Goal: Task Accomplishment & Management: Complete application form

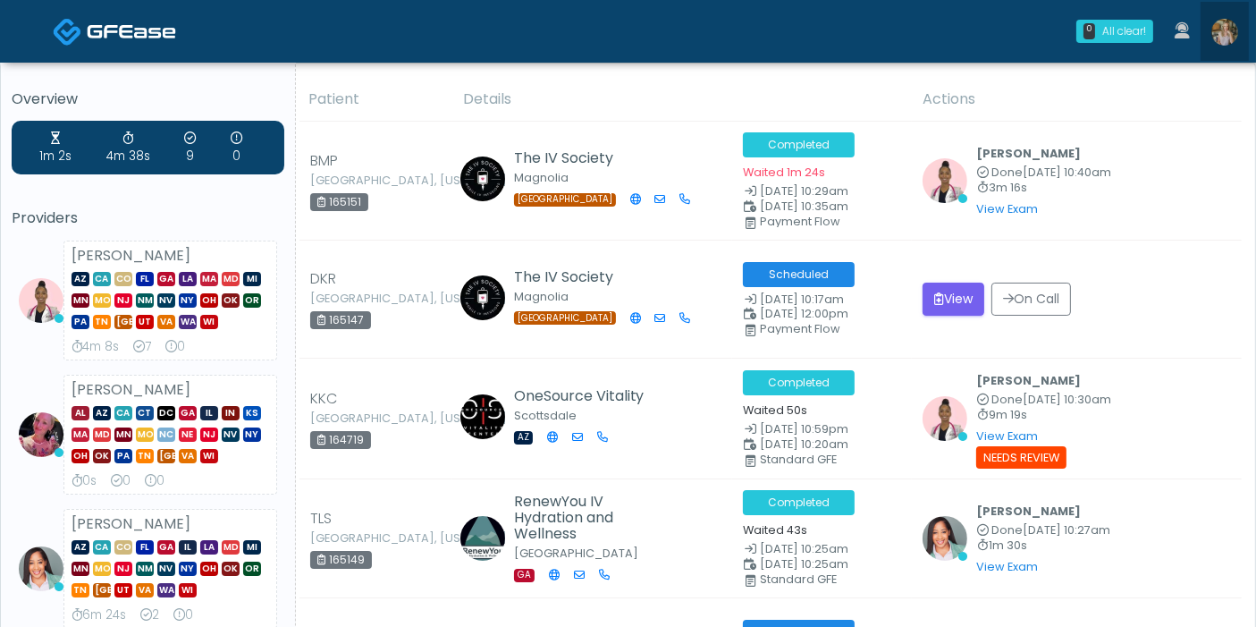
click at [1231, 29] on img at bounding box center [1224, 32] width 27 height 27
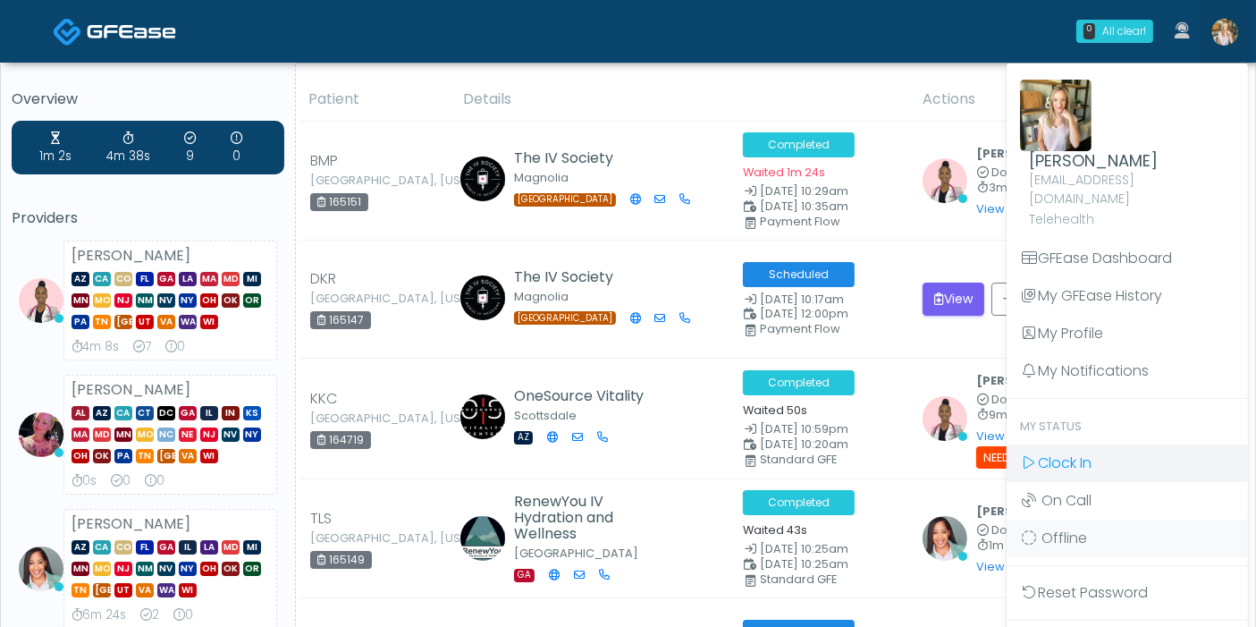
click at [1082, 452] on span "Clock In" at bounding box center [1065, 462] width 54 height 21
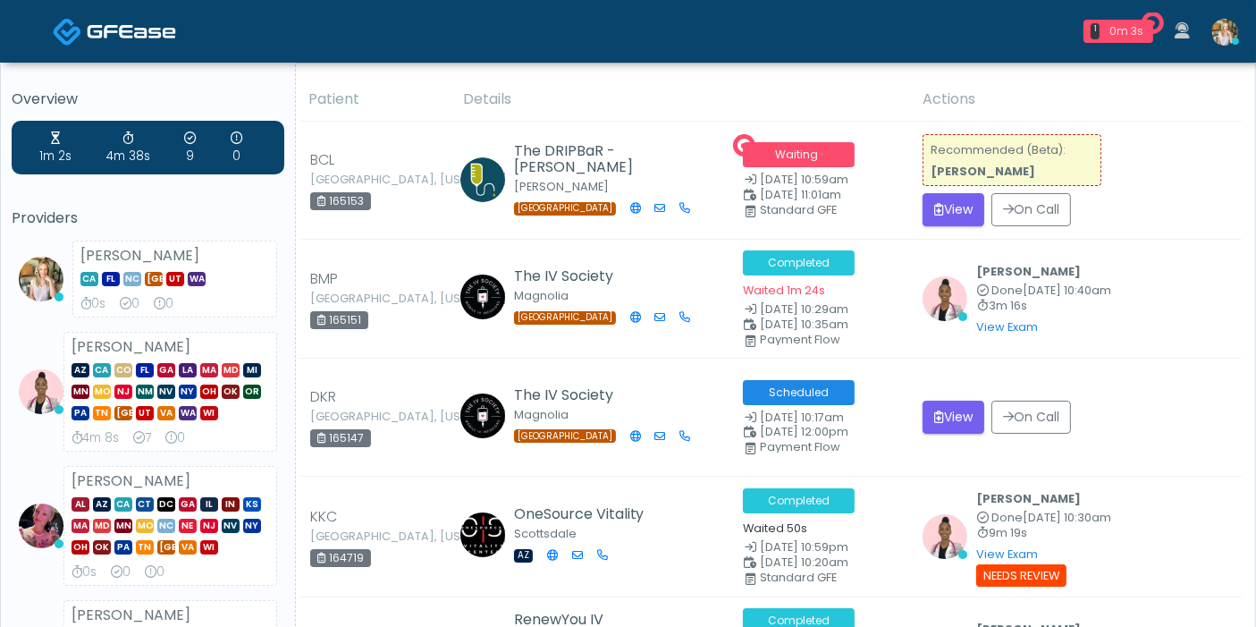
click at [958, 184] on div "Recommended (Beta): Cameron Ellis" at bounding box center [1011, 160] width 179 height 52
click at [965, 210] on button "View" at bounding box center [953, 209] width 62 height 33
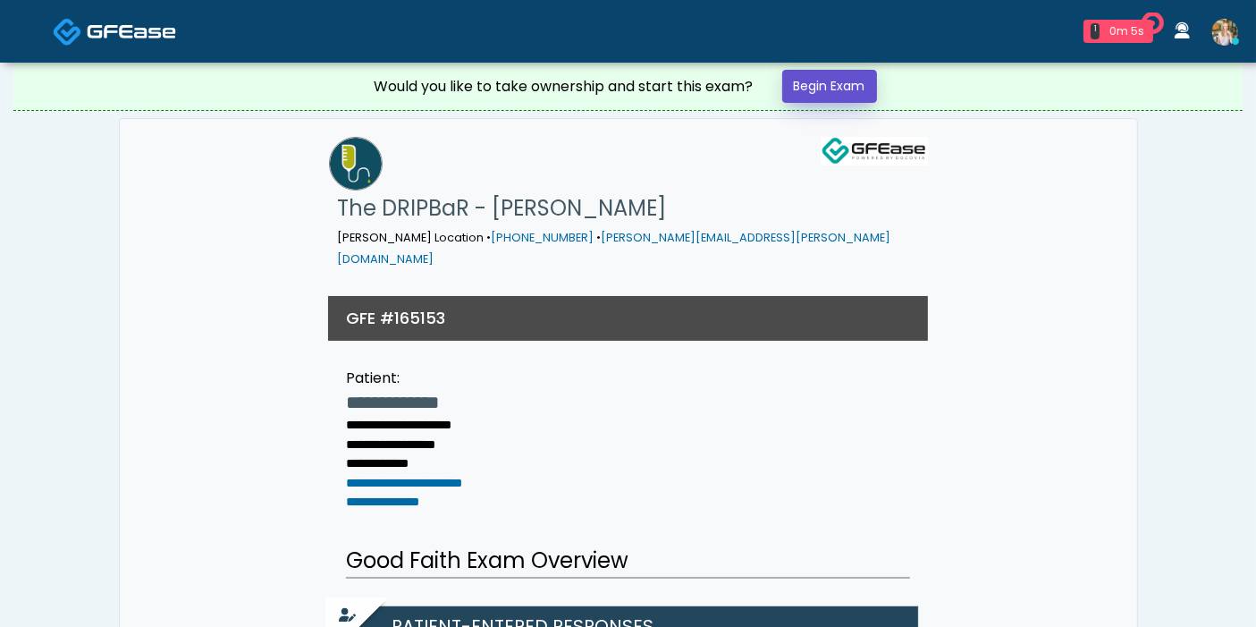
click at [840, 90] on link "Begin Exam" at bounding box center [829, 86] width 95 height 33
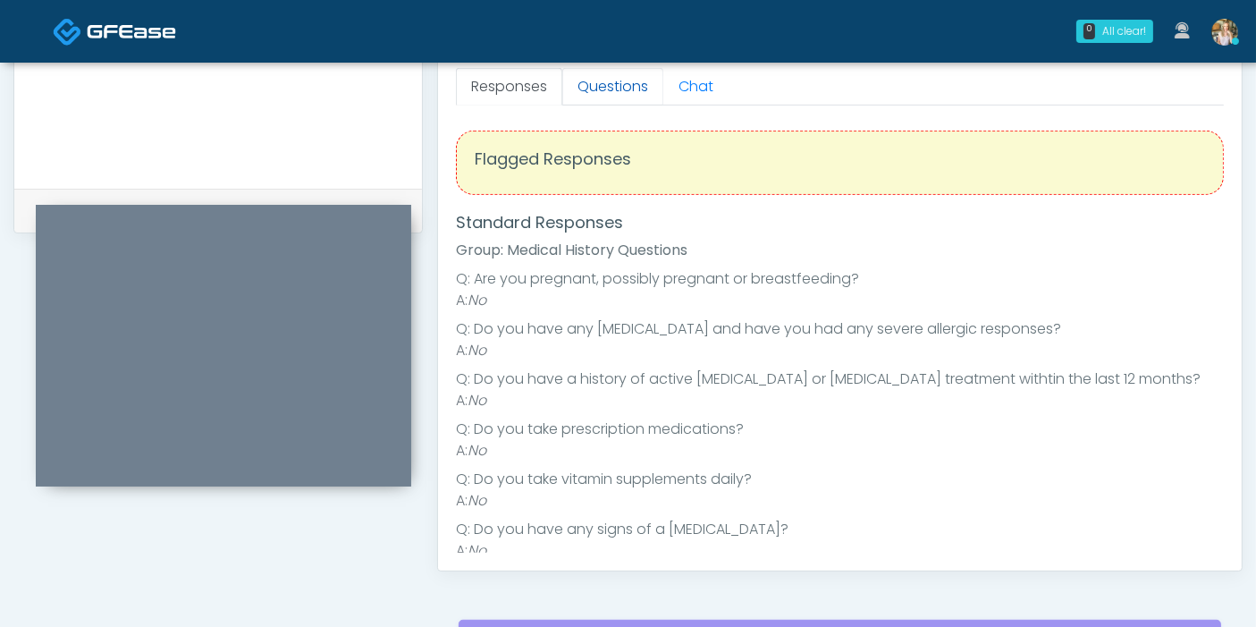
click at [592, 90] on link "Questions" at bounding box center [612, 87] width 101 height 38
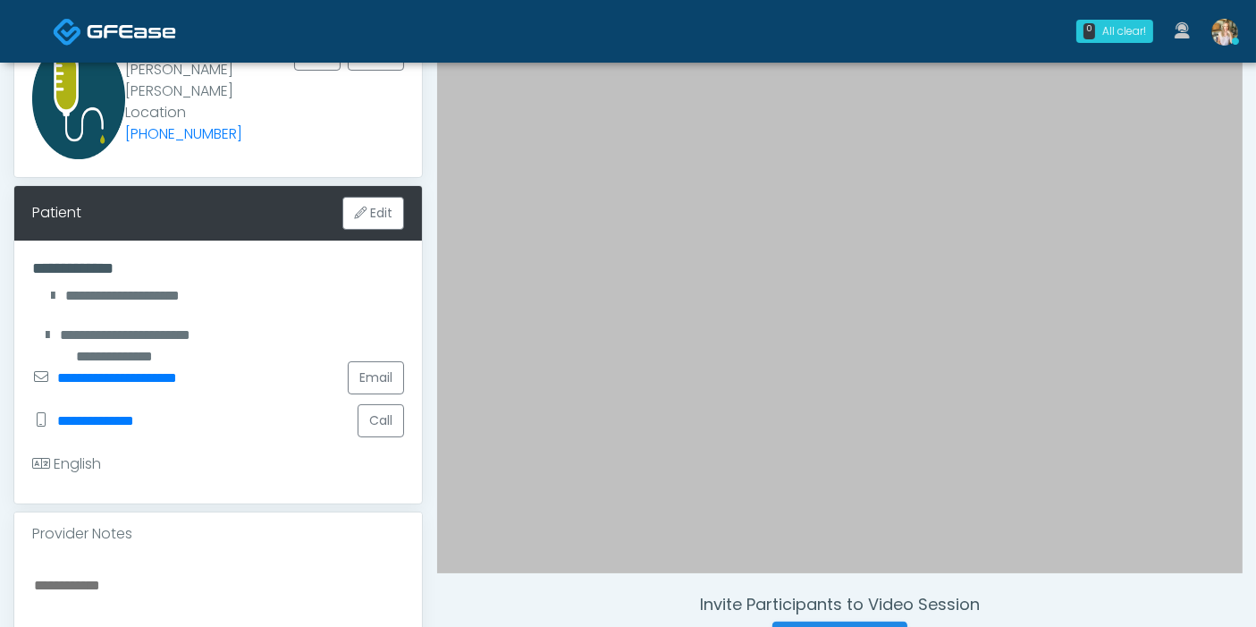
scroll to position [198, 0]
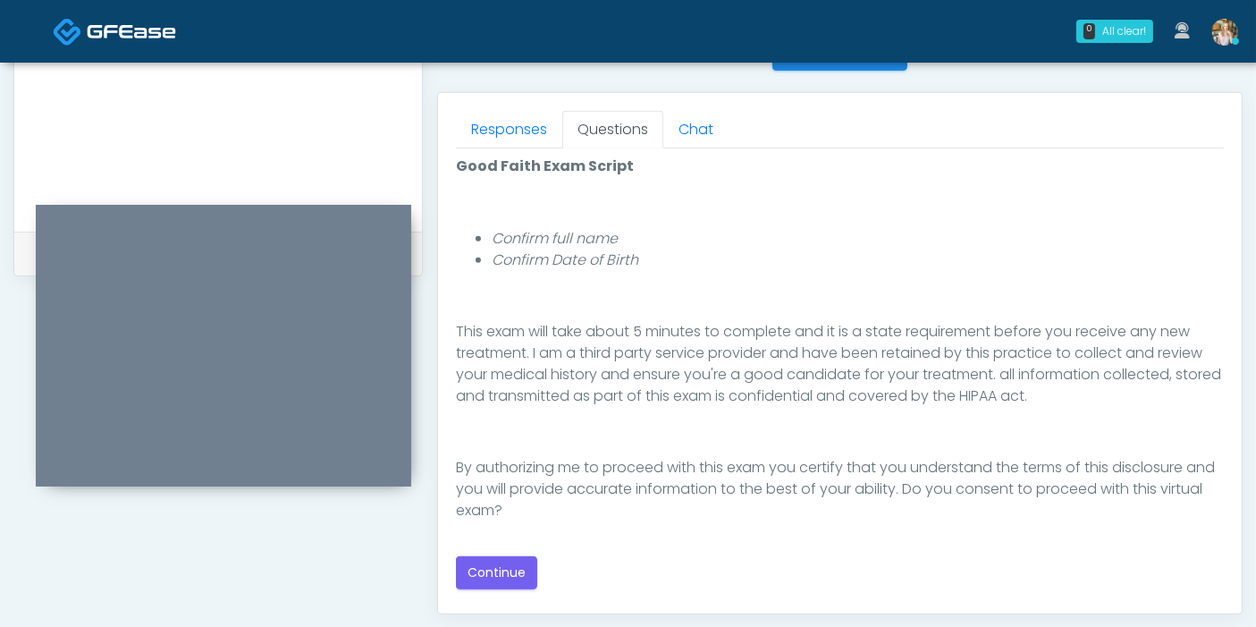
scroll to position [794, 0]
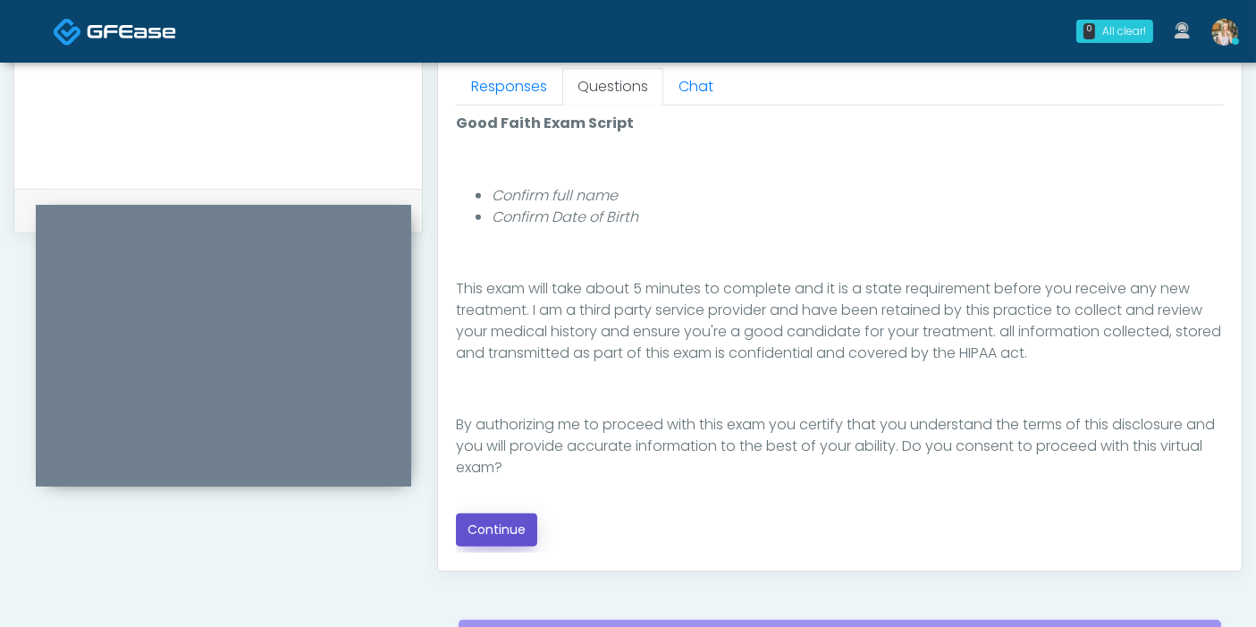
click at [510, 526] on button "Continue" at bounding box center [496, 529] width 81 height 33
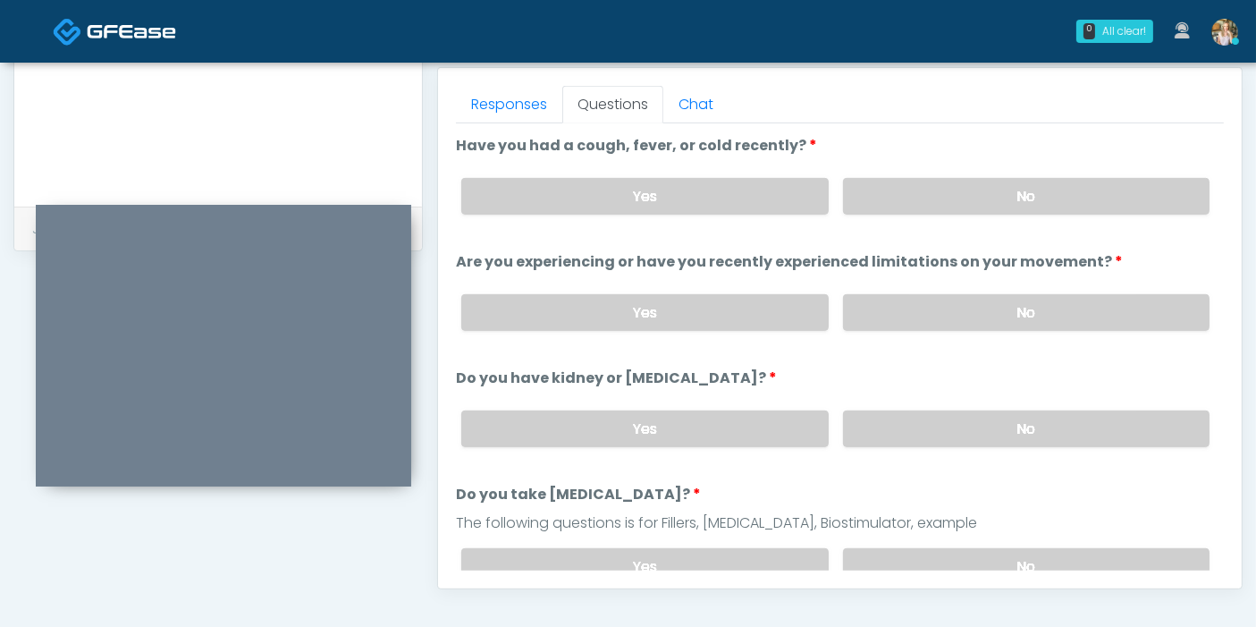
scroll to position [677, 0]
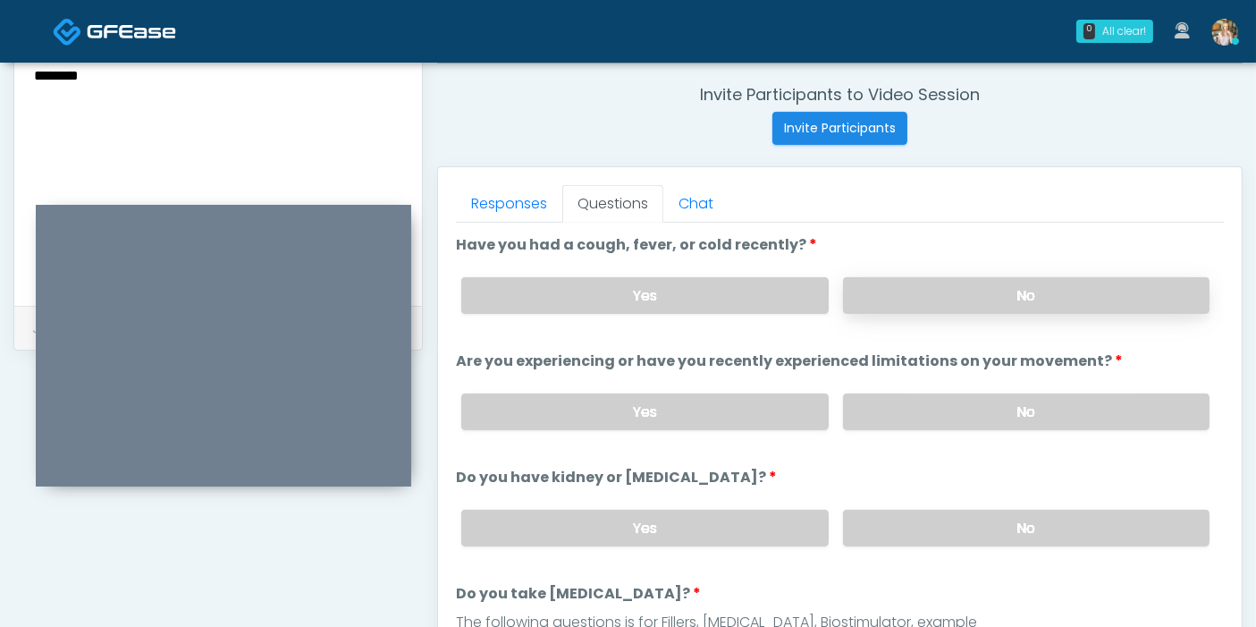
click at [972, 301] on label "No" at bounding box center [1026, 295] width 366 height 37
click at [741, 299] on label "Yes" at bounding box center [644, 295] width 366 height 37
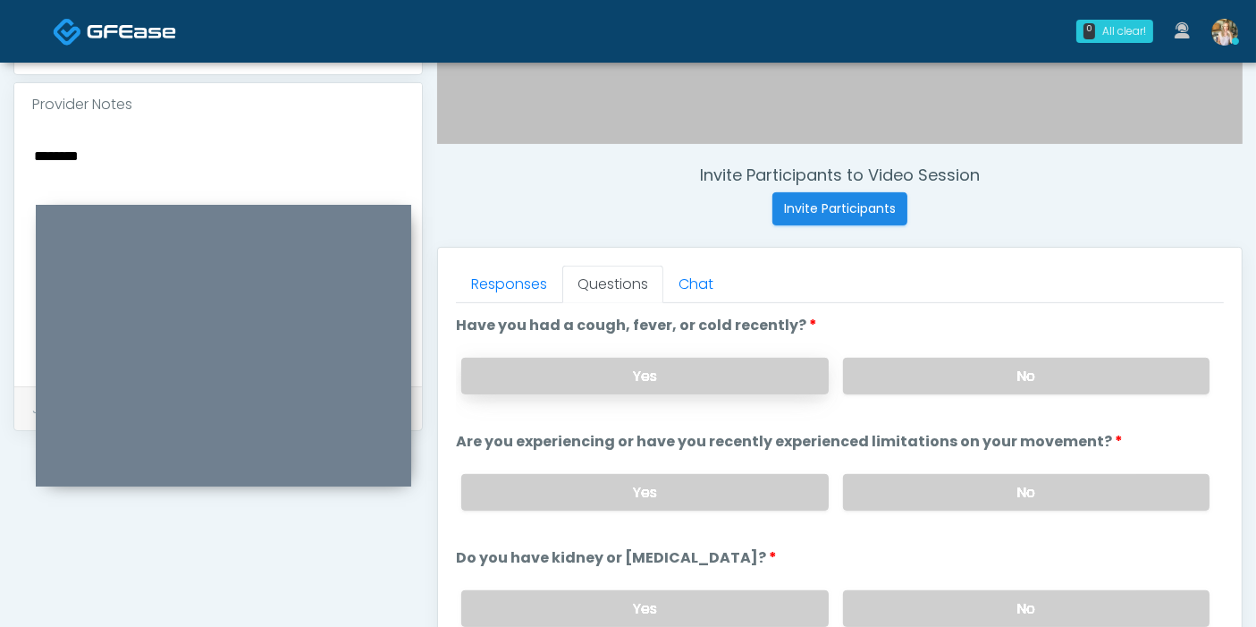
scroll to position [577, 0]
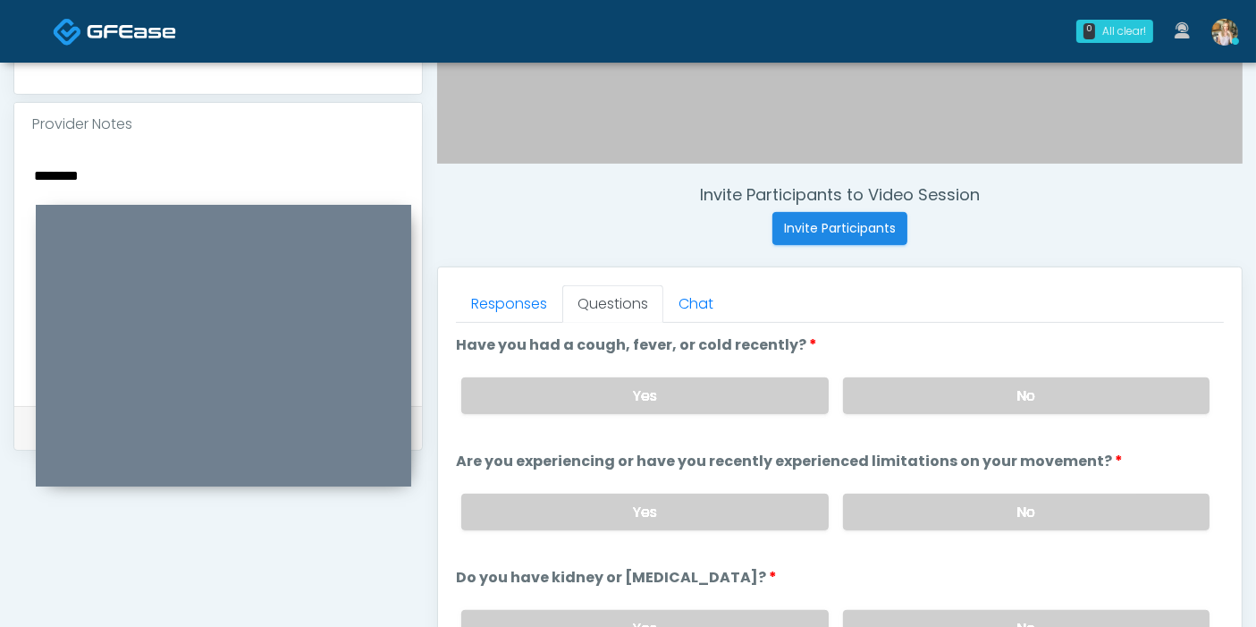
click at [211, 164] on textarea "********" at bounding box center [218, 273] width 372 height 218
type textarea "**********"
click at [948, 394] on label "No" at bounding box center [1026, 395] width 366 height 37
click at [1002, 507] on label "No" at bounding box center [1026, 511] width 366 height 37
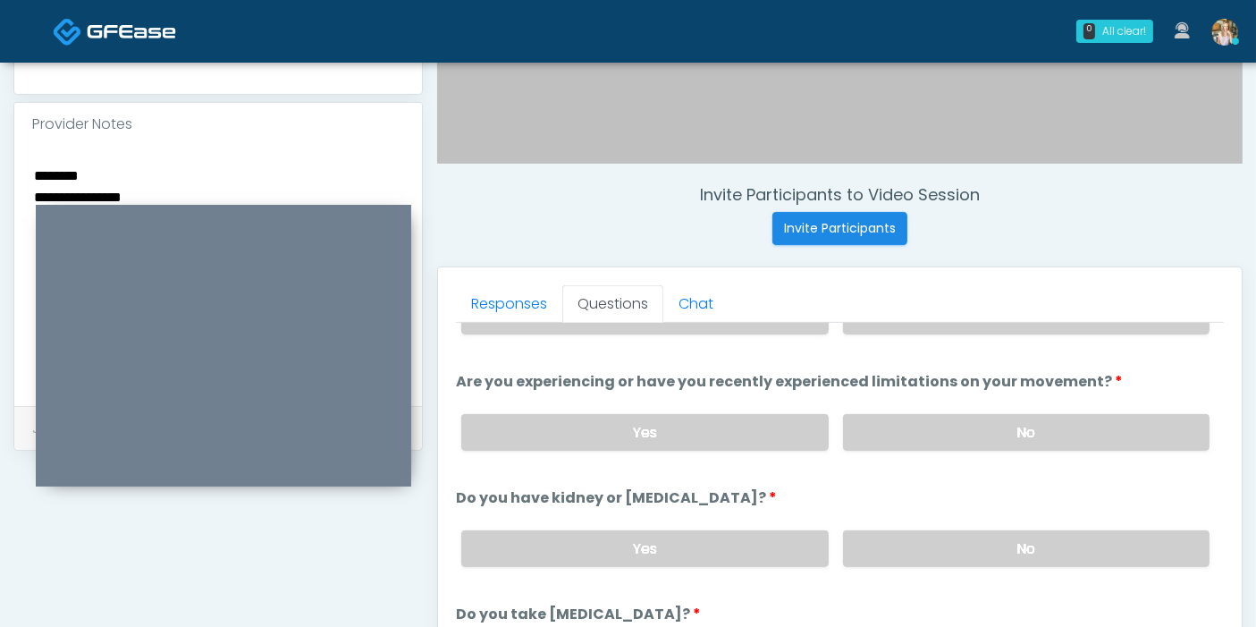
scroll to position [99, 0]
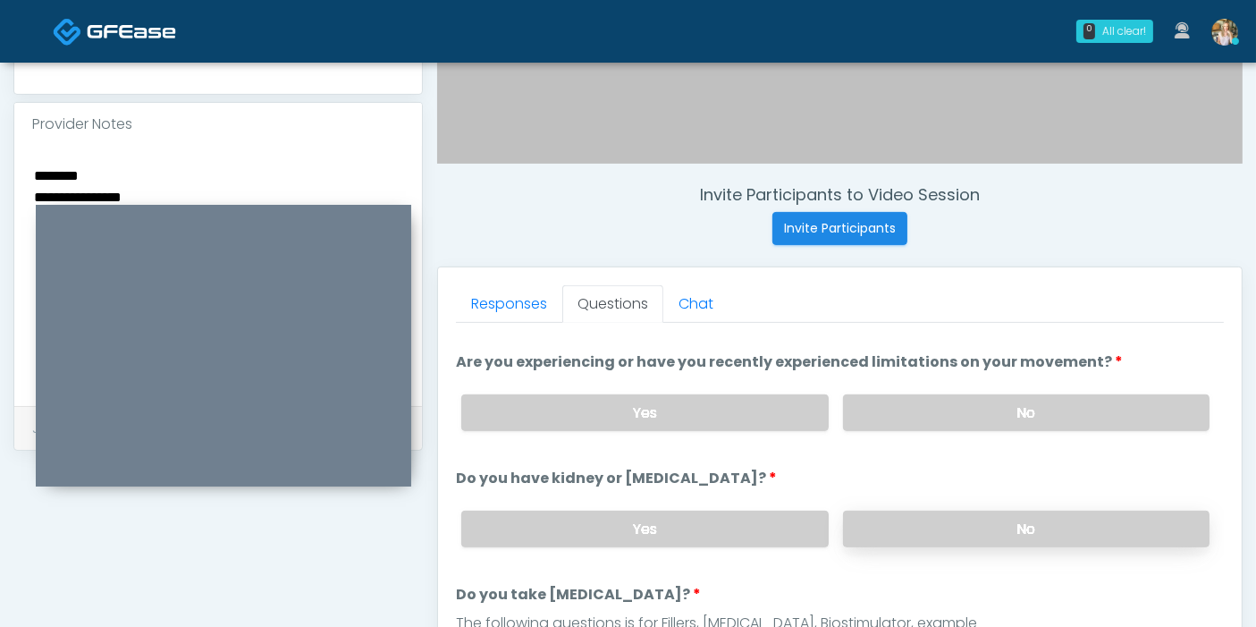
click at [936, 528] on label "No" at bounding box center [1026, 528] width 366 height 37
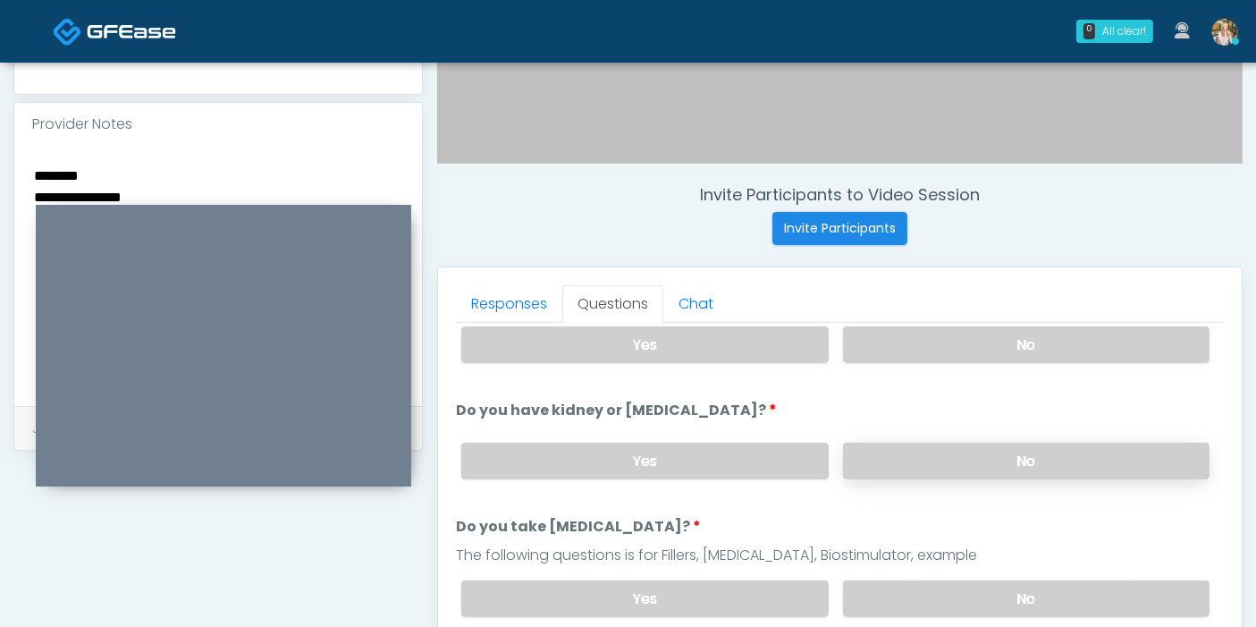
scroll to position [198, 0]
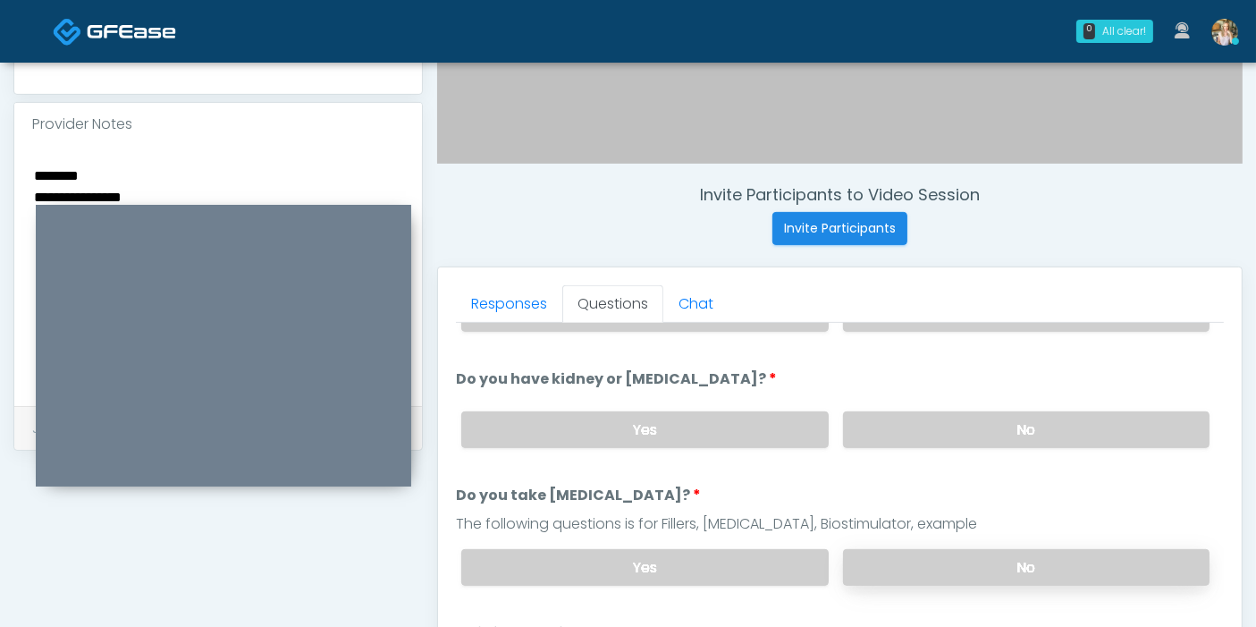
click at [996, 558] on label "No" at bounding box center [1026, 567] width 366 height 37
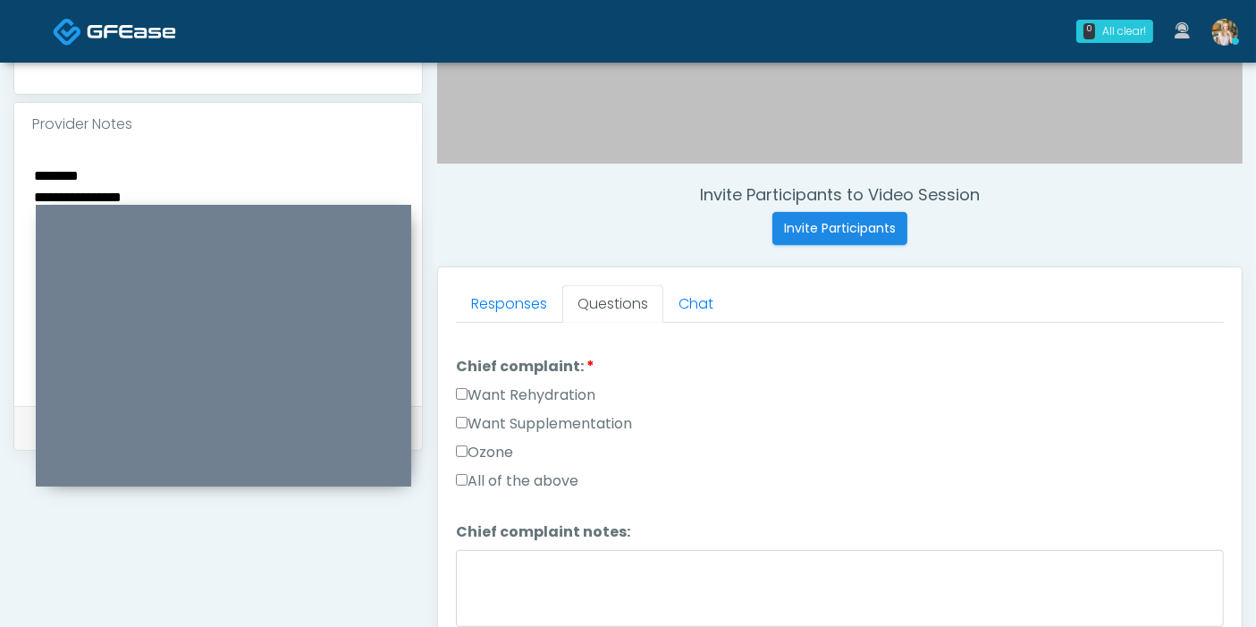
scroll to position [496, 0]
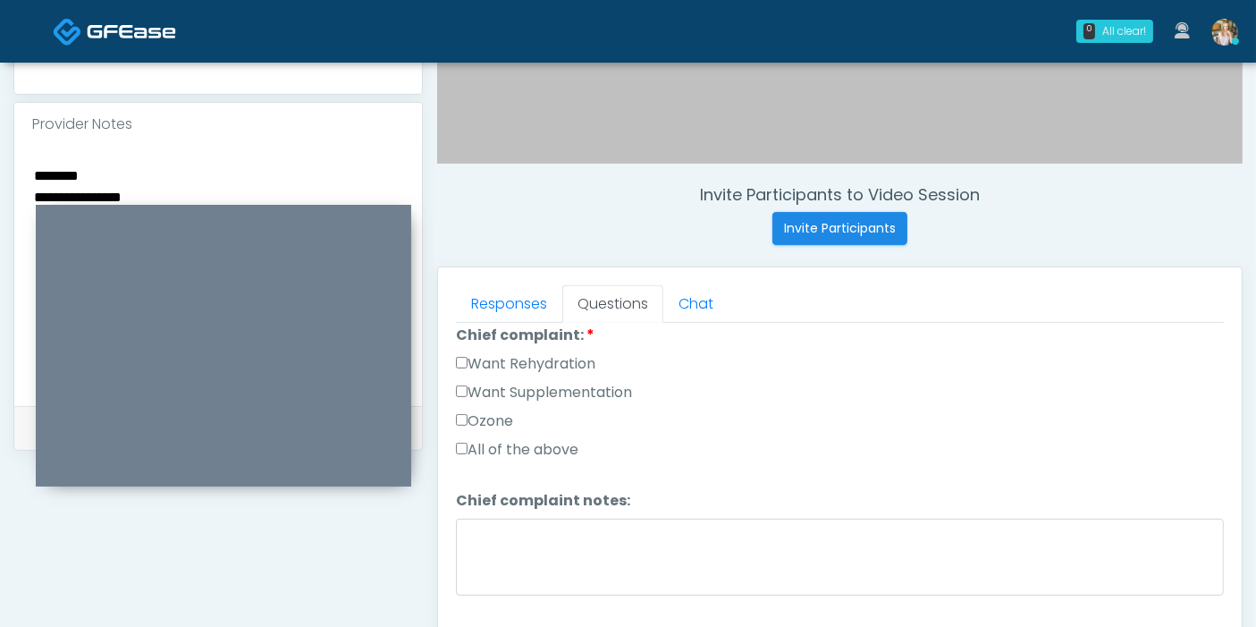
click at [515, 388] on label "Want Supplementation" at bounding box center [544, 392] width 176 height 21
click at [508, 353] on label "Want Rehydration" at bounding box center [525, 363] width 139 height 21
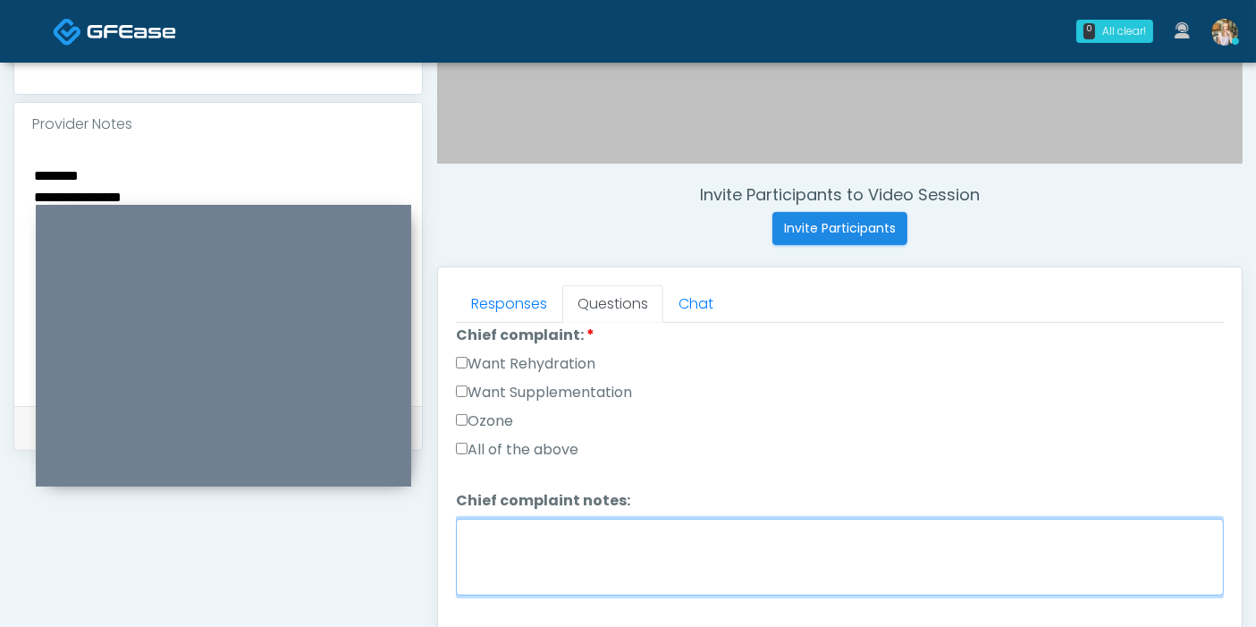
click at [586, 550] on textarea "Chief complaint notes:" at bounding box center [840, 556] width 768 height 77
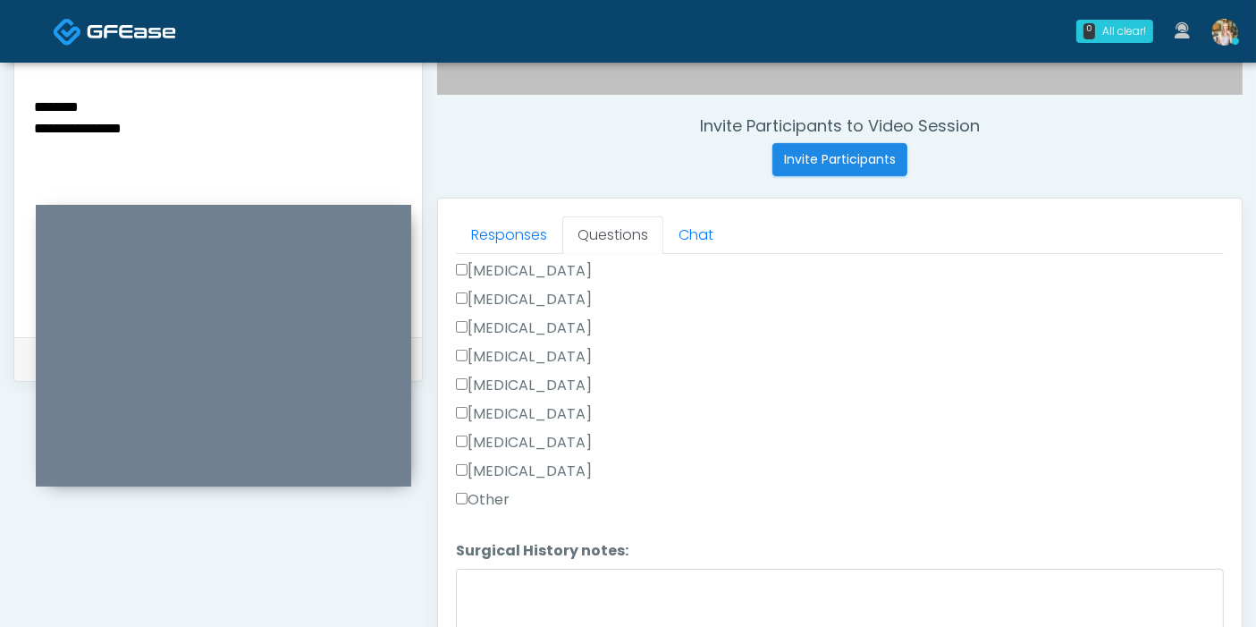
scroll to position [677, 0]
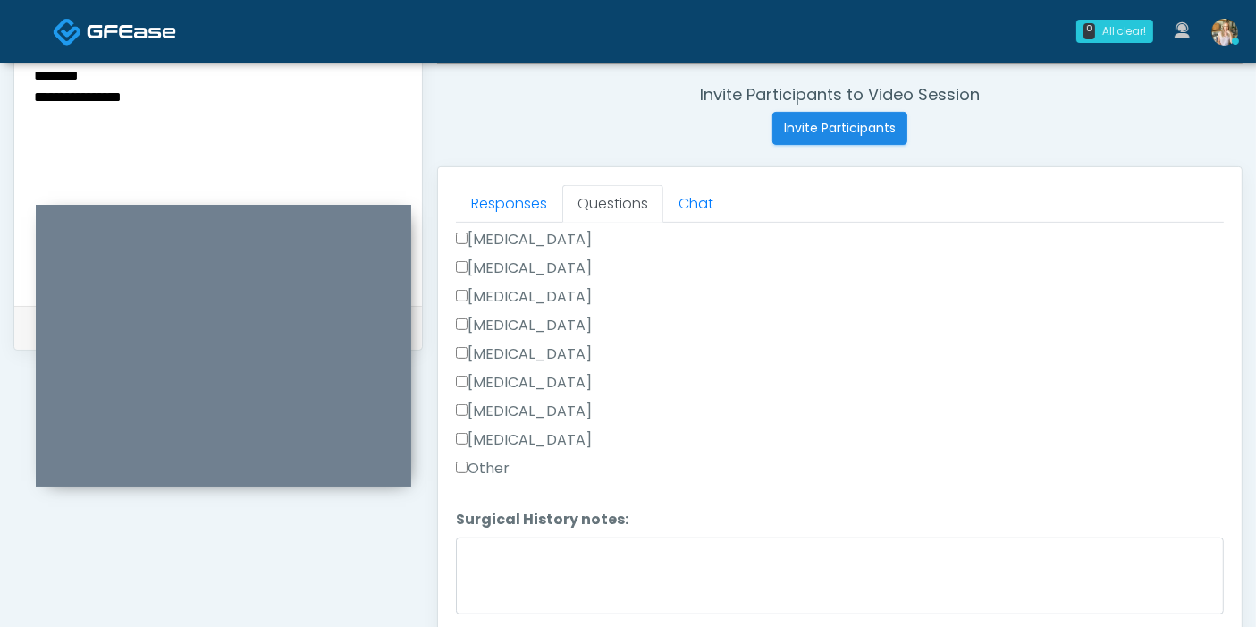
type textarea "**********"
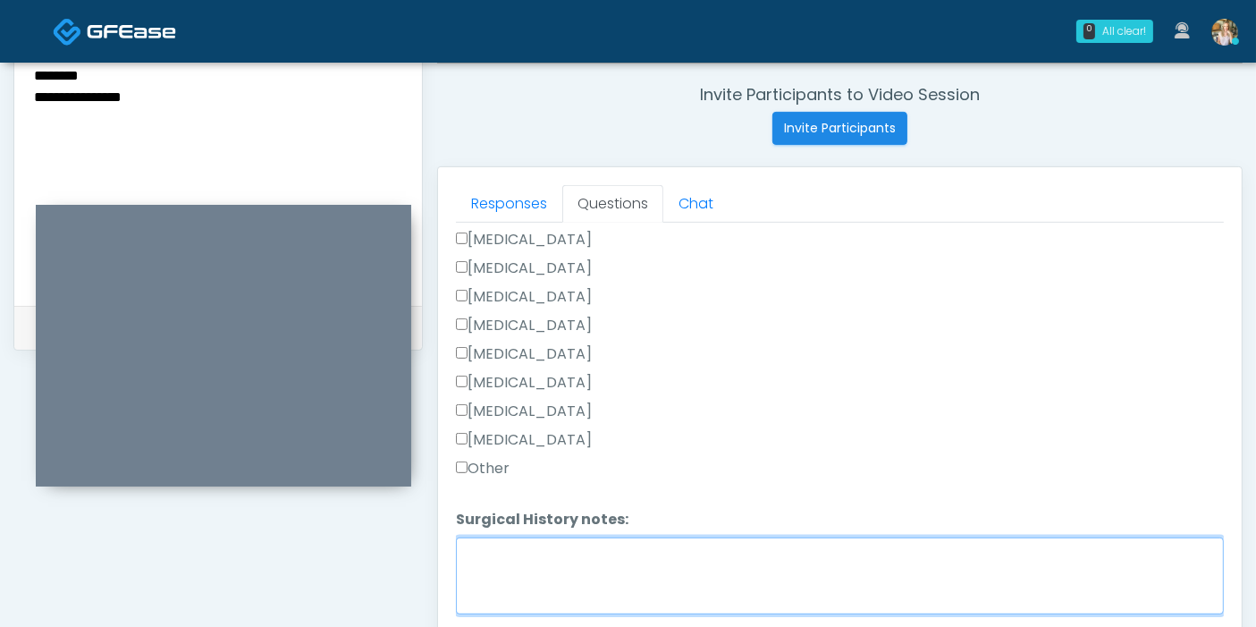
click at [549, 547] on textarea "Surgical History notes:" at bounding box center [840, 575] width 768 height 77
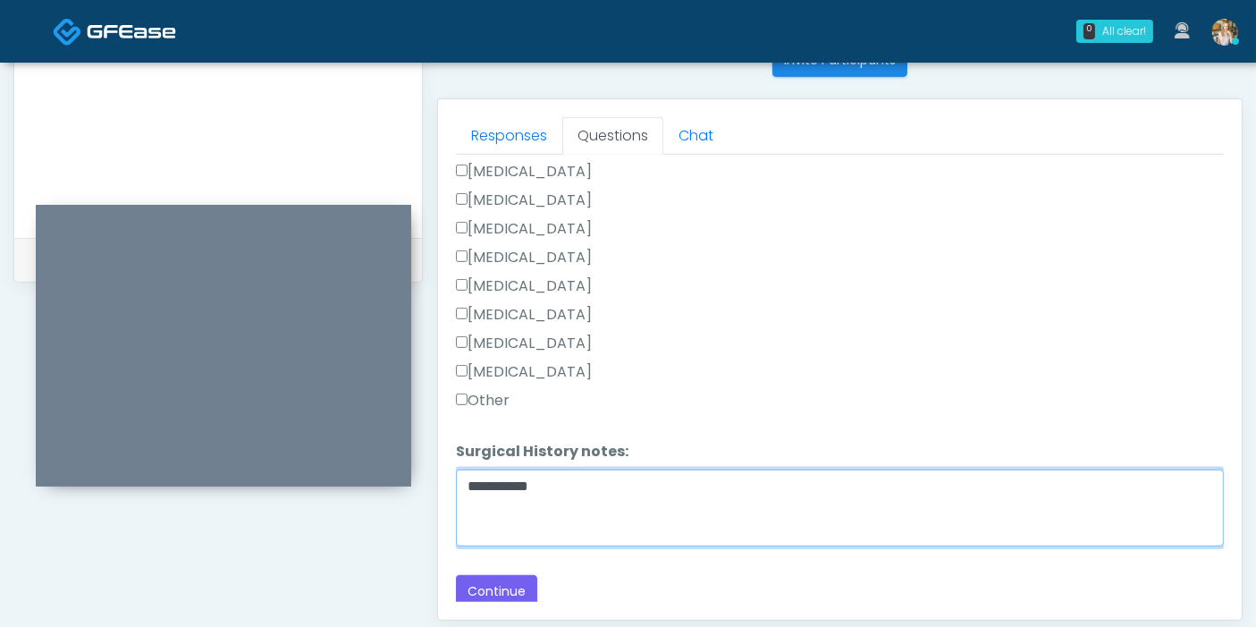
scroll to position [776, 0]
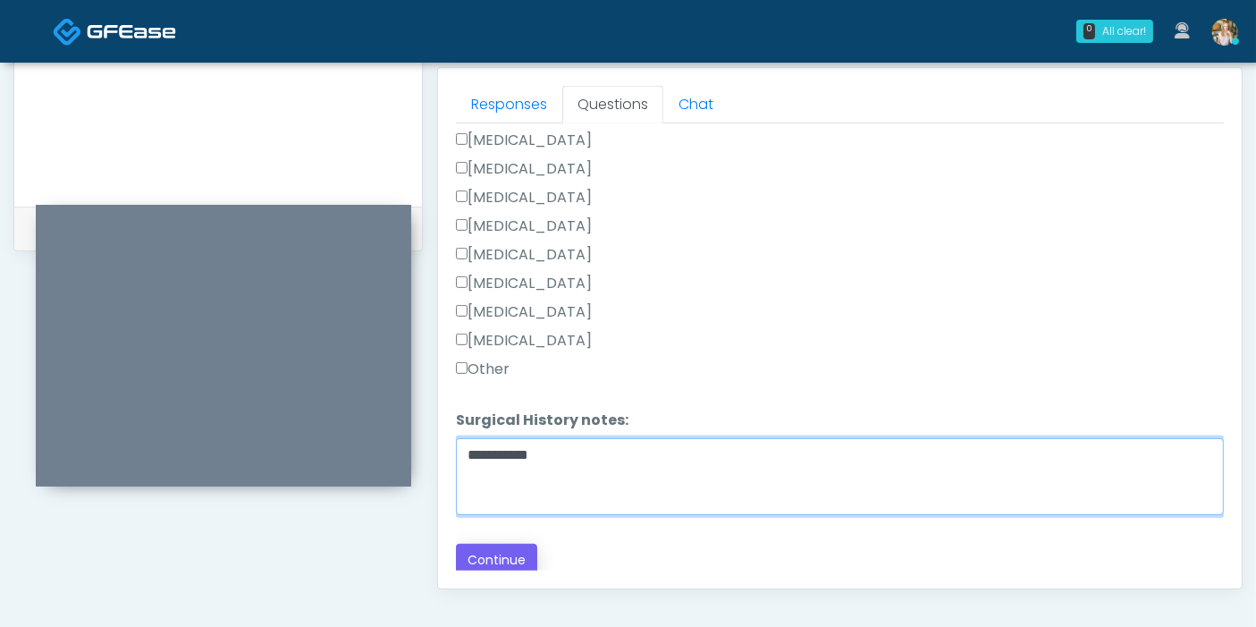
type textarea "**********"
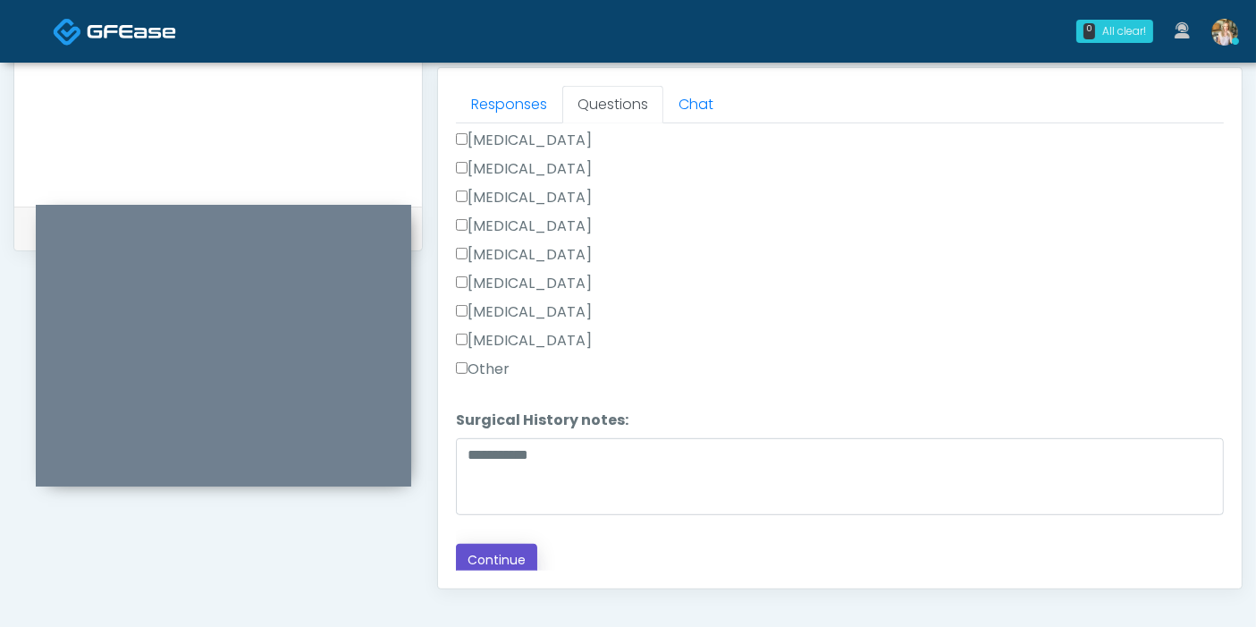
click at [486, 556] on button "Continue" at bounding box center [496, 559] width 81 height 33
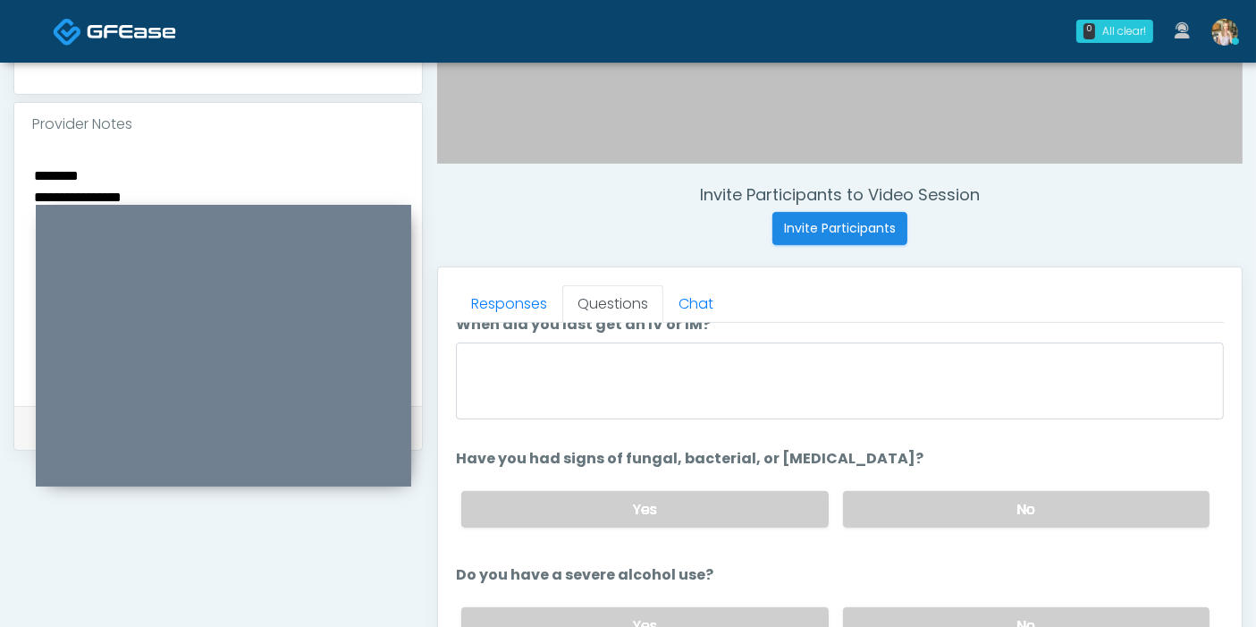
scroll to position [0, 0]
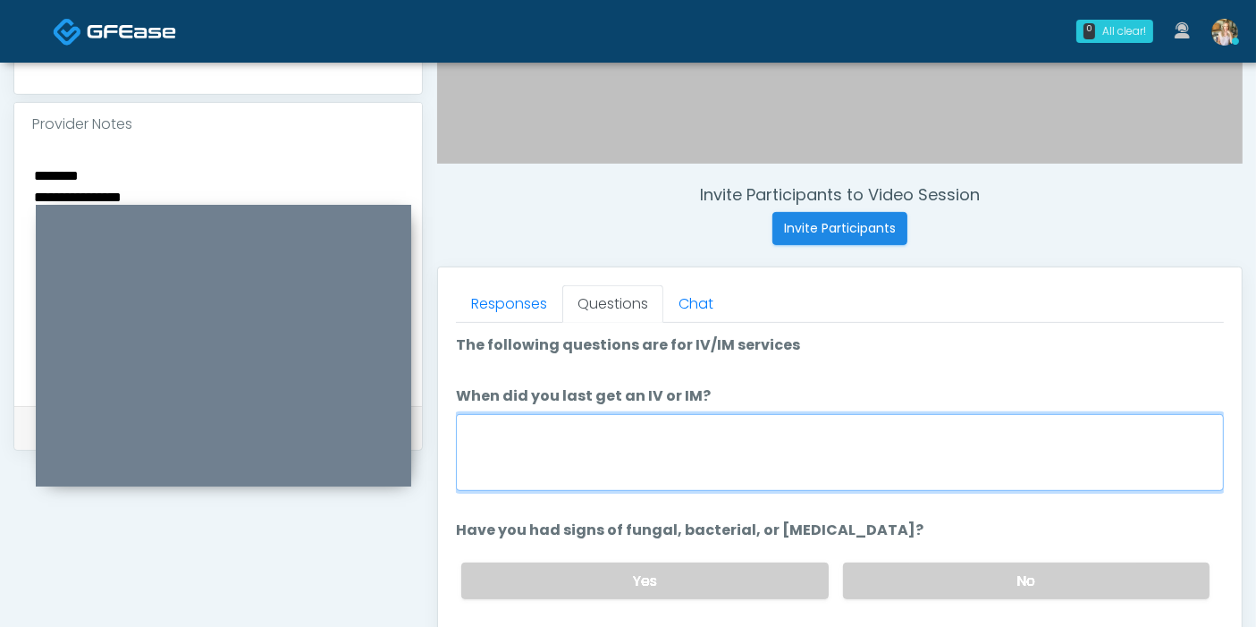
click at [766, 461] on textarea "When did you last get an IV or IM?" at bounding box center [840, 452] width 768 height 77
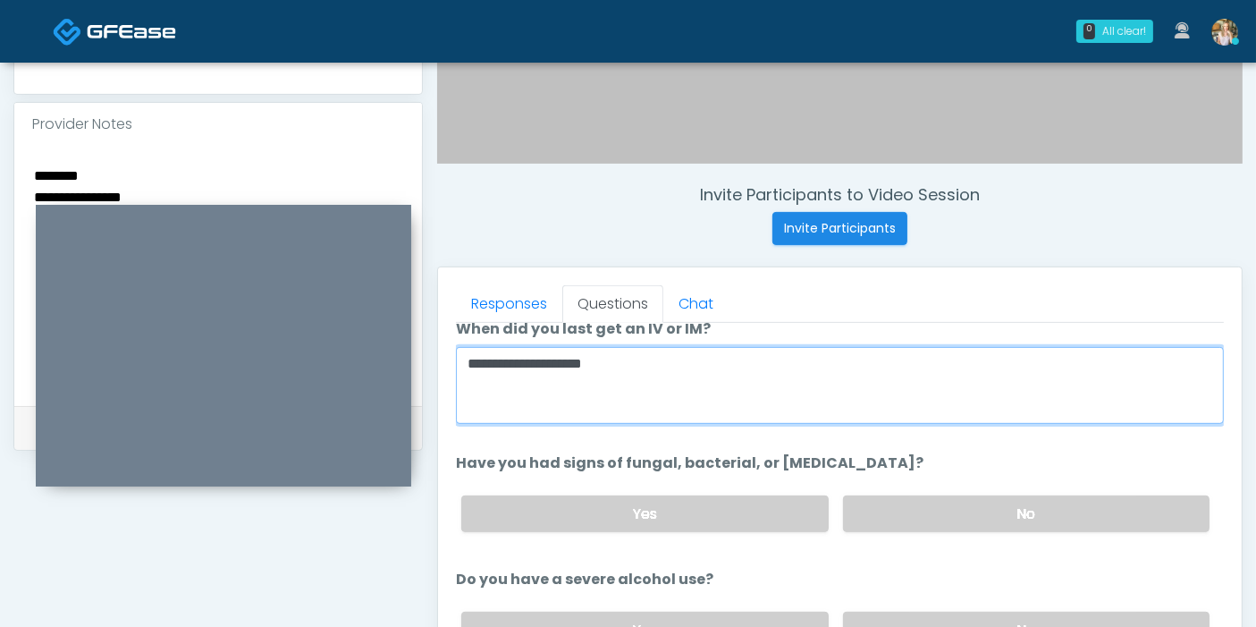
scroll to position [99, 0]
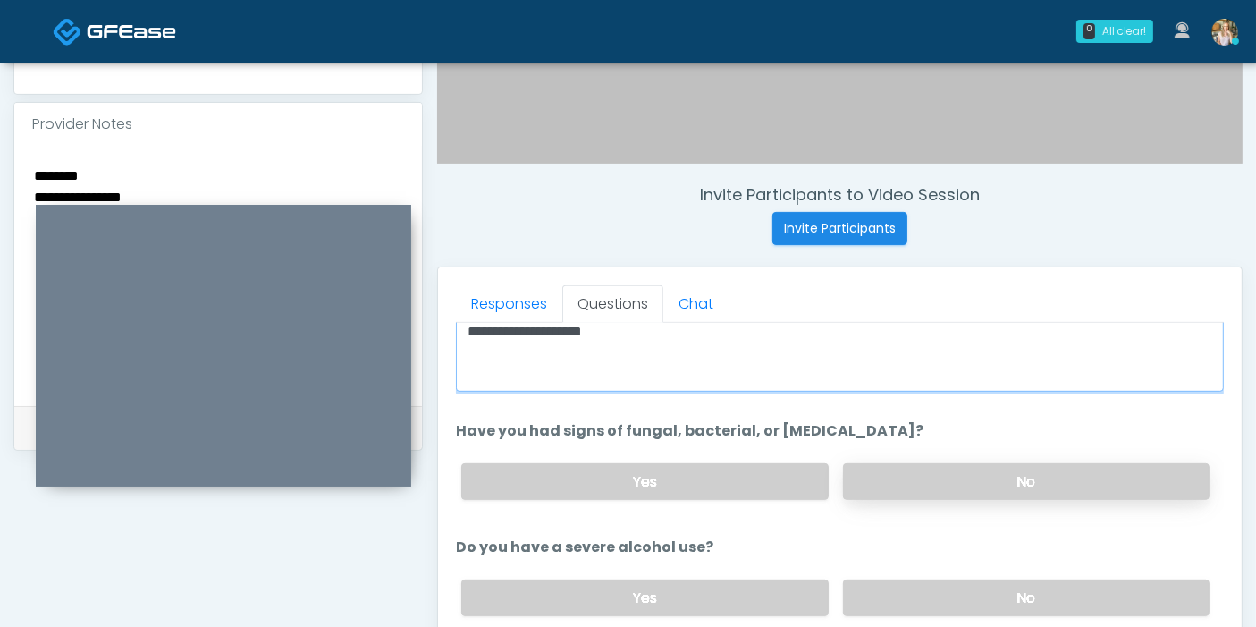
type textarea "**********"
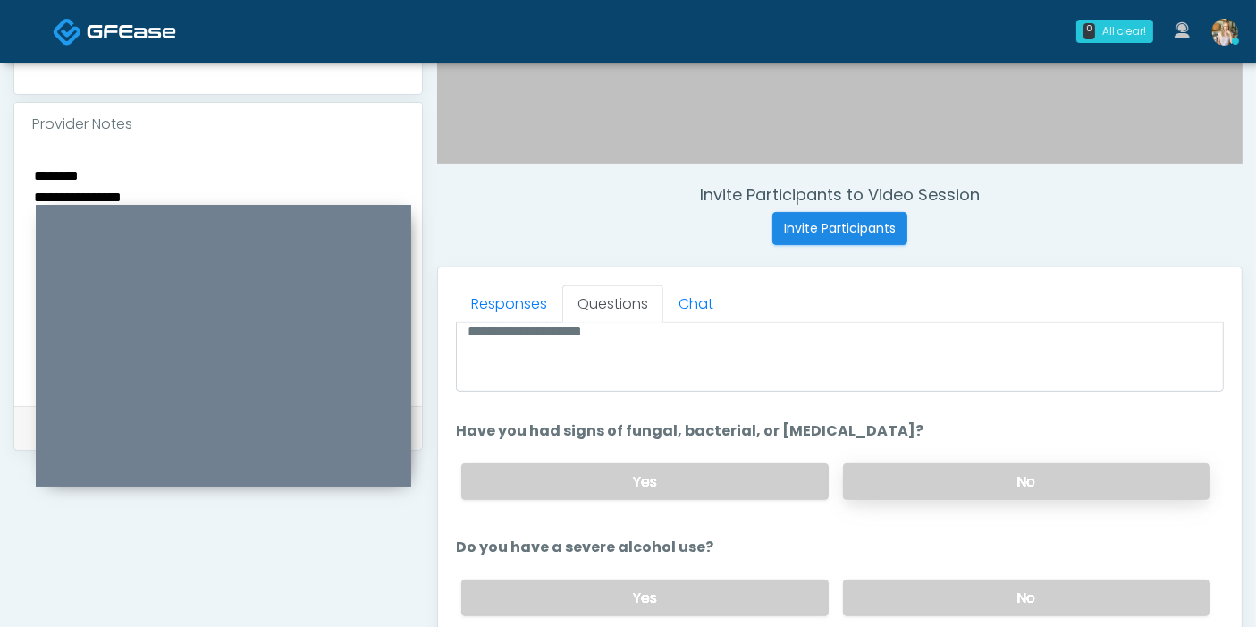
click at [957, 478] on label "No" at bounding box center [1026, 481] width 366 height 37
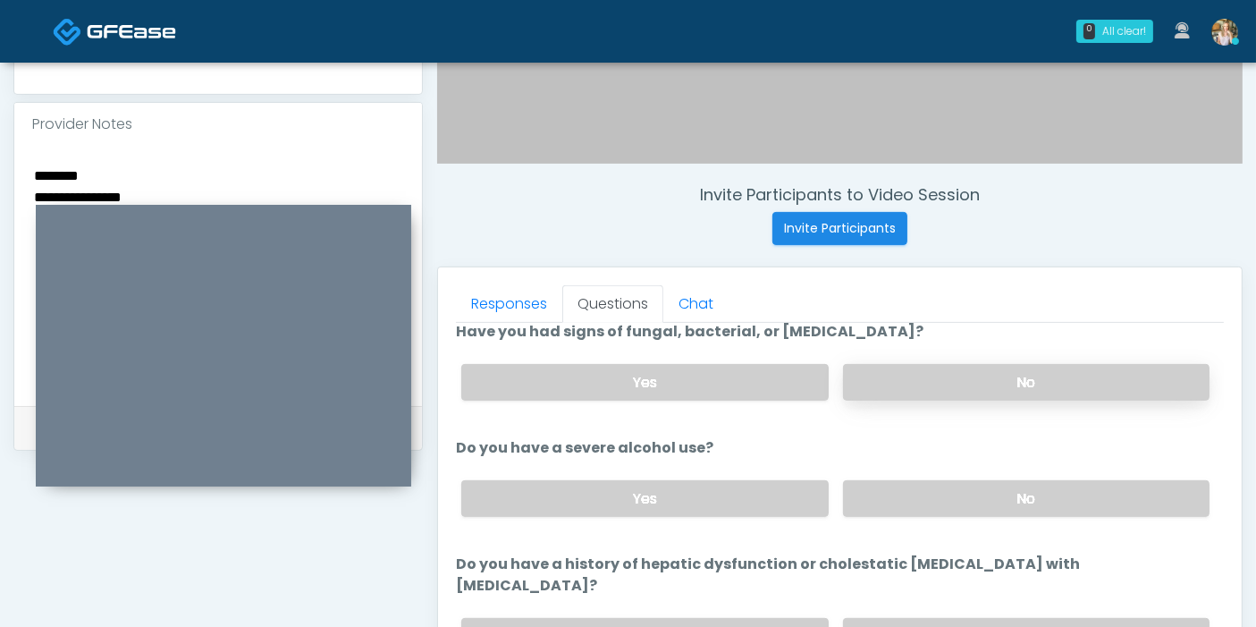
scroll to position [298, 0]
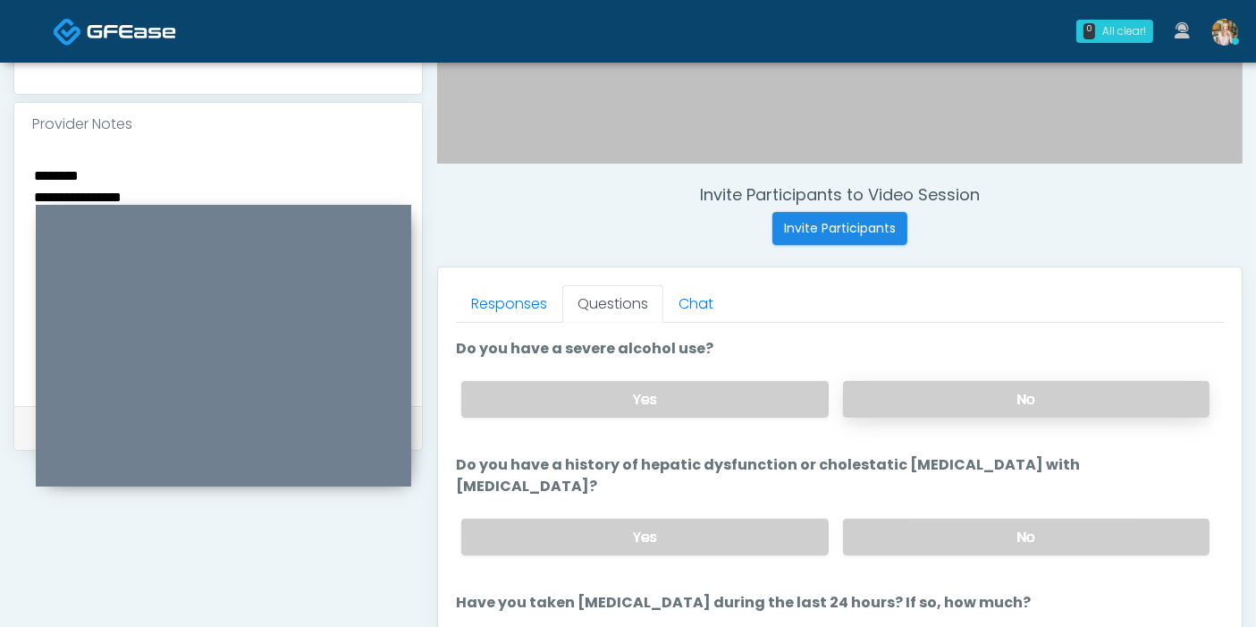
click at [949, 402] on label "No" at bounding box center [1026, 399] width 366 height 37
click at [191, 166] on textarea "**********" at bounding box center [218, 273] width 372 height 218
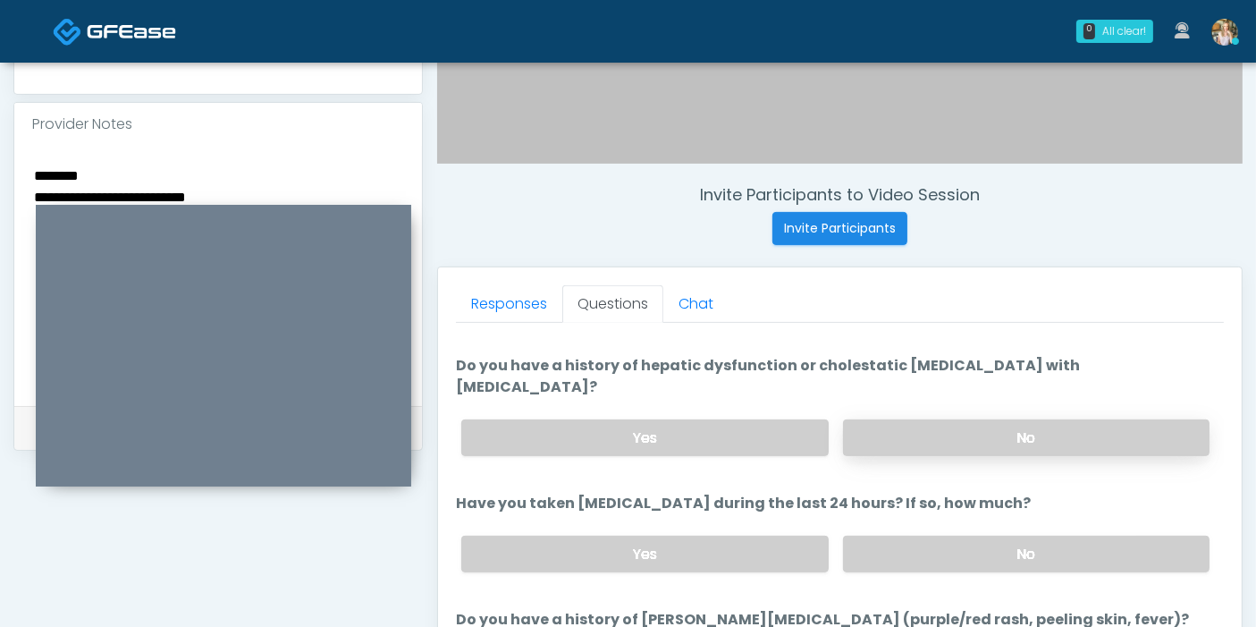
type textarea "**********"
click at [944, 419] on label "No" at bounding box center [1026, 437] width 366 height 37
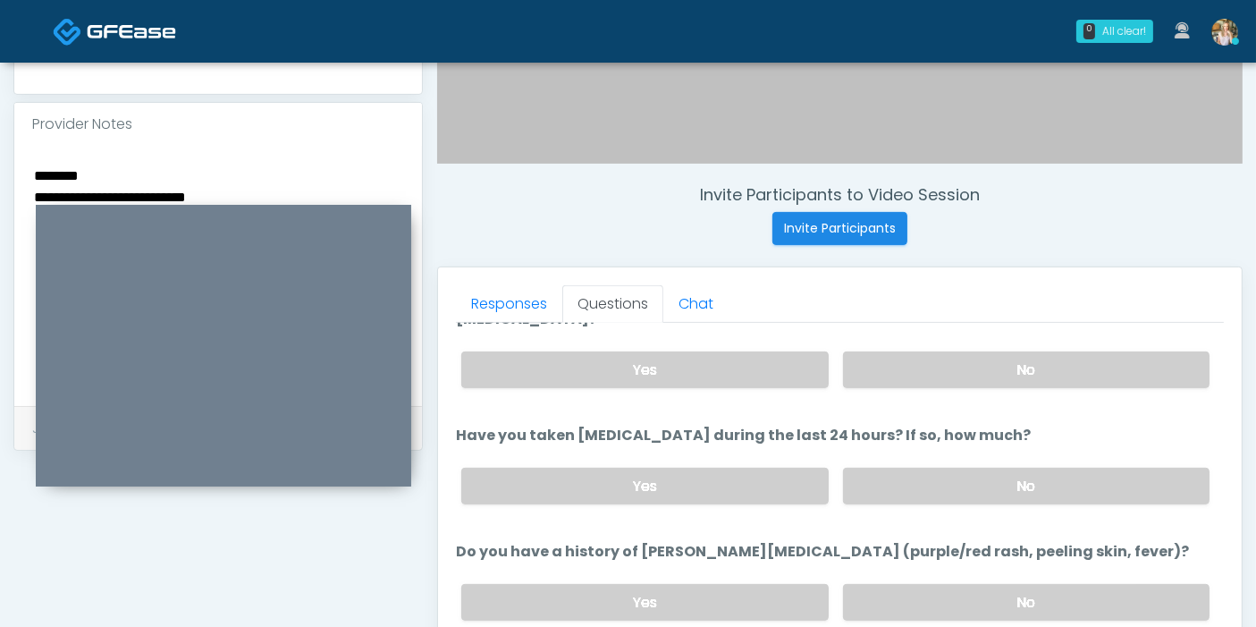
scroll to position [496, 0]
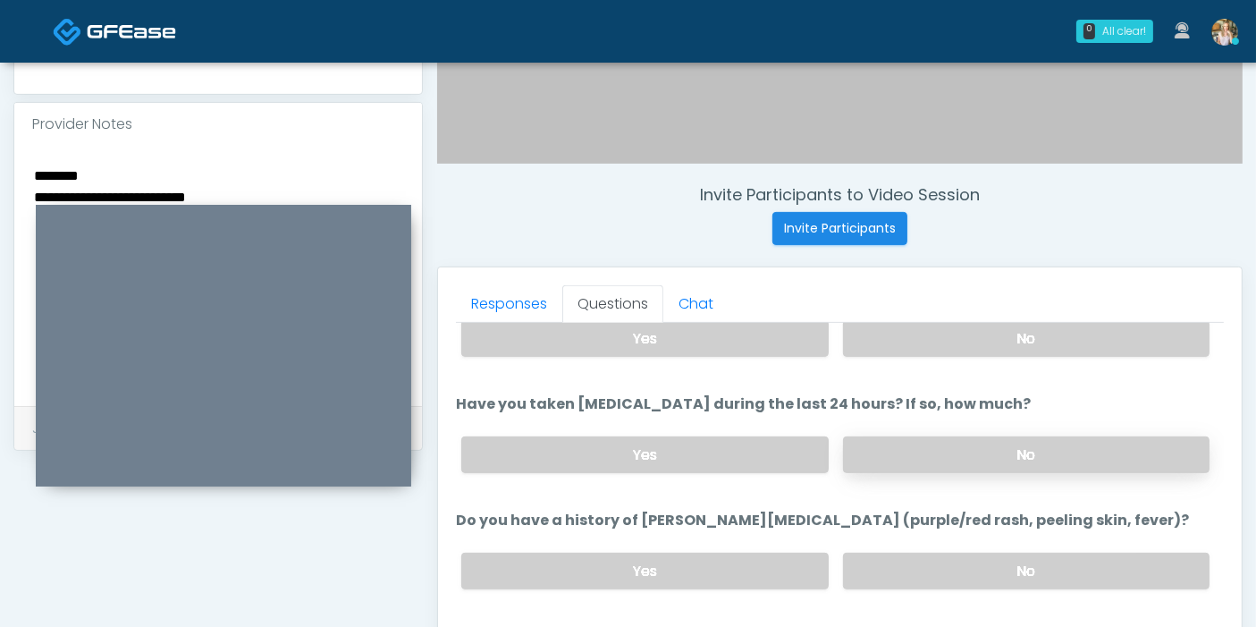
click at [956, 436] on label "No" at bounding box center [1026, 454] width 366 height 37
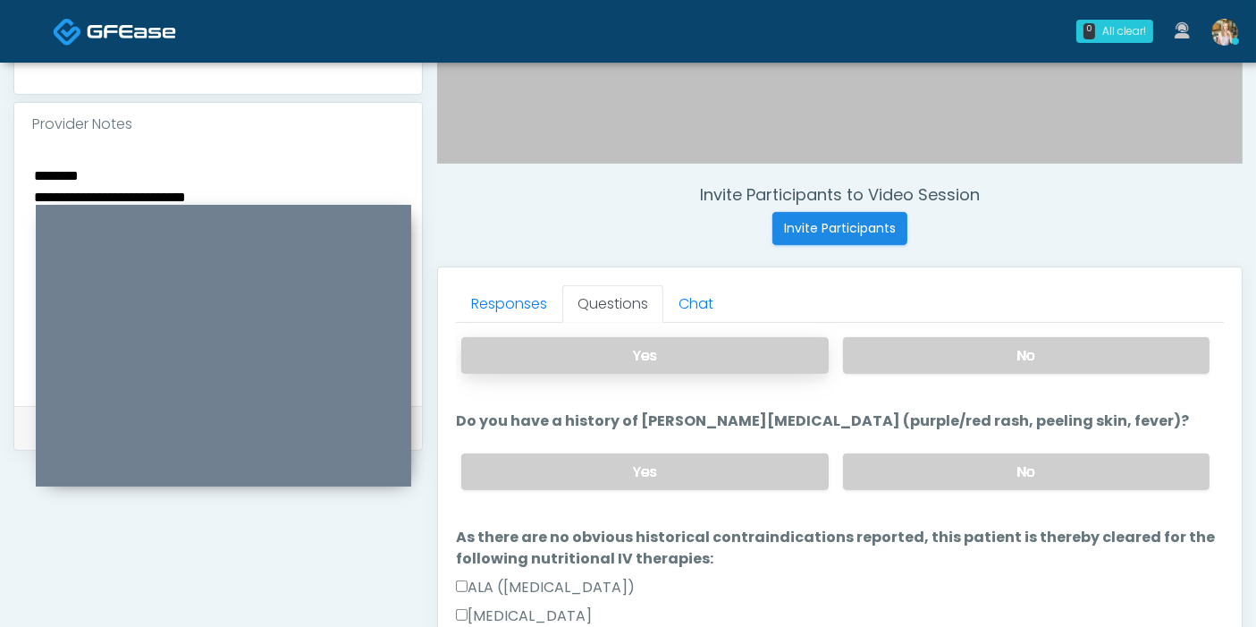
click at [649, 337] on label "Yes" at bounding box center [644, 355] width 366 height 37
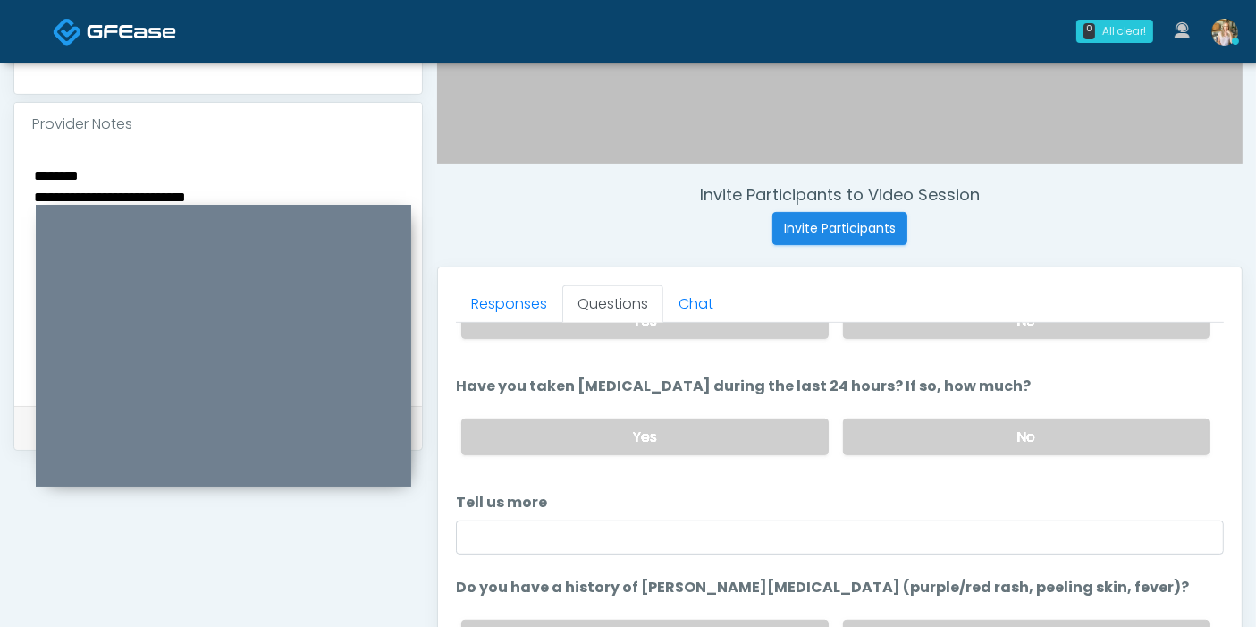
scroll to position [545, 0]
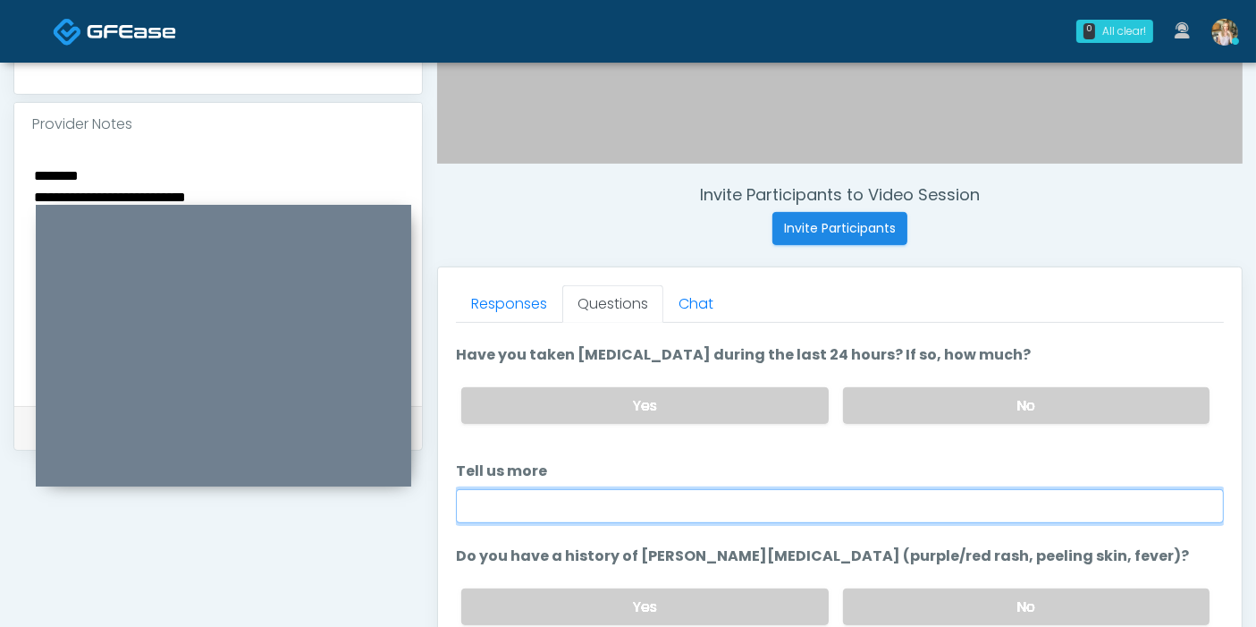
click at [758, 489] on input "Tell us more" at bounding box center [840, 506] width 768 height 34
type input "*"
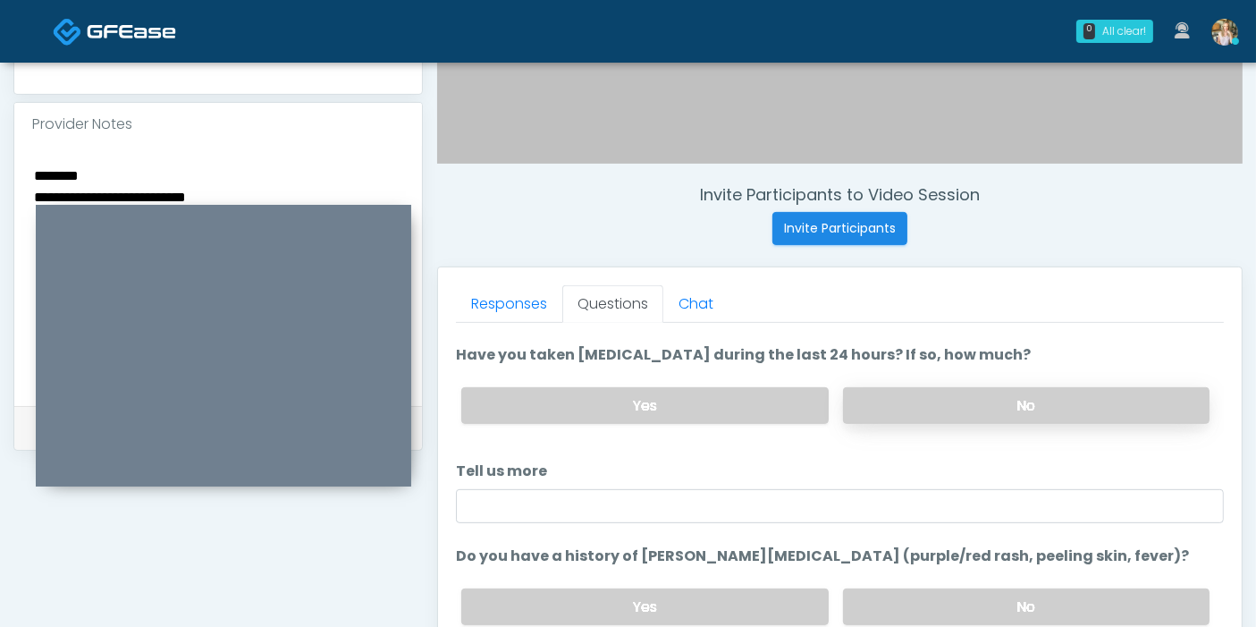
click at [908, 387] on label "No" at bounding box center [1026, 405] width 366 height 37
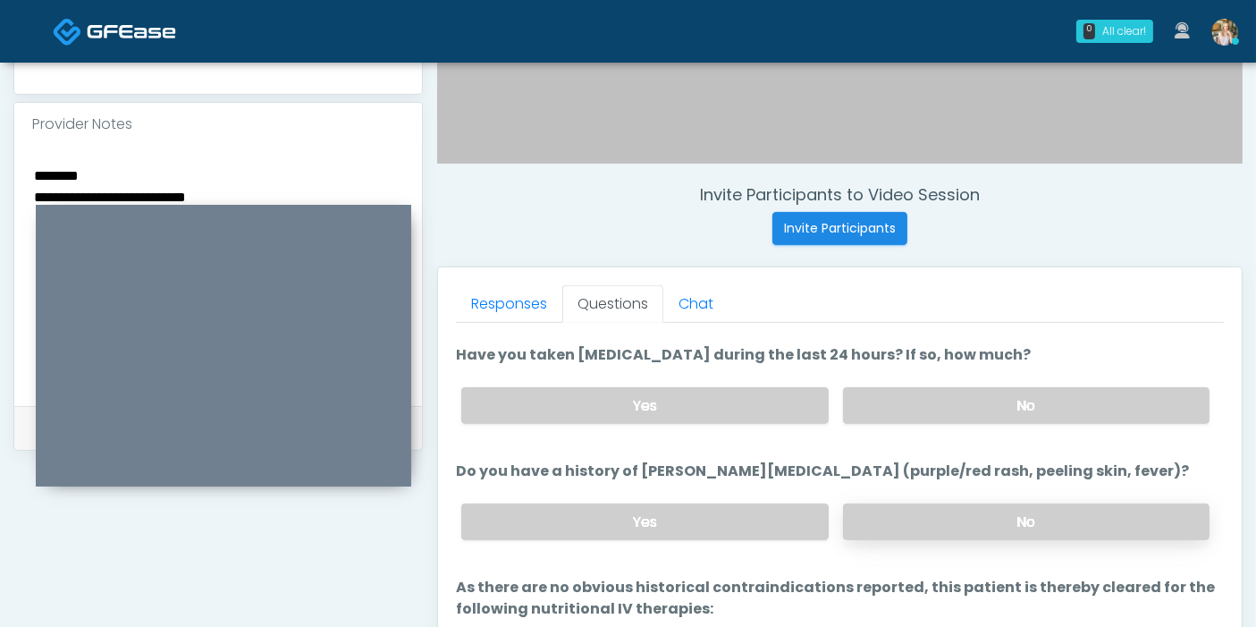
click at [875, 503] on label "No" at bounding box center [1026, 521] width 366 height 37
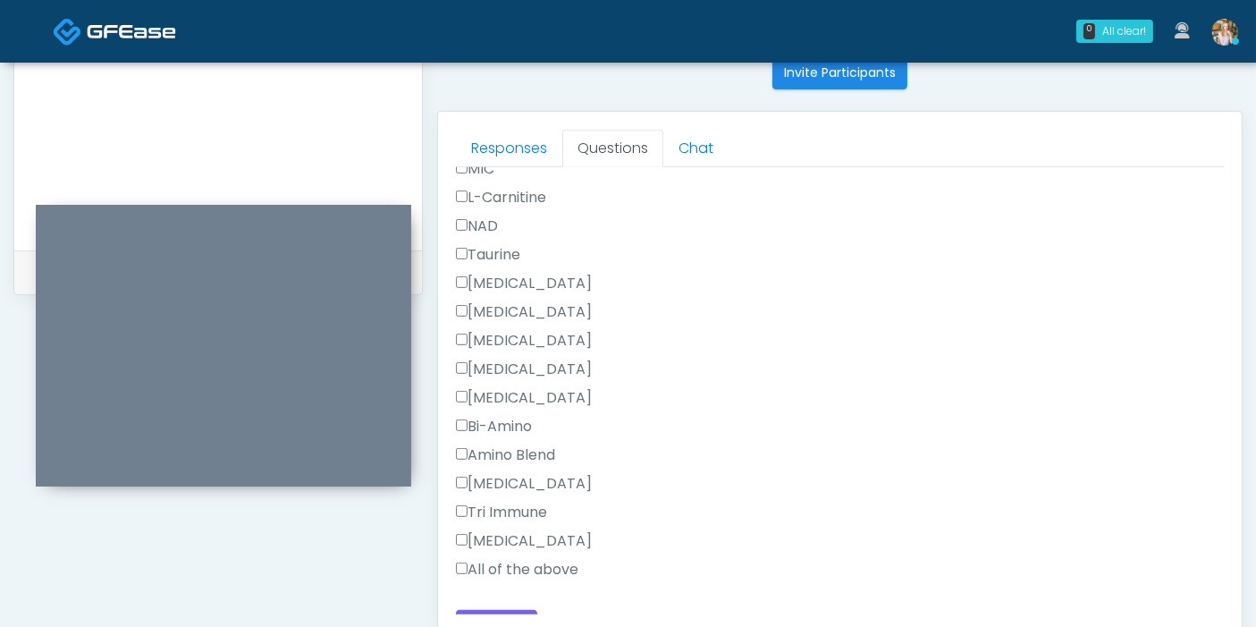
scroll to position [776, 0]
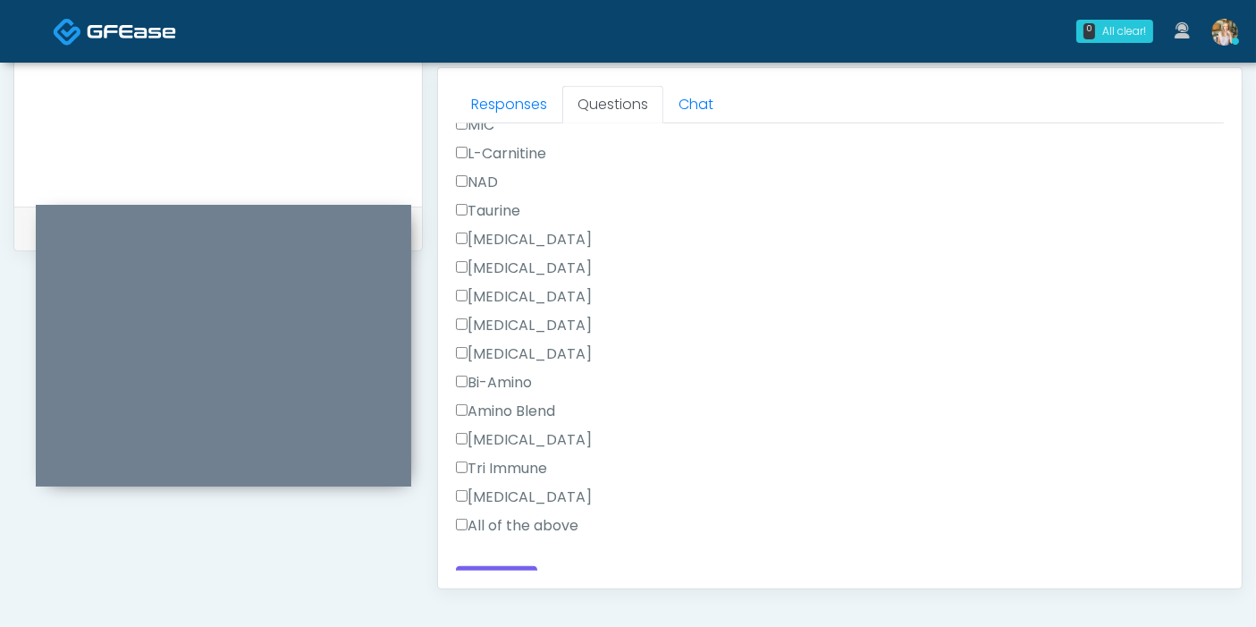
click at [486, 515] on label "All of the above" at bounding box center [517, 525] width 122 height 21
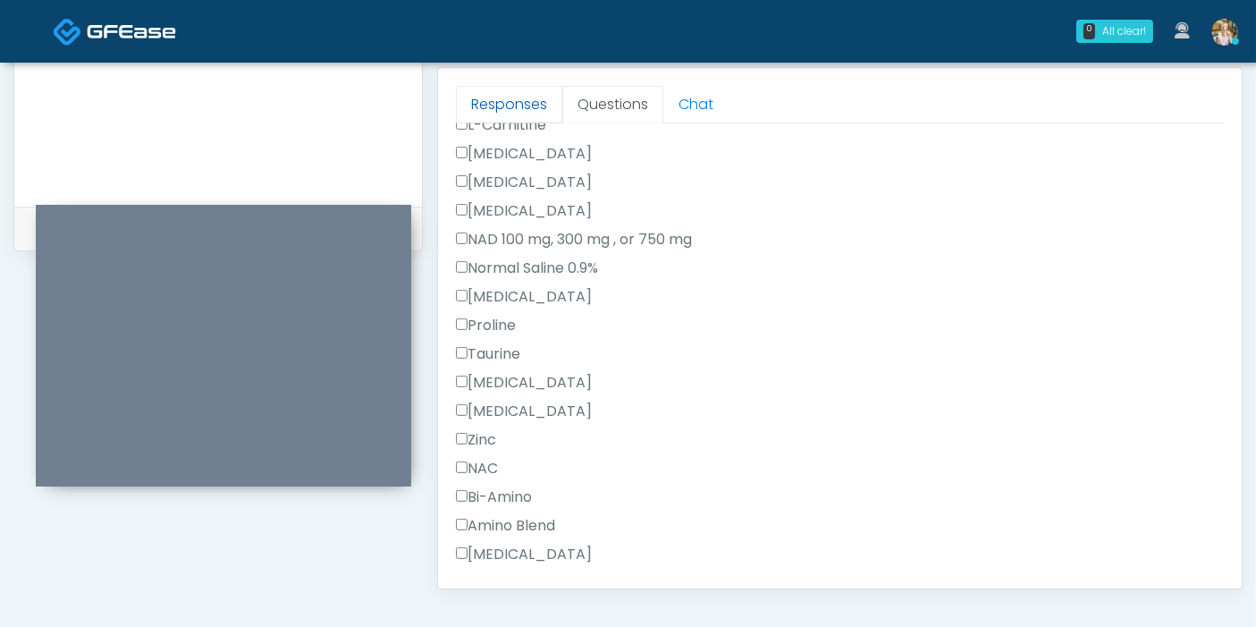
click at [526, 106] on link "Responses" at bounding box center [509, 105] width 106 height 38
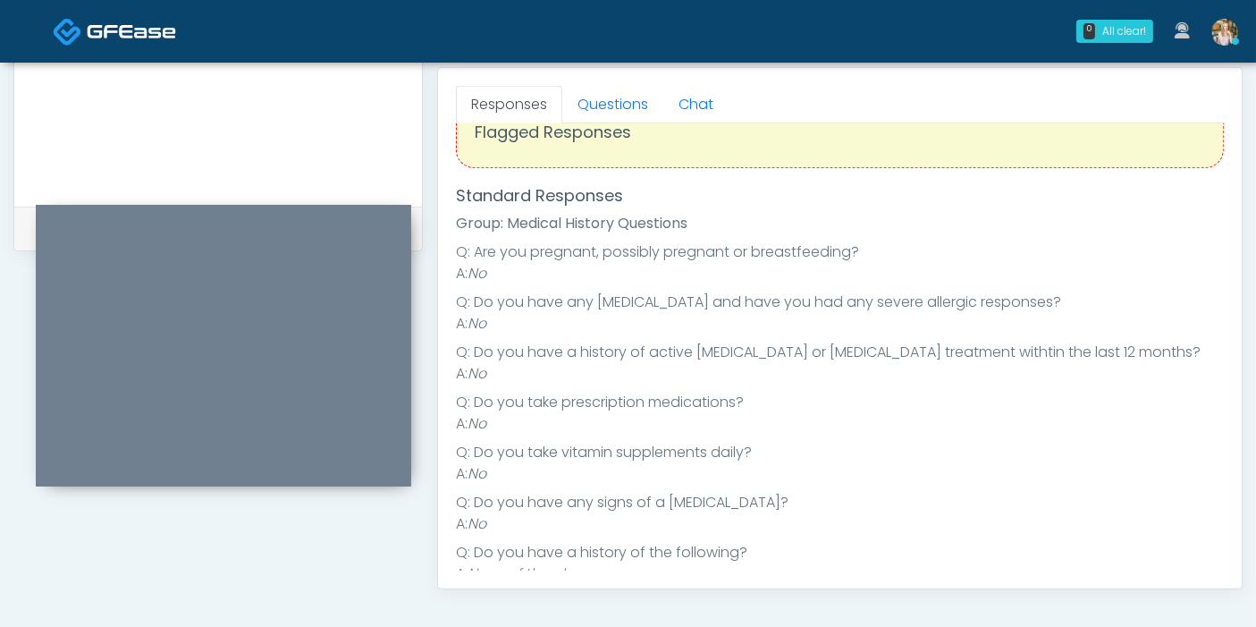
scroll to position [0, 0]
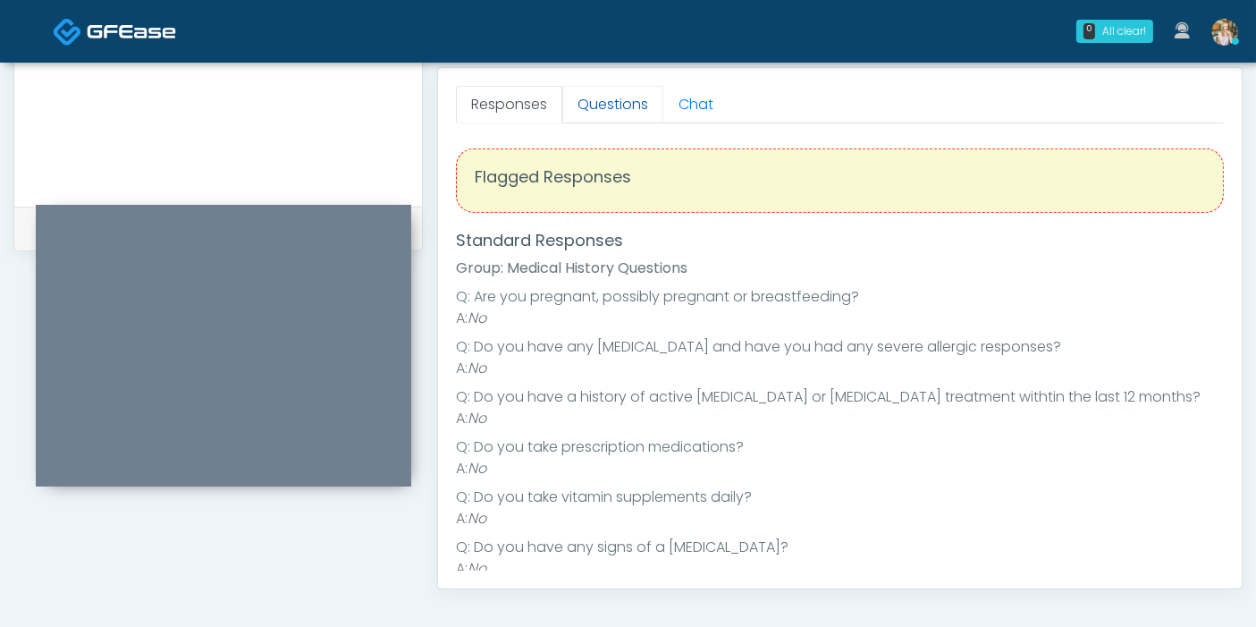
click at [600, 95] on link "Questions" at bounding box center [612, 105] width 101 height 38
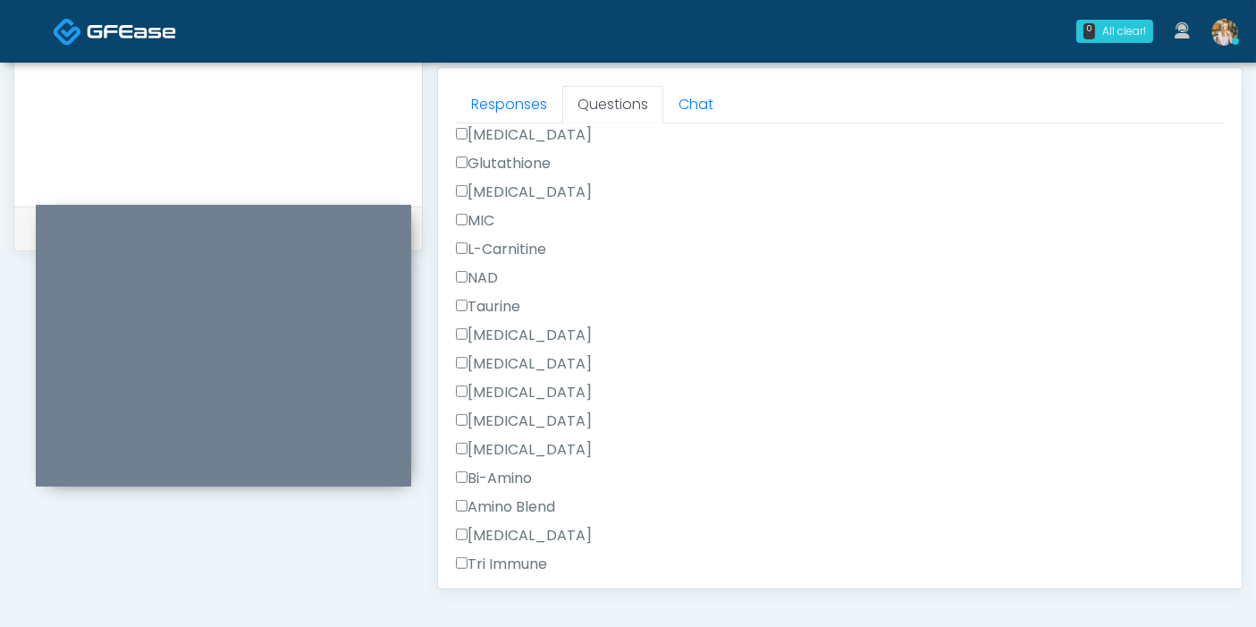
scroll to position [1939, 0]
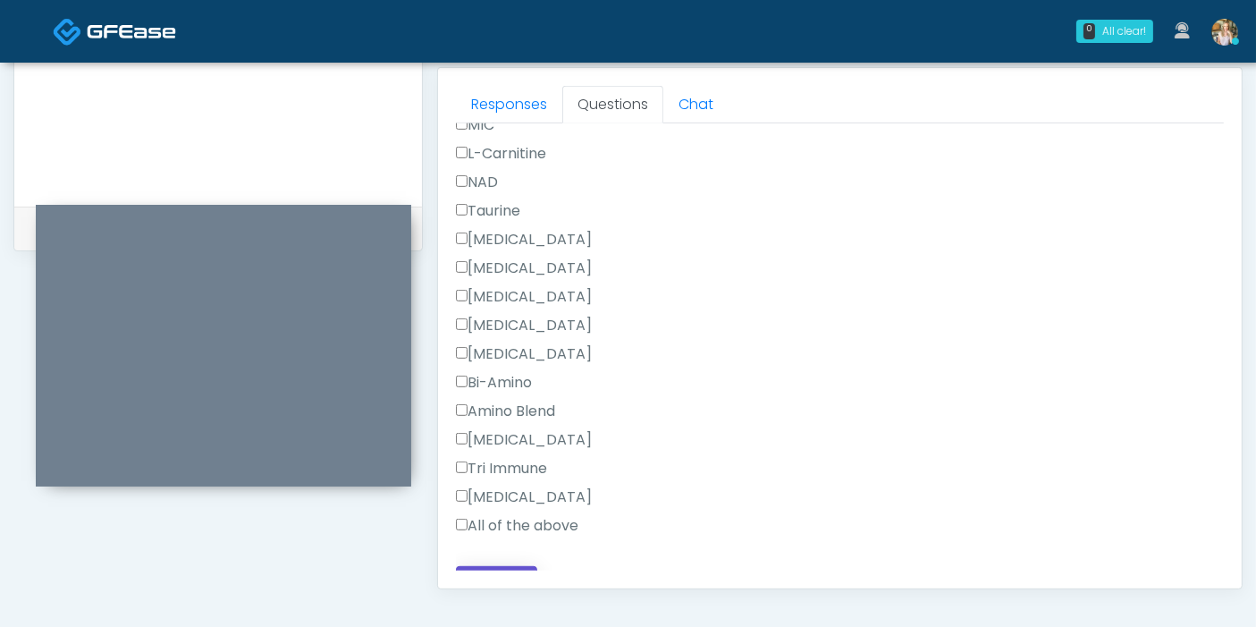
click at [500, 566] on button "Continue" at bounding box center [496, 582] width 81 height 33
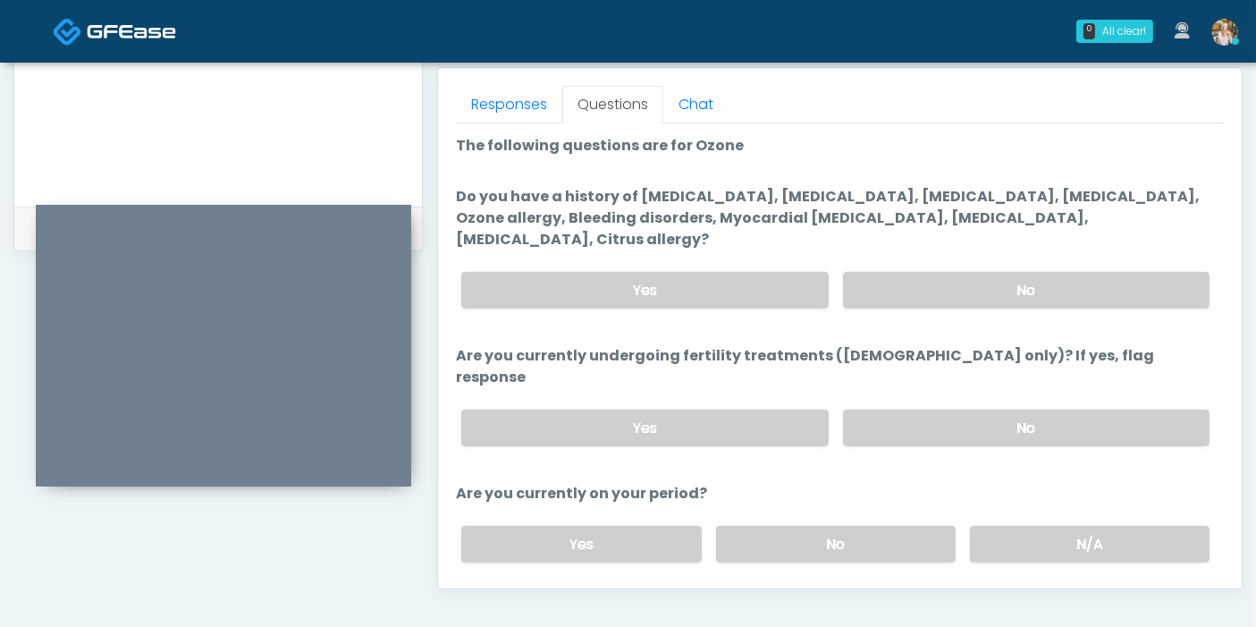
scroll to position [677, 0]
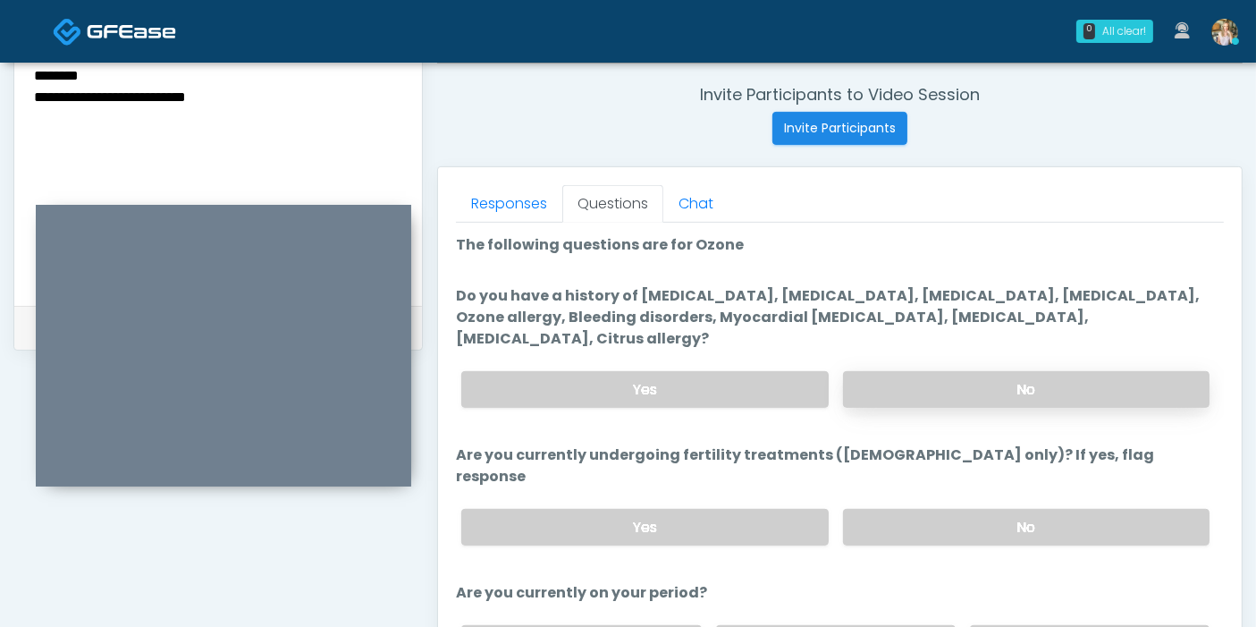
click at [998, 371] on label "No" at bounding box center [1026, 389] width 366 height 37
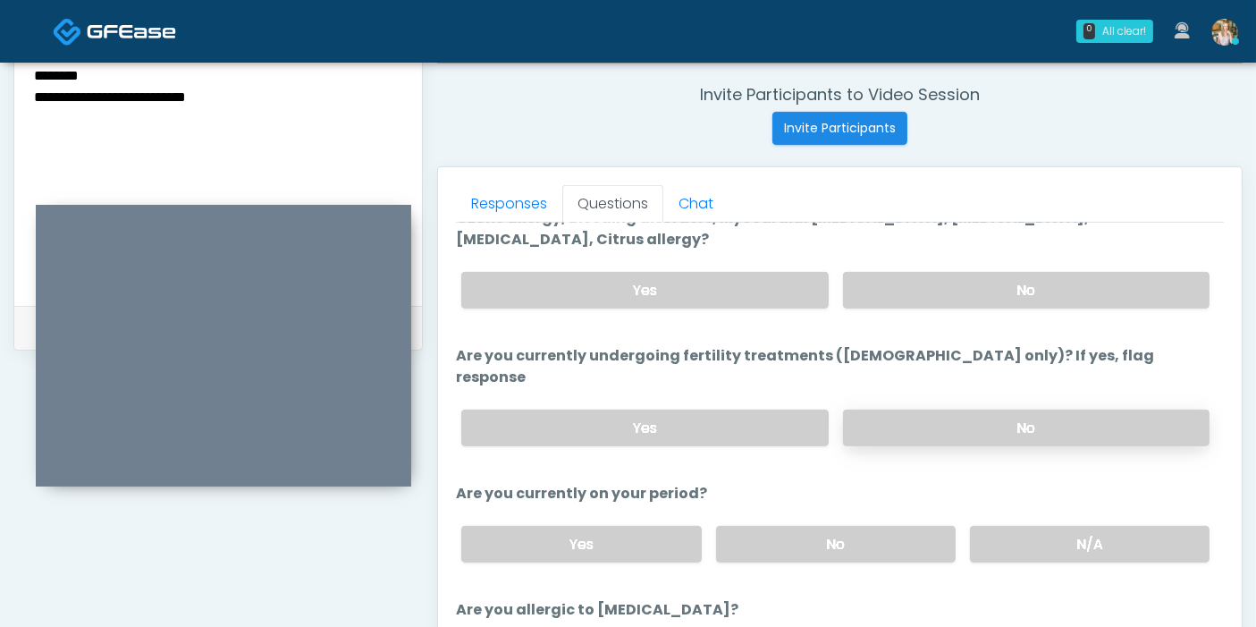
scroll to position [130, 0]
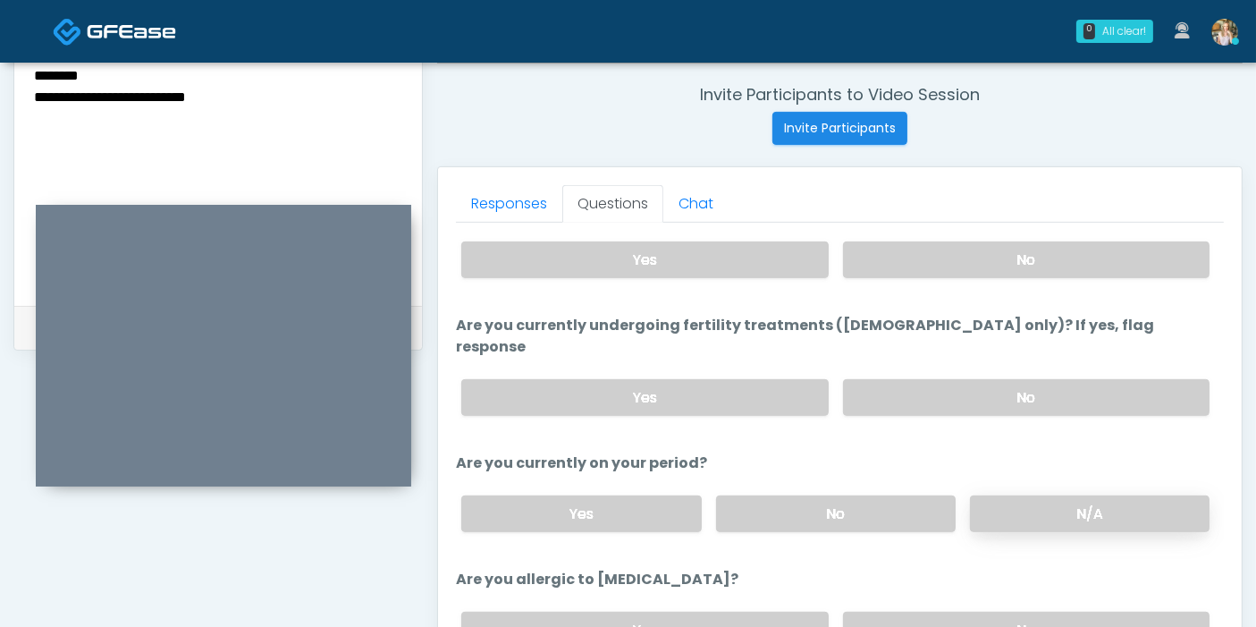
click at [1031, 495] on label "N/A" at bounding box center [1090, 513] width 240 height 37
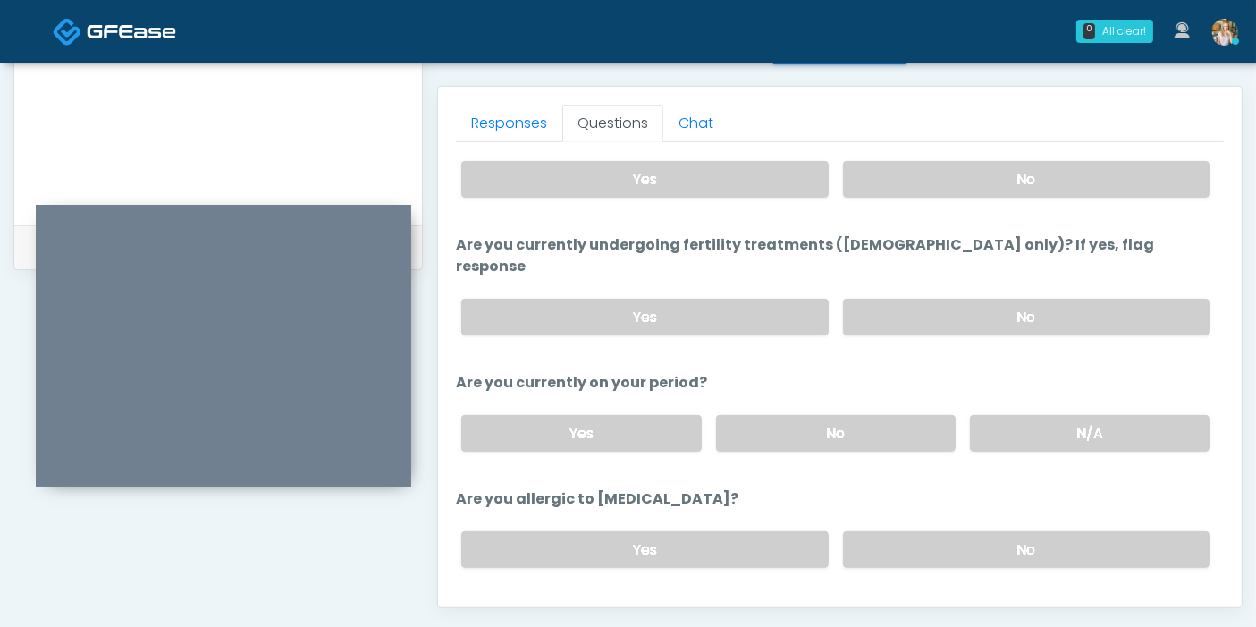
scroll to position [776, 0]
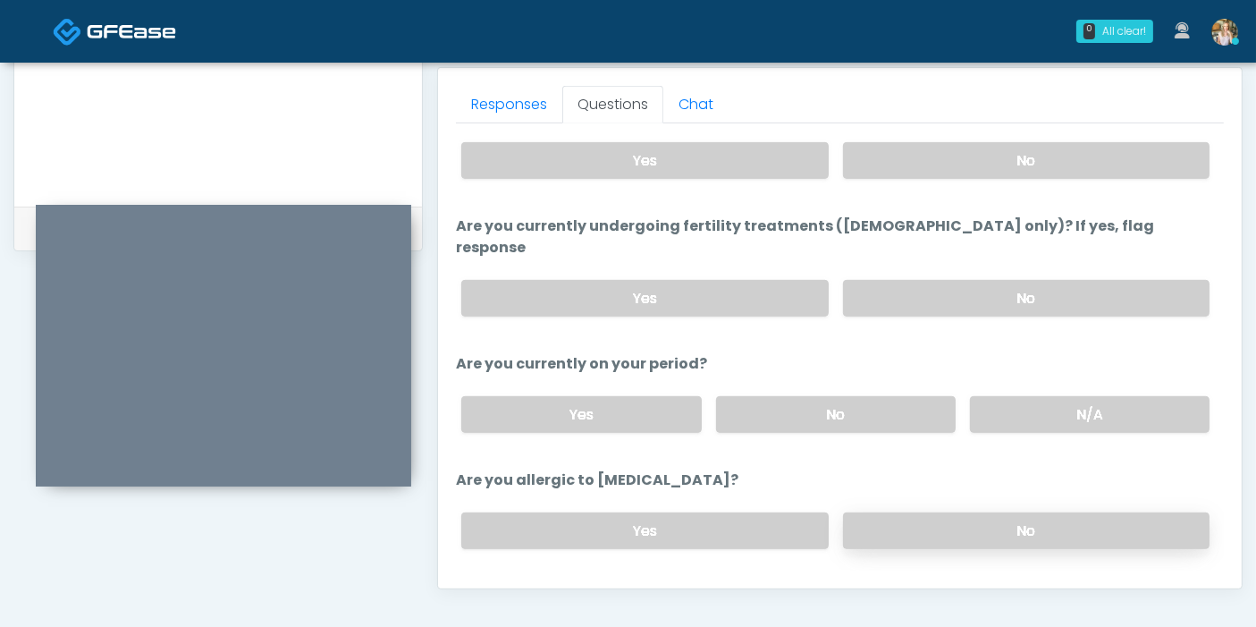
click at [963, 512] on label "No" at bounding box center [1026, 530] width 366 height 37
click at [489, 585] on button "Continue" at bounding box center [496, 601] width 81 height 33
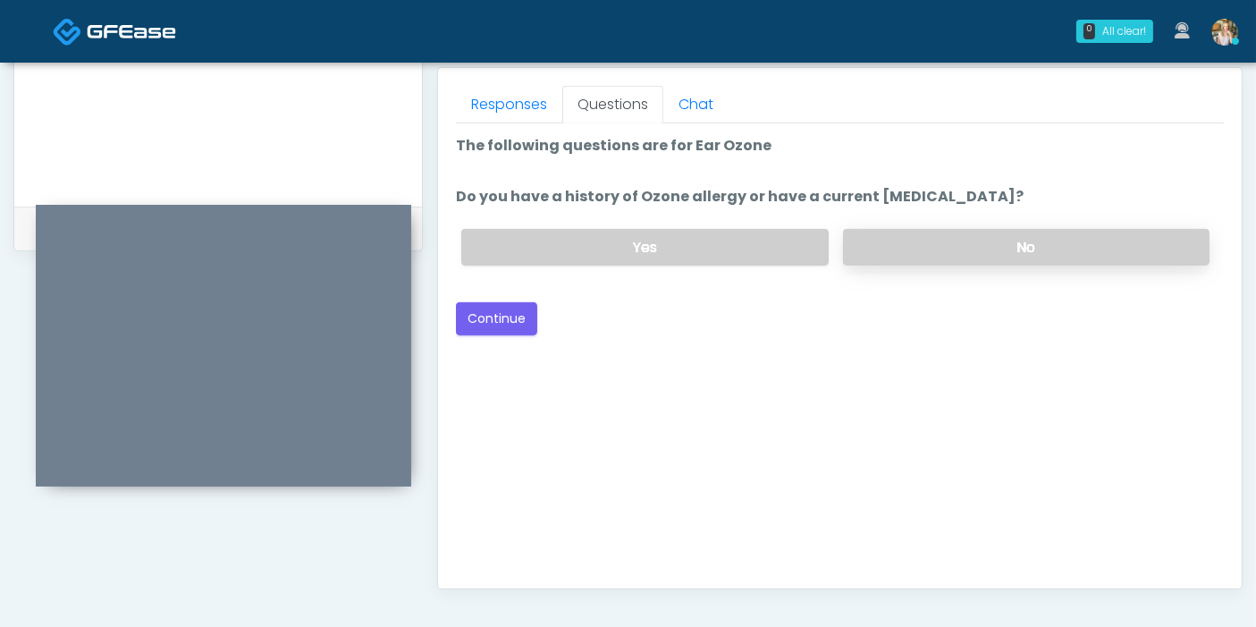
click at [907, 247] on label "No" at bounding box center [1026, 247] width 366 height 37
click at [501, 324] on button "Continue" at bounding box center [496, 318] width 81 height 33
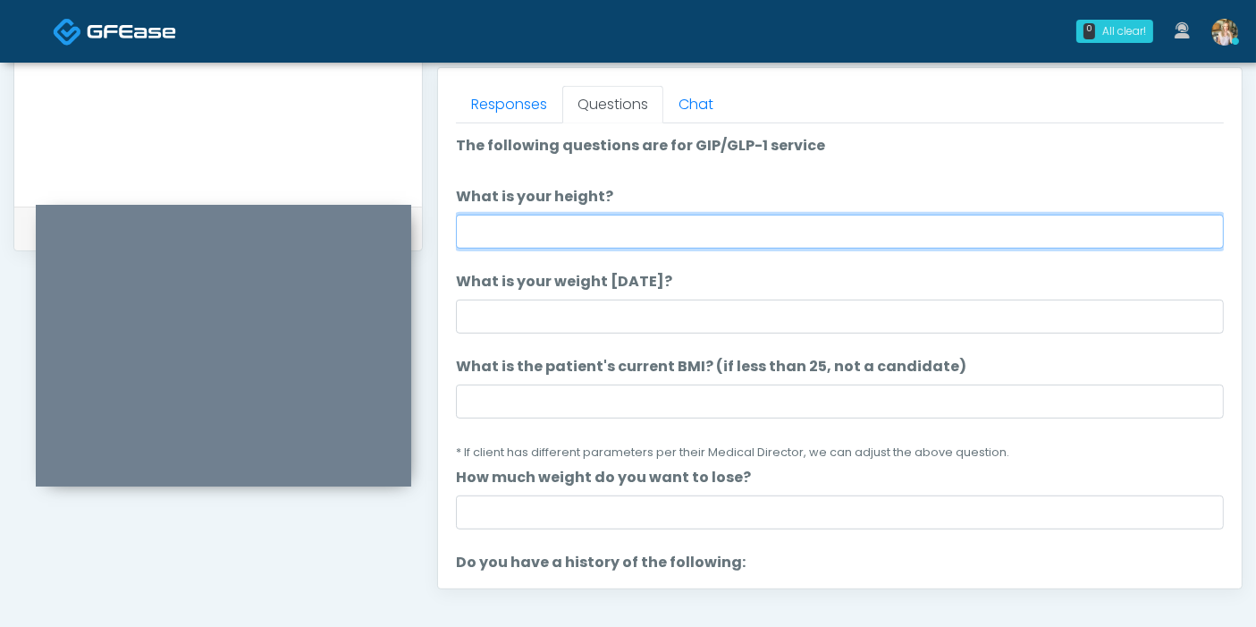
click at [729, 227] on input "What is your height?" at bounding box center [840, 232] width 768 height 34
click at [596, 222] on input "What is your height?" at bounding box center [840, 232] width 768 height 34
type input "***"
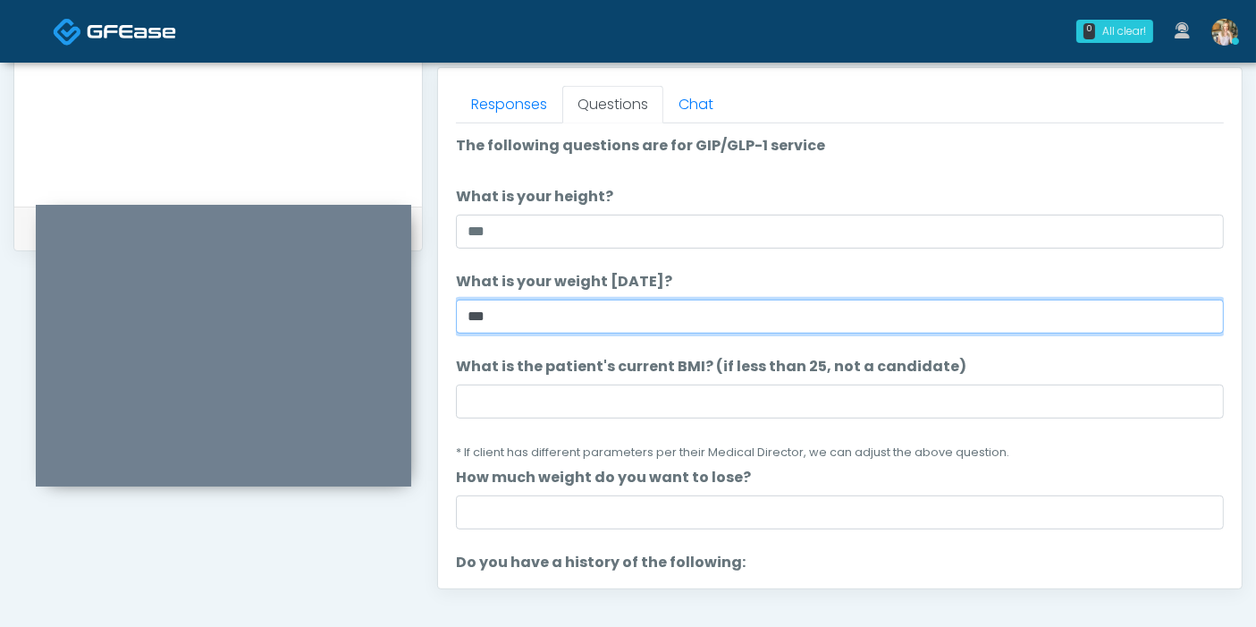
type input "***"
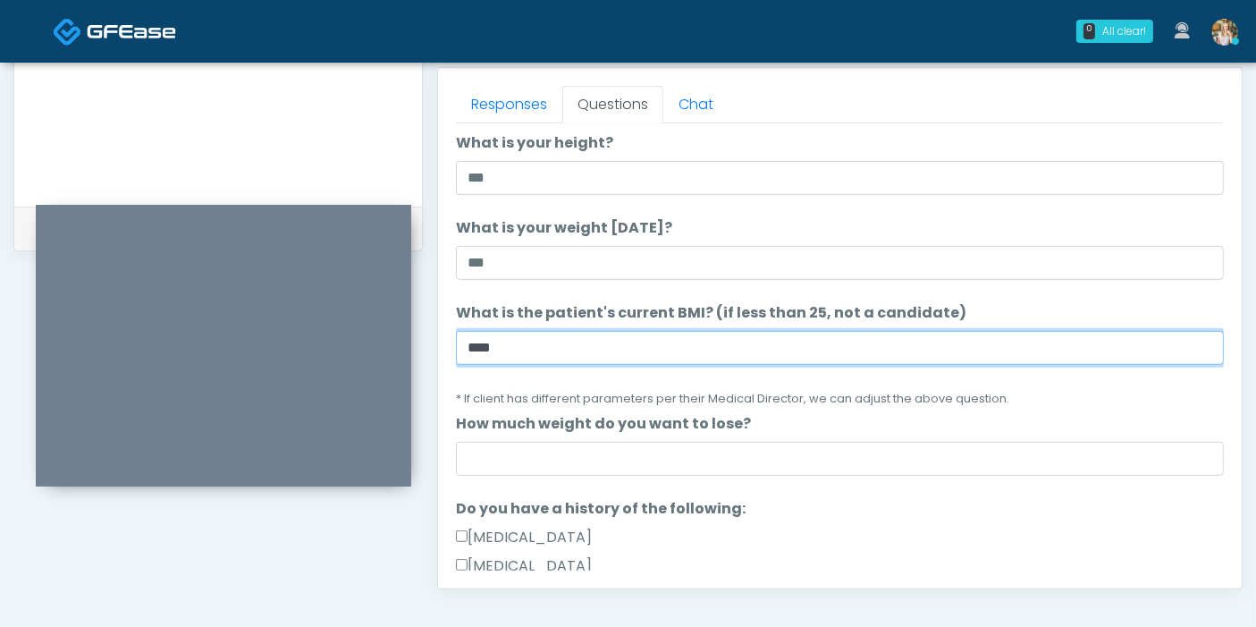
scroll to position [99, 0]
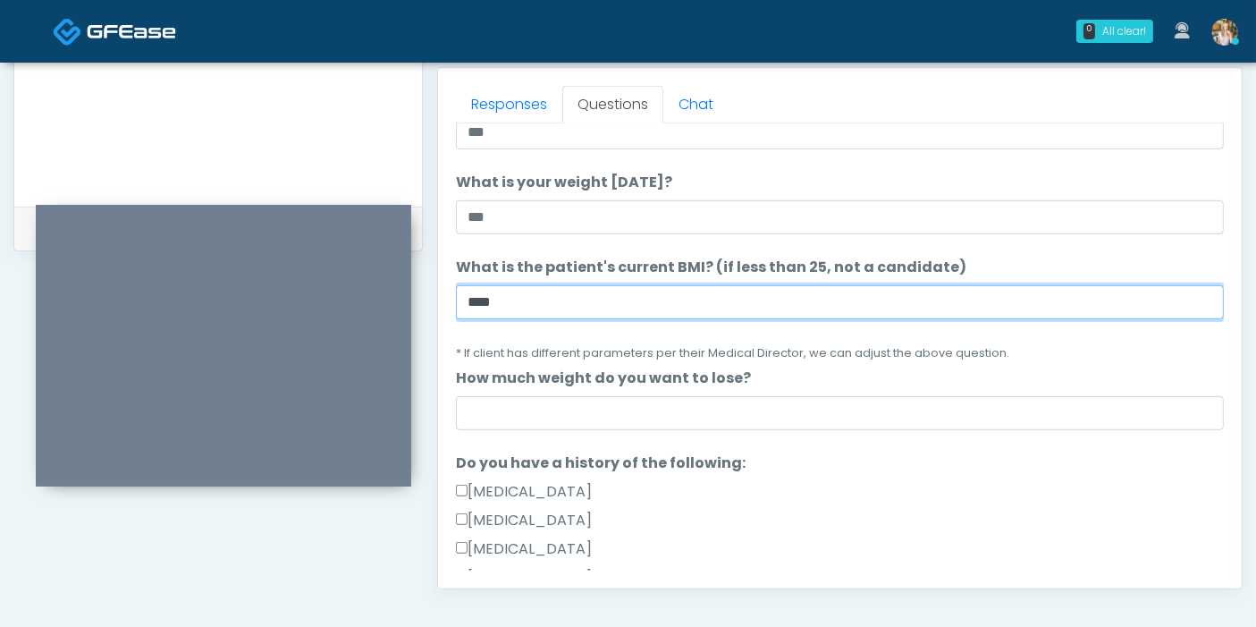
type input "****"
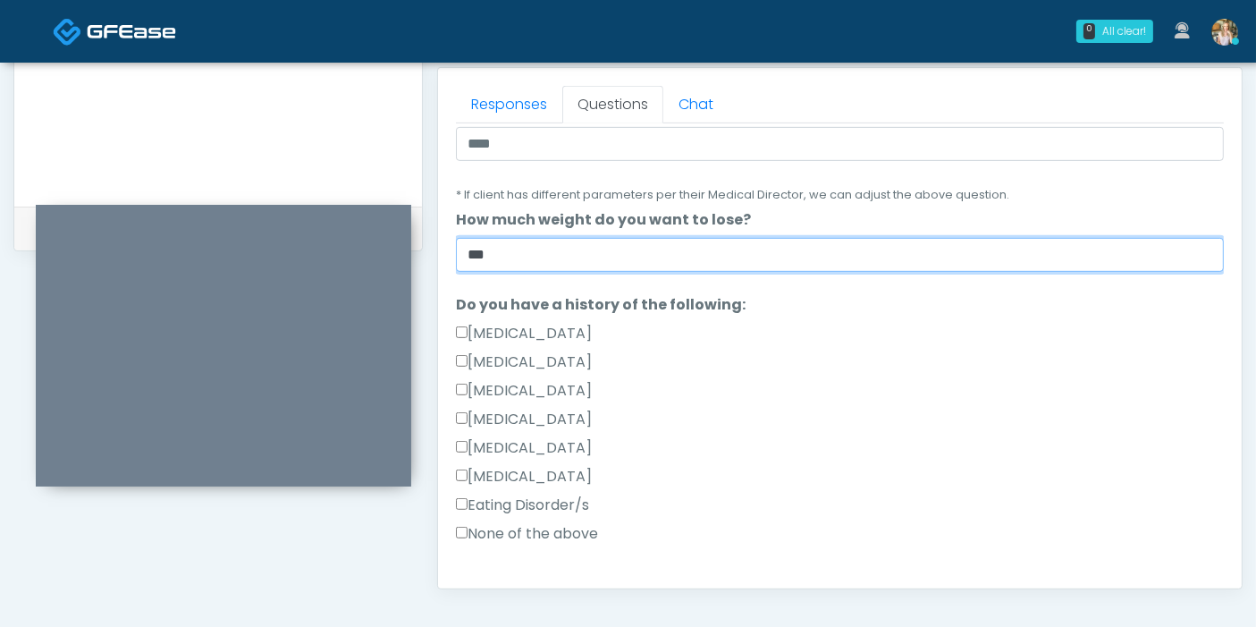
scroll to position [298, 0]
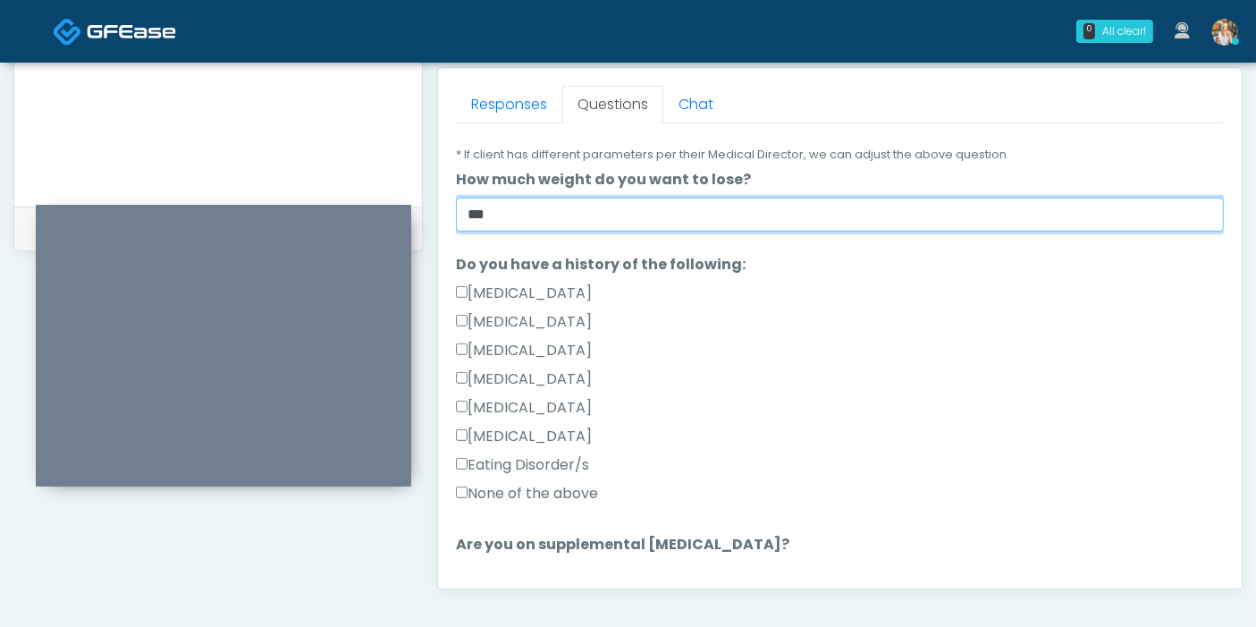
type input "***"
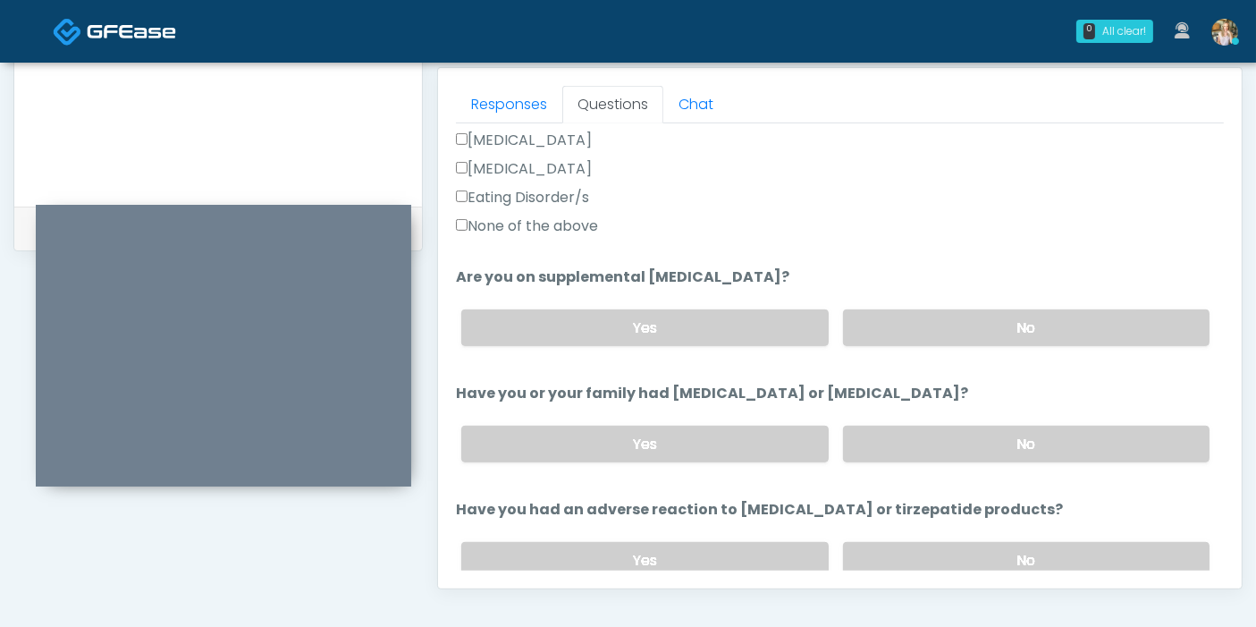
scroll to position [595, 0]
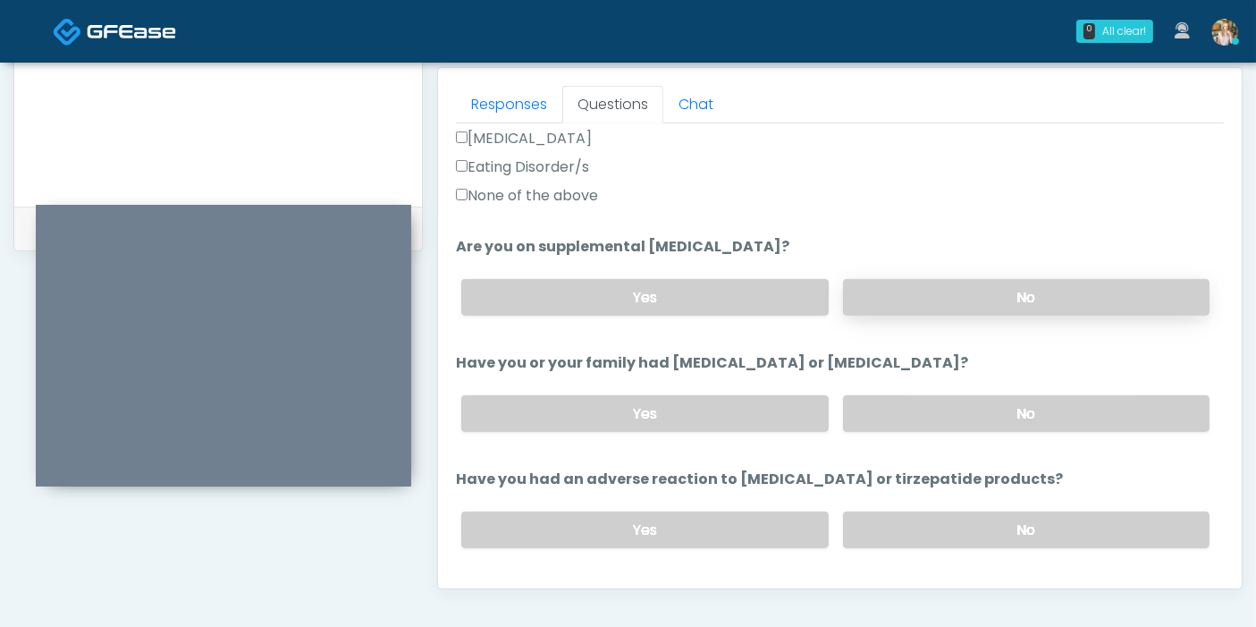
click at [965, 305] on label "No" at bounding box center [1026, 297] width 366 height 37
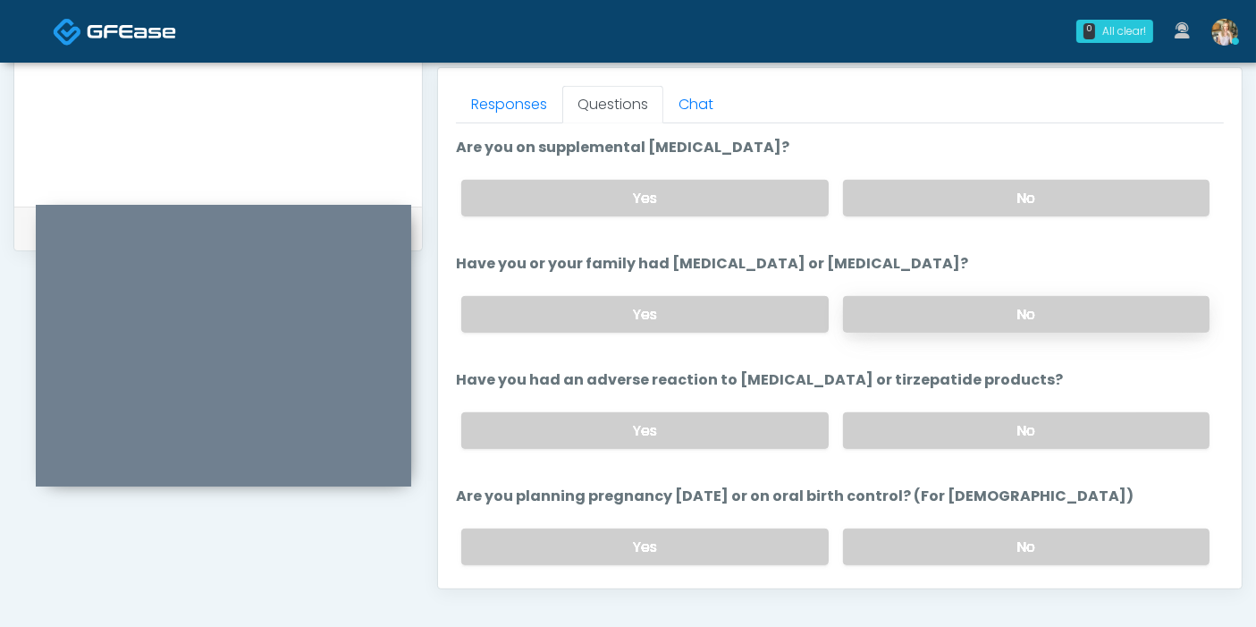
click at [952, 315] on label "No" at bounding box center [1026, 314] width 366 height 37
click at [1006, 428] on label "No" at bounding box center [1026, 430] width 366 height 37
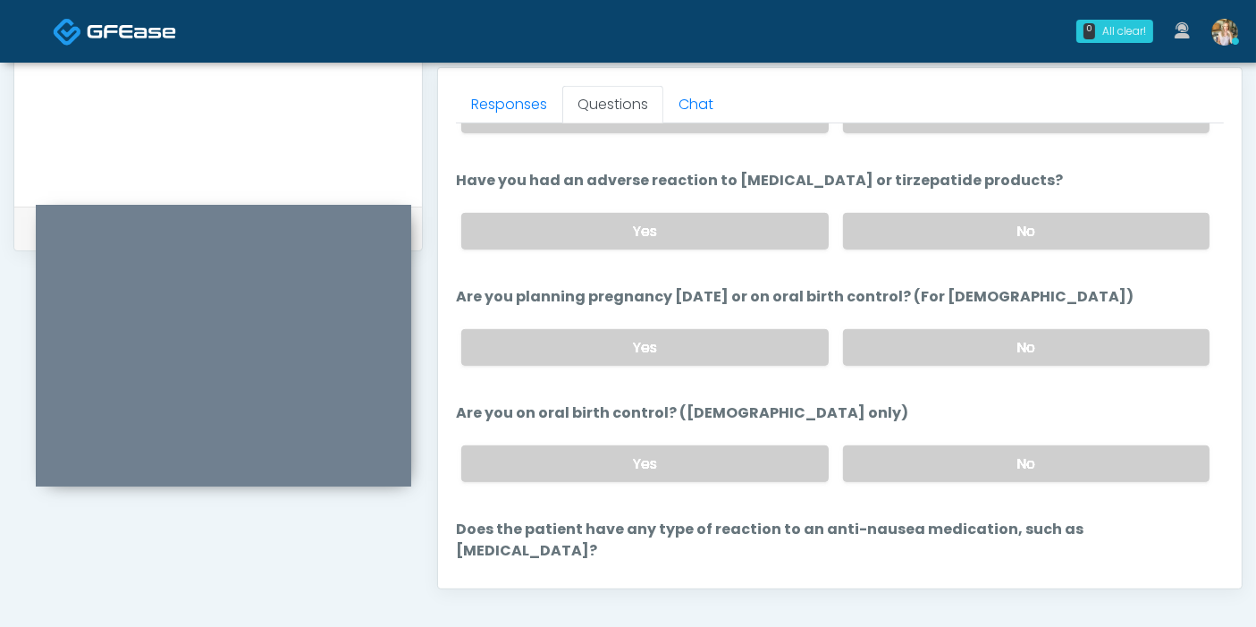
scroll to position [984, 0]
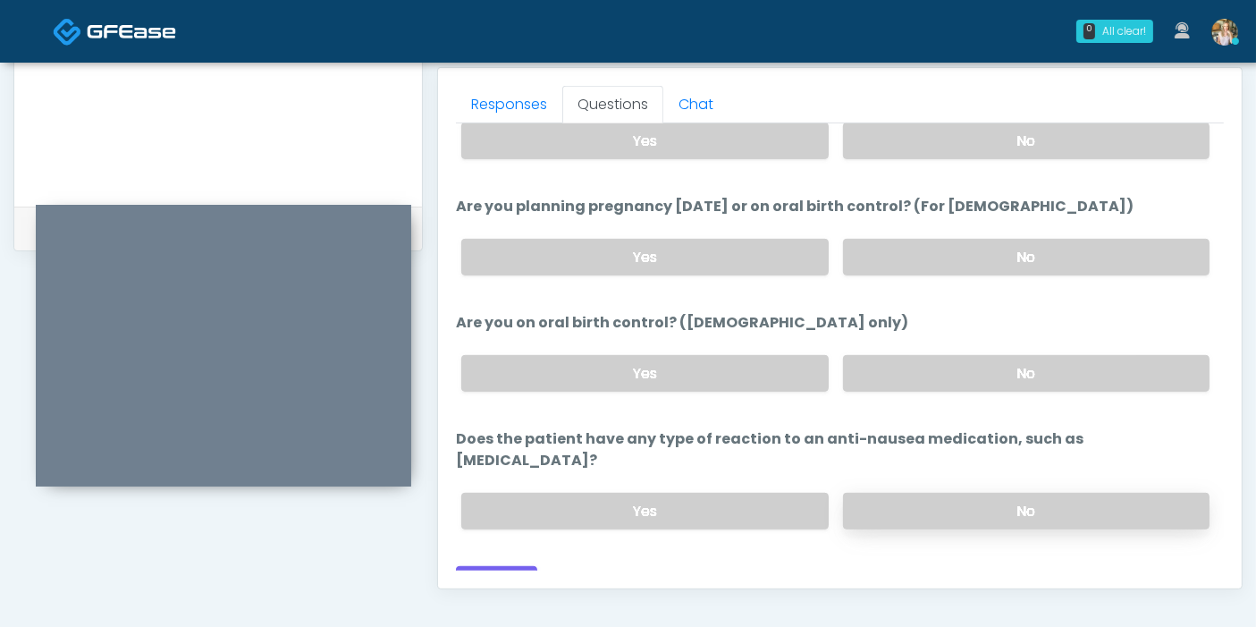
click at [896, 493] on label "No" at bounding box center [1026, 511] width 366 height 37
click at [502, 566] on button "Continue" at bounding box center [496, 582] width 81 height 33
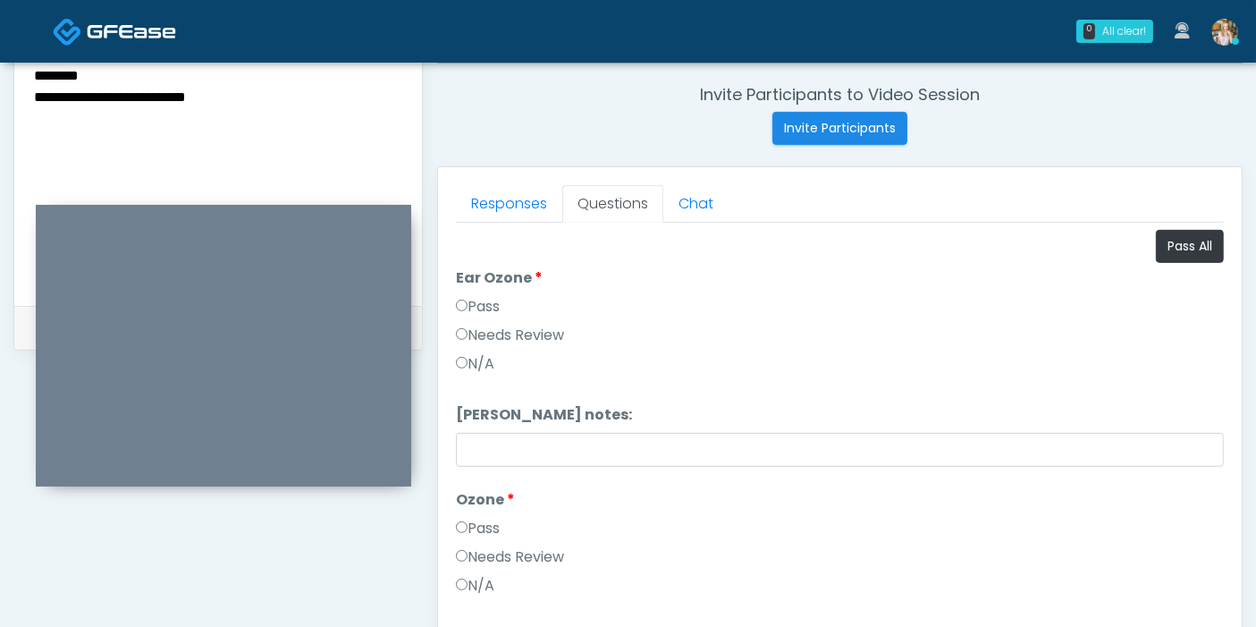
scroll to position [677, 0]
click at [1167, 245] on button "Pass All" at bounding box center [1190, 246] width 68 height 33
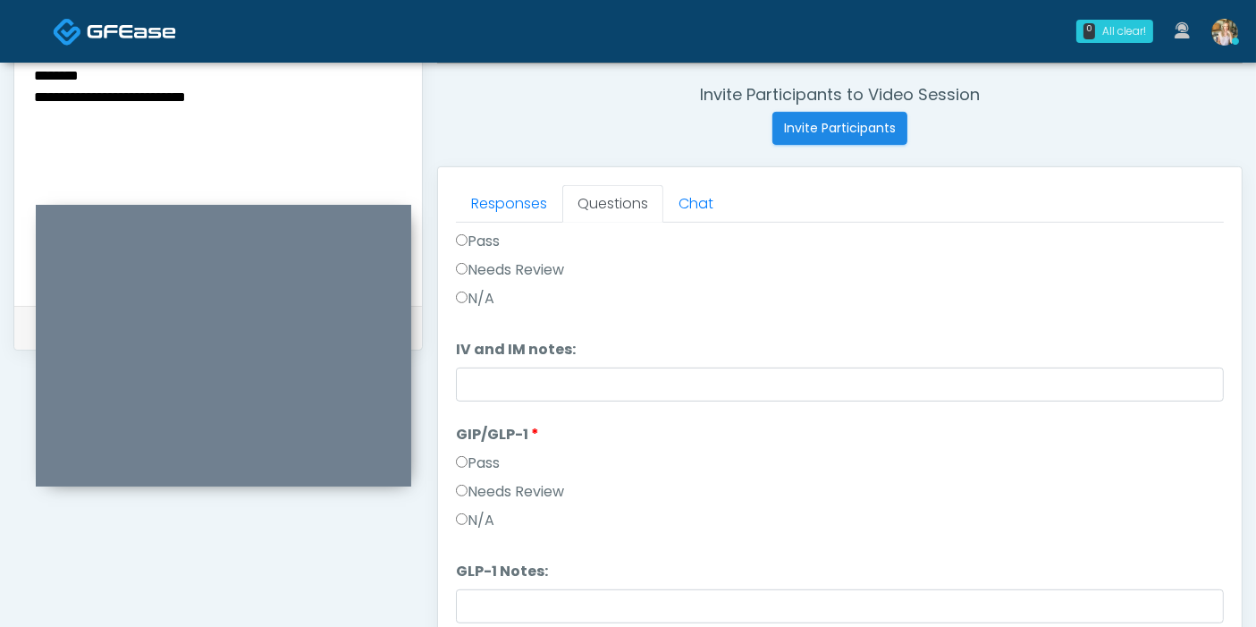
scroll to position [516, 0]
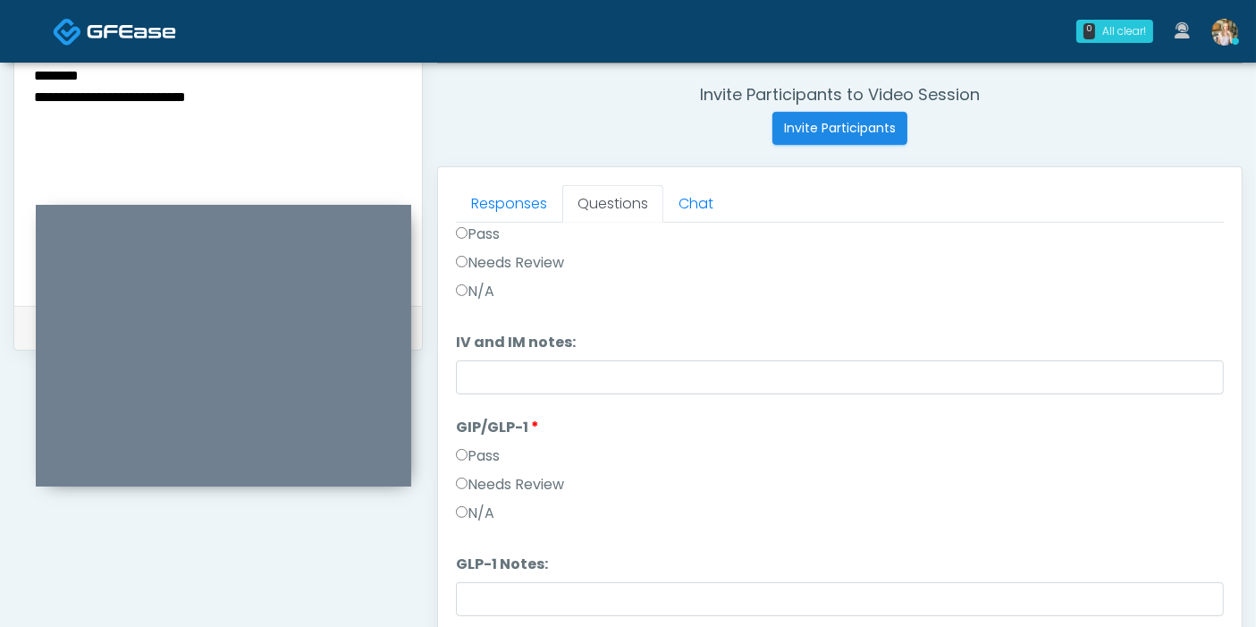
click at [502, 483] on label "Needs Review" at bounding box center [510, 484] width 108 height 21
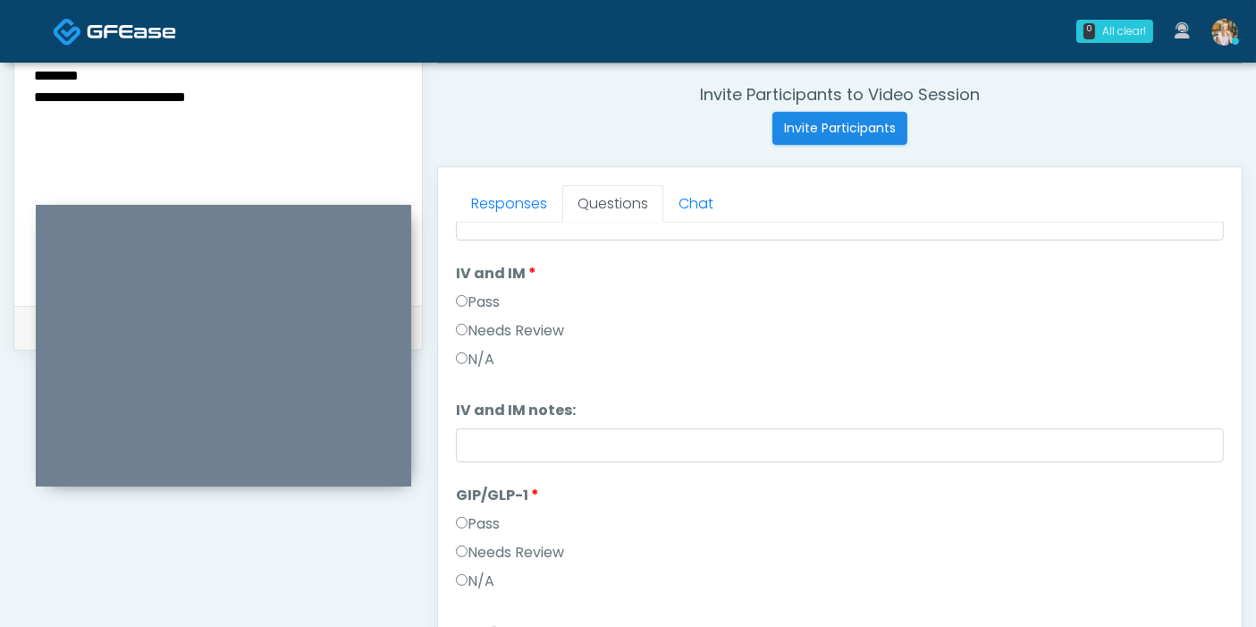
scroll to position [417, 0]
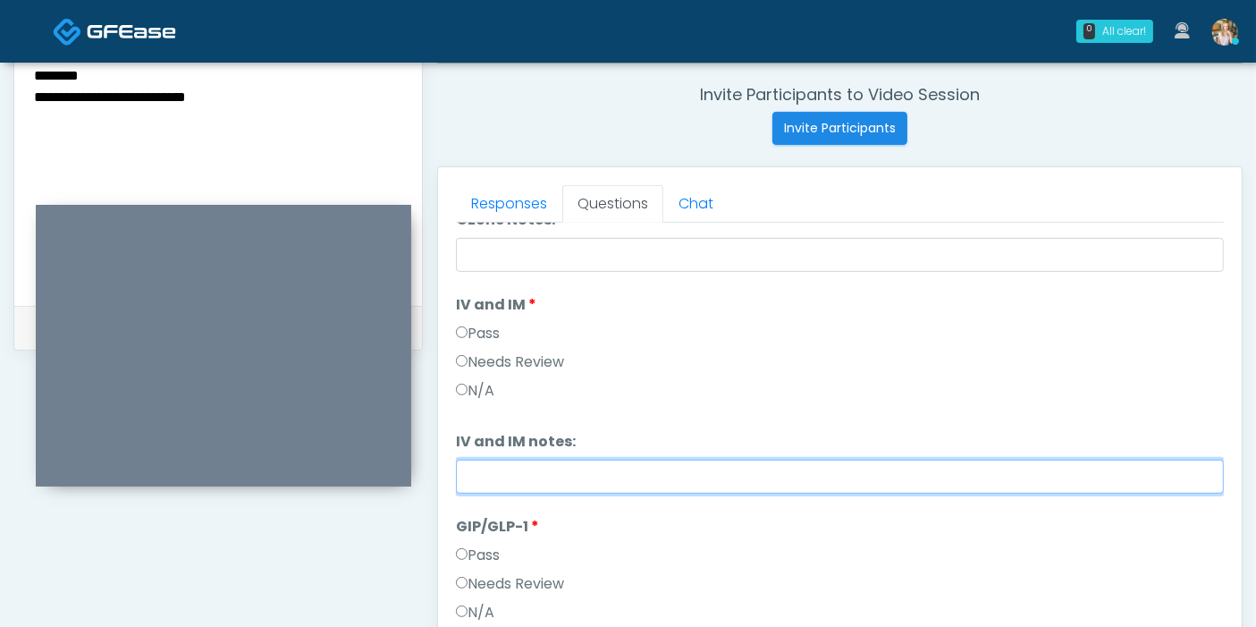
click at [598, 476] on input "IV and IM notes:" at bounding box center [840, 476] width 768 height 34
click at [721, 472] on input "**********" at bounding box center [840, 476] width 768 height 34
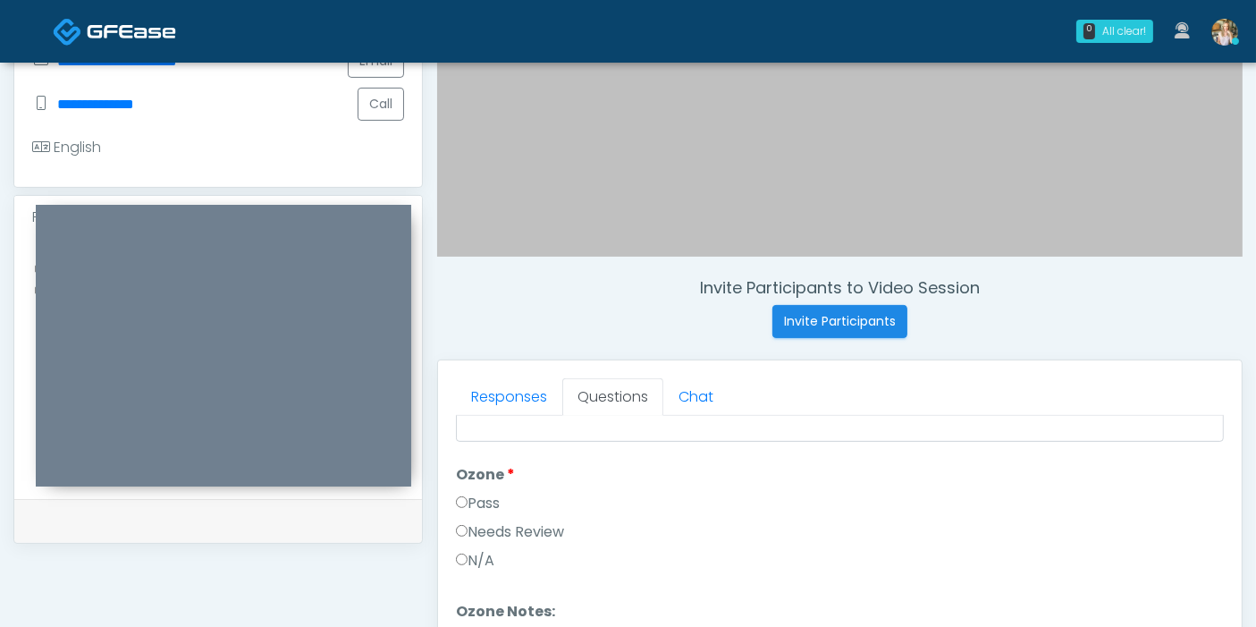
scroll to position [577, 0]
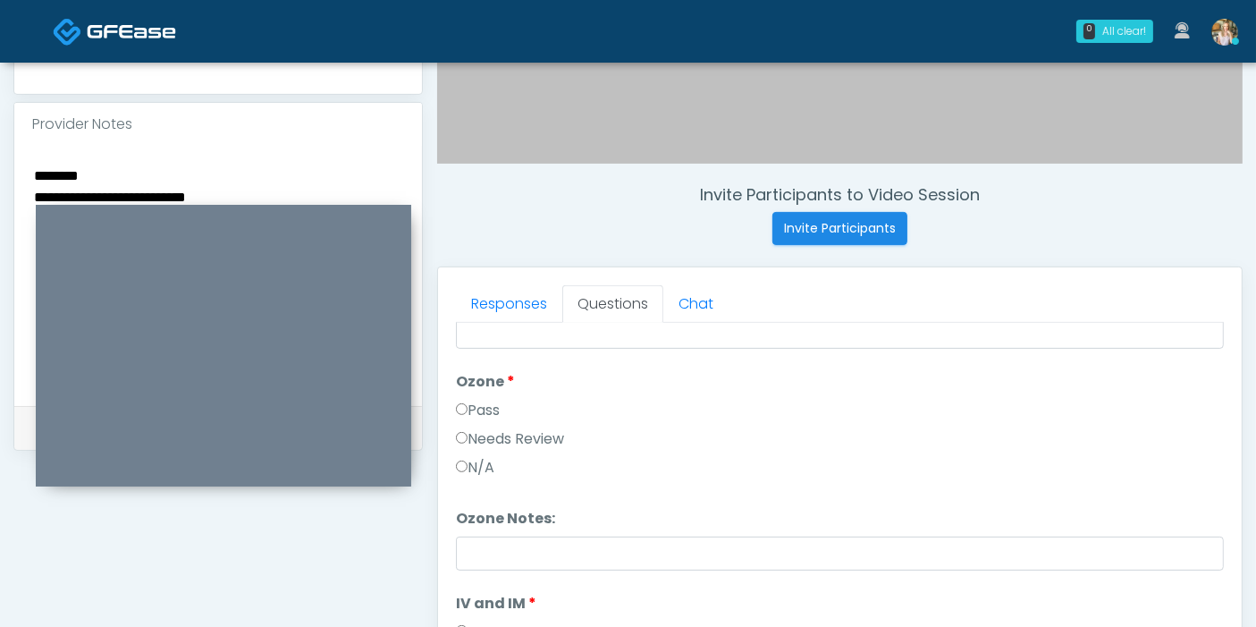
type input "**********"
click at [107, 164] on textarea "**********" at bounding box center [218, 273] width 372 height 218
click at [35, 164] on textarea "**********" at bounding box center [218, 273] width 372 height 218
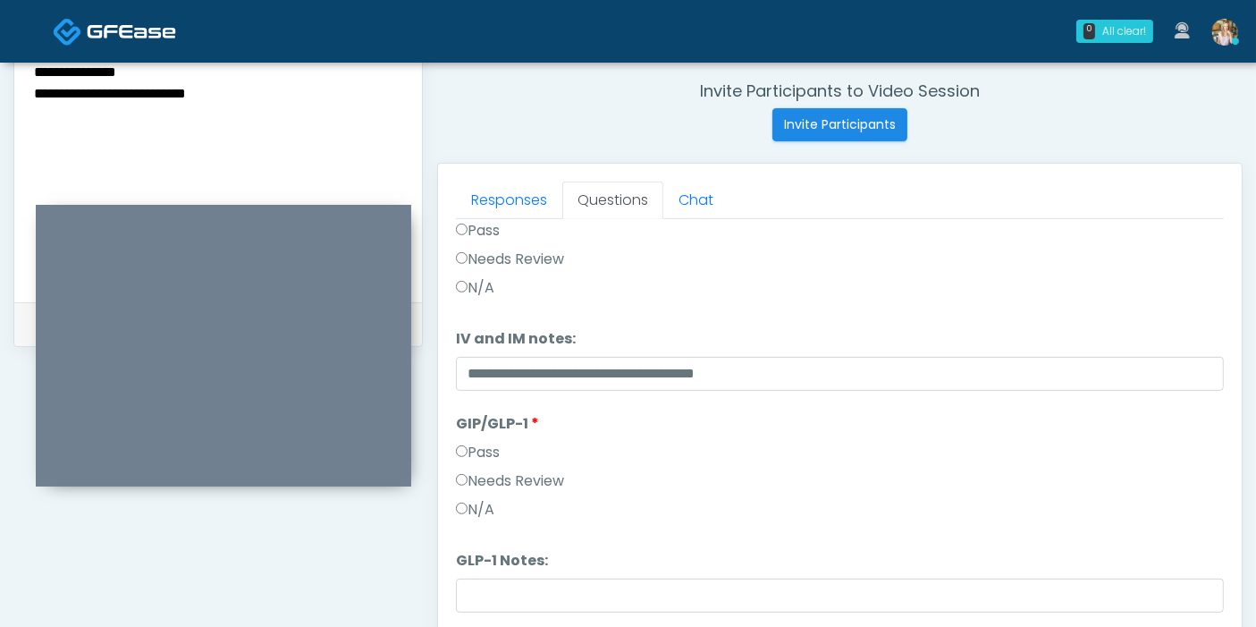
scroll to position [776, 0]
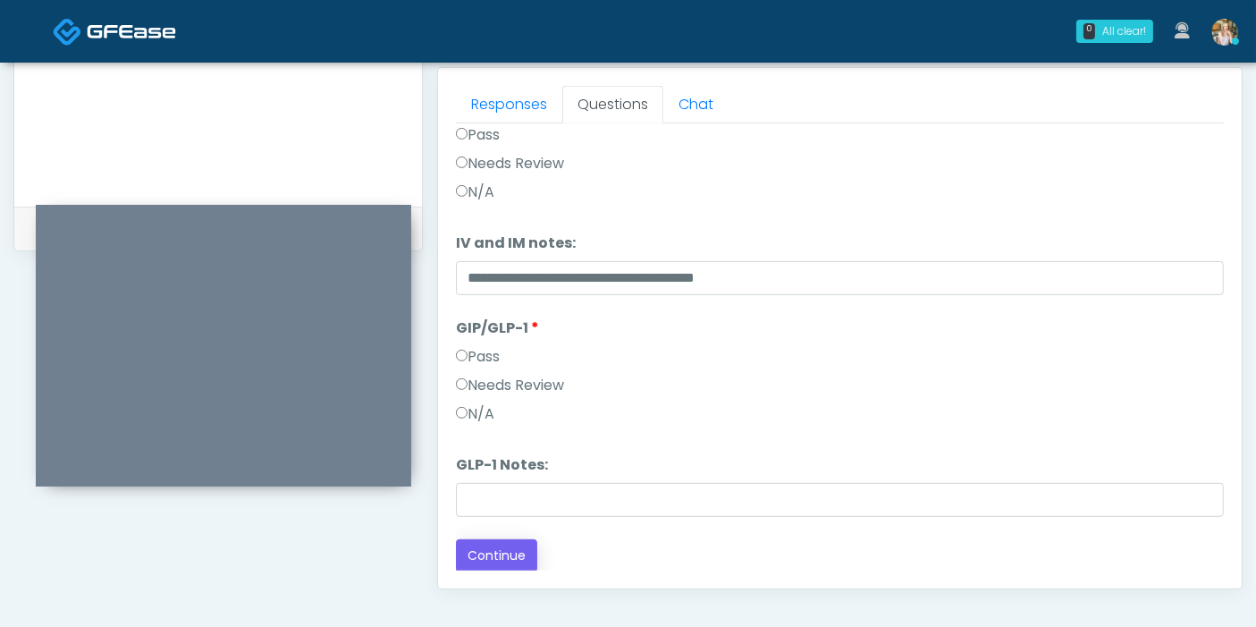
type textarea "**********"
click at [507, 551] on button "Continue" at bounding box center [496, 555] width 81 height 33
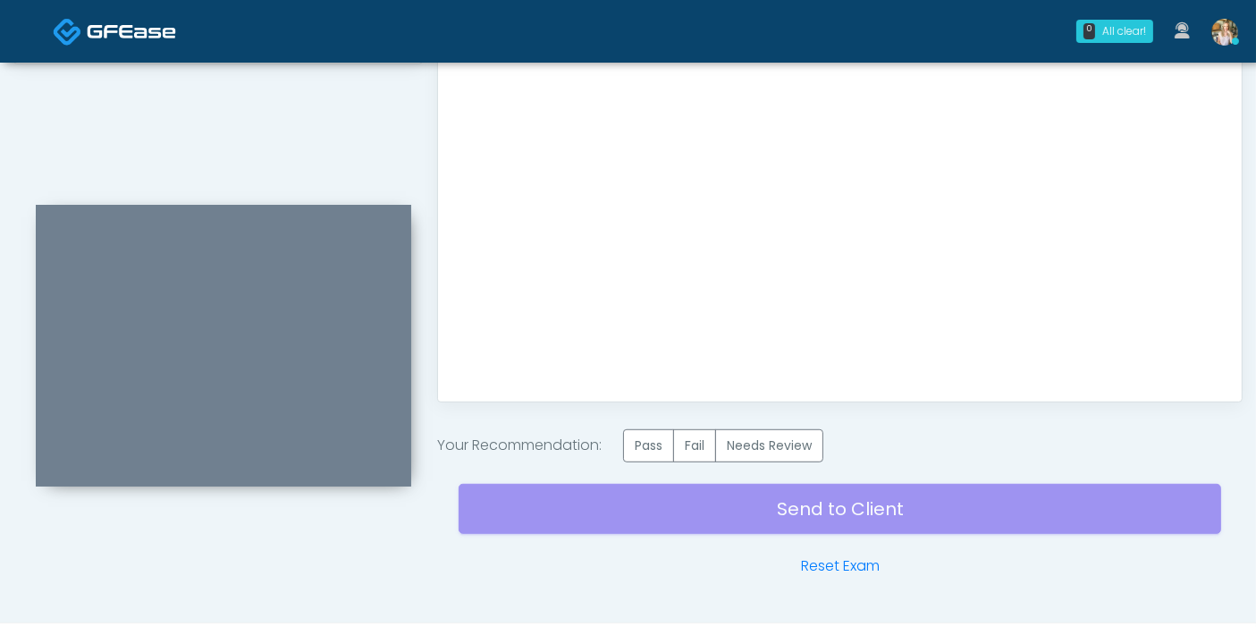
scroll to position [974, 0]
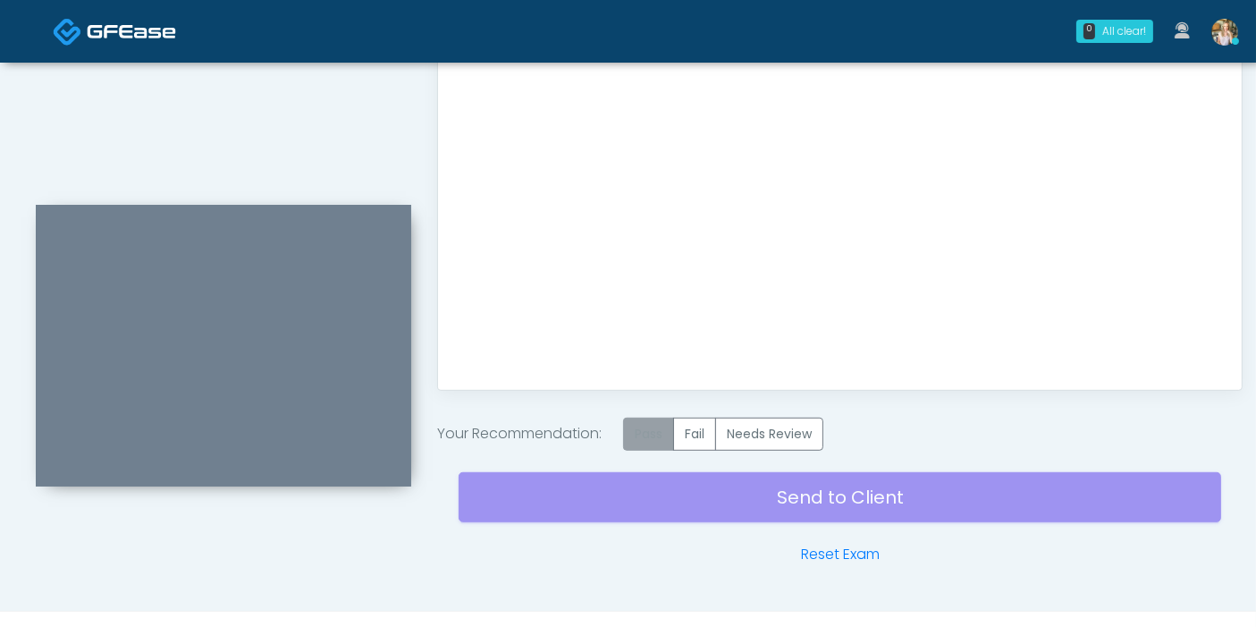
click at [651, 431] on label "Pass" at bounding box center [648, 433] width 51 height 33
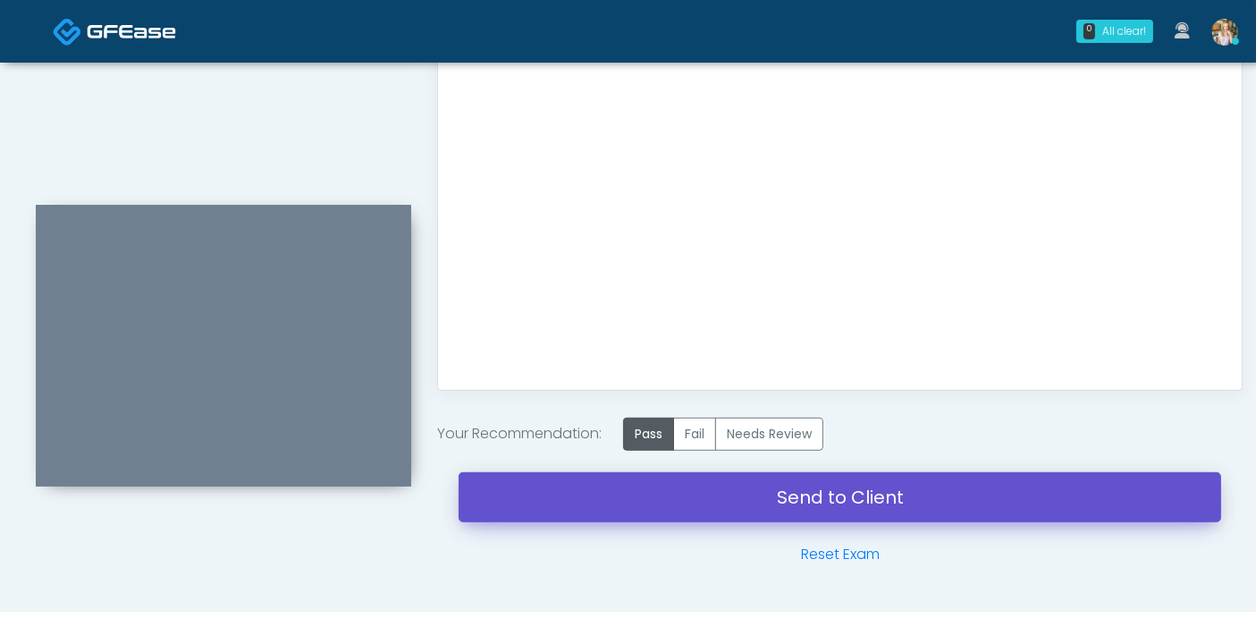
drag, startPoint x: 783, startPoint y: 499, endPoint x: 725, endPoint y: 94, distance: 409.1
click at [783, 499] on link "Send to Client" at bounding box center [840, 497] width 762 height 50
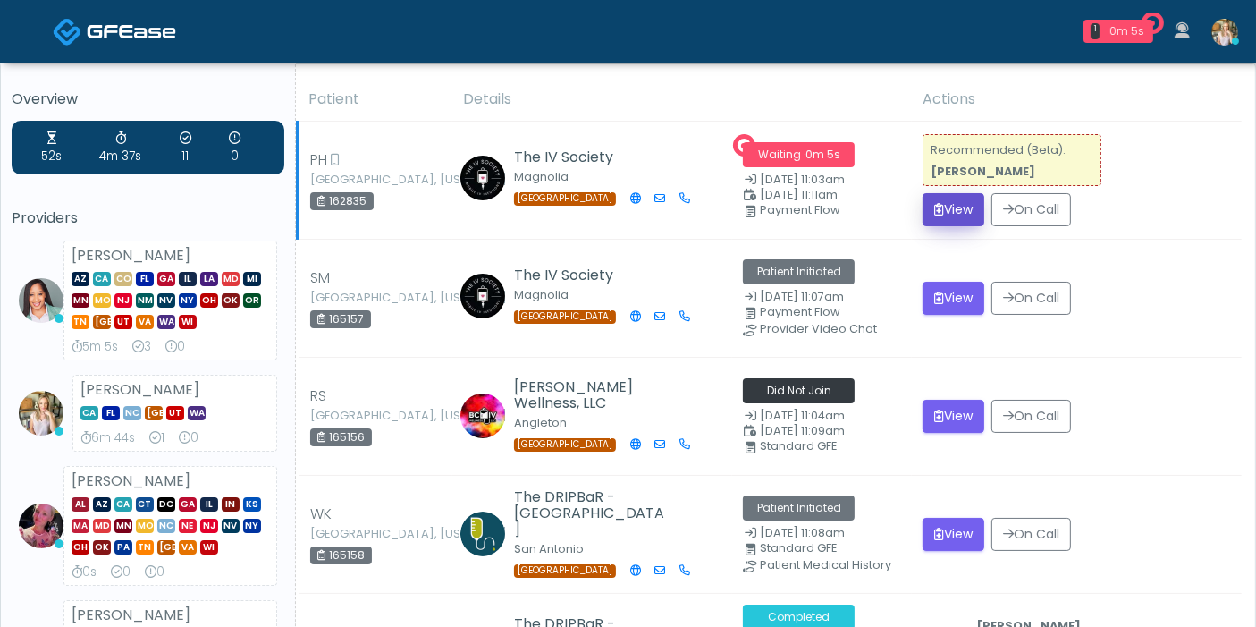
click at [951, 206] on button "View" at bounding box center [953, 209] width 62 height 33
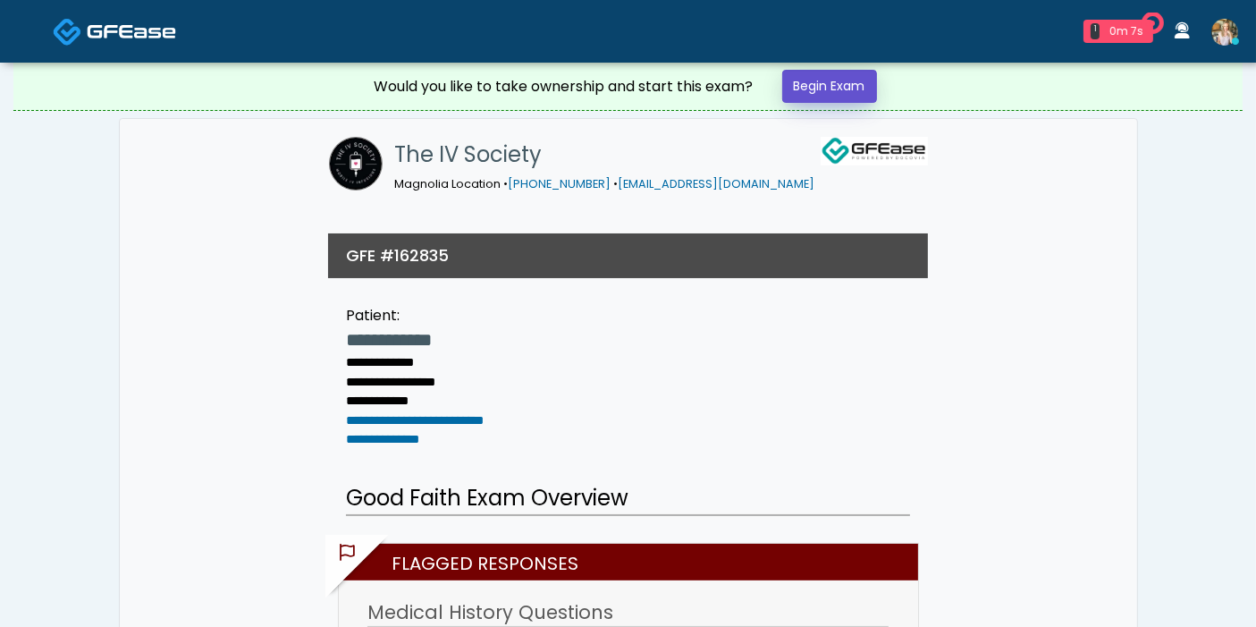
click at [832, 88] on link "Begin Exam" at bounding box center [829, 86] width 95 height 33
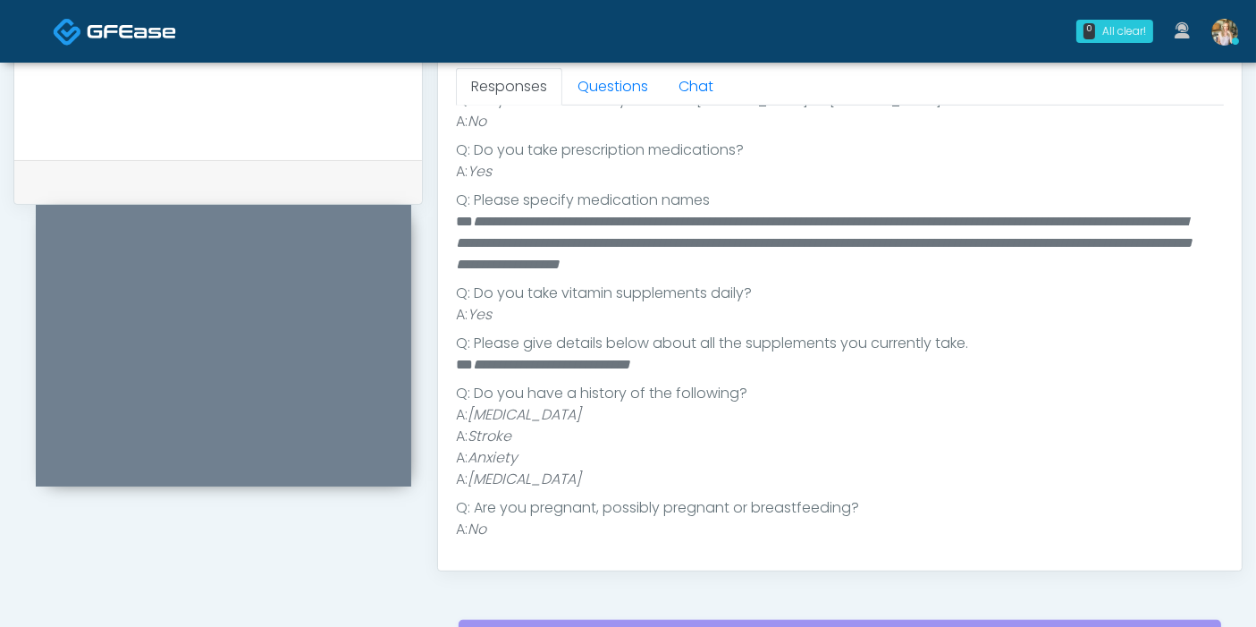
scroll to position [265, 0]
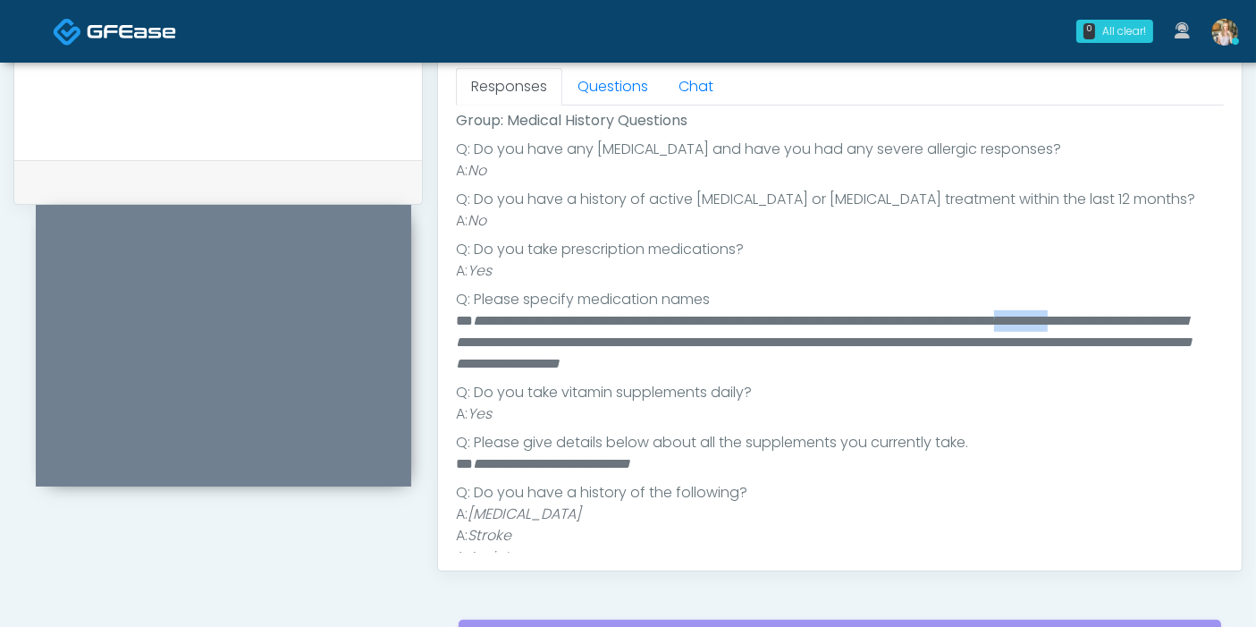
drag, startPoint x: 535, startPoint y: 335, endPoint x: 461, endPoint y: 333, distance: 73.3
click at [461, 333] on em "**********" at bounding box center [824, 342] width 737 height 56
click at [577, 345] on em "**********" at bounding box center [824, 342] width 737 height 56
click at [607, 97] on link "Questions" at bounding box center [612, 87] width 101 height 38
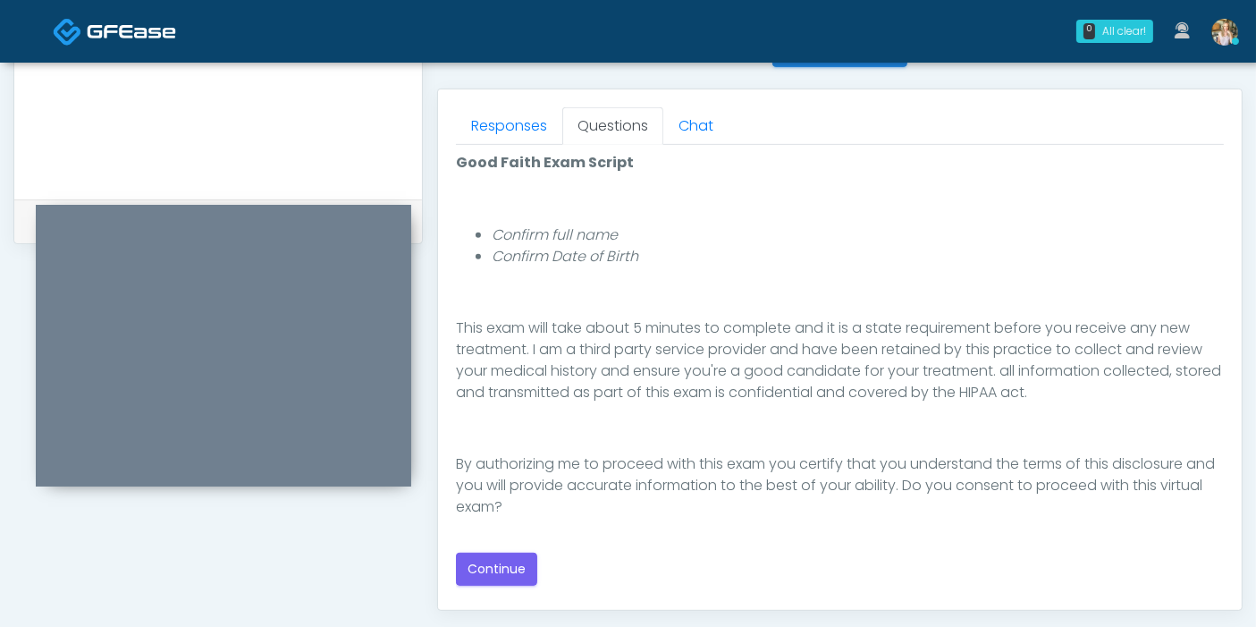
scroll to position [794, 0]
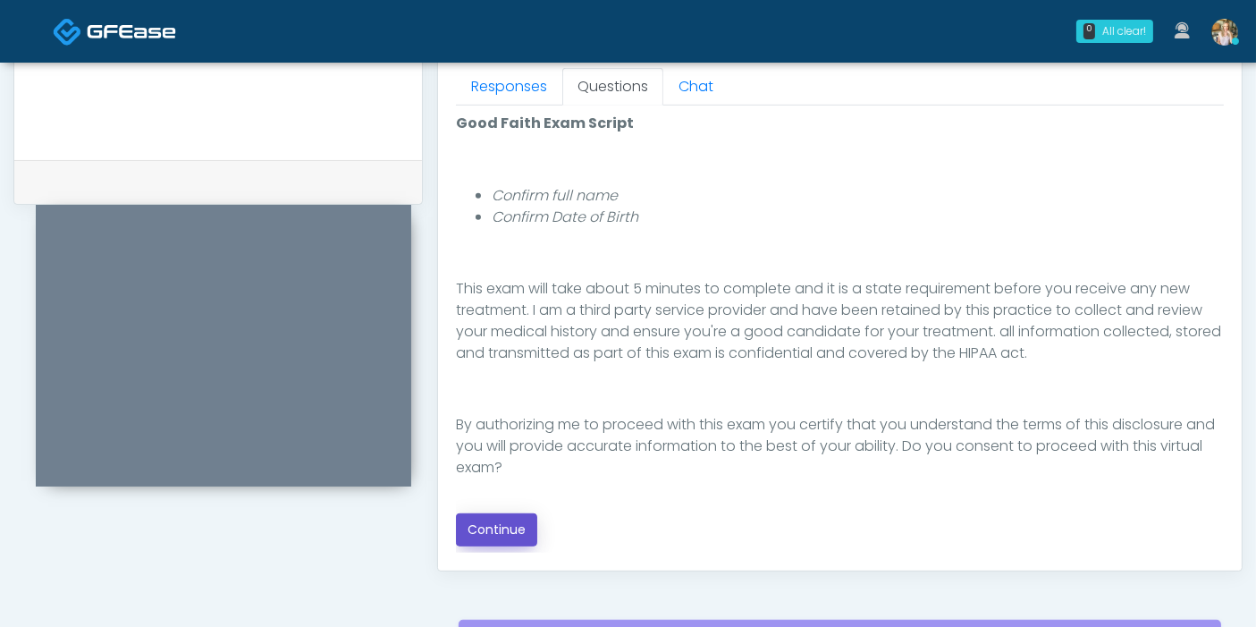
click at [500, 529] on button "Continue" at bounding box center [496, 529] width 81 height 33
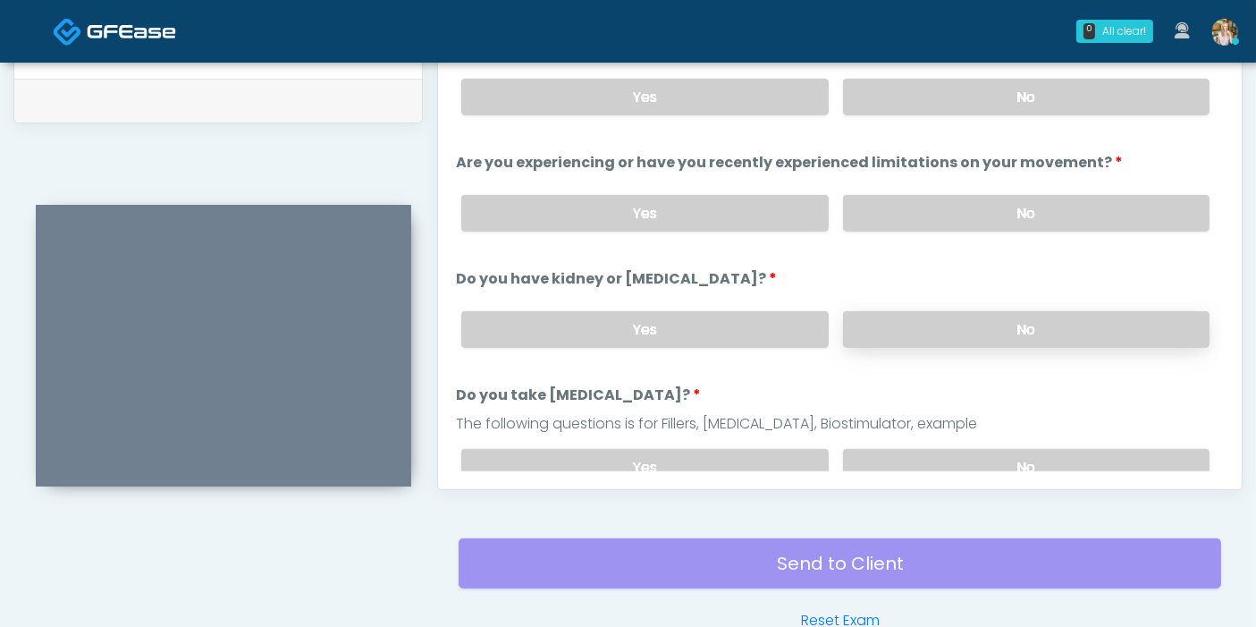
scroll to position [776, 0]
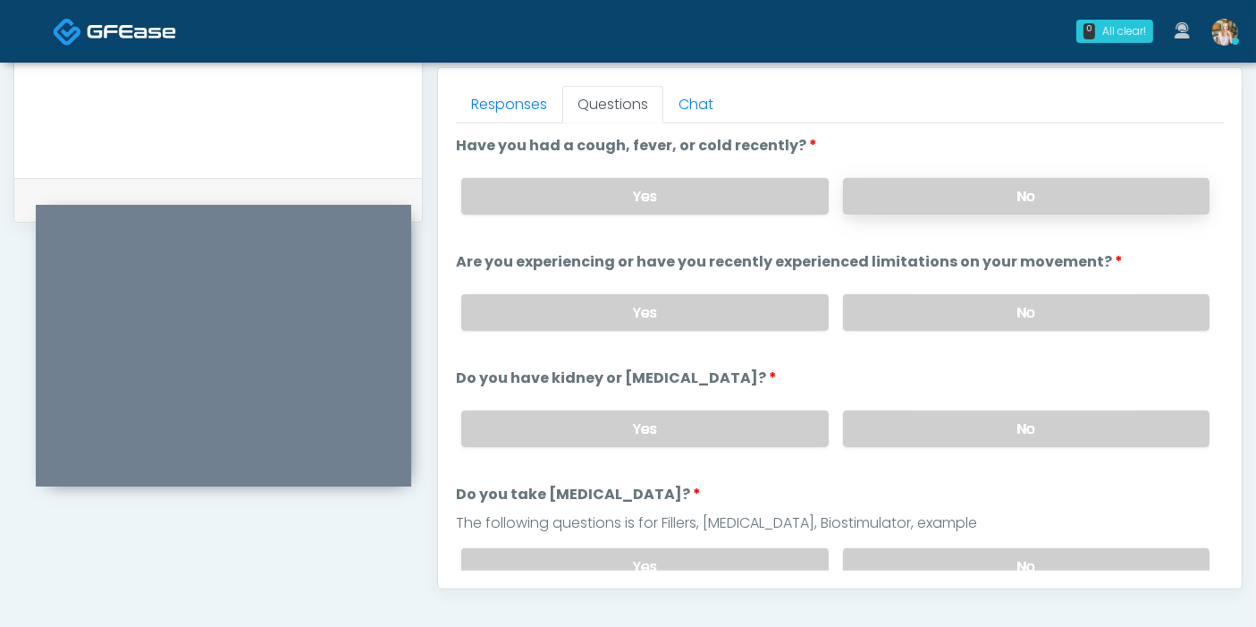
click at [982, 194] on label "No" at bounding box center [1026, 196] width 366 height 37
click at [984, 303] on label "No" at bounding box center [1026, 312] width 366 height 37
click at [896, 434] on label "No" at bounding box center [1026, 428] width 366 height 37
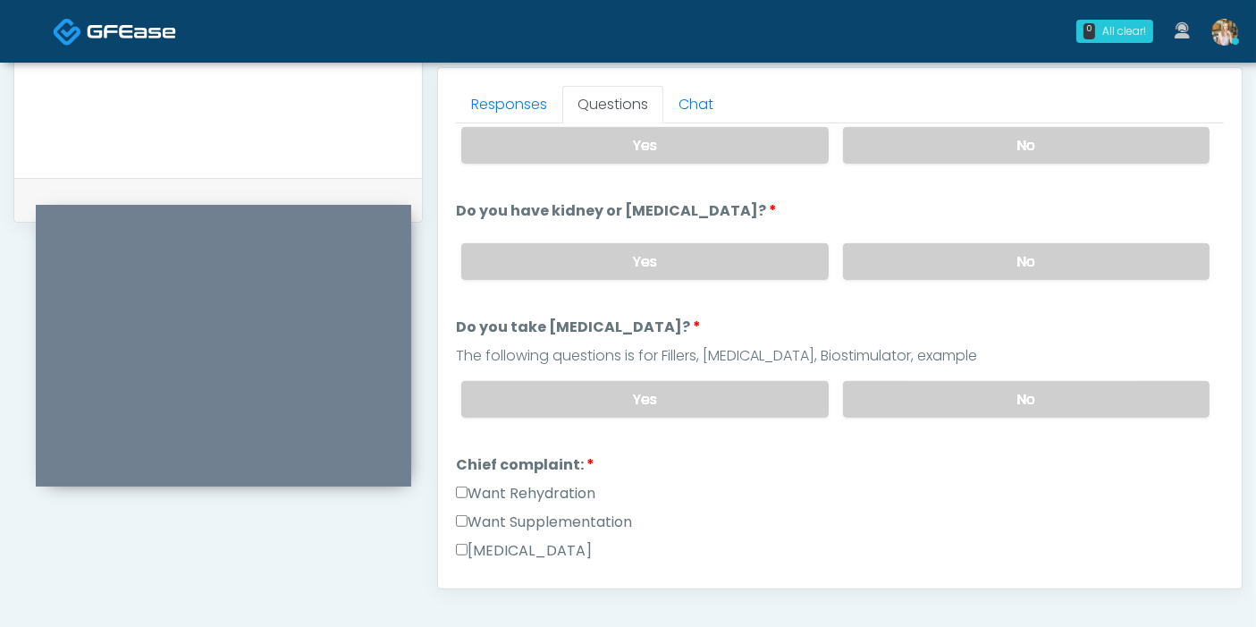
scroll to position [198, 0]
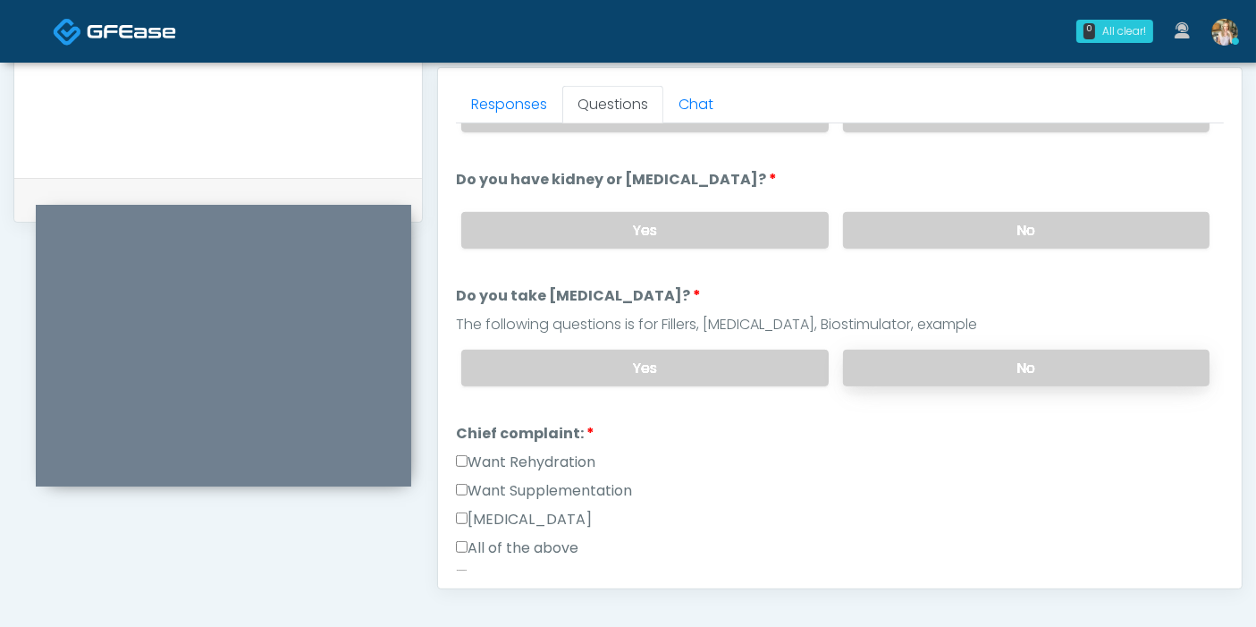
click at [975, 366] on label "No" at bounding box center [1026, 368] width 366 height 37
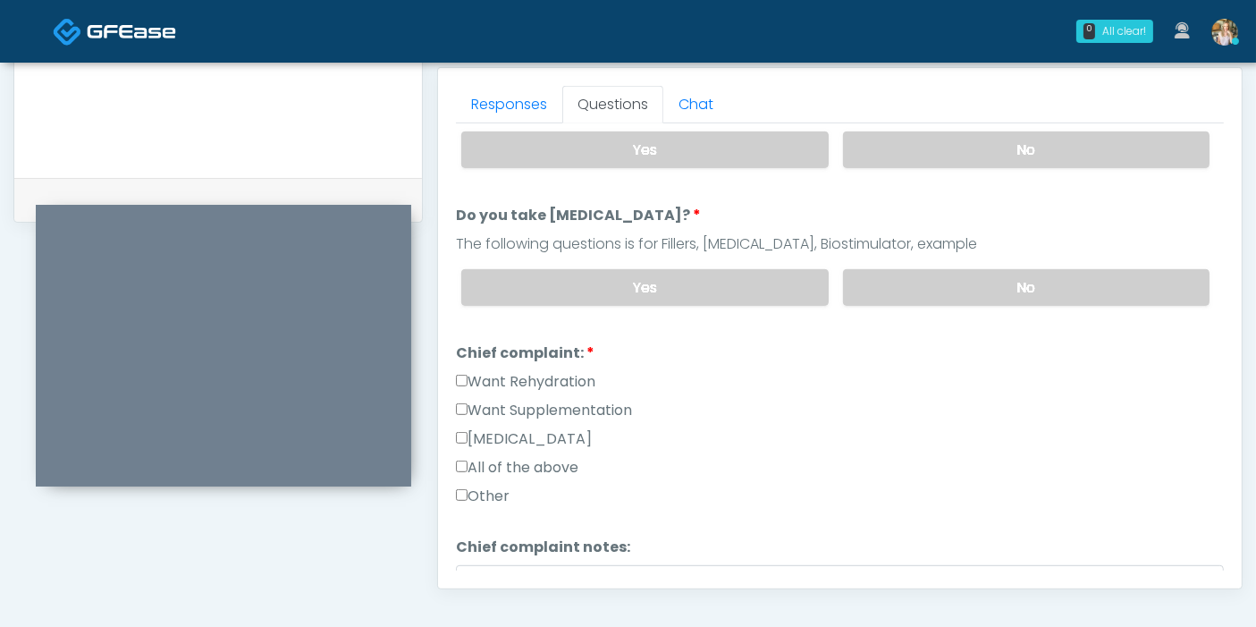
scroll to position [298, 0]
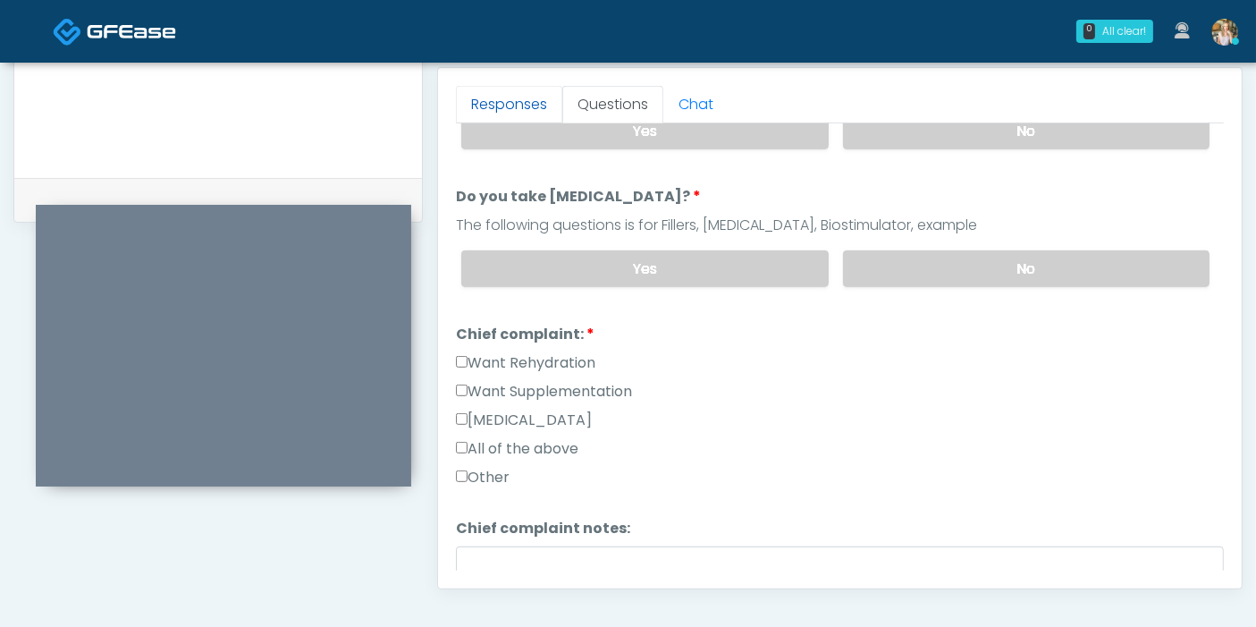
click at [499, 100] on link "Responses" at bounding box center [509, 105] width 106 height 38
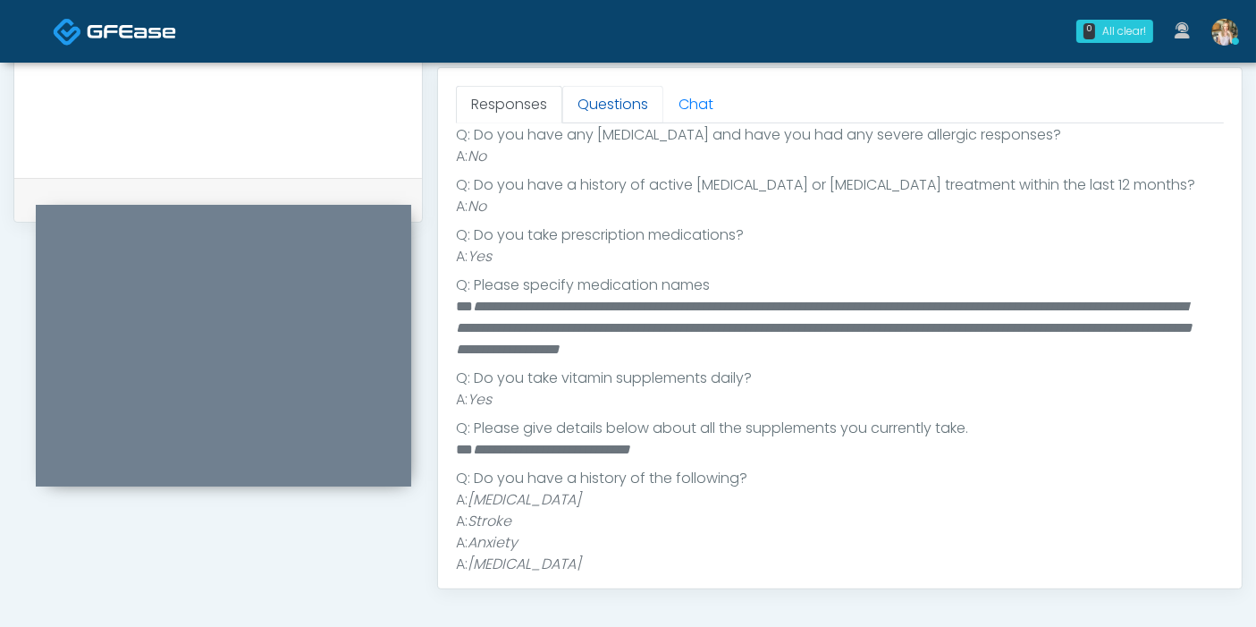
click at [610, 98] on link "Questions" at bounding box center [612, 105] width 101 height 38
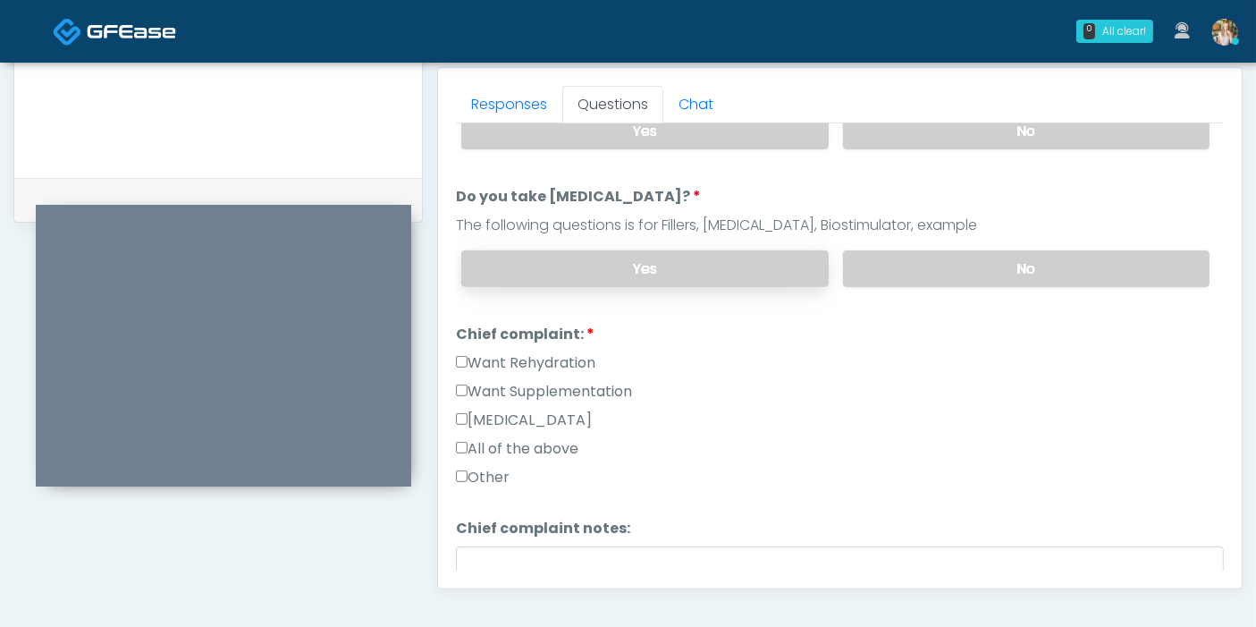
click at [652, 257] on label "Yes" at bounding box center [644, 268] width 366 height 37
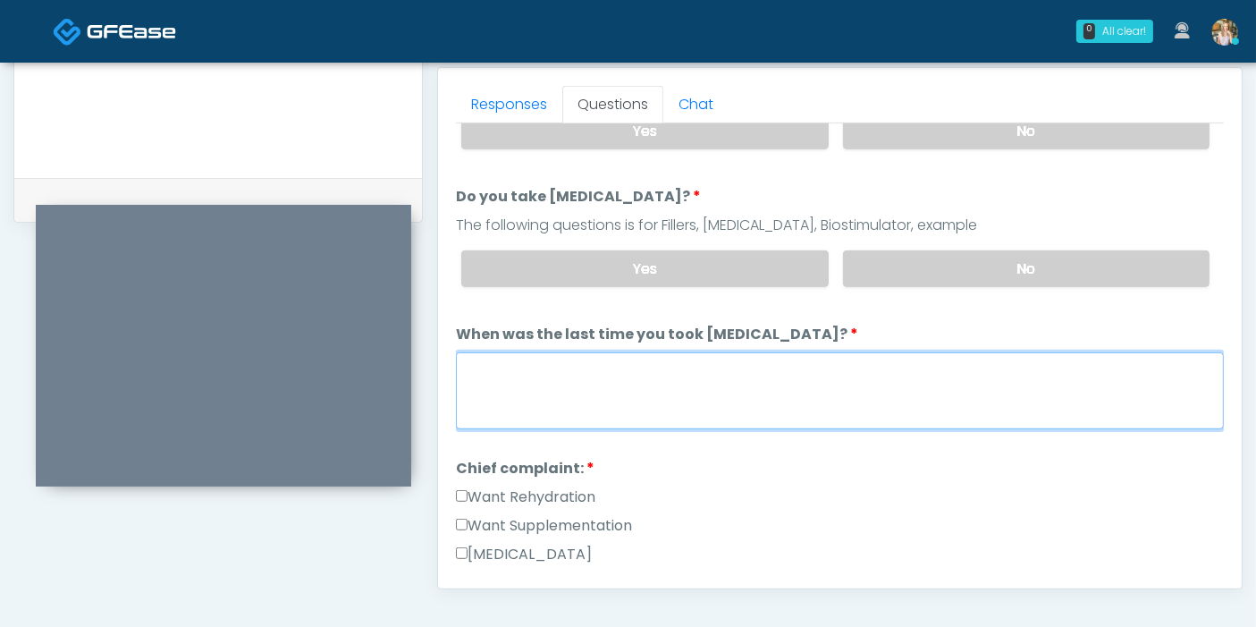
click at [720, 389] on textarea "When was the last time you took blood thinners?" at bounding box center [840, 390] width 768 height 77
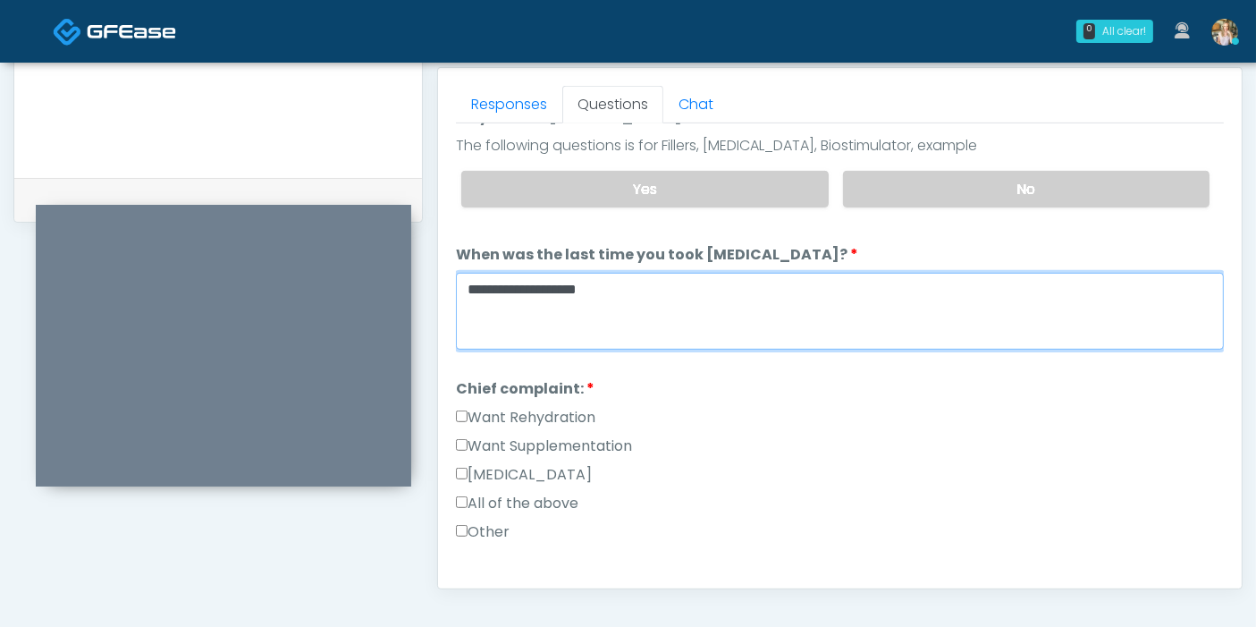
scroll to position [397, 0]
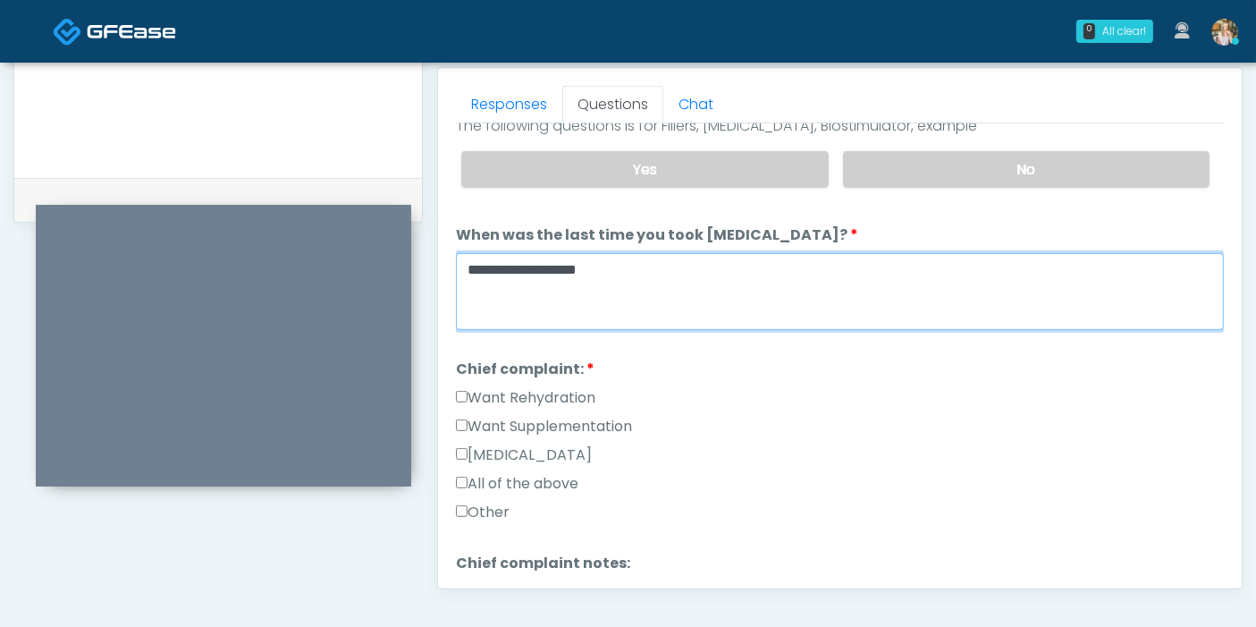
type textarea "**********"
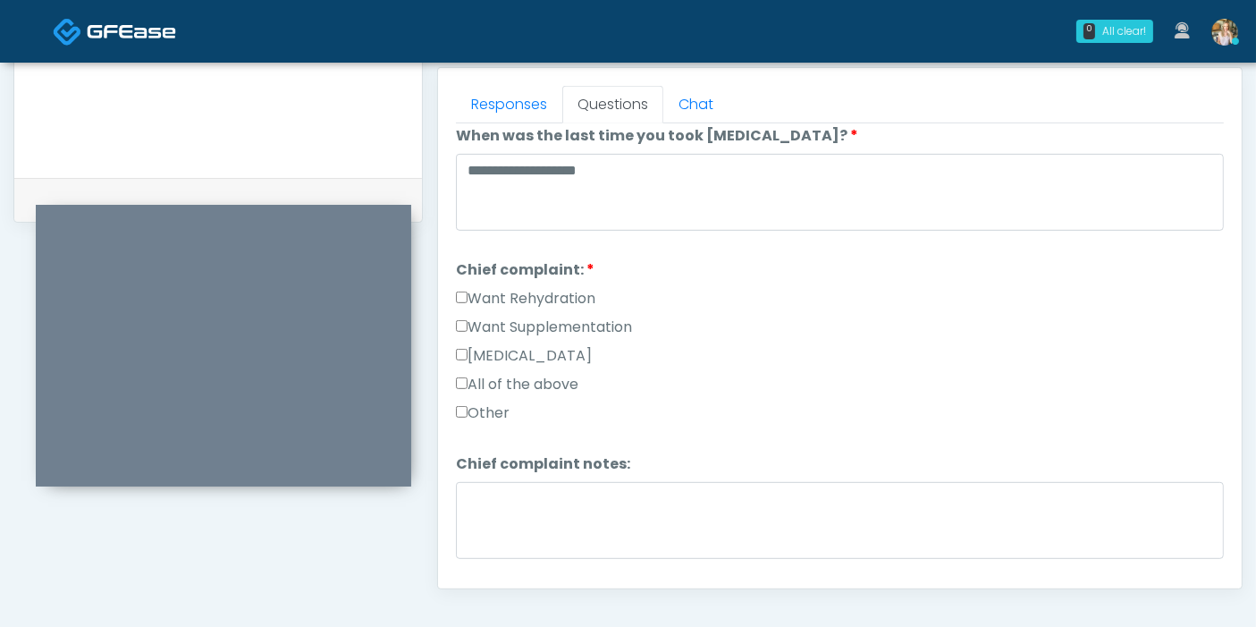
scroll to position [595, 0]
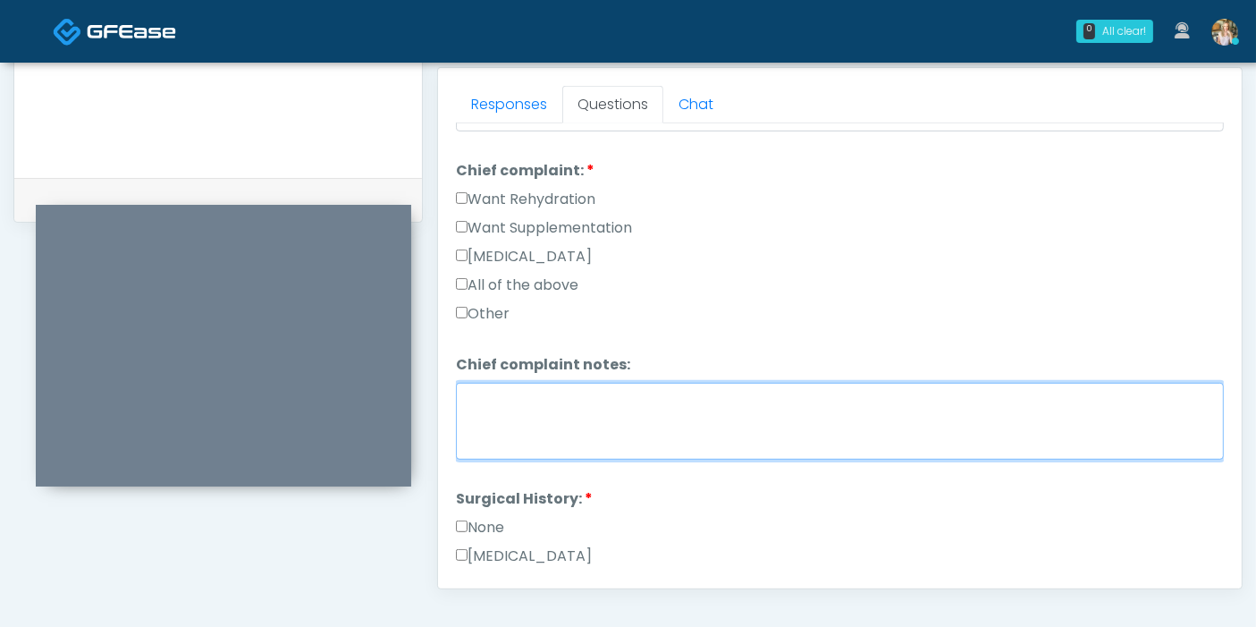
click at [585, 400] on textarea "Chief complaint notes:" at bounding box center [840, 421] width 768 height 77
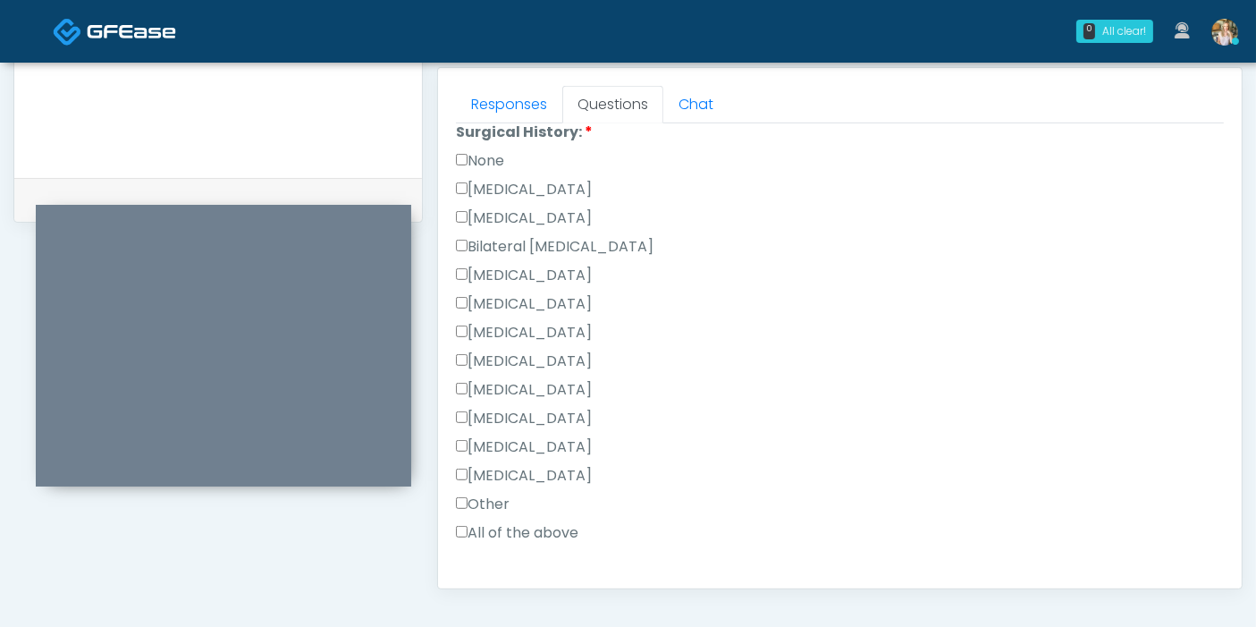
scroll to position [993, 0]
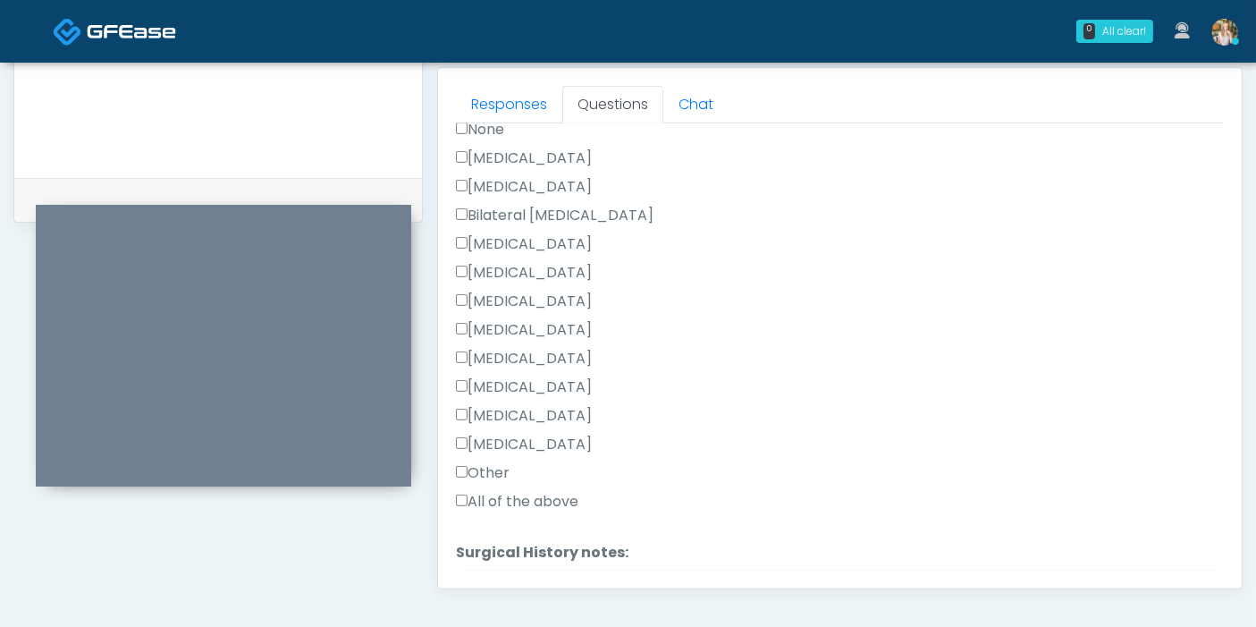
type textarea "********"
click at [481, 462] on label "Other" at bounding box center [483, 472] width 54 height 21
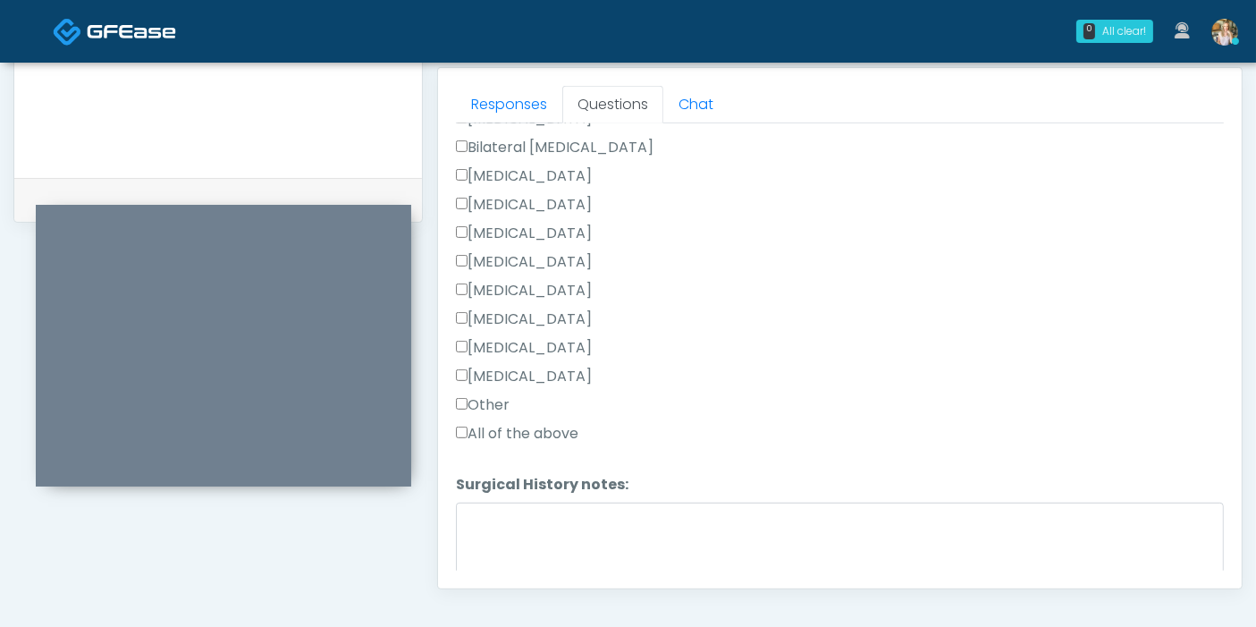
scroll to position [1092, 0]
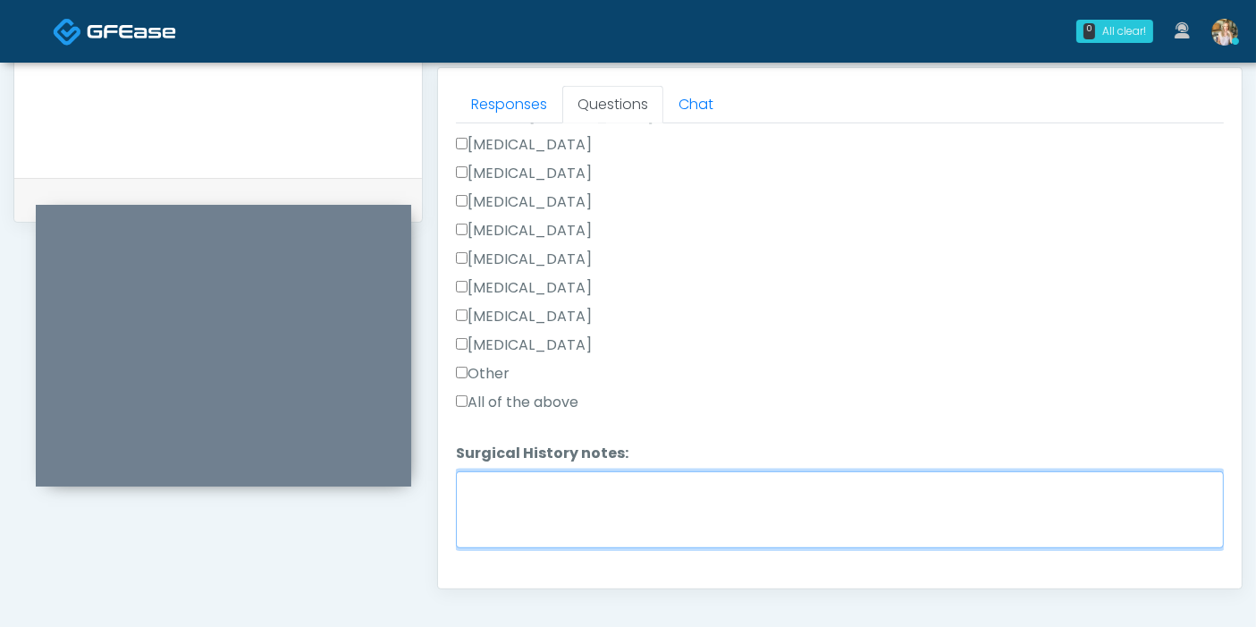
click at [497, 514] on textarea "Surgical History notes:" at bounding box center [840, 509] width 768 height 77
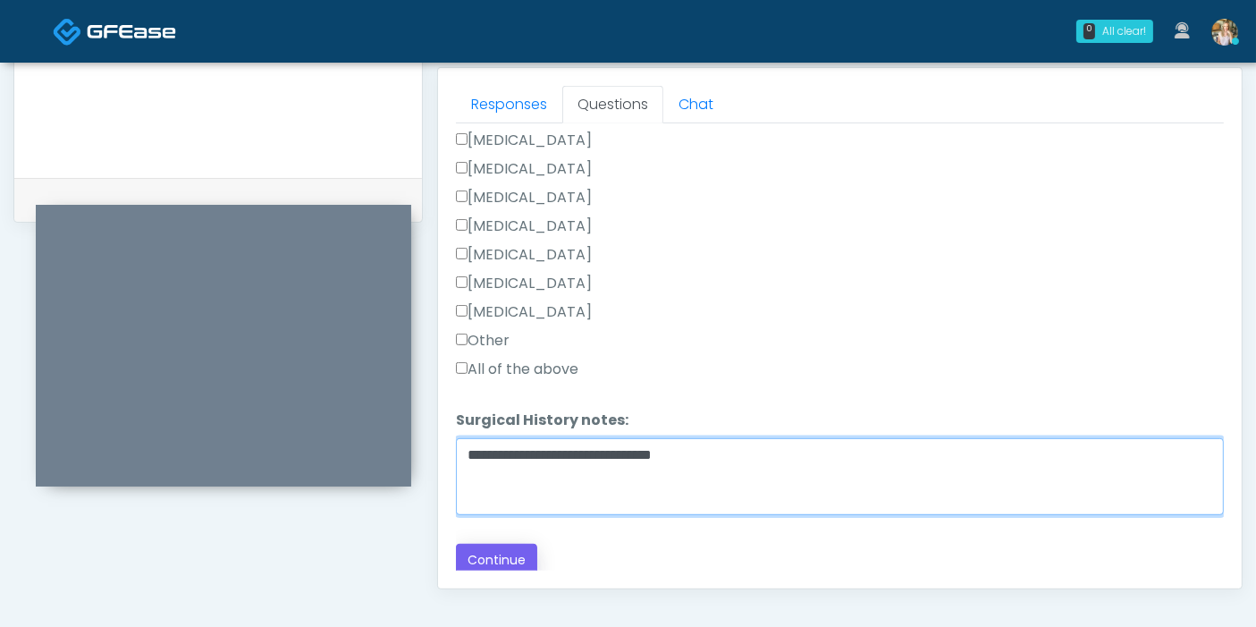
type textarea "**********"
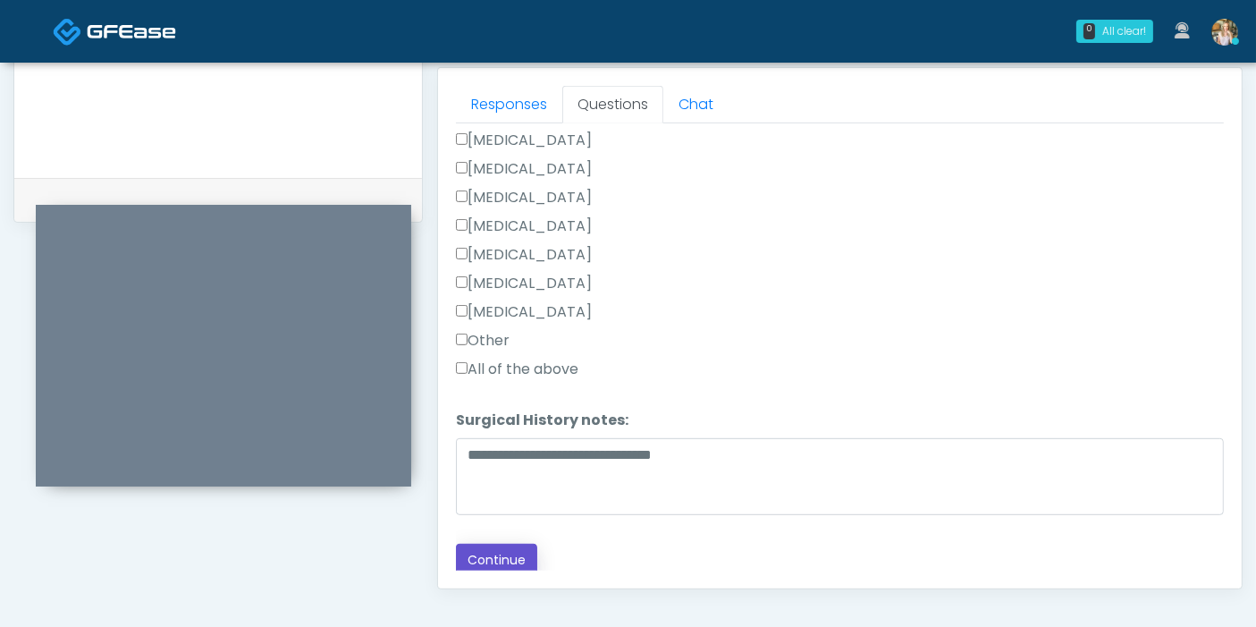
click at [483, 561] on button "Continue" at bounding box center [496, 559] width 81 height 33
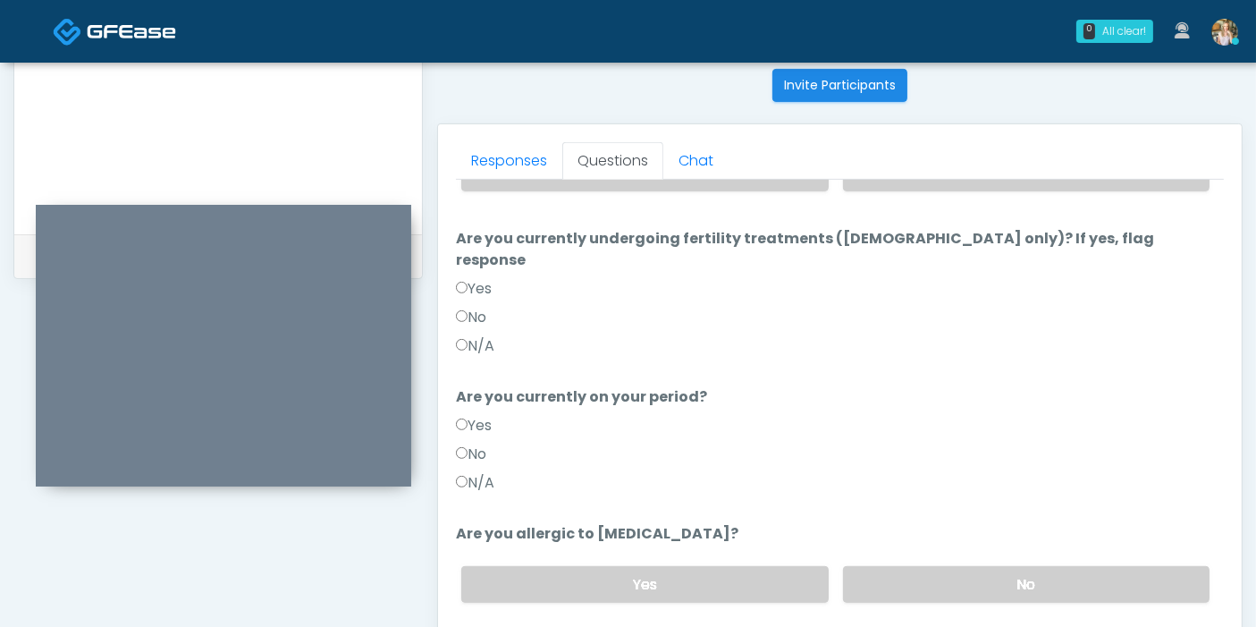
scroll to position [677, 0]
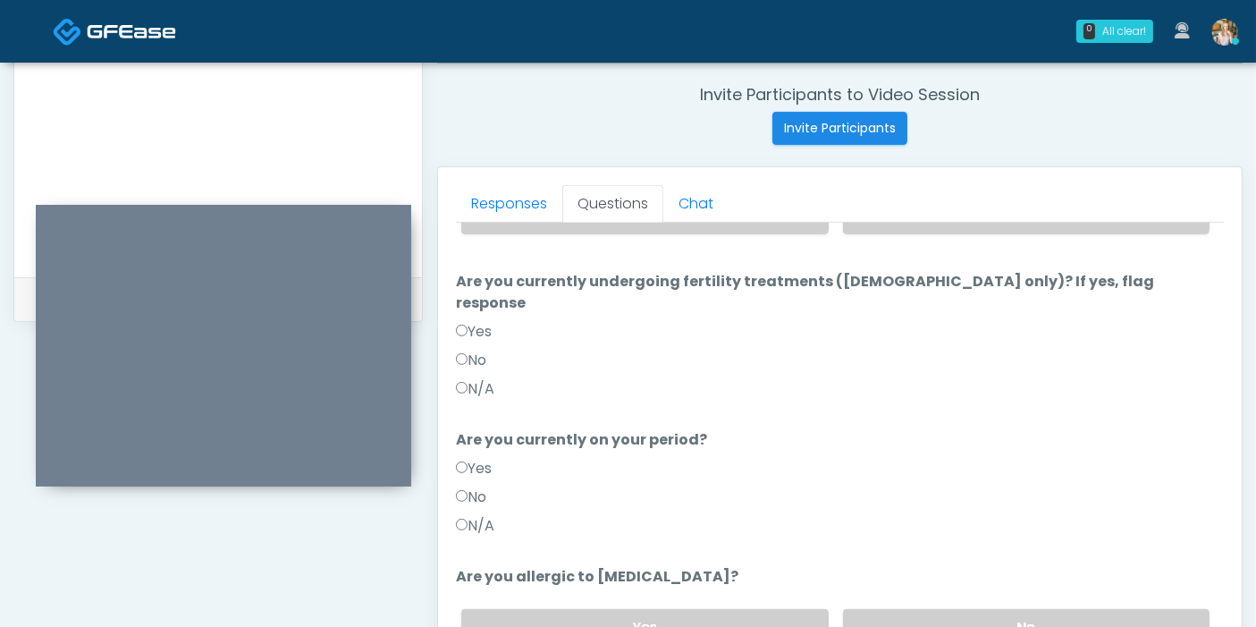
click at [472, 515] on label "N/A" at bounding box center [475, 525] width 38 height 21
click at [970, 609] on label "No" at bounding box center [1026, 627] width 366 height 37
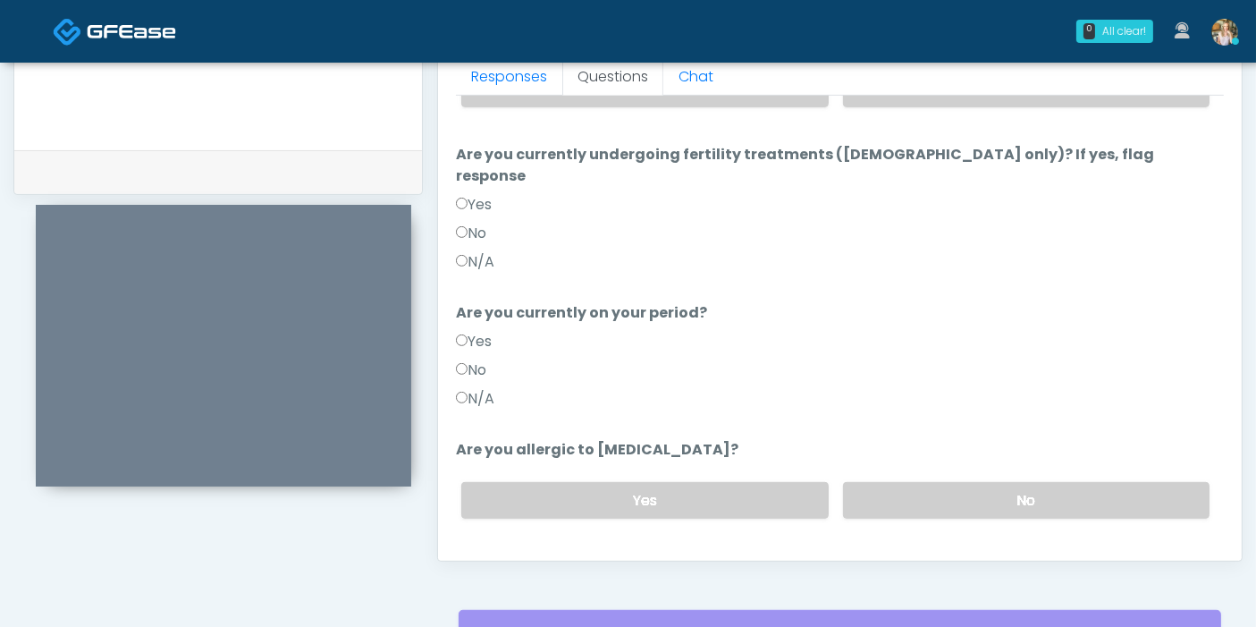
scroll to position [875, 0]
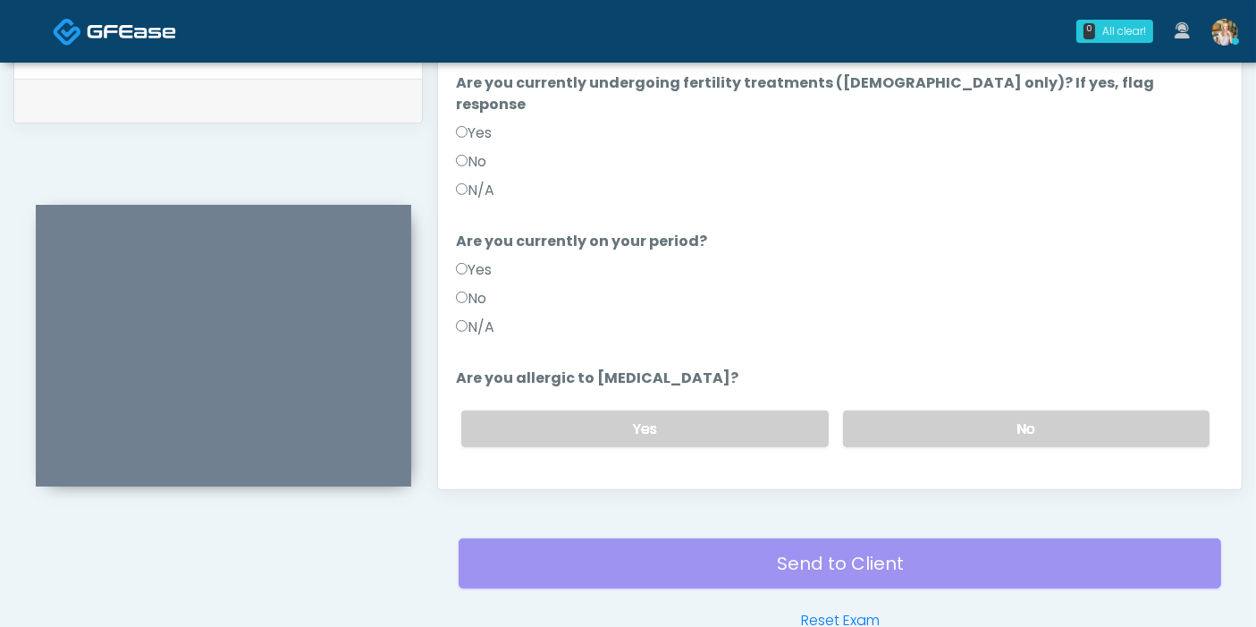
click at [494, 484] on button "Continue" at bounding box center [496, 500] width 81 height 33
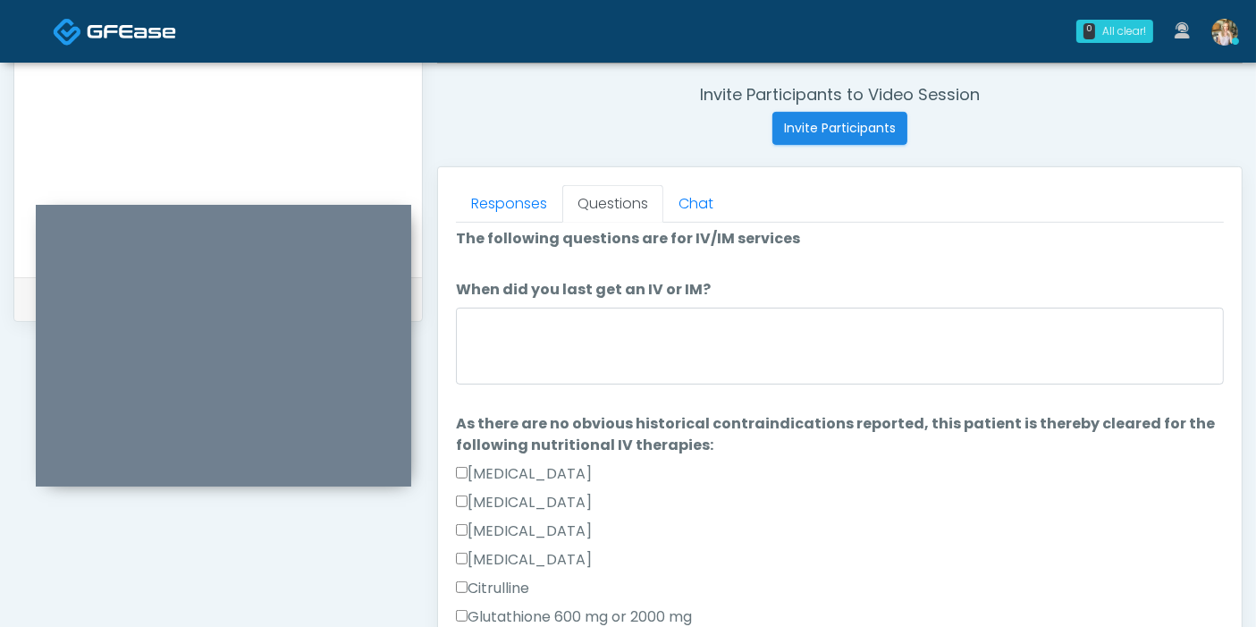
scroll to position [0, 0]
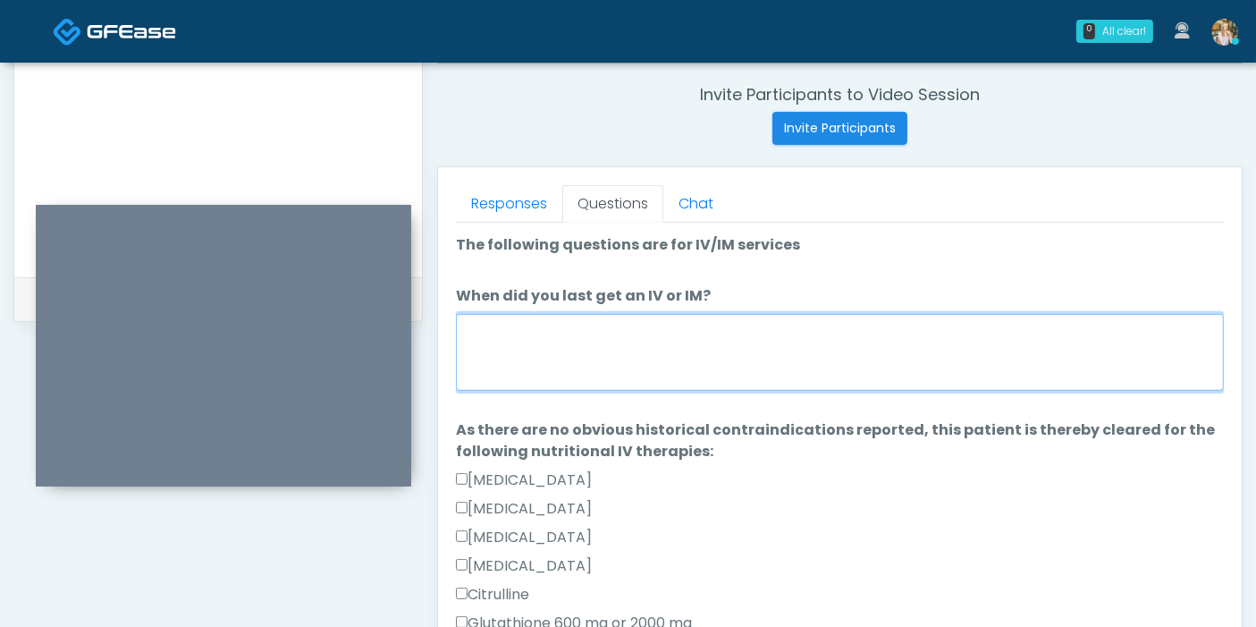
click at [860, 343] on textarea "When did you last get an IV or IM?" at bounding box center [840, 352] width 768 height 77
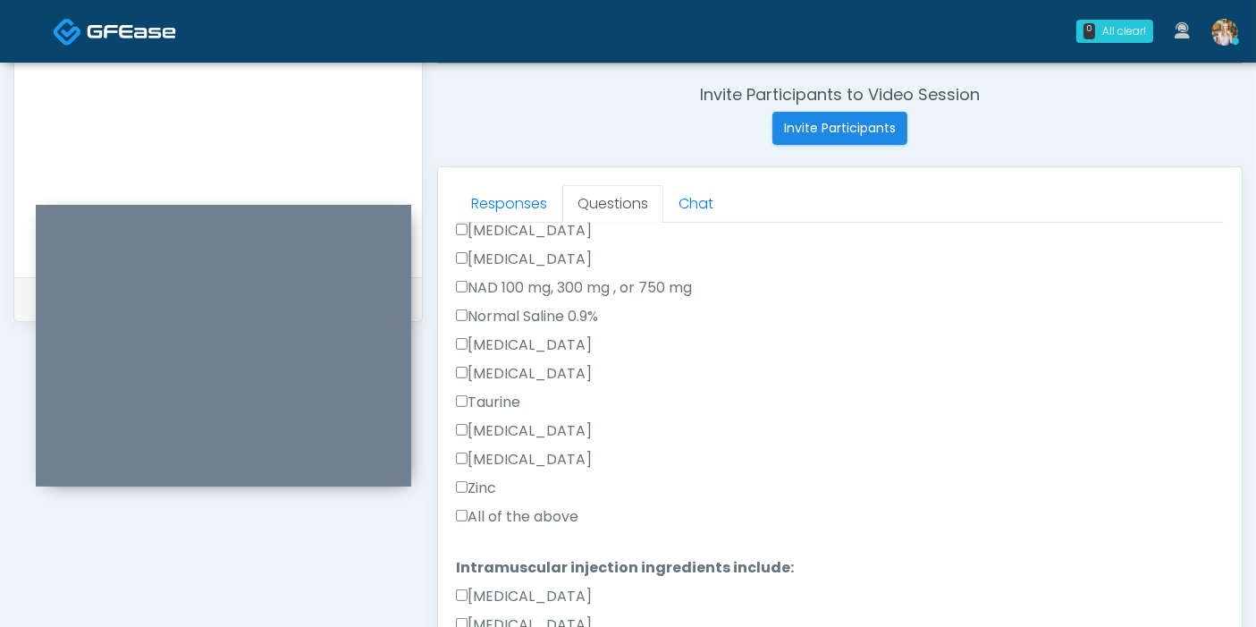
scroll to position [595, 0]
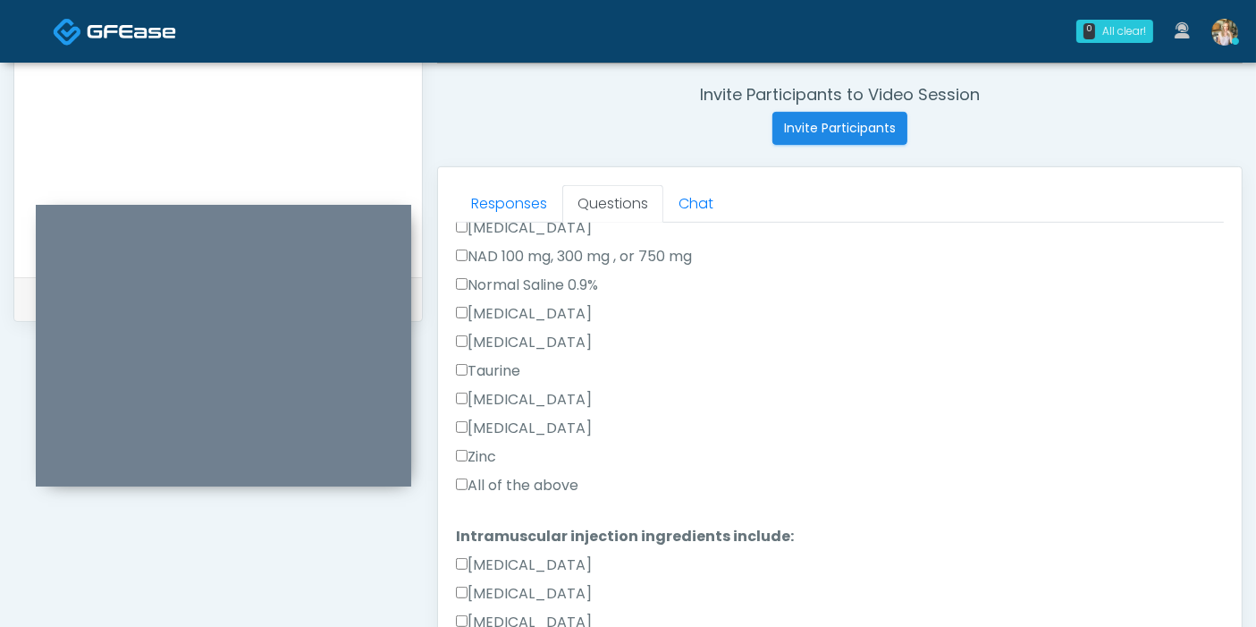
type textarea "**********"
click at [501, 478] on label "All of the above" at bounding box center [517, 485] width 122 height 21
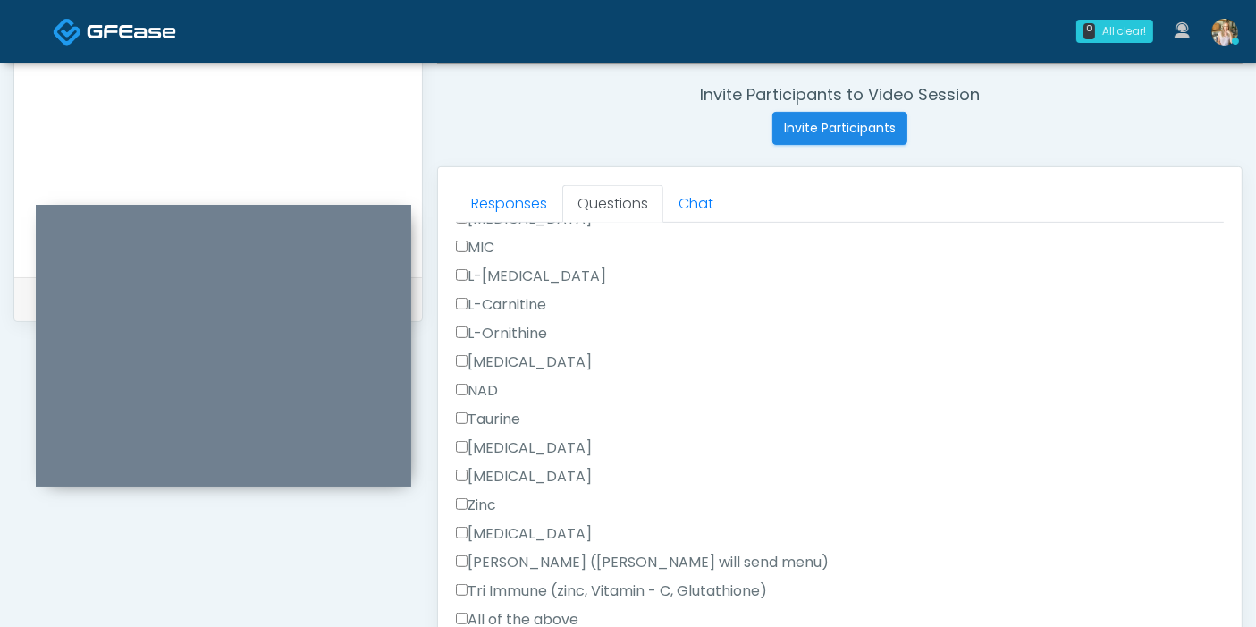
scroll to position [1134, 0]
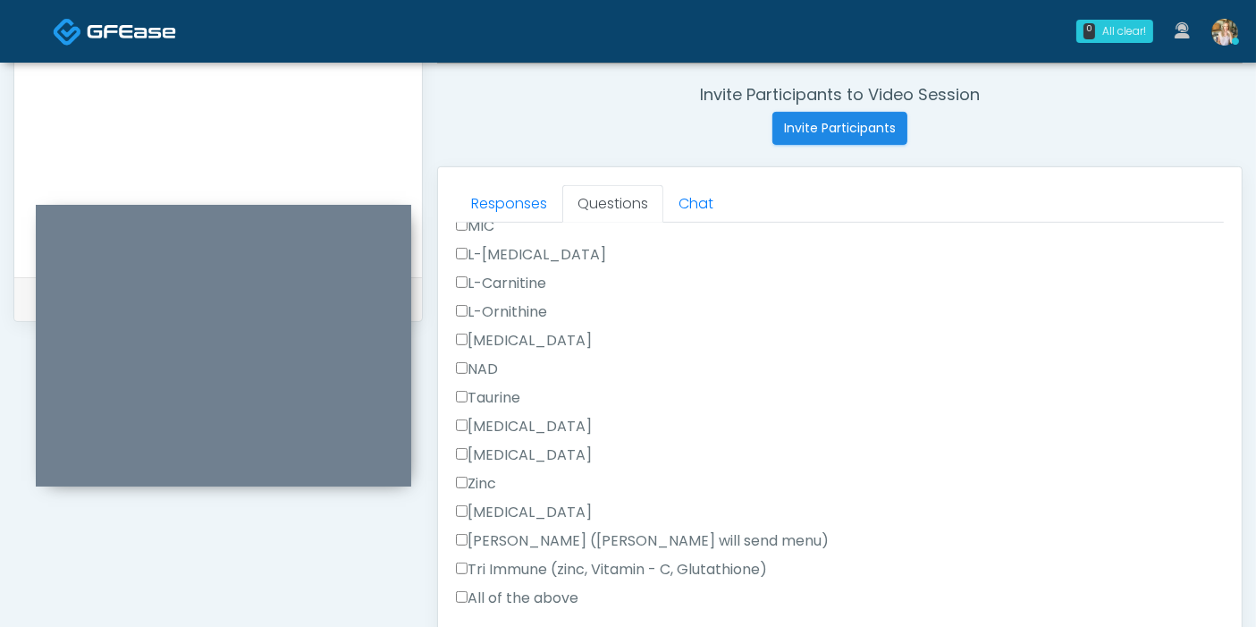
click at [510, 592] on label "All of the above" at bounding box center [517, 597] width 122 height 21
click at [491, 510] on label "Zofran" at bounding box center [524, 511] width 136 height 21
click at [485, 418] on label "Toradol" at bounding box center [524, 426] width 136 height 21
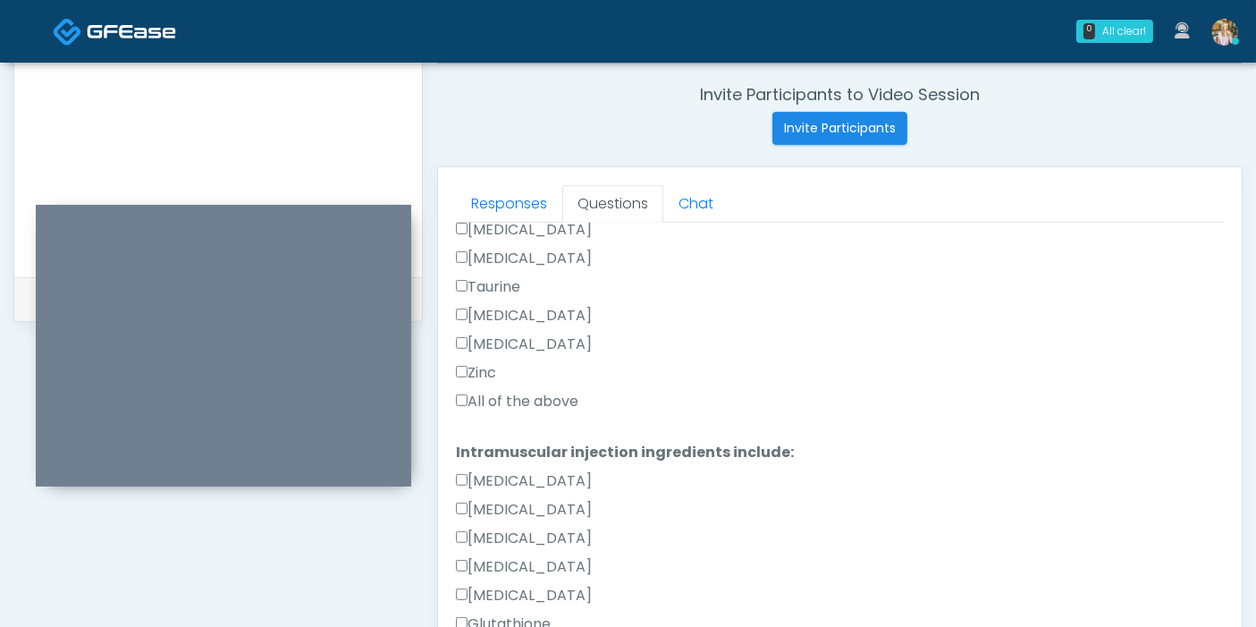
scroll to position [638, 0]
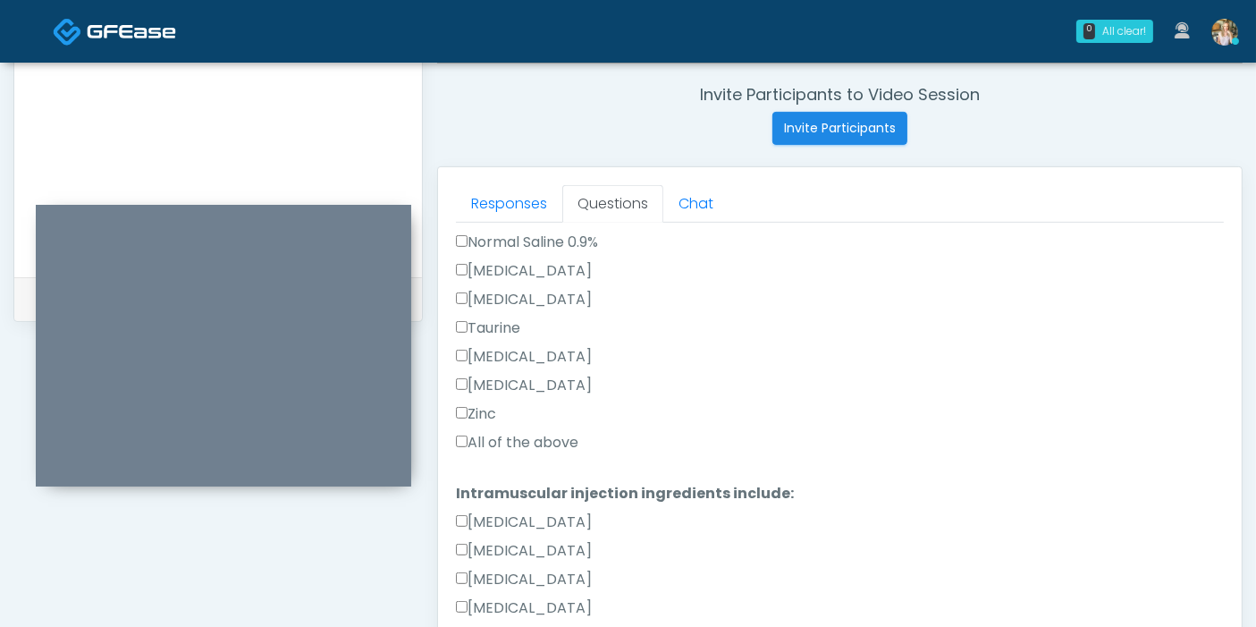
click at [490, 384] on label "Zofran" at bounding box center [524, 385] width 136 height 21
click at [487, 353] on label "Toradol" at bounding box center [524, 356] width 136 height 21
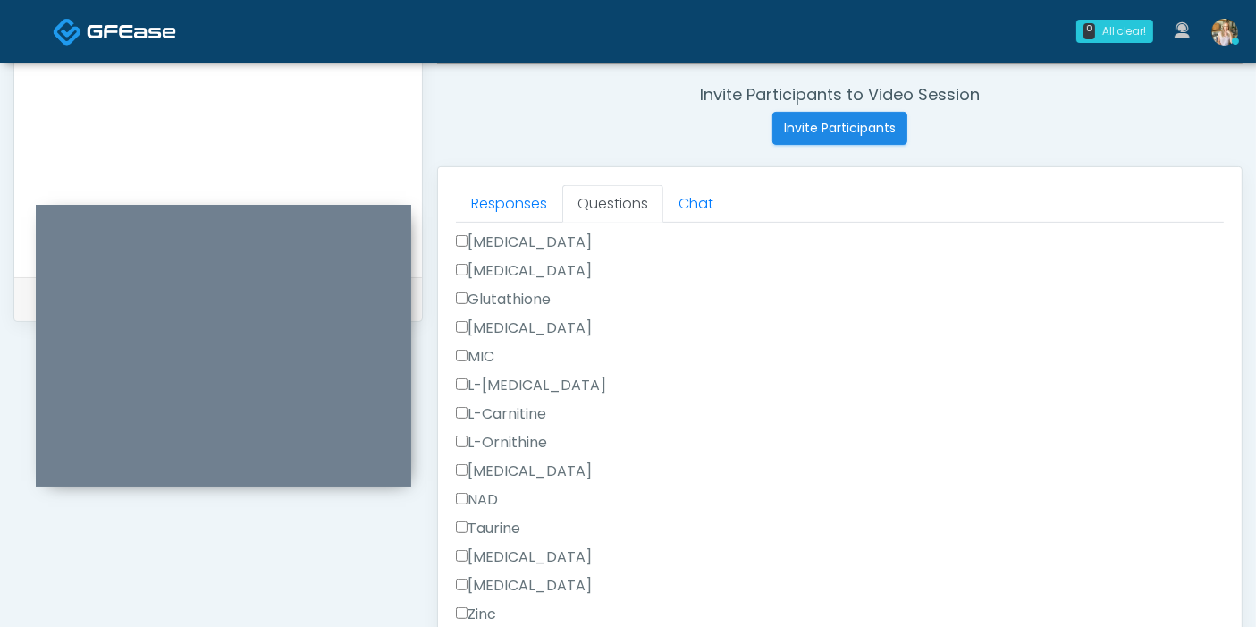
scroll to position [1035, 0]
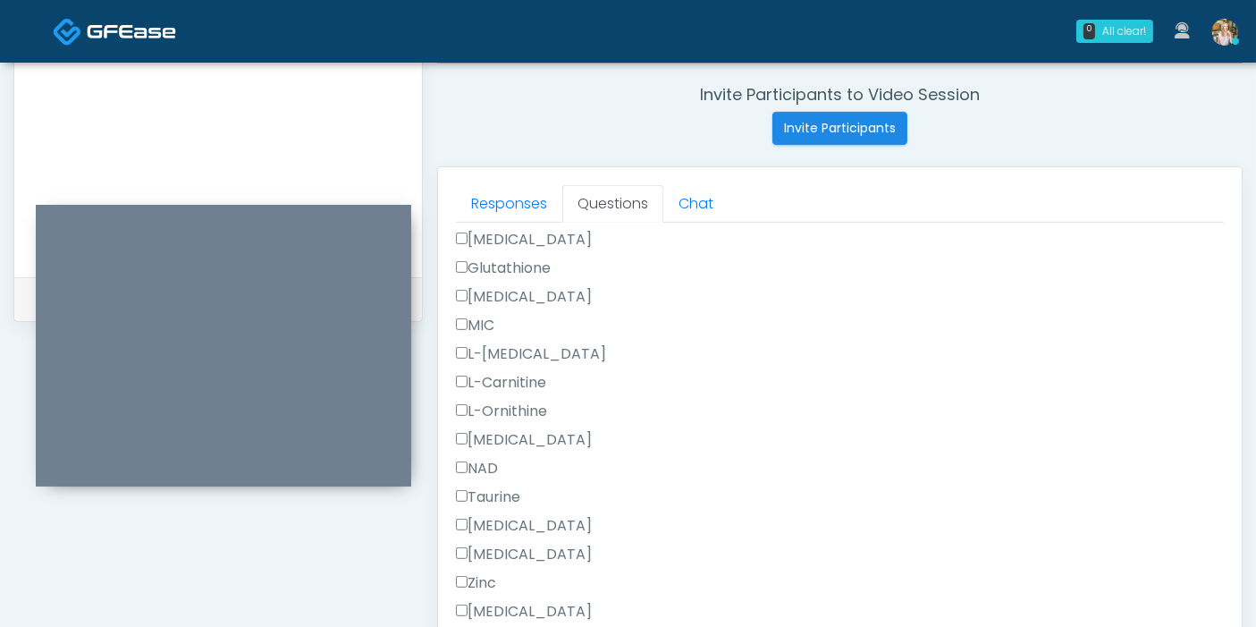
click at [501, 529] on label "Toradol" at bounding box center [524, 525] width 136 height 21
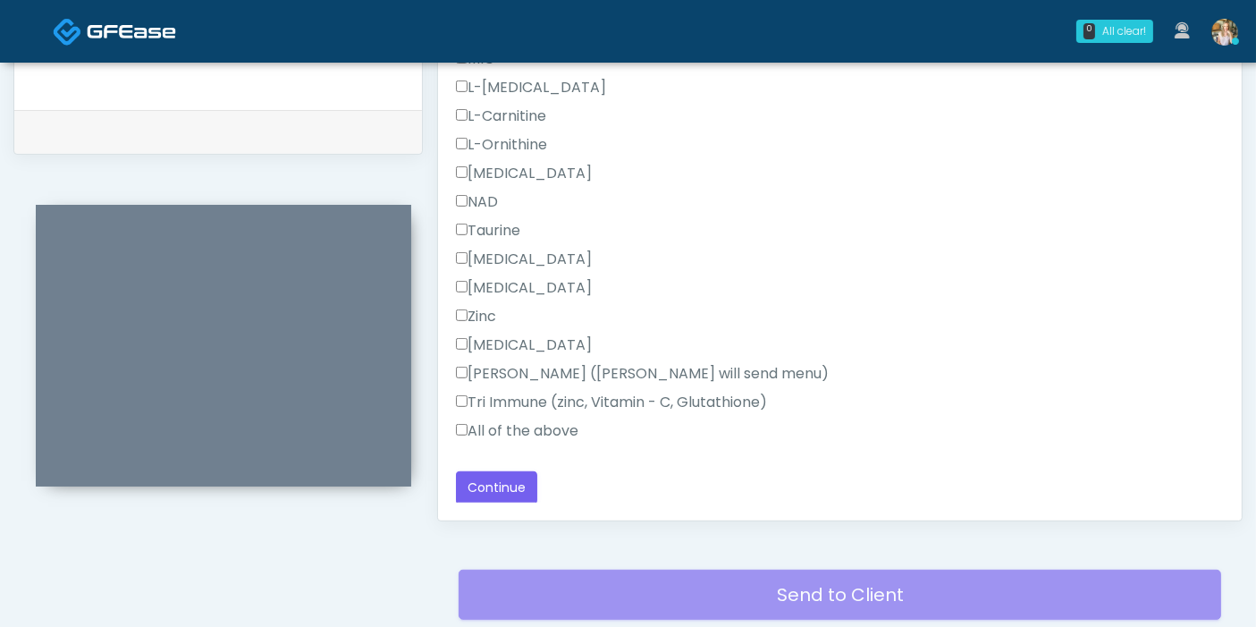
scroll to position [875, 0]
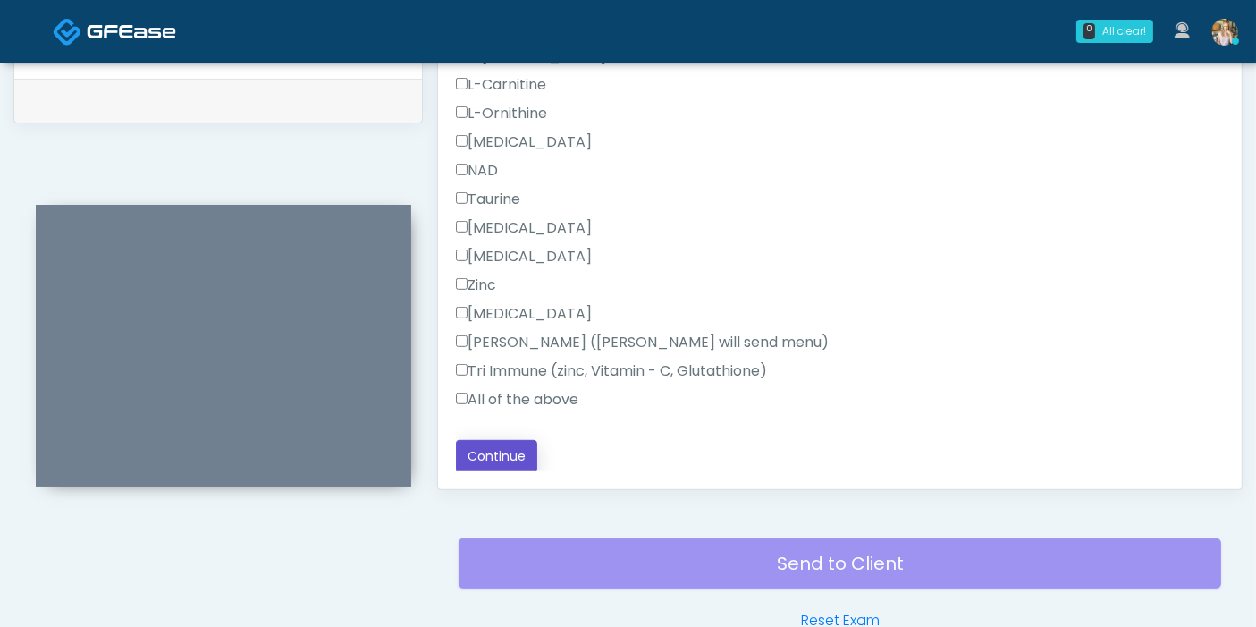
click at [507, 456] on button "Continue" at bounding box center [496, 456] width 81 height 33
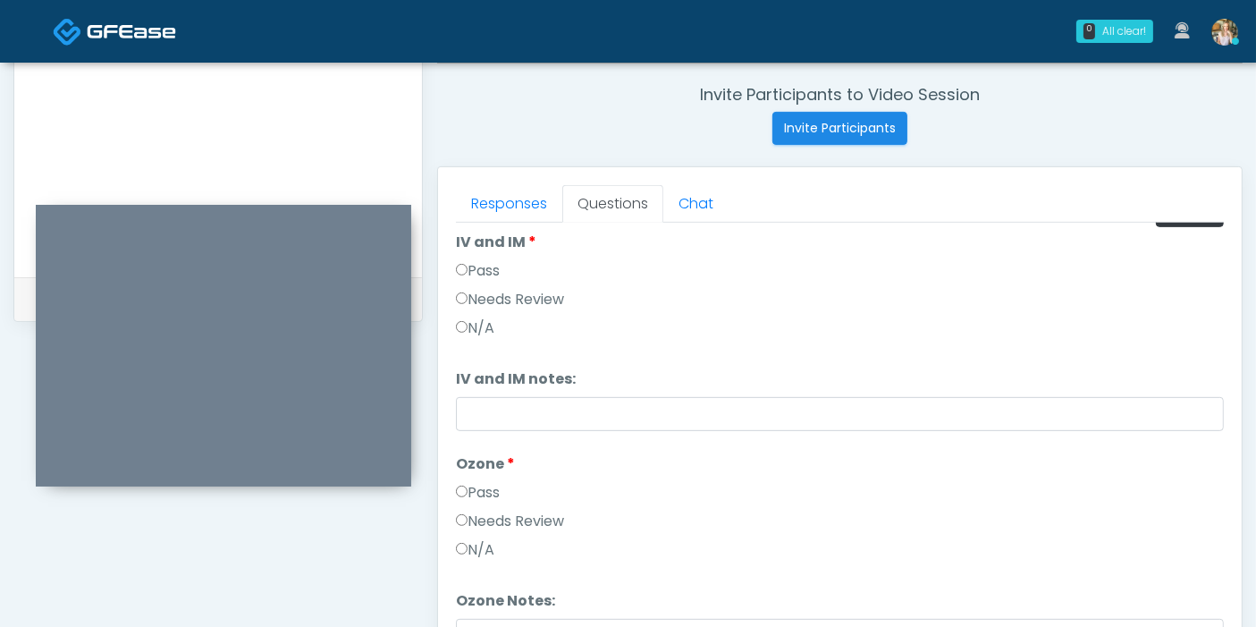
scroll to position [0, 0]
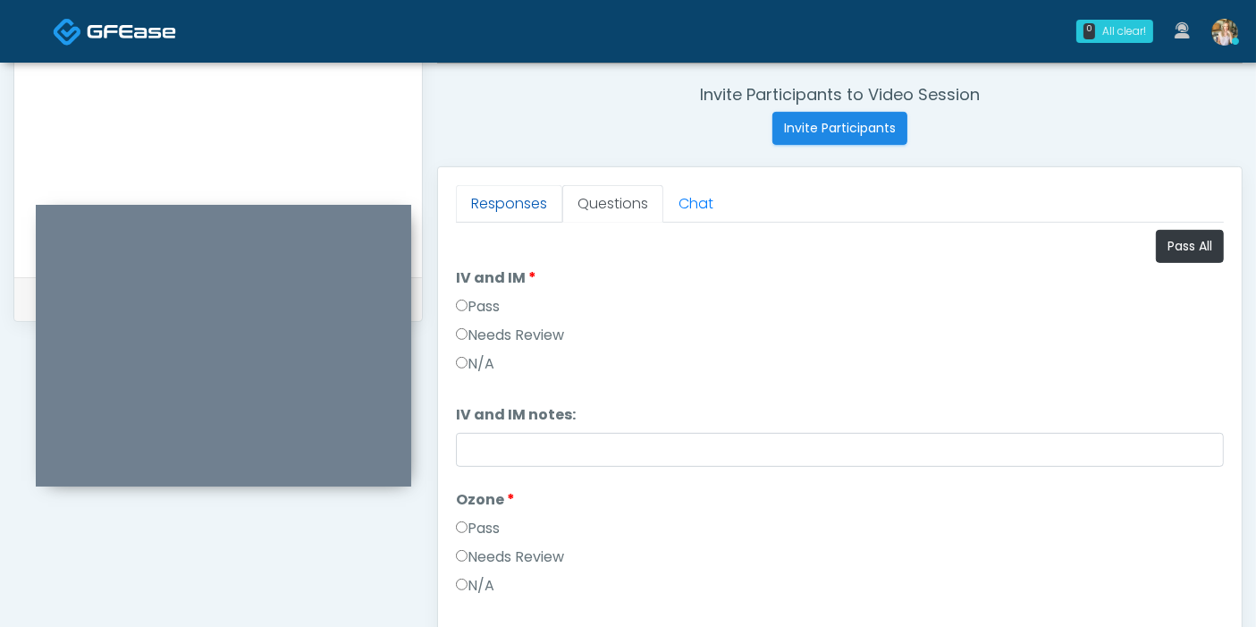
click at [505, 202] on link "Responses" at bounding box center [509, 204] width 106 height 38
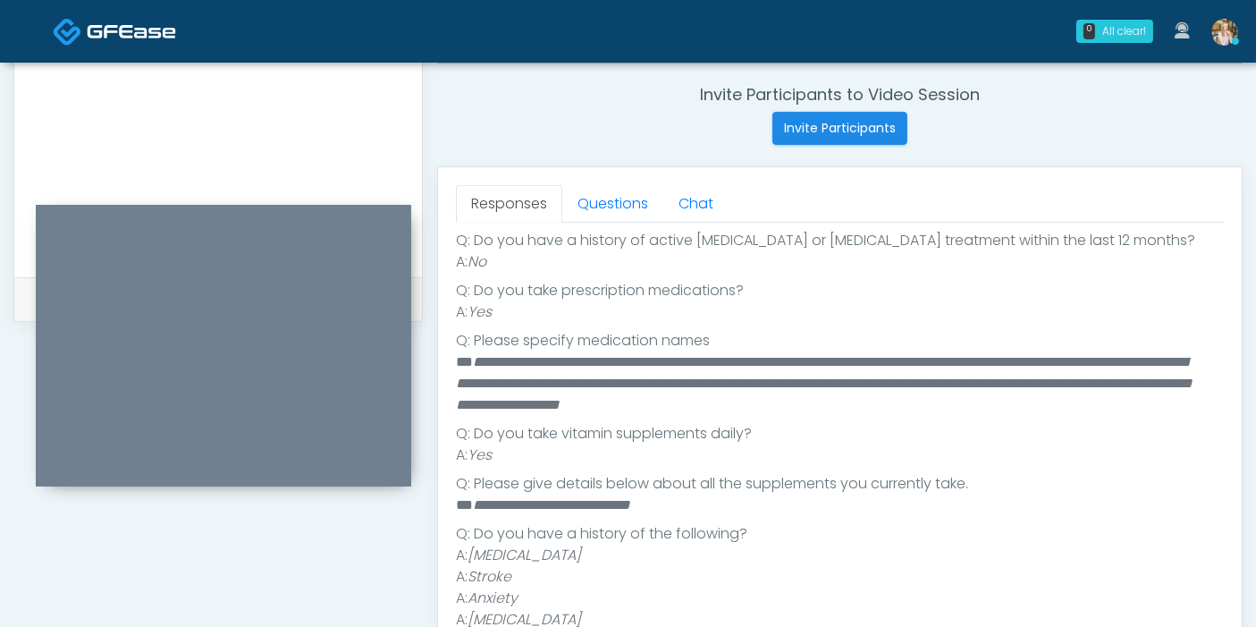
scroll to position [365, 0]
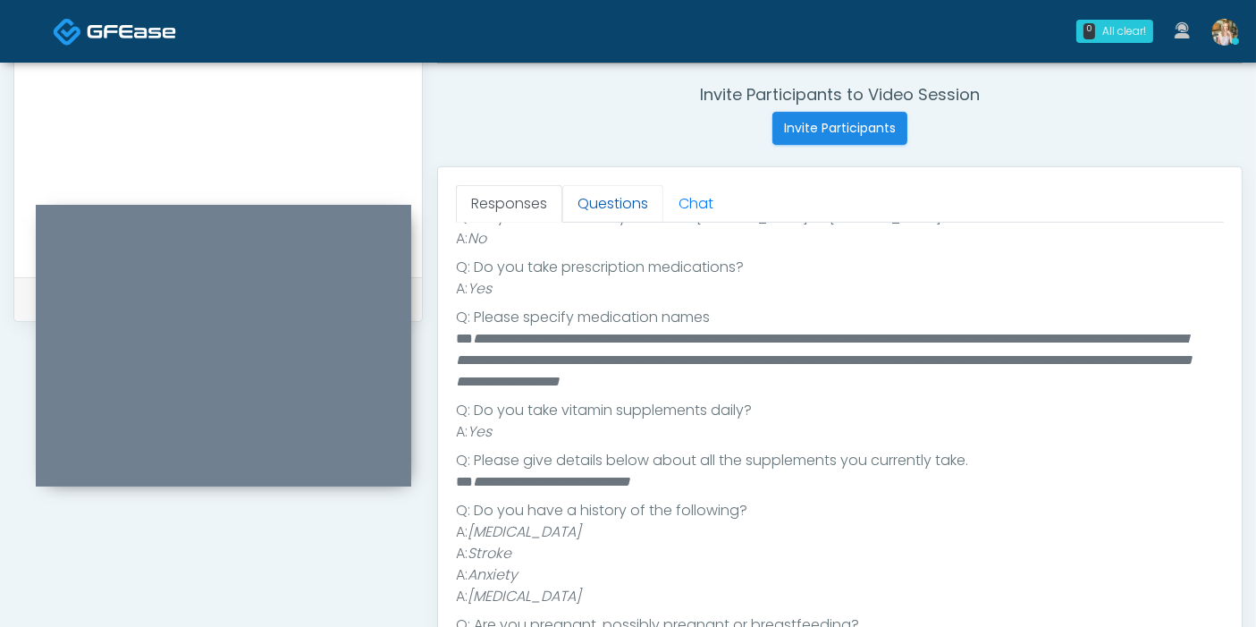
click at [595, 208] on link "Questions" at bounding box center [612, 204] width 101 height 38
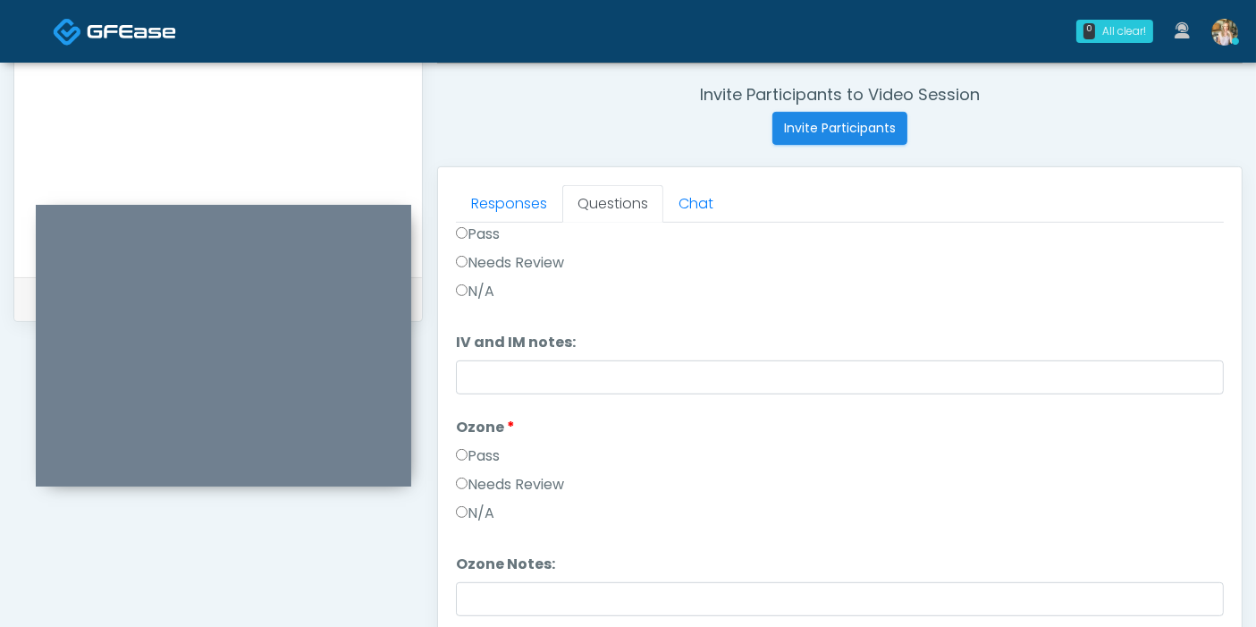
scroll to position [776, 0]
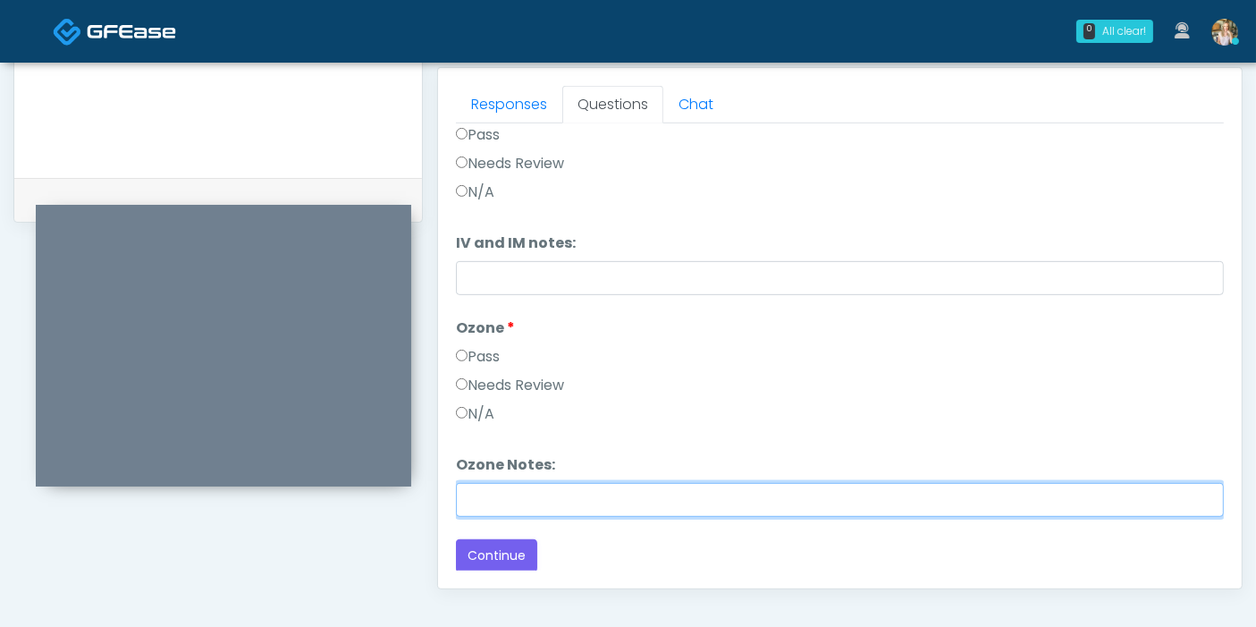
click at [564, 498] on input "Ozone Notes:" at bounding box center [840, 500] width 768 height 34
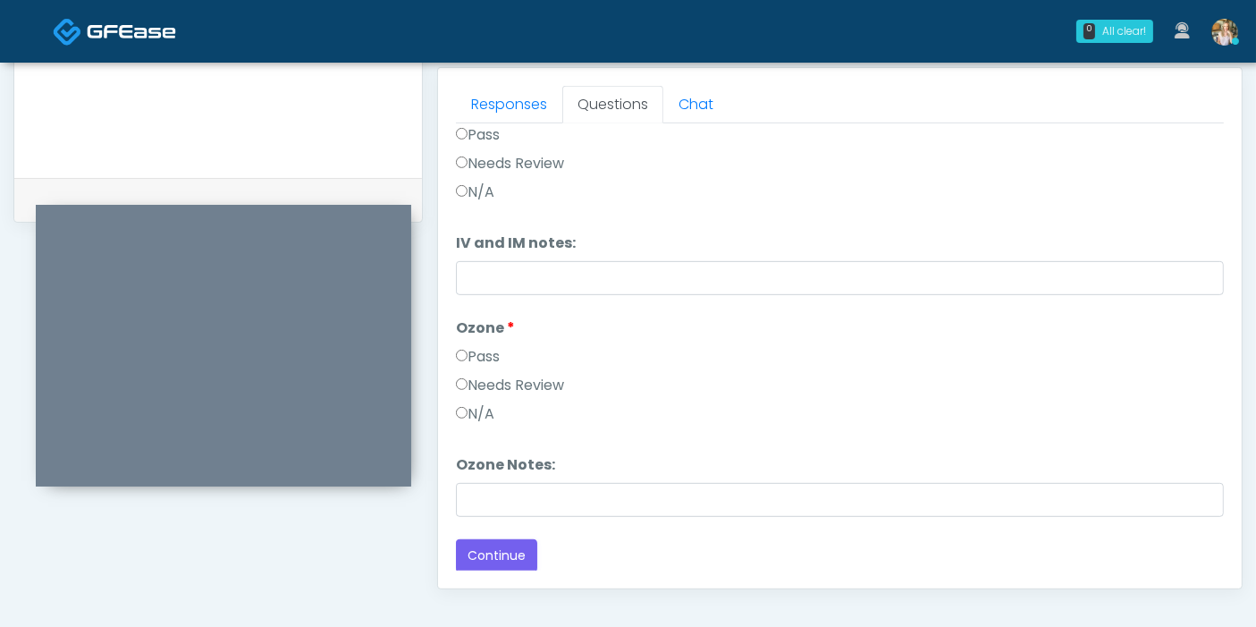
click at [465, 416] on label "N/A" at bounding box center [475, 413] width 38 height 21
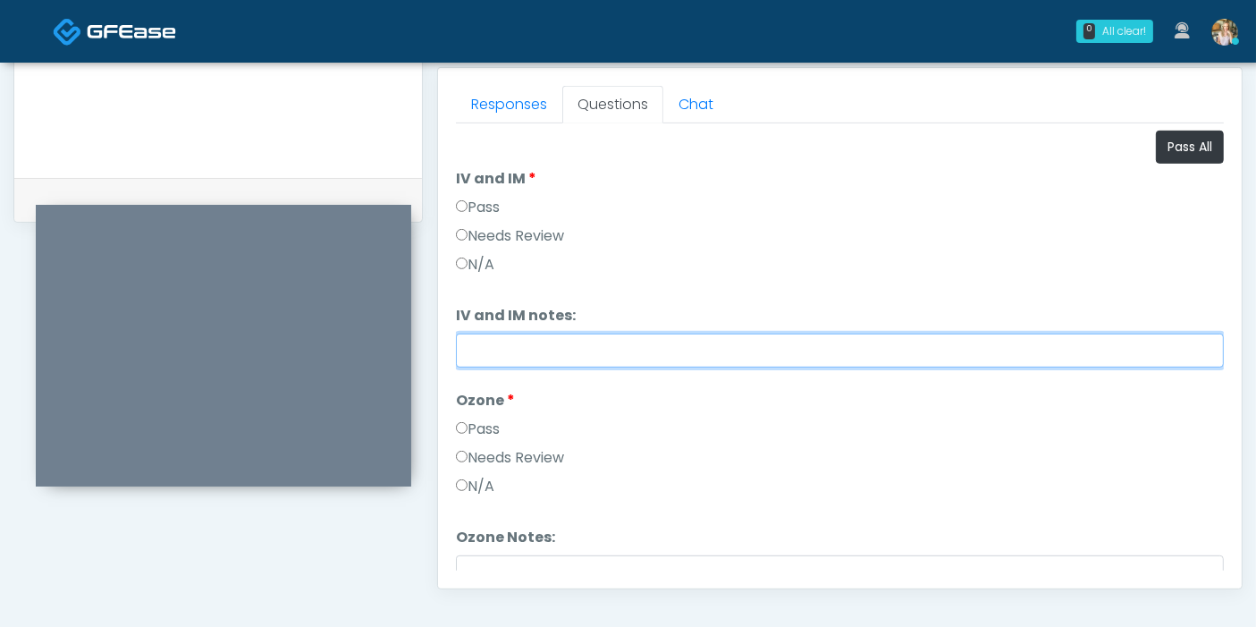
click at [625, 349] on input "IV and IM notes:" at bounding box center [840, 350] width 768 height 34
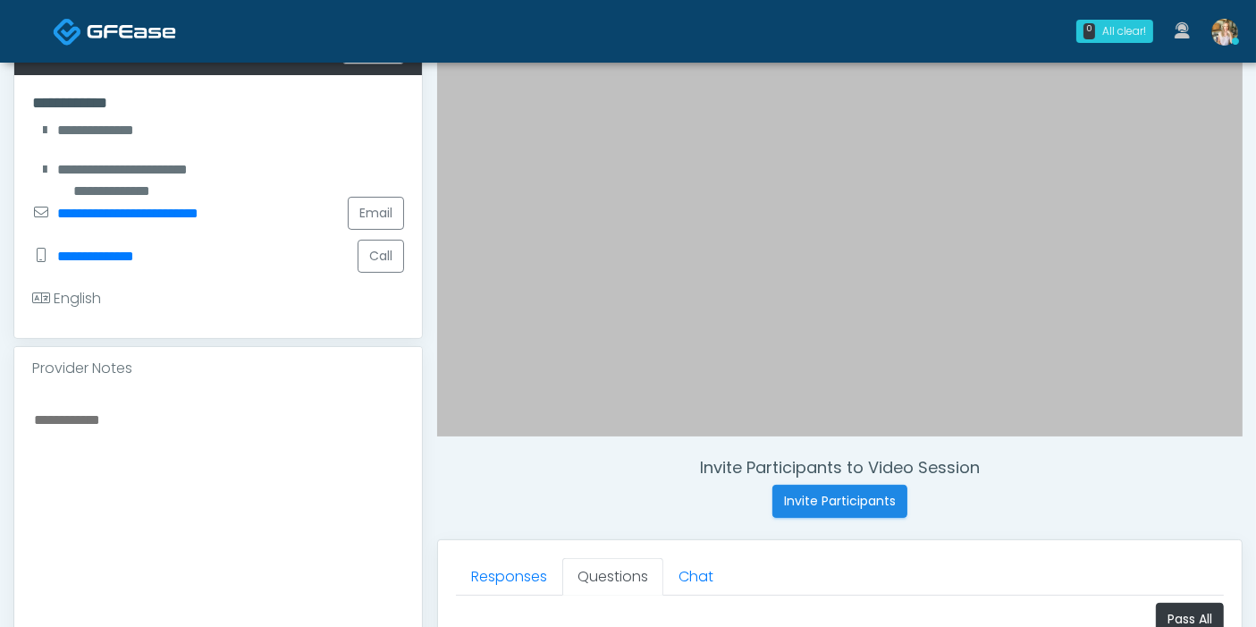
scroll to position [378, 0]
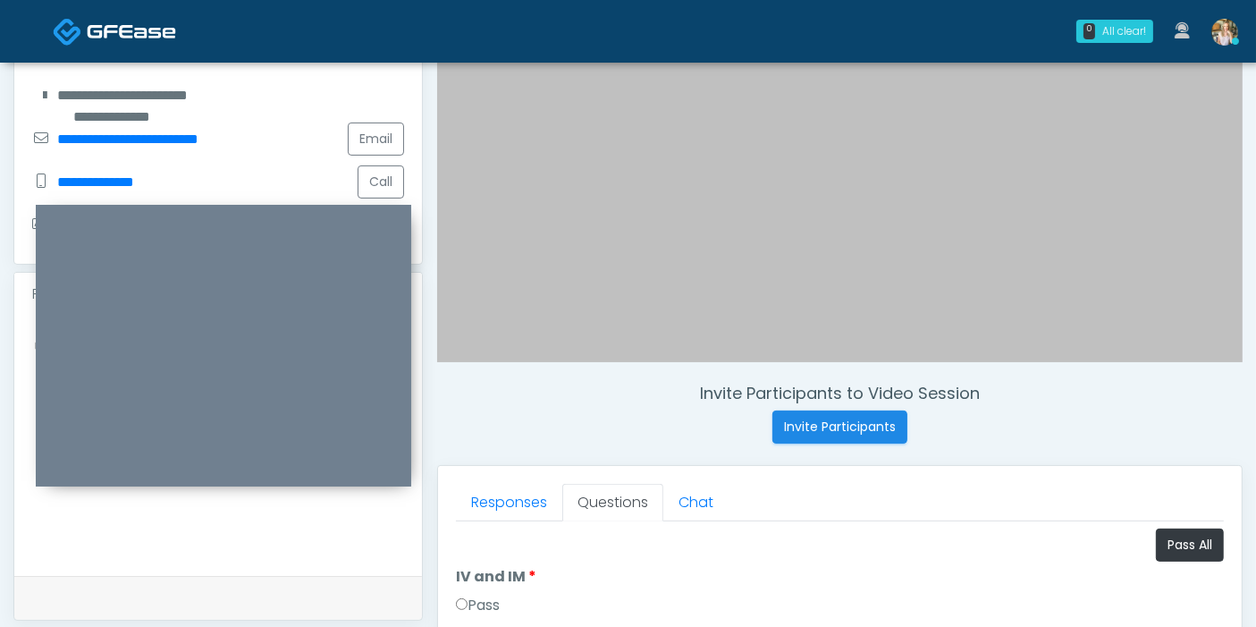
type input "**********"
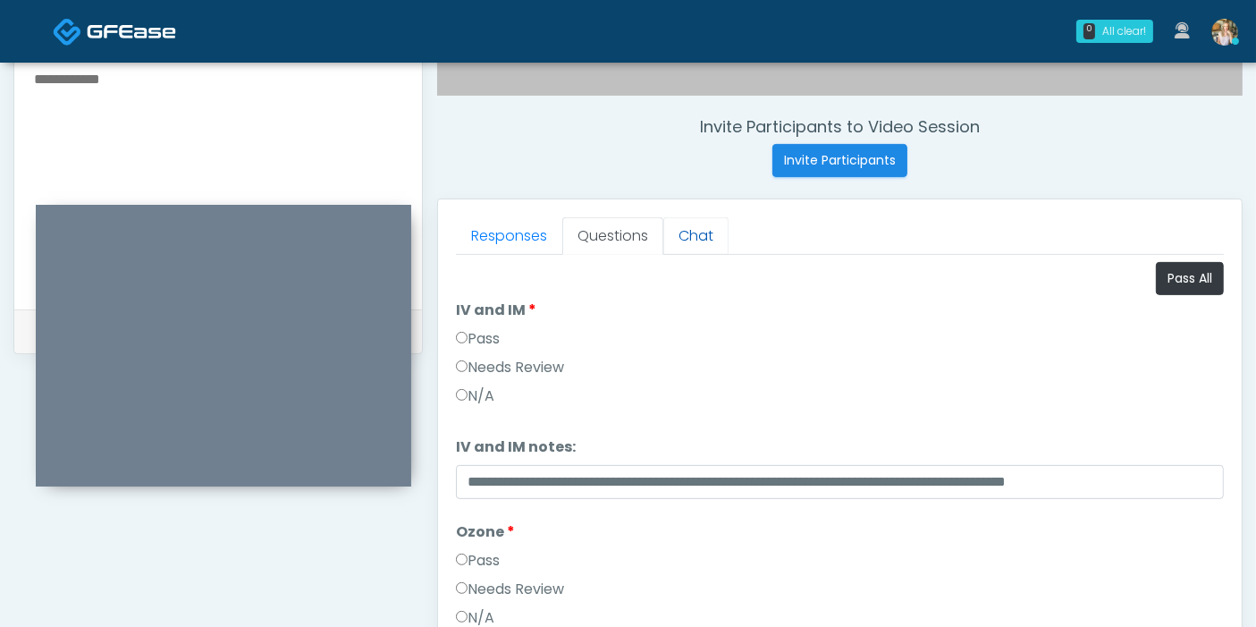
scroll to position [677, 0]
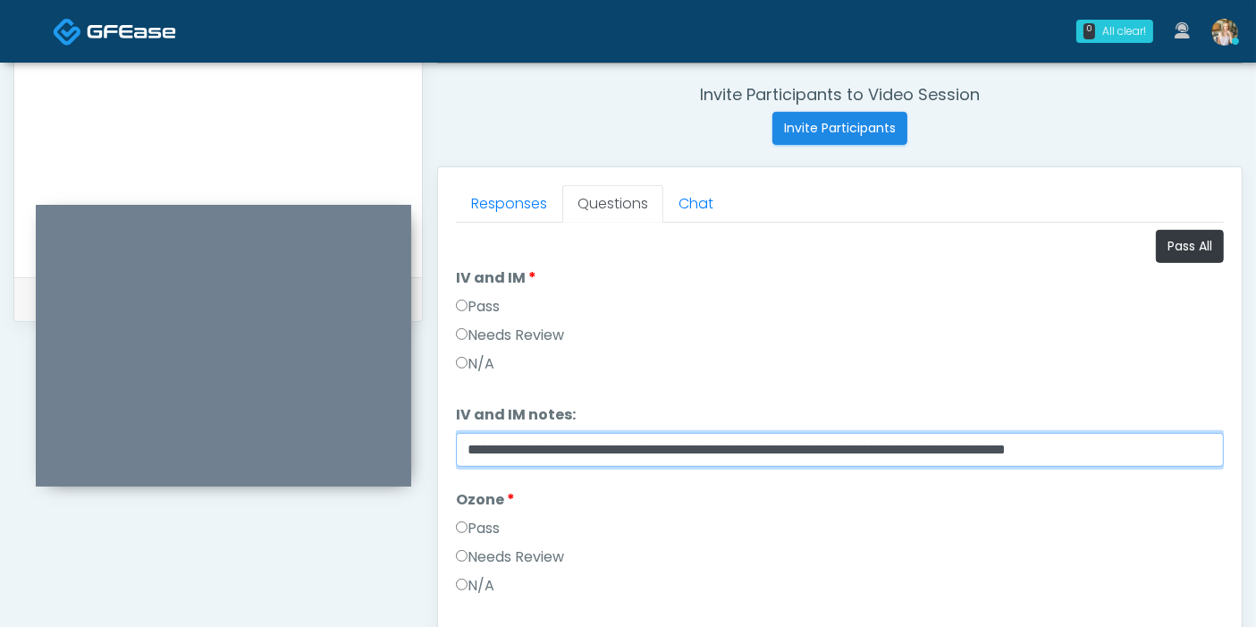
click at [1182, 448] on input "**********" at bounding box center [840, 450] width 768 height 34
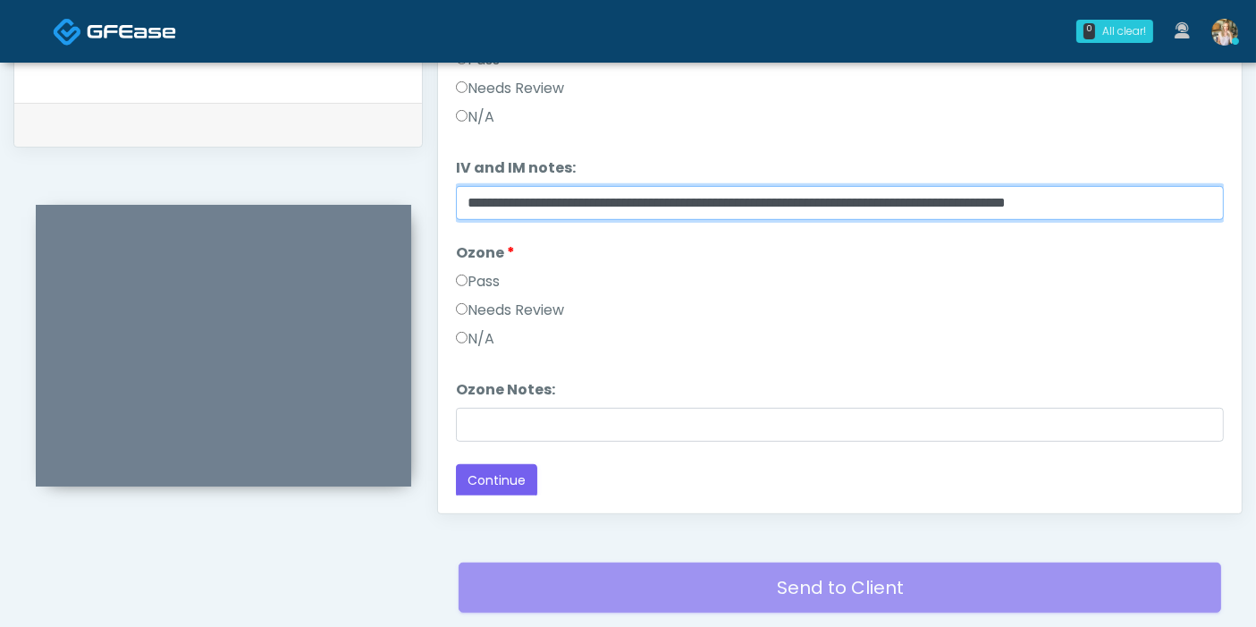
scroll to position [974, 0]
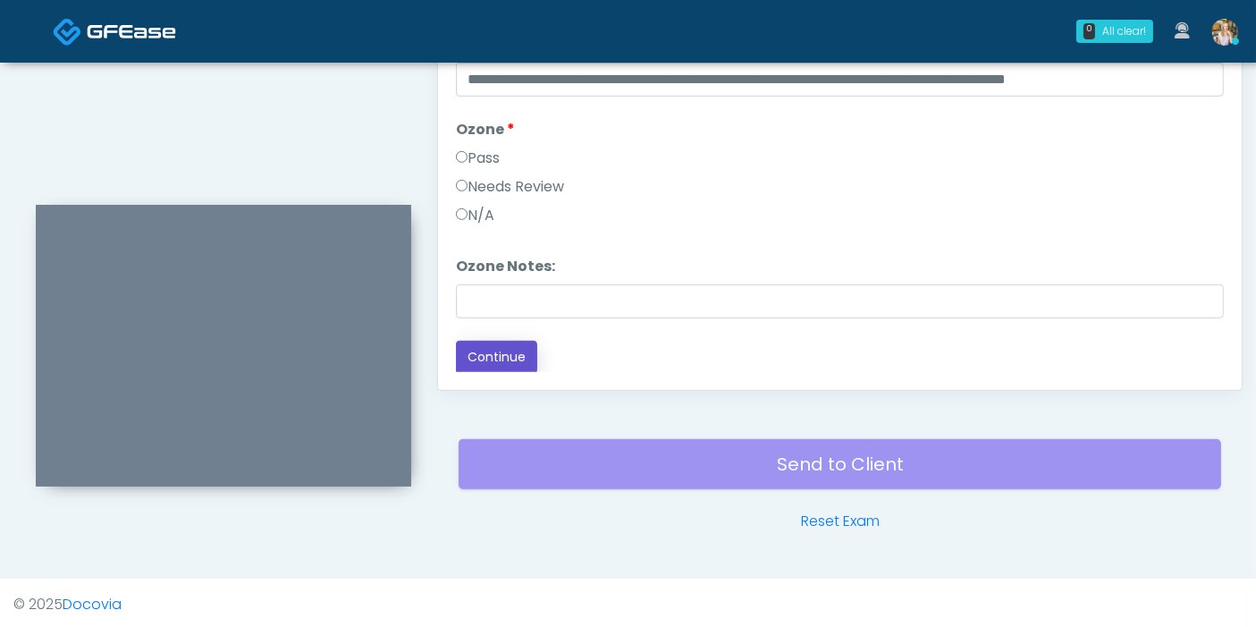
click at [504, 356] on button "Continue" at bounding box center [496, 357] width 81 height 33
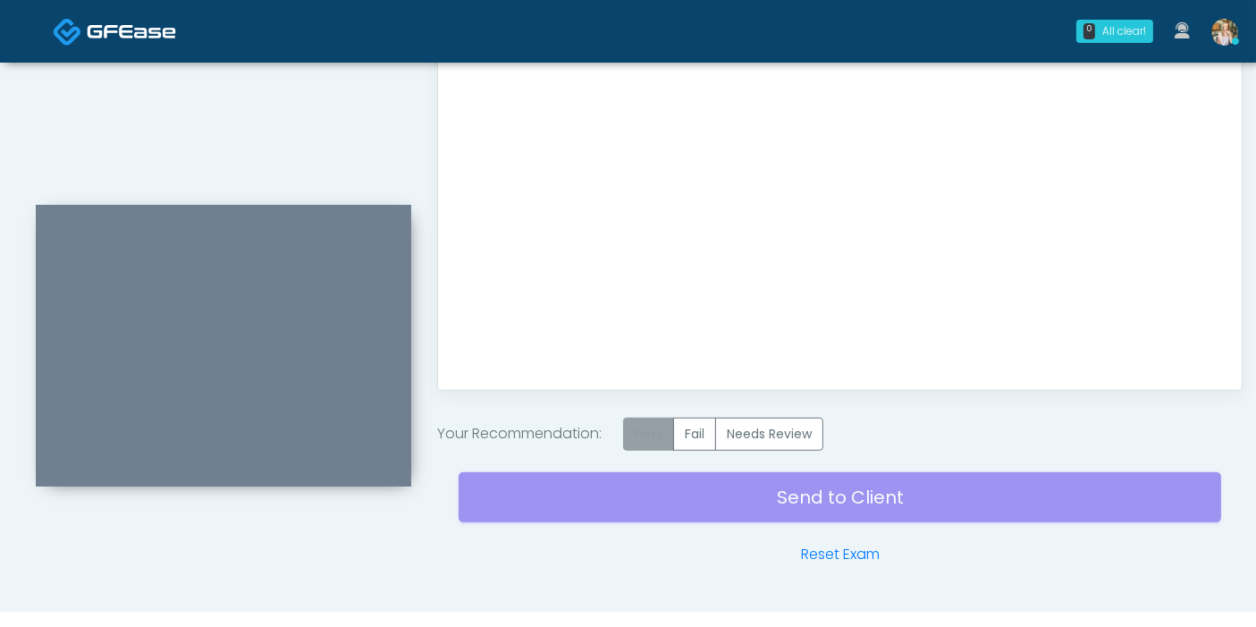
drag, startPoint x: 638, startPoint y: 434, endPoint x: 660, endPoint y: 445, distance: 24.4
click at [640, 434] on label "Pass" at bounding box center [648, 433] width 51 height 33
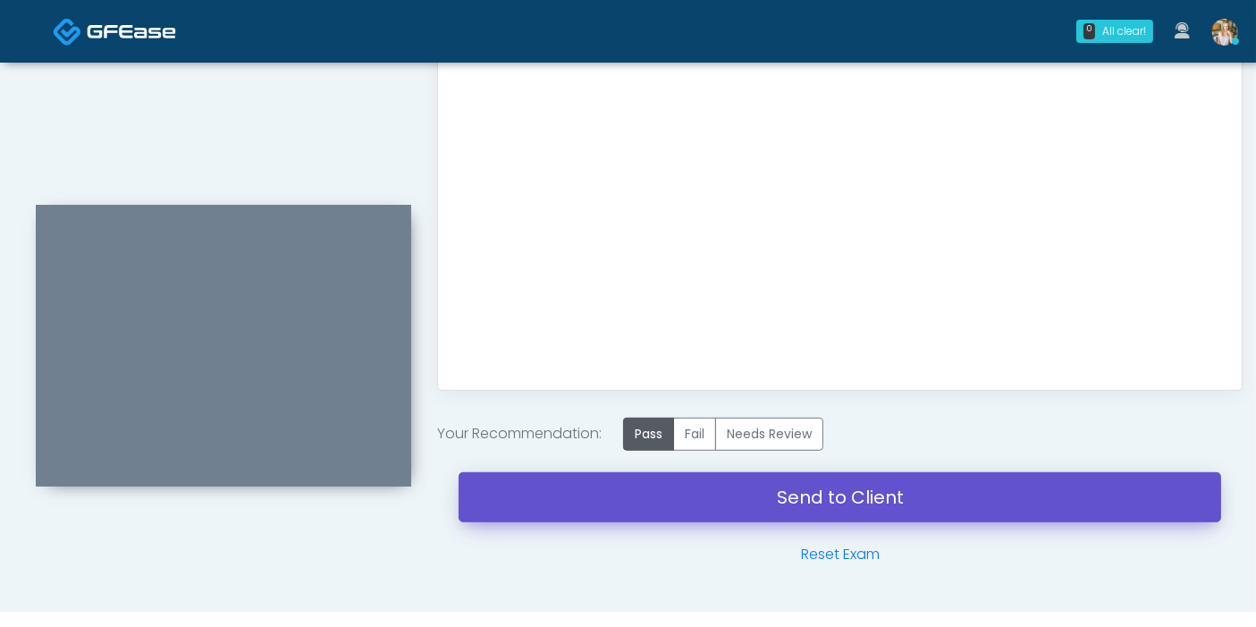
drag, startPoint x: 860, startPoint y: 490, endPoint x: 715, endPoint y: 90, distance: 425.0
click at [860, 490] on link "Send to Client" at bounding box center [840, 497] width 762 height 50
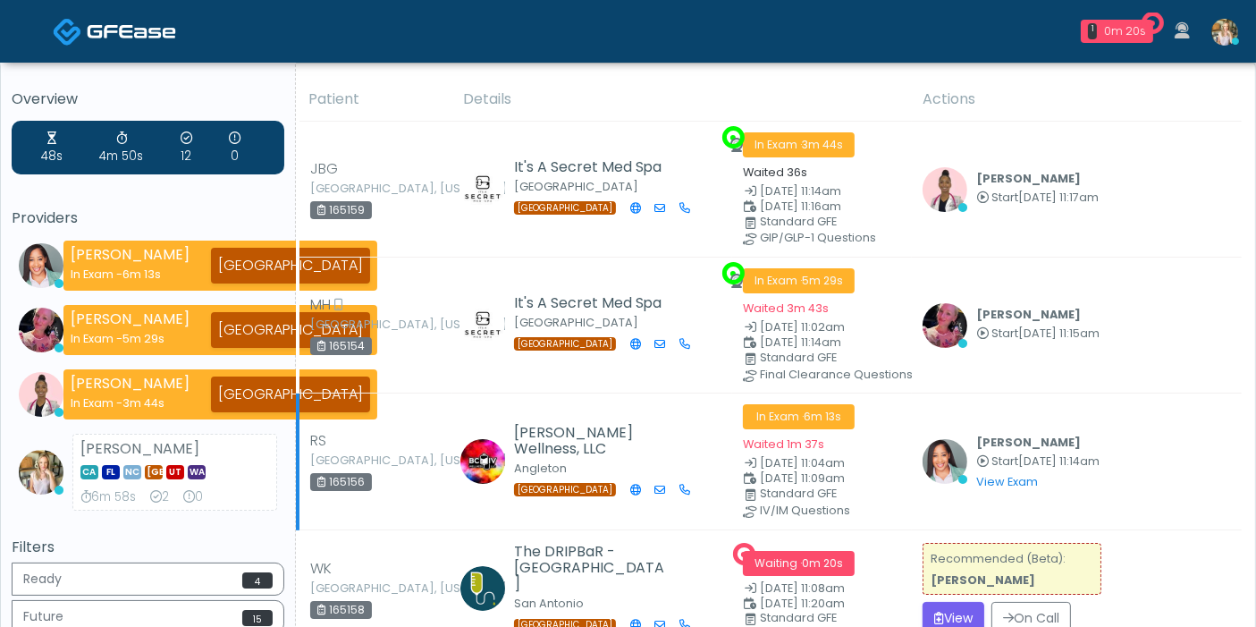
scroll to position [99, 0]
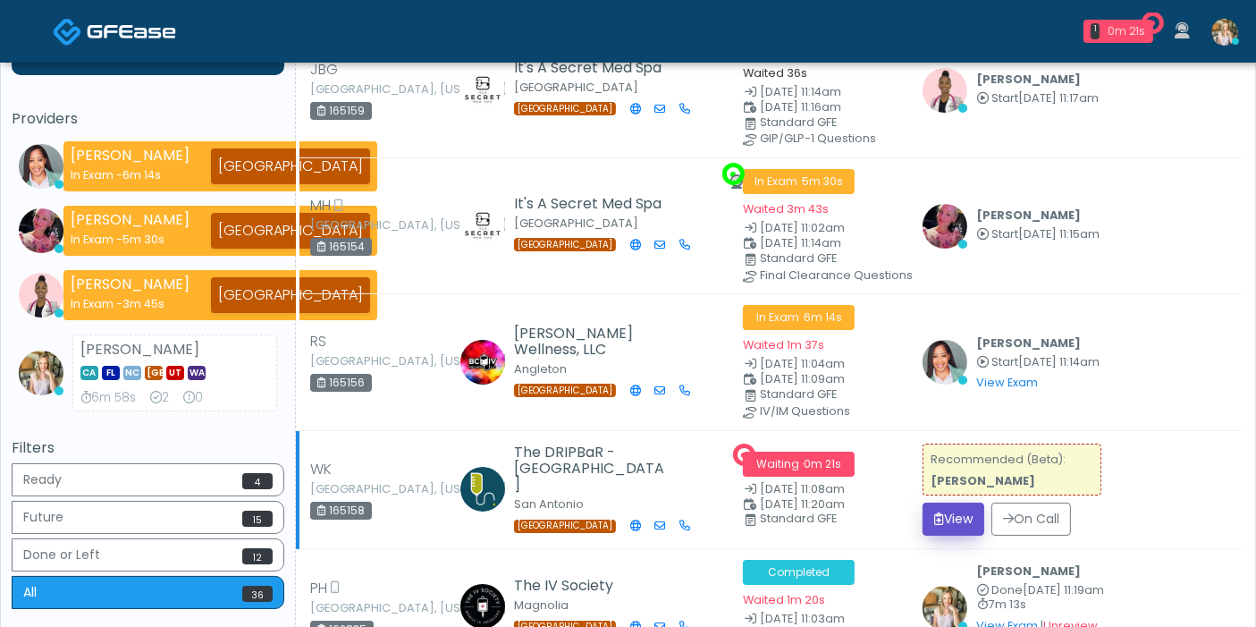
click at [956, 504] on button "View" at bounding box center [953, 518] width 62 height 33
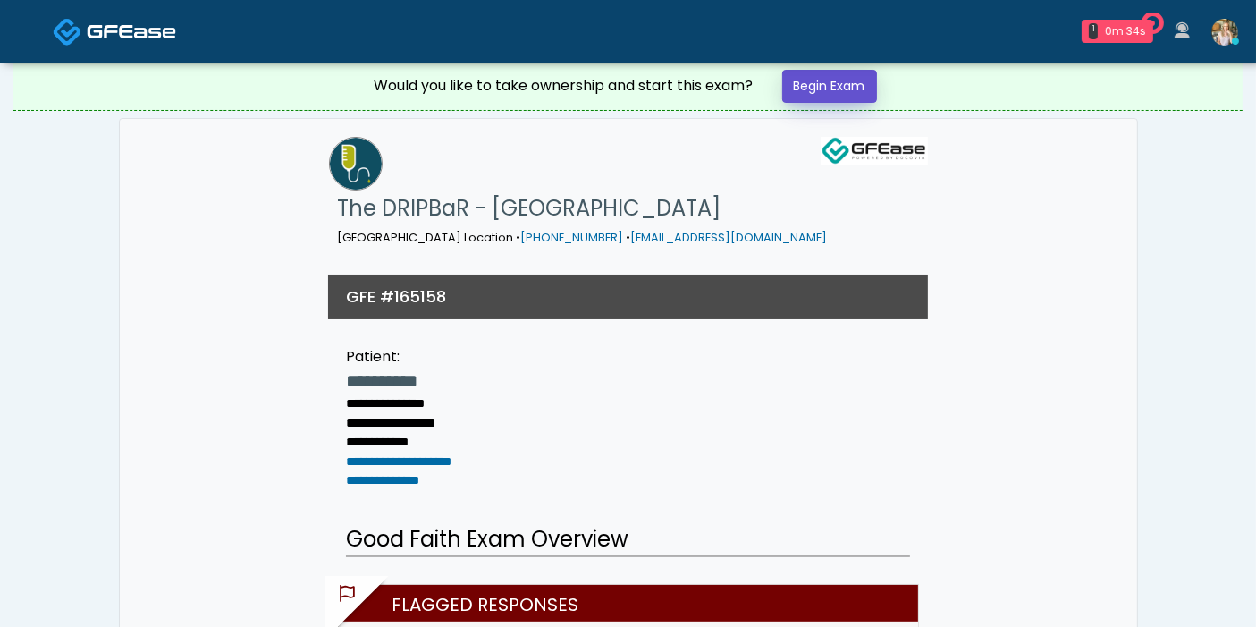
click at [856, 78] on link "Begin Exam" at bounding box center [829, 86] width 95 height 33
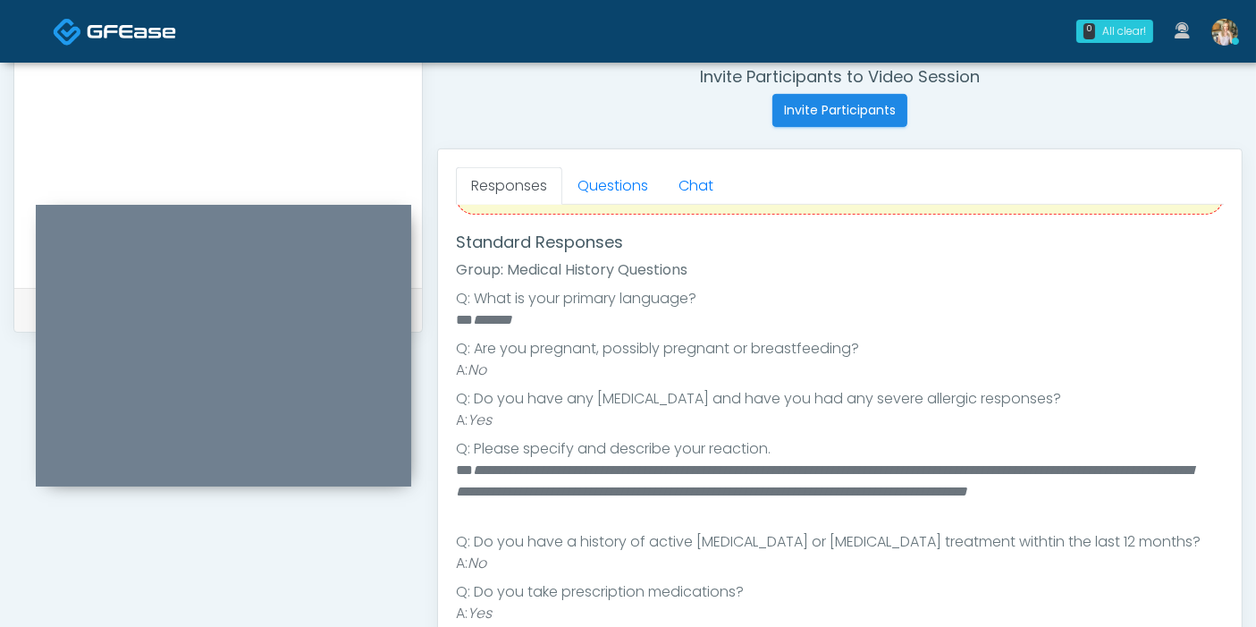
scroll to position [397, 0]
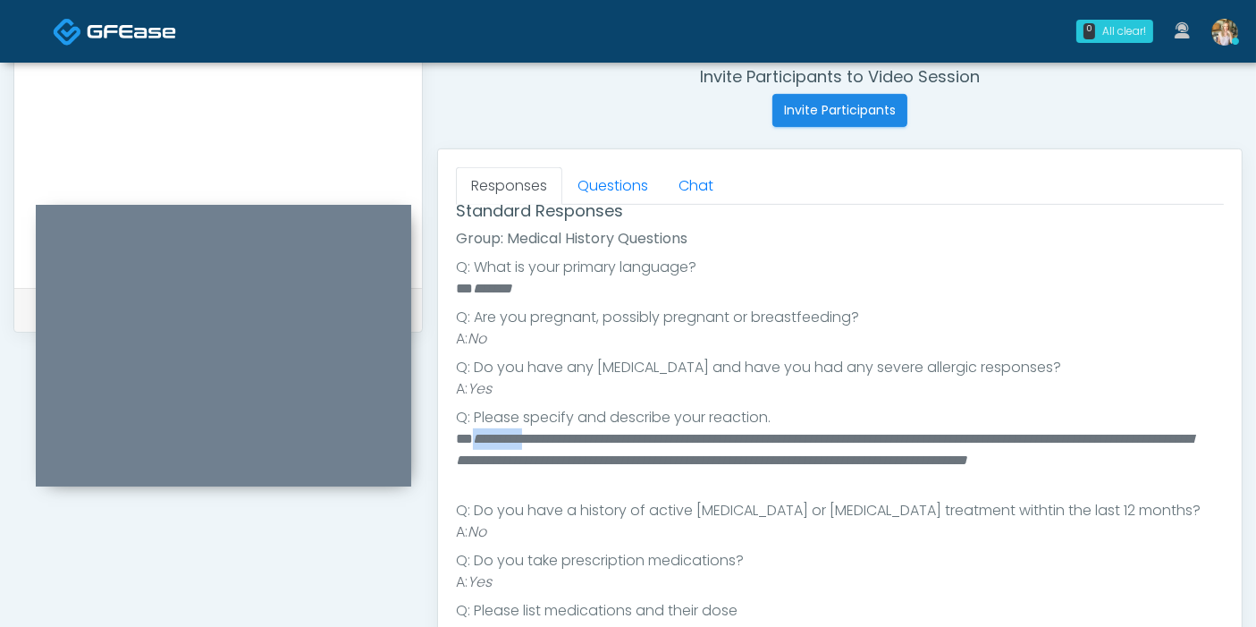
drag, startPoint x: 538, startPoint y: 435, endPoint x: 475, endPoint y: 434, distance: 63.5
click at [475, 434] on em "**********" at bounding box center [824, 449] width 737 height 35
copy em "*********"
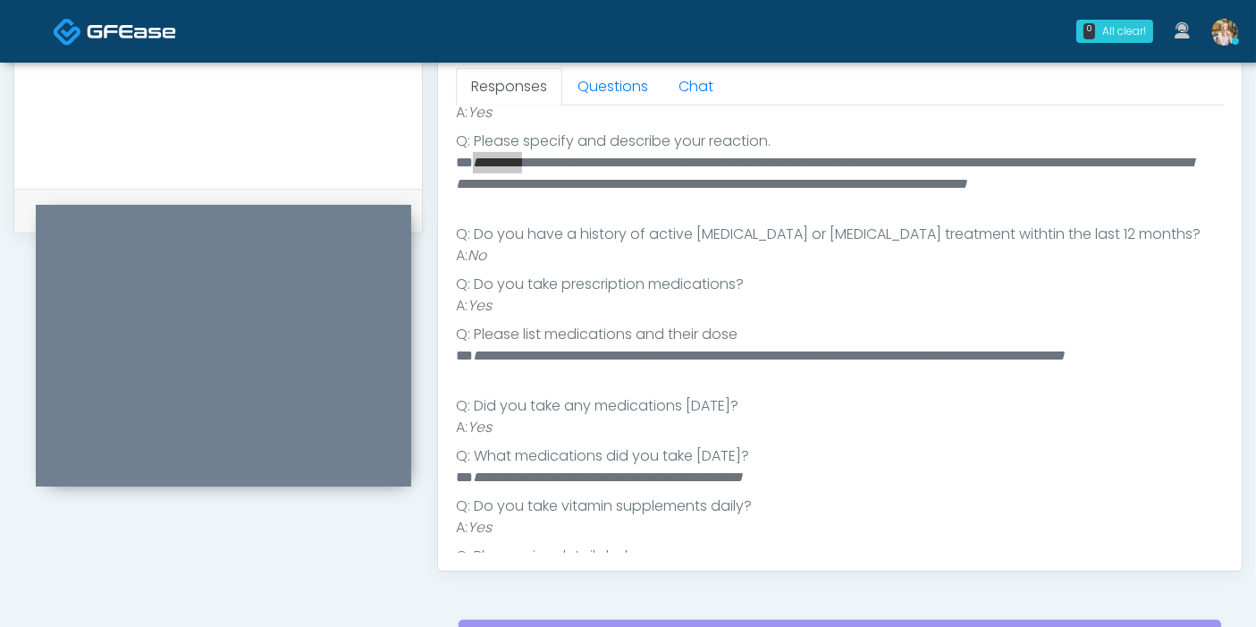
scroll to position [468, 0]
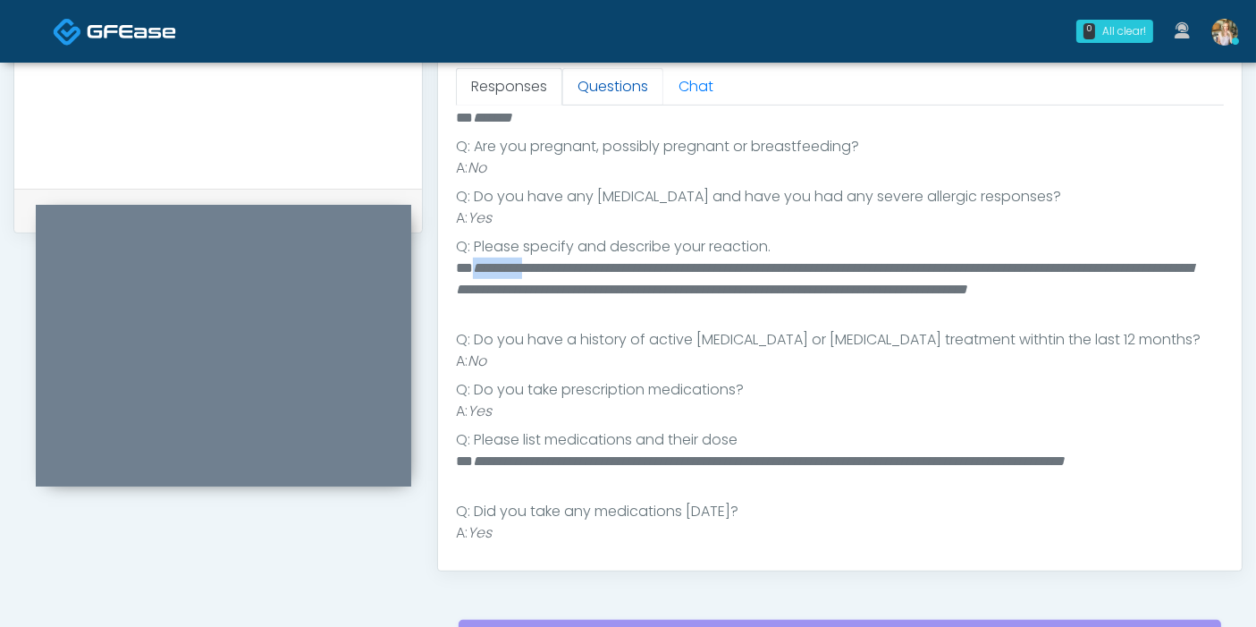
click at [610, 90] on link "Questions" at bounding box center [612, 87] width 101 height 38
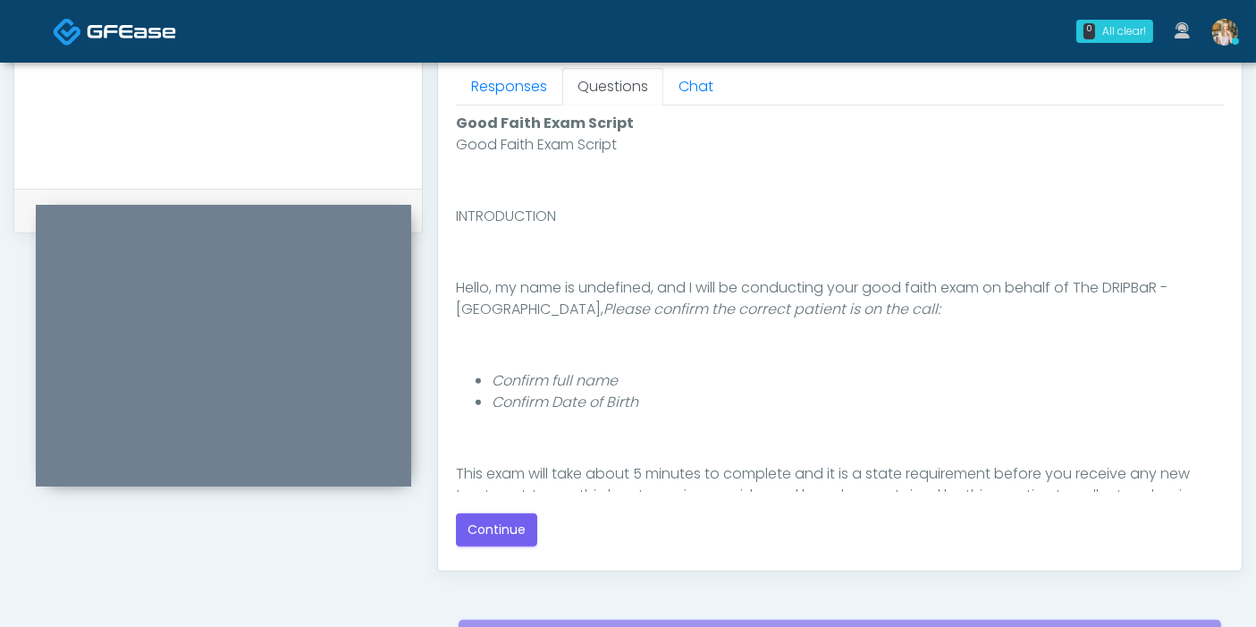
scroll to position [0, 0]
click at [527, 522] on button "Continue" at bounding box center [496, 529] width 81 height 33
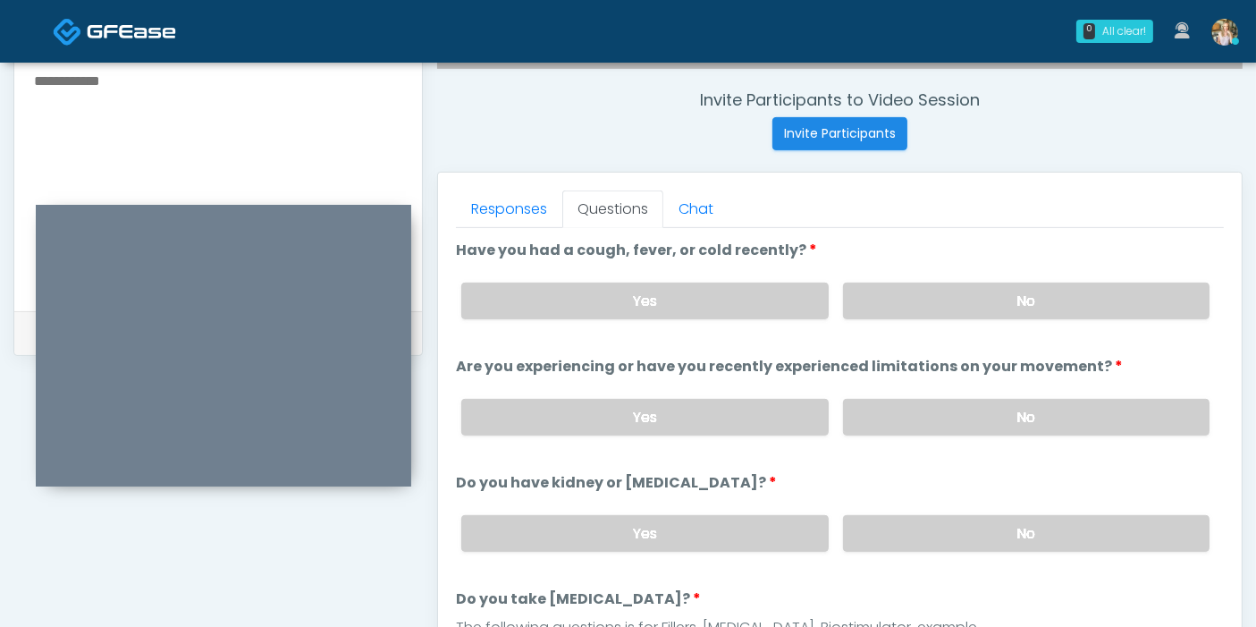
scroll to position [682, 0]
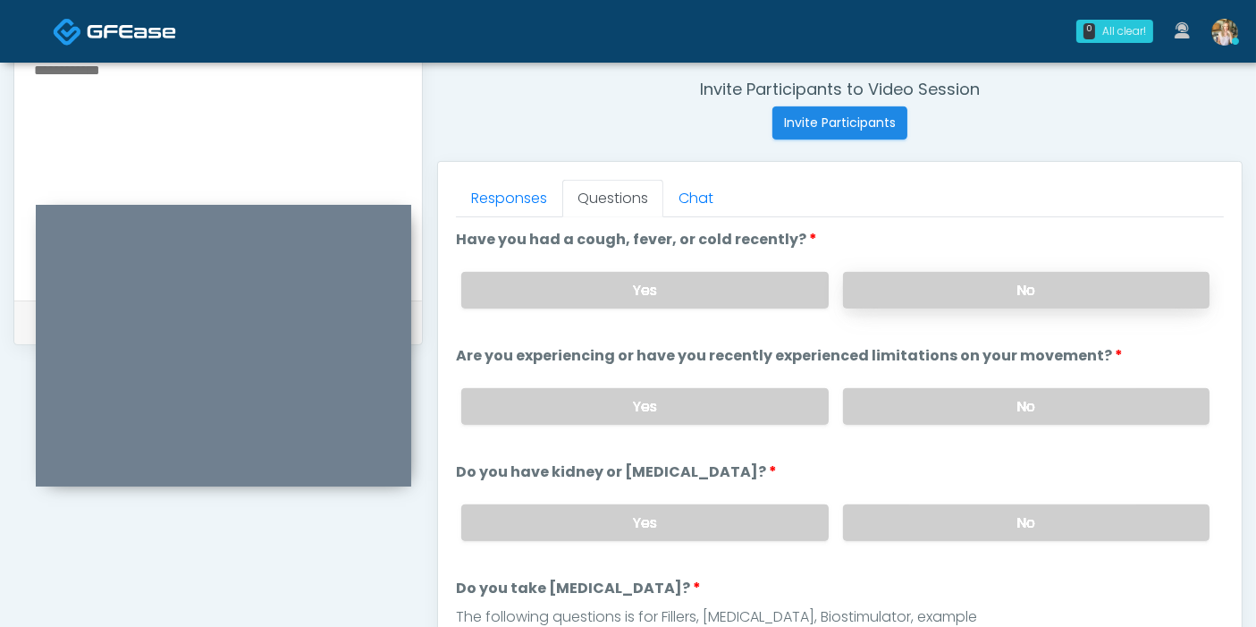
click at [1018, 286] on label "No" at bounding box center [1026, 290] width 366 height 37
click at [956, 406] on label "No" at bounding box center [1026, 406] width 366 height 37
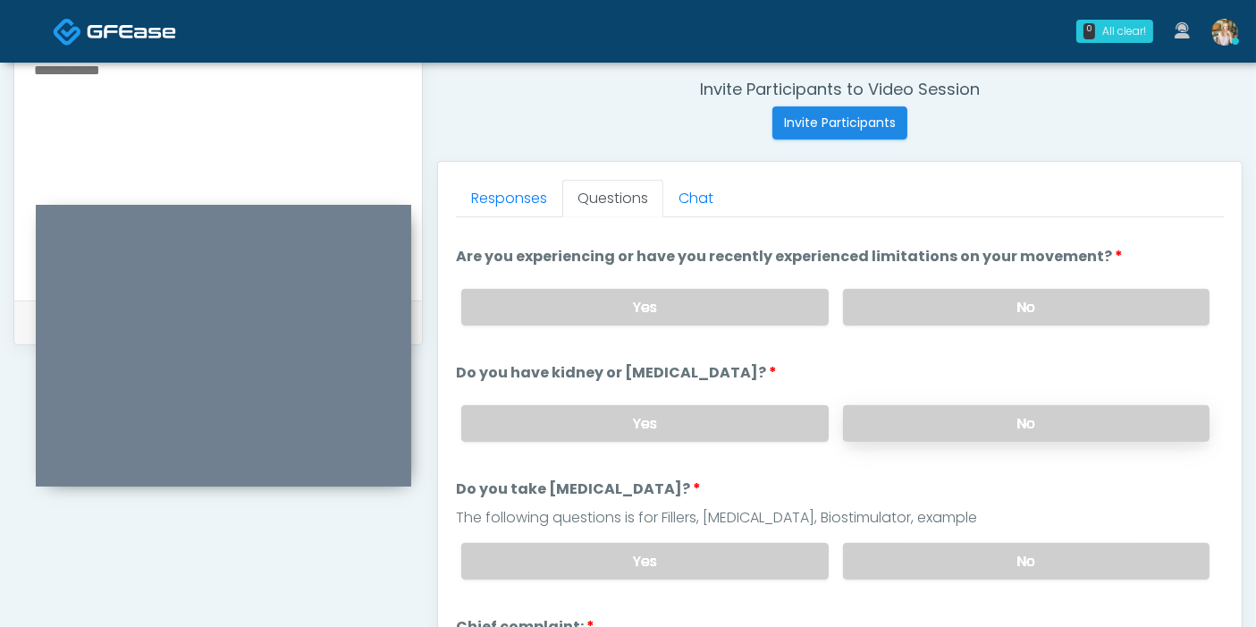
click at [996, 422] on label "No" at bounding box center [1026, 423] width 366 height 37
click at [725, 301] on label "Yes" at bounding box center [644, 307] width 366 height 37
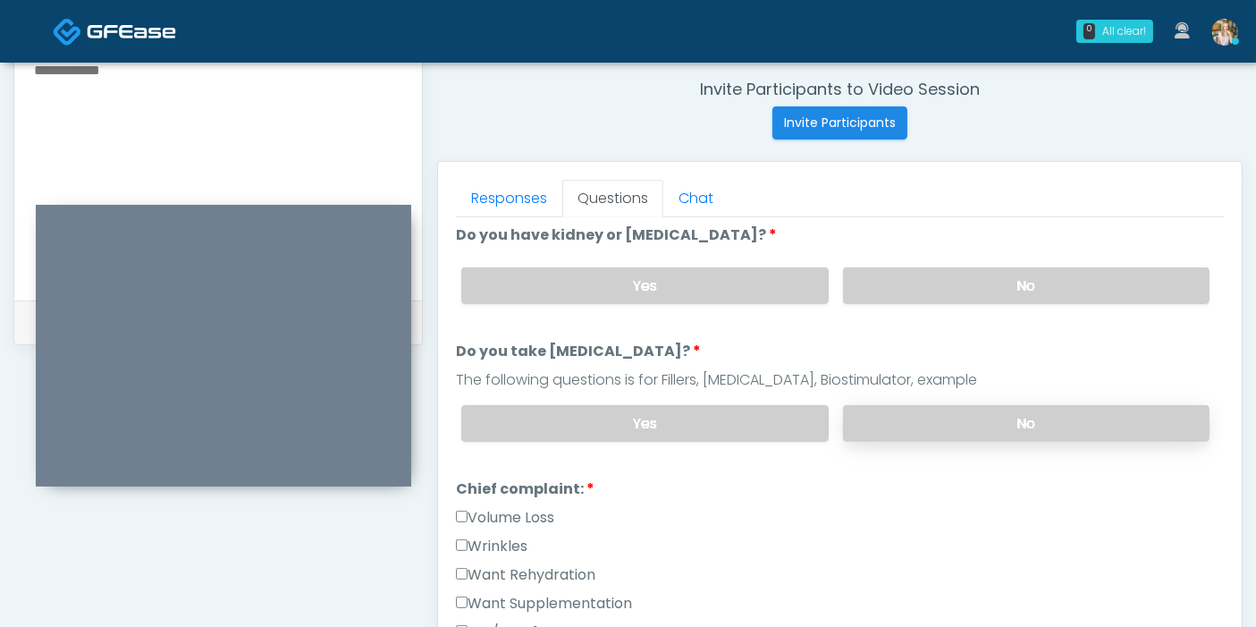
scroll to position [298, 0]
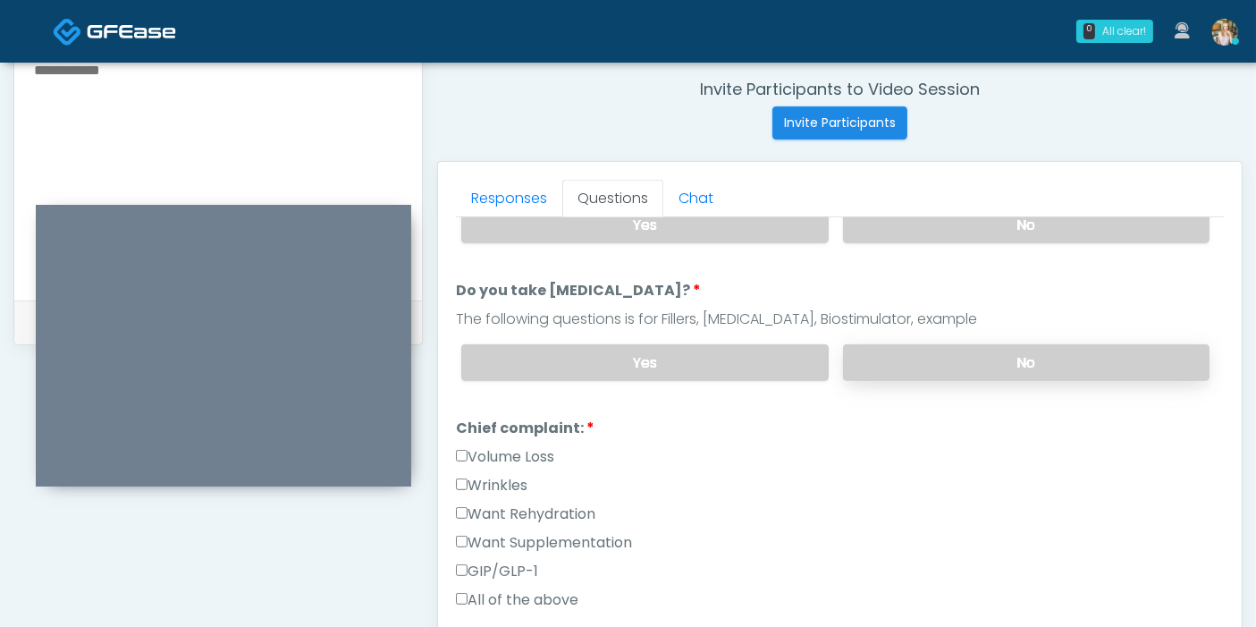
click at [953, 362] on label "No" at bounding box center [1026, 362] width 366 height 37
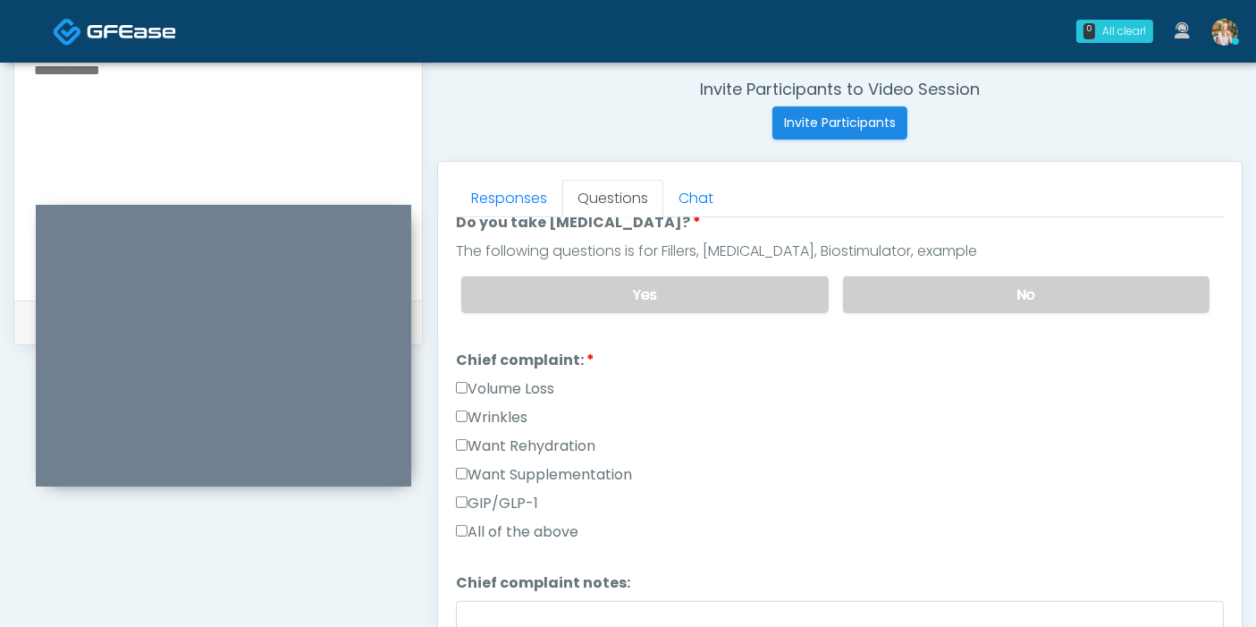
scroll to position [397, 0]
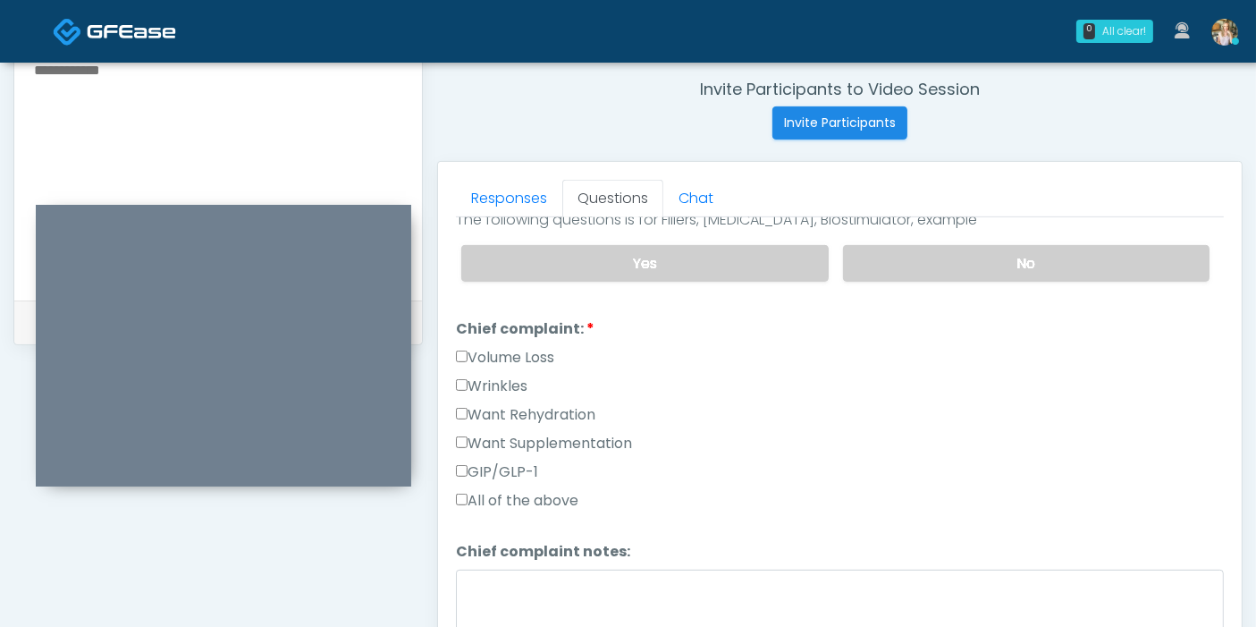
click at [488, 409] on label "Want Rehydration" at bounding box center [525, 414] width 139 height 21
click at [498, 434] on label "Want Supplementation" at bounding box center [544, 443] width 176 height 21
click at [487, 407] on label "Want Rehydration" at bounding box center [525, 414] width 139 height 21
click at [541, 410] on label "Want Rehydration" at bounding box center [525, 414] width 139 height 21
click at [540, 409] on label "Want Rehydration" at bounding box center [525, 414] width 139 height 21
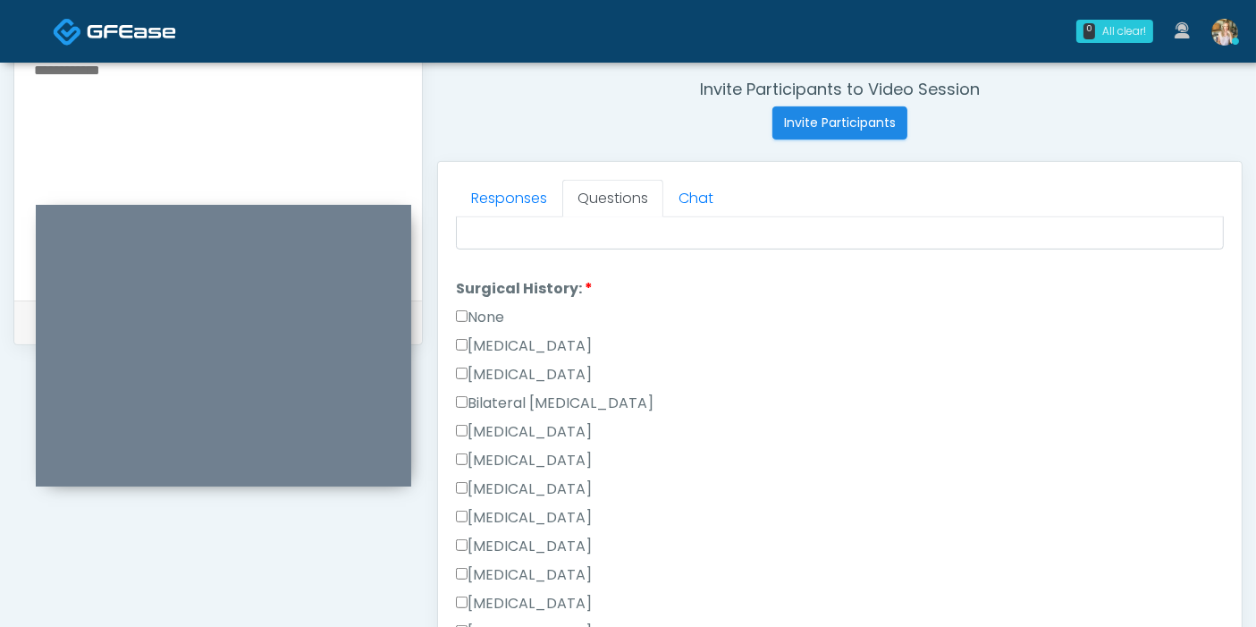
scroll to position [894, 0]
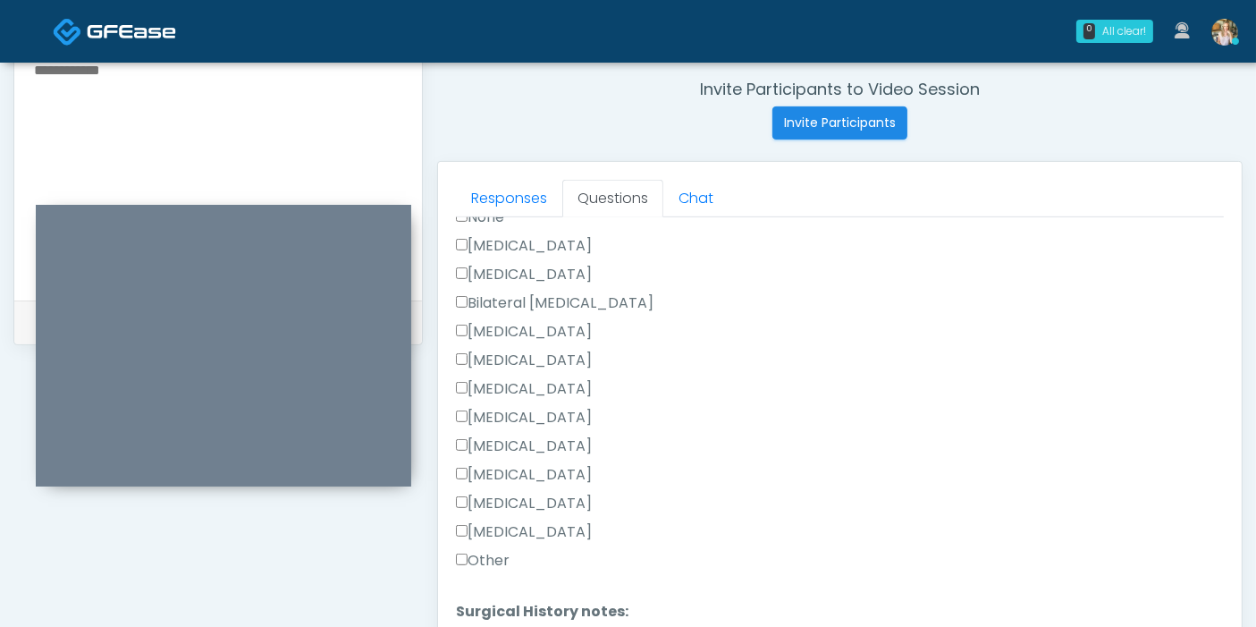
click at [483, 551] on label "Other" at bounding box center [483, 560] width 54 height 21
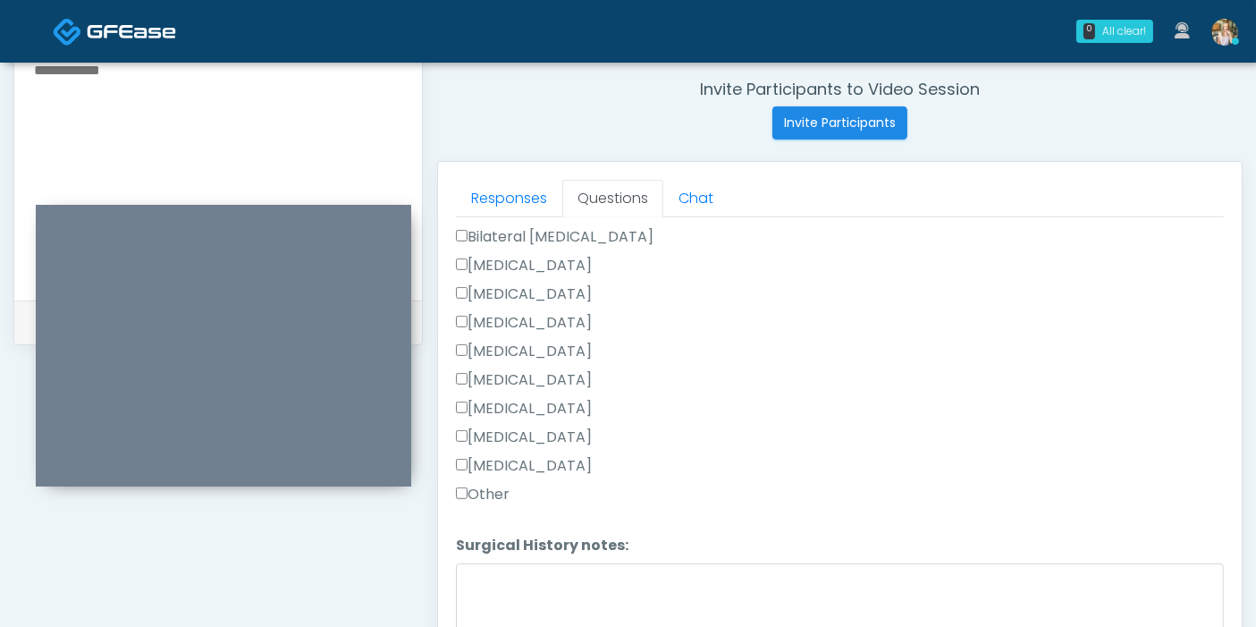
scroll to position [991, 0]
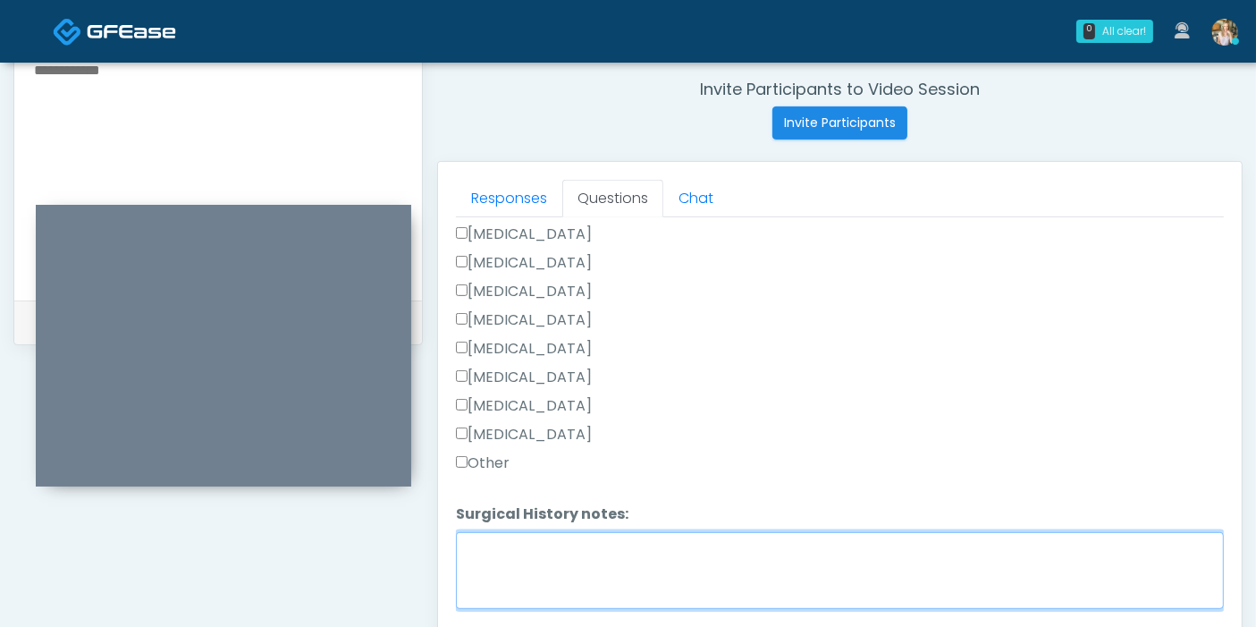
click at [720, 577] on textarea "Surgical History notes:" at bounding box center [840, 570] width 768 height 77
type textarea "**********"
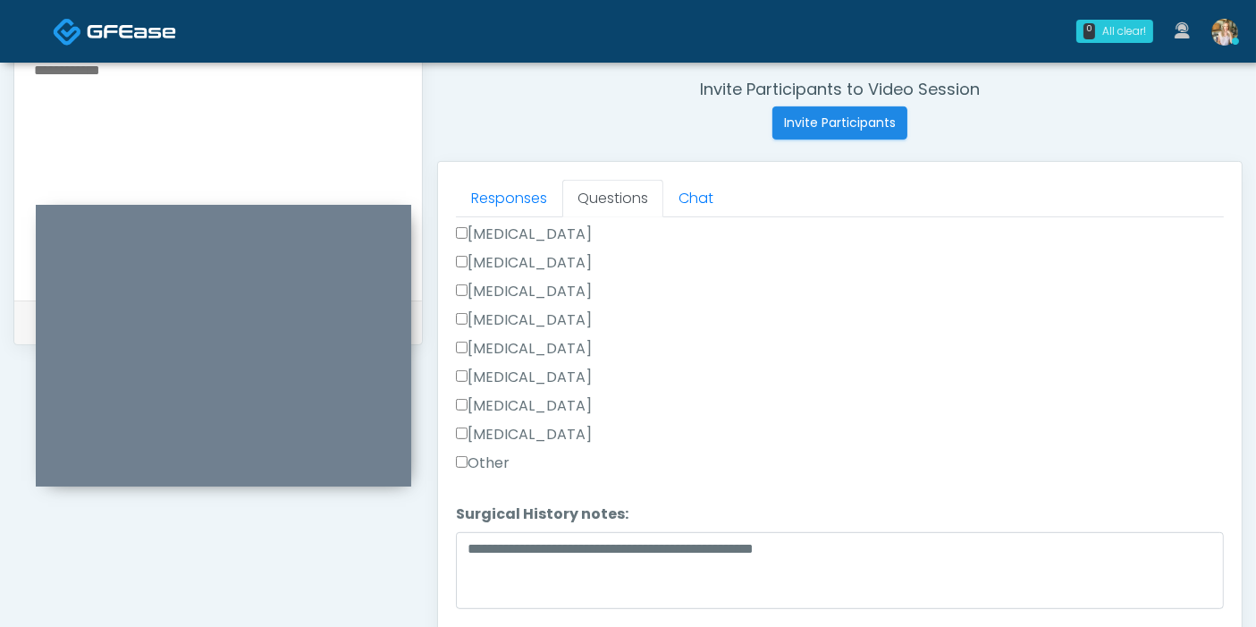
click at [530, 367] on label "[MEDICAL_DATA]" at bounding box center [524, 376] width 136 height 21
click at [526, 397] on label "[MEDICAL_DATA]" at bounding box center [524, 405] width 136 height 21
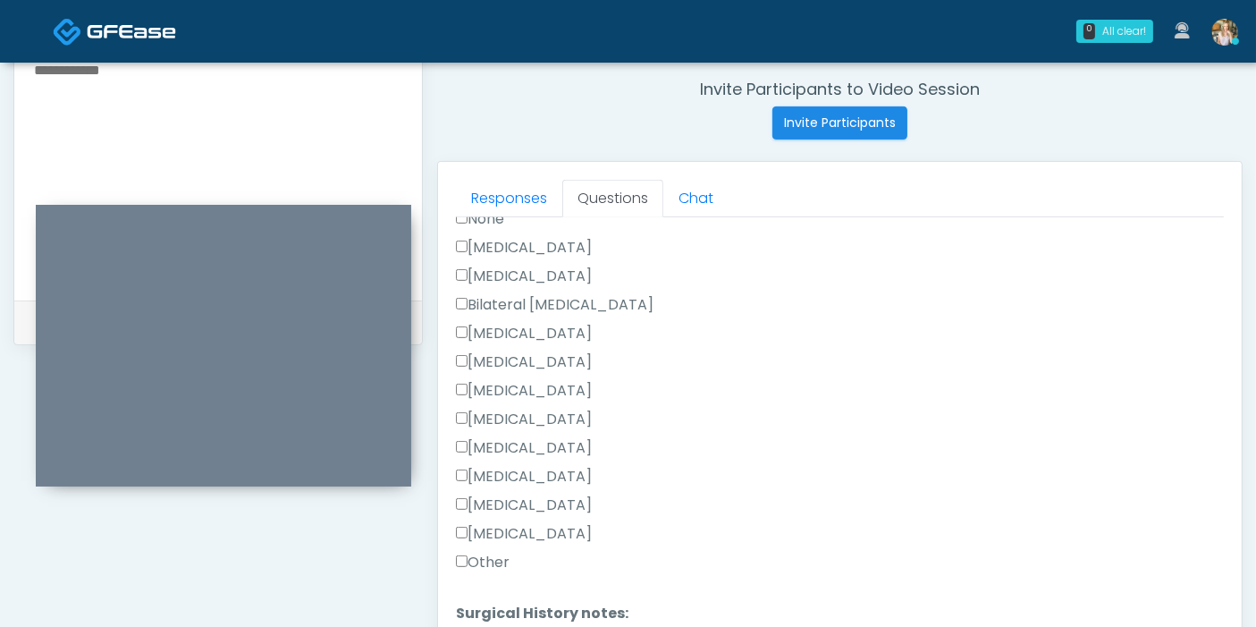
scroll to position [793, 0]
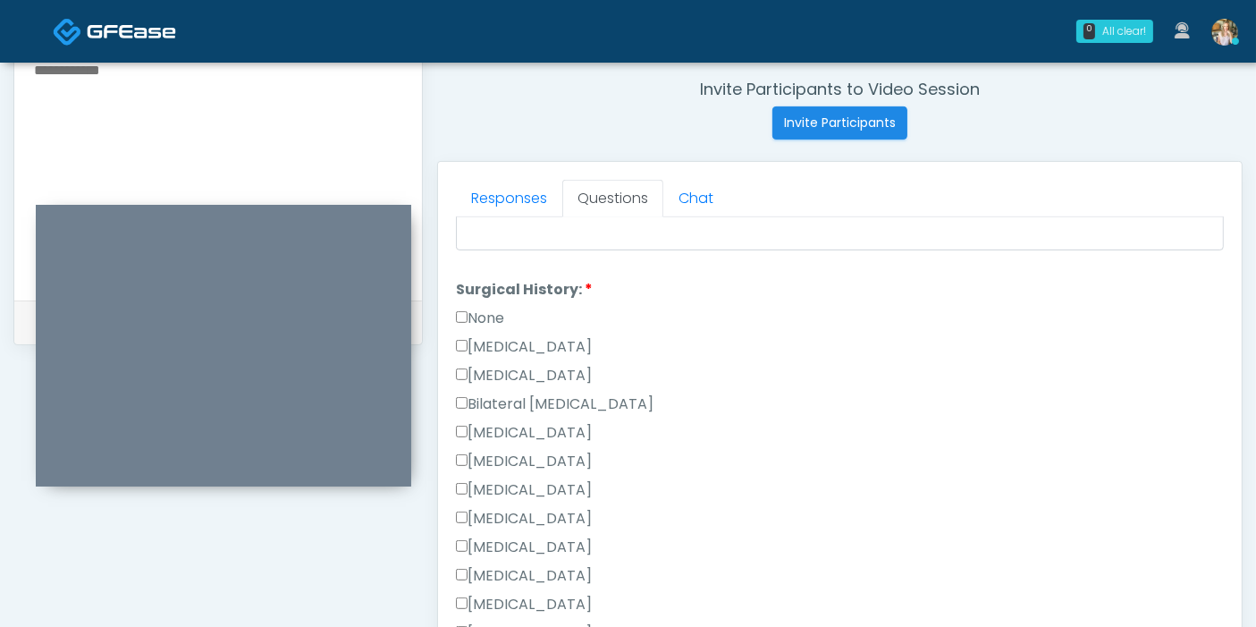
click at [492, 365] on label "[MEDICAL_DATA]" at bounding box center [524, 375] width 136 height 21
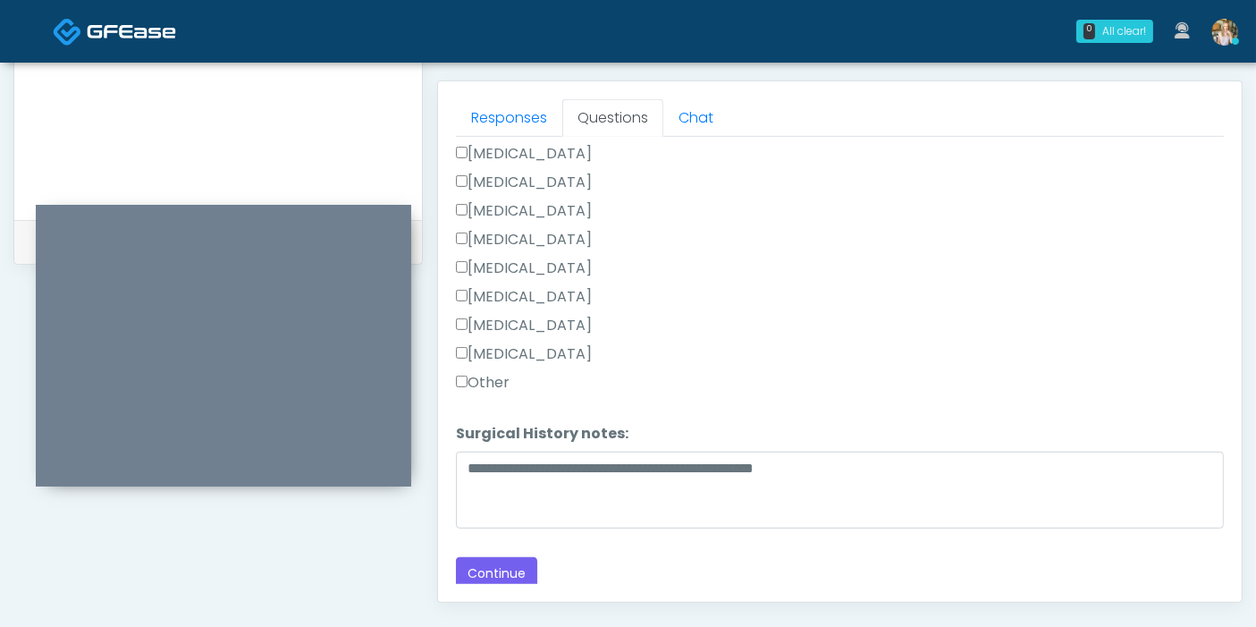
scroll to position [781, 0]
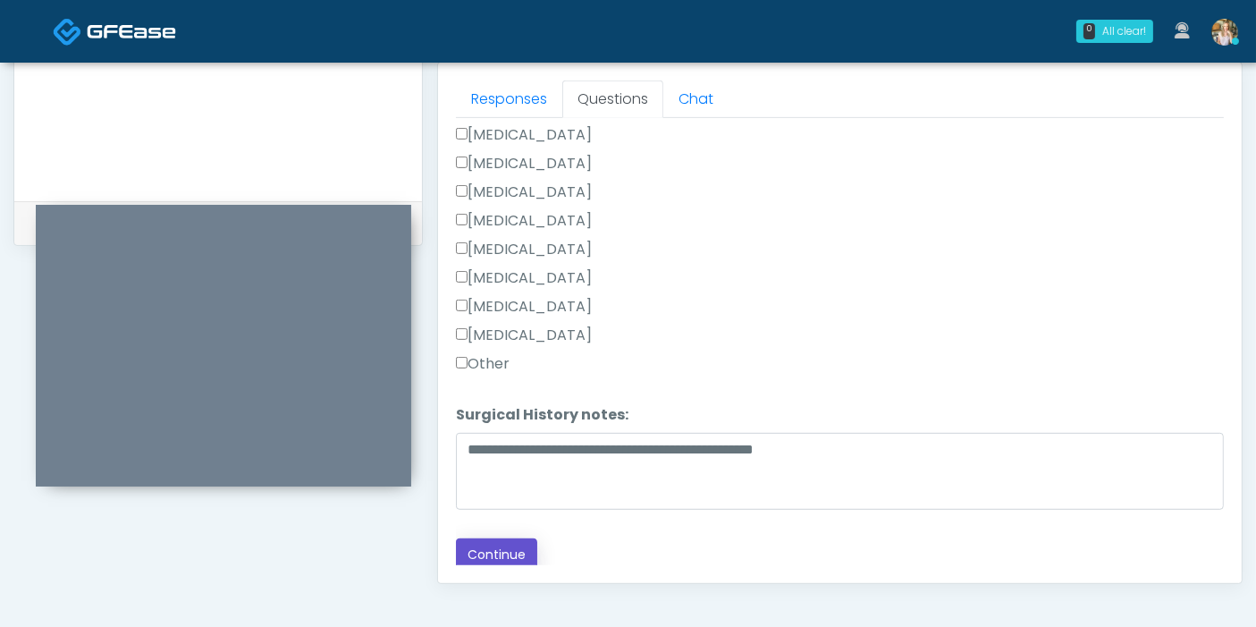
click at [510, 547] on button "Continue" at bounding box center [496, 554] width 81 height 33
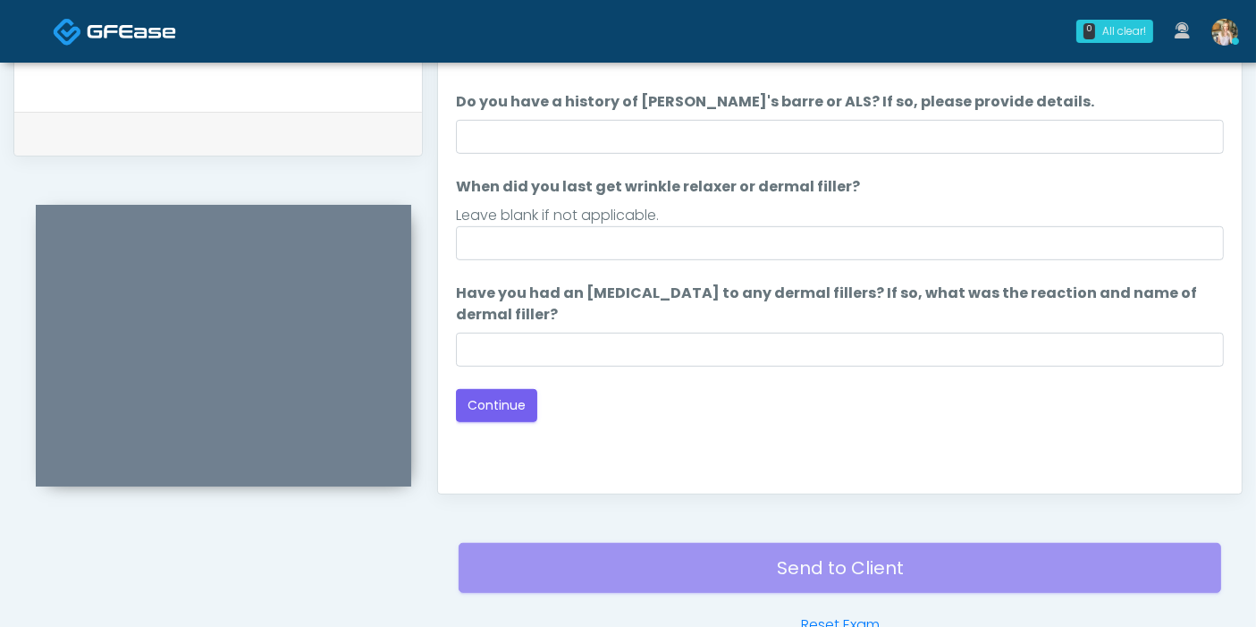
scroll to position [677, 0]
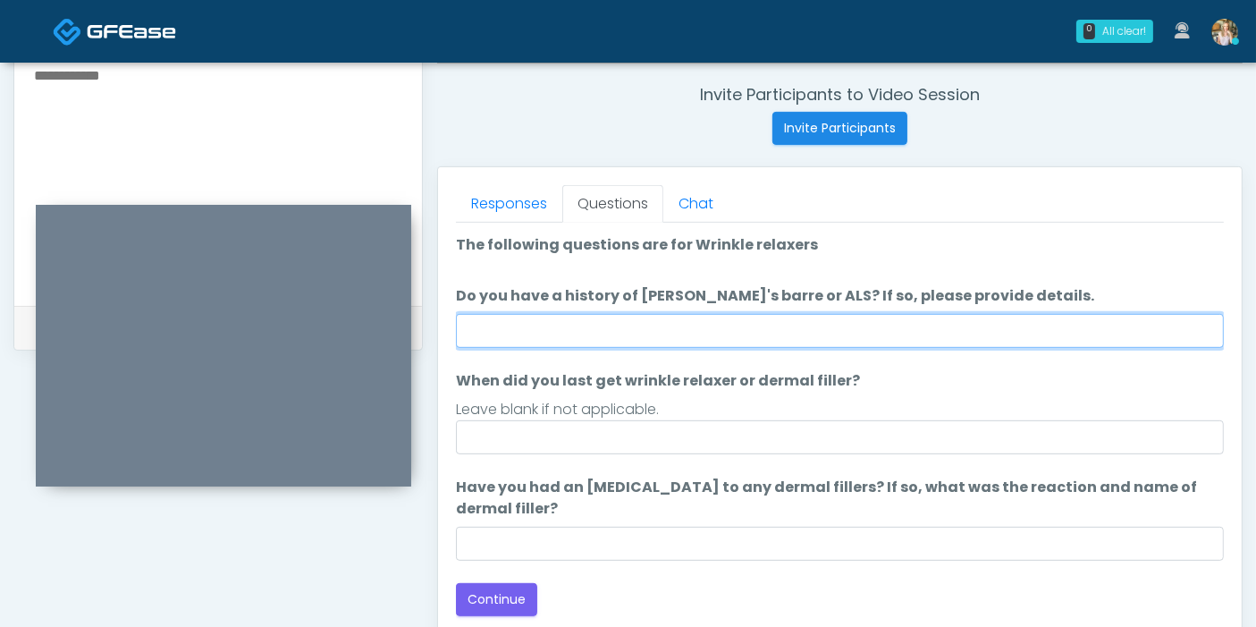
click at [863, 334] on input "Do you have a history of [PERSON_NAME]'s barre or ALS? If so, please provide de…" at bounding box center [840, 331] width 768 height 34
type input "******"
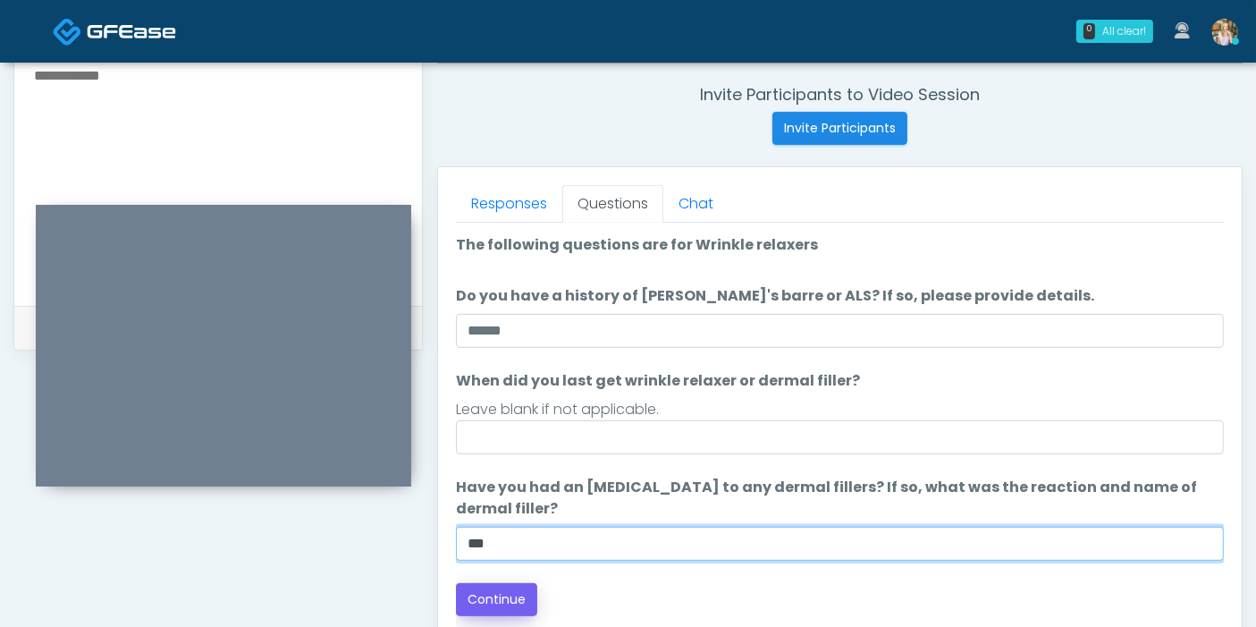
type input "***"
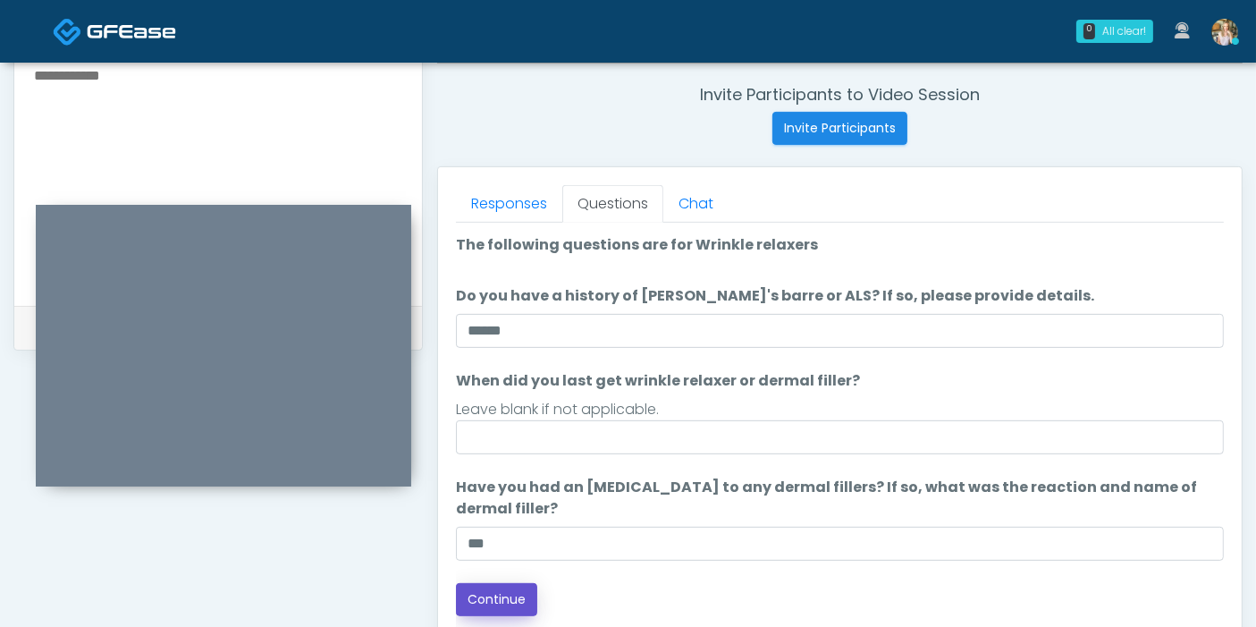
click at [502, 601] on button "Continue" at bounding box center [496, 599] width 81 height 33
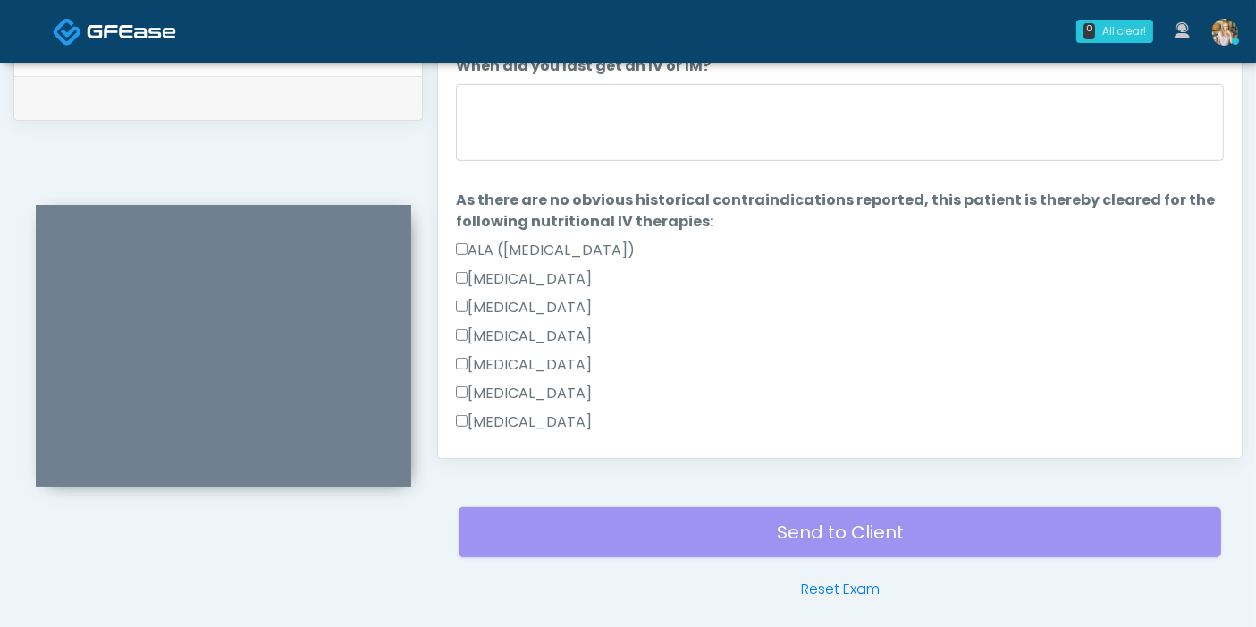
scroll to position [776, 0]
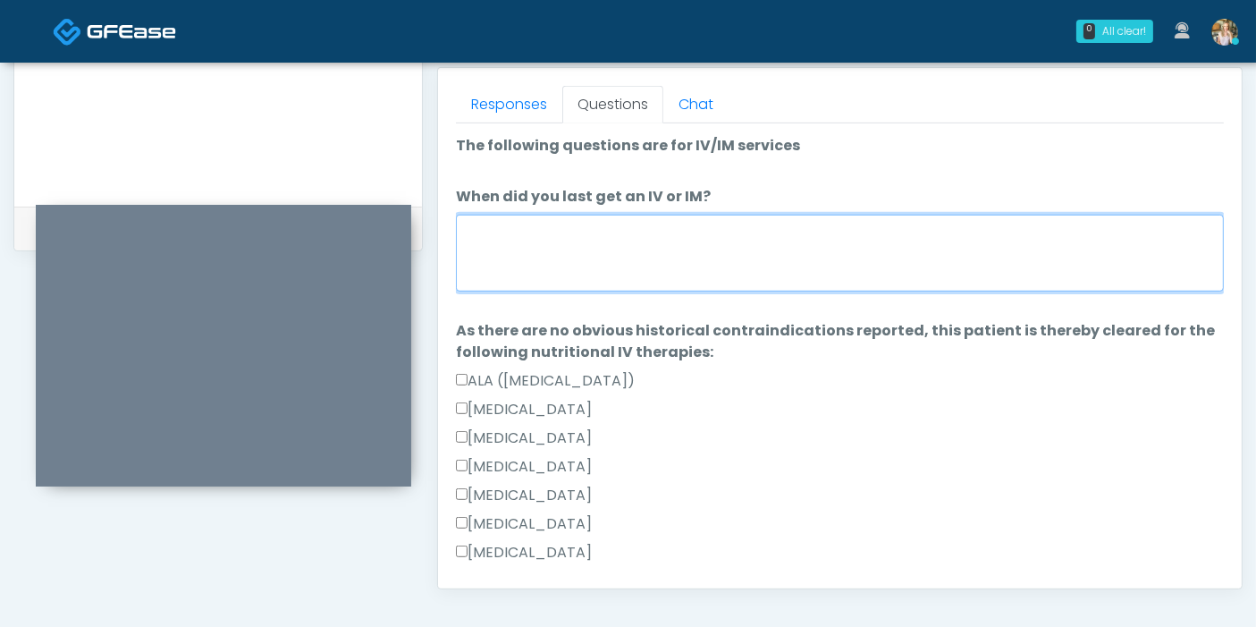
click at [729, 272] on textarea "When did you last get an IV or IM?" at bounding box center [840, 253] width 768 height 77
type textarea "**********"
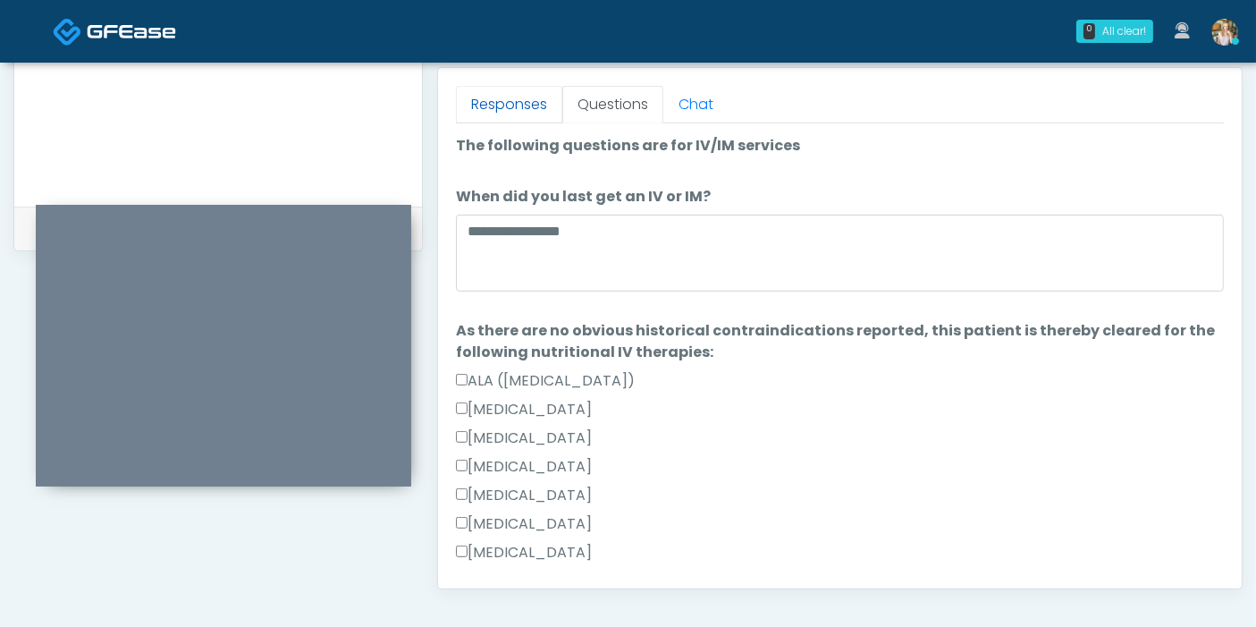
click at [516, 99] on link "Responses" at bounding box center [509, 105] width 106 height 38
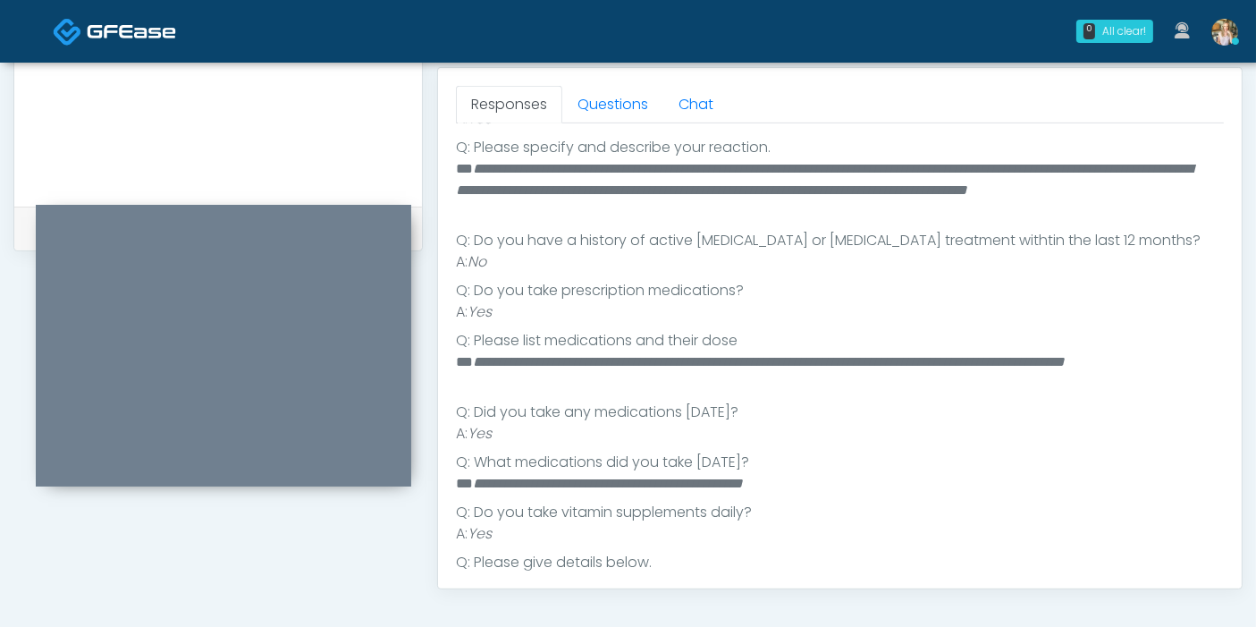
scroll to position [569, 0]
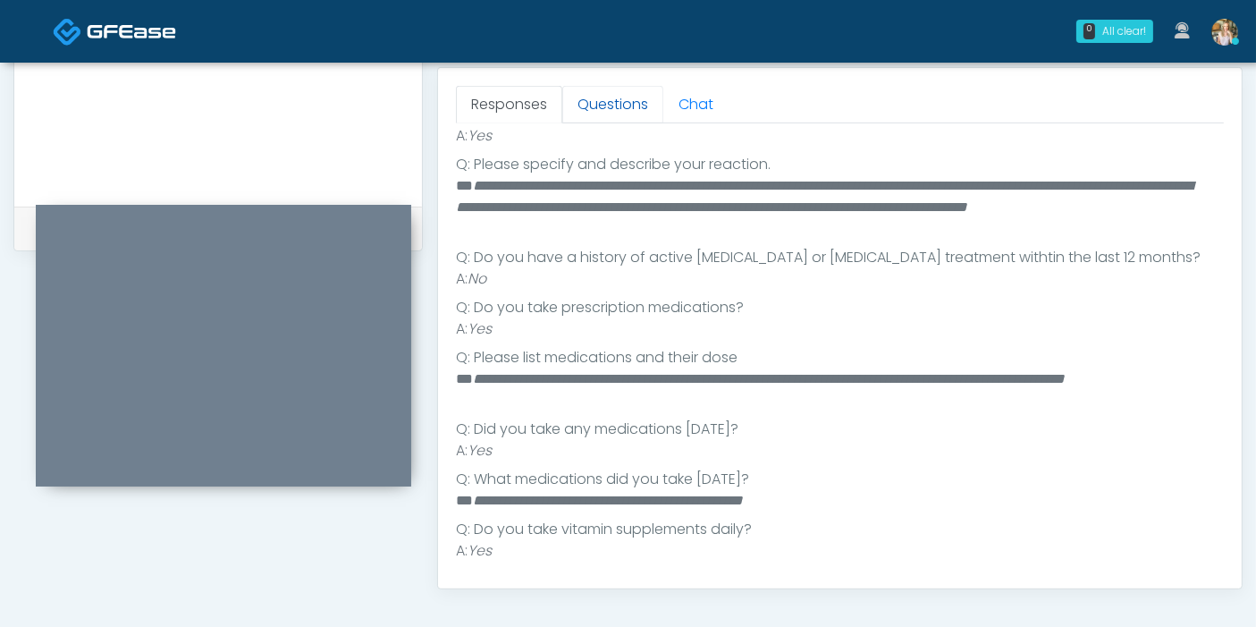
click at [599, 107] on link "Questions" at bounding box center [612, 105] width 101 height 38
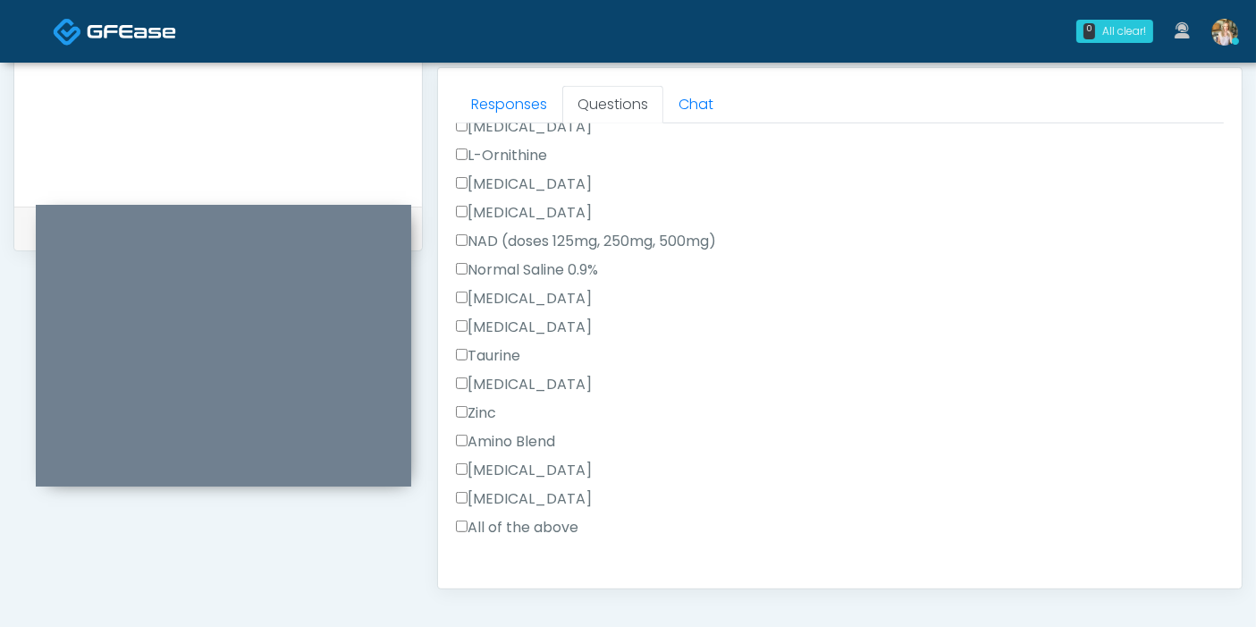
scroll to position [668, 0]
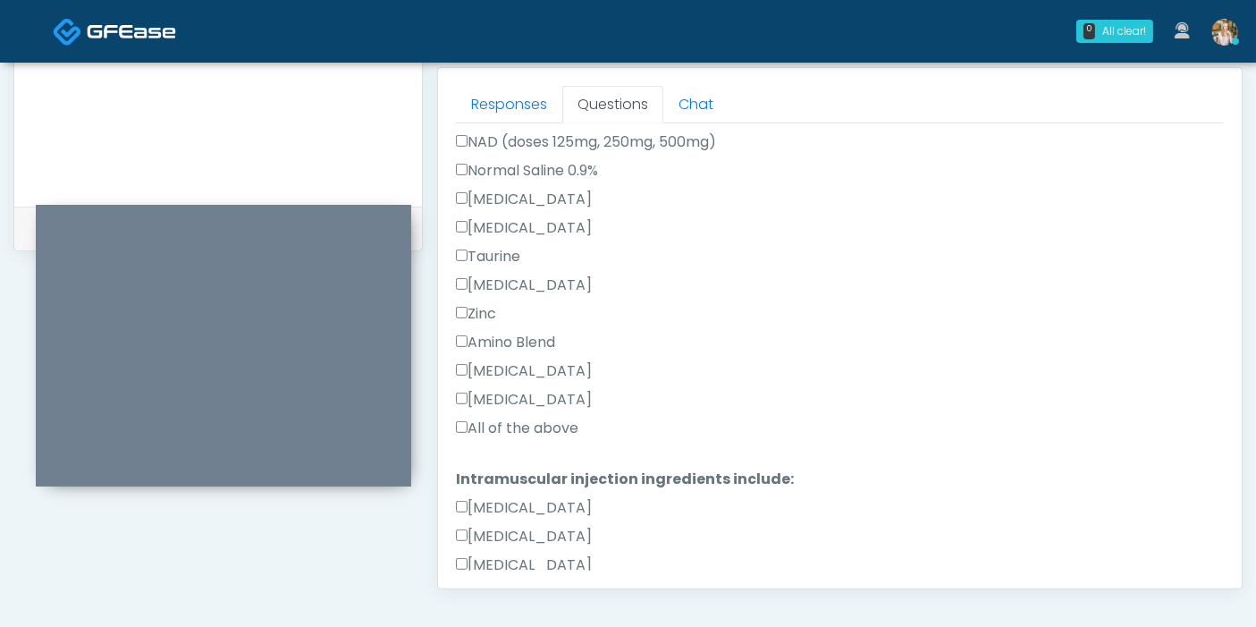
click at [558, 422] on label "All of the above" at bounding box center [517, 427] width 122 height 21
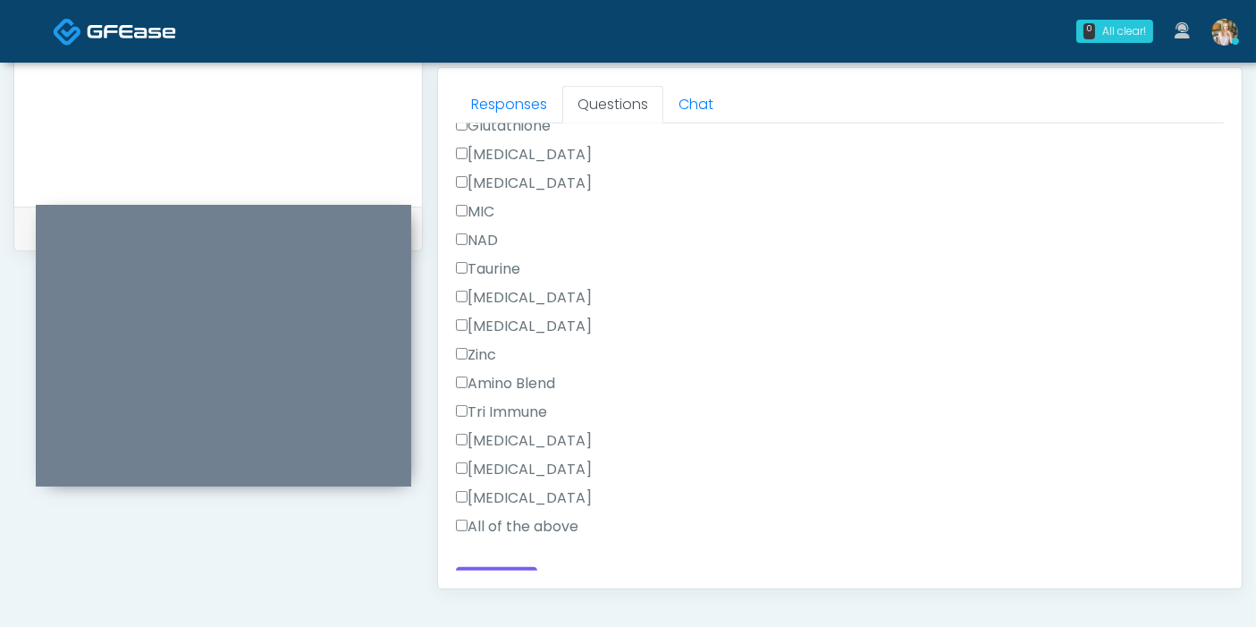
scroll to position [1192, 0]
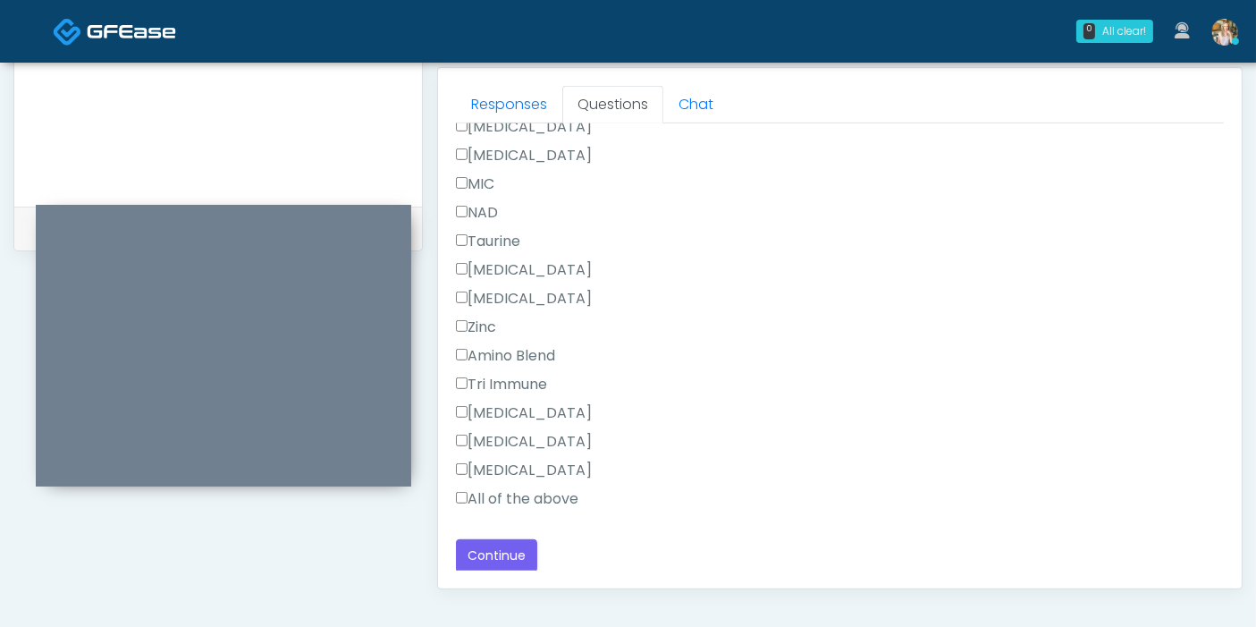
click at [532, 496] on label "All of the above" at bounding box center [517, 498] width 122 height 21
click at [514, 547] on button "Continue" at bounding box center [496, 555] width 81 height 33
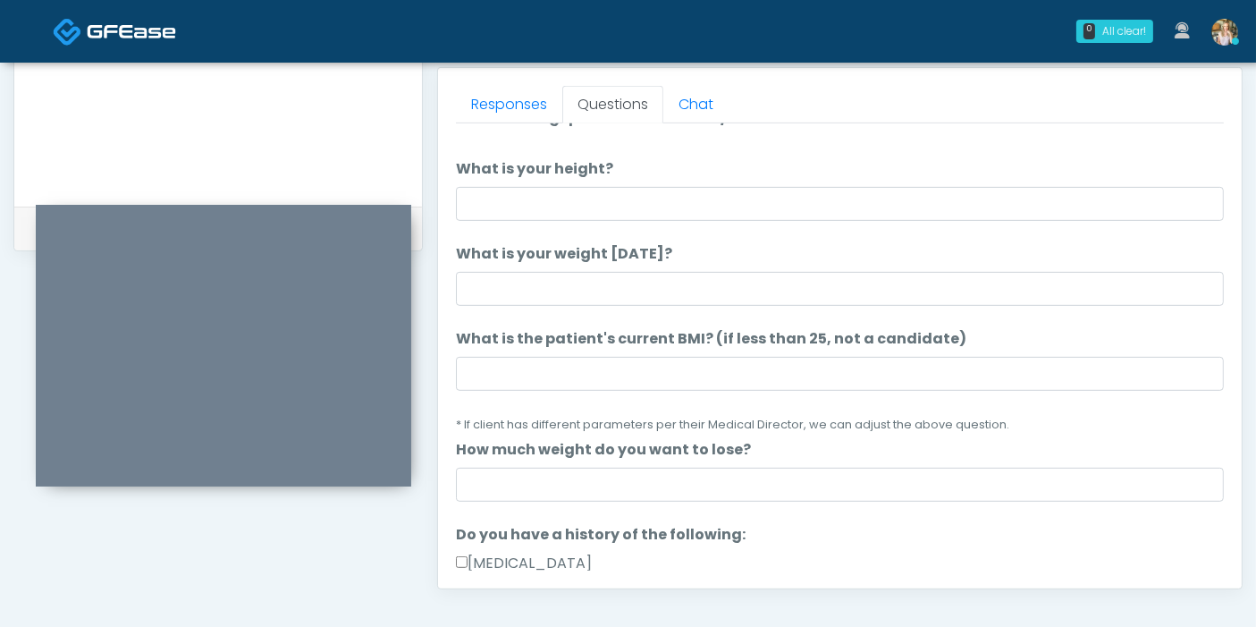
scroll to position [0, 0]
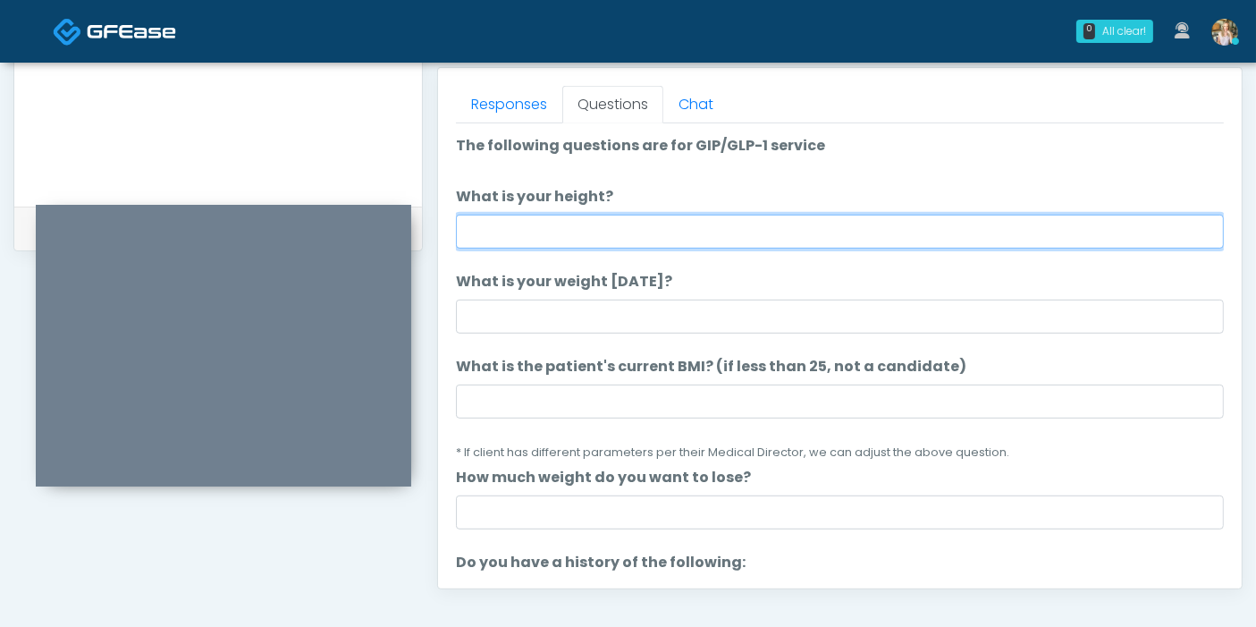
click at [824, 232] on input "What is your height?" at bounding box center [840, 232] width 768 height 34
click at [916, 231] on input "What is your height?" at bounding box center [840, 232] width 768 height 34
type input "***"
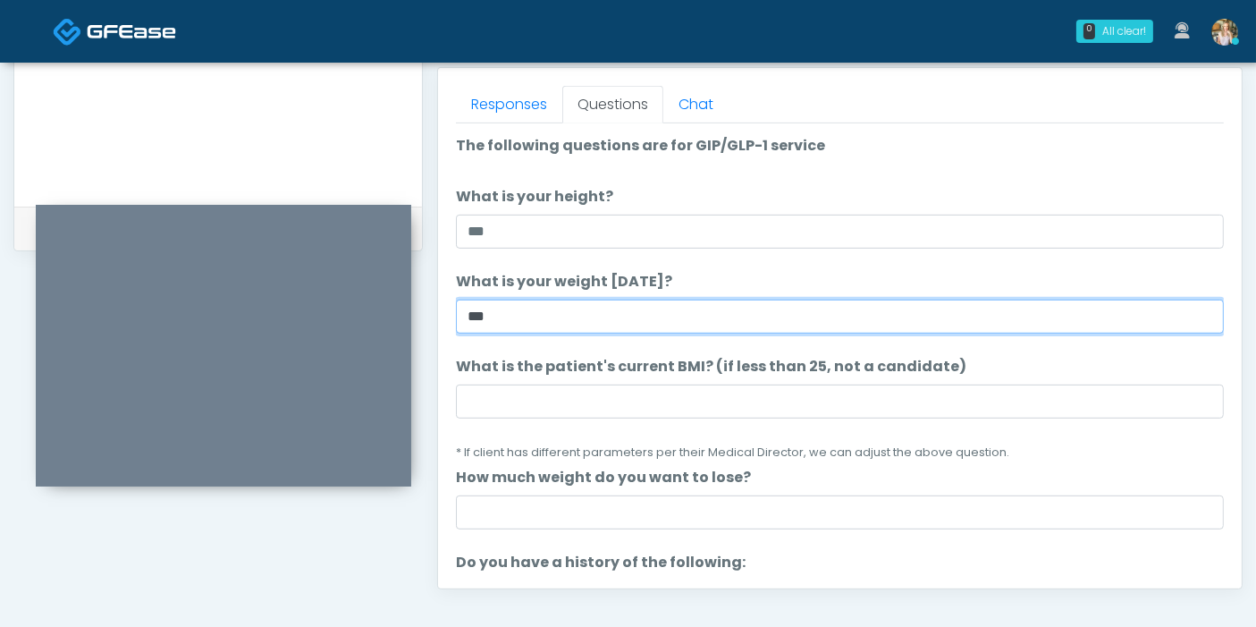
type input "***"
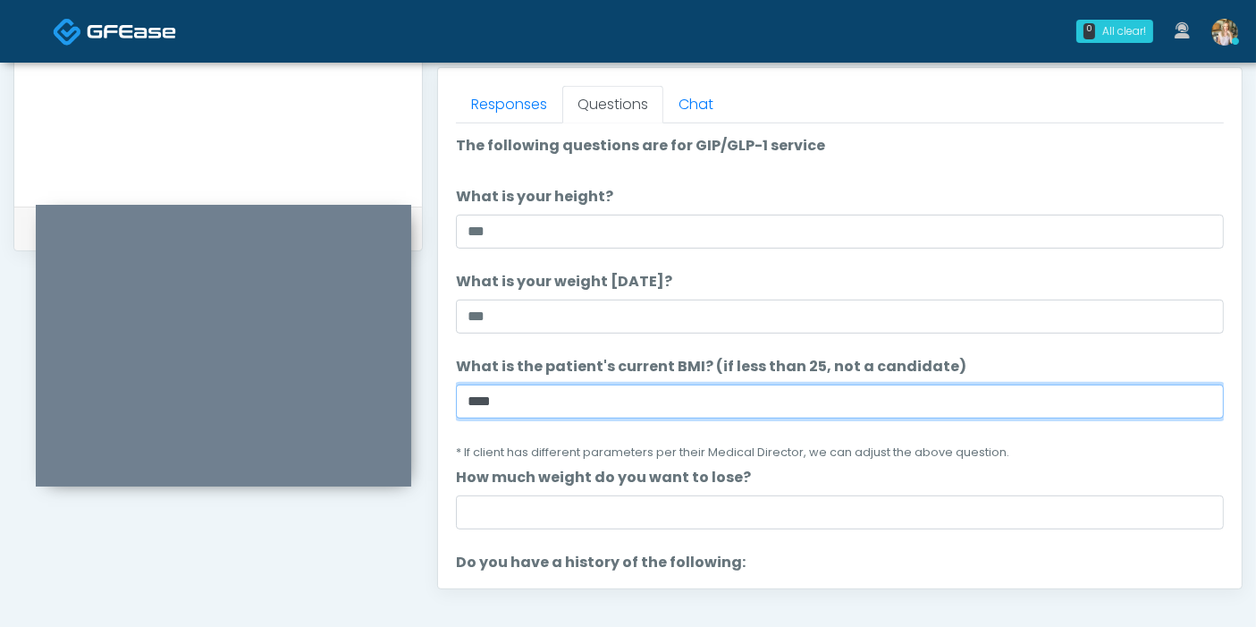
type input "****"
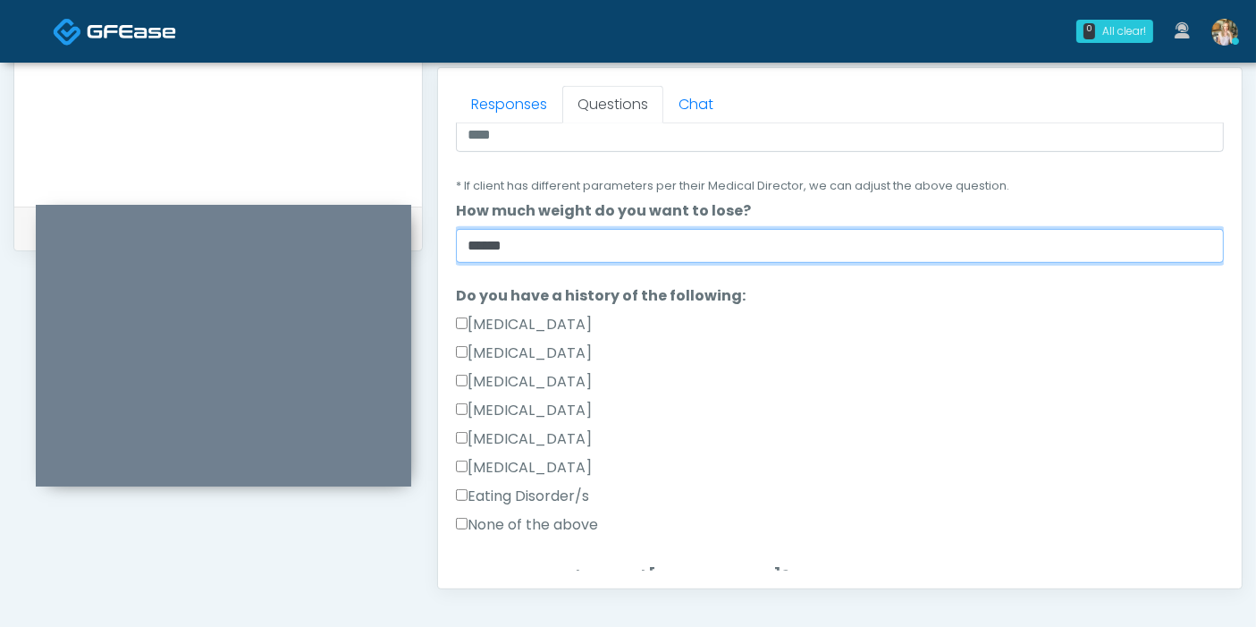
scroll to position [298, 0]
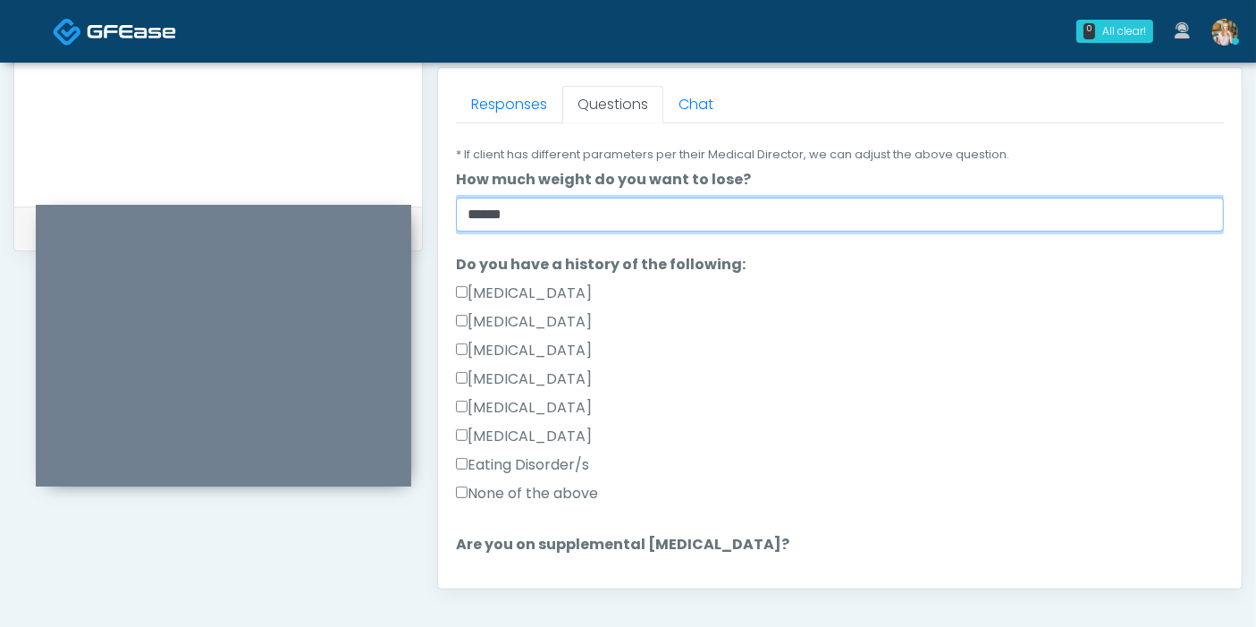
type input "******"
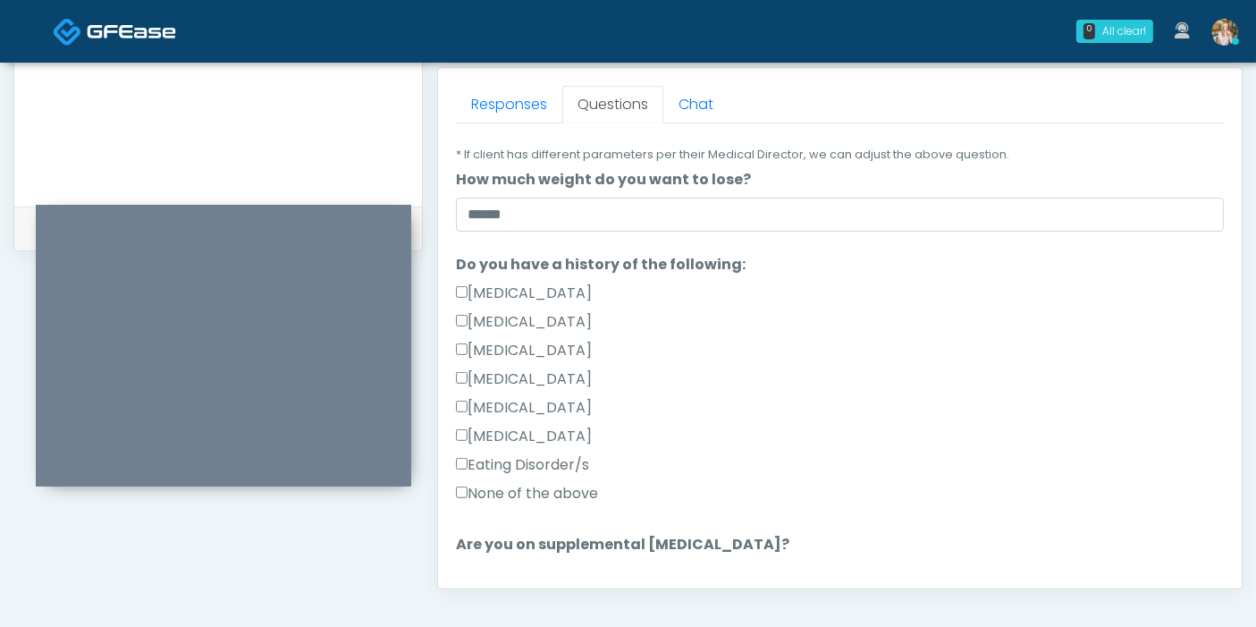
click at [542, 322] on label "[MEDICAL_DATA]" at bounding box center [524, 321] width 136 height 21
click at [506, 317] on label "[MEDICAL_DATA]" at bounding box center [524, 321] width 136 height 21
click at [476, 489] on label "None of the above" at bounding box center [527, 493] width 142 height 21
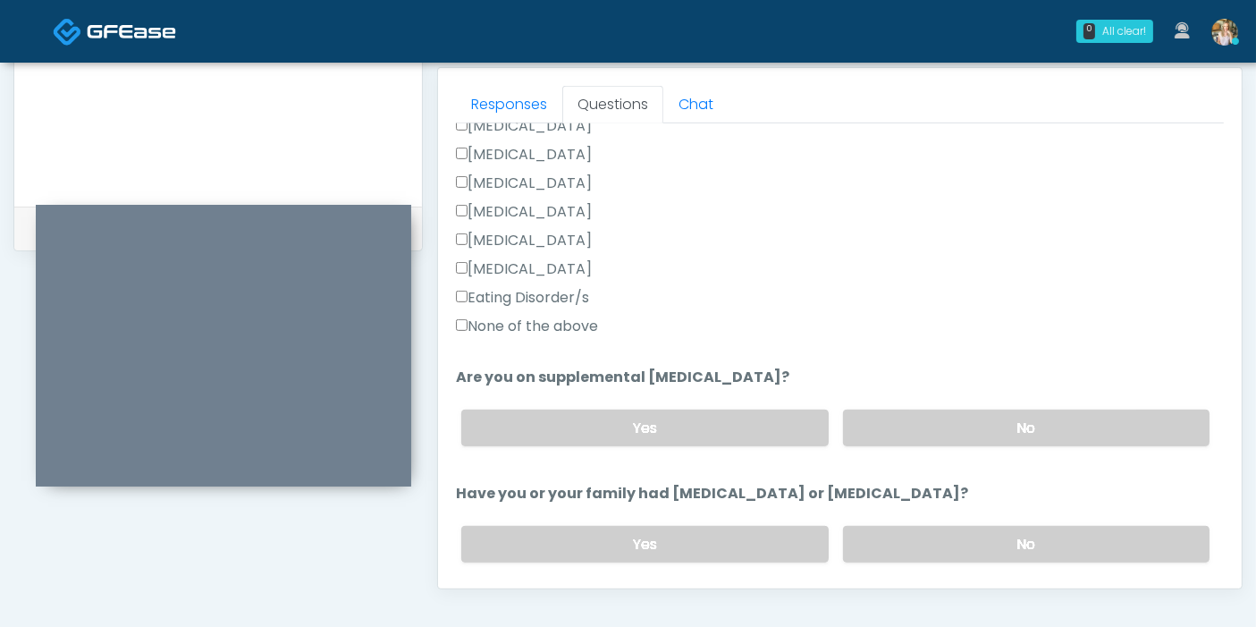
scroll to position [496, 0]
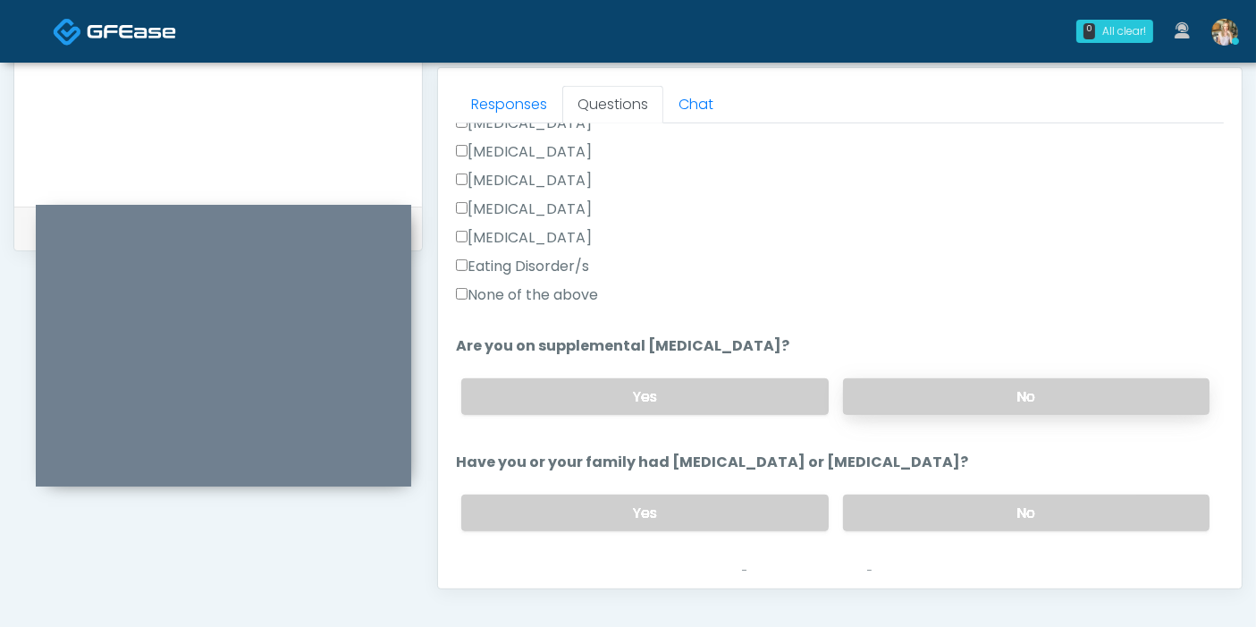
click at [926, 392] on label "No" at bounding box center [1026, 396] width 366 height 37
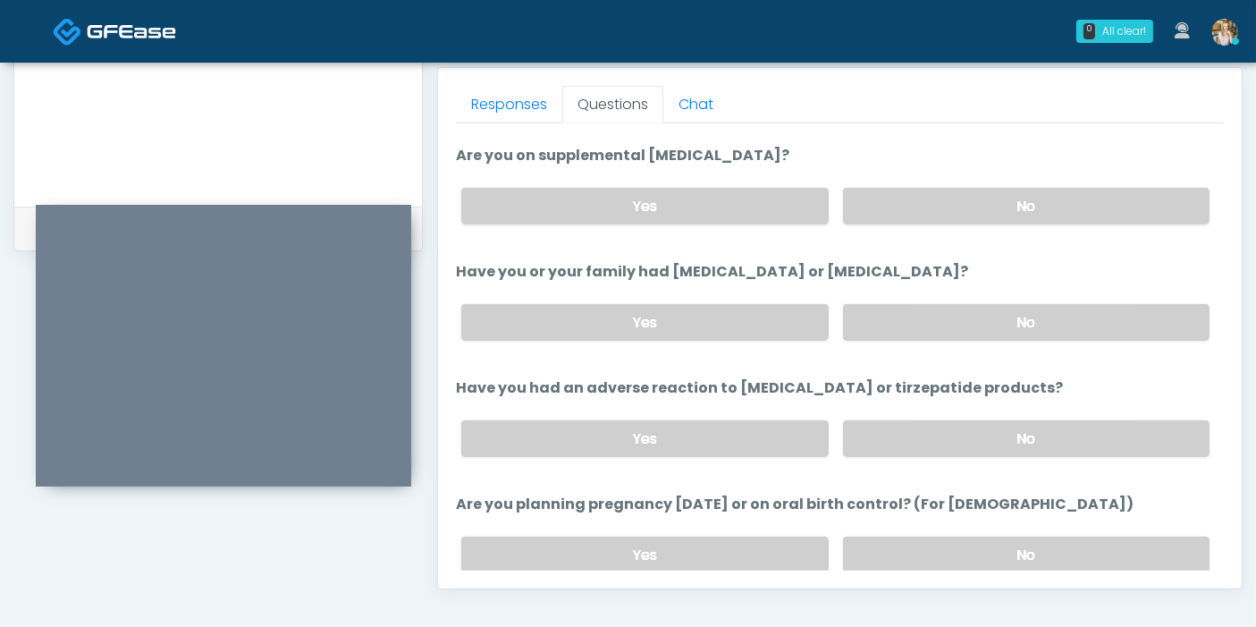
scroll to position [695, 0]
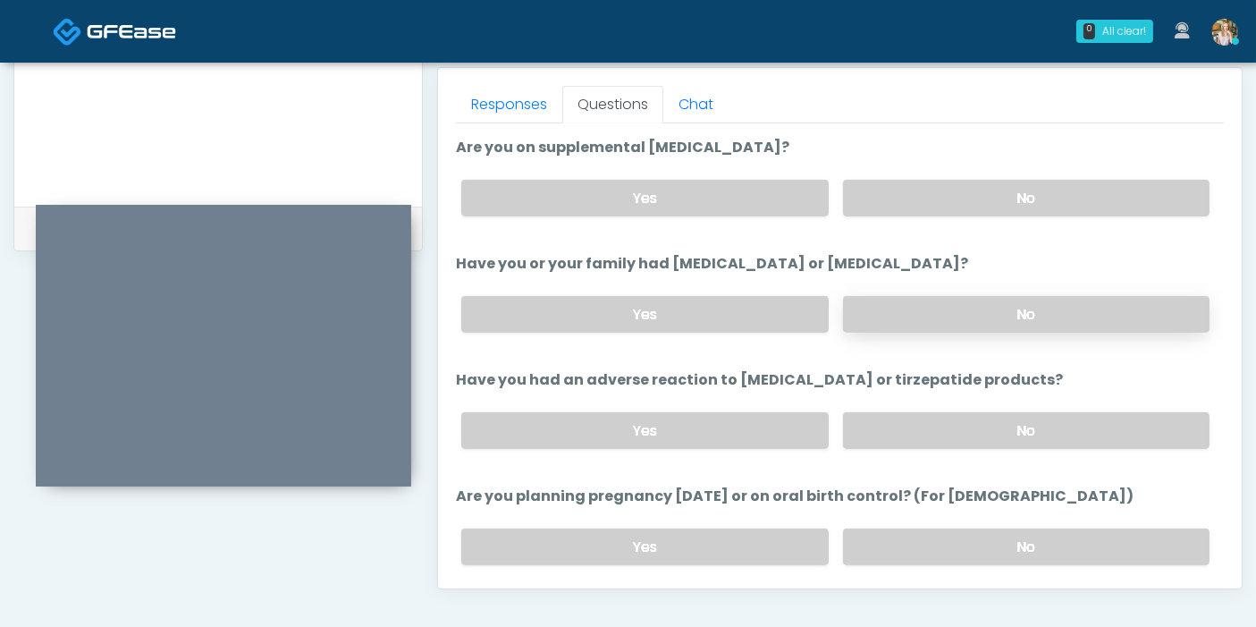
click at [1003, 317] on label "No" at bounding box center [1026, 314] width 366 height 37
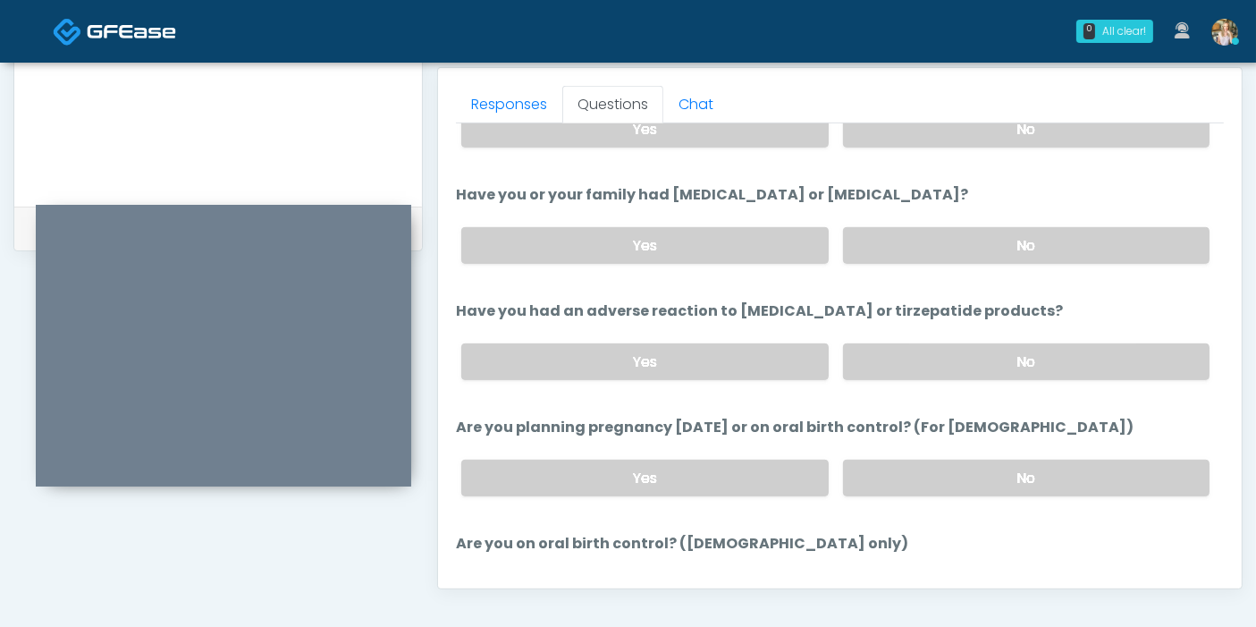
scroll to position [794, 0]
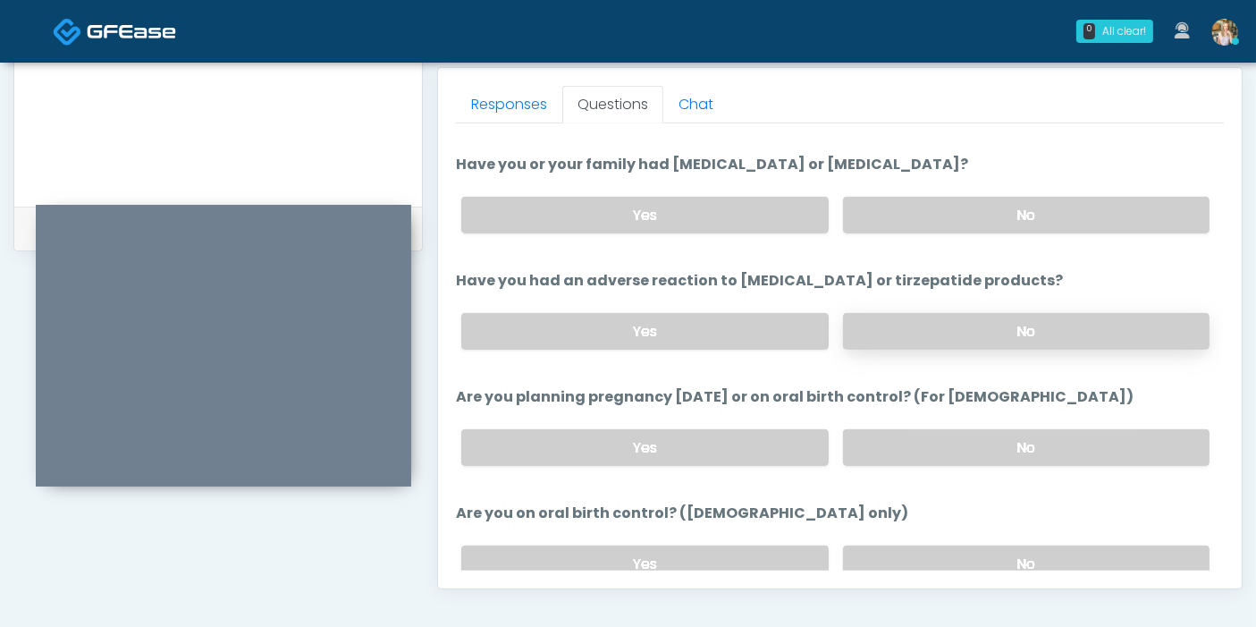
click at [999, 324] on label "No" at bounding box center [1026, 331] width 366 height 37
click at [732, 207] on label "Yes" at bounding box center [644, 215] width 366 height 37
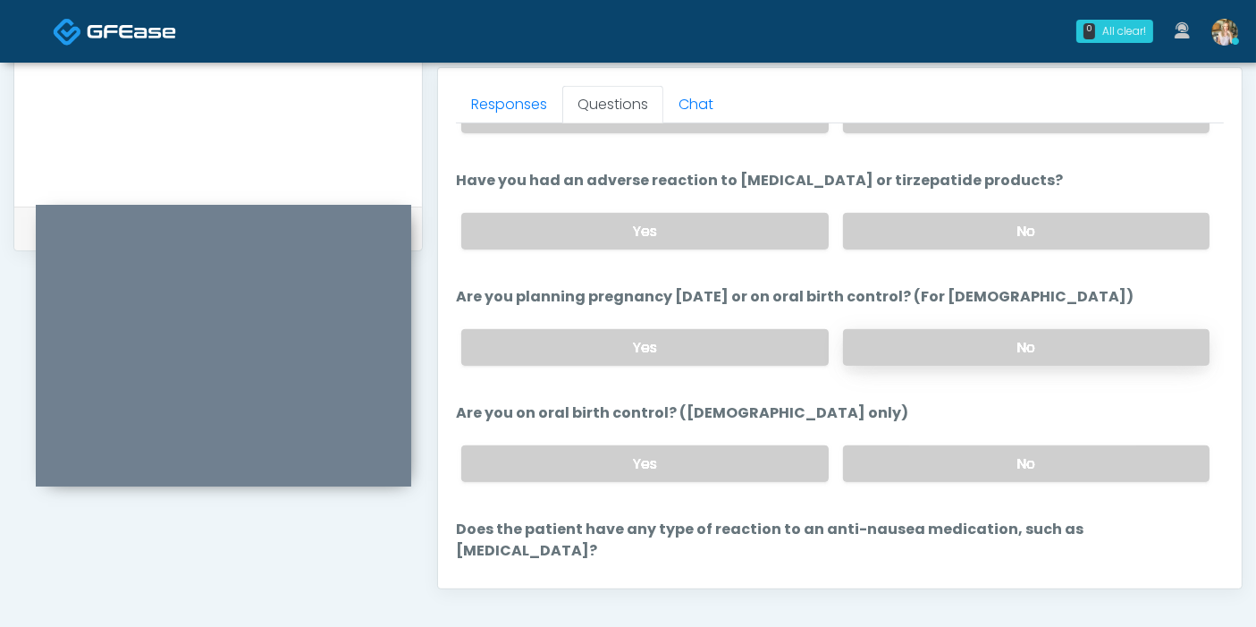
click at [889, 349] on label "No" at bounding box center [1026, 347] width 366 height 37
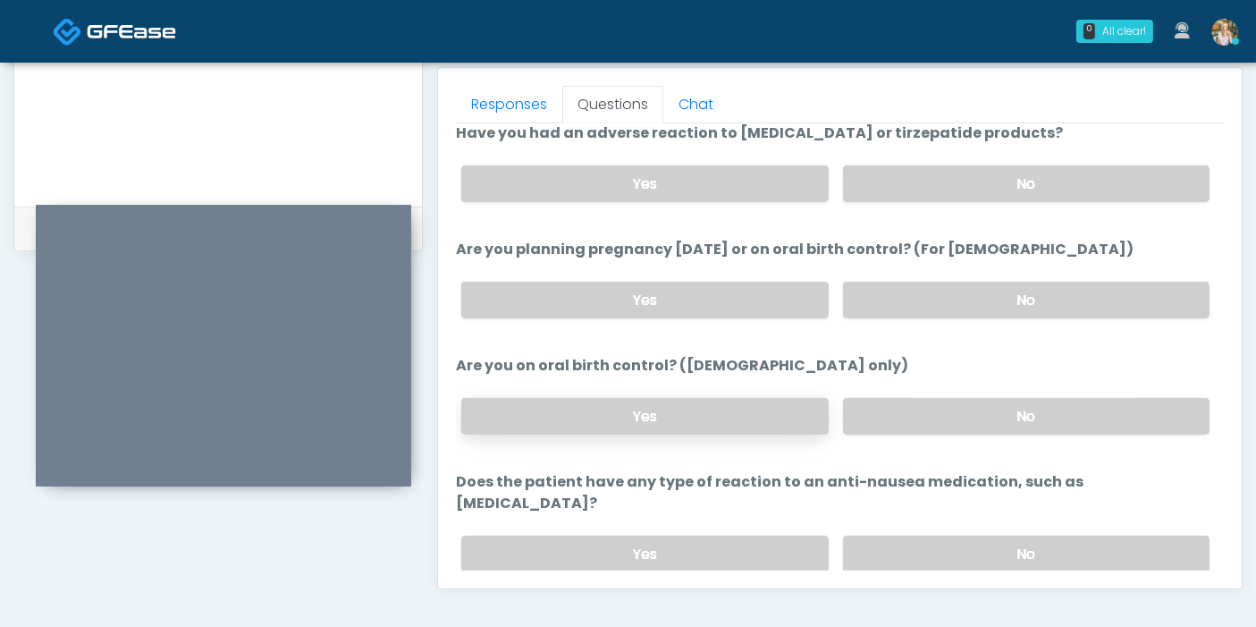
scroll to position [984, 0]
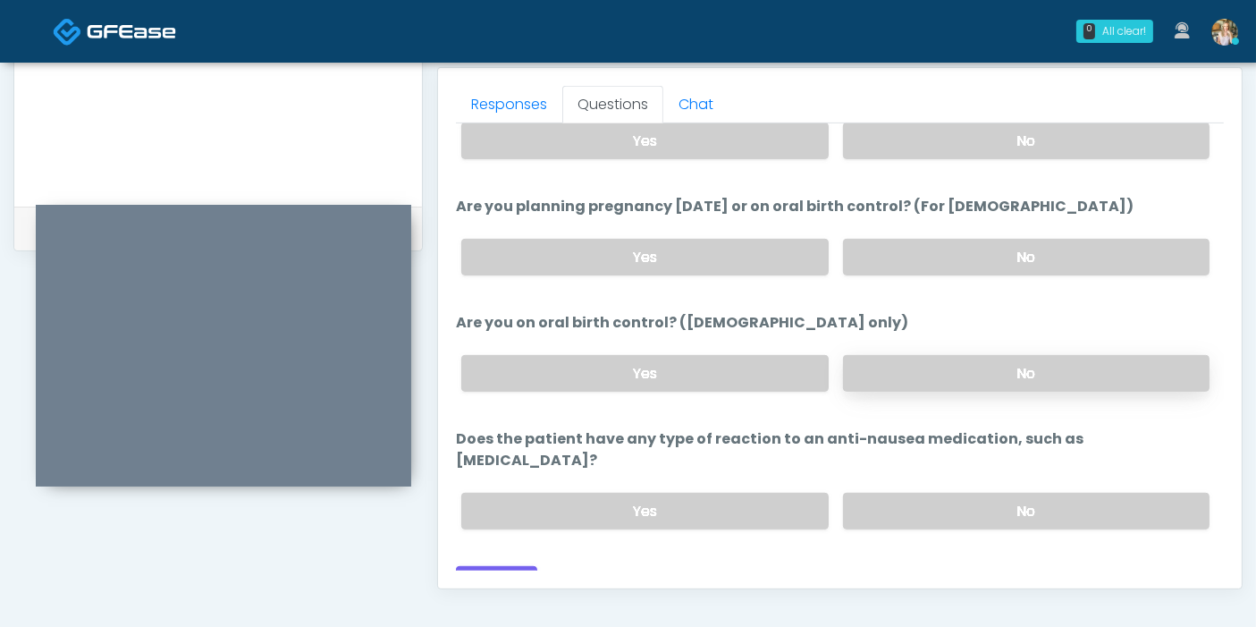
click at [899, 371] on label "No" at bounding box center [1026, 373] width 366 height 37
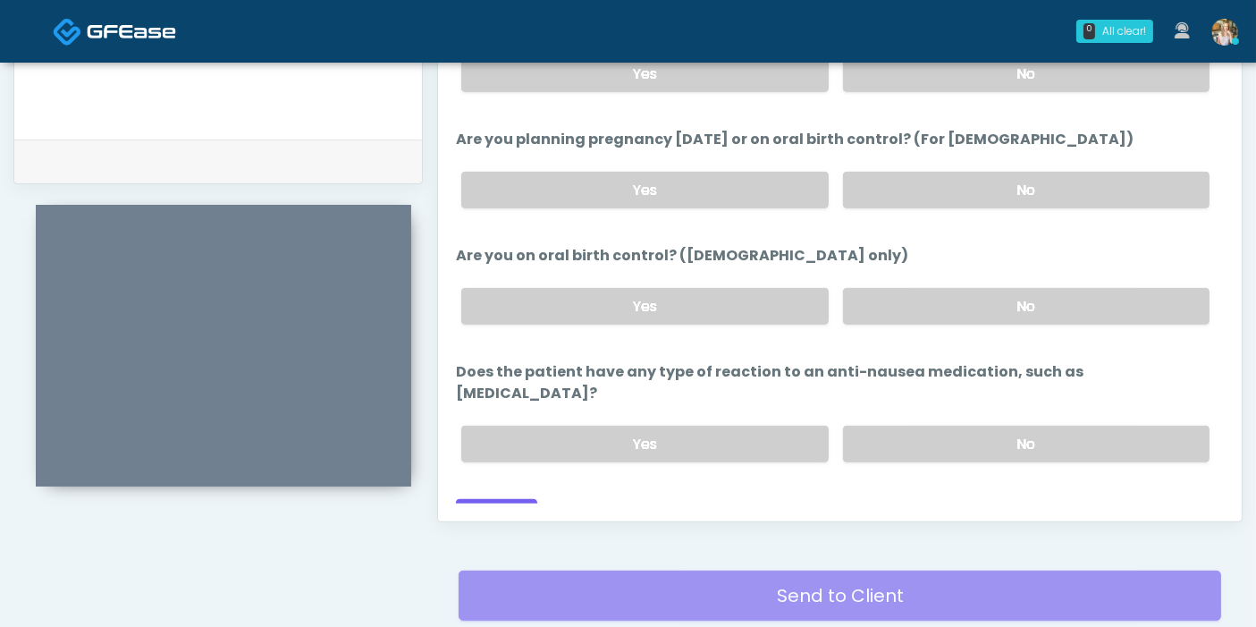
scroll to position [875, 0]
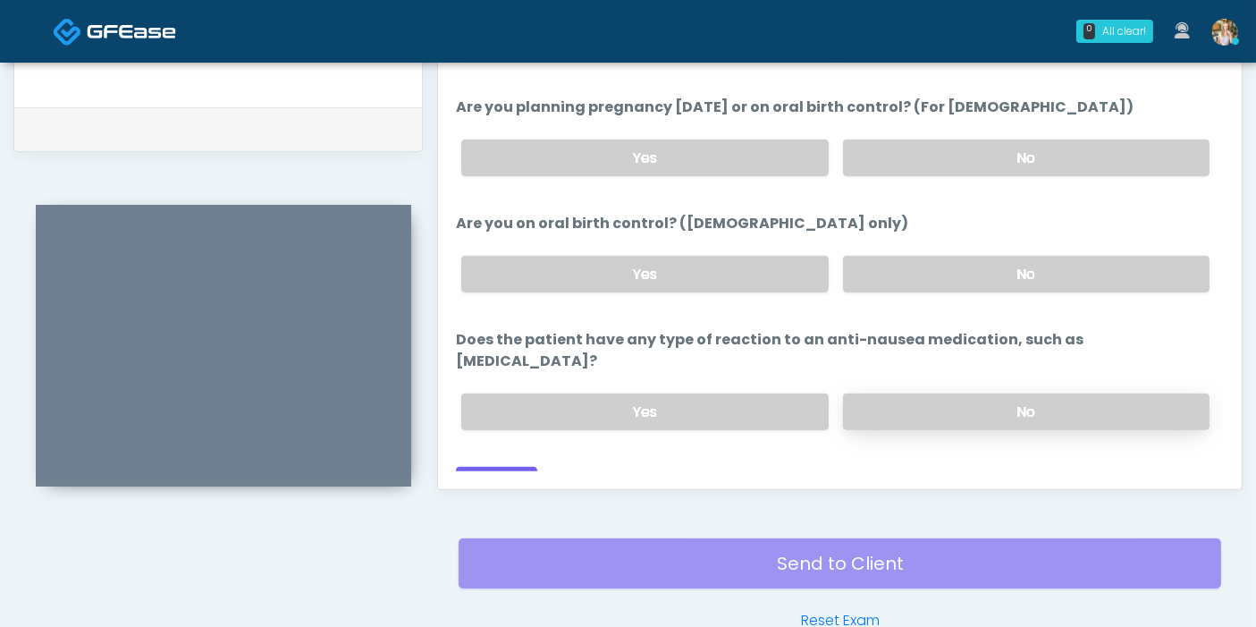
click at [934, 393] on label "No" at bounding box center [1026, 411] width 366 height 37
click at [493, 467] on button "Continue" at bounding box center [496, 483] width 81 height 33
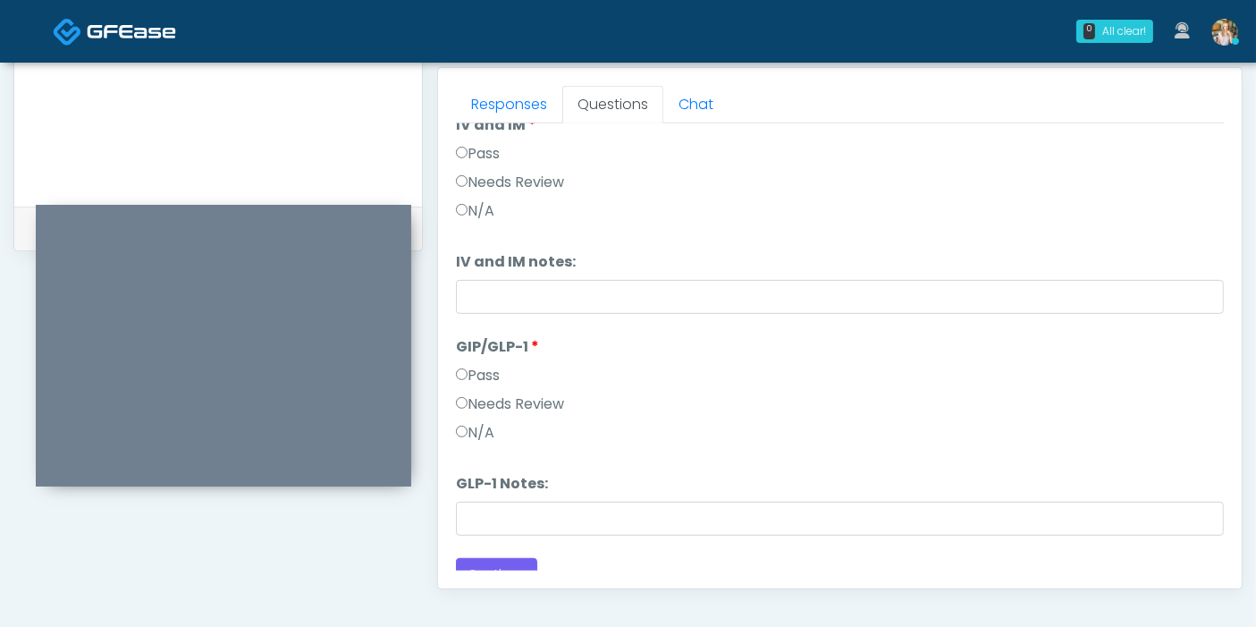
scroll to position [294, 0]
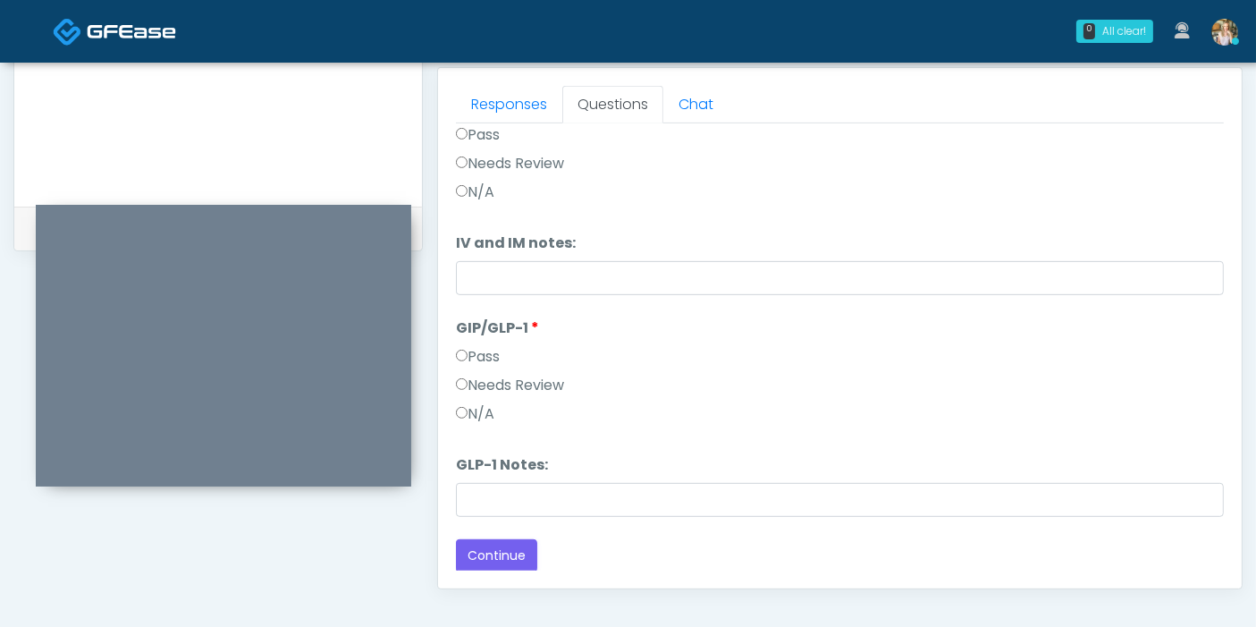
click at [474, 382] on label "Needs Review" at bounding box center [510, 385] width 108 height 21
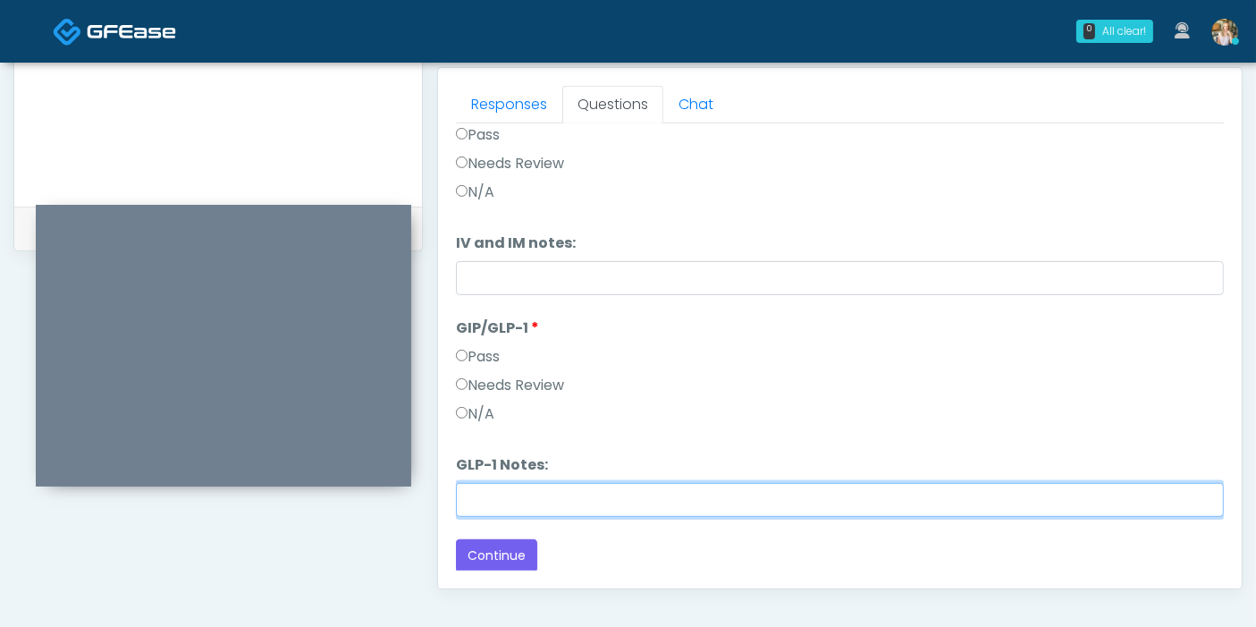
click at [593, 494] on input "GLP-1 Notes:" at bounding box center [840, 500] width 768 height 34
type input "*"
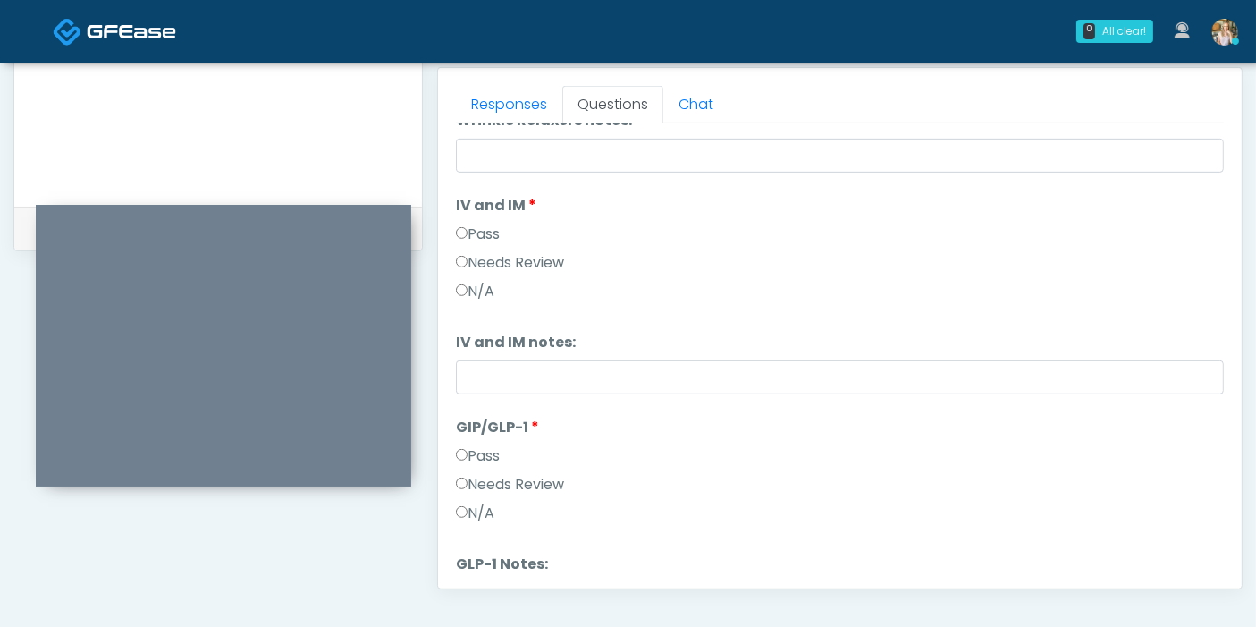
scroll to position [96, 0]
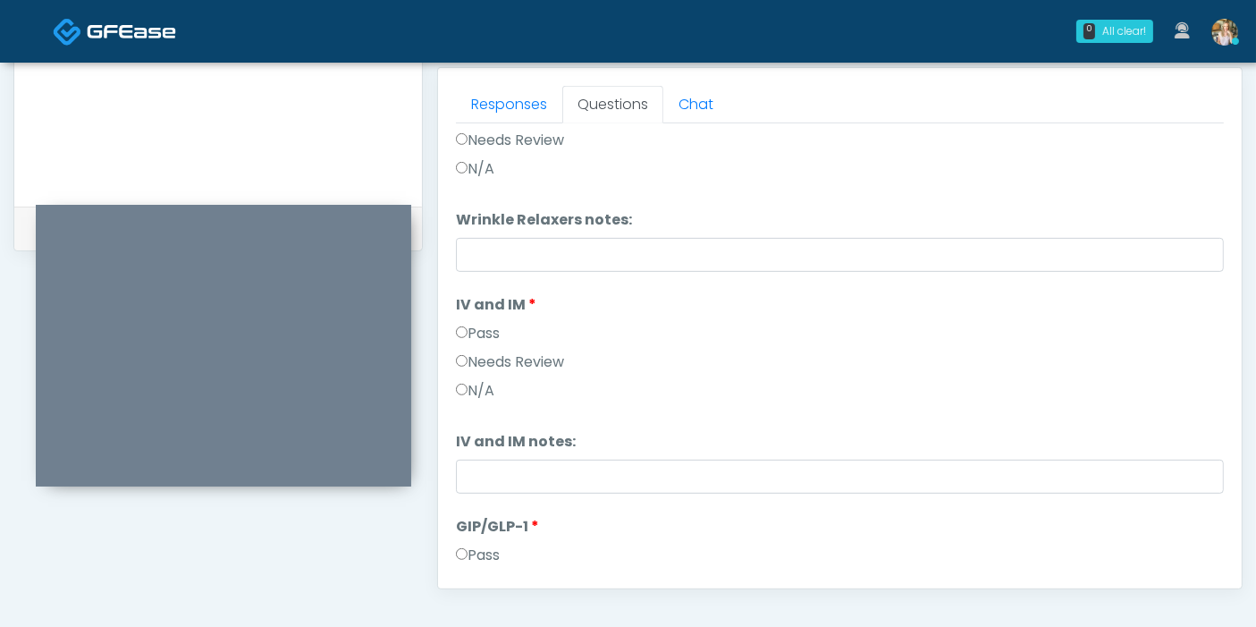
type input "**********"
click at [468, 327] on label "Pass" at bounding box center [478, 333] width 44 height 21
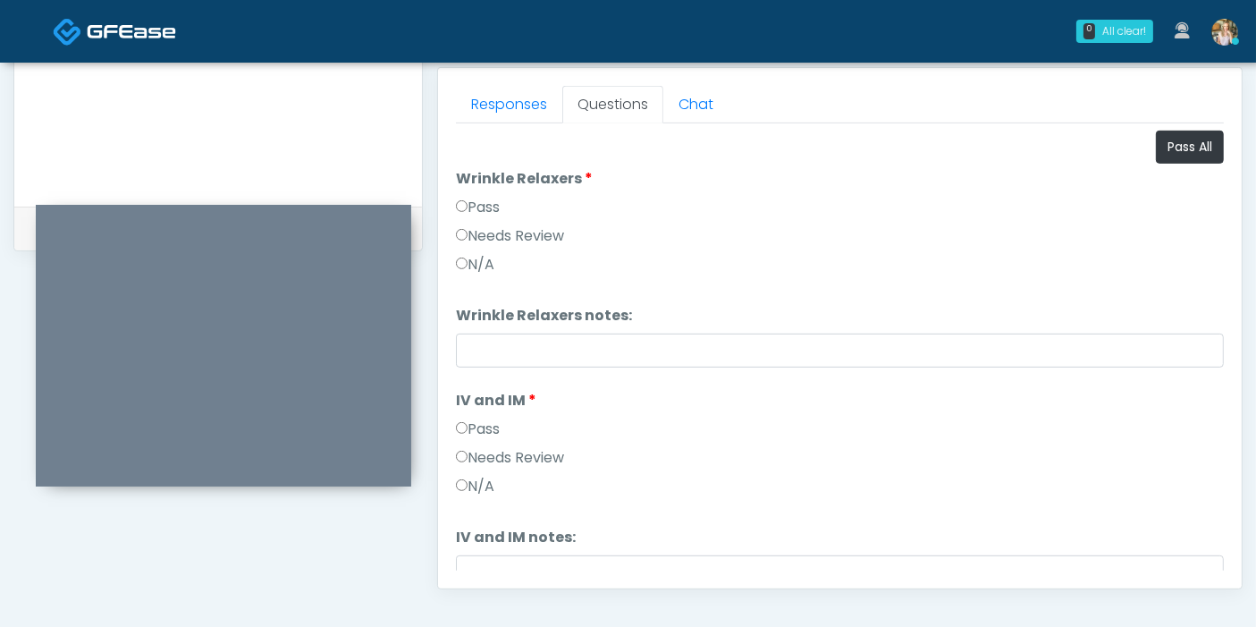
scroll to position [0, 0]
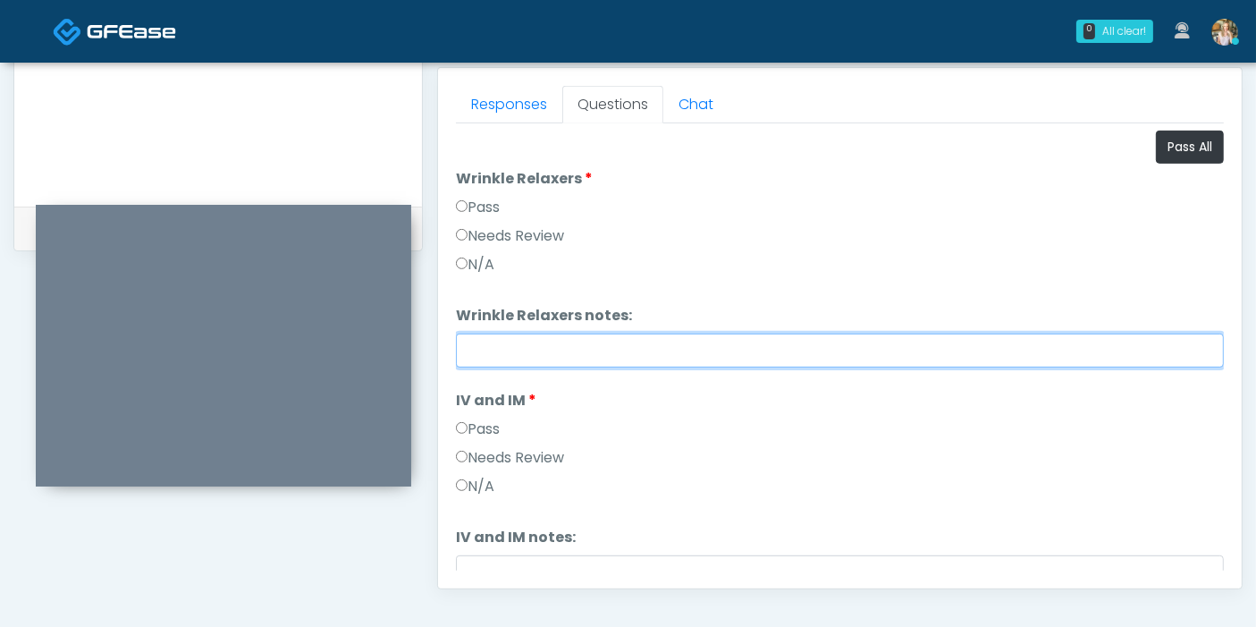
click at [577, 353] on input "Wrinkle Relaxers notes:" at bounding box center [840, 350] width 768 height 34
type input "**********"
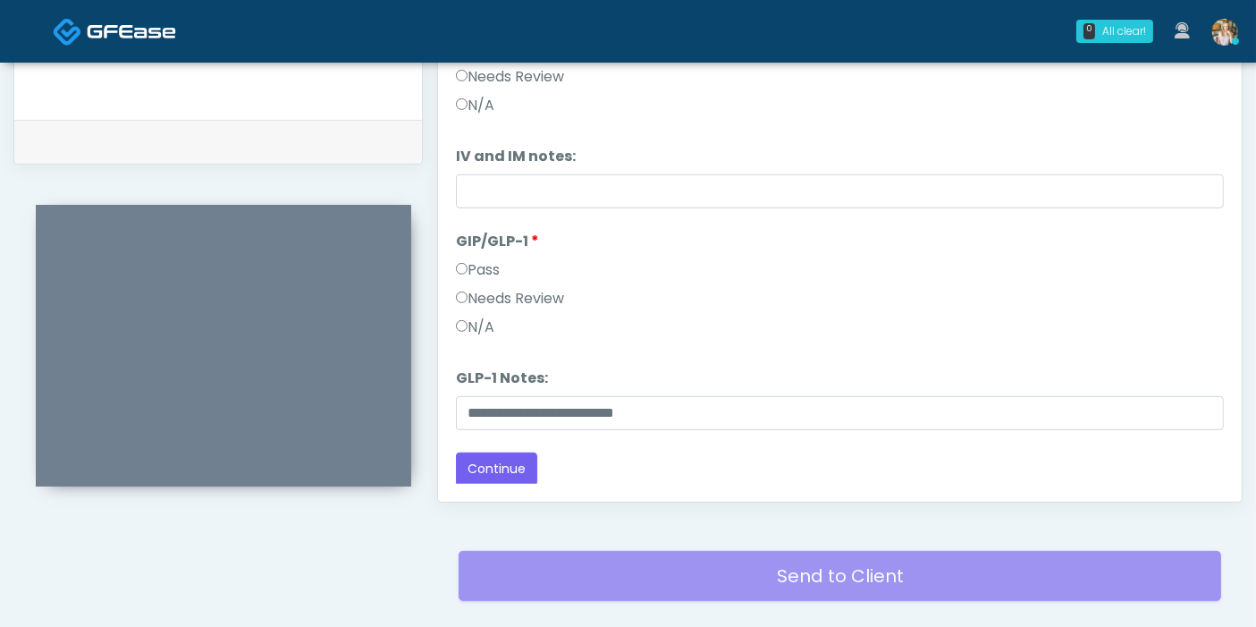
scroll to position [894, 0]
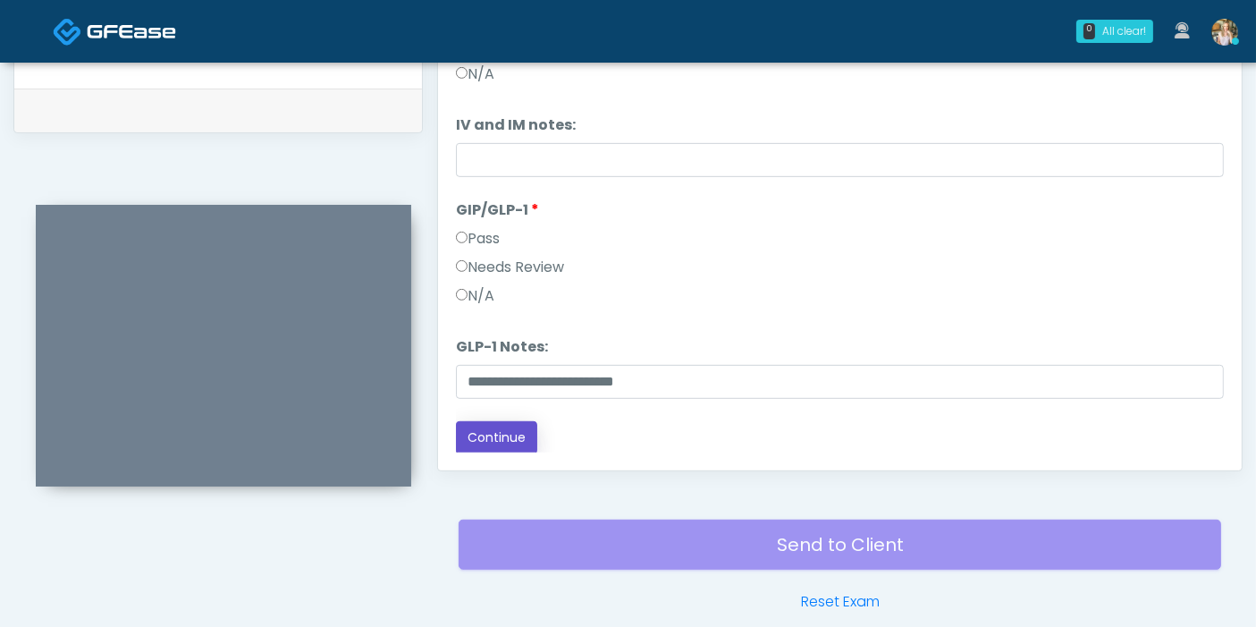
click at [487, 438] on button "Continue" at bounding box center [496, 437] width 81 height 33
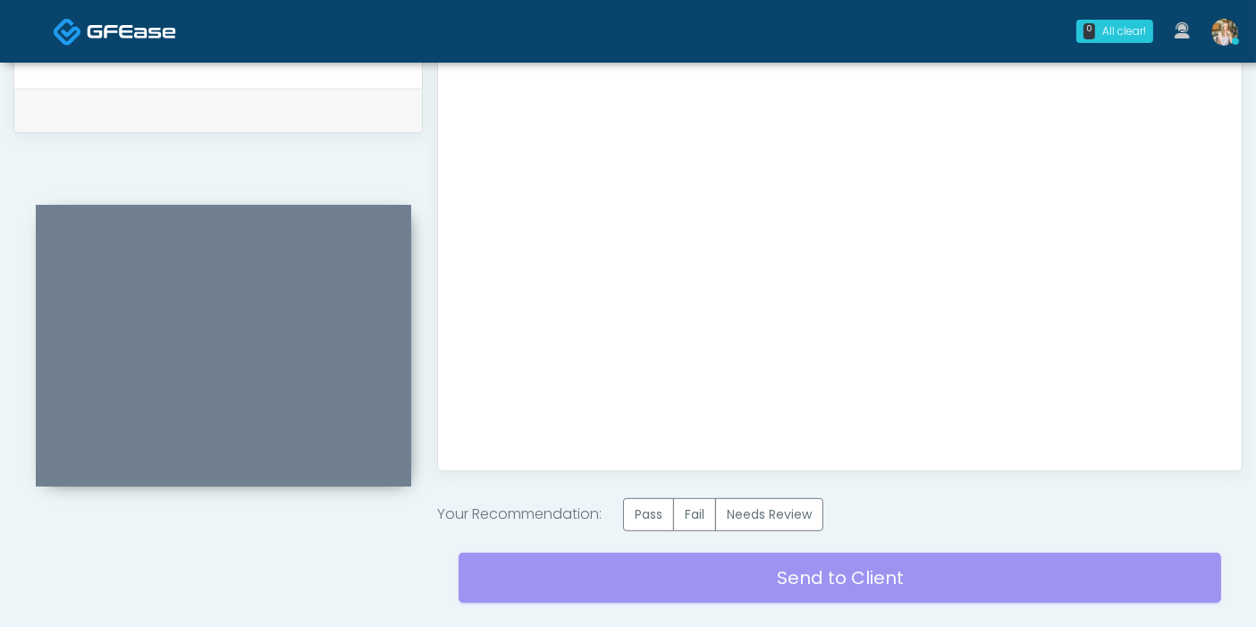
scroll to position [0, 0]
click at [661, 508] on label "Pass" at bounding box center [648, 514] width 51 height 33
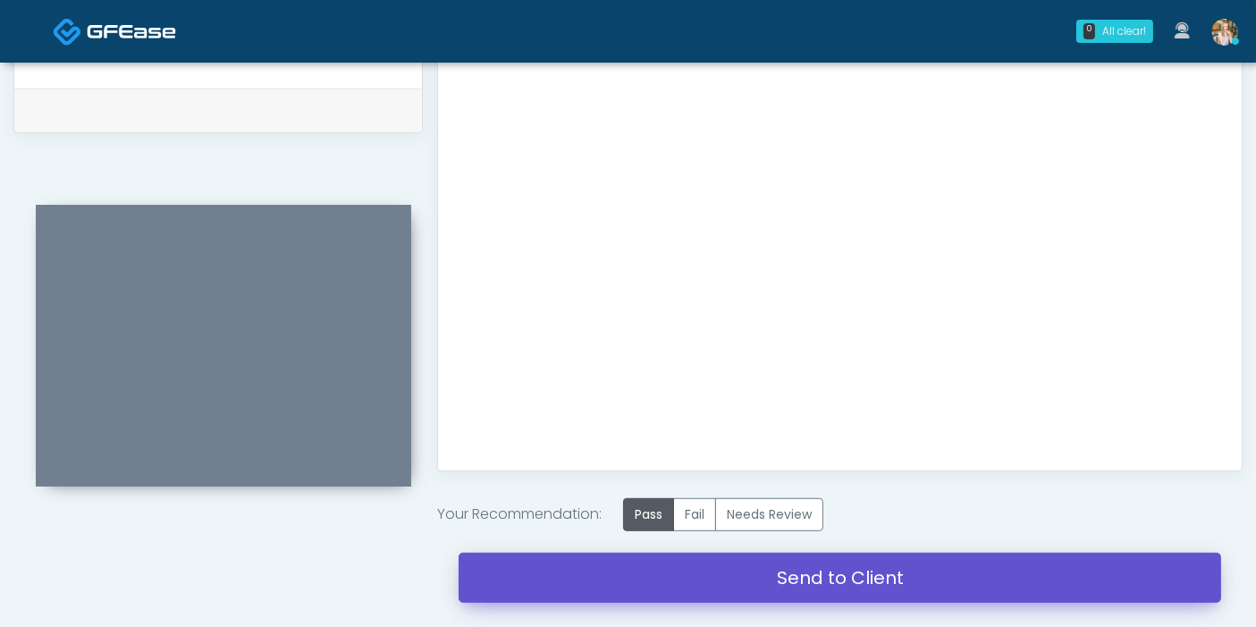
click at [820, 576] on link "Send to Client" at bounding box center [840, 577] width 762 height 50
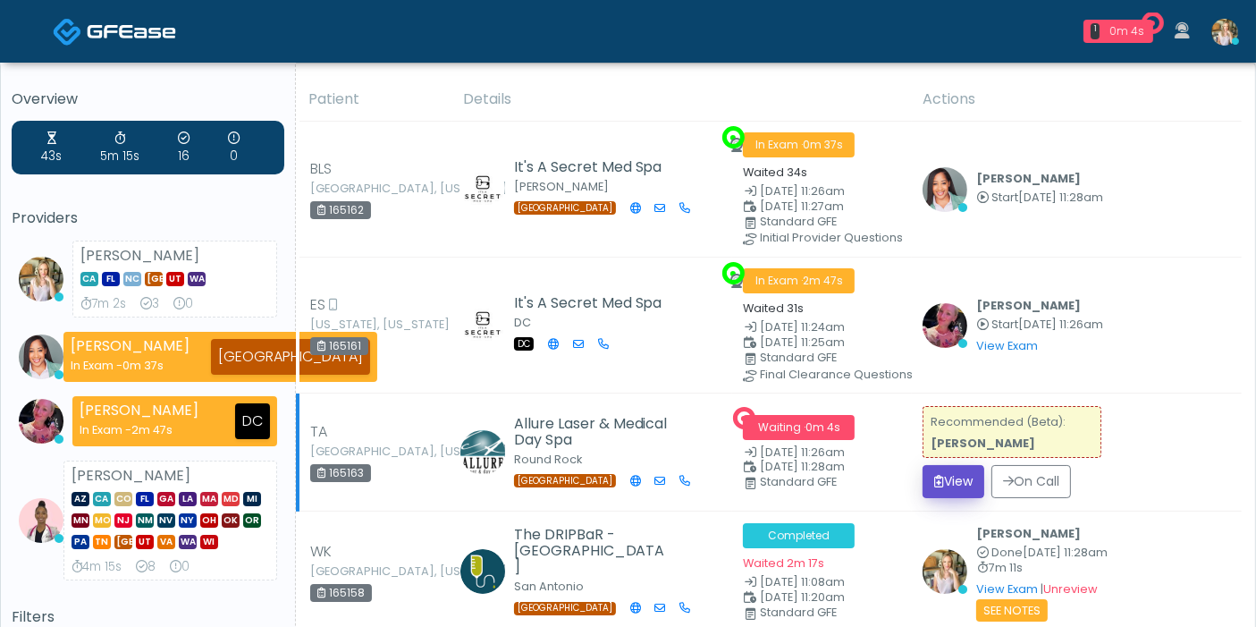
click at [956, 482] on button "View" at bounding box center [953, 481] width 62 height 33
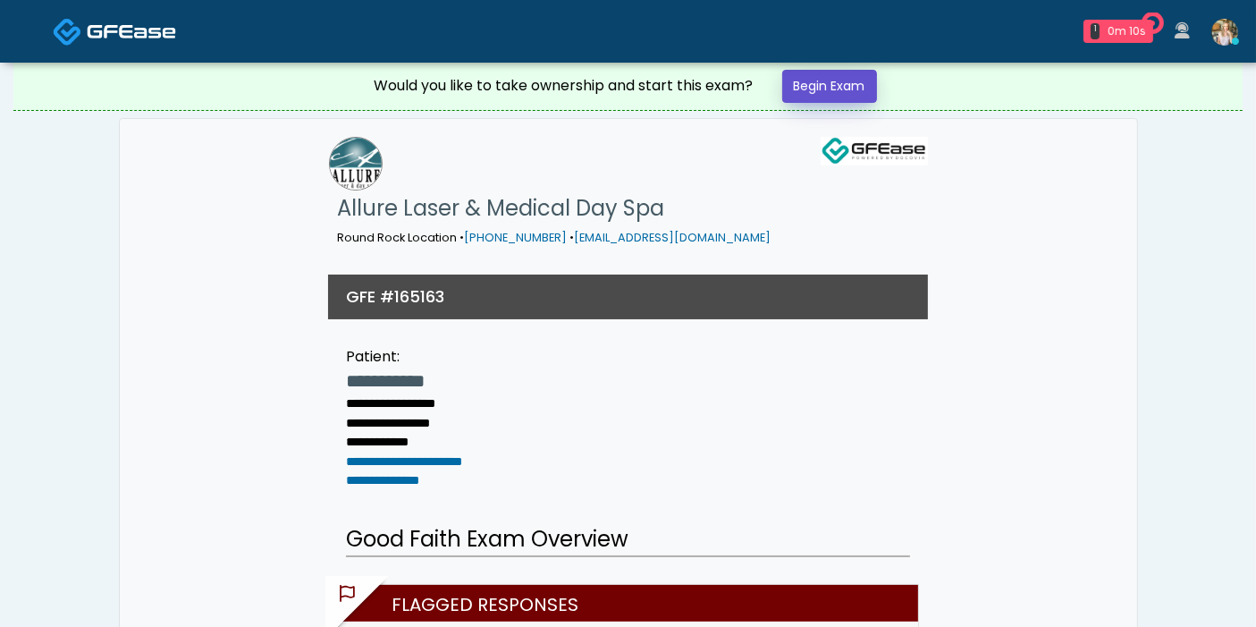
click at [817, 80] on link "Begin Exam" at bounding box center [829, 86] width 95 height 33
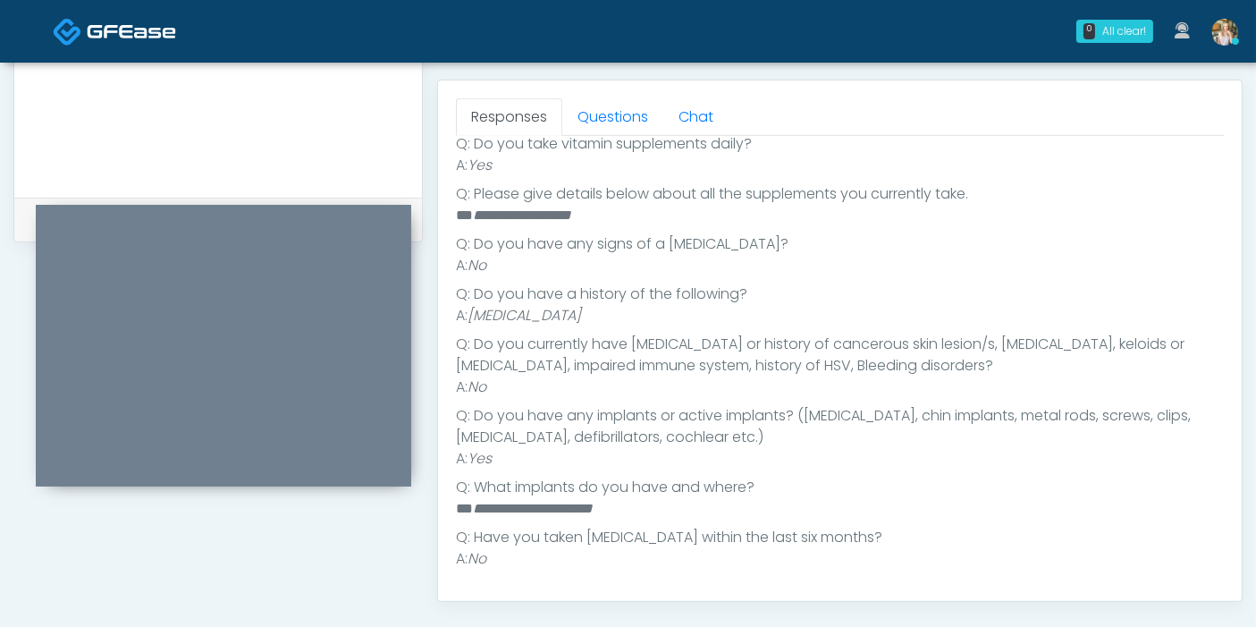
scroll to position [794, 0]
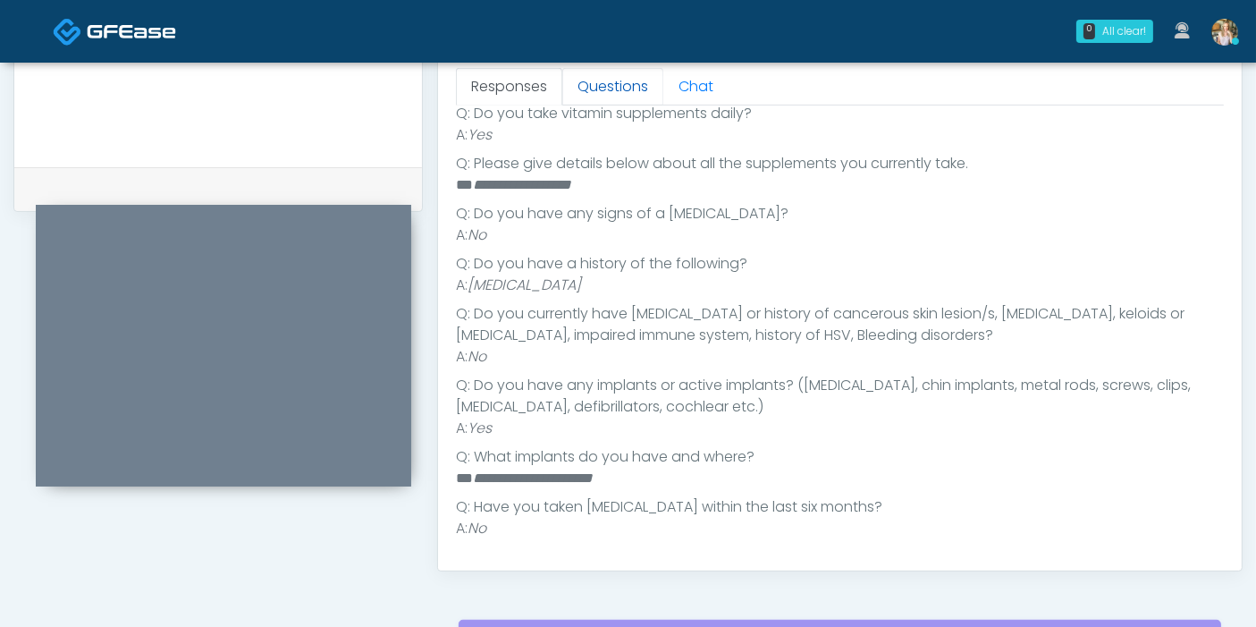
click at [607, 93] on link "Questions" at bounding box center [612, 87] width 101 height 38
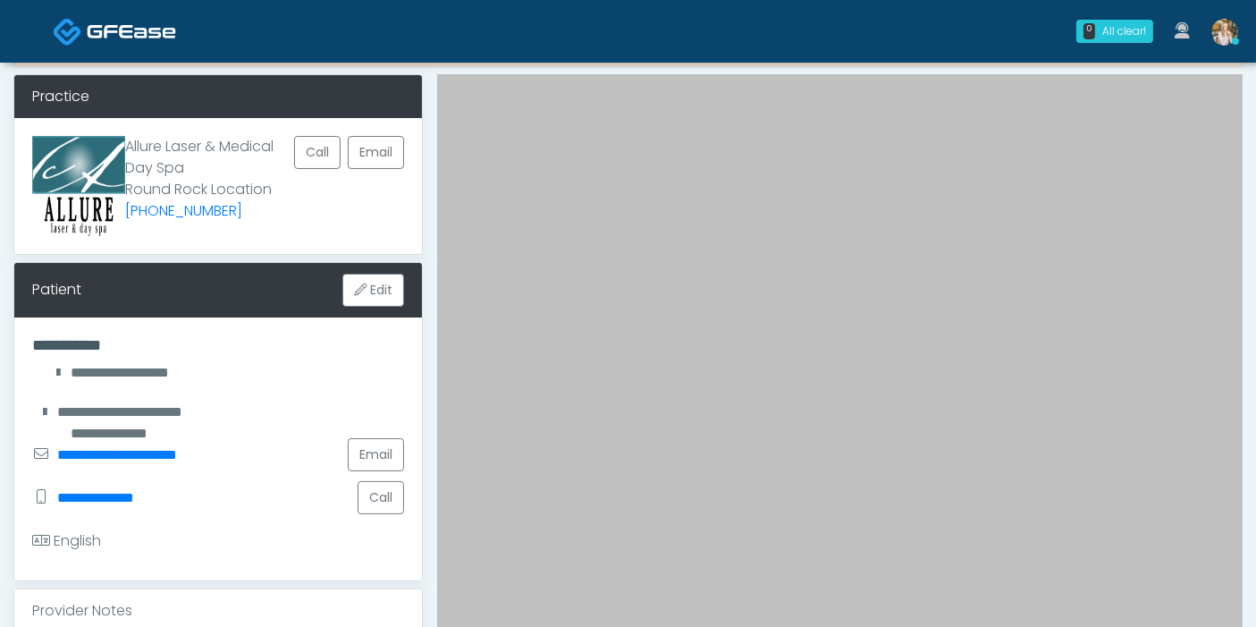
scroll to position [23, 0]
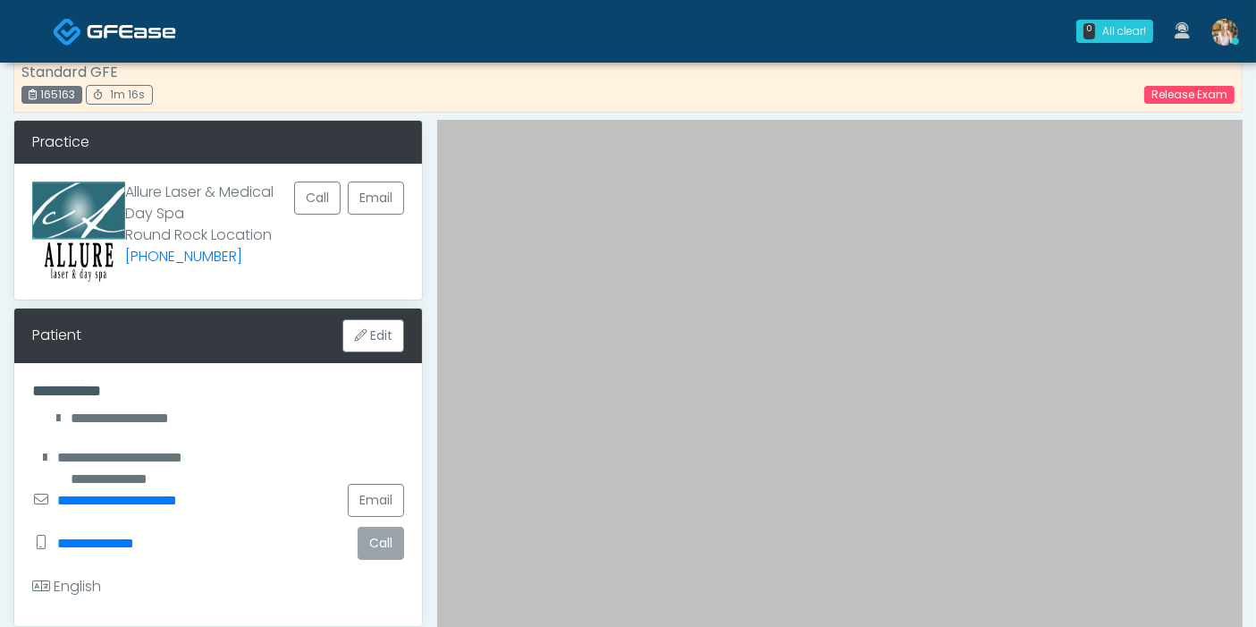
click at [376, 545] on button "Call" at bounding box center [381, 542] width 46 height 33
click at [374, 540] on button "Call" at bounding box center [381, 542] width 46 height 33
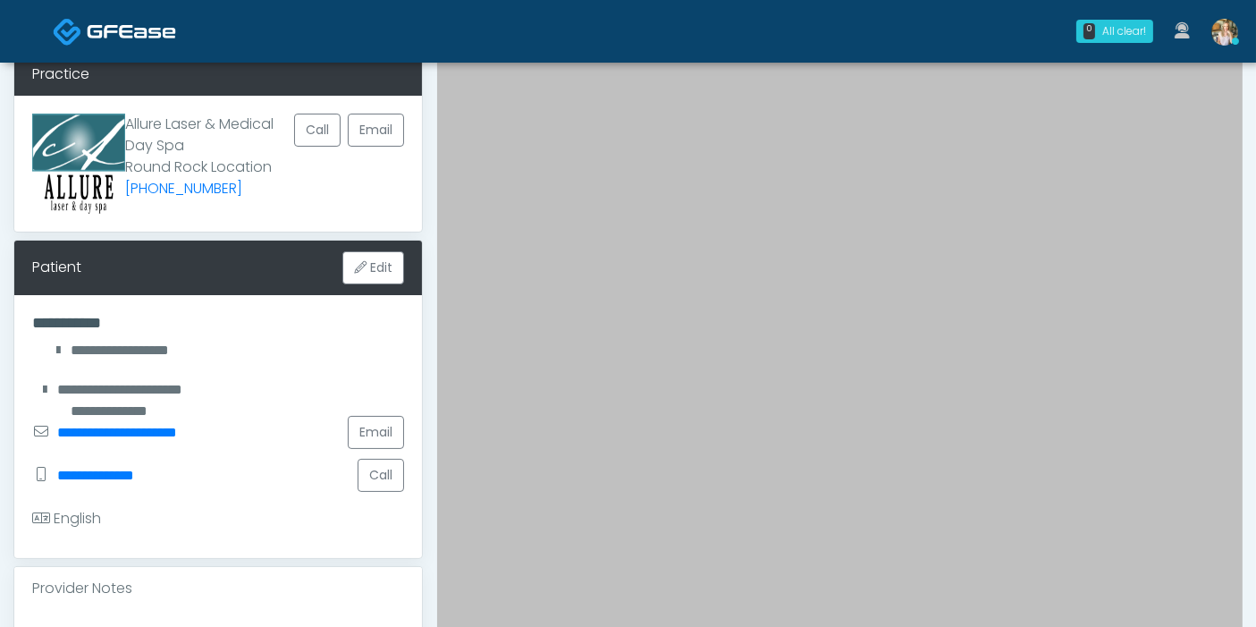
scroll to position [122, 0]
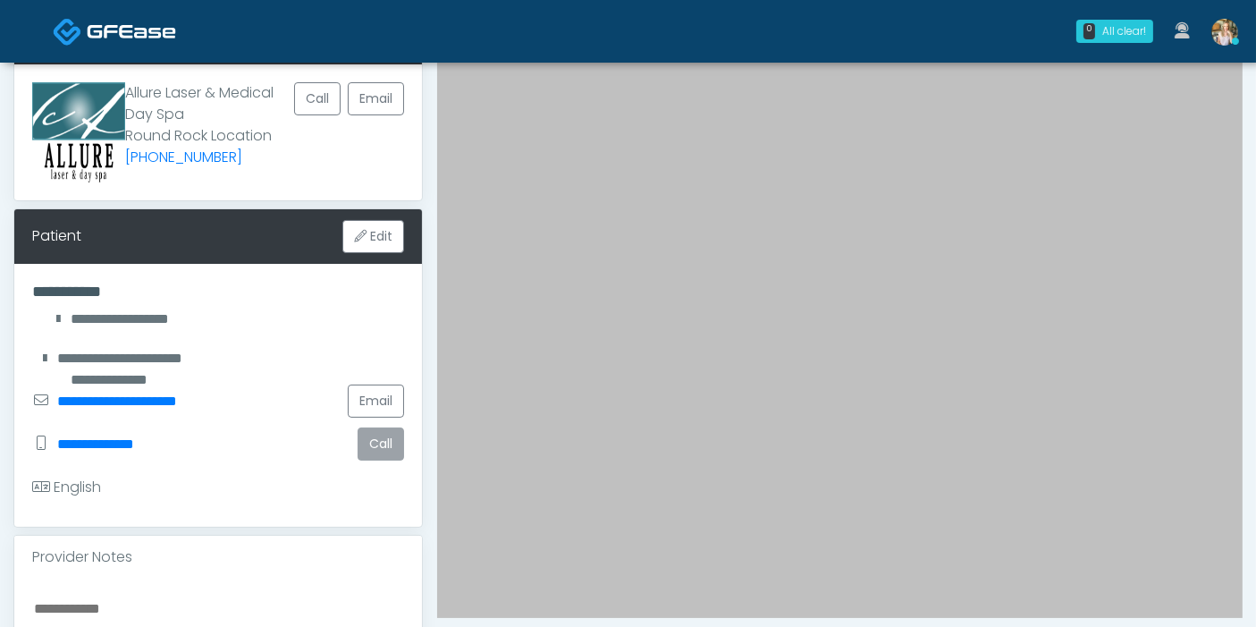
click at [383, 443] on button "Call" at bounding box center [381, 443] width 46 height 33
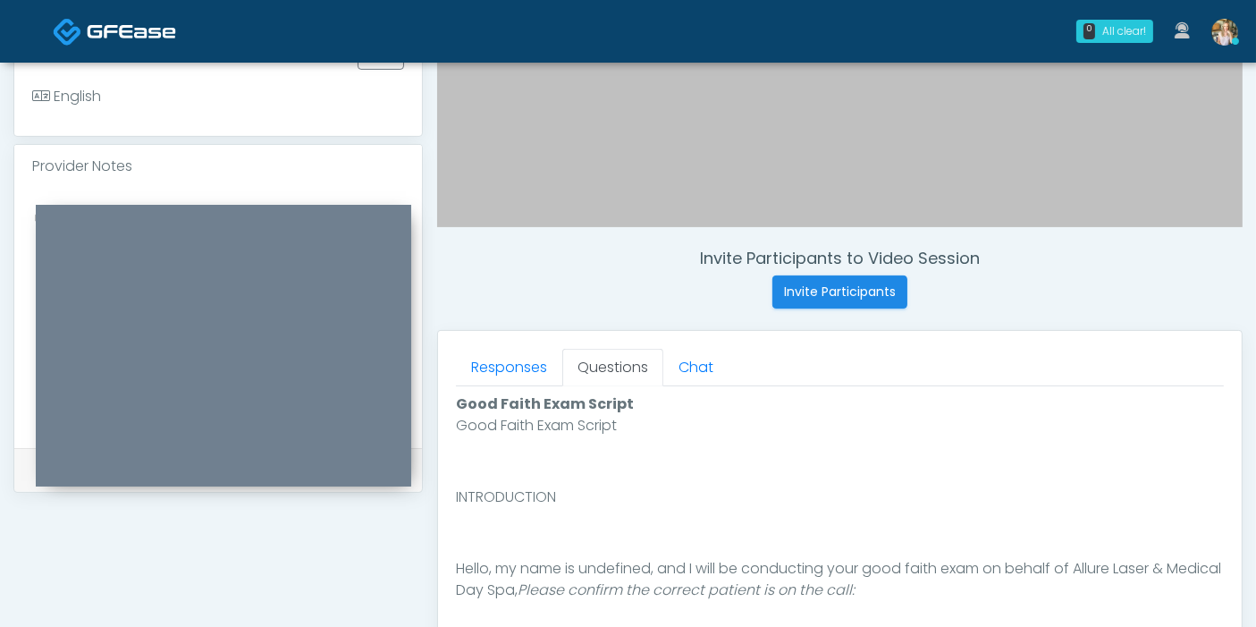
scroll to position [414, 0]
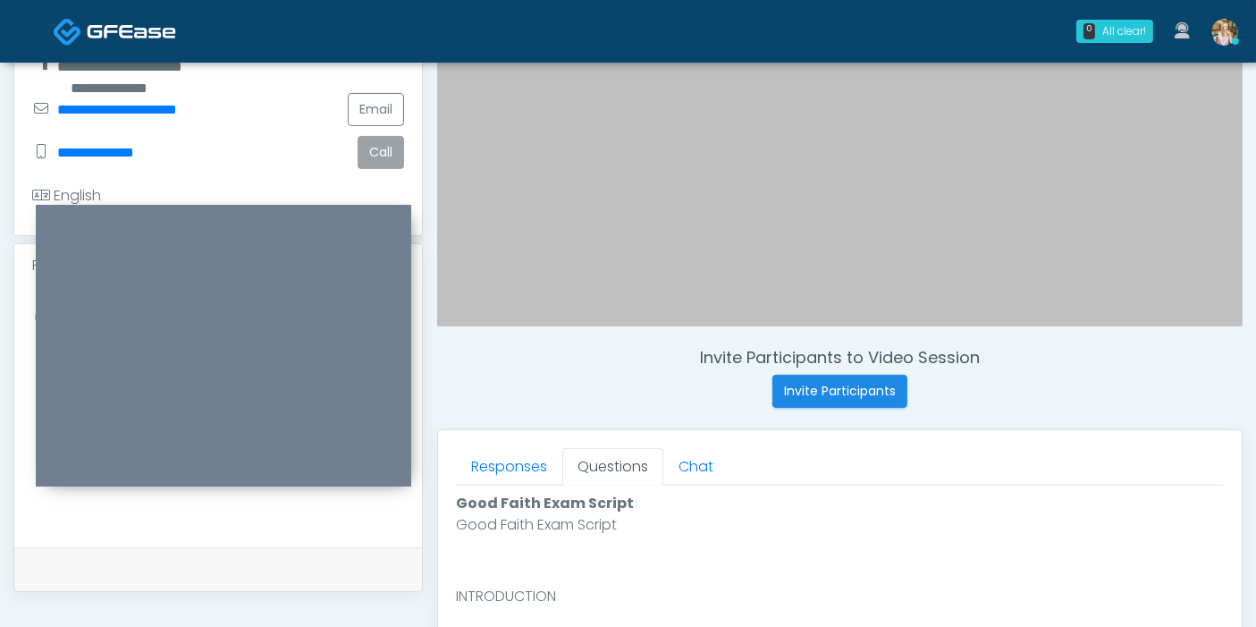
click at [377, 149] on button "Call" at bounding box center [381, 152] width 46 height 33
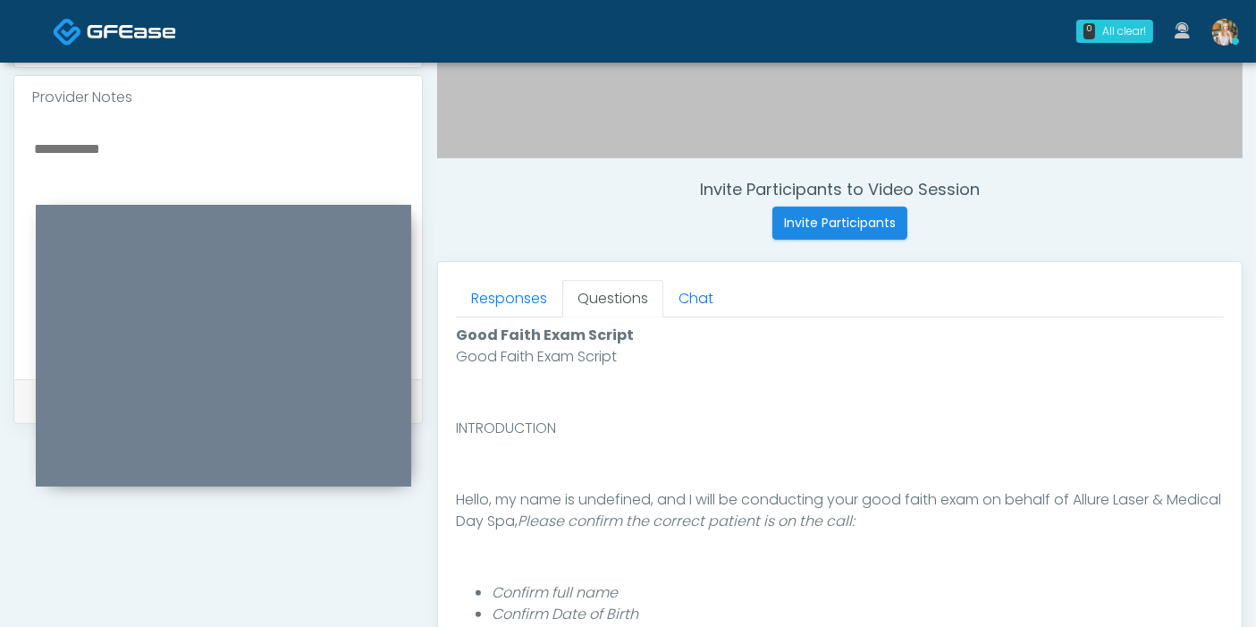
scroll to position [612, 0]
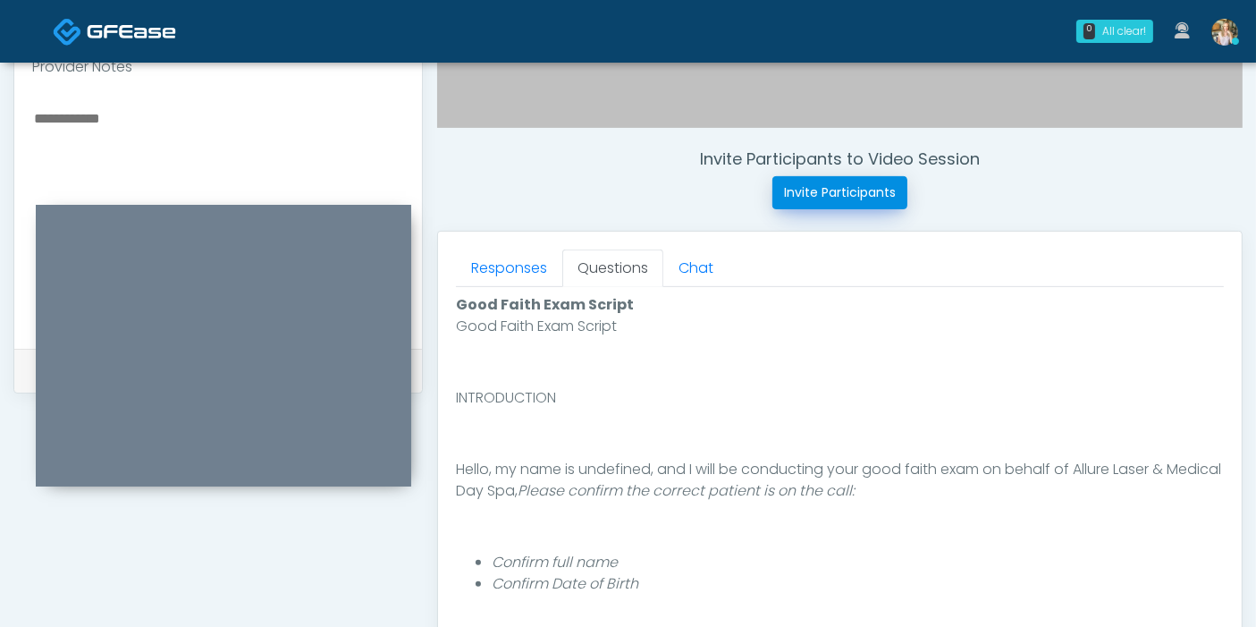
click at [815, 199] on button "Invite Participants" at bounding box center [839, 192] width 135 height 33
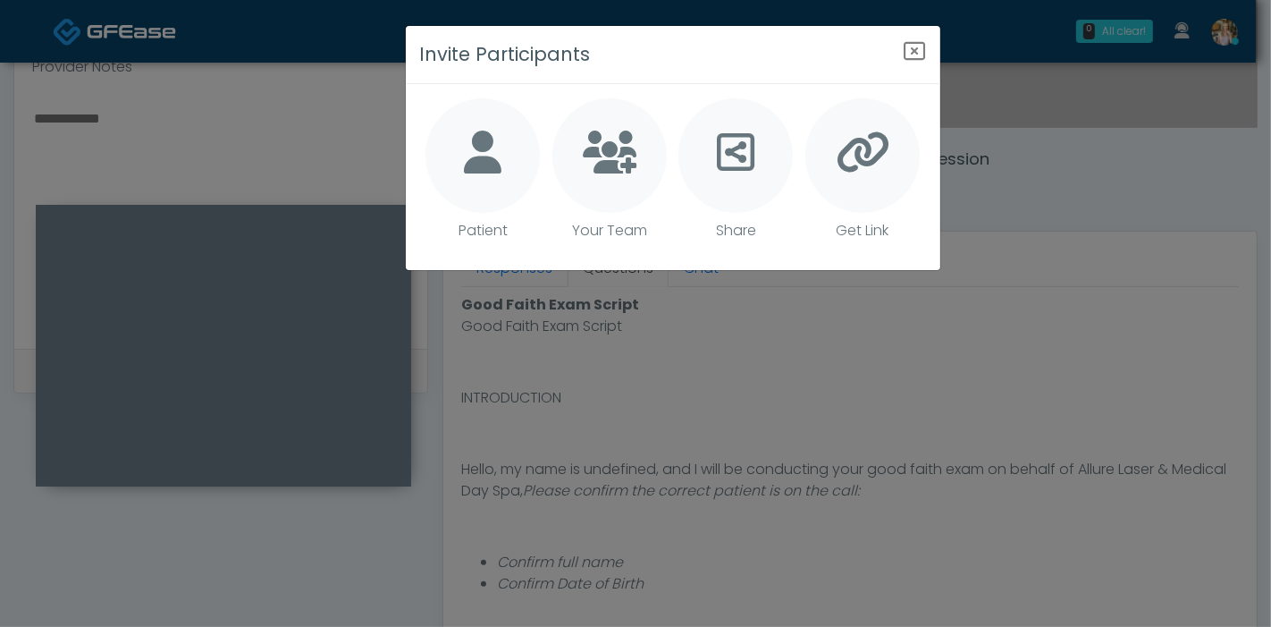
click at [486, 230] on p "Patient" at bounding box center [483, 230] width 49 height 21
type textarea "**********"
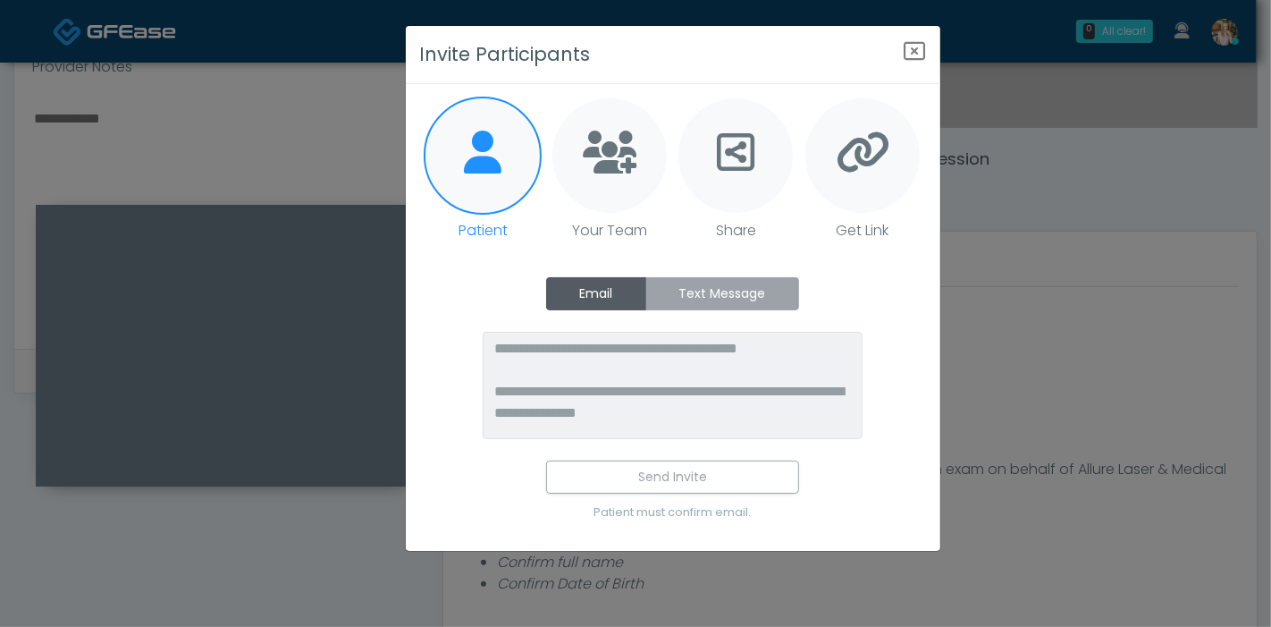
click at [682, 291] on label "Text Message" at bounding box center [722, 293] width 154 height 33
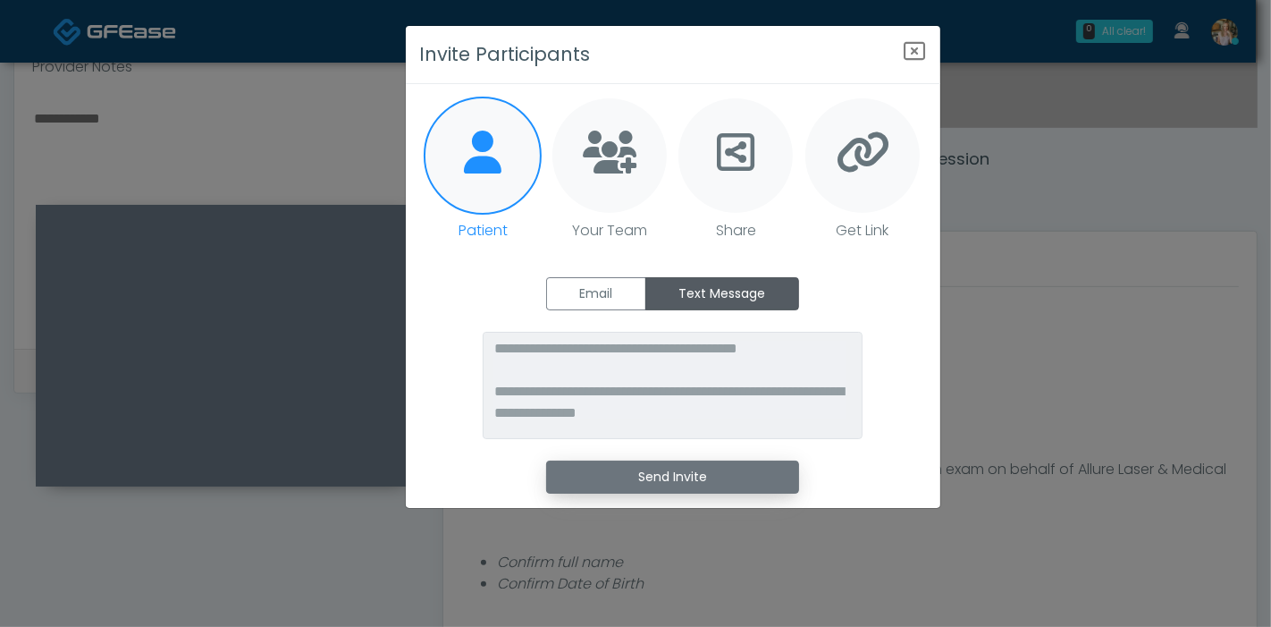
click at [686, 475] on button "Send Invite" at bounding box center [672, 476] width 253 height 33
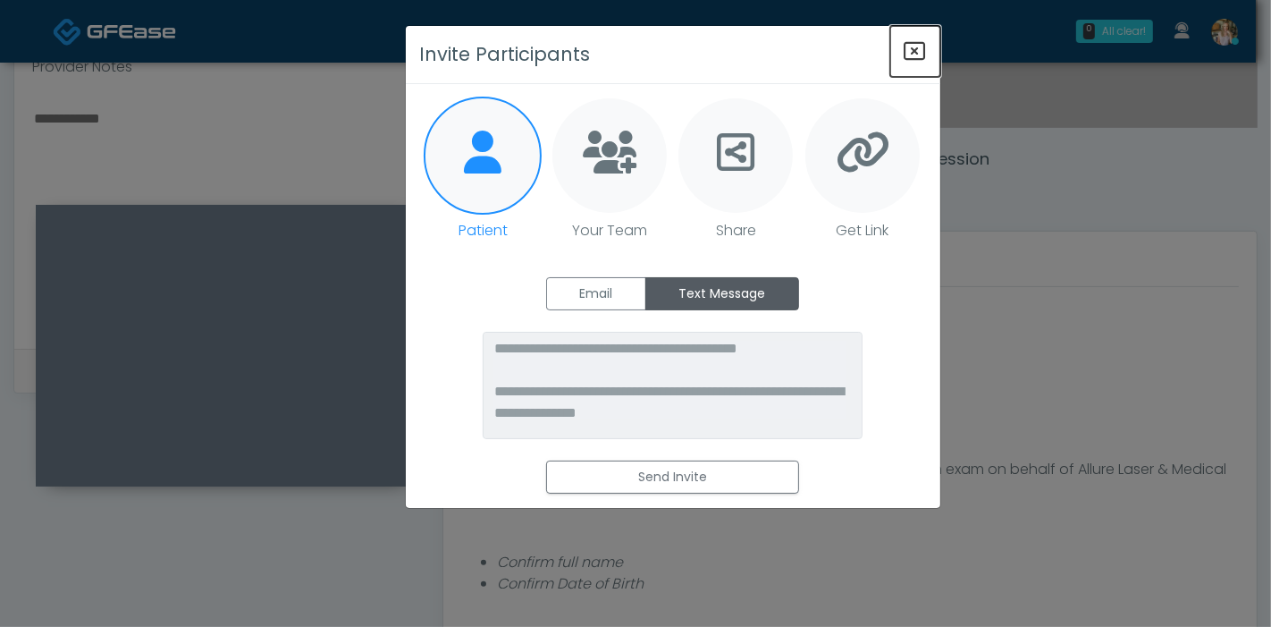
click at [915, 52] on icon "Close" at bounding box center [915, 50] width 21 height 21
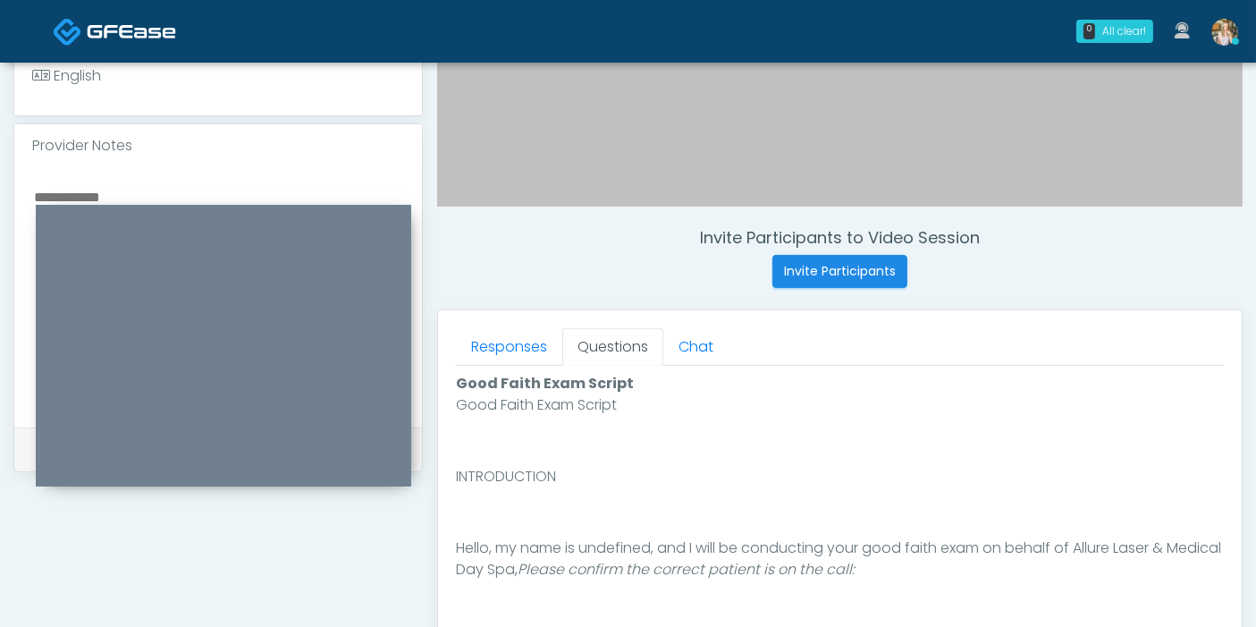
scroll to position [513, 0]
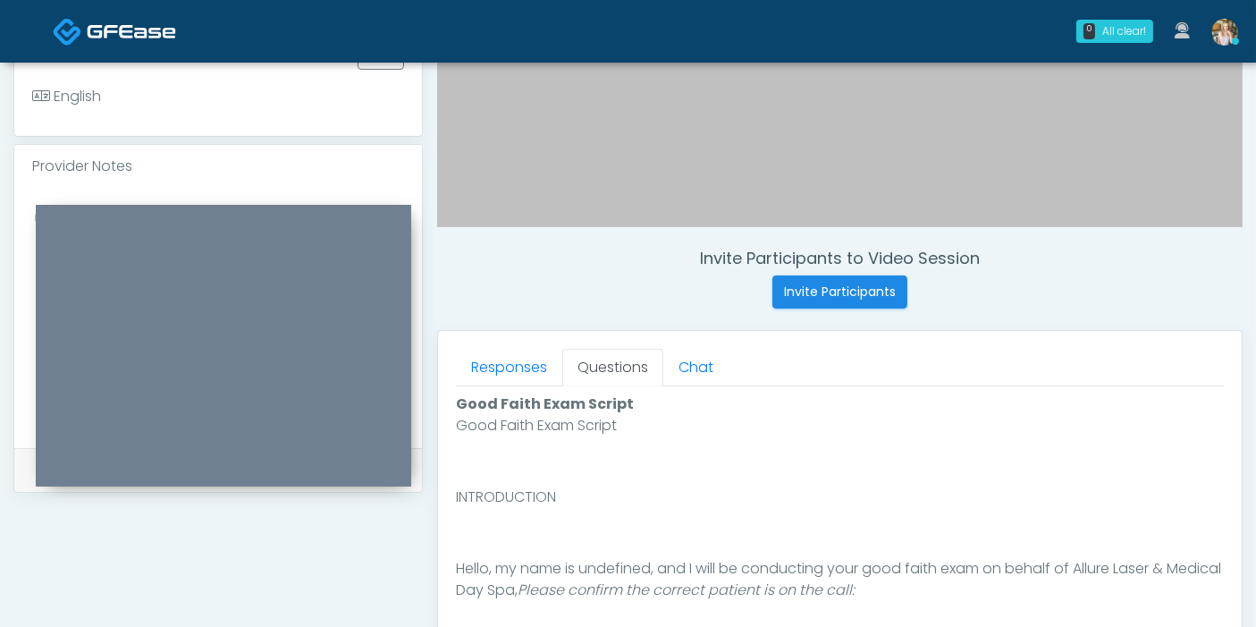
click at [355, 178] on div "Provider Notes" at bounding box center [218, 166] width 408 height 43
click at [587, 324] on div "Invite Participants to Video Session Invite Participants Responses Questions Ch…" at bounding box center [833, 311] width 820 height 1363
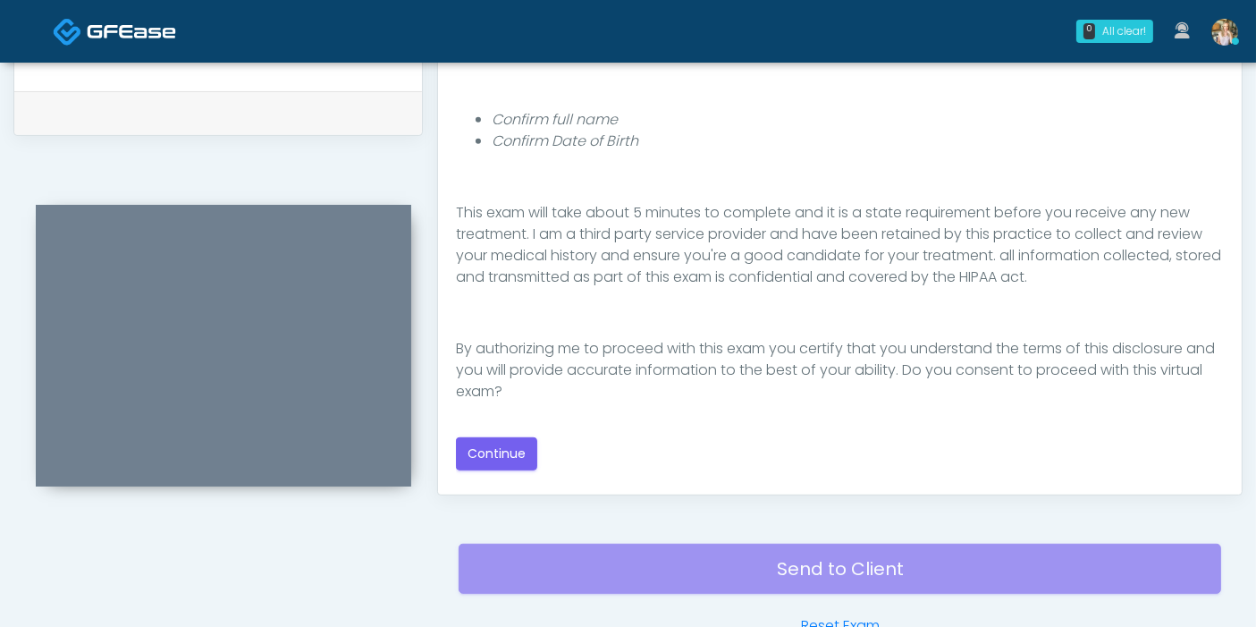
scroll to position [911, 0]
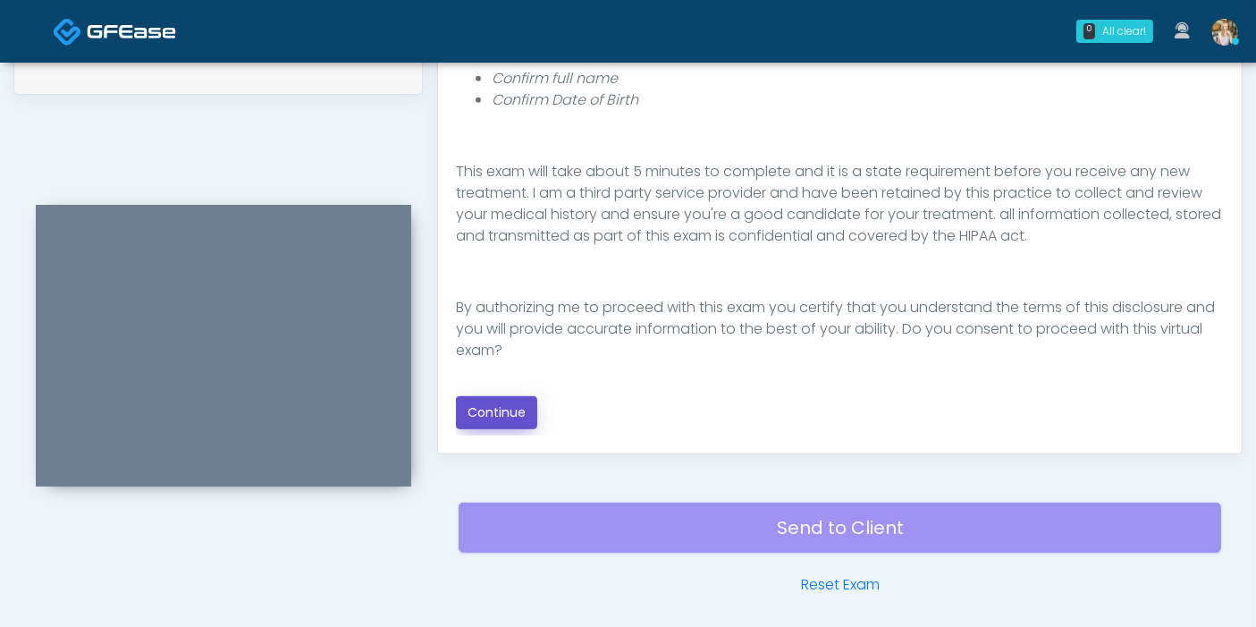
click at [508, 407] on button "Continue" at bounding box center [496, 412] width 81 height 33
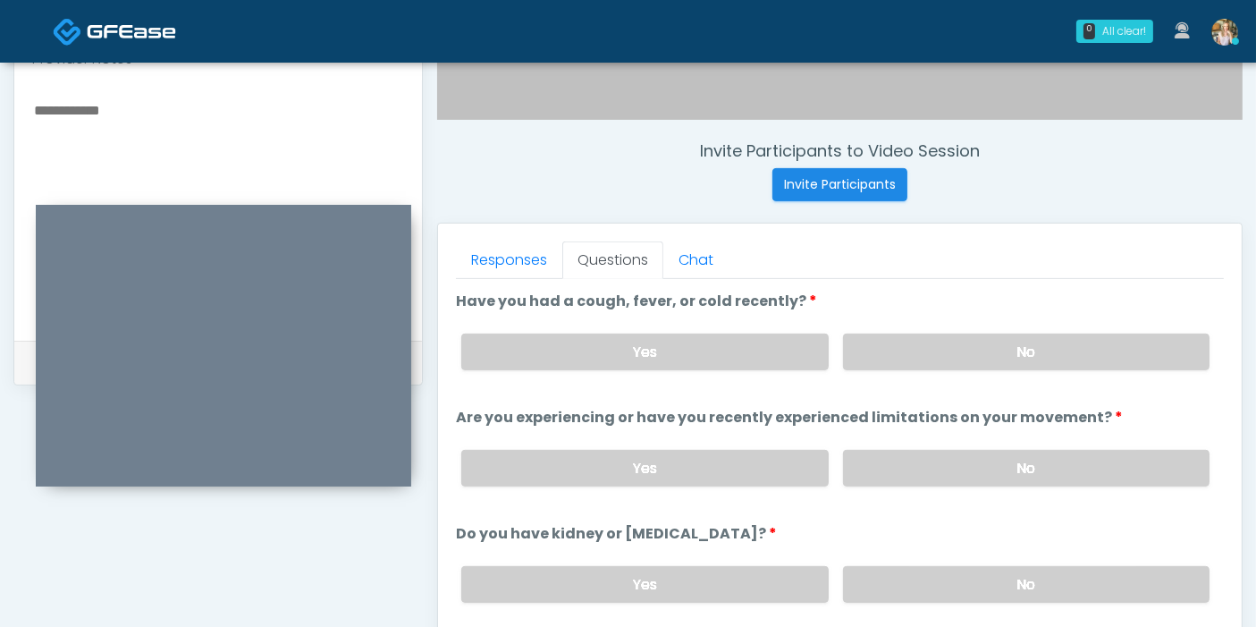
scroll to position [577, 0]
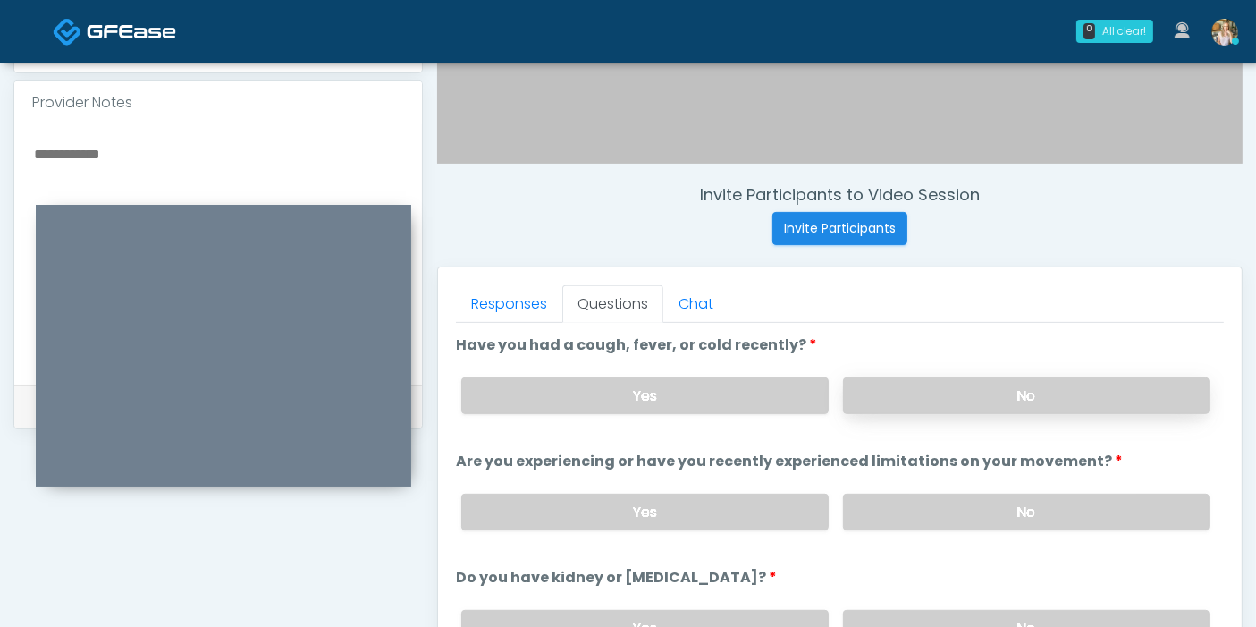
click at [1008, 400] on label "No" at bounding box center [1026, 395] width 366 height 37
click at [1010, 501] on label "No" at bounding box center [1026, 511] width 366 height 37
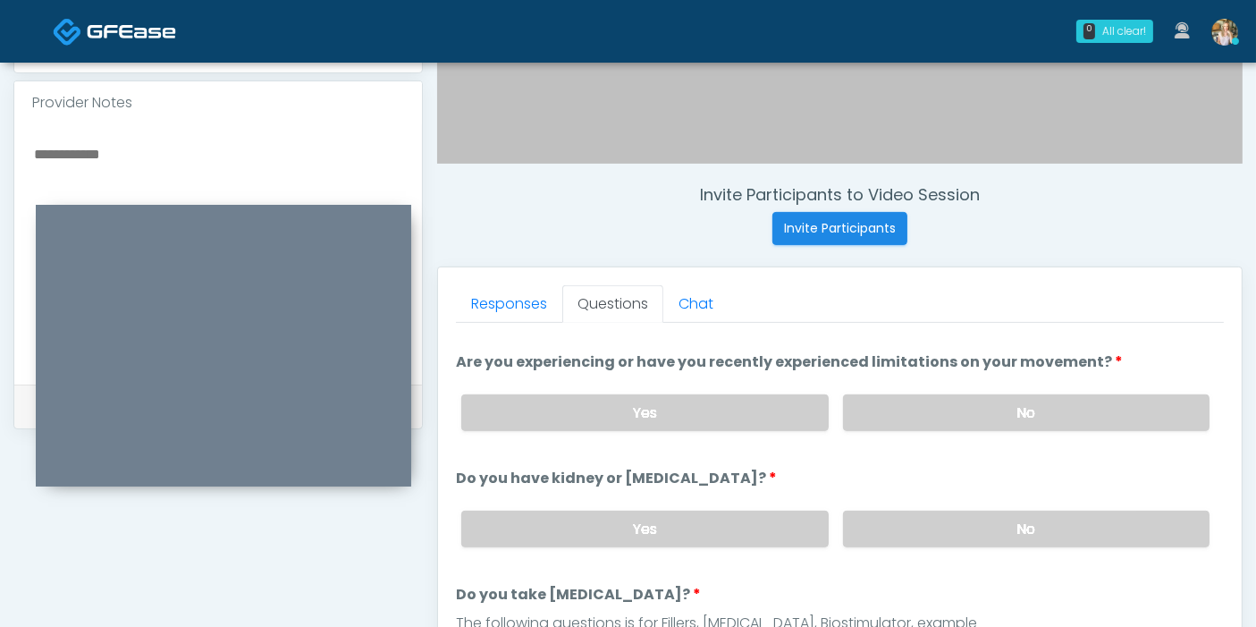
scroll to position [198, 0]
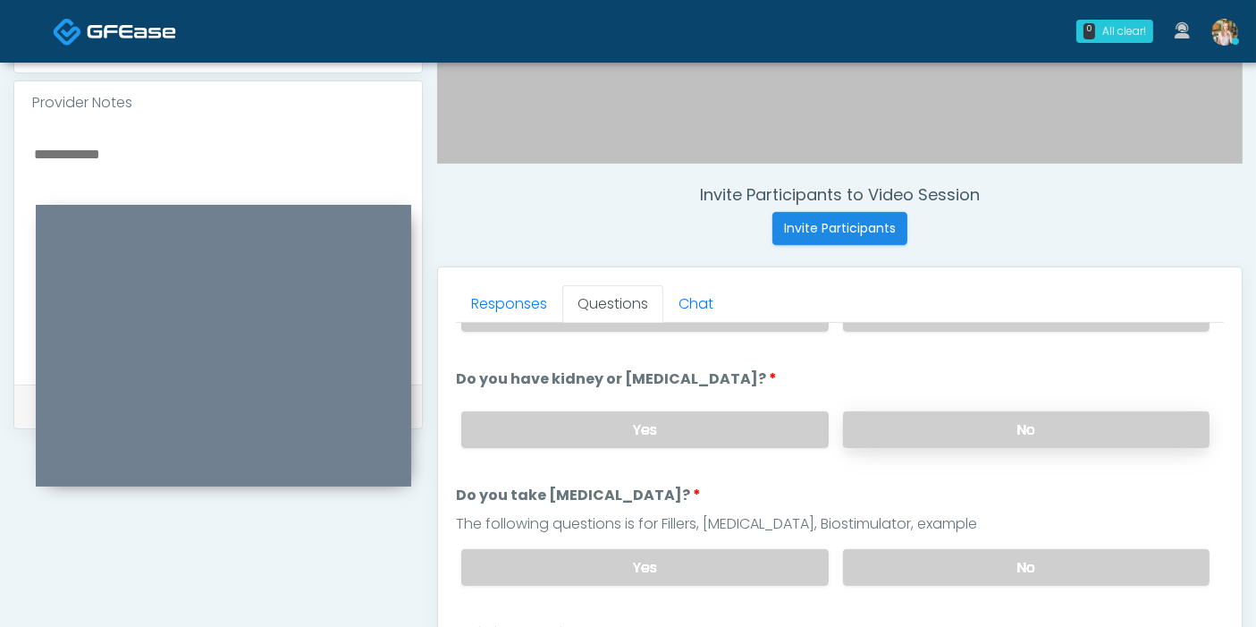
click at [985, 434] on label "No" at bounding box center [1026, 429] width 366 height 37
click at [1005, 568] on label "No" at bounding box center [1026, 567] width 366 height 37
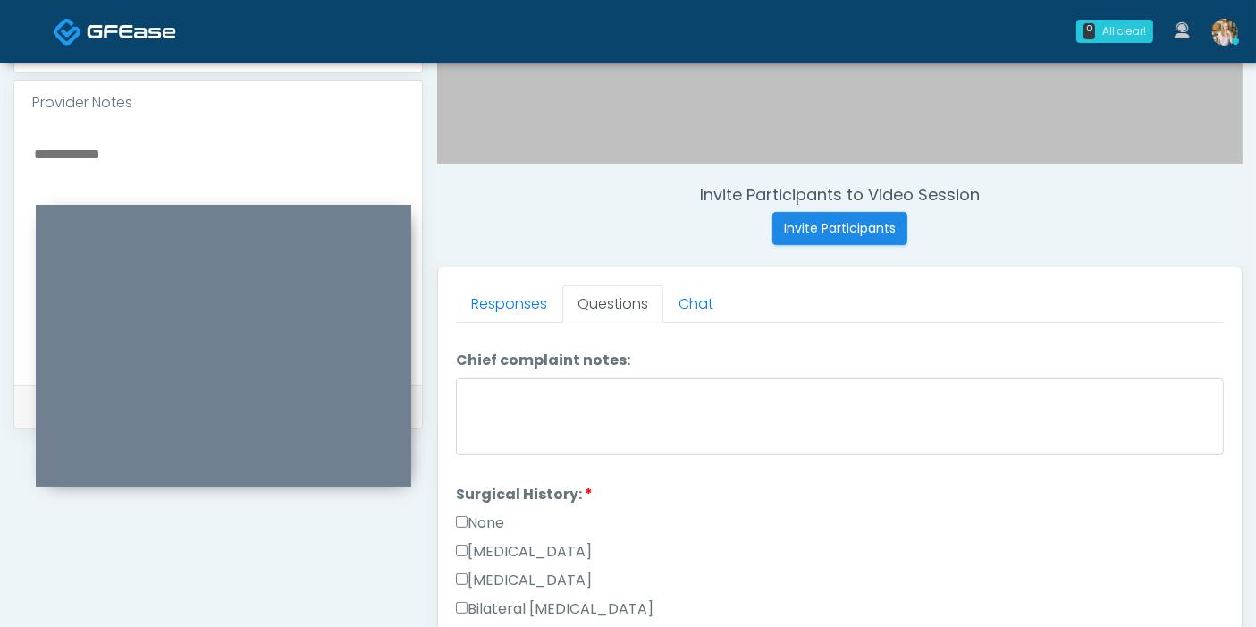
scroll to position [794, 0]
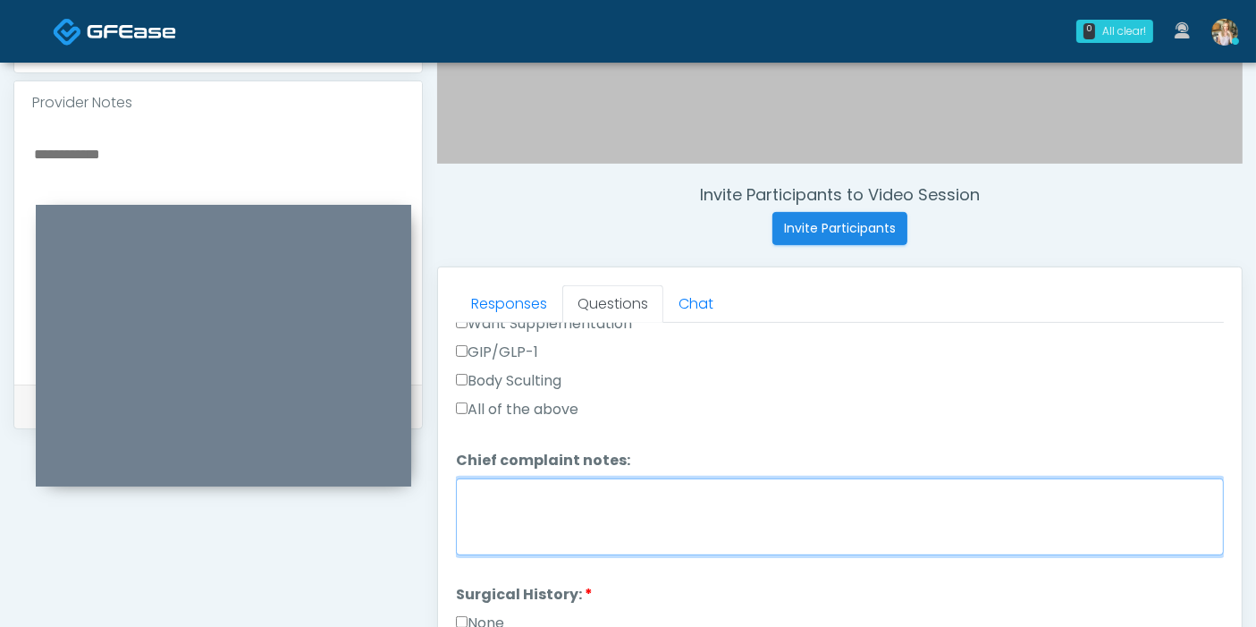
click at [550, 496] on textarea "Chief complaint notes:" at bounding box center [840, 516] width 768 height 77
type textarea "**********"
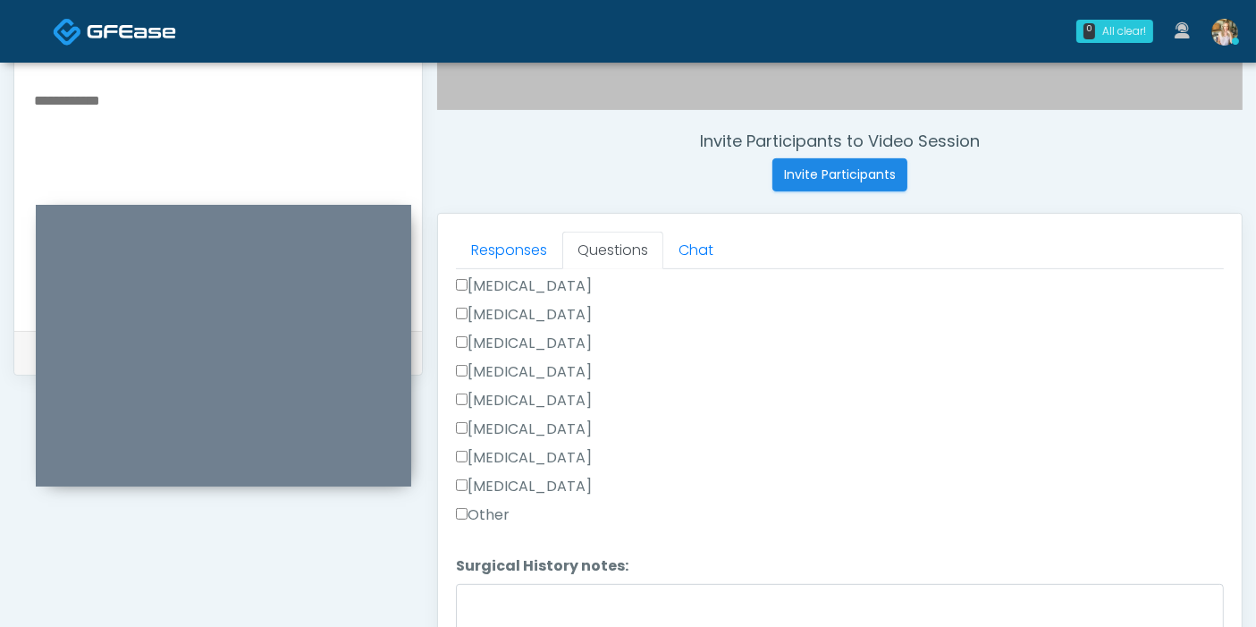
scroll to position [677, 0]
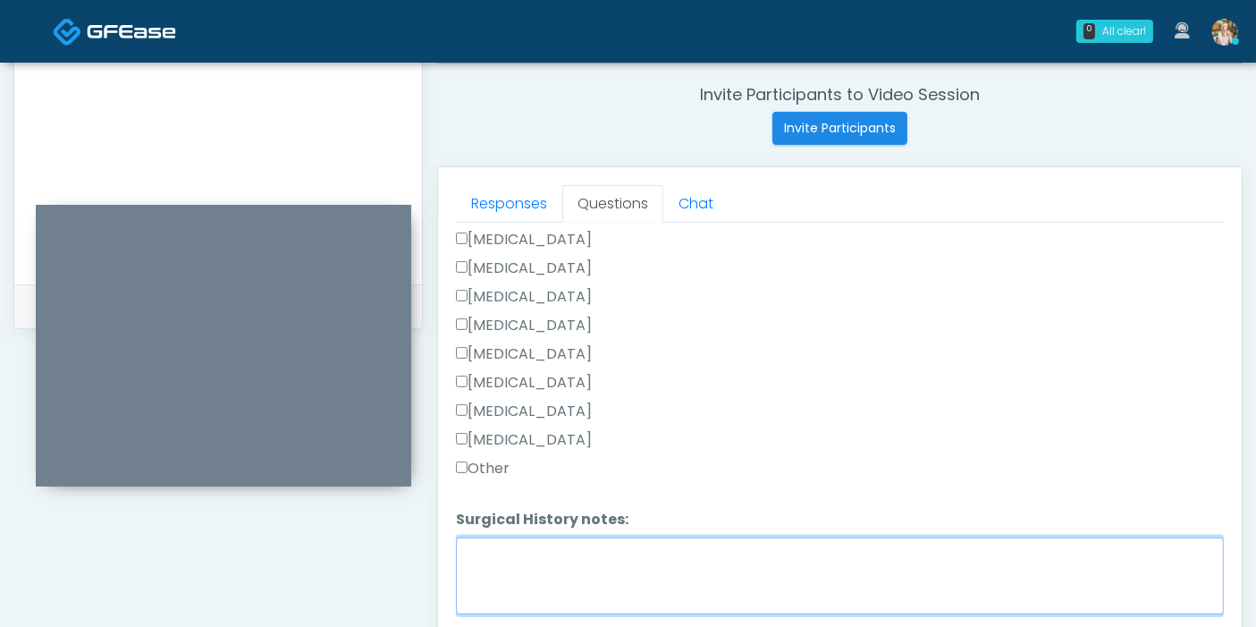
click at [568, 565] on textarea "Surgical History notes:" at bounding box center [840, 575] width 768 height 77
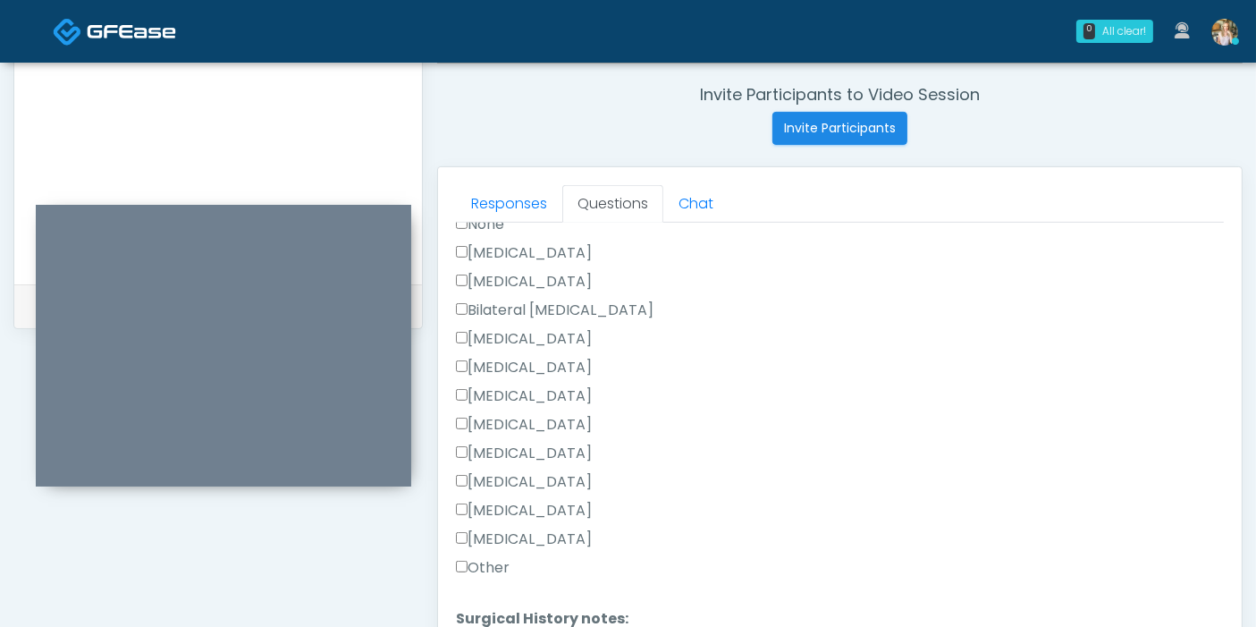
type textarea "**********"
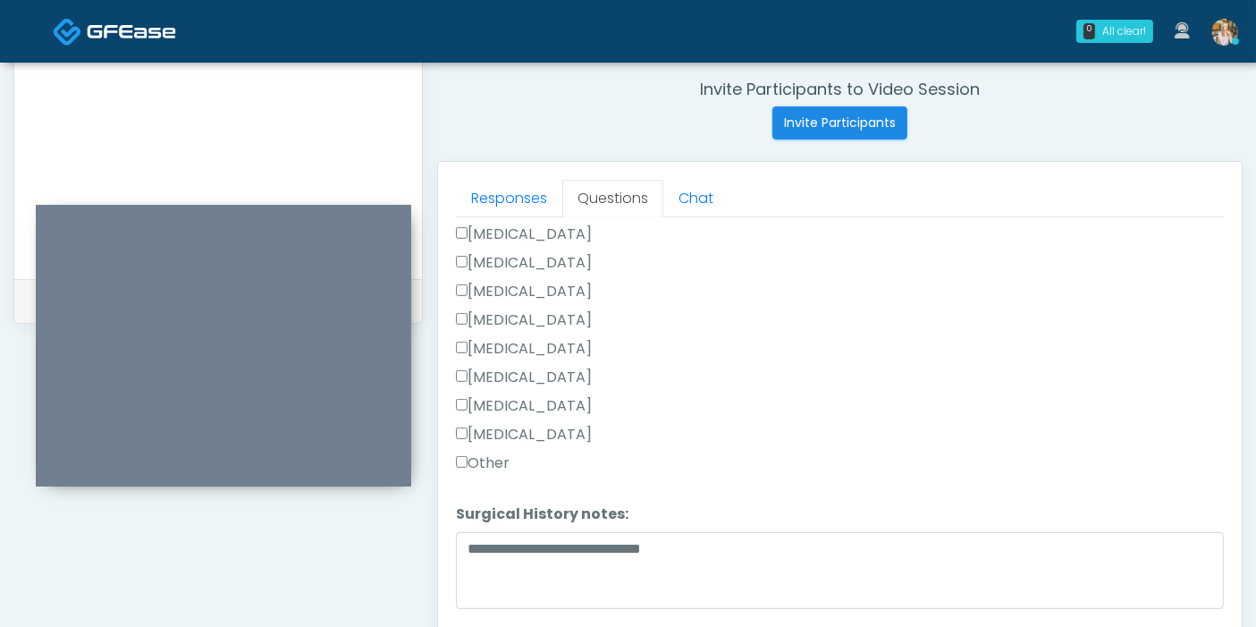
scroll to position [875, 0]
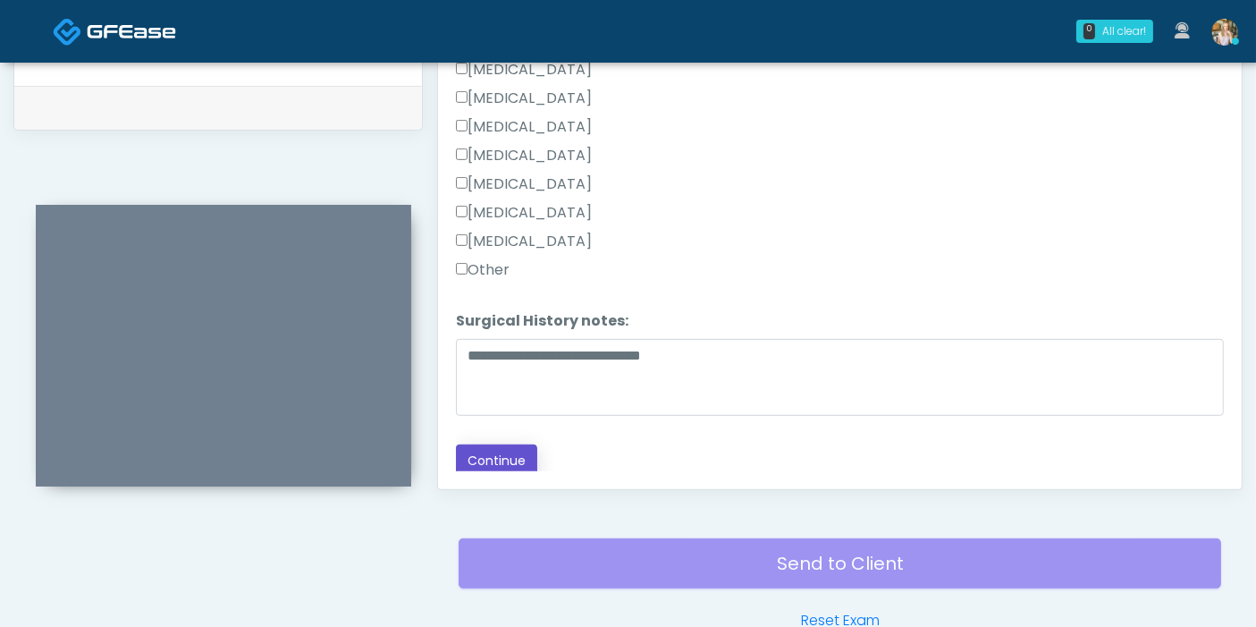
click at [489, 453] on button "Continue" at bounding box center [496, 460] width 81 height 33
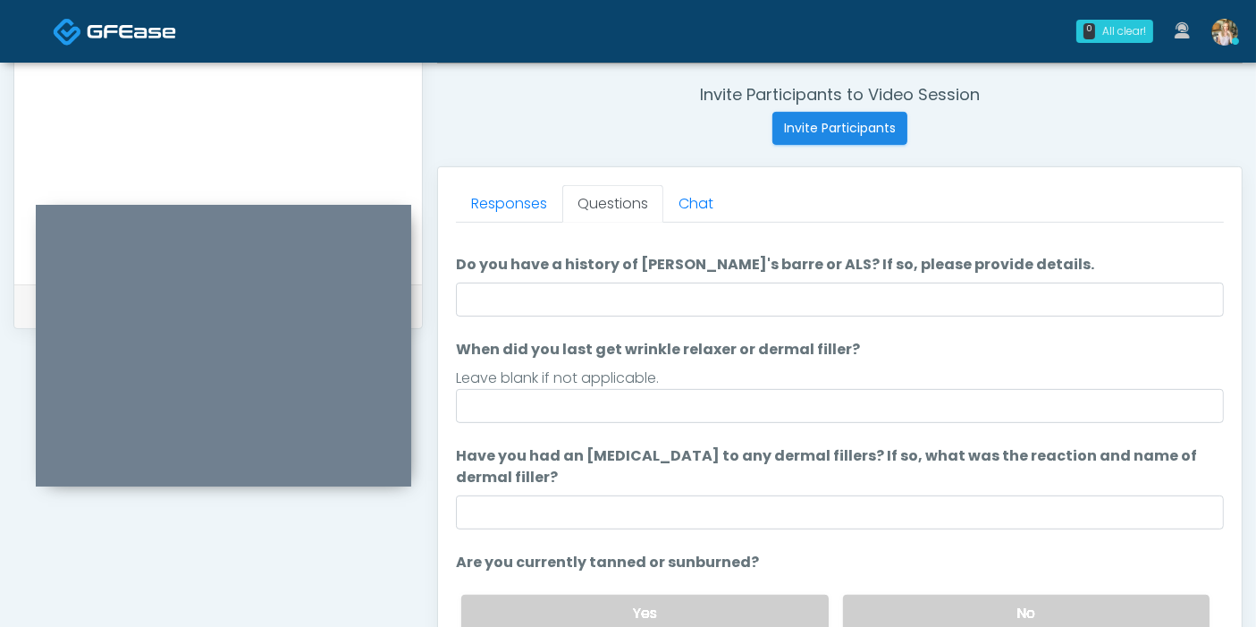
scroll to position [0, 0]
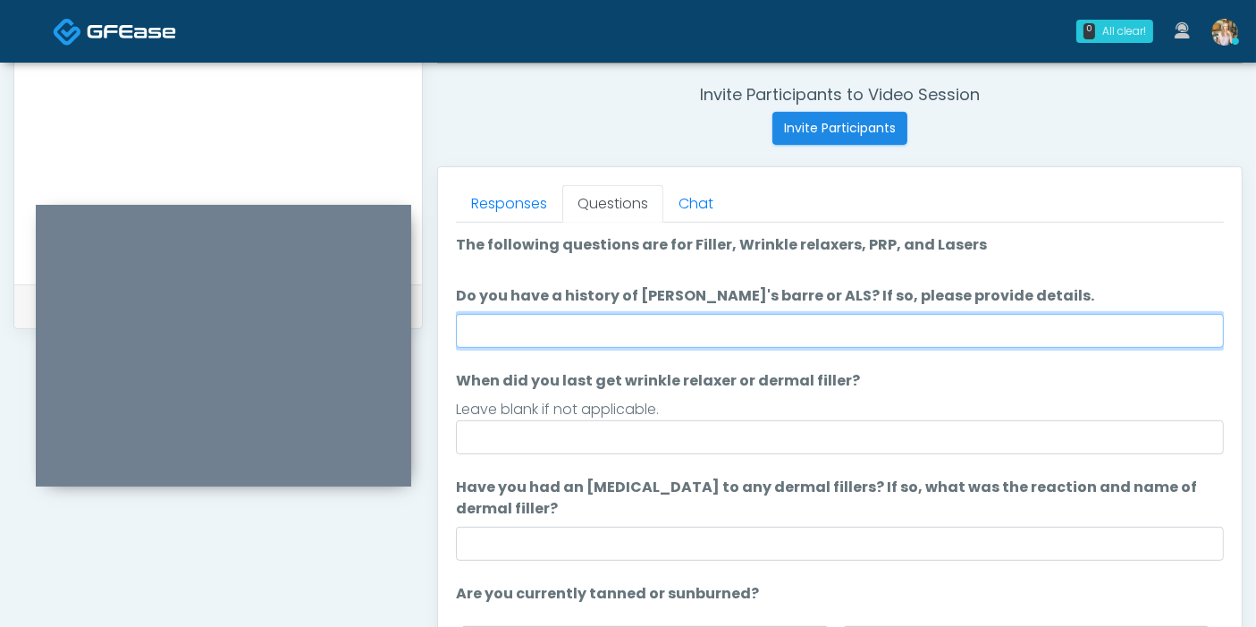
click at [743, 334] on input "Do you have a history of [PERSON_NAME]'s barre or ALS? If so, please provide de…" at bounding box center [840, 331] width 768 height 34
type input "******"
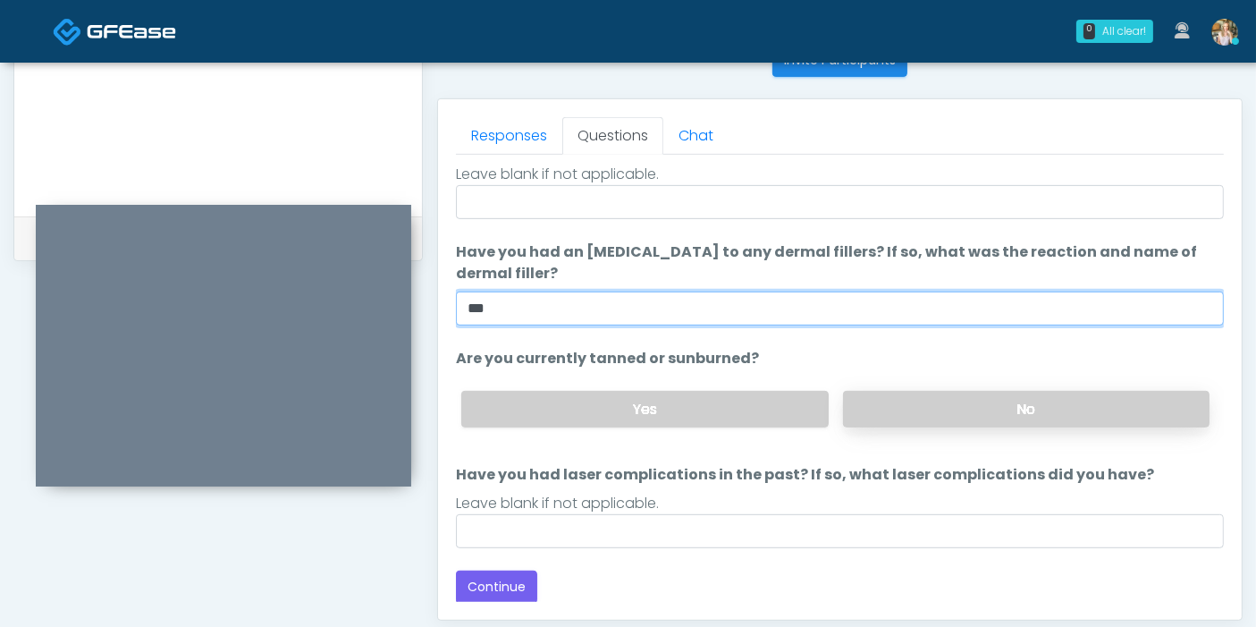
scroll to position [776, 0]
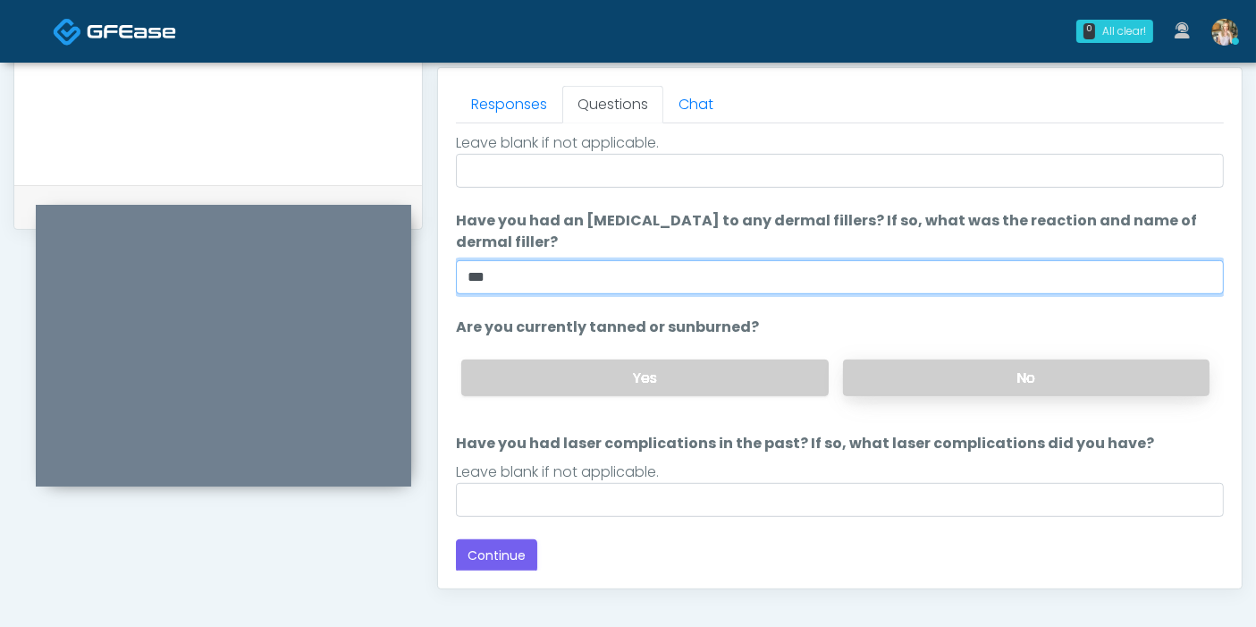
type input "***"
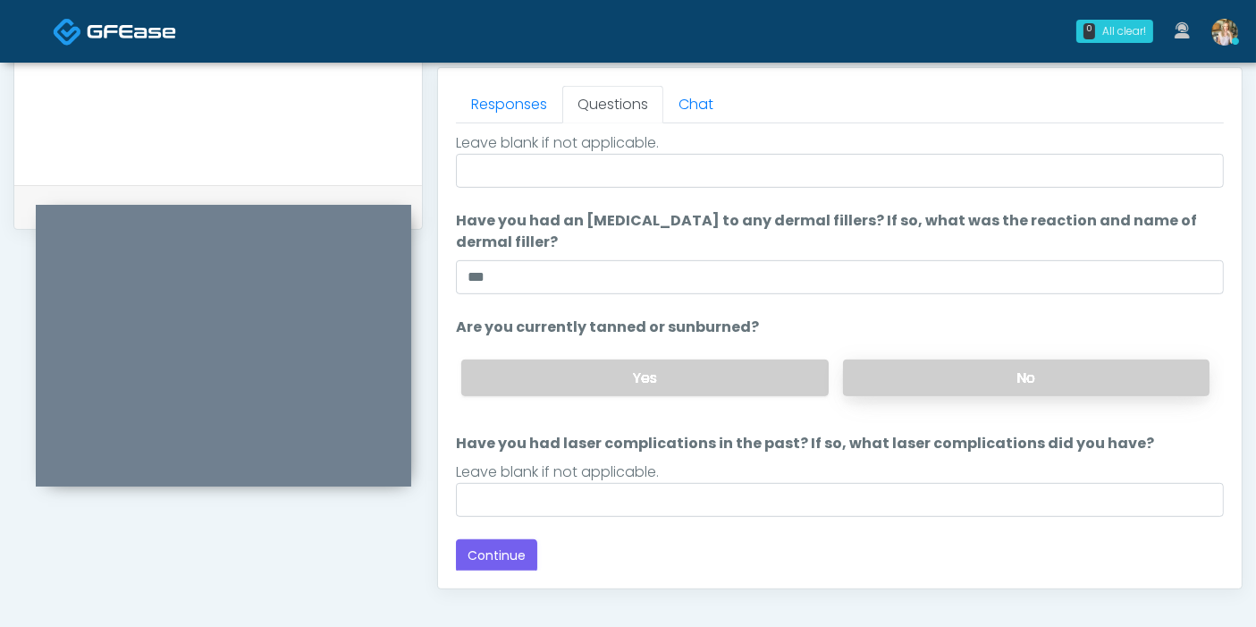
click at [930, 386] on label "No" at bounding box center [1026, 377] width 366 height 37
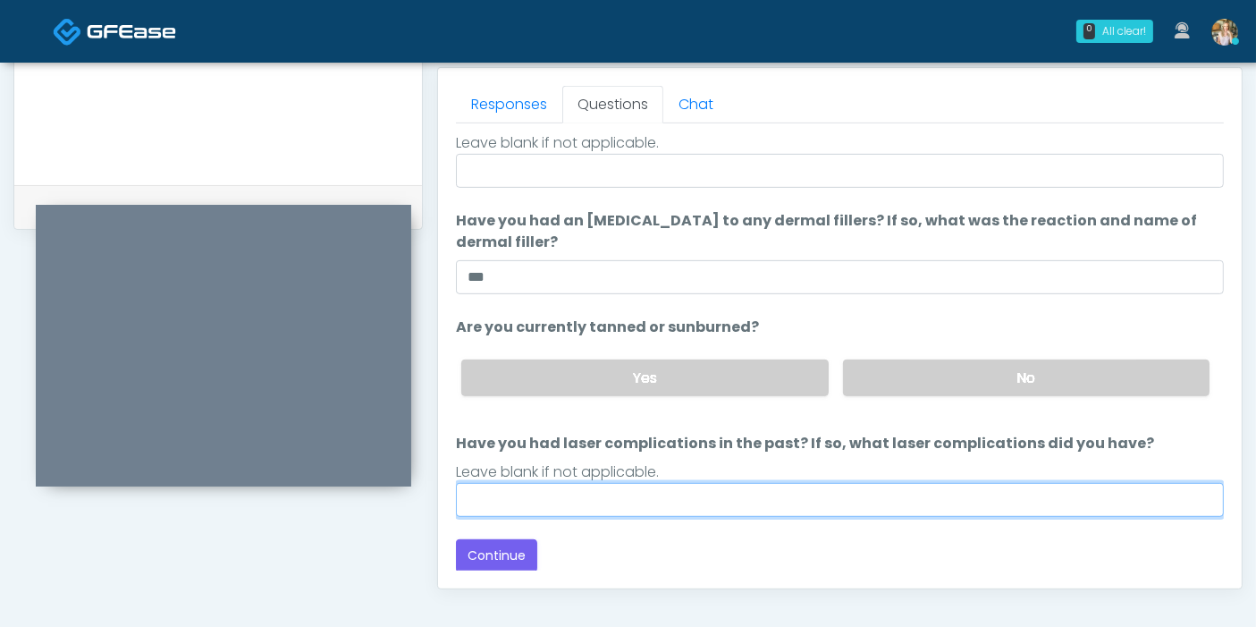
click at [850, 499] on input "Have you had laser complications in the past? If so, what laser complications d…" at bounding box center [840, 500] width 768 height 34
type input "*"
type input "***"
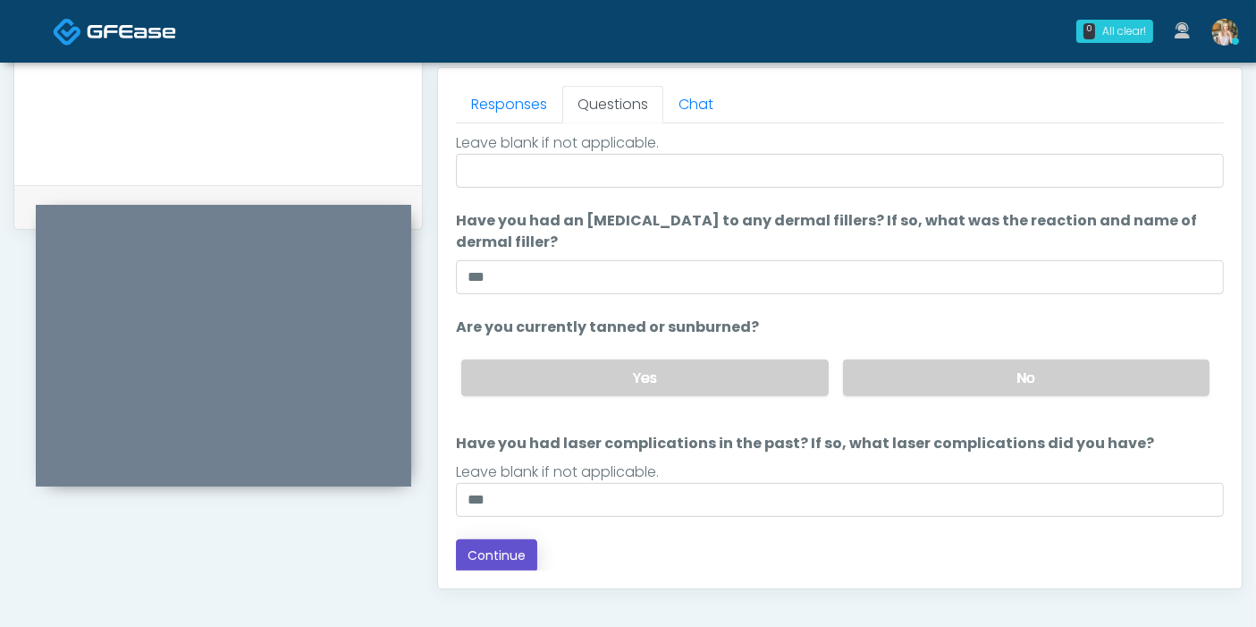
click at [501, 560] on button "Continue" at bounding box center [496, 555] width 81 height 33
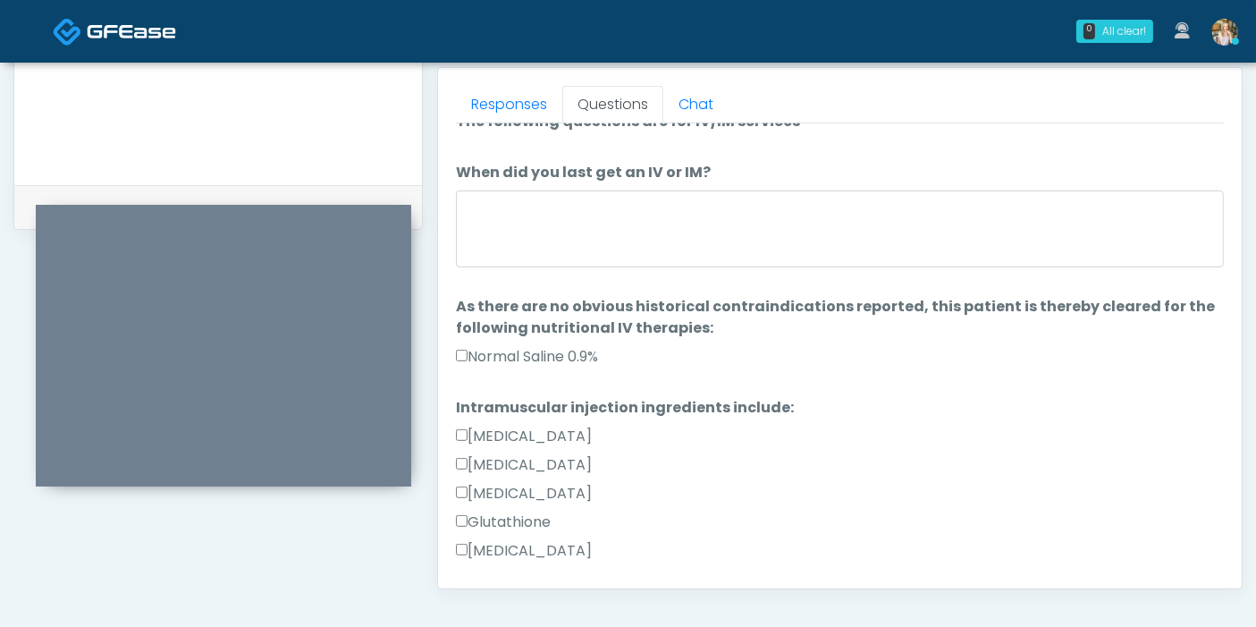
scroll to position [0, 0]
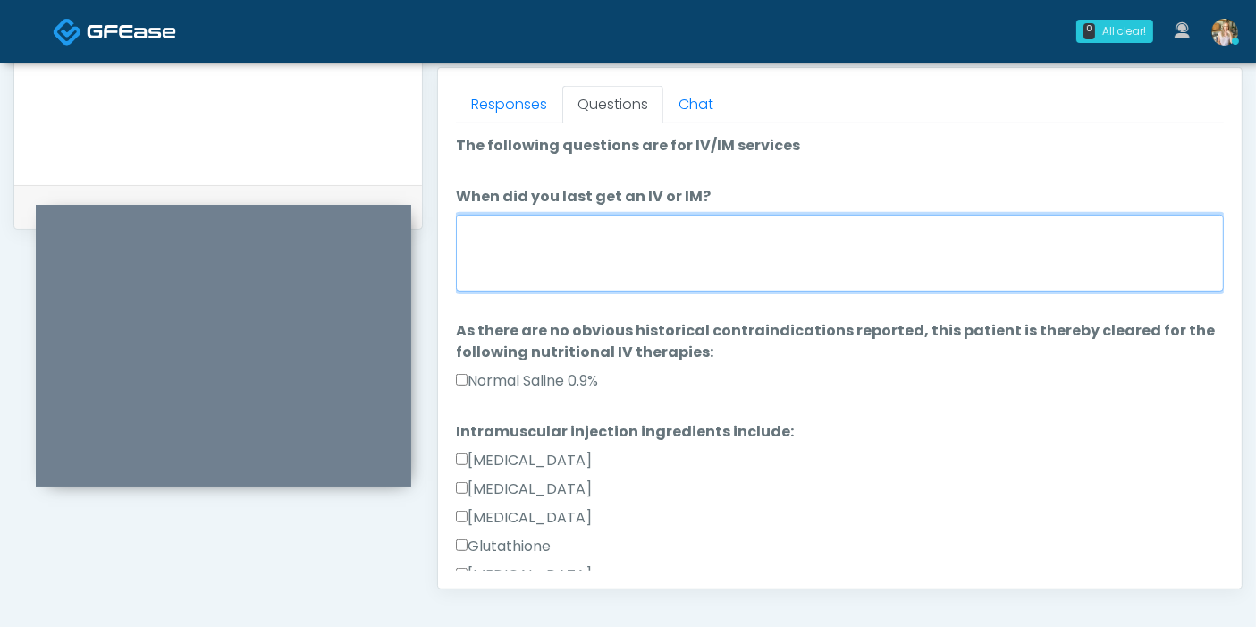
click at [809, 241] on textarea "When did you last get an IV or IM?" at bounding box center [840, 253] width 768 height 77
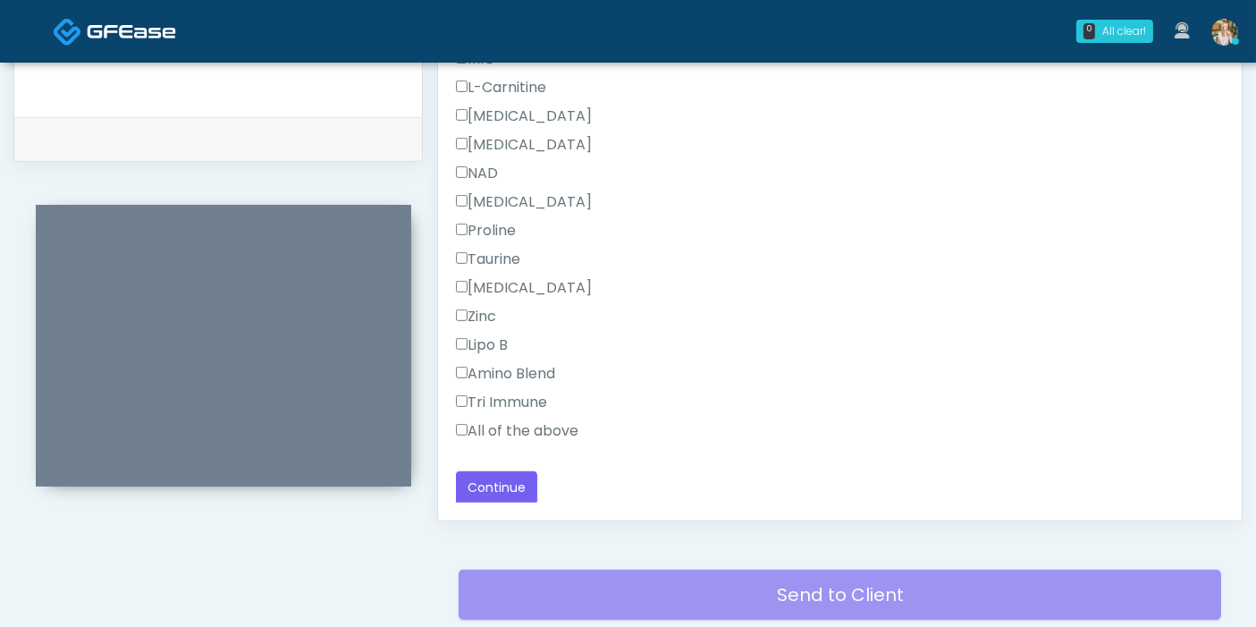
scroll to position [875, 0]
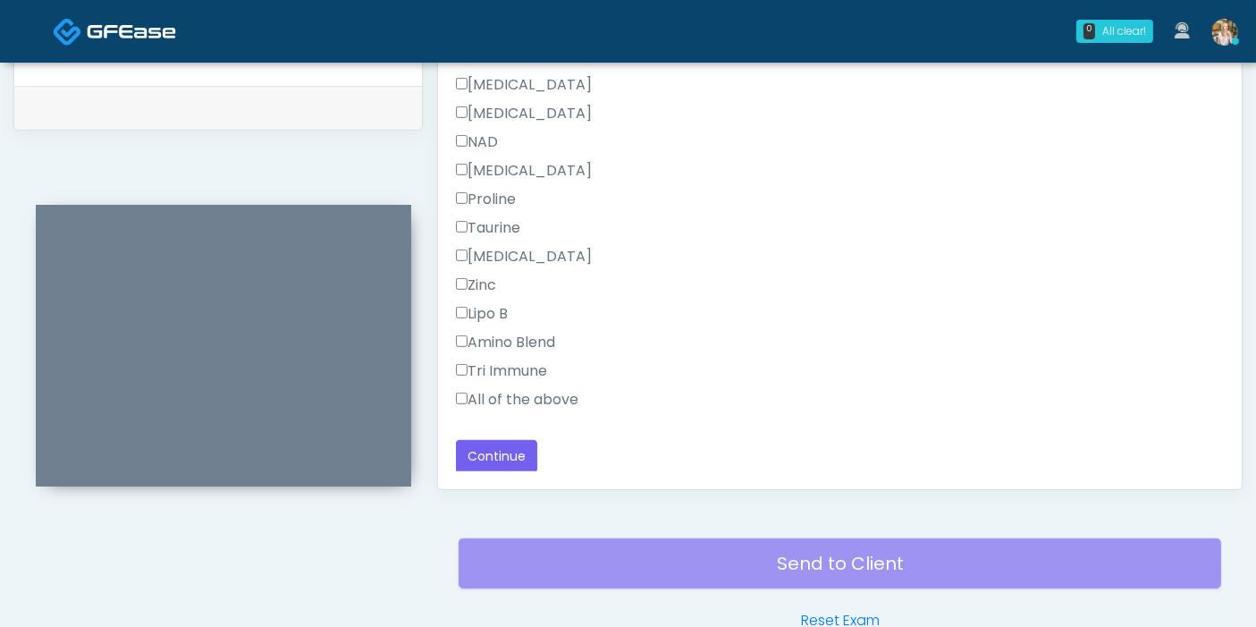
click at [518, 390] on label "All of the above" at bounding box center [517, 399] width 122 height 21
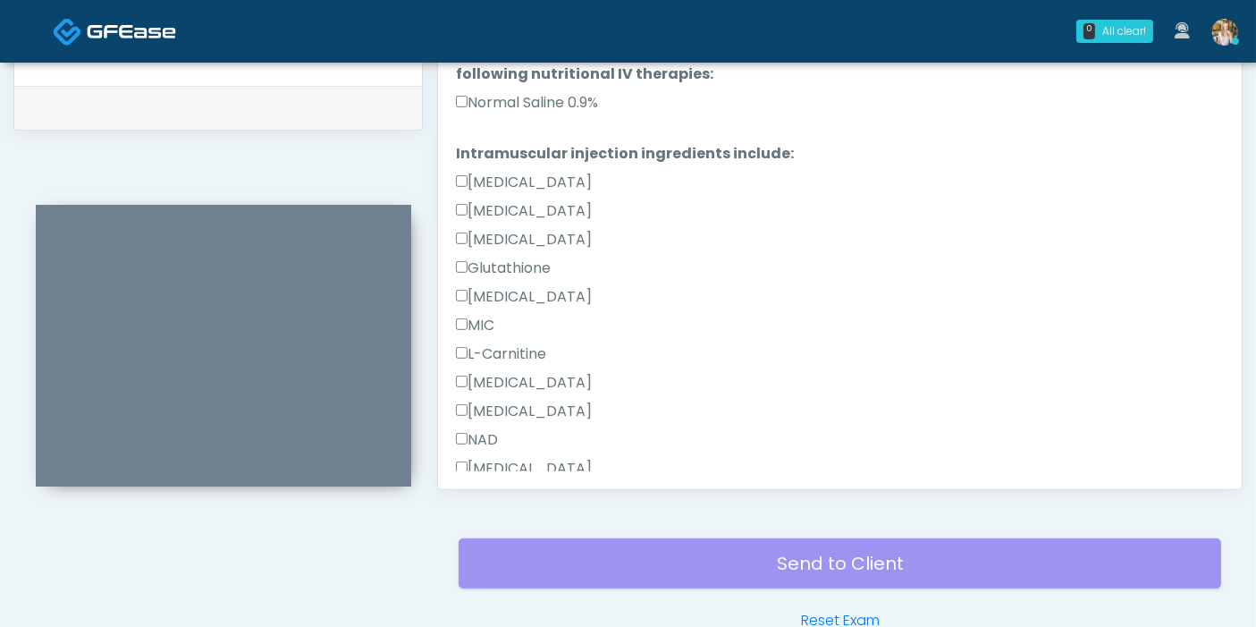
scroll to position [0, 0]
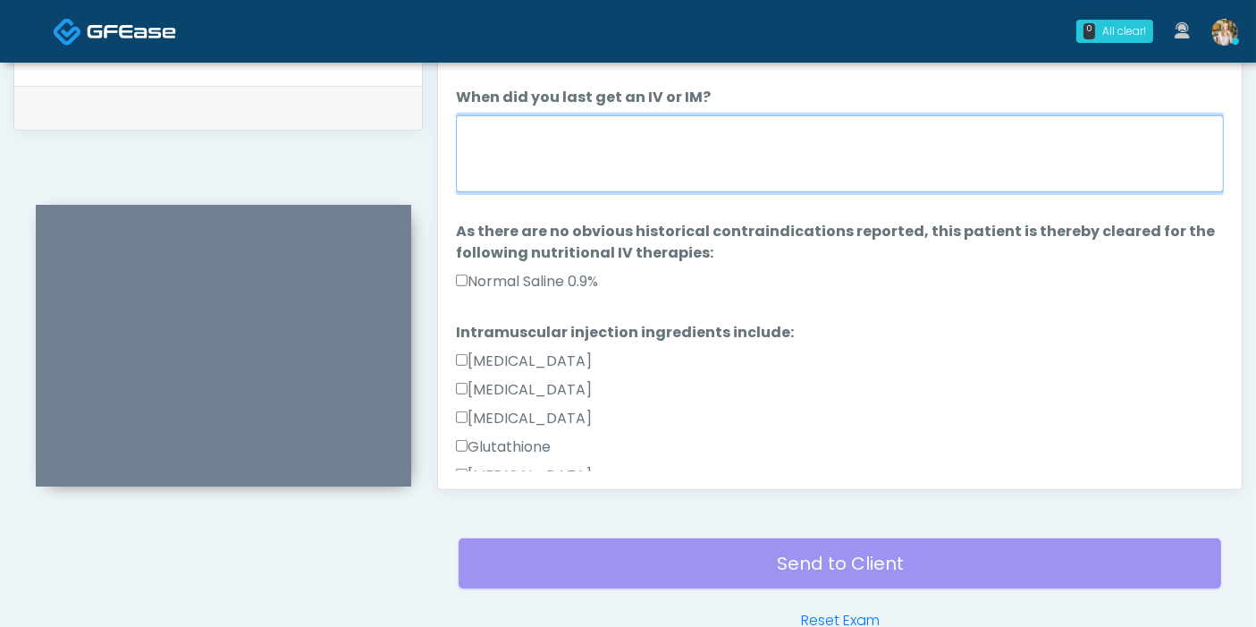
click at [616, 139] on textarea "When did you last get an IV or IM?" at bounding box center [840, 153] width 768 height 77
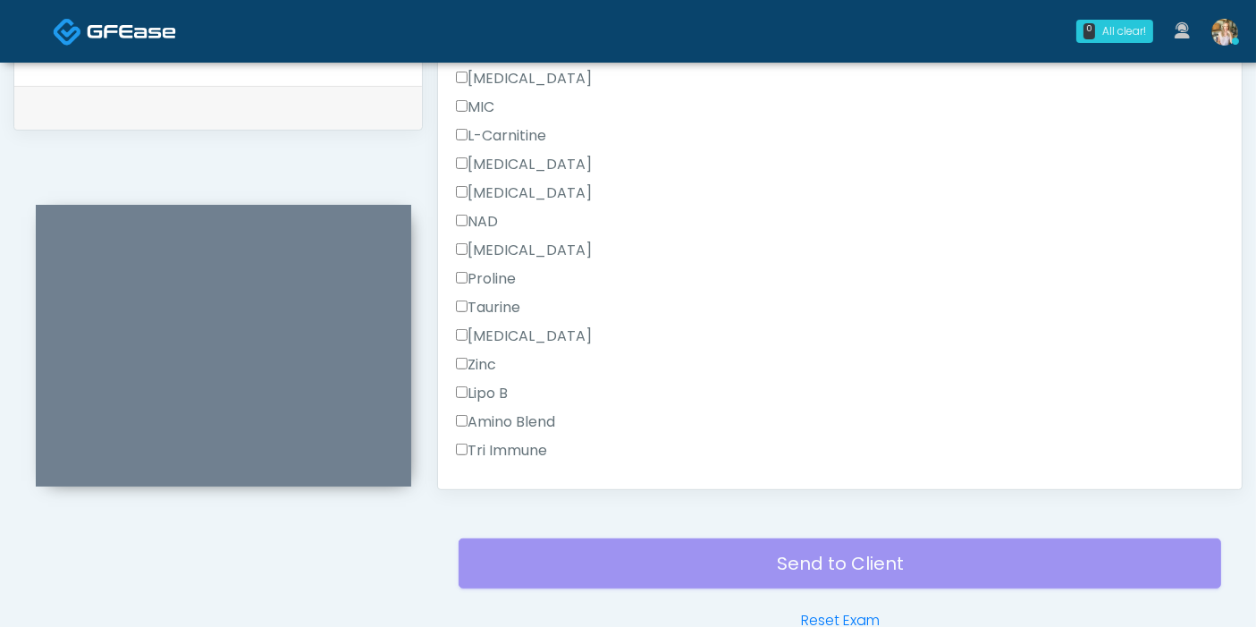
scroll to position [476, 0]
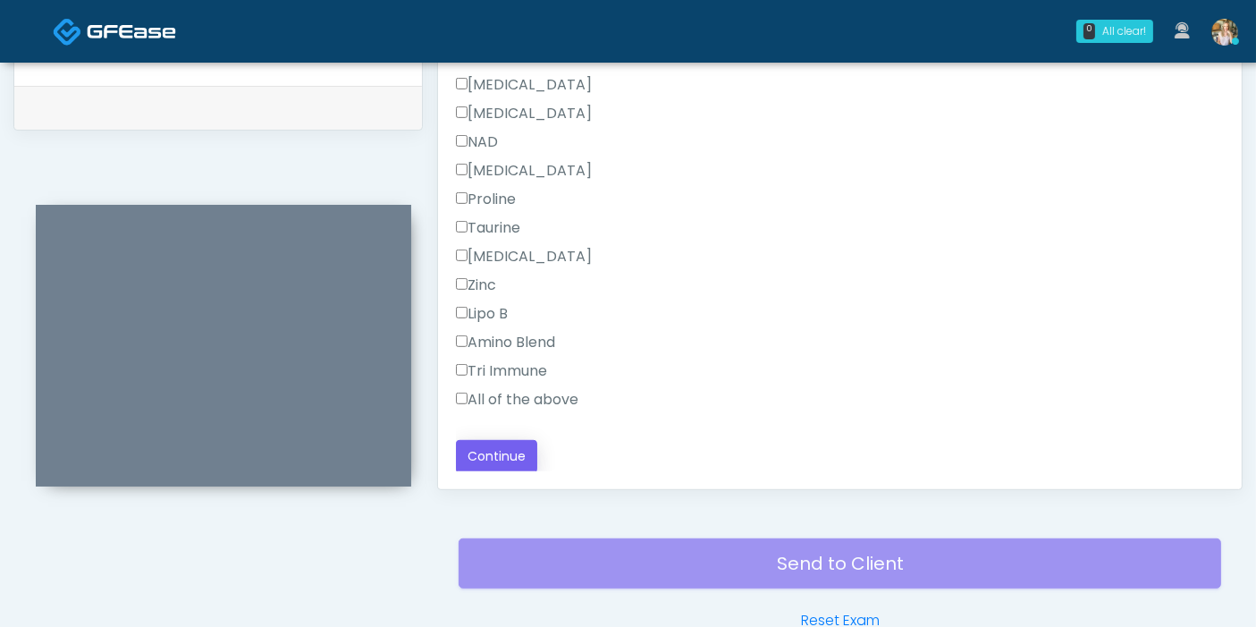
type textarea "**********"
click at [502, 453] on button "Continue" at bounding box center [496, 456] width 81 height 33
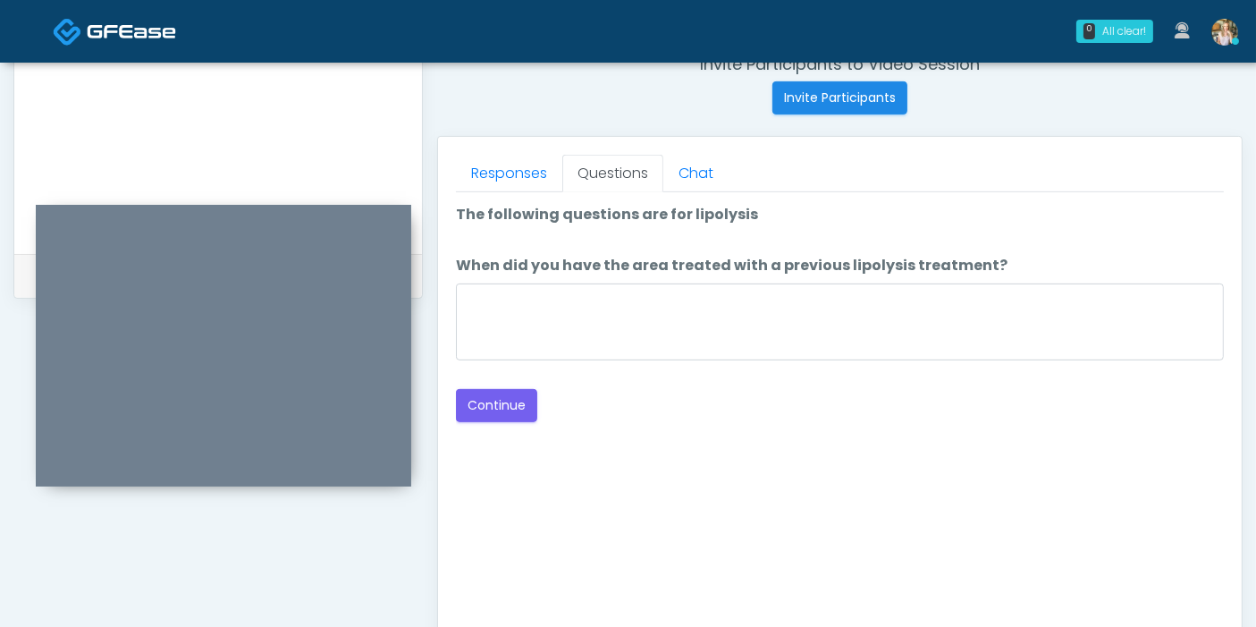
scroll to position [677, 0]
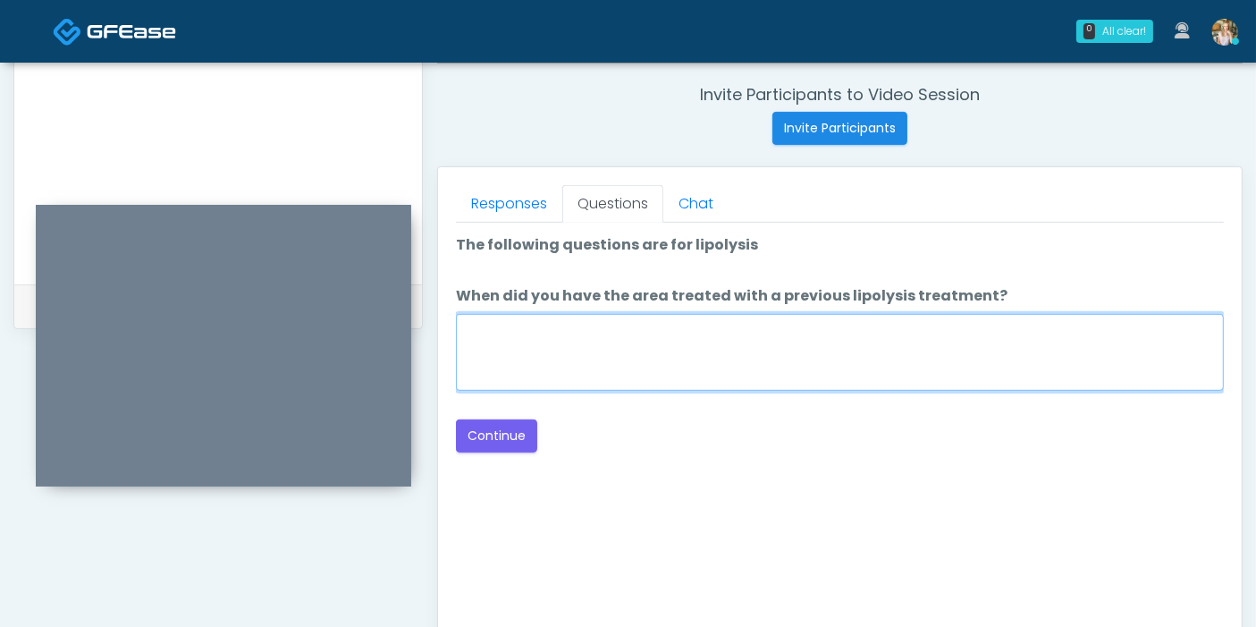
click at [830, 329] on textarea "When did you have the area treated with a previous lipolysis treatment?" at bounding box center [840, 352] width 768 height 77
type textarea "******"
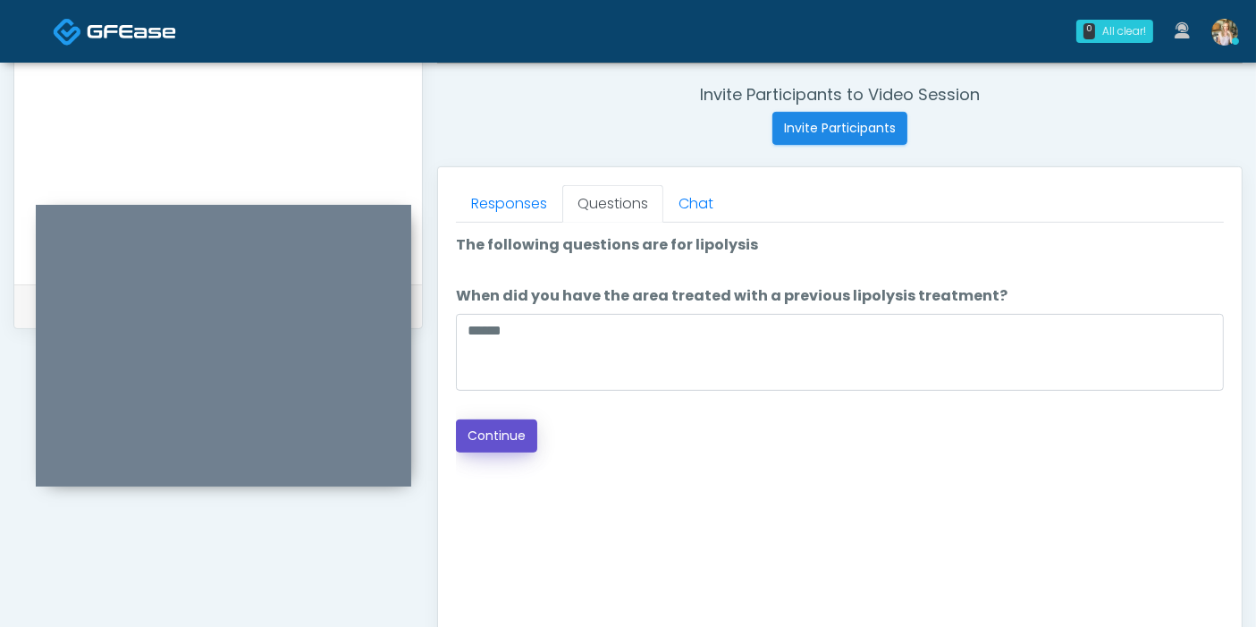
click at [501, 428] on button "Continue" at bounding box center [496, 435] width 81 height 33
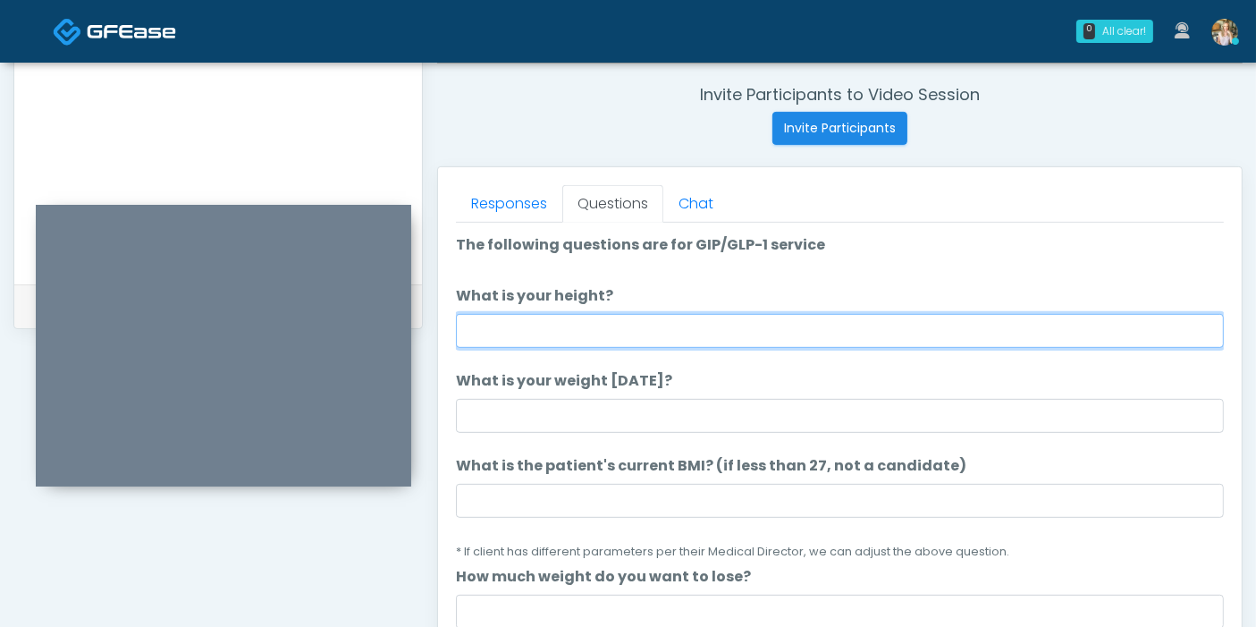
click at [743, 328] on input "What is your height?" at bounding box center [840, 331] width 768 height 34
click at [720, 331] on input "What is your height?" at bounding box center [840, 331] width 768 height 34
type input "***"
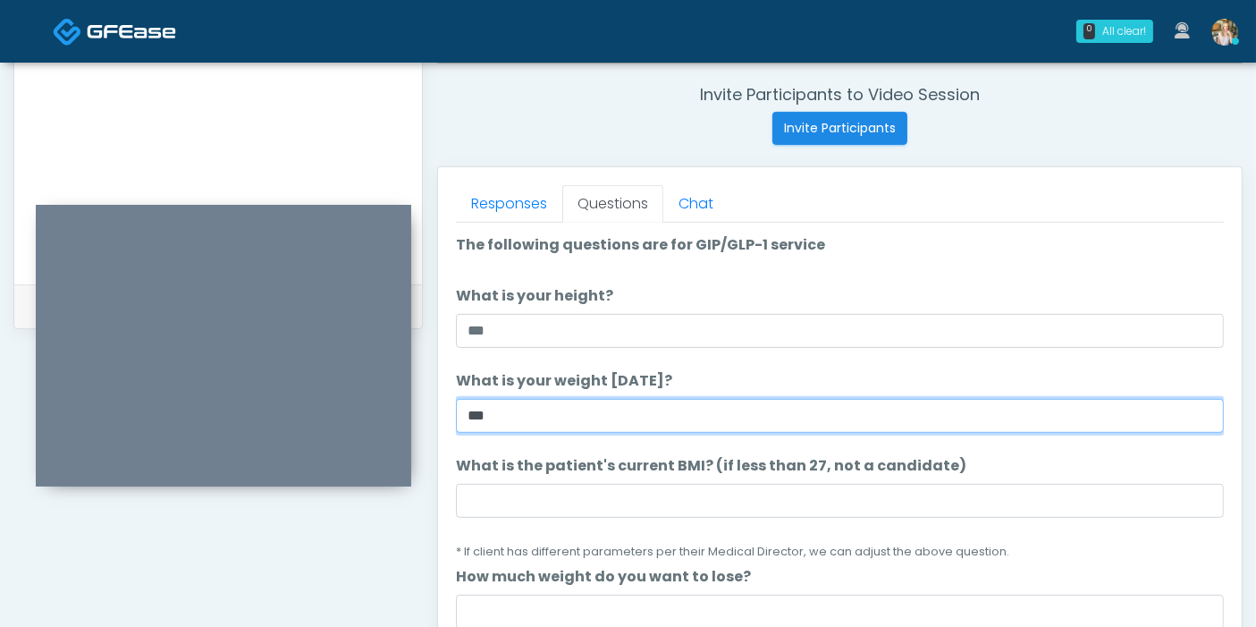
type input "***"
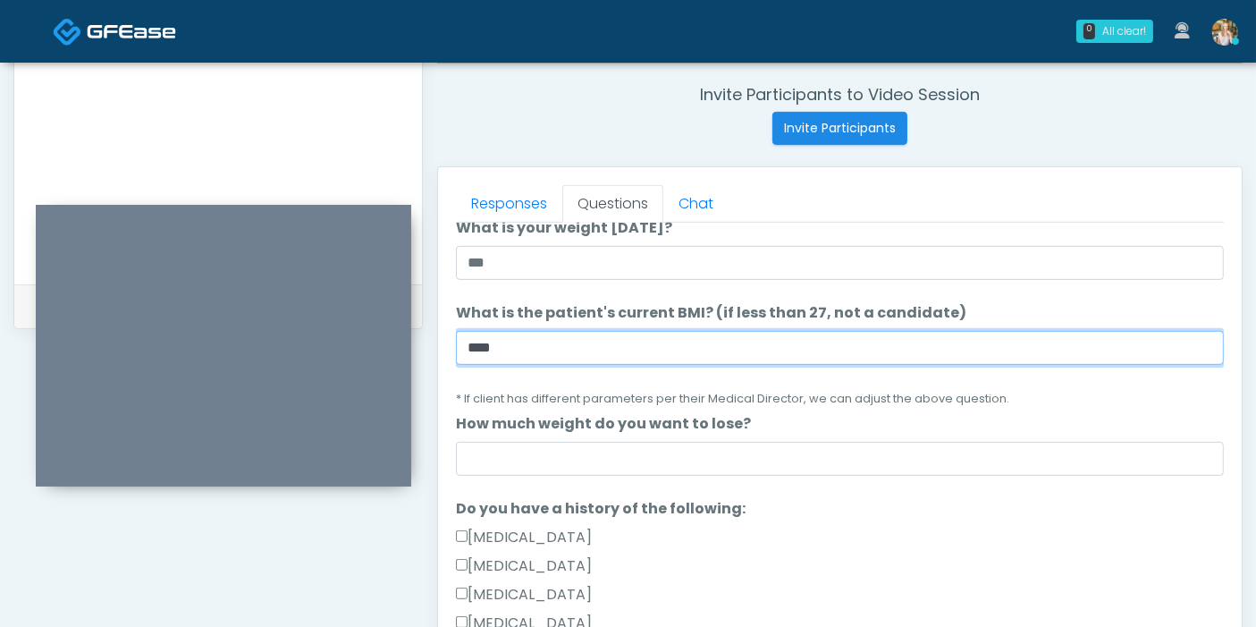
scroll to position [198, 0]
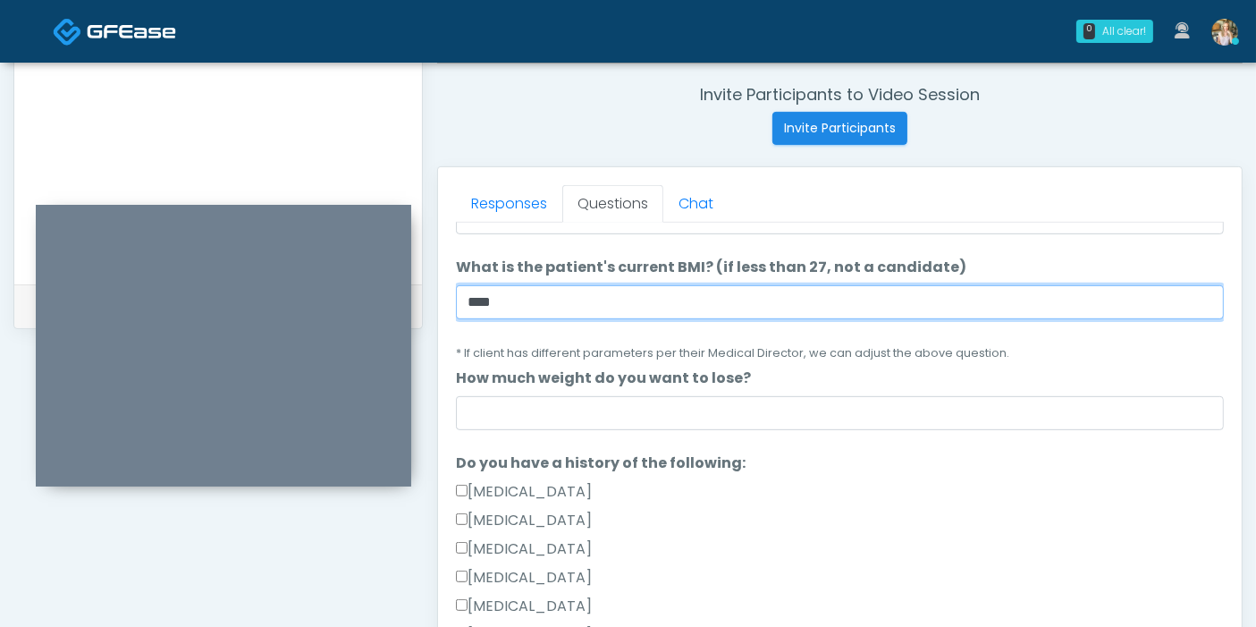
type input "****"
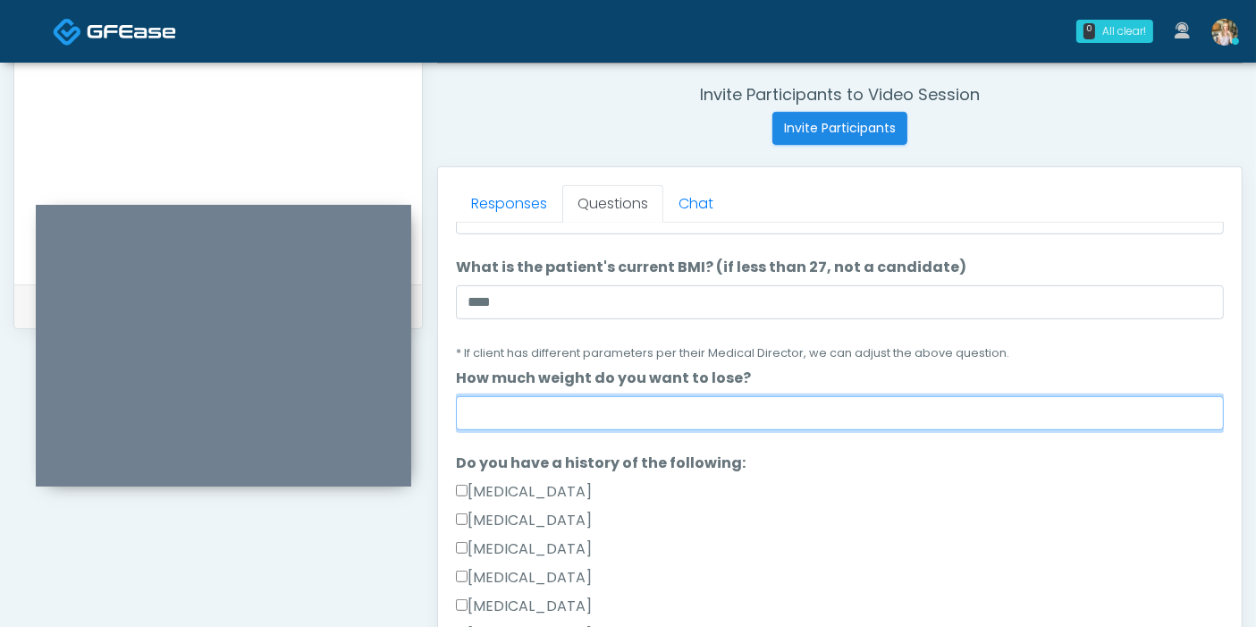
click at [766, 409] on input "How much weight do you want to lose?" at bounding box center [840, 413] width 768 height 34
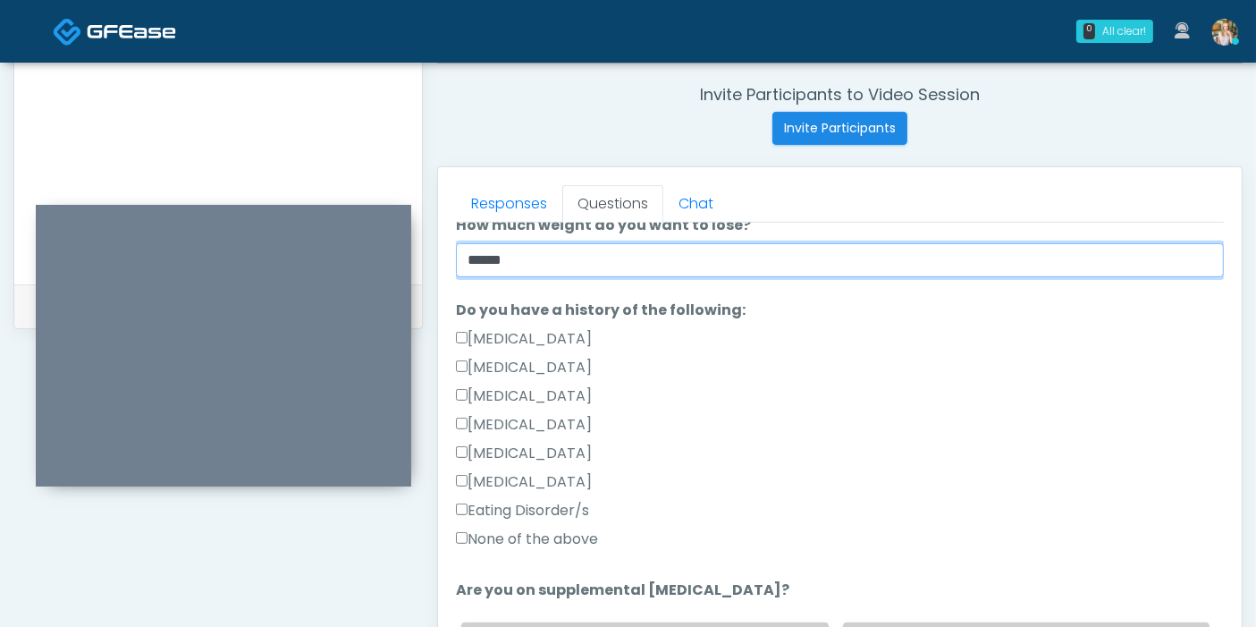
scroll to position [397, 0]
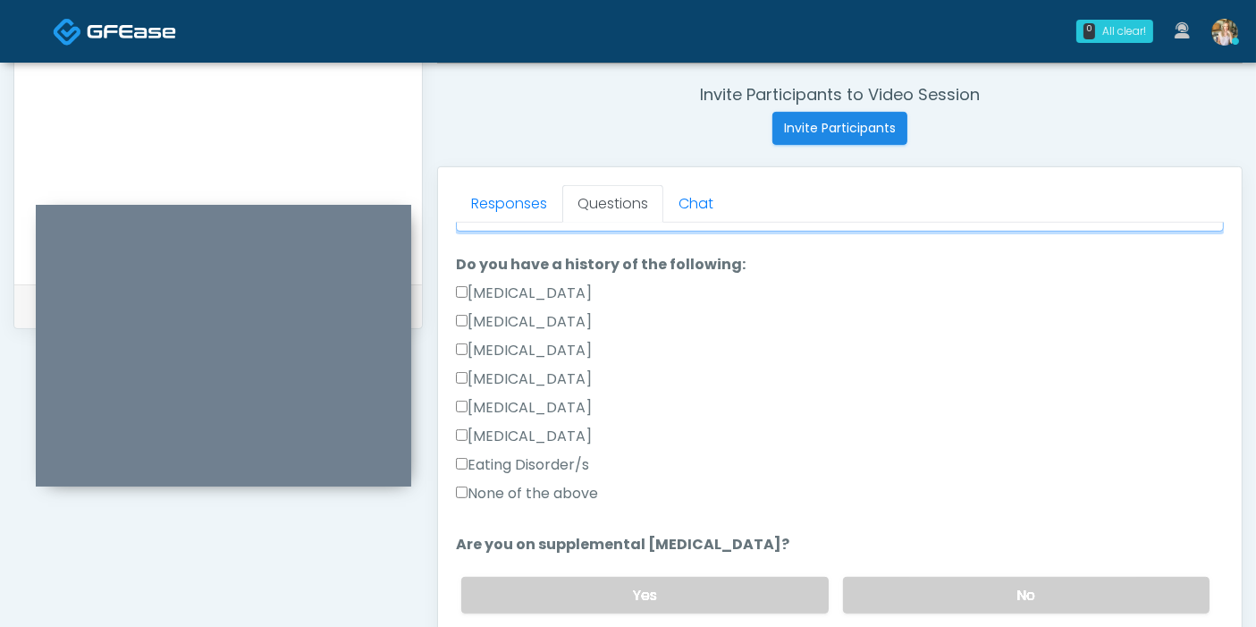
type input "******"
click at [487, 493] on label "None of the above" at bounding box center [527, 493] width 142 height 21
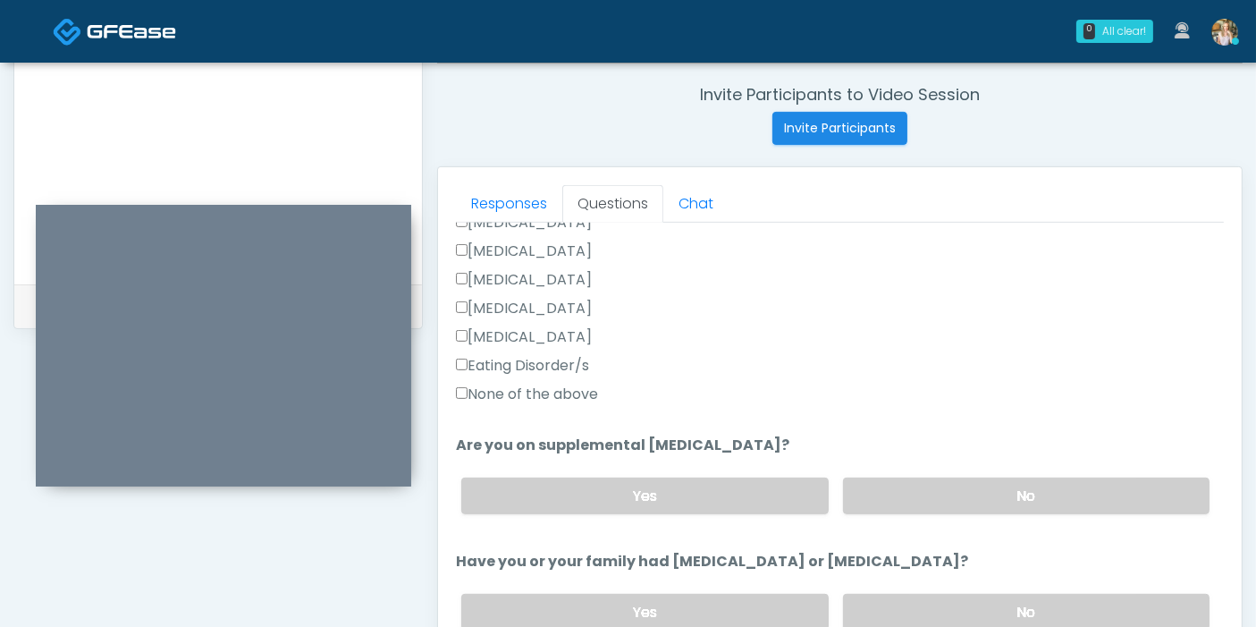
scroll to position [595, 0]
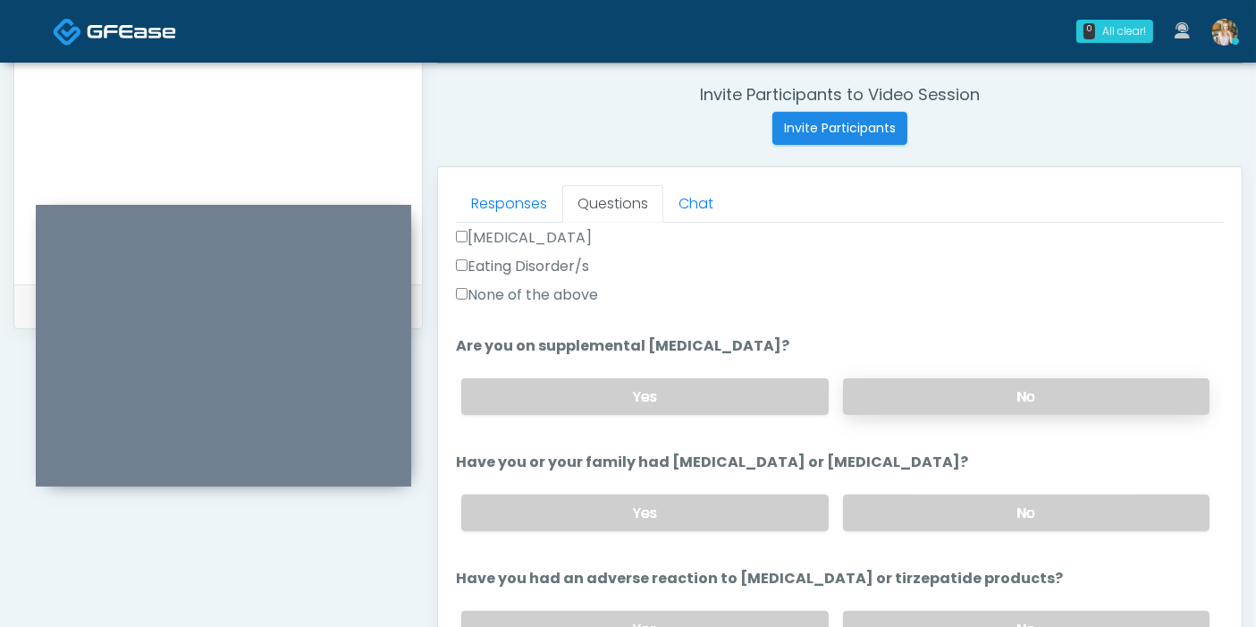
click at [933, 394] on label "No" at bounding box center [1026, 396] width 366 height 37
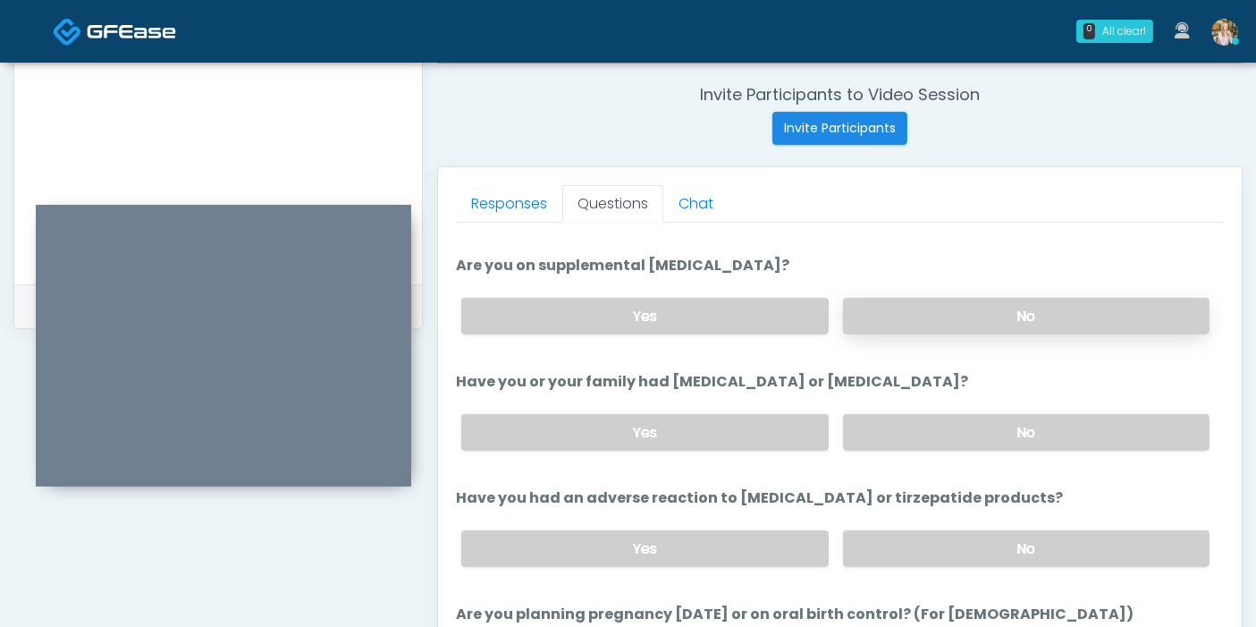
scroll to position [695, 0]
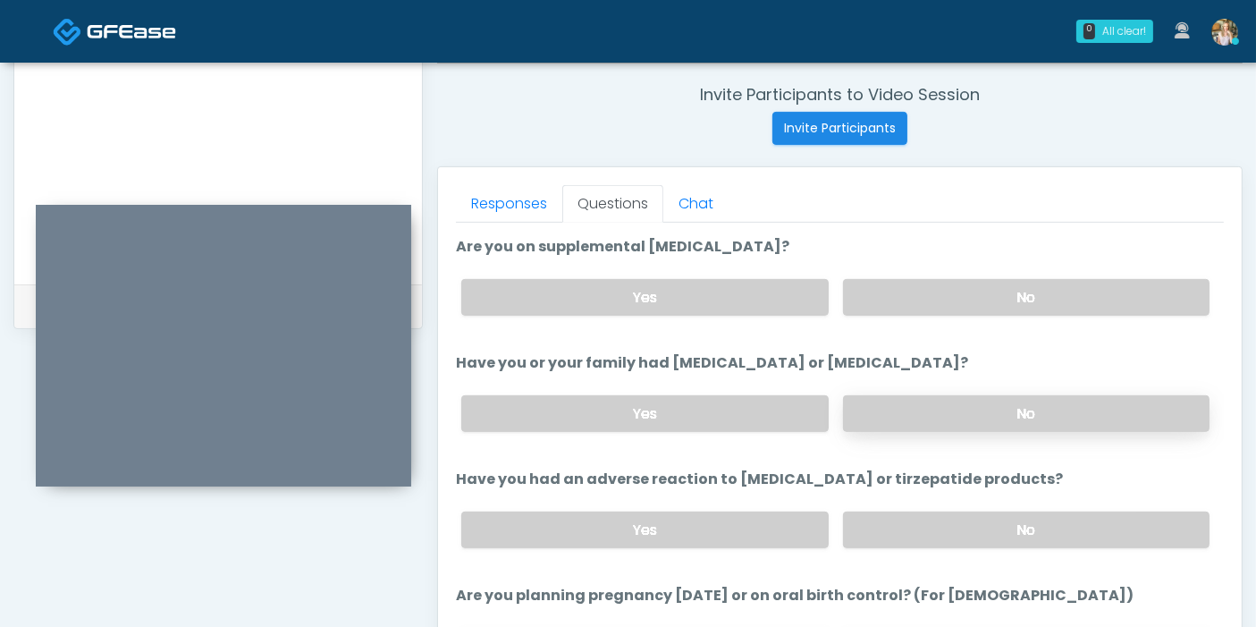
click at [944, 416] on label "No" at bounding box center [1026, 413] width 366 height 37
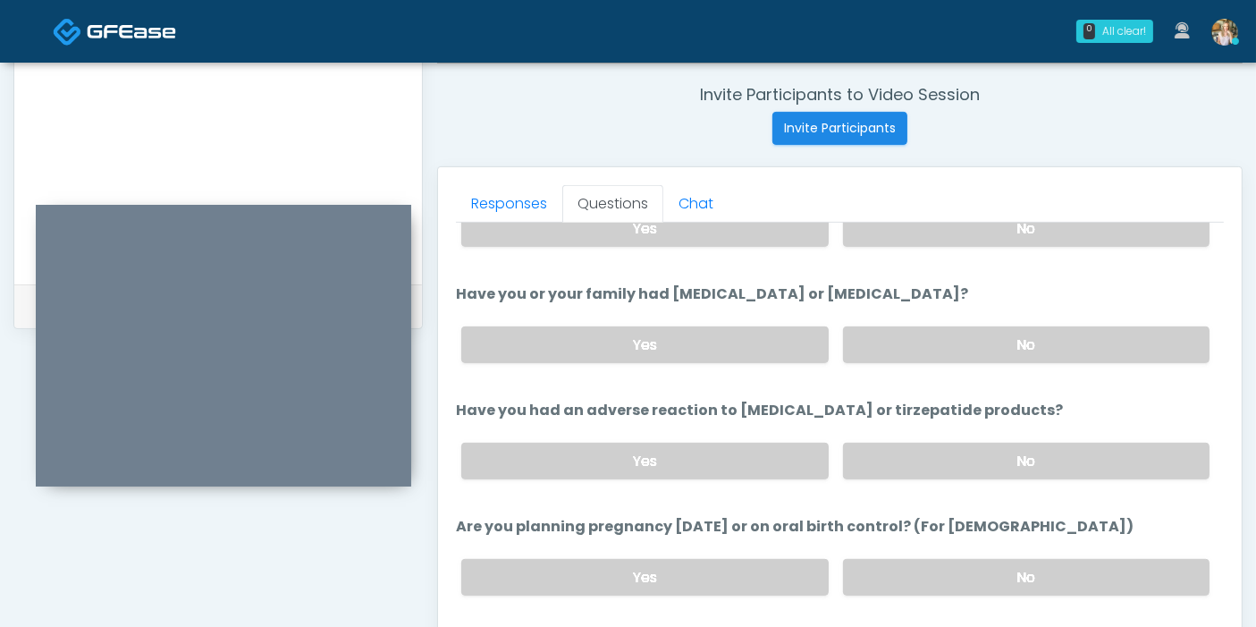
scroll to position [794, 0]
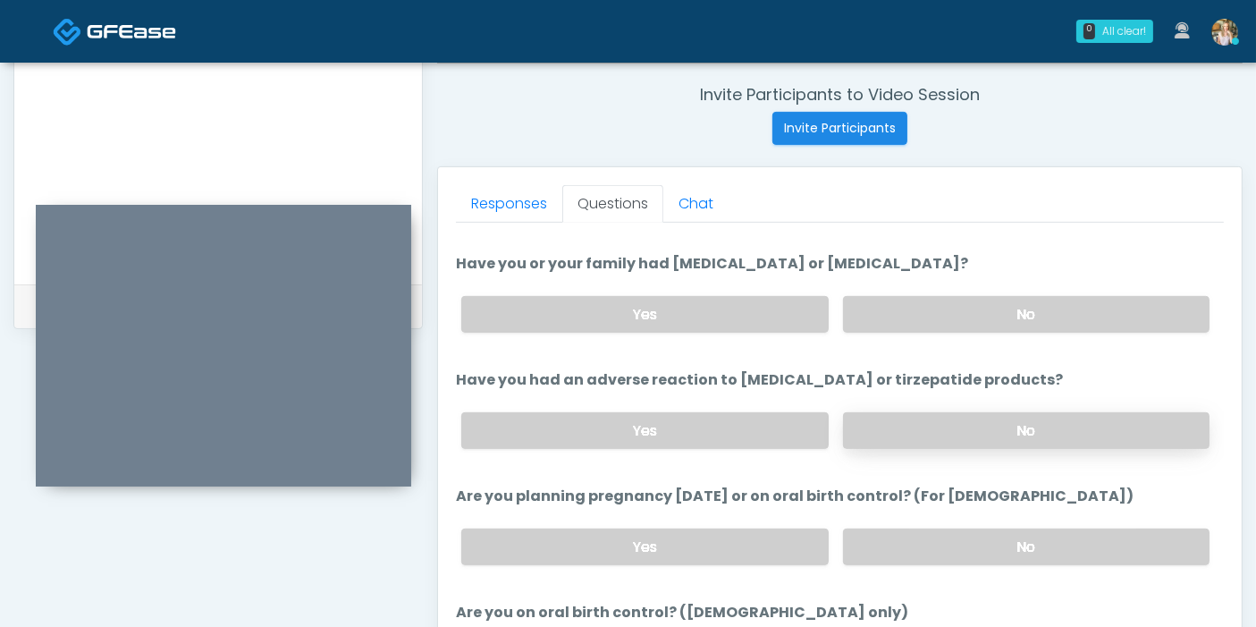
click at [942, 425] on label "No" at bounding box center [1026, 430] width 366 height 37
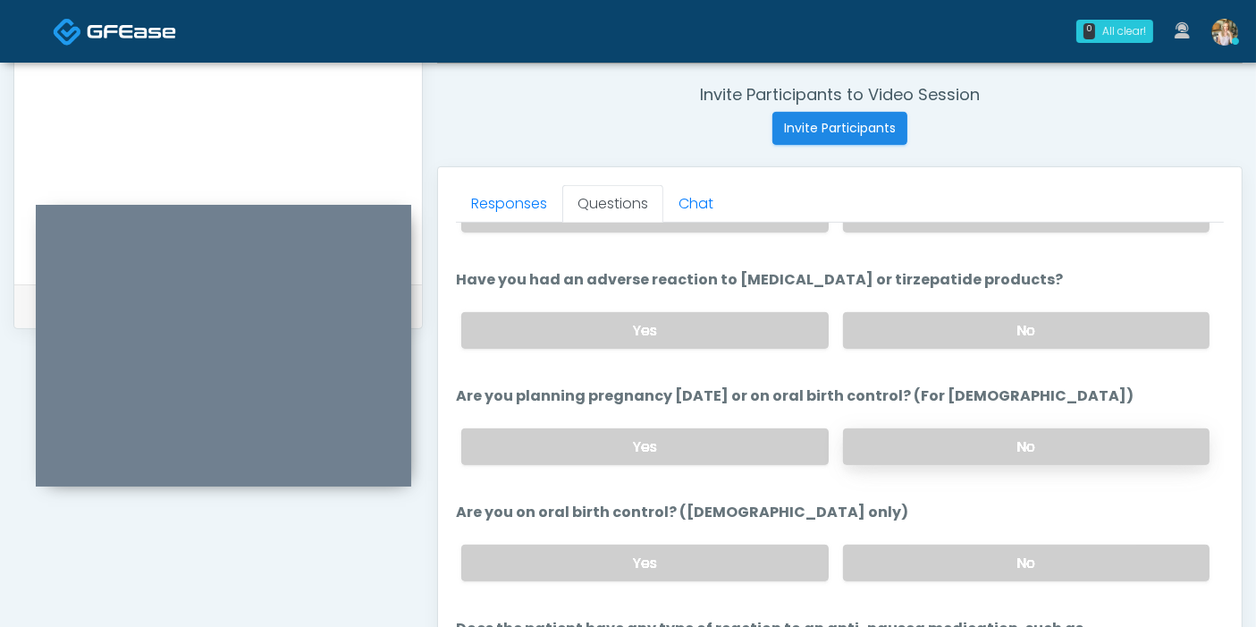
click at [920, 438] on label "No" at bounding box center [1026, 446] width 366 height 37
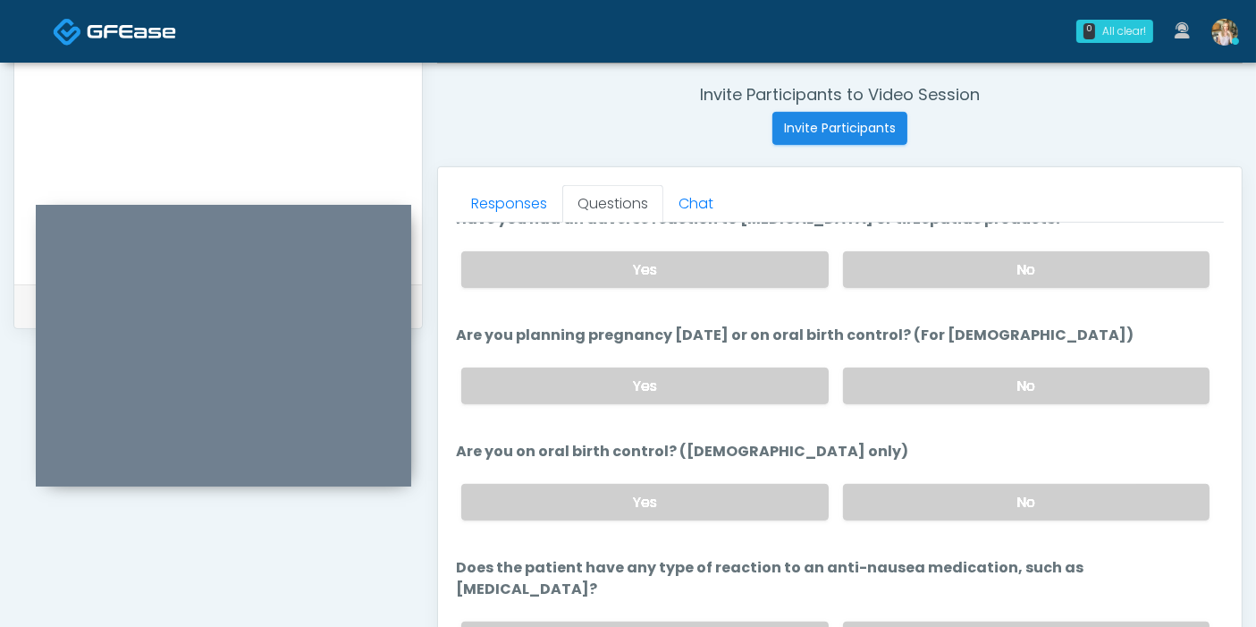
scroll to position [984, 0]
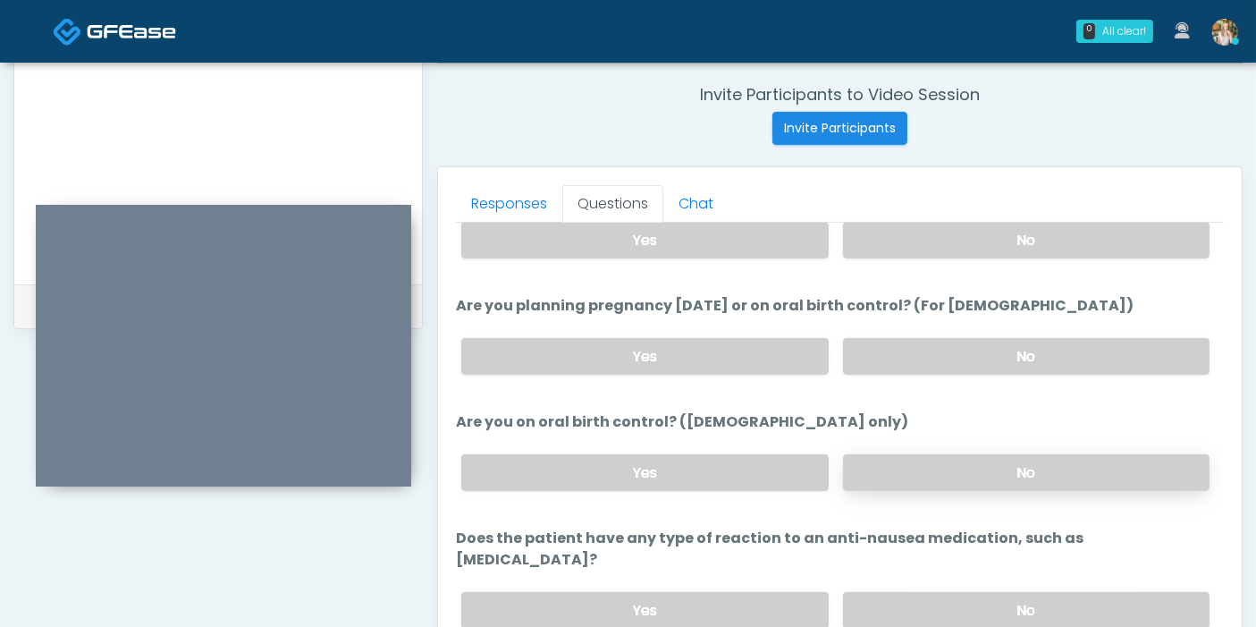
click at [942, 478] on label "No" at bounding box center [1026, 472] width 366 height 37
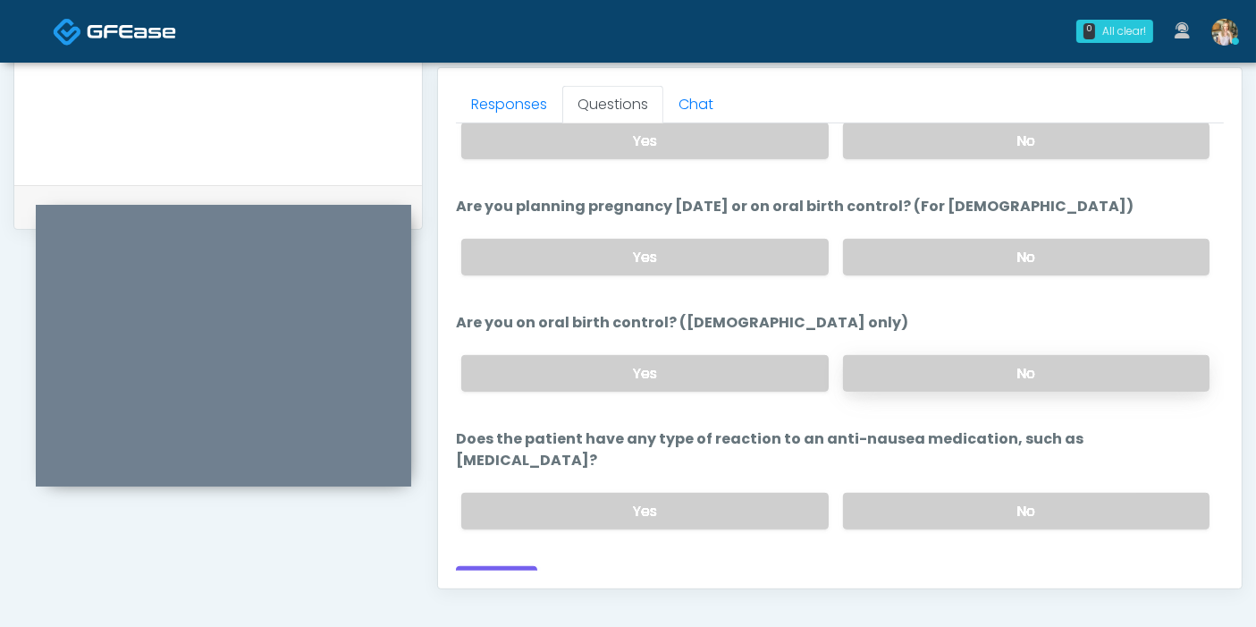
scroll to position [875, 0]
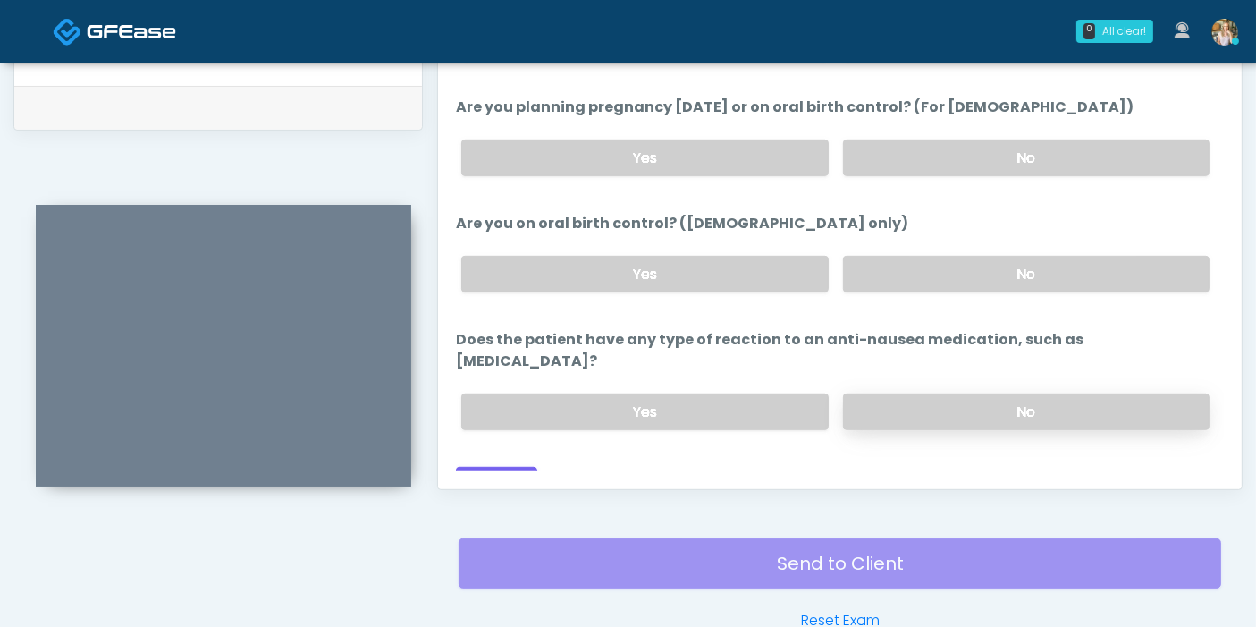
click at [902, 393] on label "No" at bounding box center [1026, 411] width 366 height 37
click at [503, 467] on button "Continue" at bounding box center [496, 483] width 81 height 33
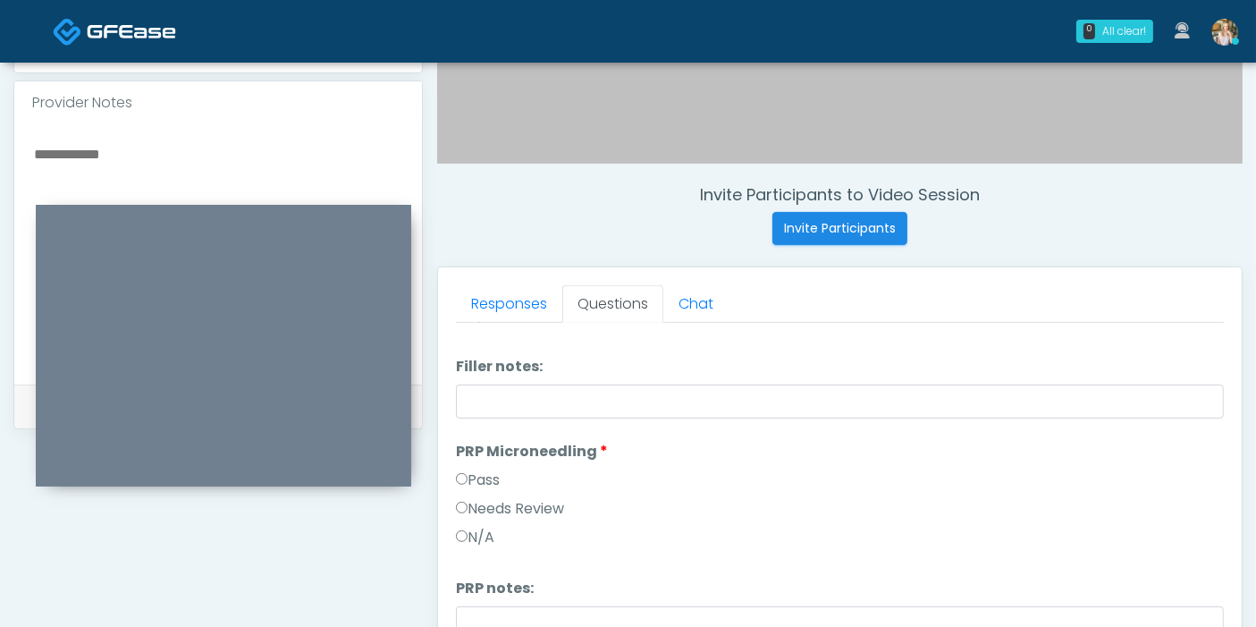
scroll to position [0, 0]
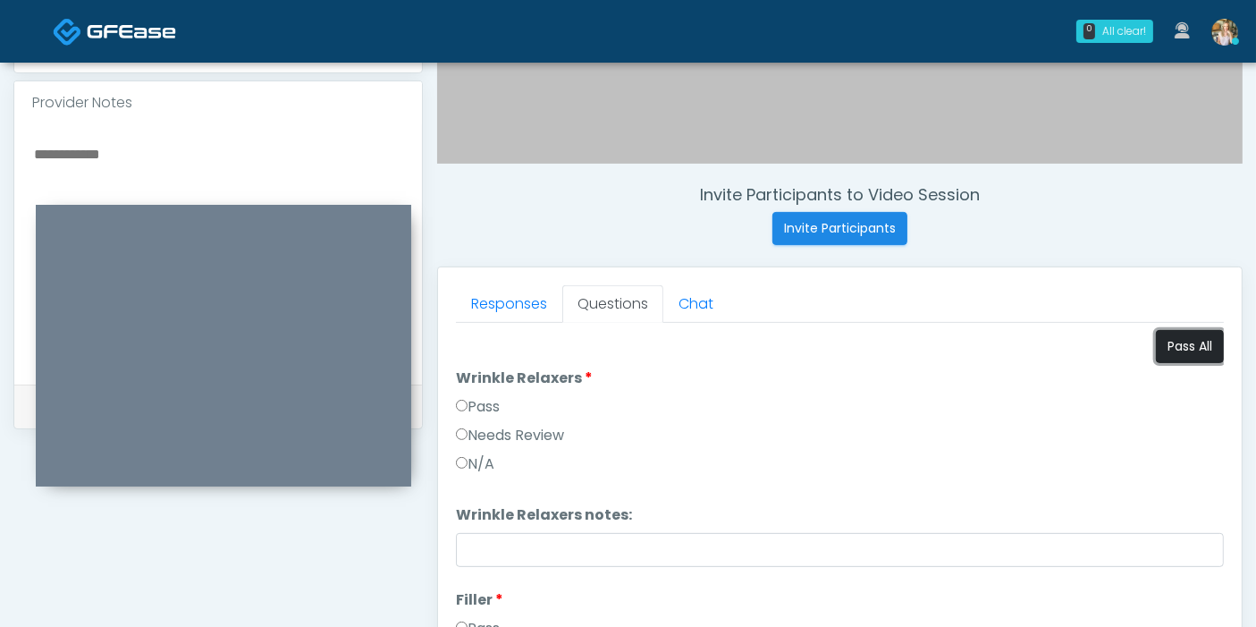
click at [1182, 335] on button "Pass All" at bounding box center [1190, 346] width 68 height 33
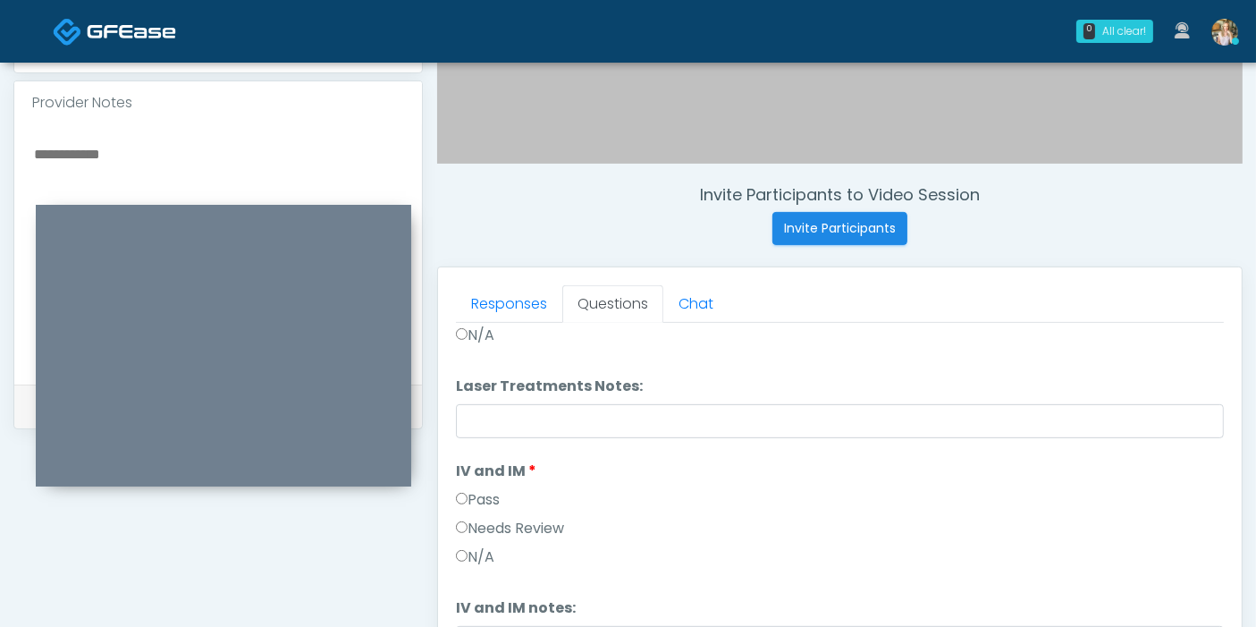
scroll to position [894, 0]
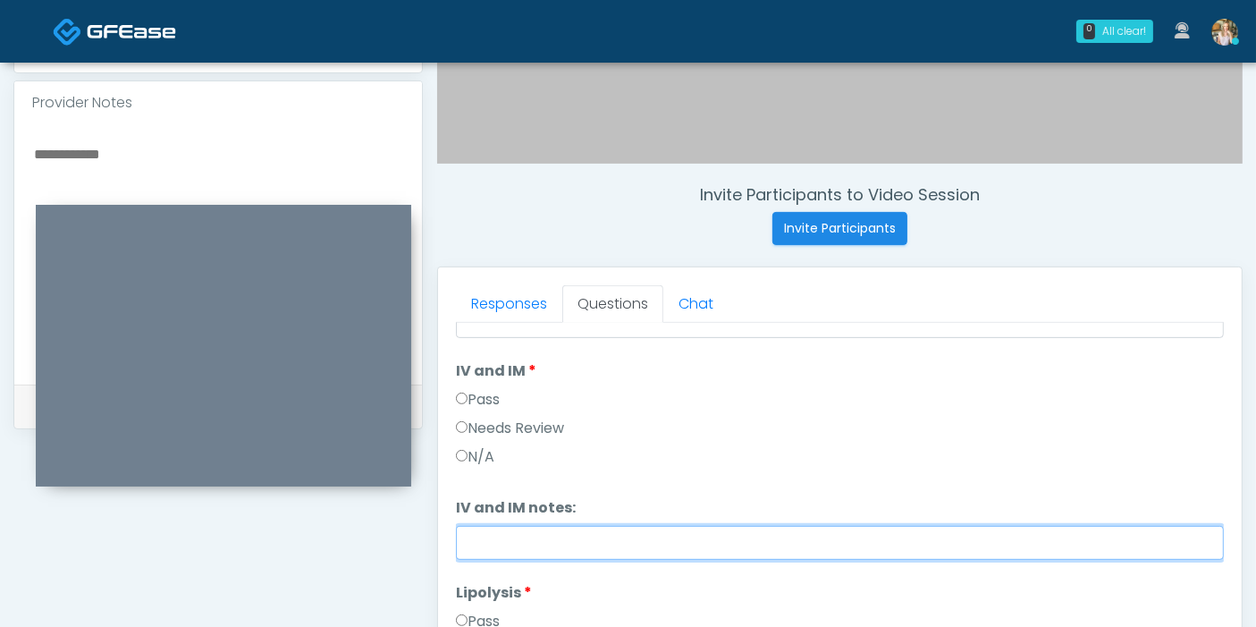
click at [673, 544] on input "IV and IM notes:" at bounding box center [840, 543] width 768 height 34
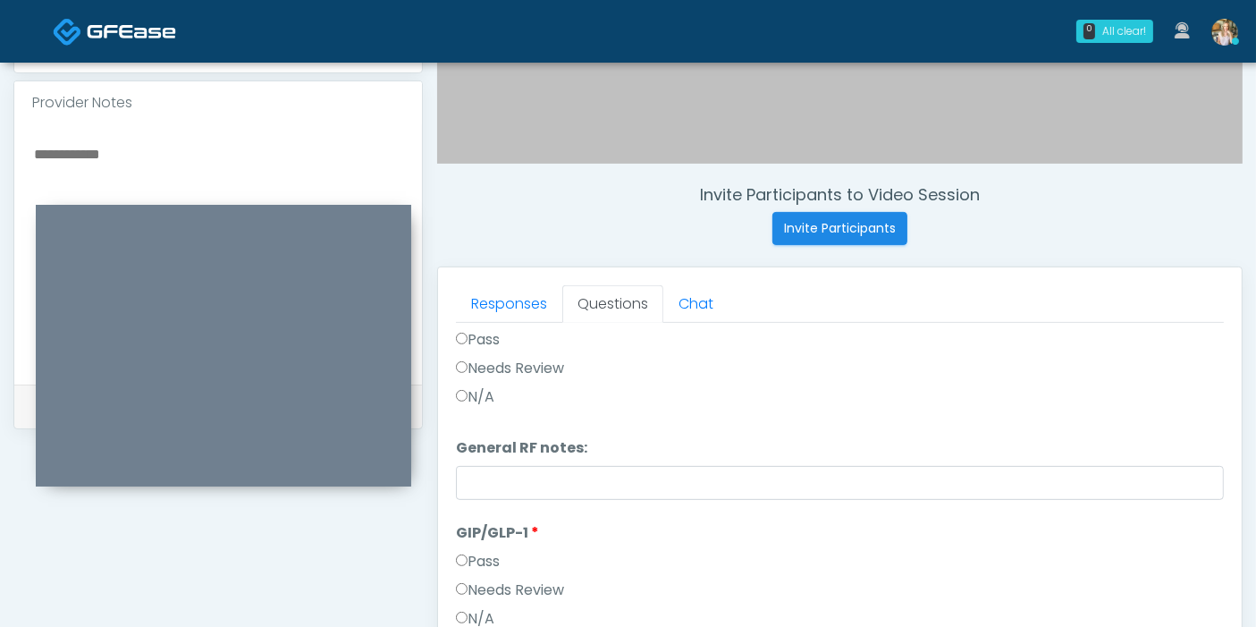
scroll to position [2288, 0]
type input "**********"
click at [512, 583] on label "Needs Review" at bounding box center [510, 585] width 108 height 21
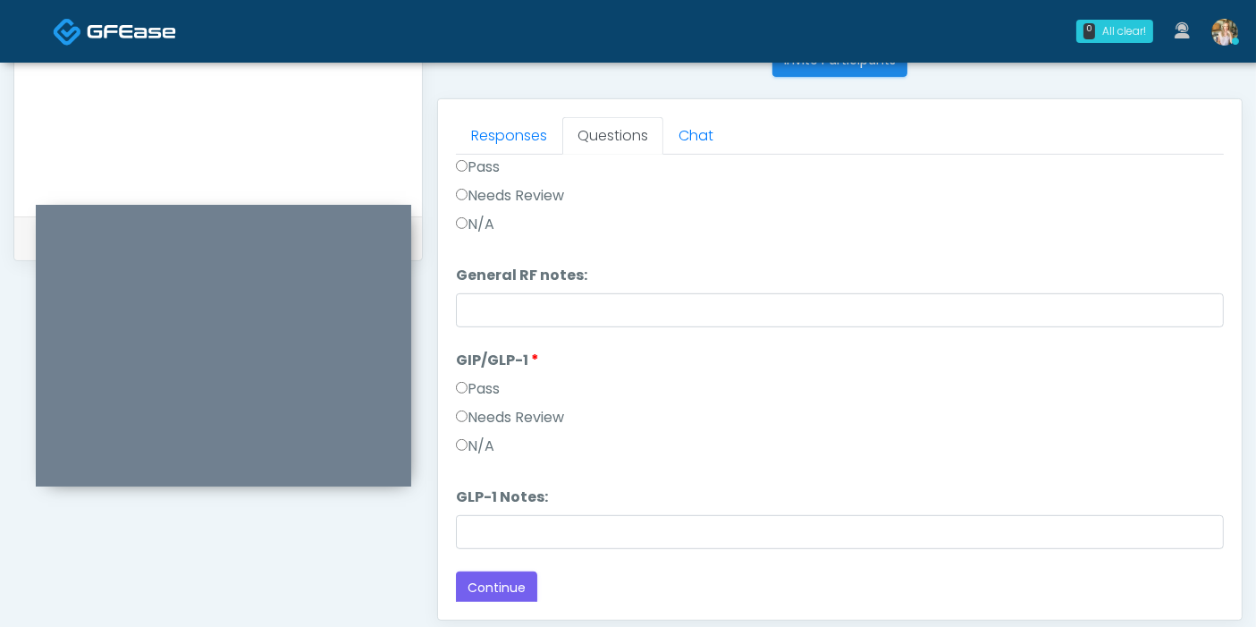
scroll to position [776, 0]
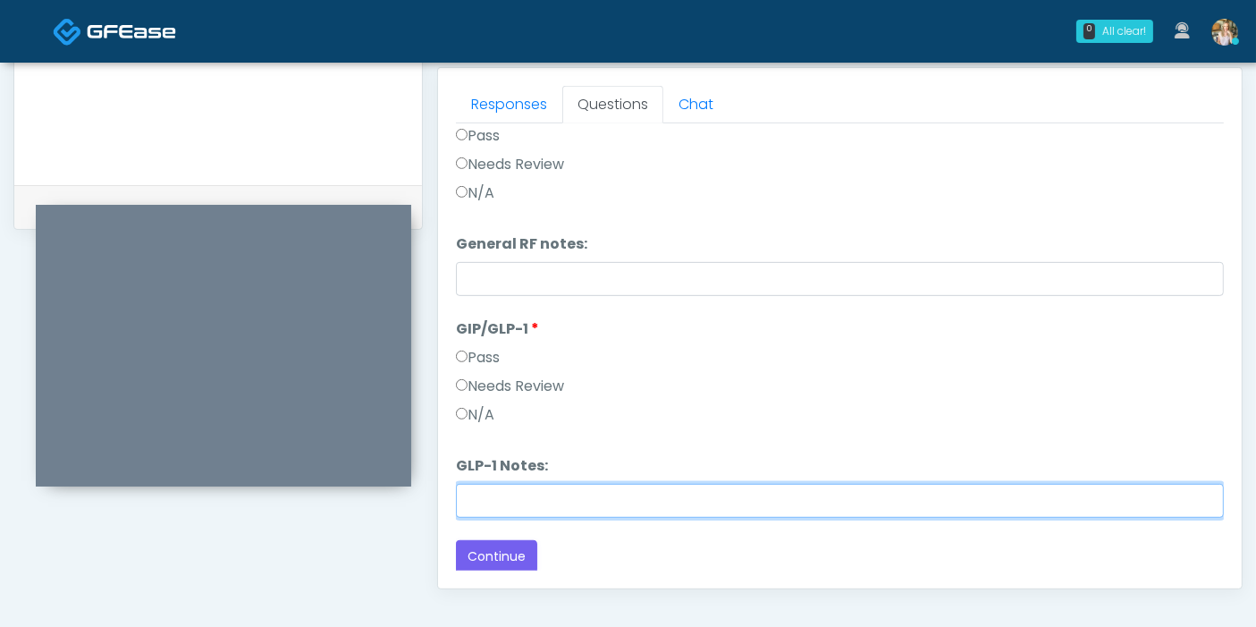
click at [666, 498] on input "GLP-1 Notes:" at bounding box center [840, 501] width 768 height 34
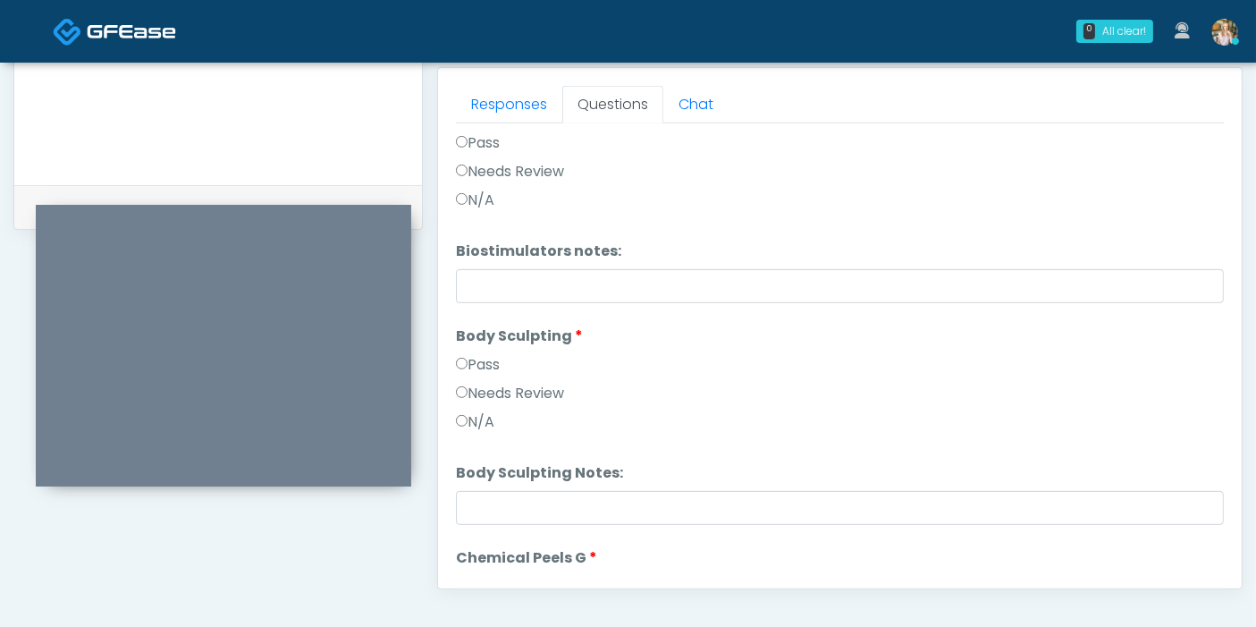
scroll to position [1097, 0]
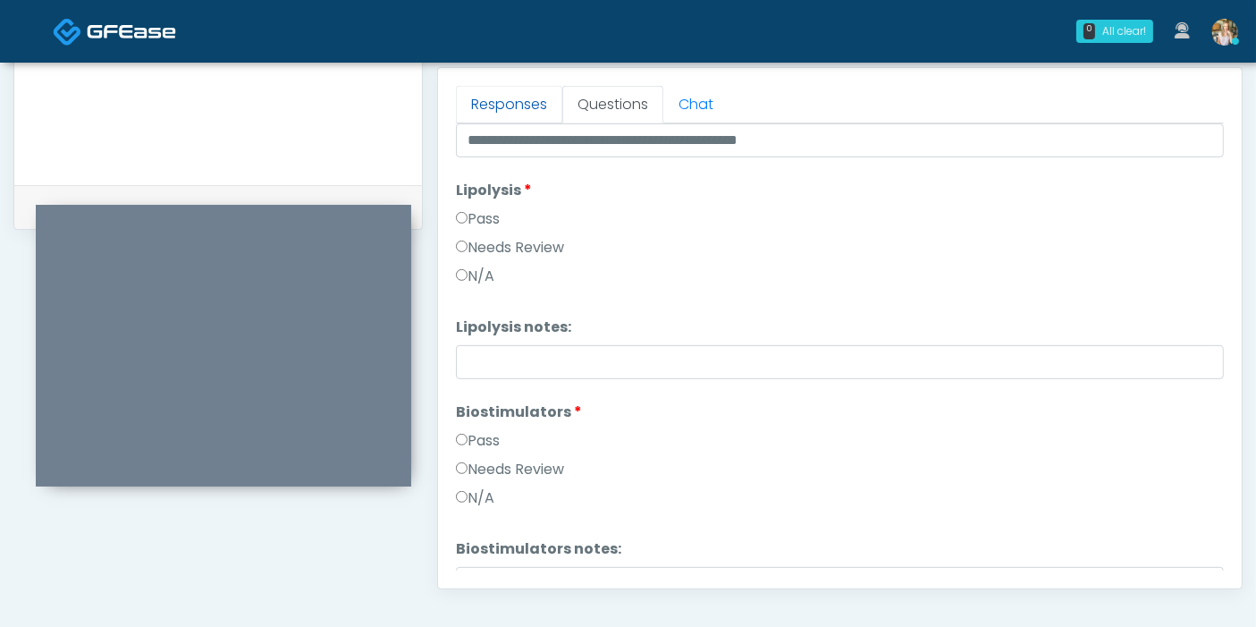
type input "********"
click at [495, 92] on link "Responses" at bounding box center [509, 105] width 106 height 38
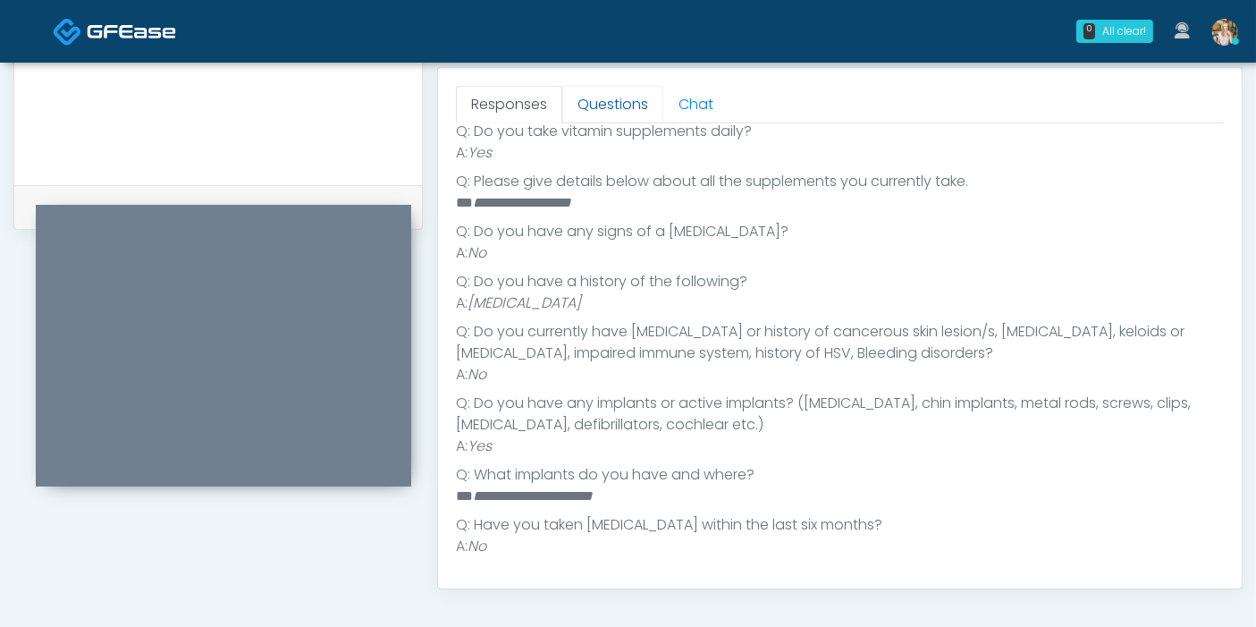
click at [602, 107] on link "Questions" at bounding box center [612, 105] width 101 height 38
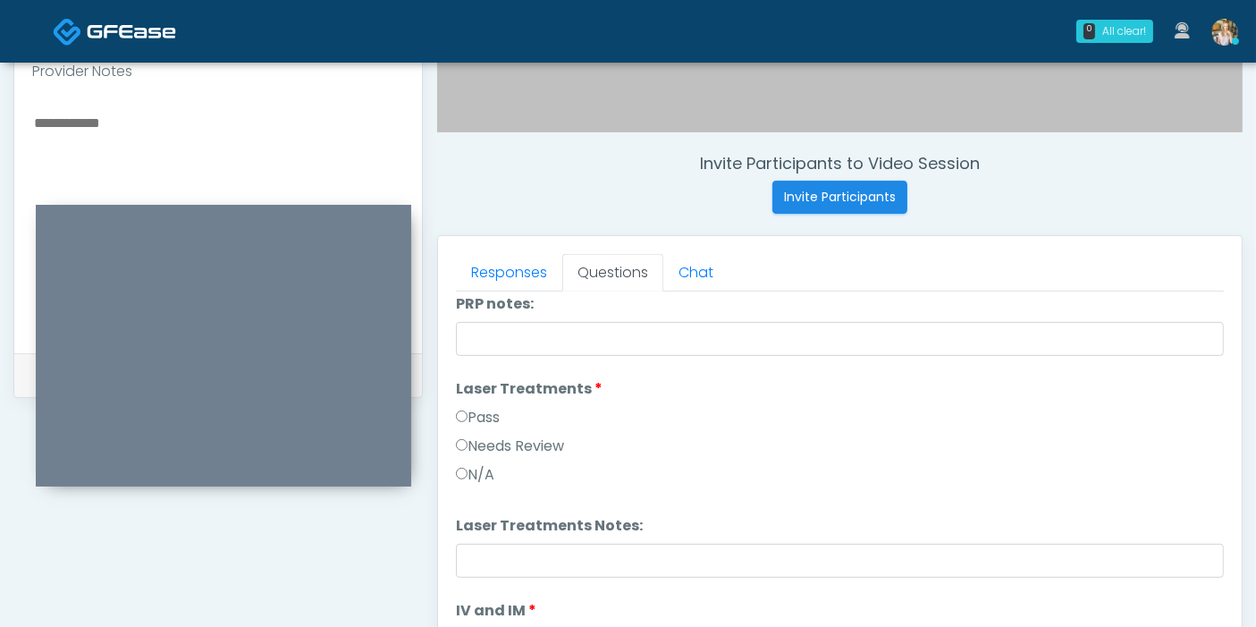
scroll to position [577, 0]
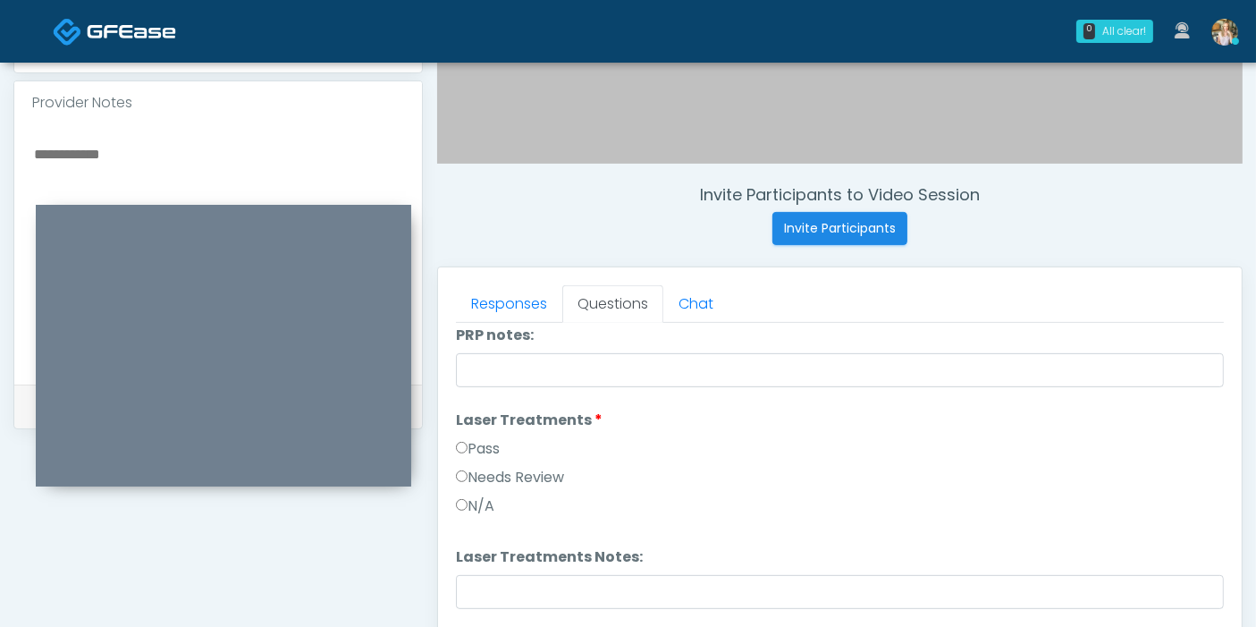
click at [179, 142] on textarea at bounding box center [218, 251] width 372 height 218
type textarea "*"
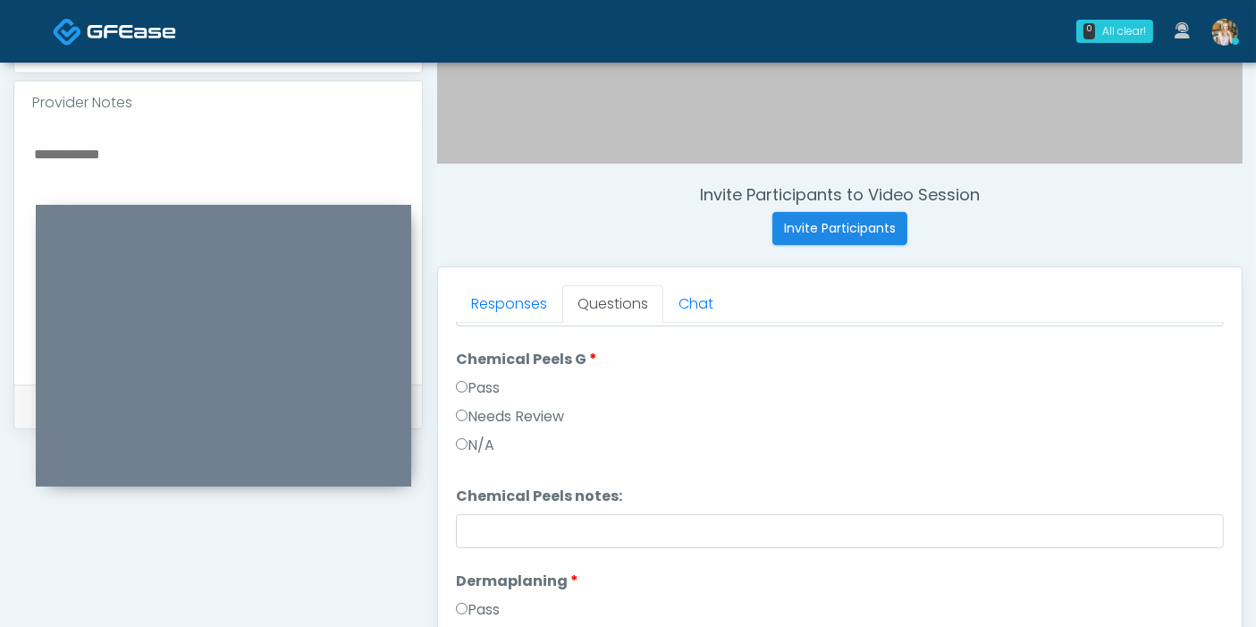
click at [215, 146] on textarea at bounding box center [218, 251] width 372 height 218
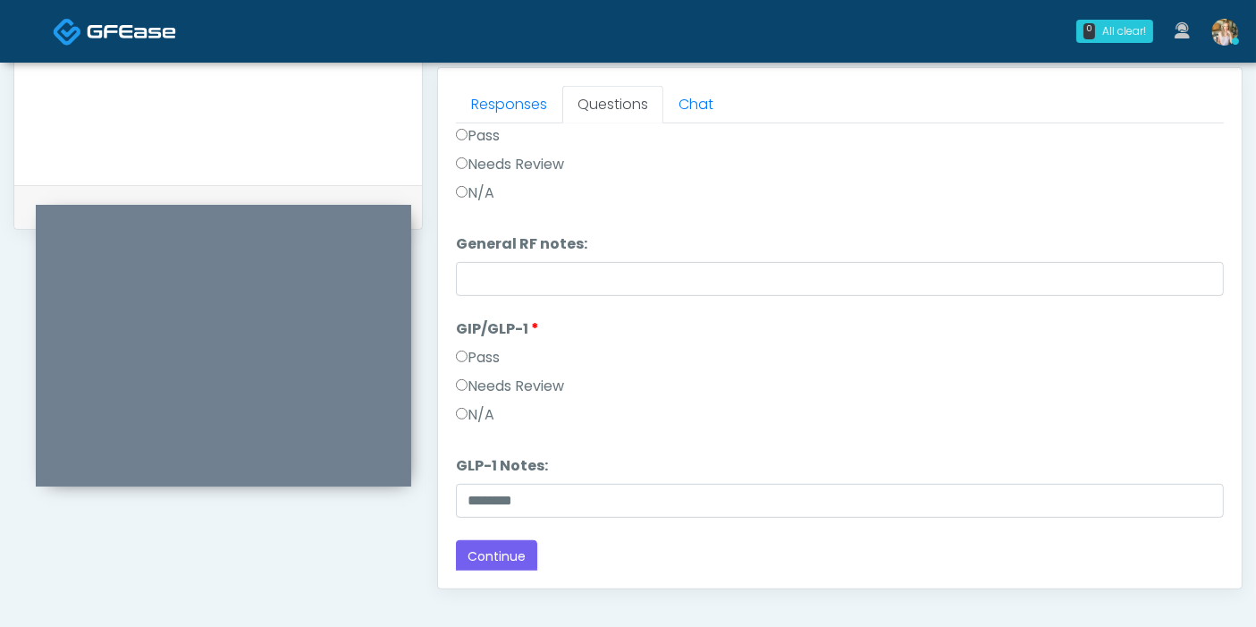
scroll to position [875, 0]
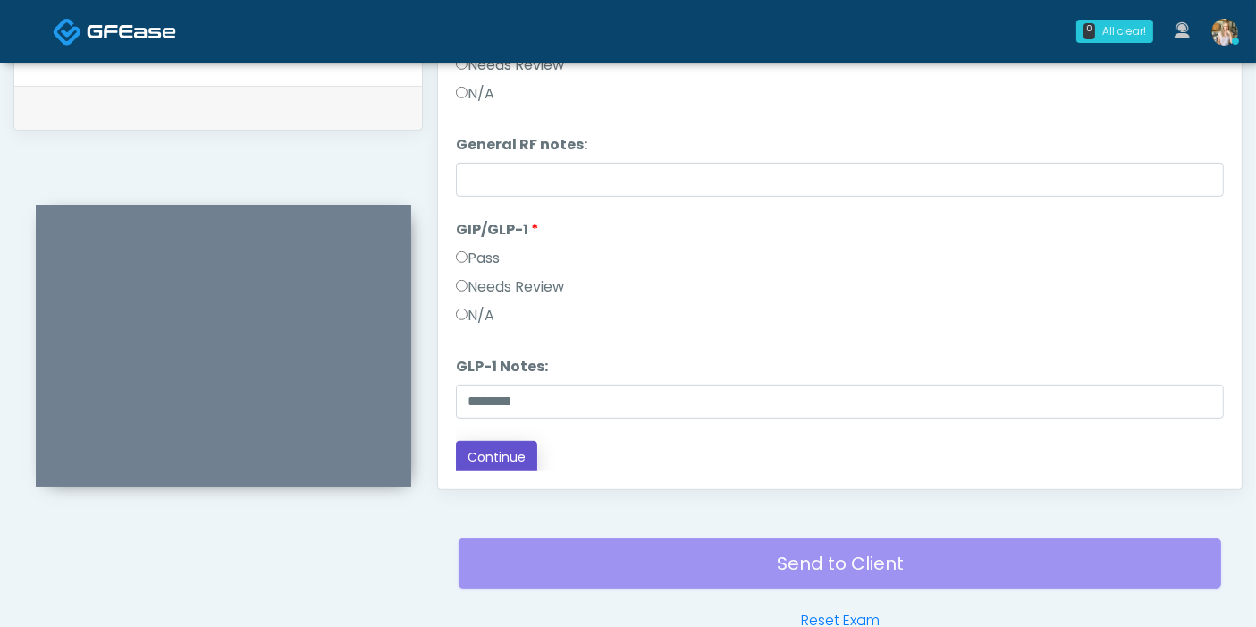
click at [498, 455] on button "Continue" at bounding box center [496, 457] width 81 height 33
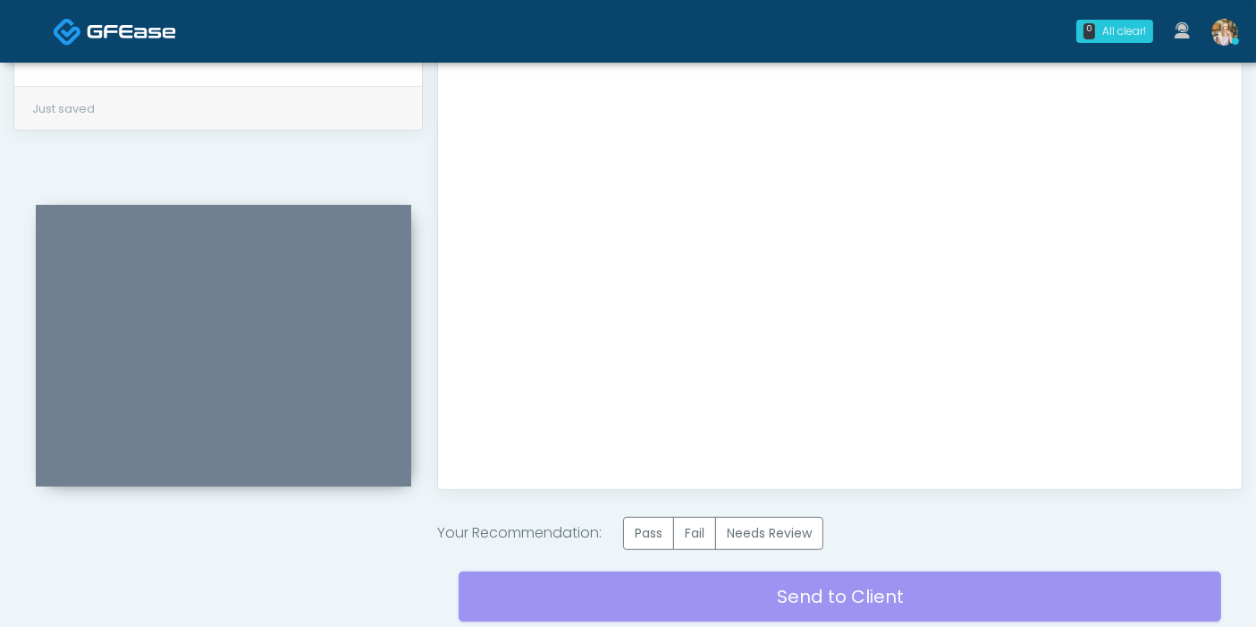
scroll to position [0, 0]
click at [777, 529] on label "Needs Review" at bounding box center [769, 533] width 108 height 33
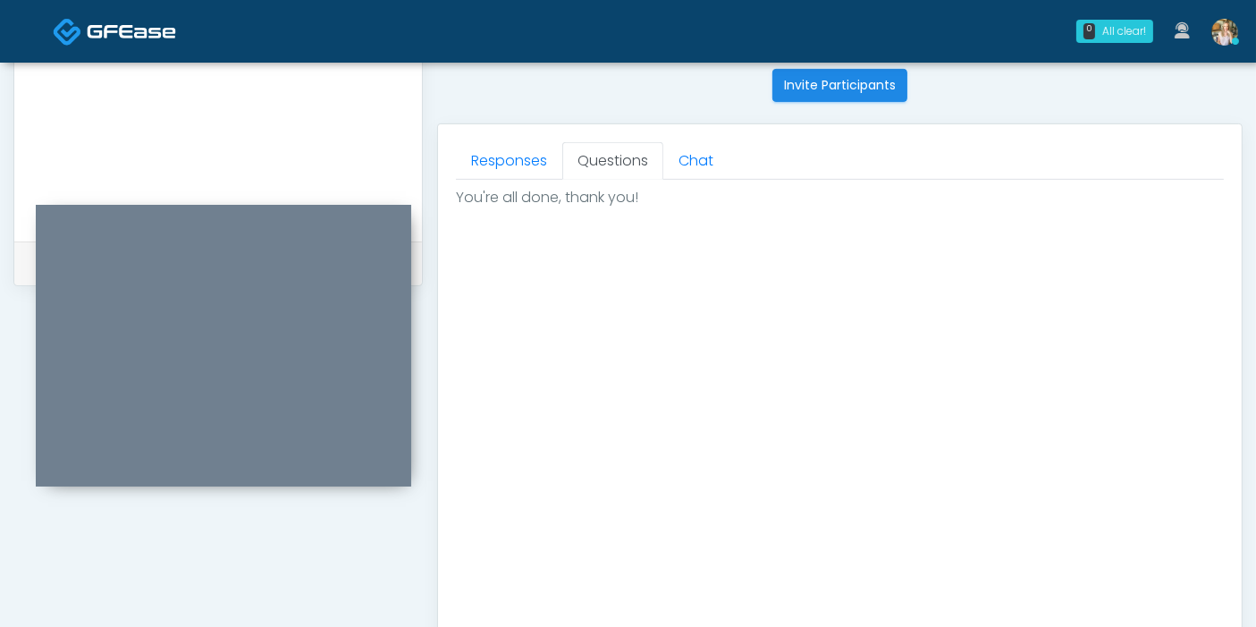
scroll to position [677, 0]
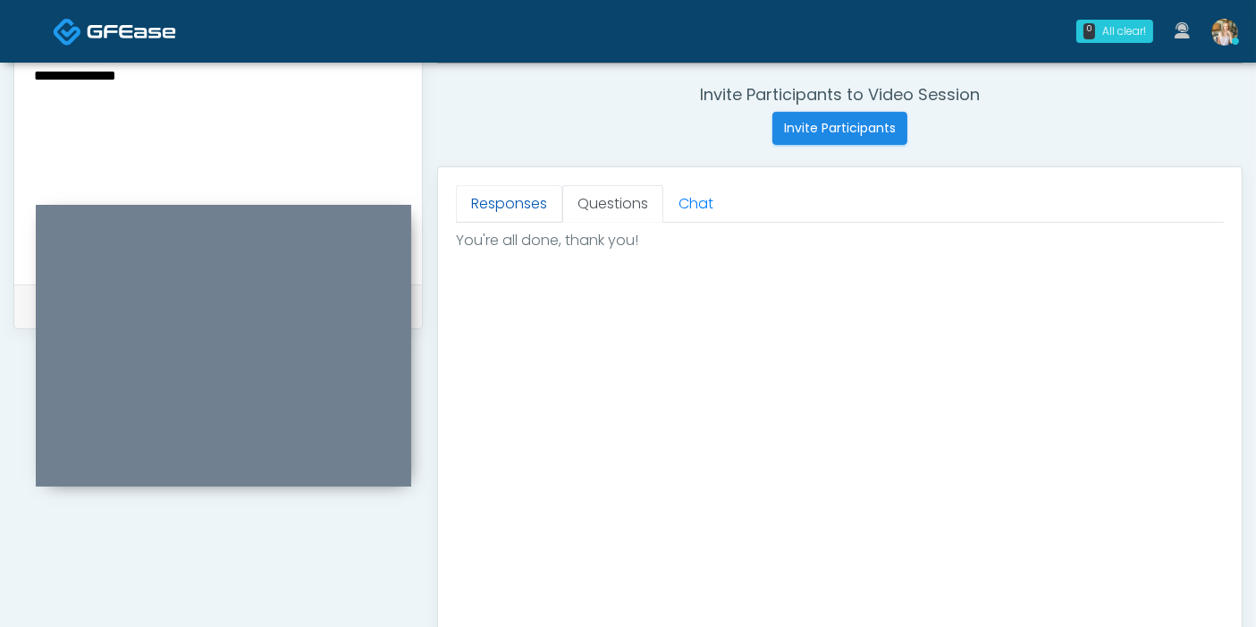
click at [504, 210] on link "Responses" at bounding box center [509, 204] width 106 height 38
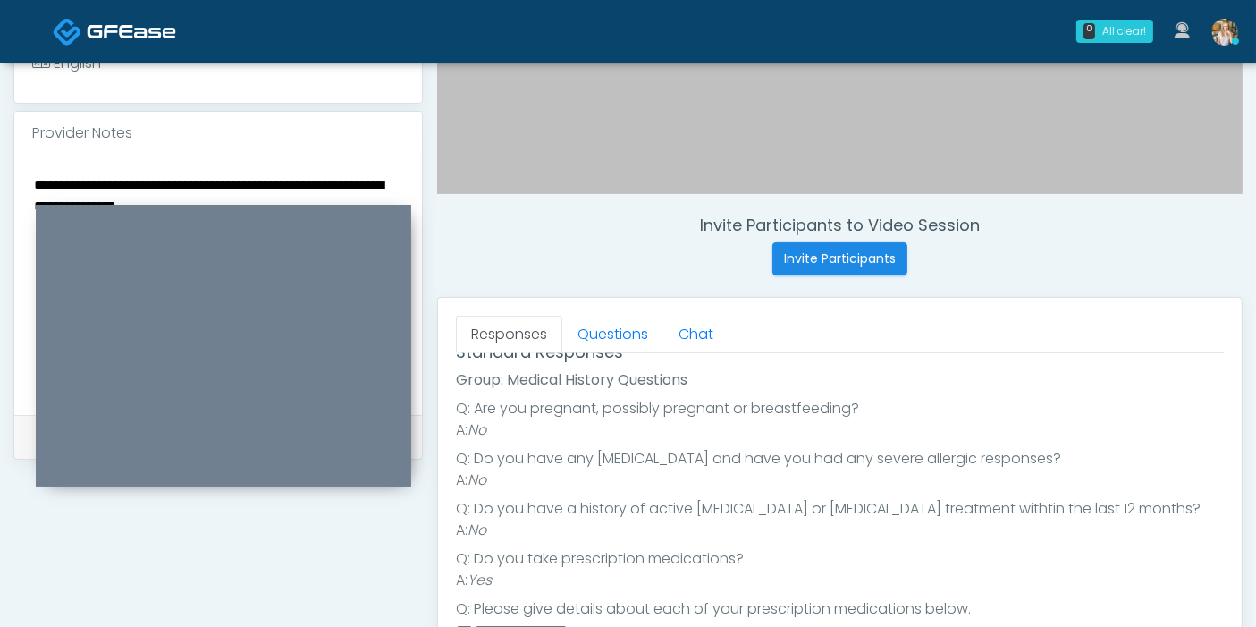
scroll to position [577, 0]
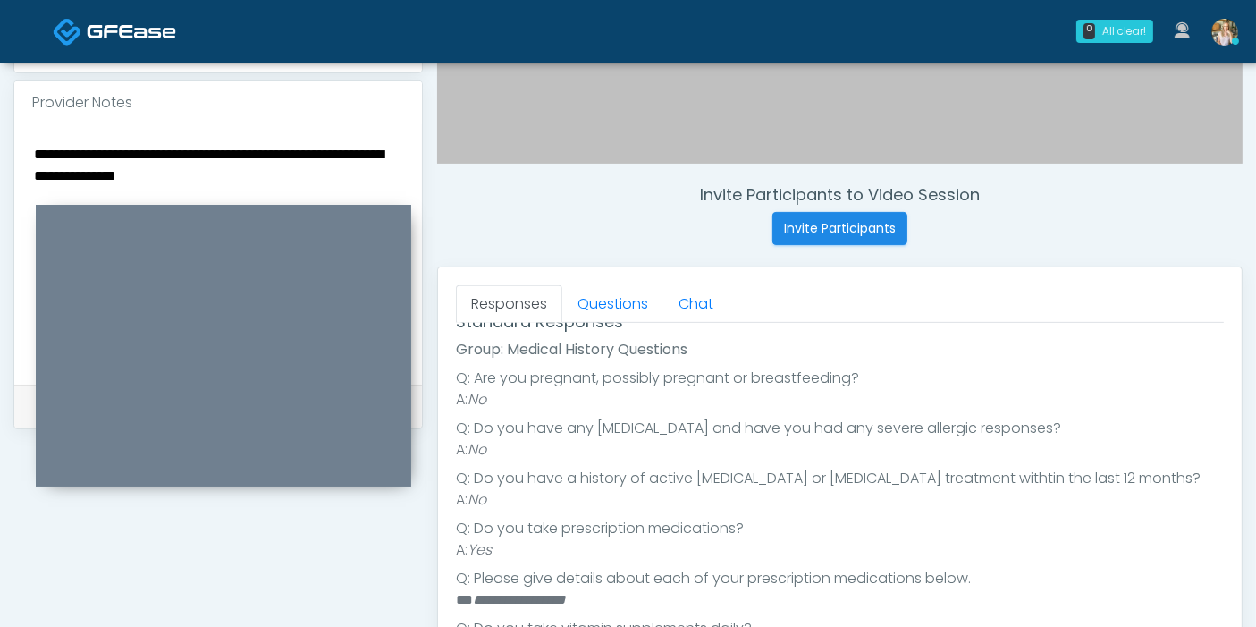
click at [219, 147] on textarea "**********" at bounding box center [218, 251] width 372 height 218
click at [217, 154] on textarea "**********" at bounding box center [218, 251] width 372 height 218
click at [301, 146] on textarea "**********" at bounding box center [218, 251] width 372 height 218
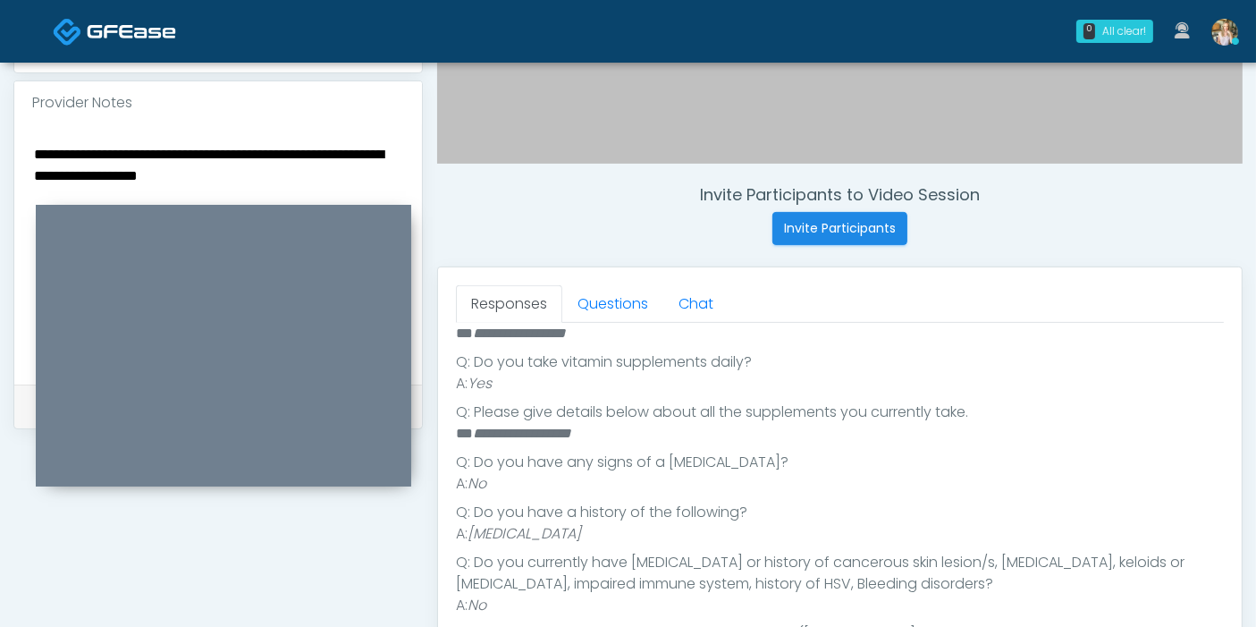
scroll to position [623, 0]
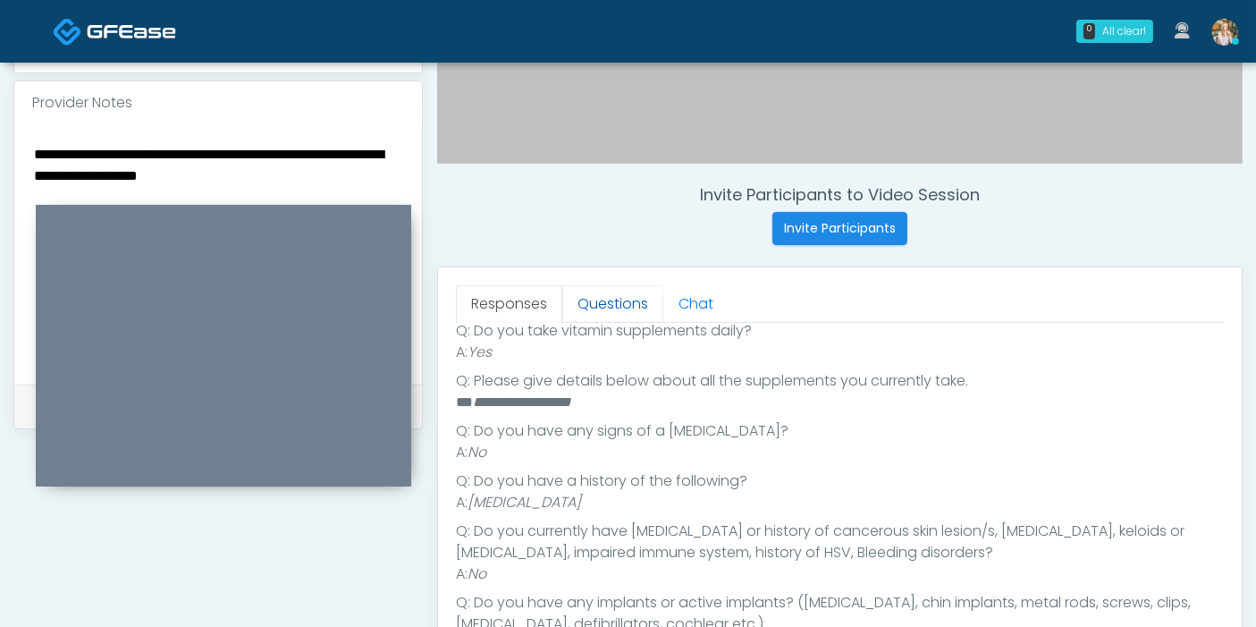
type textarea "**********"
click at [610, 305] on link "Questions" at bounding box center [612, 304] width 101 height 38
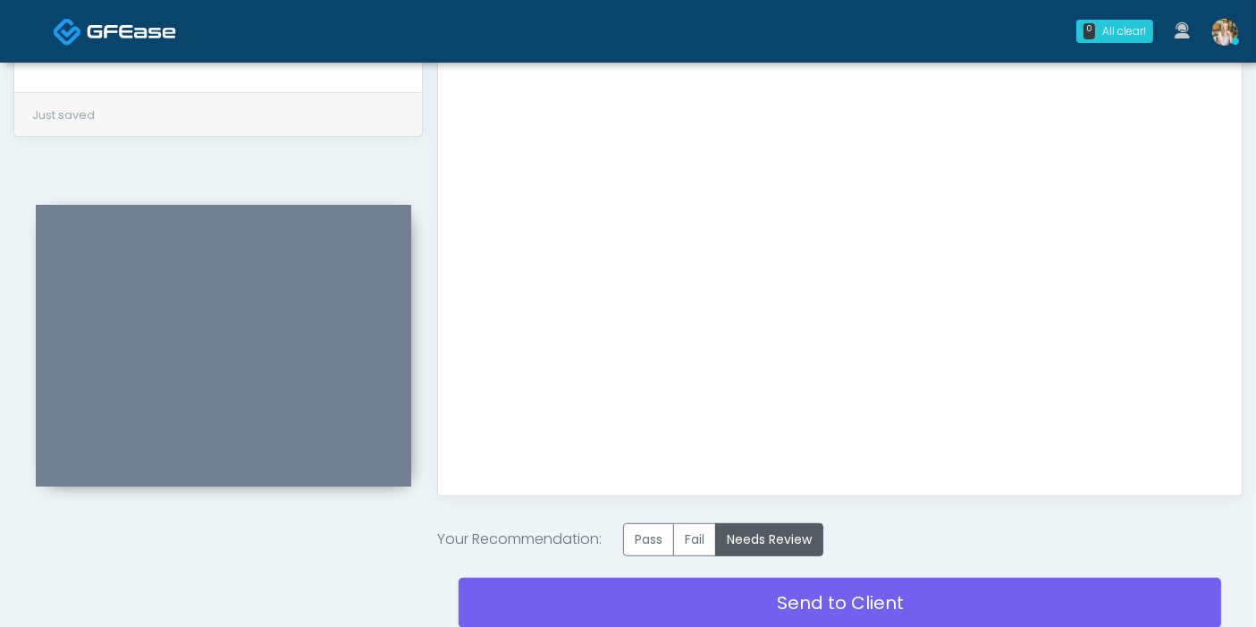
scroll to position [974, 0]
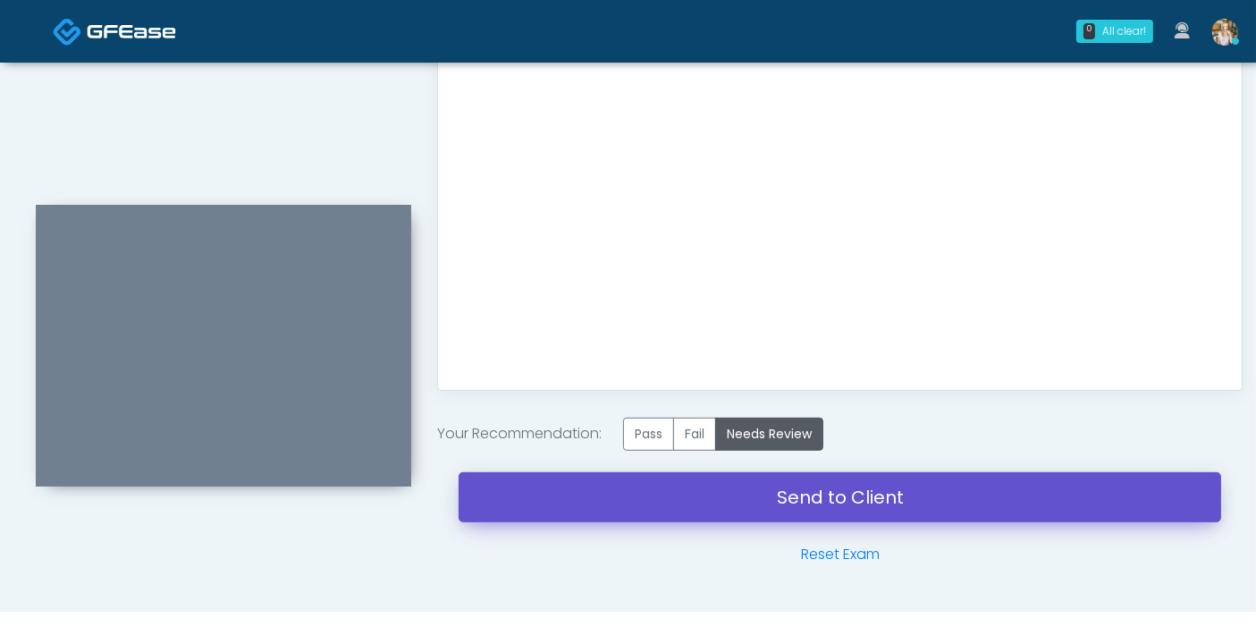
click at [855, 497] on link "Send to Client" at bounding box center [840, 497] width 762 height 50
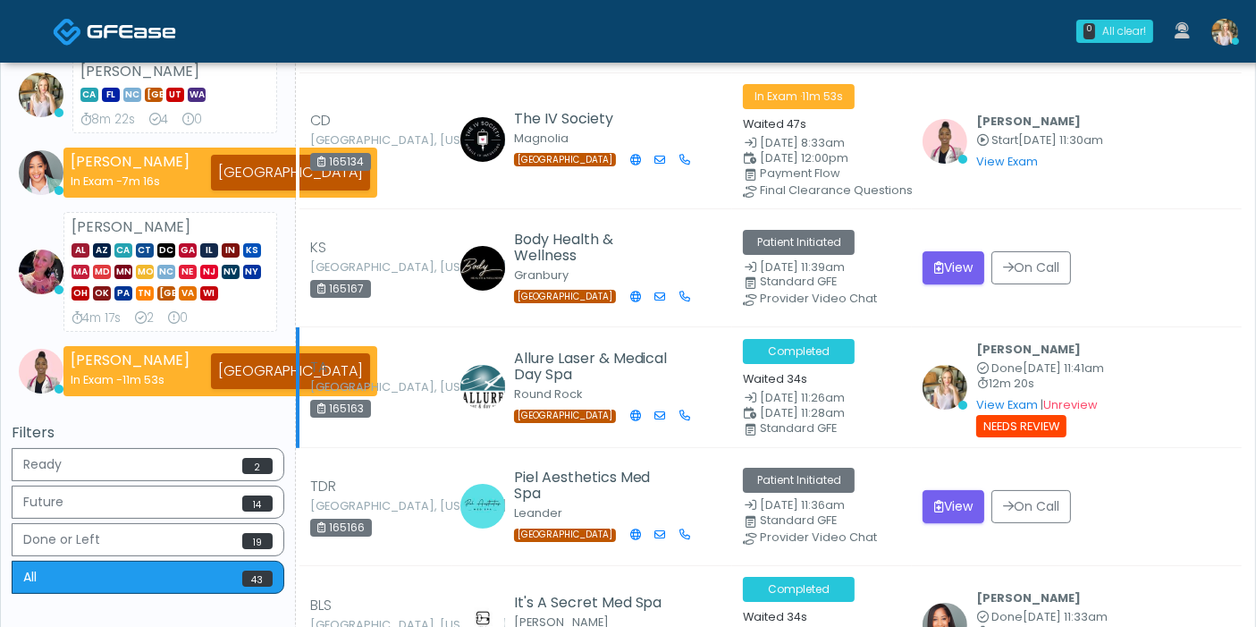
scroll to position [198, 0]
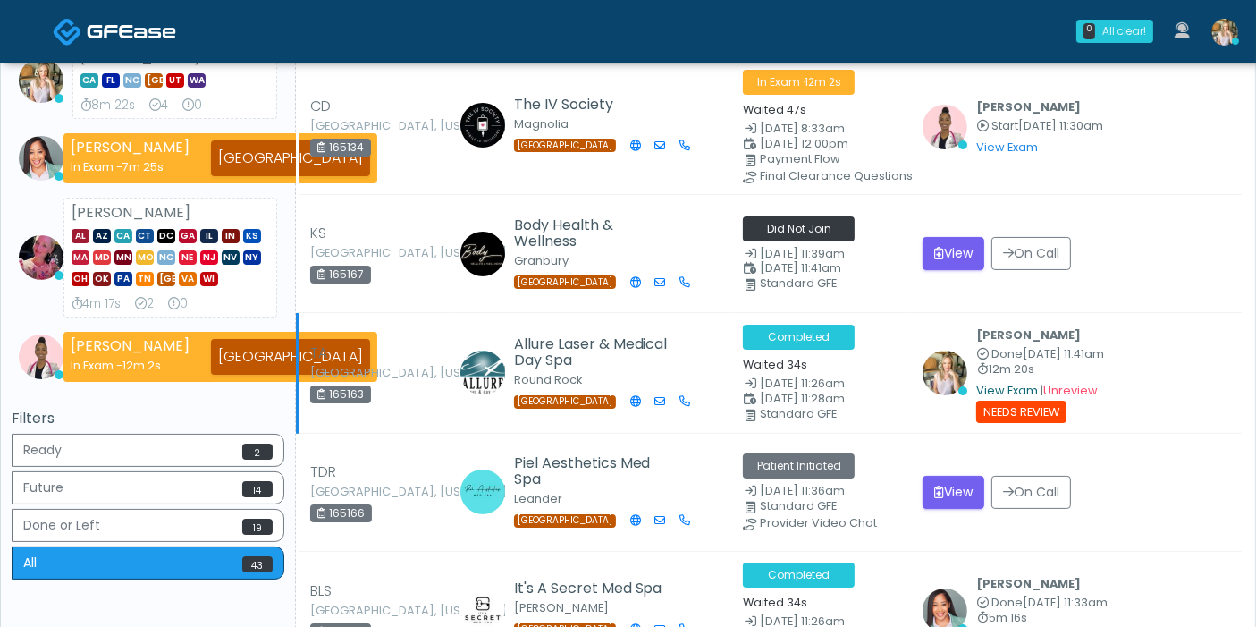
click at [1027, 383] on link "View Exam" at bounding box center [1007, 390] width 62 height 15
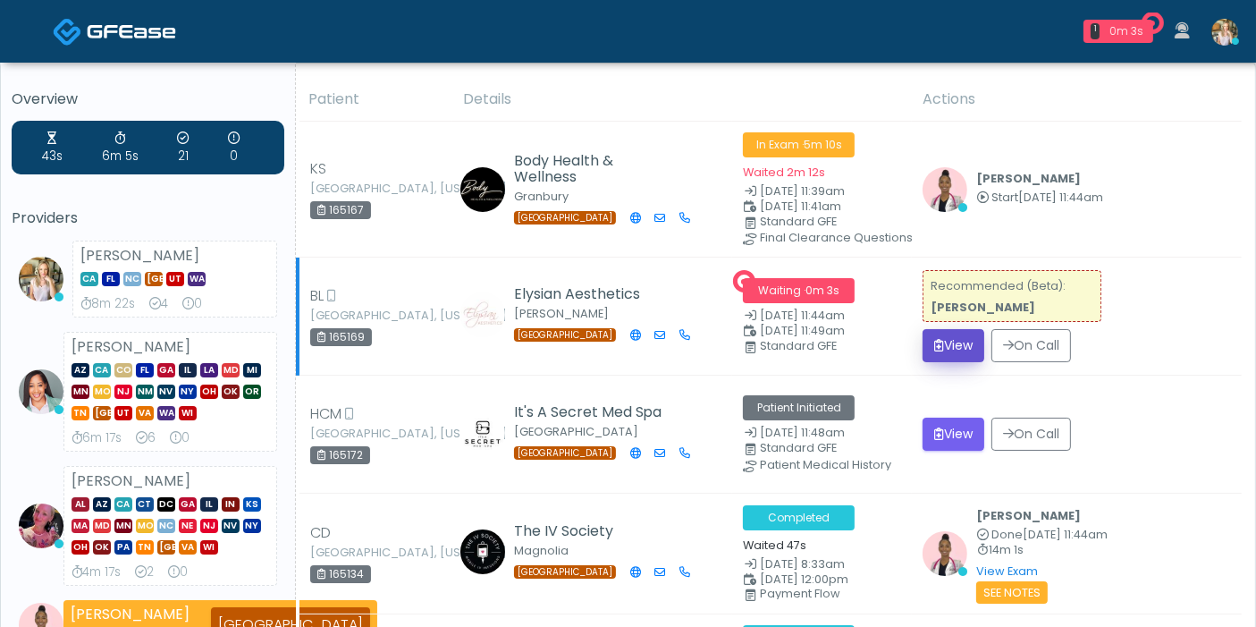
click at [960, 340] on button "View" at bounding box center [953, 345] width 62 height 33
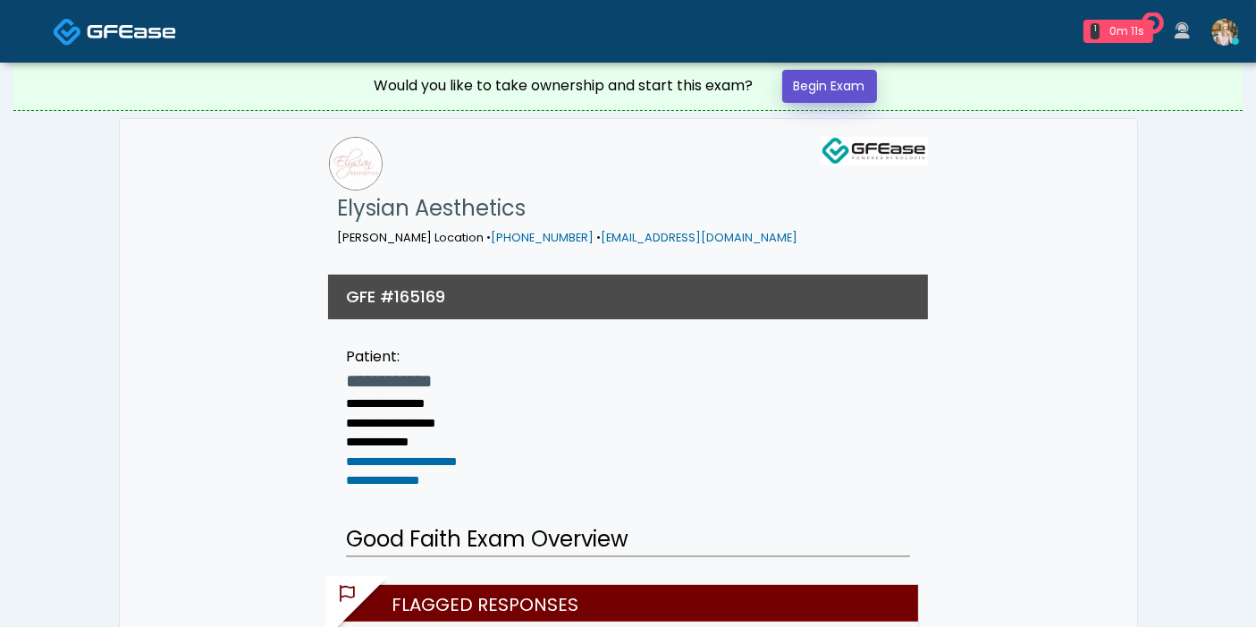
click at [809, 90] on link "Begin Exam" at bounding box center [829, 86] width 95 height 33
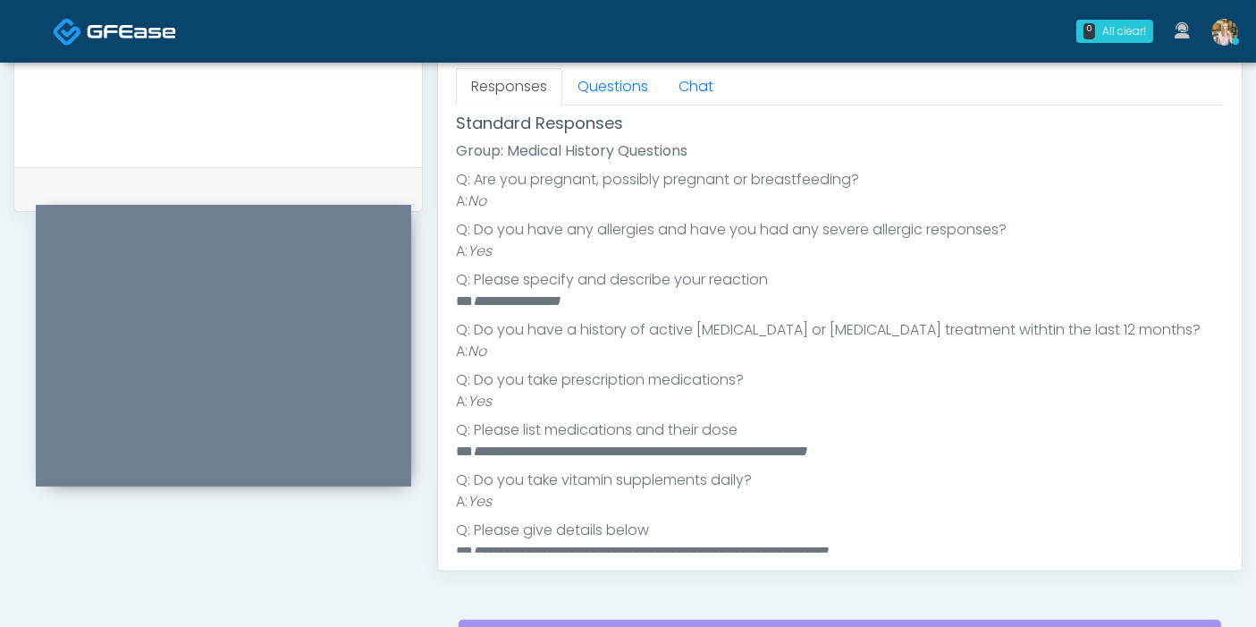
scroll to position [325, 0]
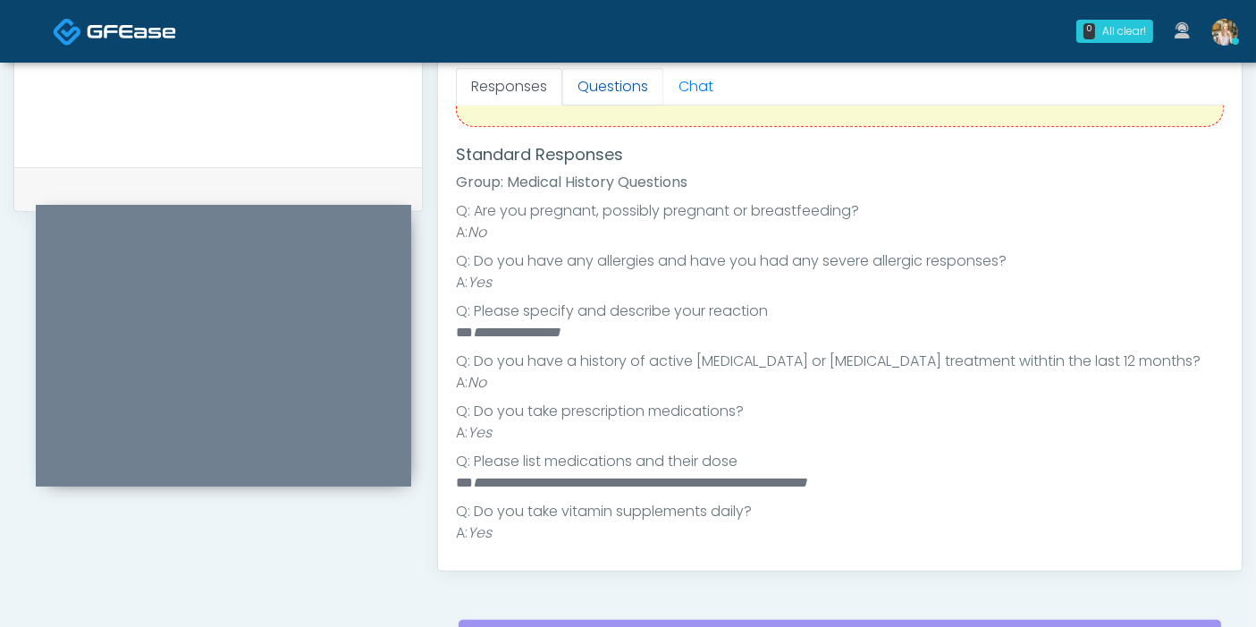
click at [587, 89] on link "Questions" at bounding box center [612, 87] width 101 height 38
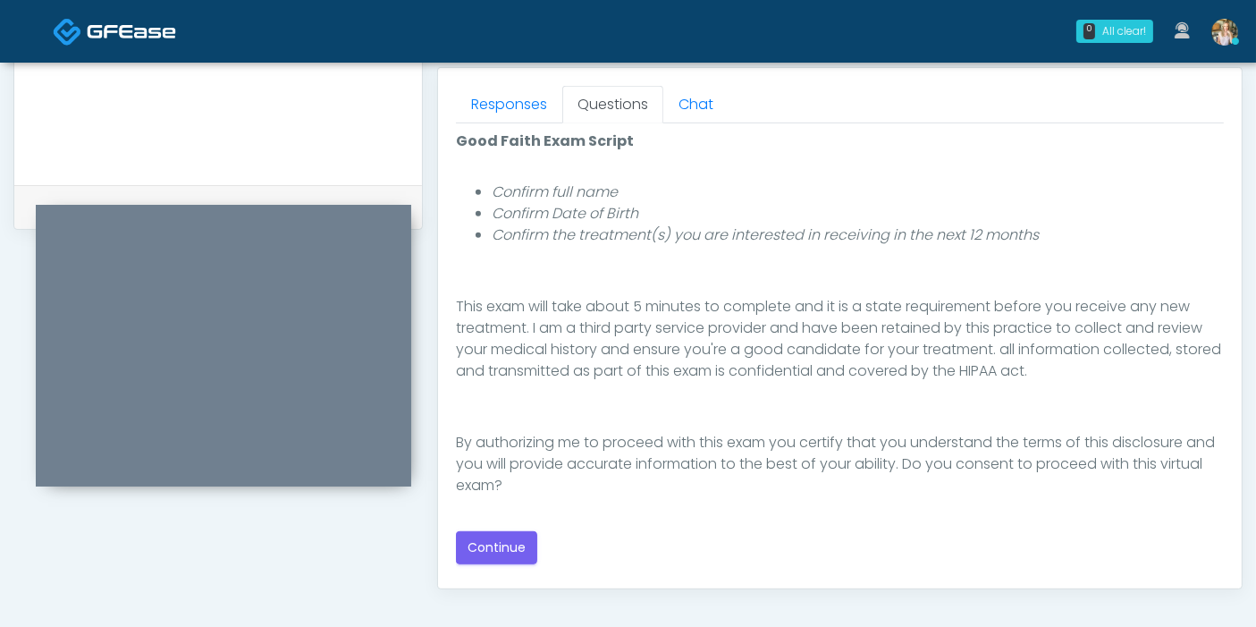
scroll to position [794, 0]
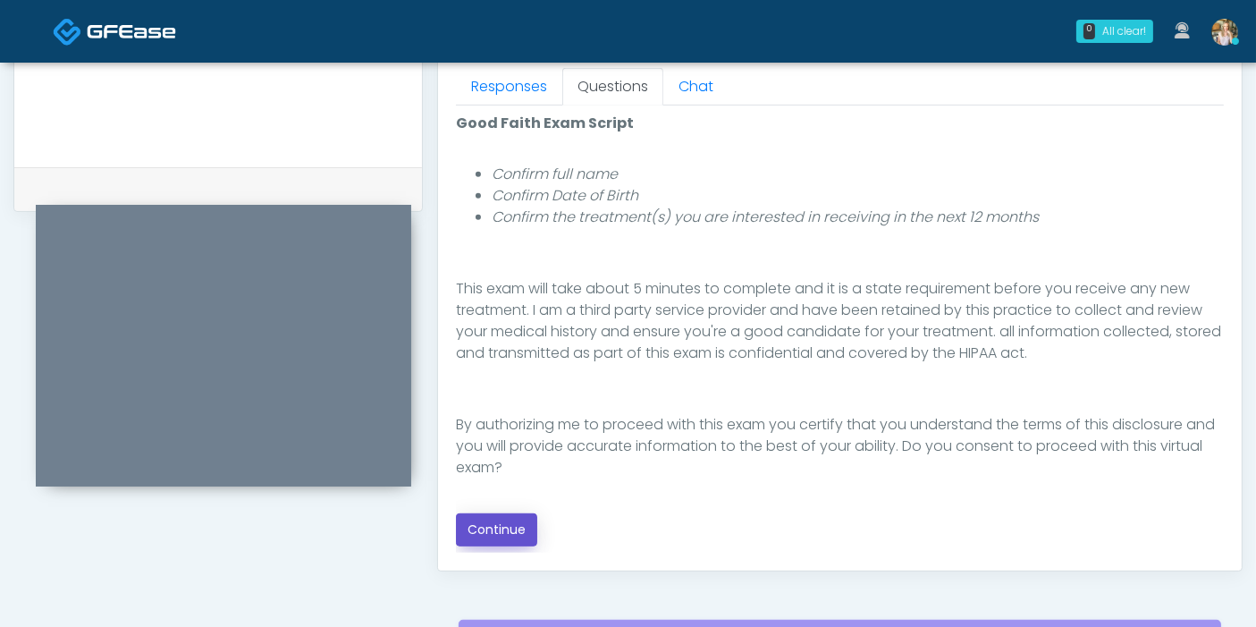
click at [508, 525] on button "Continue" at bounding box center [496, 529] width 81 height 33
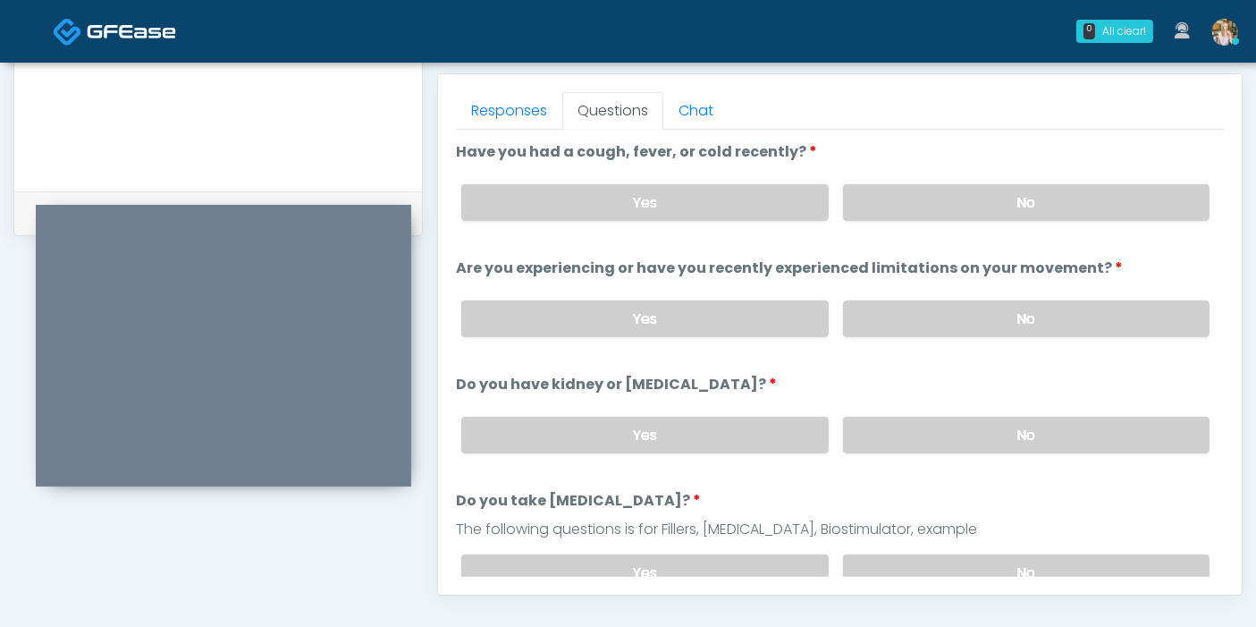
scroll to position [677, 0]
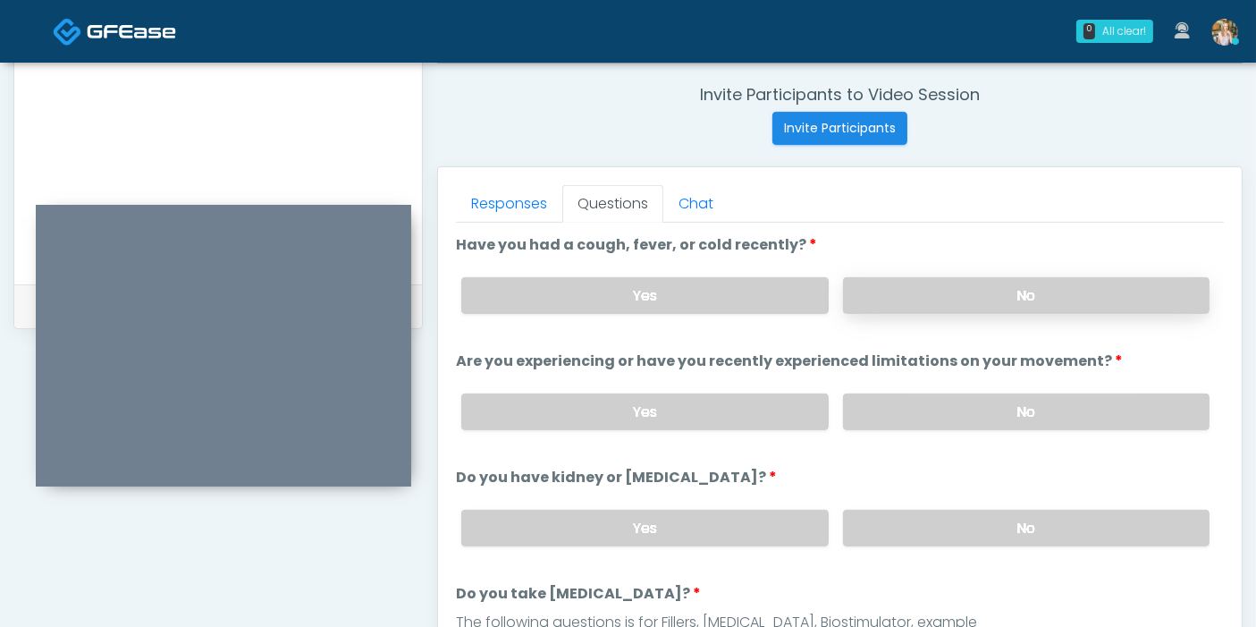
click at [976, 298] on label "No" at bounding box center [1026, 295] width 366 height 37
click at [1011, 412] on label "No" at bounding box center [1026, 411] width 366 height 37
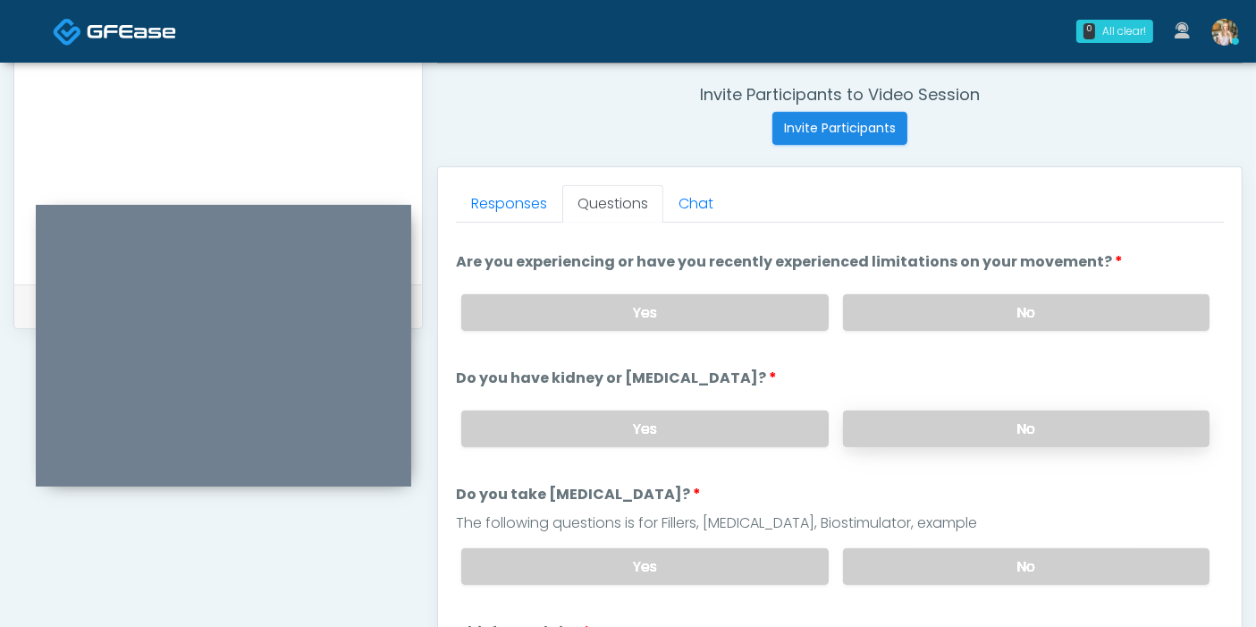
click at [925, 434] on label "No" at bounding box center [1026, 428] width 366 height 37
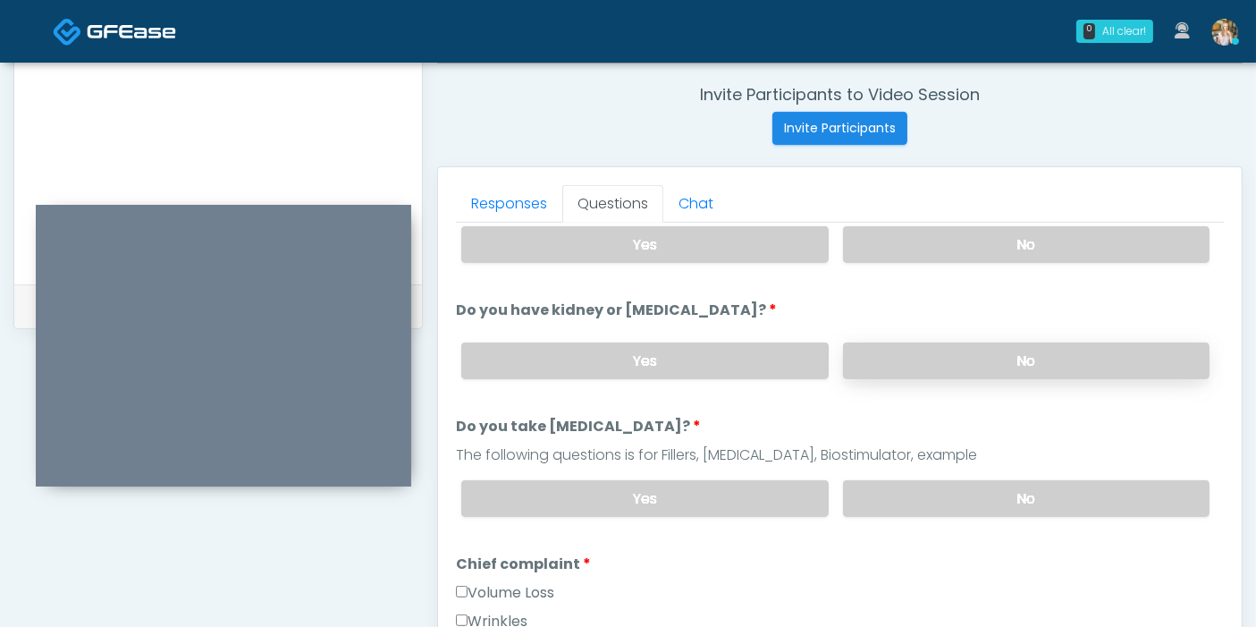
scroll to position [198, 0]
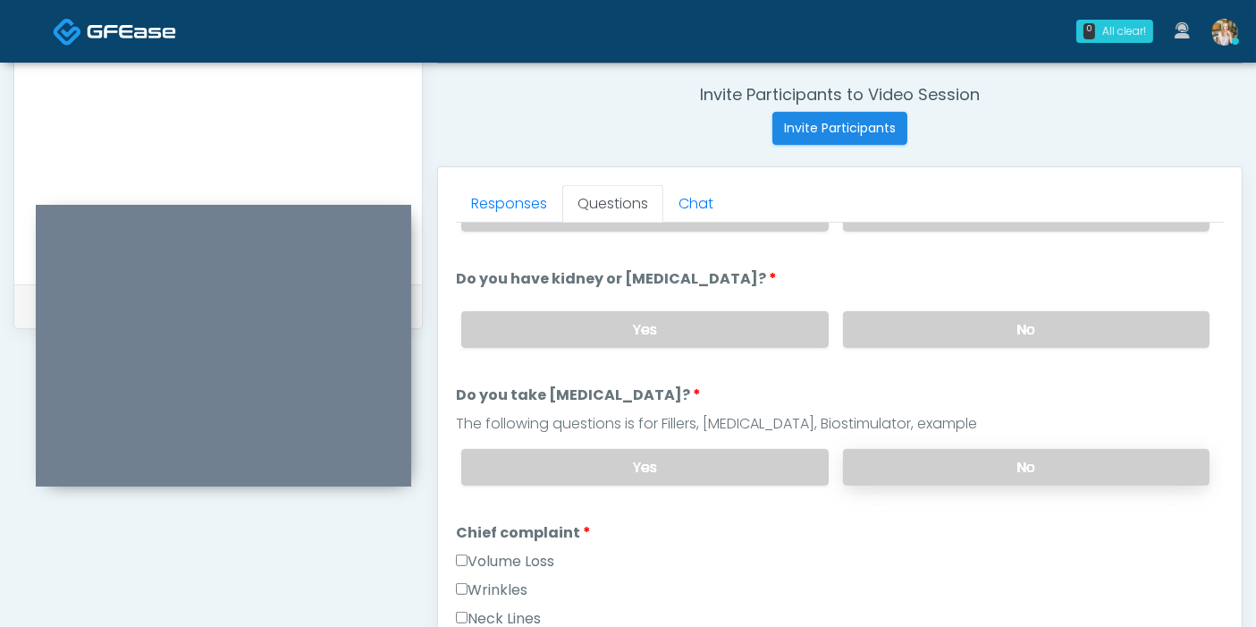
click at [960, 469] on label "No" at bounding box center [1026, 467] width 366 height 37
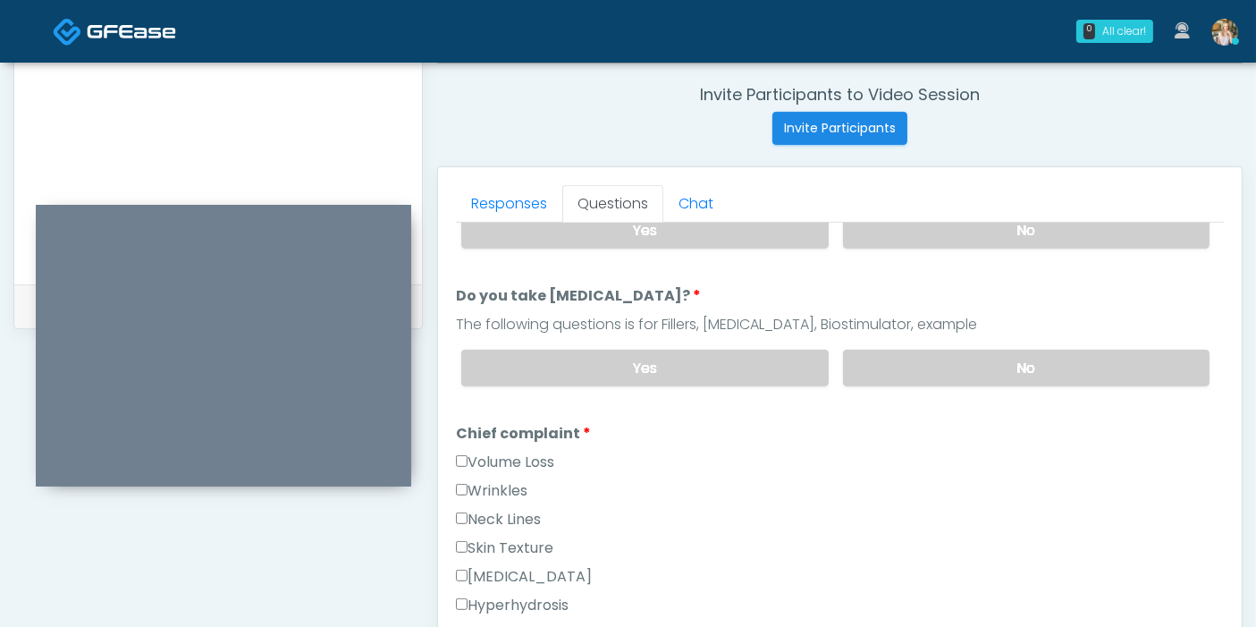
scroll to position [397, 0]
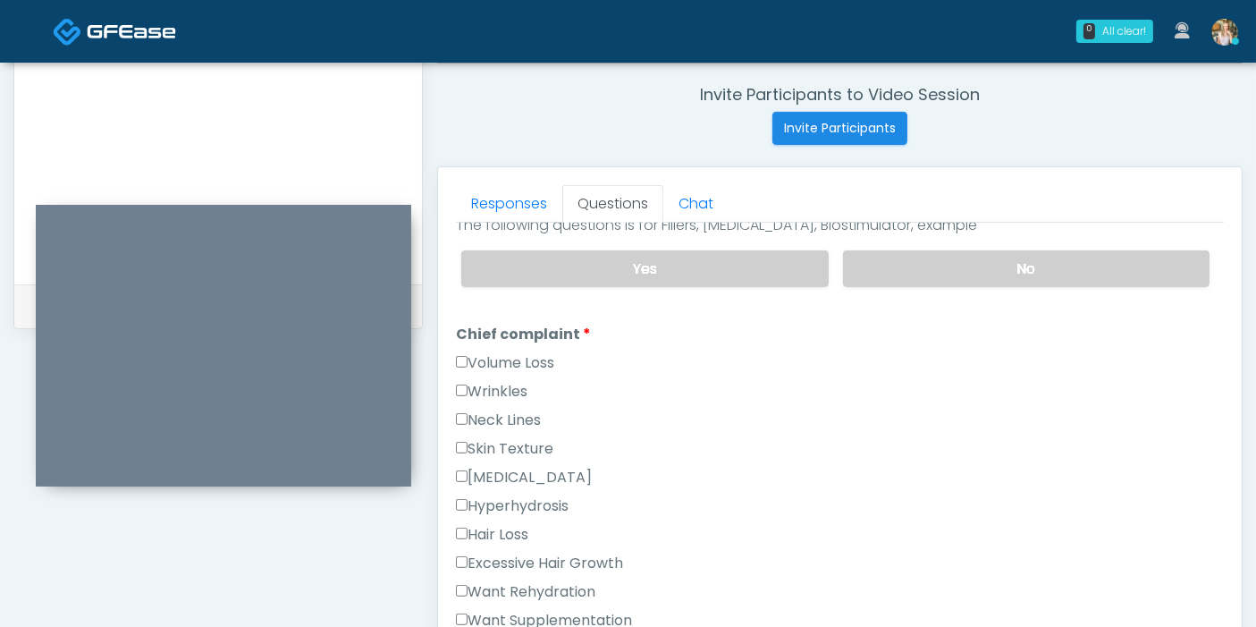
click at [495, 386] on label "Wrinkles" at bounding box center [492, 391] width 72 height 21
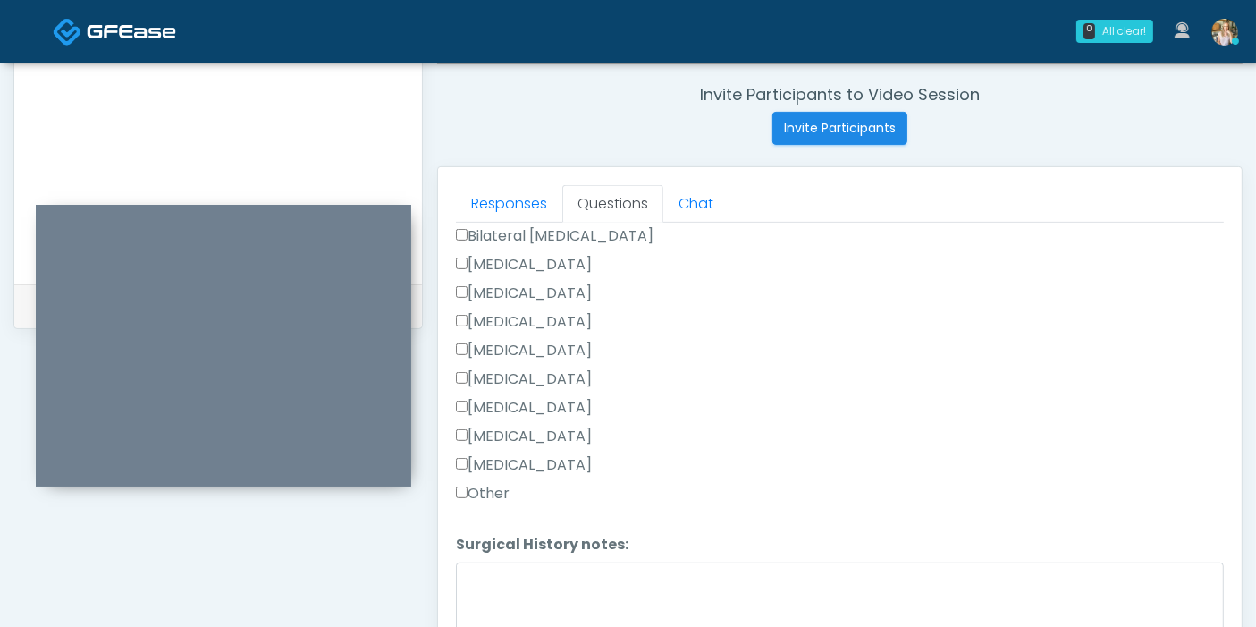
scroll to position [1163, 0]
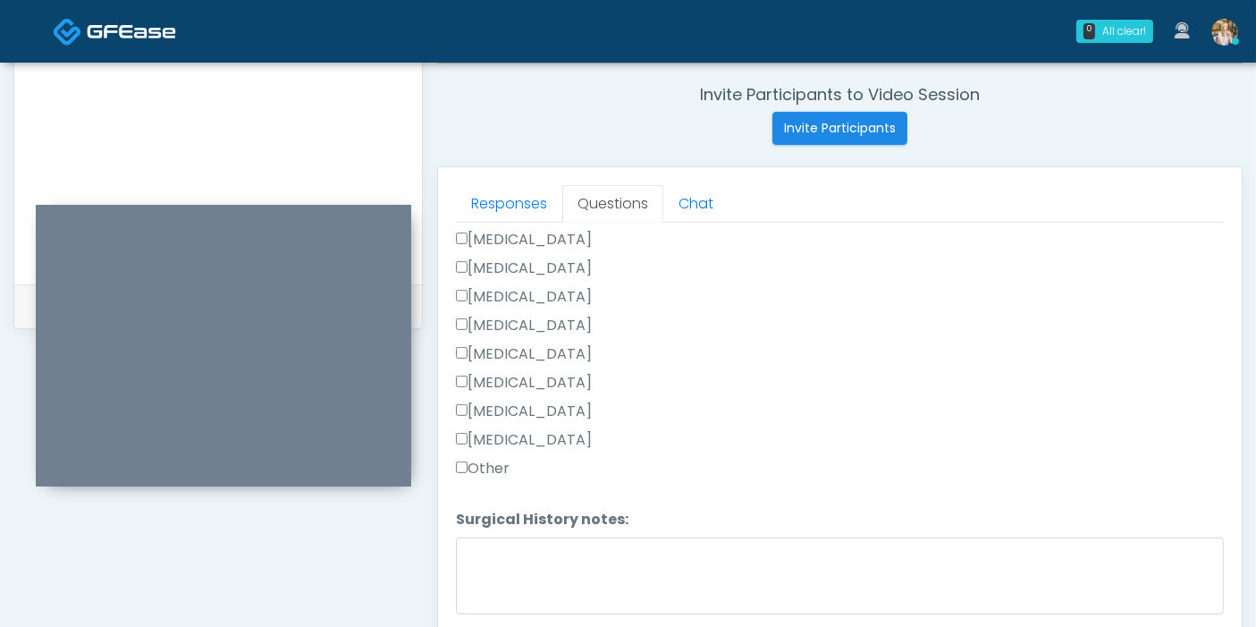
click at [480, 460] on label "Other" at bounding box center [483, 468] width 54 height 21
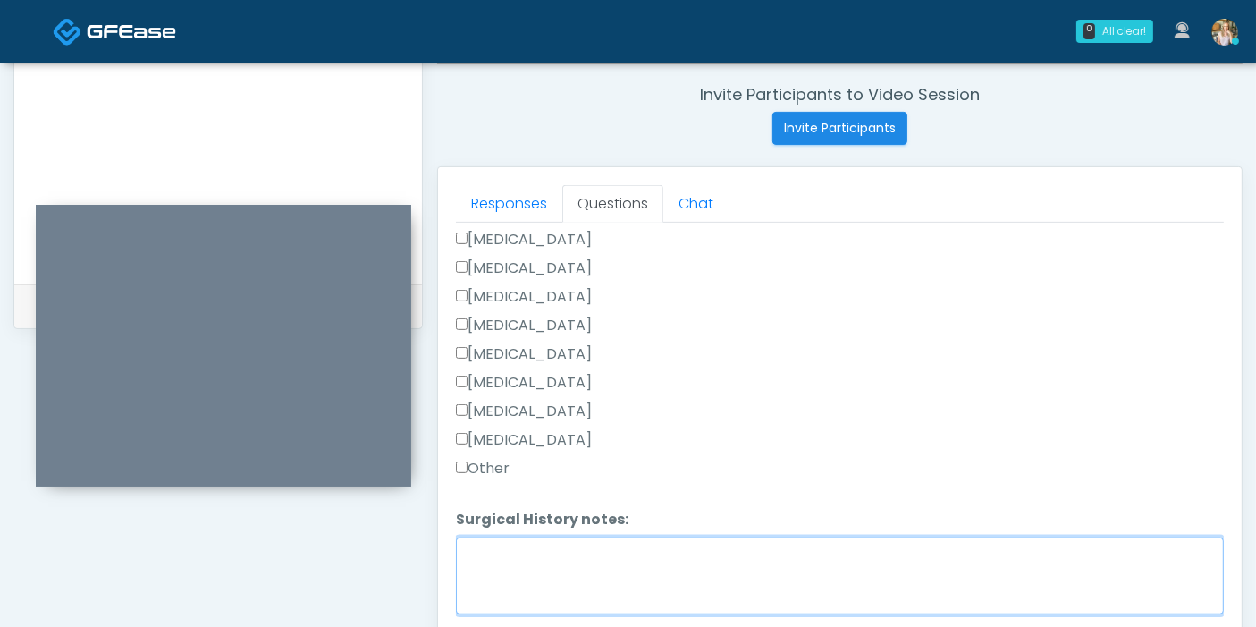
click at [544, 555] on textarea "Surgical History notes:" at bounding box center [840, 575] width 768 height 77
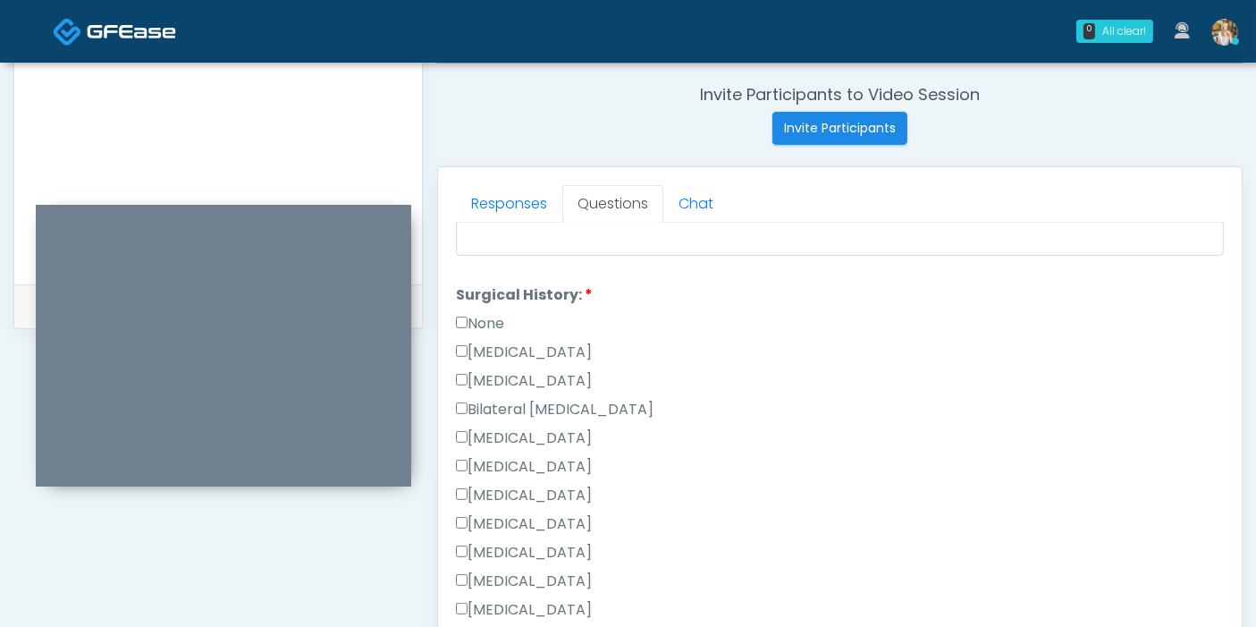
type textarea "**********"
click at [483, 343] on label "Cesarean Section" at bounding box center [524, 351] width 136 height 21
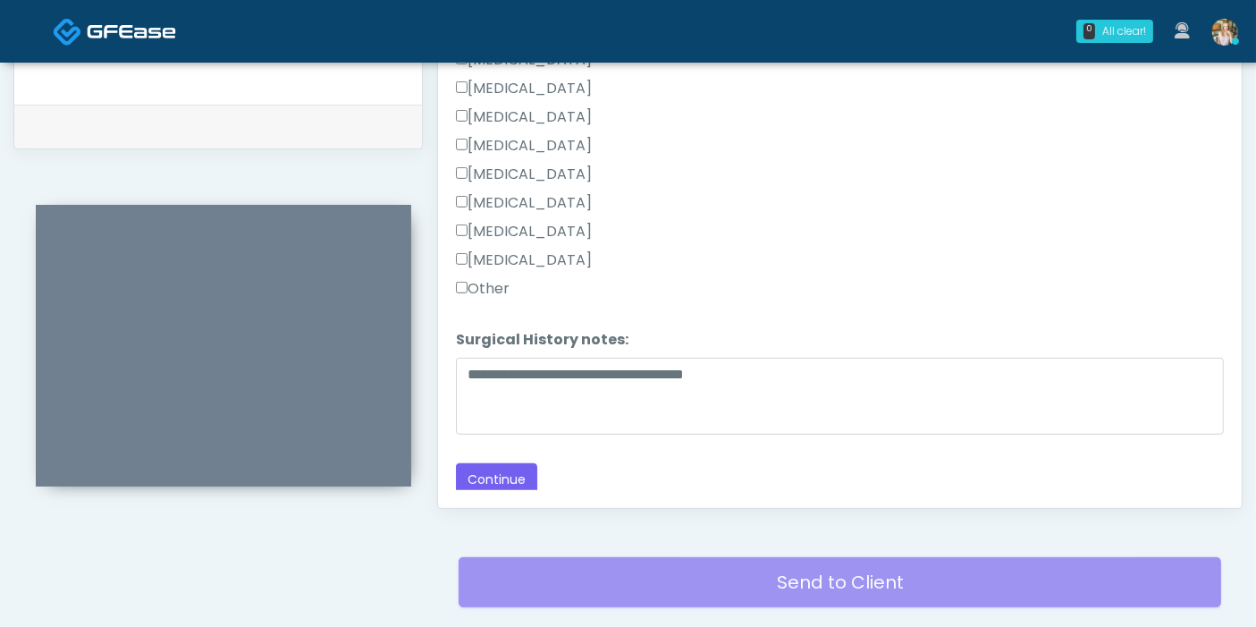
scroll to position [875, 0]
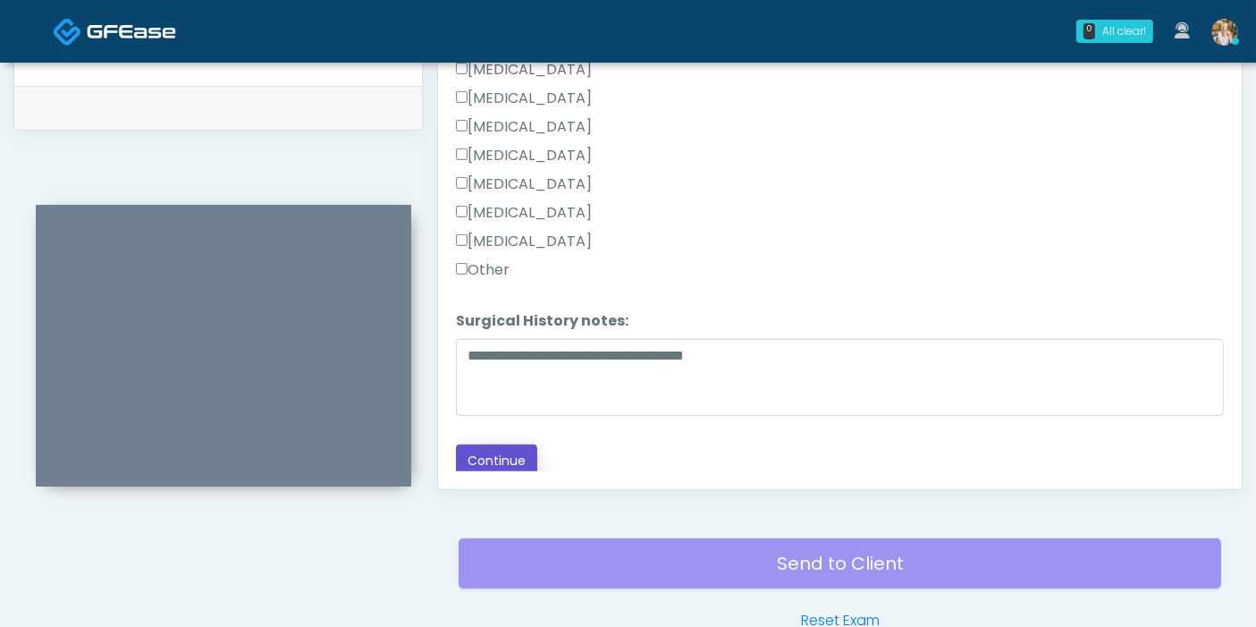
click at [488, 454] on button "Continue" at bounding box center [496, 460] width 81 height 33
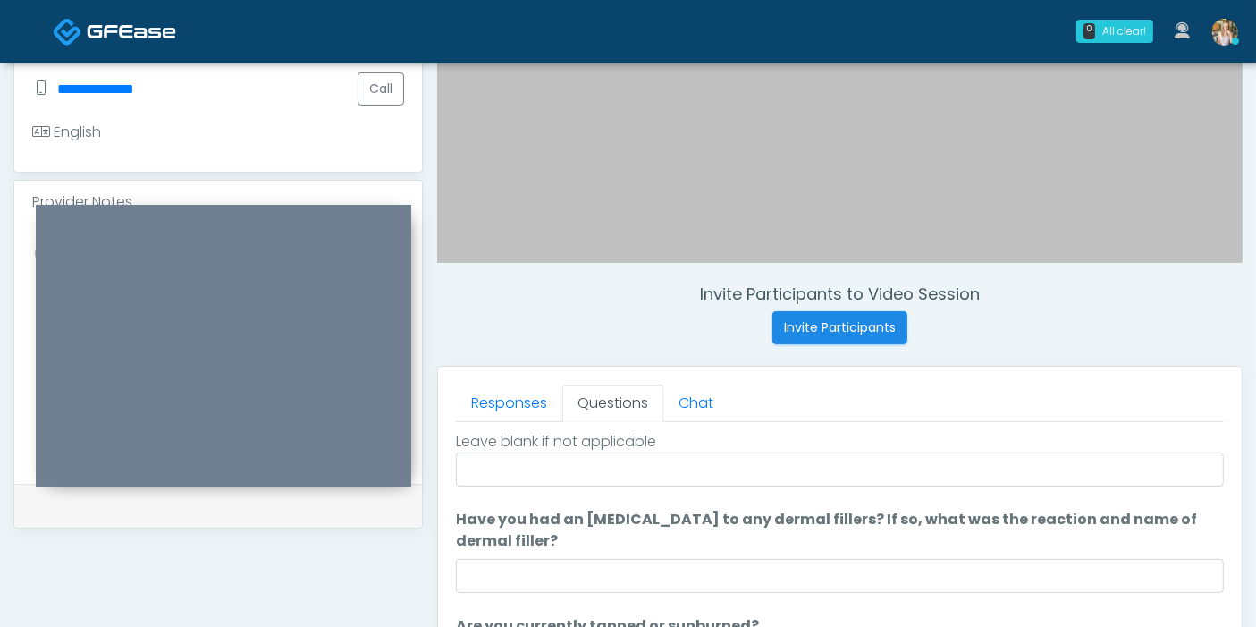
scroll to position [68, 0]
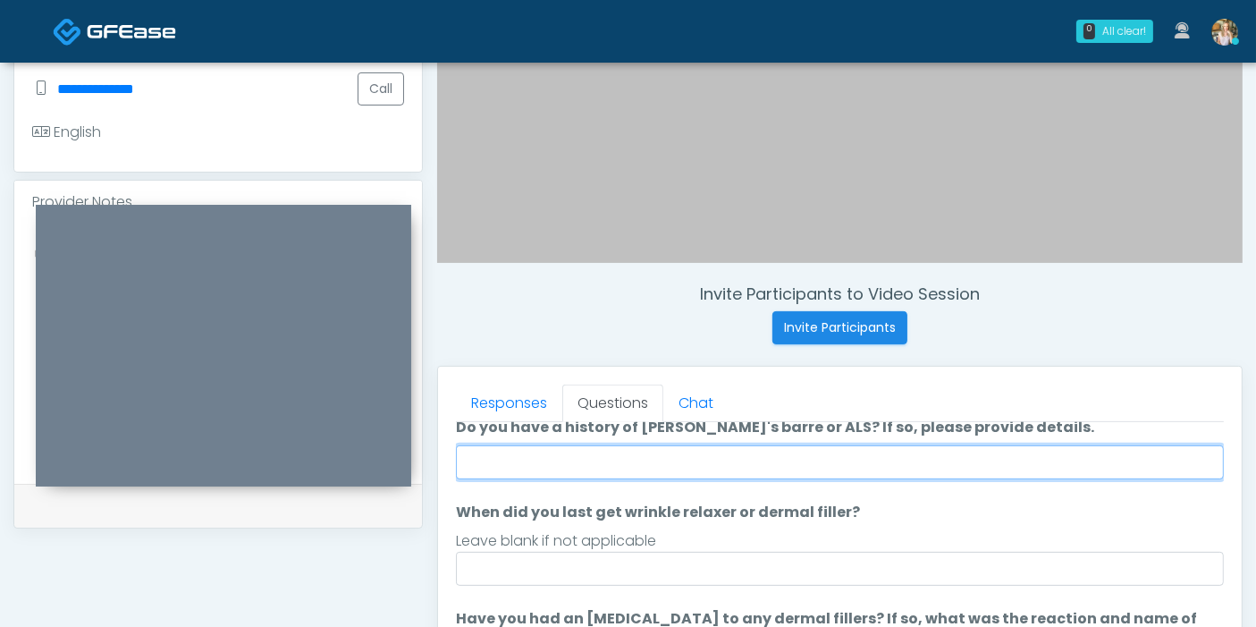
click at [728, 456] on input "Do you have a history of Guillain's barre or ALS? If so, please provide details." at bounding box center [840, 462] width 768 height 34
type input "******"
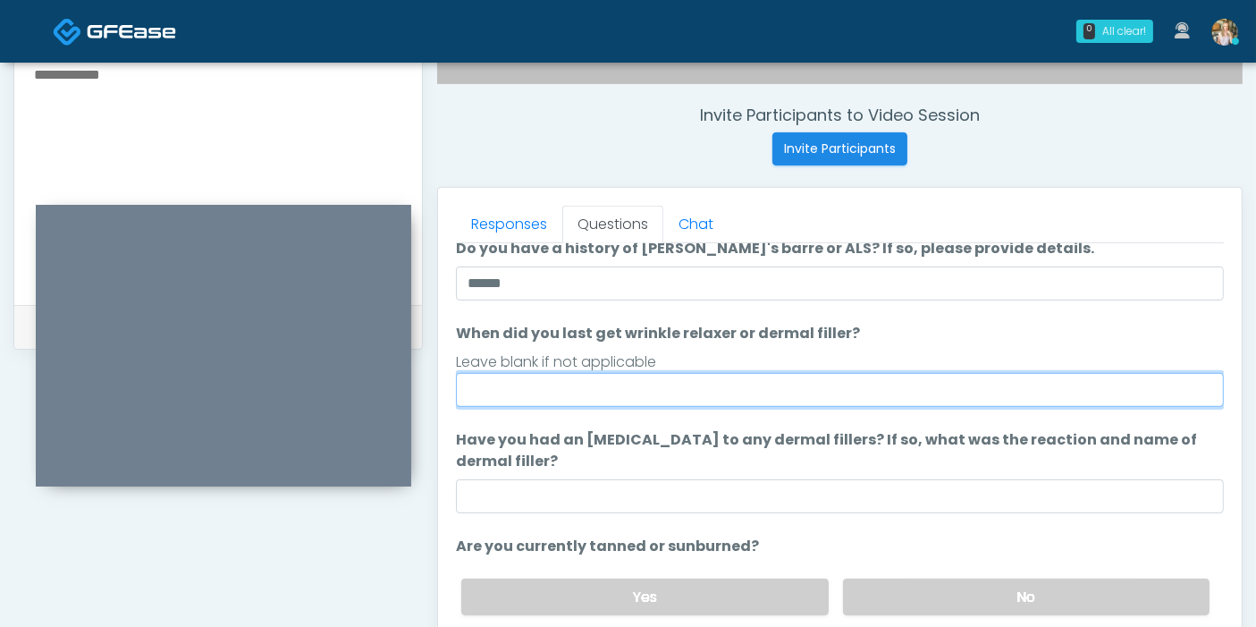
scroll to position [670, 0]
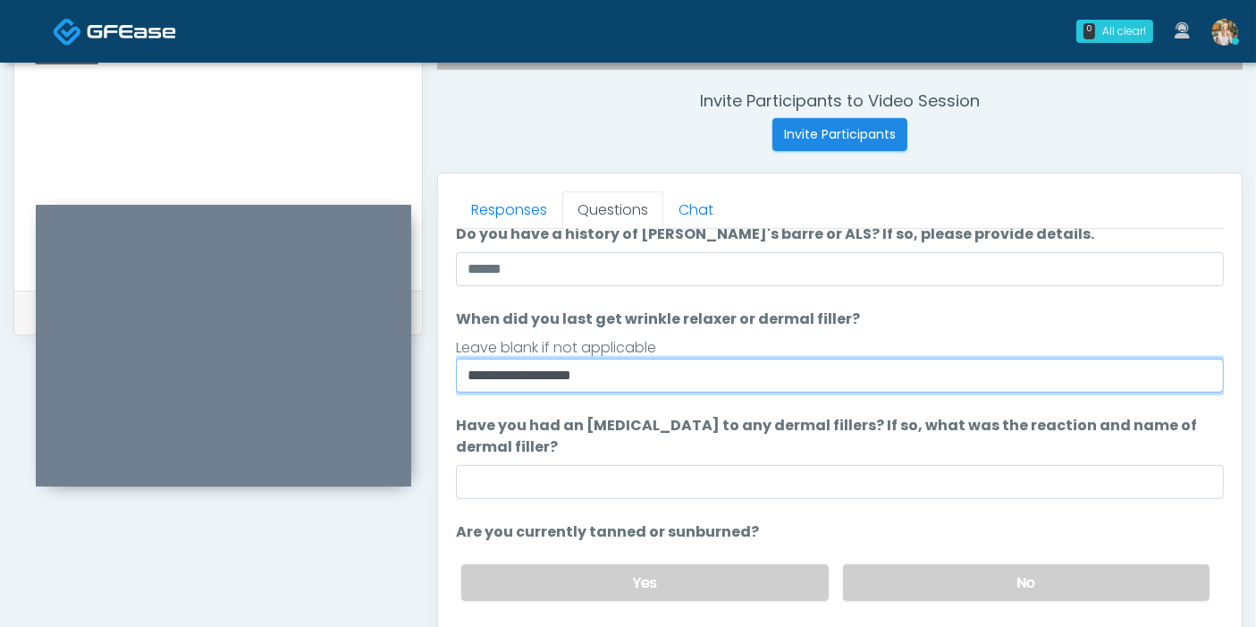
type input "**********"
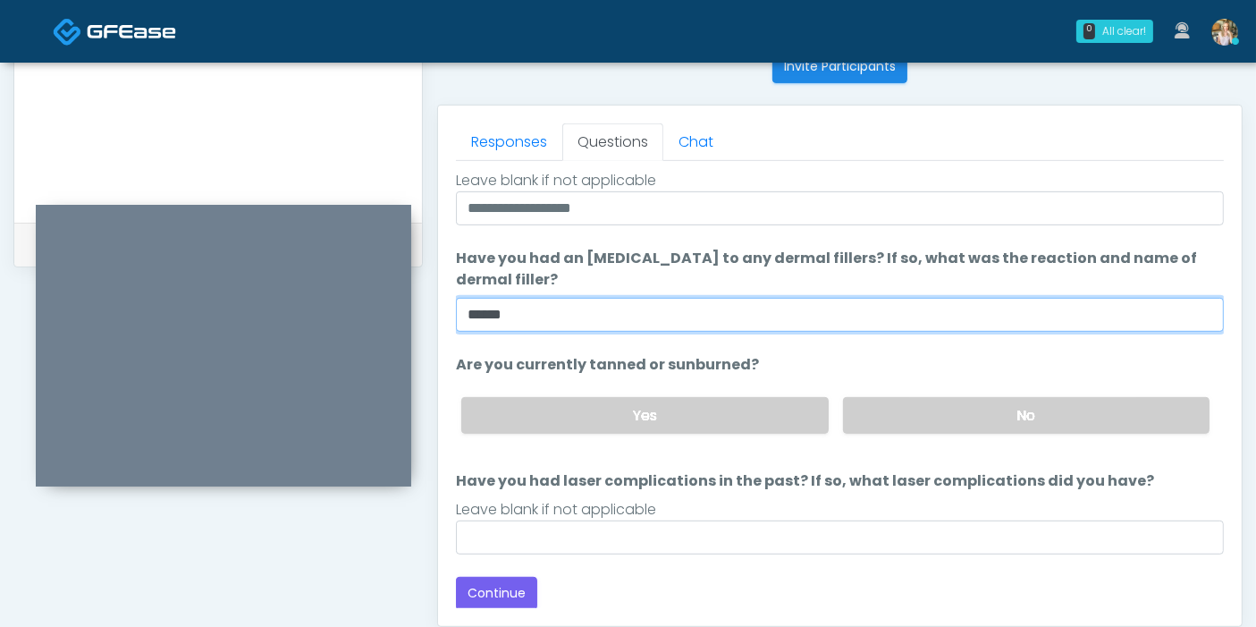
scroll to position [770, 0]
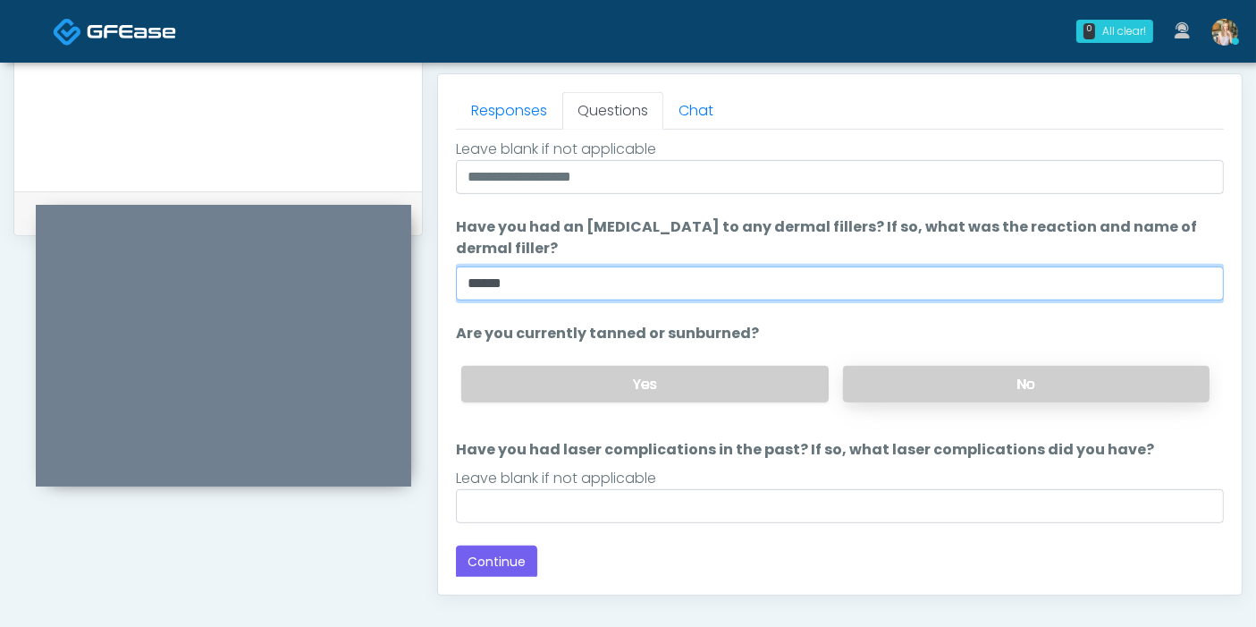
type input "******"
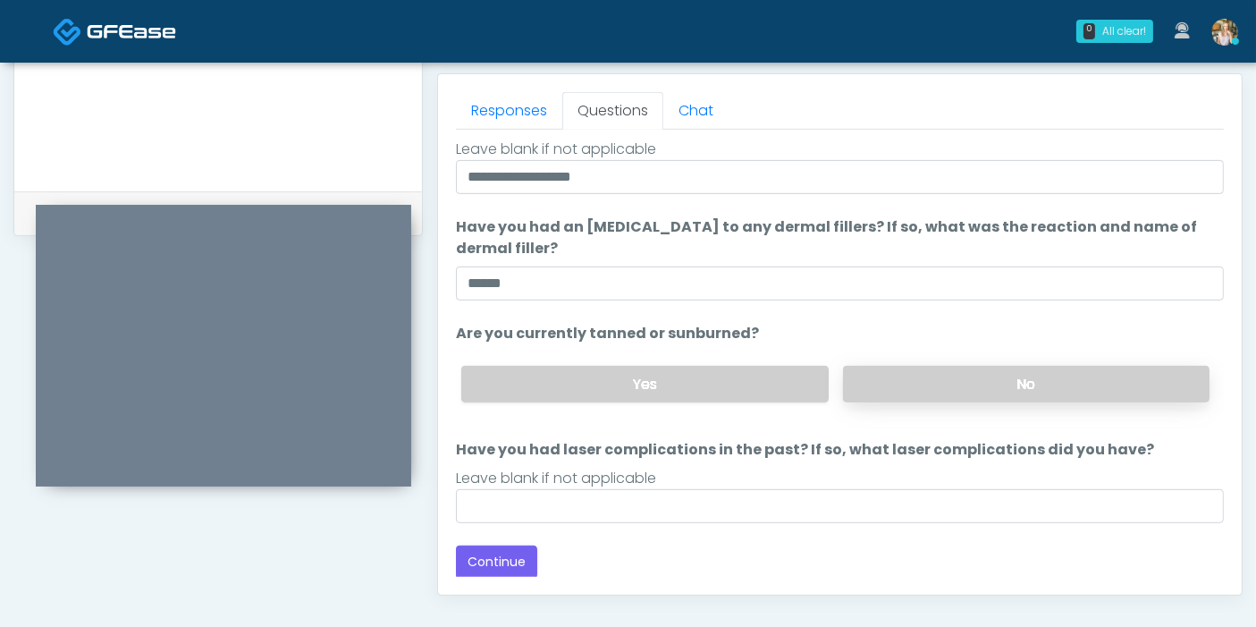
click at [914, 392] on label "No" at bounding box center [1026, 384] width 366 height 37
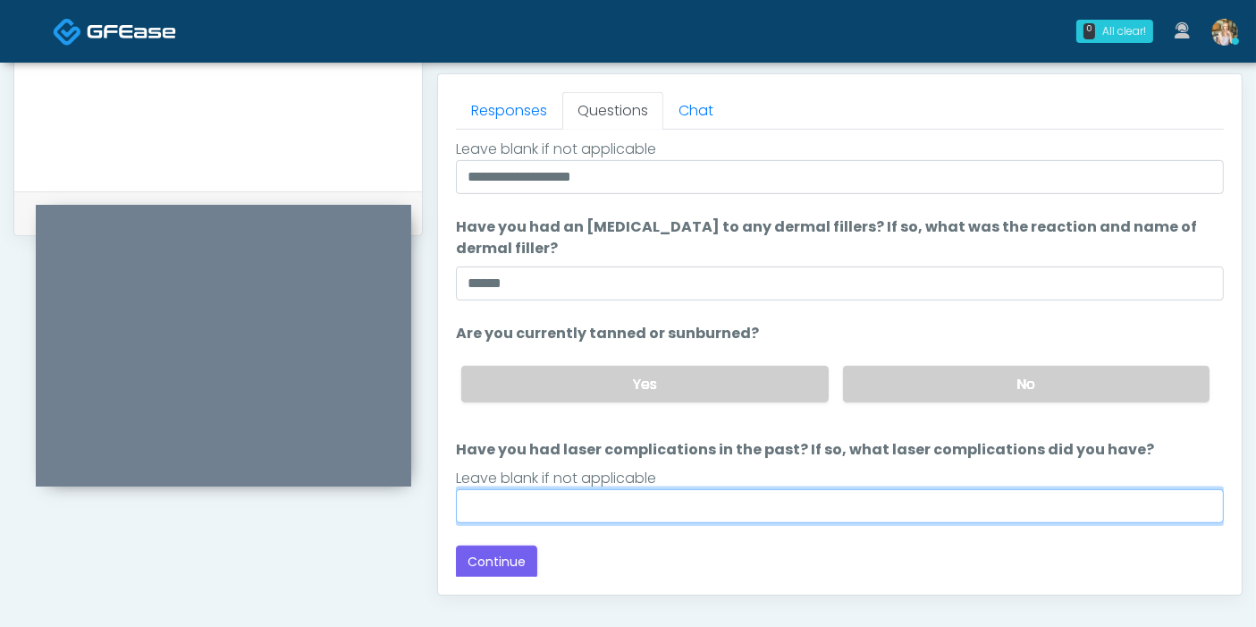
click at [773, 507] on input "Have you had laser complications in the past? If so, what laser complications d…" at bounding box center [840, 506] width 768 height 34
type input "******"
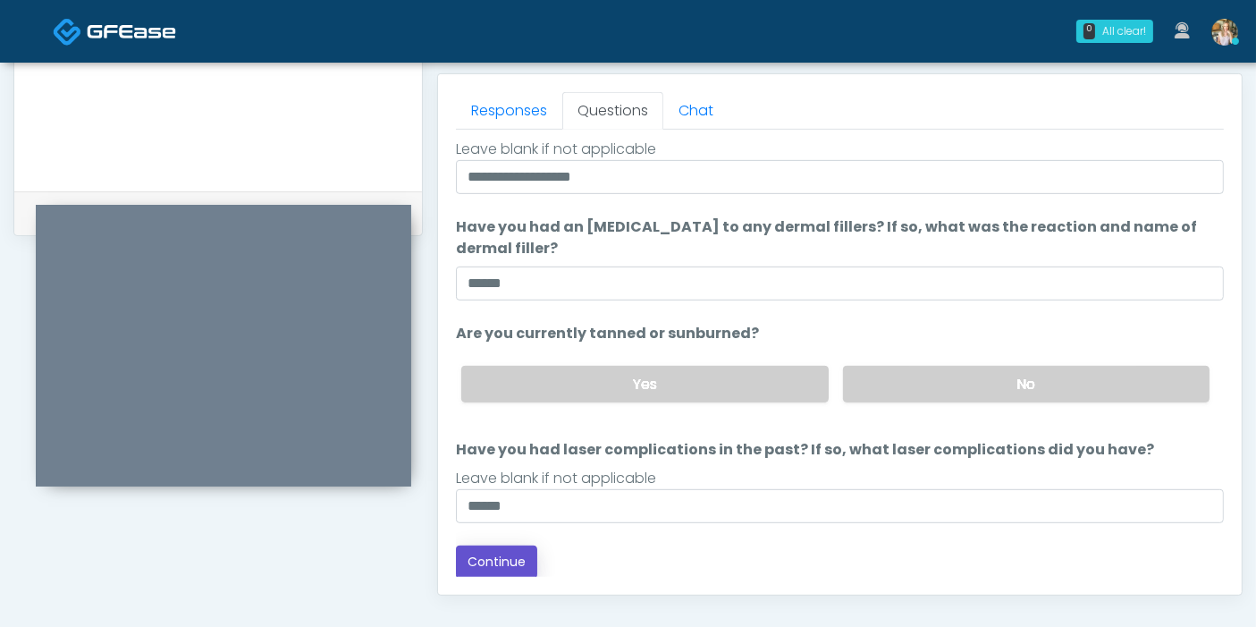
click at [469, 567] on button "Continue" at bounding box center [496, 561] width 81 height 33
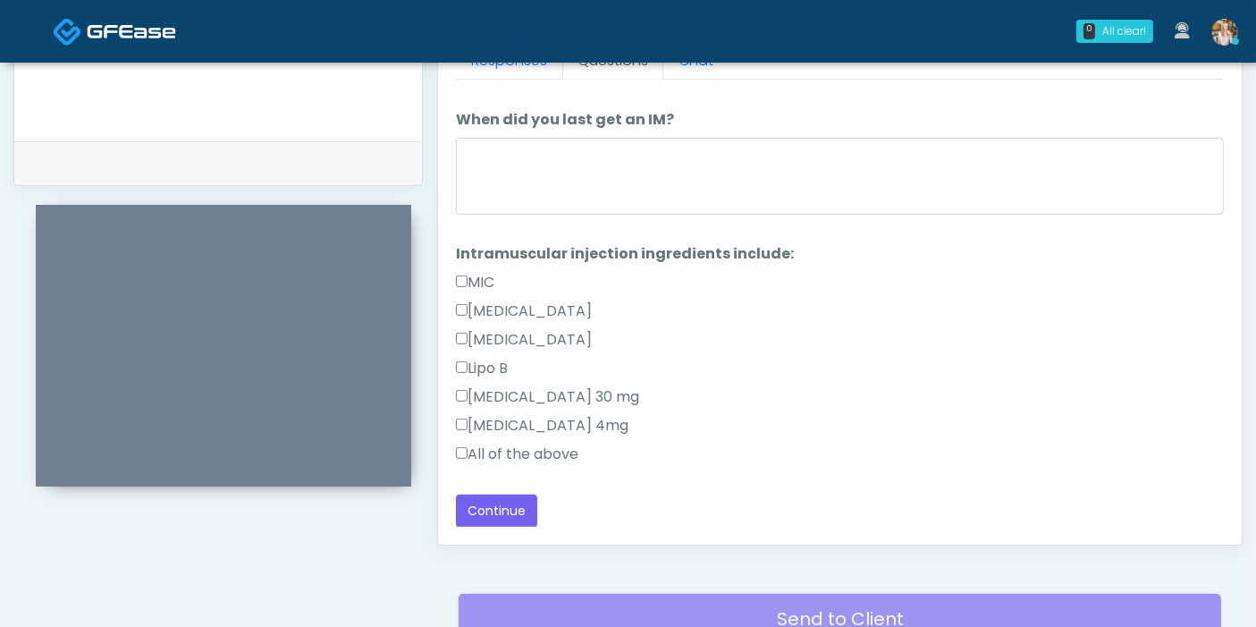
scroll to position [776, 0]
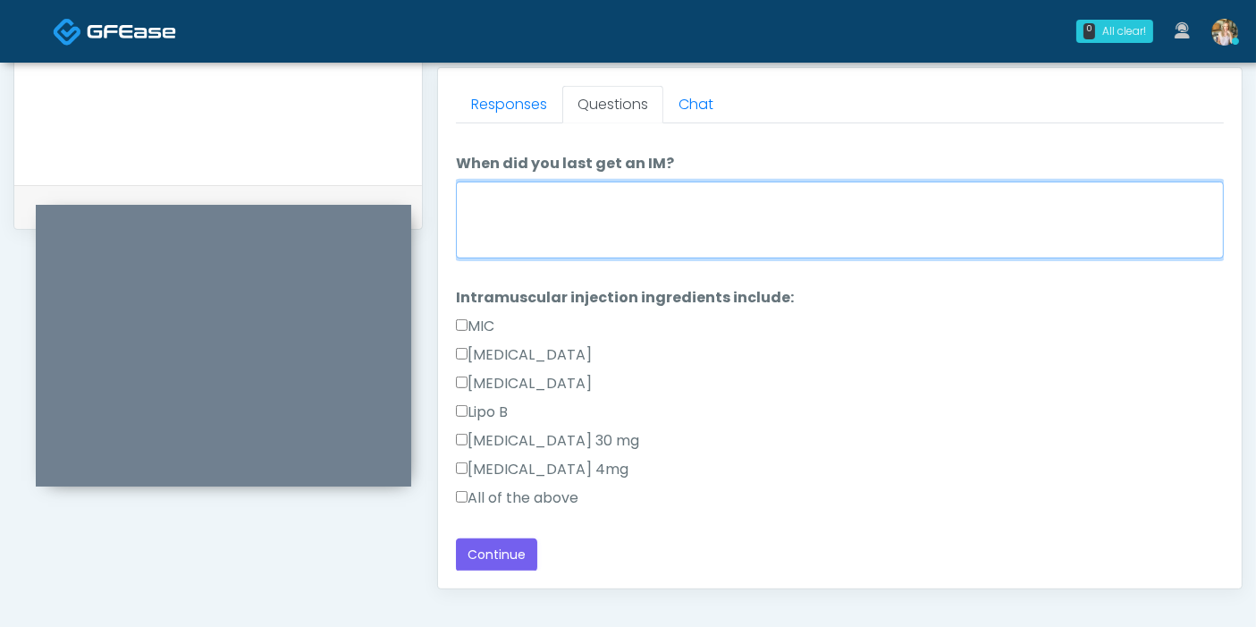
click at [653, 209] on textarea "When did you last get an IM?" at bounding box center [840, 219] width 768 height 77
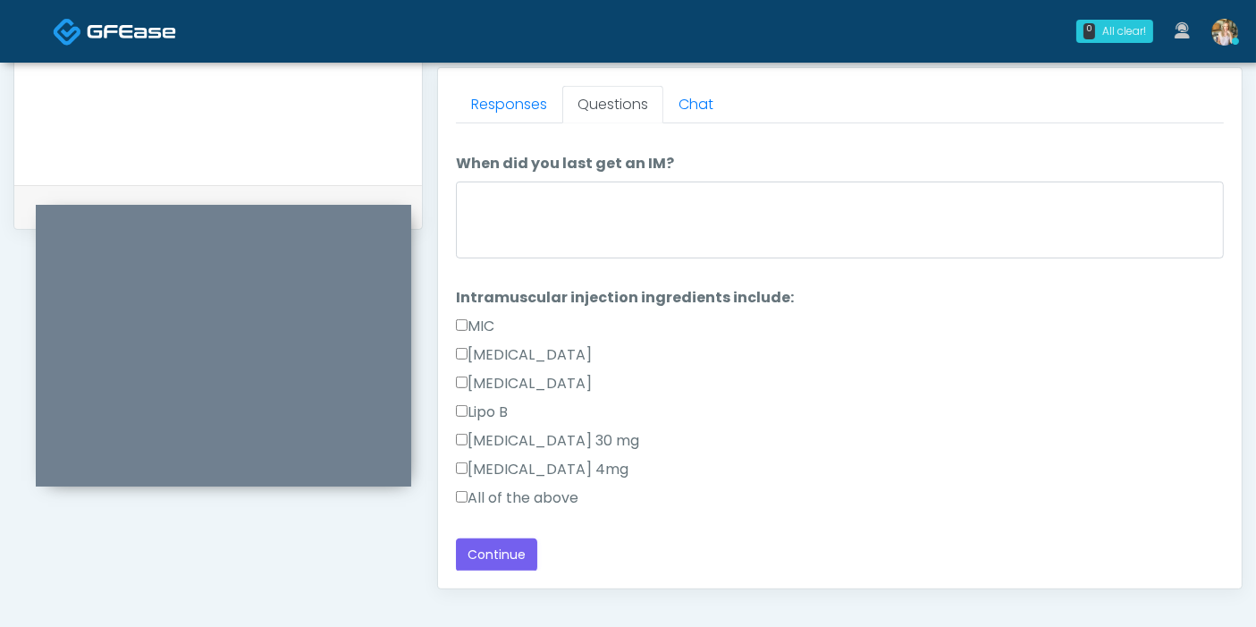
click at [505, 495] on label "All of the above" at bounding box center [517, 497] width 122 height 21
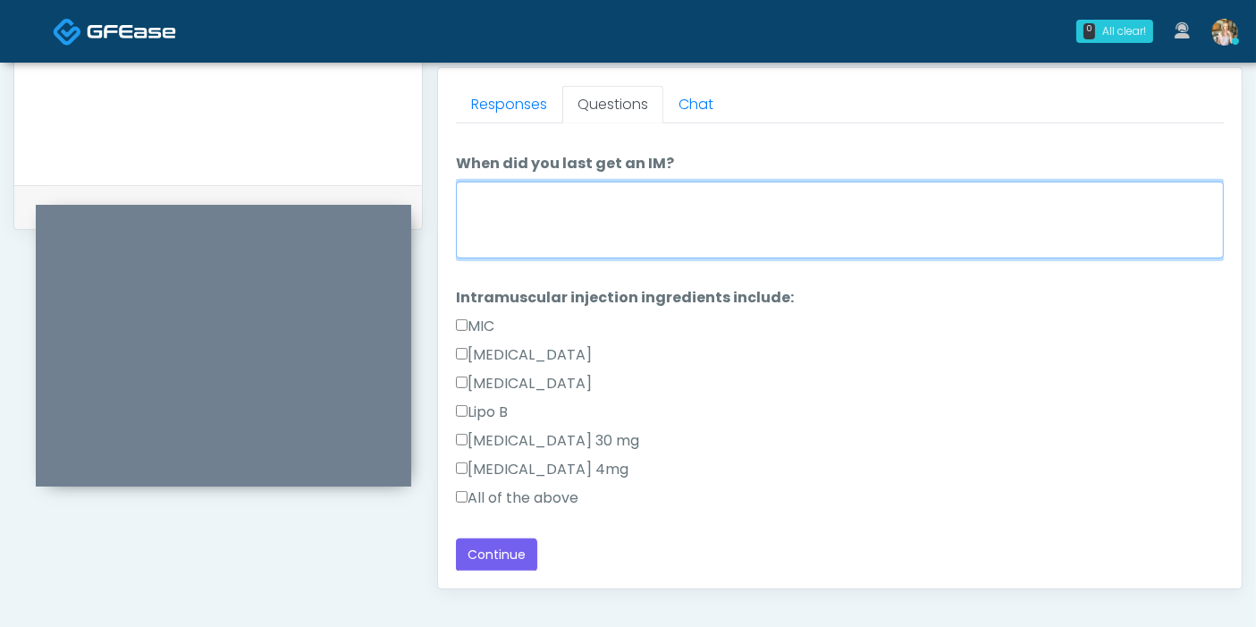
click at [588, 212] on textarea "When did you last get an IM?" at bounding box center [840, 219] width 768 height 77
type textarea "**********"
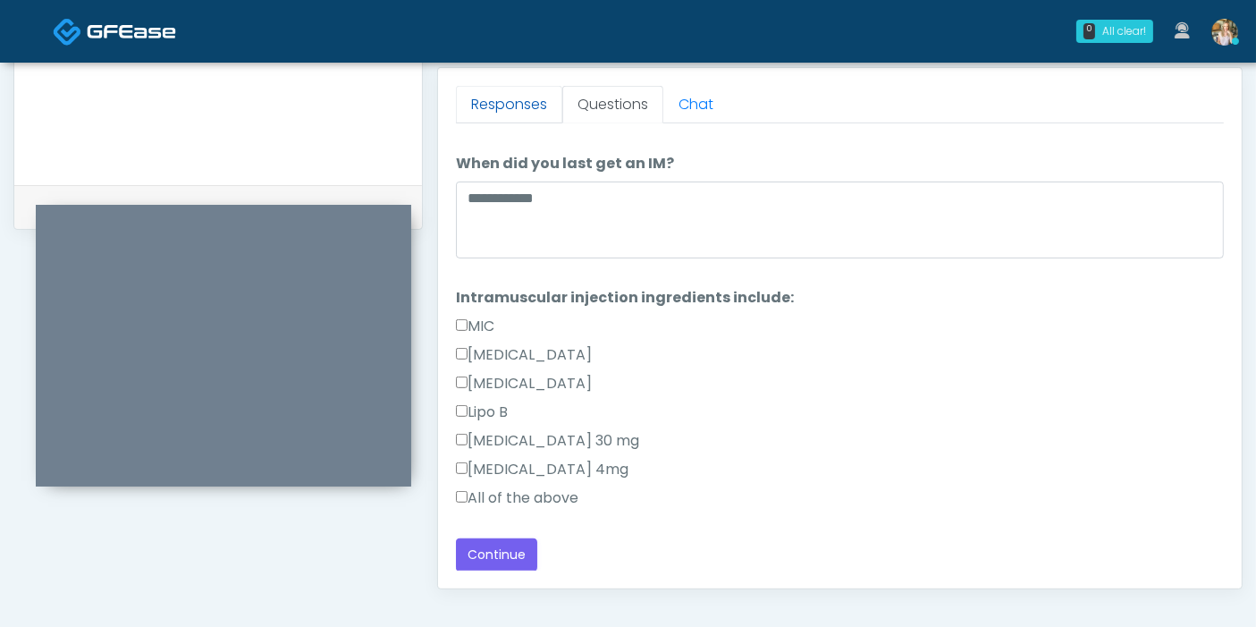
click at [506, 109] on link "Responses" at bounding box center [509, 105] width 106 height 38
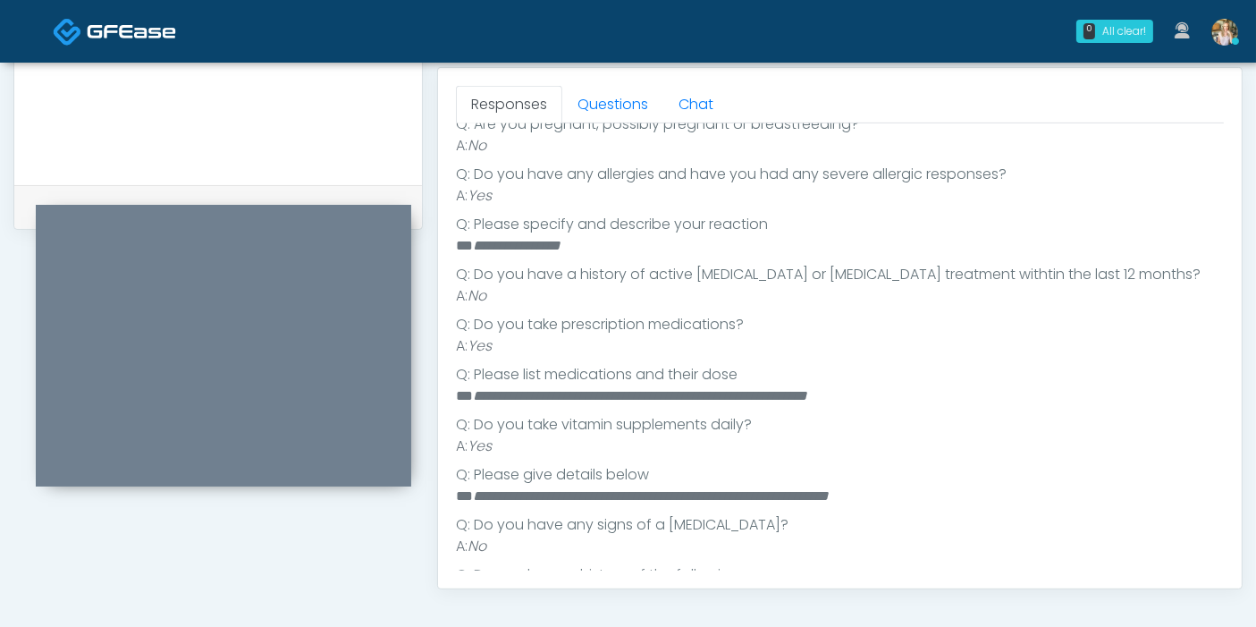
scroll to position [331, 0]
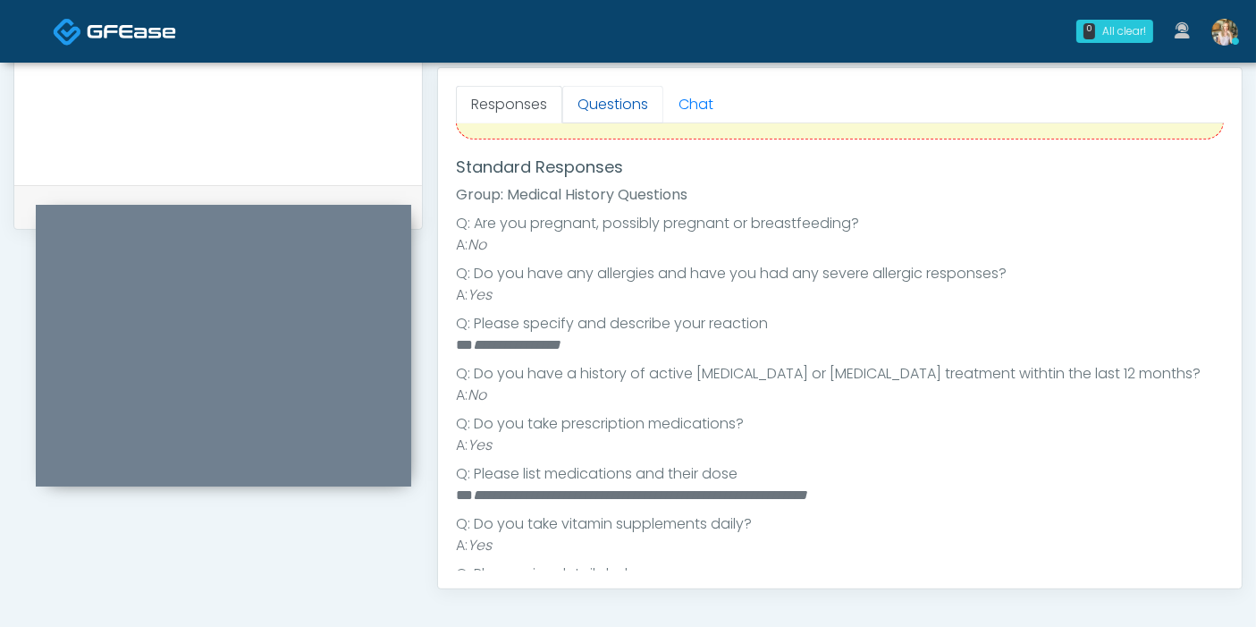
click at [608, 110] on link "Questions" at bounding box center [612, 105] width 101 height 38
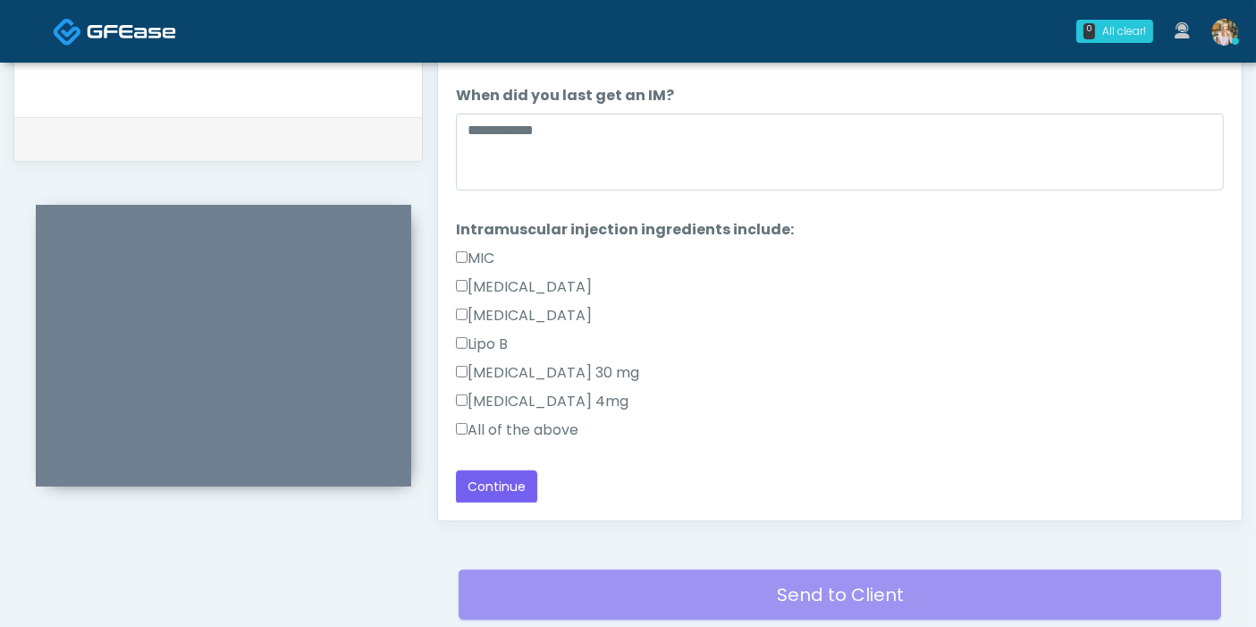
scroll to position [875, 0]
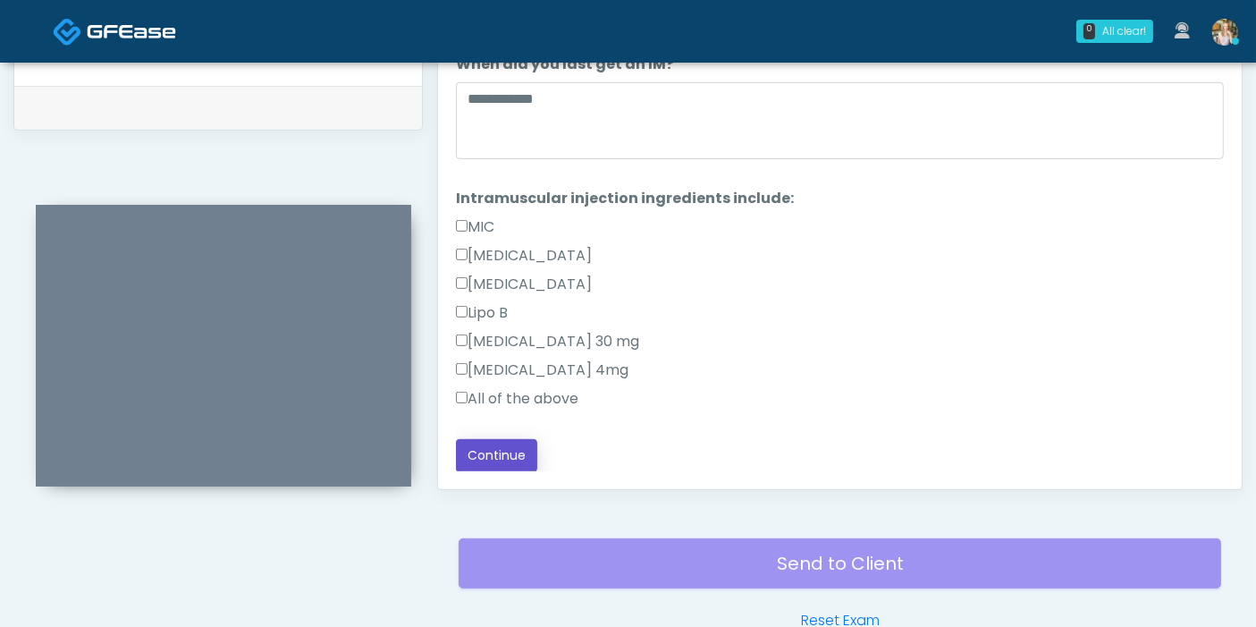
click at [510, 451] on button "Continue" at bounding box center [496, 455] width 81 height 33
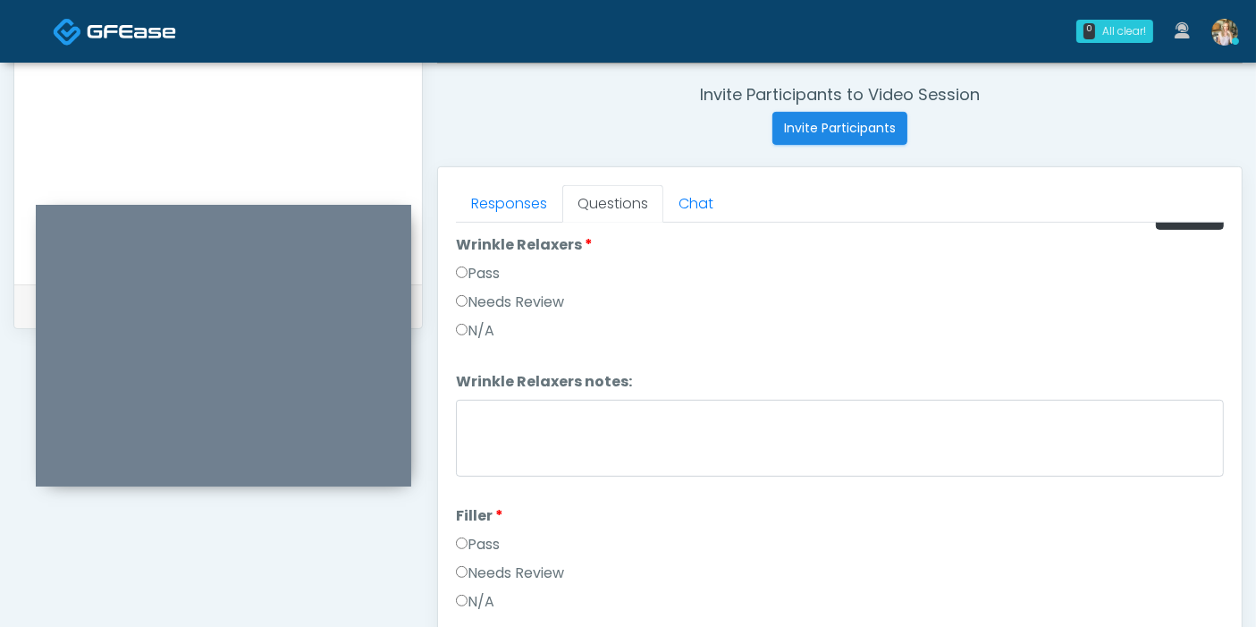
scroll to position [0, 0]
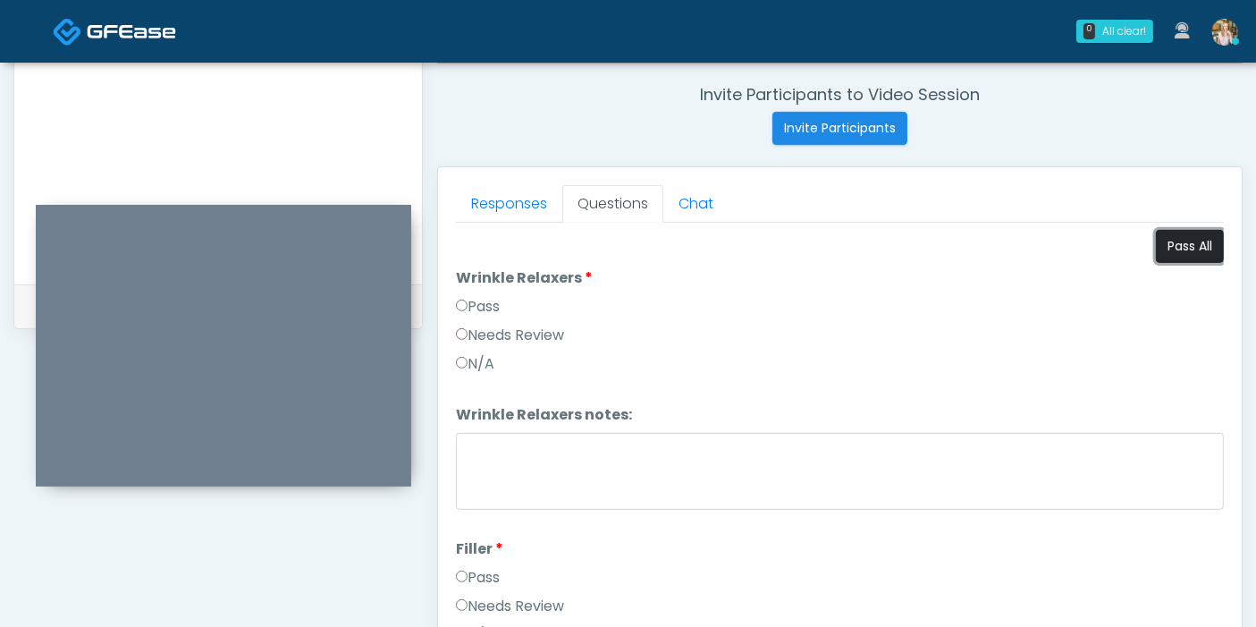
click at [1173, 248] on button "Pass All" at bounding box center [1190, 246] width 68 height 33
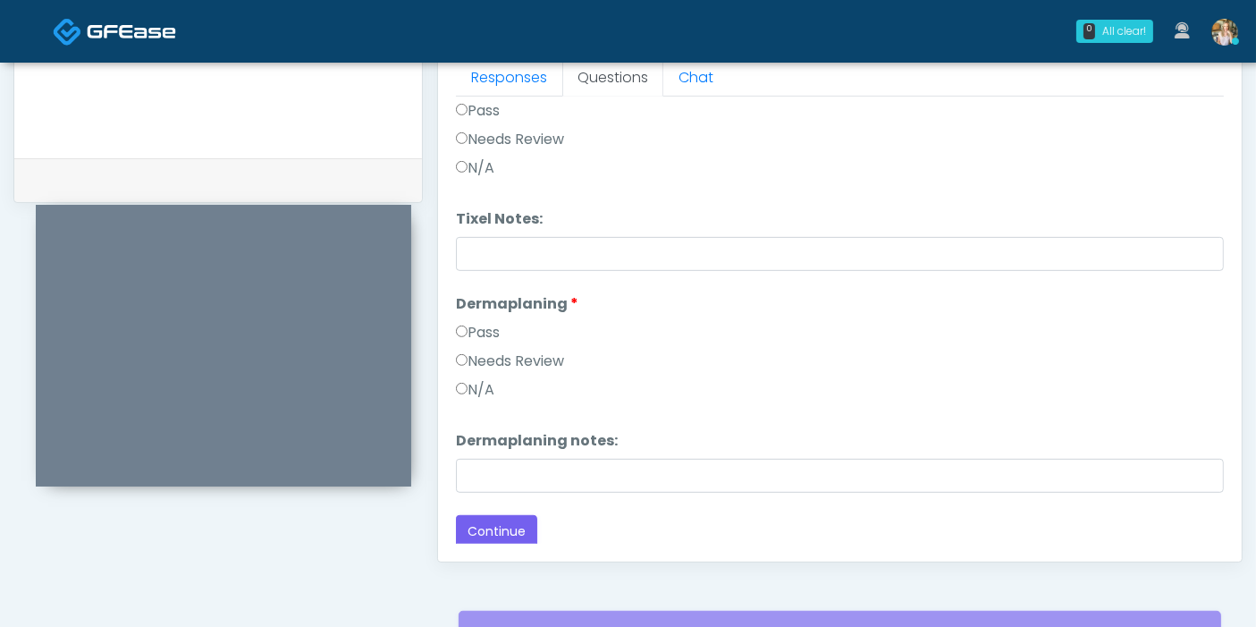
scroll to position [875, 0]
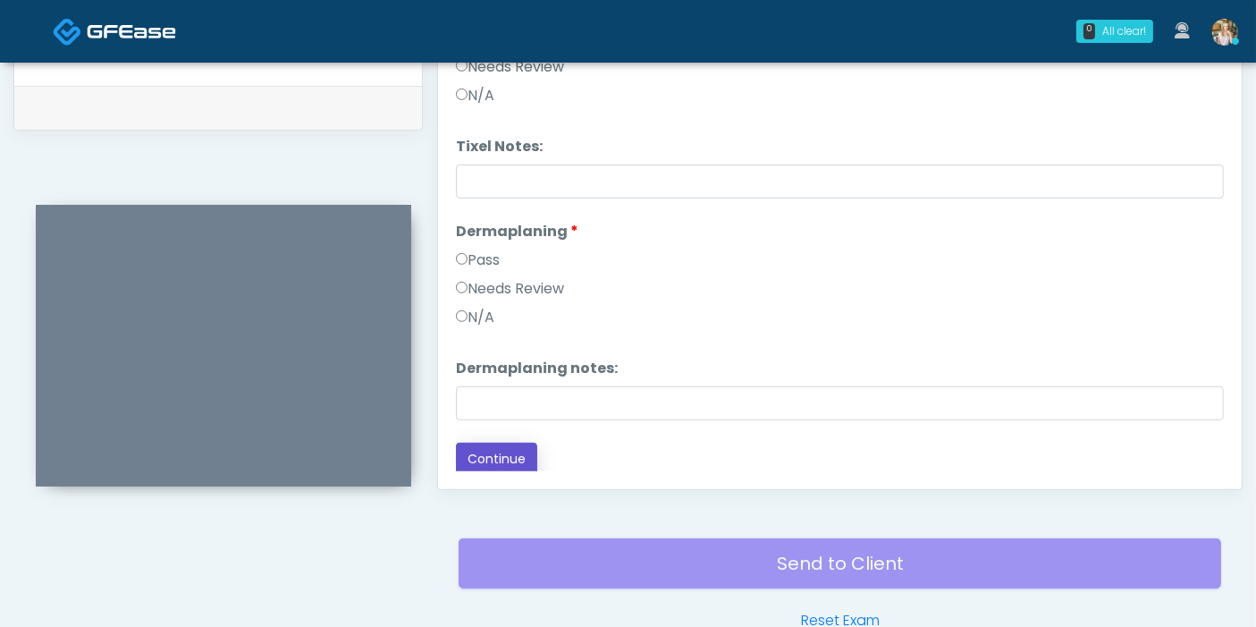
click at [519, 451] on button "Continue" at bounding box center [496, 458] width 81 height 33
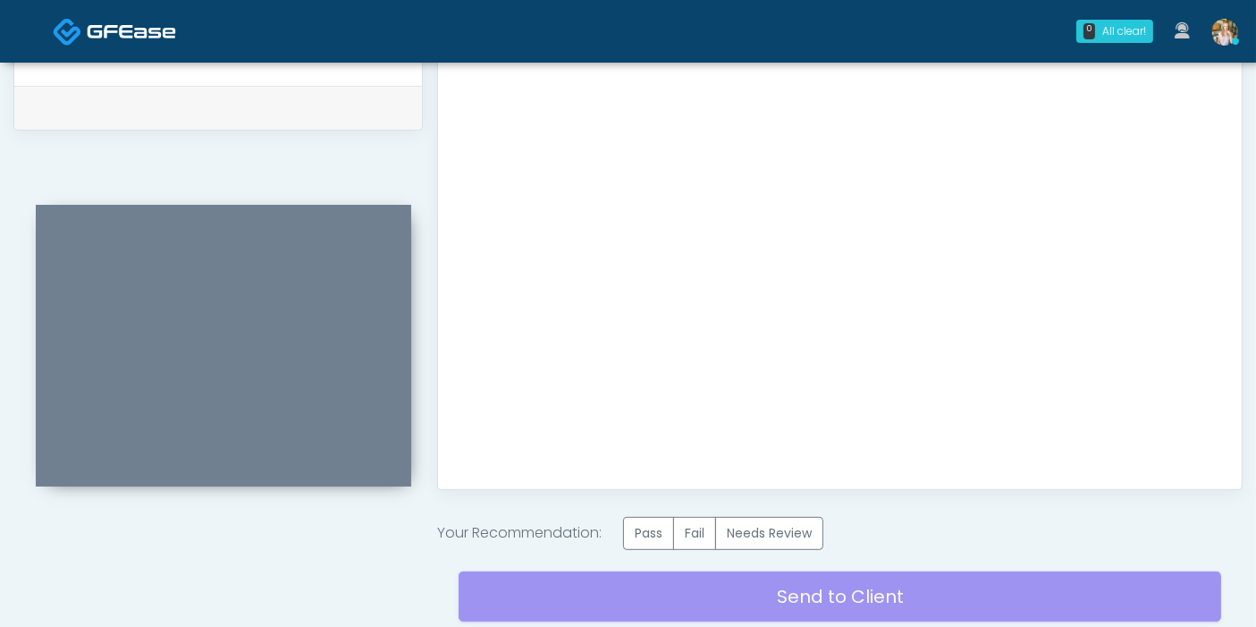
scroll to position [0, 0]
click at [658, 537] on label "Pass" at bounding box center [648, 533] width 51 height 33
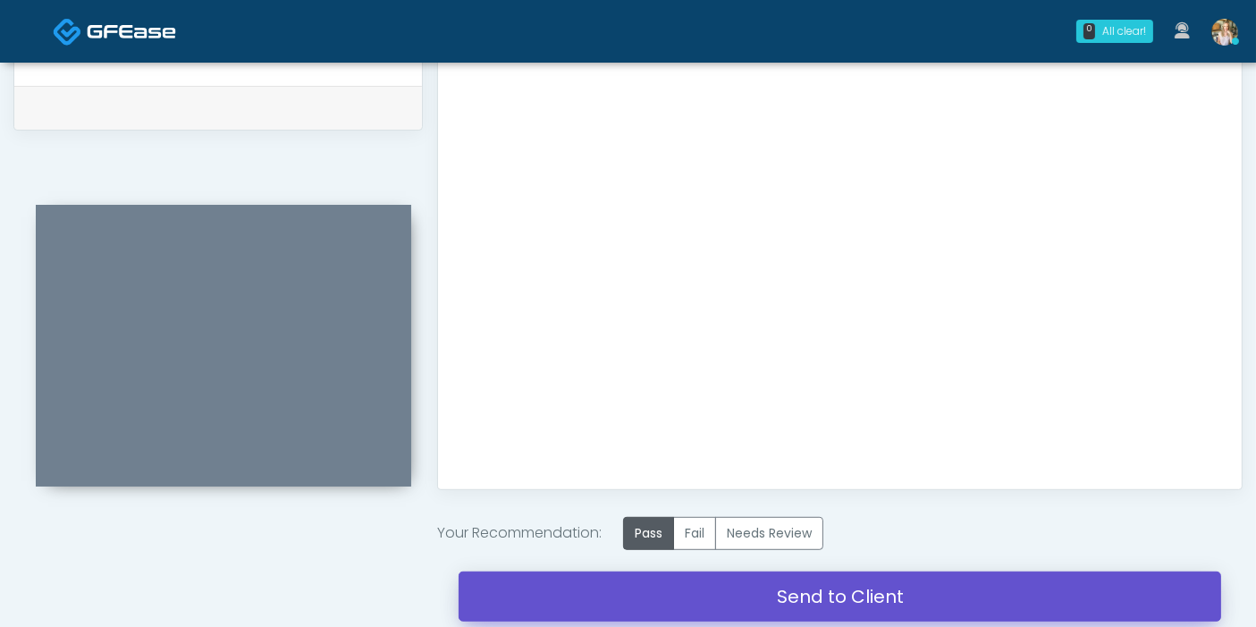
drag, startPoint x: 820, startPoint y: 595, endPoint x: 717, endPoint y: 96, distance: 510.1
click at [820, 595] on link "Send to Client" at bounding box center [840, 596] width 762 height 50
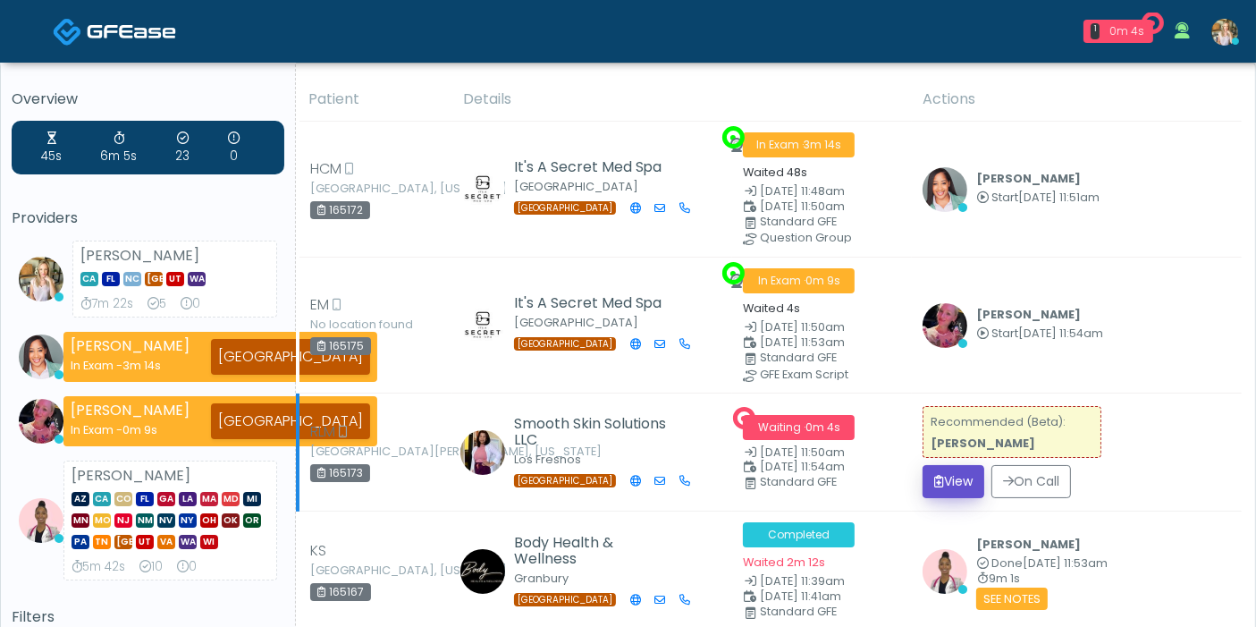
click at [950, 474] on button "View" at bounding box center [953, 481] width 62 height 33
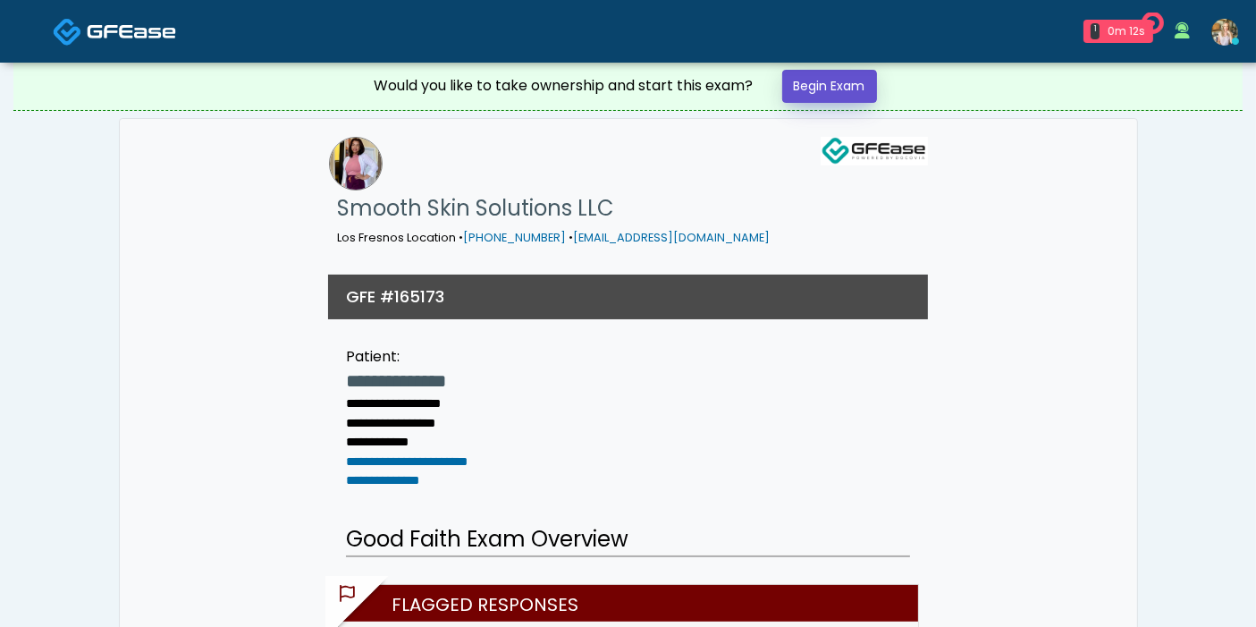
click at [821, 84] on link "Begin Exam" at bounding box center [829, 86] width 95 height 33
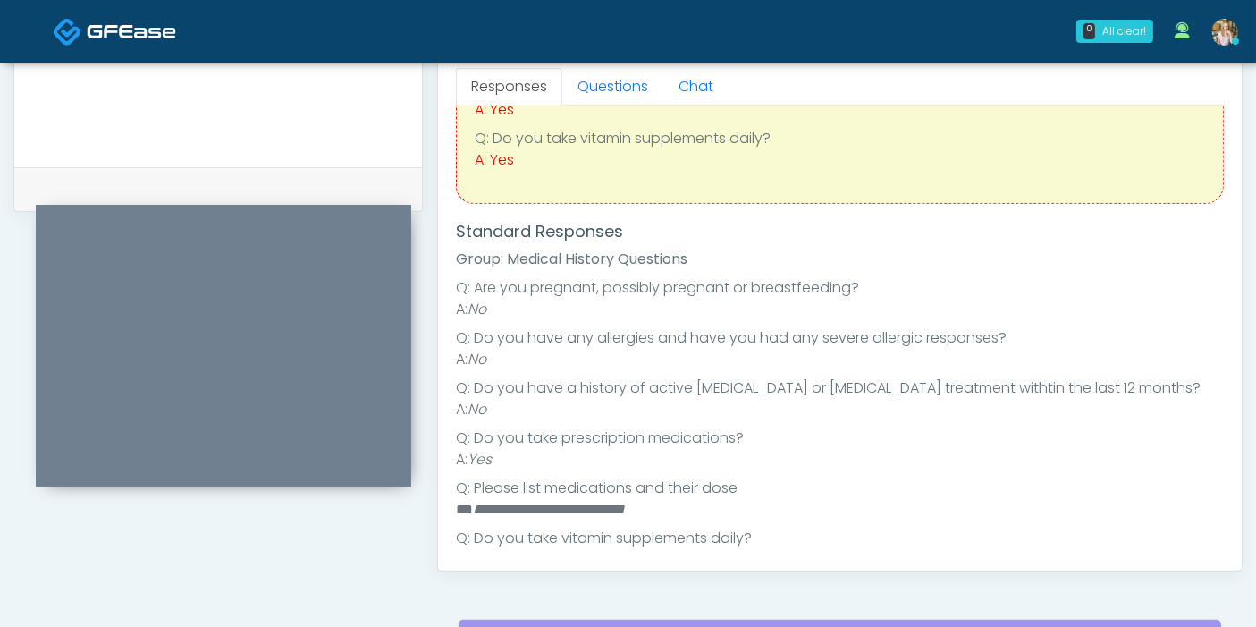
scroll to position [55, 0]
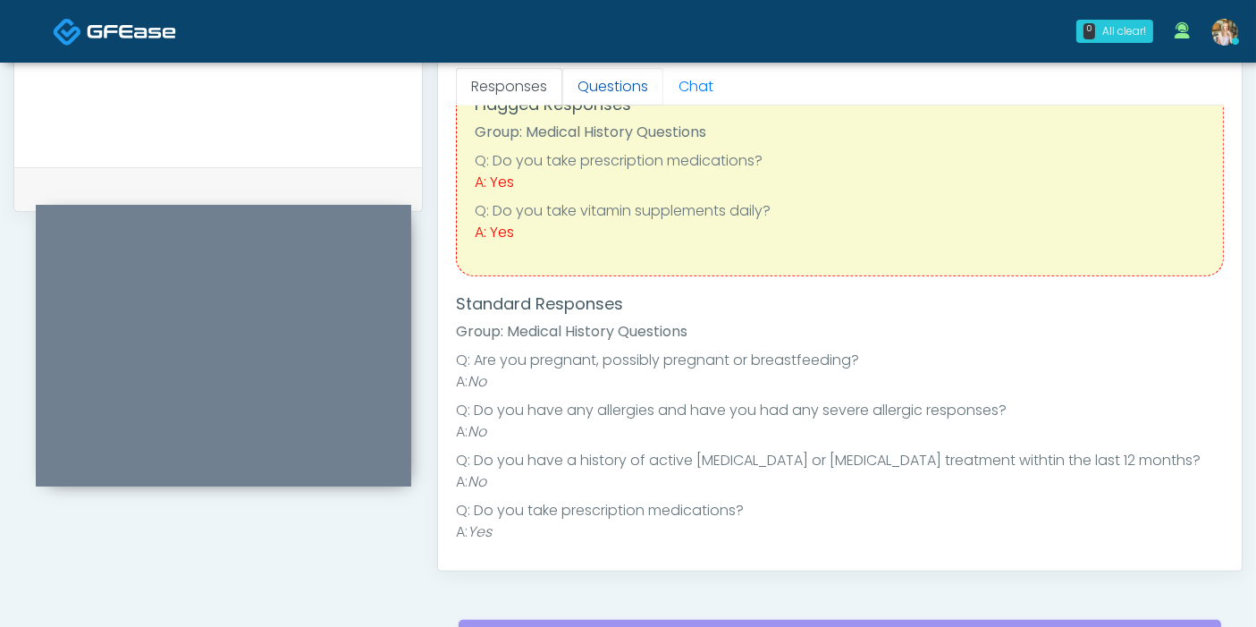
click at [613, 88] on link "Questions" at bounding box center [612, 87] width 101 height 38
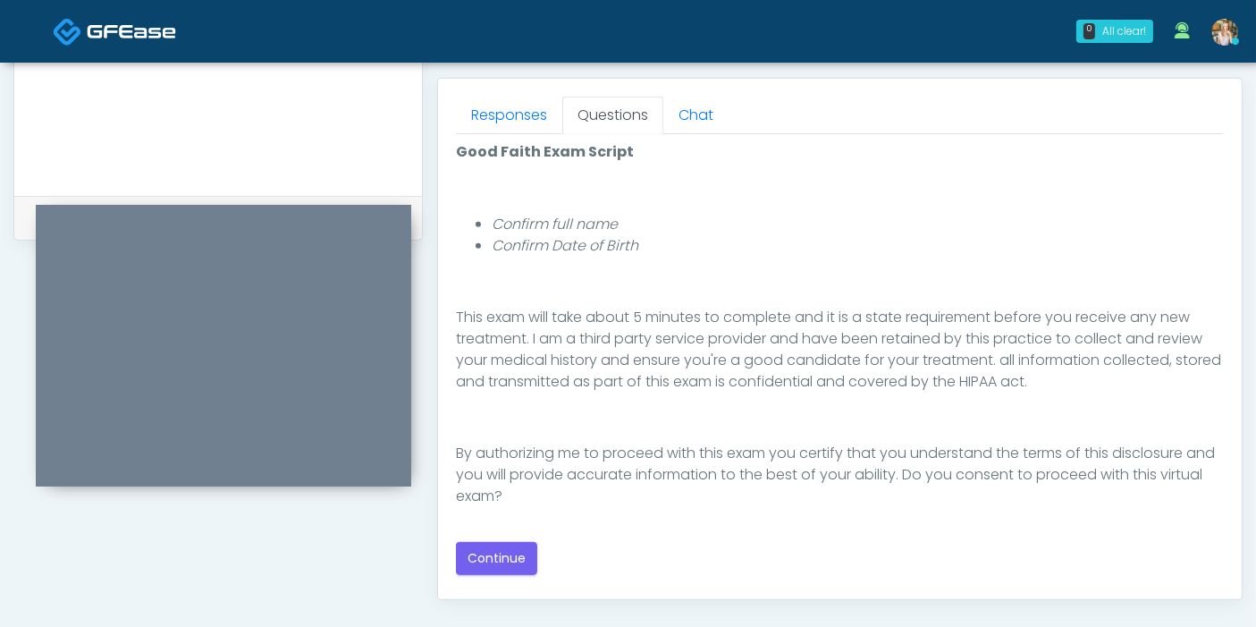
scroll to position [794, 0]
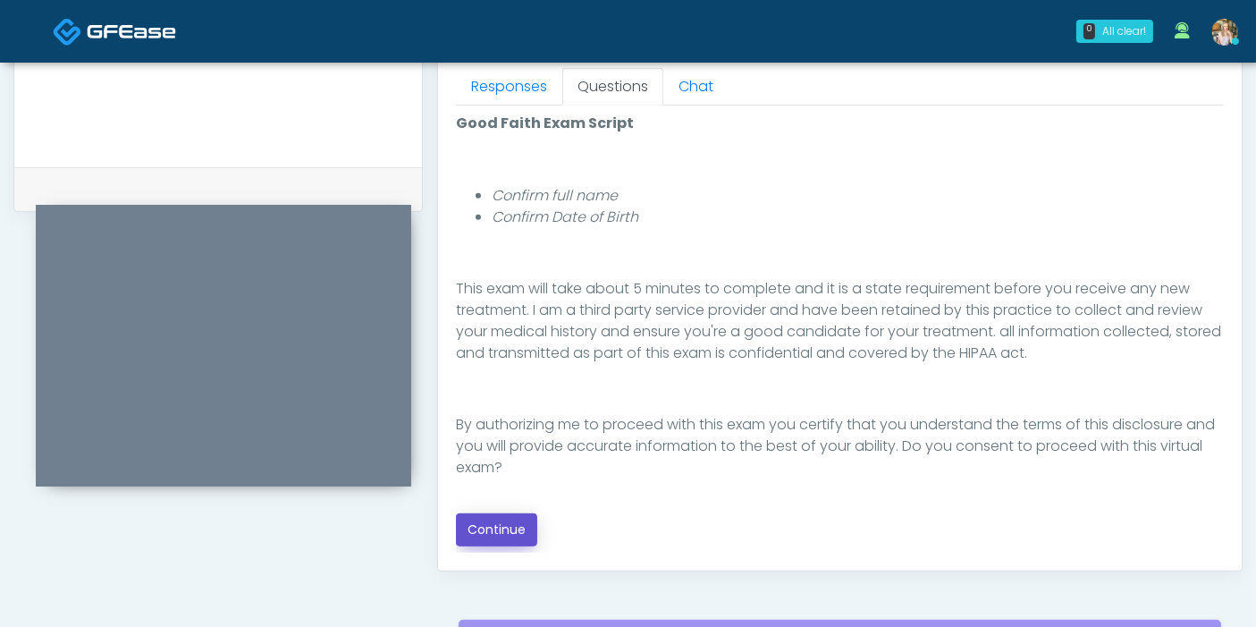
click at [499, 527] on button "Continue" at bounding box center [496, 529] width 81 height 33
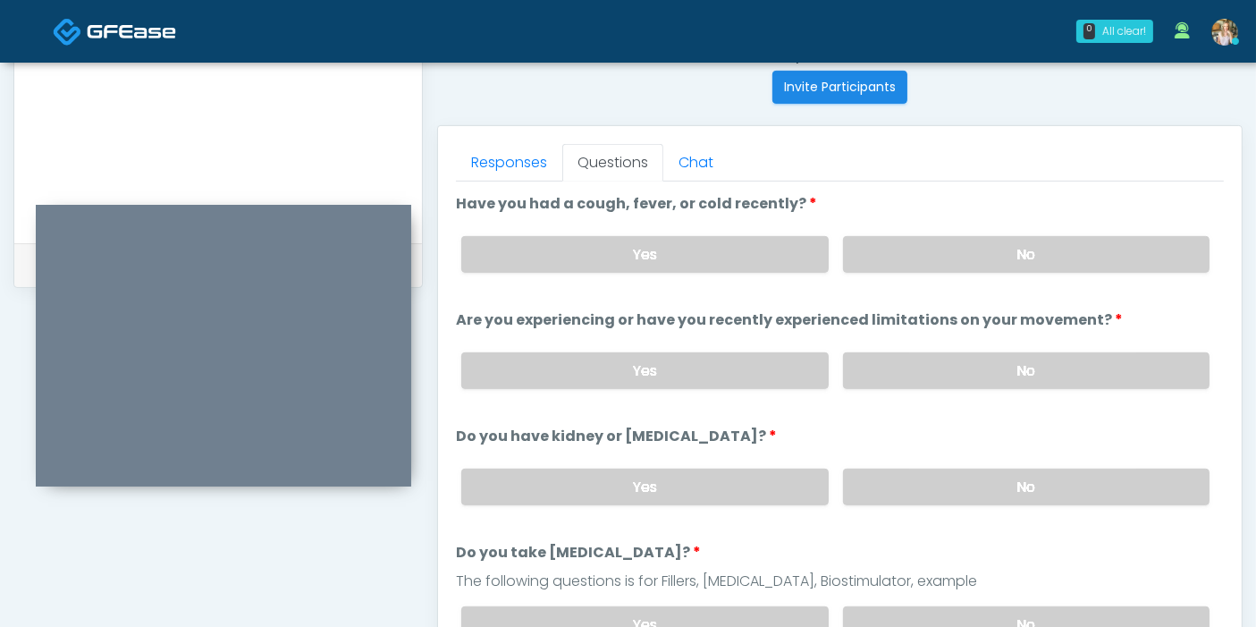
scroll to position [677, 0]
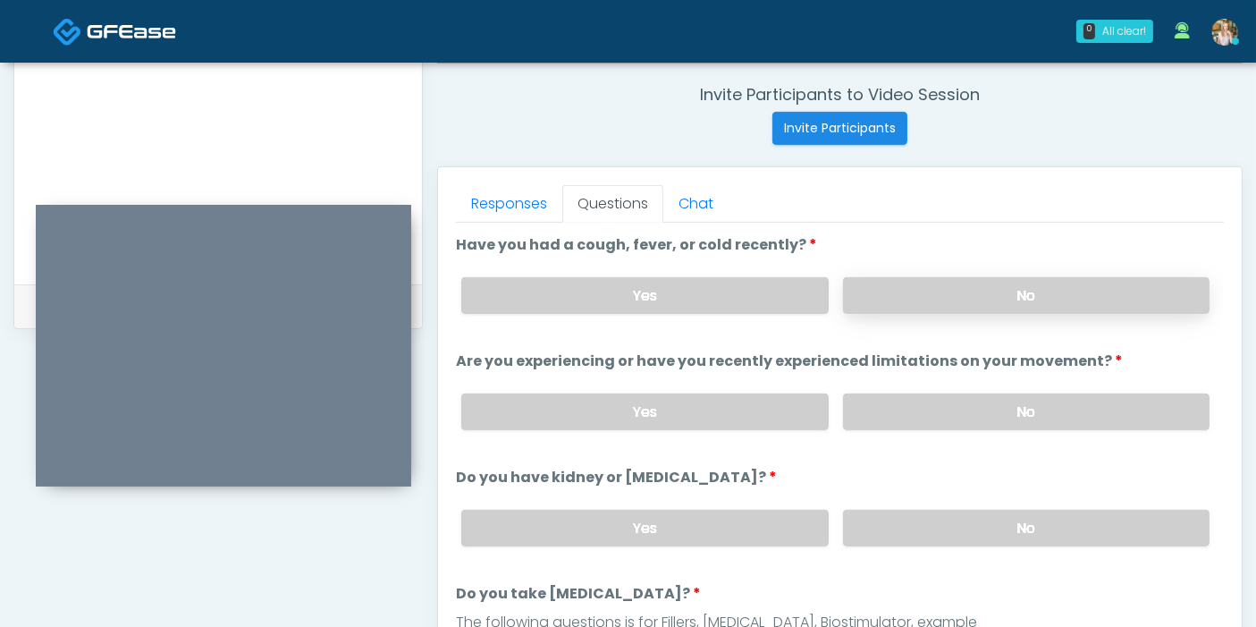
click at [1014, 295] on label "No" at bounding box center [1026, 295] width 366 height 37
click at [1023, 415] on label "No" at bounding box center [1026, 411] width 366 height 37
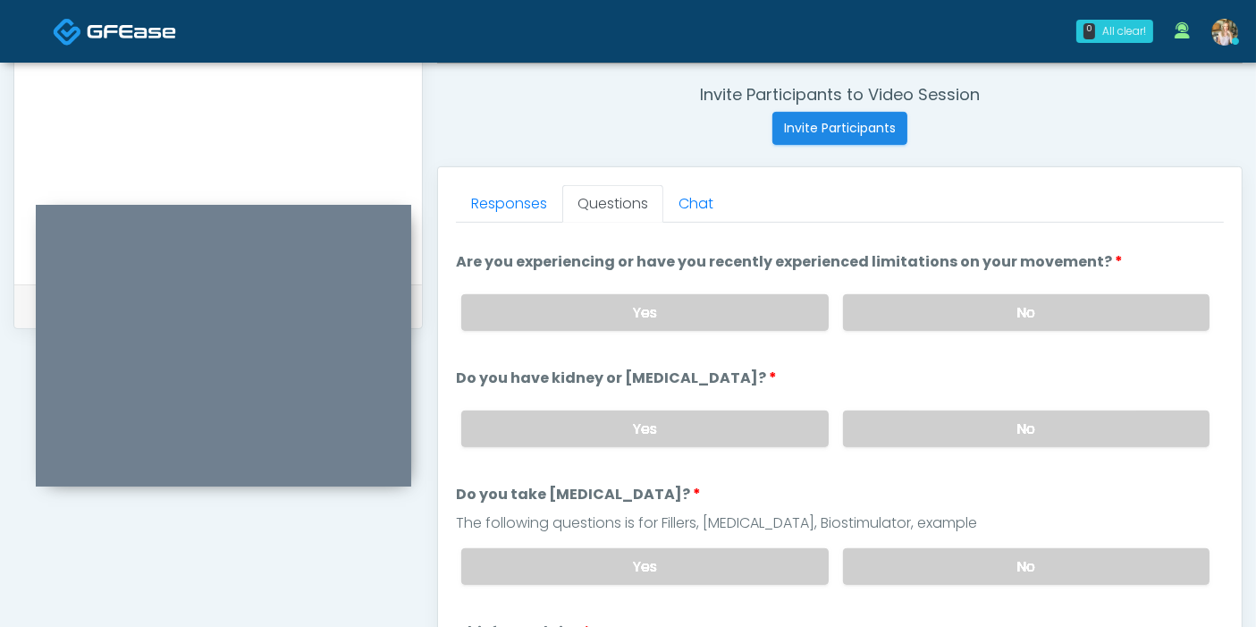
click at [993, 430] on label "No" at bounding box center [1026, 428] width 366 height 37
click at [997, 560] on label "No" at bounding box center [1026, 566] width 366 height 37
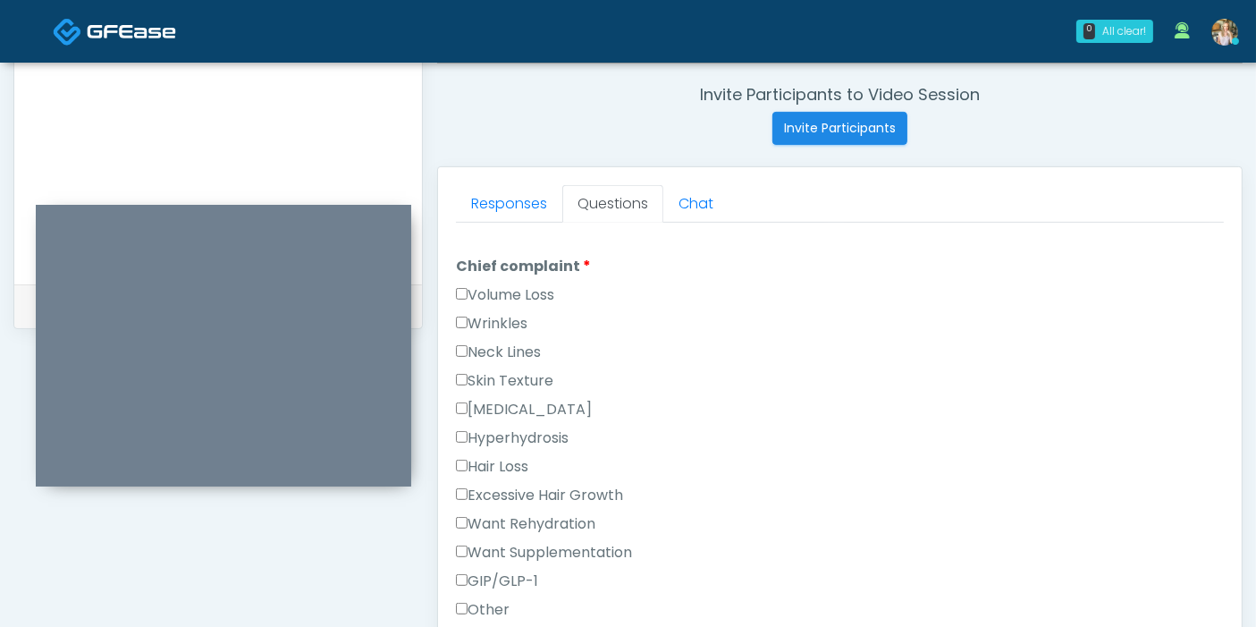
scroll to position [496, 0]
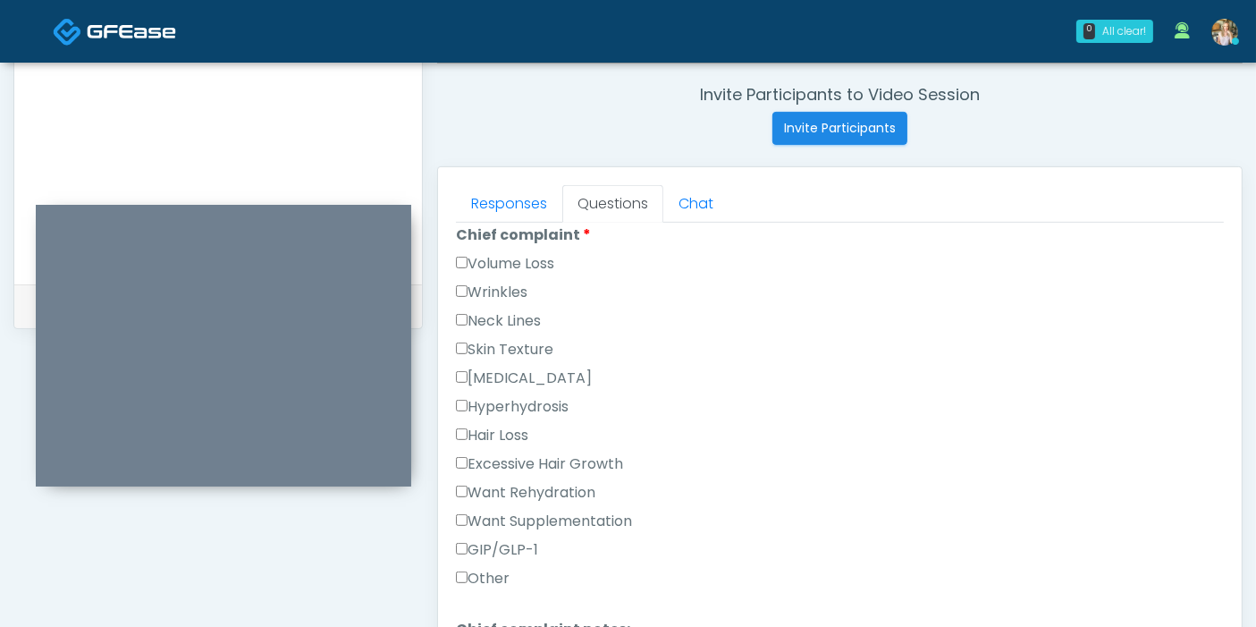
click at [506, 289] on label "Wrinkles" at bounding box center [492, 292] width 72 height 21
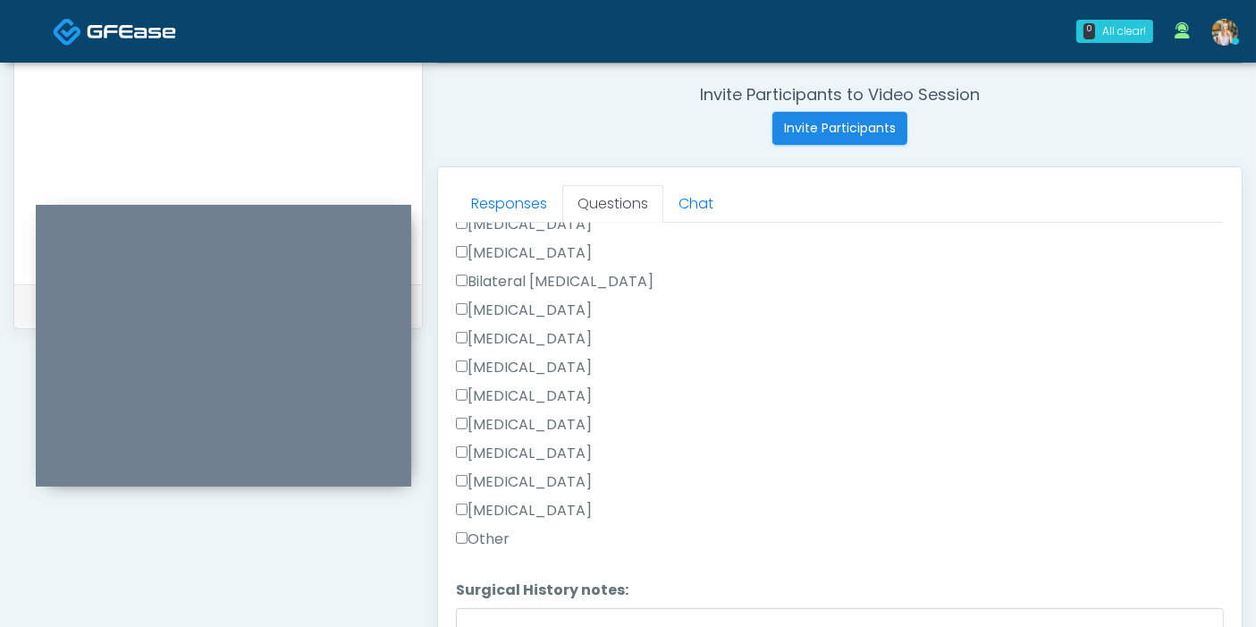
scroll to position [1163, 0]
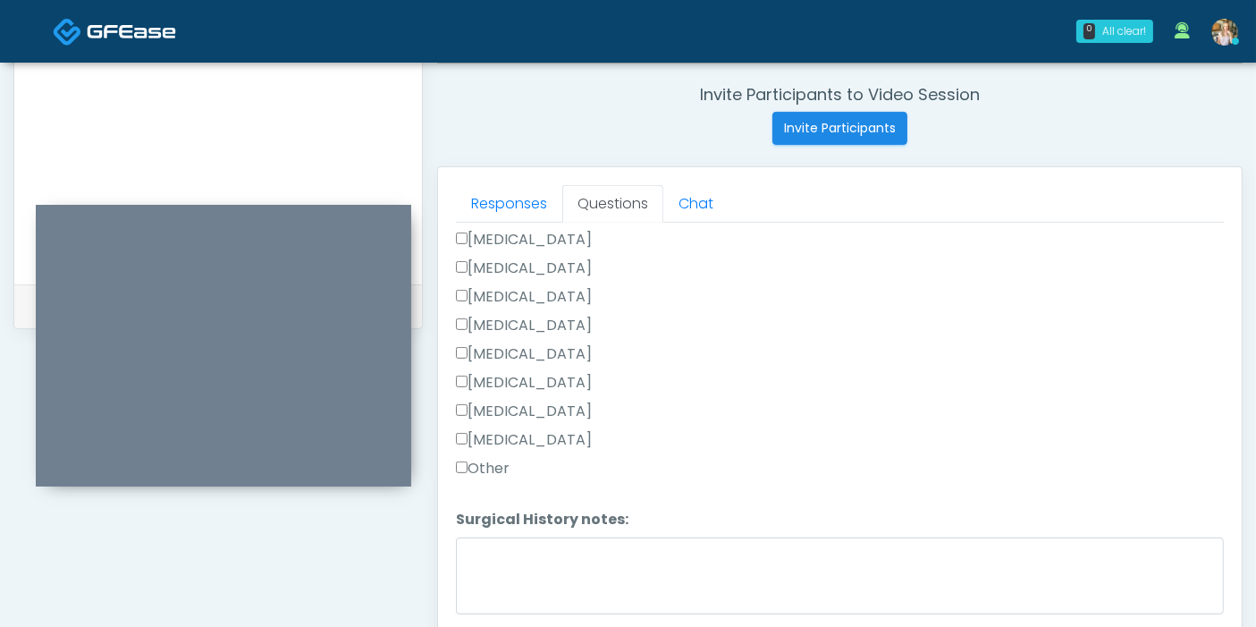
click at [476, 404] on label "Appendectomy" at bounding box center [524, 410] width 136 height 21
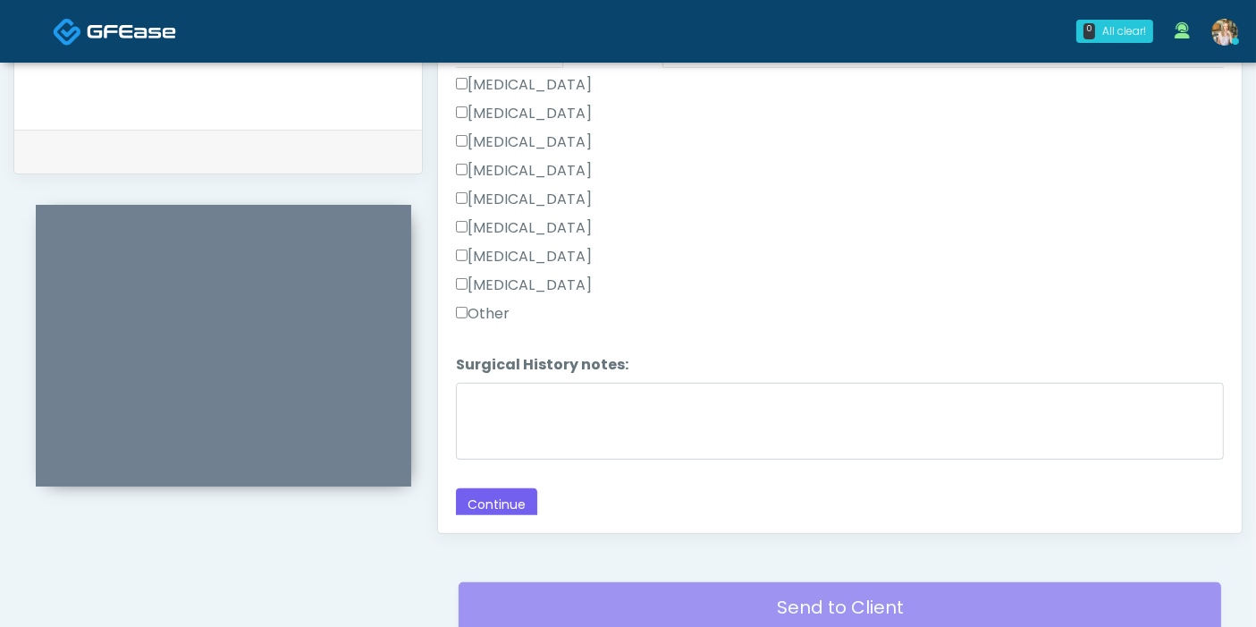
scroll to position [875, 0]
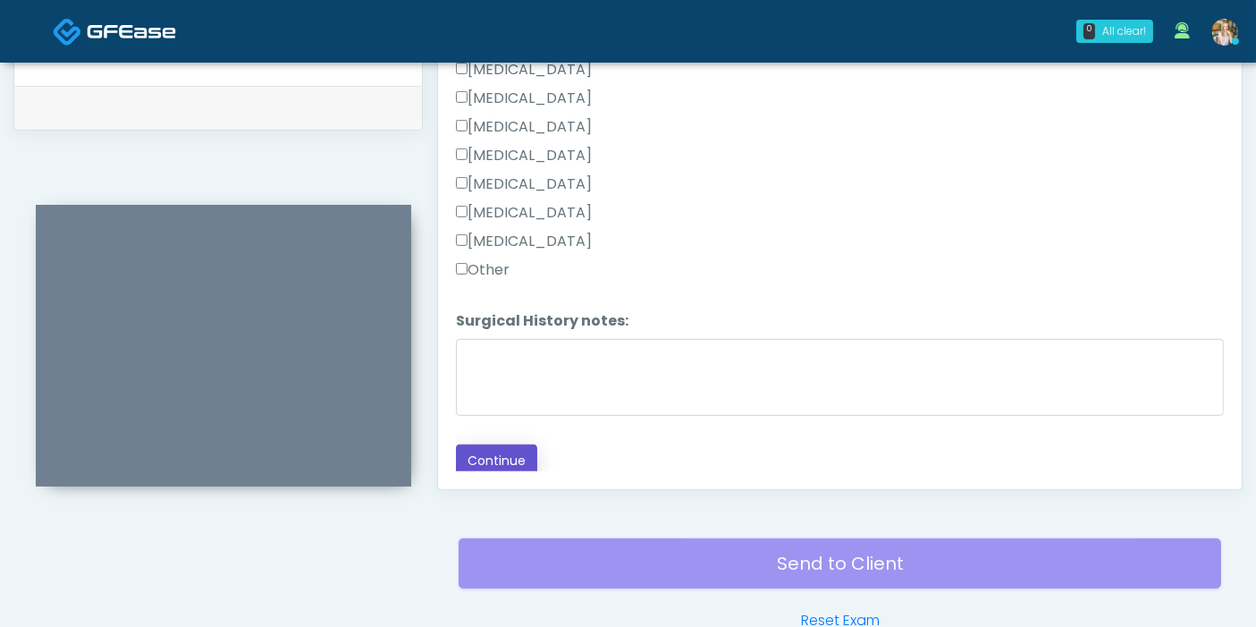
click at [484, 451] on button "Continue" at bounding box center [496, 460] width 81 height 33
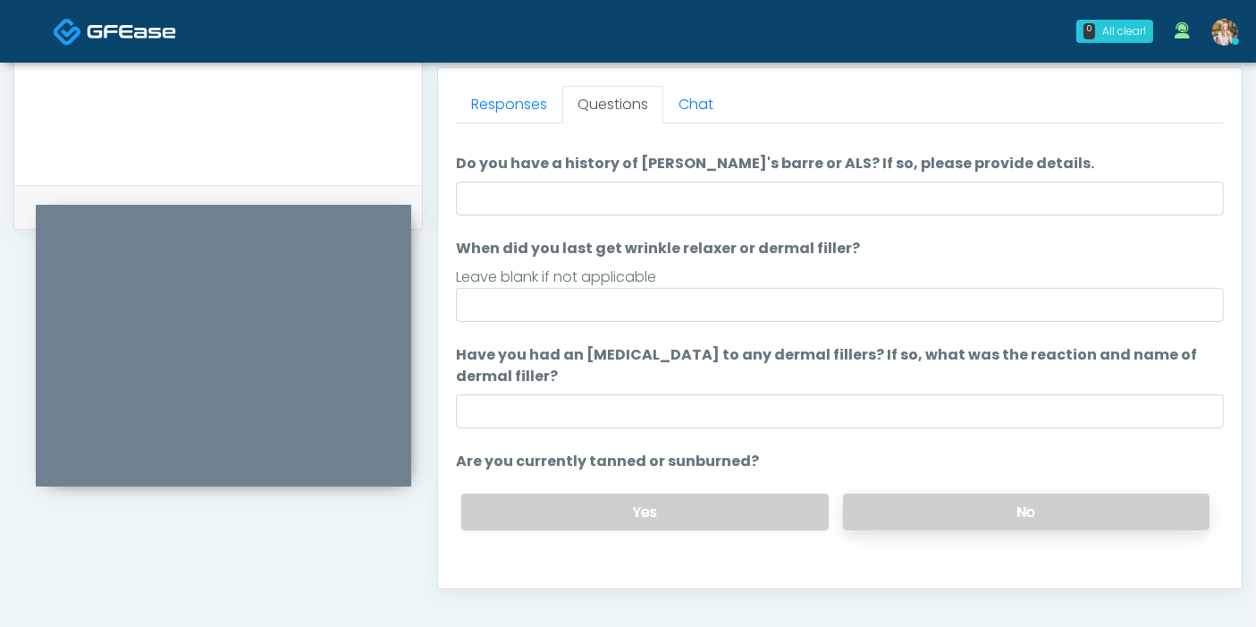
scroll to position [0, 0]
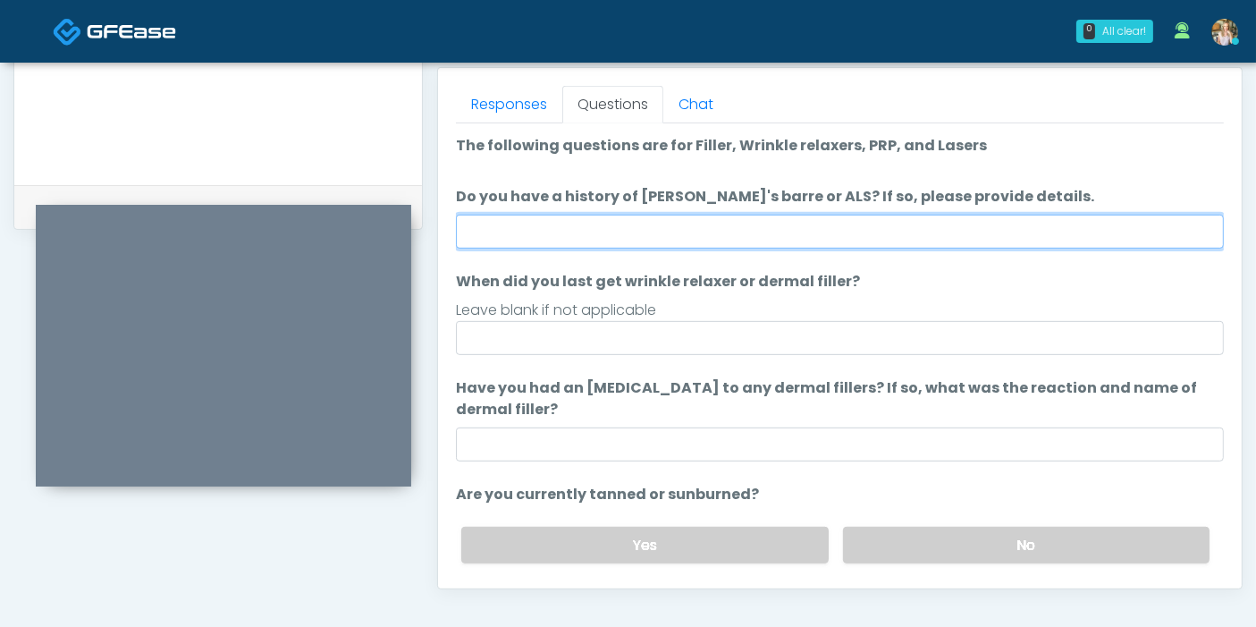
click at [797, 237] on input "Do you have a history of Guillain's barre or ALS? If so, please provide details." at bounding box center [840, 232] width 768 height 34
type input "******"
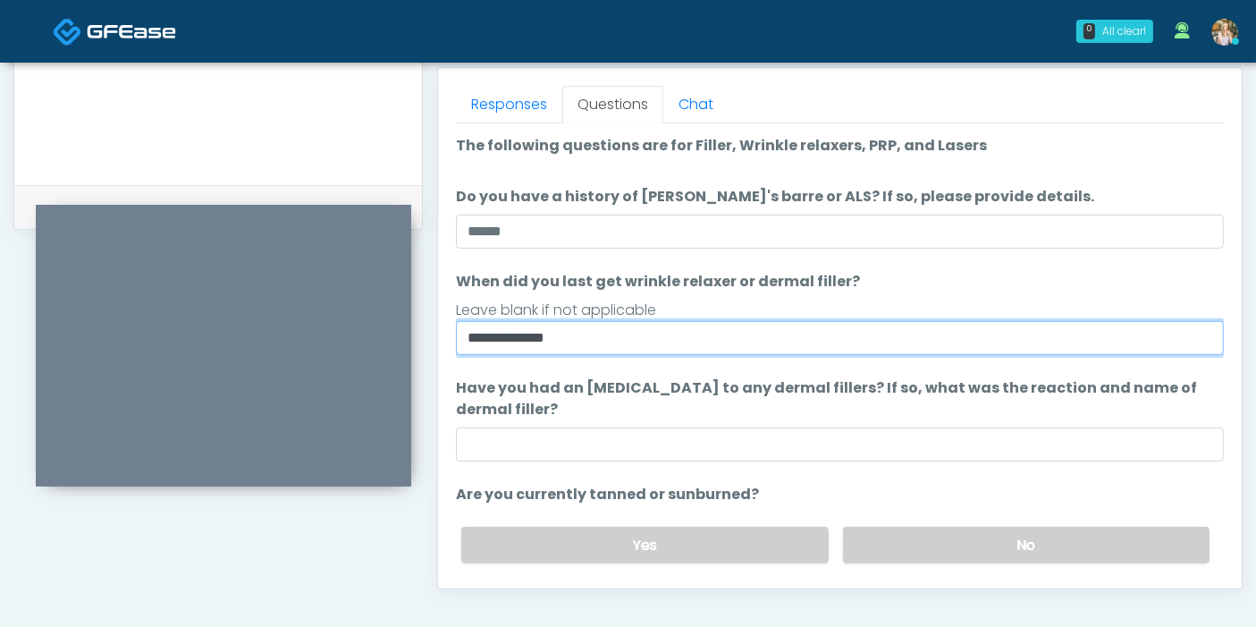
type input "**********"
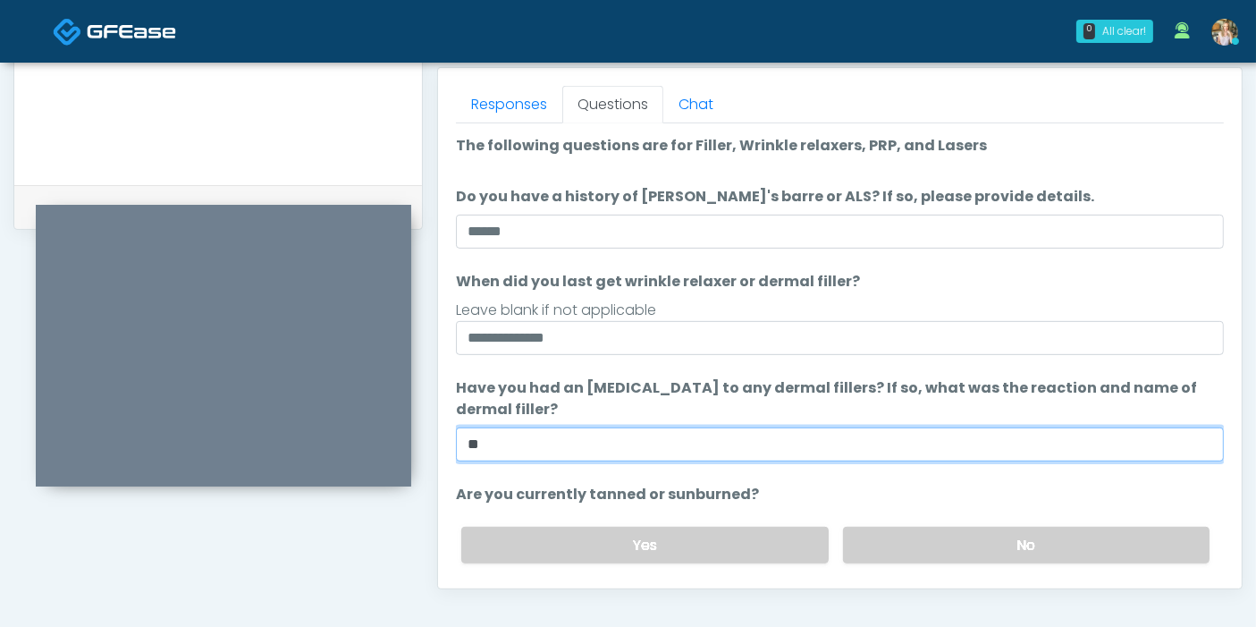
type input "*"
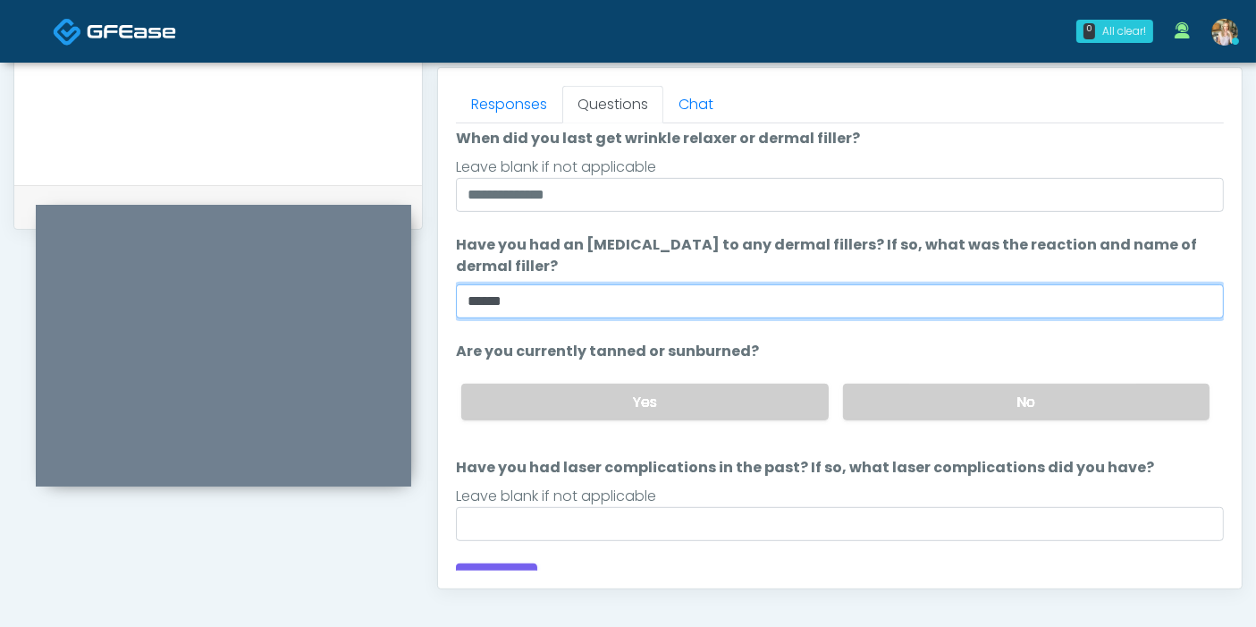
scroll to position [167, 0]
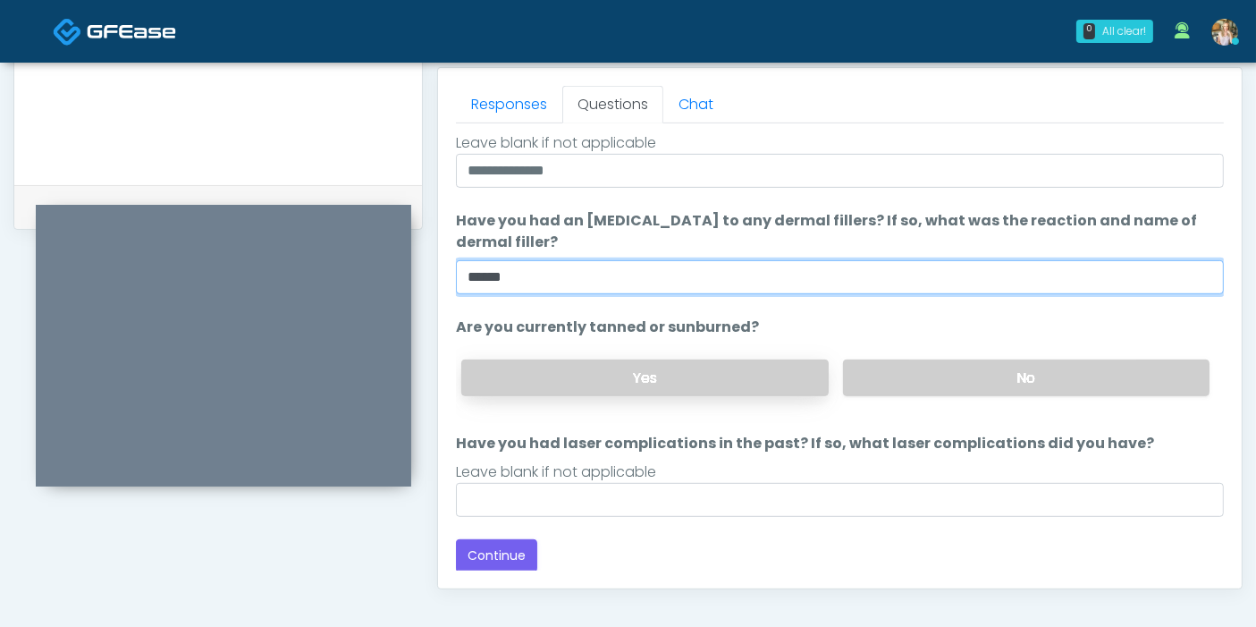
type input "******"
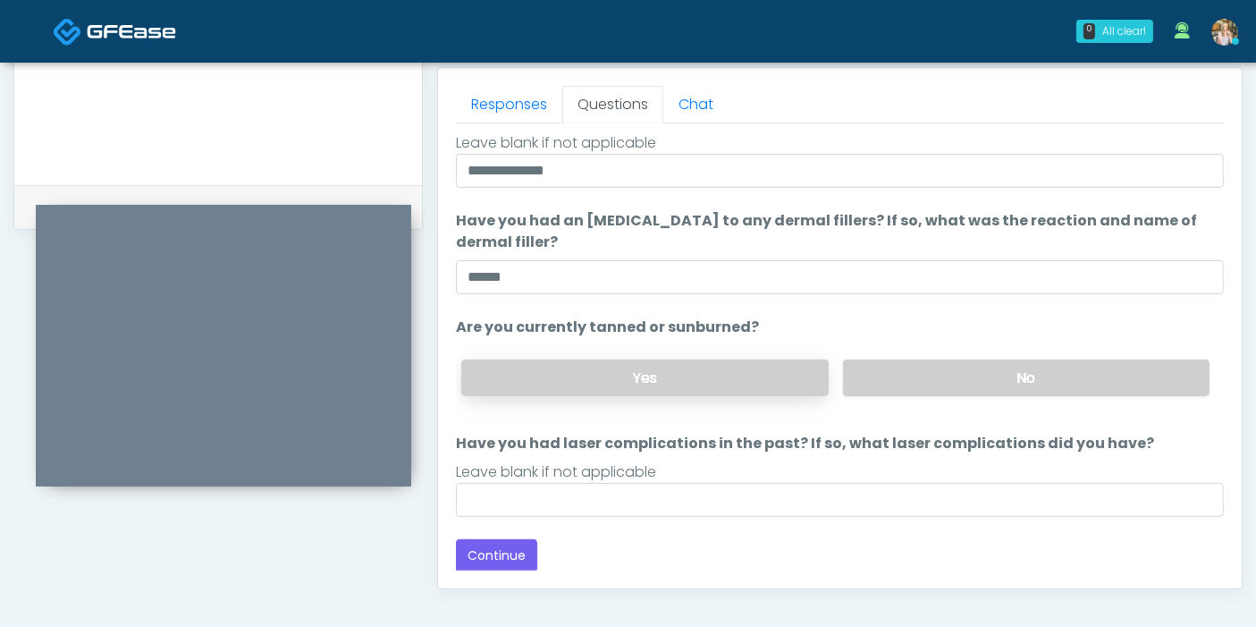
click at [761, 376] on label "Yes" at bounding box center [644, 377] width 366 height 37
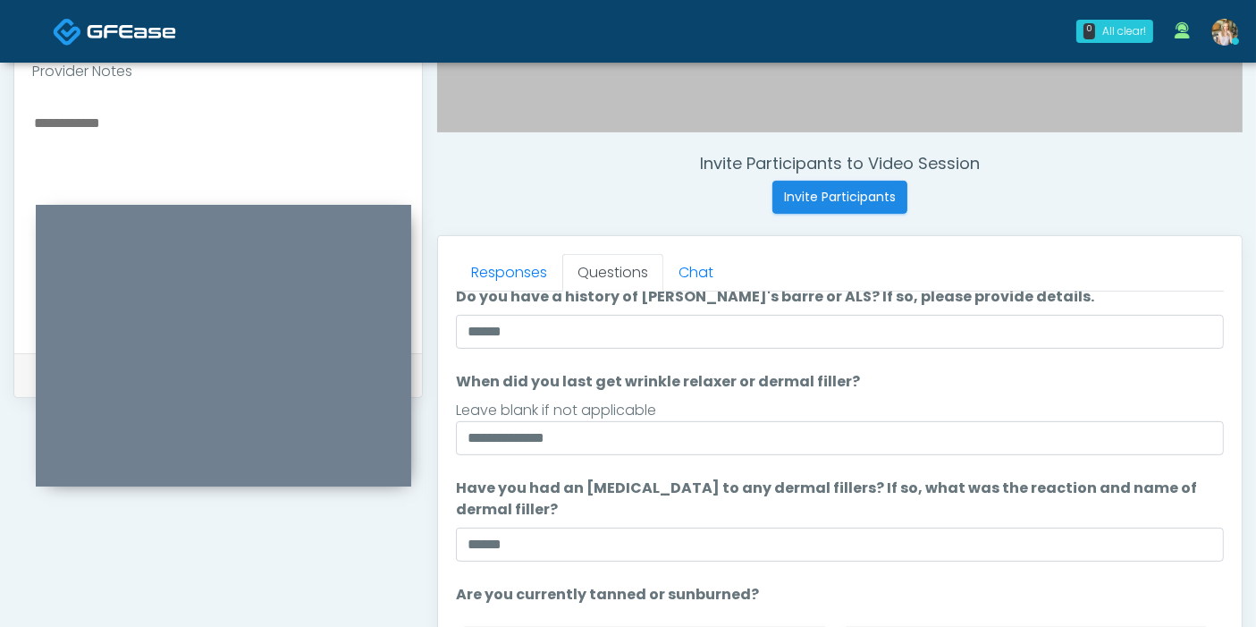
scroll to position [577, 0]
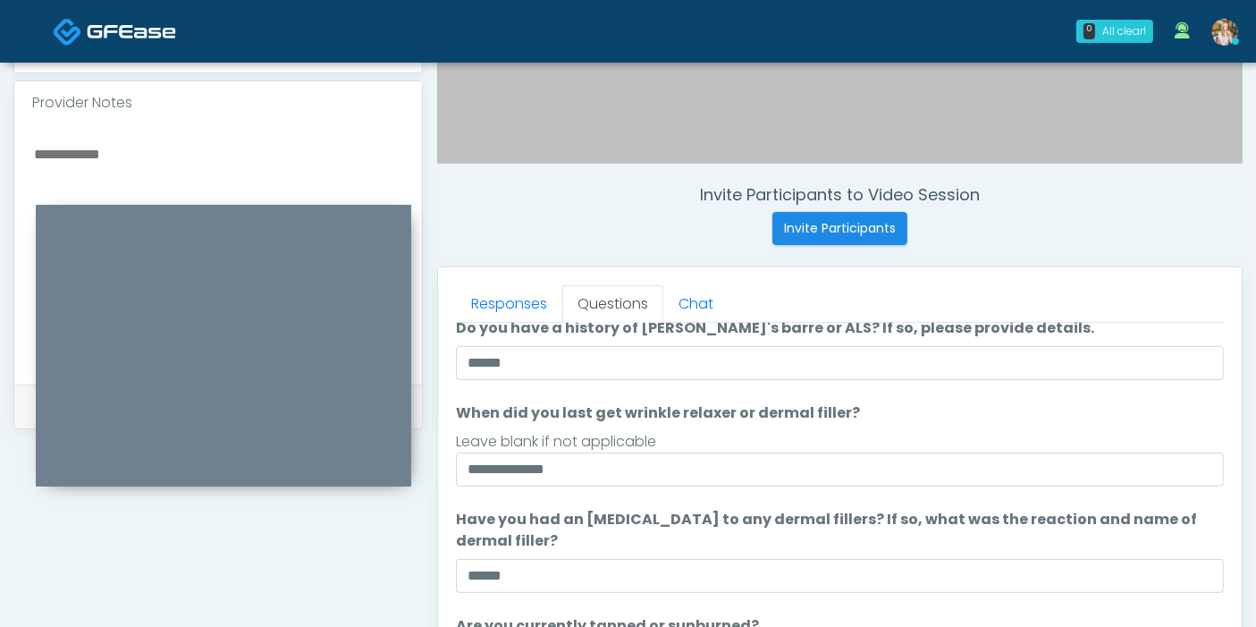
click at [120, 144] on textarea at bounding box center [218, 251] width 372 height 218
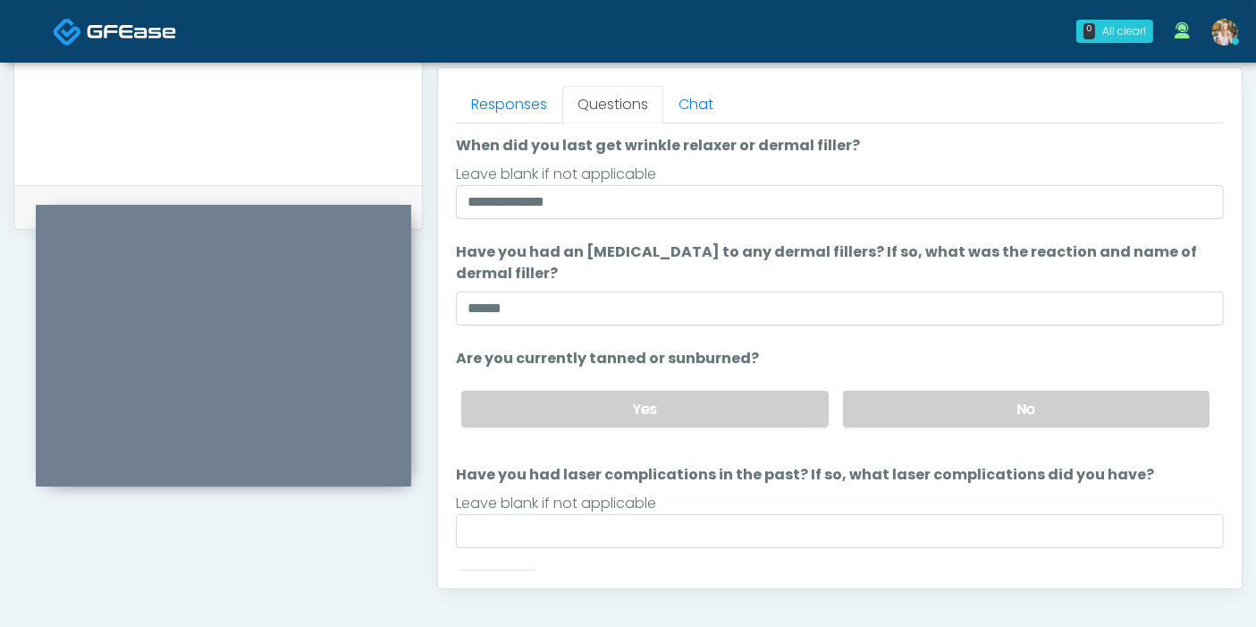
scroll to position [167, 0]
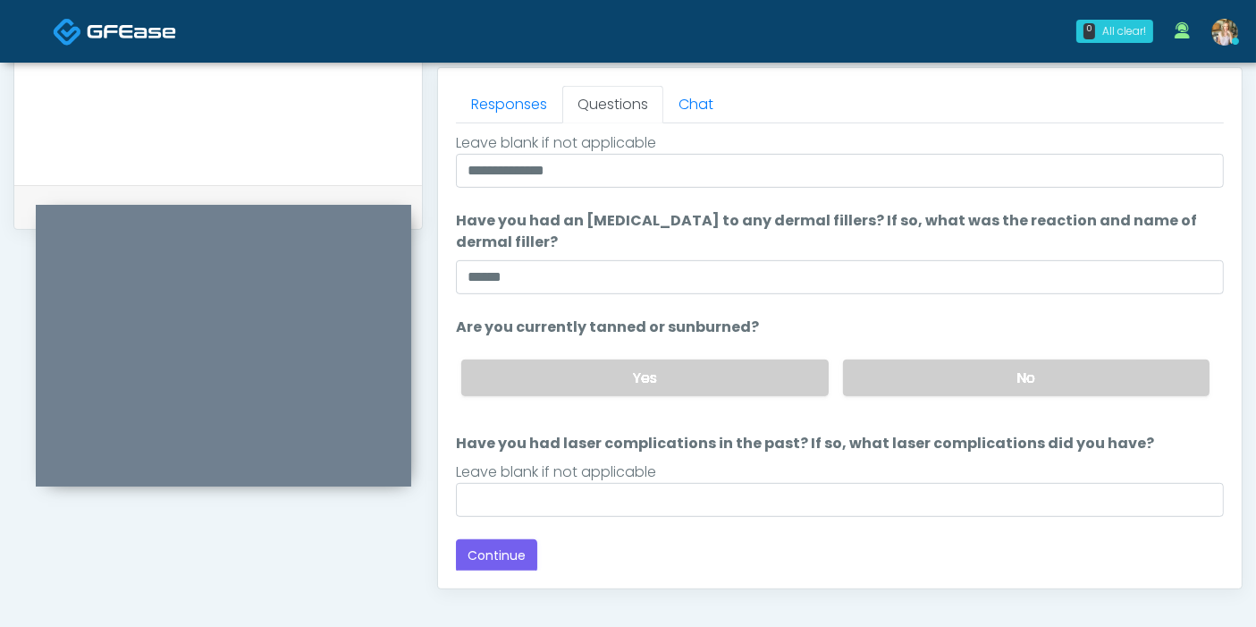
type textarea "**********"
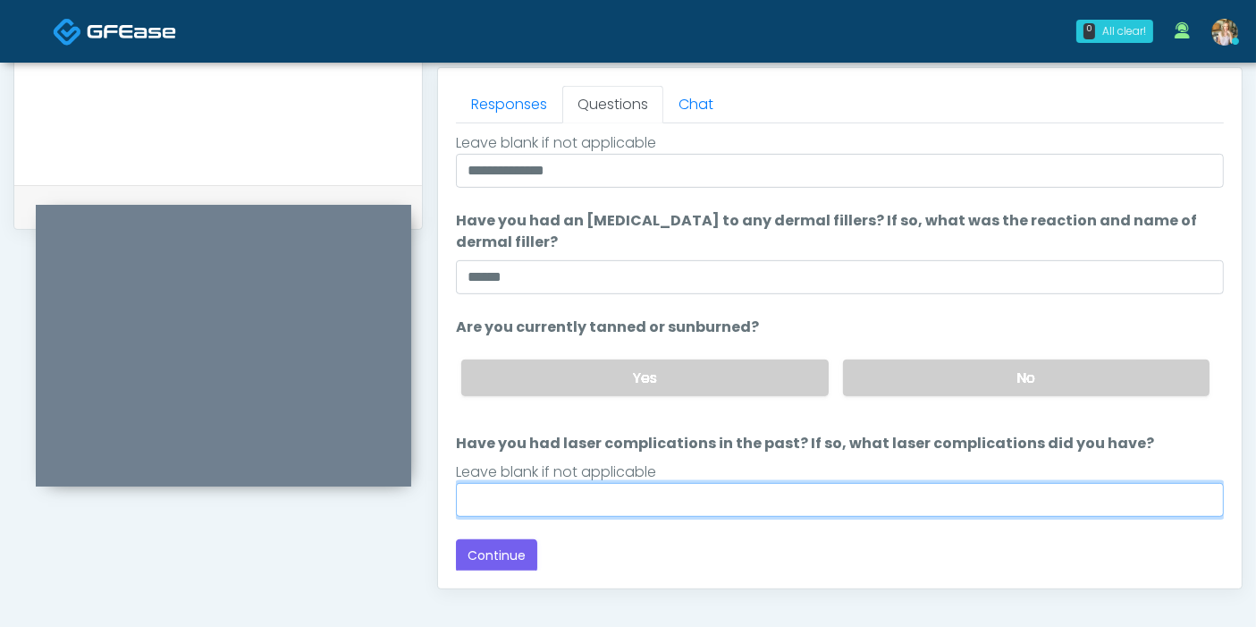
click at [712, 497] on input "Have you had laser complications in the past? If so, what laser complications d…" at bounding box center [840, 500] width 768 height 34
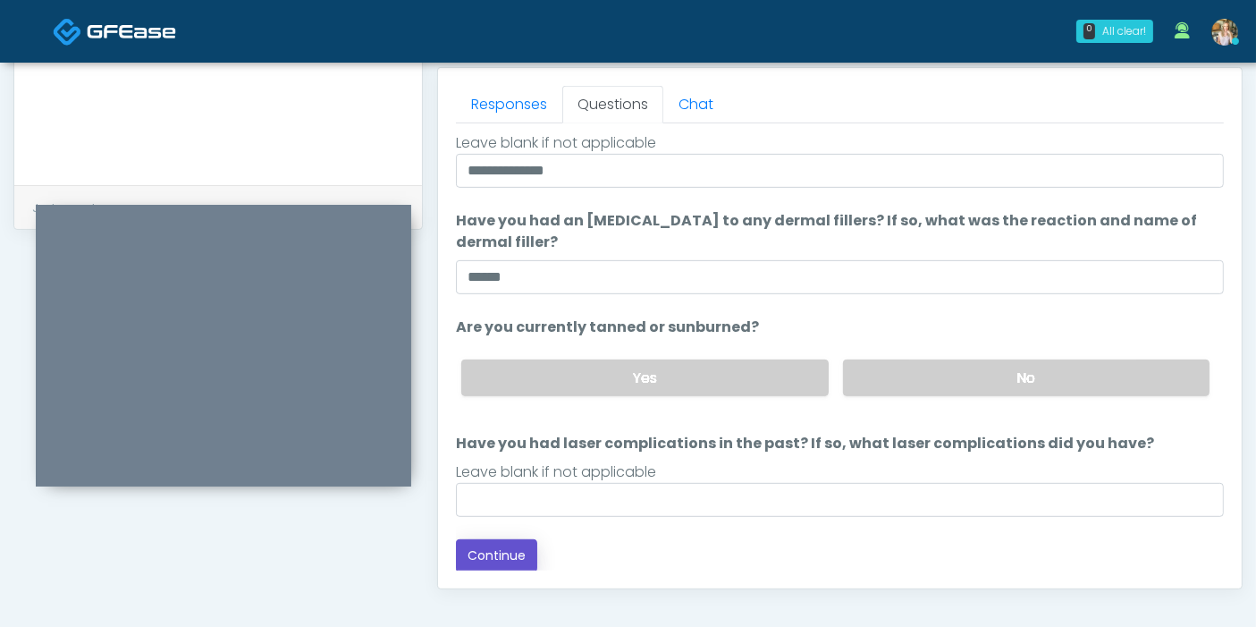
click at [515, 552] on button "Continue" at bounding box center [496, 555] width 81 height 33
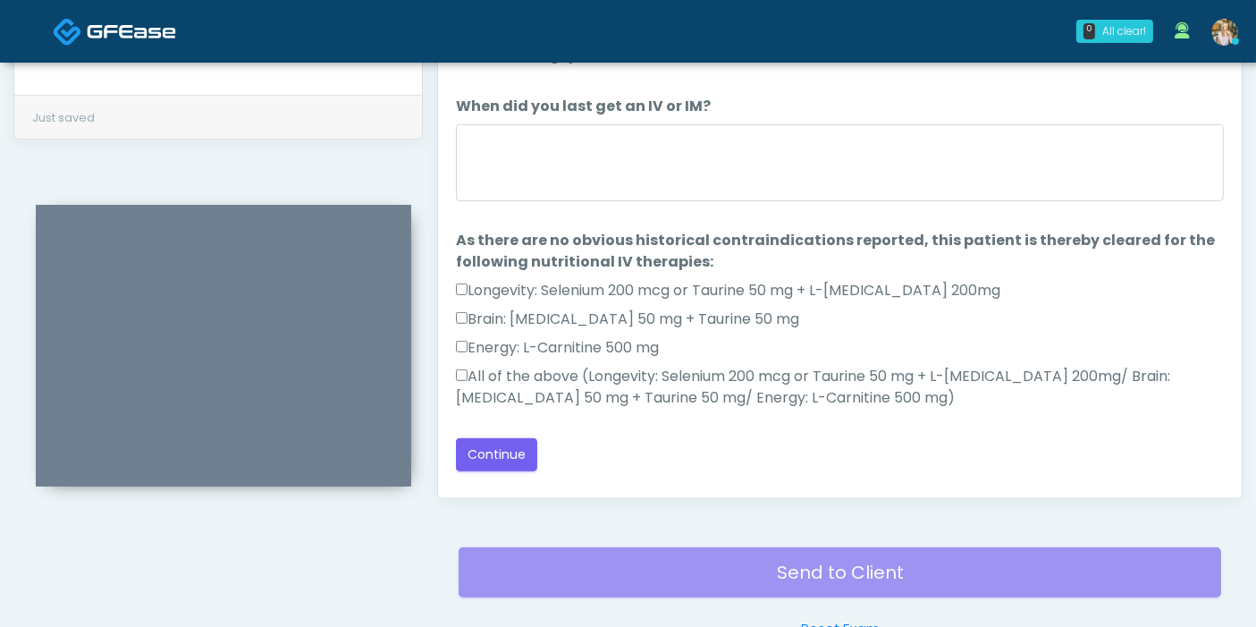
scroll to position [776, 0]
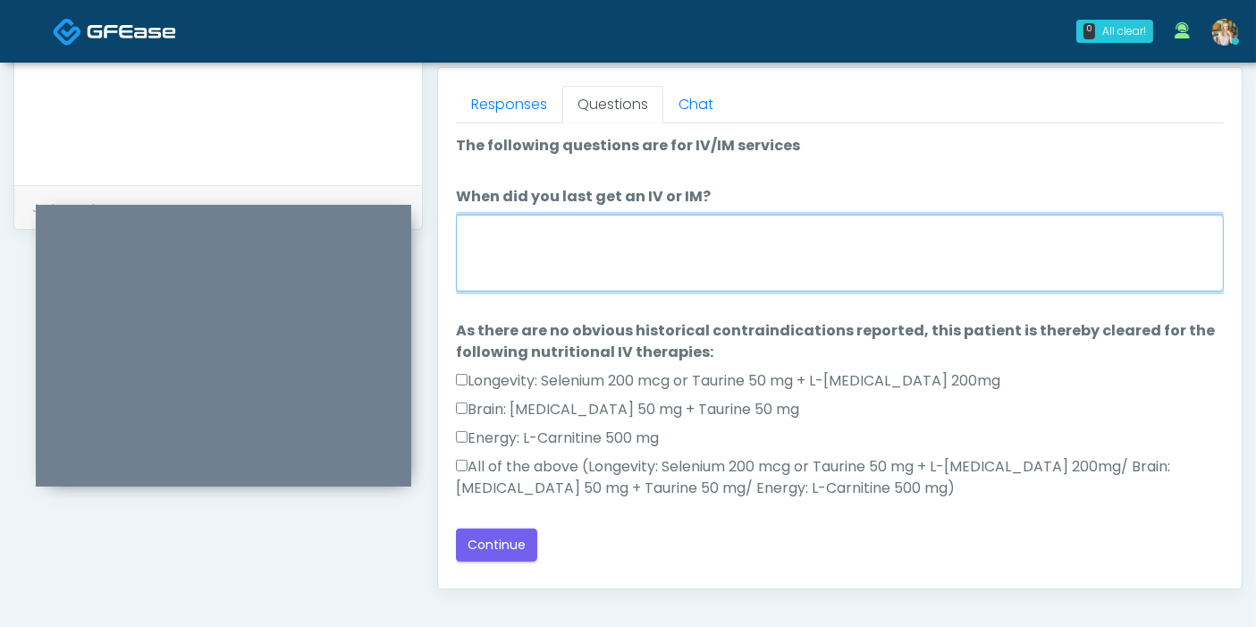
click at [754, 230] on textarea "When did you last get an IV or IM?" at bounding box center [840, 253] width 768 height 77
click at [748, 245] on textarea "When did you last get an IV or IM?" at bounding box center [840, 253] width 768 height 77
type textarea "**********"
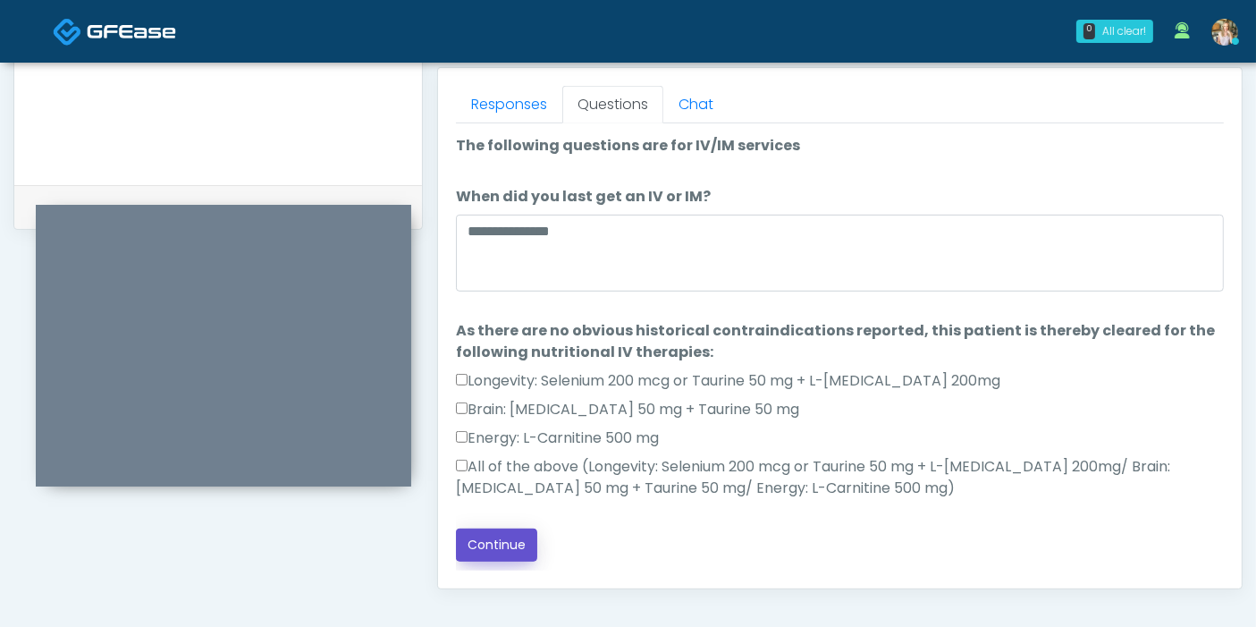
click at [493, 543] on button "Continue" at bounding box center [496, 544] width 81 height 33
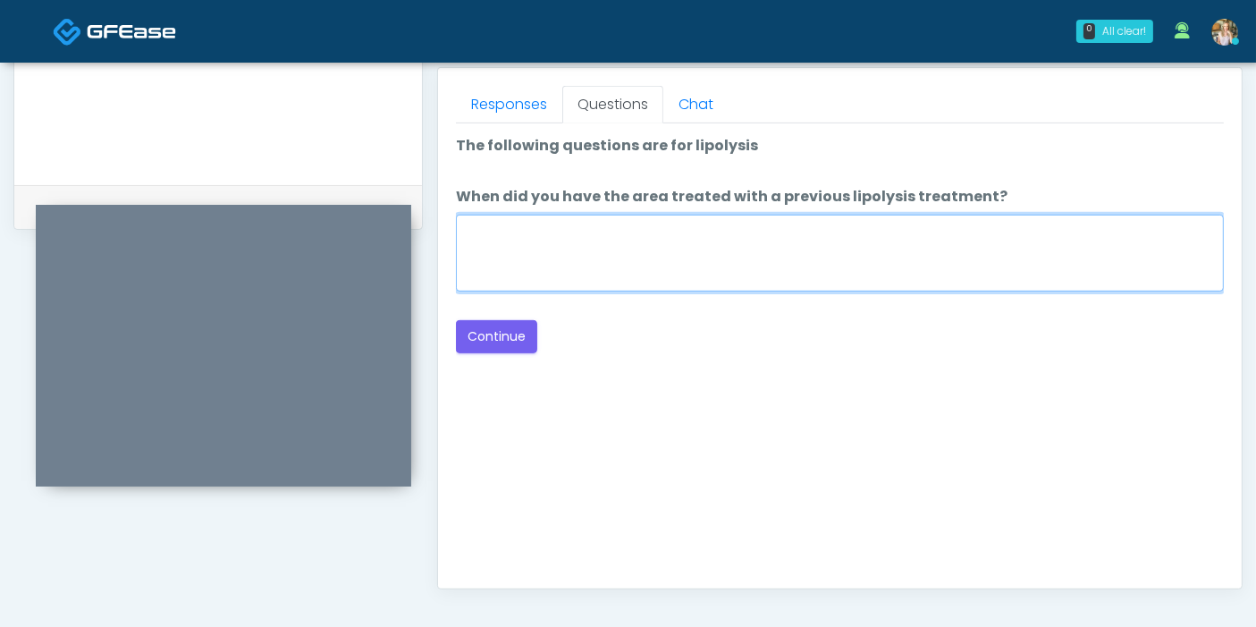
click at [853, 248] on textarea "When did you have the area treated with a previous lipolysis treatment?" at bounding box center [840, 253] width 768 height 77
type textarea "*"
type textarea "***"
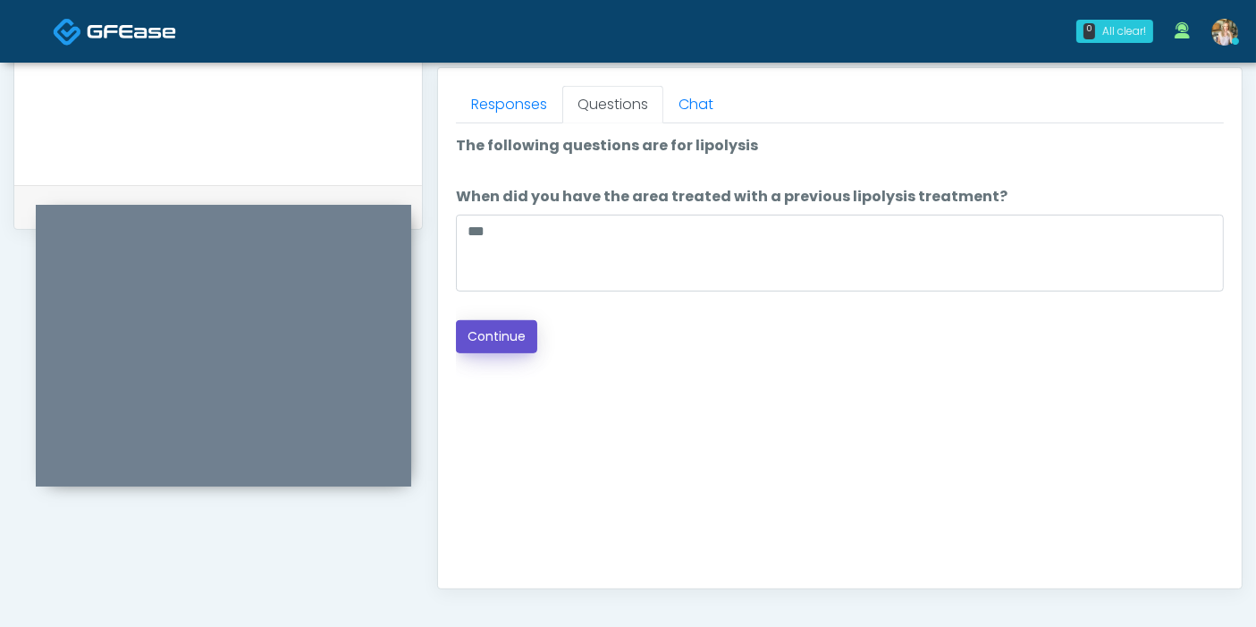
click at [506, 333] on button "Continue" at bounding box center [496, 336] width 81 height 33
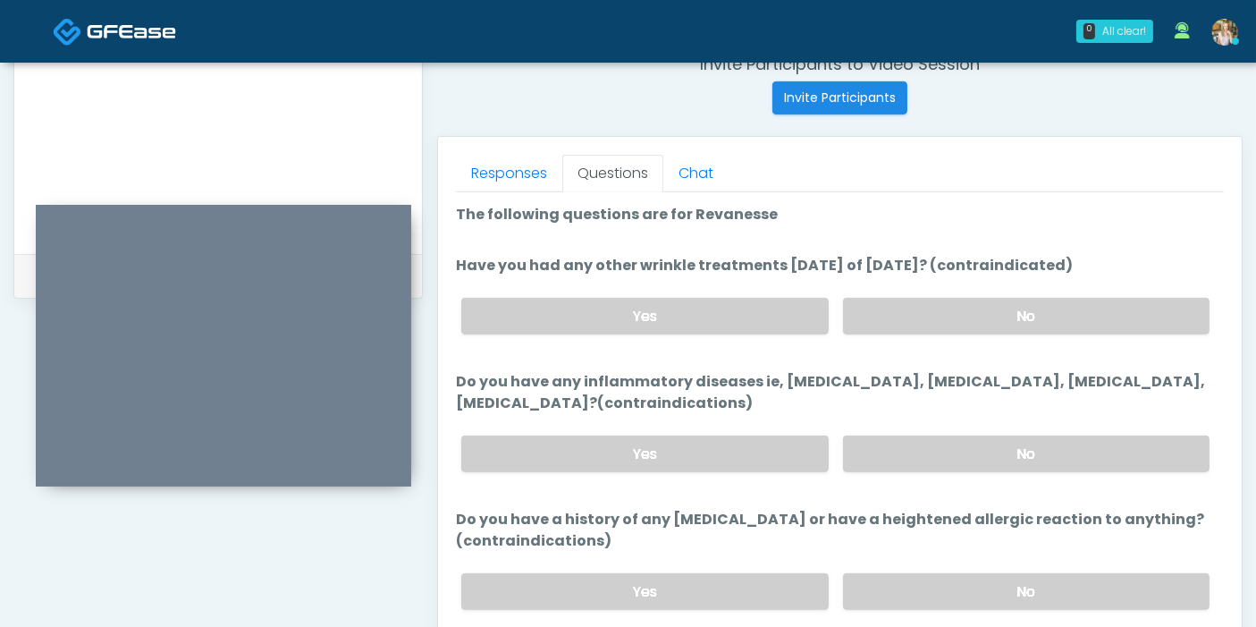
scroll to position [677, 0]
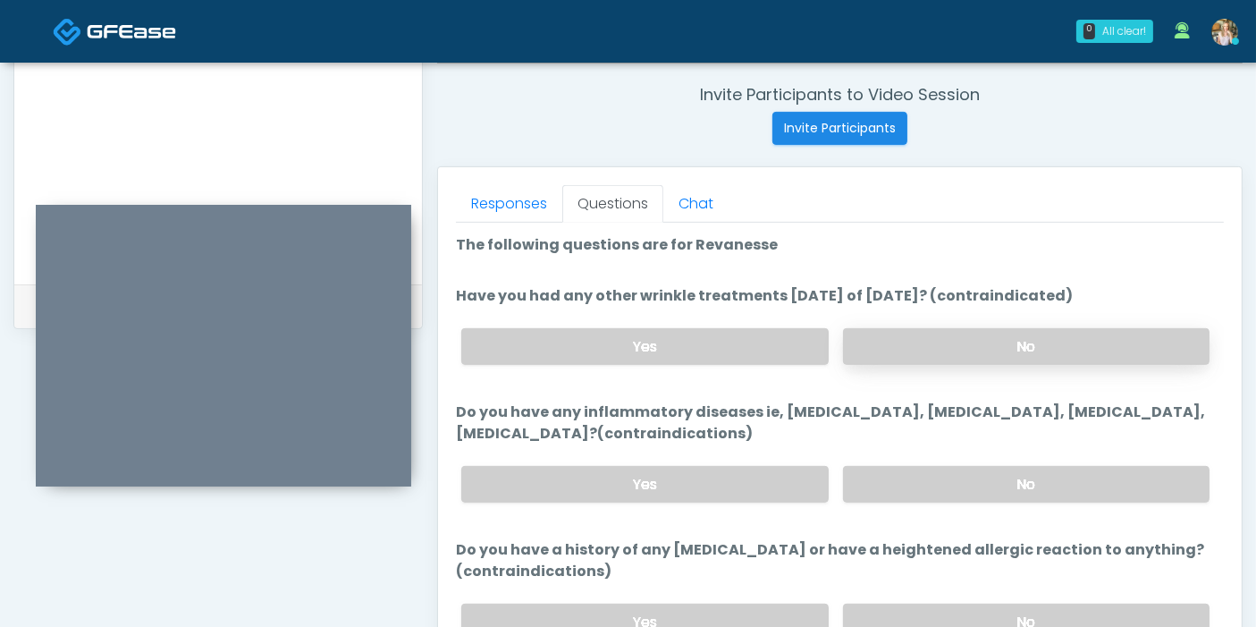
click at [1062, 344] on label "No" at bounding box center [1026, 346] width 366 height 37
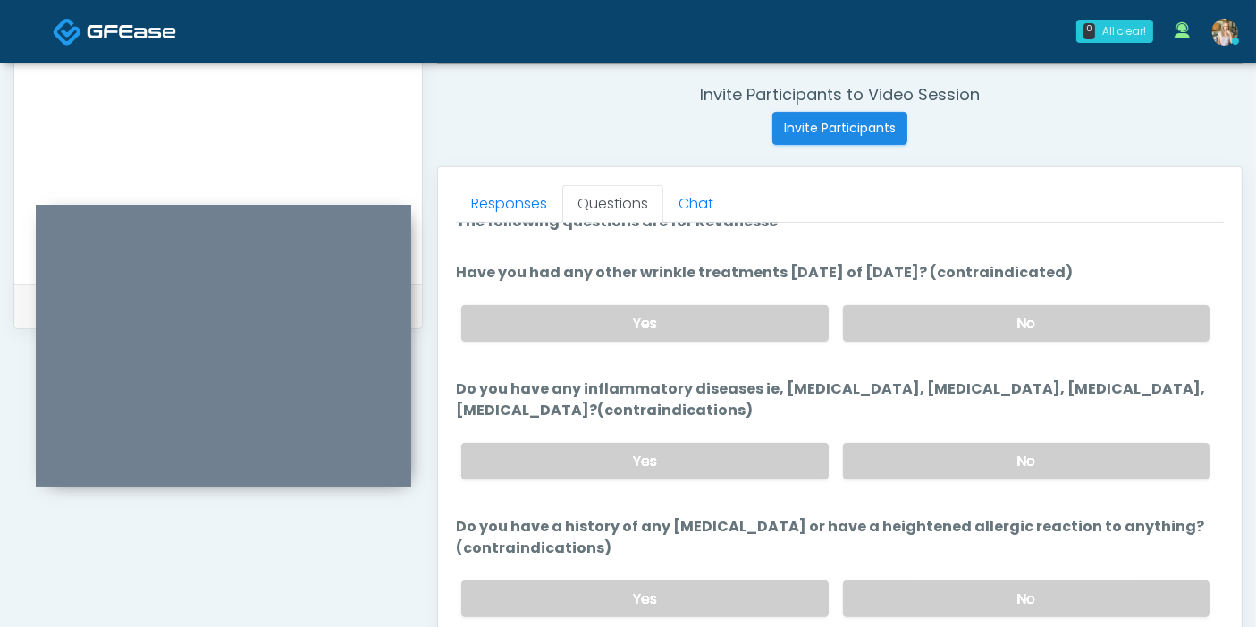
scroll to position [36, 0]
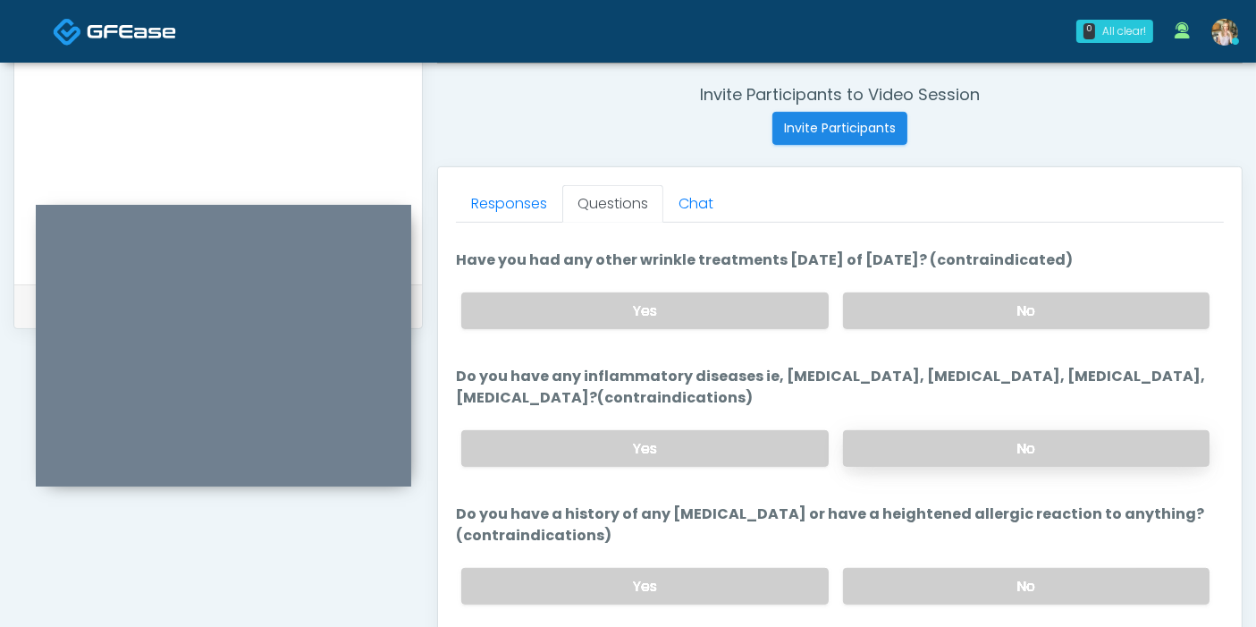
click at [916, 449] on label "No" at bounding box center [1026, 448] width 366 height 37
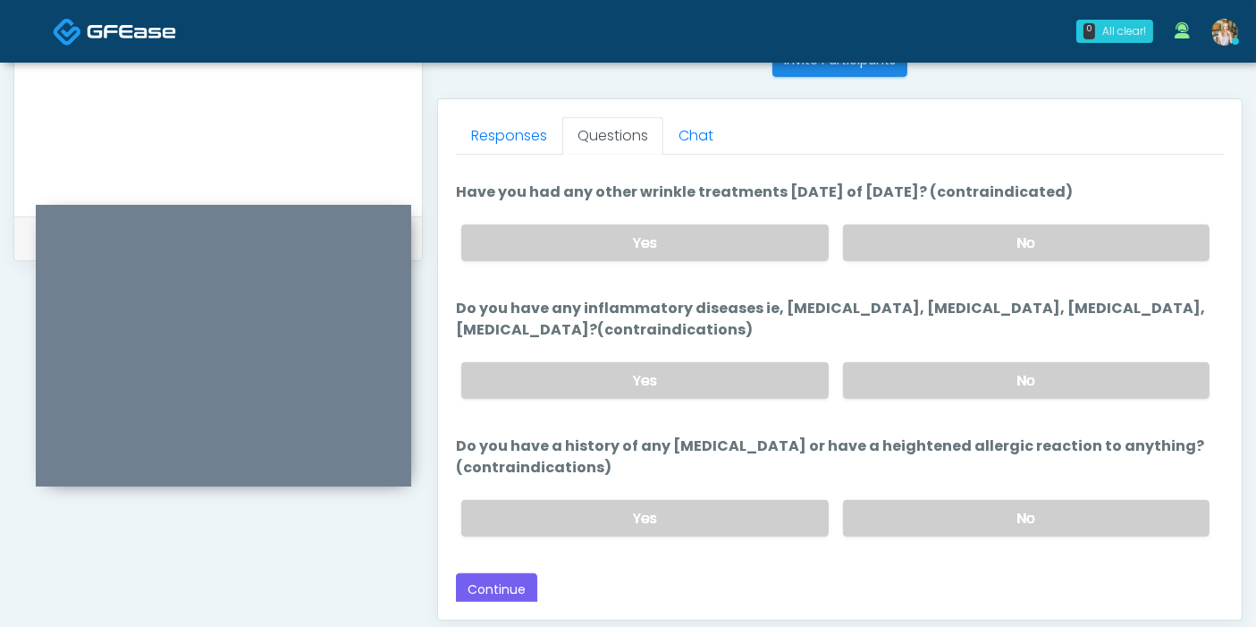
scroll to position [776, 0]
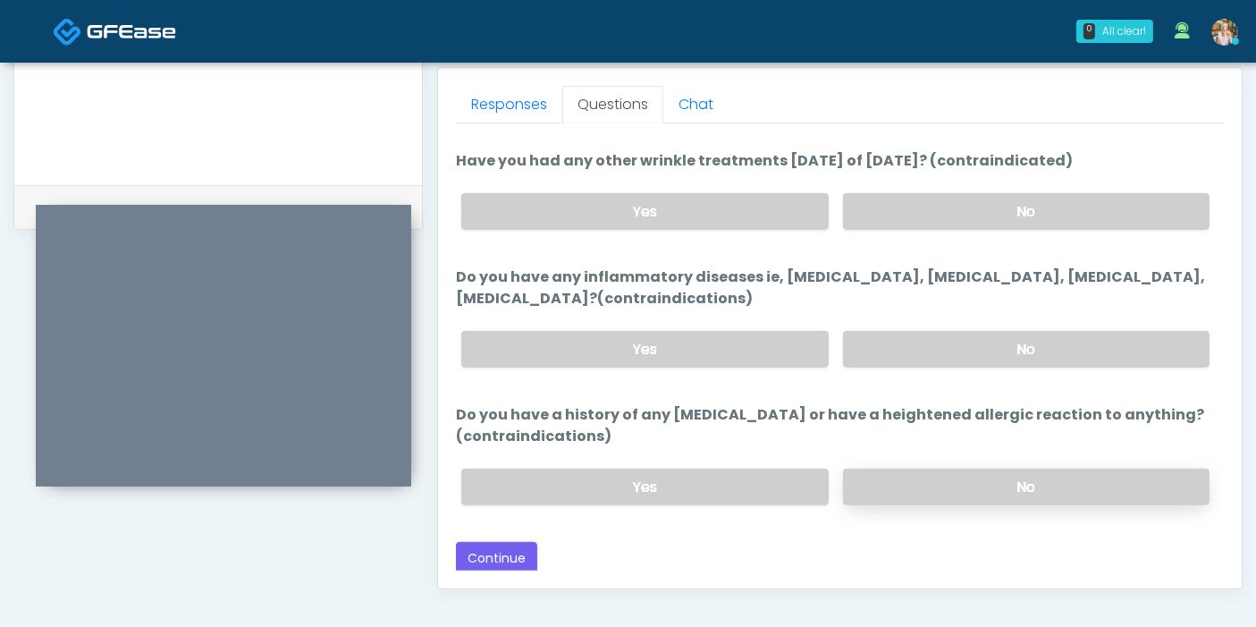
click at [887, 479] on label "No" at bounding box center [1026, 486] width 366 height 37
click at [507, 545] on button "Continue" at bounding box center [496, 558] width 81 height 33
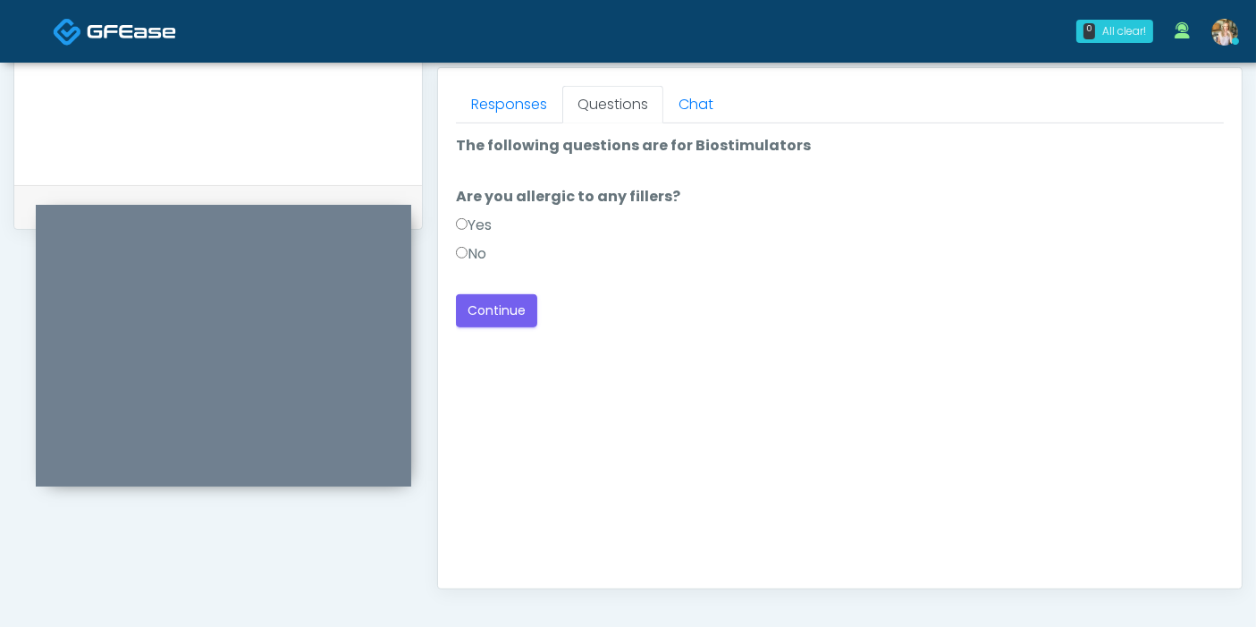
click at [456, 257] on label "No" at bounding box center [471, 253] width 30 height 21
click at [492, 313] on button "Continue" at bounding box center [496, 310] width 81 height 33
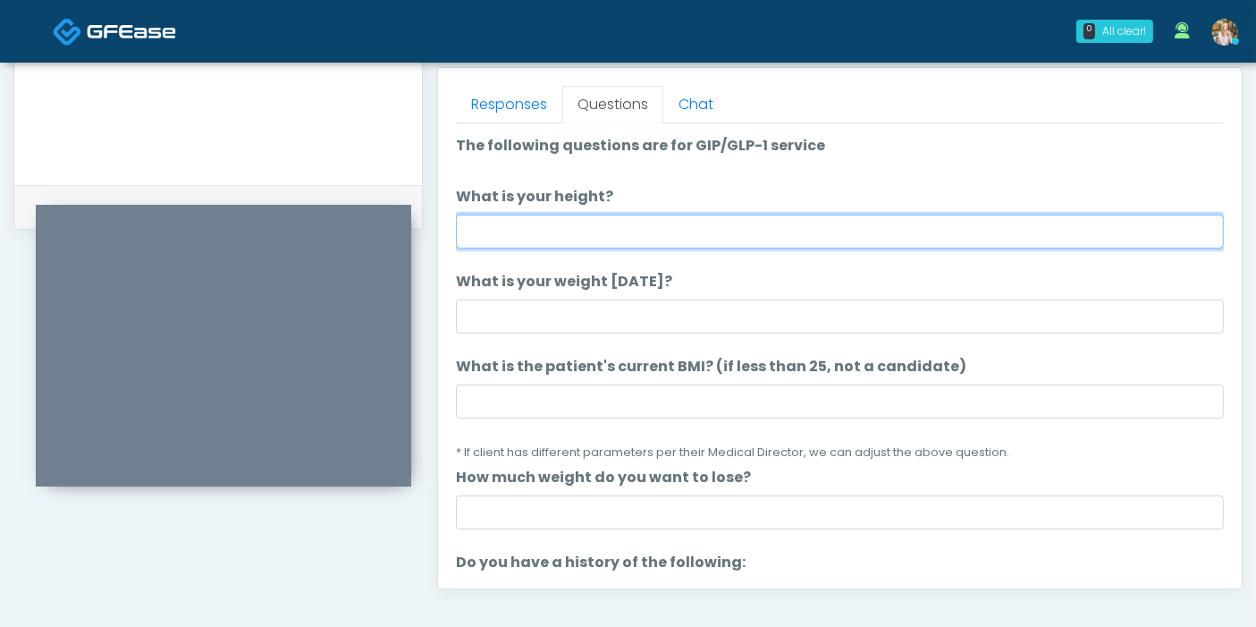
click at [753, 229] on input "What is your height?" at bounding box center [840, 232] width 768 height 34
click at [725, 223] on input "What is your height?" at bounding box center [840, 232] width 768 height 34
type input "***"
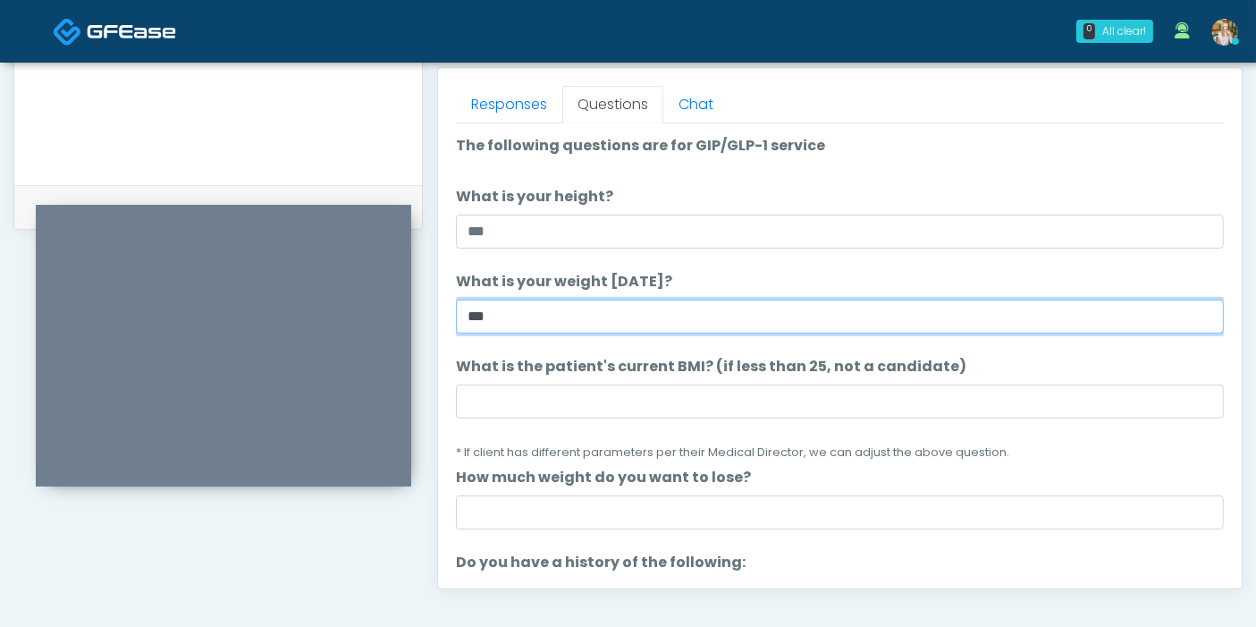
type input "***"
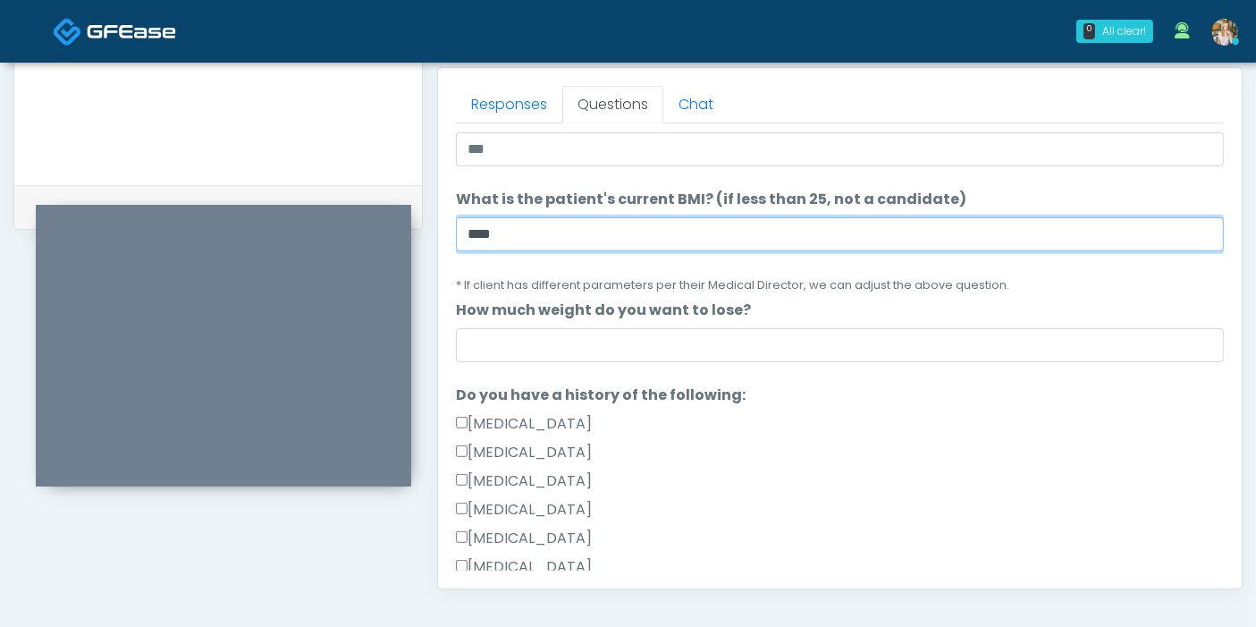
scroll to position [198, 0]
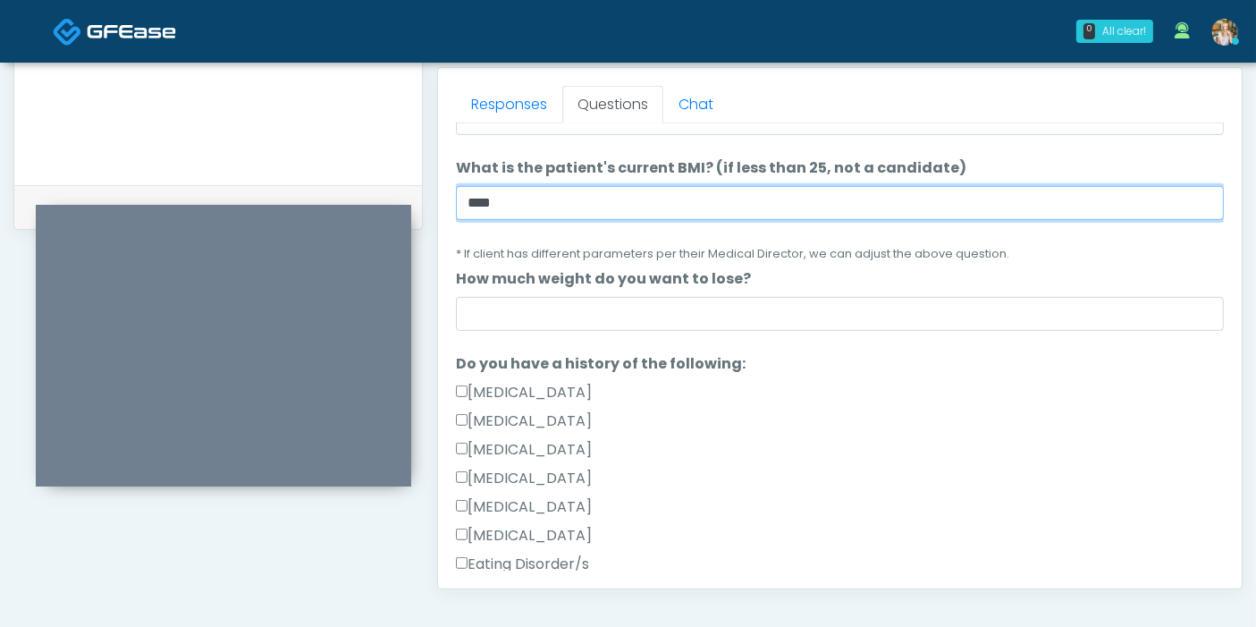
type input "****"
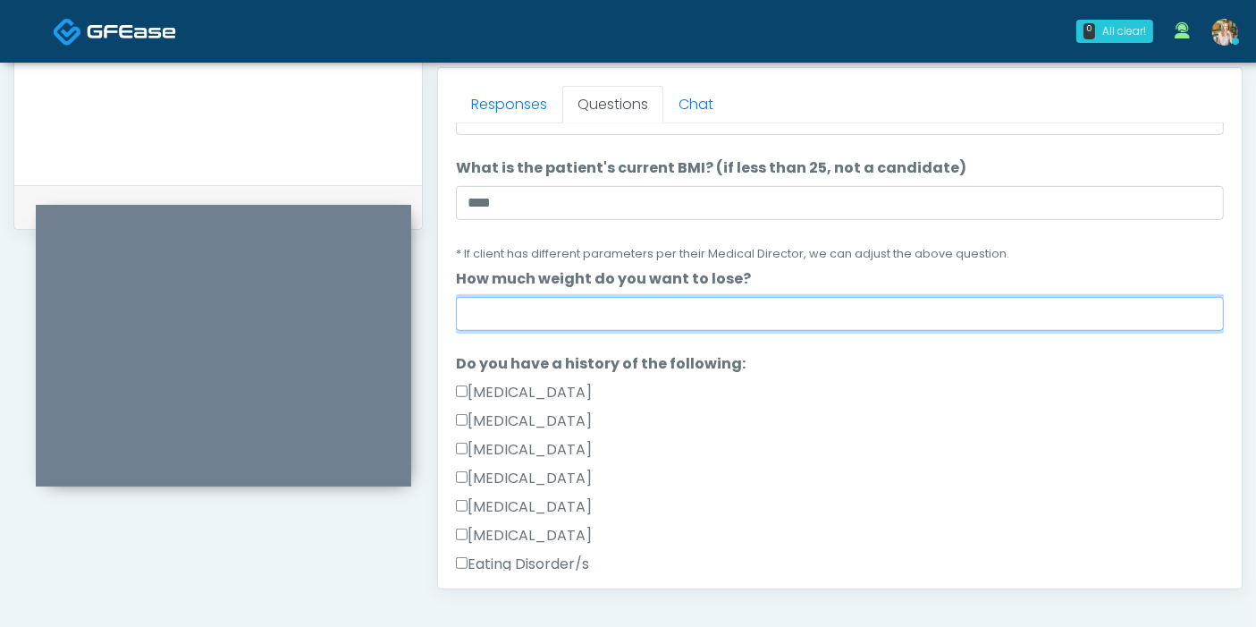
click at [745, 305] on input "How much weight do you want to lose?" at bounding box center [840, 314] width 768 height 34
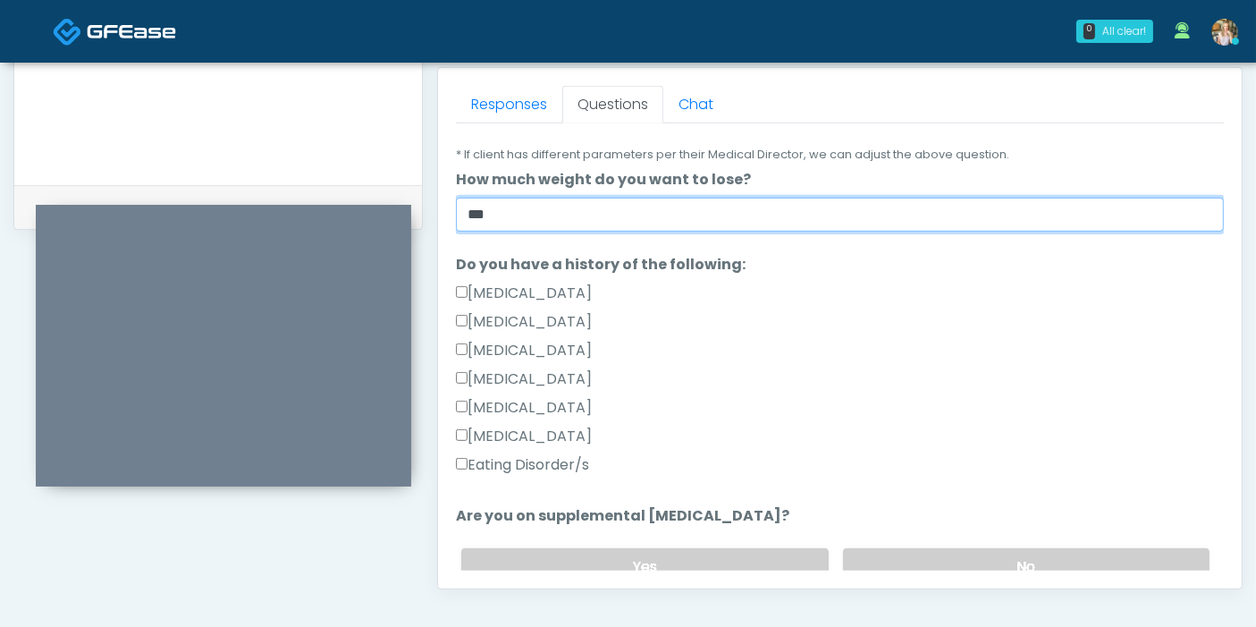
scroll to position [397, 0]
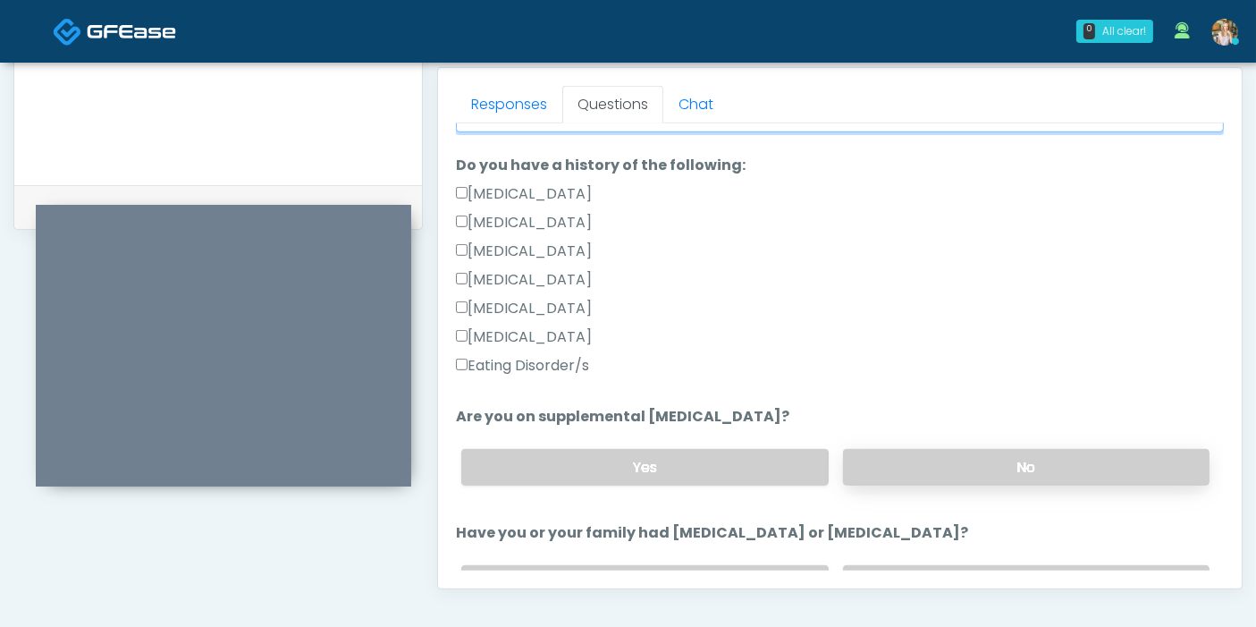
type input "***"
click at [975, 460] on label "No" at bounding box center [1026, 467] width 366 height 37
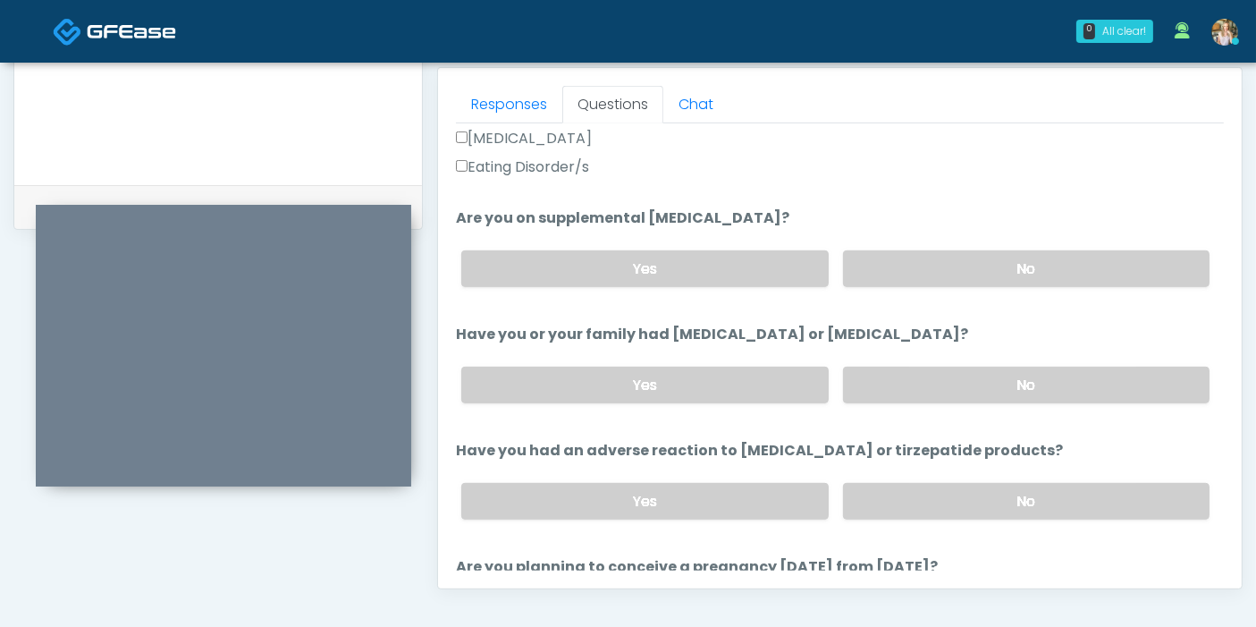
scroll to position [695, 0]
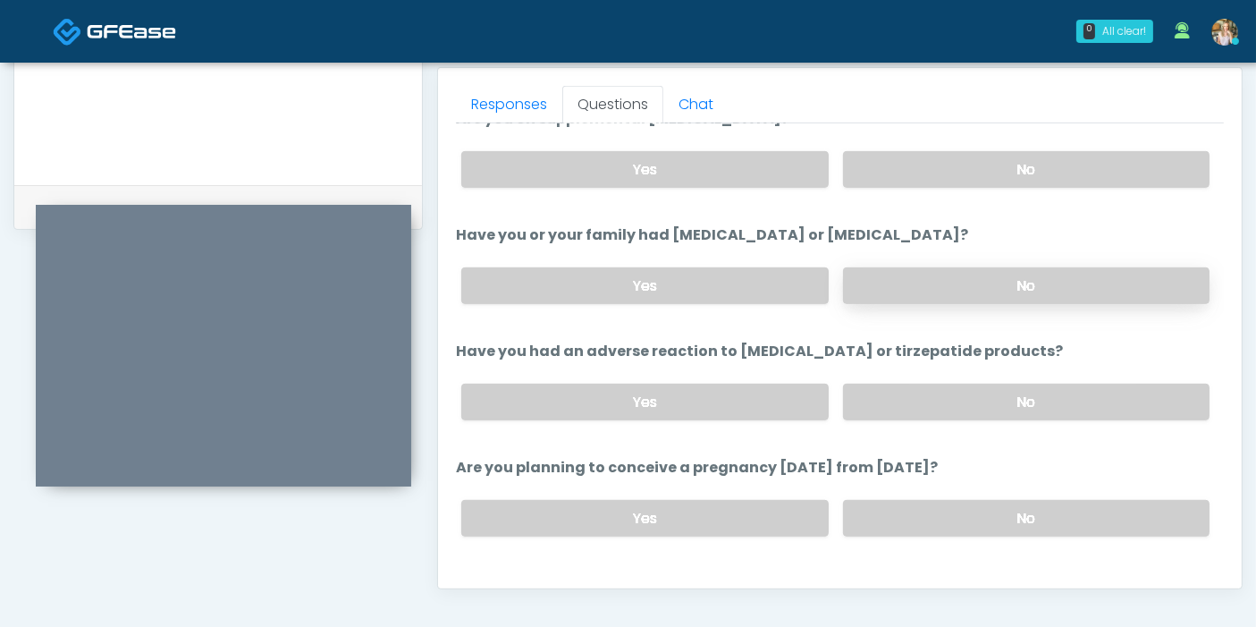
click at [1003, 282] on label "No" at bounding box center [1026, 285] width 366 height 37
click at [1024, 399] on label "No" at bounding box center [1026, 401] width 366 height 37
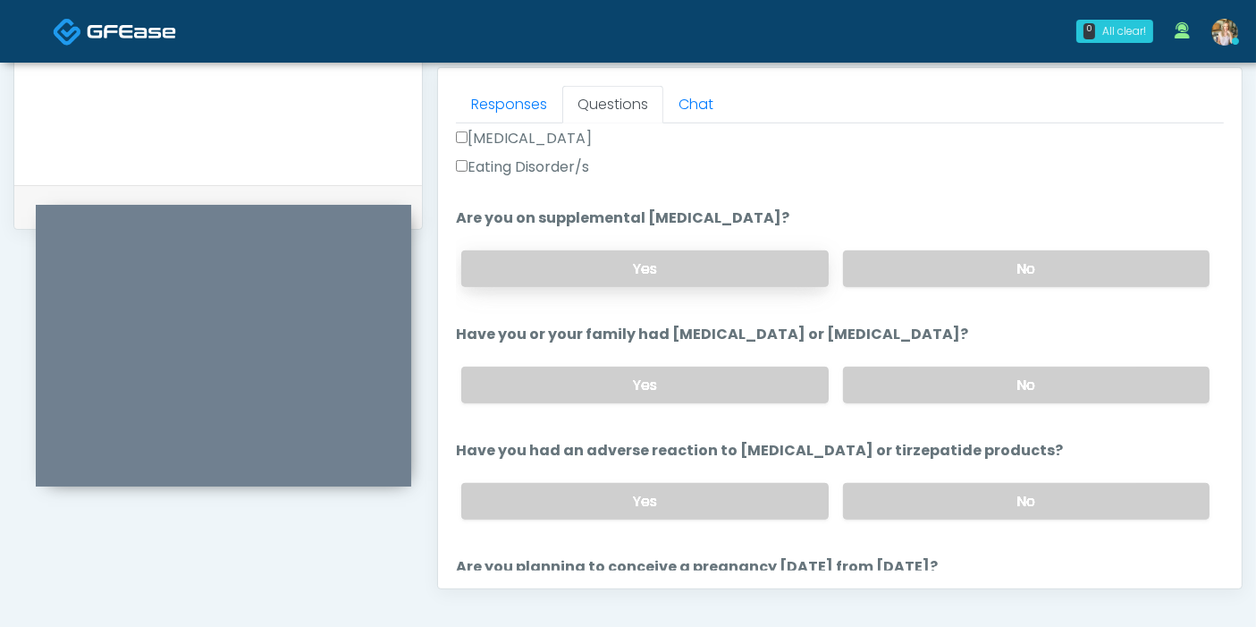
click at [633, 270] on label "Yes" at bounding box center [644, 268] width 366 height 37
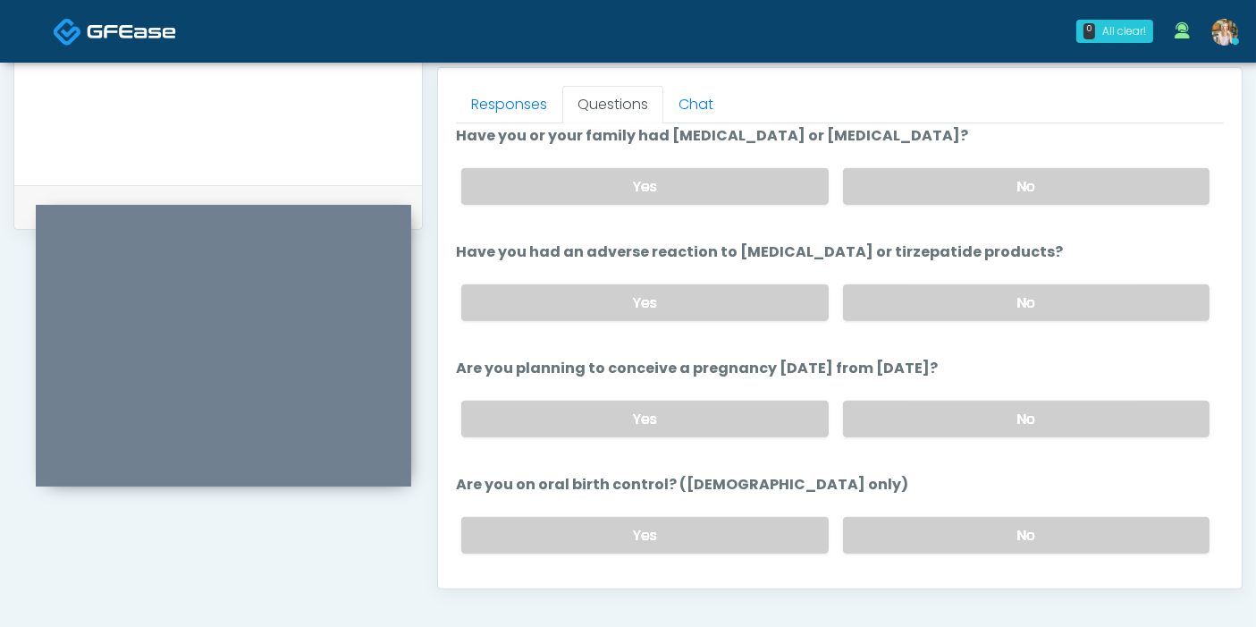
scroll to position [894, 0]
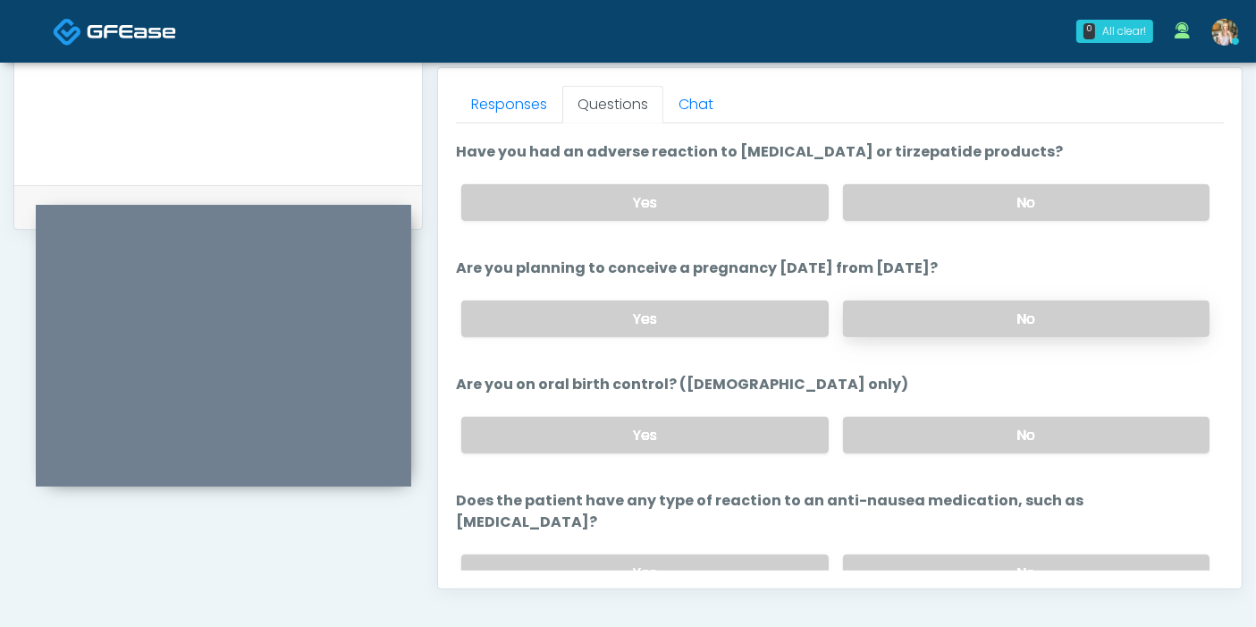
click at [944, 316] on label "No" at bounding box center [1026, 318] width 366 height 37
click at [931, 437] on label "No" at bounding box center [1026, 435] width 366 height 37
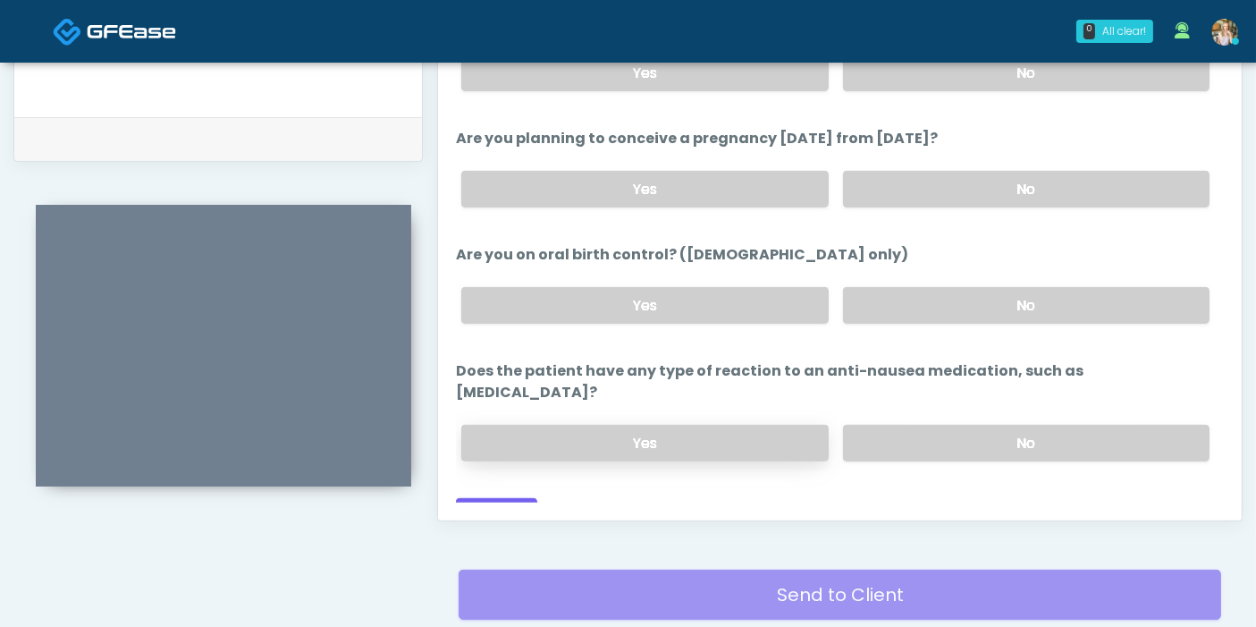
scroll to position [875, 0]
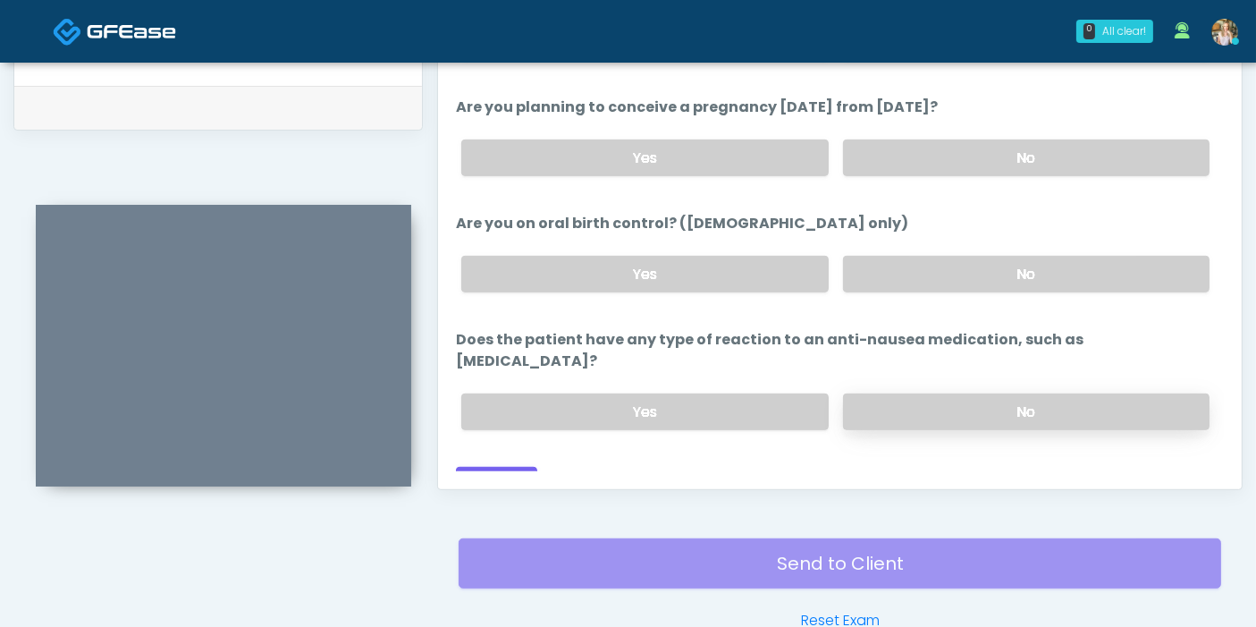
click at [944, 393] on label "No" at bounding box center [1026, 411] width 366 height 37
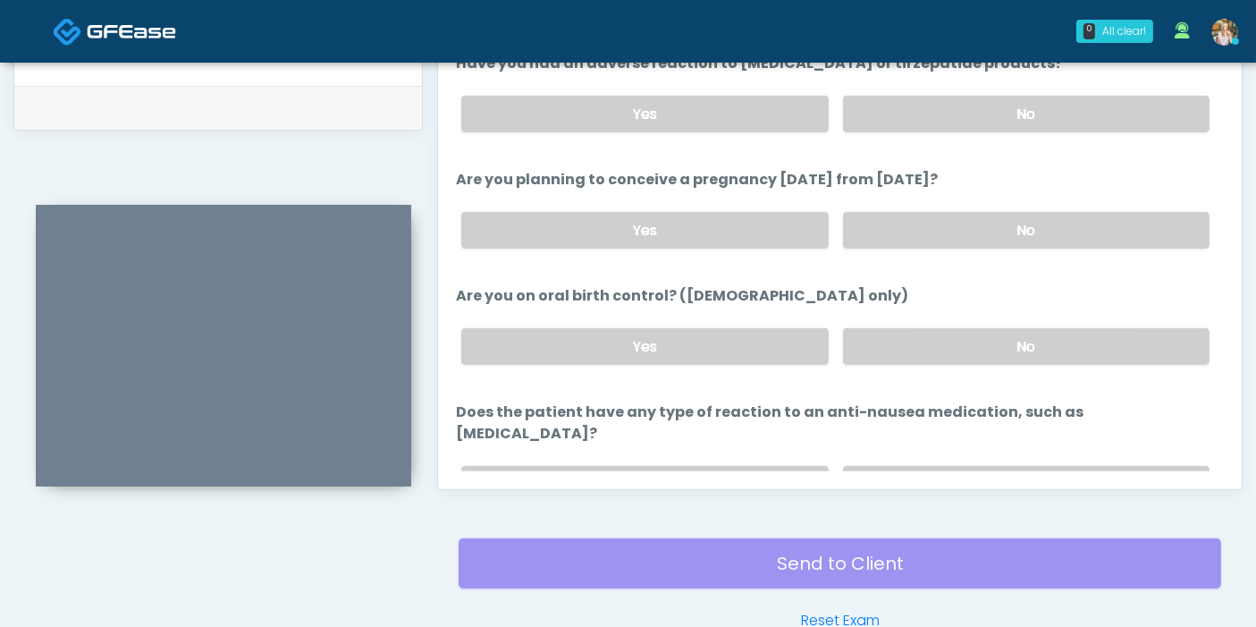
scroll to position [956, 0]
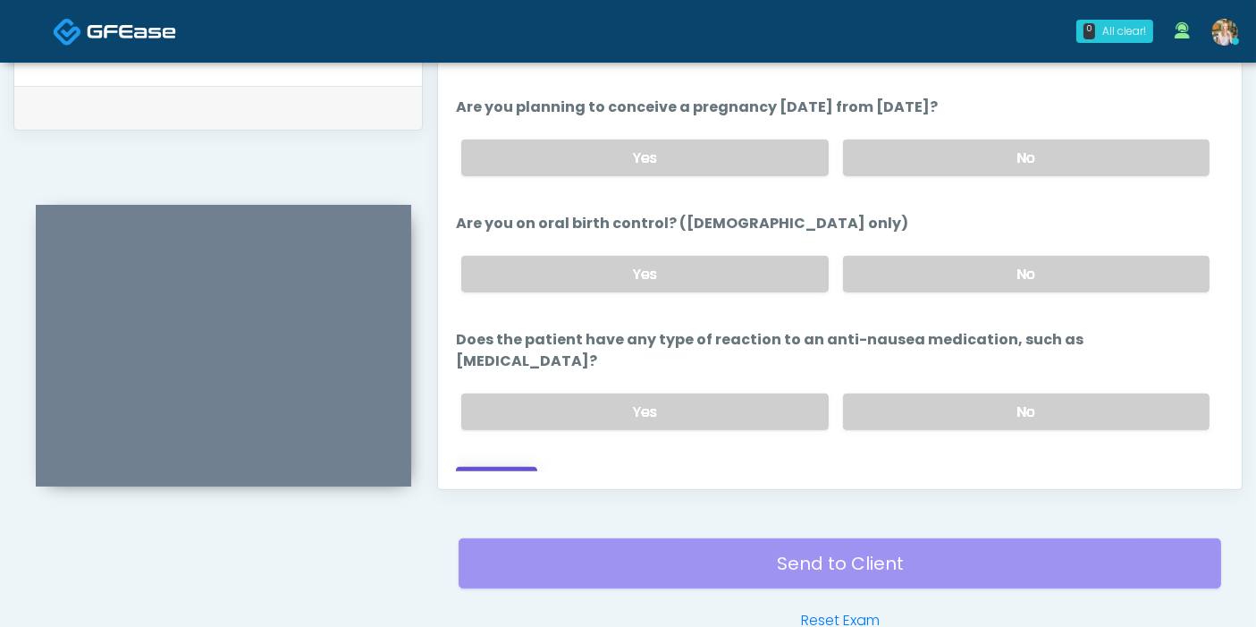
click at [503, 467] on button "Continue" at bounding box center [496, 483] width 81 height 33
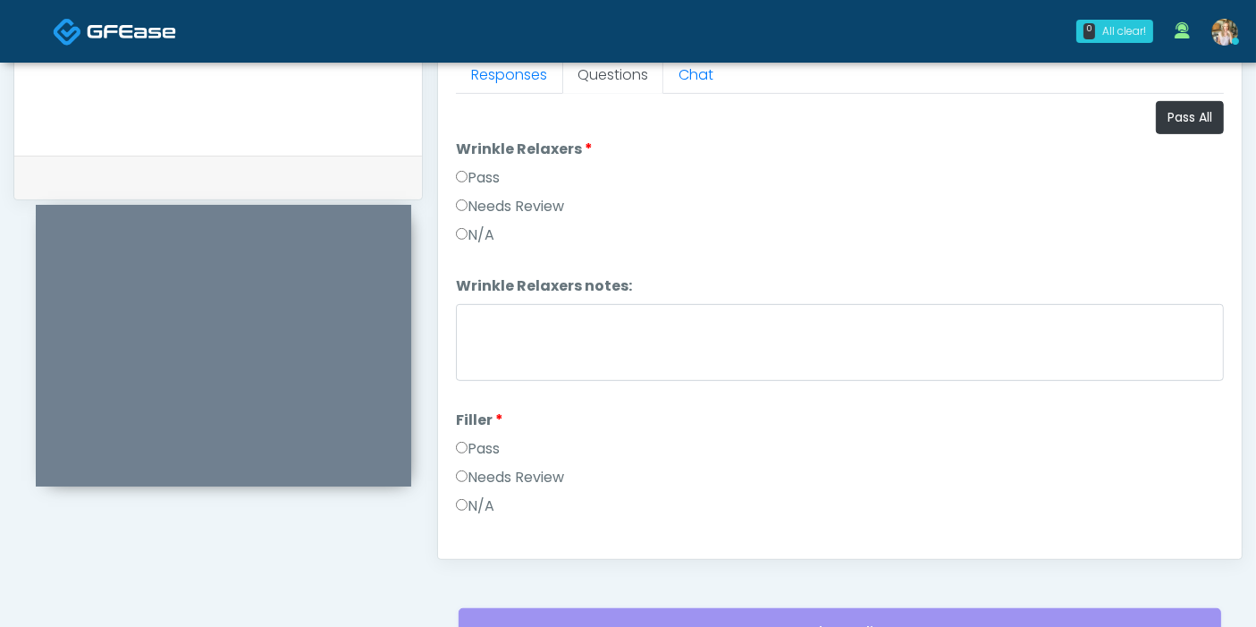
scroll to position [776, 0]
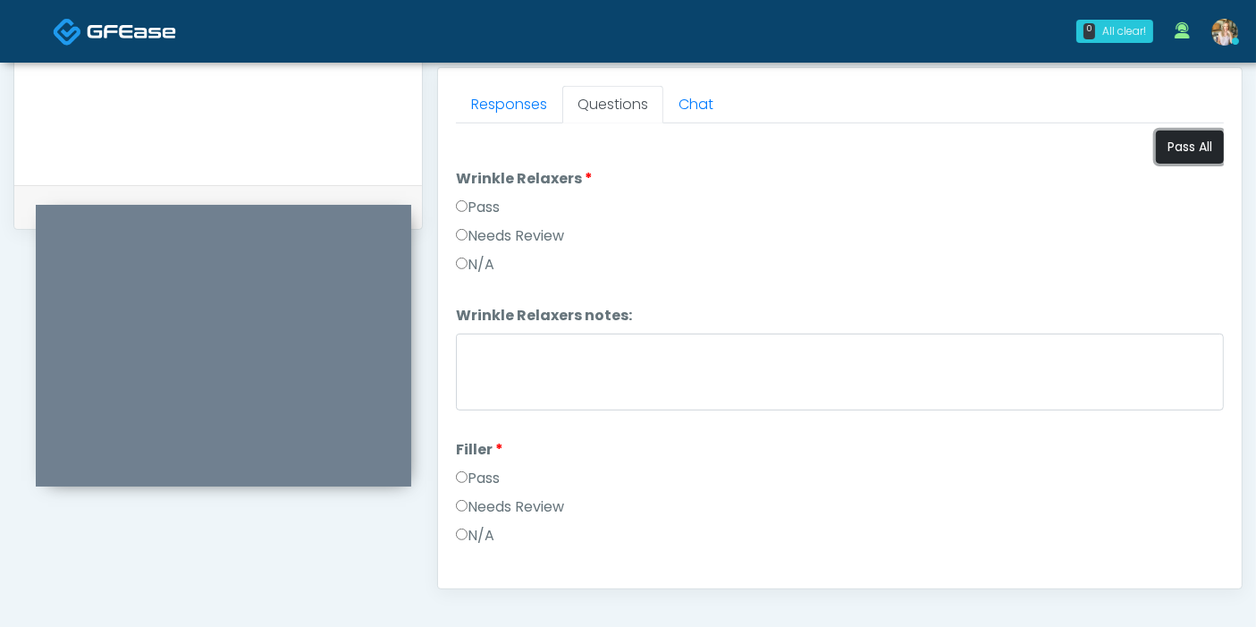
click at [1166, 147] on button "Pass All" at bounding box center [1190, 147] width 68 height 33
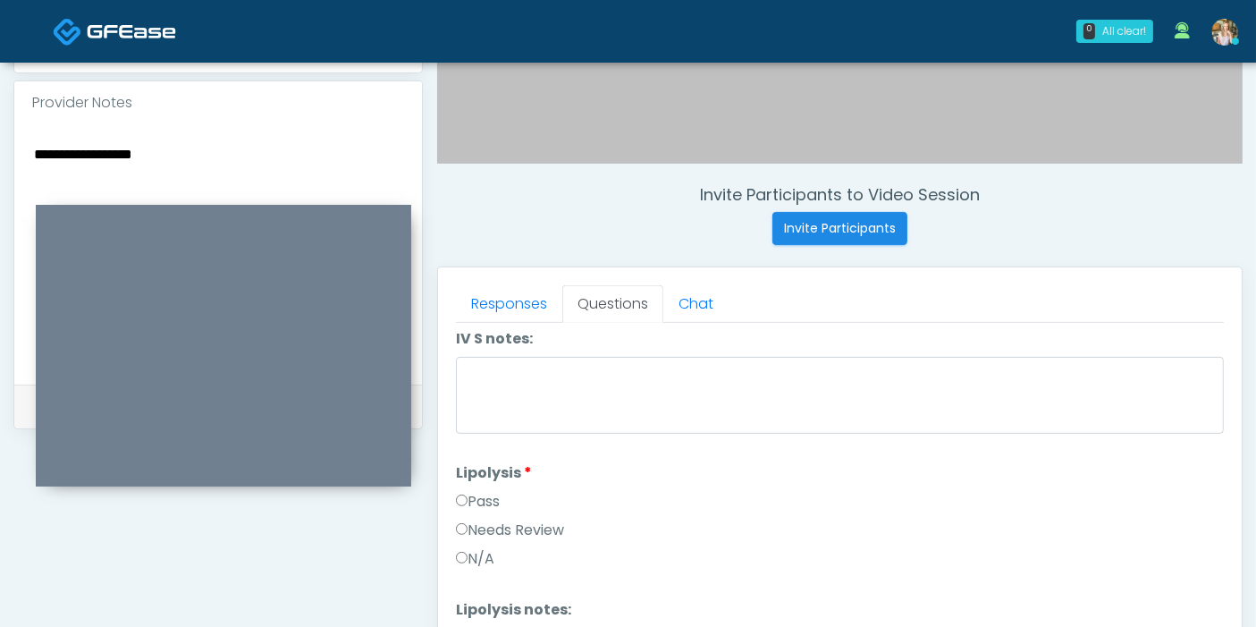
scroll to position [1291, 0]
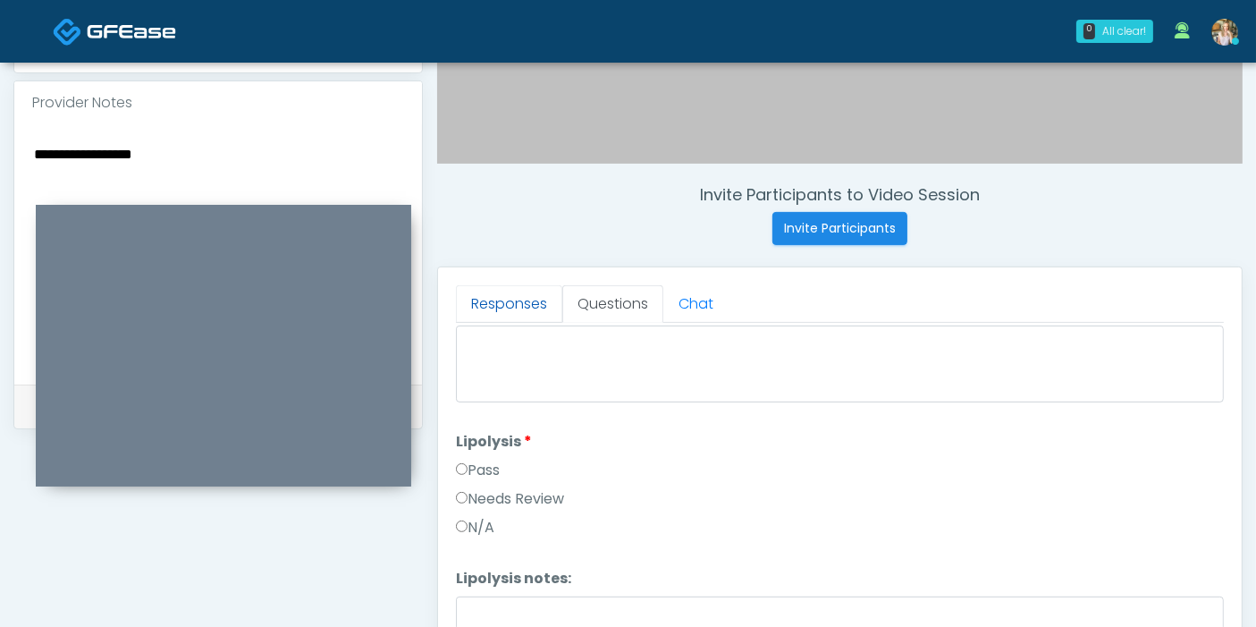
click at [492, 297] on link "Responses" at bounding box center [509, 304] width 106 height 38
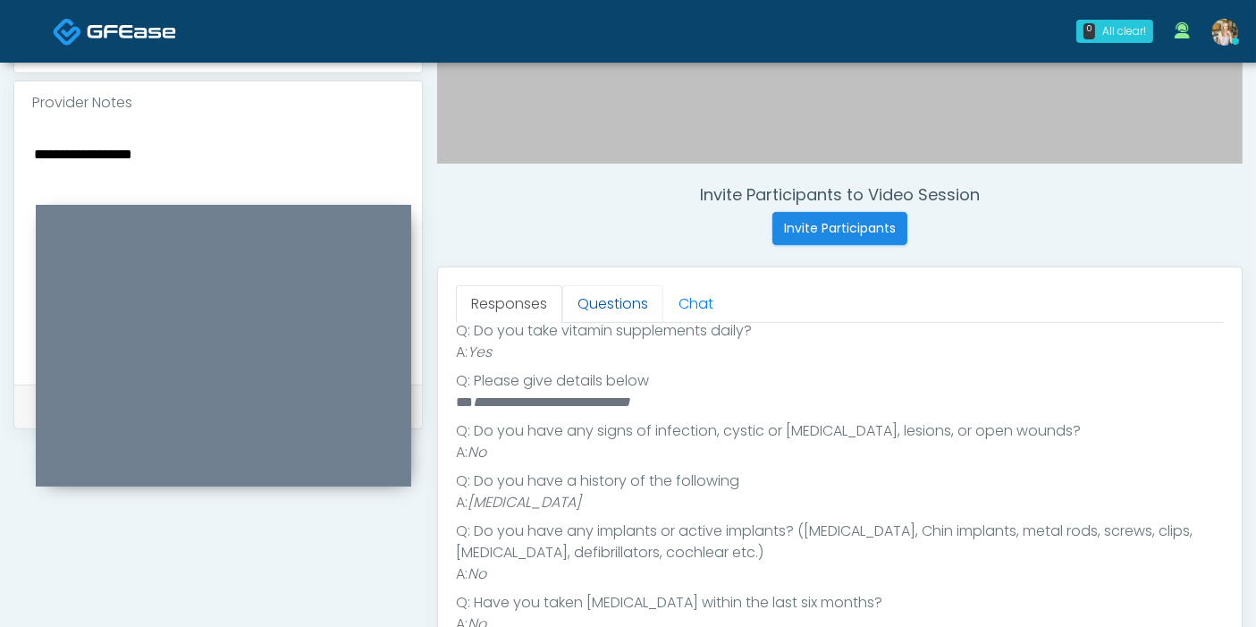
click at [594, 285] on link "Questions" at bounding box center [612, 304] width 101 height 38
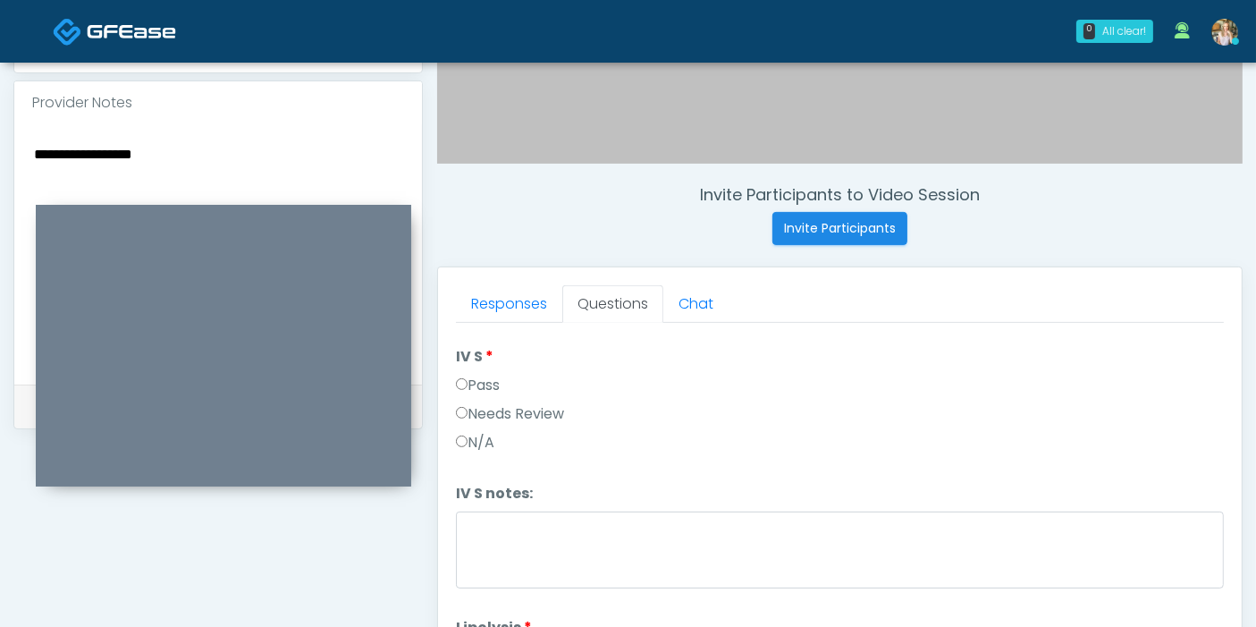
scroll to position [1147, 0]
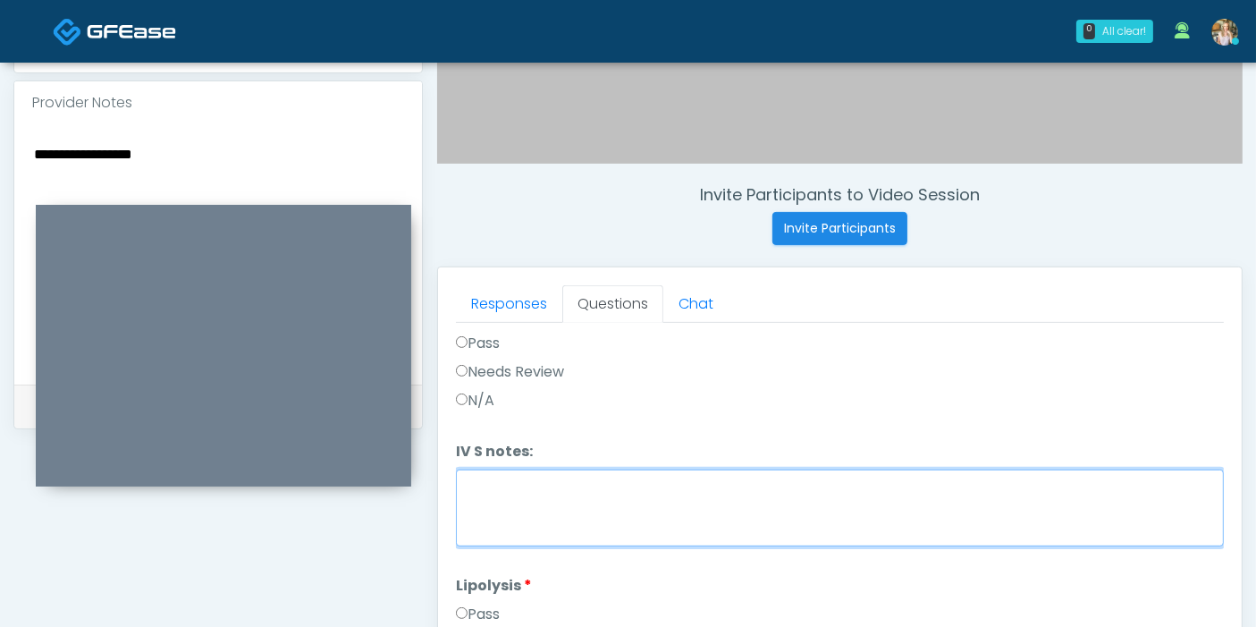
click at [636, 501] on textarea "IV S notes:" at bounding box center [840, 507] width 768 height 77
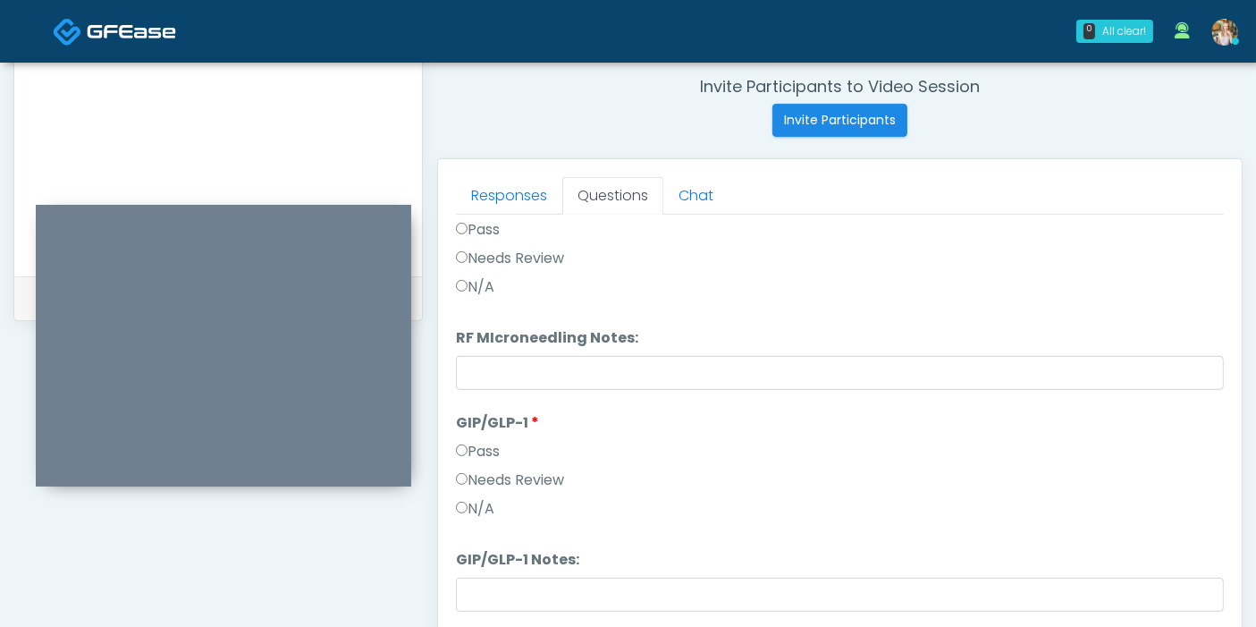
scroll to position [776, 0]
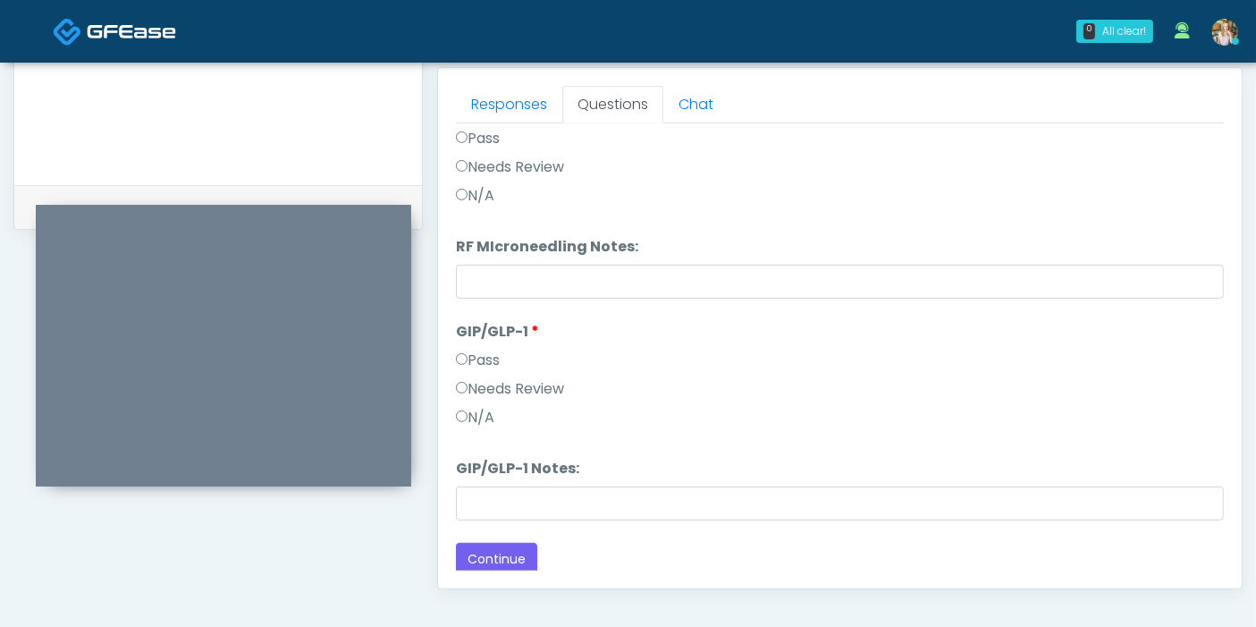
type textarea "**********"
click at [492, 554] on button "Continue" at bounding box center [496, 559] width 81 height 33
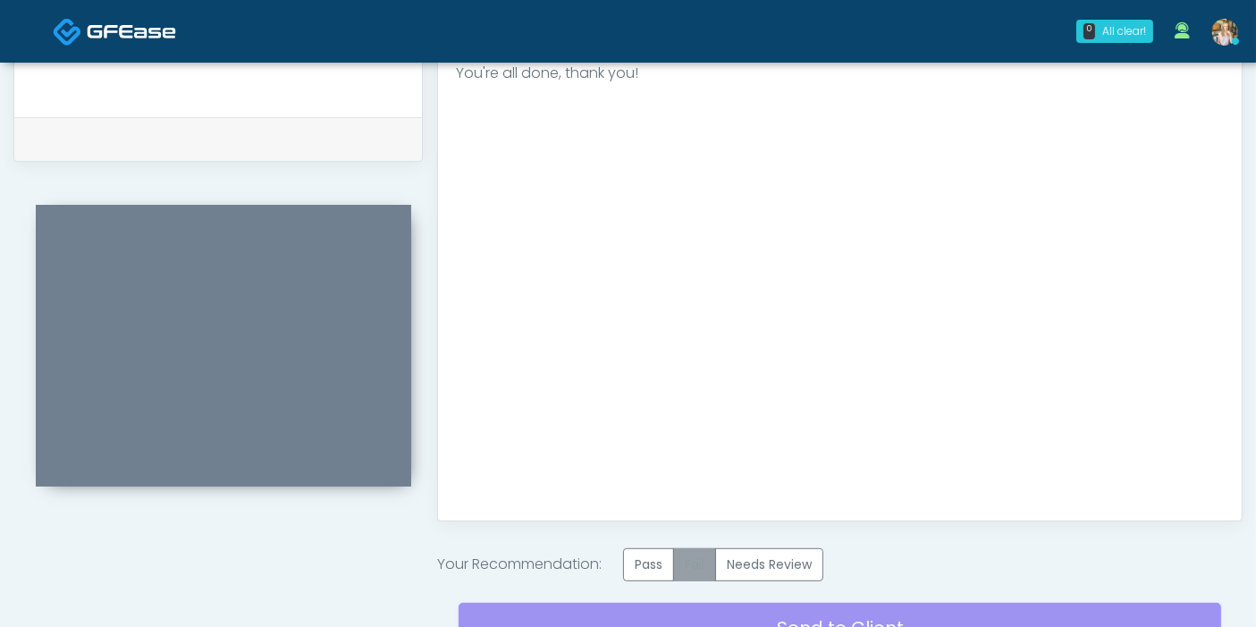
scroll to position [875, 0]
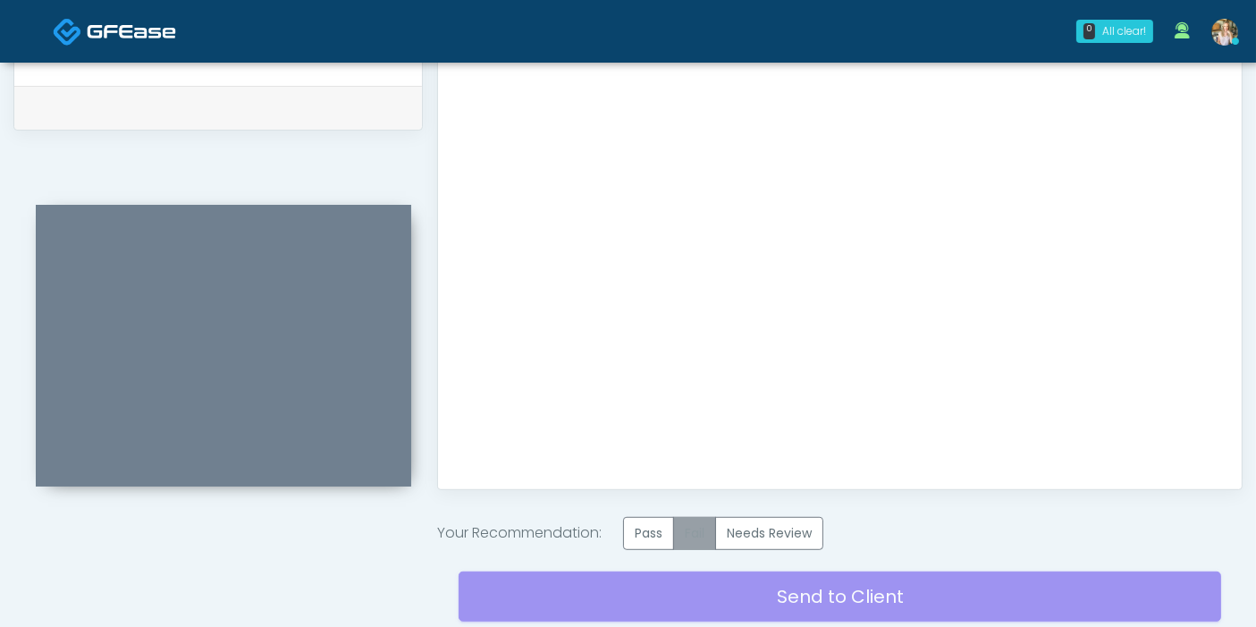
drag, startPoint x: 664, startPoint y: 528, endPoint x: 685, endPoint y: 545, distance: 26.7
click at [664, 529] on label "Pass" at bounding box center [648, 533] width 51 height 33
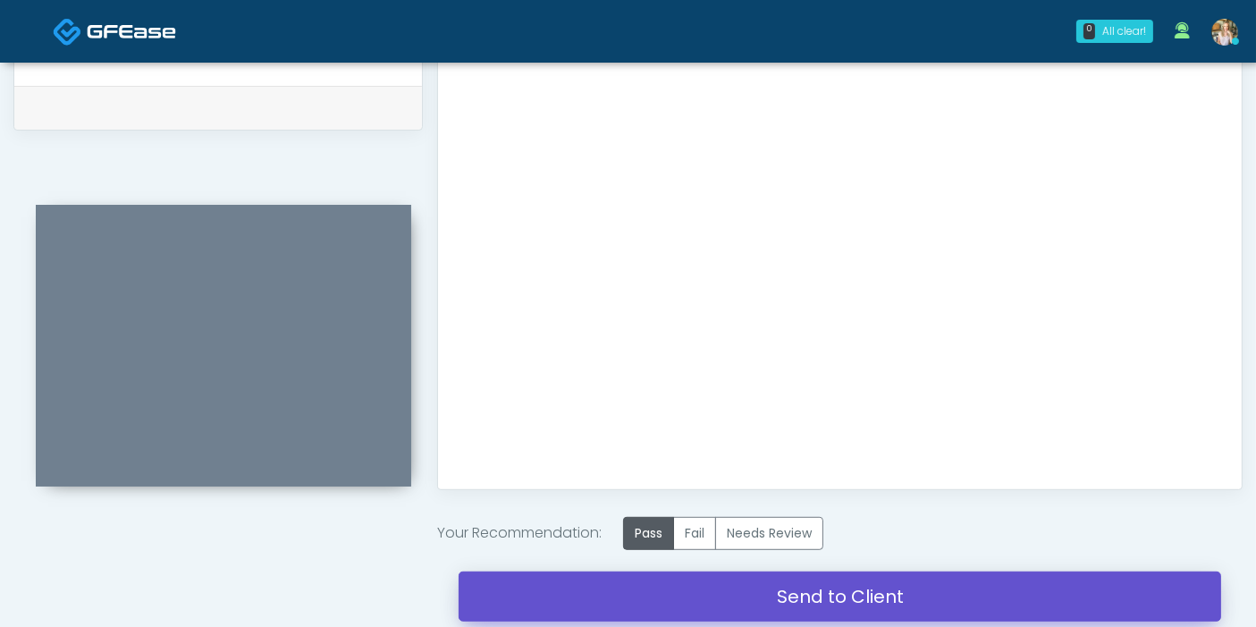
click at [771, 592] on link "Send to Client" at bounding box center [840, 596] width 762 height 50
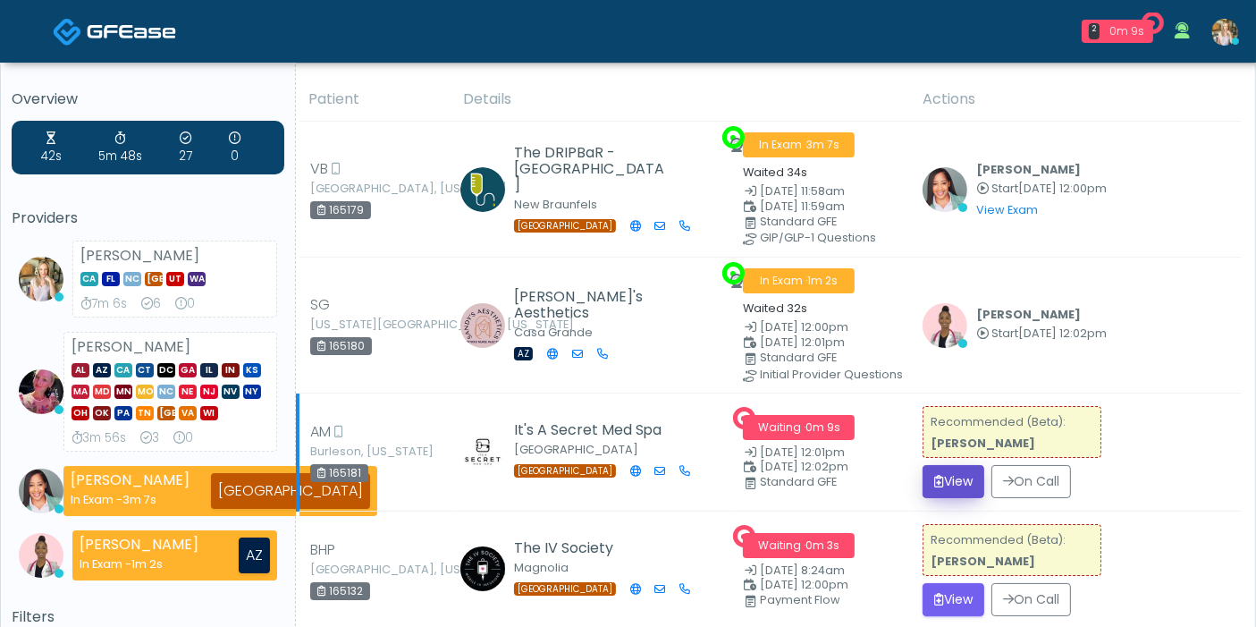
click at [959, 472] on button "View" at bounding box center [953, 481] width 62 height 33
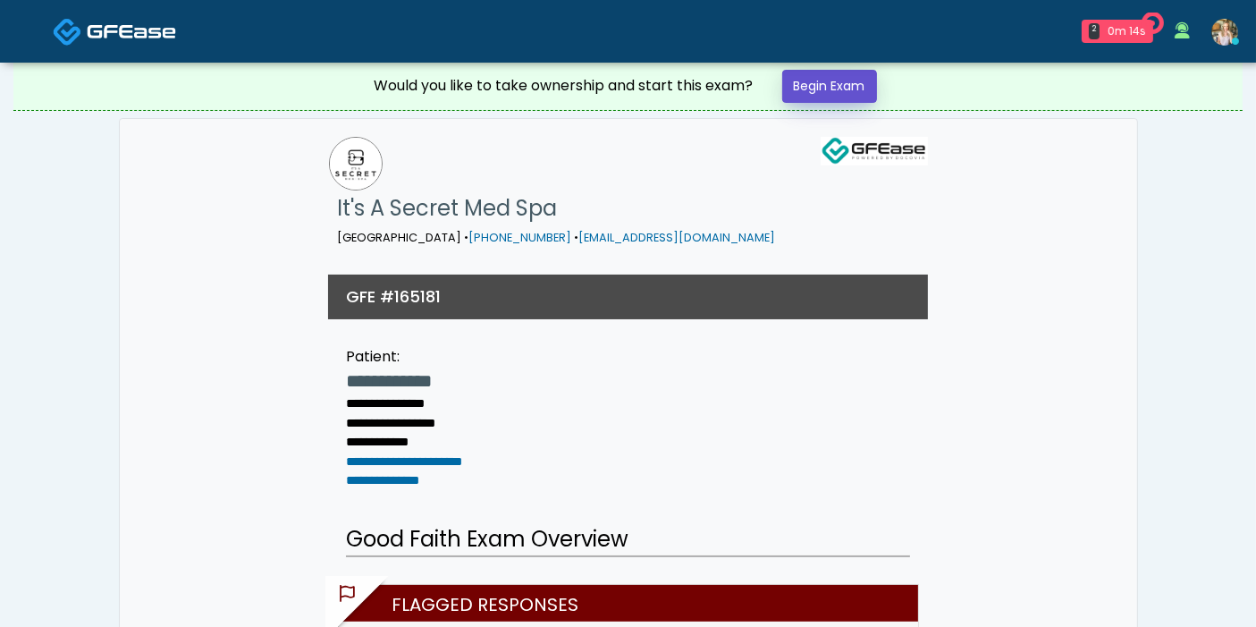
click at [836, 91] on link "Begin Exam" at bounding box center [829, 86] width 95 height 33
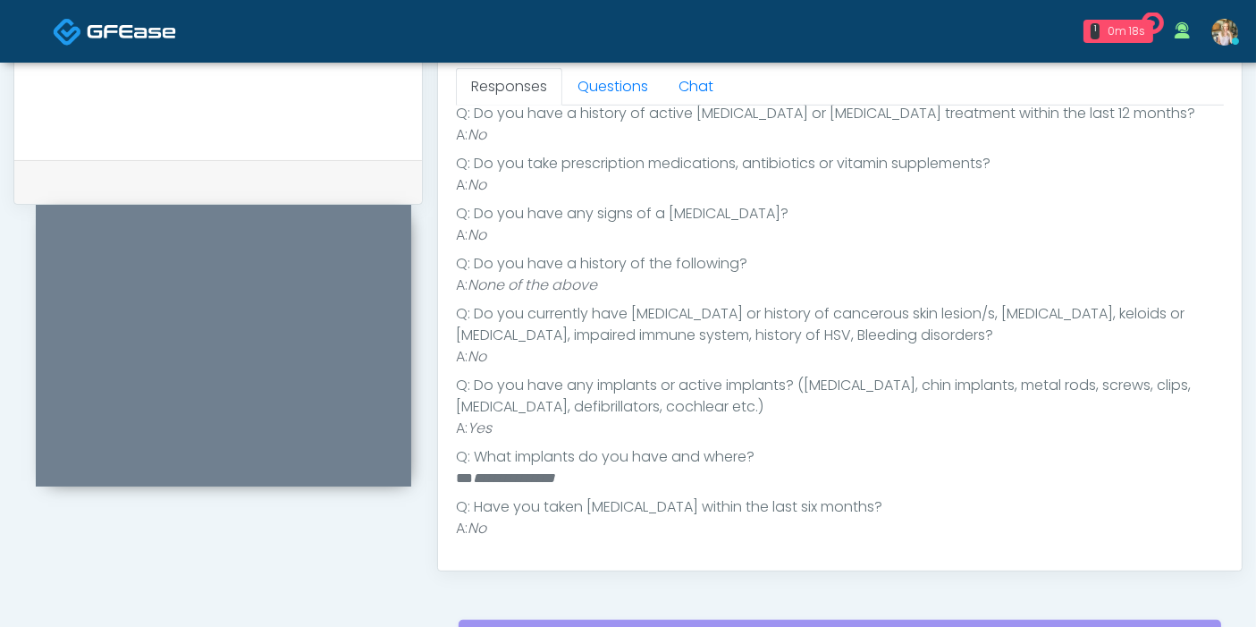
scroll to position [74, 0]
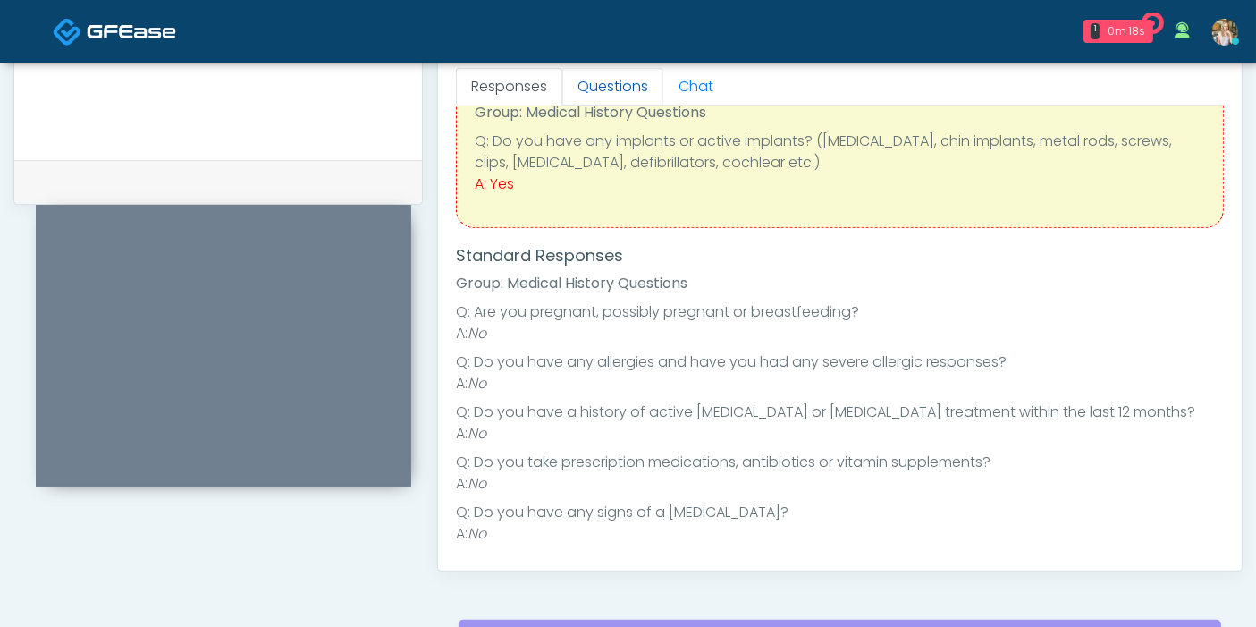
click at [614, 84] on link "Questions" at bounding box center [612, 87] width 101 height 38
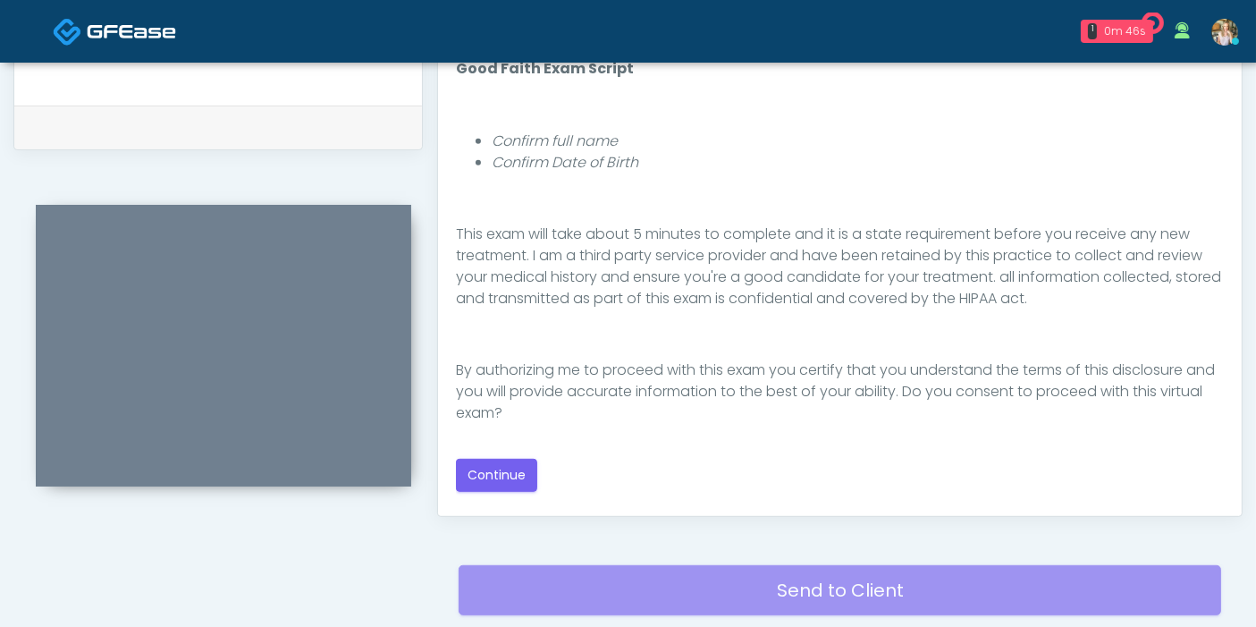
scroll to position [894, 0]
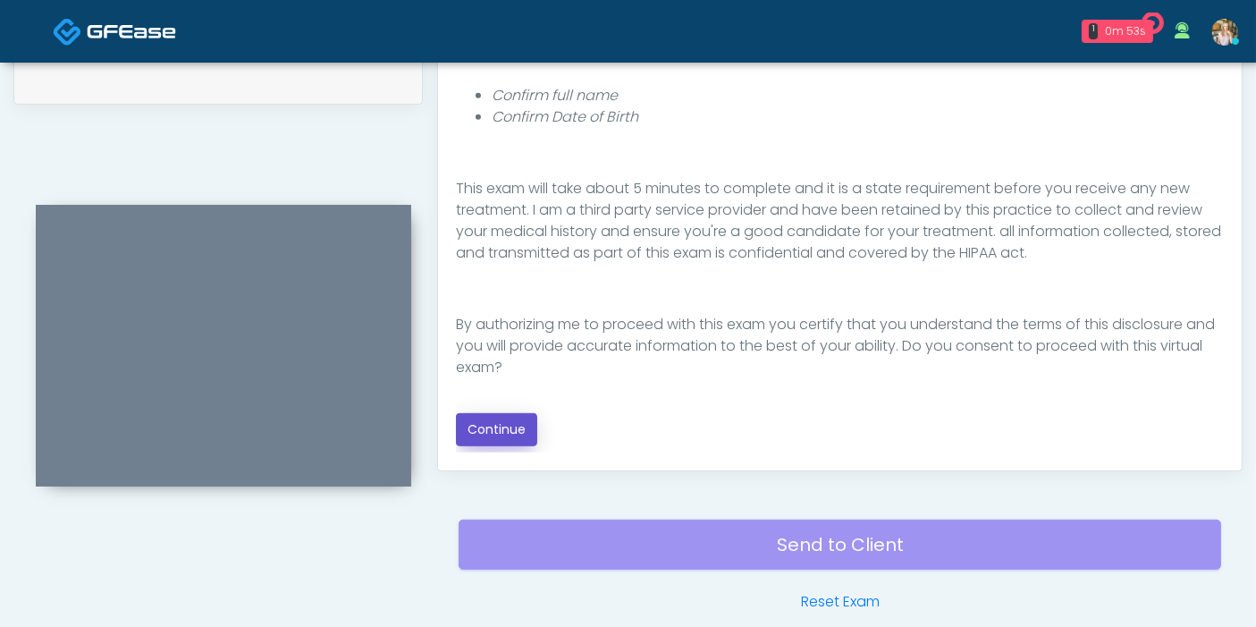
click at [516, 433] on button "Continue" at bounding box center [496, 429] width 81 height 33
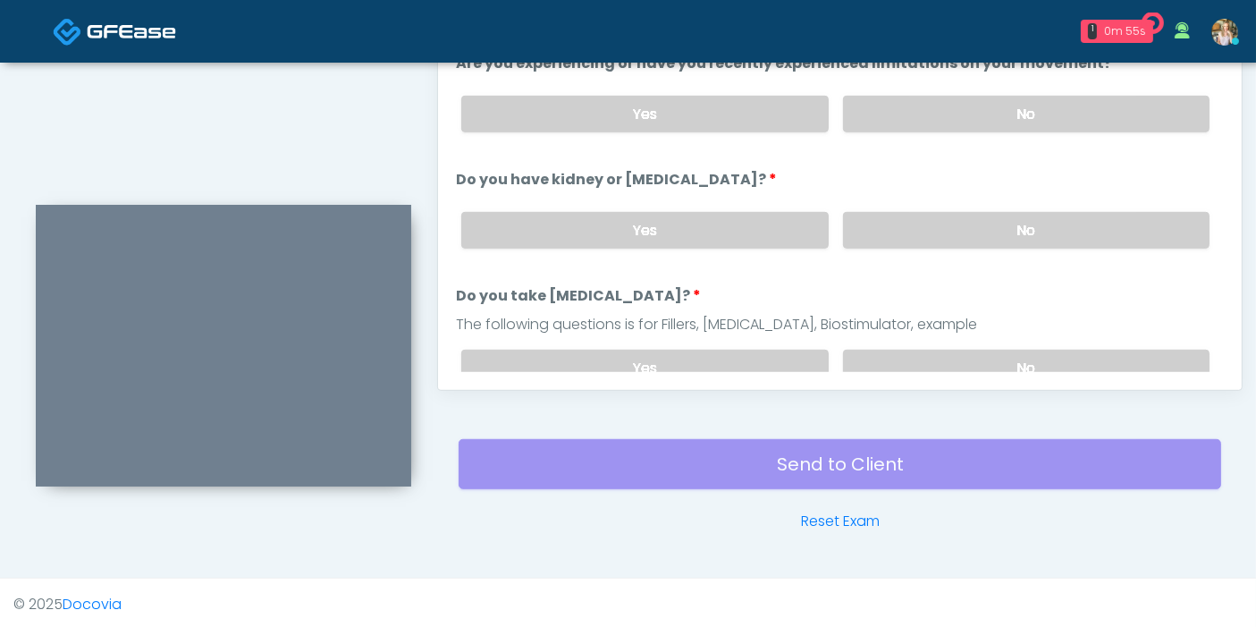
scroll to position [776, 0]
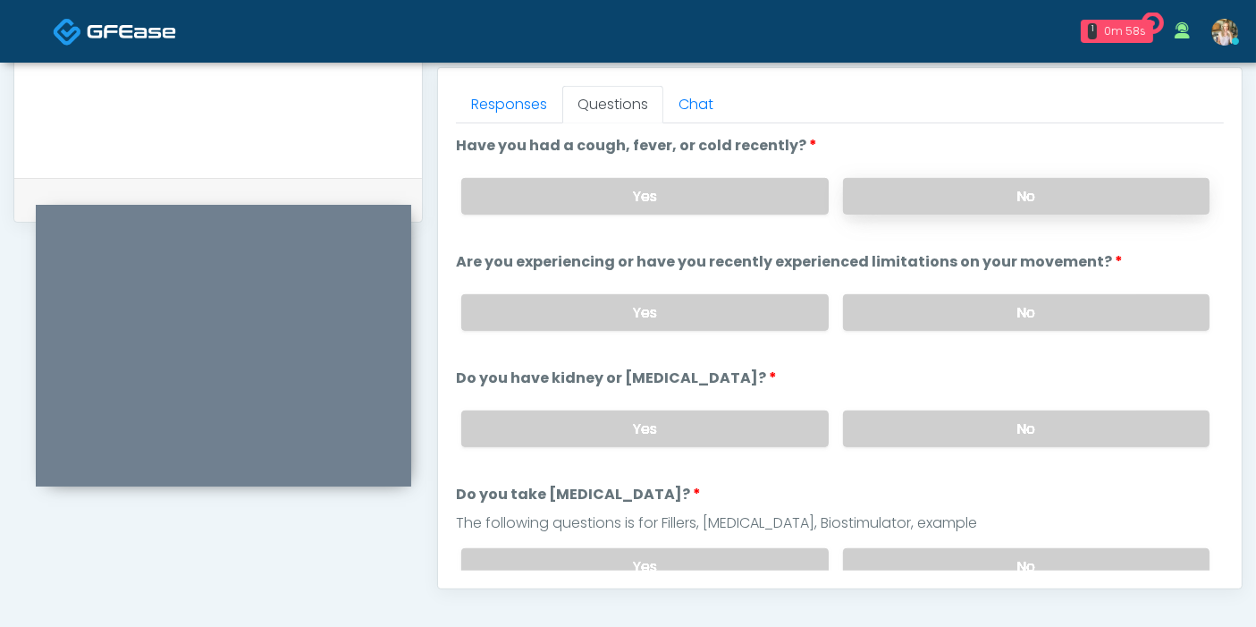
click at [1006, 203] on label "No" at bounding box center [1026, 196] width 366 height 37
click at [1023, 316] on label "No" at bounding box center [1026, 312] width 366 height 37
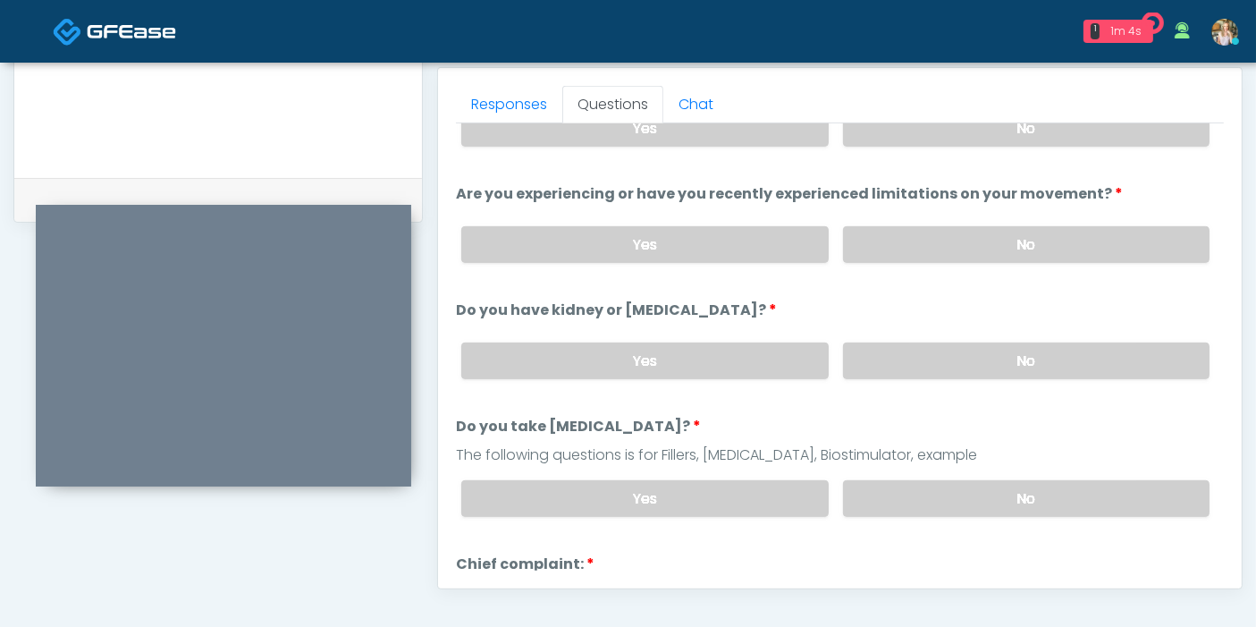
scroll to position [99, 0]
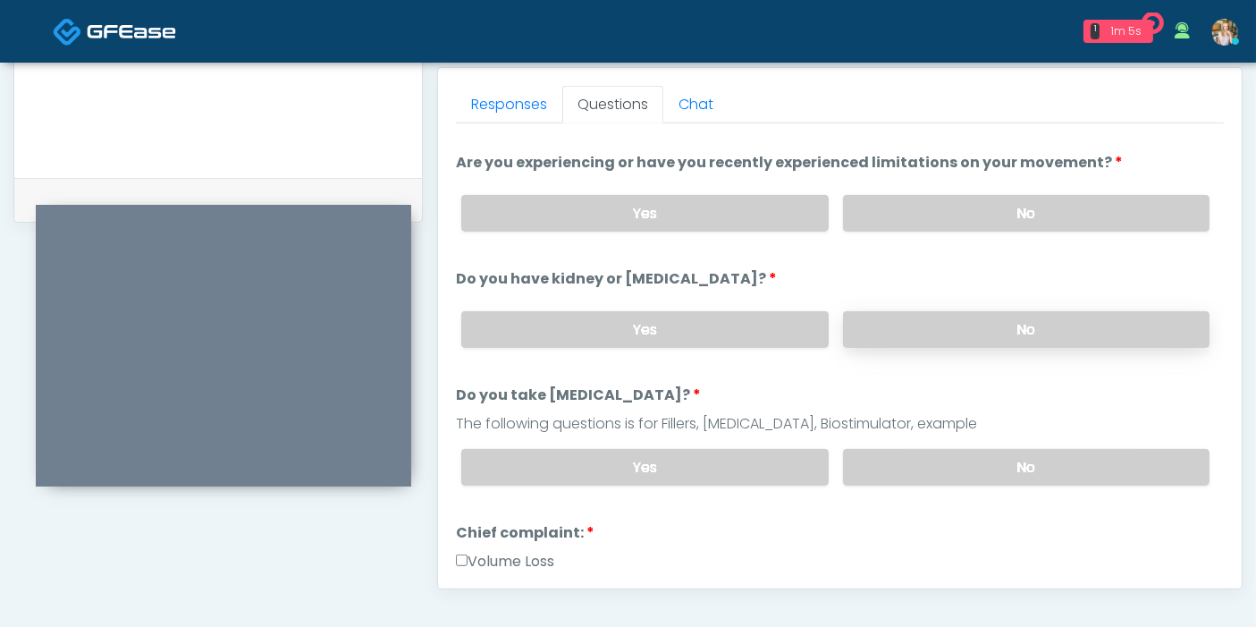
click at [973, 335] on label "No" at bounding box center [1026, 329] width 366 height 37
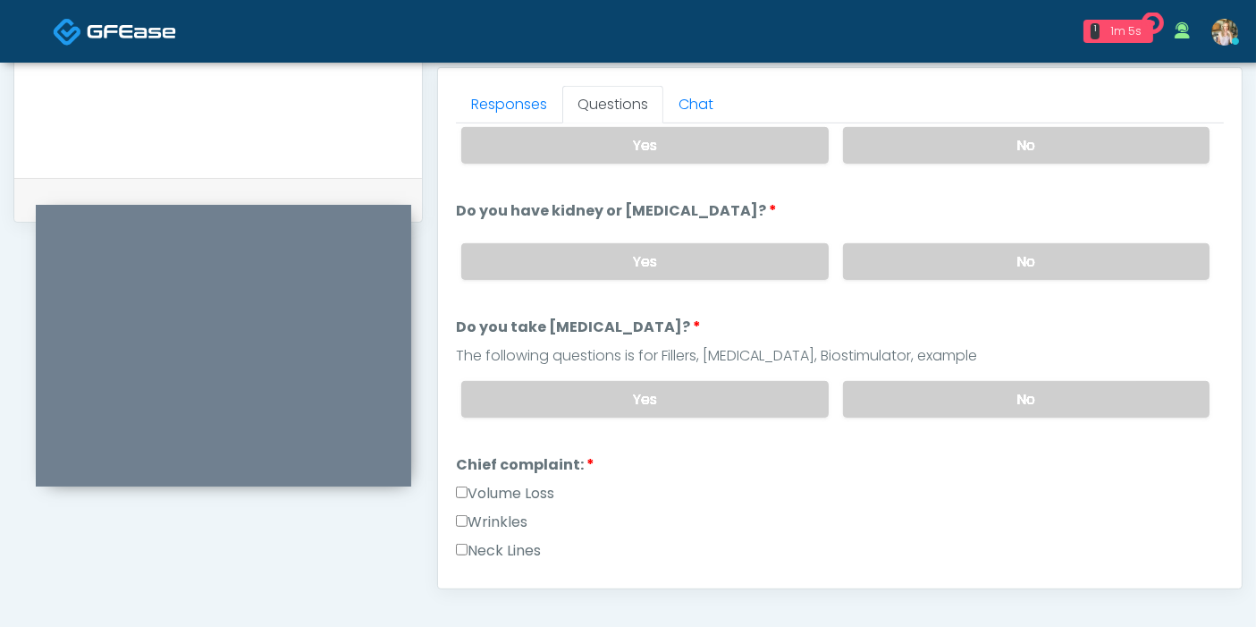
scroll to position [198, 0]
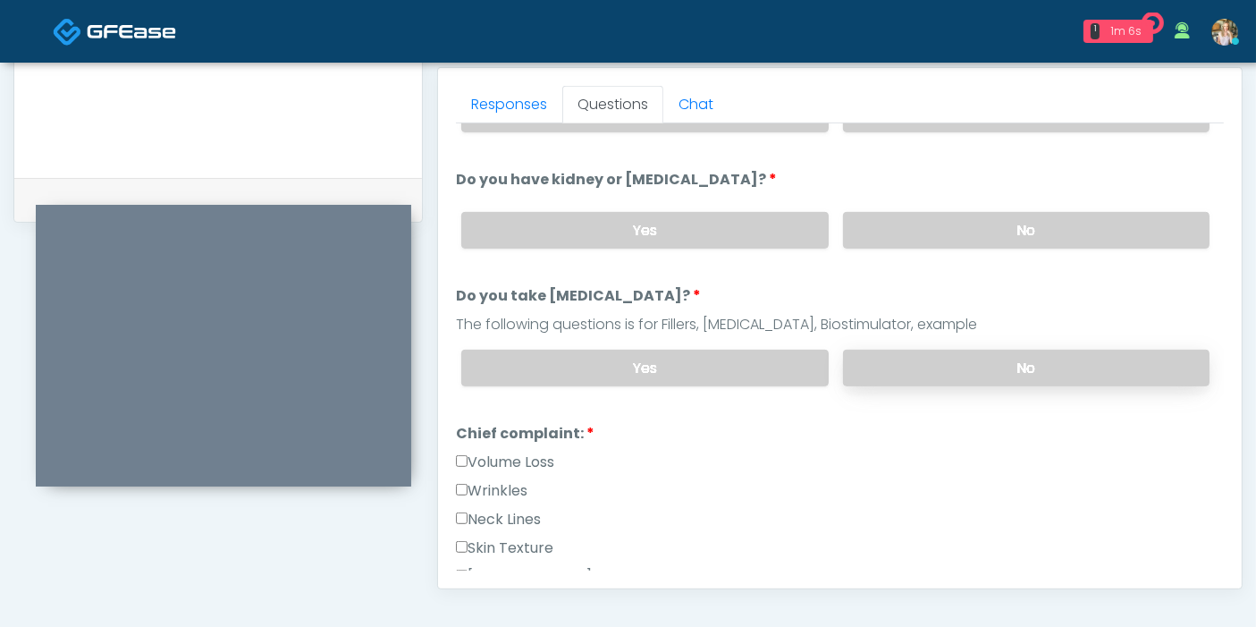
click at [992, 367] on label "No" at bounding box center [1026, 368] width 366 height 37
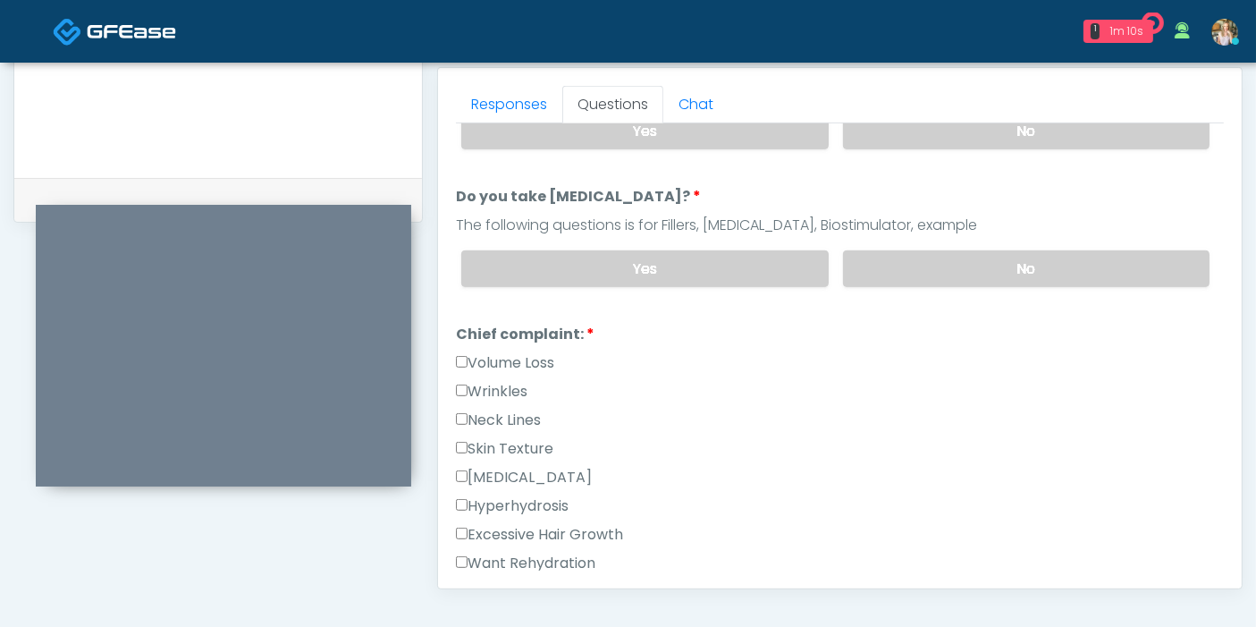
scroll to position [397, 0]
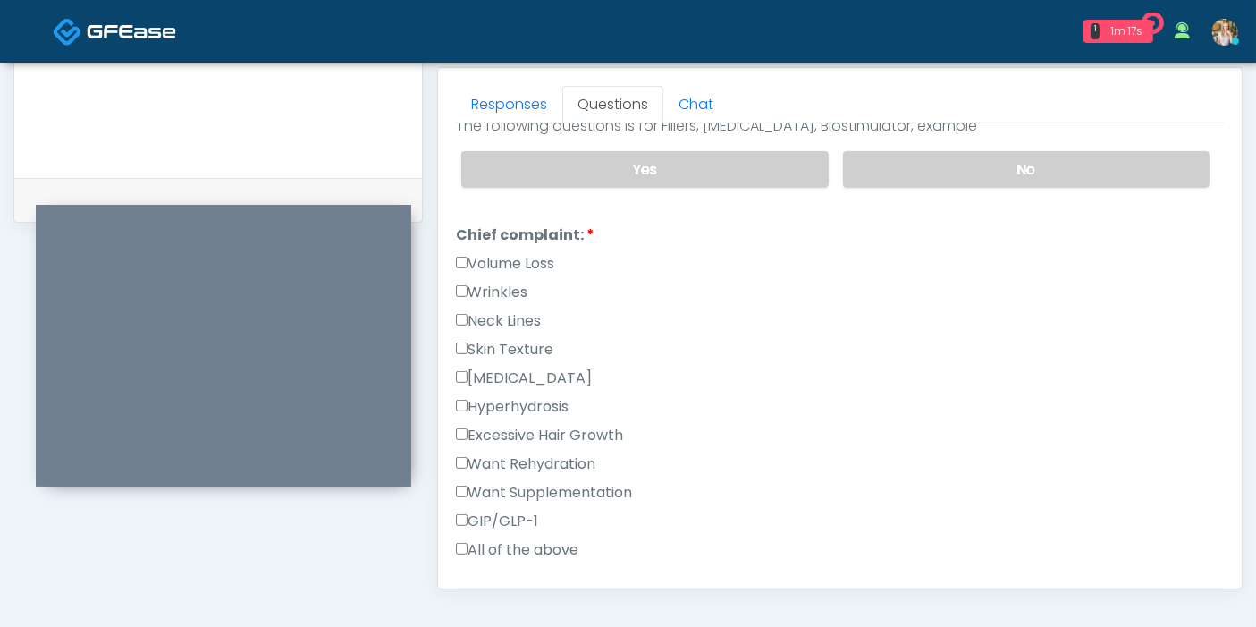
click at [486, 347] on label "Skin Texture" at bounding box center [504, 349] width 97 height 21
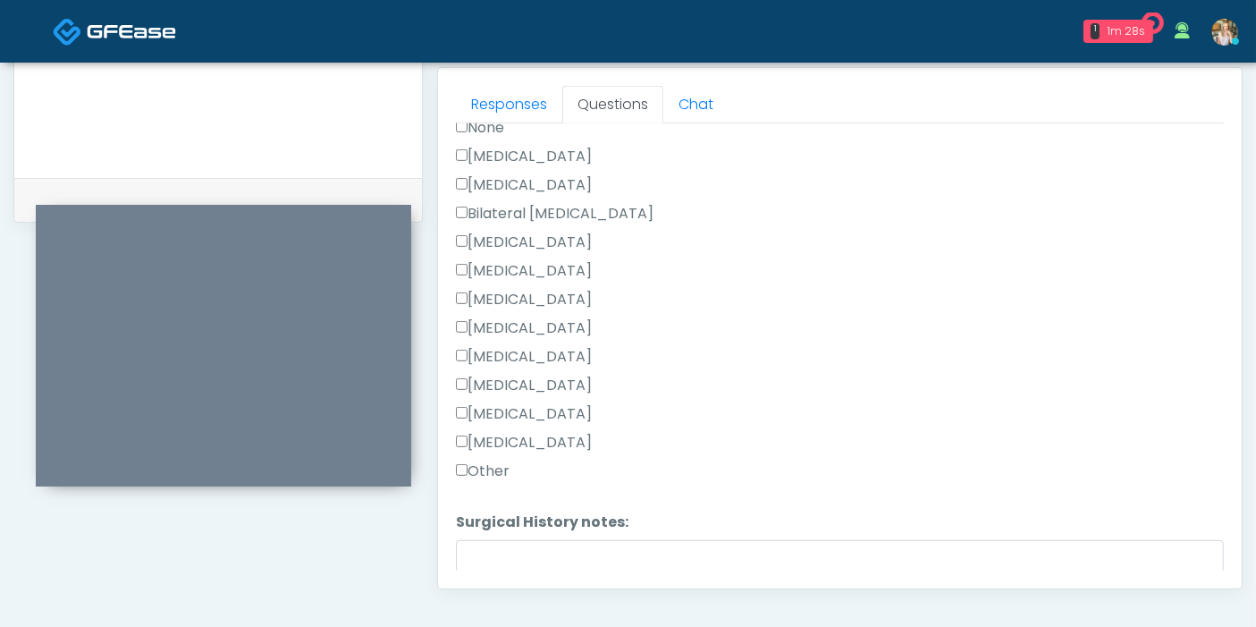
scroll to position [1092, 0]
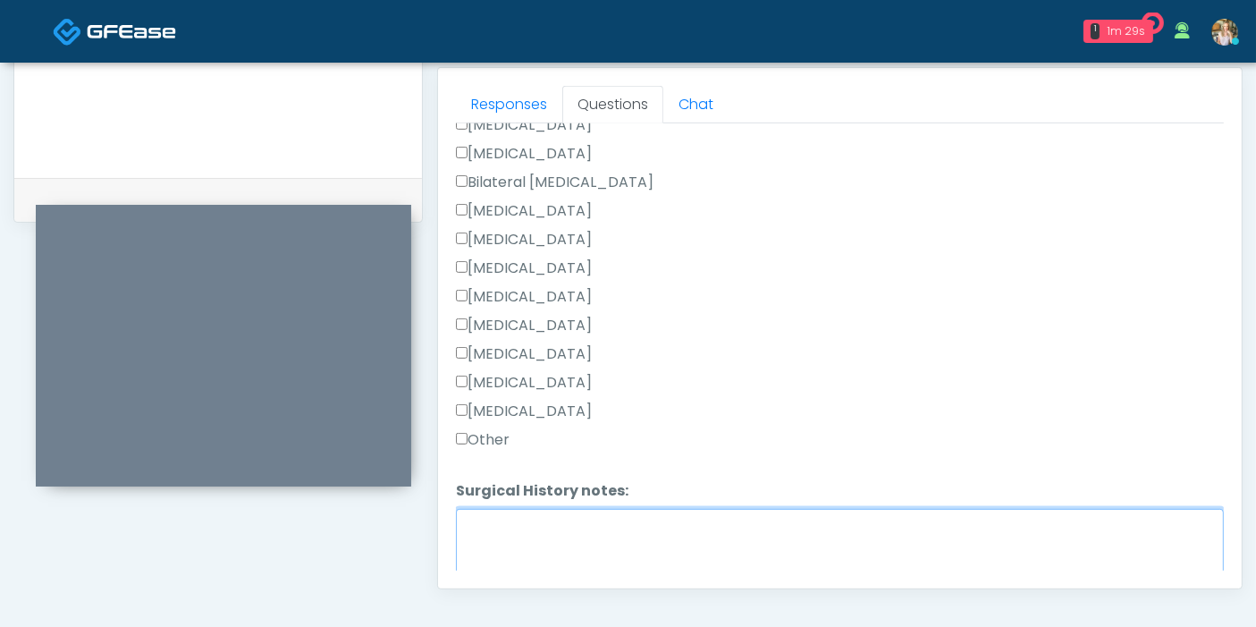
click at [728, 531] on textarea "Surgical History notes:" at bounding box center [840, 547] width 768 height 77
type textarea "*"
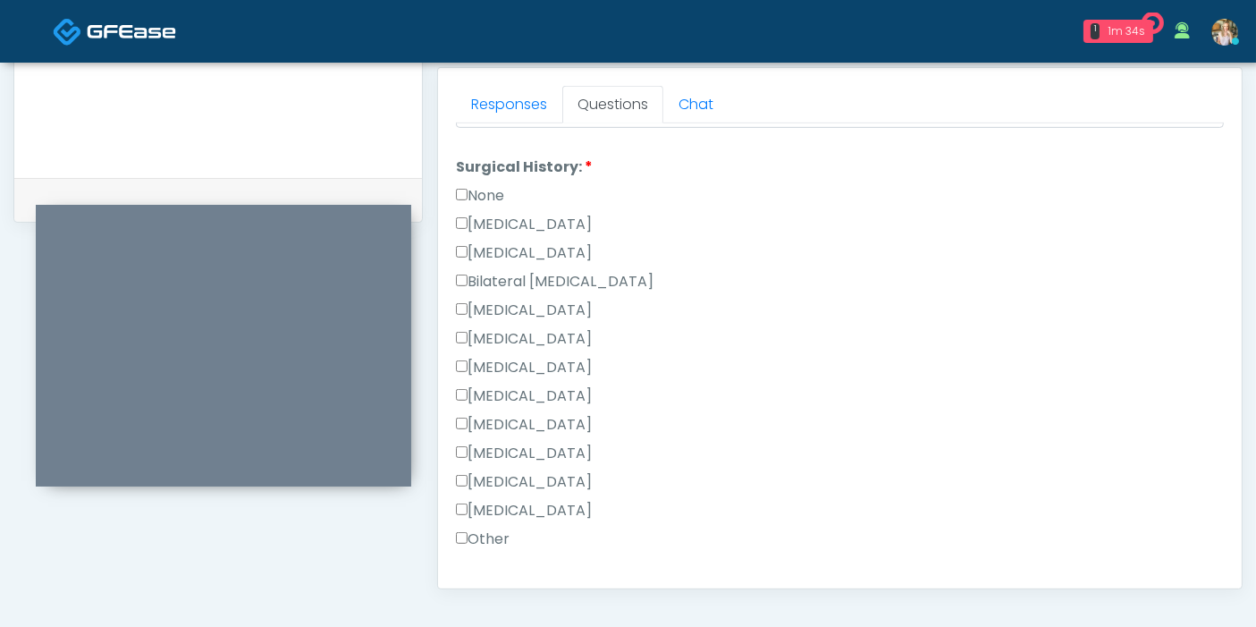
click at [488, 301] on label "Breast Augmentation" at bounding box center [524, 309] width 136 height 21
click at [484, 220] on label "Cesarean Section" at bounding box center [524, 224] width 136 height 21
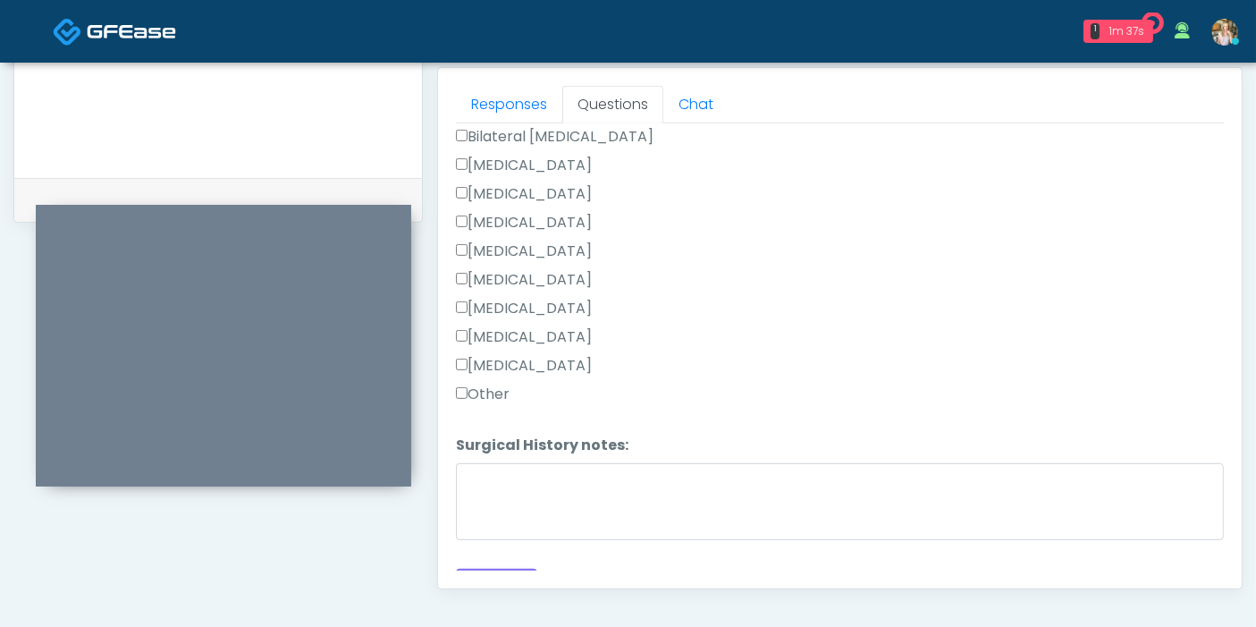
scroll to position [1163, 0]
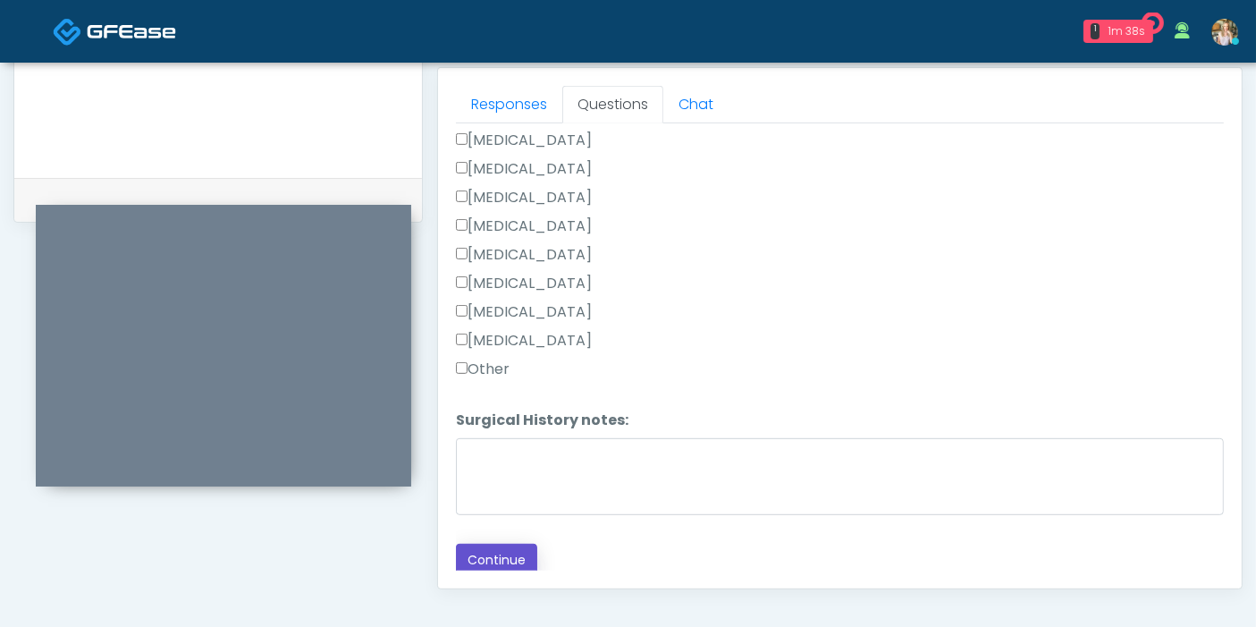
click at [486, 550] on button "Continue" at bounding box center [496, 559] width 81 height 33
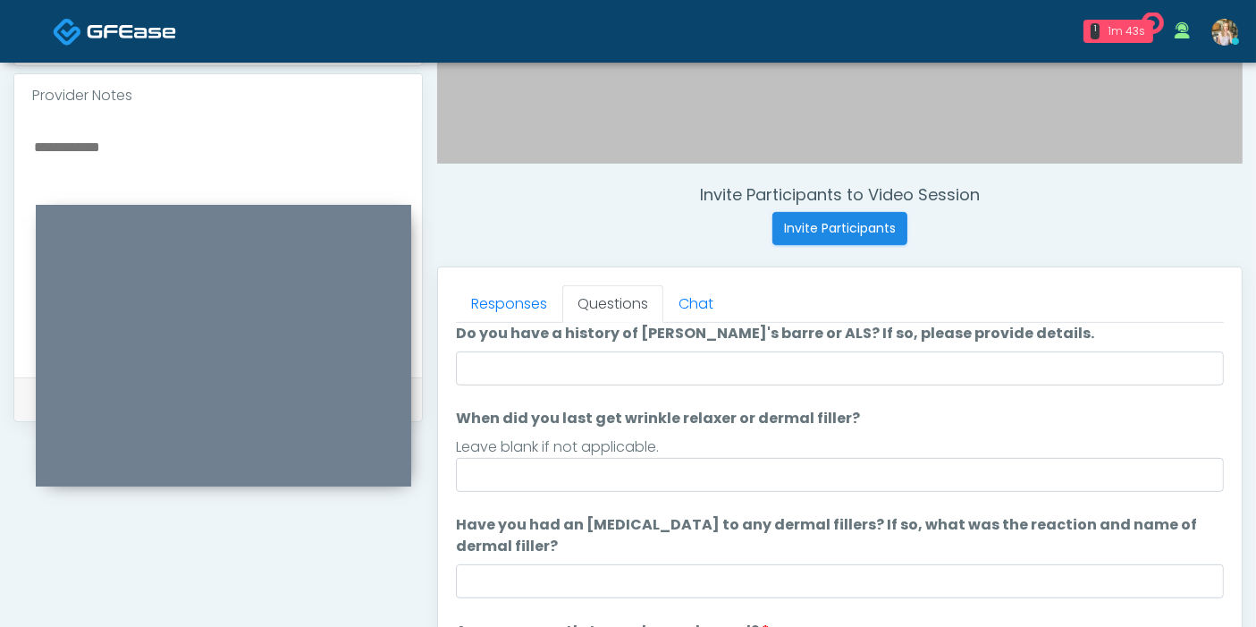
scroll to position [0, 0]
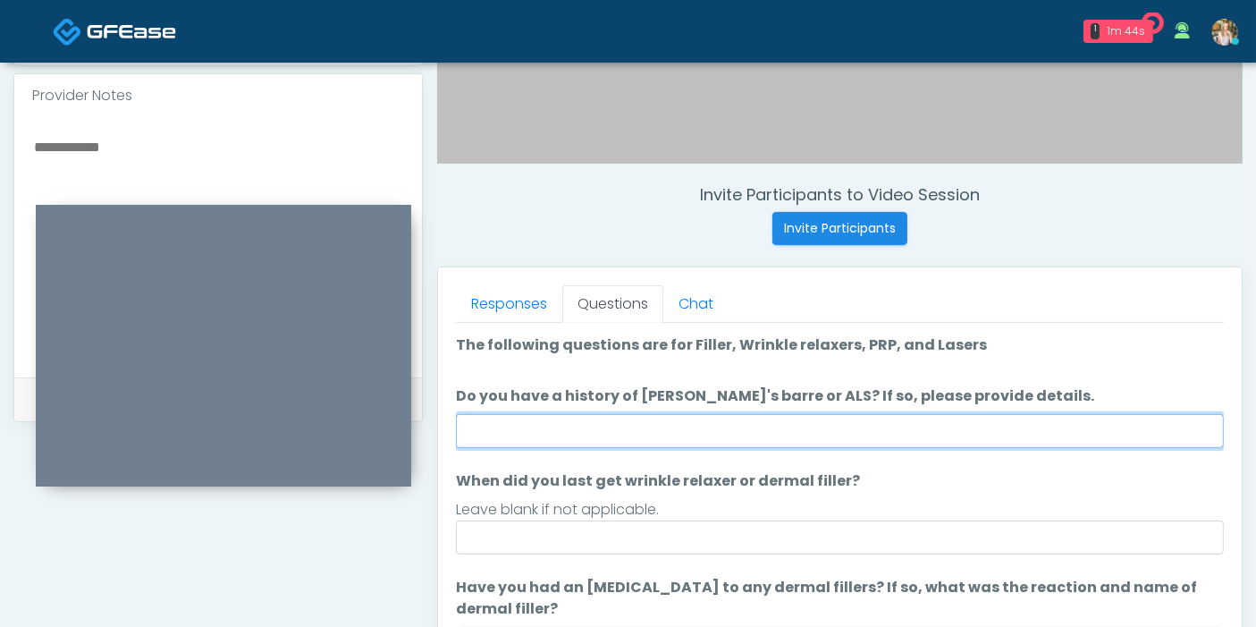
click at [956, 438] on input "Do you have a history of [PERSON_NAME]'s barre or ALS? If so, please provide de…" at bounding box center [840, 431] width 768 height 34
type input "******"
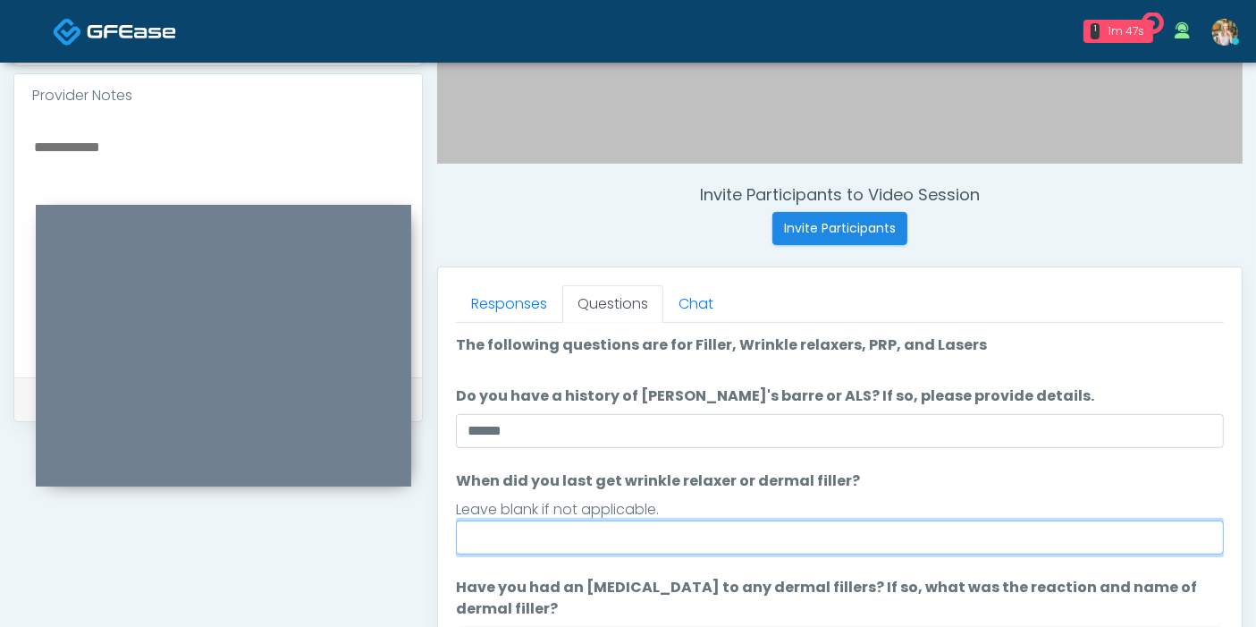
scroll to position [99, 0]
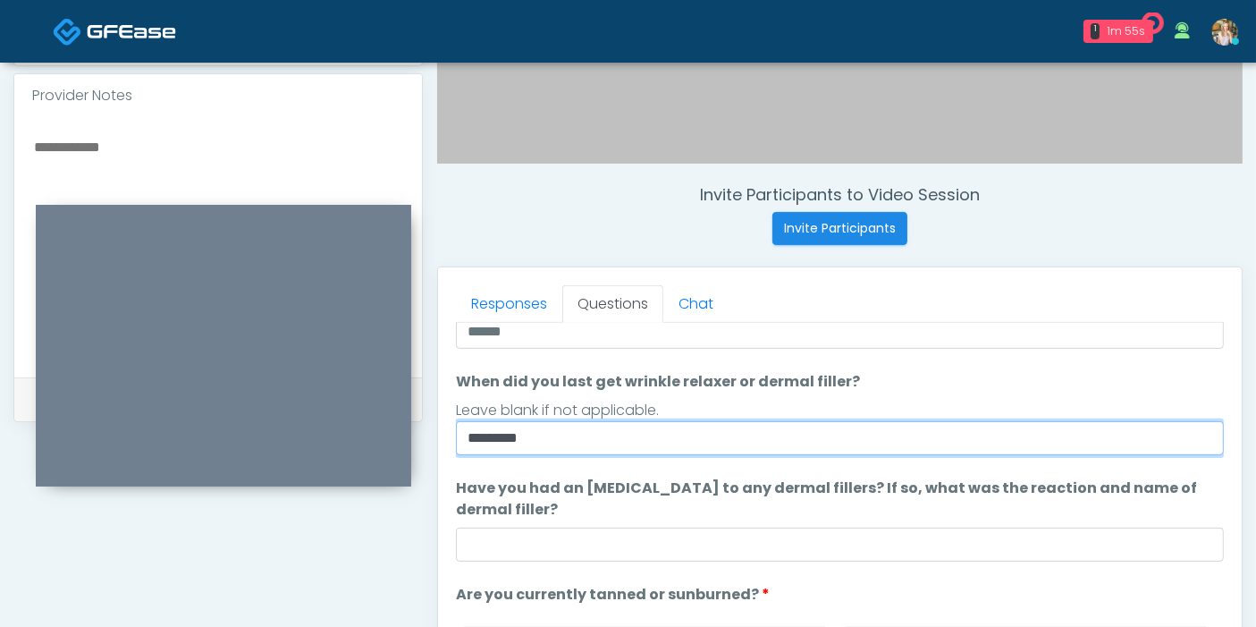
type input "*********"
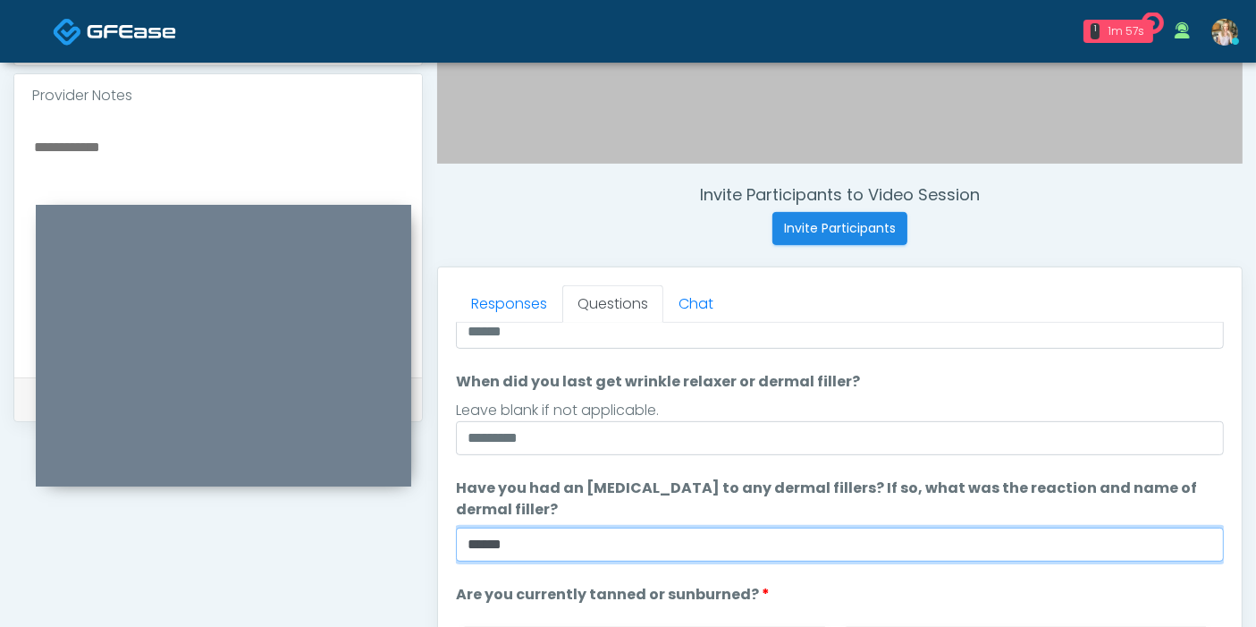
type input "******"
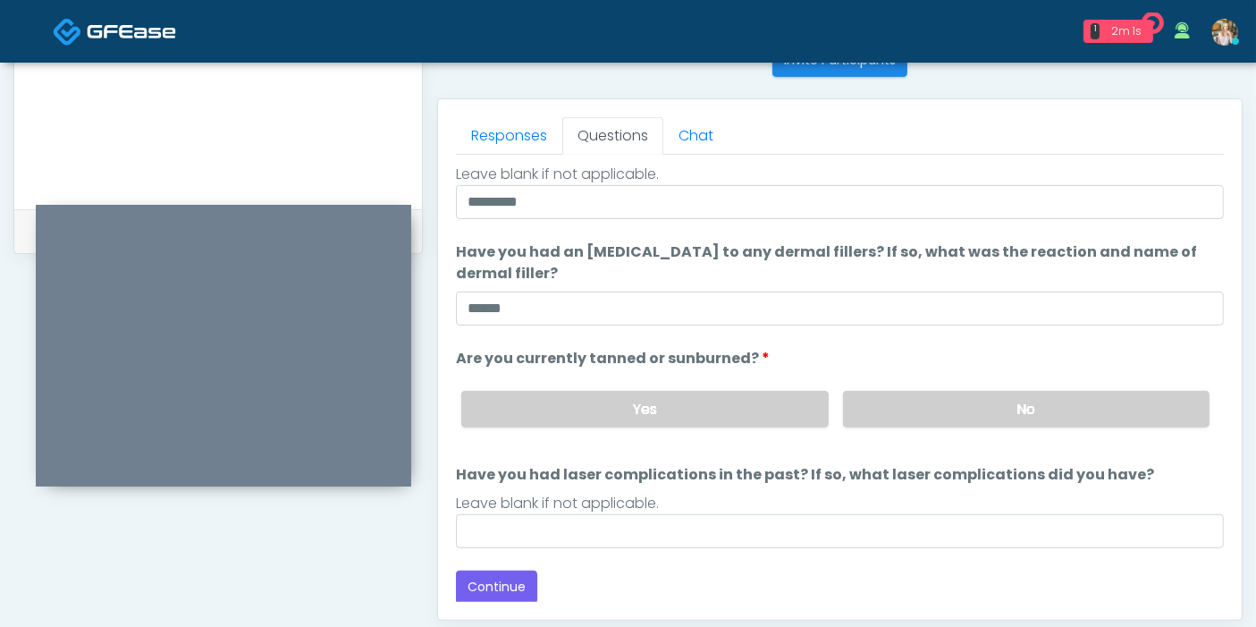
scroll to position [776, 0]
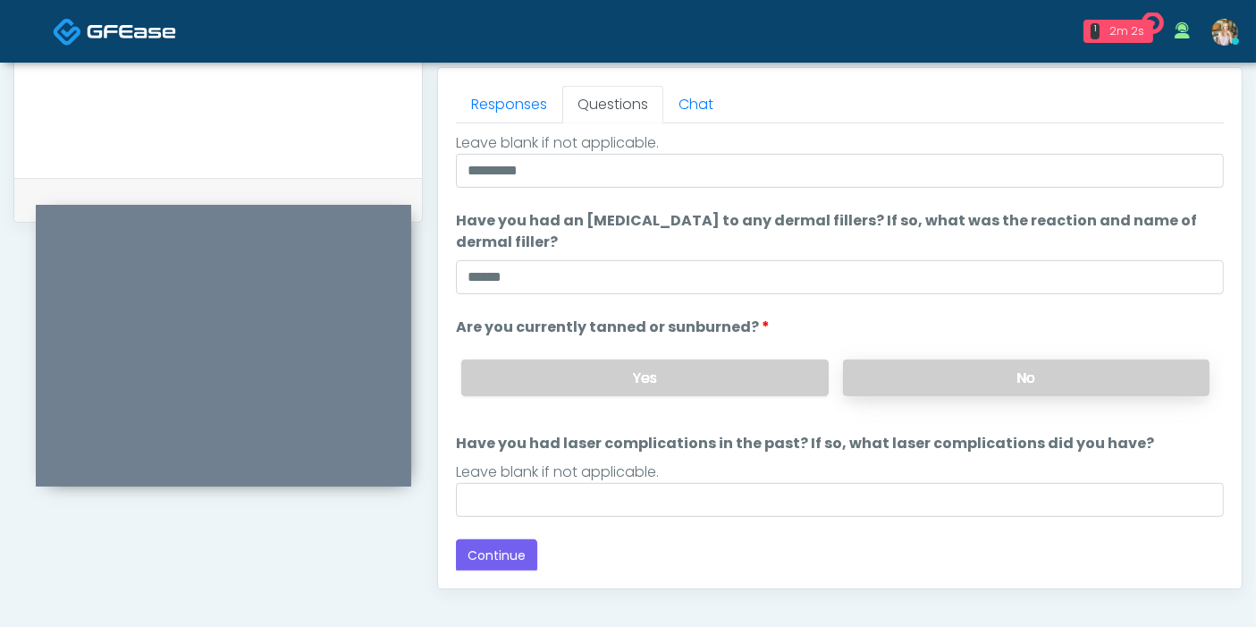
click at [967, 379] on label "No" at bounding box center [1026, 377] width 366 height 37
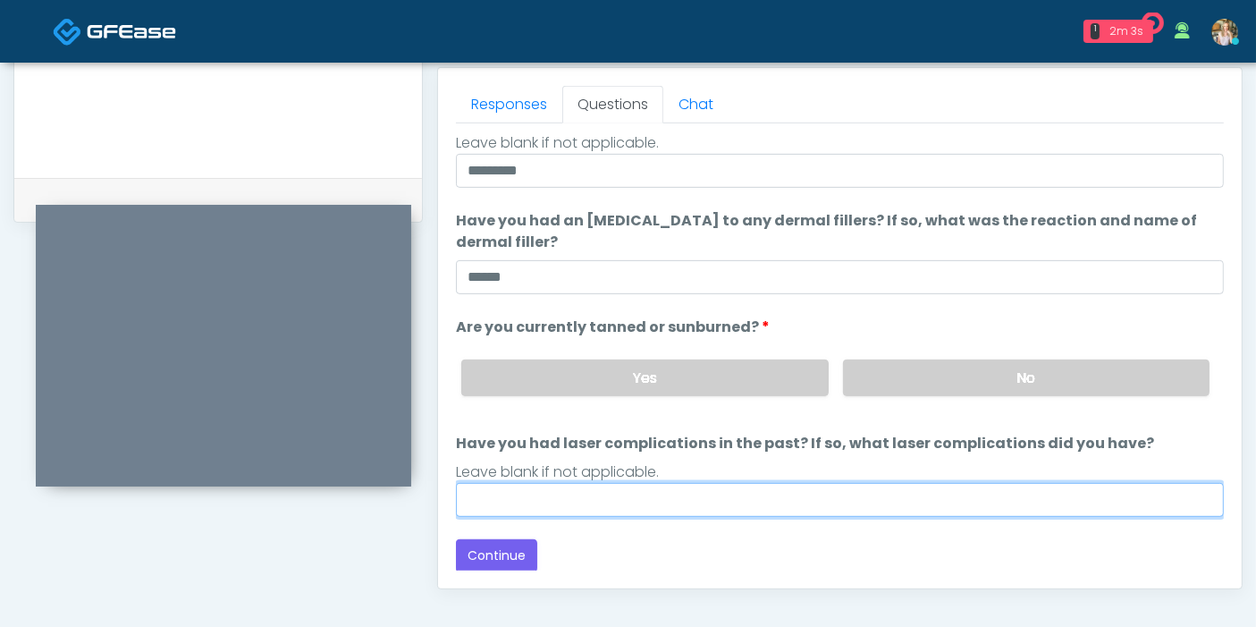
click at [804, 493] on input "Have you had laser complications in the past? If so, what laser complications d…" at bounding box center [840, 500] width 768 height 34
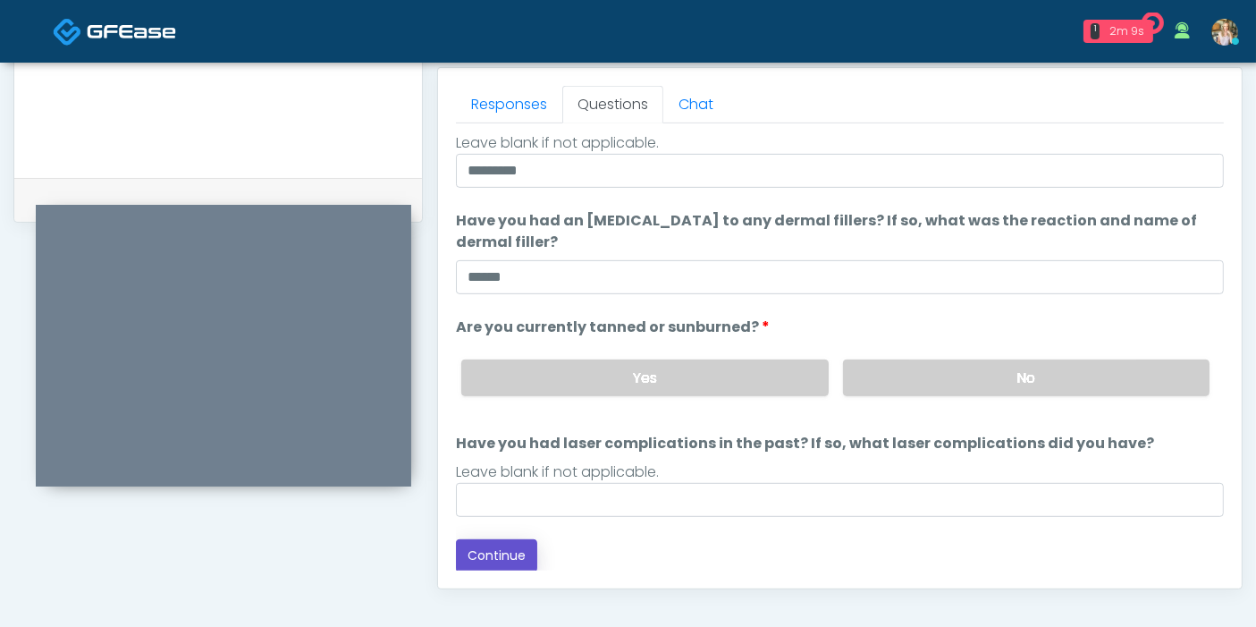
click at [519, 552] on button "Continue" at bounding box center [496, 555] width 81 height 33
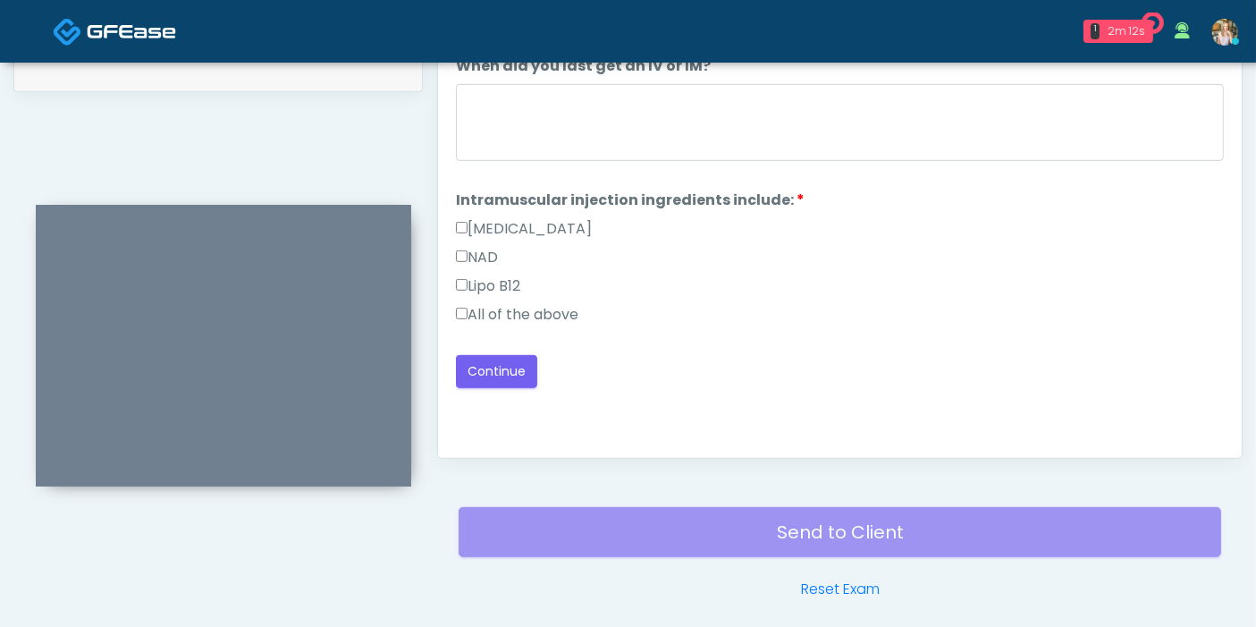
scroll to position [875, 0]
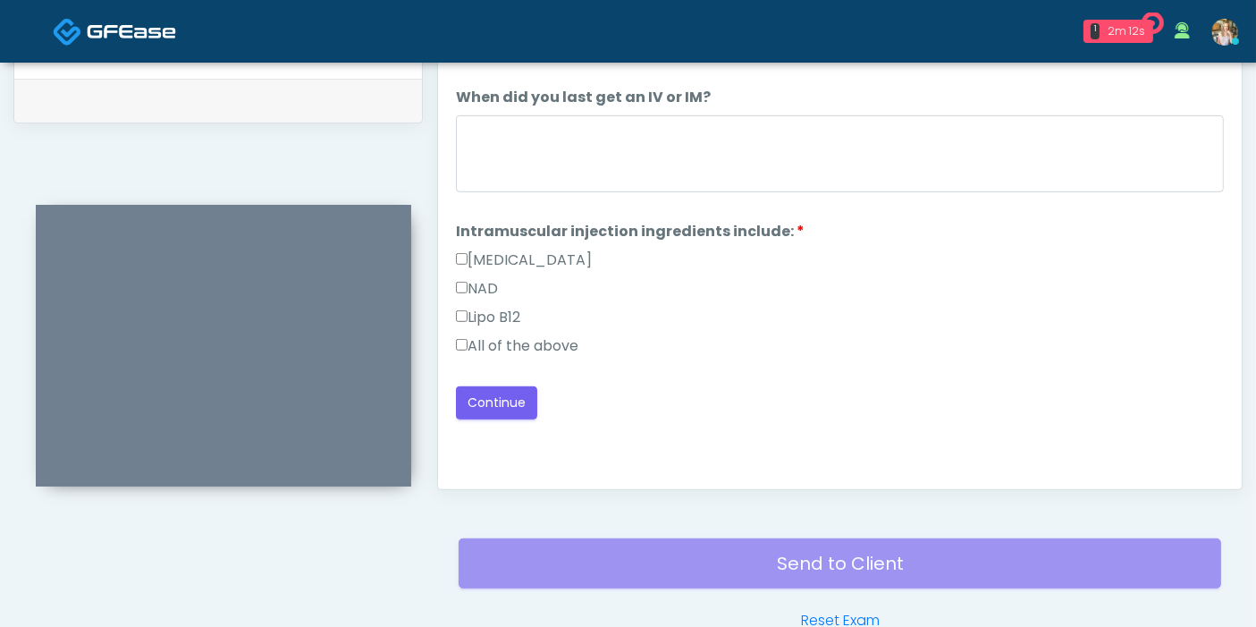
click at [567, 346] on label "All of the above" at bounding box center [517, 345] width 122 height 21
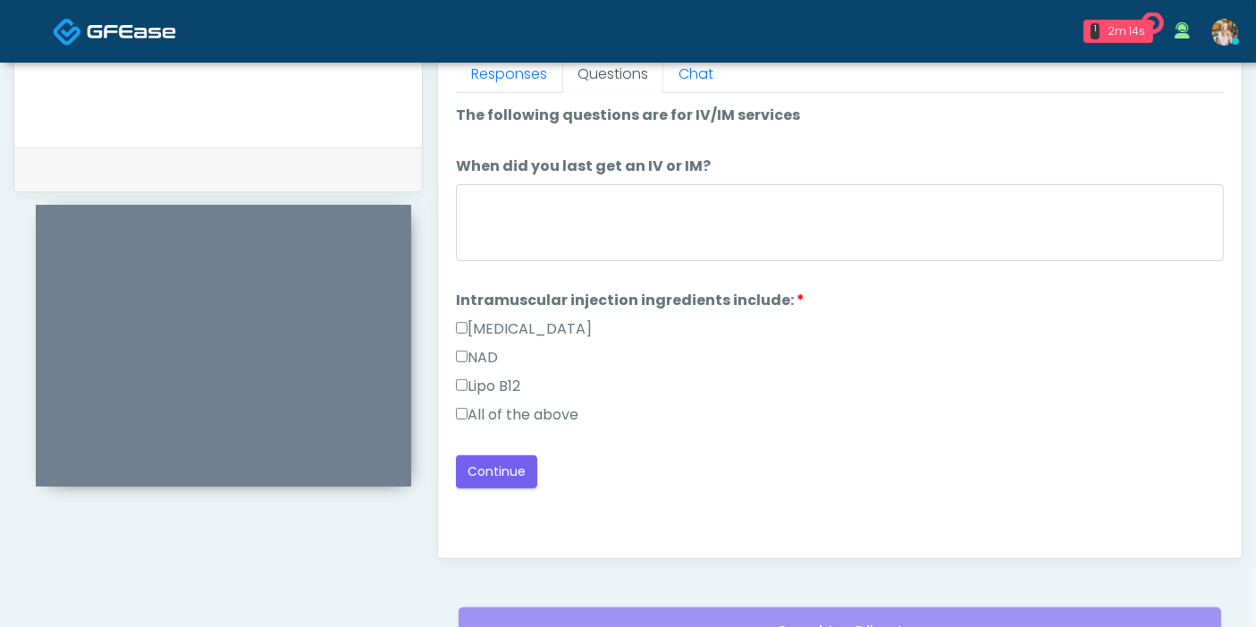
scroll to position [776, 0]
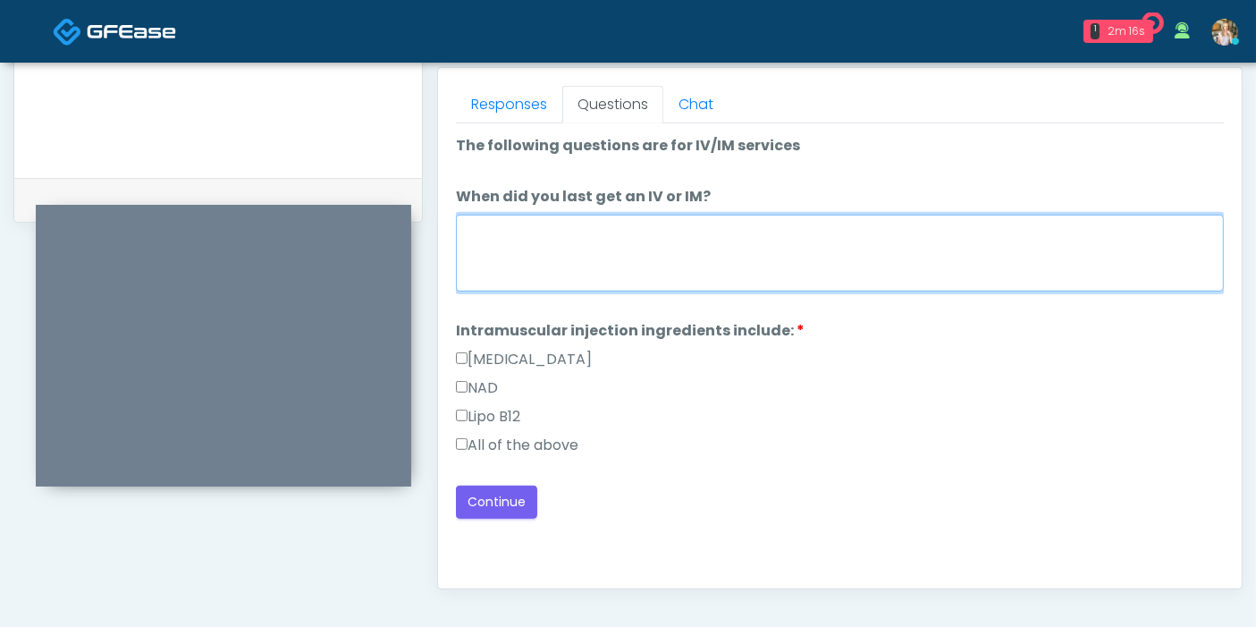
click at [743, 256] on textarea "When did you last get an IV or IM?" at bounding box center [840, 253] width 768 height 77
type textarea "**********"
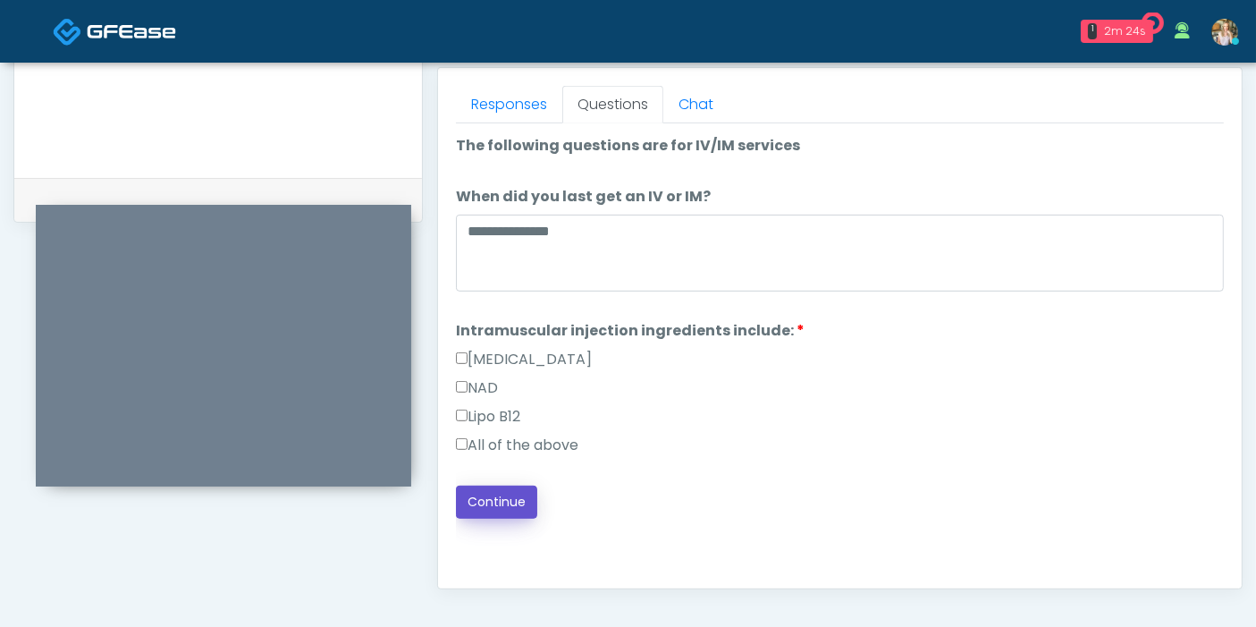
click at [513, 501] on button "Continue" at bounding box center [496, 501] width 81 height 33
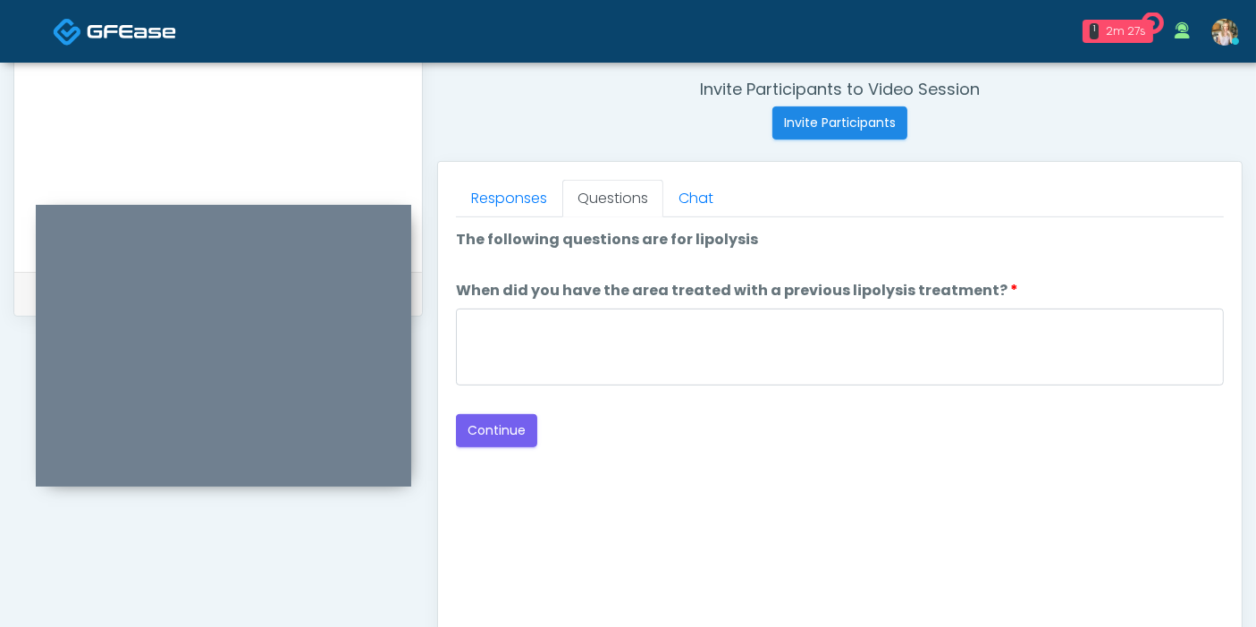
scroll to position [677, 0]
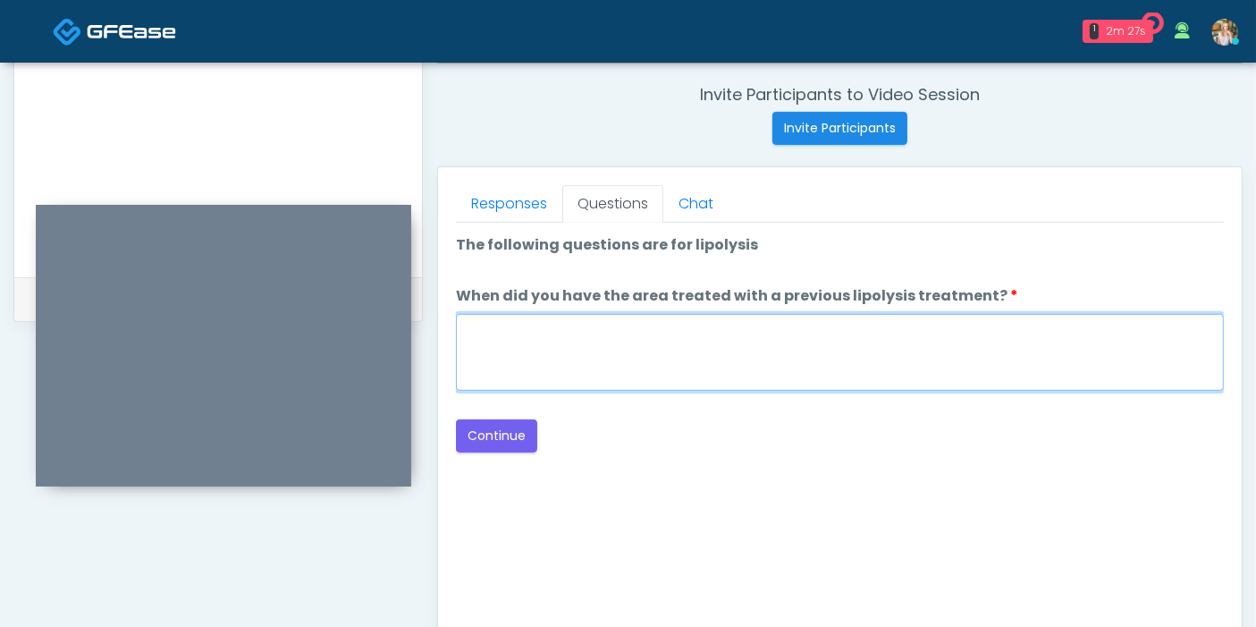
click at [792, 358] on textarea "When did you have the area treated with a previous lipolysis treatment?" at bounding box center [840, 352] width 768 height 77
type textarea "******"
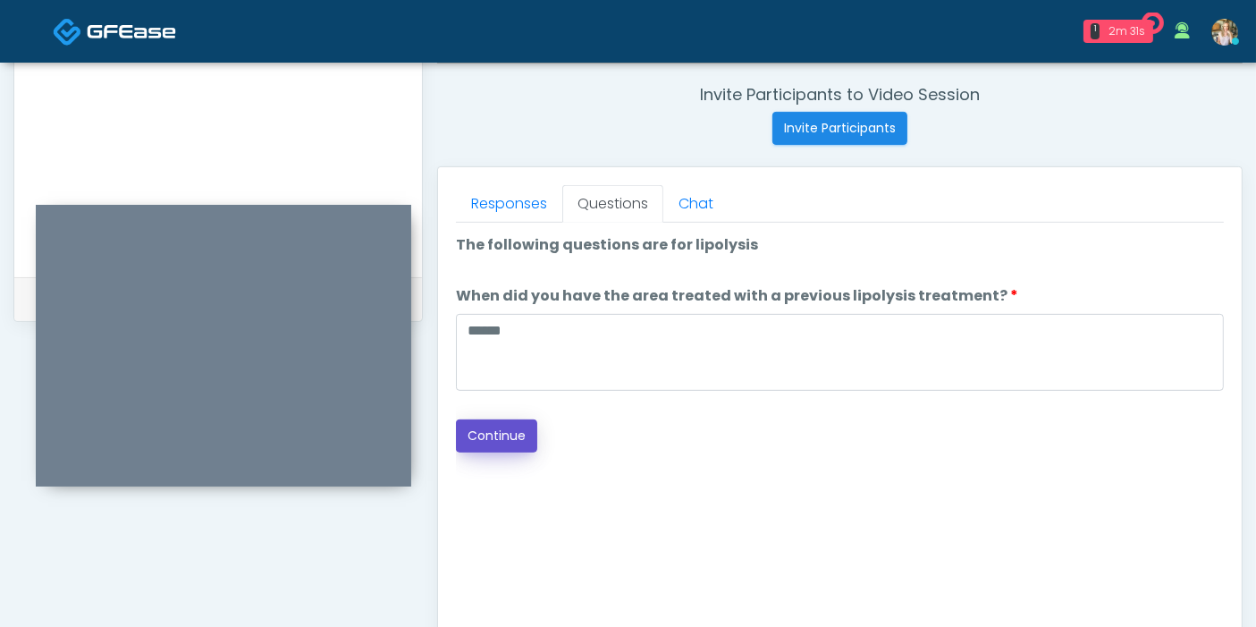
click at [518, 432] on button "Continue" at bounding box center [496, 435] width 81 height 33
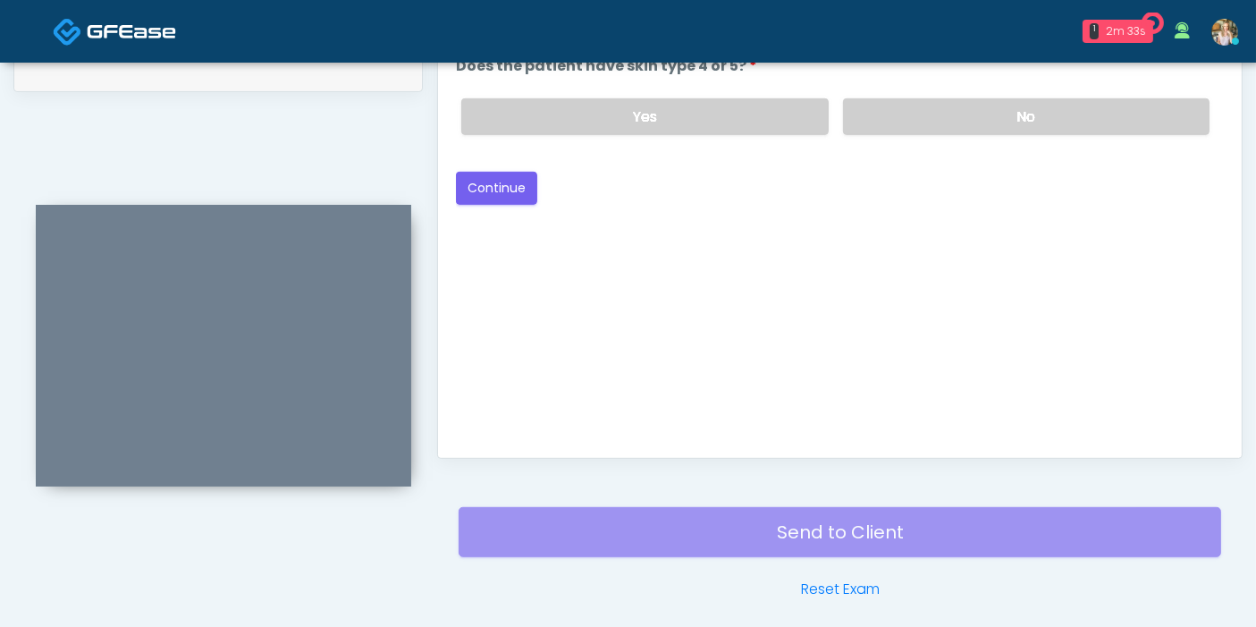
scroll to position [875, 0]
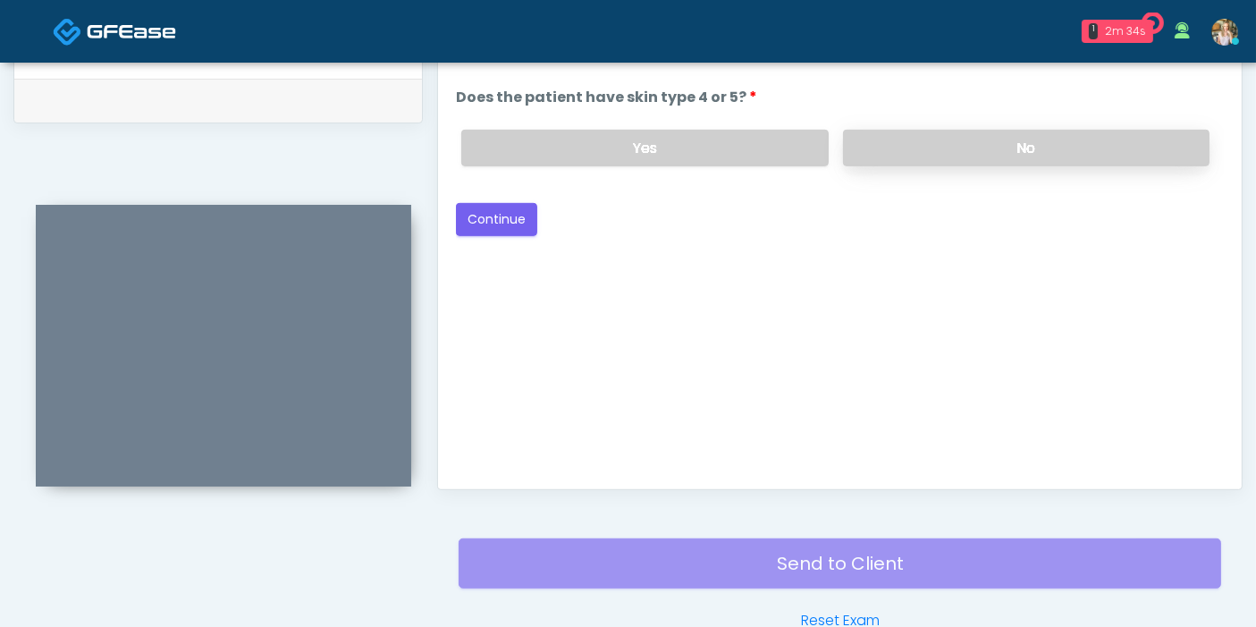
click at [921, 155] on label "No" at bounding box center [1026, 148] width 366 height 37
click at [487, 218] on button "Continue" at bounding box center [496, 219] width 81 height 33
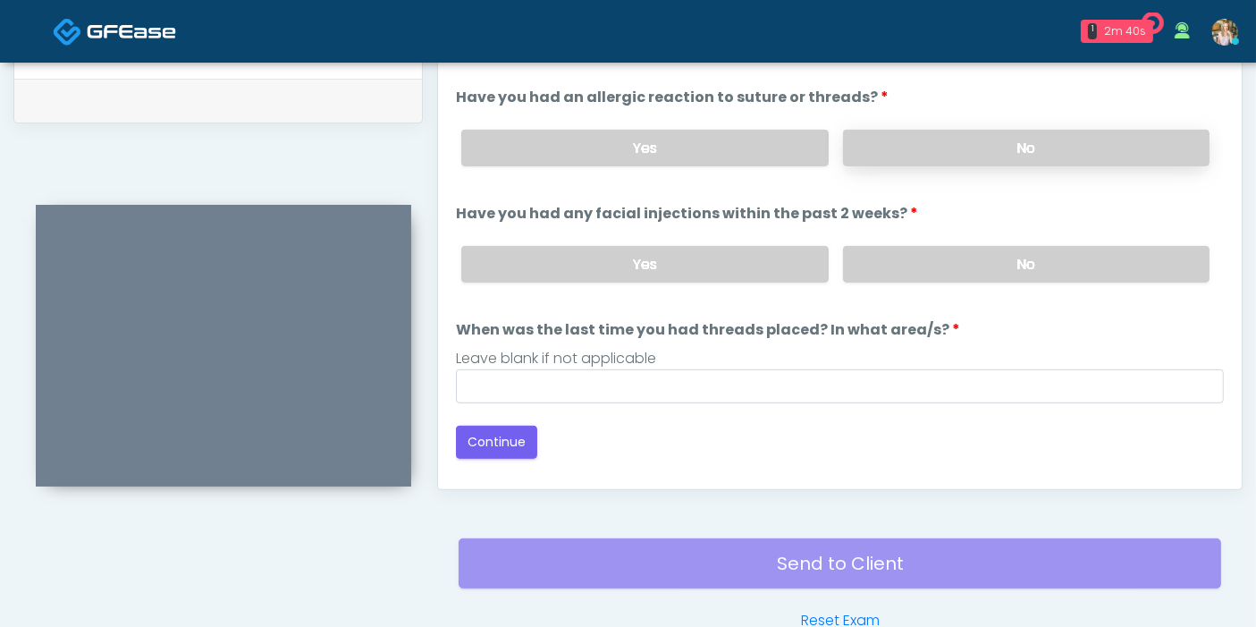
click at [977, 149] on label "No" at bounding box center [1026, 148] width 366 height 37
click at [1012, 266] on label "No" at bounding box center [1026, 264] width 366 height 37
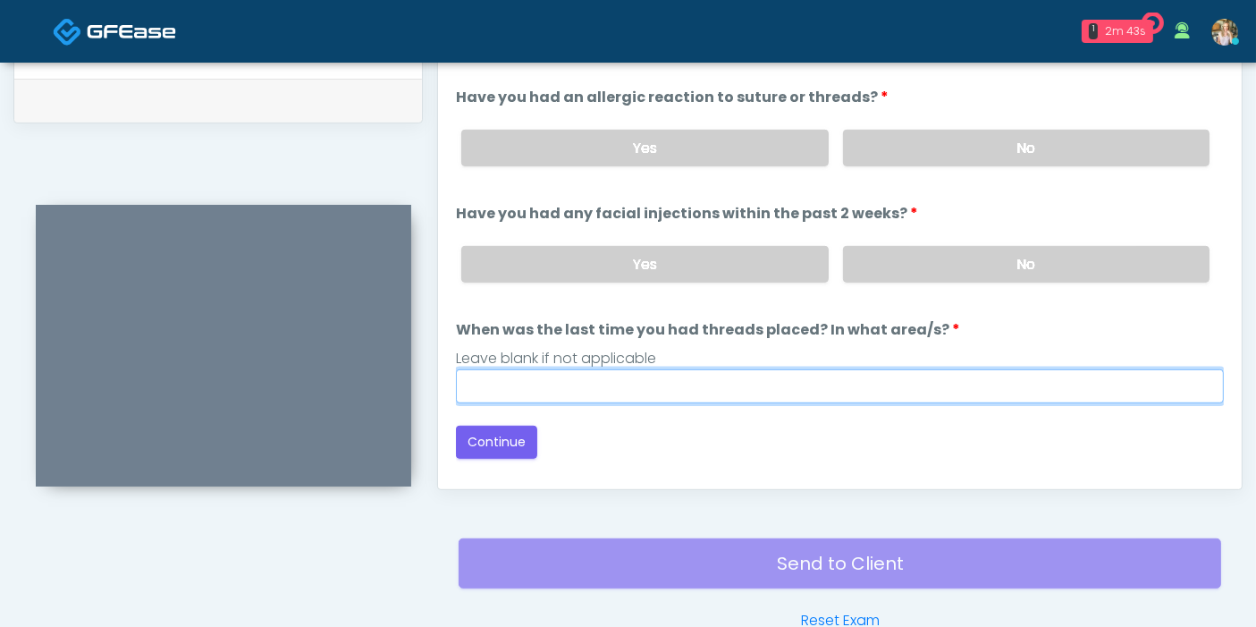
click at [886, 392] on input "When was the last time you had threads placed? In what area/s?" at bounding box center [840, 386] width 768 height 34
type input "***"
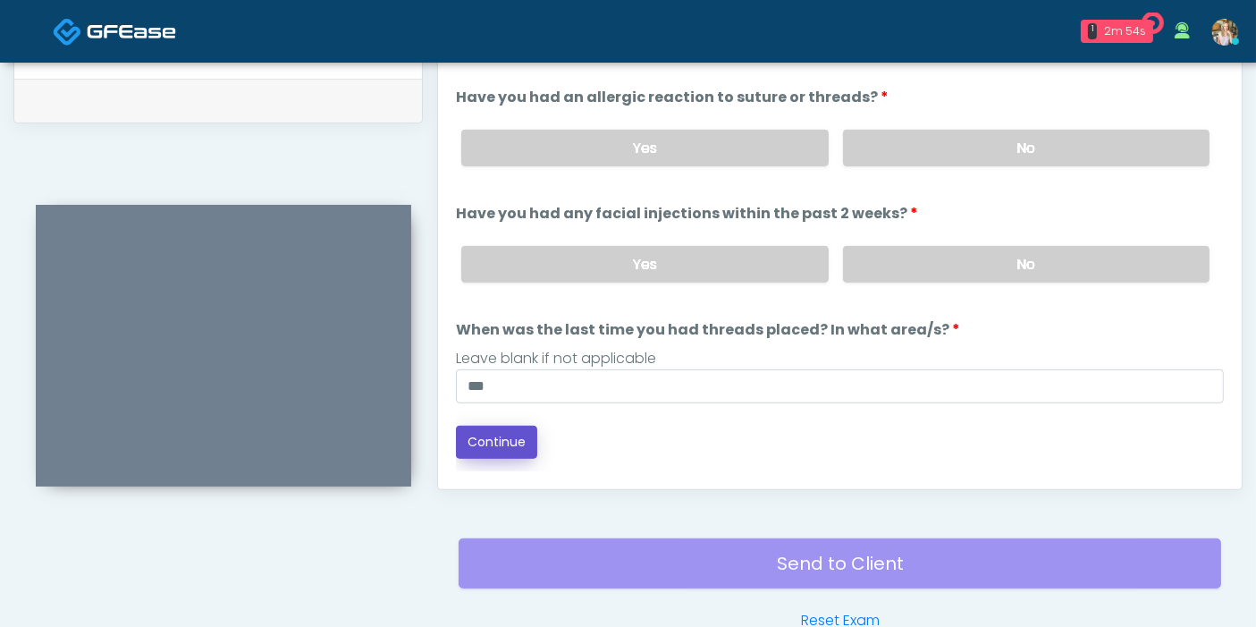
click at [493, 440] on button "Continue" at bounding box center [496, 441] width 81 height 33
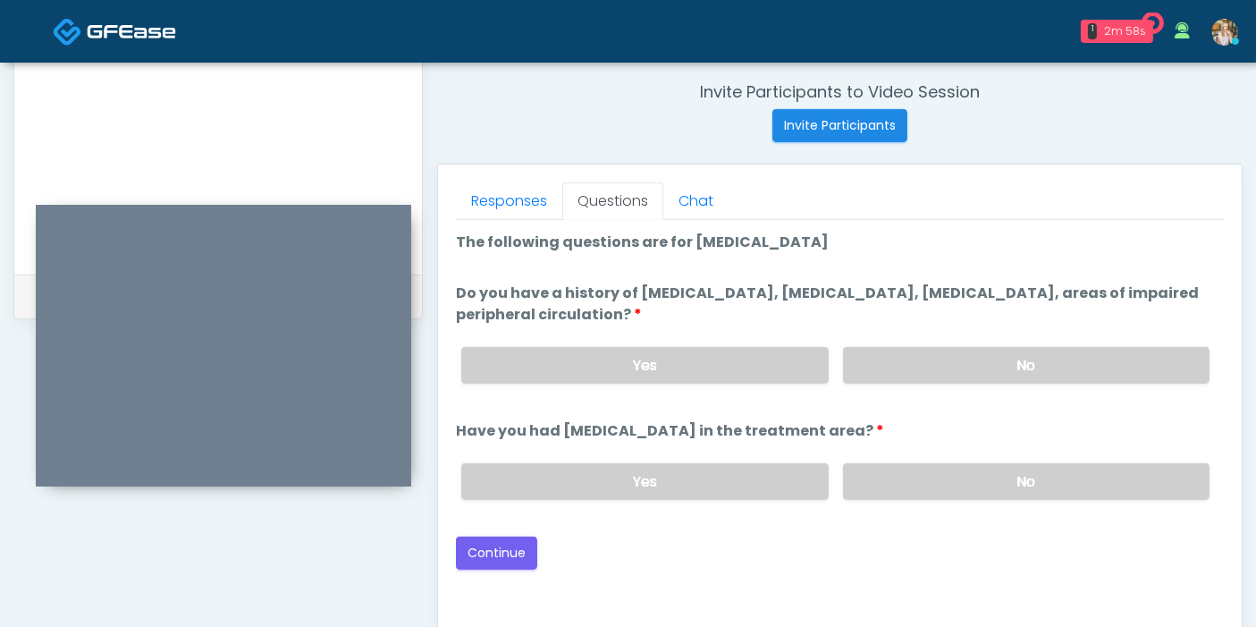
scroll to position [677, 0]
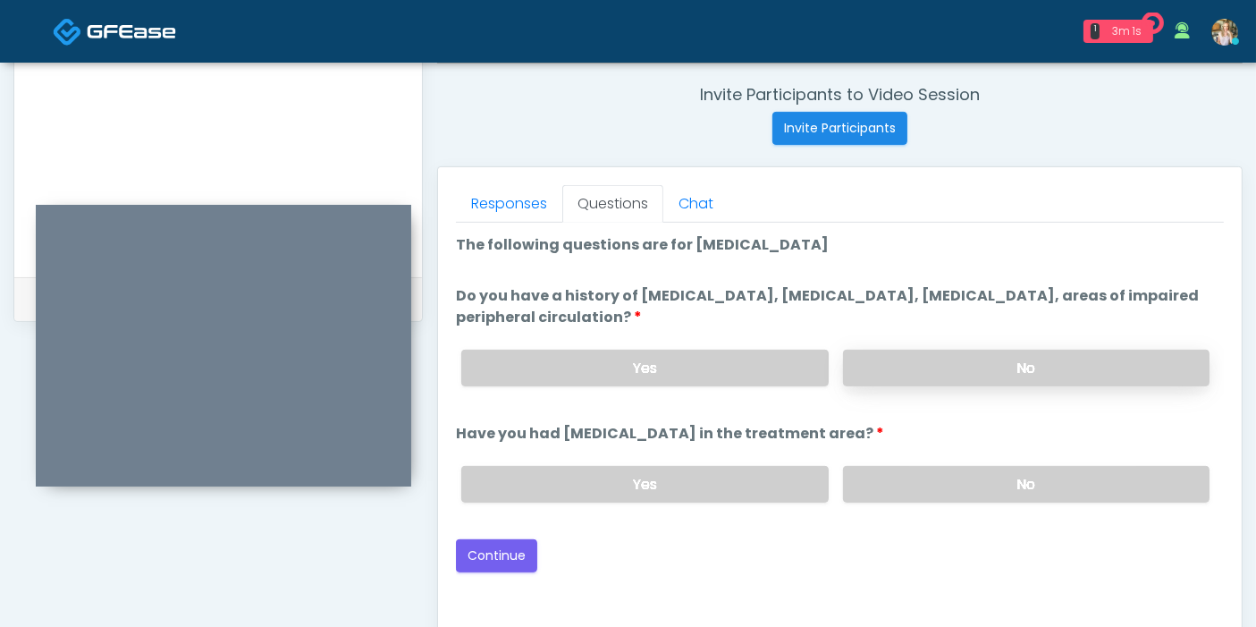
click at [1026, 355] on label "No" at bounding box center [1026, 368] width 366 height 37
click at [998, 479] on label "No" at bounding box center [1026, 484] width 366 height 37
click at [495, 555] on button "Continue" at bounding box center [496, 555] width 81 height 33
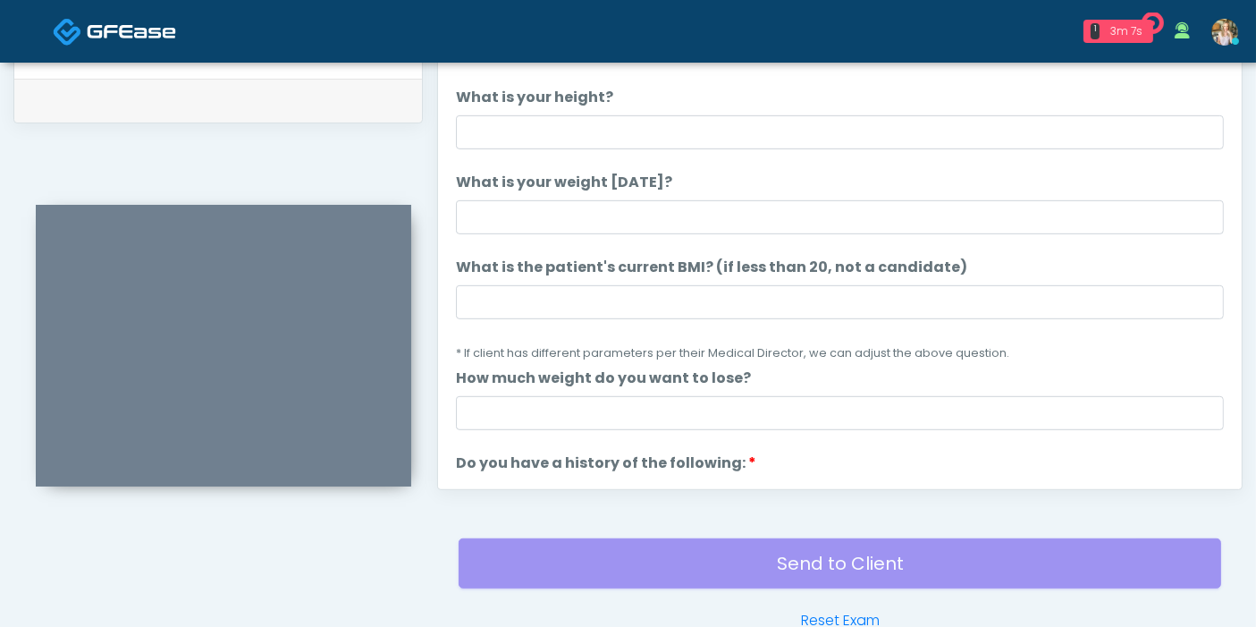
scroll to position [776, 0]
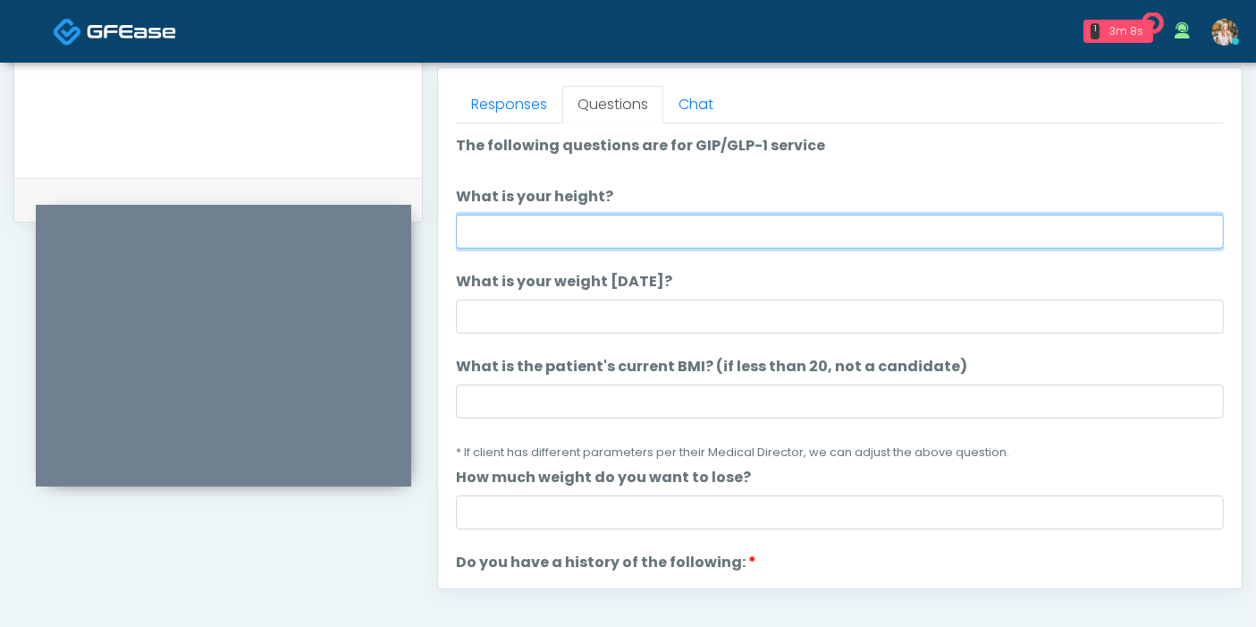
click at [689, 225] on input "What is your height?" at bounding box center [840, 232] width 768 height 34
click at [753, 231] on input "What is your height?" at bounding box center [840, 232] width 768 height 34
type input "***"
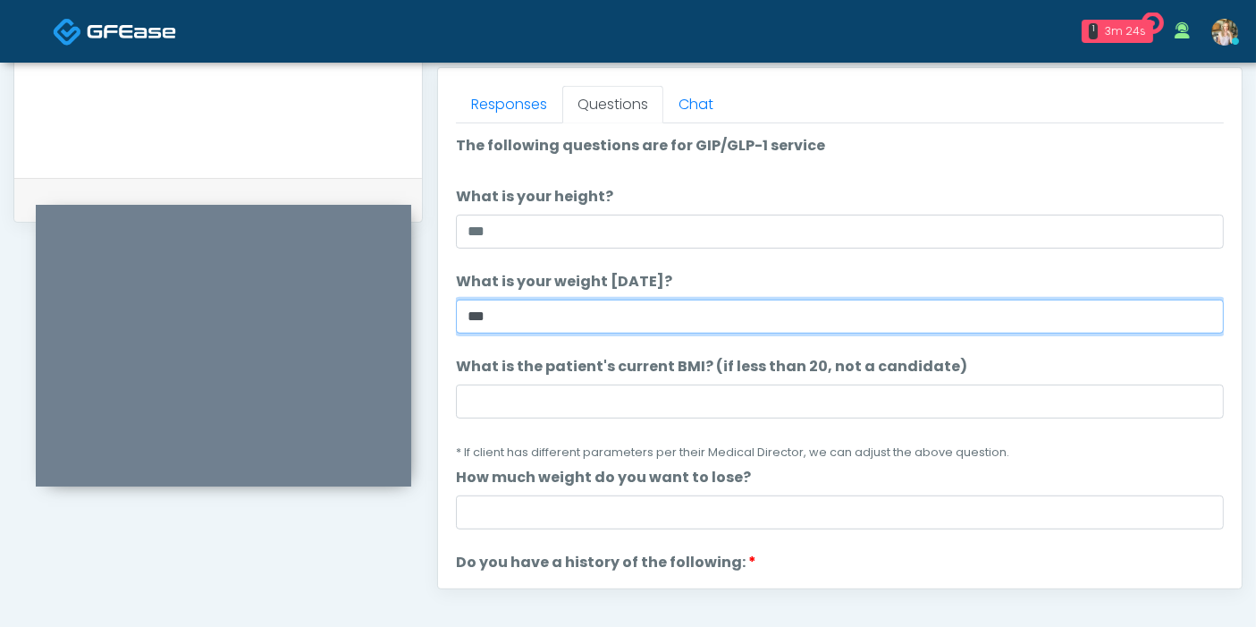
type input "***"
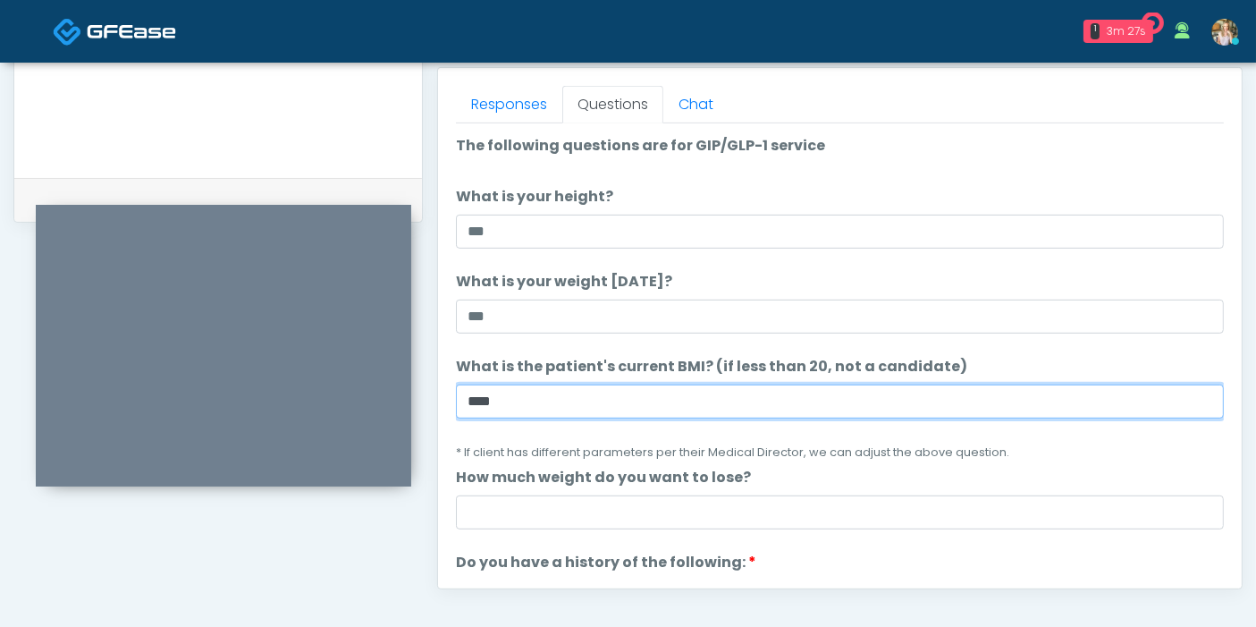
type input "****"
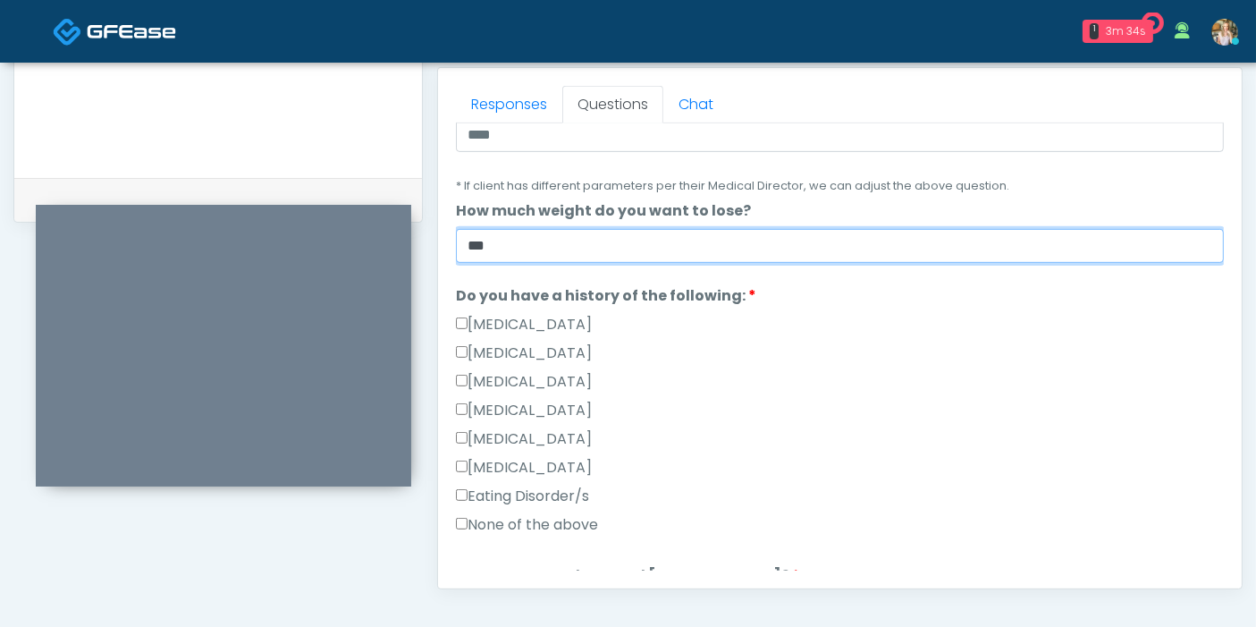
scroll to position [298, 0]
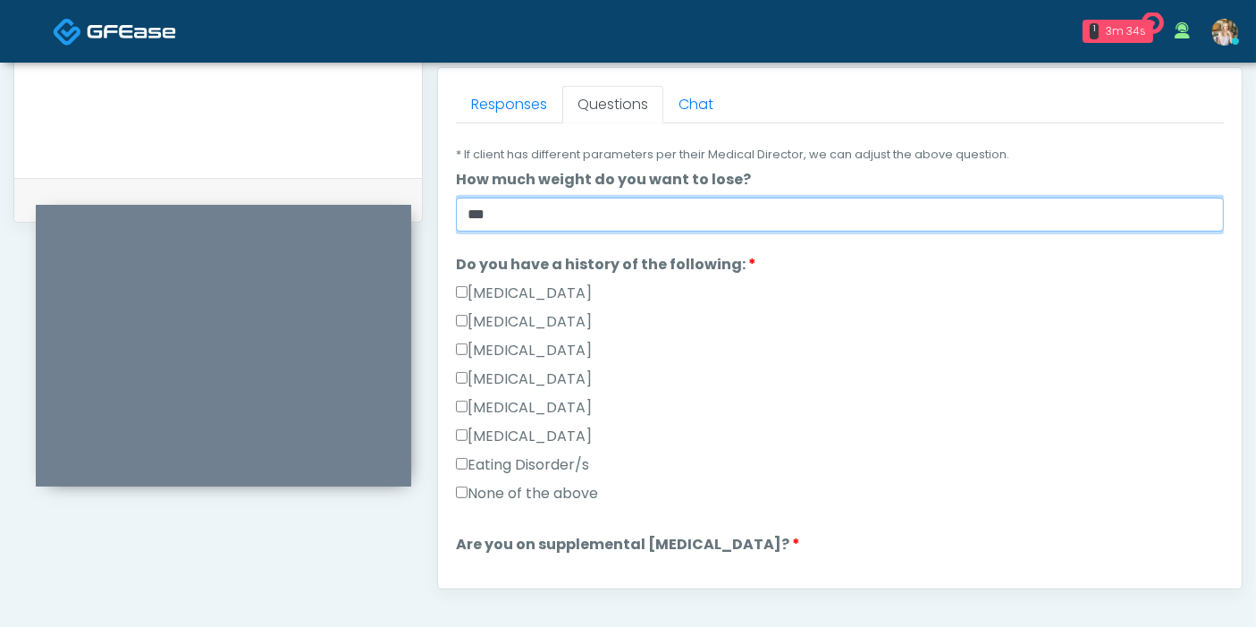
type input "***"
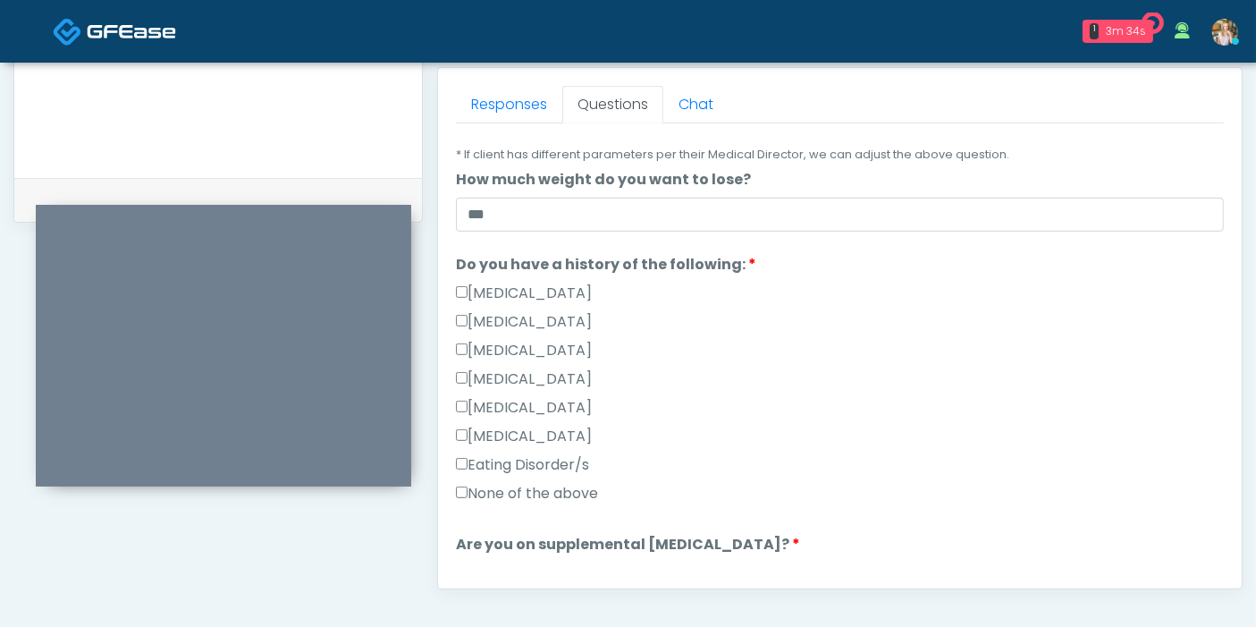
click at [553, 489] on label "None of the above" at bounding box center [527, 493] width 142 height 21
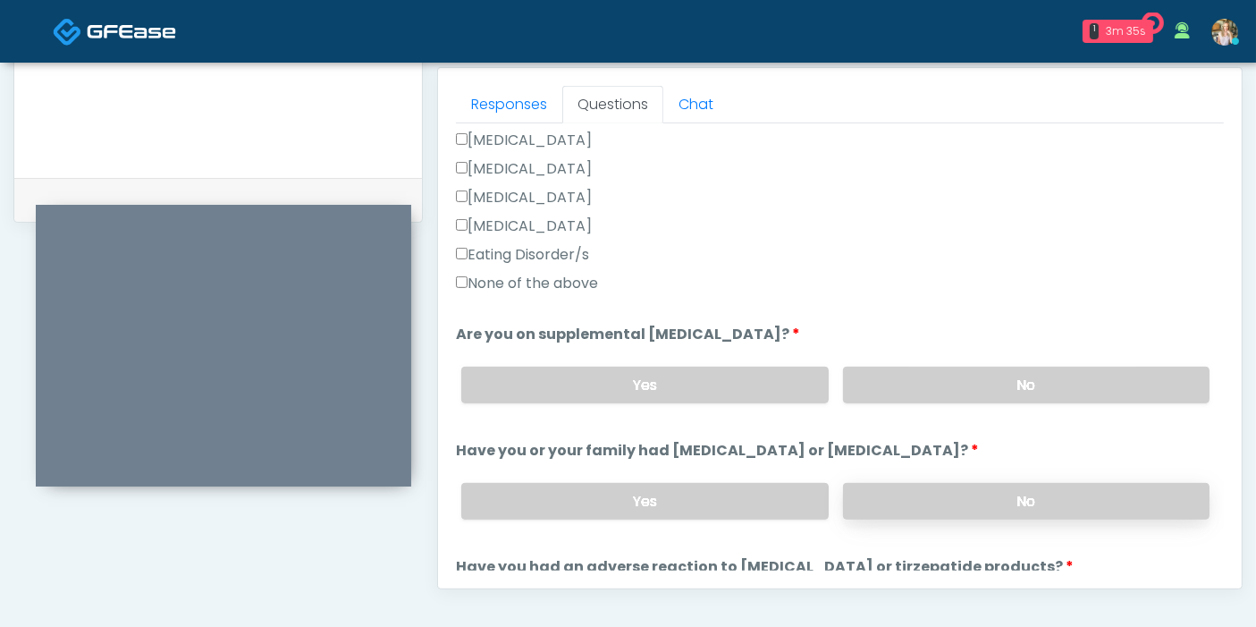
scroll to position [595, 0]
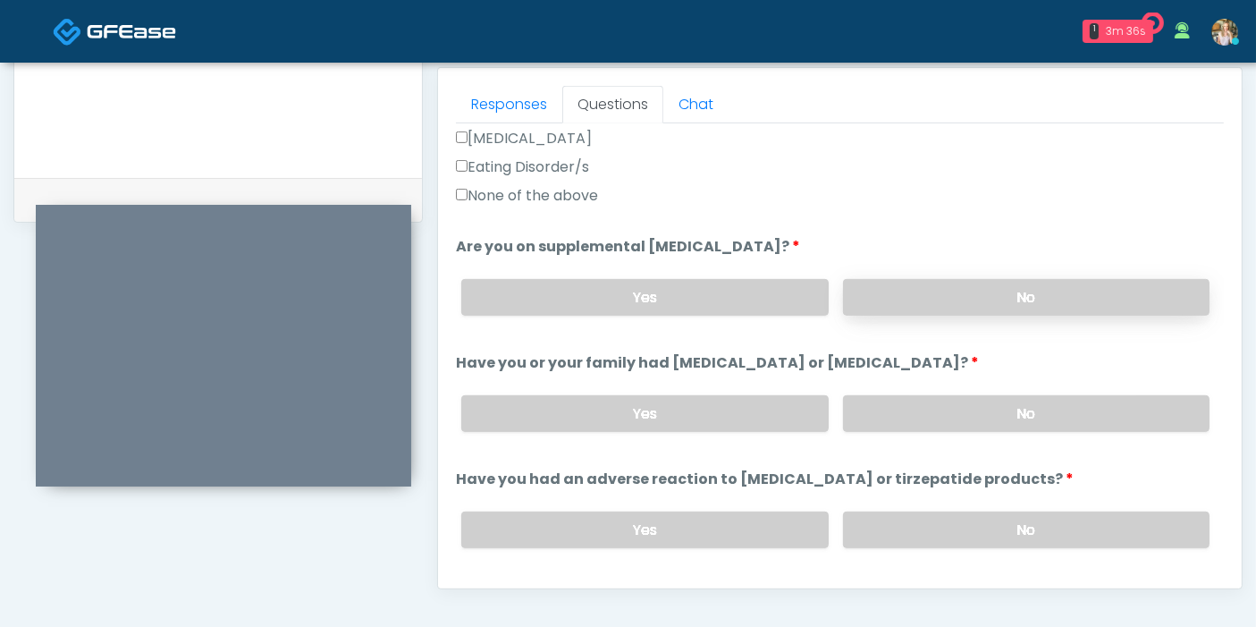
click at [1000, 292] on label "No" at bounding box center [1026, 297] width 366 height 37
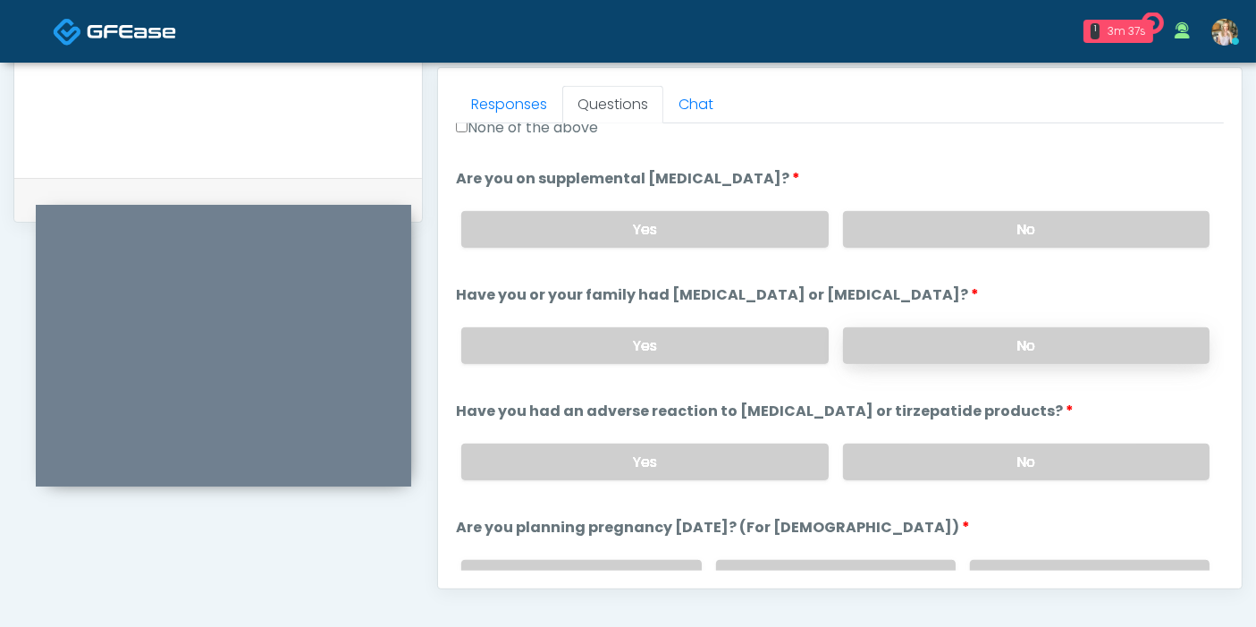
scroll to position [695, 0]
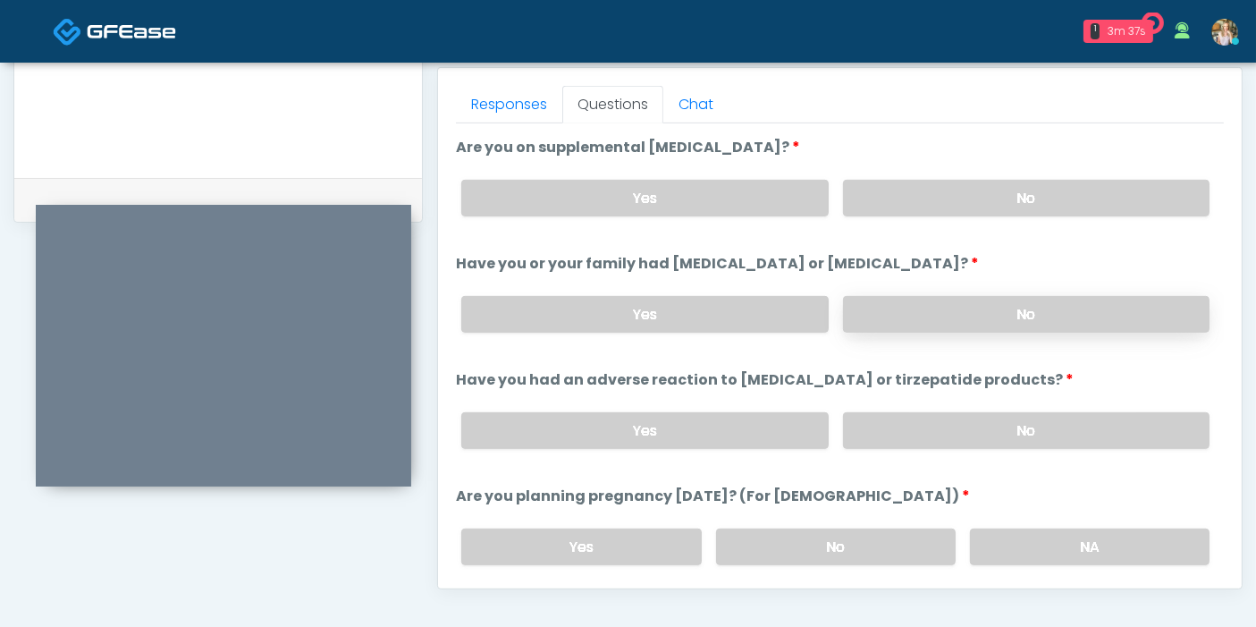
click at [1015, 302] on label "No" at bounding box center [1026, 314] width 366 height 37
click at [1021, 420] on label "No" at bounding box center [1026, 430] width 366 height 37
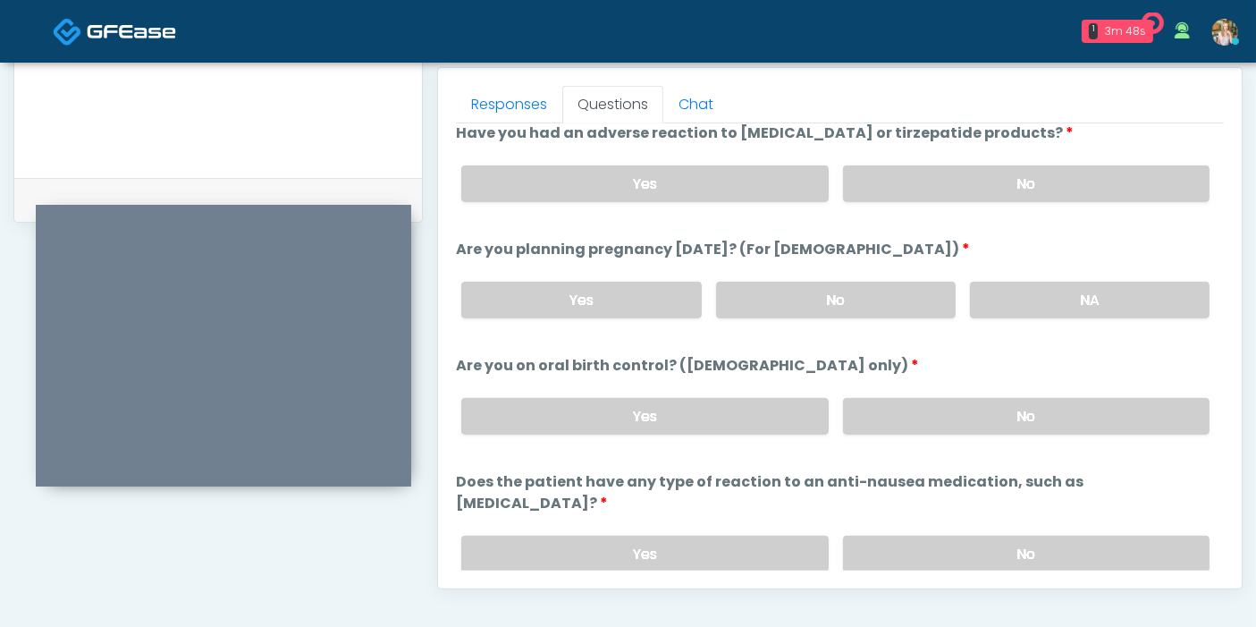
scroll to position [984, 0]
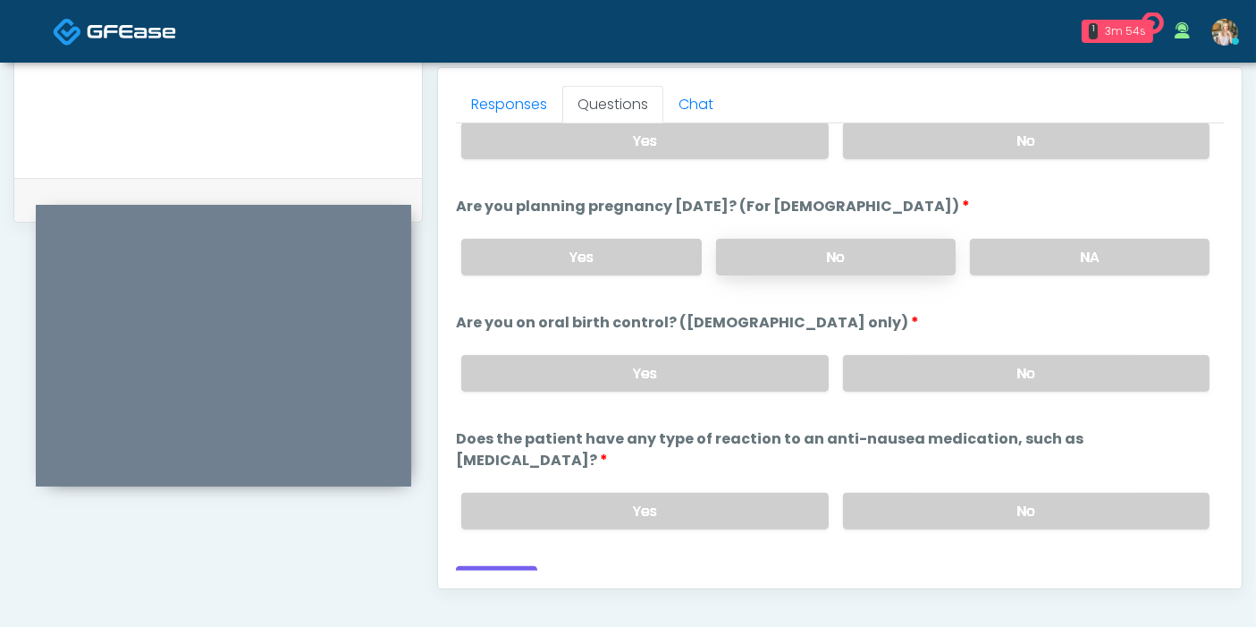
click at [849, 251] on label "No" at bounding box center [836, 257] width 240 height 37
click at [938, 368] on label "No" at bounding box center [1026, 373] width 366 height 37
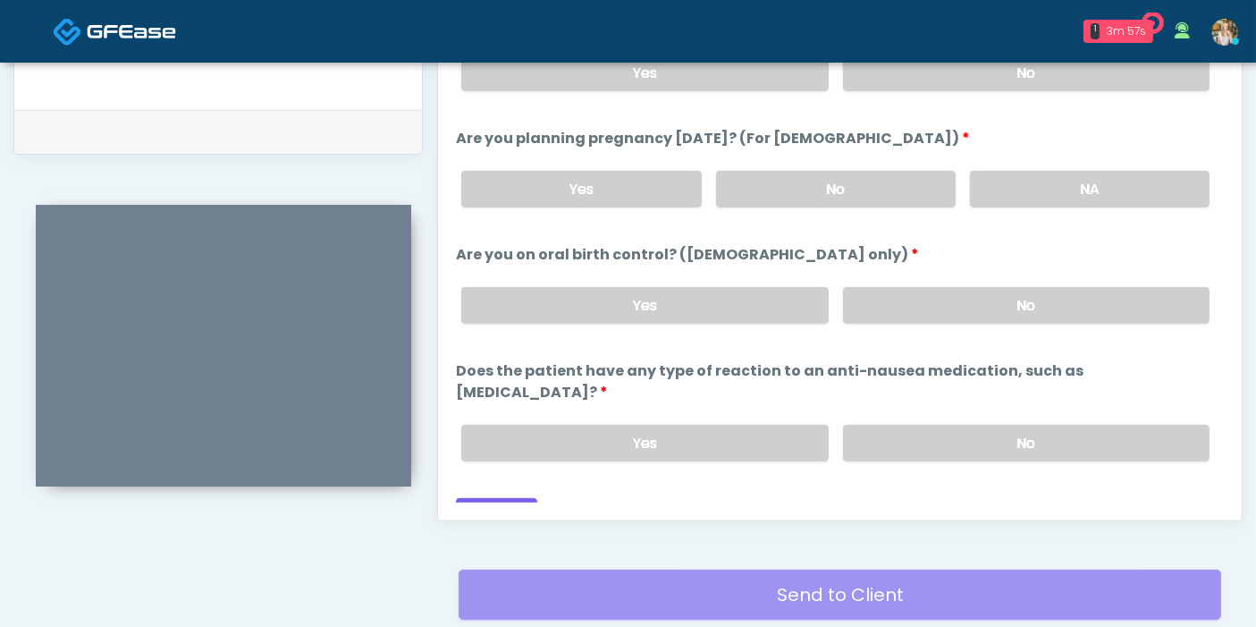
scroll to position [875, 0]
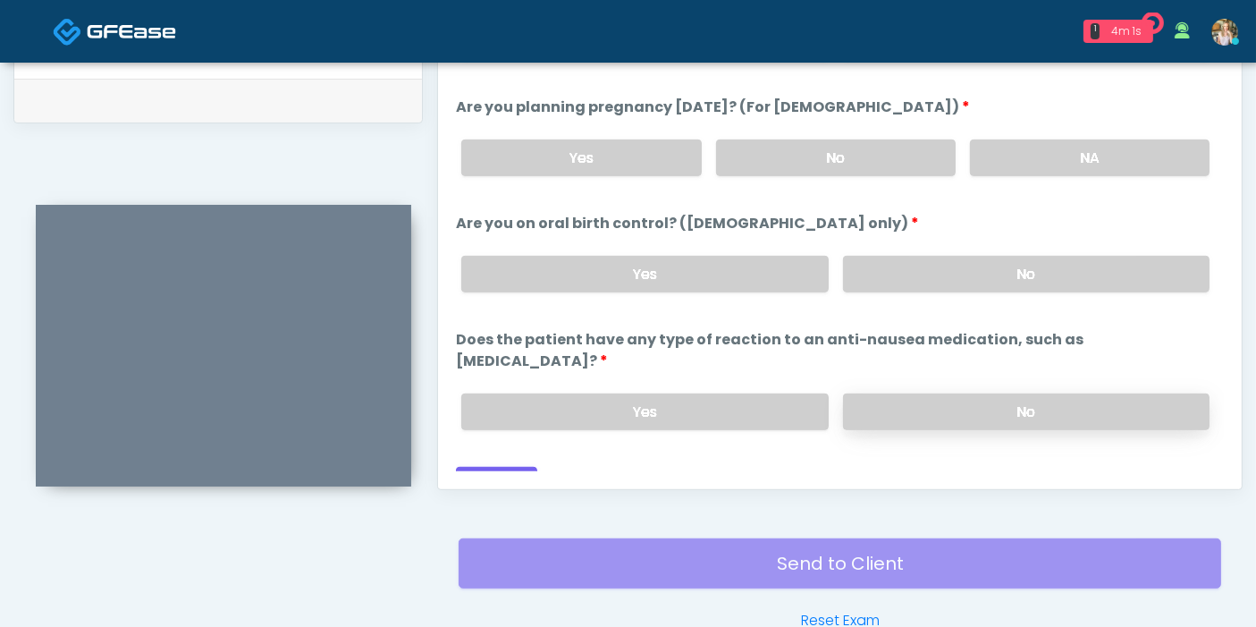
click at [938, 393] on label "No" at bounding box center [1026, 411] width 366 height 37
click at [512, 467] on button "Continue" at bounding box center [496, 483] width 81 height 33
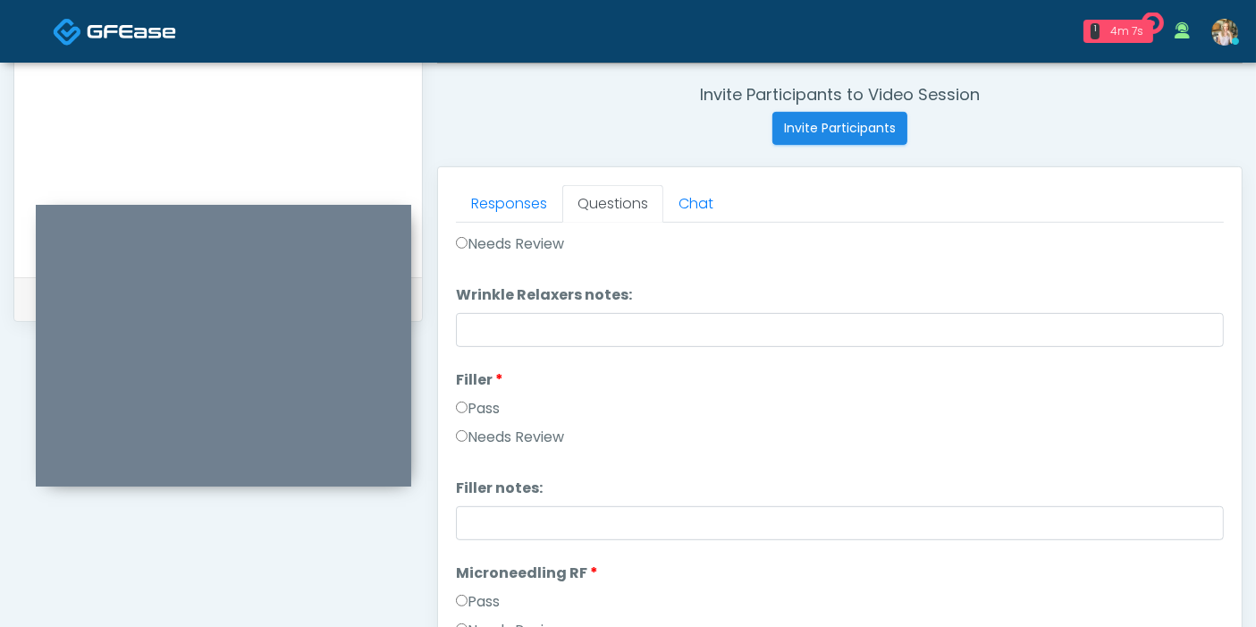
scroll to position [0, 0]
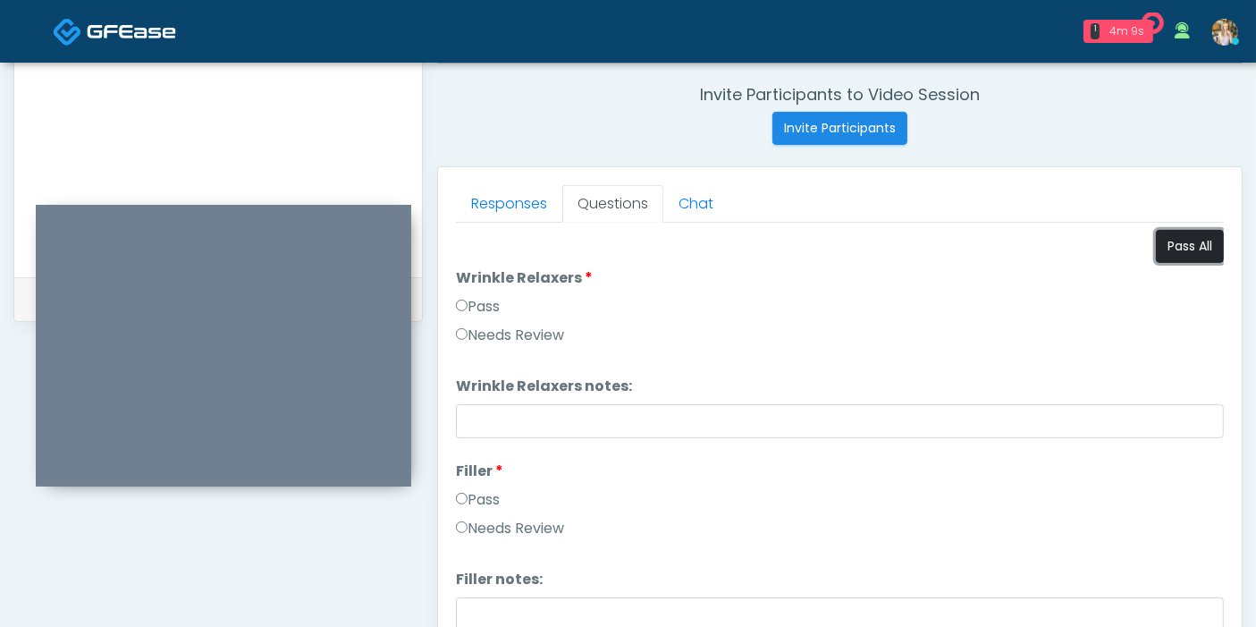
click at [1179, 246] on button "Pass All" at bounding box center [1190, 246] width 68 height 33
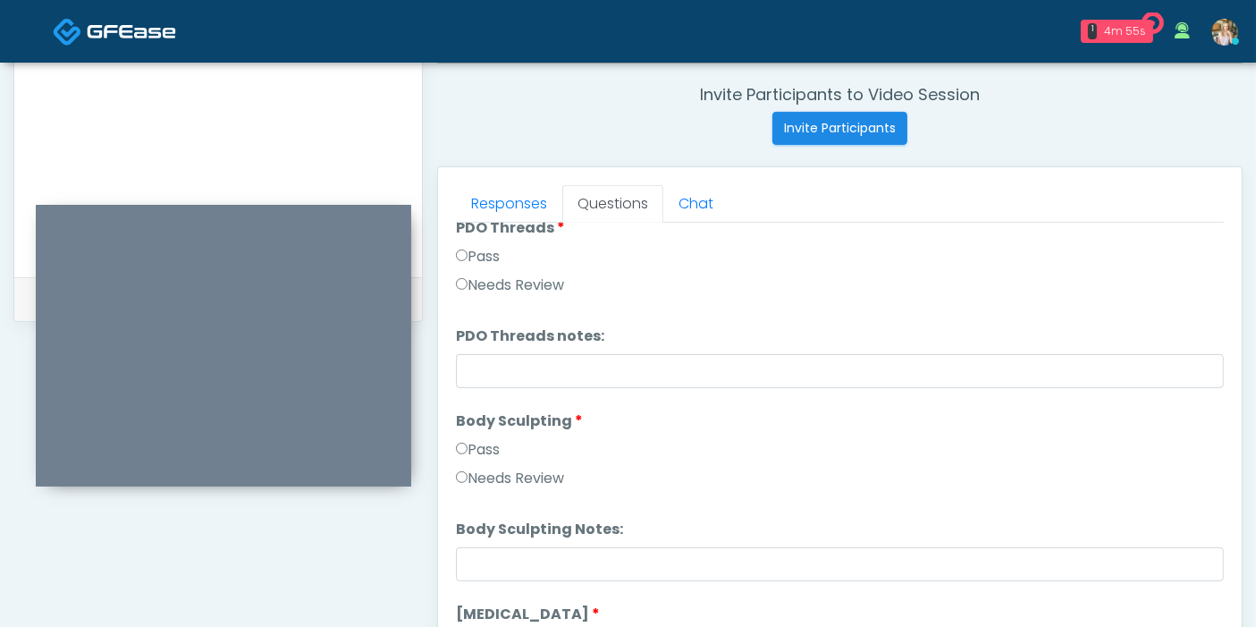
scroll to position [1887, 0]
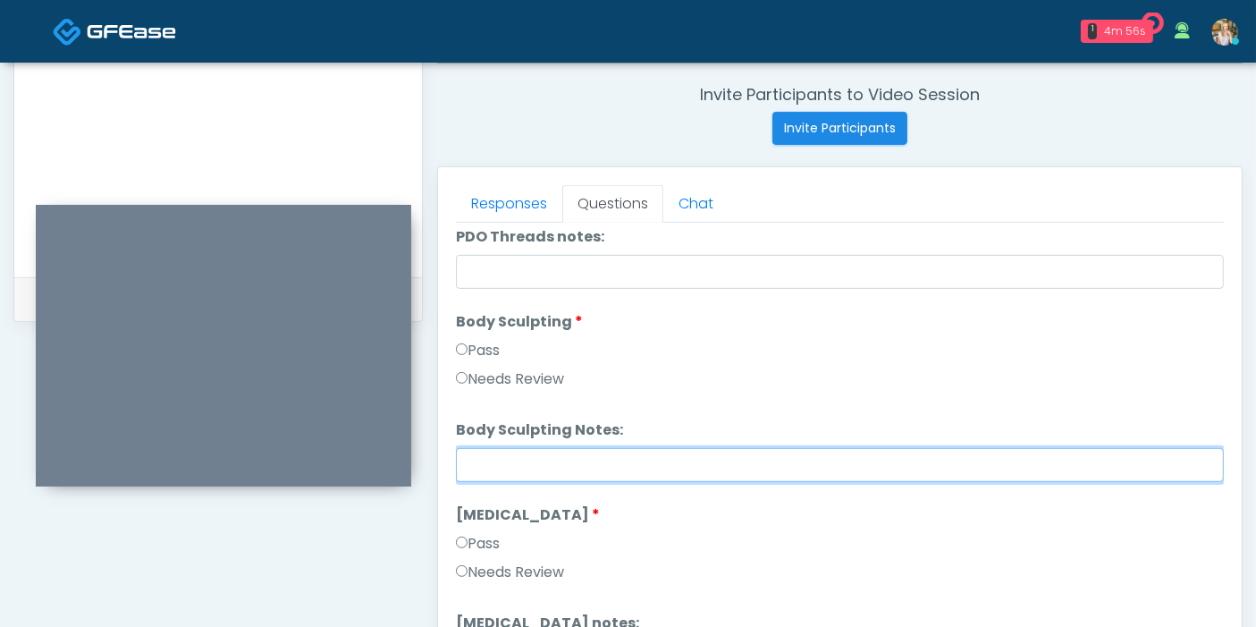
click at [726, 461] on input "Body Sculpting Notes:" at bounding box center [840, 465] width 768 height 34
type input "*"
type input "**********"
drag, startPoint x: 749, startPoint y: 462, endPoint x: 452, endPoint y: 460, distance: 296.8
click at [451, 460] on div "Responses Questions Chat Good Faith Exam Script Good Faith Exam Script INTRODUC…" at bounding box center [840, 427] width 804 height 520
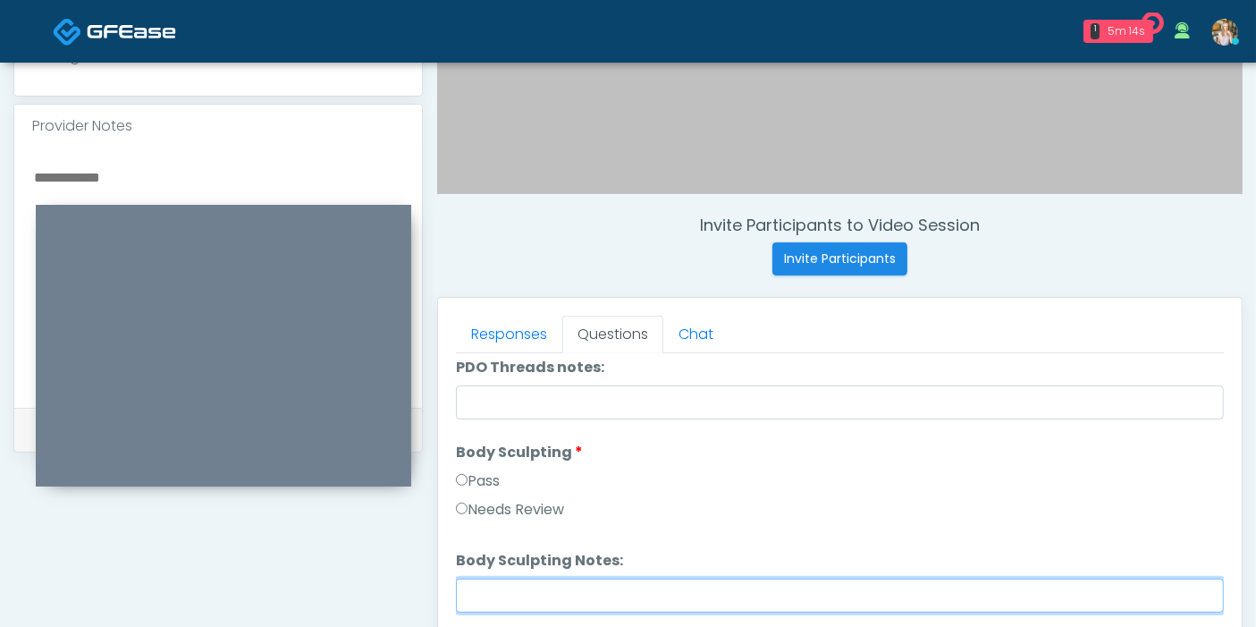
scroll to position [577, 0]
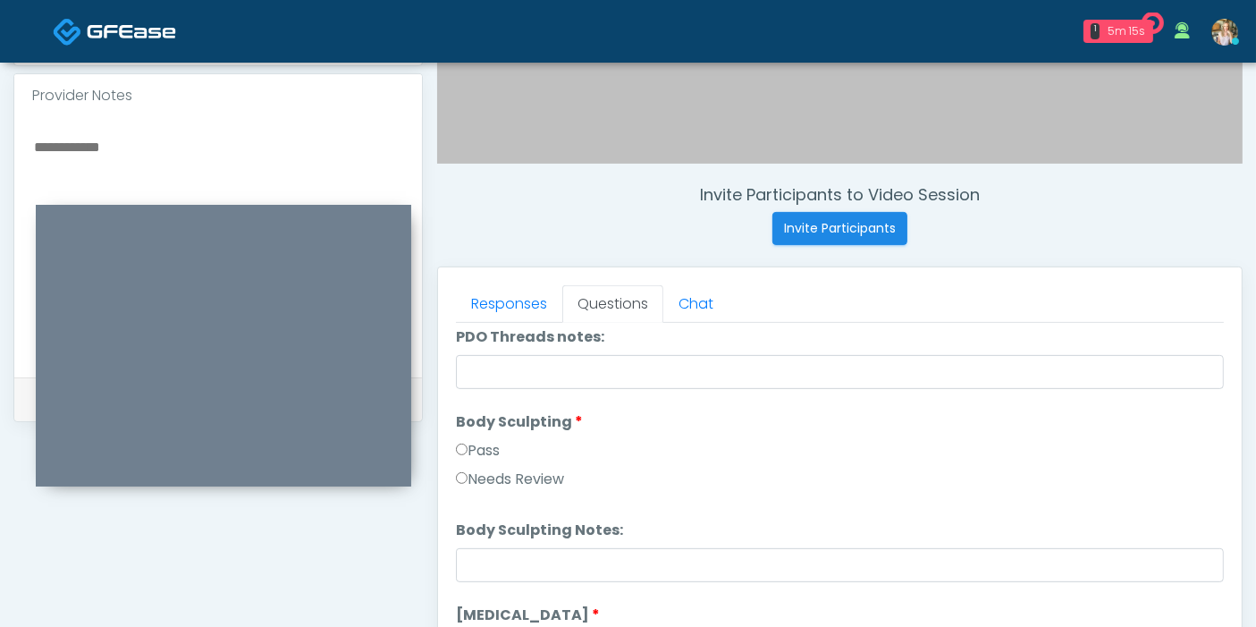
click at [87, 150] on textarea at bounding box center [218, 244] width 372 height 218
paste textarea "**********"
click at [114, 135] on textarea "**********" at bounding box center [218, 244] width 372 height 218
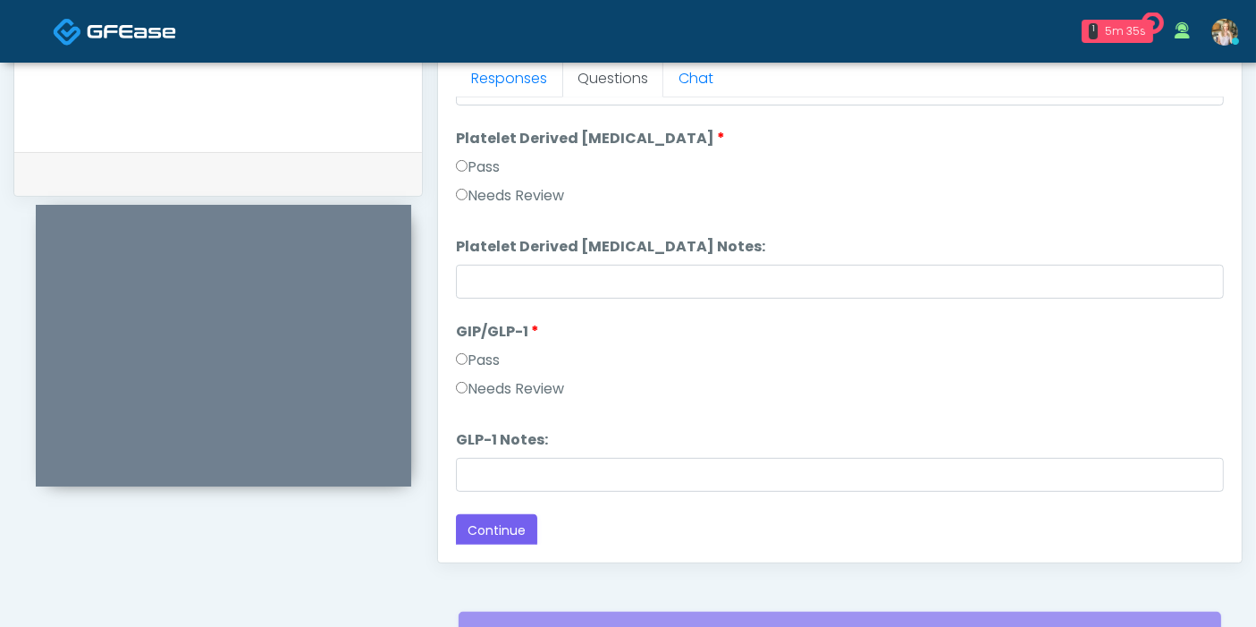
scroll to position [974, 0]
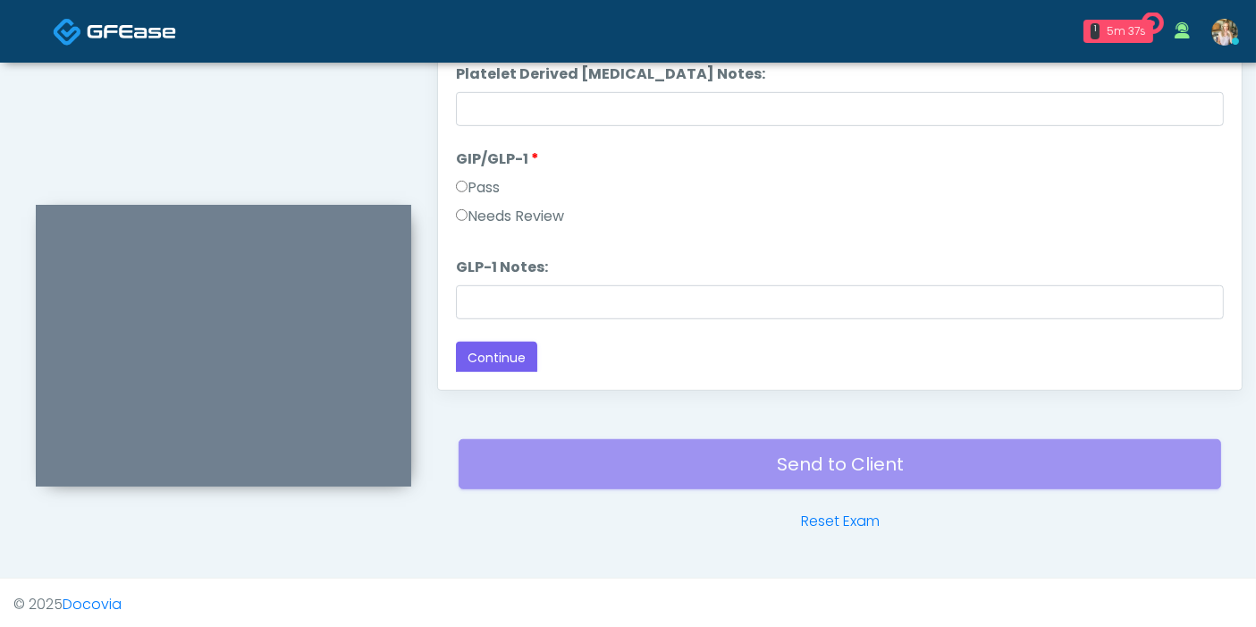
type textarea "**********"
click at [485, 207] on label "Needs Review" at bounding box center [510, 216] width 108 height 21
click at [518, 348] on button "Continue" at bounding box center [496, 357] width 81 height 33
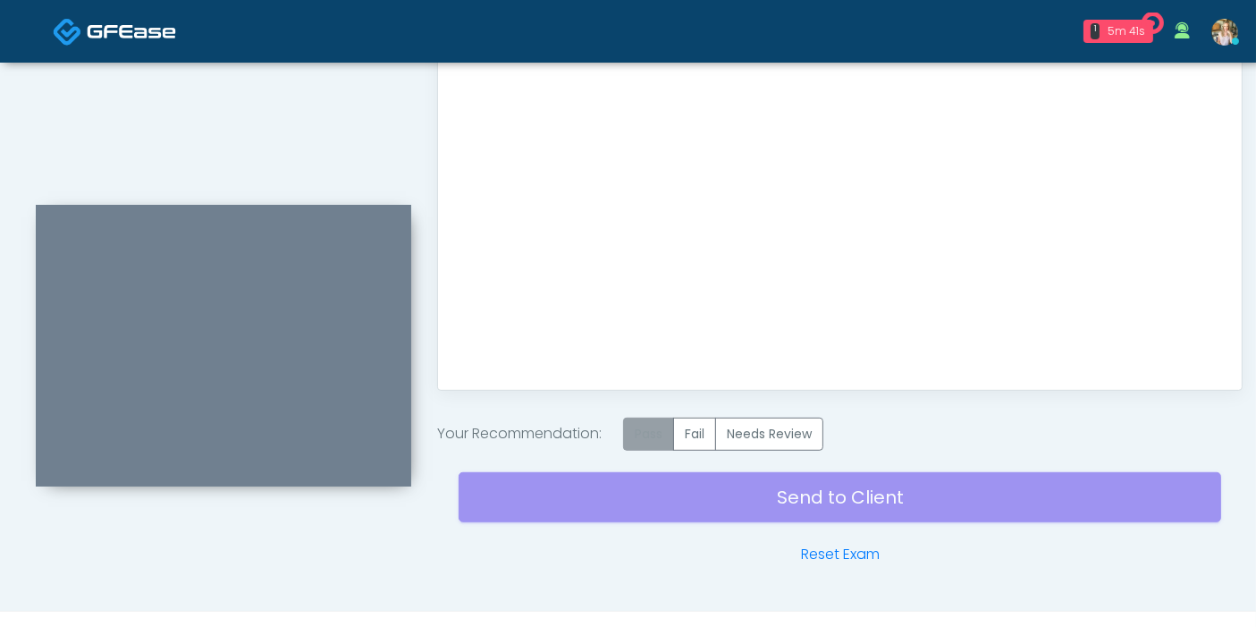
click at [653, 422] on label "Pass" at bounding box center [648, 433] width 51 height 33
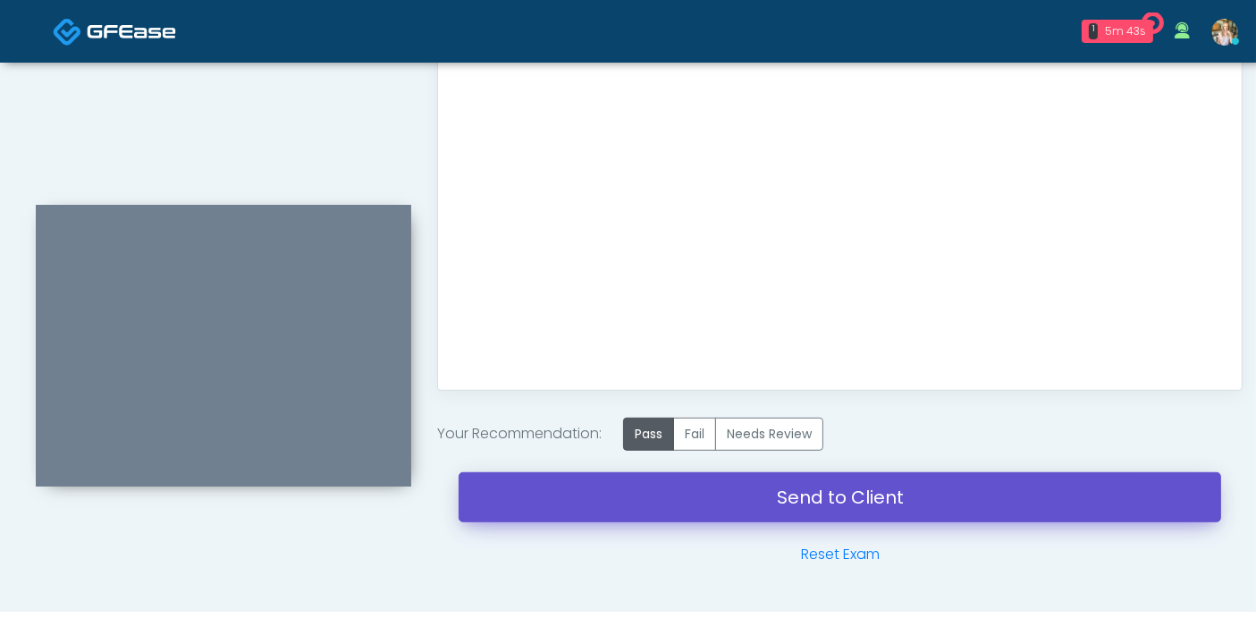
click at [830, 496] on link "Send to Client" at bounding box center [840, 497] width 762 height 50
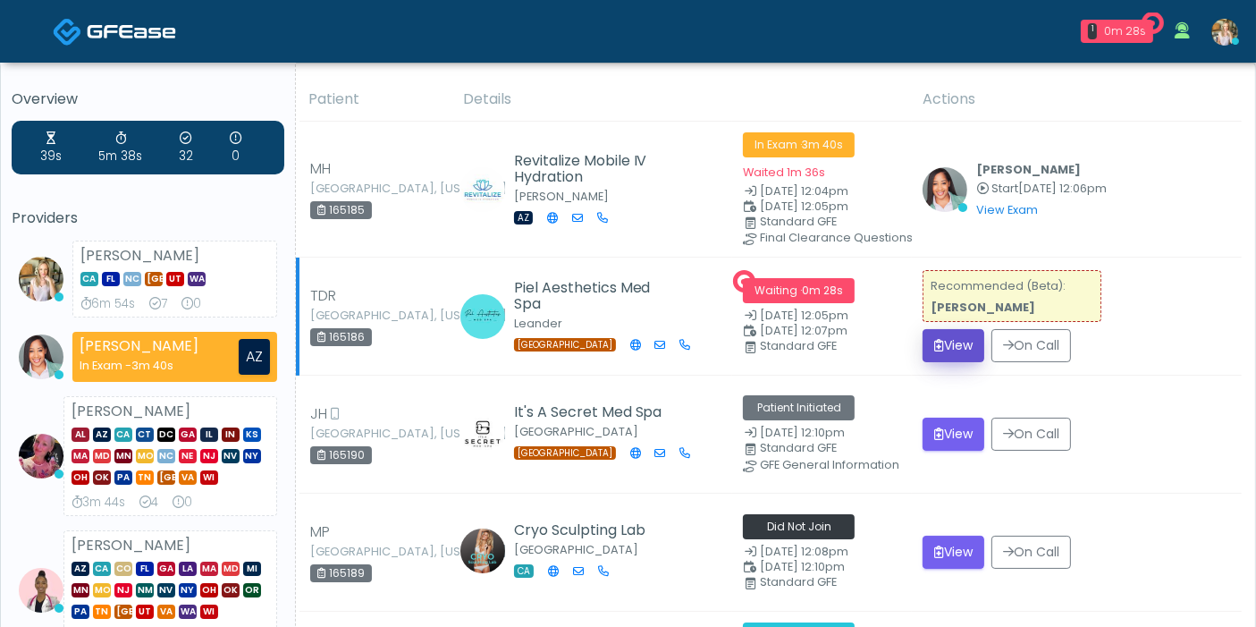
click at [948, 339] on button "View" at bounding box center [953, 345] width 62 height 33
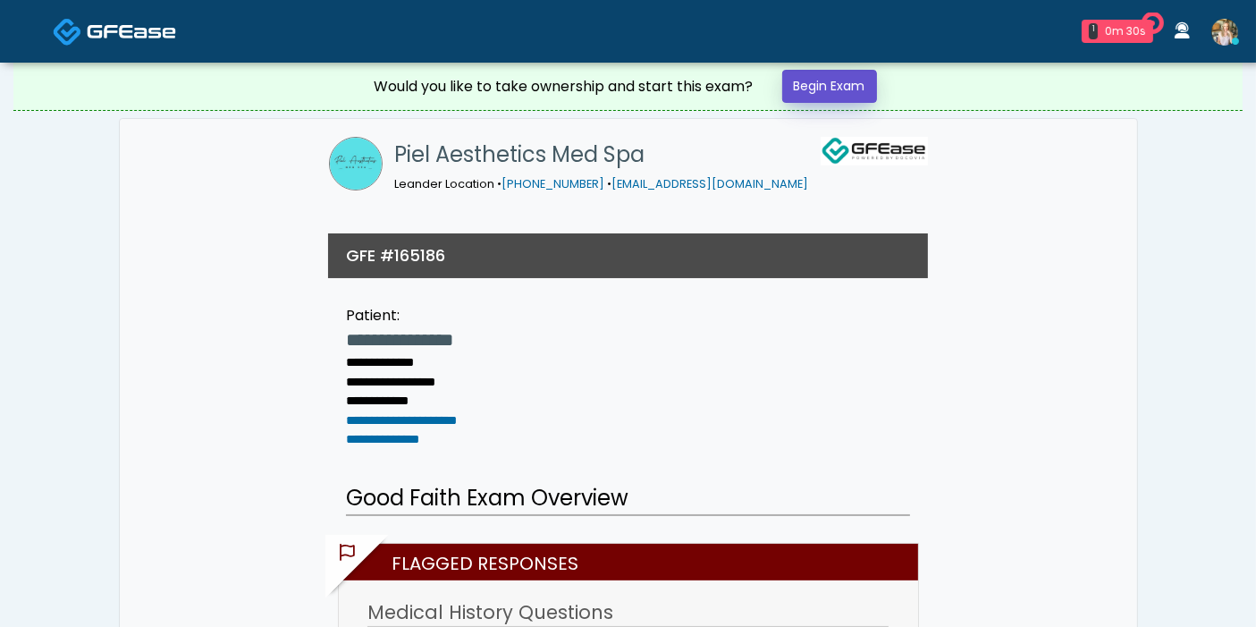
click at [828, 85] on link "Begin Exam" at bounding box center [829, 86] width 95 height 33
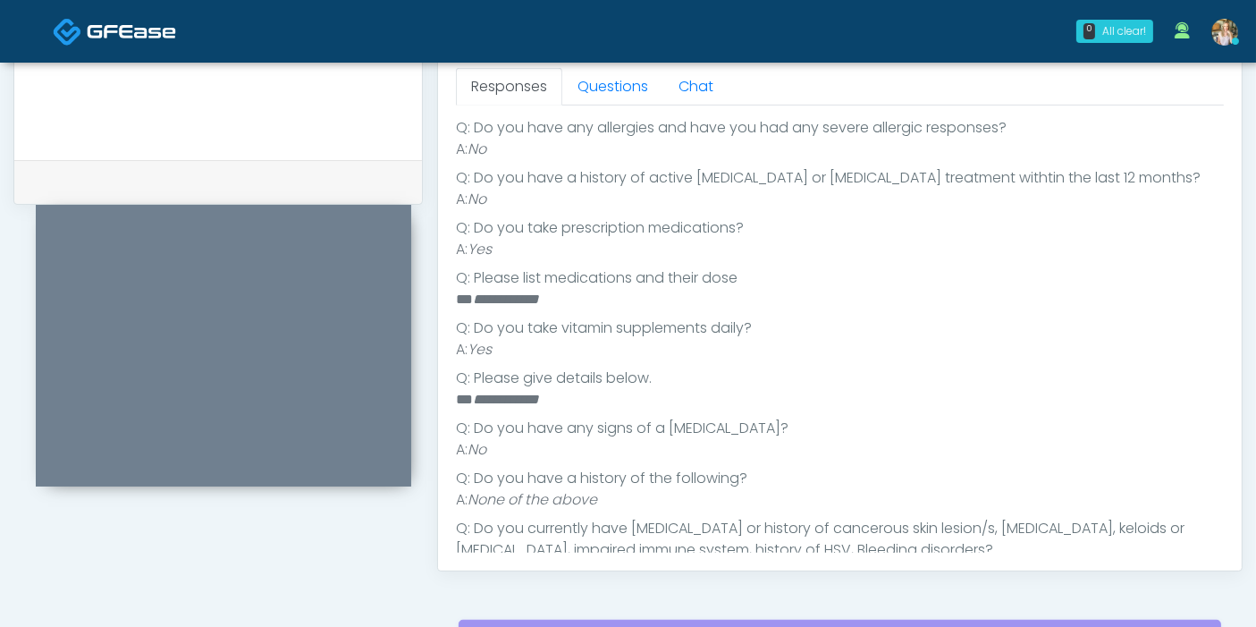
scroll to position [325, 0]
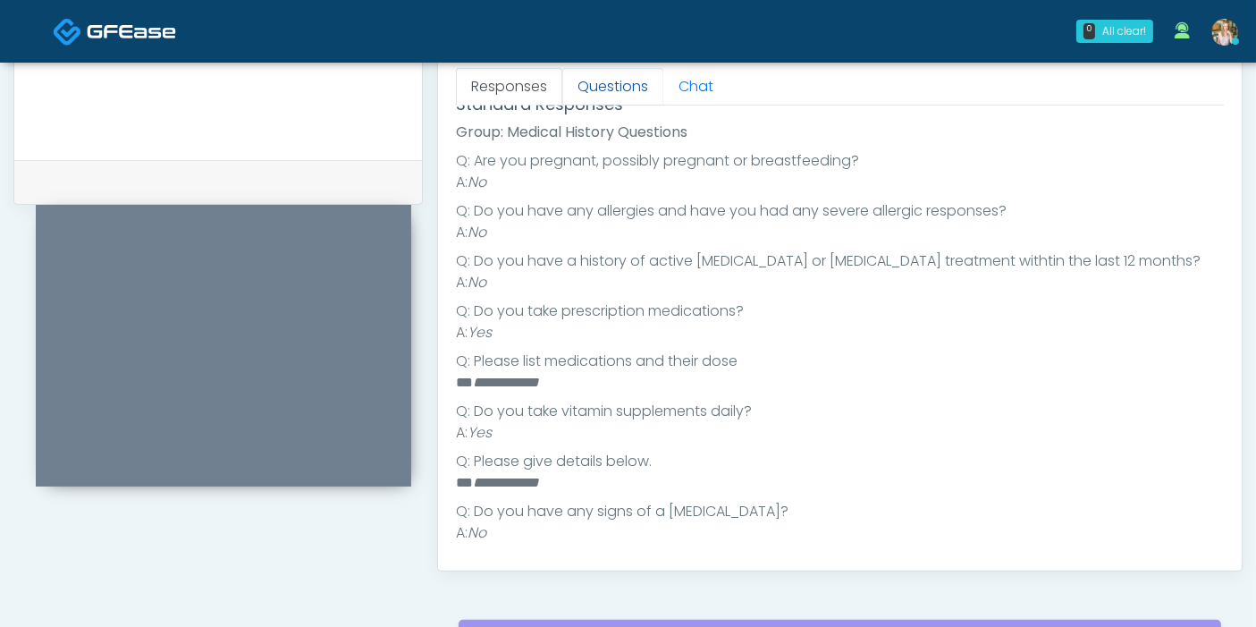
click at [608, 79] on link "Questions" at bounding box center [612, 87] width 101 height 38
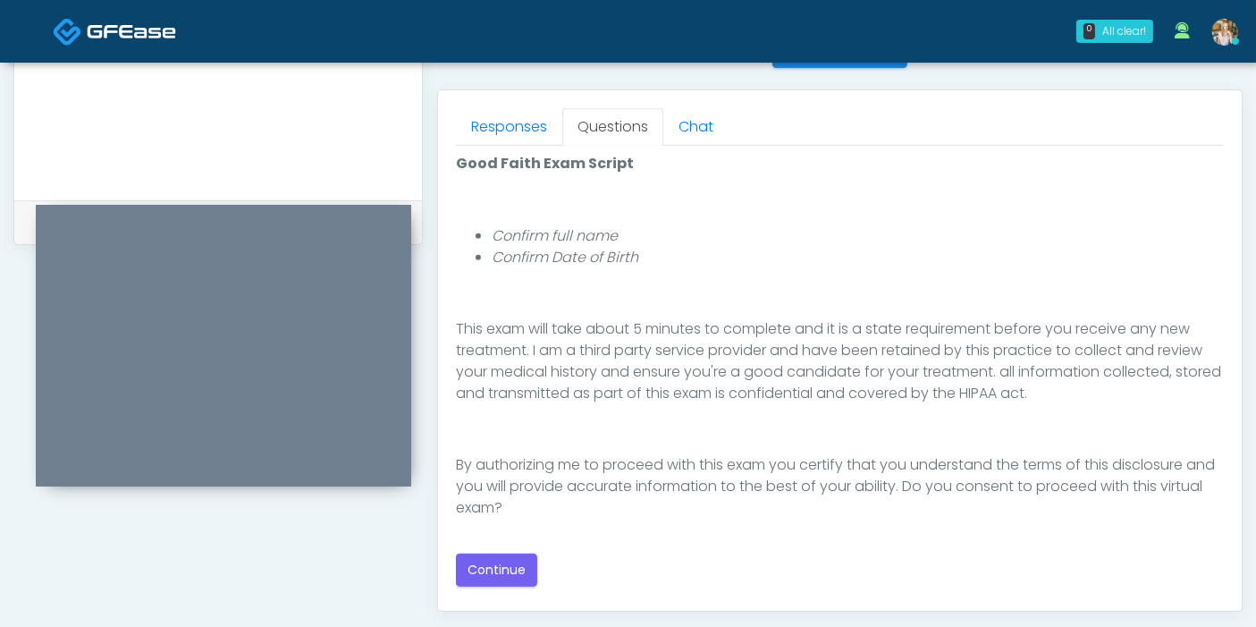
scroll to position [794, 0]
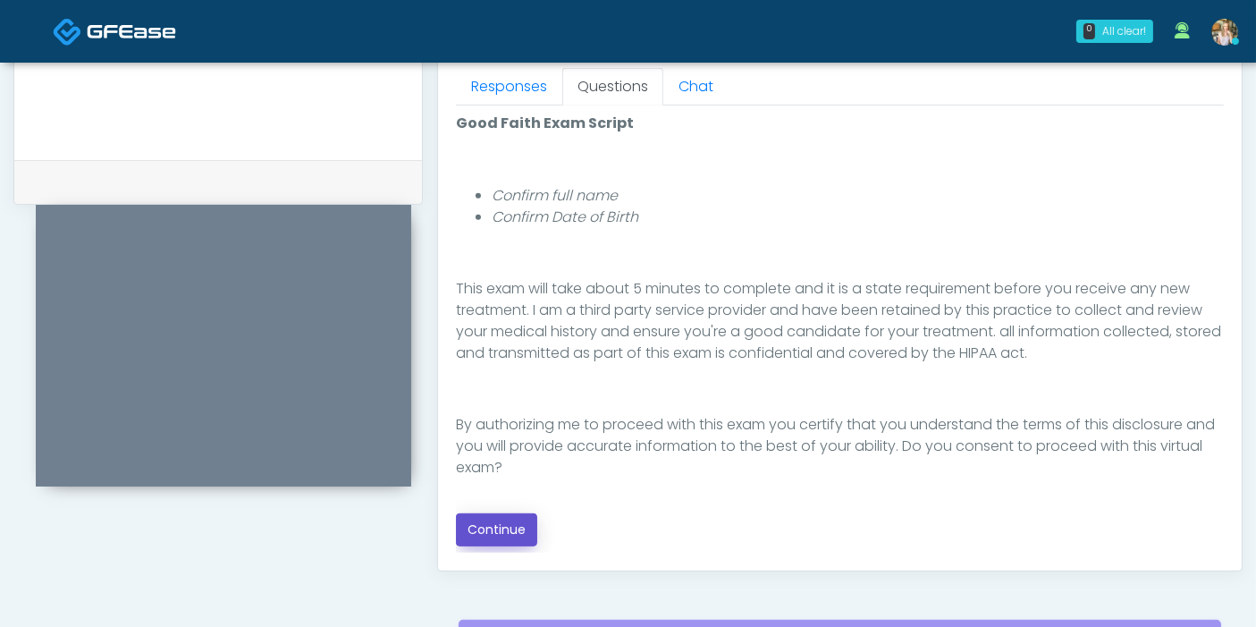
click at [510, 527] on button "Continue" at bounding box center [496, 529] width 81 height 33
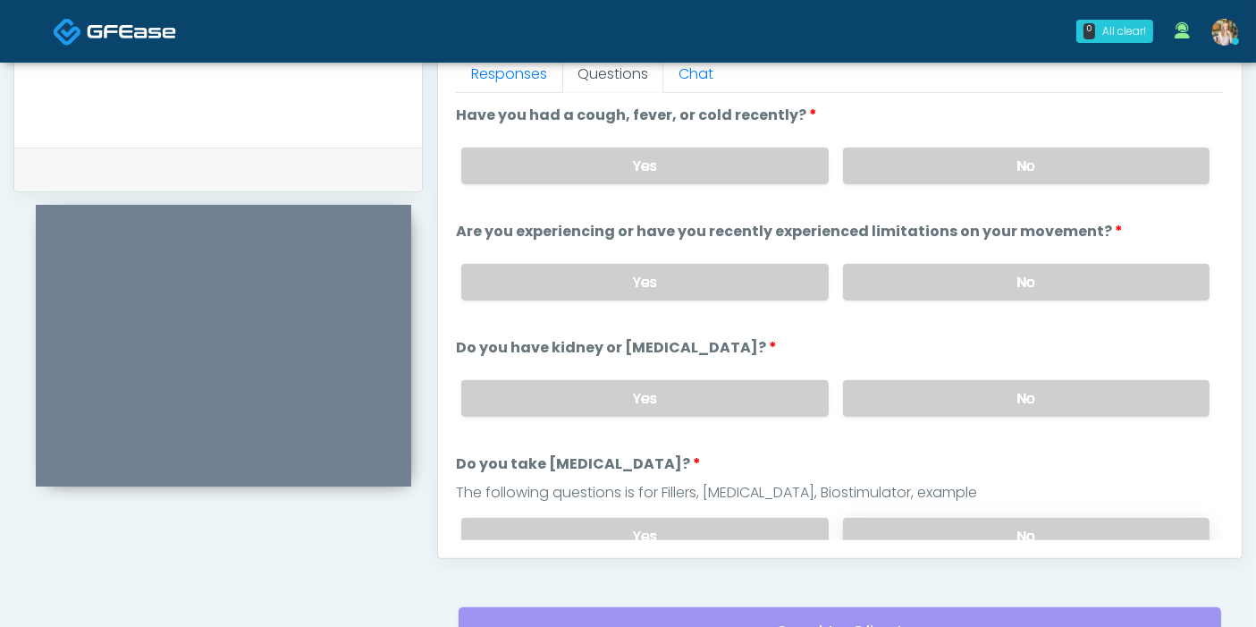
scroll to position [776, 0]
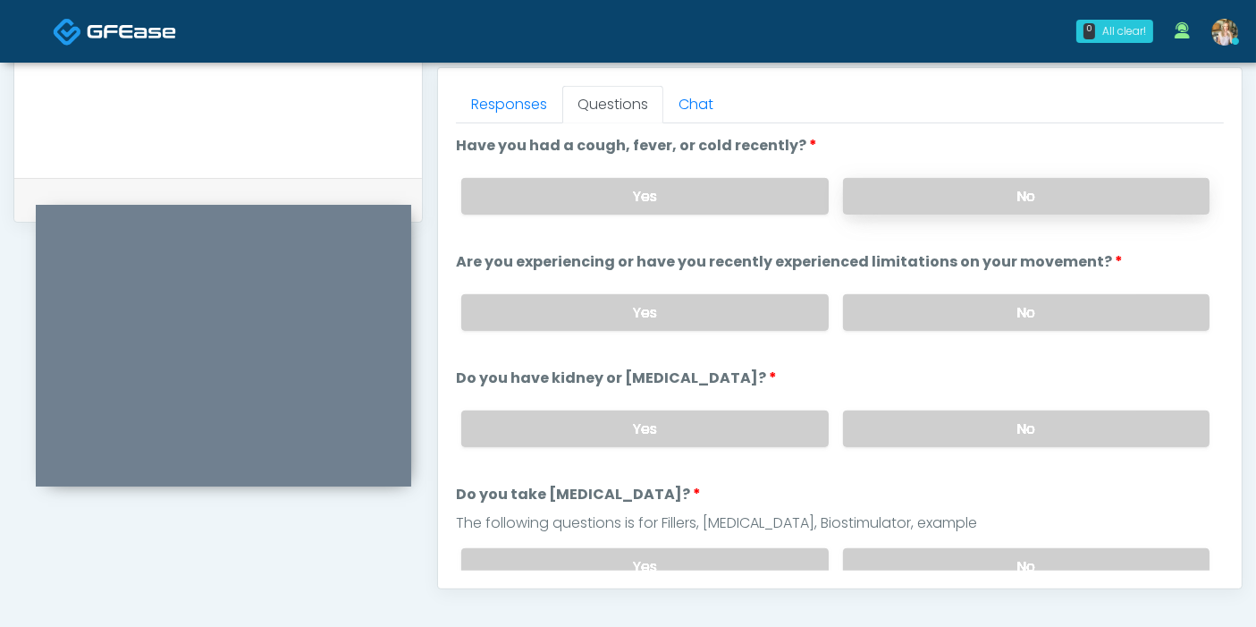
click at [985, 199] on label "No" at bounding box center [1026, 196] width 366 height 37
click at [1009, 305] on label "No" at bounding box center [1026, 312] width 366 height 37
click at [1012, 440] on label "No" at bounding box center [1026, 428] width 366 height 37
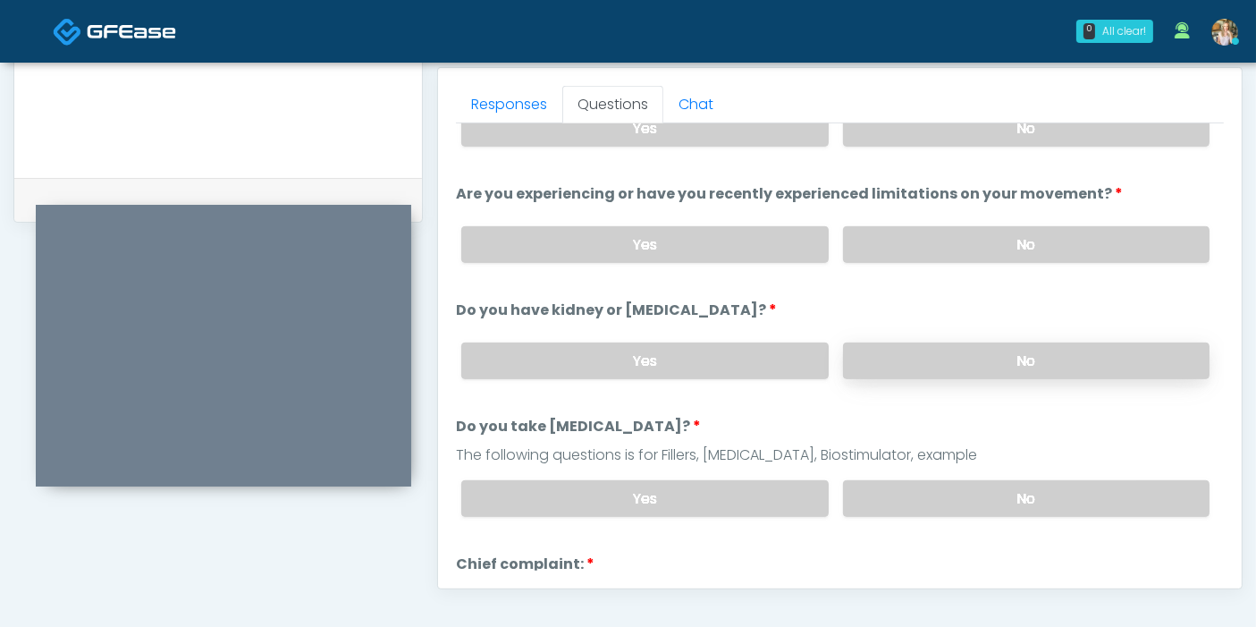
scroll to position [99, 0]
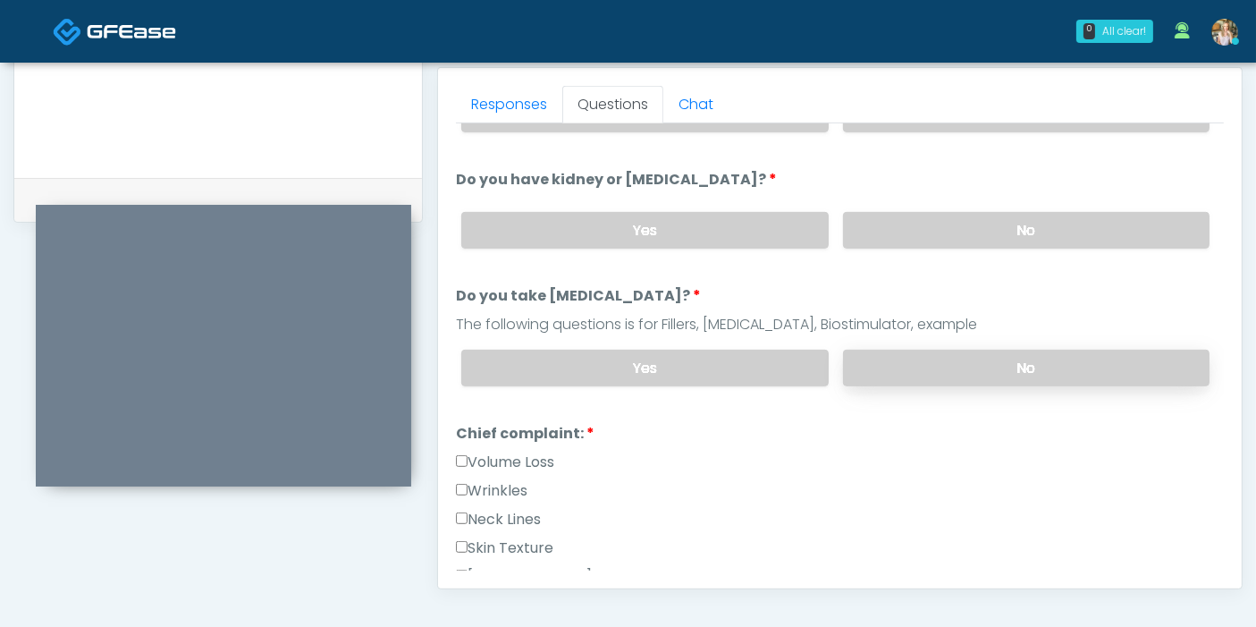
click at [998, 369] on label "No" at bounding box center [1026, 368] width 366 height 37
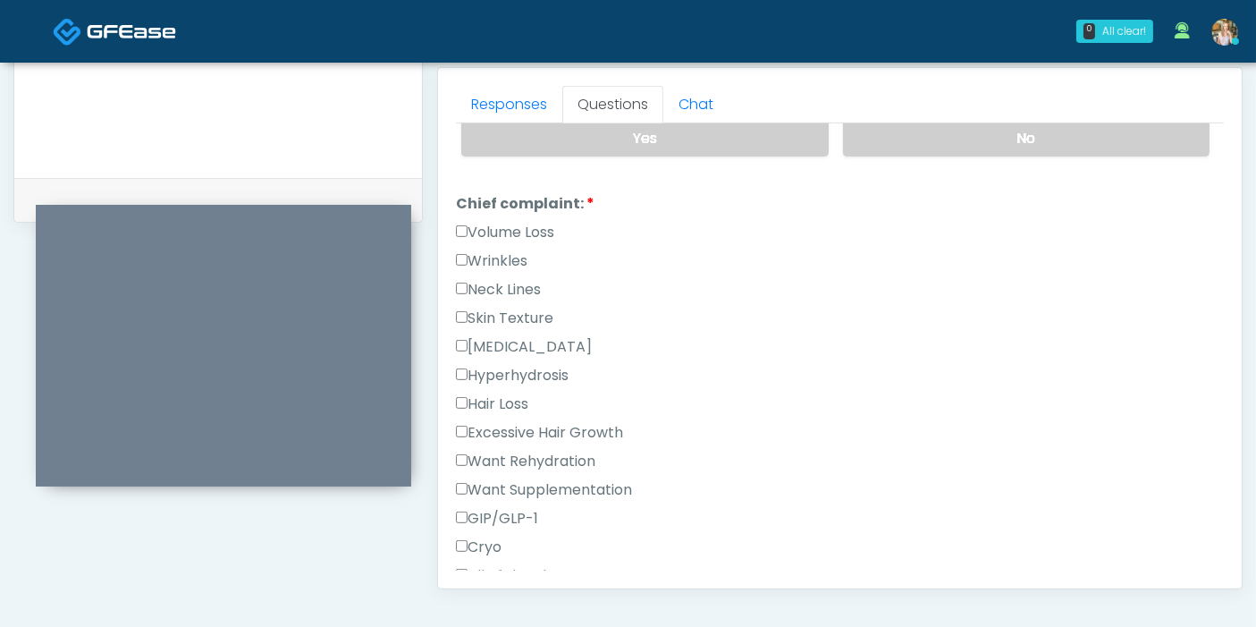
scroll to position [397, 0]
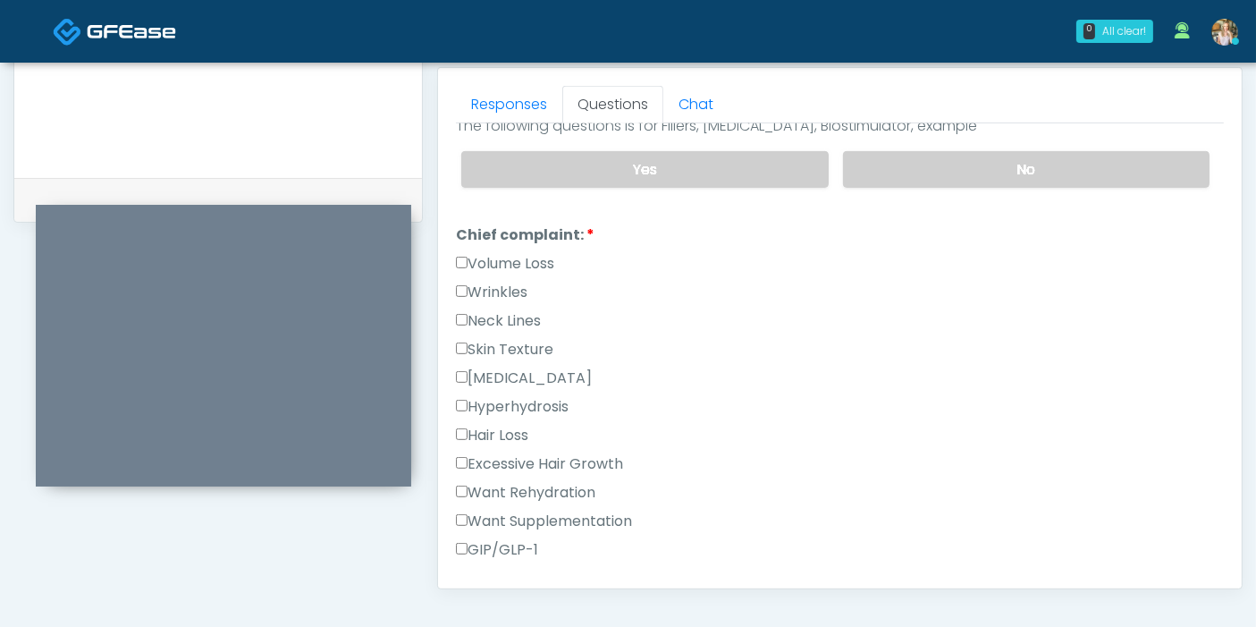
click at [505, 540] on label "GIP/GLP-1" at bounding box center [497, 549] width 82 height 21
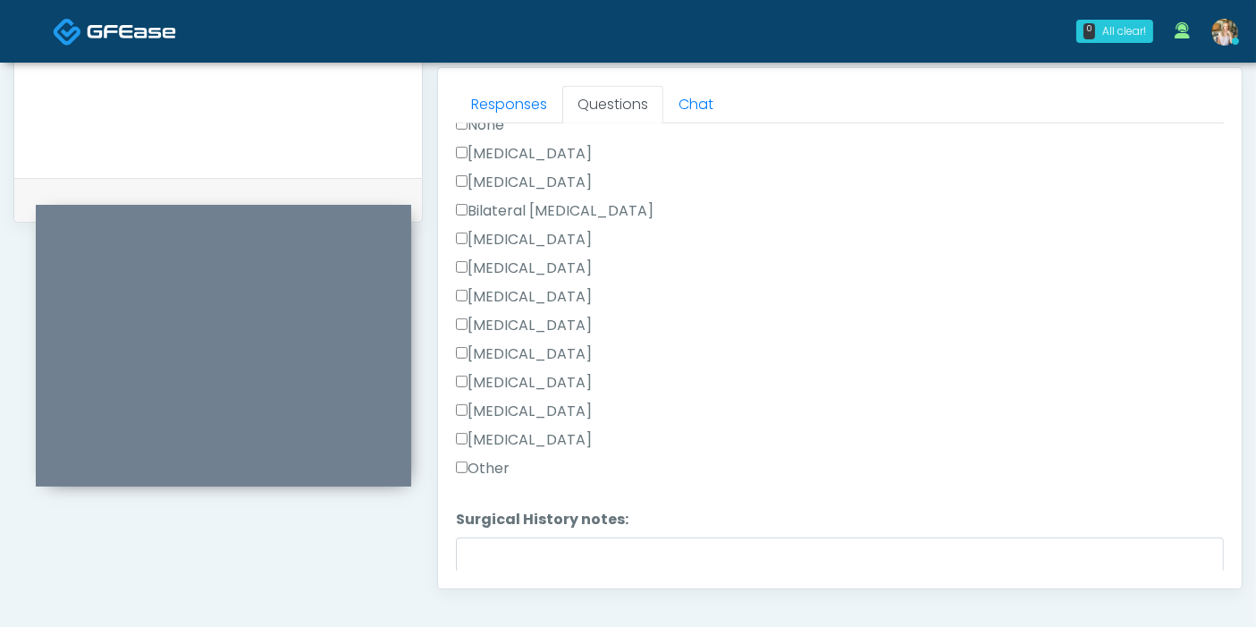
scroll to position [894, 0]
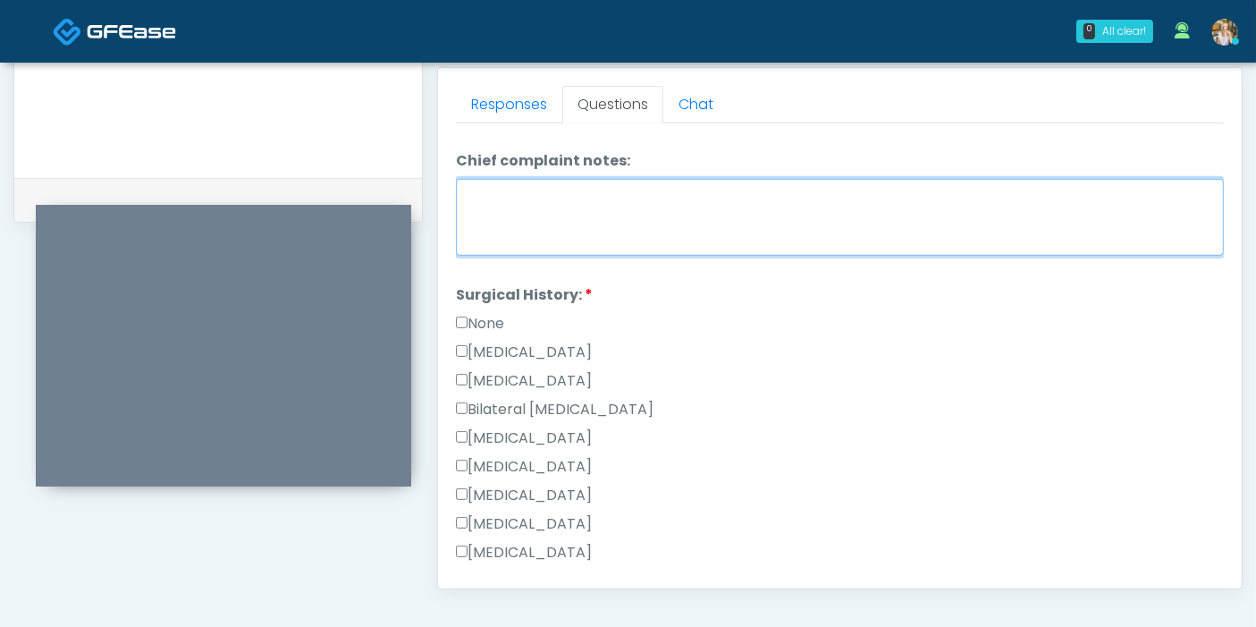
click at [715, 215] on textarea "Chief complaint notes:" at bounding box center [840, 217] width 768 height 77
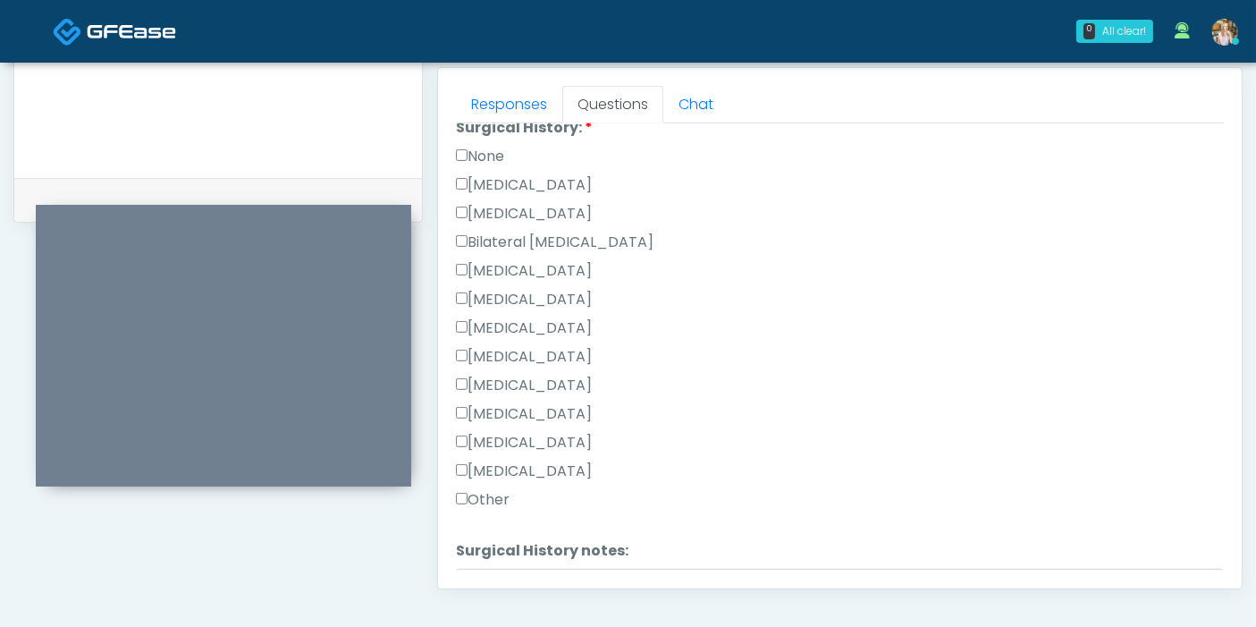
scroll to position [1092, 0]
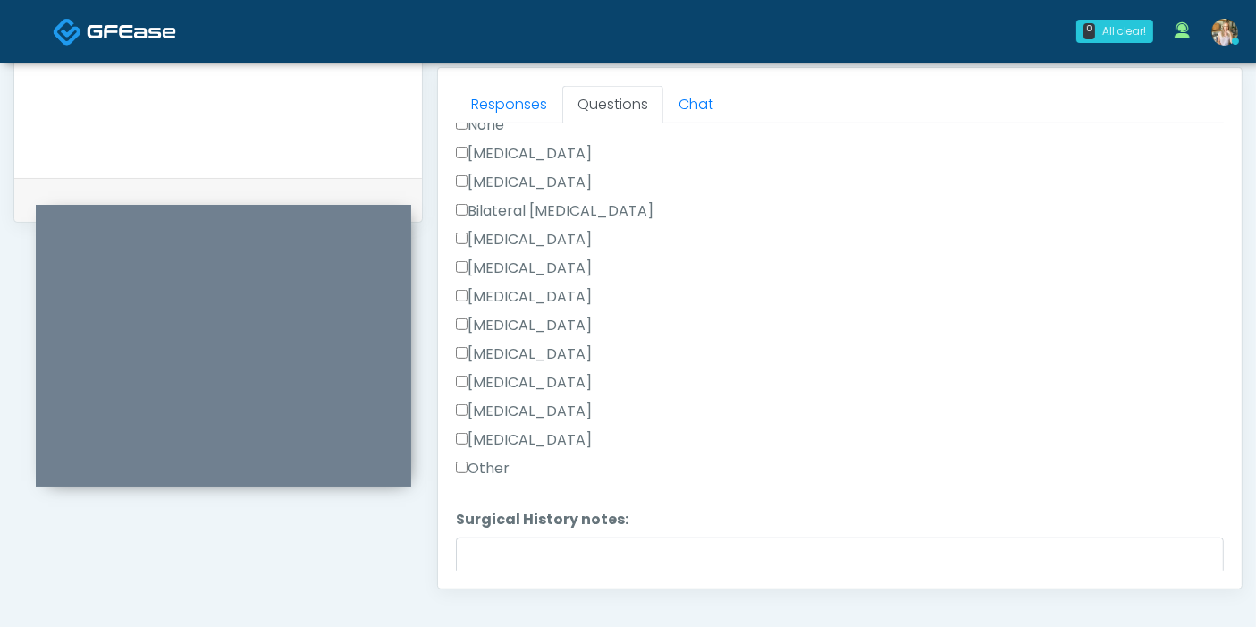
type textarea "**********"
click at [493, 229] on label "Breast Augmentation" at bounding box center [524, 239] width 136 height 21
click at [494, 257] on label "Liposuction" at bounding box center [524, 267] width 136 height 21
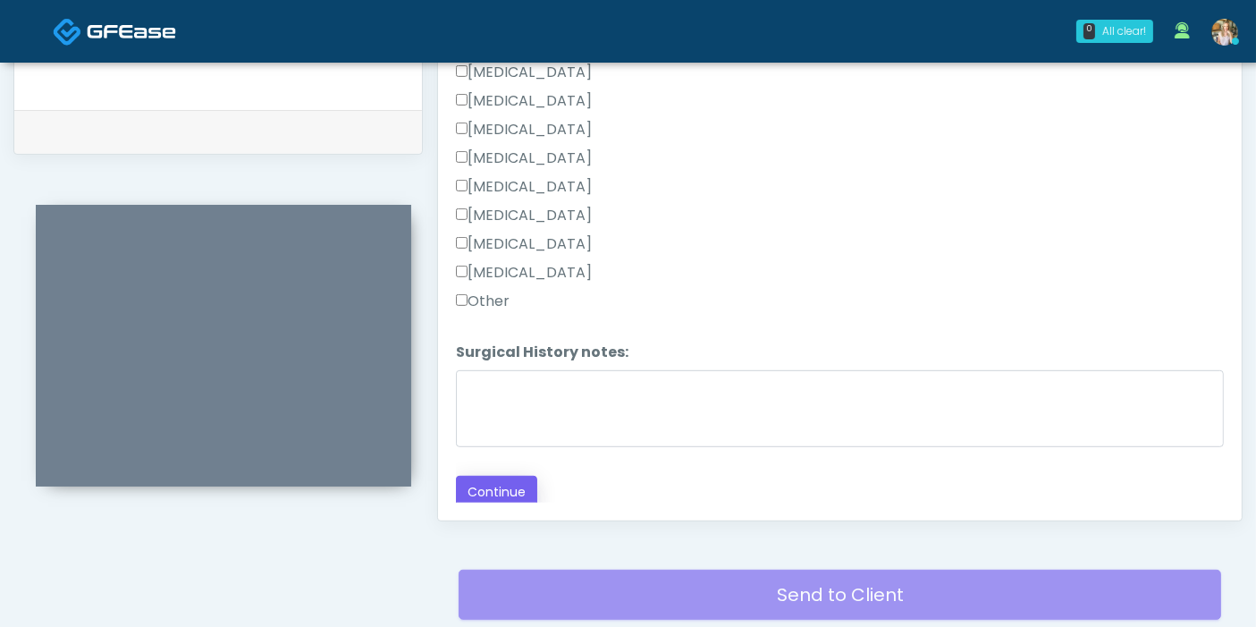
scroll to position [875, 0]
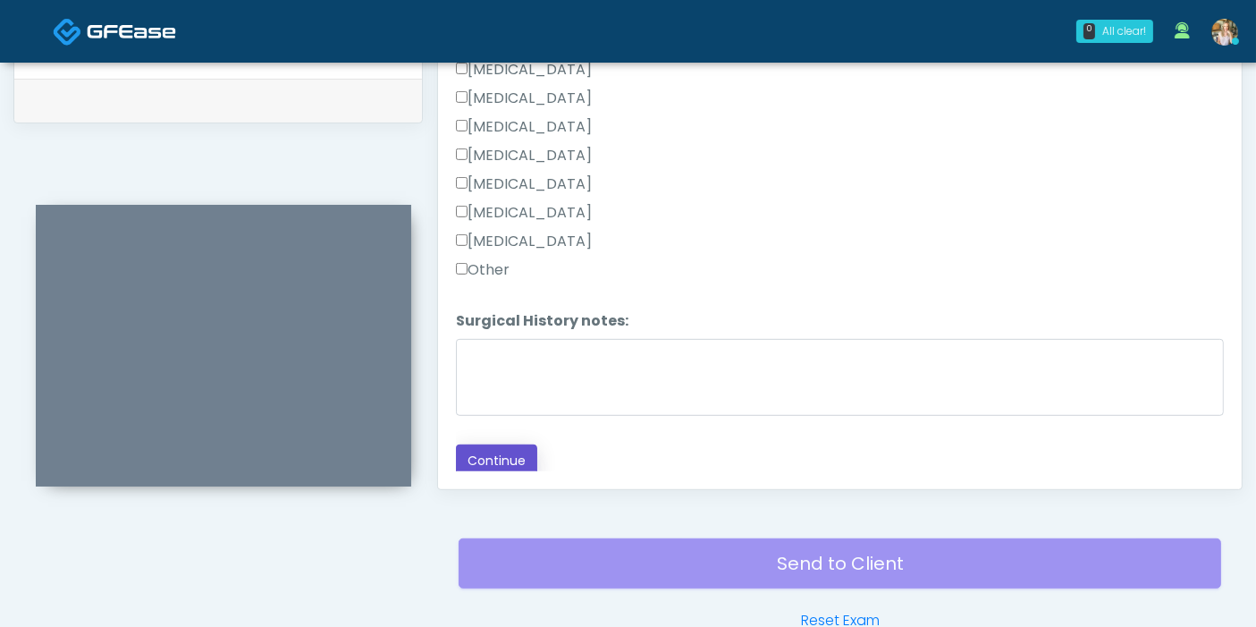
click at [501, 456] on button "Continue" at bounding box center [496, 460] width 81 height 33
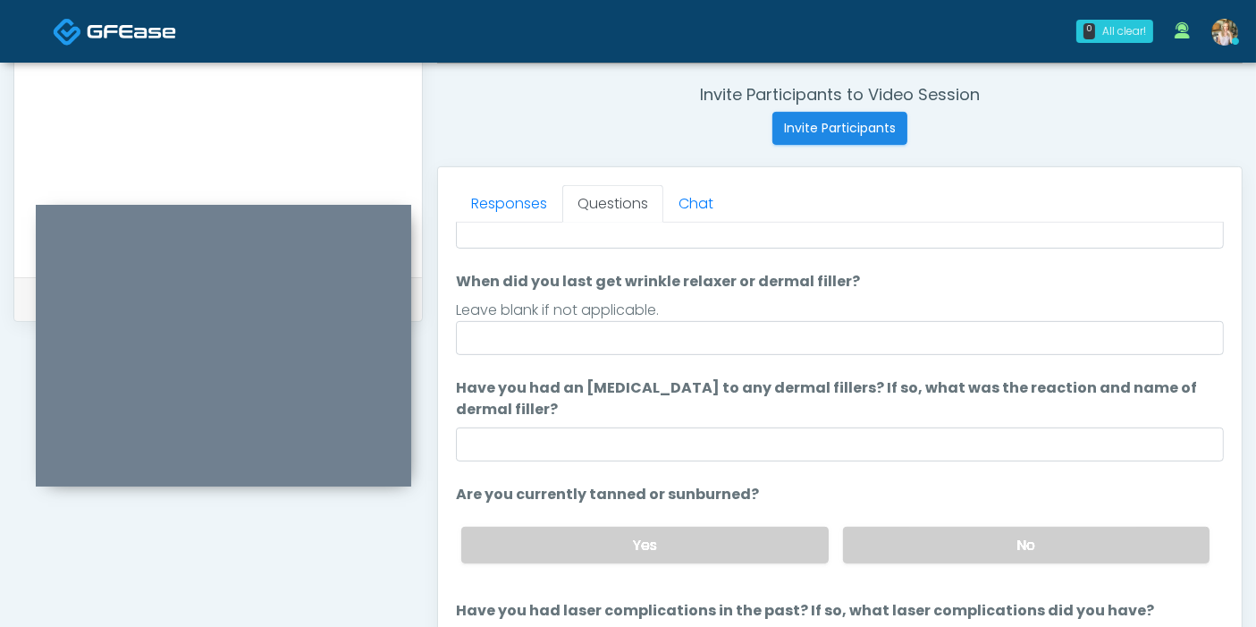
scroll to position [68, 0]
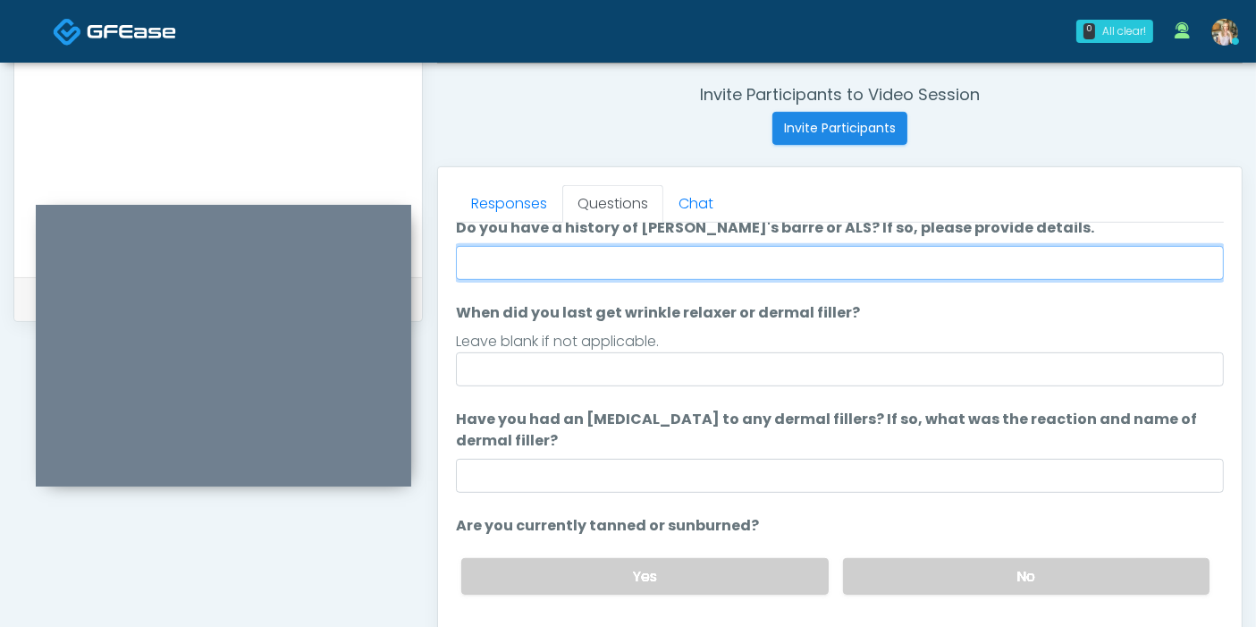
click at [886, 259] on input "Do you have a history of [PERSON_NAME]'s barre or ALS? If so, please provide de…" at bounding box center [840, 263] width 768 height 34
type input "******"
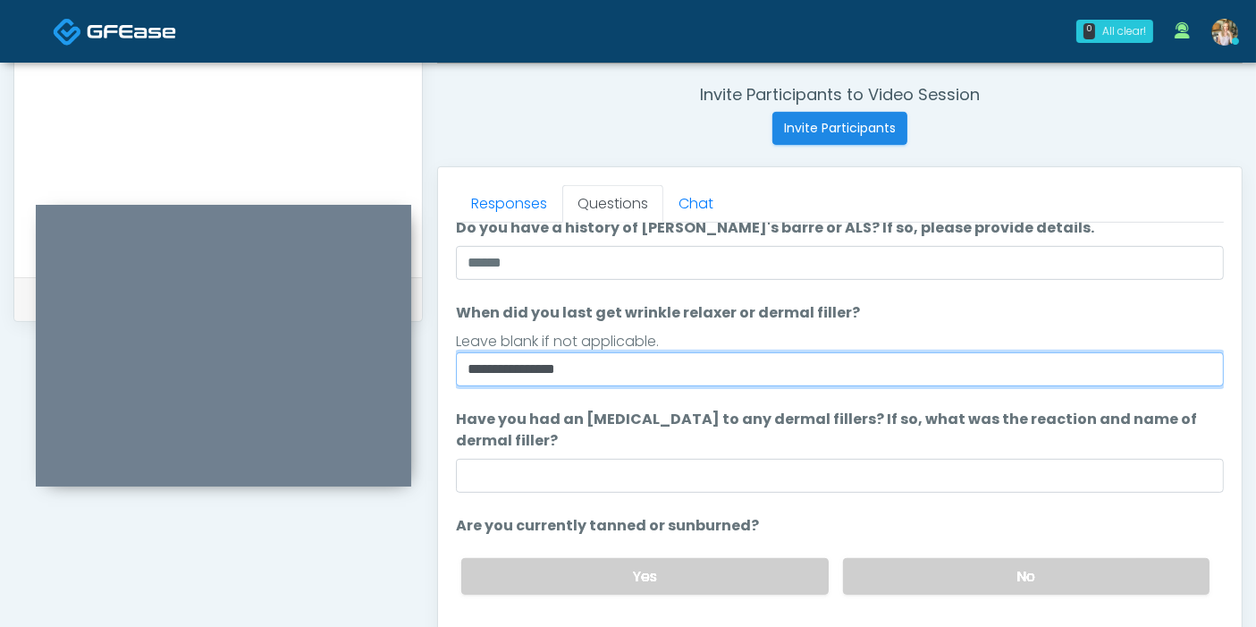
type input "**********"
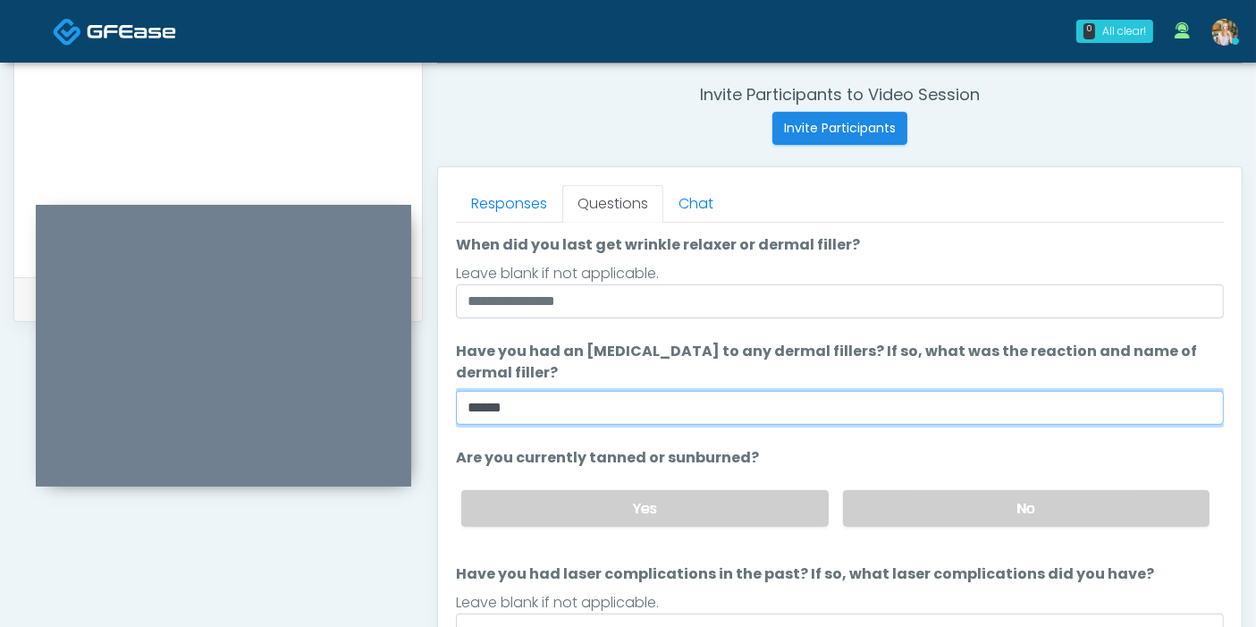
scroll to position [167, 0]
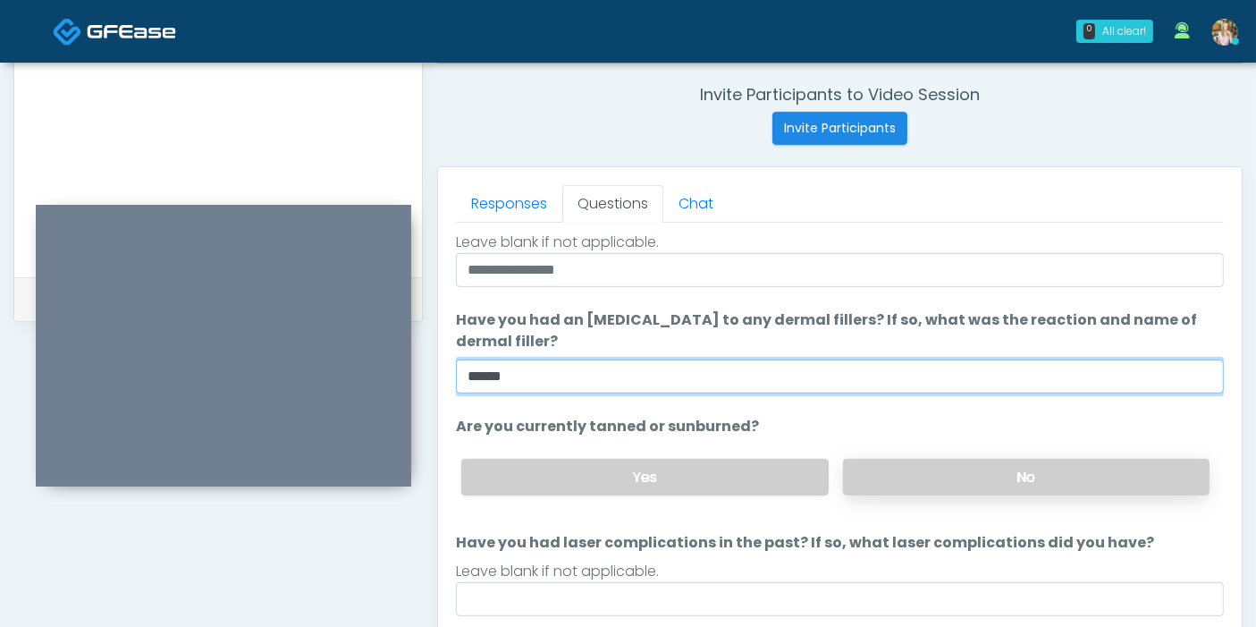
type input "******"
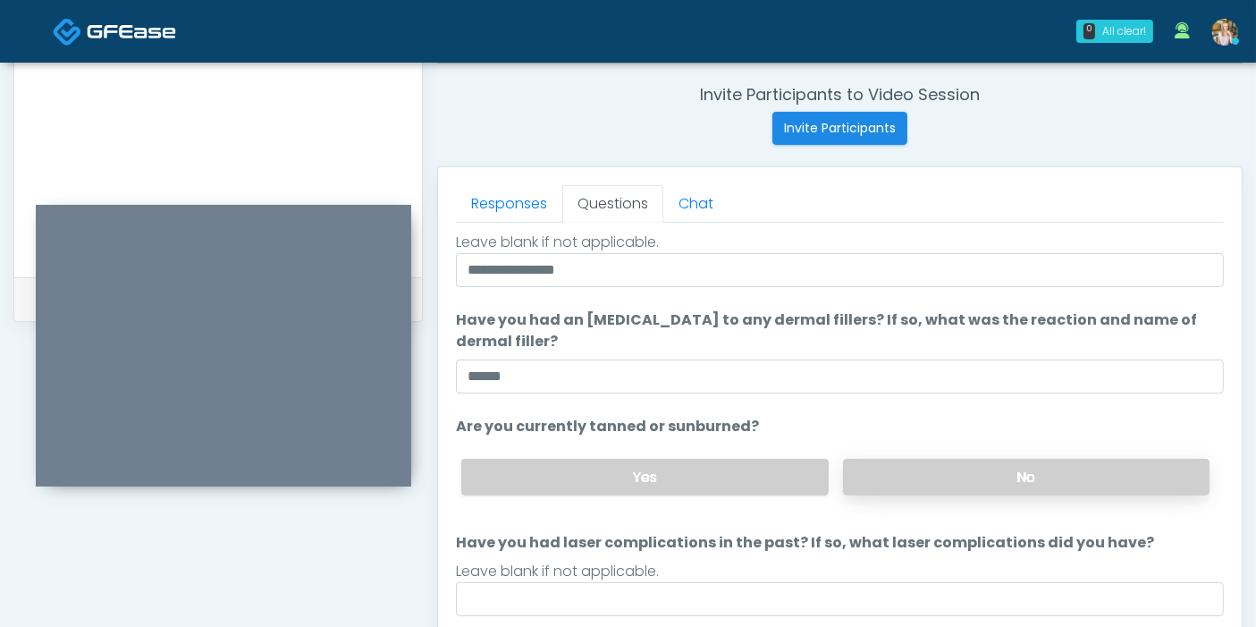
click at [998, 482] on label "No" at bounding box center [1026, 477] width 366 height 37
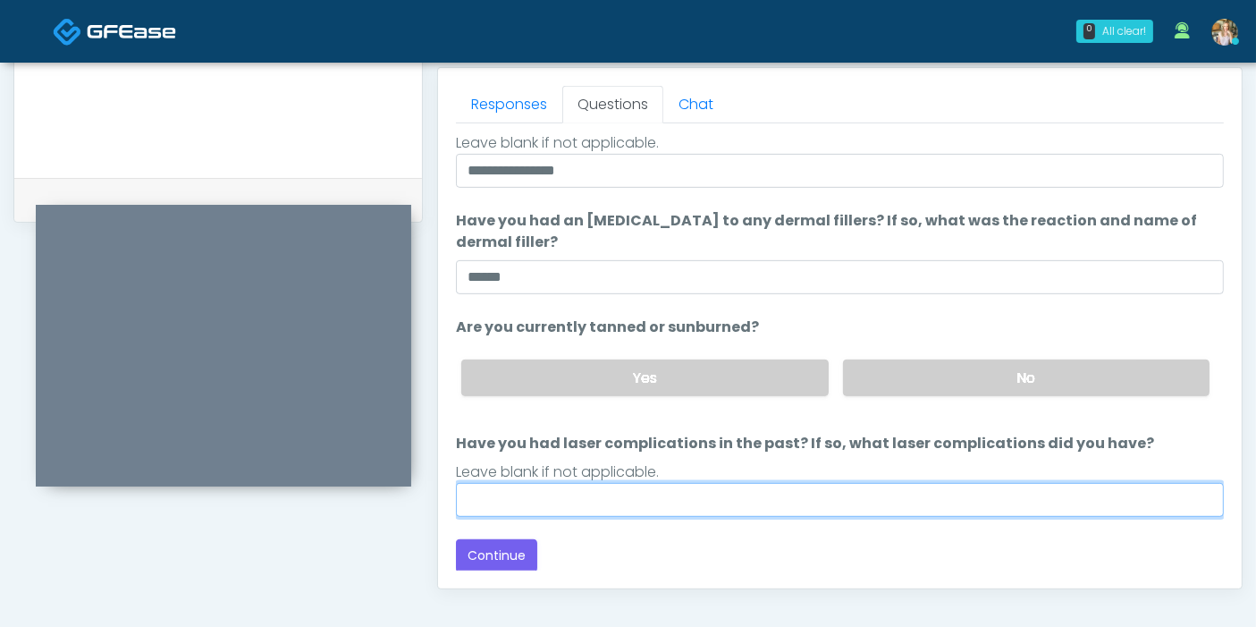
click at [834, 496] on input "Have you had laser complications in the past? If so, what laser complications d…" at bounding box center [840, 500] width 768 height 34
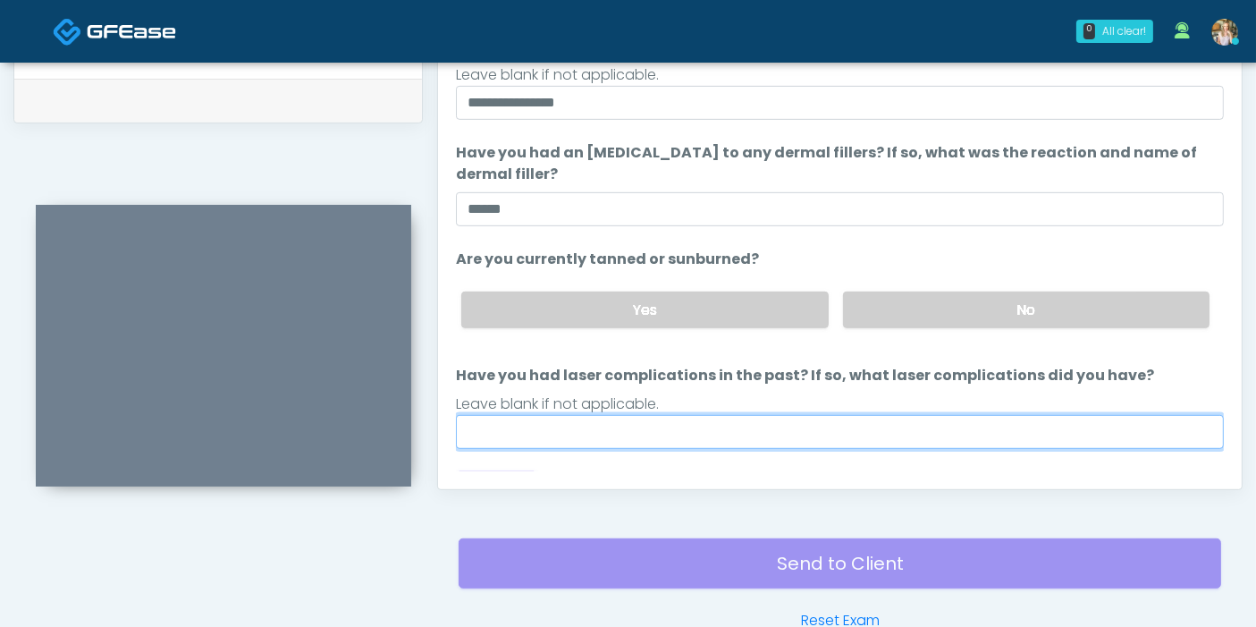
scroll to position [167, 0]
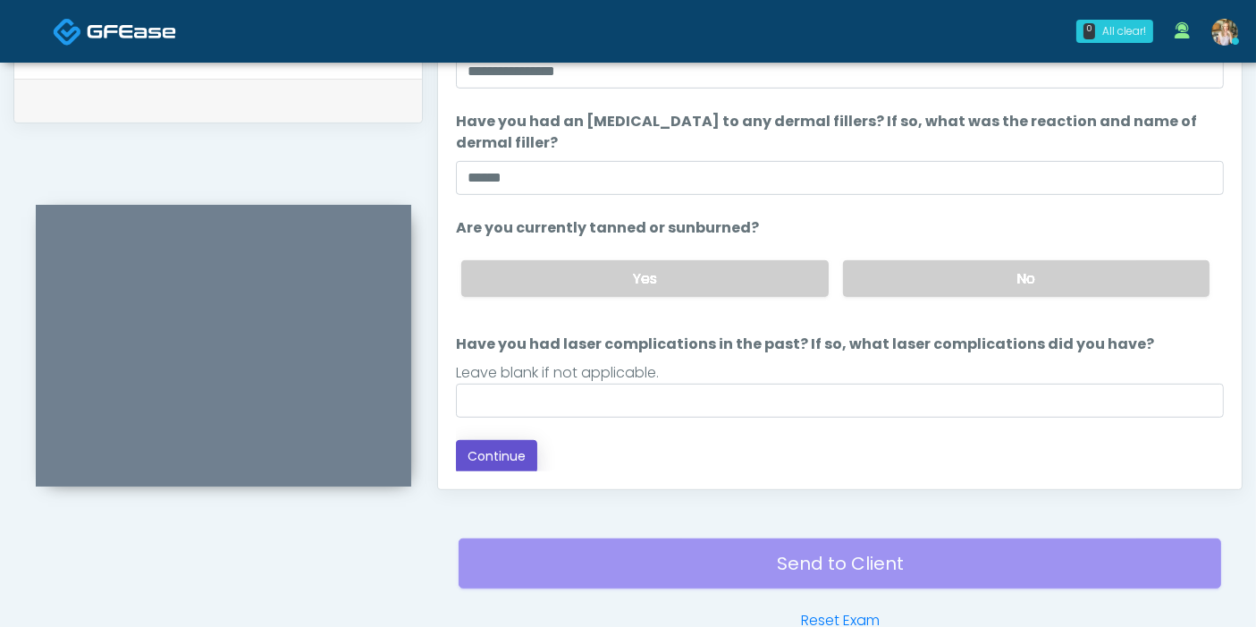
click at [500, 451] on button "Continue" at bounding box center [496, 456] width 81 height 33
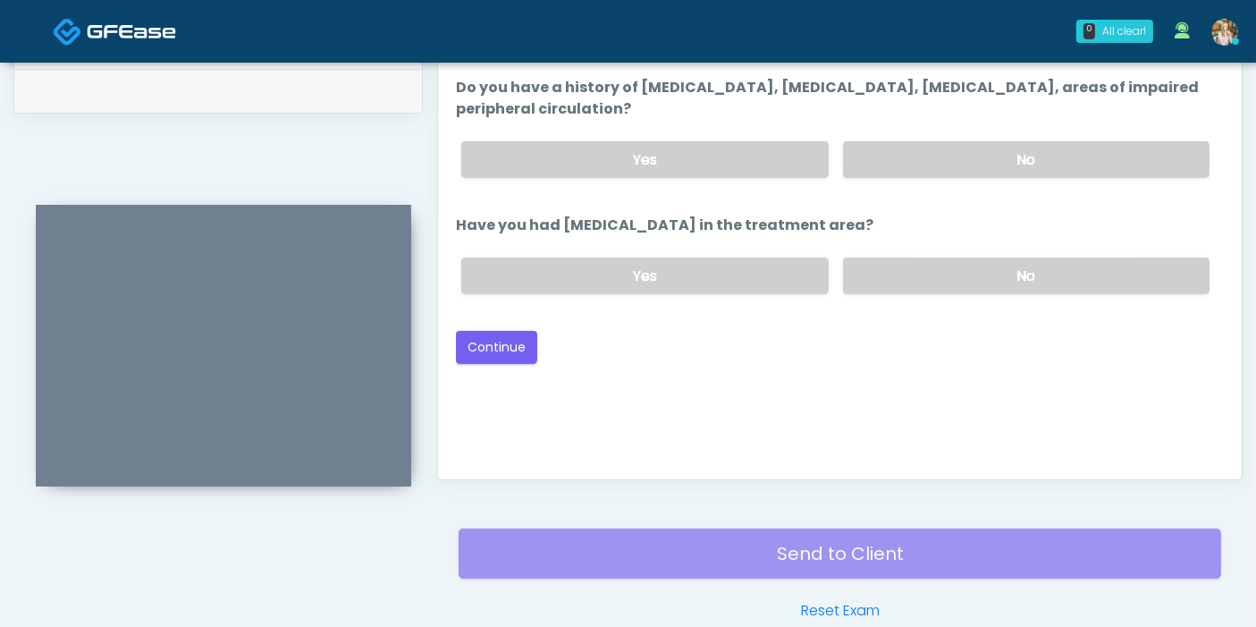
scroll to position [776, 0]
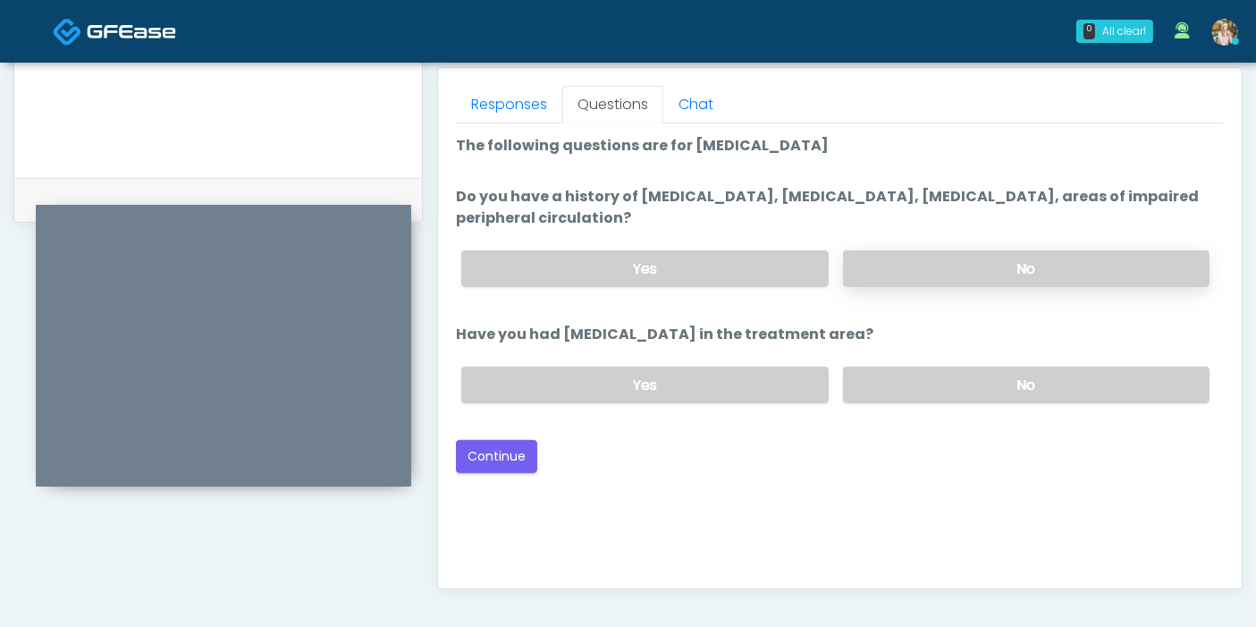
click at [972, 260] on label "No" at bounding box center [1026, 268] width 366 height 37
click at [1012, 382] on label "No" at bounding box center [1026, 384] width 366 height 37
click at [505, 454] on button "Continue" at bounding box center [496, 456] width 81 height 33
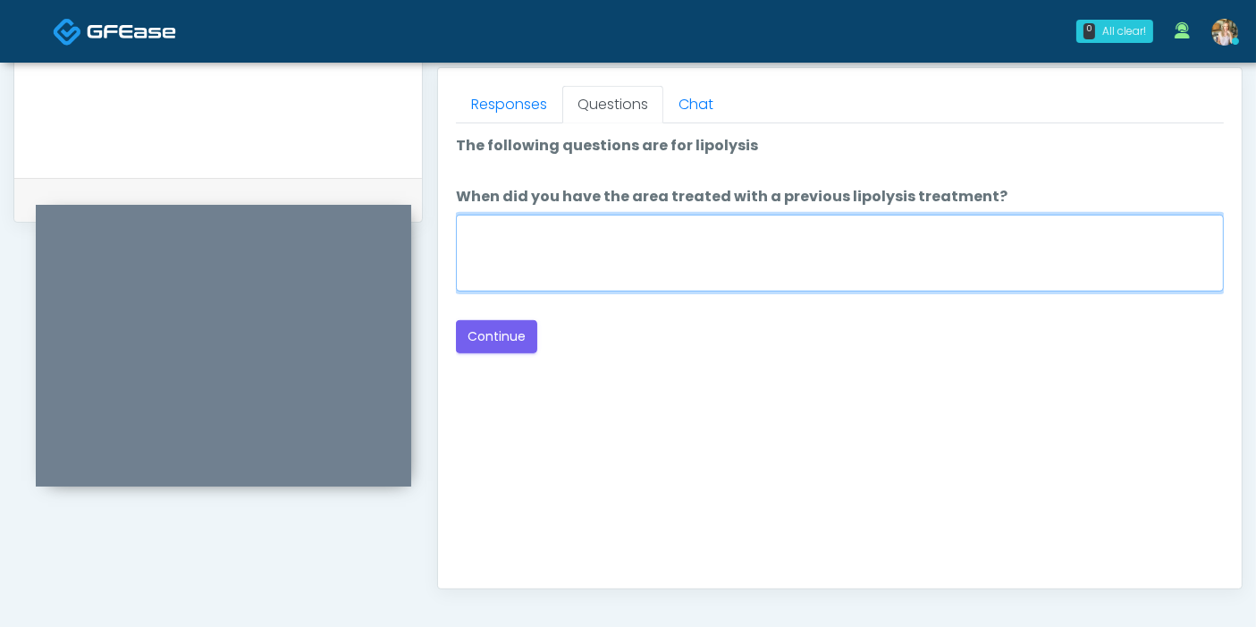
click at [809, 244] on textarea "When did you have the area treated with a previous lipolysis treatment?" at bounding box center [840, 253] width 768 height 77
type textarea "*"
click at [493, 229] on textarea "**********" at bounding box center [840, 253] width 768 height 77
type textarea "**********"
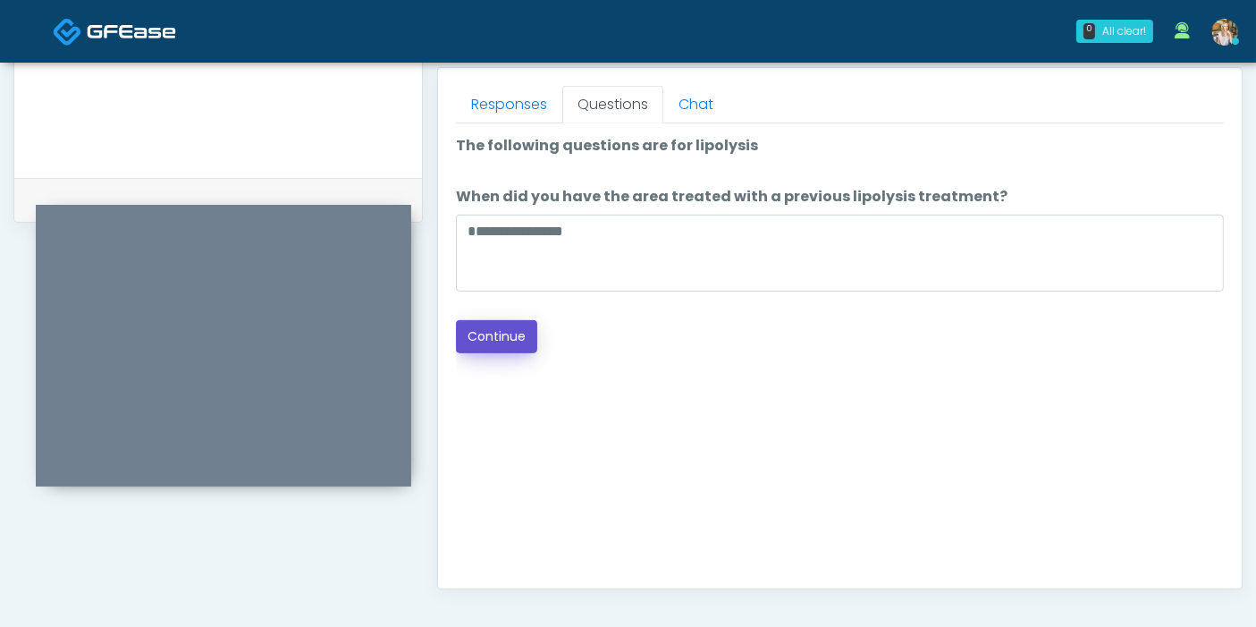
click at [514, 343] on button "Continue" at bounding box center [496, 336] width 81 height 33
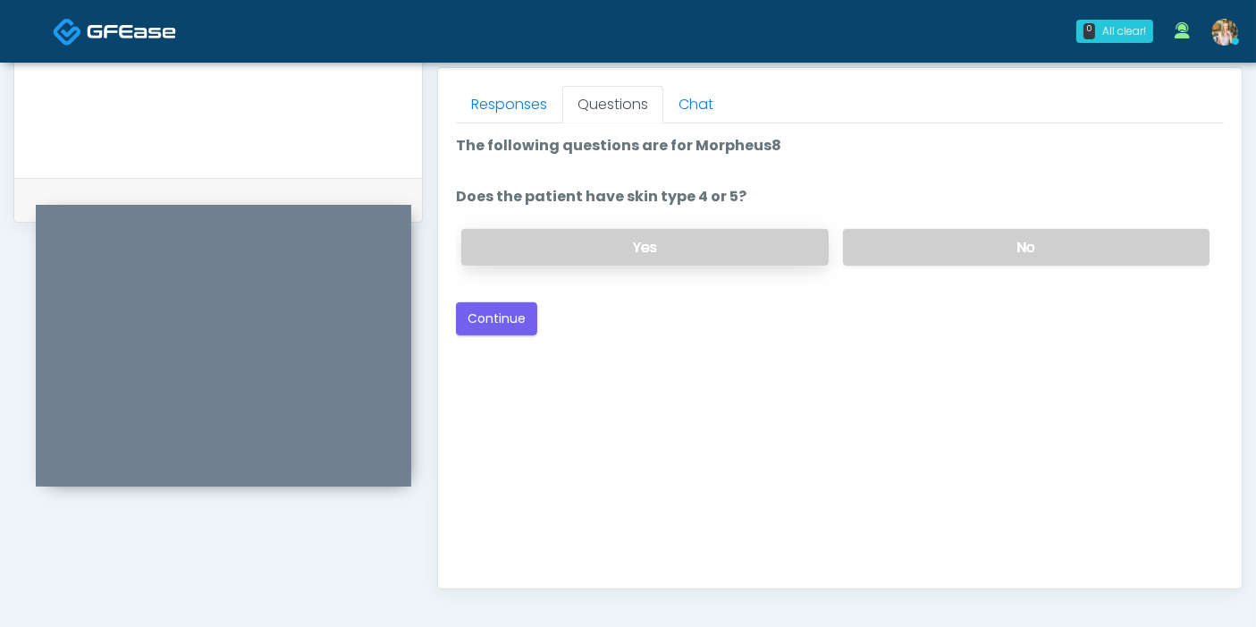
click at [779, 241] on label "Yes" at bounding box center [644, 247] width 366 height 37
click at [498, 316] on button "Continue" at bounding box center [496, 318] width 81 height 33
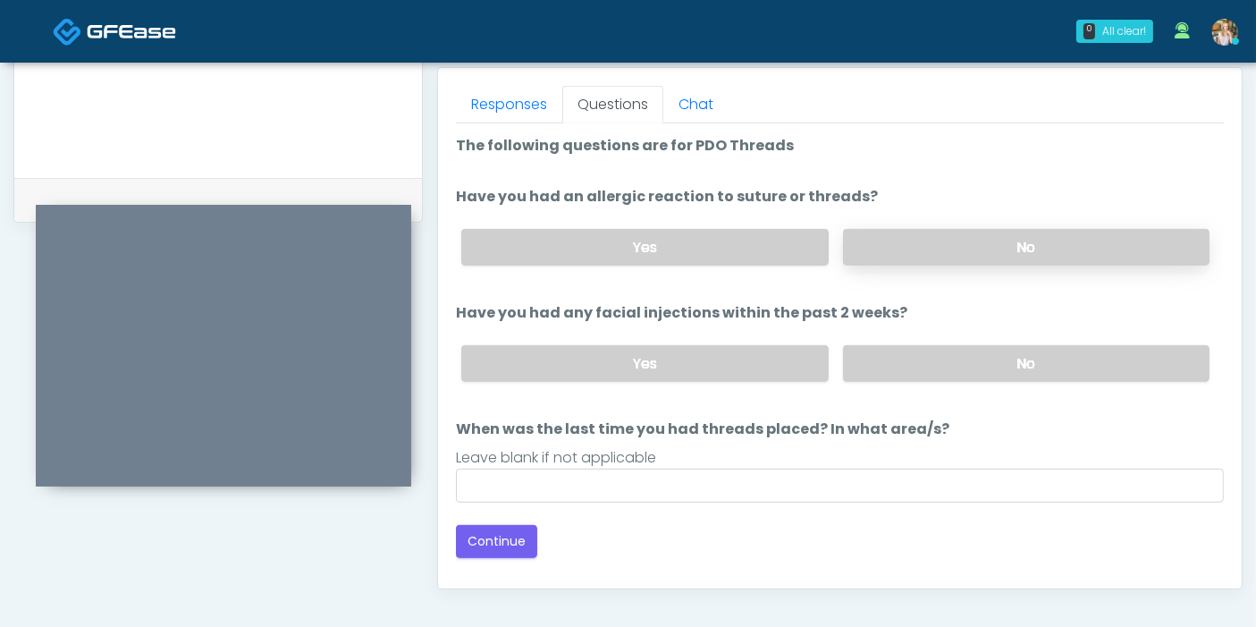
click at [1014, 249] on label "No" at bounding box center [1026, 247] width 366 height 37
click at [1015, 368] on label "No" at bounding box center [1026, 363] width 366 height 37
click at [718, 356] on label "Yes" at bounding box center [644, 363] width 366 height 37
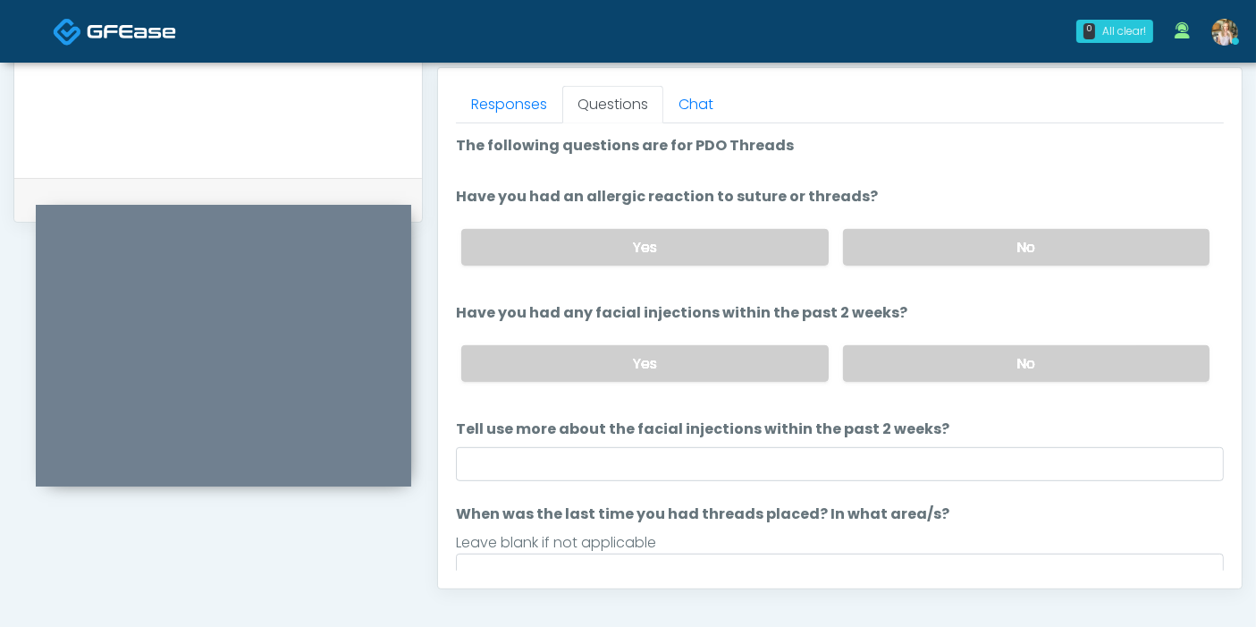
scroll to position [69, 0]
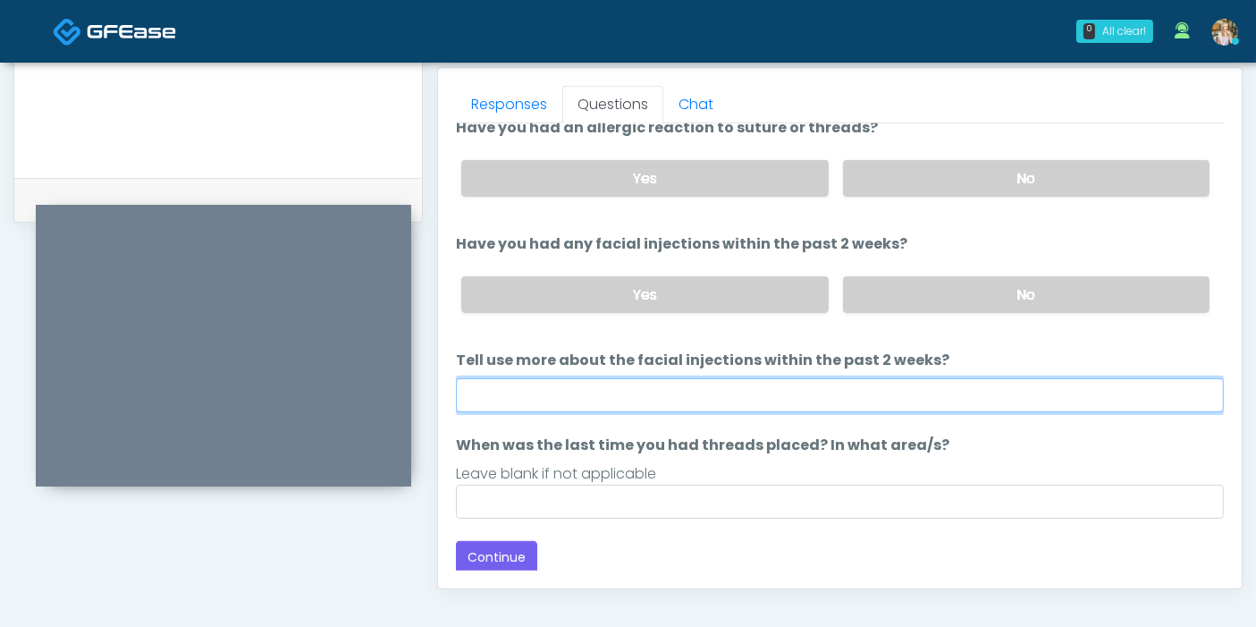
click at [734, 392] on input "Tell use more about the facial injections within the past 2 weeks?" at bounding box center [840, 395] width 768 height 34
type input "*"
type input "**********"
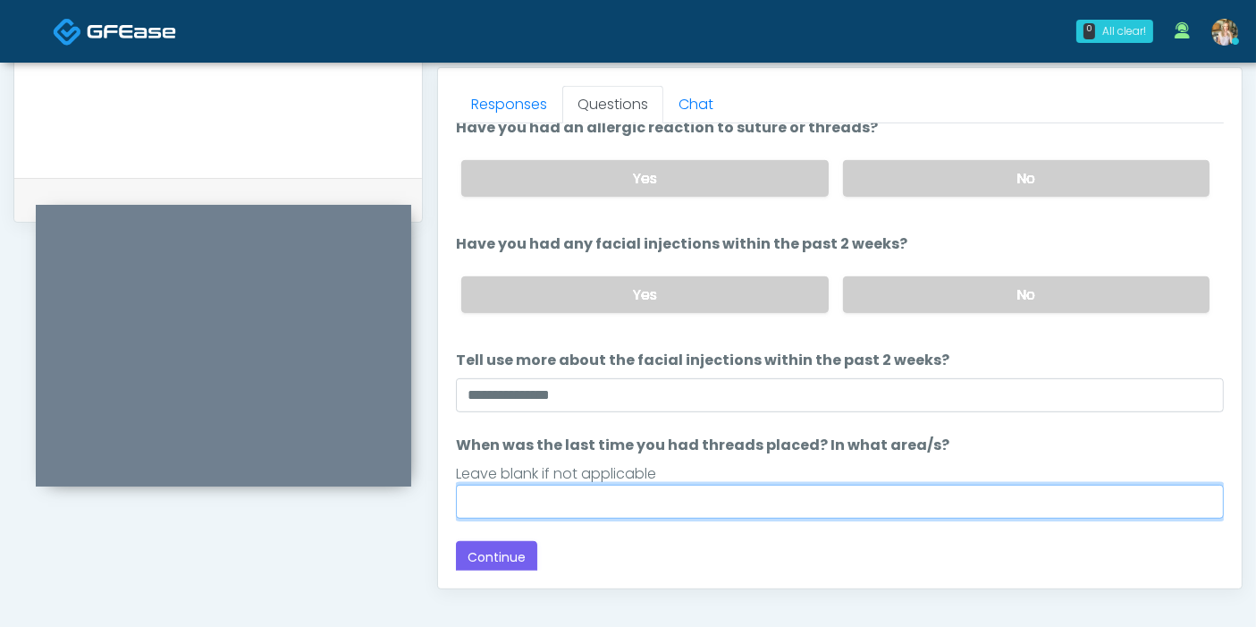
click at [521, 496] on input "When was the last time you had threads placed? In what area/s?" at bounding box center [840, 501] width 768 height 34
type input "*"
type input "***"
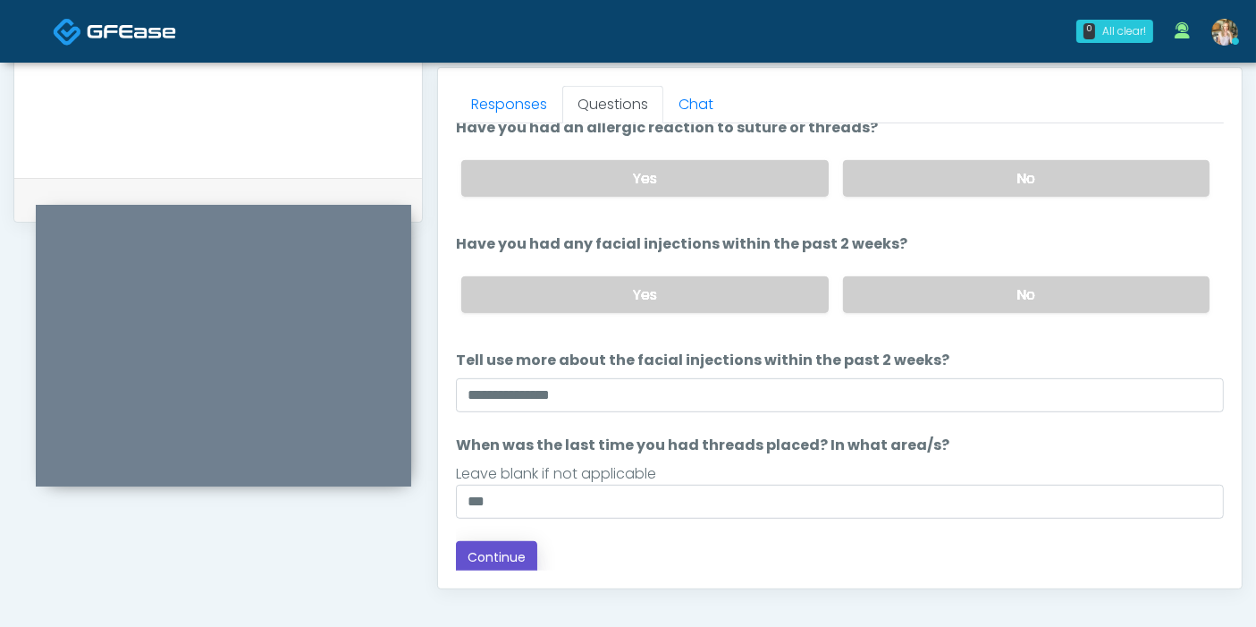
click at [511, 552] on button "Continue" at bounding box center [496, 557] width 81 height 33
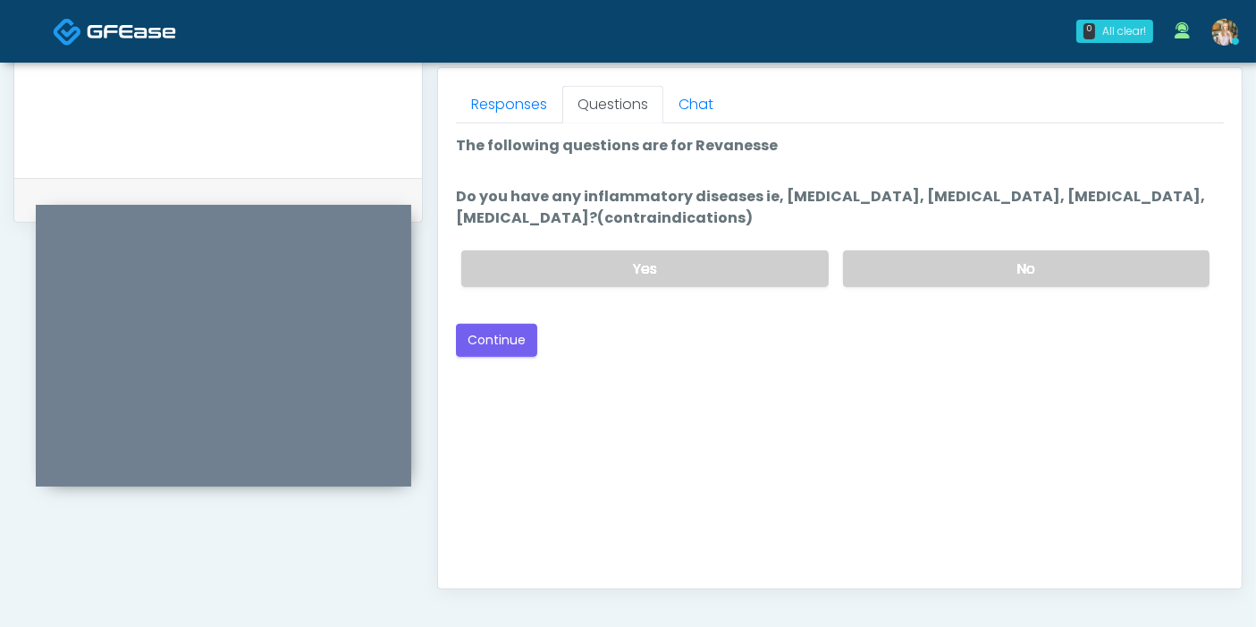
scroll to position [677, 0]
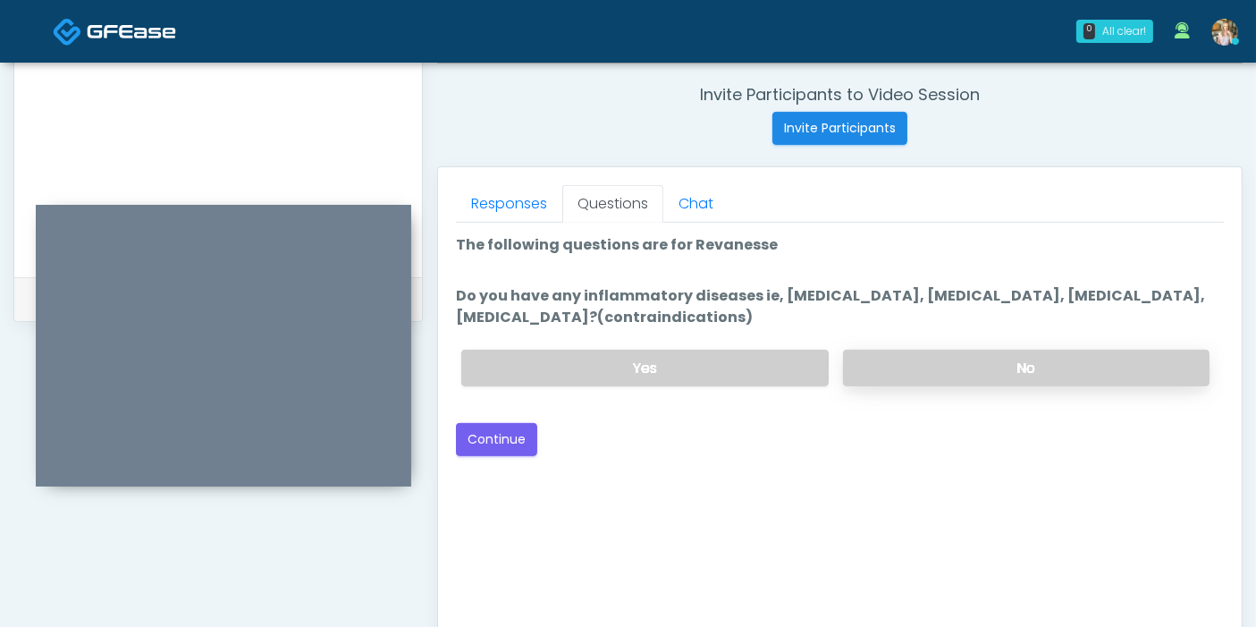
click at [1009, 376] on label "No" at bounding box center [1026, 368] width 366 height 37
click at [486, 446] on button "Continue" at bounding box center [496, 439] width 81 height 33
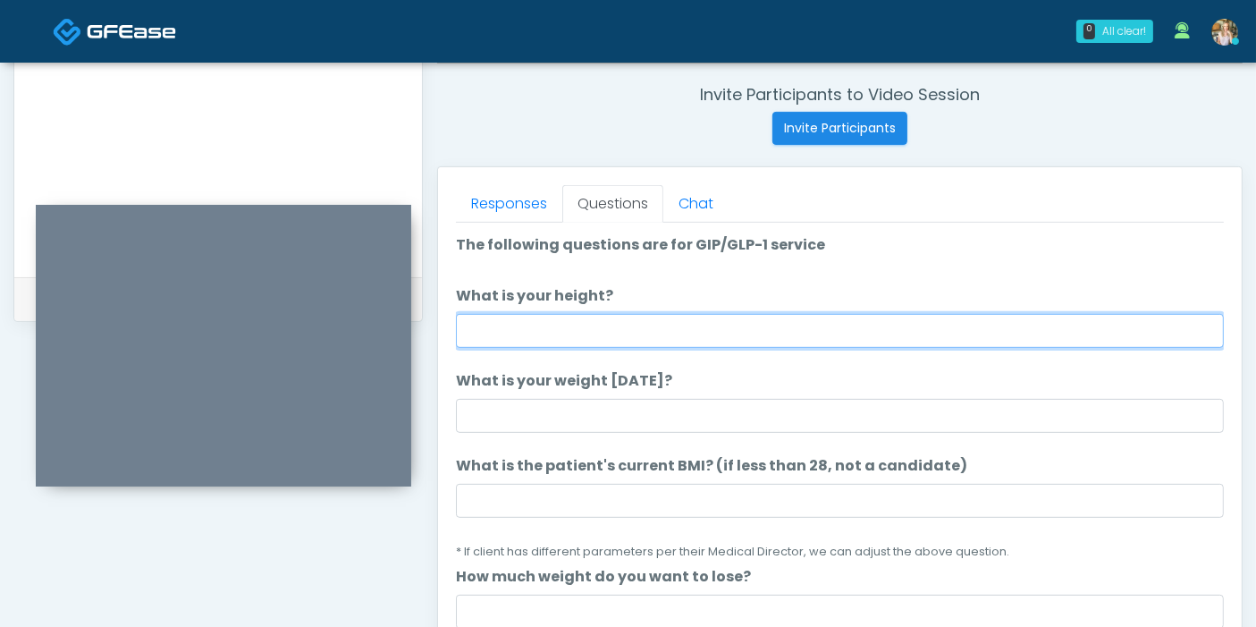
click at [771, 325] on input "What is your height?" at bounding box center [840, 331] width 768 height 34
click at [653, 332] on input "What is your height?" at bounding box center [840, 331] width 768 height 34
type input "***"
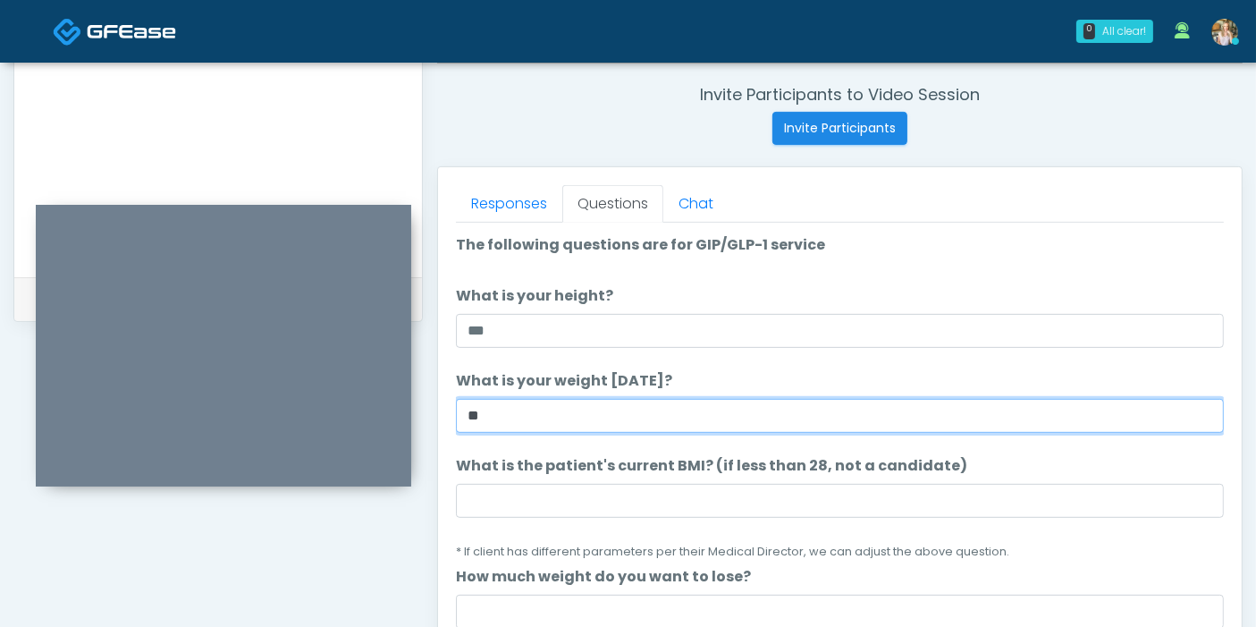
click at [497, 417] on input "**" at bounding box center [840, 416] width 768 height 34
type input "***"
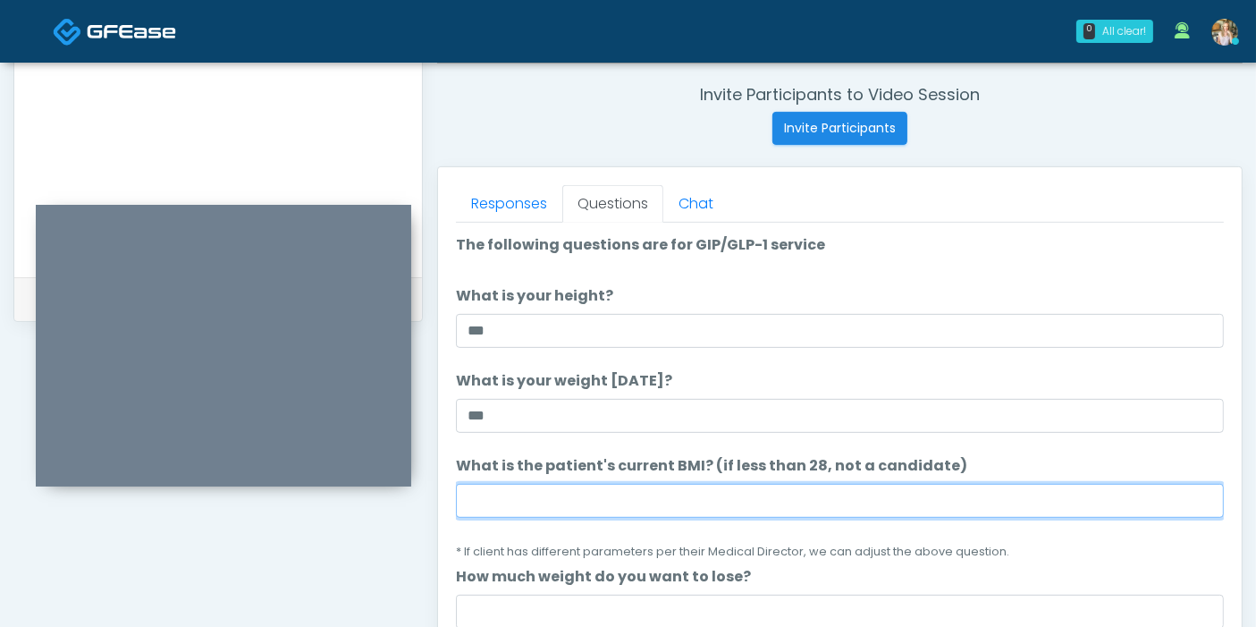
click at [810, 484] on input "What is the patient's current BMI? (if less than 28, not a candidate)" at bounding box center [840, 501] width 768 height 34
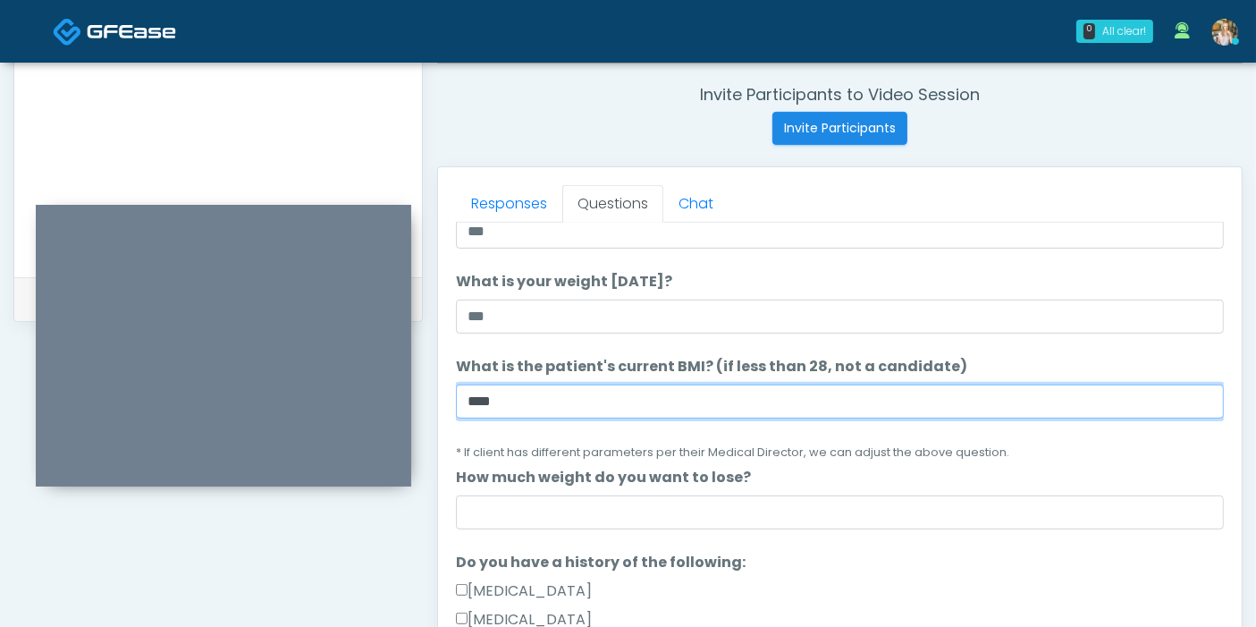
scroll to position [0, 0]
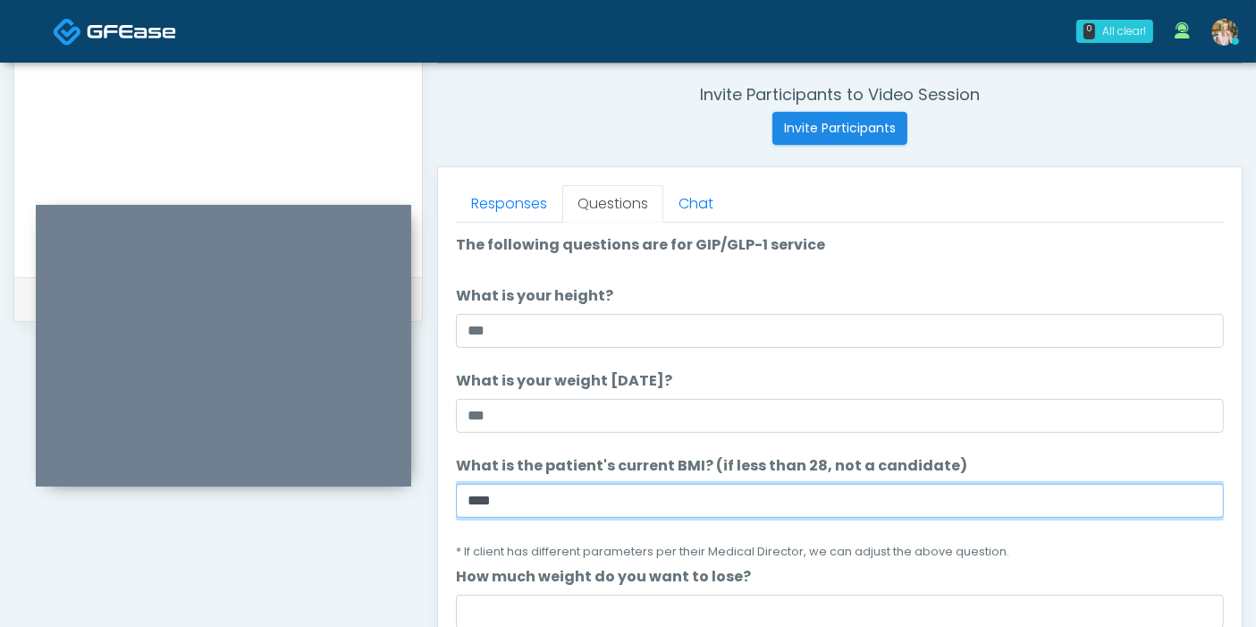
type input "****"
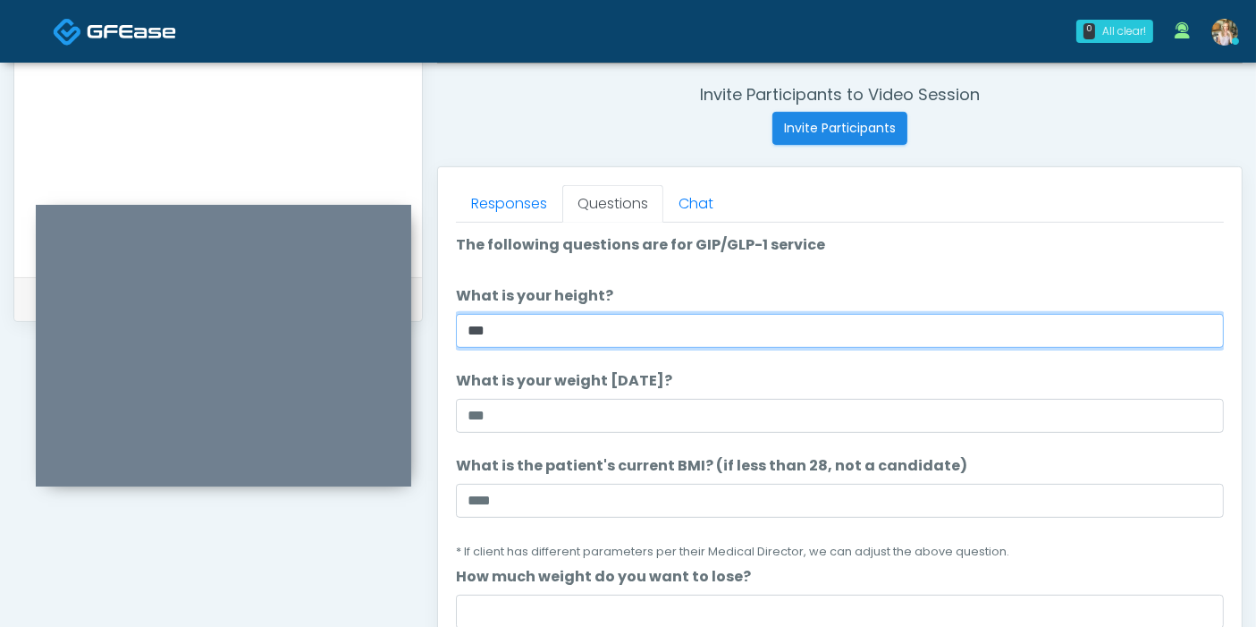
click at [567, 315] on input "***" at bounding box center [840, 331] width 768 height 34
type input "***"
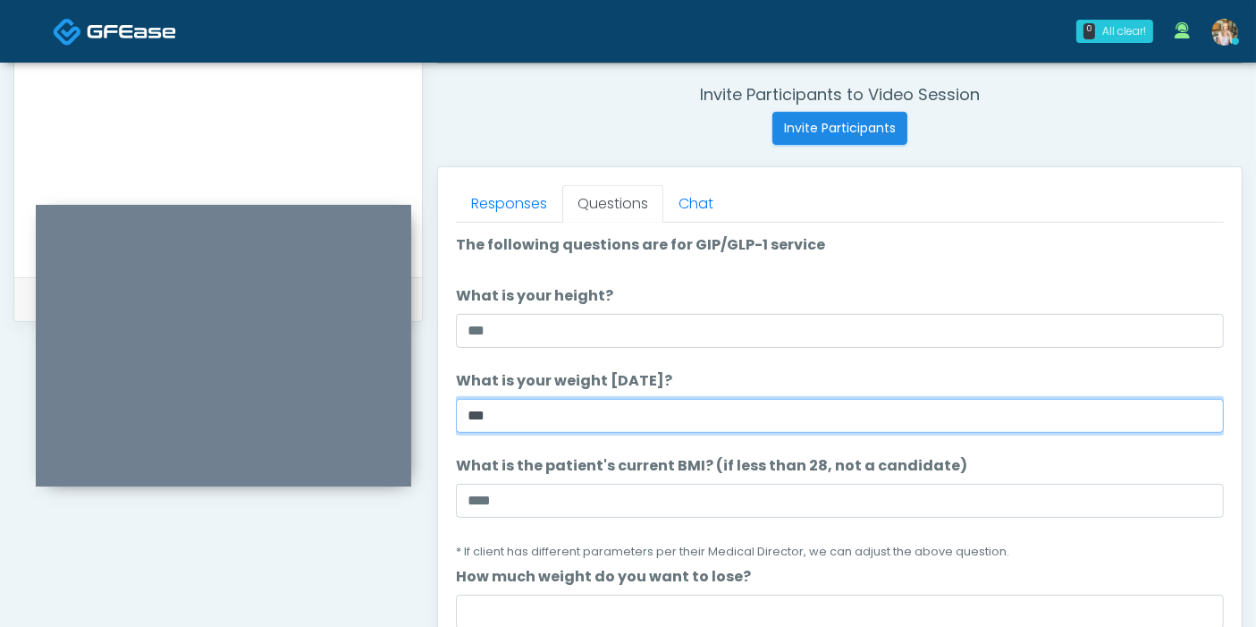
click at [543, 415] on input "***" at bounding box center [840, 416] width 768 height 34
type input "***"
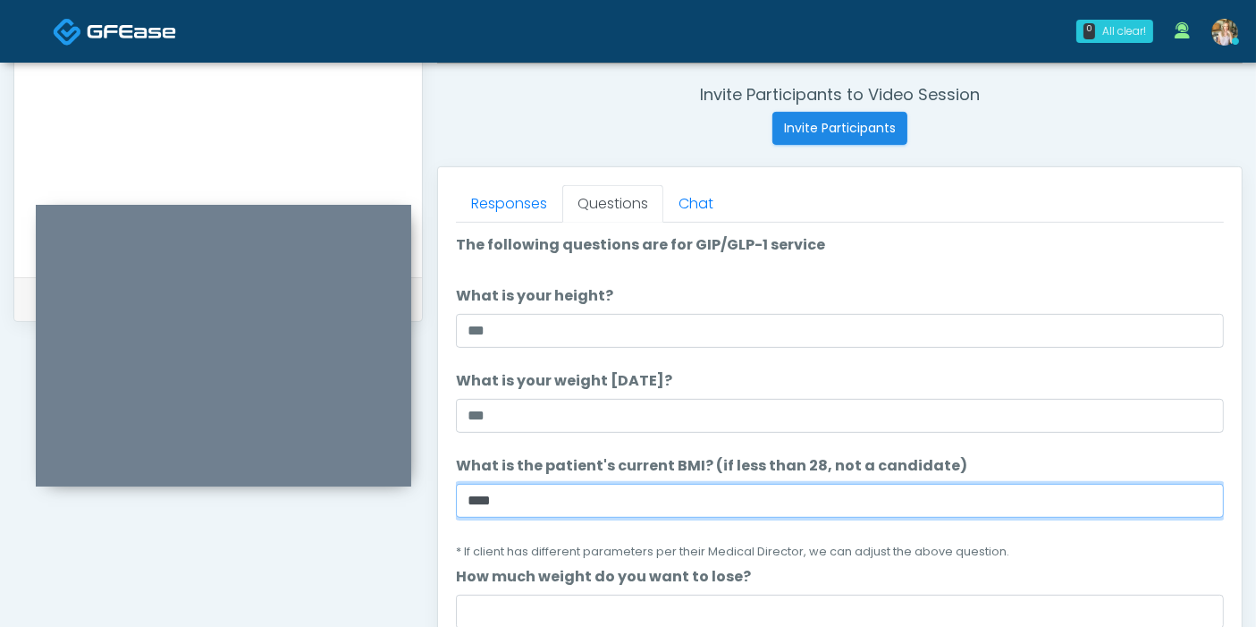
click at [692, 496] on input "****" at bounding box center [840, 501] width 768 height 34
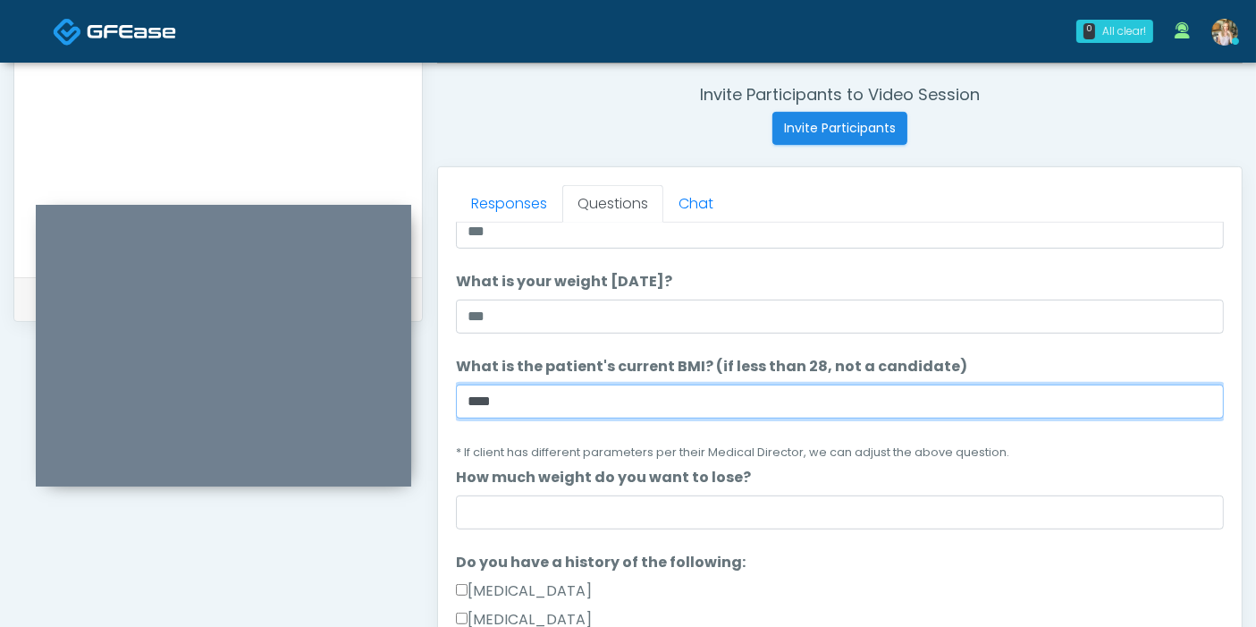
scroll to position [198, 0]
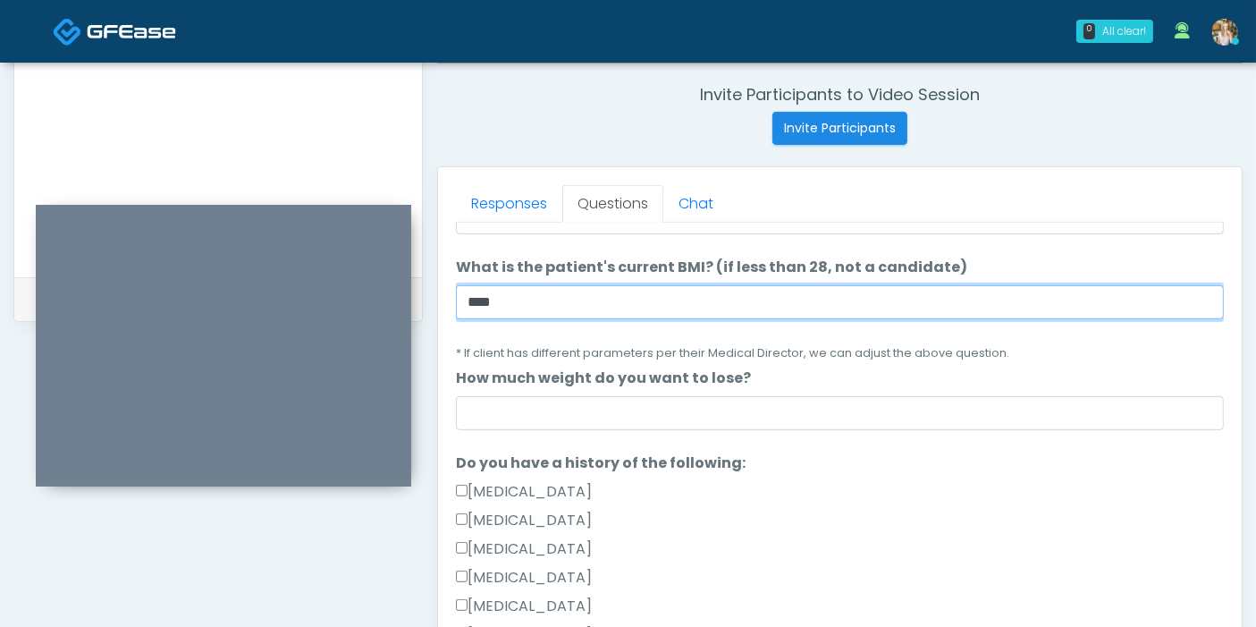
type input "****"
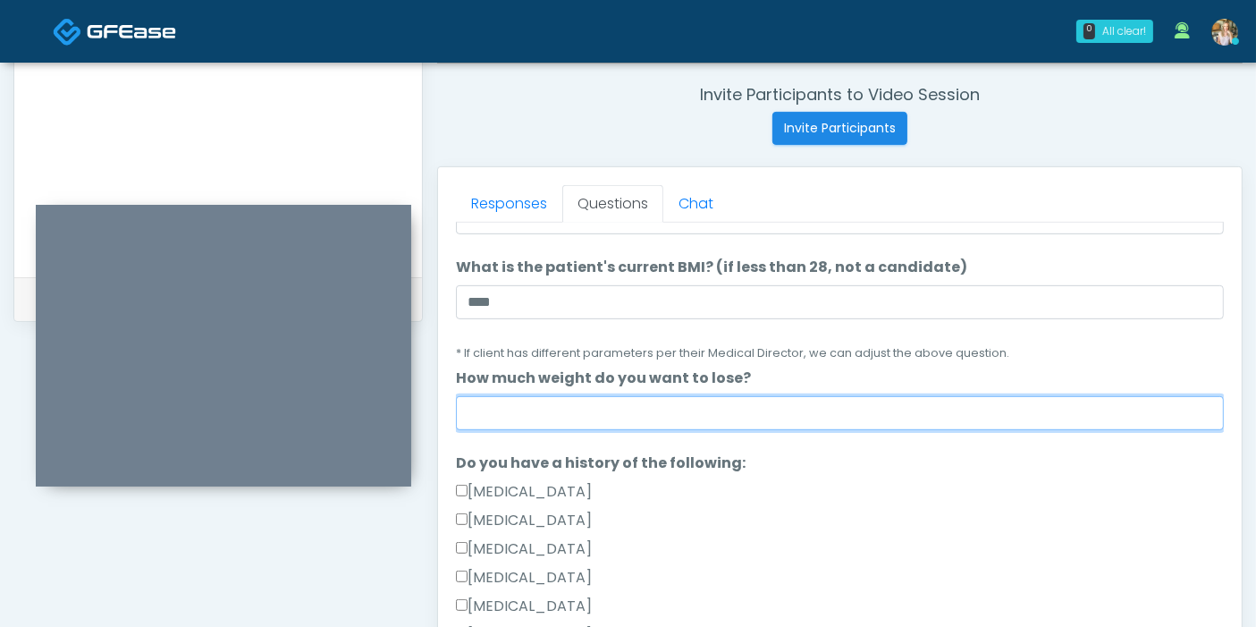
click at [795, 411] on input "How much weight do you want to lose?" at bounding box center [840, 413] width 768 height 34
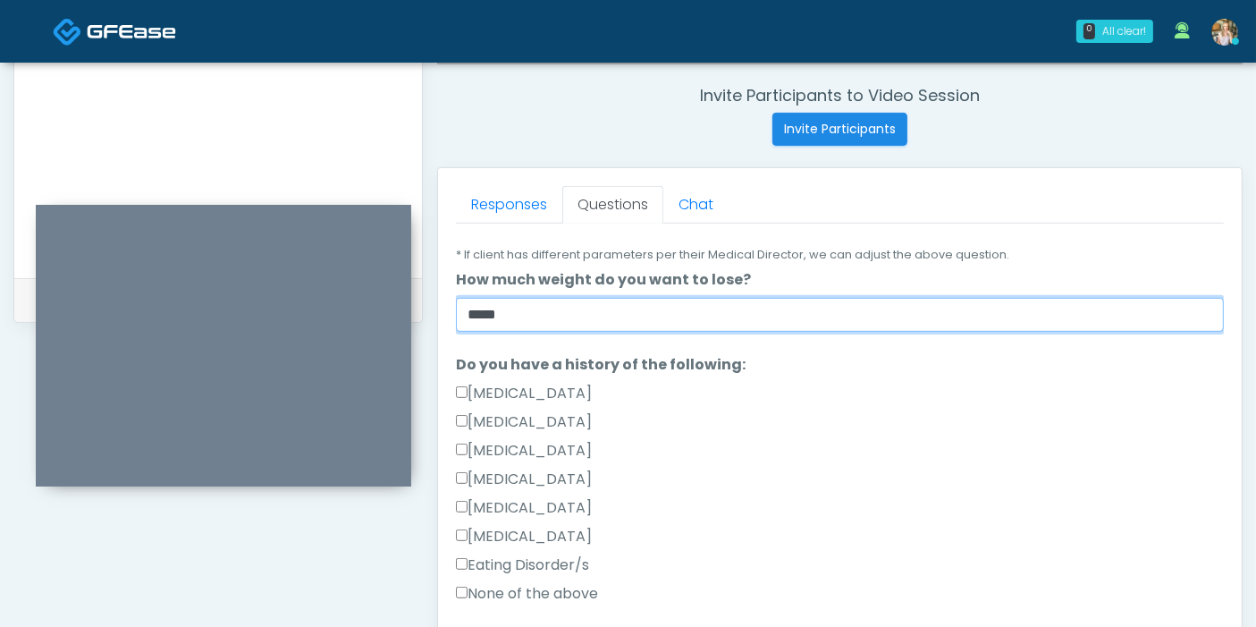
scroll to position [397, 0]
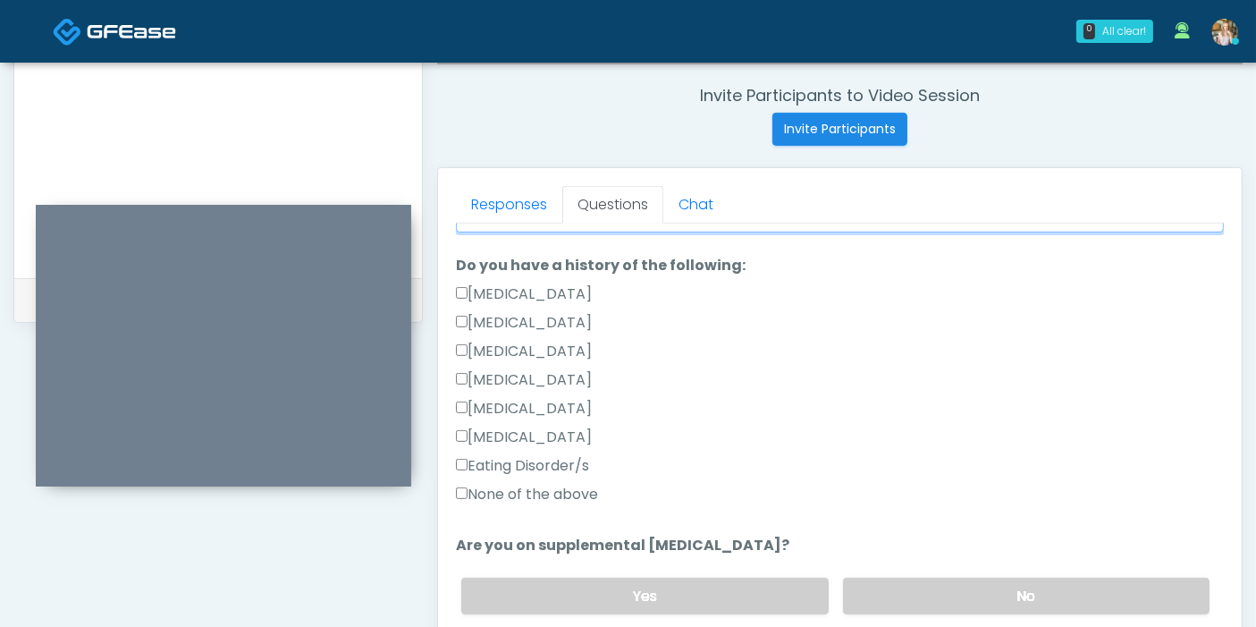
type input "*****"
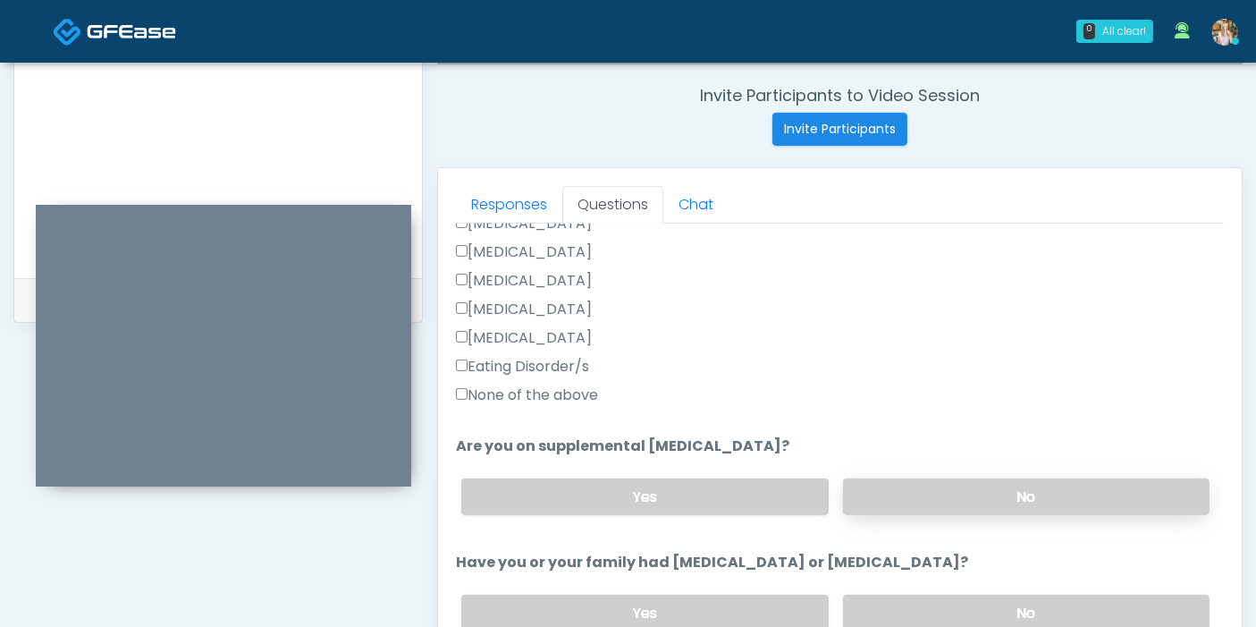
scroll to position [595, 0]
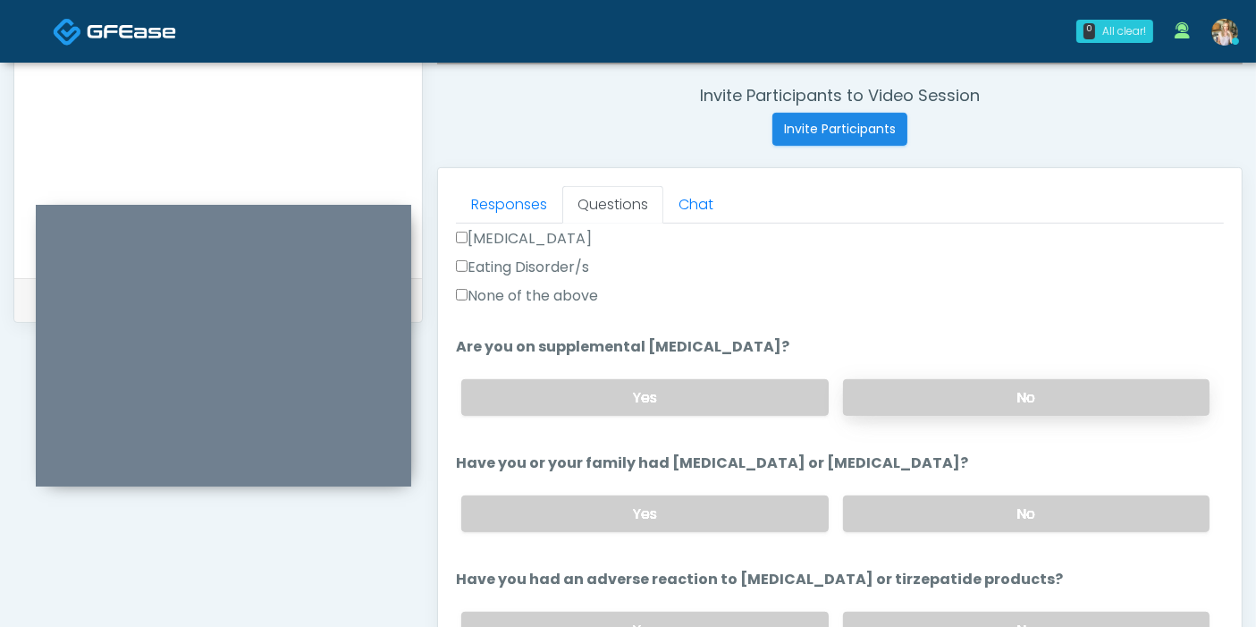
click at [971, 392] on label "No" at bounding box center [1026, 397] width 366 height 37
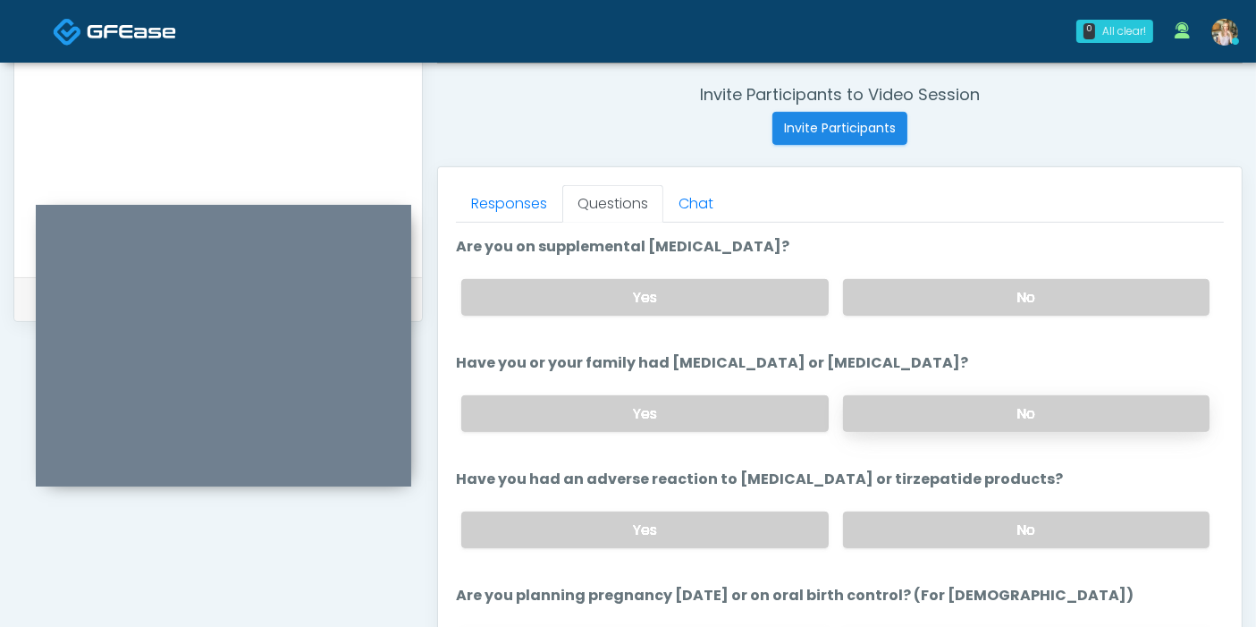
click at [924, 421] on label "No" at bounding box center [1026, 413] width 366 height 37
click at [952, 528] on label "No" at bounding box center [1026, 529] width 366 height 37
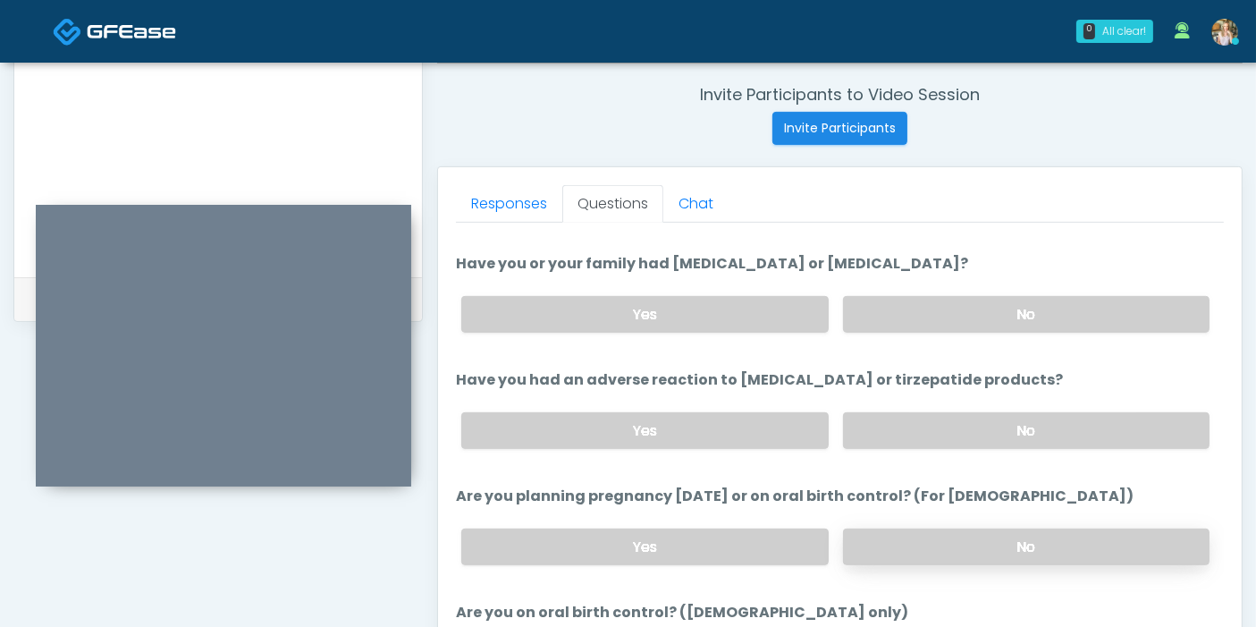
scroll to position [894, 0]
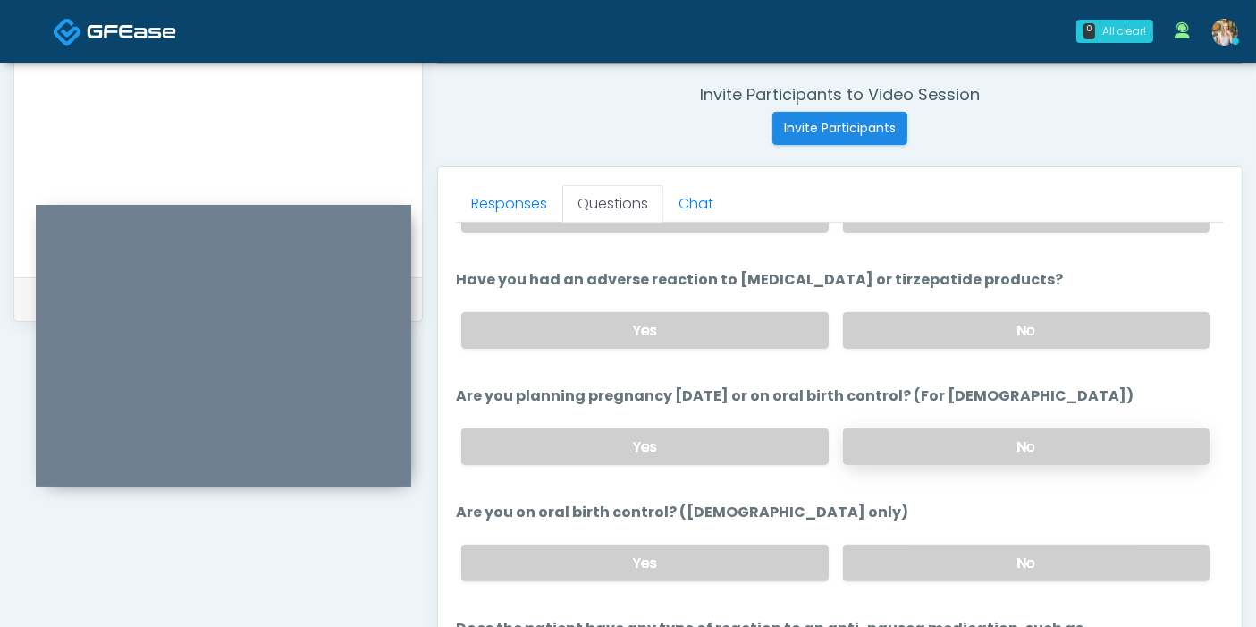
click at [905, 444] on label "No" at bounding box center [1026, 446] width 366 height 37
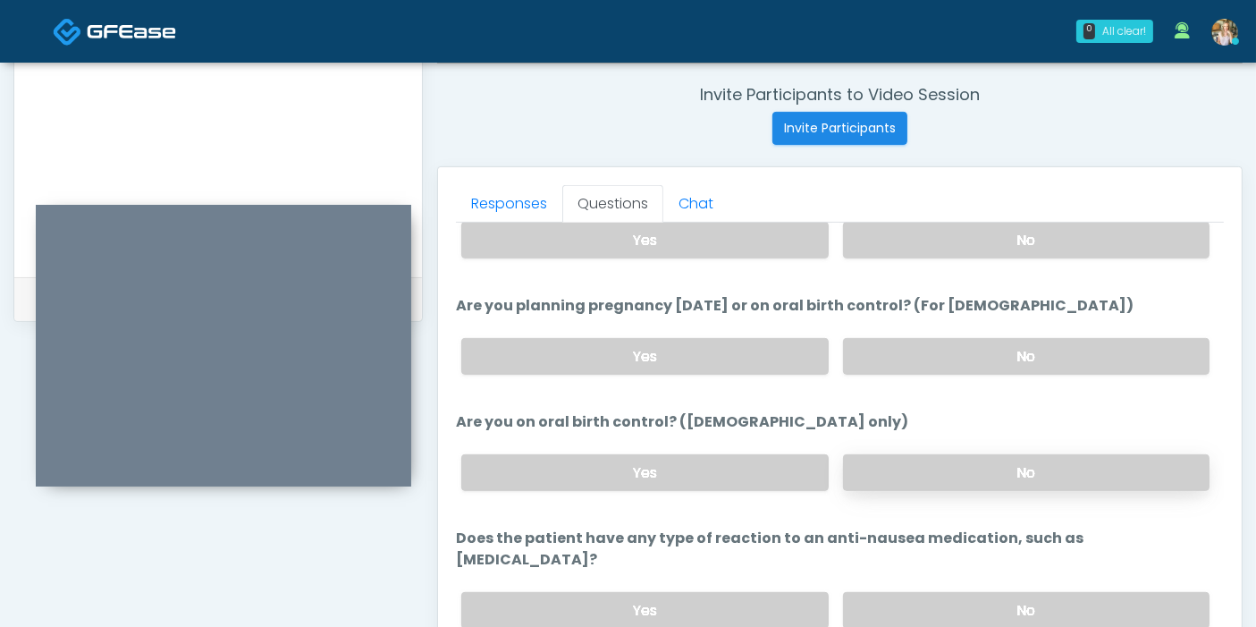
click at [934, 465] on label "No" at bounding box center [1026, 472] width 366 height 37
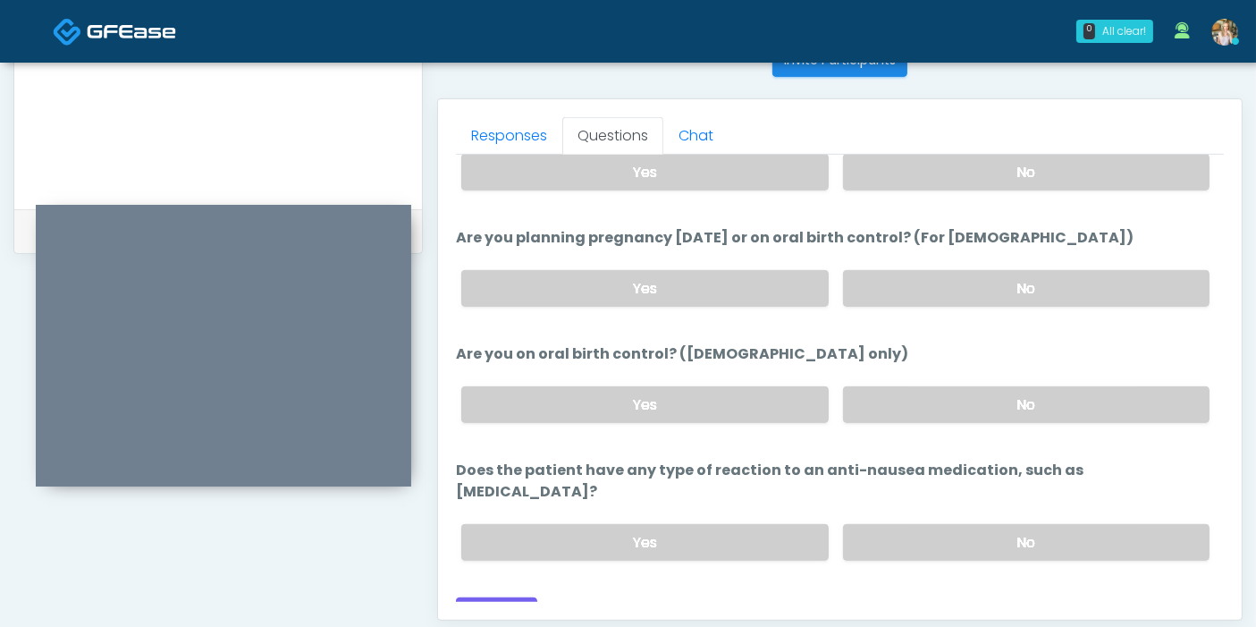
scroll to position [776, 0]
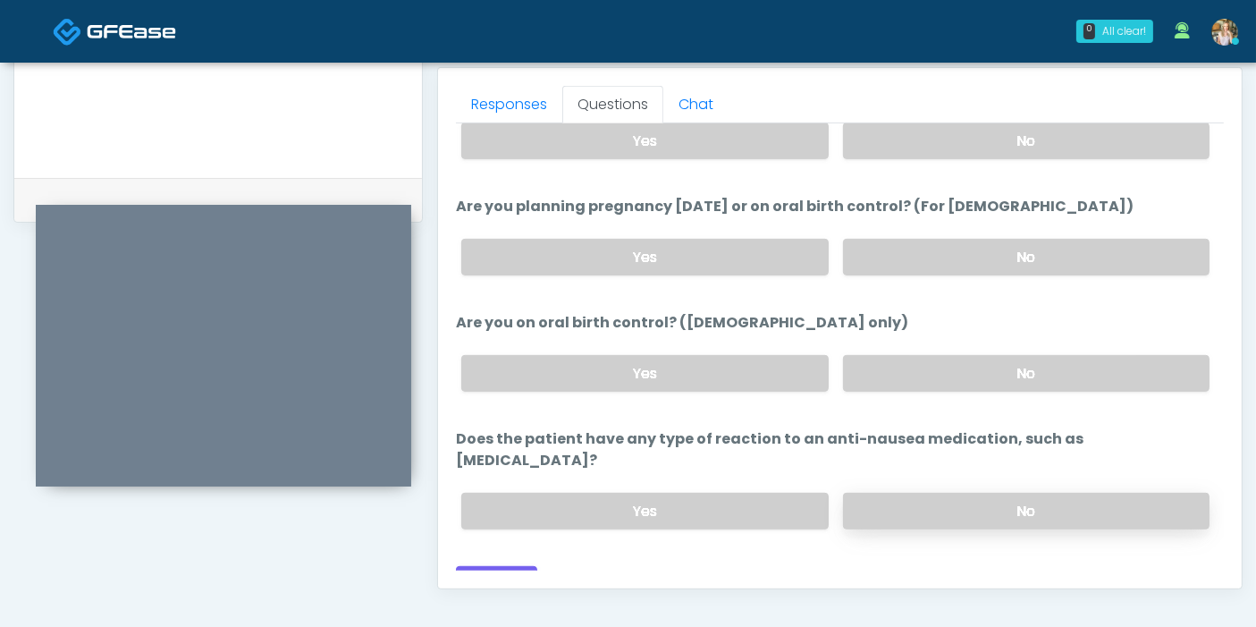
click at [932, 493] on label "No" at bounding box center [1026, 511] width 366 height 37
click at [492, 566] on button "Continue" at bounding box center [496, 582] width 81 height 33
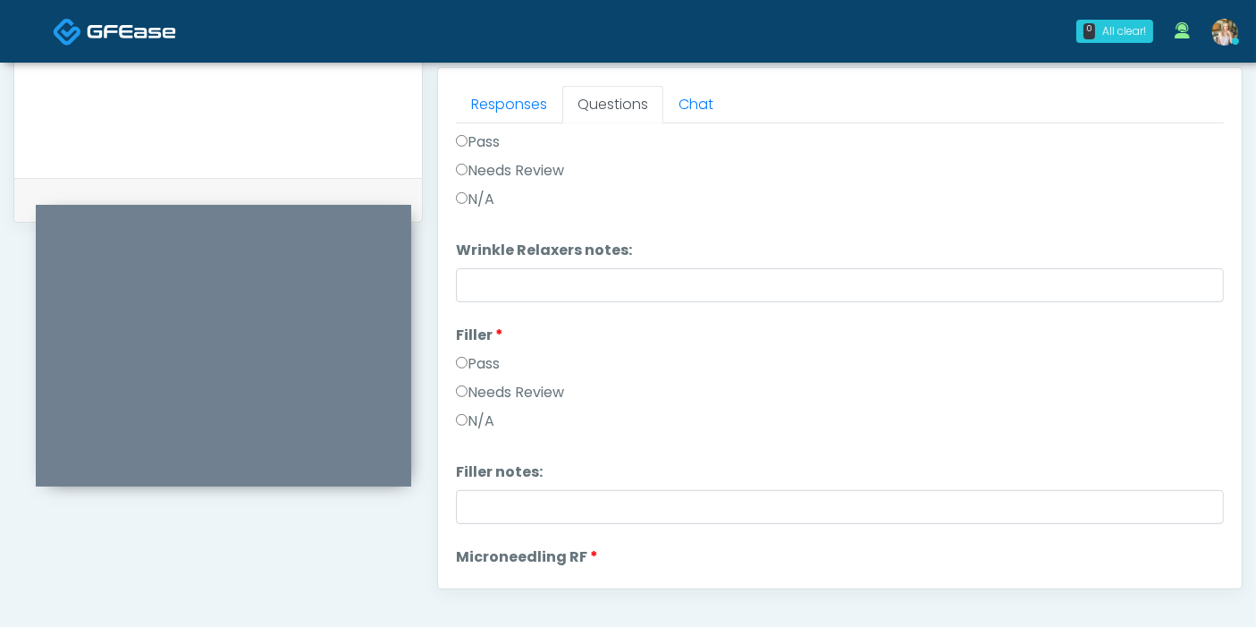
scroll to position [0, 0]
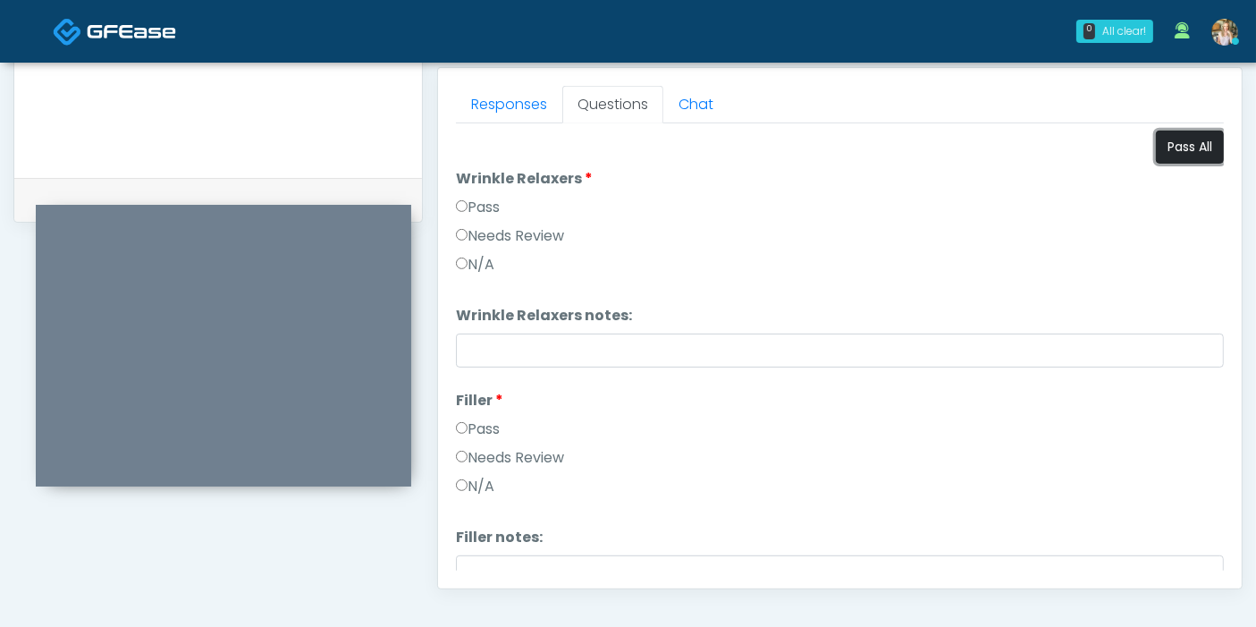
click at [1188, 150] on button "Pass All" at bounding box center [1190, 147] width 68 height 33
click at [524, 96] on link "Responses" at bounding box center [509, 105] width 106 height 38
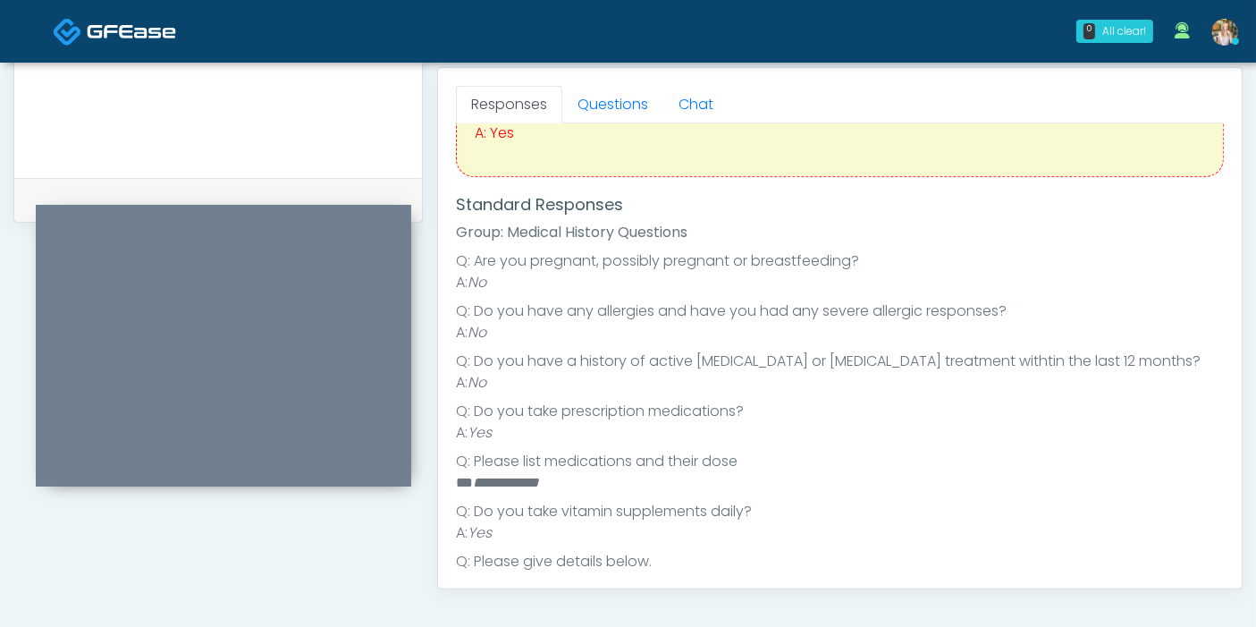
scroll to position [99, 0]
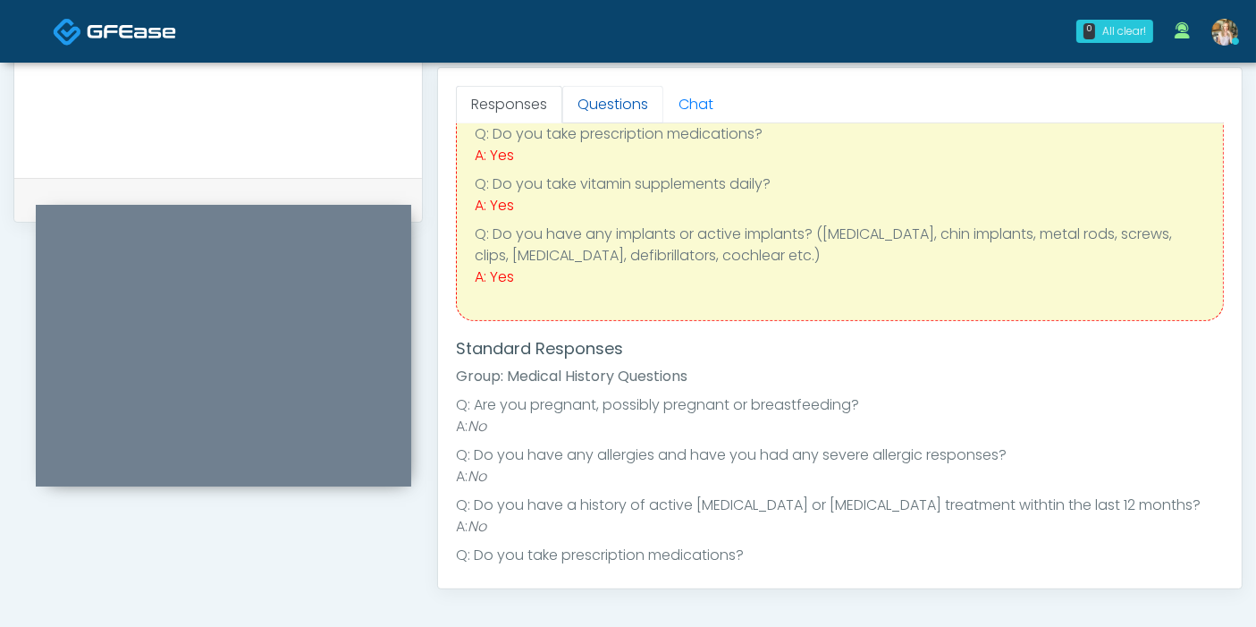
click at [618, 96] on link "Questions" at bounding box center [612, 105] width 101 height 38
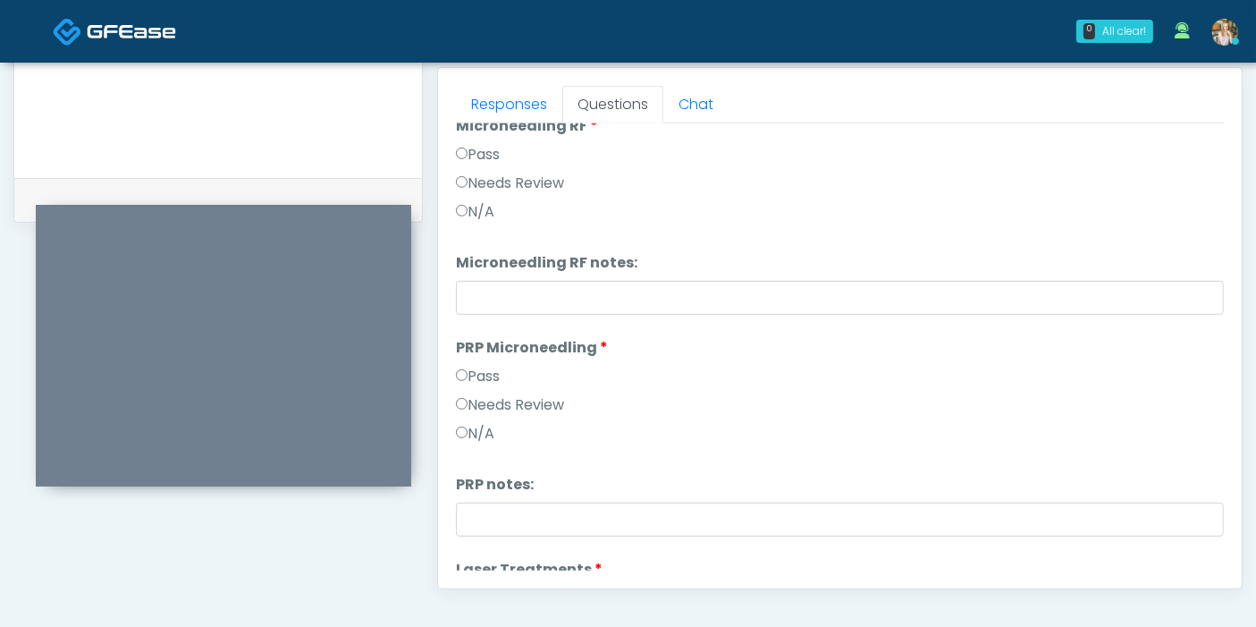
scroll to position [298, 0]
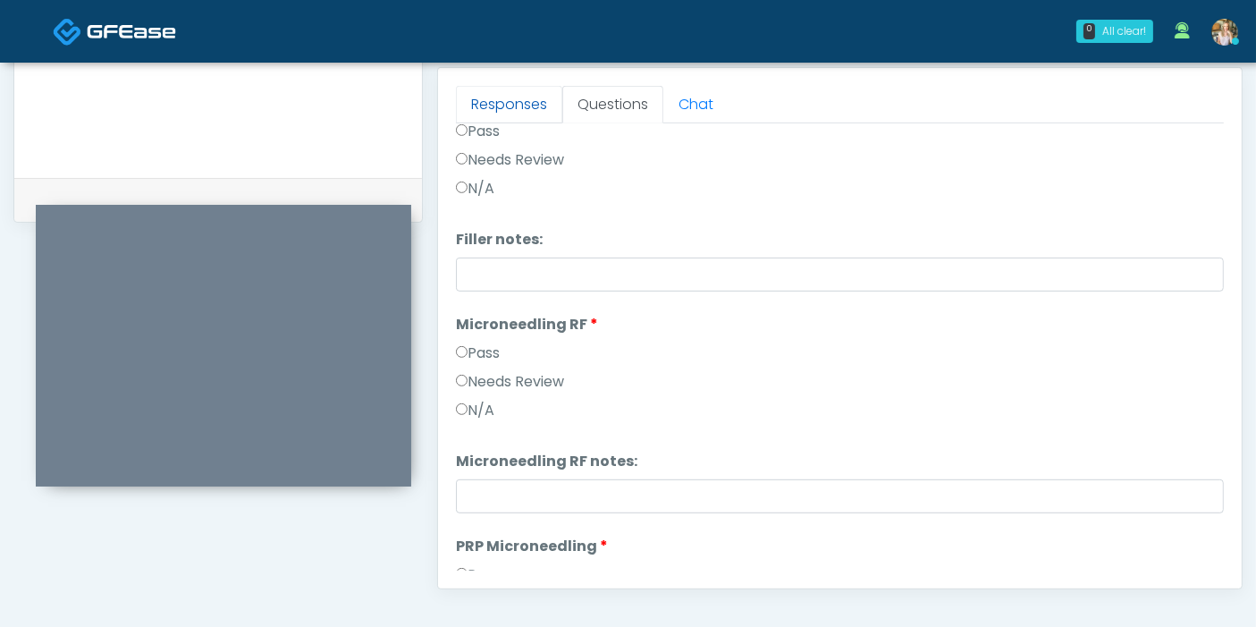
click at [493, 100] on link "Responses" at bounding box center [509, 105] width 106 height 38
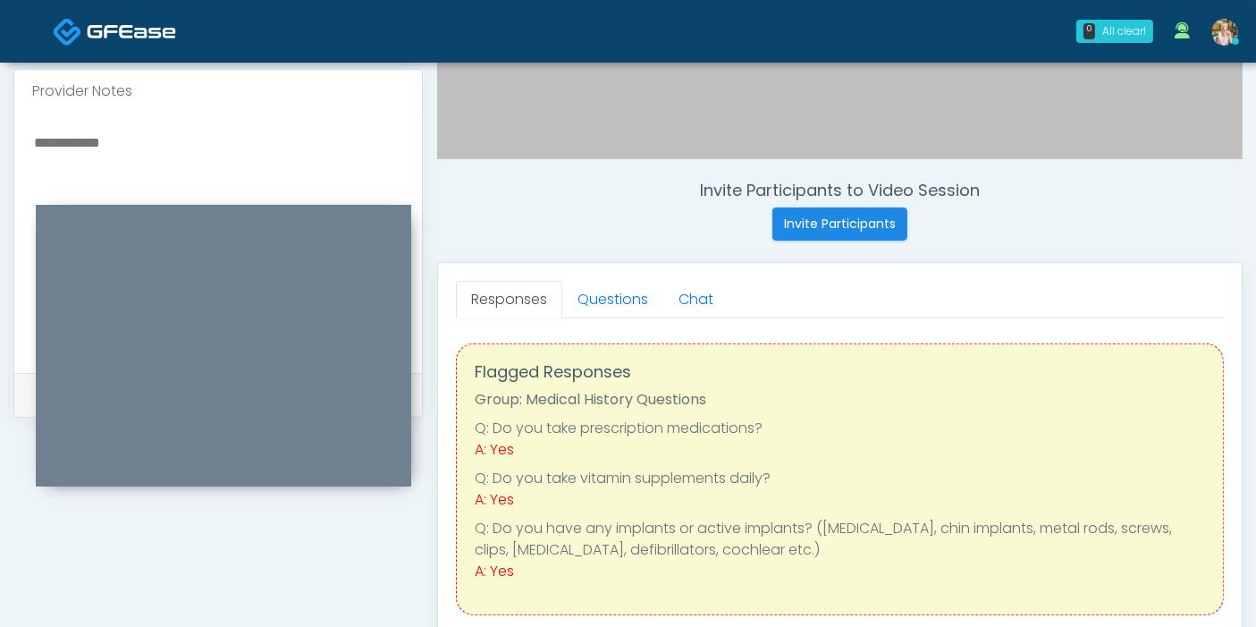
scroll to position [577, 0]
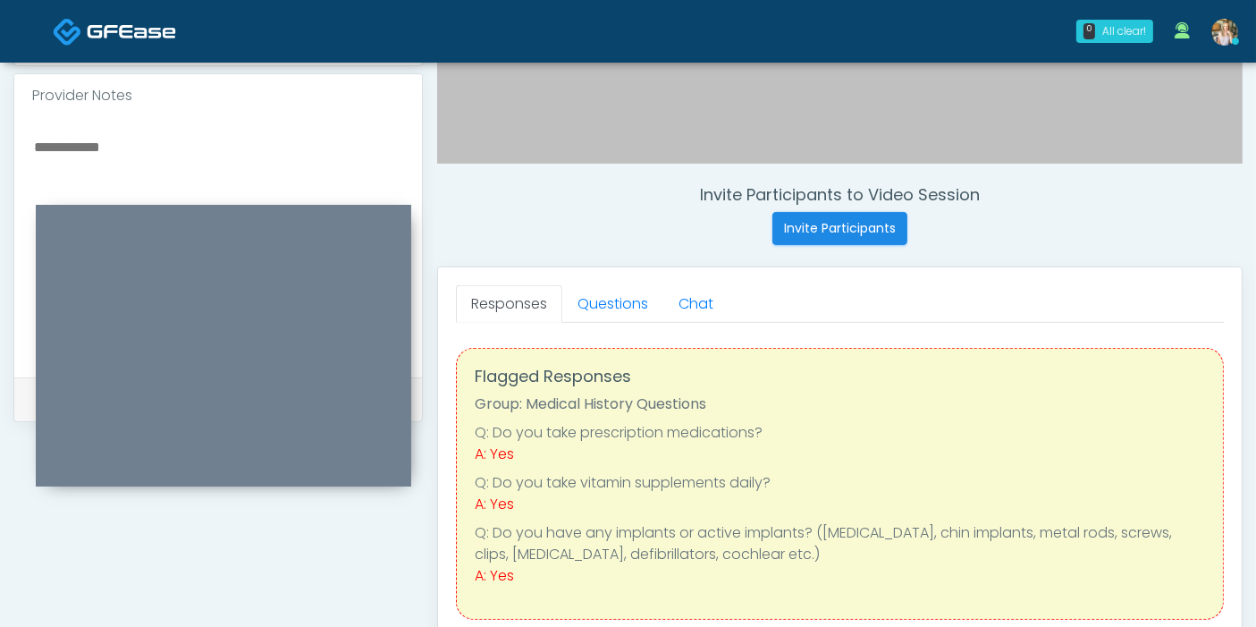
click at [231, 149] on textarea at bounding box center [218, 244] width 372 height 218
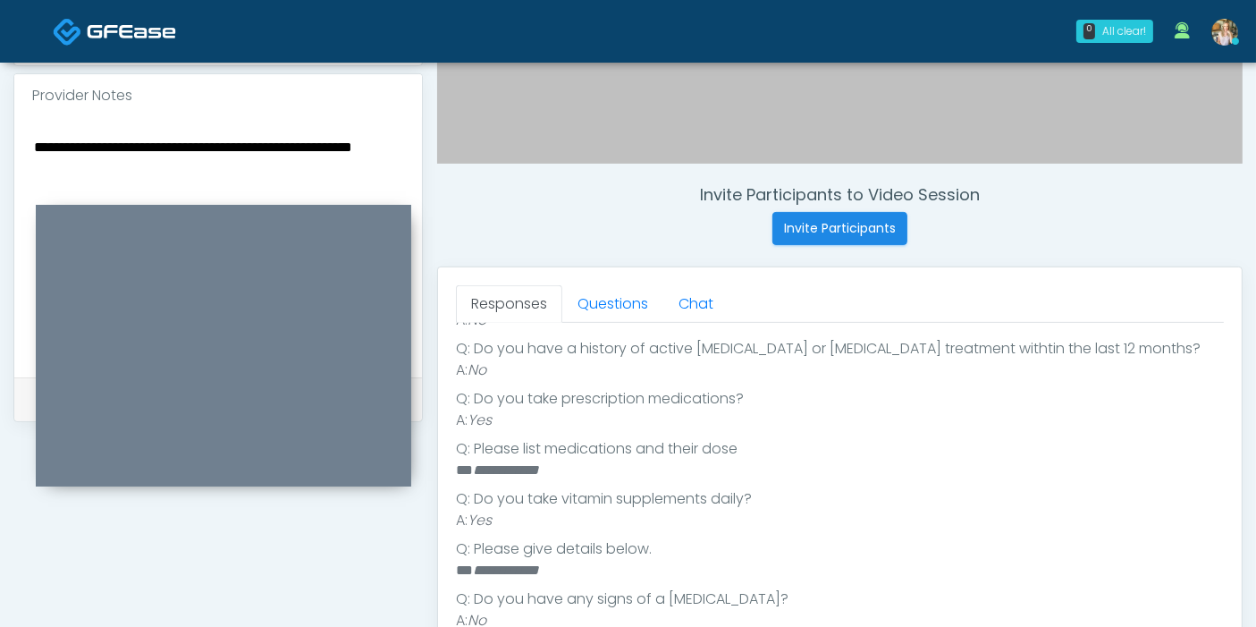
scroll to position [496, 0]
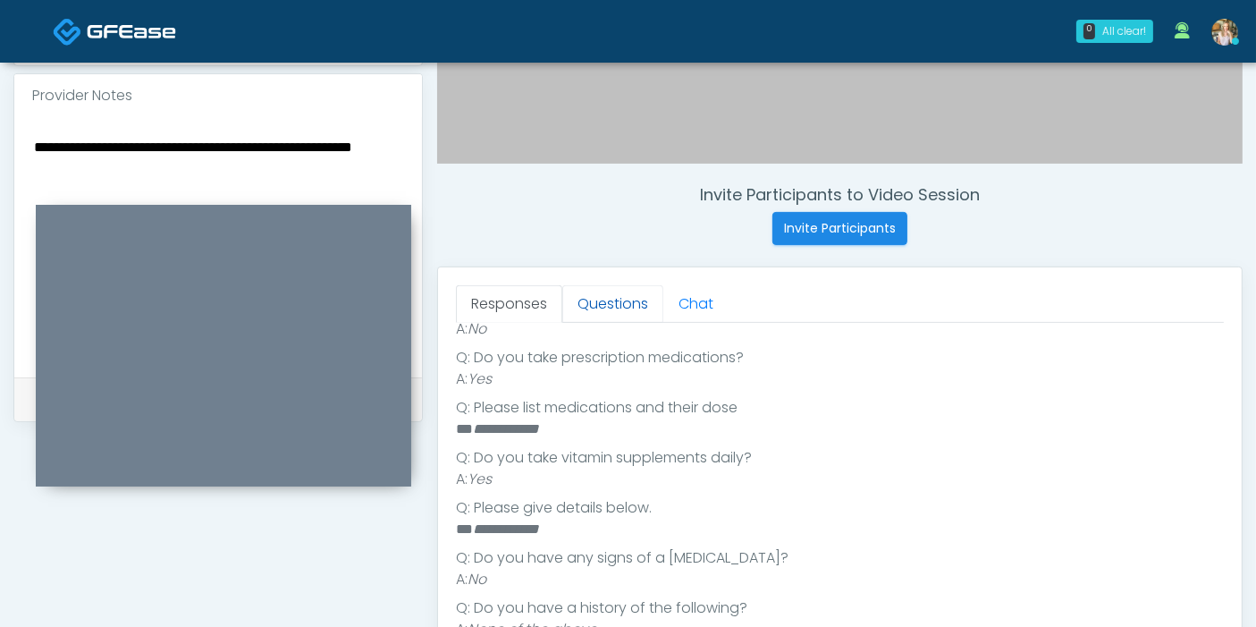
type textarea "**********"
click at [611, 307] on link "Questions" at bounding box center [612, 304] width 101 height 38
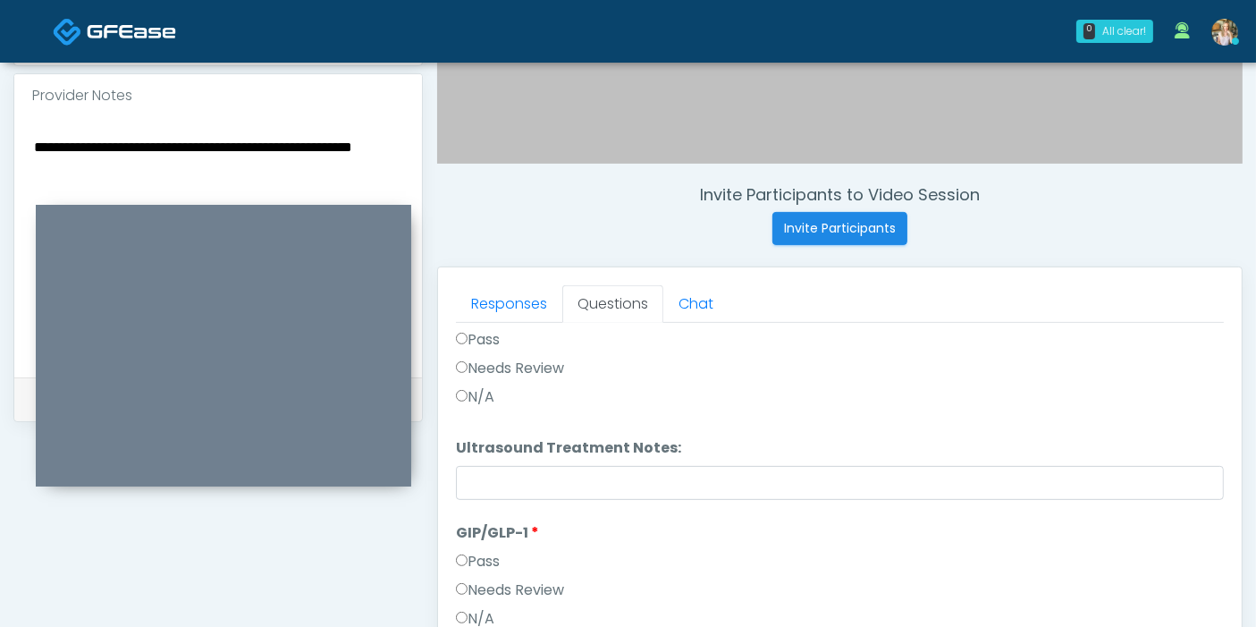
scroll to position [3397, 0]
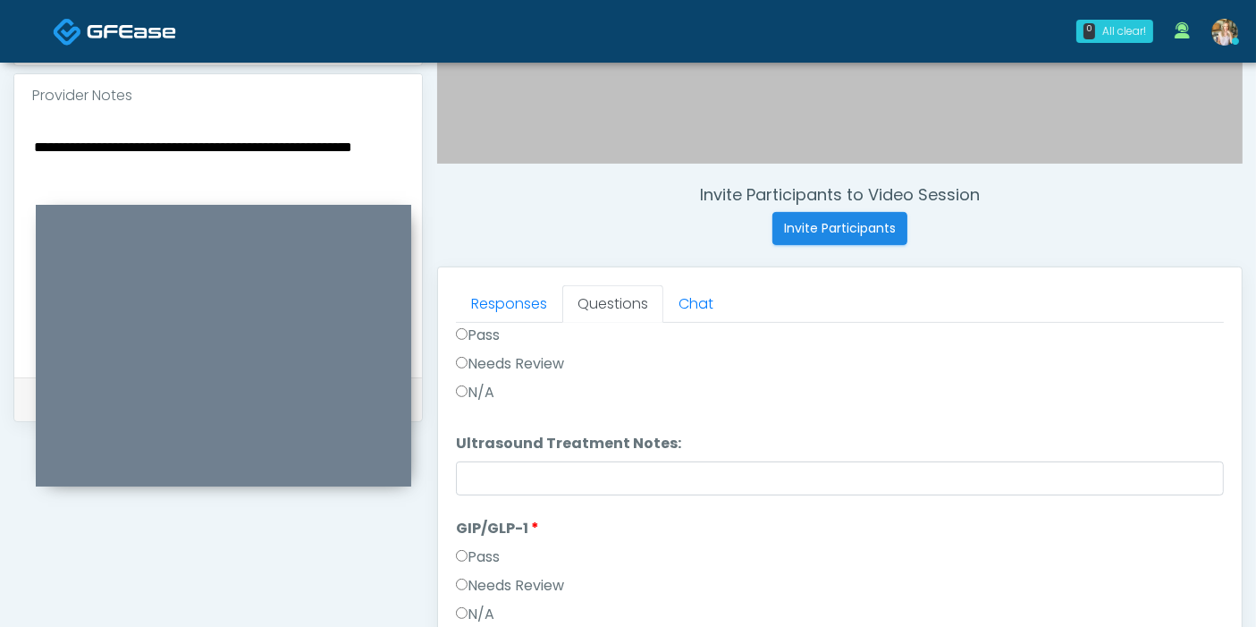
click at [539, 577] on label "Needs Review" at bounding box center [510, 585] width 108 height 21
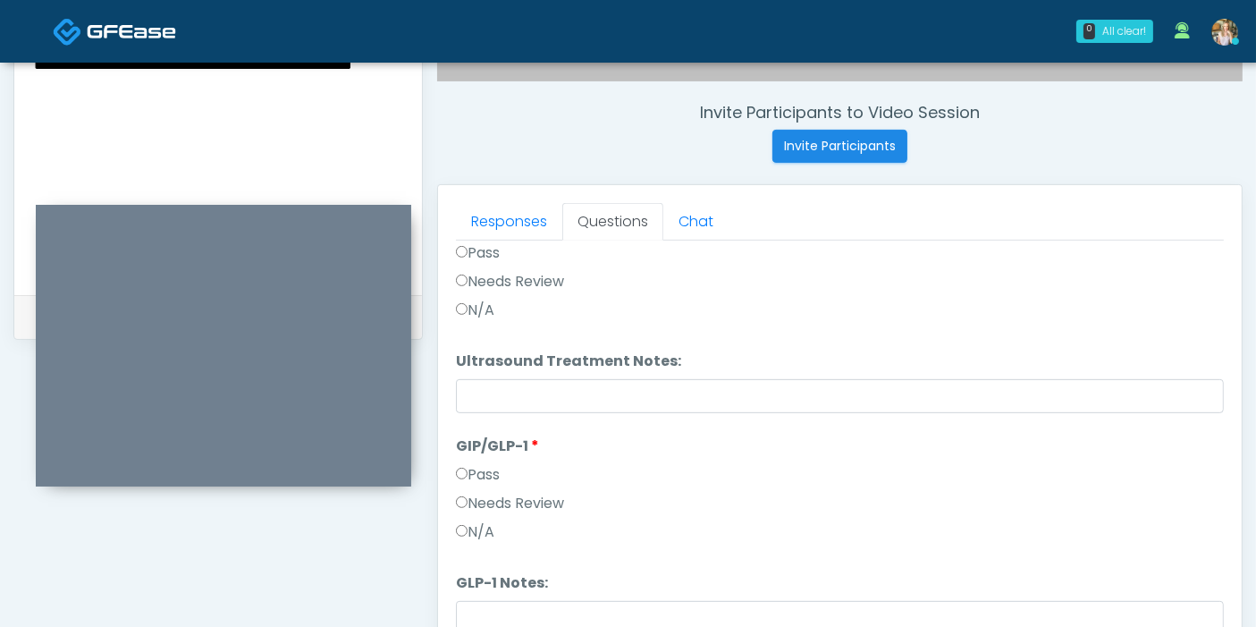
scroll to position [776, 0]
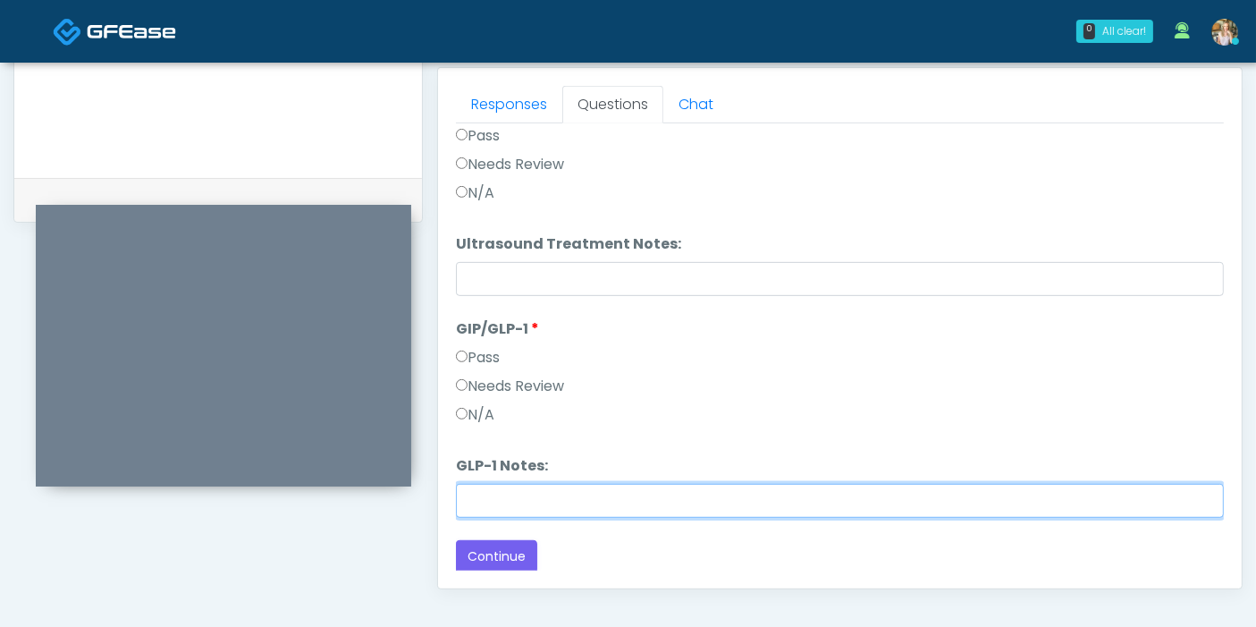
click at [669, 484] on input "GLP-1 Notes:" at bounding box center [840, 501] width 768 height 34
click at [754, 510] on input "***" at bounding box center [840, 501] width 768 height 34
type input "********"
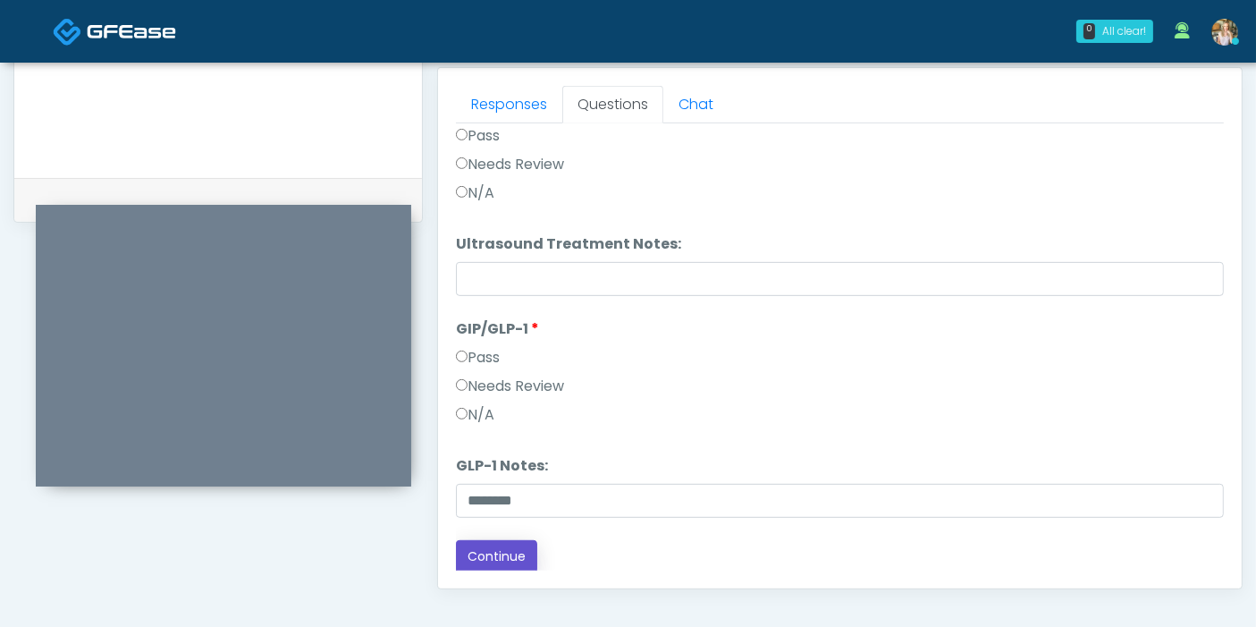
click at [472, 557] on button "Continue" at bounding box center [496, 556] width 81 height 33
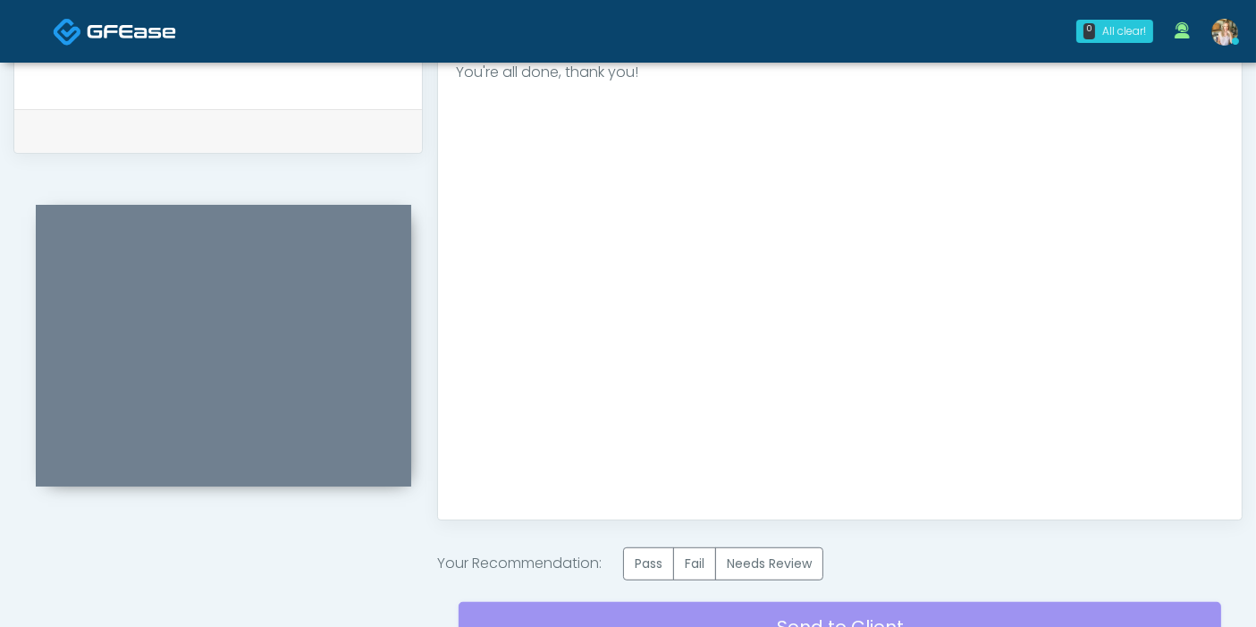
scroll to position [875, 0]
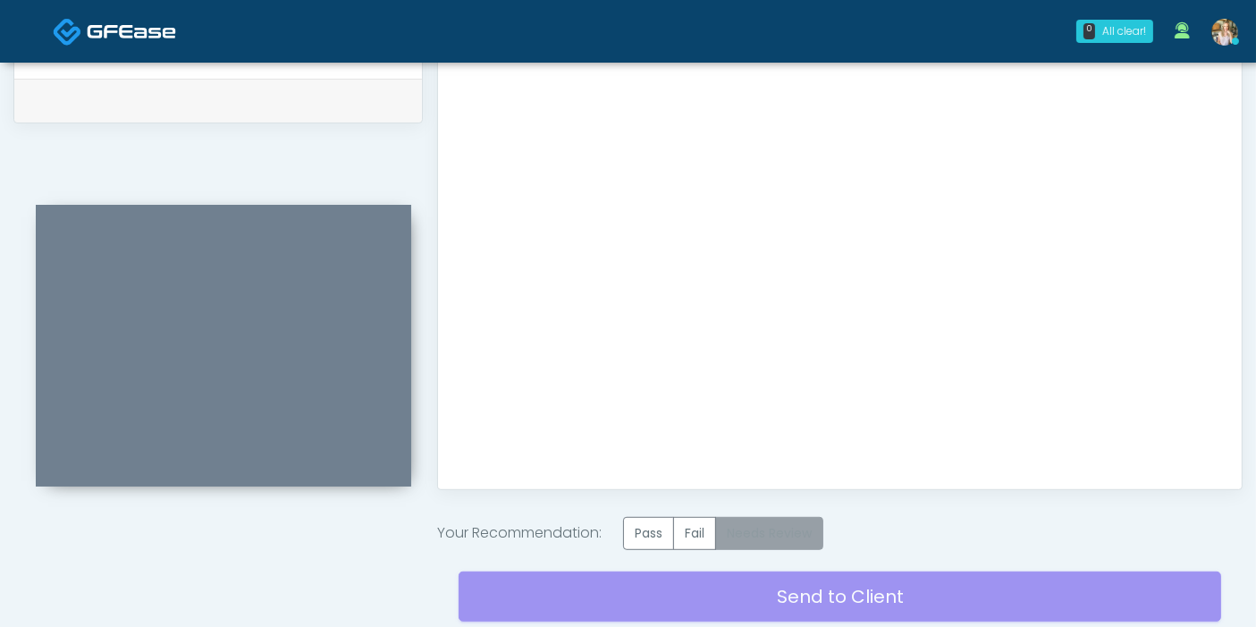
click at [806, 532] on label "Needs Review" at bounding box center [769, 533] width 108 height 33
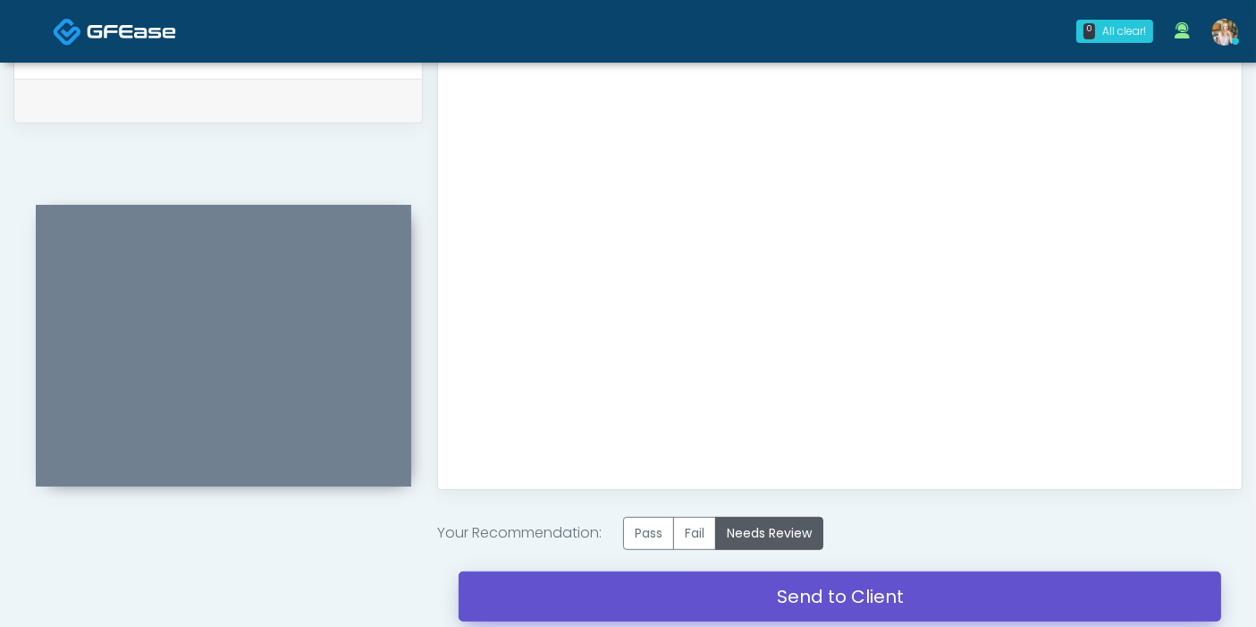
drag, startPoint x: 838, startPoint y: 596, endPoint x: 722, endPoint y: 96, distance: 513.9
click at [838, 596] on link "Send to Client" at bounding box center [840, 596] width 762 height 50
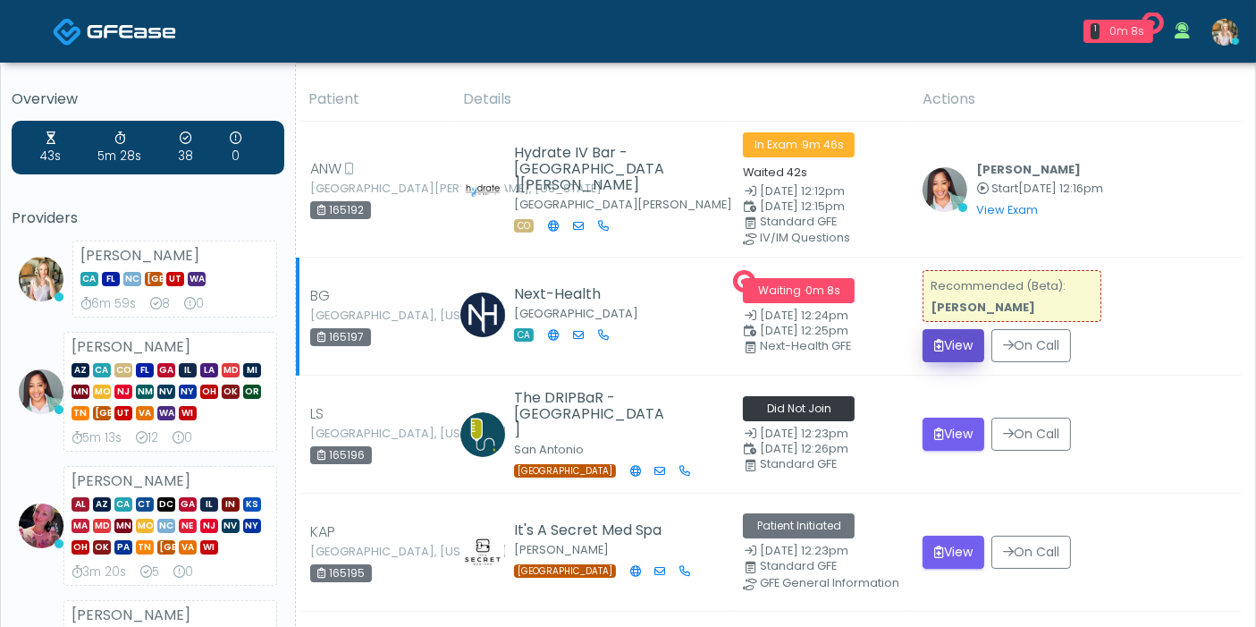
click at [962, 344] on button "View" at bounding box center [953, 345] width 62 height 33
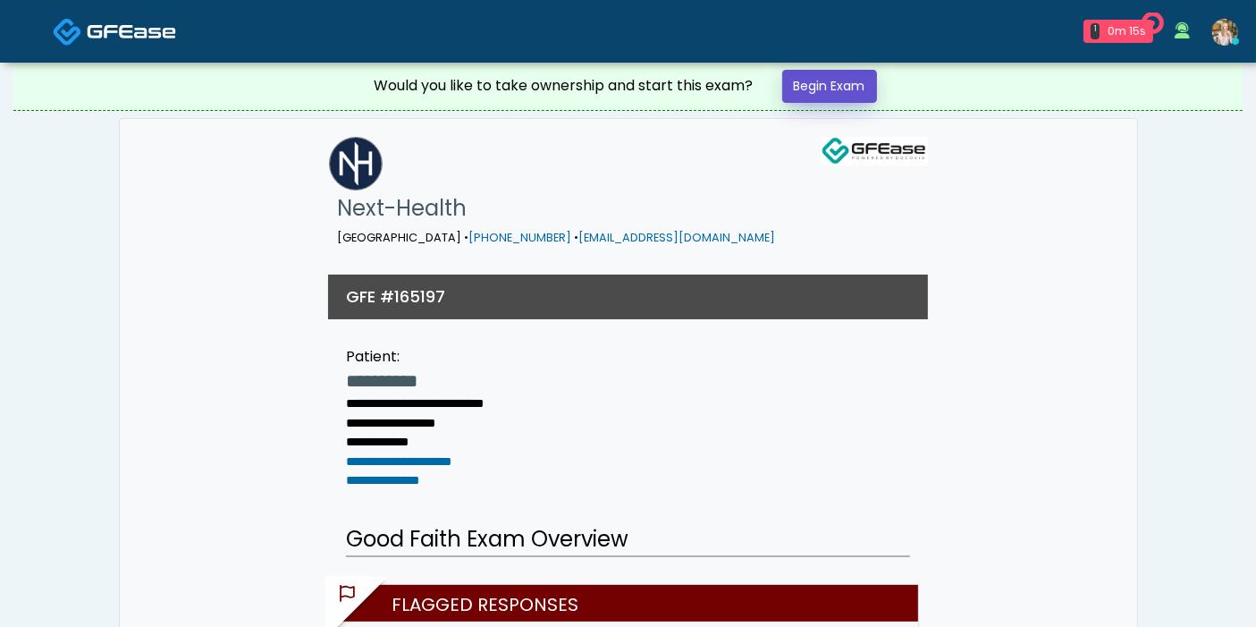
click at [812, 90] on link "Begin Exam" at bounding box center [829, 86] width 95 height 33
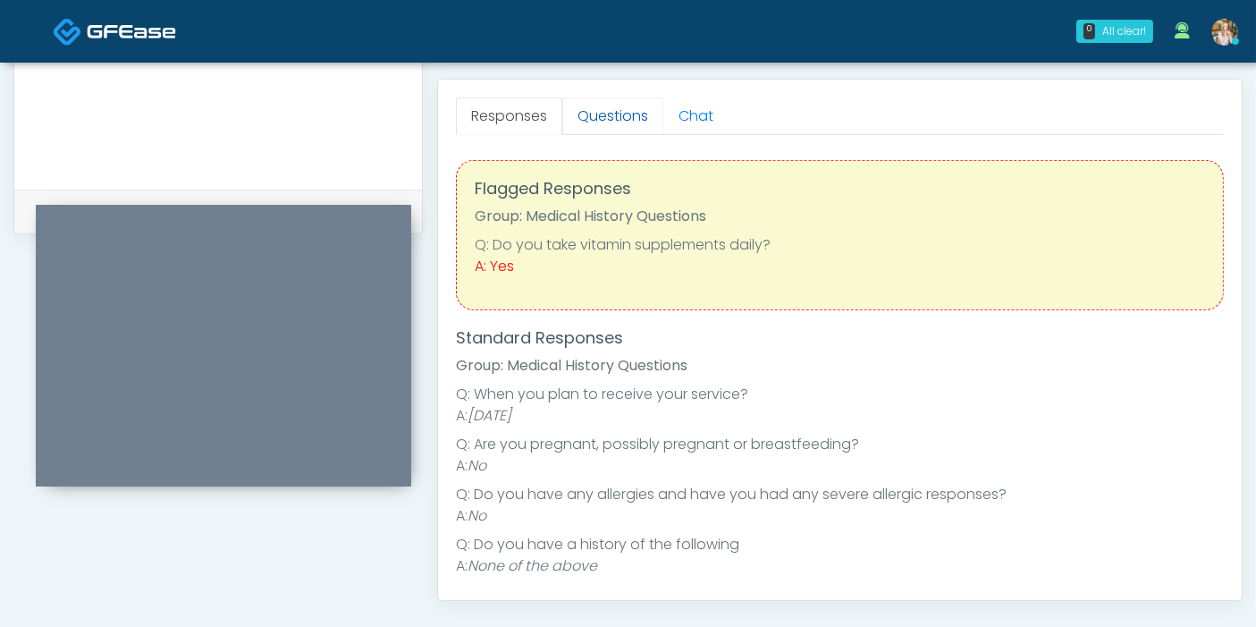
scroll to position [695, 0]
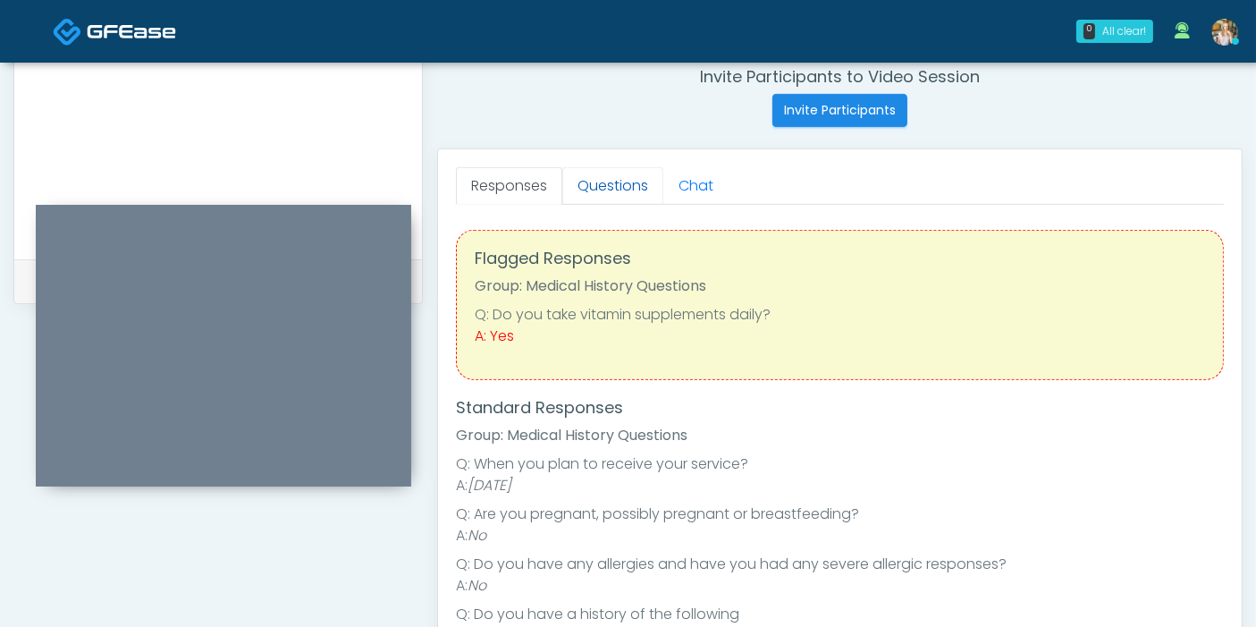
click at [626, 192] on link "Questions" at bounding box center [612, 186] width 101 height 38
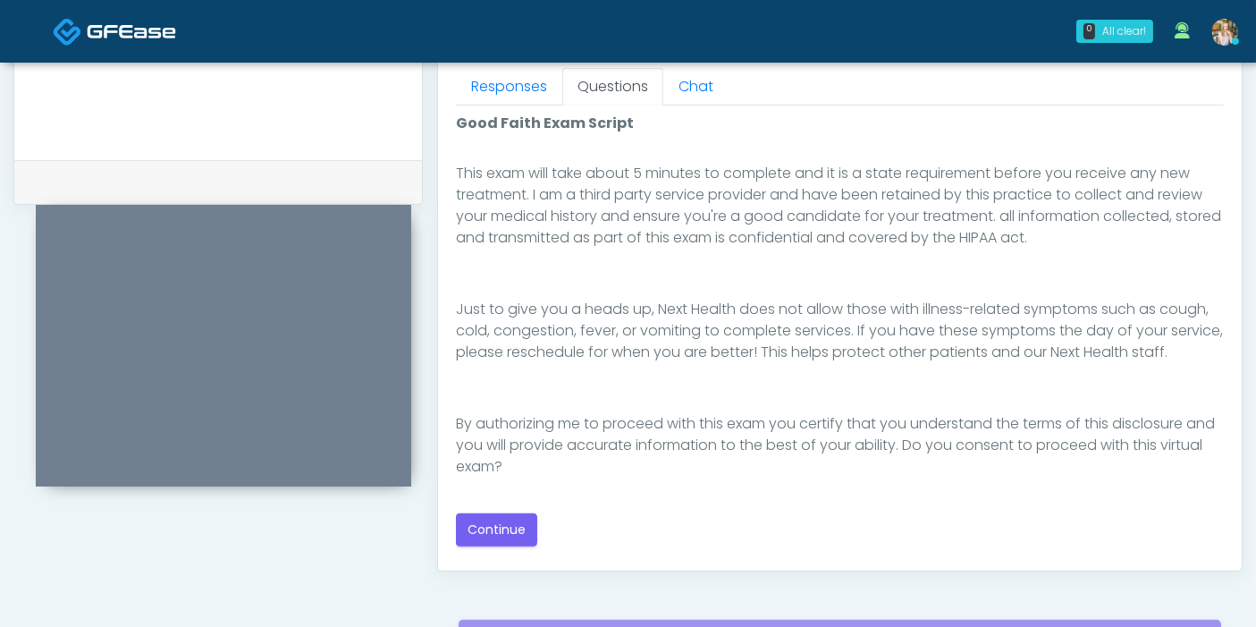
scroll to position [894, 0]
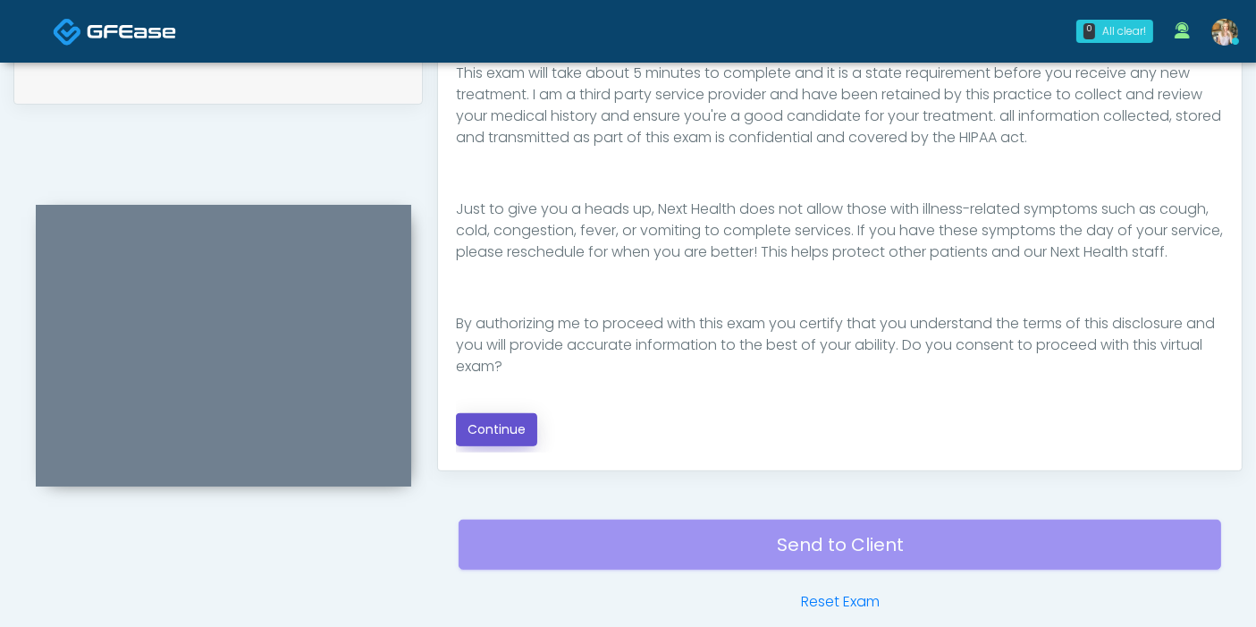
click at [518, 430] on button "Continue" at bounding box center [496, 429] width 81 height 33
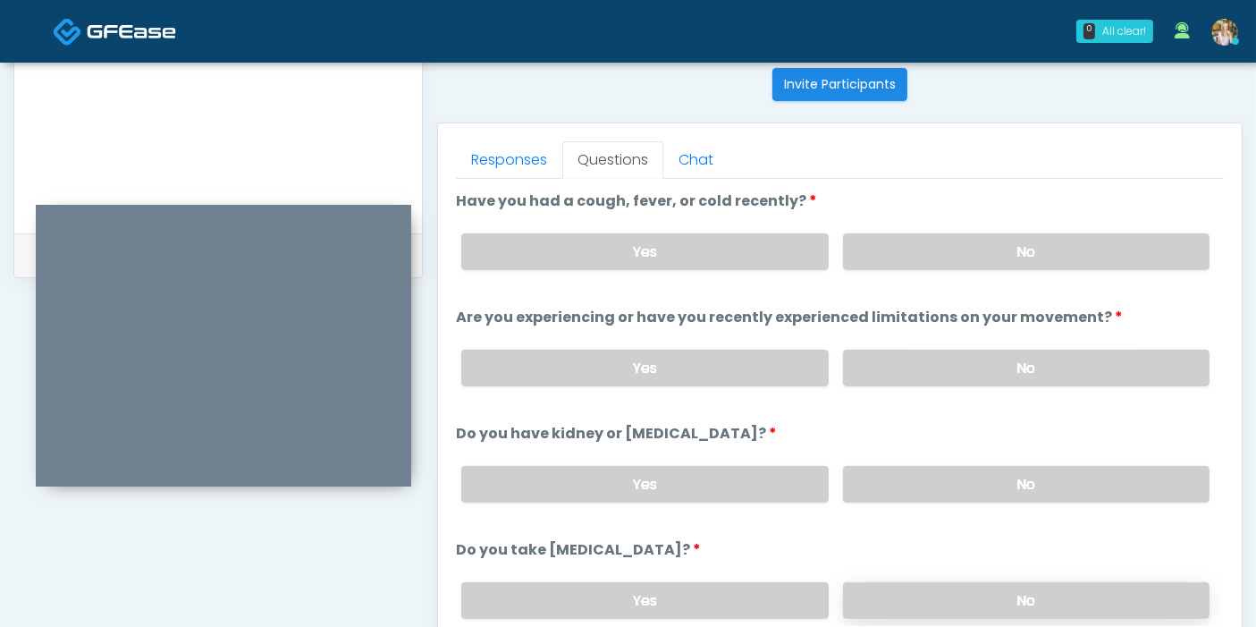
scroll to position [677, 0]
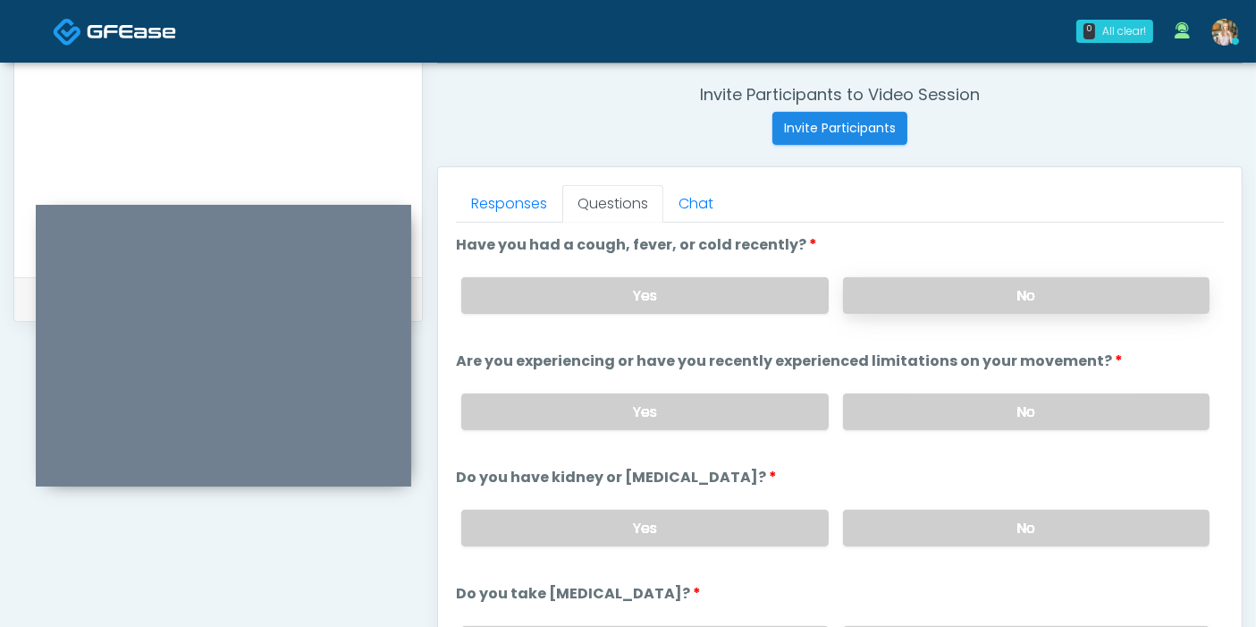
click at [983, 297] on label "No" at bounding box center [1026, 295] width 366 height 37
click at [982, 398] on label "No" at bounding box center [1026, 411] width 366 height 37
click at [1007, 526] on label "No" at bounding box center [1026, 528] width 366 height 37
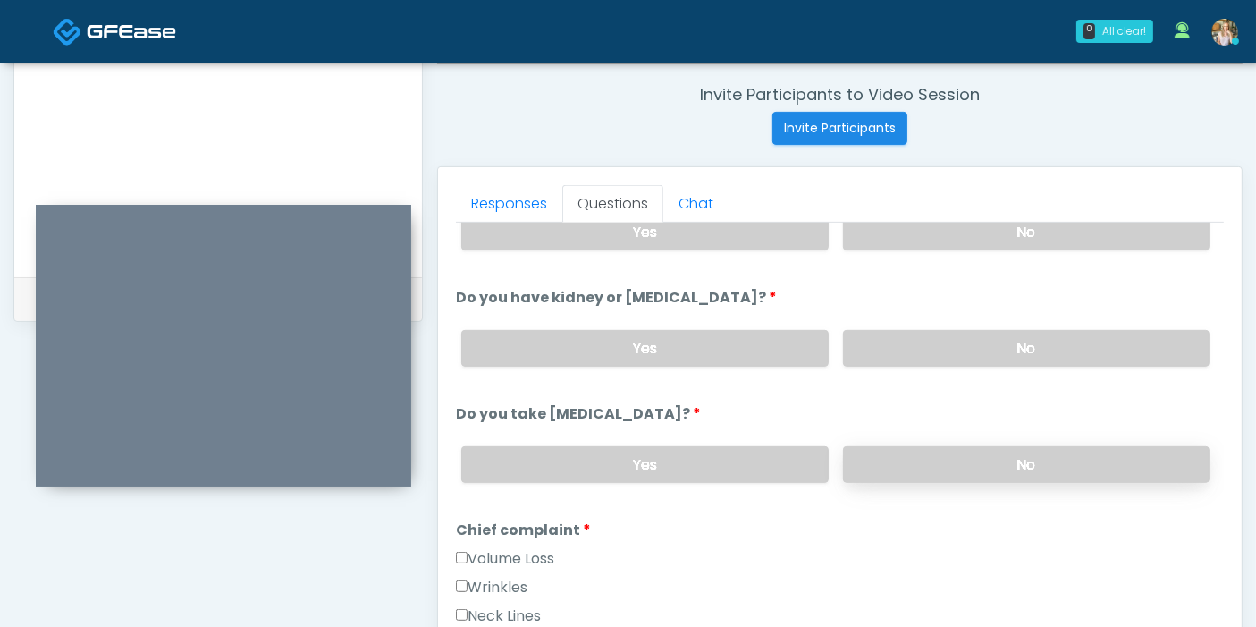
scroll to position [198, 0]
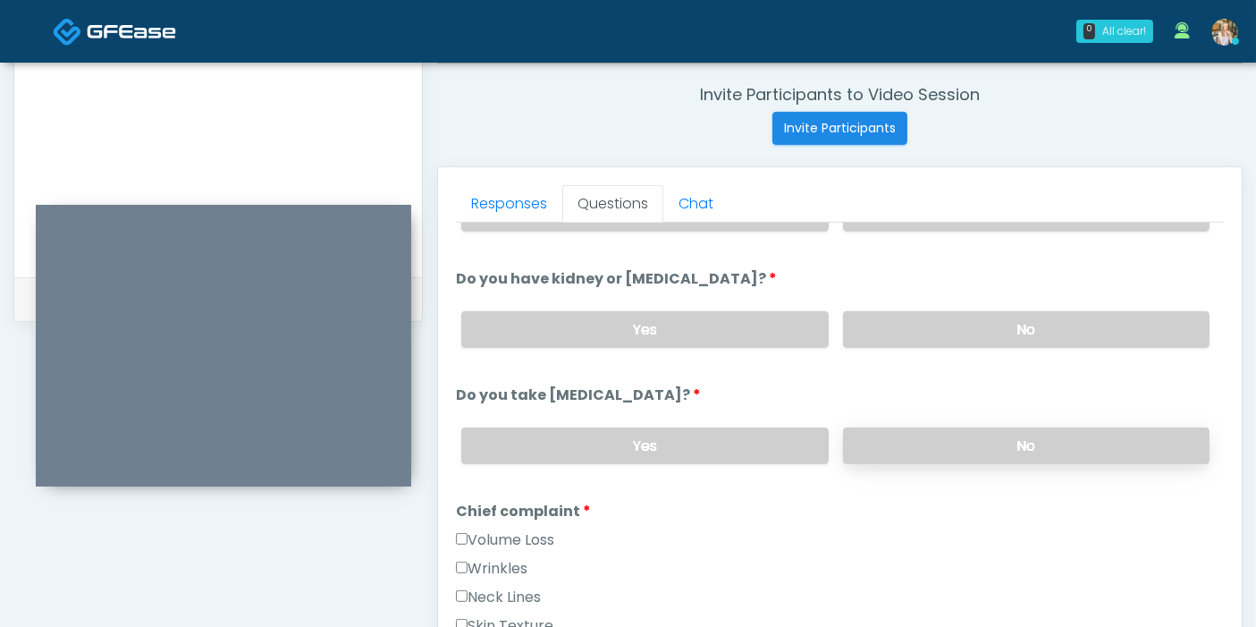
click at [994, 442] on label "No" at bounding box center [1026, 445] width 366 height 37
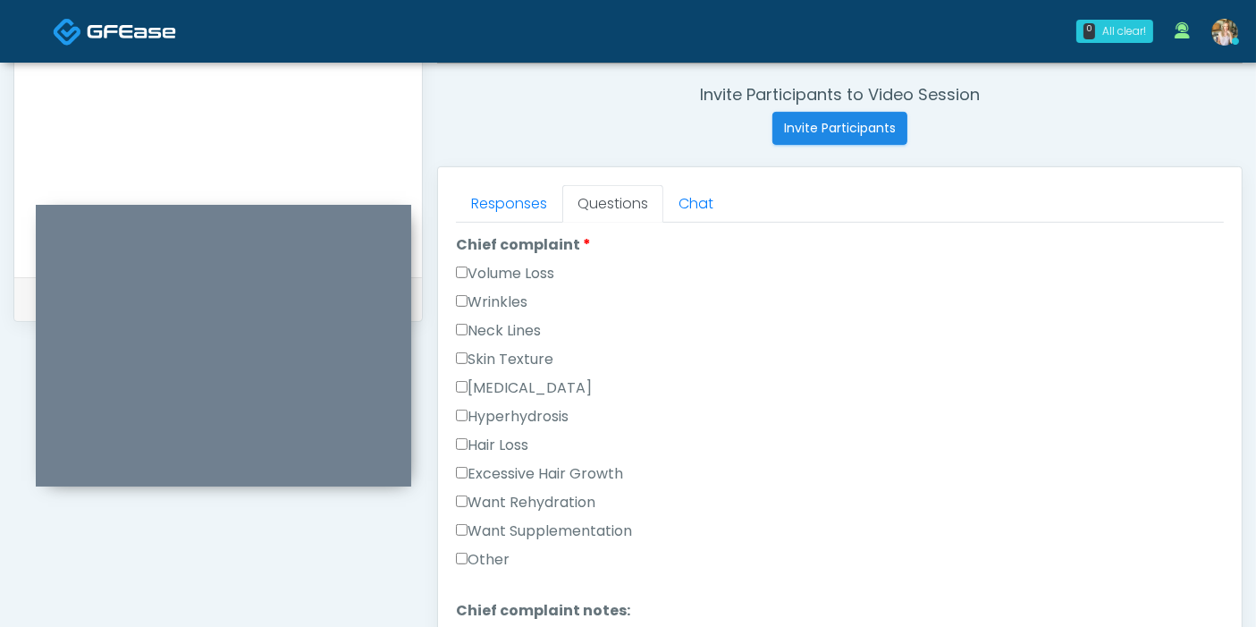
scroll to position [496, 0]
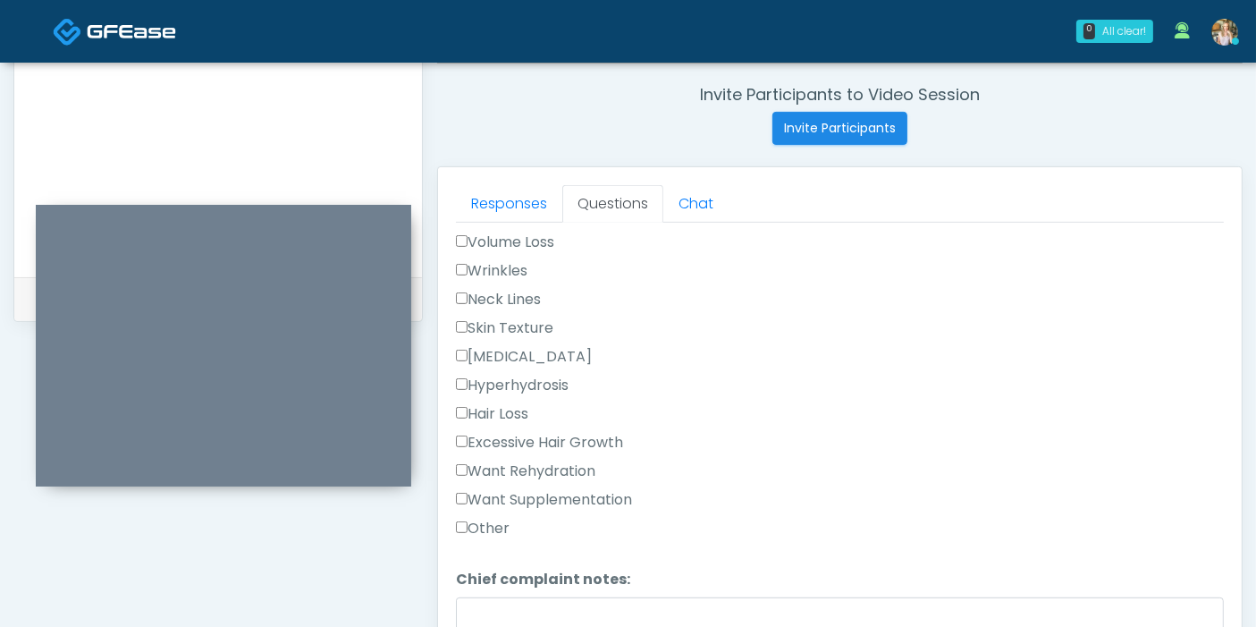
click at [494, 466] on label "Want Rehydration" at bounding box center [525, 470] width 139 height 21
click at [517, 495] on label "Want Supplementation" at bounding box center [544, 499] width 176 height 21
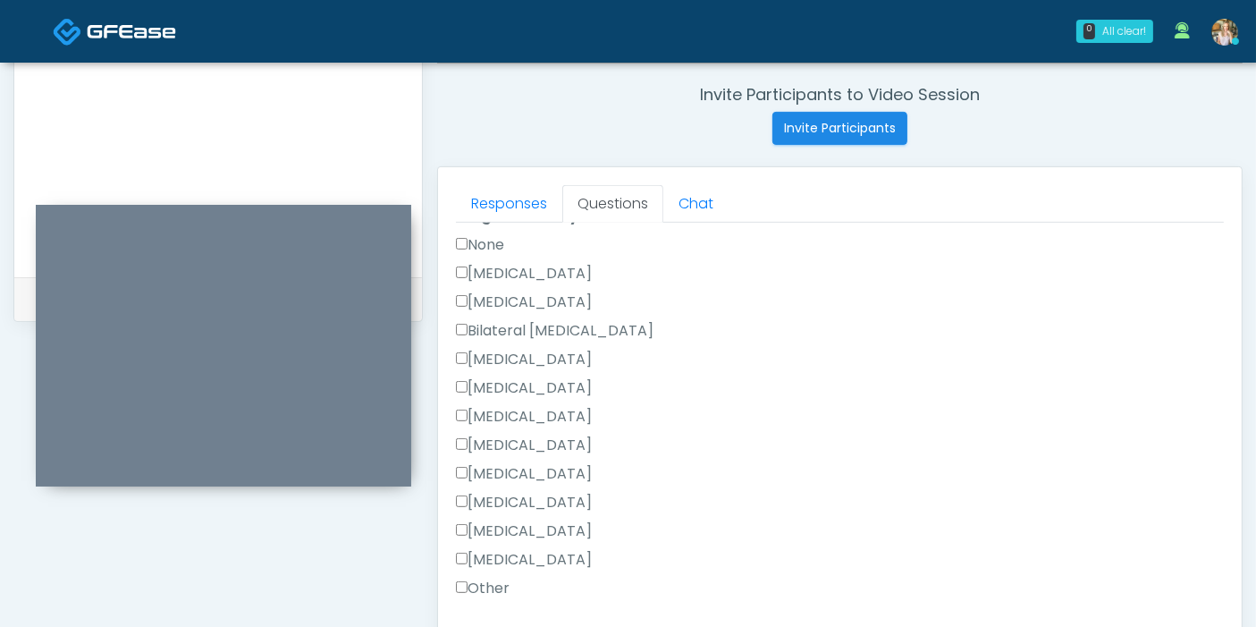
scroll to position [894, 0]
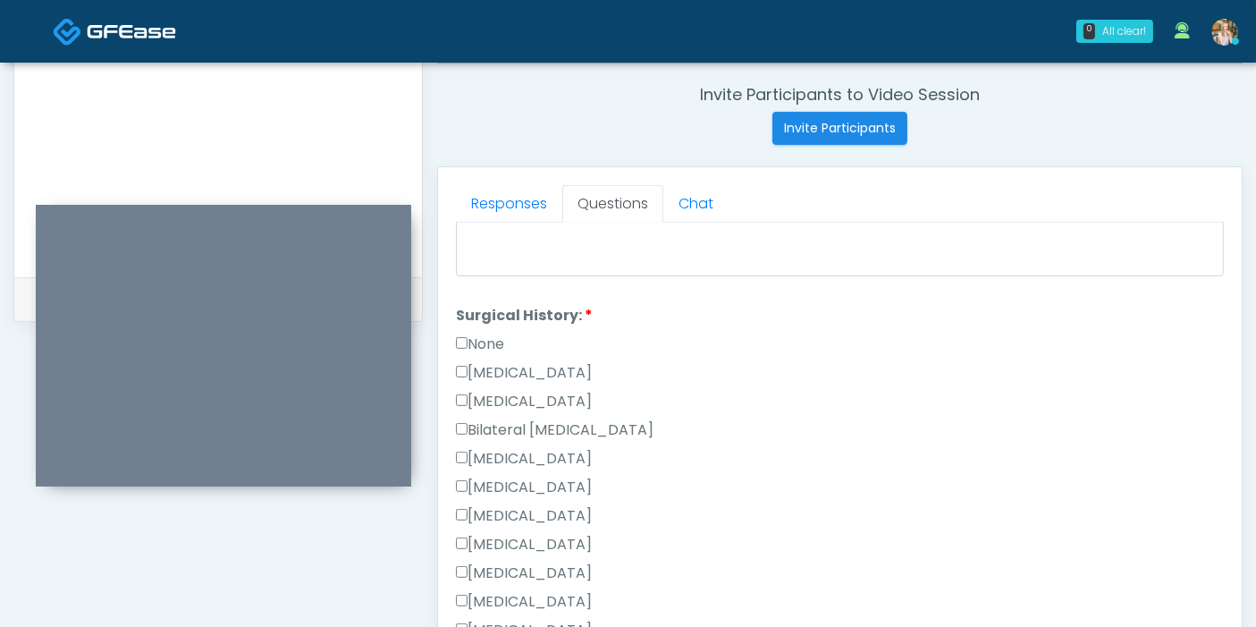
click at [481, 340] on label "None" at bounding box center [480, 343] width 48 height 21
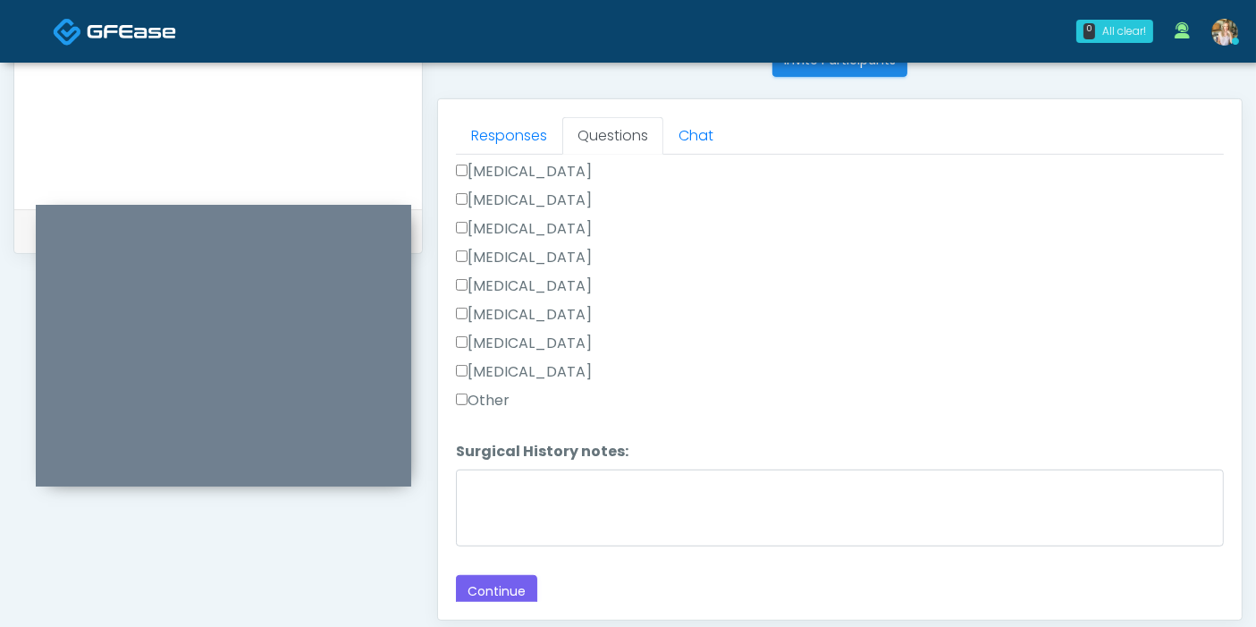
scroll to position [776, 0]
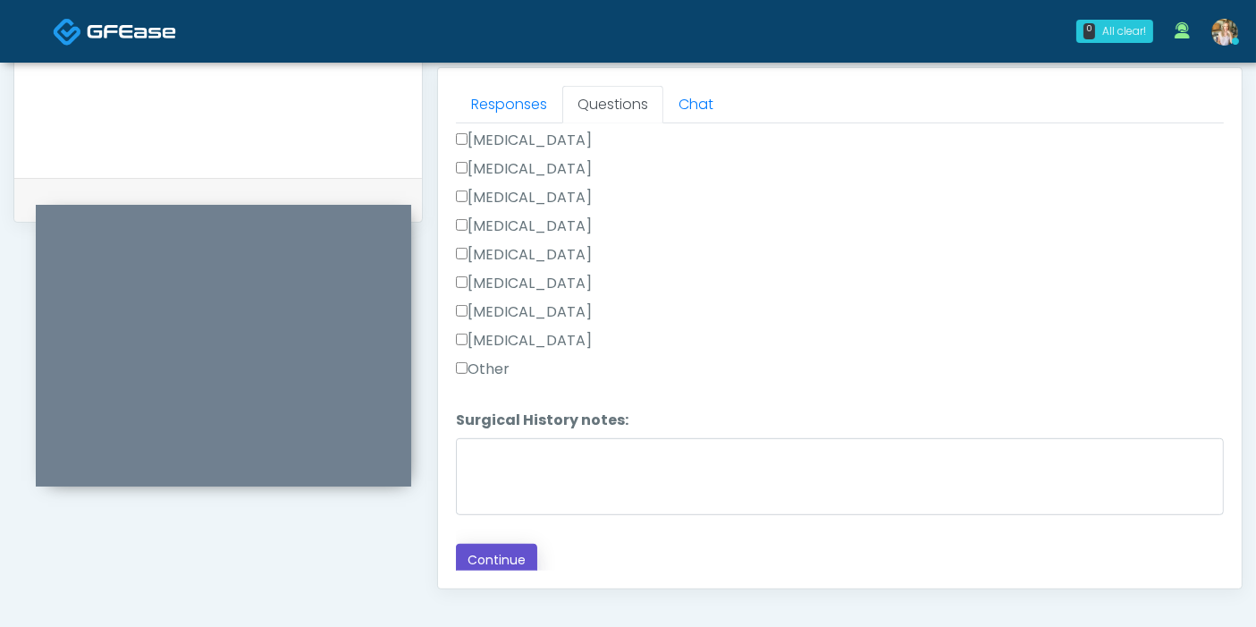
click at [508, 552] on button "Continue" at bounding box center [496, 559] width 81 height 33
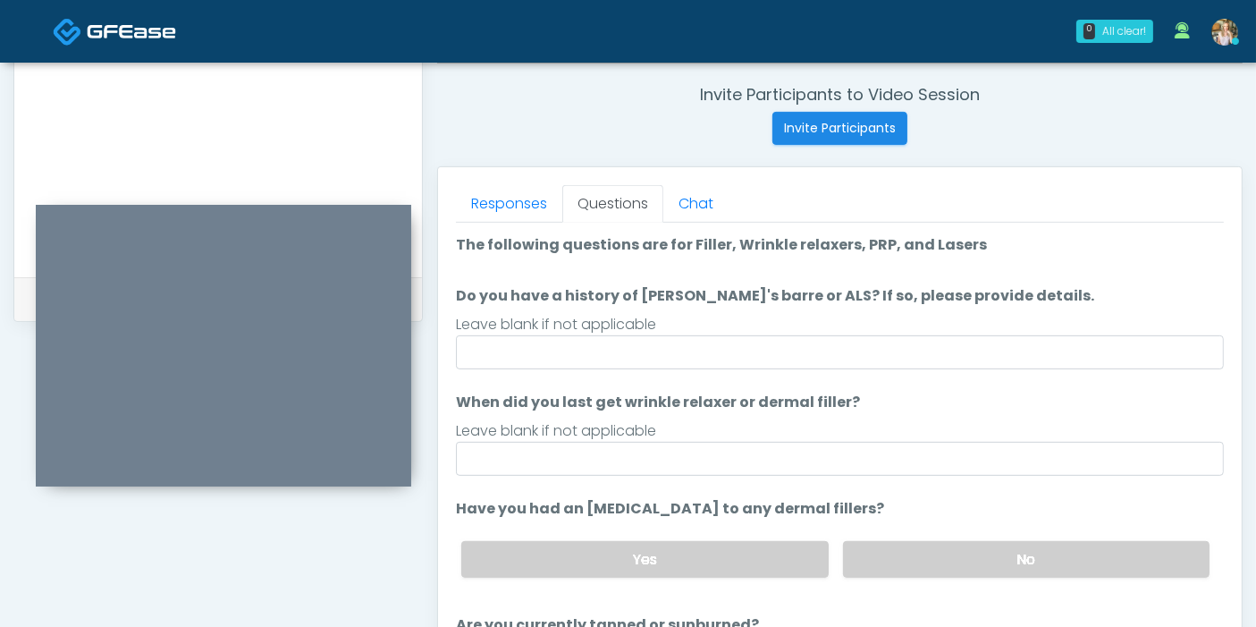
scroll to position [677, 0]
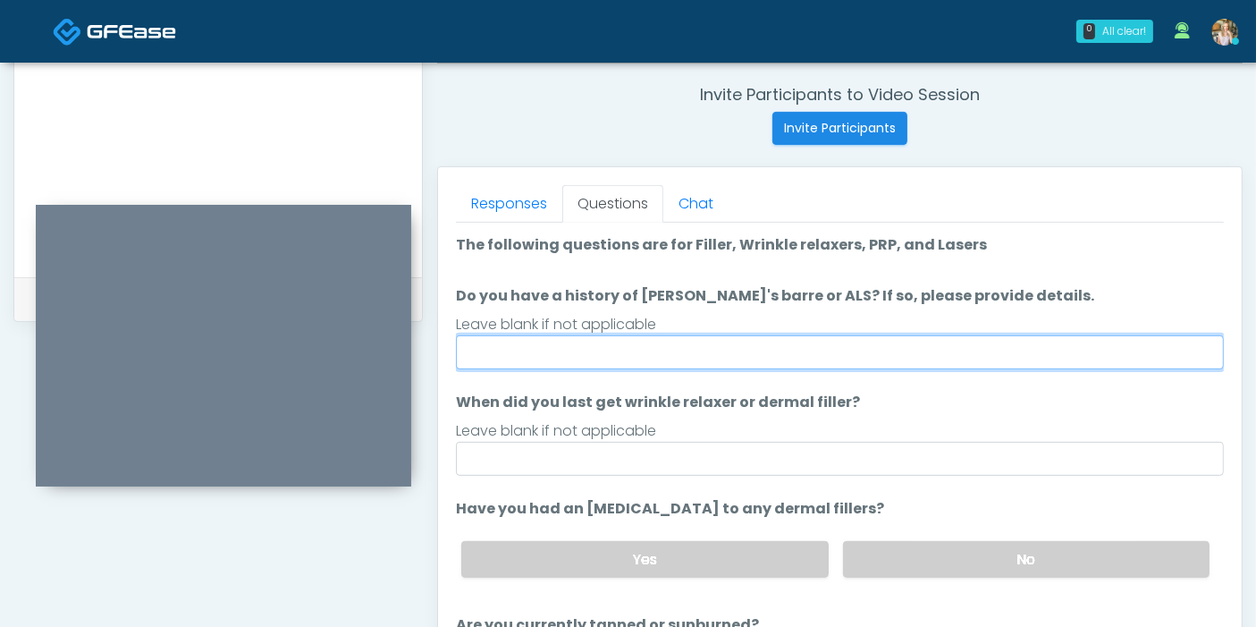
click at [908, 347] on input "Do you have a history of [PERSON_NAME]'s barre or ALS? If so, please provide de…" at bounding box center [840, 352] width 768 height 34
type input "******"
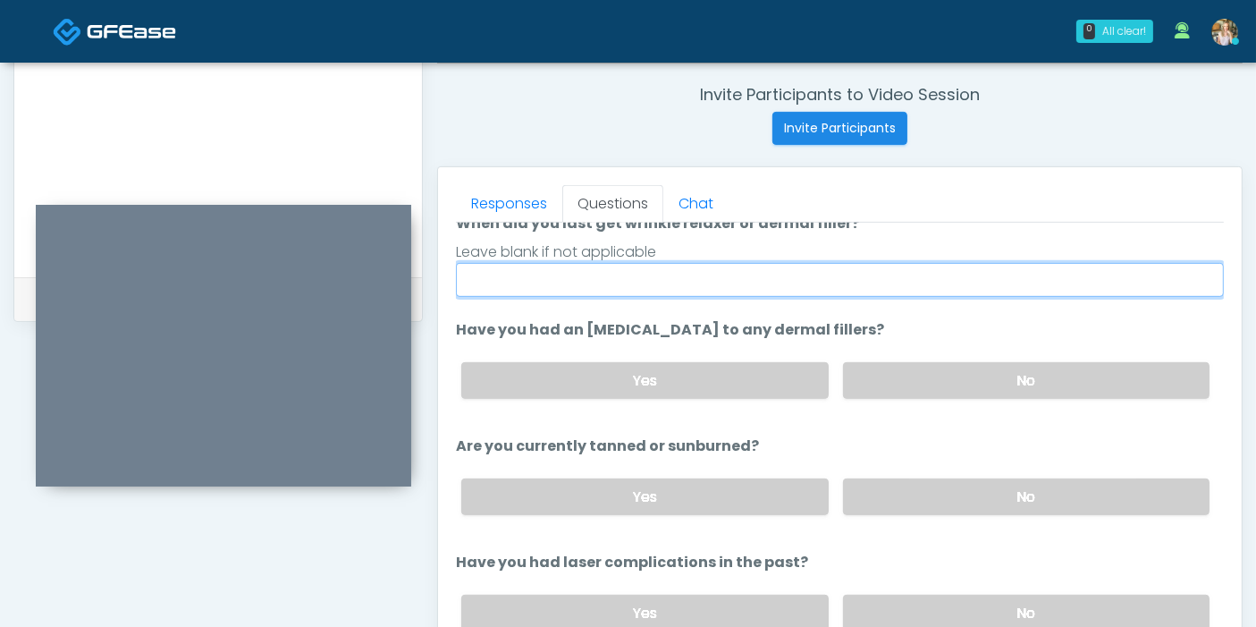
scroll to position [198, 0]
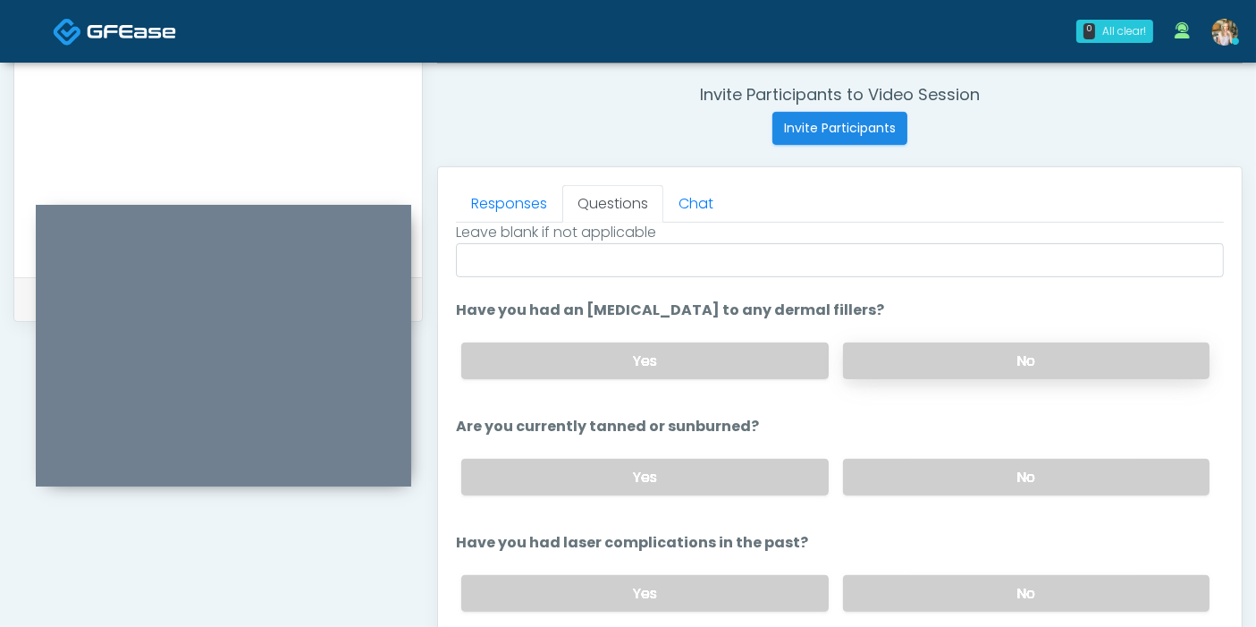
click at [1009, 351] on label "No" at bounding box center [1026, 360] width 366 height 37
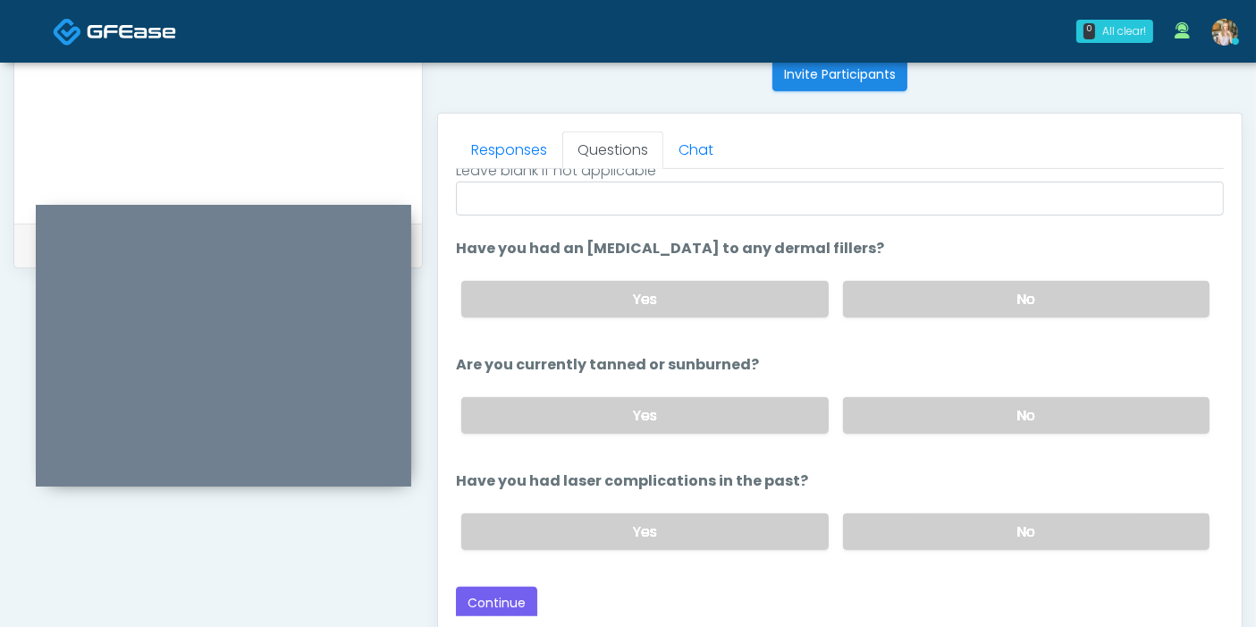
scroll to position [776, 0]
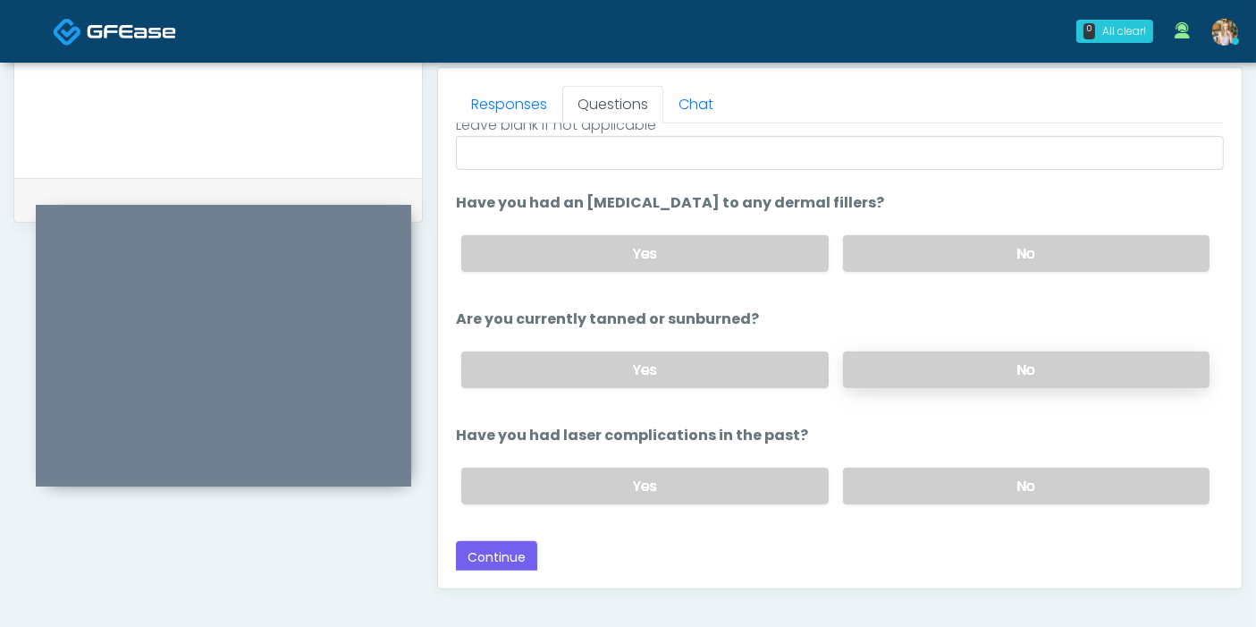
click at [996, 368] on label "No" at bounding box center [1026, 369] width 366 height 37
click at [650, 369] on label "Yes" at bounding box center [644, 369] width 366 height 37
click at [948, 490] on label "No" at bounding box center [1026, 485] width 366 height 37
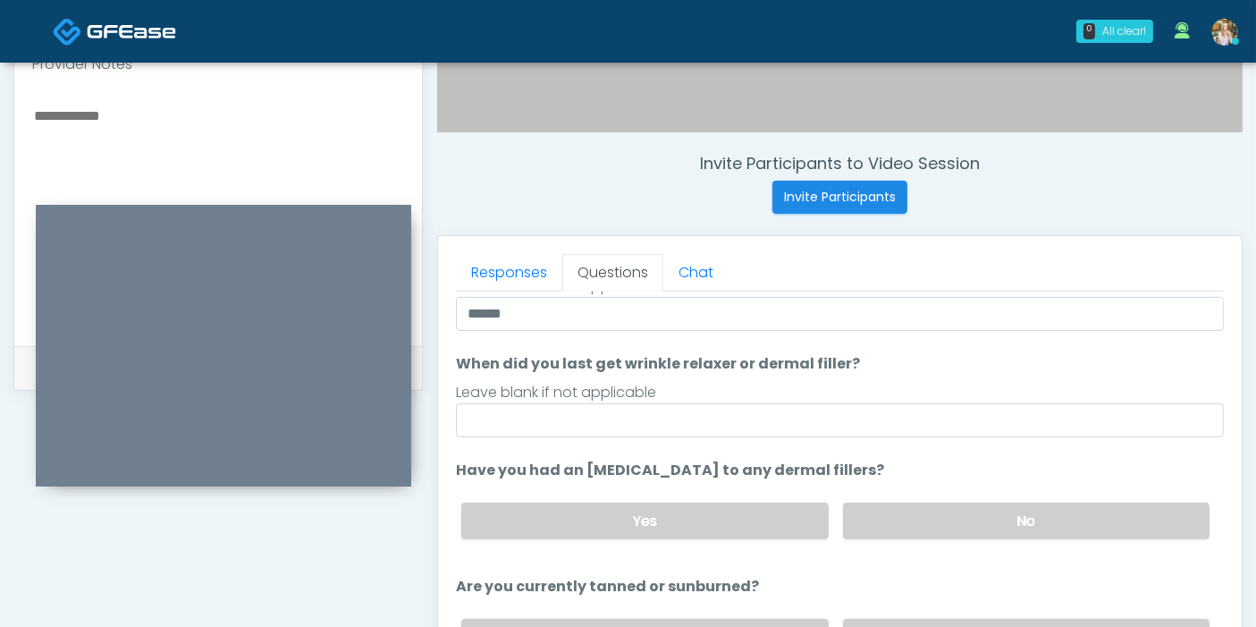
scroll to position [577, 0]
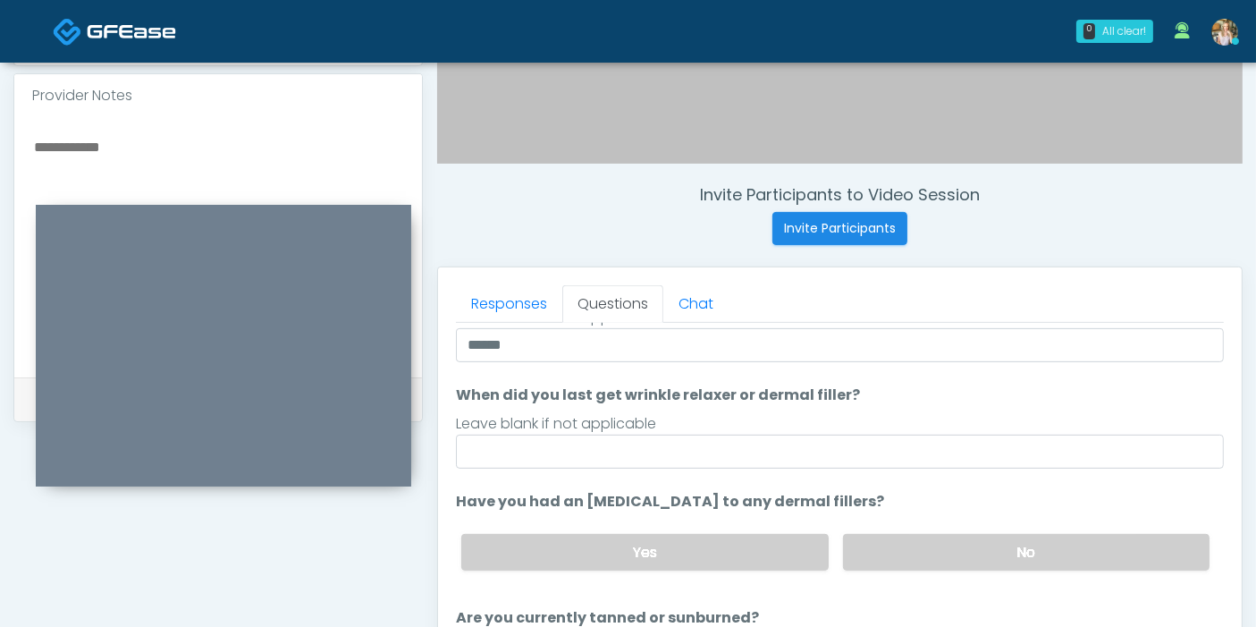
click at [144, 144] on textarea at bounding box center [218, 244] width 372 height 218
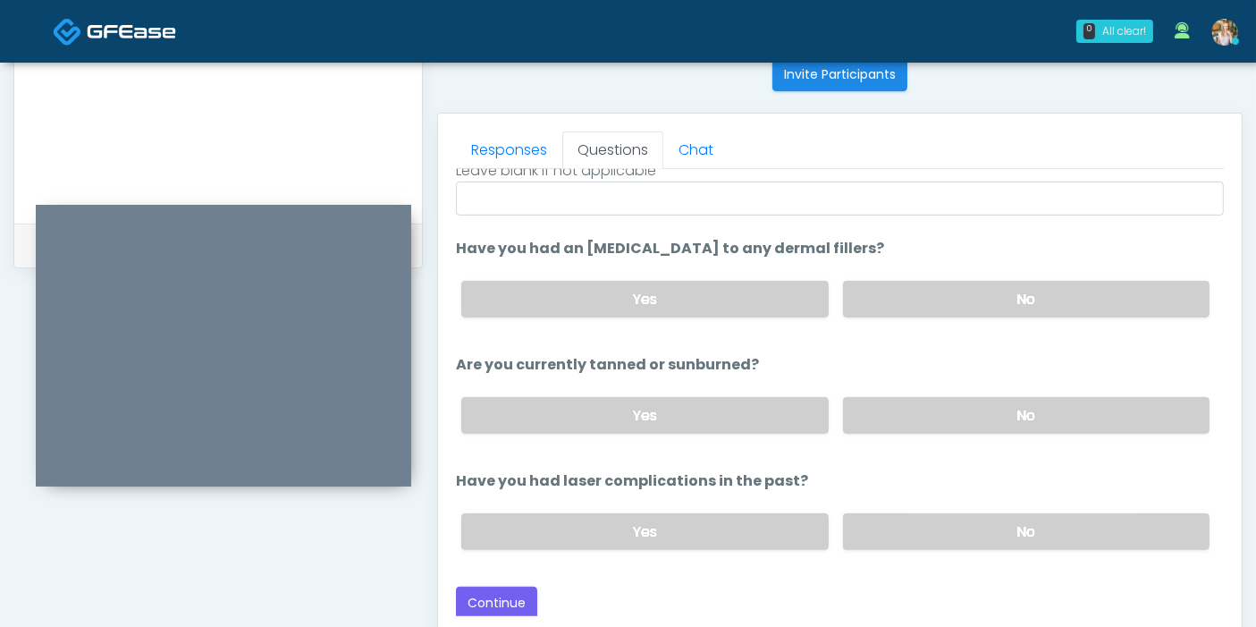
scroll to position [776, 0]
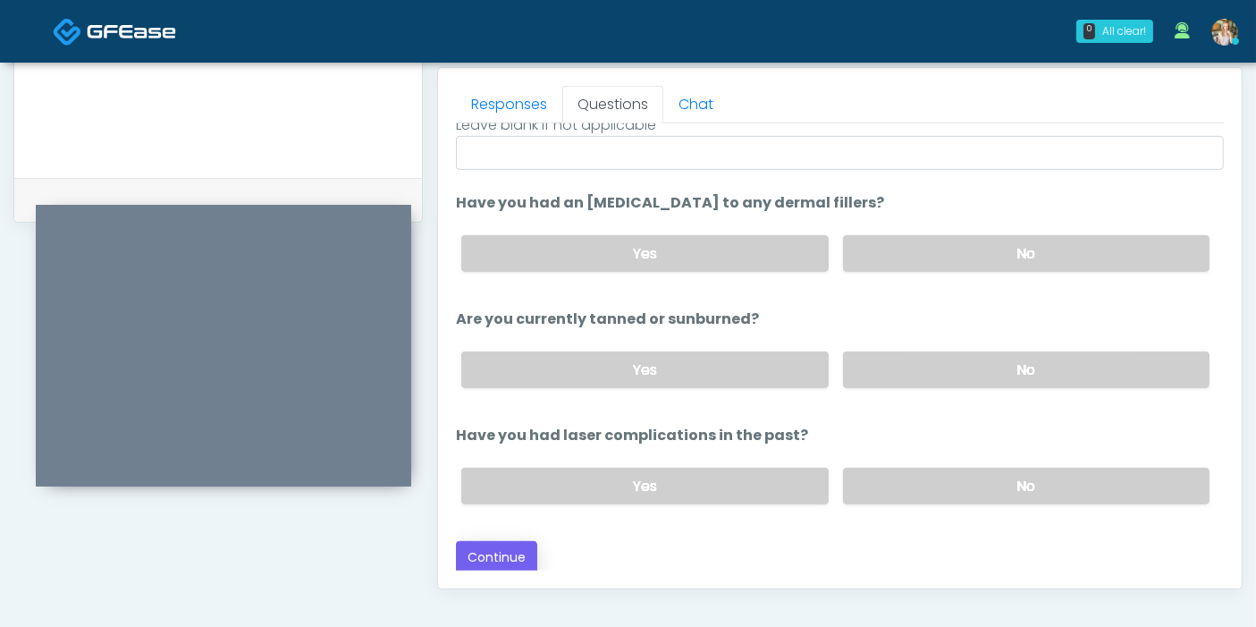
type textarea "**********"
click at [491, 550] on button "Continue" at bounding box center [496, 557] width 81 height 33
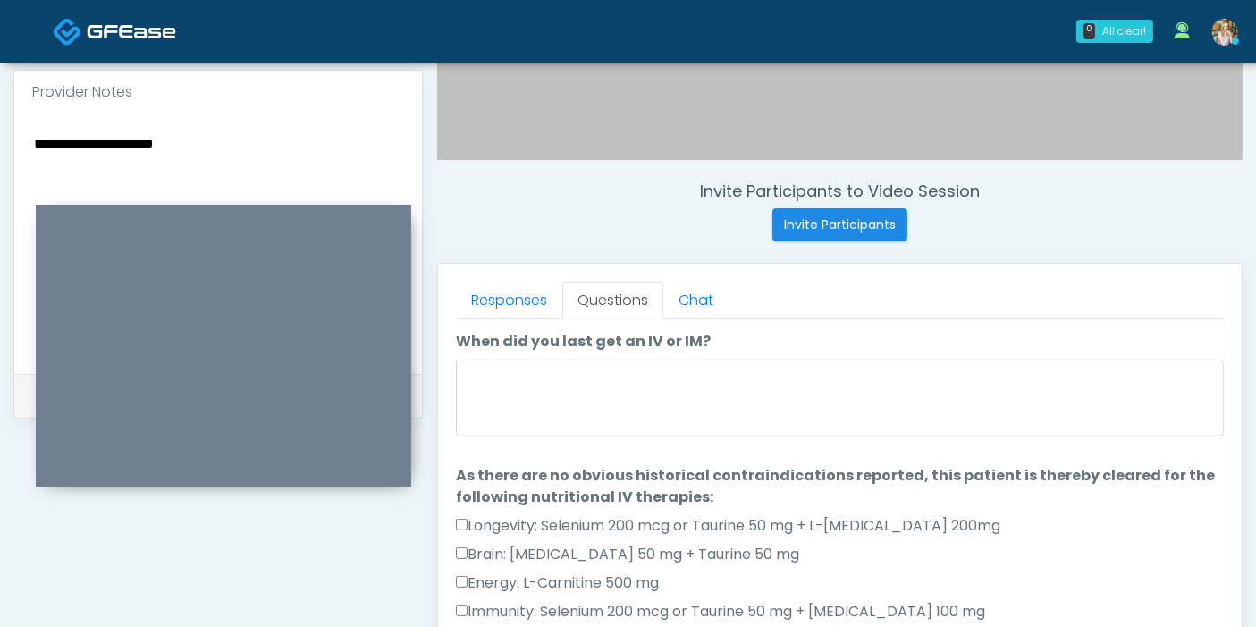
scroll to position [577, 0]
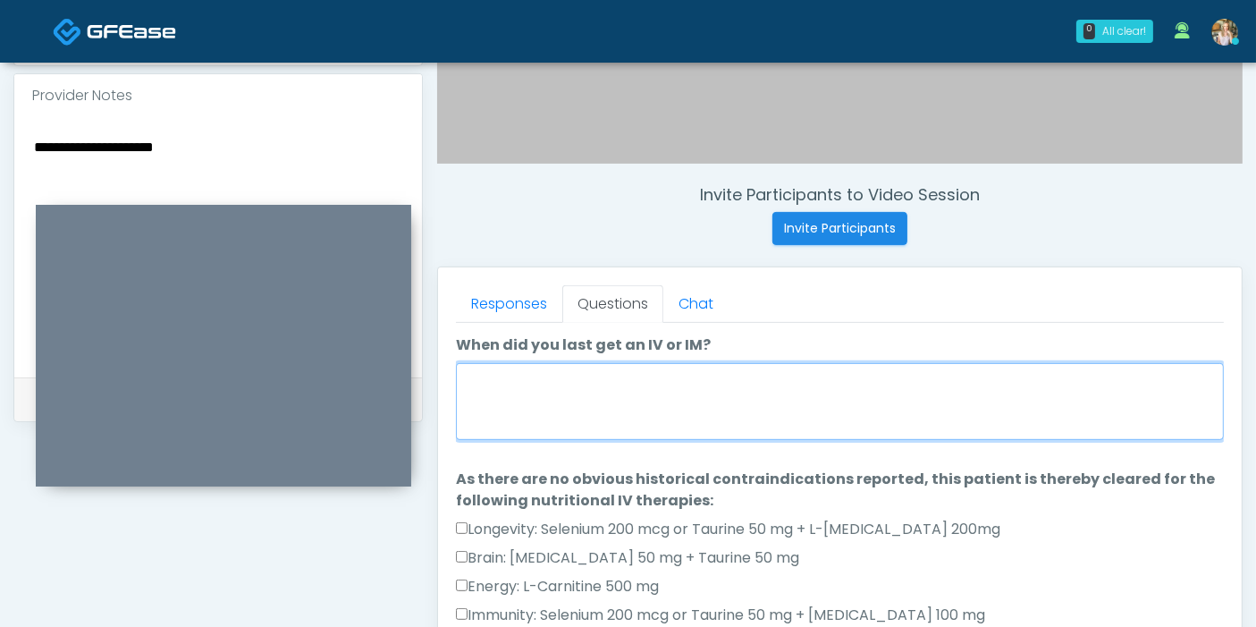
click at [652, 396] on textarea "When did you last get an IV or IM?" at bounding box center [840, 401] width 768 height 77
type textarea "**********"
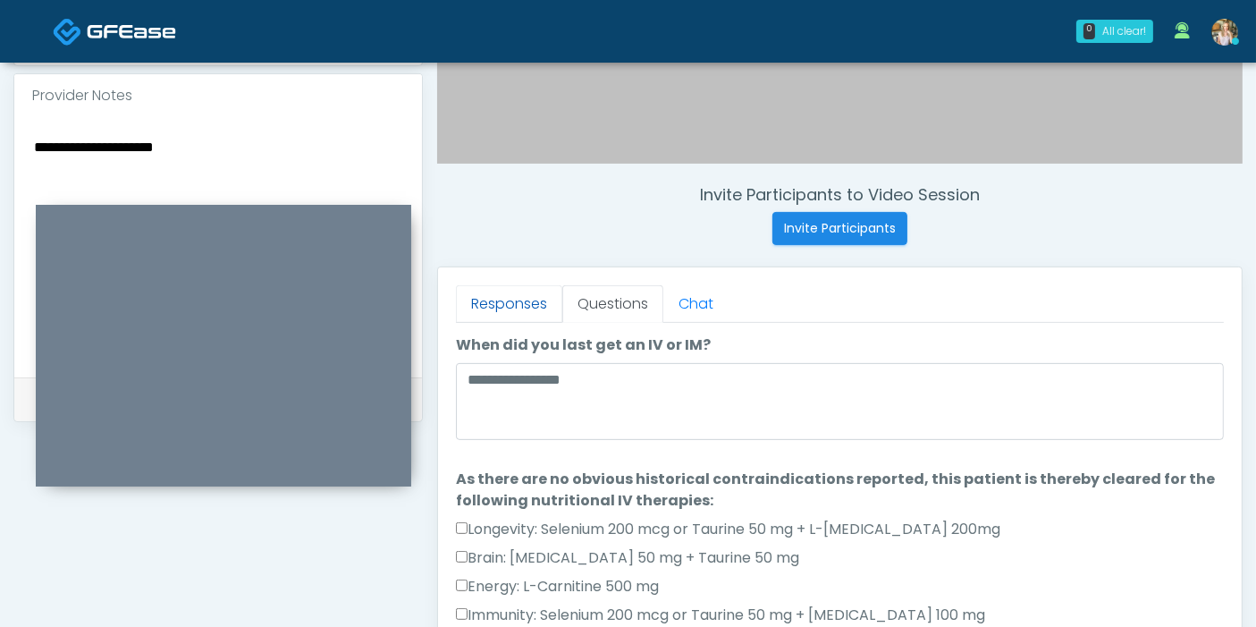
click at [493, 311] on link "Responses" at bounding box center [509, 304] width 106 height 38
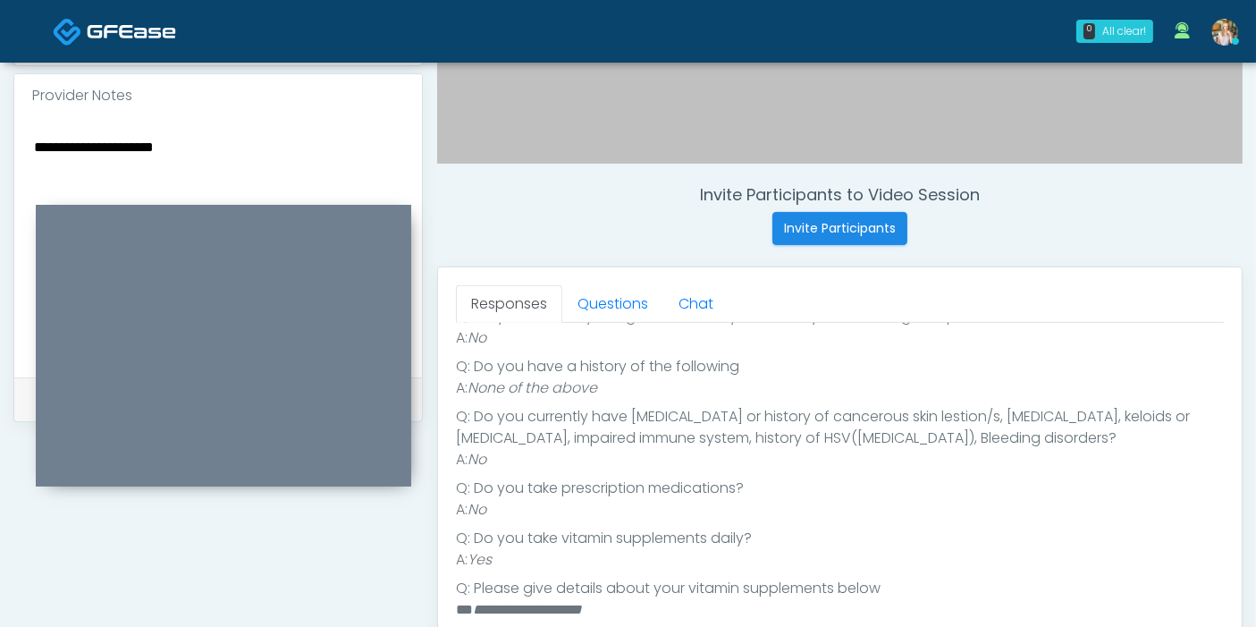
scroll to position [397, 0]
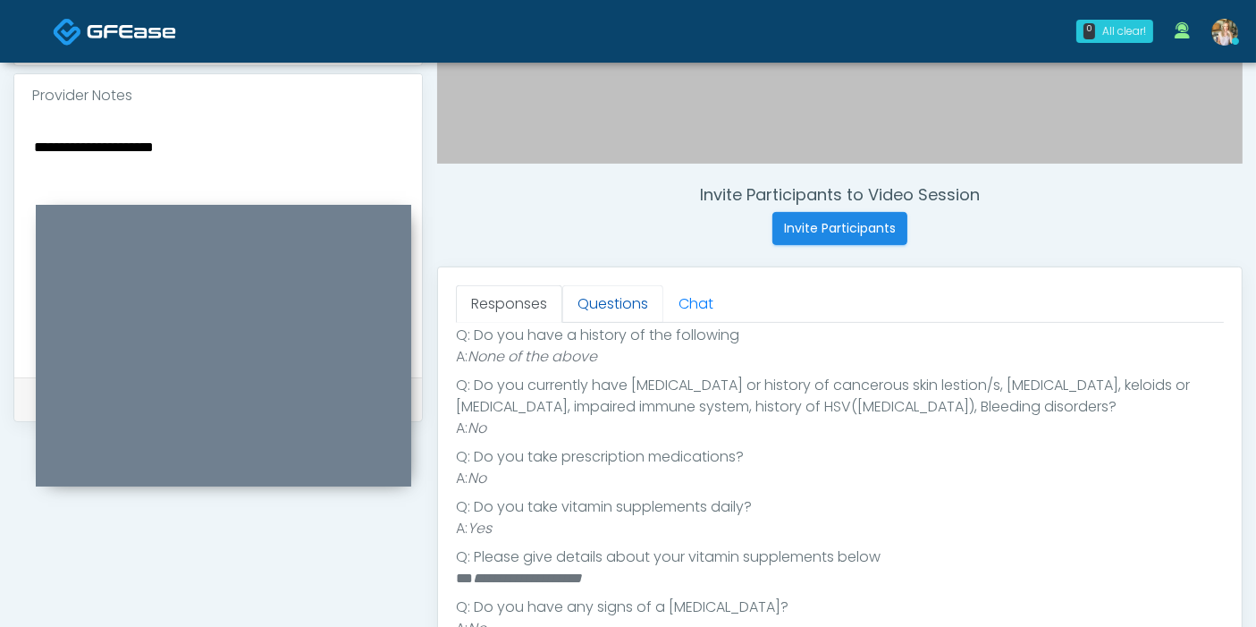
click at [614, 307] on link "Questions" at bounding box center [612, 304] width 101 height 38
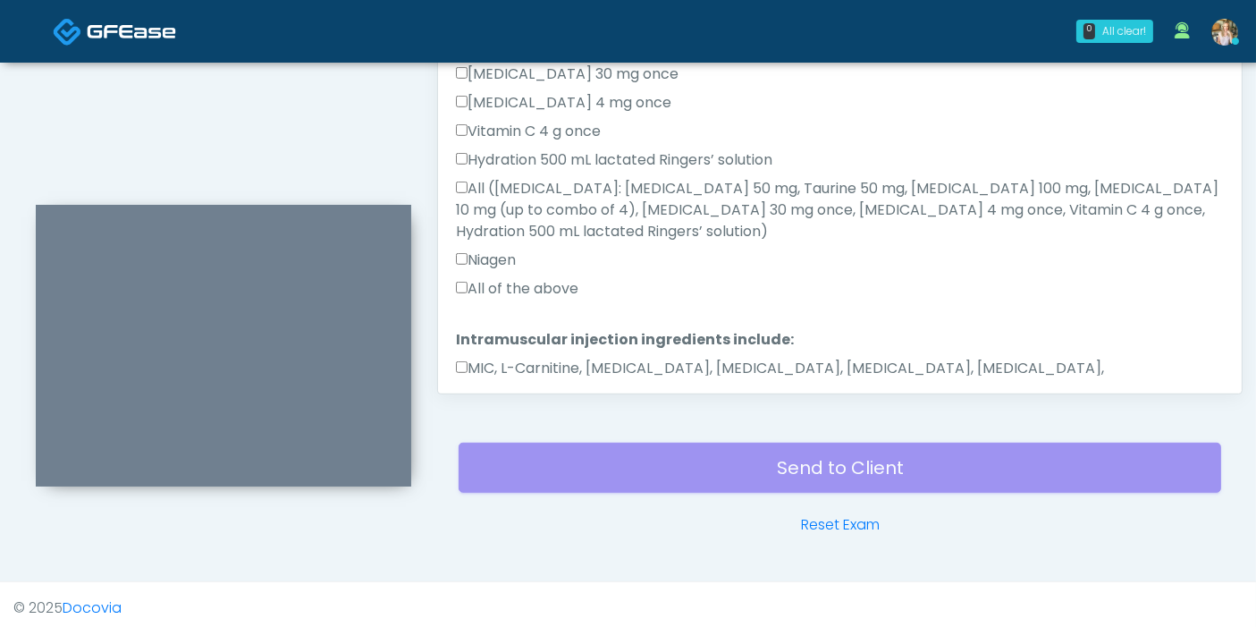
scroll to position [974, 0]
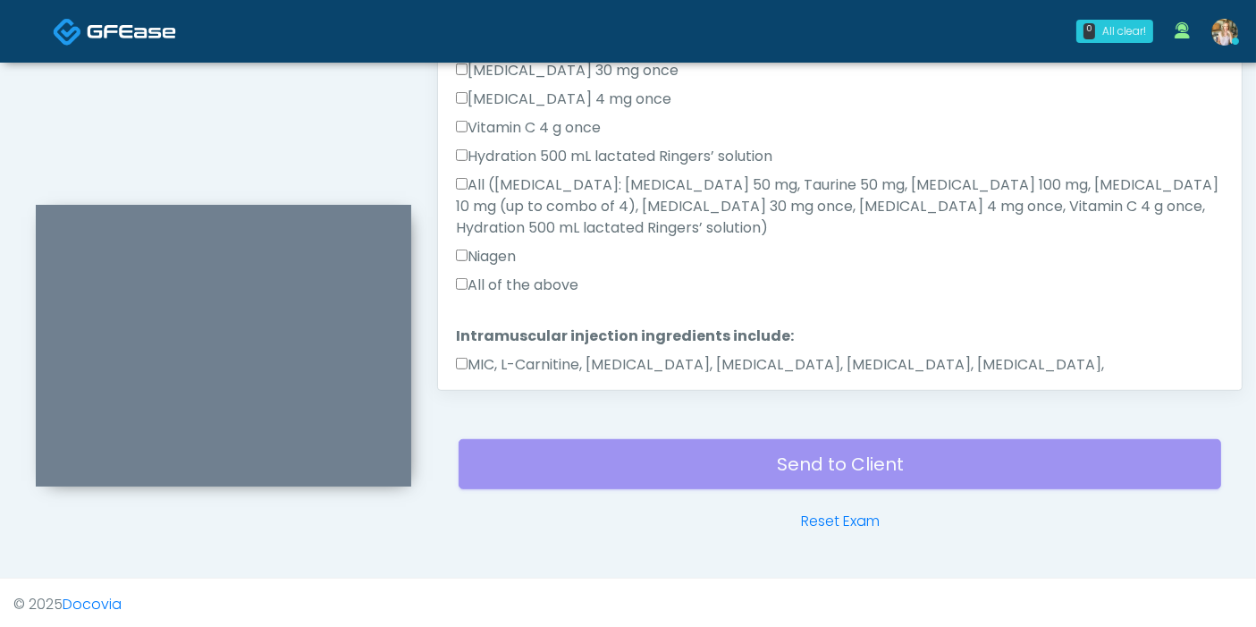
click at [493, 426] on button "Continue" at bounding box center [496, 442] width 81 height 33
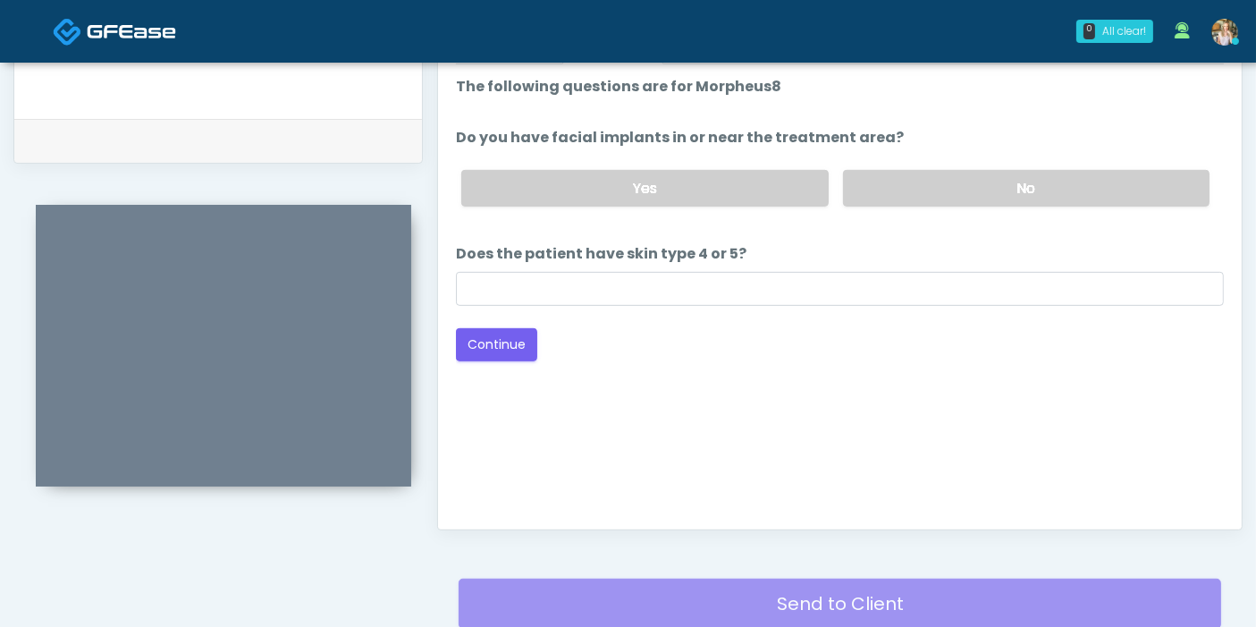
scroll to position [776, 0]
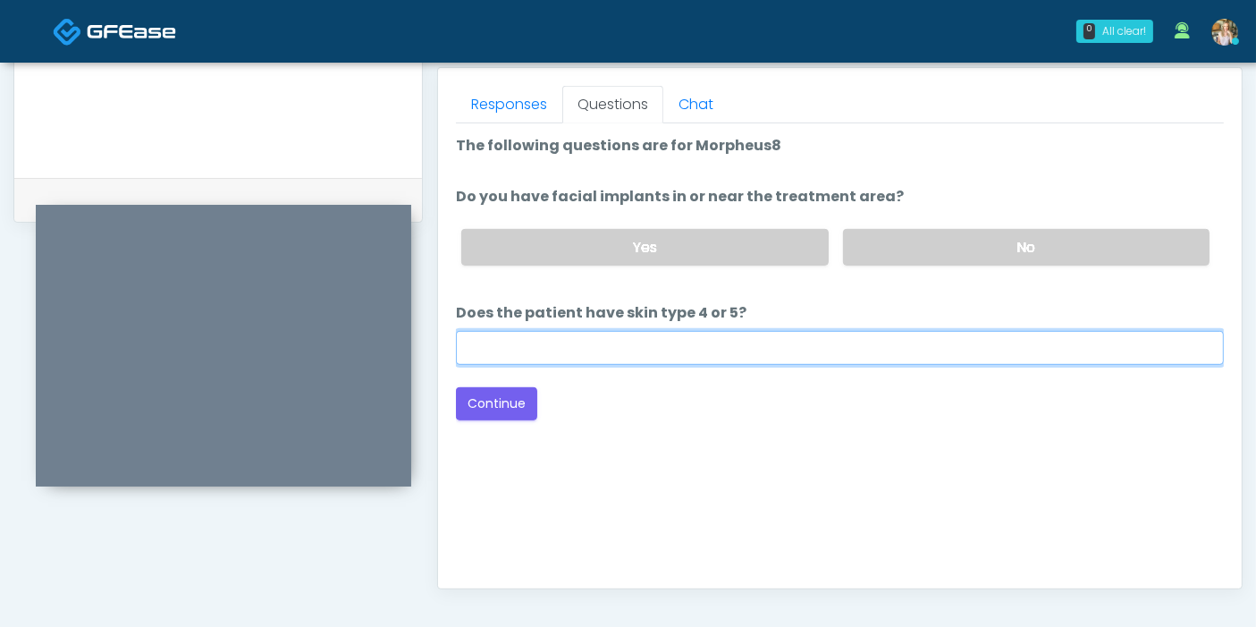
click at [863, 355] on input "Does the patient have skin type 4 or 5?" at bounding box center [840, 348] width 768 height 34
type input "**"
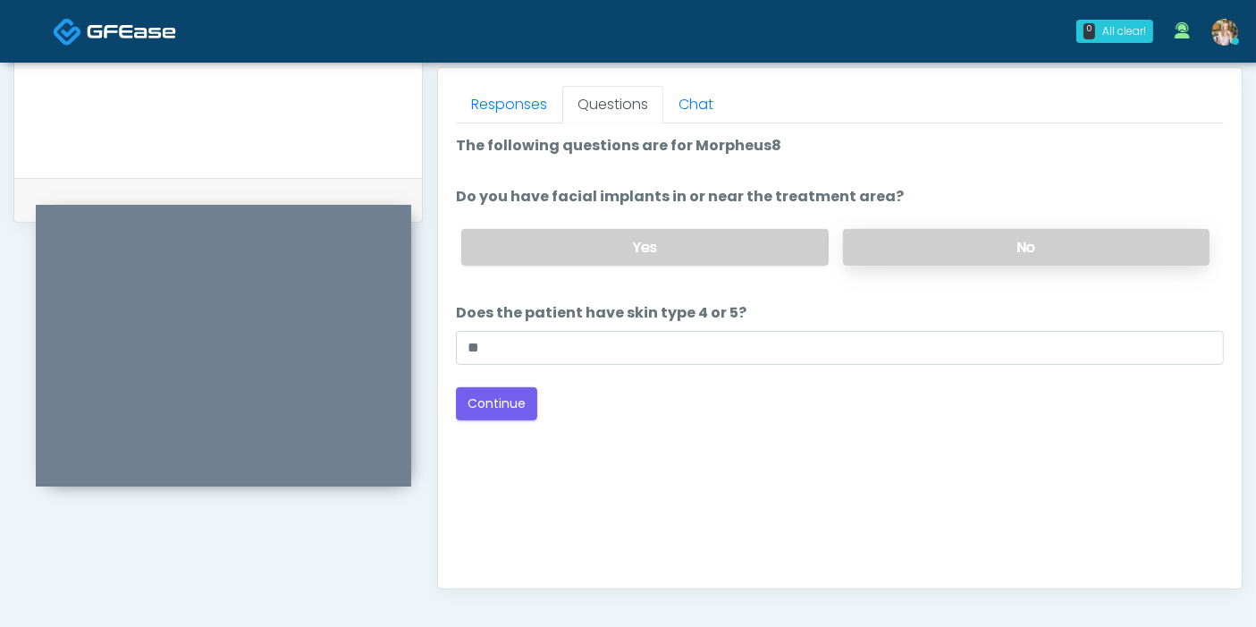
click at [917, 250] on label "No" at bounding box center [1026, 247] width 366 height 37
click at [488, 402] on button "Continue" at bounding box center [496, 403] width 81 height 33
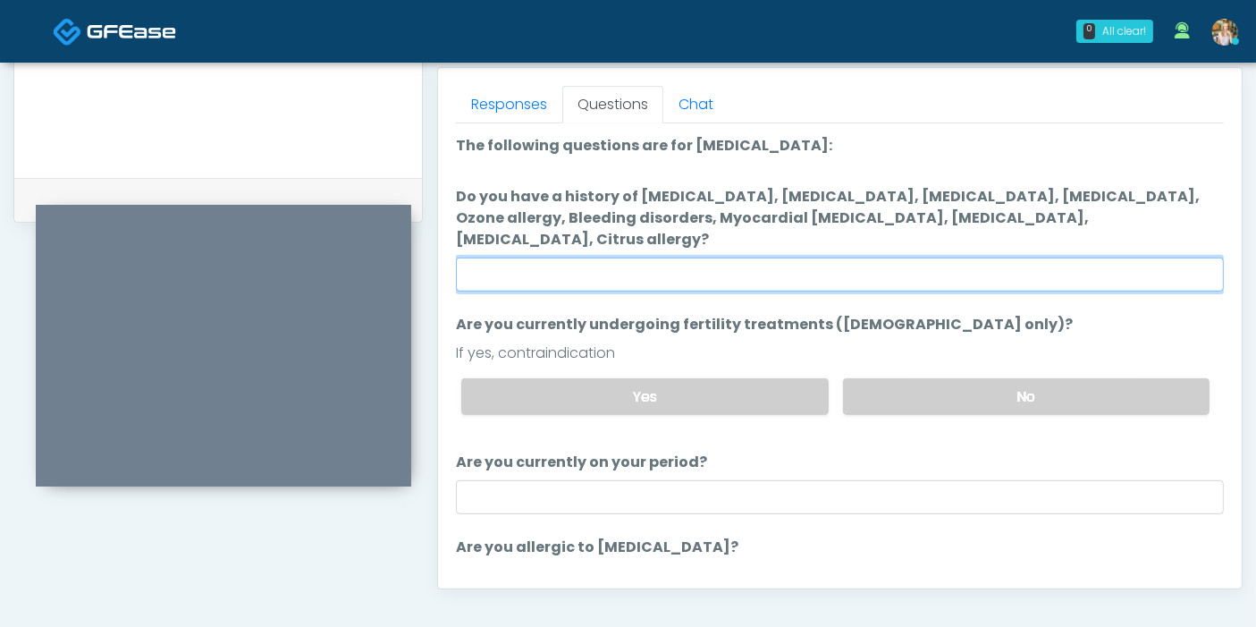
click at [936, 257] on input "Do you have a history of Hyperthyroidism, Hypotension, Hypocalcemia, Hypoglycem…" at bounding box center [840, 274] width 768 height 34
click at [841, 258] on input "Do you have a history of Hyperthyroidism, Hypotension, Hypocalcemia, Hypoglycem…" at bounding box center [840, 274] width 768 height 34
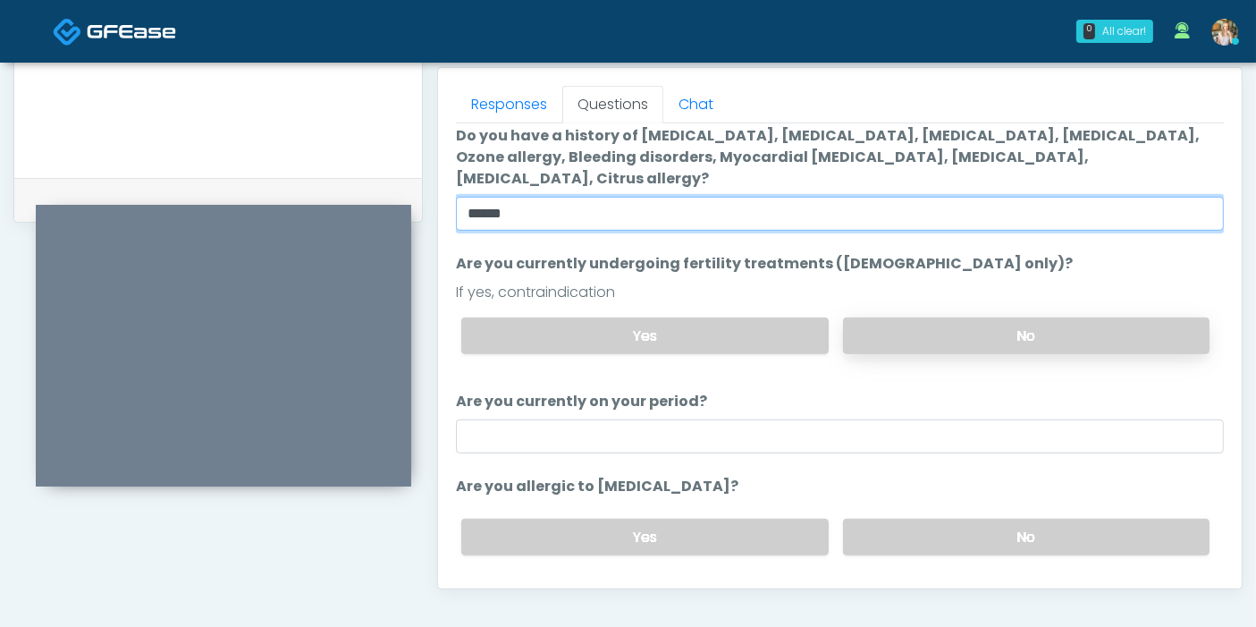
scroll to position [91, 0]
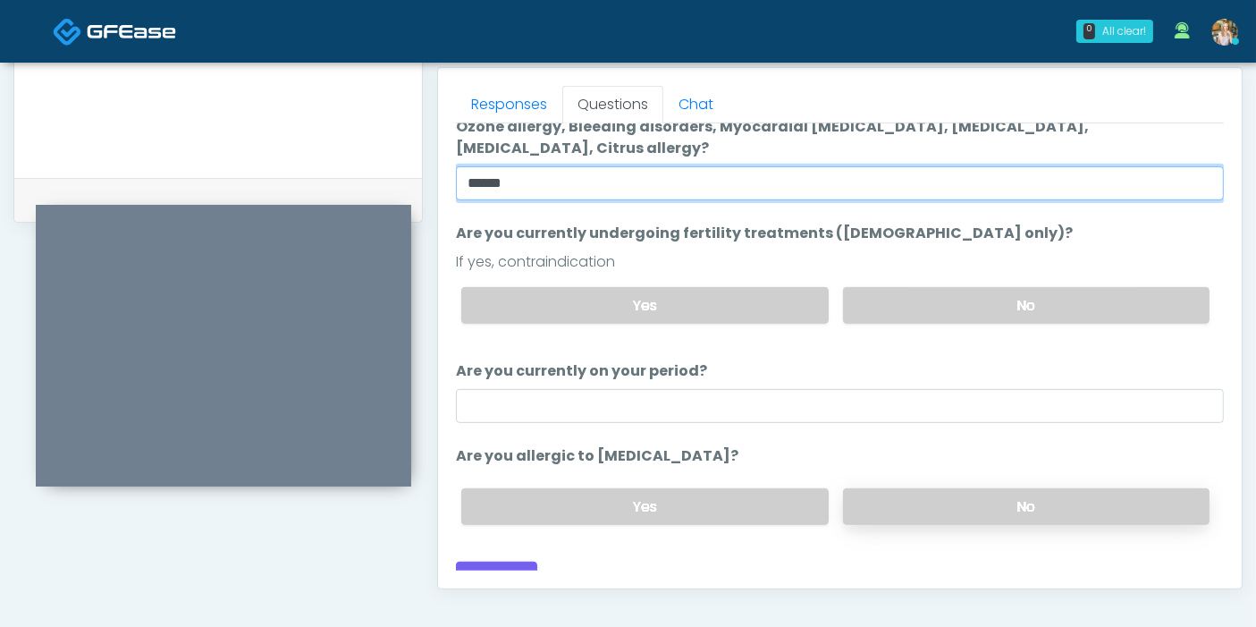
type input "******"
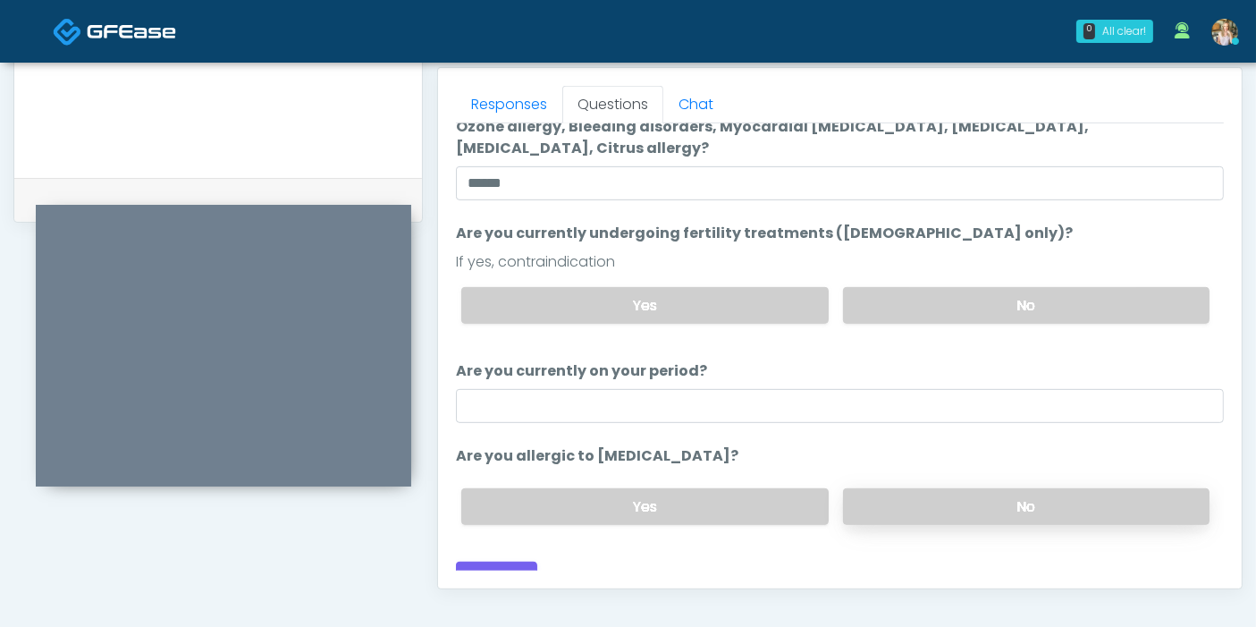
click at [973, 493] on label "No" at bounding box center [1026, 506] width 366 height 37
click at [500, 561] on button "Continue" at bounding box center [496, 577] width 81 height 33
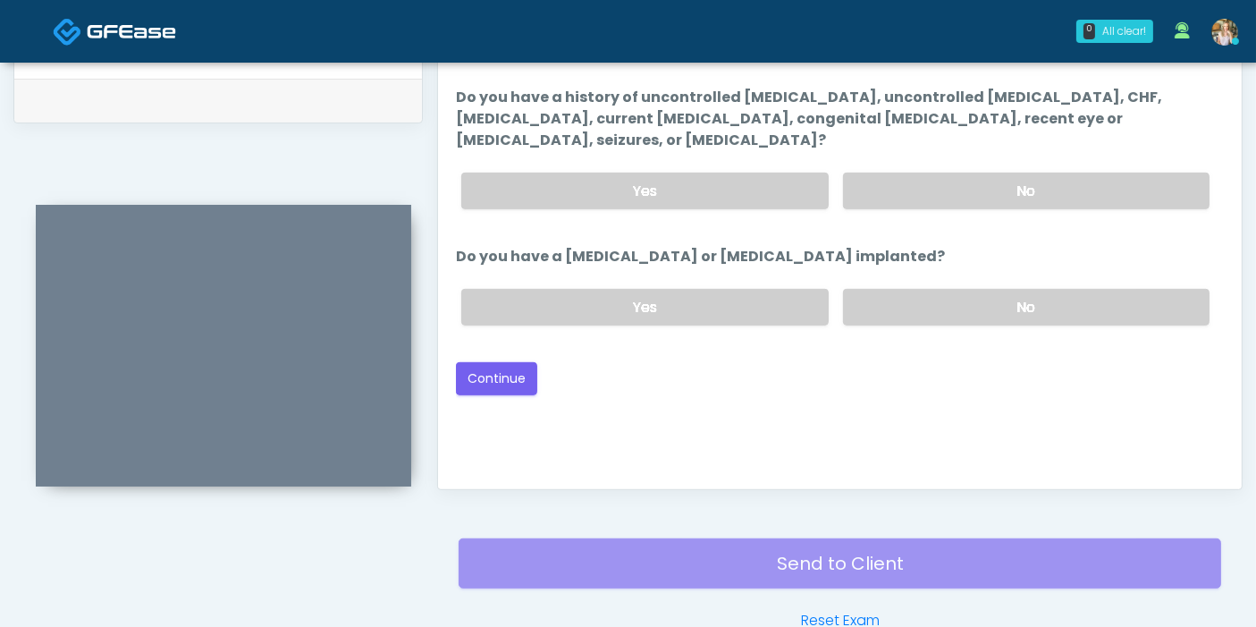
scroll to position [776, 0]
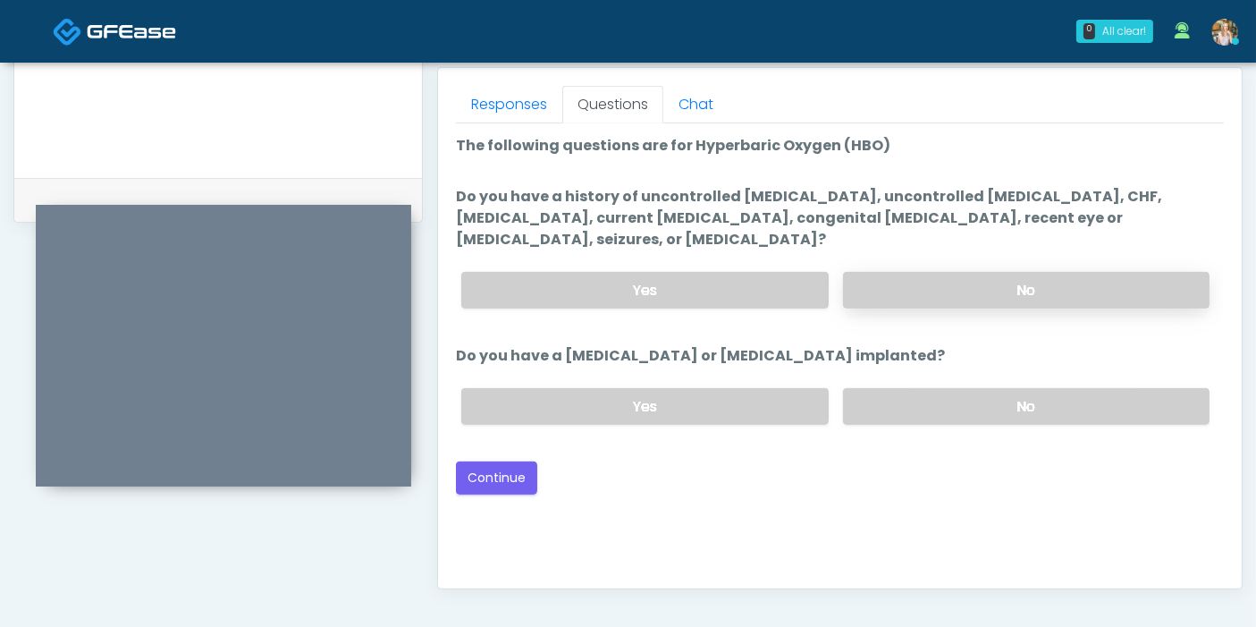
click at [988, 272] on label "No" at bounding box center [1026, 290] width 366 height 37
click at [960, 388] on label "No" at bounding box center [1026, 406] width 366 height 37
click at [500, 461] on button "Continue" at bounding box center [496, 477] width 81 height 33
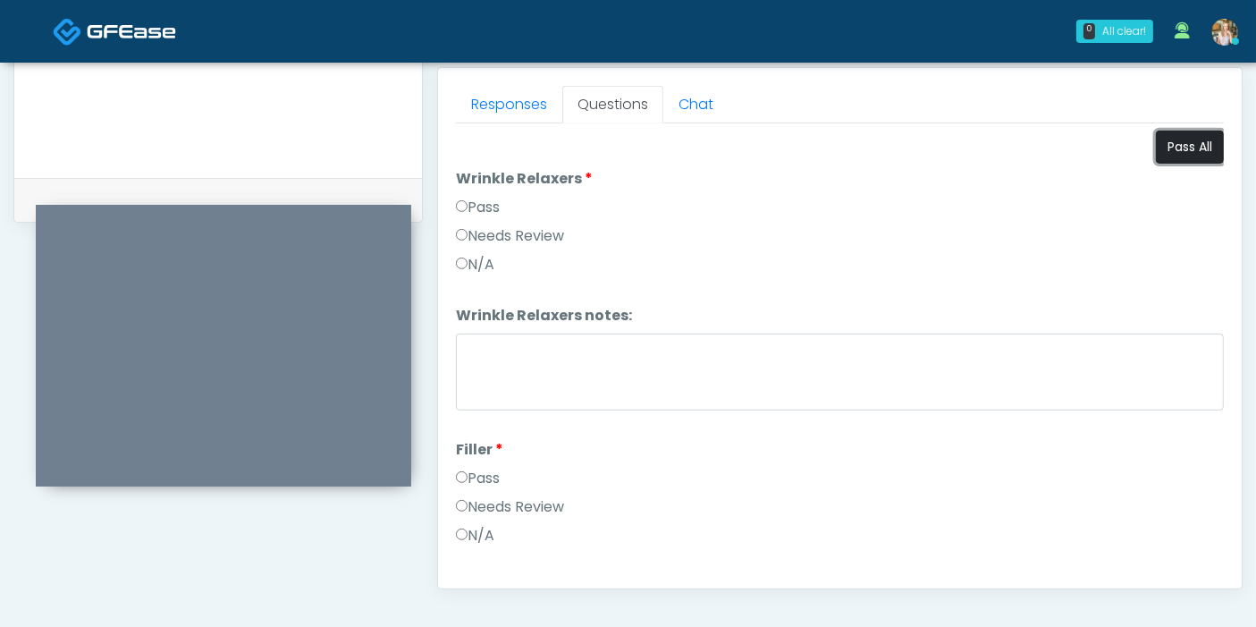
click at [1174, 141] on button "Pass All" at bounding box center [1190, 147] width 68 height 33
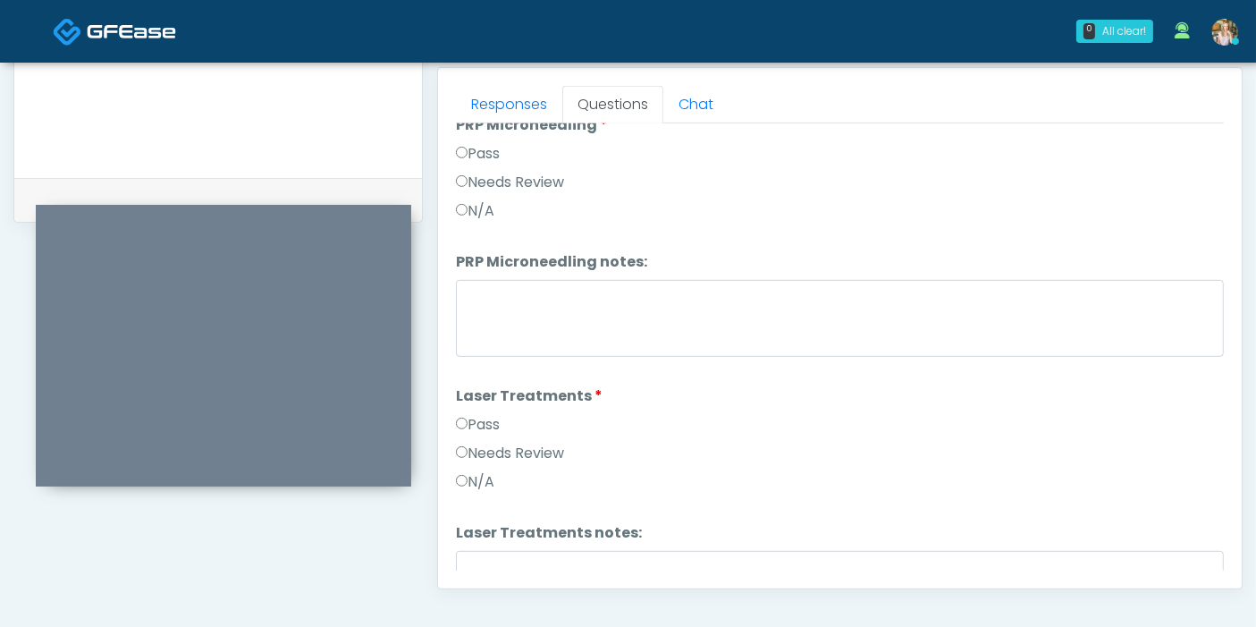
scroll to position [794, 0]
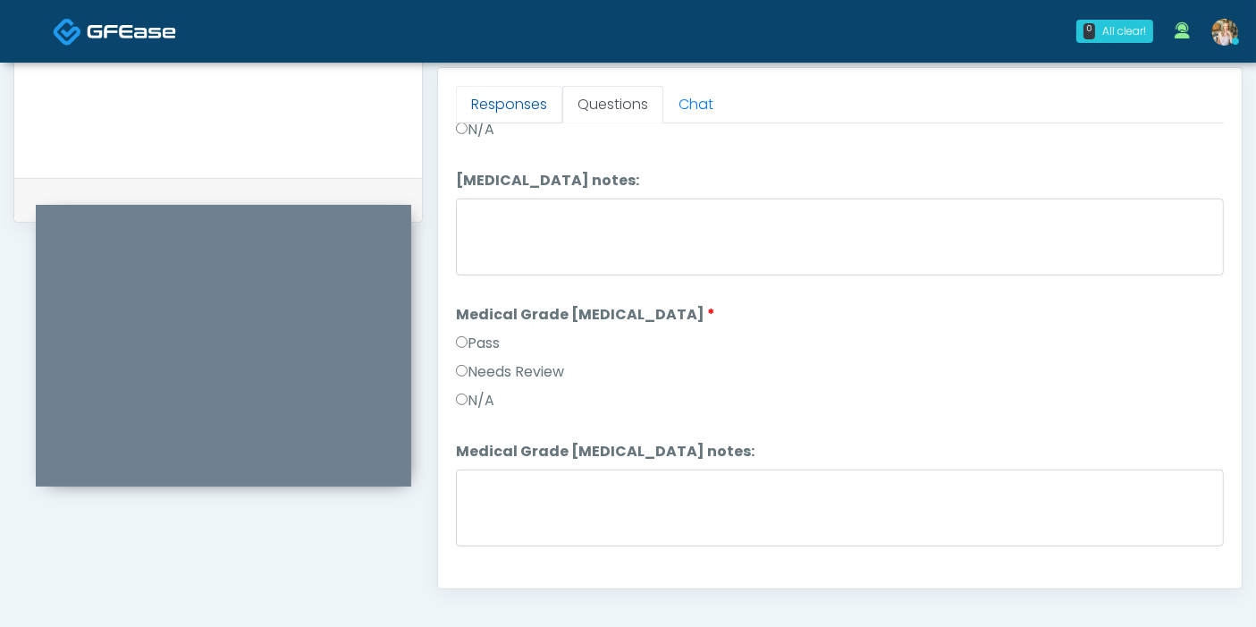
click at [519, 108] on link "Responses" at bounding box center [509, 105] width 106 height 38
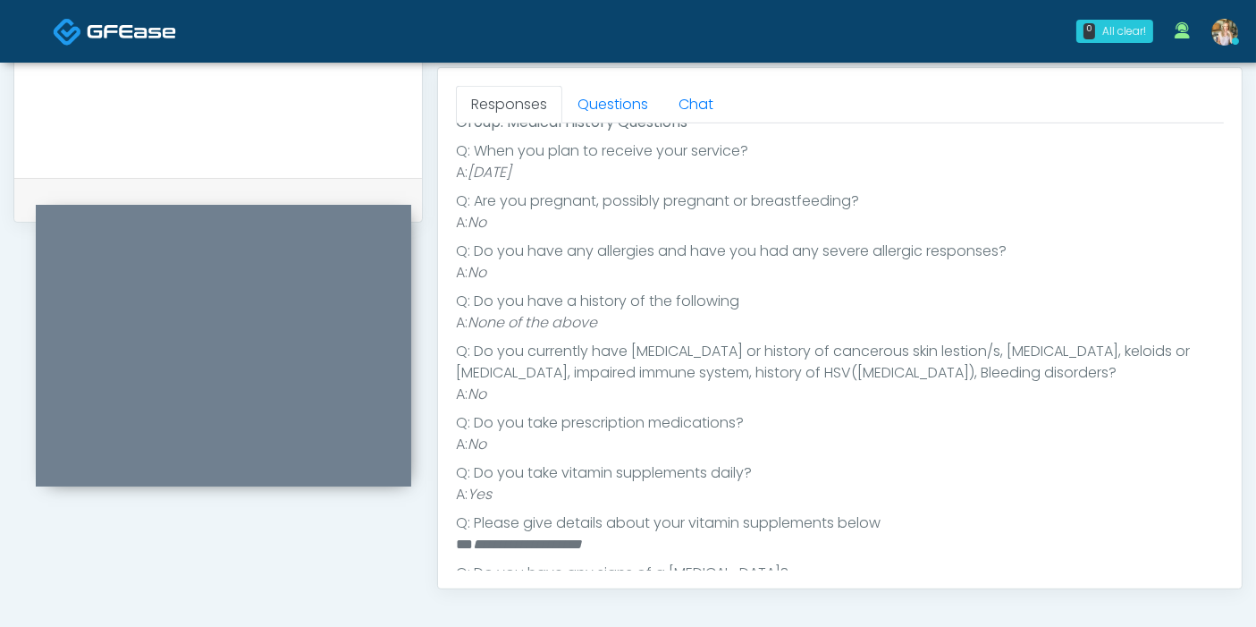
scroll to position [224, 0]
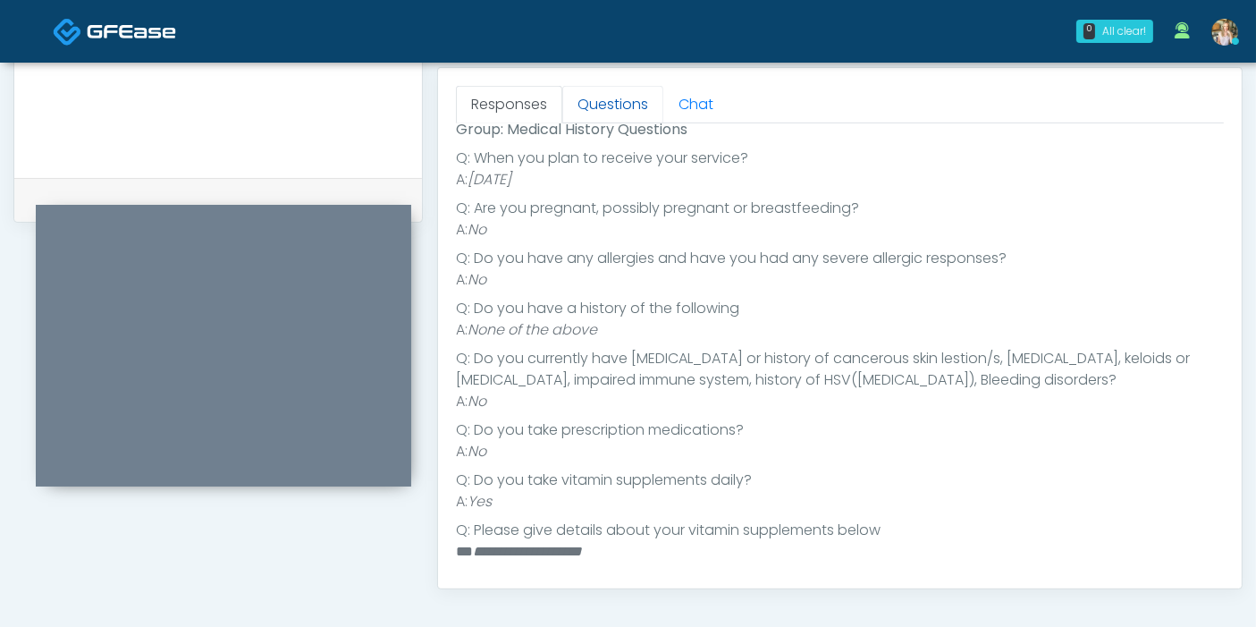
click at [614, 105] on link "Questions" at bounding box center [612, 105] width 101 height 38
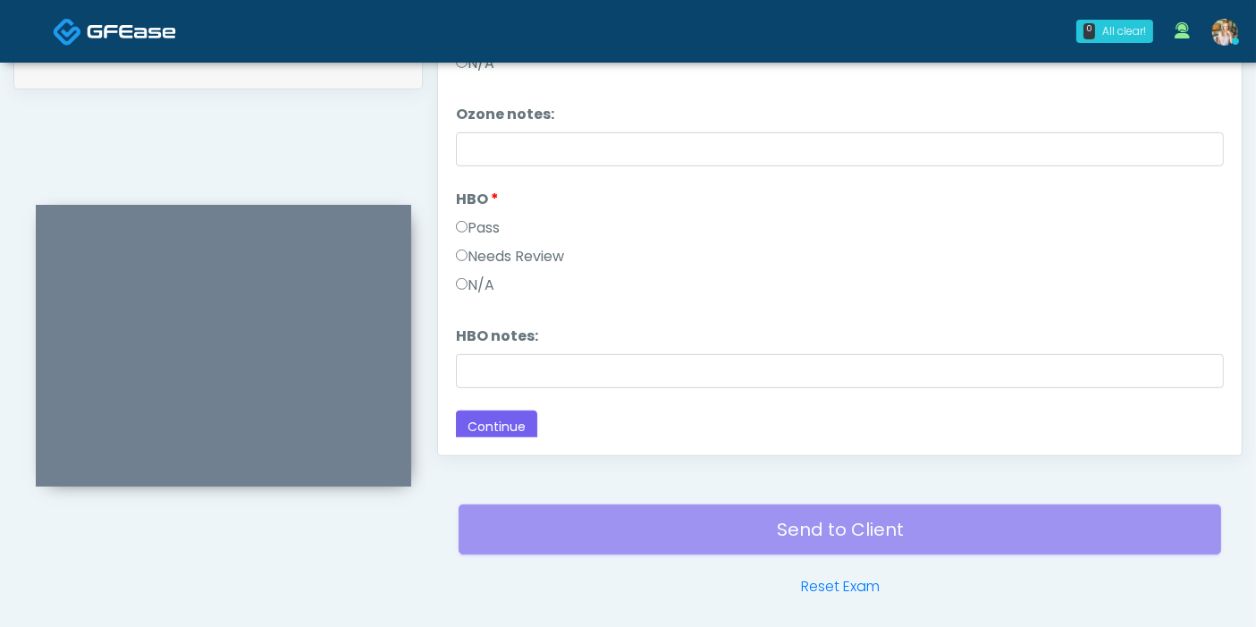
scroll to position [974, 0]
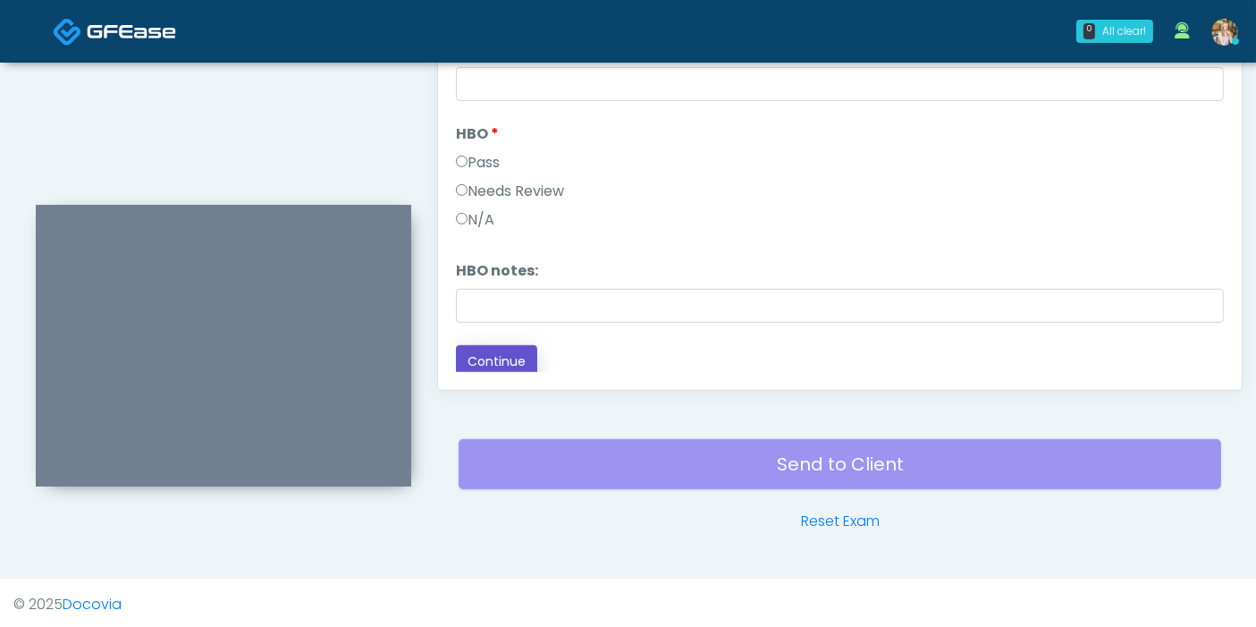
click at [508, 357] on button "Continue" at bounding box center [496, 361] width 81 height 33
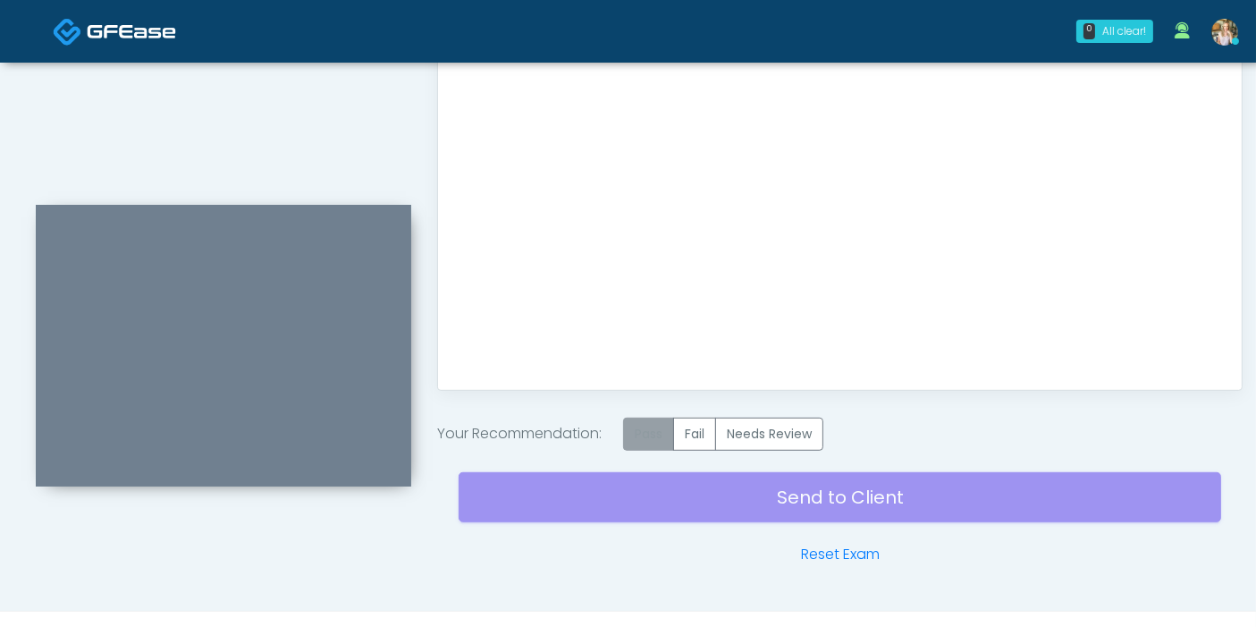
click at [661, 430] on label "Pass" at bounding box center [648, 433] width 51 height 33
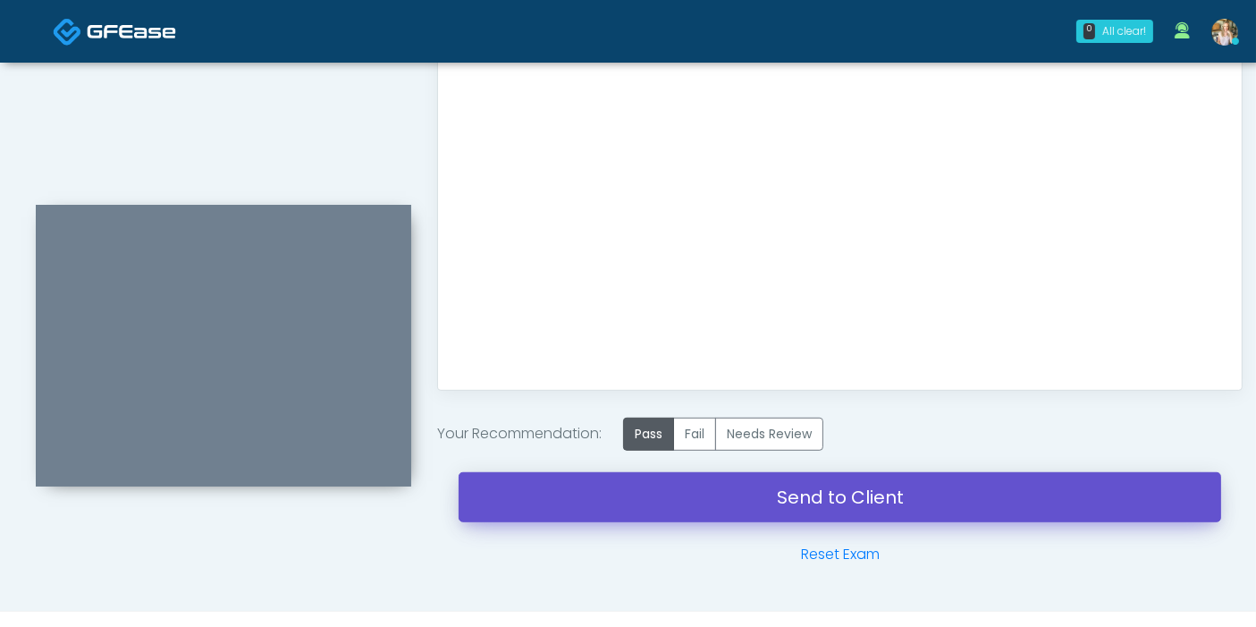
click at [828, 495] on link "Send to Client" at bounding box center [840, 497] width 762 height 50
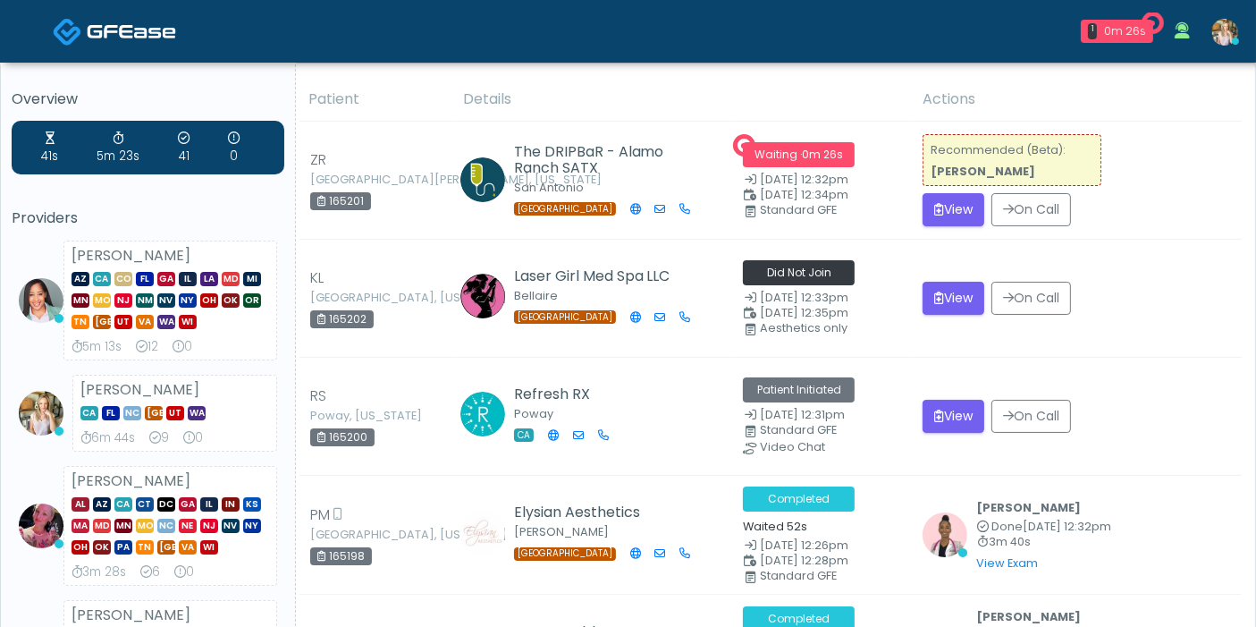
drag, startPoint x: 850, startPoint y: 369, endPoint x: 693, endPoint y: 83, distance: 326.4
click at [693, 83] on th "Details" at bounding box center [682, 100] width 460 height 44
click at [950, 218] on button "View" at bounding box center [953, 209] width 62 height 33
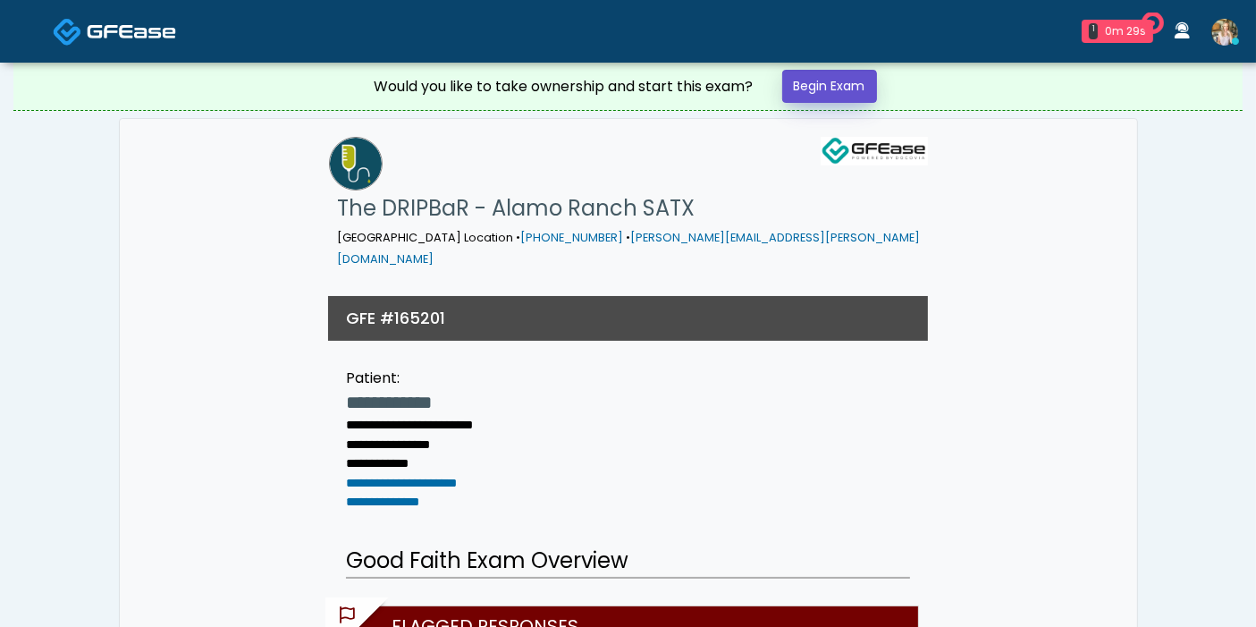
click at [838, 78] on link "Begin Exam" at bounding box center [829, 86] width 95 height 33
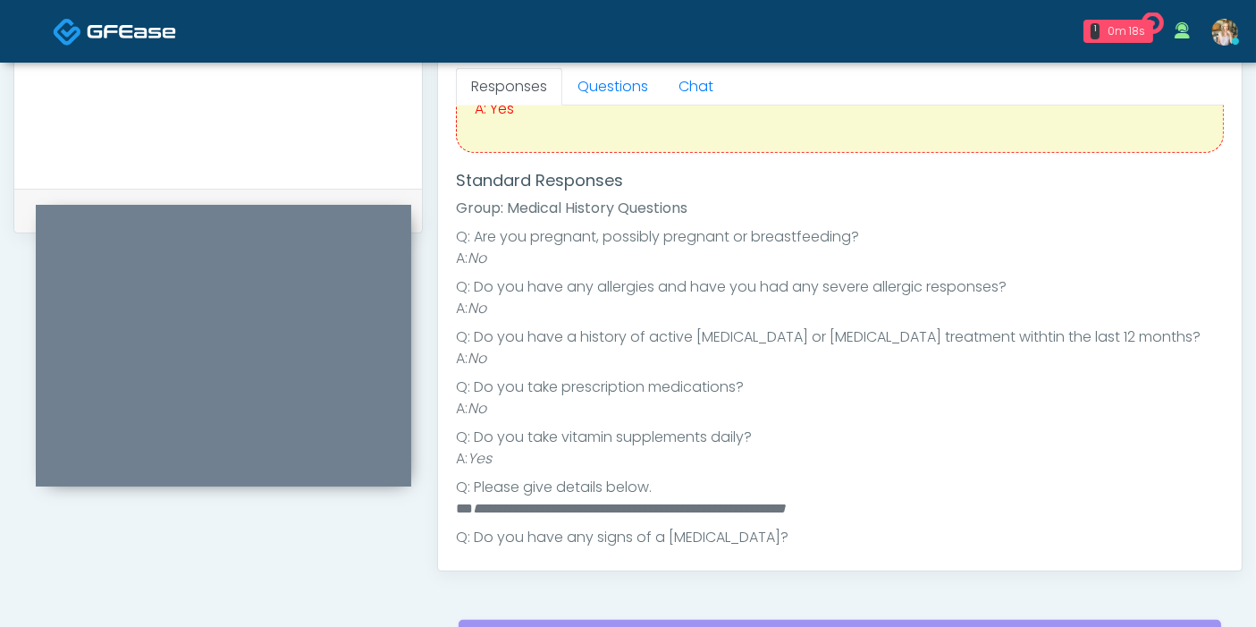
scroll to position [109, 0]
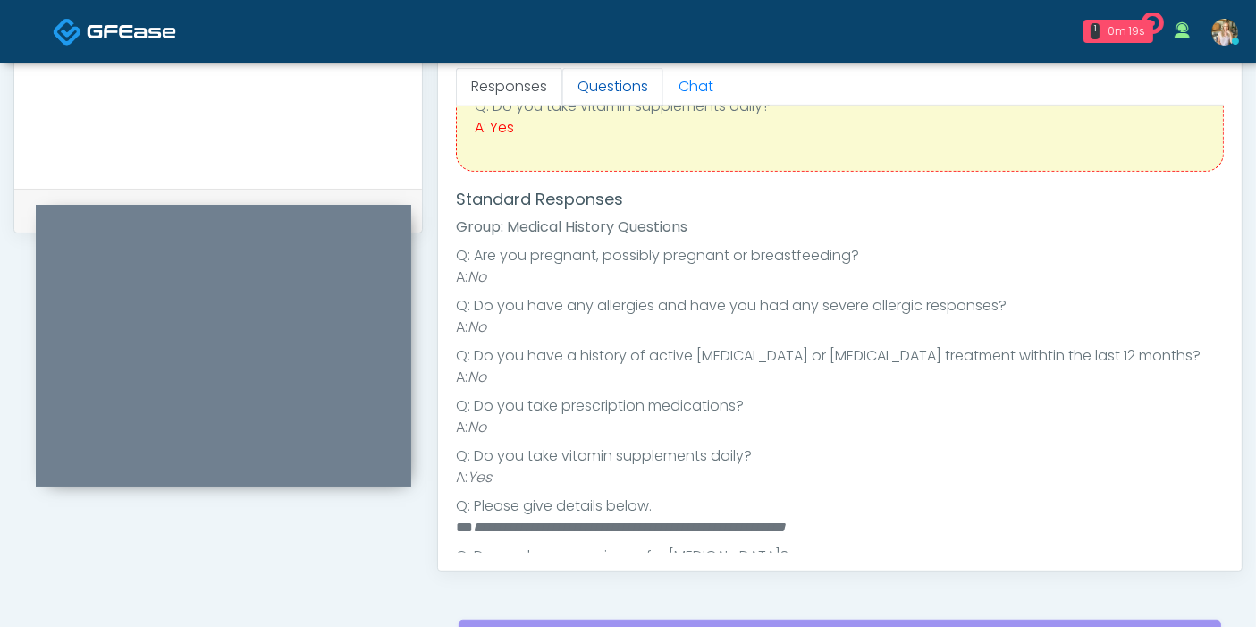
click at [608, 89] on link "Questions" at bounding box center [612, 87] width 101 height 38
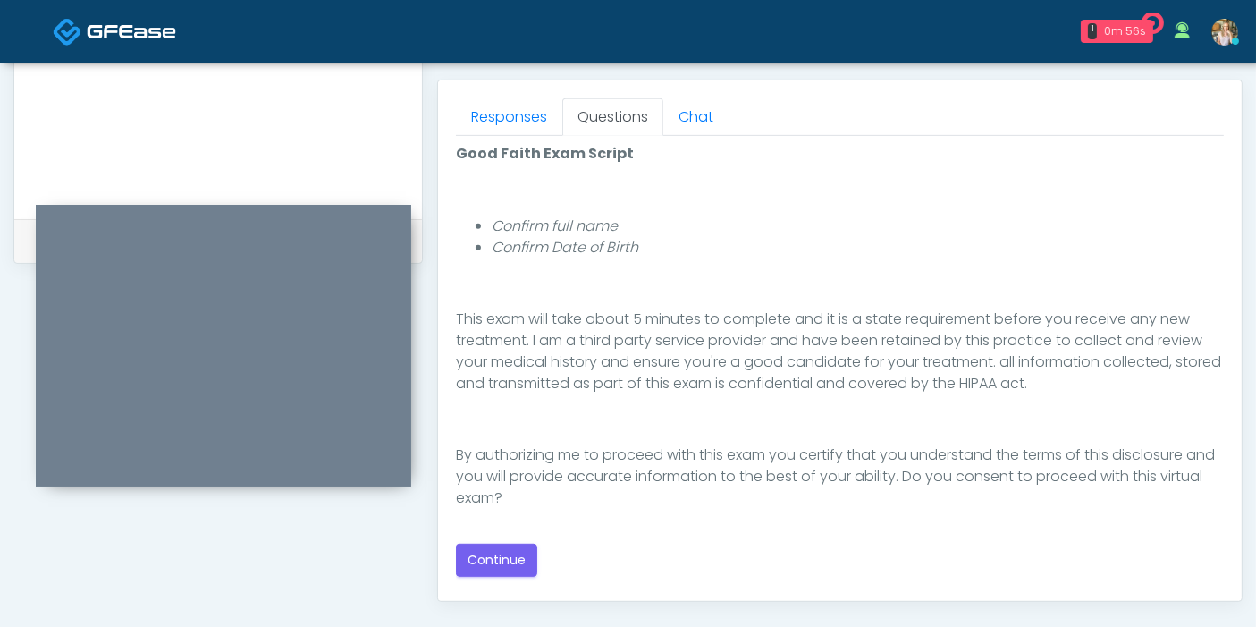
scroll to position [794, 0]
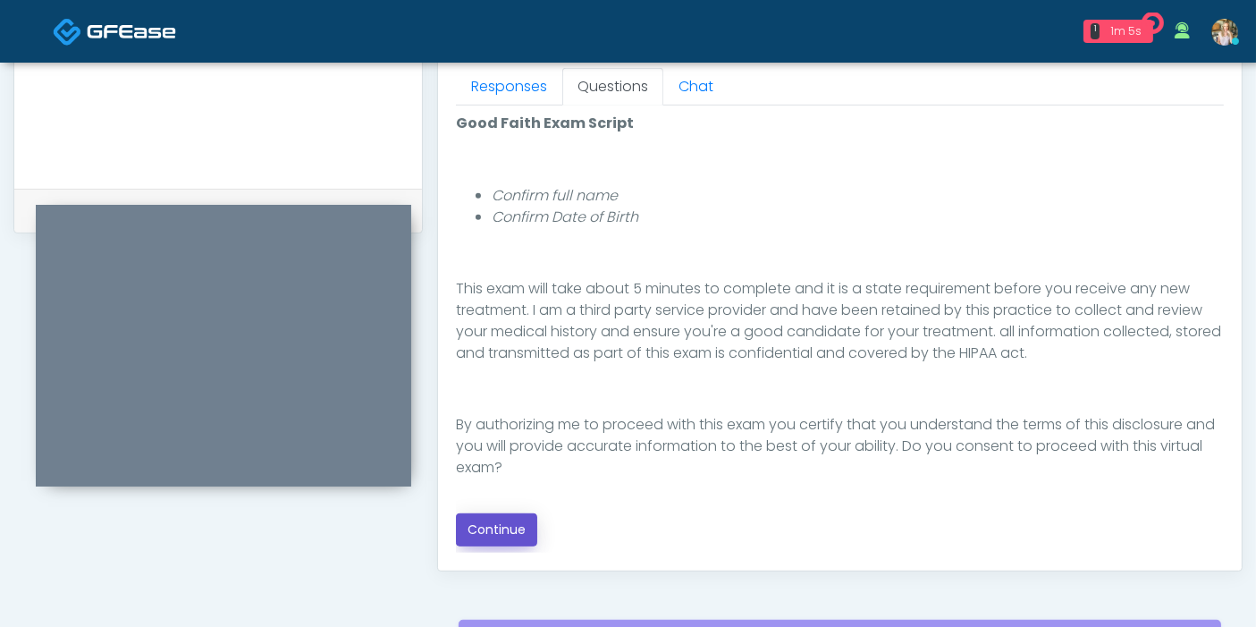
click at [521, 519] on button "Continue" at bounding box center [496, 529] width 81 height 33
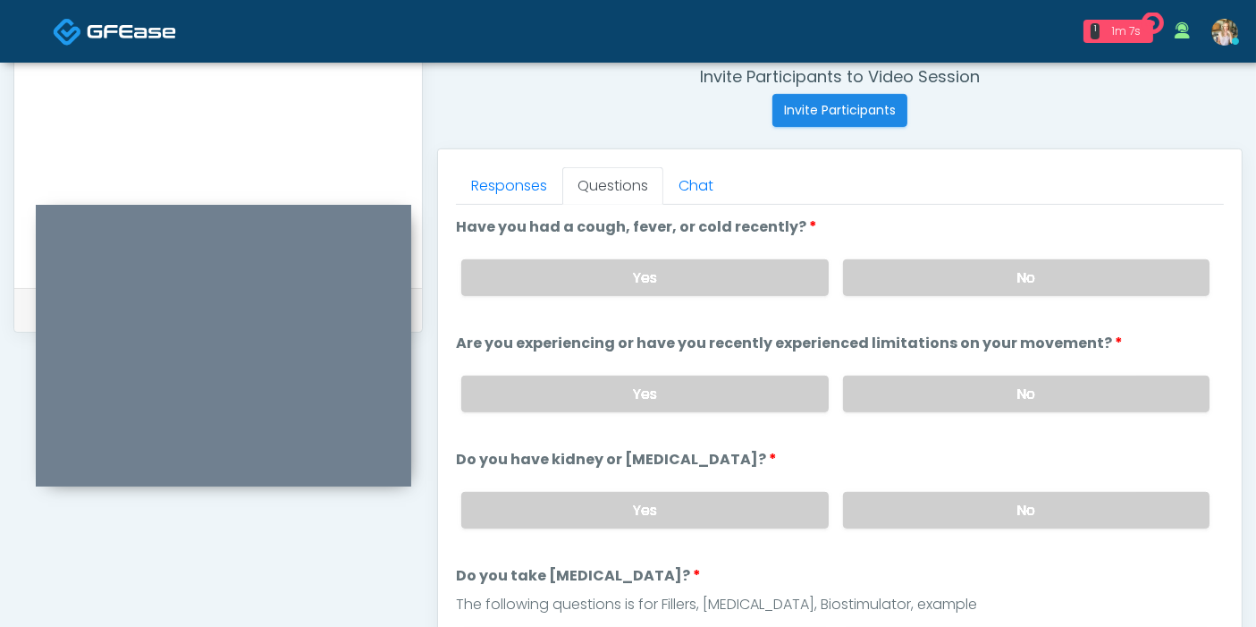
scroll to position [677, 0]
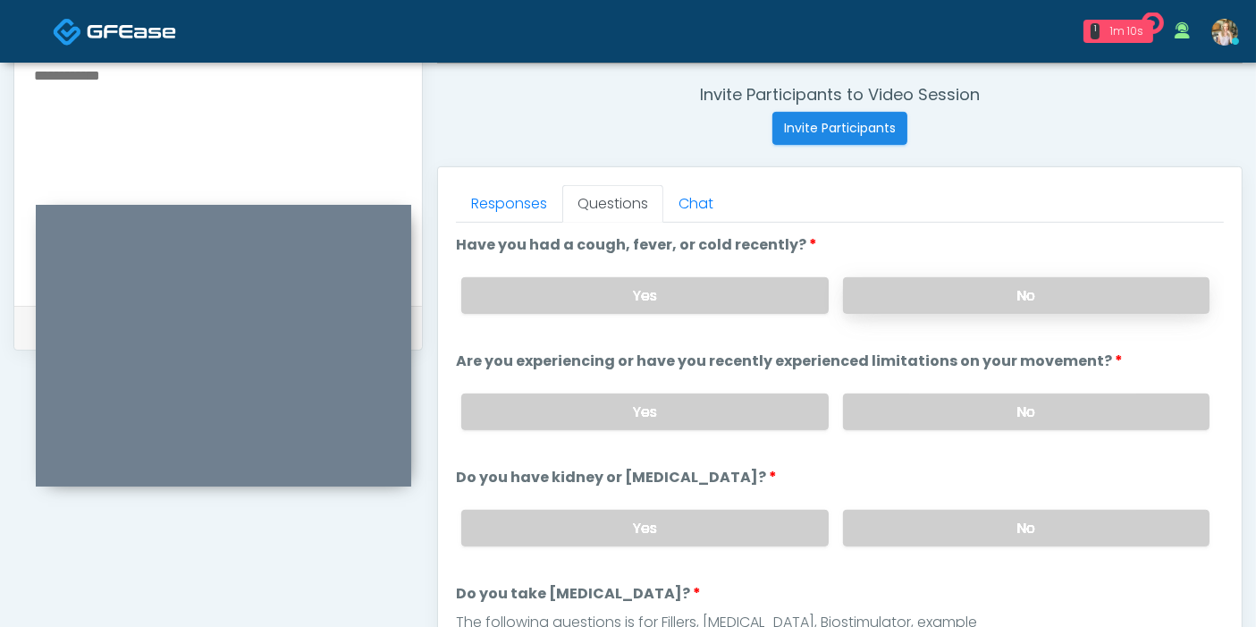
click at [964, 295] on label "No" at bounding box center [1026, 295] width 366 height 37
click at [1041, 409] on label "No" at bounding box center [1026, 411] width 366 height 37
click at [1017, 526] on label "No" at bounding box center [1026, 528] width 366 height 37
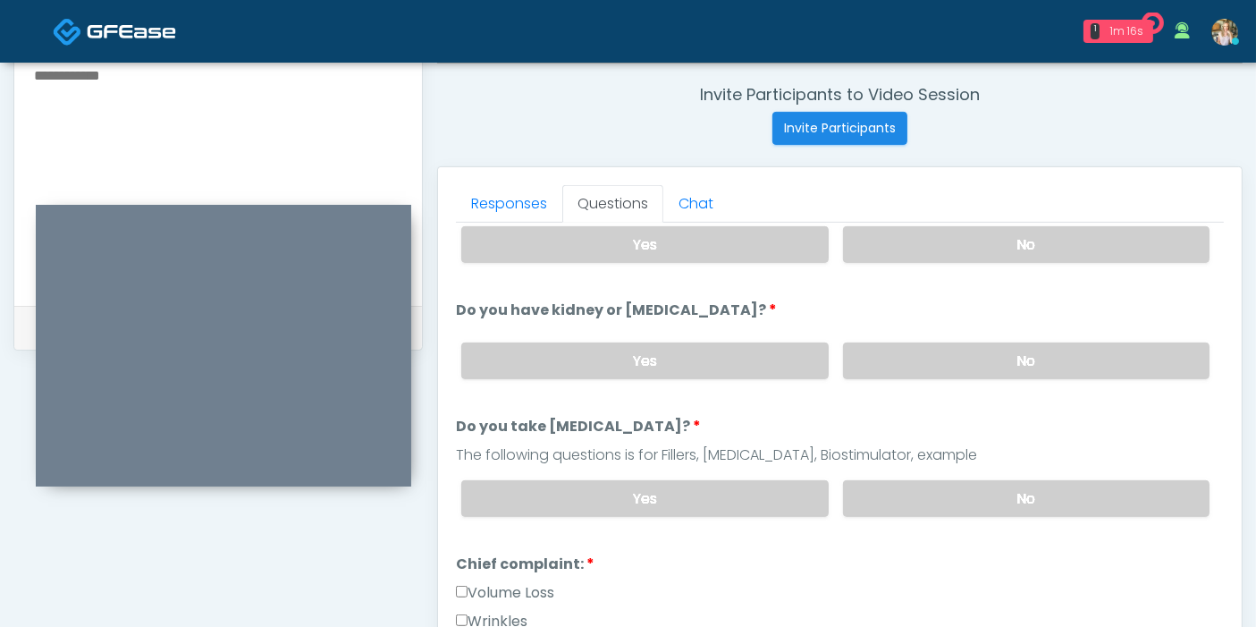
scroll to position [198, 0]
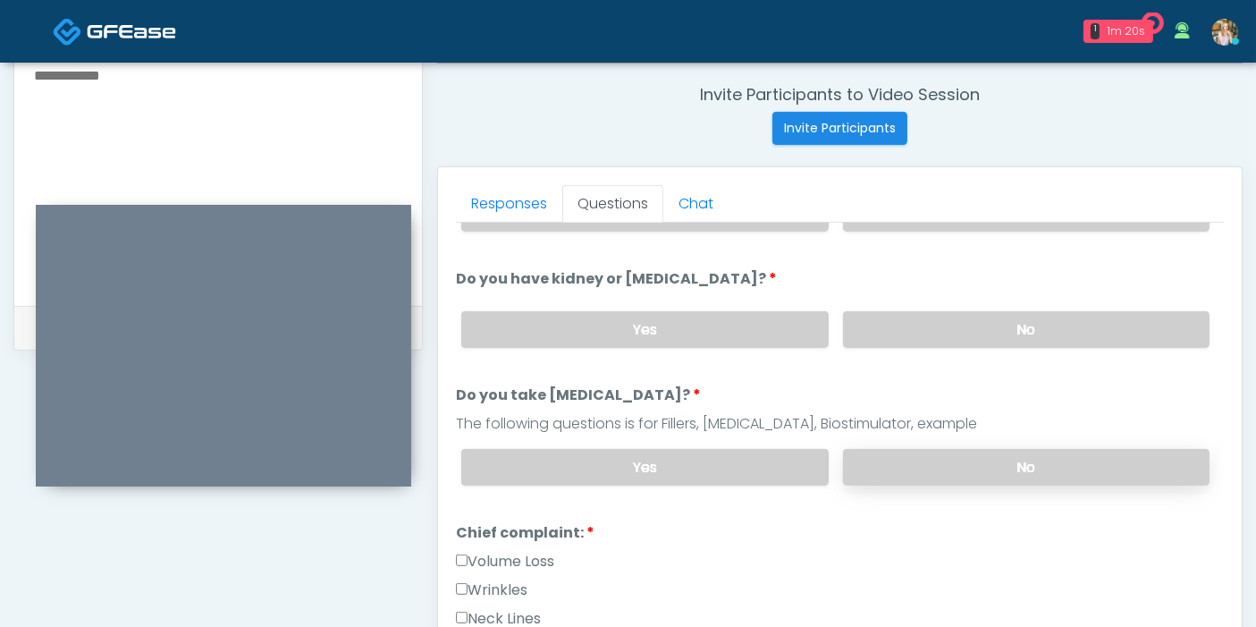
click at [985, 467] on label "No" at bounding box center [1026, 467] width 366 height 37
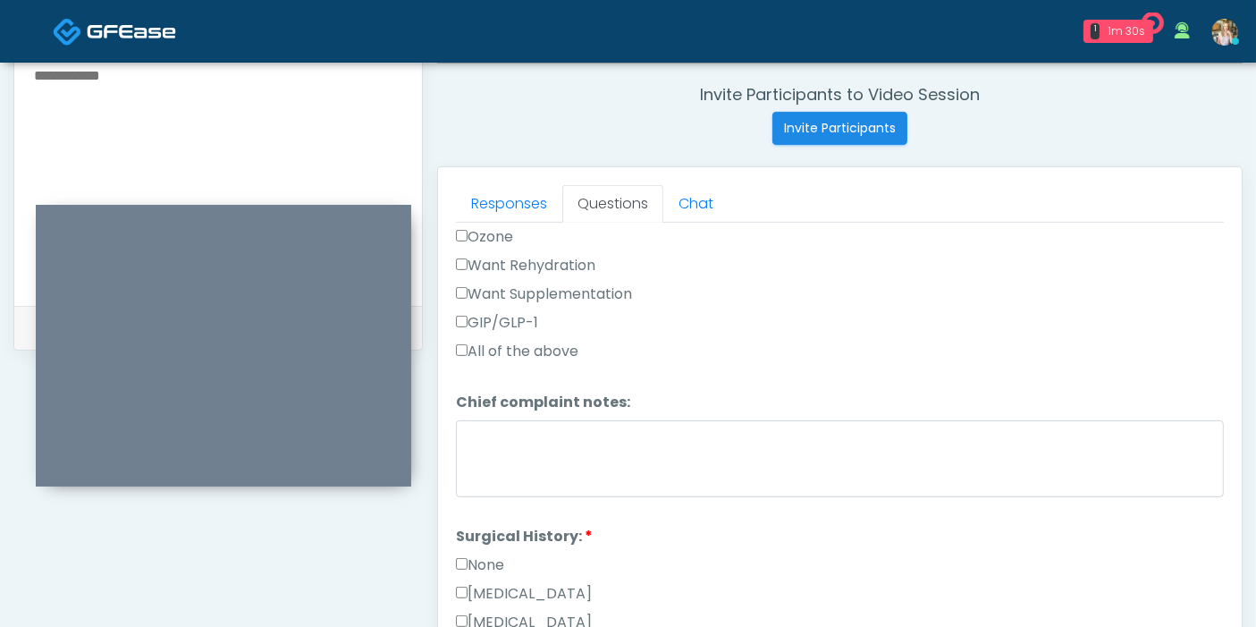
scroll to position [595, 0]
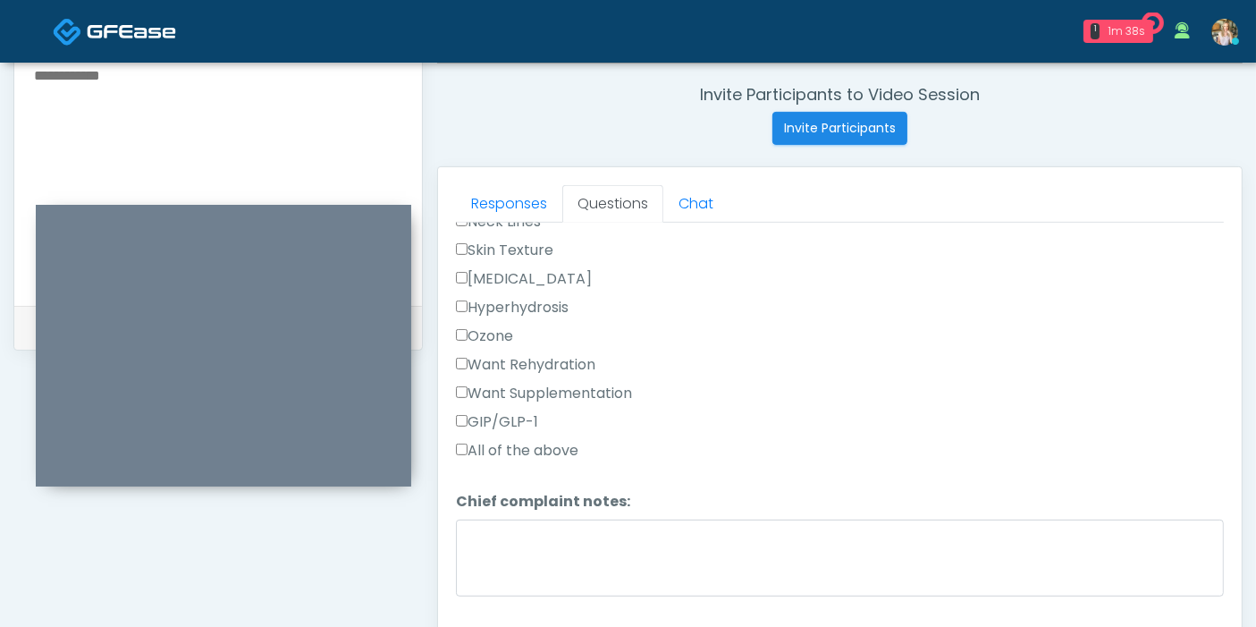
click at [494, 360] on label "Want Rehydration" at bounding box center [525, 364] width 139 height 21
click at [500, 388] on label "Want Supplementation" at bounding box center [544, 393] width 176 height 21
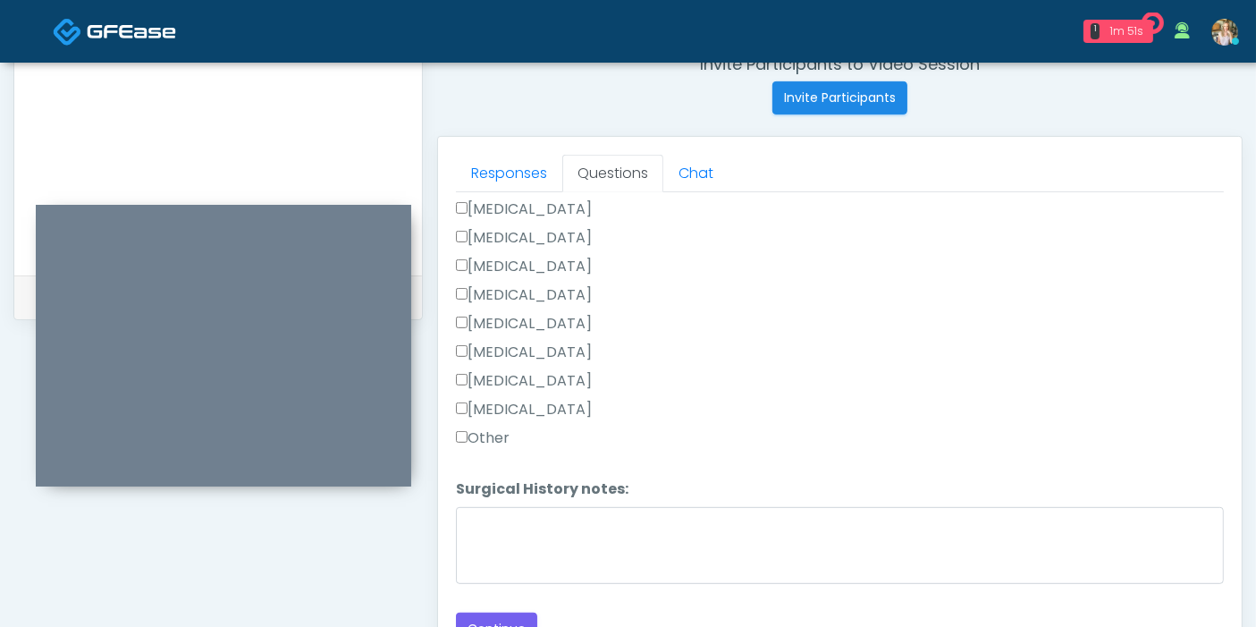
scroll to position [677, 0]
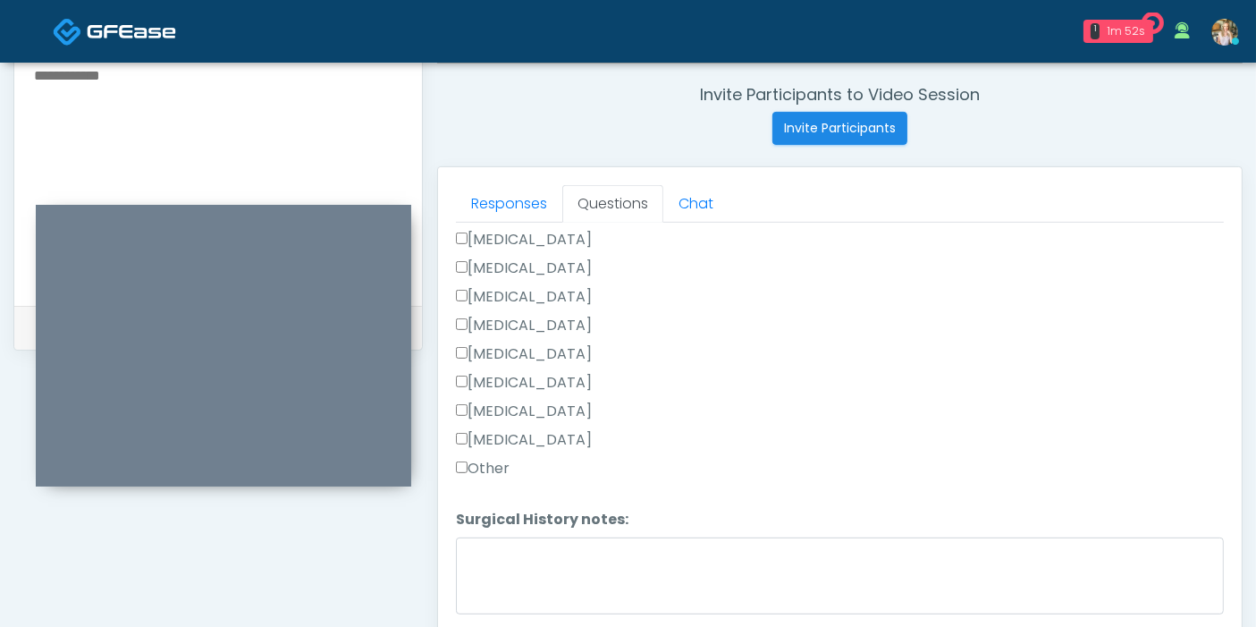
click at [486, 230] on label "Breast Augmentation" at bounding box center [524, 239] width 136 height 21
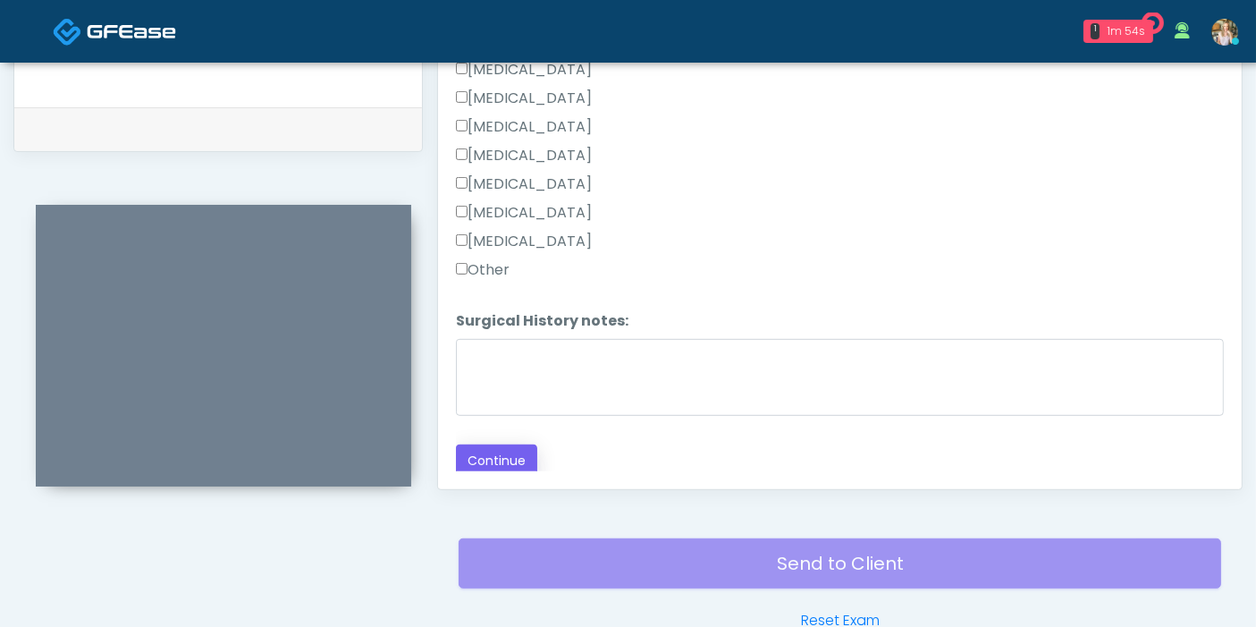
scroll to position [974, 0]
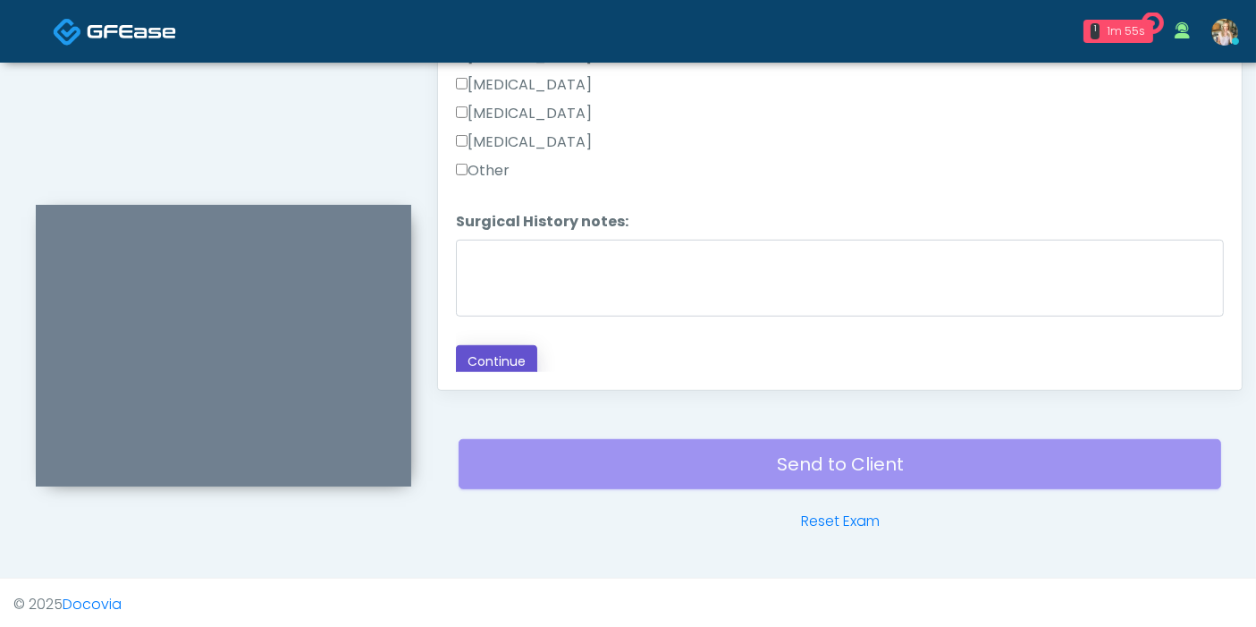
click at [504, 356] on button "Continue" at bounding box center [496, 361] width 81 height 33
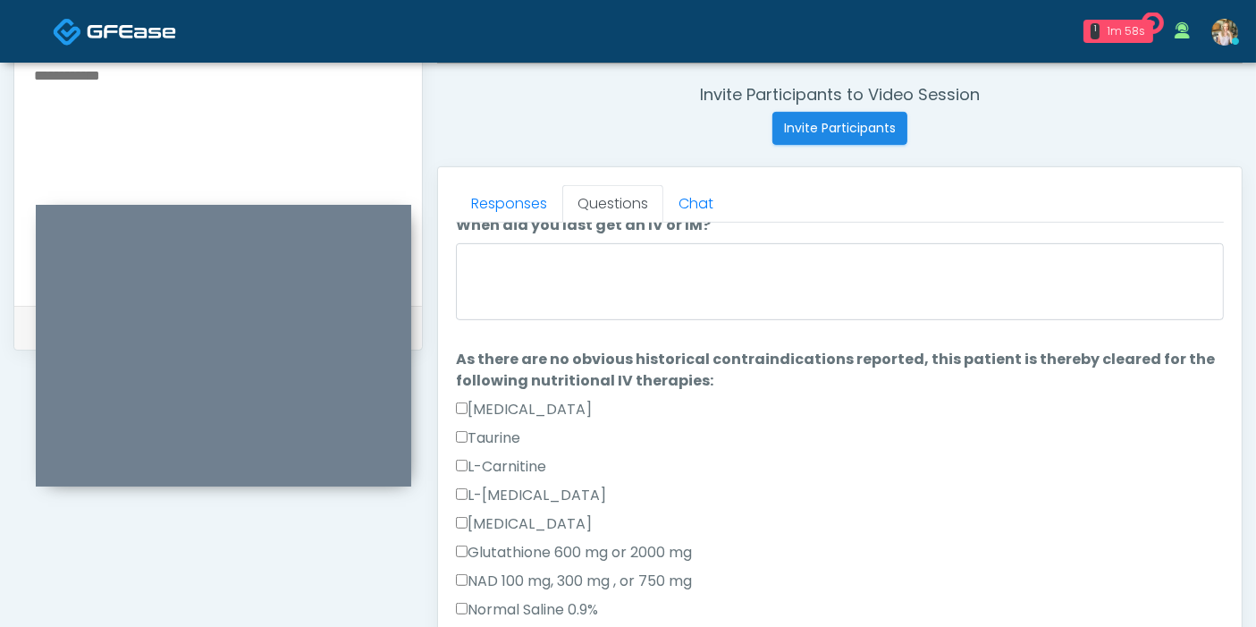
scroll to position [0, 0]
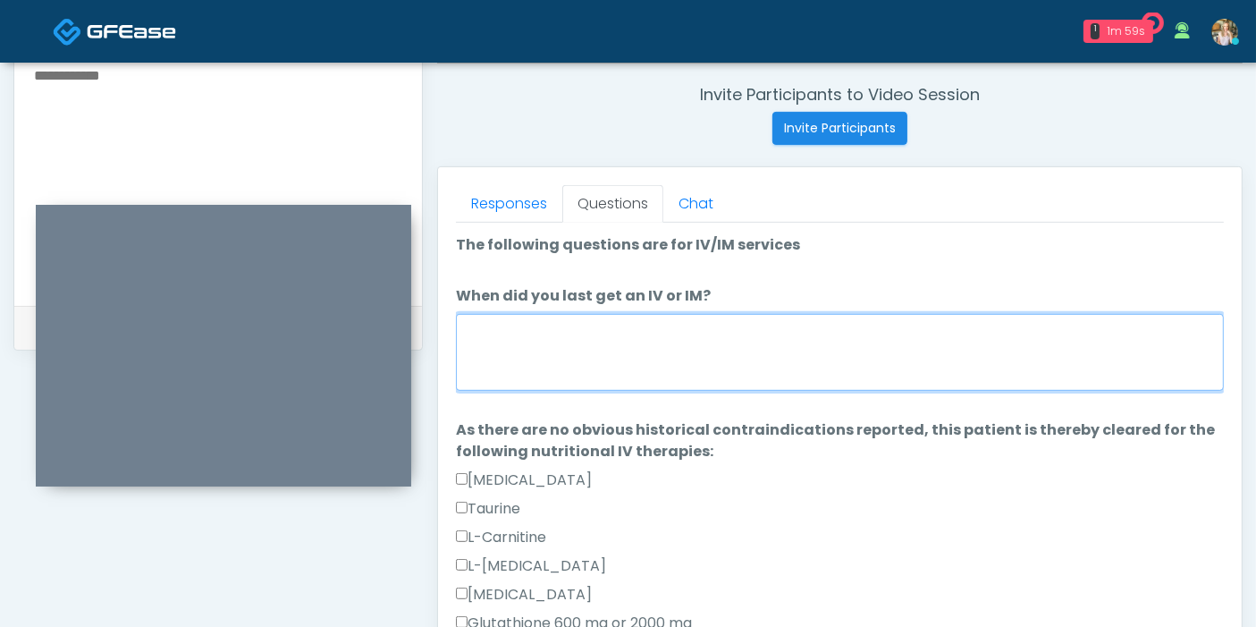
click at [744, 359] on textarea "When did you last get an IV or IM?" at bounding box center [840, 352] width 768 height 77
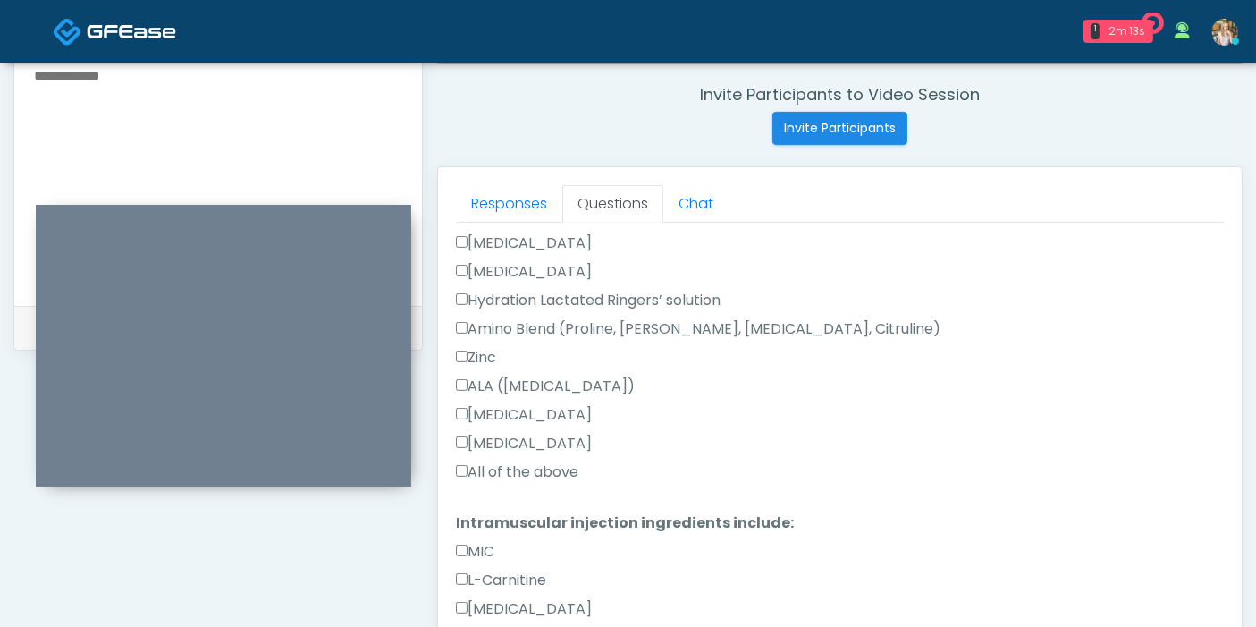
scroll to position [794, 0]
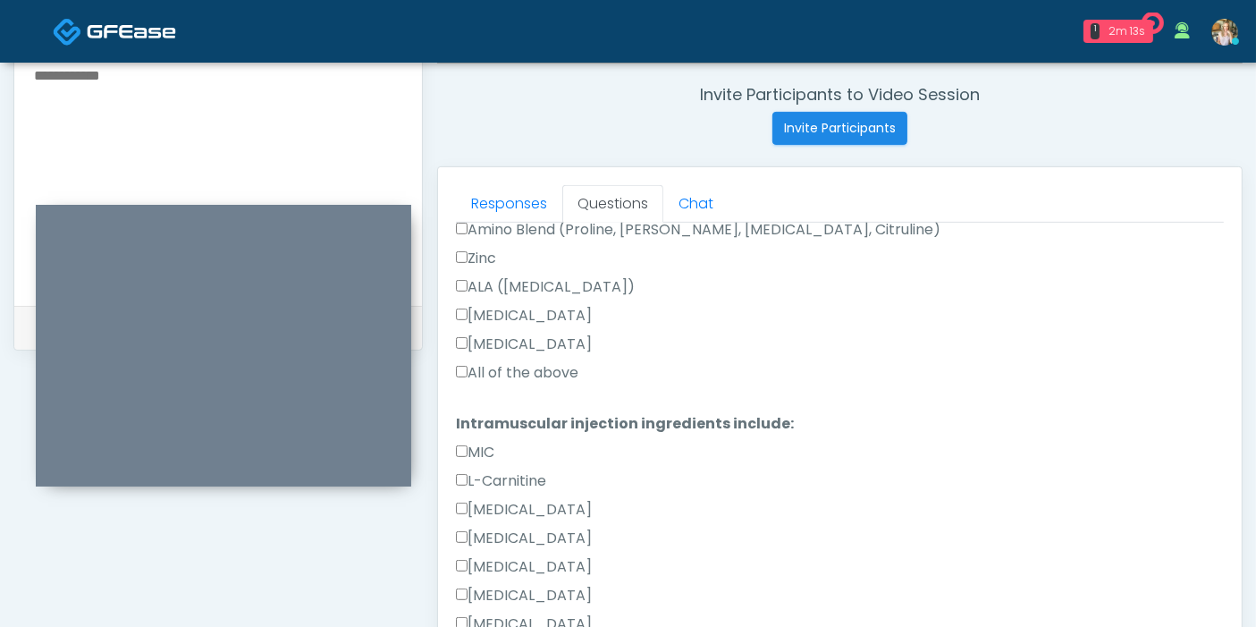
type textarea "**********"
click at [517, 368] on label "All of the above" at bounding box center [517, 372] width 122 height 21
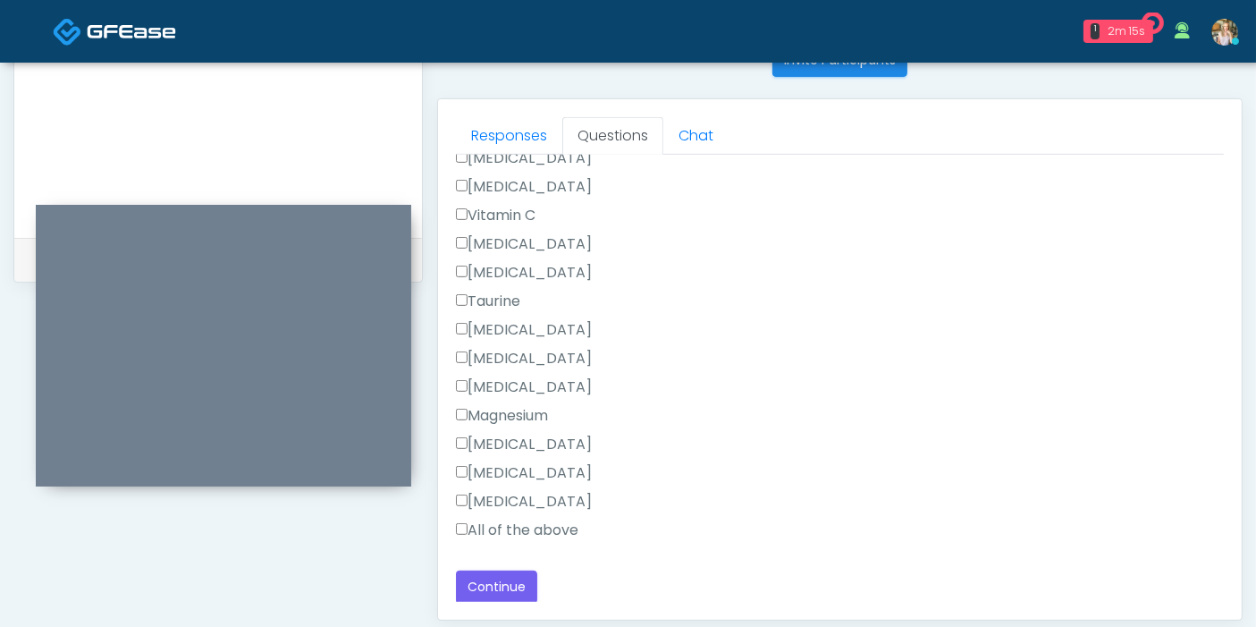
scroll to position [776, 0]
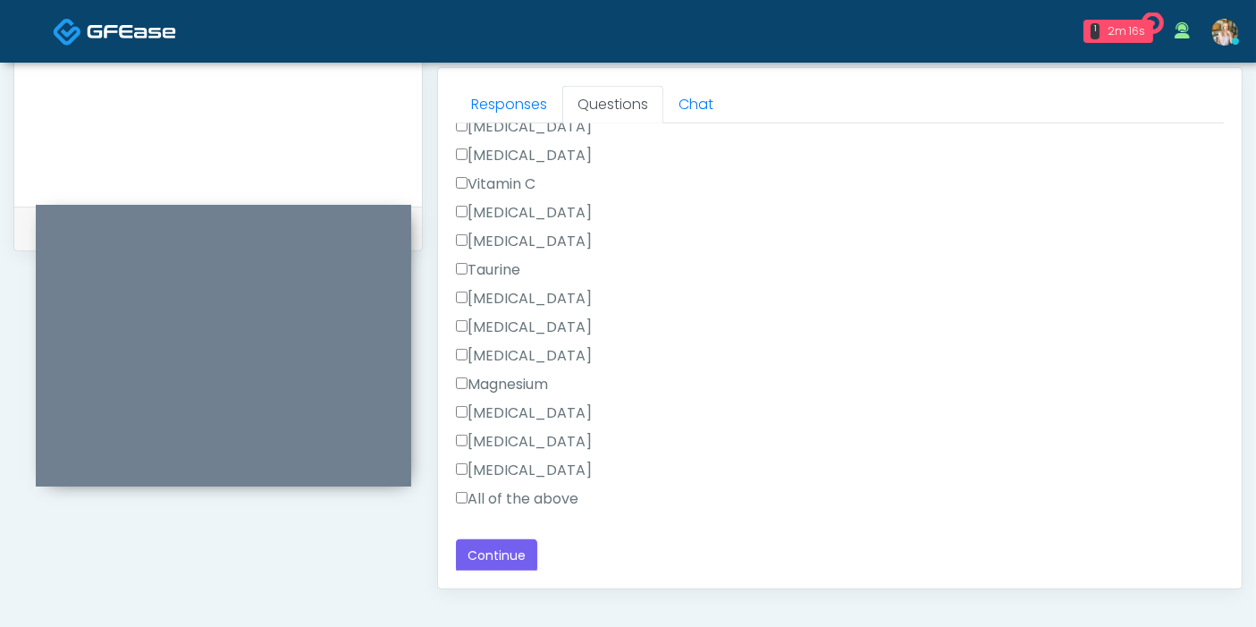
click at [495, 493] on label "All of the above" at bounding box center [517, 498] width 122 height 21
click at [508, 552] on button "Continue" at bounding box center [496, 555] width 81 height 33
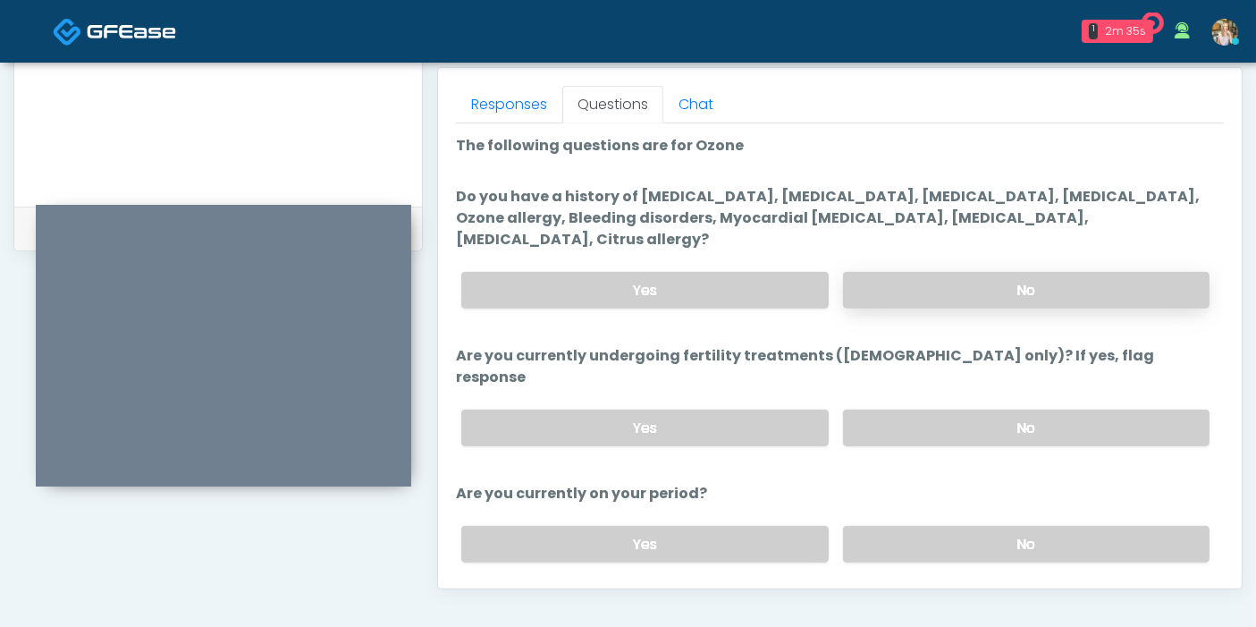
click at [987, 272] on label "No" at bounding box center [1026, 290] width 366 height 37
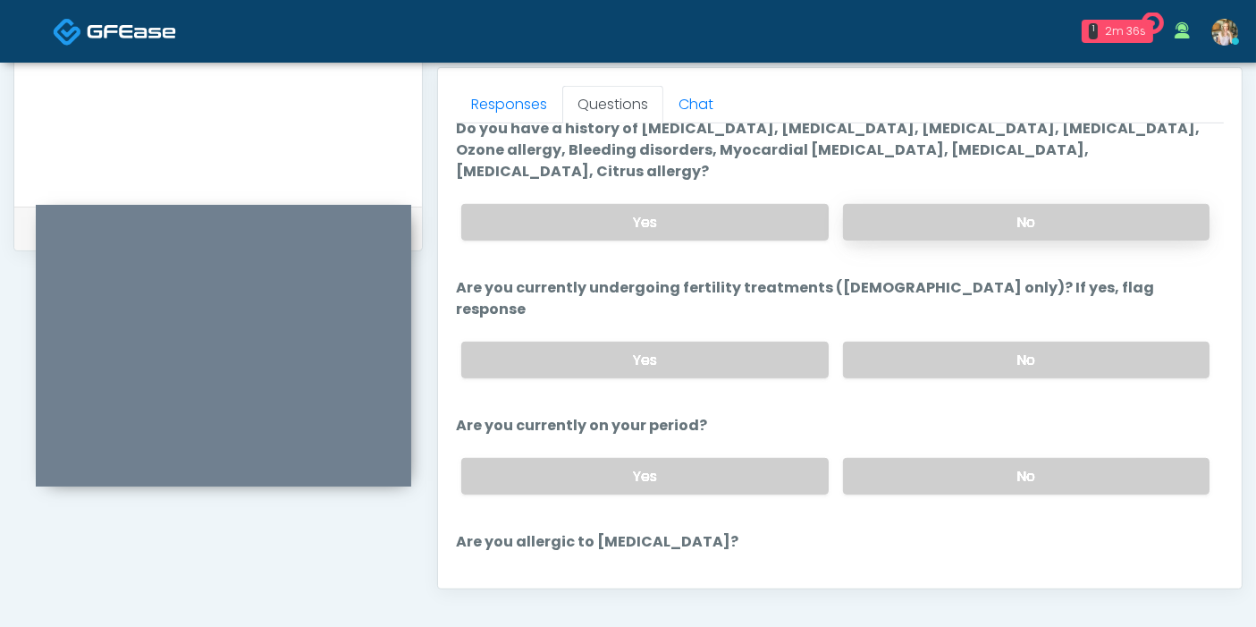
scroll to position [99, 0]
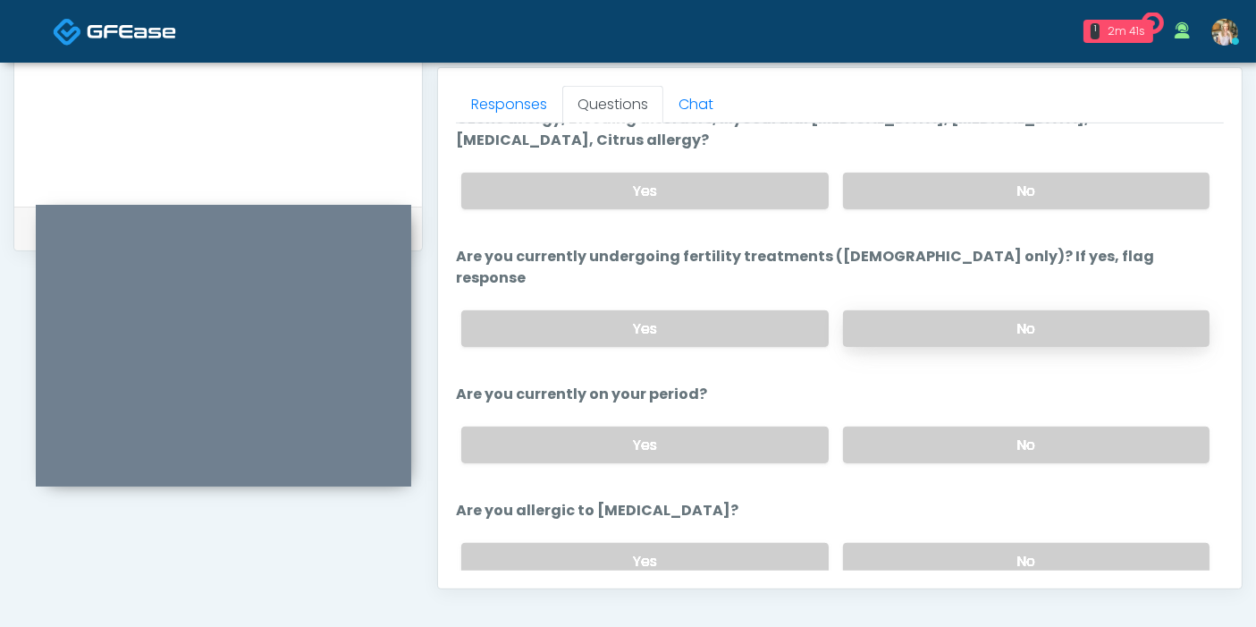
click at [984, 310] on label "No" at bounding box center [1026, 328] width 366 height 37
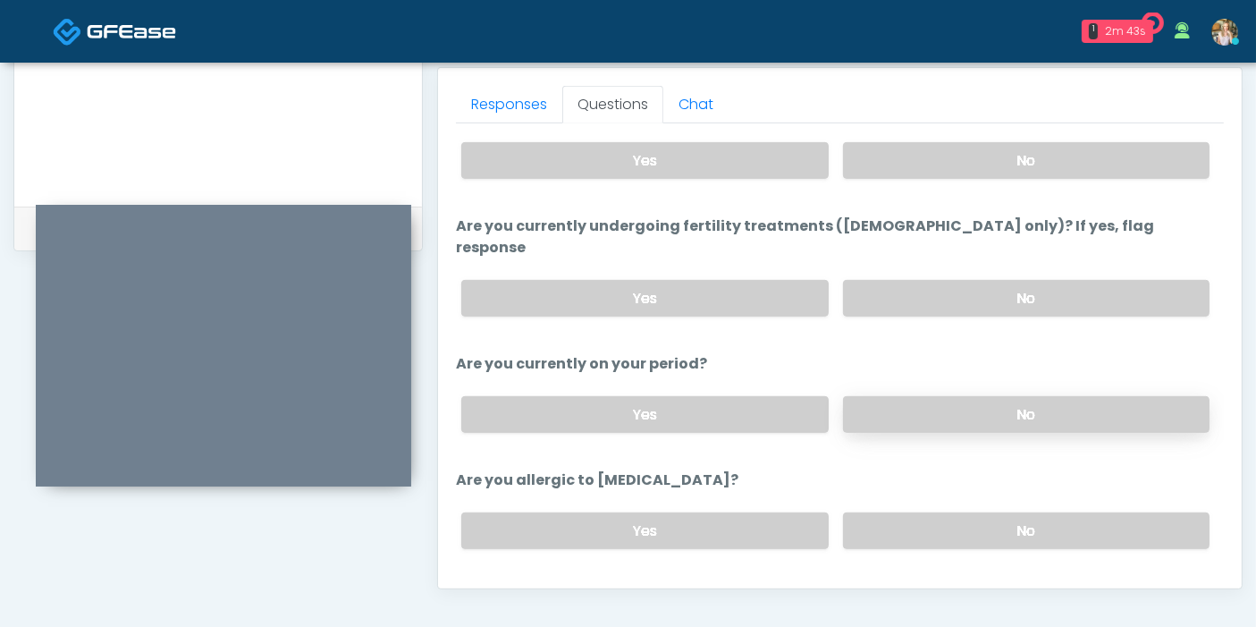
click at [983, 396] on label "No" at bounding box center [1026, 414] width 366 height 37
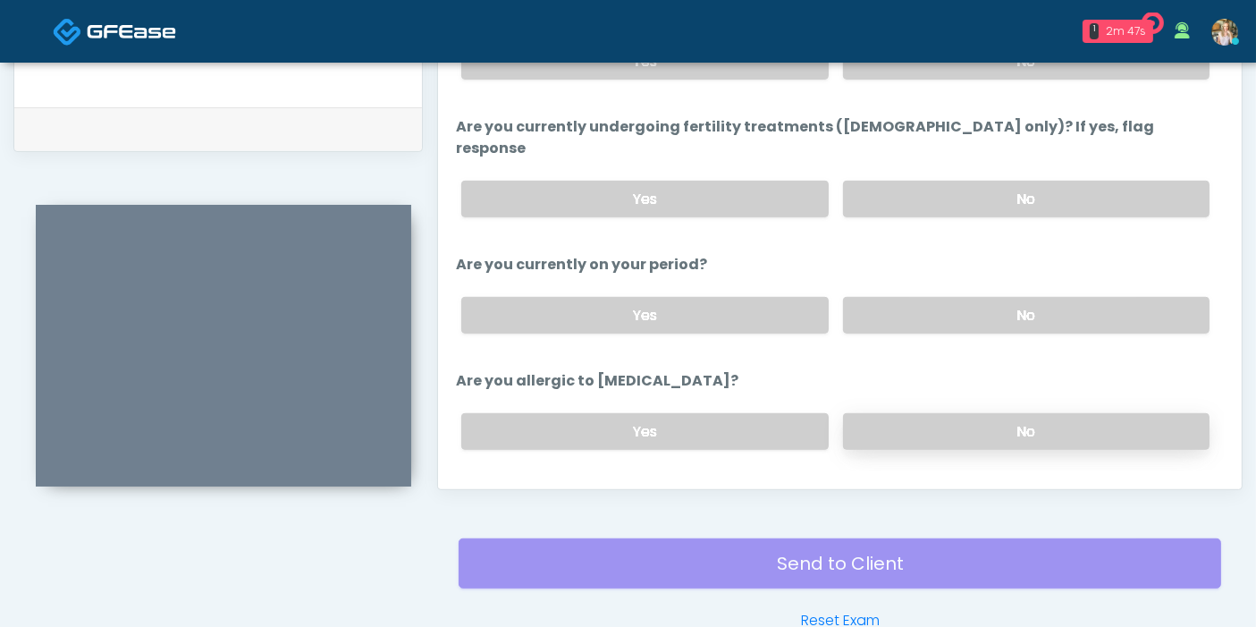
click at [987, 413] on label "No" at bounding box center [1026, 431] width 366 height 37
click at [508, 486] on button "Continue" at bounding box center [496, 502] width 81 height 33
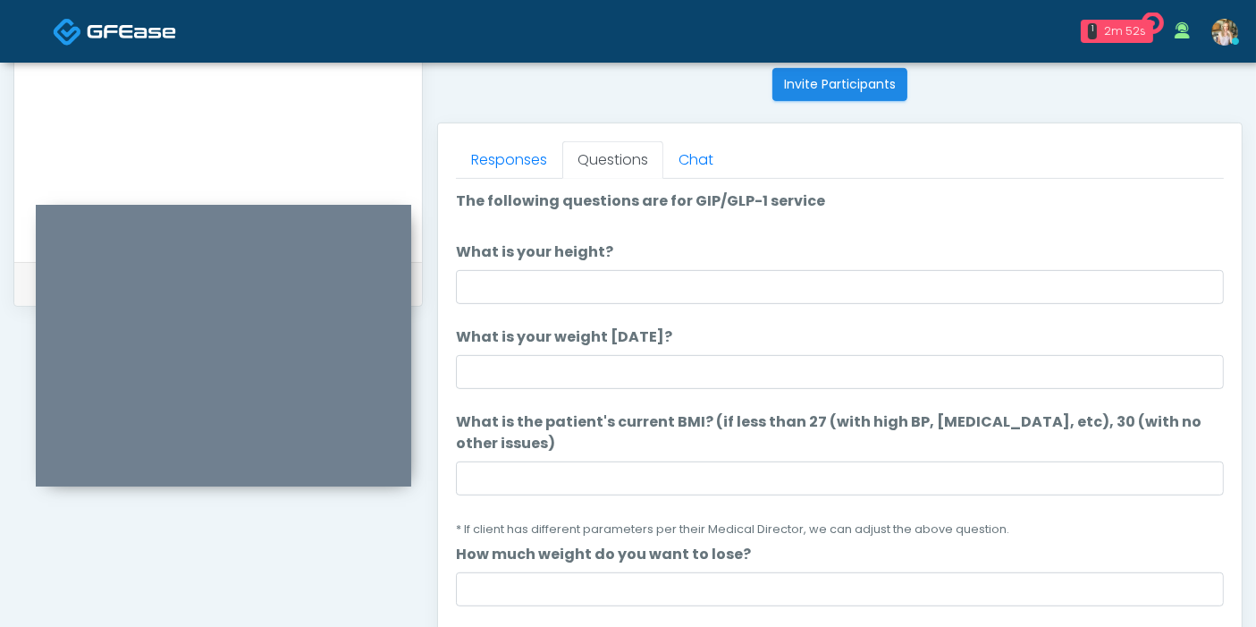
scroll to position [677, 0]
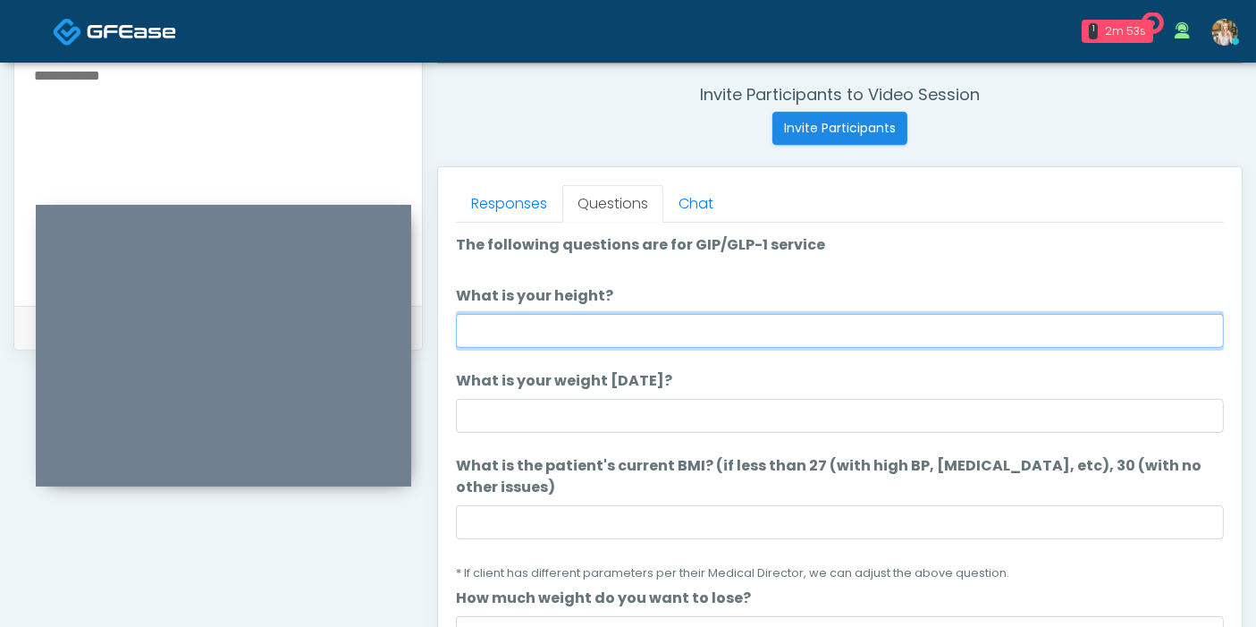
click at [866, 328] on input "What is your height?" at bounding box center [840, 331] width 768 height 34
click at [720, 335] on input "What is your height?" at bounding box center [840, 331] width 768 height 34
type input "***"
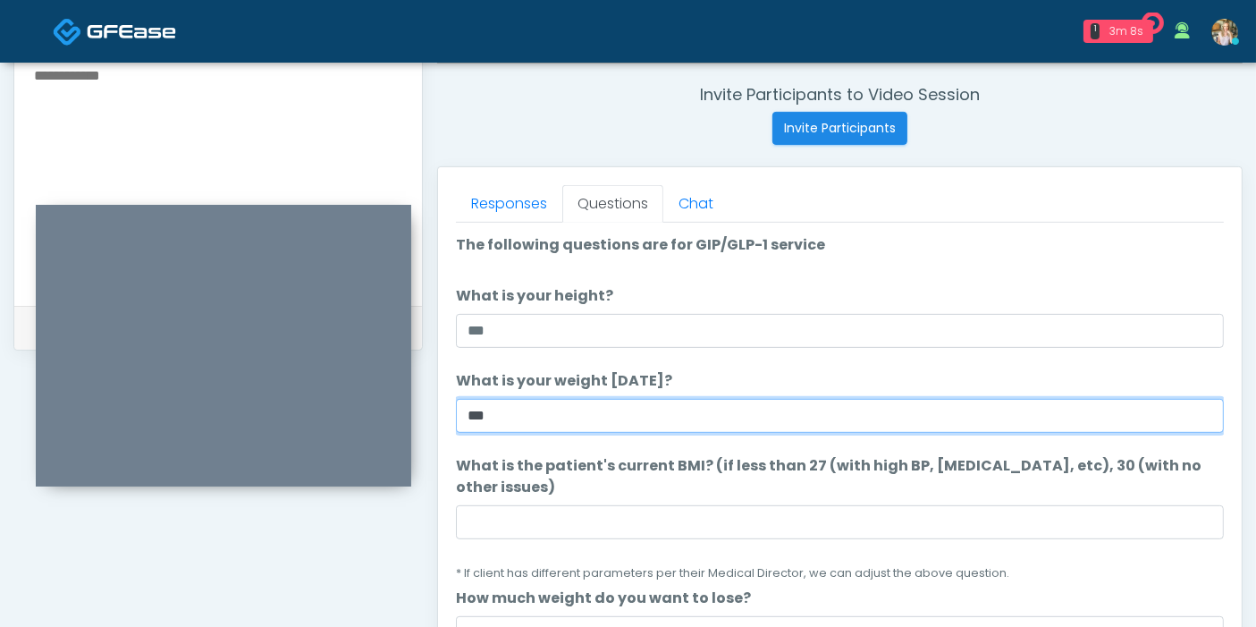
type input "***"
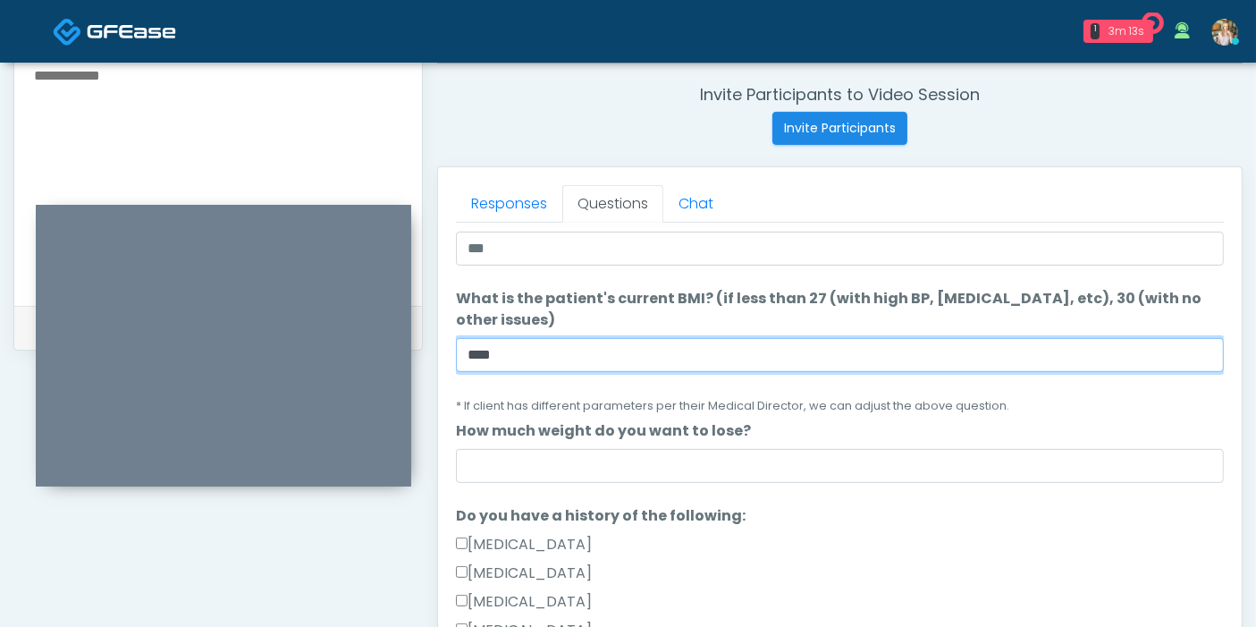
scroll to position [198, 0]
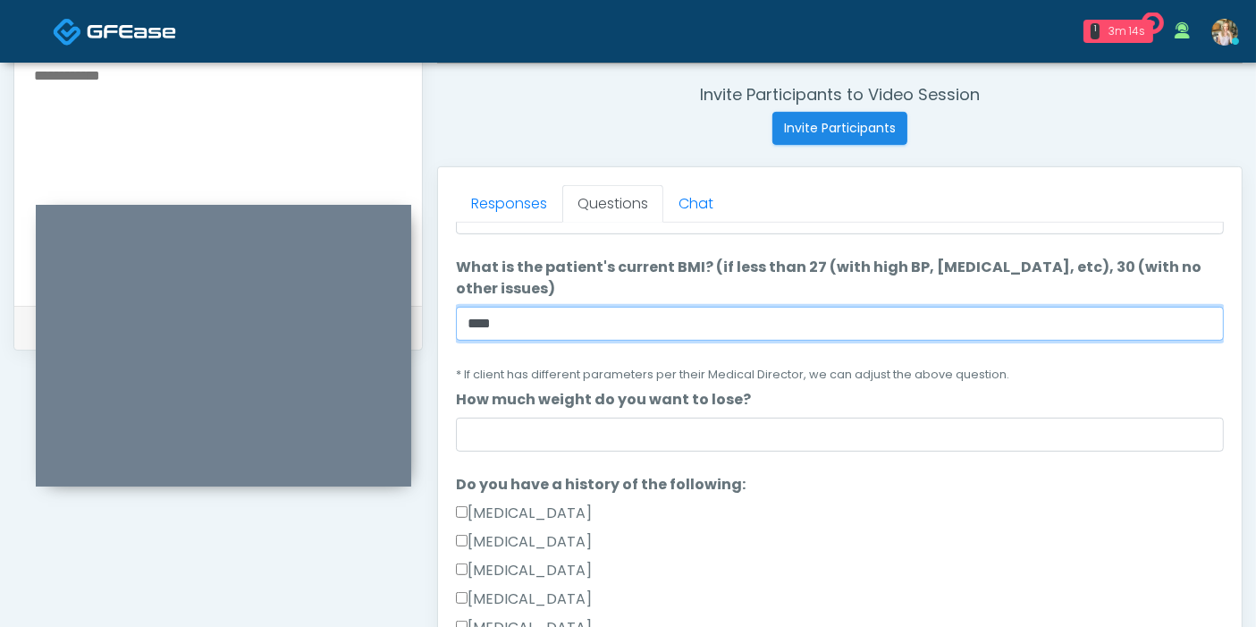
type input "****"
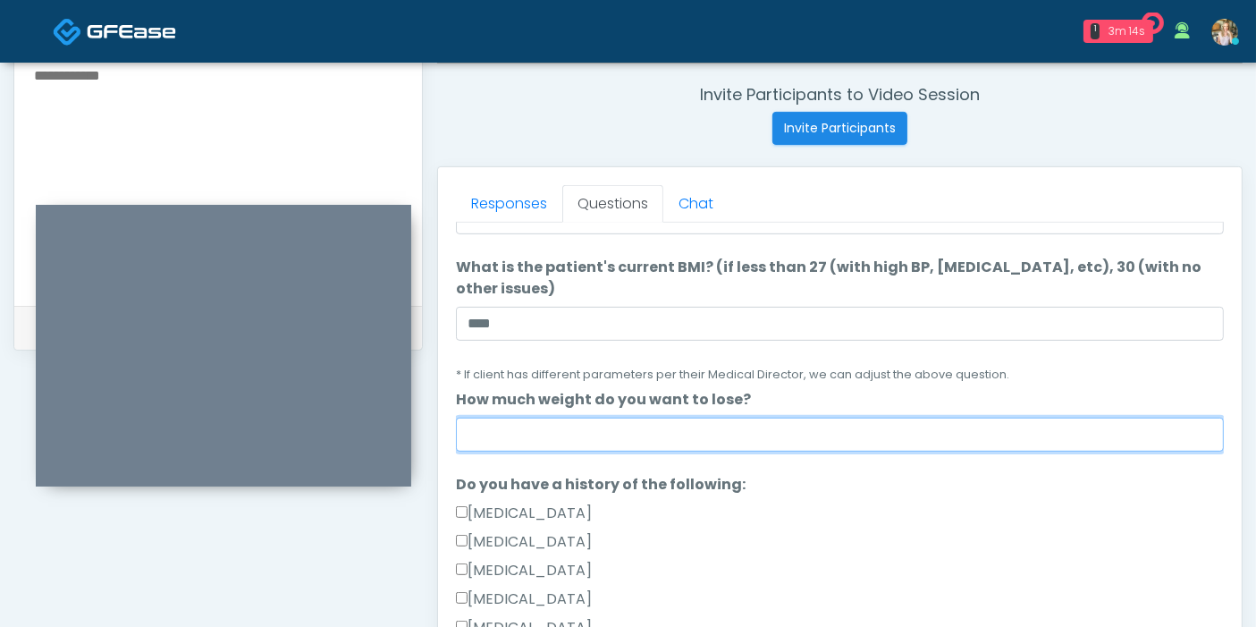
click at [763, 417] on input "How much weight do you want to lose?" at bounding box center [840, 434] width 768 height 34
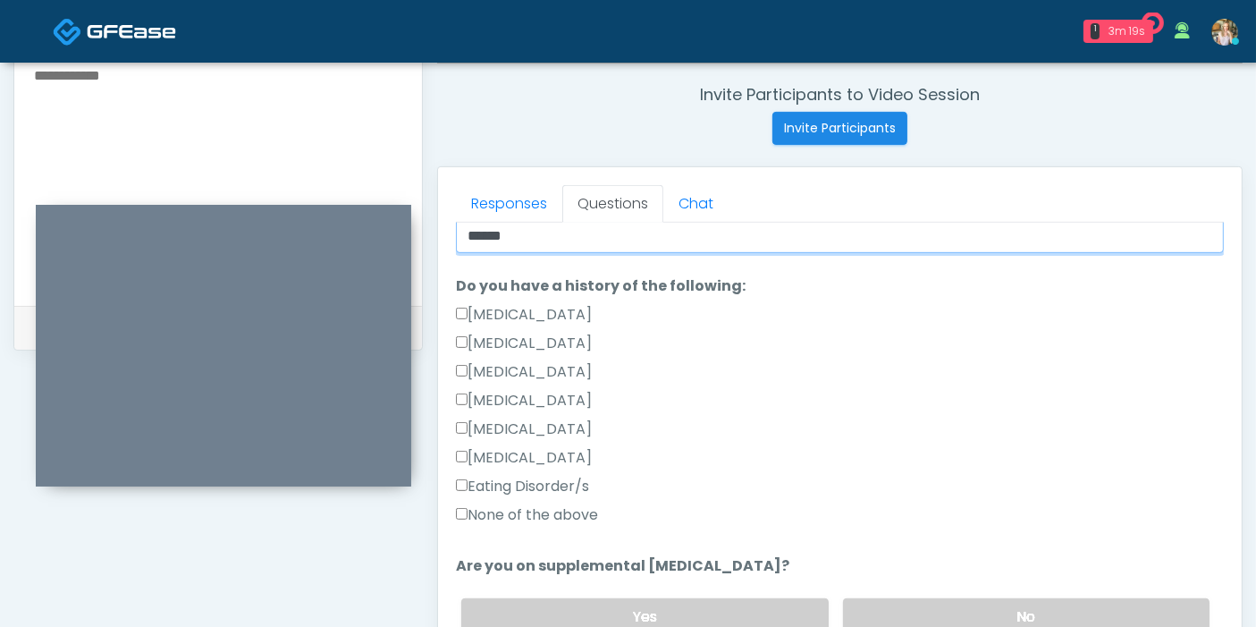
type input "******"
click at [516, 504] on label "None of the above" at bounding box center [527, 514] width 142 height 21
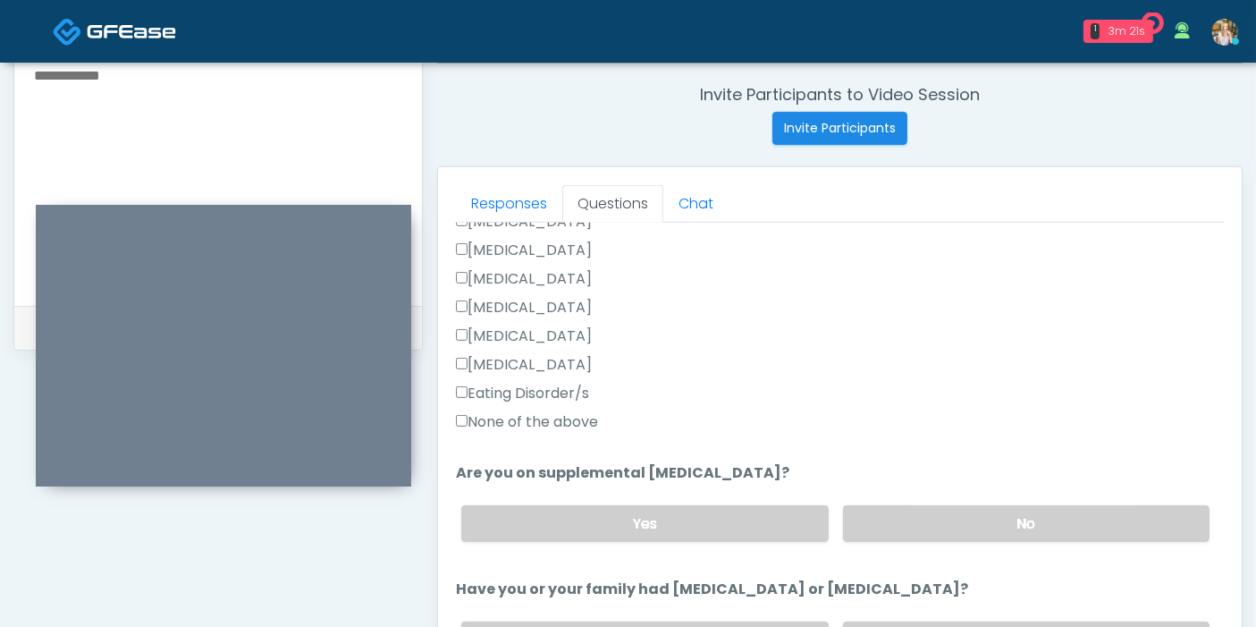
scroll to position [595, 0]
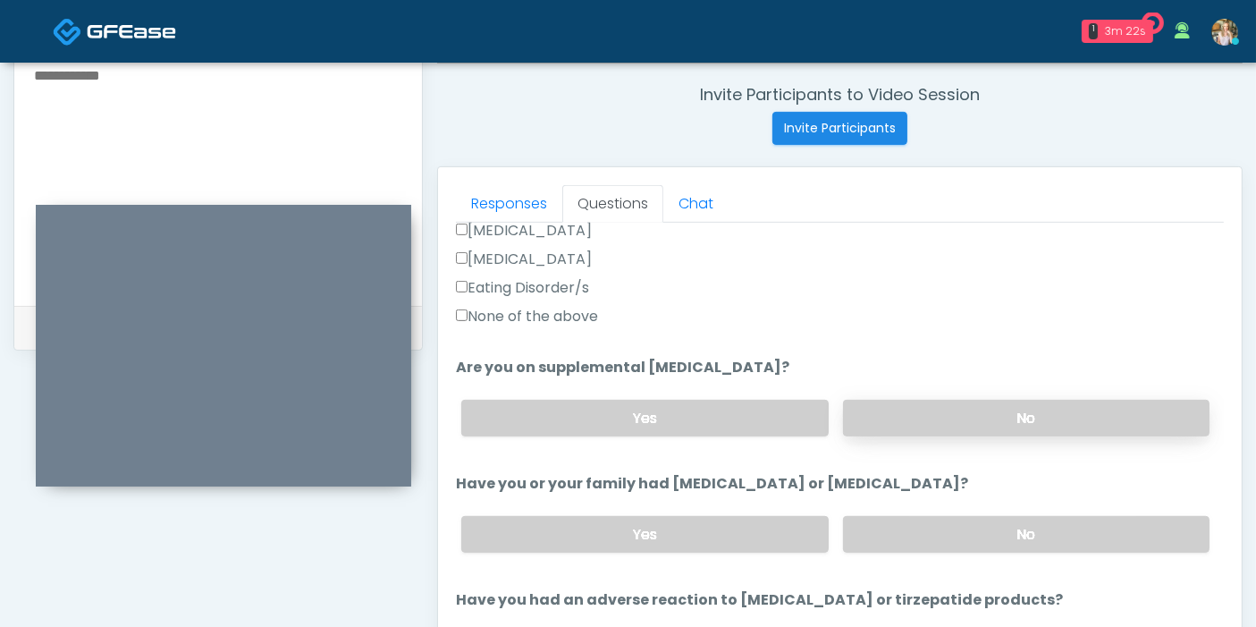
click at [977, 400] on label "No" at bounding box center [1026, 418] width 366 height 37
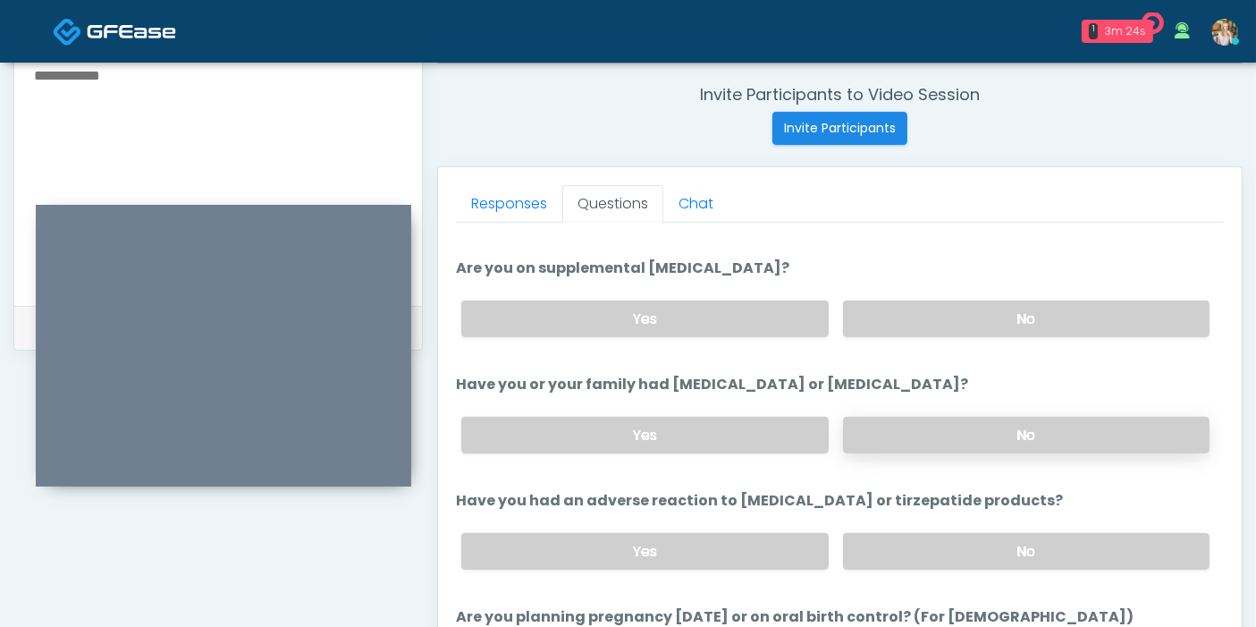
click at [991, 417] on label "No" at bounding box center [1026, 435] width 366 height 37
click at [982, 533] on label "No" at bounding box center [1026, 551] width 366 height 37
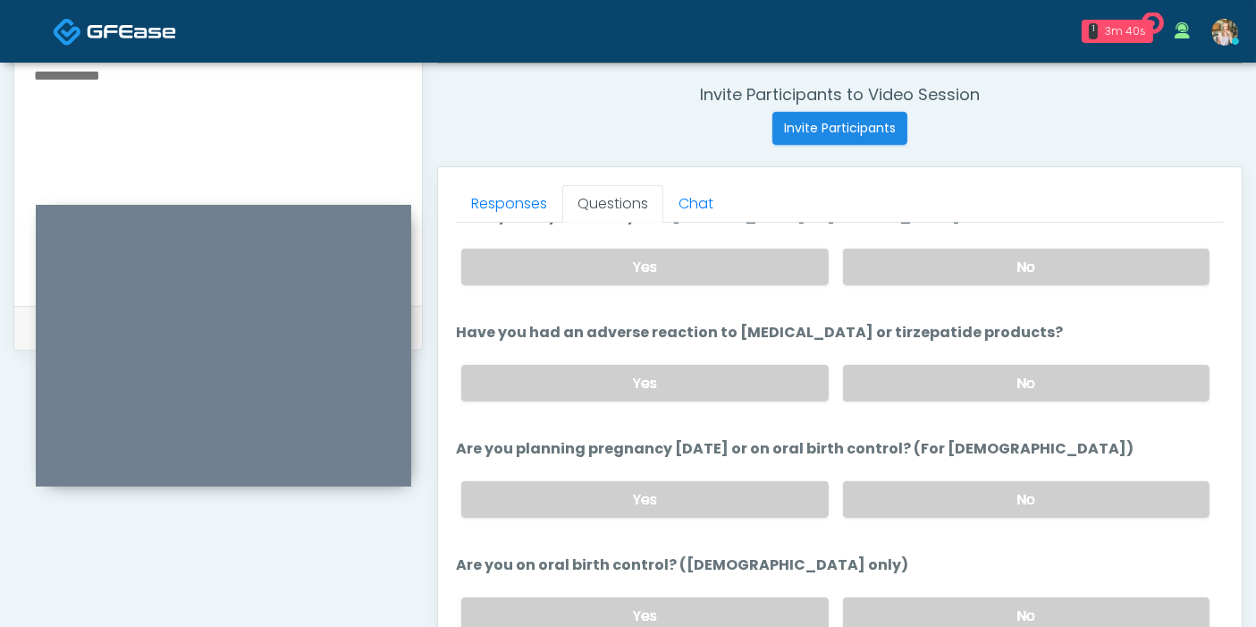
scroll to position [894, 0]
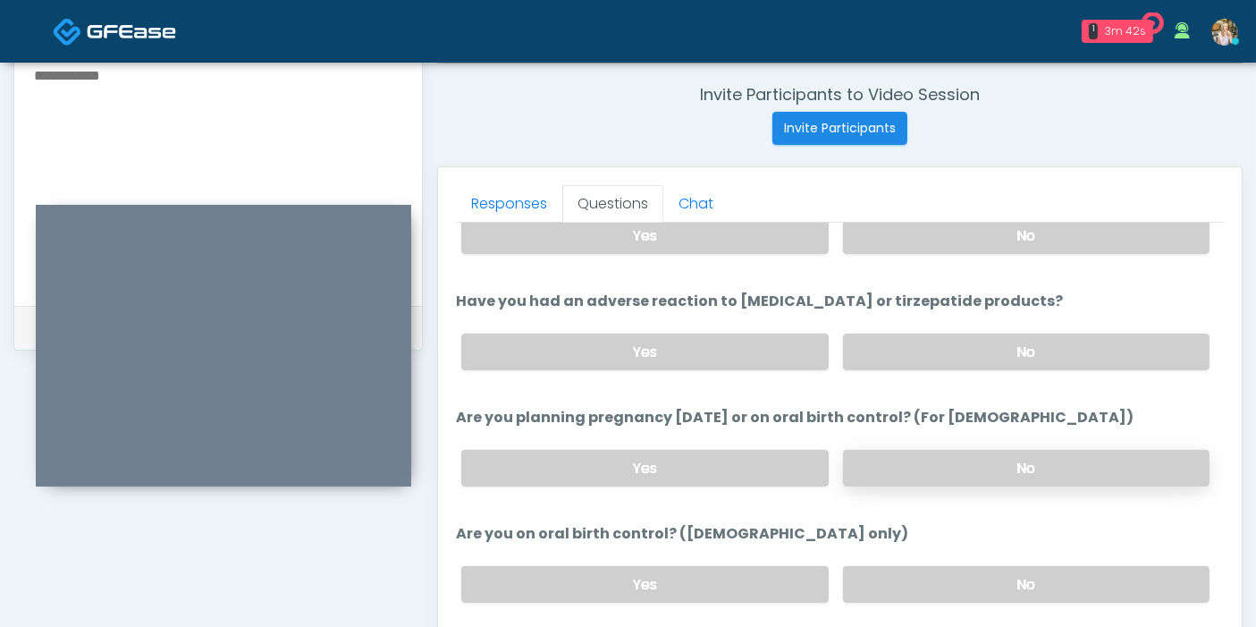
click at [941, 450] on label "No" at bounding box center [1026, 468] width 366 height 37
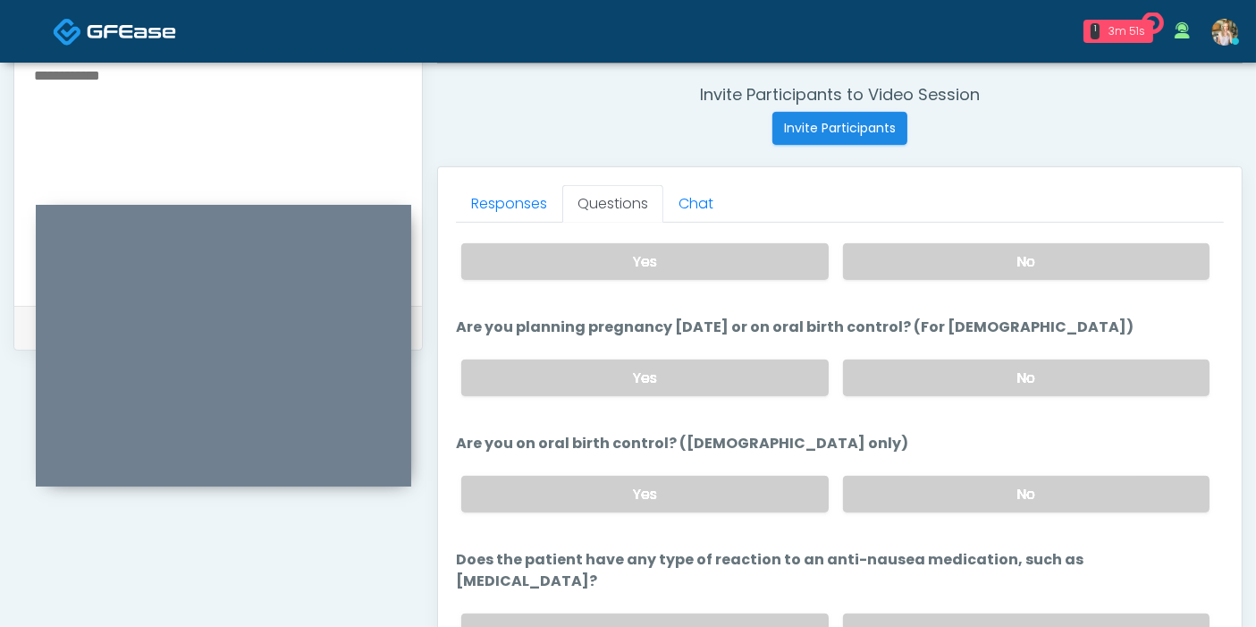
scroll to position [776, 0]
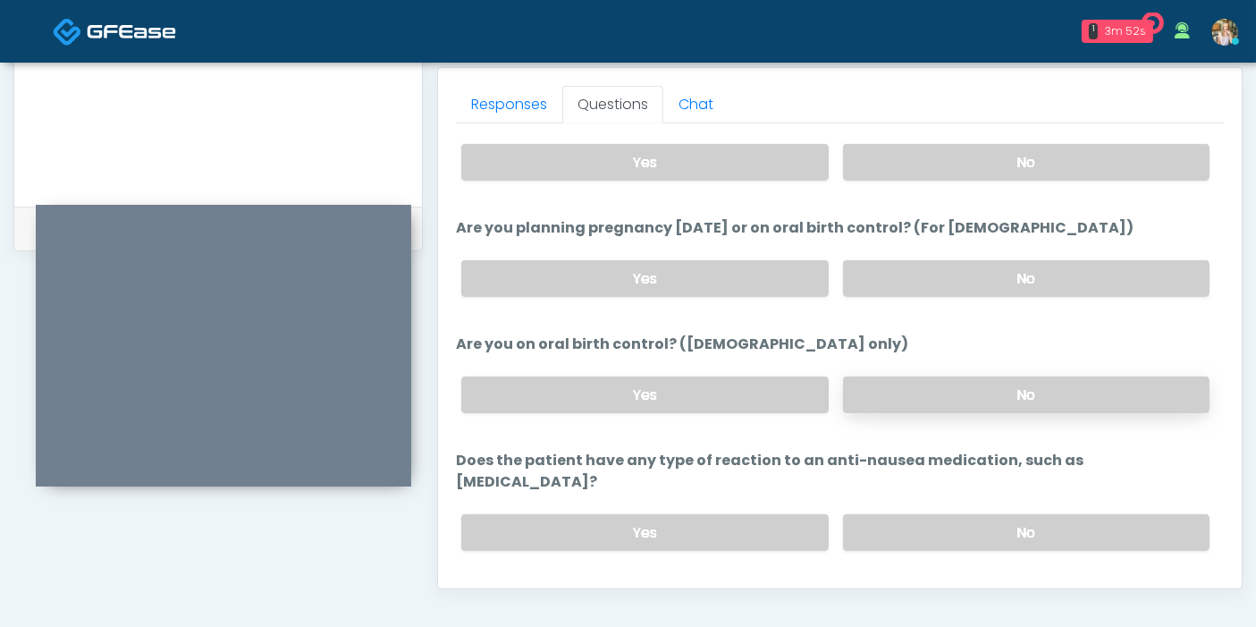
click at [926, 379] on label "No" at bounding box center [1026, 394] width 366 height 37
click at [935, 514] on label "No" at bounding box center [1026, 532] width 366 height 37
click at [493, 587] on button "Continue" at bounding box center [496, 603] width 81 height 33
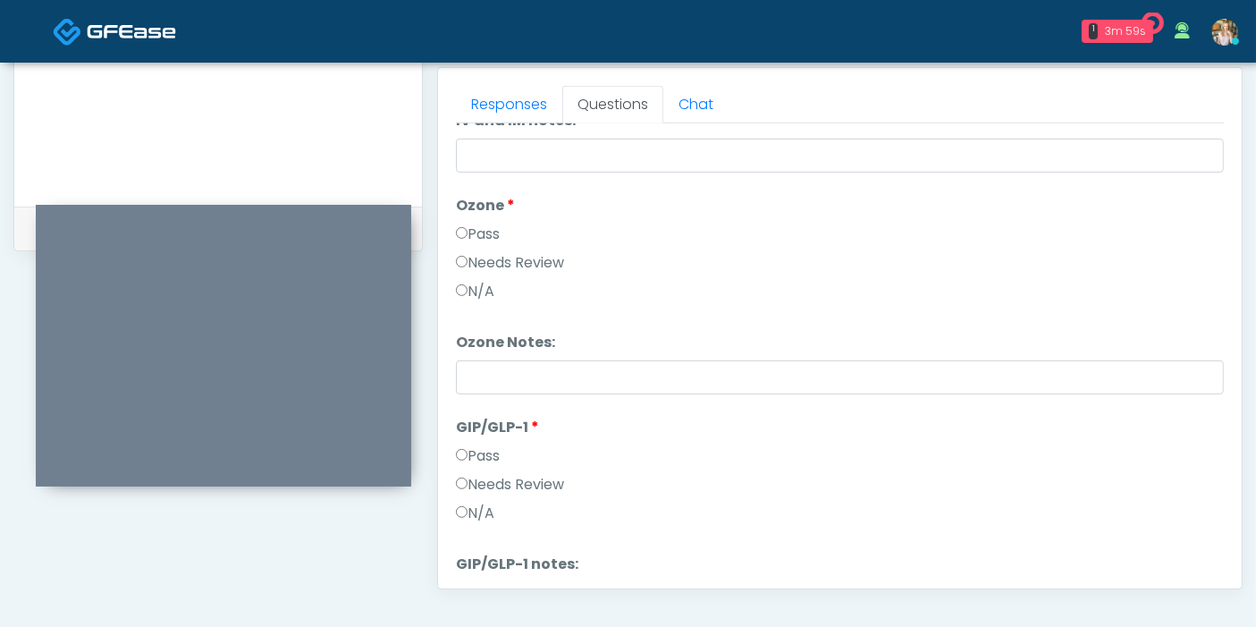
scroll to position [0, 0]
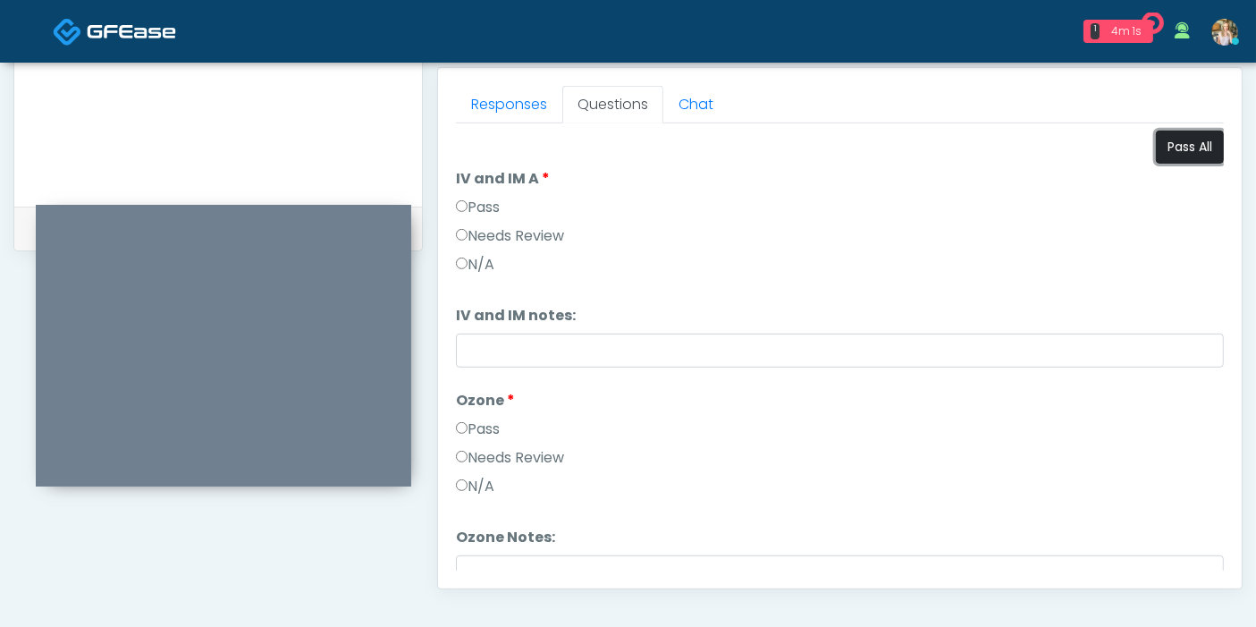
click at [1184, 149] on button "Pass All" at bounding box center [1190, 147] width 68 height 33
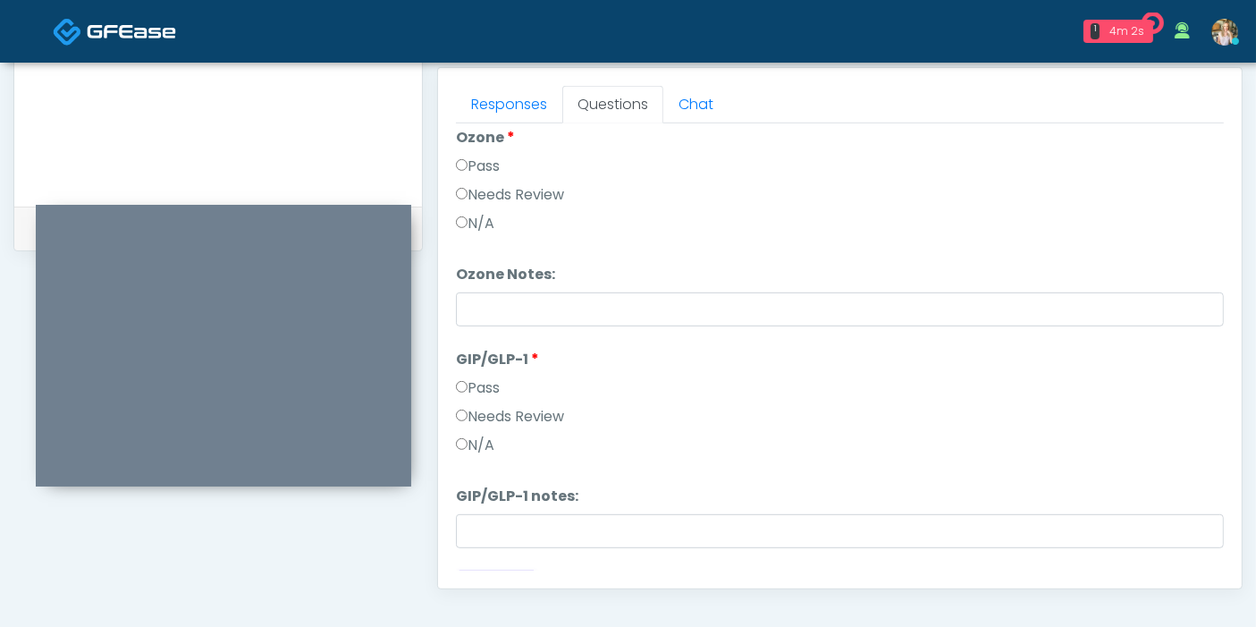
scroll to position [294, 0]
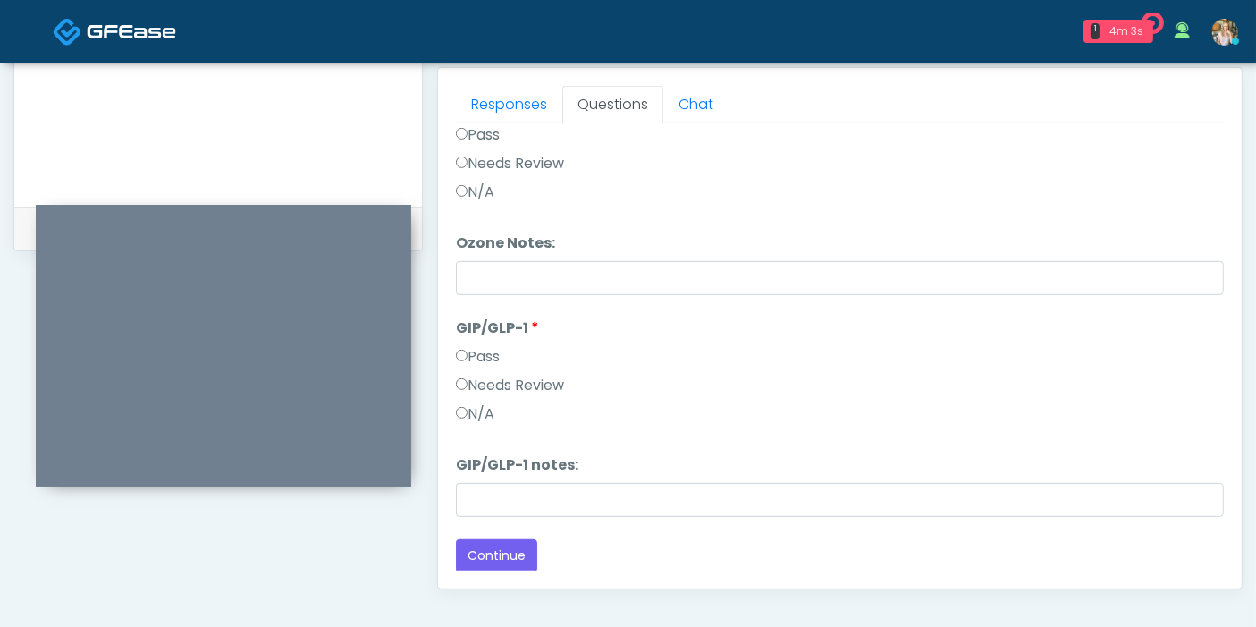
click at [543, 385] on label "Needs Review" at bounding box center [510, 385] width 108 height 21
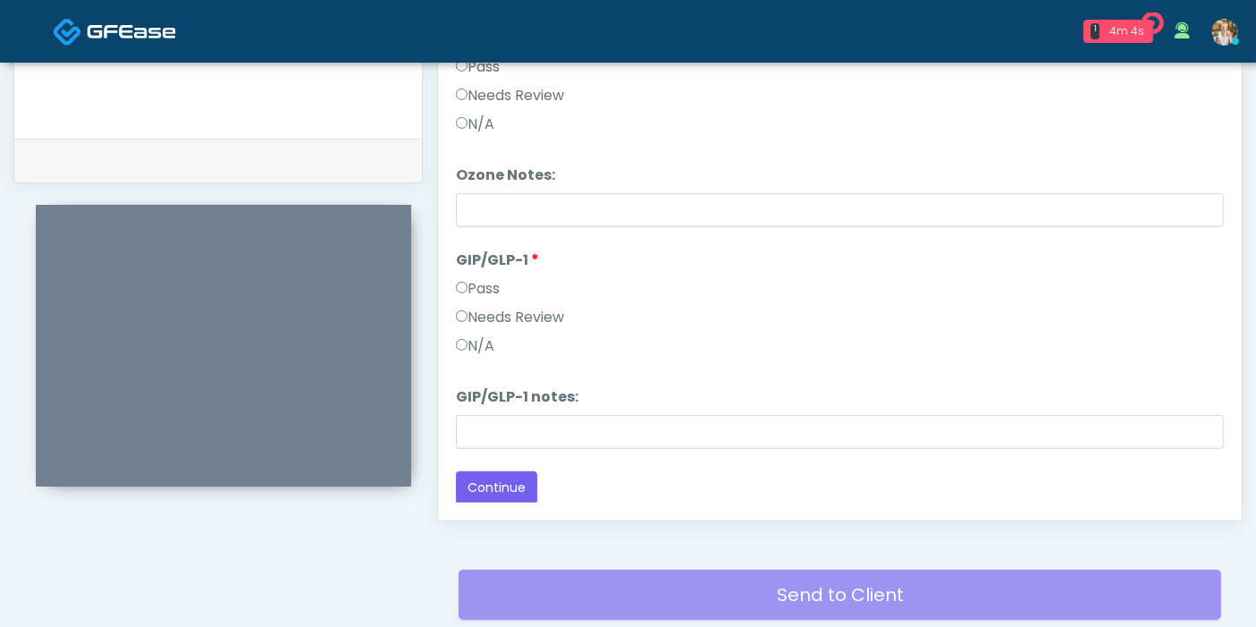
scroll to position [875, 0]
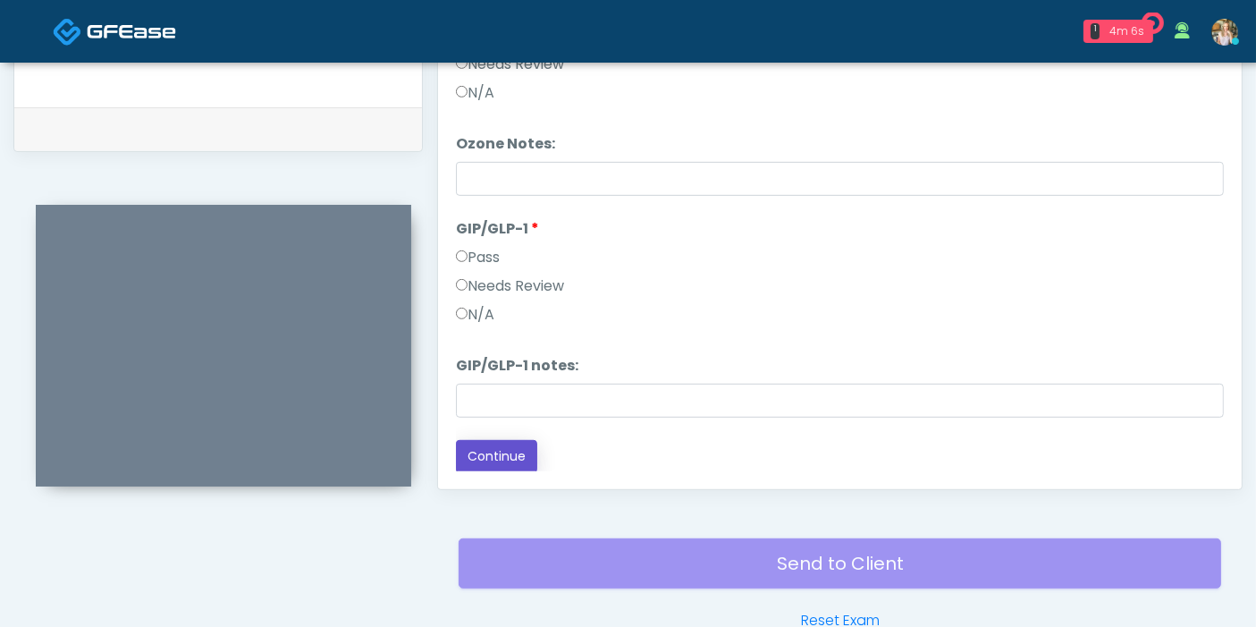
click at [507, 451] on button "Continue" at bounding box center [496, 456] width 81 height 33
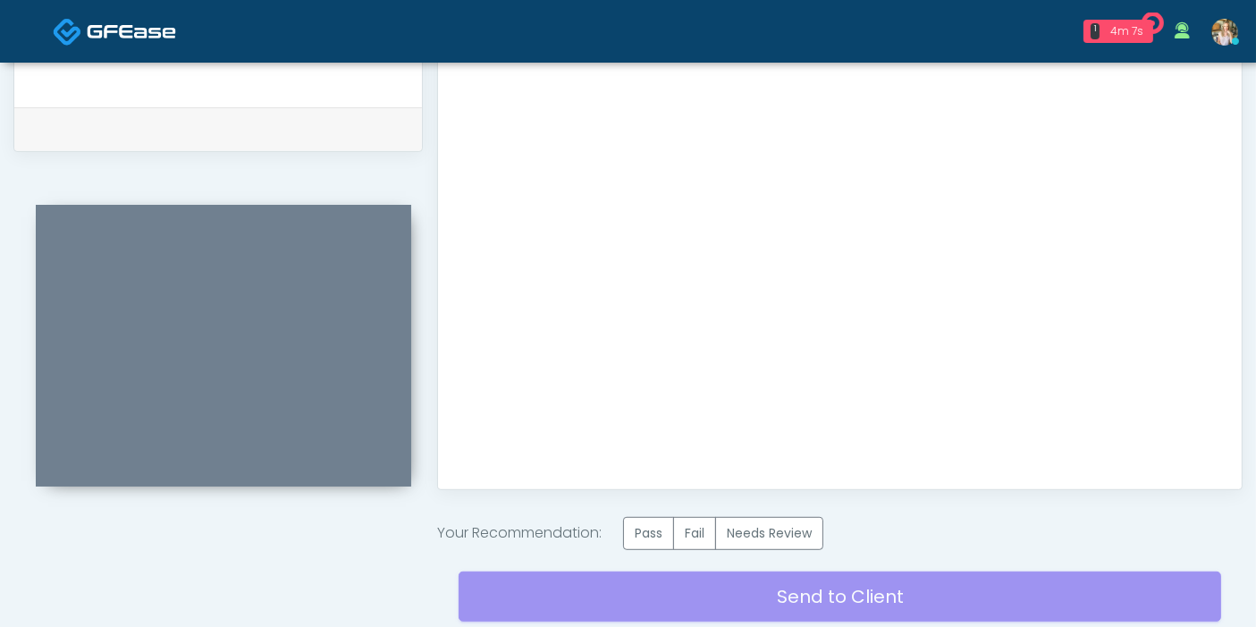
scroll to position [0, 0]
click at [652, 535] on label "Pass" at bounding box center [648, 533] width 51 height 33
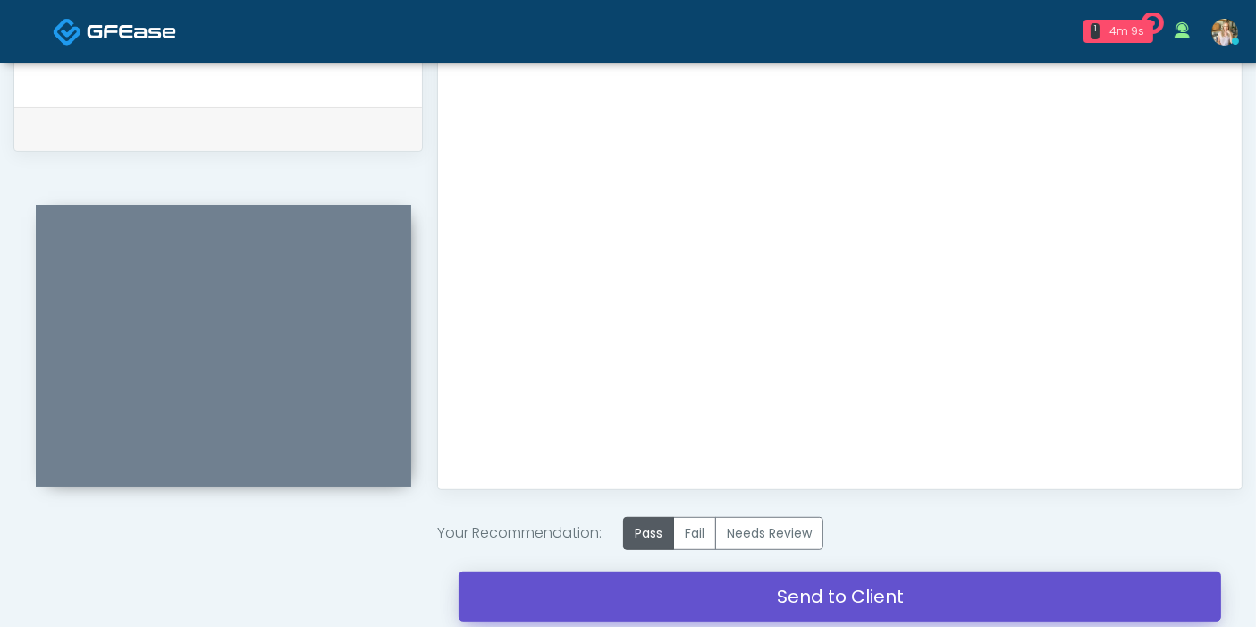
drag, startPoint x: 820, startPoint y: 598, endPoint x: 730, endPoint y: 88, distance: 517.3
click at [820, 596] on link "Send to Client" at bounding box center [840, 596] width 762 height 50
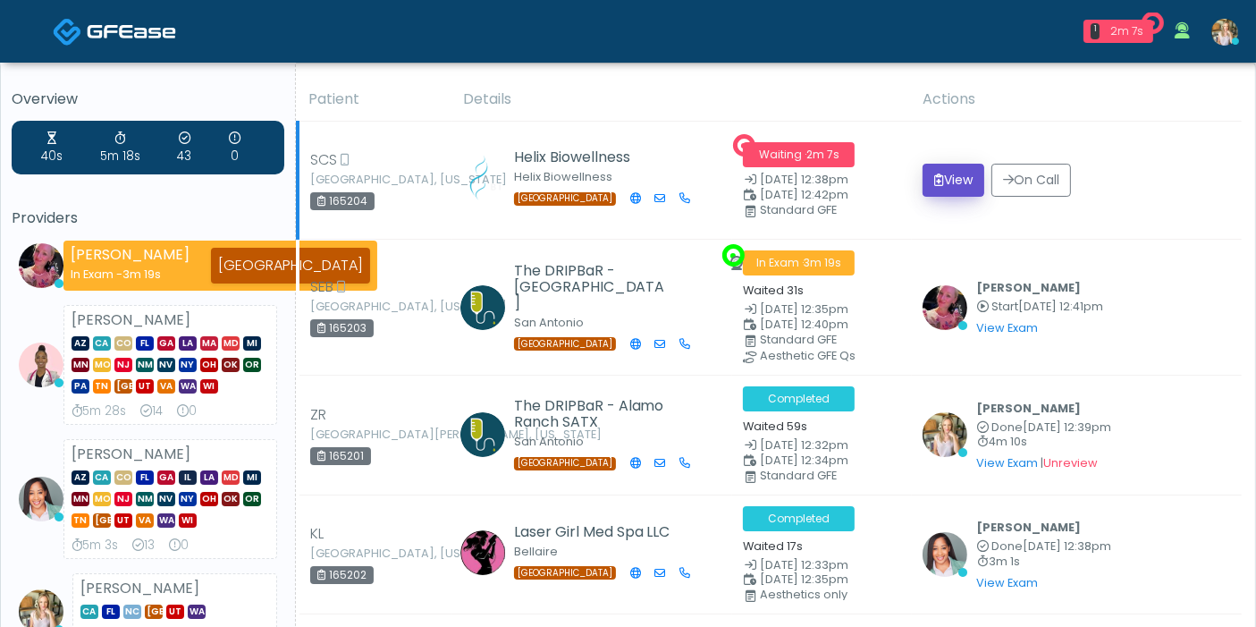
click at [952, 164] on button "View" at bounding box center [953, 180] width 62 height 33
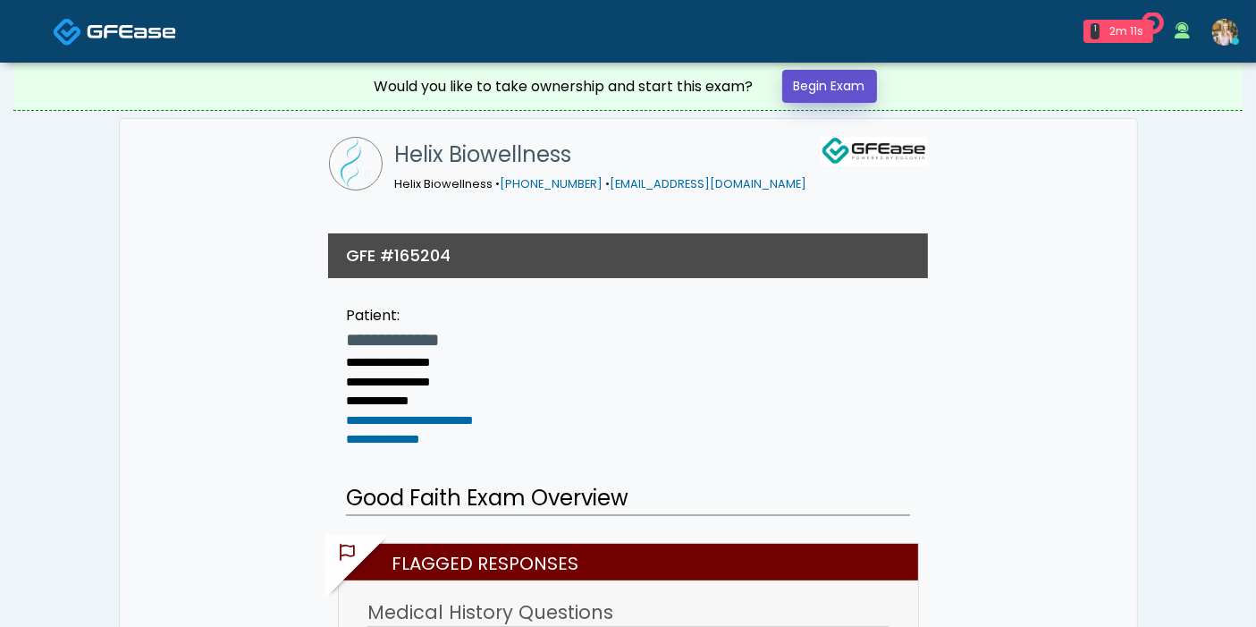
click at [837, 95] on link "Begin Exam" at bounding box center [829, 86] width 95 height 33
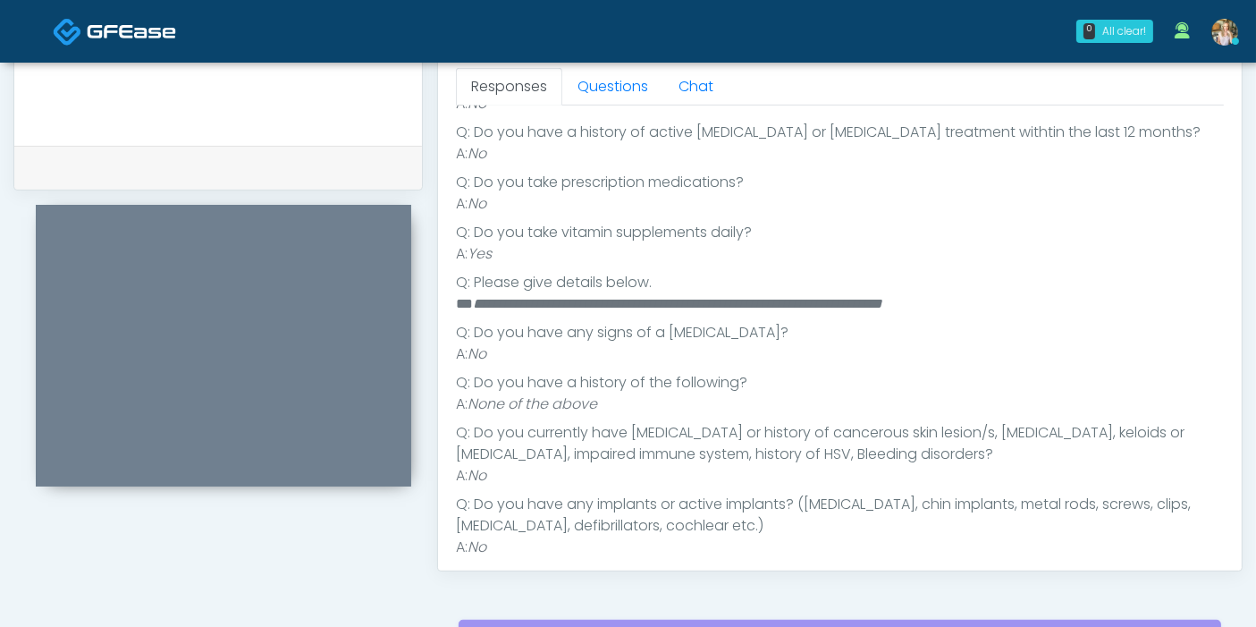
scroll to position [301, 0]
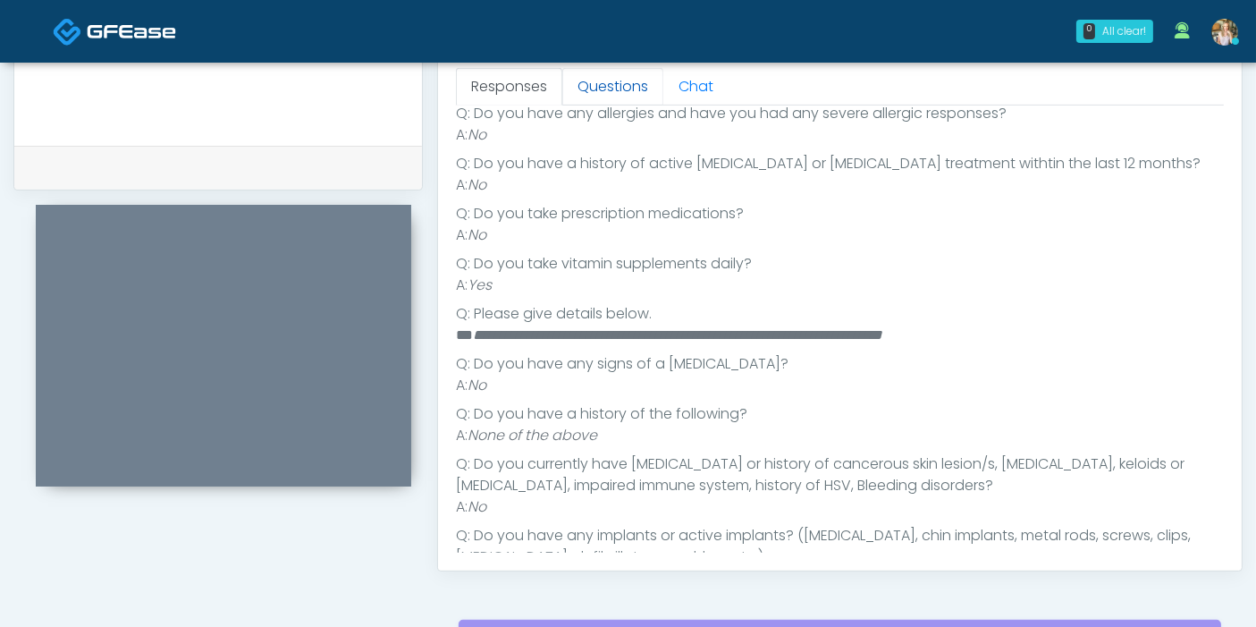
click at [600, 91] on link "Questions" at bounding box center [612, 87] width 101 height 38
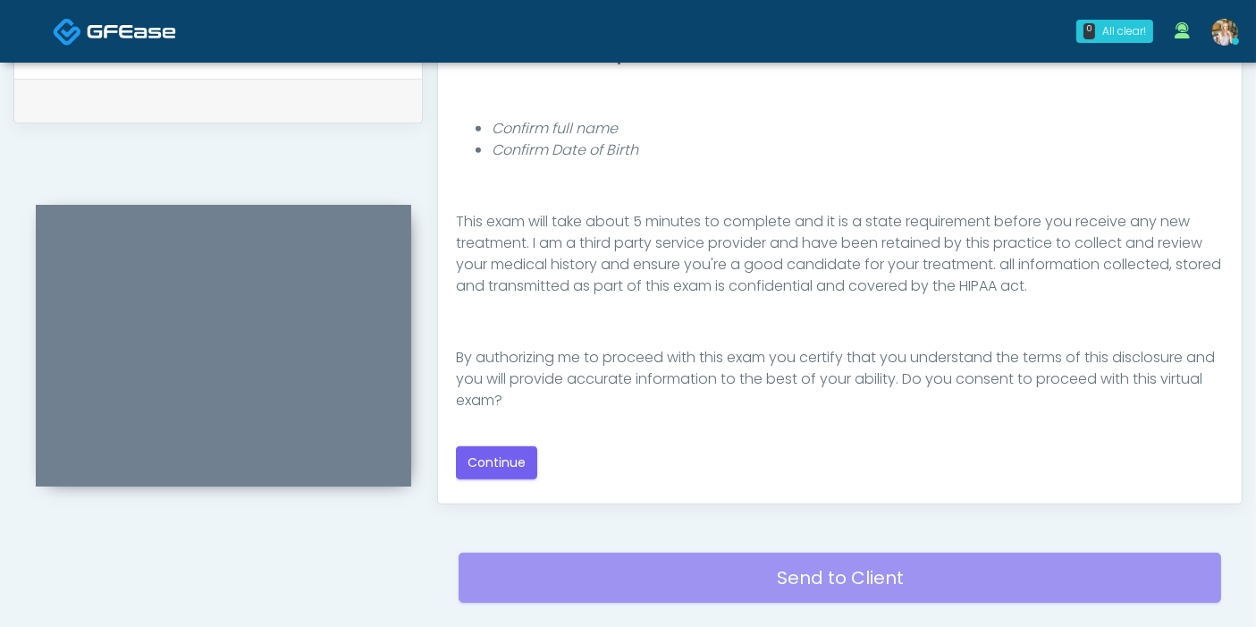
scroll to position [894, 0]
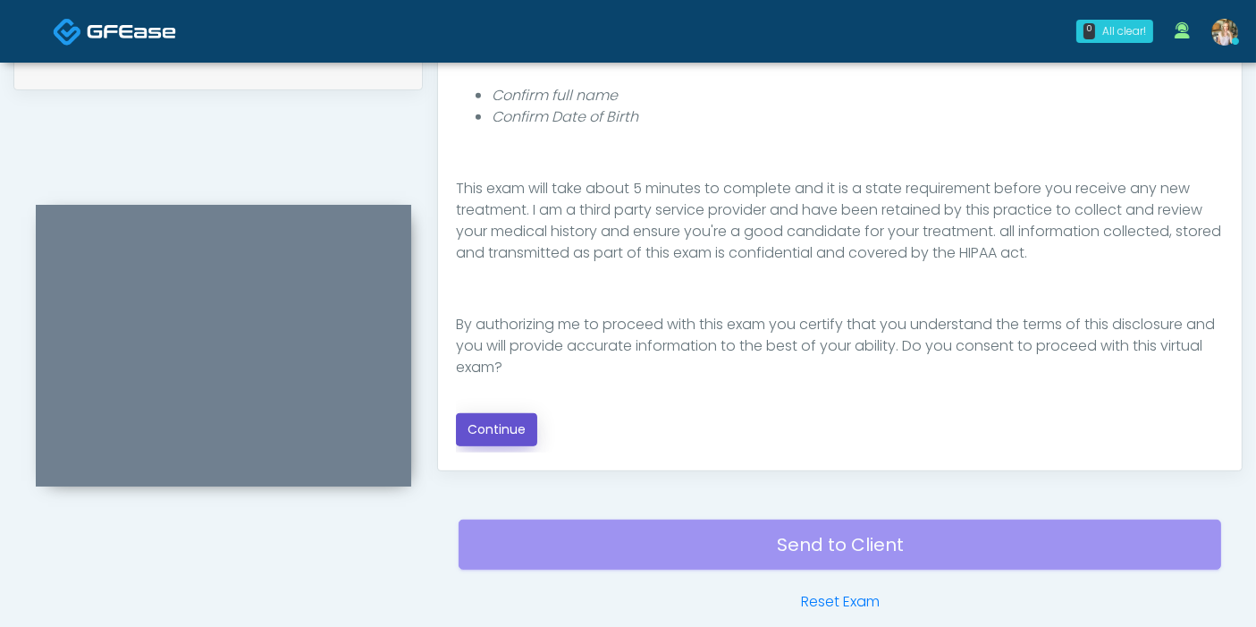
click at [484, 435] on button "Continue" at bounding box center [496, 429] width 81 height 33
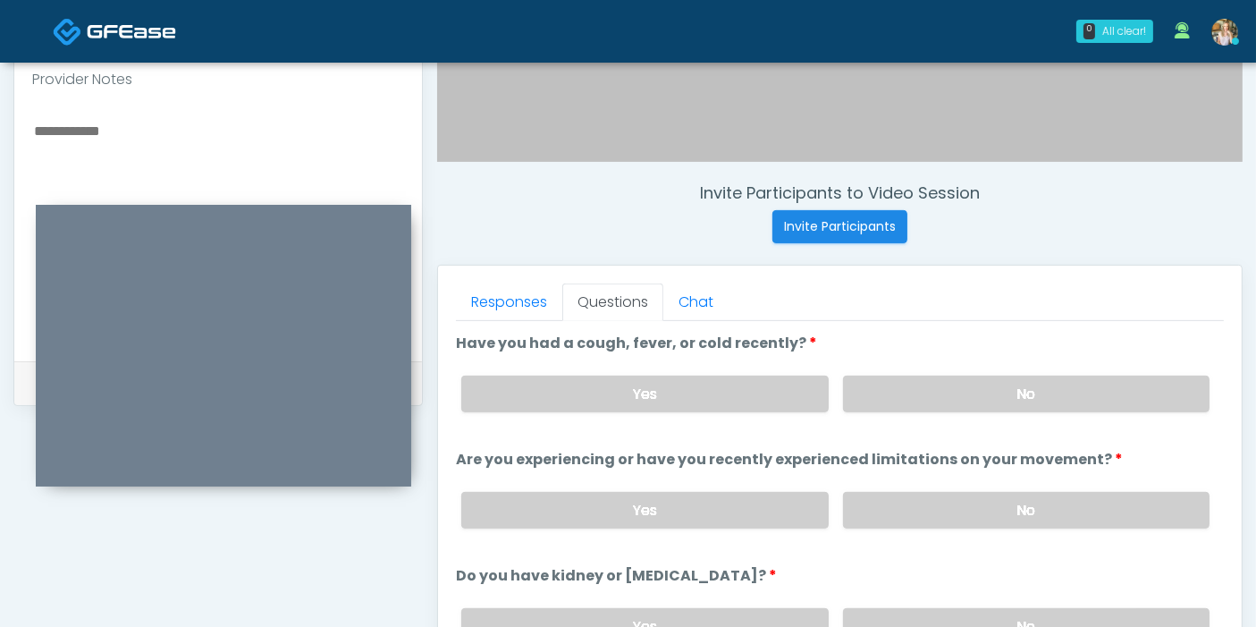
scroll to position [577, 0]
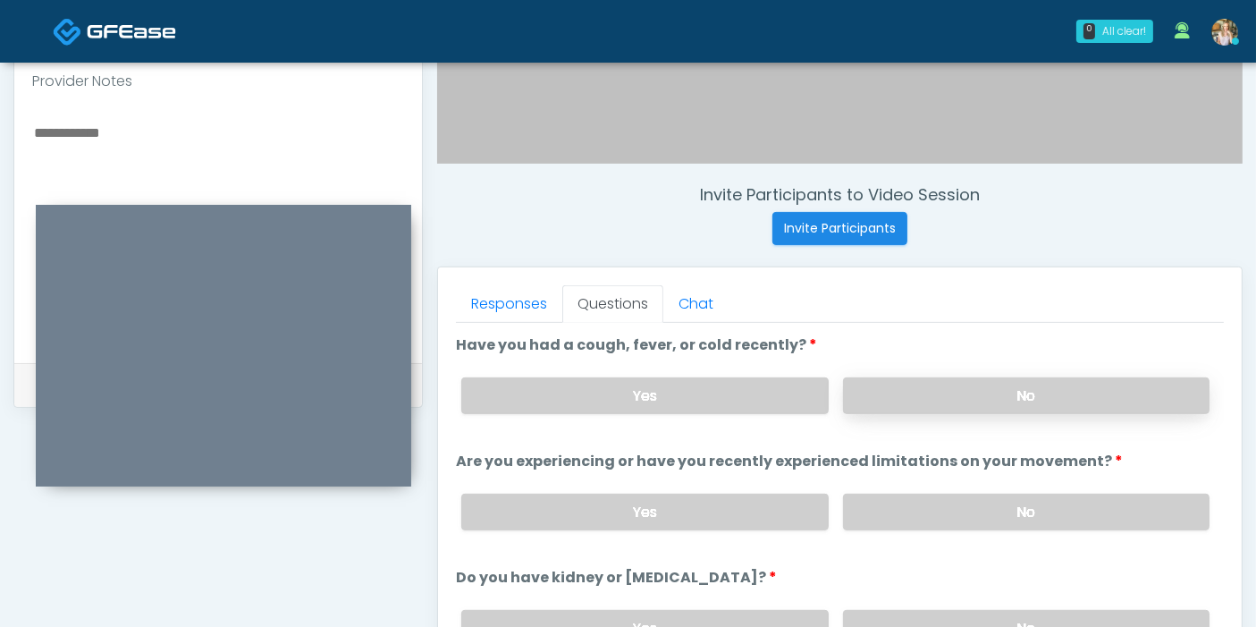
click at [1007, 400] on label "No" at bounding box center [1026, 395] width 366 height 37
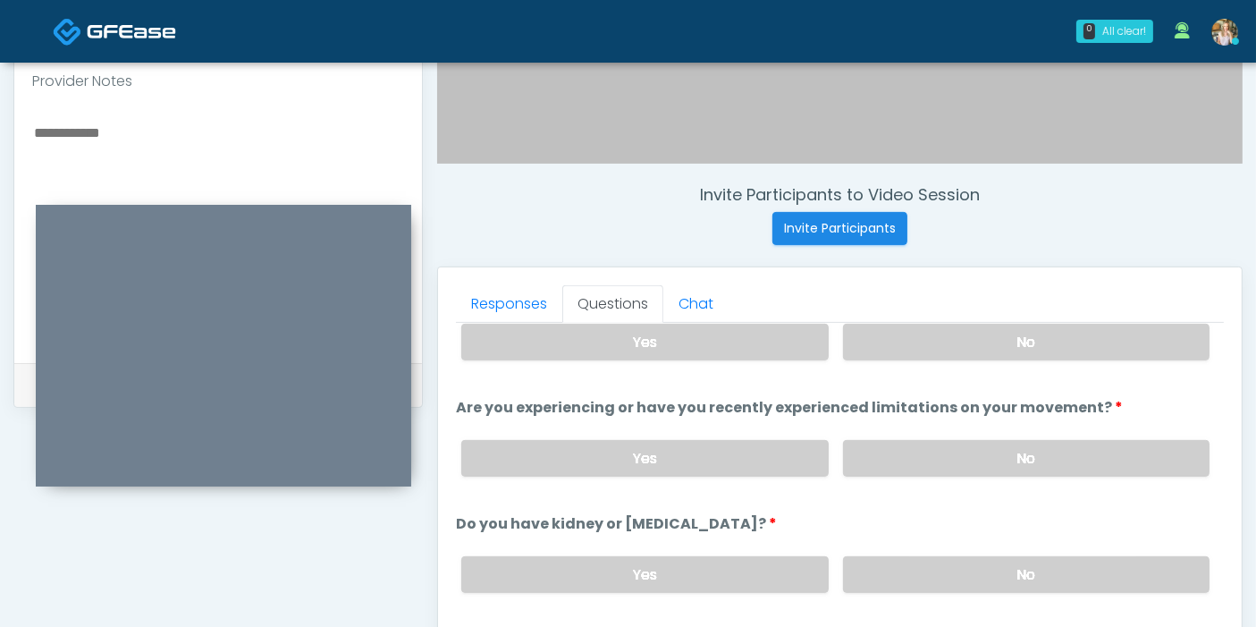
scroll to position [99, 0]
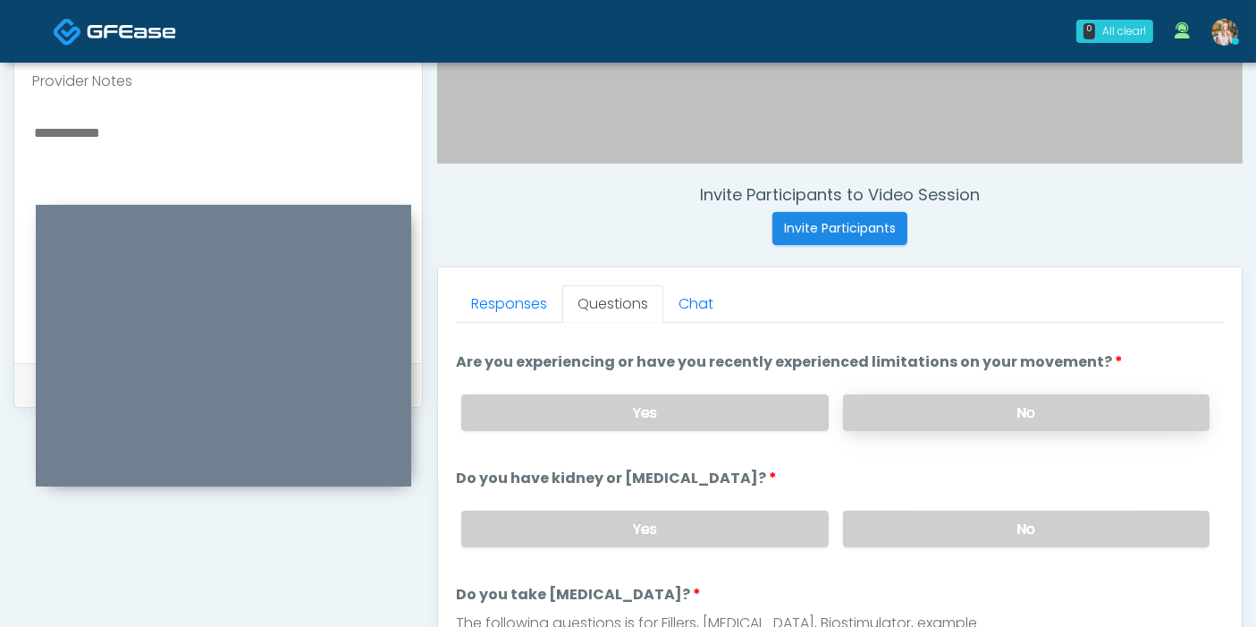
click at [1025, 407] on label "No" at bounding box center [1026, 412] width 366 height 37
click at [1023, 519] on label "No" at bounding box center [1026, 528] width 366 height 37
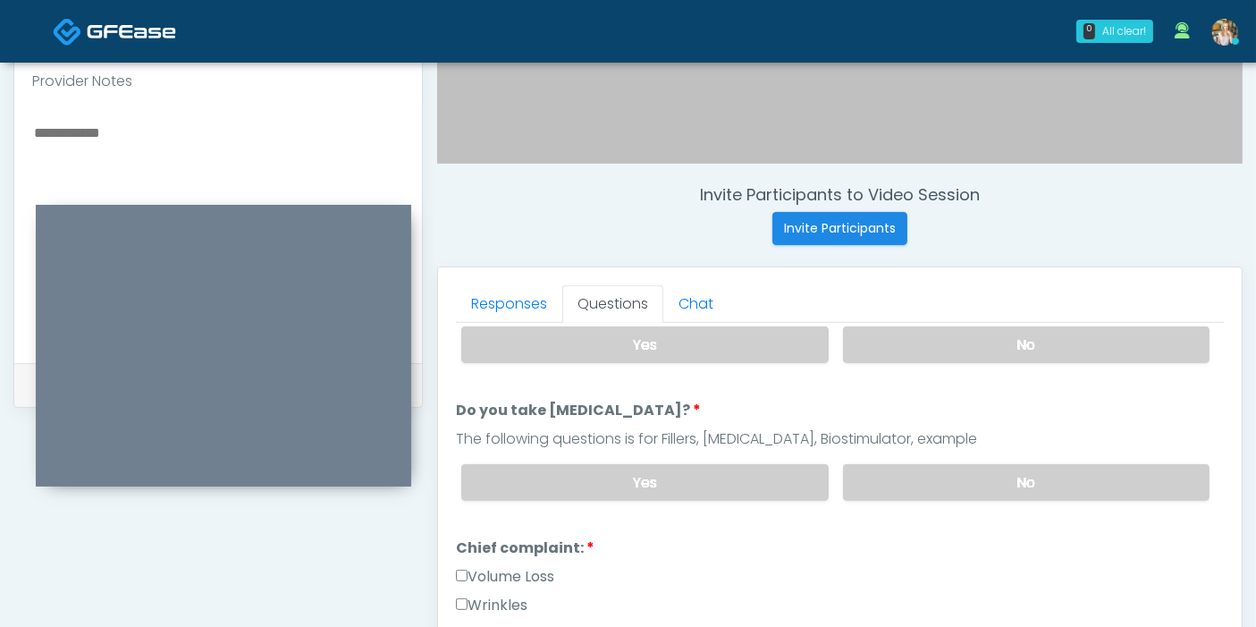
scroll to position [397, 0]
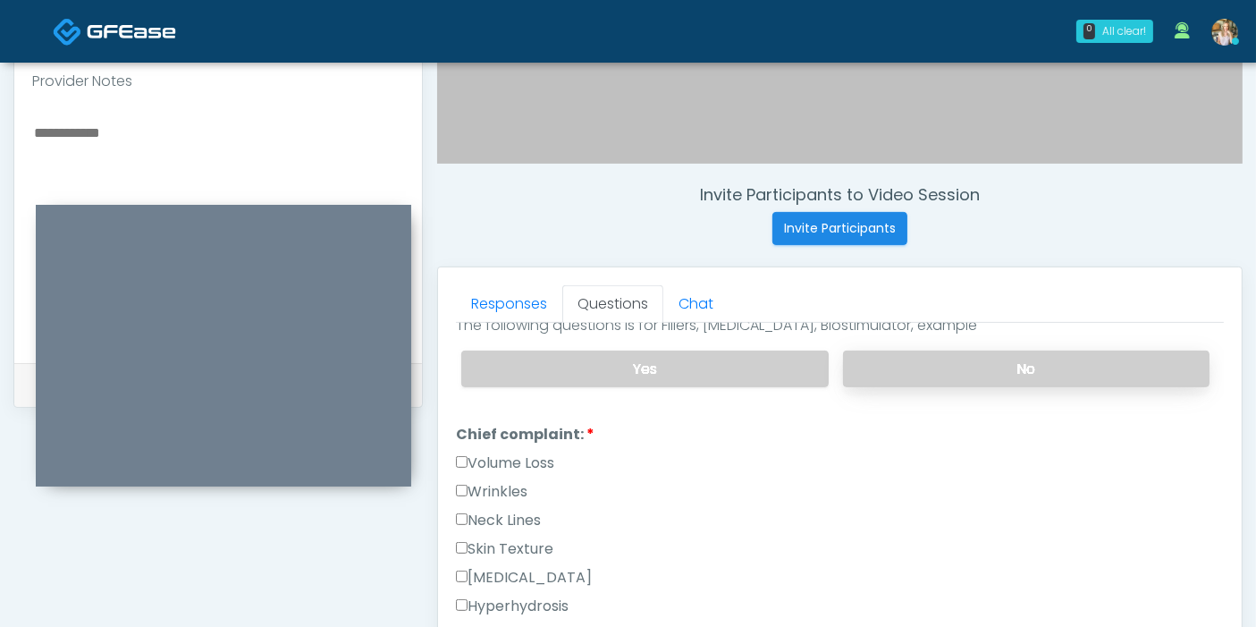
click at [1009, 374] on label "No" at bounding box center [1026, 368] width 366 height 37
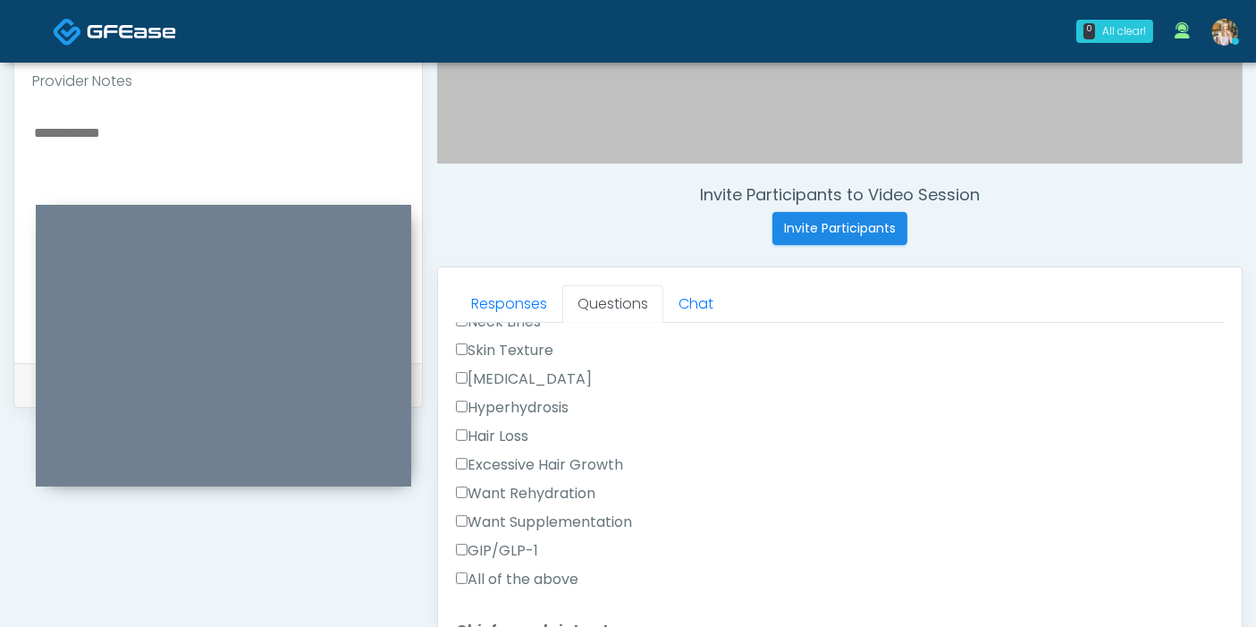
scroll to position [794, 0]
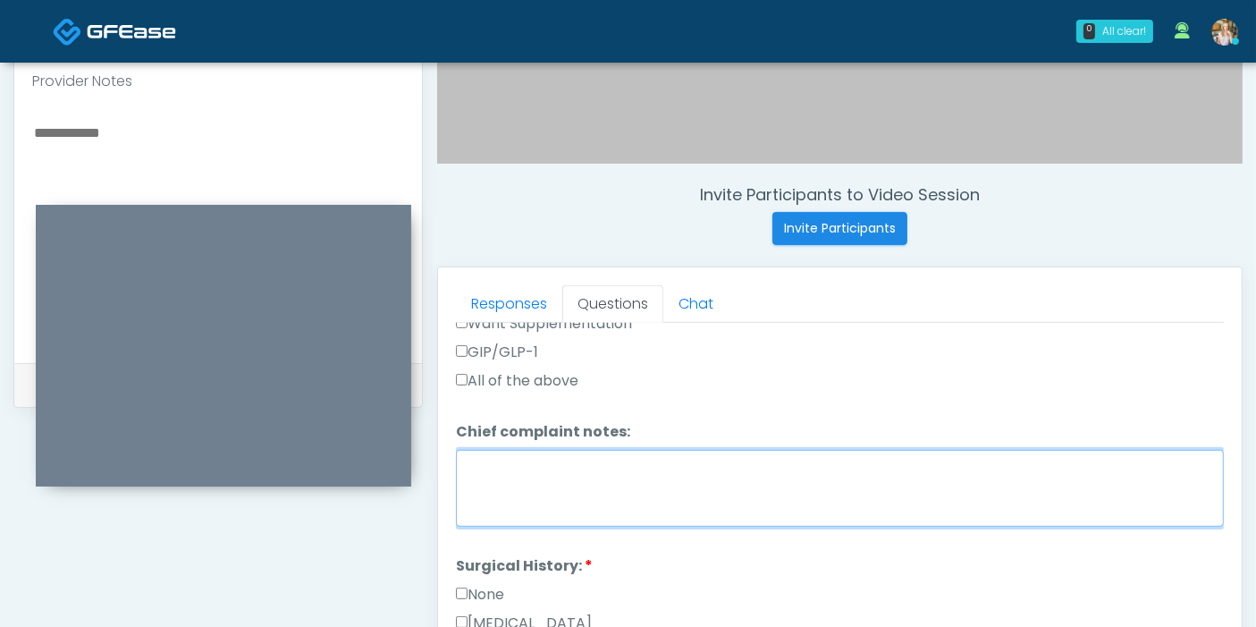
click at [569, 489] on textarea "Chief complaint notes:" at bounding box center [840, 488] width 768 height 77
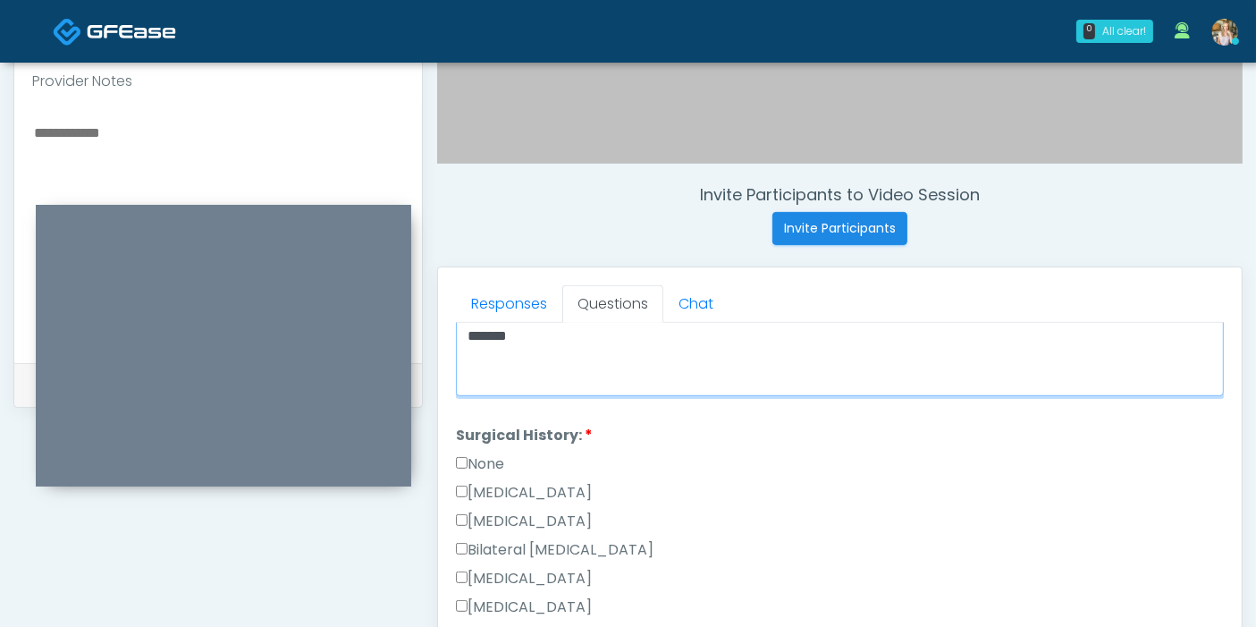
scroll to position [894, 0]
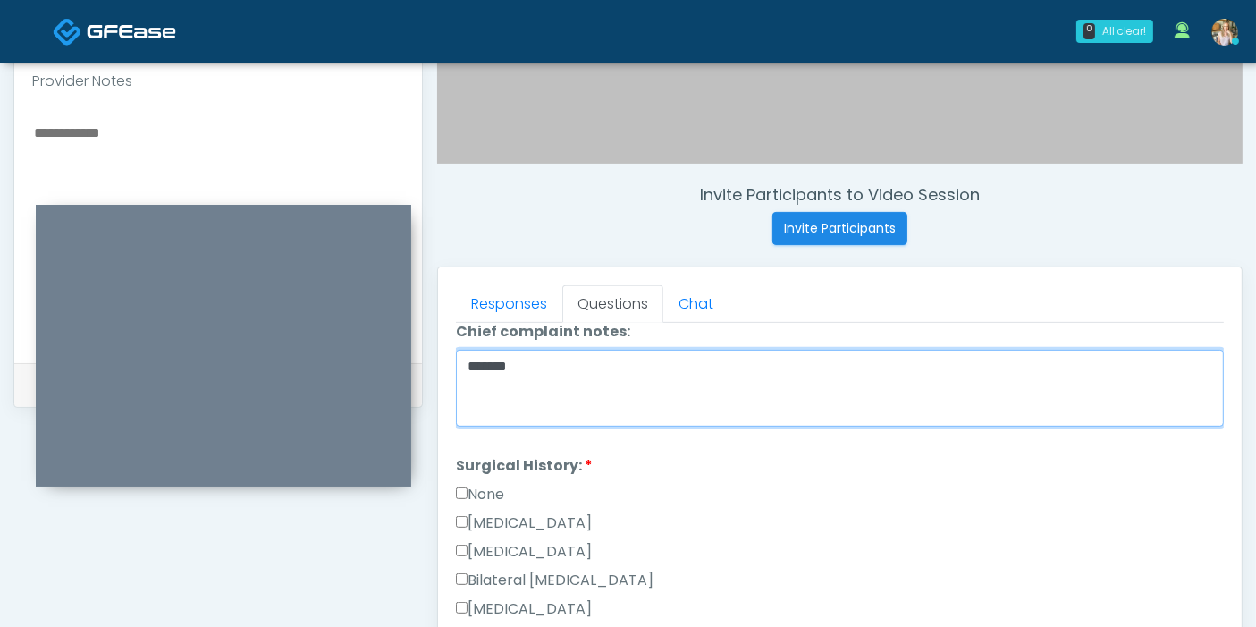
drag, startPoint x: 485, startPoint y: 370, endPoint x: 774, endPoint y: 392, distance: 289.6
click at [774, 392] on textarea "*******" at bounding box center [840, 388] width 768 height 77
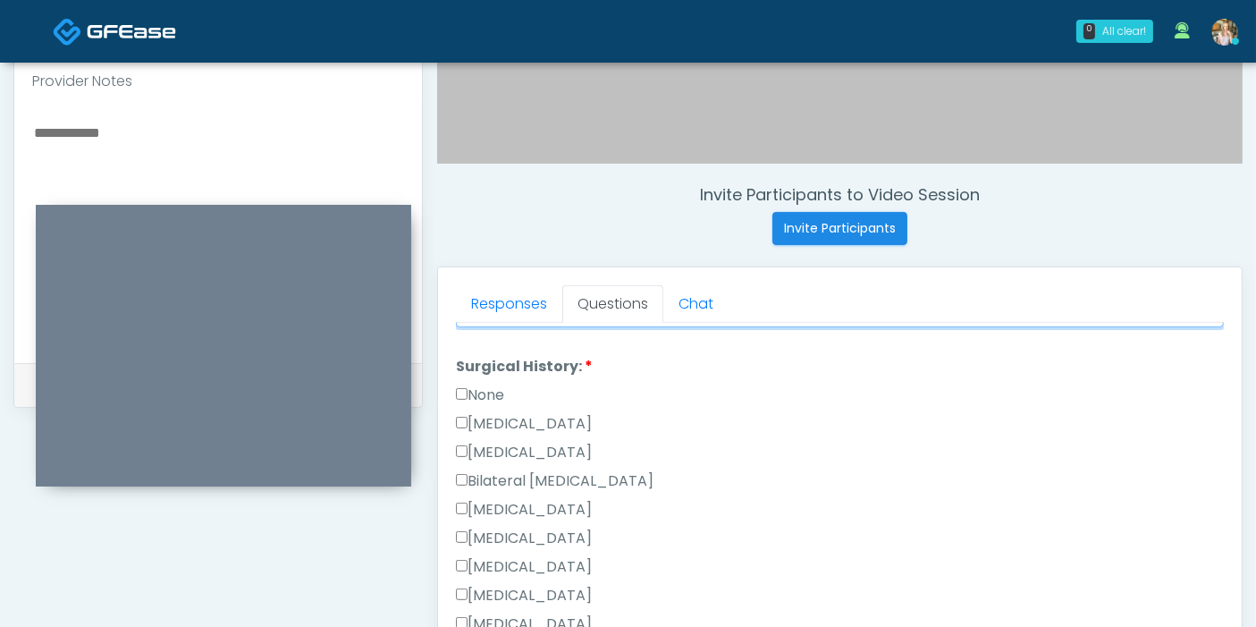
scroll to position [794, 0]
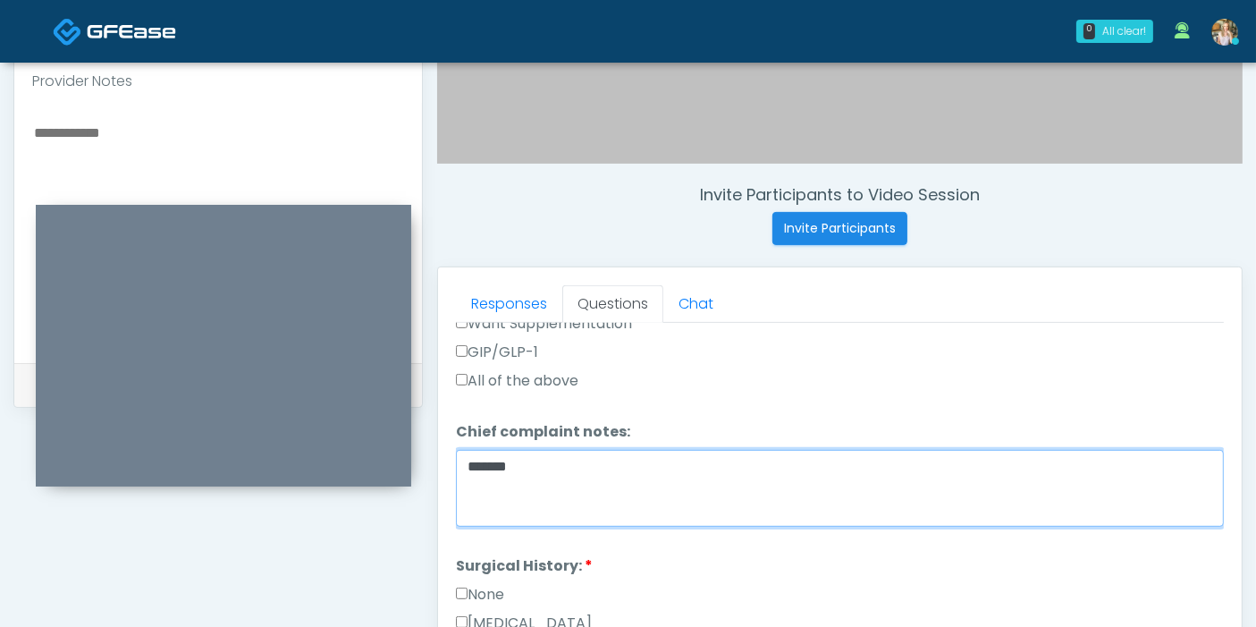
click at [737, 495] on textarea "*******" at bounding box center [840, 488] width 768 height 77
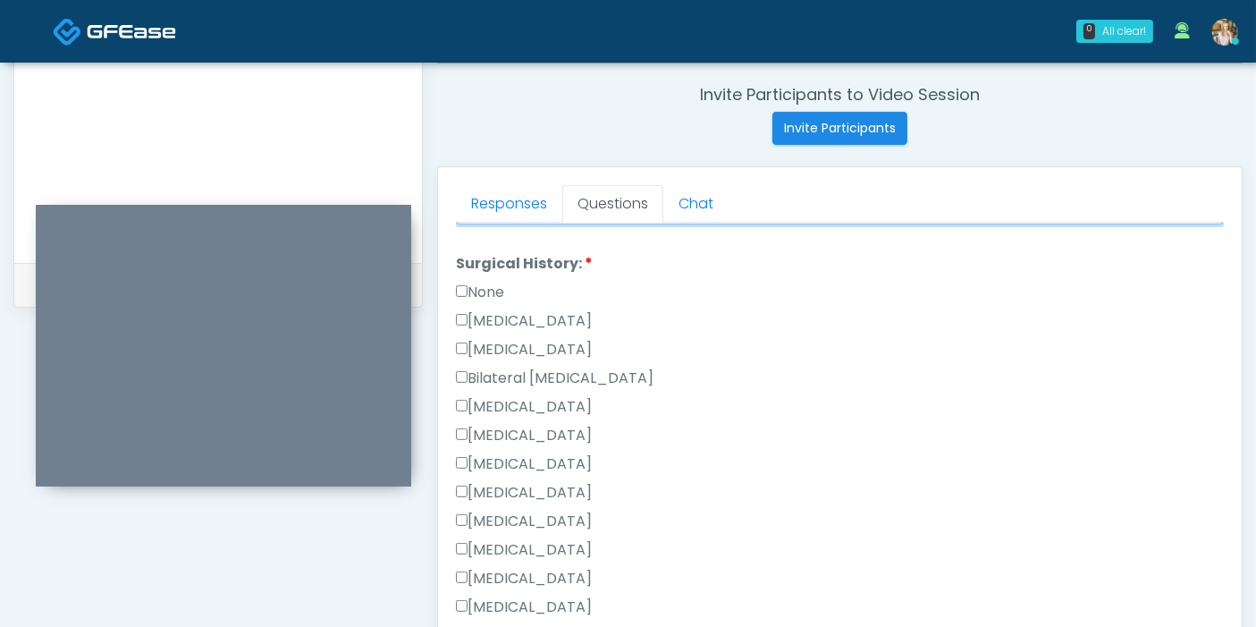
scroll to position [964, 0]
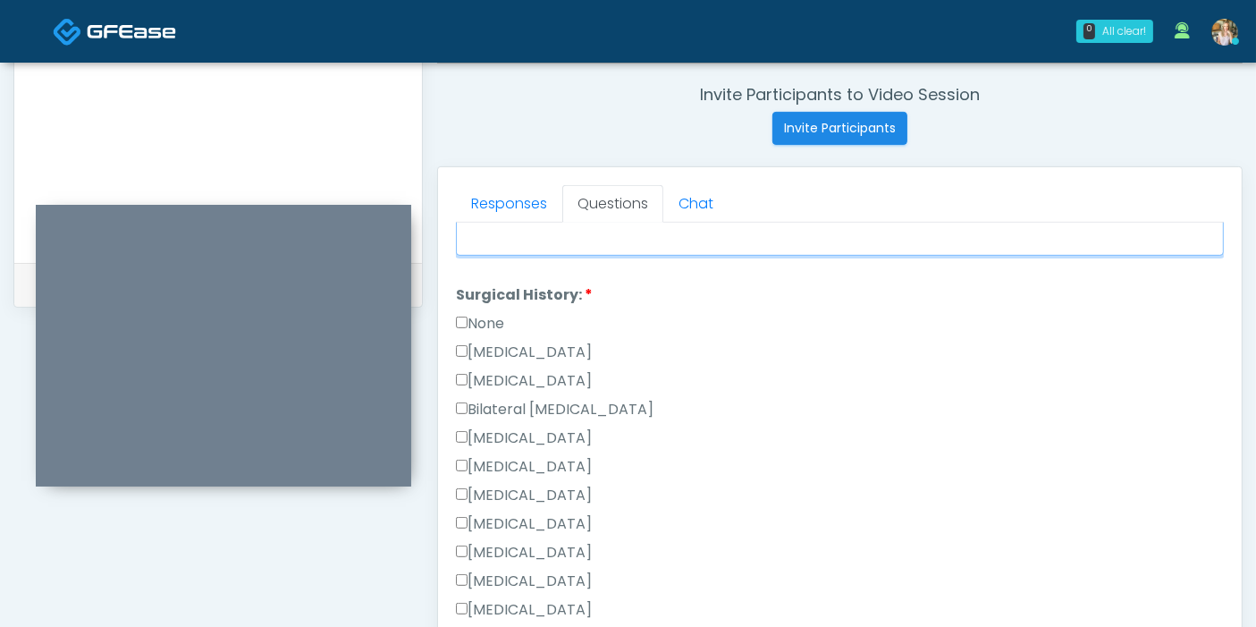
type textarea "*******"
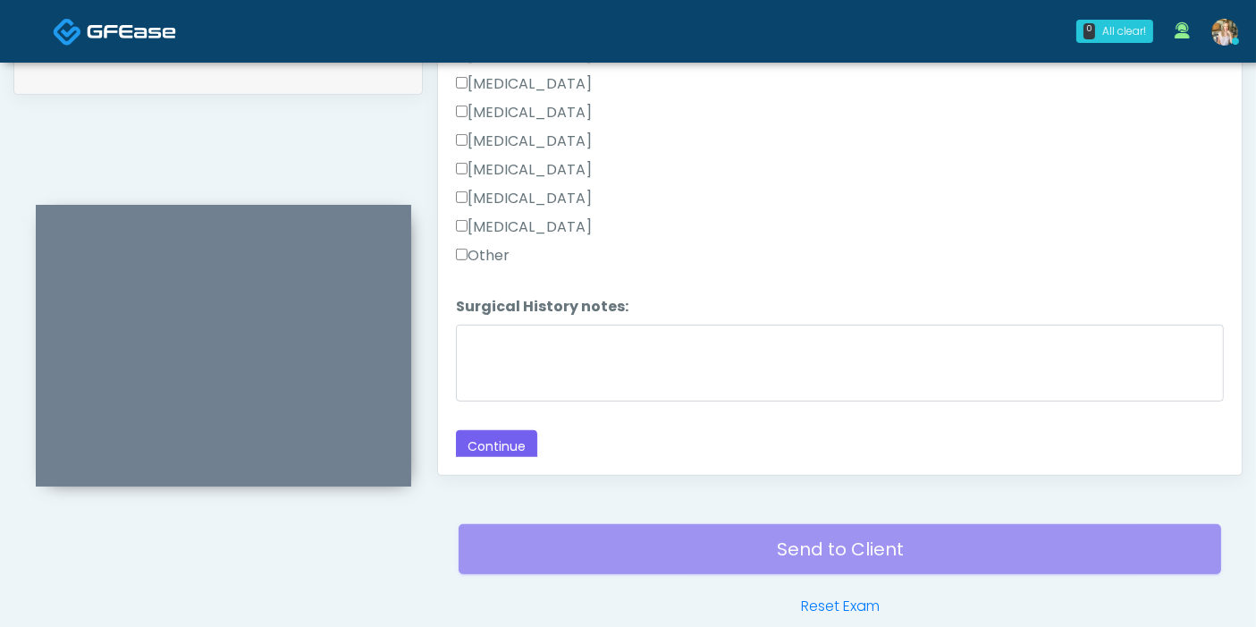
scroll to position [974, 0]
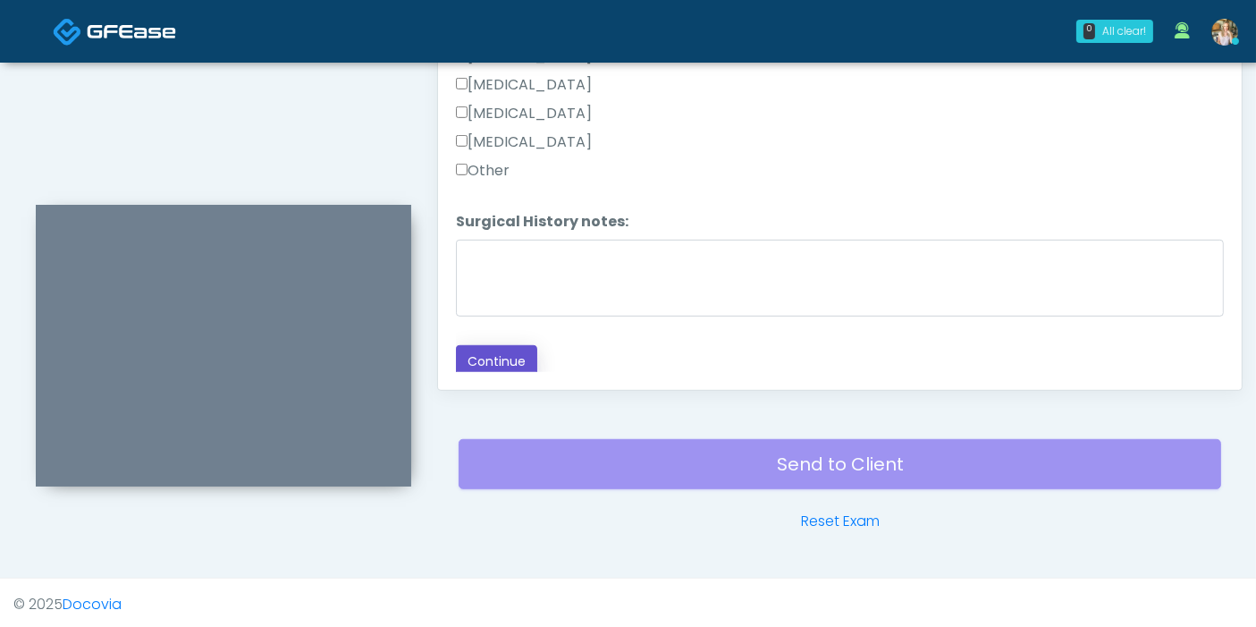
click at [484, 345] on button "Continue" at bounding box center [496, 361] width 81 height 33
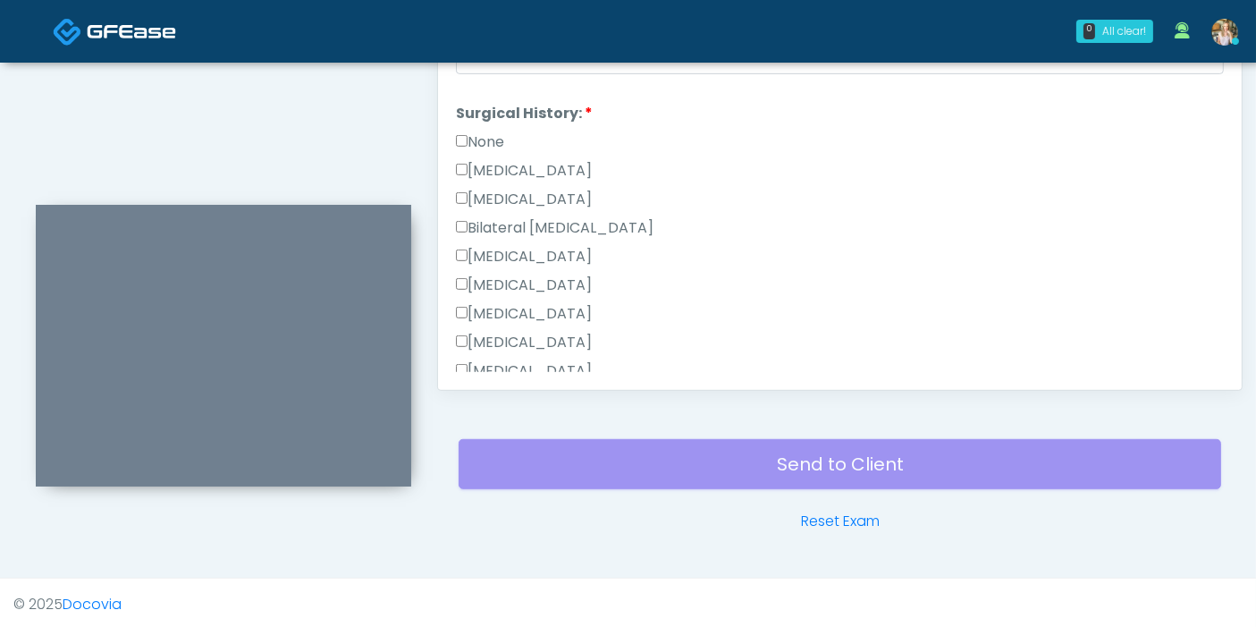
scroll to position [1145, 0]
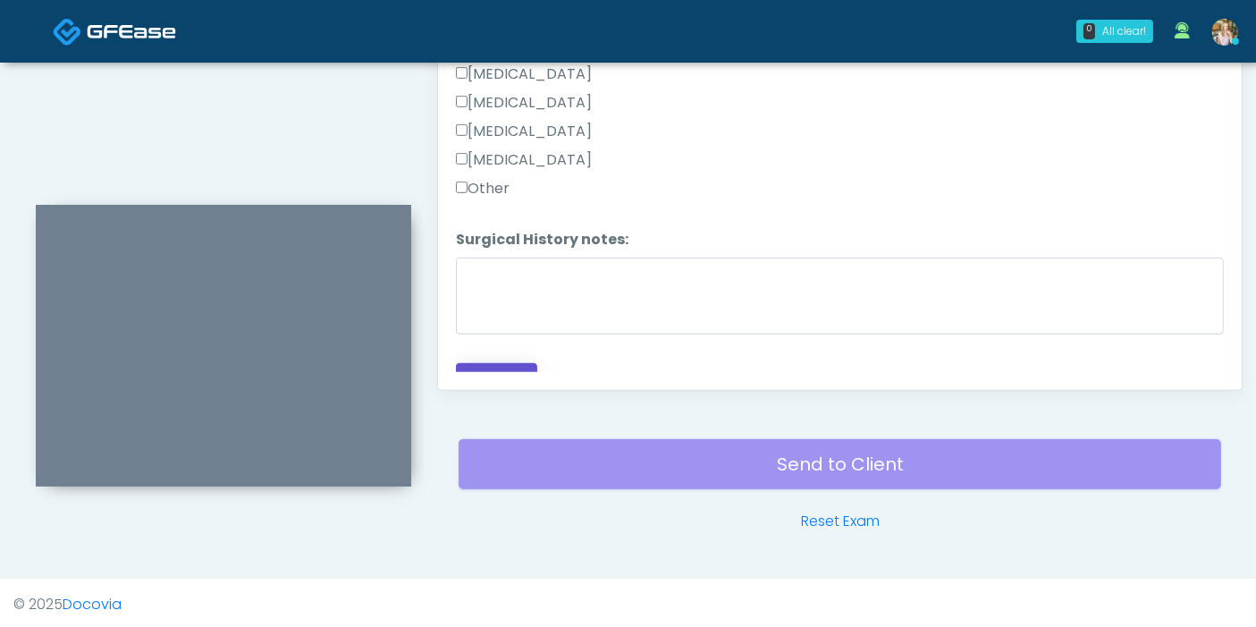
click at [500, 364] on button "Continue" at bounding box center [496, 379] width 81 height 33
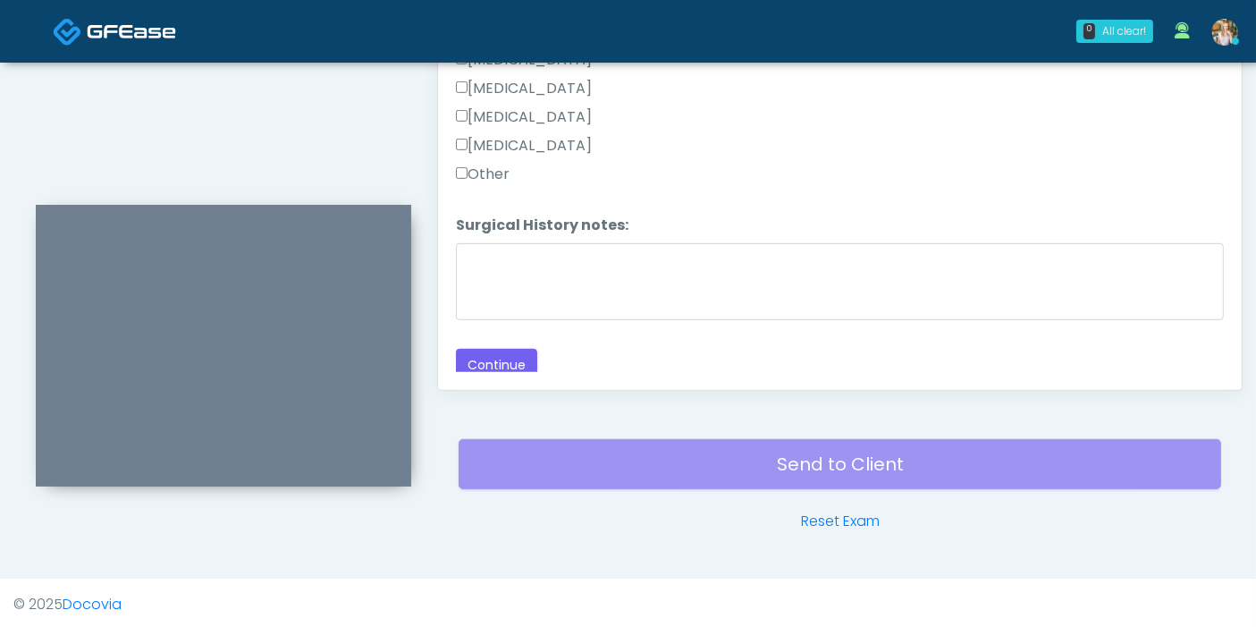
scroll to position [1163, 0]
click at [508, 349] on button "Continue" at bounding box center [496, 361] width 81 height 33
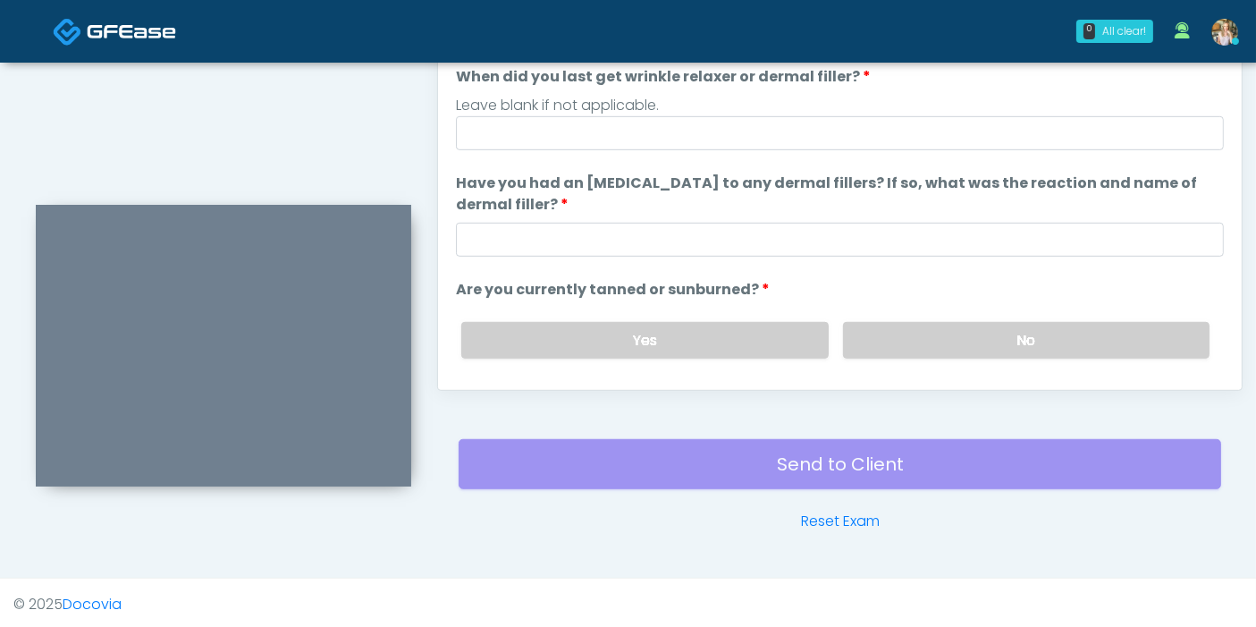
scroll to position [0, 0]
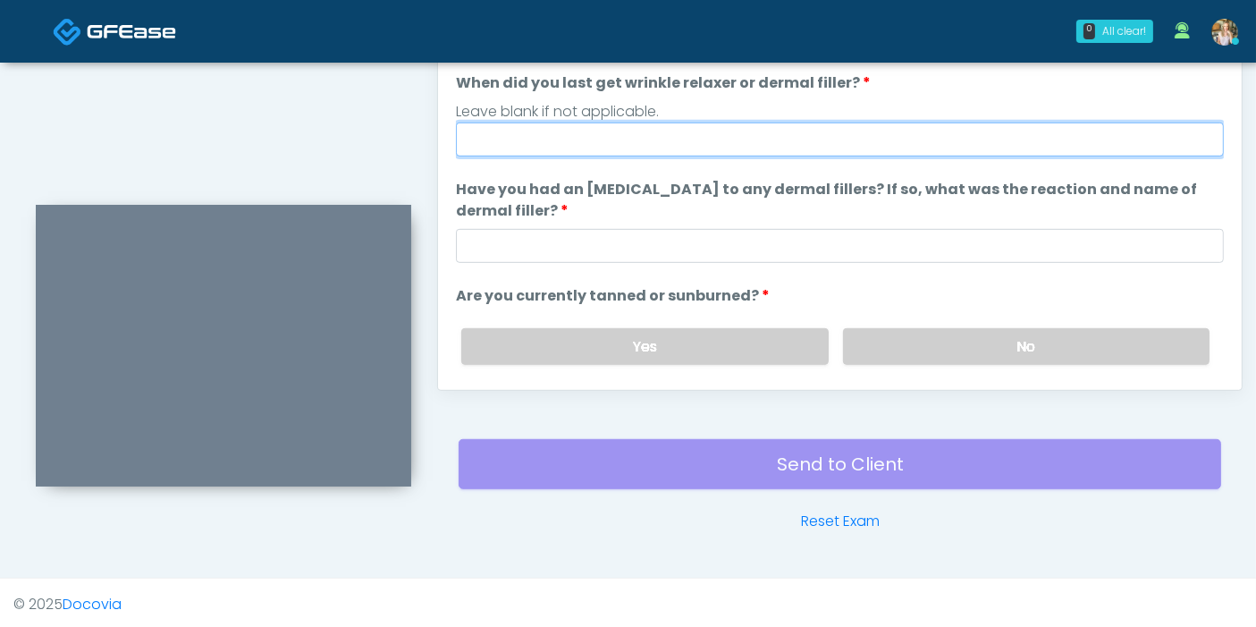
click at [802, 144] on input "When did you last get wrinkle relaxer or dermal filler?" at bounding box center [840, 139] width 768 height 34
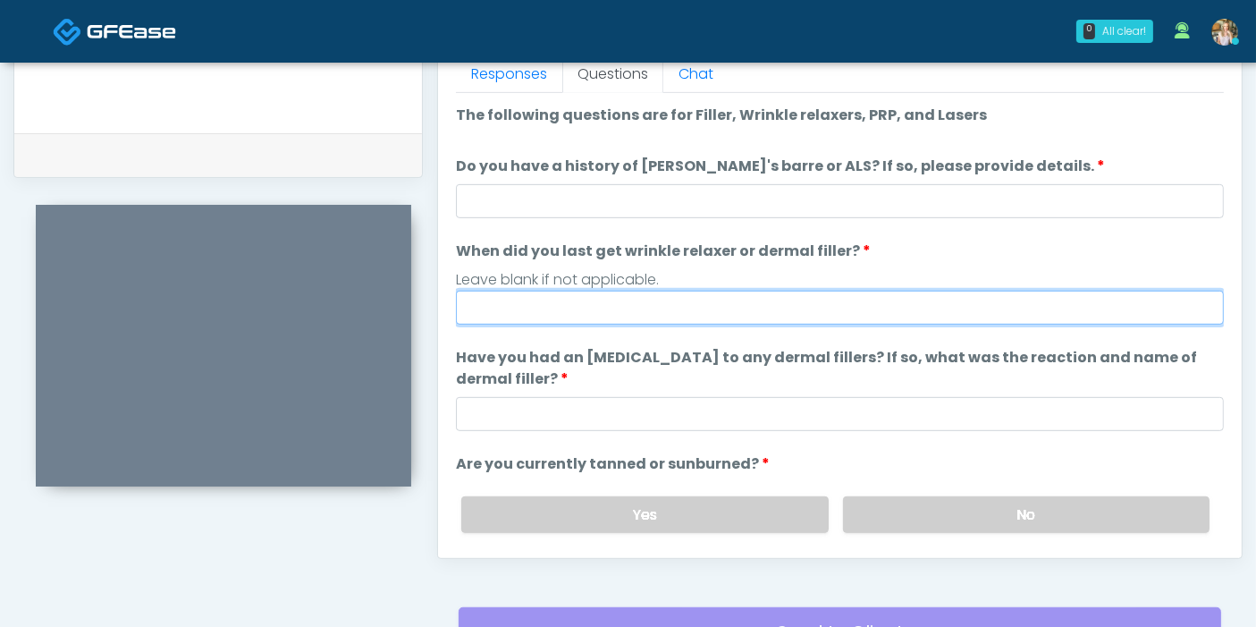
scroll to position [776, 0]
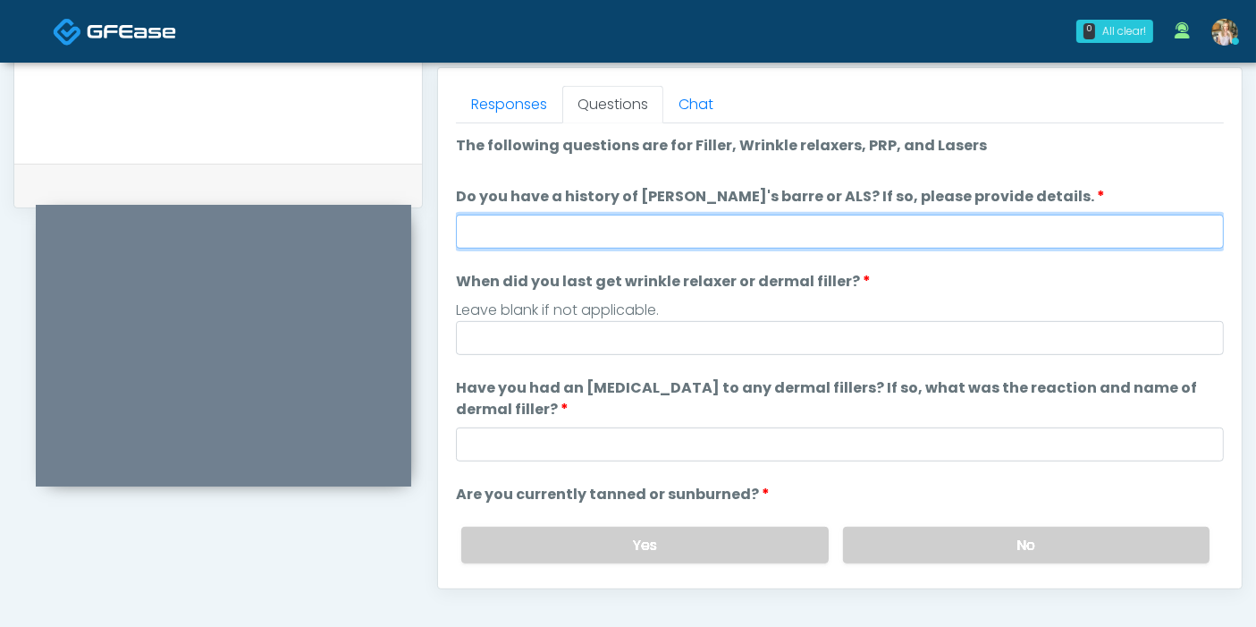
click at [896, 233] on input "Do you have a history of Guillain's barre or ALS? If so, please provide details." at bounding box center [840, 232] width 768 height 34
type input "******"
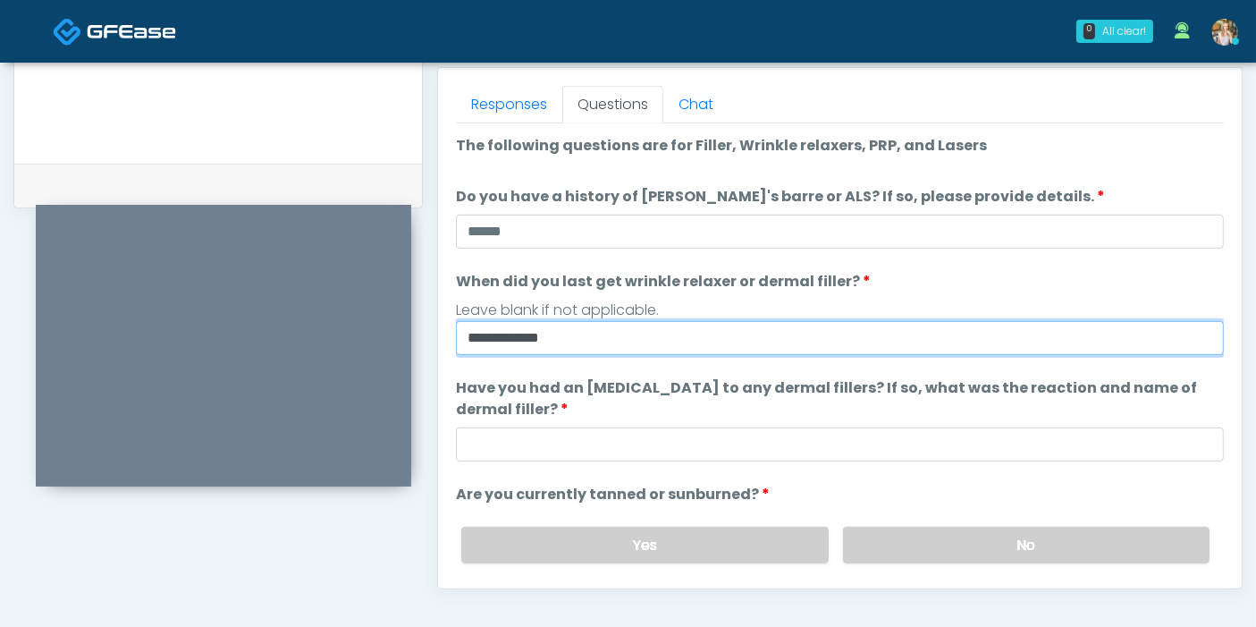
type input "**********"
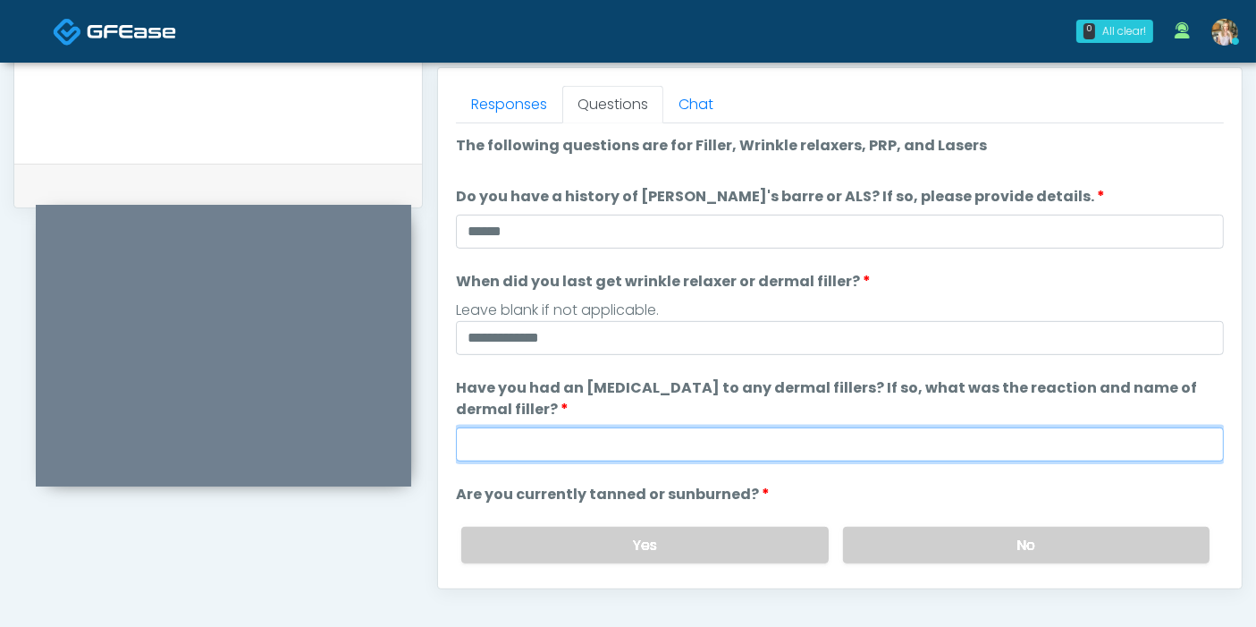
click at [850, 442] on input "Have you had an allergic response to any dermal fillers? If so, what was the re…" at bounding box center [840, 444] width 768 height 34
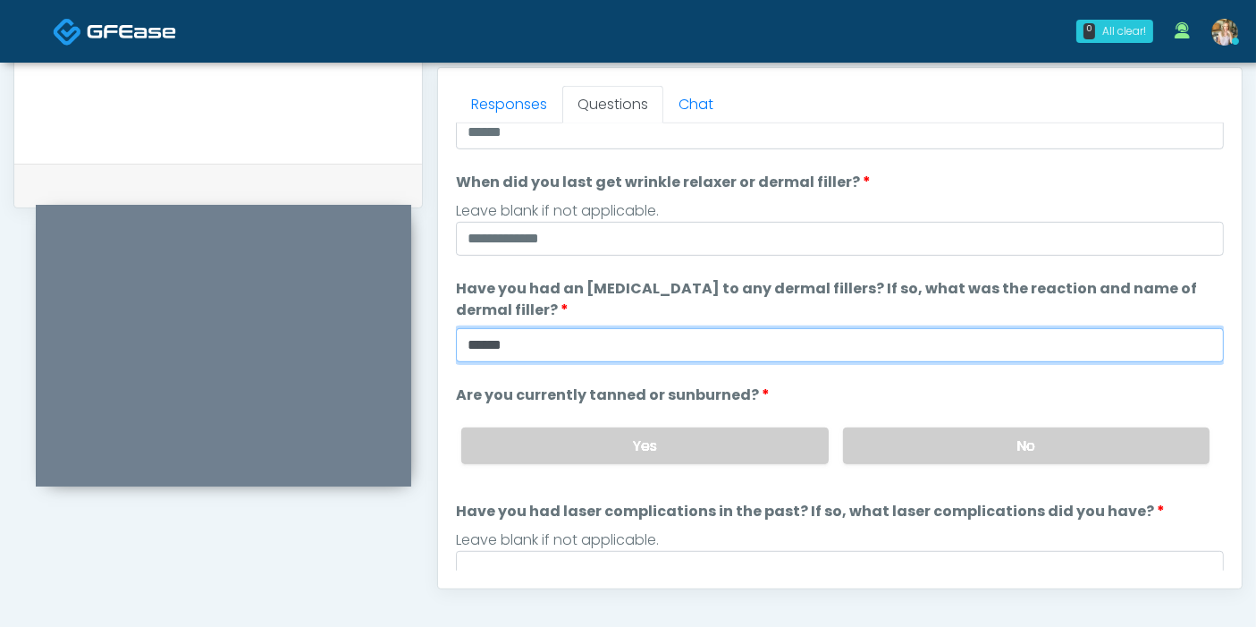
scroll to position [198, 0]
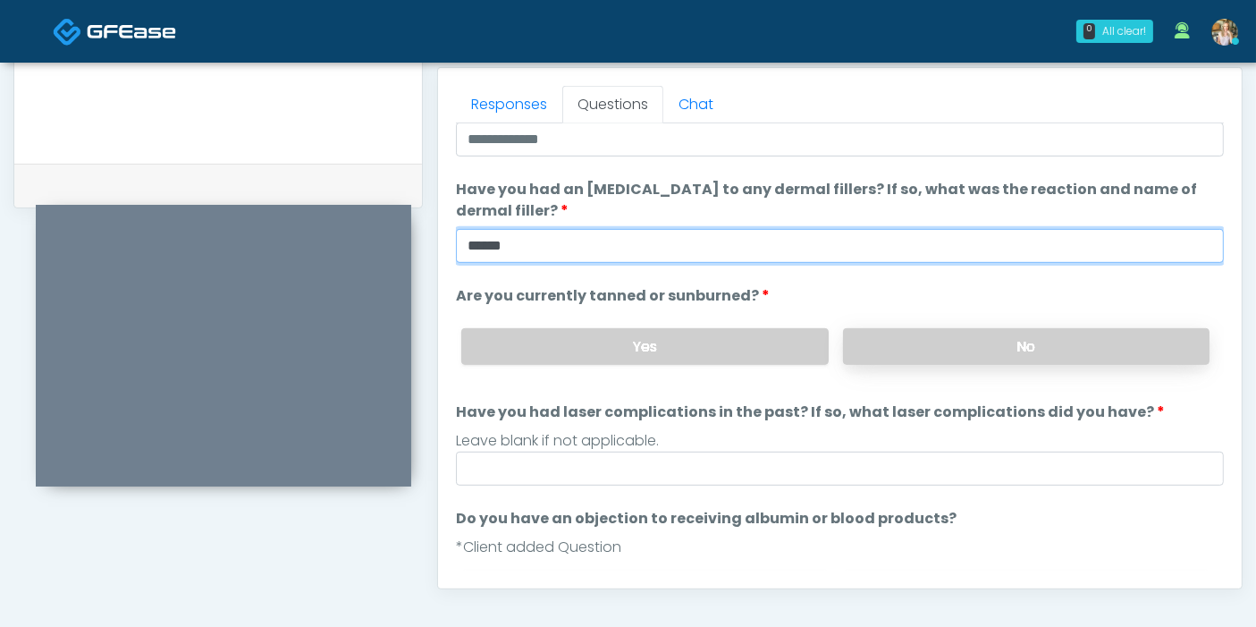
type input "******"
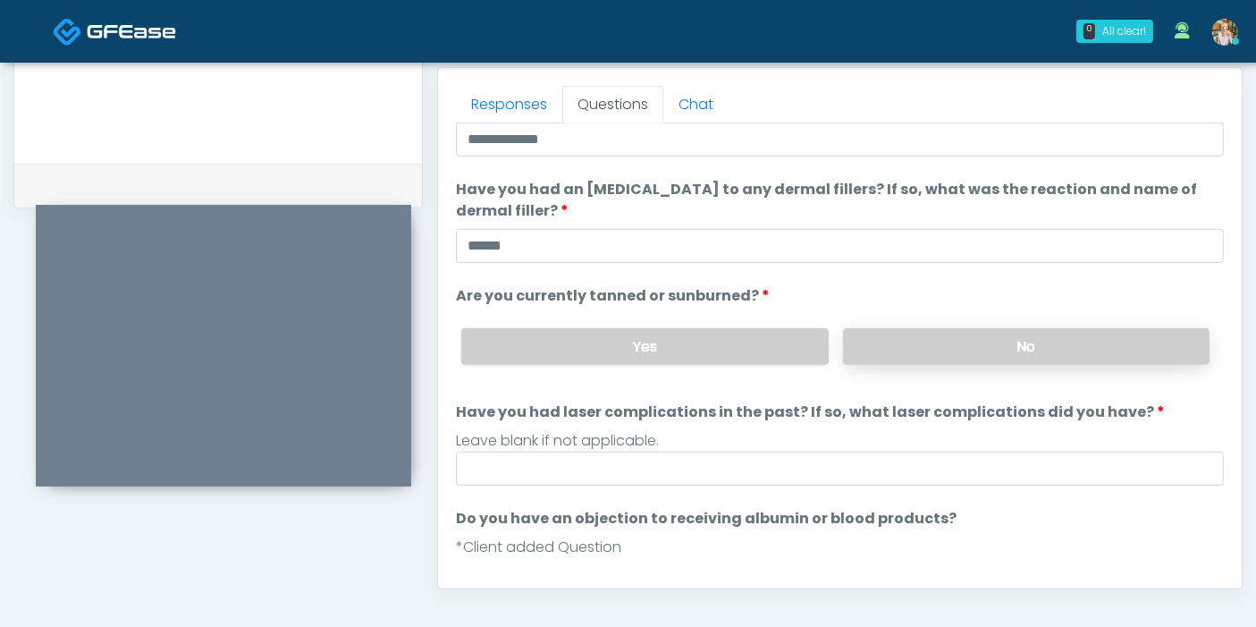
click at [934, 347] on label "No" at bounding box center [1026, 346] width 366 height 37
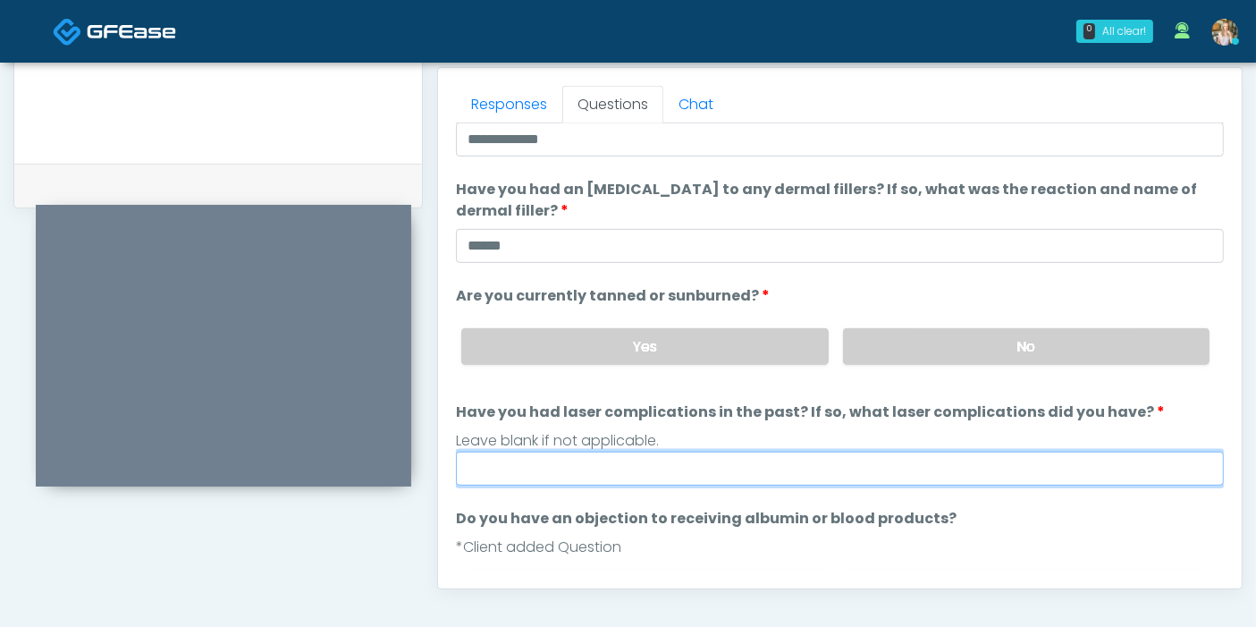
click at [867, 464] on input "Have you had laser complications in the past? If so, what laser complications d…" at bounding box center [840, 468] width 768 height 34
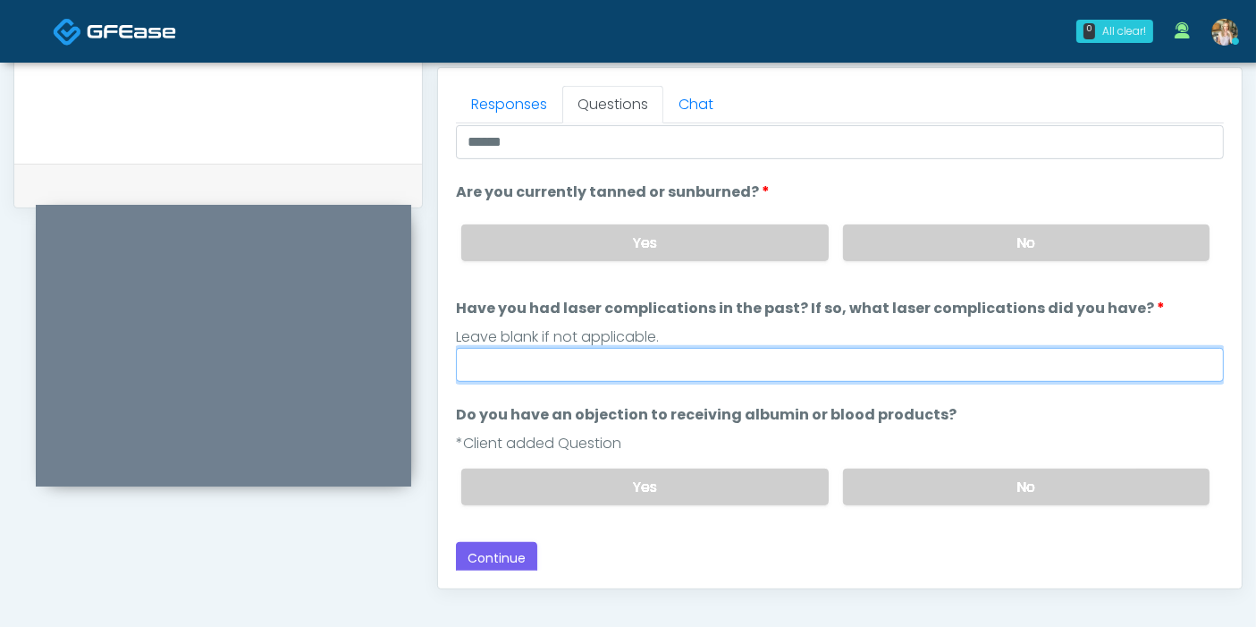
scroll to position [304, 0]
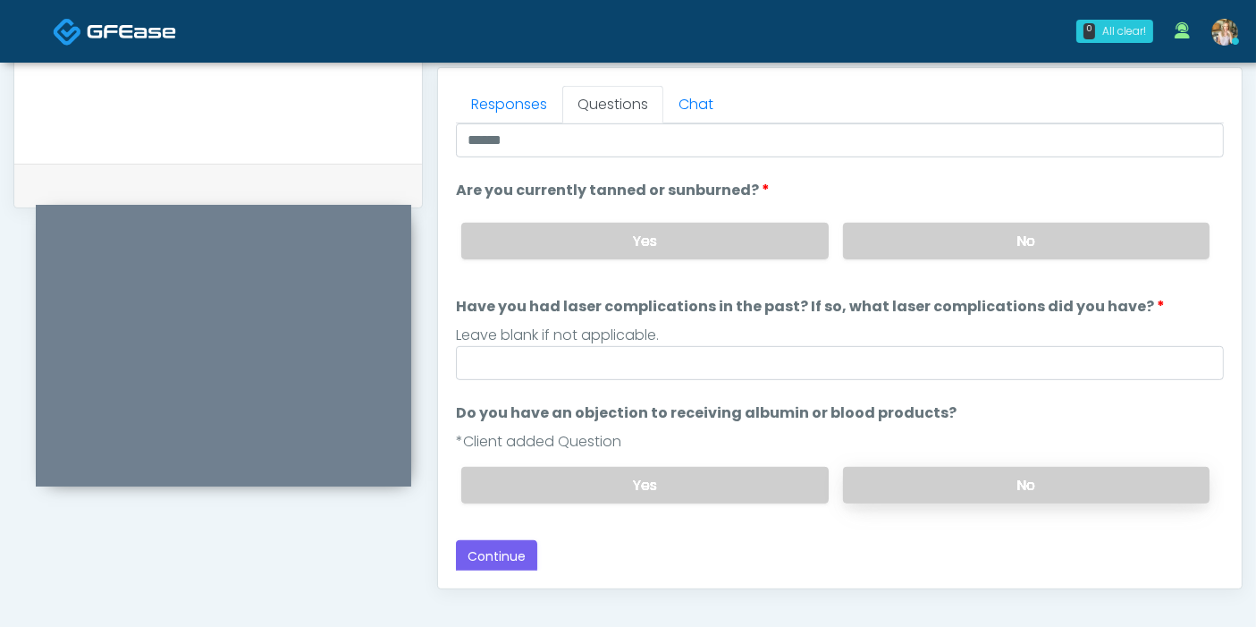
click at [886, 481] on label "No" at bounding box center [1026, 485] width 366 height 37
click at [520, 545] on button "Continue" at bounding box center [496, 556] width 81 height 33
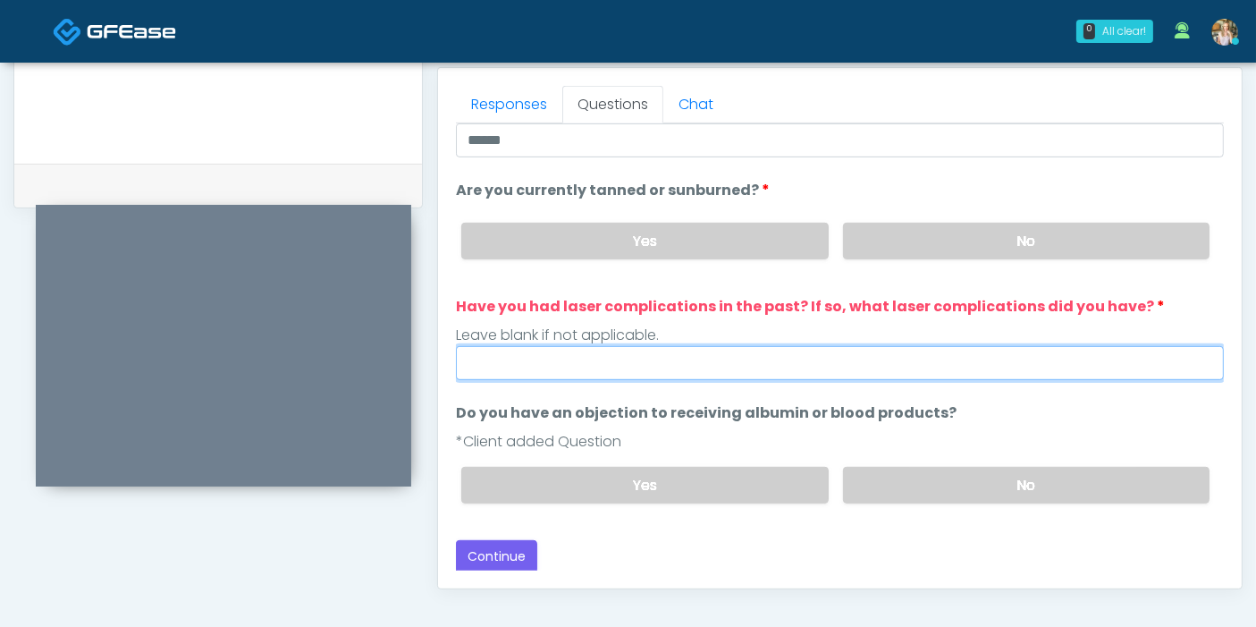
click at [659, 360] on input "Have you had laser complications in the past? If so, what laser complications d…" at bounding box center [840, 363] width 768 height 34
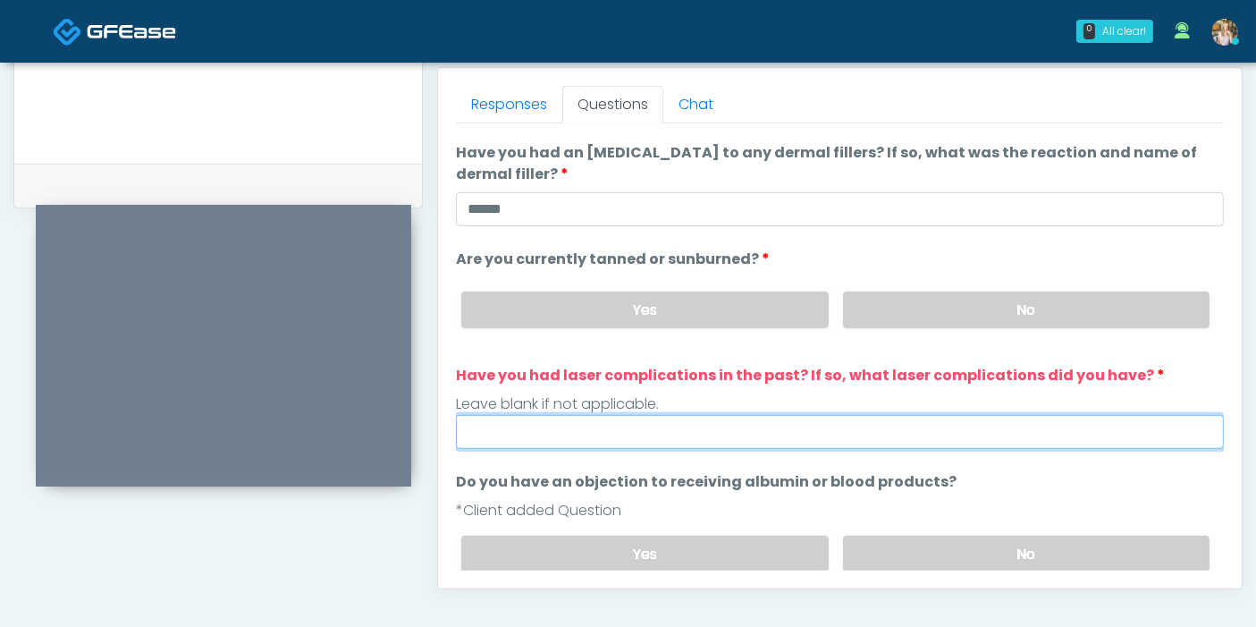
scroll to position [204, 0]
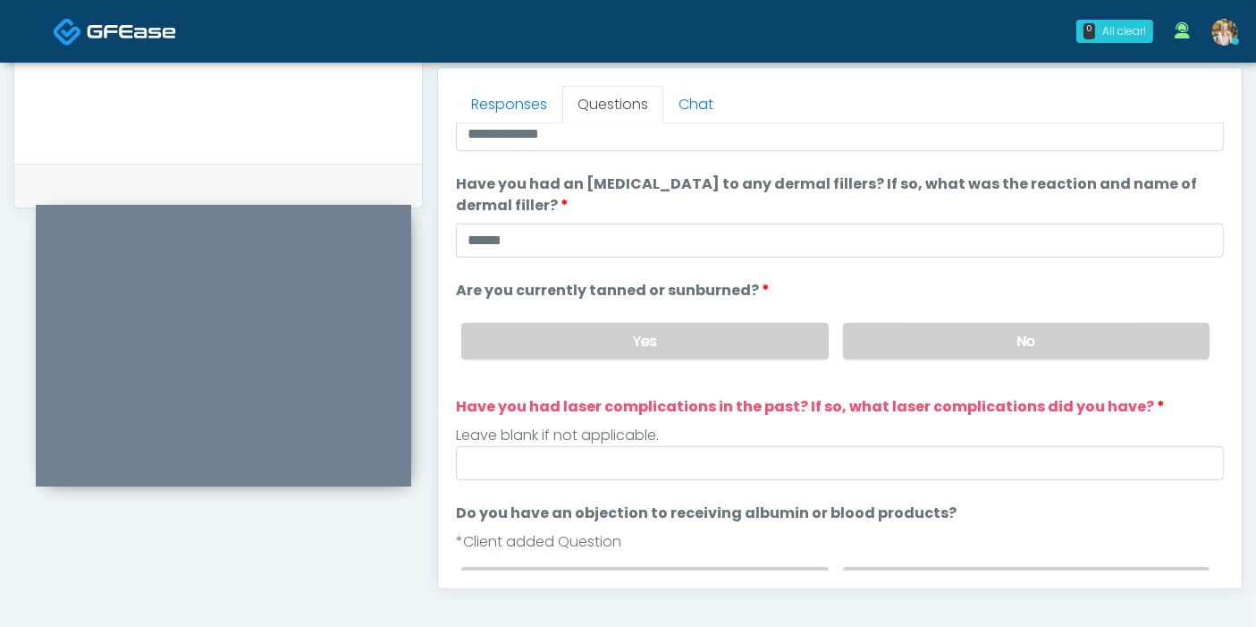
click at [776, 350] on label "Yes" at bounding box center [644, 341] width 366 height 37
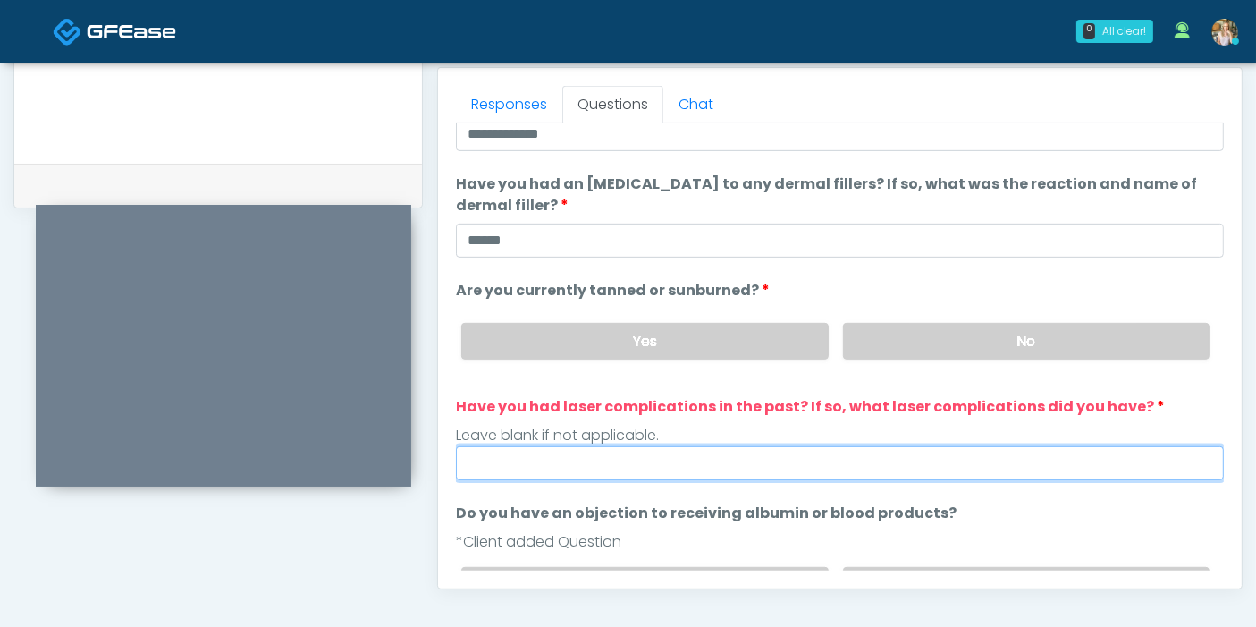
click at [876, 453] on input "Have you had laser complications in the past? If so, what laser complications d…" at bounding box center [840, 463] width 768 height 34
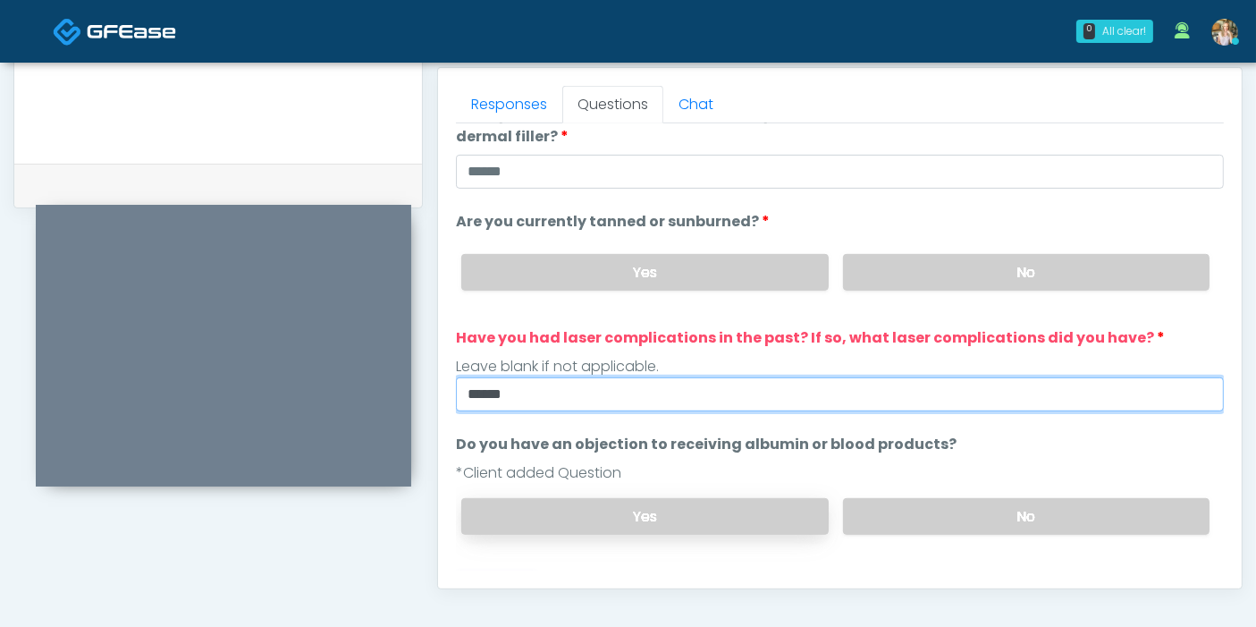
scroll to position [304, 0]
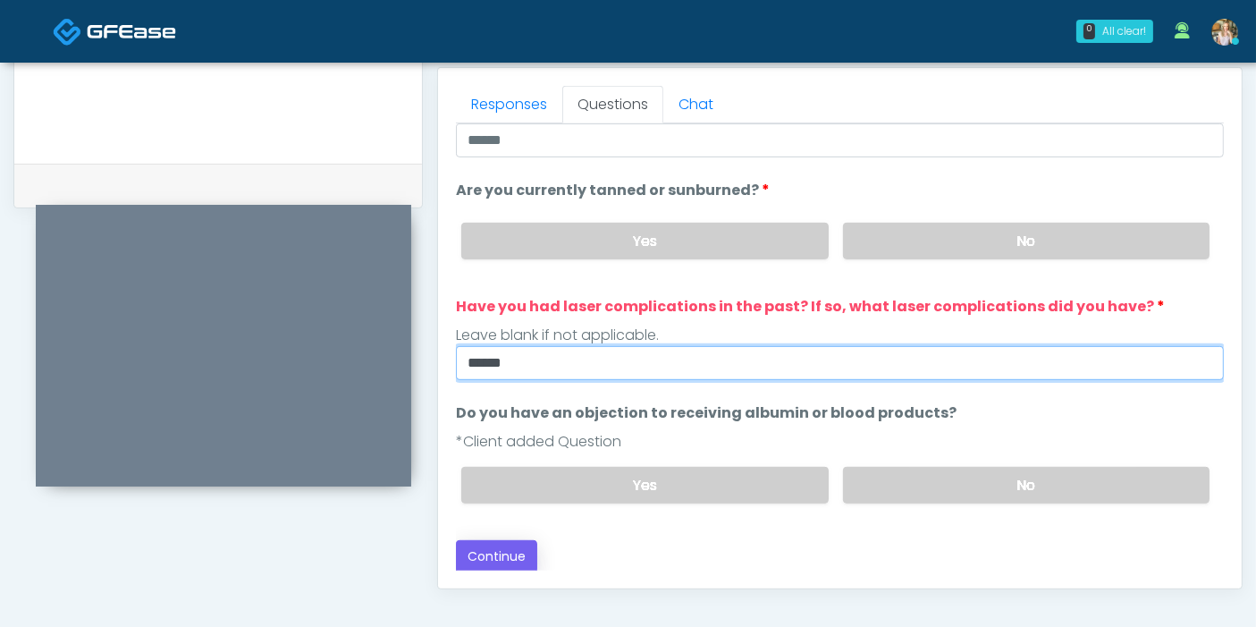
type input "******"
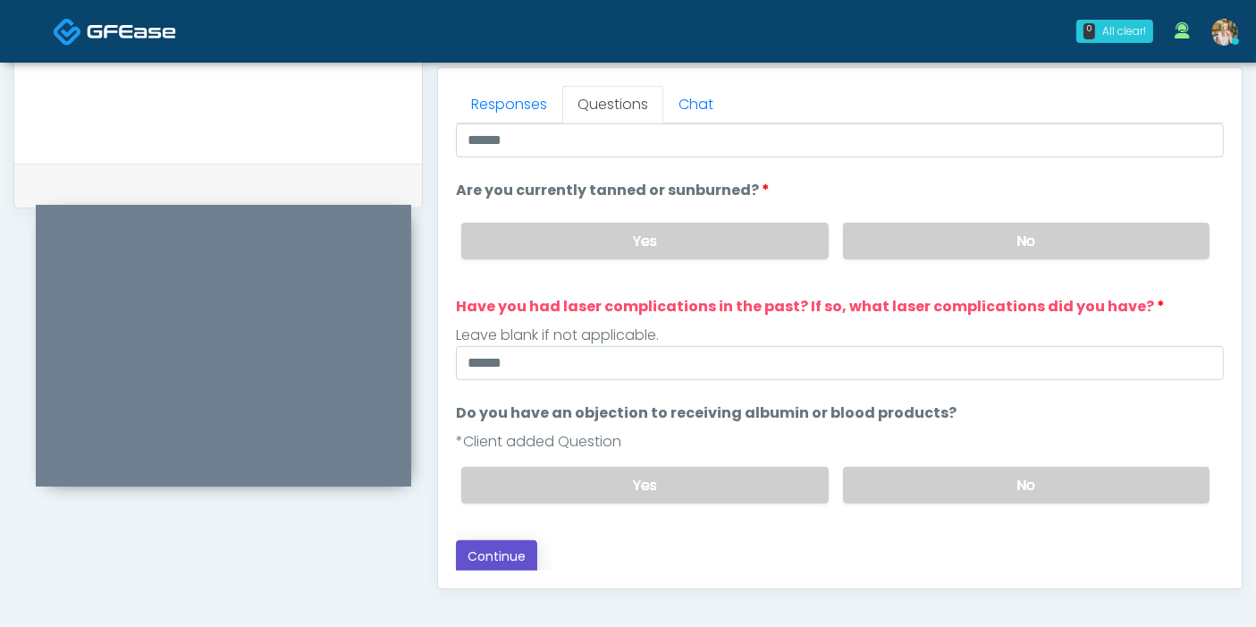
click at [483, 554] on button "Continue" at bounding box center [496, 556] width 81 height 33
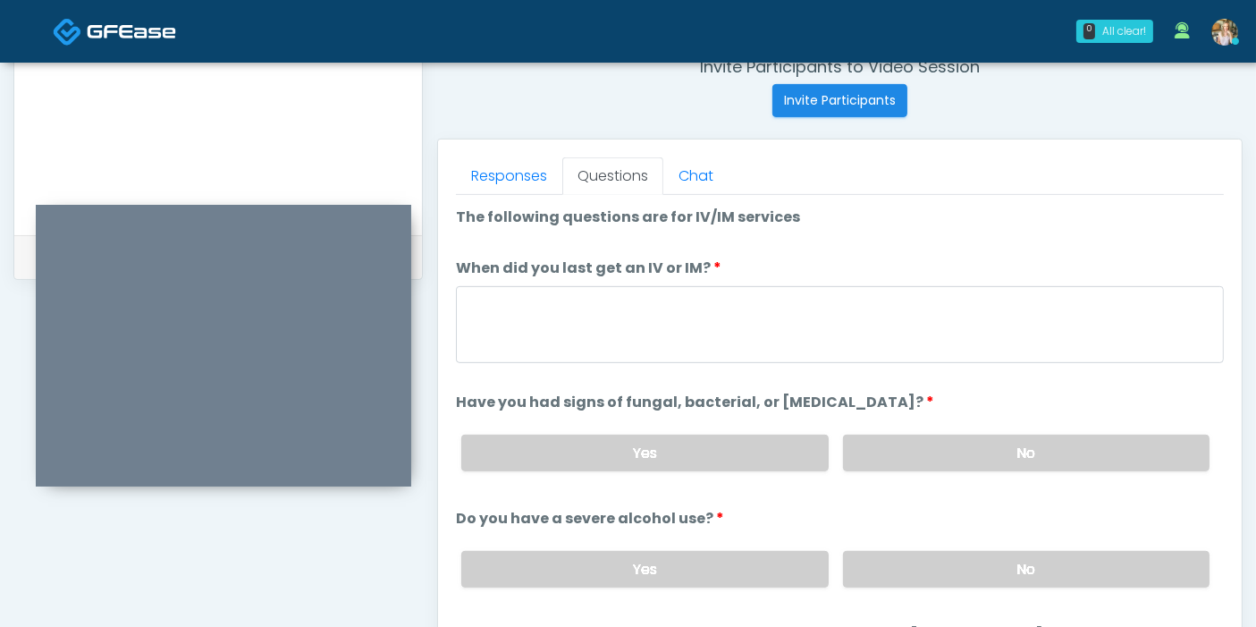
scroll to position [712, 0]
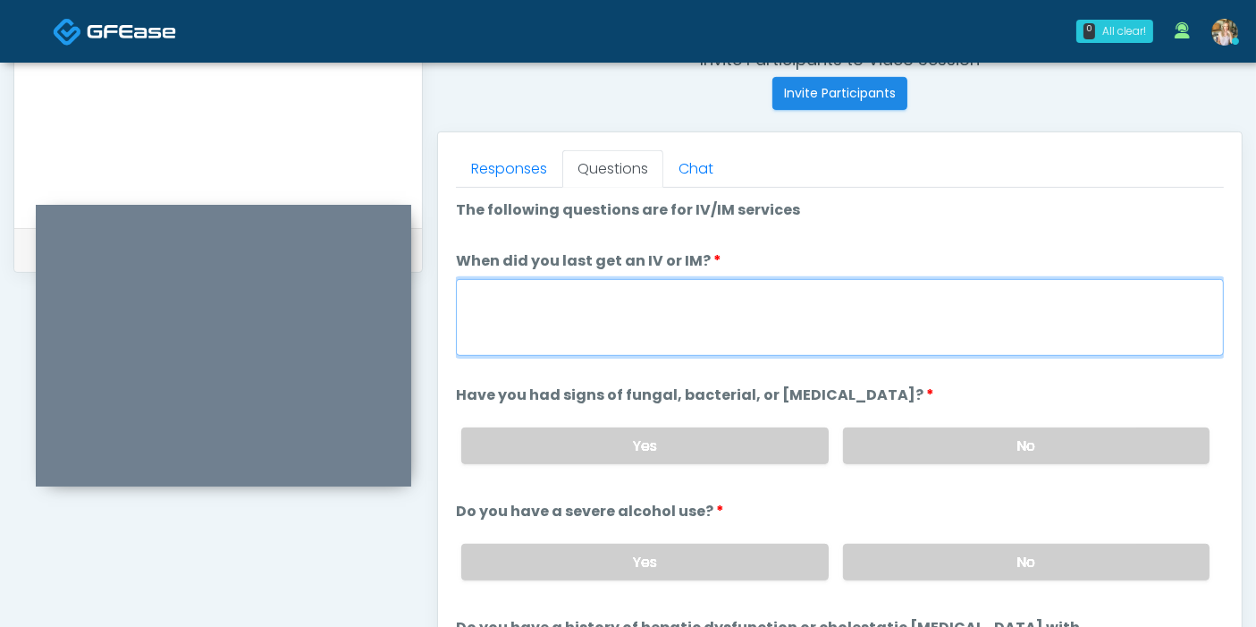
click at [1062, 328] on textarea "When did you last get an IV or IM?" at bounding box center [840, 317] width 768 height 77
click at [918, 325] on textarea "When did you last get an IV or IM?" at bounding box center [840, 317] width 768 height 77
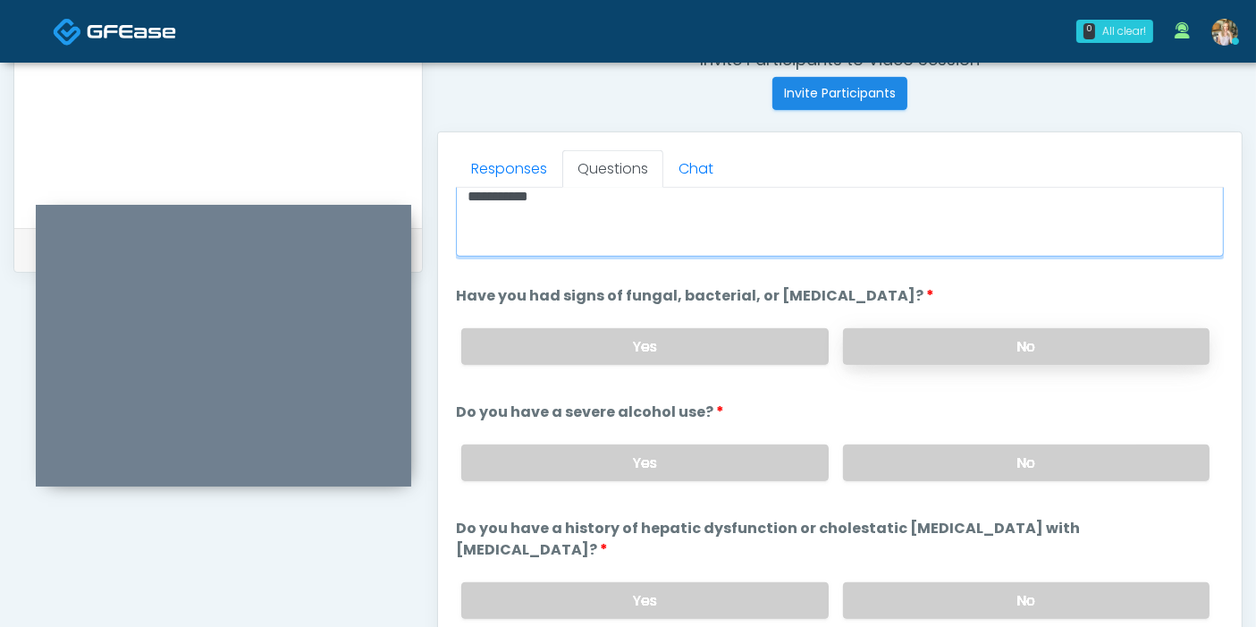
type textarea "**********"
click at [970, 350] on label "No" at bounding box center [1026, 346] width 366 height 37
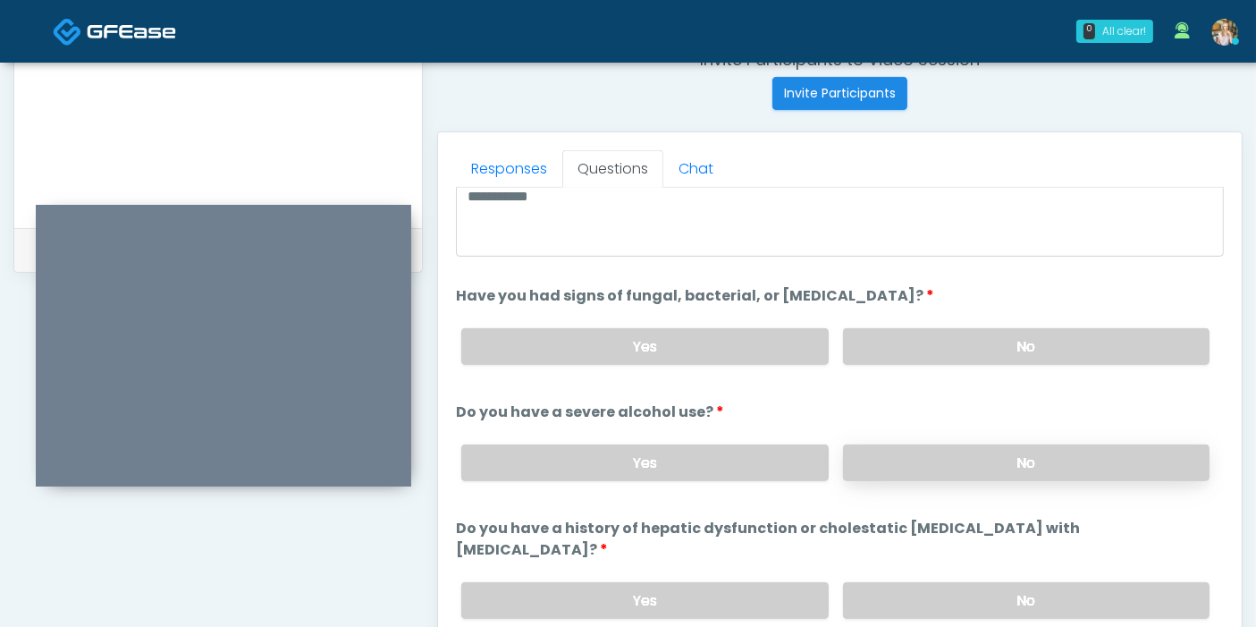
click at [1008, 468] on label "No" at bounding box center [1026, 462] width 366 height 37
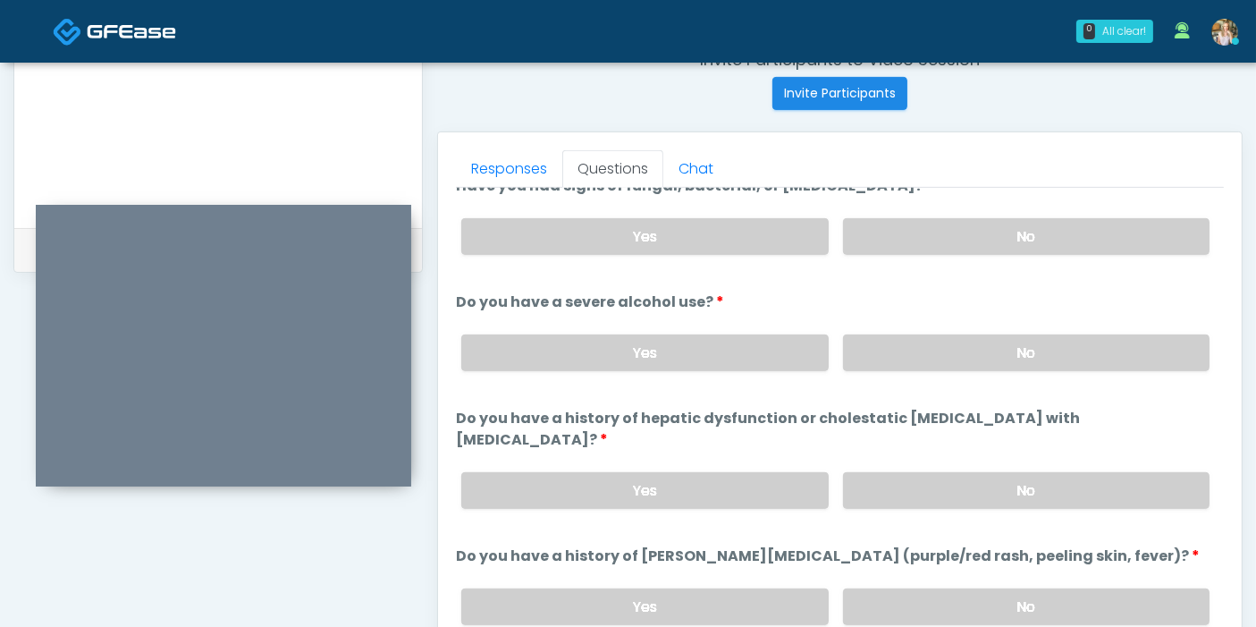
scroll to position [298, 0]
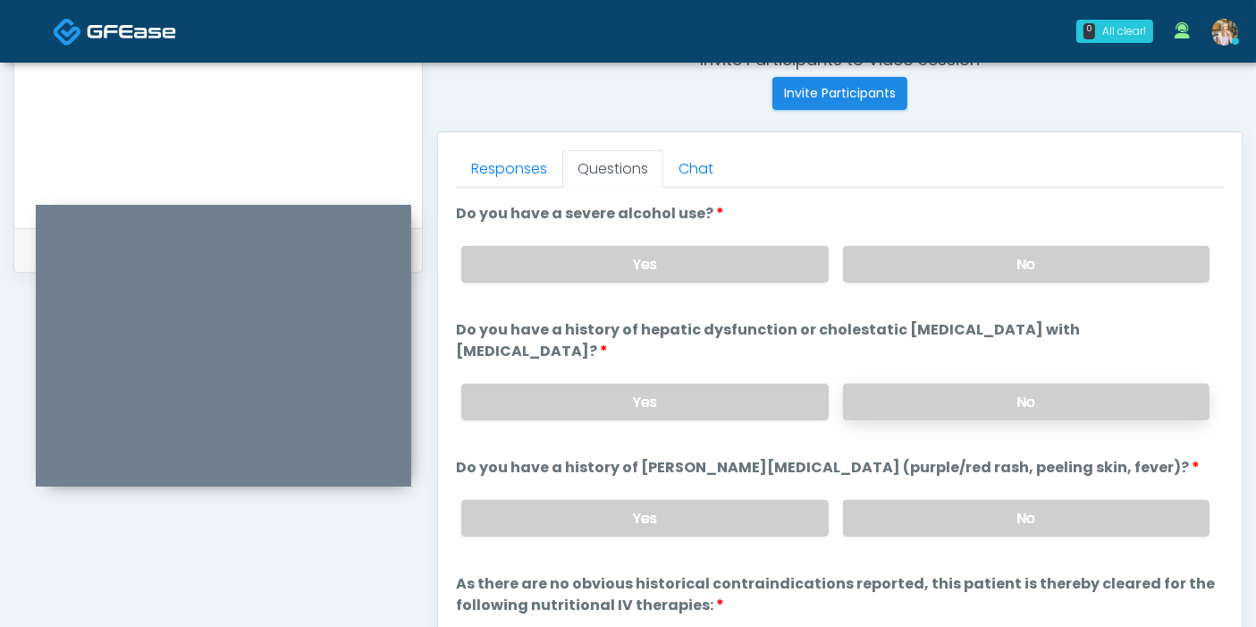
click at [939, 383] on label "No" at bounding box center [1026, 401] width 366 height 37
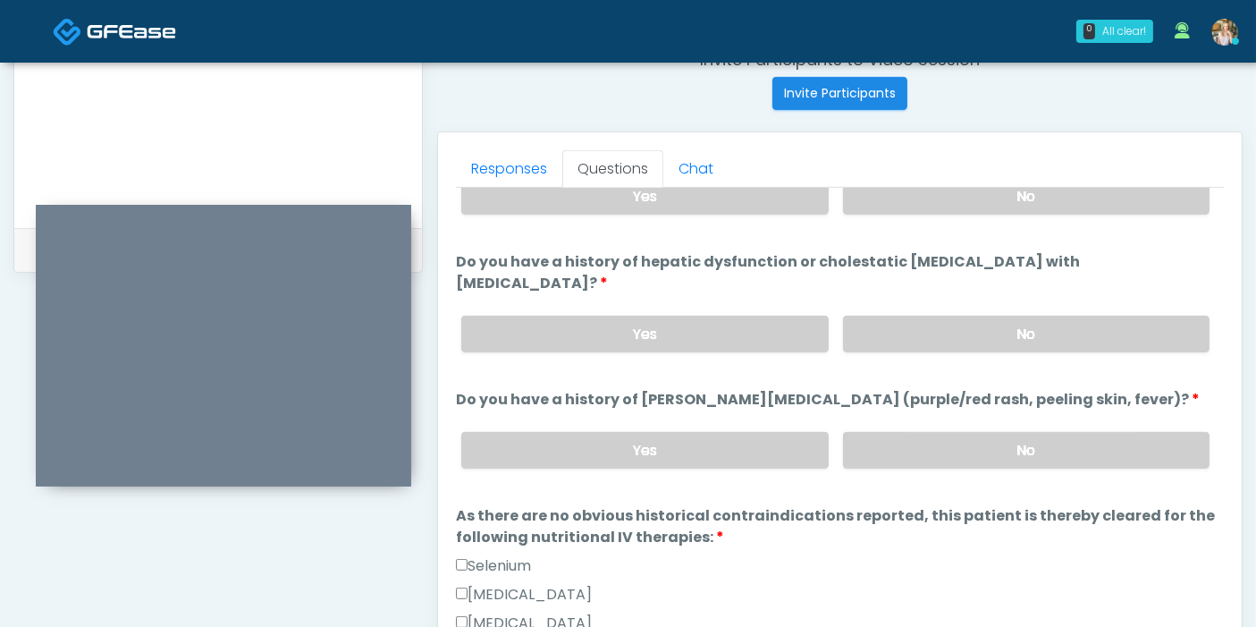
scroll to position [397, 0]
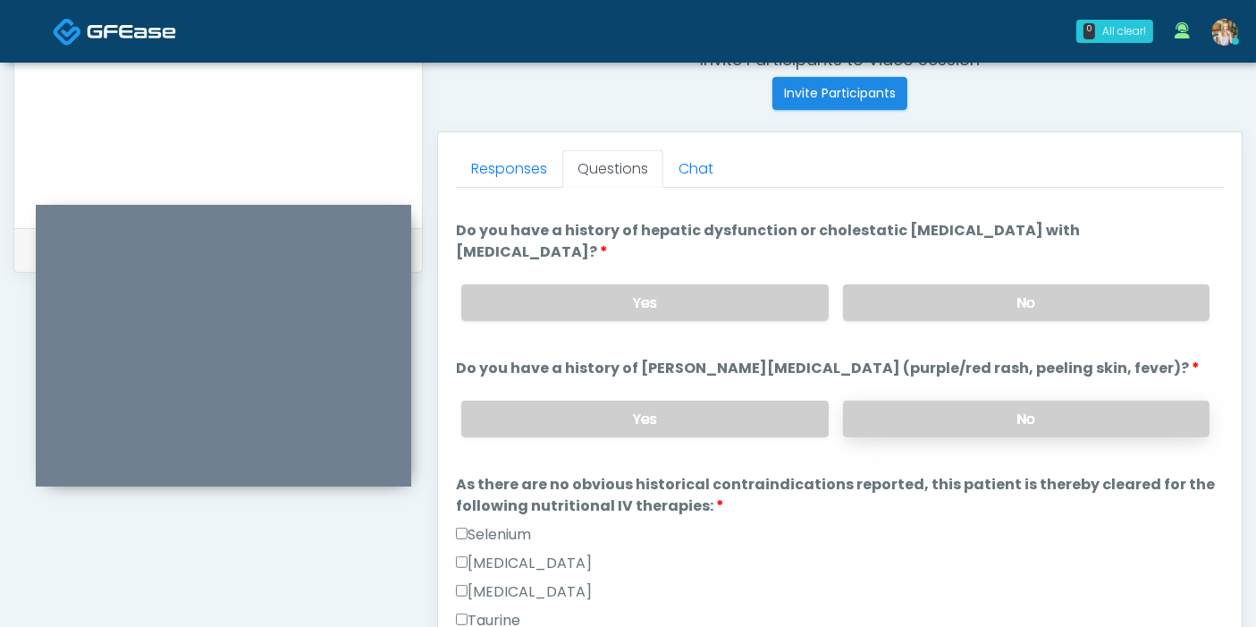
click at [964, 400] on label "No" at bounding box center [1026, 418] width 366 height 37
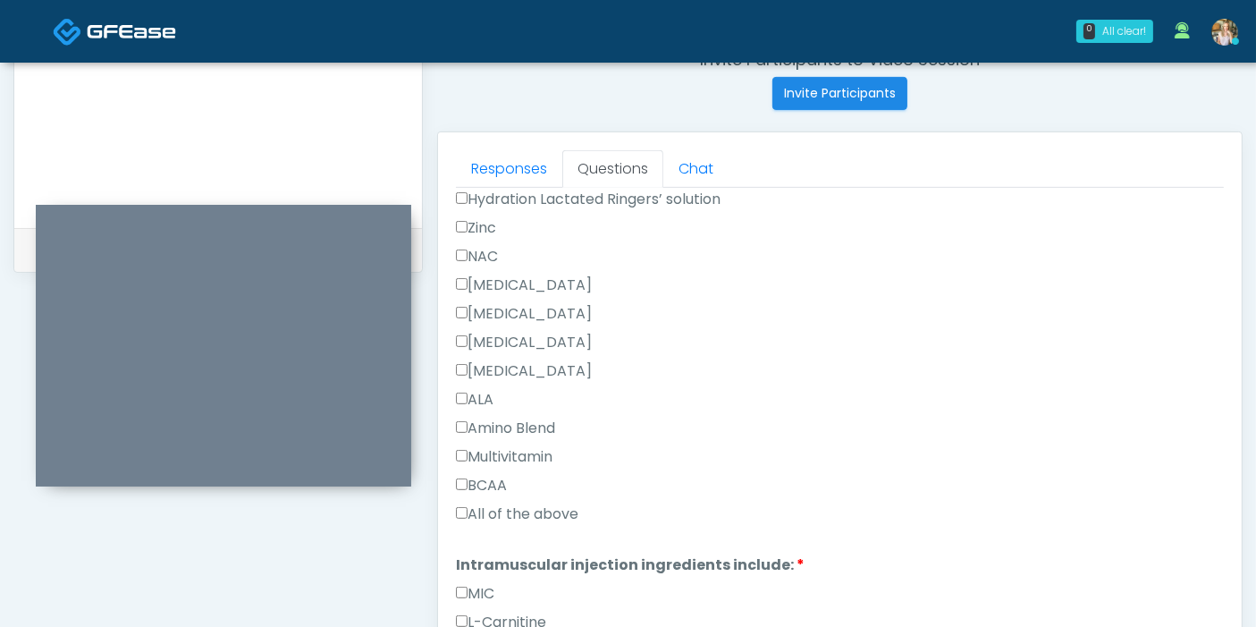
scroll to position [1489, 0]
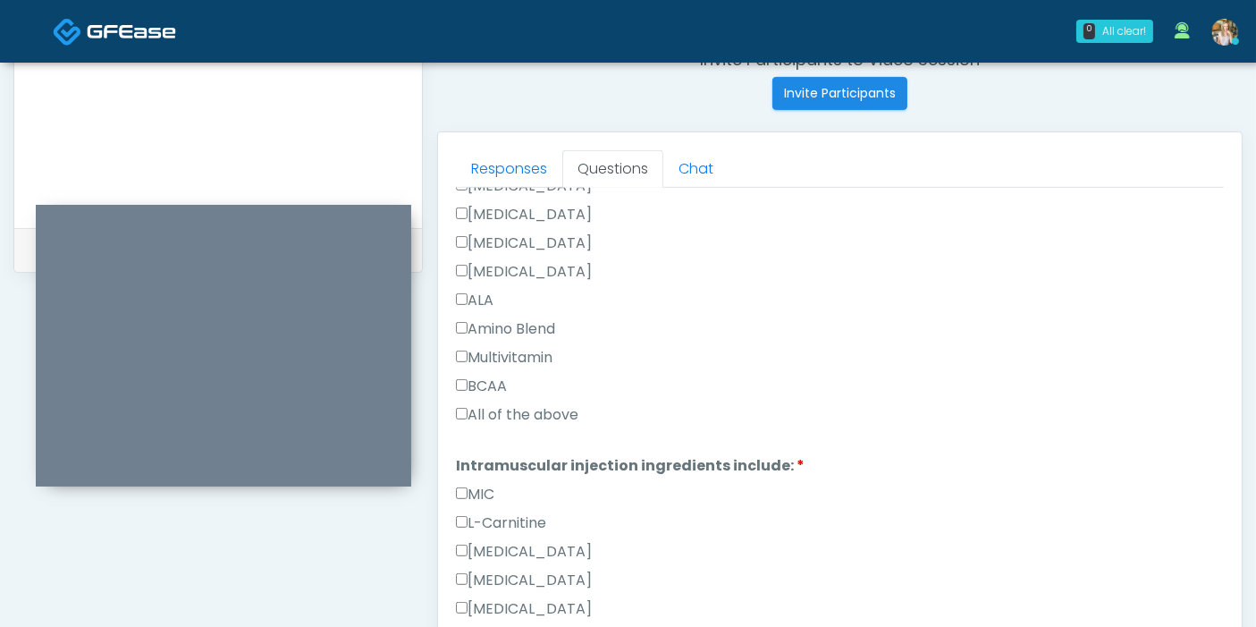
click at [518, 404] on label "All of the above" at bounding box center [517, 414] width 122 height 21
click at [498, 156] on link "Responses" at bounding box center [509, 169] width 106 height 38
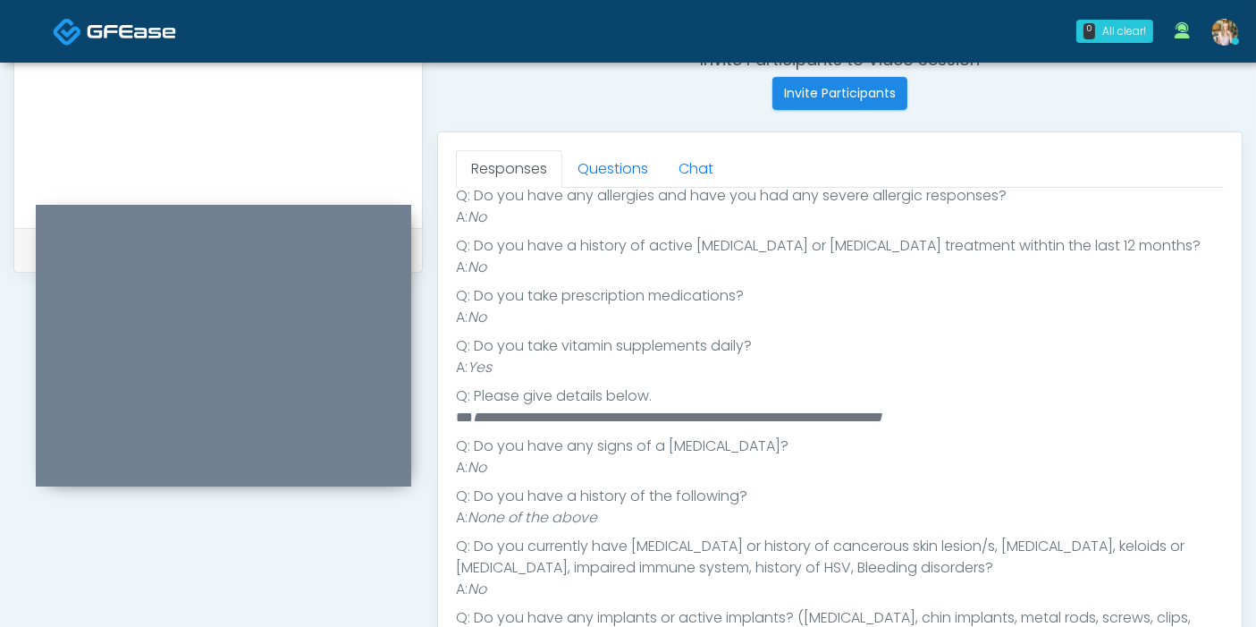
scroll to position [202, 0]
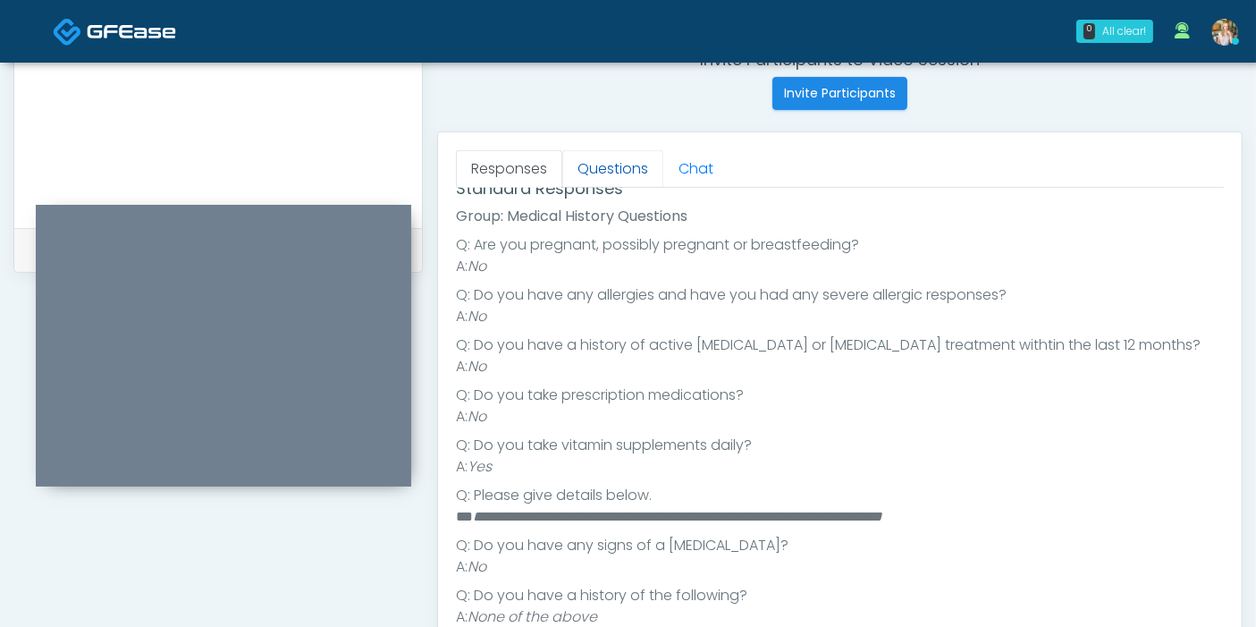
click at [597, 174] on link "Questions" at bounding box center [612, 169] width 101 height 38
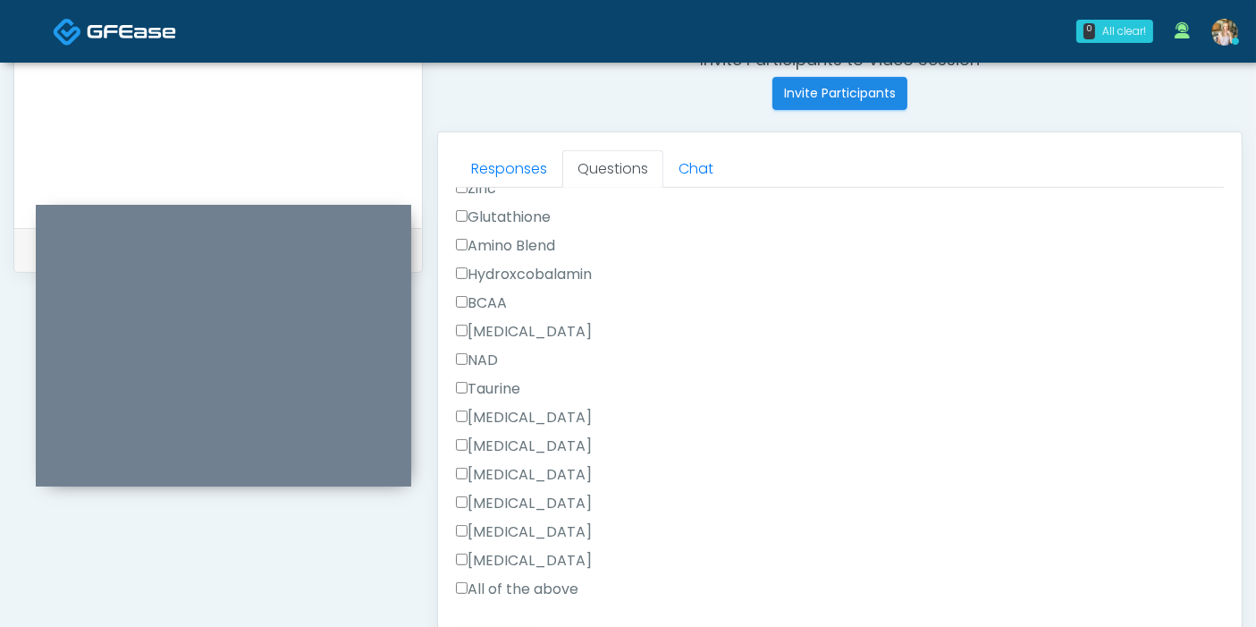
scroll to position [811, 0]
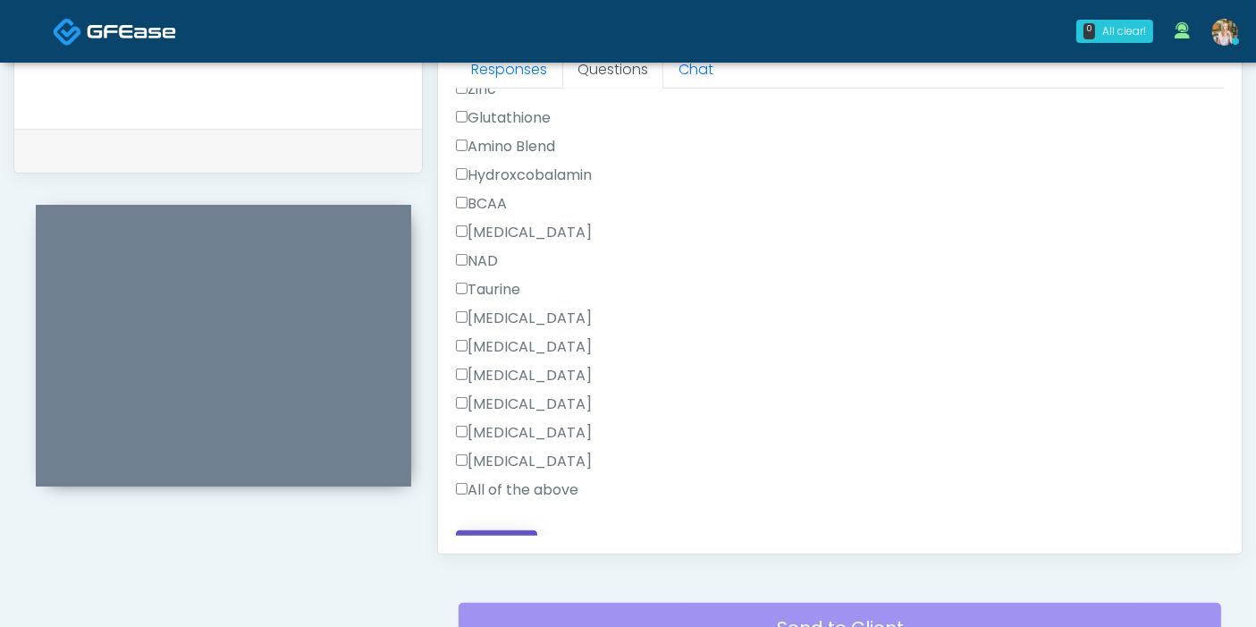
click at [507, 530] on button "Continue" at bounding box center [496, 546] width 81 height 33
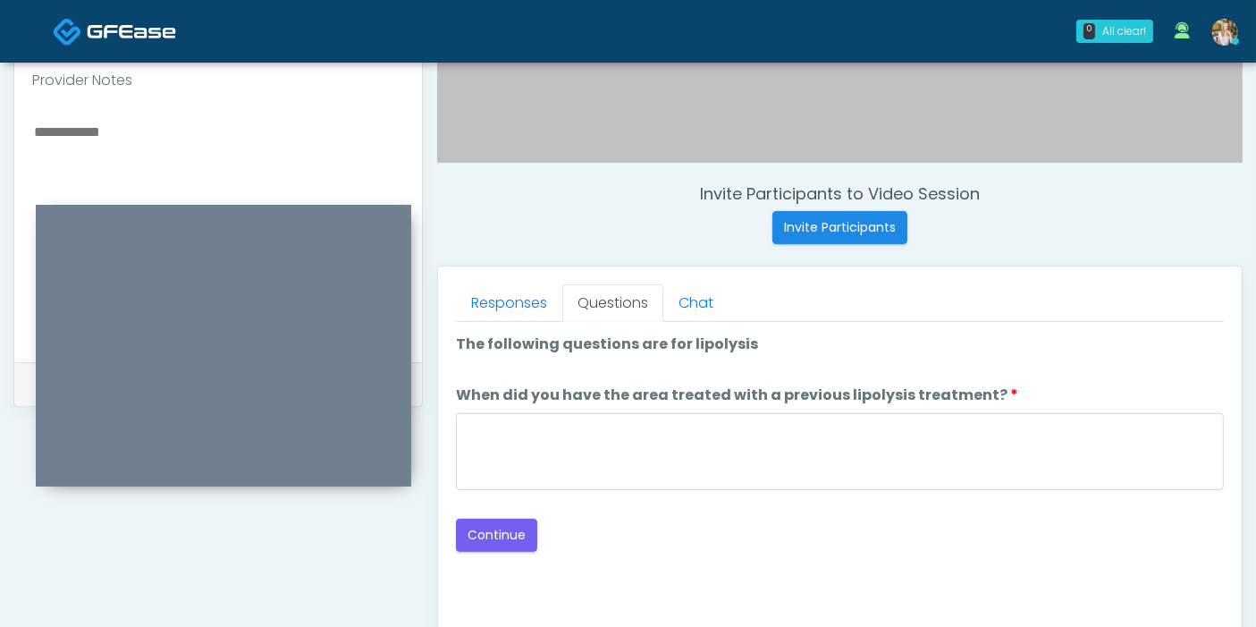
scroll to position [577, 0]
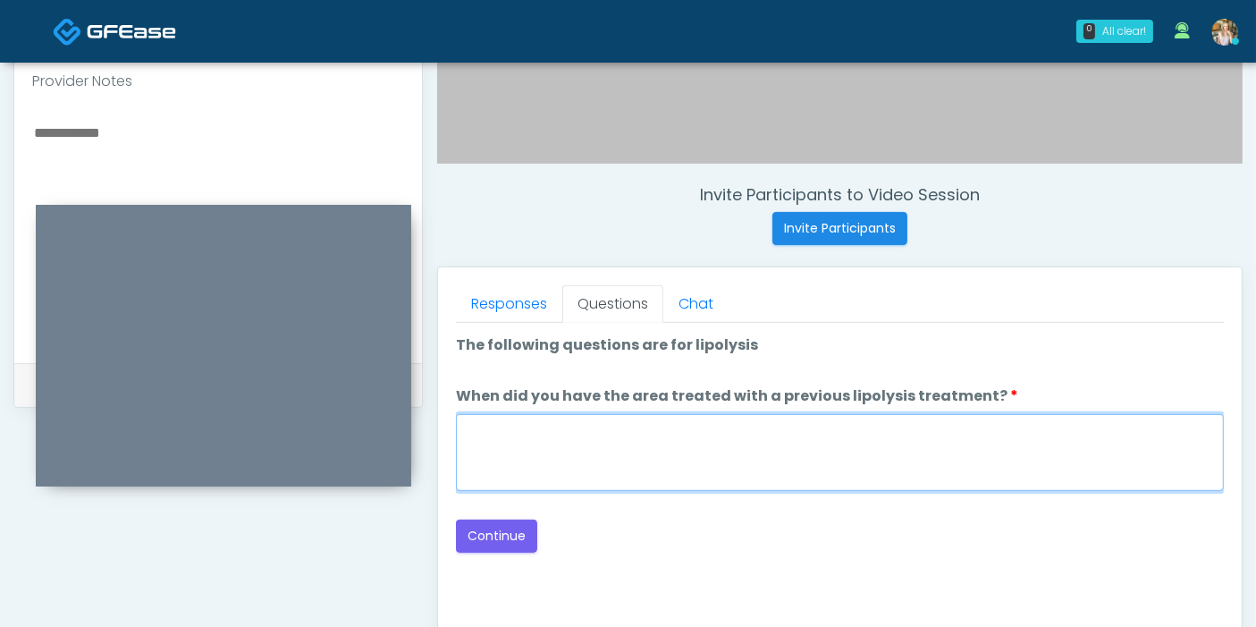
click at [831, 462] on textarea "When did you have the area treated with a previous lipolysis treatment?" at bounding box center [840, 452] width 768 height 77
type textarea "***"
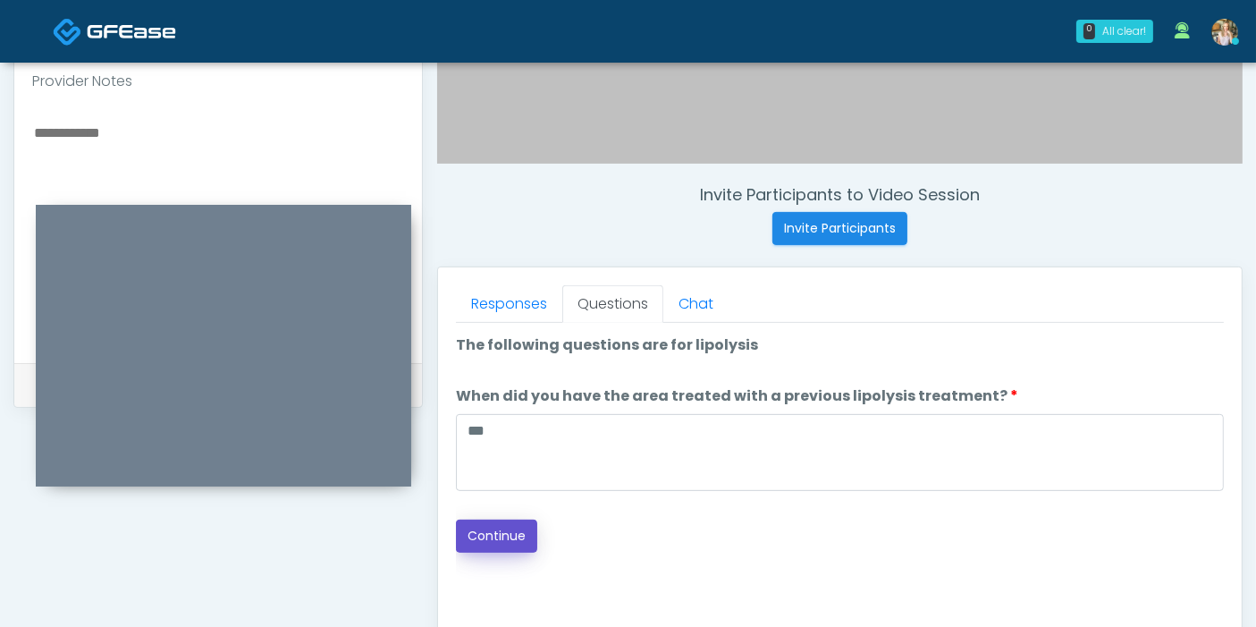
click at [516, 531] on button "Continue" at bounding box center [496, 535] width 81 height 33
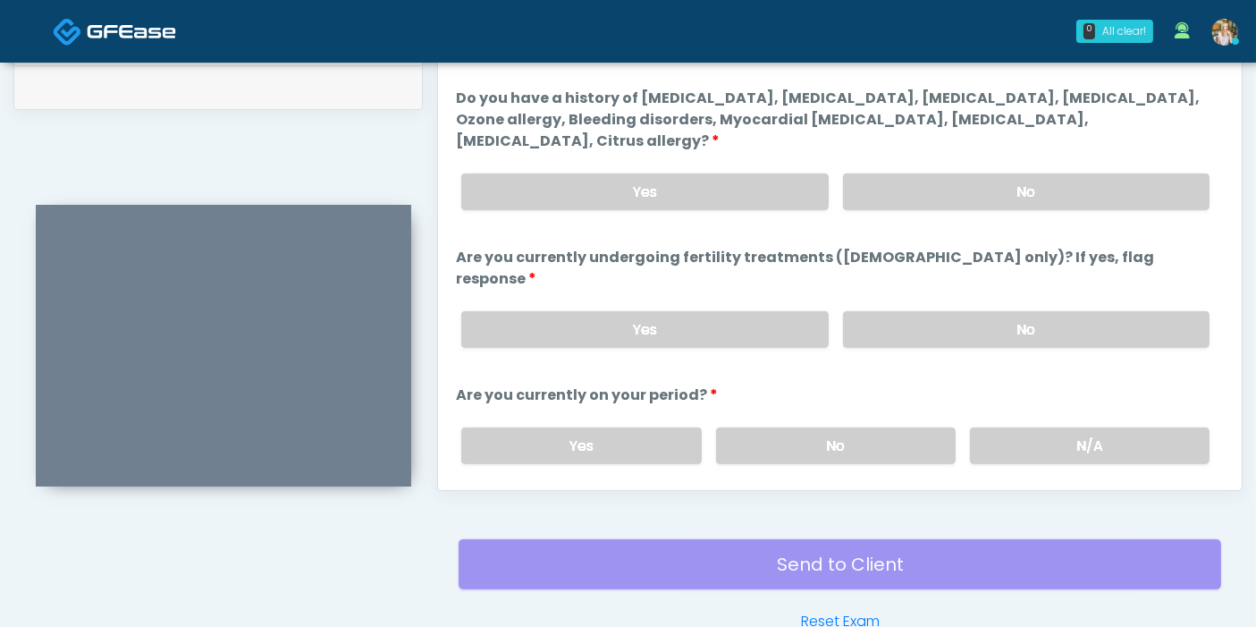
scroll to position [776, 0]
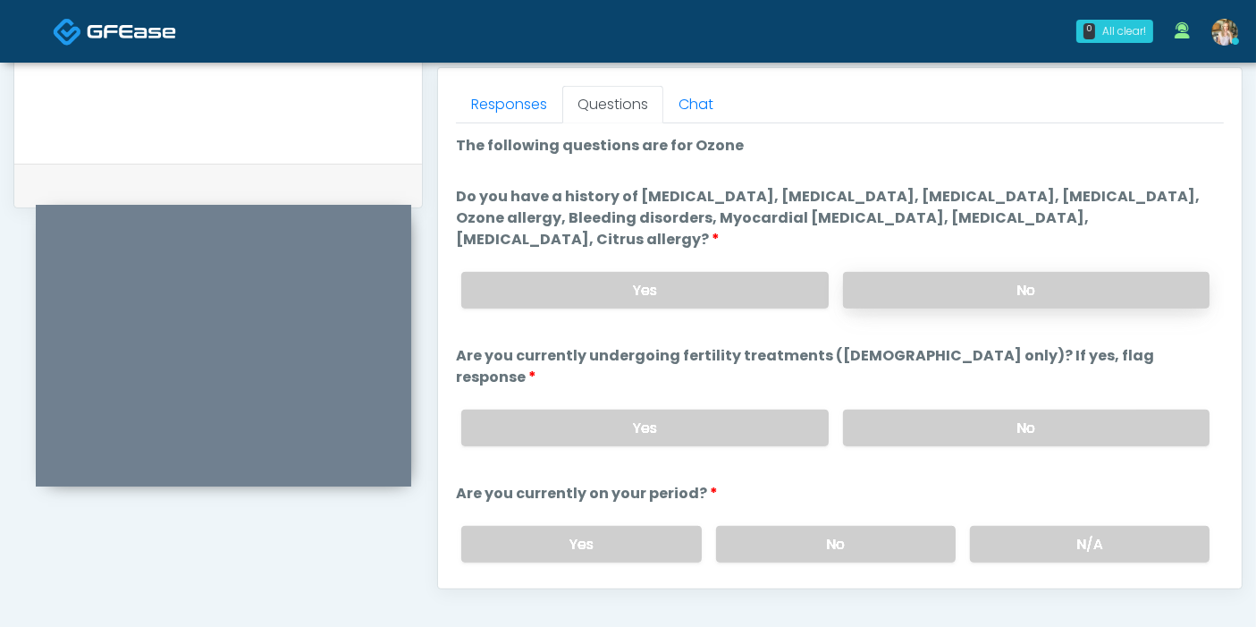
click at [1021, 272] on label "No" at bounding box center [1026, 290] width 366 height 37
click at [1023, 409] on label "No" at bounding box center [1026, 427] width 366 height 37
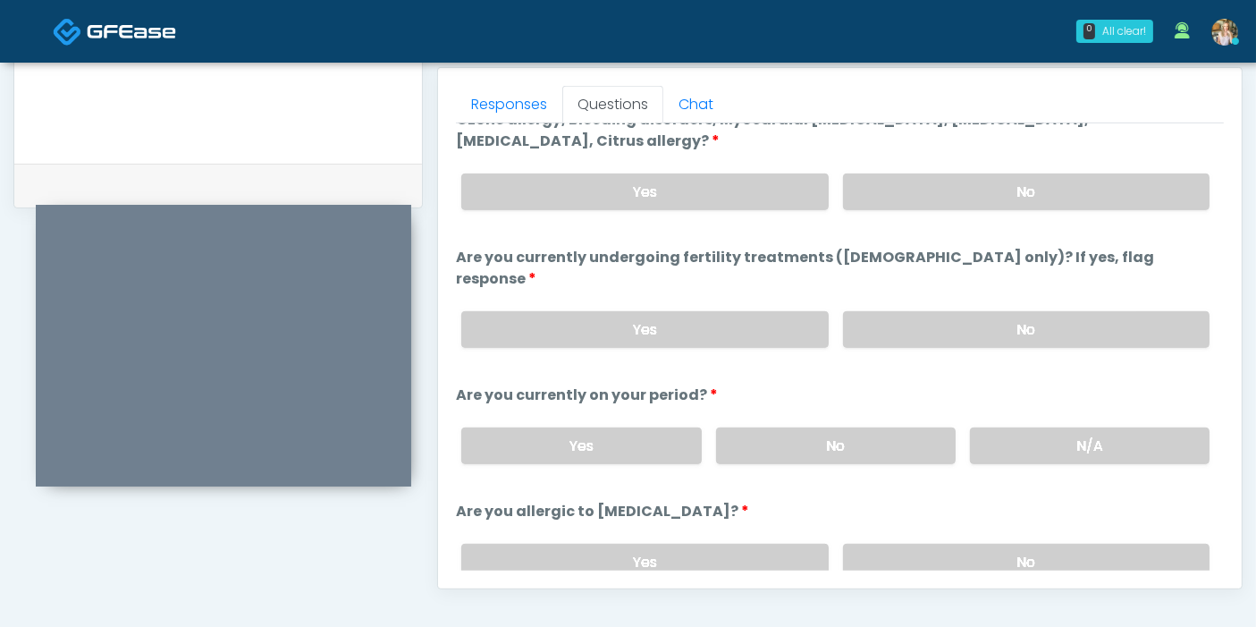
scroll to position [99, 0]
click at [891, 426] on label "No" at bounding box center [836, 444] width 240 height 37
click at [948, 543] on label "No" at bounding box center [1026, 561] width 366 height 37
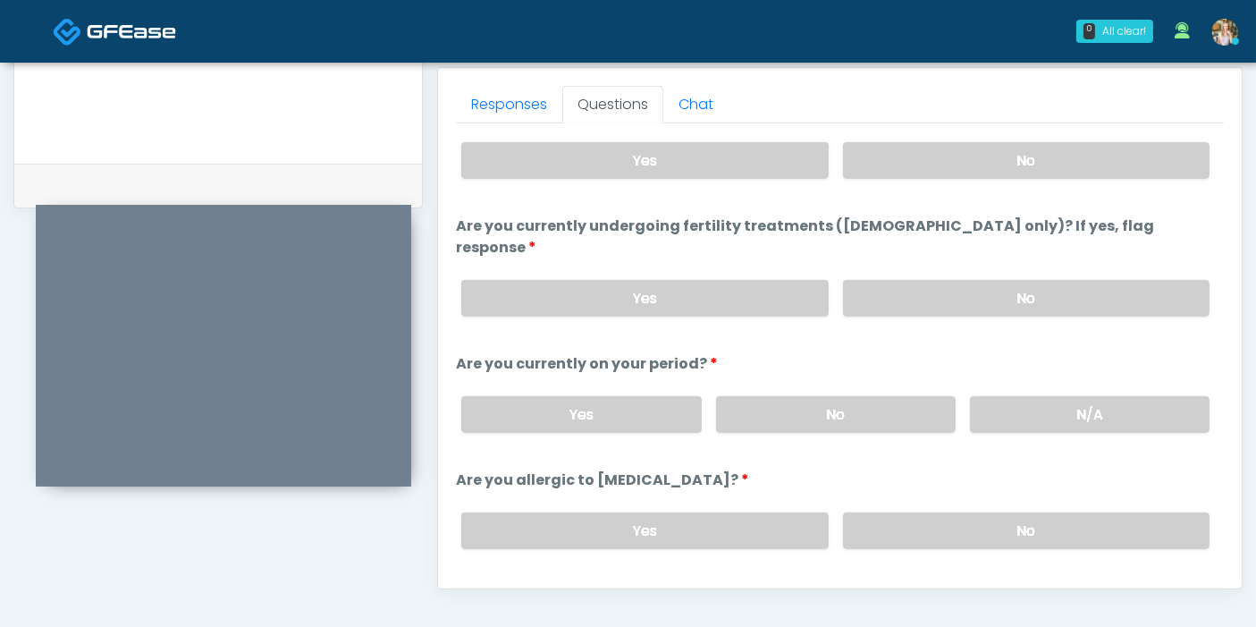
scroll to position [875, 0]
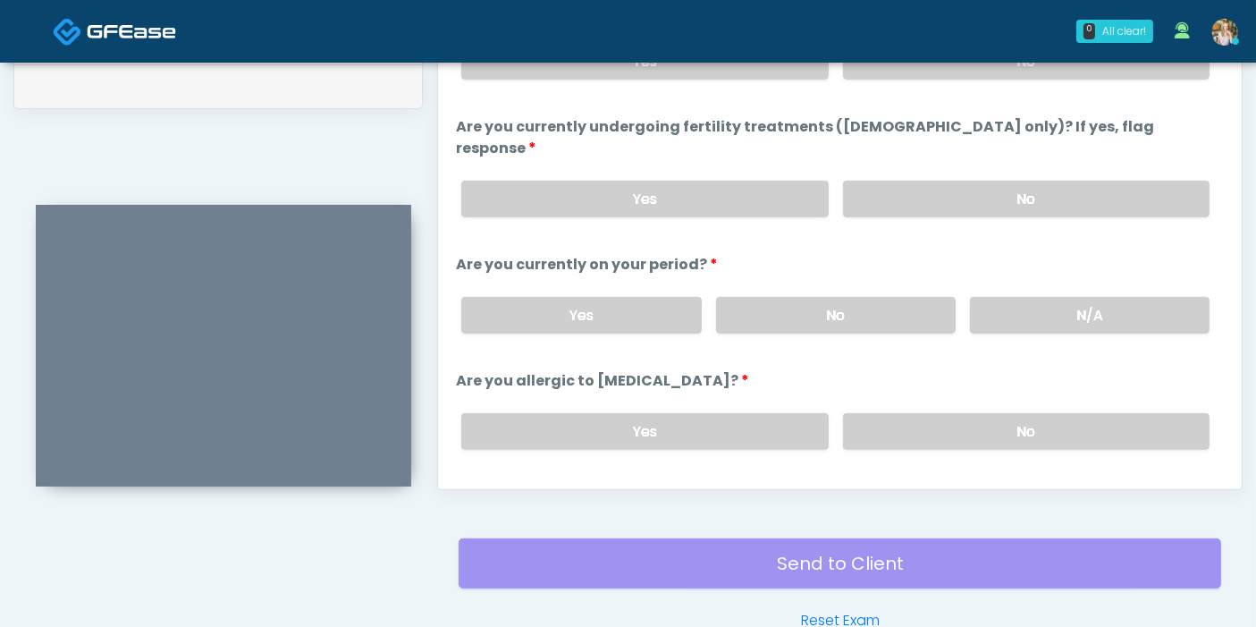
click at [502, 486] on button "Continue" at bounding box center [496, 502] width 81 height 33
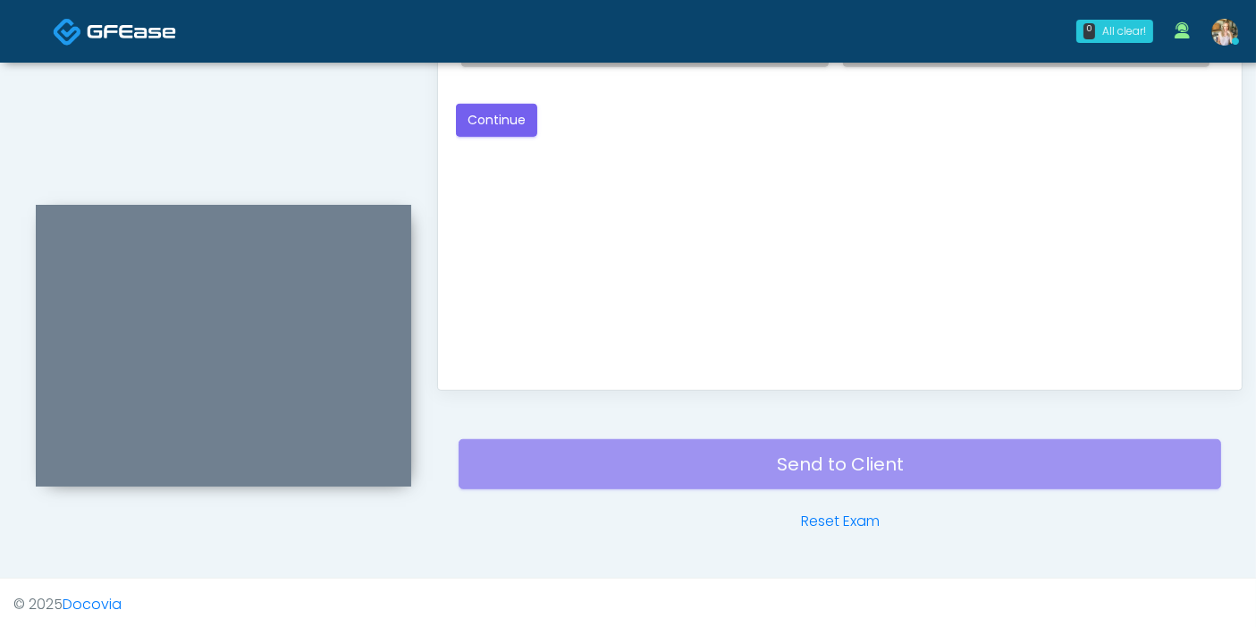
scroll to position [776, 0]
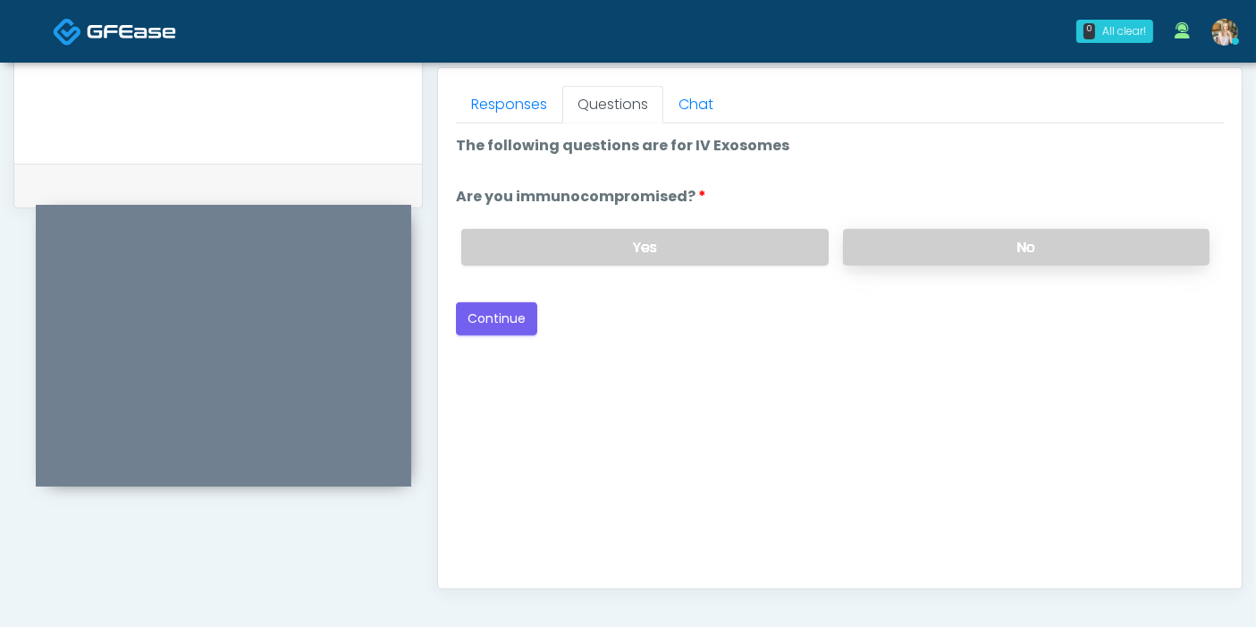
click at [924, 248] on label "No" at bounding box center [1026, 247] width 366 height 37
click at [504, 323] on button "Continue" at bounding box center [496, 318] width 81 height 33
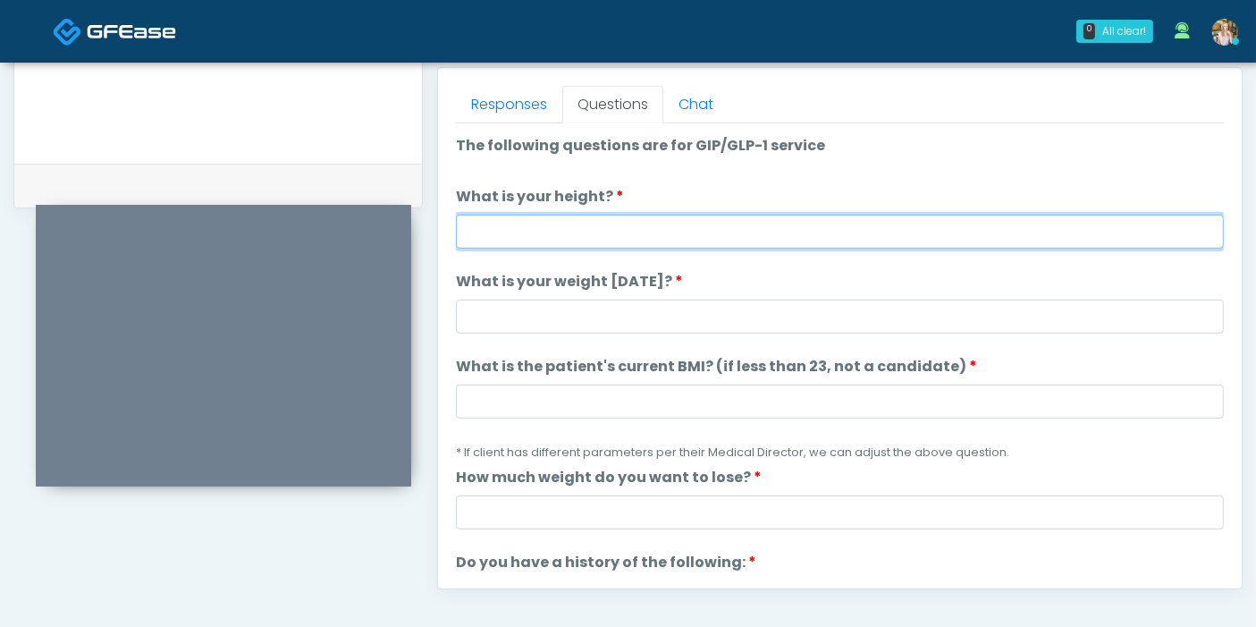
click at [810, 221] on input "What is your height?" at bounding box center [840, 232] width 768 height 34
click at [851, 239] on input "What is your height?" at bounding box center [840, 232] width 768 height 34
type input "***"
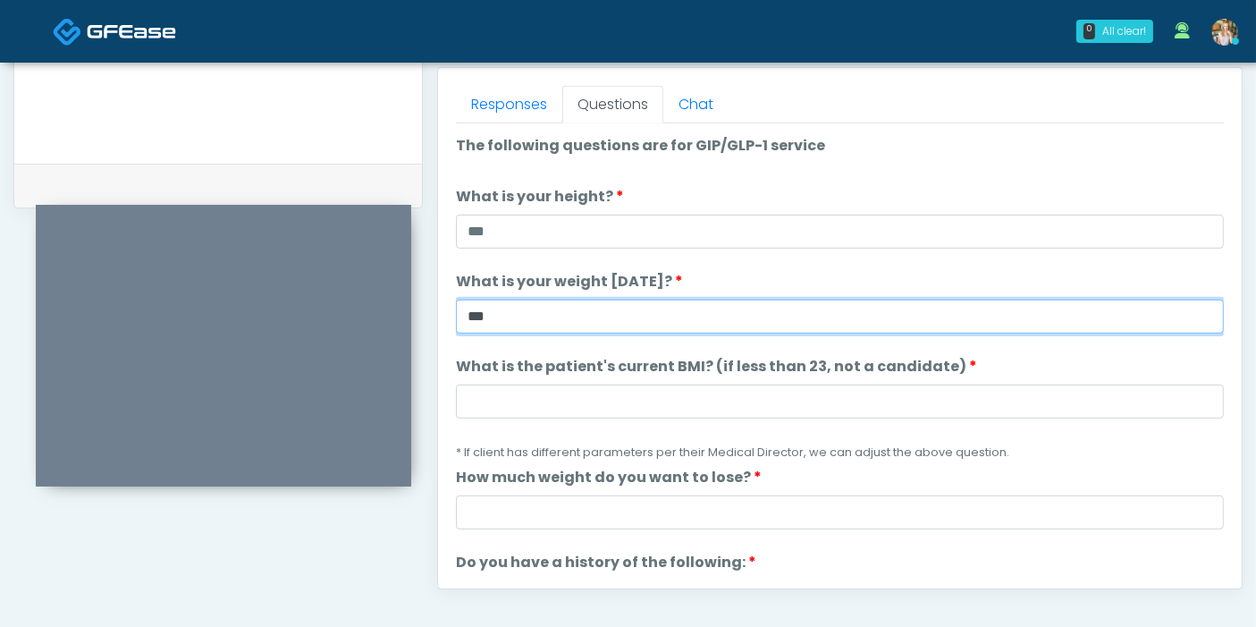
type input "***"
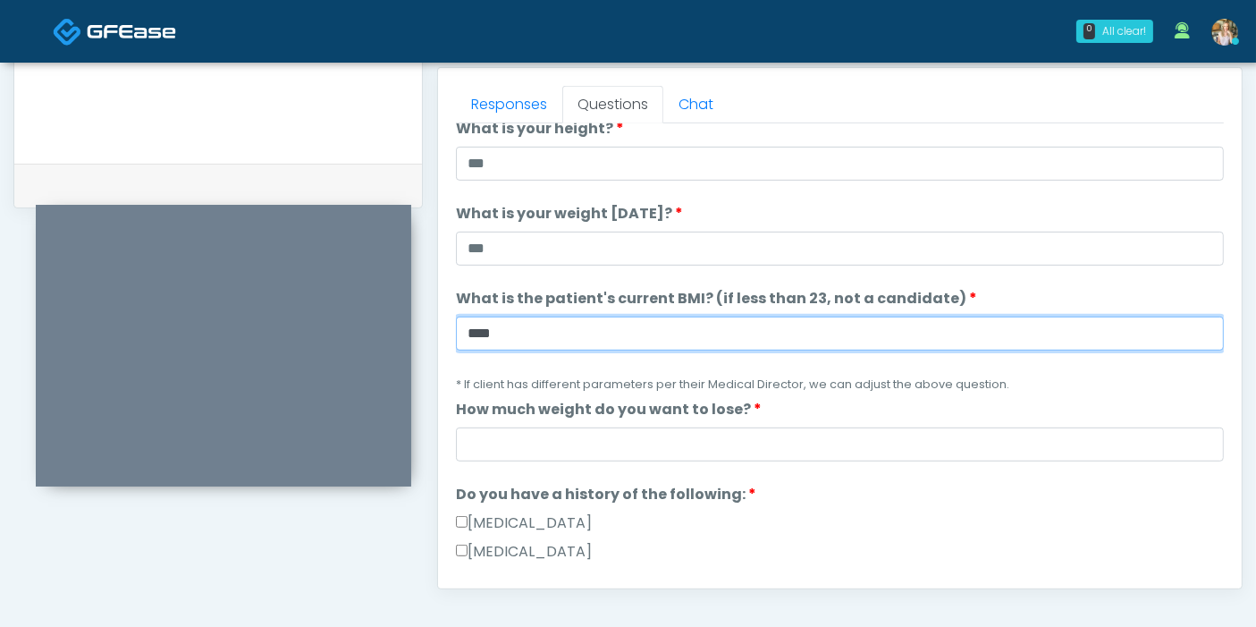
scroll to position [99, 0]
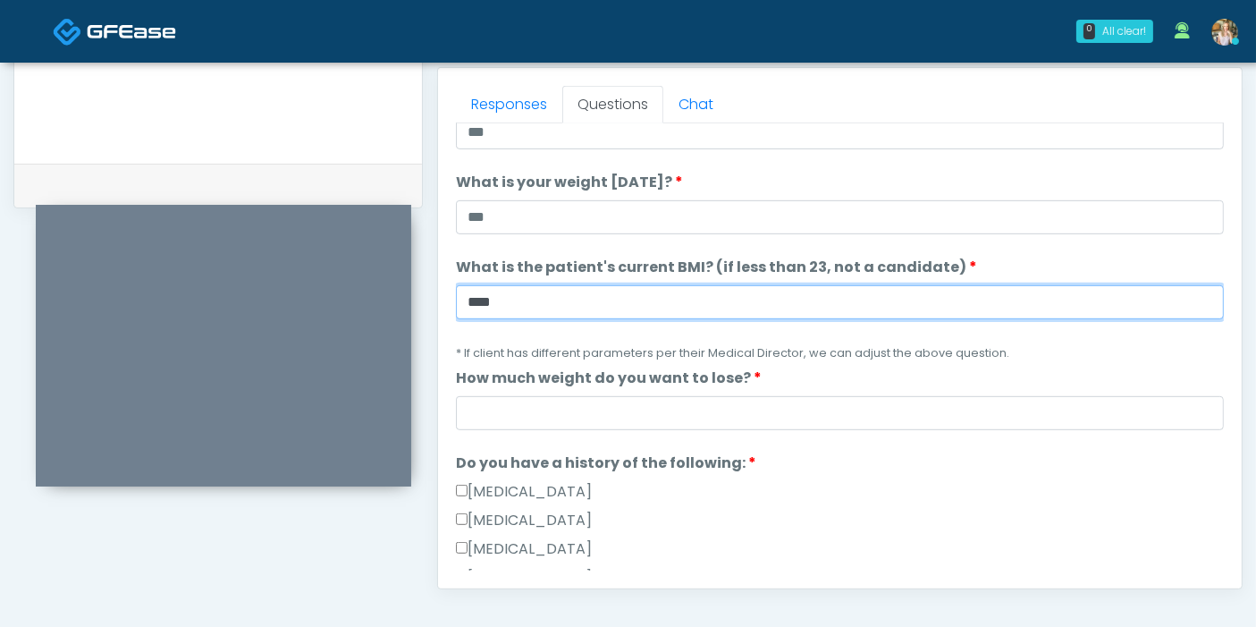
type input "****"
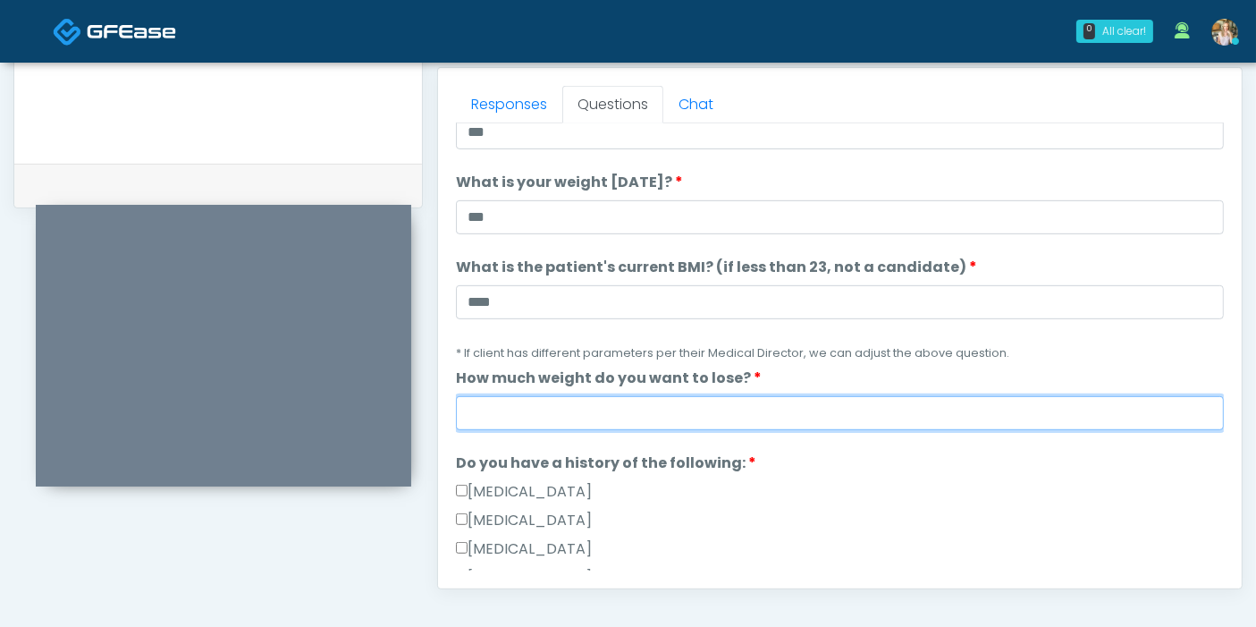
click at [707, 402] on input "How much weight do you want to lose?" at bounding box center [840, 413] width 768 height 34
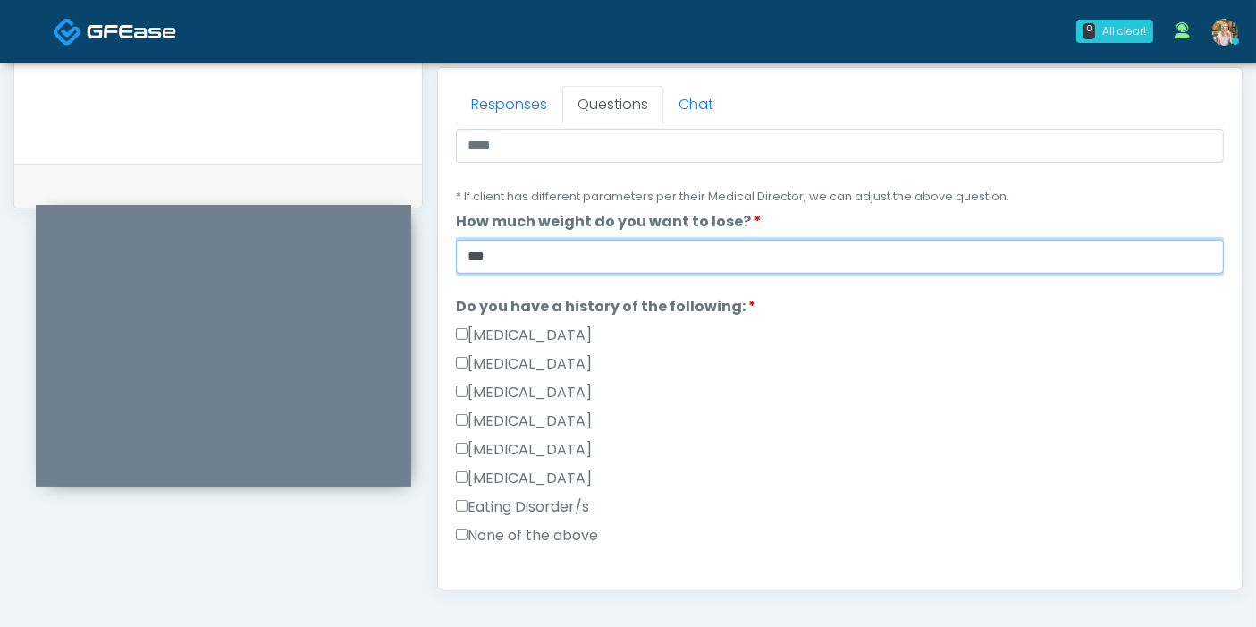
scroll to position [298, 0]
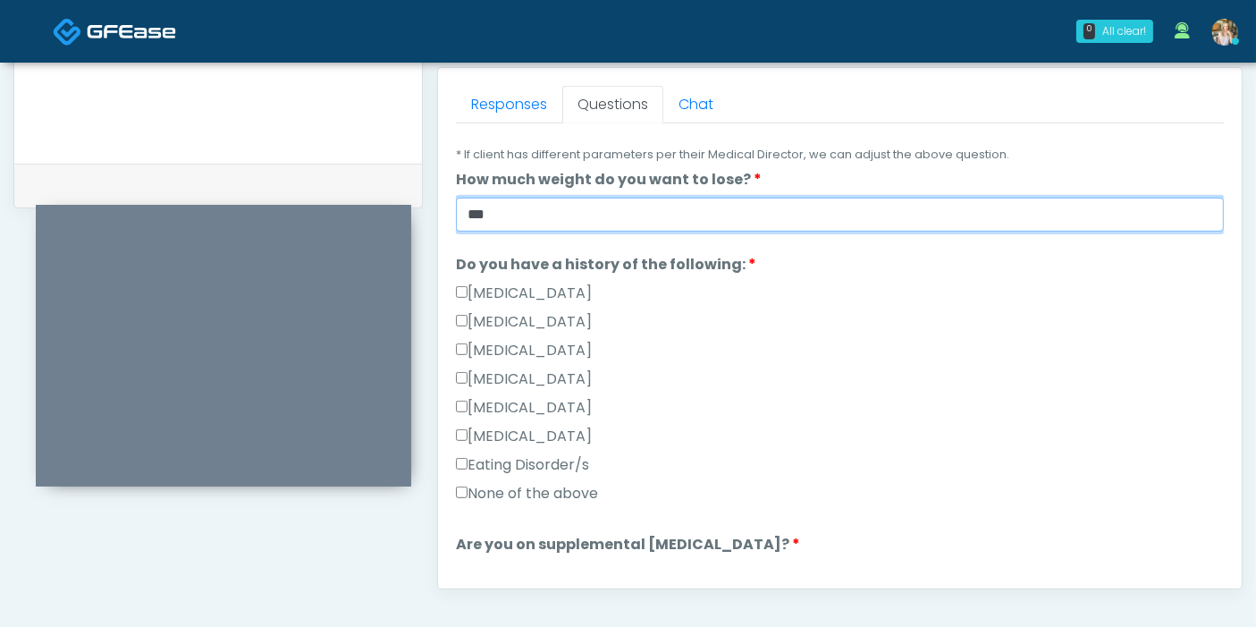
type input "***"
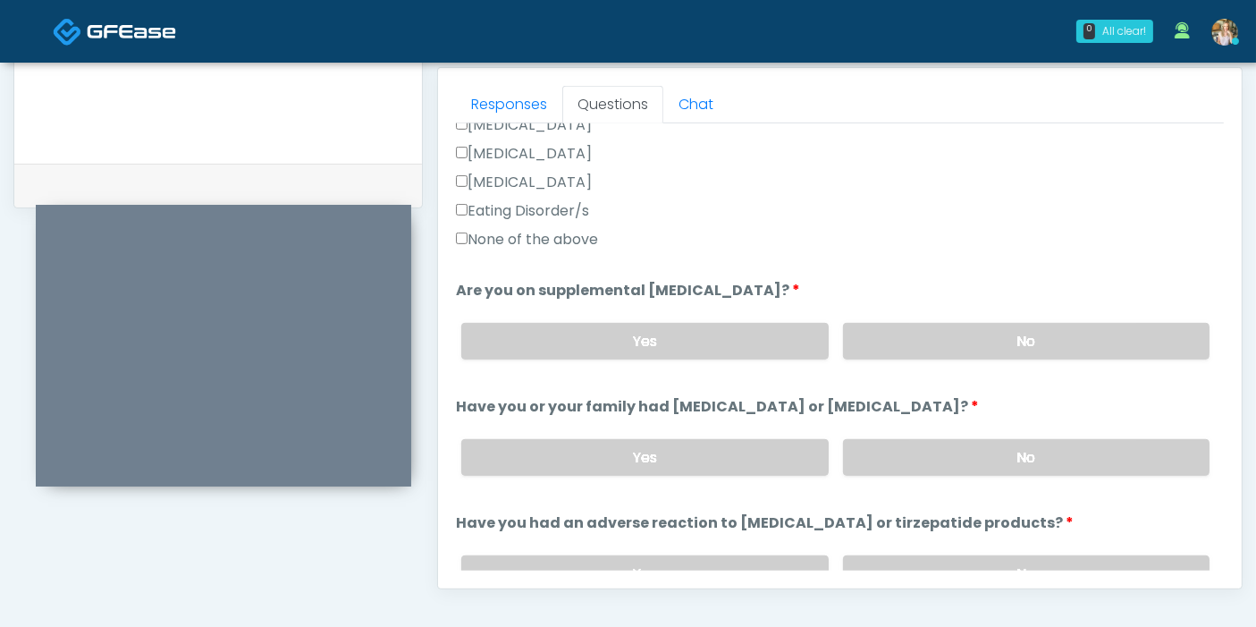
scroll to position [595, 0]
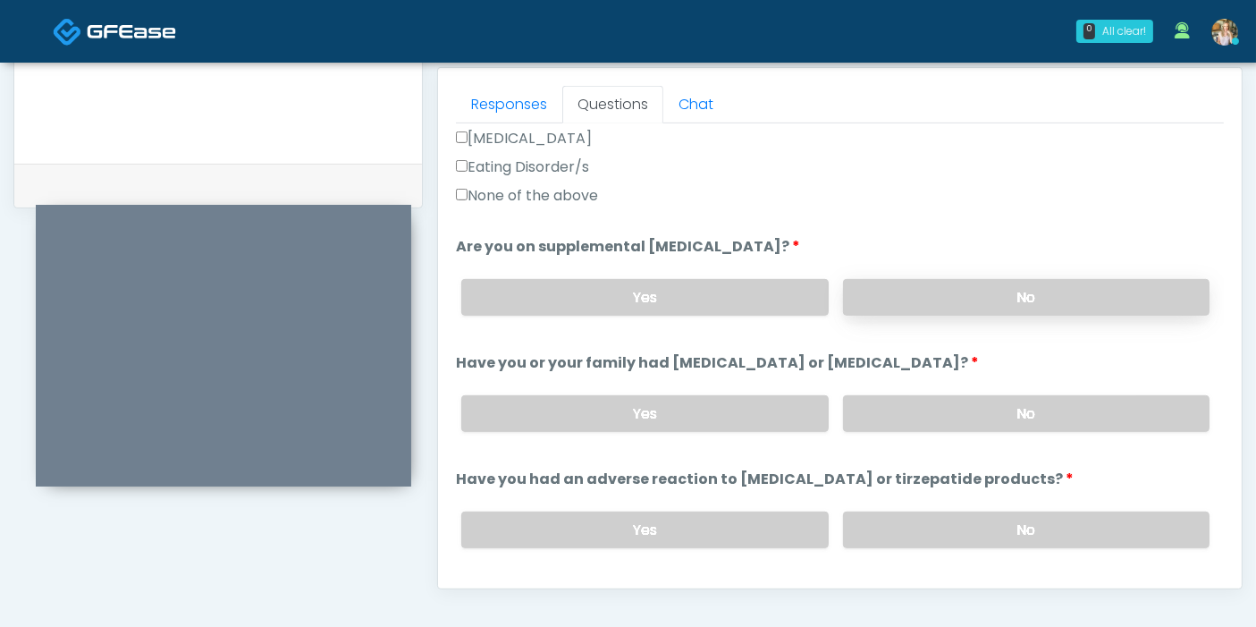
click at [978, 297] on label "No" at bounding box center [1026, 297] width 366 height 37
click at [1003, 413] on label "No" at bounding box center [1026, 413] width 366 height 37
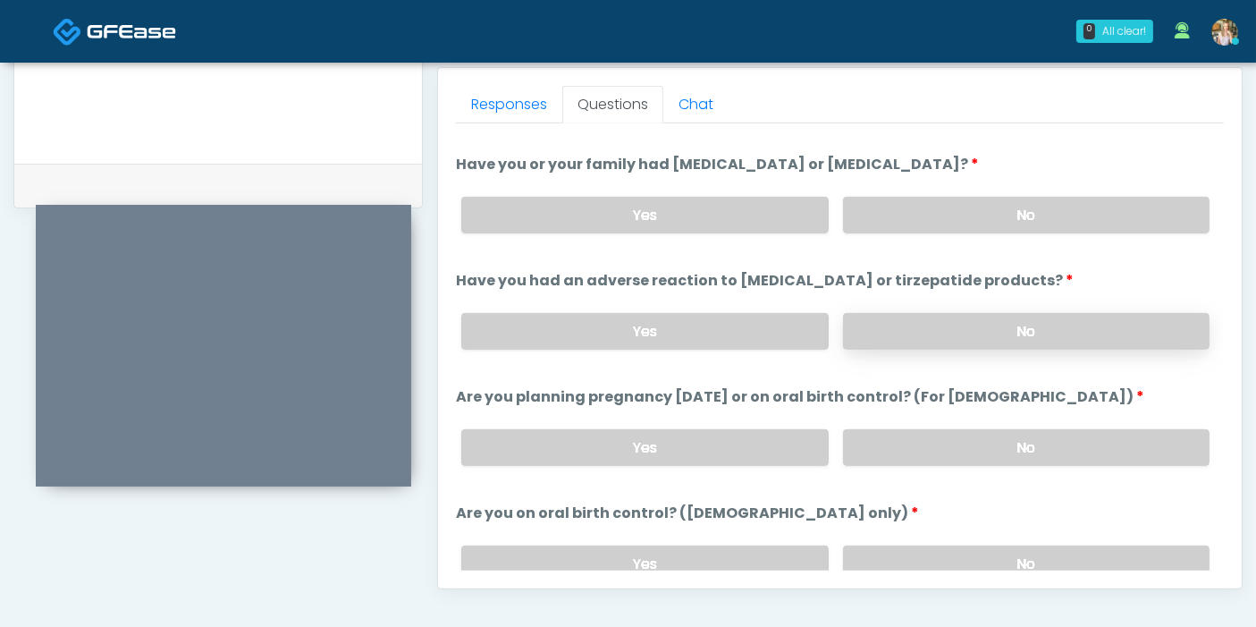
click at [1004, 327] on label "No" at bounding box center [1026, 331] width 366 height 37
click at [980, 438] on label "No" at bounding box center [1026, 447] width 366 height 37
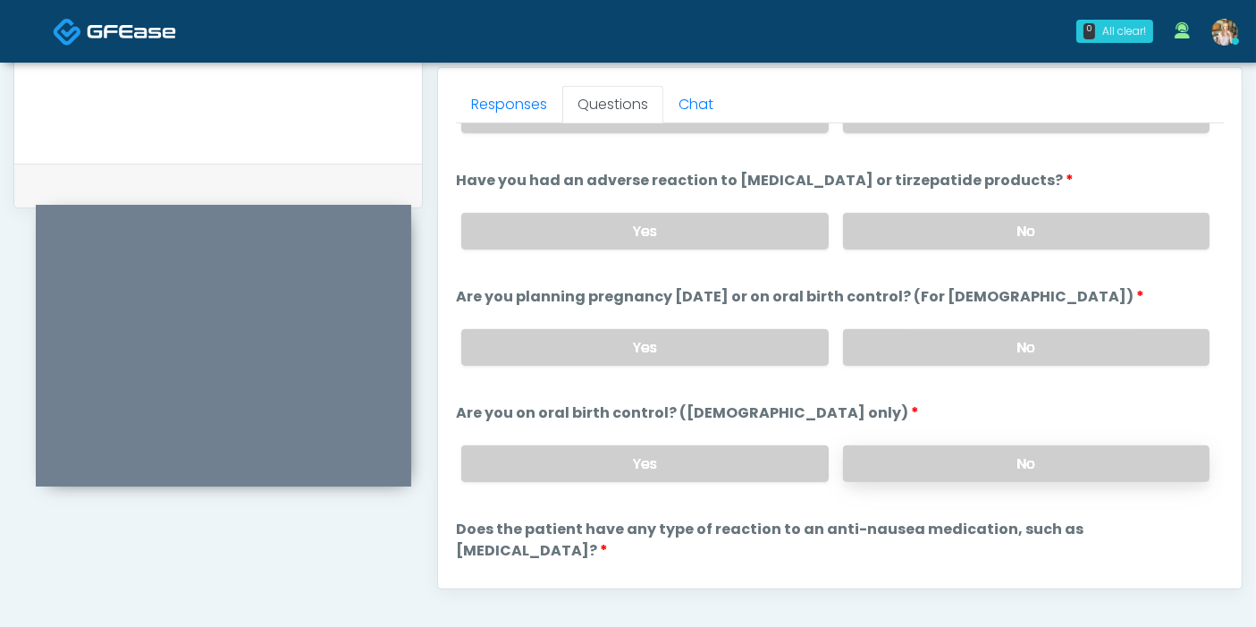
click at [983, 458] on label "No" at bounding box center [1026, 463] width 366 height 37
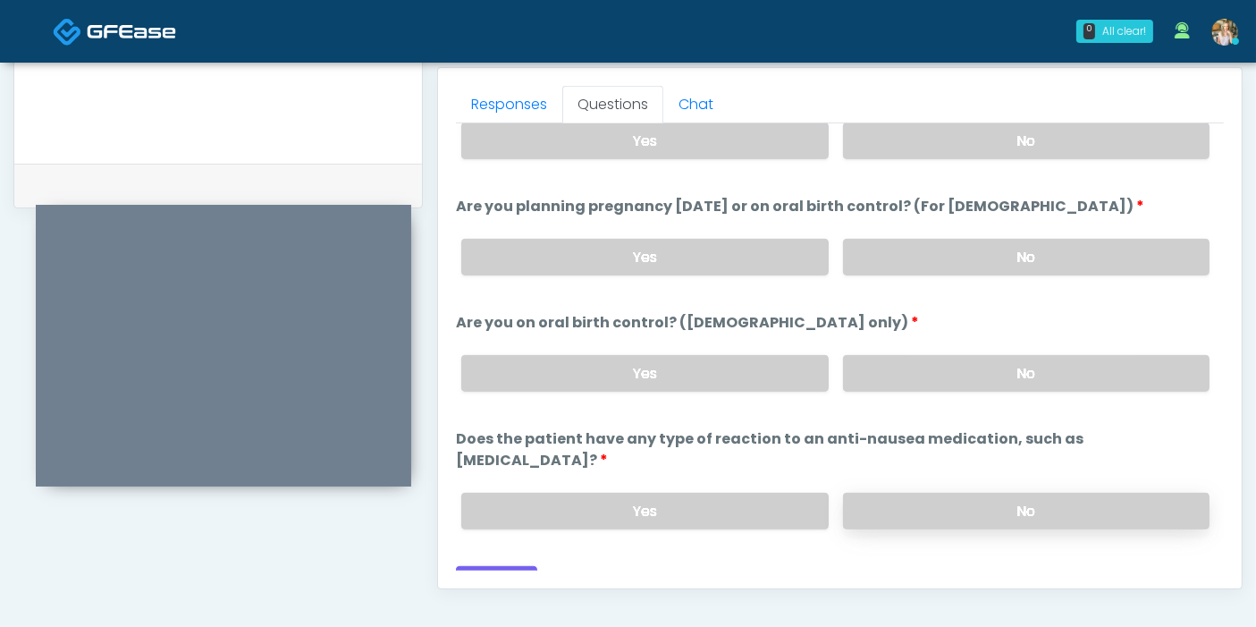
click at [934, 493] on label "No" at bounding box center [1026, 511] width 366 height 37
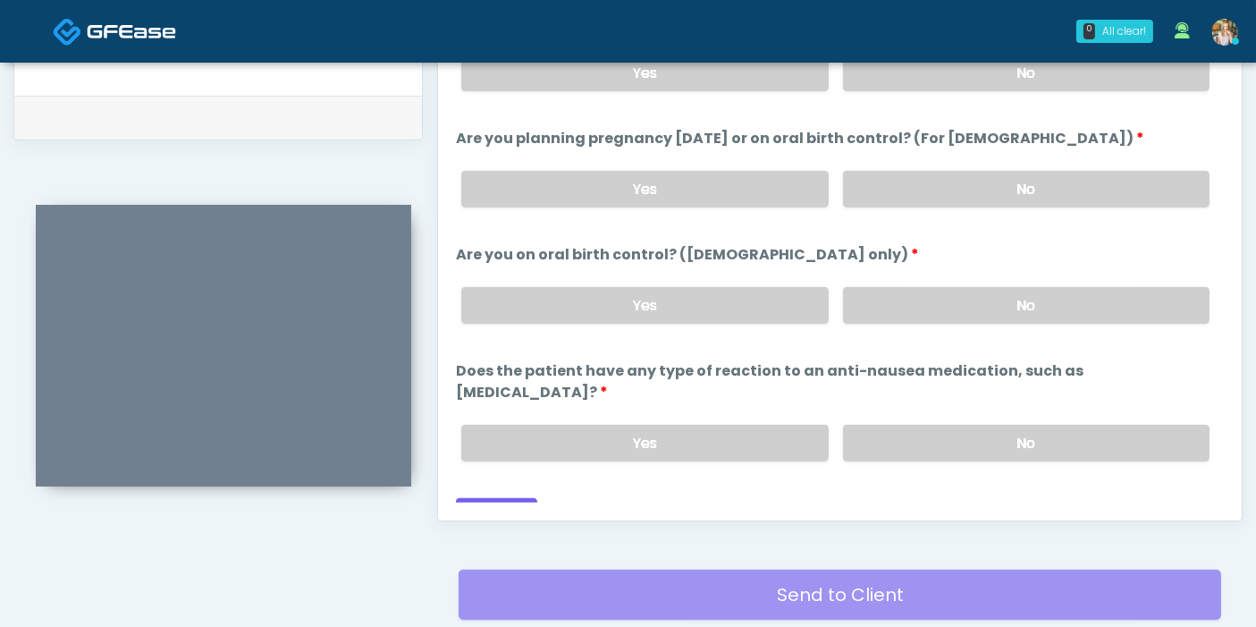
scroll to position [875, 0]
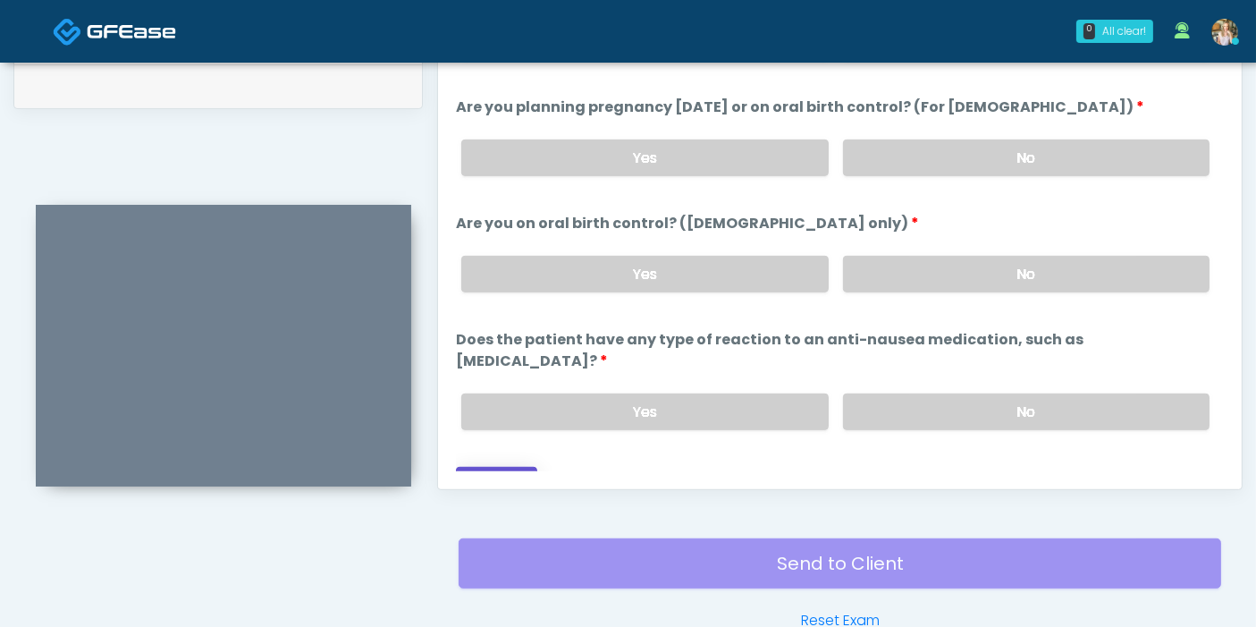
click at [501, 467] on button "Continue" at bounding box center [496, 483] width 81 height 33
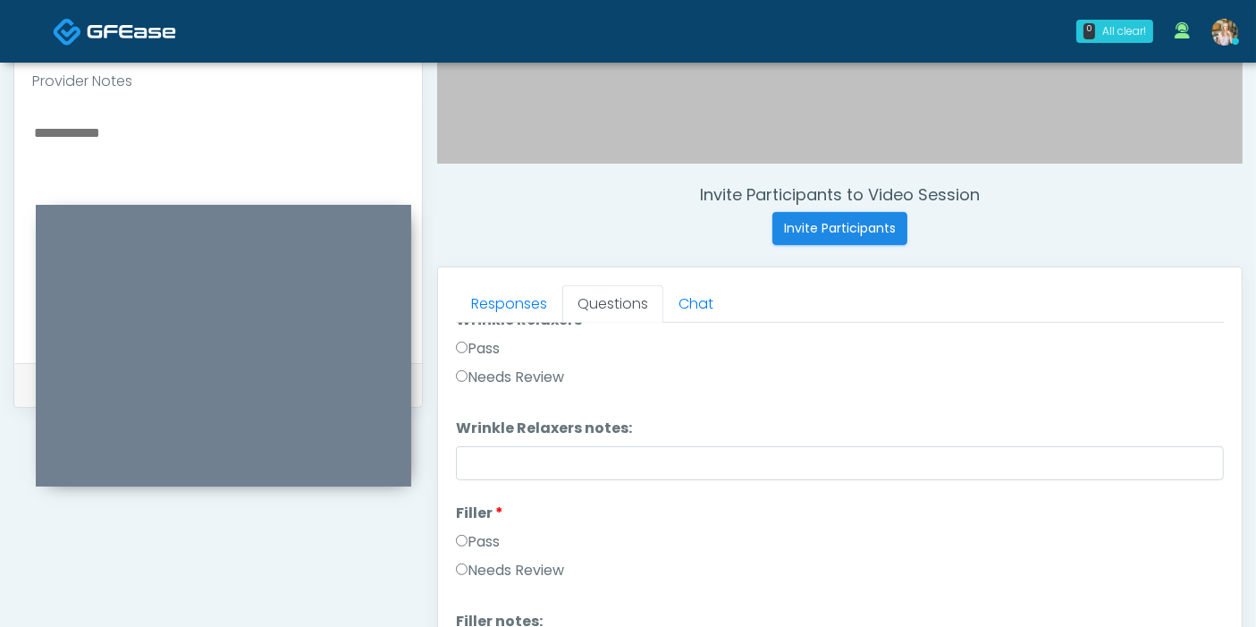
scroll to position [0, 0]
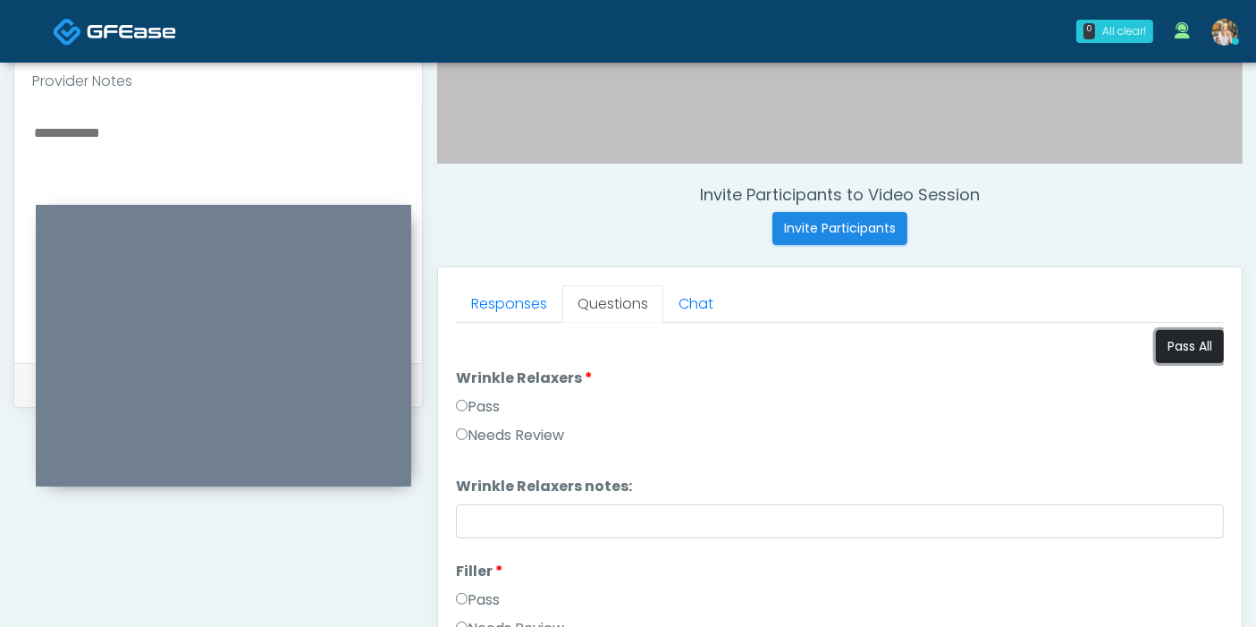
click at [1192, 341] on button "Pass All" at bounding box center [1190, 346] width 68 height 33
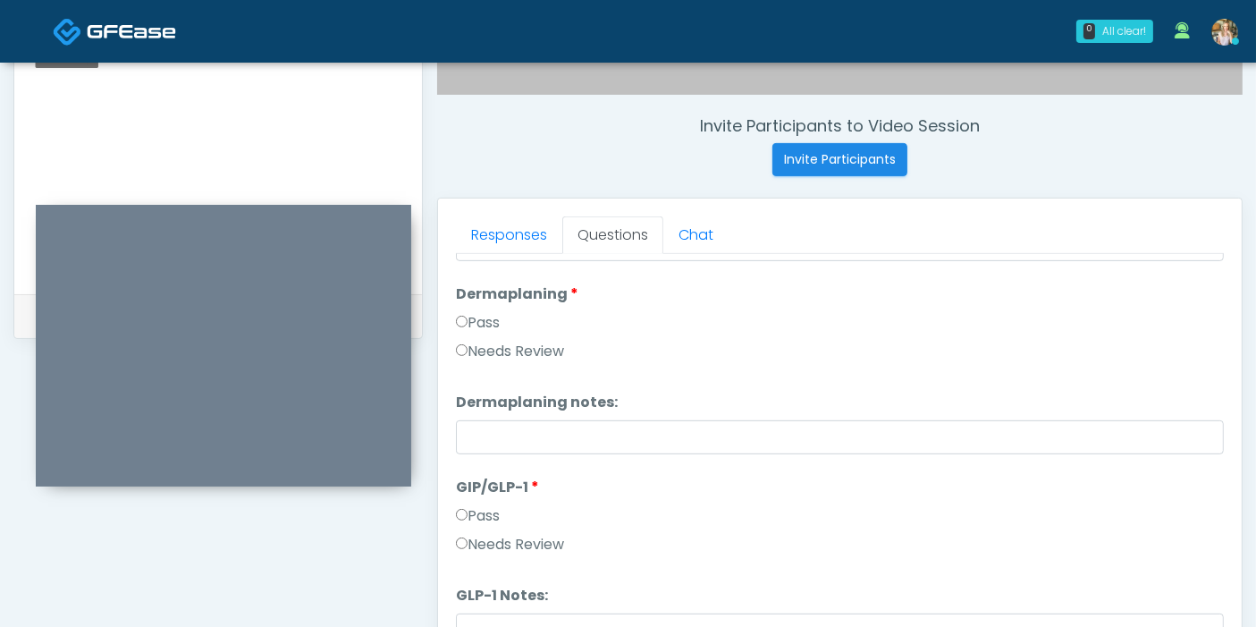
scroll to position [677, 0]
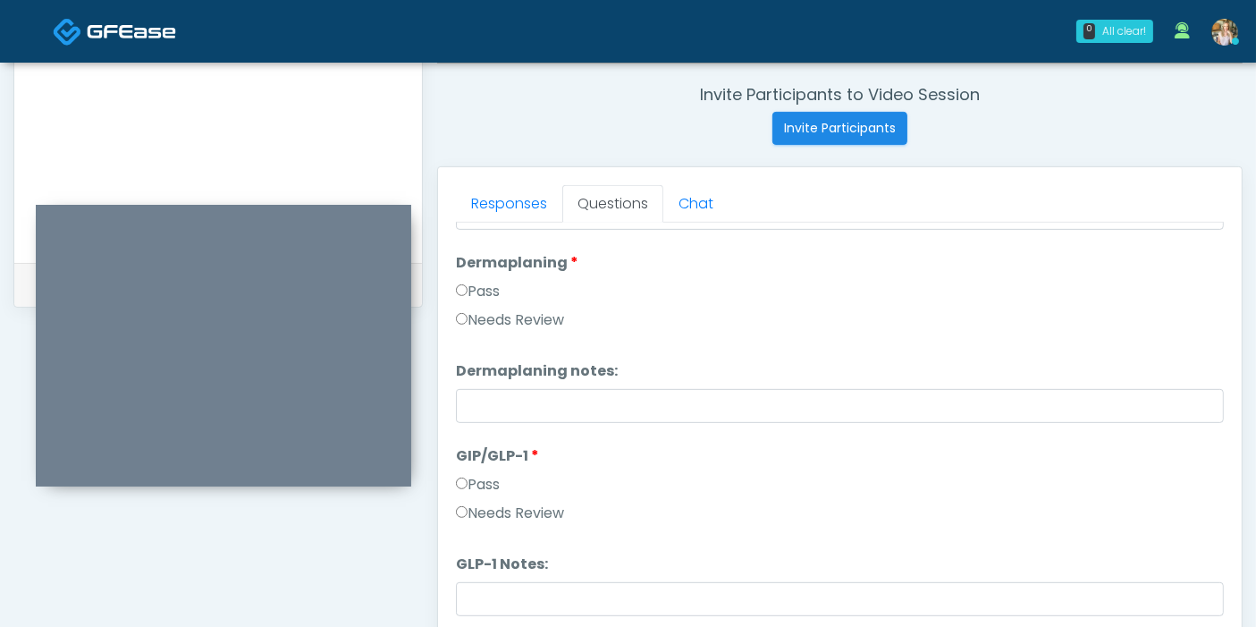
click at [511, 511] on label "Needs Review" at bounding box center [510, 512] width 108 height 21
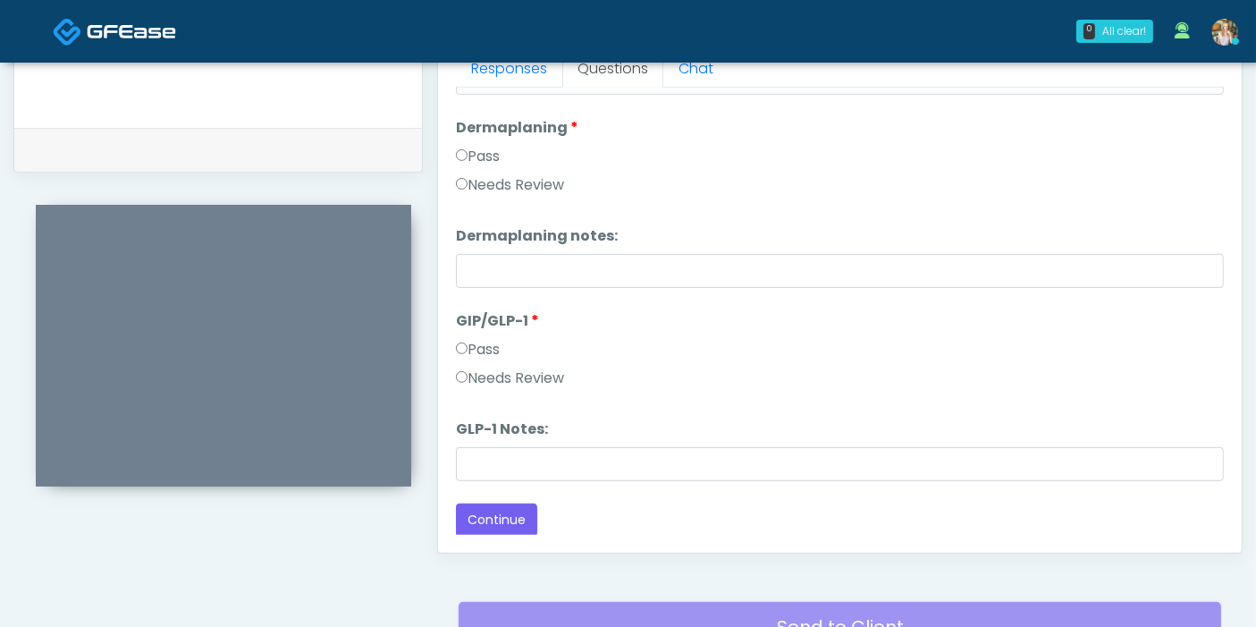
scroll to position [875, 0]
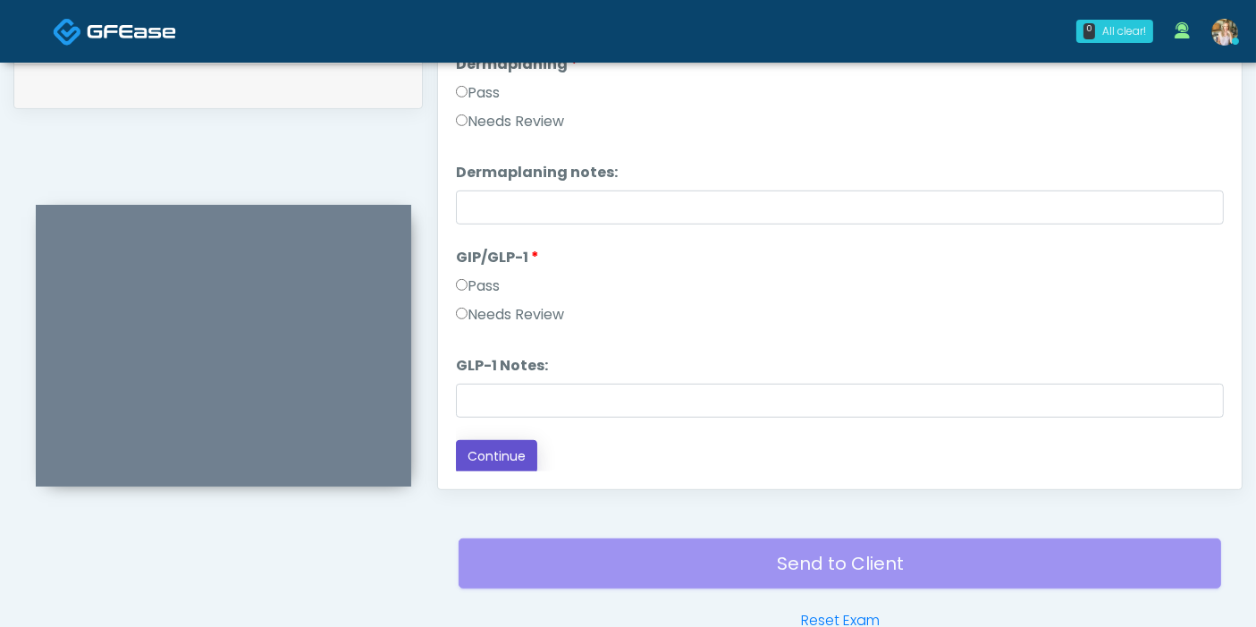
click at [483, 450] on button "Continue" at bounding box center [496, 456] width 81 height 33
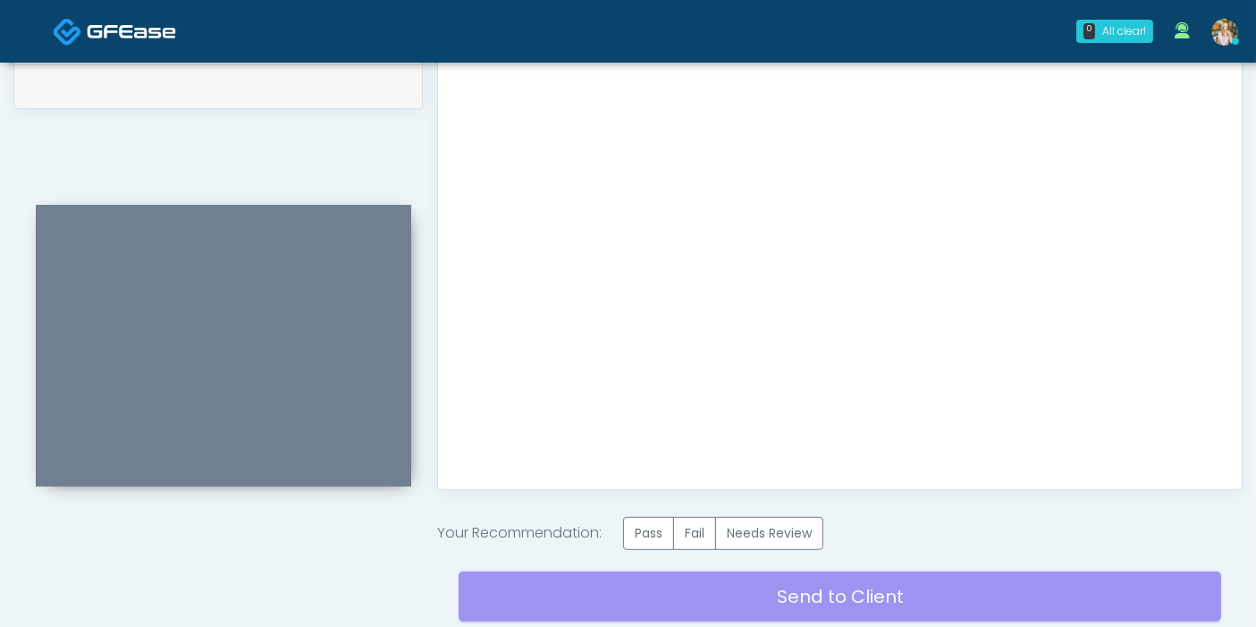
scroll to position [0, 0]
click at [665, 533] on label "Pass" at bounding box center [648, 533] width 51 height 33
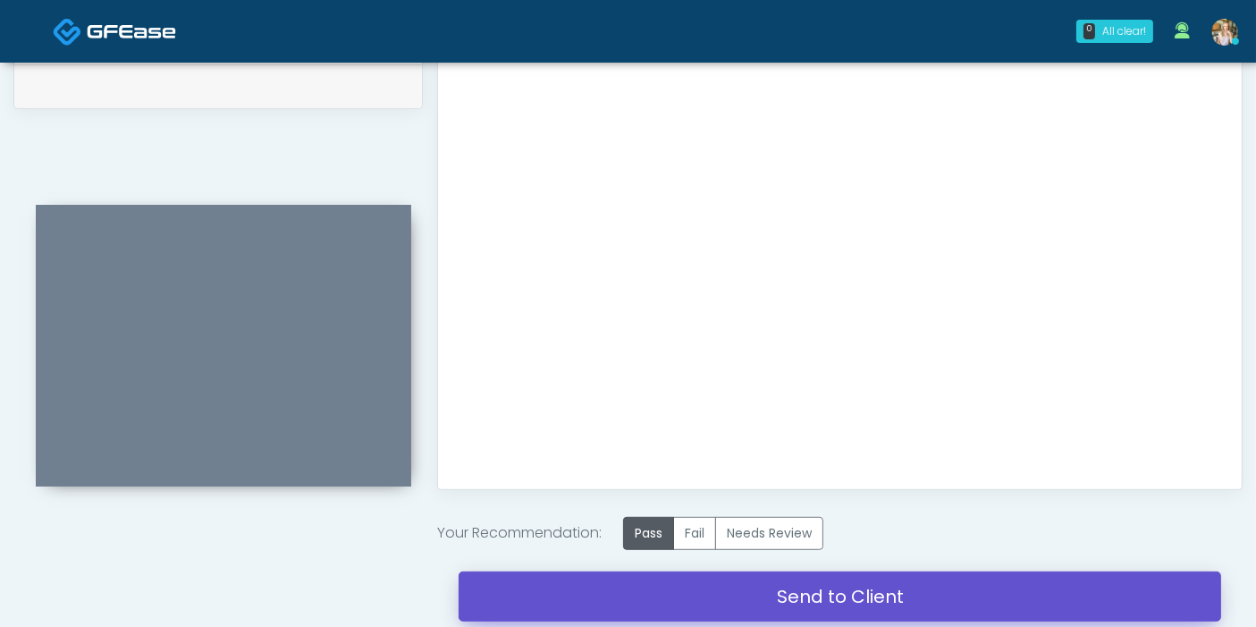
click at [820, 591] on link "Send to Client" at bounding box center [840, 596] width 762 height 50
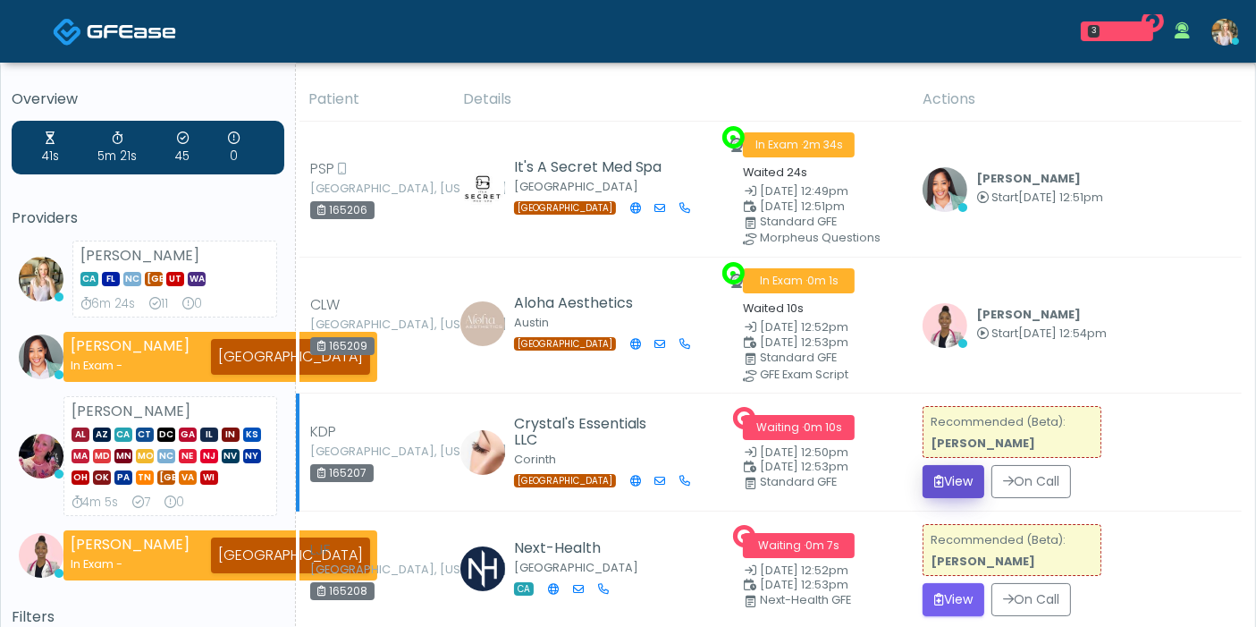
click at [952, 476] on button "View" at bounding box center [953, 481] width 62 height 33
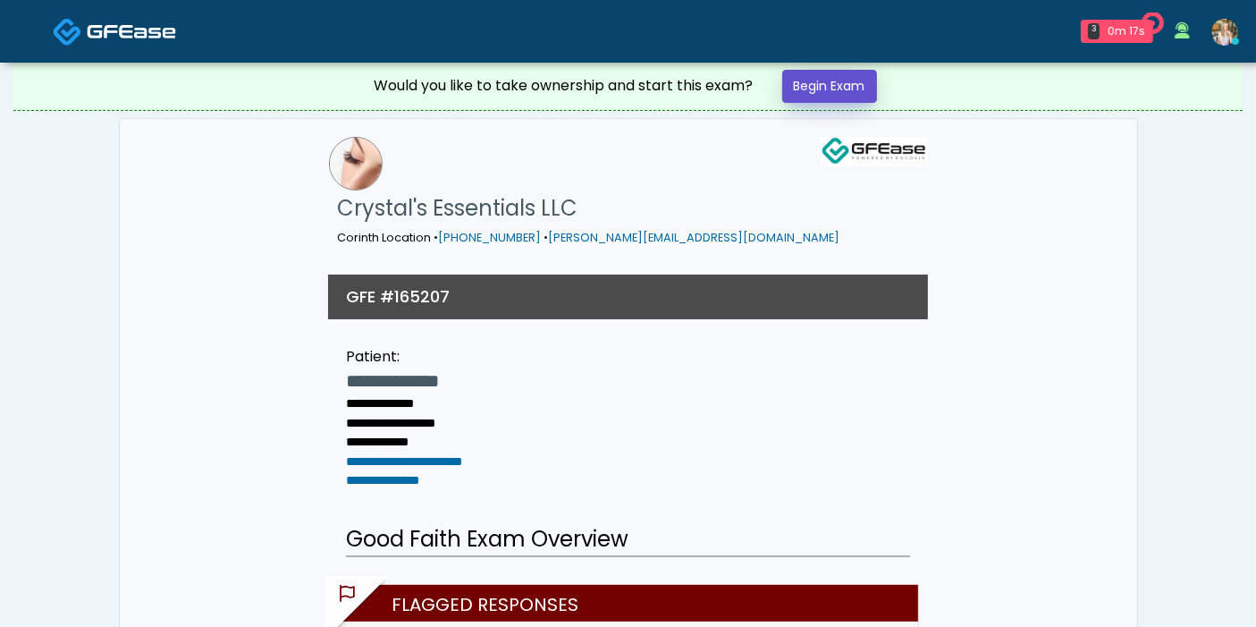
click at [842, 97] on link "Begin Exam" at bounding box center [829, 86] width 95 height 33
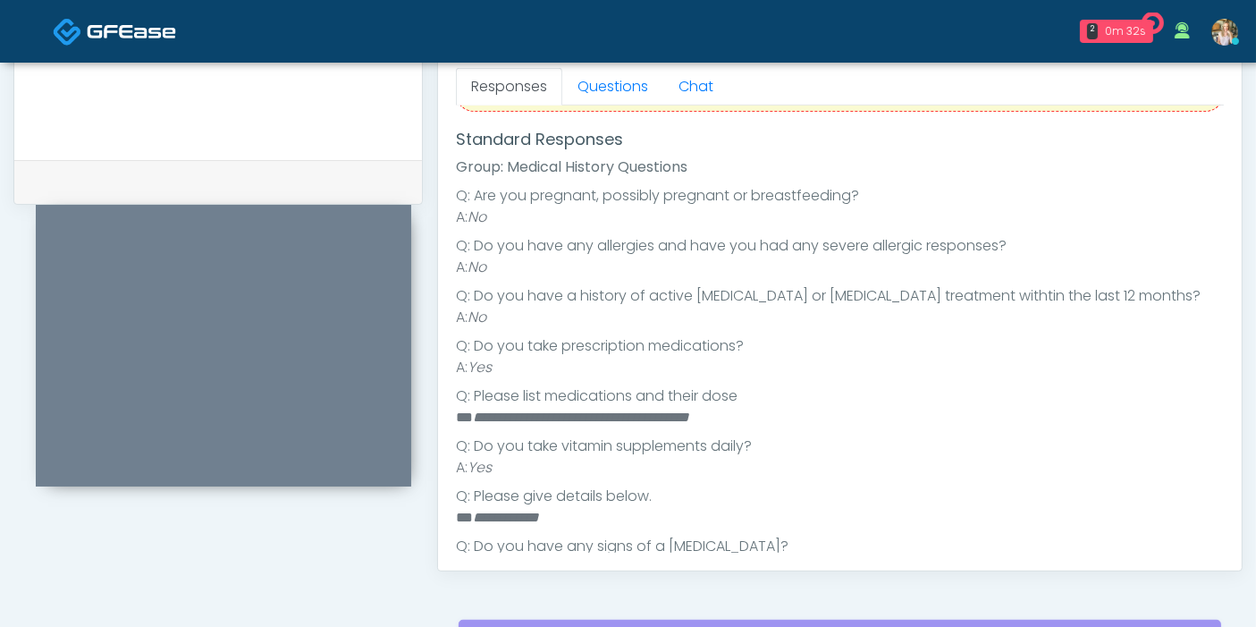
scroll to position [109, 0]
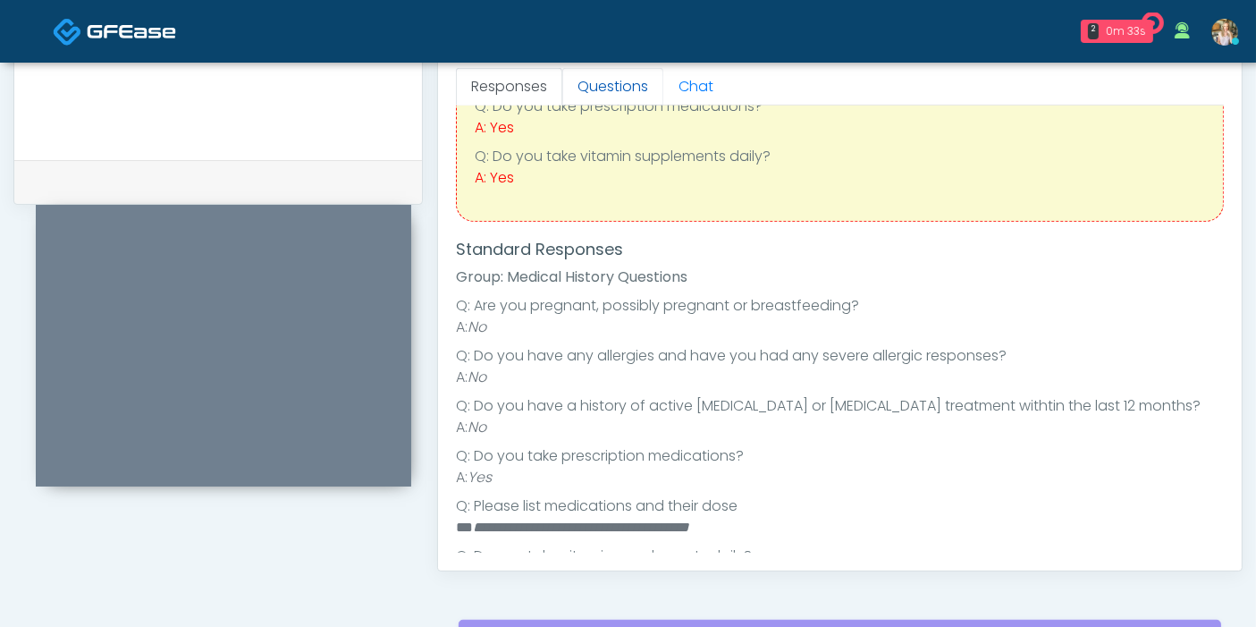
click at [594, 88] on link "Questions" at bounding box center [612, 87] width 101 height 38
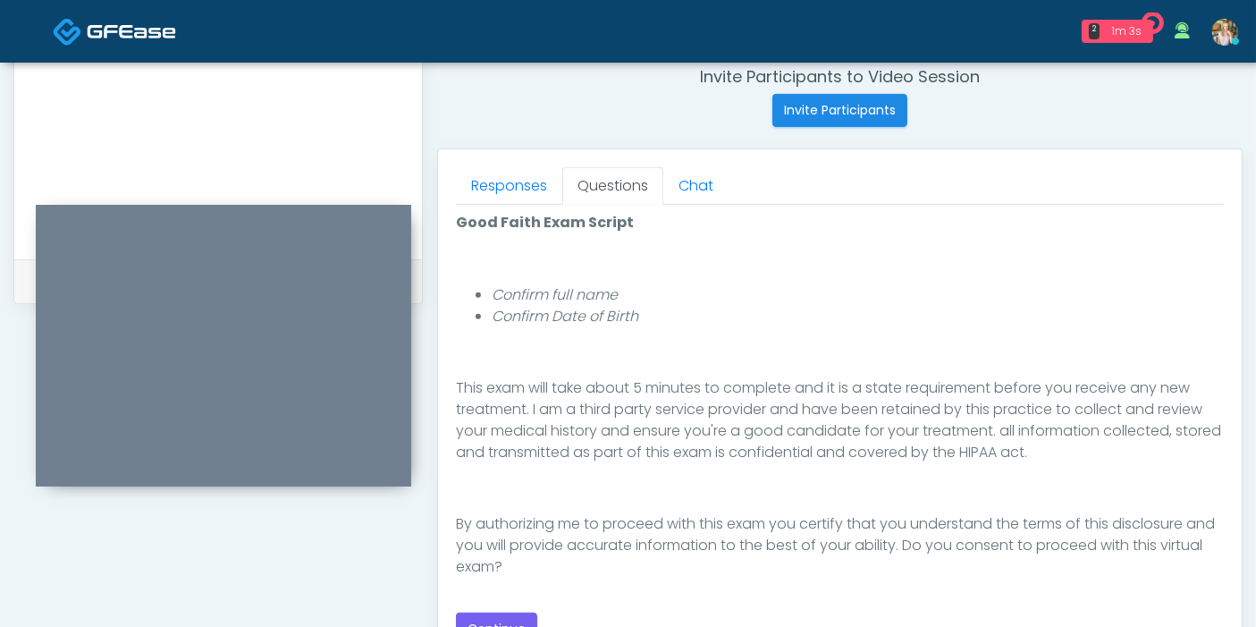
scroll to position [794, 0]
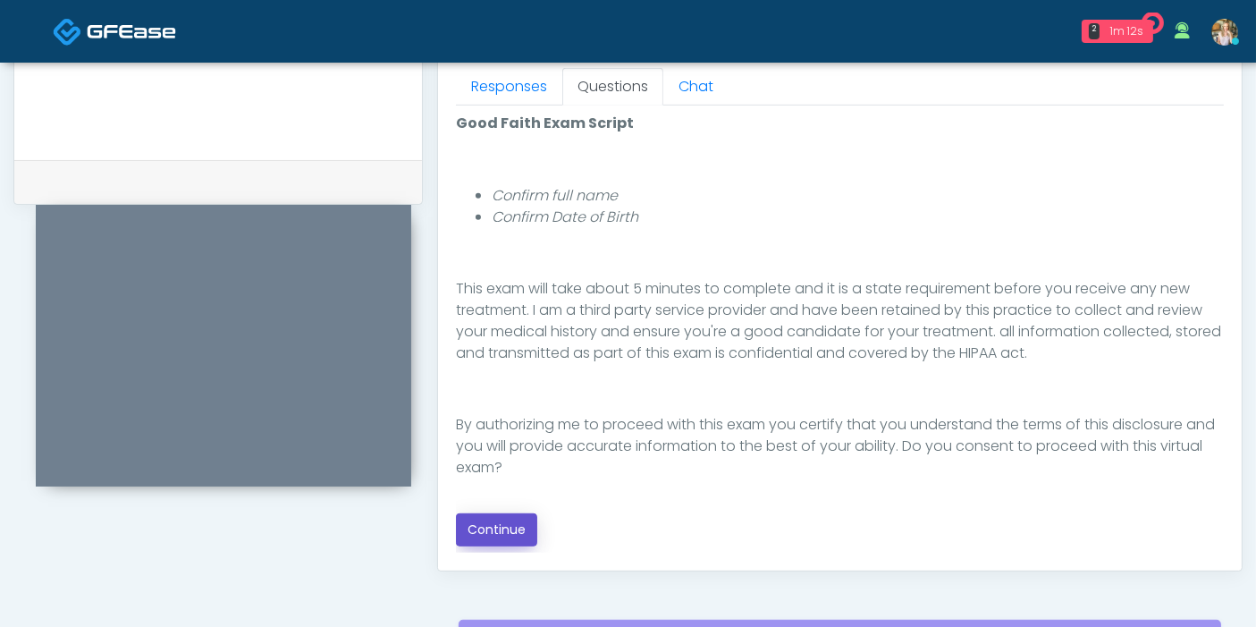
click at [489, 525] on button "Continue" at bounding box center [496, 529] width 81 height 33
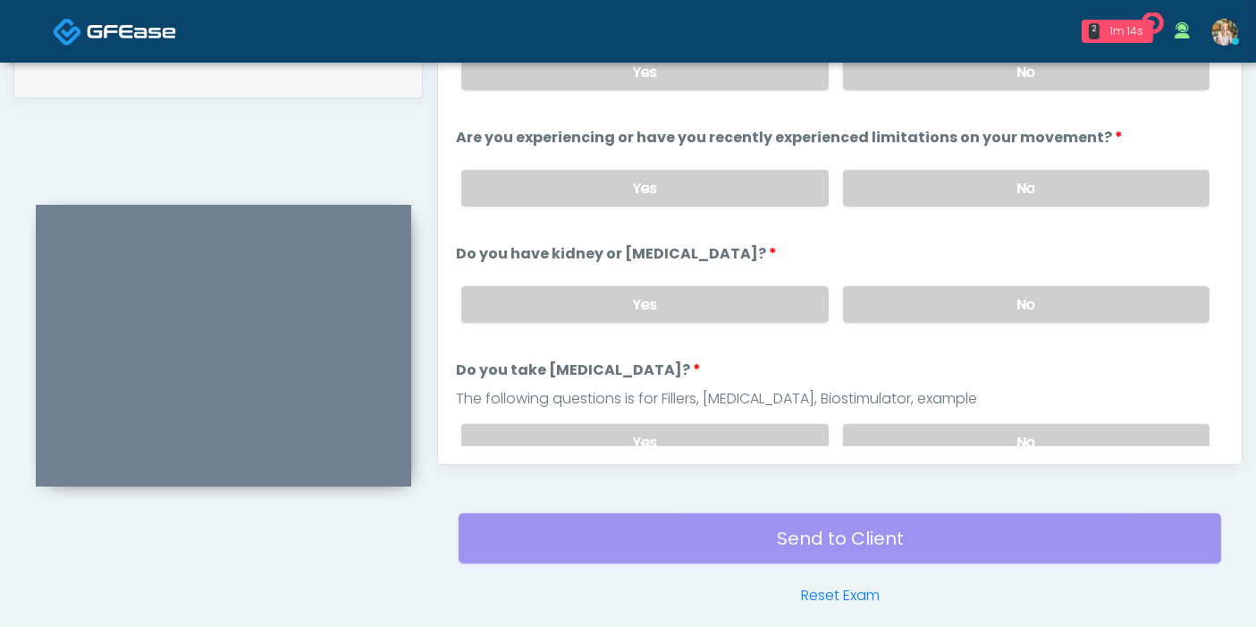
scroll to position [776, 0]
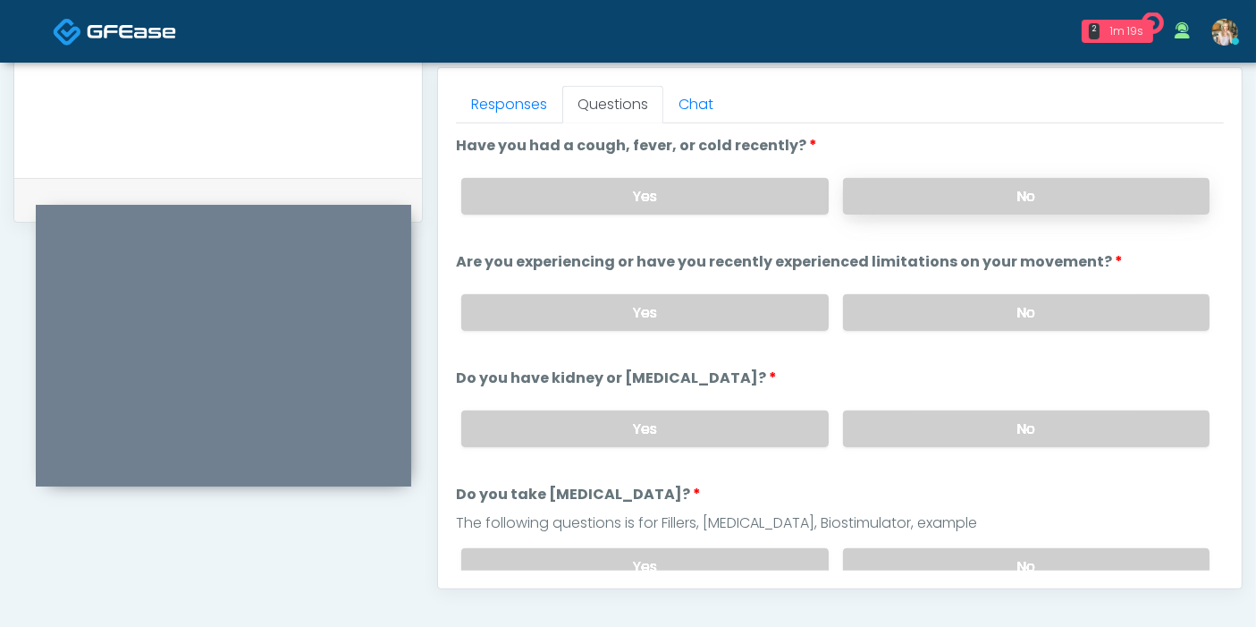
click at [1001, 201] on label "No" at bounding box center [1026, 196] width 366 height 37
click at [1017, 320] on label "No" at bounding box center [1026, 312] width 366 height 37
click at [1017, 433] on label "No" at bounding box center [1026, 428] width 366 height 37
click at [1032, 552] on label "No" at bounding box center [1026, 566] width 366 height 37
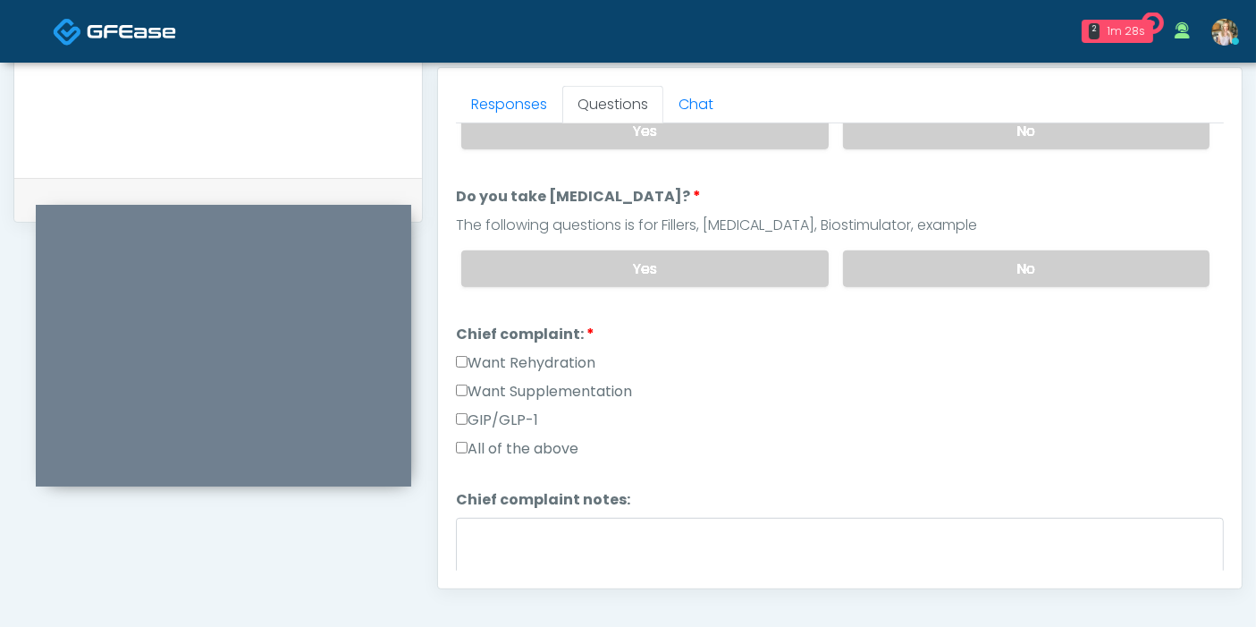
scroll to position [397, 0]
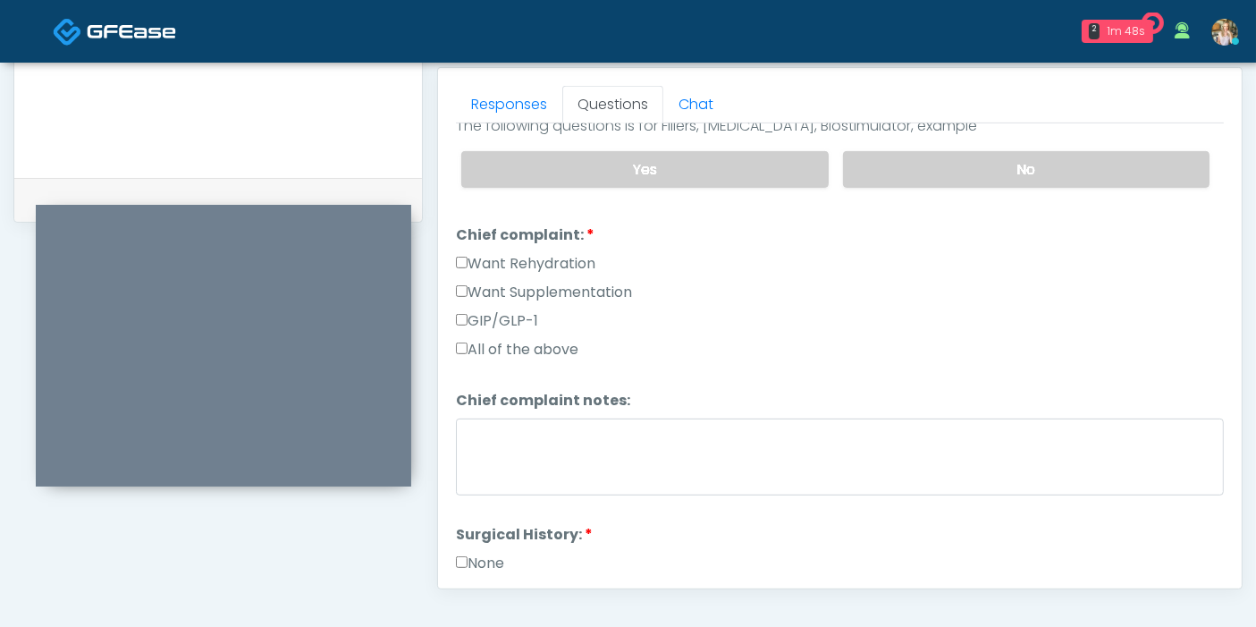
click at [505, 315] on label "GIP/GLP-1" at bounding box center [497, 320] width 82 height 21
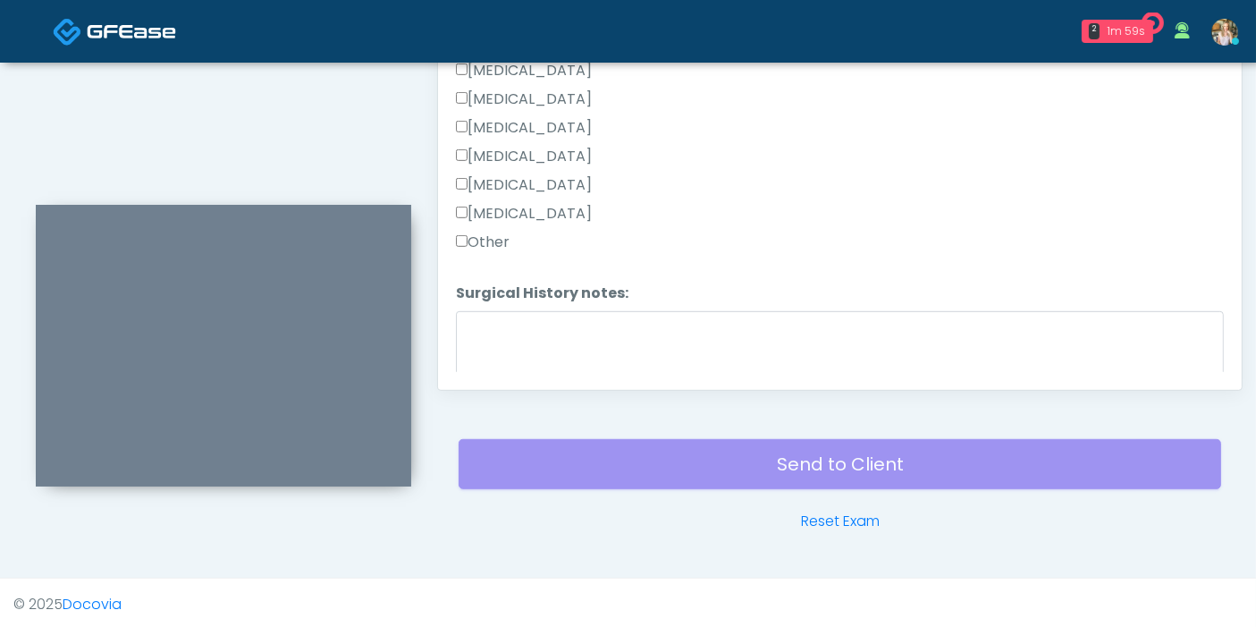
scroll to position [894, 0]
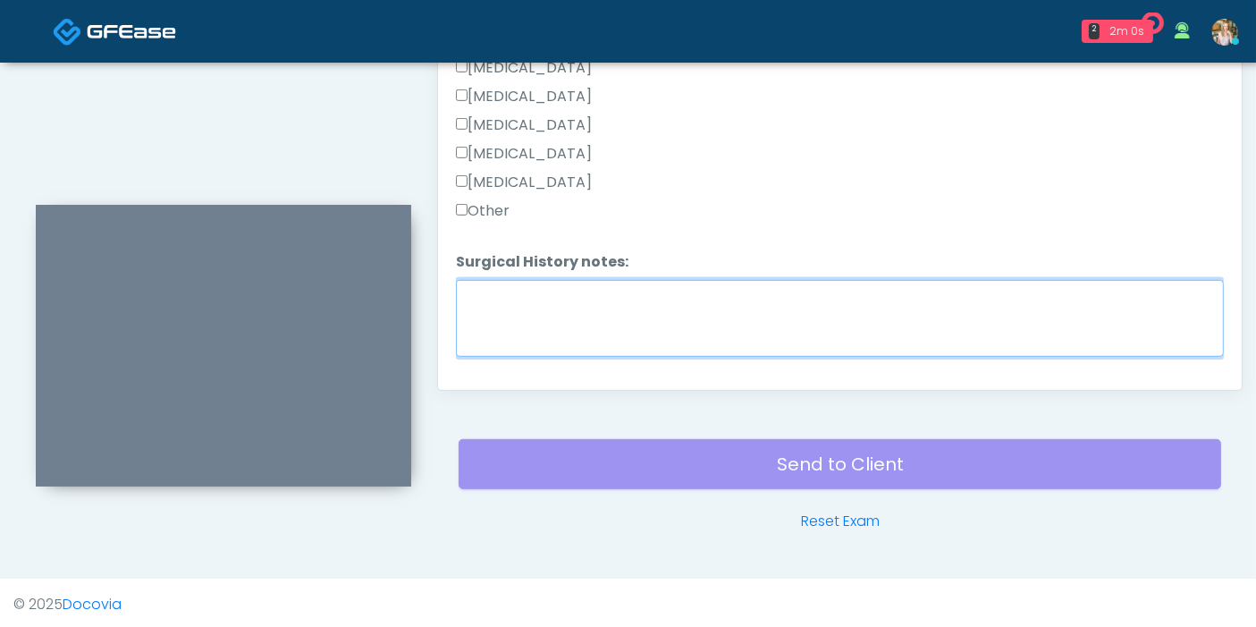
click at [596, 310] on textarea "Surgical History notes:" at bounding box center [840, 318] width 768 height 77
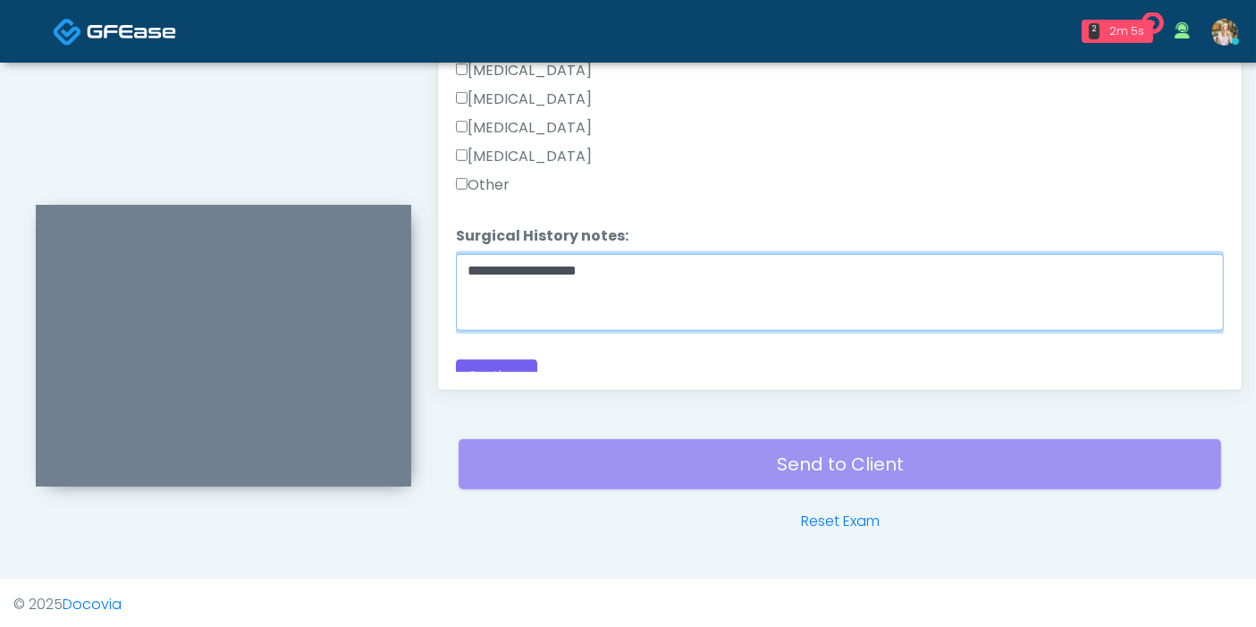
scroll to position [934, 0]
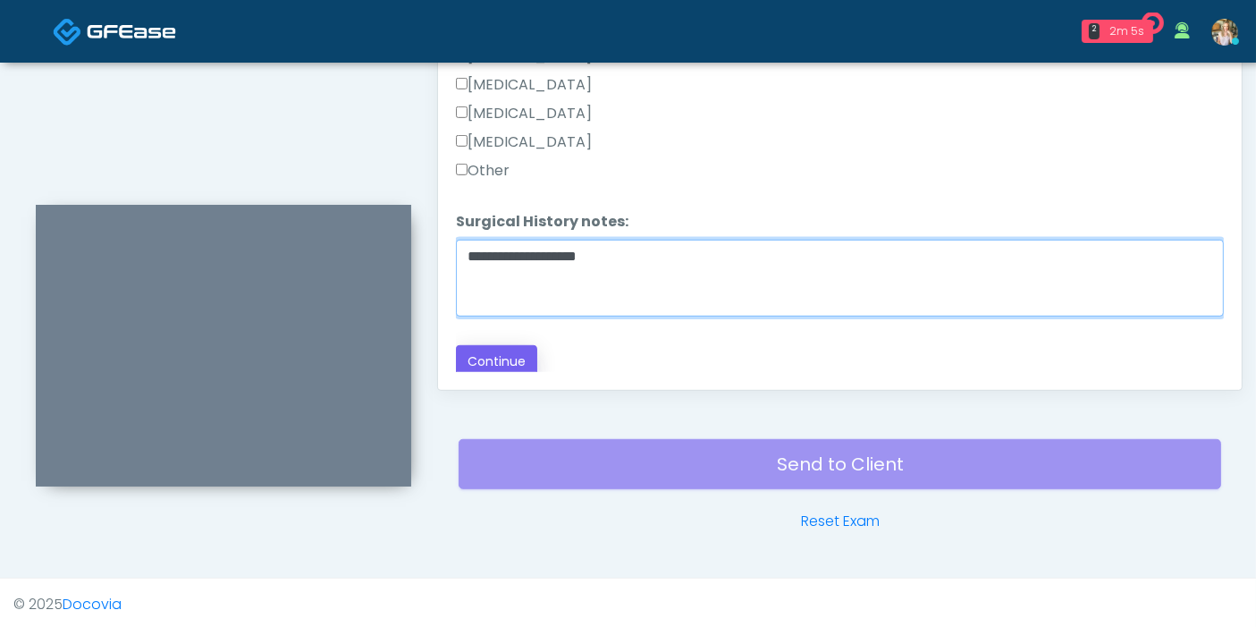
type textarea "**********"
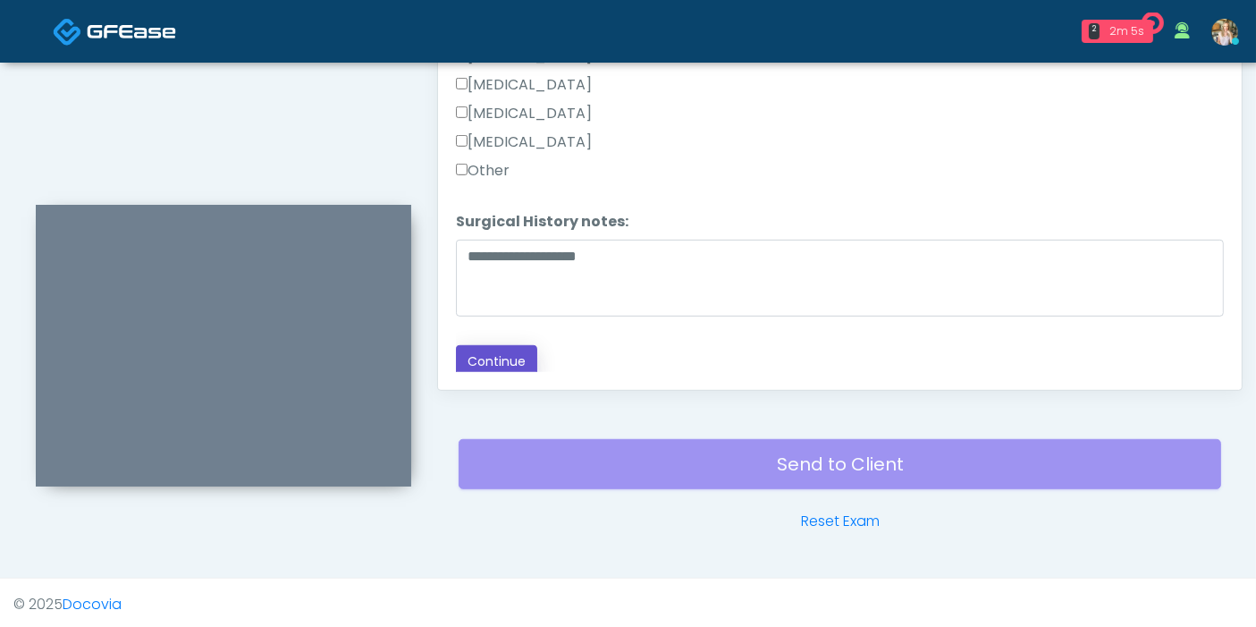
click at [503, 349] on button "Continue" at bounding box center [496, 361] width 81 height 33
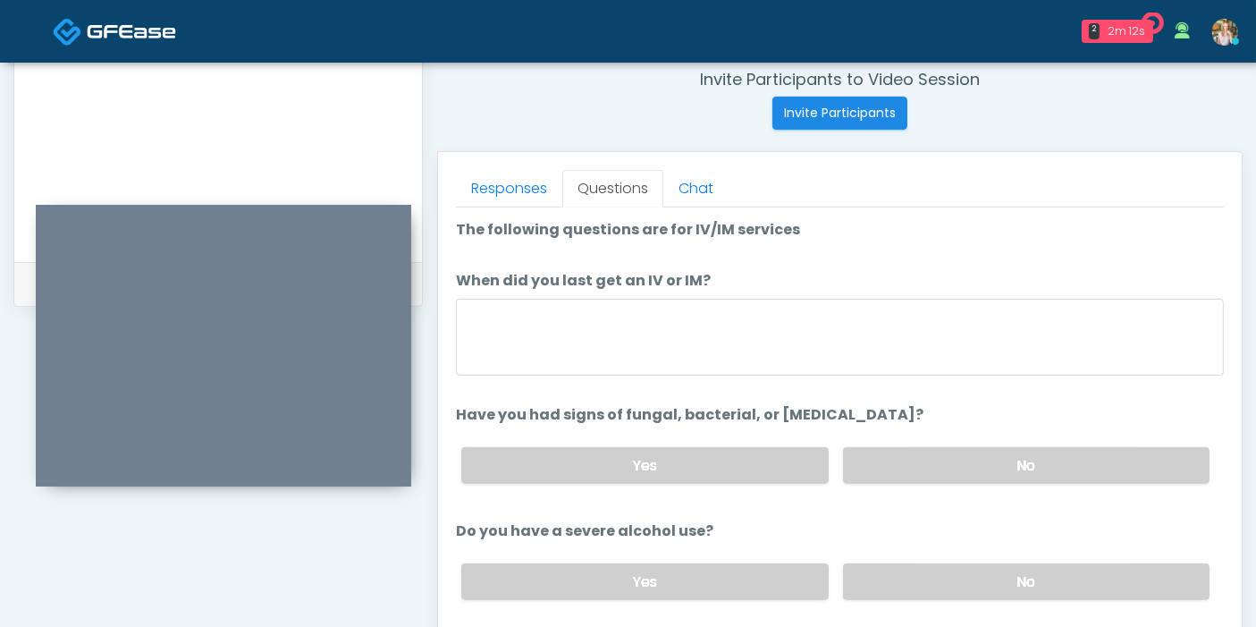
scroll to position [677, 0]
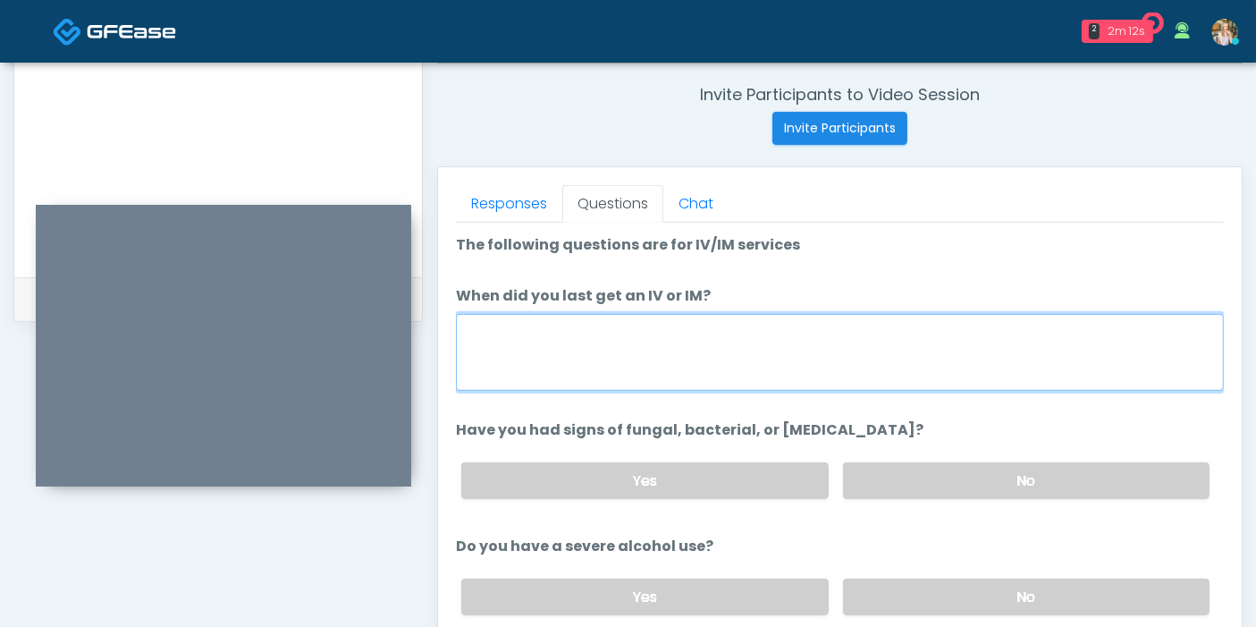
click at [903, 343] on textarea "When did you last get an IV or IM?" at bounding box center [840, 352] width 768 height 77
type textarea "**********"
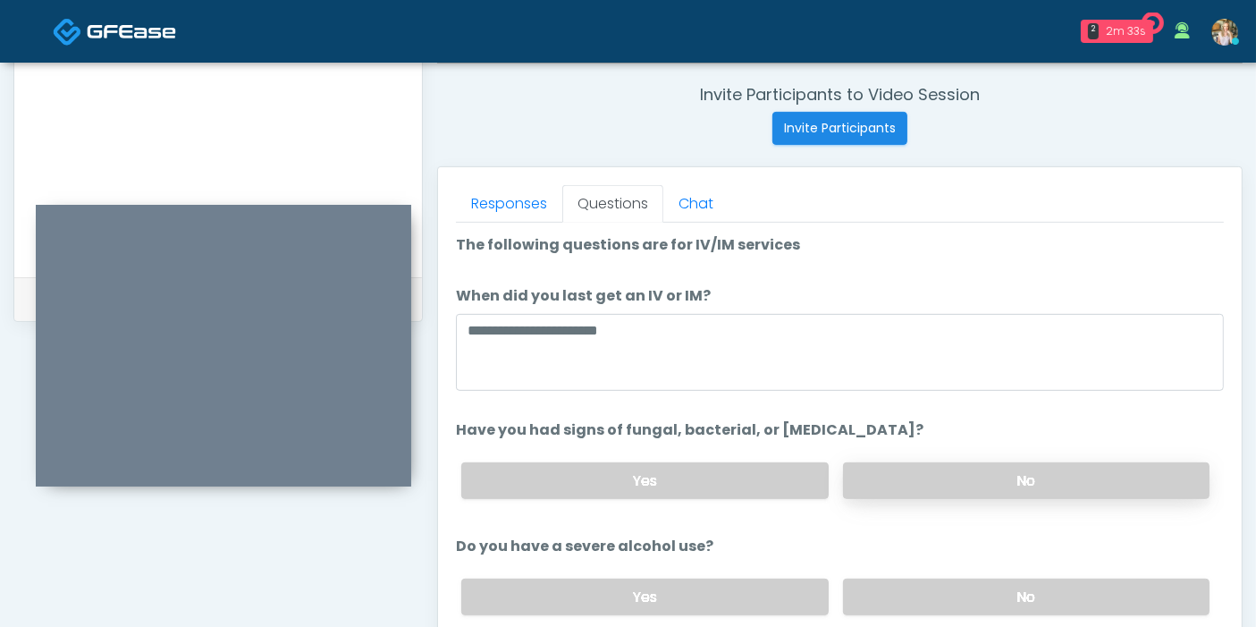
click at [930, 474] on label "No" at bounding box center [1026, 480] width 366 height 37
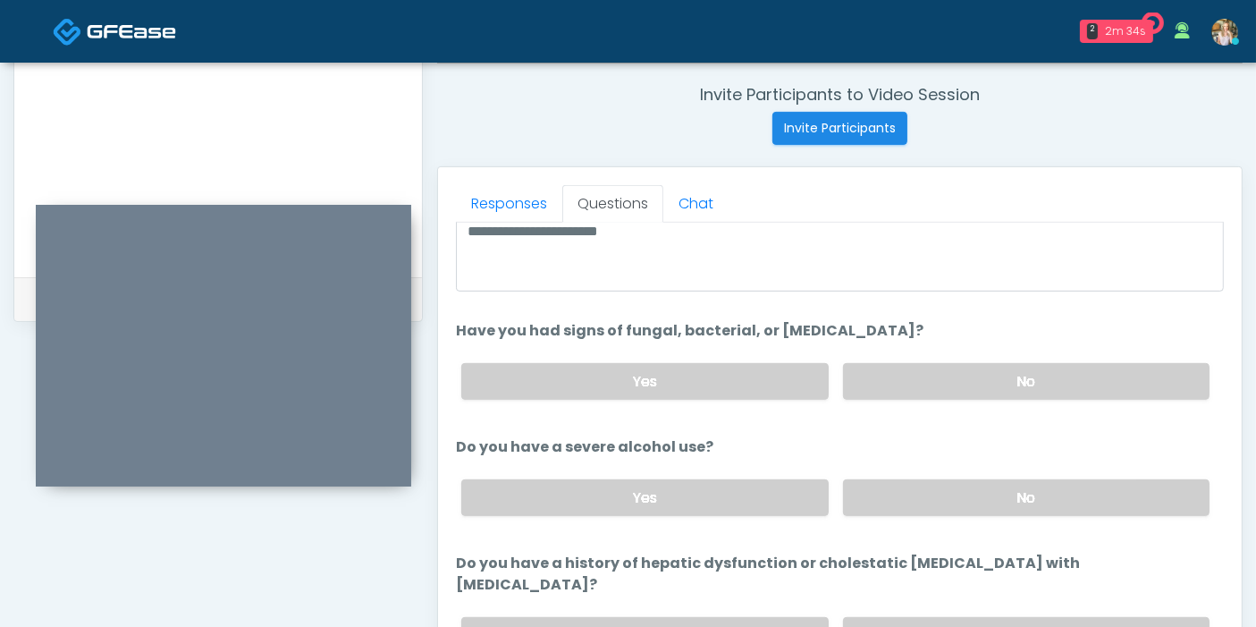
scroll to position [198, 0]
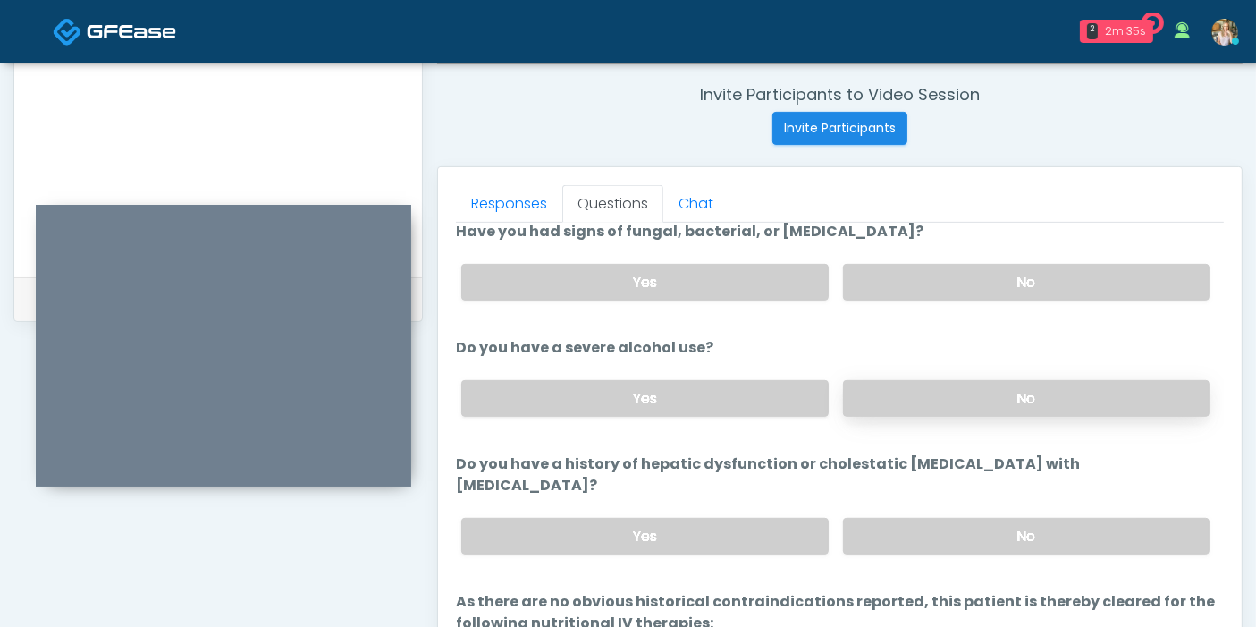
click at [948, 402] on label "No" at bounding box center [1026, 398] width 366 height 37
click at [962, 518] on label "No" at bounding box center [1026, 536] width 366 height 37
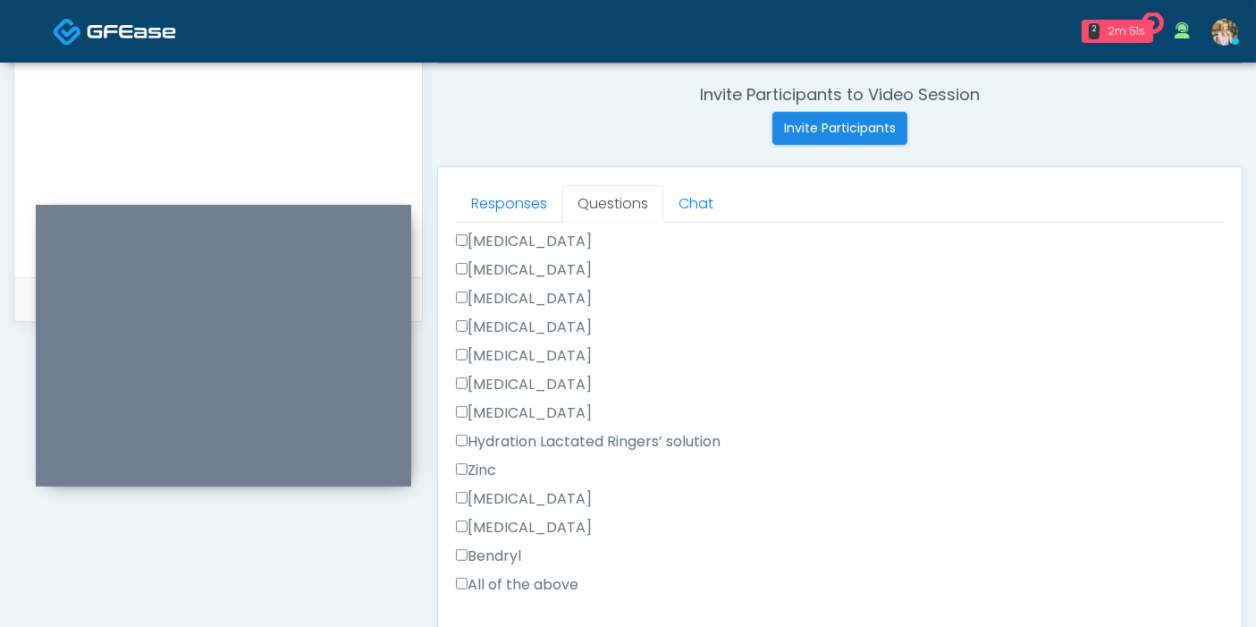
scroll to position [794, 0]
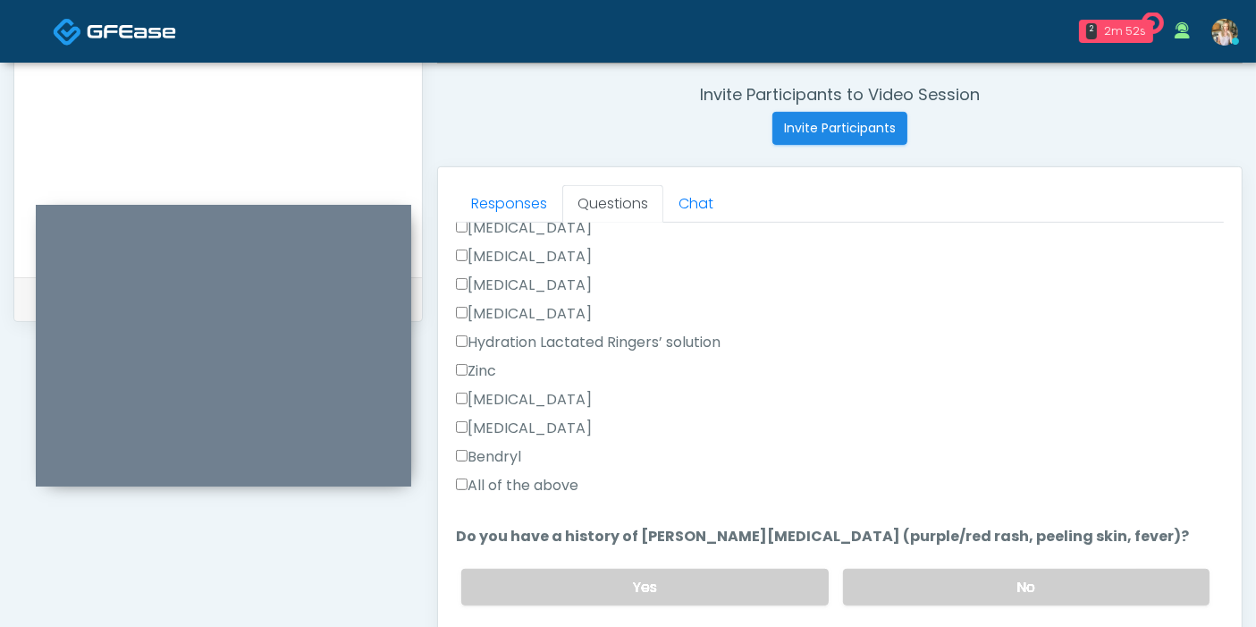
click at [490, 475] on label "All of the above" at bounding box center [517, 485] width 122 height 21
click at [535, 198] on link "Responses" at bounding box center [509, 204] width 106 height 38
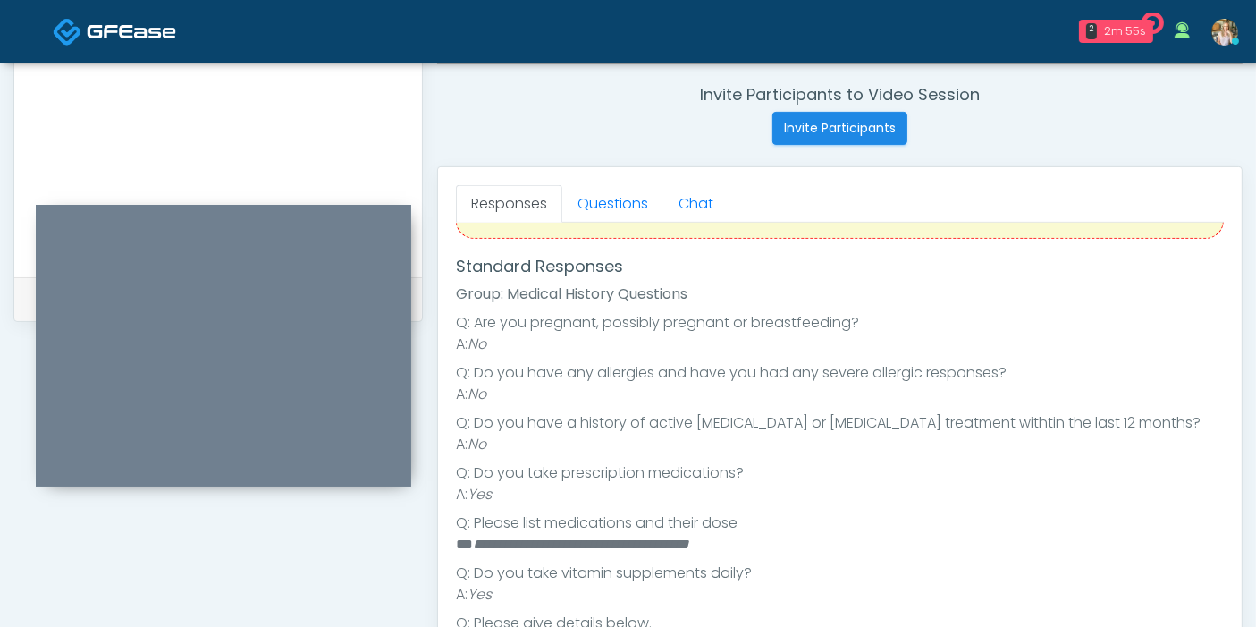
scroll to position [308, 0]
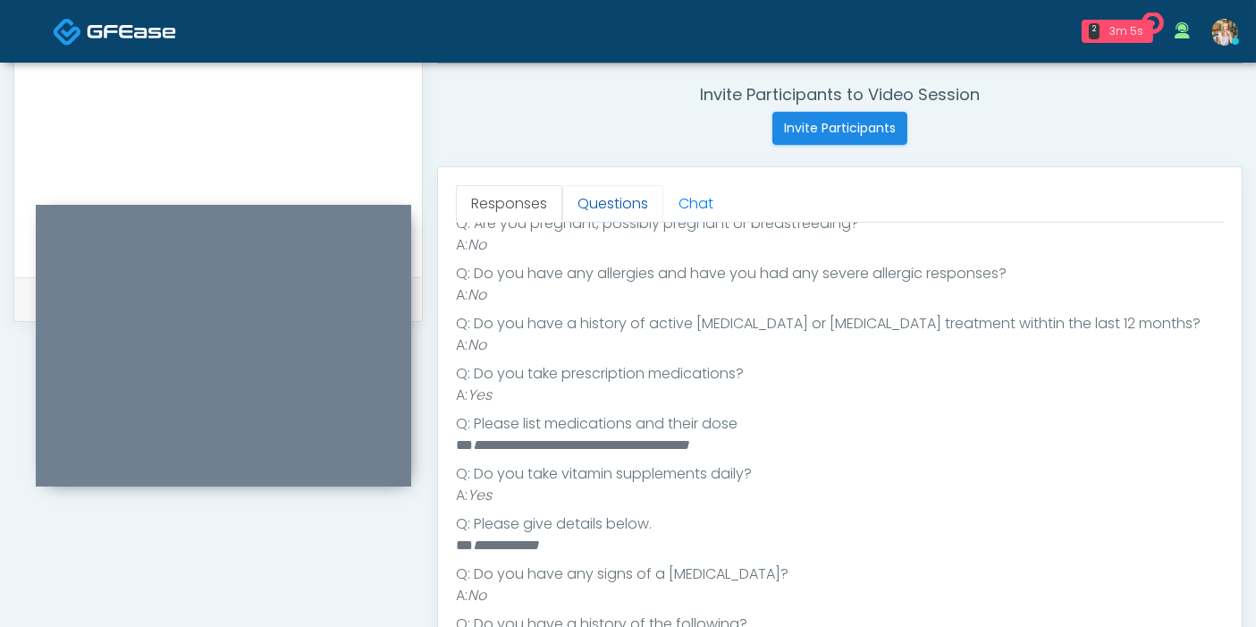
click at [603, 206] on link "Questions" at bounding box center [612, 204] width 101 height 38
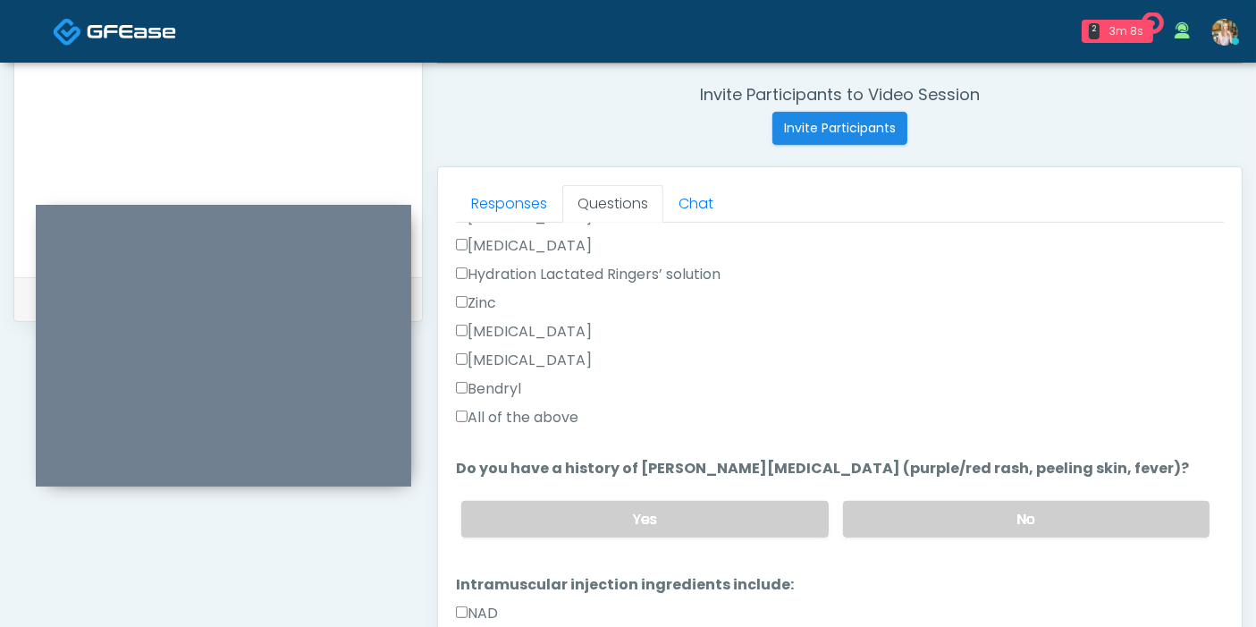
scroll to position [904, 0]
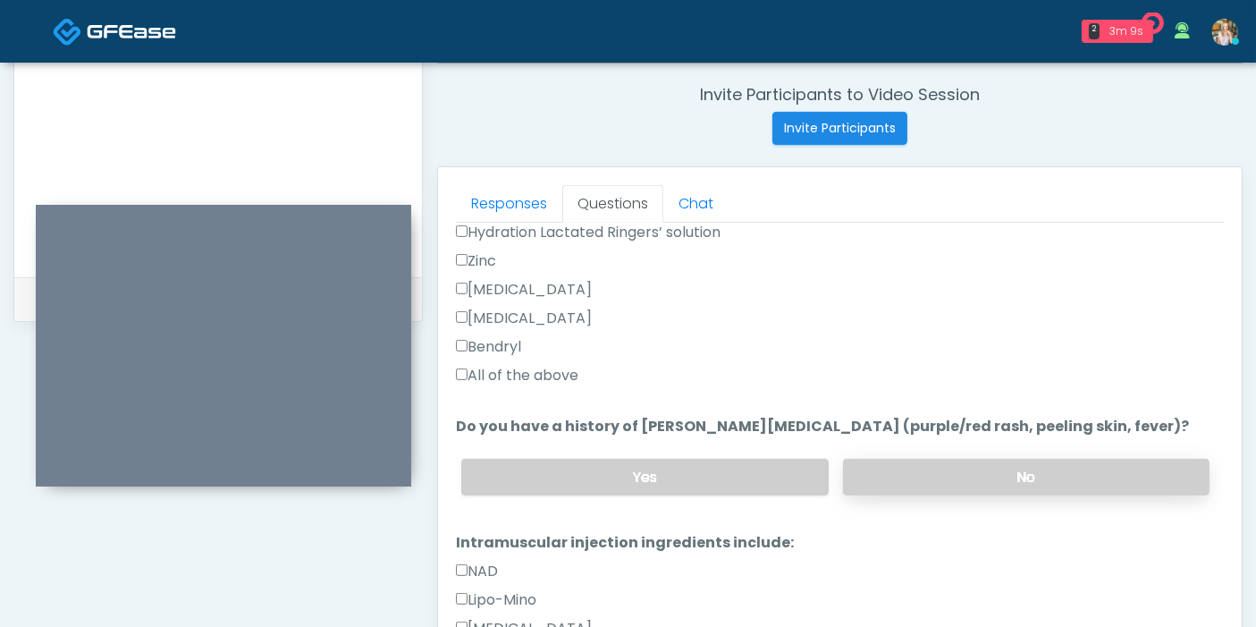
click at [952, 459] on label "No" at bounding box center [1026, 477] width 366 height 37
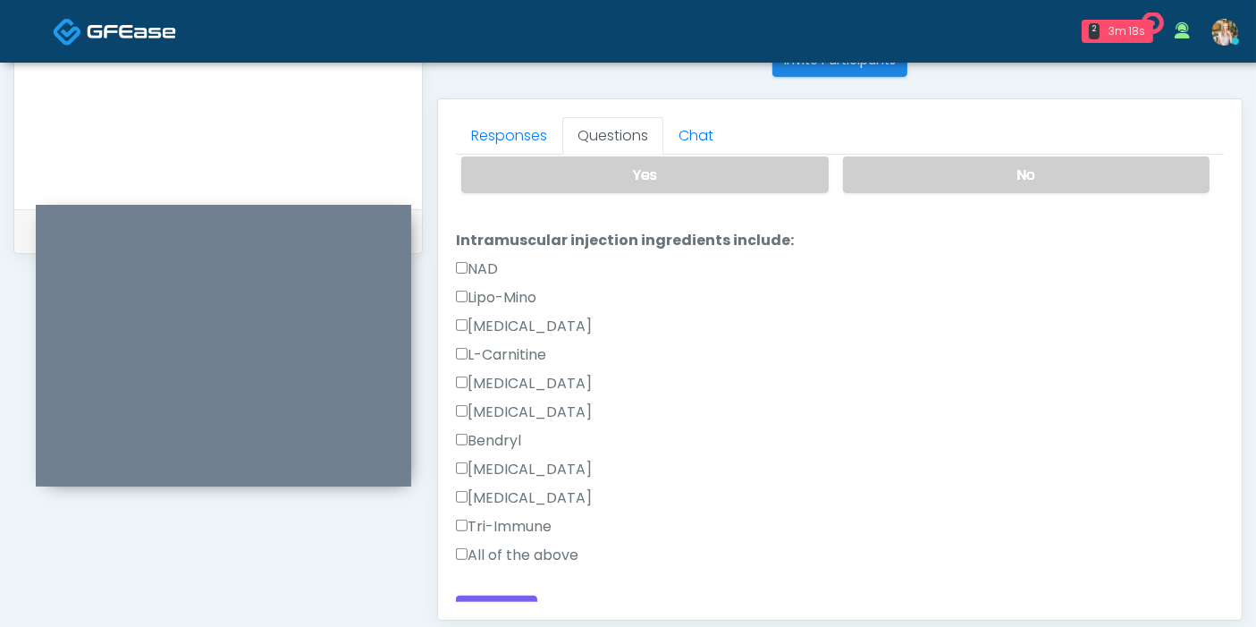
scroll to position [776, 0]
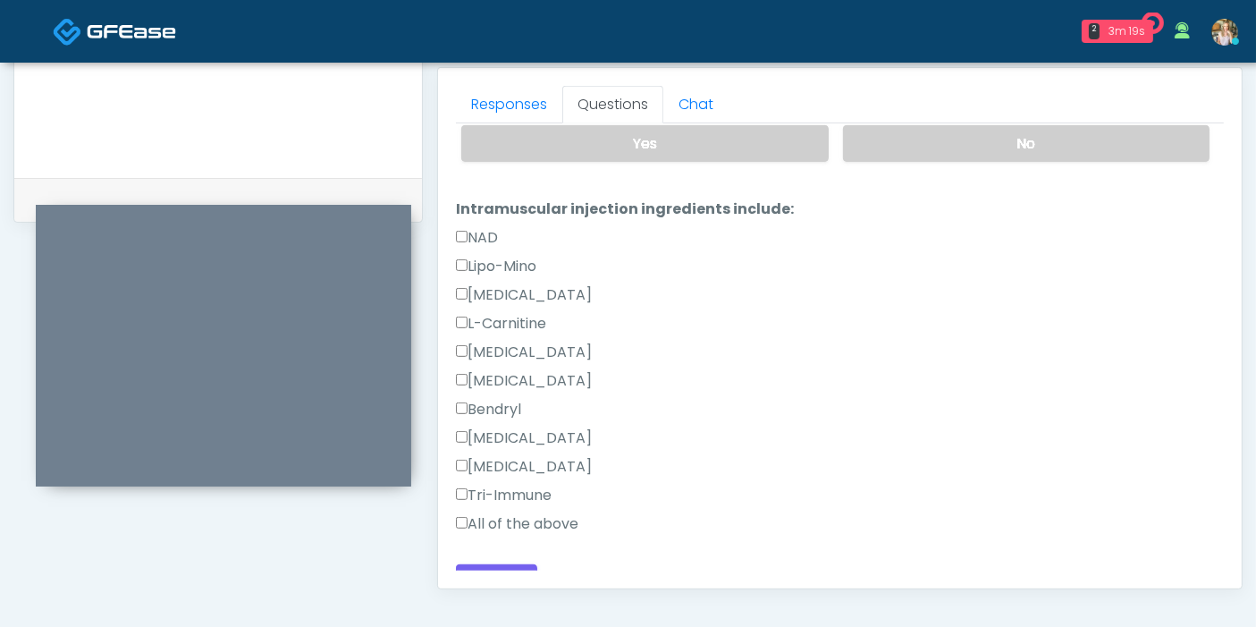
click at [514, 513] on label "All of the above" at bounding box center [517, 523] width 122 height 21
click at [500, 564] on button "Continue" at bounding box center [496, 580] width 81 height 33
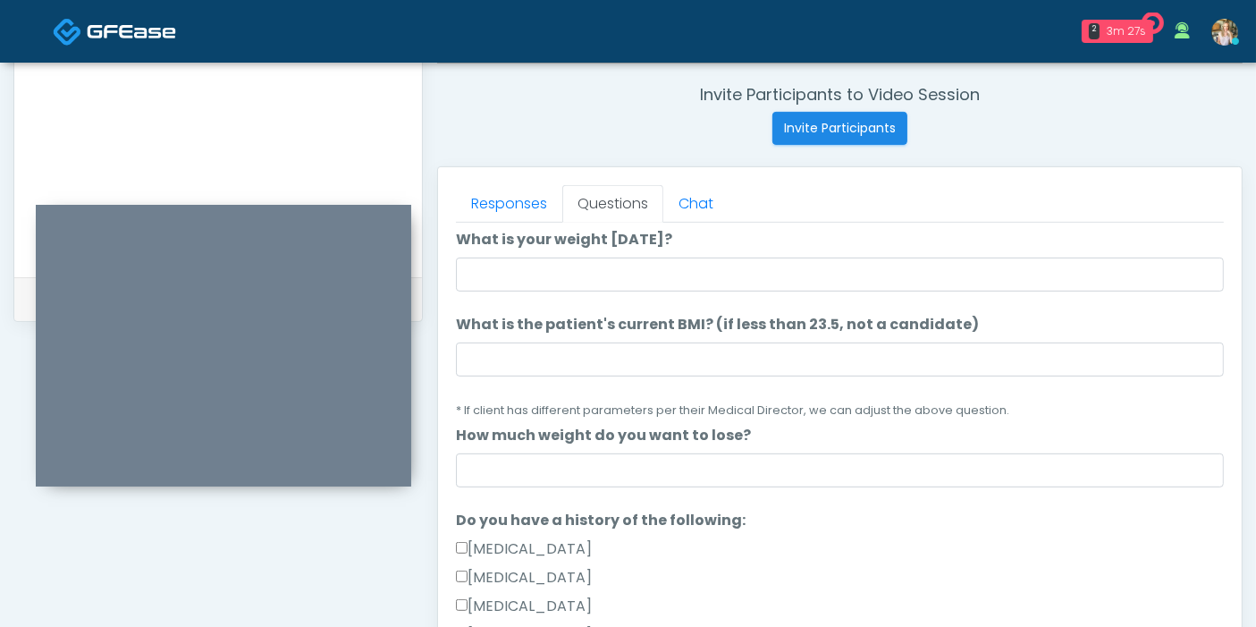
scroll to position [0, 0]
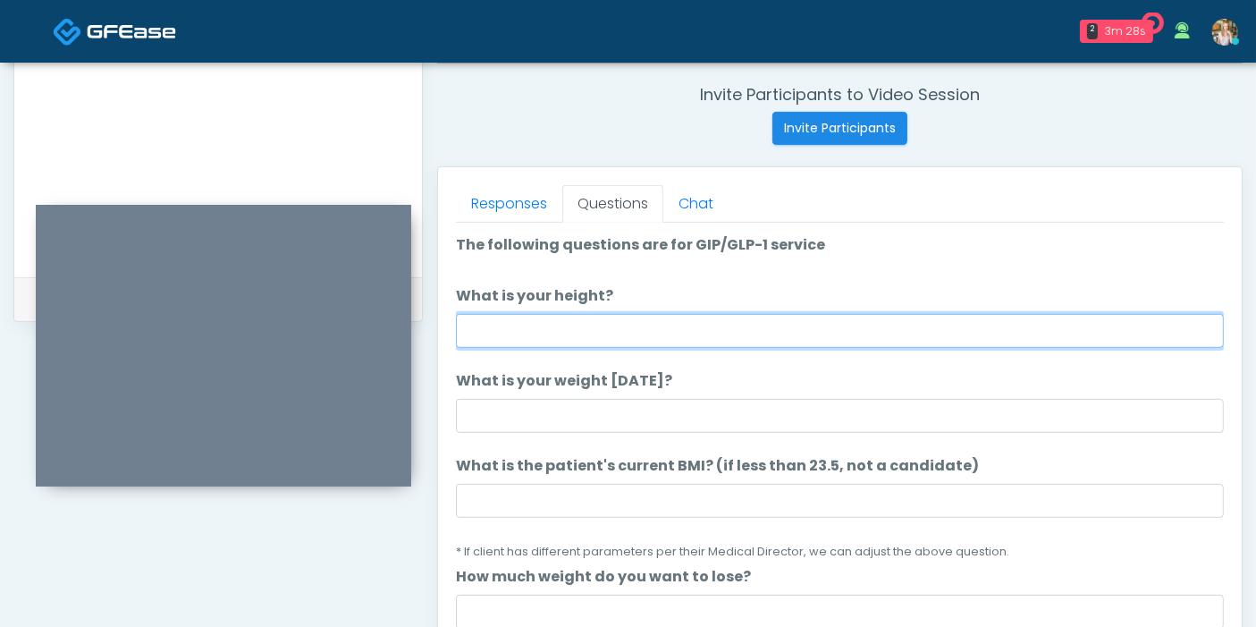
click at [684, 333] on input "What is your height?" at bounding box center [840, 331] width 768 height 34
click at [788, 337] on input "What is your height?" at bounding box center [840, 331] width 768 height 34
type input "***"
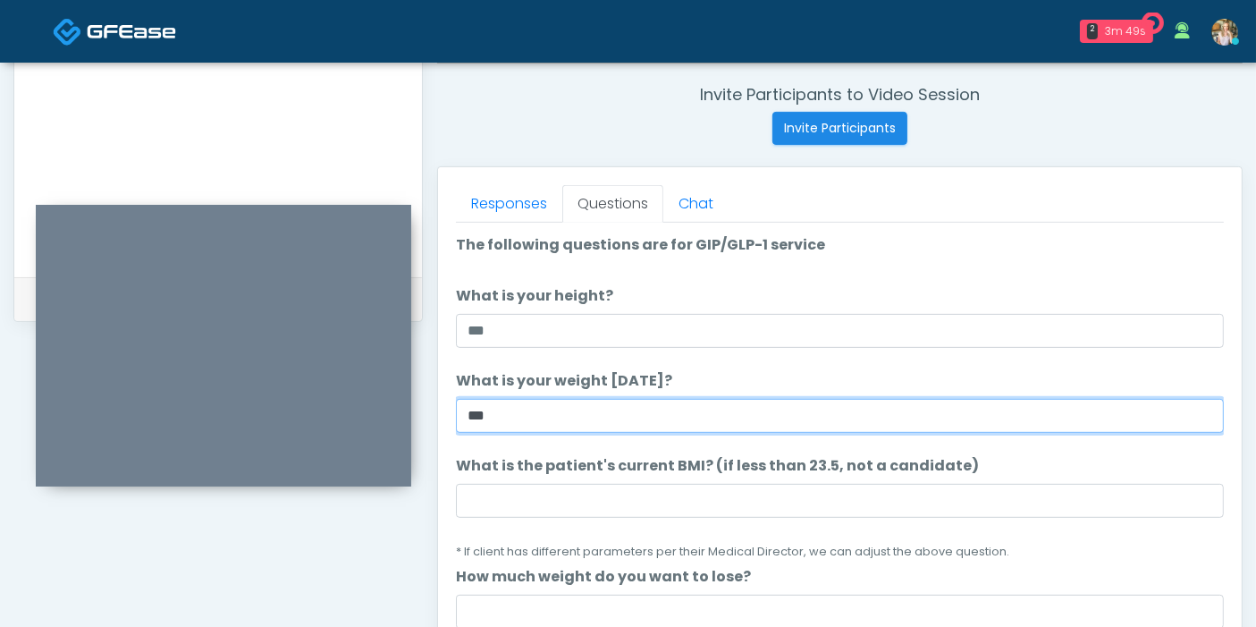
type input "***"
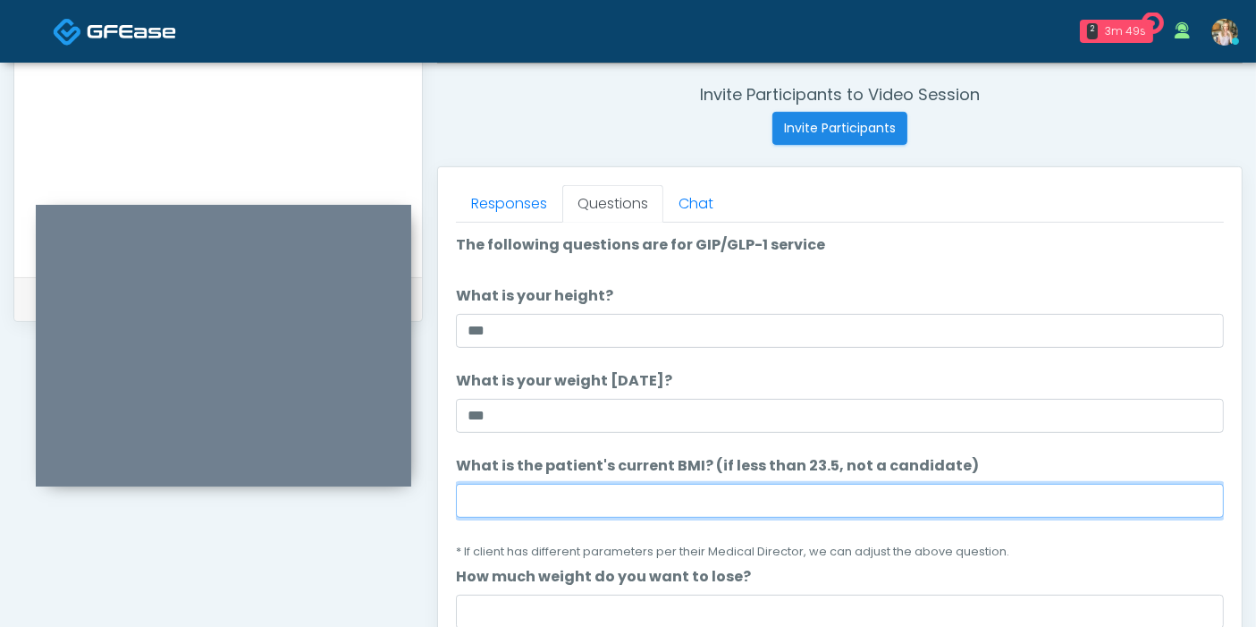
click at [697, 501] on input "What is the patient's current BMI? (if less than 23.5, not a candidate)" at bounding box center [840, 501] width 768 height 34
click at [677, 498] on input "What is the patient's current BMI? (if less than 23.5, not a candidate)" at bounding box center [840, 501] width 768 height 34
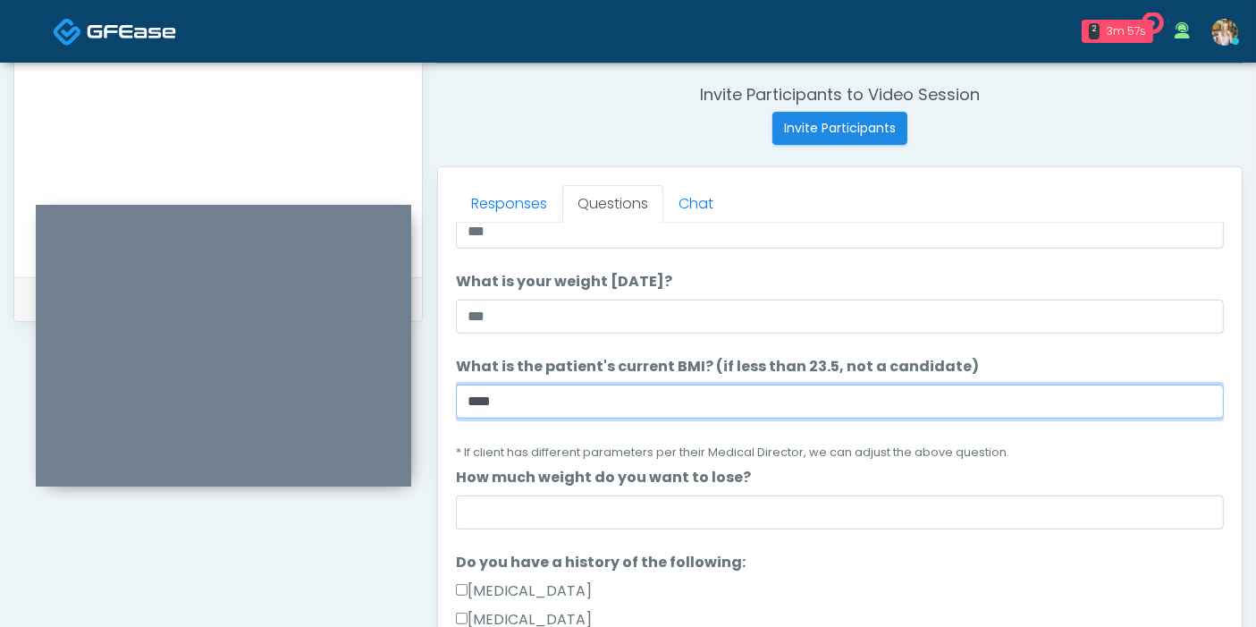
scroll to position [198, 0]
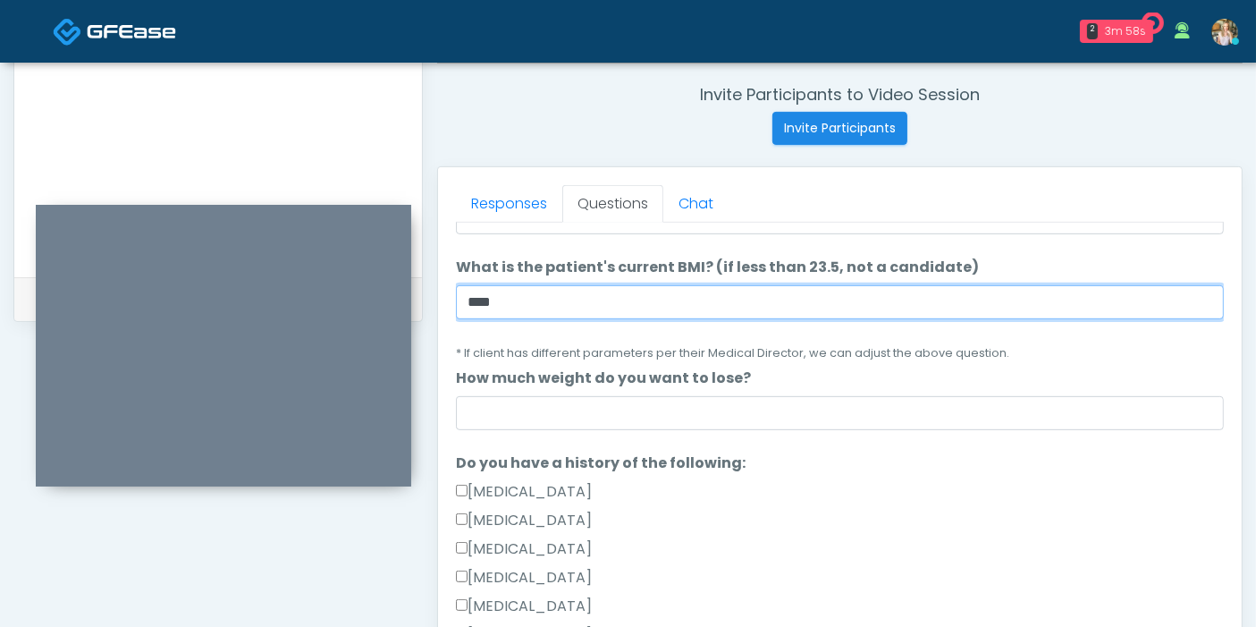
type input "****"
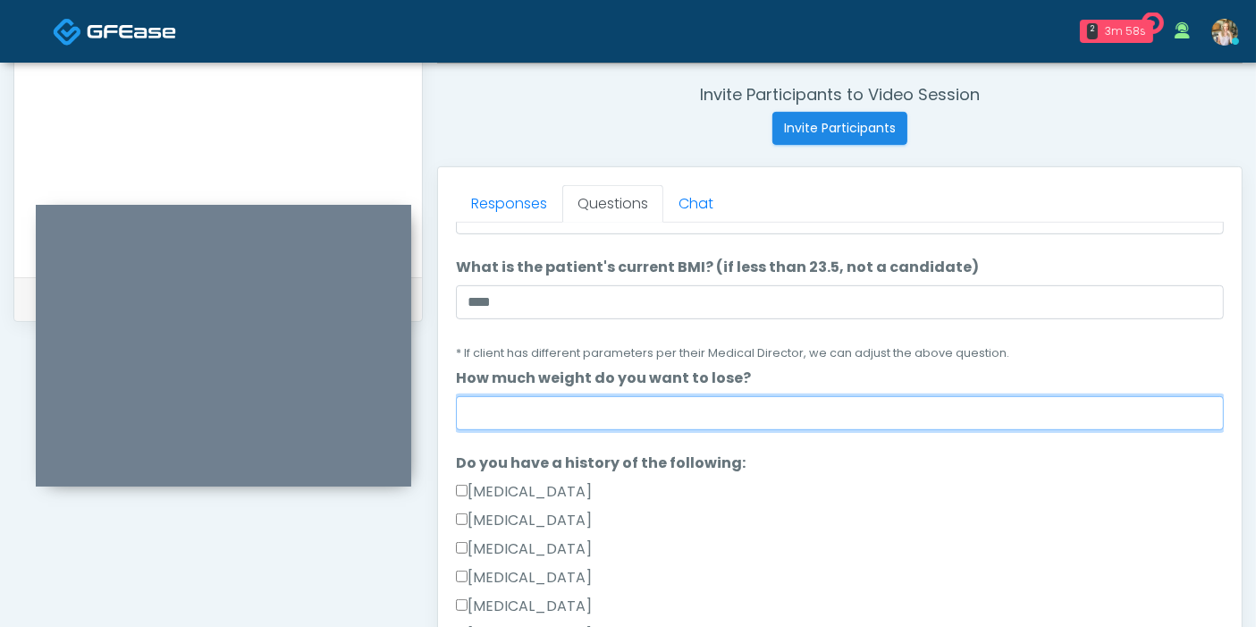
click at [762, 409] on input "How much weight do you want to lose?" at bounding box center [840, 413] width 768 height 34
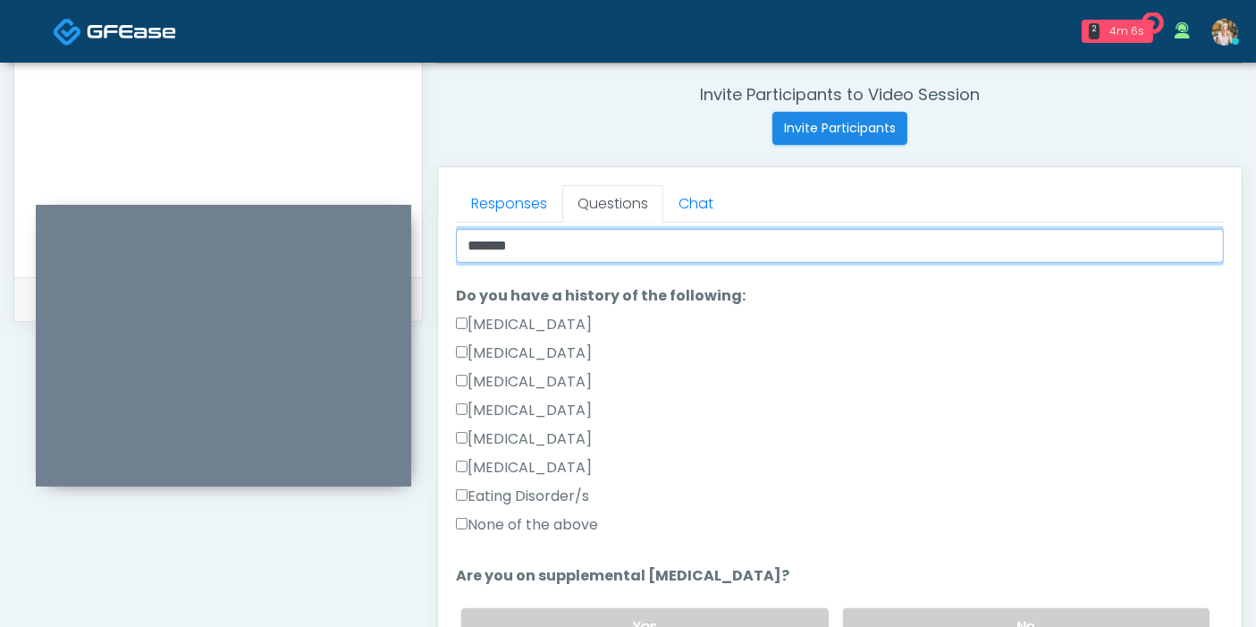
scroll to position [397, 0]
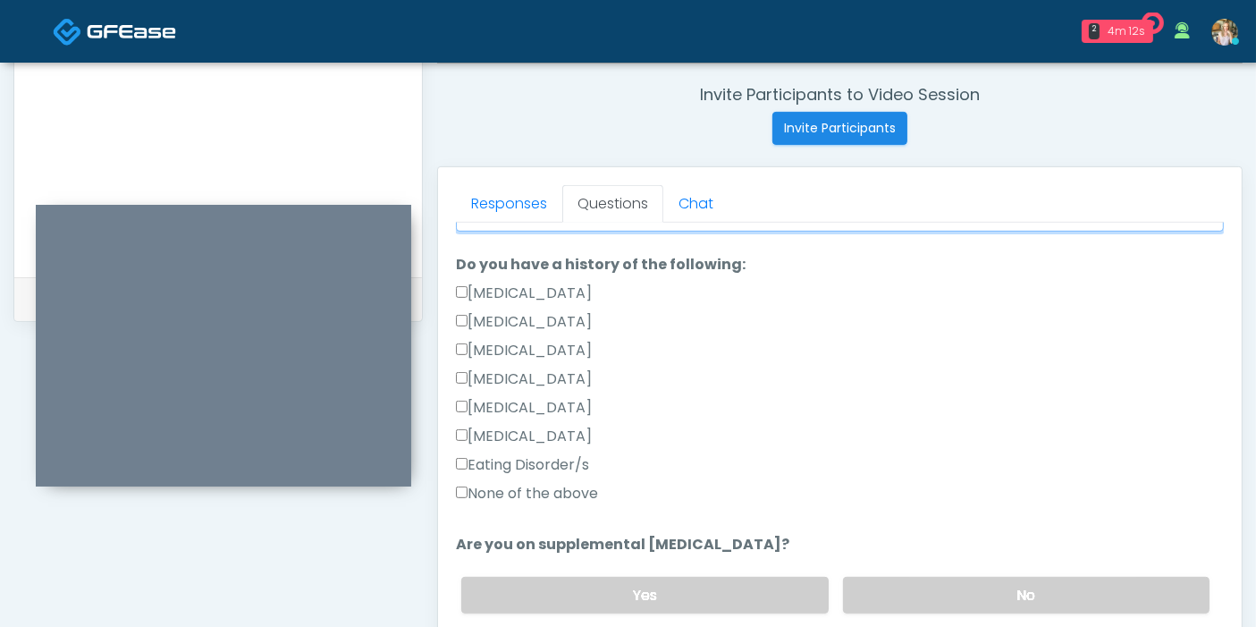
type input "*******"
click at [511, 494] on label "None of the above" at bounding box center [527, 493] width 142 height 21
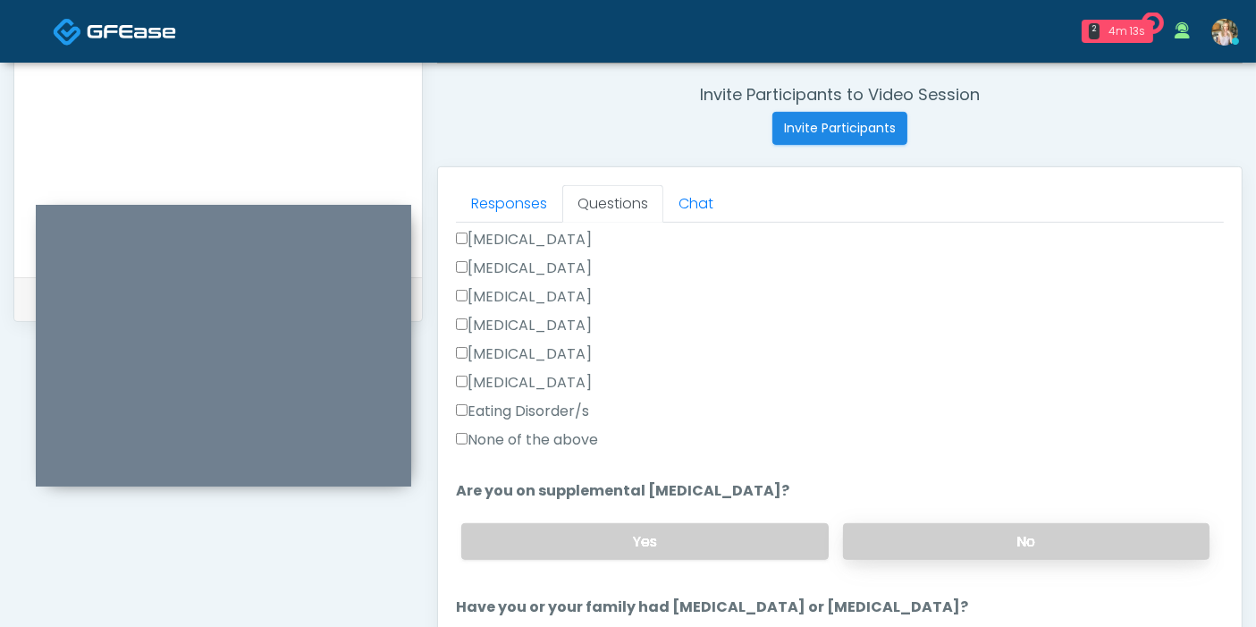
scroll to position [496, 0]
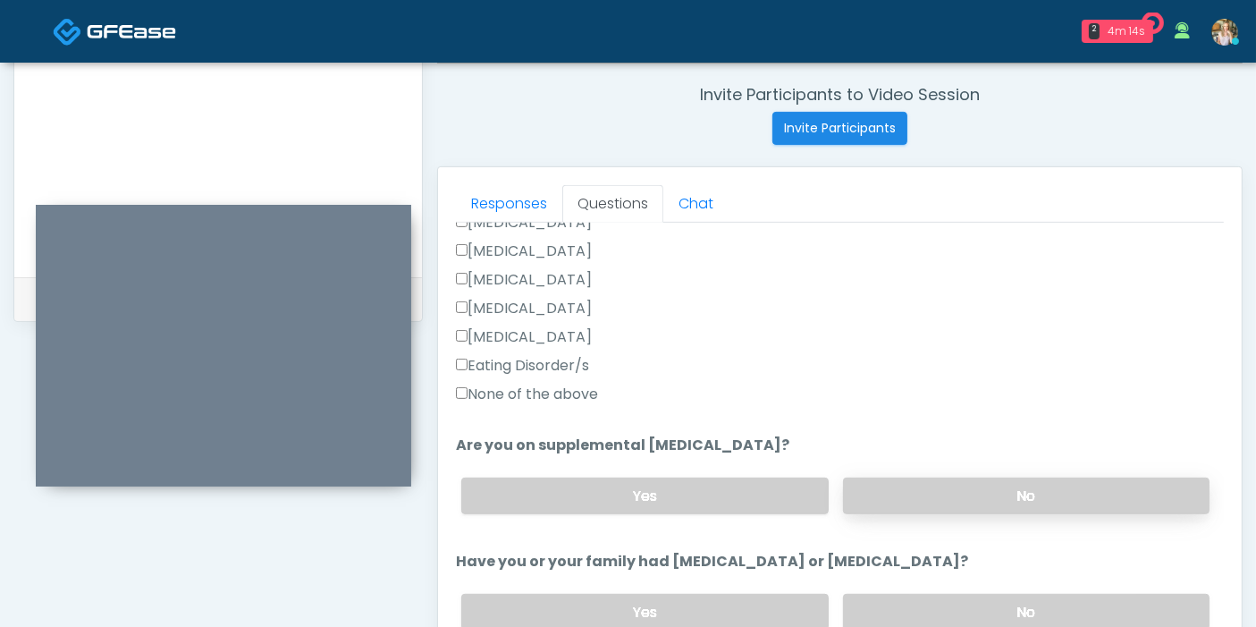
click at [949, 501] on label "No" at bounding box center [1026, 495] width 366 height 37
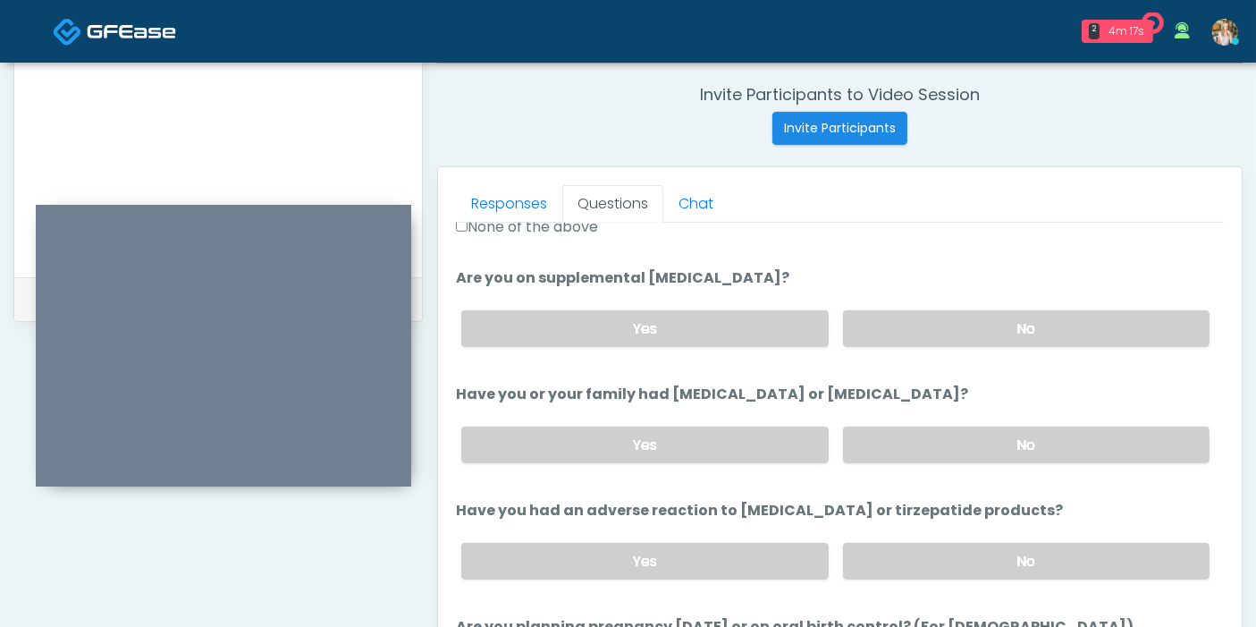
scroll to position [695, 0]
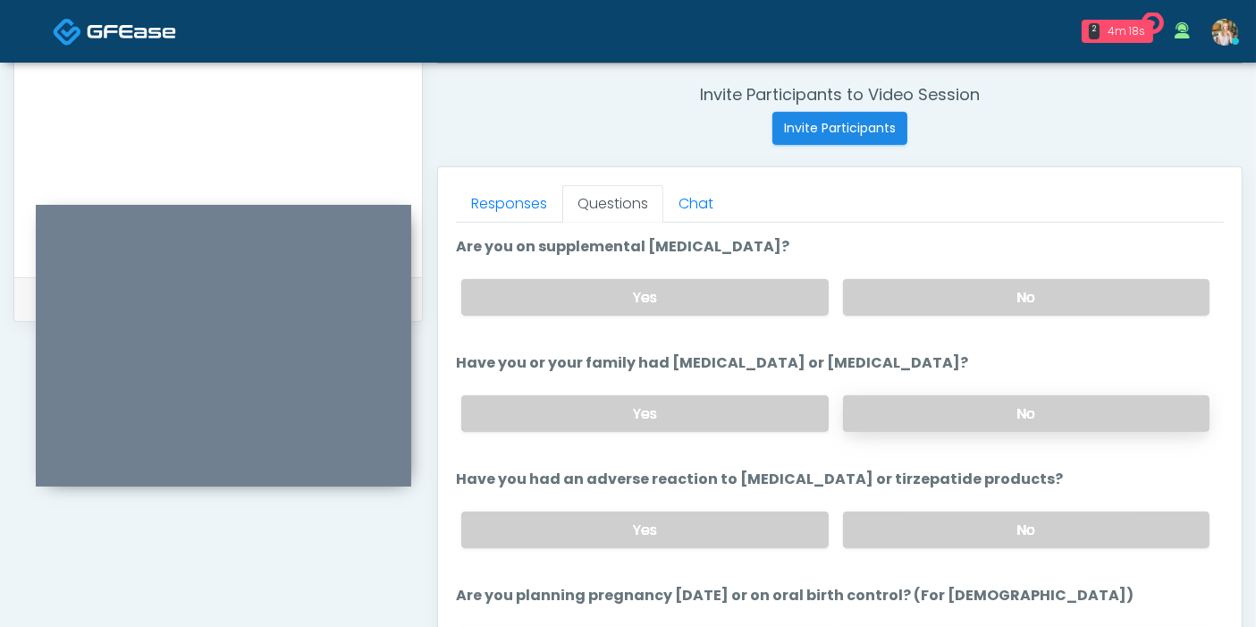
click at [964, 404] on label "No" at bounding box center [1026, 413] width 366 height 37
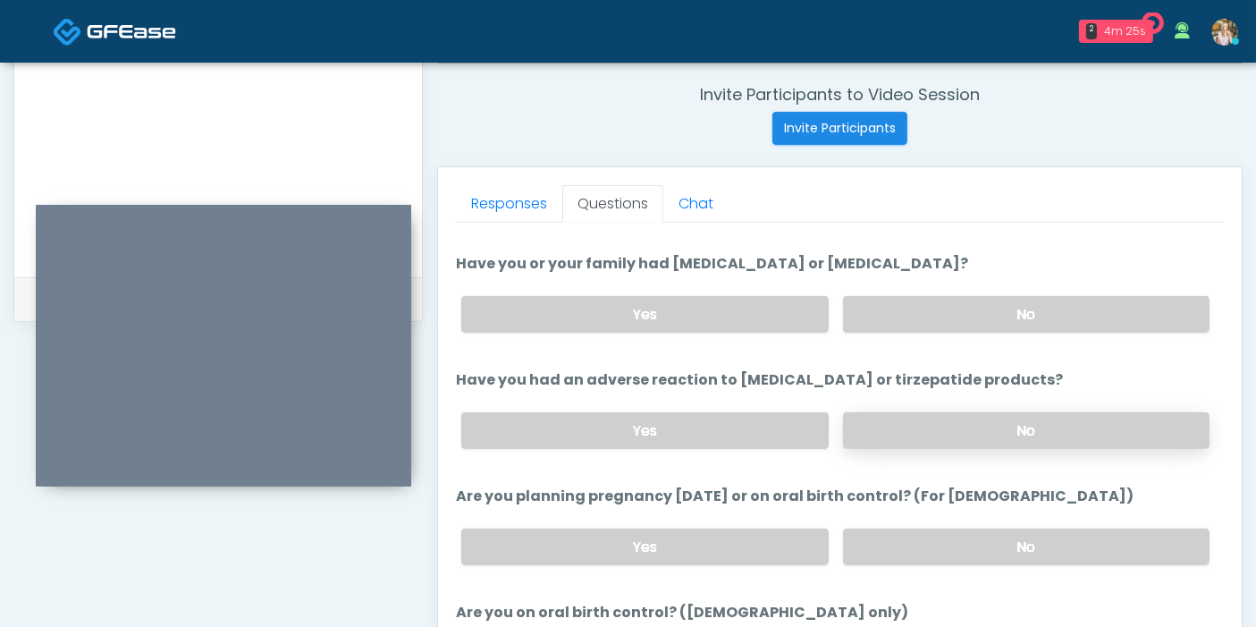
click at [951, 424] on label "No" at bounding box center [1026, 430] width 366 height 37
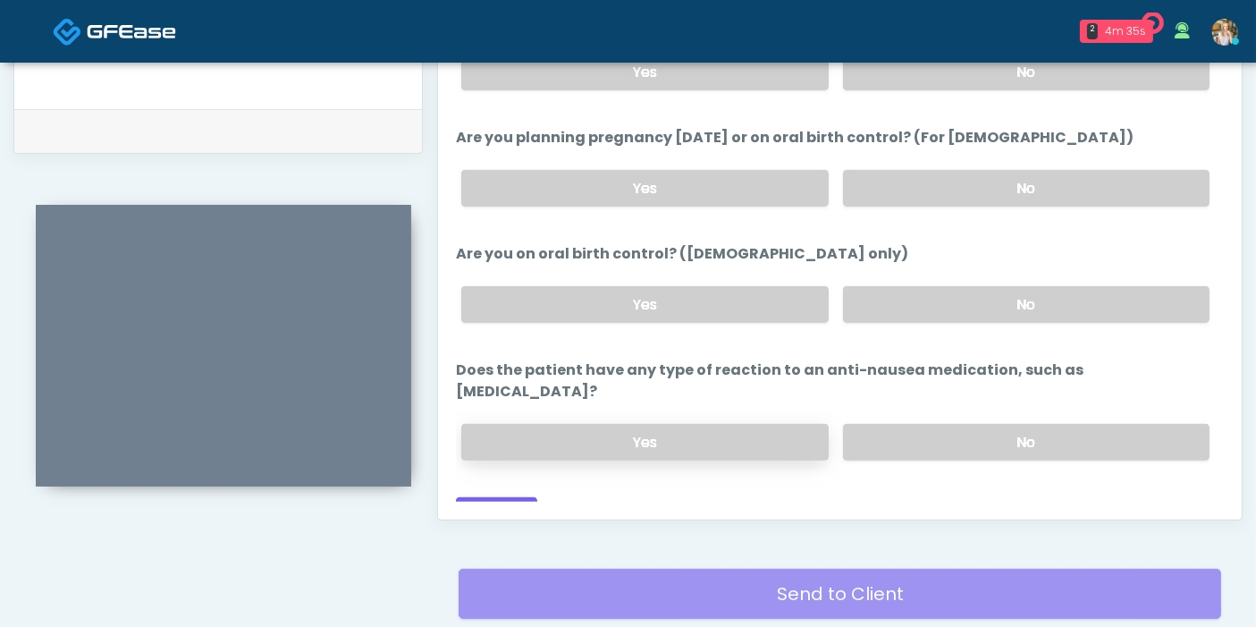
scroll to position [875, 0]
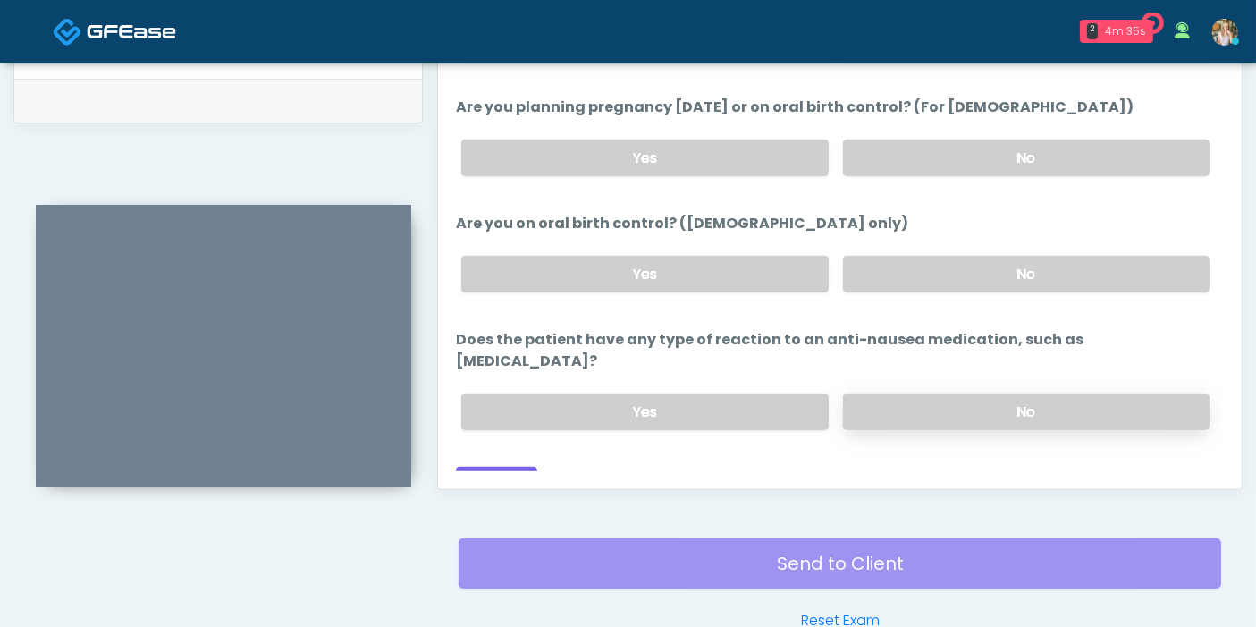
click at [931, 393] on label "No" at bounding box center [1026, 411] width 366 height 37
click at [495, 467] on button "Continue" at bounding box center [496, 483] width 81 height 33
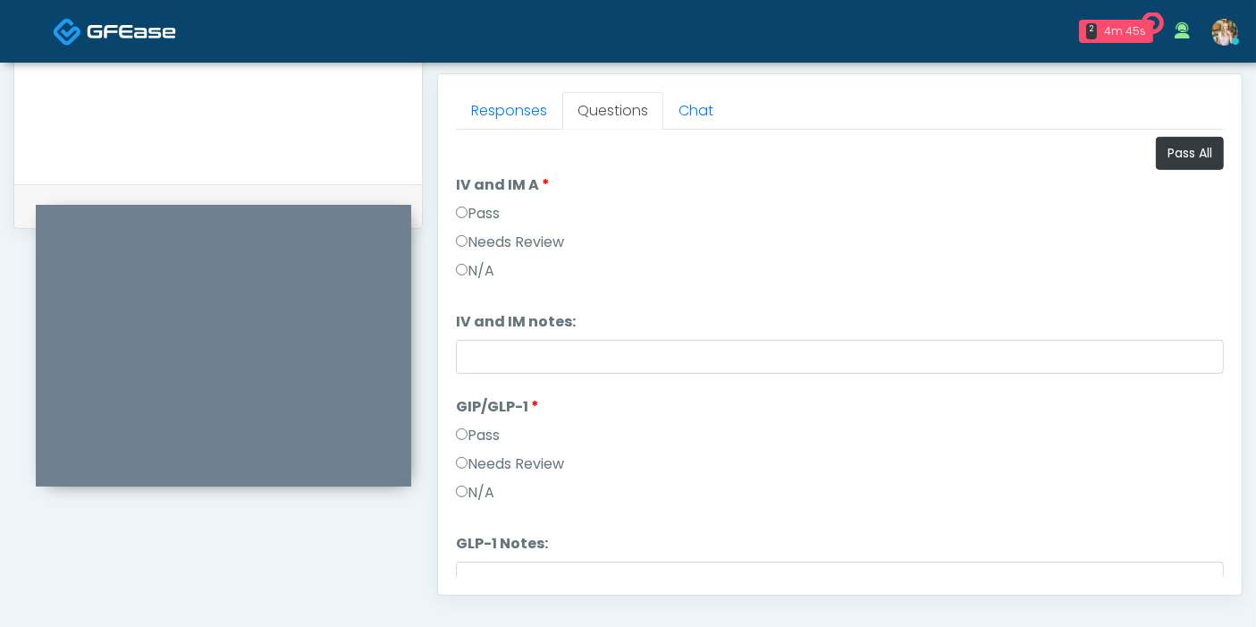
scroll to position [577, 0]
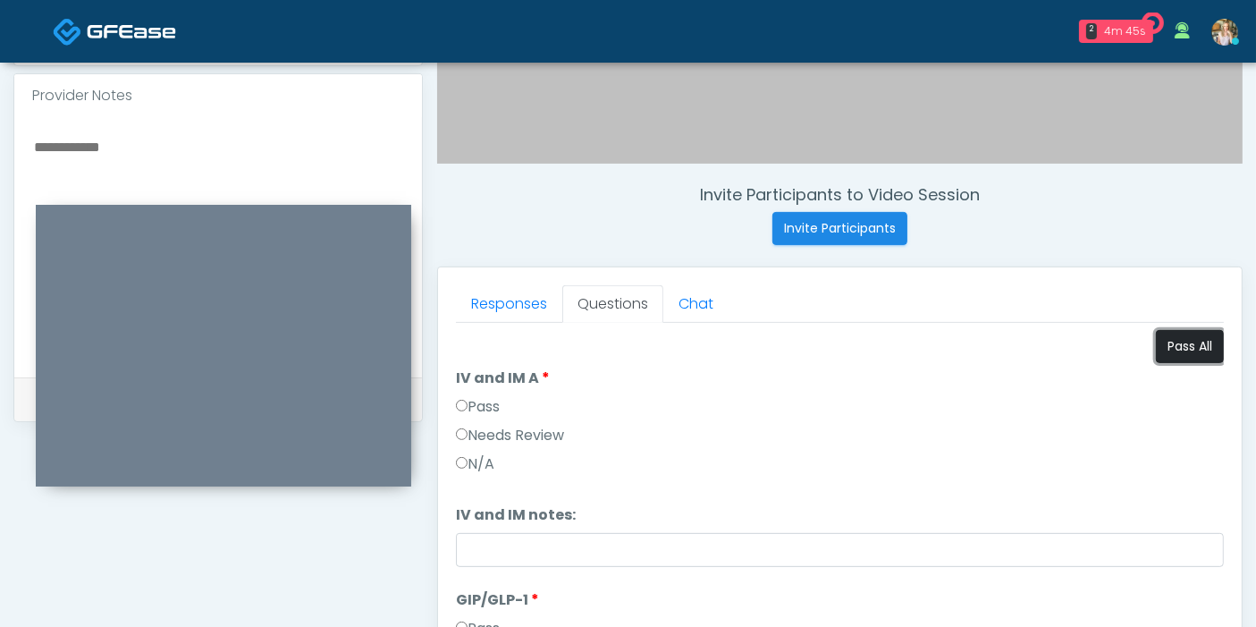
click at [1162, 341] on button "Pass All" at bounding box center [1190, 346] width 68 height 33
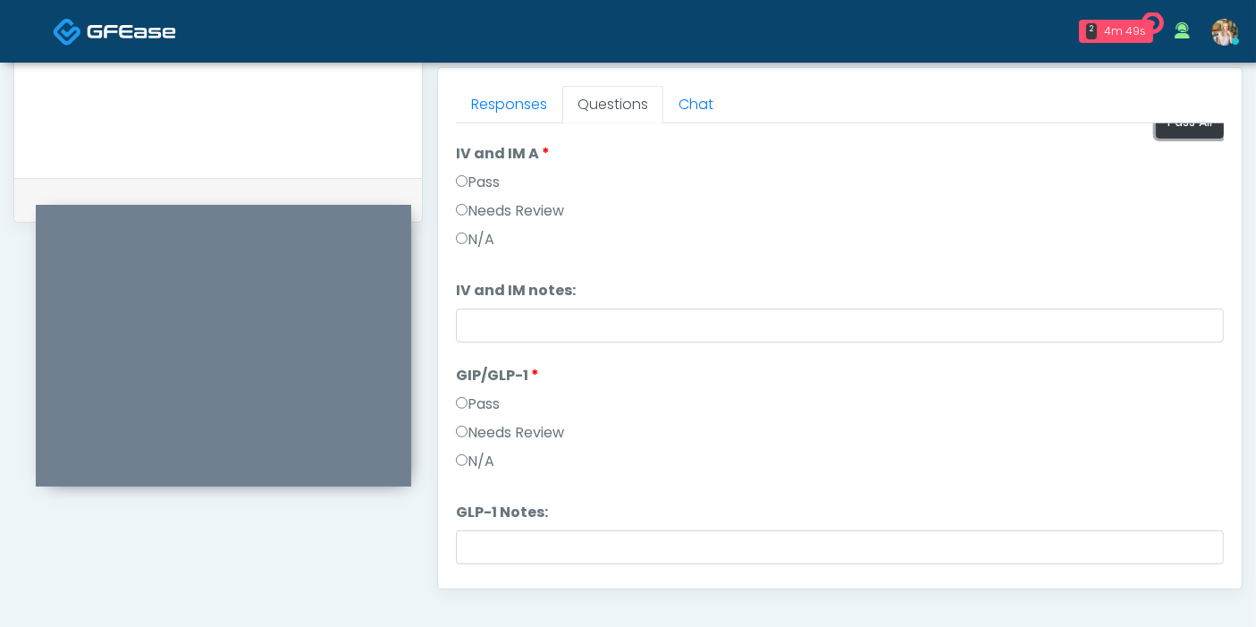
scroll to position [0, 0]
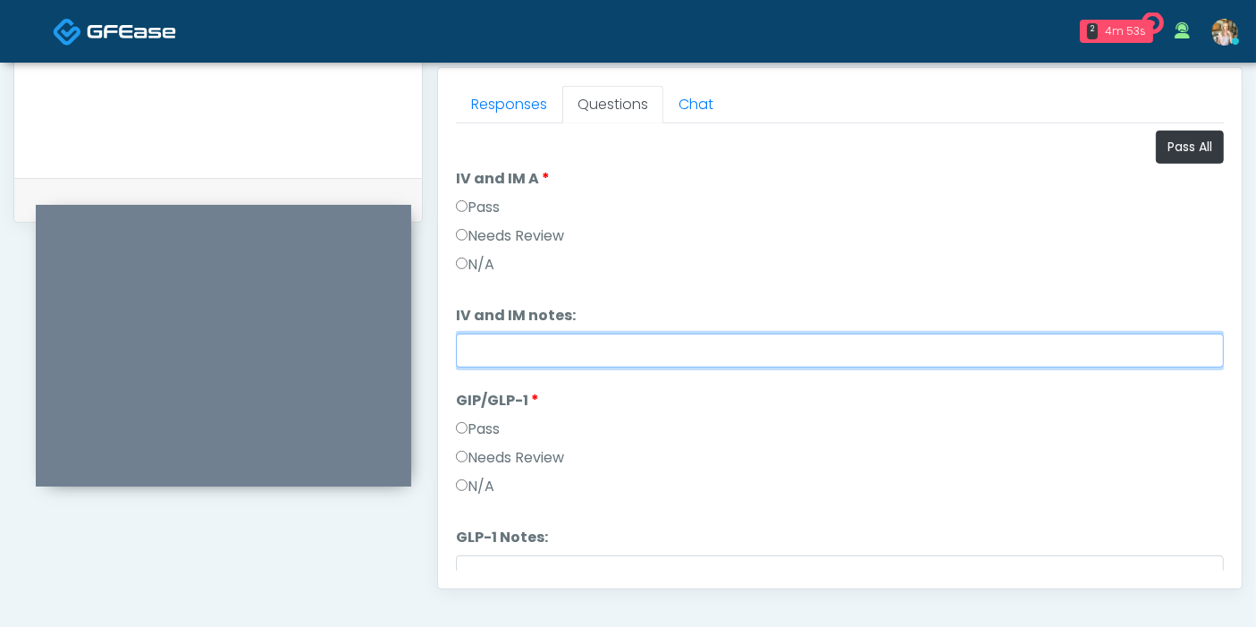
click at [643, 340] on input "IV and IM notes:" at bounding box center [840, 350] width 768 height 34
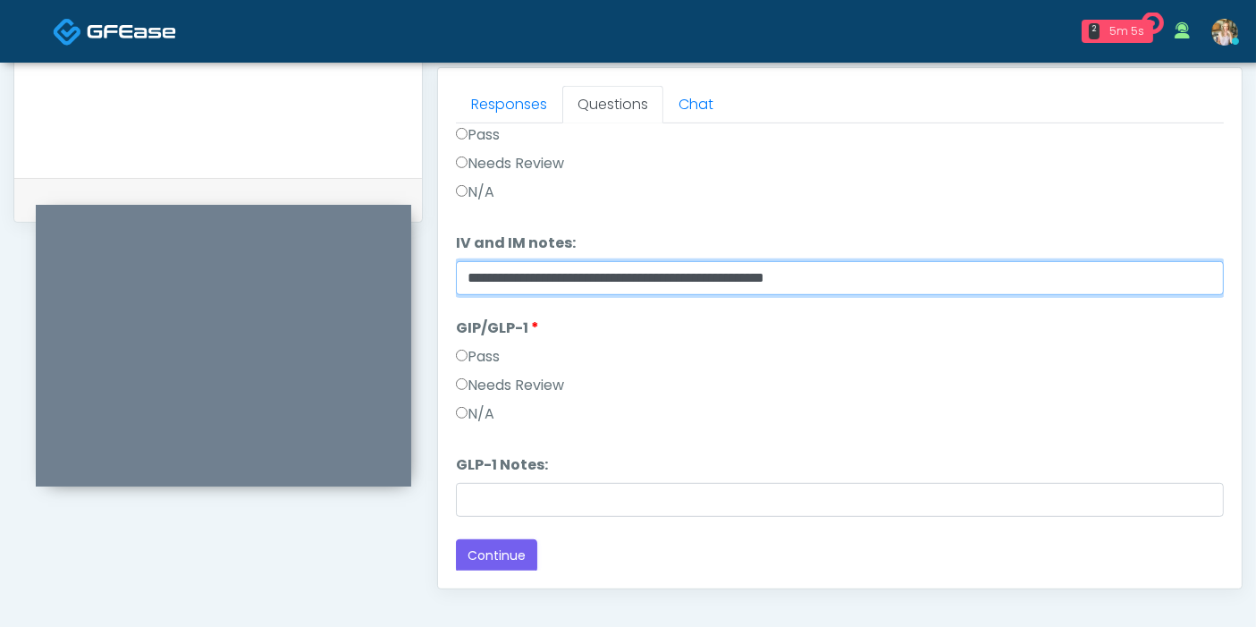
scroll to position [875, 0]
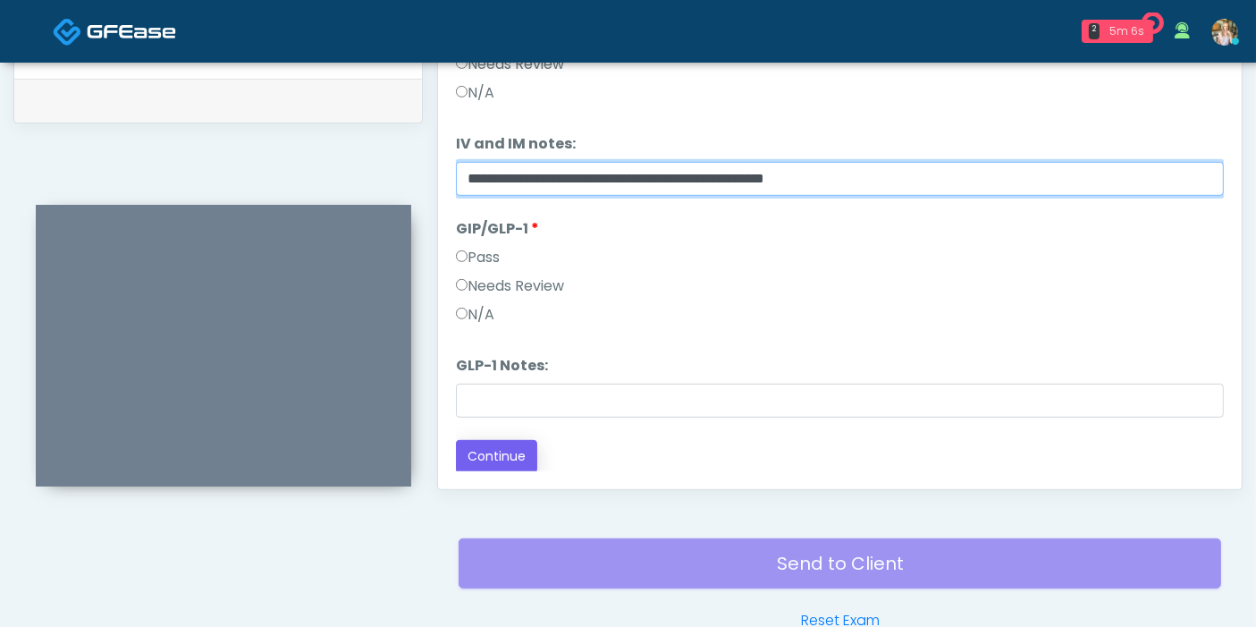
type input "**********"
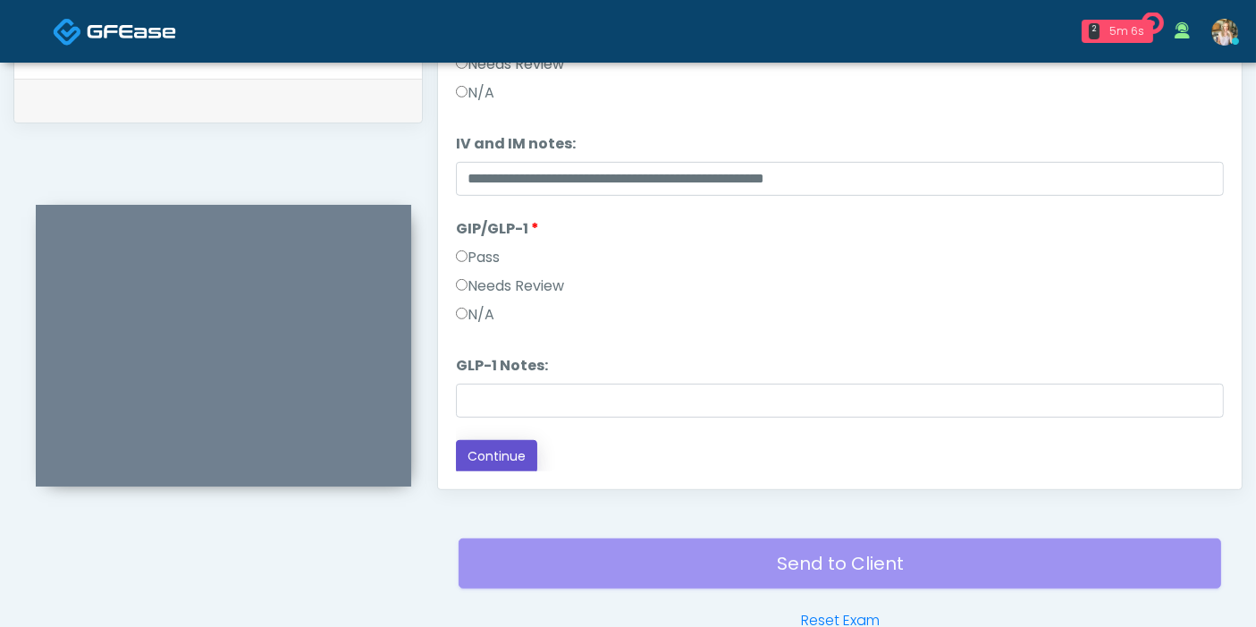
click at [495, 451] on button "Continue" at bounding box center [496, 456] width 81 height 33
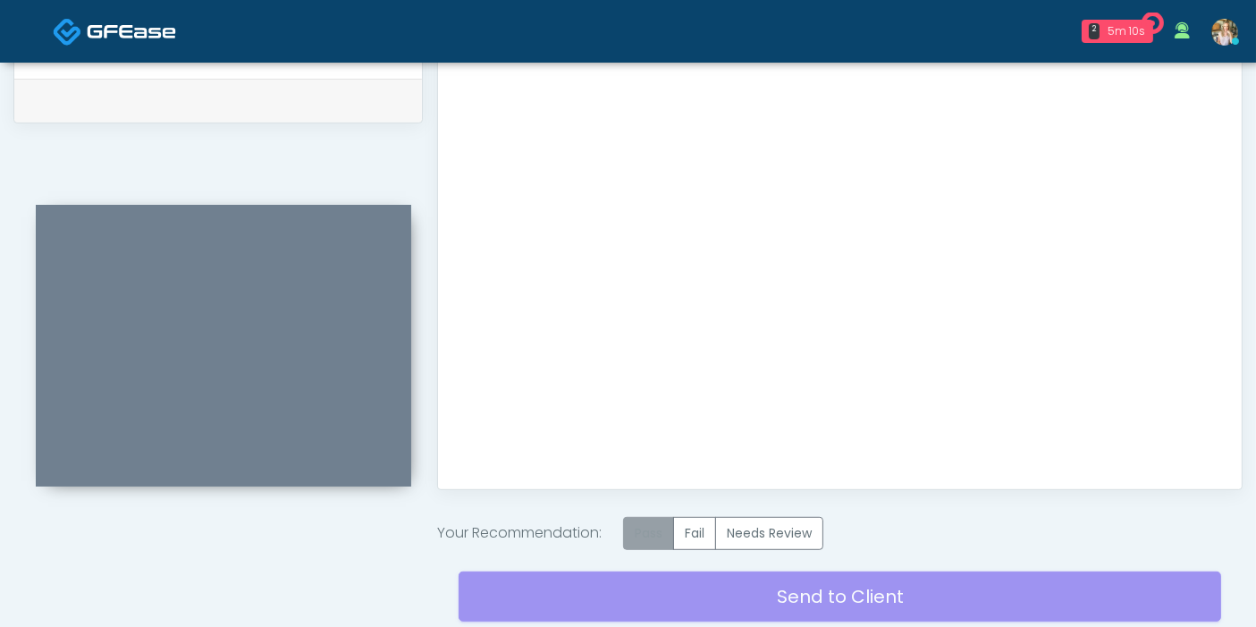
click at [650, 532] on label "Pass" at bounding box center [648, 533] width 51 height 33
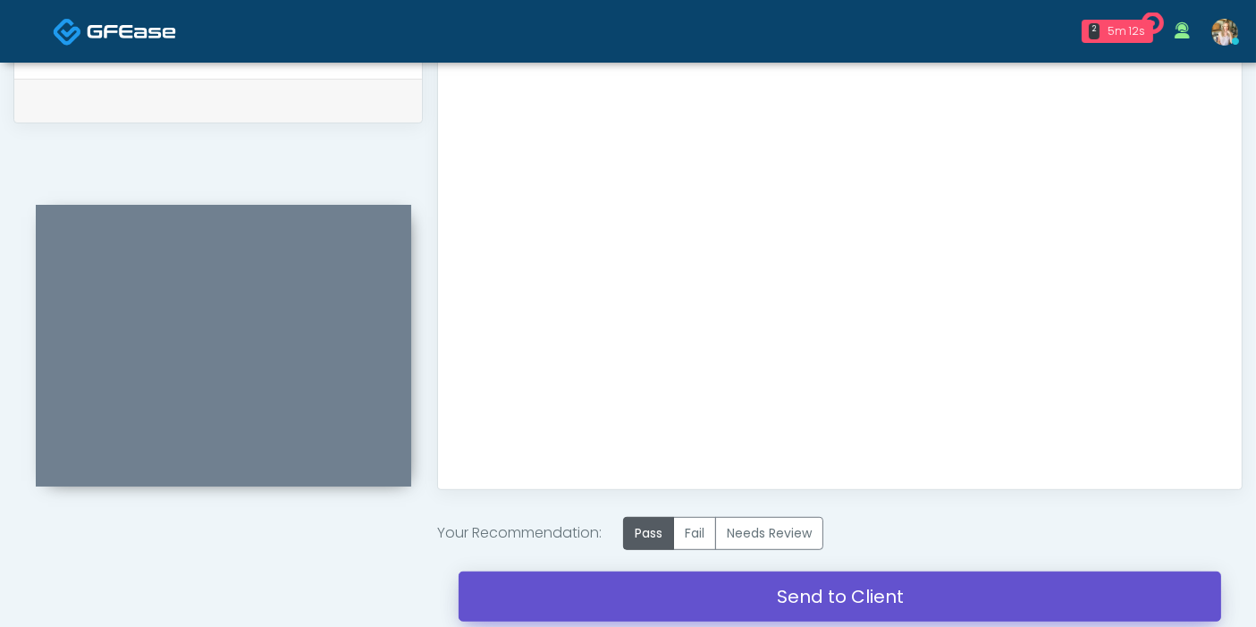
drag, startPoint x: 822, startPoint y: 591, endPoint x: 720, endPoint y: 92, distance: 509.1
click at [822, 591] on link "Send to Client" at bounding box center [840, 596] width 762 height 50
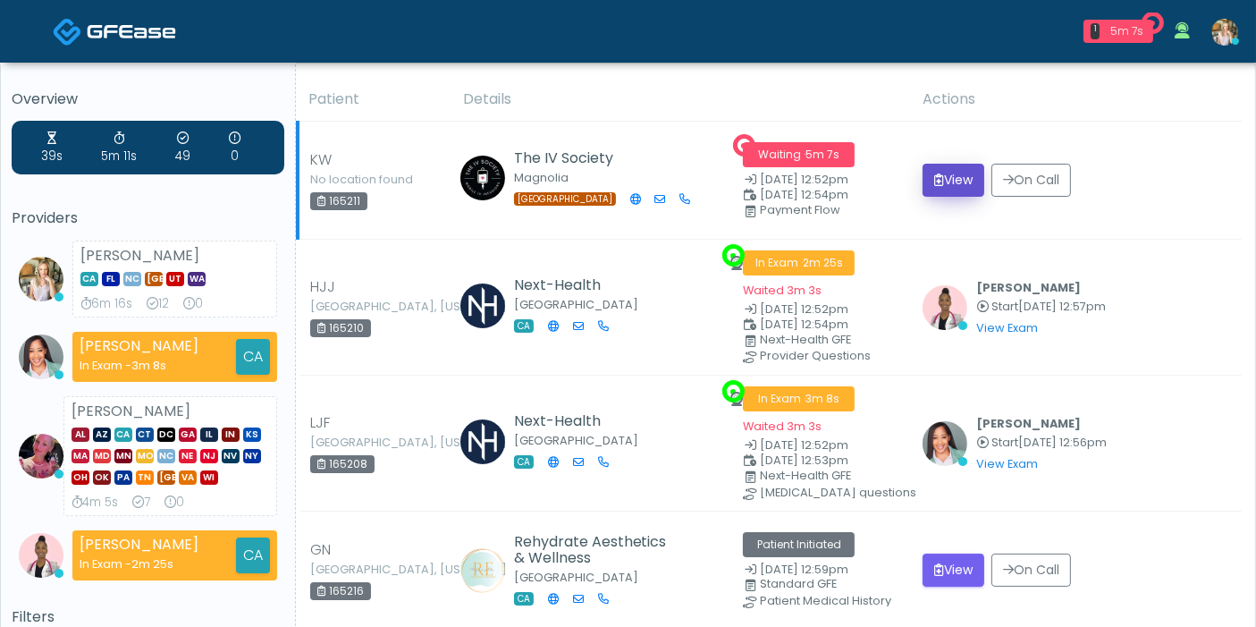
click at [958, 182] on button "View" at bounding box center [953, 180] width 62 height 33
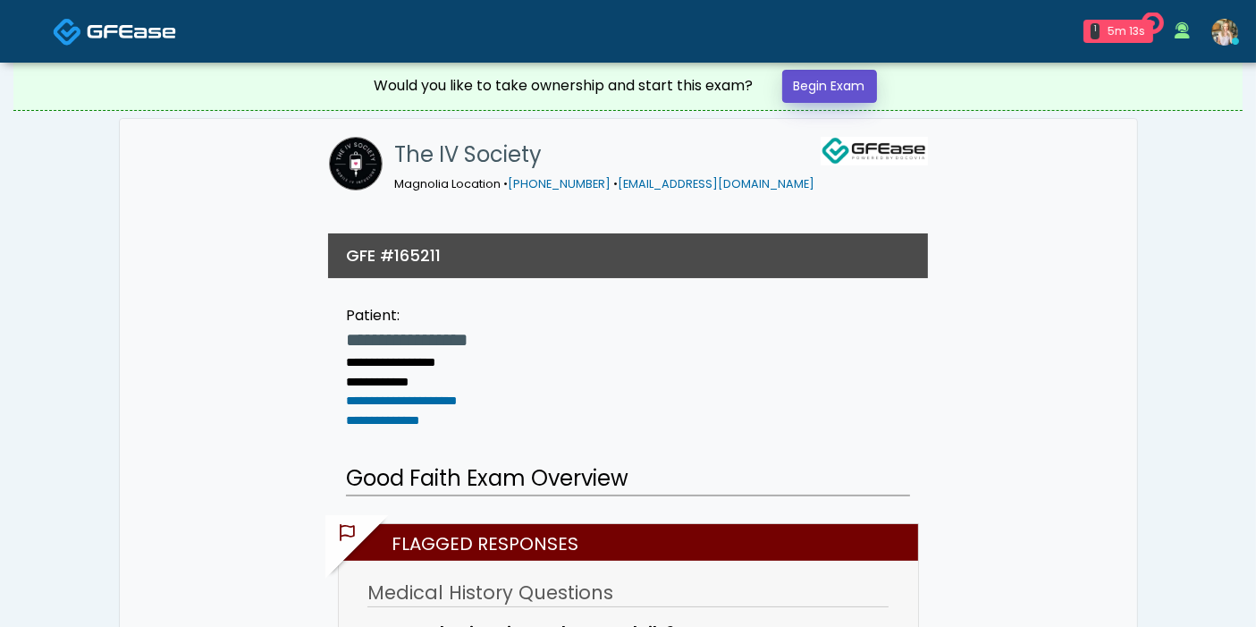
click at [834, 84] on link "Begin Exam" at bounding box center [829, 86] width 95 height 33
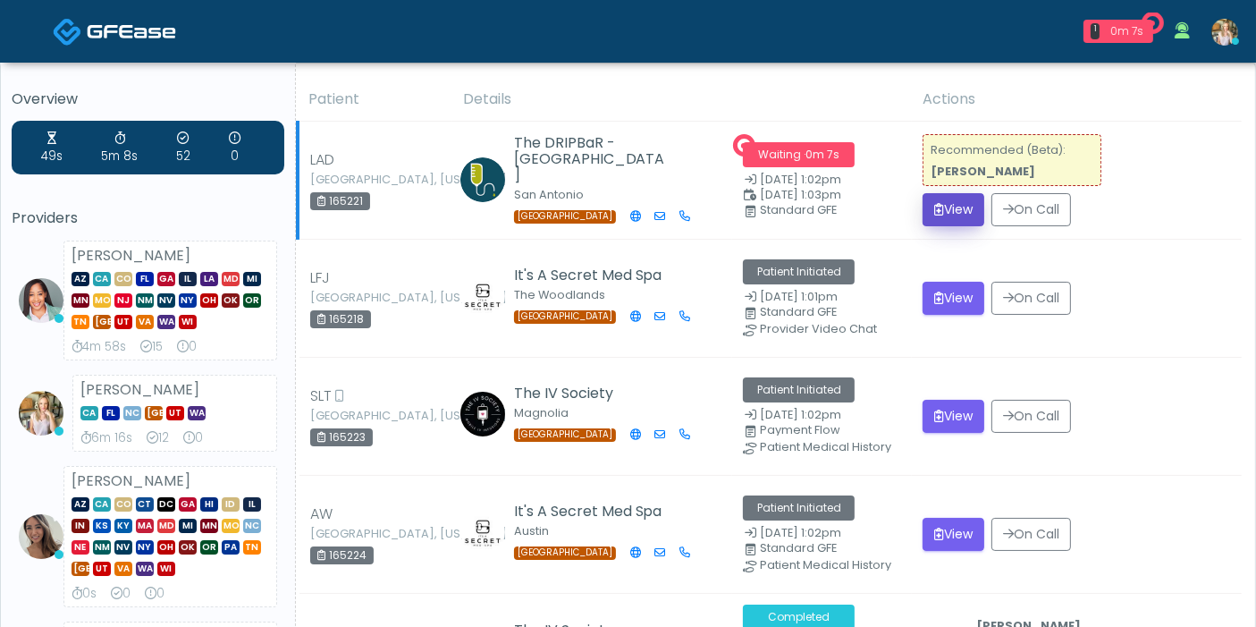
click at [959, 211] on button "View" at bounding box center [953, 209] width 62 height 33
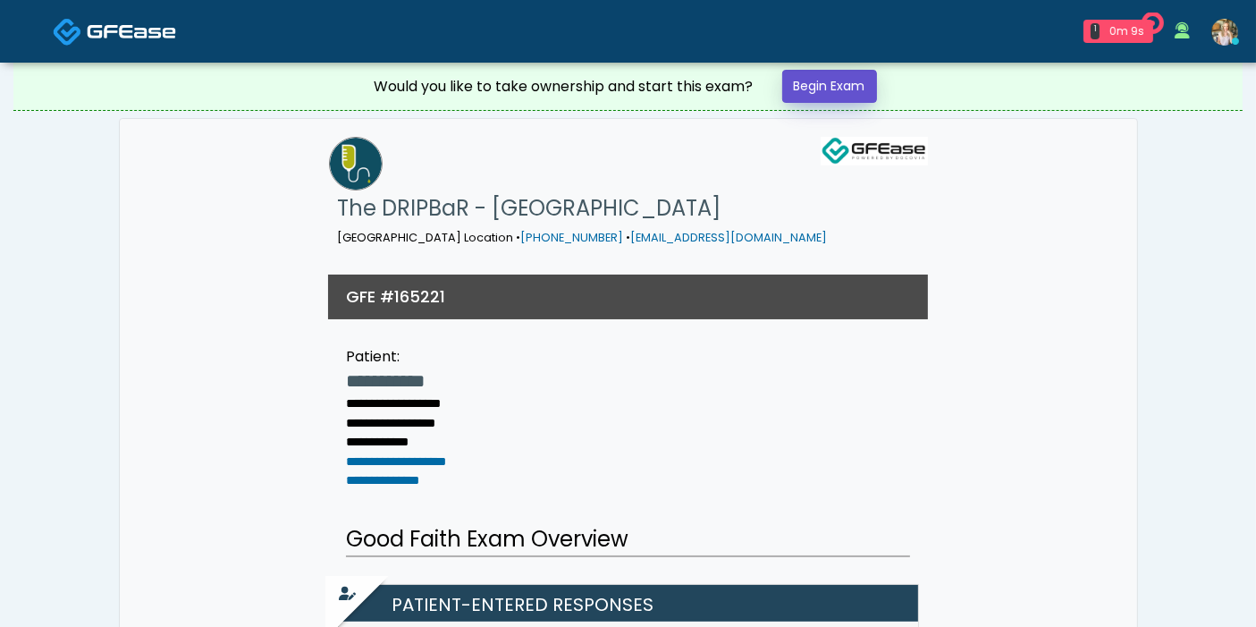
click at [849, 90] on link "Begin Exam" at bounding box center [829, 86] width 95 height 33
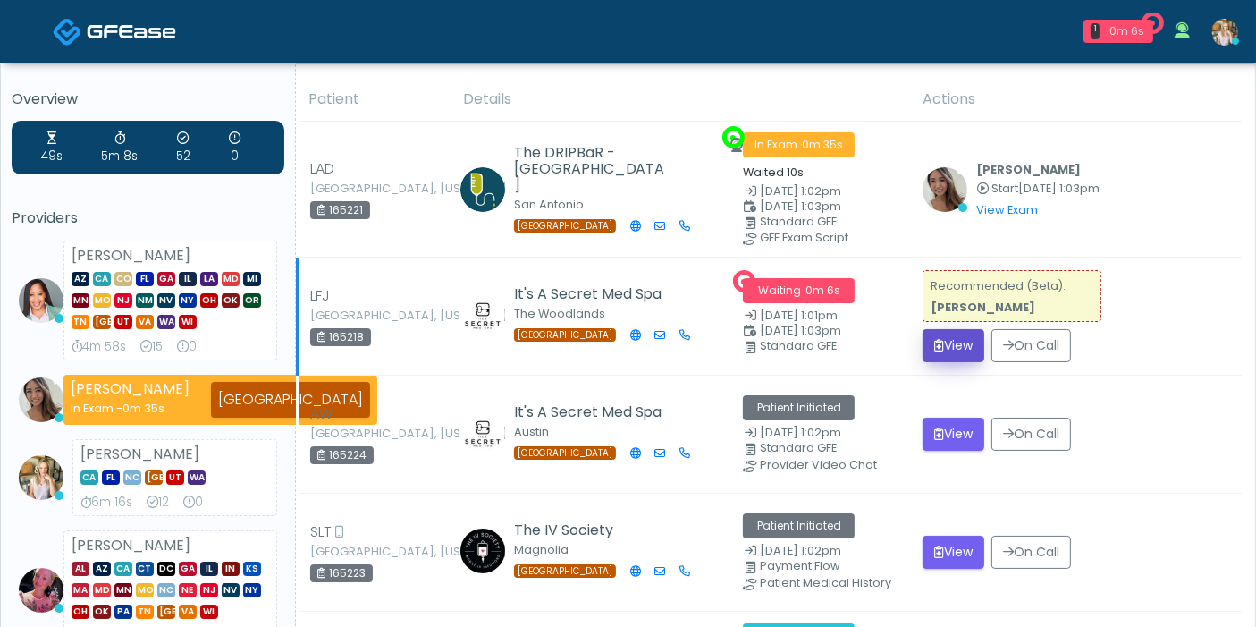
click at [952, 346] on button "View" at bounding box center [953, 345] width 62 height 33
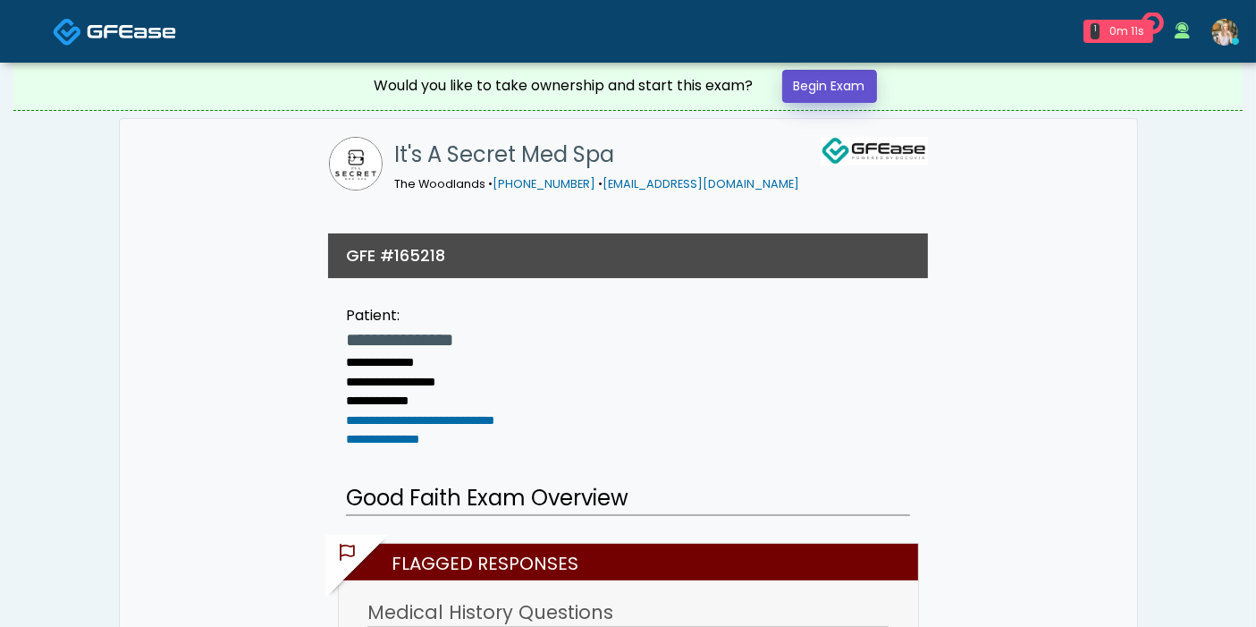
click at [836, 77] on link "Begin Exam" at bounding box center [829, 86] width 95 height 33
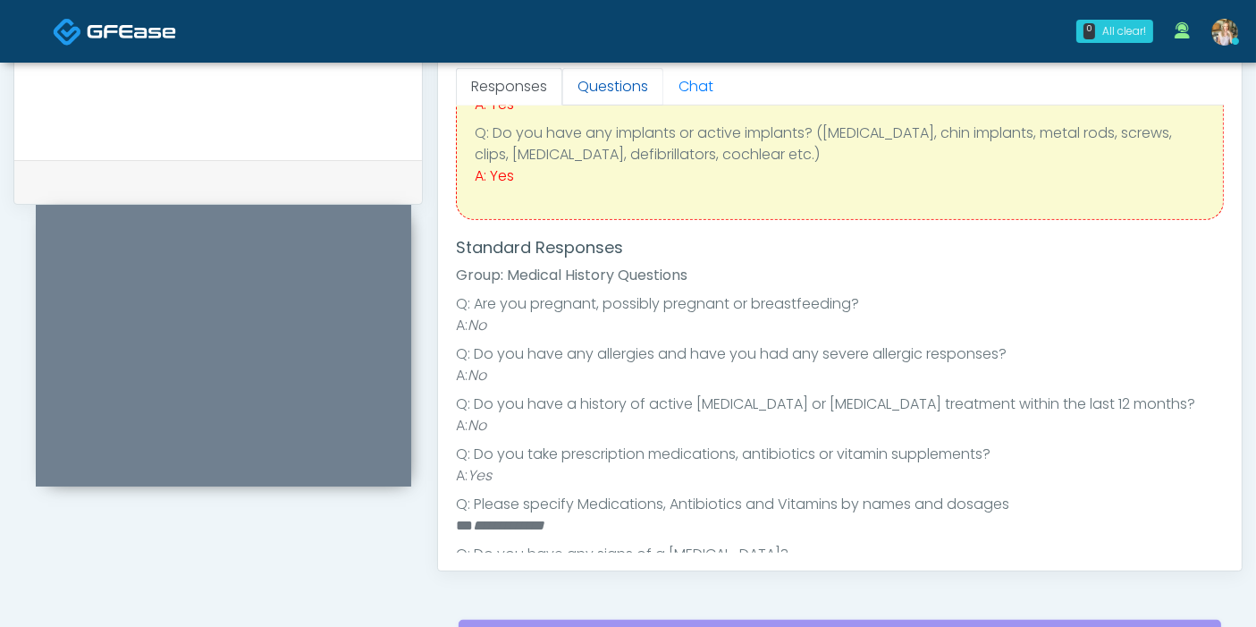
scroll to position [75, 0]
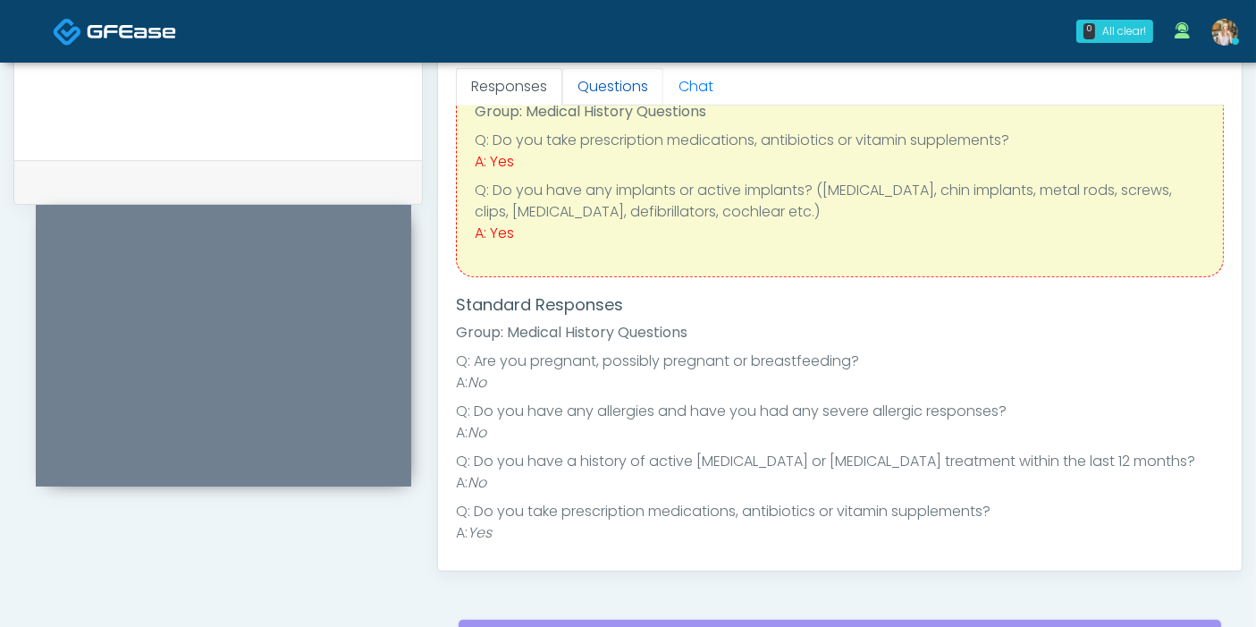
click at [608, 86] on link "Questions" at bounding box center [612, 87] width 101 height 38
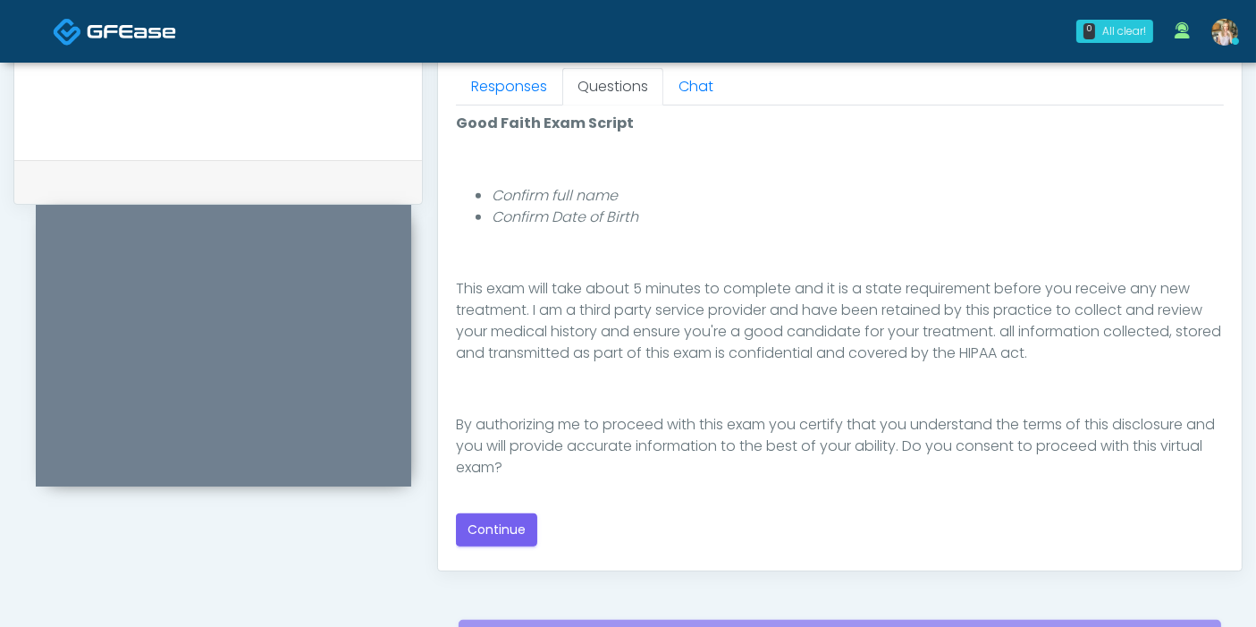
scroll to position [894, 0]
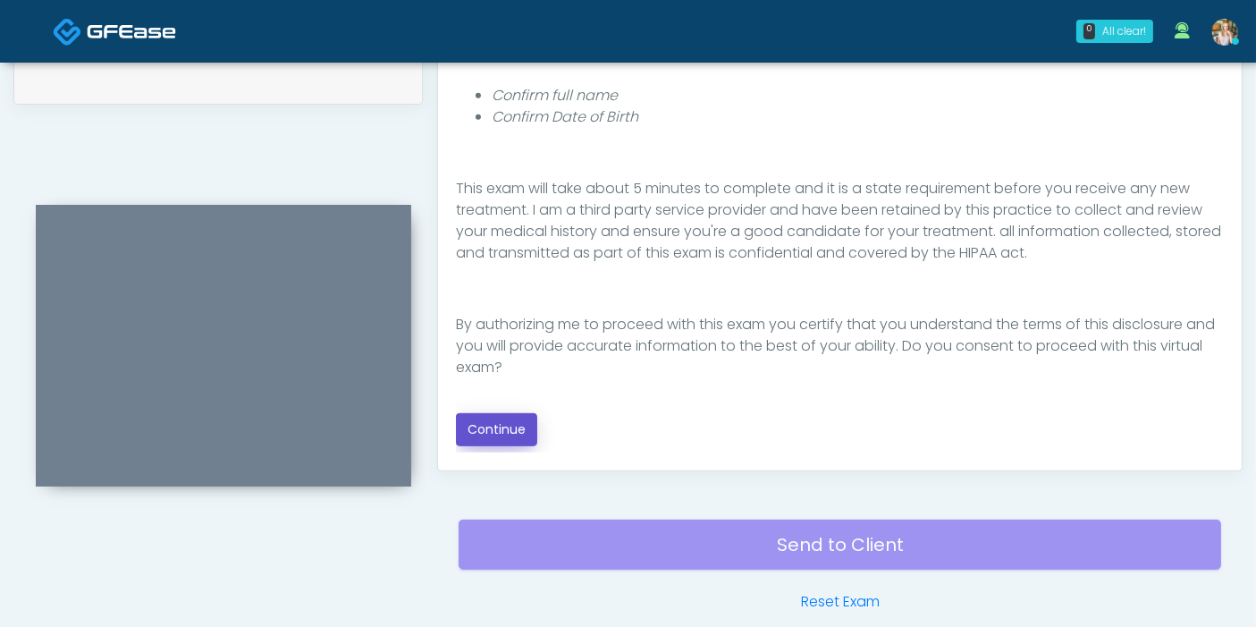
click at [510, 422] on button "Continue" at bounding box center [496, 429] width 81 height 33
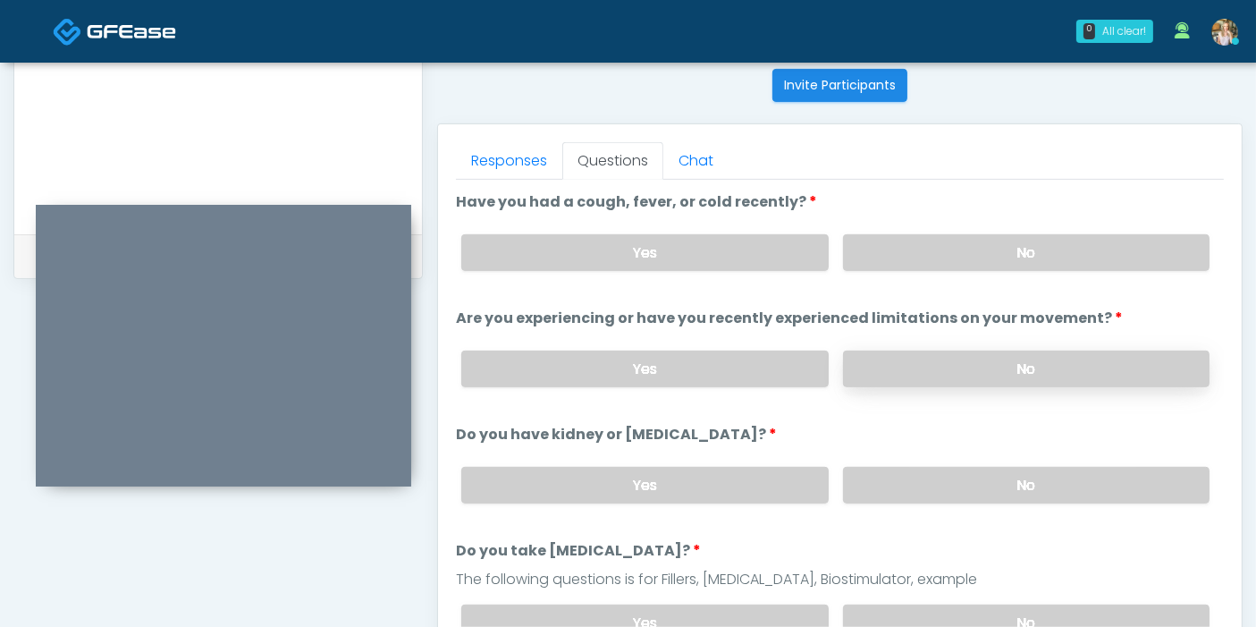
scroll to position [677, 0]
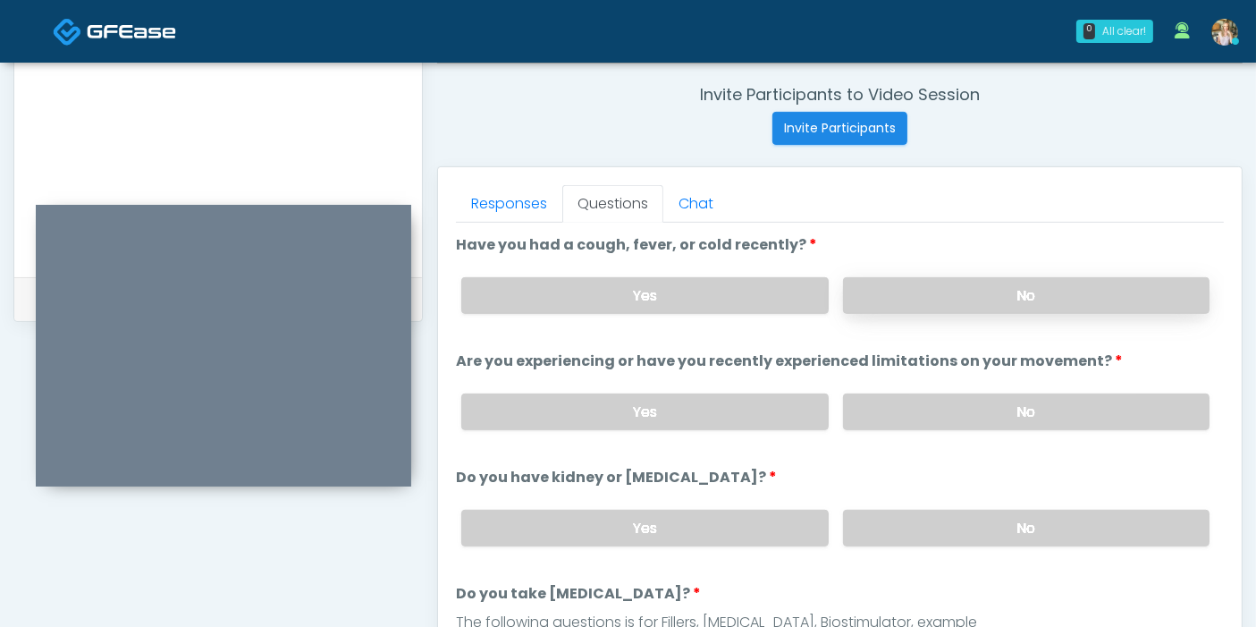
click at [995, 303] on label "No" at bounding box center [1026, 295] width 366 height 37
click at [1013, 412] on label "No" at bounding box center [1026, 411] width 366 height 37
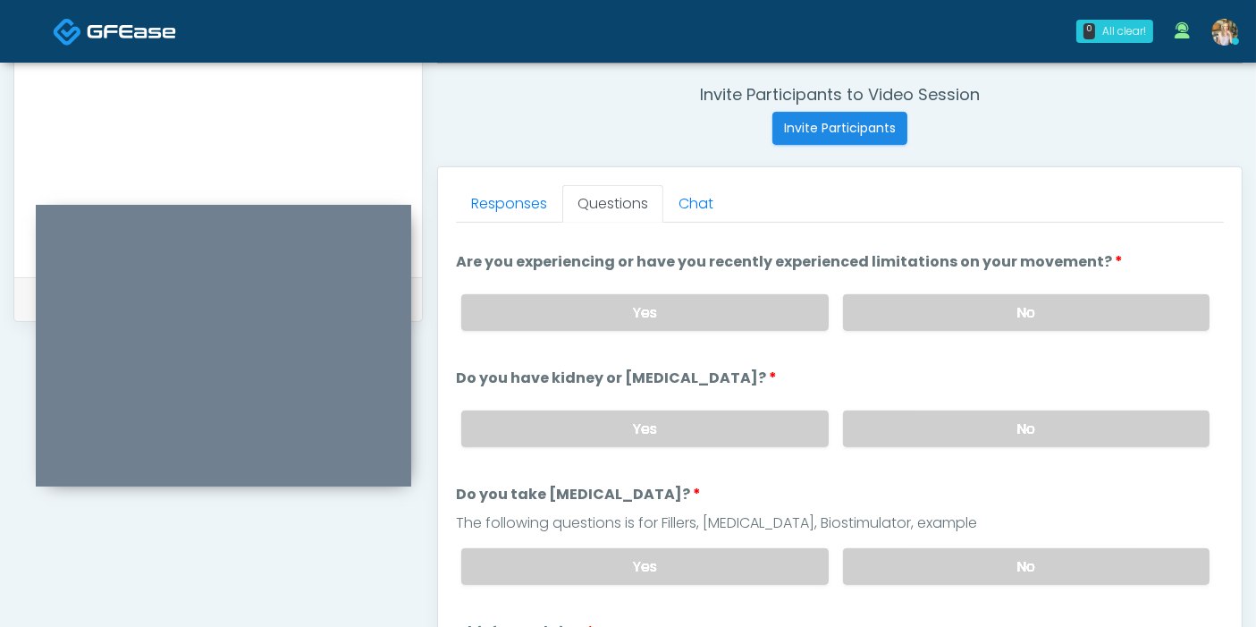
scroll to position [0, 0]
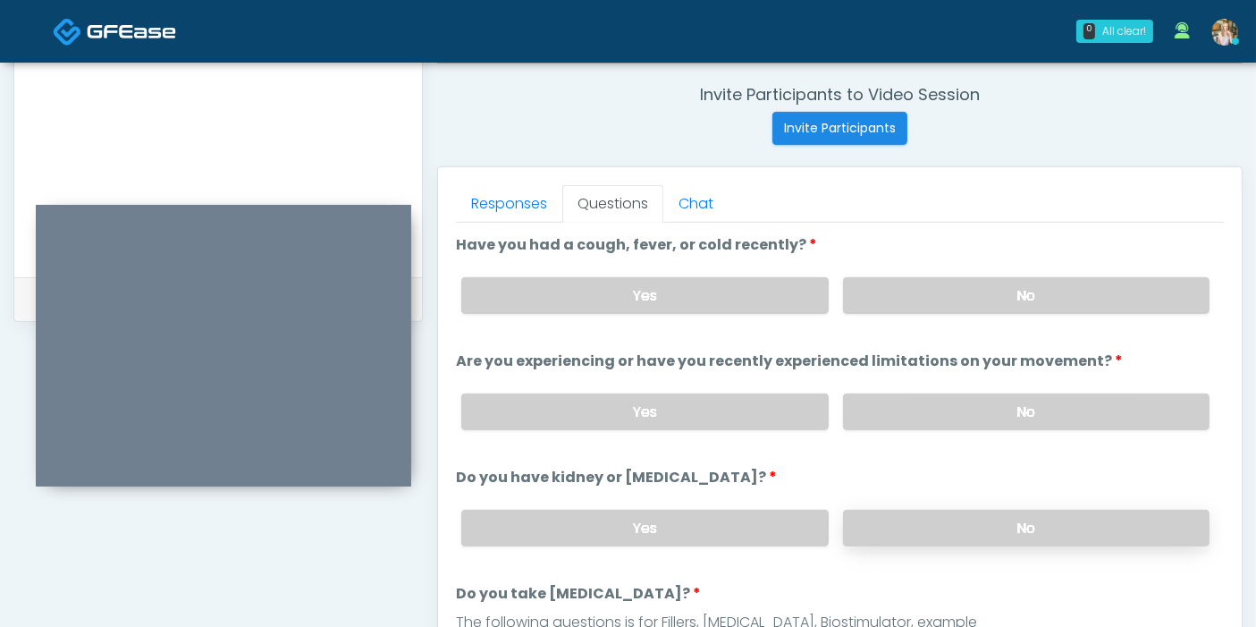
click at [1023, 519] on label "No" at bounding box center [1026, 528] width 366 height 37
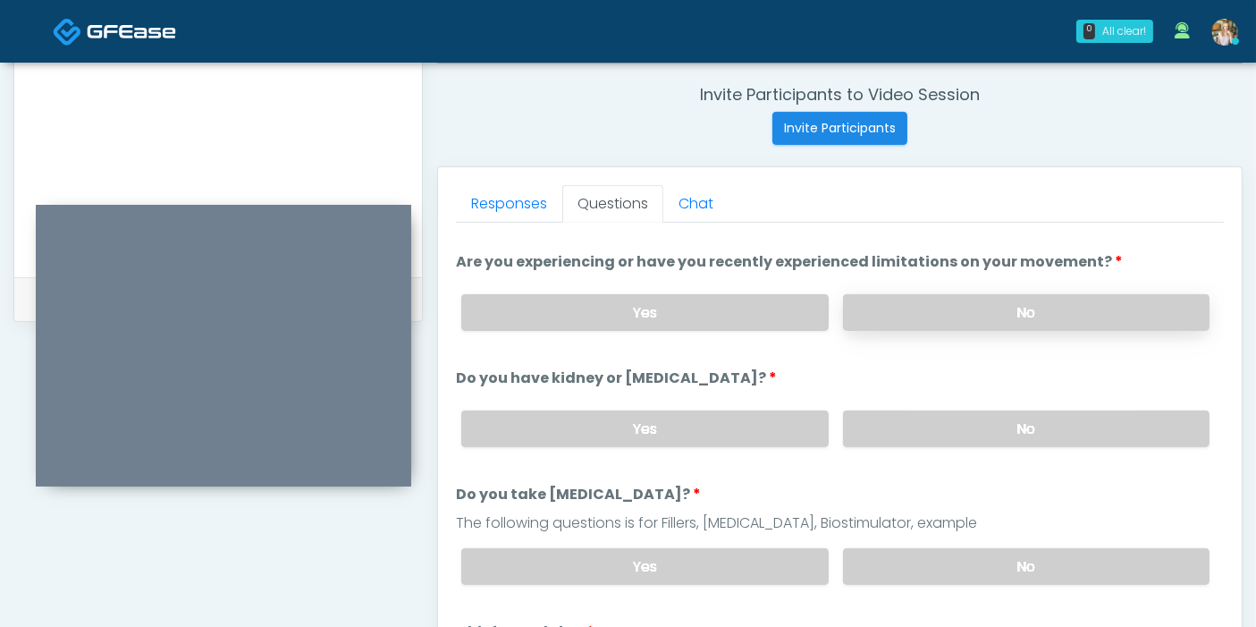
scroll to position [198, 0]
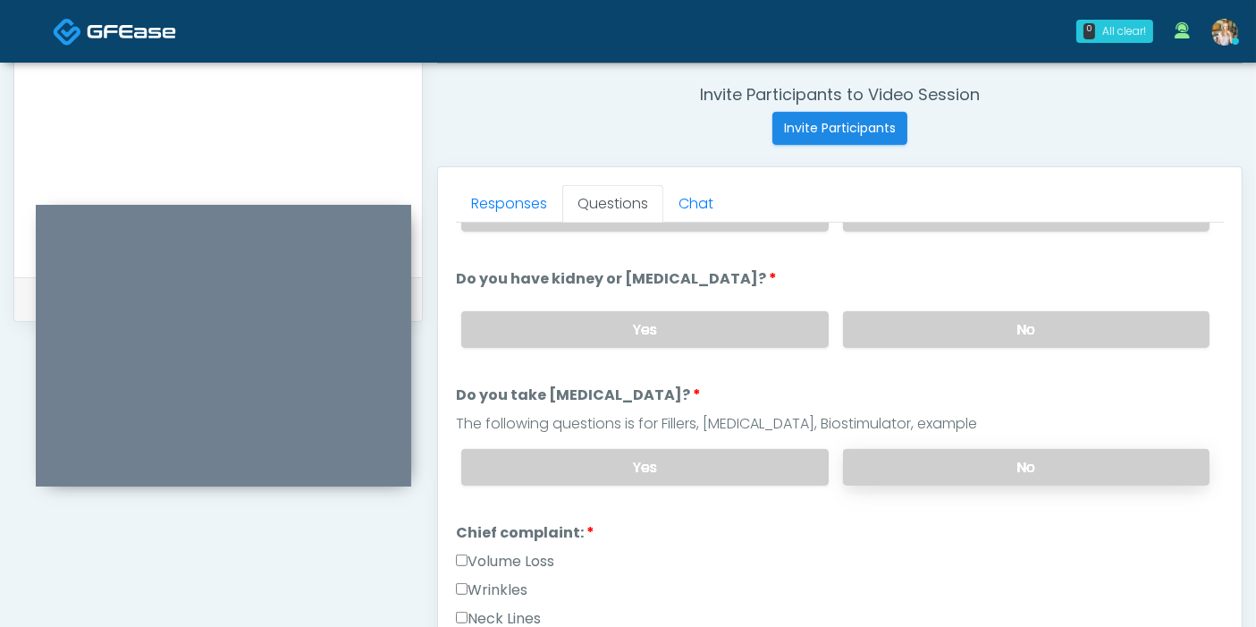
click at [996, 466] on label "No" at bounding box center [1026, 467] width 366 height 37
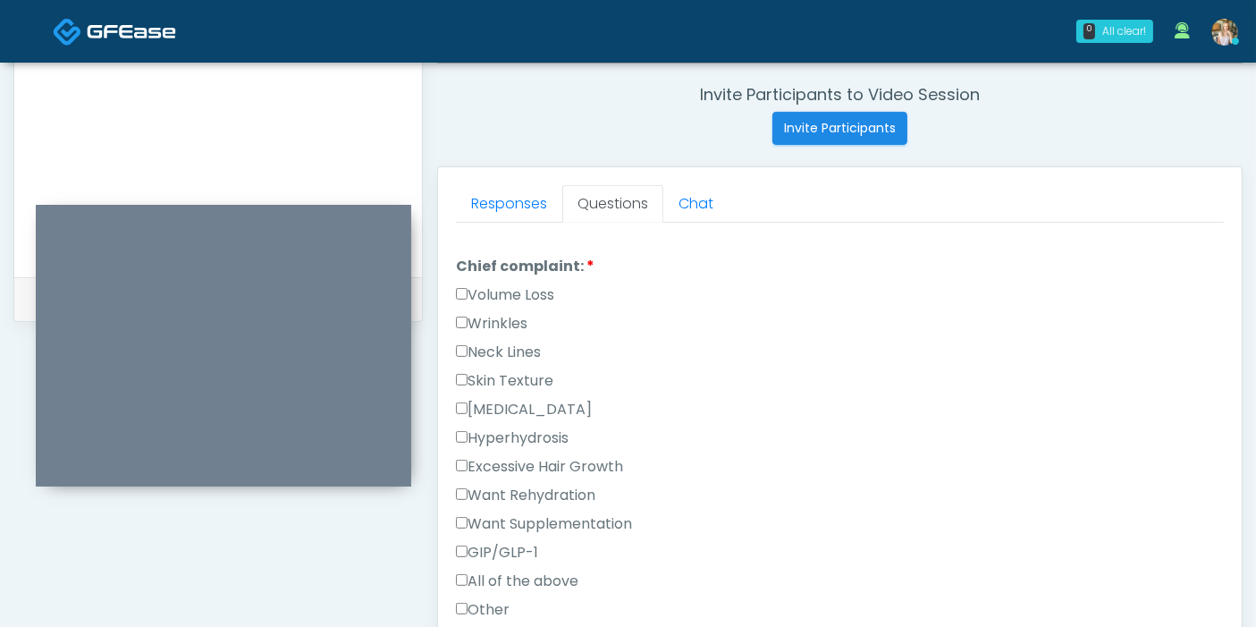
scroll to position [496, 0]
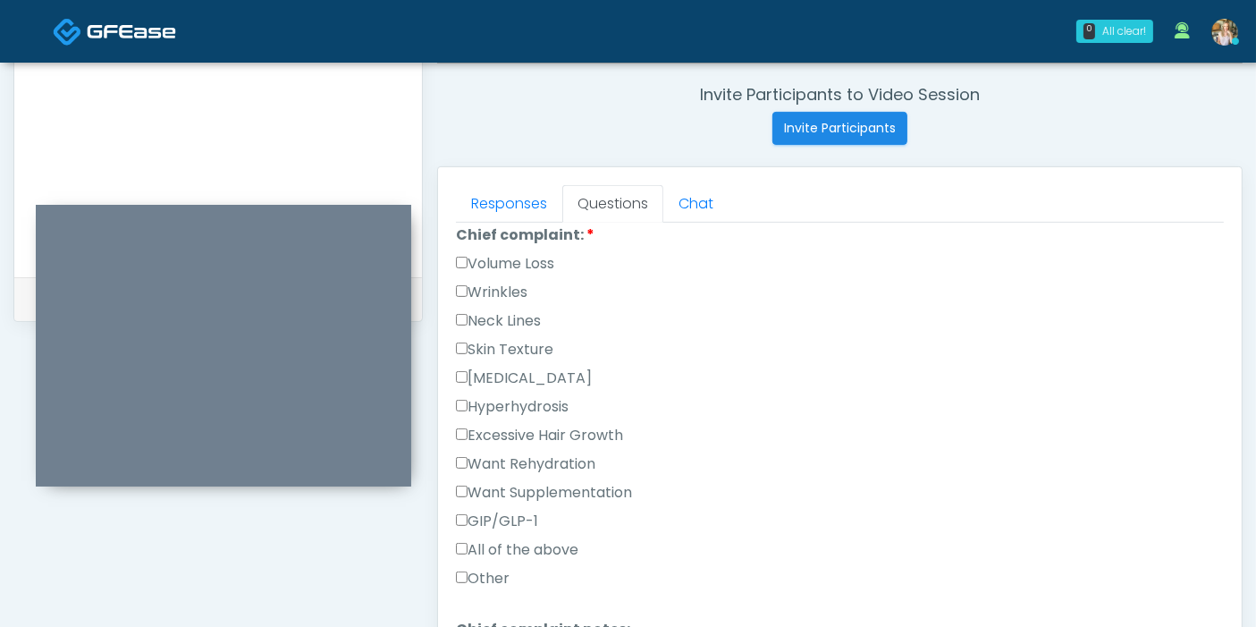
click at [469, 283] on label "Wrinkles" at bounding box center [492, 292] width 72 height 21
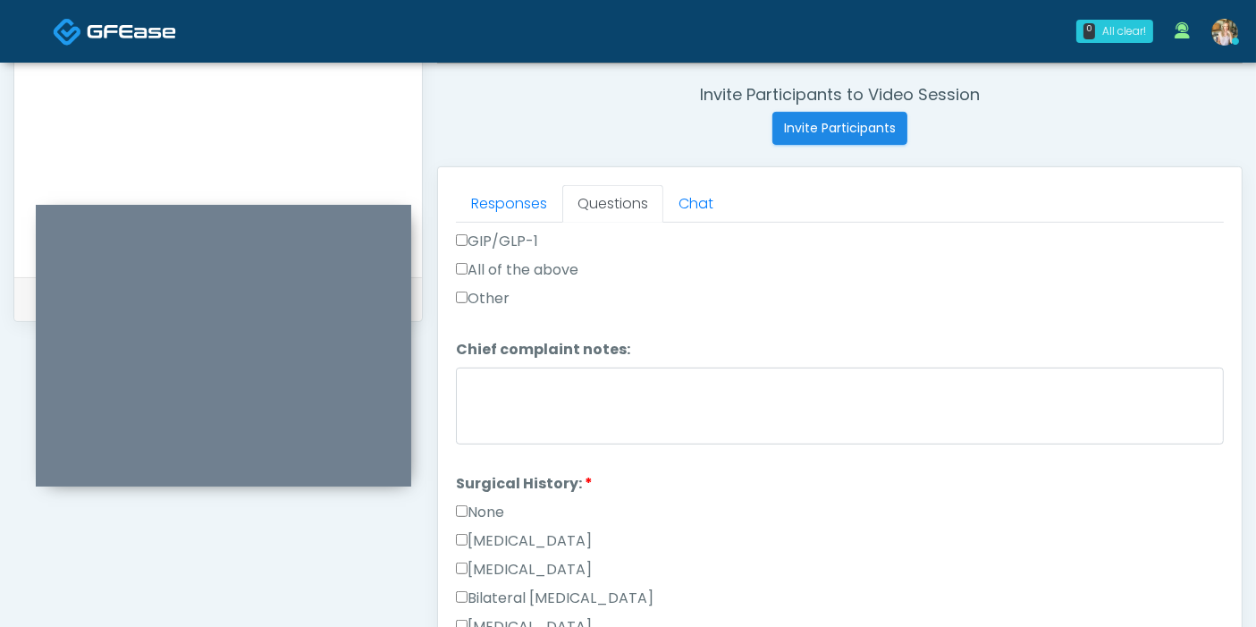
scroll to position [794, 0]
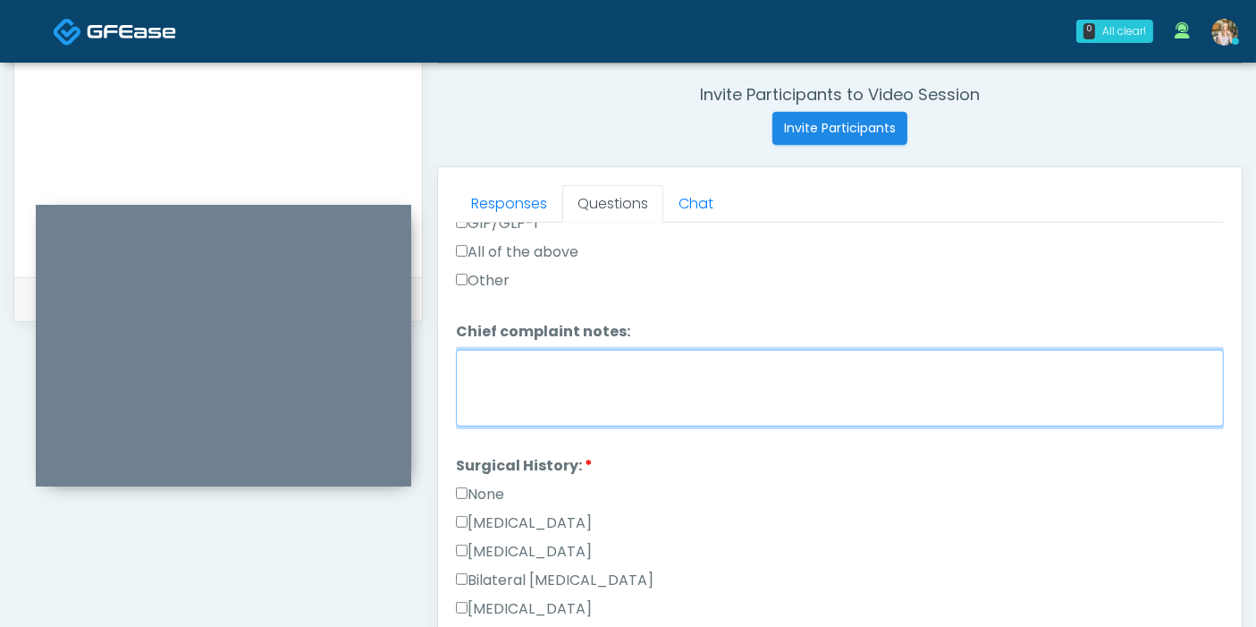
click at [586, 383] on textarea "Chief complaint notes:" at bounding box center [840, 388] width 768 height 77
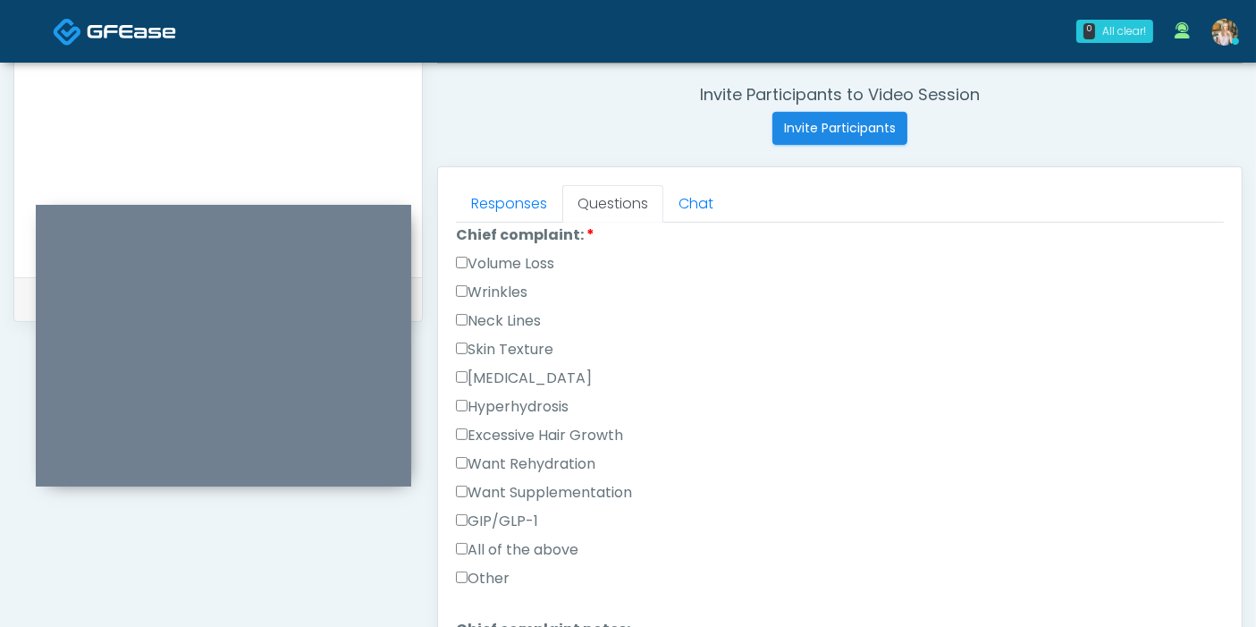
scroll to position [397, 0]
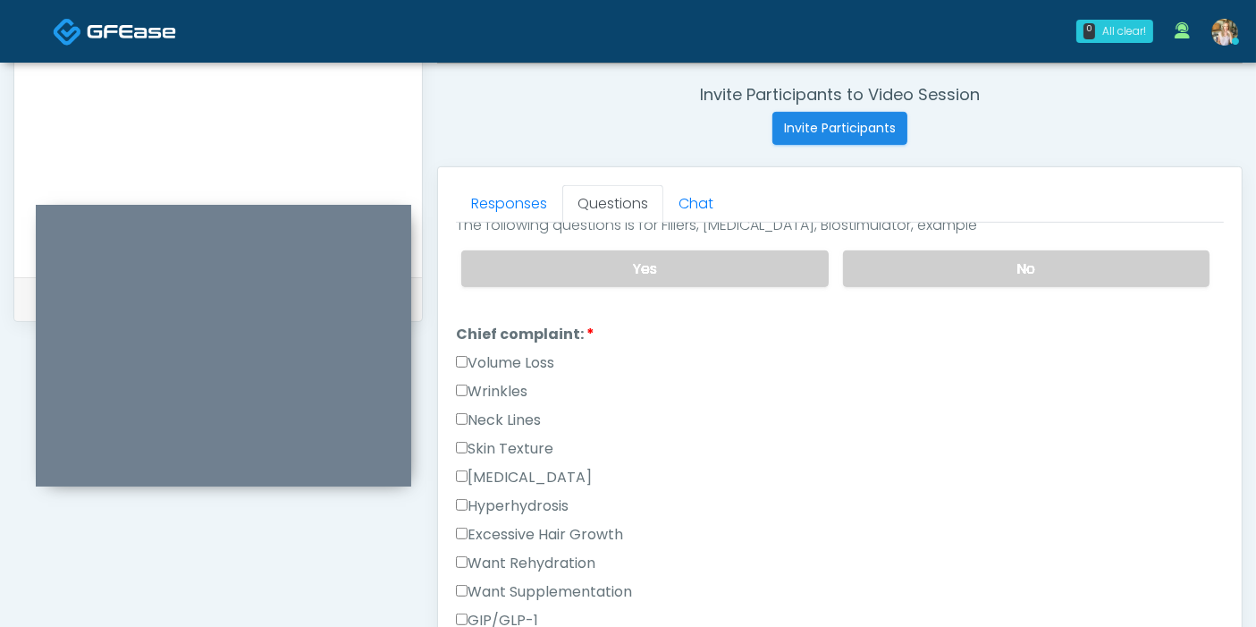
type textarea "**********"
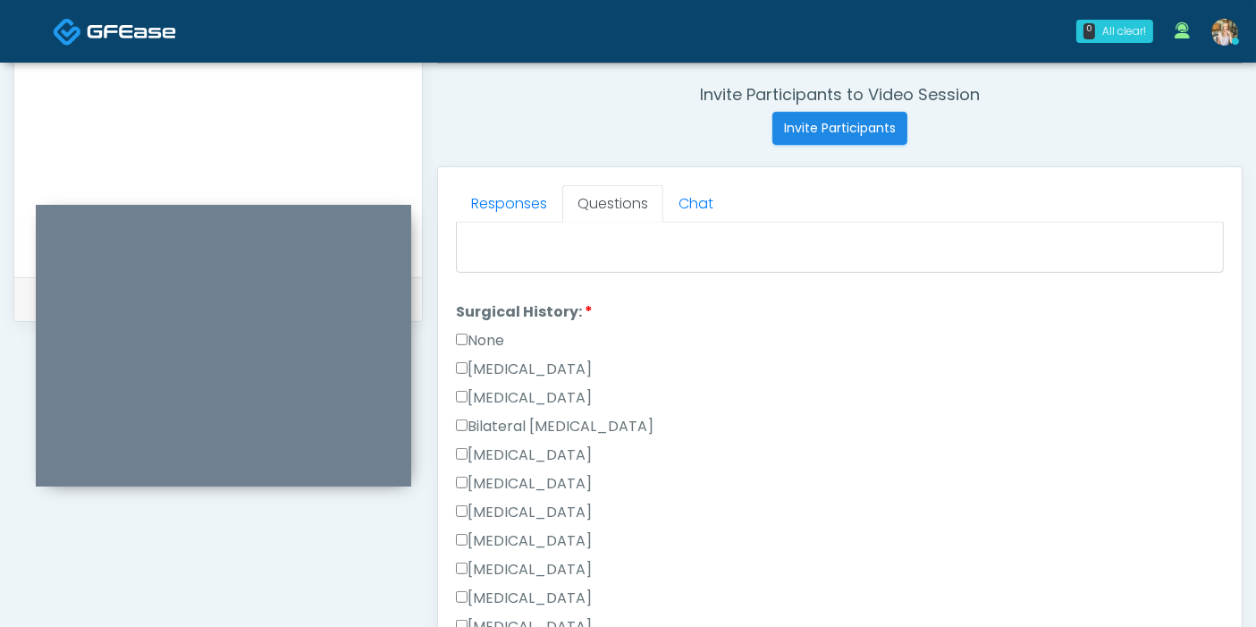
scroll to position [993, 0]
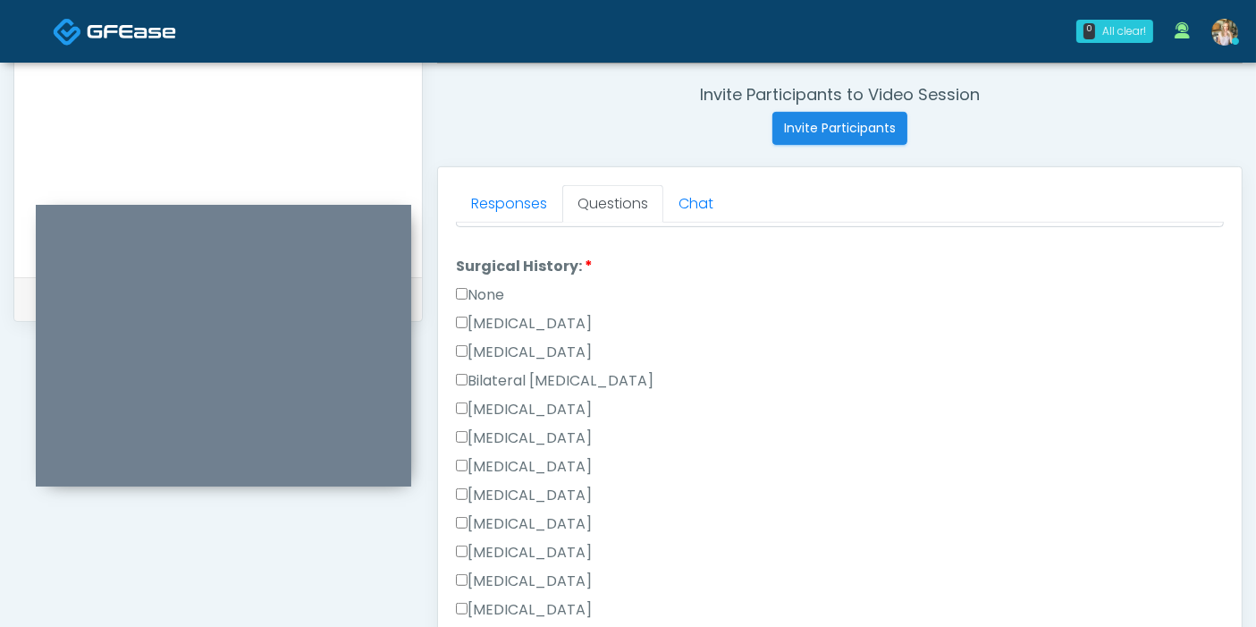
click at [490, 399] on label "Breast Augmentation" at bounding box center [524, 409] width 136 height 21
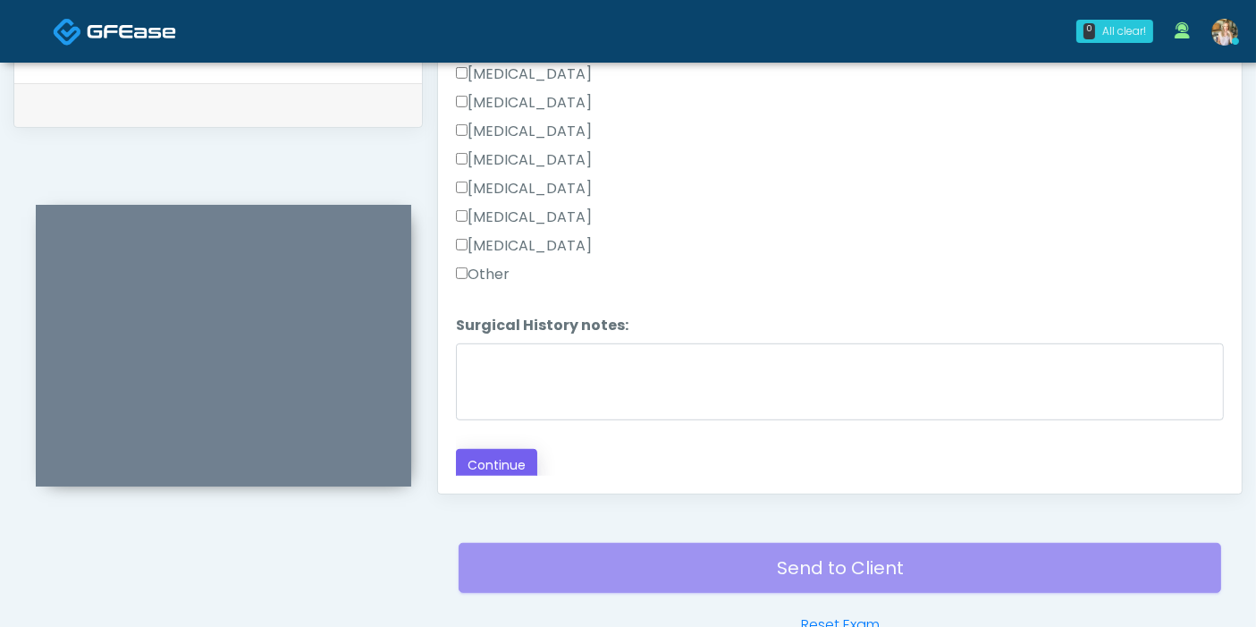
scroll to position [875, 0]
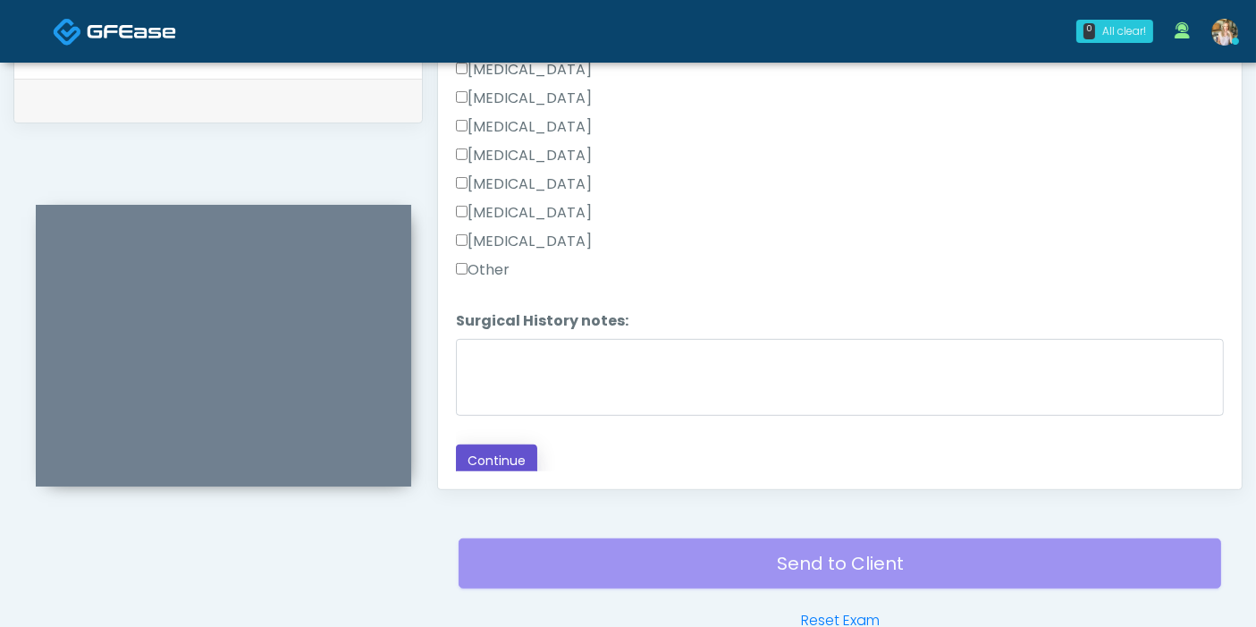
click at [518, 444] on button "Continue" at bounding box center [496, 460] width 81 height 33
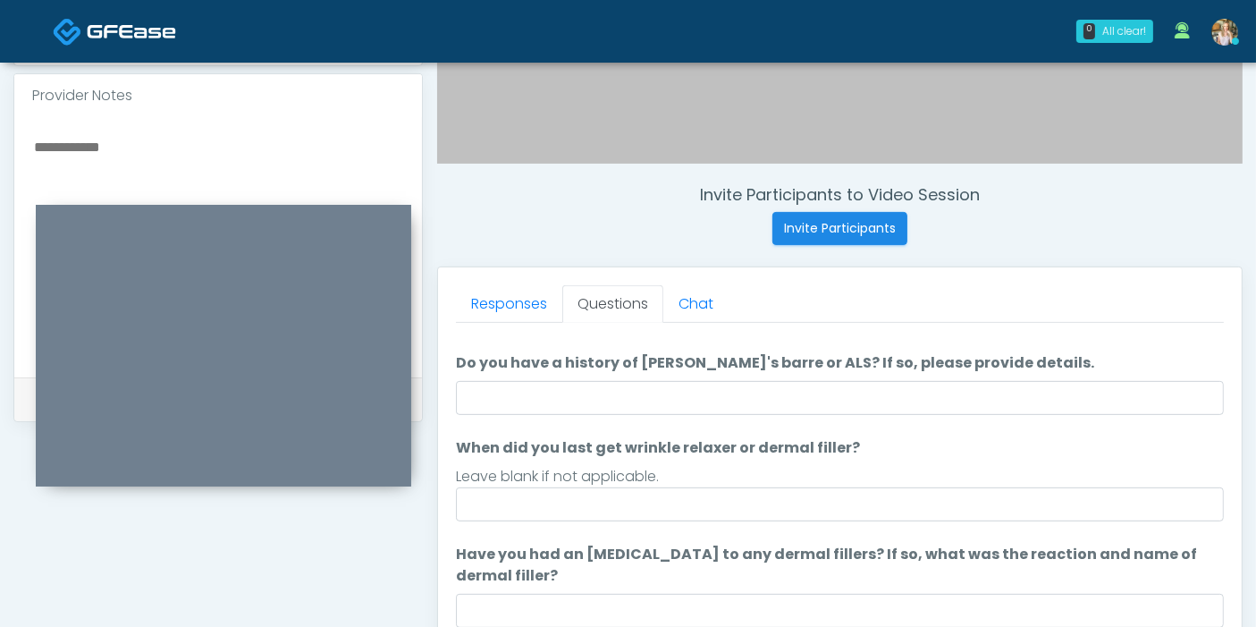
scroll to position [0, 0]
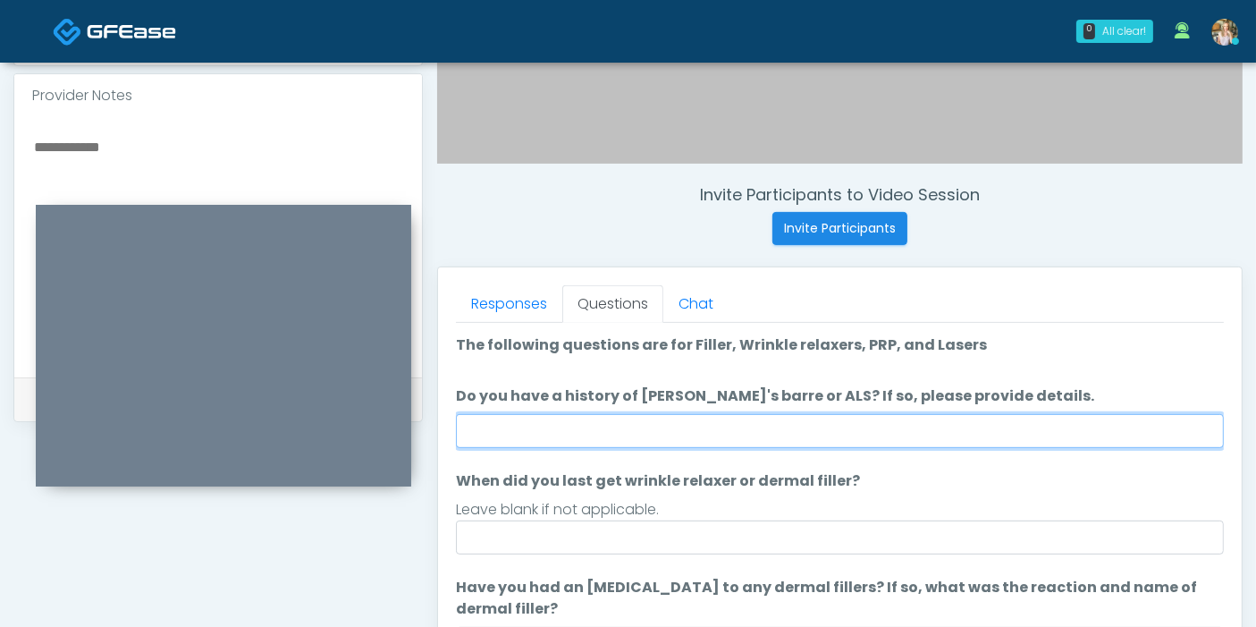
click at [856, 429] on input "Do you have a history of Guillain's barre or ALS? If so, please provide details." at bounding box center [840, 431] width 768 height 34
type input "******"
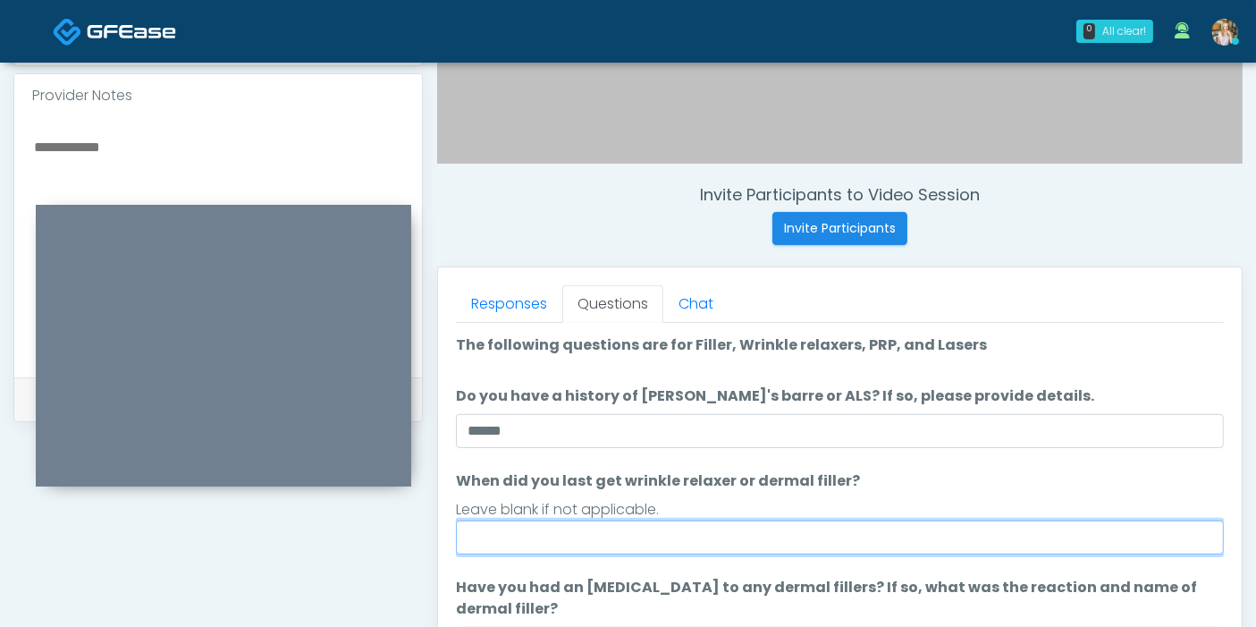
type input "*"
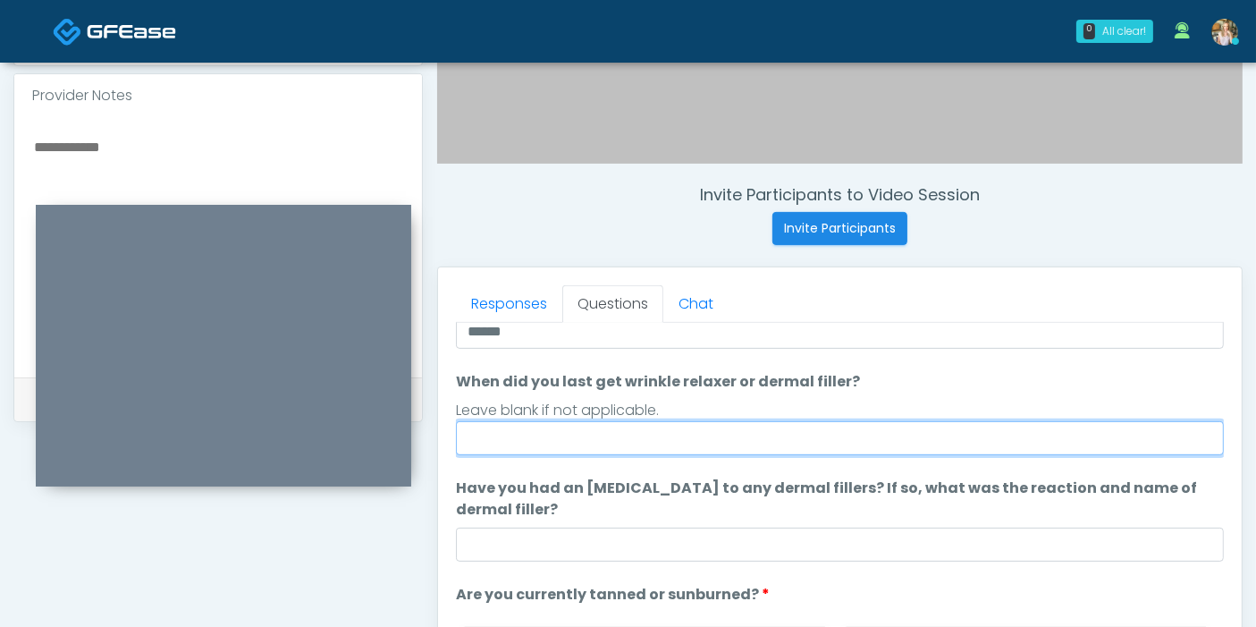
scroll to position [167, 0]
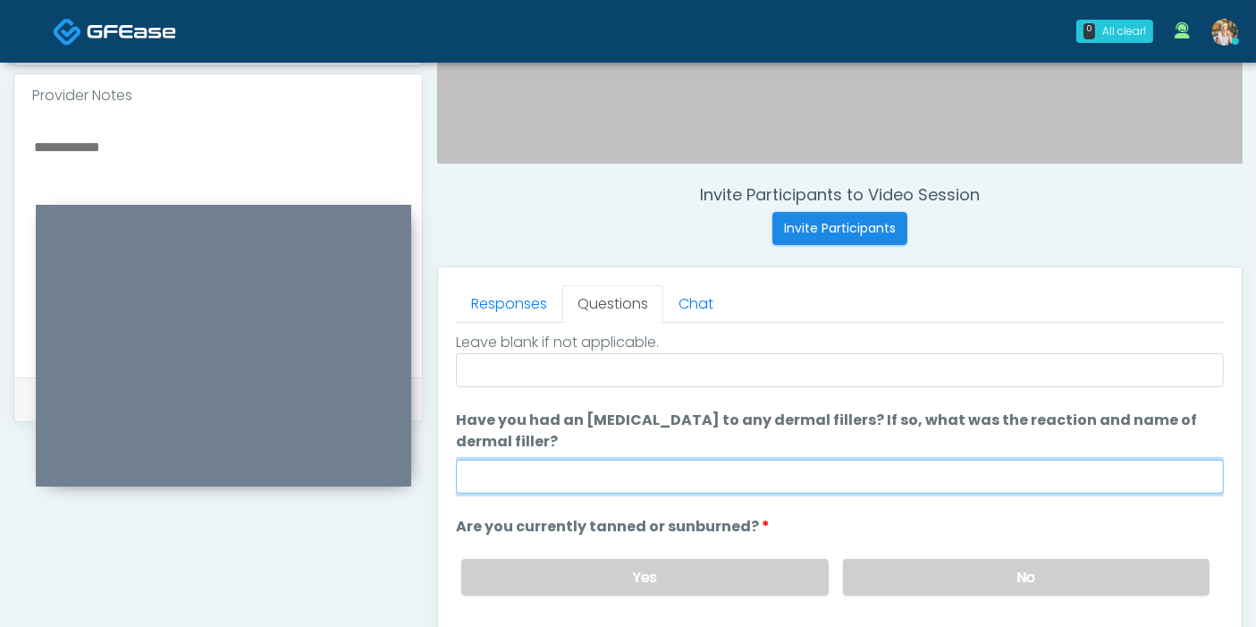
click at [930, 467] on input "Have you had an allergic response to any dermal fillers? If so, what was the re…" at bounding box center [840, 476] width 768 height 34
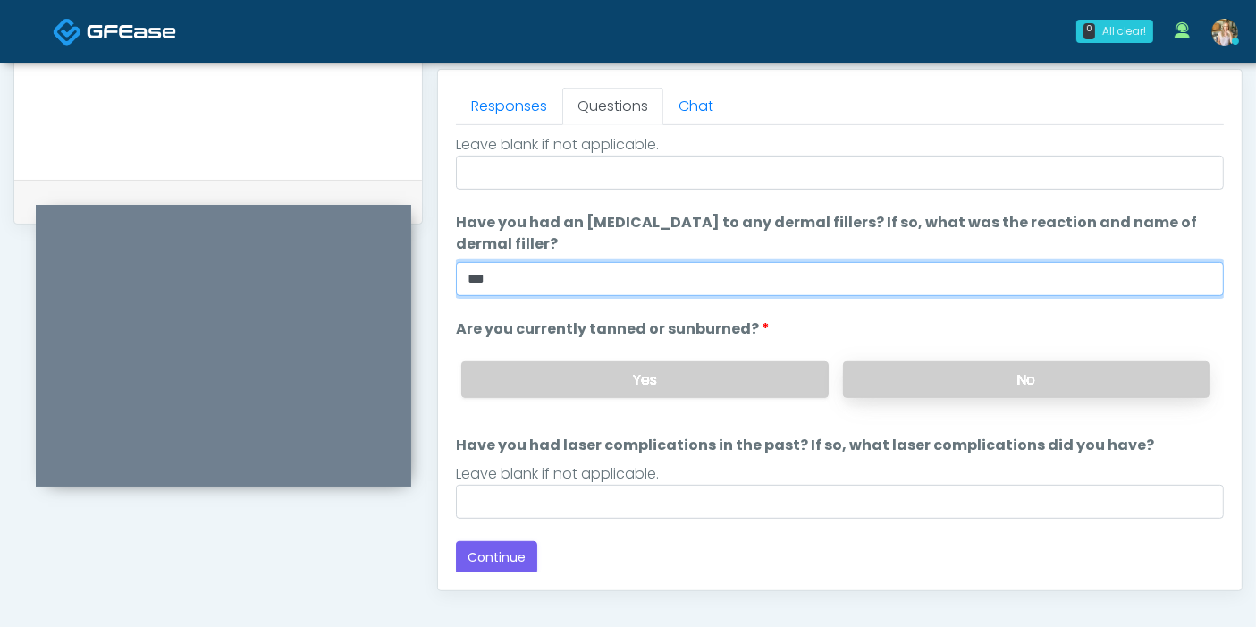
scroll to position [776, 0]
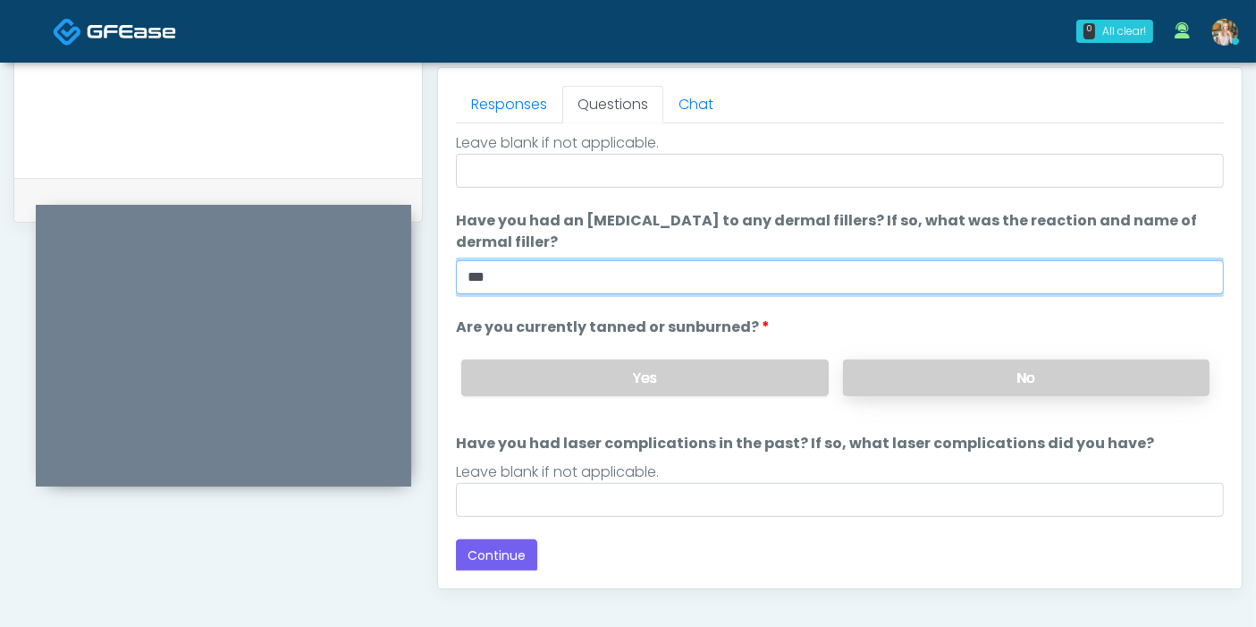
type input "***"
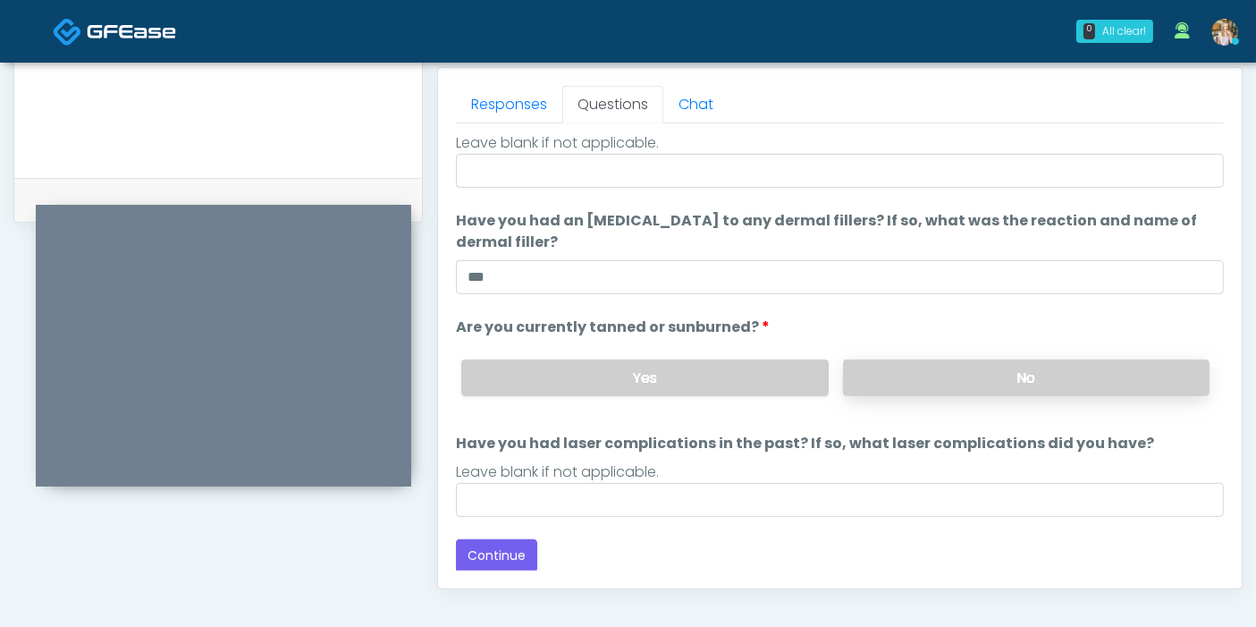
click at [954, 380] on label "No" at bounding box center [1026, 377] width 366 height 37
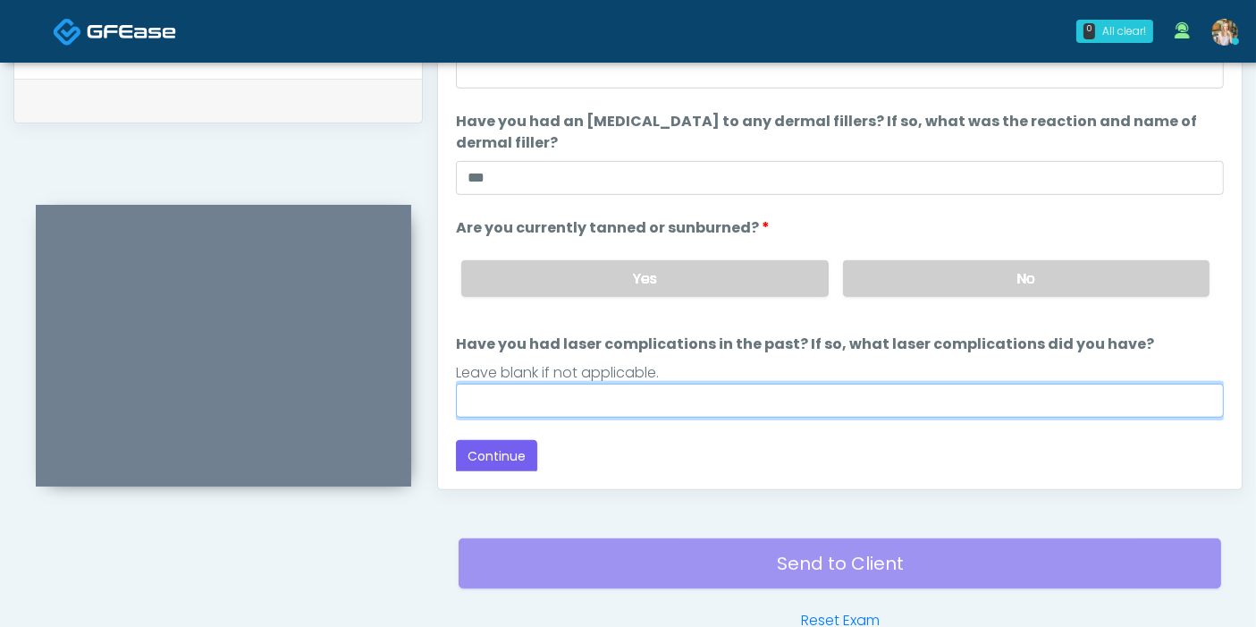
click at [852, 405] on input "Have you had laser complications in the past? If so, what laser complications d…" at bounding box center [840, 400] width 768 height 34
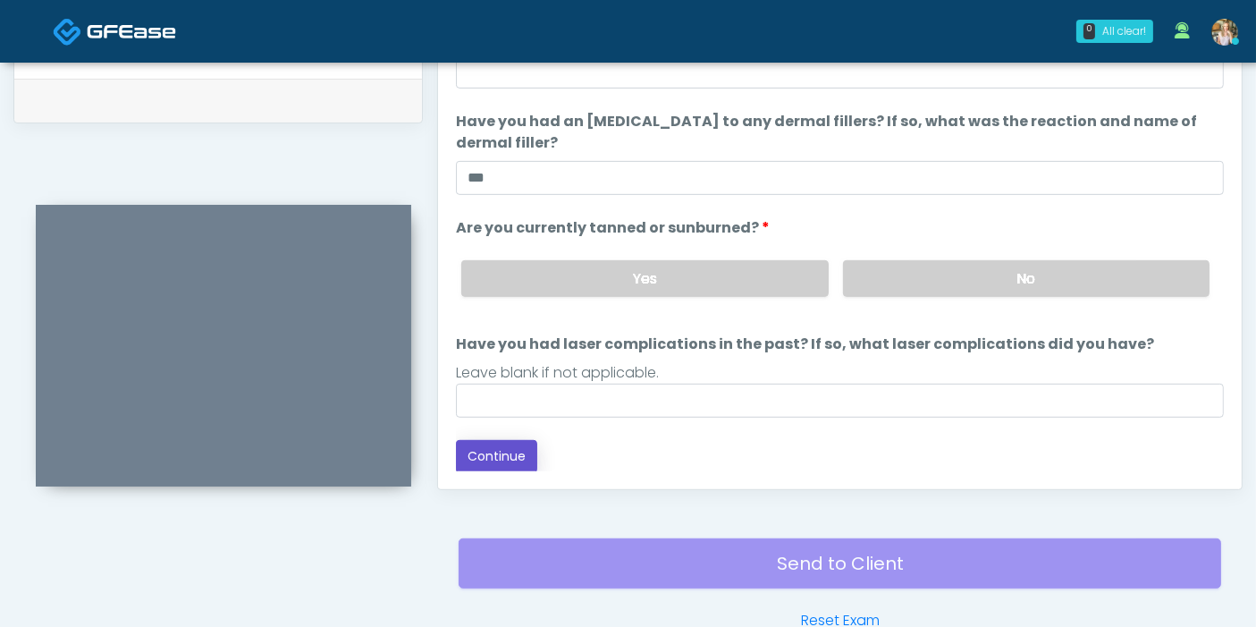
click at [505, 454] on button "Continue" at bounding box center [496, 456] width 81 height 33
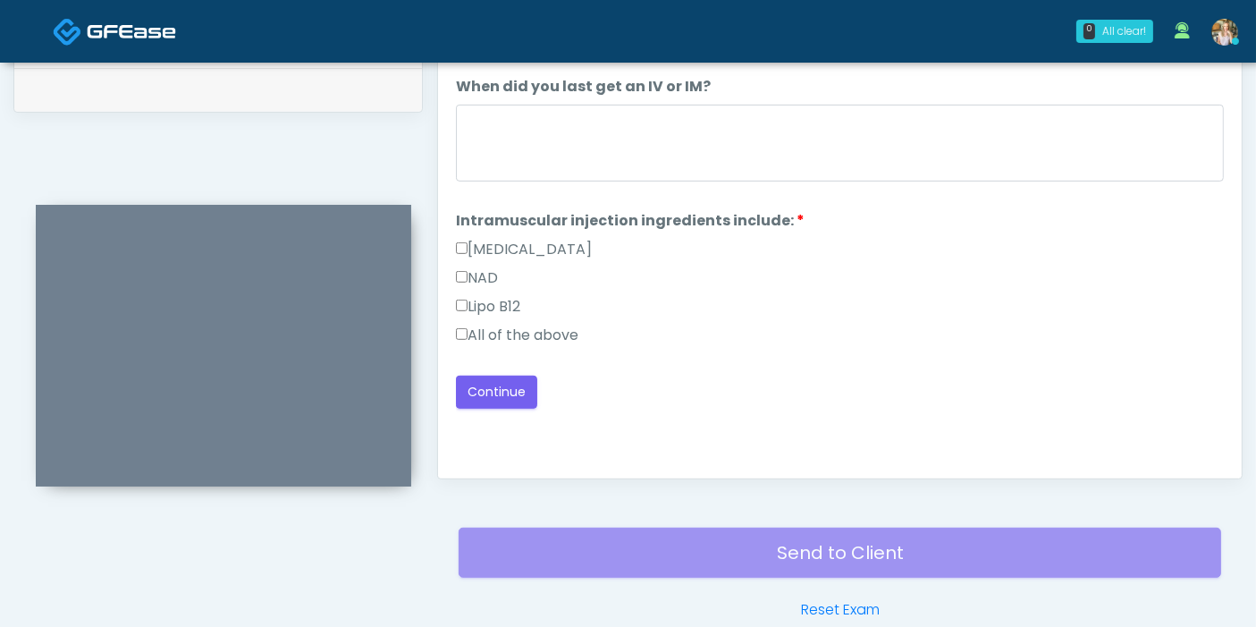
scroll to position [776, 0]
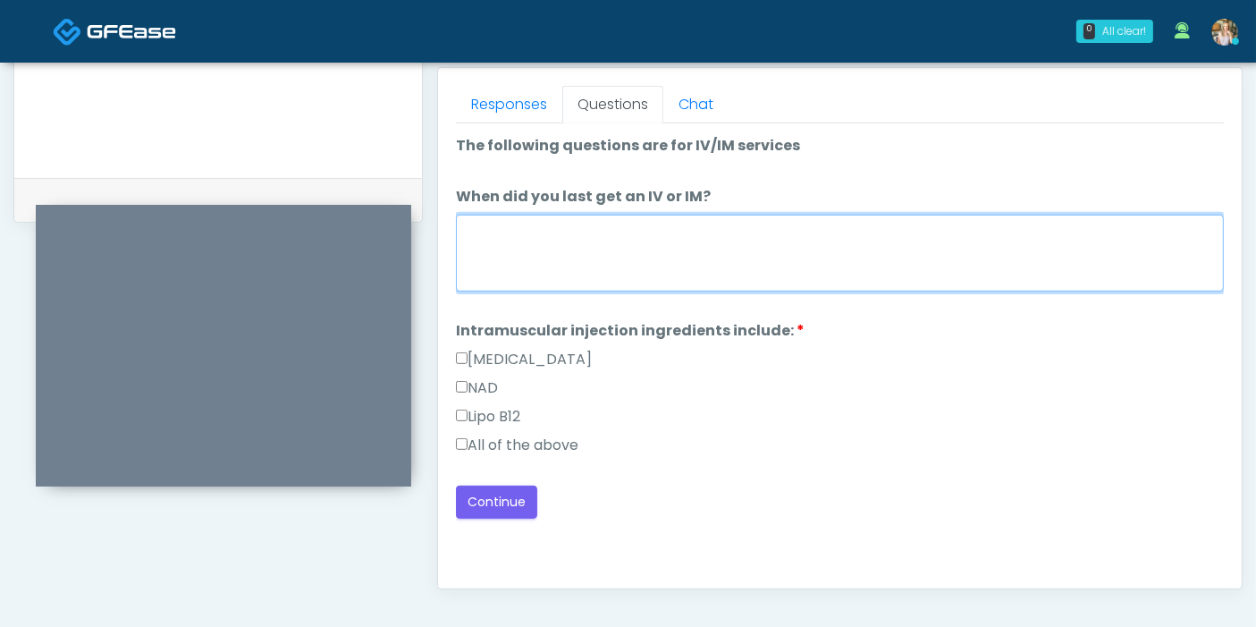
click at [690, 239] on textarea "When did you last get an IV or IM?" at bounding box center [840, 253] width 768 height 77
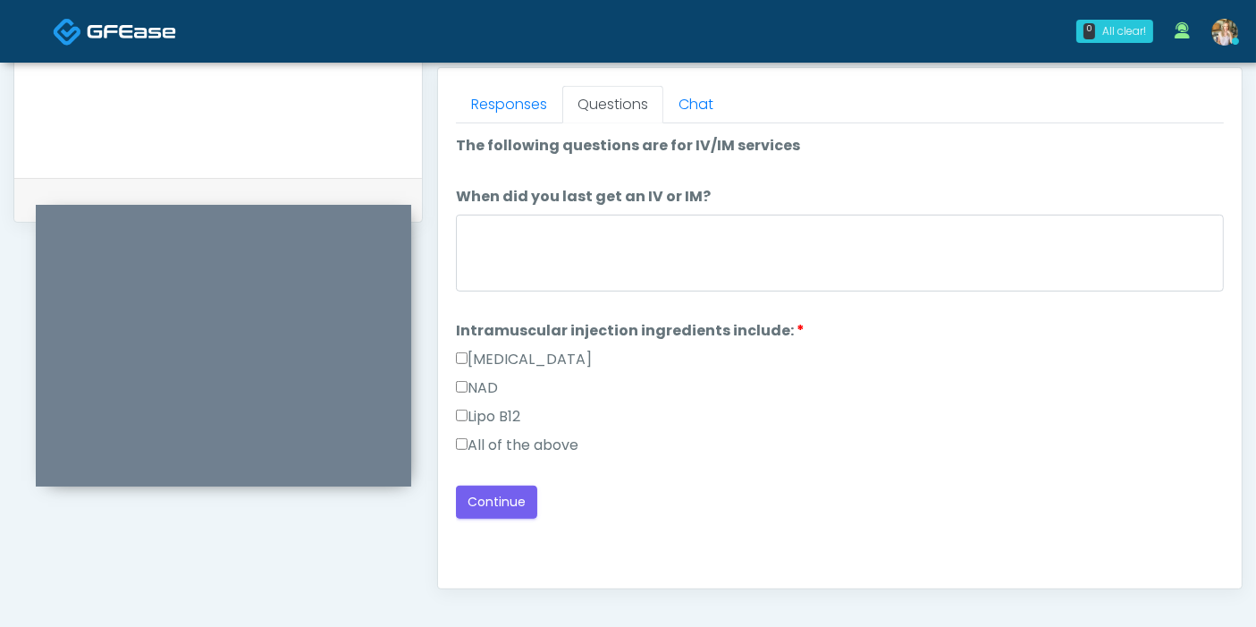
click at [557, 441] on label "All of the above" at bounding box center [517, 444] width 122 height 21
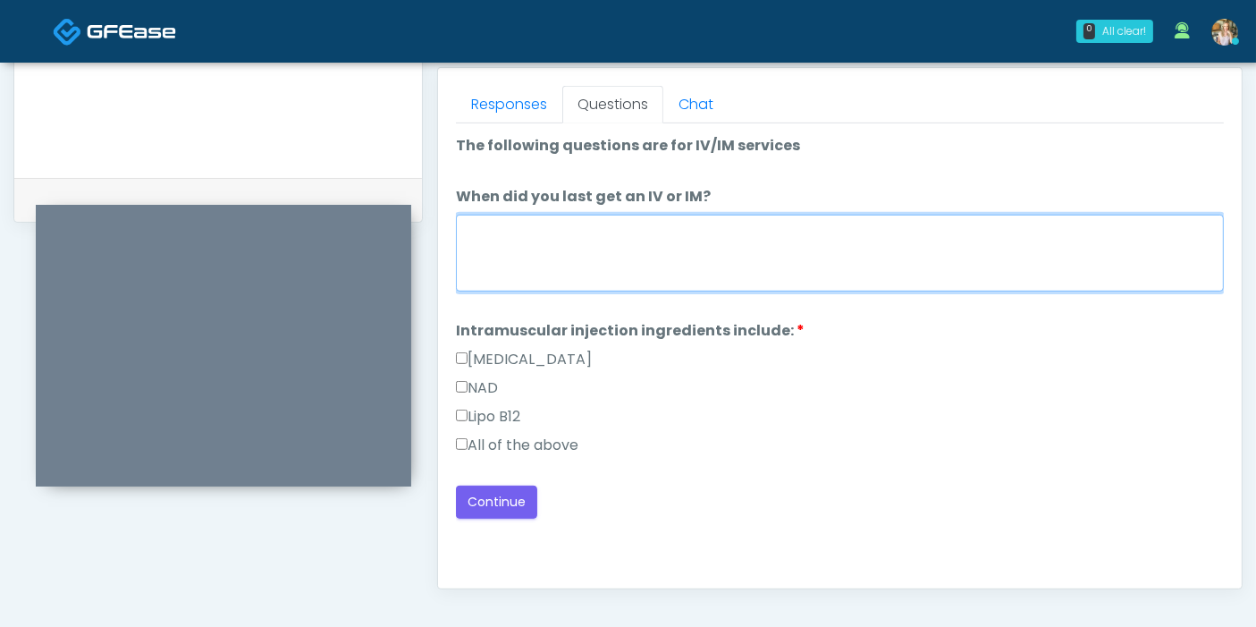
click at [717, 253] on textarea "When did you last get an IV or IM?" at bounding box center [840, 253] width 768 height 77
type textarea "**********"
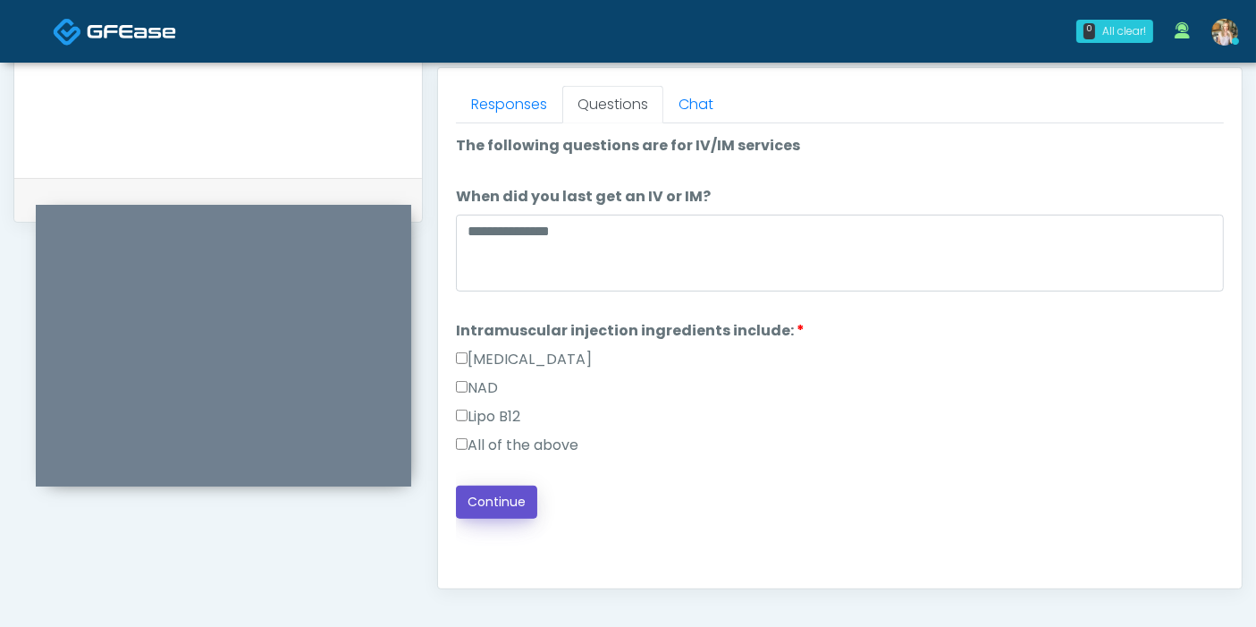
click at [505, 504] on button "Continue" at bounding box center [496, 501] width 81 height 33
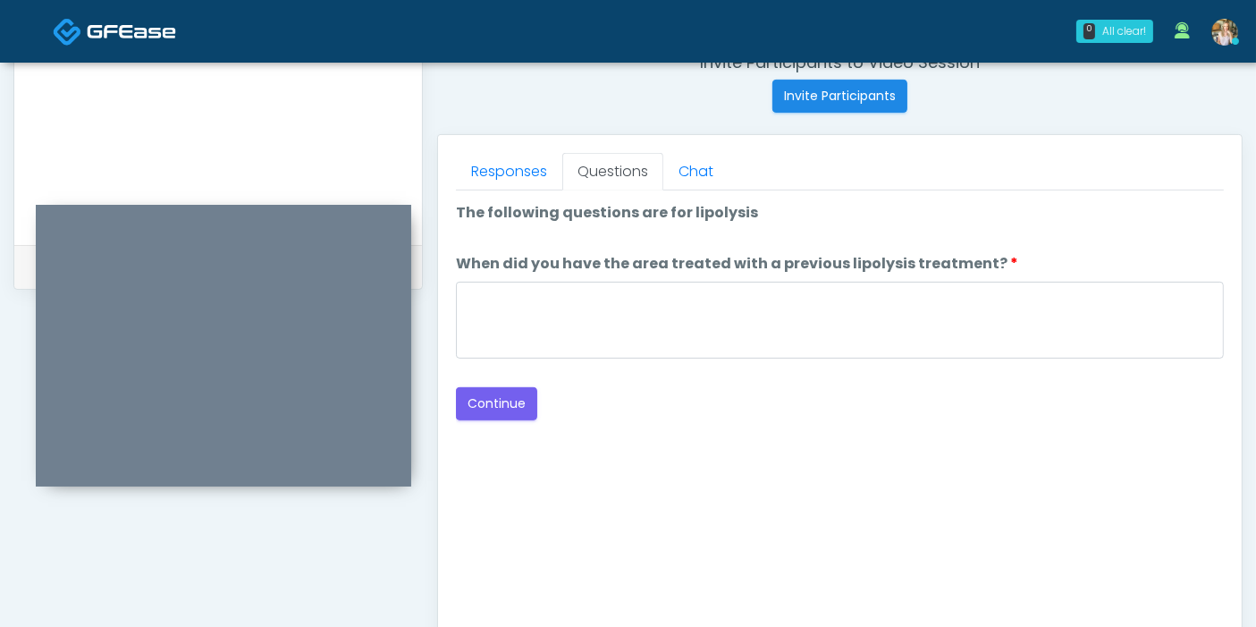
scroll to position [677, 0]
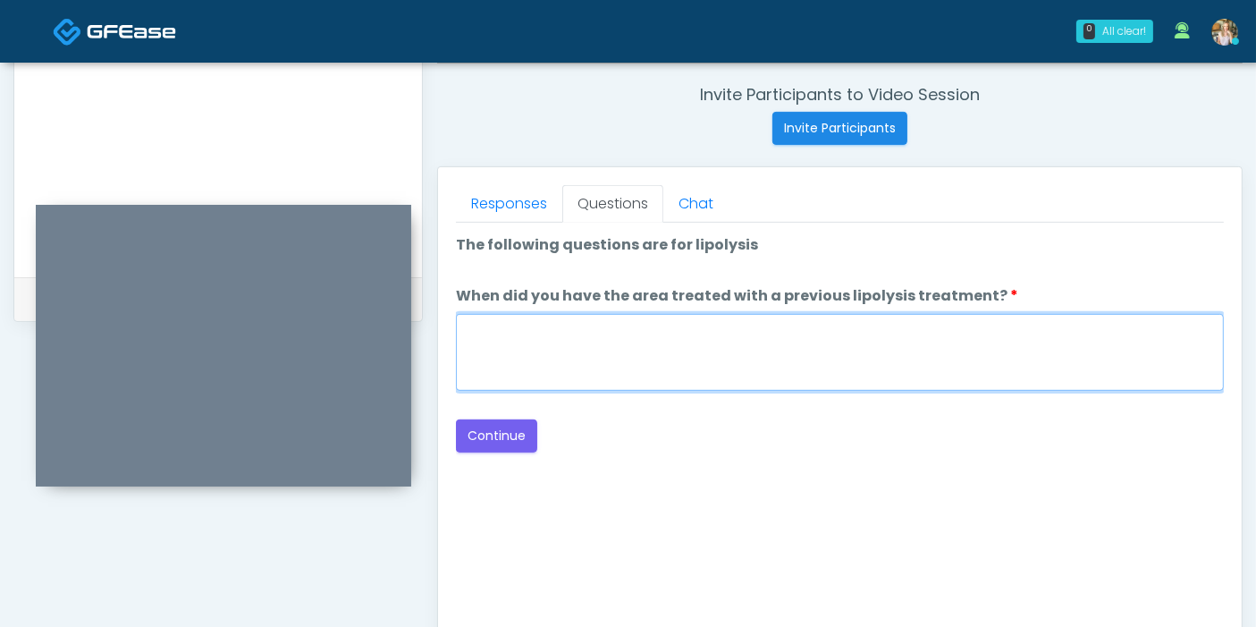
click at [949, 330] on textarea "When did you have the area treated with a previous lipolysis treatment?" at bounding box center [840, 352] width 768 height 77
type textarea "***"
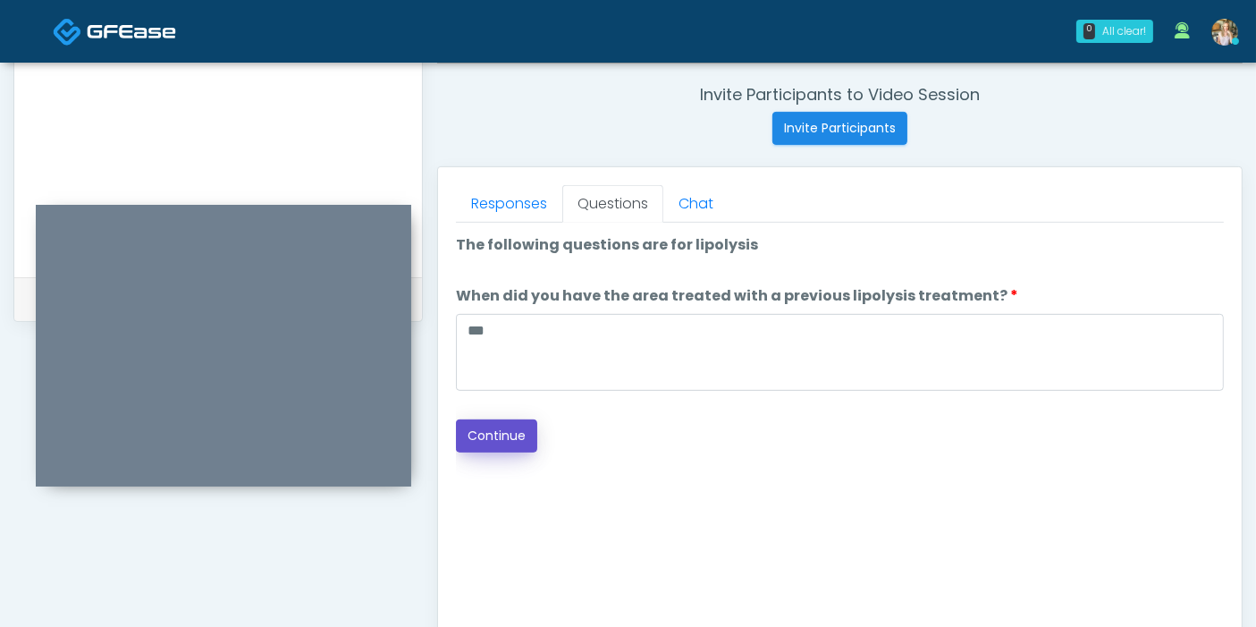
click at [516, 437] on button "Continue" at bounding box center [496, 435] width 81 height 33
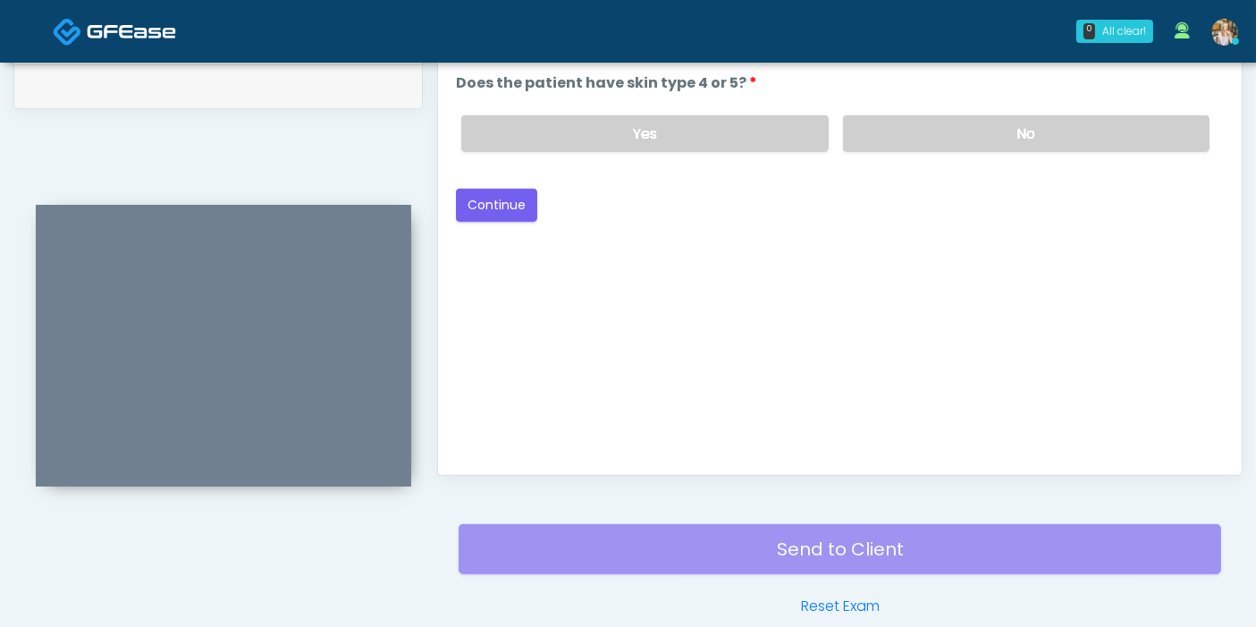
scroll to position [776, 0]
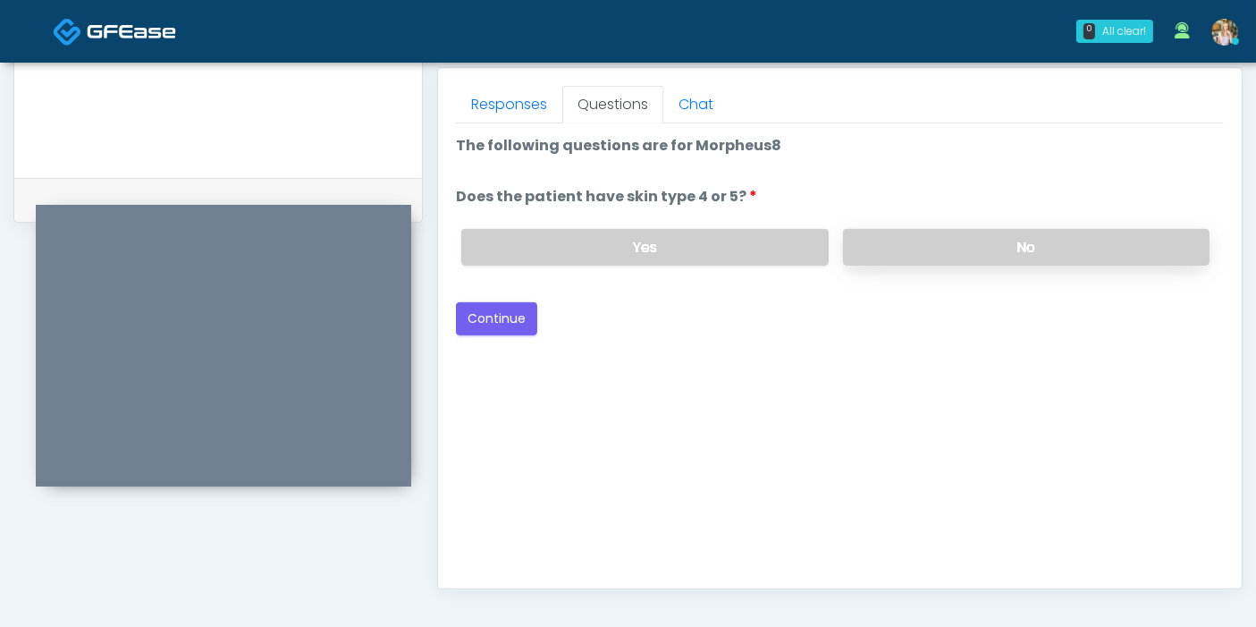
click at [965, 248] on label "No" at bounding box center [1026, 247] width 366 height 37
click at [516, 310] on button "Continue" at bounding box center [496, 318] width 81 height 33
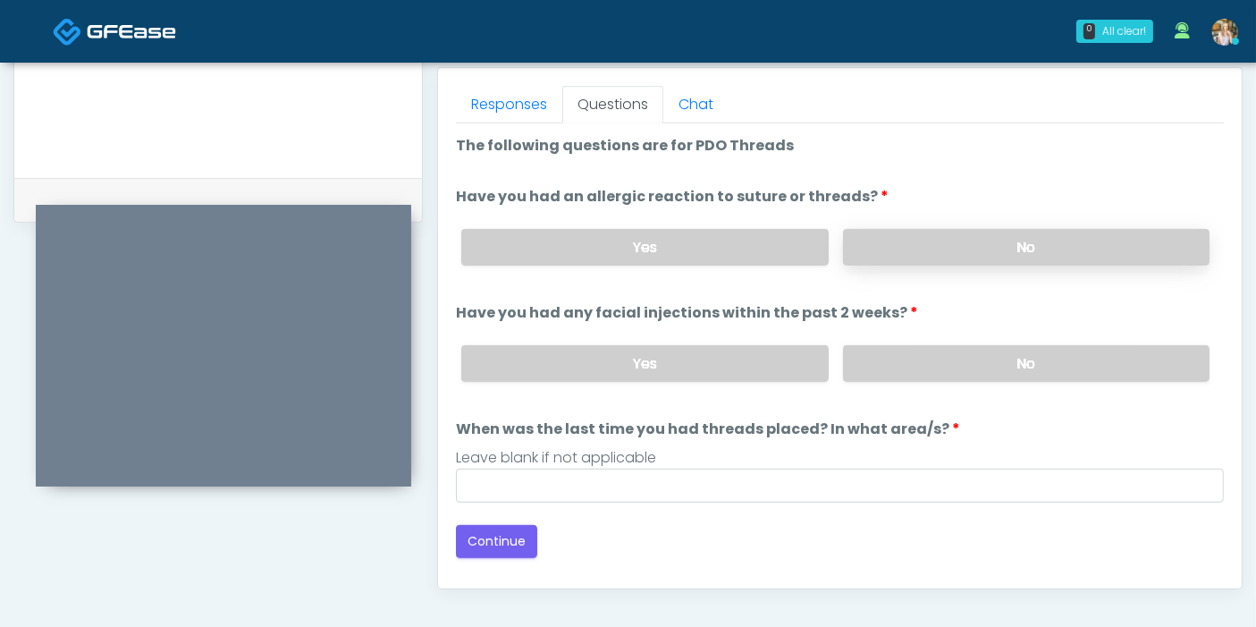
click at [957, 255] on label "No" at bounding box center [1026, 247] width 366 height 37
click at [993, 356] on label "No" at bounding box center [1026, 363] width 366 height 37
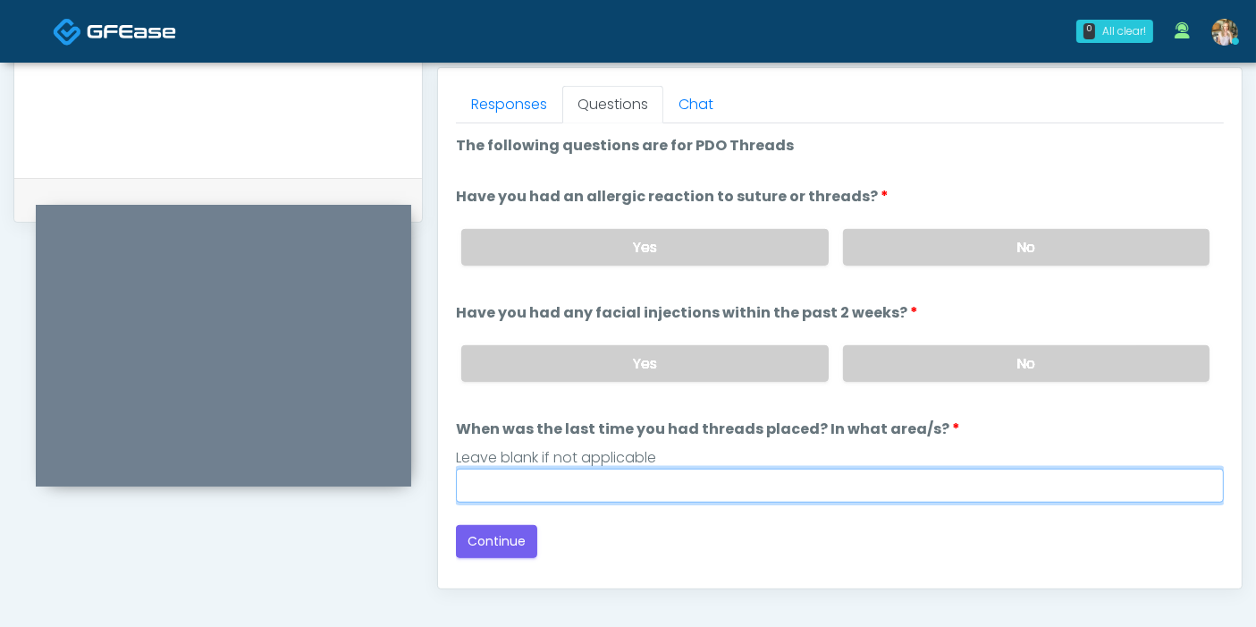
click at [755, 484] on input "When was the last time you had threads placed? In what area/s?" at bounding box center [840, 485] width 768 height 34
type input "***"
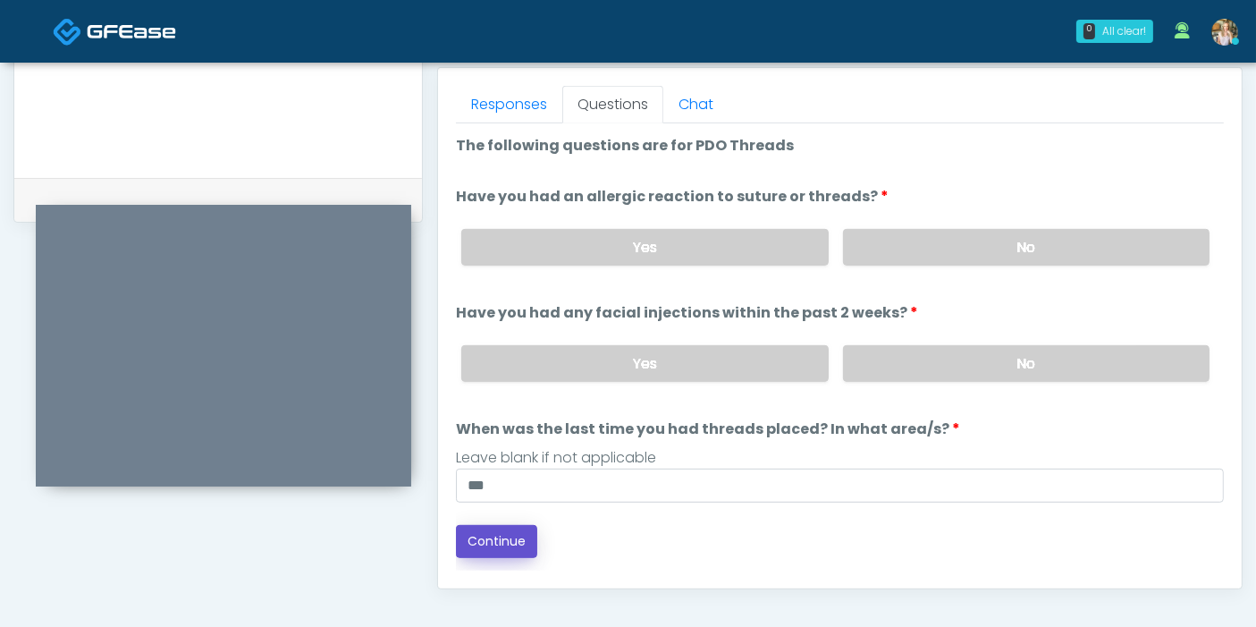
click at [489, 547] on button "Continue" at bounding box center [496, 541] width 81 height 33
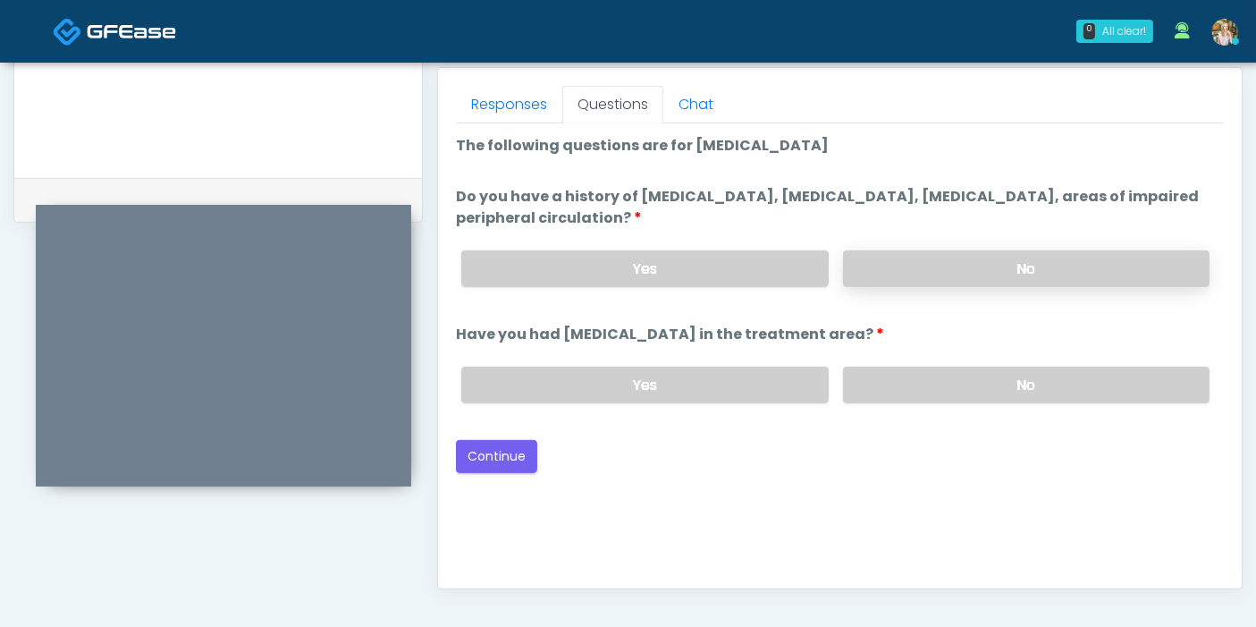
click at [1003, 266] on label "No" at bounding box center [1026, 268] width 366 height 37
click at [1011, 386] on label "No" at bounding box center [1026, 384] width 366 height 37
click at [484, 454] on button "Continue" at bounding box center [496, 456] width 81 height 33
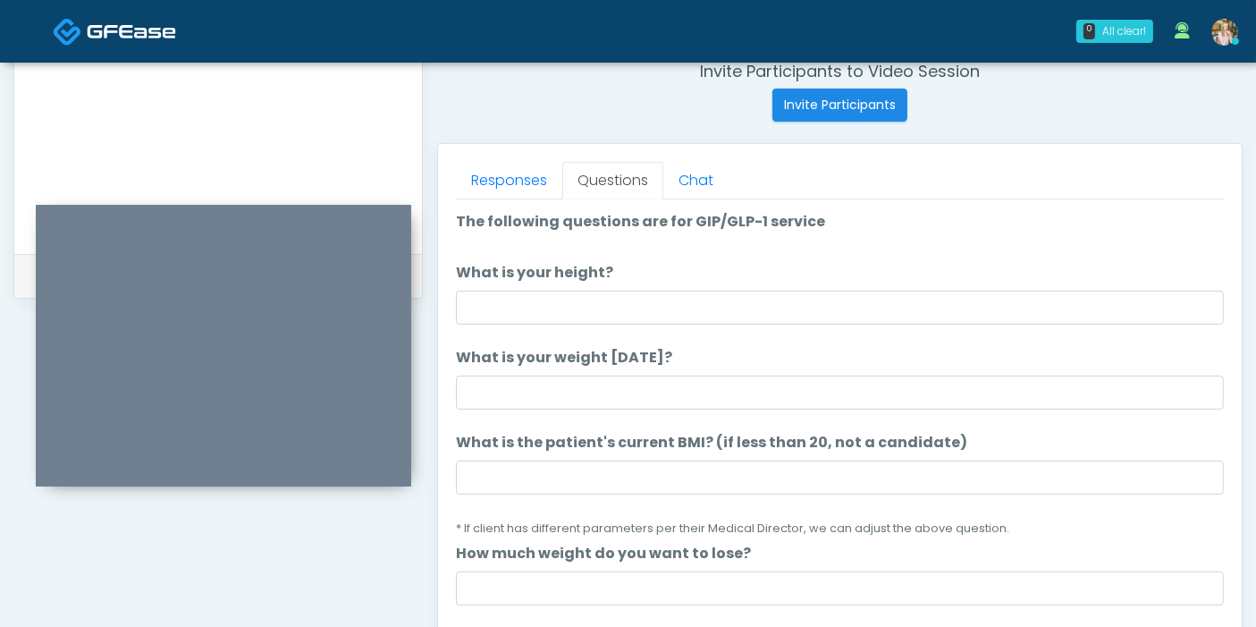
scroll to position [677, 0]
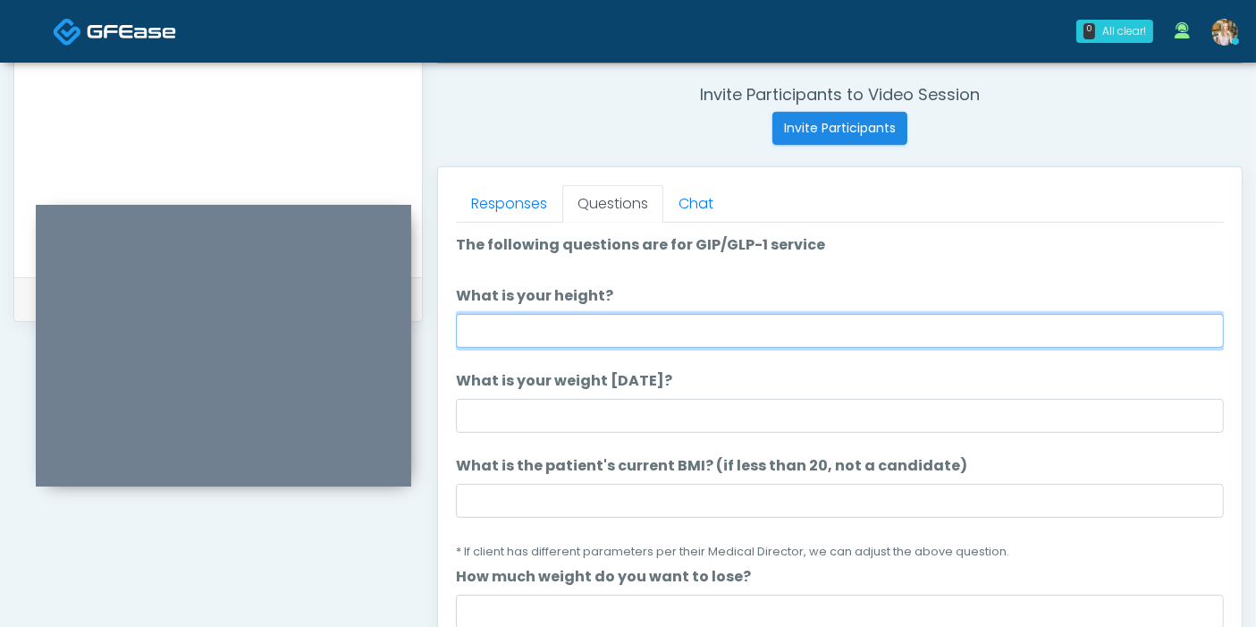
click at [905, 334] on input "What is your height?" at bounding box center [840, 331] width 768 height 34
type input "***"
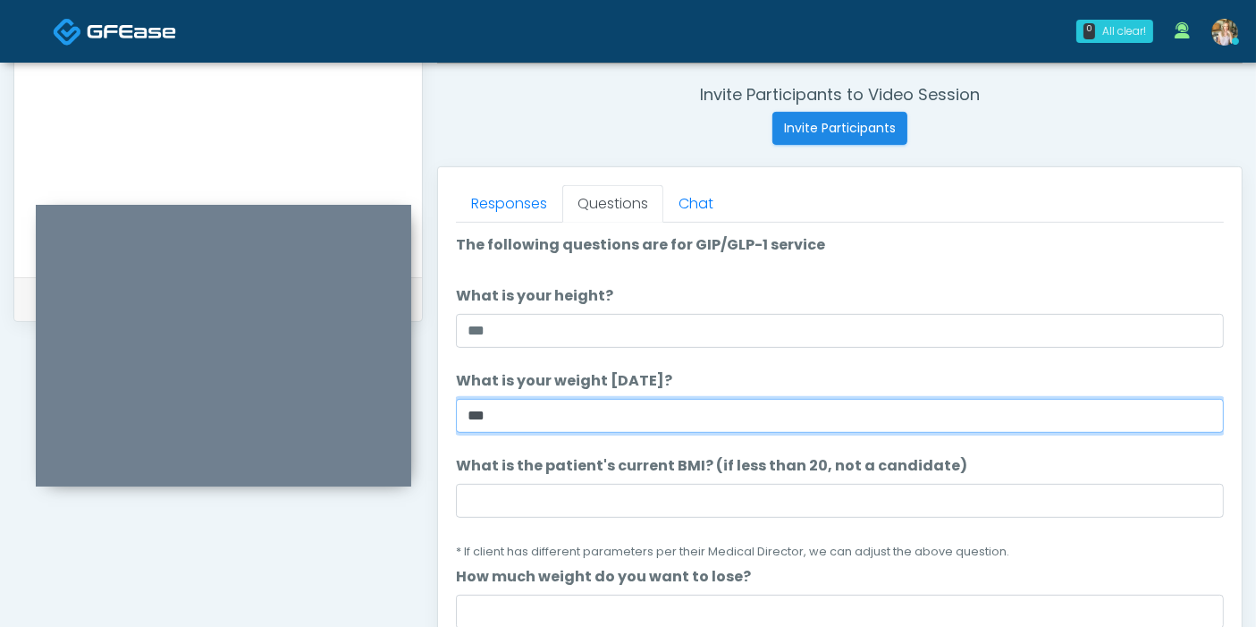
type input "***"
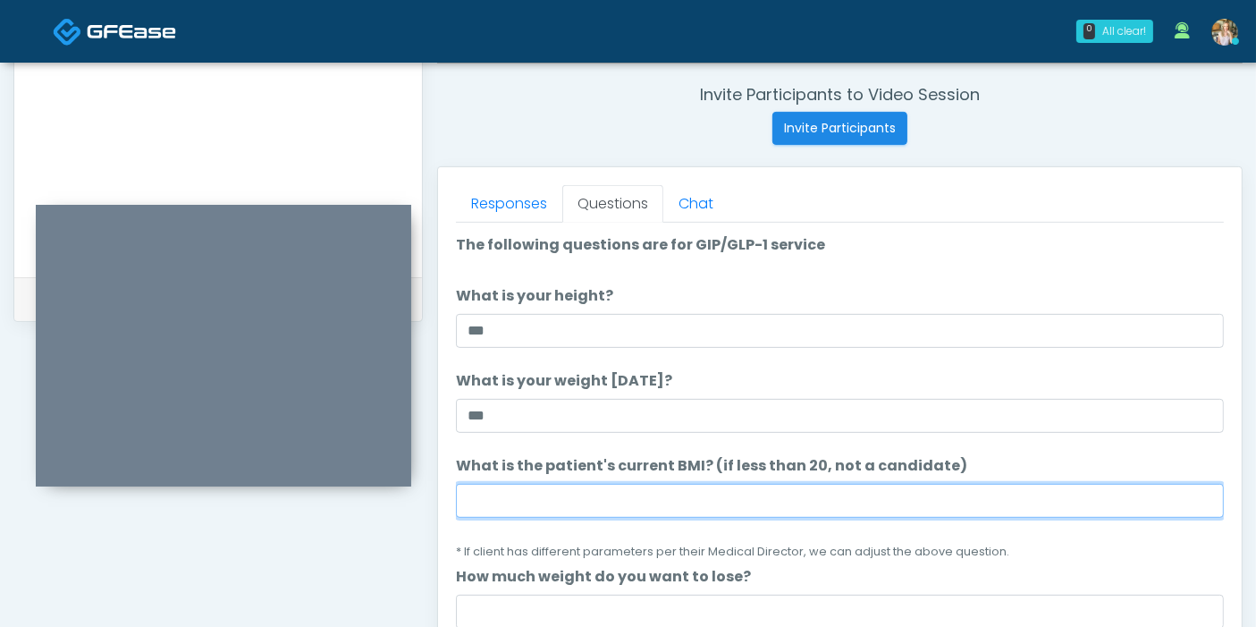
click at [980, 503] on input "What is the patient's current BMI? (if less than 20, not a candidate)" at bounding box center [840, 501] width 768 height 34
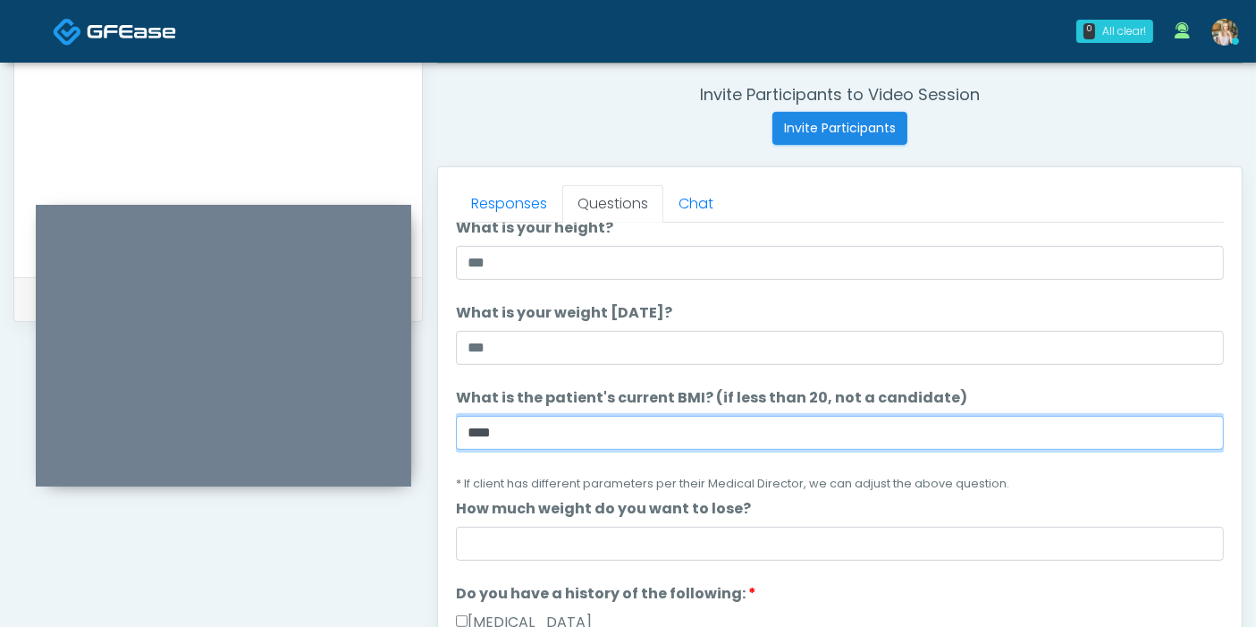
scroll to position [99, 0]
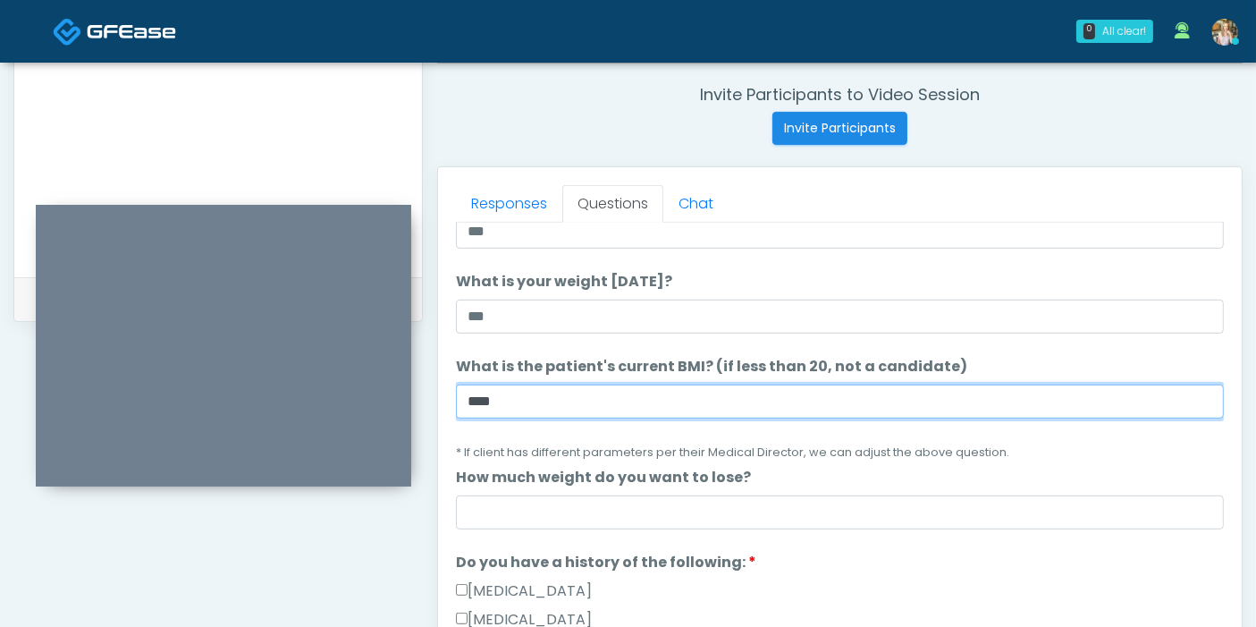
type input "****"
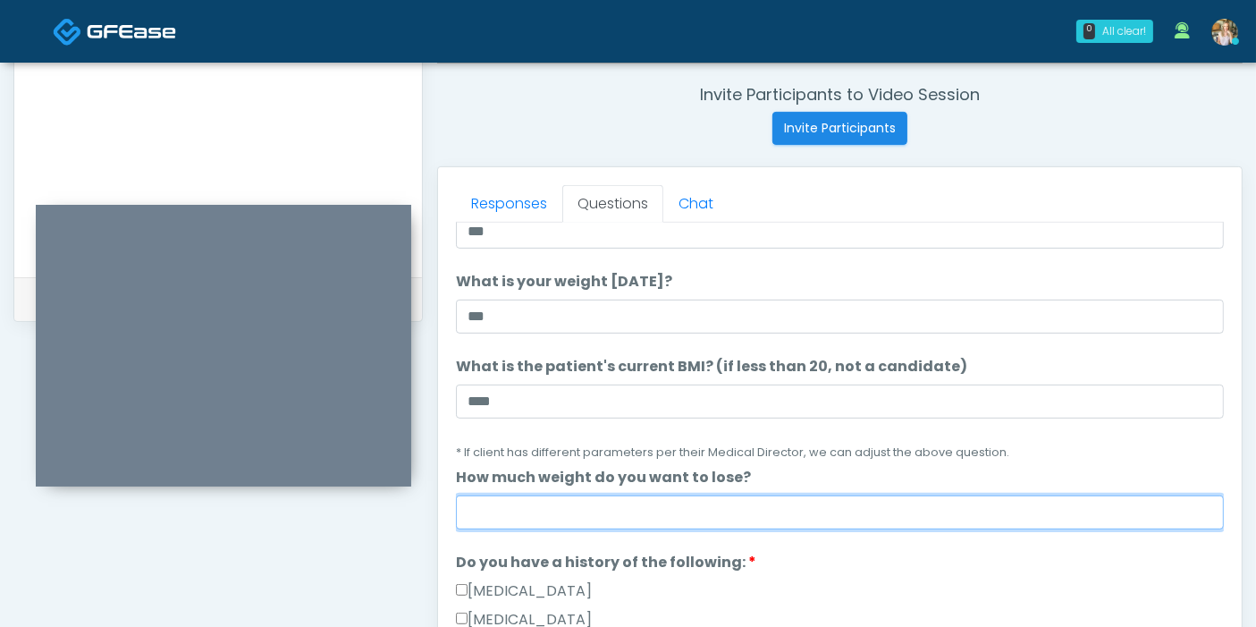
click at [878, 517] on input "How much weight do you want to lose?" at bounding box center [840, 512] width 768 height 34
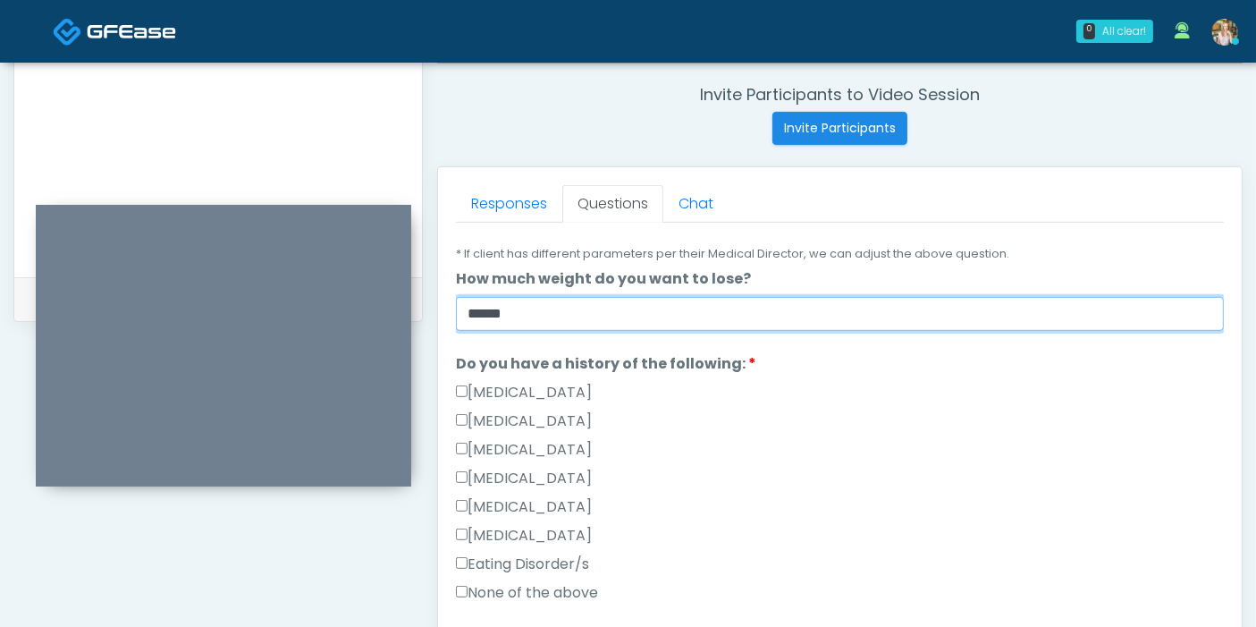
scroll to position [397, 0]
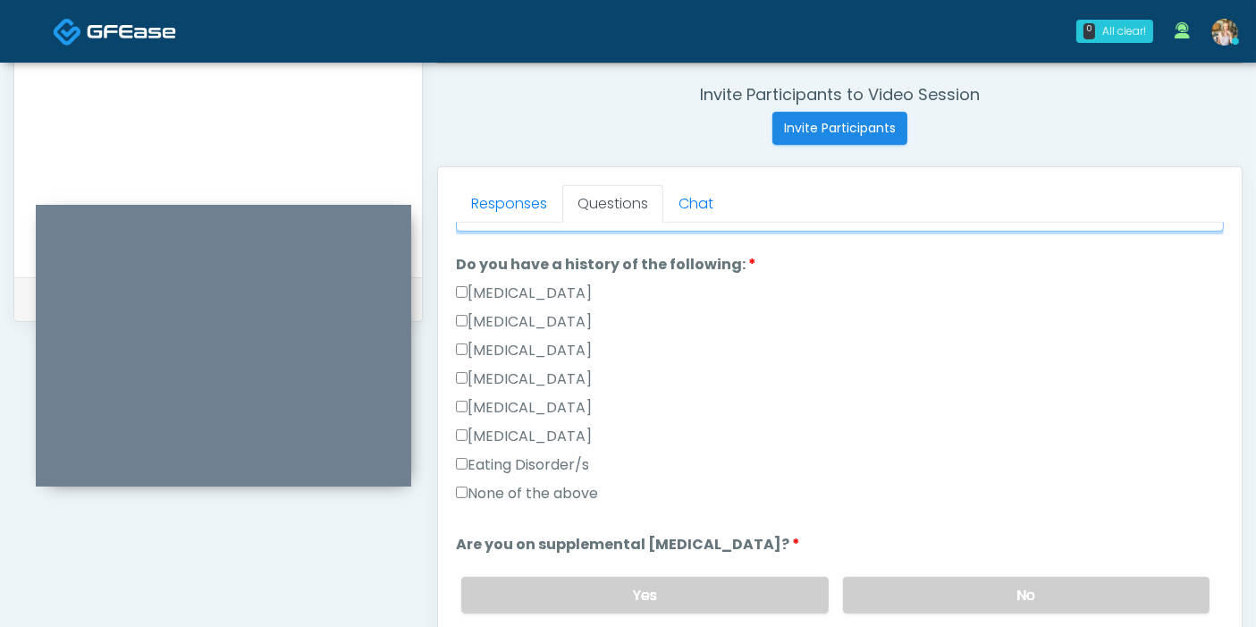
type input "******"
click at [498, 490] on label "None of the above" at bounding box center [527, 493] width 142 height 21
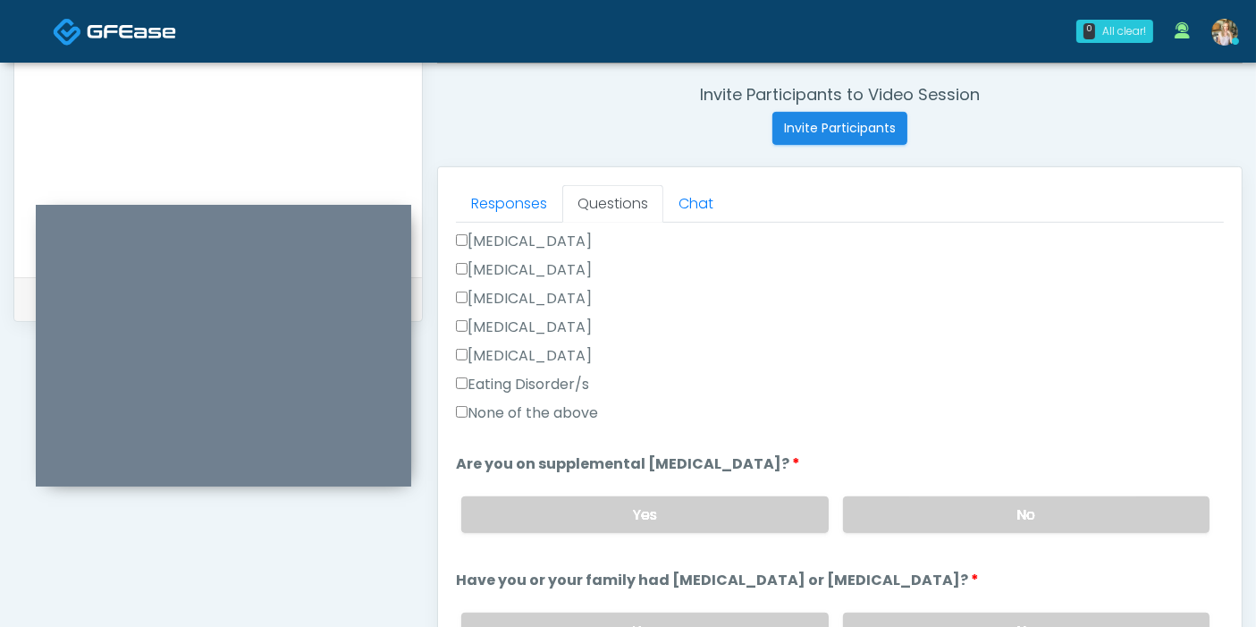
scroll to position [496, 0]
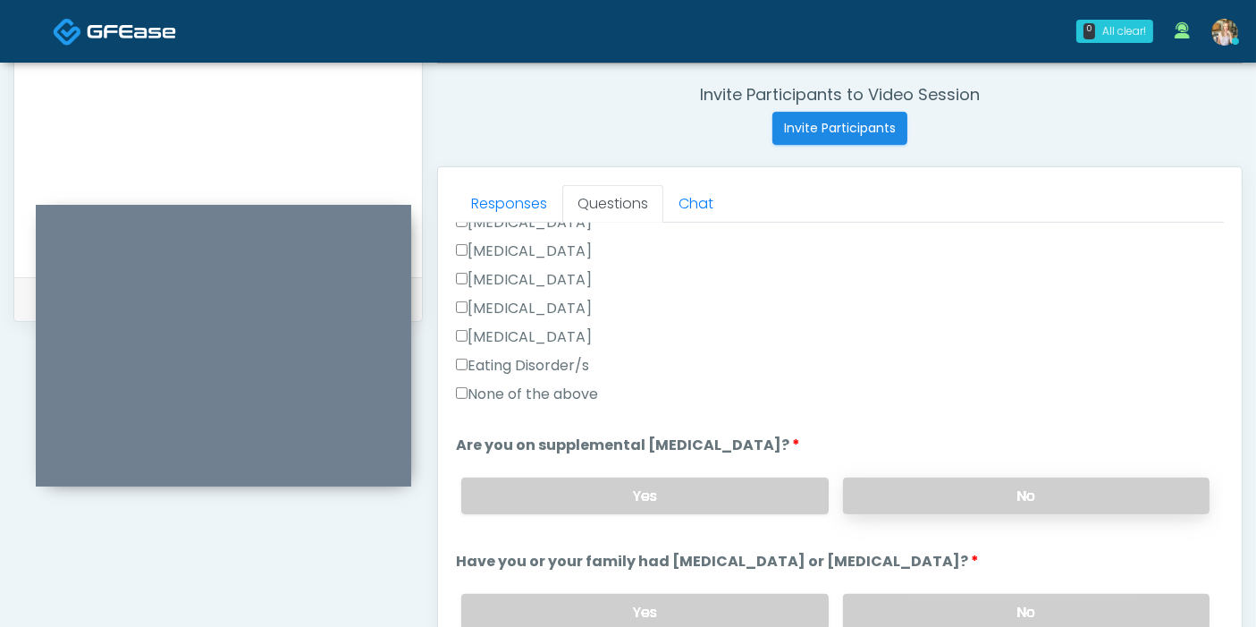
click at [960, 504] on label "No" at bounding box center [1026, 495] width 366 height 37
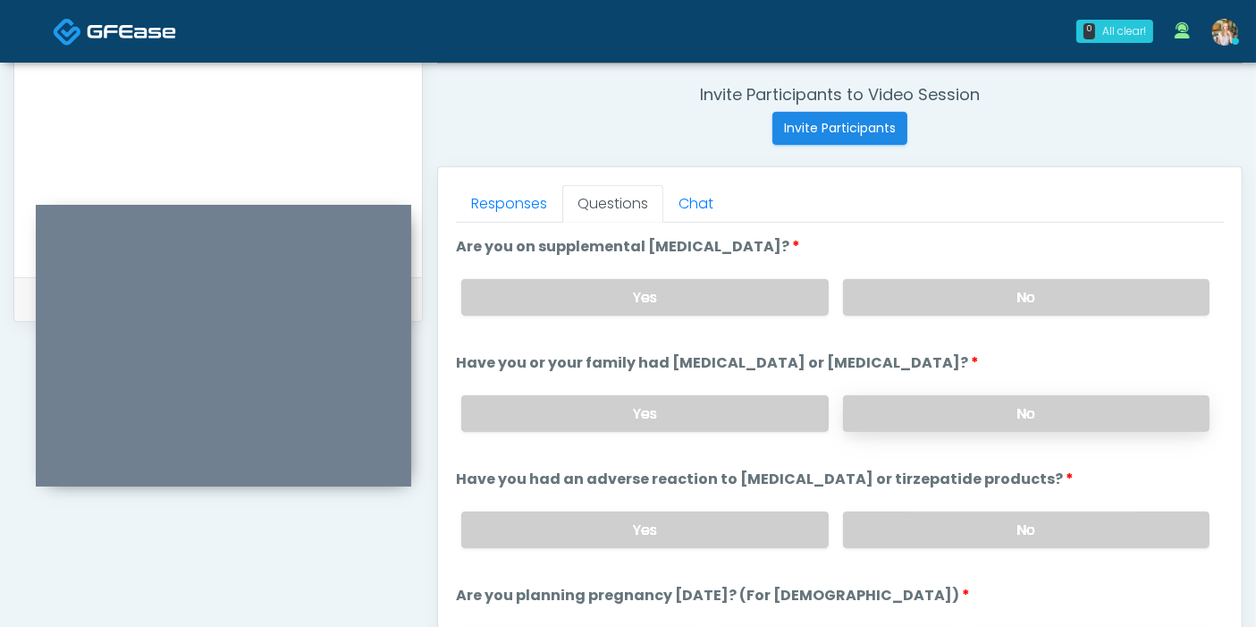
click at [993, 413] on label "No" at bounding box center [1026, 413] width 366 height 37
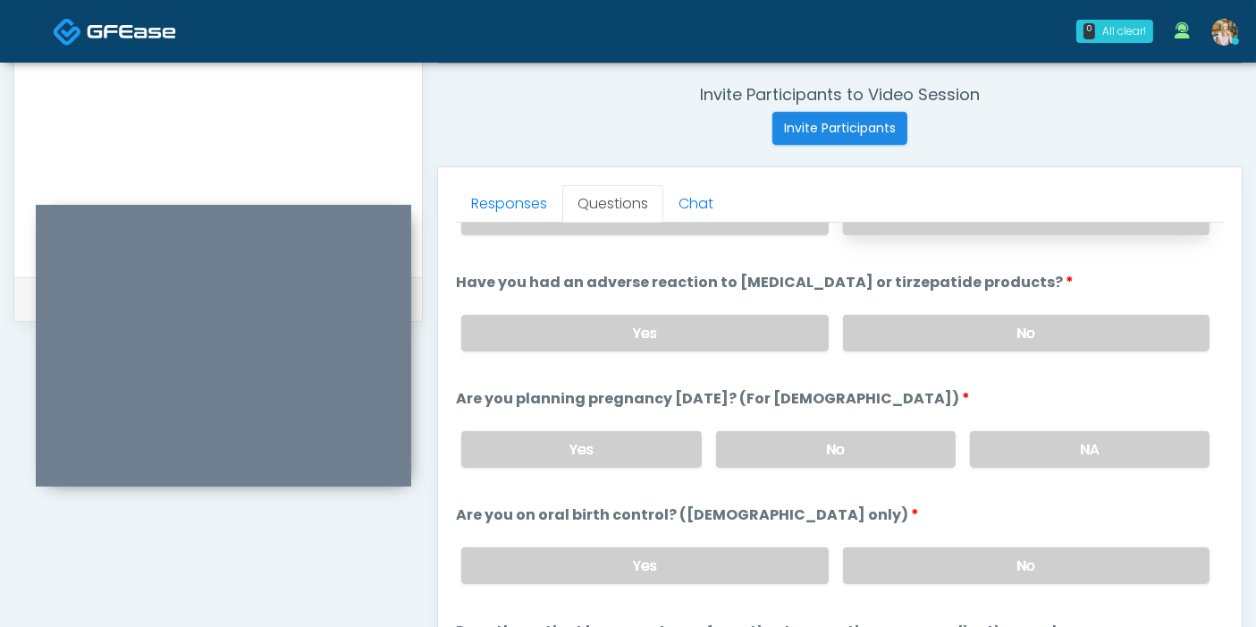
scroll to position [894, 0]
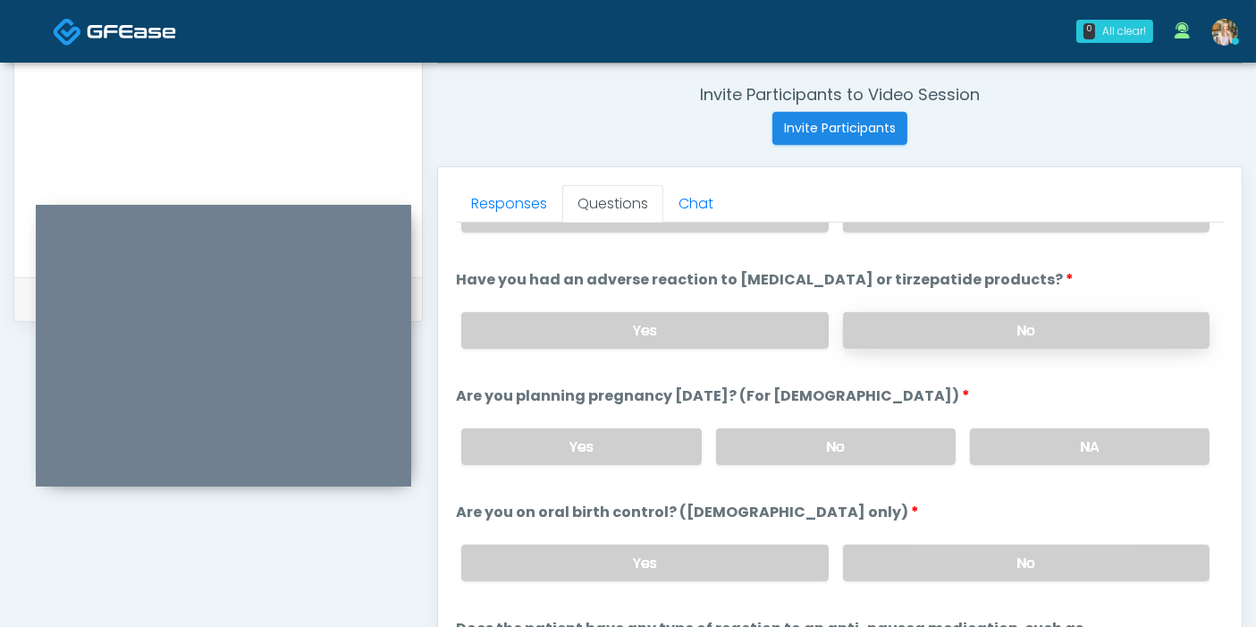
click at [1001, 330] on label "No" at bounding box center [1026, 330] width 366 height 37
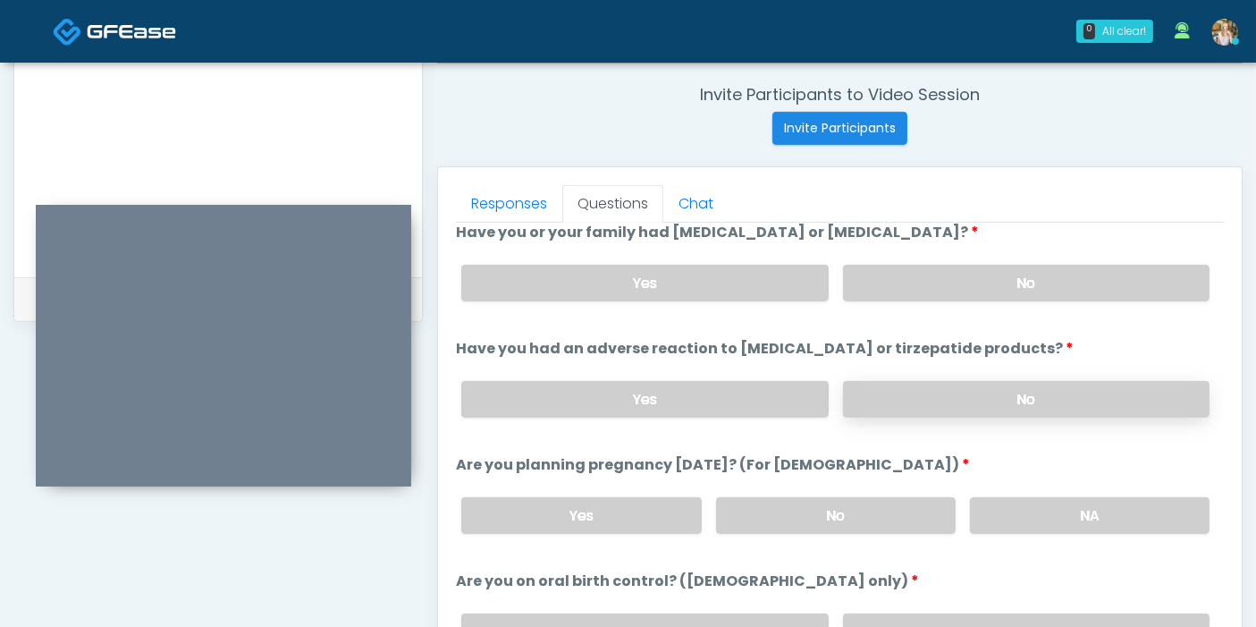
scroll to position [794, 0]
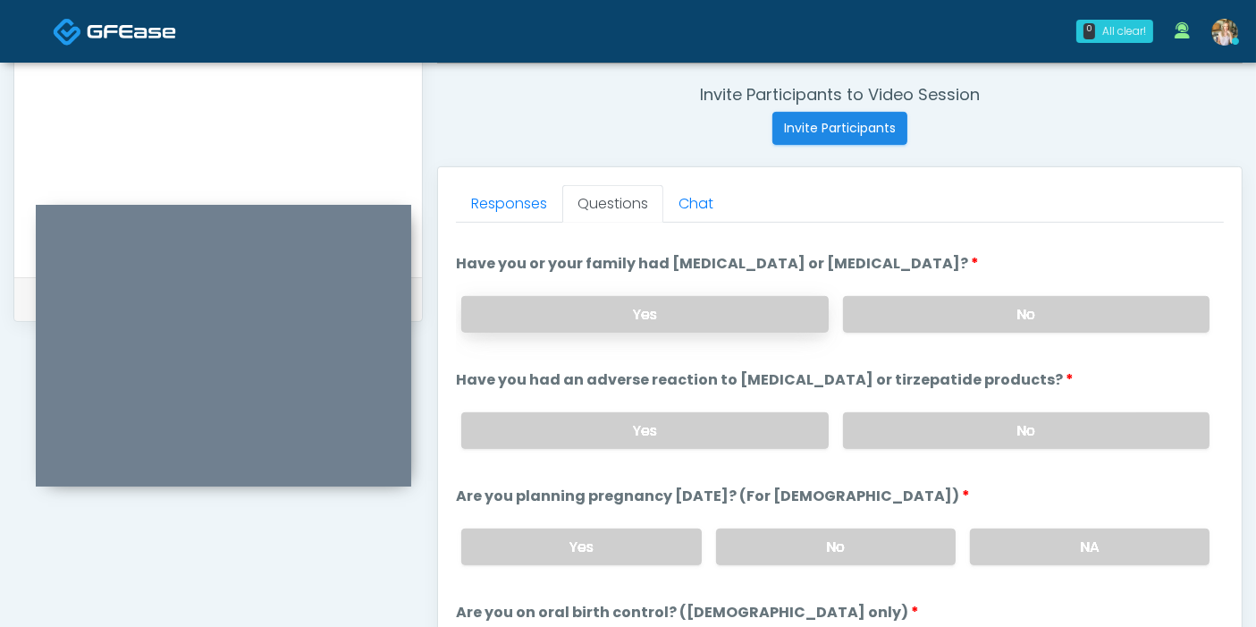
click at [688, 296] on label "Yes" at bounding box center [644, 314] width 366 height 37
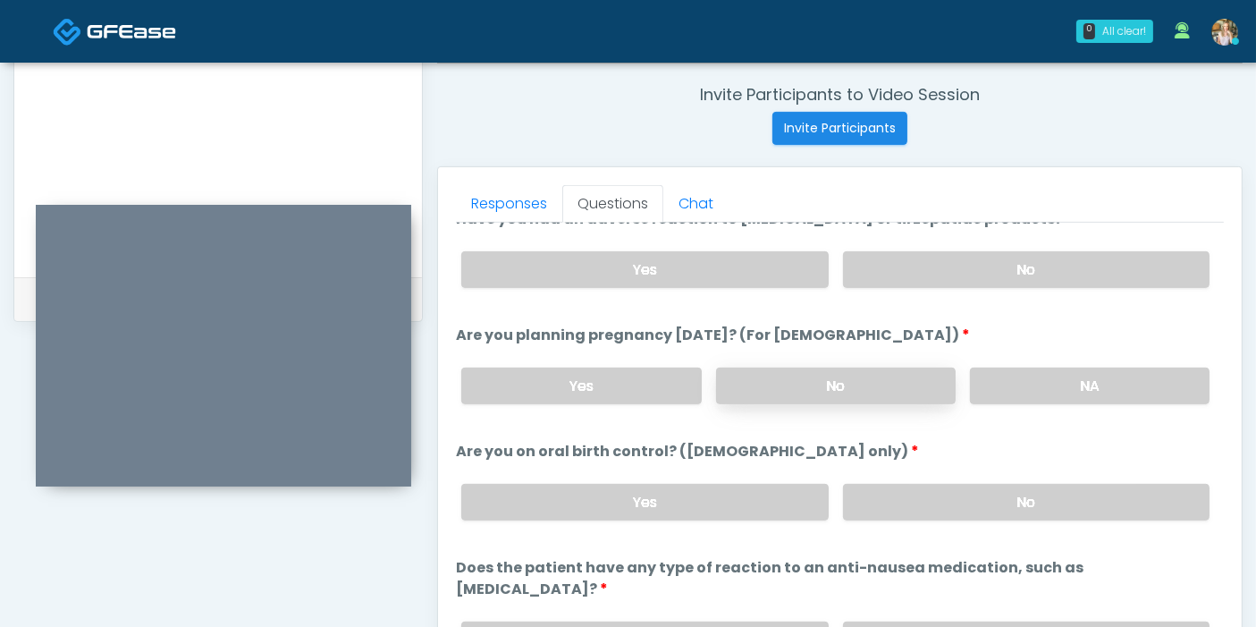
scroll to position [984, 0]
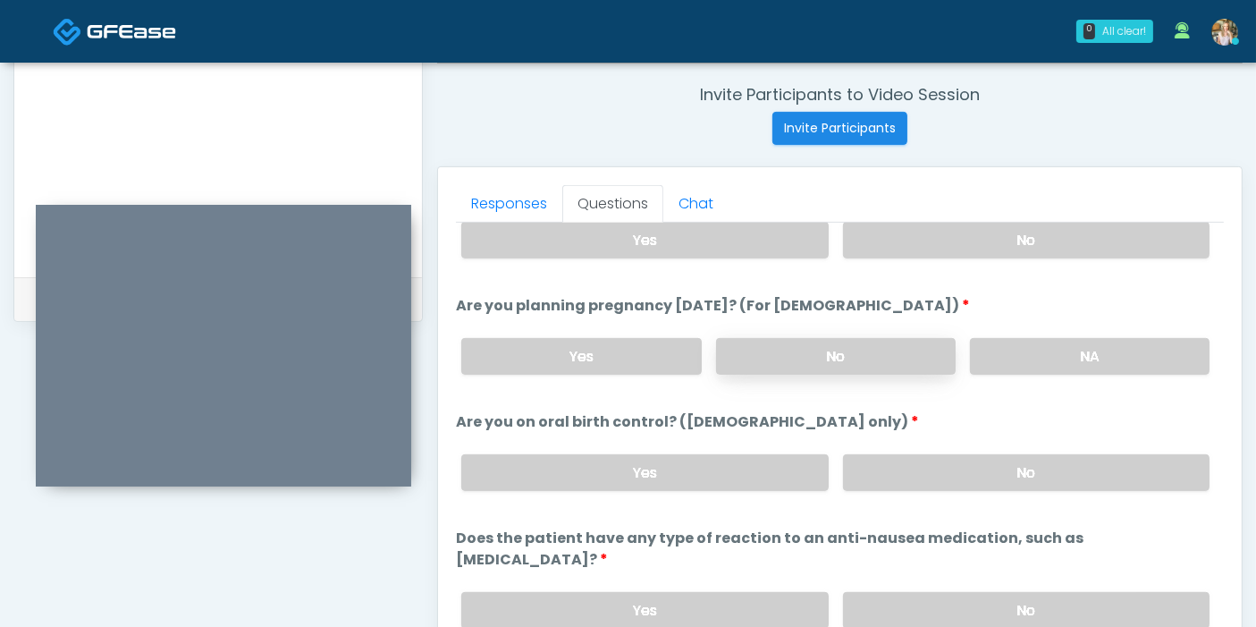
click at [897, 357] on label "No" at bounding box center [836, 356] width 240 height 37
click at [937, 471] on label "No" at bounding box center [1026, 472] width 366 height 37
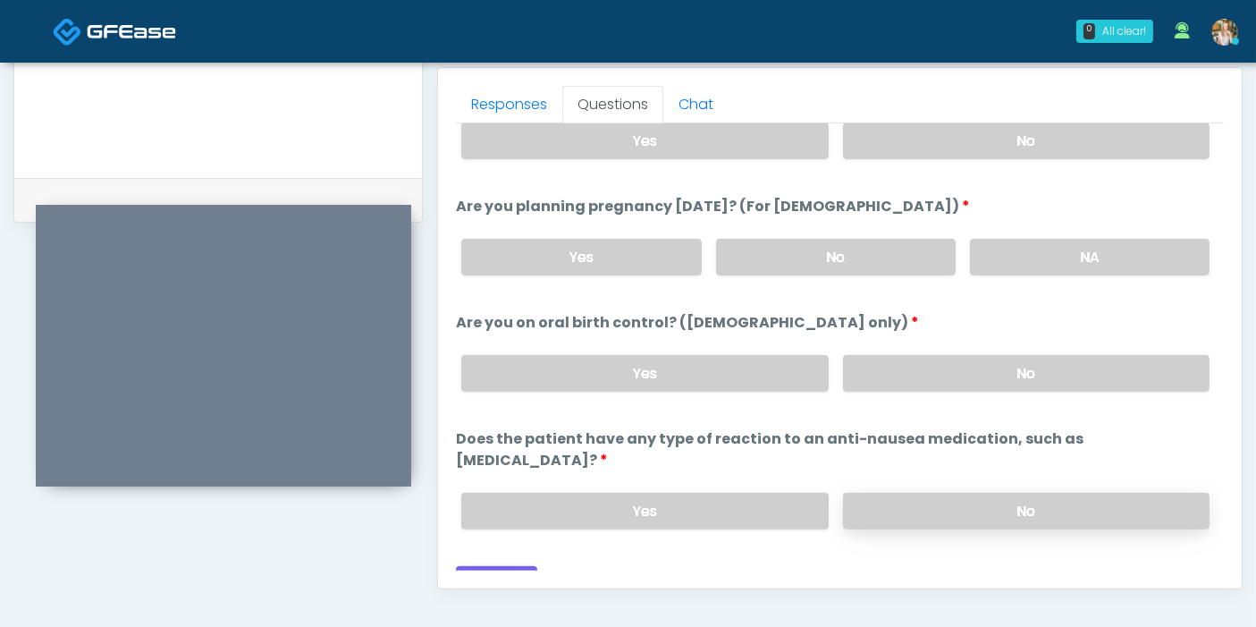
click at [880, 493] on label "No" at bounding box center [1026, 511] width 366 height 37
click at [508, 566] on button "Continue" at bounding box center [496, 582] width 81 height 33
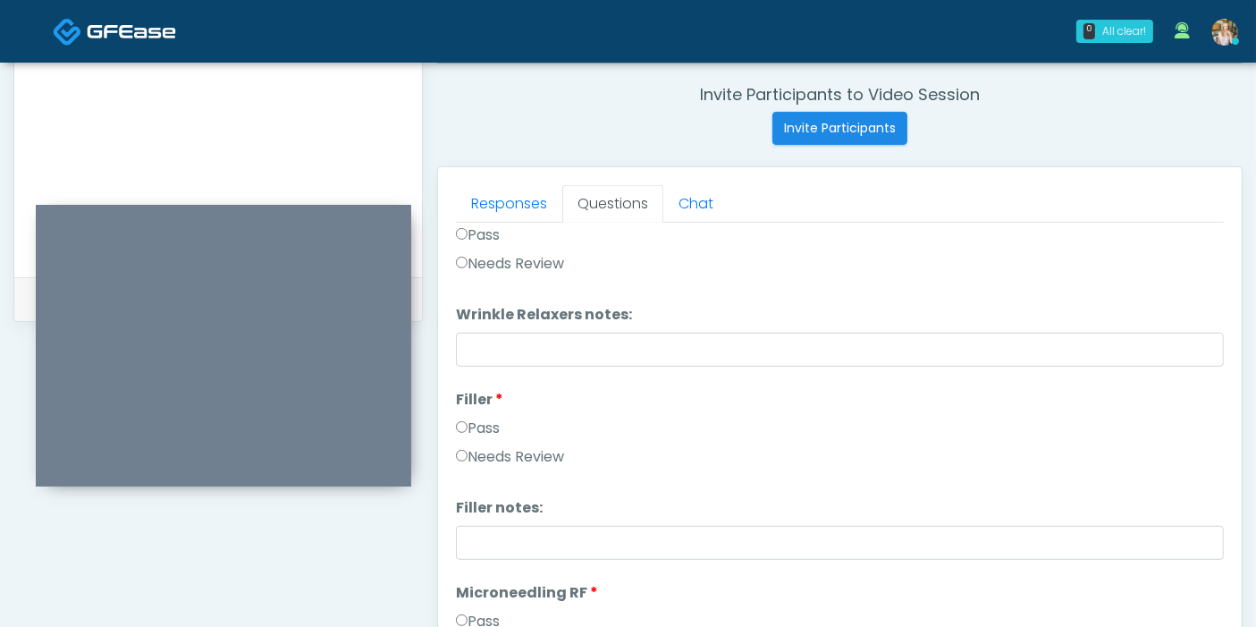
scroll to position [0, 0]
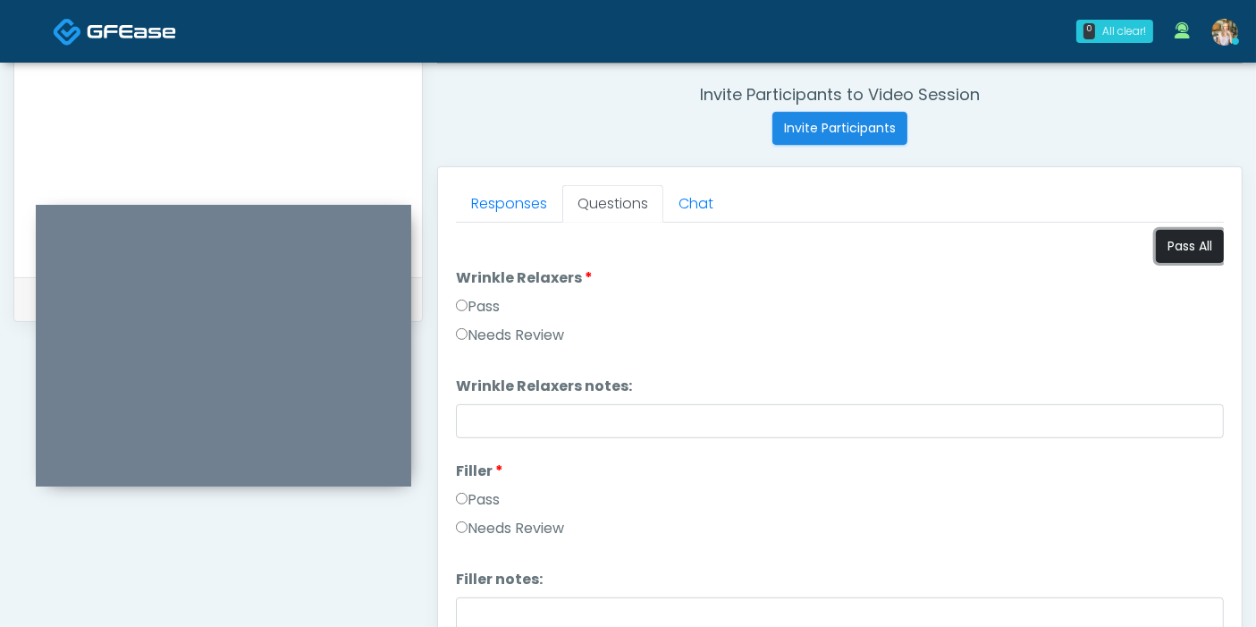
click at [1156, 243] on button "Pass All" at bounding box center [1190, 246] width 68 height 33
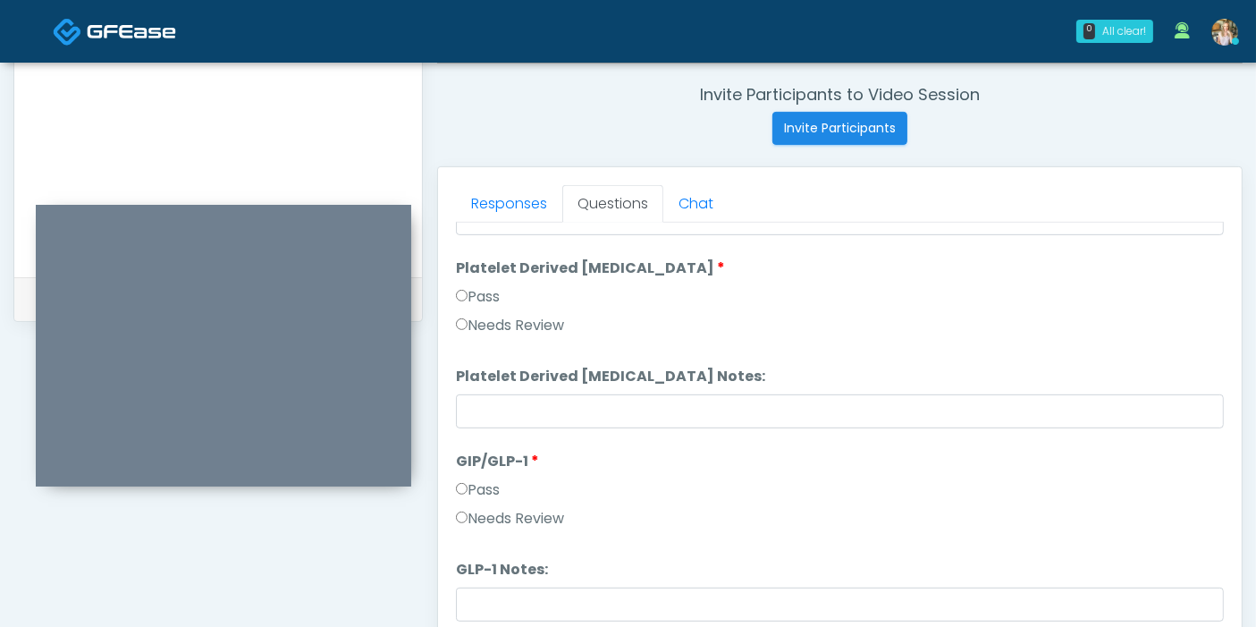
scroll to position [3297, 0]
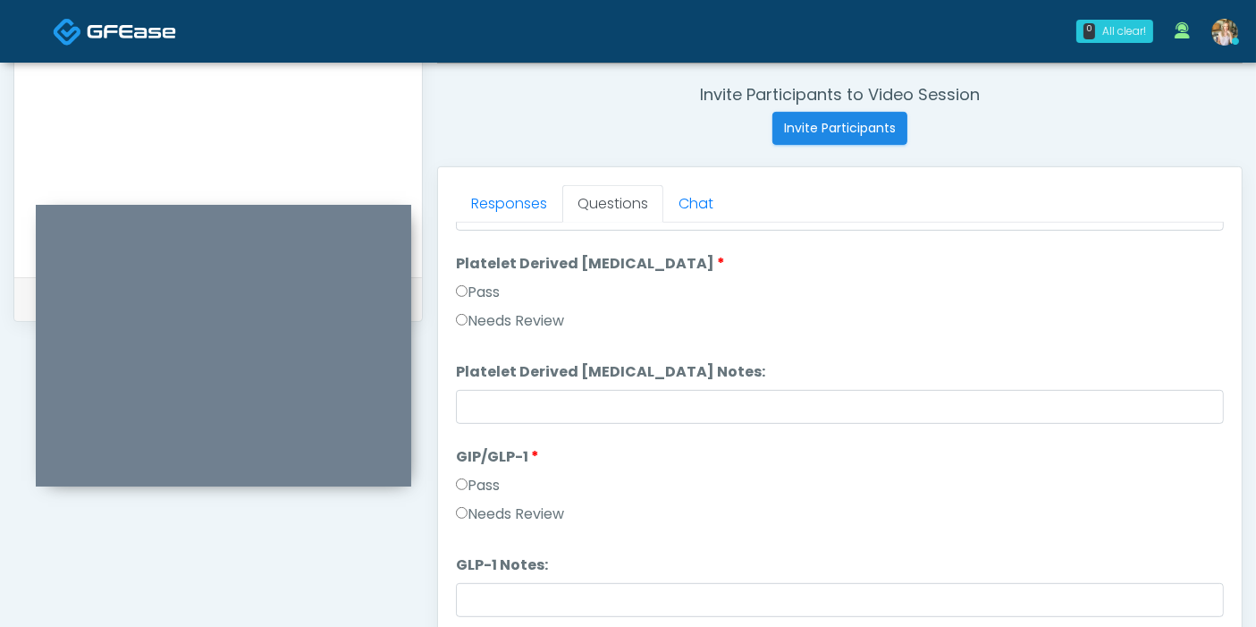
click at [524, 511] on label "Needs Review" at bounding box center [510, 513] width 108 height 21
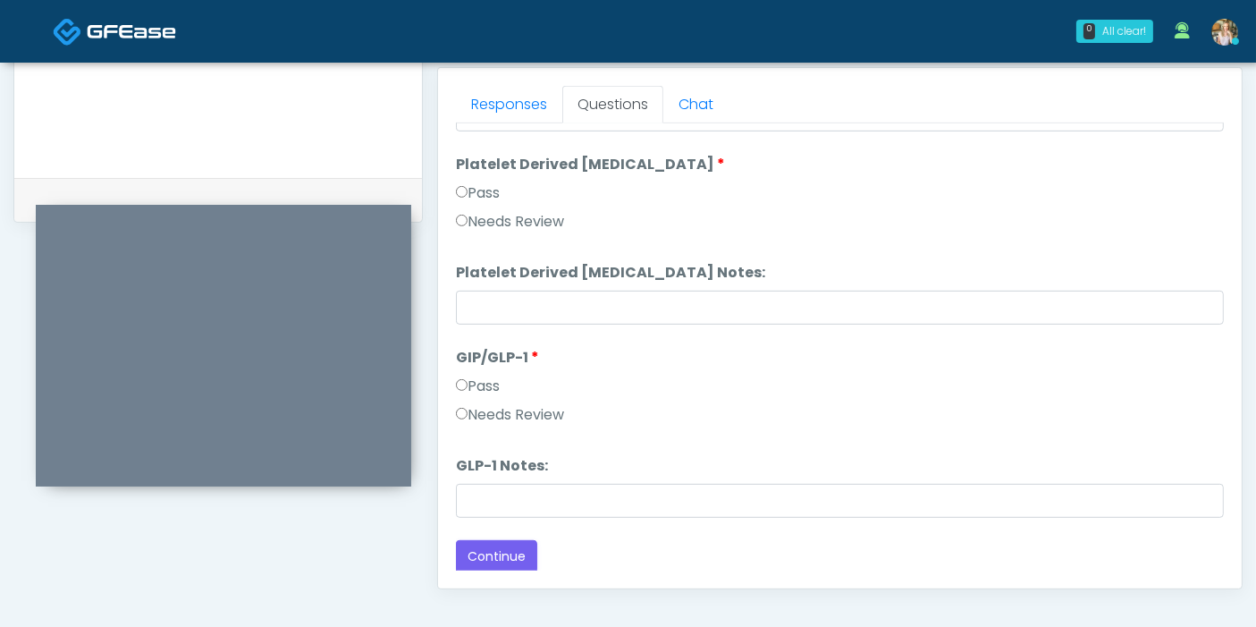
scroll to position [875, 0]
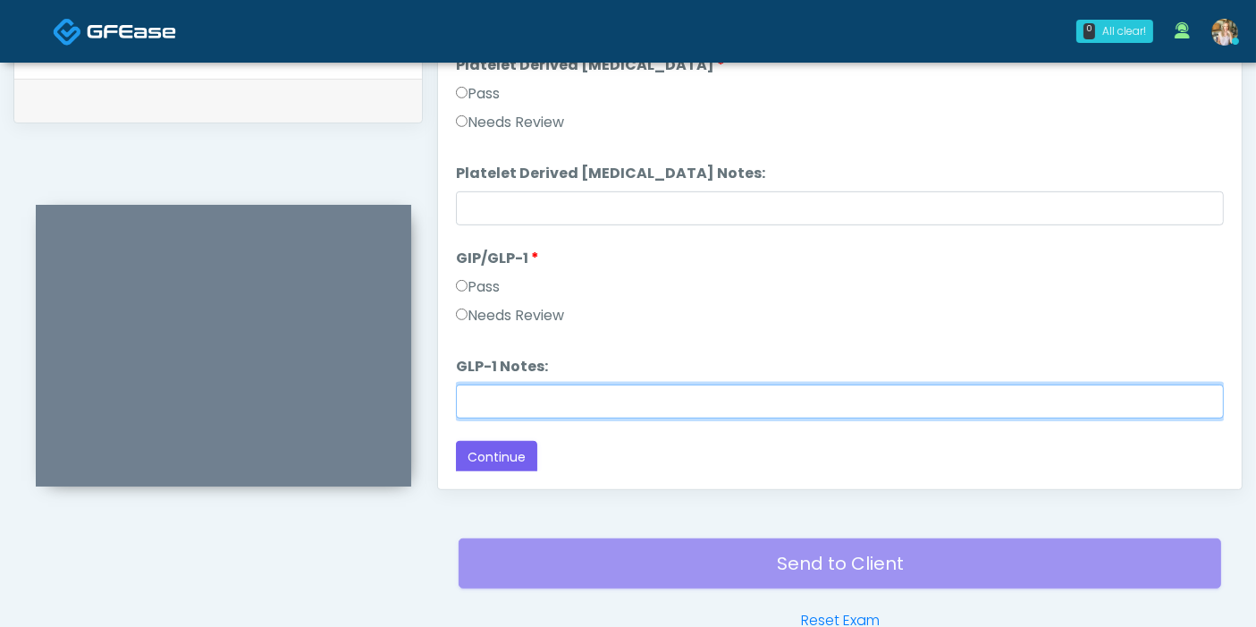
click at [653, 396] on input "GLP-1 Notes:" at bounding box center [840, 401] width 768 height 34
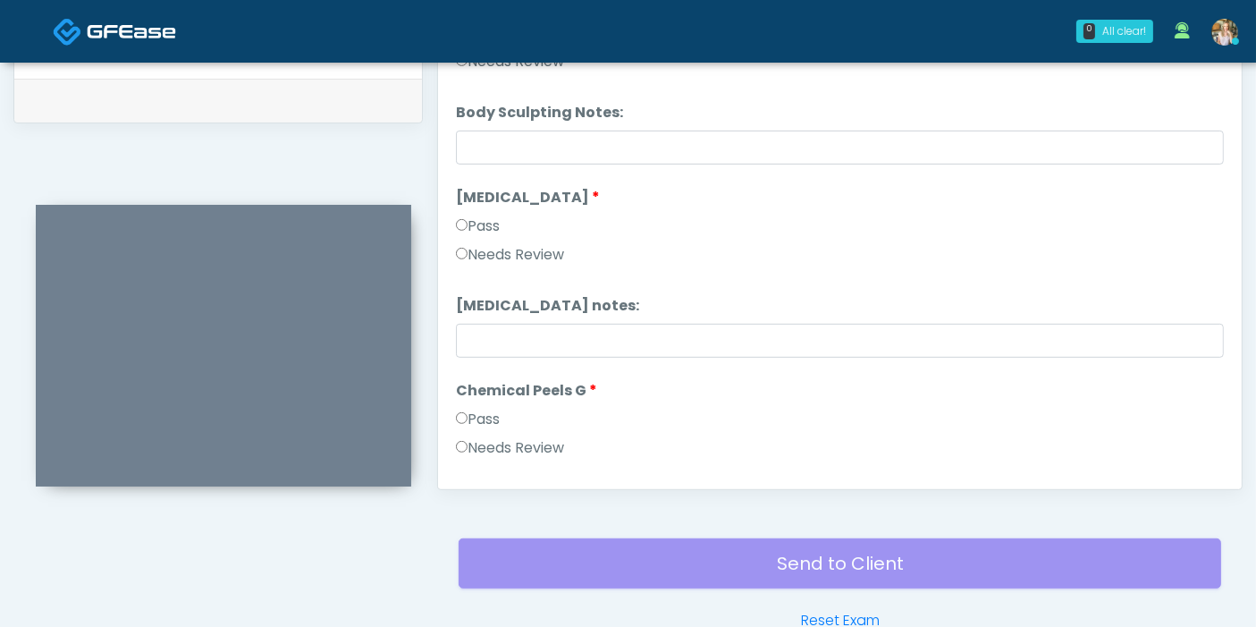
scroll to position [1907, 0]
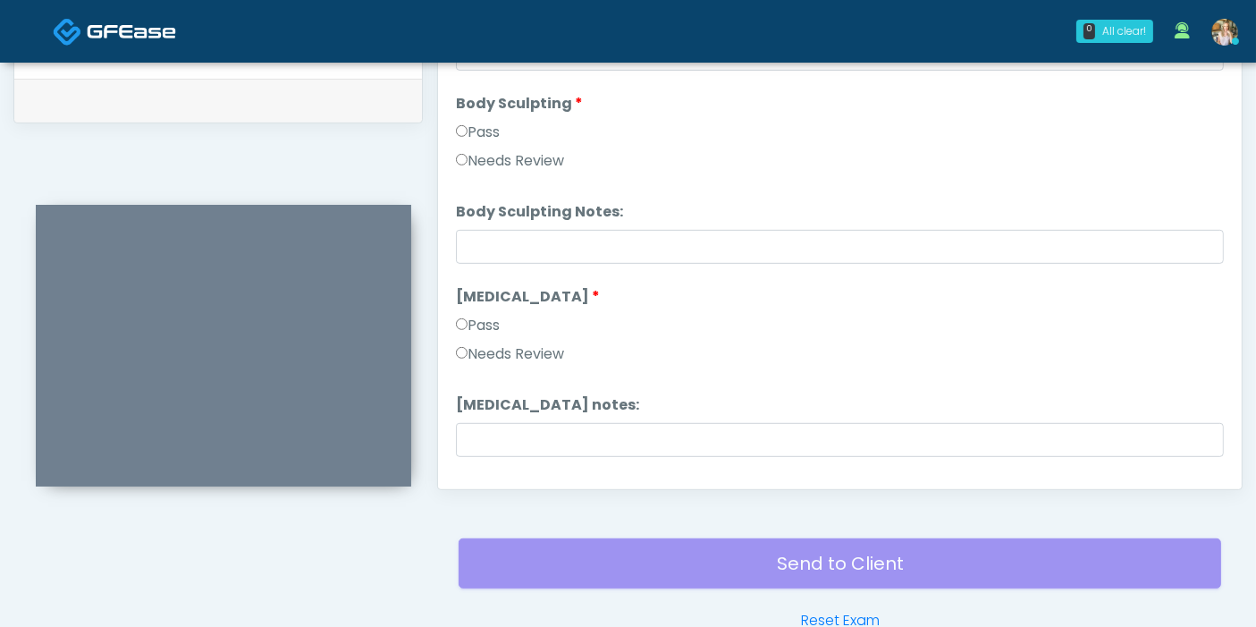
type input "********"
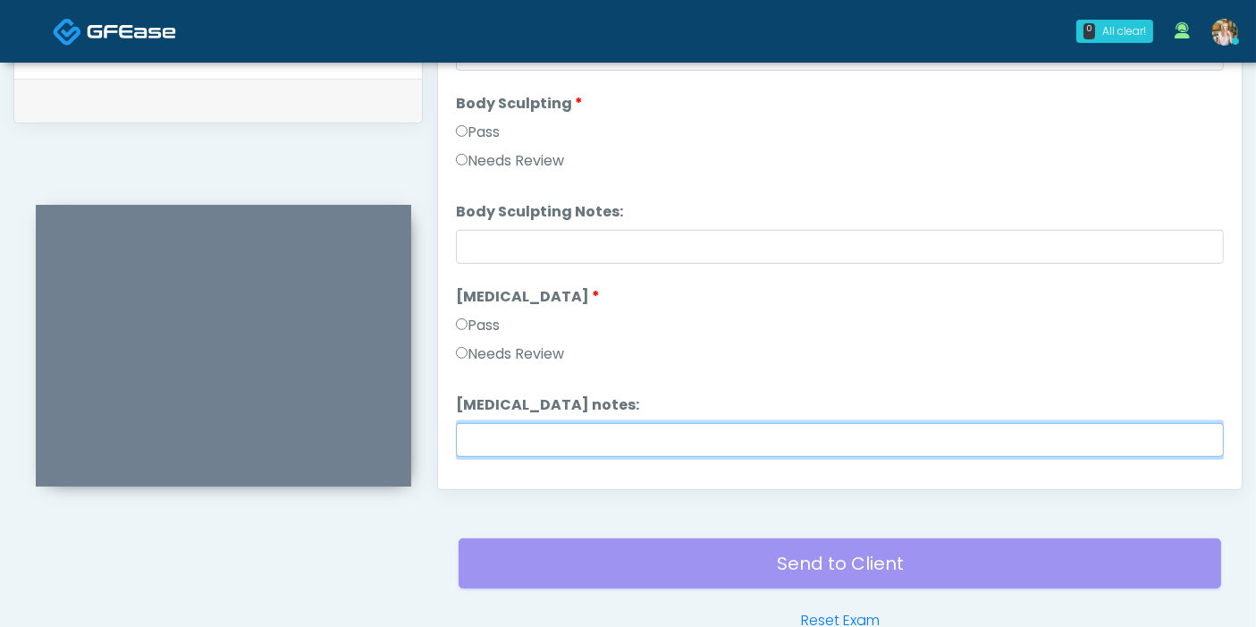
click at [826, 443] on input "Cryolipolysis notes:" at bounding box center [840, 440] width 768 height 34
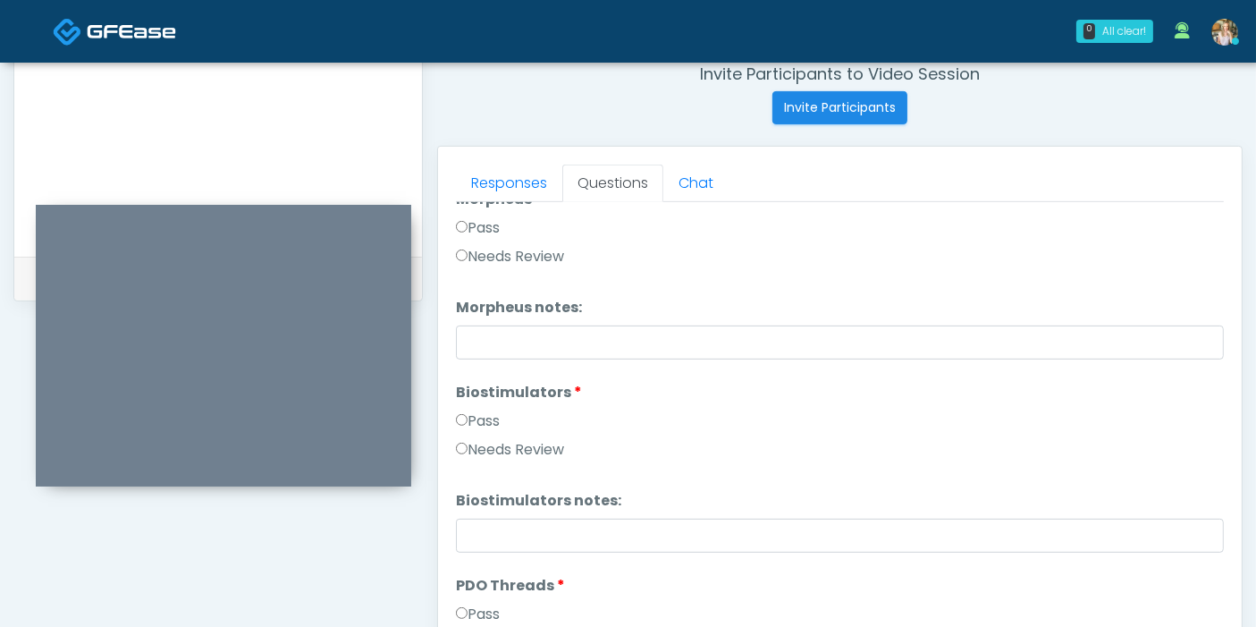
scroll to position [577, 0]
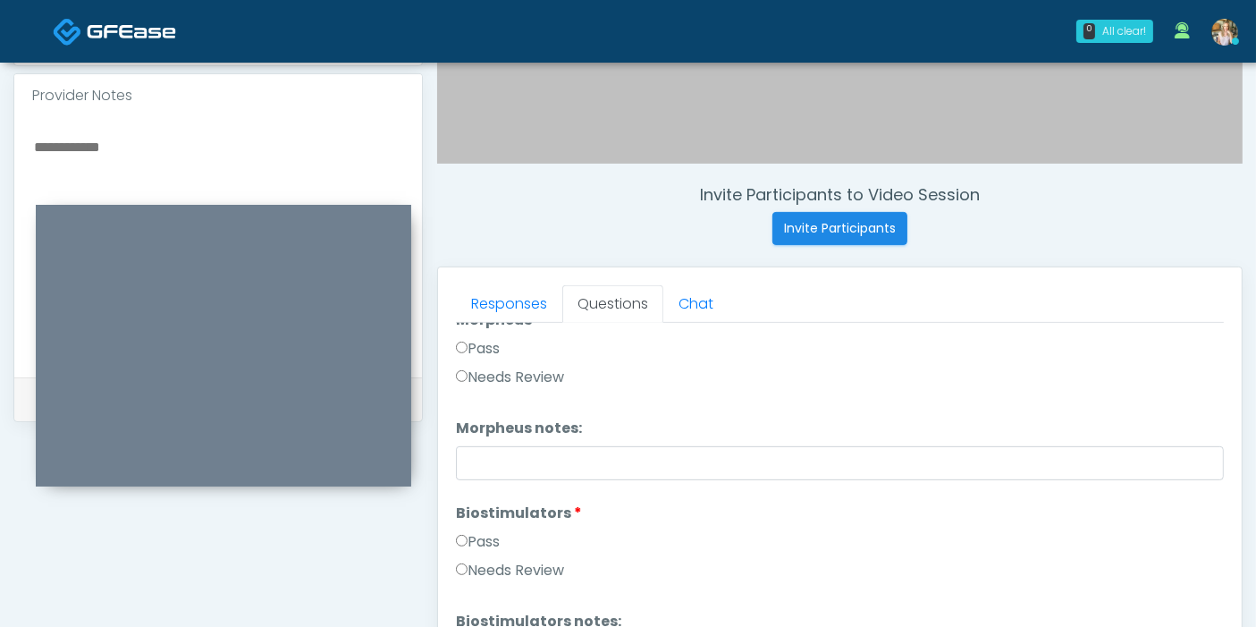
click at [120, 146] on textarea at bounding box center [218, 244] width 372 height 218
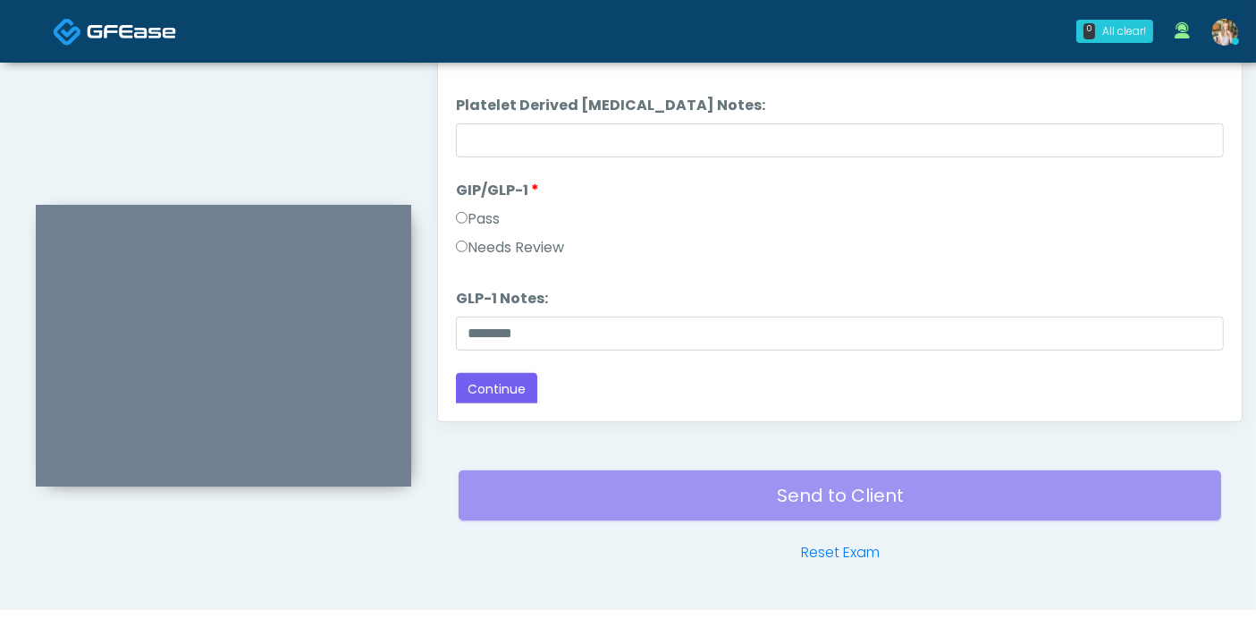
scroll to position [974, 0]
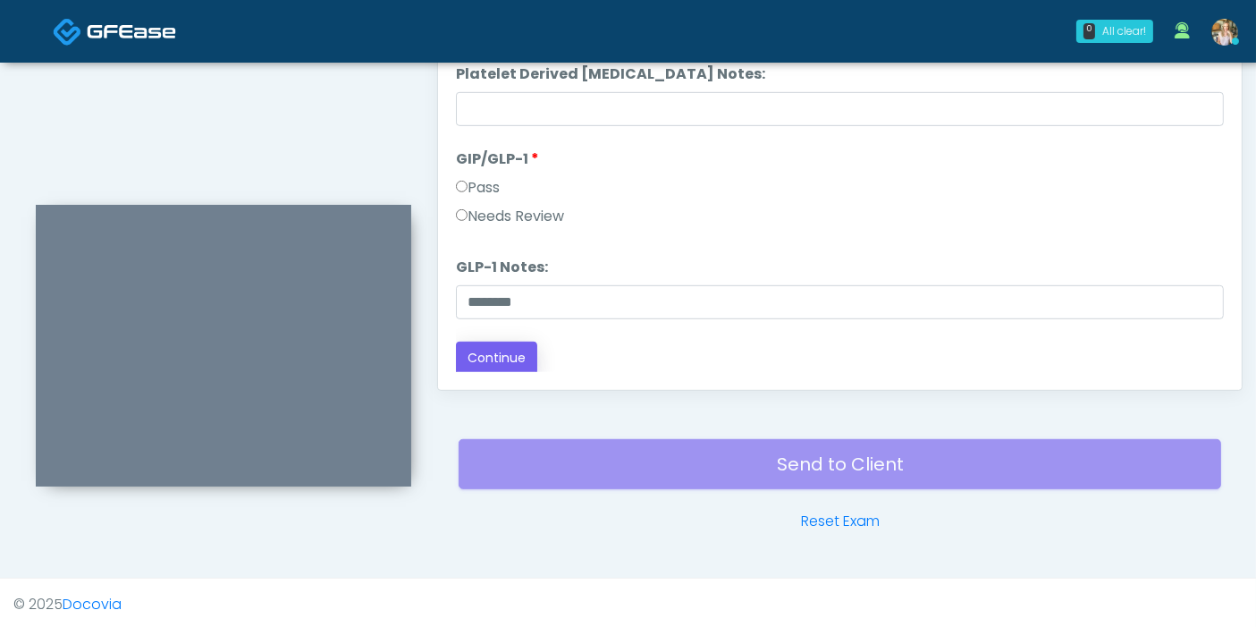
type textarea "**********"
click at [514, 351] on button "Continue" at bounding box center [496, 357] width 81 height 33
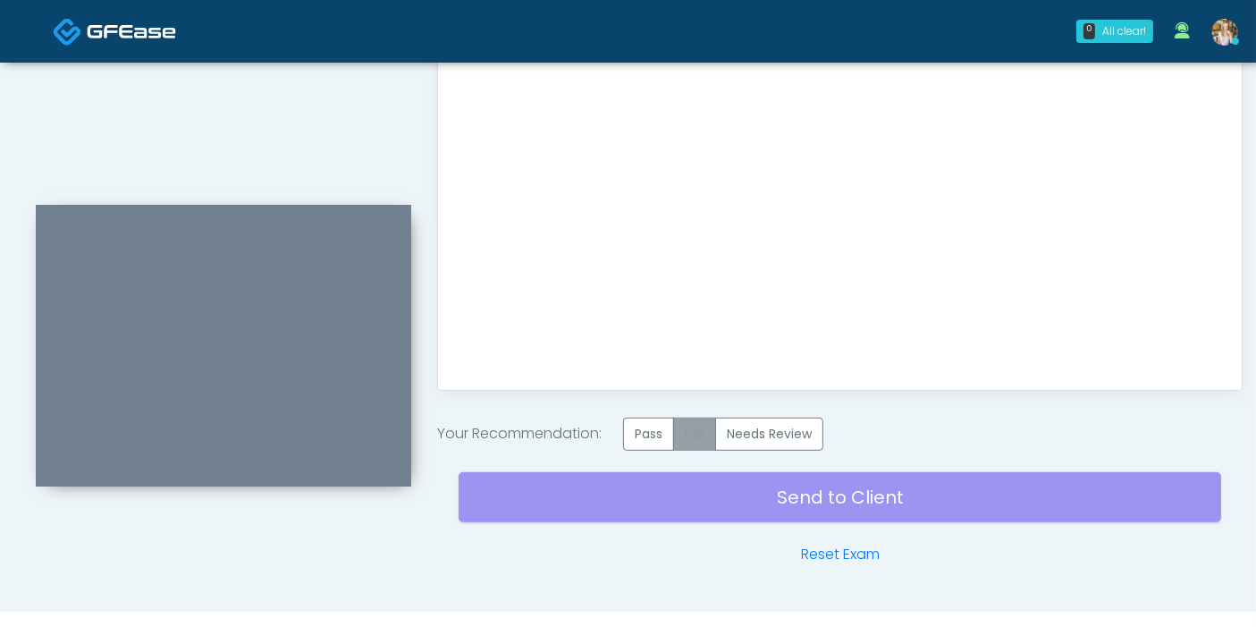
scroll to position [0, 0]
click at [658, 439] on label "Pass" at bounding box center [648, 433] width 51 height 33
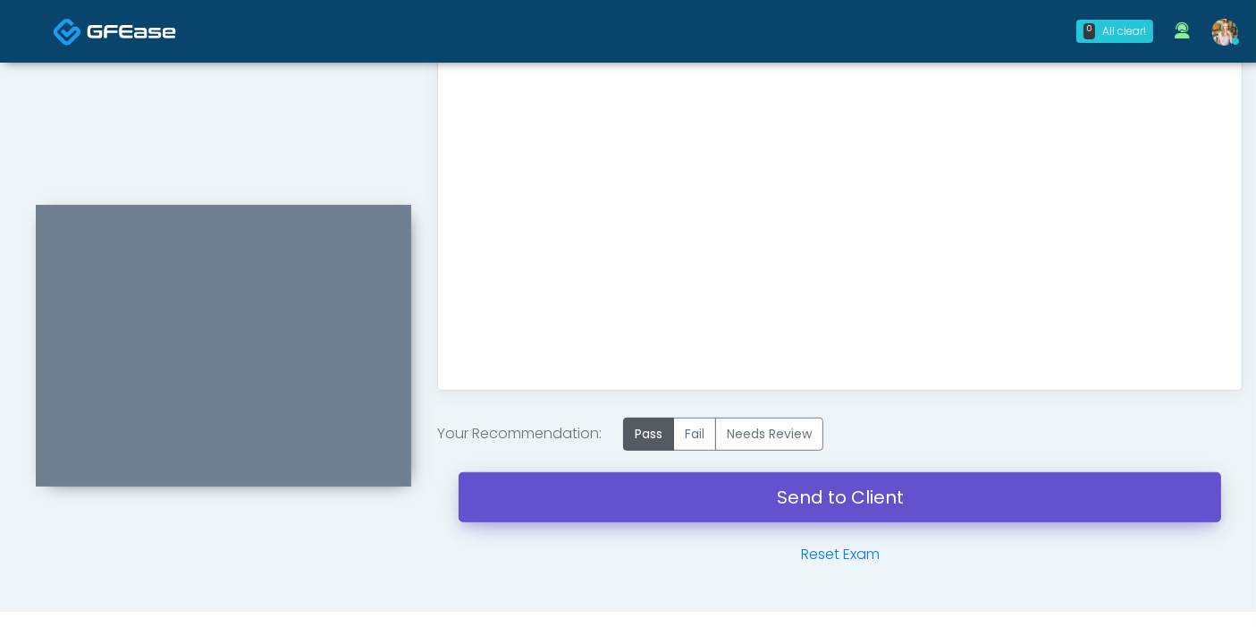
click at [854, 496] on link "Send to Client" at bounding box center [840, 497] width 762 height 50
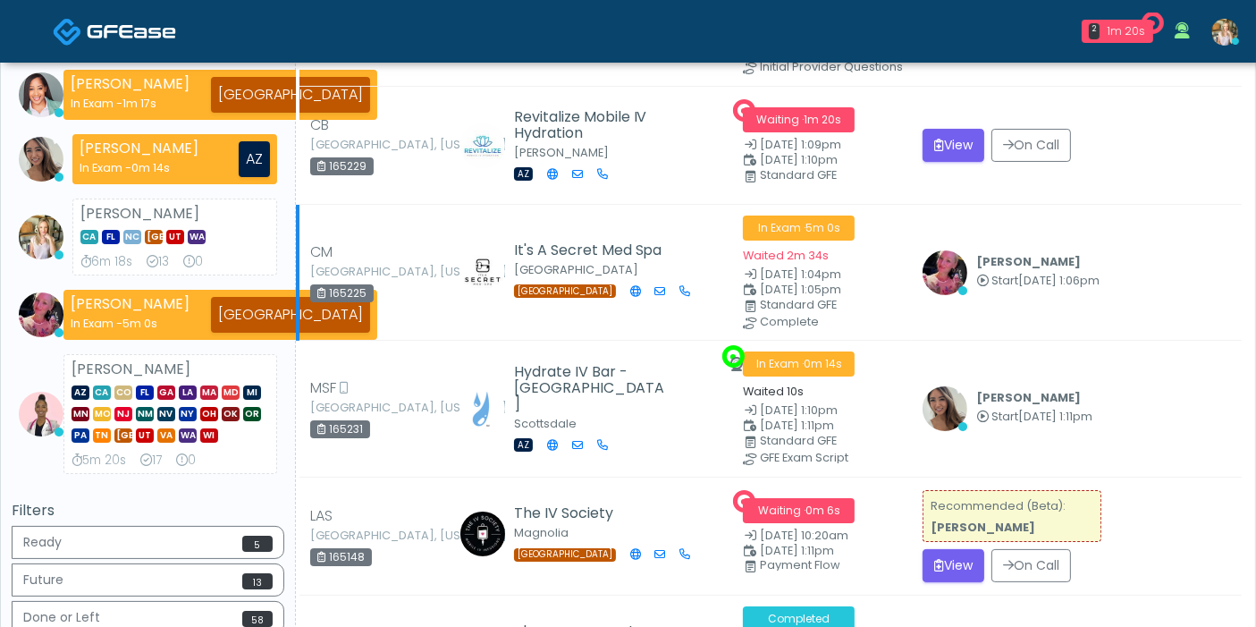
scroll to position [298, 0]
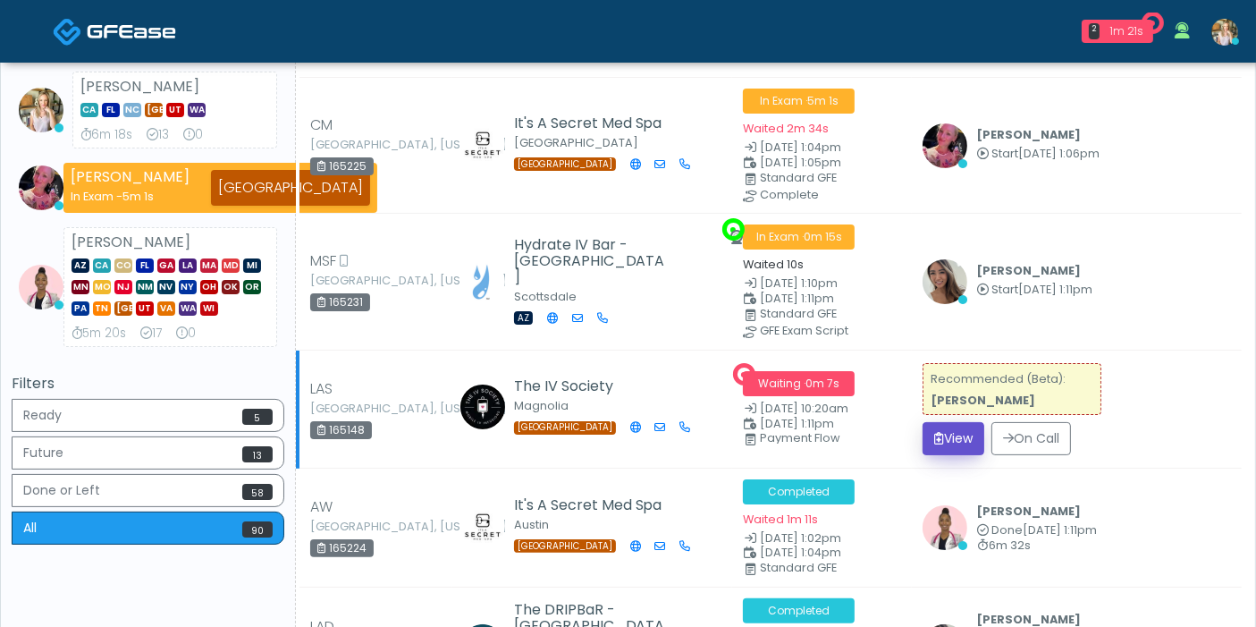
click at [964, 430] on button "View" at bounding box center [953, 438] width 62 height 33
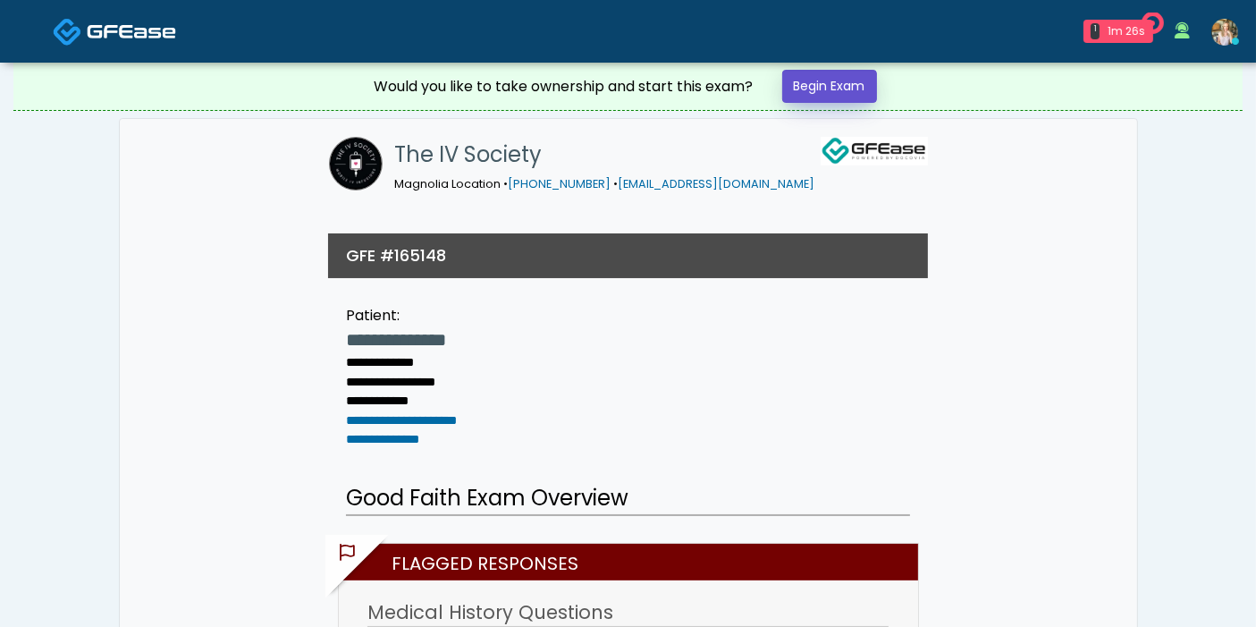
click at [835, 72] on link "Begin Exam" at bounding box center [829, 86] width 95 height 33
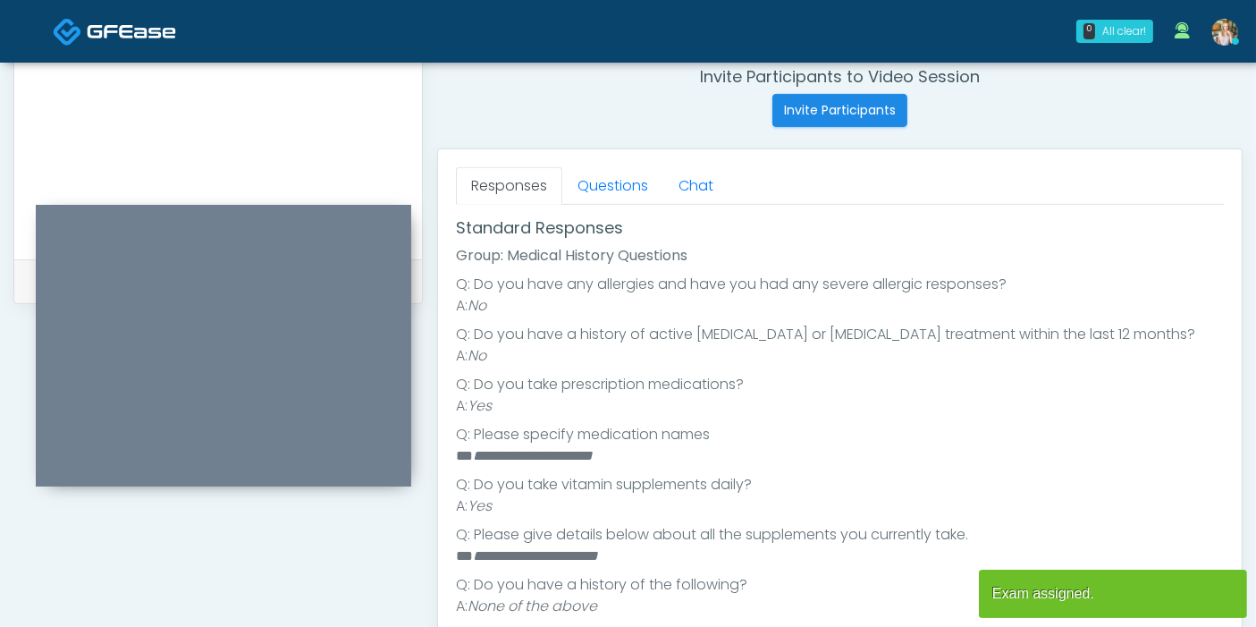
scroll to position [257, 0]
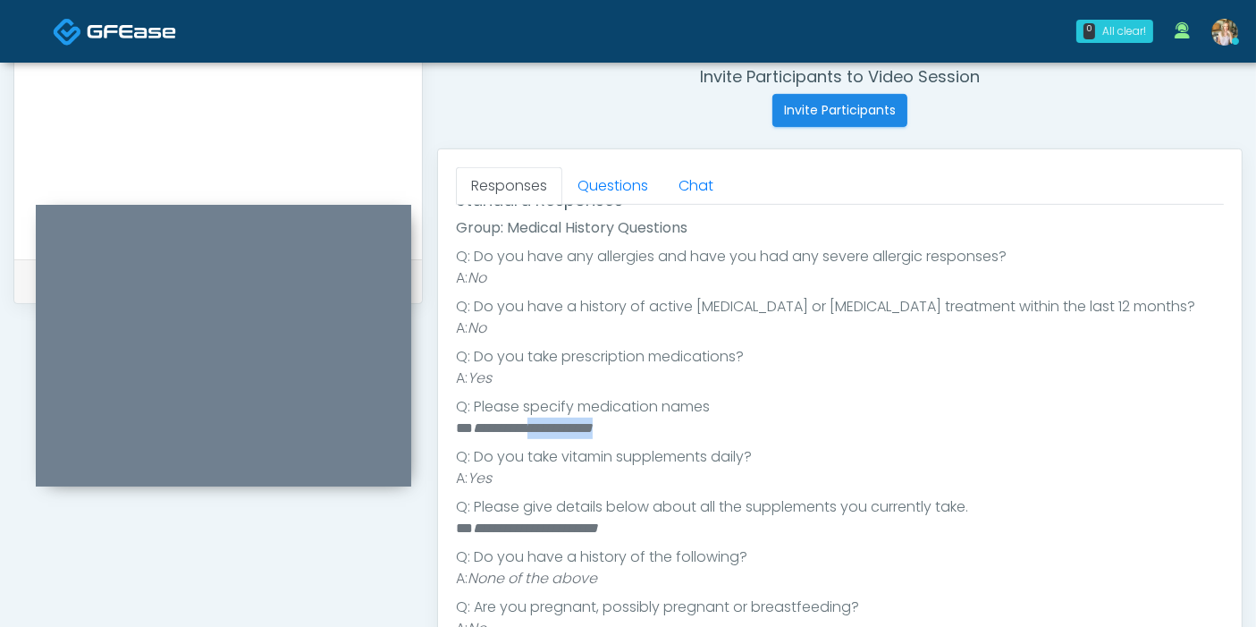
drag, startPoint x: 647, startPoint y: 424, endPoint x: 541, endPoint y: 421, distance: 106.4
click at [541, 421] on li "**********" at bounding box center [832, 427] width 753 height 21
copy em "**********"
click at [791, 409] on li "Q: Please specify medication names" at bounding box center [840, 406] width 768 height 21
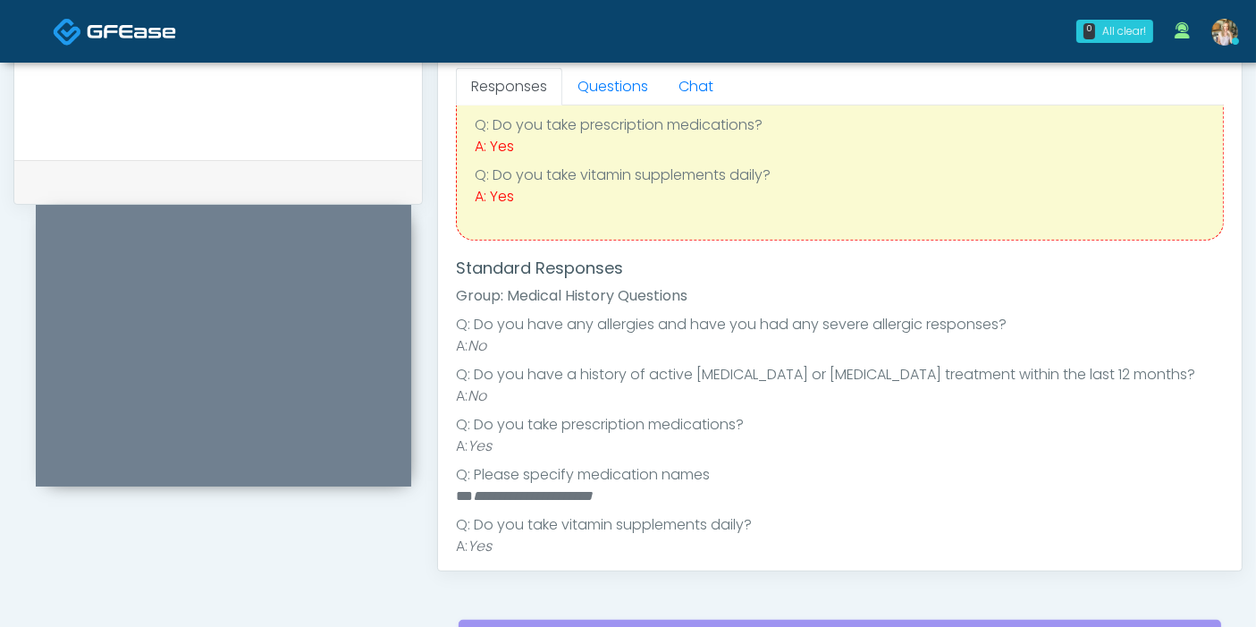
scroll to position [59, 0]
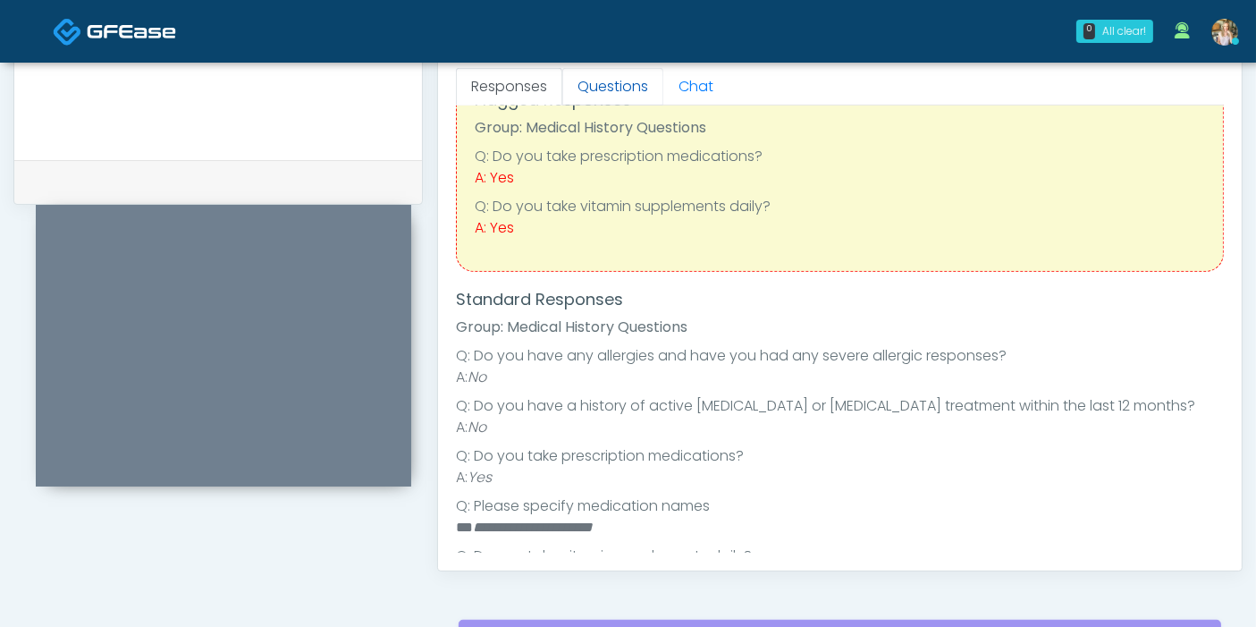
click at [613, 92] on link "Questions" at bounding box center [612, 87] width 101 height 38
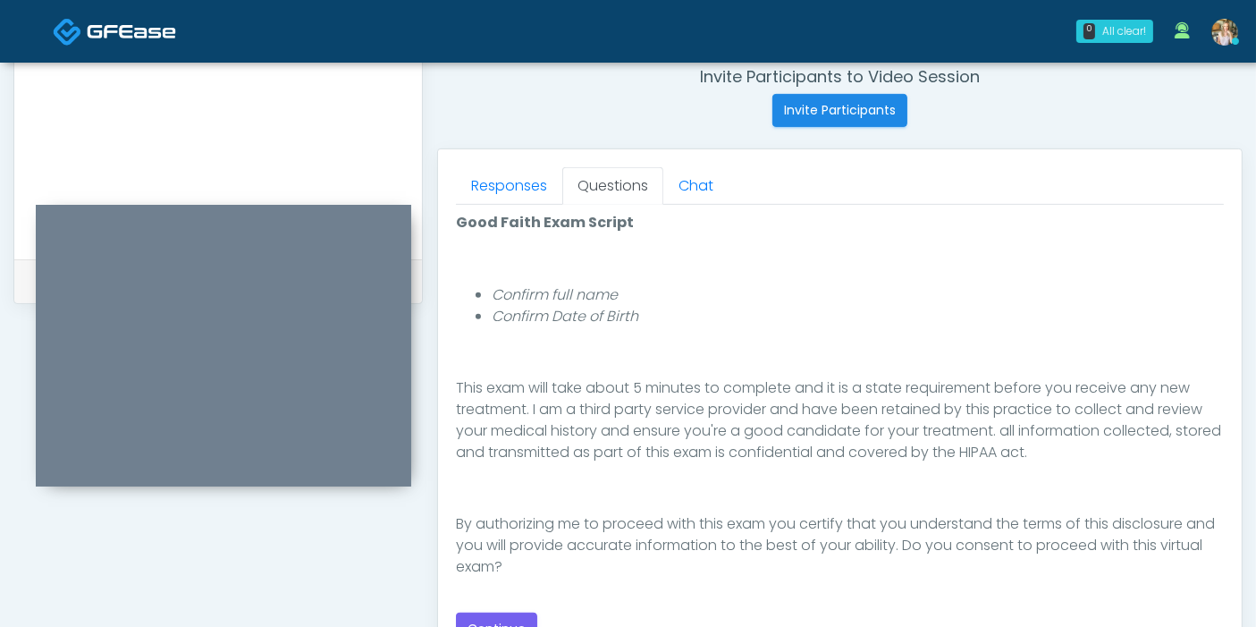
scroll to position [794, 0]
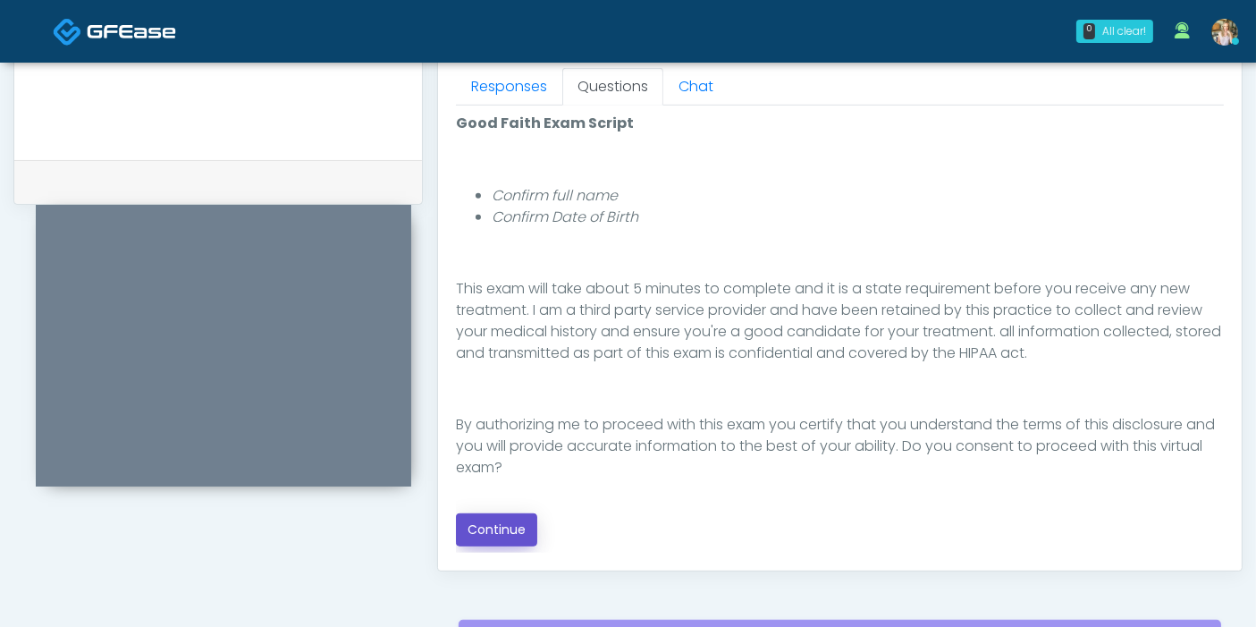
click at [510, 522] on button "Continue" at bounding box center [496, 529] width 81 height 33
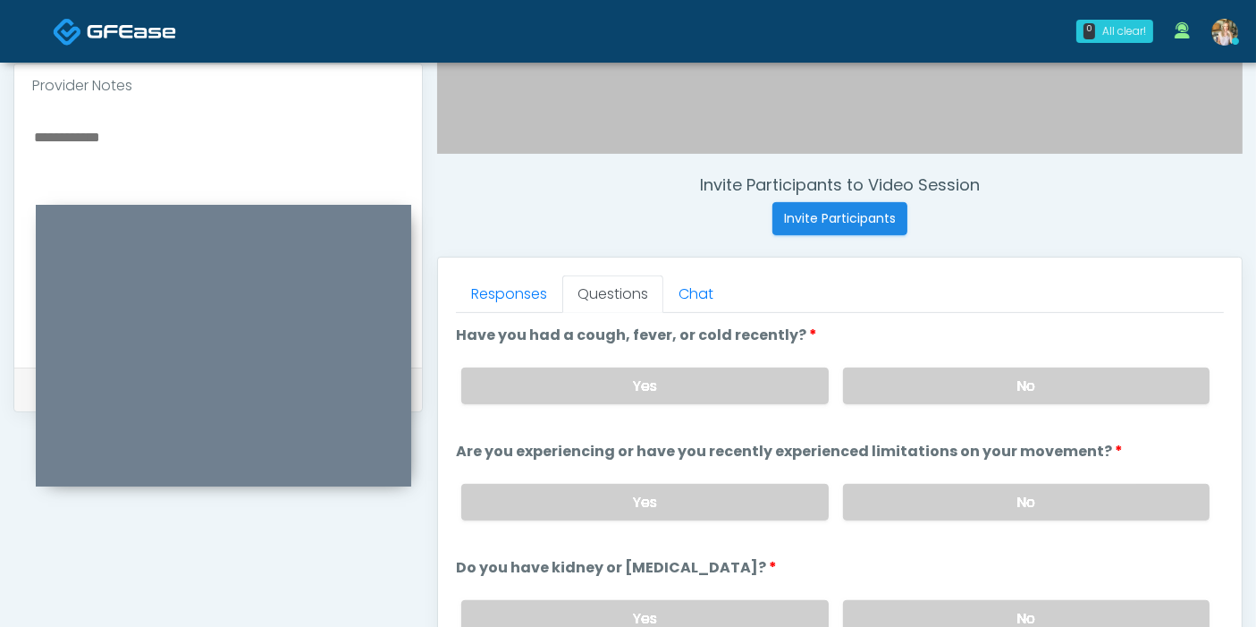
scroll to position [577, 0]
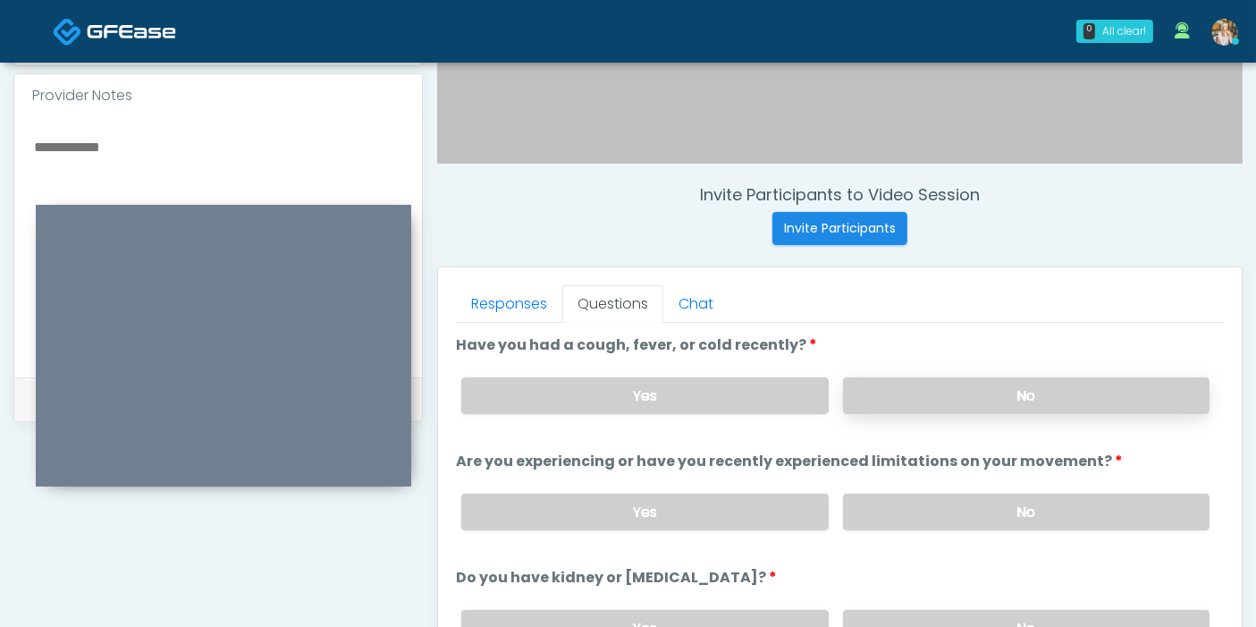
click at [1001, 393] on label "No" at bounding box center [1026, 395] width 366 height 37
click at [1019, 505] on label "No" at bounding box center [1026, 511] width 366 height 37
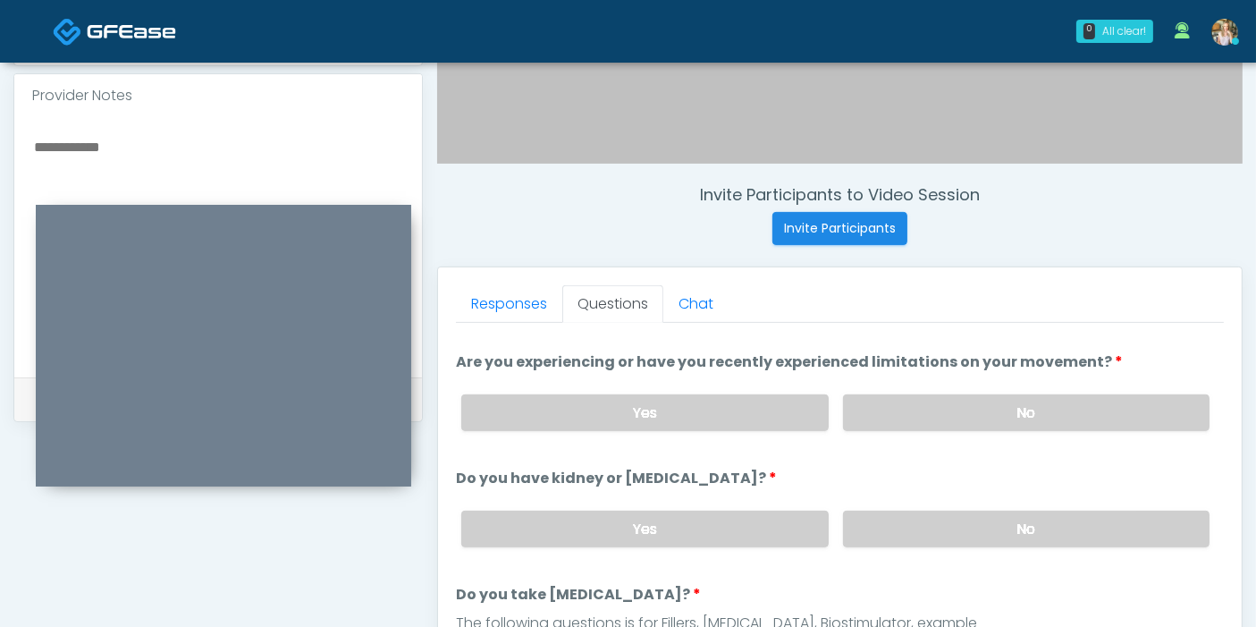
scroll to position [198, 0]
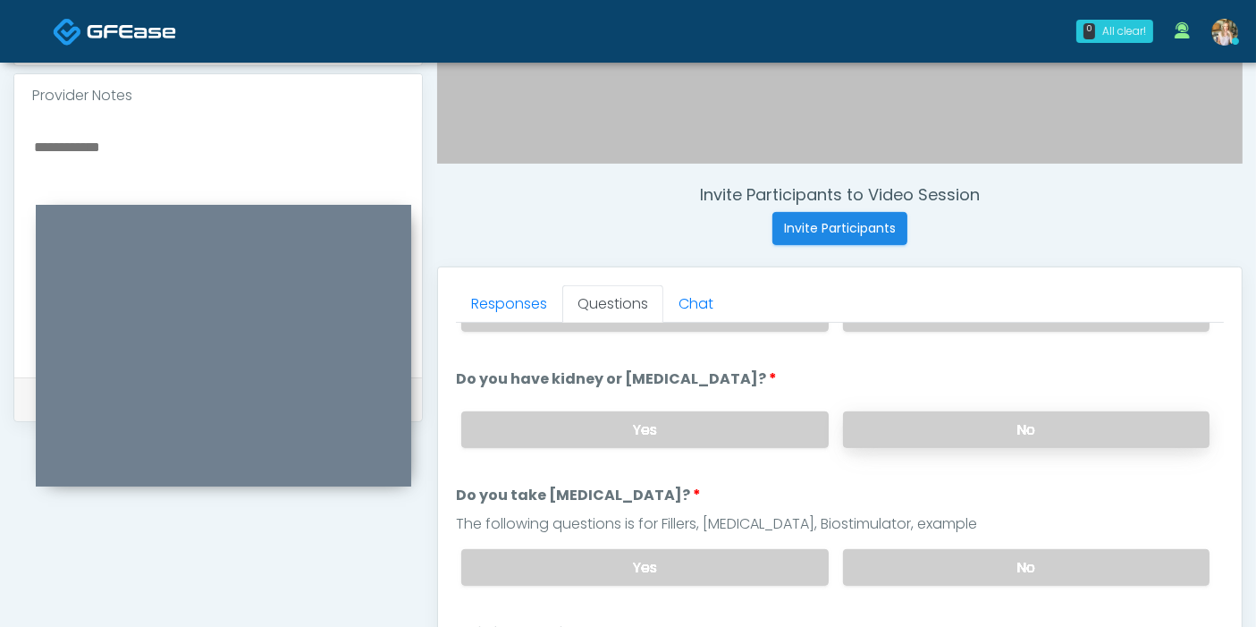
click at [974, 422] on label "No" at bounding box center [1026, 429] width 366 height 37
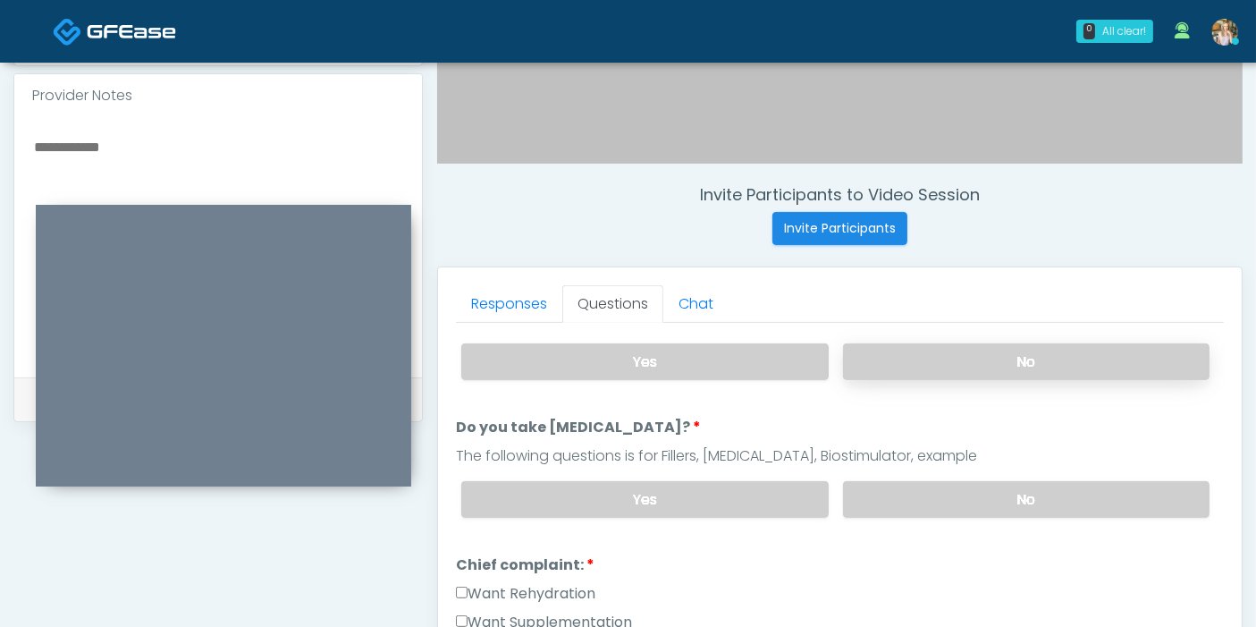
scroll to position [298, 0]
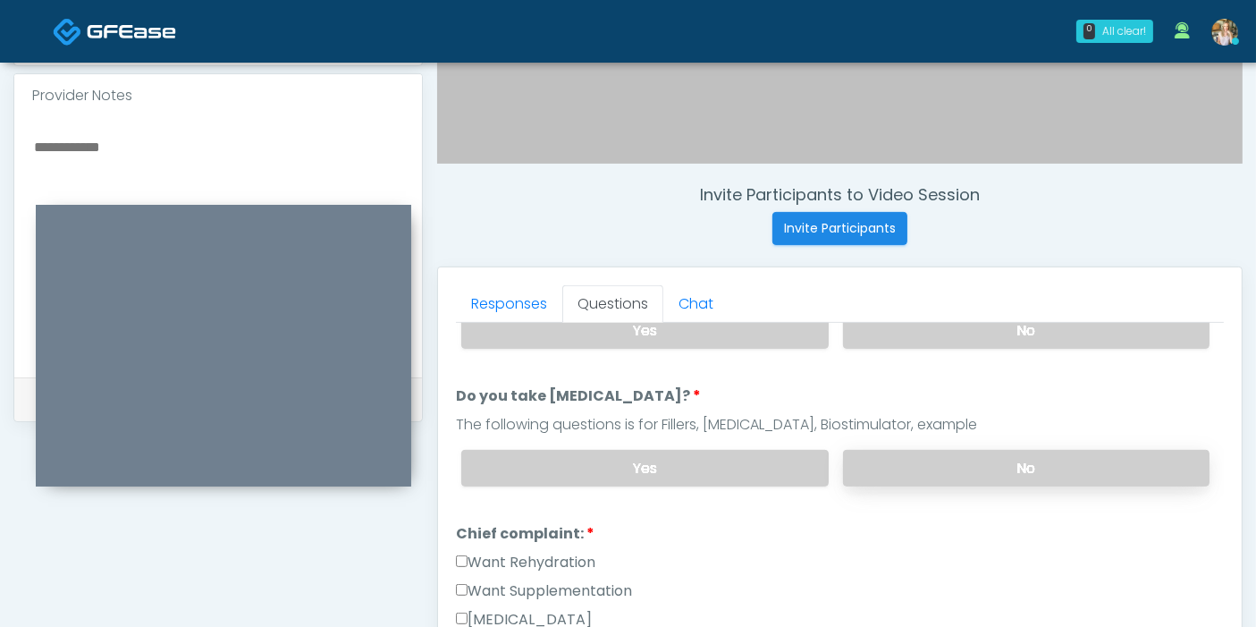
click at [973, 465] on label "No" at bounding box center [1026, 468] width 366 height 37
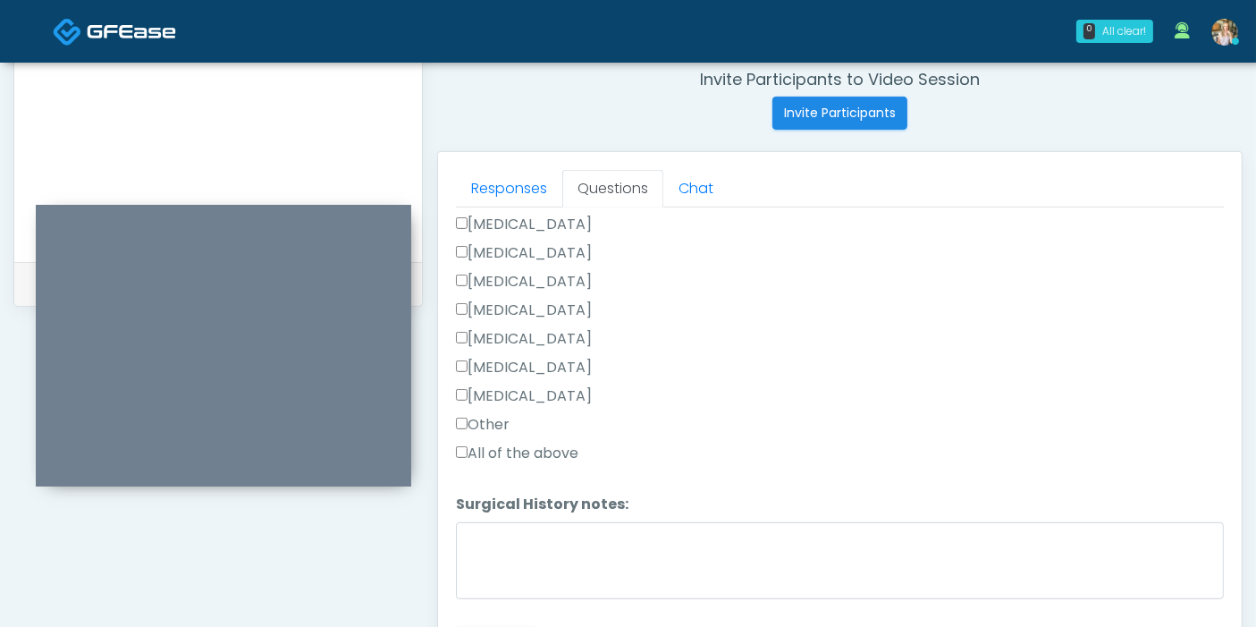
scroll to position [776, 0]
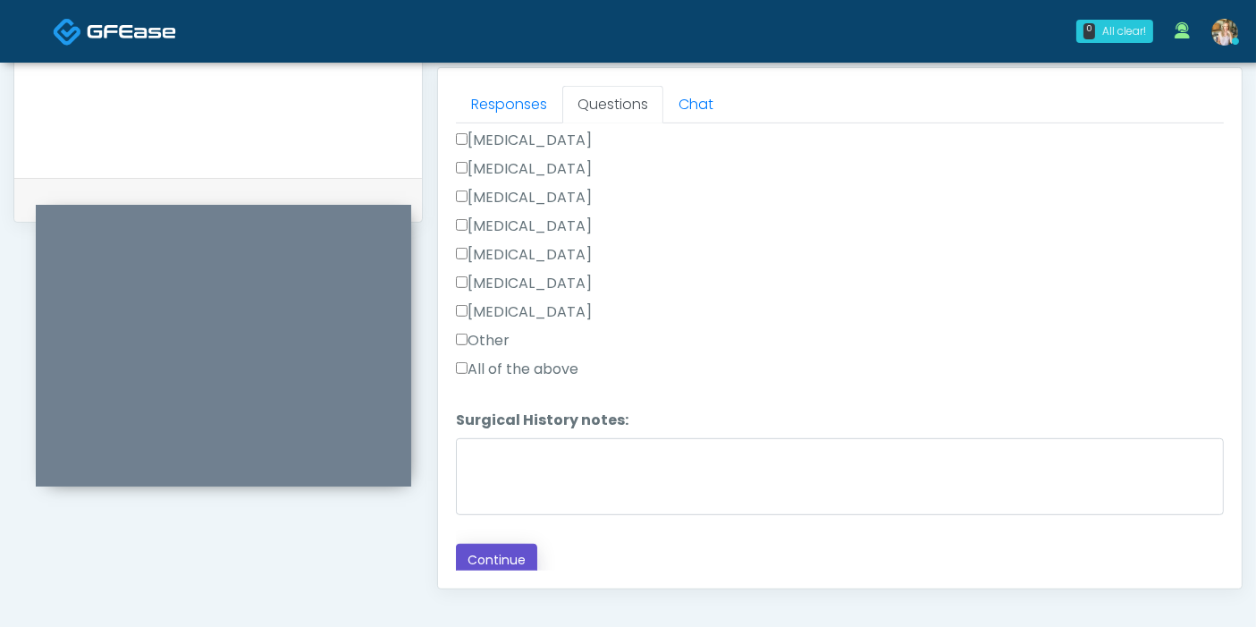
click at [517, 550] on button "Continue" at bounding box center [496, 559] width 81 height 33
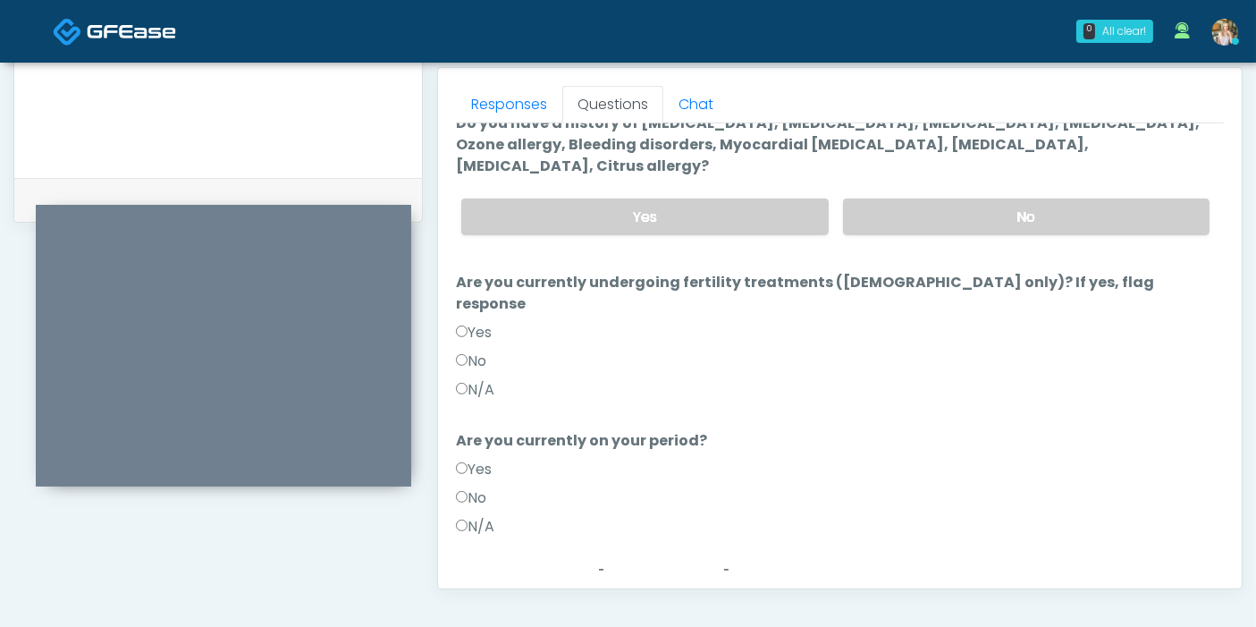
scroll to position [0, 0]
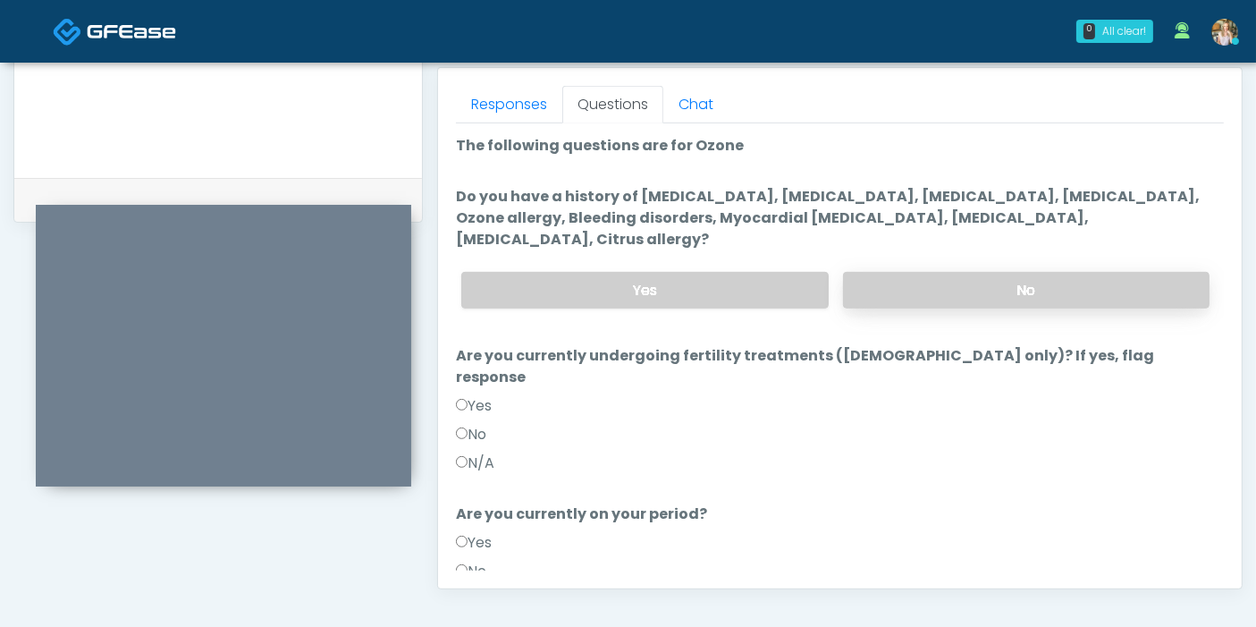
click at [939, 272] on label "No" at bounding box center [1026, 290] width 366 height 37
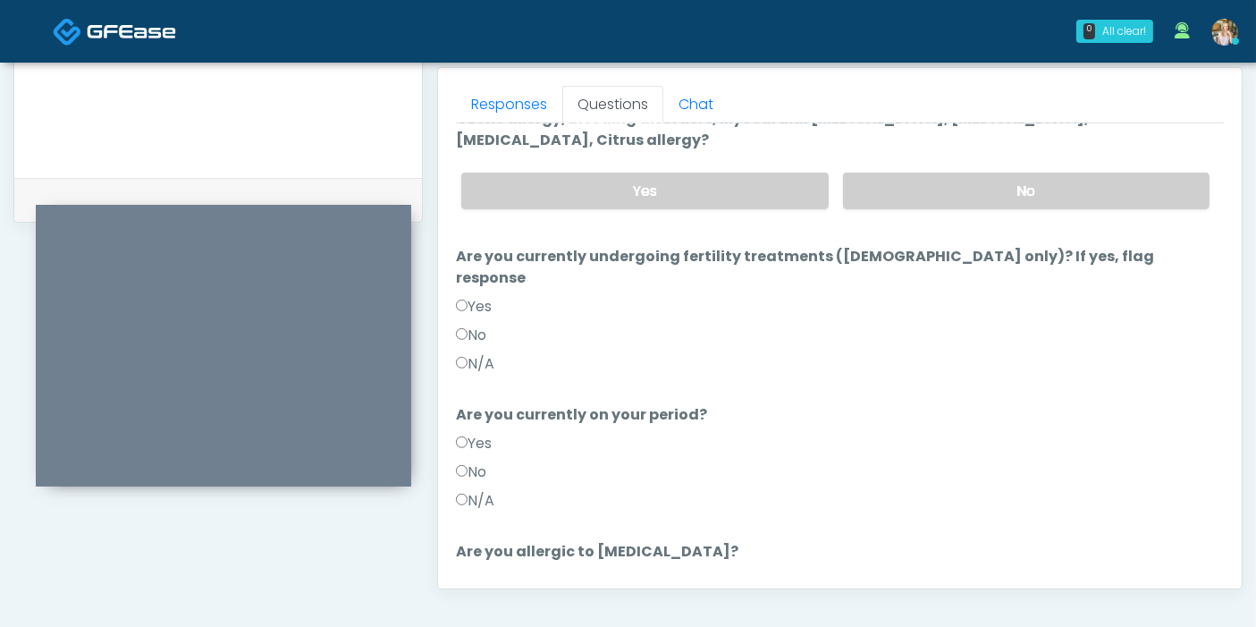
click at [467, 490] on label "N/A" at bounding box center [475, 500] width 38 height 21
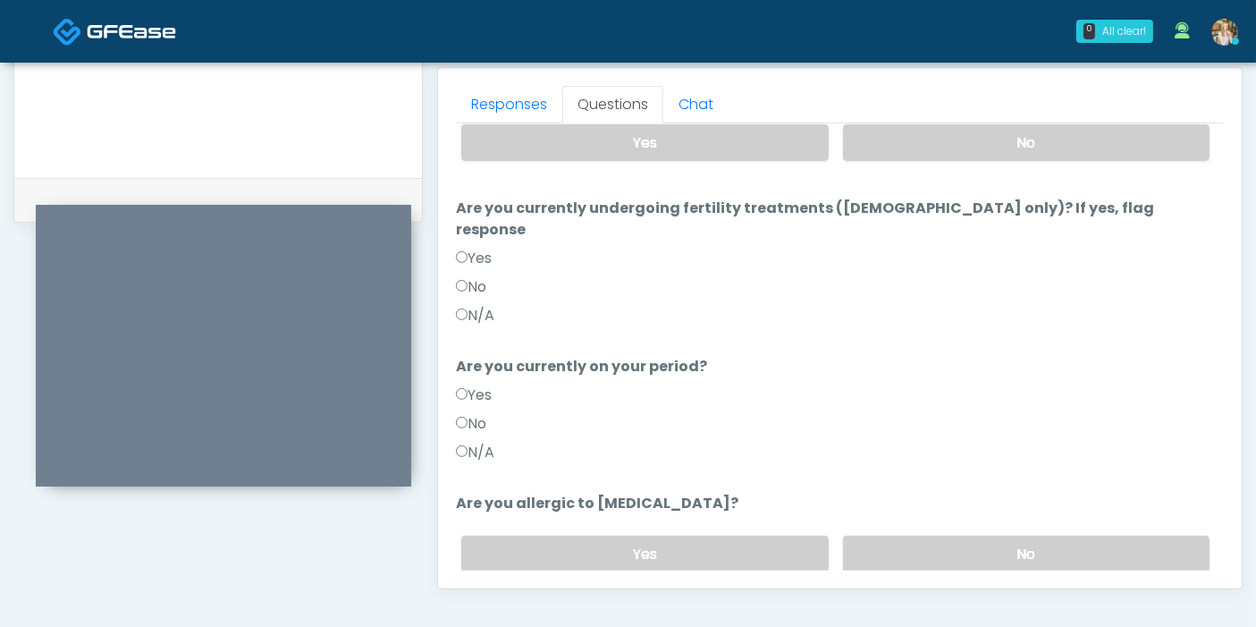
scroll to position [173, 0]
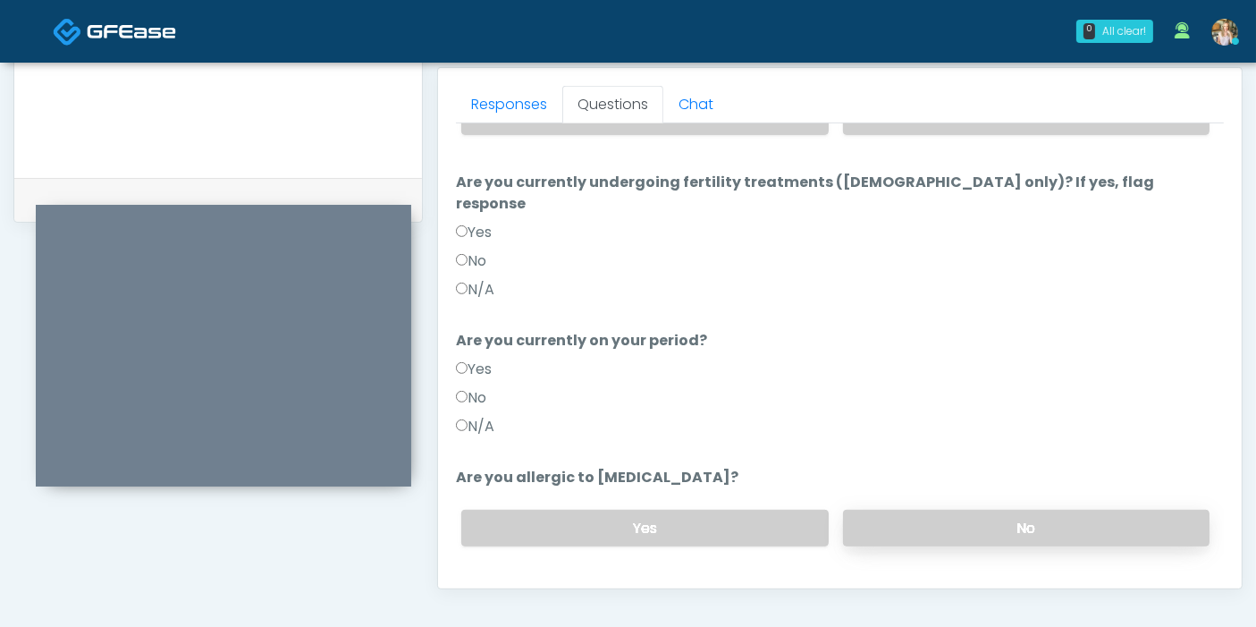
click at [979, 510] on label "No" at bounding box center [1026, 528] width 366 height 37
click at [493, 583] on button "Continue" at bounding box center [496, 599] width 81 height 33
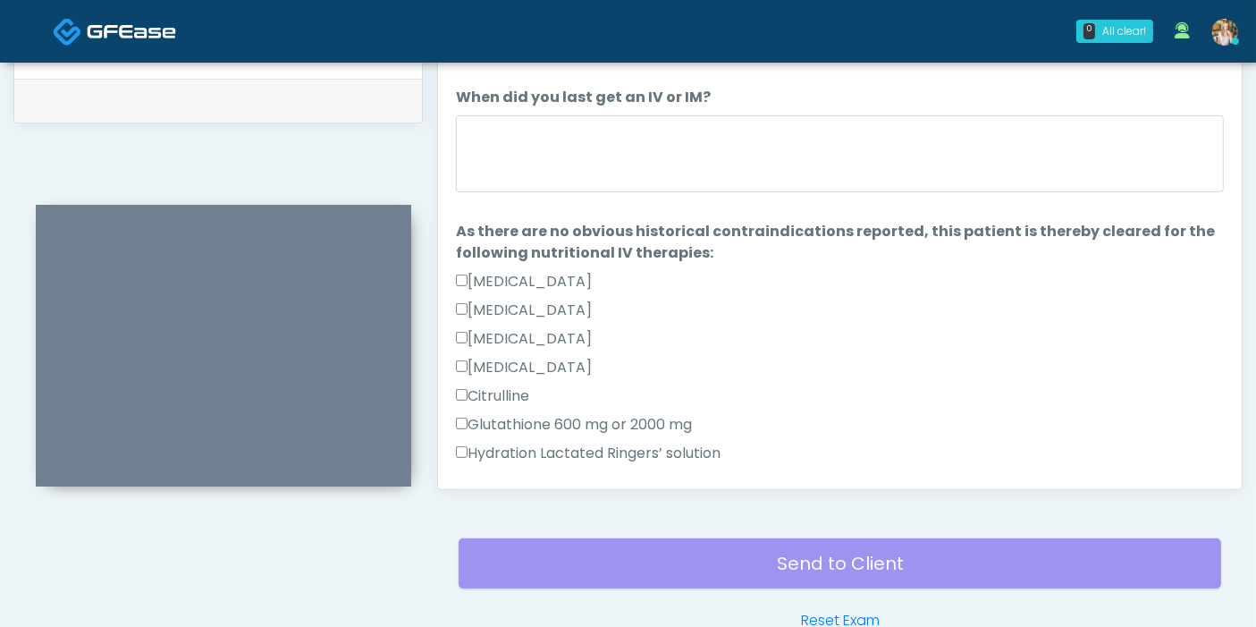
scroll to position [776, 0]
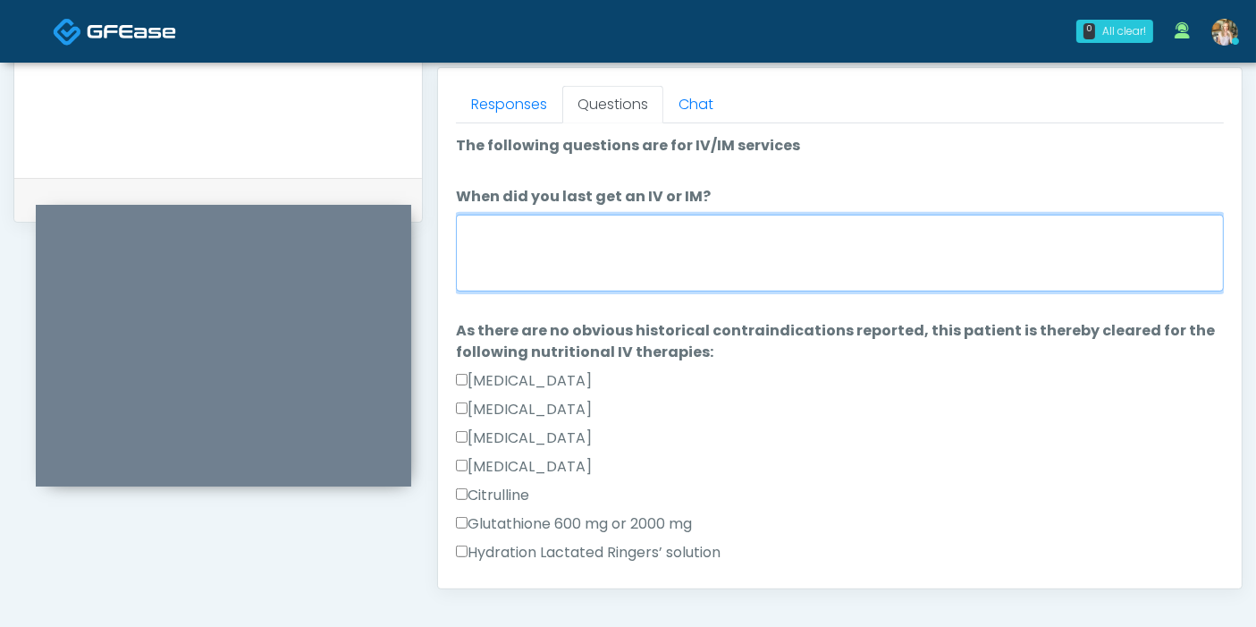
click at [738, 261] on textarea "When did you last get an IV or IM?" at bounding box center [840, 253] width 768 height 77
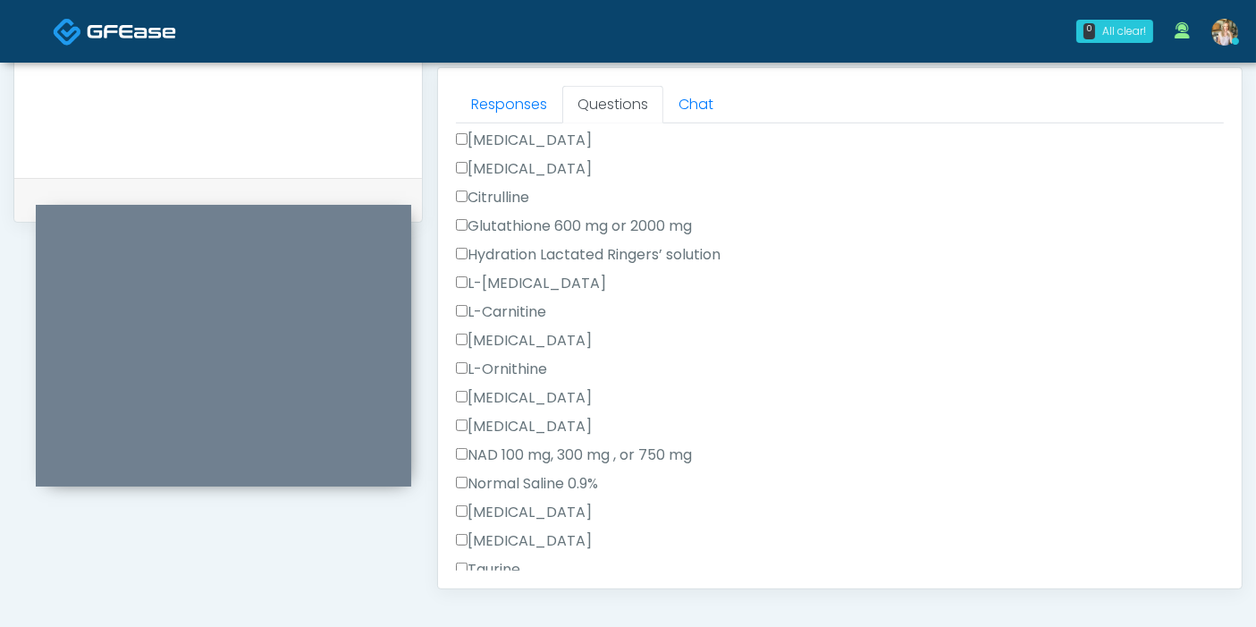
scroll to position [496, 0]
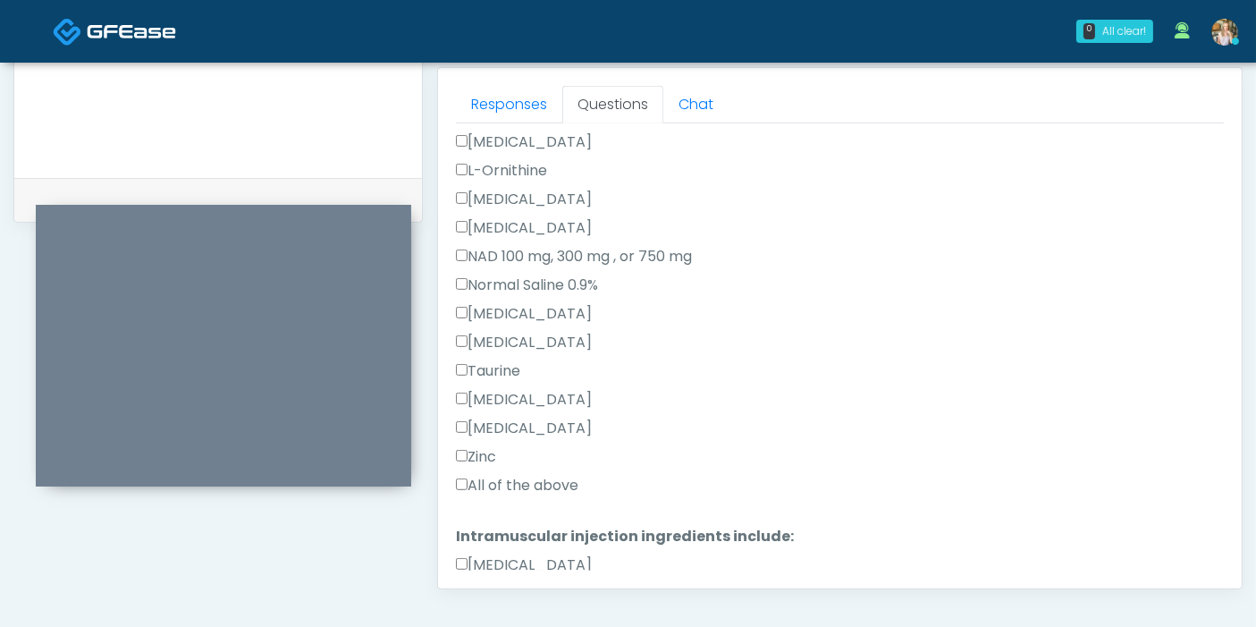
click at [495, 484] on label "All of the above" at bounding box center [517, 485] width 122 height 21
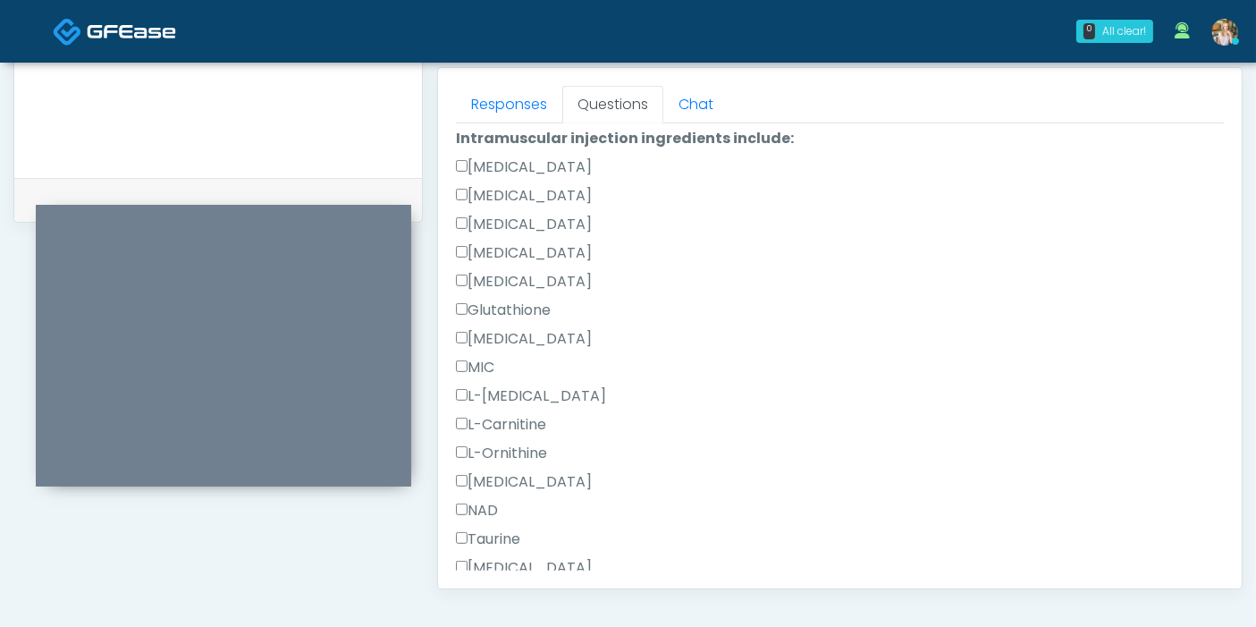
scroll to position [1092, 0]
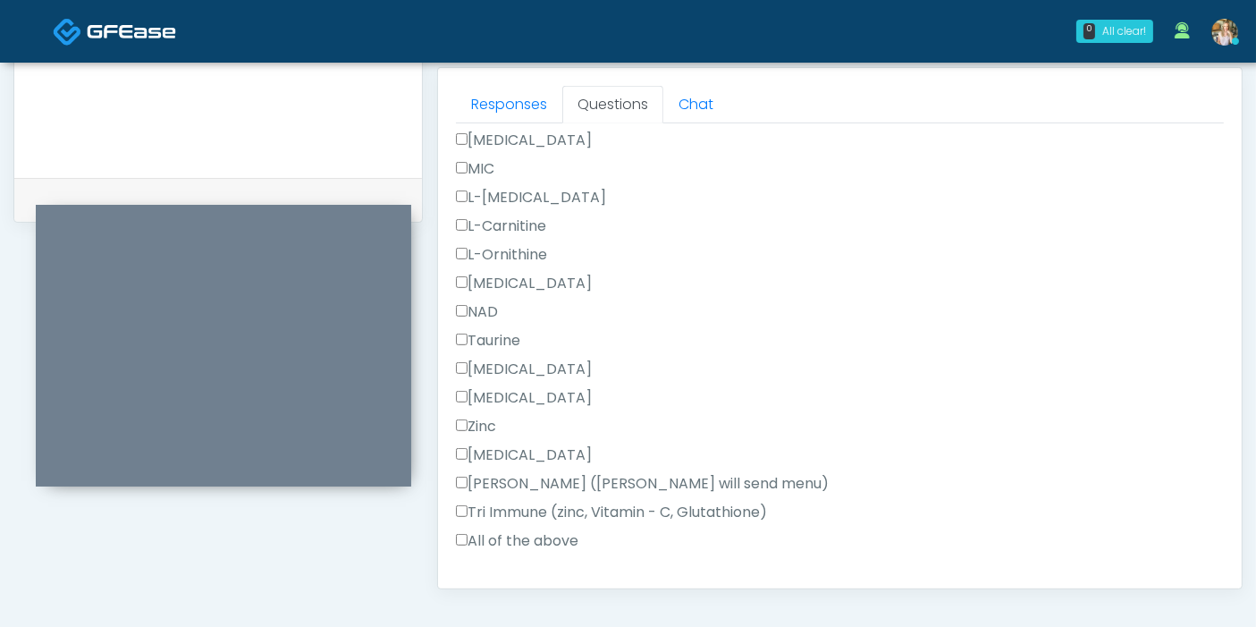
click at [510, 535] on label "All of the above" at bounding box center [517, 540] width 122 height 21
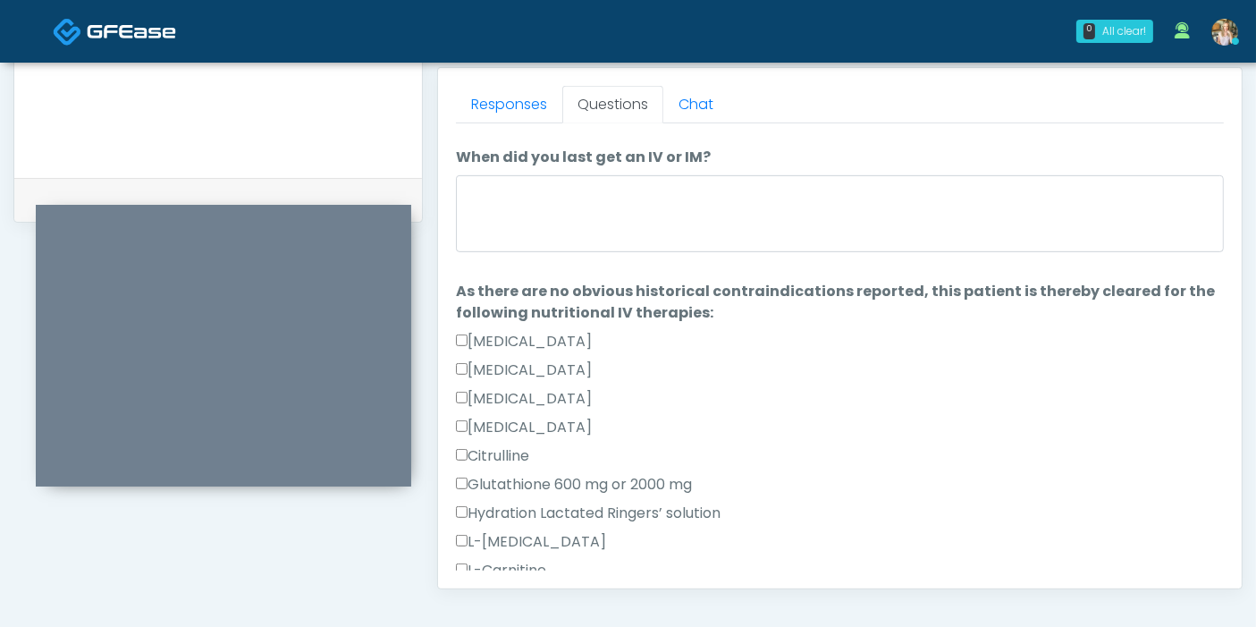
scroll to position [0, 0]
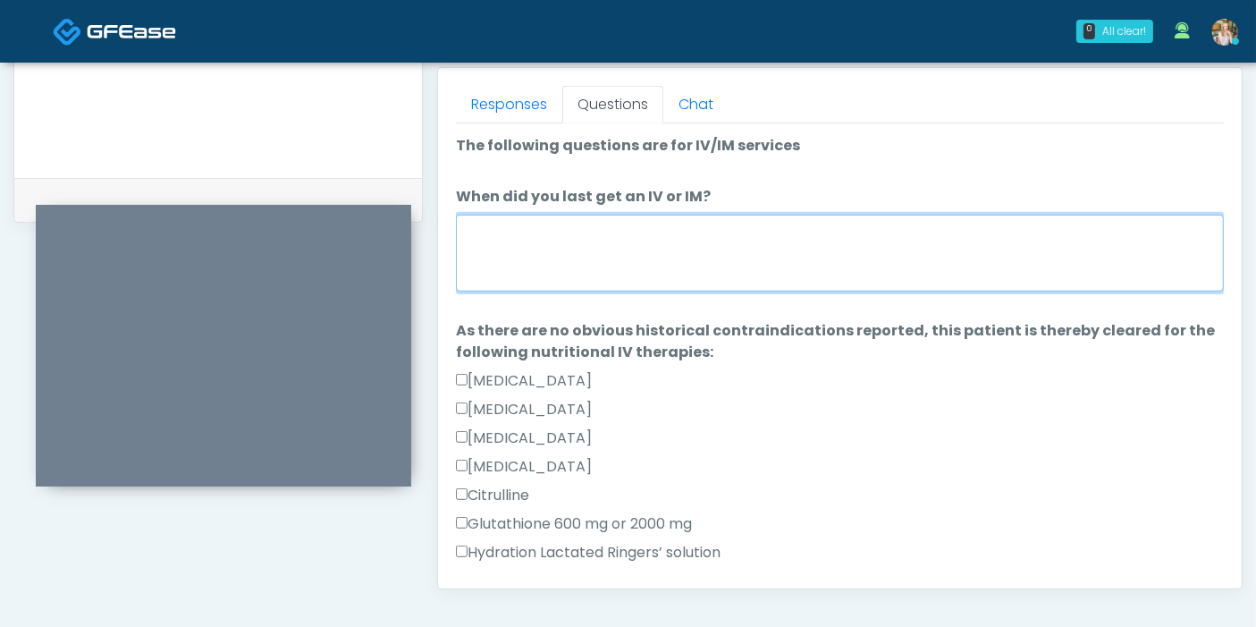
click at [620, 272] on textarea "When did you last get an IV or IM?" at bounding box center [840, 253] width 768 height 77
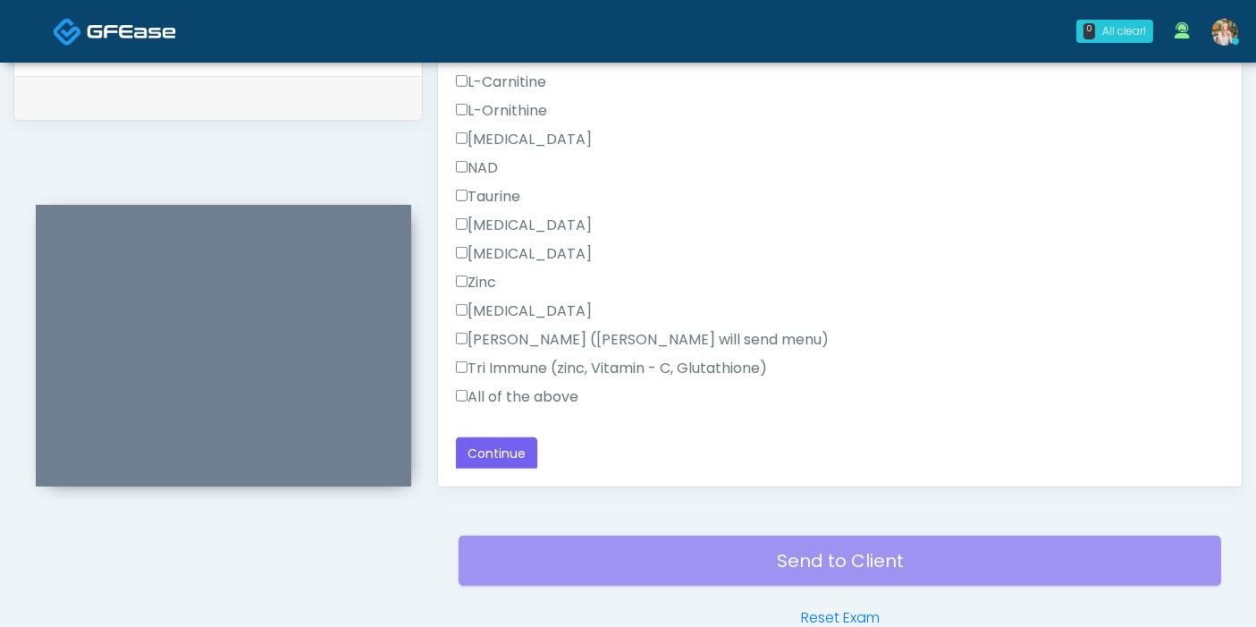
scroll to position [974, 0]
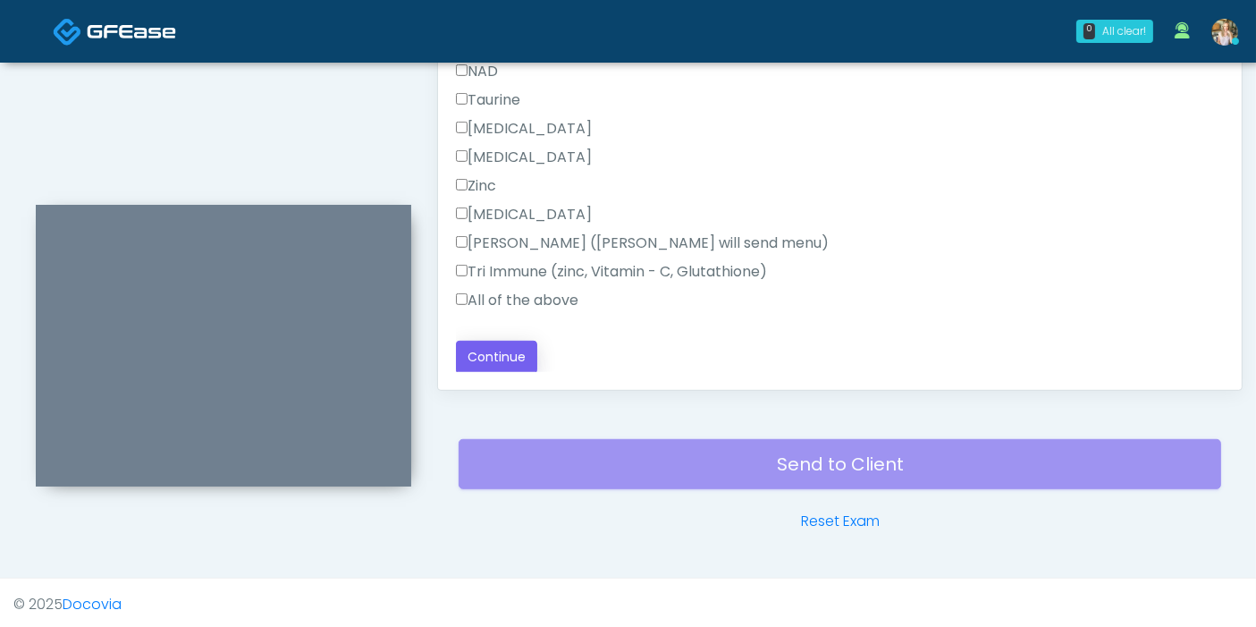
type textarea "**********"
click at [493, 349] on button "Continue" at bounding box center [496, 357] width 81 height 33
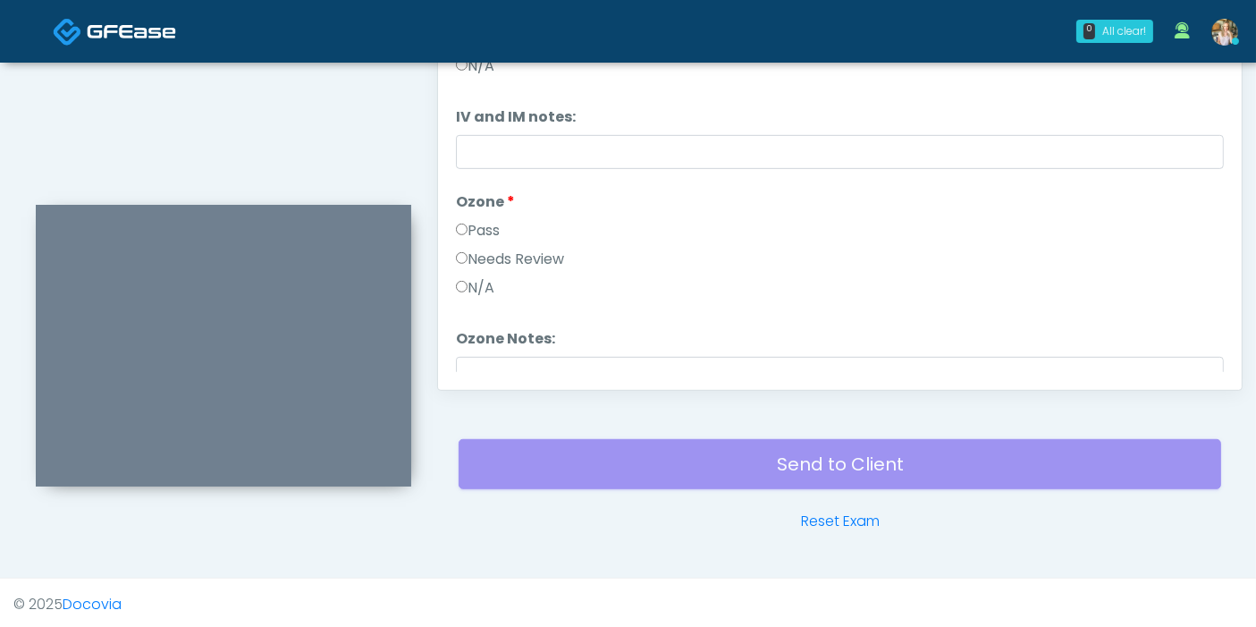
scroll to position [776, 0]
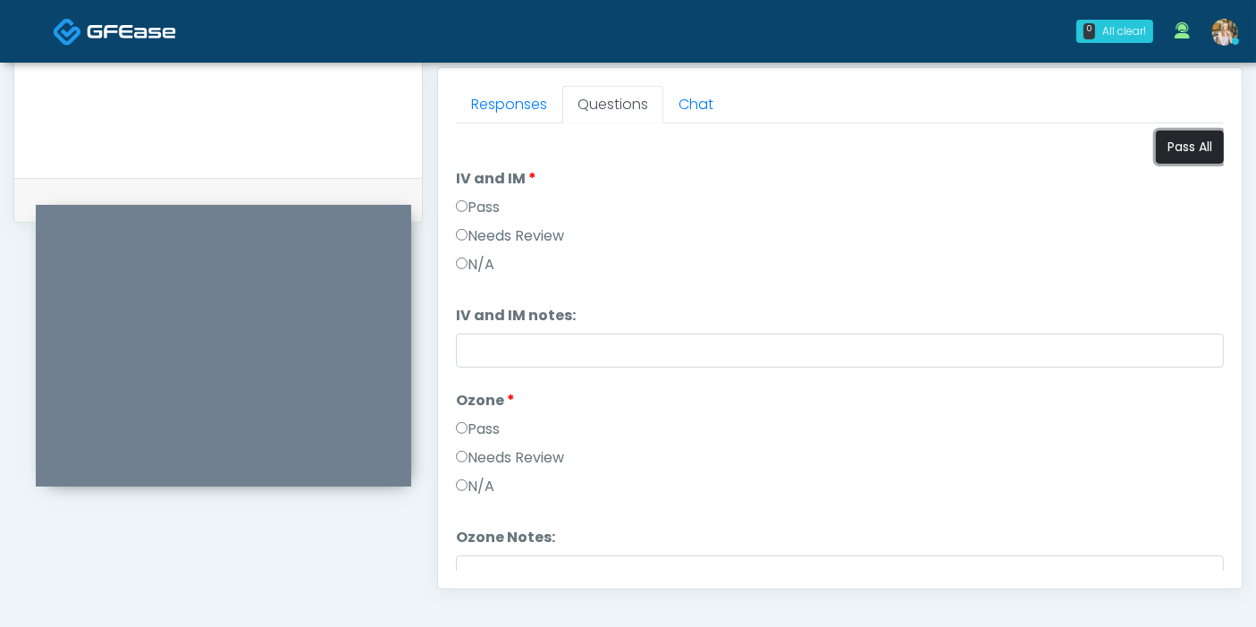
click at [1178, 150] on button "Pass All" at bounding box center [1190, 147] width 68 height 33
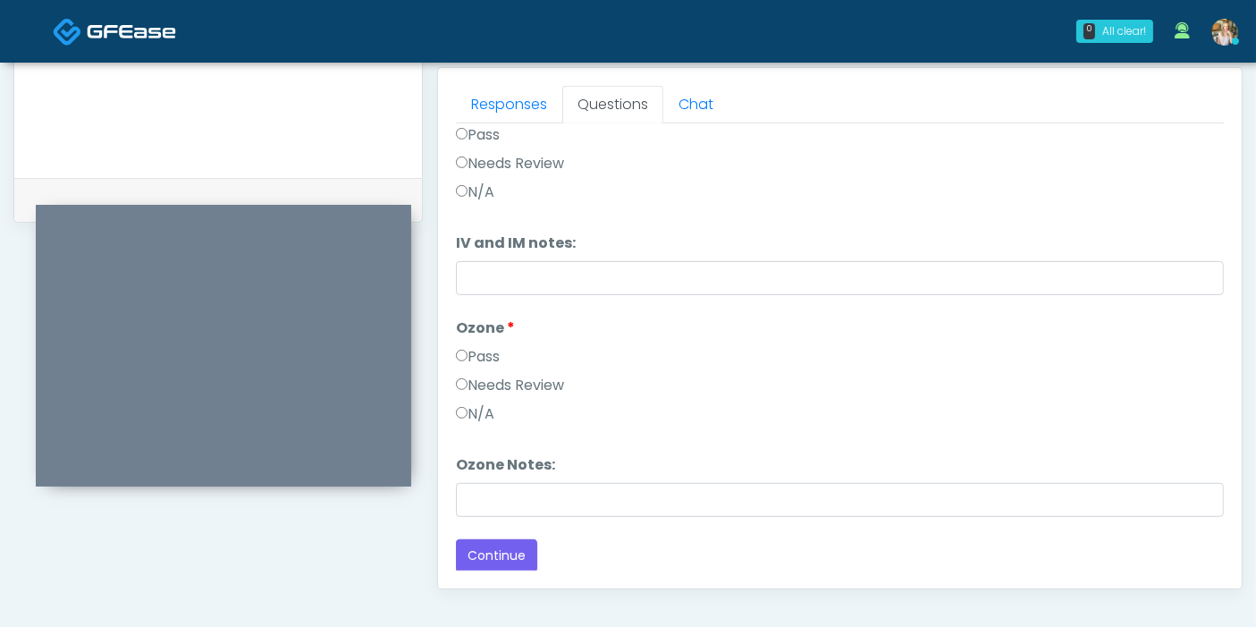
scroll to position [875, 0]
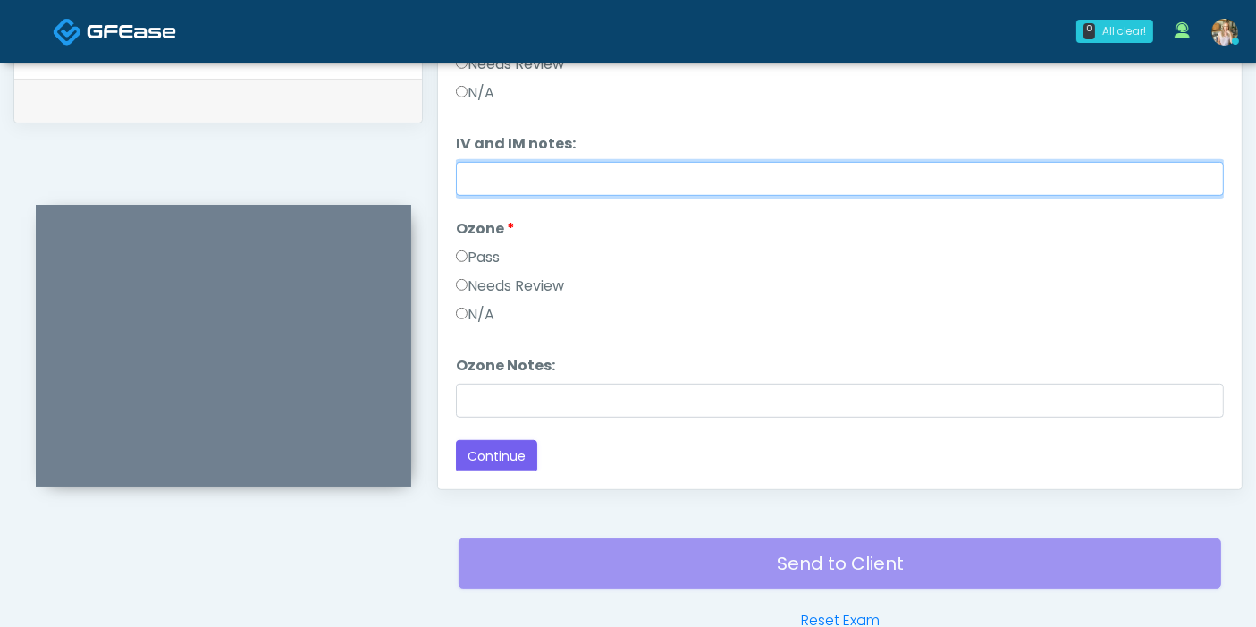
click at [648, 181] on input "IV and IM notes:" at bounding box center [840, 179] width 768 height 34
type input "**********"
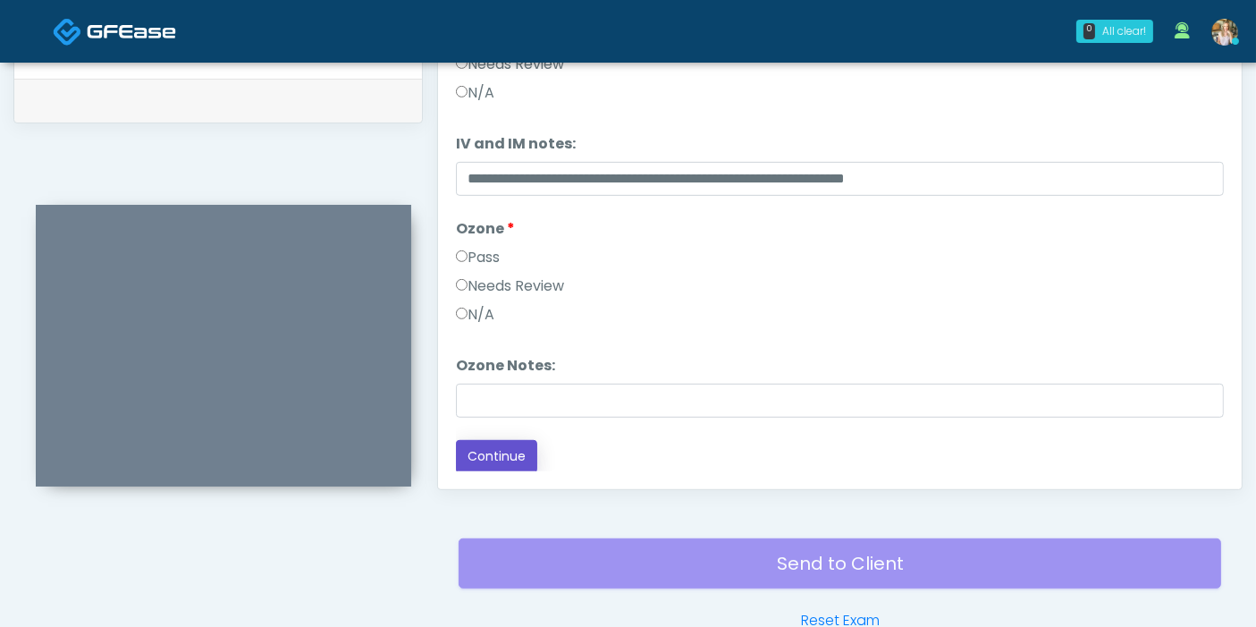
click at [520, 446] on button "Continue" at bounding box center [496, 456] width 81 height 33
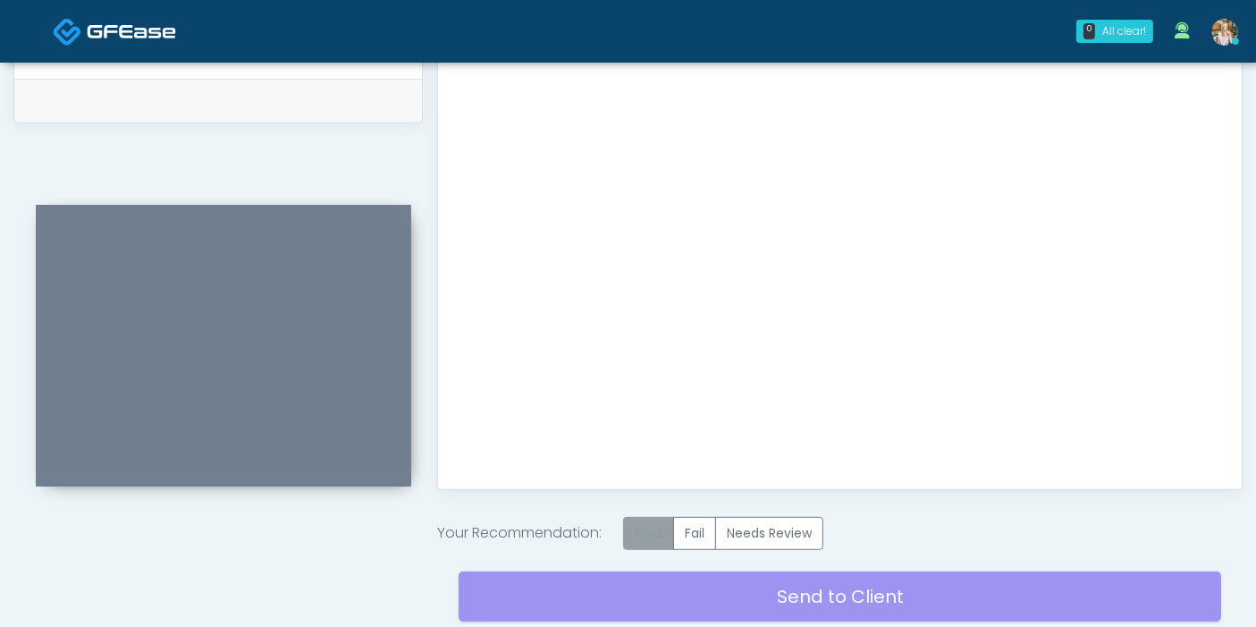
click at [650, 527] on label "Pass" at bounding box center [648, 533] width 51 height 33
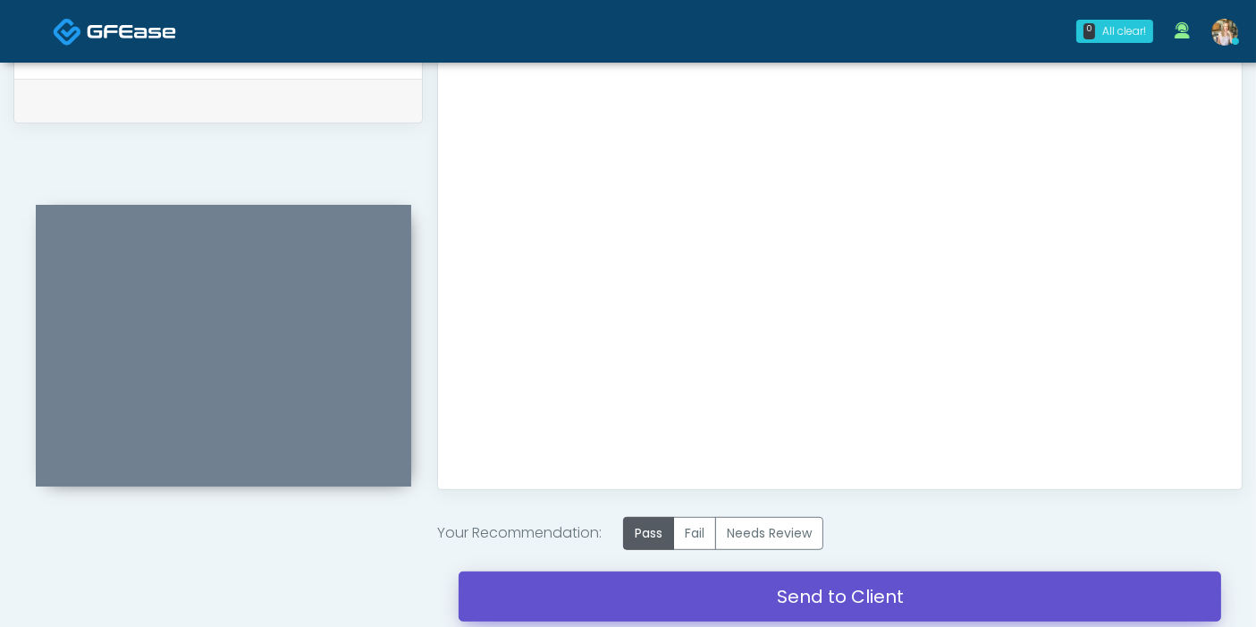
drag, startPoint x: 860, startPoint y: 598, endPoint x: 707, endPoint y: 88, distance: 532.8
click at [860, 598] on link "Send to Client" at bounding box center [840, 596] width 762 height 50
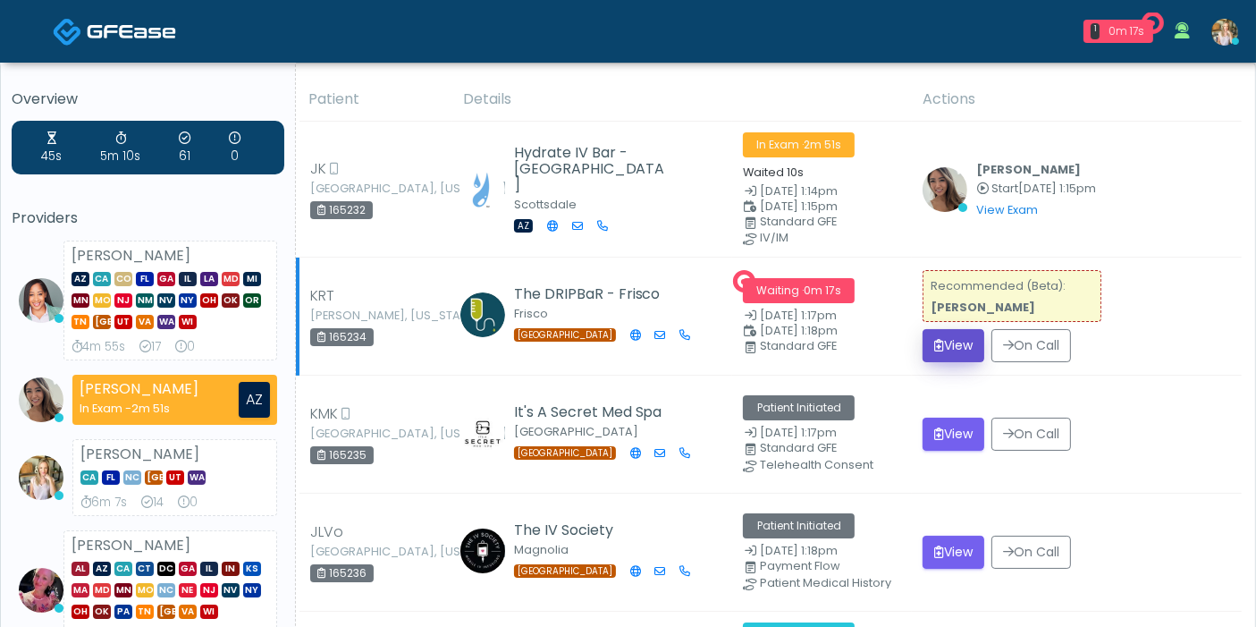
click at [960, 349] on button "View" at bounding box center [953, 345] width 62 height 33
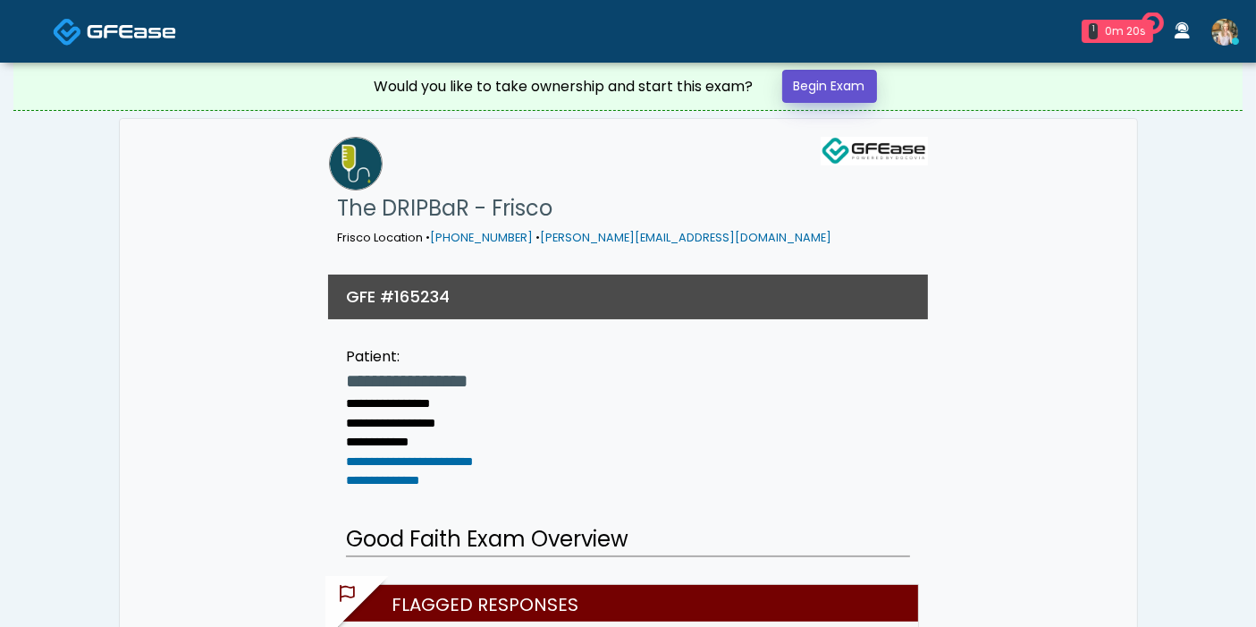
click at [809, 85] on link "Begin Exam" at bounding box center [829, 86] width 95 height 33
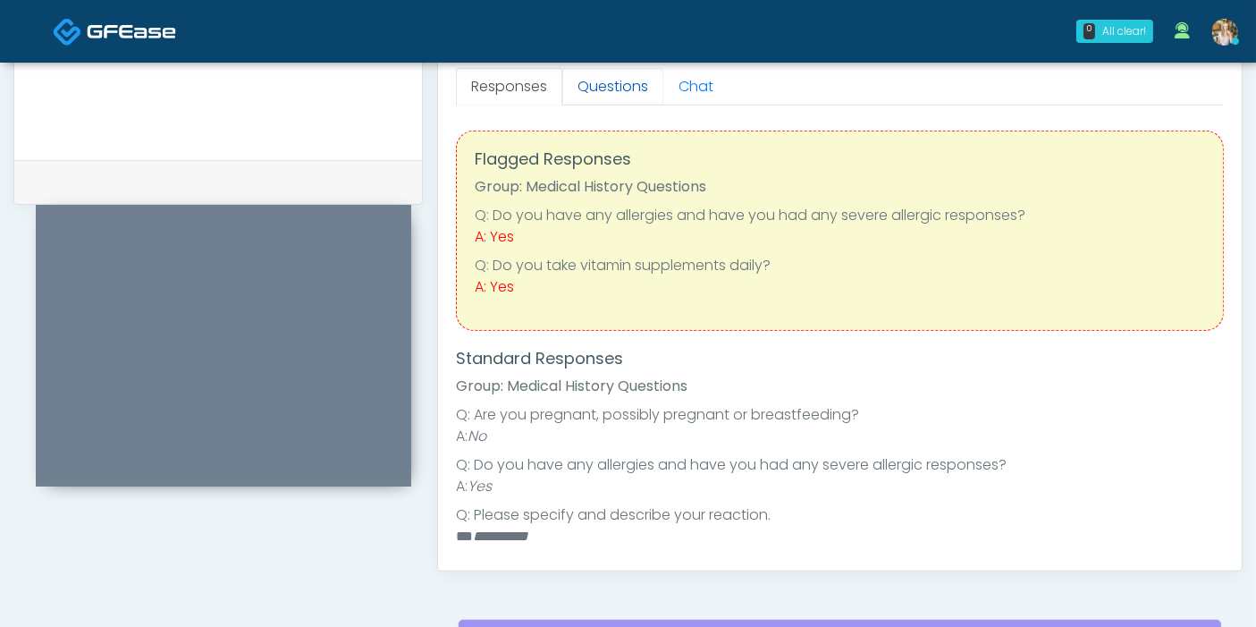
click at [611, 86] on link "Questions" at bounding box center [612, 87] width 101 height 38
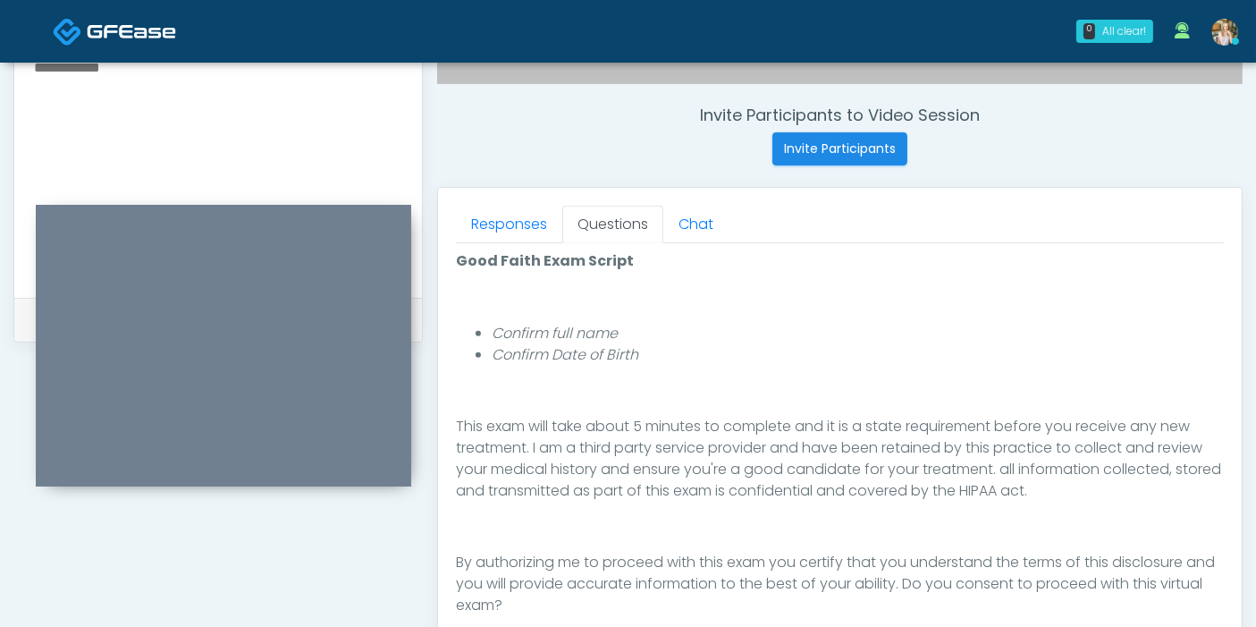
scroll to position [794, 0]
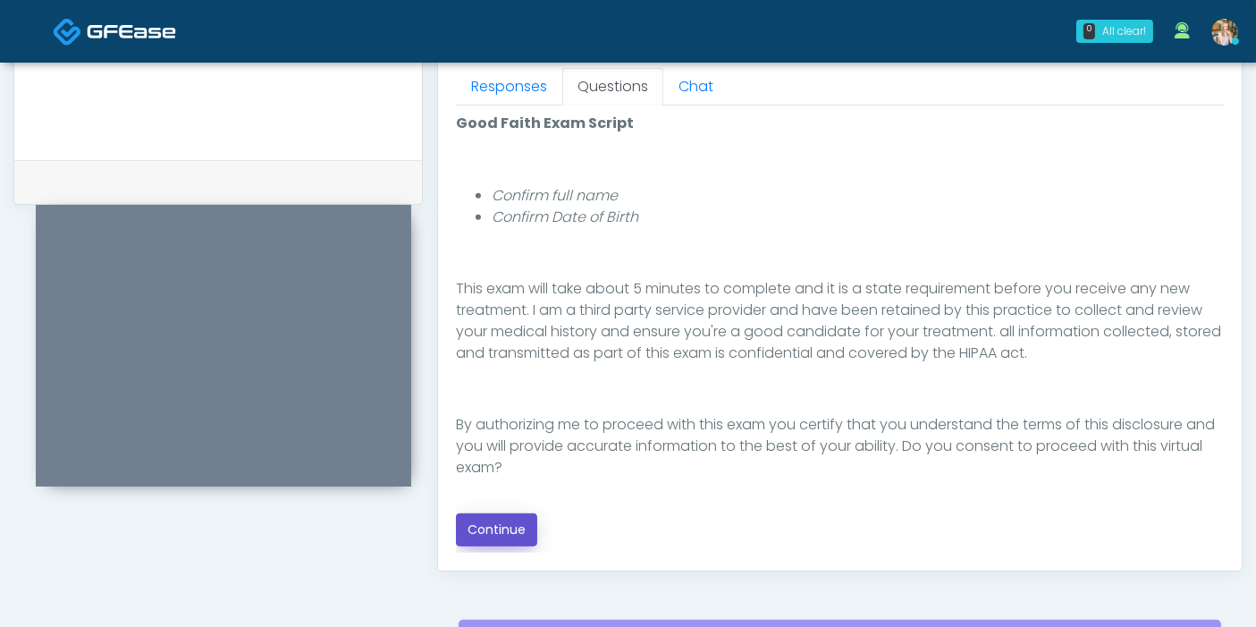
click at [514, 532] on button "Continue" at bounding box center [496, 529] width 81 height 33
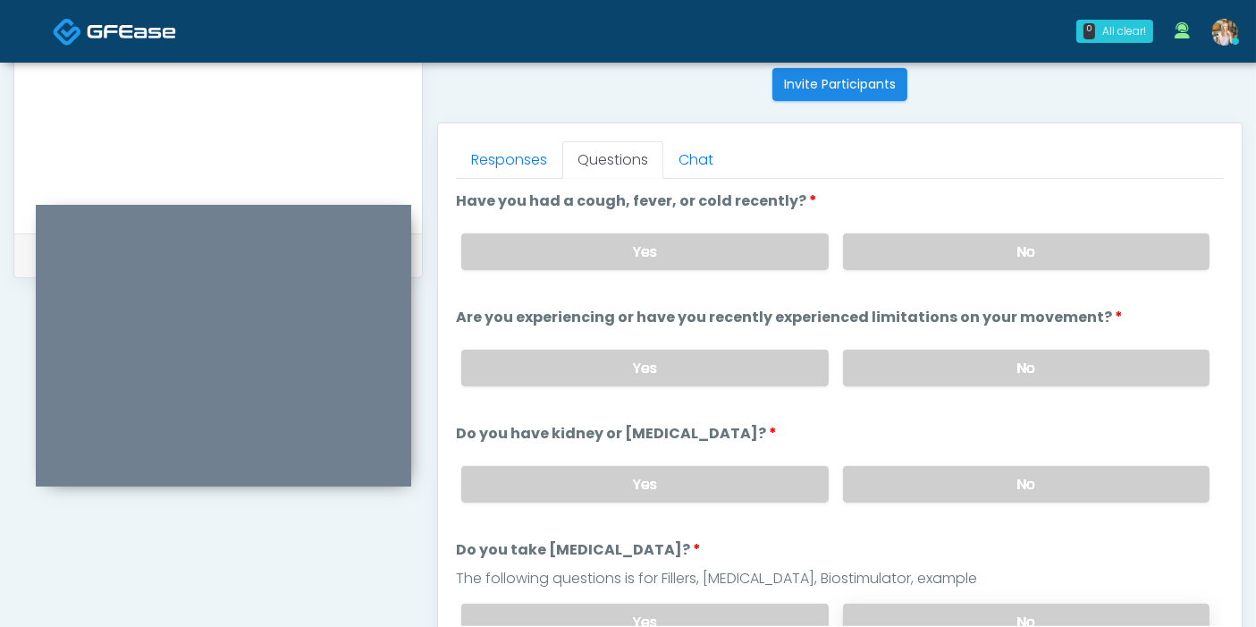
scroll to position [677, 0]
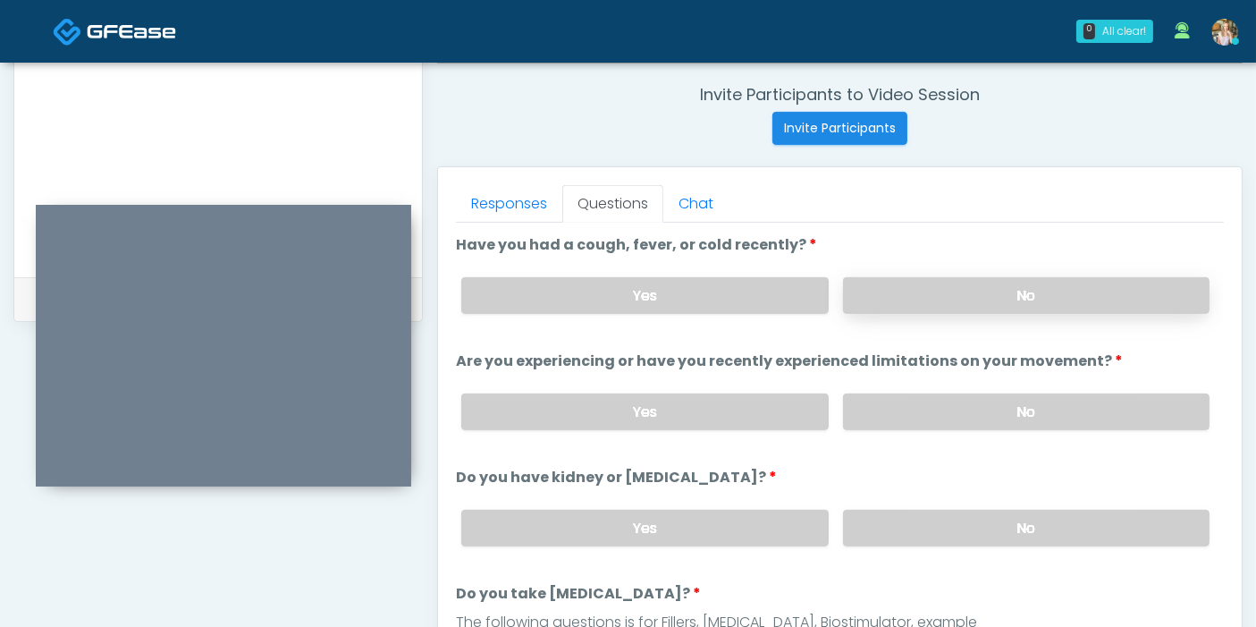
click at [1011, 291] on label "No" at bounding box center [1026, 295] width 366 height 37
click at [1021, 417] on label "No" at bounding box center [1026, 411] width 366 height 37
click at [1014, 527] on label "No" at bounding box center [1026, 528] width 366 height 37
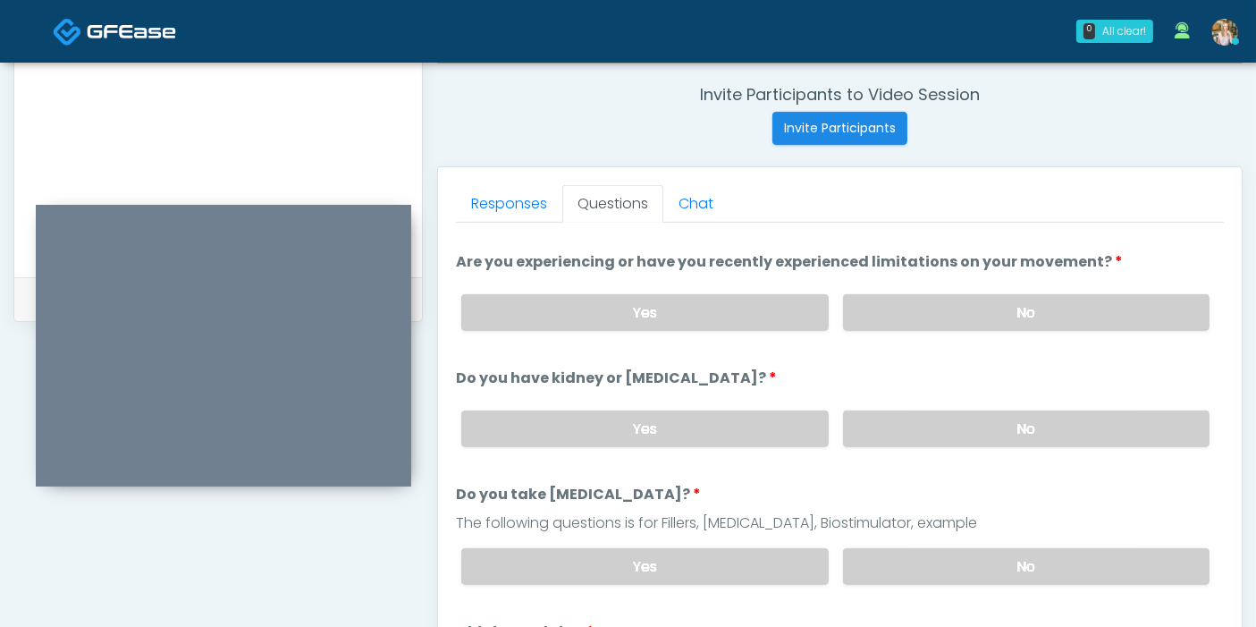
scroll to position [198, 0]
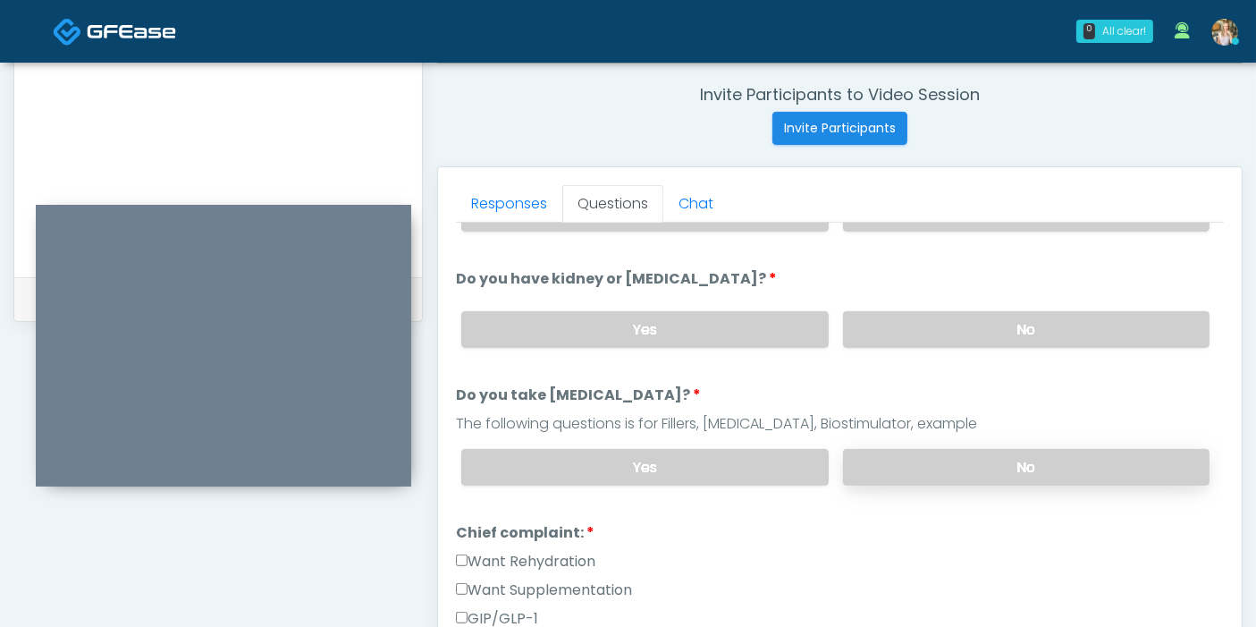
click at [913, 466] on label "No" at bounding box center [1026, 467] width 366 height 37
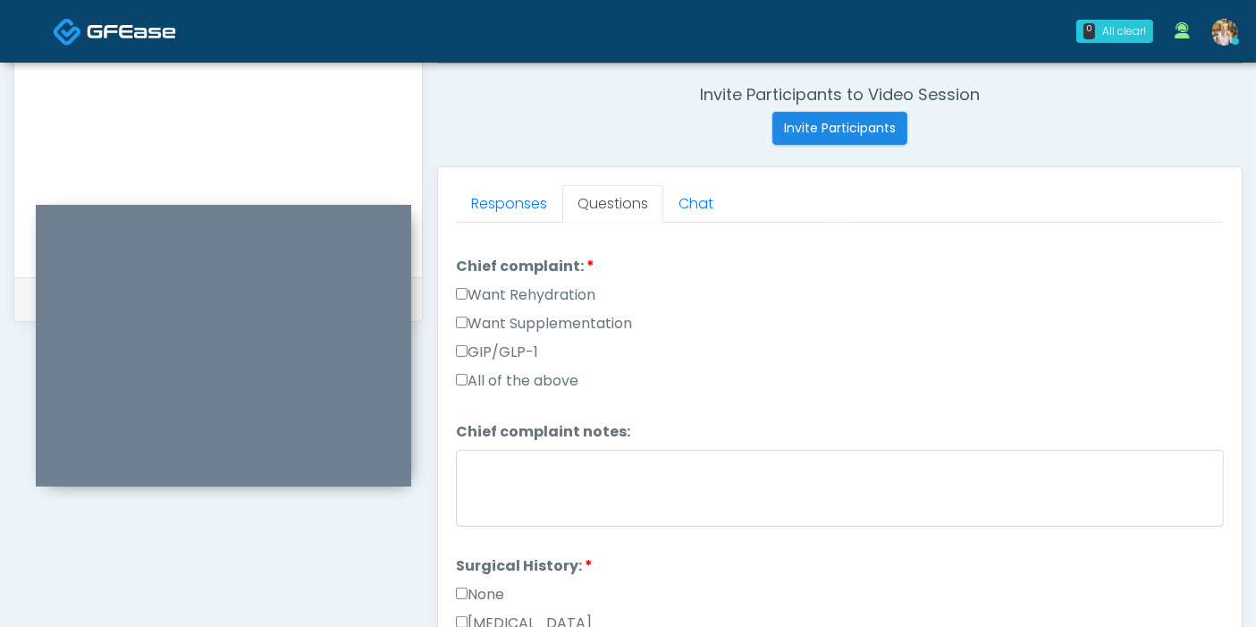
scroll to position [496, 0]
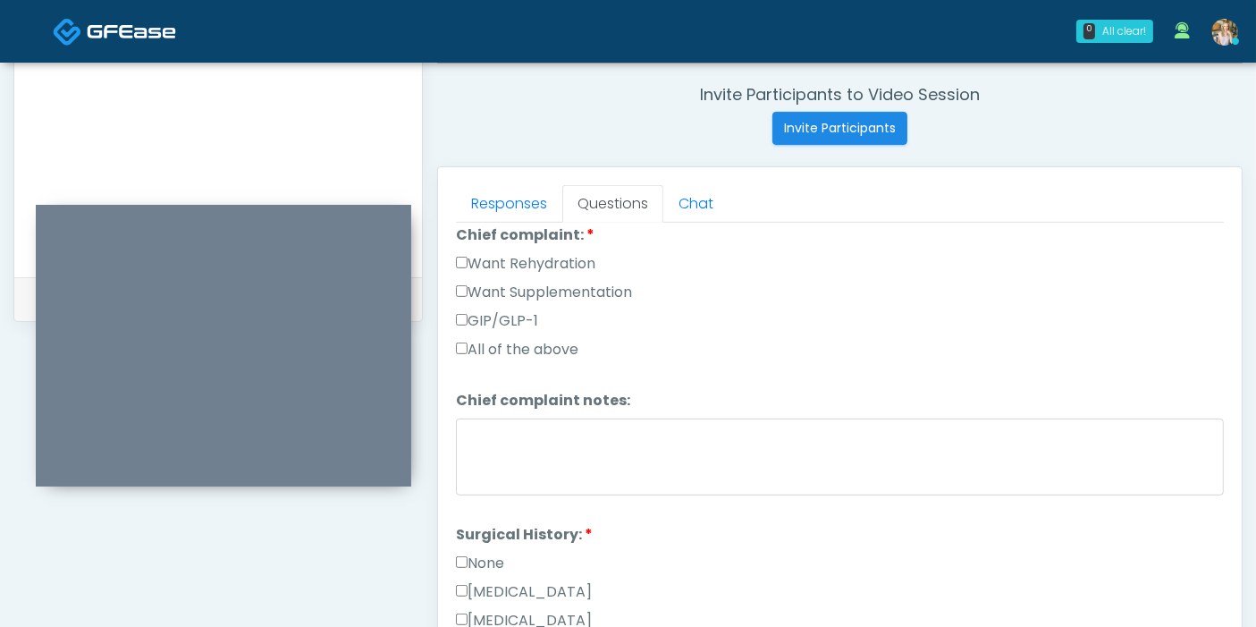
click at [498, 287] on label "Want Supplementation" at bounding box center [544, 292] width 176 height 21
click at [493, 254] on label "Want Rehydration" at bounding box center [525, 263] width 139 height 21
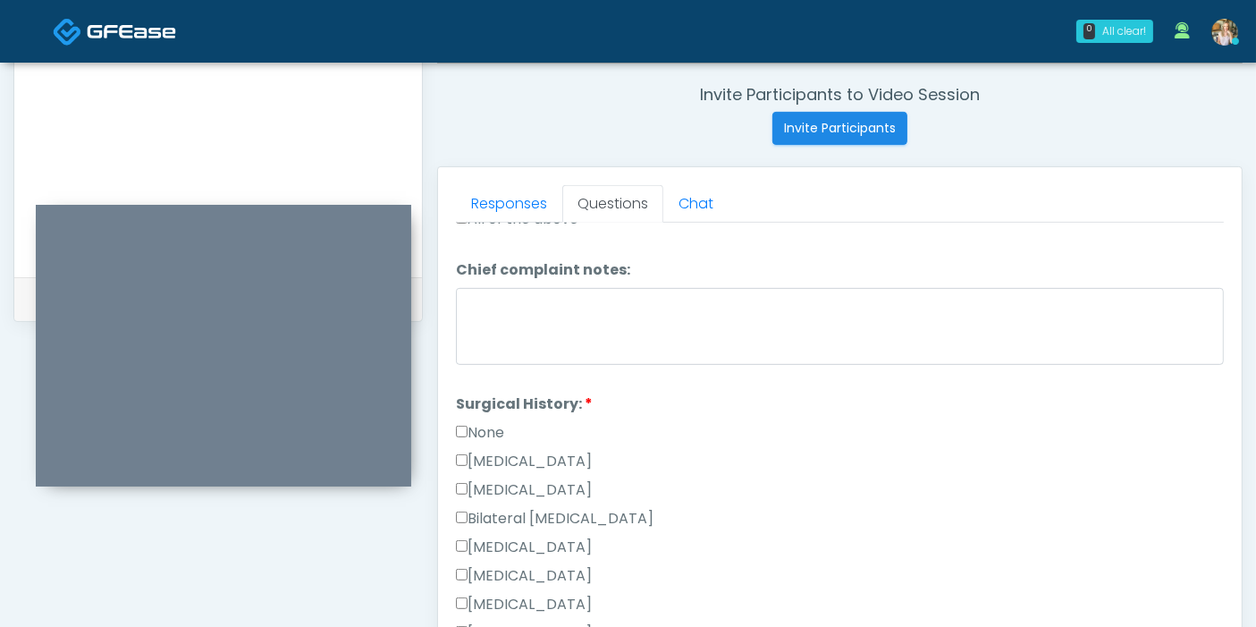
scroll to position [595, 0]
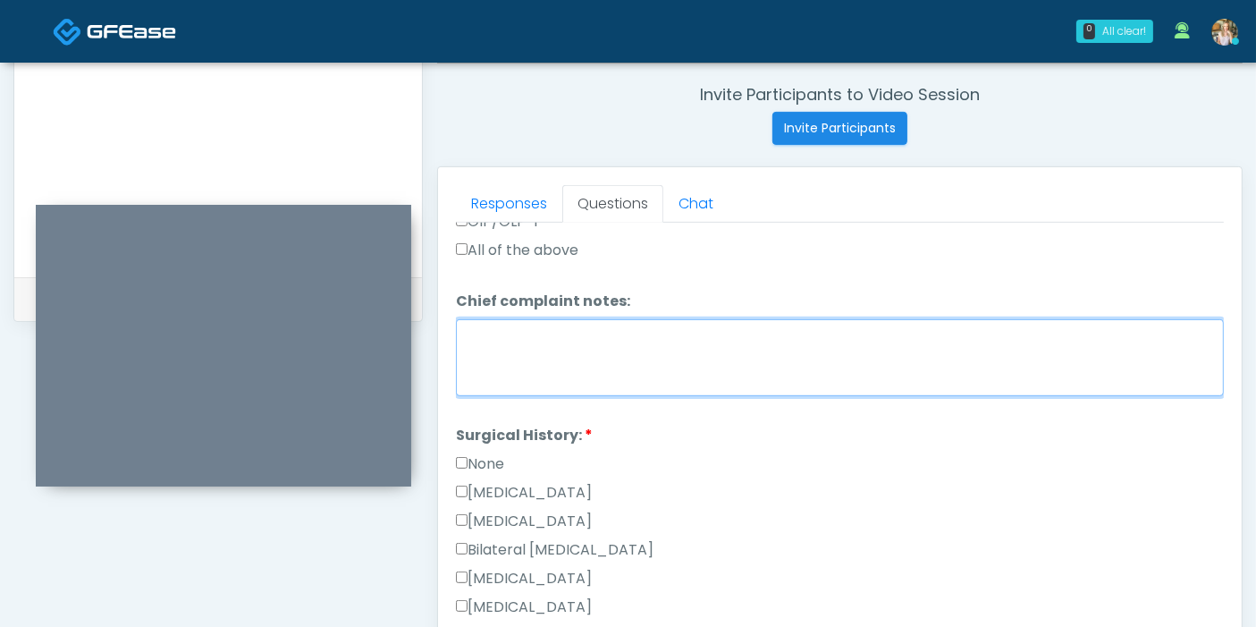
click at [651, 352] on textarea "Chief complaint notes:" at bounding box center [840, 357] width 768 height 77
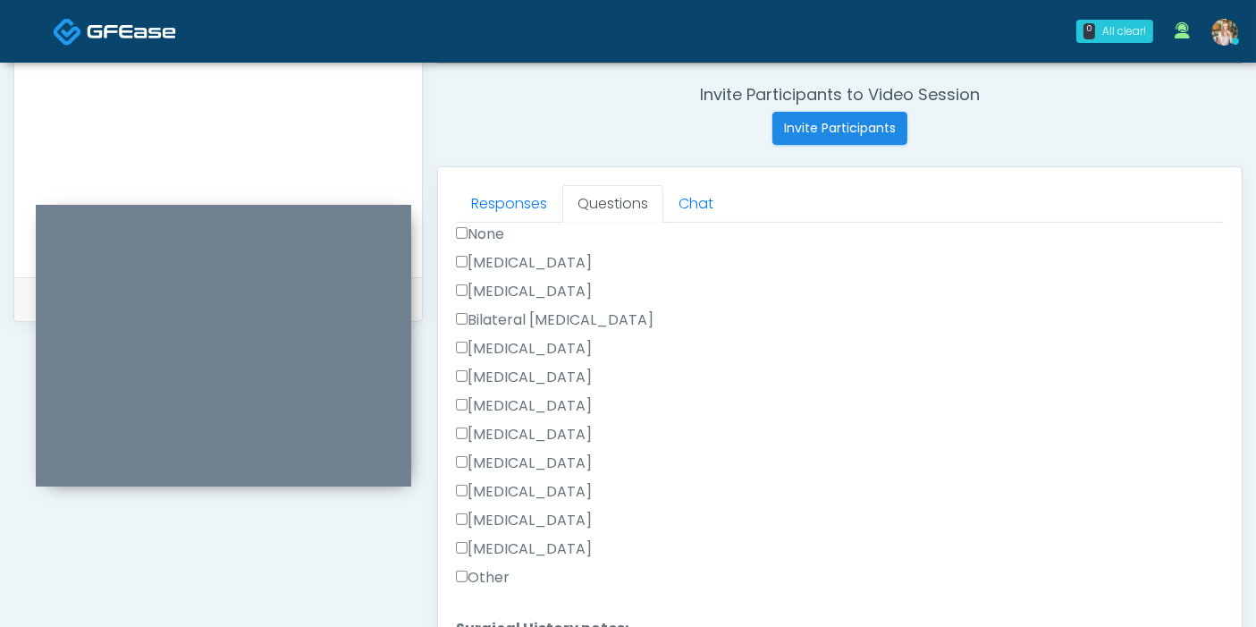
scroll to position [794, 0]
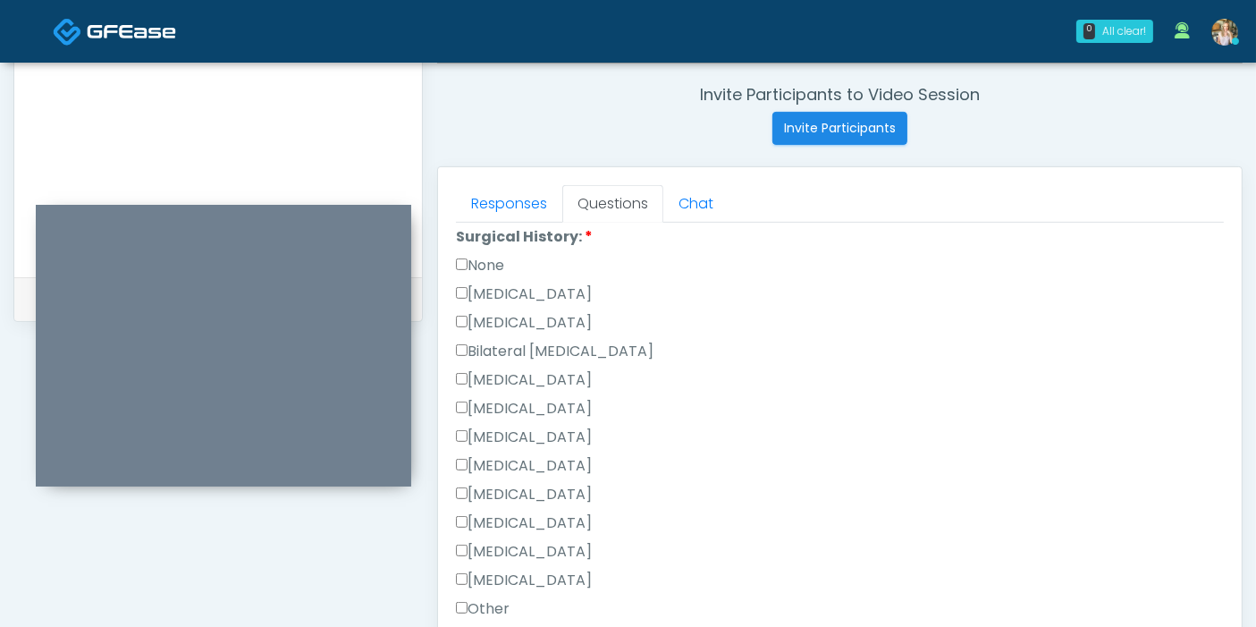
type textarea "**********"
click at [501, 547] on label "Appendectomy" at bounding box center [524, 551] width 136 height 21
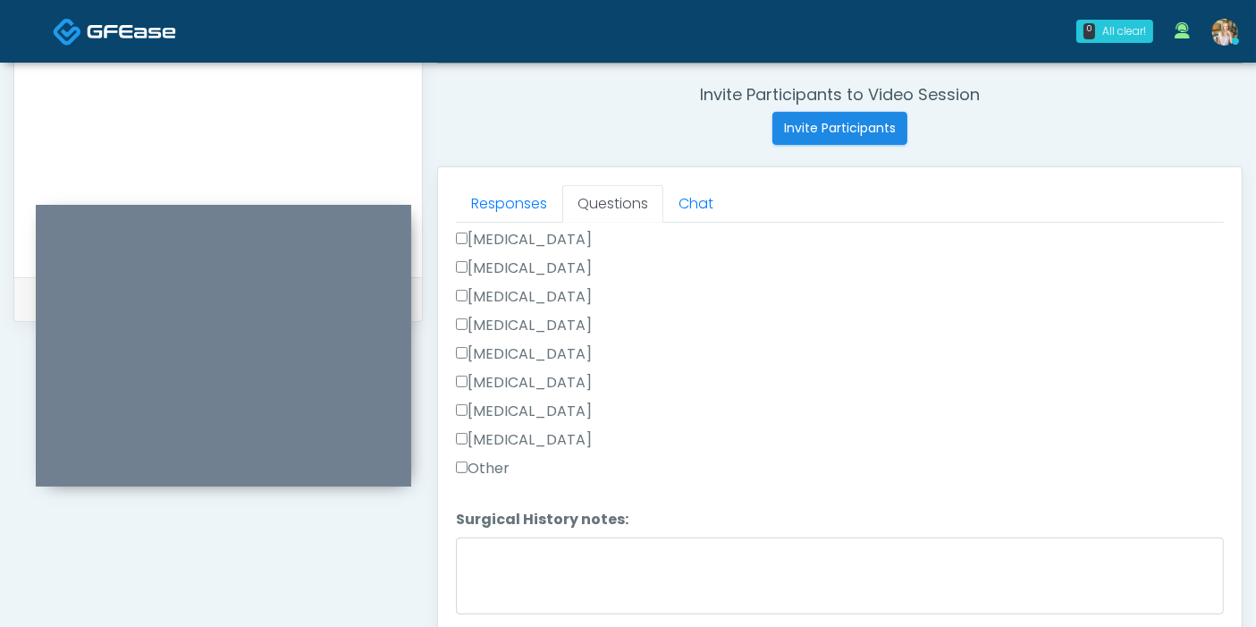
scroll to position [776, 0]
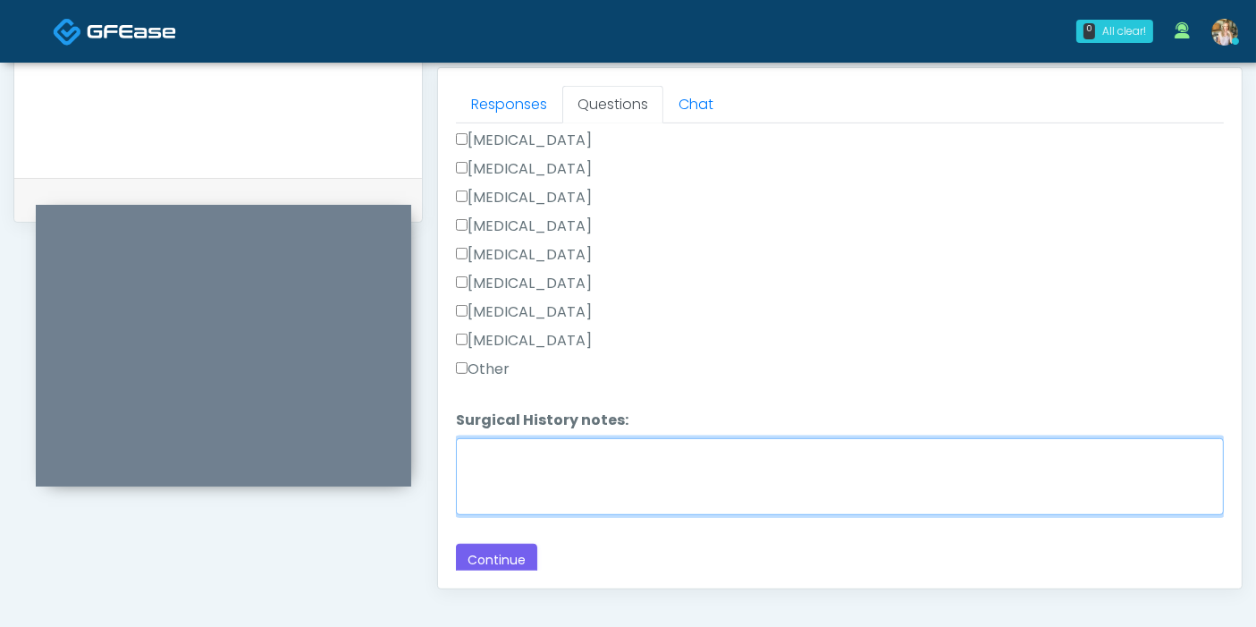
click at [641, 457] on textarea "Surgical History notes:" at bounding box center [840, 476] width 768 height 77
type textarea "****"
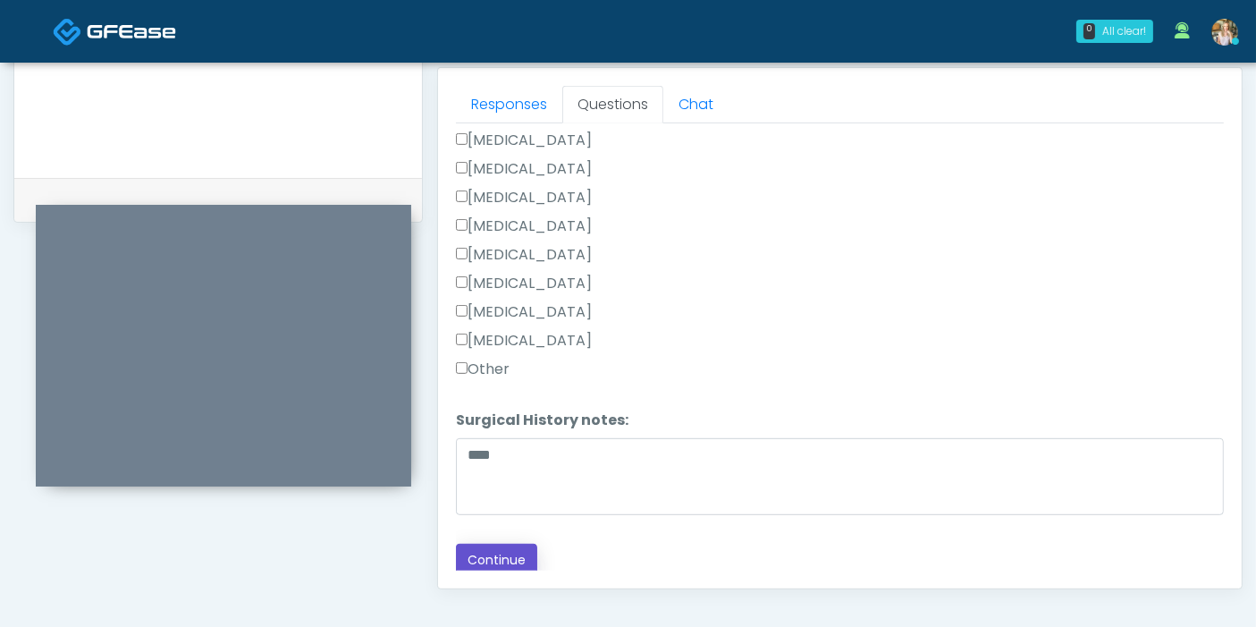
click at [467, 560] on button "Continue" at bounding box center [496, 559] width 81 height 33
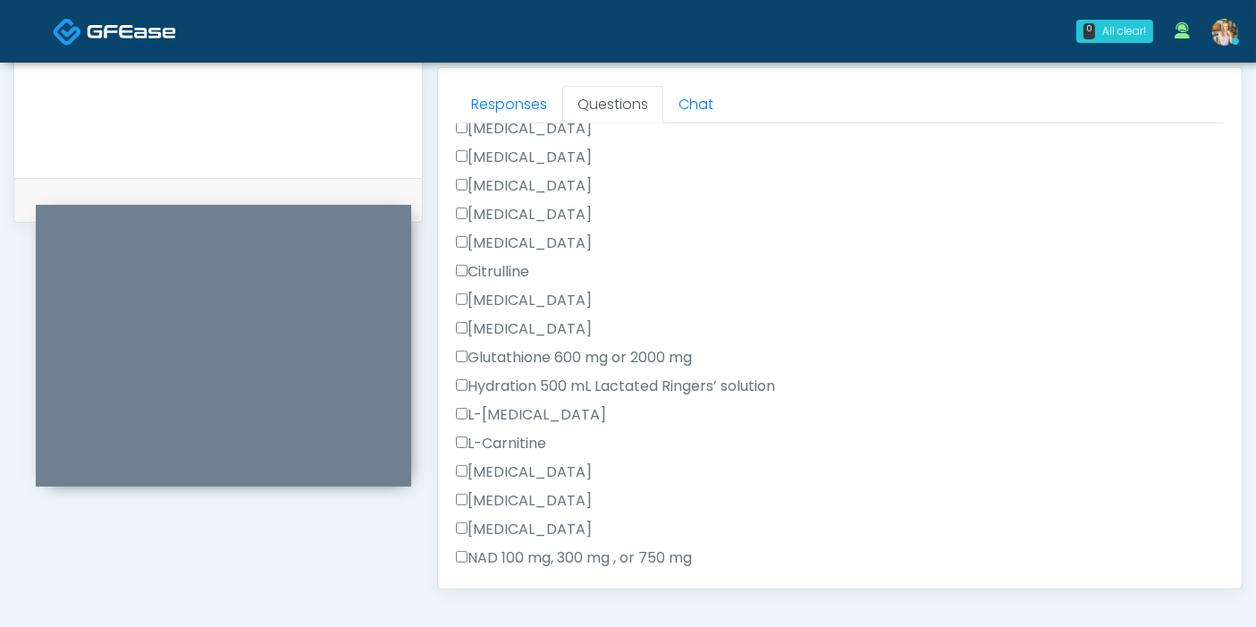
scroll to position [0, 0]
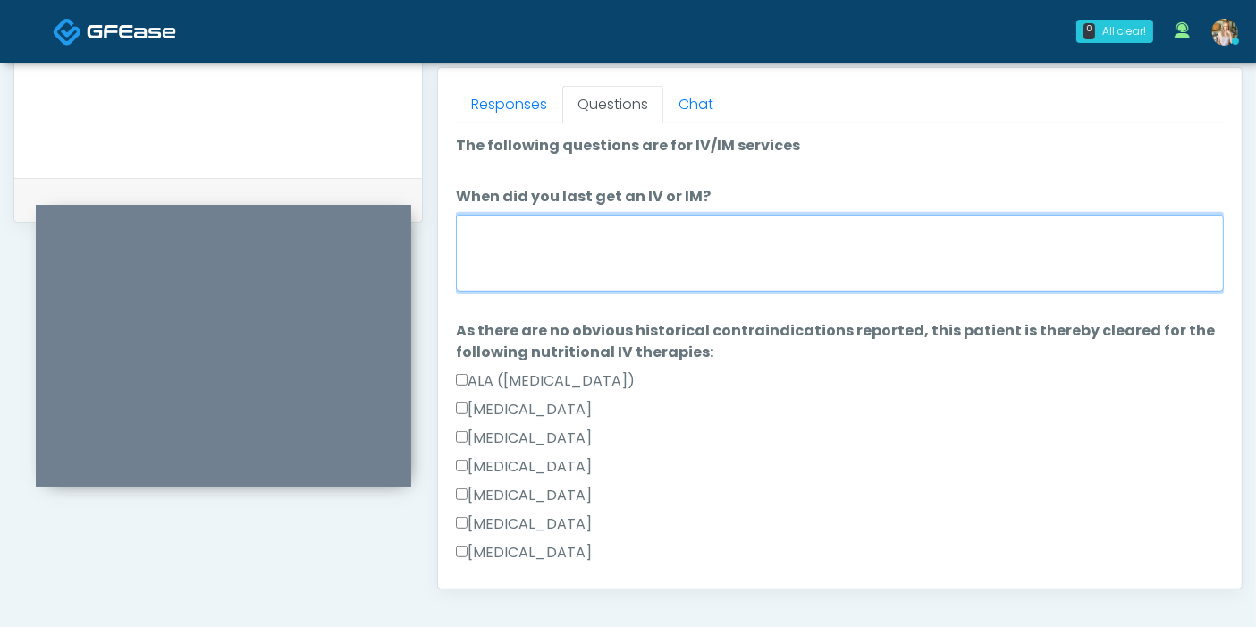
click at [828, 240] on textarea "When did you last get an IV or IM?" at bounding box center [840, 253] width 768 height 77
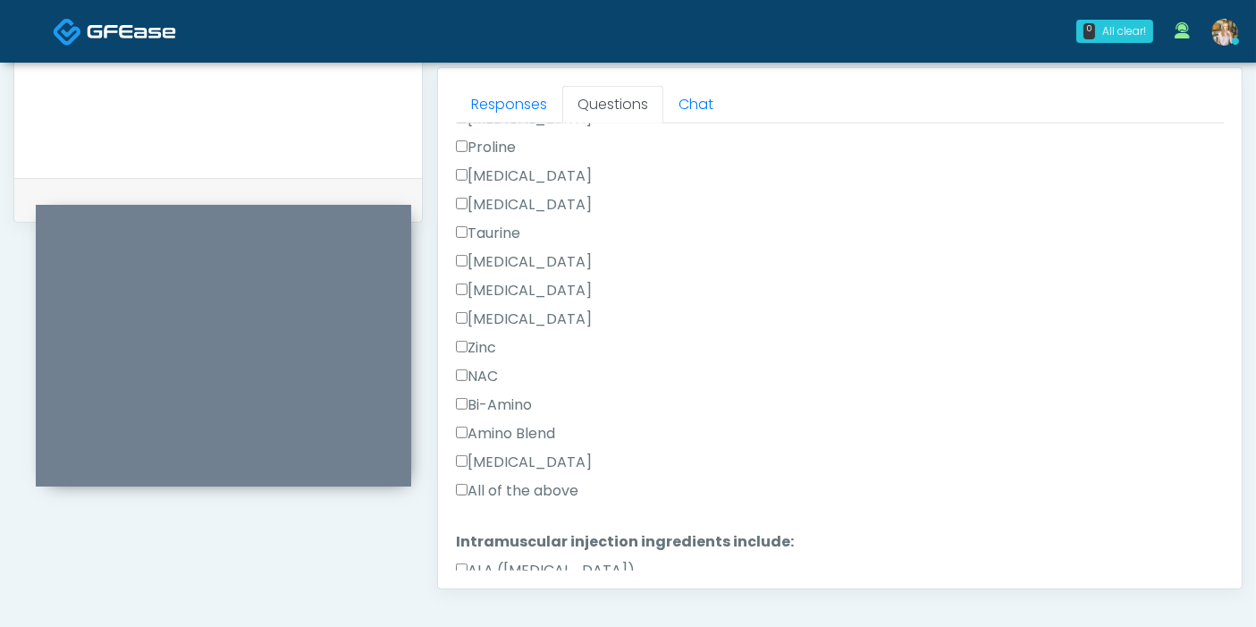
scroll to position [894, 0]
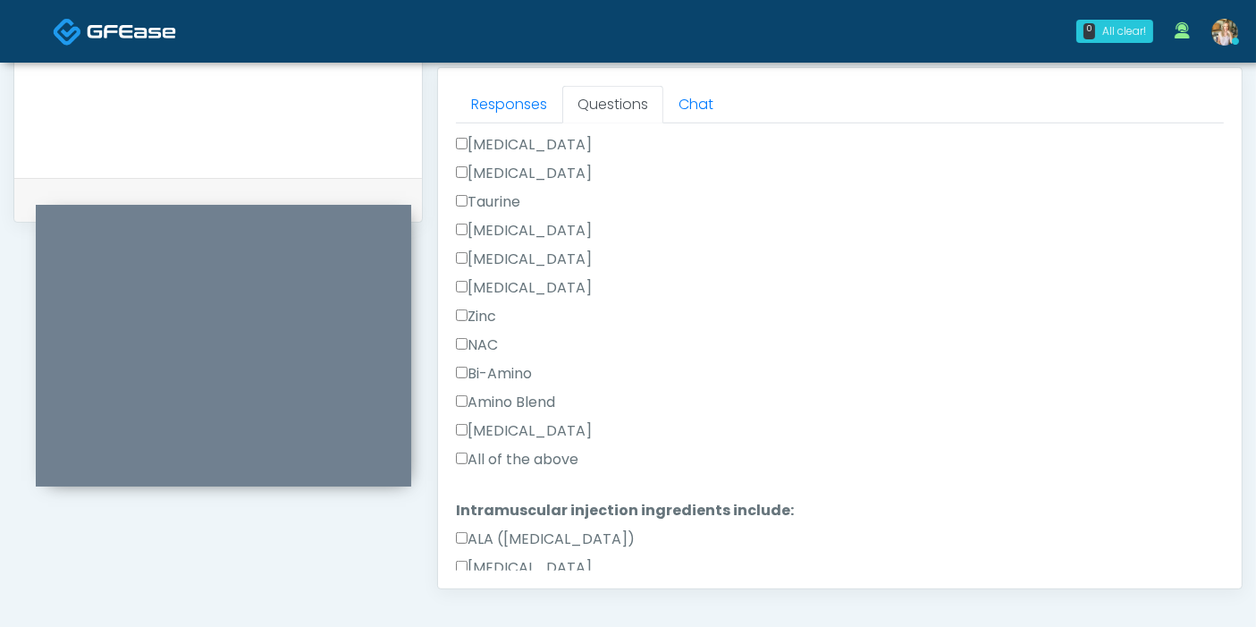
click at [530, 460] on label "All of the above" at bounding box center [517, 459] width 122 height 21
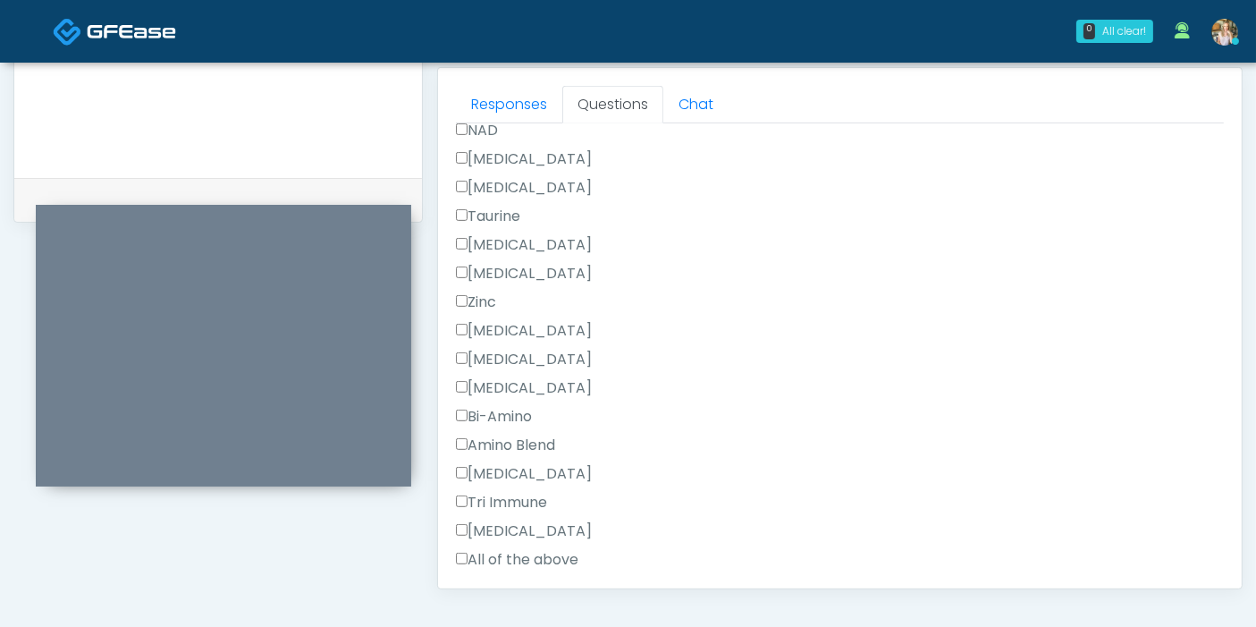
scroll to position [1649, 0]
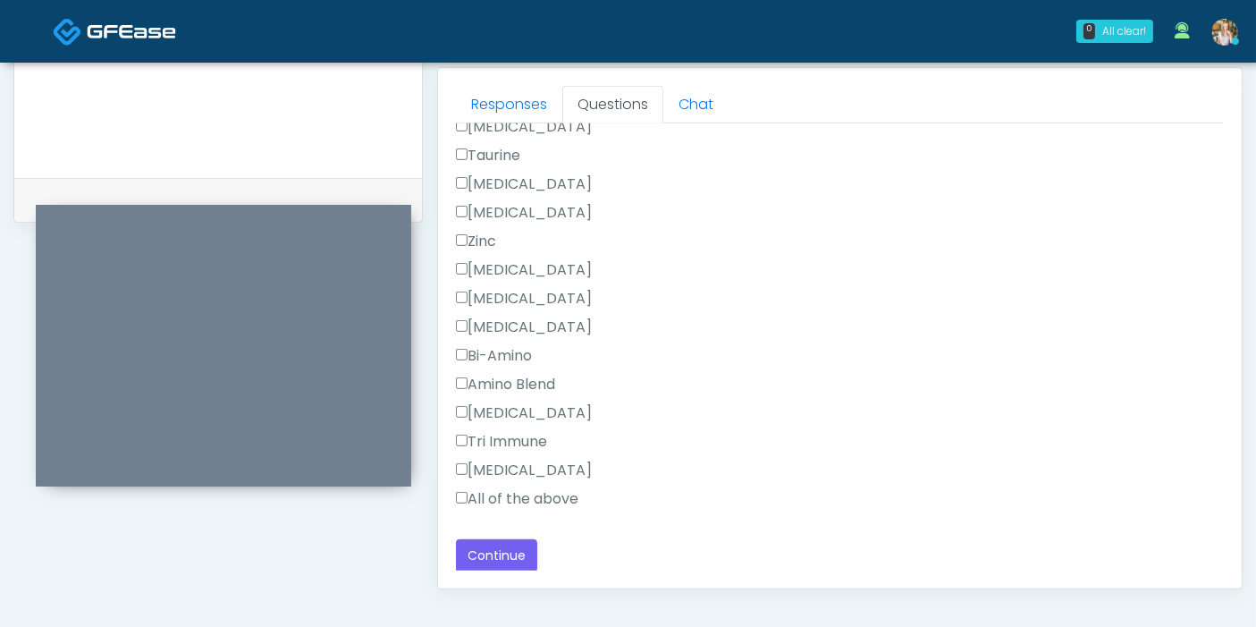
click at [491, 495] on label "All of the above" at bounding box center [517, 498] width 122 height 21
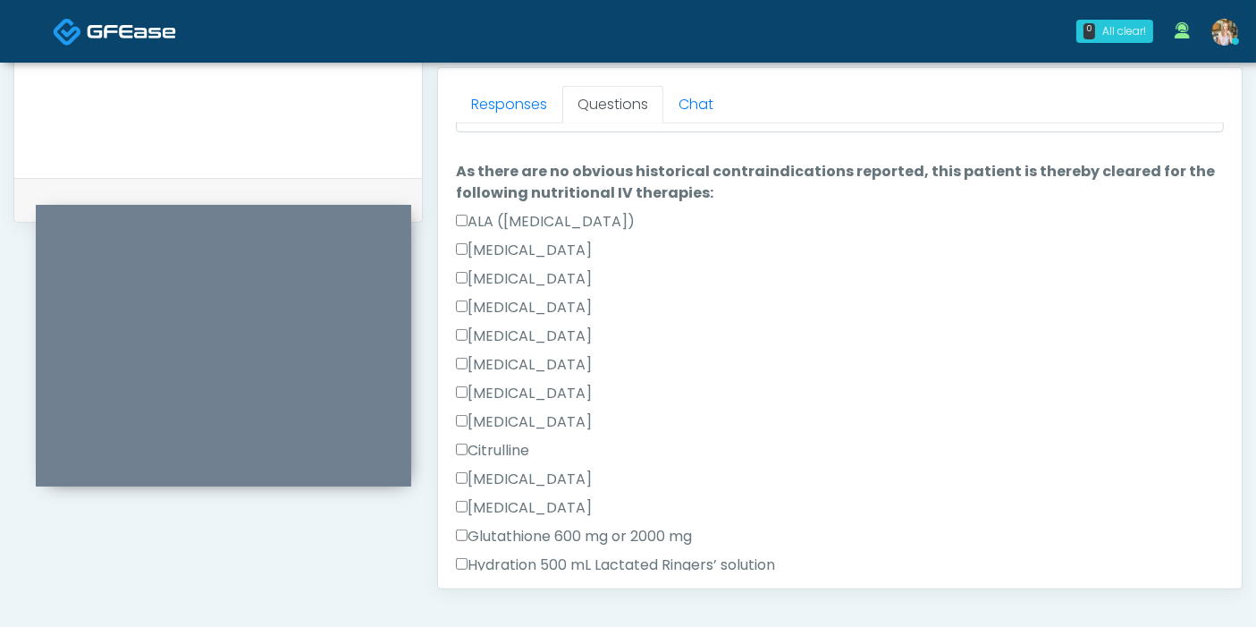
scroll to position [0, 0]
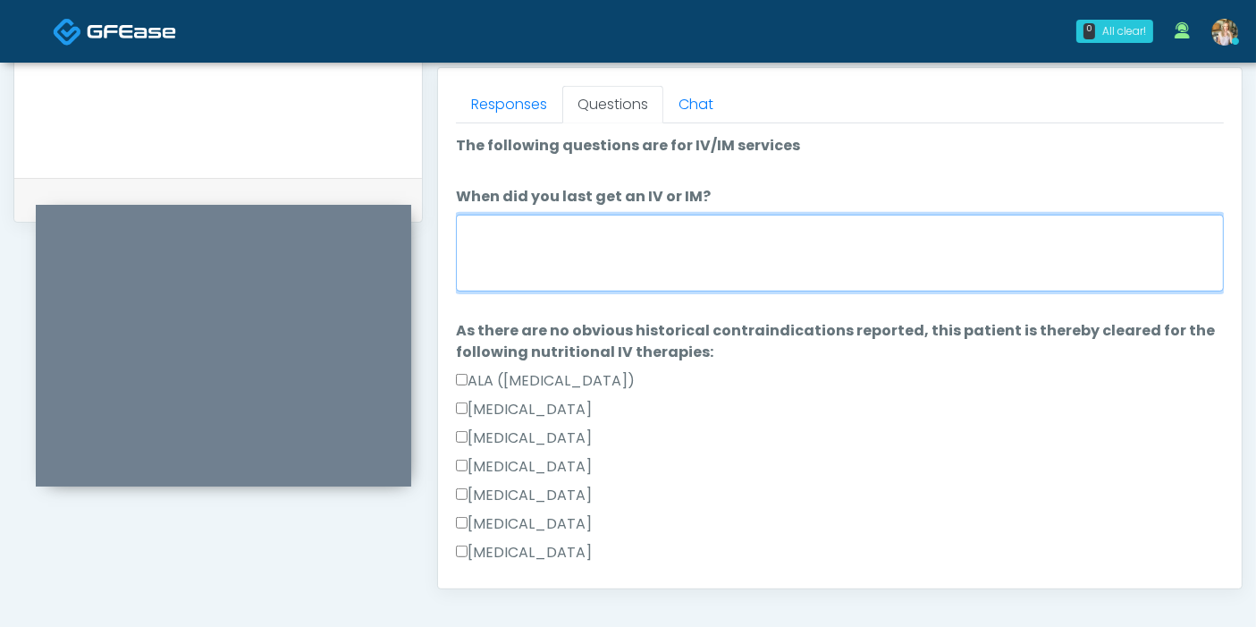
click at [722, 246] on textarea "When did you last get an IV or IM?" at bounding box center [840, 253] width 768 height 77
type textarea "********"
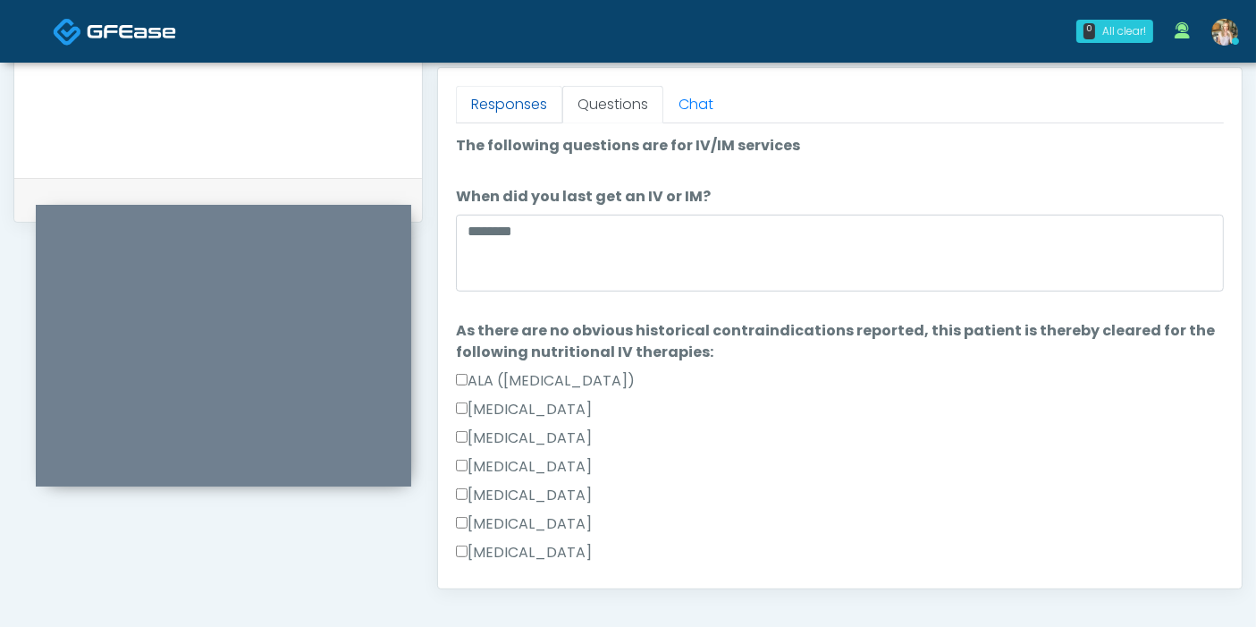
click at [514, 102] on link "Responses" at bounding box center [509, 105] width 106 height 38
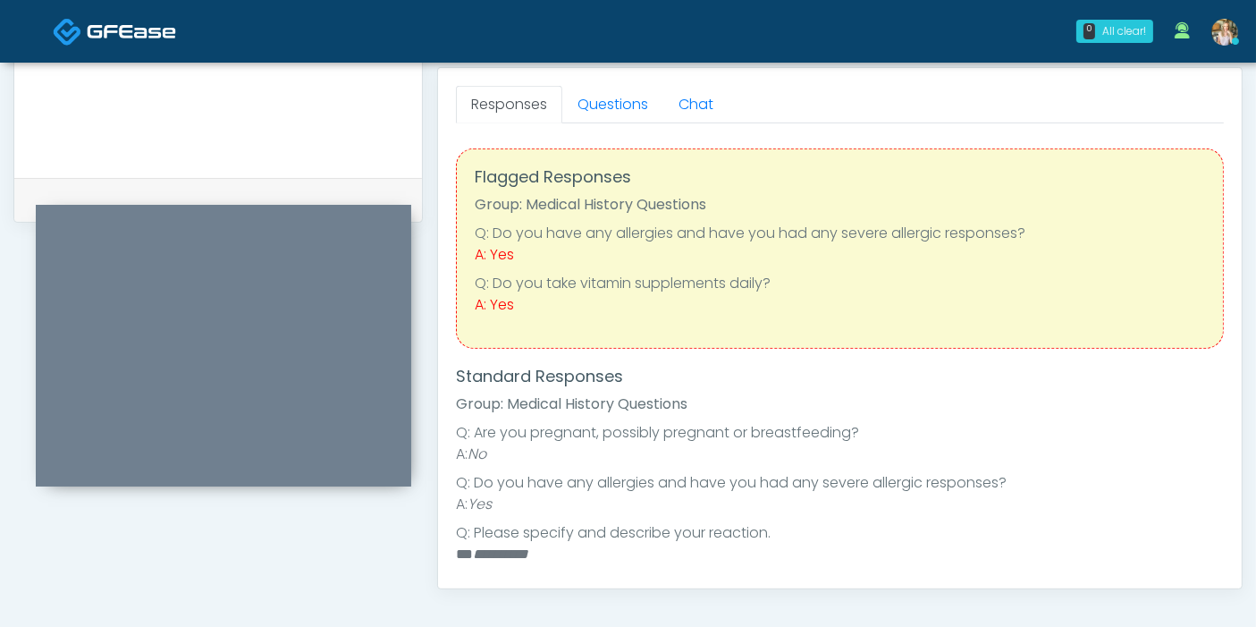
scroll to position [198, 0]
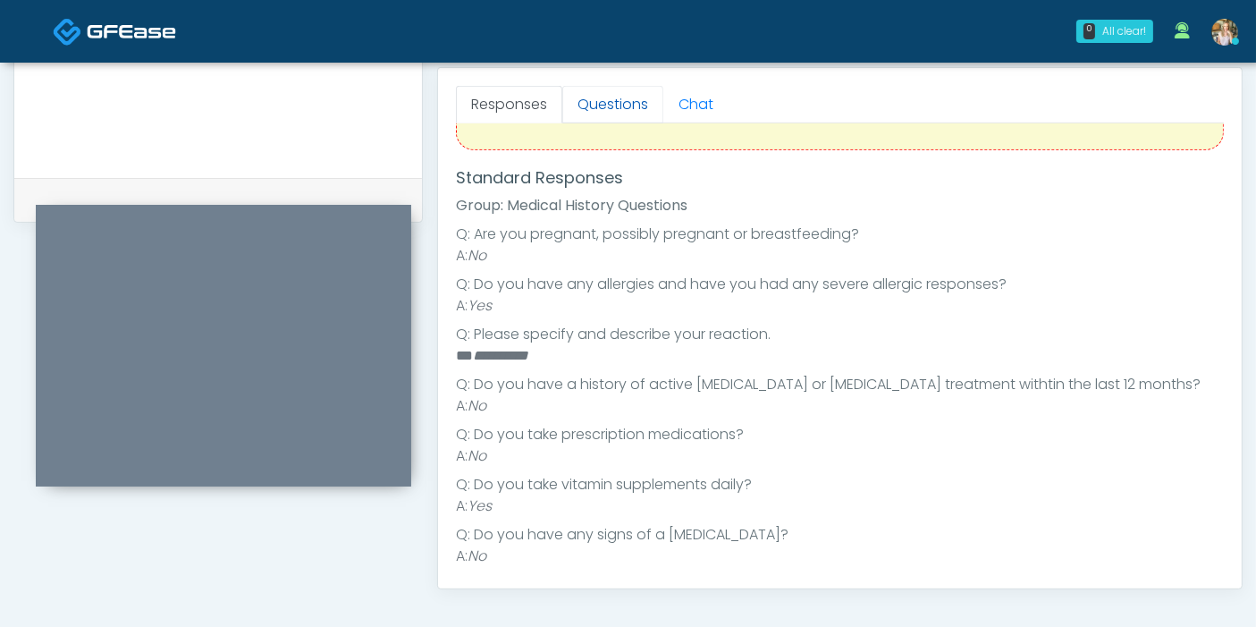
click at [608, 105] on link "Questions" at bounding box center [612, 105] width 101 height 38
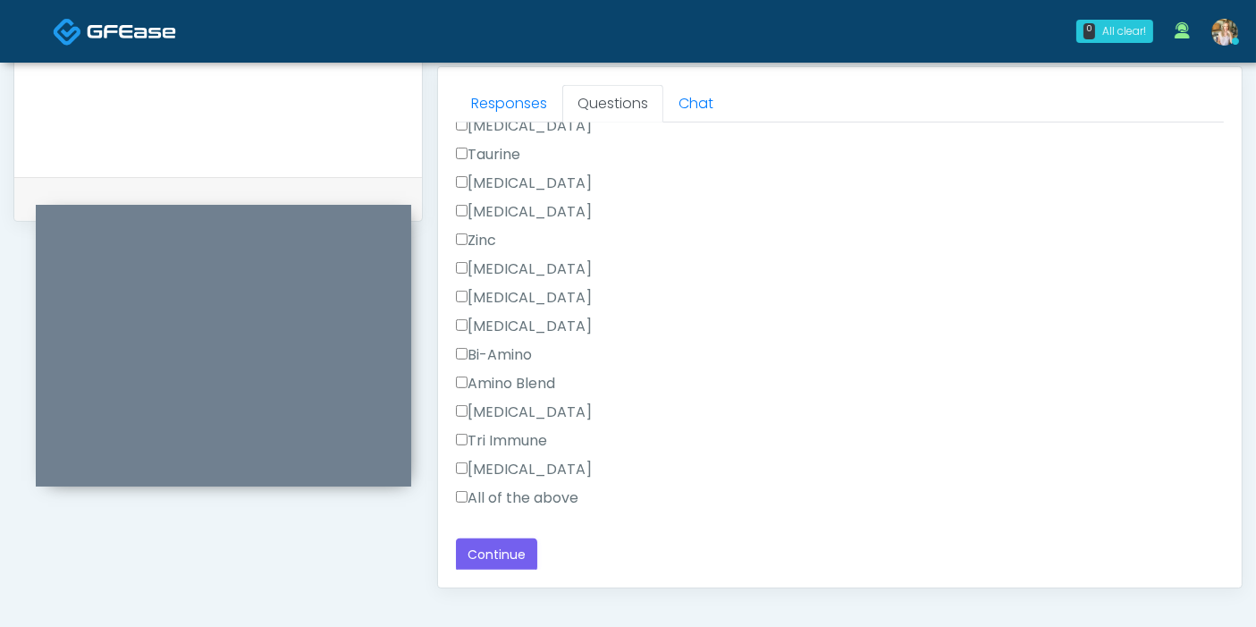
scroll to position [875, 0]
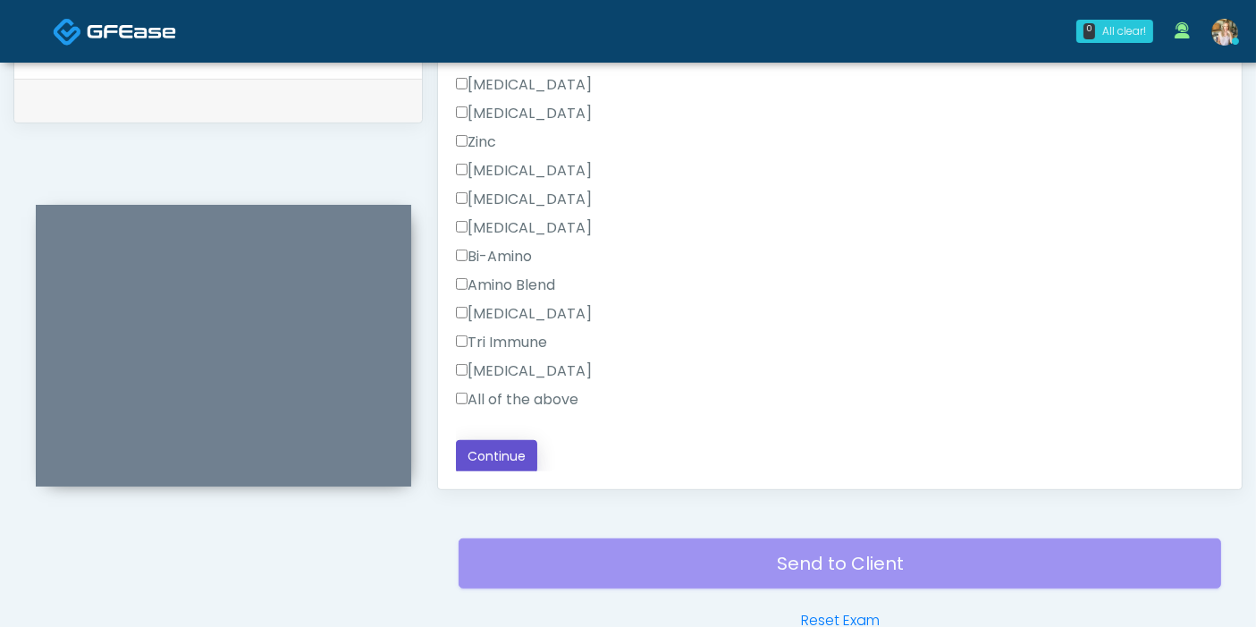
click at [510, 447] on button "Continue" at bounding box center [496, 456] width 81 height 33
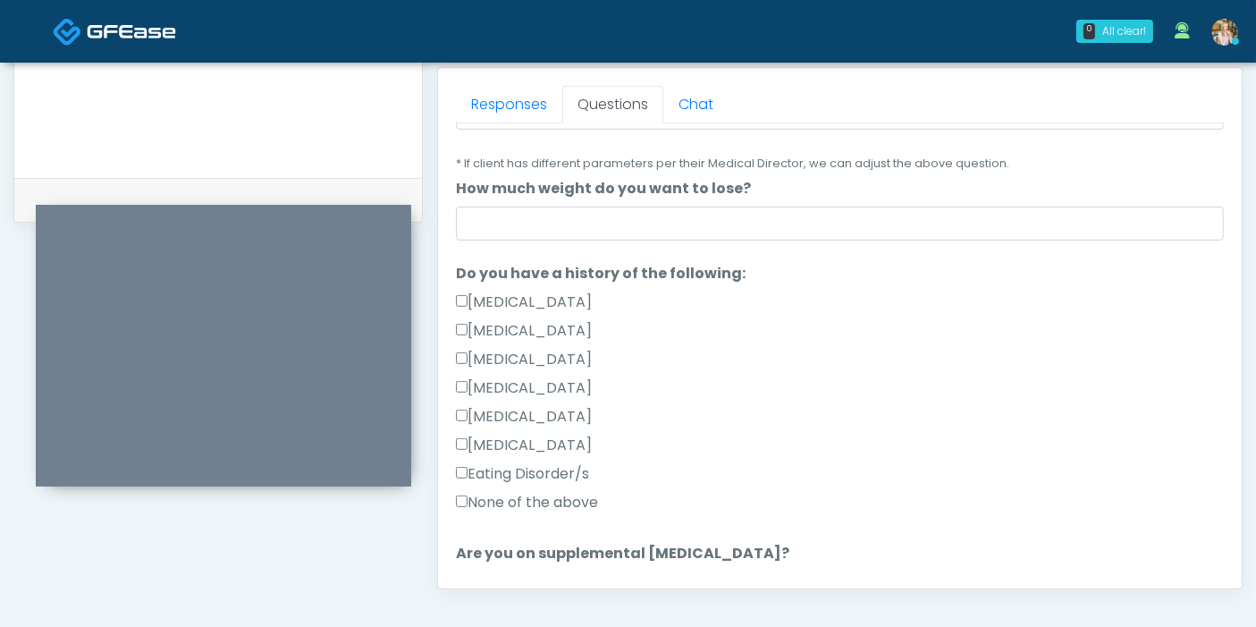
scroll to position [0, 0]
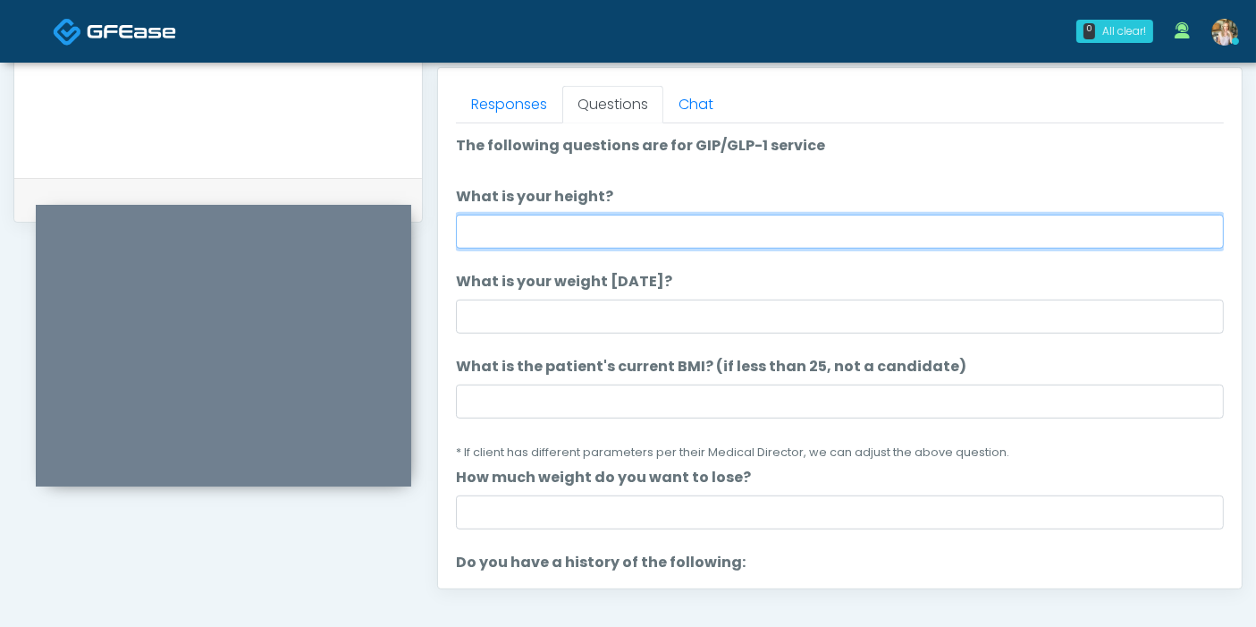
click at [683, 218] on input "What is your height?" at bounding box center [840, 232] width 768 height 34
click at [809, 230] on input "What is your height?" at bounding box center [840, 232] width 768 height 34
type input "***"
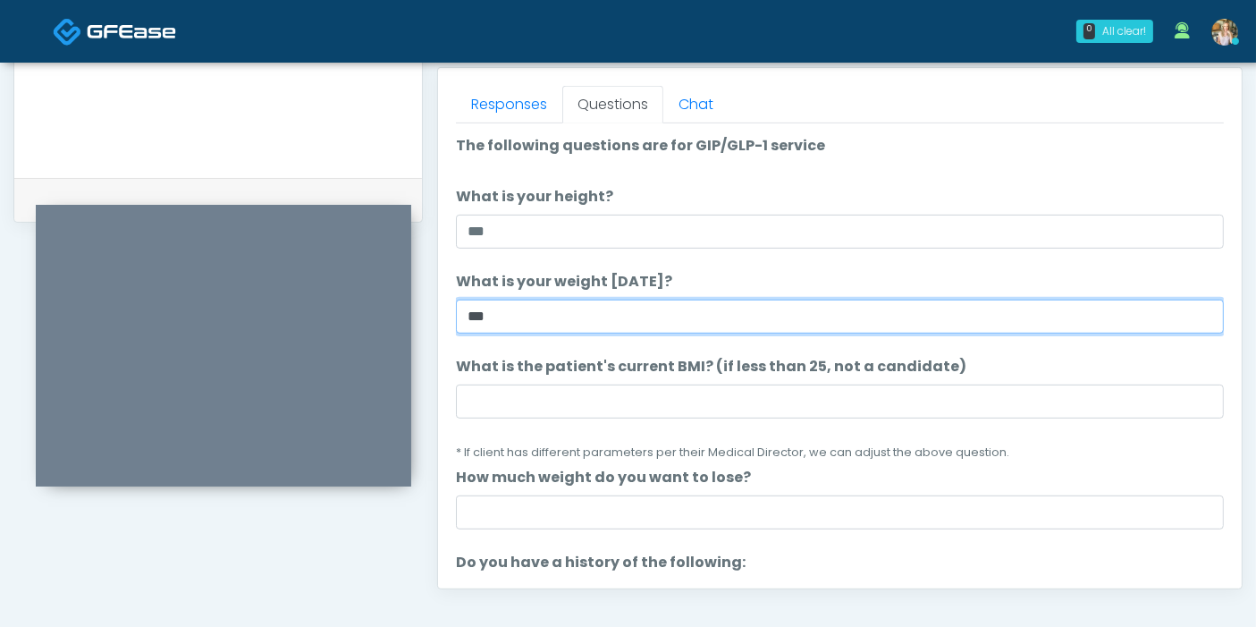
type input "***"
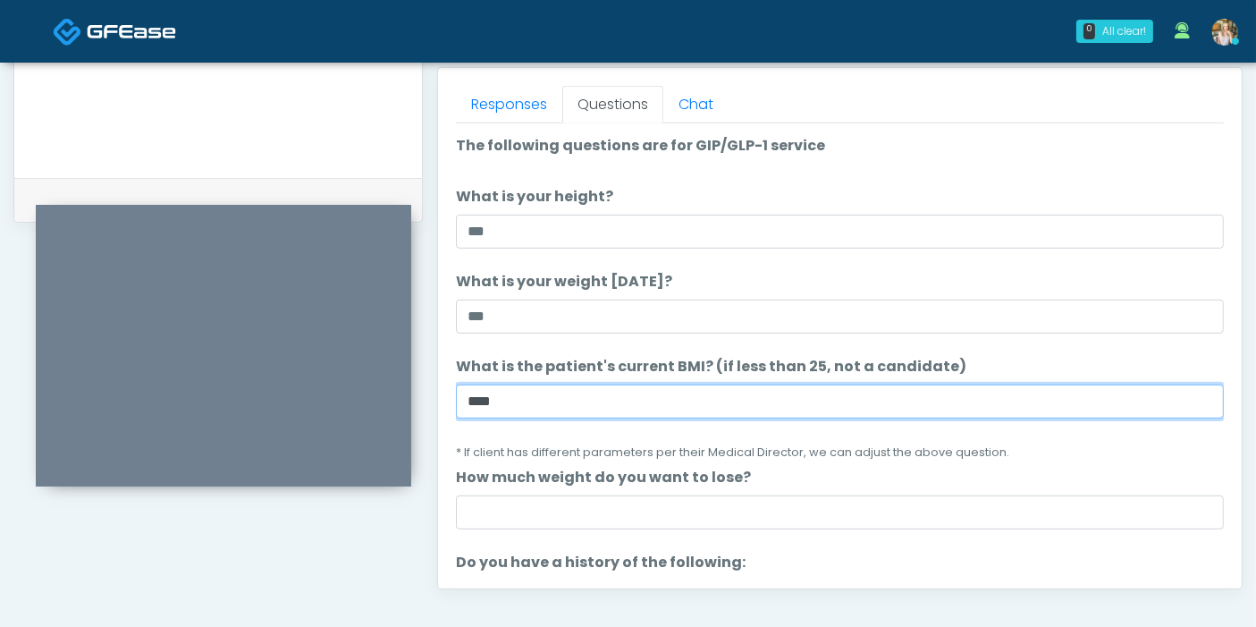
scroll to position [99, 0]
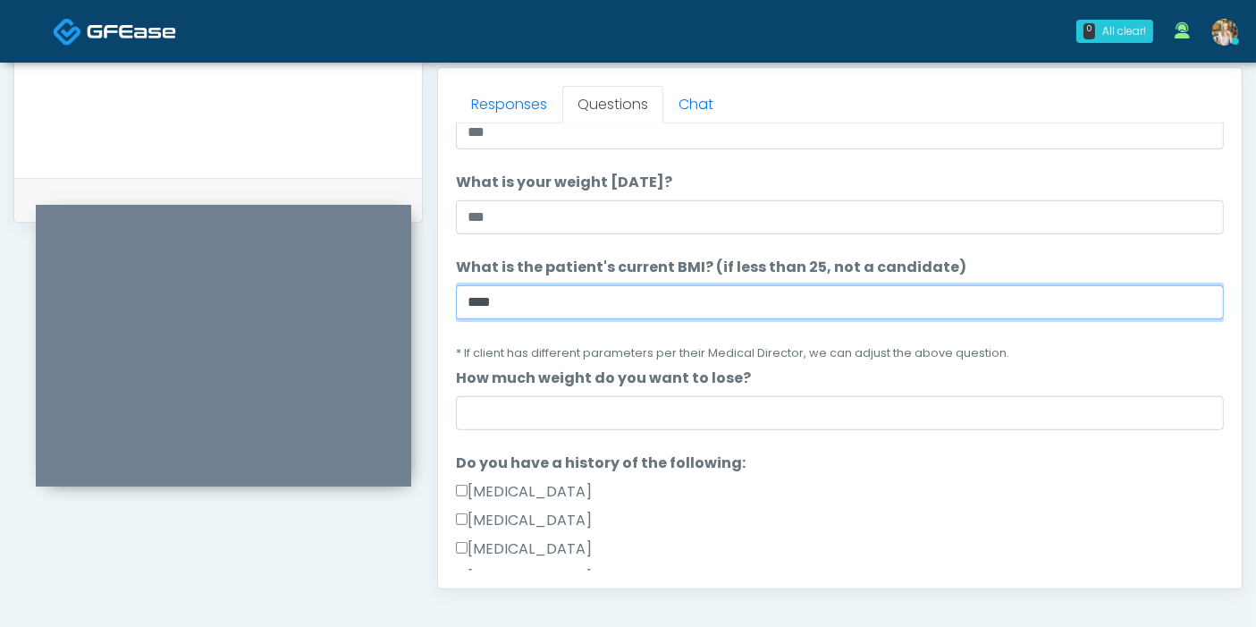
type input "****"
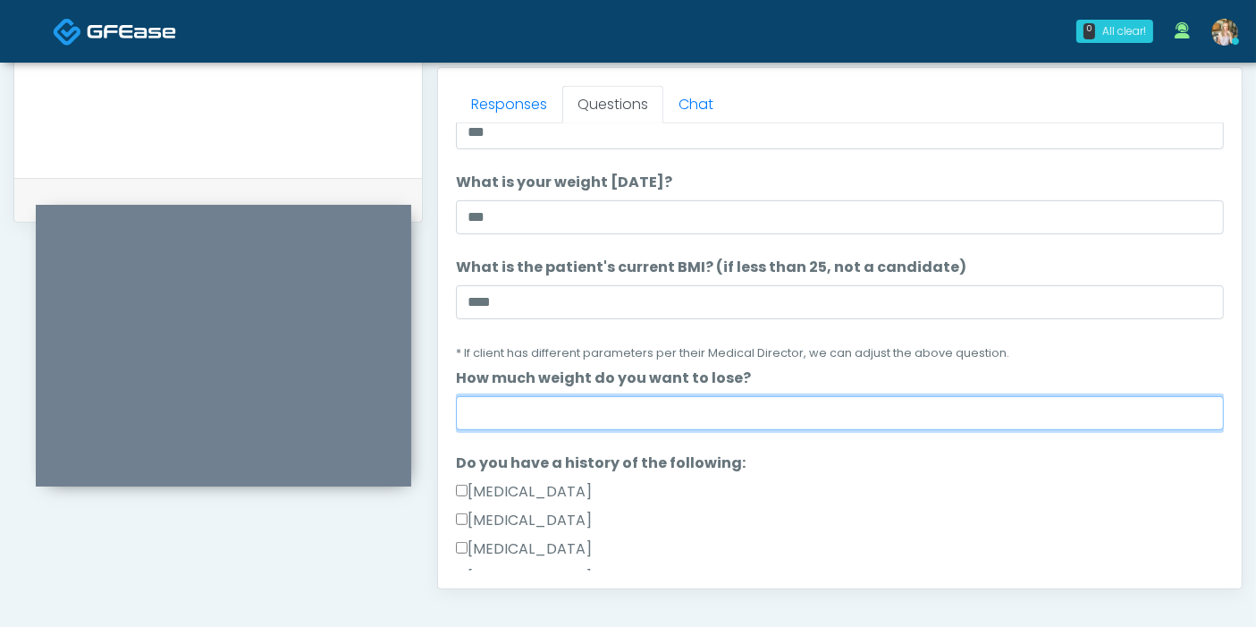
click at [865, 415] on input "How much weight do you want to lose?" at bounding box center [840, 413] width 768 height 34
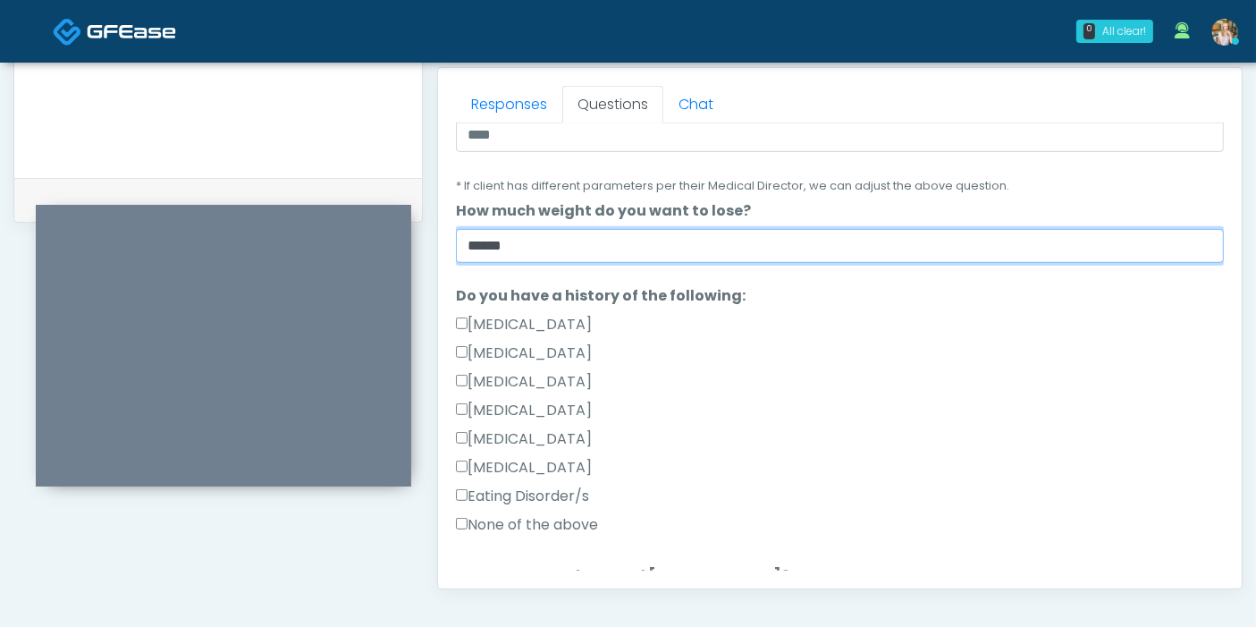
scroll to position [298, 0]
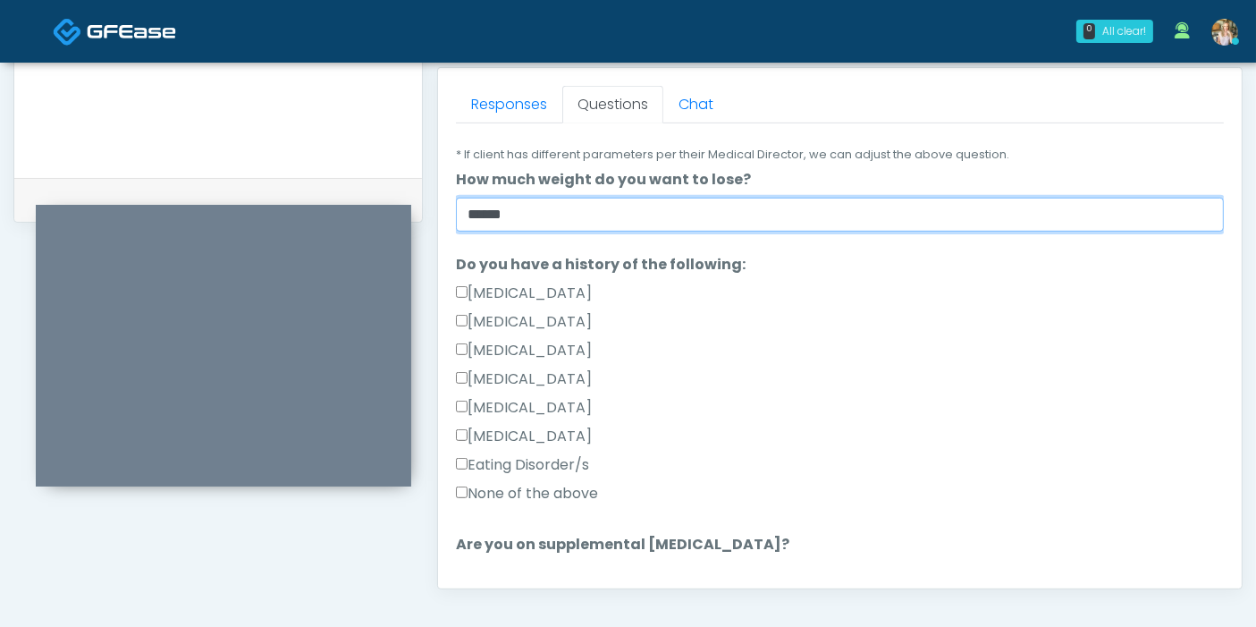
type input "******"
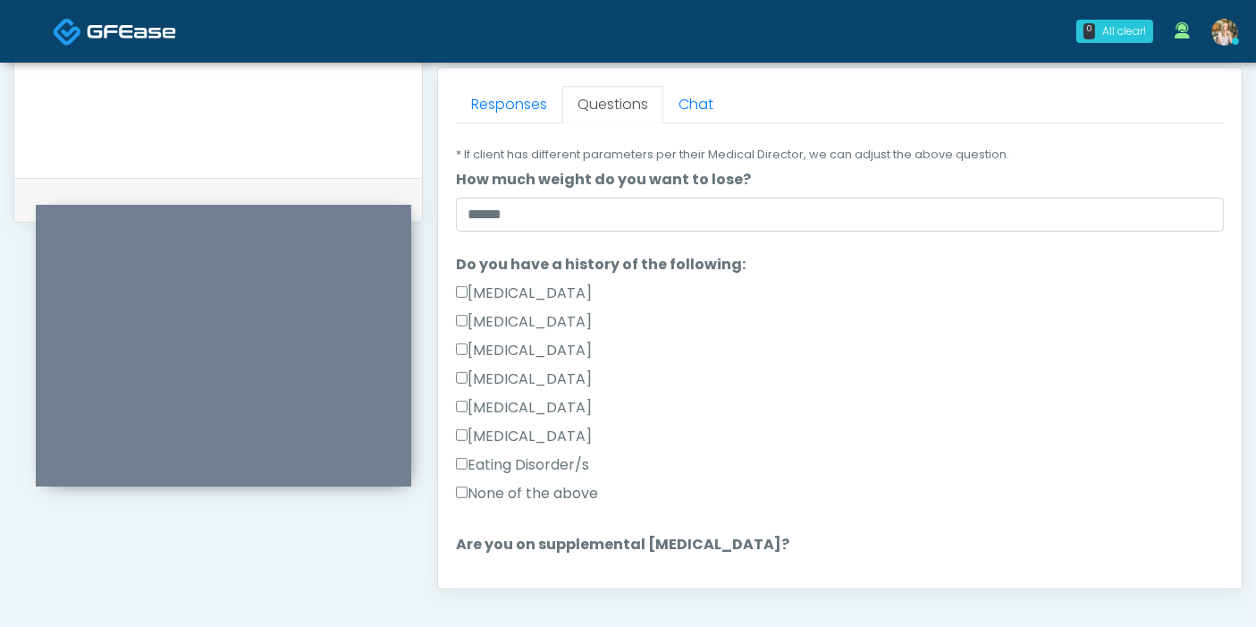
click at [499, 493] on label "None of the above" at bounding box center [527, 493] width 142 height 21
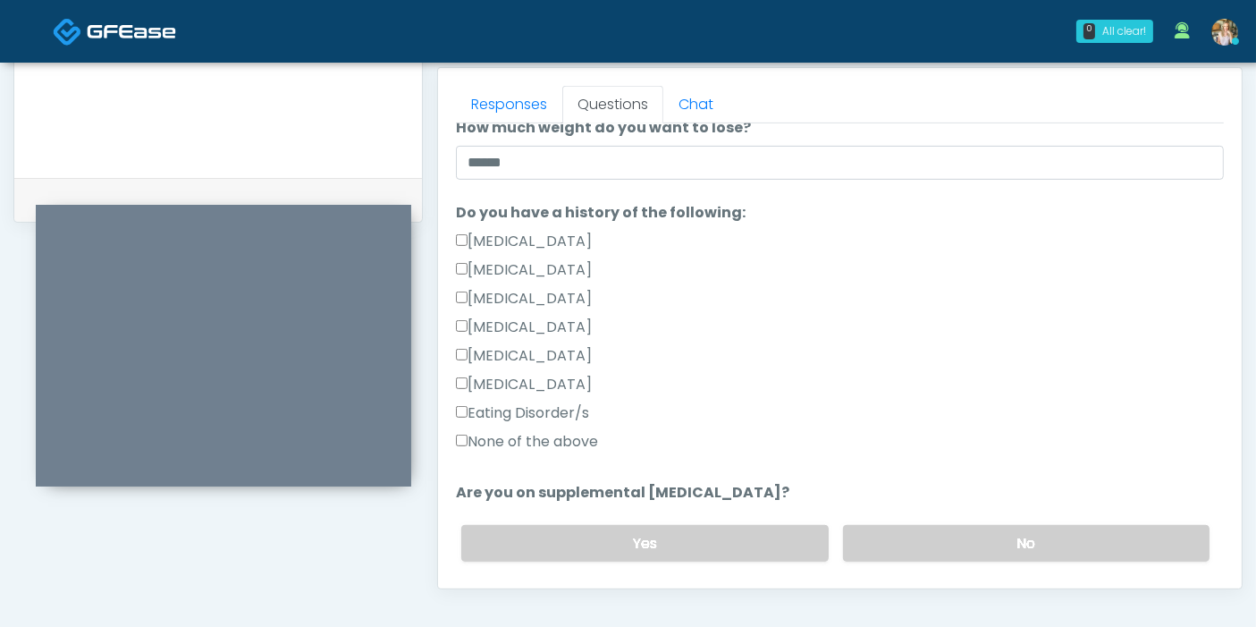
scroll to position [496, 0]
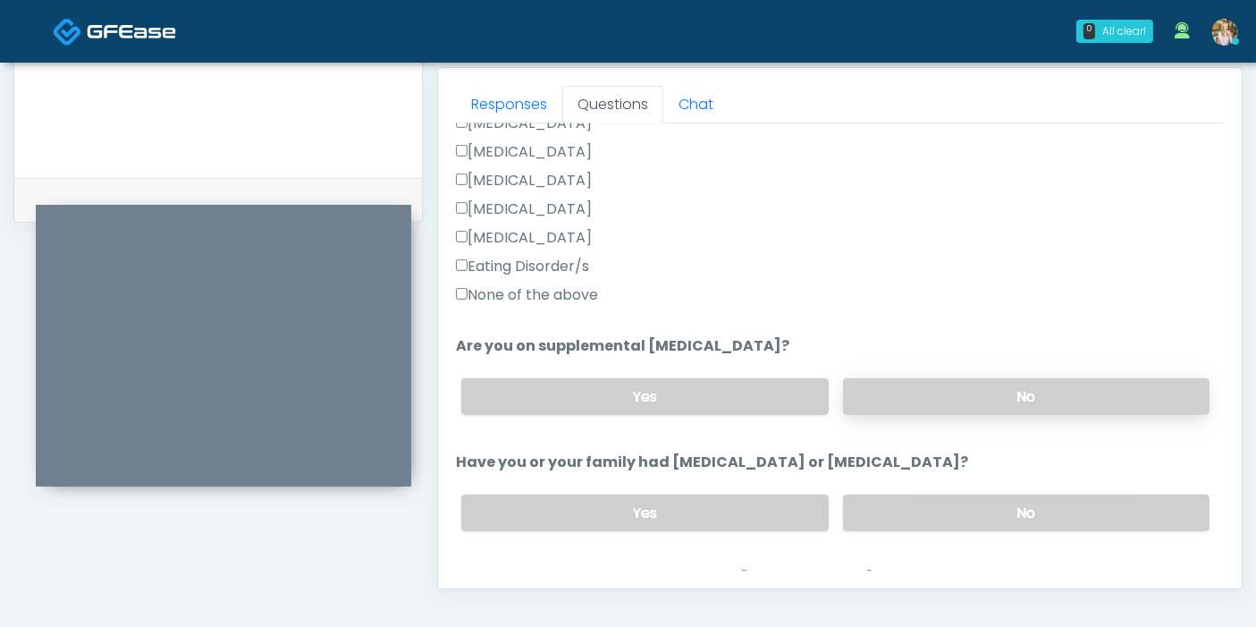
click at [988, 389] on label "No" at bounding box center [1026, 396] width 366 height 37
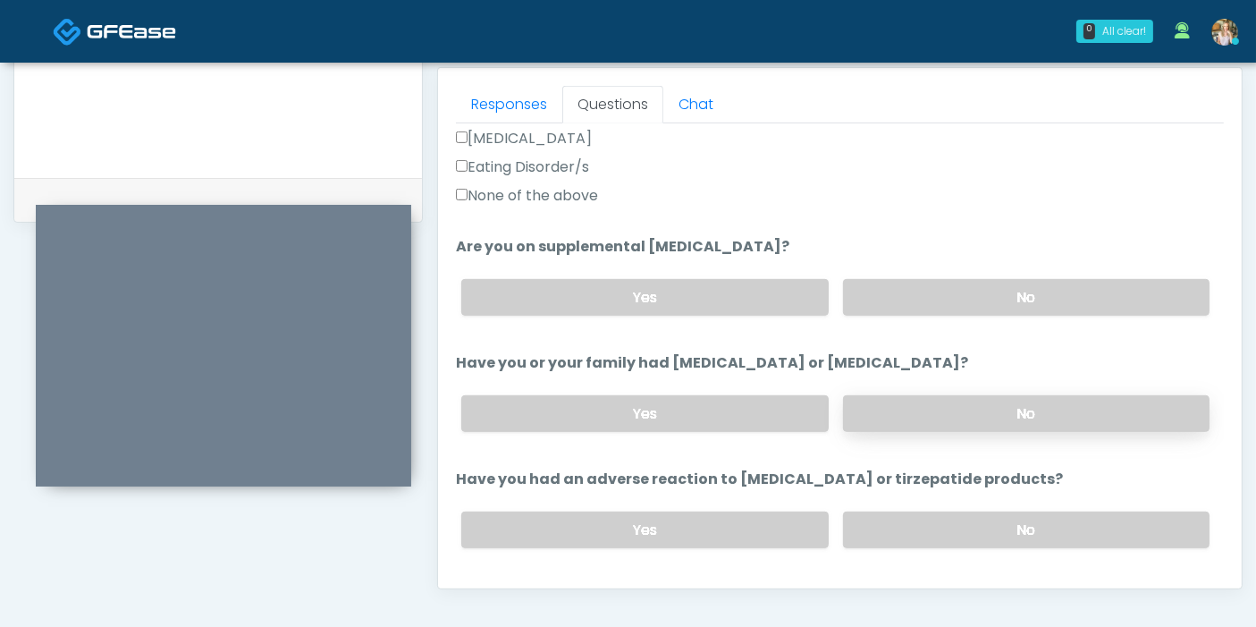
click at [976, 402] on label "No" at bounding box center [1026, 413] width 366 height 37
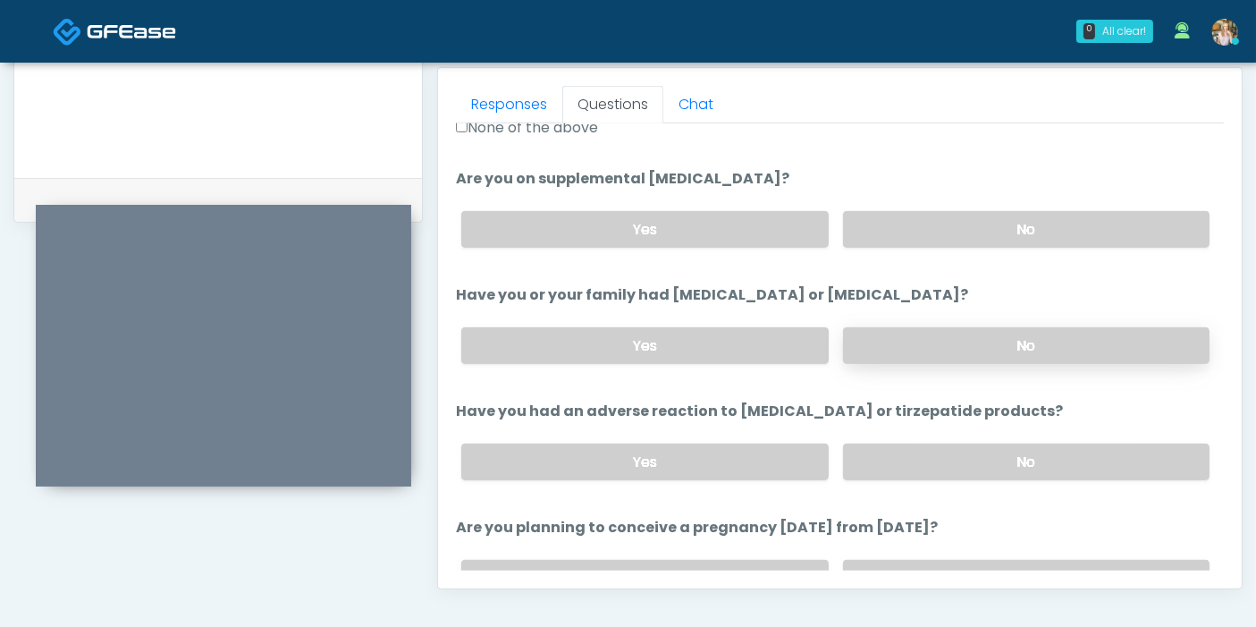
scroll to position [695, 0]
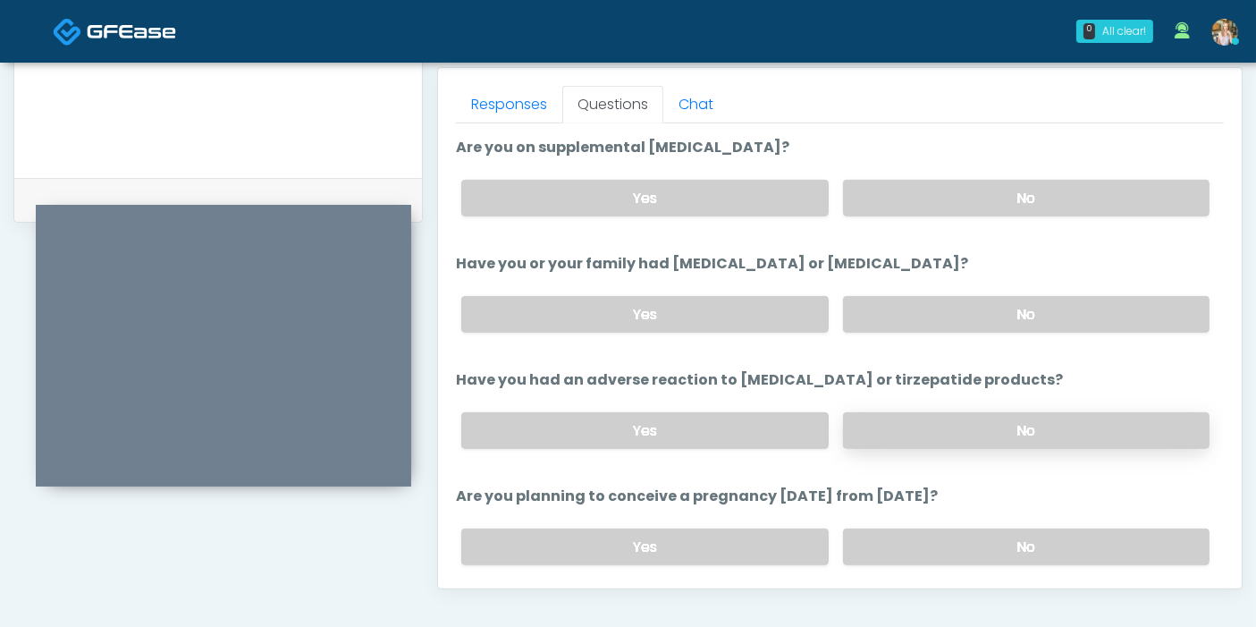
click at [1006, 430] on label "No" at bounding box center [1026, 430] width 366 height 37
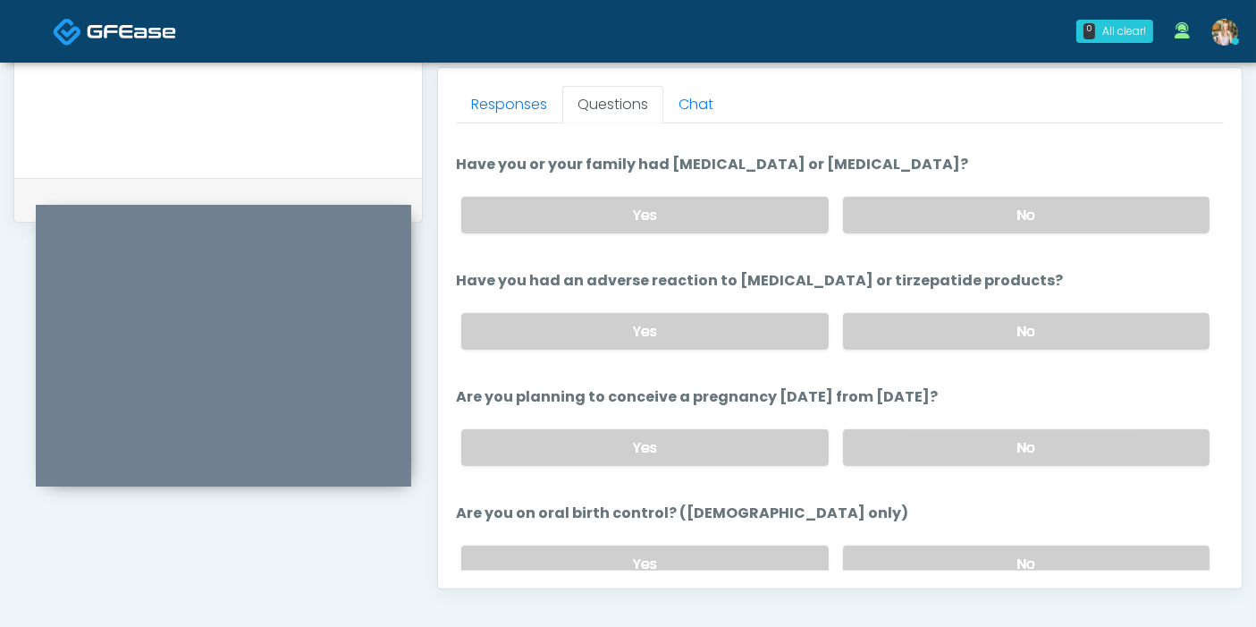
scroll to position [894, 0]
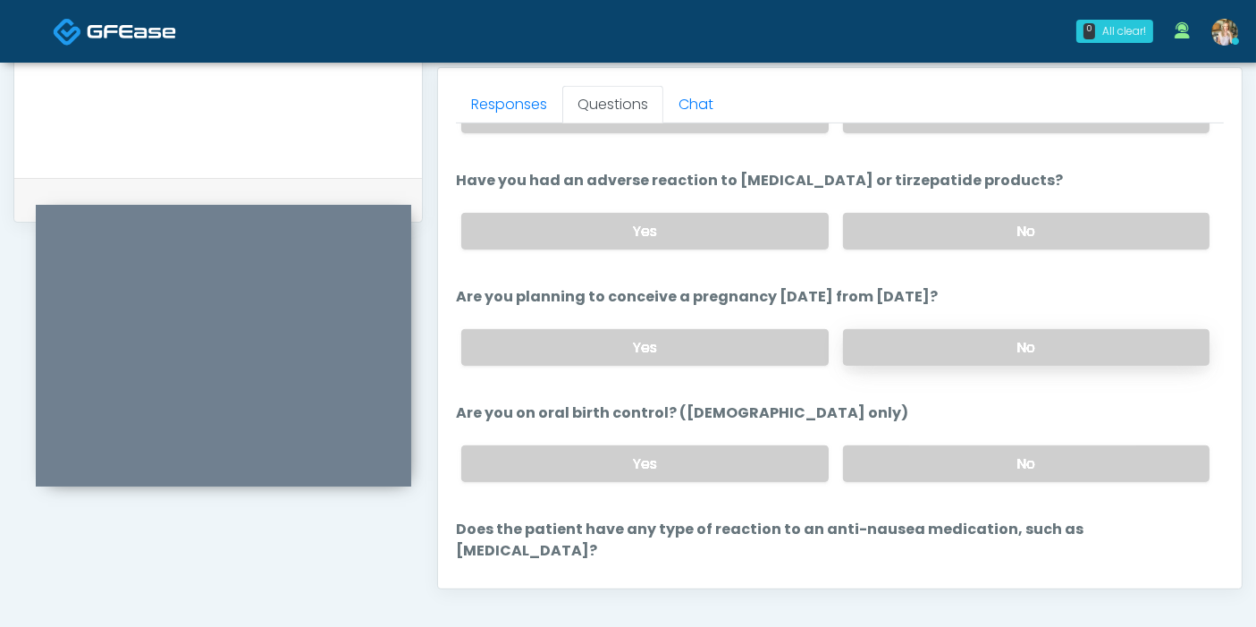
click at [1015, 355] on label "No" at bounding box center [1026, 347] width 366 height 37
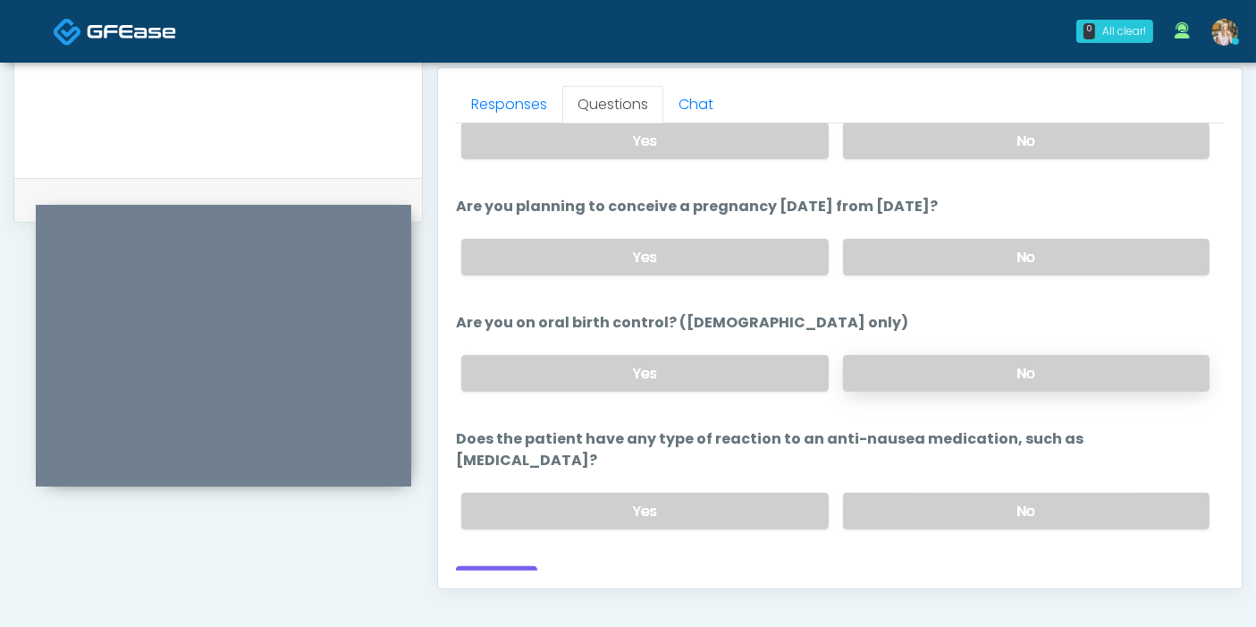
click at [906, 375] on label "No" at bounding box center [1026, 373] width 366 height 37
click at [952, 493] on label "No" at bounding box center [1026, 511] width 366 height 37
click at [505, 566] on button "Continue" at bounding box center [496, 582] width 81 height 33
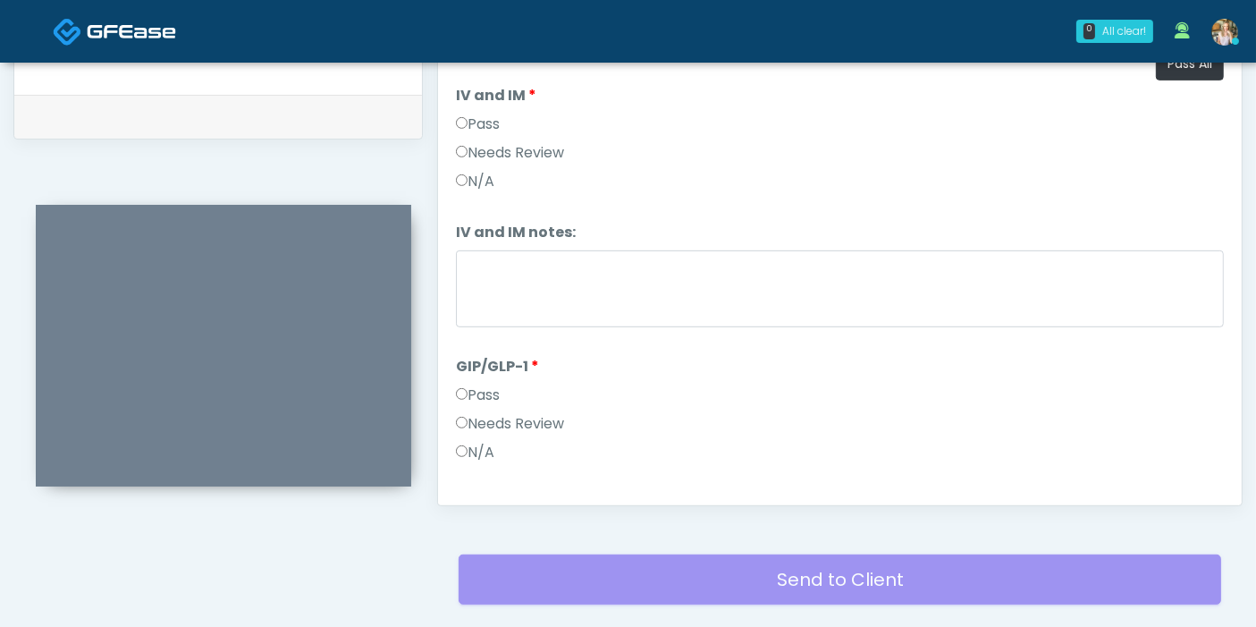
scroll to position [776, 0]
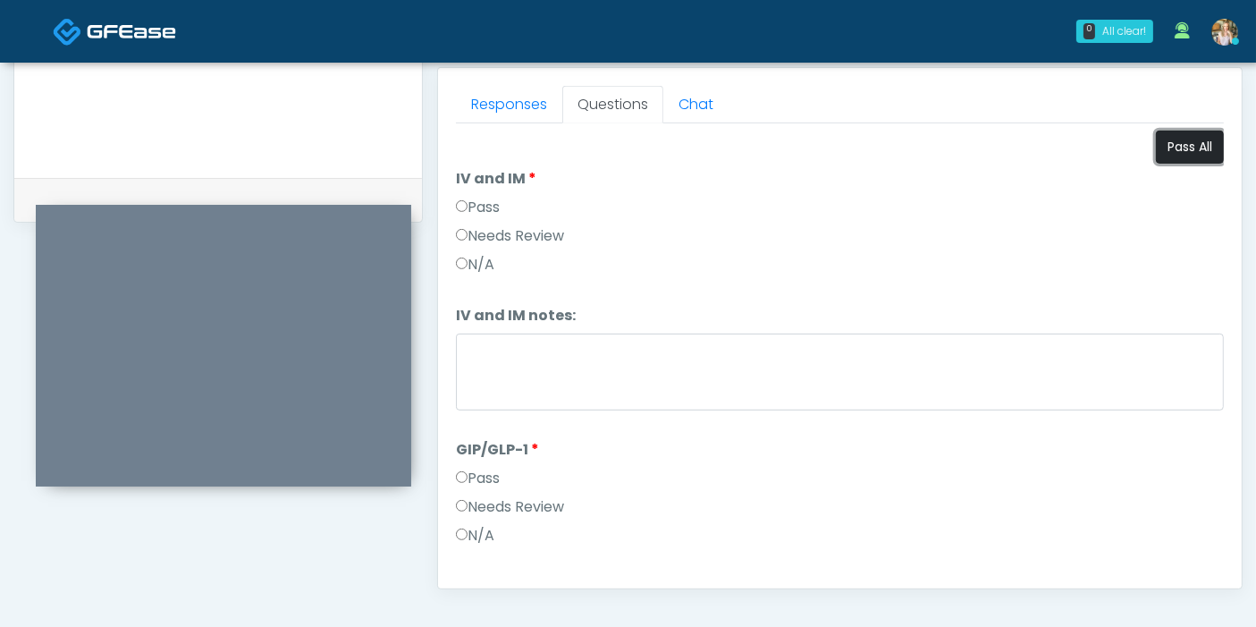
click at [1174, 145] on button "Pass All" at bounding box center [1190, 147] width 68 height 33
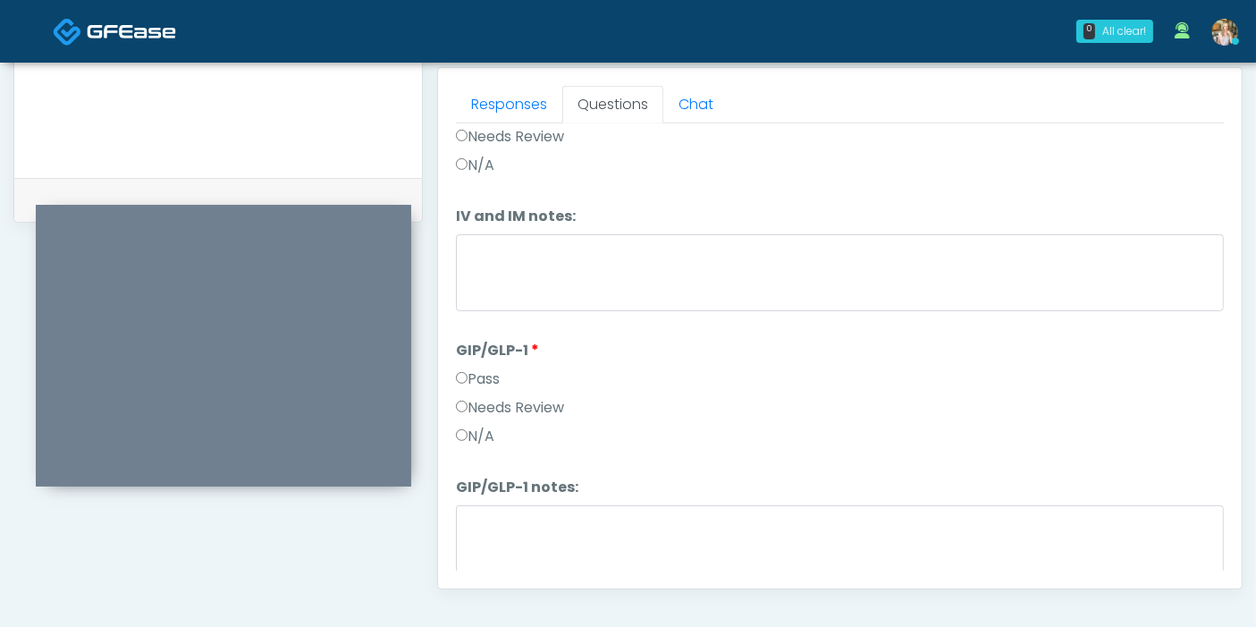
click at [487, 407] on label "Needs Review" at bounding box center [510, 407] width 108 height 21
click at [627, 529] on textarea "GIP/GLP-1 notes:" at bounding box center [840, 543] width 768 height 77
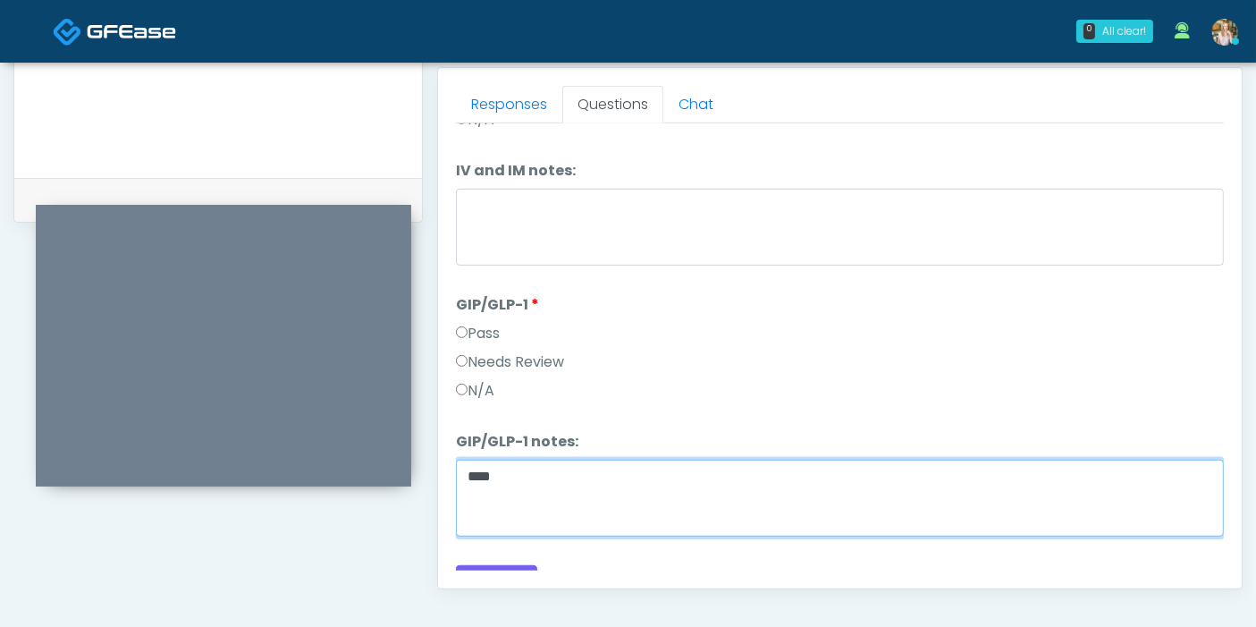
scroll to position [170, 0]
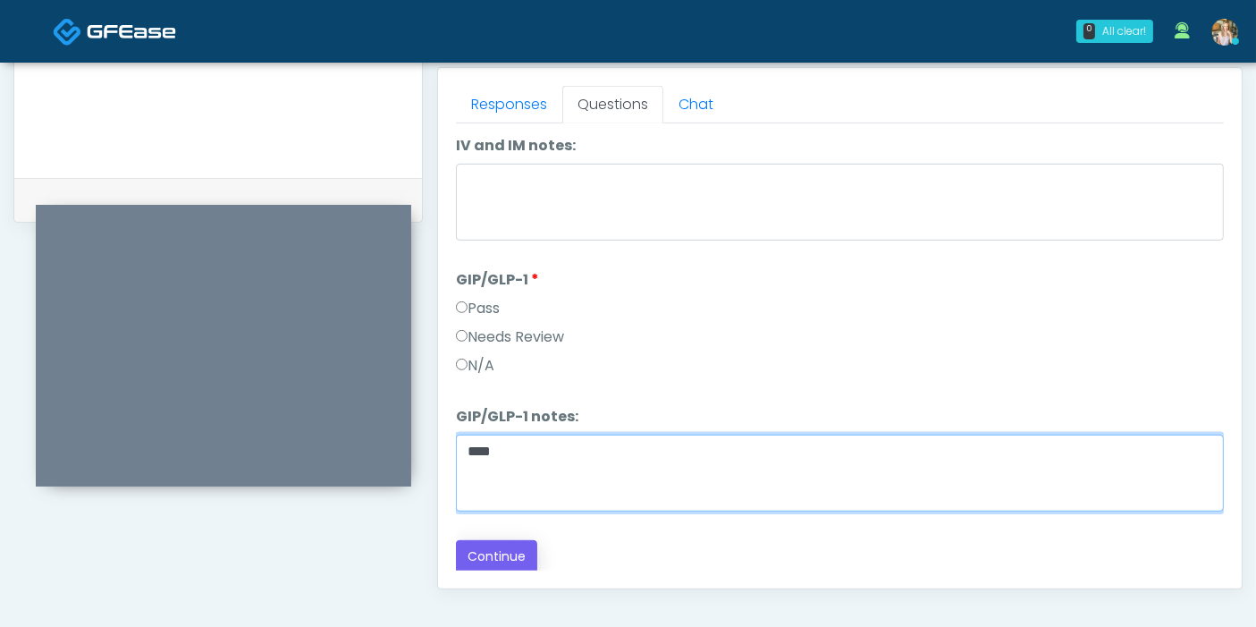
type textarea "****"
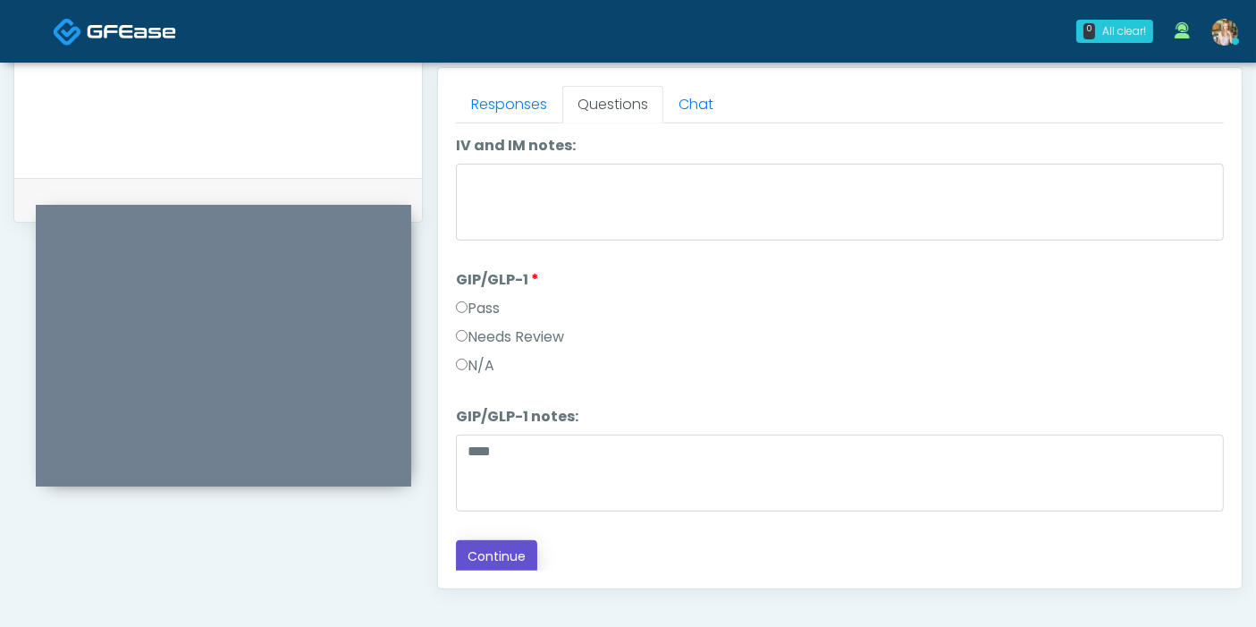
click at [493, 548] on button "Continue" at bounding box center [496, 556] width 81 height 33
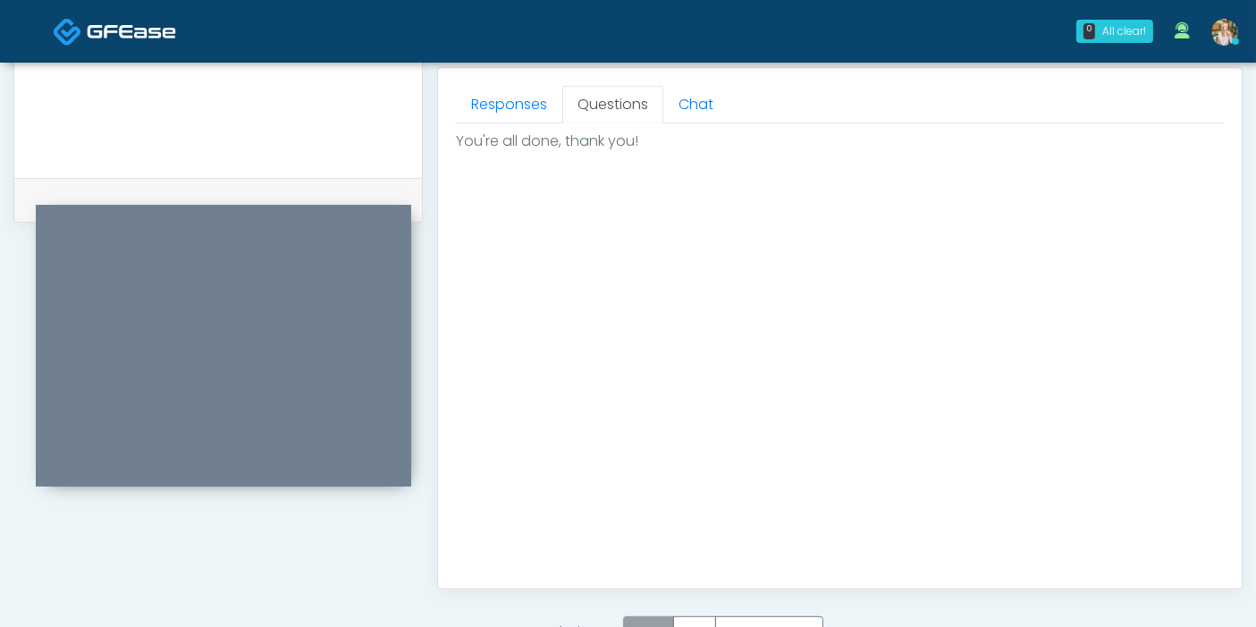
click at [658, 617] on label "Pass" at bounding box center [648, 632] width 51 height 33
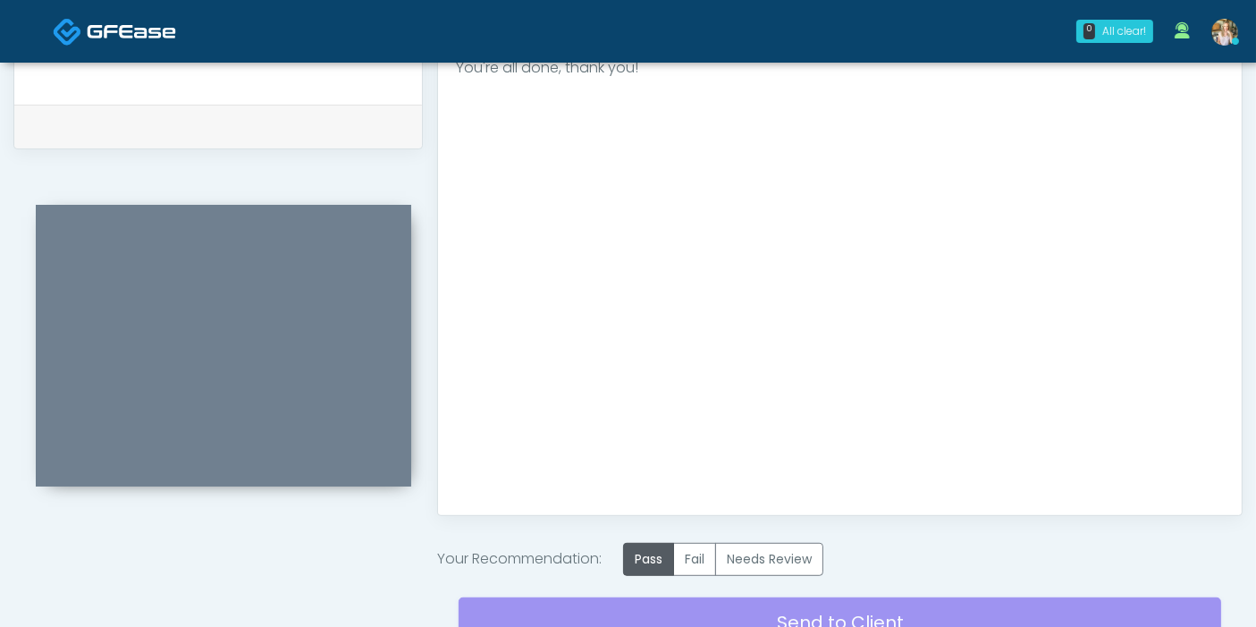
scroll to position [880, 0]
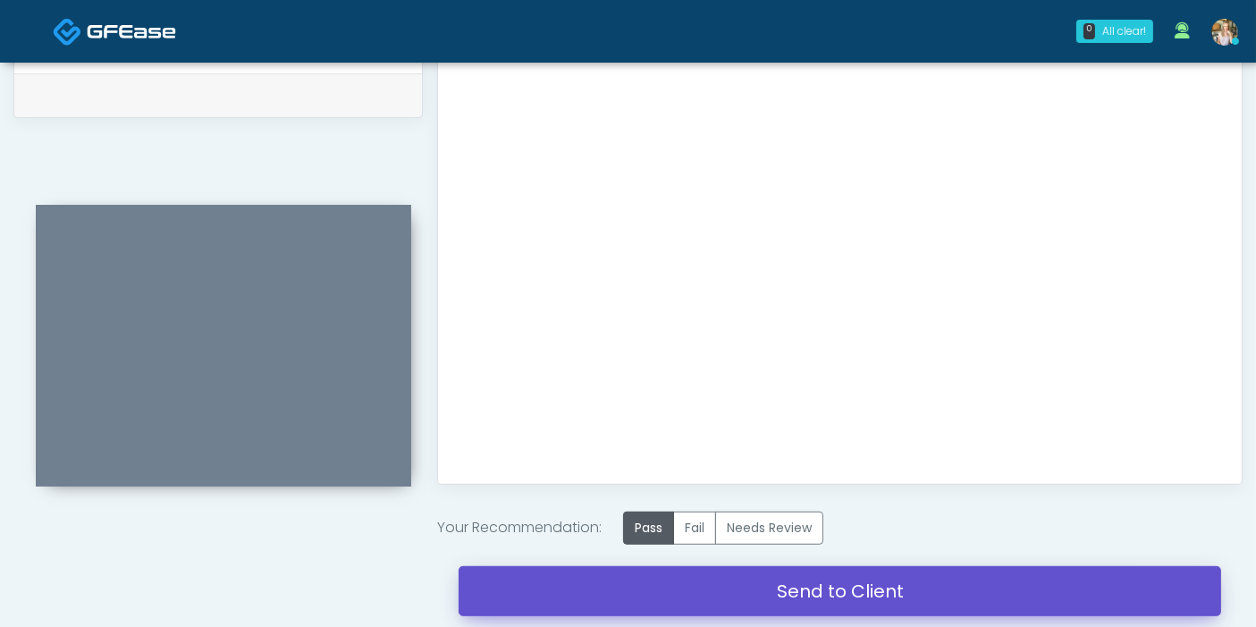
click at [840, 585] on link "Send to Client" at bounding box center [840, 591] width 762 height 50
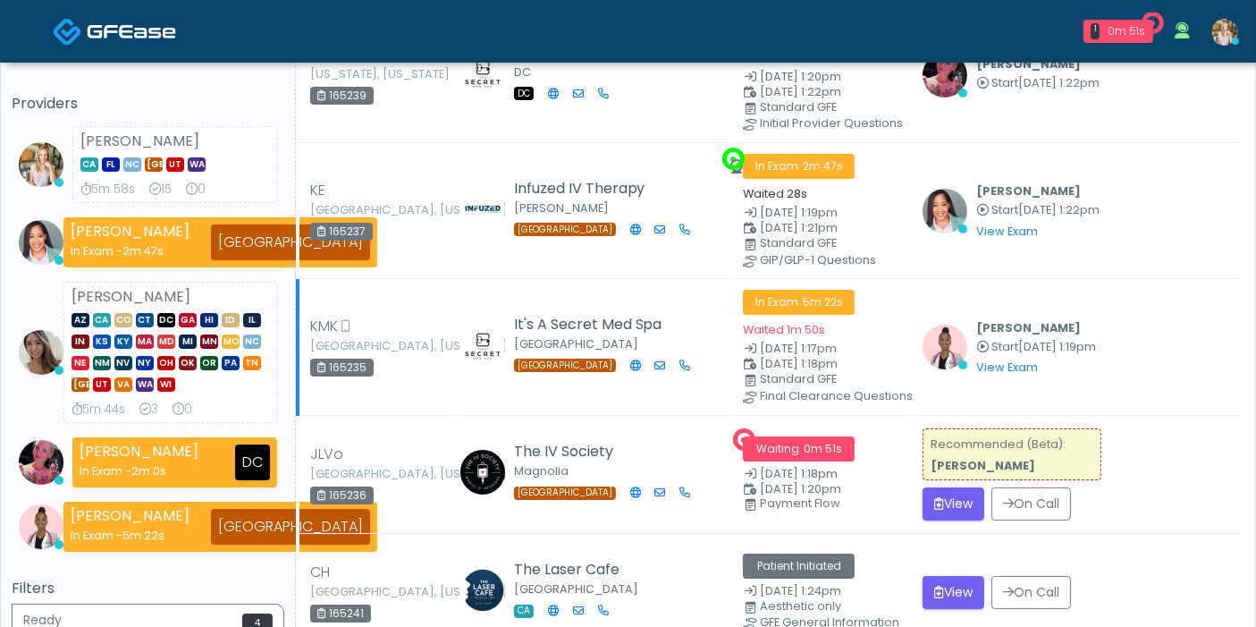
scroll to position [198, 0]
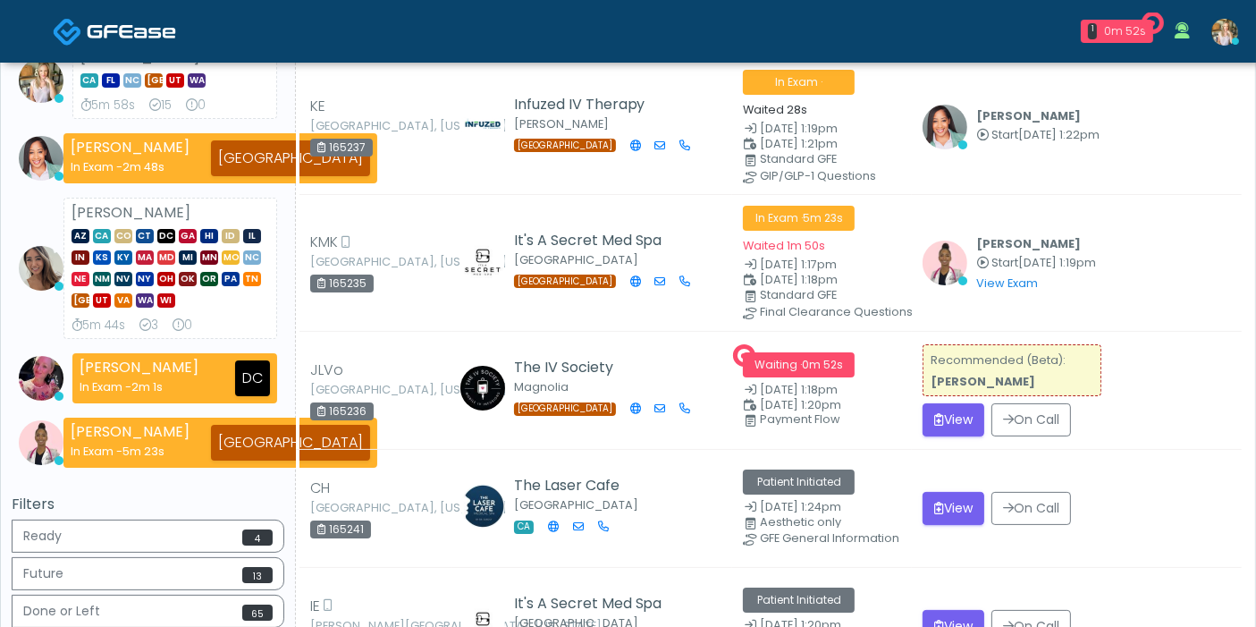
click at [960, 417] on button "View" at bounding box center [953, 419] width 62 height 33
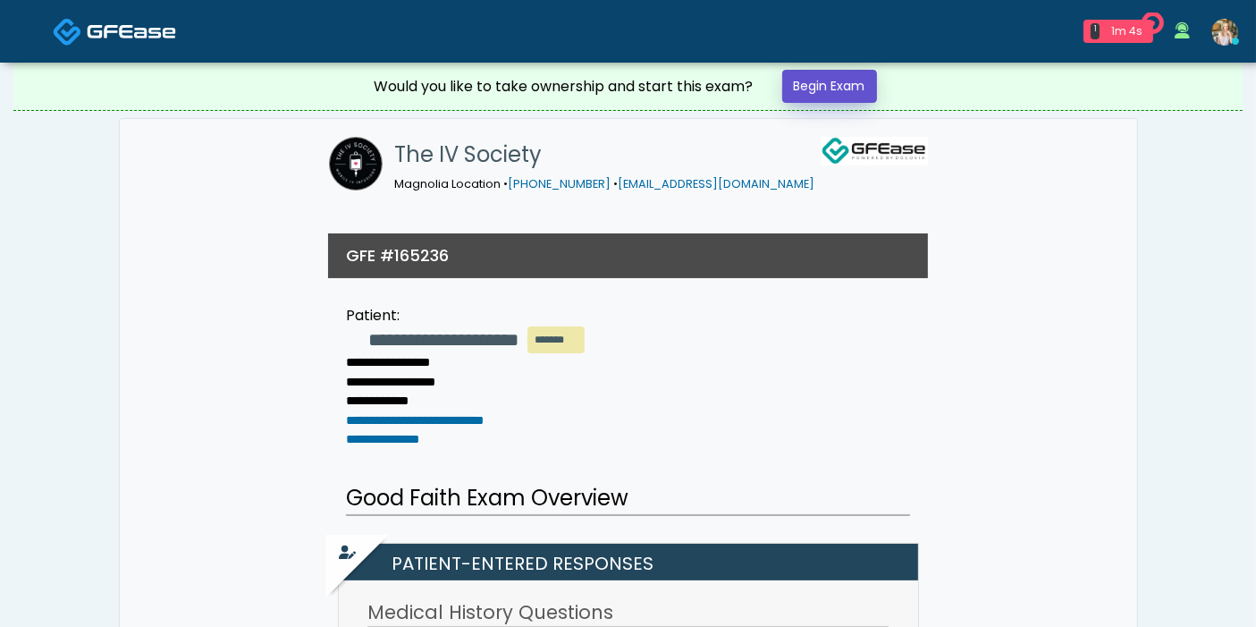
click at [848, 86] on link "Begin Exam" at bounding box center [829, 86] width 95 height 33
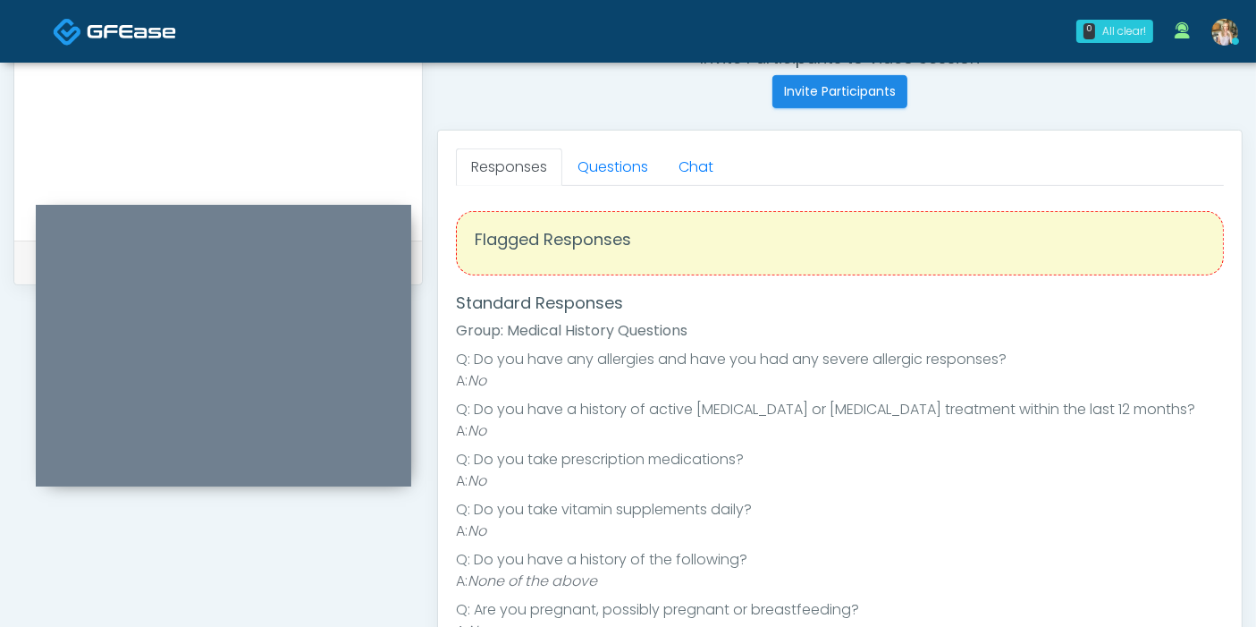
scroll to position [595, 0]
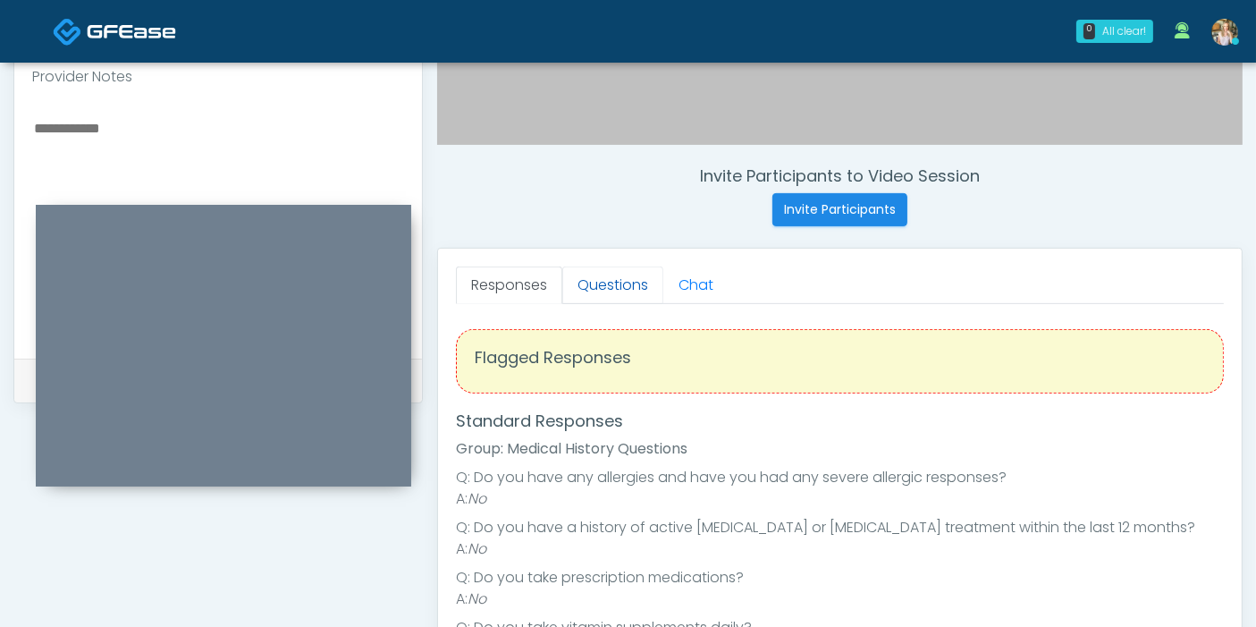
click at [618, 290] on link "Questions" at bounding box center [612, 285] width 101 height 38
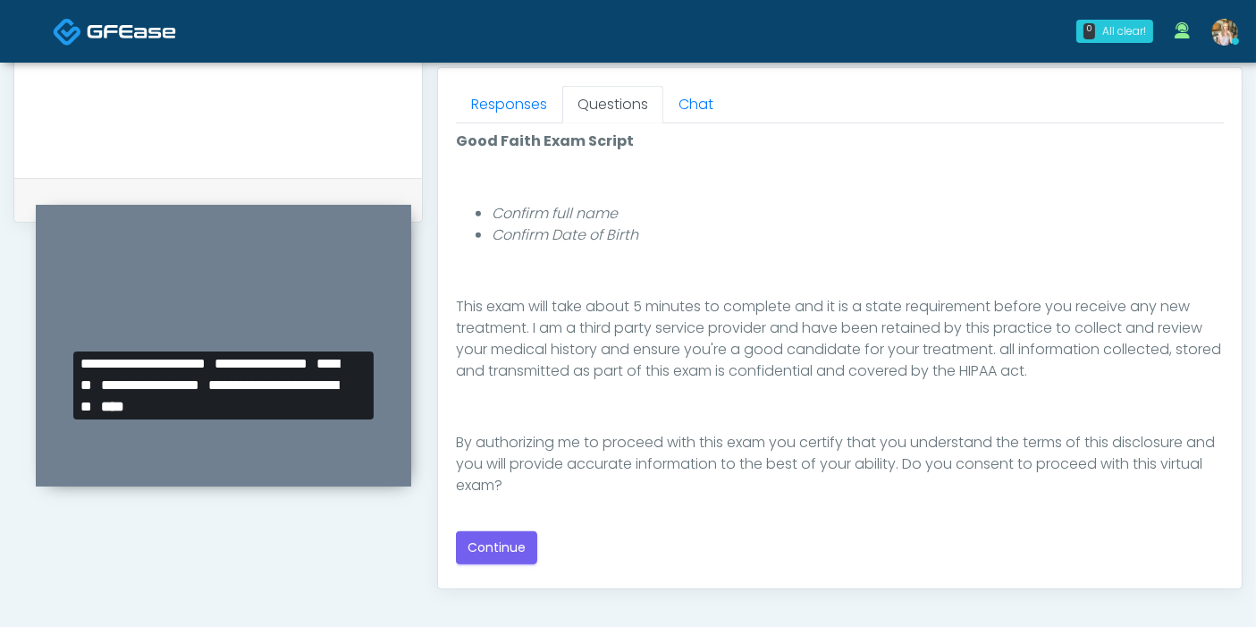
scroll to position [794, 0]
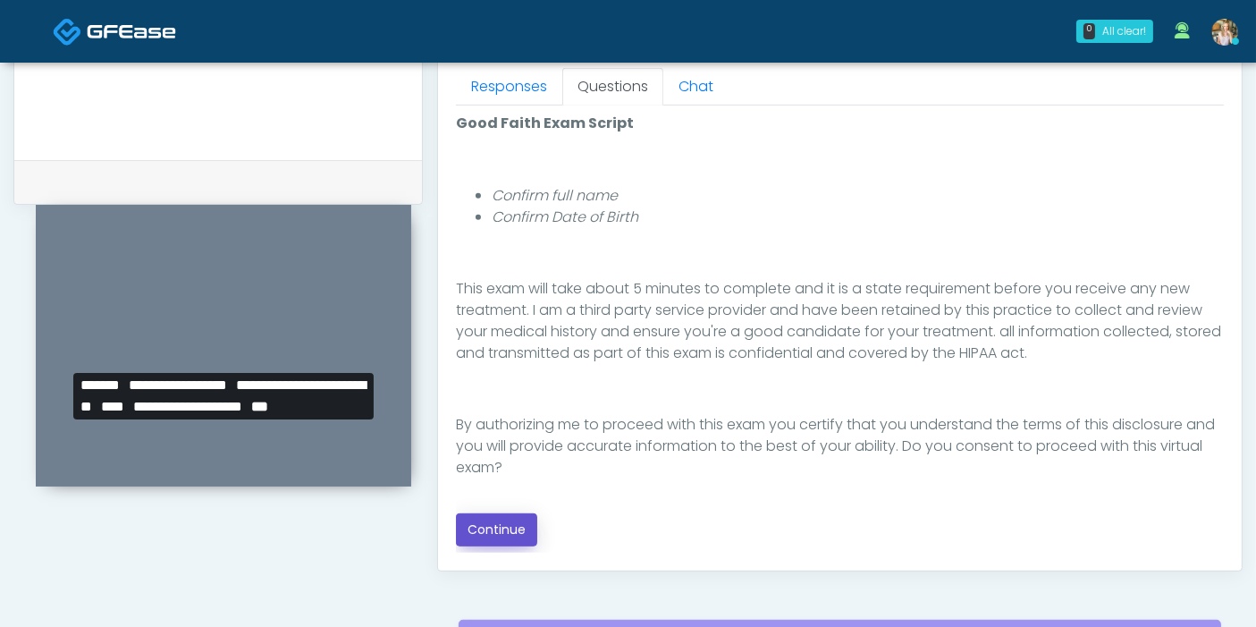
click at [502, 532] on button "Continue" at bounding box center [496, 529] width 81 height 33
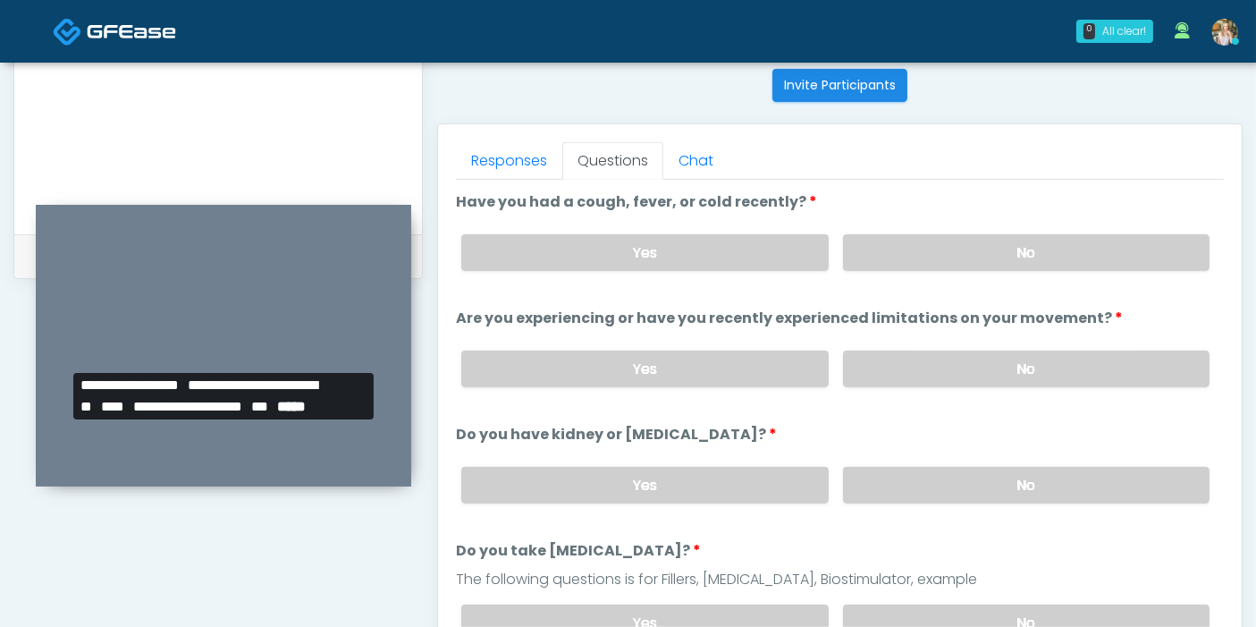
scroll to position [677, 0]
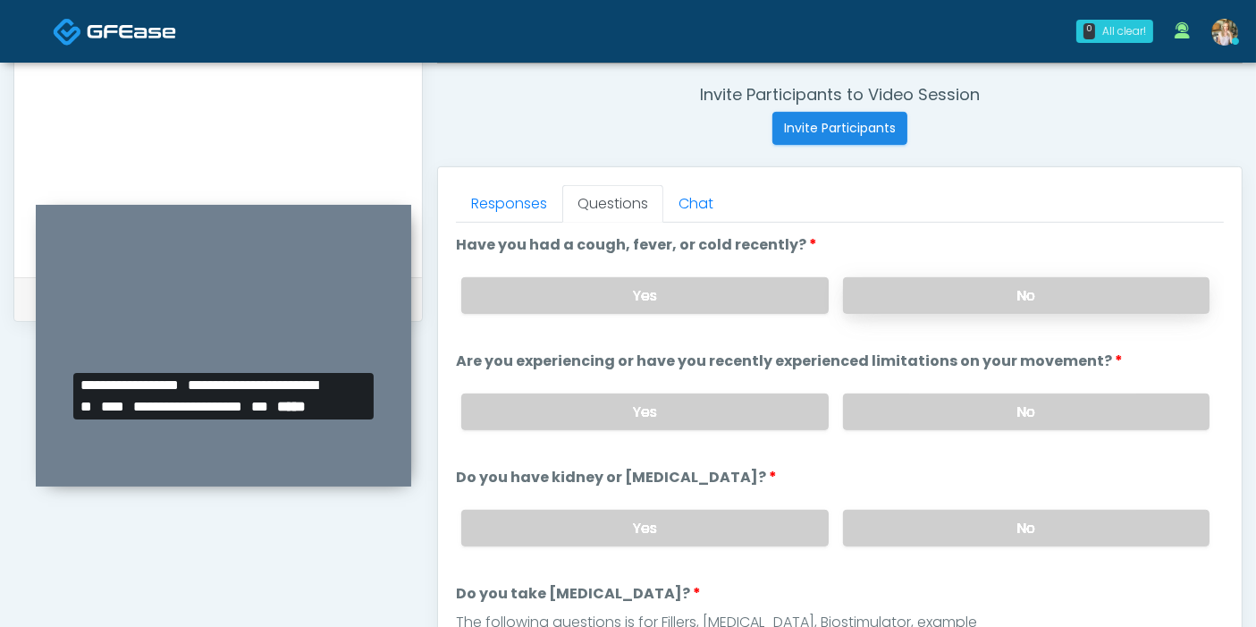
click at [995, 299] on label "No" at bounding box center [1026, 295] width 366 height 37
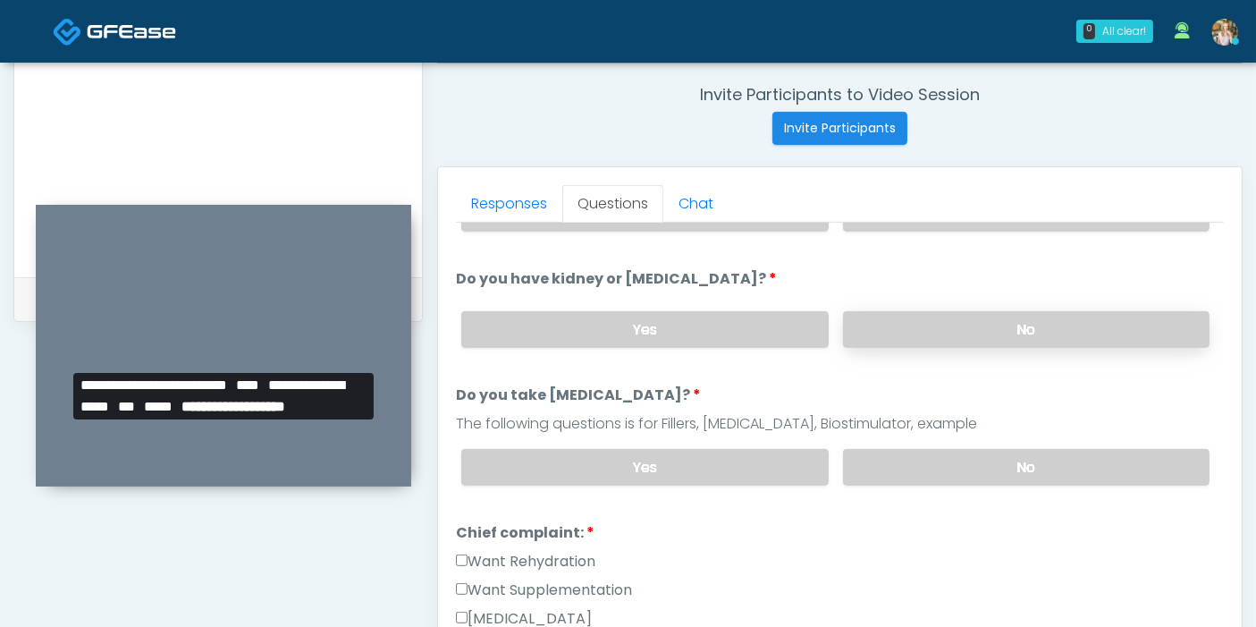
scroll to position [99, 0]
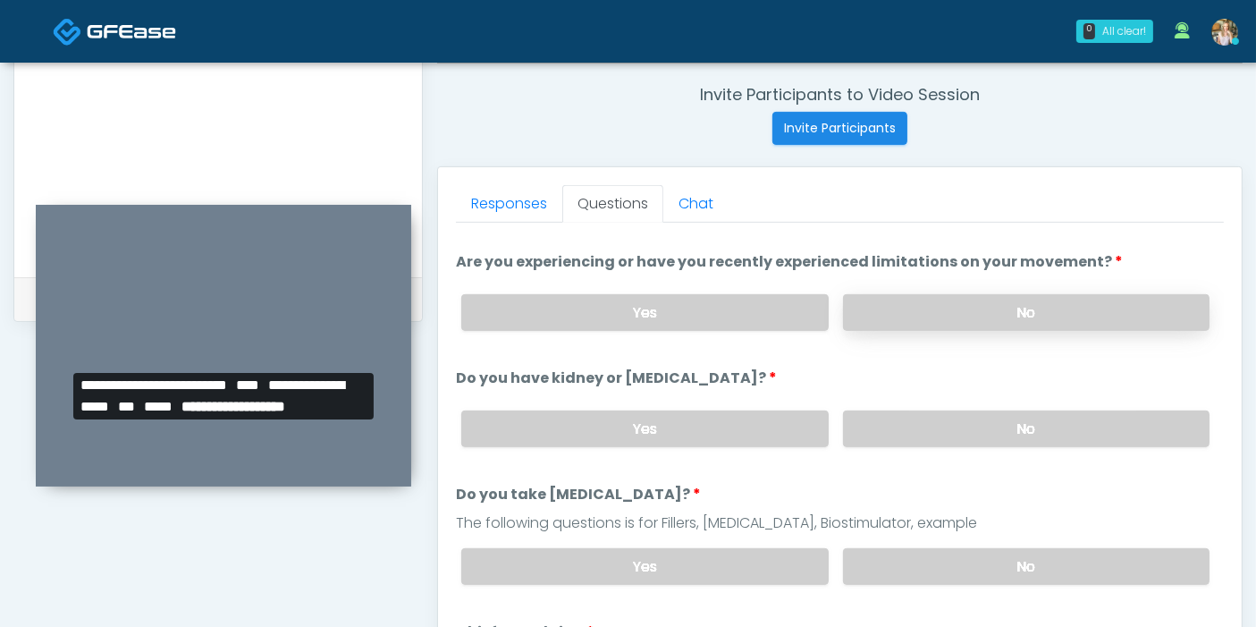
click at [1005, 313] on label "No" at bounding box center [1026, 312] width 366 height 37
click at [1005, 427] on label "No" at bounding box center [1026, 428] width 366 height 37
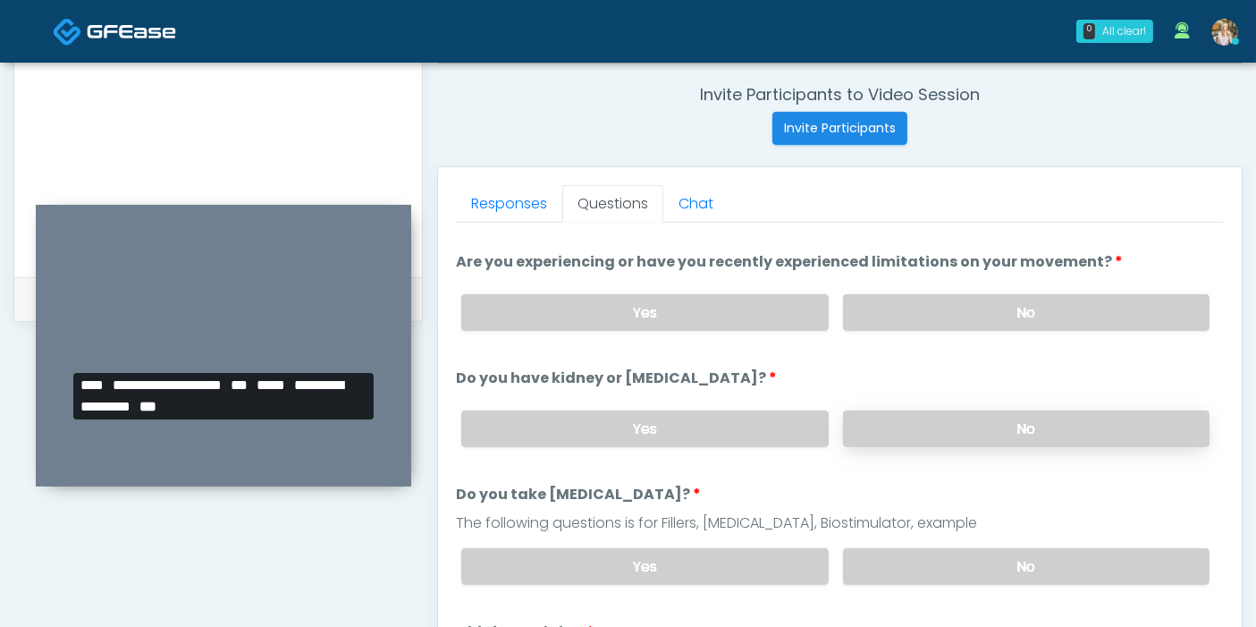
scroll to position [198, 0]
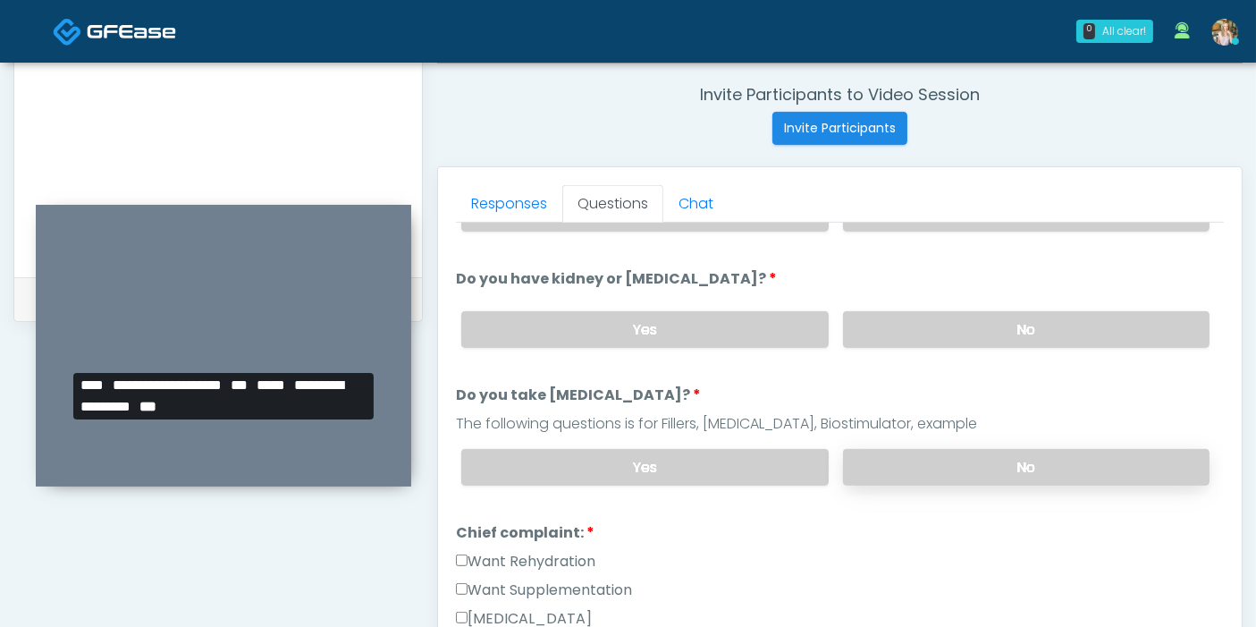
click at [1037, 465] on label "No" at bounding box center [1026, 467] width 366 height 37
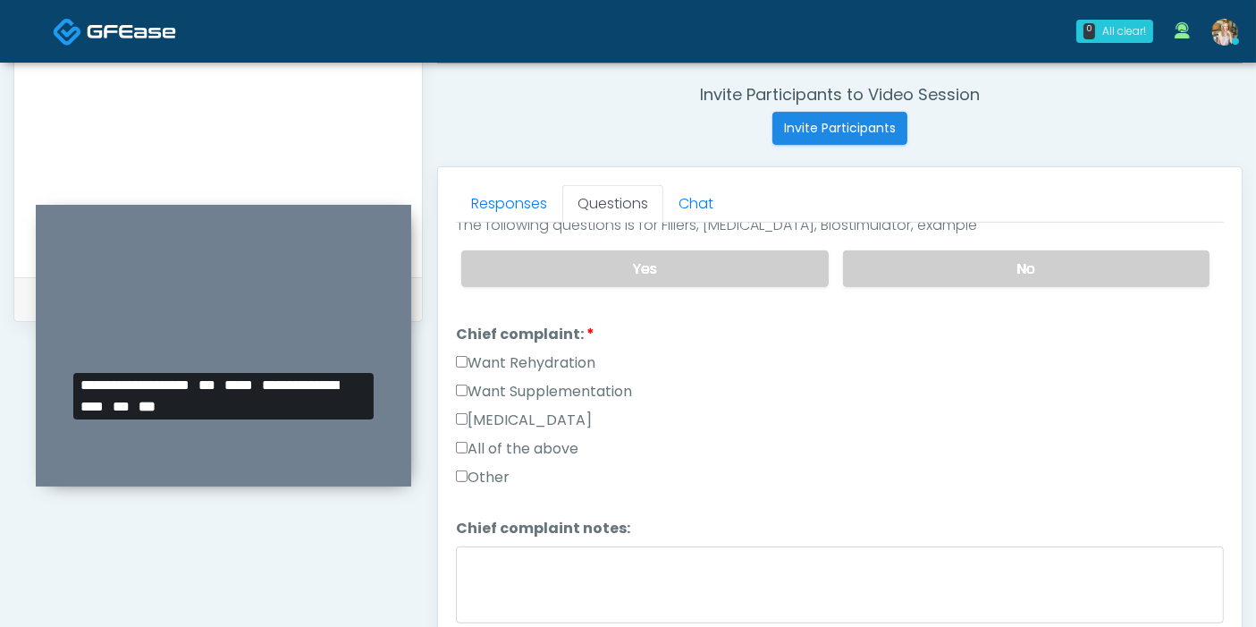
click at [487, 358] on label "Want Rehydration" at bounding box center [525, 362] width 139 height 21
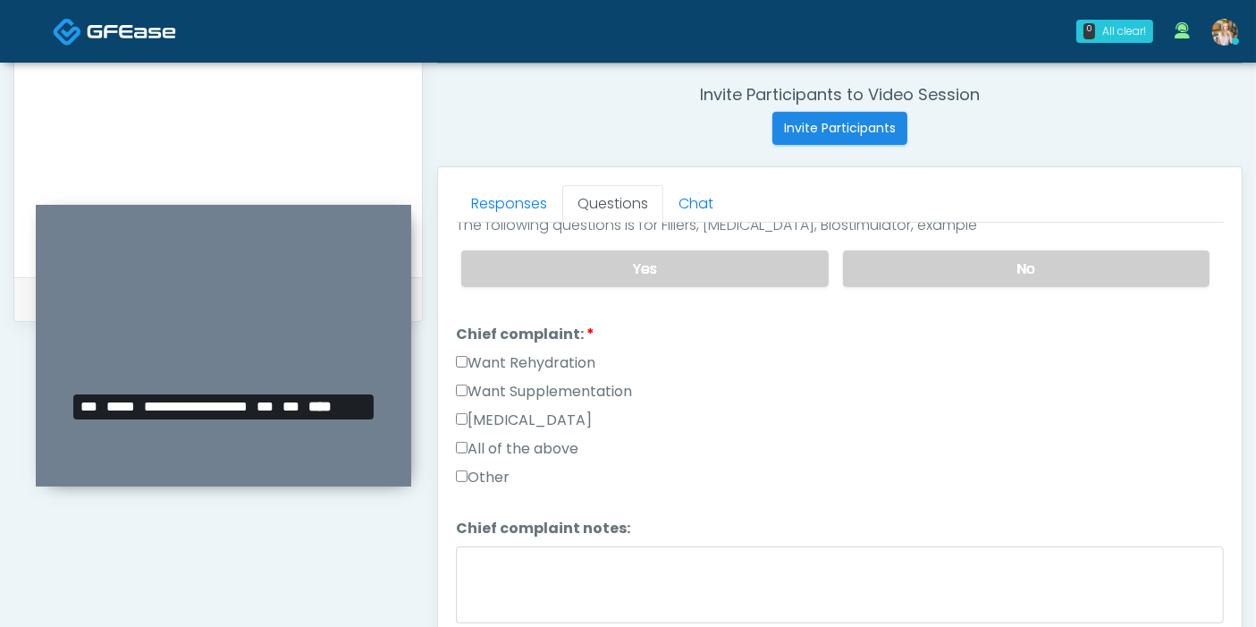
click at [492, 392] on label "Want Supplementation" at bounding box center [544, 391] width 176 height 21
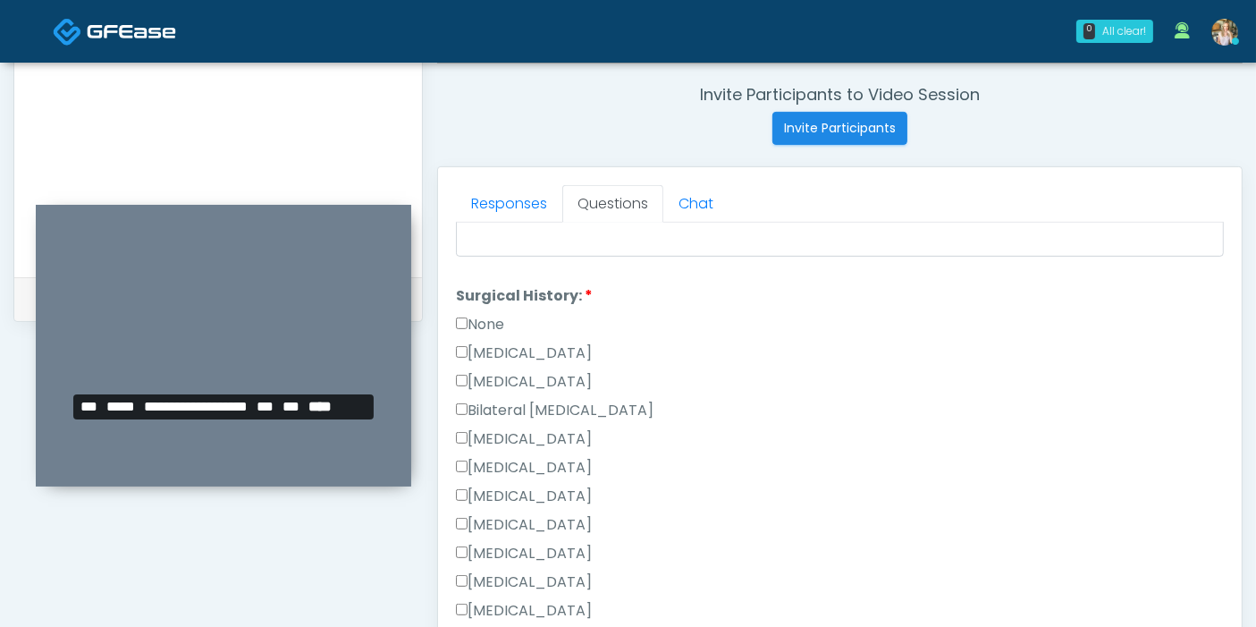
scroll to position [794, 0]
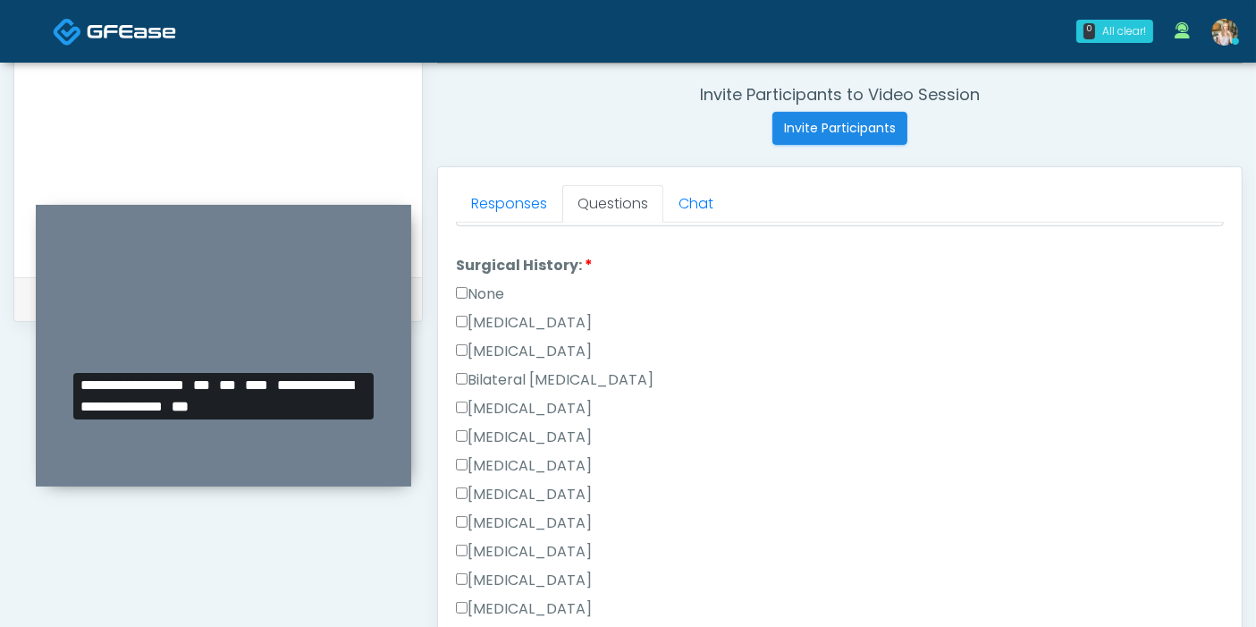
click at [480, 283] on label "None" at bounding box center [480, 293] width 48 height 21
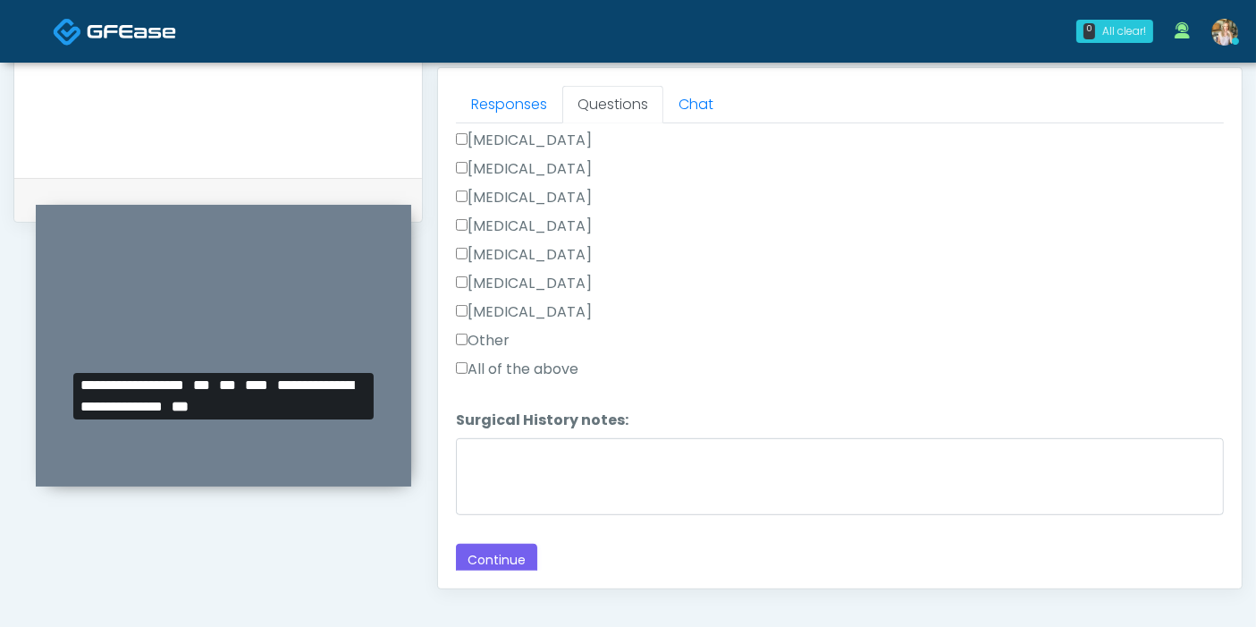
scroll to position [875, 0]
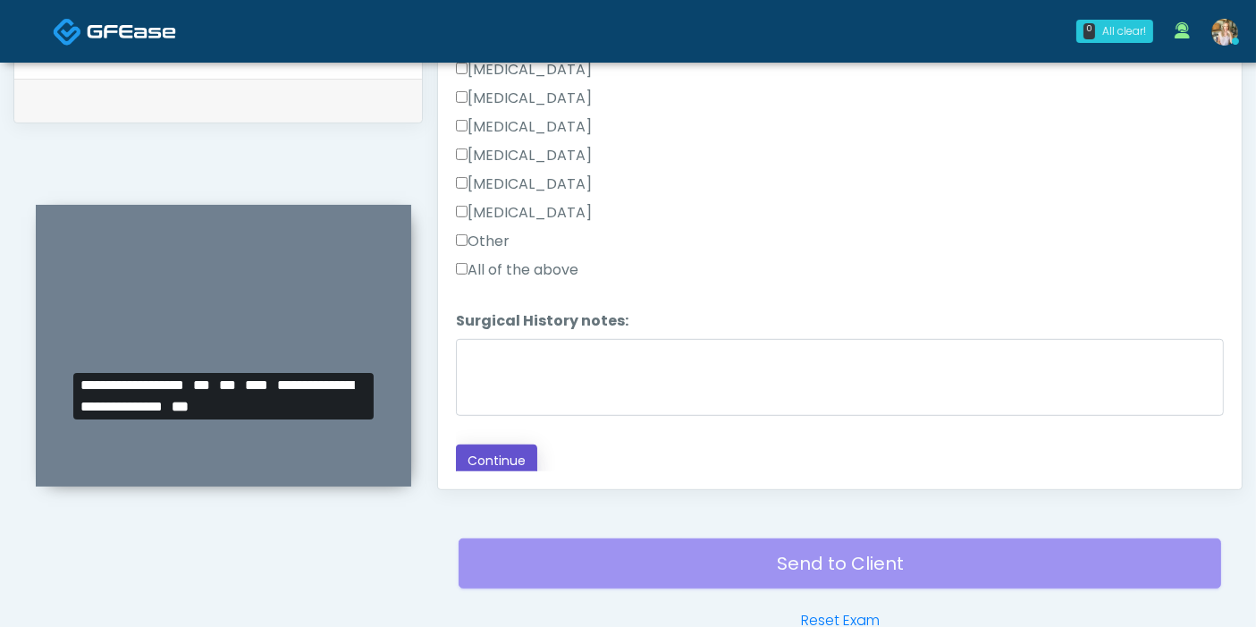
click at [501, 455] on button "Continue" at bounding box center [496, 460] width 81 height 33
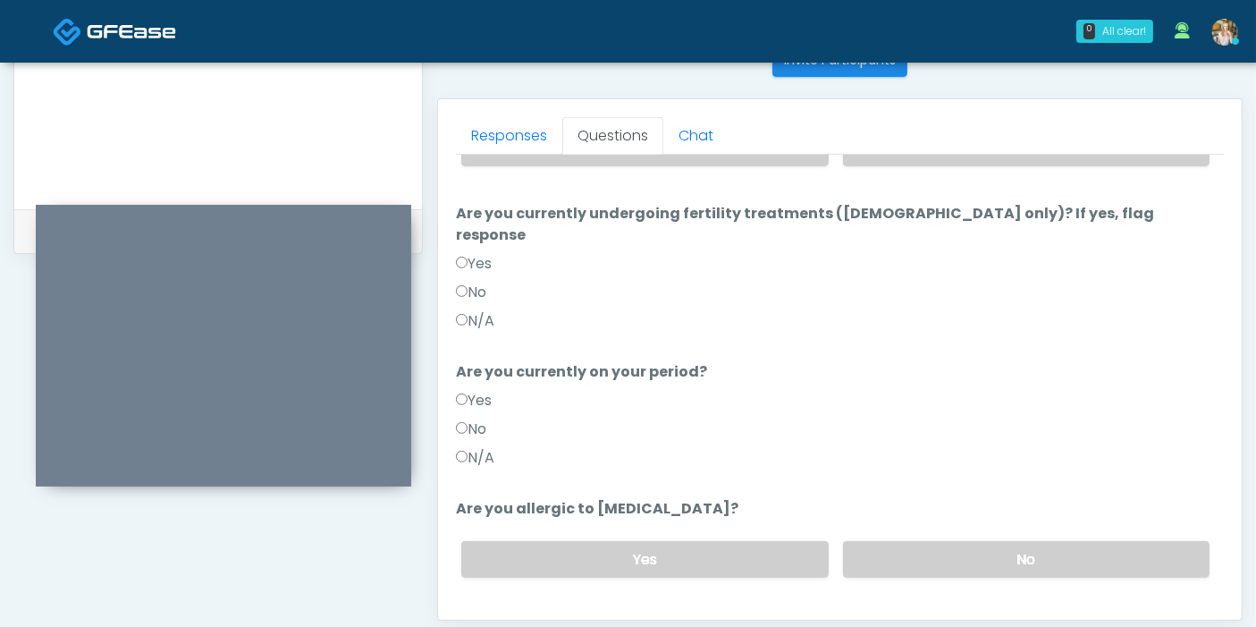
scroll to position [776, 0]
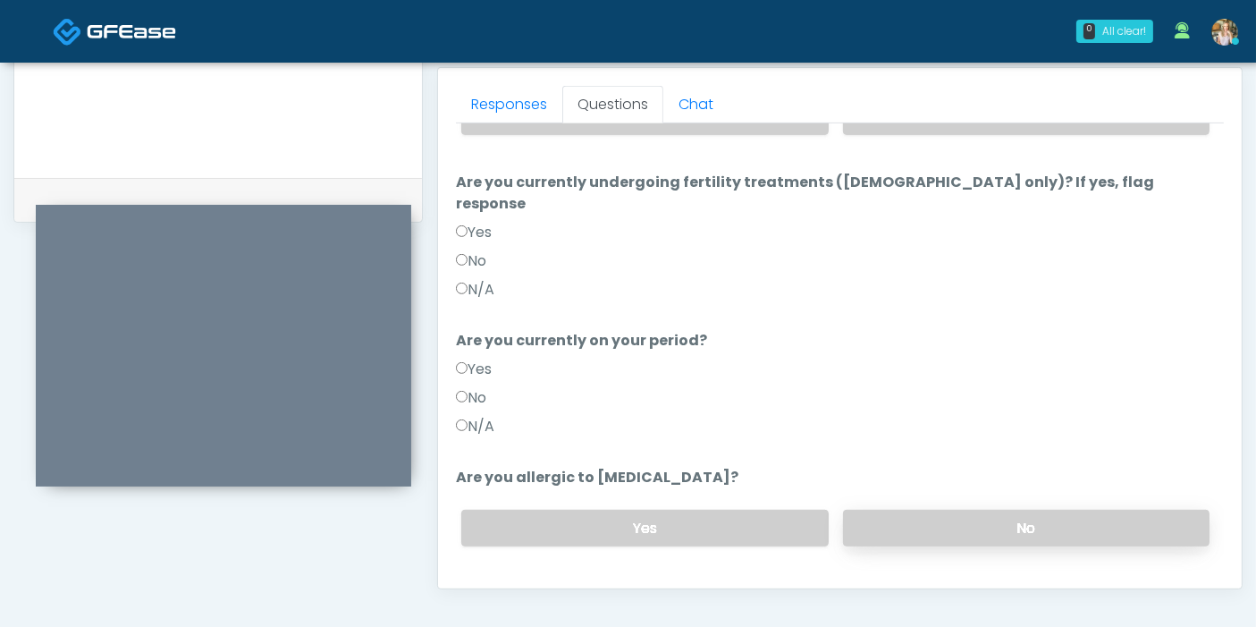
click at [996, 510] on label "No" at bounding box center [1026, 528] width 366 height 37
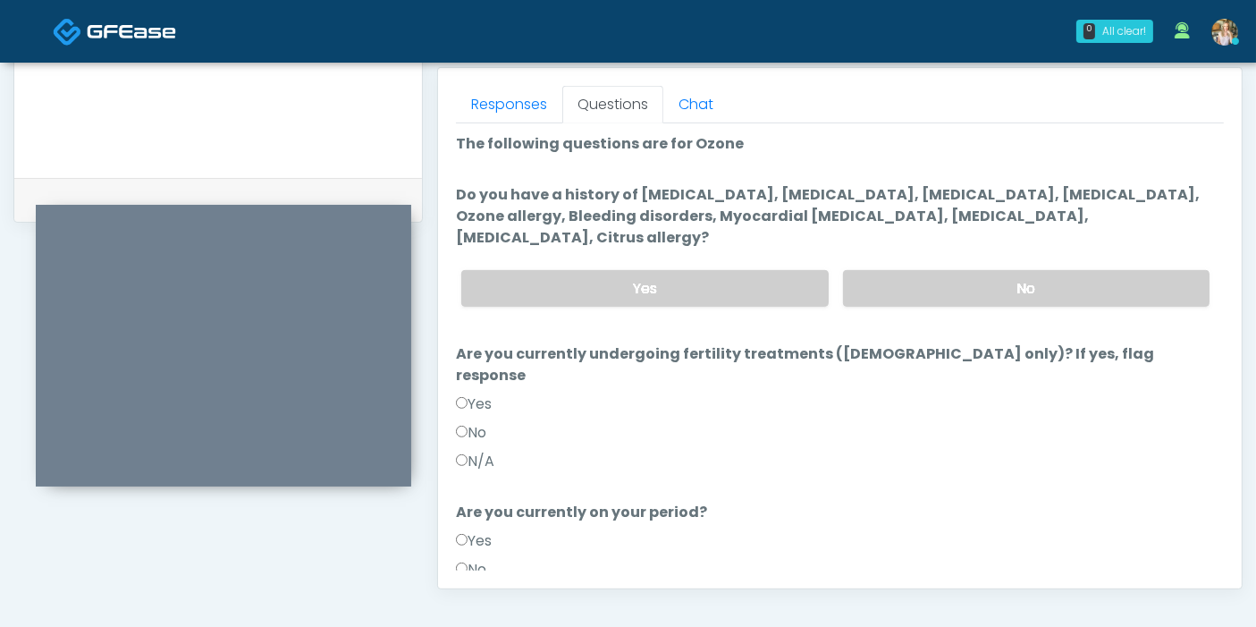
scroll to position [0, 0]
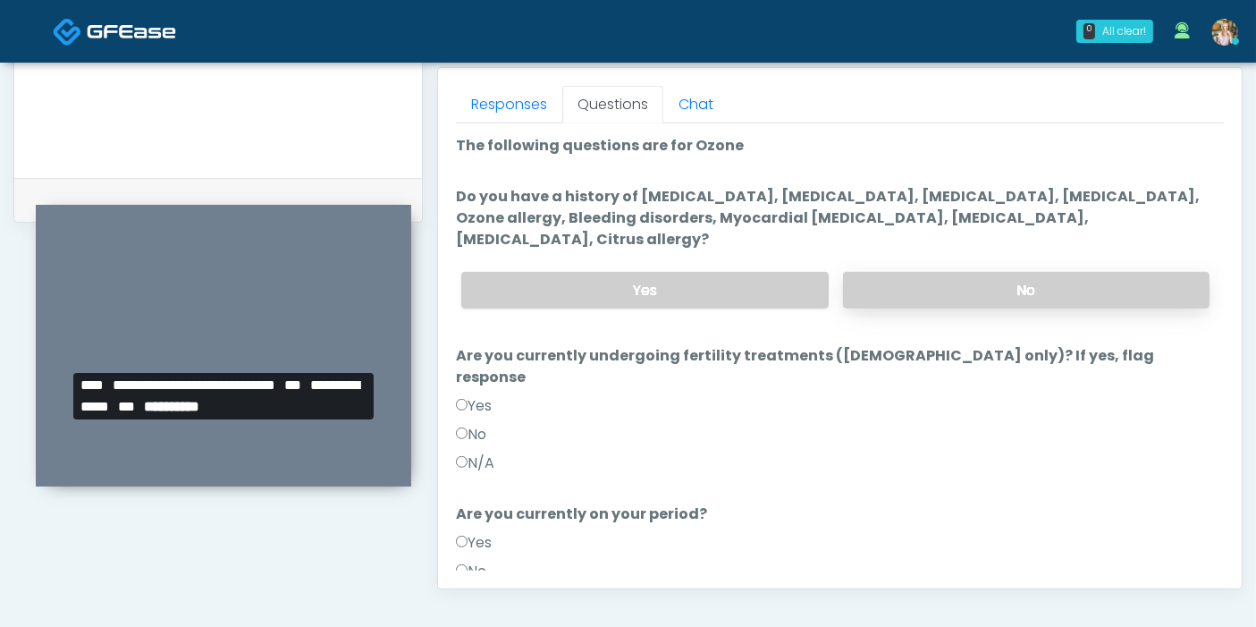
click at [984, 272] on label "No" at bounding box center [1026, 290] width 366 height 37
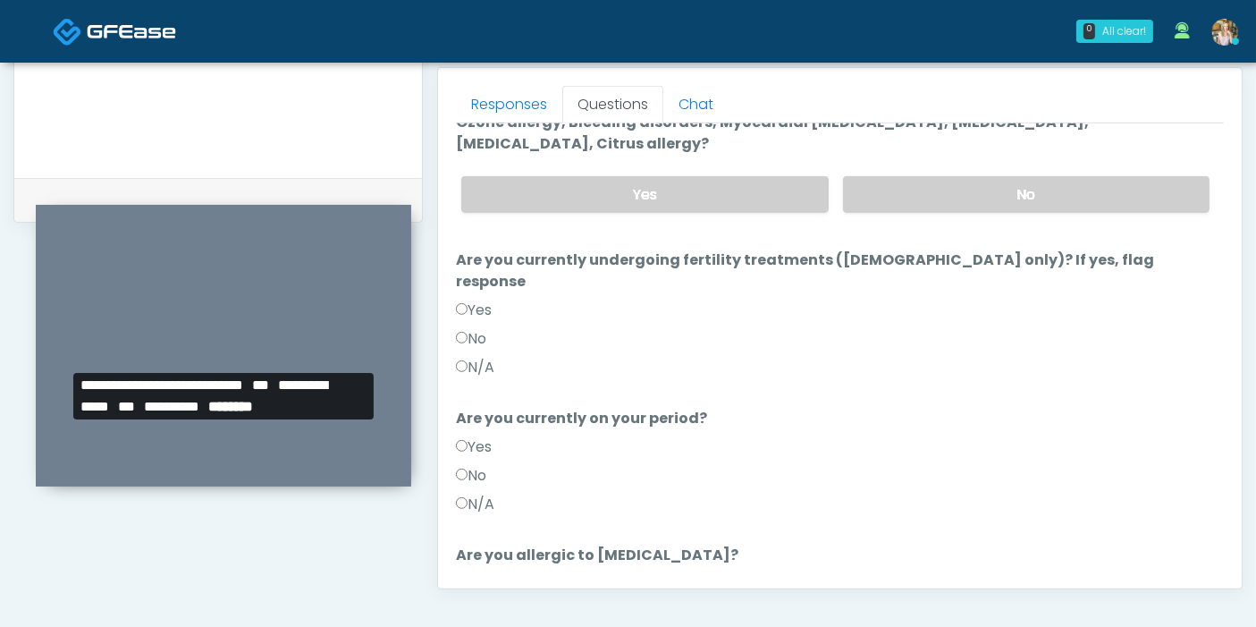
scroll to position [173, 0]
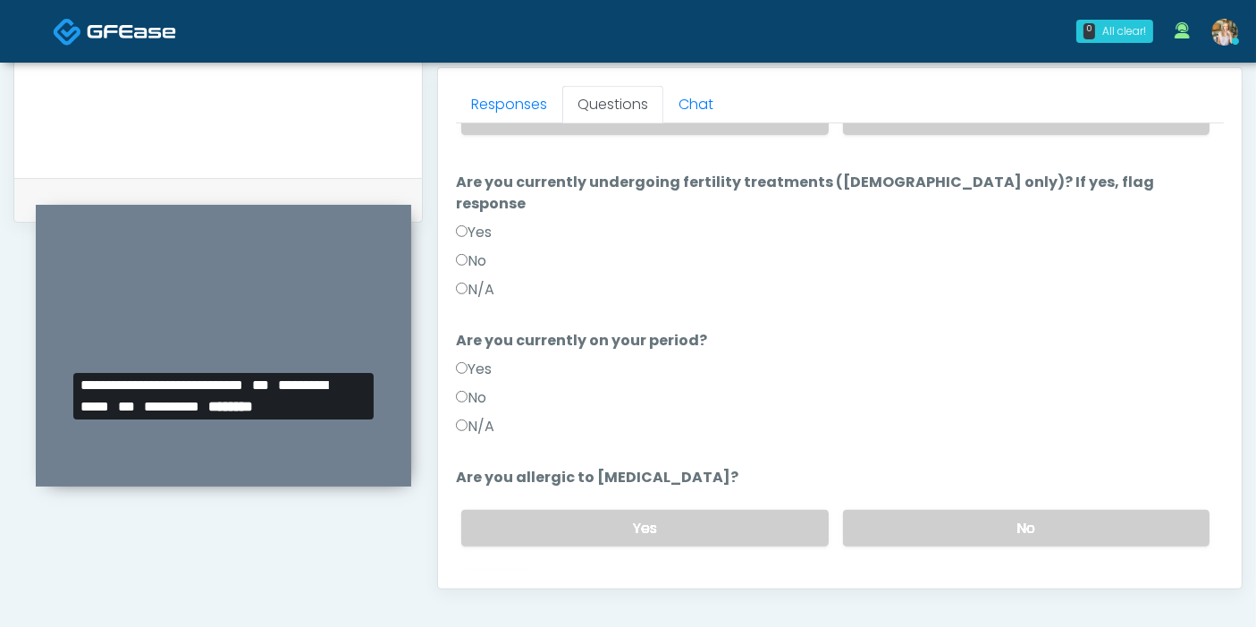
click at [484, 583] on button "Continue" at bounding box center [496, 599] width 81 height 33
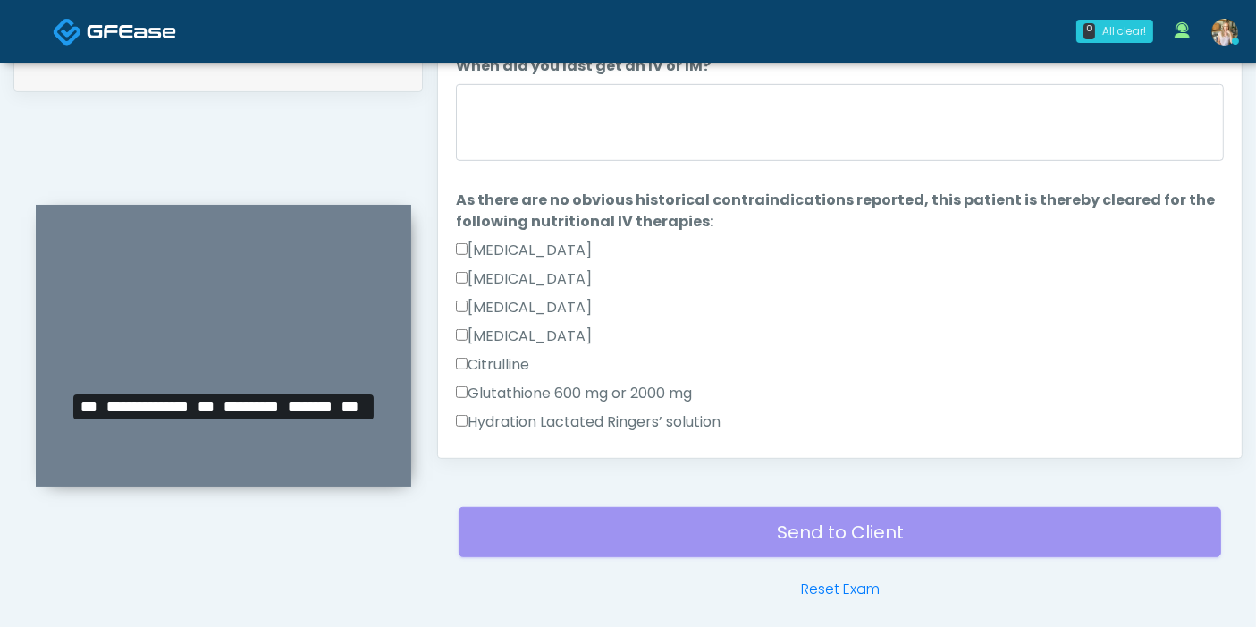
scroll to position [875, 0]
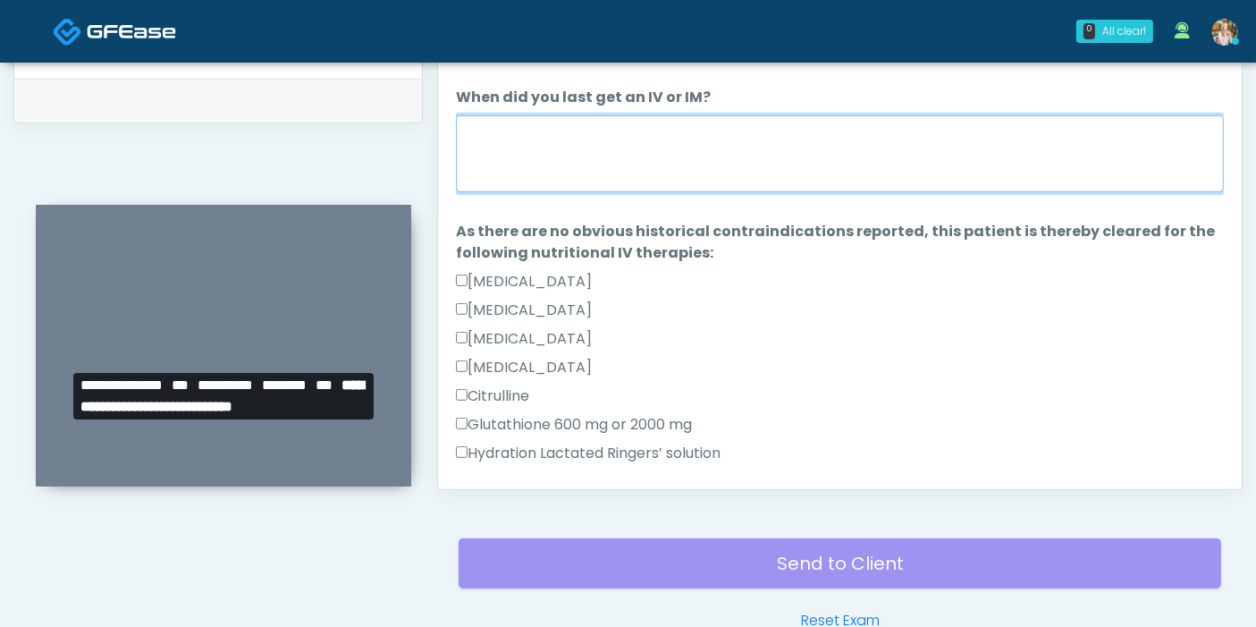
click at [868, 162] on textarea "When did you last get an IV or IM?" at bounding box center [840, 153] width 768 height 77
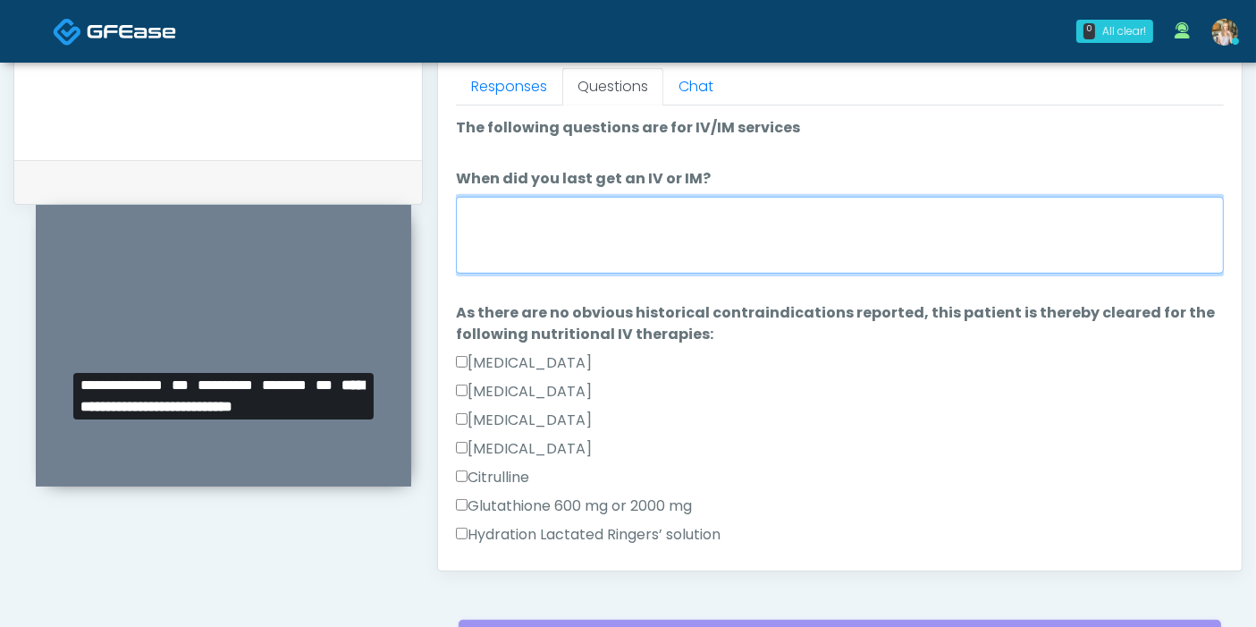
scroll to position [776, 0]
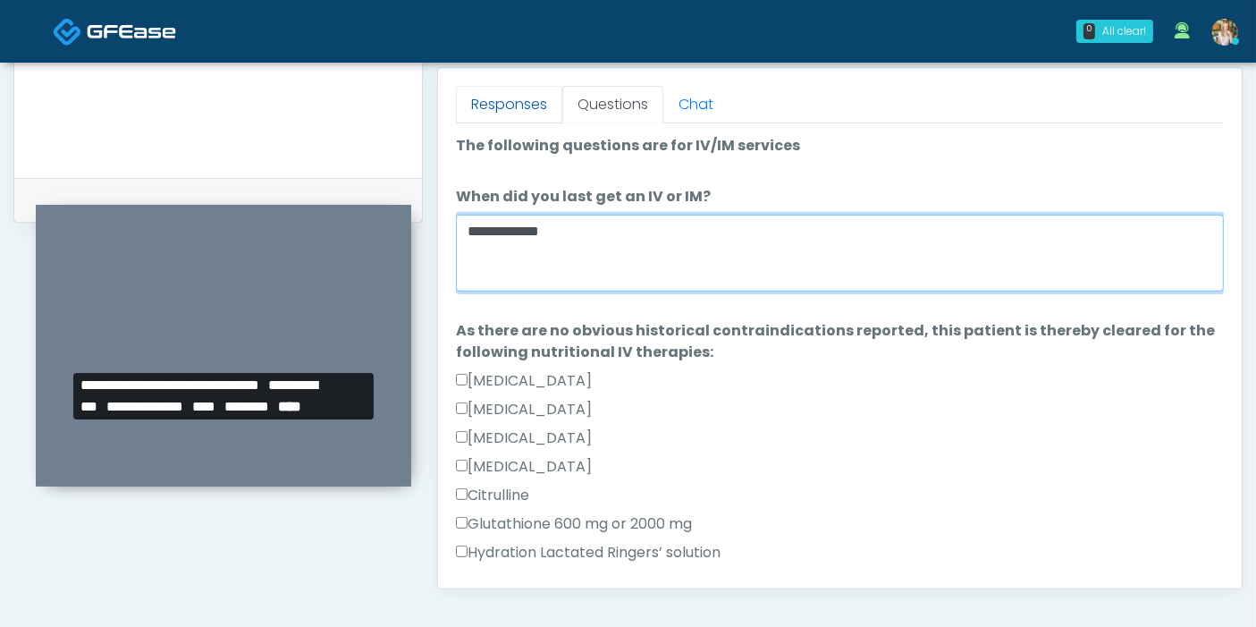
type textarea "**********"
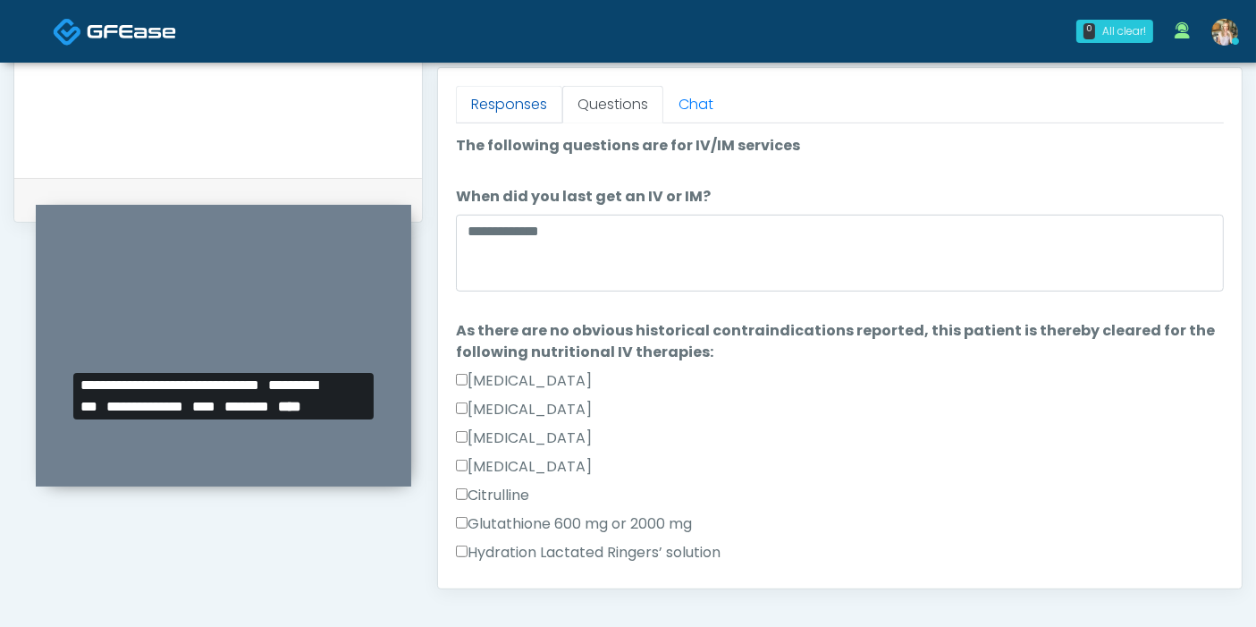
click at [502, 109] on link "Responses" at bounding box center [509, 105] width 106 height 38
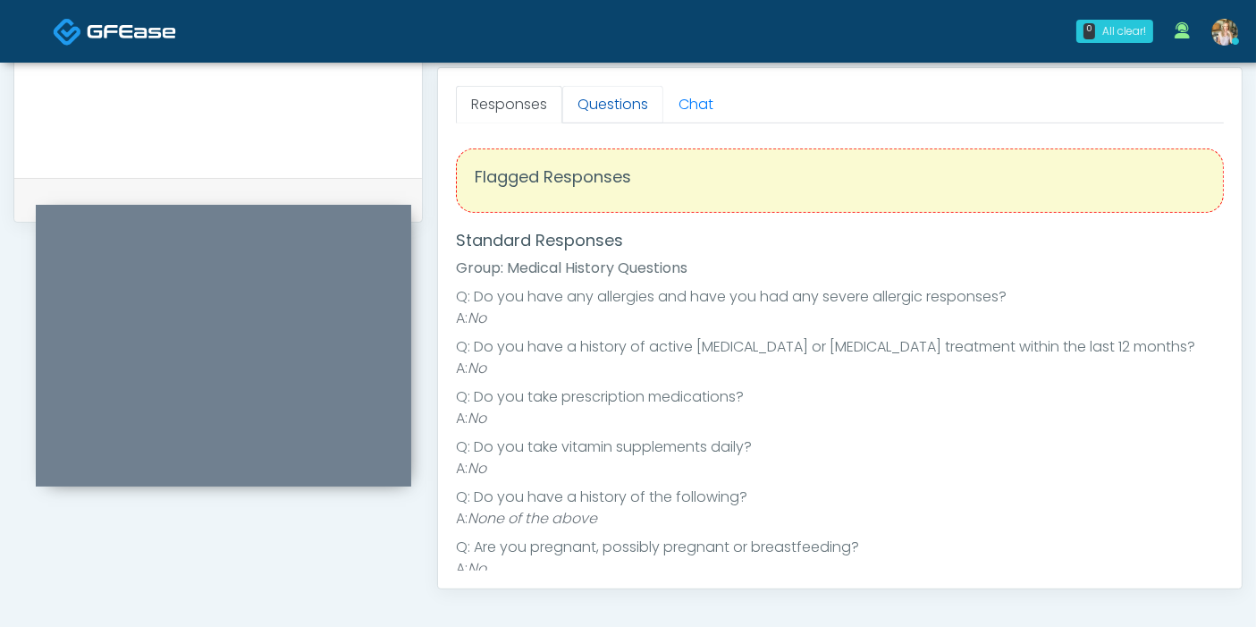
click at [622, 106] on link "Questions" at bounding box center [612, 105] width 101 height 38
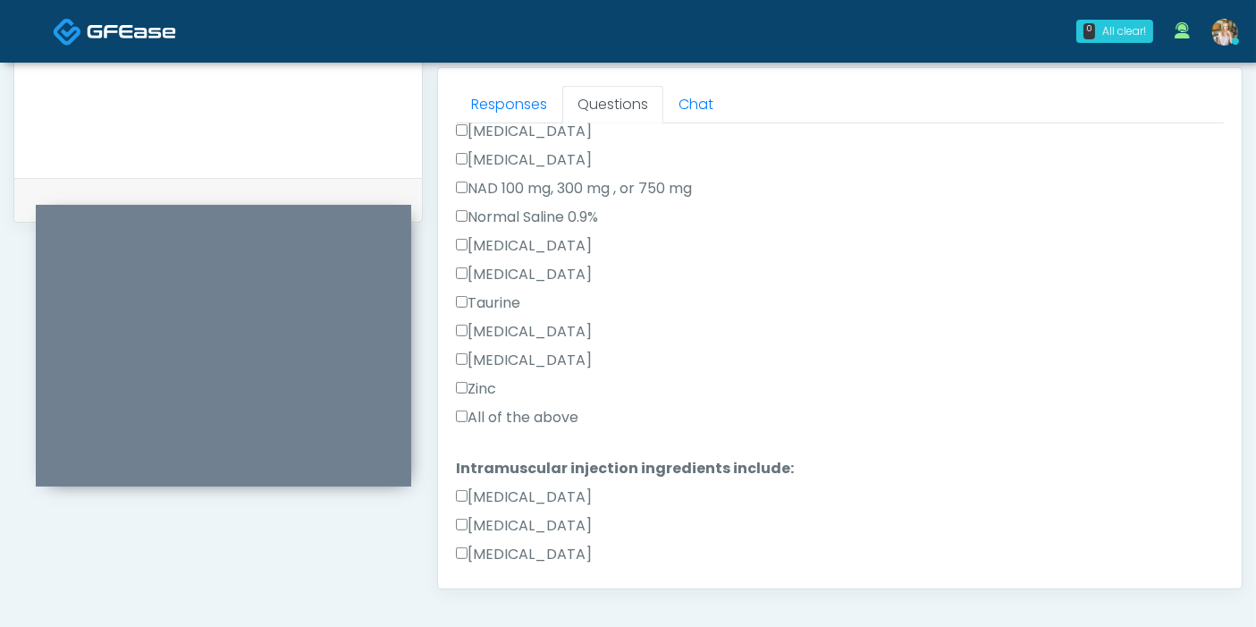
scroll to position [595, 0]
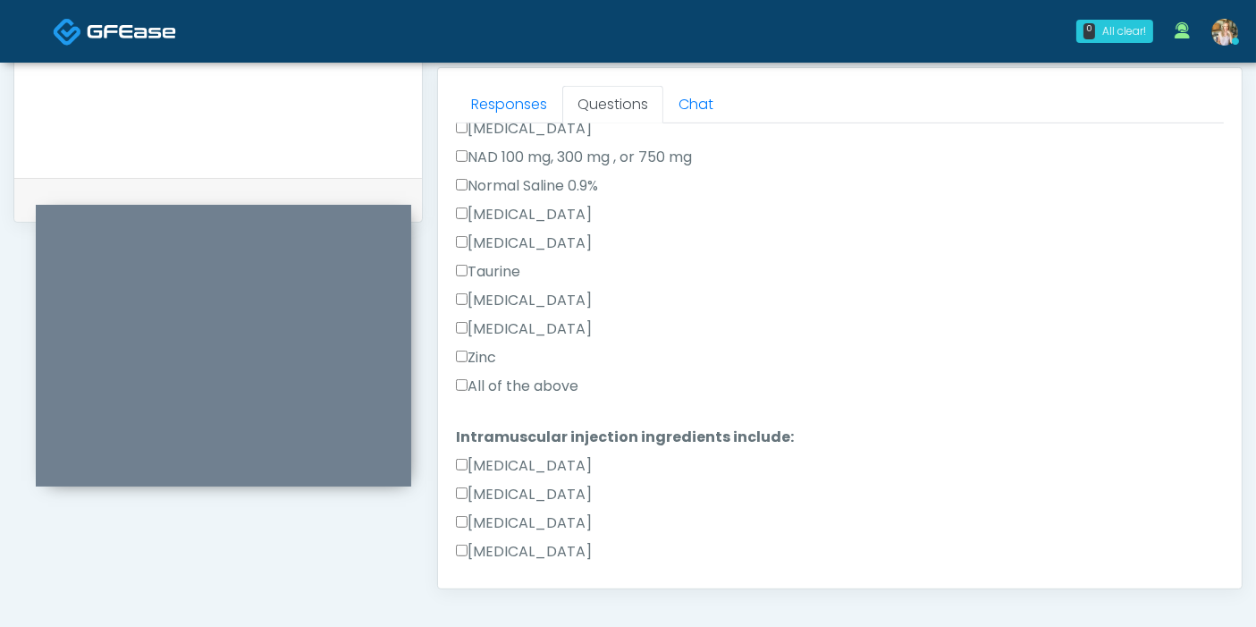
click at [527, 376] on label "All of the above" at bounding box center [517, 385] width 122 height 21
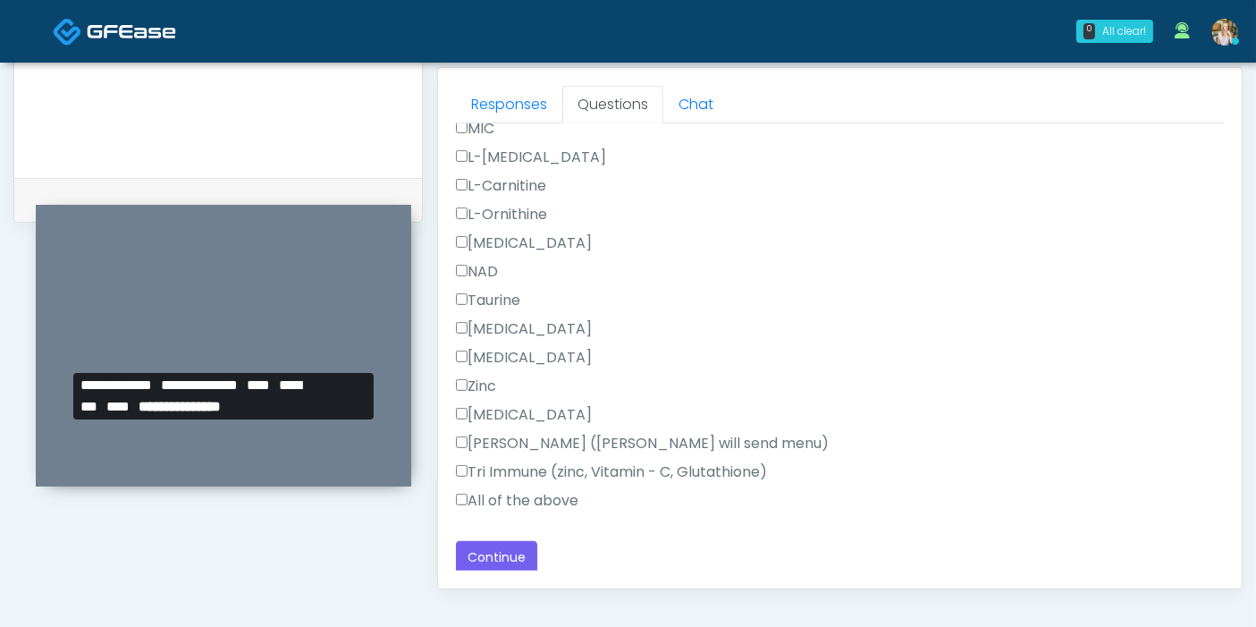
scroll to position [1134, 0]
click at [501, 499] on label "All of the above" at bounding box center [517, 498] width 122 height 21
click at [507, 550] on button "Continue" at bounding box center [496, 555] width 81 height 33
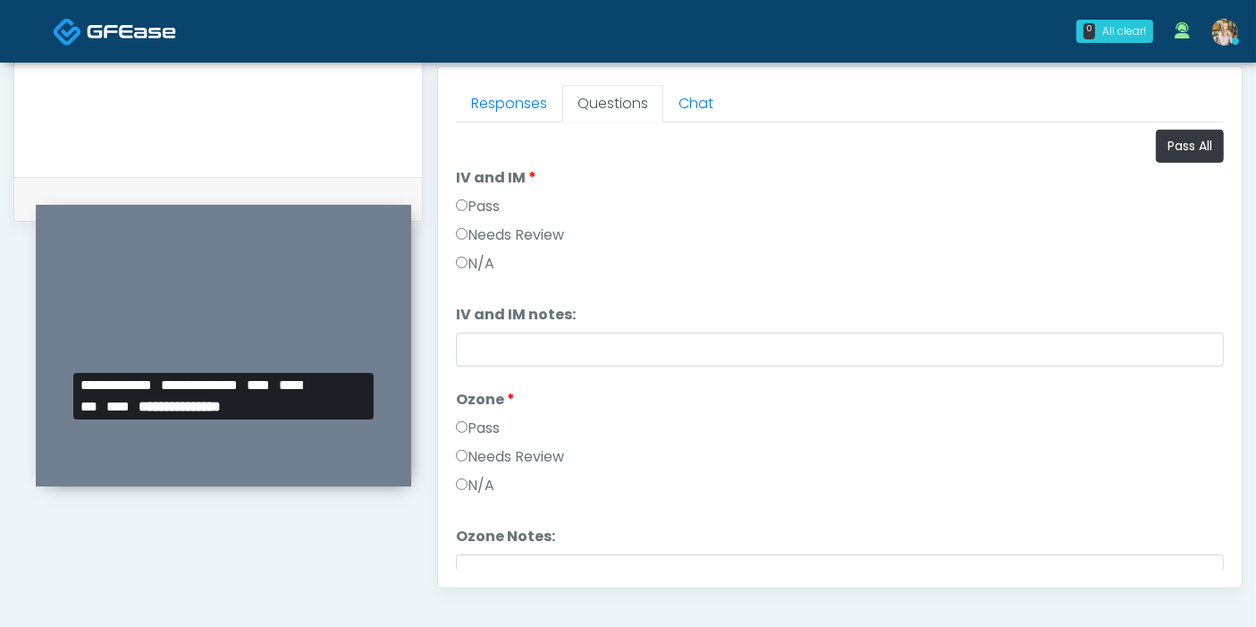
scroll to position [776, 0]
click at [1156, 154] on button "Pass All" at bounding box center [1190, 147] width 68 height 33
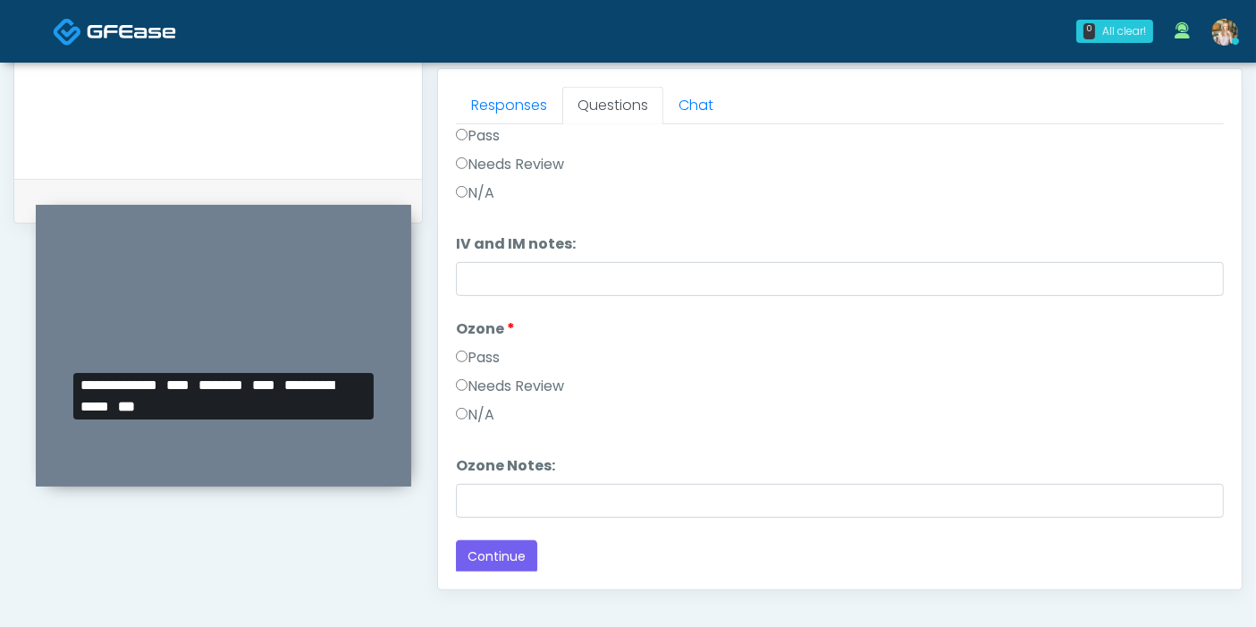
scroll to position [0, 0]
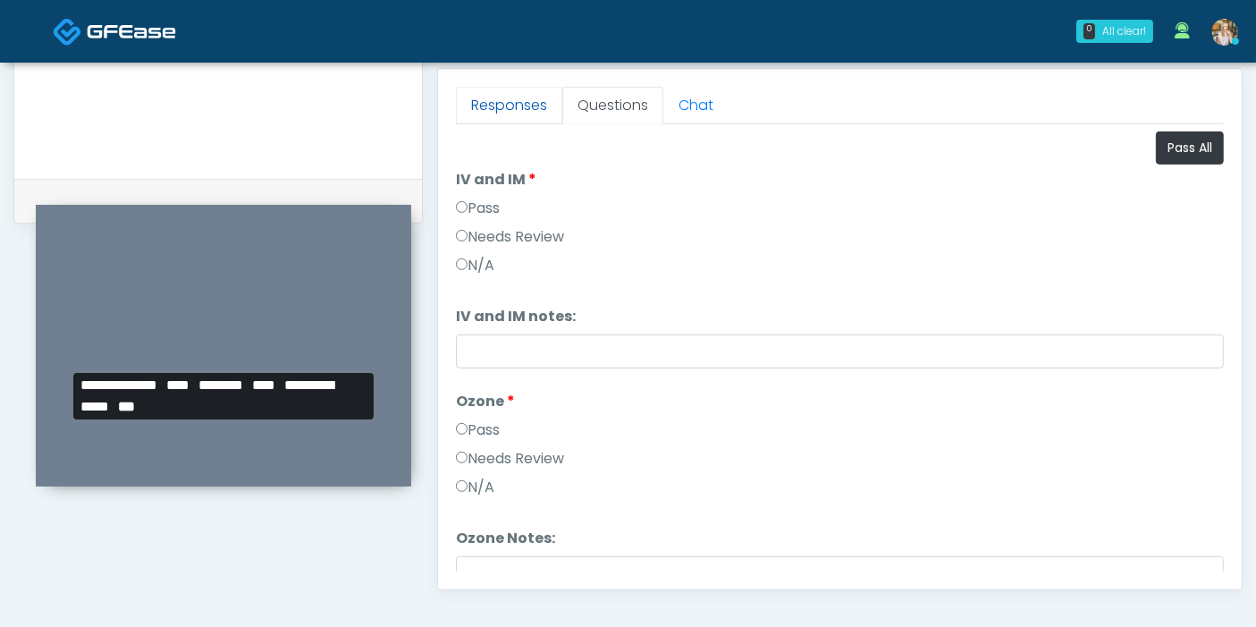
click at [491, 110] on link "Responses" at bounding box center [509, 106] width 106 height 38
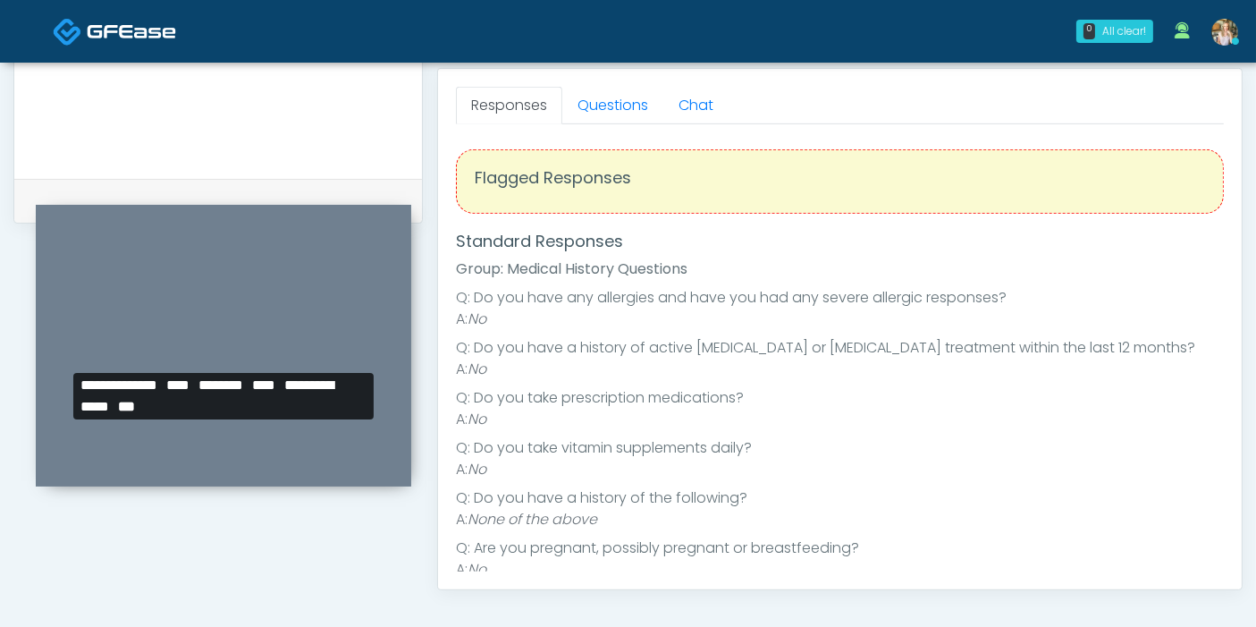
scroll to position [22, 0]
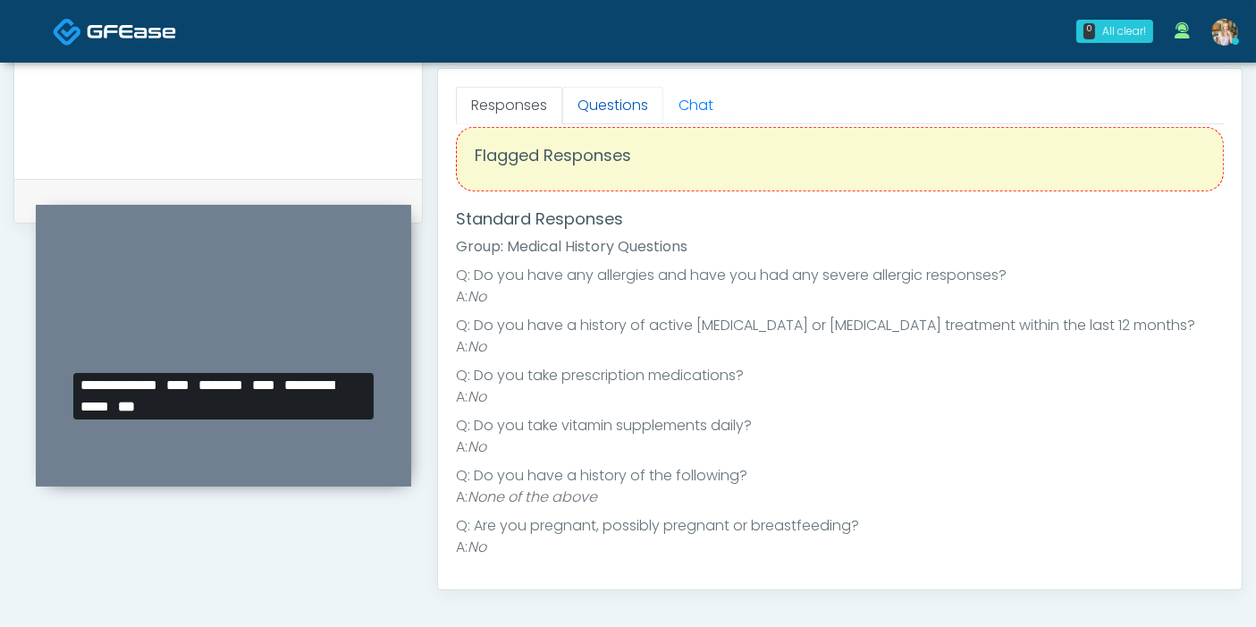
click at [602, 91] on link "Questions" at bounding box center [612, 106] width 101 height 38
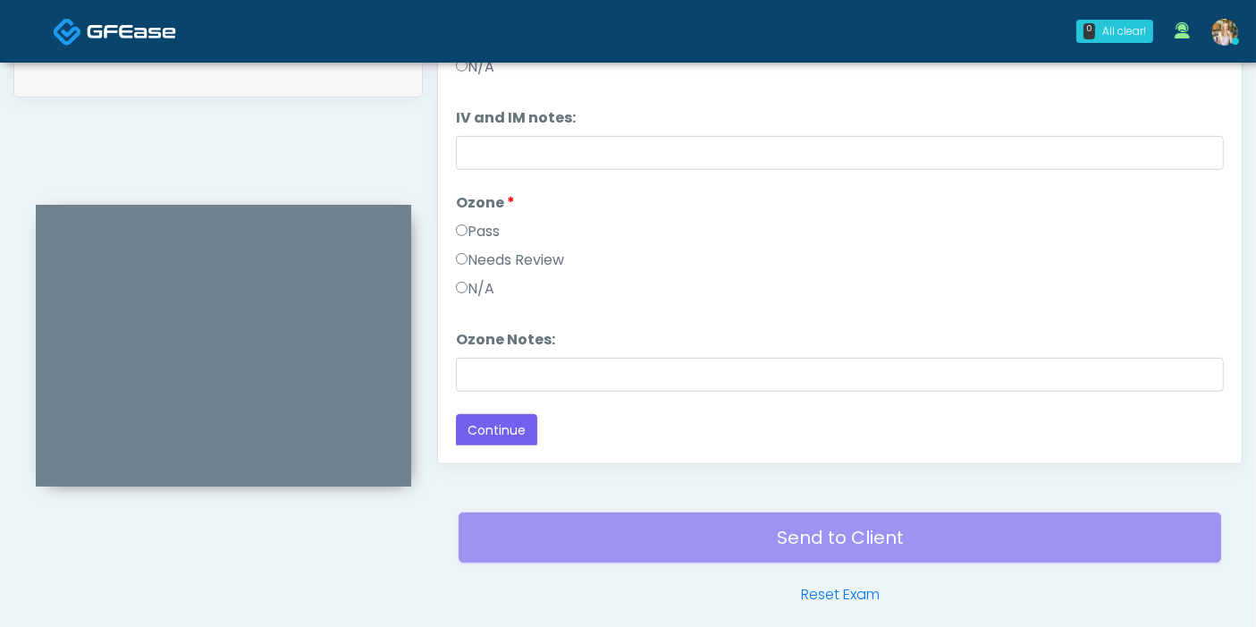
scroll to position [1013, 0]
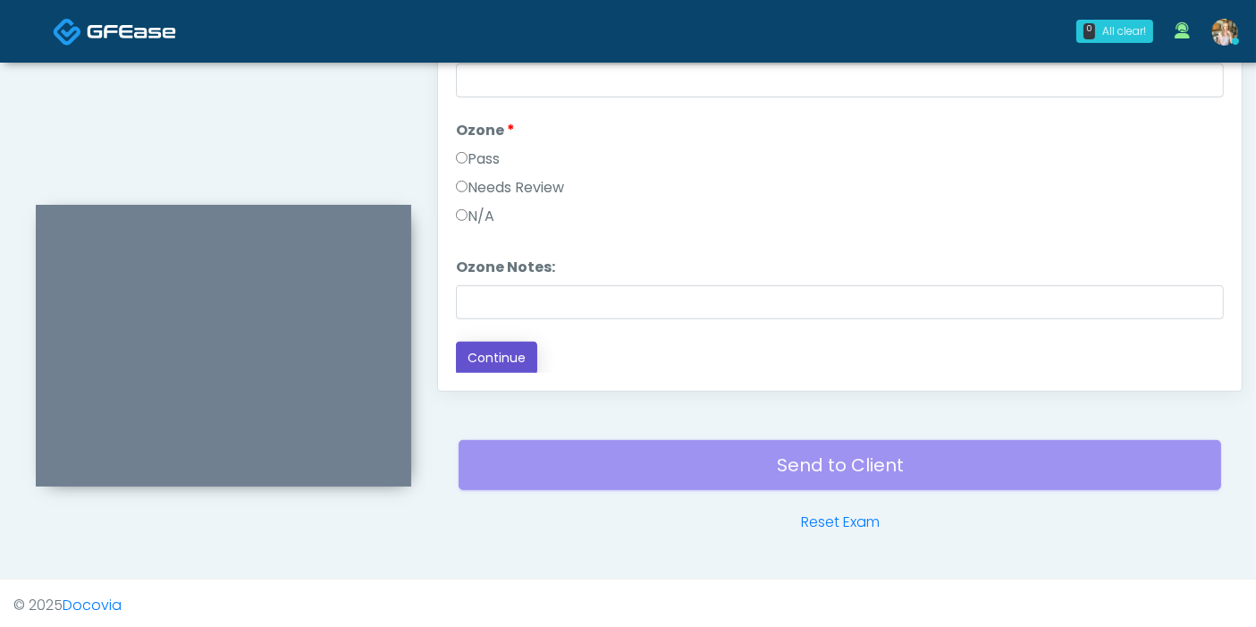
click at [512, 350] on button "Continue" at bounding box center [496, 357] width 81 height 33
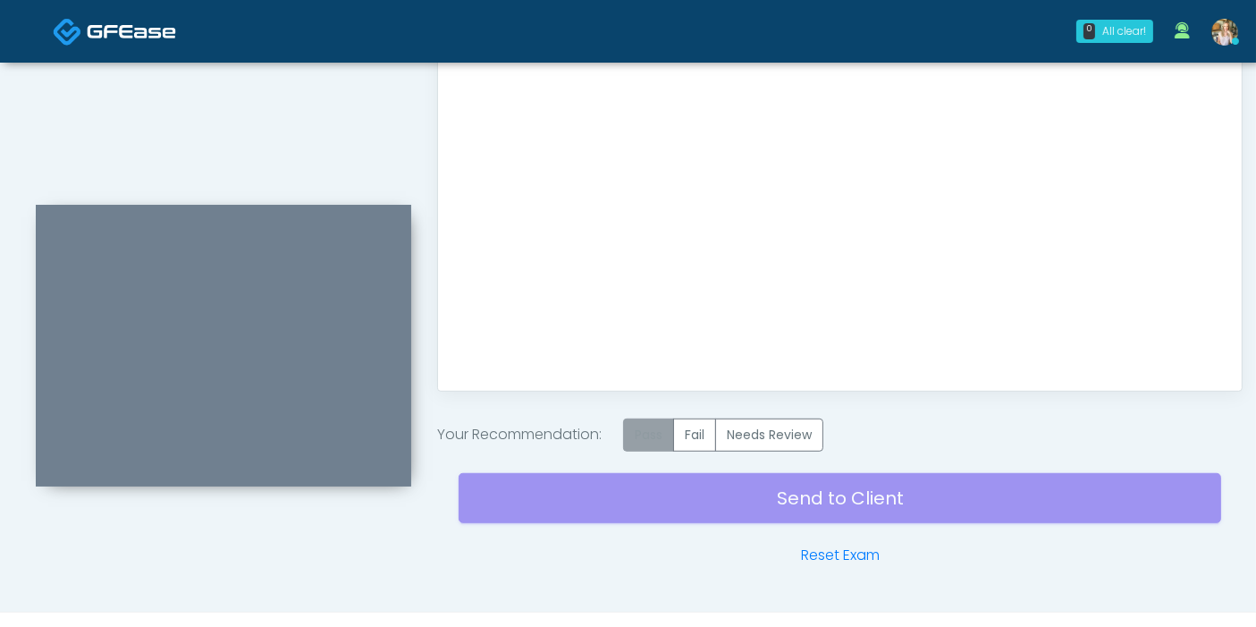
click at [653, 439] on label "Pass" at bounding box center [648, 434] width 51 height 33
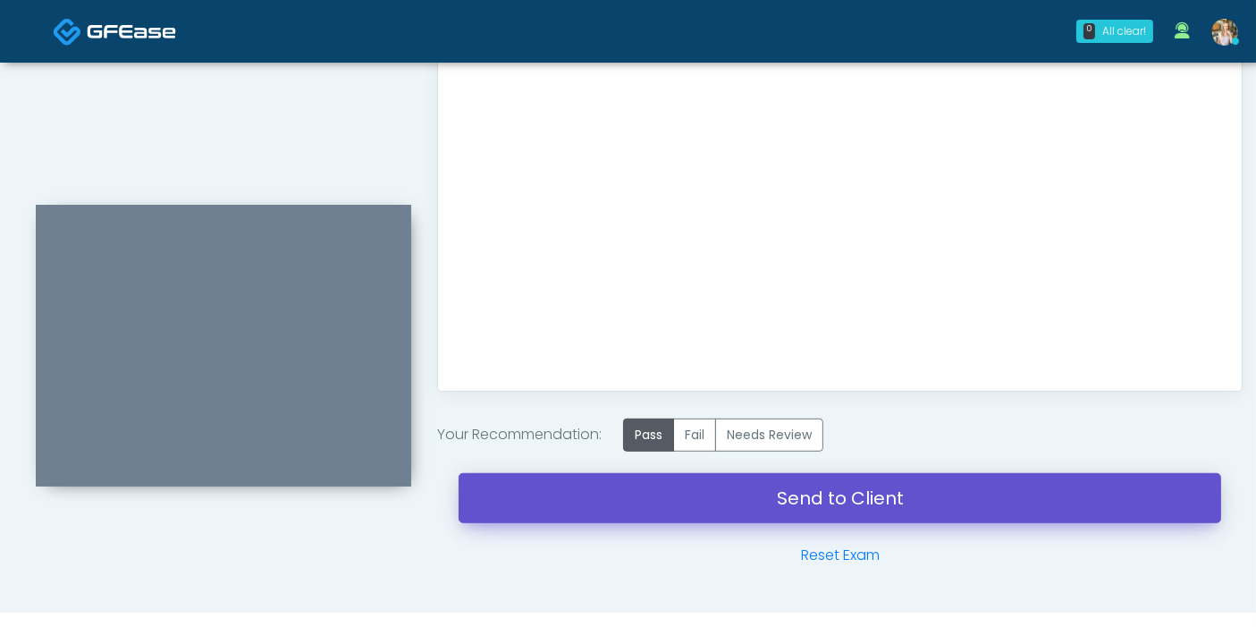
click at [830, 503] on link "Send to Client" at bounding box center [840, 498] width 762 height 50
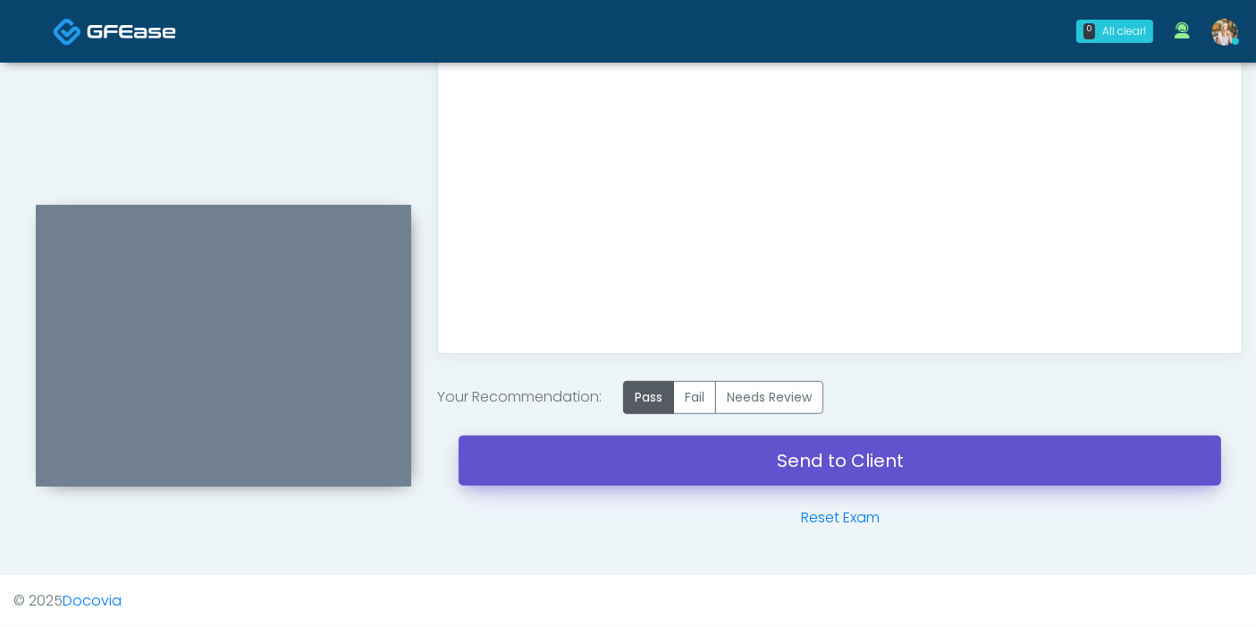
scroll to position [974, 0]
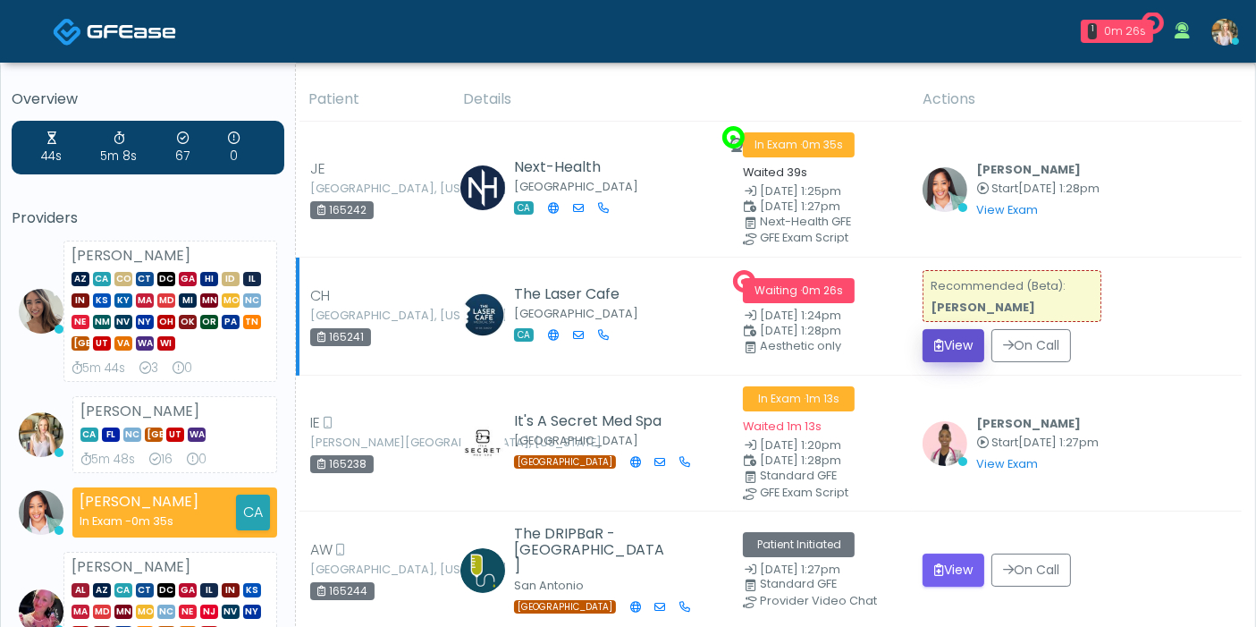
click at [948, 342] on button "View" at bounding box center [953, 345] width 62 height 33
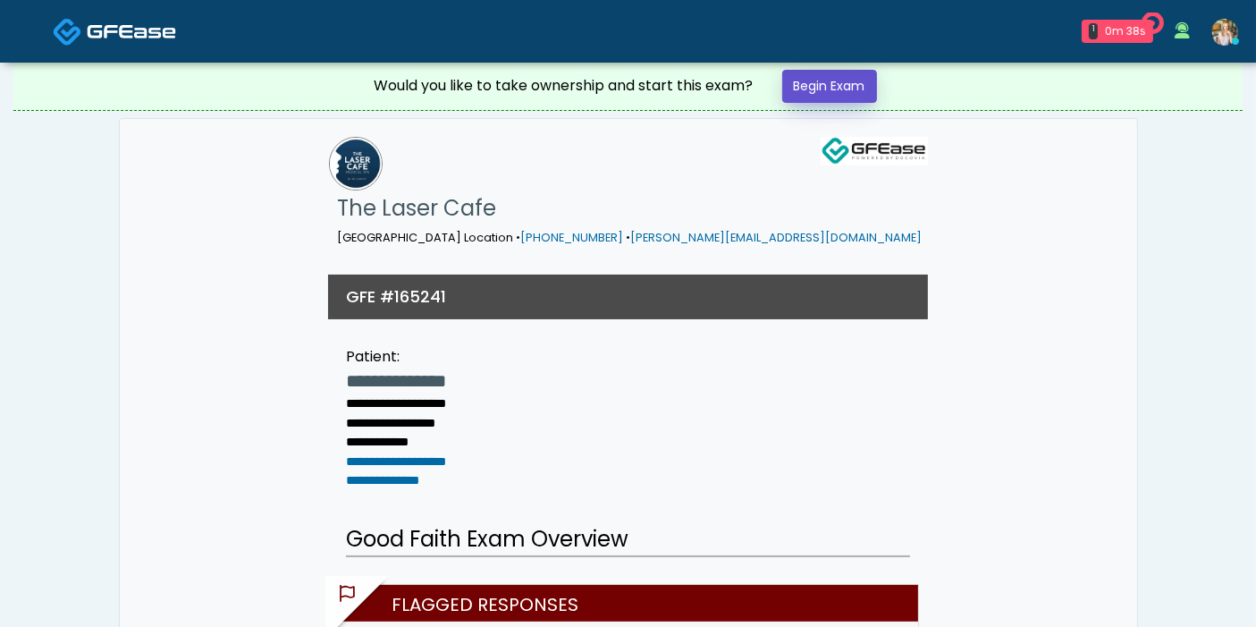
click at [806, 88] on link "Begin Exam" at bounding box center [829, 86] width 95 height 33
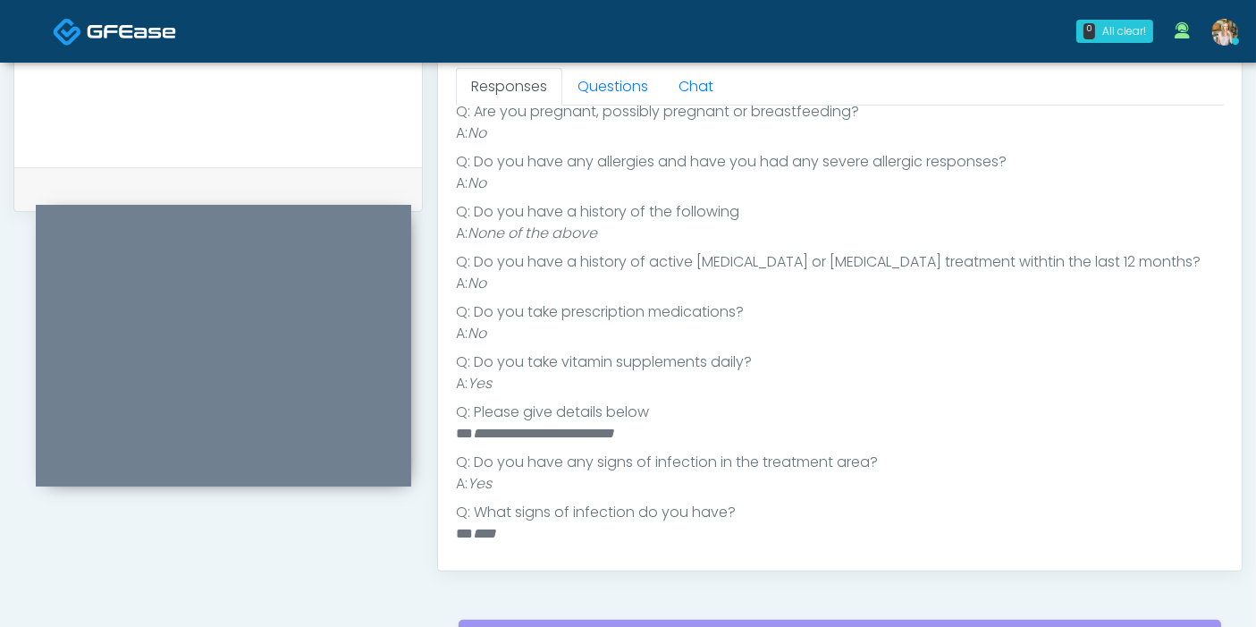
scroll to position [254, 0]
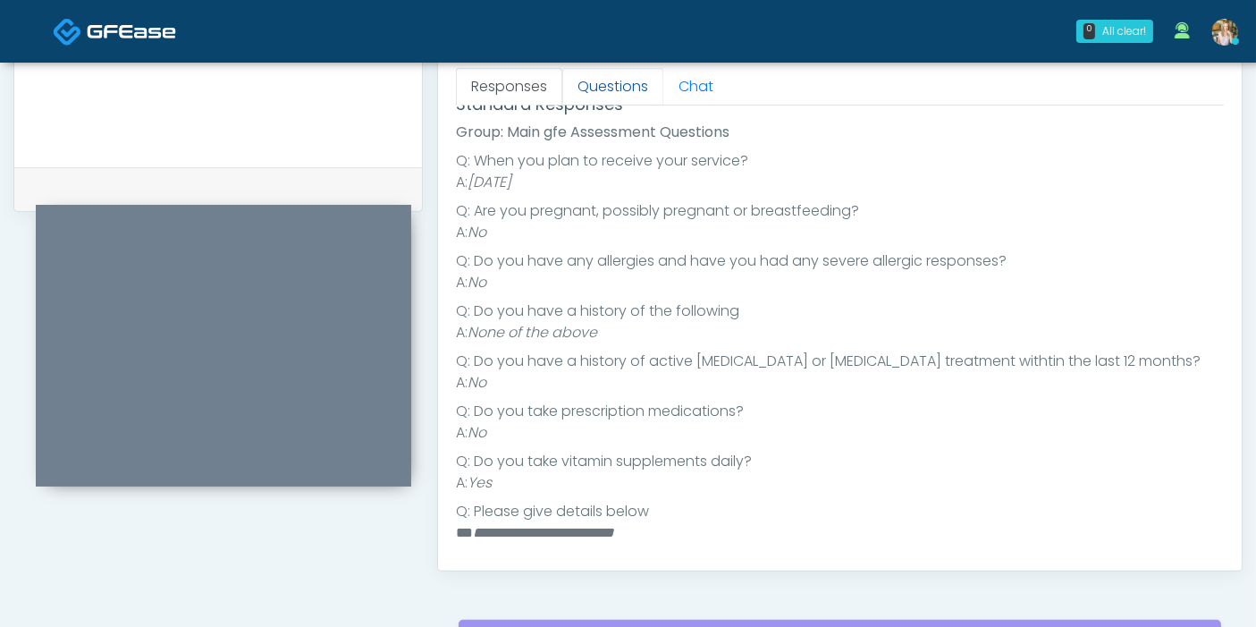
click at [603, 90] on link "Questions" at bounding box center [612, 87] width 101 height 38
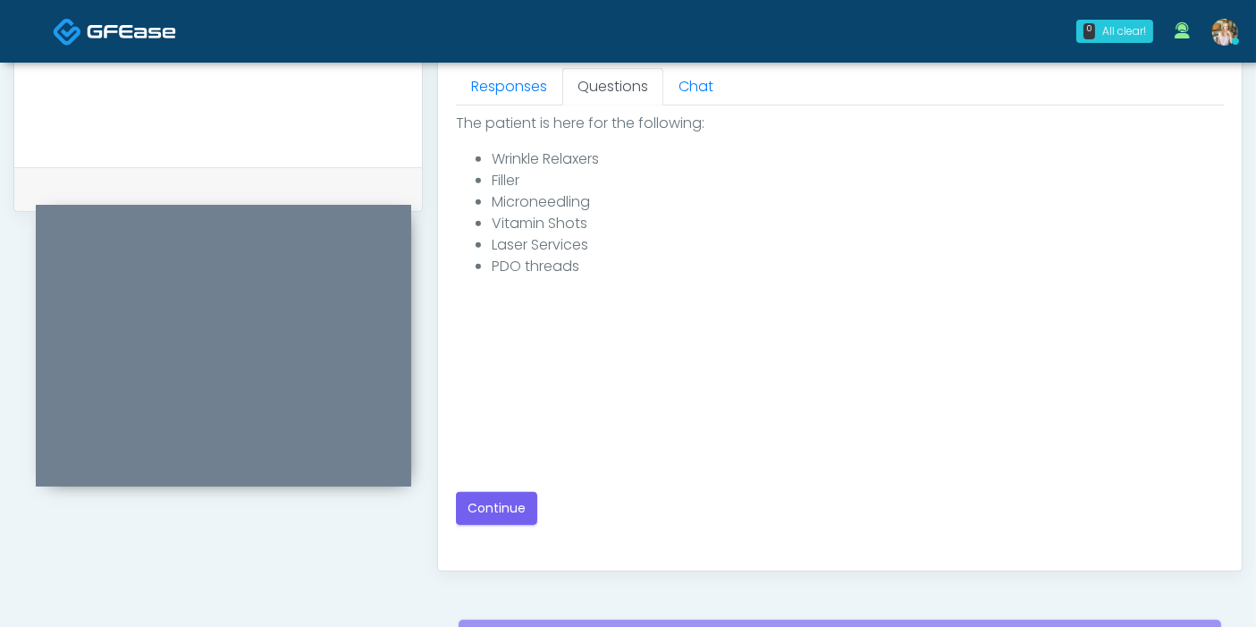
scroll to position [0, 0]
click at [501, 496] on button "Continue" at bounding box center [496, 508] width 81 height 33
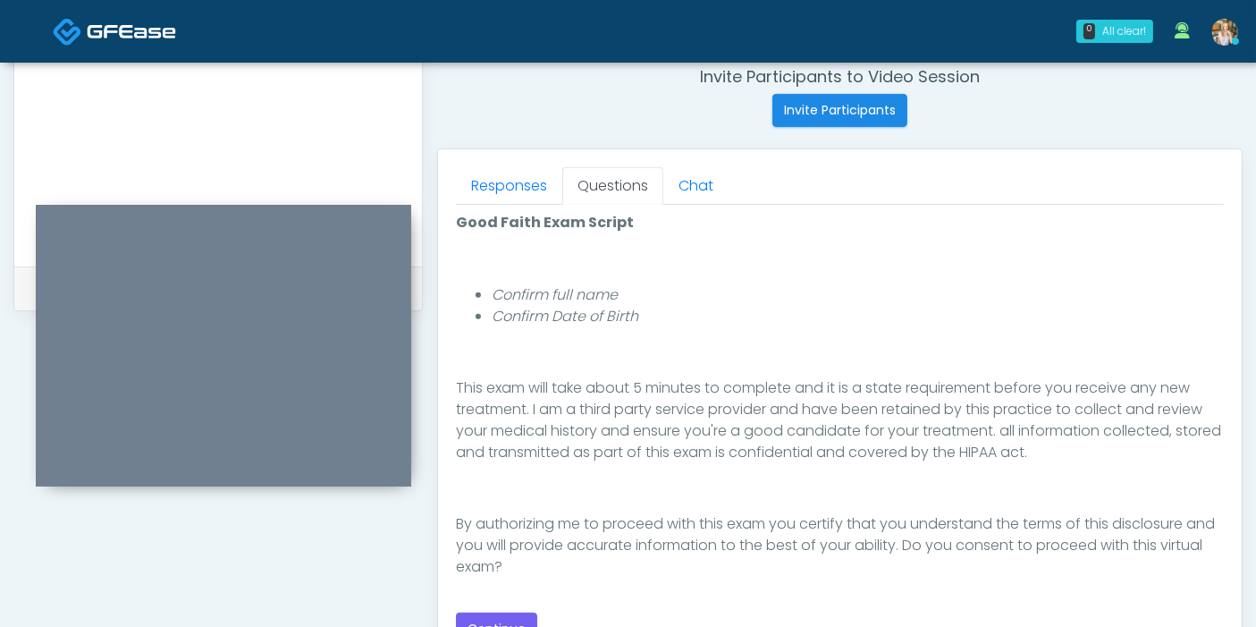
scroll to position [794, 0]
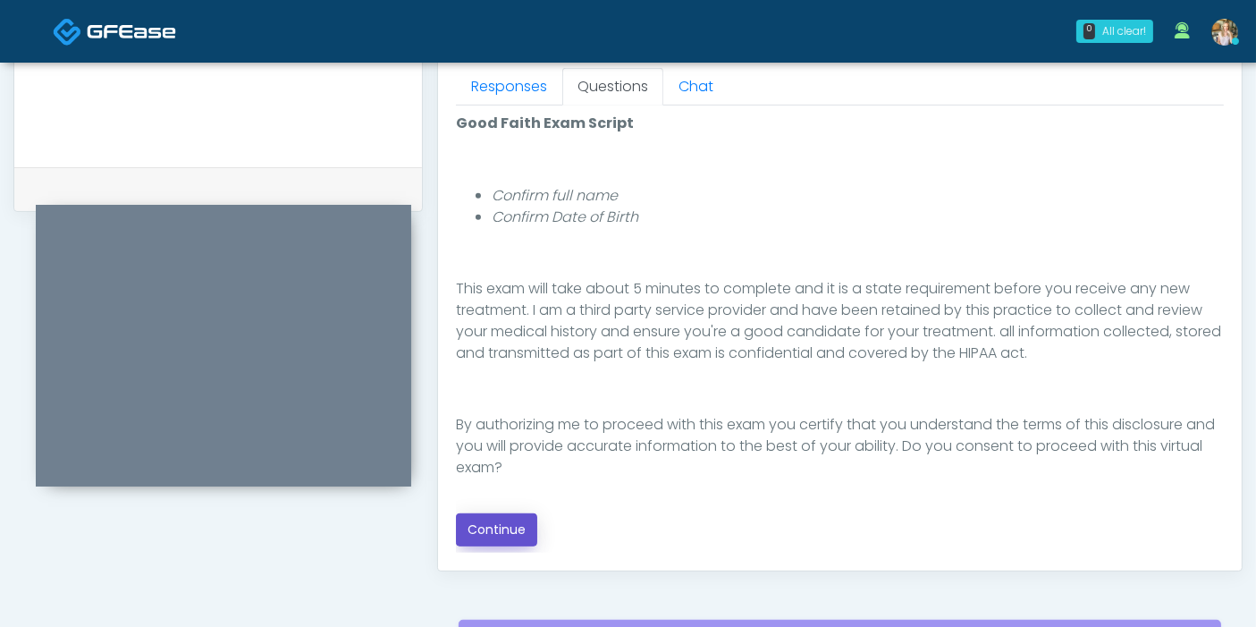
click at [497, 517] on button "Continue" at bounding box center [496, 529] width 81 height 33
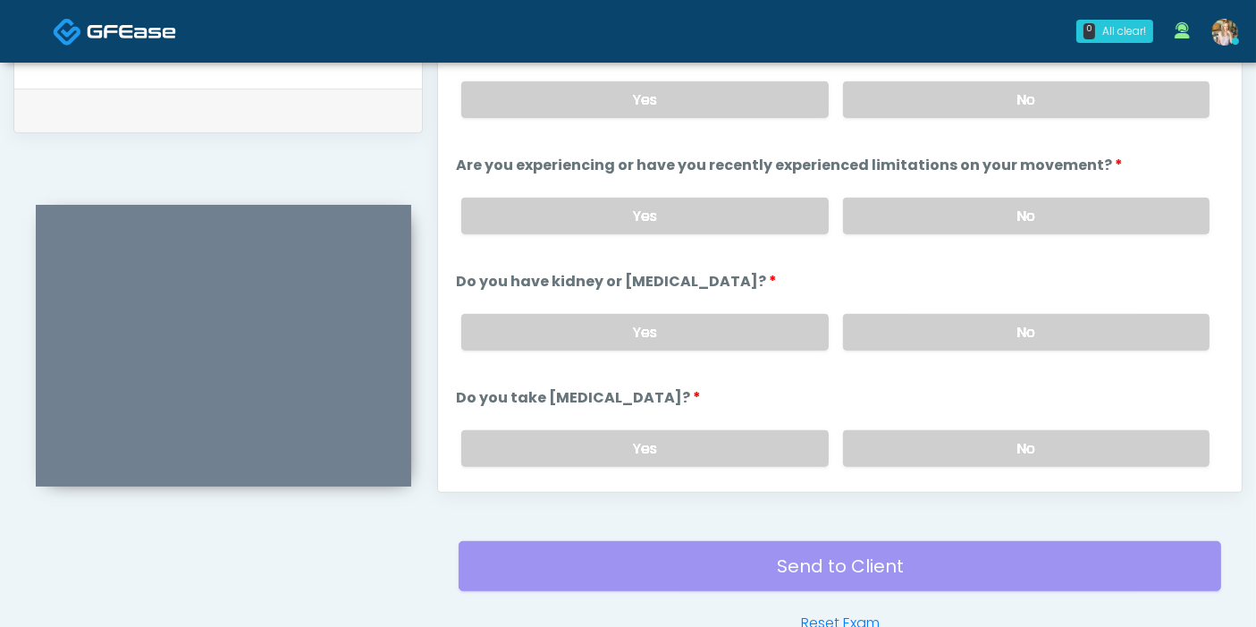
scroll to position [776, 0]
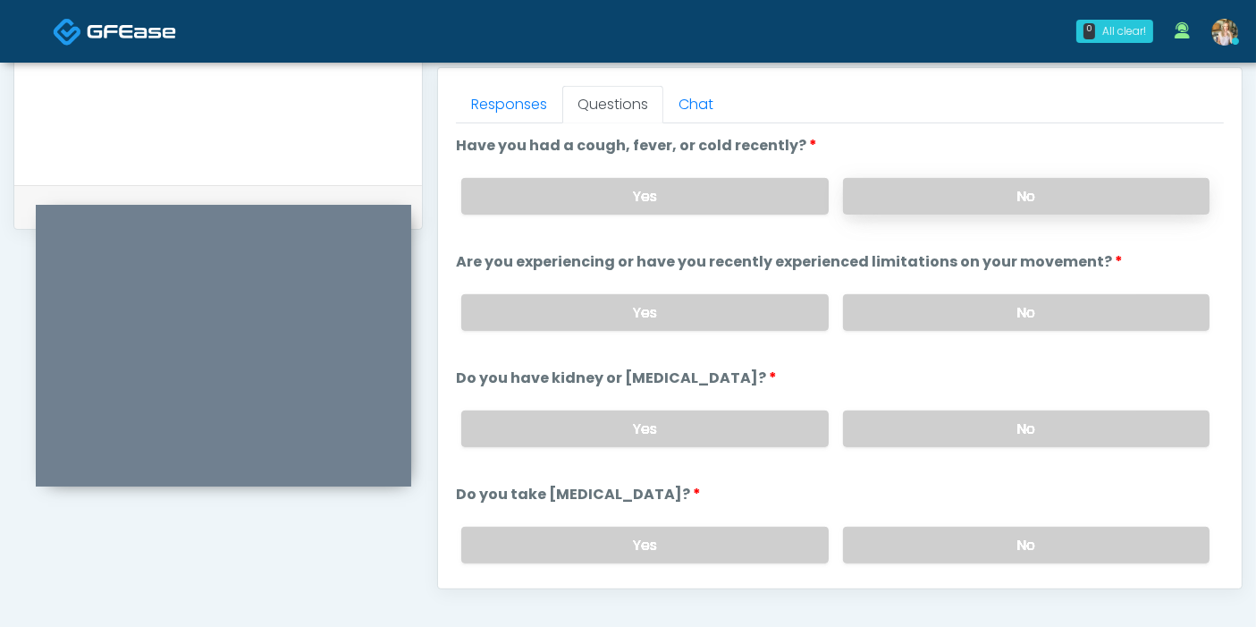
click at [986, 204] on label "No" at bounding box center [1026, 196] width 366 height 37
click at [1023, 310] on label "No" at bounding box center [1026, 312] width 366 height 37
click at [983, 425] on label "No" at bounding box center [1026, 428] width 366 height 37
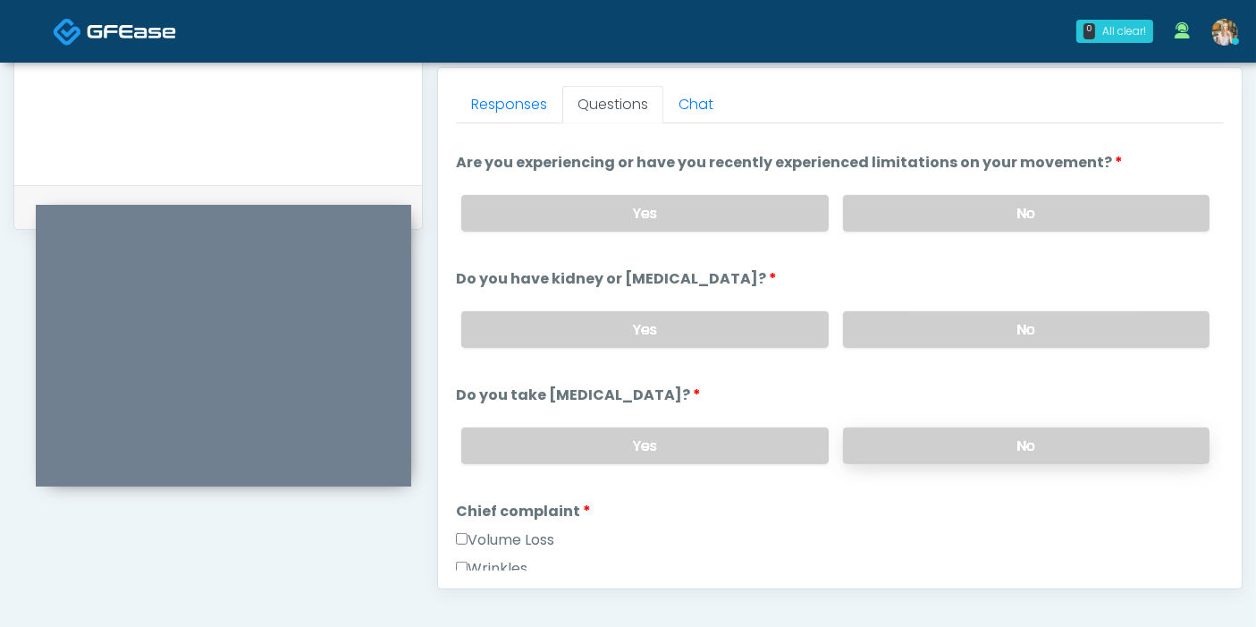
click at [1014, 442] on label "No" at bounding box center [1026, 445] width 366 height 37
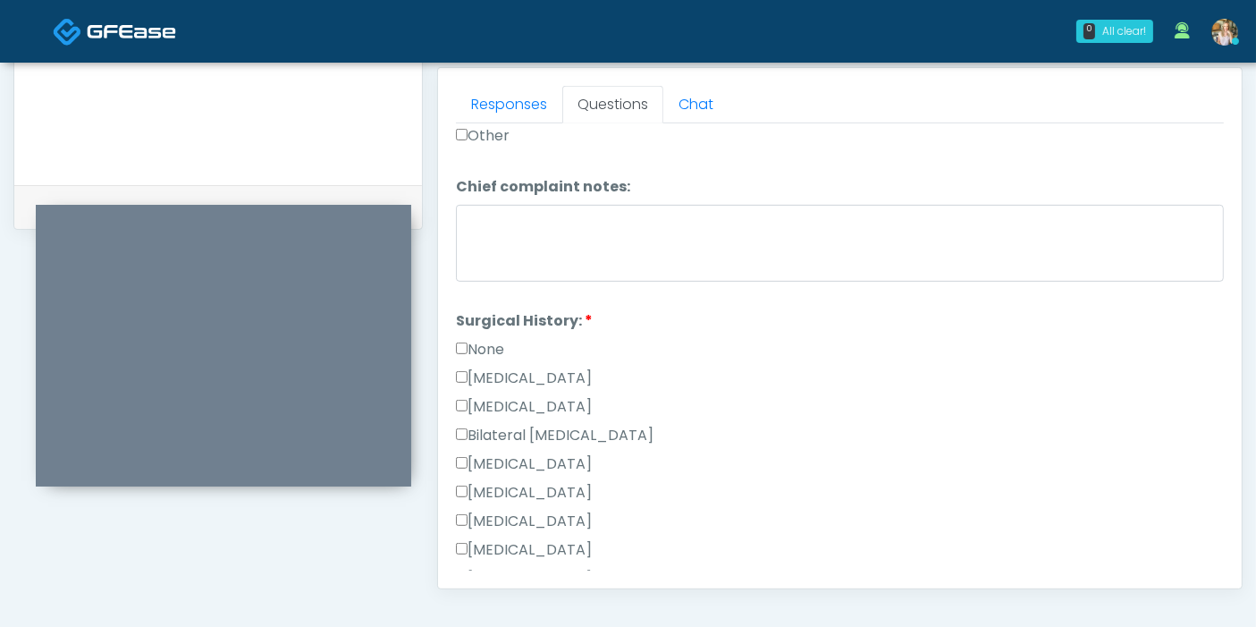
scroll to position [894, 0]
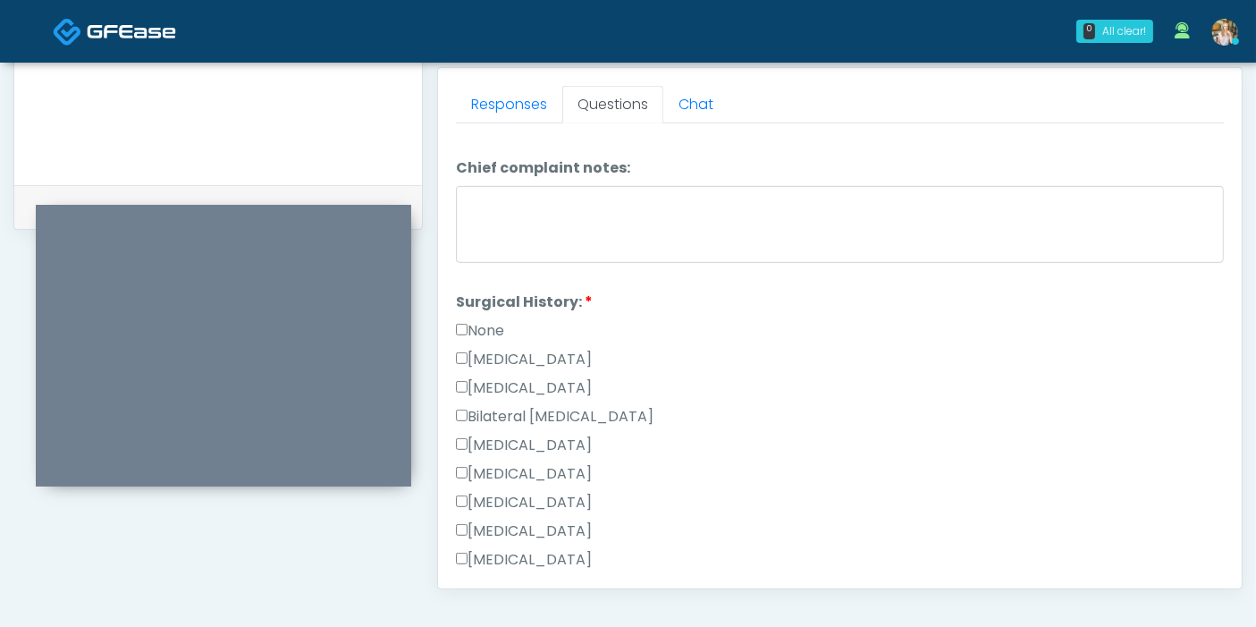
click at [483, 320] on label "None" at bounding box center [480, 330] width 48 height 21
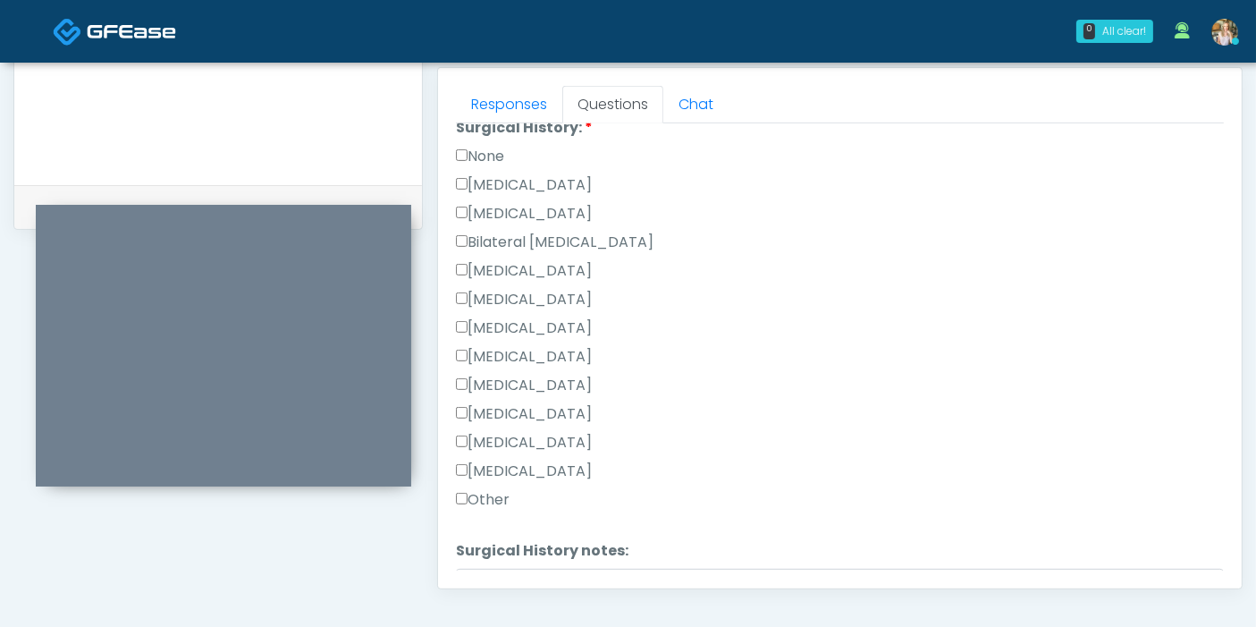
scroll to position [1099, 0]
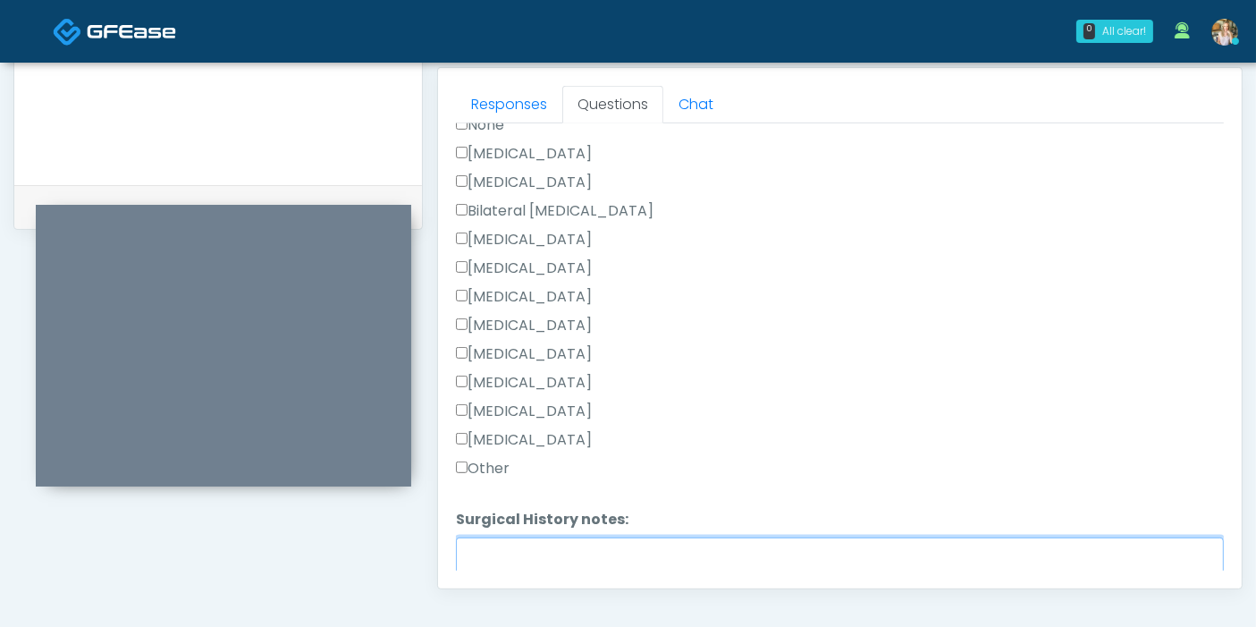
click at [549, 559] on textarea "Surgical History notes:" at bounding box center [840, 575] width 768 height 77
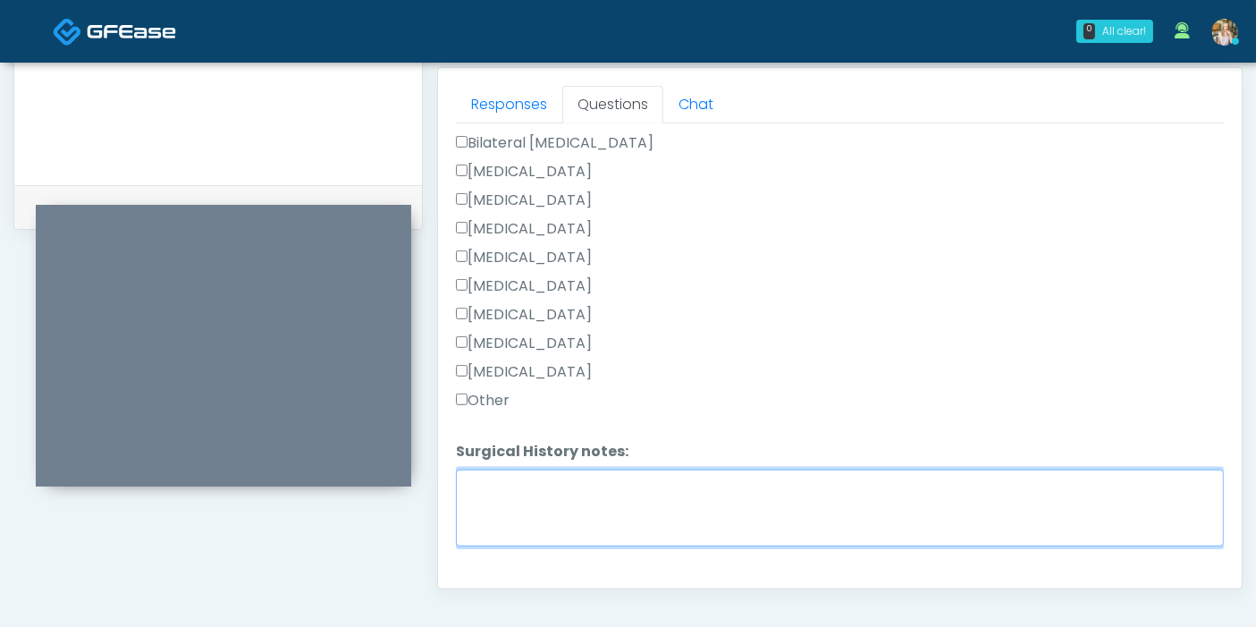
scroll to position [1199, 0]
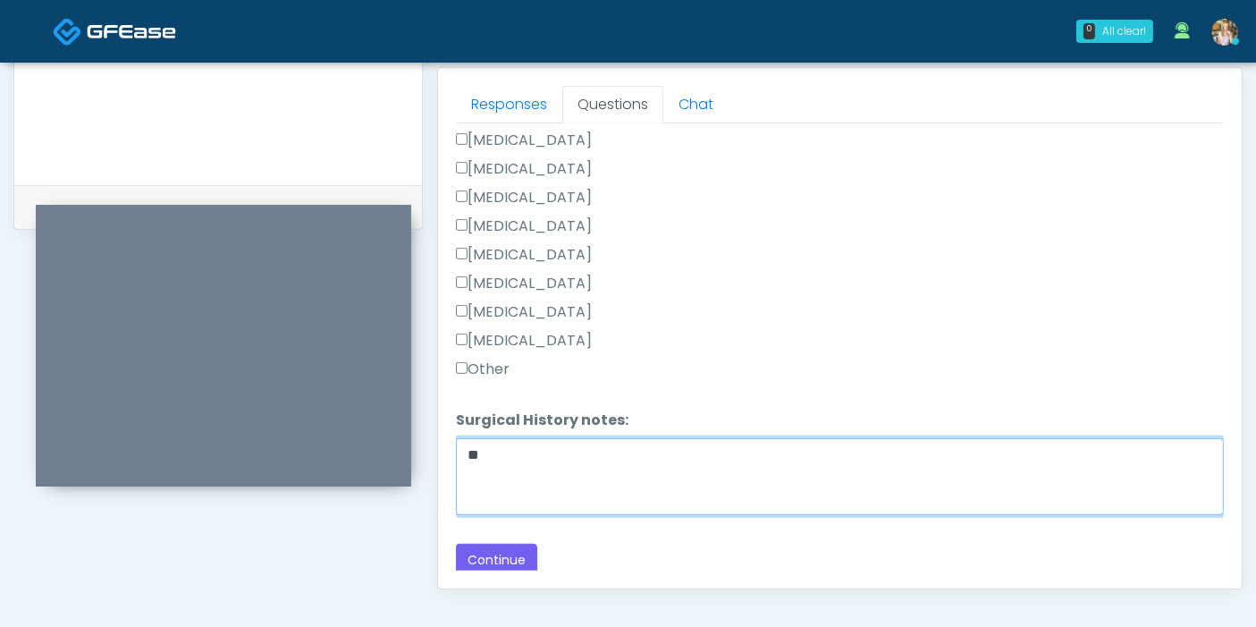
type textarea "*"
type textarea "**********"
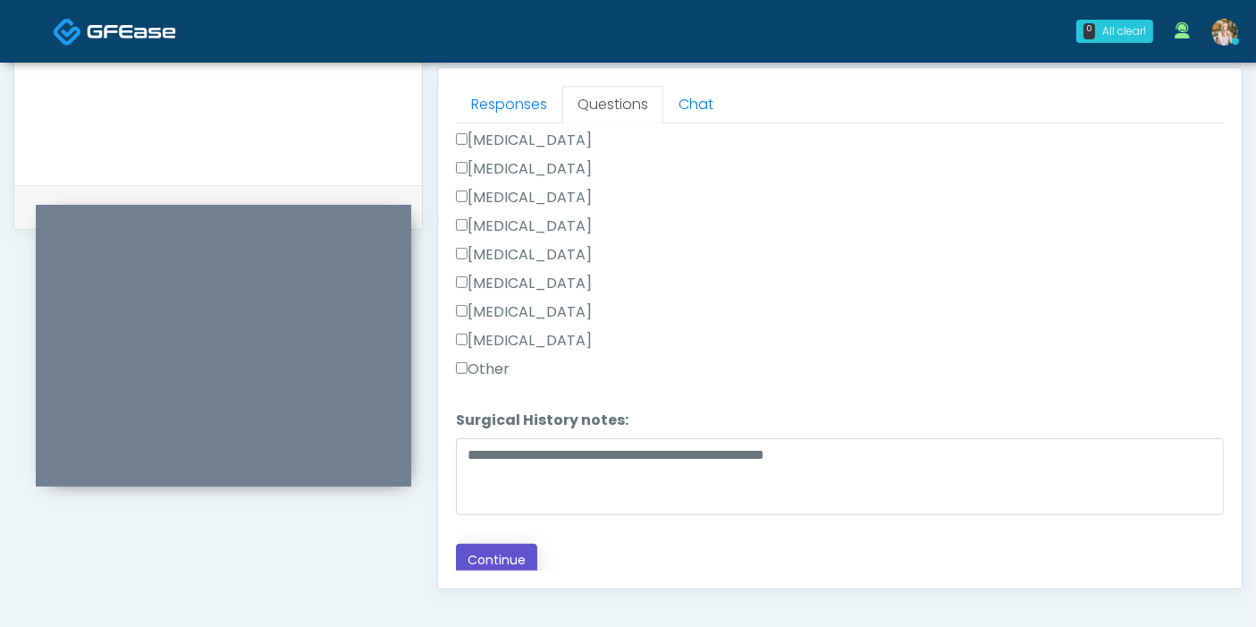
click at [510, 559] on button "Continue" at bounding box center [496, 559] width 81 height 33
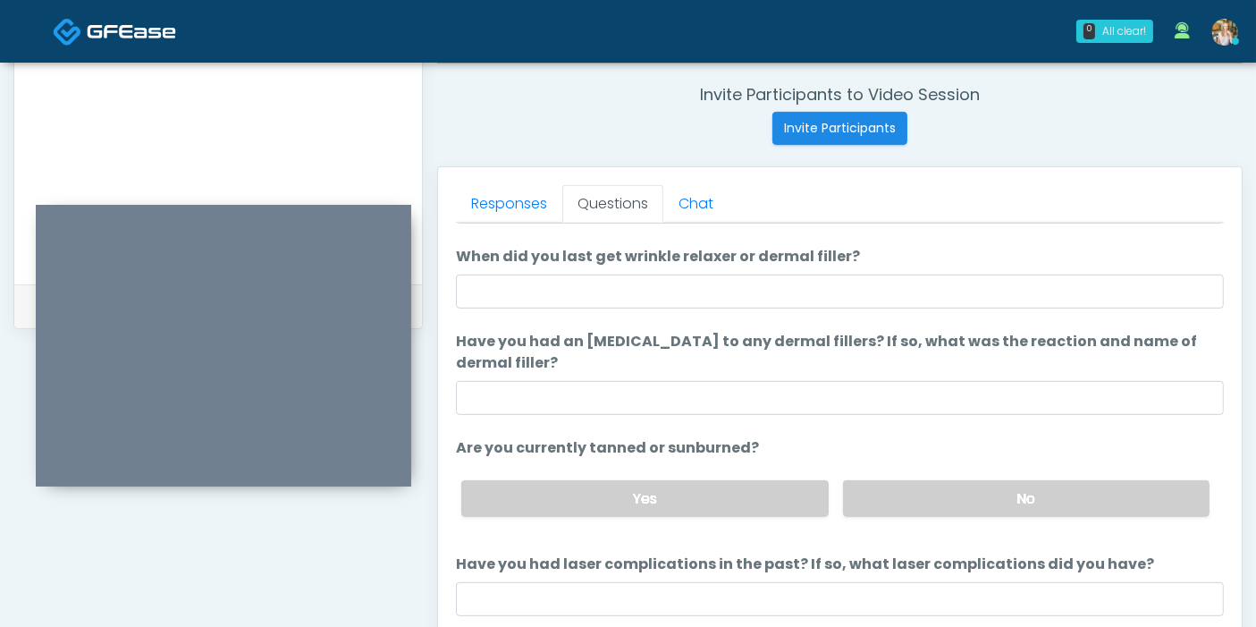
scroll to position [0, 0]
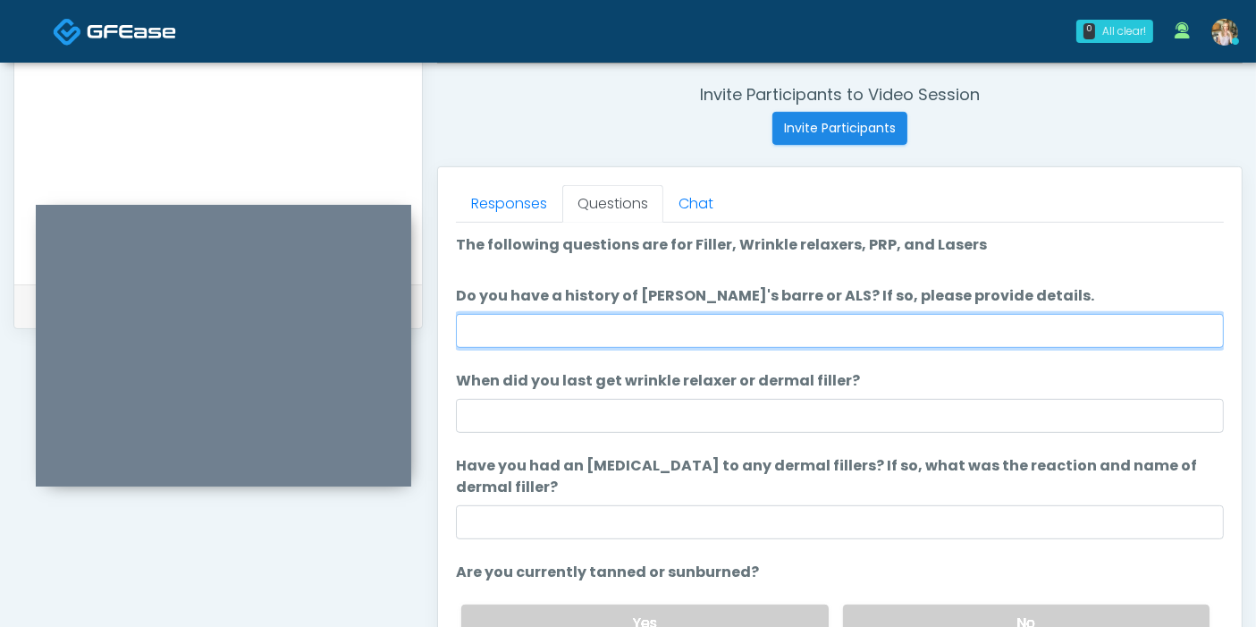
click at [715, 335] on input "Do you have a history of Guillain's barre or ALS? If so, please provide details." at bounding box center [840, 331] width 768 height 34
type input "*"
type input "******"
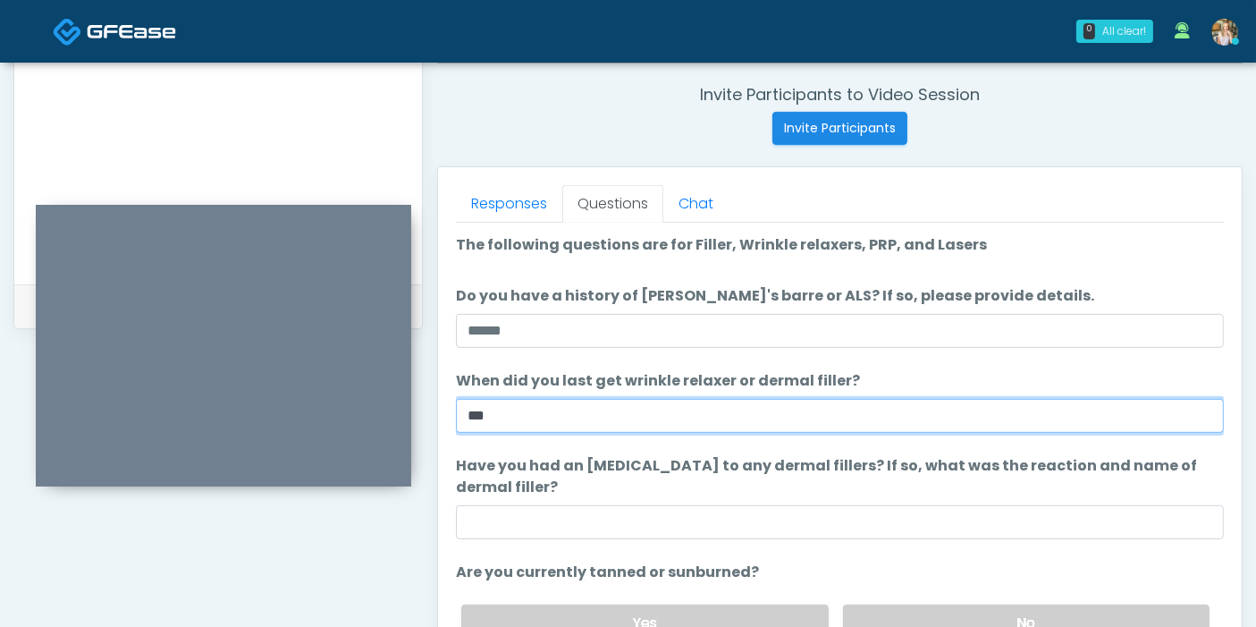
type input "***"
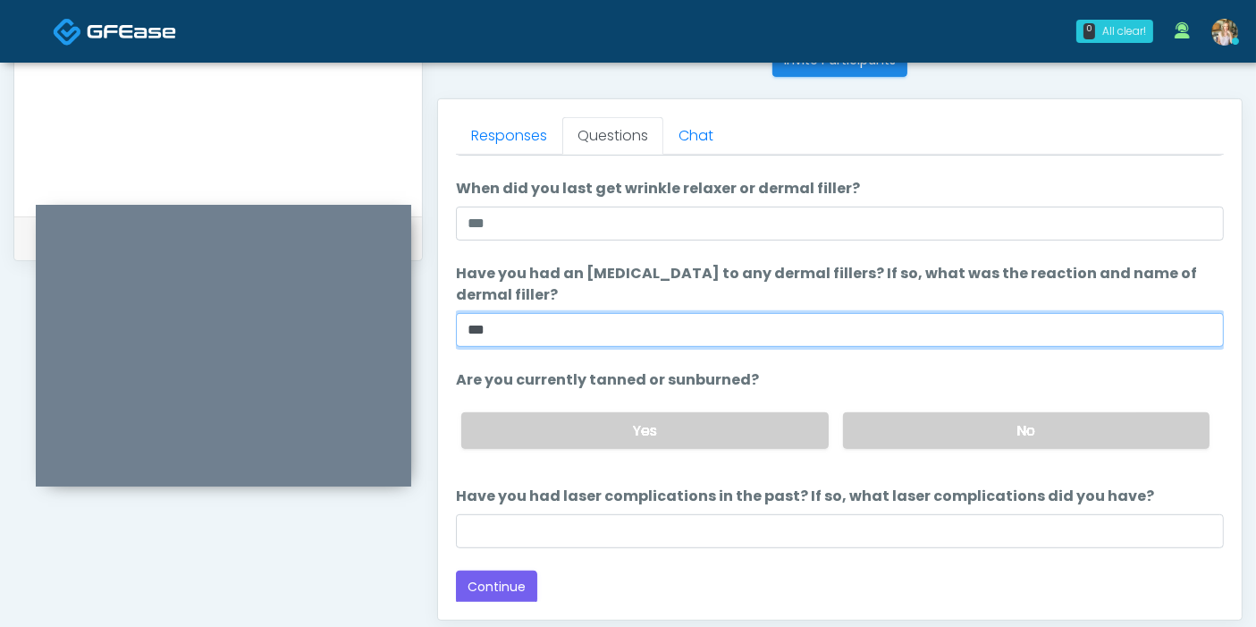
scroll to position [776, 0]
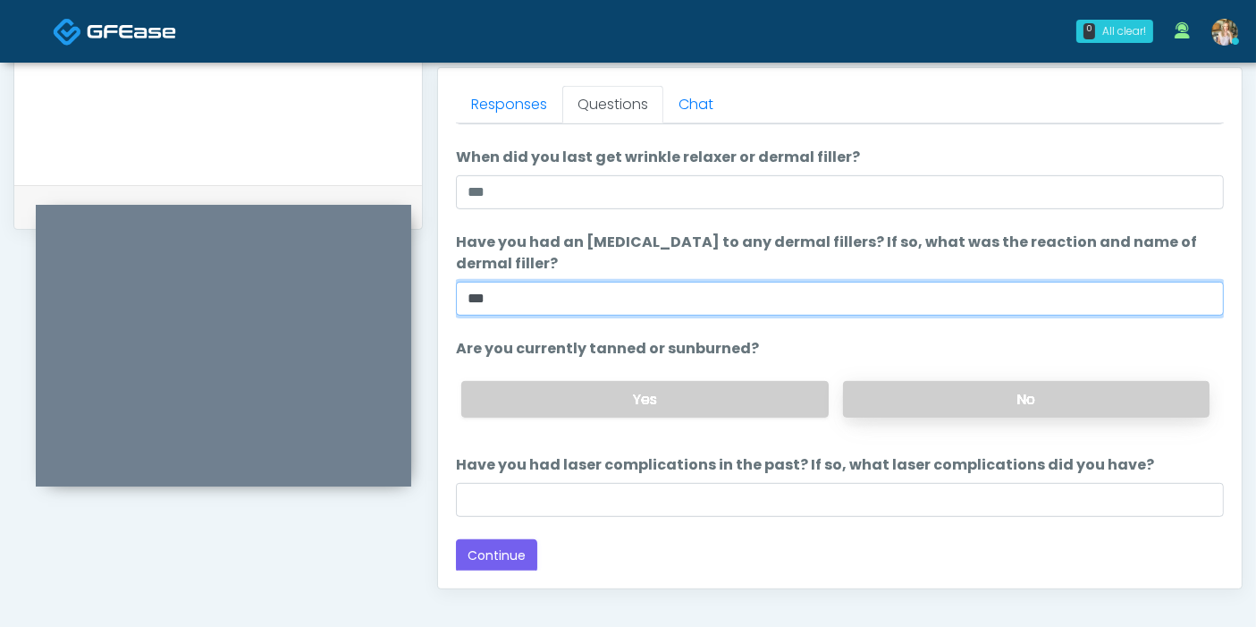
type input "***"
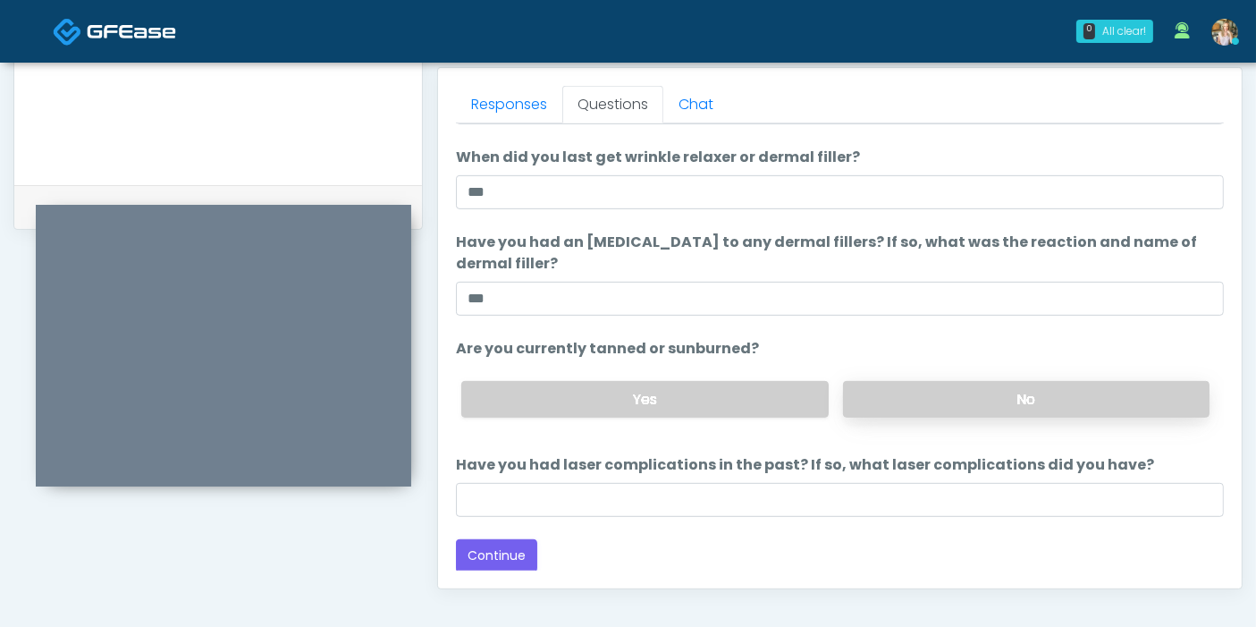
click at [978, 410] on label "No" at bounding box center [1026, 399] width 366 height 37
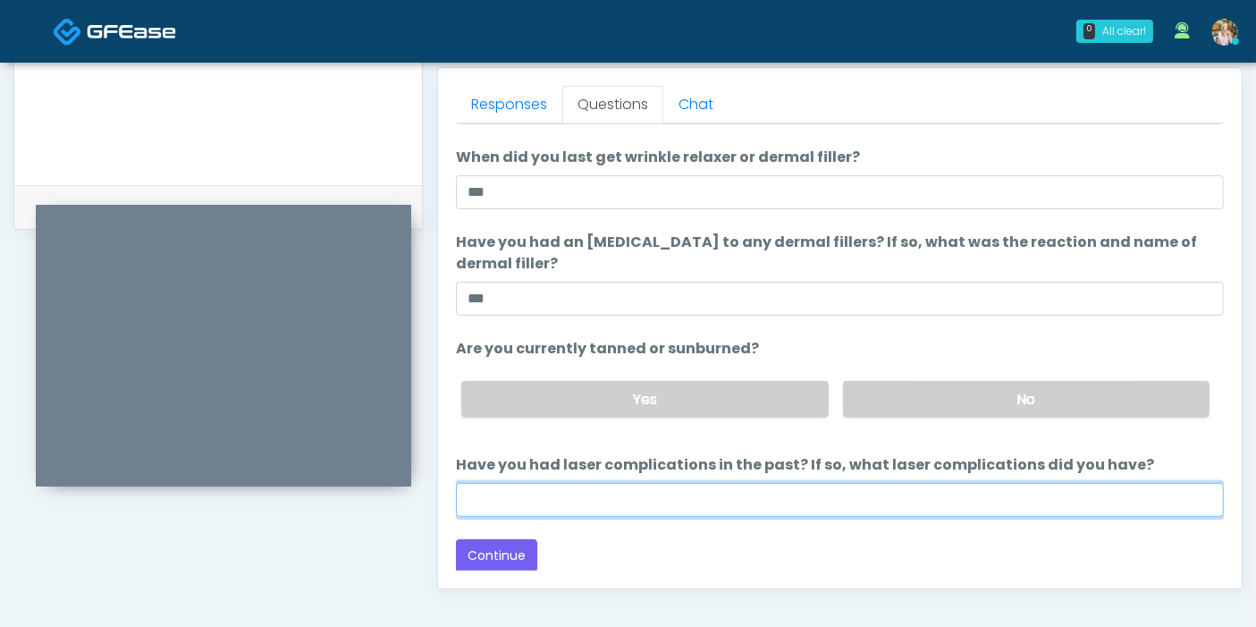
click at [815, 504] on input "Have you had laser complications in the past? If so, what laser complications d…" at bounding box center [840, 500] width 768 height 34
type input "*"
type input "******"
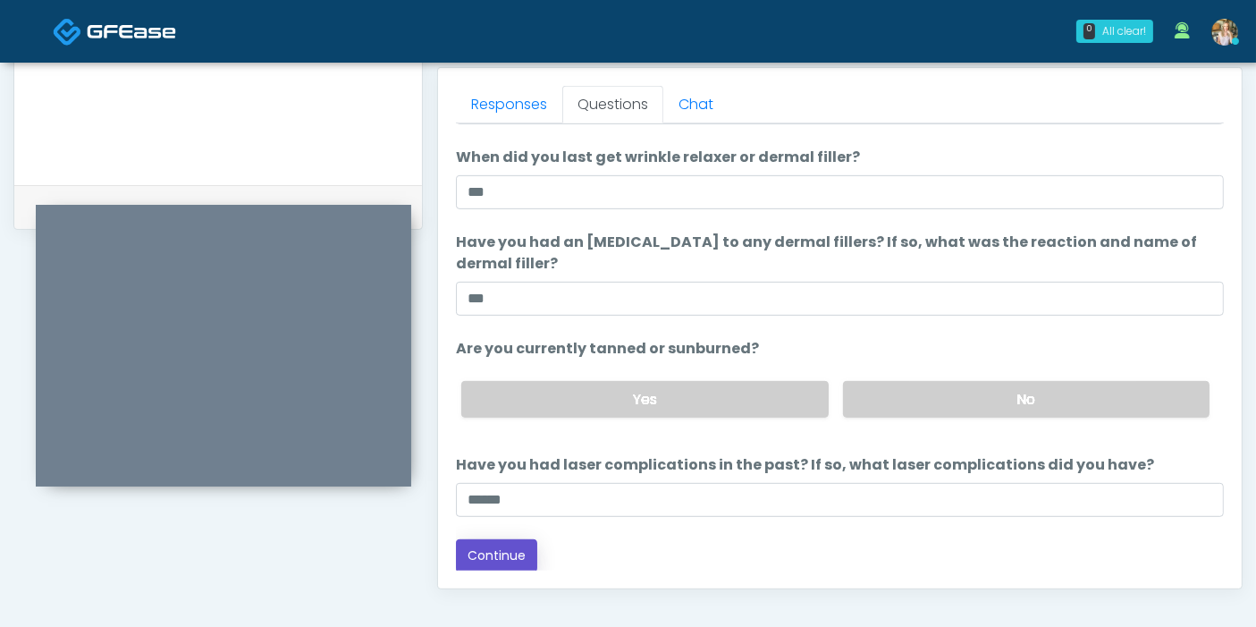
click at [502, 556] on button "Continue" at bounding box center [496, 555] width 81 height 33
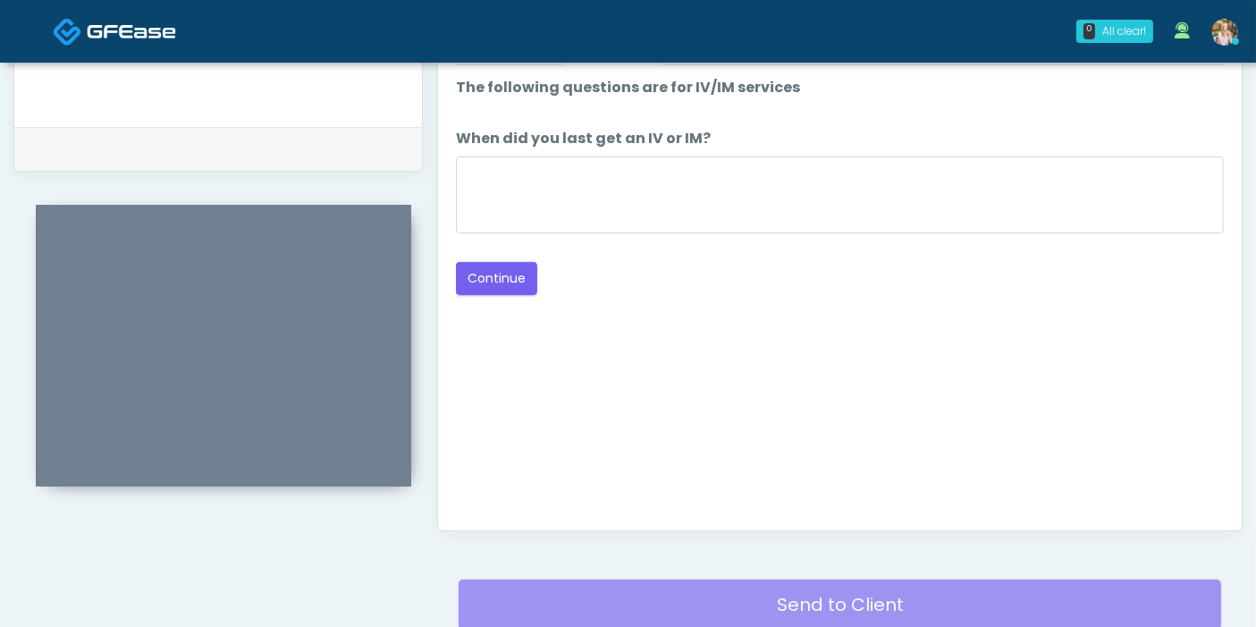
scroll to position [677, 0]
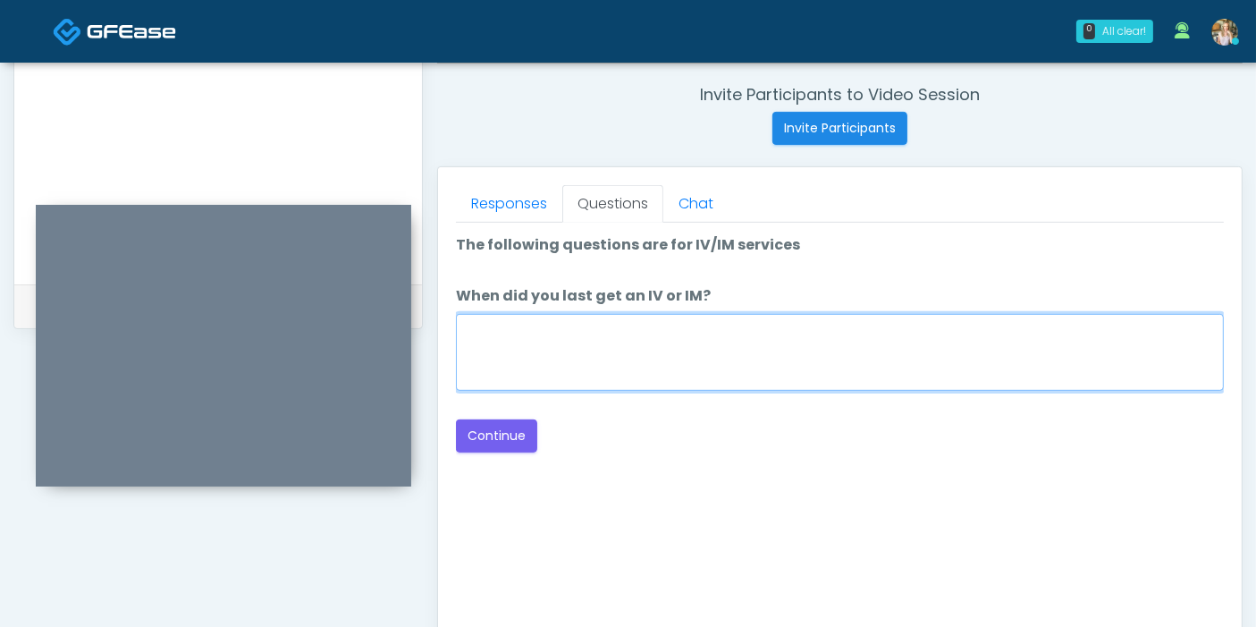
click at [737, 353] on textarea "When did you last get an IV or IM?" at bounding box center [840, 352] width 768 height 77
type textarea "**********"
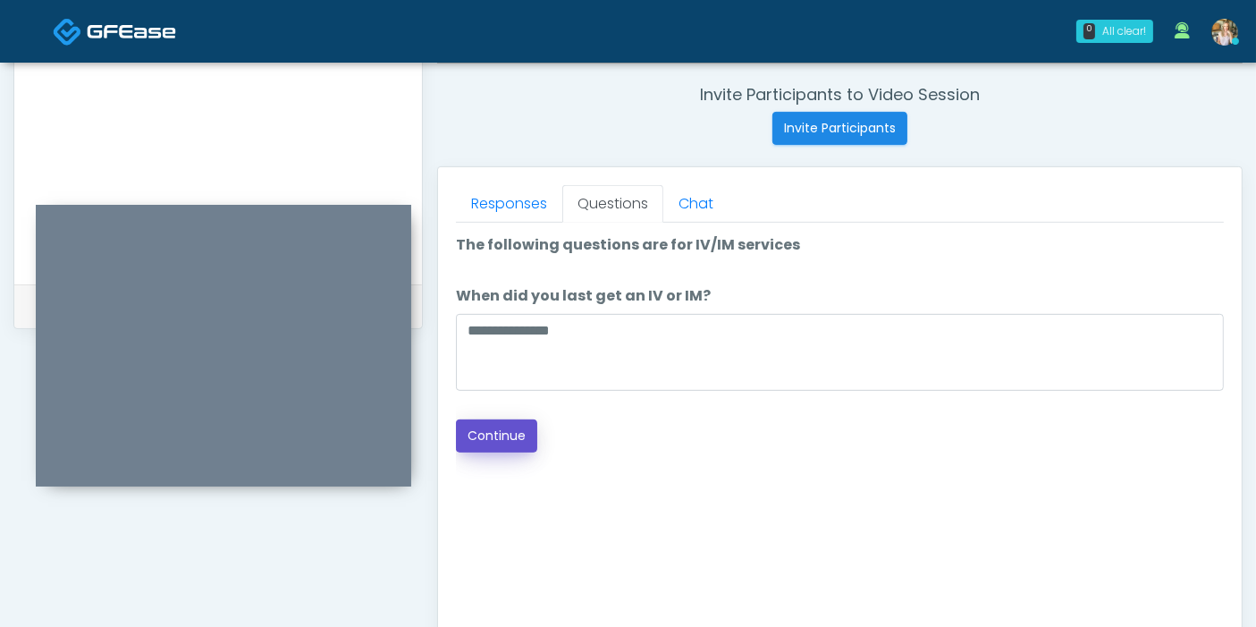
click at [510, 440] on button "Continue" at bounding box center [496, 435] width 81 height 33
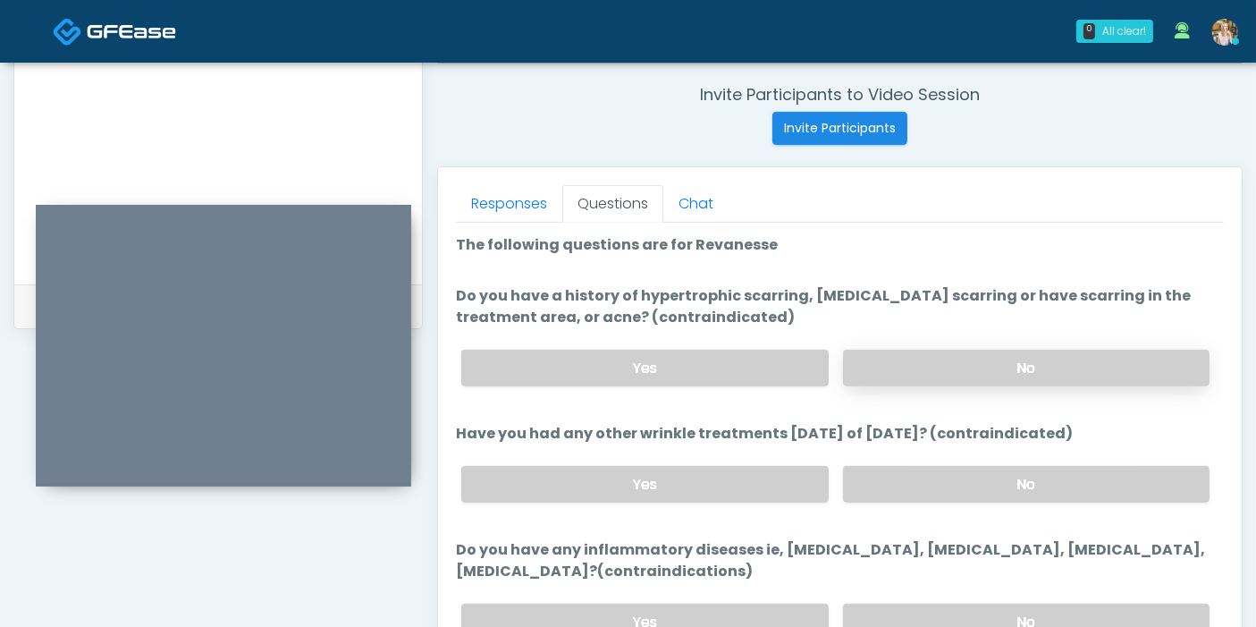
click at [1016, 355] on label "No" at bounding box center [1026, 368] width 366 height 37
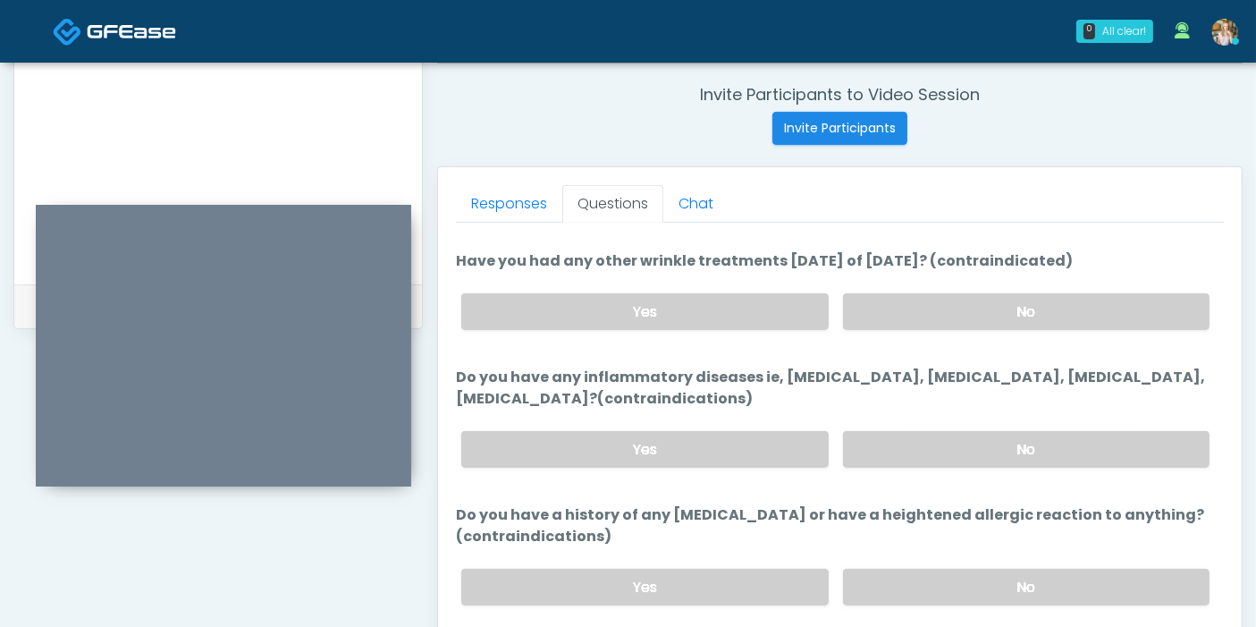
scroll to position [173, 0]
click at [1011, 305] on label "No" at bounding box center [1026, 310] width 366 height 37
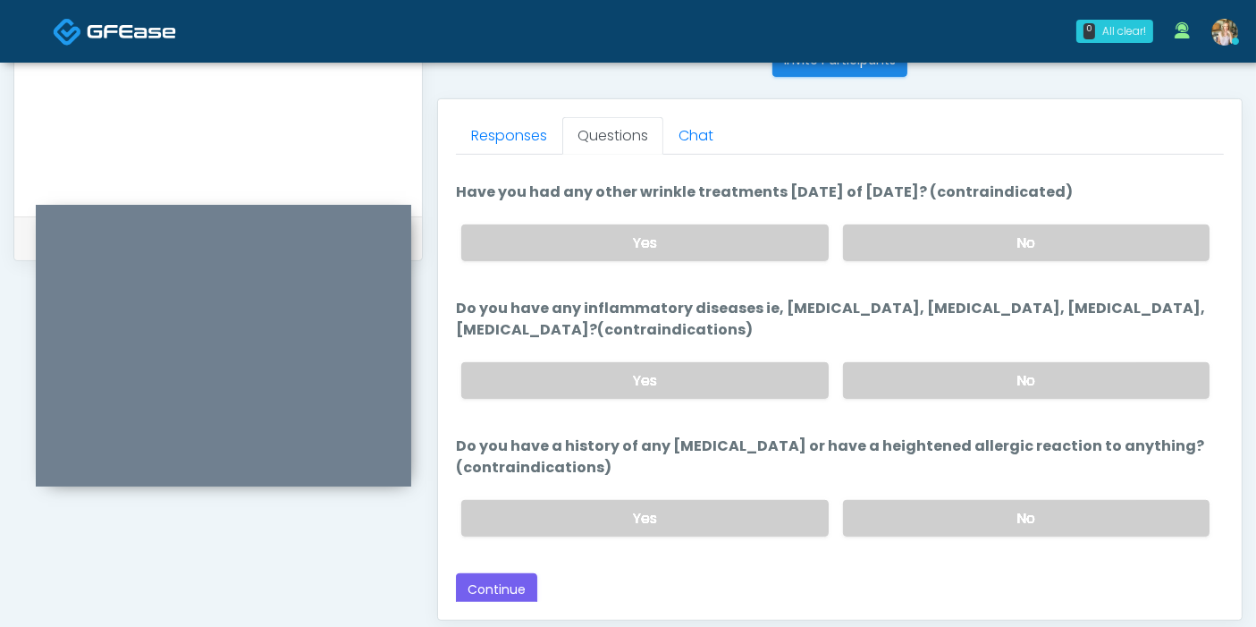
scroll to position [776, 0]
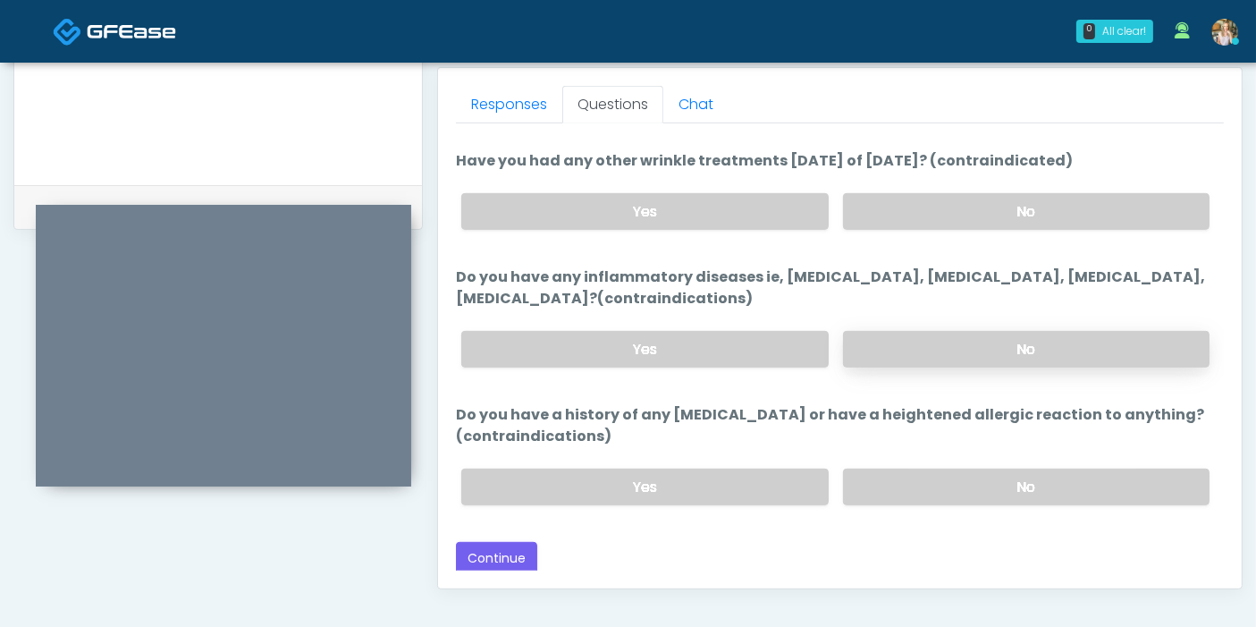
click at [1004, 350] on label "No" at bounding box center [1026, 349] width 366 height 37
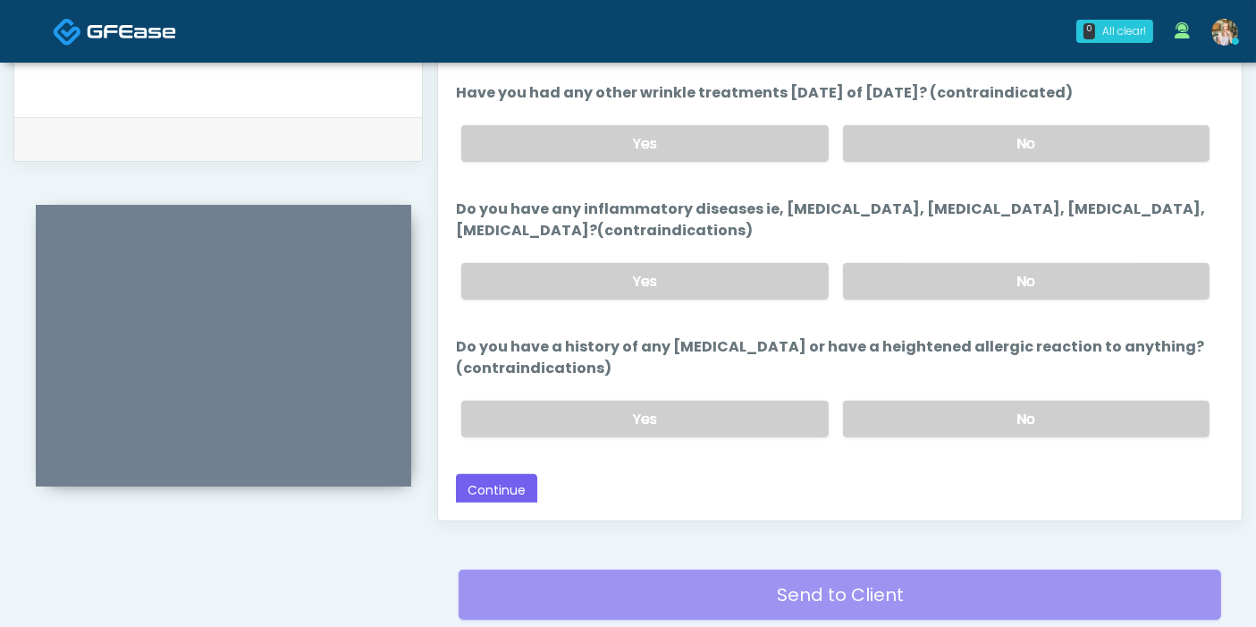
scroll to position [875, 0]
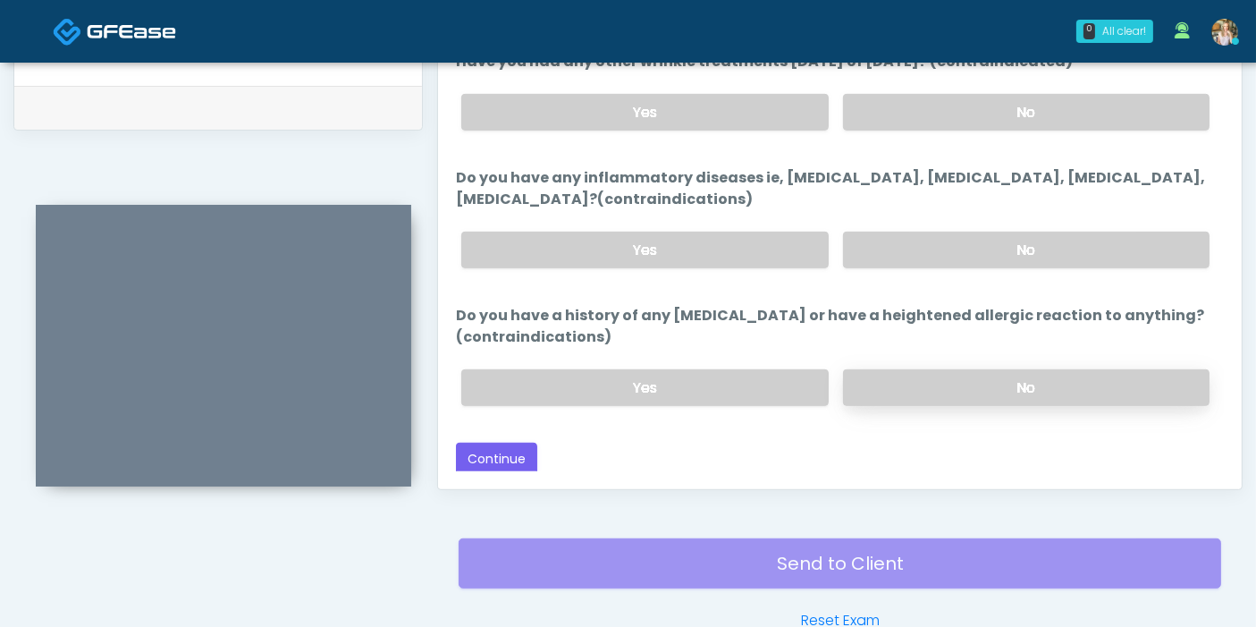
click at [976, 377] on label "No" at bounding box center [1026, 387] width 366 height 37
click at [504, 452] on button "Continue" at bounding box center [496, 458] width 81 height 33
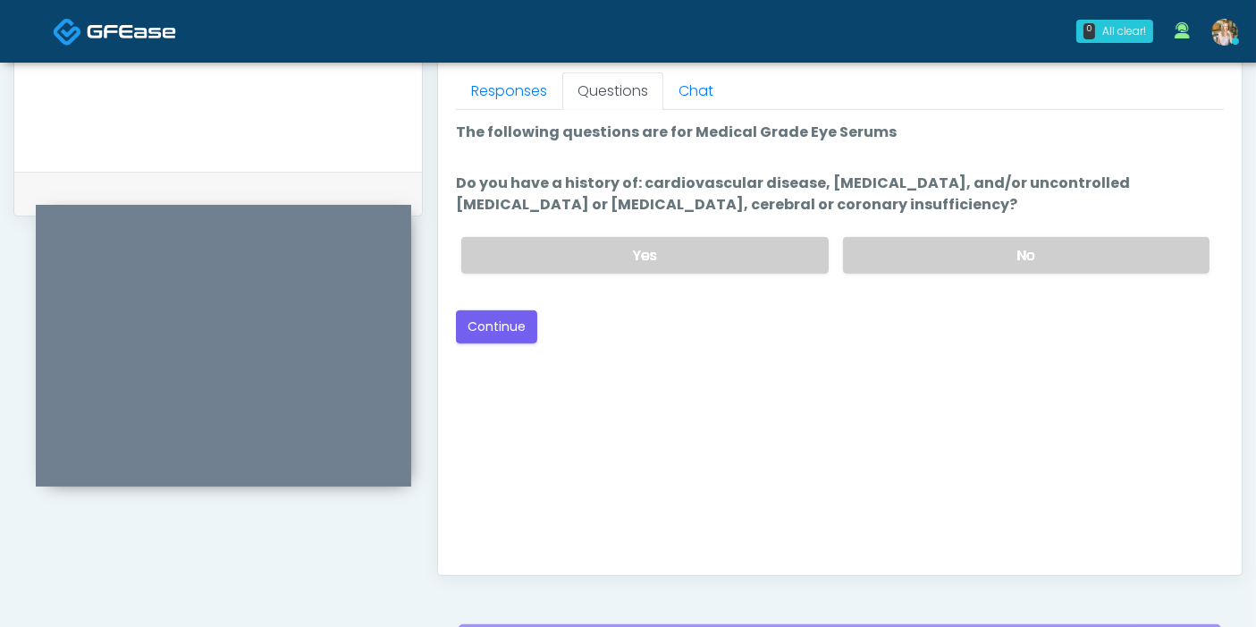
scroll to position [776, 0]
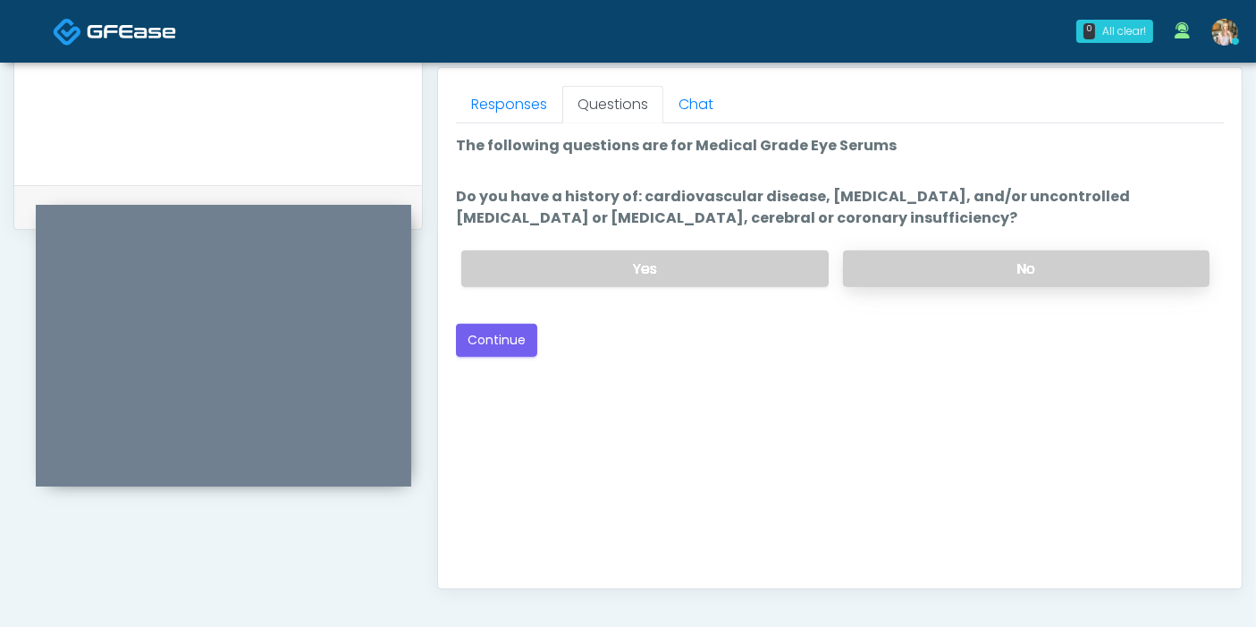
click at [1022, 268] on label "No" at bounding box center [1026, 268] width 366 height 37
click at [496, 336] on button "Continue" at bounding box center [496, 340] width 81 height 33
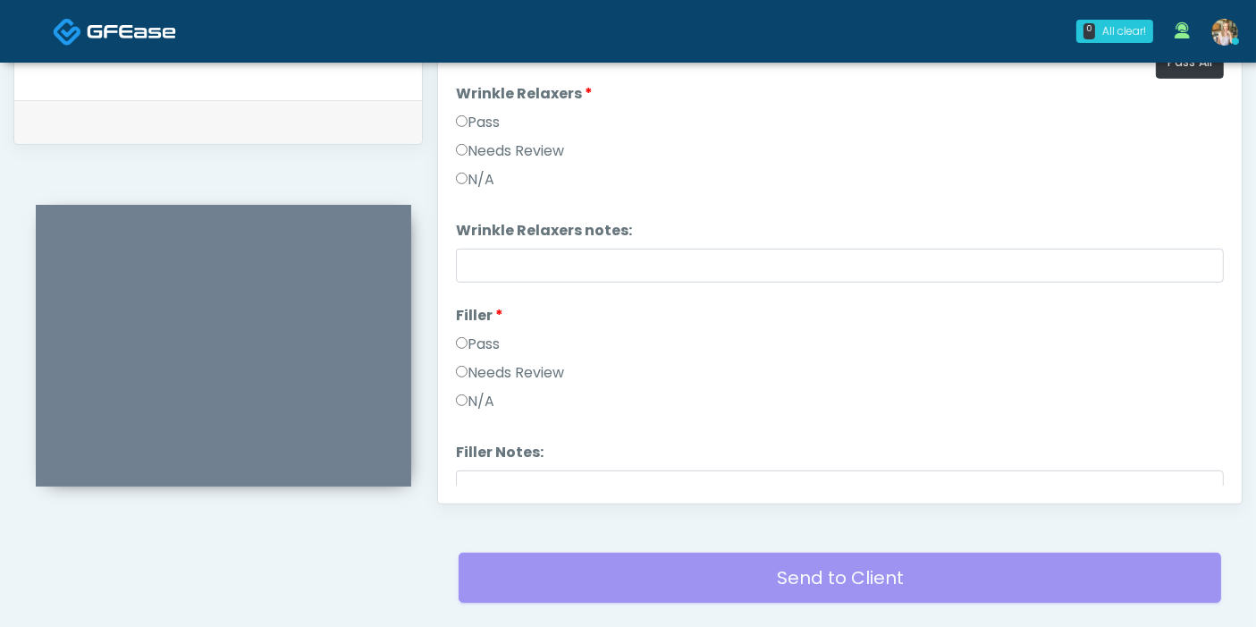
scroll to position [677, 0]
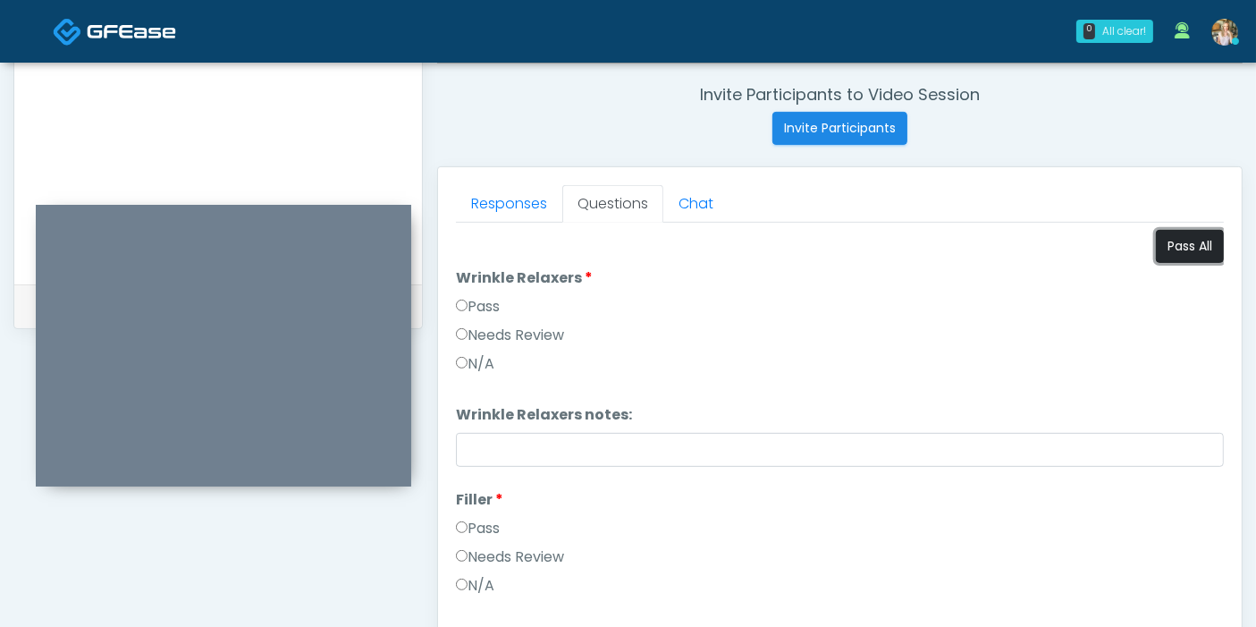
click at [1173, 248] on button "Pass All" at bounding box center [1190, 246] width 68 height 33
click at [500, 202] on link "Responses" at bounding box center [509, 204] width 106 height 38
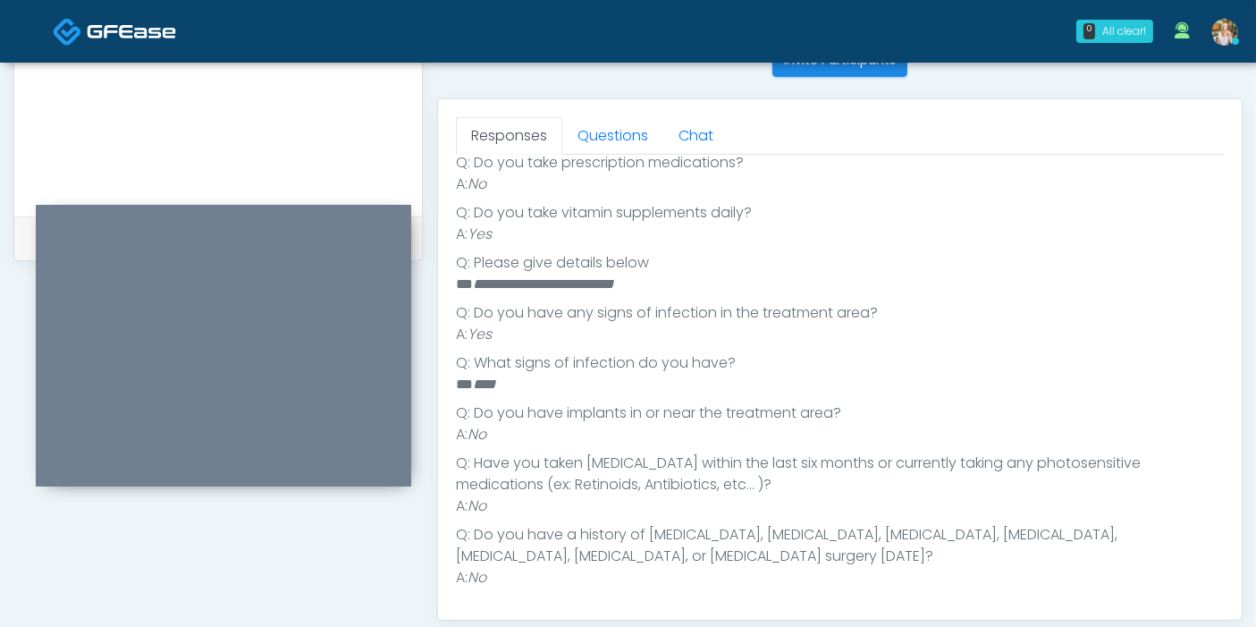
scroll to position [776, 0]
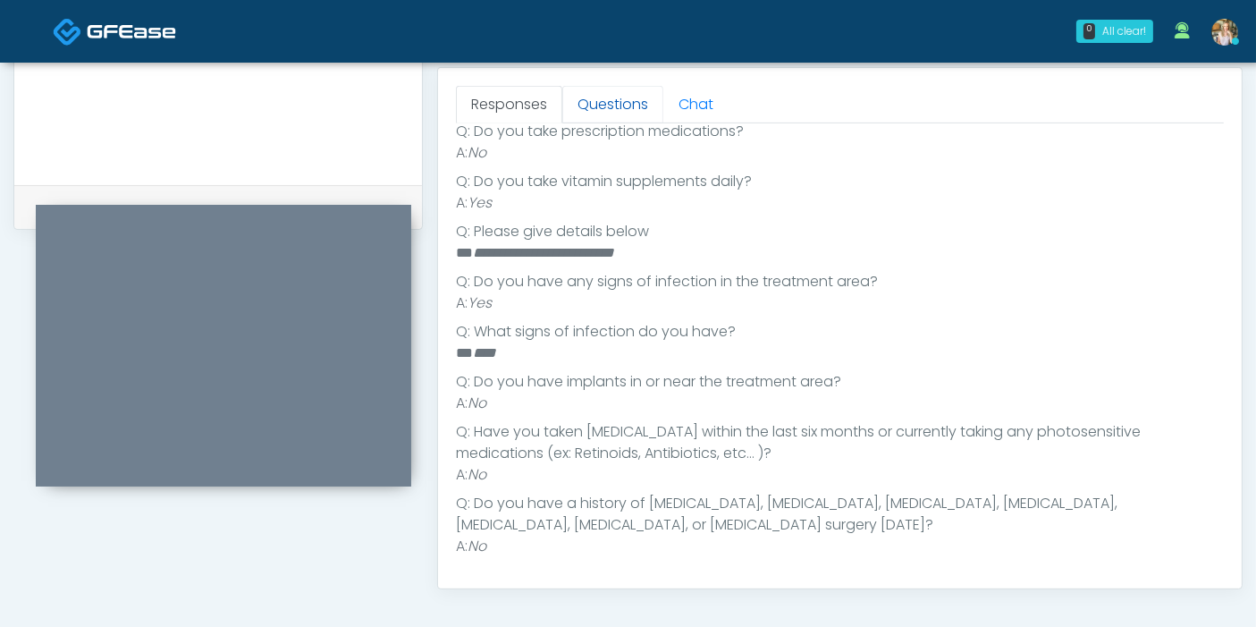
click at [611, 107] on link "Questions" at bounding box center [612, 105] width 101 height 38
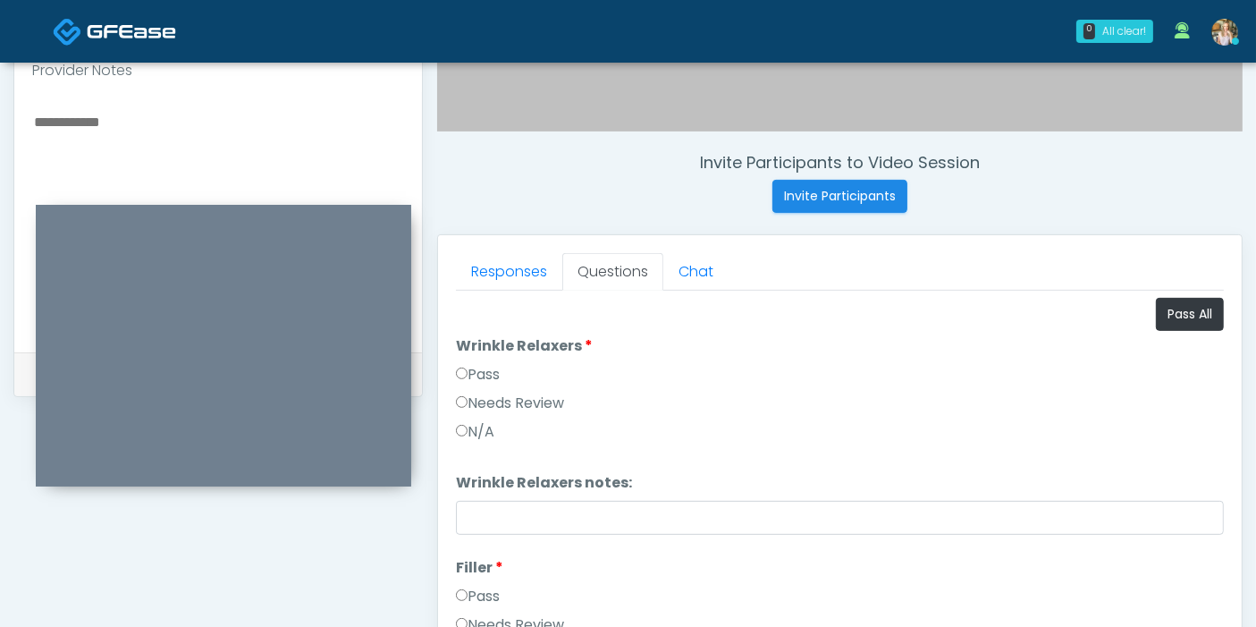
scroll to position [577, 0]
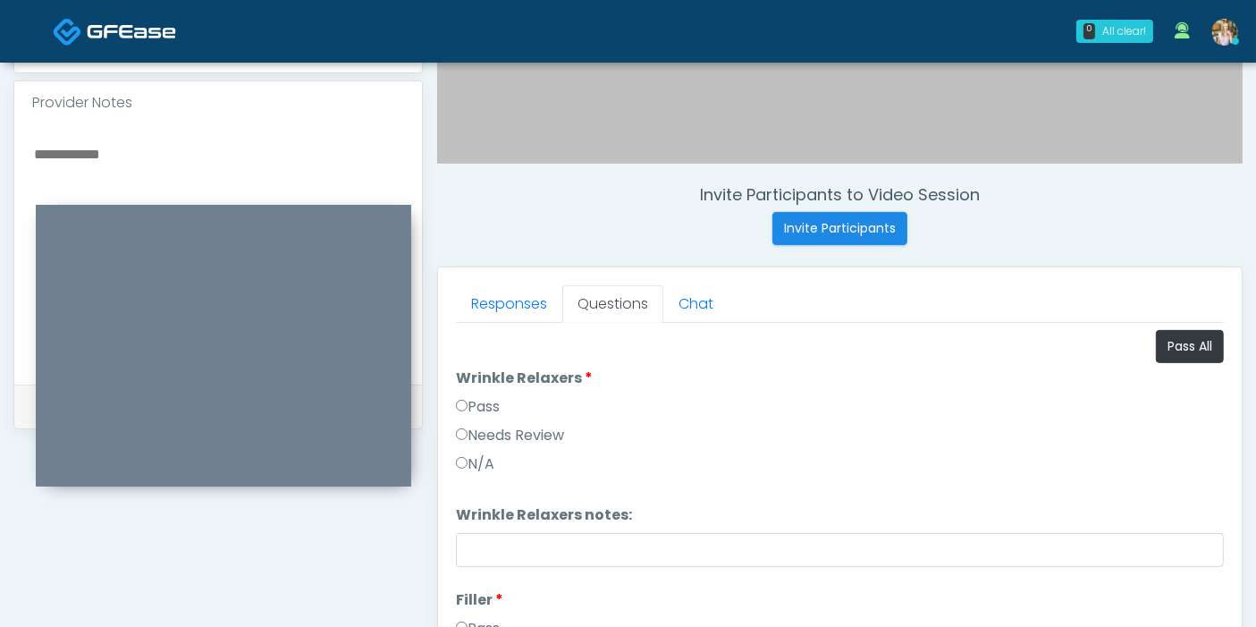
click at [183, 142] on textarea at bounding box center [218, 251] width 372 height 218
type textarea "*"
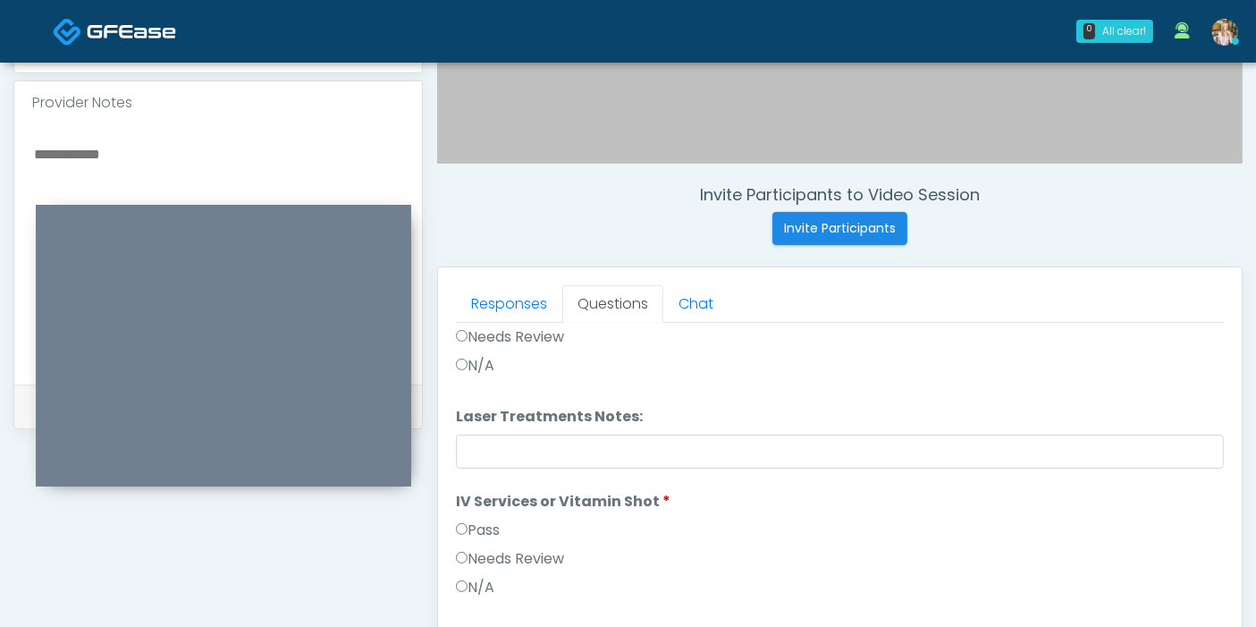
scroll to position [794, 0]
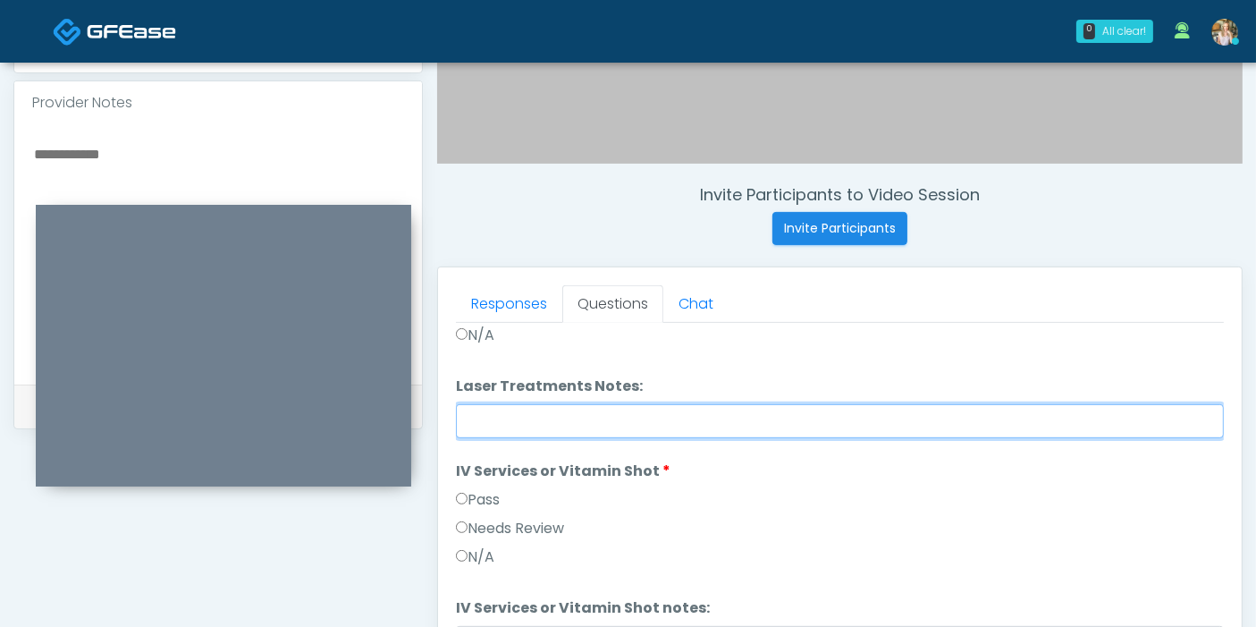
click at [735, 417] on input "Laser Treatments Notes:" at bounding box center [840, 421] width 768 height 34
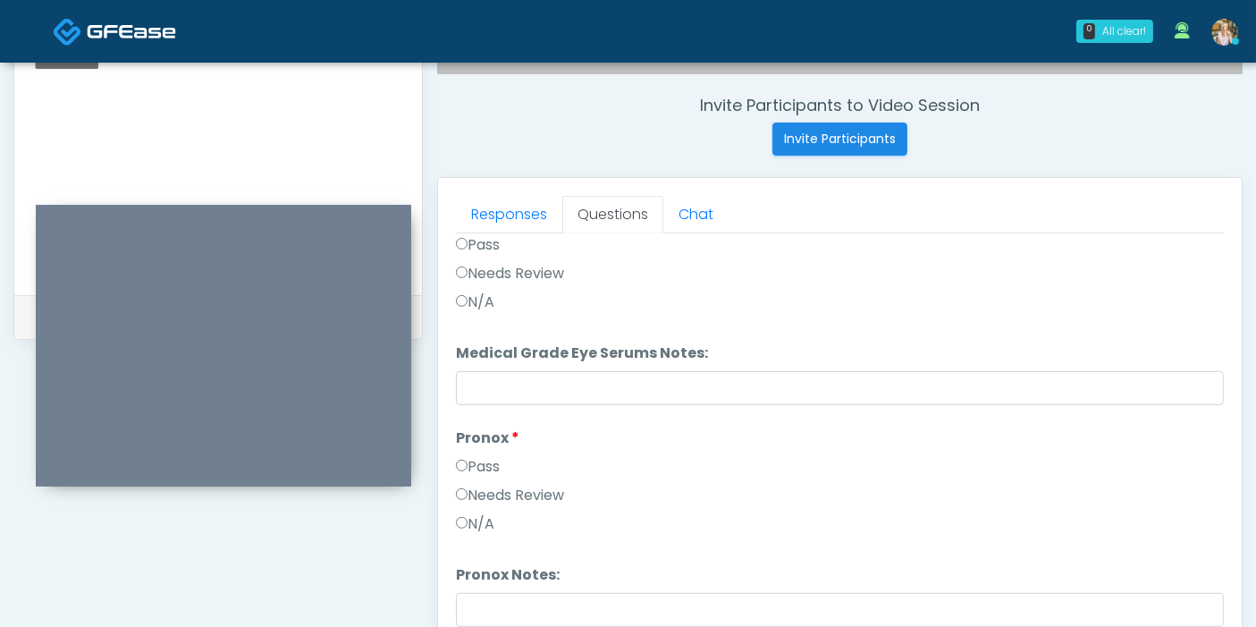
scroll to position [776, 0]
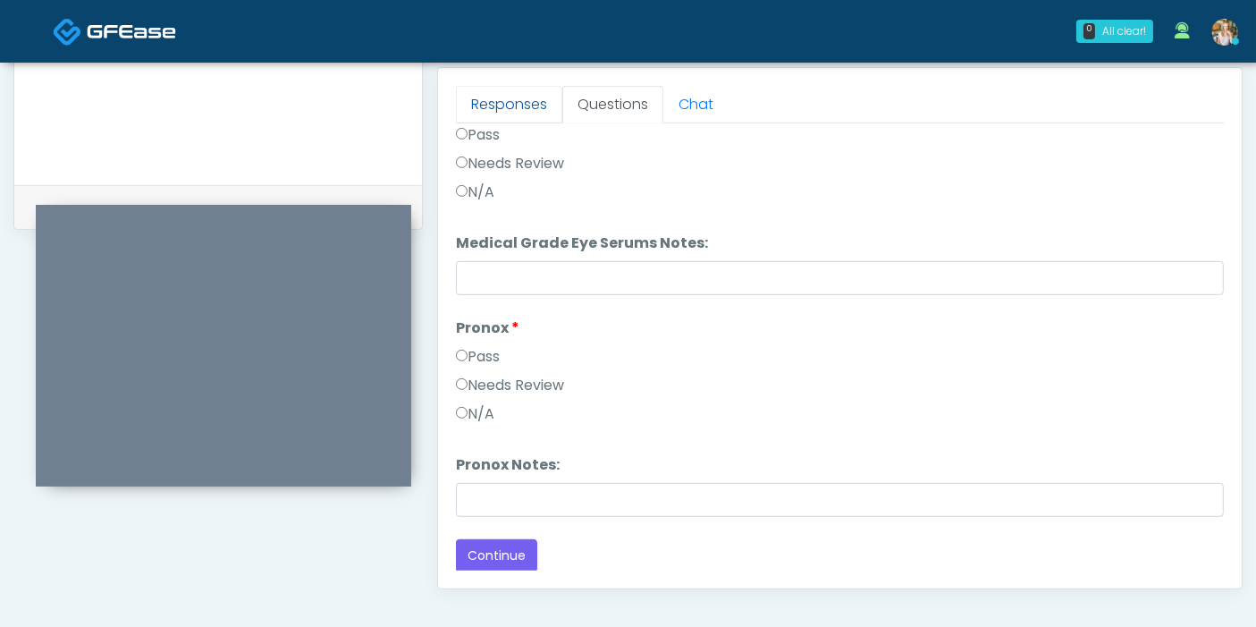
type input "**********"
click at [501, 96] on link "Responses" at bounding box center [509, 105] width 106 height 38
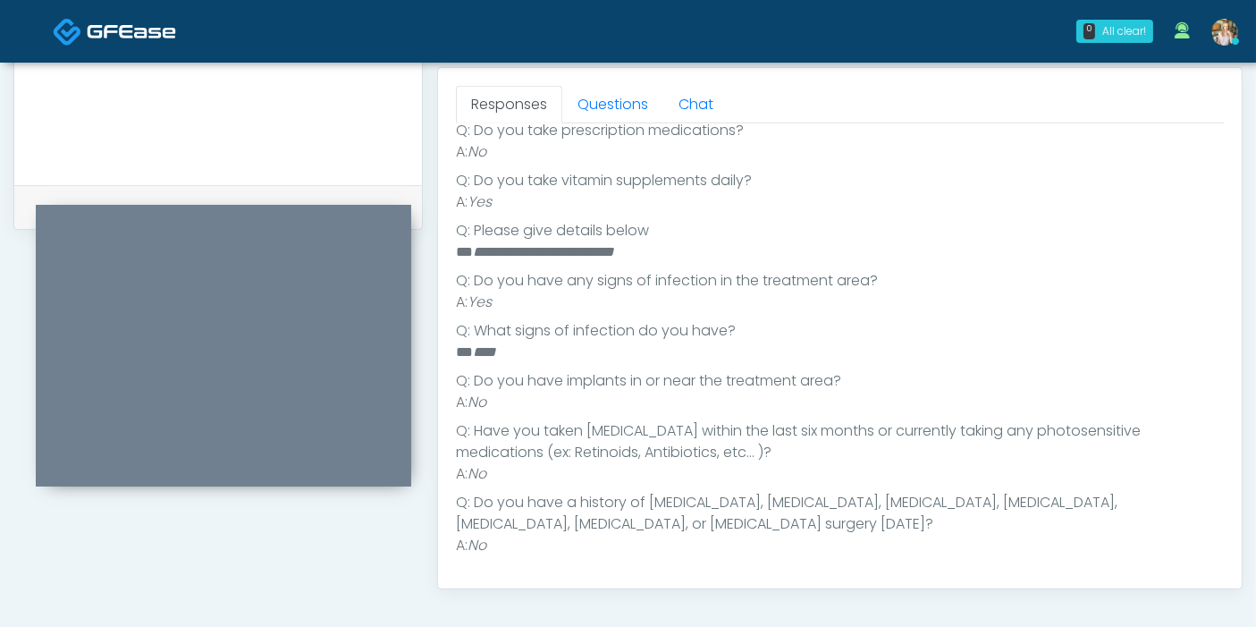
scroll to position [552, 0]
click at [603, 109] on link "Questions" at bounding box center [612, 105] width 101 height 38
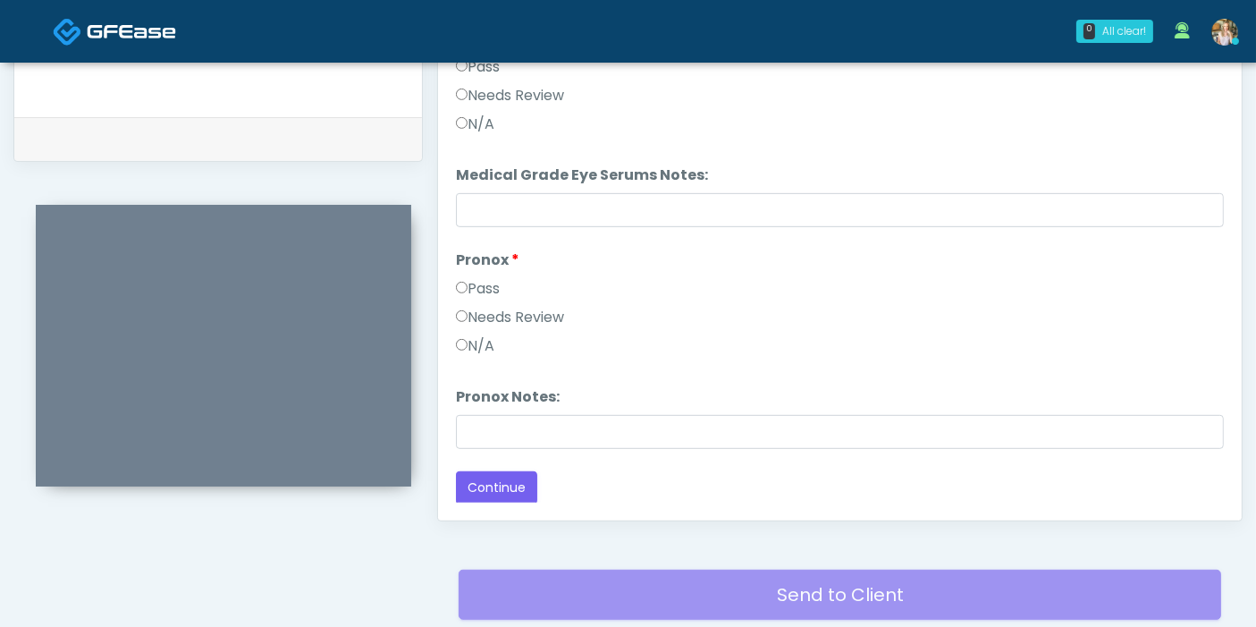
scroll to position [875, 0]
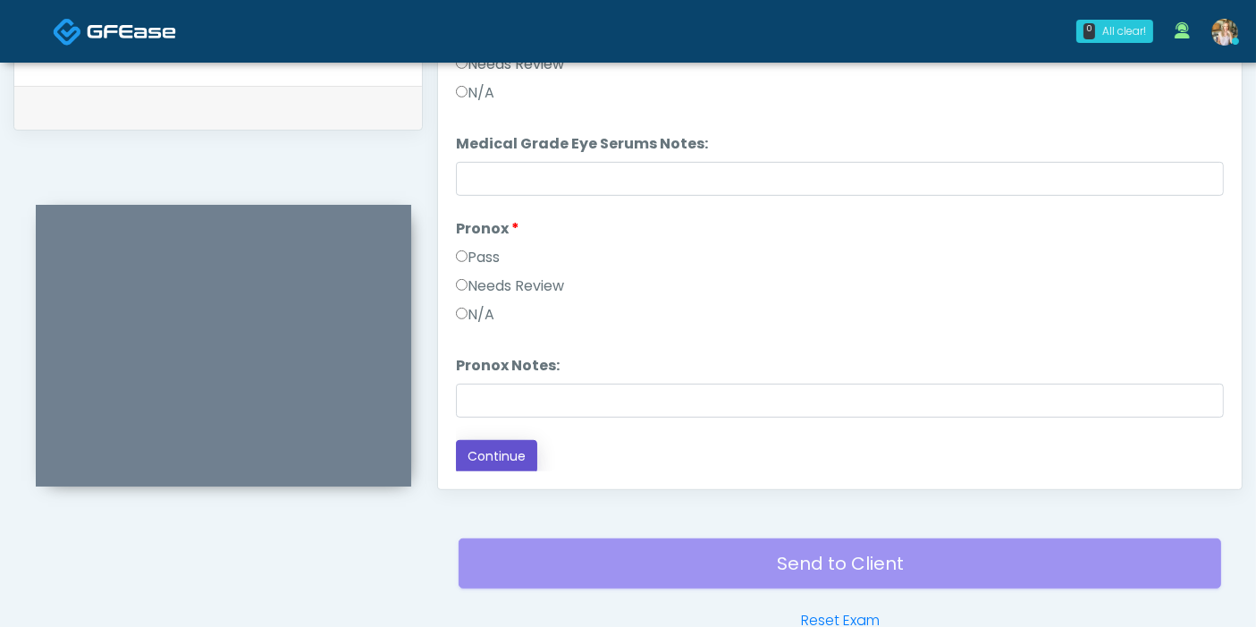
click at [507, 446] on button "Continue" at bounding box center [496, 456] width 81 height 33
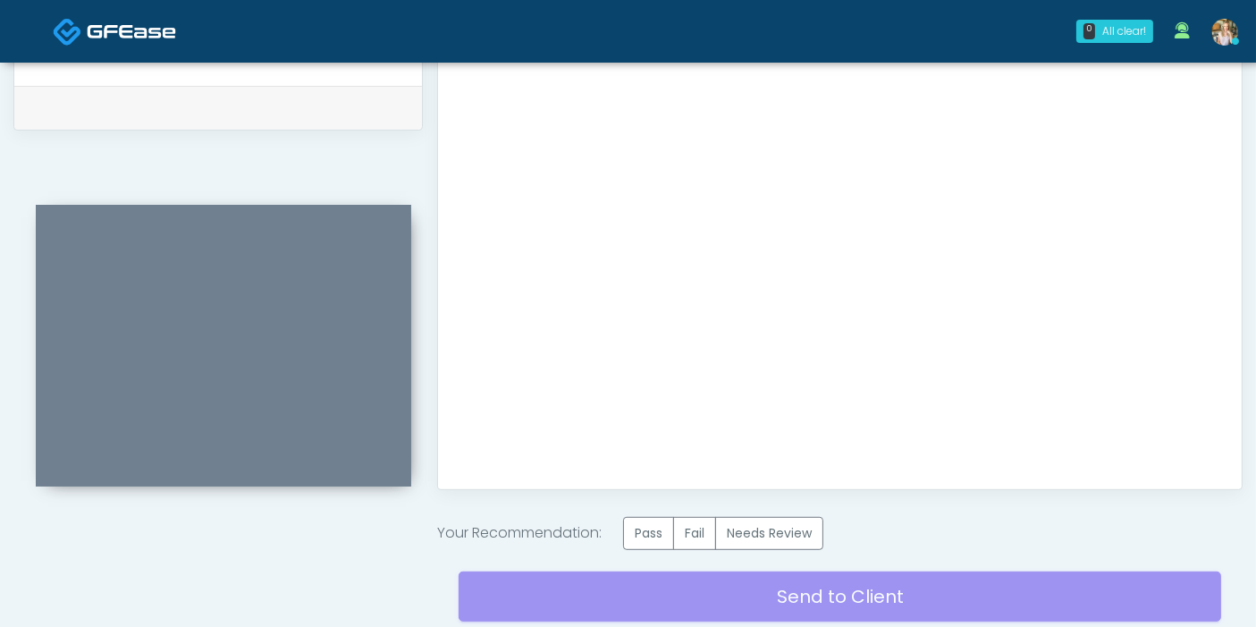
scroll to position [0, 0]
click at [654, 524] on label "Pass" at bounding box center [648, 533] width 51 height 33
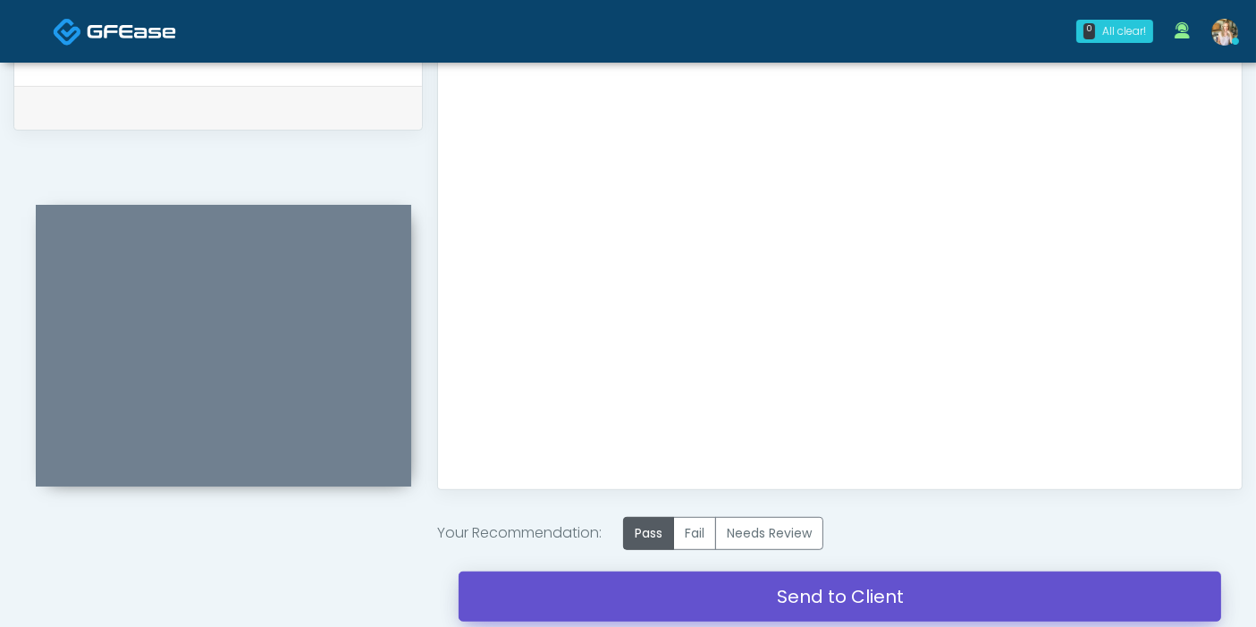
click at [830, 591] on link "Send to Client" at bounding box center [840, 596] width 762 height 50
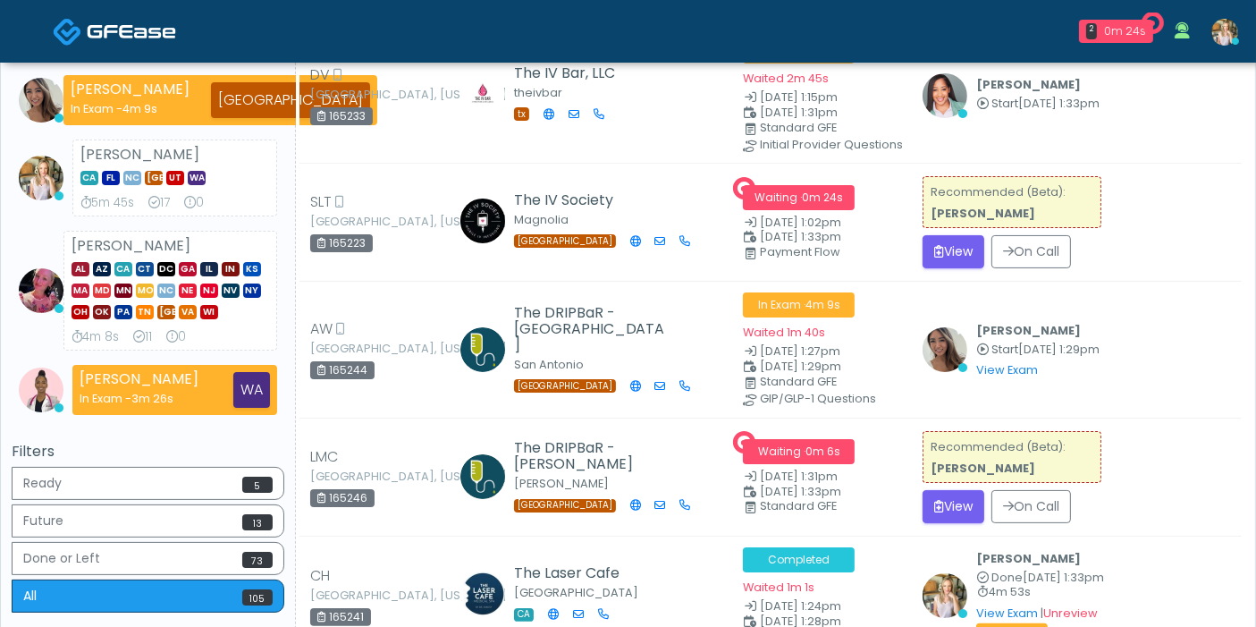
scroll to position [99, 0]
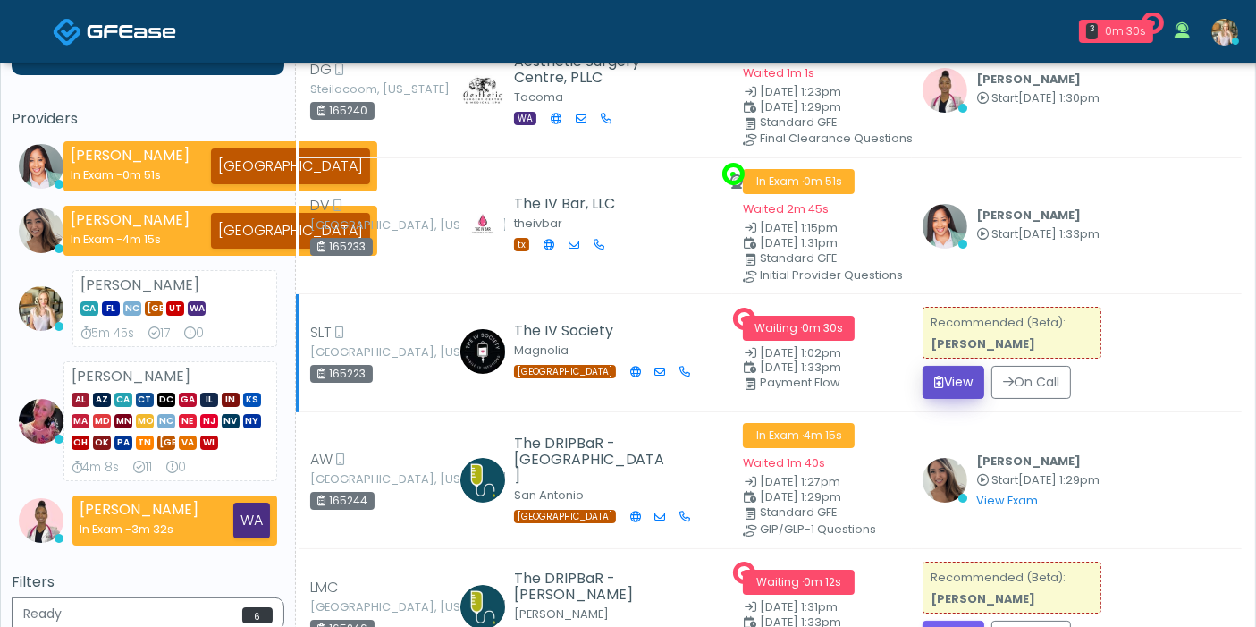
click at [955, 380] on button "View" at bounding box center [953, 382] width 62 height 33
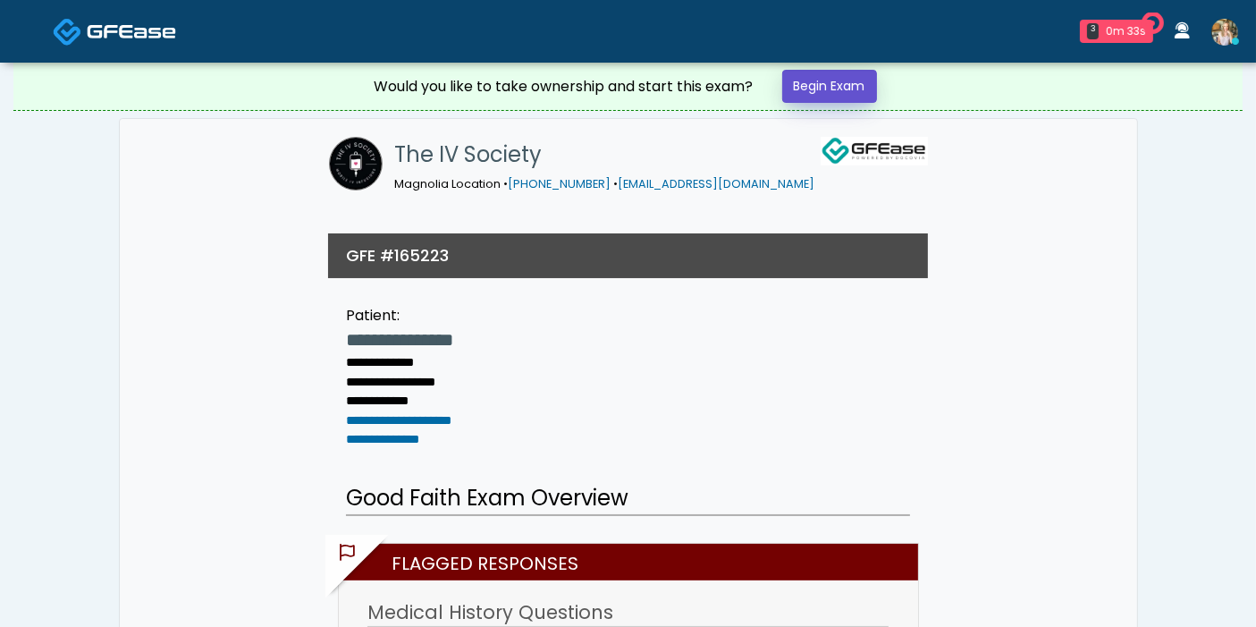
click at [832, 85] on link "Begin Exam" at bounding box center [829, 86] width 95 height 33
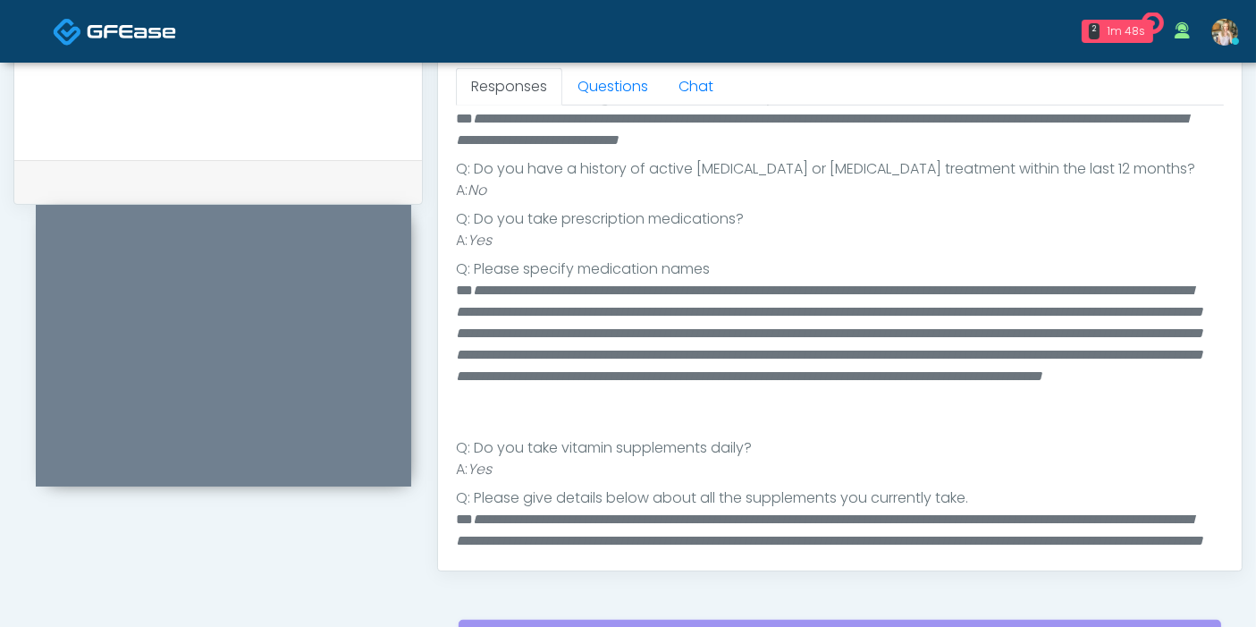
scroll to position [219, 0]
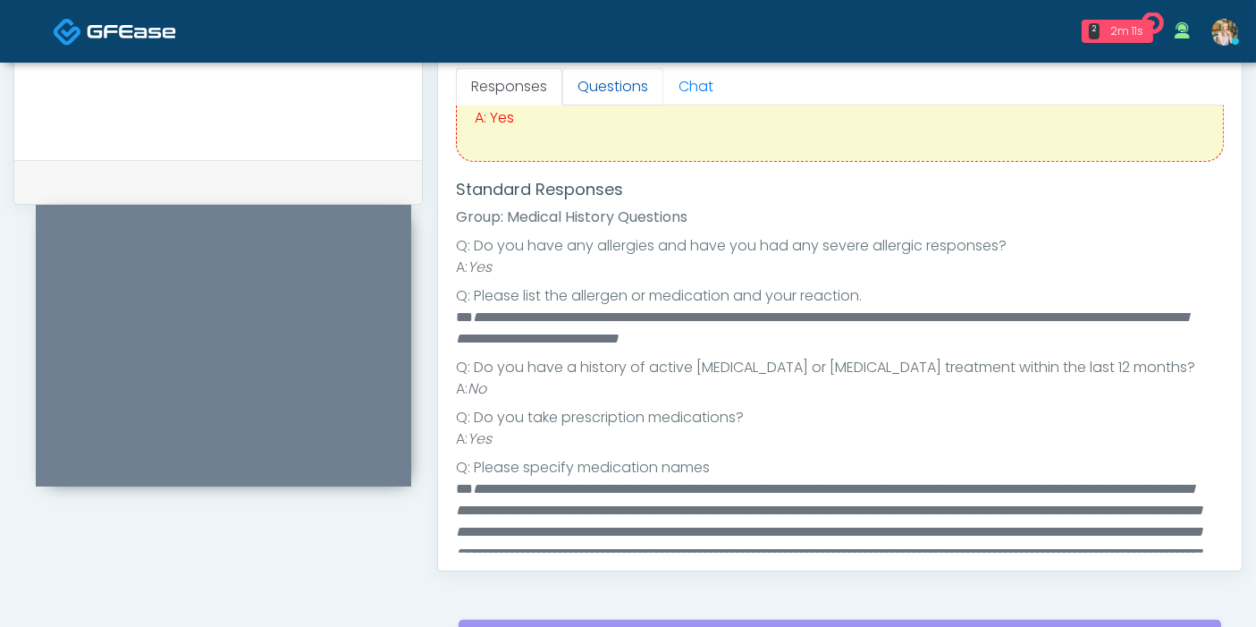
click at [610, 86] on link "Questions" at bounding box center [612, 87] width 101 height 38
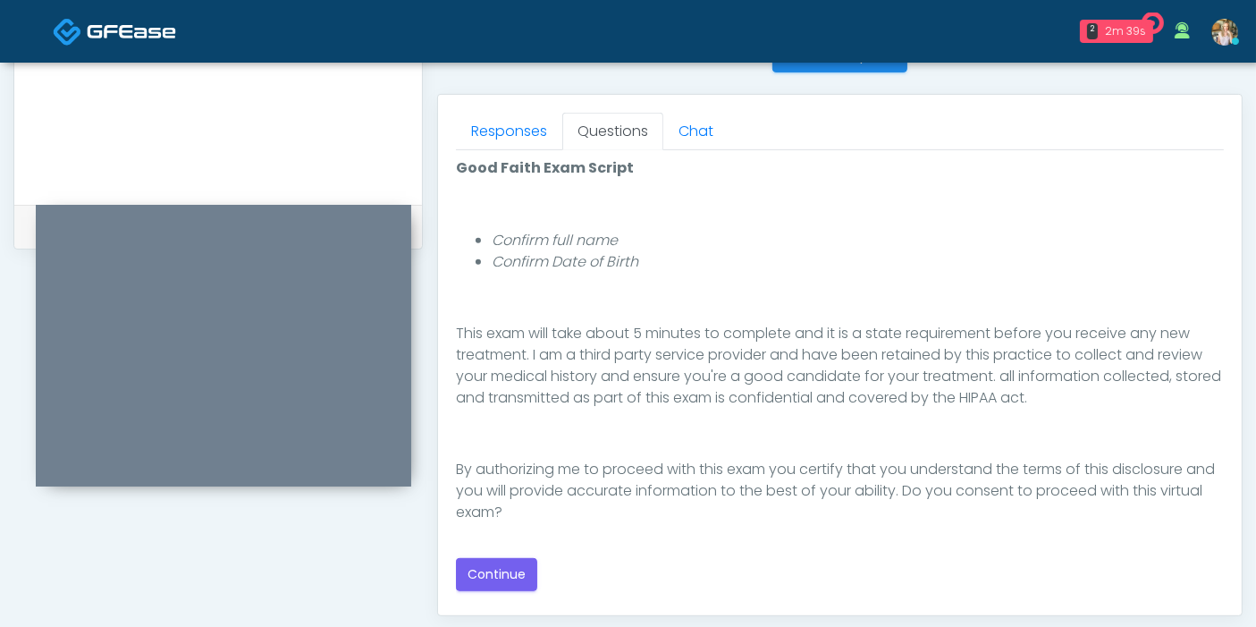
scroll to position [794, 0]
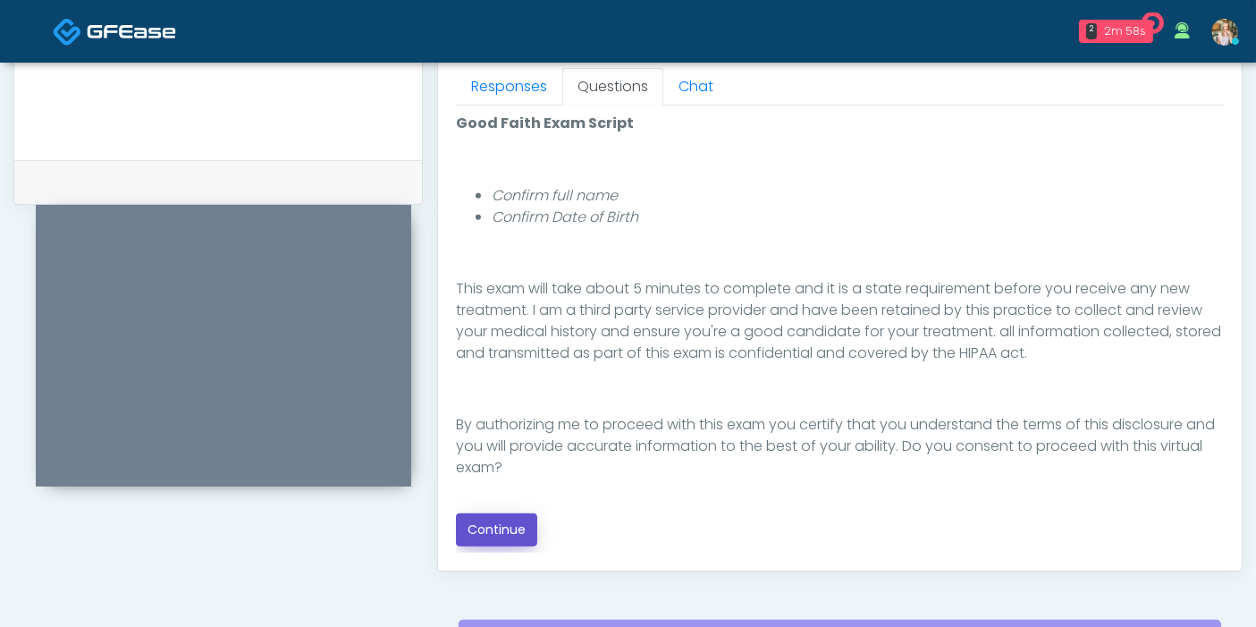
click at [510, 527] on button "Continue" at bounding box center [496, 529] width 81 height 33
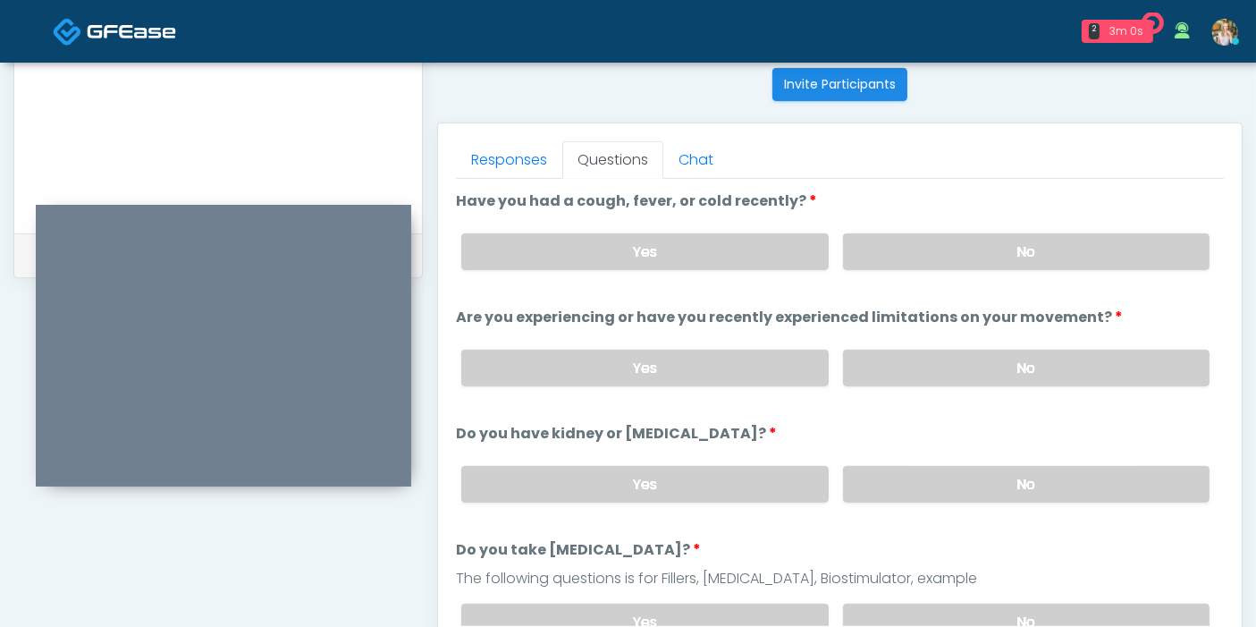
scroll to position [677, 0]
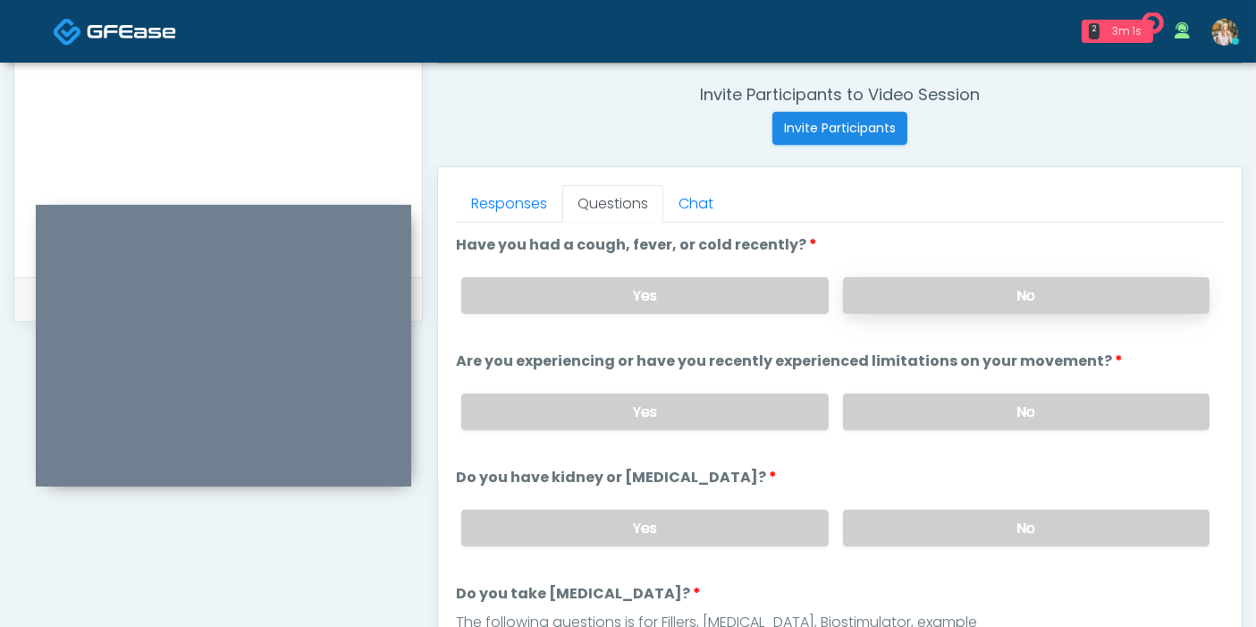
click at [1020, 287] on label "No" at bounding box center [1026, 295] width 366 height 37
click at [1006, 407] on label "No" at bounding box center [1026, 411] width 366 height 37
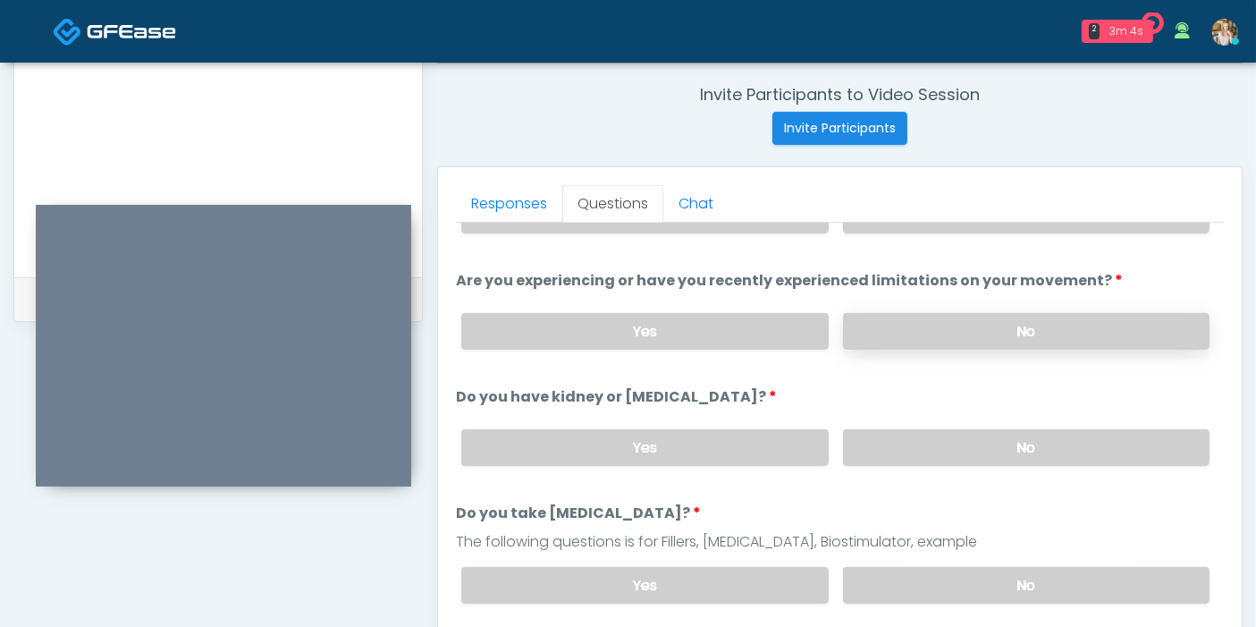
scroll to position [99, 0]
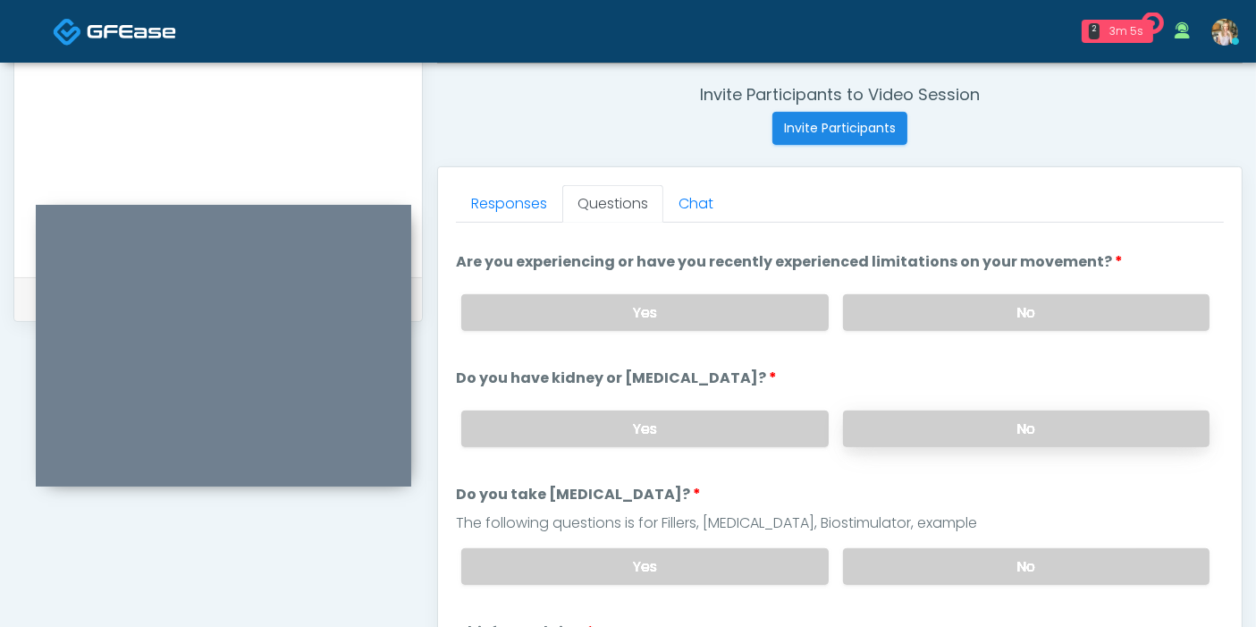
click at [983, 432] on label "No" at bounding box center [1026, 428] width 366 height 37
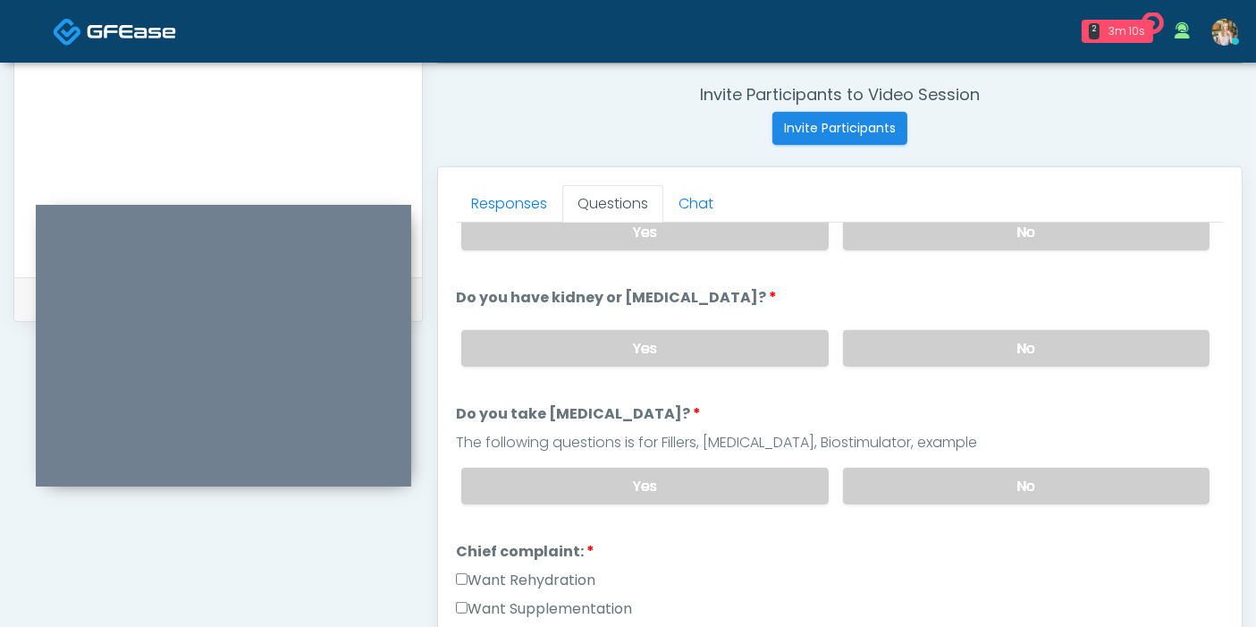
scroll to position [198, 0]
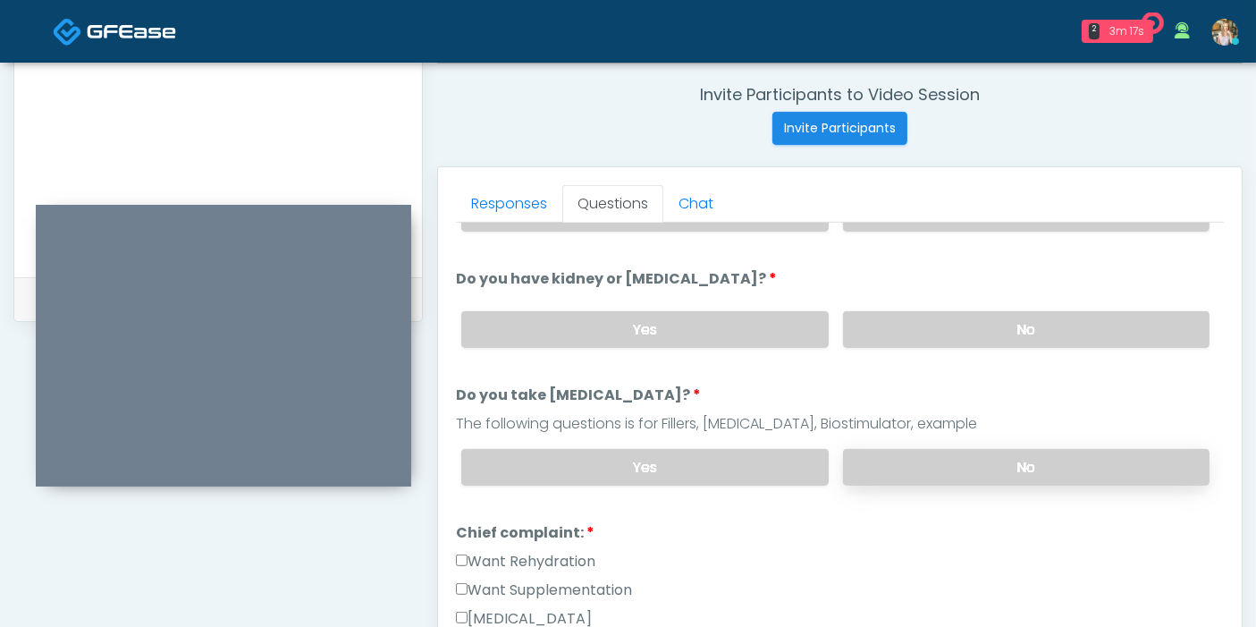
click at [1013, 459] on label "No" at bounding box center [1026, 467] width 366 height 37
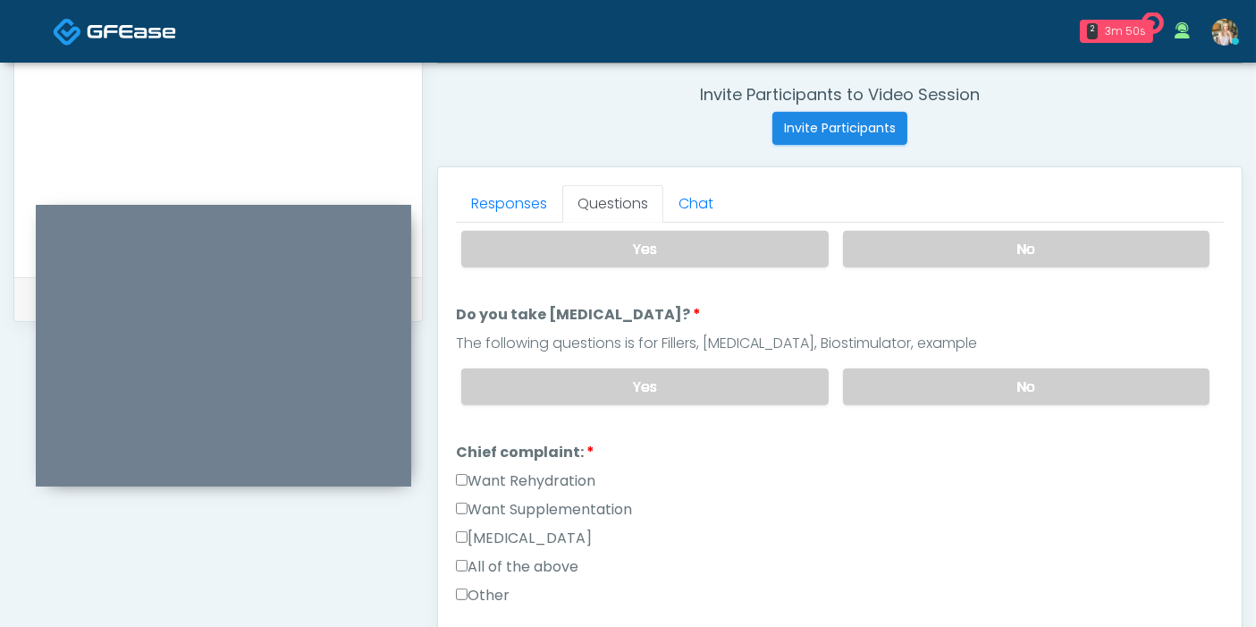
scroll to position [298, 0]
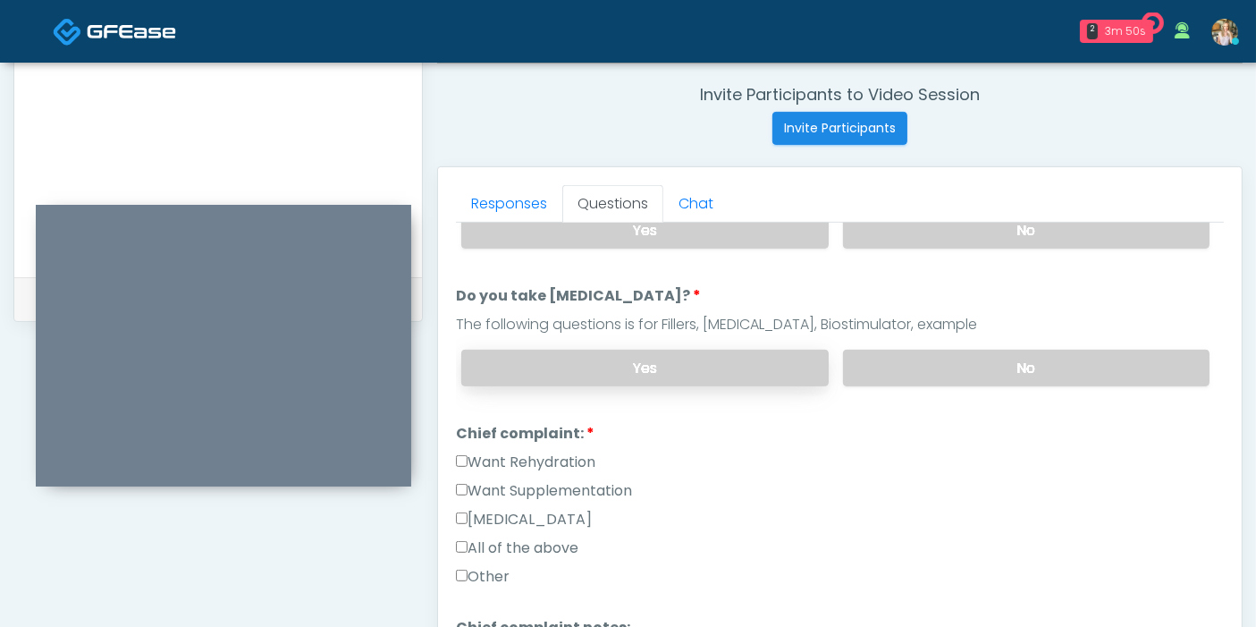
click at [703, 357] on label "Yes" at bounding box center [644, 368] width 366 height 37
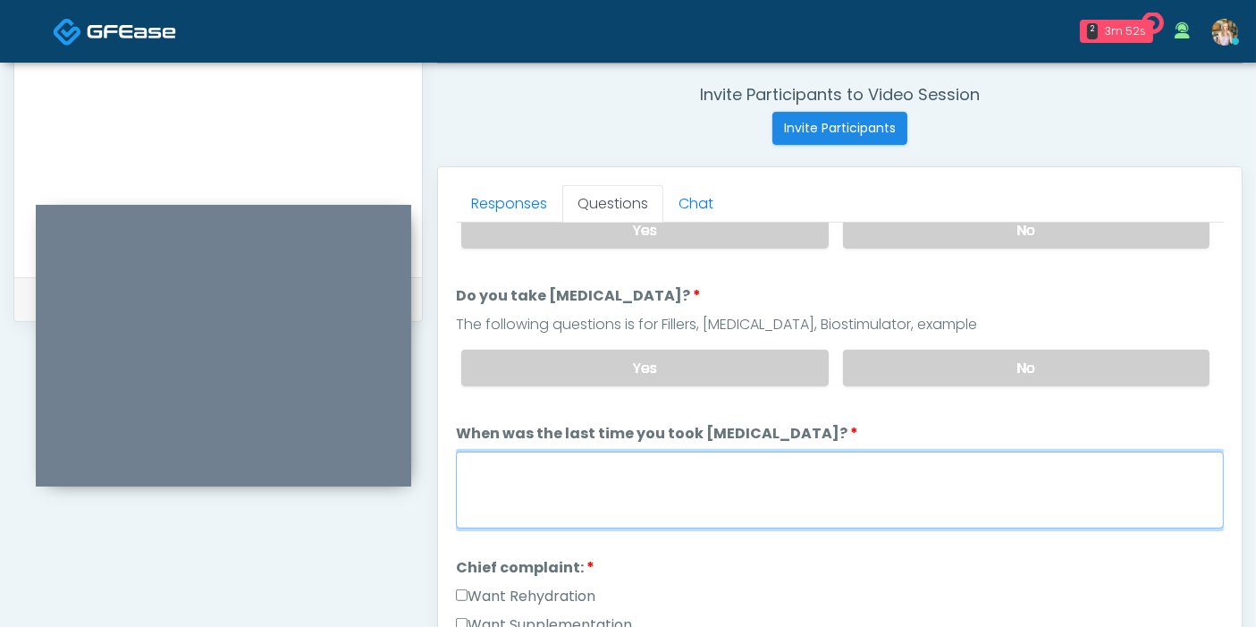
click at [753, 481] on textarea "When was the last time you took blood thinners?" at bounding box center [840, 489] width 768 height 77
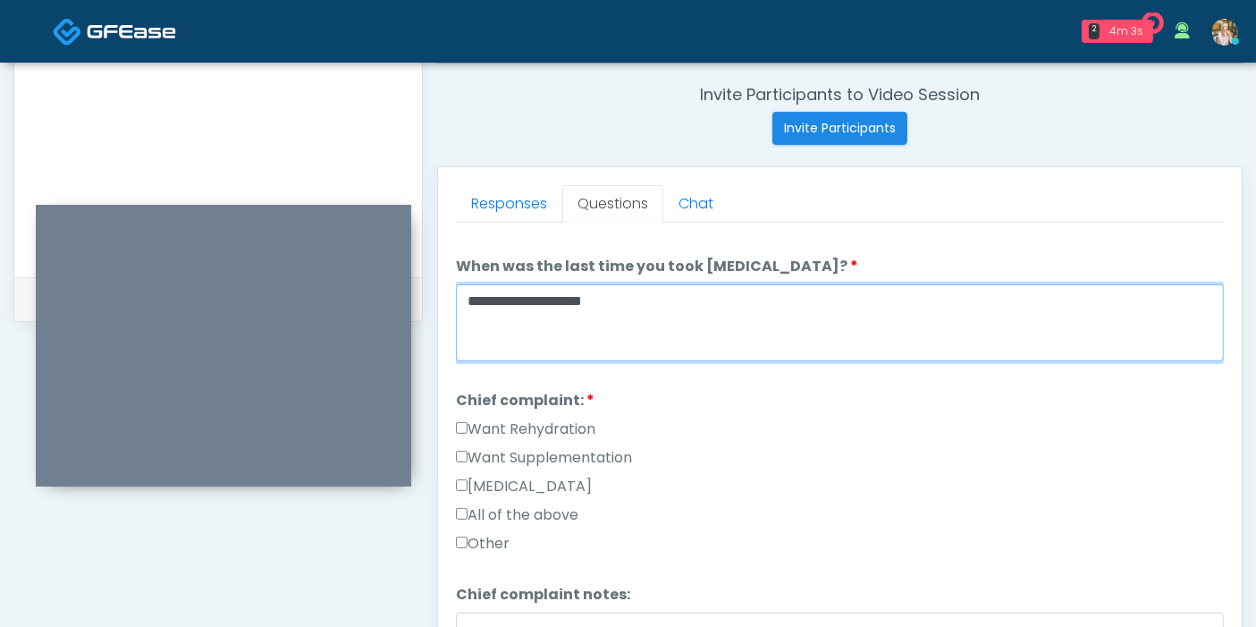
scroll to position [496, 0]
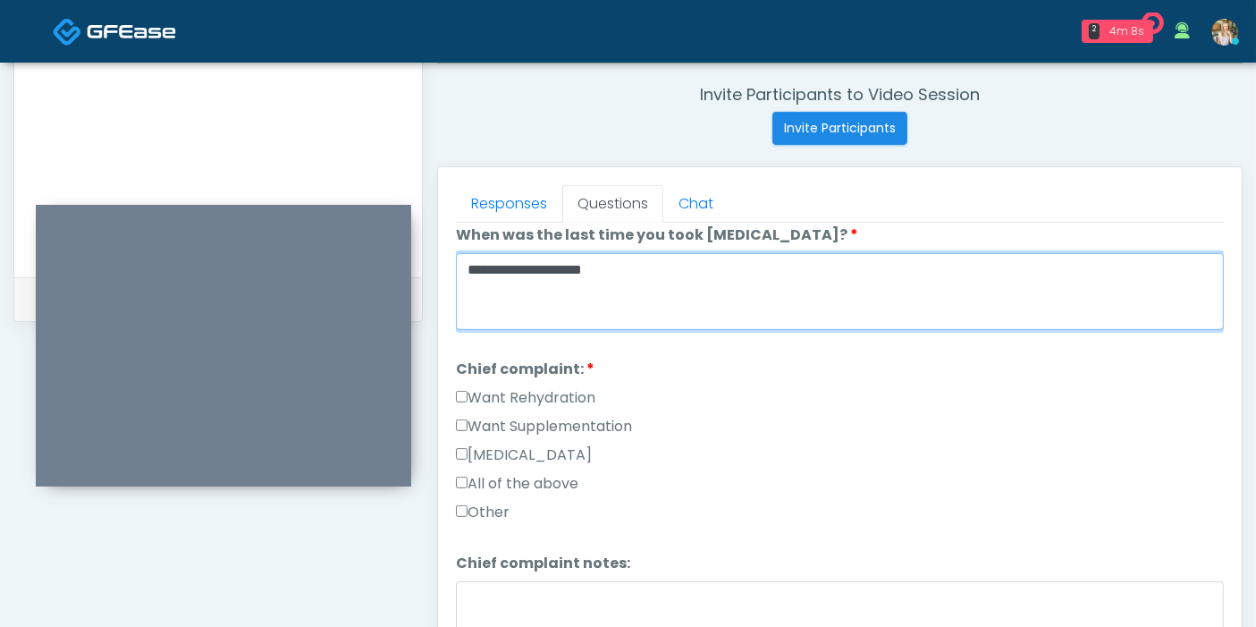
type textarea "**********"
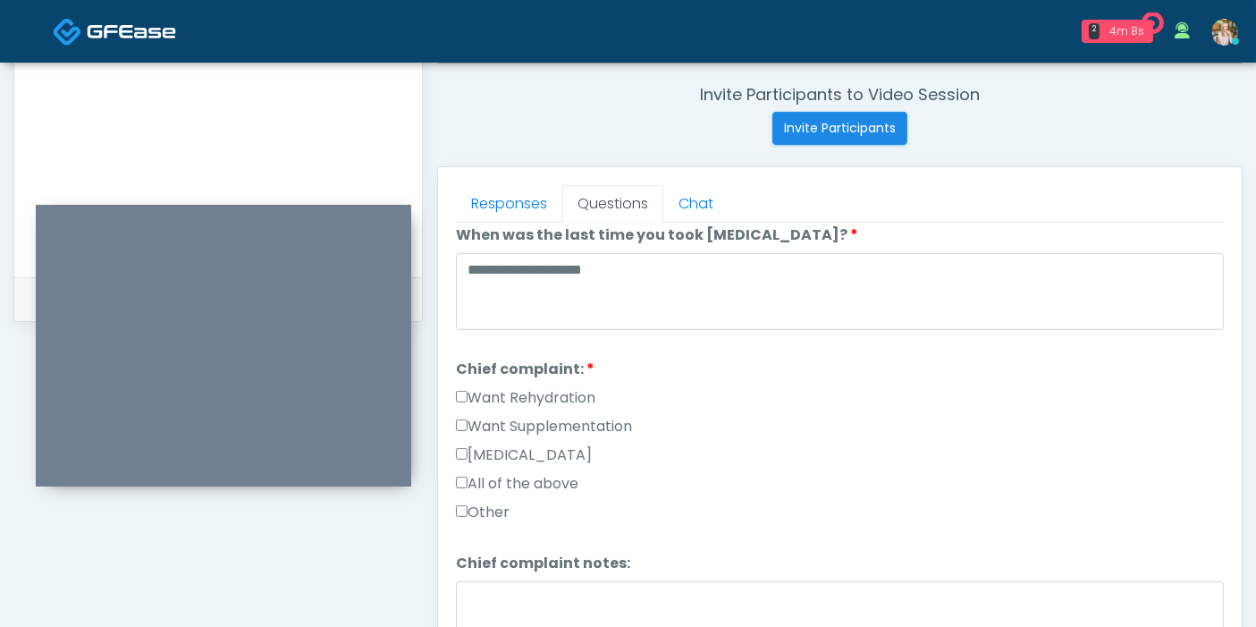
click at [480, 389] on label "Want Rehydration" at bounding box center [525, 397] width 139 height 21
click at [510, 422] on label "Want Supplementation" at bounding box center [544, 426] width 176 height 21
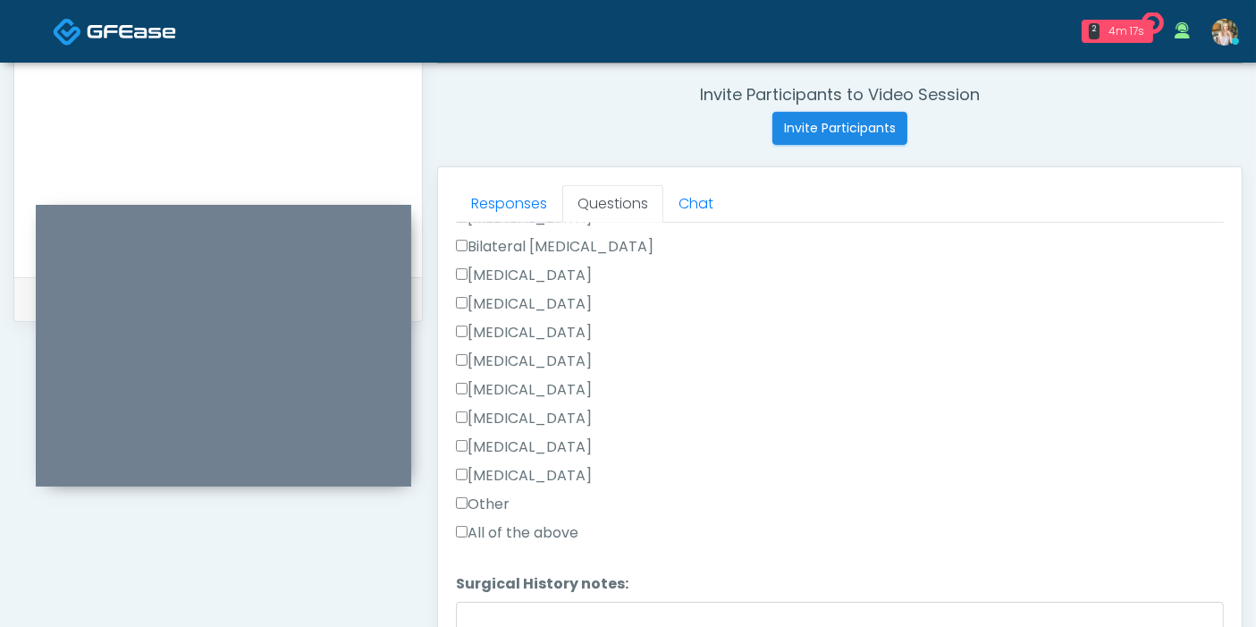
scroll to position [1092, 0]
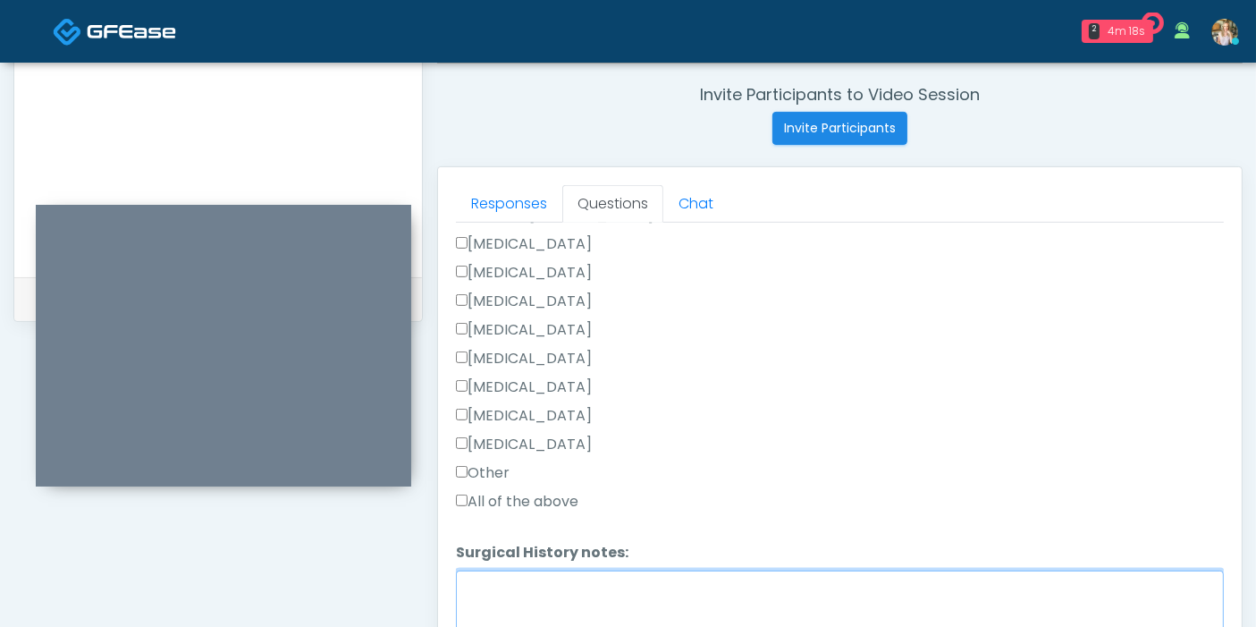
click at [628, 607] on textarea "Surgical History notes:" at bounding box center [840, 608] width 768 height 77
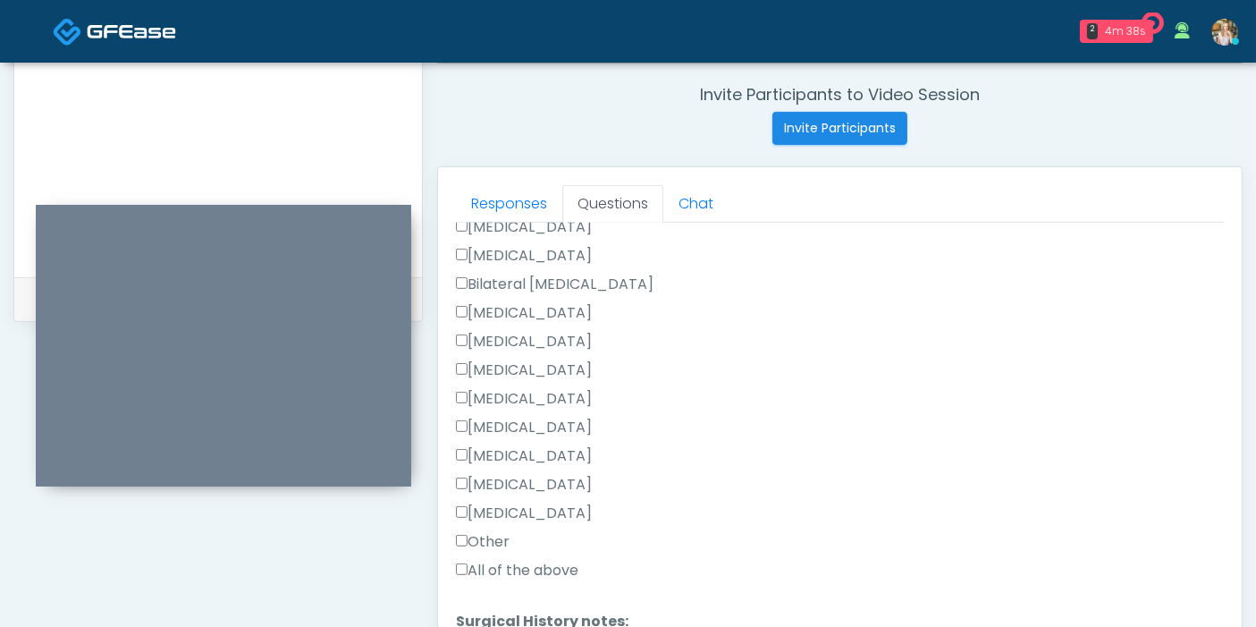
scroll to position [993, 0]
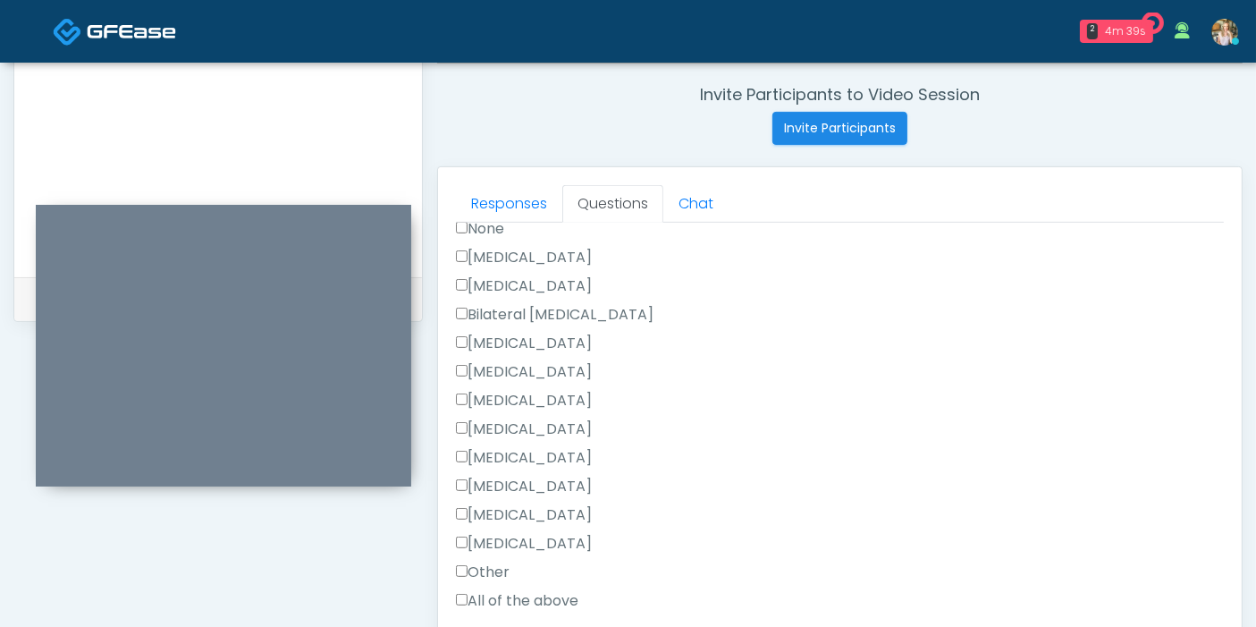
click at [478, 275] on label "[MEDICAL_DATA]" at bounding box center [524, 285] width 136 height 21
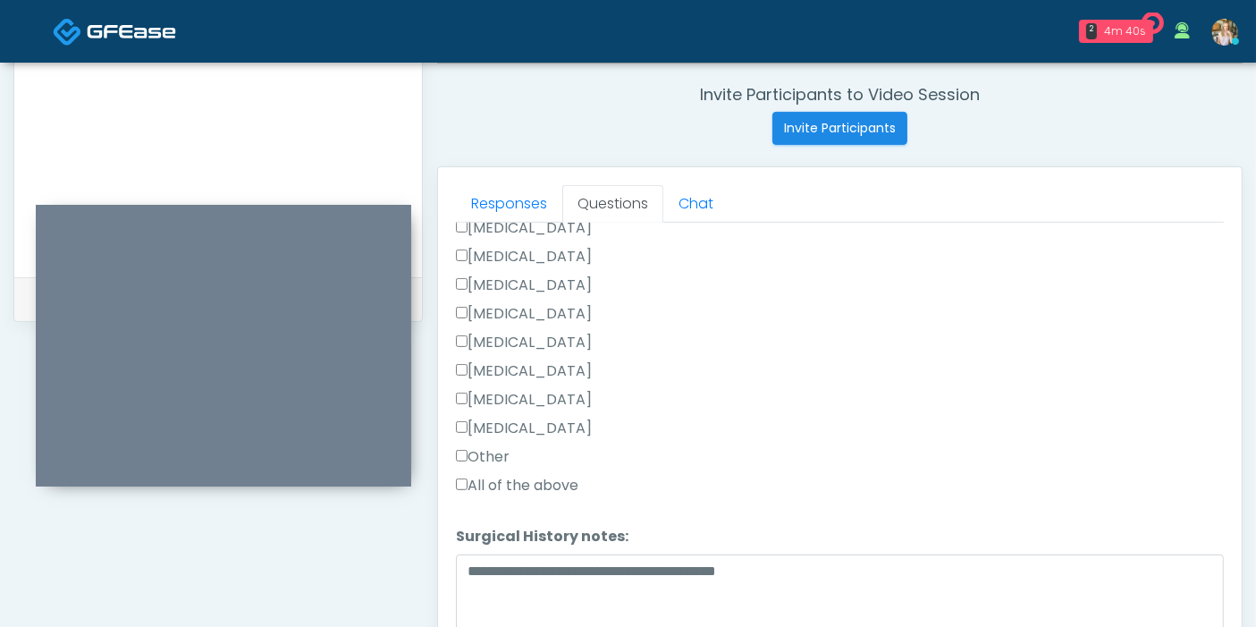
scroll to position [1125, 0]
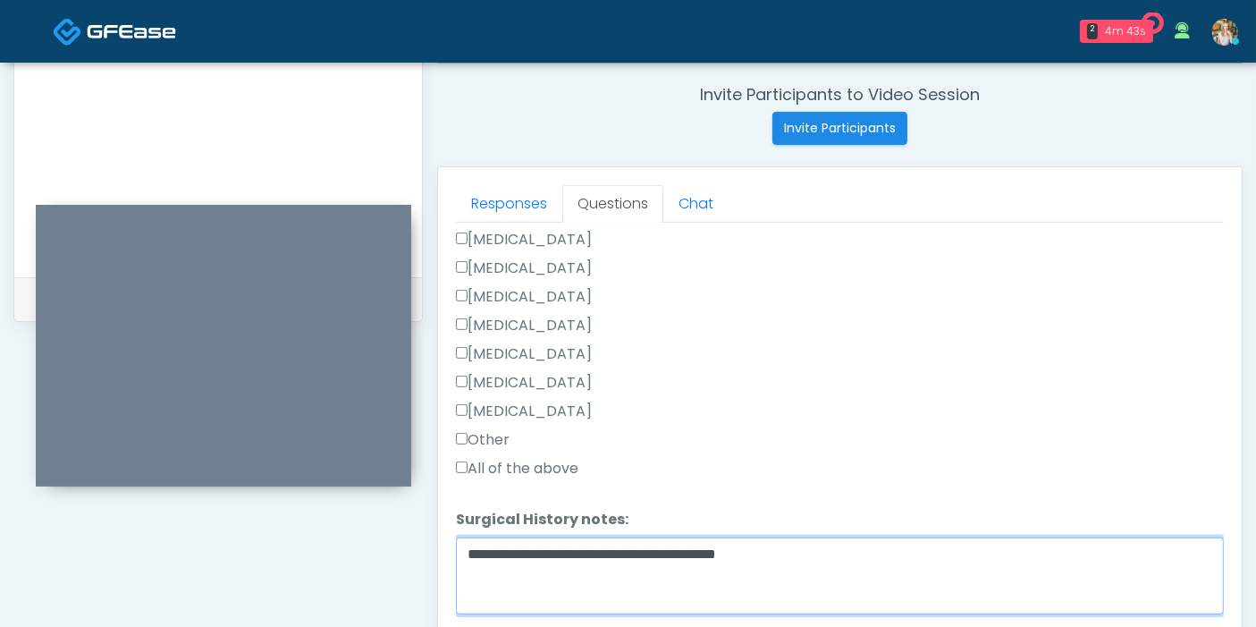
click at [873, 552] on textarea "**********" at bounding box center [840, 575] width 768 height 77
click at [1161, 550] on textarea "**********" at bounding box center [840, 575] width 768 height 77
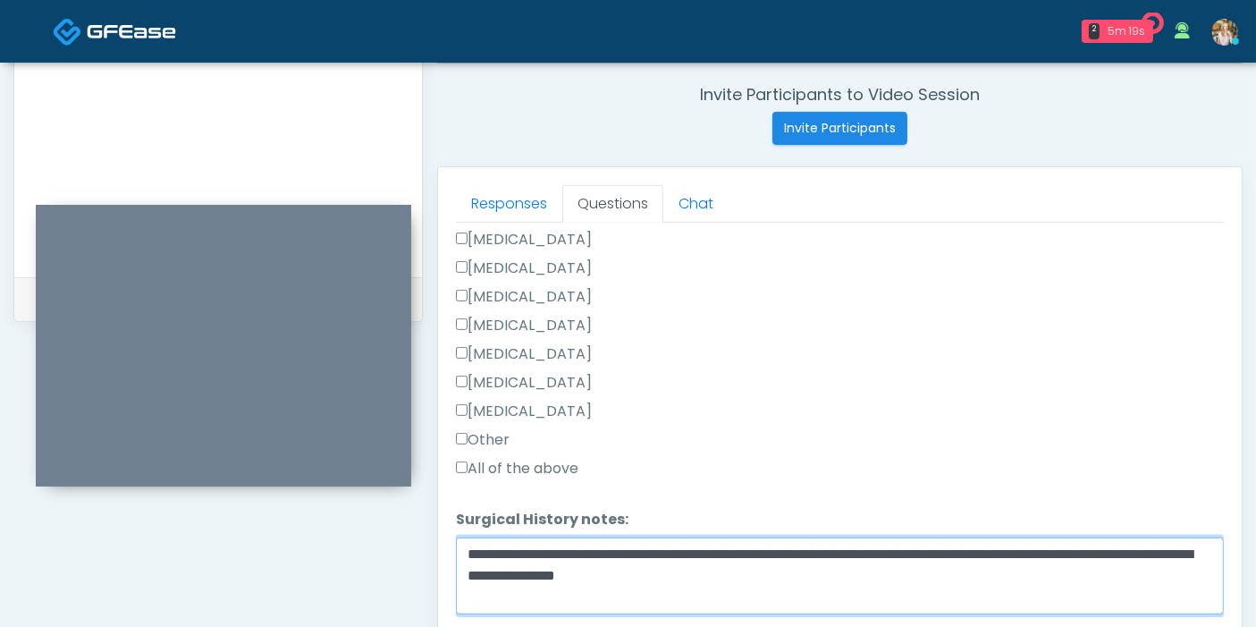
click at [686, 579] on textarea "**********" at bounding box center [840, 575] width 768 height 77
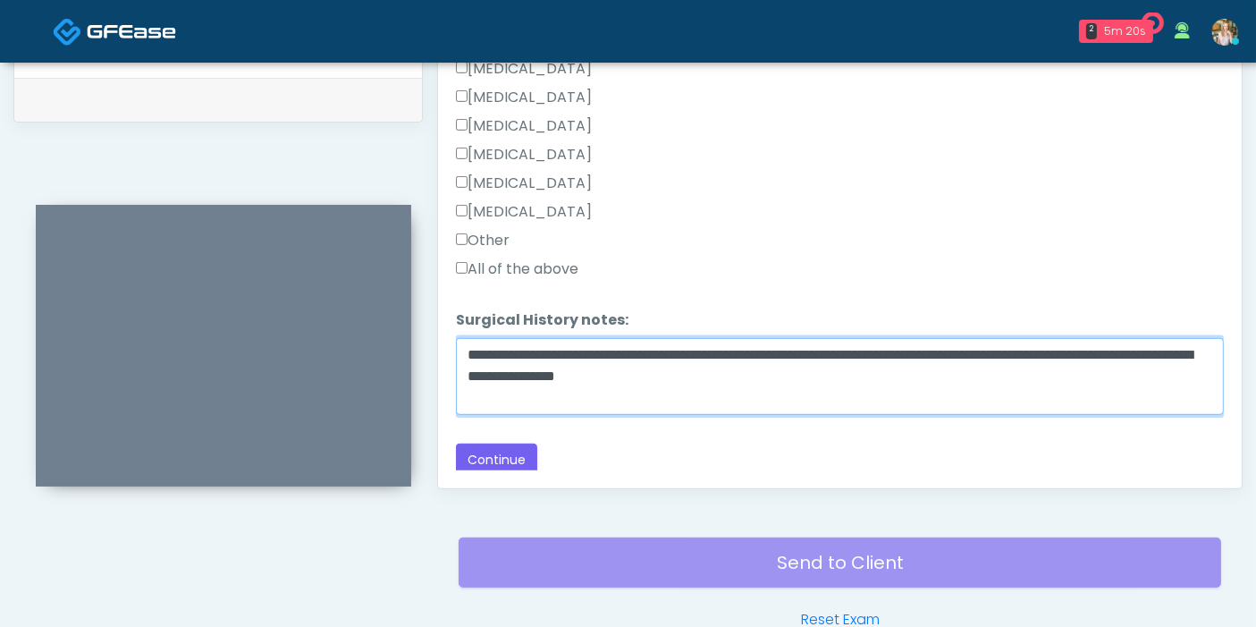
scroll to position [974, 0]
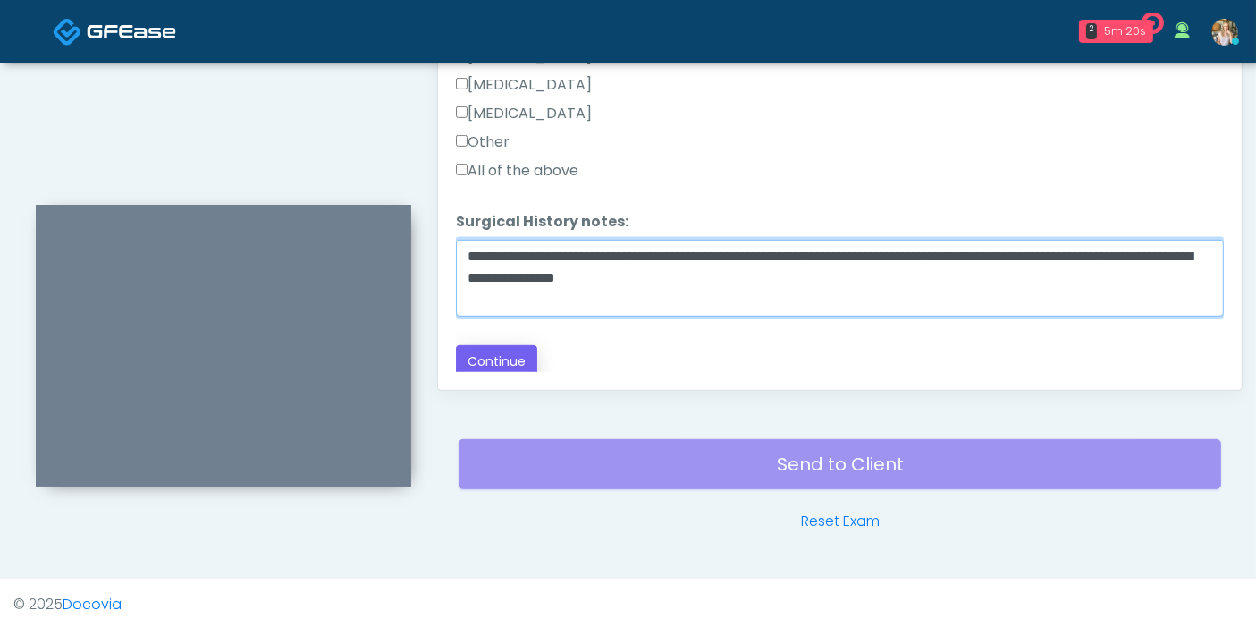
type textarea "**********"
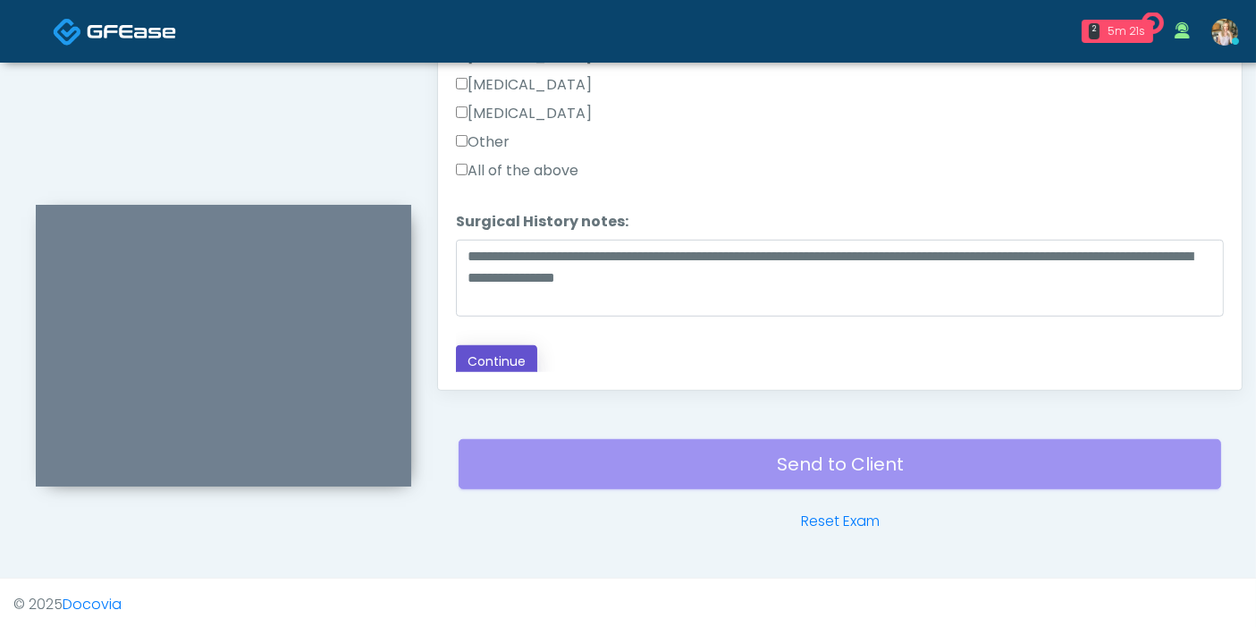
click at [519, 350] on button "Continue" at bounding box center [496, 361] width 81 height 33
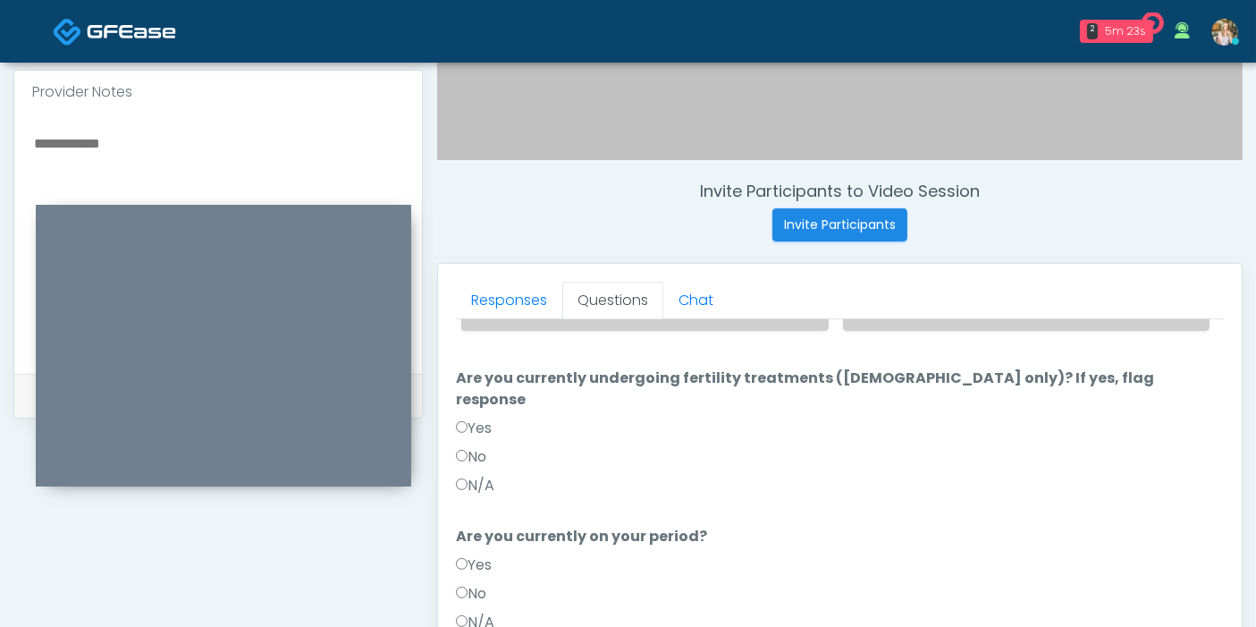
scroll to position [577, 0]
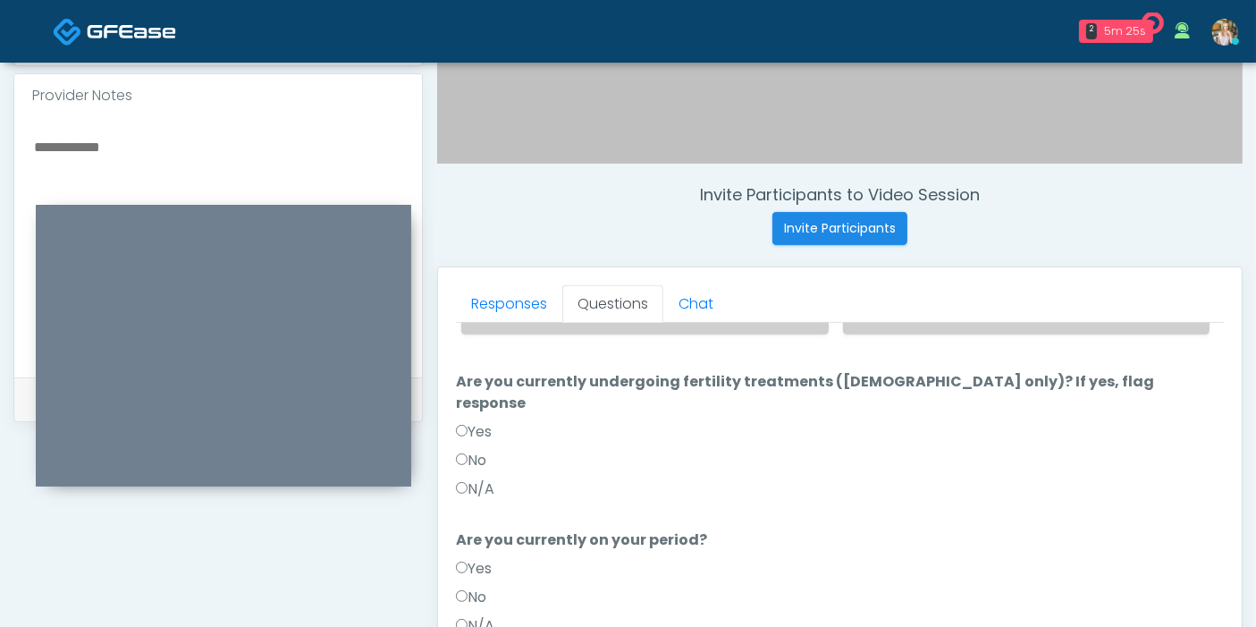
click at [478, 615] on label "N/A" at bounding box center [475, 625] width 38 height 21
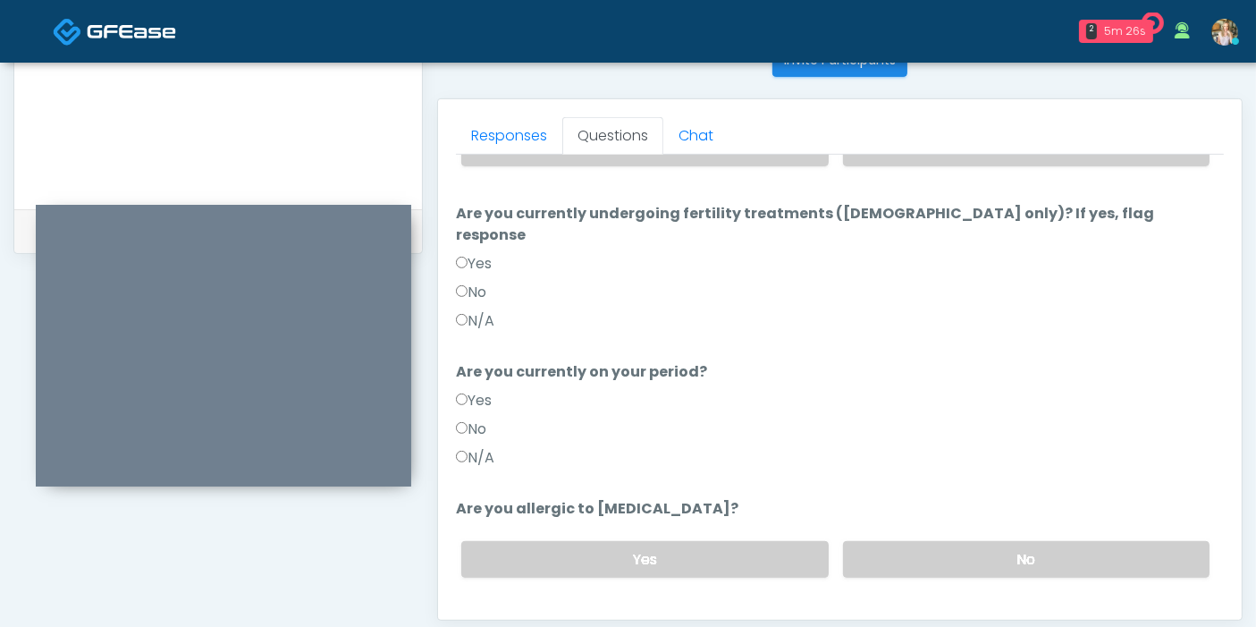
scroll to position [776, 0]
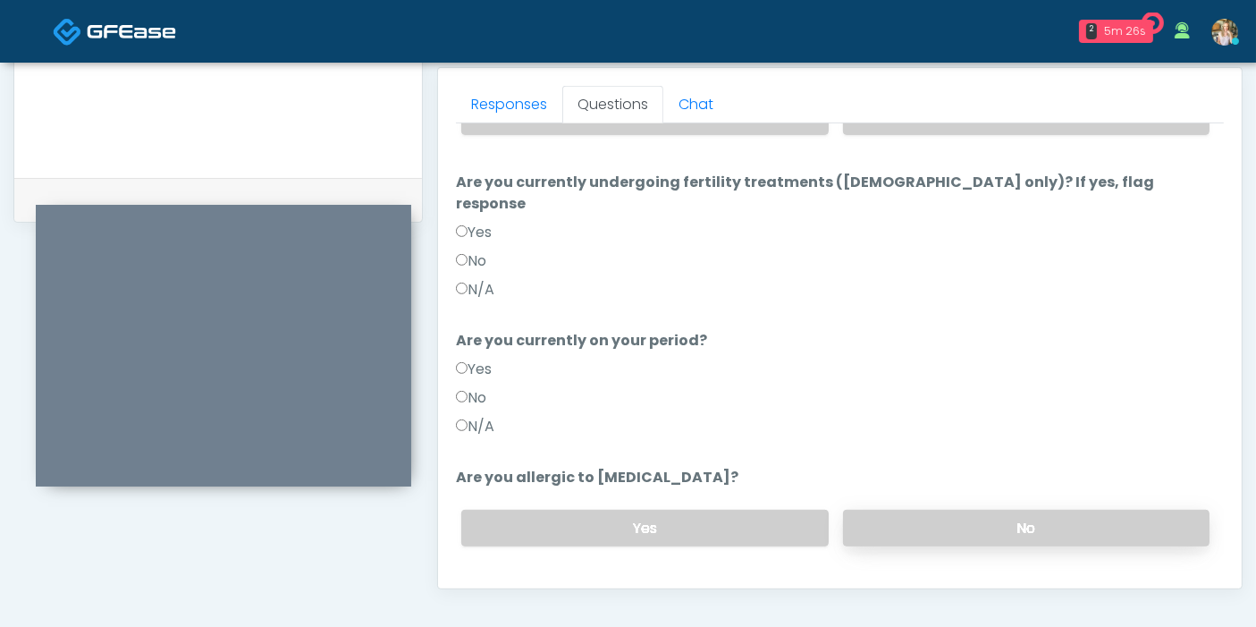
click at [927, 510] on label "No" at bounding box center [1026, 528] width 366 height 37
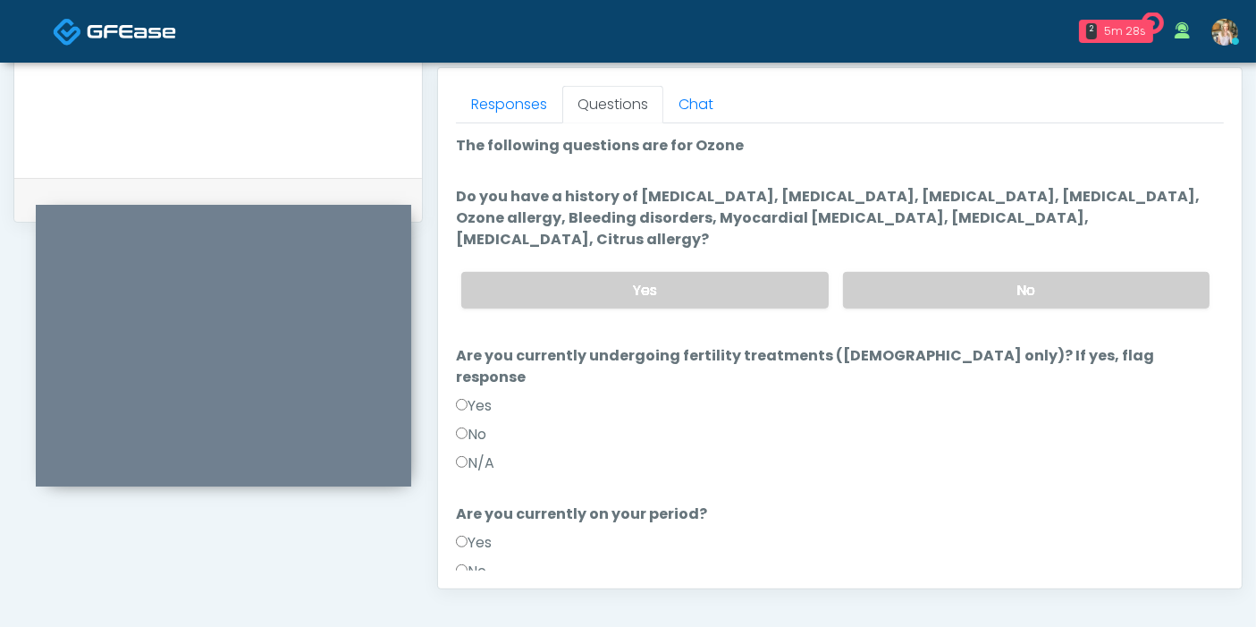
scroll to position [0, 0]
click at [914, 272] on label "No" at bounding box center [1026, 290] width 366 height 37
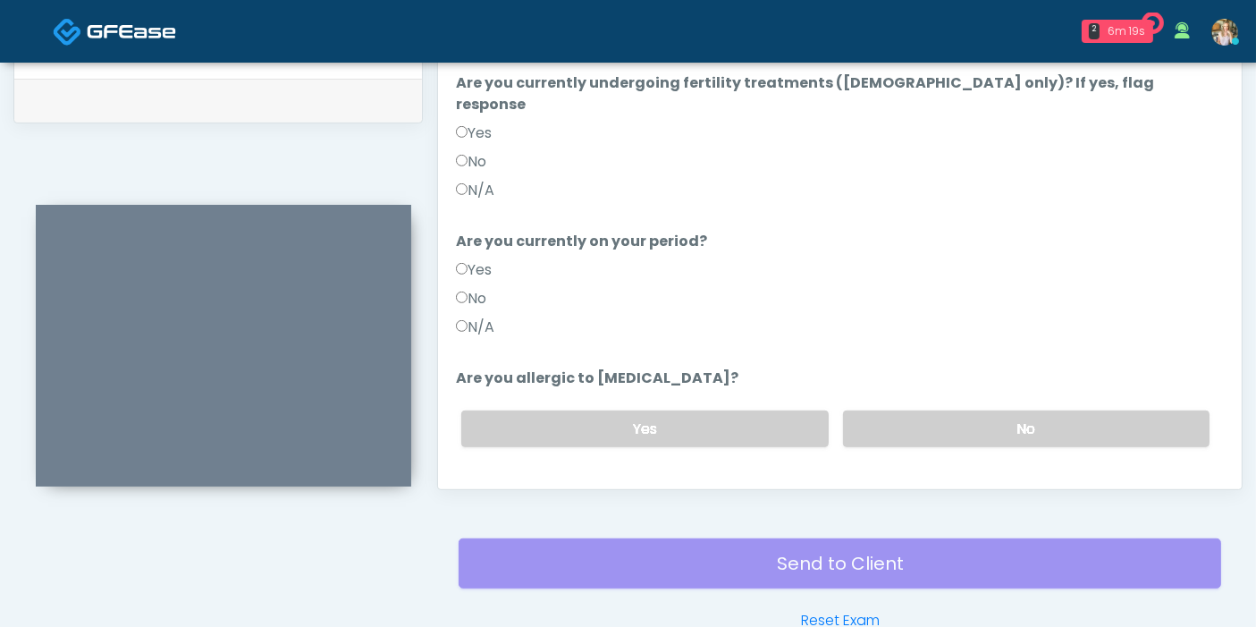
scroll to position [974, 0]
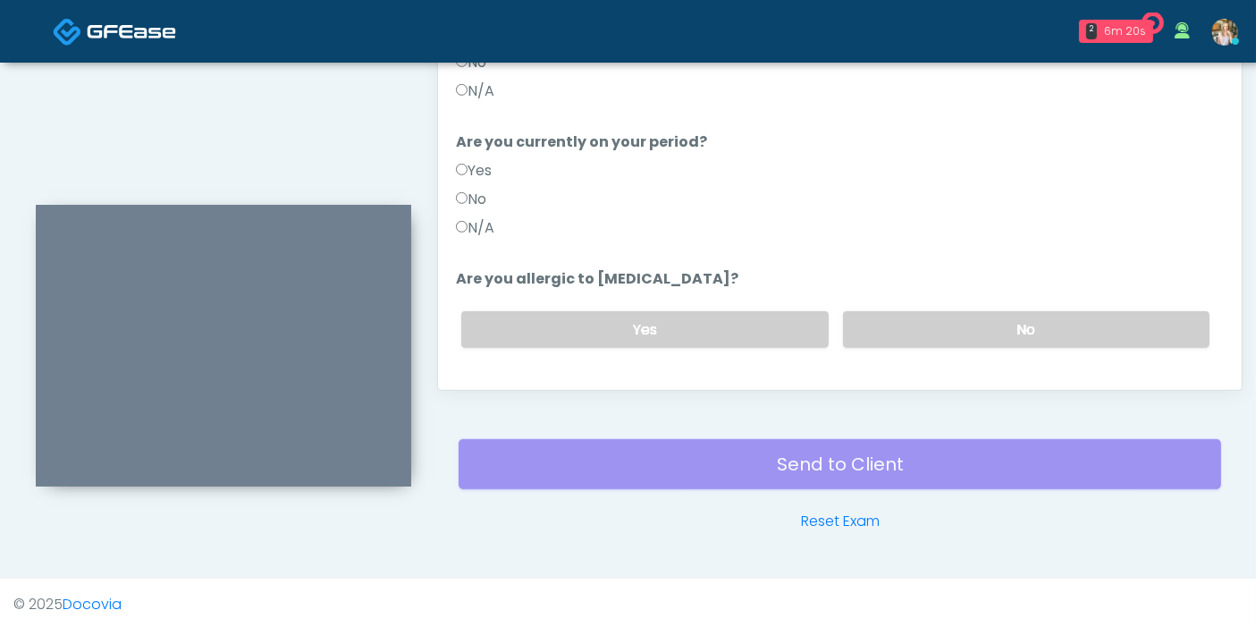
click at [503, 384] on button "Continue" at bounding box center [496, 400] width 81 height 33
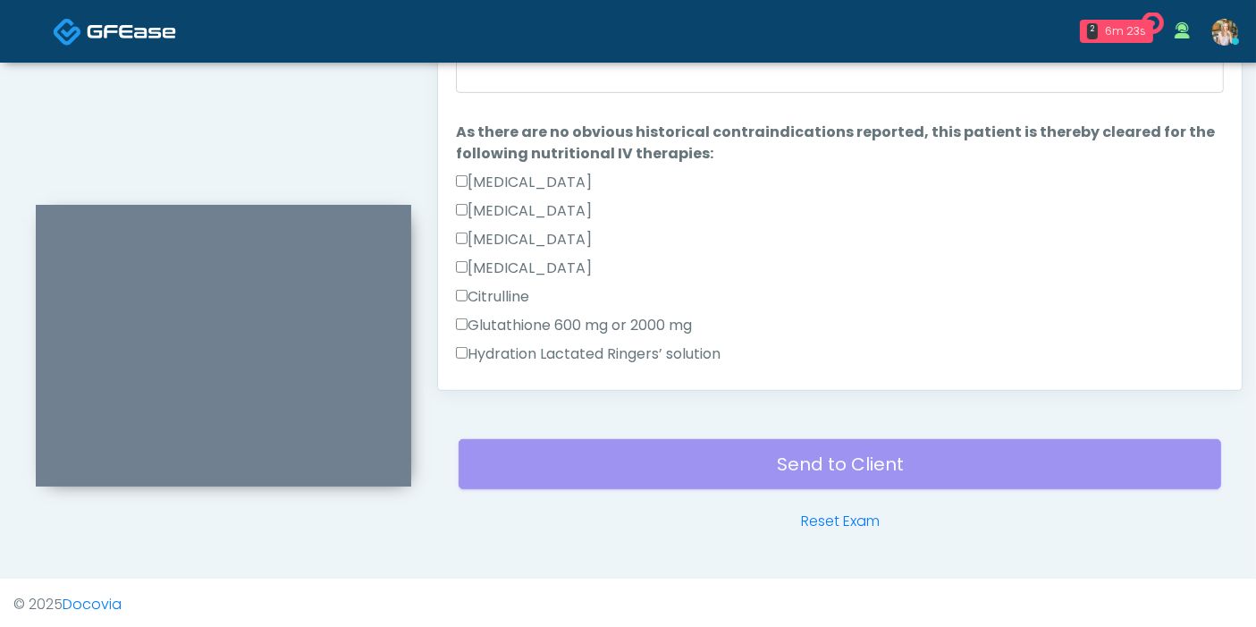
scroll to position [875, 0]
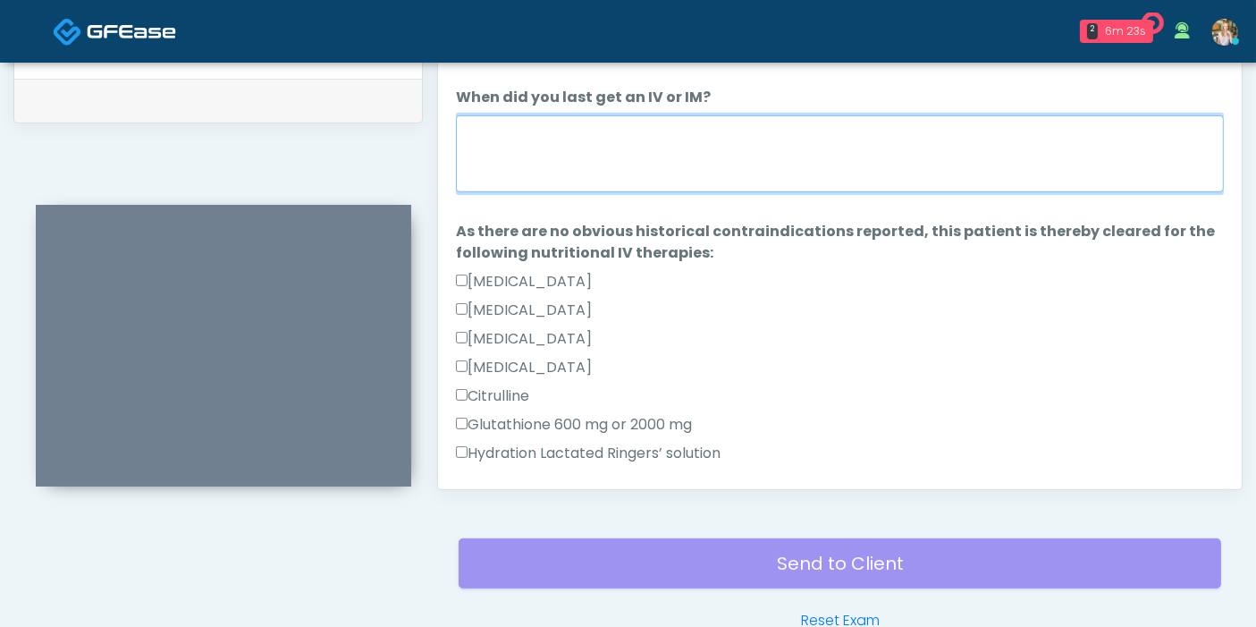
click at [763, 145] on textarea "When did you last get an IV or IM?" at bounding box center [840, 153] width 768 height 77
click at [759, 134] on textarea "**********" at bounding box center [840, 153] width 768 height 77
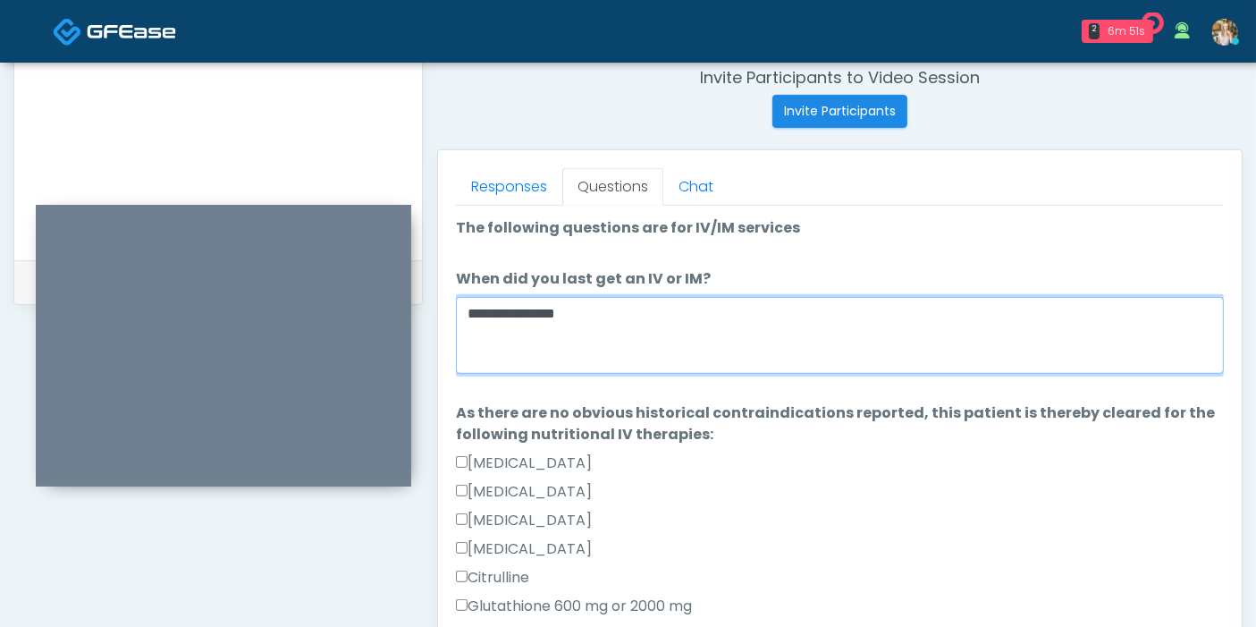
scroll to position [677, 0]
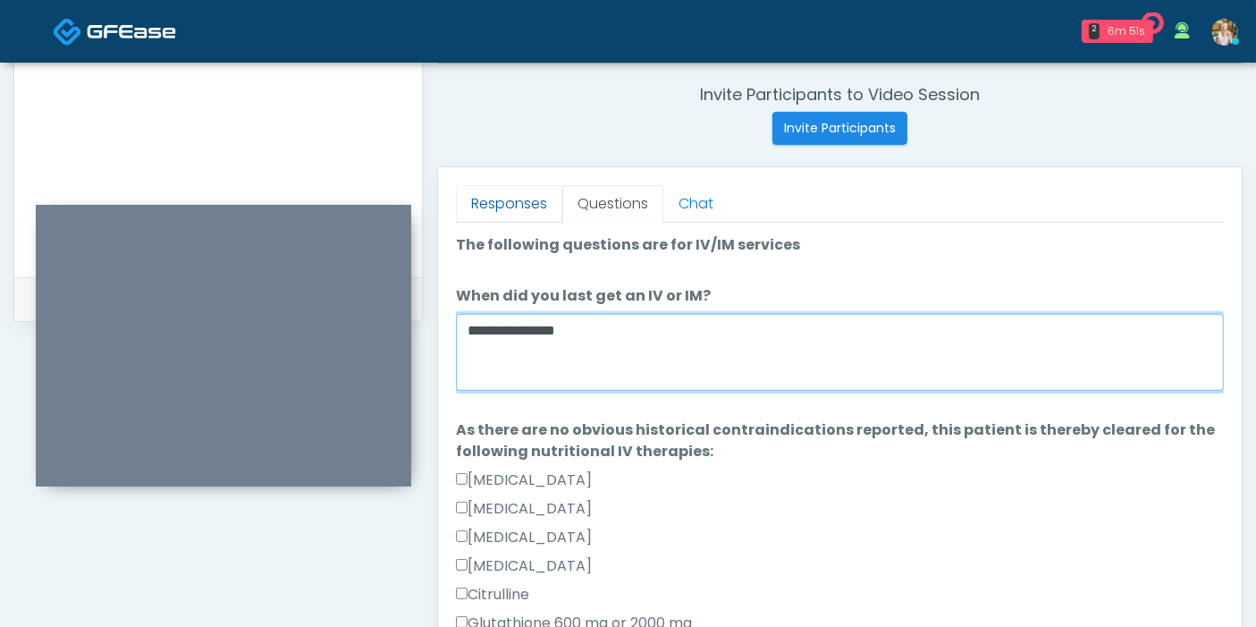
type textarea "**********"
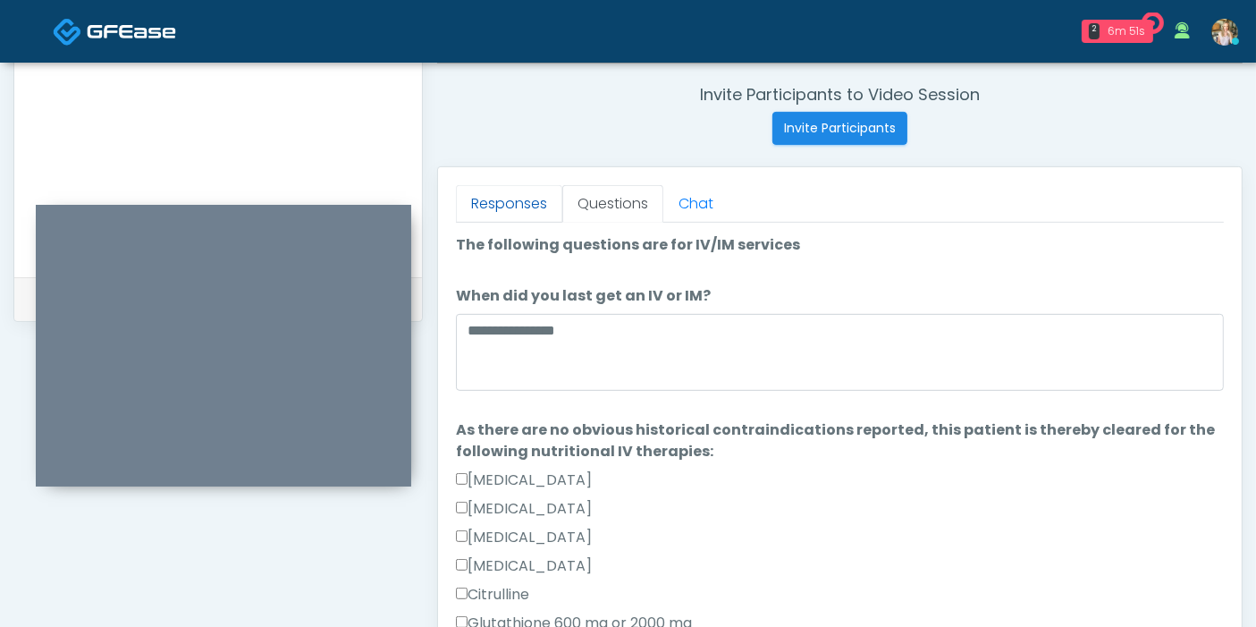
click at [534, 189] on link "Responses" at bounding box center [509, 204] width 106 height 38
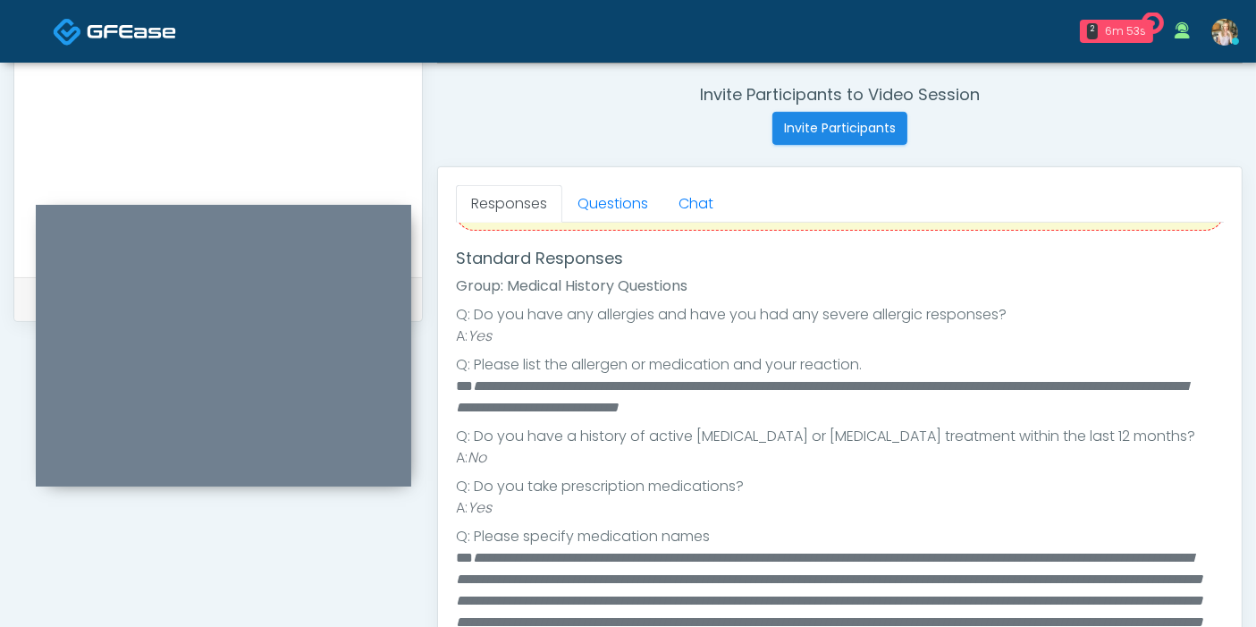
scroll to position [298, 0]
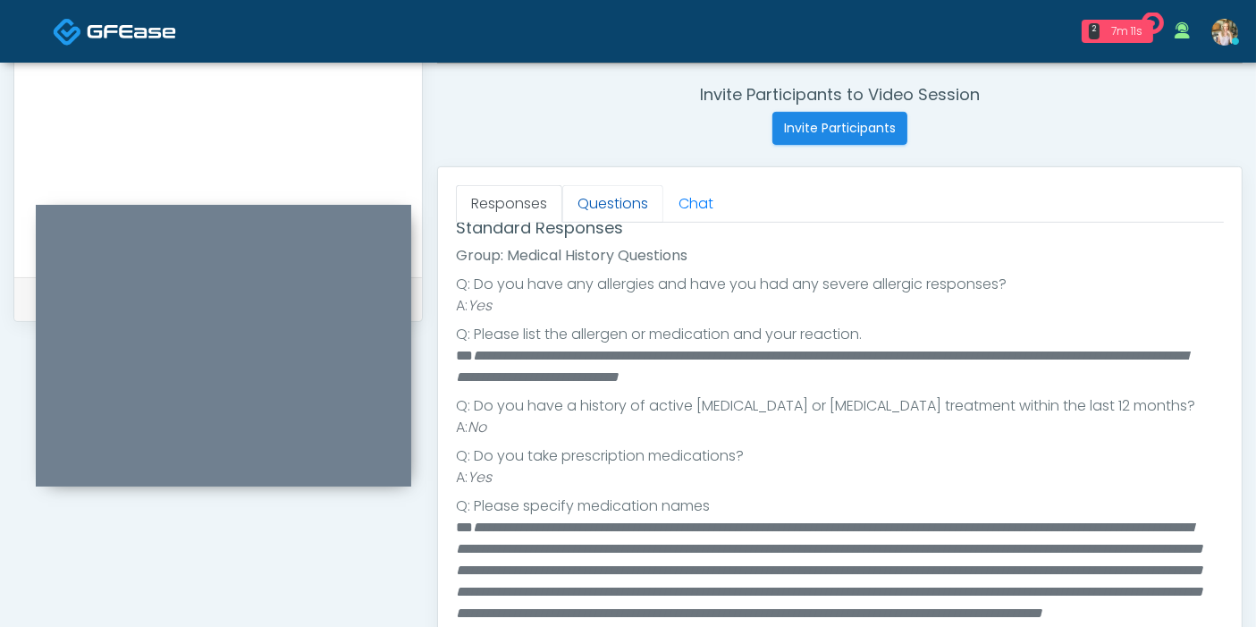
click at [612, 203] on link "Questions" at bounding box center [612, 204] width 101 height 38
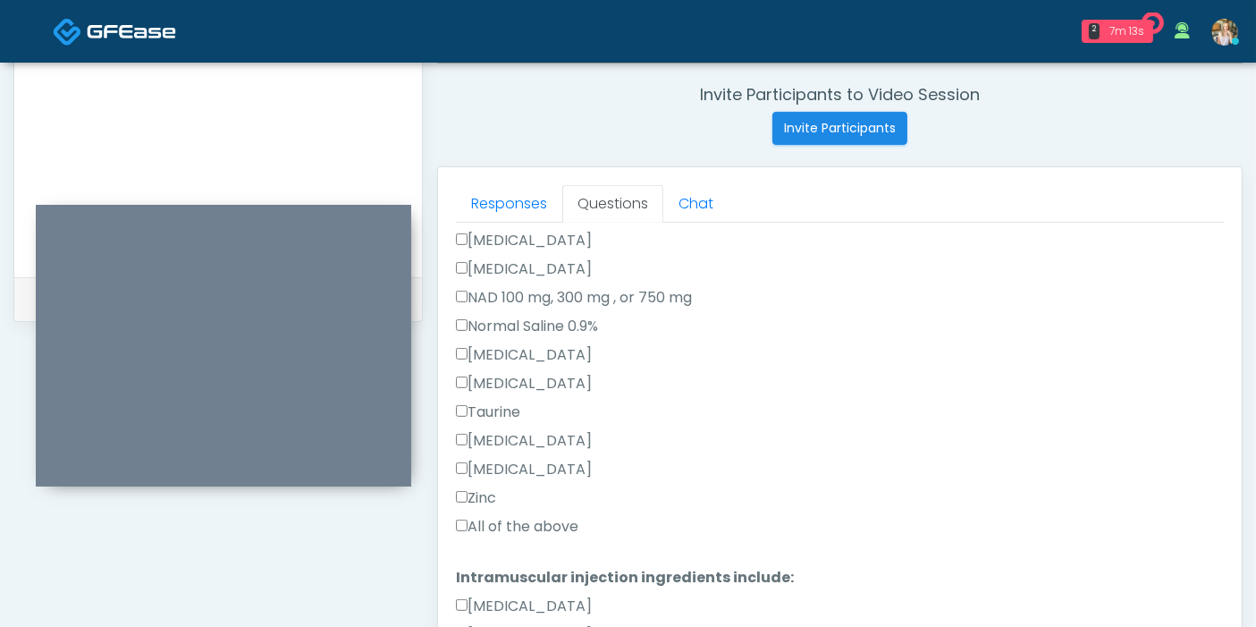
scroll to position [595, 0]
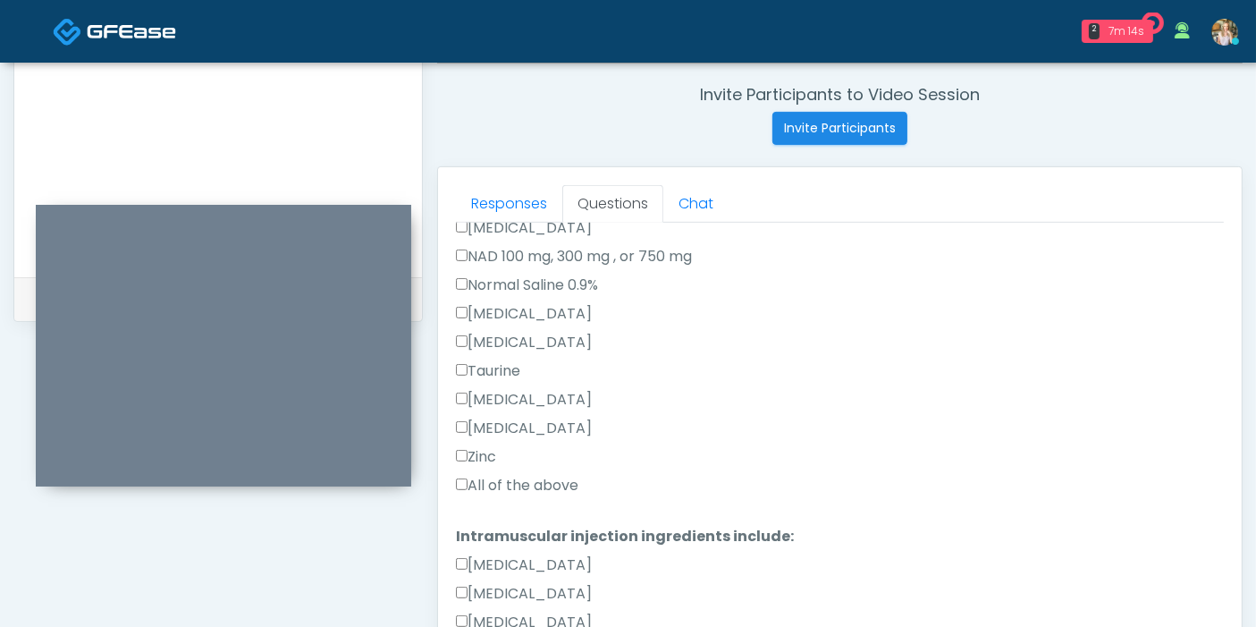
click at [517, 484] on label "All of the above" at bounding box center [517, 485] width 122 height 21
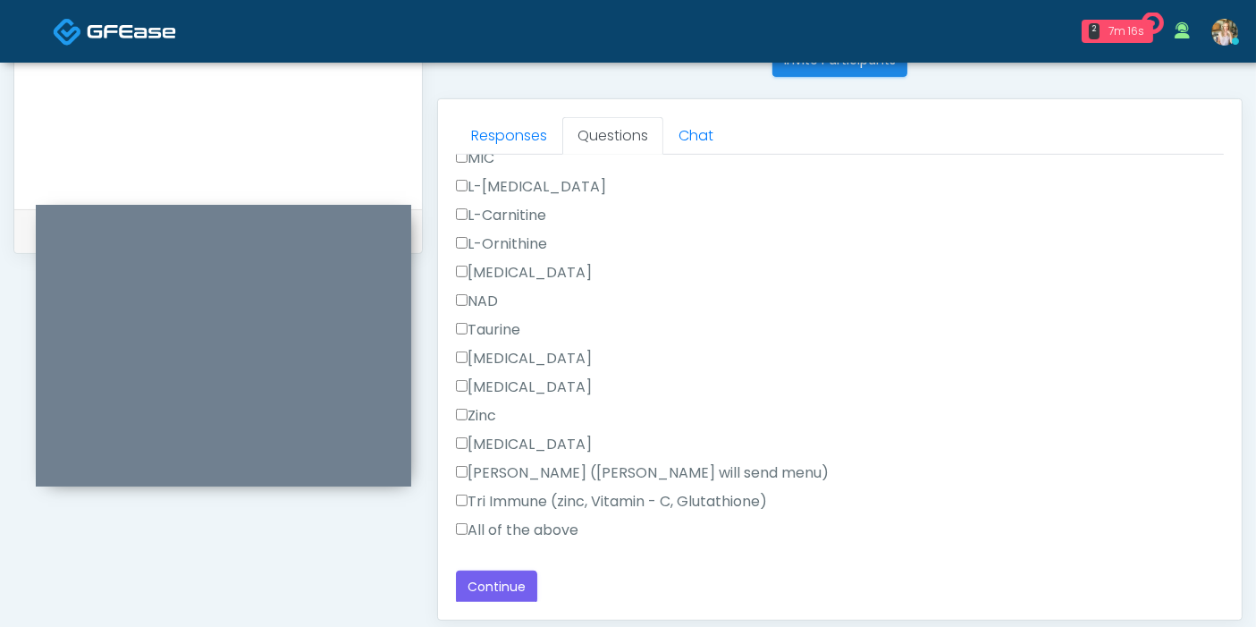
scroll to position [776, 0]
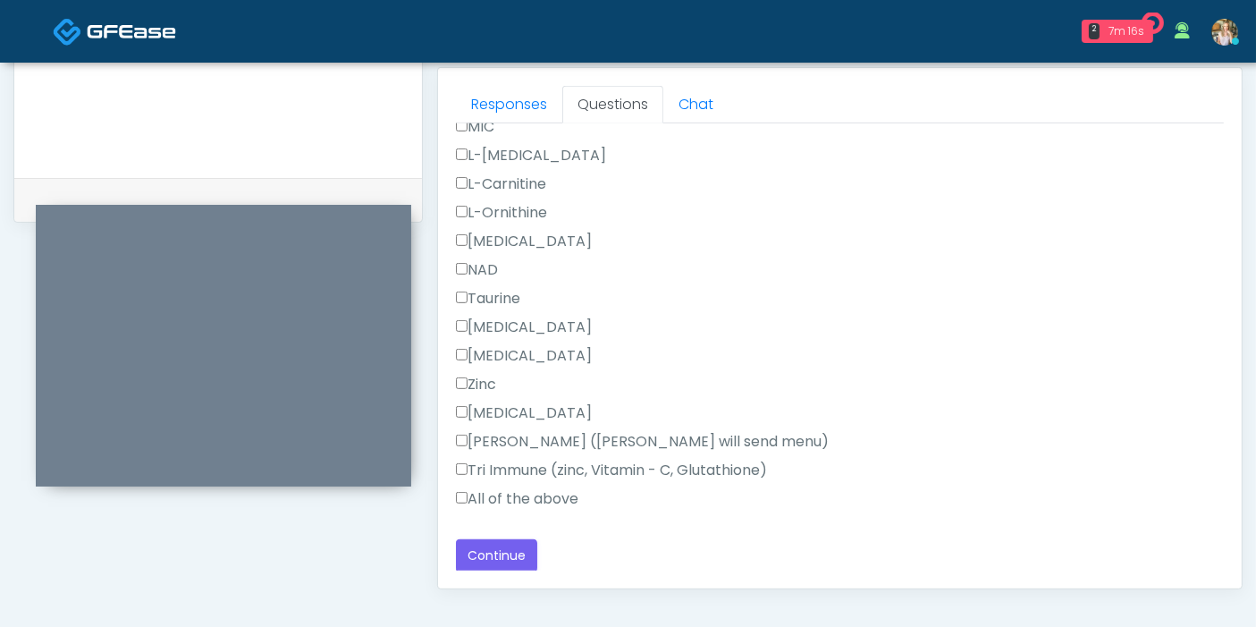
click at [488, 493] on label "All of the above" at bounding box center [517, 498] width 122 height 21
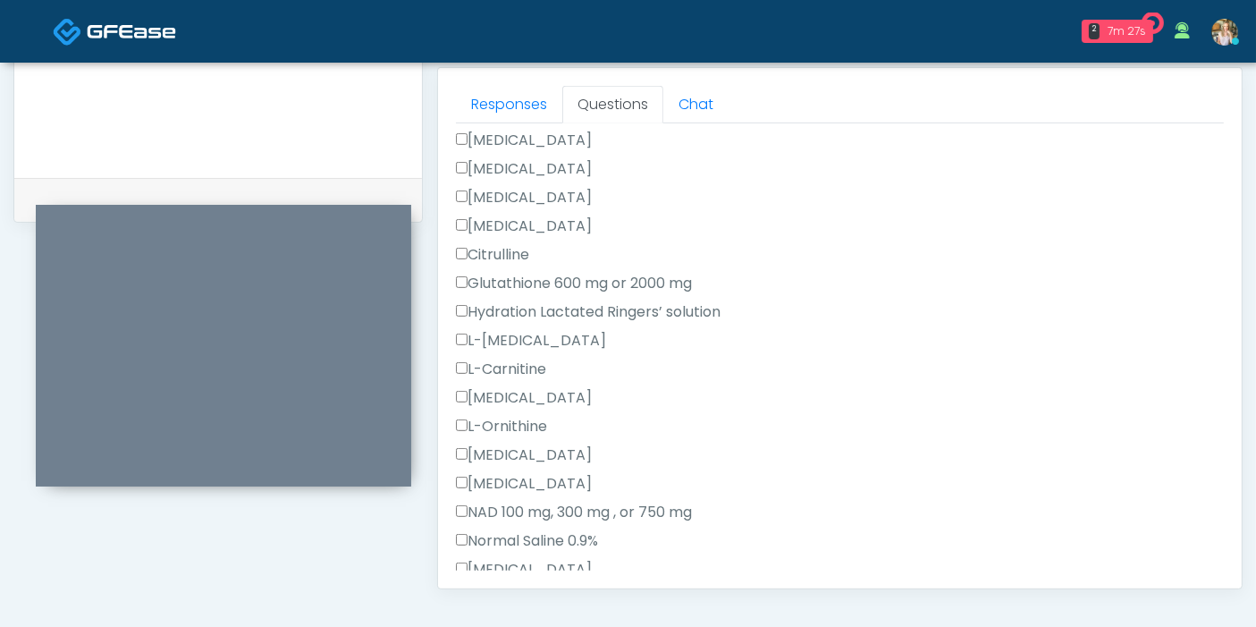
scroll to position [141, 0]
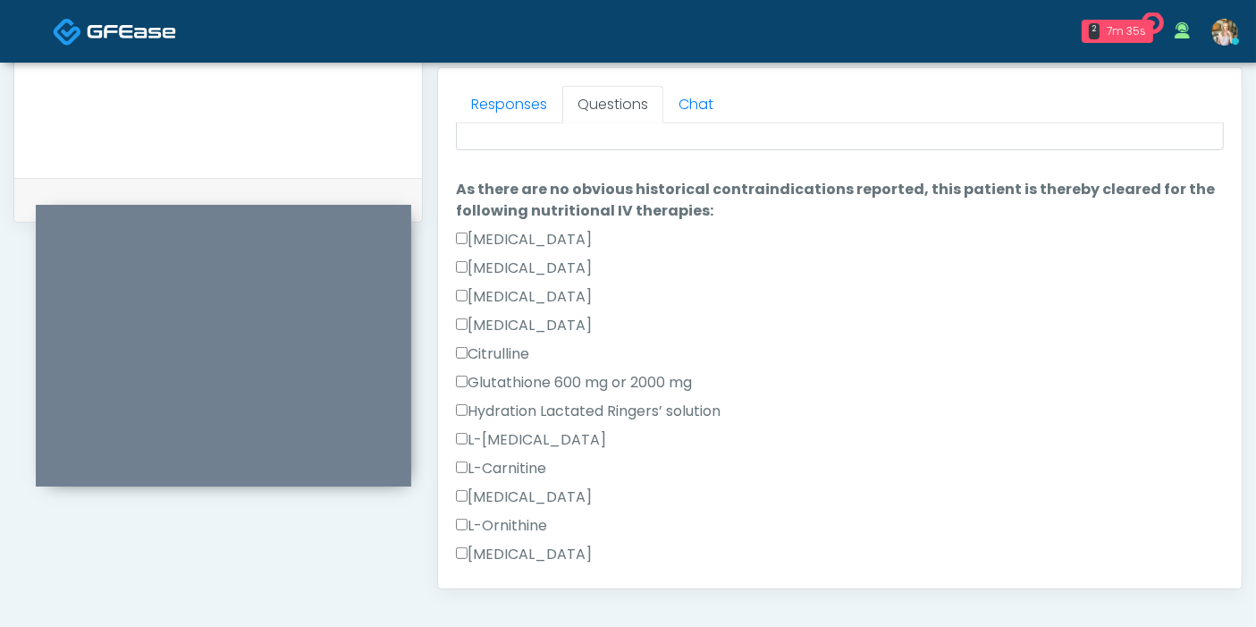
click at [498, 295] on label "Benadryl" at bounding box center [524, 296] width 136 height 21
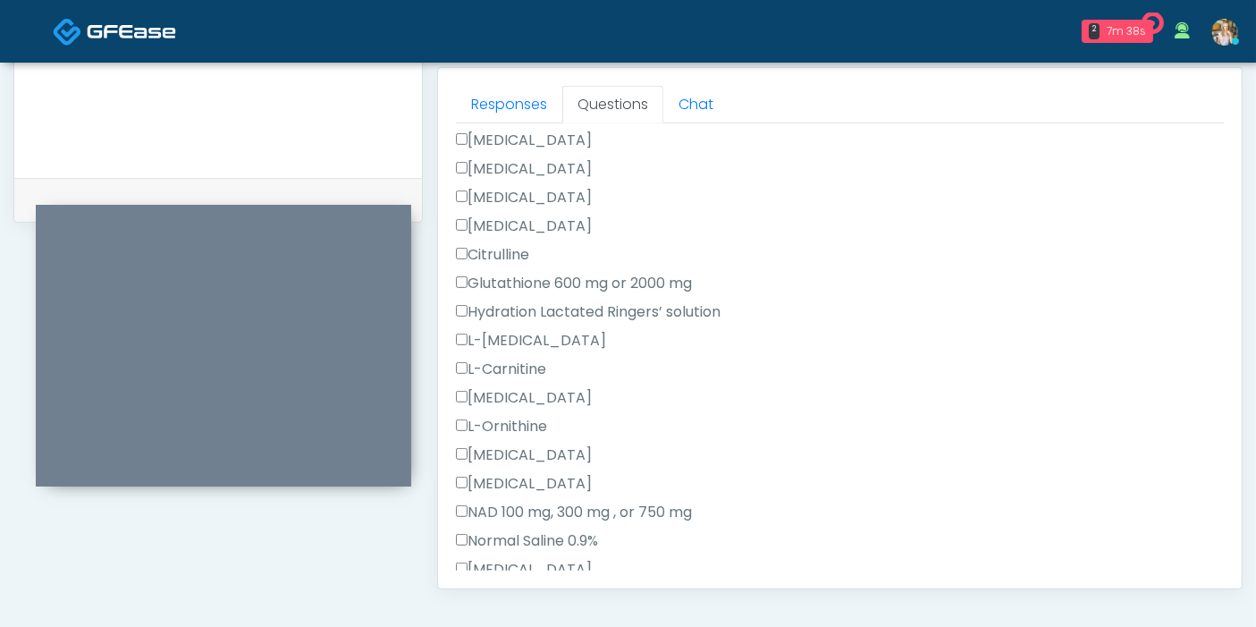
click at [507, 280] on label "Glutathione 600 mg or 2000 mg" at bounding box center [574, 283] width 236 height 21
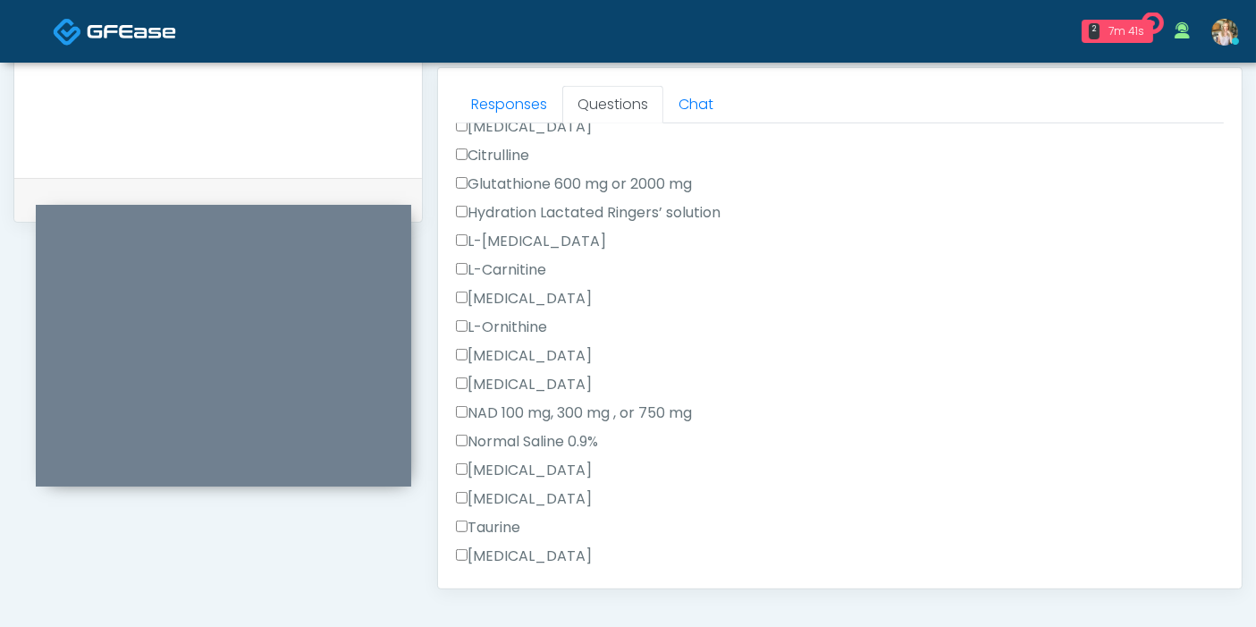
scroll to position [439, 0]
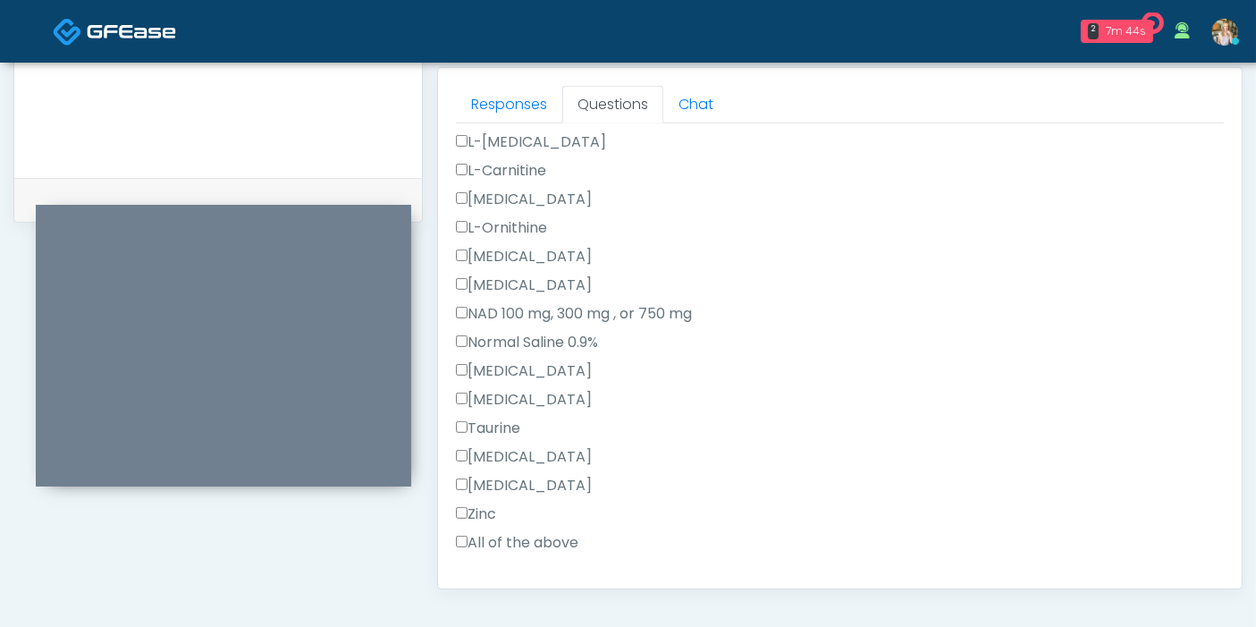
click at [483, 484] on label "Zofran" at bounding box center [524, 485] width 136 height 21
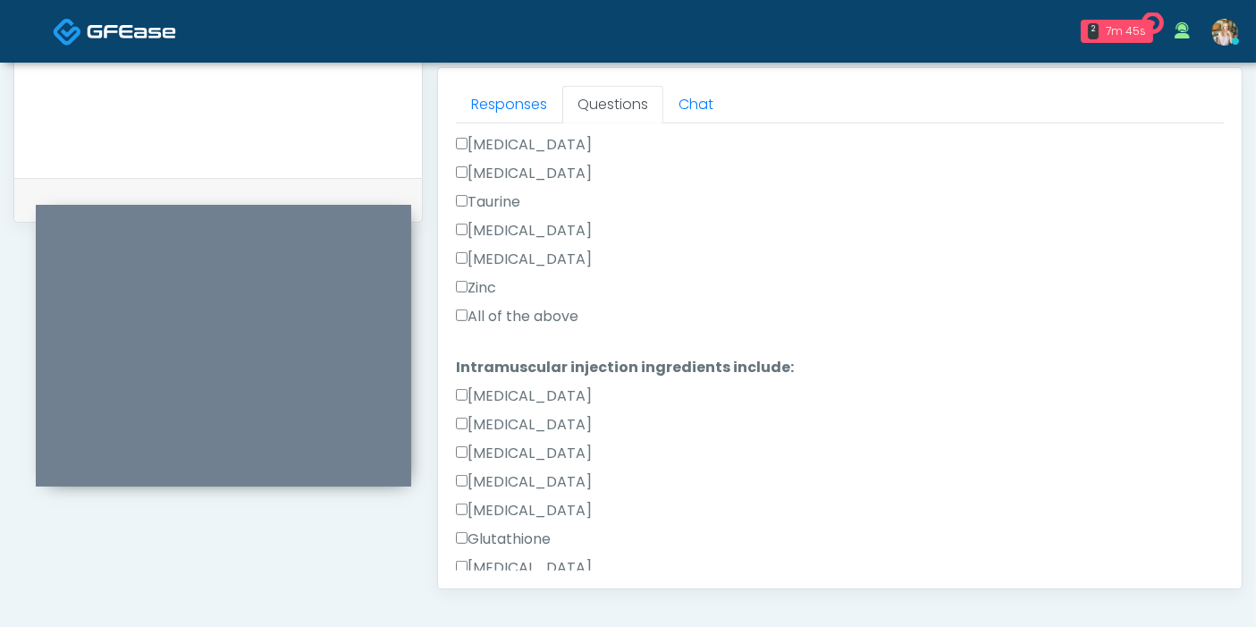
scroll to position [737, 0]
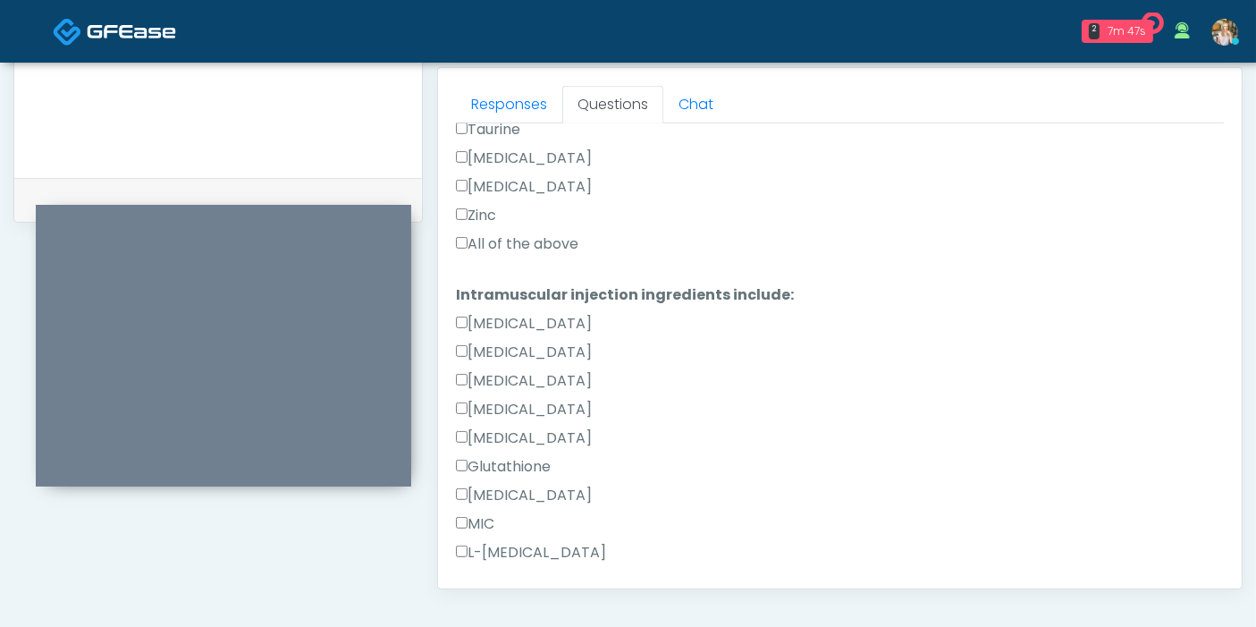
click at [513, 412] on label "Benadryl" at bounding box center [524, 409] width 136 height 21
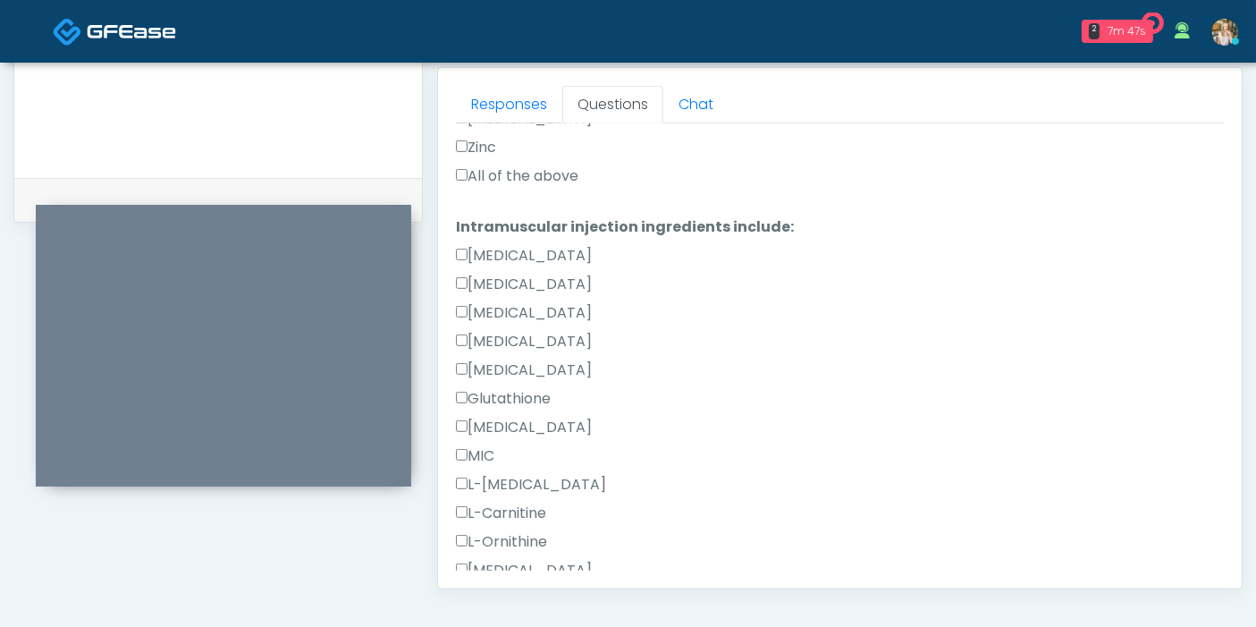
scroll to position [837, 0]
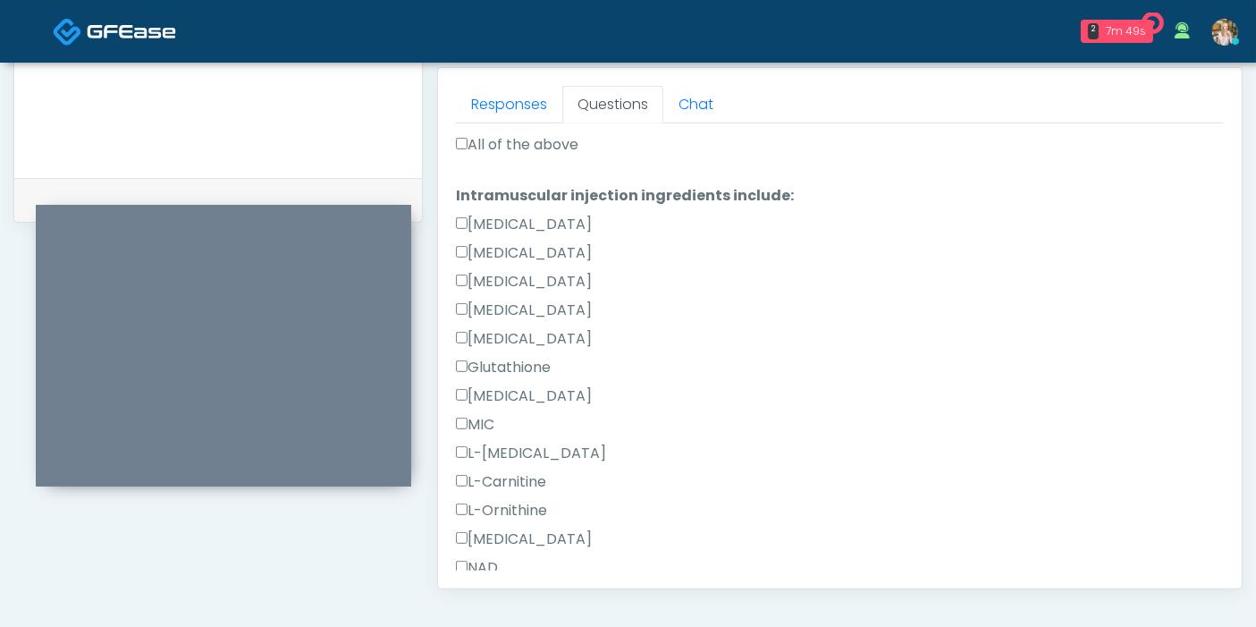
click at [527, 363] on label "Glutathione" at bounding box center [503, 367] width 95 height 21
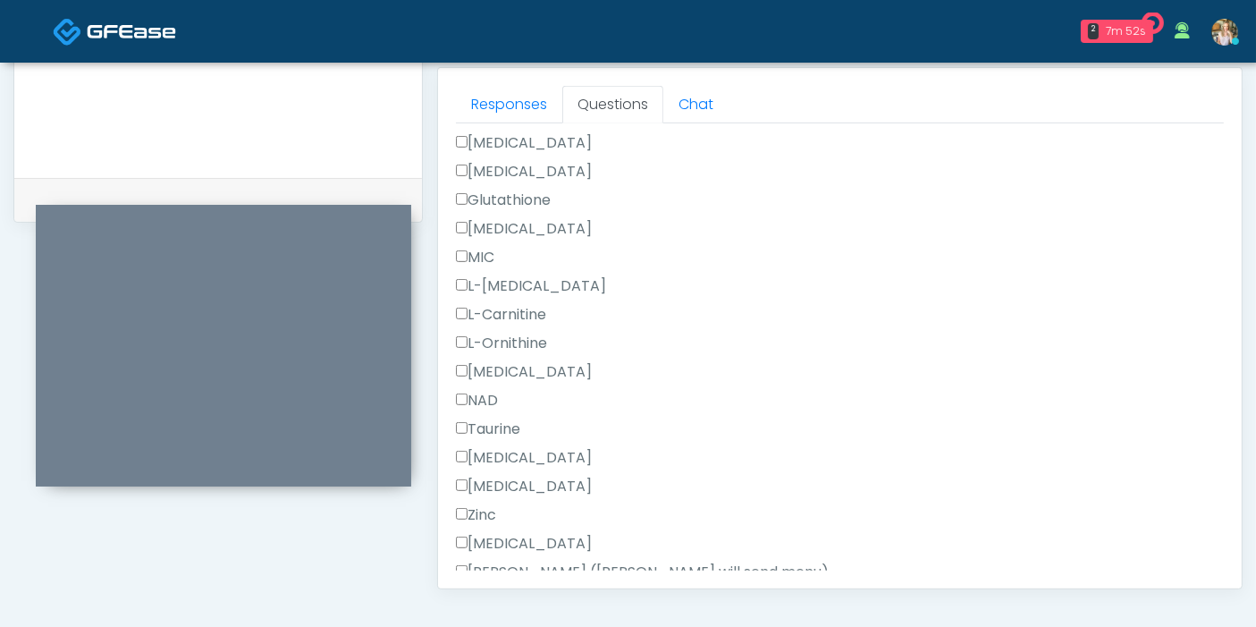
scroll to position [1035, 0]
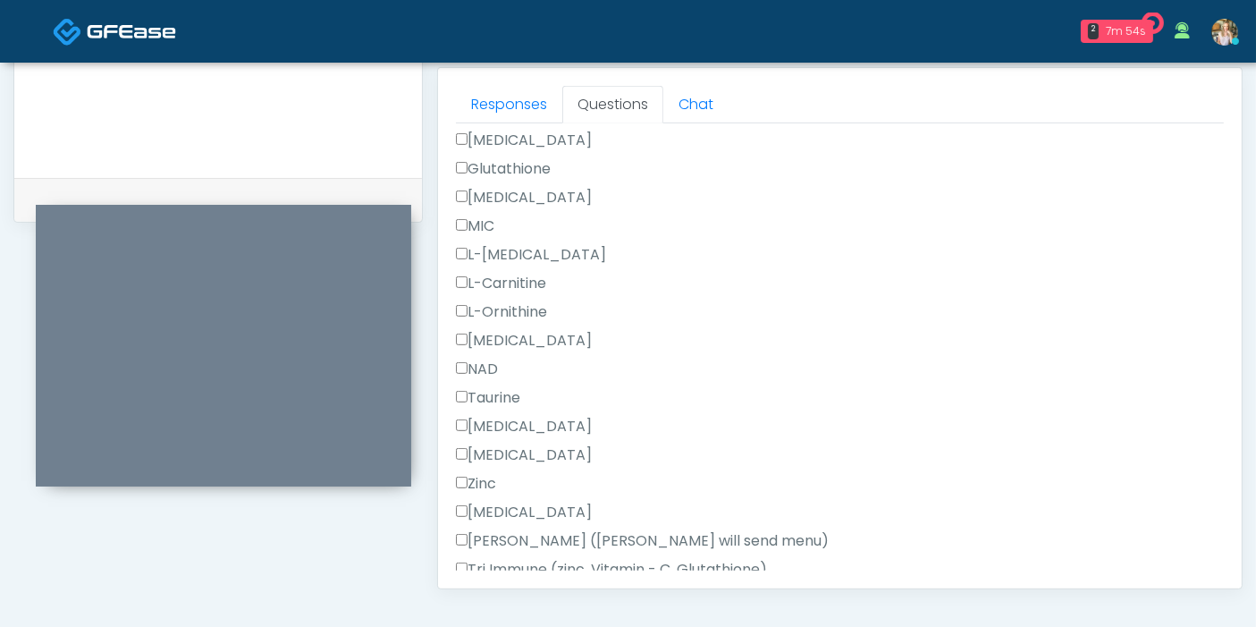
click at [493, 507] on label "Zofran" at bounding box center [524, 511] width 136 height 21
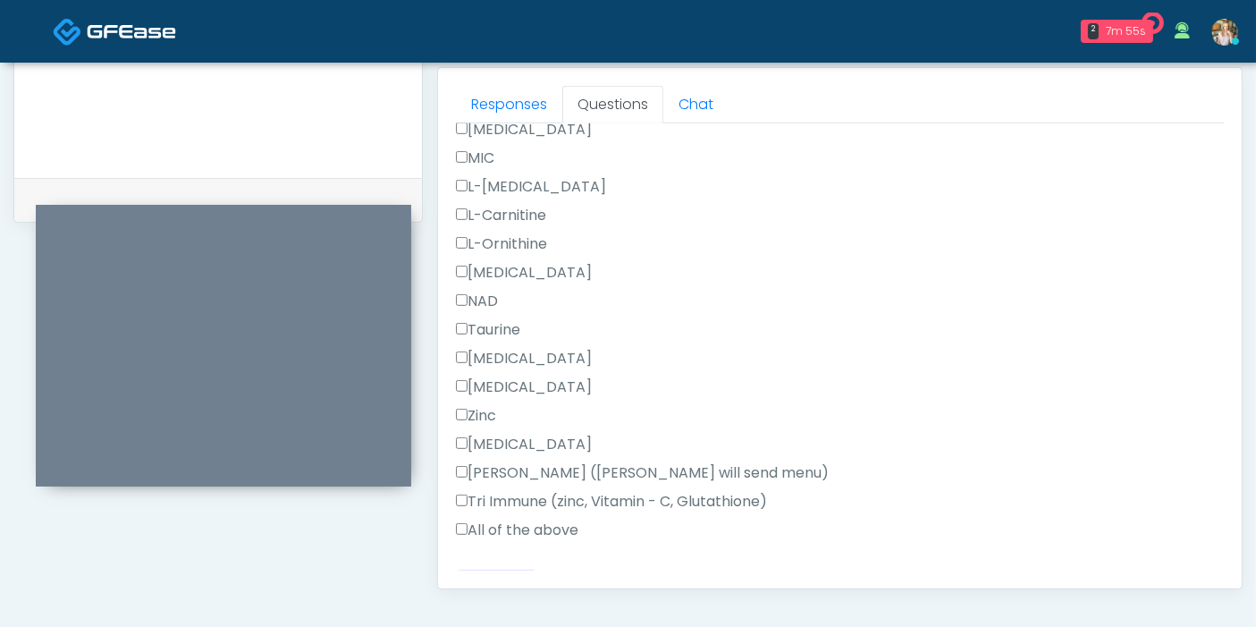
scroll to position [1134, 0]
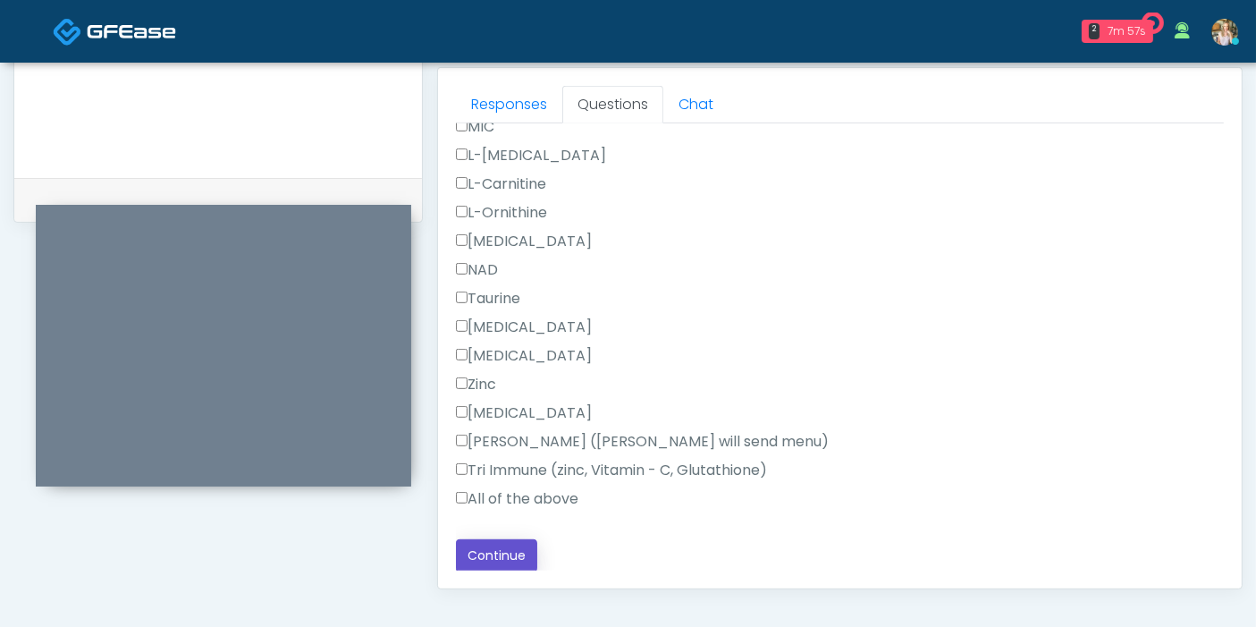
click at [488, 550] on button "Continue" at bounding box center [496, 555] width 81 height 33
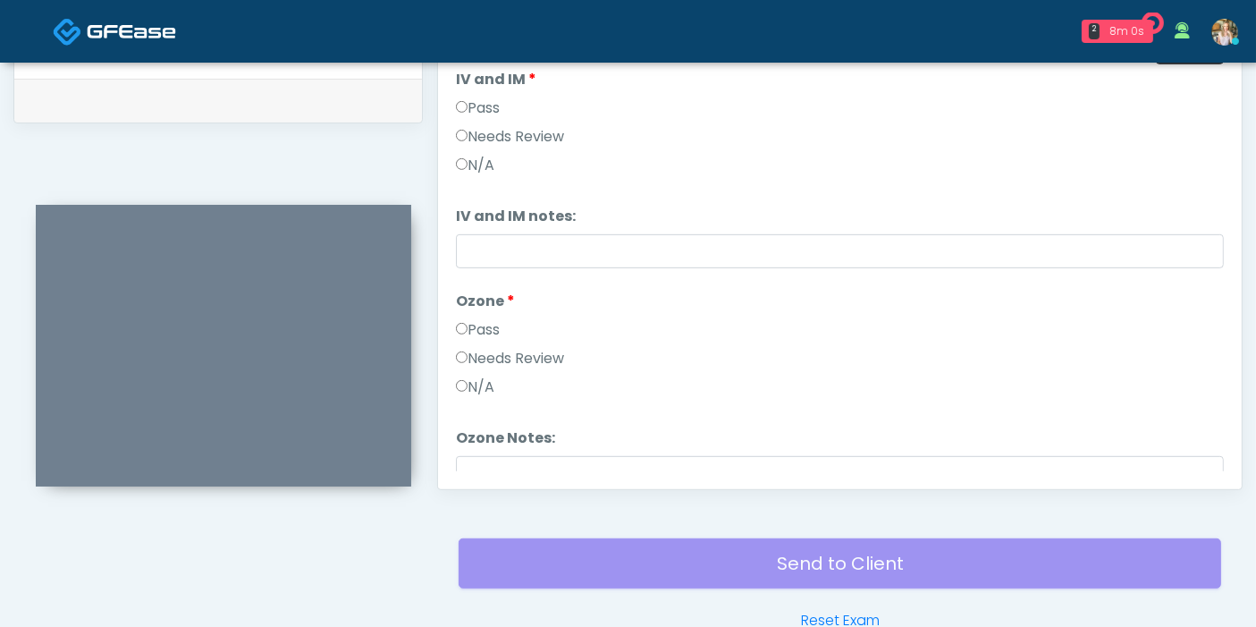
scroll to position [776, 0]
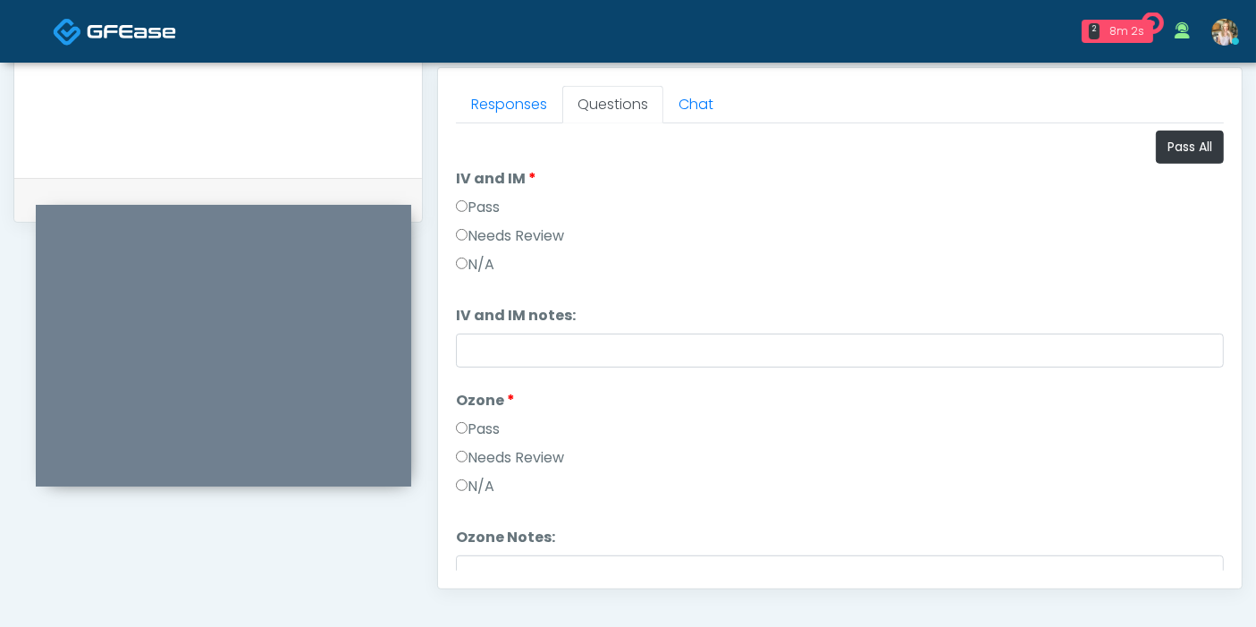
click at [473, 484] on label "N/A" at bounding box center [475, 486] width 38 height 21
click at [475, 198] on label "Pass" at bounding box center [478, 207] width 44 height 21
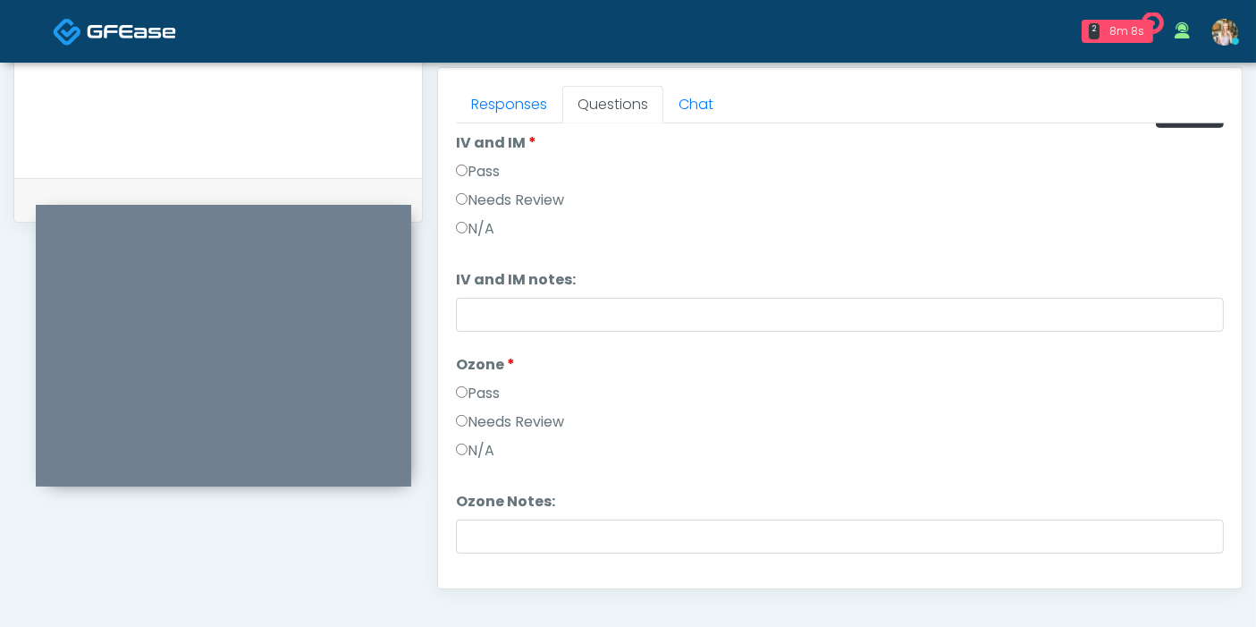
scroll to position [0, 0]
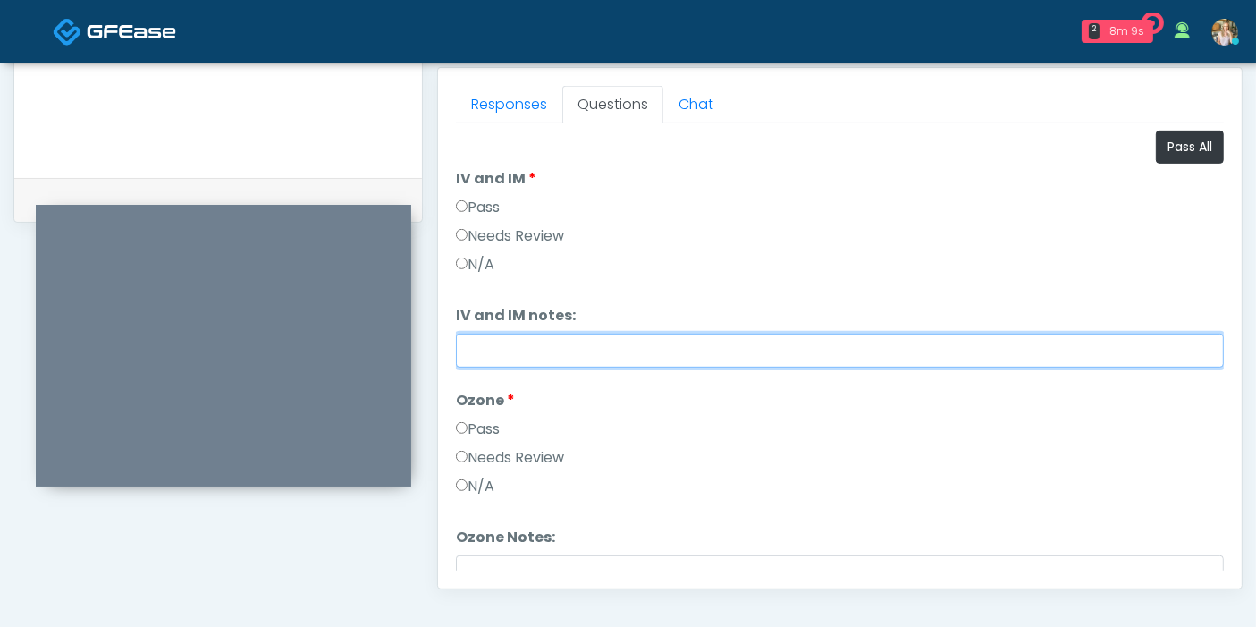
click at [798, 346] on input "IV and IM notes:" at bounding box center [840, 350] width 768 height 34
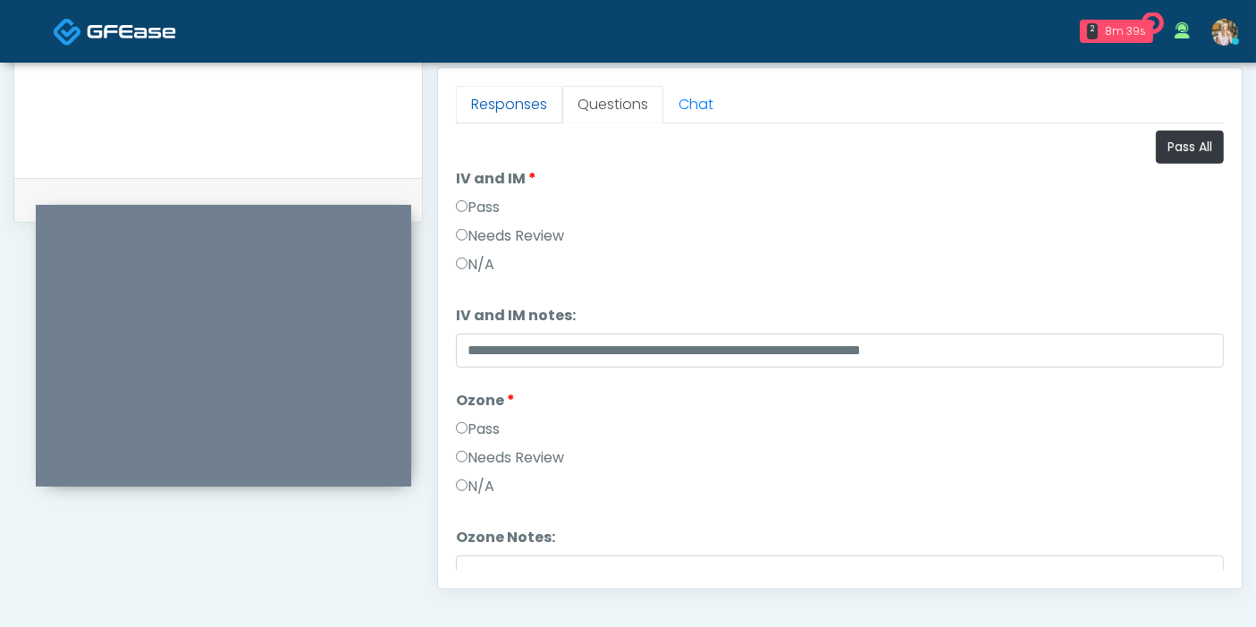
click at [494, 93] on link "Responses" at bounding box center [509, 105] width 106 height 38
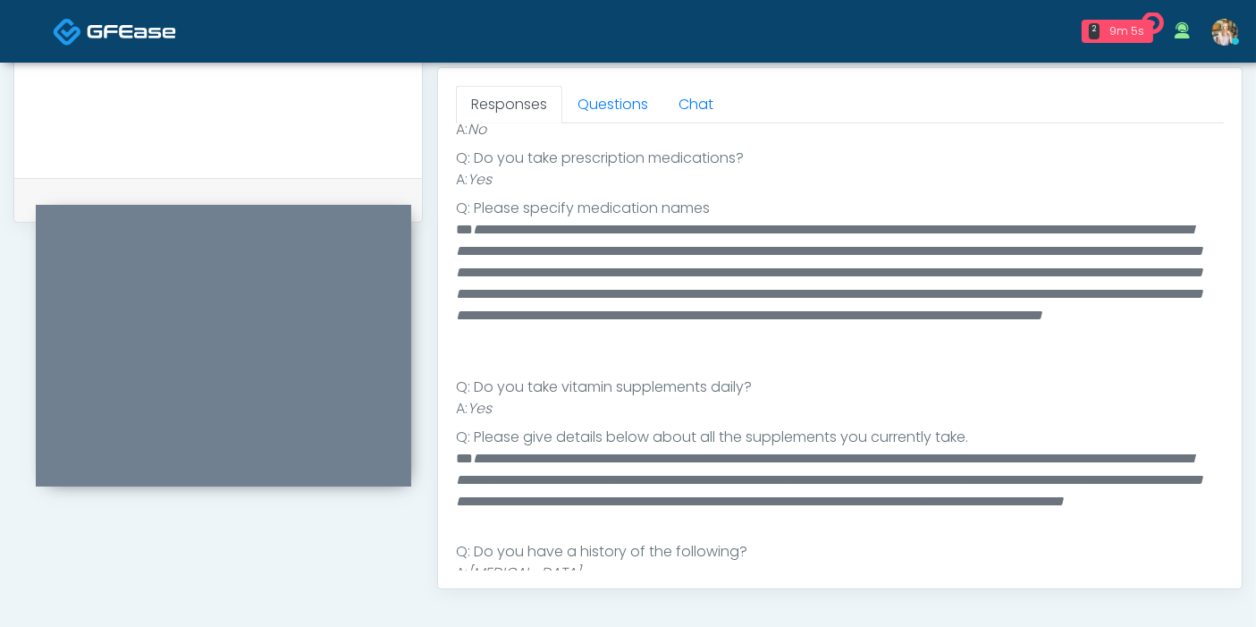
scroll to position [397, 0]
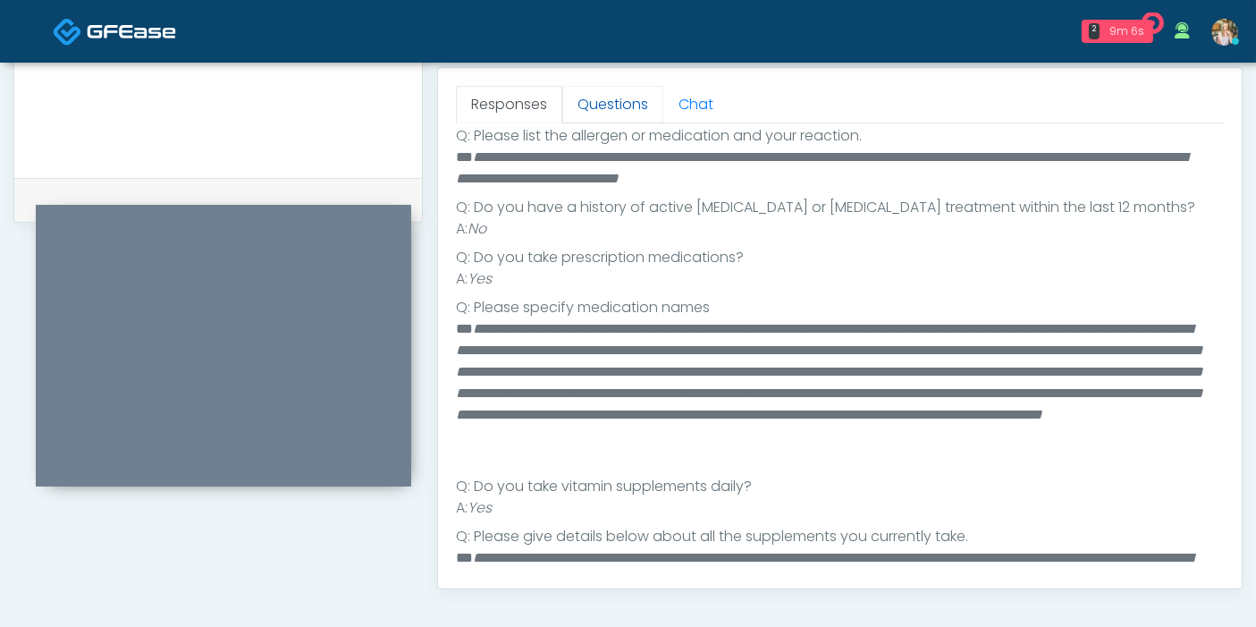
click at [617, 107] on link "Questions" at bounding box center [612, 105] width 101 height 38
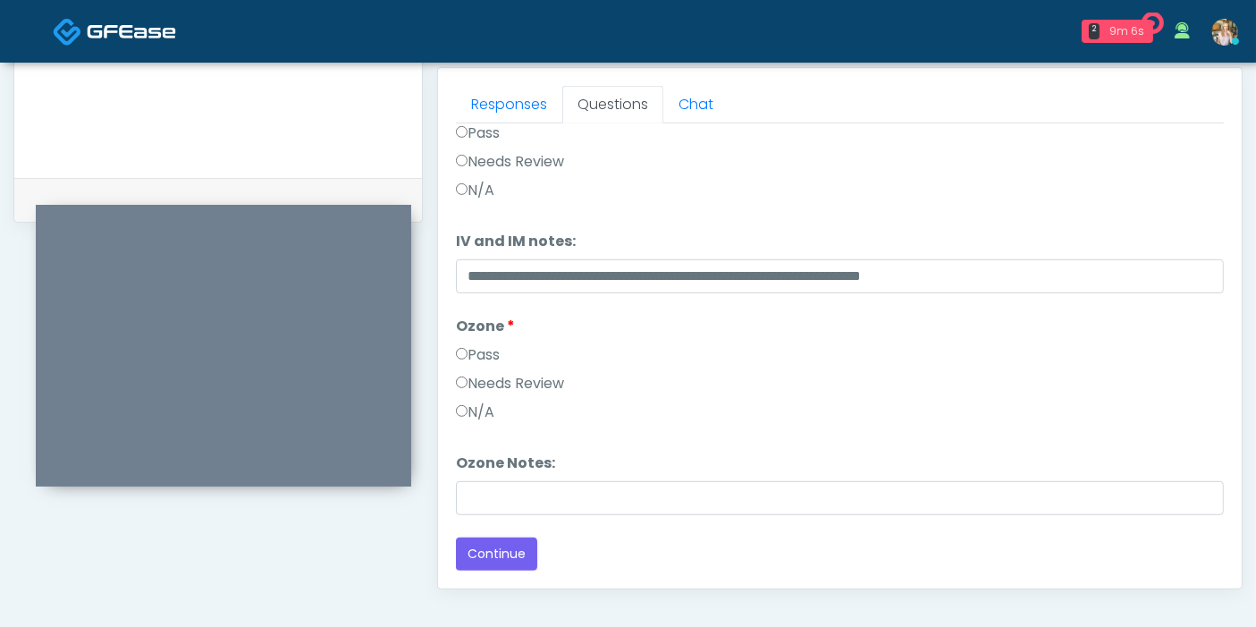
scroll to position [72, 0]
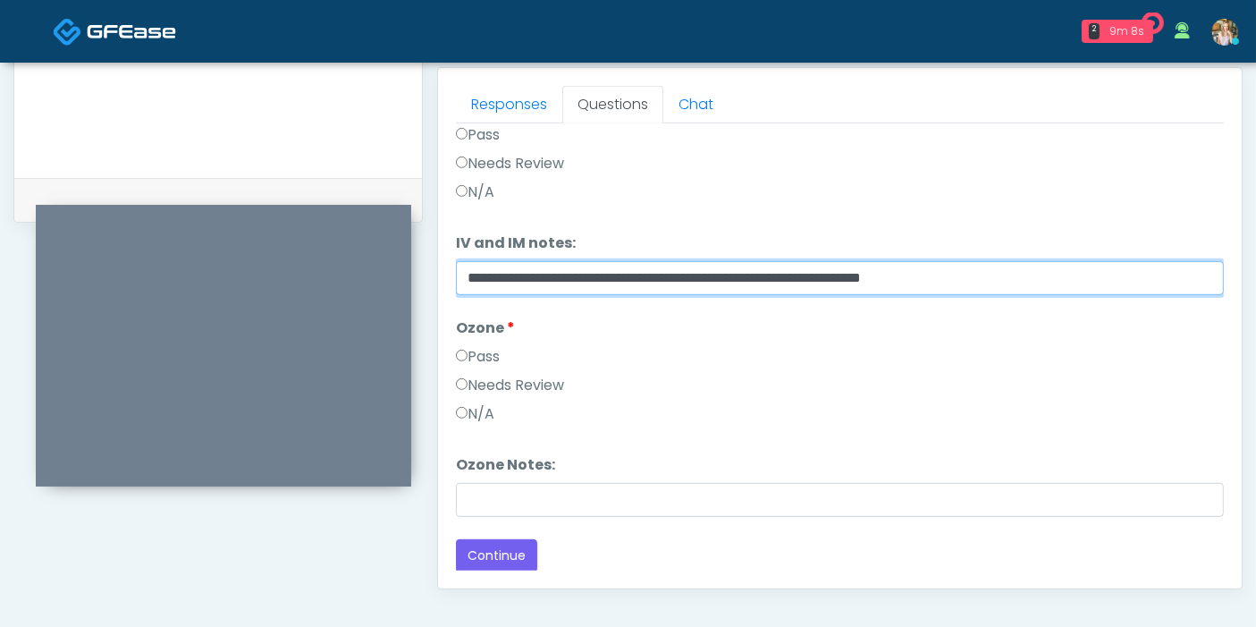
click at [998, 278] on input "**********" at bounding box center [840, 278] width 768 height 34
type input "**********"
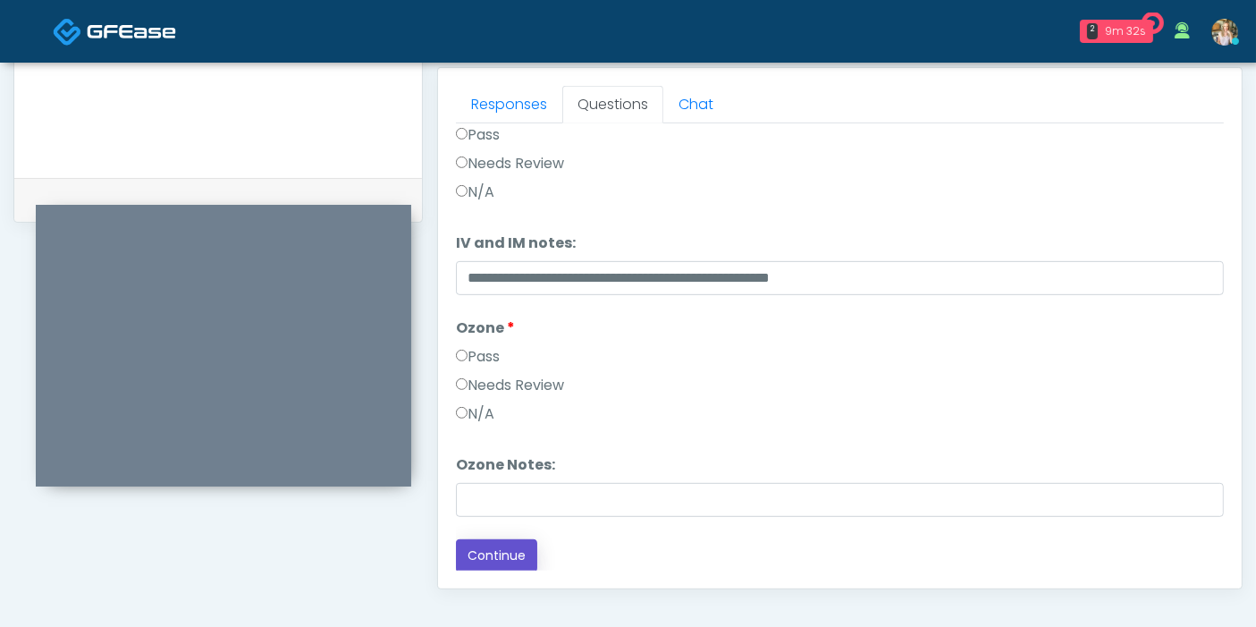
click at [483, 554] on button "Continue" at bounding box center [496, 555] width 81 height 33
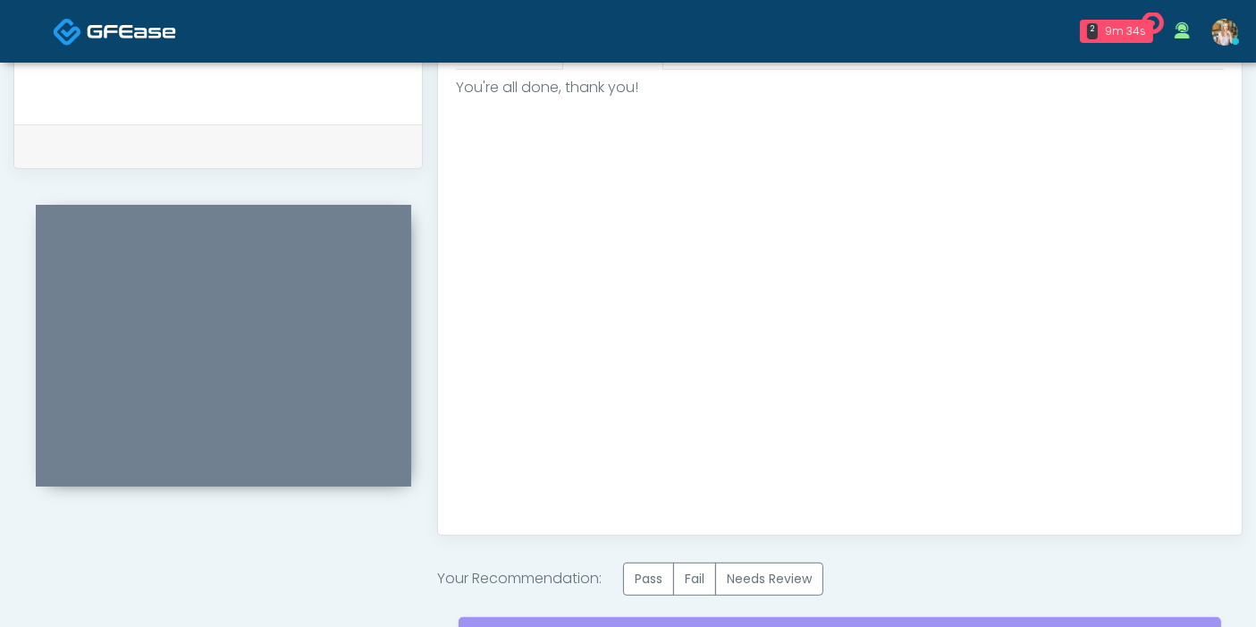
scroll to position [875, 0]
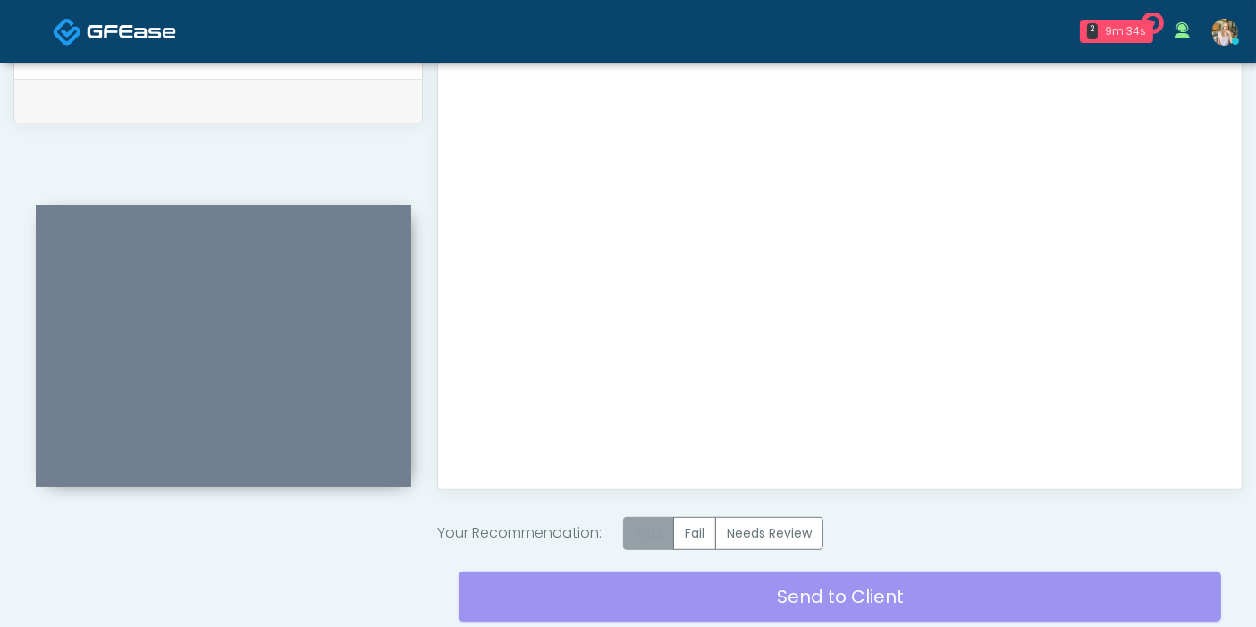
click at [659, 541] on label "Pass" at bounding box center [648, 533] width 51 height 33
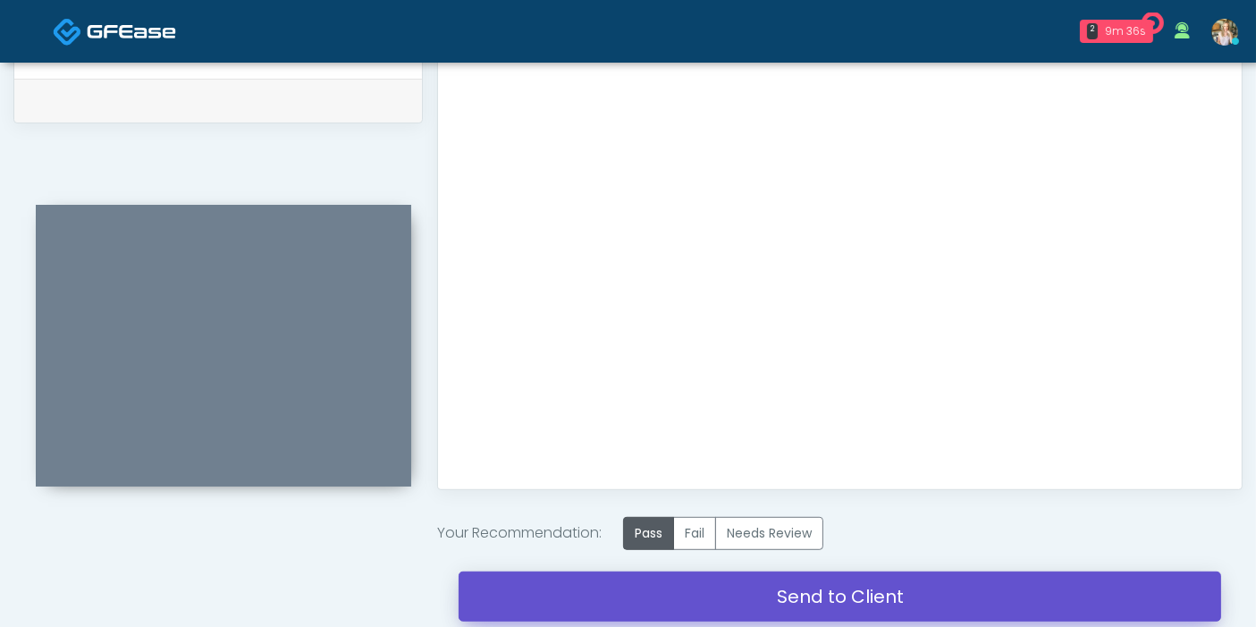
drag, startPoint x: 846, startPoint y: 594, endPoint x: 720, endPoint y: 105, distance: 504.9
click at [846, 595] on link "Send to Client" at bounding box center [840, 596] width 762 height 50
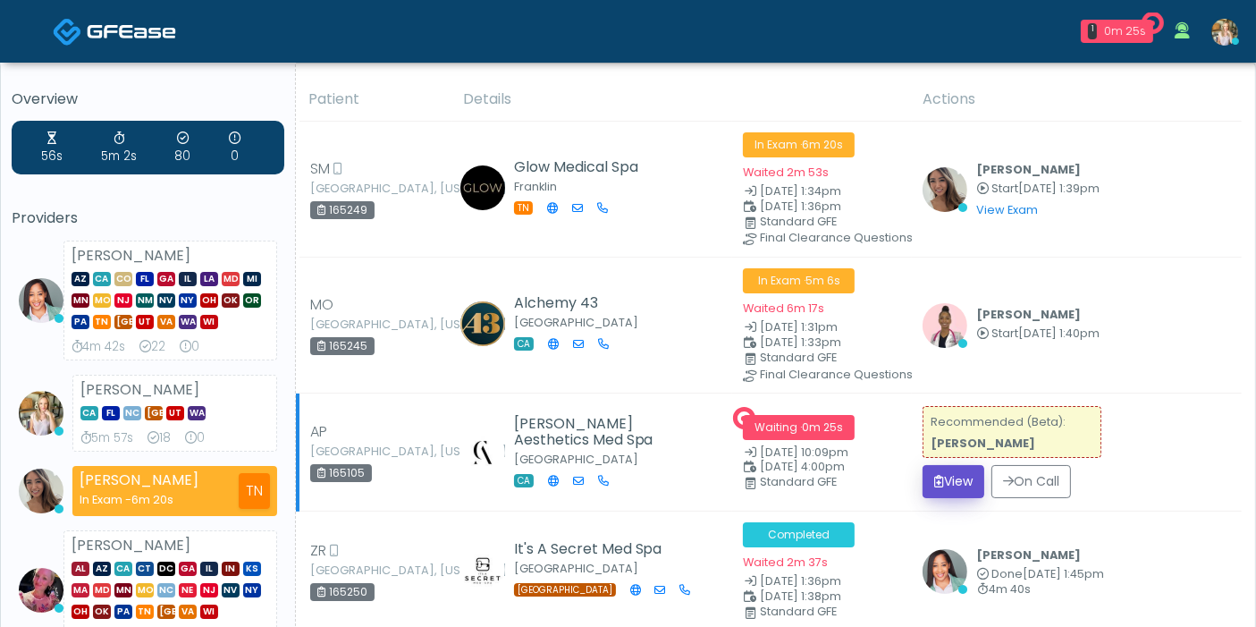
click at [948, 480] on button "View" at bounding box center [953, 481] width 62 height 33
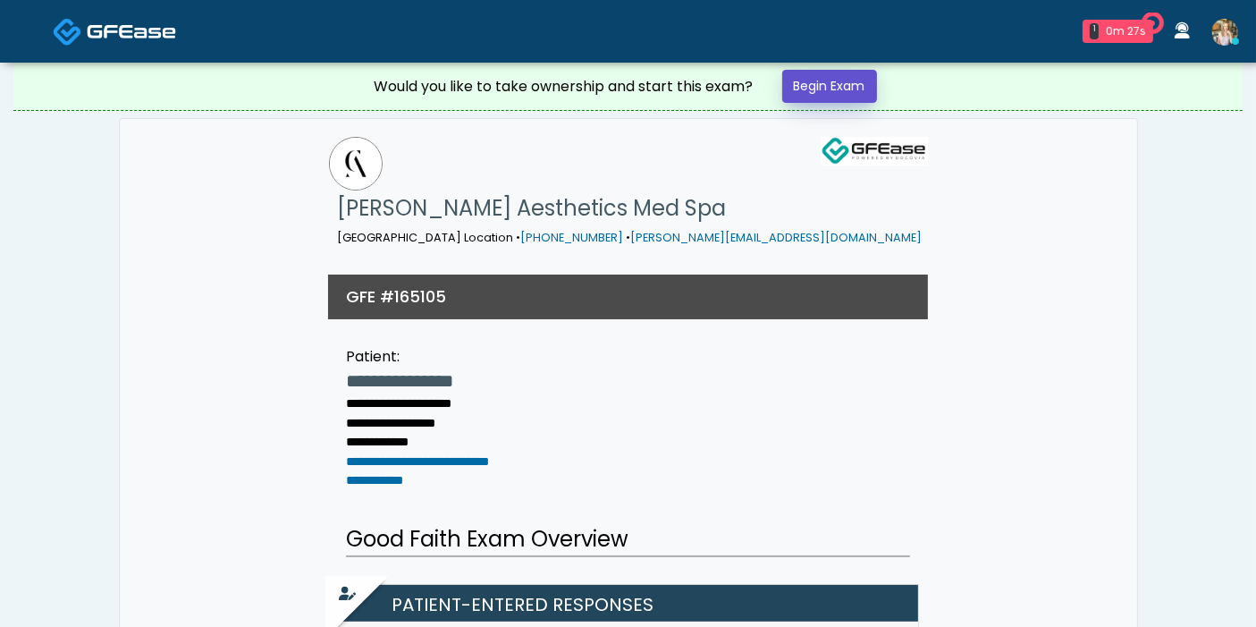
click at [842, 85] on link "Begin Exam" at bounding box center [829, 86] width 95 height 33
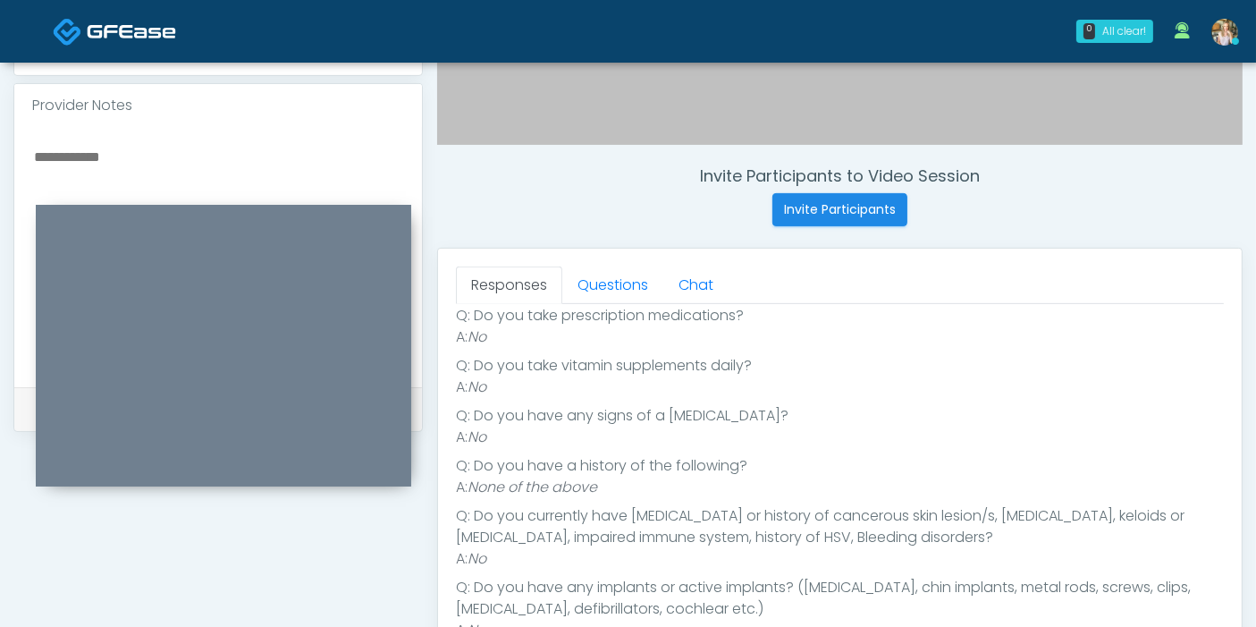
scroll to position [316, 0]
click at [617, 281] on link "Questions" at bounding box center [612, 285] width 101 height 38
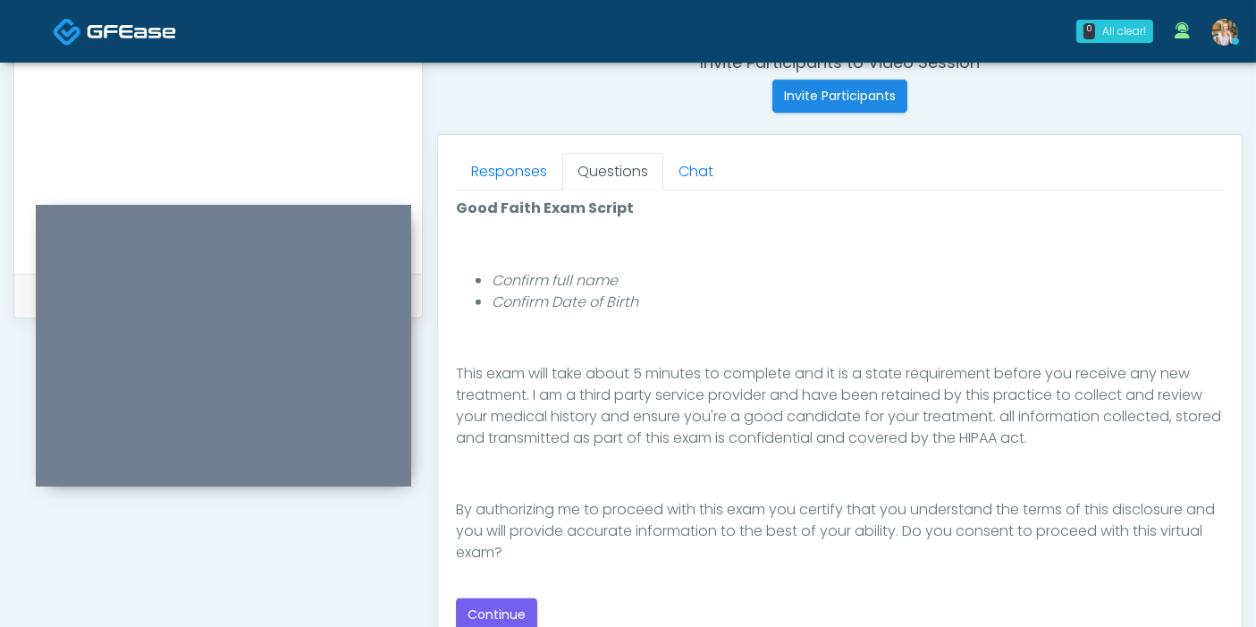
scroll to position [794, 0]
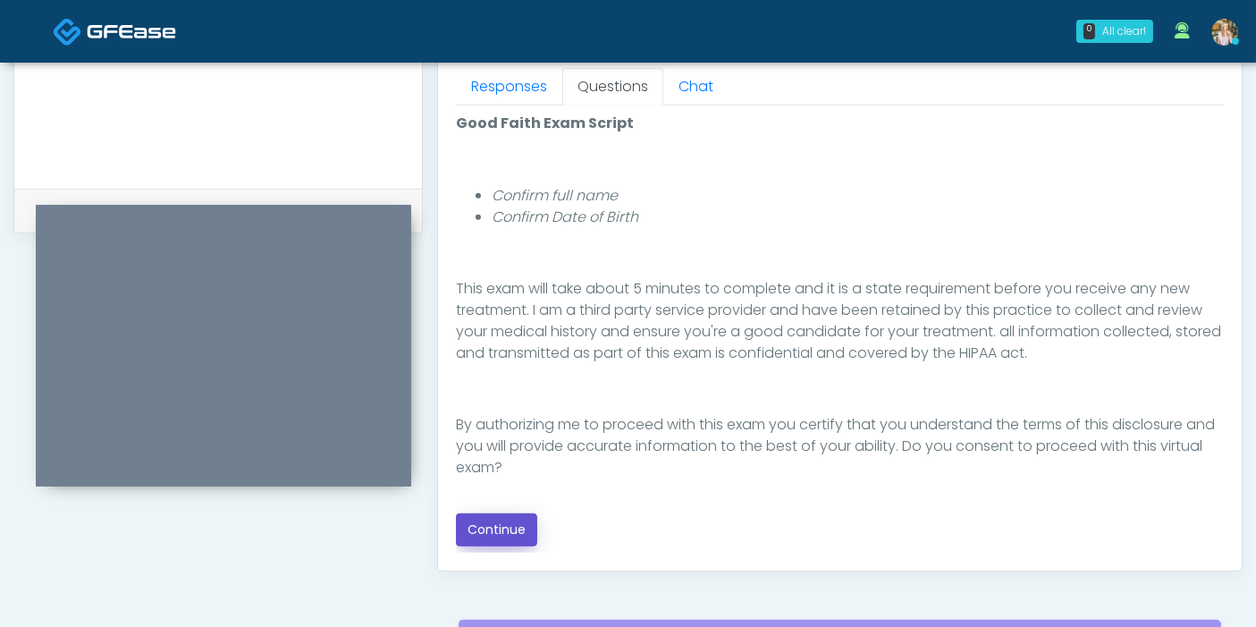
click at [509, 529] on button "Continue" at bounding box center [496, 529] width 81 height 33
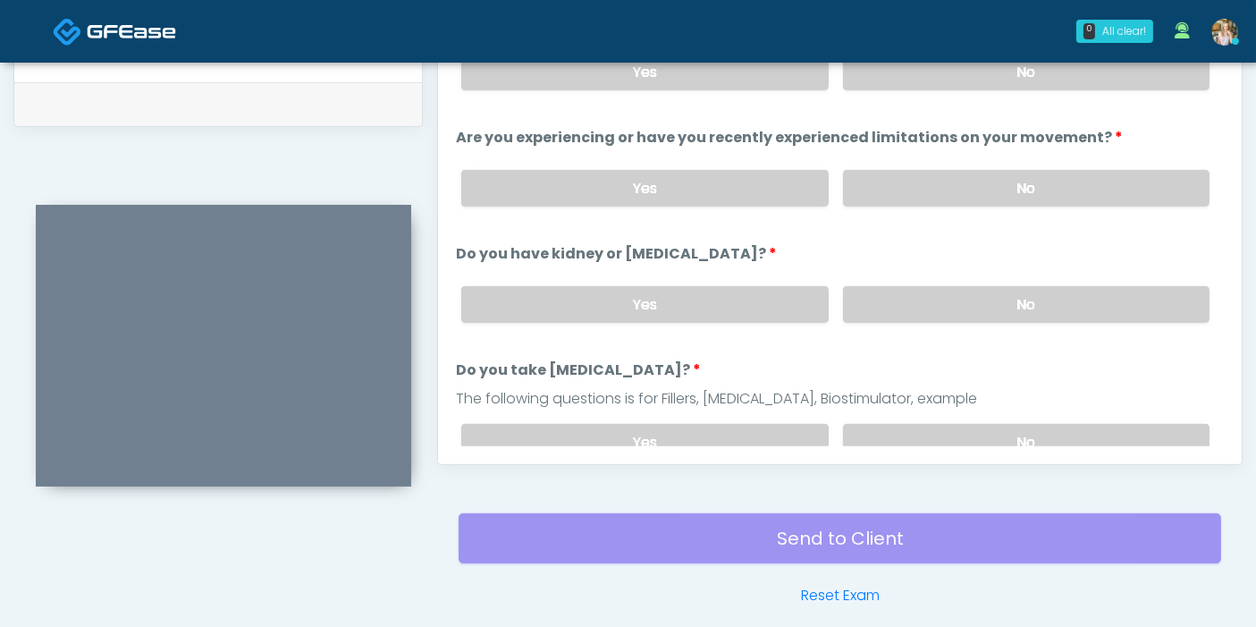
scroll to position [776, 0]
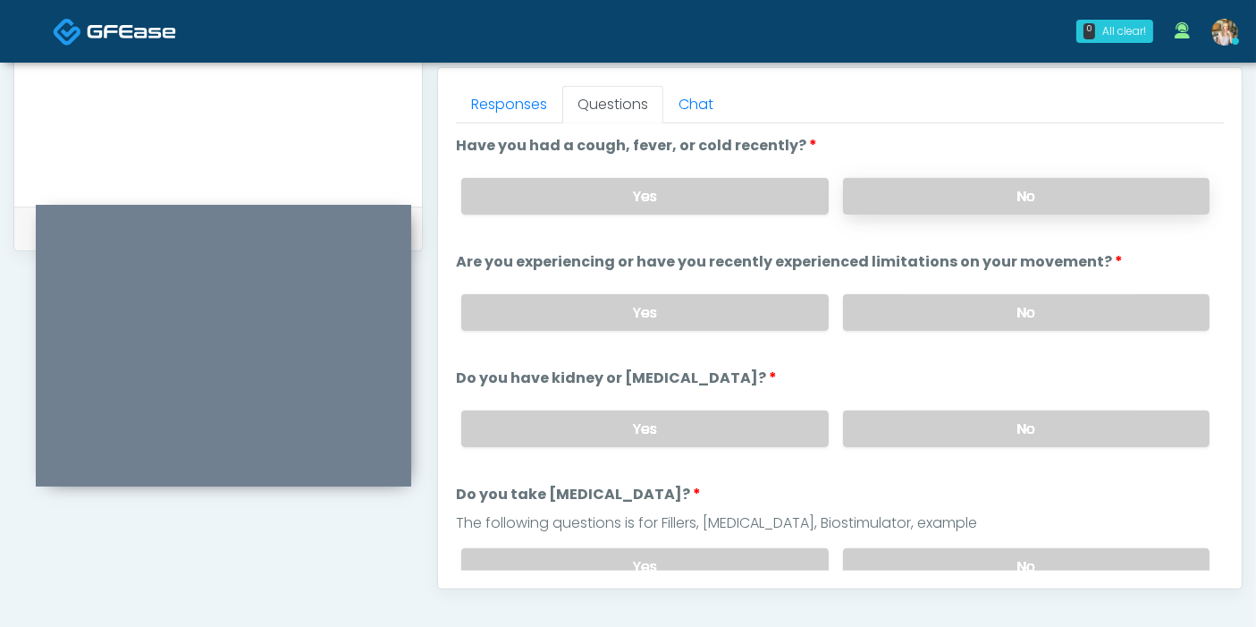
click at [1023, 196] on label "No" at bounding box center [1026, 196] width 366 height 37
click at [1006, 316] on label "No" at bounding box center [1026, 312] width 366 height 37
click at [1008, 427] on label "No" at bounding box center [1026, 428] width 366 height 37
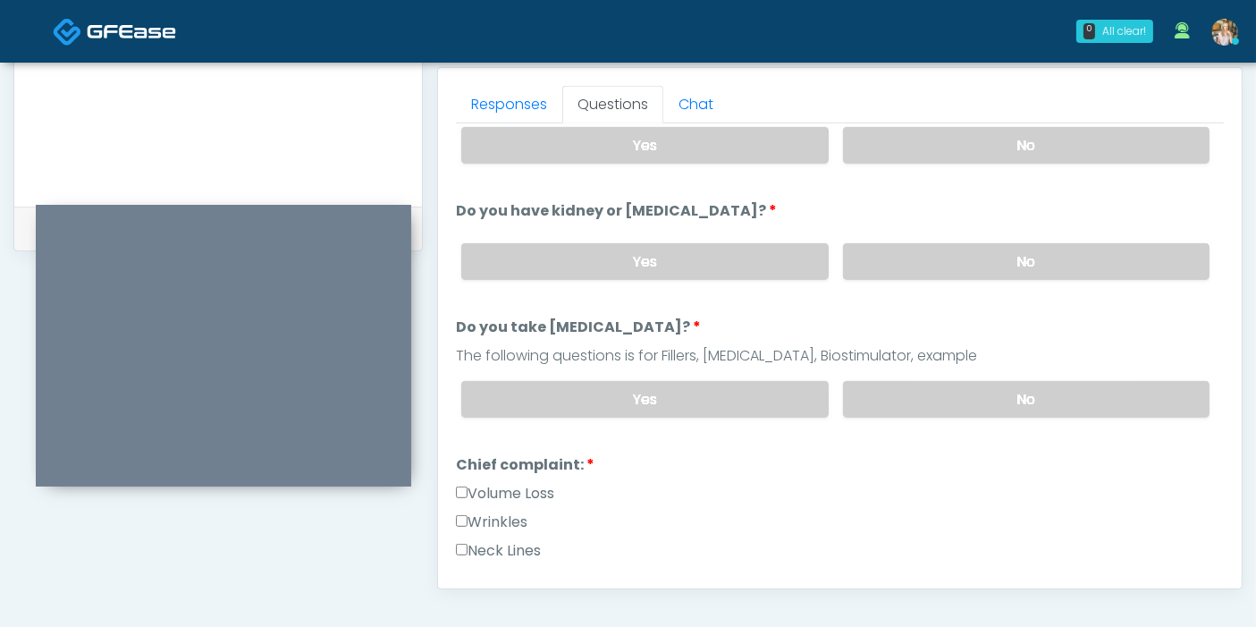
scroll to position [198, 0]
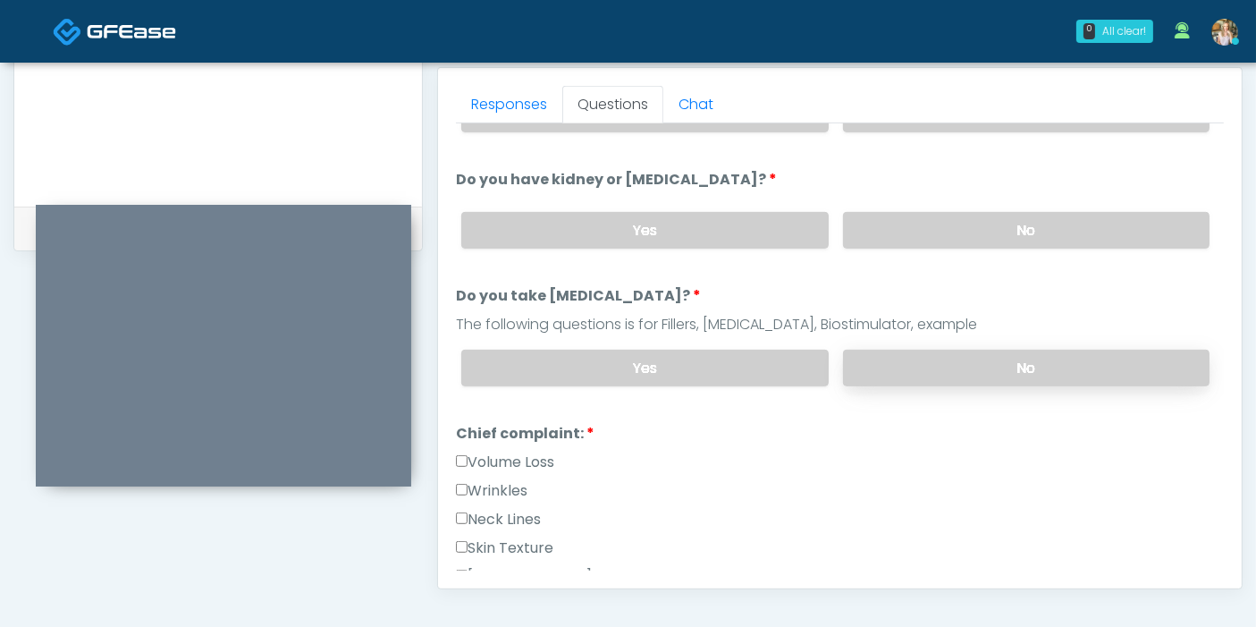
click at [1003, 364] on label "No" at bounding box center [1026, 368] width 366 height 37
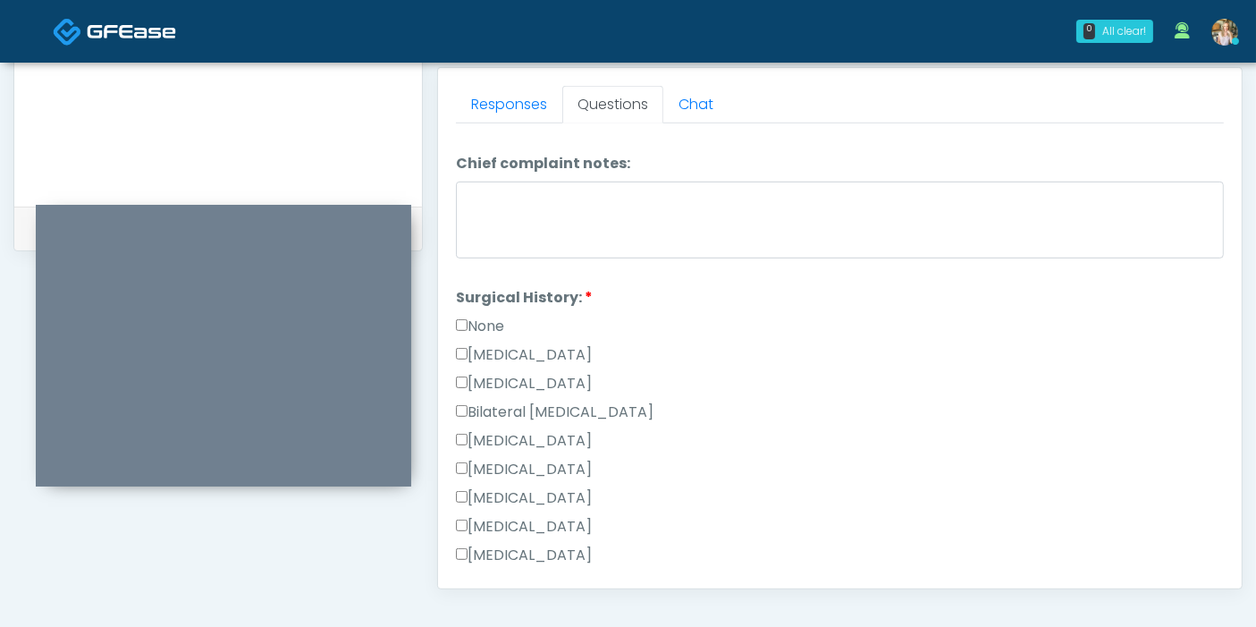
scroll to position [894, 0]
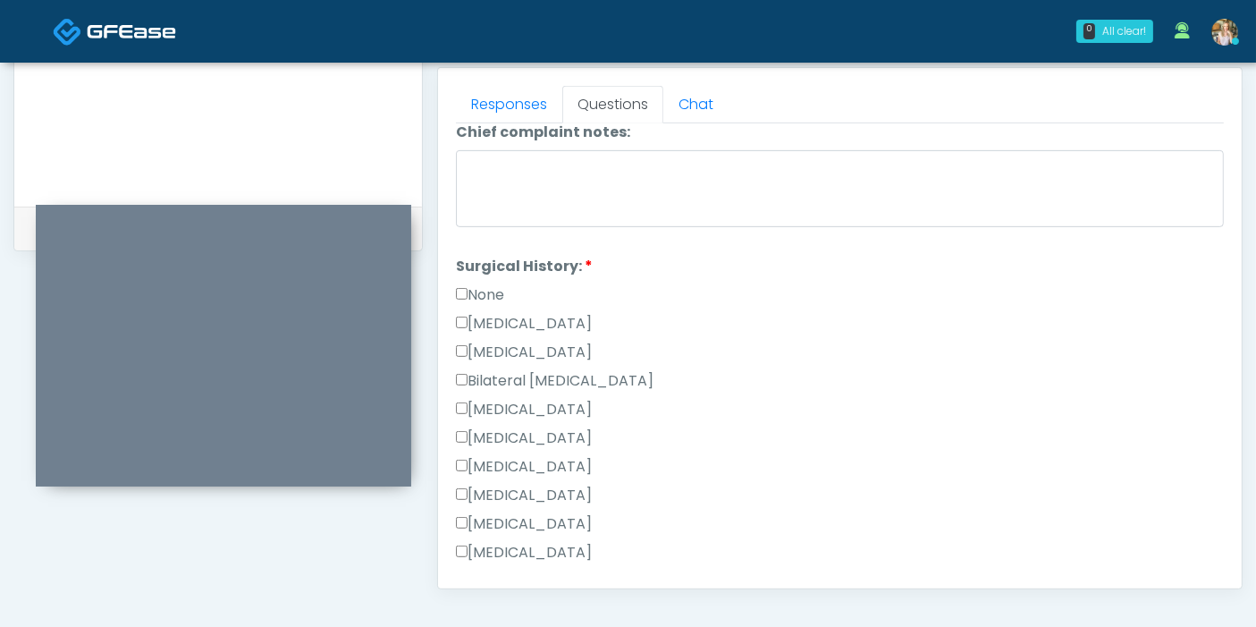
click at [476, 289] on label "None" at bounding box center [480, 294] width 48 height 21
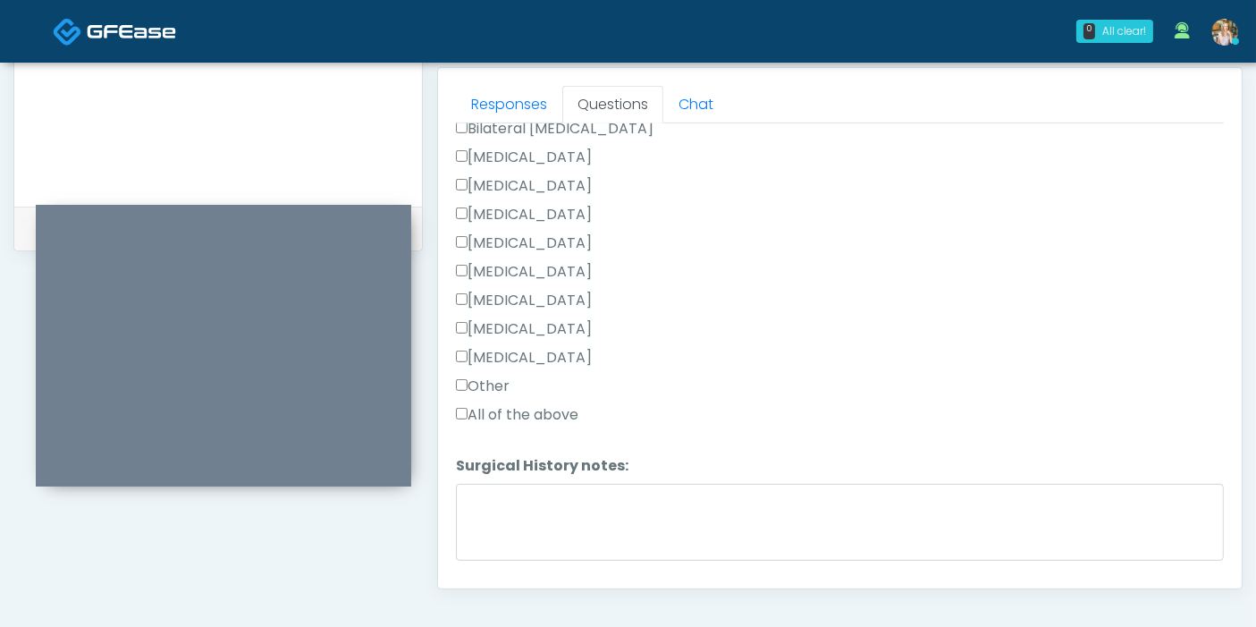
scroll to position [1192, 0]
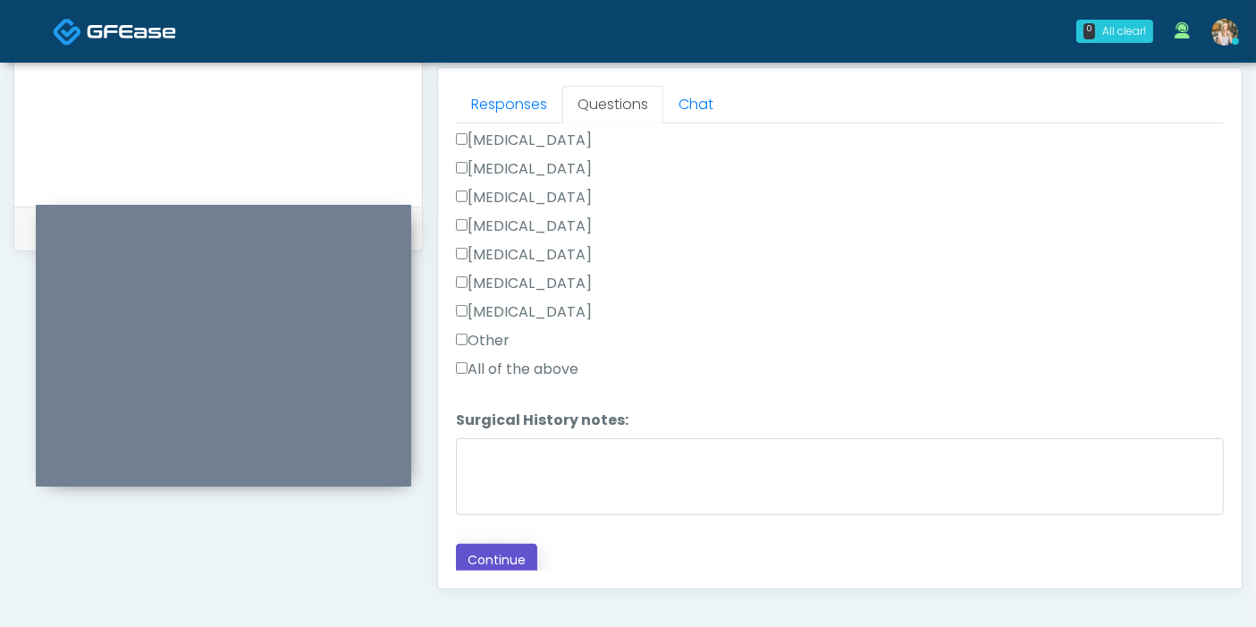
click at [493, 546] on button "Continue" at bounding box center [496, 559] width 81 height 33
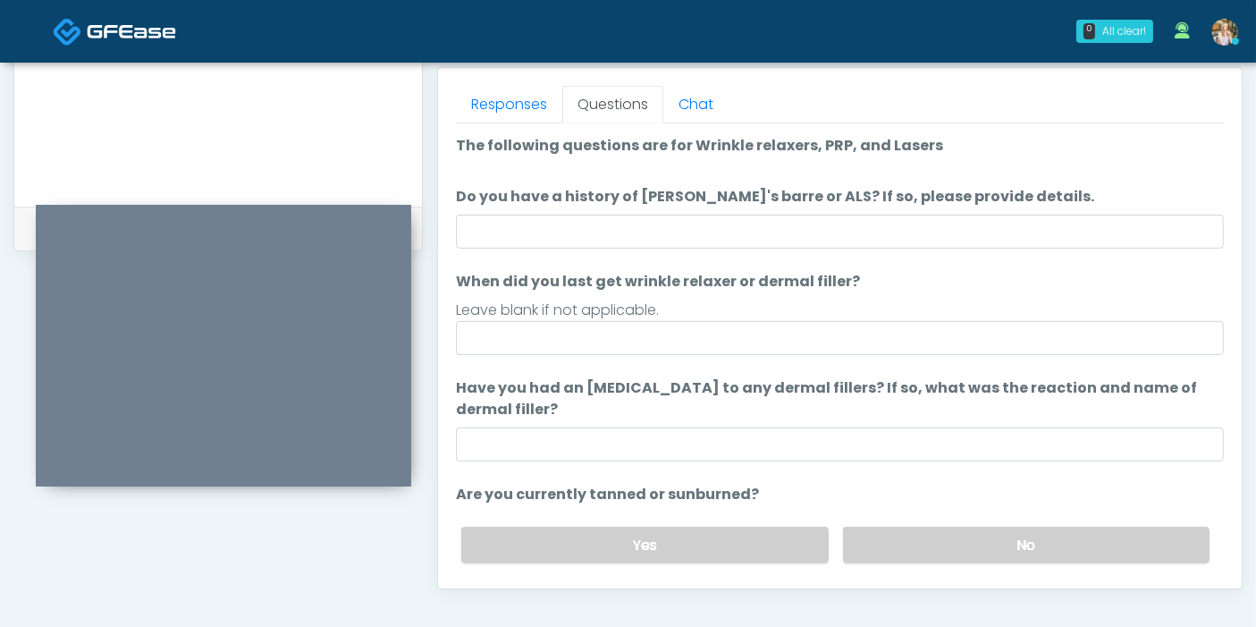
scroll to position [776, 0]
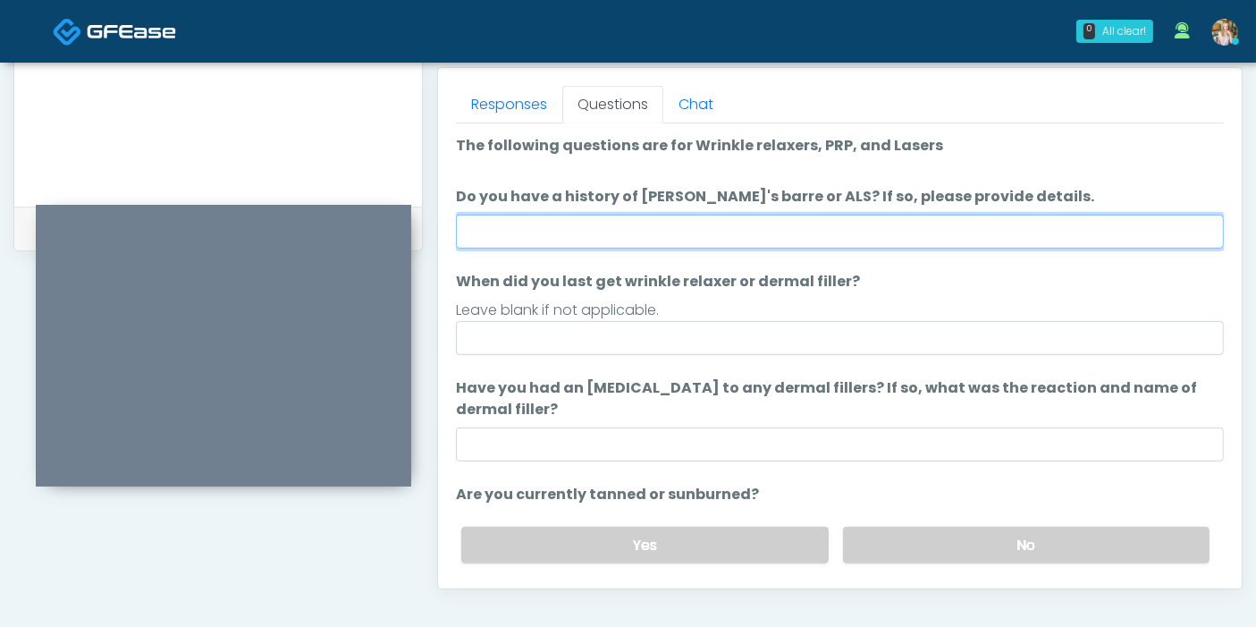
click at [912, 224] on input "Do you have a history of [PERSON_NAME]'s barre or ALS? If so, please provide de…" at bounding box center [840, 232] width 768 height 34
type input "******"
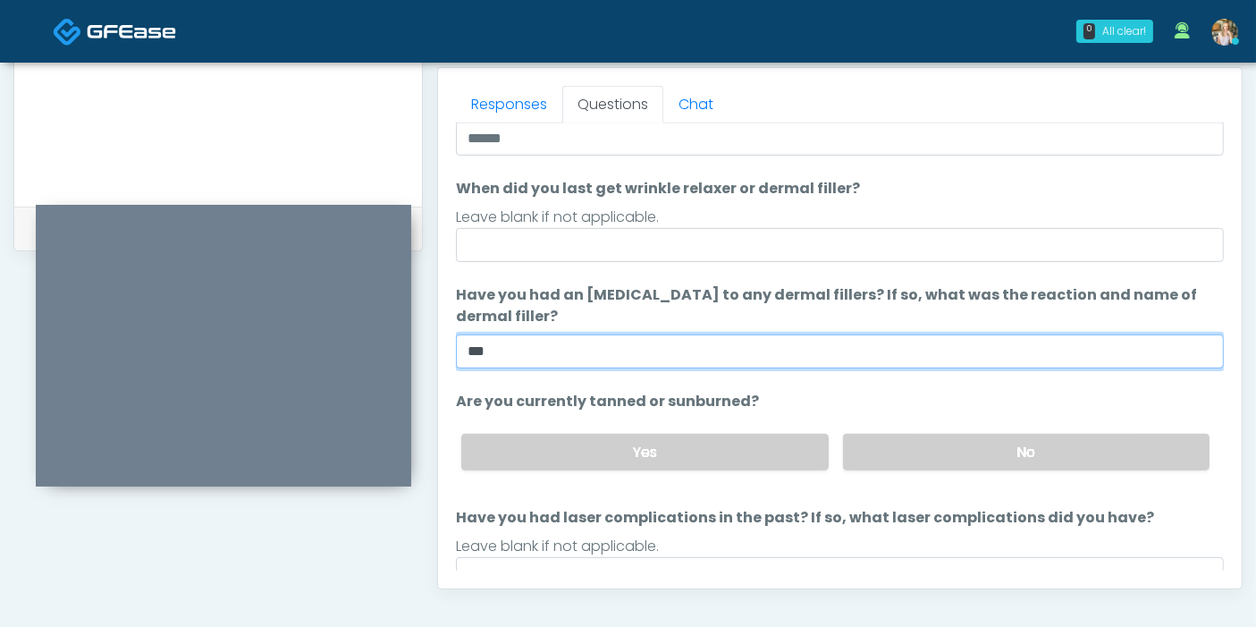
scroll to position [167, 0]
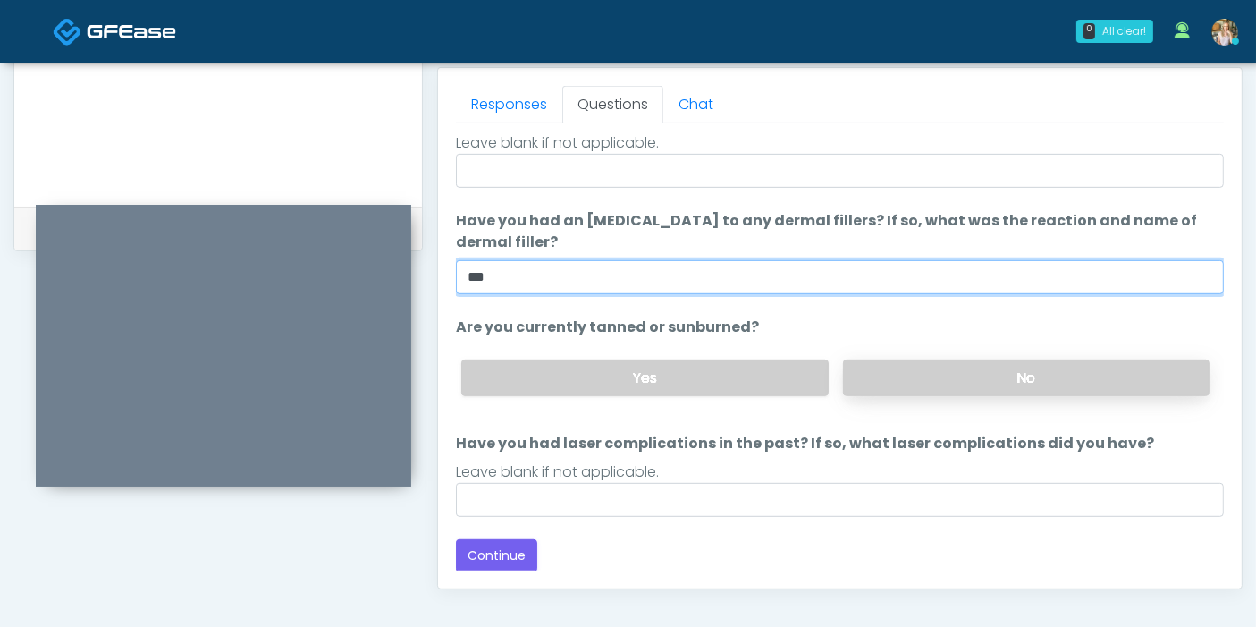
type input "***"
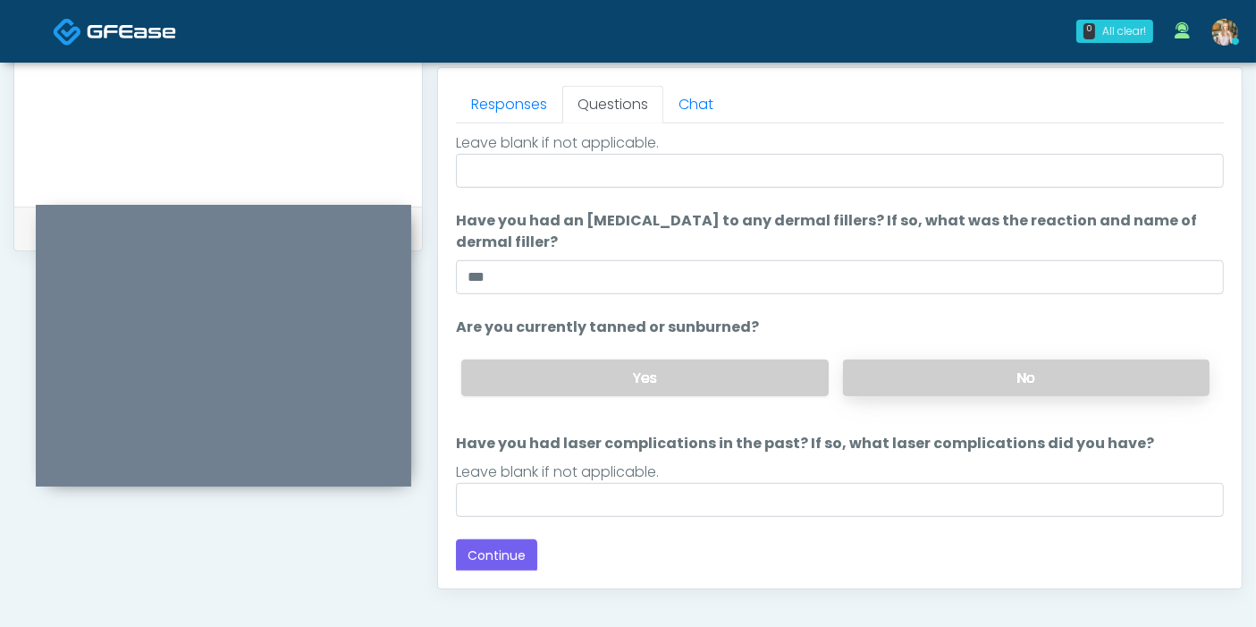
click at [969, 381] on label "No" at bounding box center [1026, 377] width 366 height 37
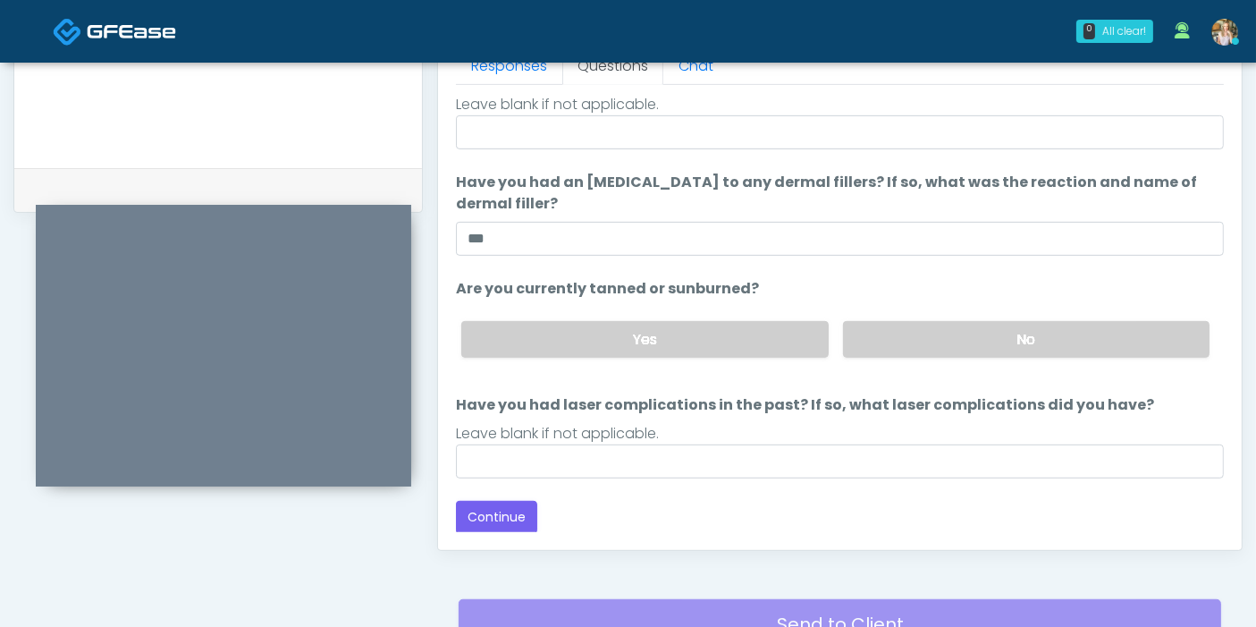
scroll to position [875, 0]
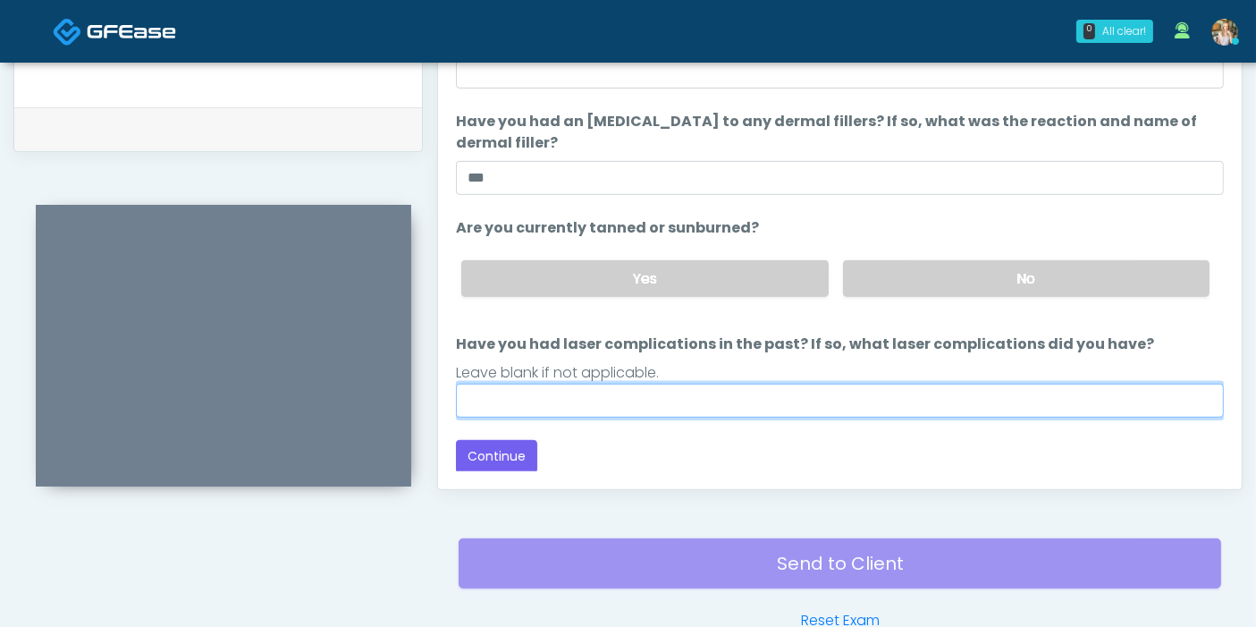
click at [776, 399] on input "Have you had laser complications in the past? If so, what laser complications d…" at bounding box center [840, 400] width 768 height 34
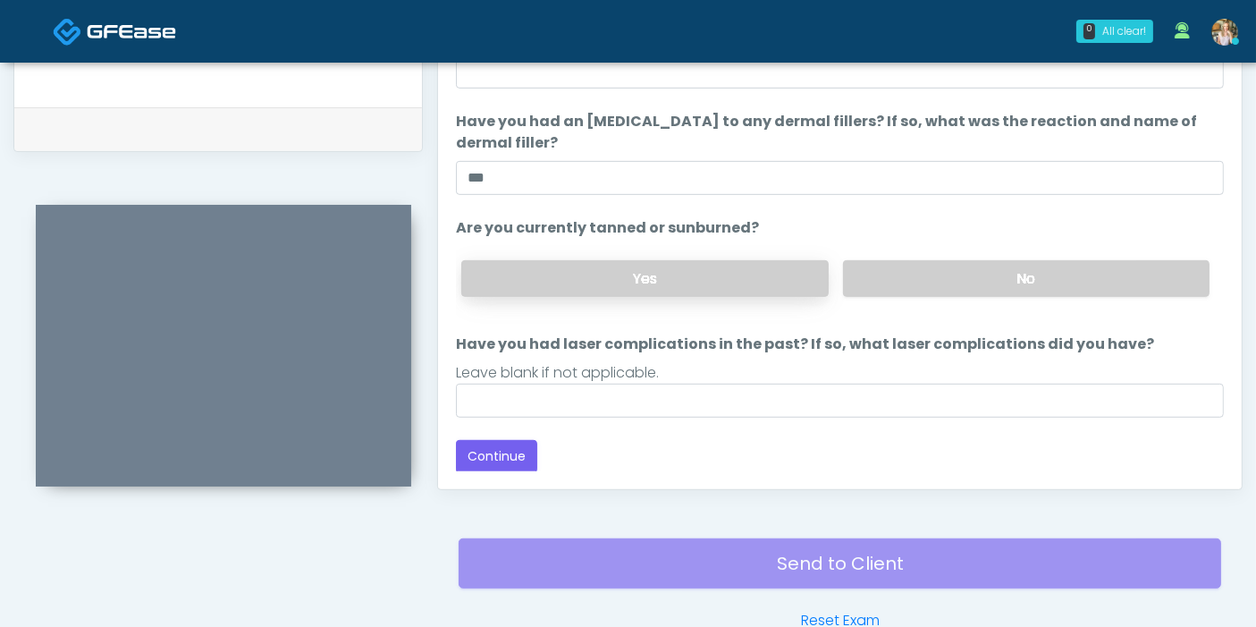
click at [664, 274] on label "Yes" at bounding box center [644, 278] width 366 height 37
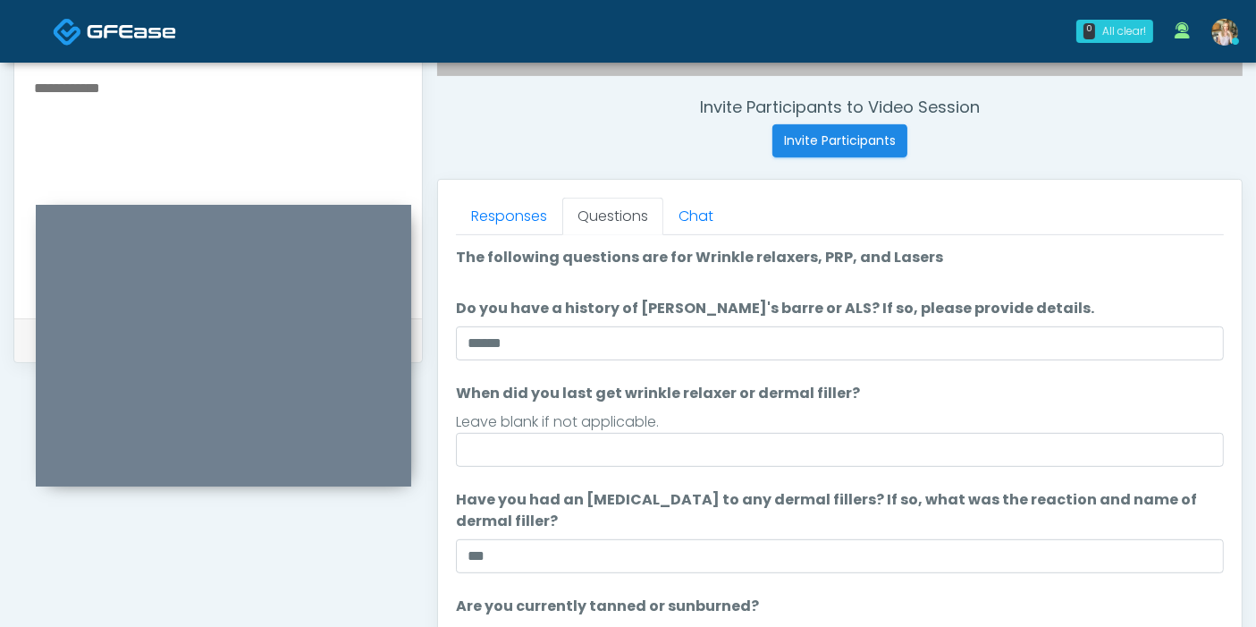
scroll to position [577, 0]
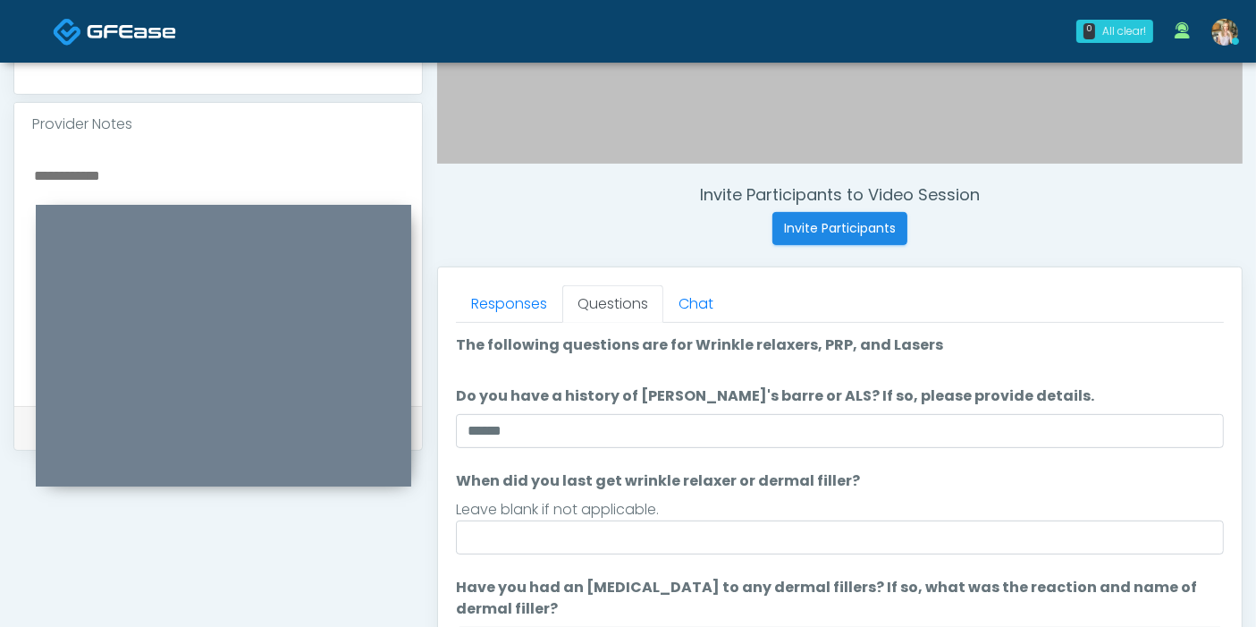
click at [183, 170] on textarea at bounding box center [218, 273] width 372 height 218
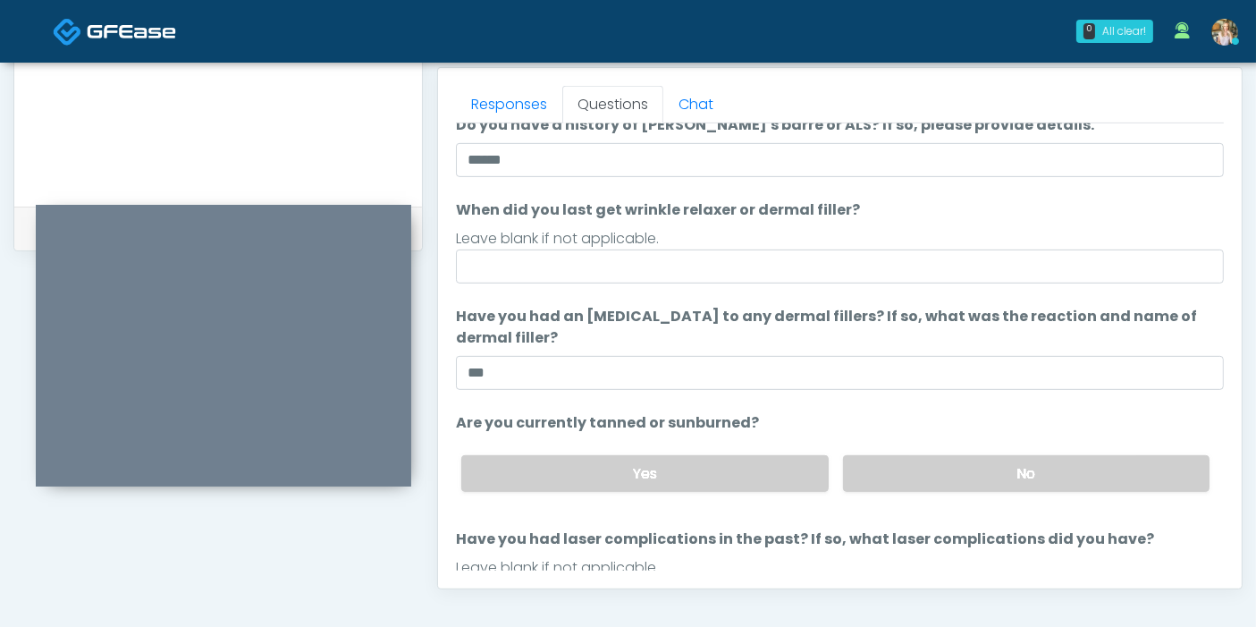
scroll to position [167, 0]
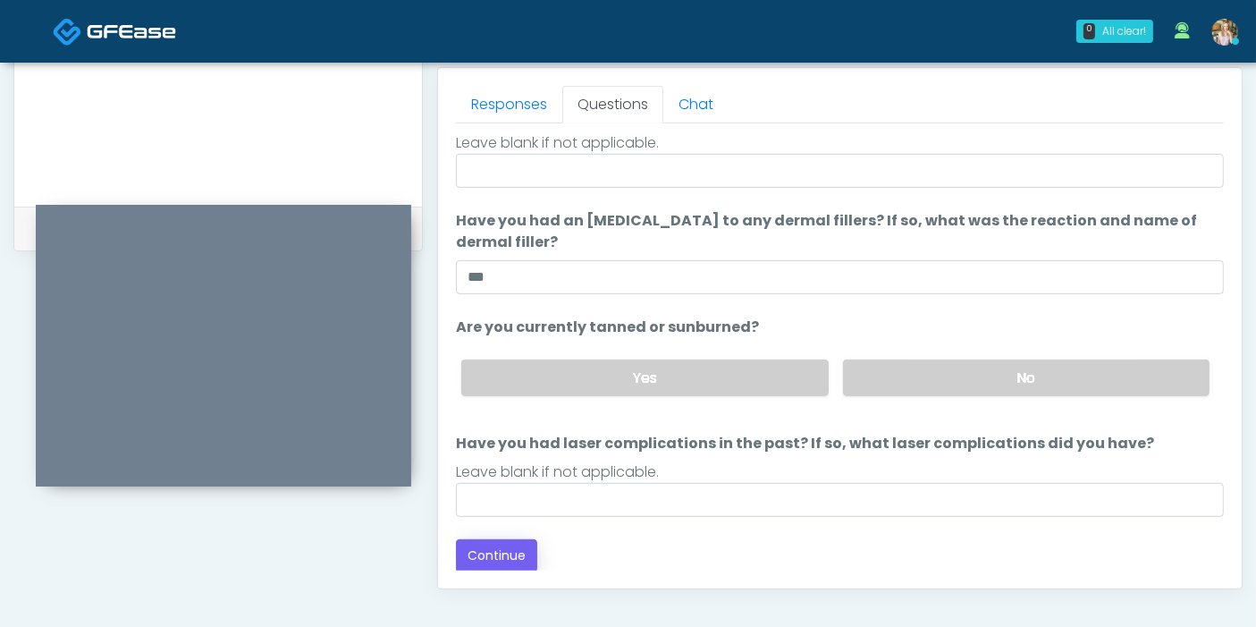
type textarea "**********"
click at [480, 545] on button "Continue" at bounding box center [496, 555] width 81 height 33
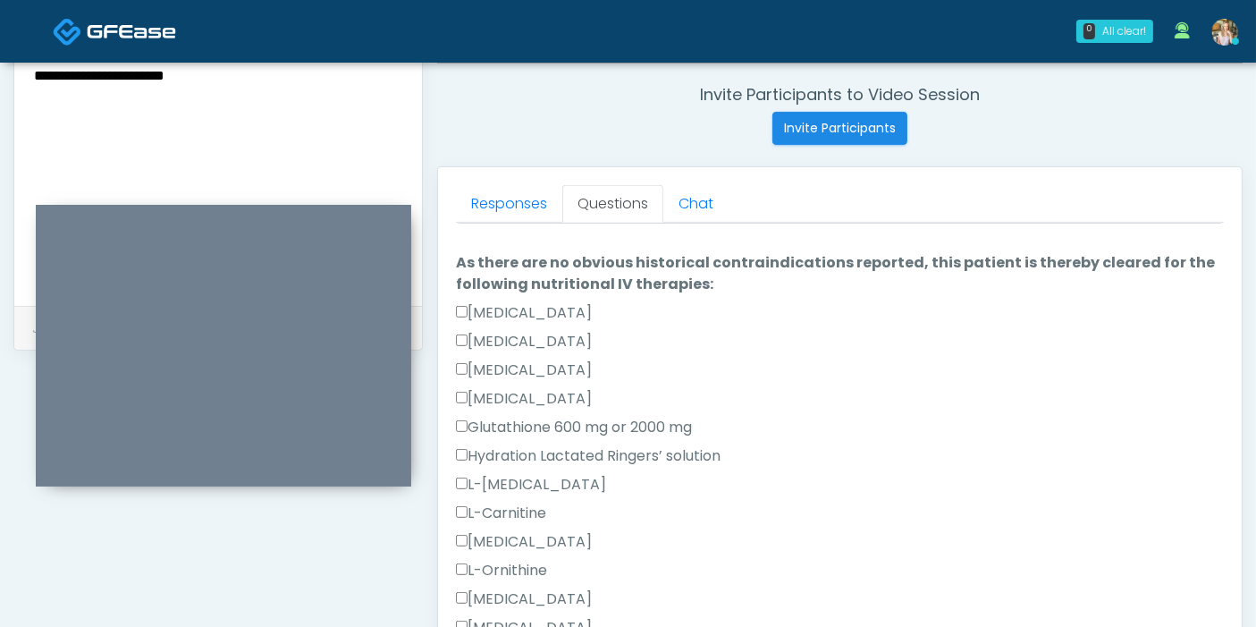
scroll to position [0, 0]
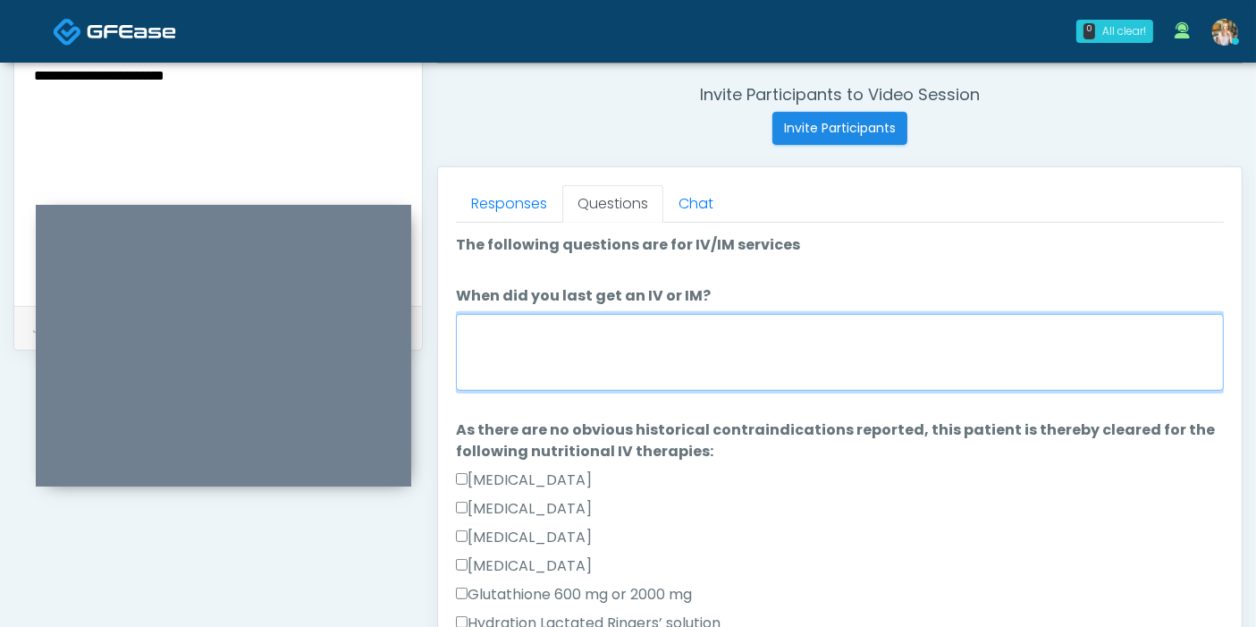
click at [758, 368] on textarea "When did you last get an IV or IM?" at bounding box center [840, 352] width 768 height 77
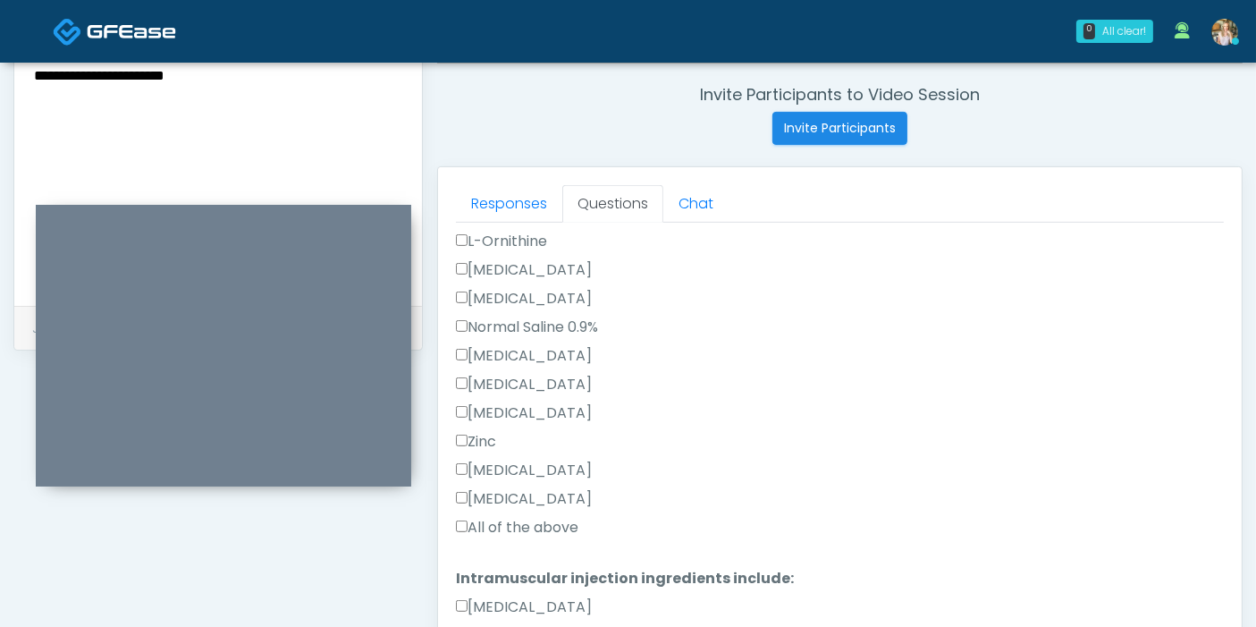
scroll to position [505, 0]
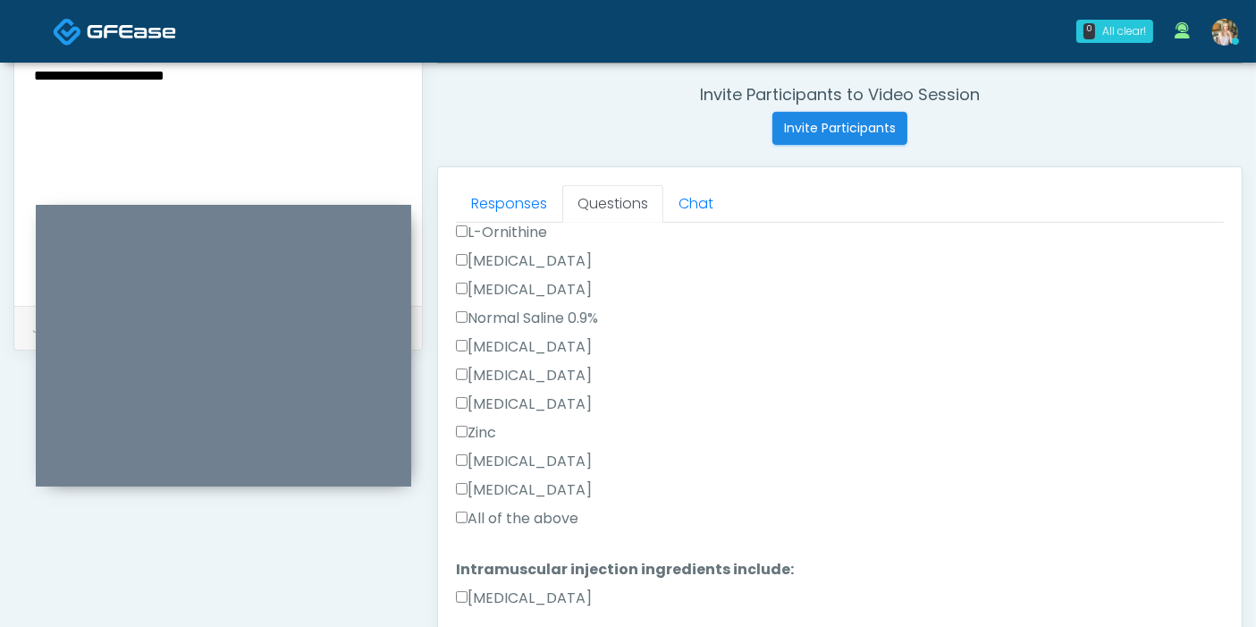
click at [534, 514] on label "All of the above" at bounding box center [517, 518] width 122 height 21
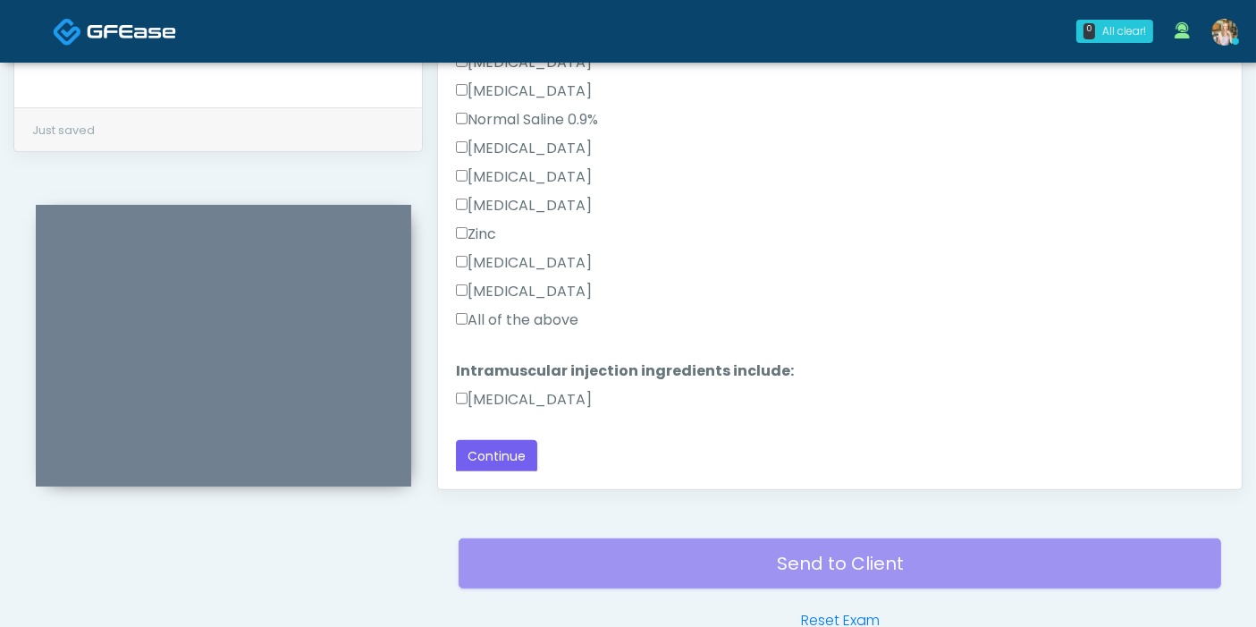
scroll to position [974, 0]
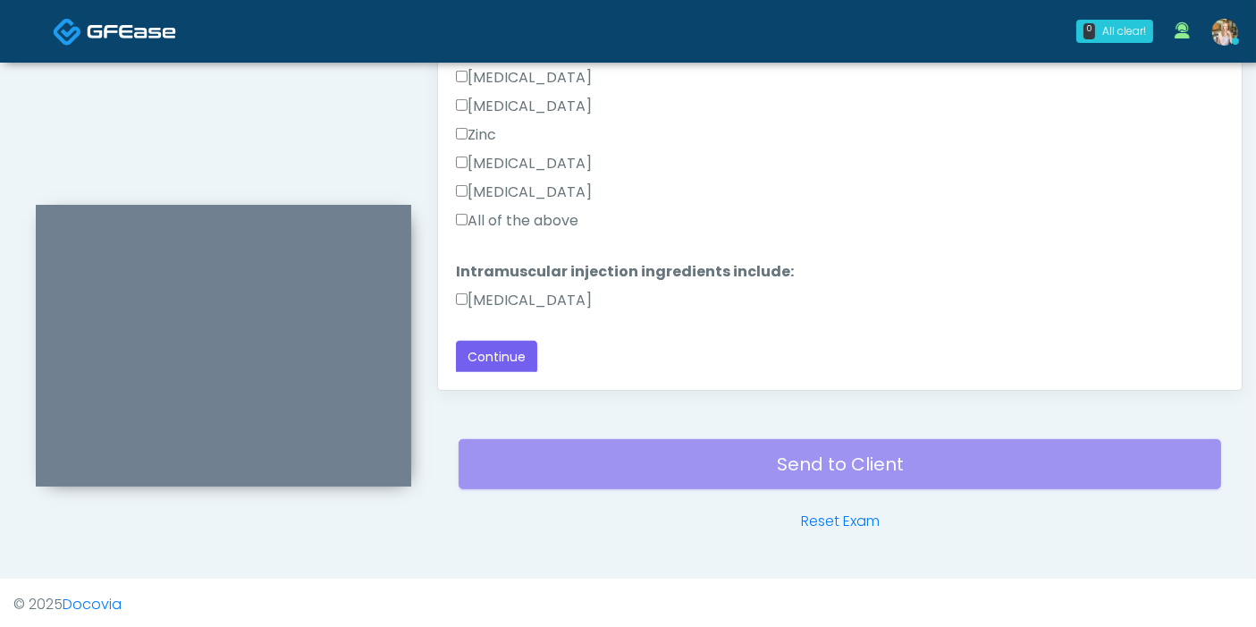
click at [475, 290] on label "[MEDICAL_DATA]" at bounding box center [524, 300] width 136 height 21
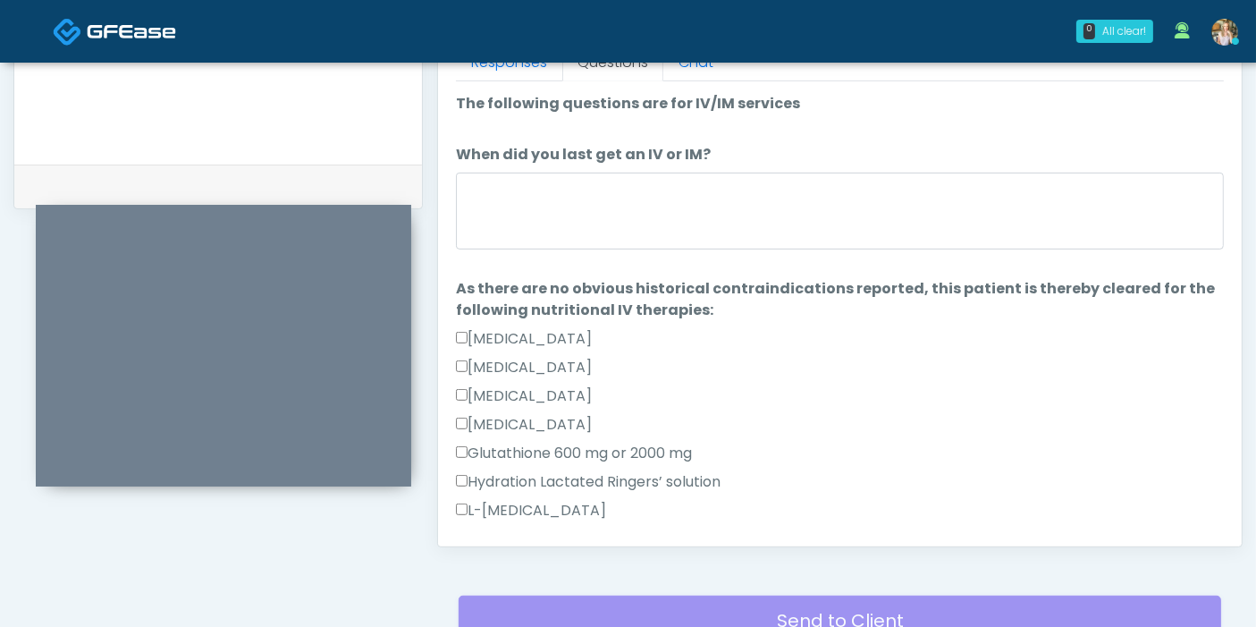
scroll to position [677, 0]
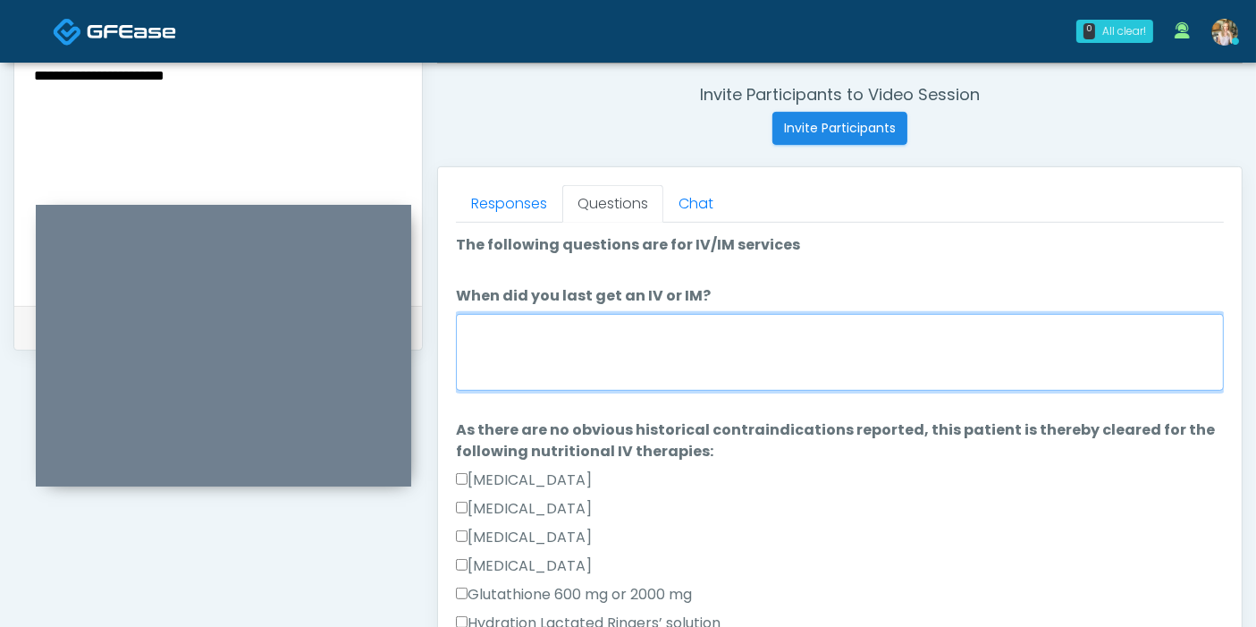
click at [747, 361] on textarea "When did you last get an IV or IM?" at bounding box center [840, 352] width 768 height 77
type textarea "**********"
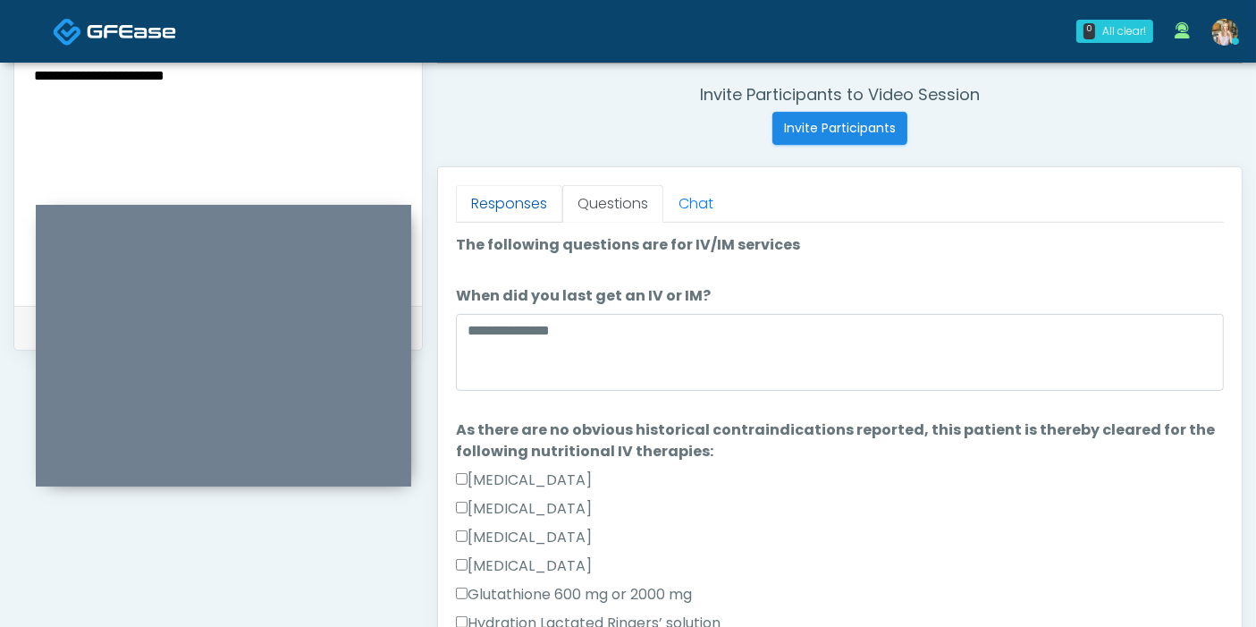
click at [491, 203] on link "Responses" at bounding box center [509, 204] width 106 height 38
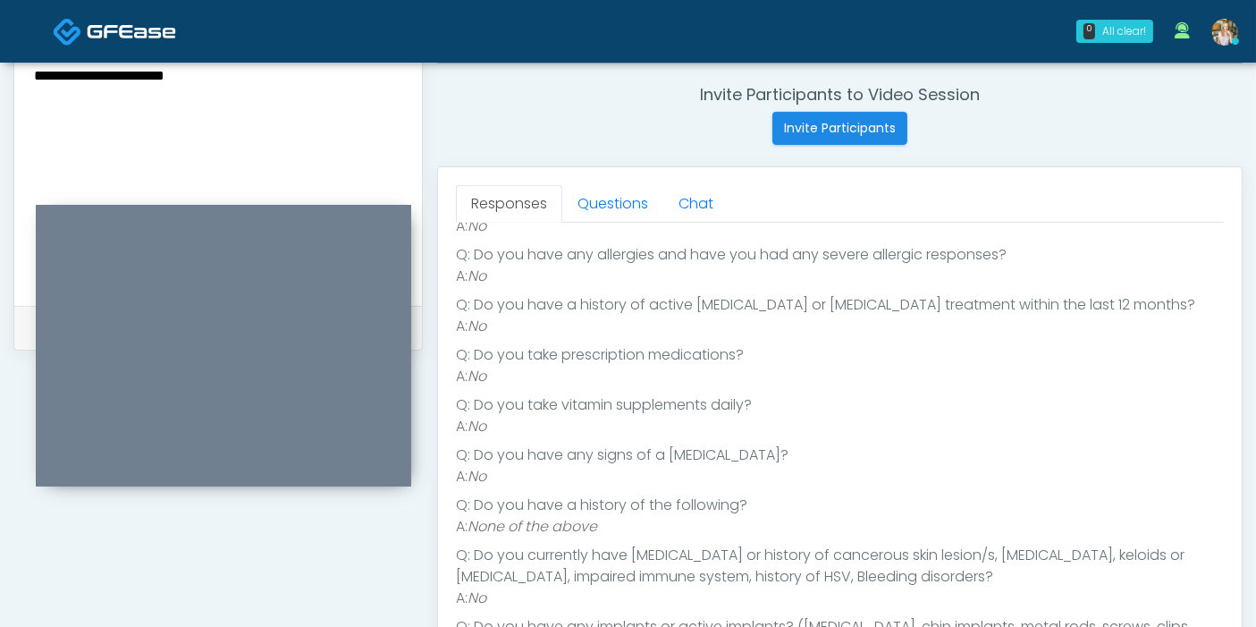
scroll to position [198, 0]
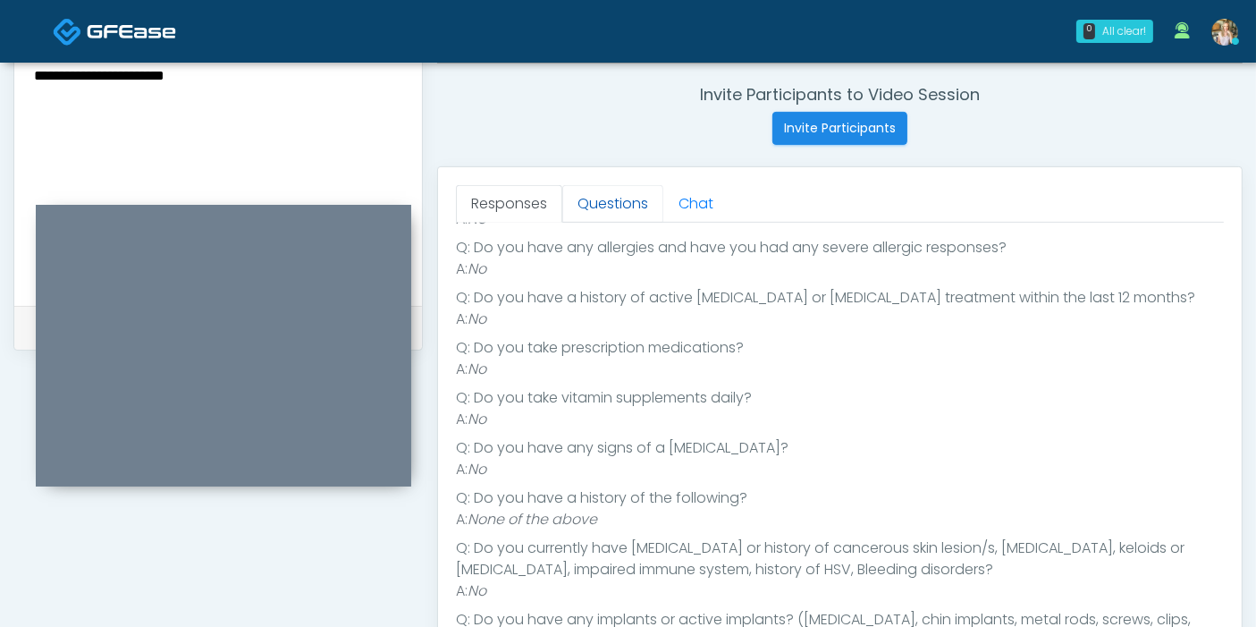
click at [605, 197] on link "Questions" at bounding box center [612, 204] width 101 height 38
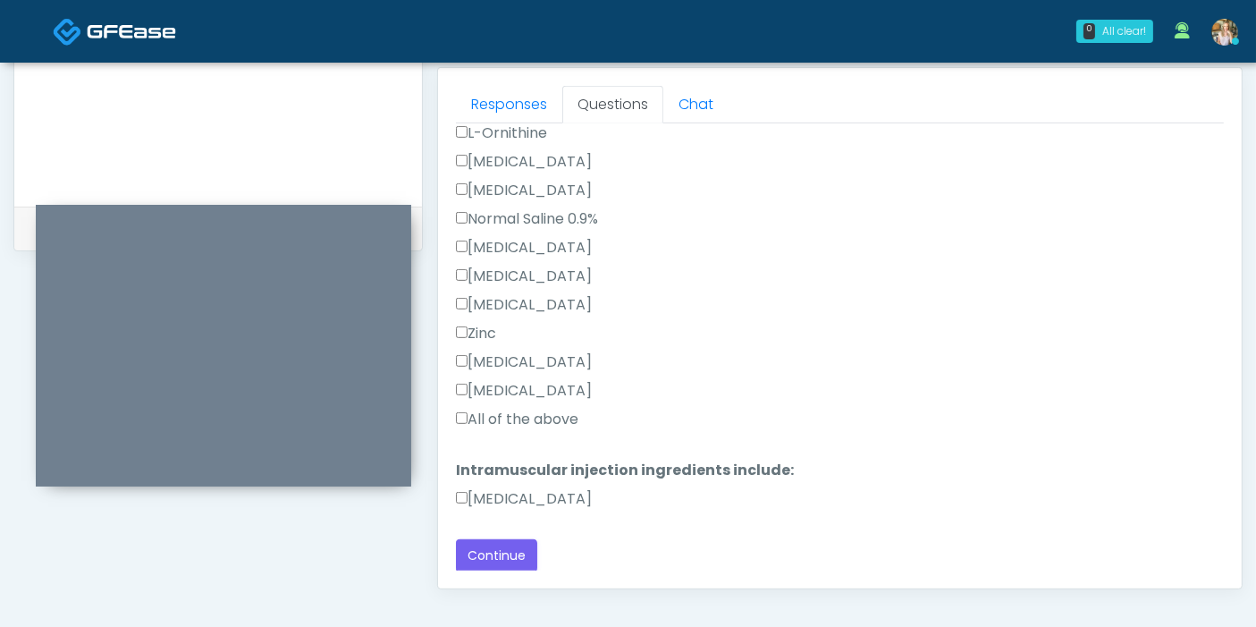
scroll to position [974, 0]
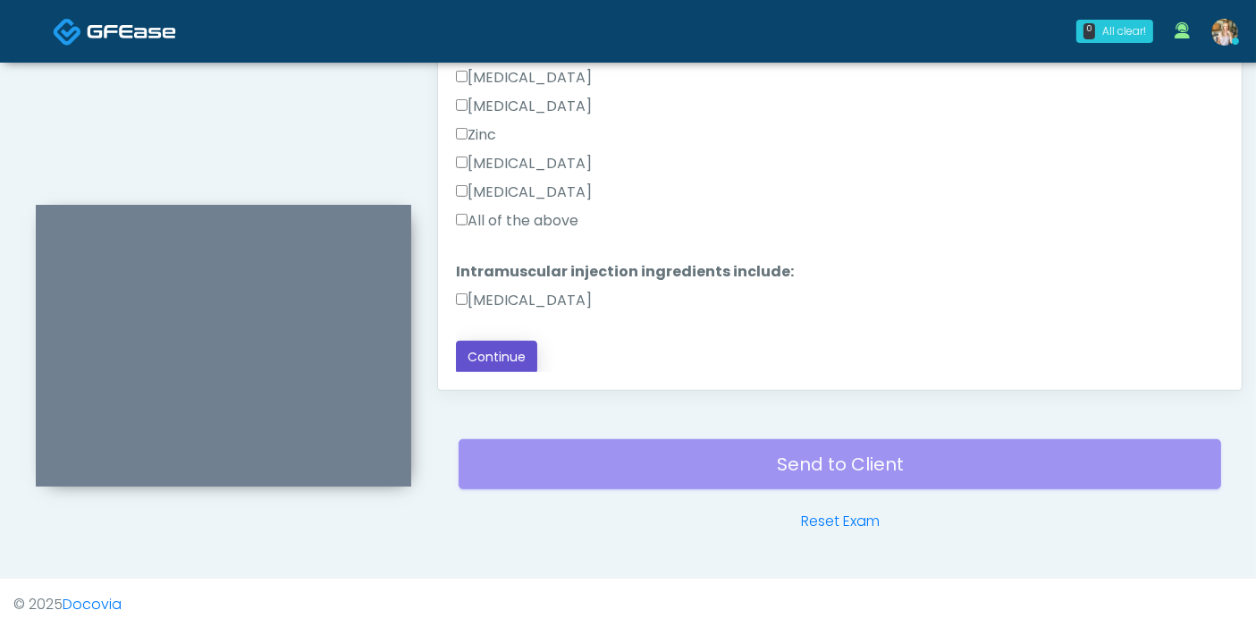
click at [492, 344] on button "Continue" at bounding box center [496, 357] width 81 height 33
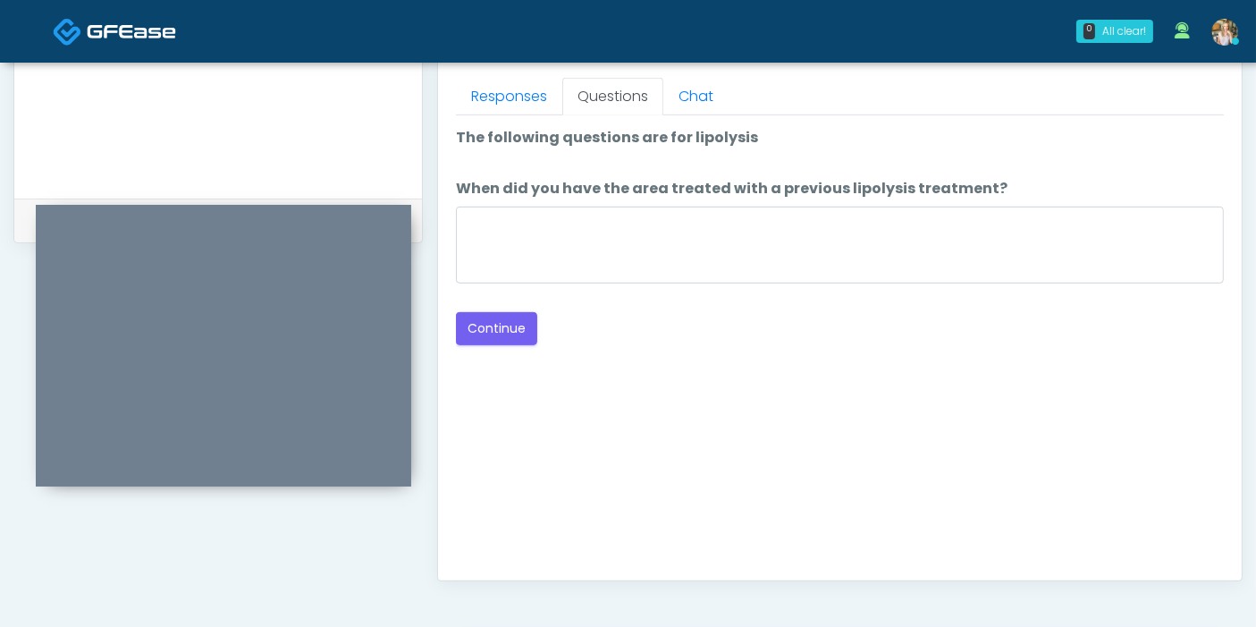
scroll to position [776, 0]
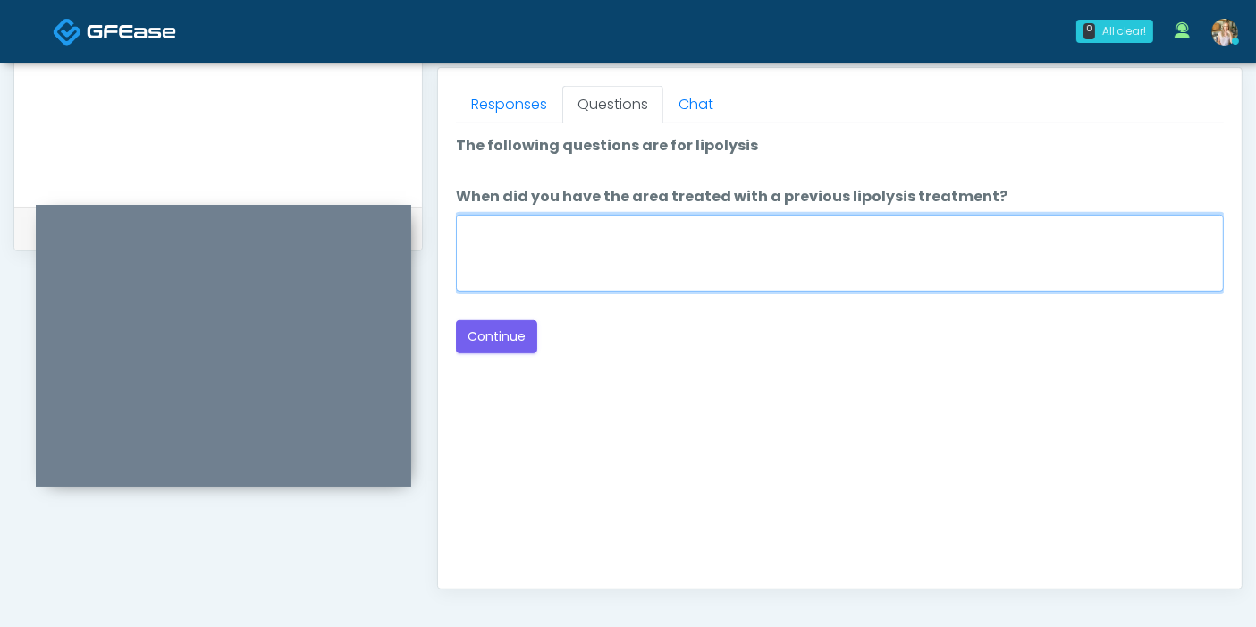
click at [828, 252] on textarea "When did you have the area treated with a previous lipolysis treatment?" at bounding box center [840, 253] width 768 height 77
type textarea "*"
type textarea "***"
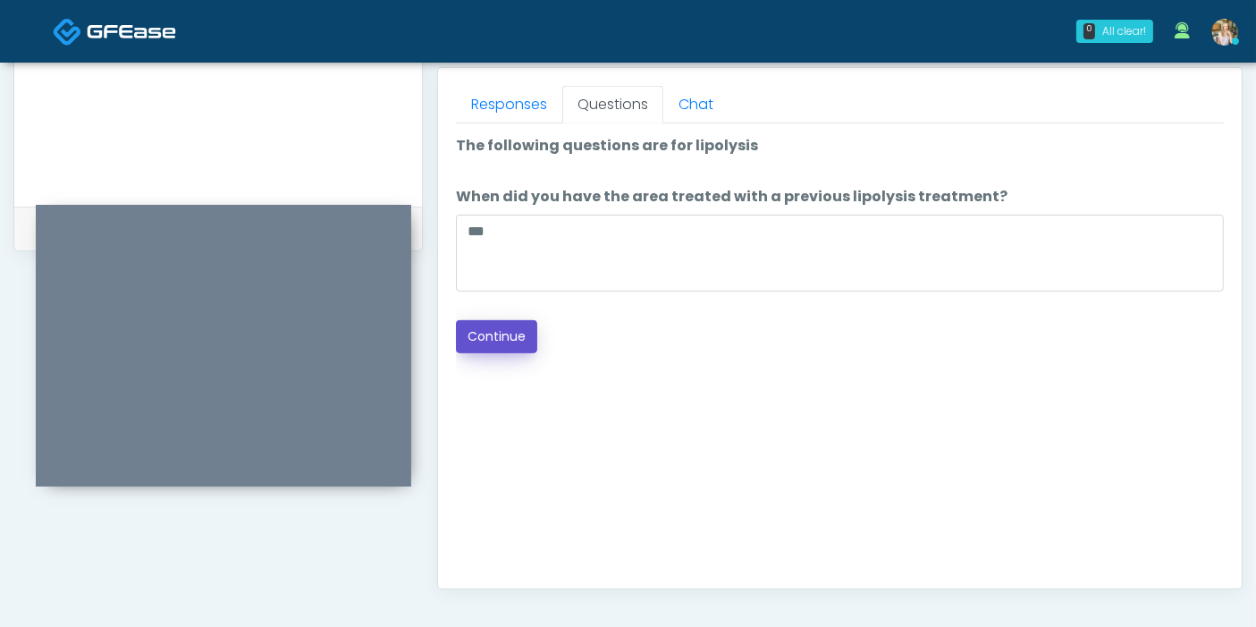
click at [514, 338] on button "Continue" at bounding box center [496, 336] width 81 height 33
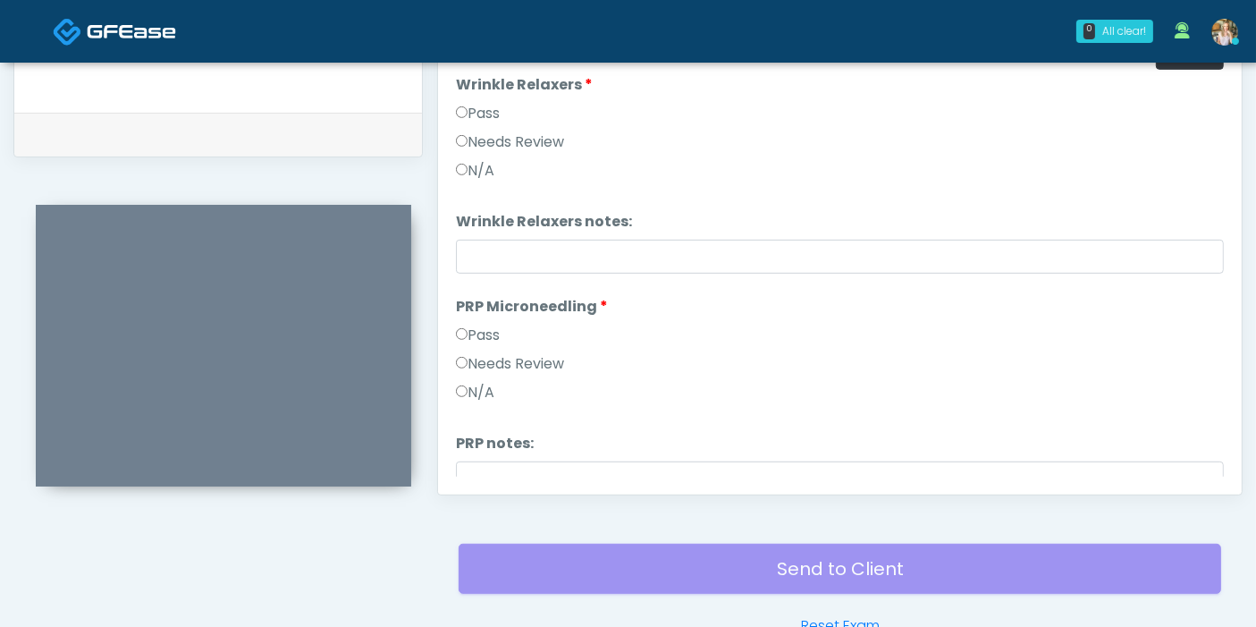
scroll to position [677, 0]
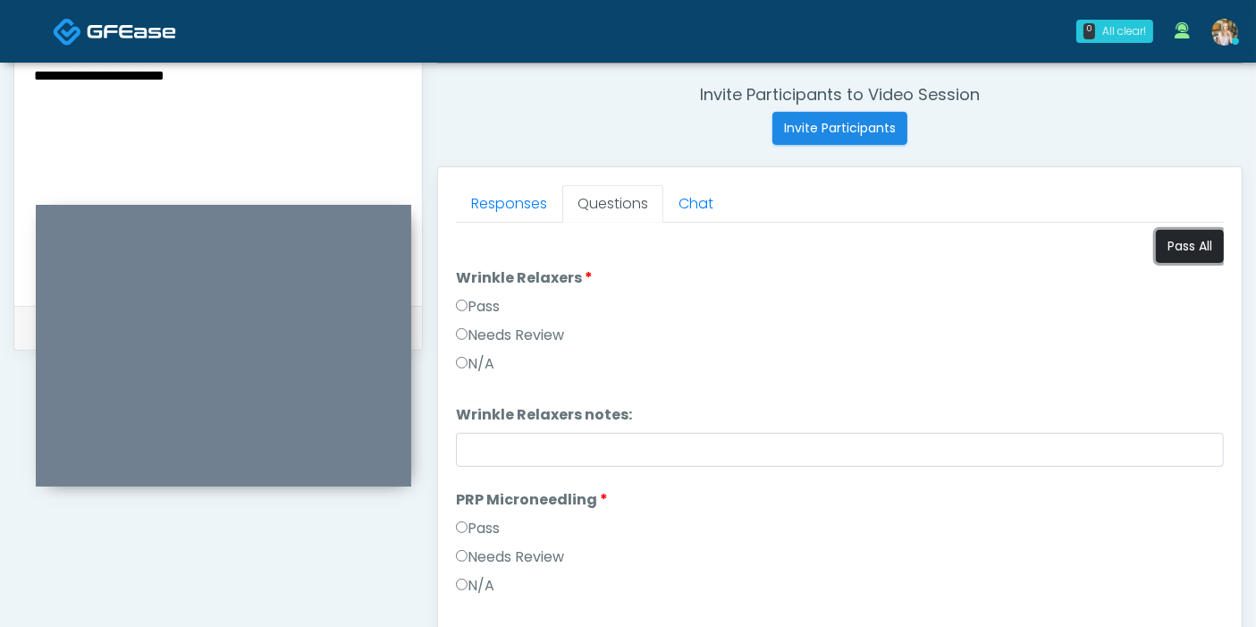
click at [1162, 243] on button "Pass All" at bounding box center [1190, 246] width 68 height 33
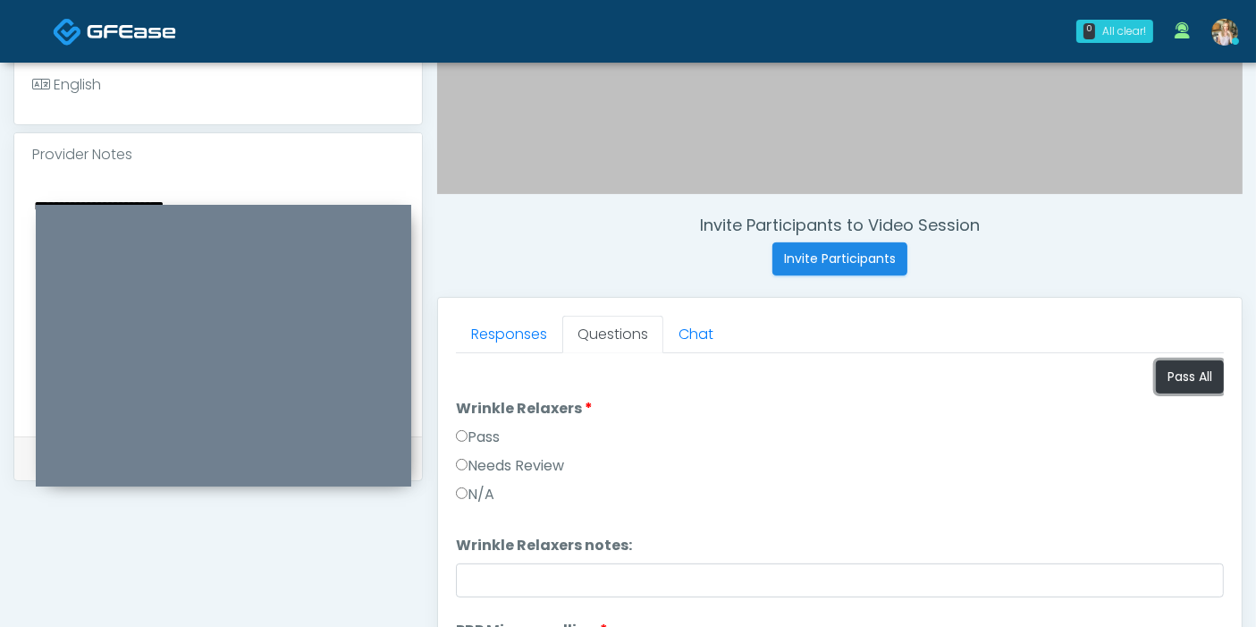
scroll to position [577, 0]
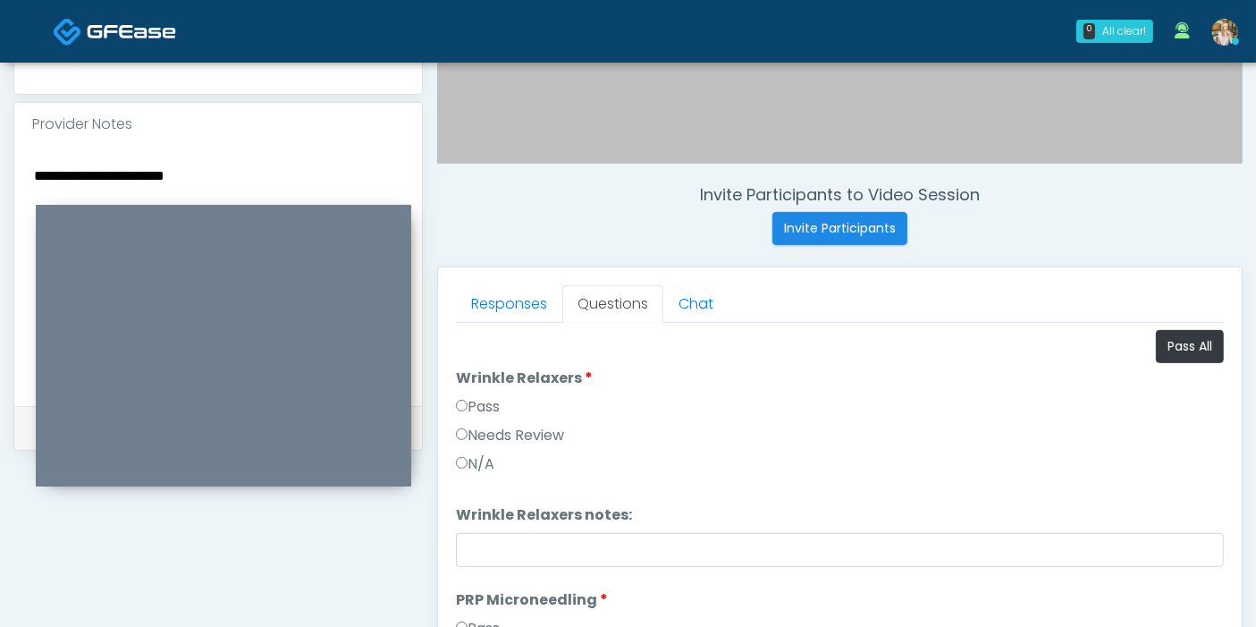
click at [104, 167] on textarea "**********" at bounding box center [218, 273] width 372 height 218
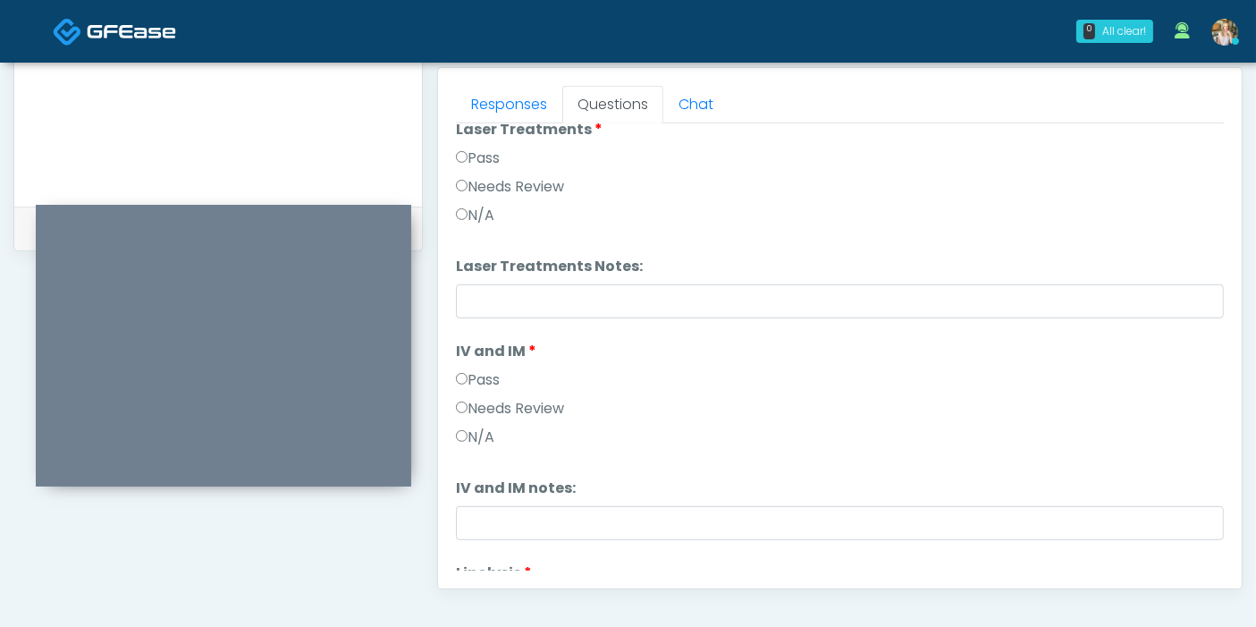
scroll to position [496, 0]
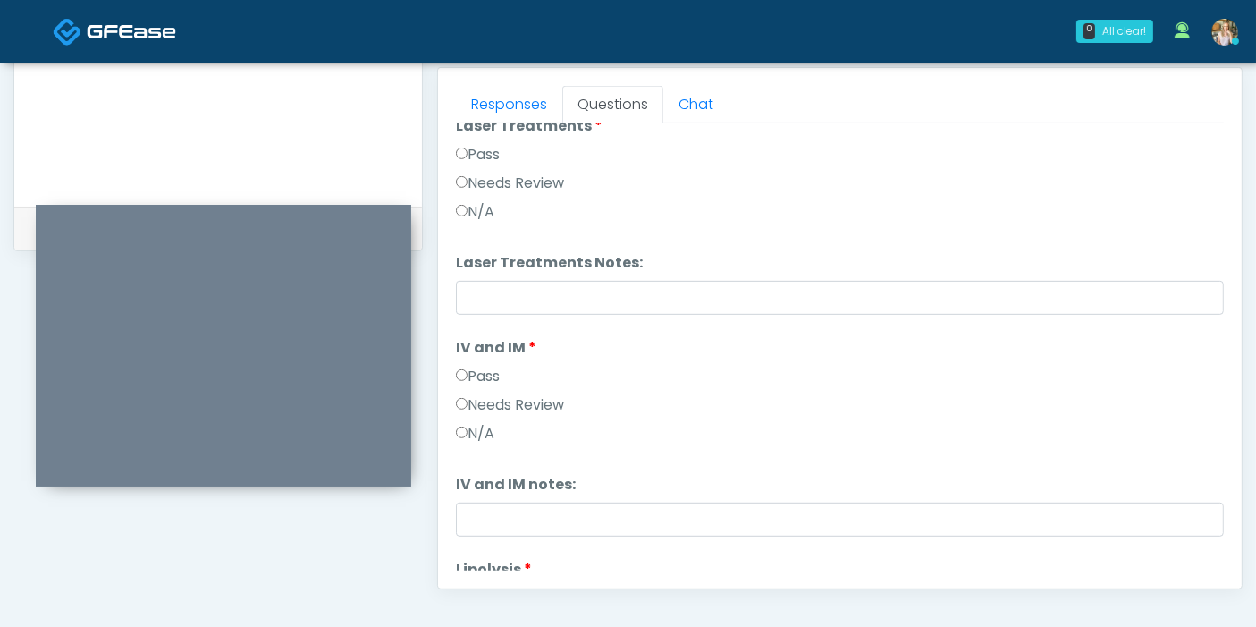
type textarea "**********"
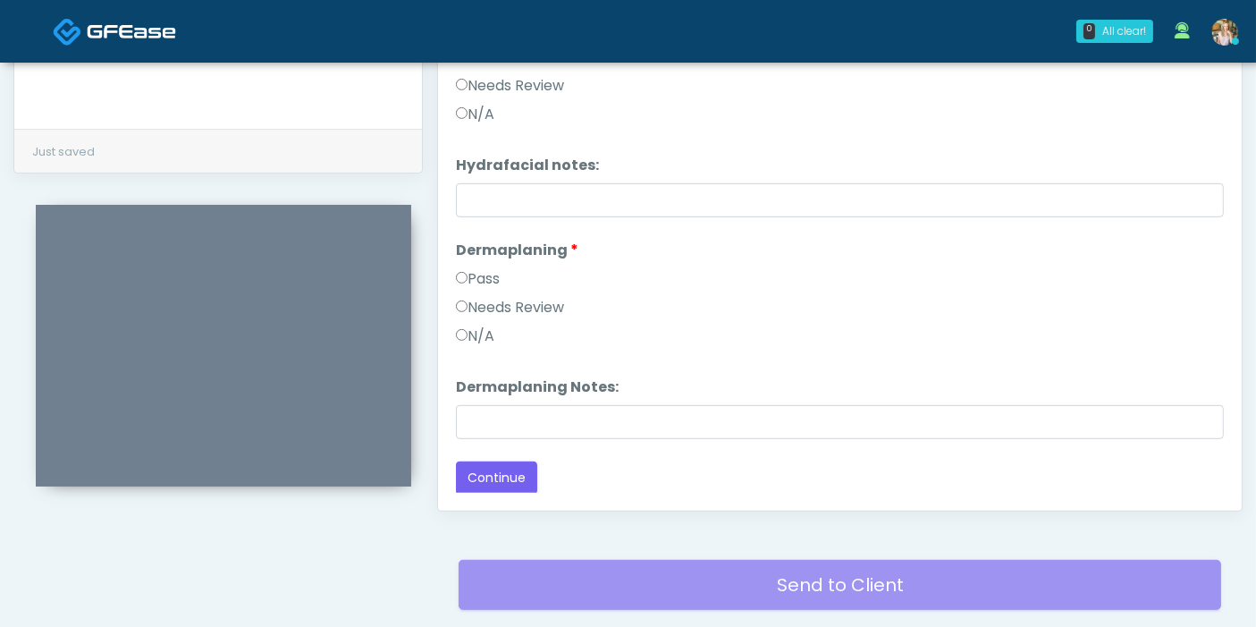
scroll to position [974, 0]
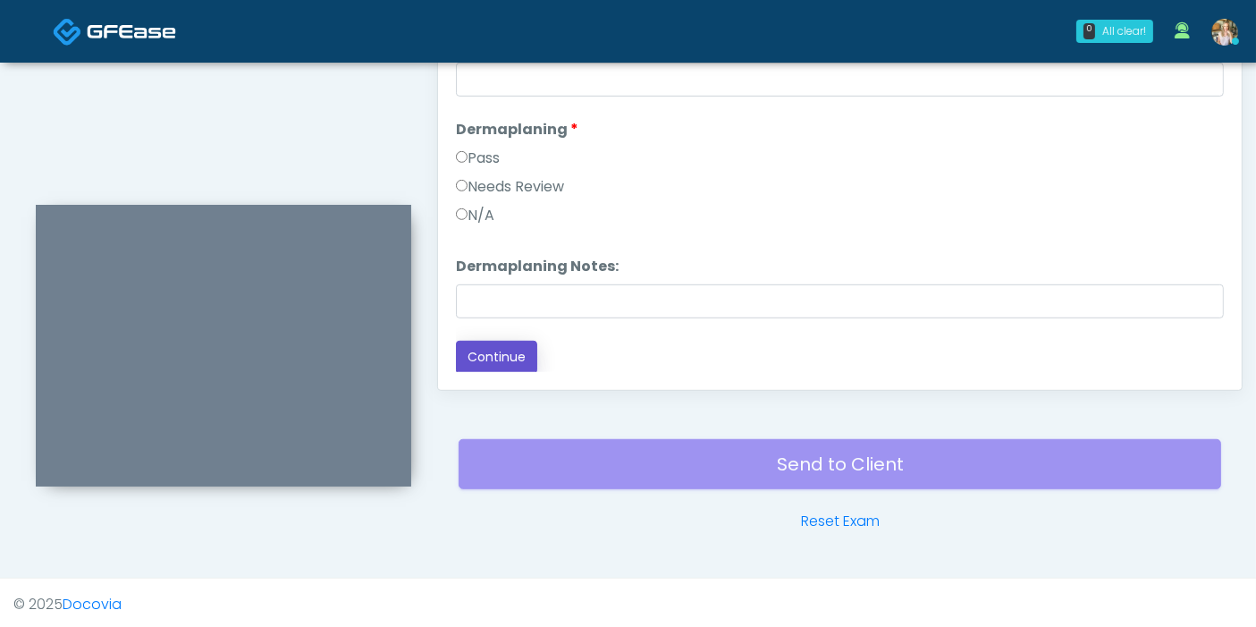
click at [494, 364] on button "Continue" at bounding box center [496, 357] width 81 height 33
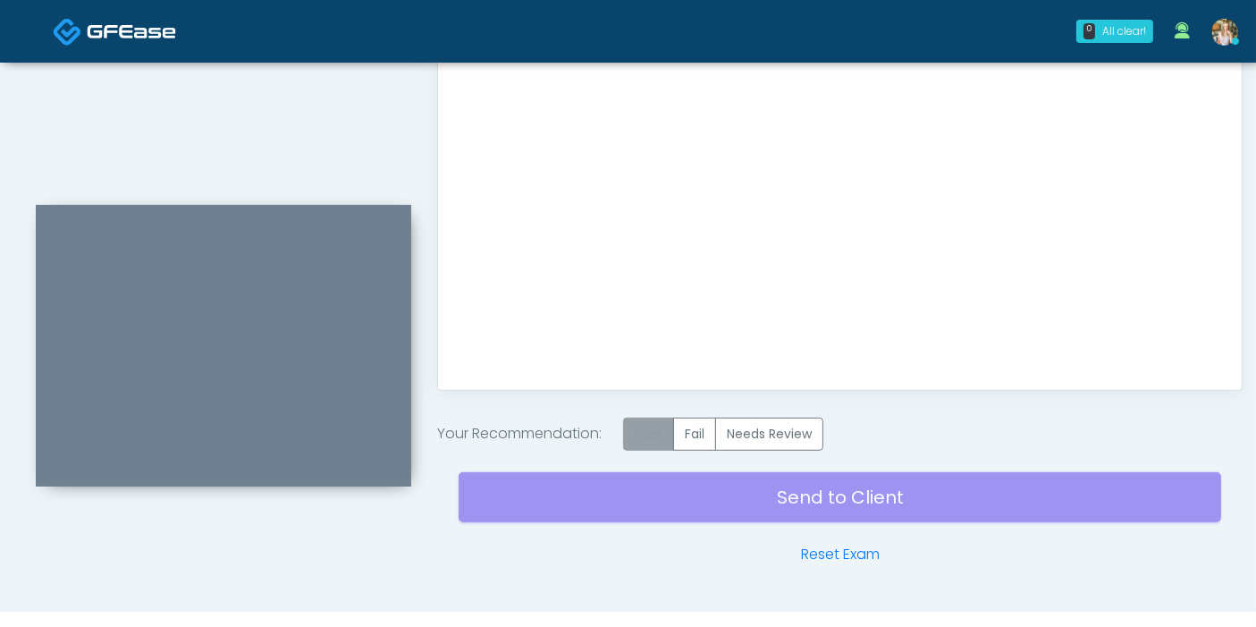
click at [644, 436] on label "Pass" at bounding box center [648, 433] width 51 height 33
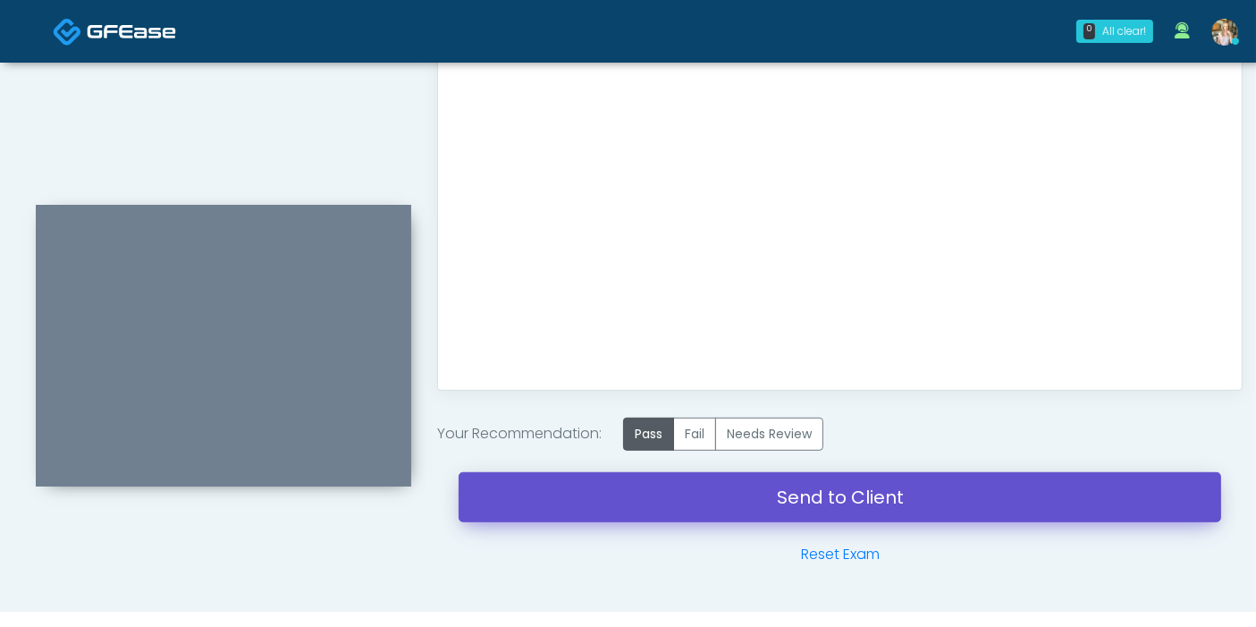
drag, startPoint x: 849, startPoint y: 499, endPoint x: 721, endPoint y: 77, distance: 440.8
click at [849, 499] on link "Send to Client" at bounding box center [840, 497] width 762 height 50
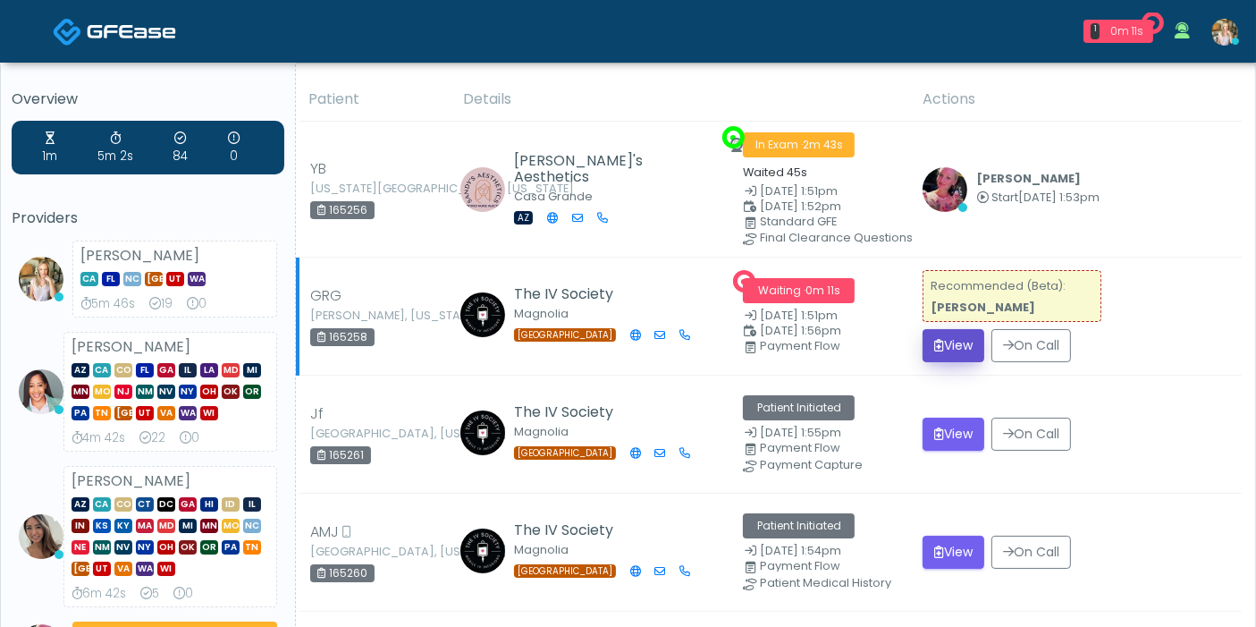
click at [952, 353] on button "View" at bounding box center [953, 345] width 62 height 33
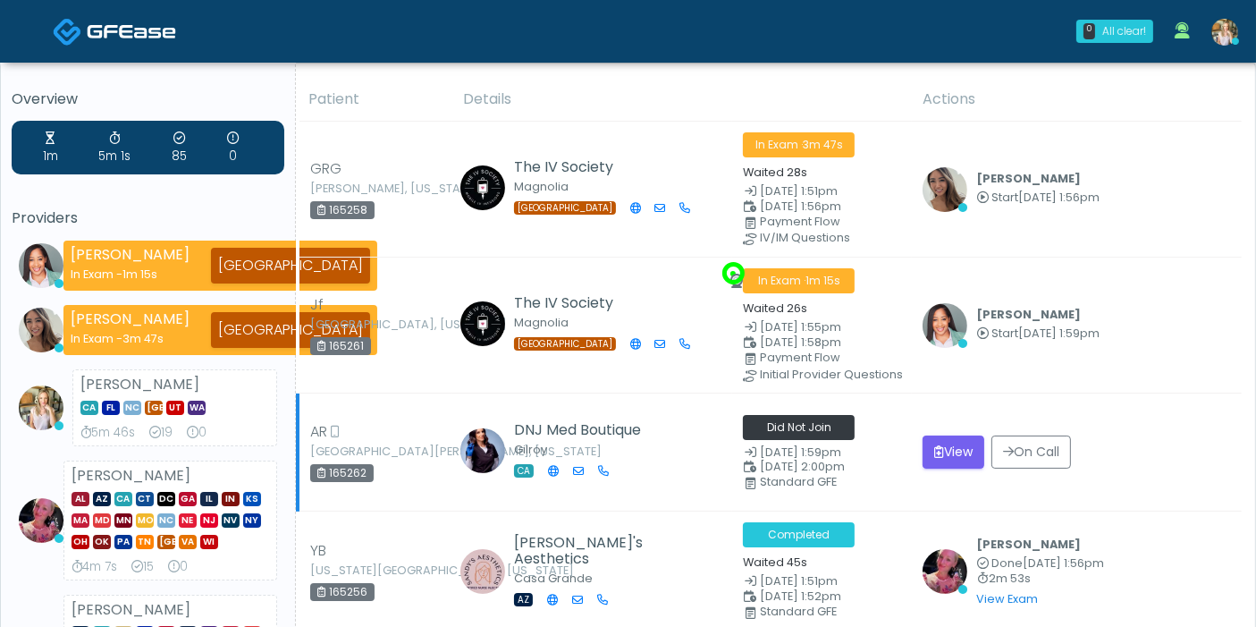
scroll to position [99, 0]
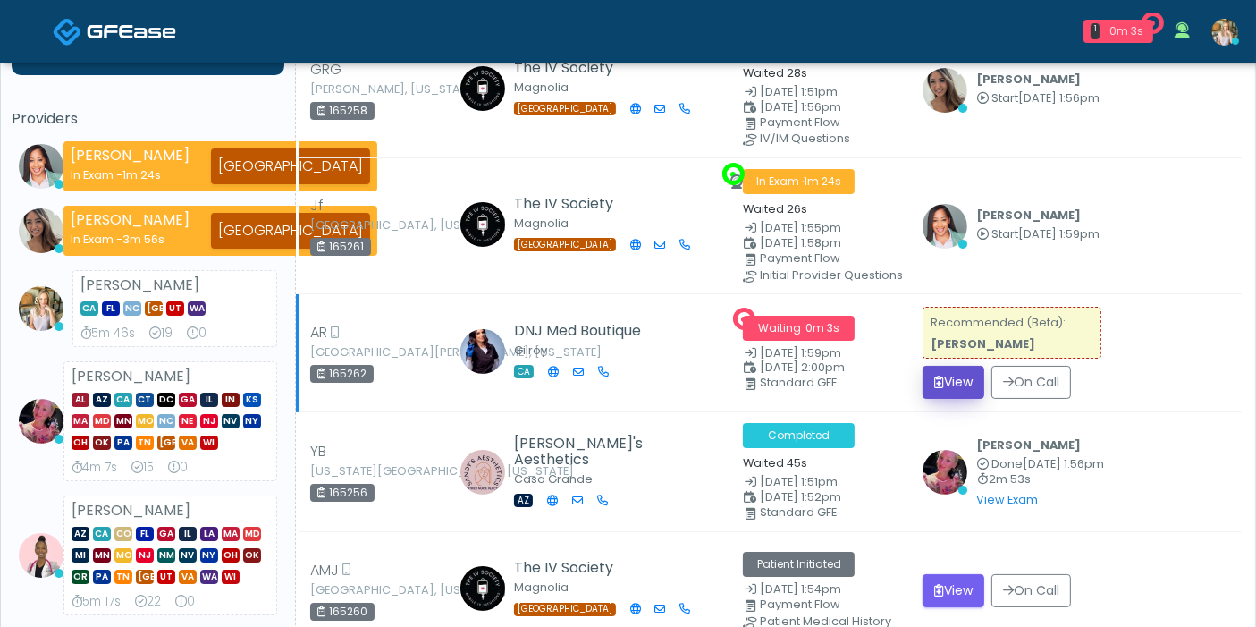
click at [943, 386] on button "View" at bounding box center [953, 382] width 62 height 33
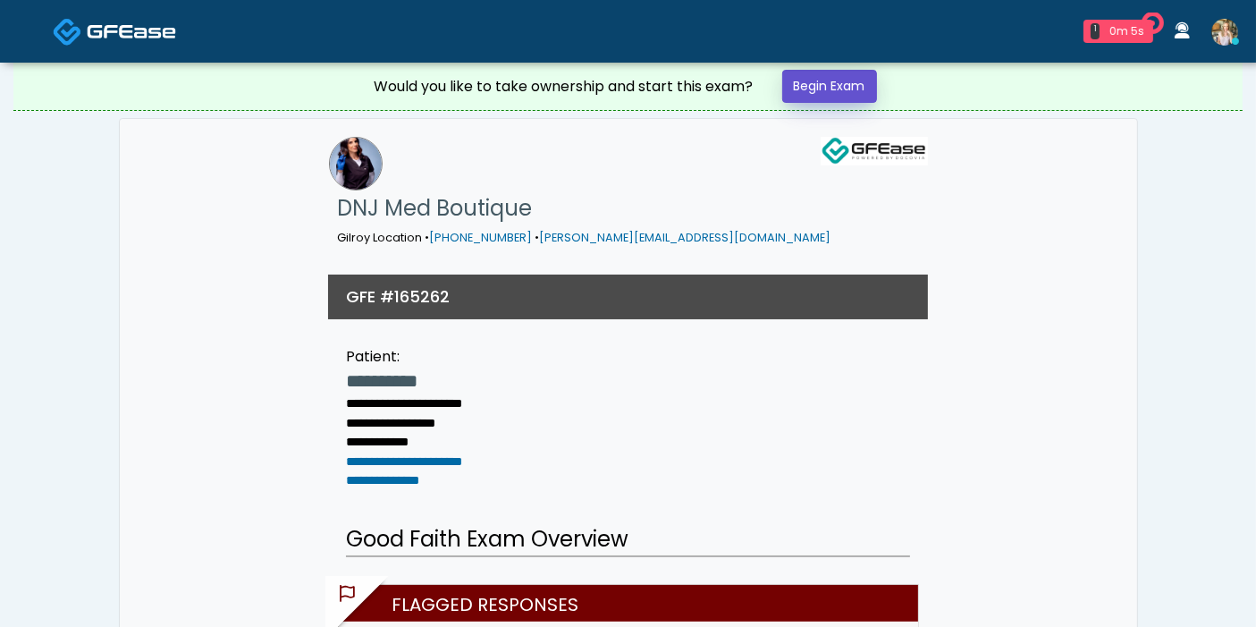
click at [818, 90] on link "Begin Exam" at bounding box center [829, 86] width 95 height 33
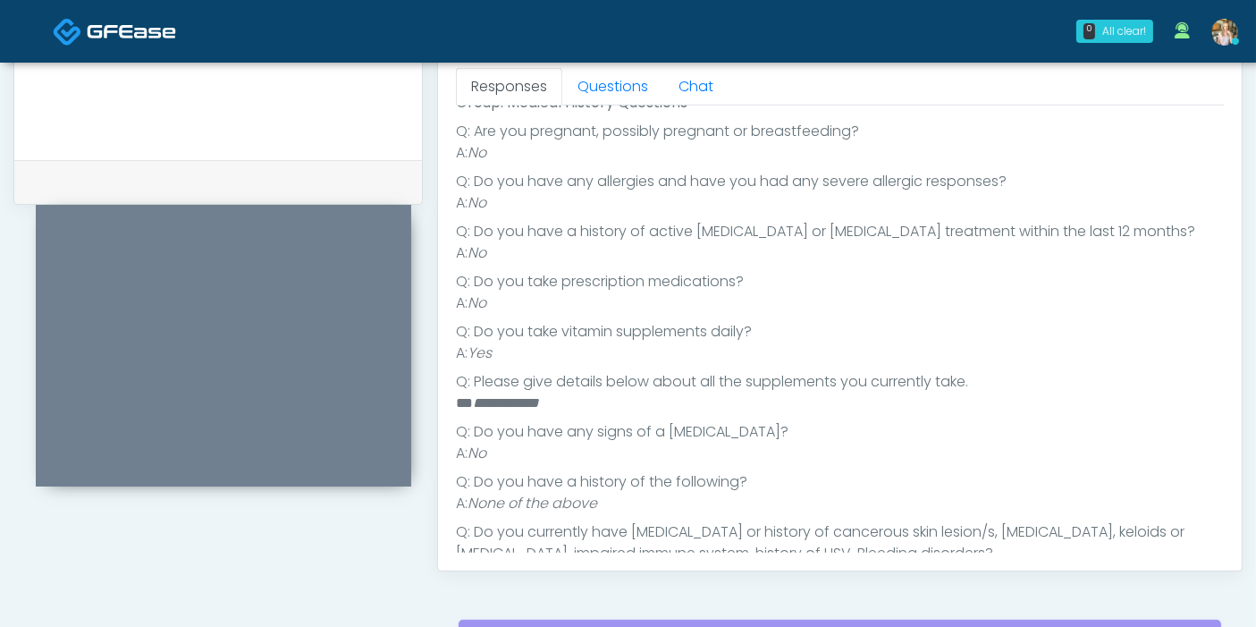
scroll to position [103, 0]
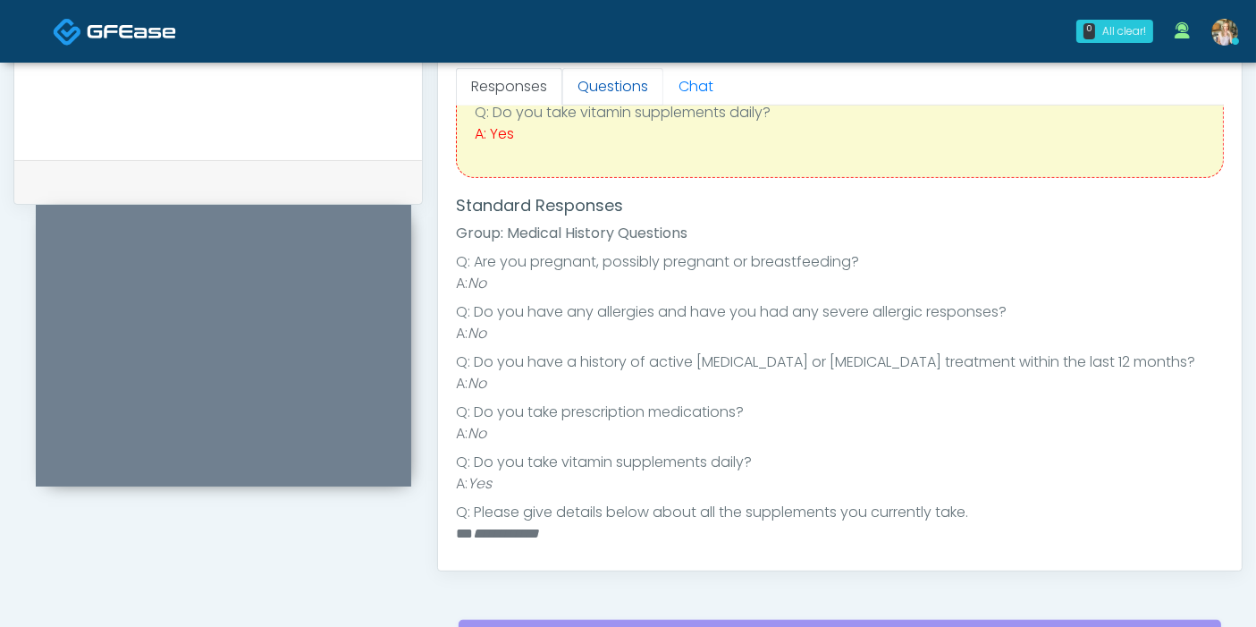
click at [621, 85] on link "Questions" at bounding box center [612, 87] width 101 height 38
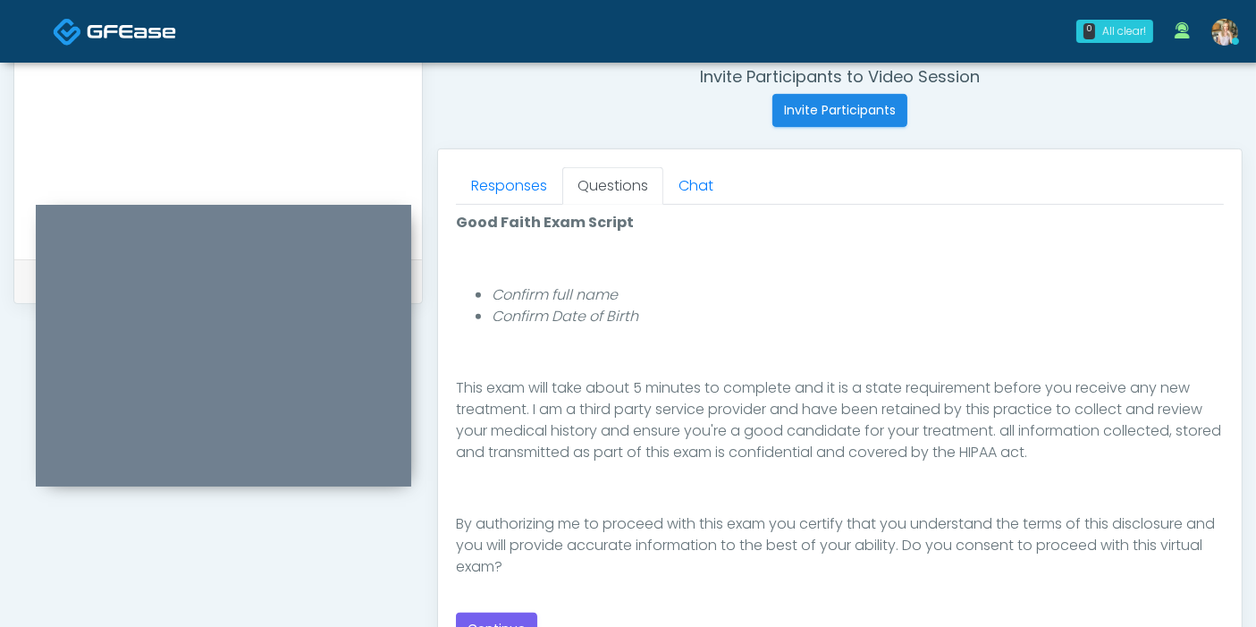
scroll to position [794, 0]
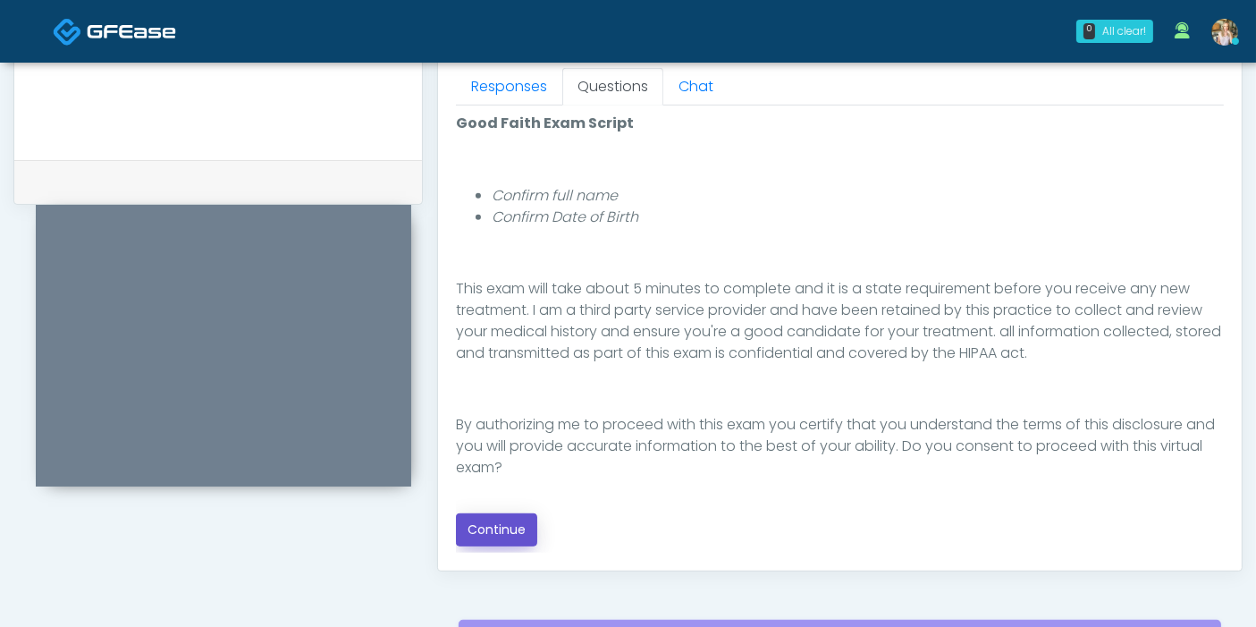
click at [494, 522] on button "Continue" at bounding box center [496, 529] width 81 height 33
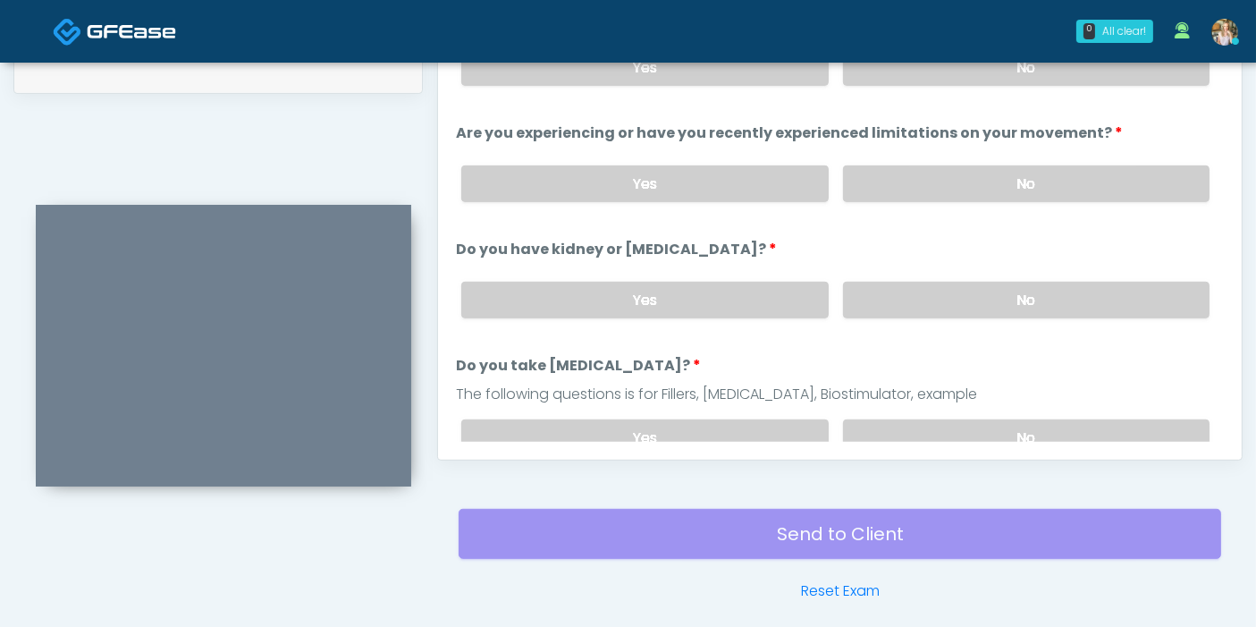
scroll to position [776, 0]
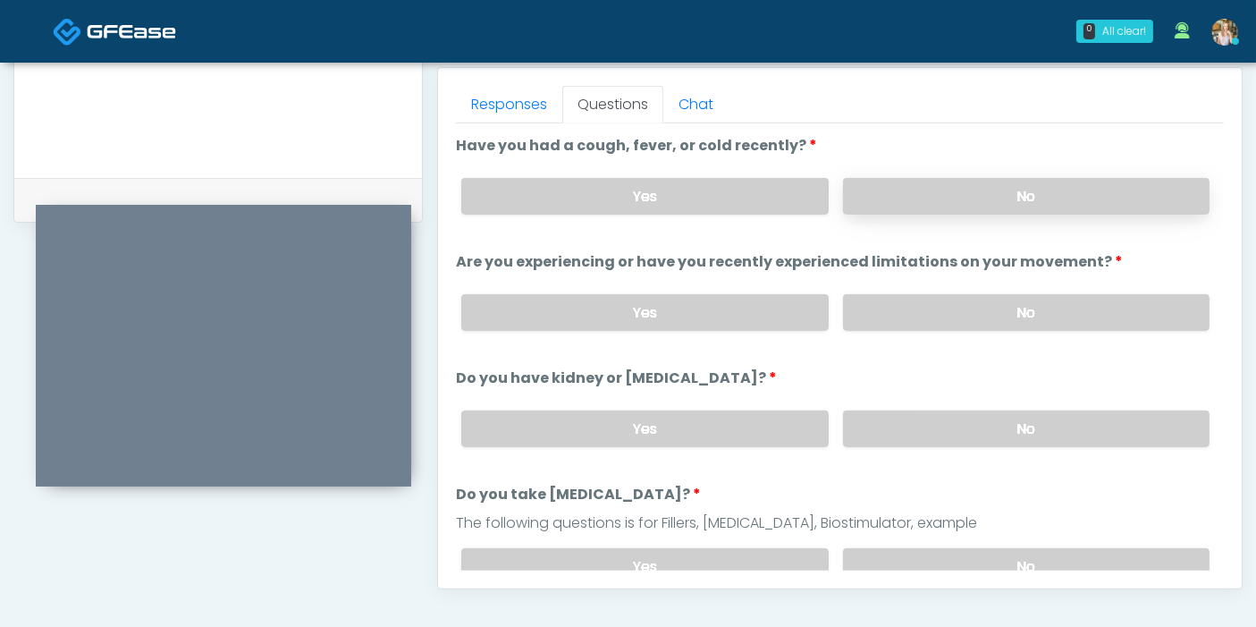
click at [983, 208] on label "No" at bounding box center [1026, 196] width 366 height 37
click at [996, 307] on label "No" at bounding box center [1026, 312] width 366 height 37
click at [1019, 426] on label "No" at bounding box center [1026, 428] width 366 height 37
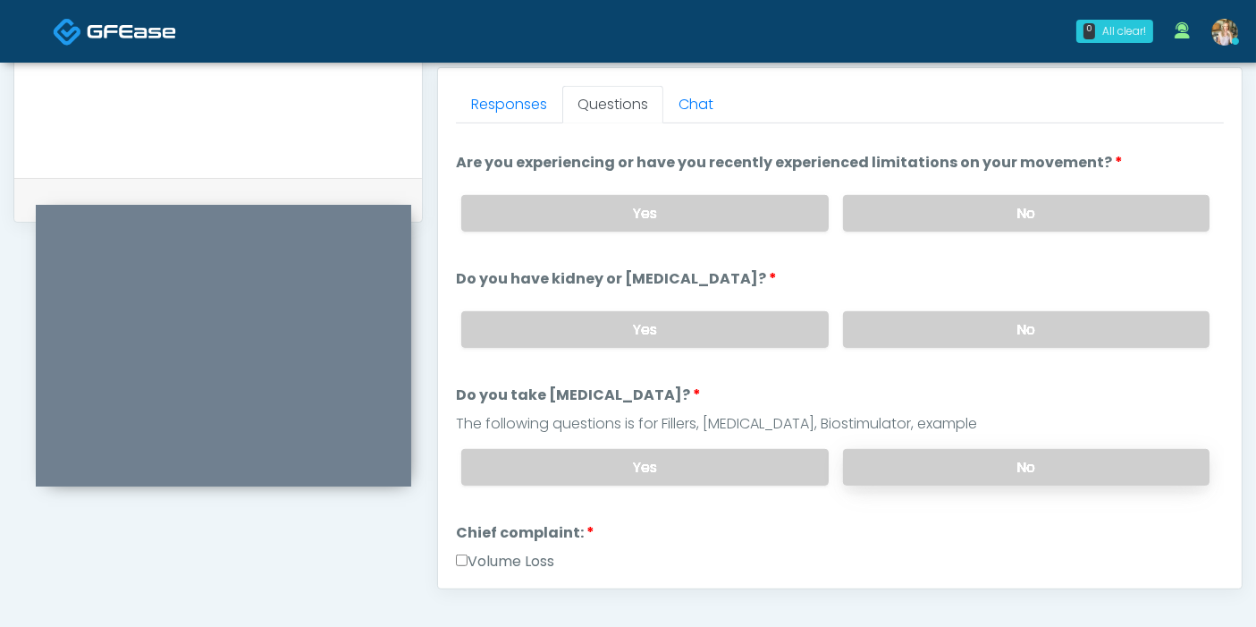
click at [1007, 459] on label "No" at bounding box center [1026, 467] width 366 height 37
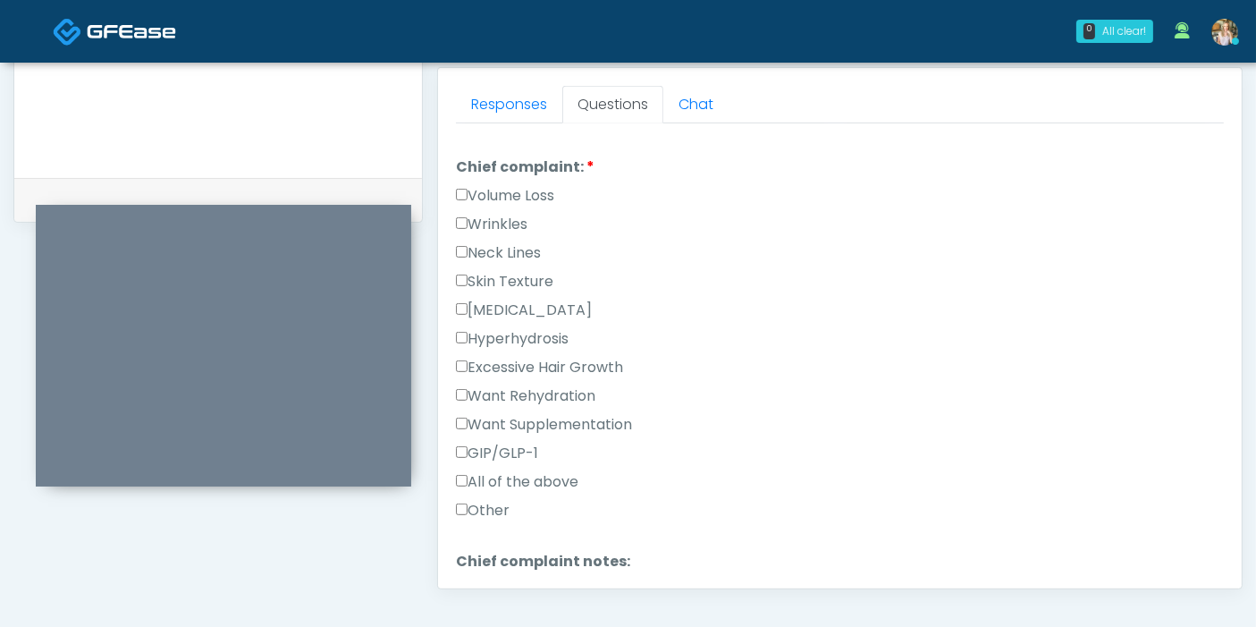
scroll to position [496, 0]
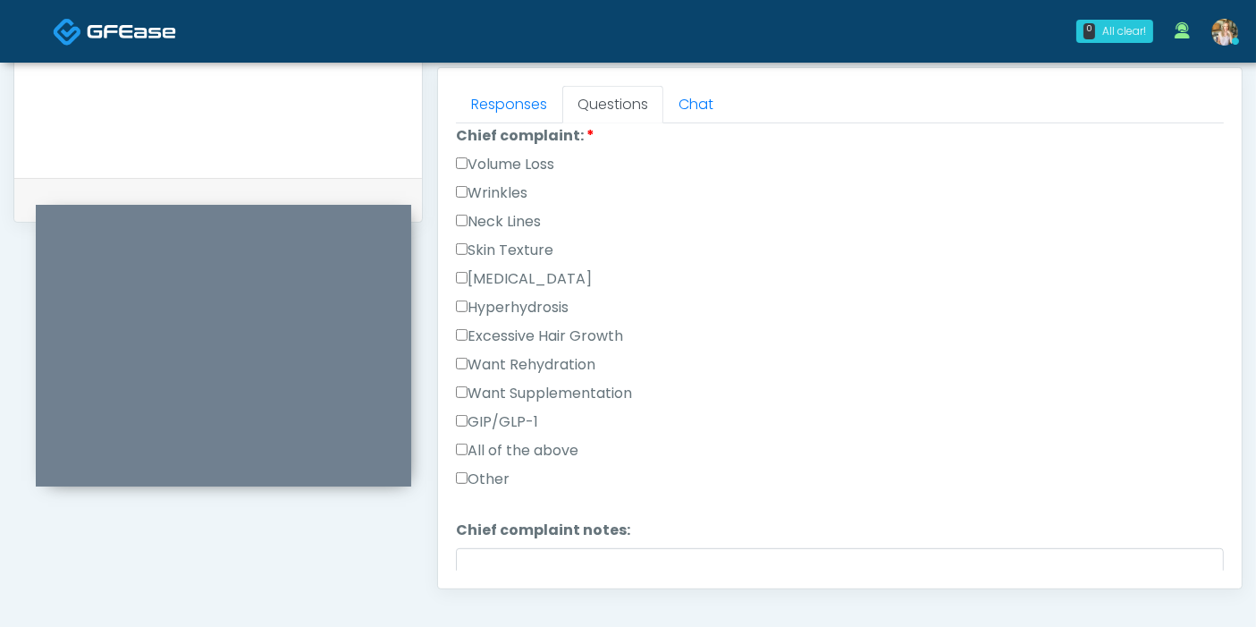
click at [464, 182] on label "Wrinkles" at bounding box center [492, 192] width 72 height 21
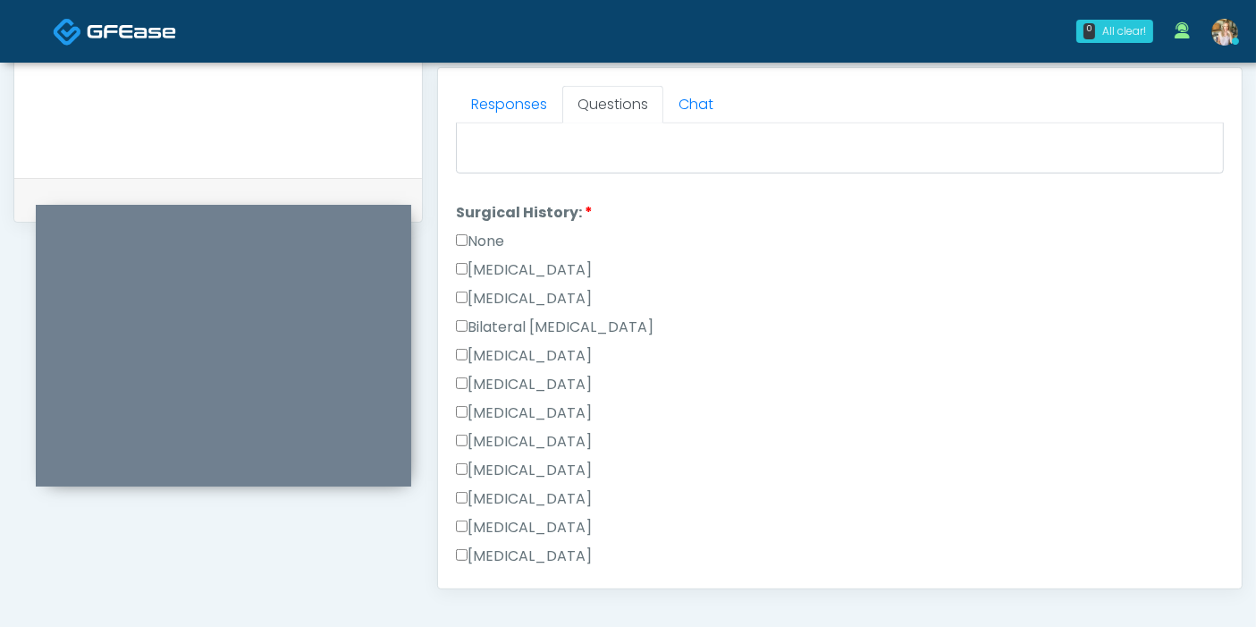
scroll to position [993, 0]
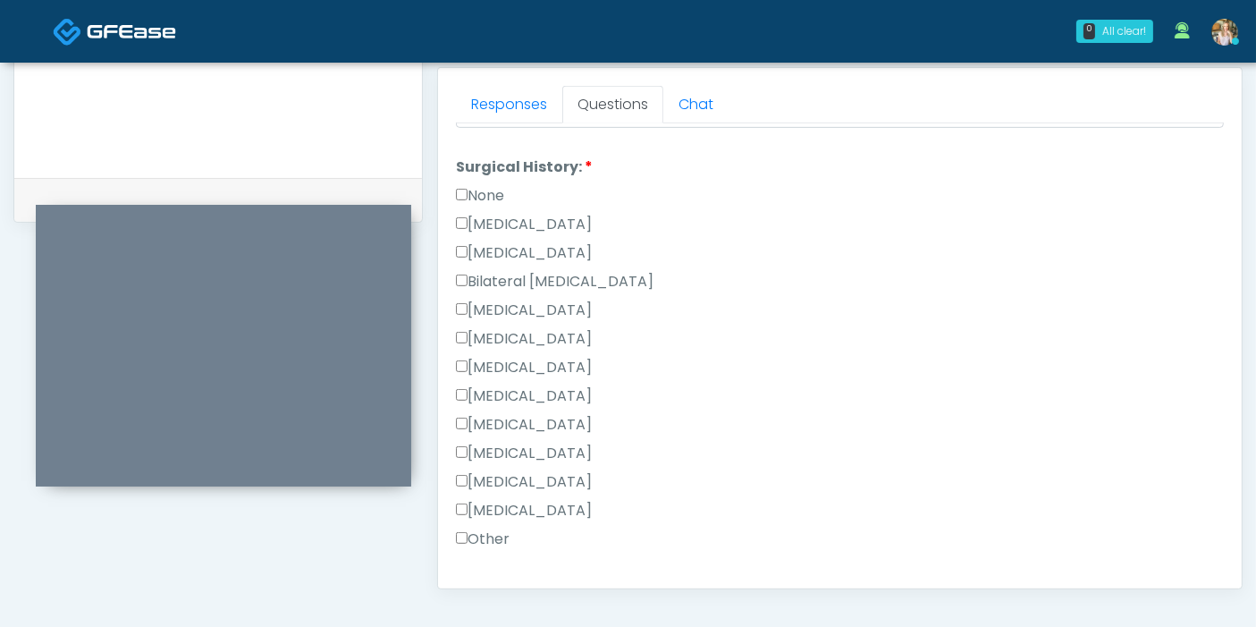
click at [471, 192] on label "None" at bounding box center [480, 195] width 48 height 21
click at [469, 192] on label "None" at bounding box center [480, 195] width 48 height 21
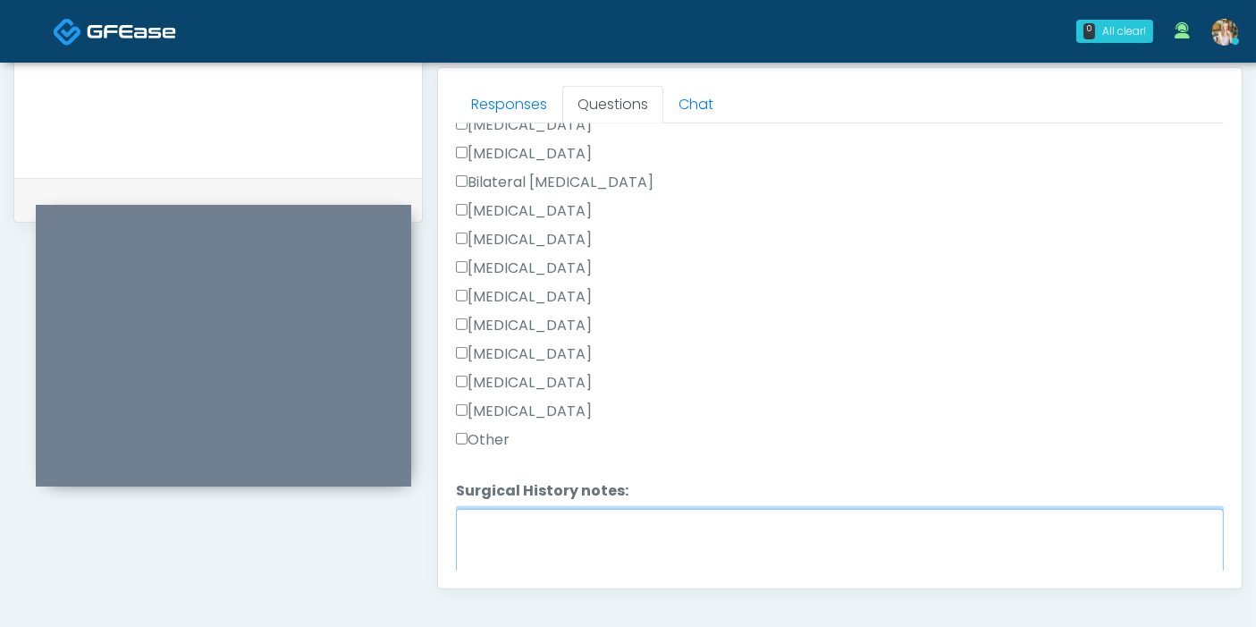
click at [620, 533] on textarea "Surgical History notes:" at bounding box center [840, 547] width 768 height 77
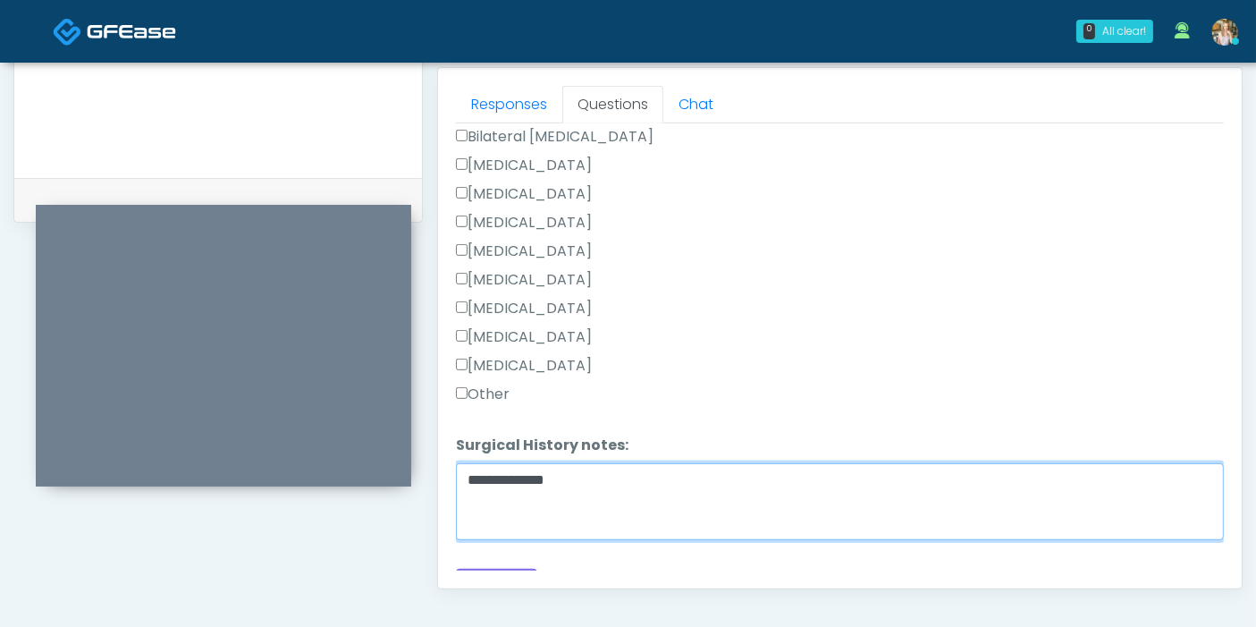
scroll to position [1163, 0]
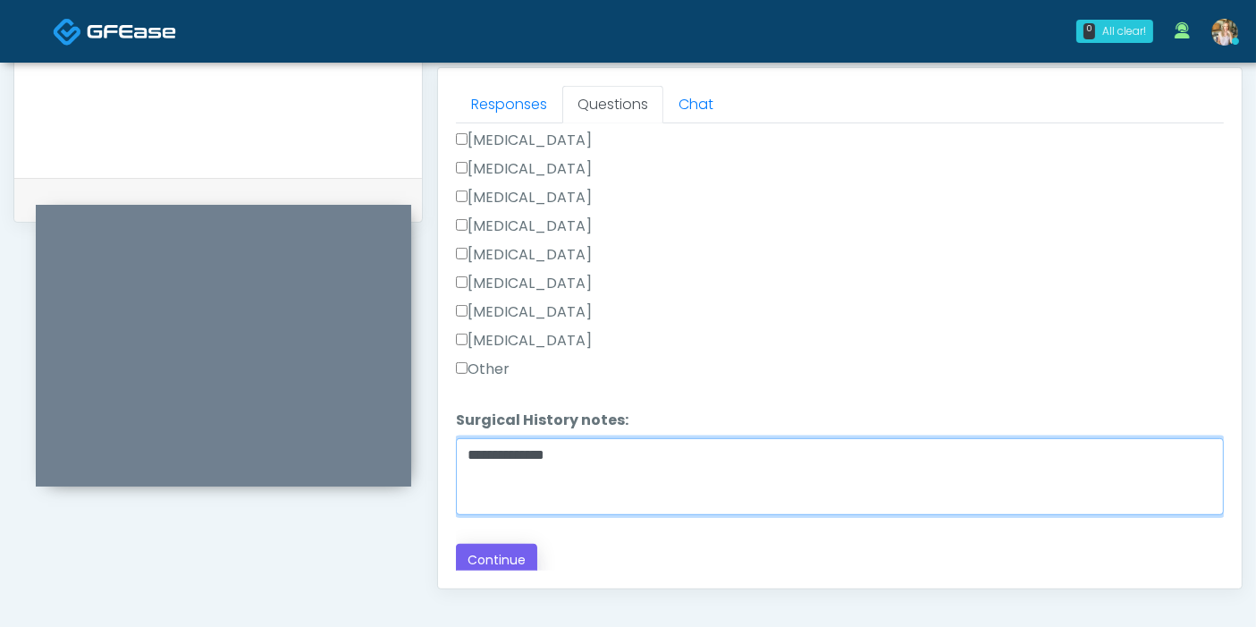
type textarea "**********"
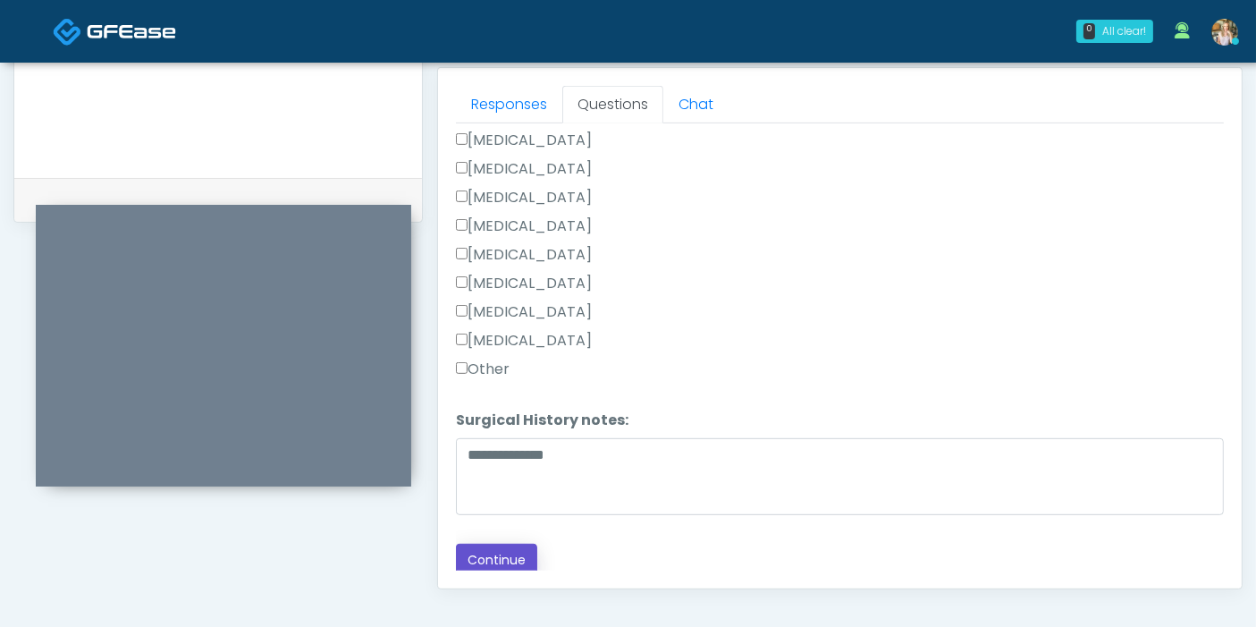
click at [488, 560] on button "Continue" at bounding box center [496, 559] width 81 height 33
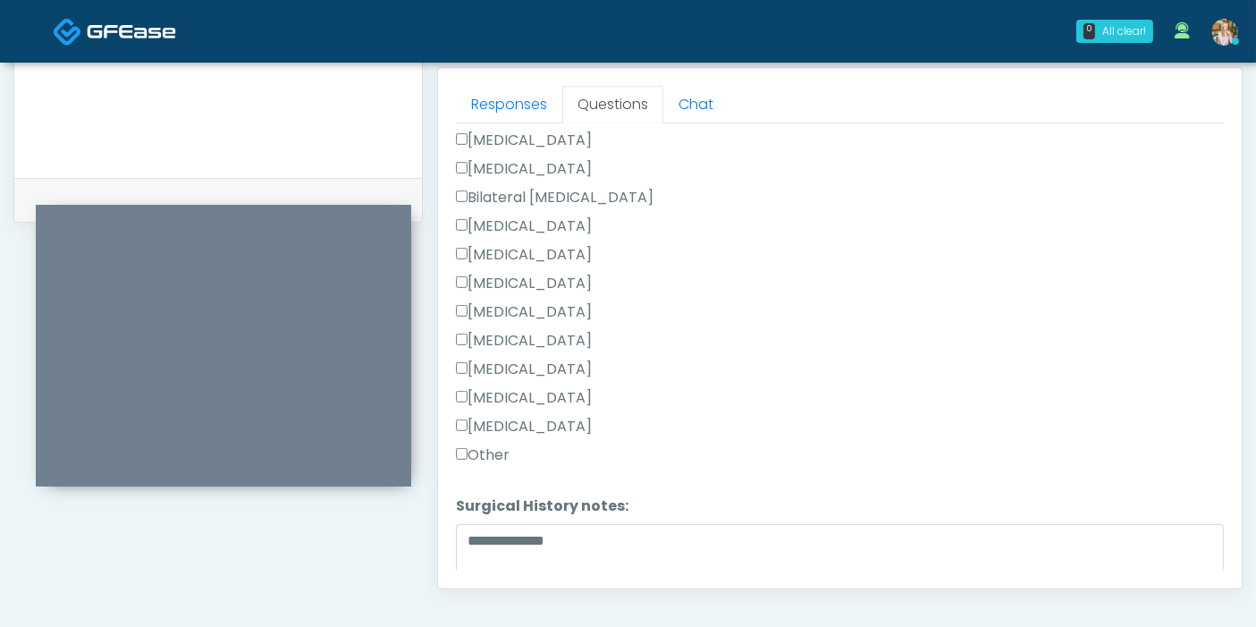
click at [476, 445] on label "Other" at bounding box center [483, 454] width 54 height 21
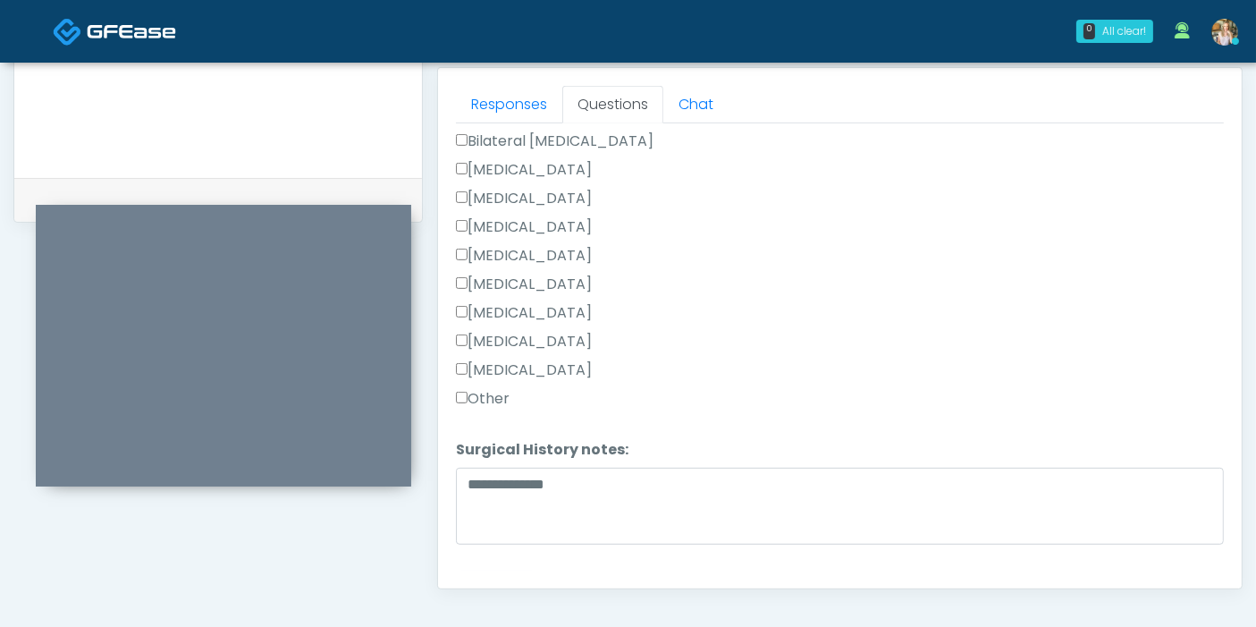
scroll to position [1163, 0]
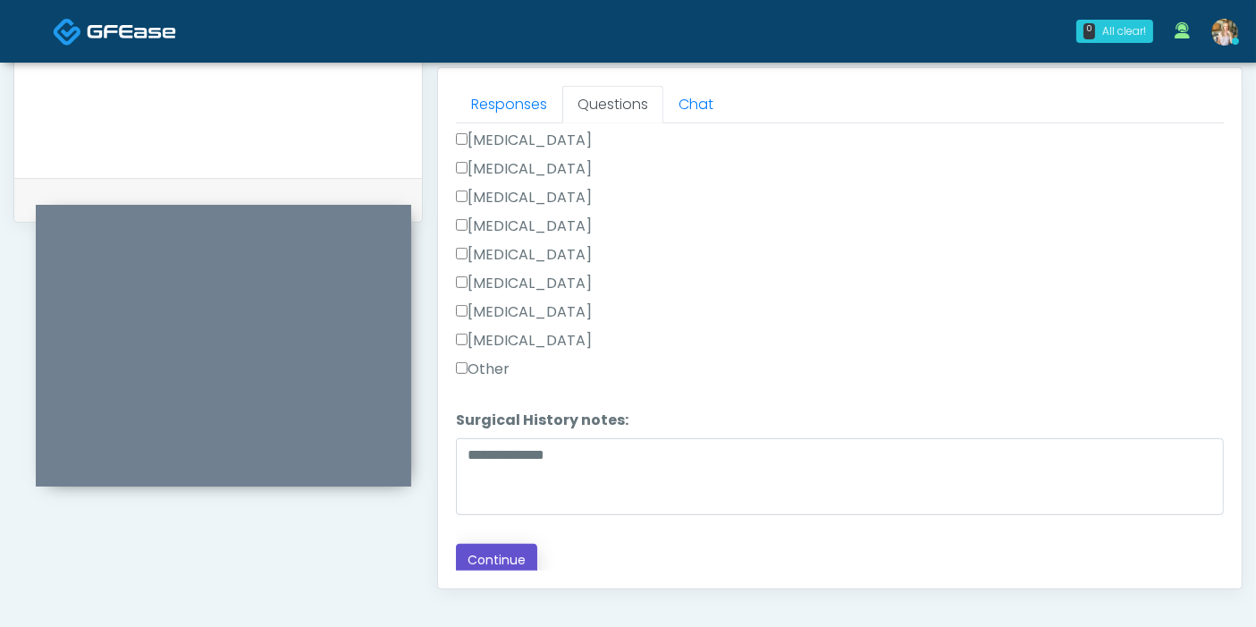
click at [516, 555] on button "Continue" at bounding box center [496, 559] width 81 height 33
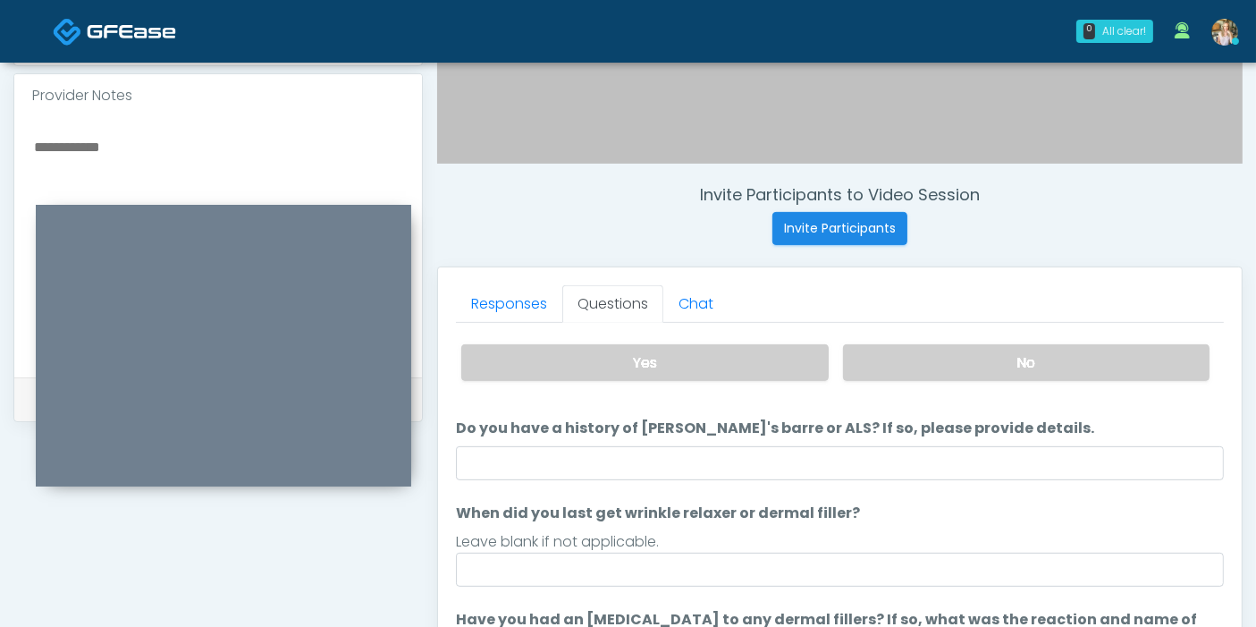
scroll to position [0, 0]
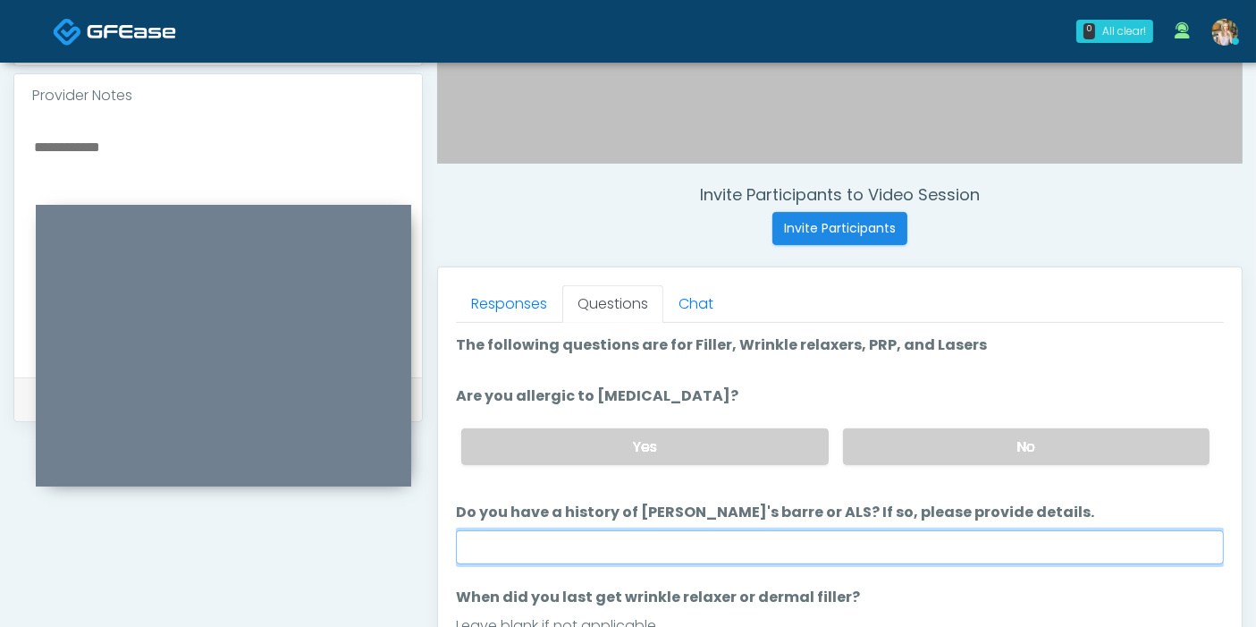
click at [863, 543] on input "Do you have a history of Guillain's barre or ALS? If so, please provide details." at bounding box center [840, 547] width 768 height 34
type input "******"
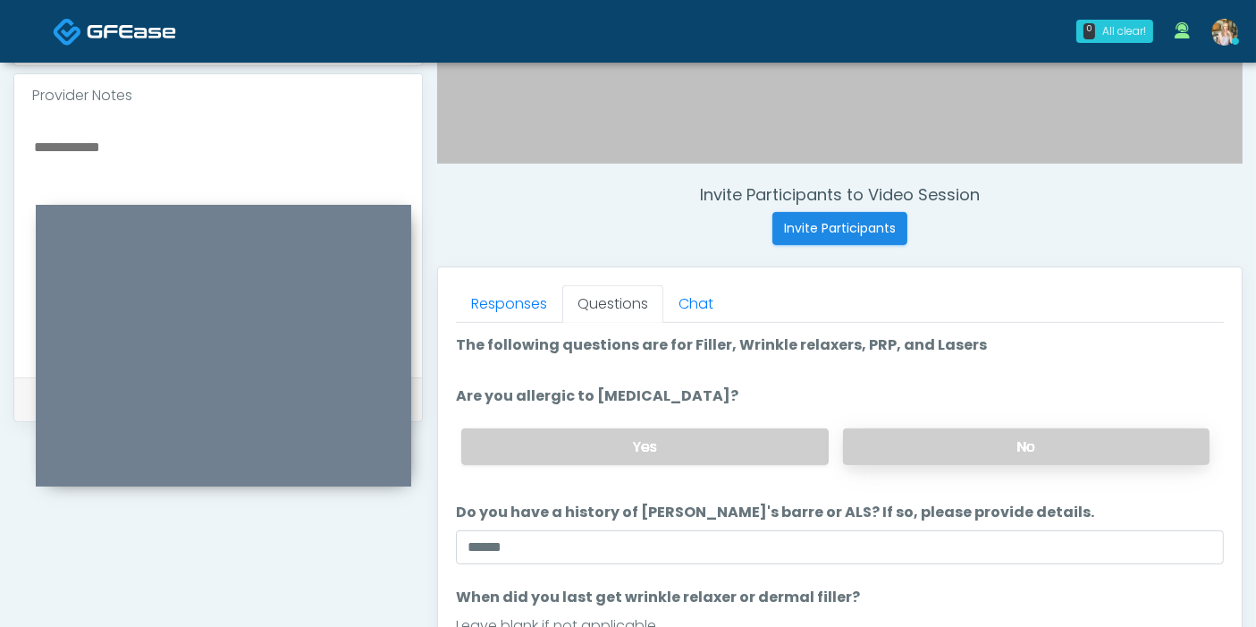
click at [936, 447] on label "No" at bounding box center [1026, 446] width 366 height 37
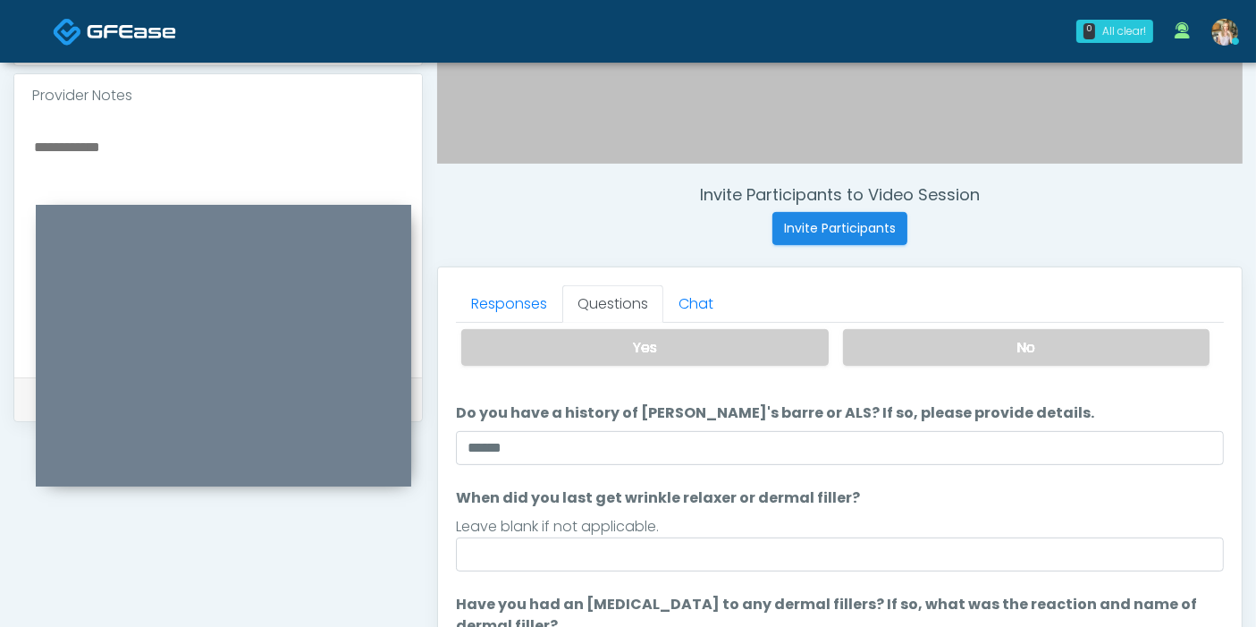
scroll to position [198, 0]
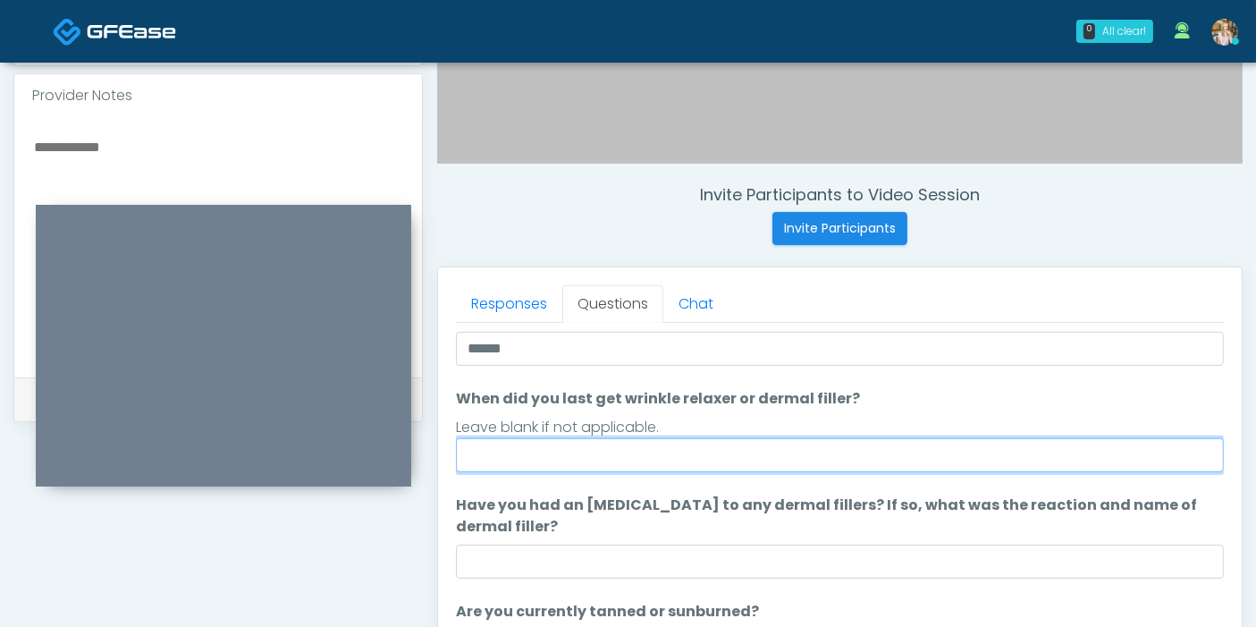
click at [901, 449] on input "When did you last get wrinkle relaxer or dermal filler?" at bounding box center [840, 455] width 768 height 34
type input "**********"
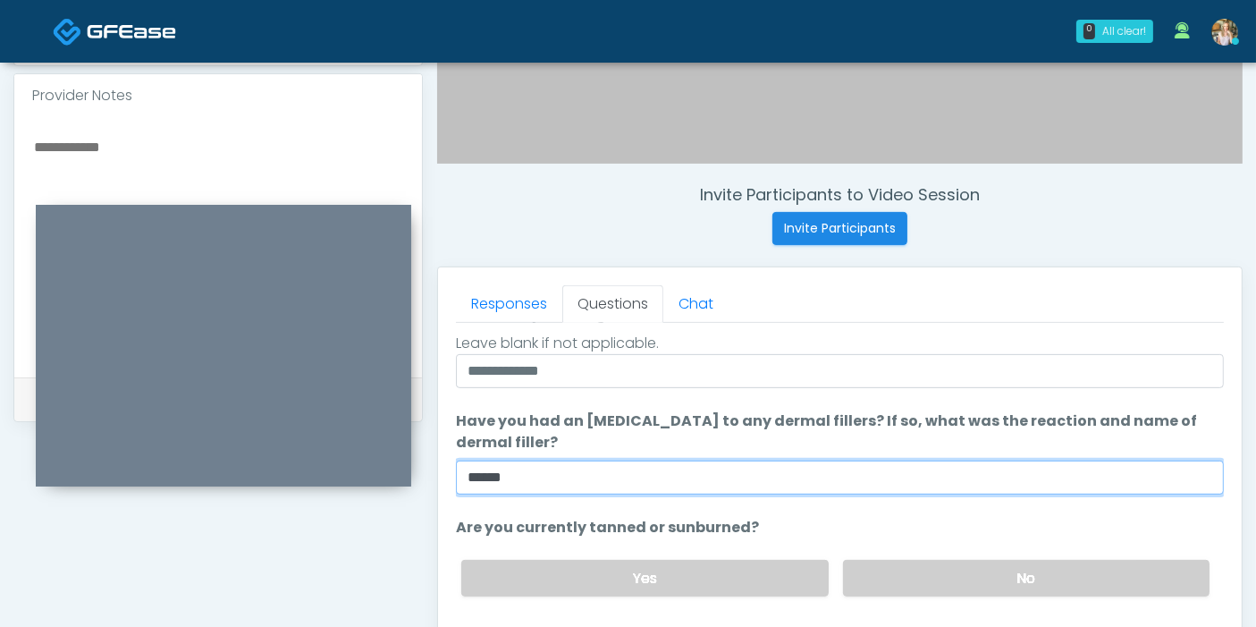
scroll to position [677, 0]
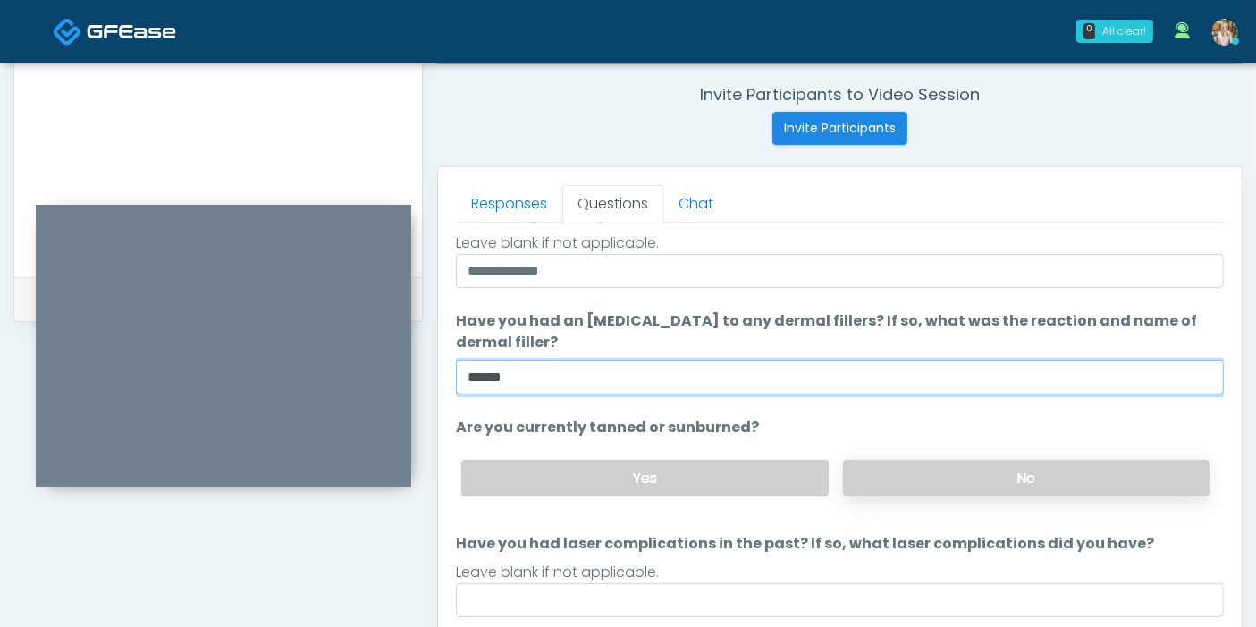
type input "******"
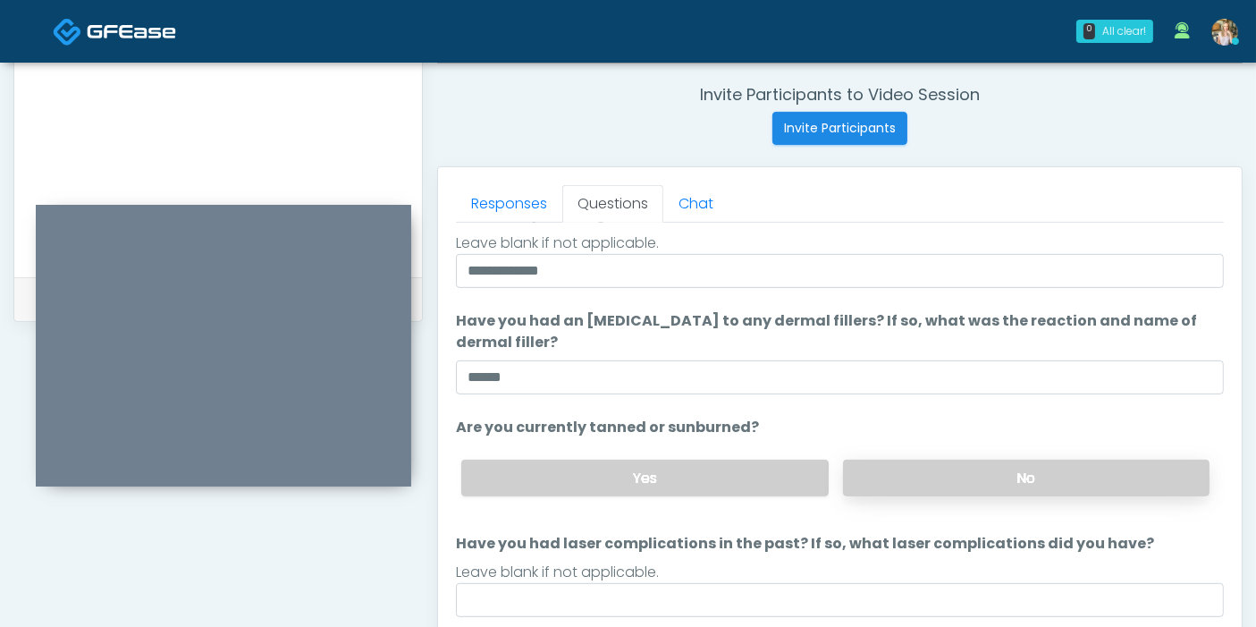
click at [949, 472] on label "No" at bounding box center [1026, 477] width 366 height 37
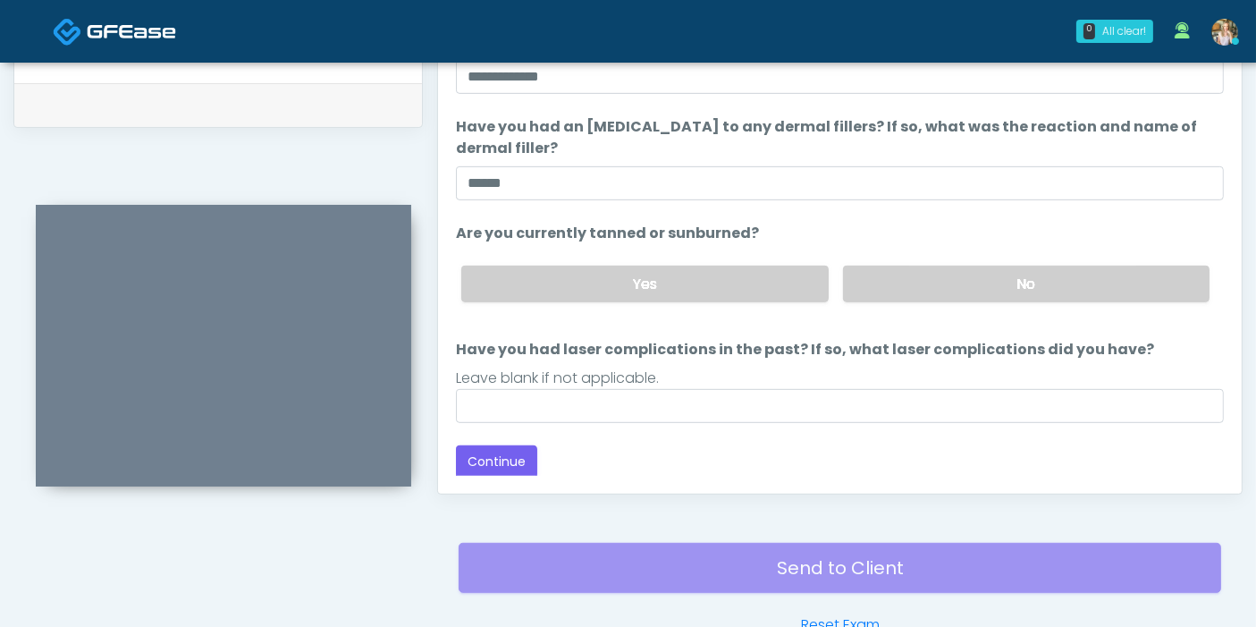
scroll to position [875, 0]
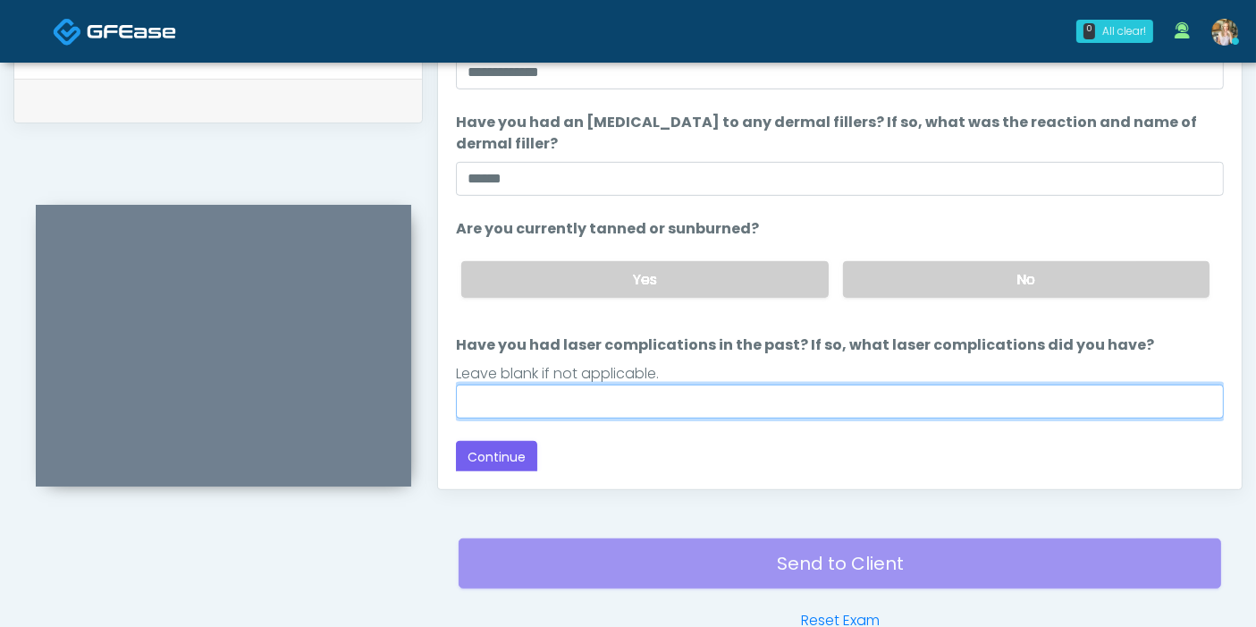
click at [779, 400] on input "Have you had laser complications in the past? If so, what laser complications d…" at bounding box center [840, 401] width 768 height 34
type input "***"
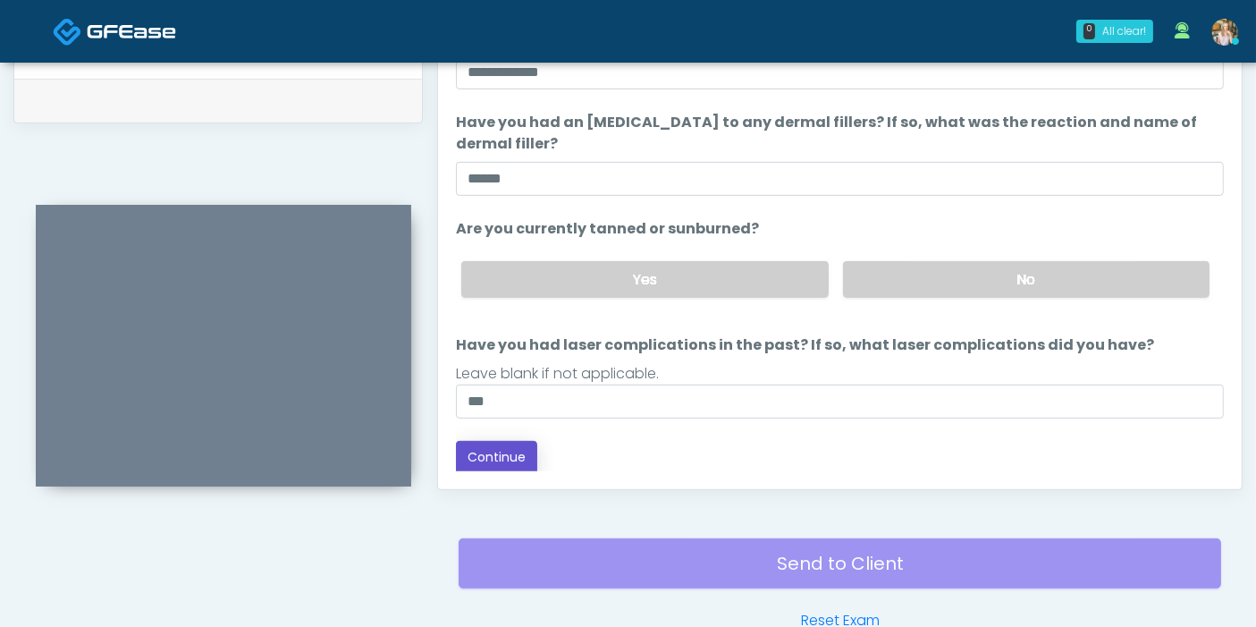
click at [485, 456] on button "Continue" at bounding box center [496, 457] width 81 height 33
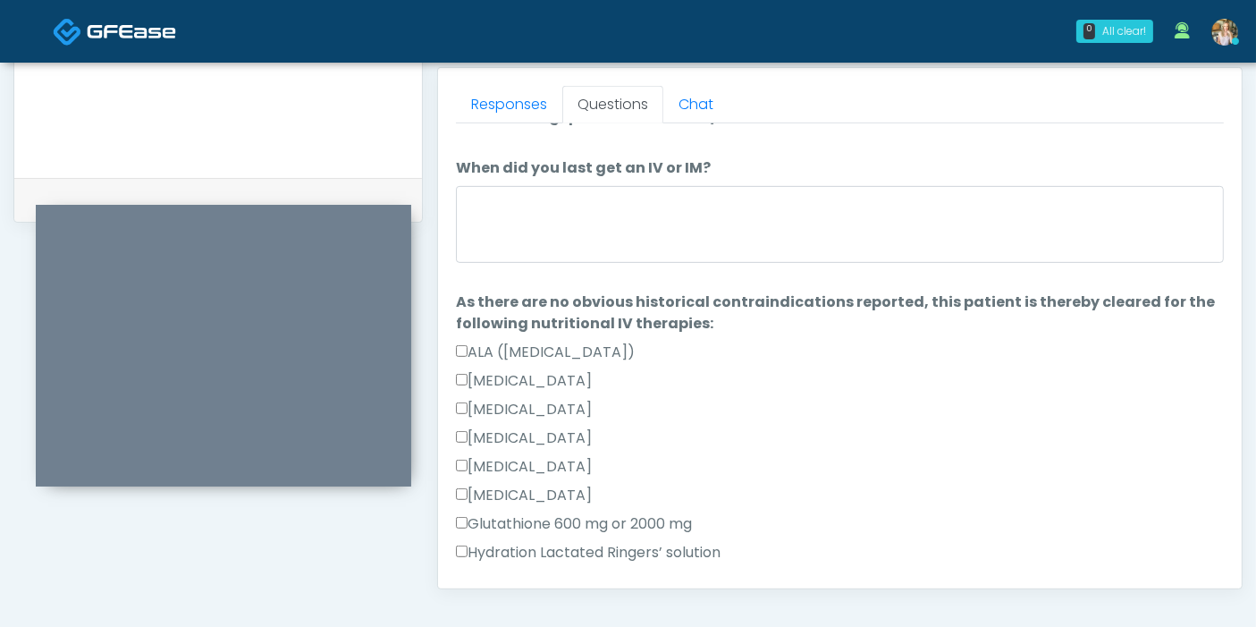
scroll to position [0, 0]
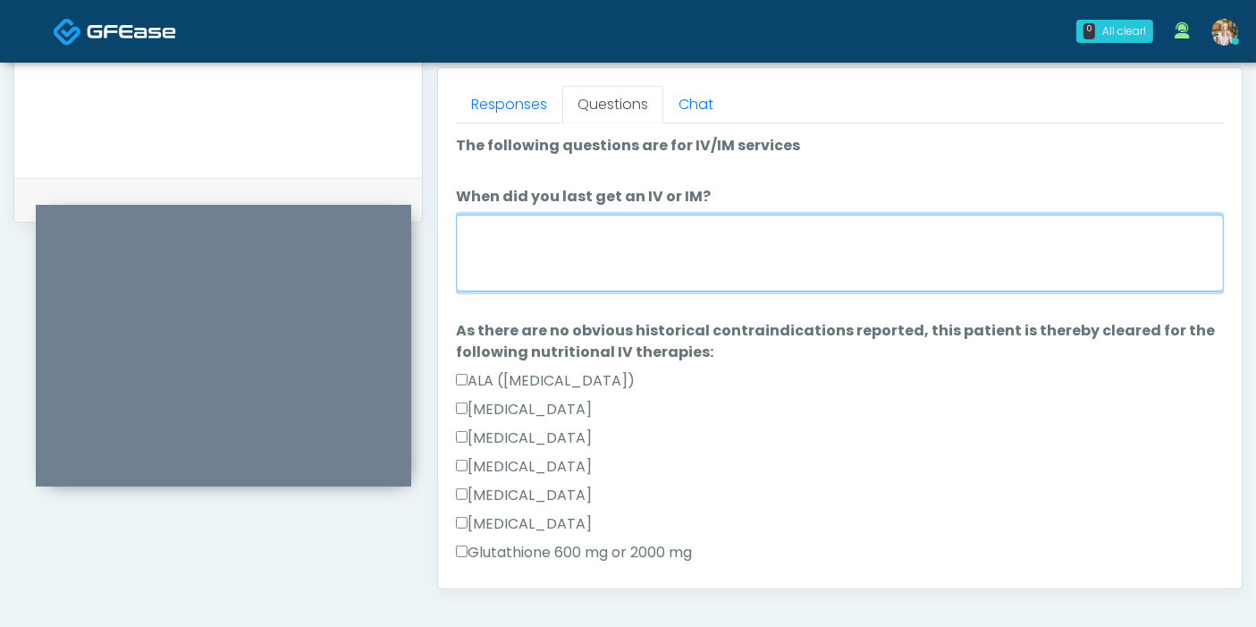
click at [699, 246] on textarea "When did you last get an IV or IM?" at bounding box center [840, 253] width 768 height 77
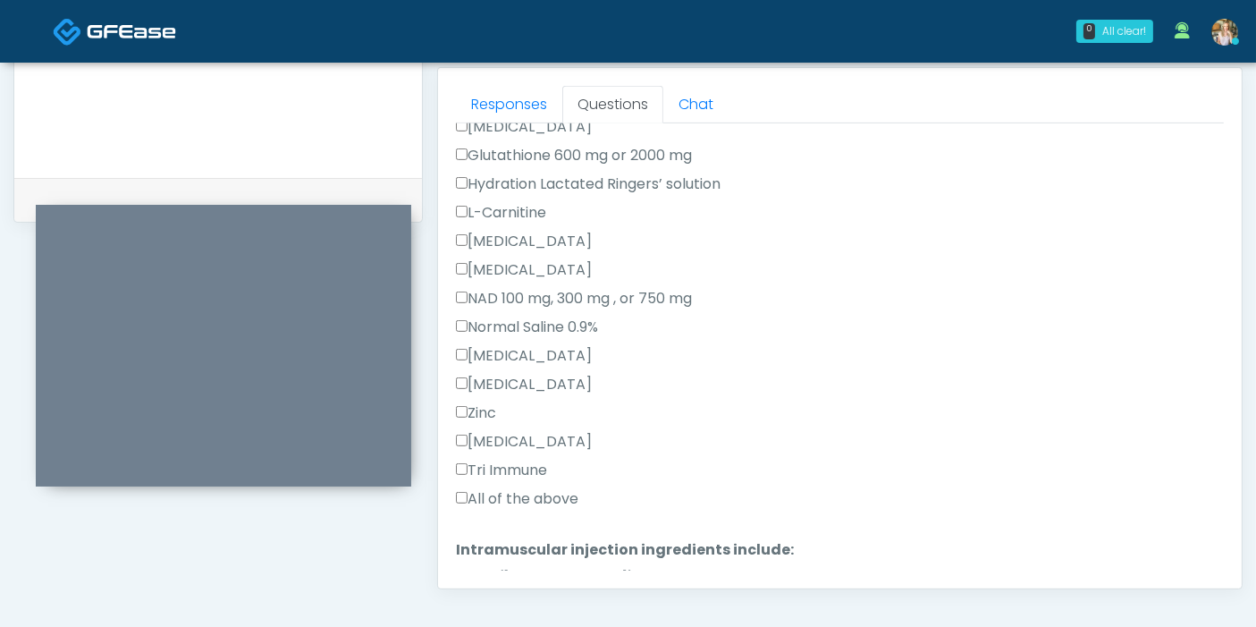
scroll to position [595, 0]
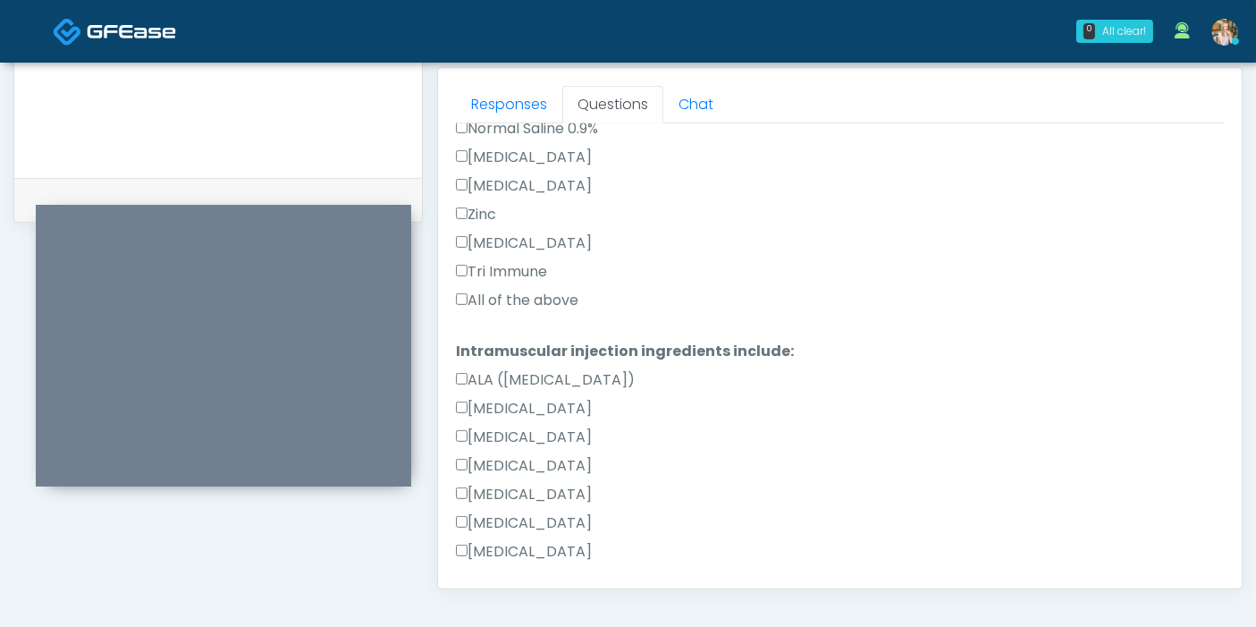
click at [500, 291] on label "All of the above" at bounding box center [517, 300] width 122 height 21
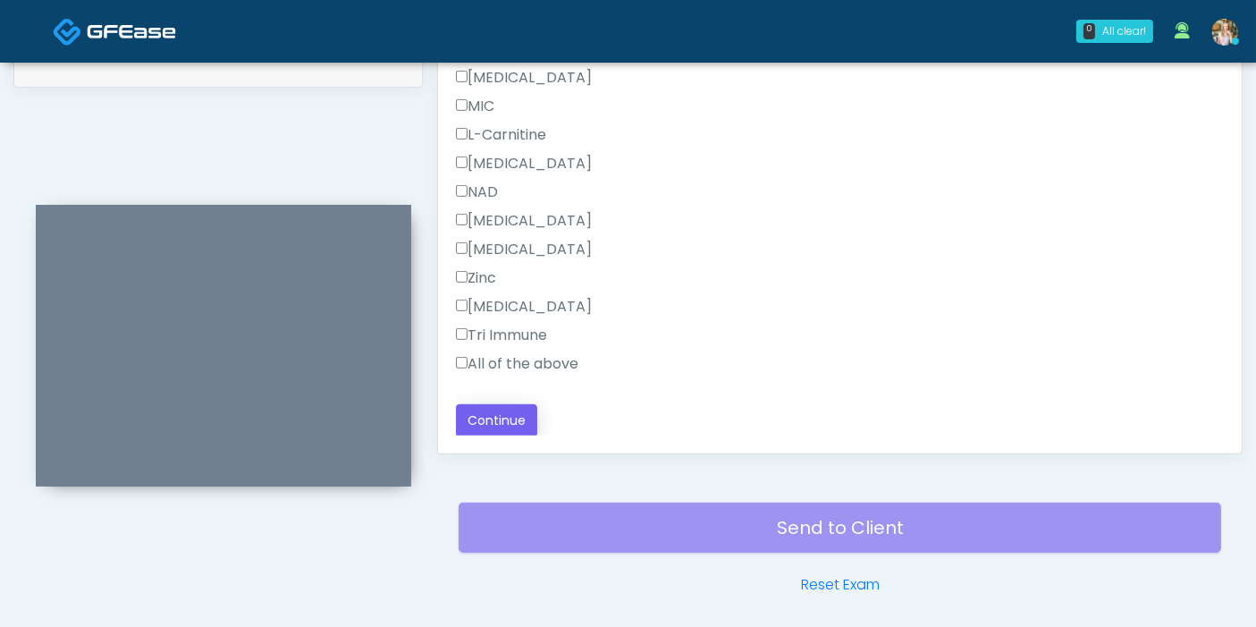
scroll to position [974, 0]
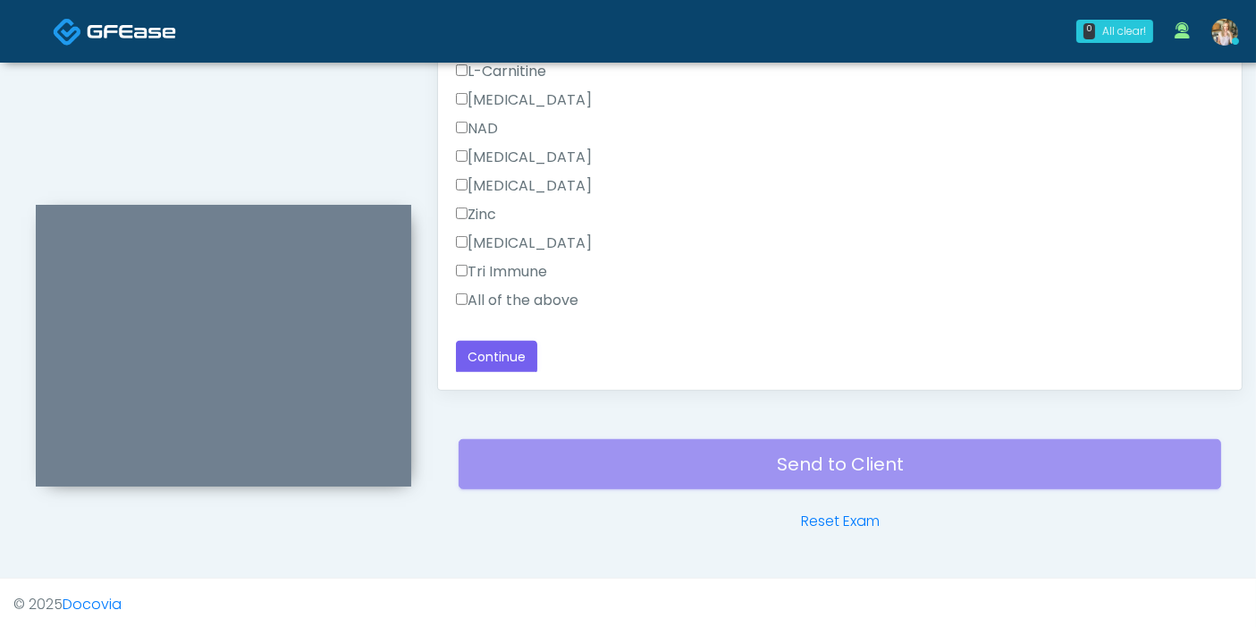
click at [492, 290] on label "All of the above" at bounding box center [517, 300] width 122 height 21
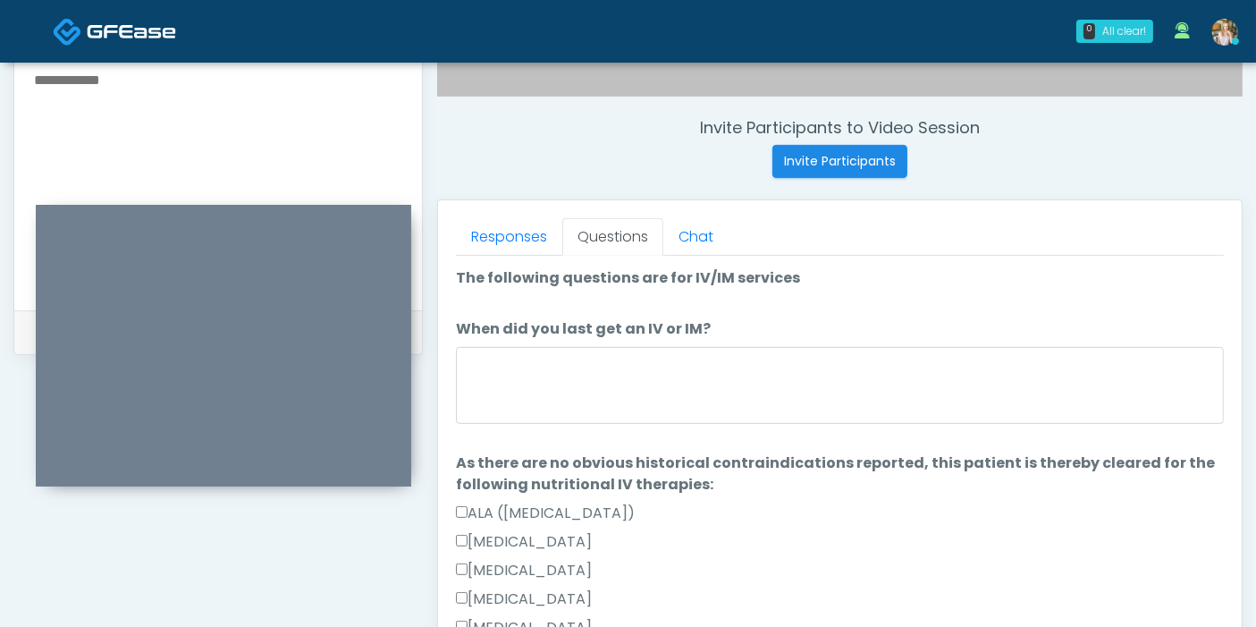
scroll to position [577, 0]
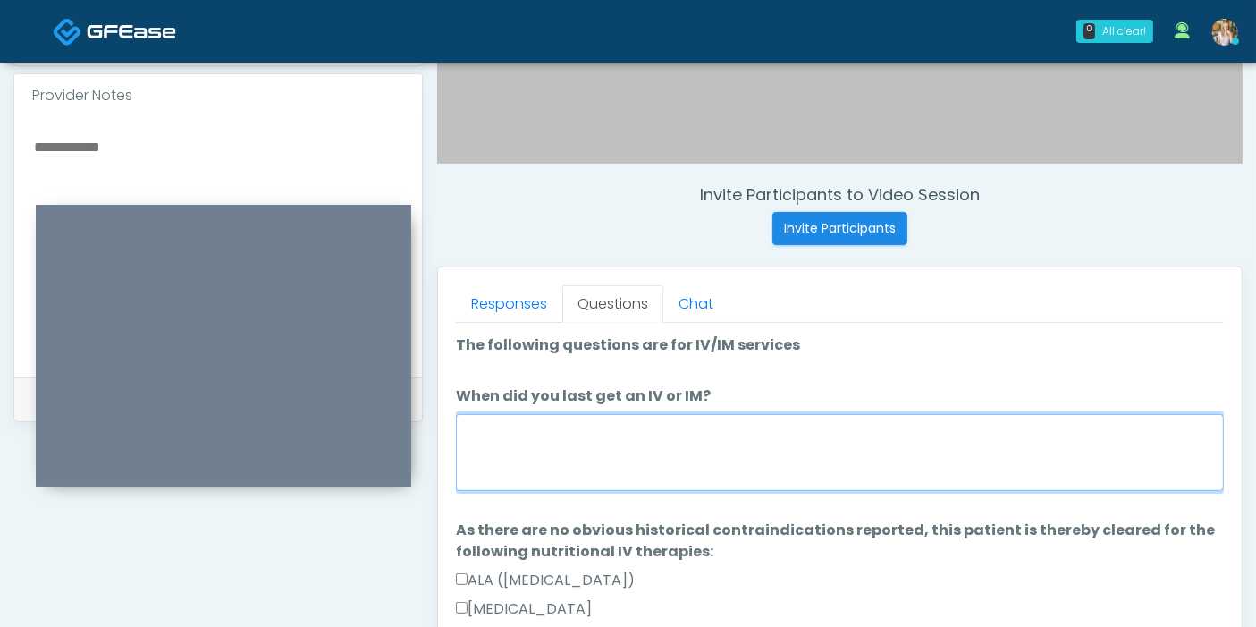
click at [686, 457] on textarea "When did you last get an IV or IM?" at bounding box center [840, 452] width 768 height 77
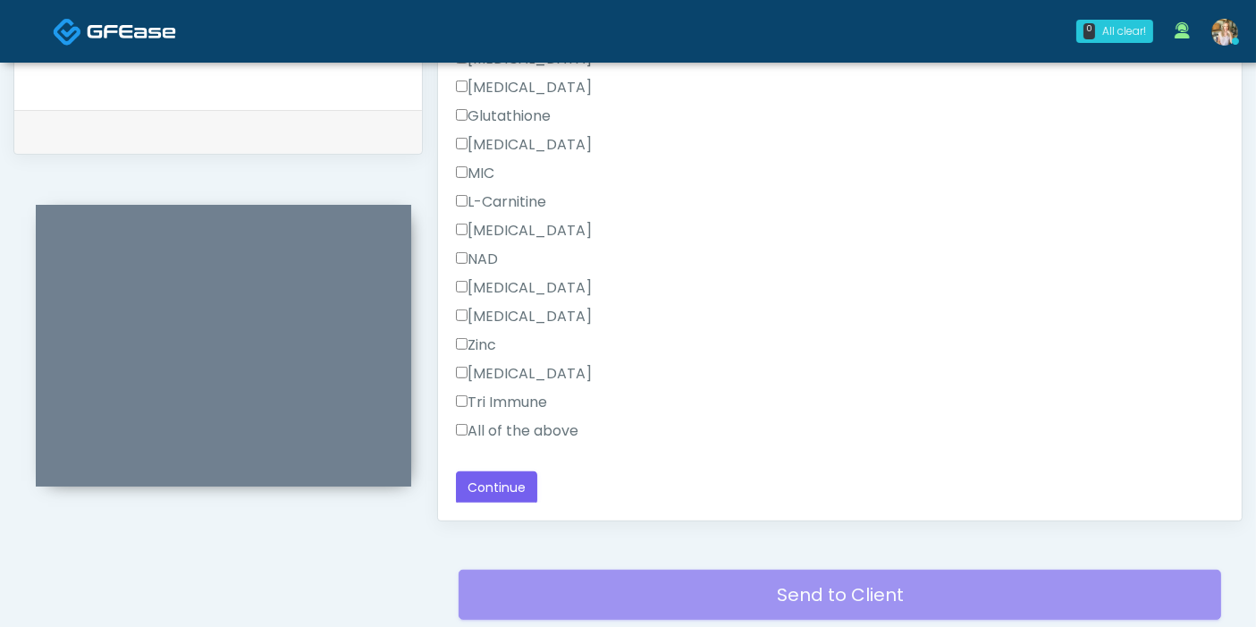
scroll to position [875, 0]
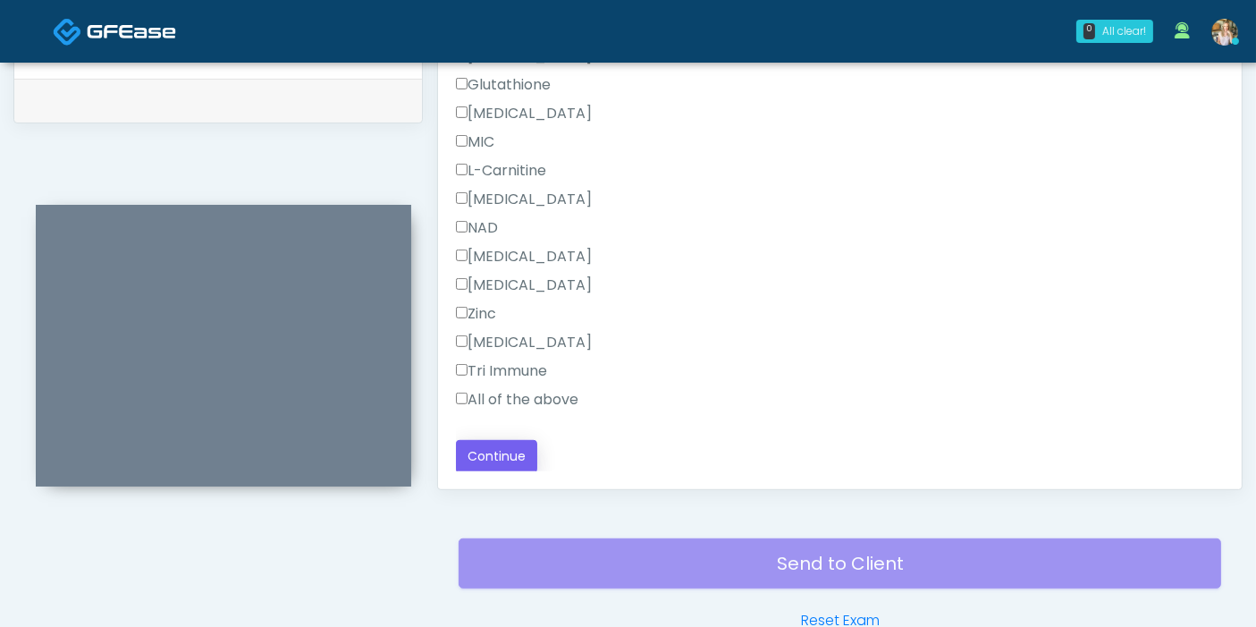
type textarea "**********"
click at [509, 445] on button "Continue" at bounding box center [496, 456] width 81 height 33
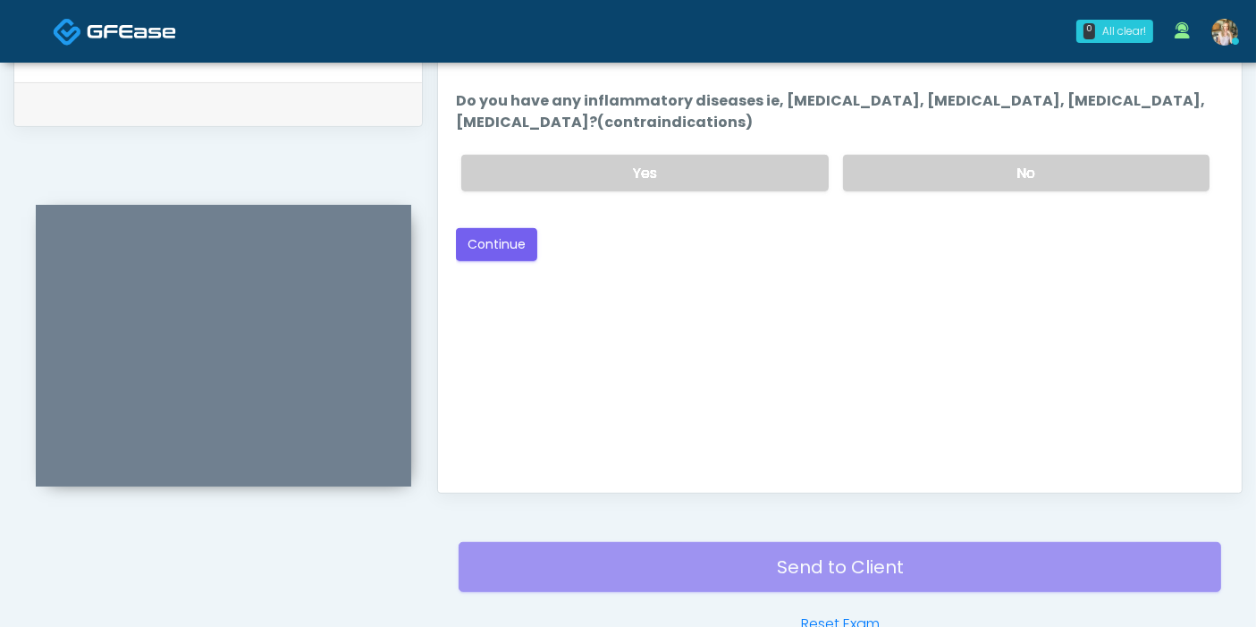
scroll to position [776, 0]
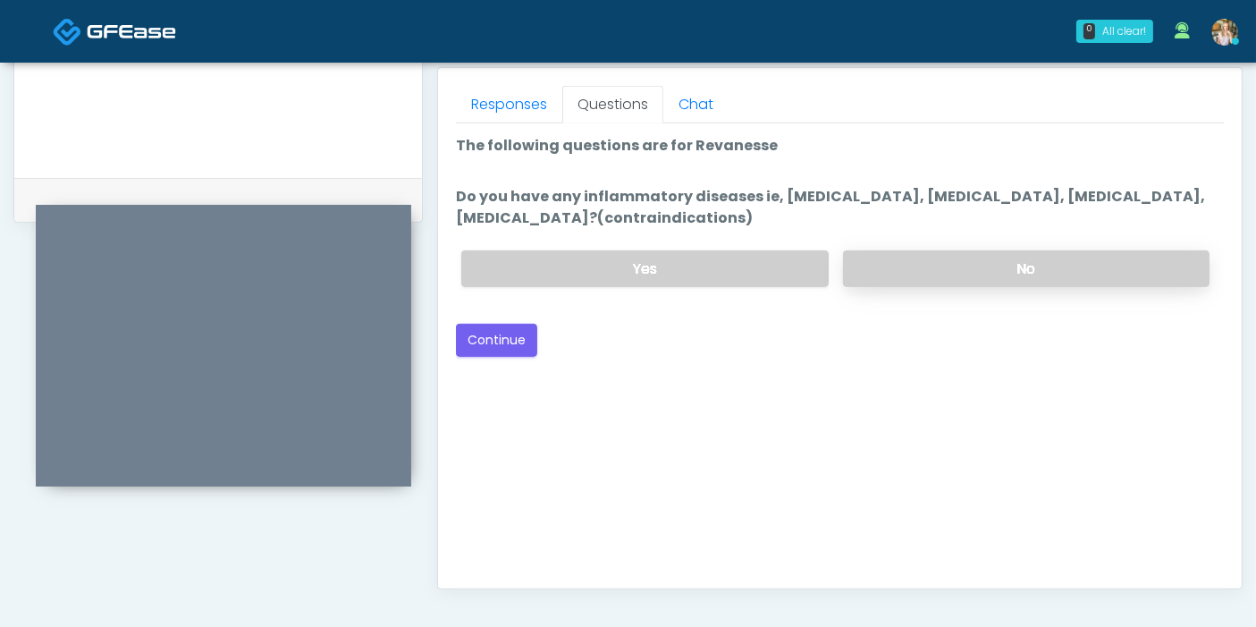
click at [1001, 257] on label "No" at bounding box center [1026, 268] width 366 height 37
click at [471, 345] on button "Continue" at bounding box center [496, 340] width 81 height 33
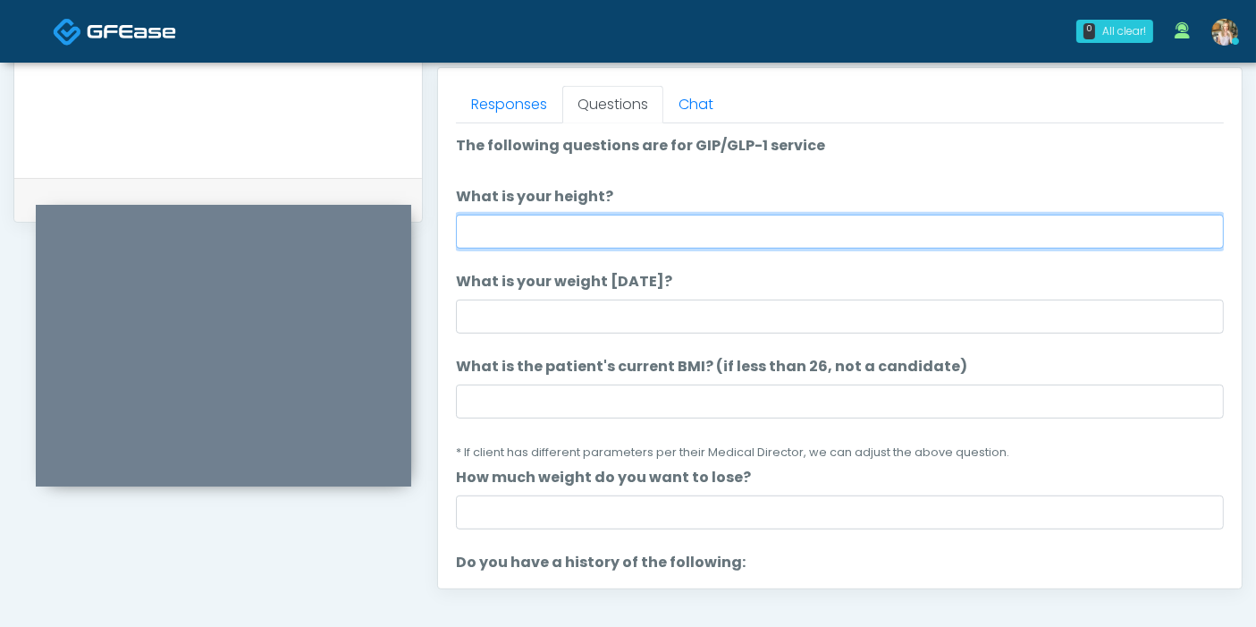
click at [751, 233] on input "What is your height?" at bounding box center [840, 232] width 768 height 34
click at [785, 235] on input "What is your height?" at bounding box center [840, 232] width 768 height 34
type input "***"
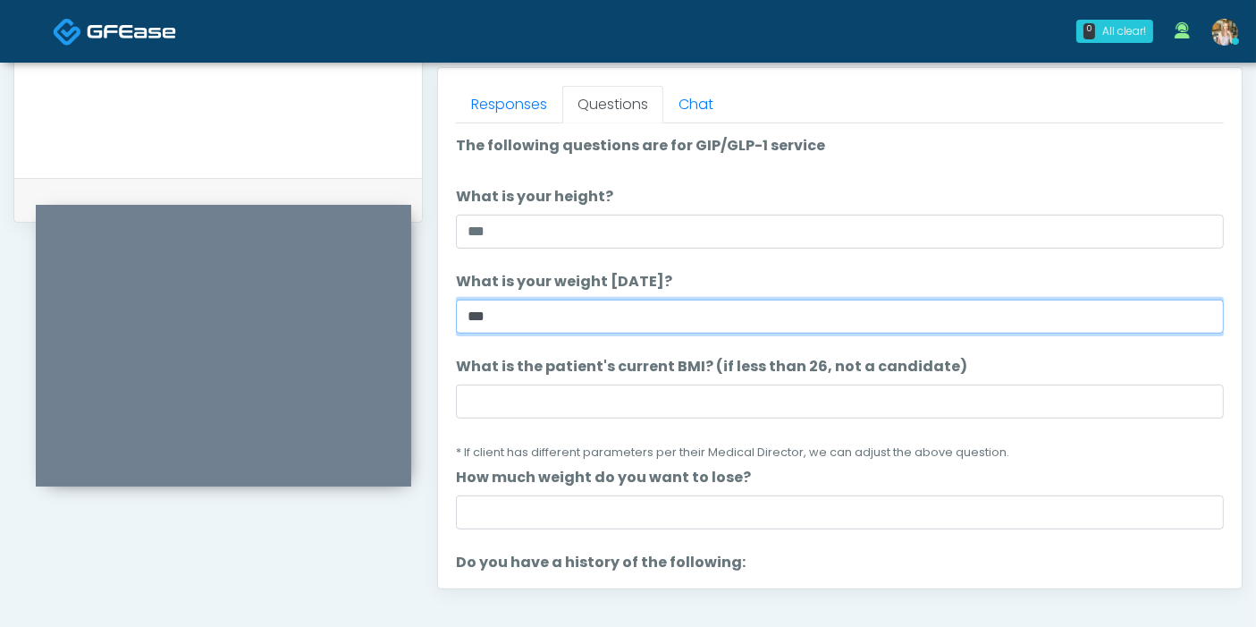
type input "***"
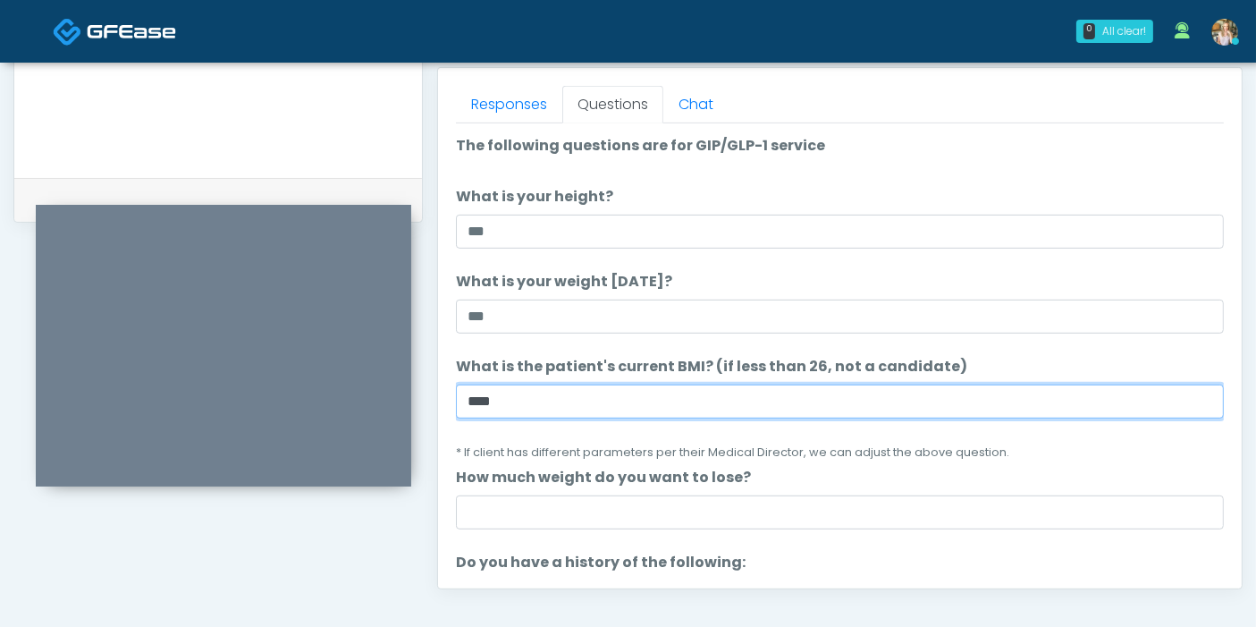
type input "****"
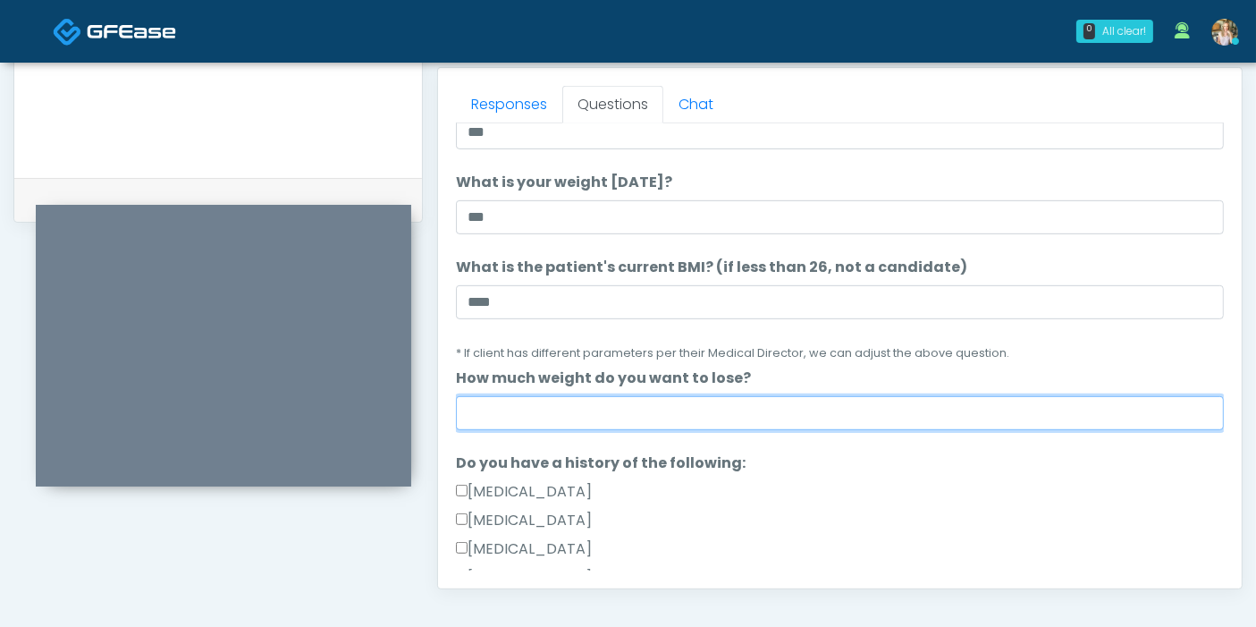
scroll to position [198, 0]
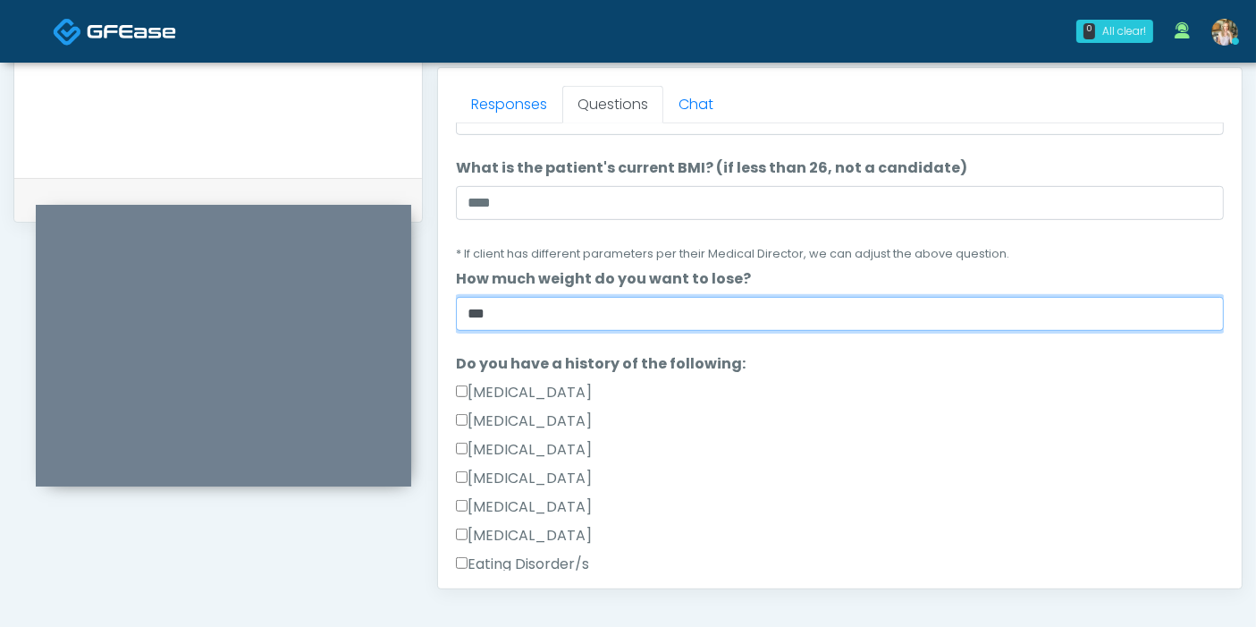
type input "***"
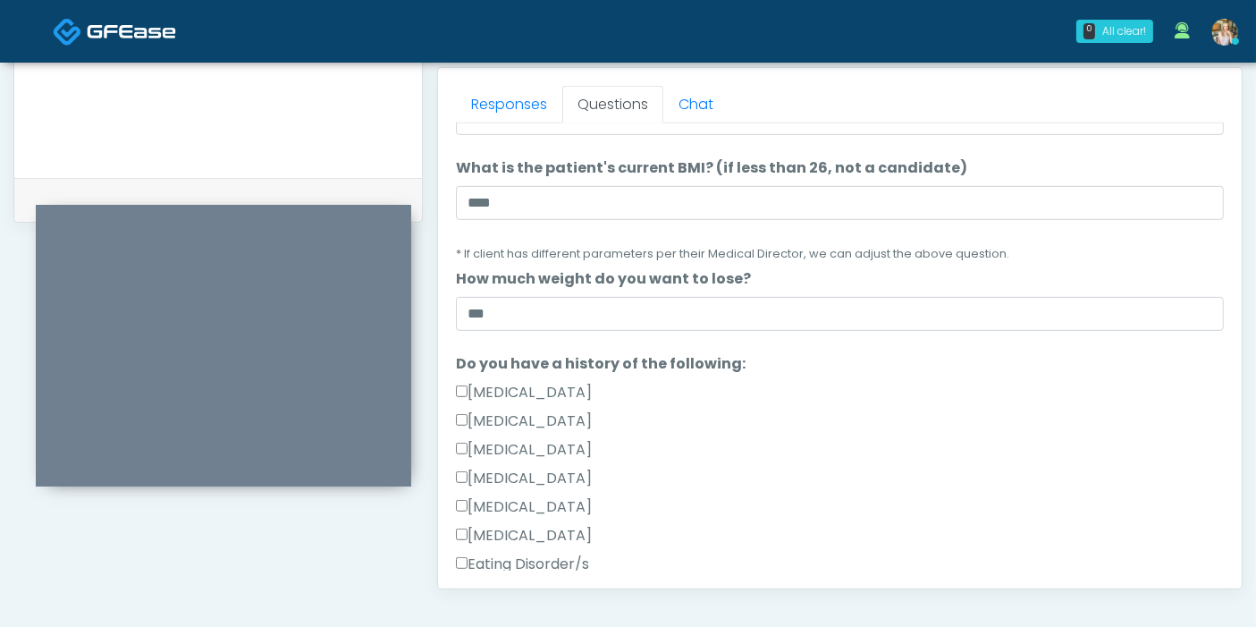
drag, startPoint x: 587, startPoint y: 386, endPoint x: 585, endPoint y: 402, distance: 16.2
click at [587, 386] on label "Gallbladder Disease" at bounding box center [524, 392] width 136 height 21
click at [590, 417] on label "Pancreatic Disease" at bounding box center [524, 420] width 136 height 21
click at [562, 417] on label "Pancreatic Disease" at bounding box center [524, 420] width 136 height 21
click at [562, 389] on label "Gallbladder Disease" at bounding box center [524, 392] width 136 height 21
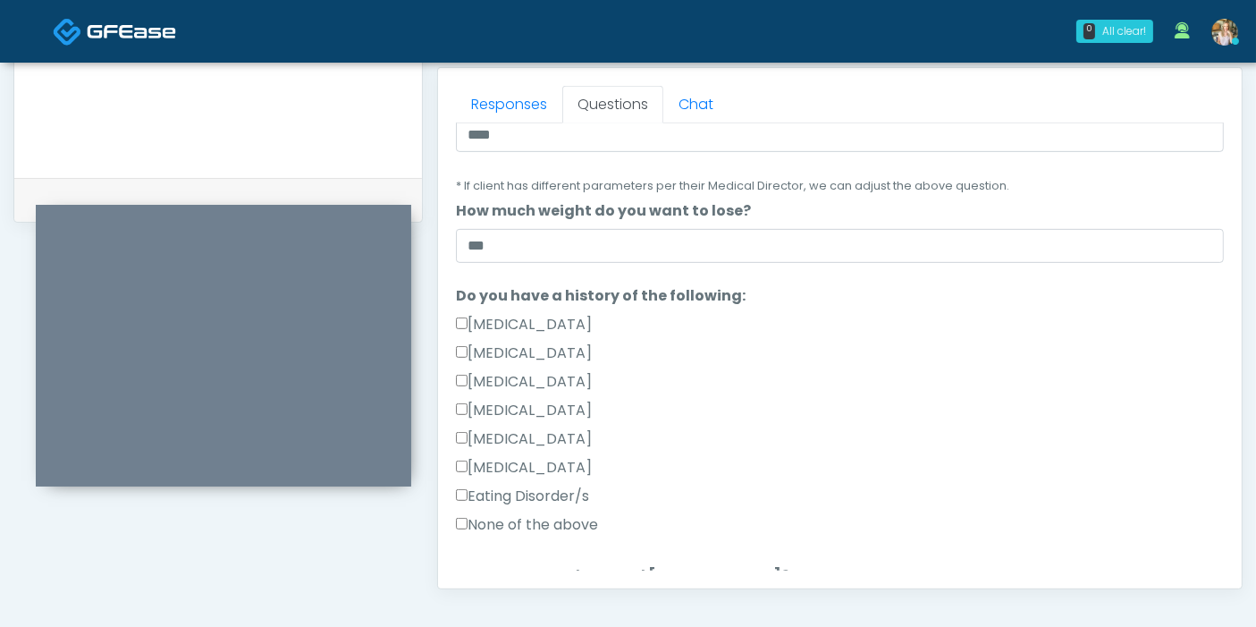
scroll to position [298, 0]
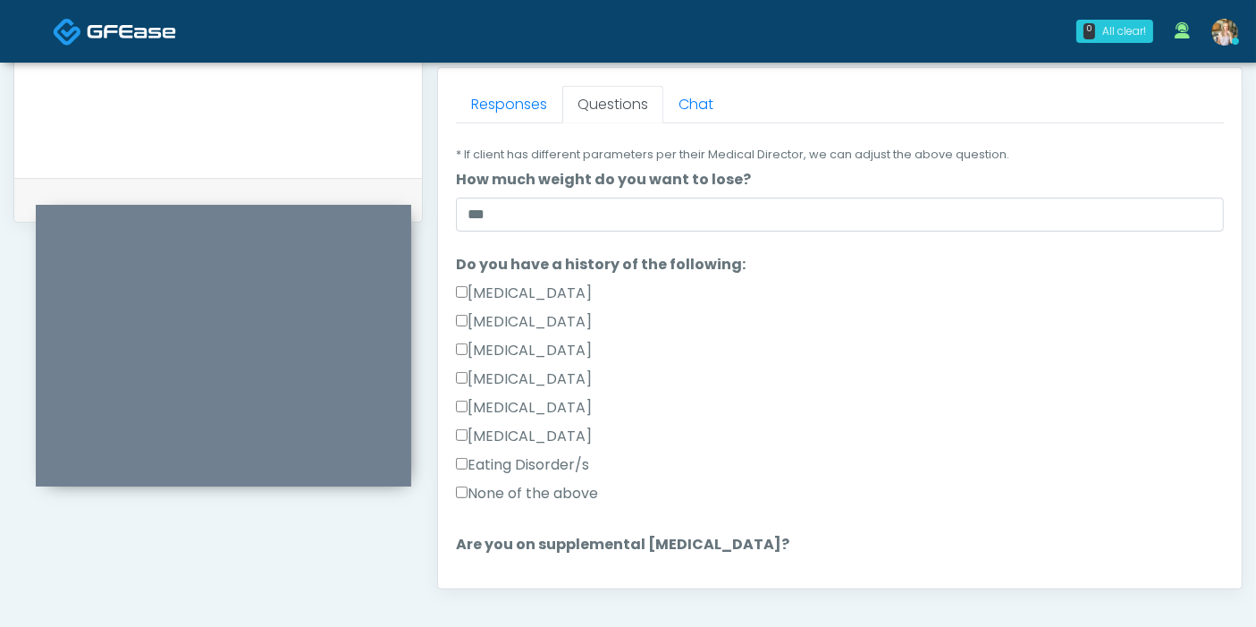
click at [519, 494] on label "None of the above" at bounding box center [527, 493] width 142 height 21
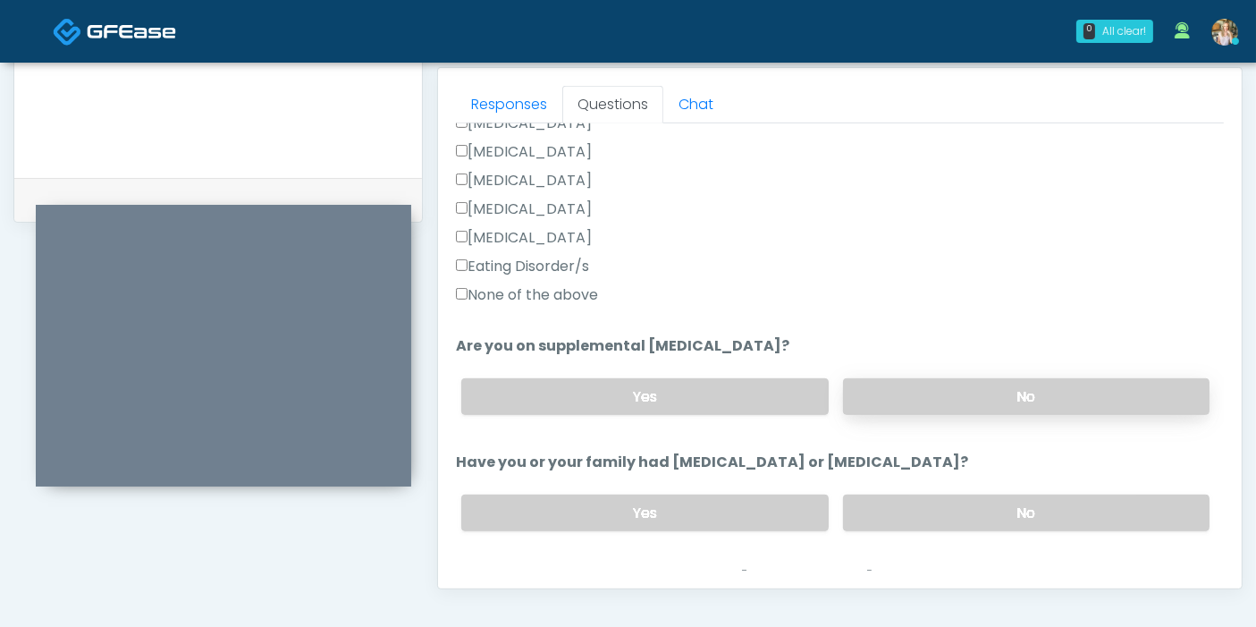
click at [983, 409] on label "No" at bounding box center [1026, 396] width 366 height 37
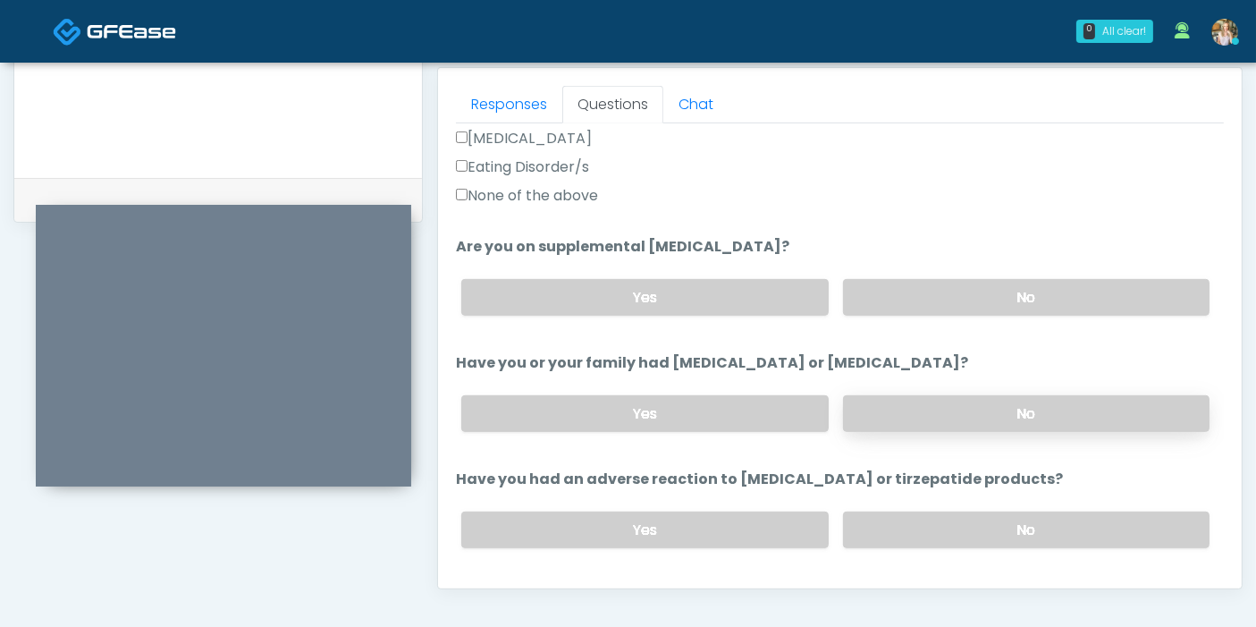
click at [1002, 420] on label "No" at bounding box center [1026, 413] width 366 height 37
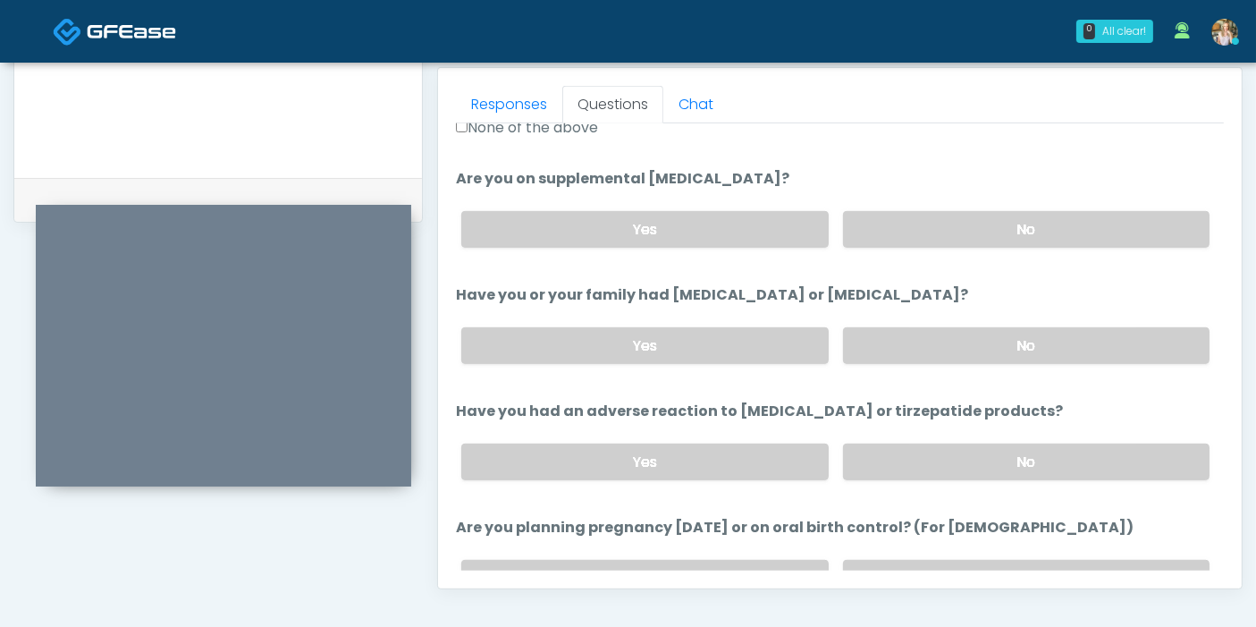
scroll to position [695, 0]
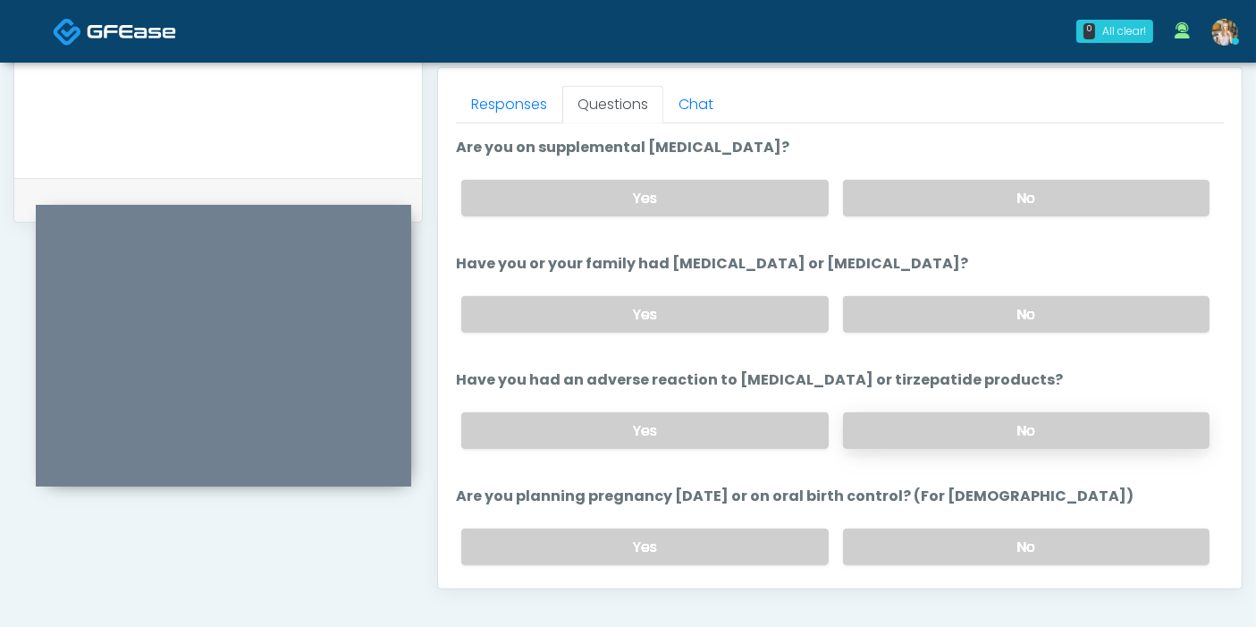
click at [912, 430] on label "No" at bounding box center [1026, 430] width 366 height 37
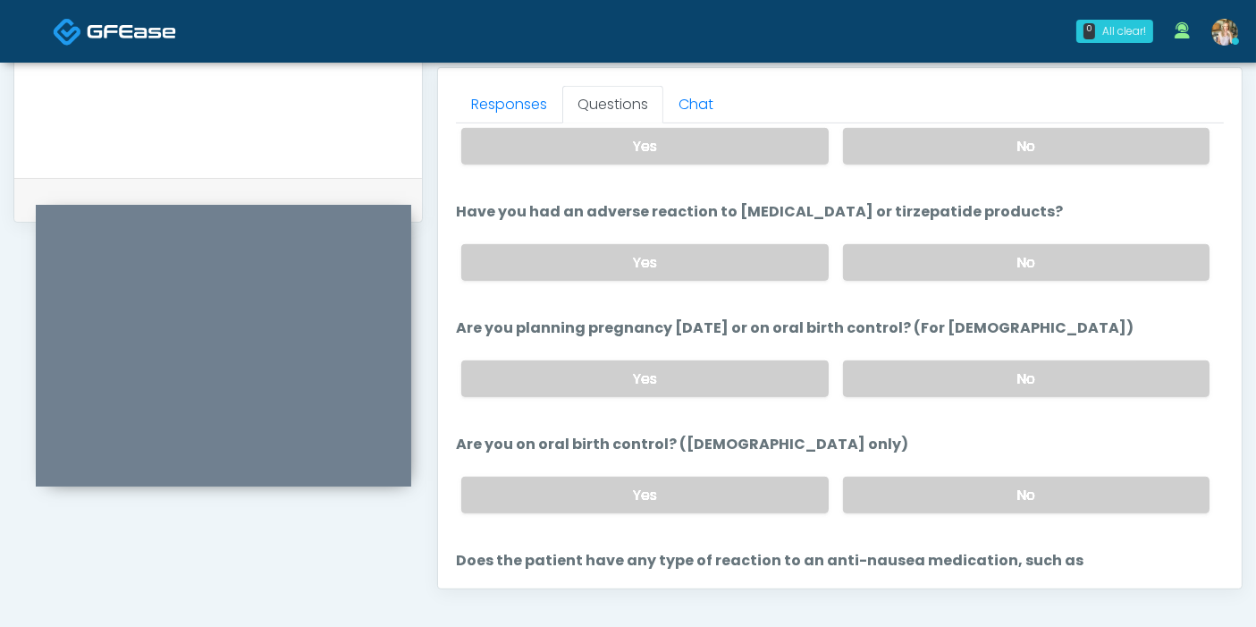
scroll to position [894, 0]
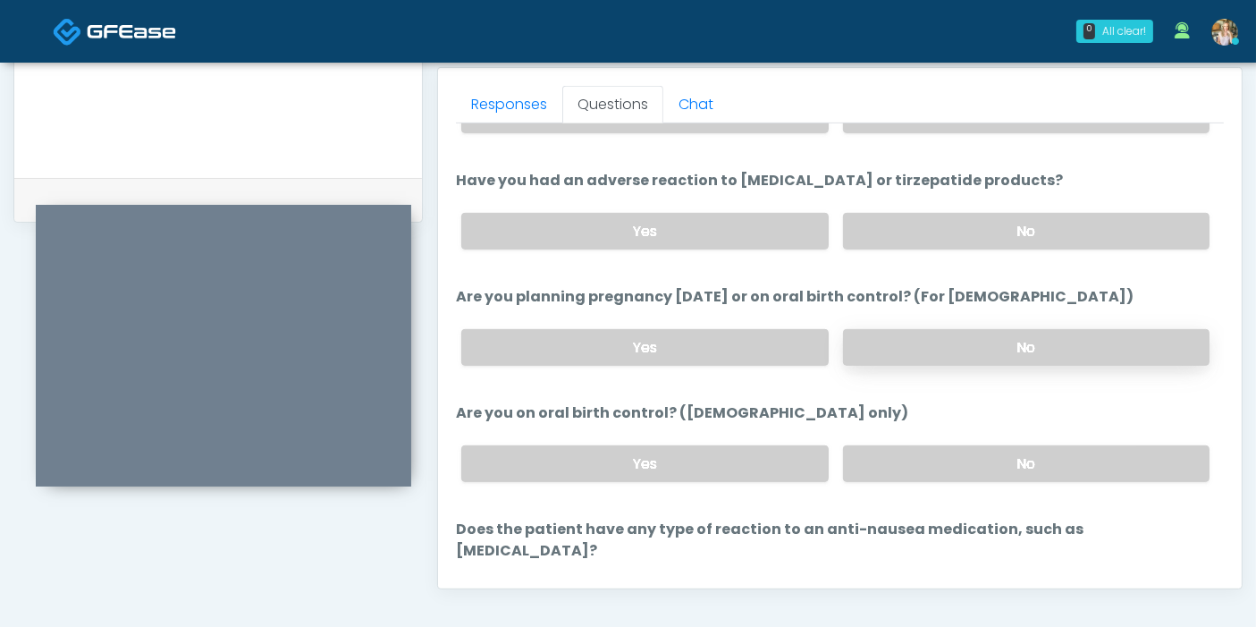
click at [922, 350] on label "No" at bounding box center [1026, 347] width 366 height 37
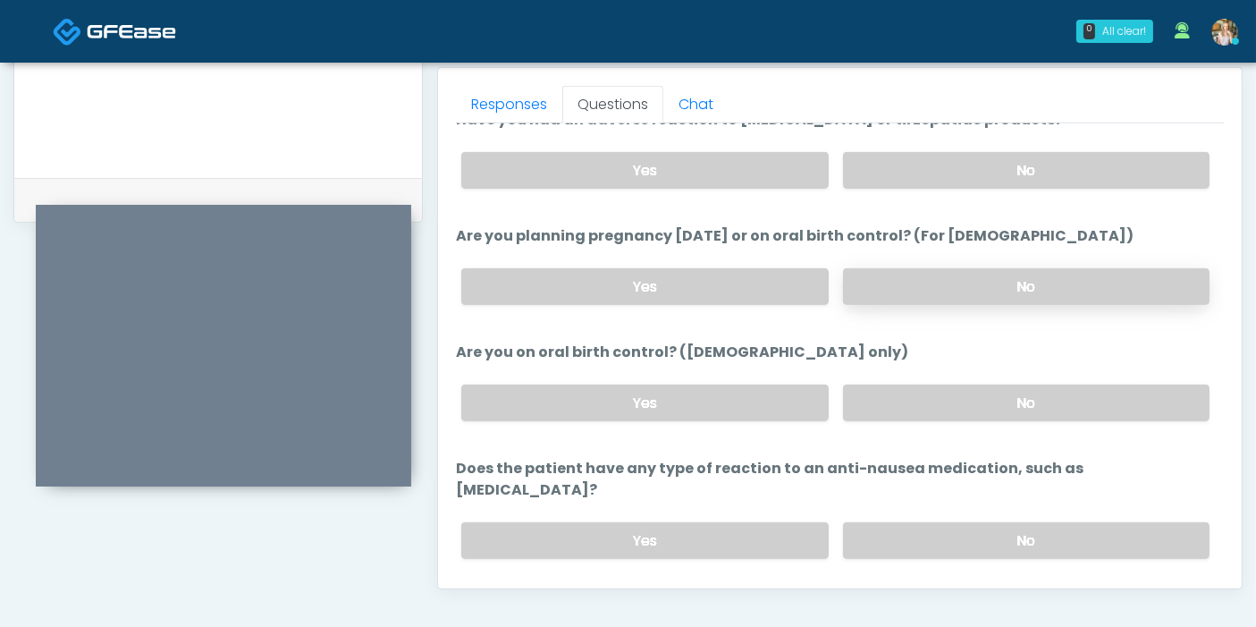
scroll to position [984, 0]
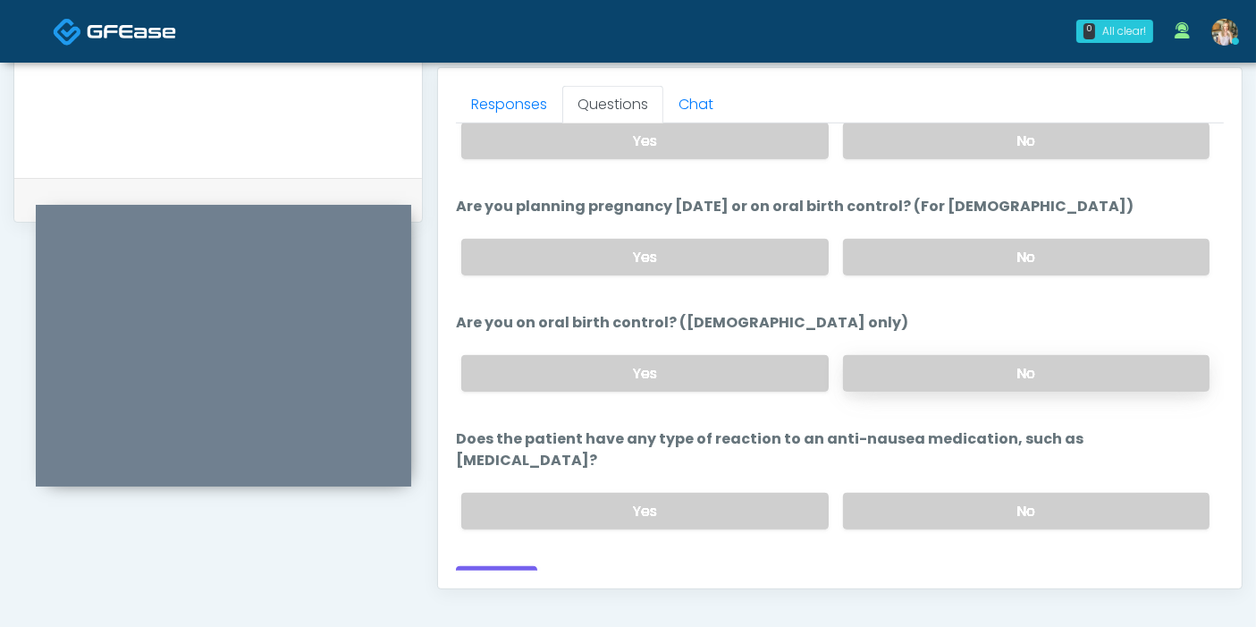
click at [927, 368] on label "No" at bounding box center [1026, 373] width 366 height 37
click at [955, 493] on label "No" at bounding box center [1026, 511] width 366 height 37
click at [510, 566] on button "Continue" at bounding box center [496, 582] width 81 height 33
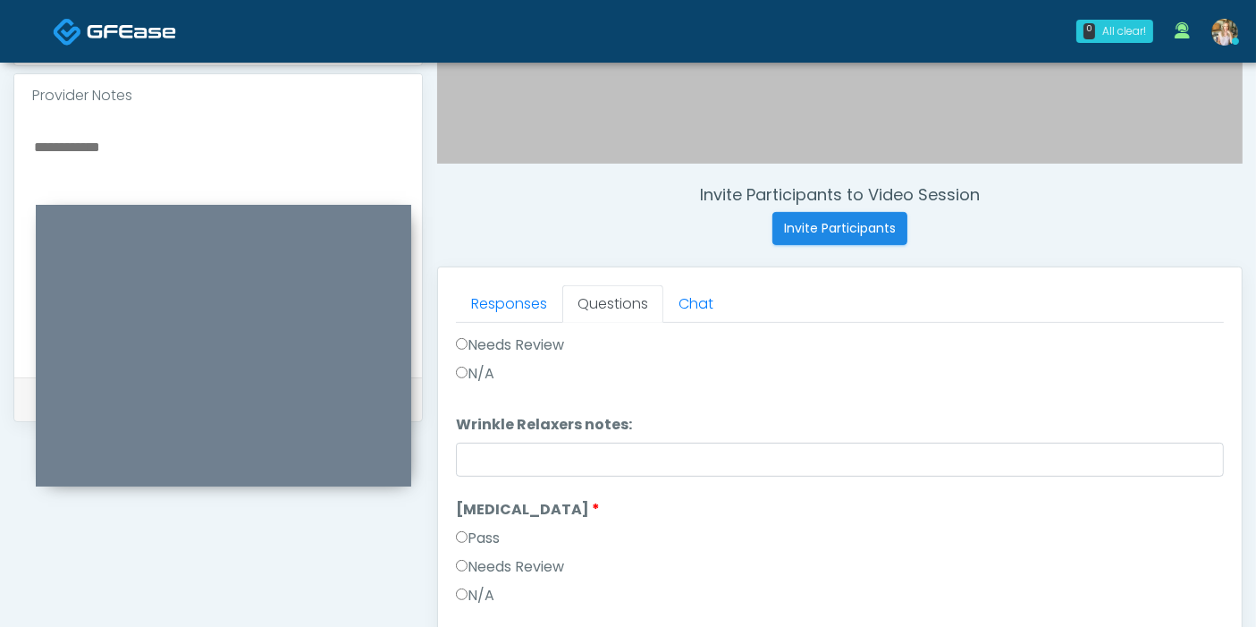
scroll to position [0, 0]
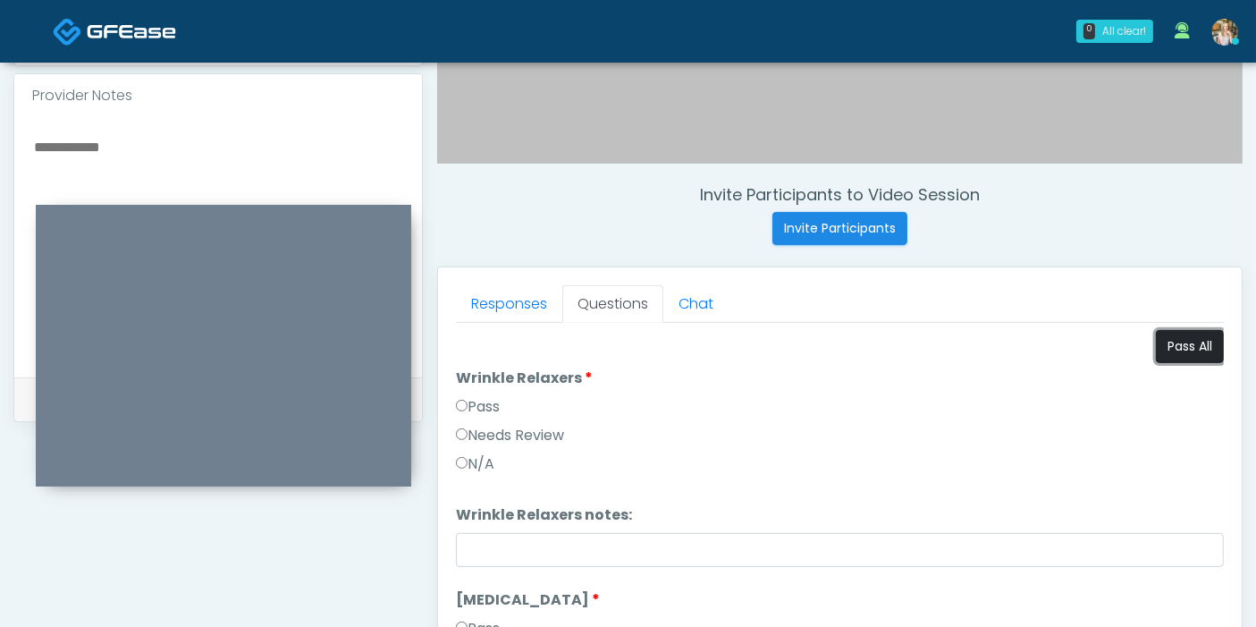
click at [1183, 346] on button "Pass All" at bounding box center [1190, 346] width 68 height 33
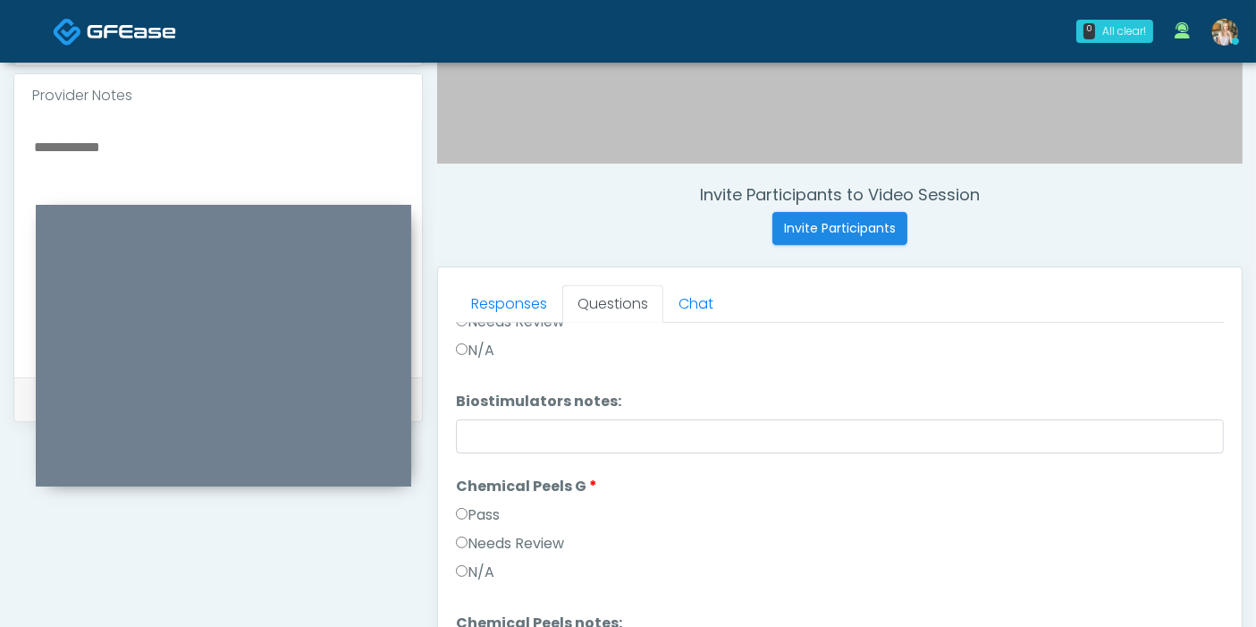
scroll to position [2068, 0]
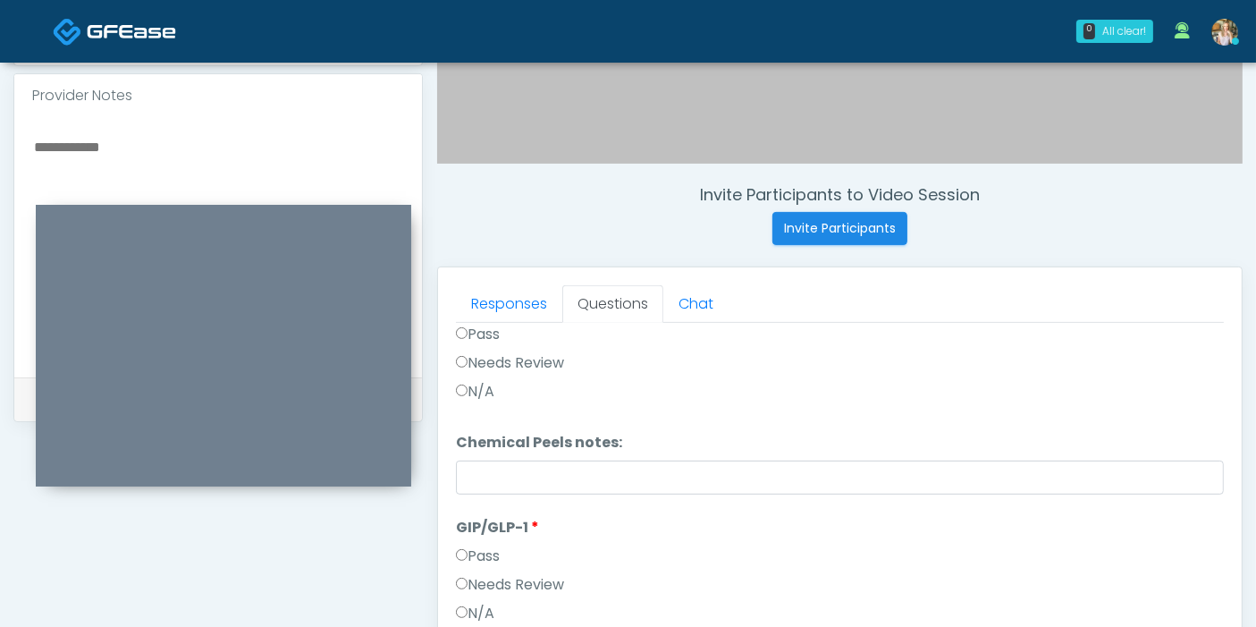
click at [543, 584] on label "Needs Review" at bounding box center [510, 584] width 108 height 21
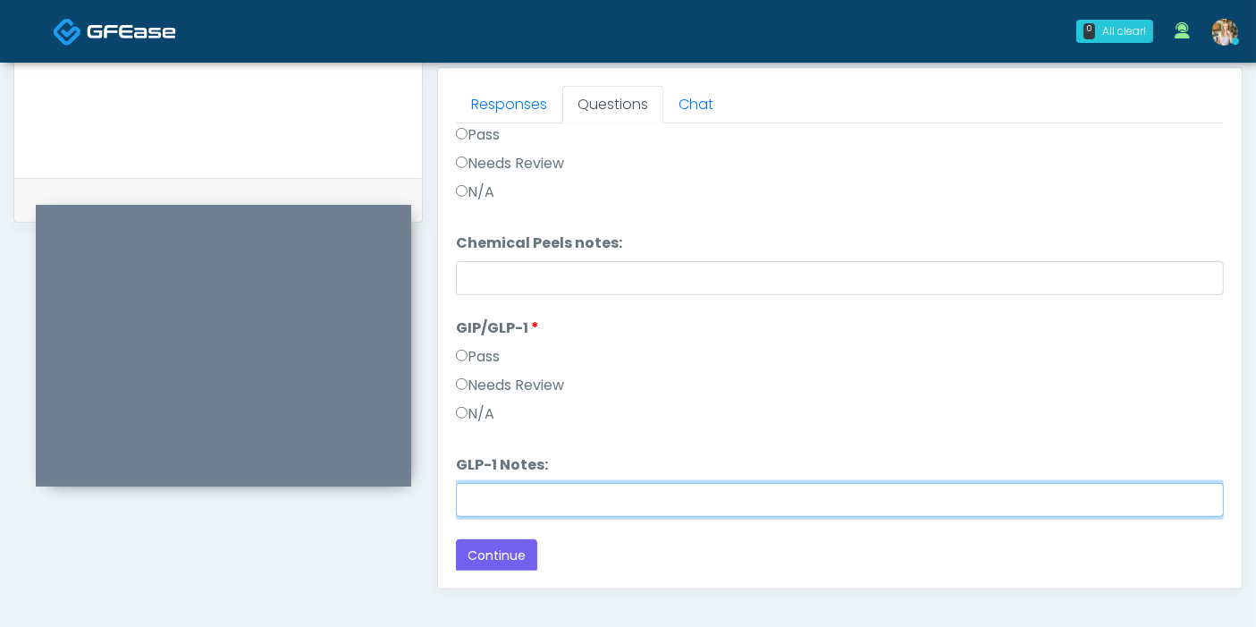
click at [695, 501] on input "GLP-1 Notes:" at bounding box center [840, 500] width 768 height 34
type input "********"
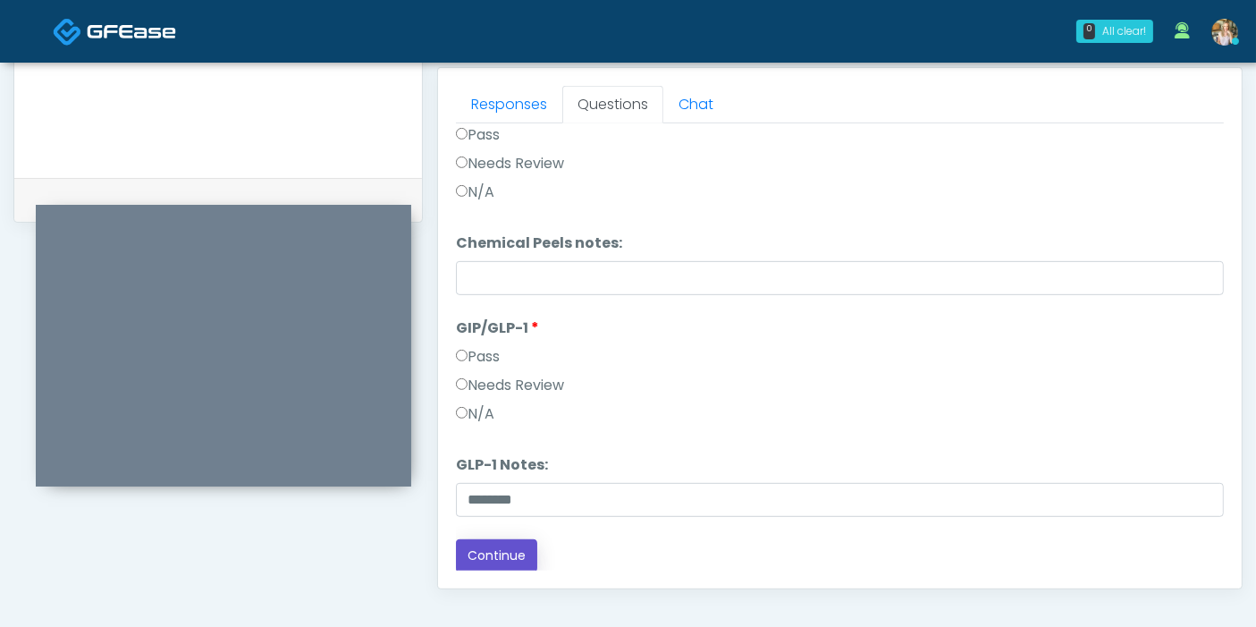
click at [461, 555] on button "Continue" at bounding box center [496, 555] width 81 height 33
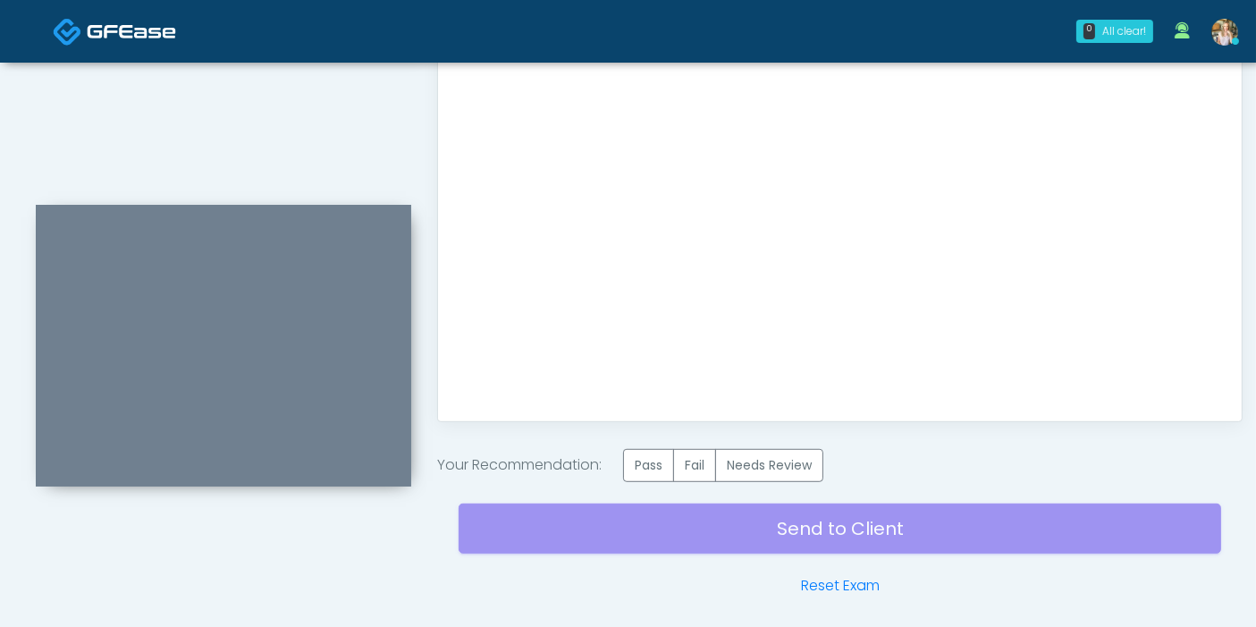
scroll to position [974, 0]
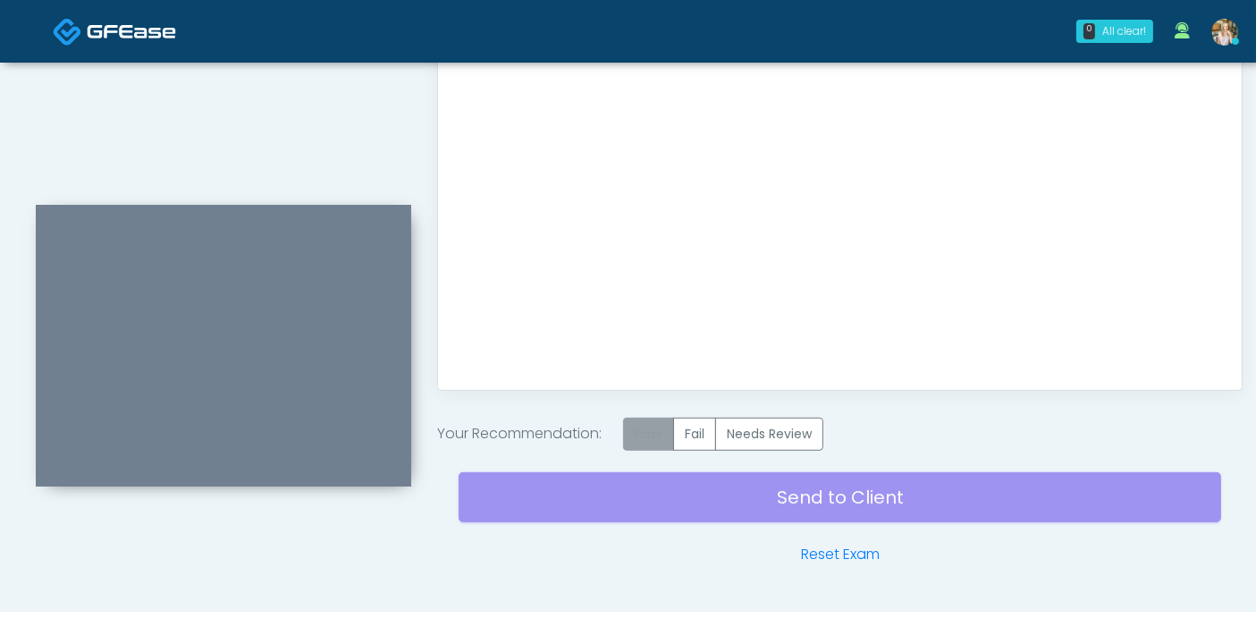
click at [654, 434] on label "Pass" at bounding box center [648, 433] width 51 height 33
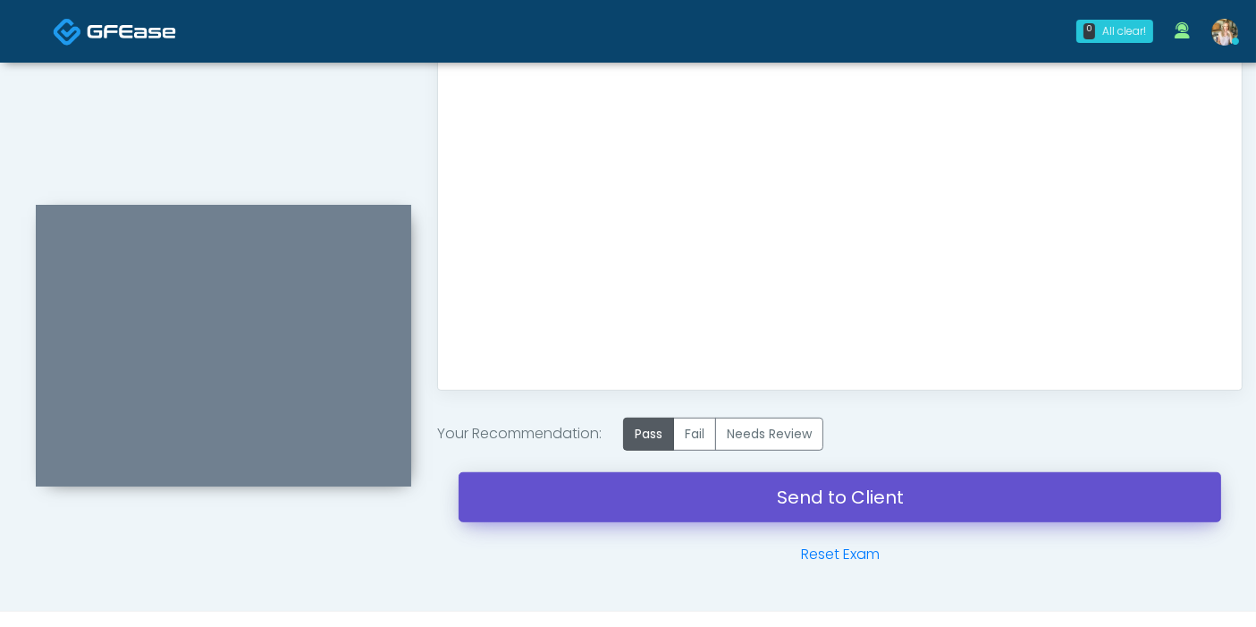
click at [840, 492] on link "Send to Client" at bounding box center [840, 497] width 762 height 50
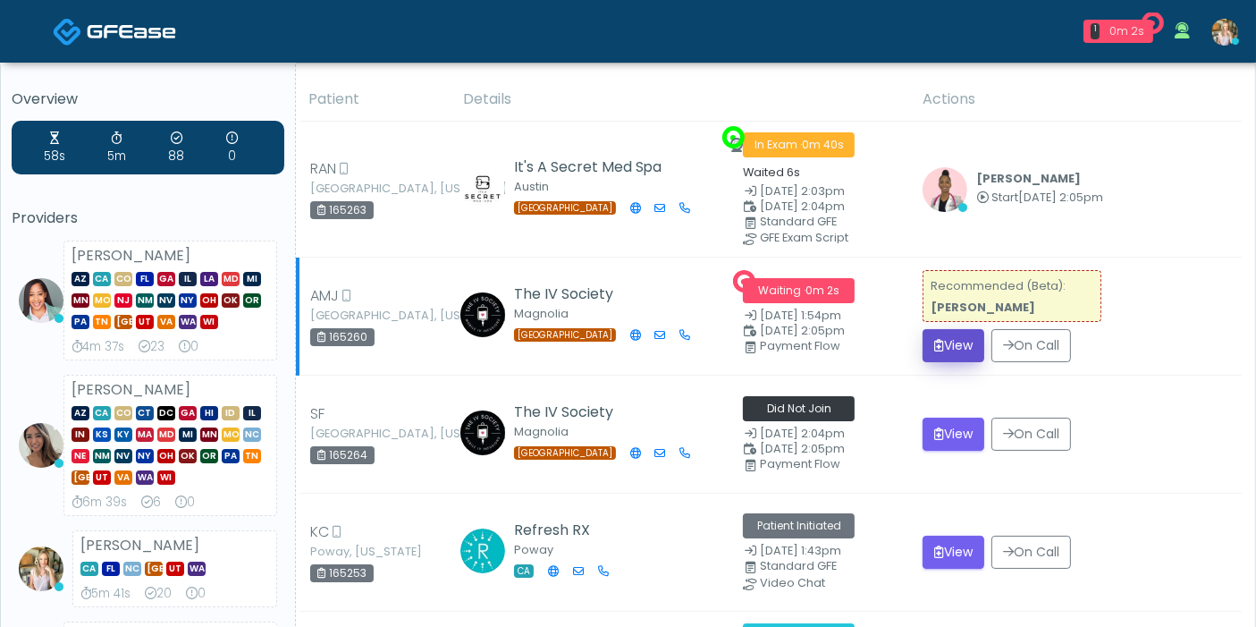
click at [978, 334] on button "View" at bounding box center [953, 345] width 62 height 33
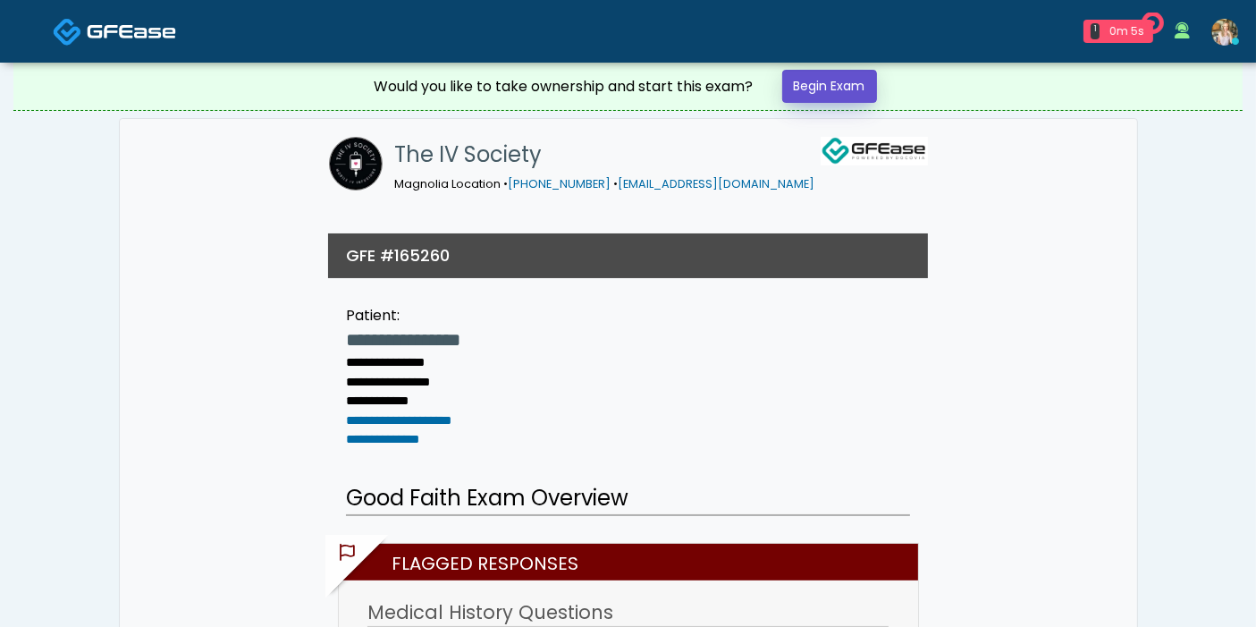
click at [821, 88] on link "Begin Exam" at bounding box center [829, 86] width 95 height 33
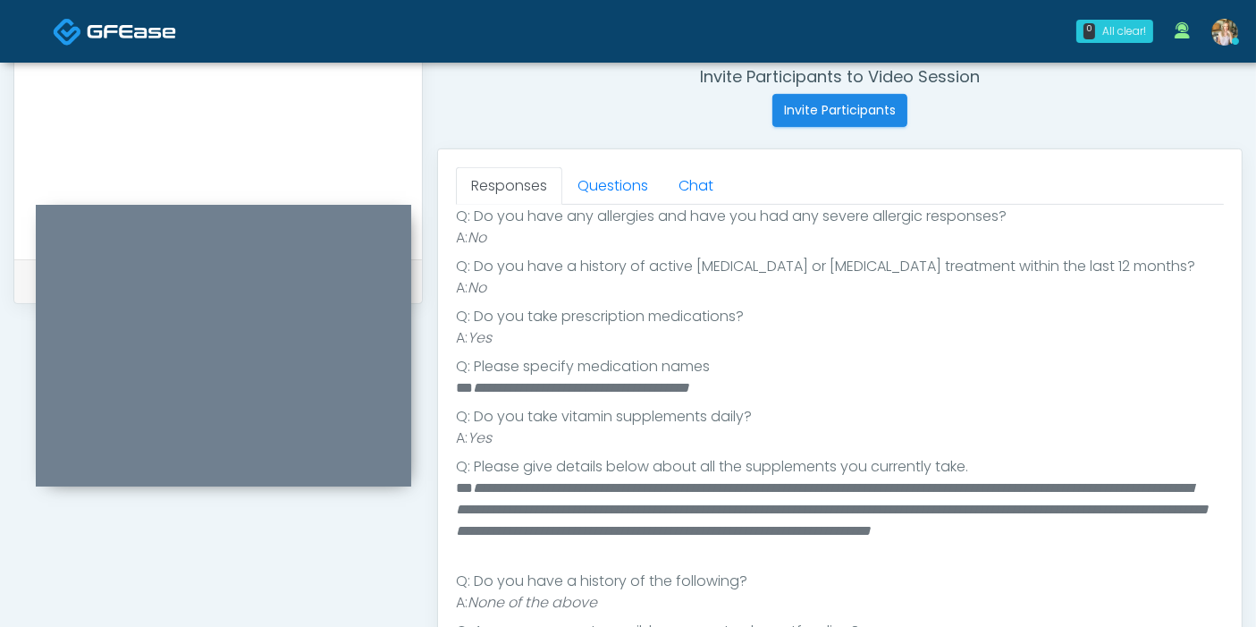
scroll to position [323, 0]
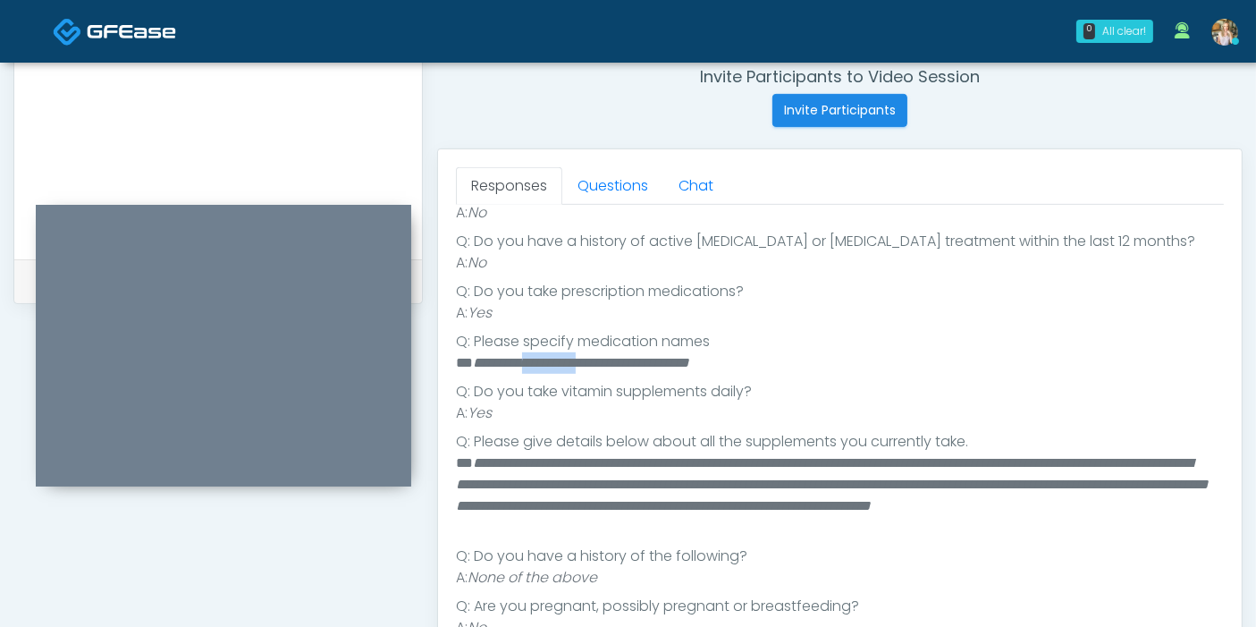
drag, startPoint x: 616, startPoint y: 356, endPoint x: 545, endPoint y: 357, distance: 70.6
click at [545, 357] on em "**********" at bounding box center [581, 362] width 216 height 13
copy em "**********"
click at [650, 366] on em "**********" at bounding box center [581, 362] width 216 height 13
drag, startPoint x: 680, startPoint y: 358, endPoint x: 627, endPoint y: 358, distance: 52.7
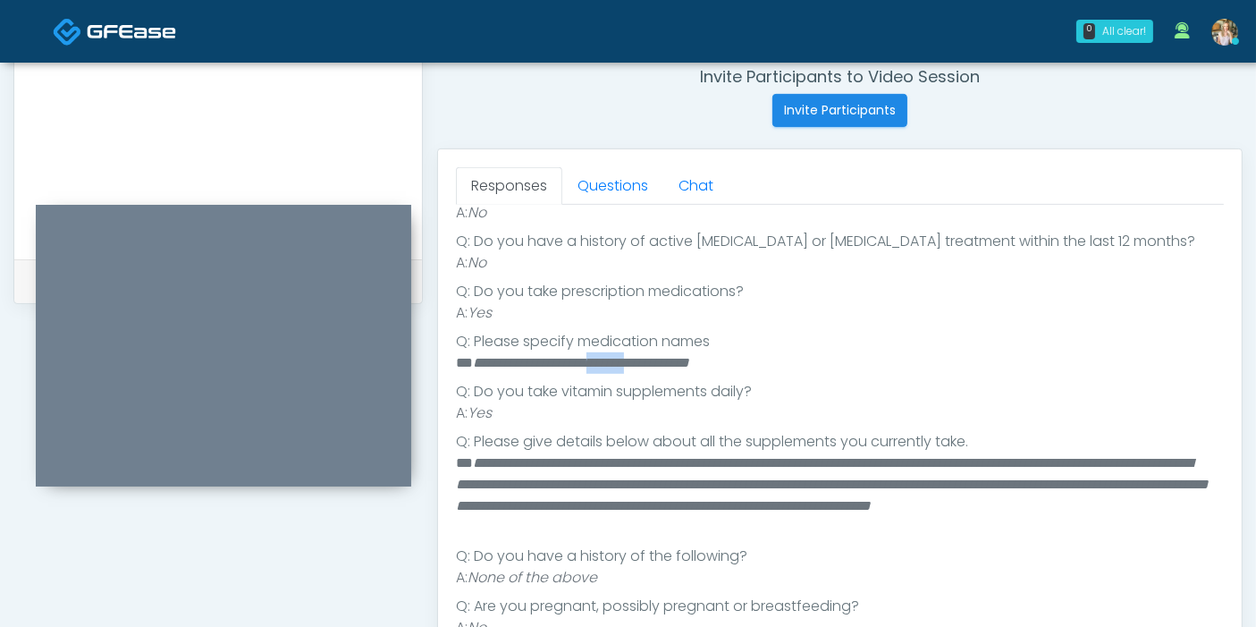
click at [627, 358] on em "**********" at bounding box center [581, 362] width 216 height 13
copy em "*******"
click at [766, 363] on li "**********" at bounding box center [832, 362] width 753 height 21
click at [596, 187] on link "Questions" at bounding box center [612, 186] width 101 height 38
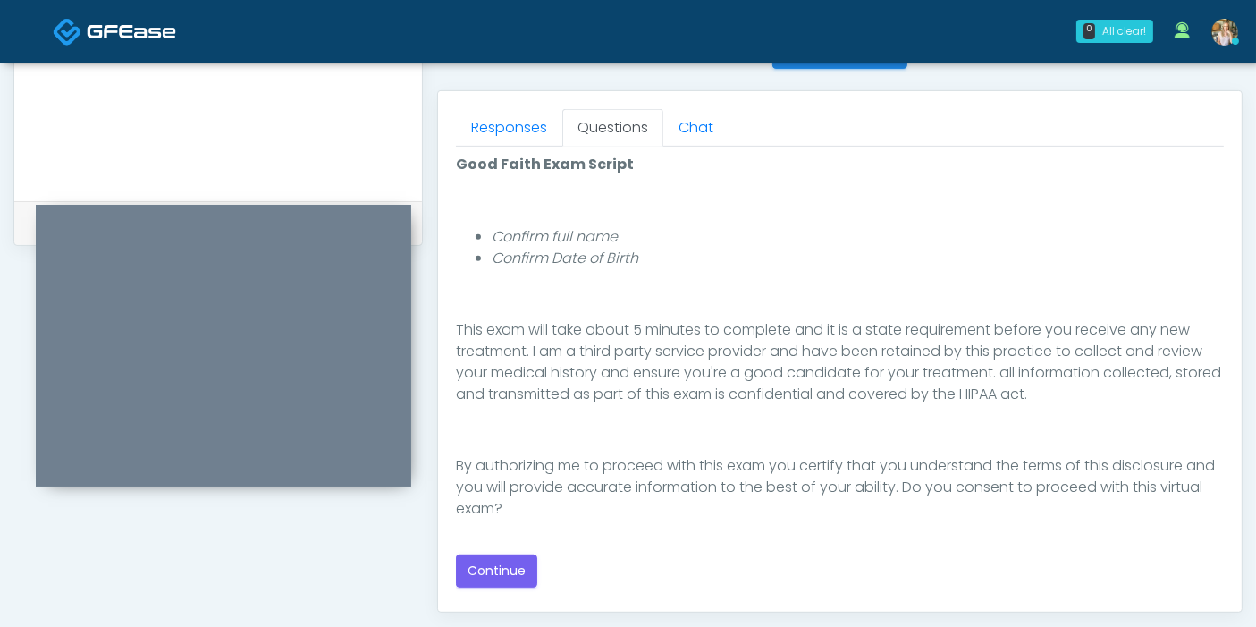
scroll to position [794, 0]
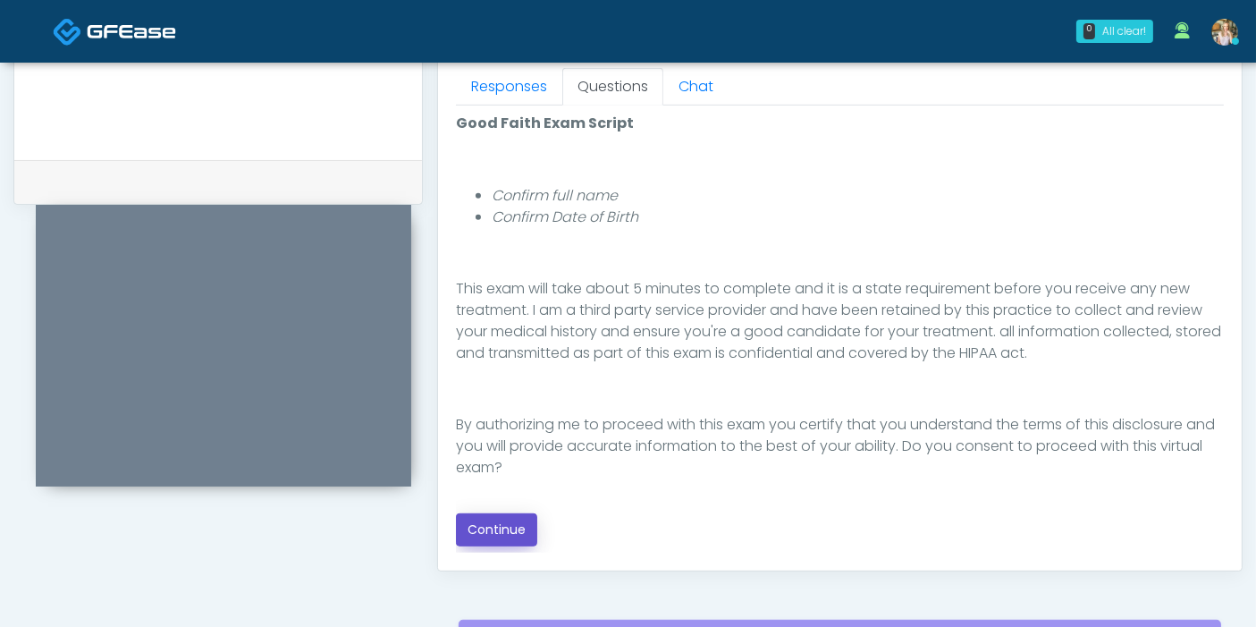
click at [508, 526] on button "Continue" at bounding box center [496, 529] width 81 height 33
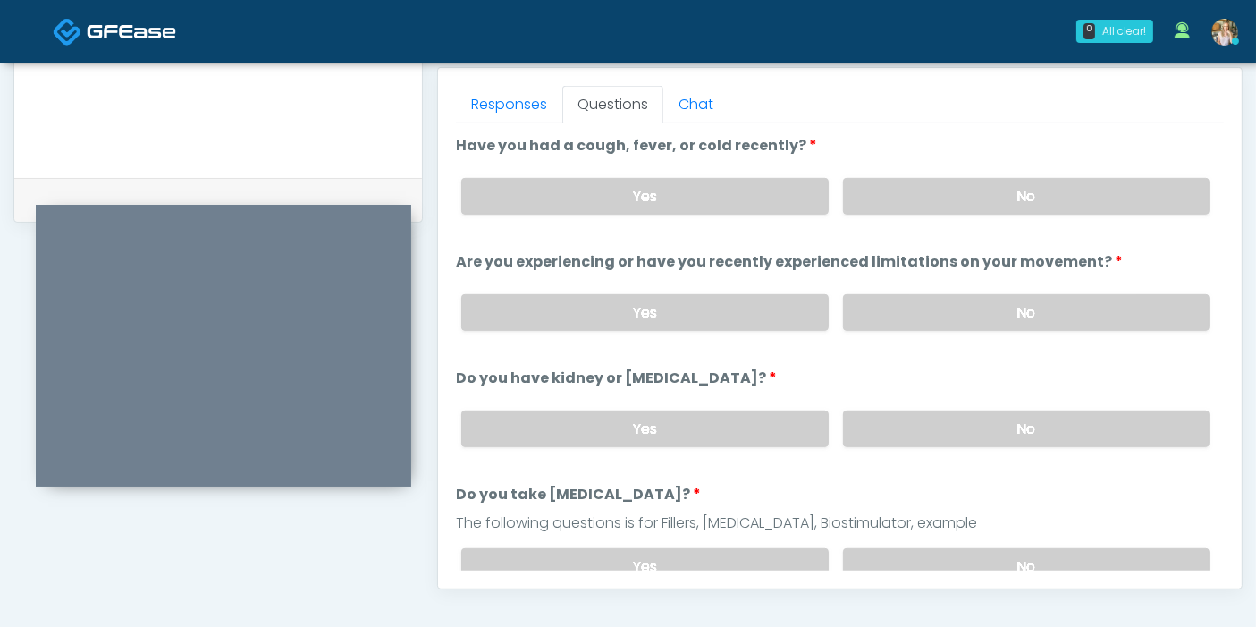
scroll to position [677, 0]
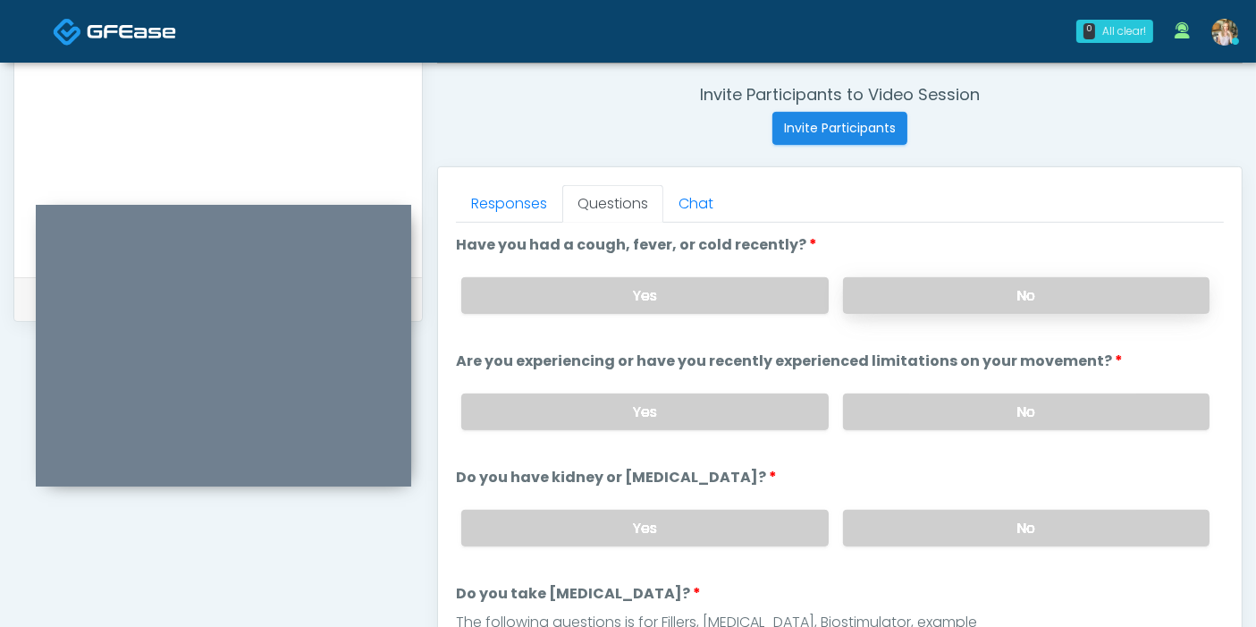
click at [1030, 293] on label "No" at bounding box center [1026, 295] width 366 height 37
click at [959, 402] on label "No" at bounding box center [1026, 411] width 366 height 37
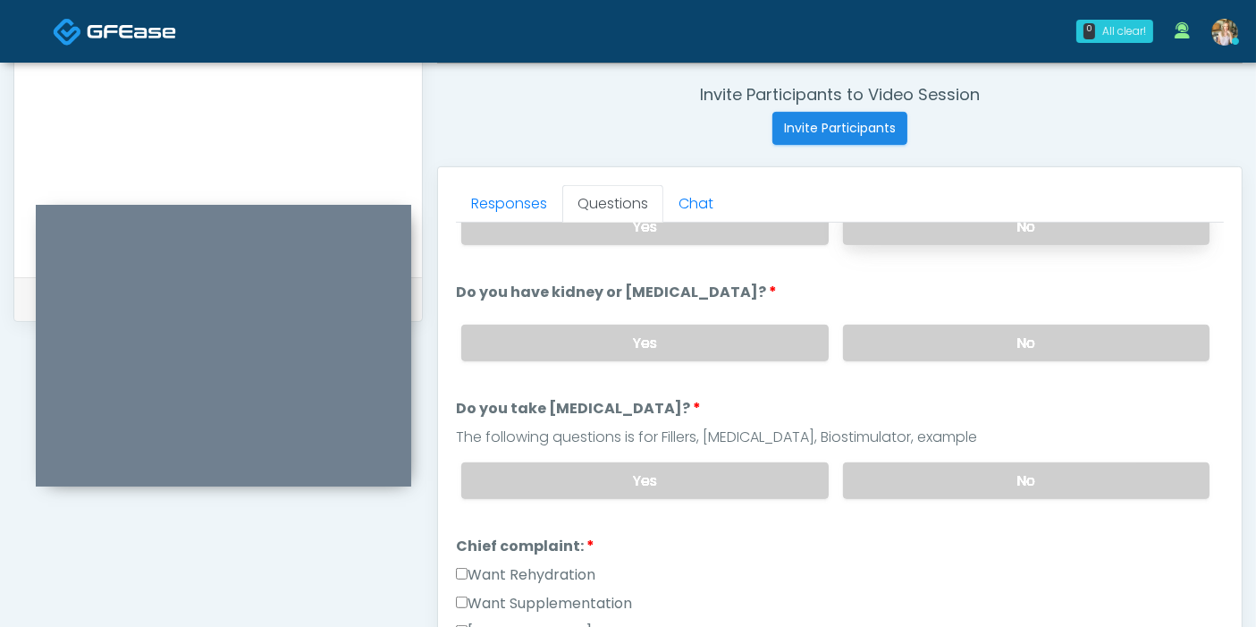
scroll to position [198, 0]
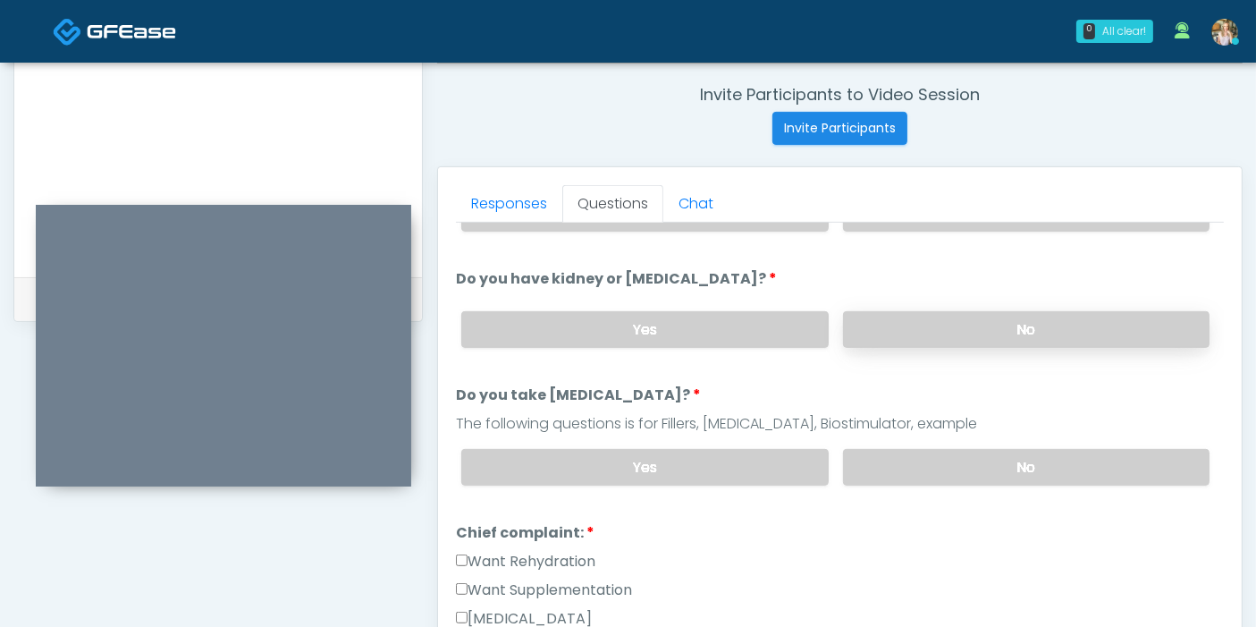
click at [1003, 328] on label "No" at bounding box center [1026, 329] width 366 height 37
click at [1023, 467] on label "No" at bounding box center [1026, 467] width 366 height 37
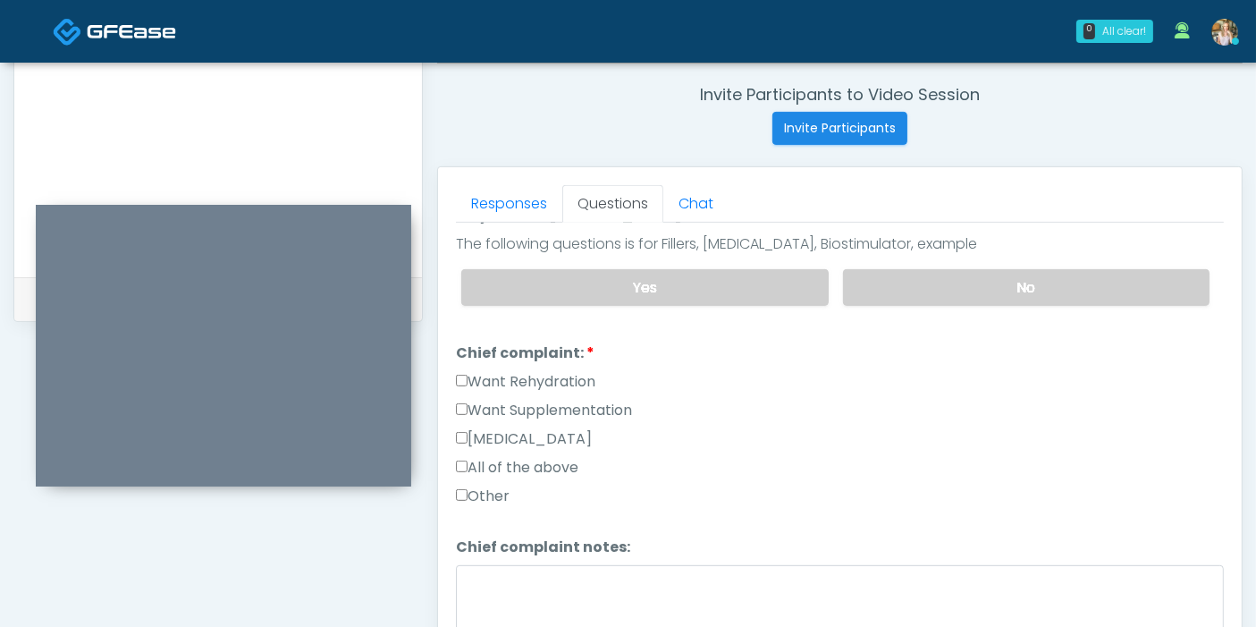
scroll to position [397, 0]
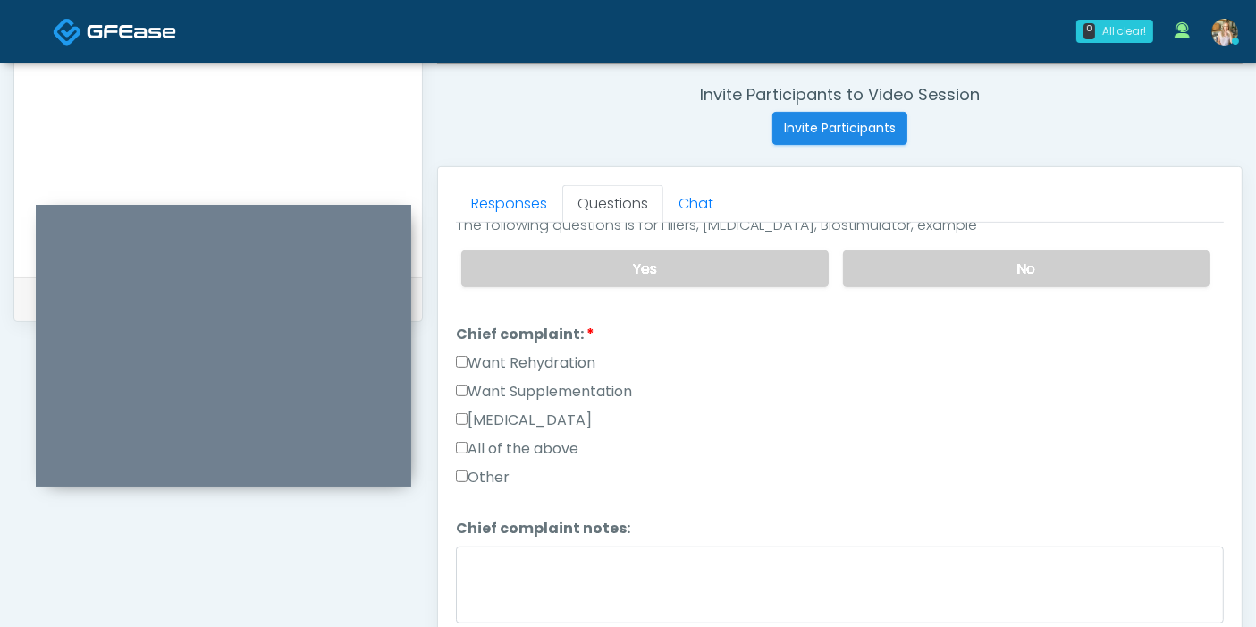
click at [479, 353] on label "Want Rehydration" at bounding box center [525, 362] width 139 height 21
click at [494, 384] on label "Want Supplementation" at bounding box center [544, 391] width 176 height 21
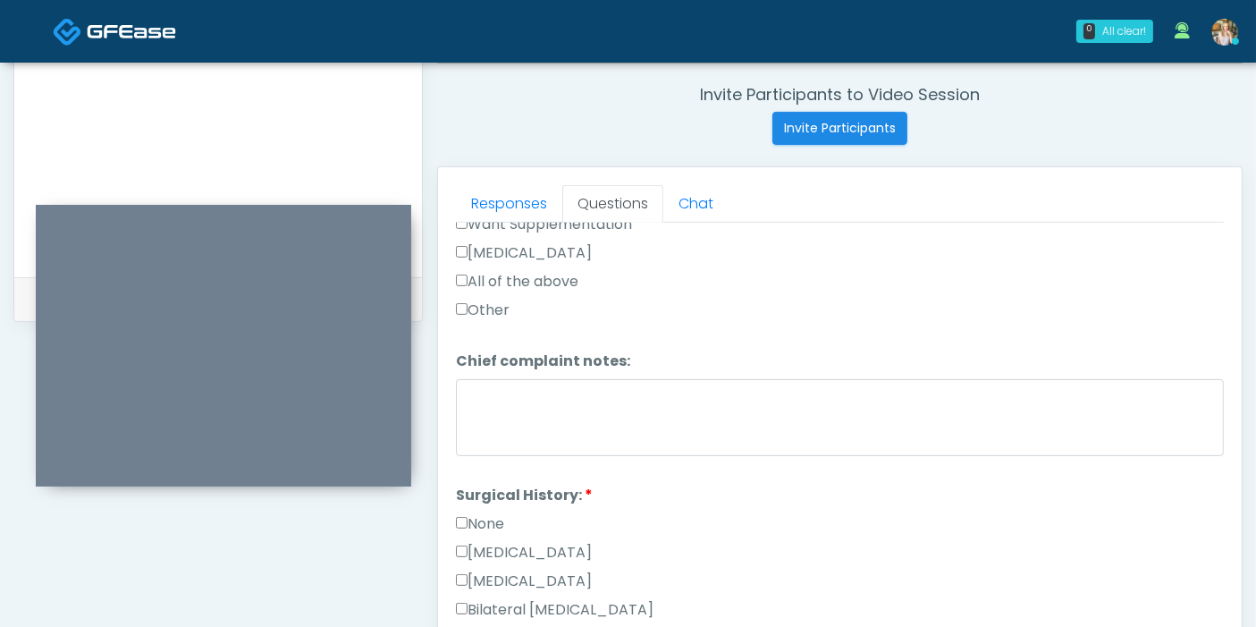
scroll to position [595, 0]
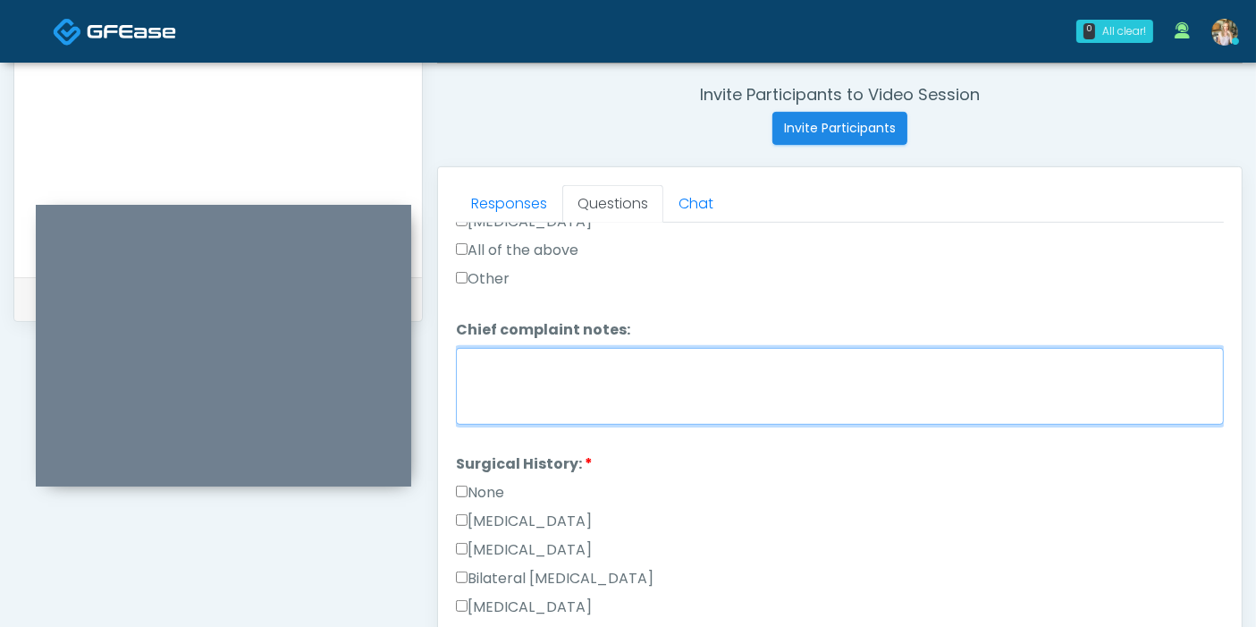
click at [609, 384] on textarea "Chief complaint notes:" at bounding box center [840, 386] width 768 height 77
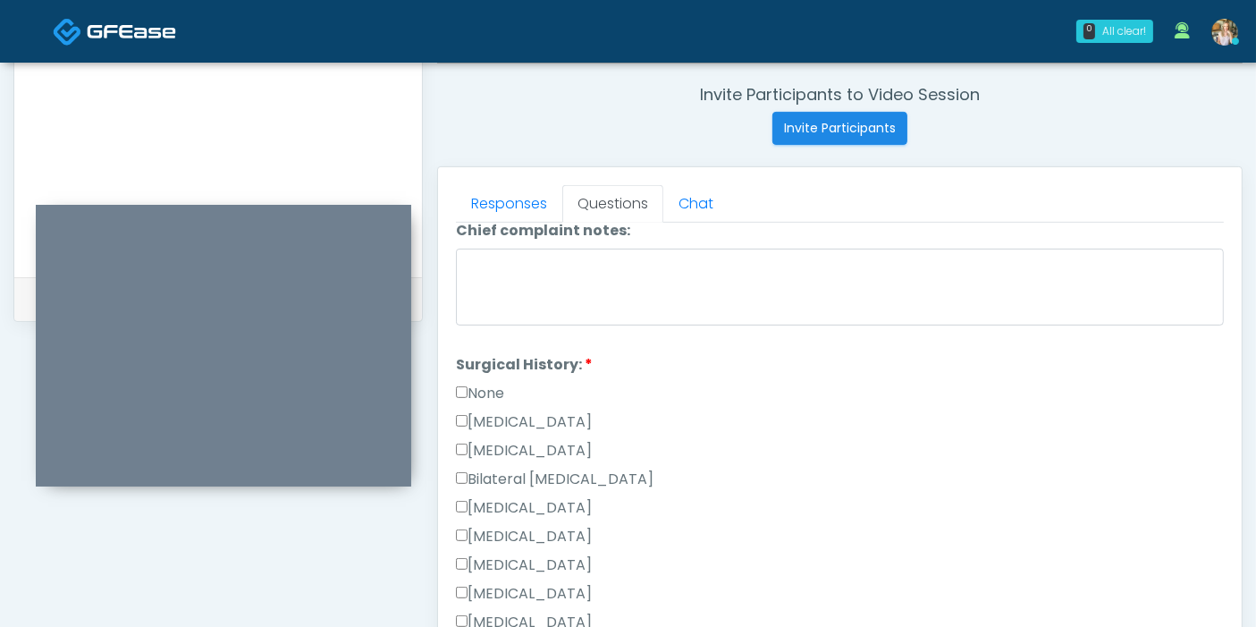
click at [475, 389] on label "None" at bounding box center [480, 393] width 48 height 21
click at [490, 383] on label "None" at bounding box center [480, 393] width 48 height 21
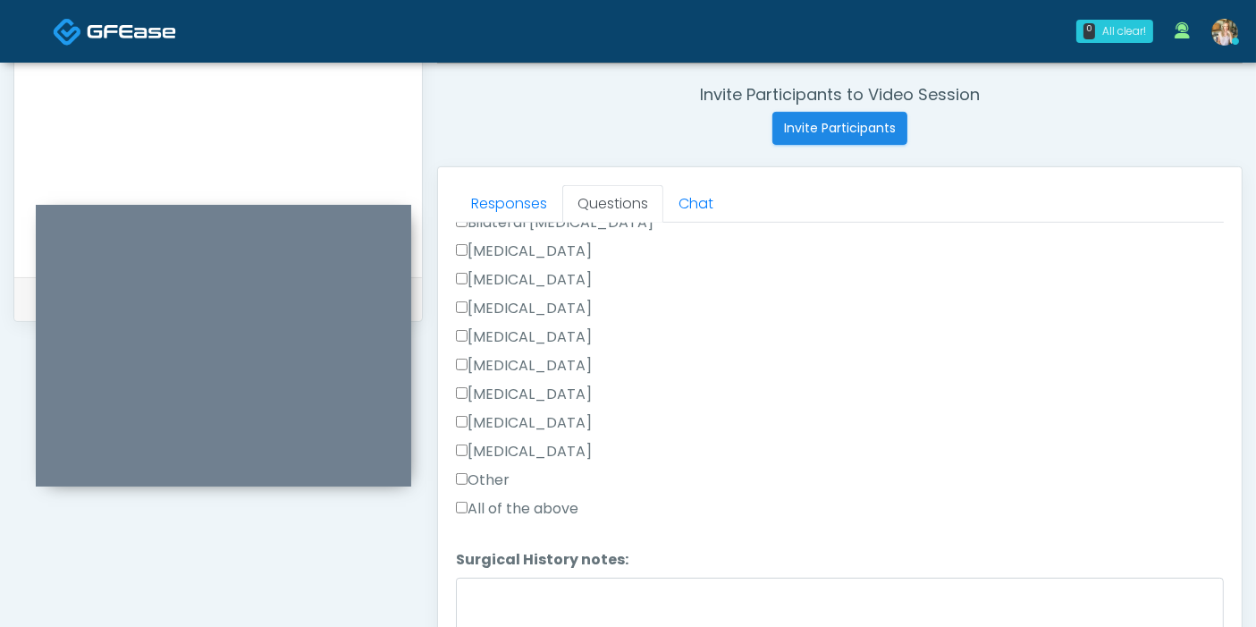
scroll to position [991, 0]
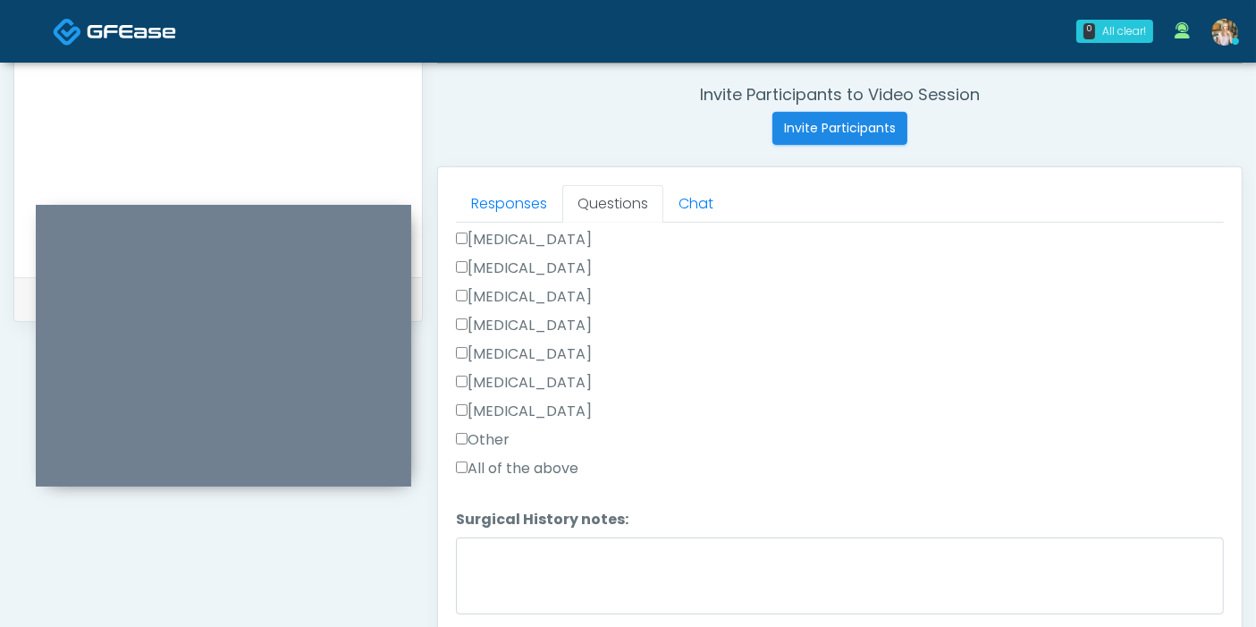
click at [472, 433] on label "Other" at bounding box center [483, 439] width 54 height 21
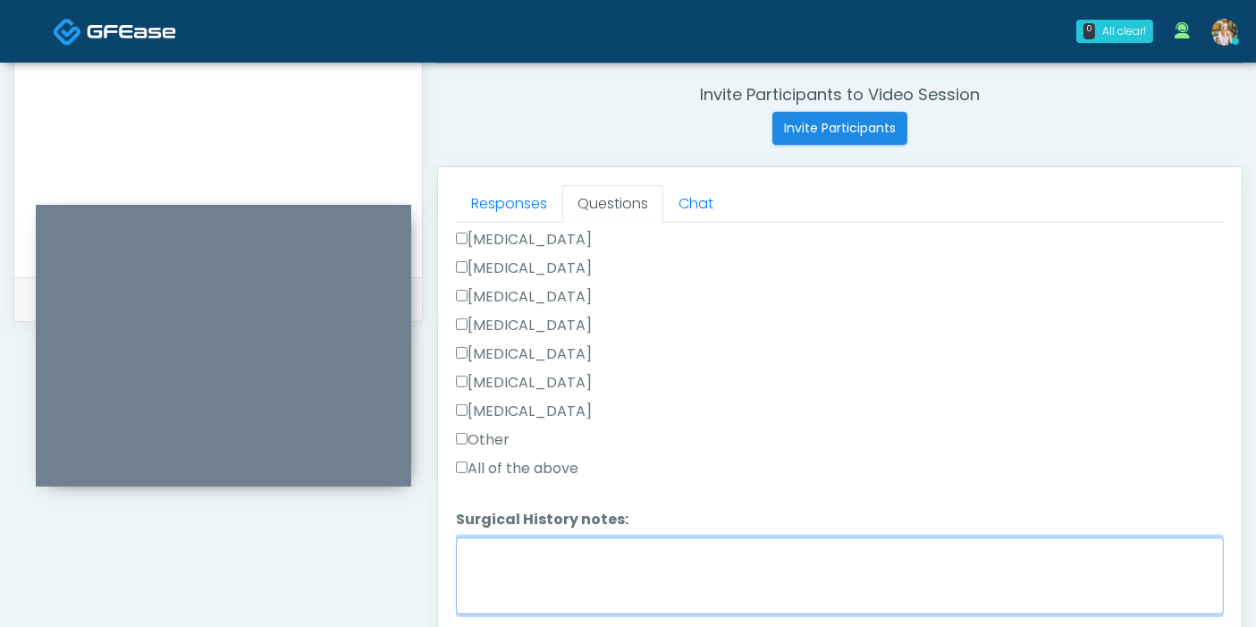
click at [589, 542] on textarea "Surgical History notes:" at bounding box center [840, 575] width 768 height 77
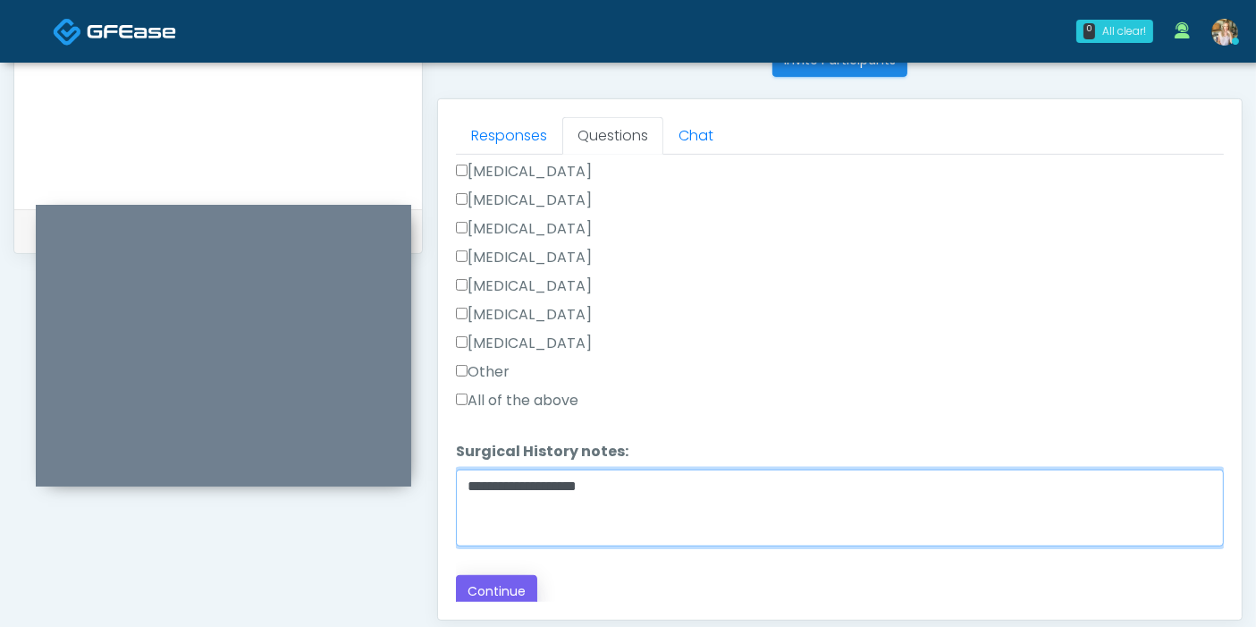
scroll to position [776, 0]
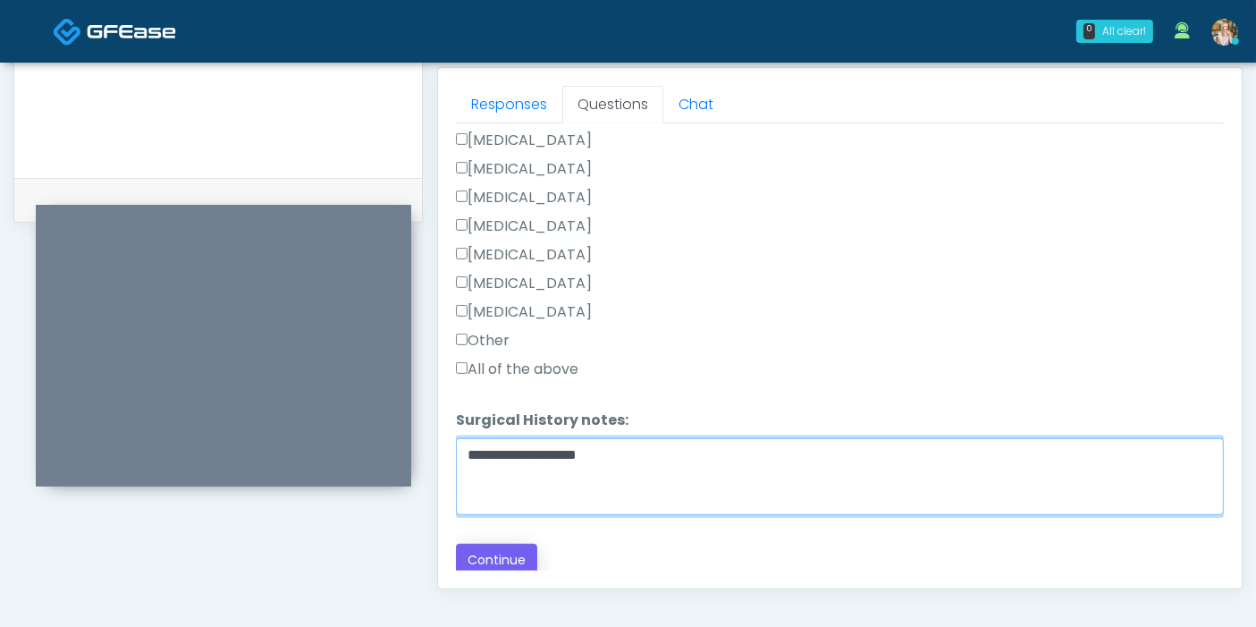
type textarea "**********"
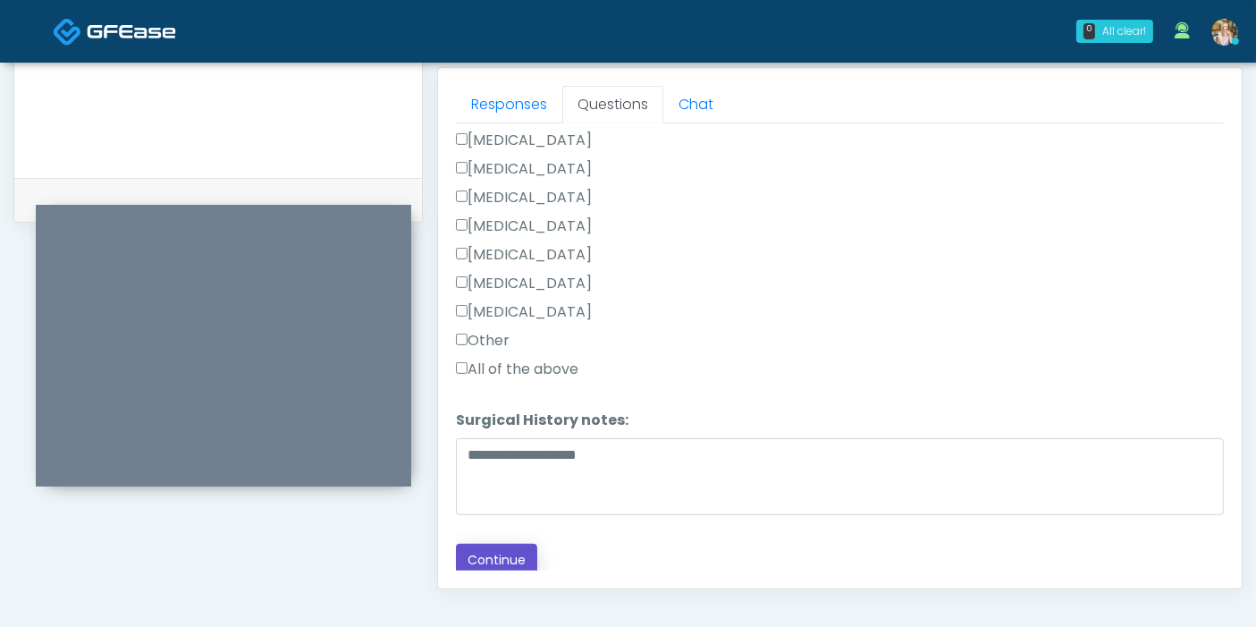
click at [502, 556] on button "Continue" at bounding box center [496, 559] width 81 height 33
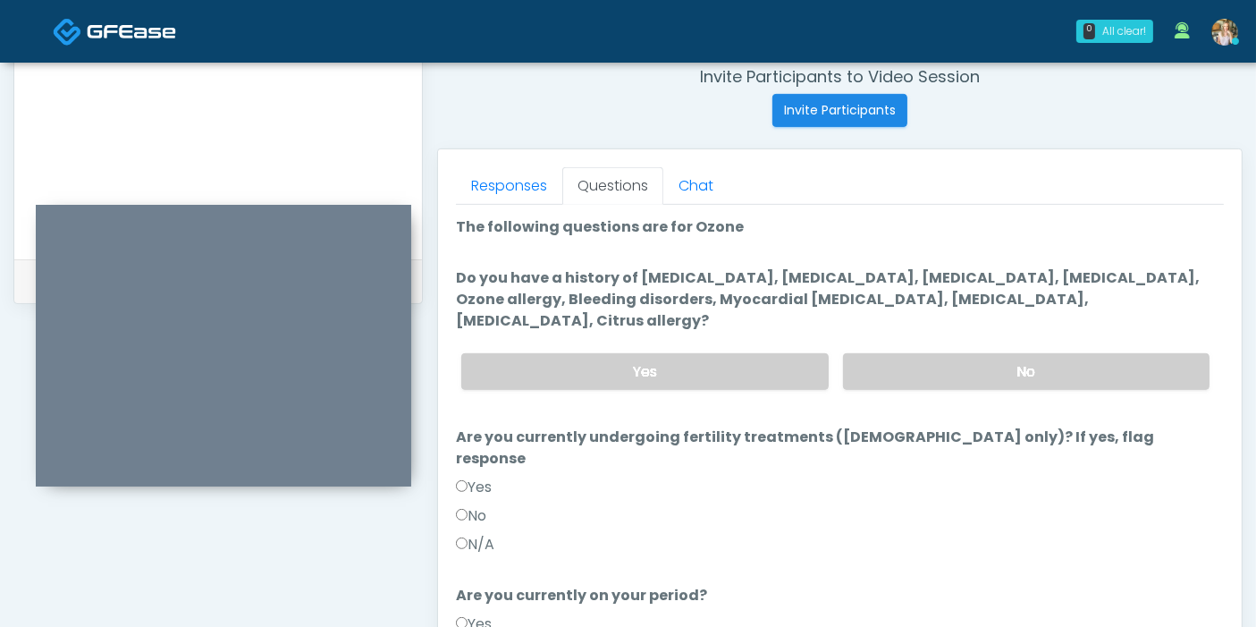
scroll to position [677, 0]
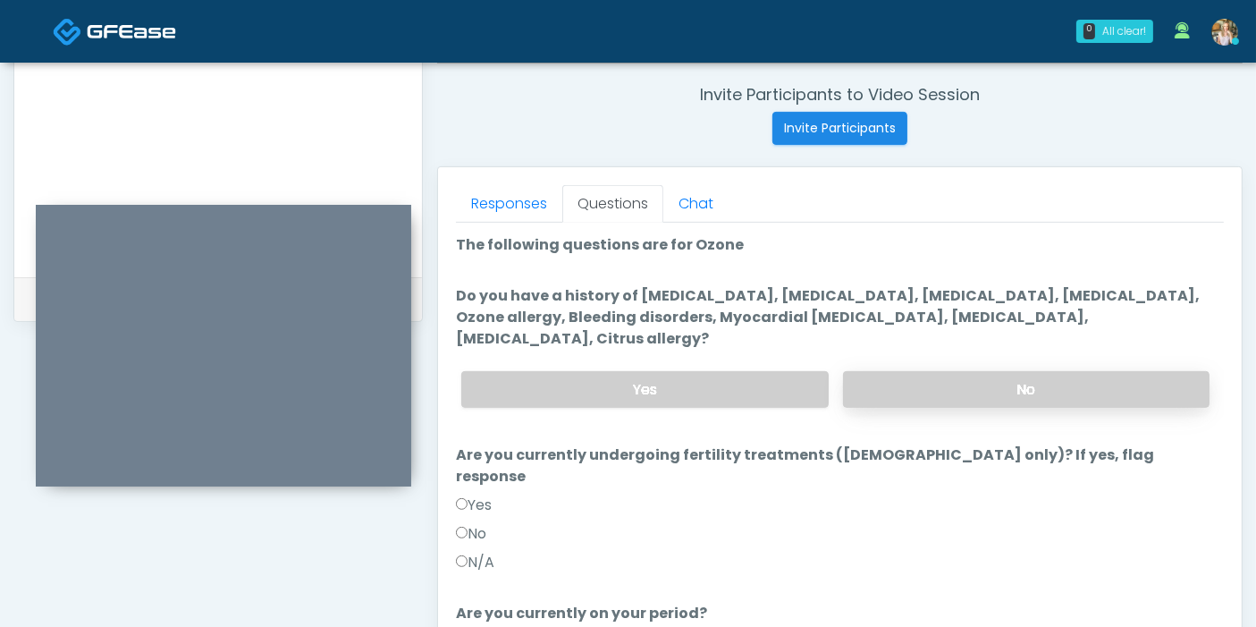
click at [948, 375] on label "No" at bounding box center [1026, 389] width 366 height 37
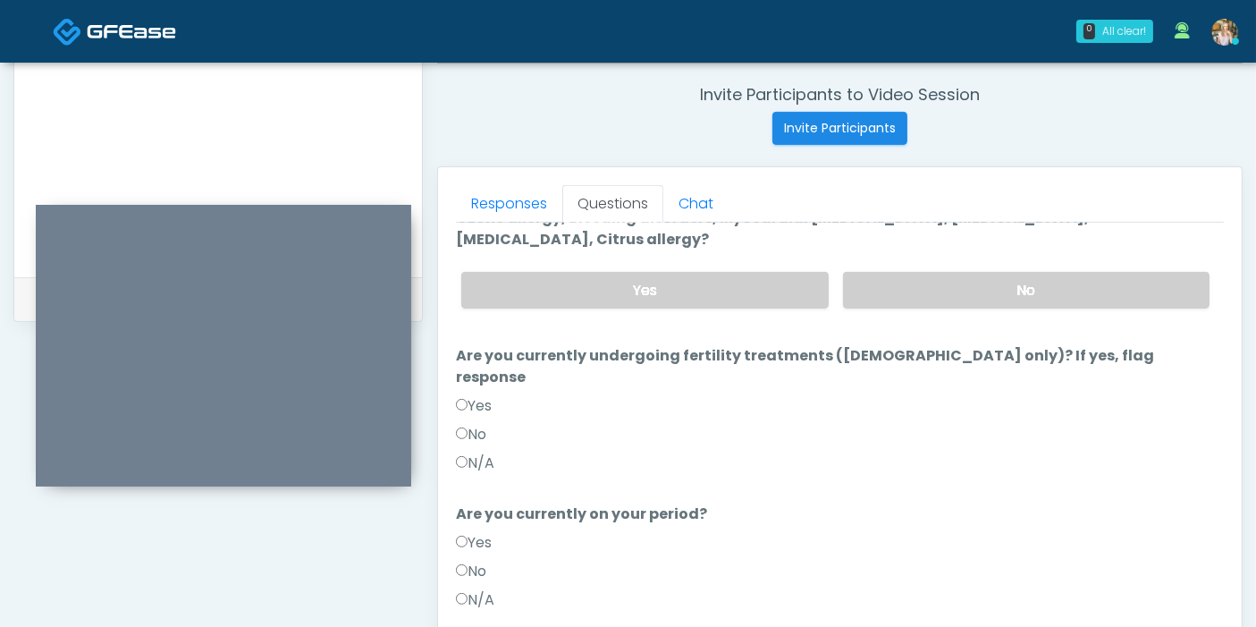
click at [472, 452] on label "N/A" at bounding box center [475, 462] width 38 height 21
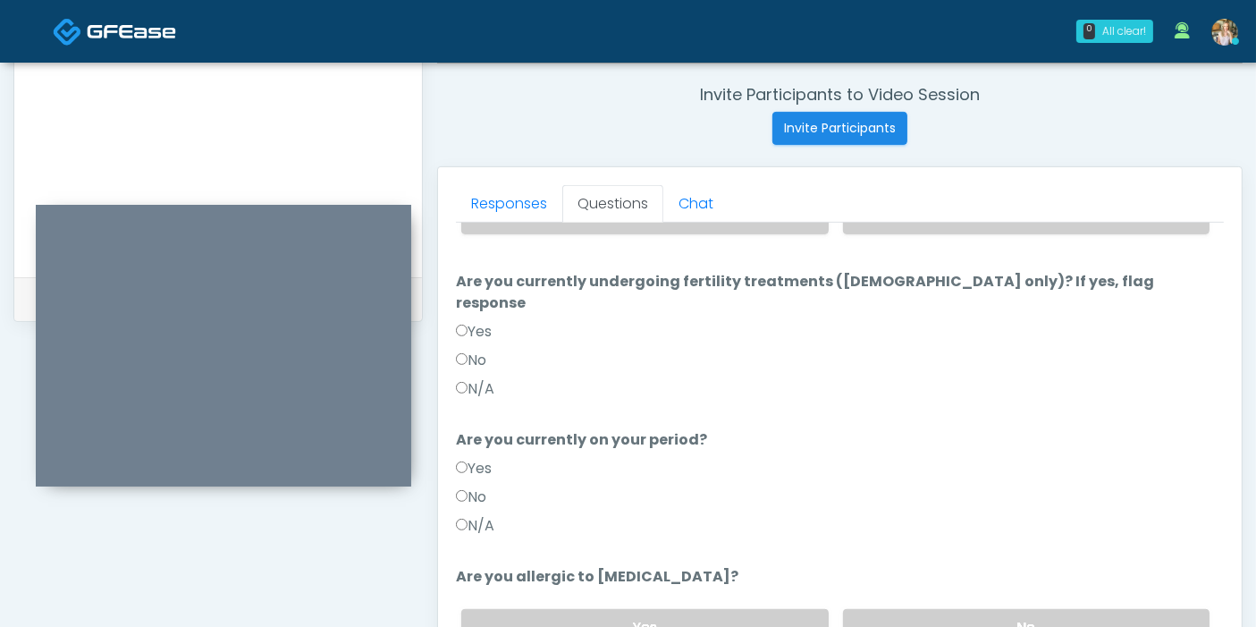
scroll to position [776, 0]
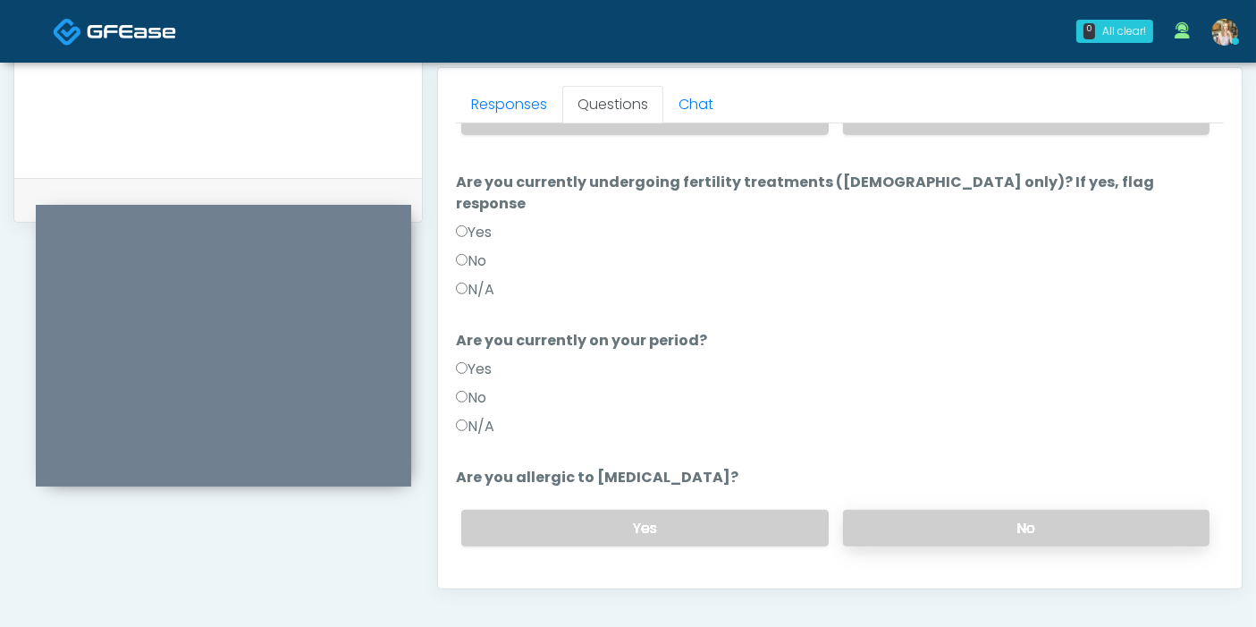
click at [976, 510] on label "No" at bounding box center [1026, 528] width 366 height 37
click at [509, 583] on button "Continue" at bounding box center [496, 599] width 81 height 33
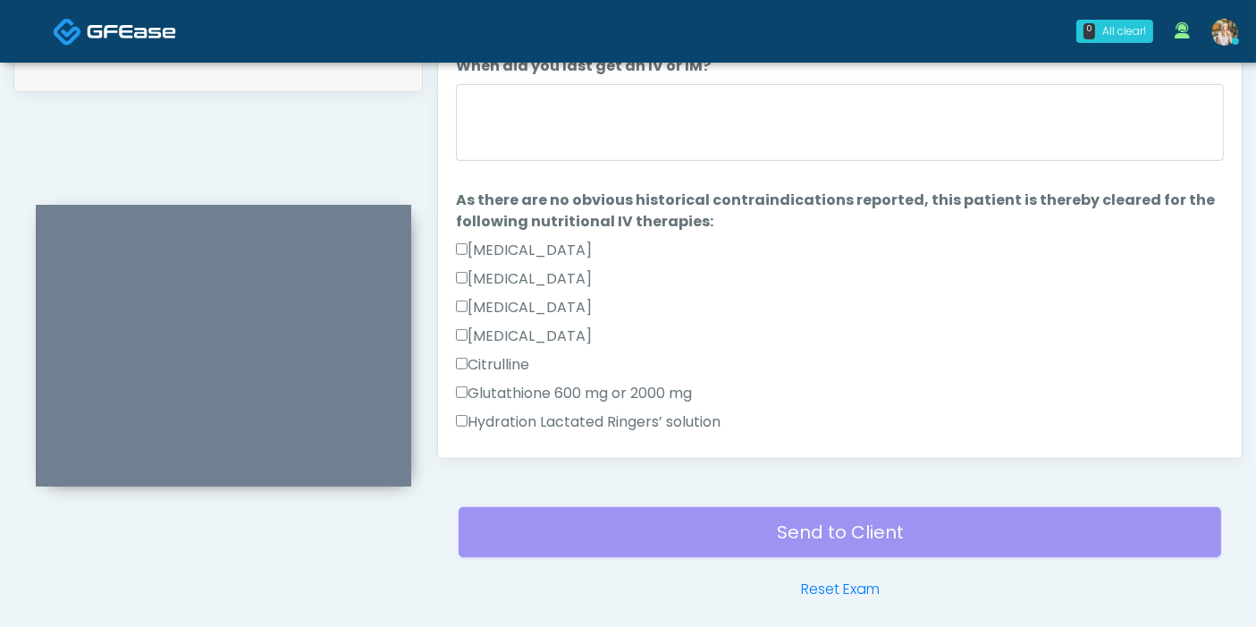
scroll to position [875, 0]
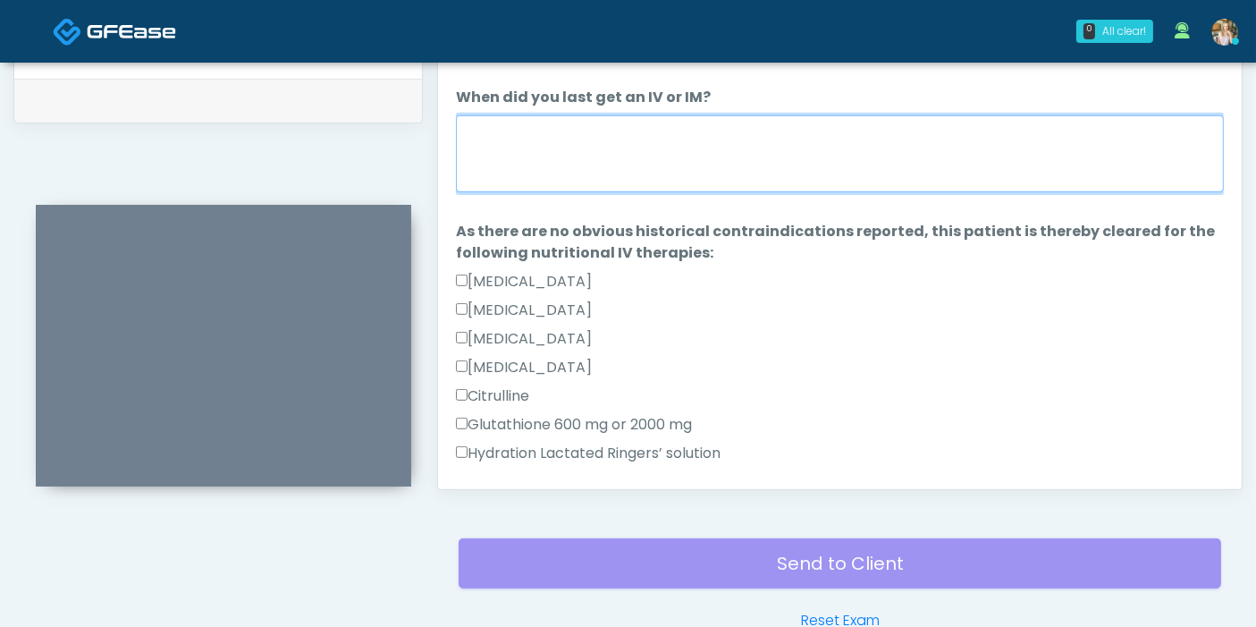
click at [748, 162] on textarea "When did you last get an IV or IM?" at bounding box center [840, 153] width 768 height 77
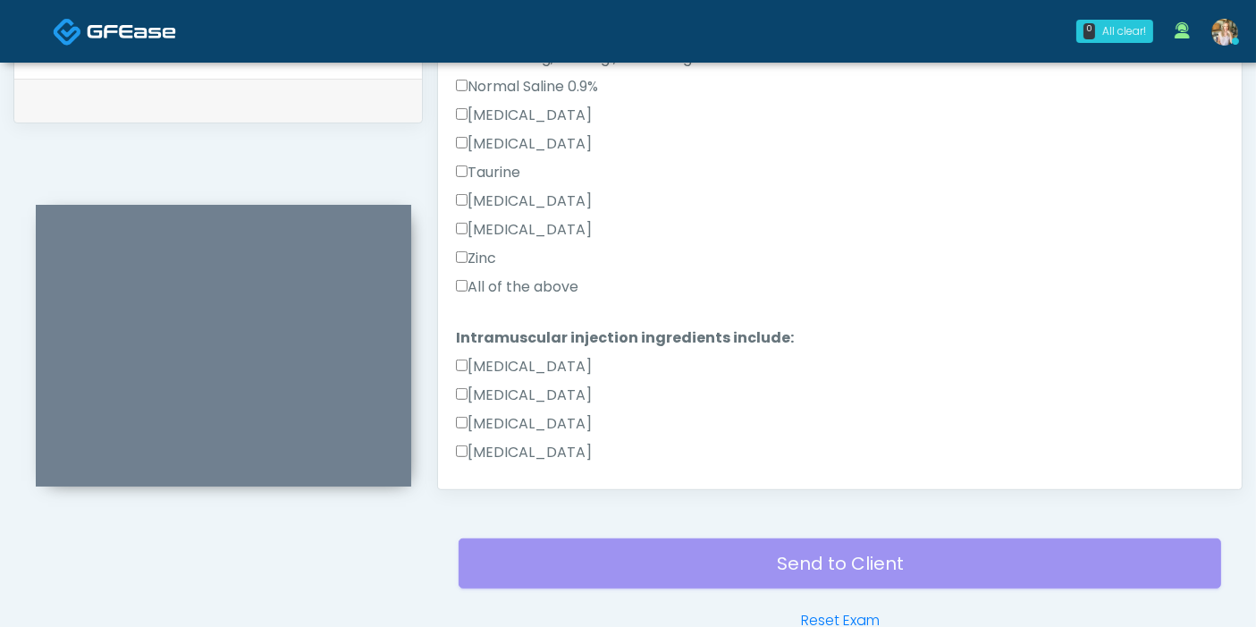
click at [509, 284] on label "All of the above" at bounding box center [517, 286] width 122 height 21
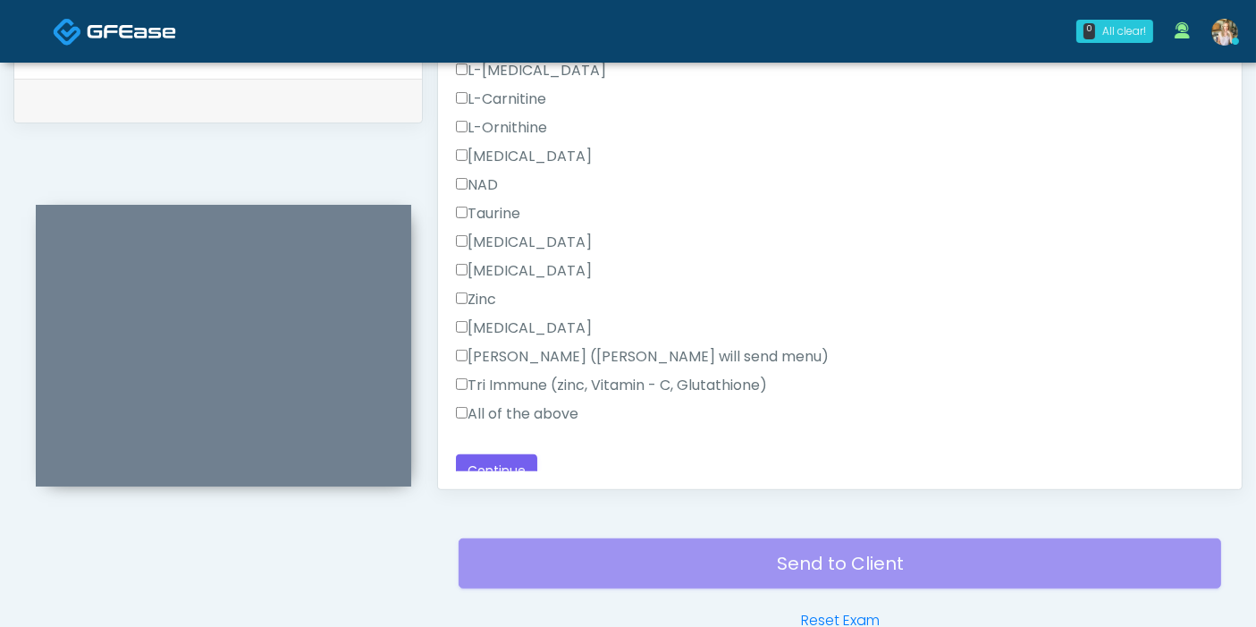
scroll to position [1134, 0]
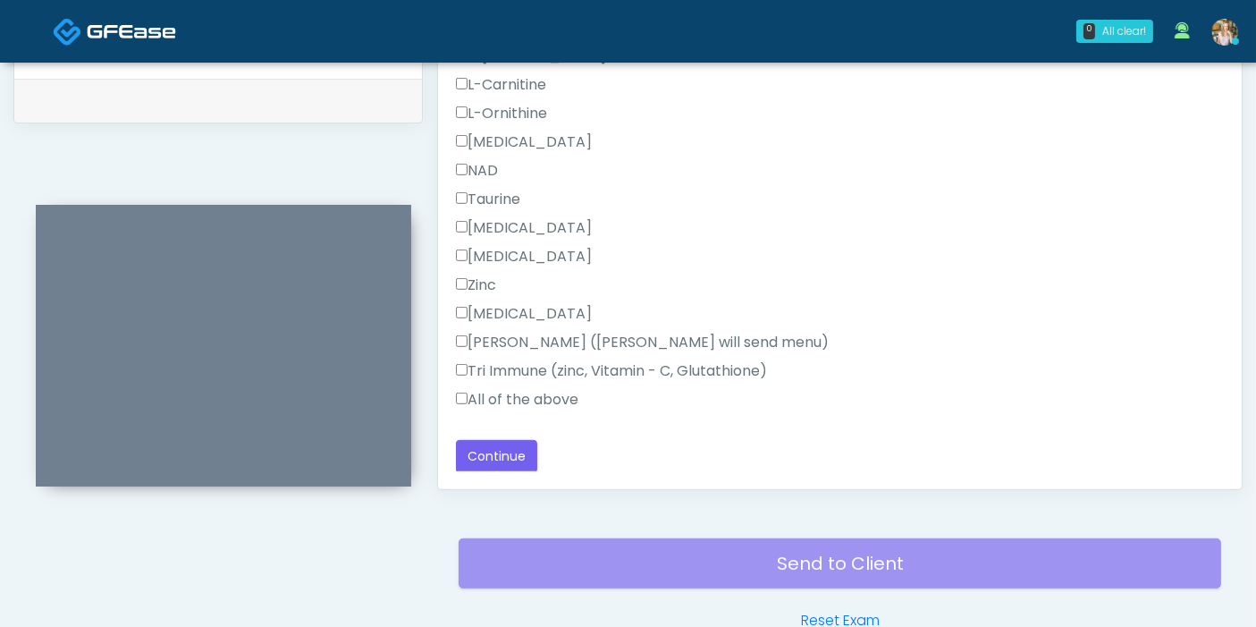
click at [521, 397] on label "All of the above" at bounding box center [517, 399] width 122 height 21
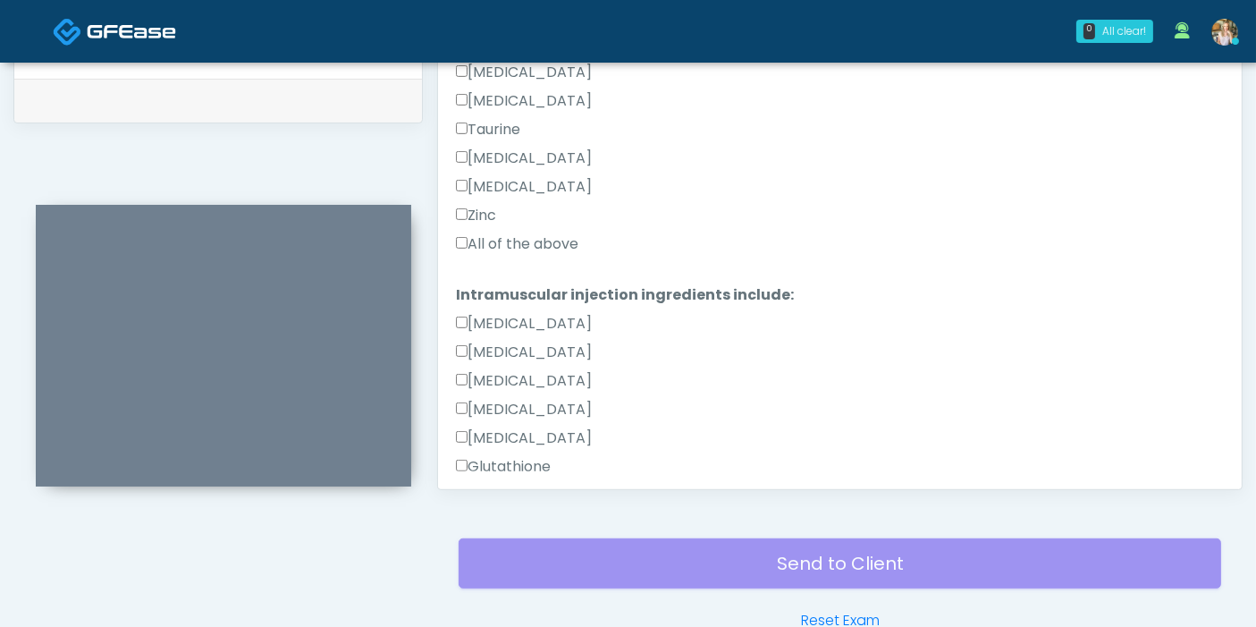
scroll to position [439, 0]
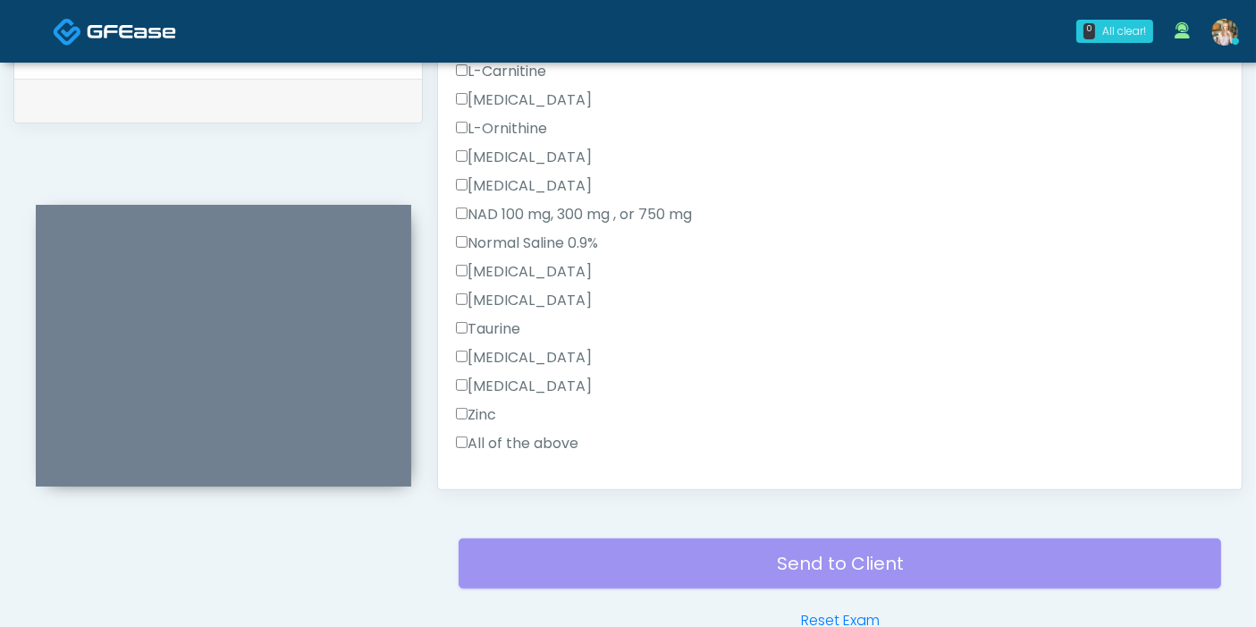
click at [510, 353] on label "Toradol" at bounding box center [524, 357] width 136 height 21
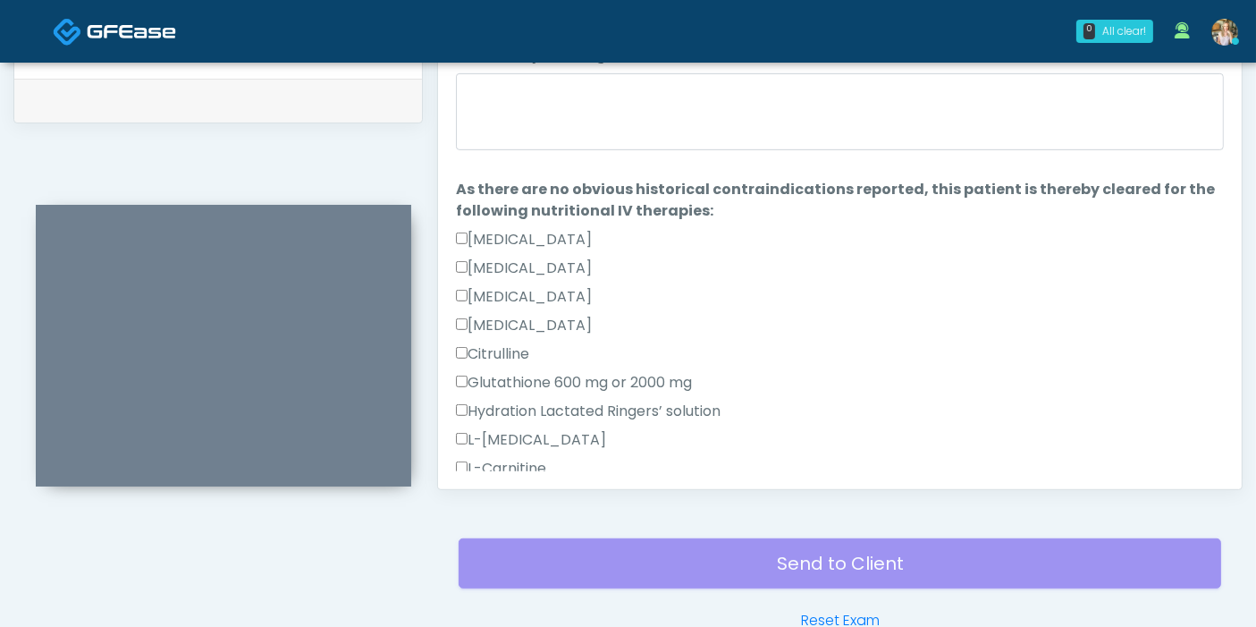
scroll to position [0, 0]
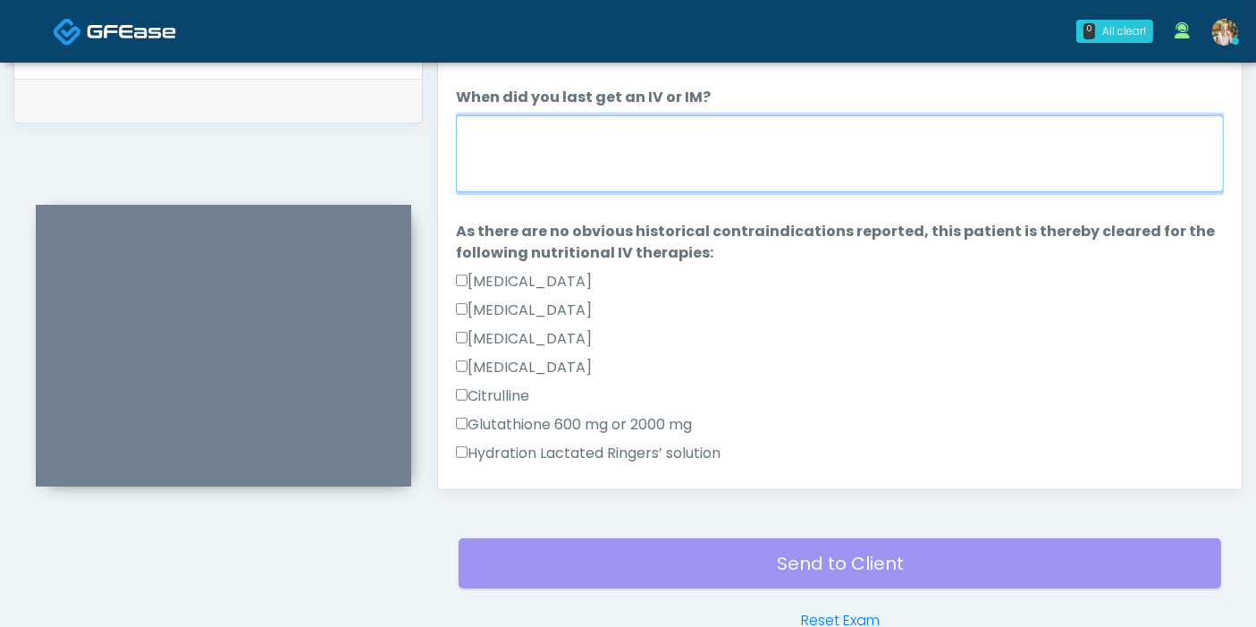
click at [746, 162] on textarea "When did you last get an IV or IM?" at bounding box center [840, 153] width 768 height 77
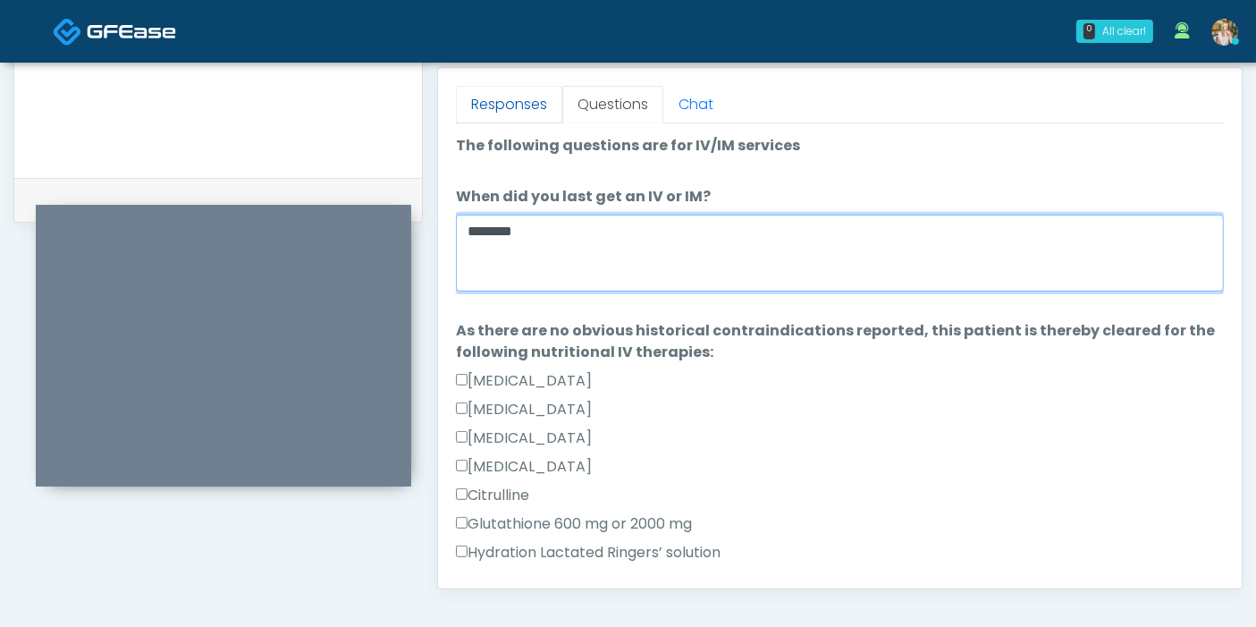
type textarea "********"
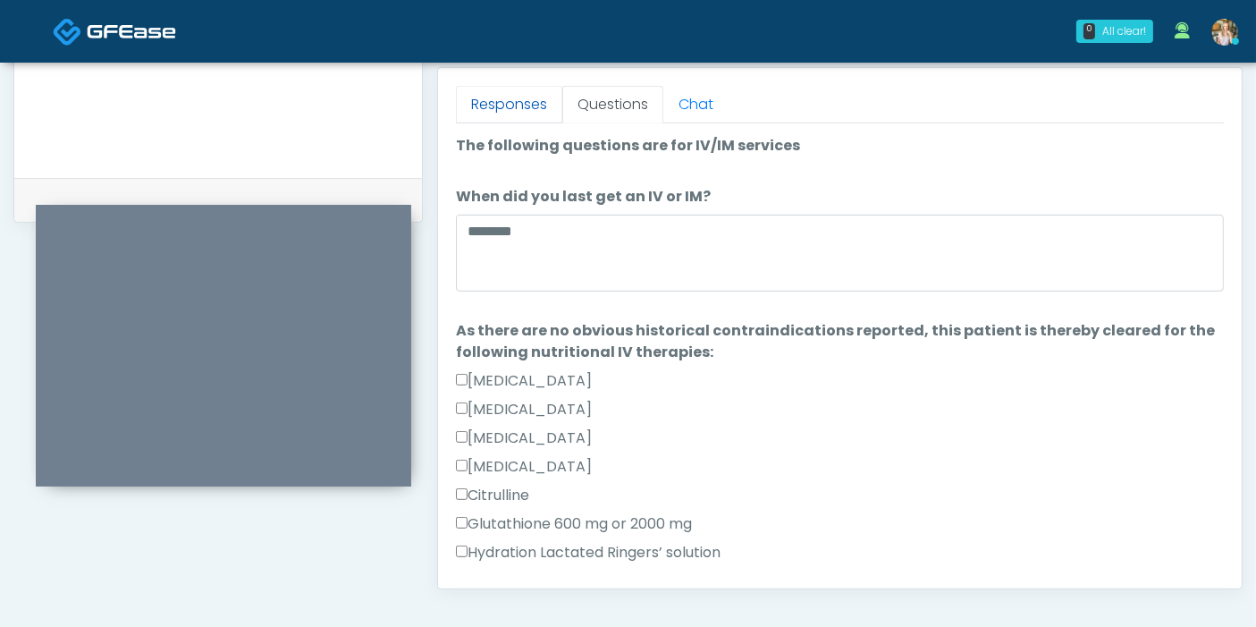
click at [501, 109] on link "Responses" at bounding box center [509, 105] width 106 height 38
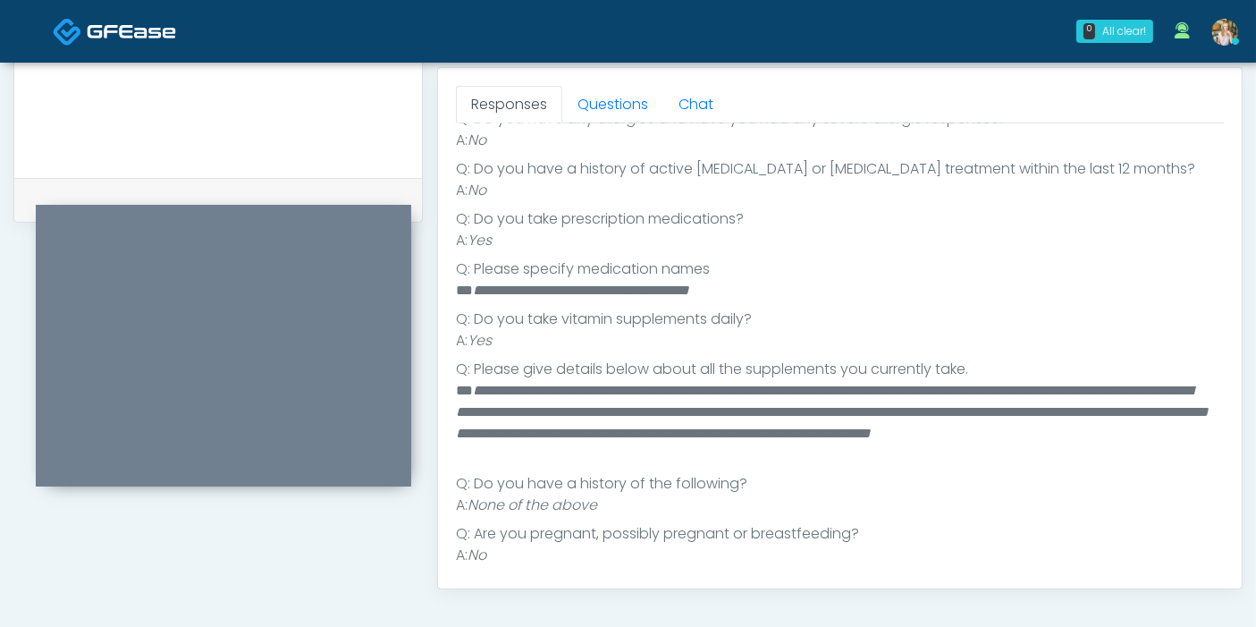
scroll to position [323, 0]
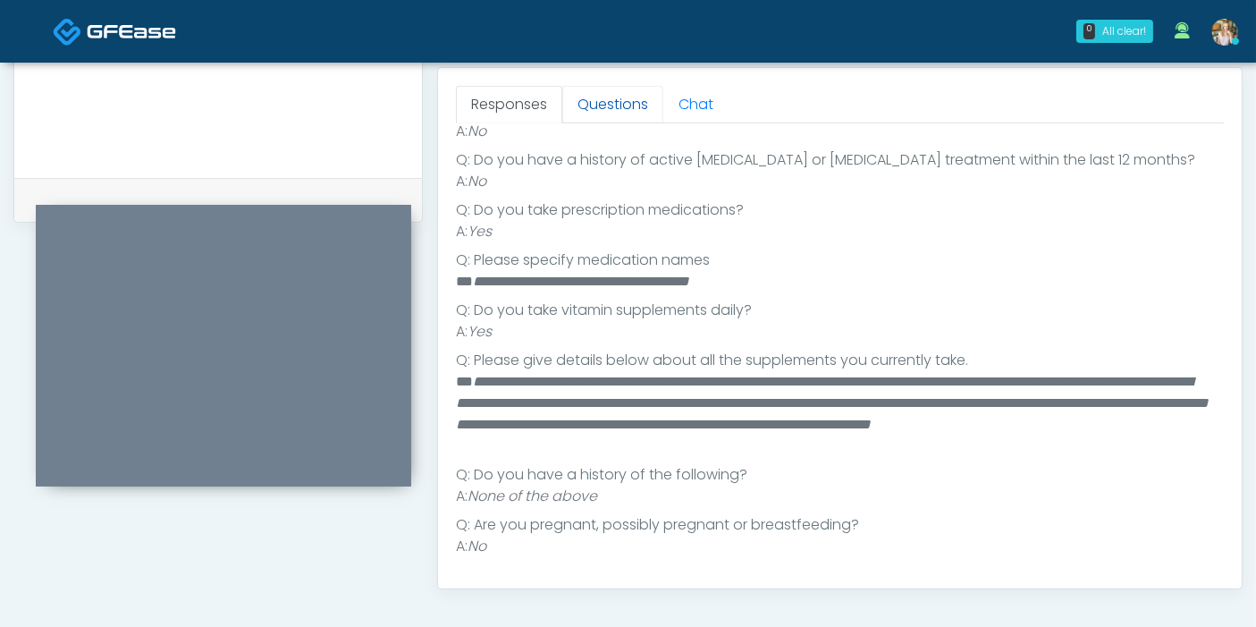
click at [600, 105] on link "Questions" at bounding box center [612, 105] width 101 height 38
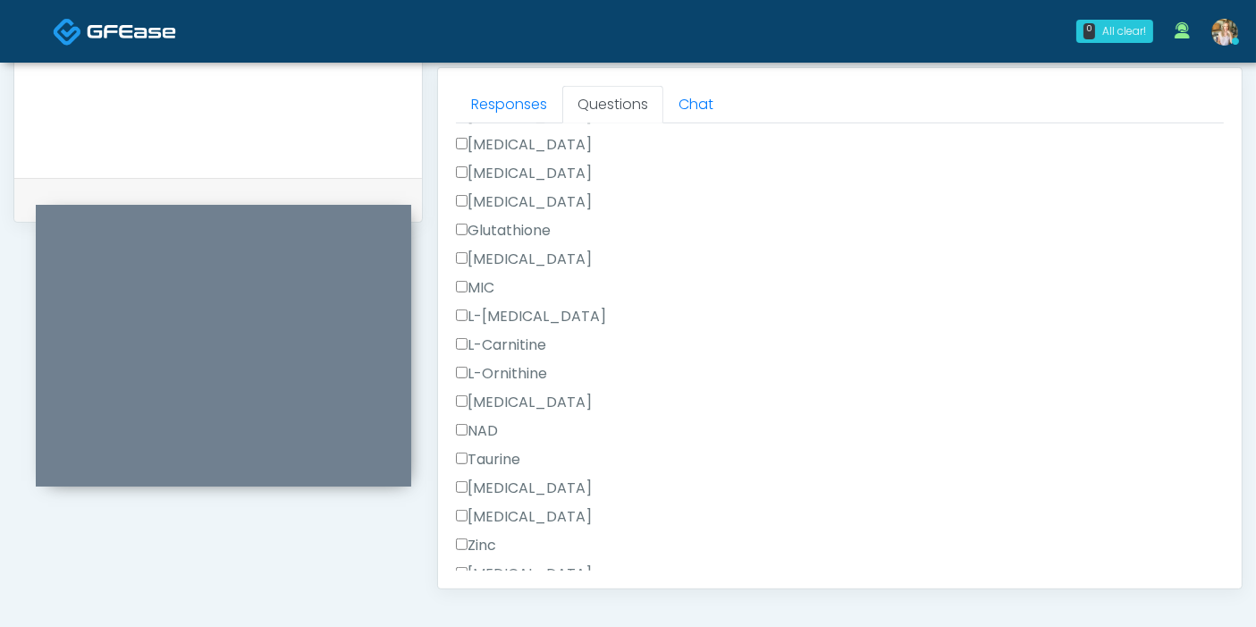
scroll to position [1018, 0]
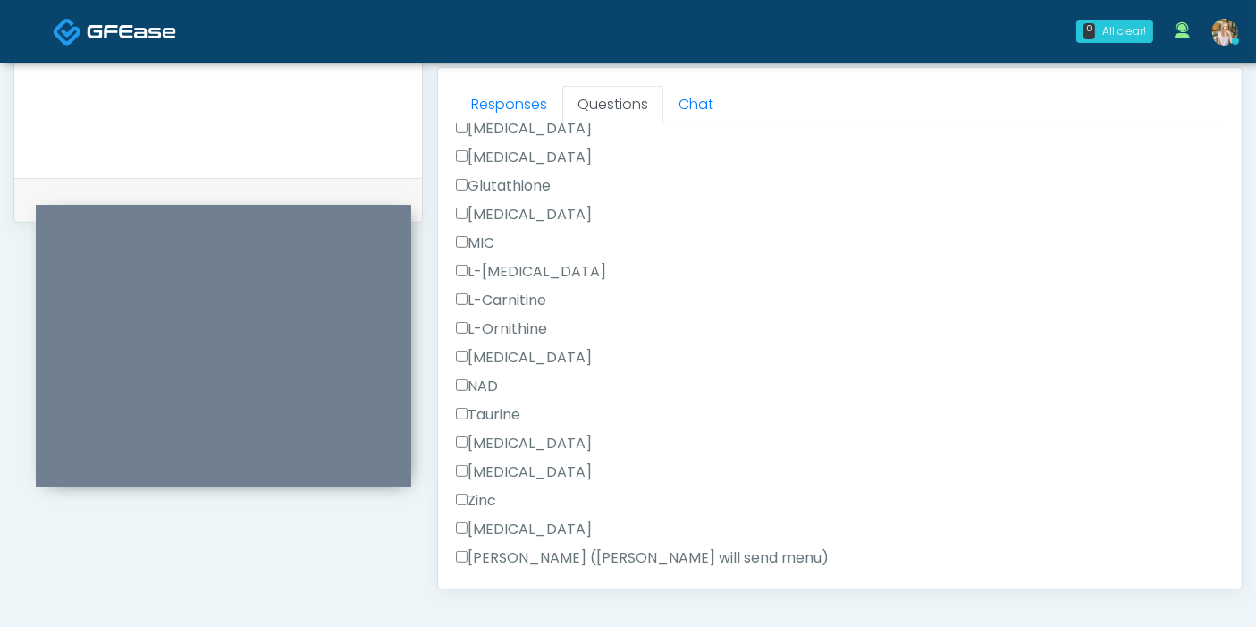
click at [505, 442] on label "Toradol" at bounding box center [524, 443] width 136 height 21
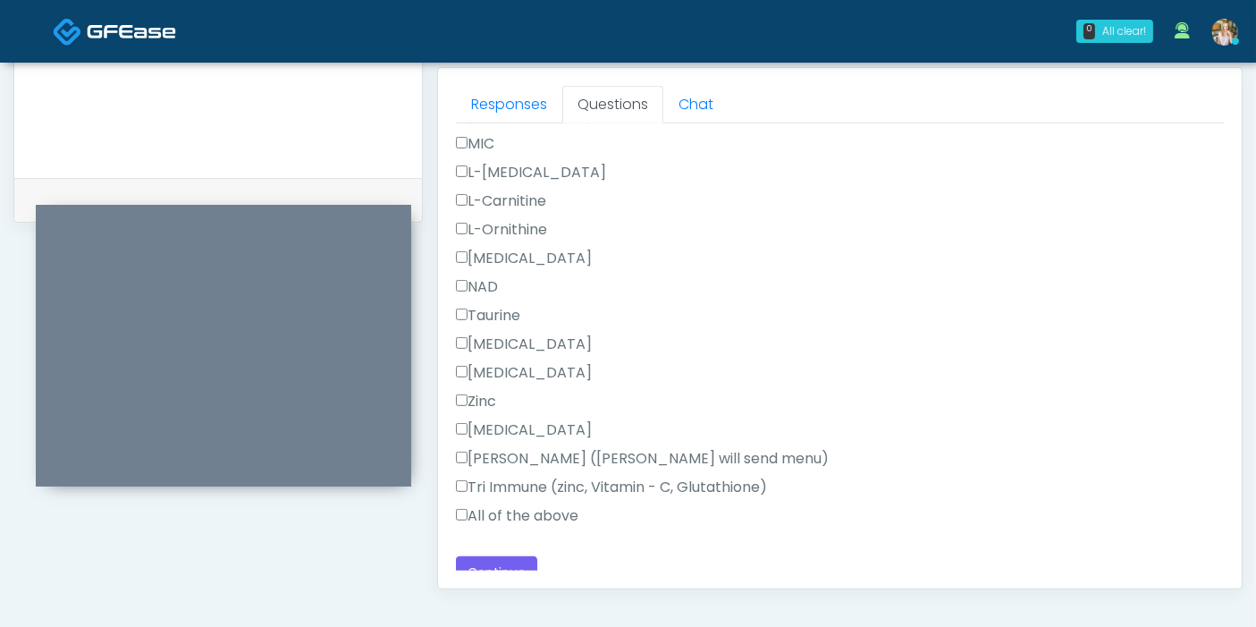
scroll to position [1134, 0]
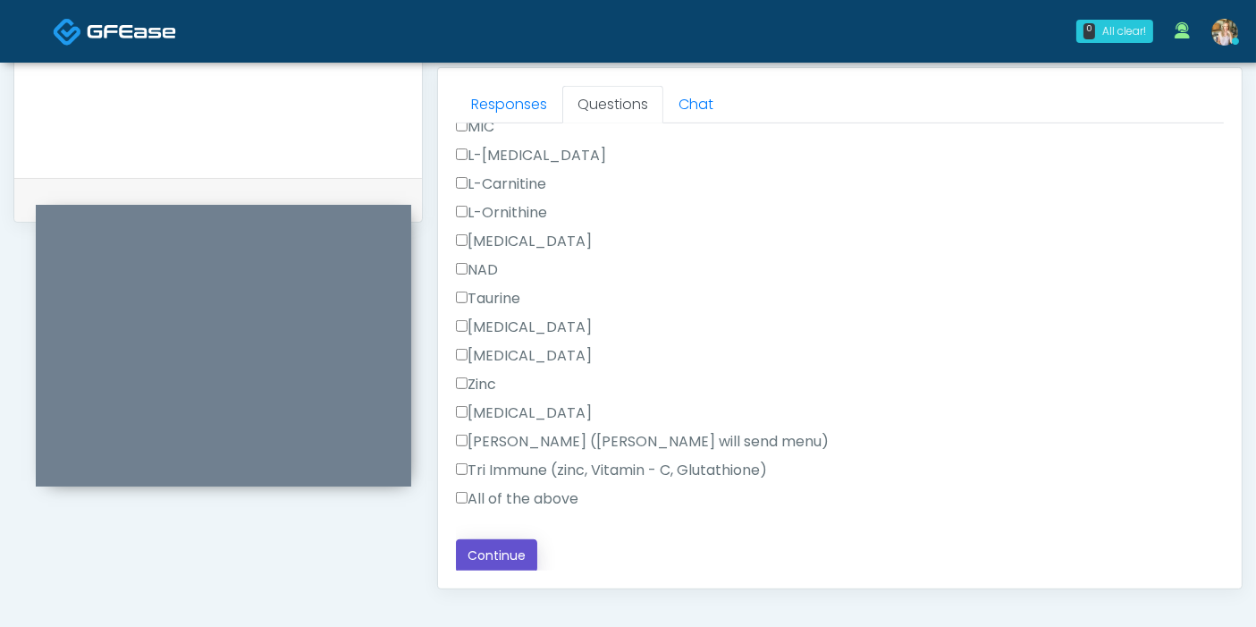
click at [509, 556] on button "Continue" at bounding box center [496, 555] width 81 height 33
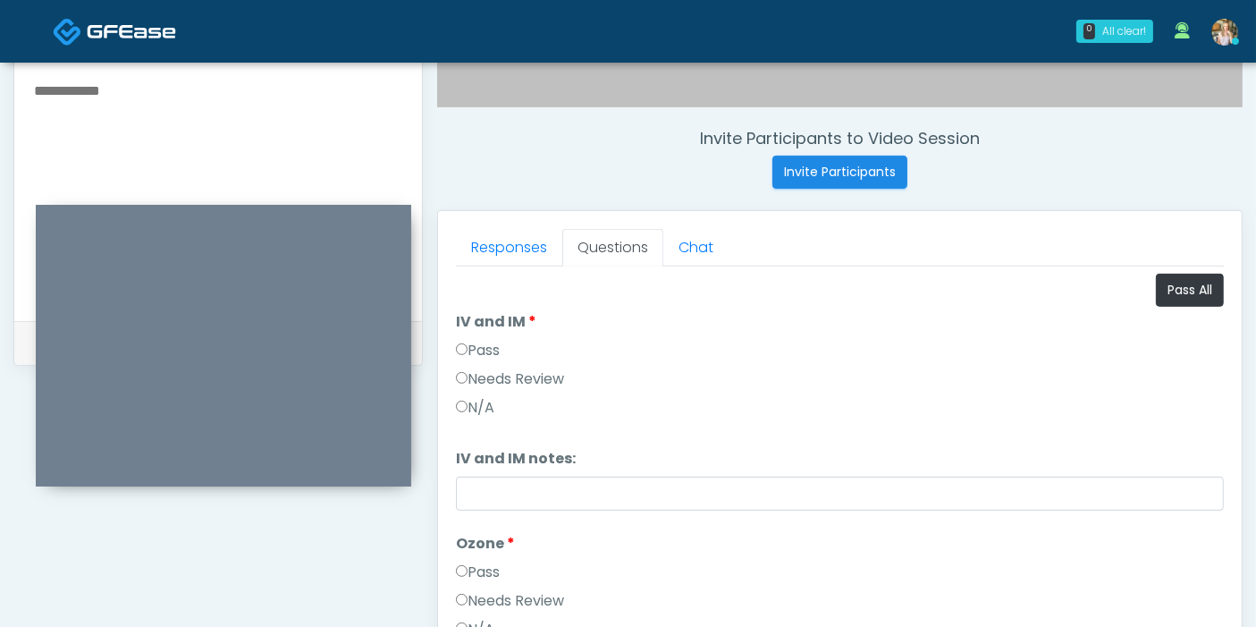
scroll to position [677, 0]
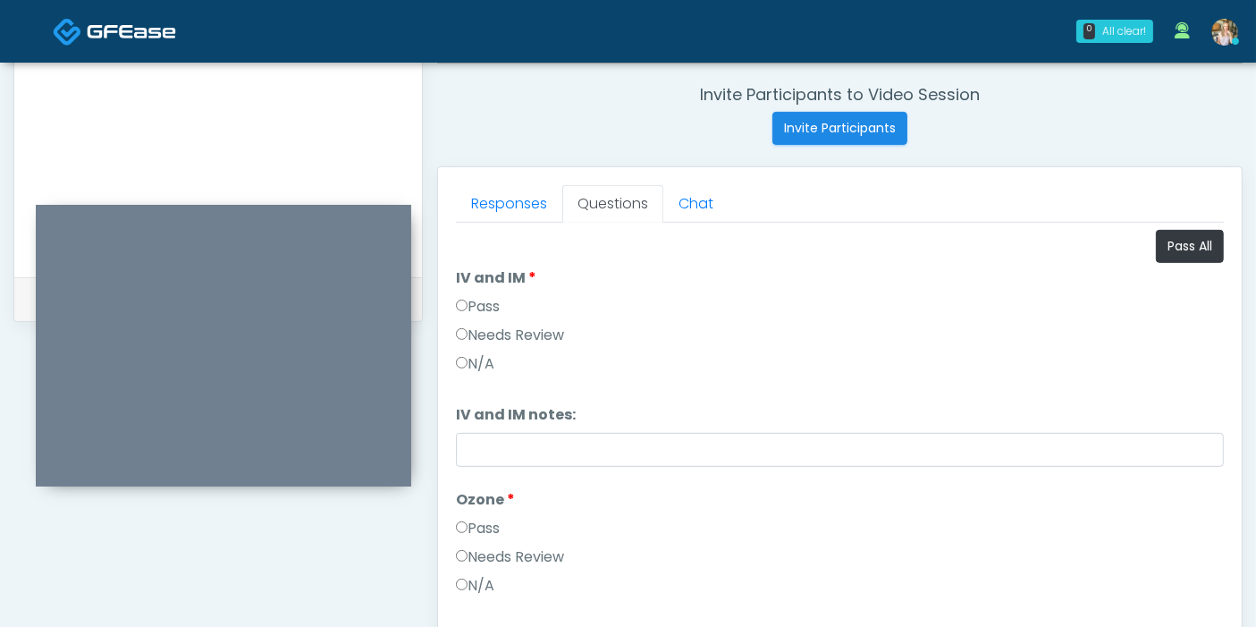
click at [471, 297] on label "Pass" at bounding box center [478, 306] width 44 height 21
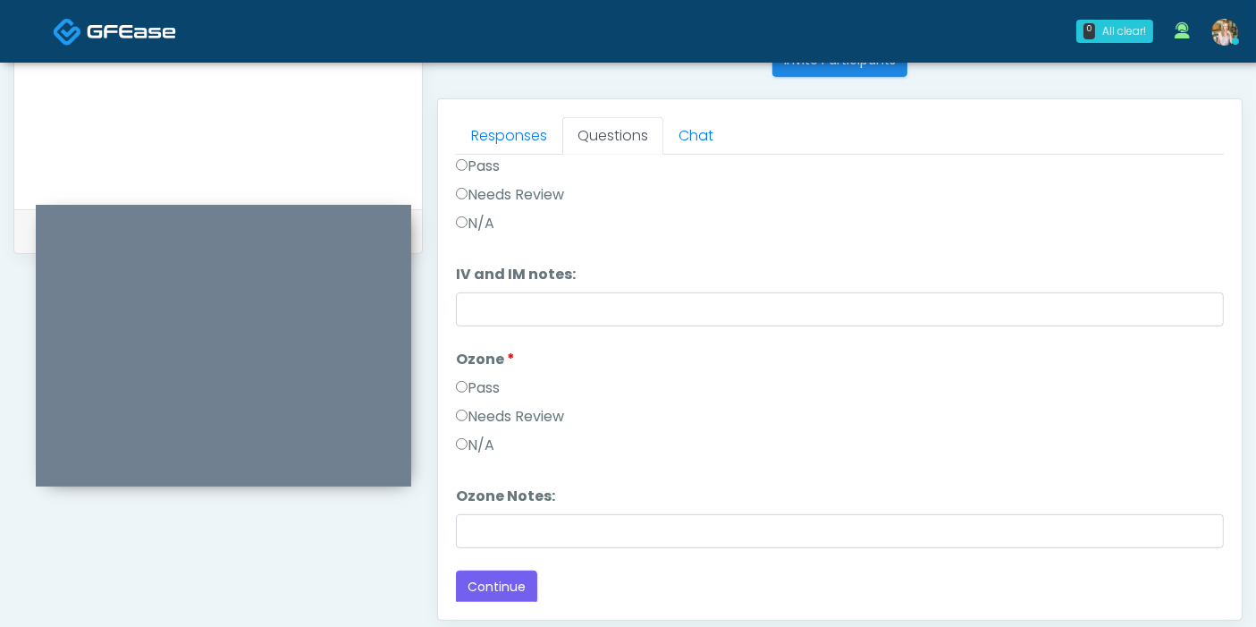
scroll to position [776, 0]
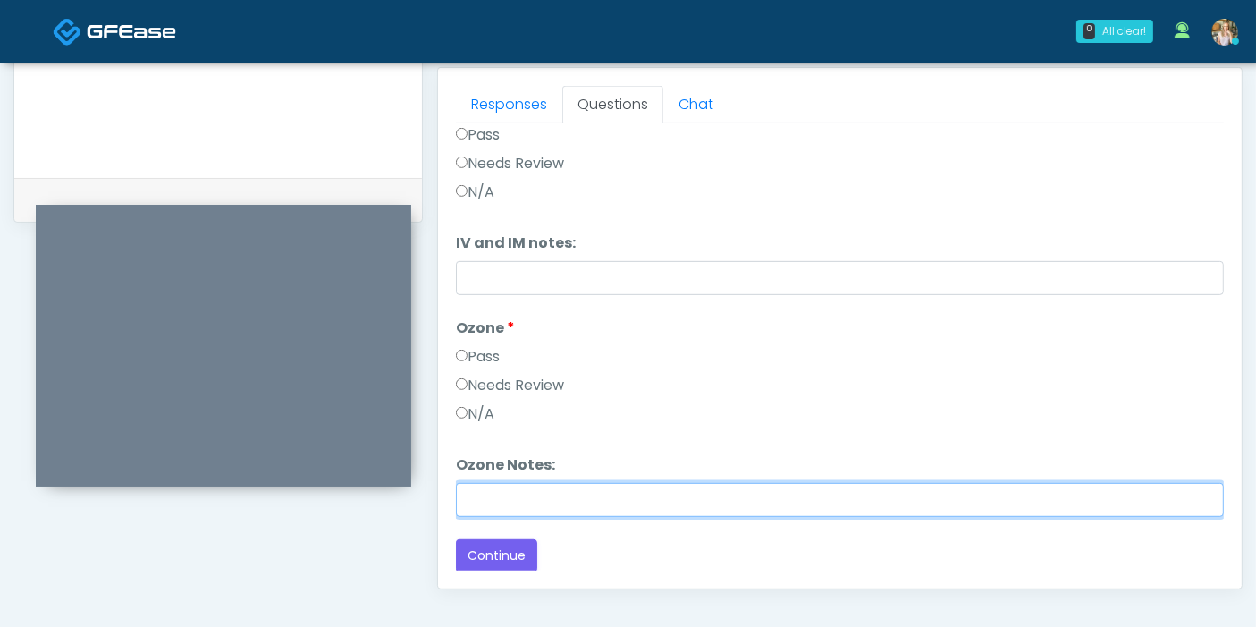
click at [715, 504] on input "Ozone Notes:" at bounding box center [840, 500] width 768 height 34
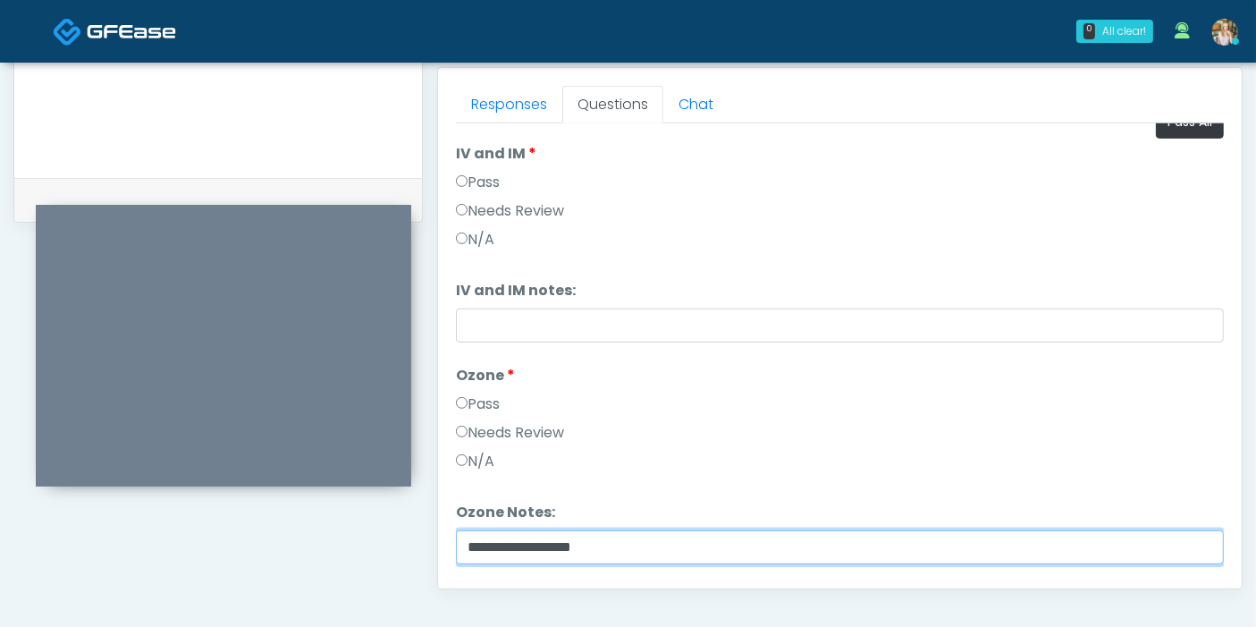
scroll to position [0, 0]
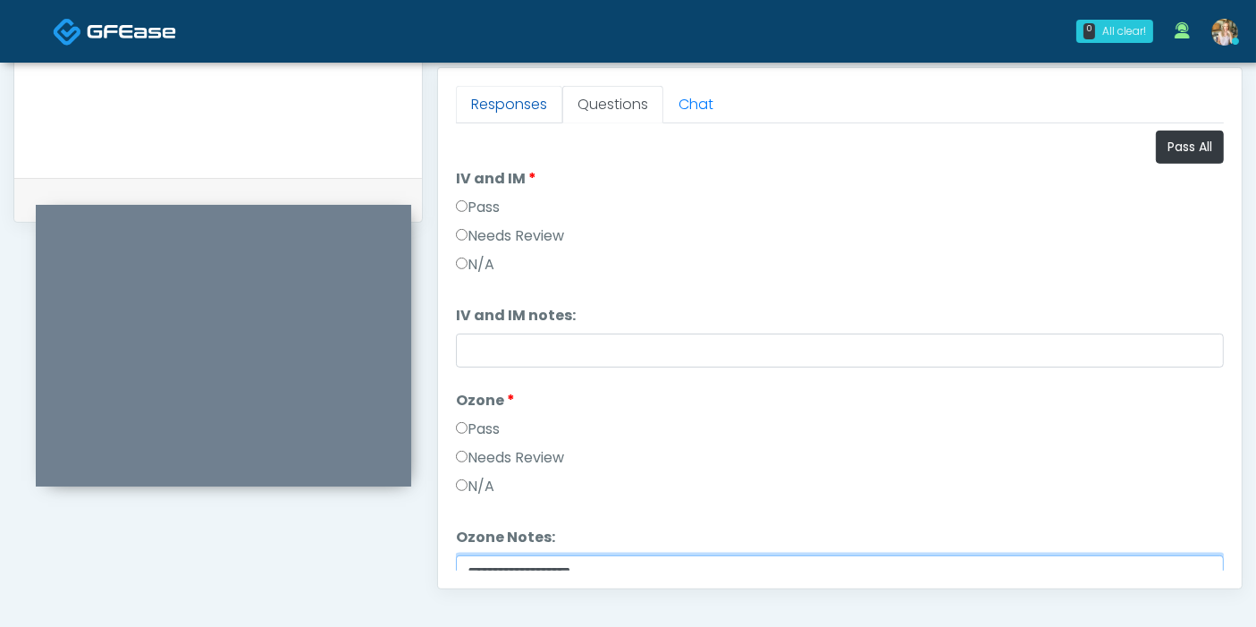
type input "**********"
click at [516, 105] on link "Responses" at bounding box center [509, 105] width 106 height 38
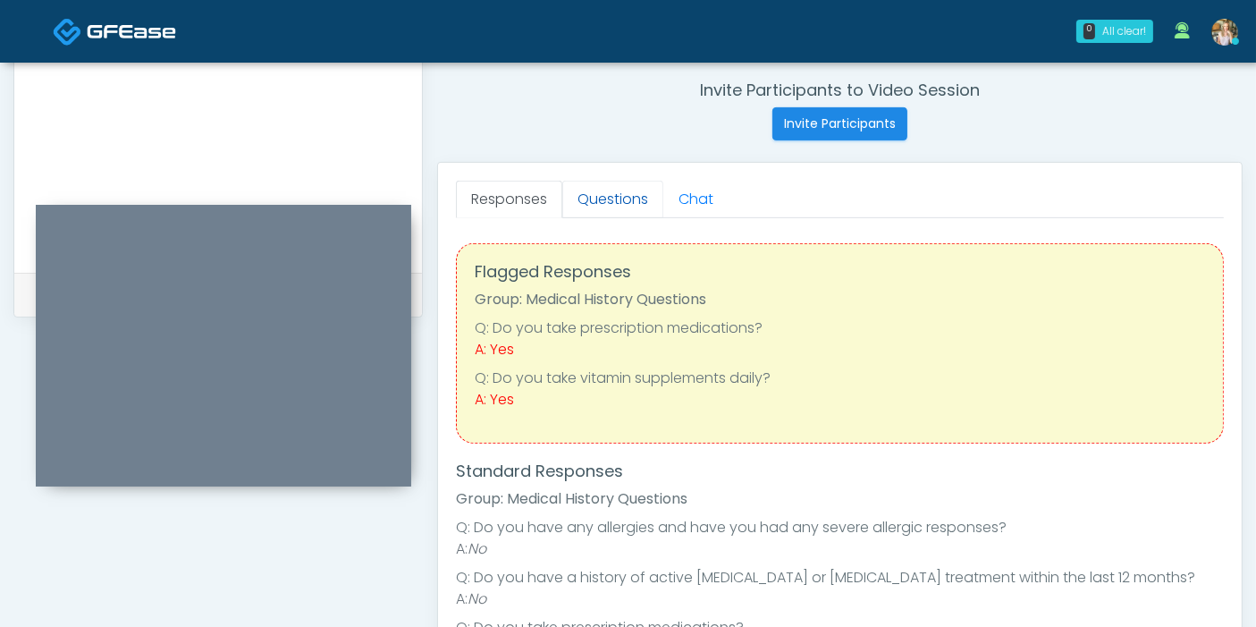
scroll to position [677, 0]
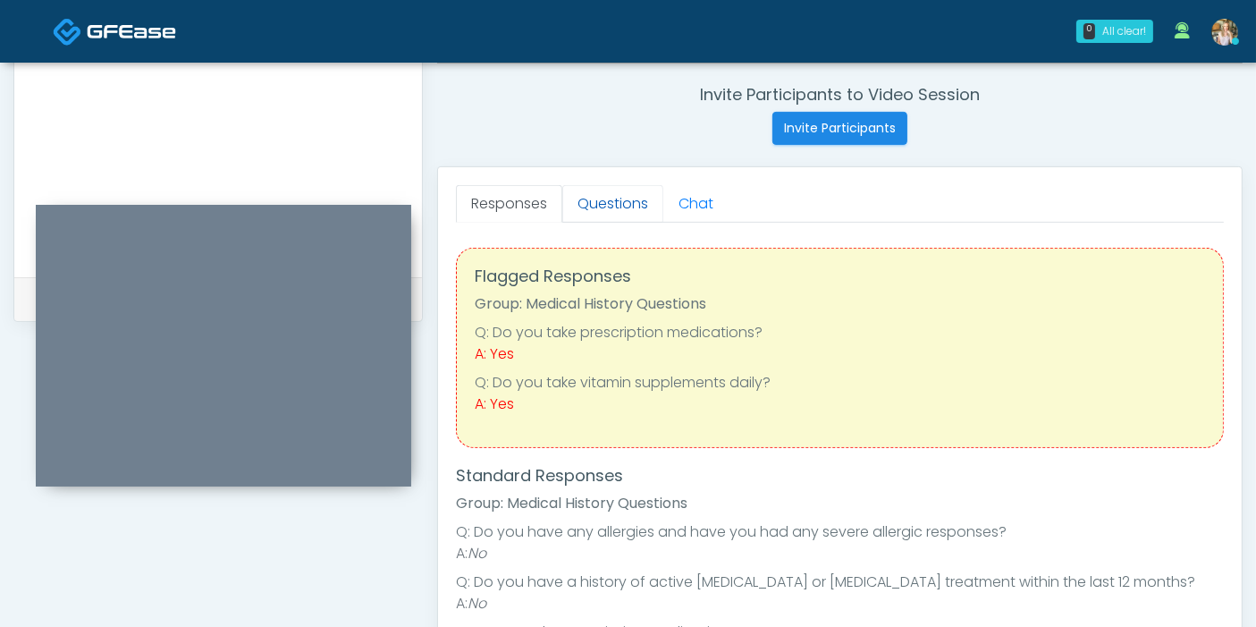
click at [628, 205] on link "Questions" at bounding box center [612, 204] width 101 height 38
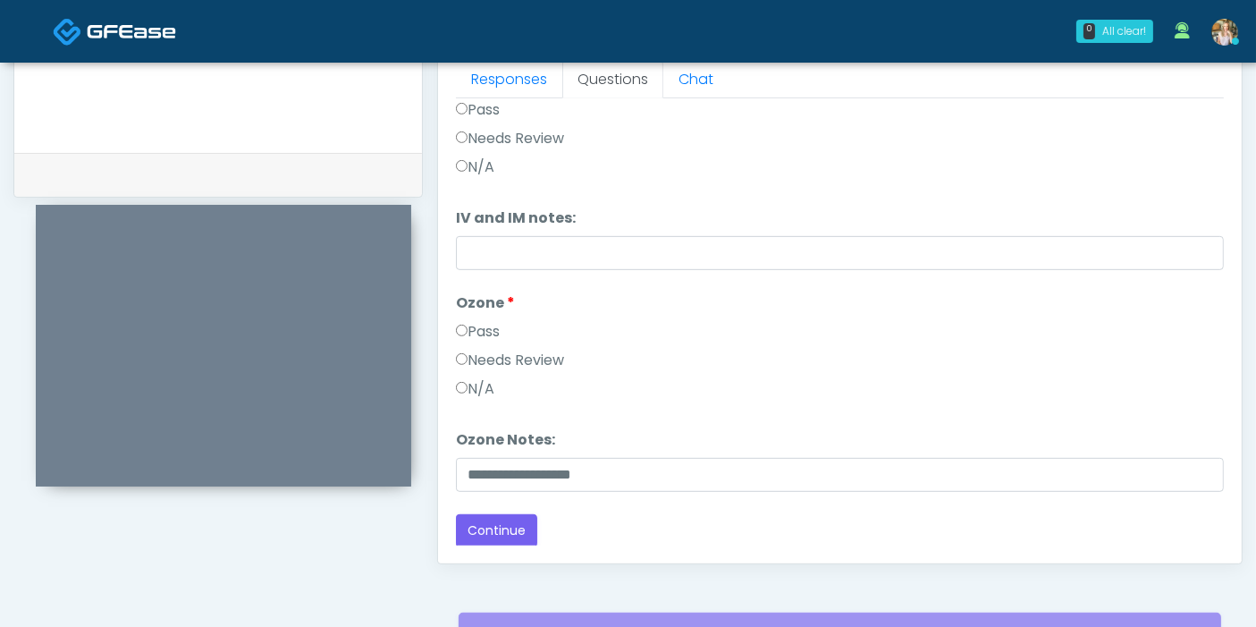
scroll to position [875, 0]
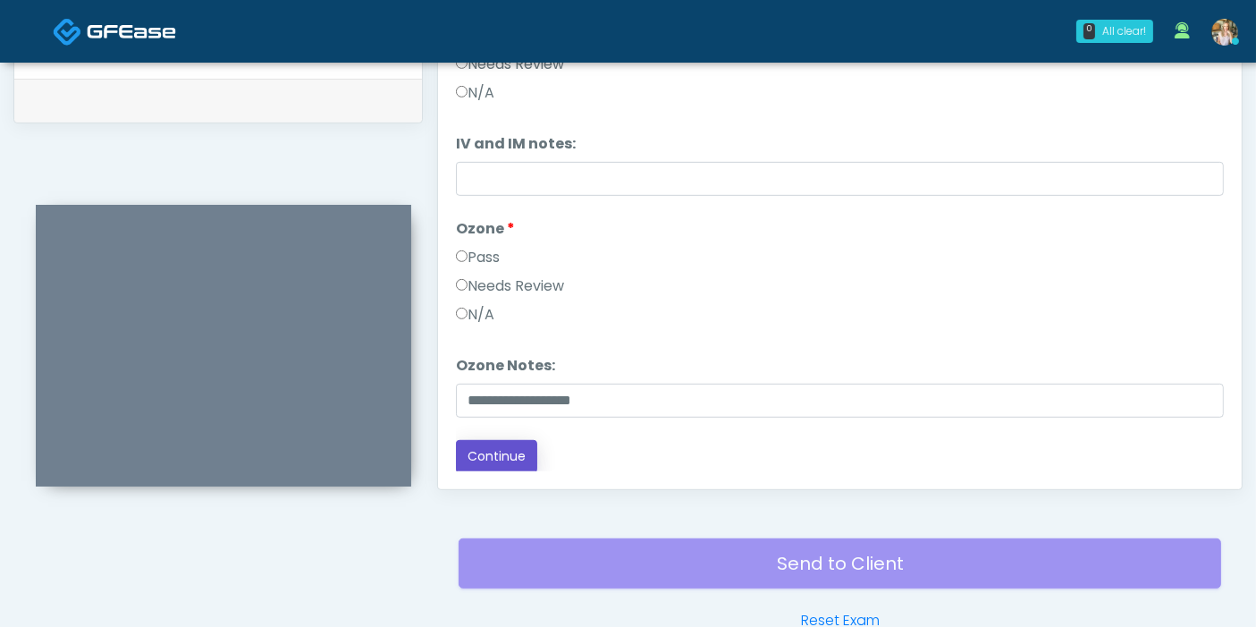
click at [475, 453] on button "Continue" at bounding box center [496, 456] width 81 height 33
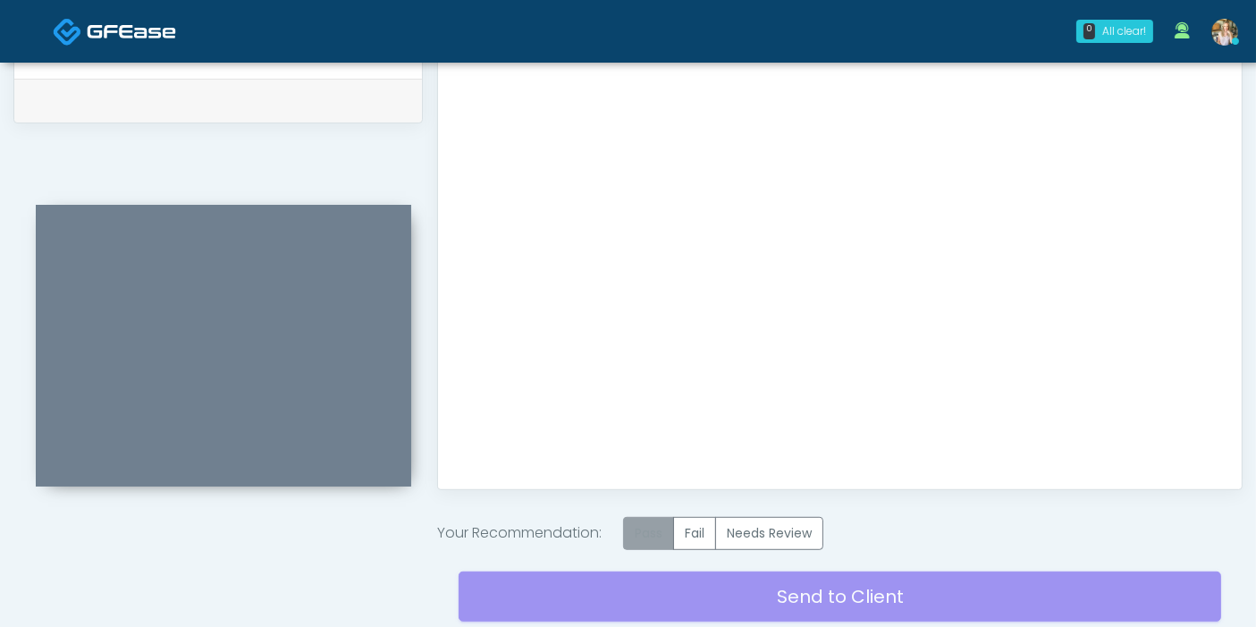
click at [651, 527] on label "Pass" at bounding box center [648, 533] width 51 height 33
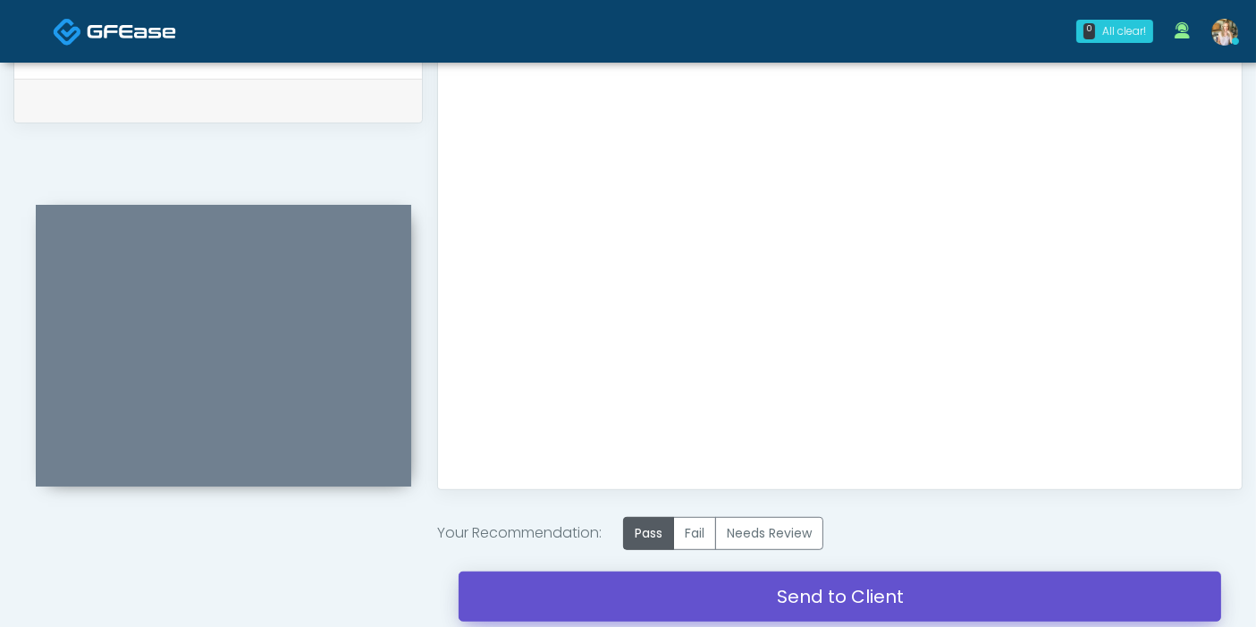
click at [821, 599] on link "Send to Client" at bounding box center [840, 596] width 762 height 50
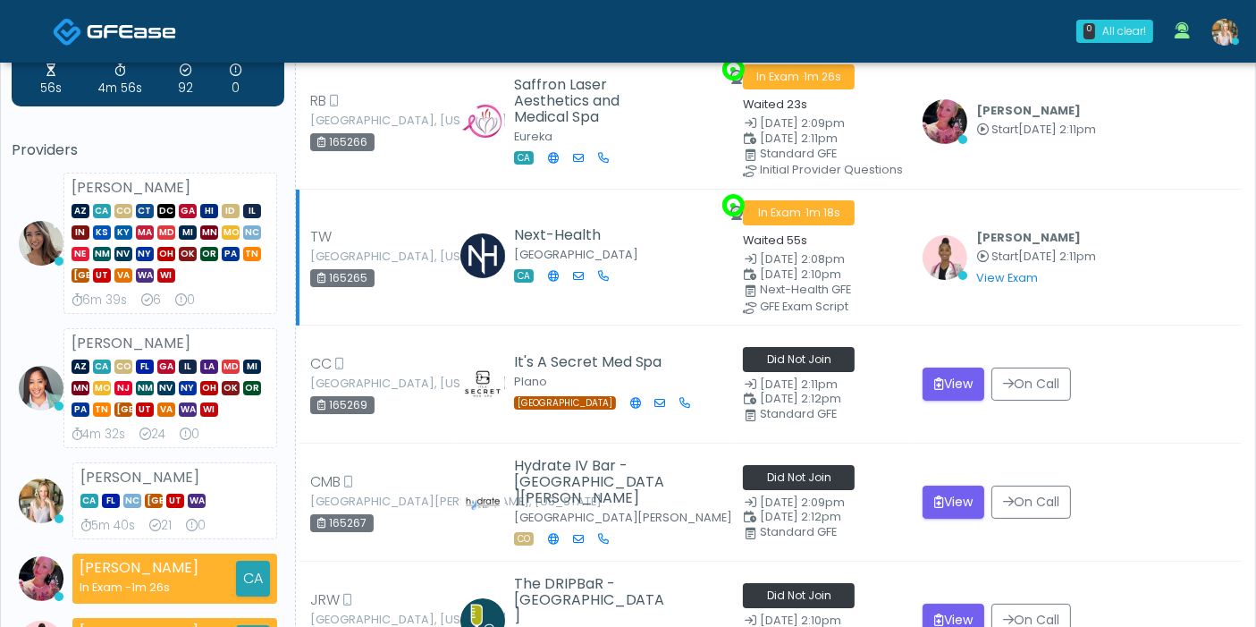
scroll to position [99, 0]
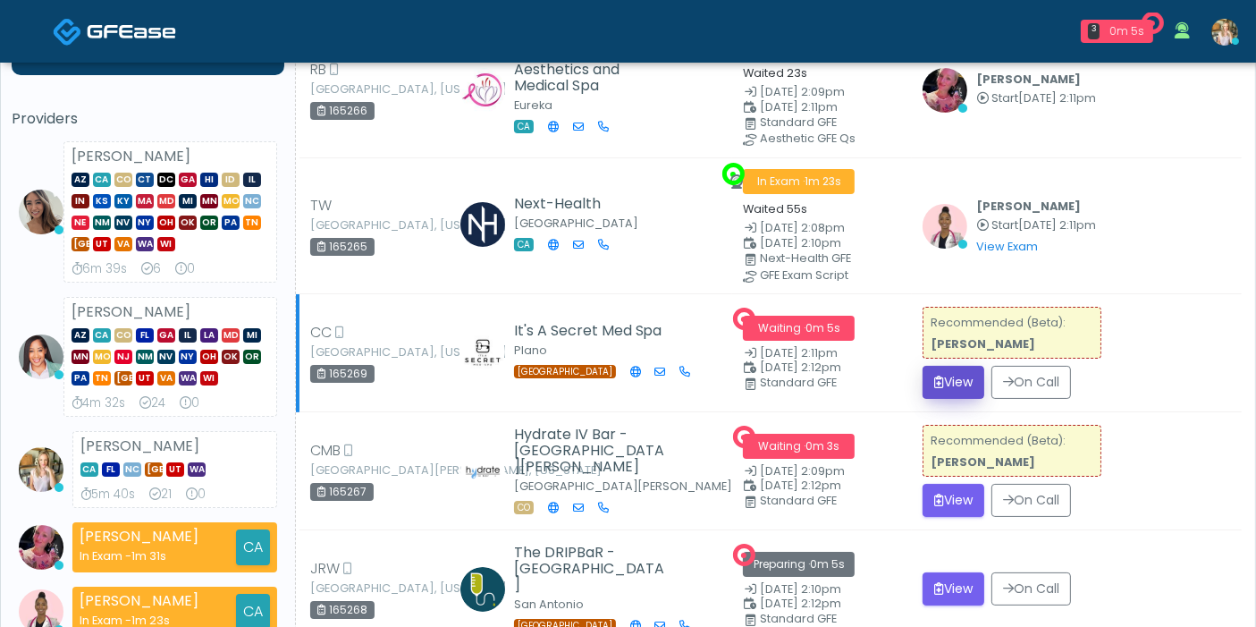
click at [957, 375] on button "View" at bounding box center [953, 382] width 62 height 33
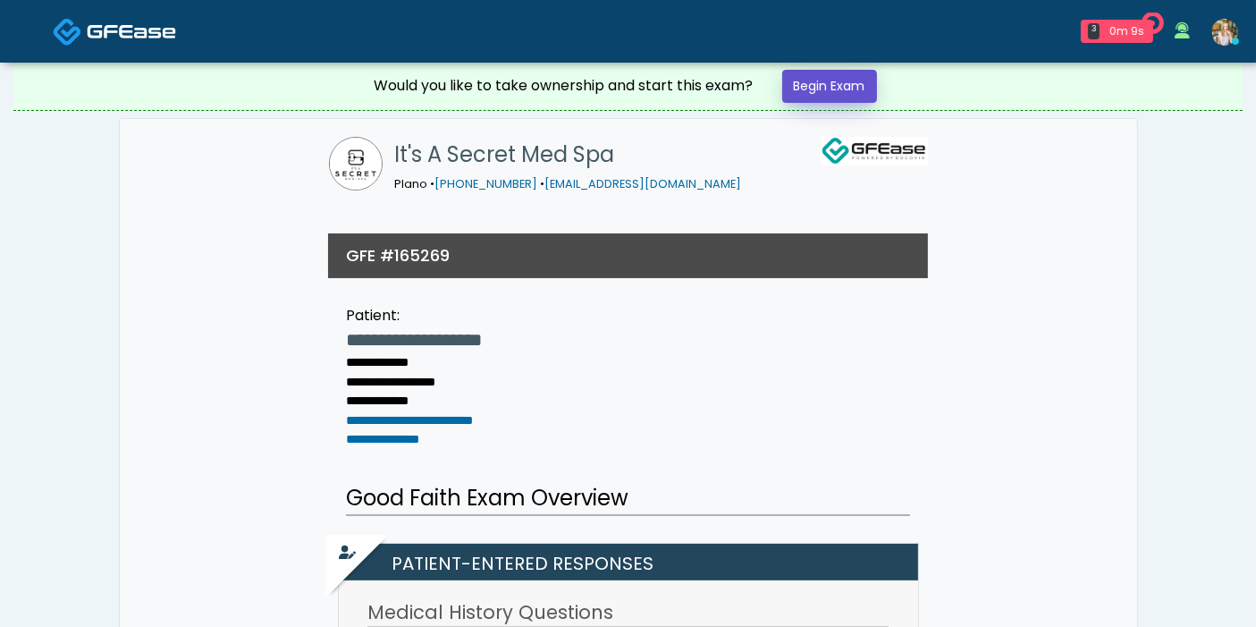
click at [802, 93] on link "Begin Exam" at bounding box center [829, 86] width 95 height 33
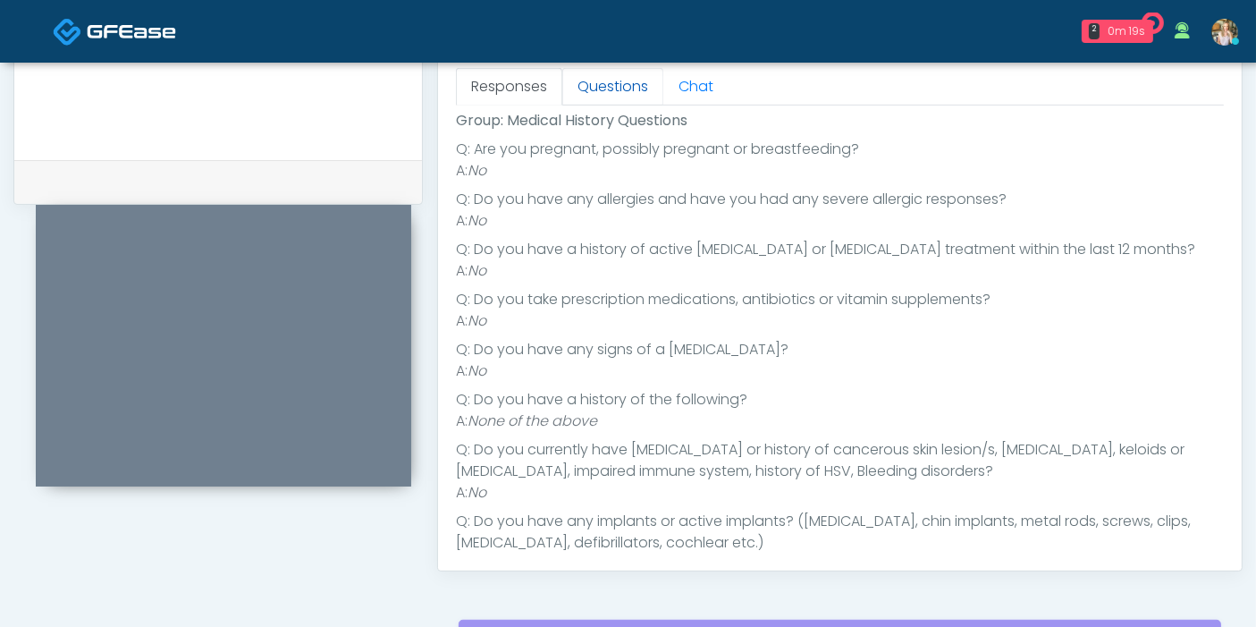
scroll to position [99, 0]
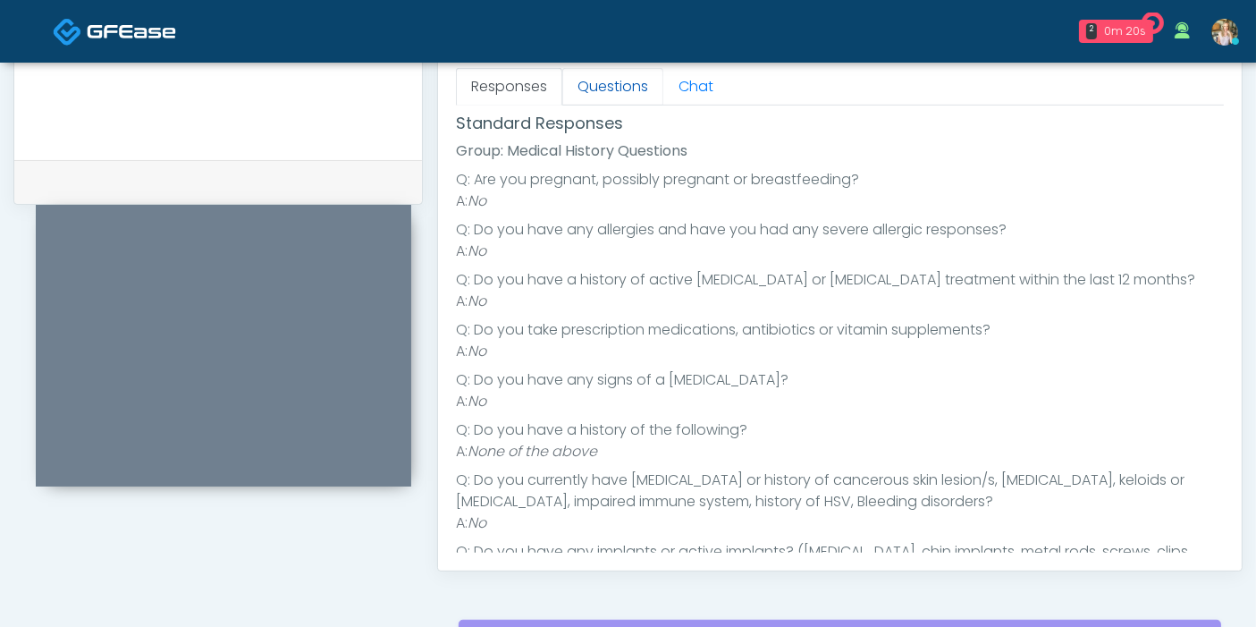
drag, startPoint x: 594, startPoint y: 90, endPoint x: 577, endPoint y: 96, distance: 18.7
click at [594, 90] on link "Questions" at bounding box center [612, 87] width 101 height 38
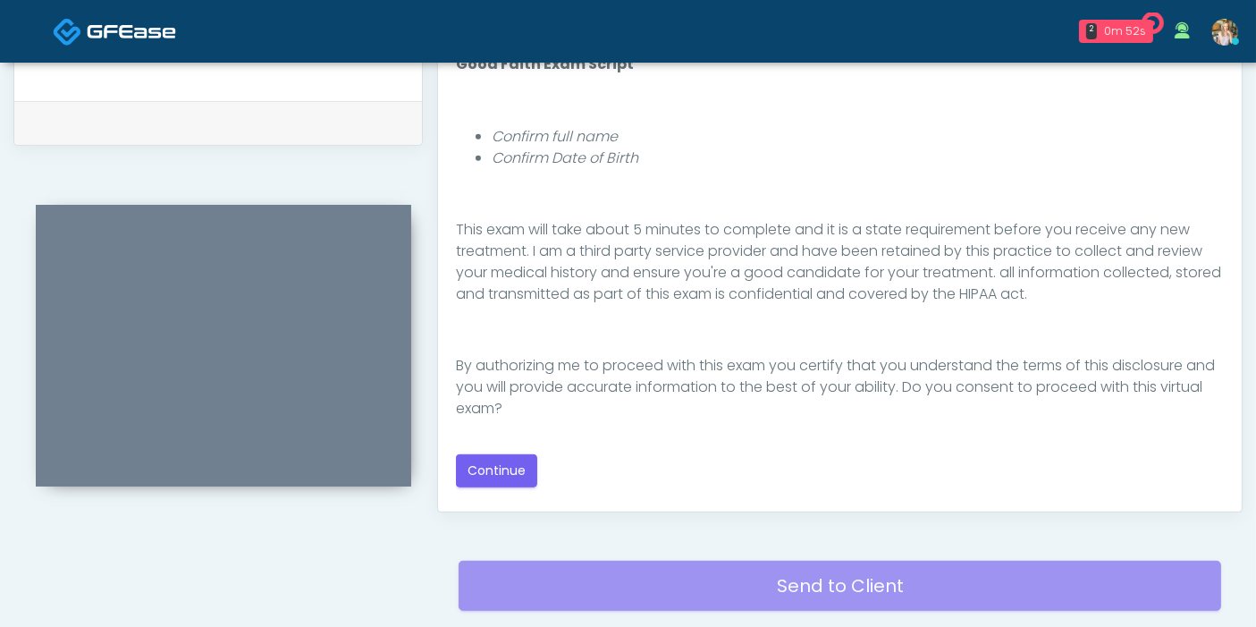
scroll to position [894, 0]
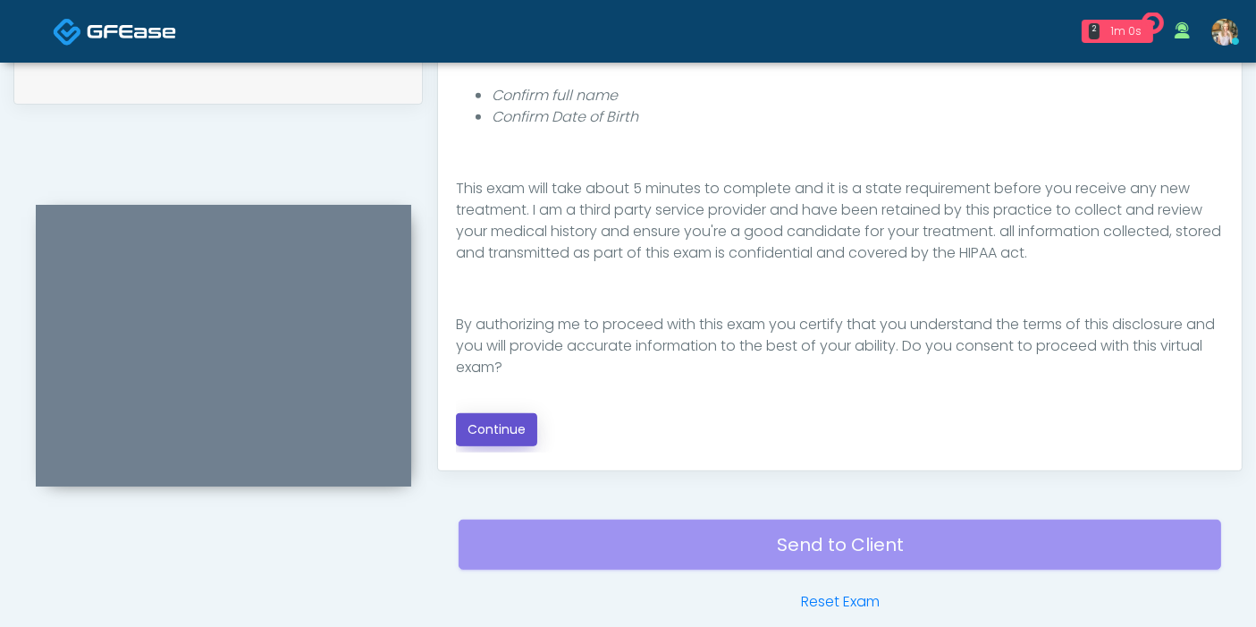
click at [518, 425] on button "Continue" at bounding box center [496, 429] width 81 height 33
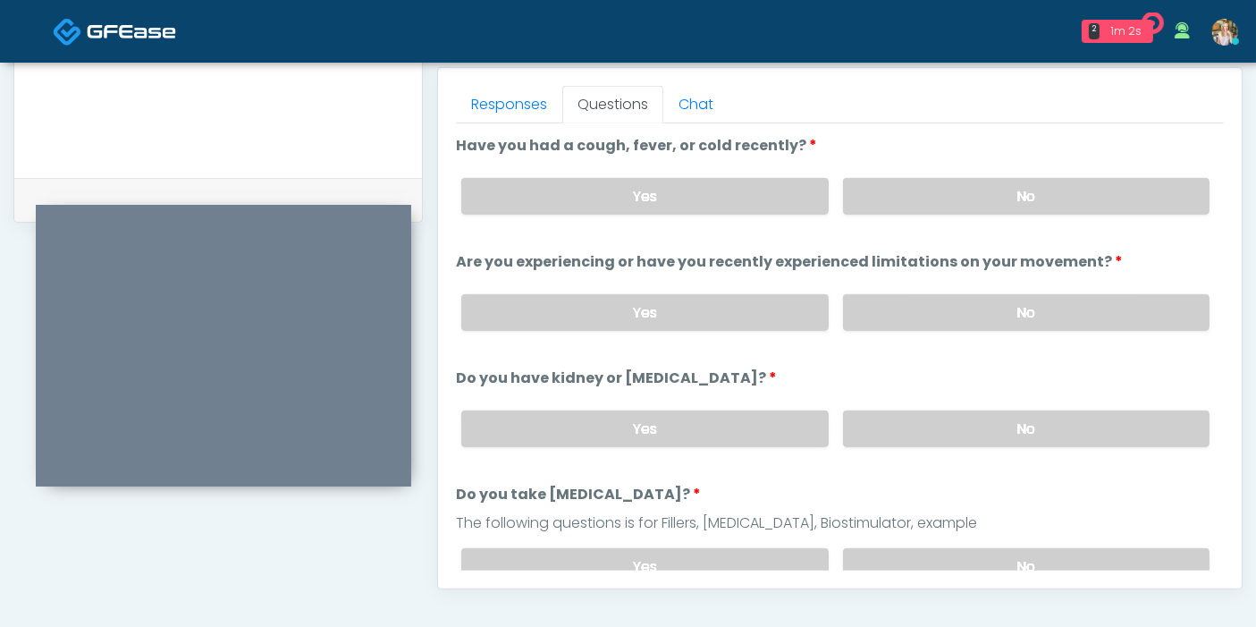
scroll to position [677, 0]
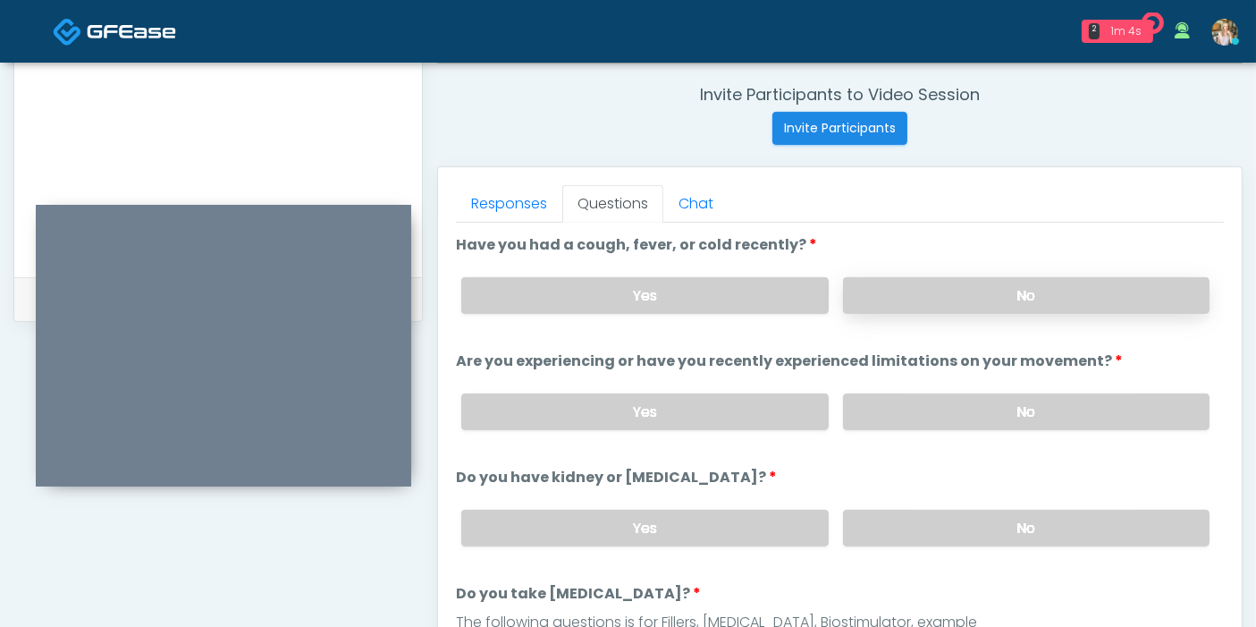
click at [967, 294] on label "No" at bounding box center [1026, 295] width 366 height 37
click at [1008, 410] on label "No" at bounding box center [1026, 411] width 366 height 37
click at [1007, 535] on label "No" at bounding box center [1026, 528] width 366 height 37
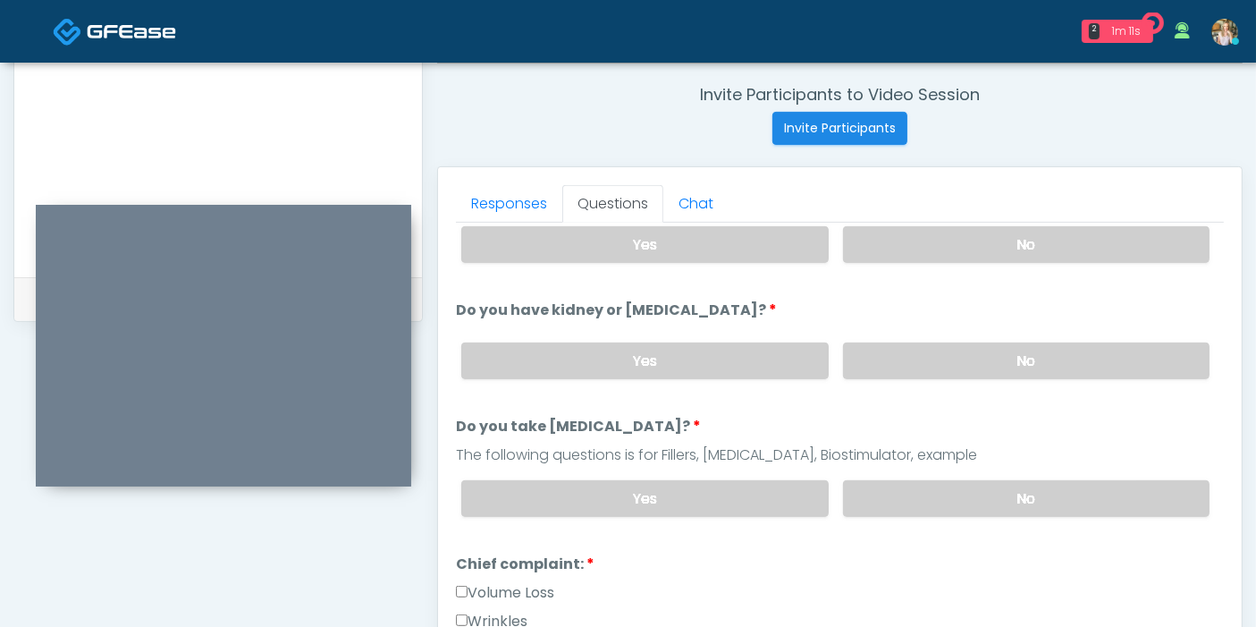
scroll to position [198, 0]
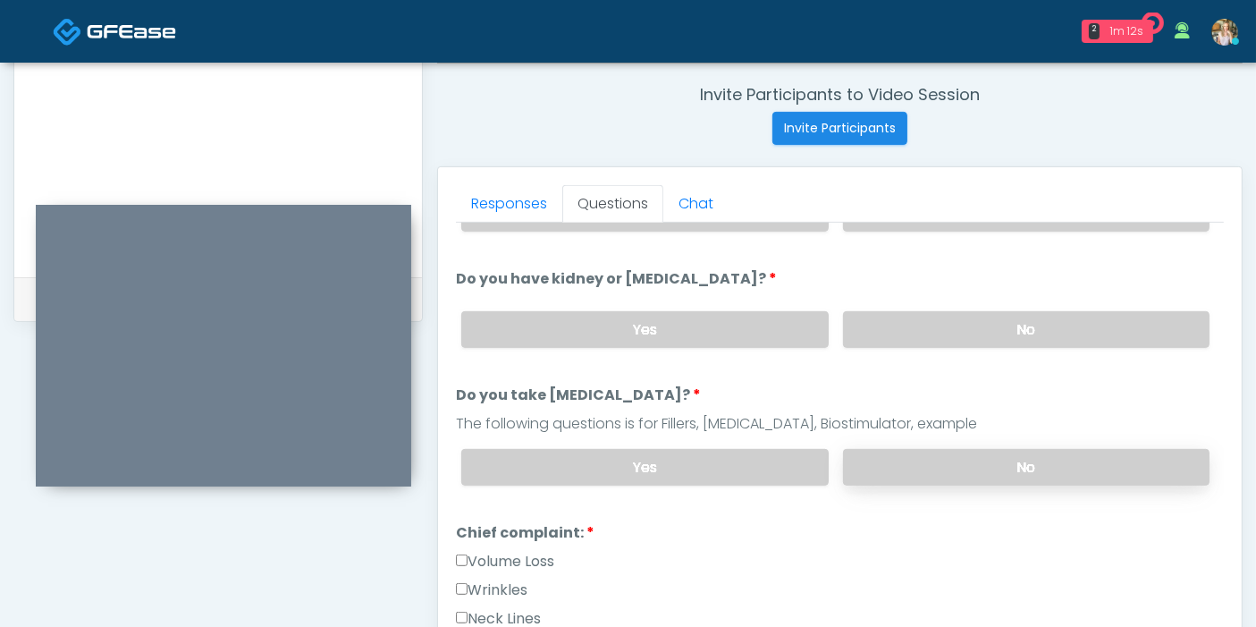
click at [952, 458] on label "No" at bounding box center [1026, 467] width 366 height 37
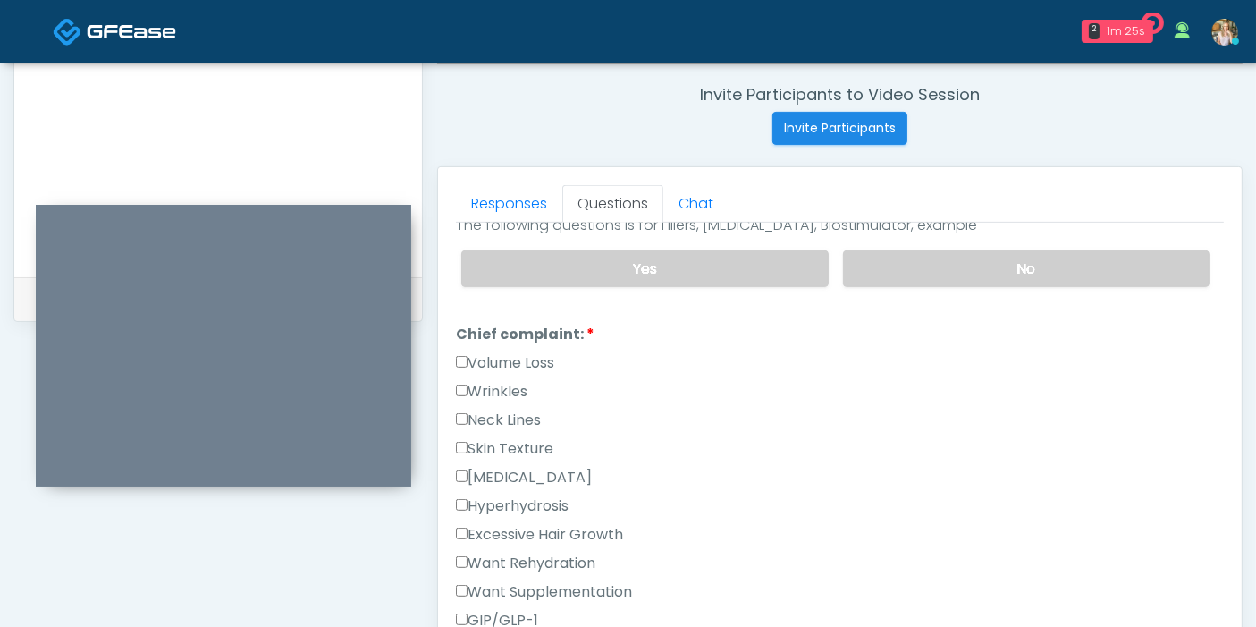
scroll to position [496, 0]
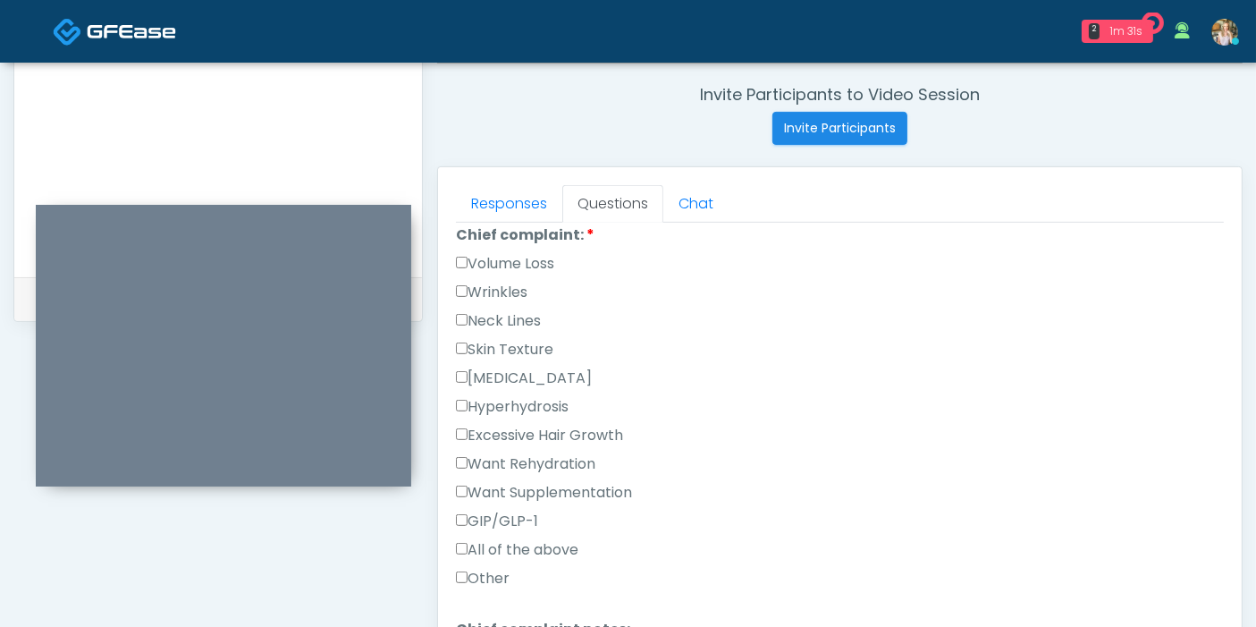
click at [487, 291] on label "Wrinkles" at bounding box center [492, 292] width 72 height 21
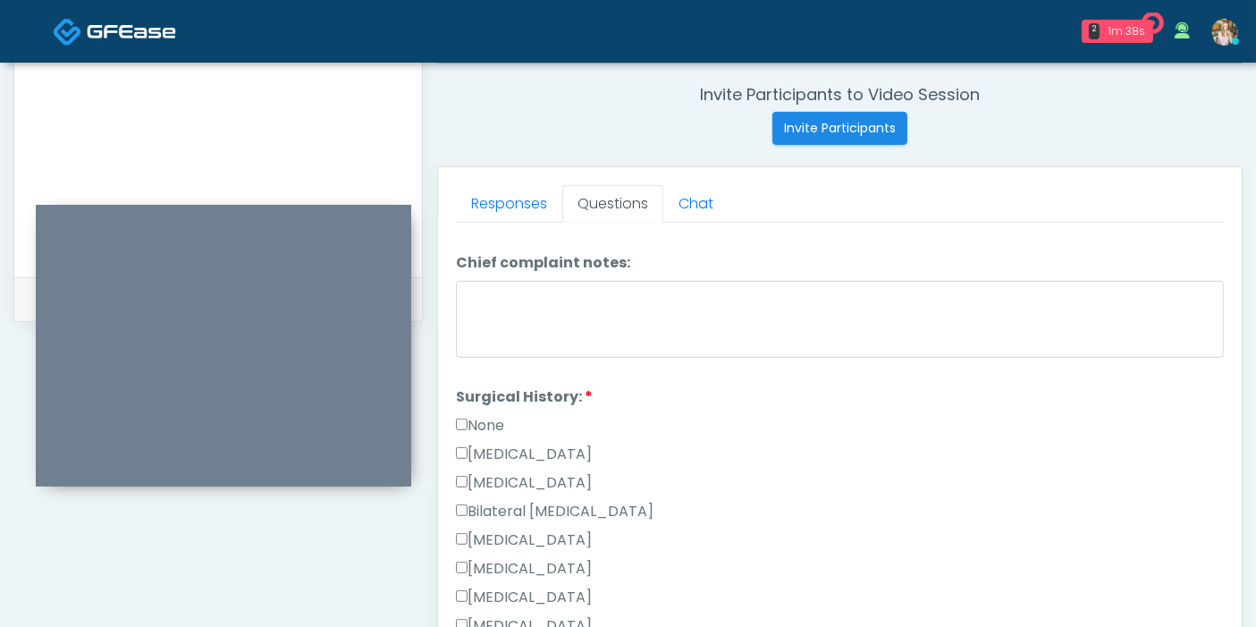
scroll to position [894, 0]
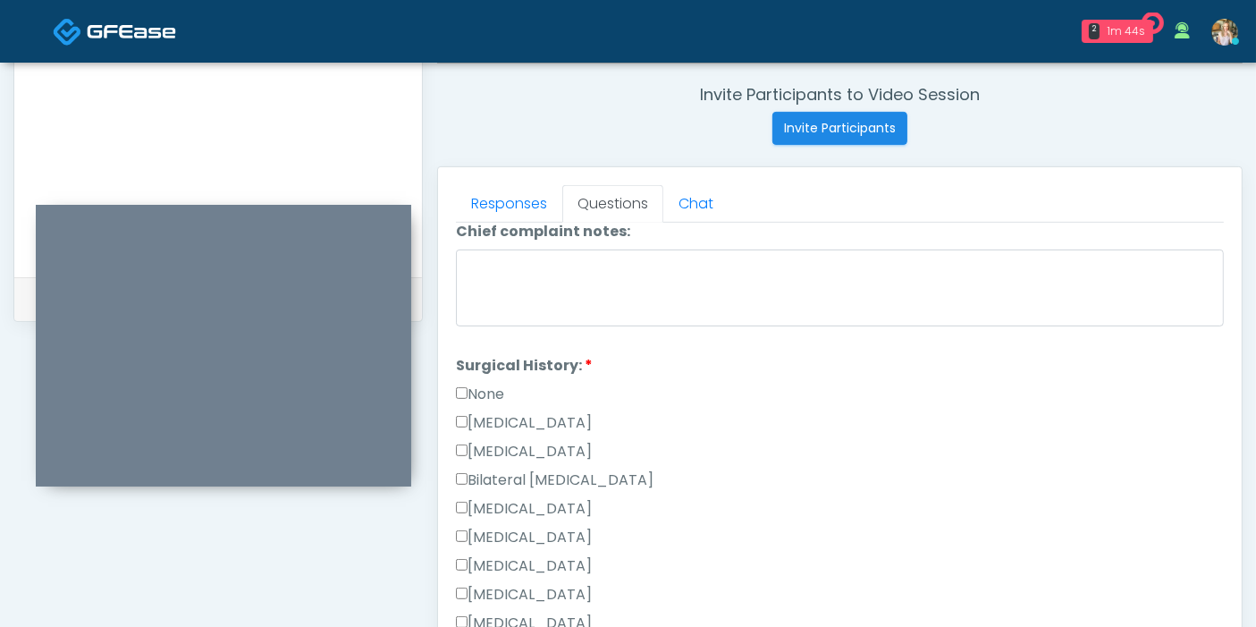
click at [484, 392] on label "None" at bounding box center [480, 393] width 48 height 21
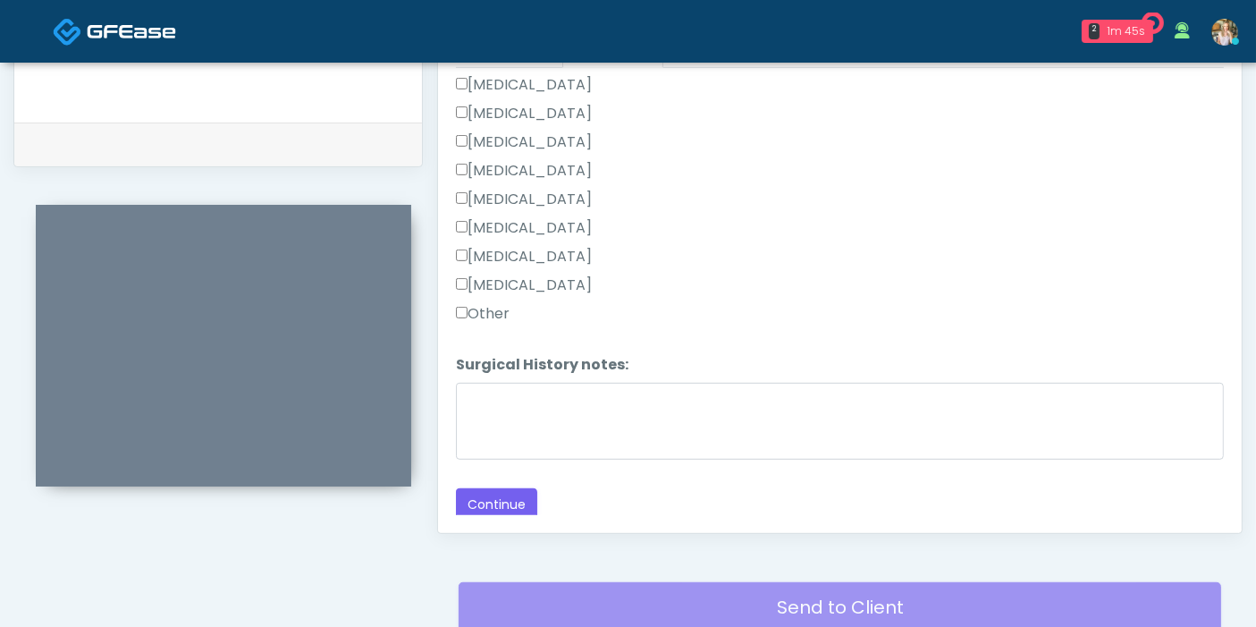
scroll to position [875, 0]
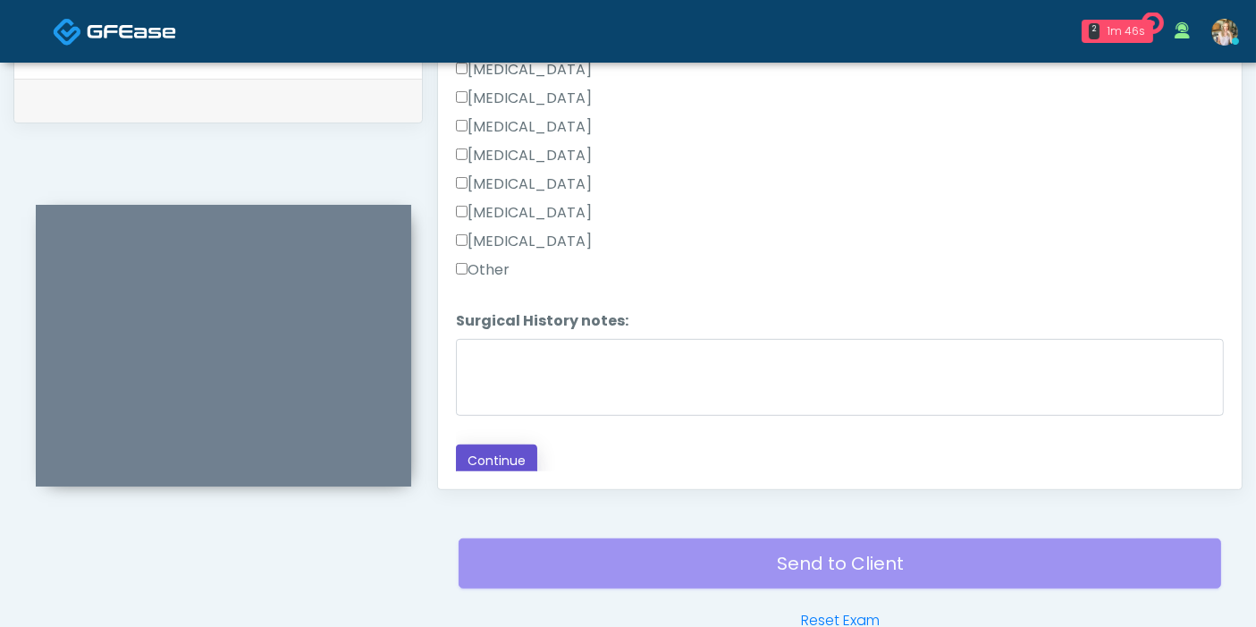
click at [501, 451] on button "Continue" at bounding box center [496, 460] width 81 height 33
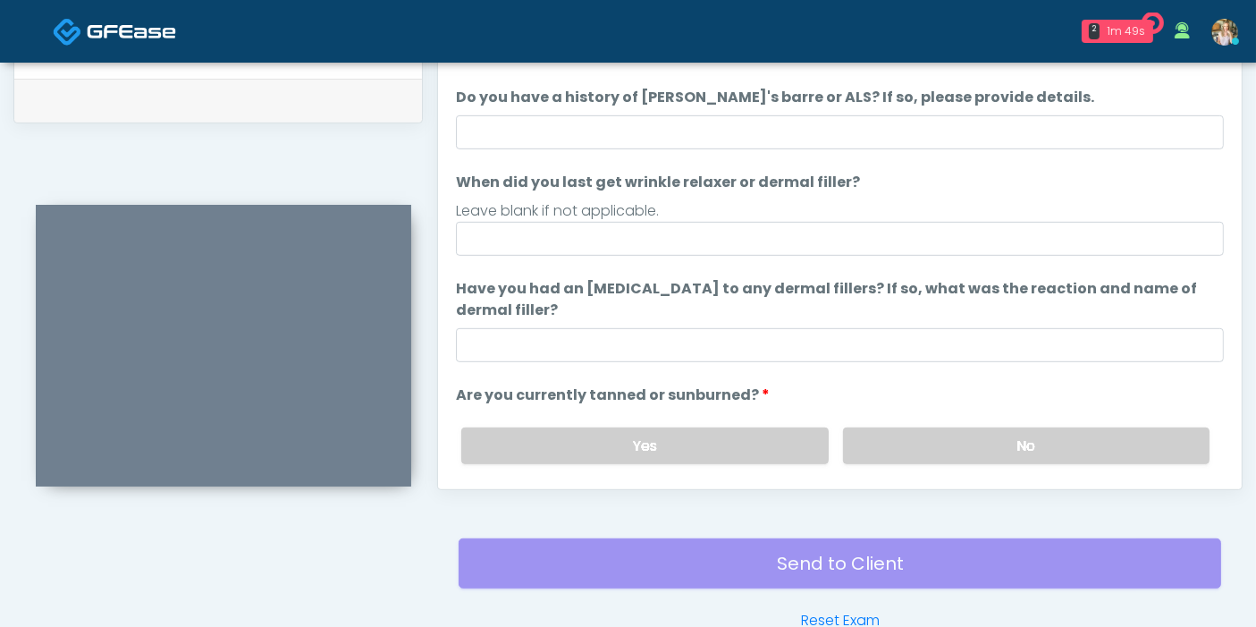
scroll to position [776, 0]
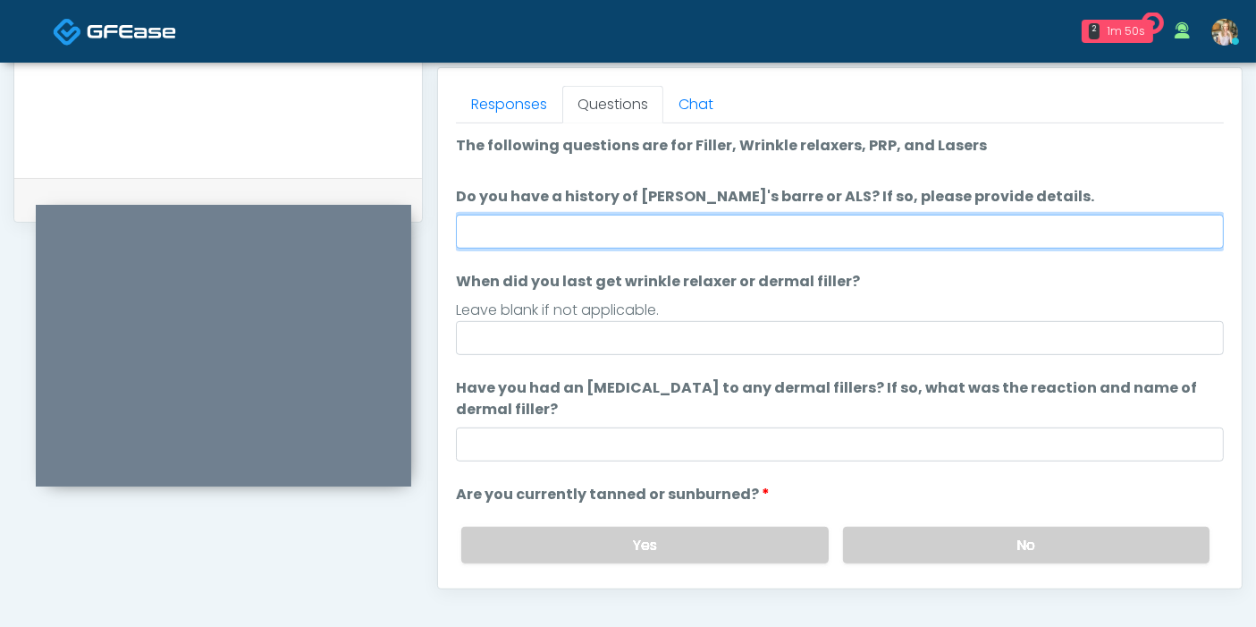
click at [860, 229] on input "Do you have a history of Guillain's barre or ALS? If so, please provide details." at bounding box center [840, 232] width 768 height 34
type input "******"
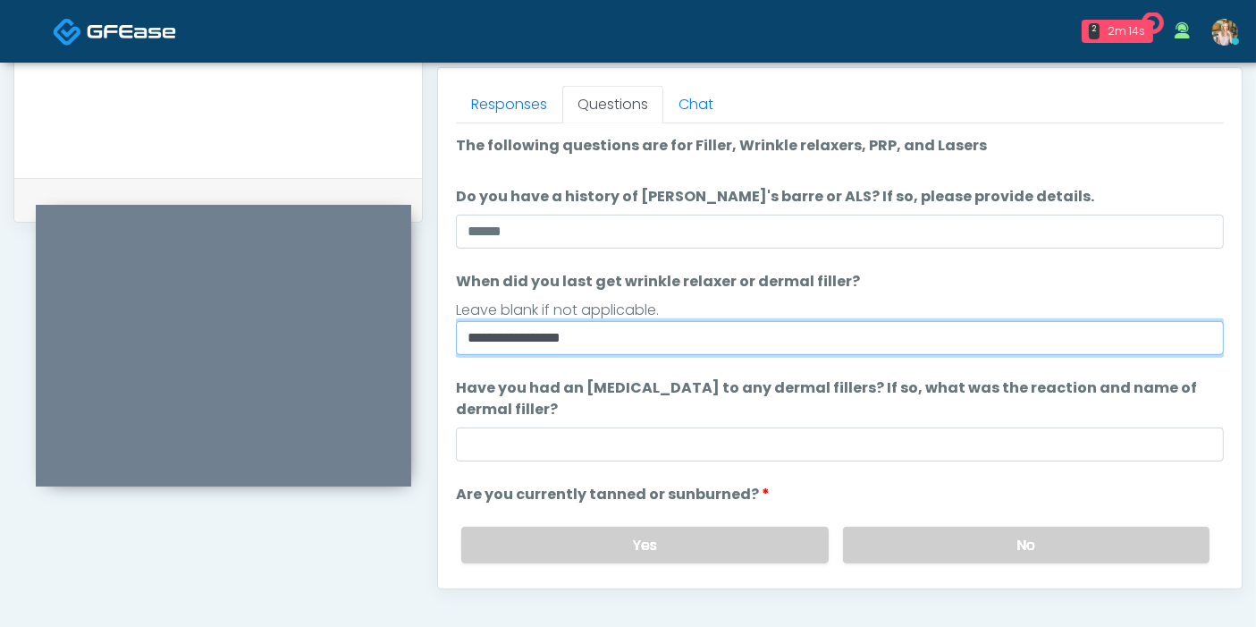
type input "**********"
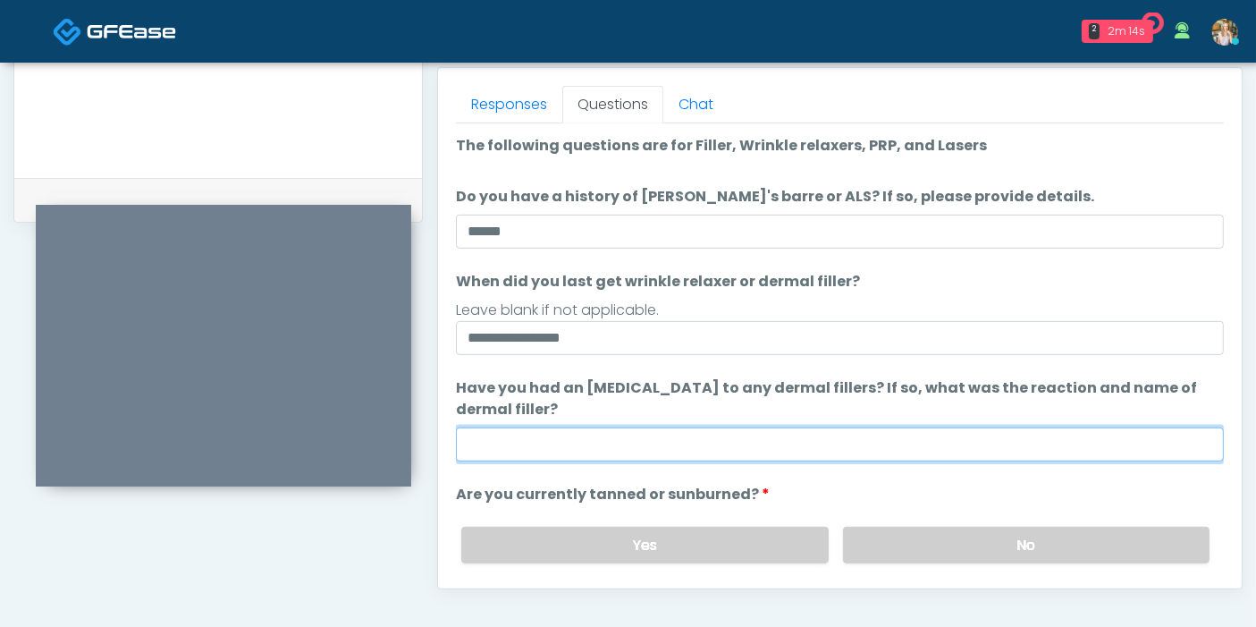
click at [755, 452] on input "Have you had an allergic response to any dermal fillers? If so, what was the re…" at bounding box center [840, 444] width 768 height 34
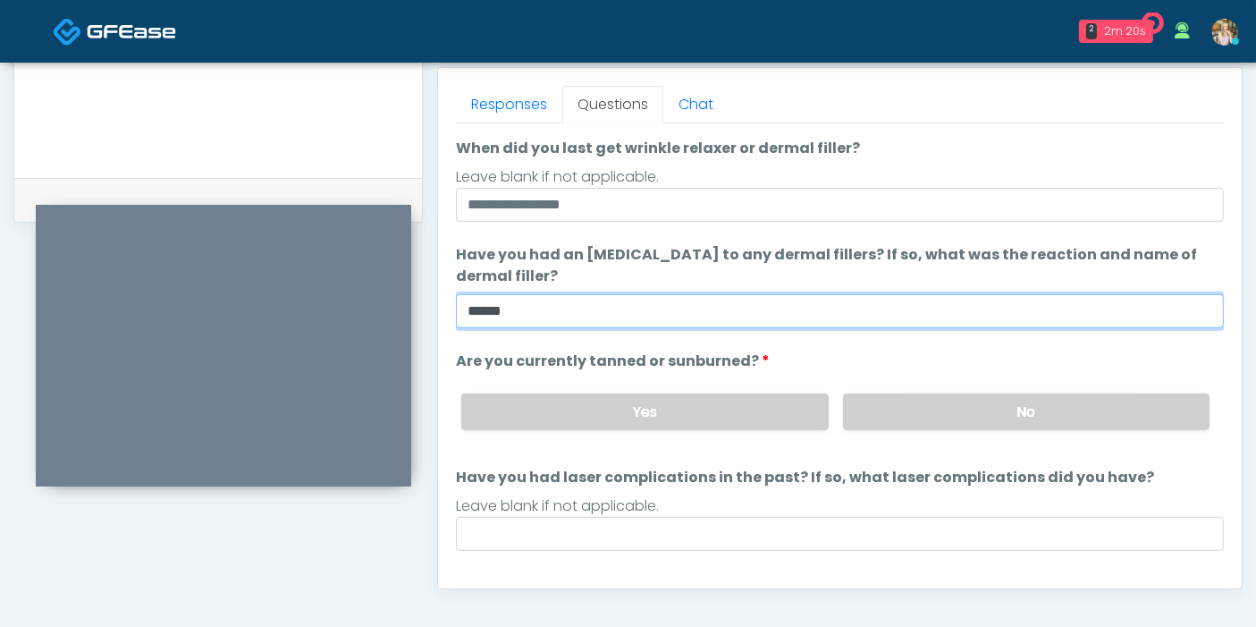
scroll to position [167, 0]
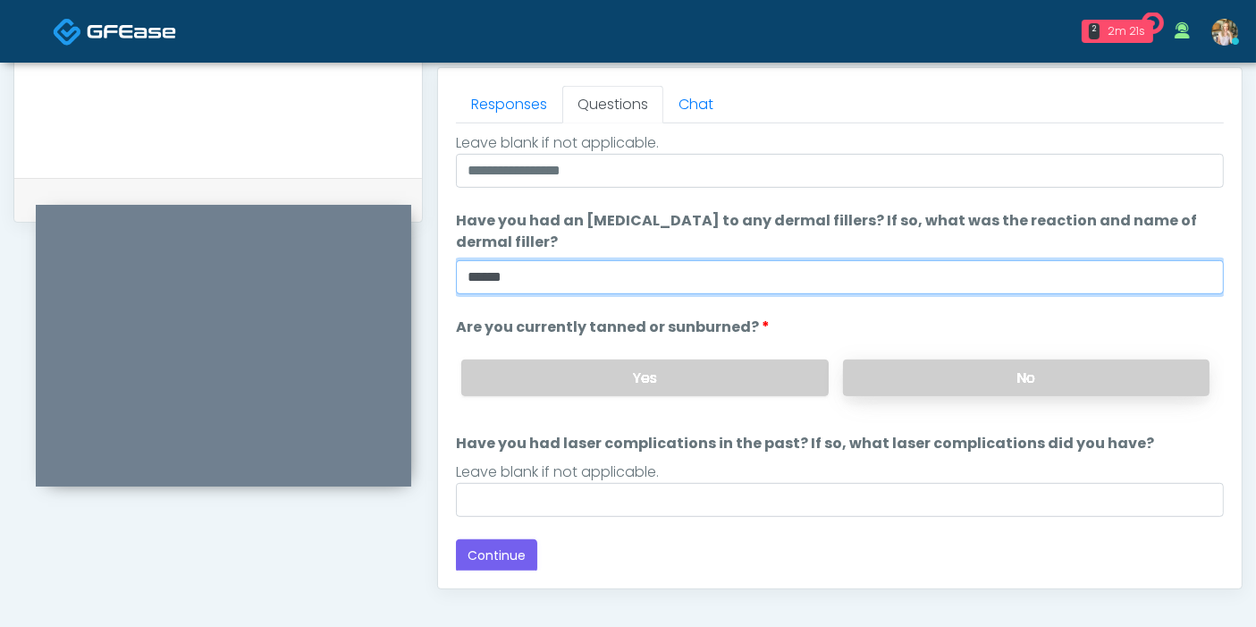
type input "******"
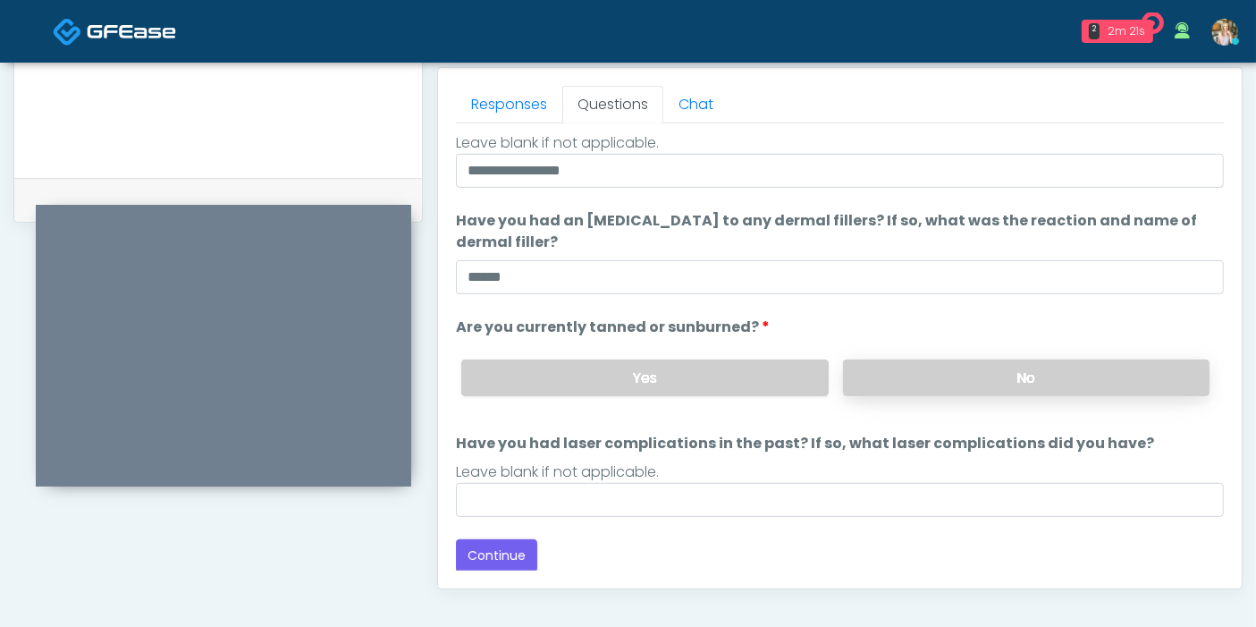
click at [945, 386] on label "No" at bounding box center [1026, 377] width 366 height 37
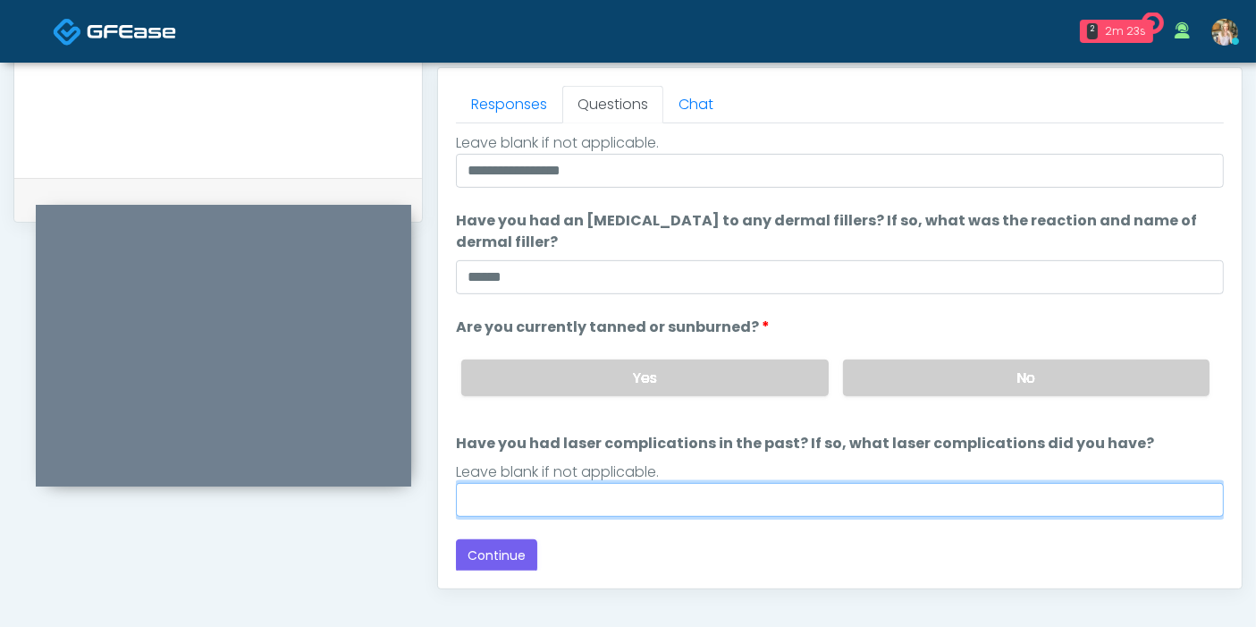
click at [787, 501] on input "Have you had laser complications in the past? If so, what laser complications d…" at bounding box center [840, 500] width 768 height 34
type input "******"
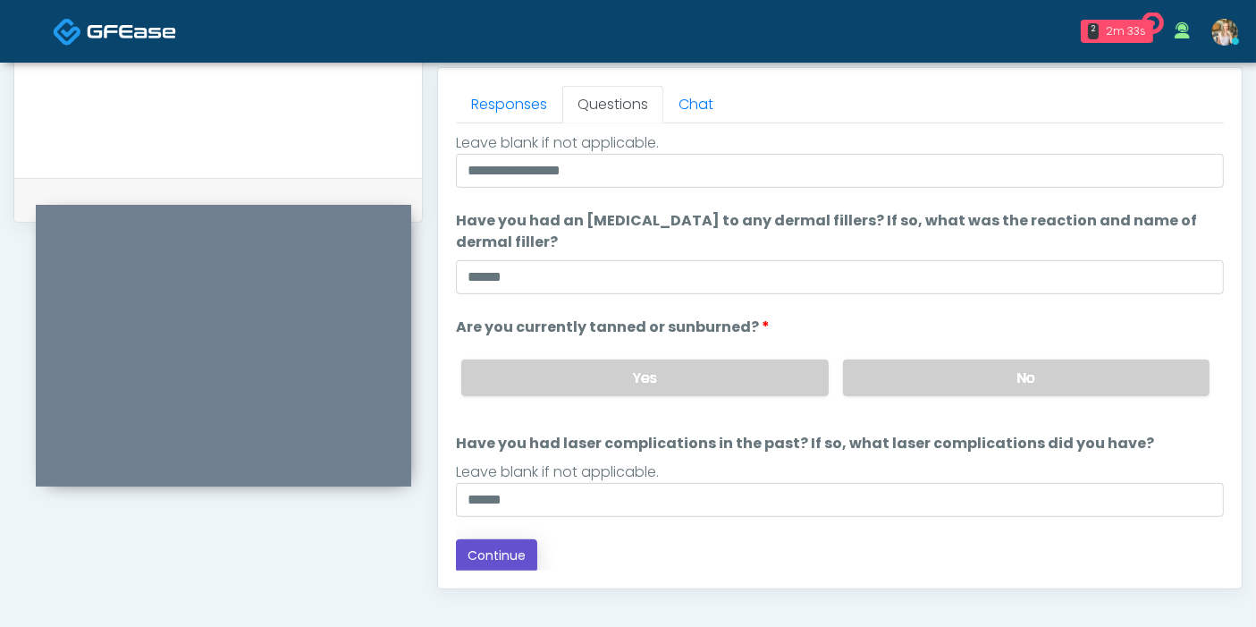
click at [501, 540] on button "Continue" at bounding box center [496, 555] width 81 height 33
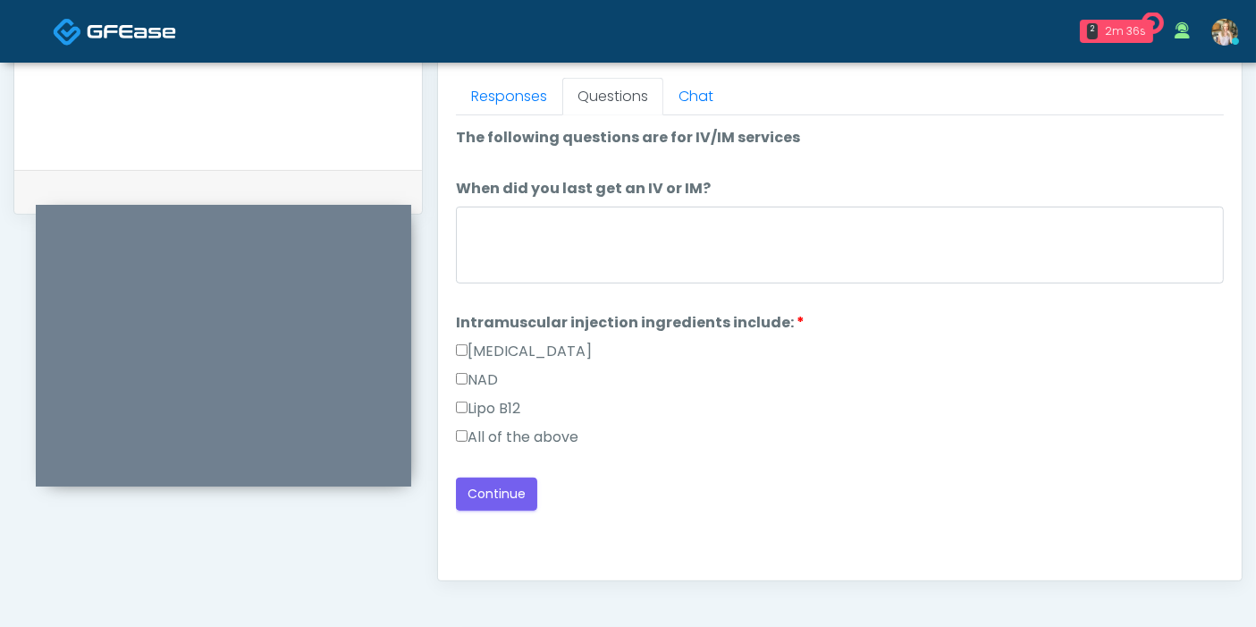
scroll to position [776, 0]
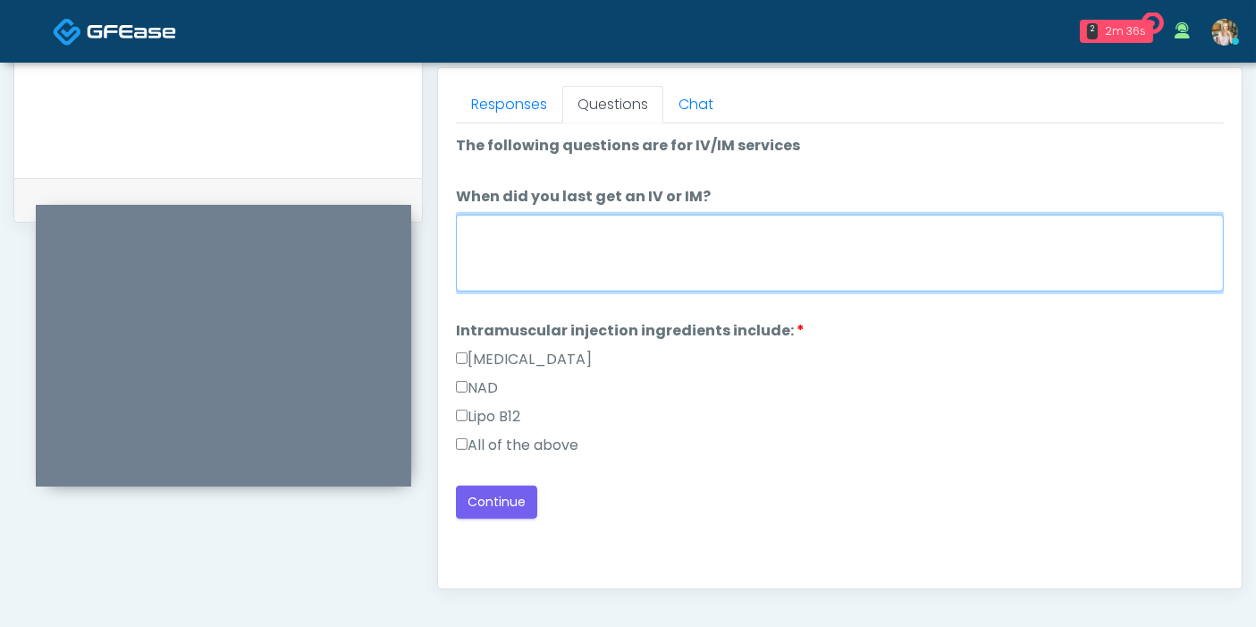
click at [865, 215] on textarea "When did you last get an IV or IM?" at bounding box center [840, 253] width 768 height 77
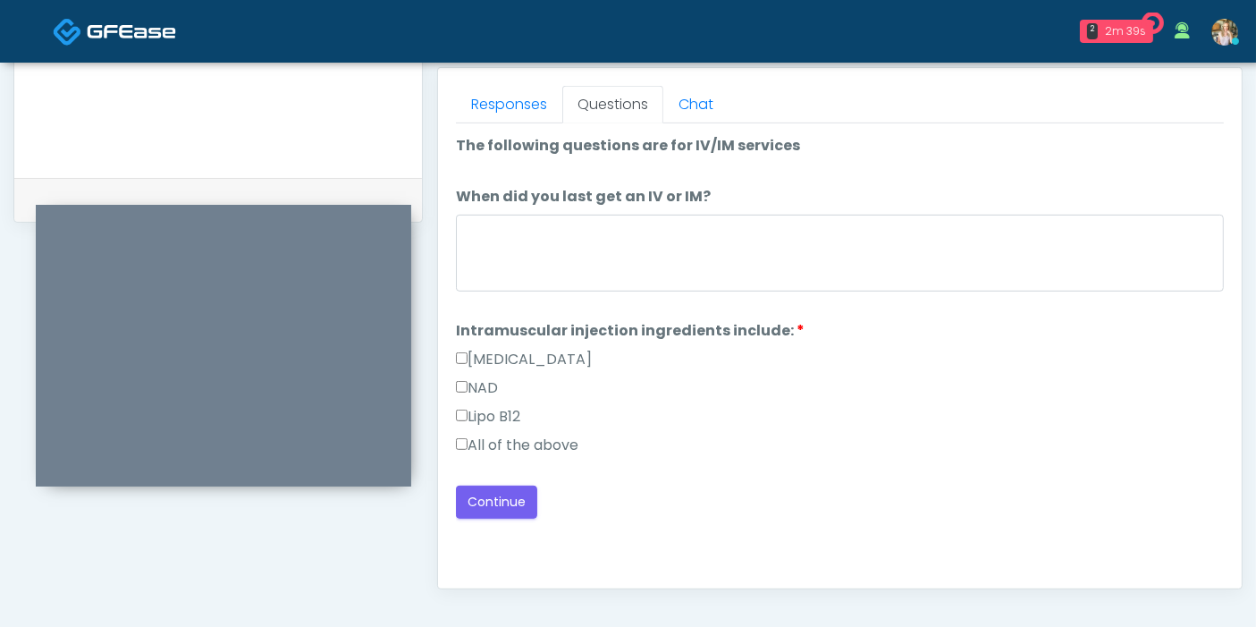
click at [508, 437] on label "All of the above" at bounding box center [517, 444] width 122 height 21
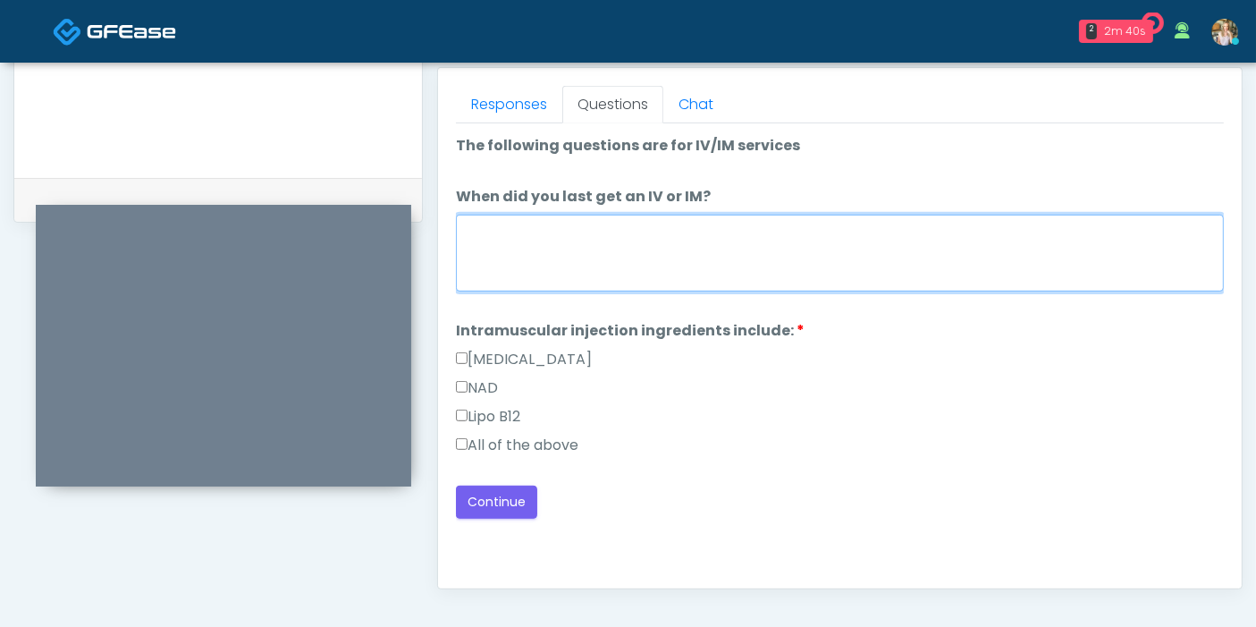
click at [608, 236] on textarea "When did you last get an IV or IM?" at bounding box center [840, 253] width 768 height 77
type textarea "**********"
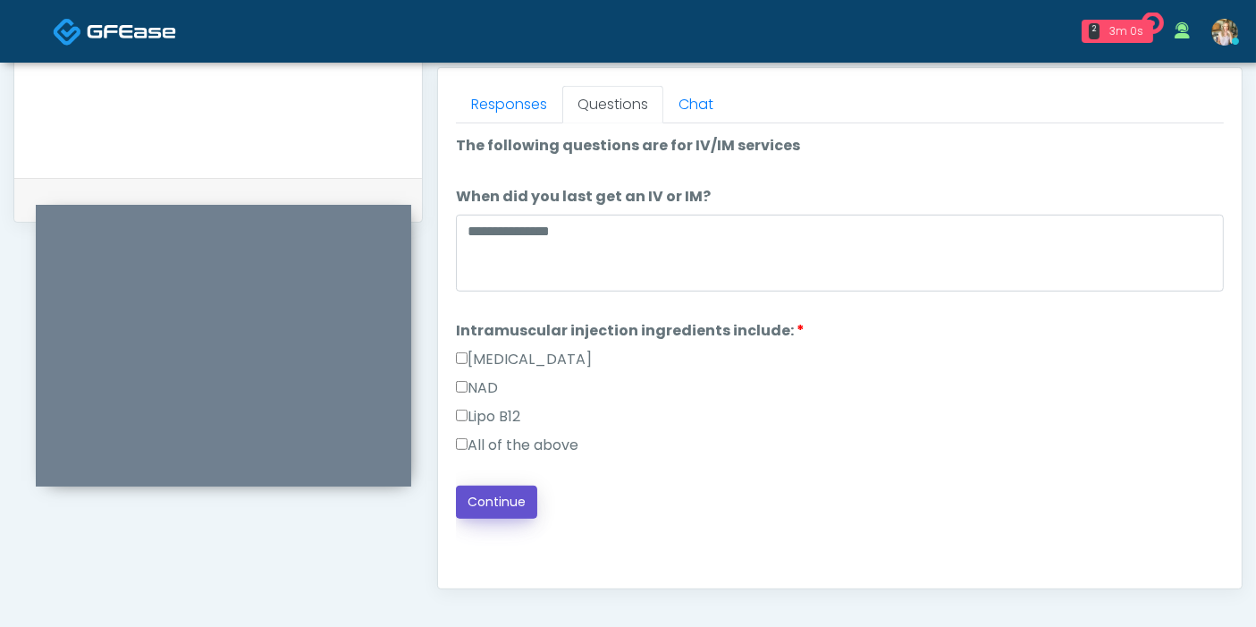
click at [501, 493] on button "Continue" at bounding box center [496, 501] width 81 height 33
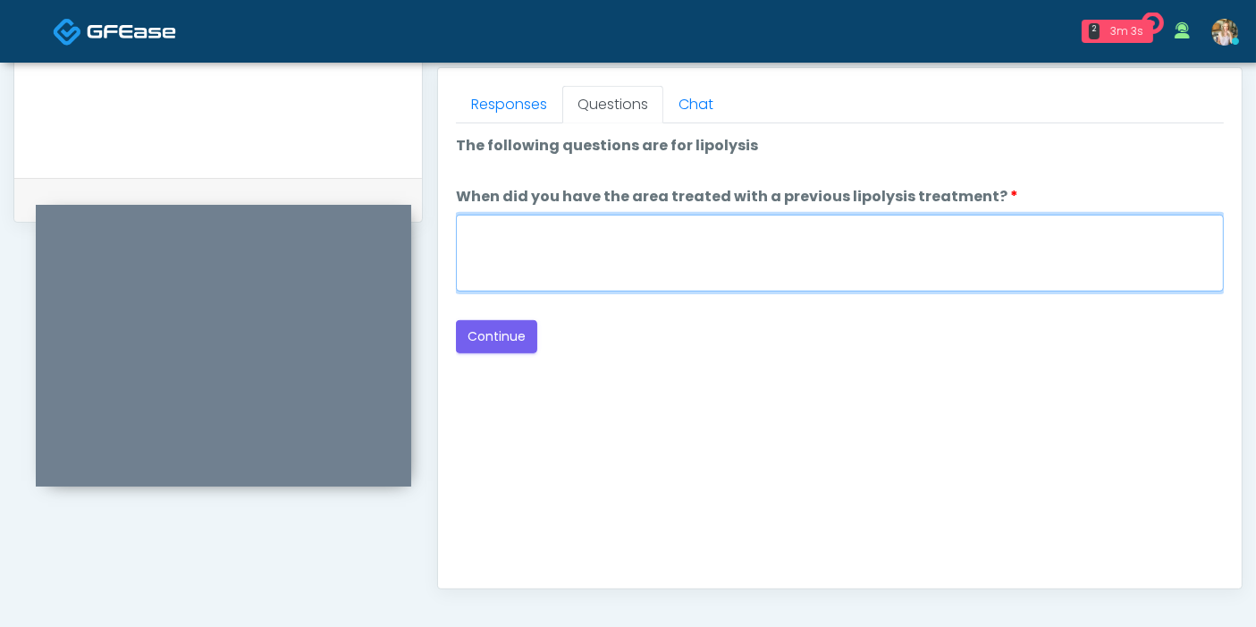
click at [797, 254] on textarea "When did you have the area treated with a previous lipolysis treatment?" at bounding box center [840, 253] width 768 height 77
type textarea "***"
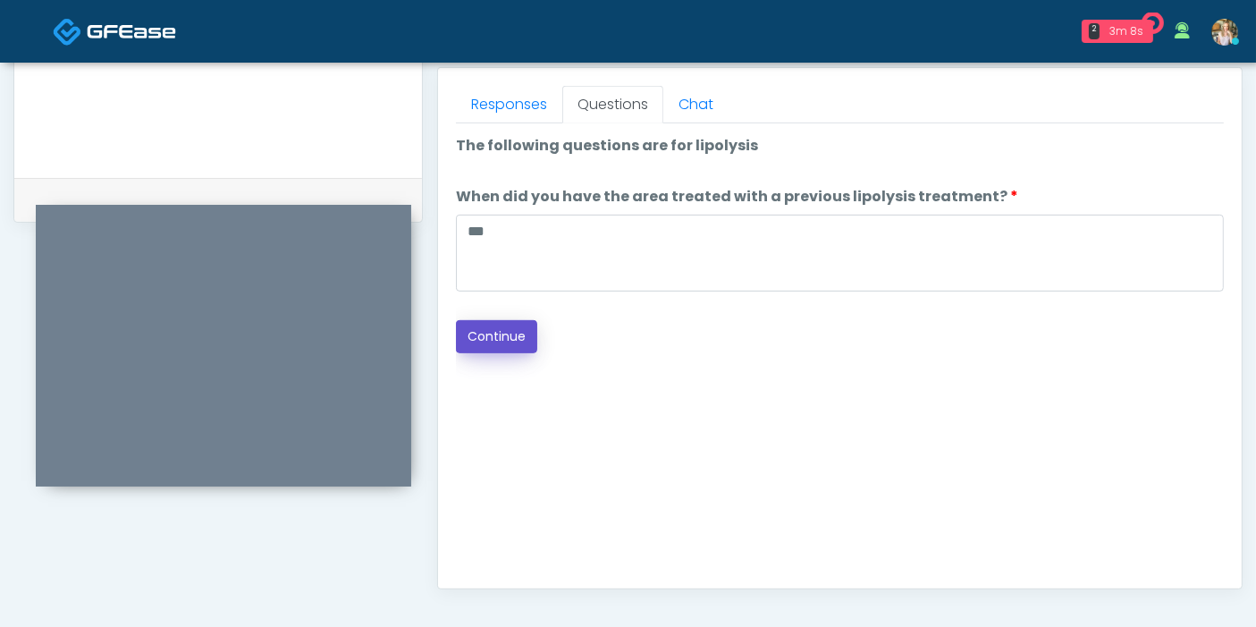
click at [498, 342] on button "Continue" at bounding box center [496, 336] width 81 height 33
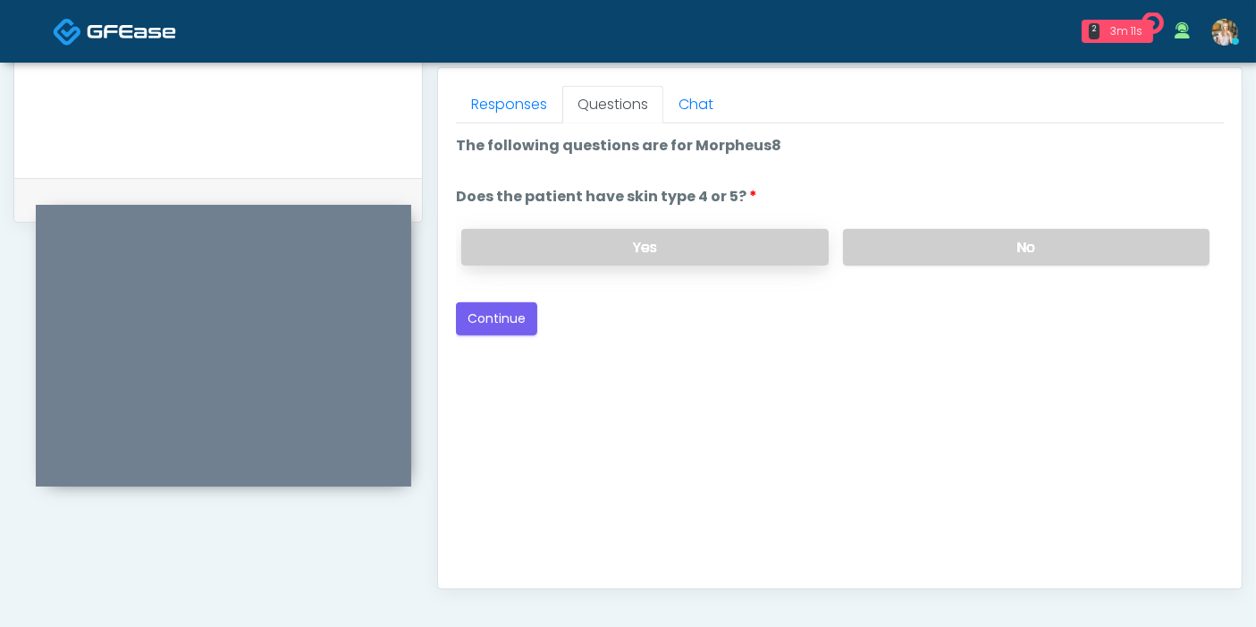
drag, startPoint x: 717, startPoint y: 254, endPoint x: 704, endPoint y: 249, distance: 13.3
click at [712, 250] on label "Yes" at bounding box center [644, 247] width 366 height 37
click at [509, 306] on button "Continue" at bounding box center [496, 318] width 81 height 33
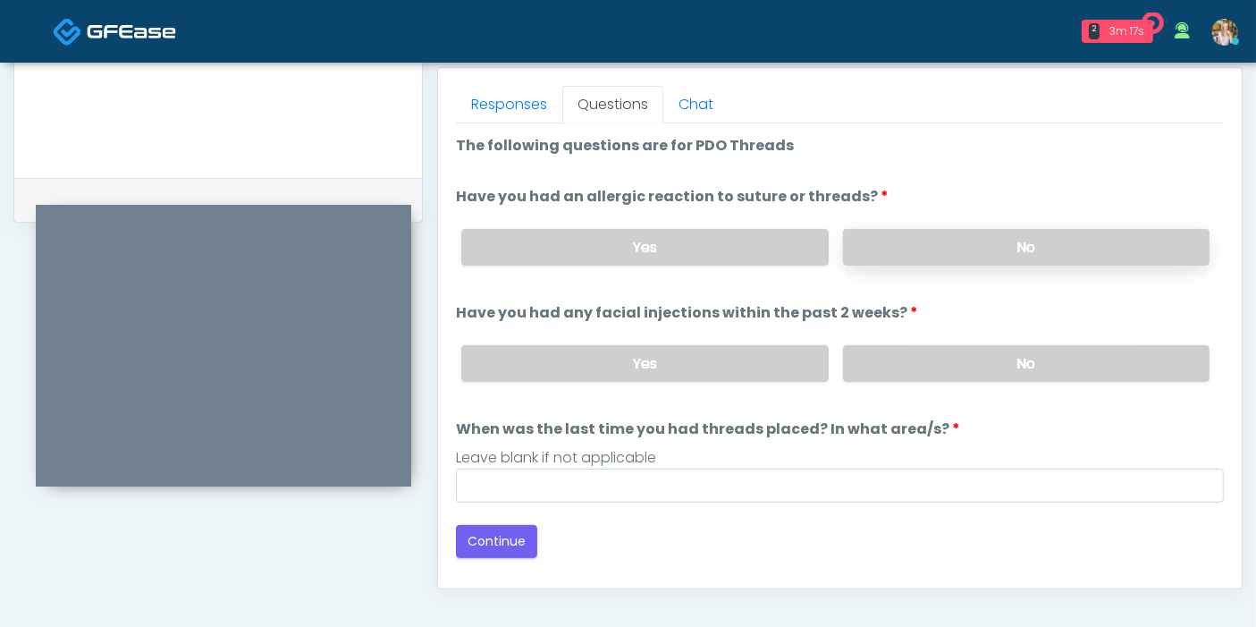
click at [1026, 231] on label "No" at bounding box center [1026, 247] width 366 height 37
click at [1011, 367] on label "No" at bounding box center [1026, 363] width 366 height 37
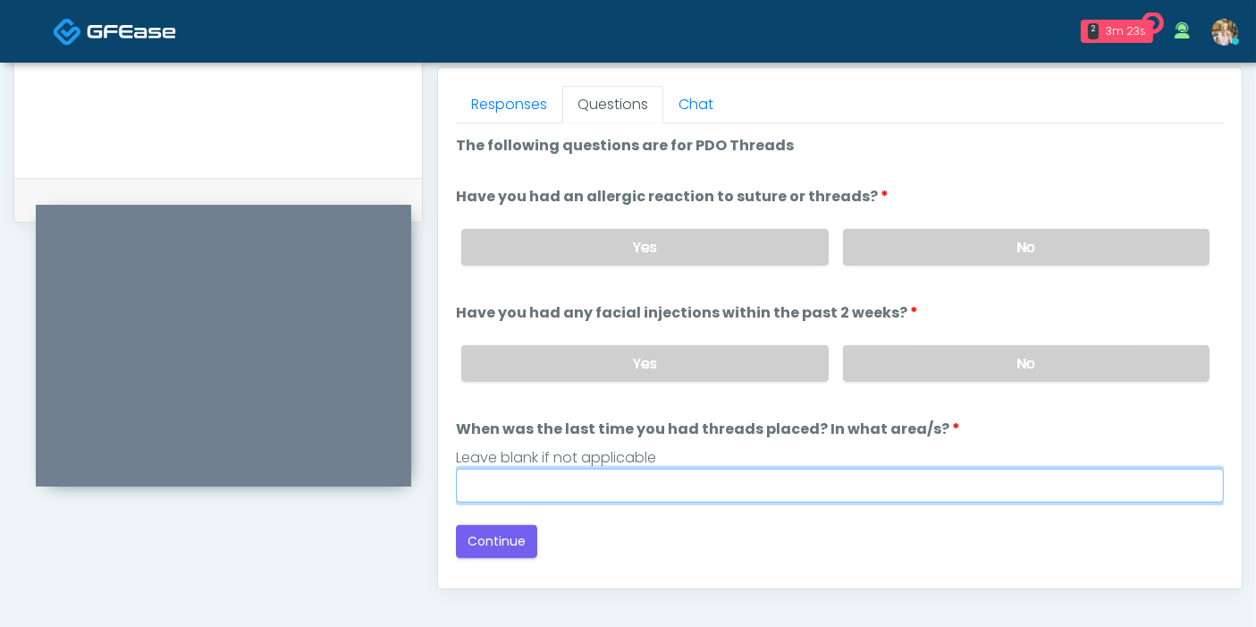
click at [596, 489] on input "When was the last time you had threads placed? In what area/s?" at bounding box center [840, 485] width 768 height 34
type input "***"
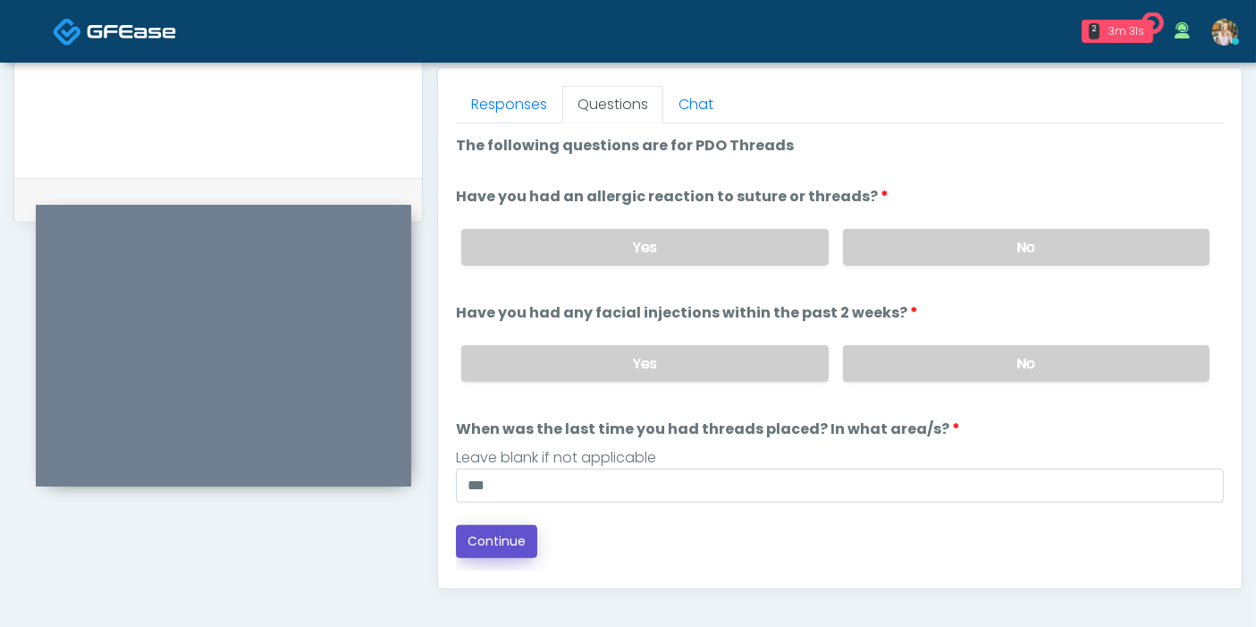
click at [504, 535] on button "Continue" at bounding box center [496, 541] width 81 height 33
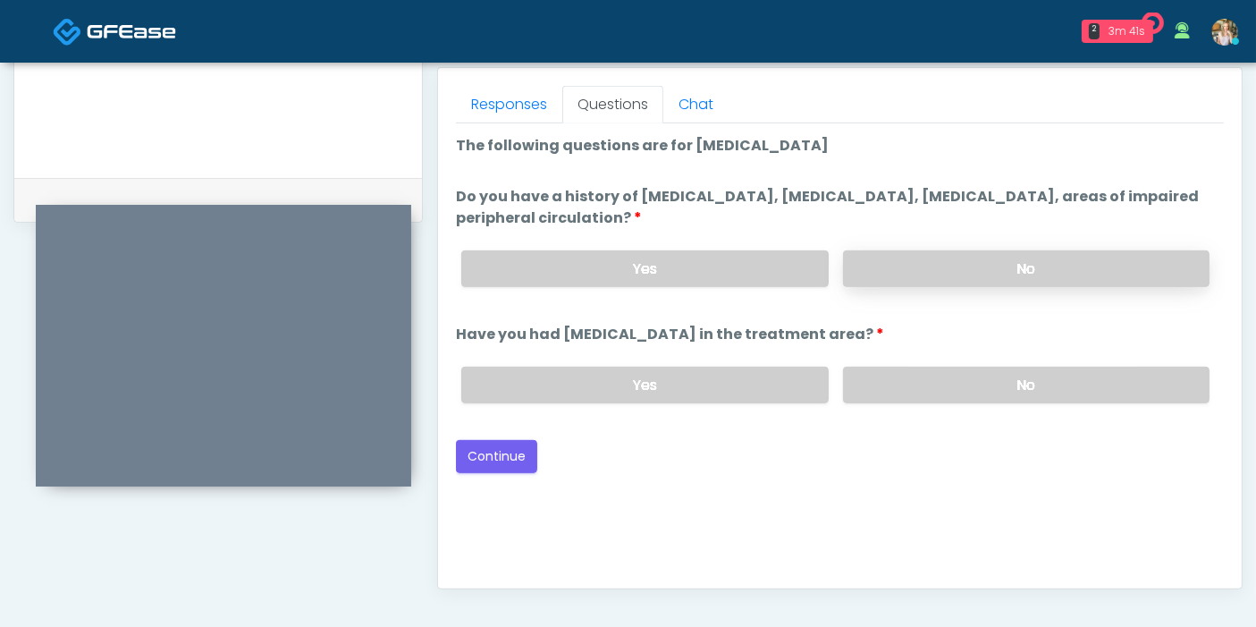
click at [968, 266] on label "No" at bounding box center [1026, 268] width 366 height 37
click at [988, 386] on label "No" at bounding box center [1026, 384] width 366 height 37
click at [497, 450] on button "Continue" at bounding box center [496, 456] width 81 height 33
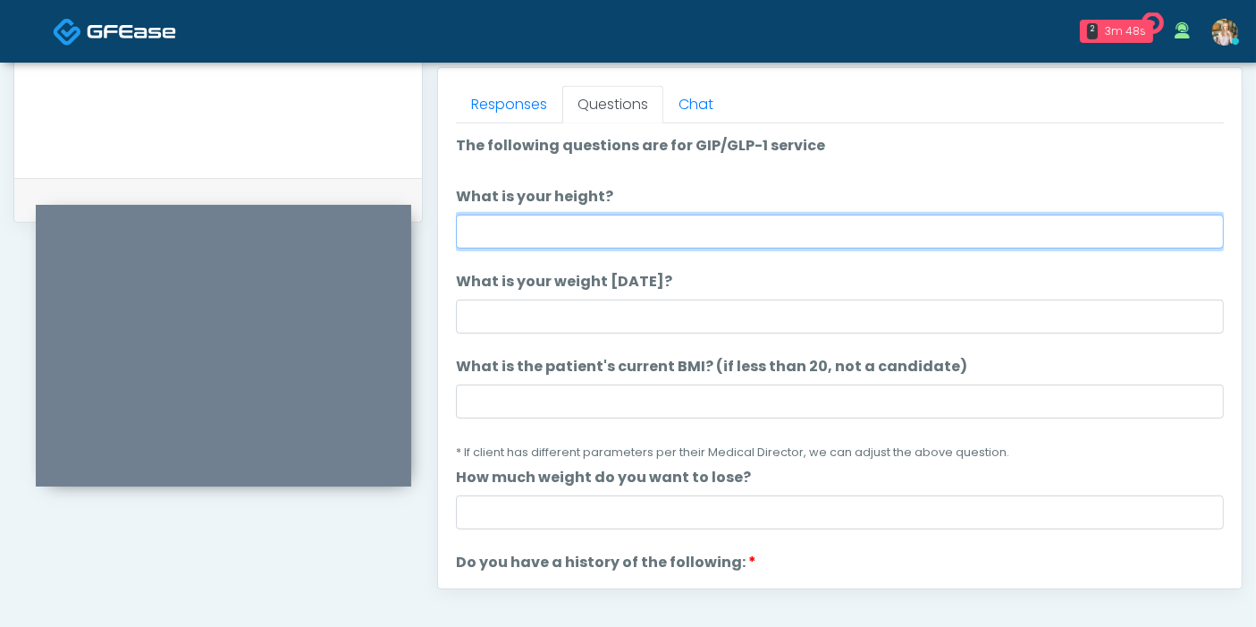
click at [761, 225] on input "What is your height?" at bounding box center [840, 232] width 768 height 34
click at [809, 228] on input "What is your height?" at bounding box center [840, 232] width 768 height 34
type input "***"
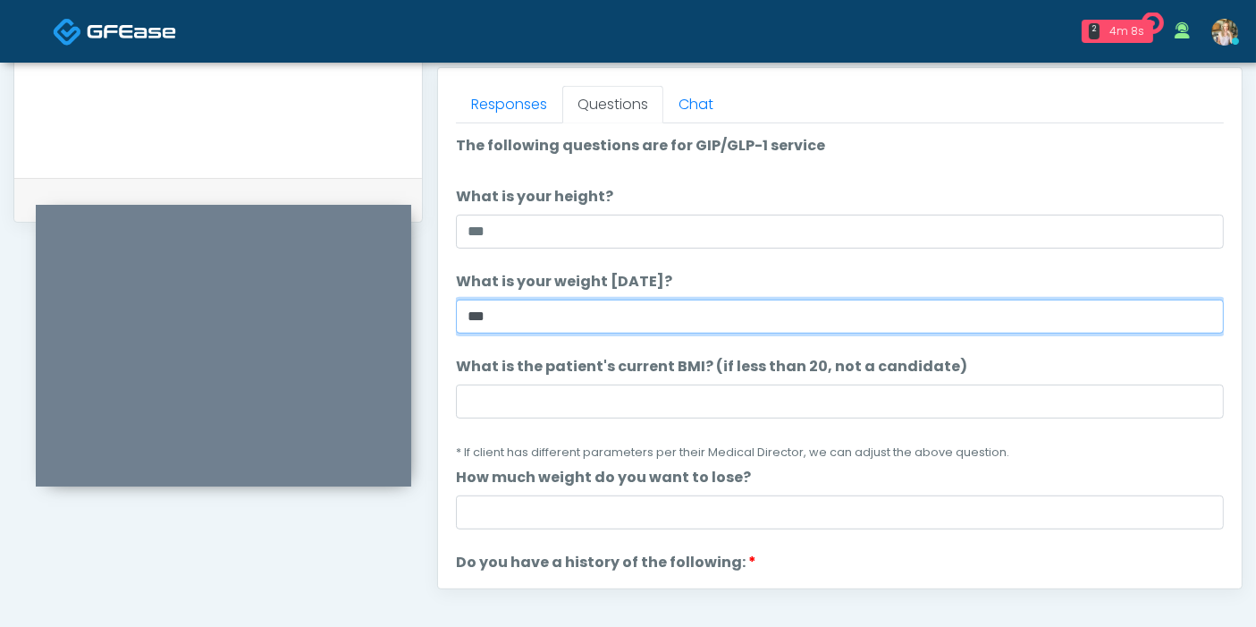
type input "***"
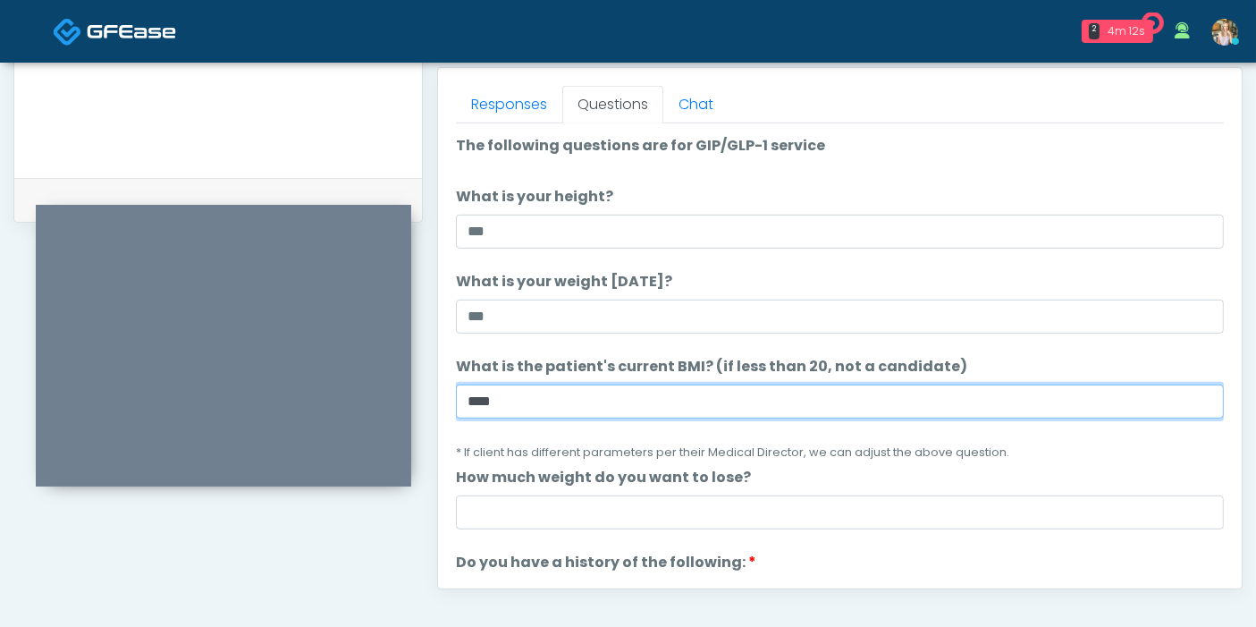
type input "****"
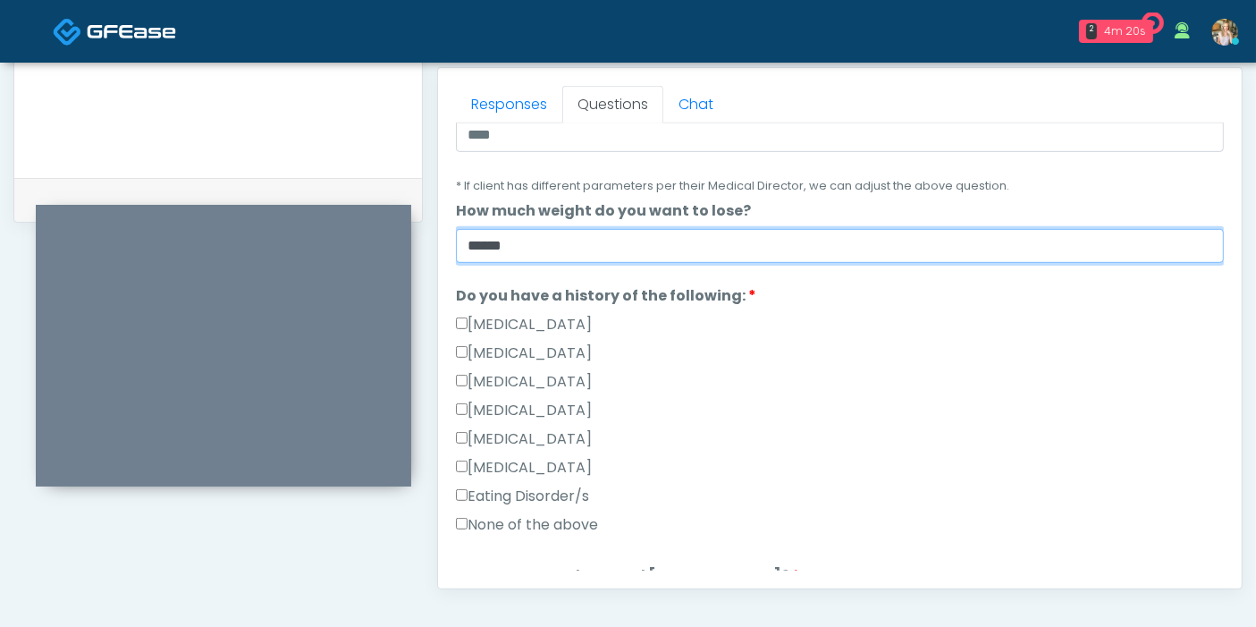
scroll to position [298, 0]
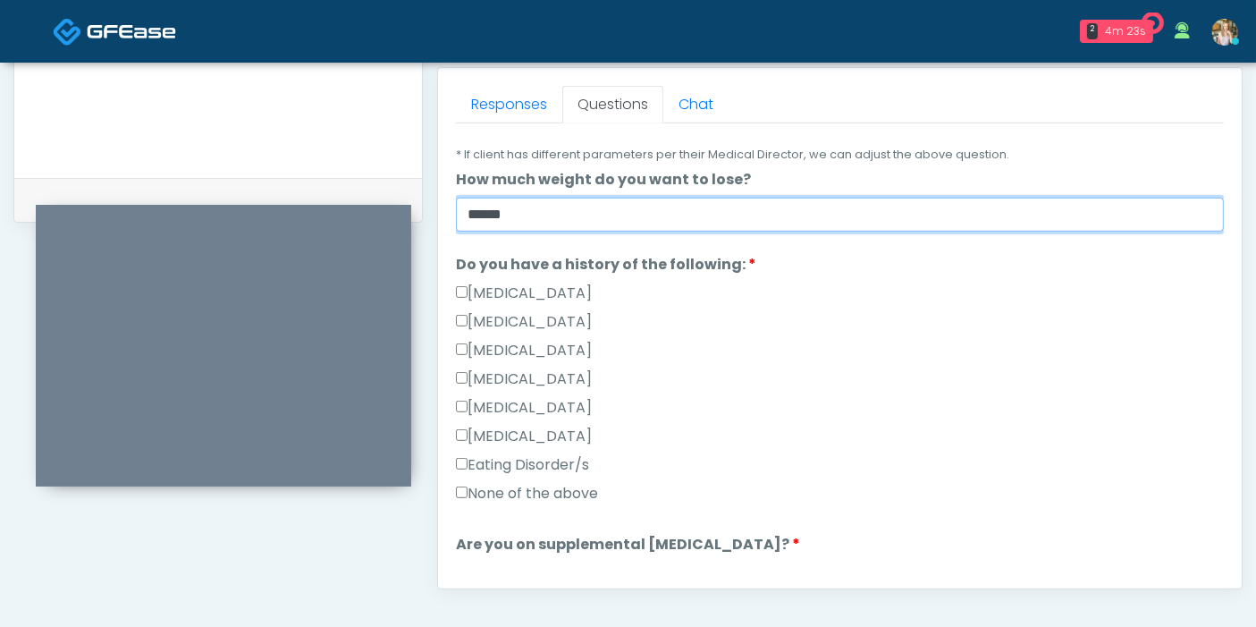
type input "******"
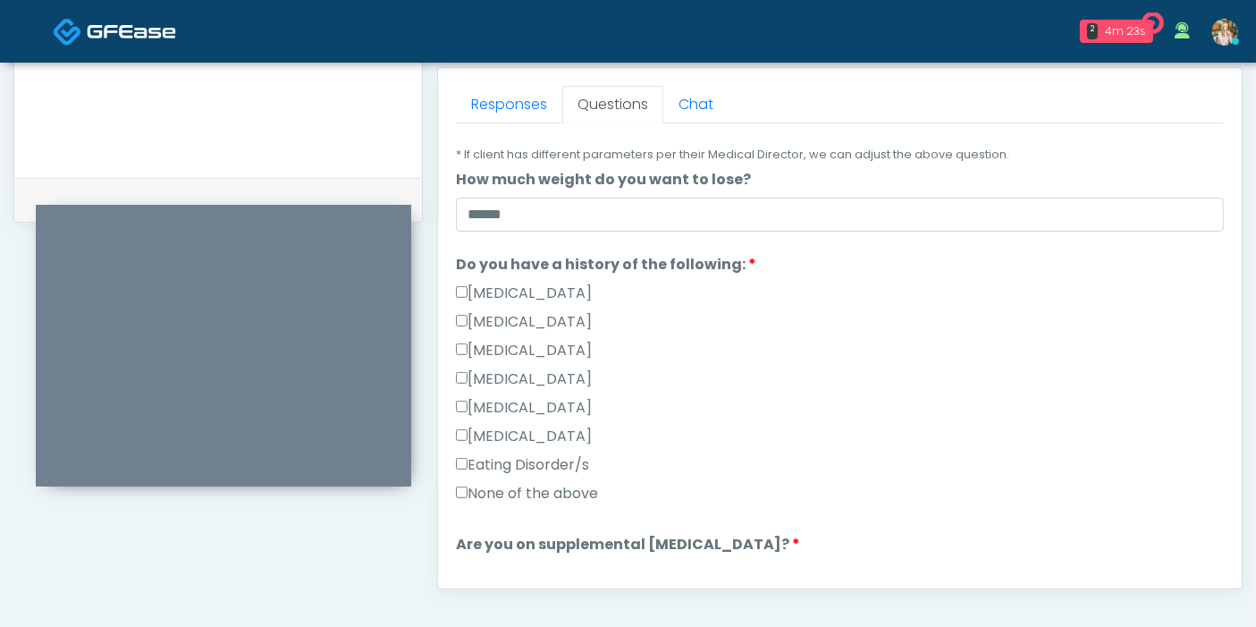
click at [508, 491] on label "None of the above" at bounding box center [527, 493] width 142 height 21
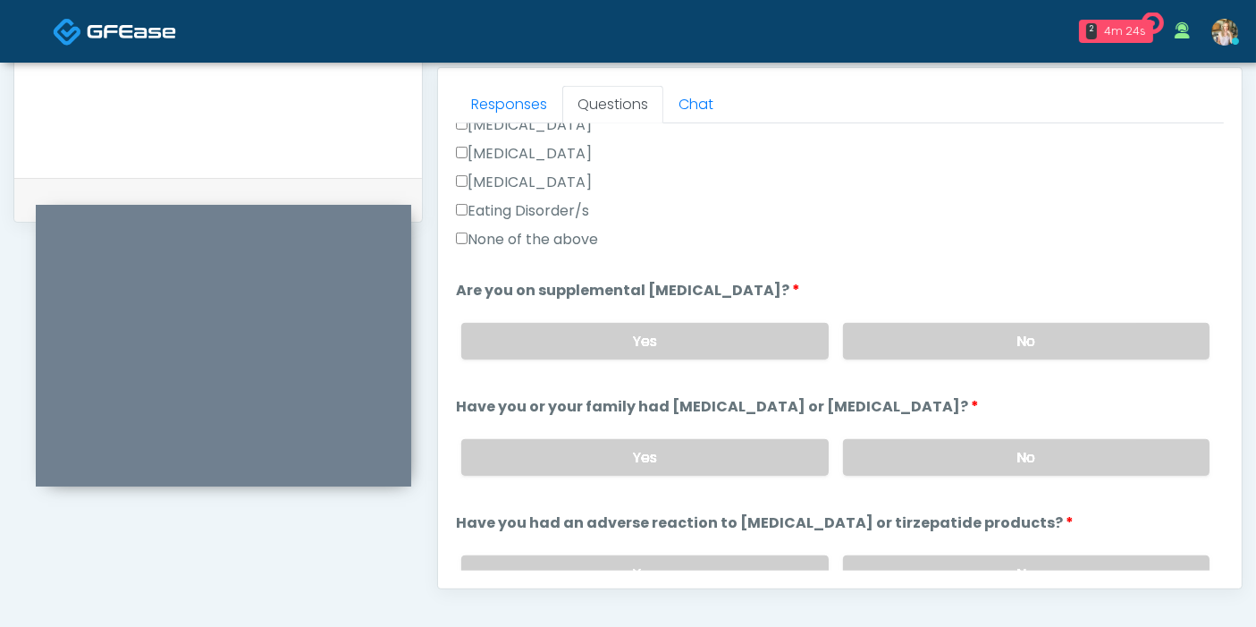
scroll to position [595, 0]
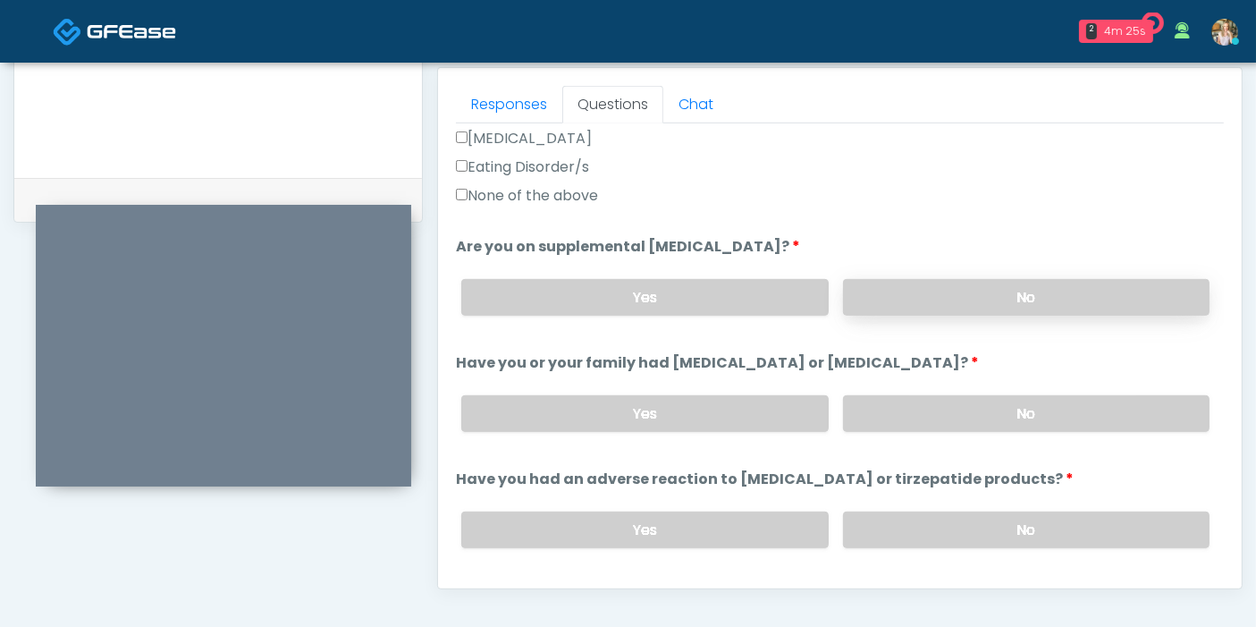
click at [943, 287] on label "No" at bounding box center [1026, 297] width 366 height 37
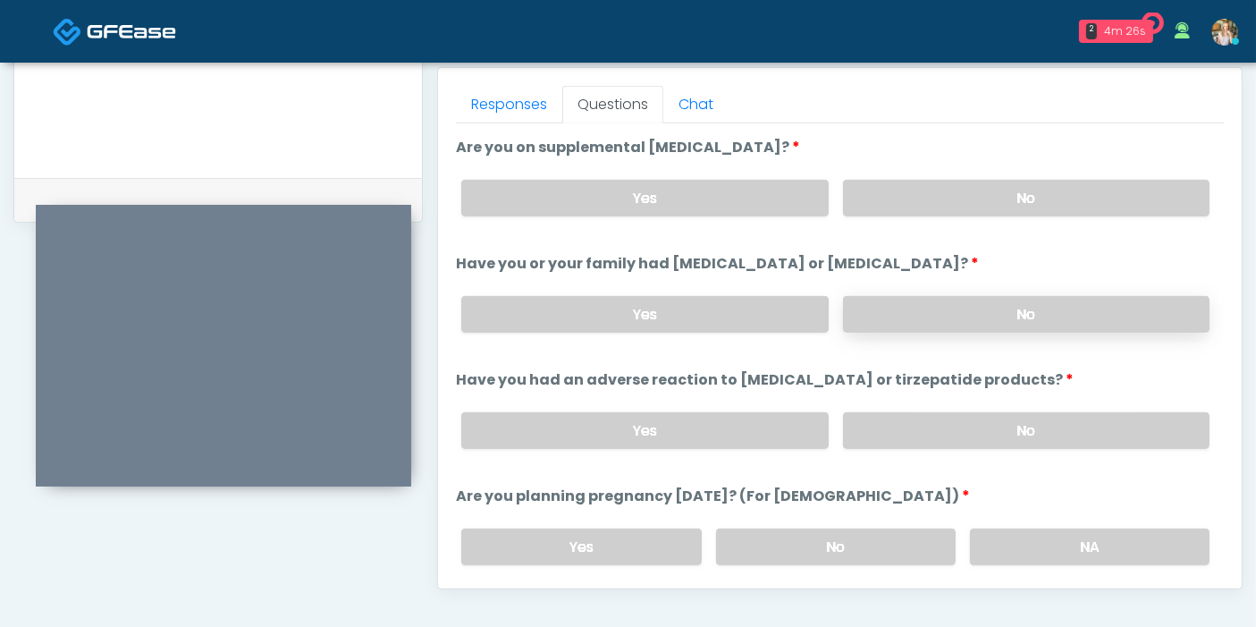
click at [953, 314] on label "No" at bounding box center [1026, 314] width 366 height 37
click at [1013, 418] on label "No" at bounding box center [1026, 430] width 366 height 37
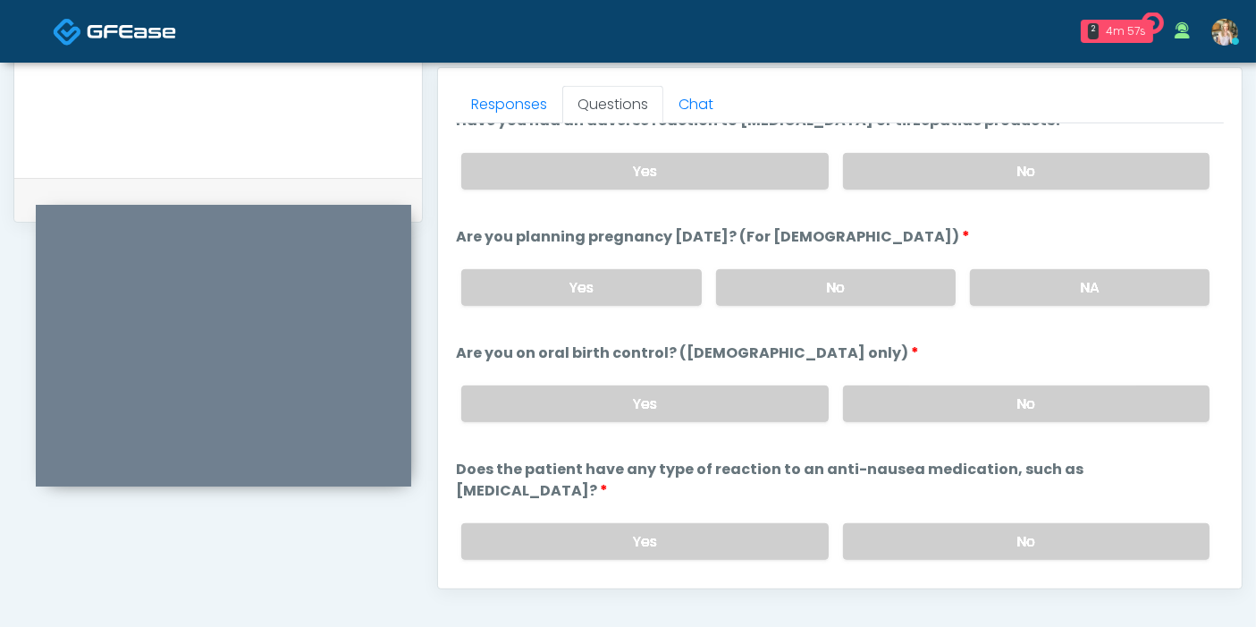
scroll to position [984, 0]
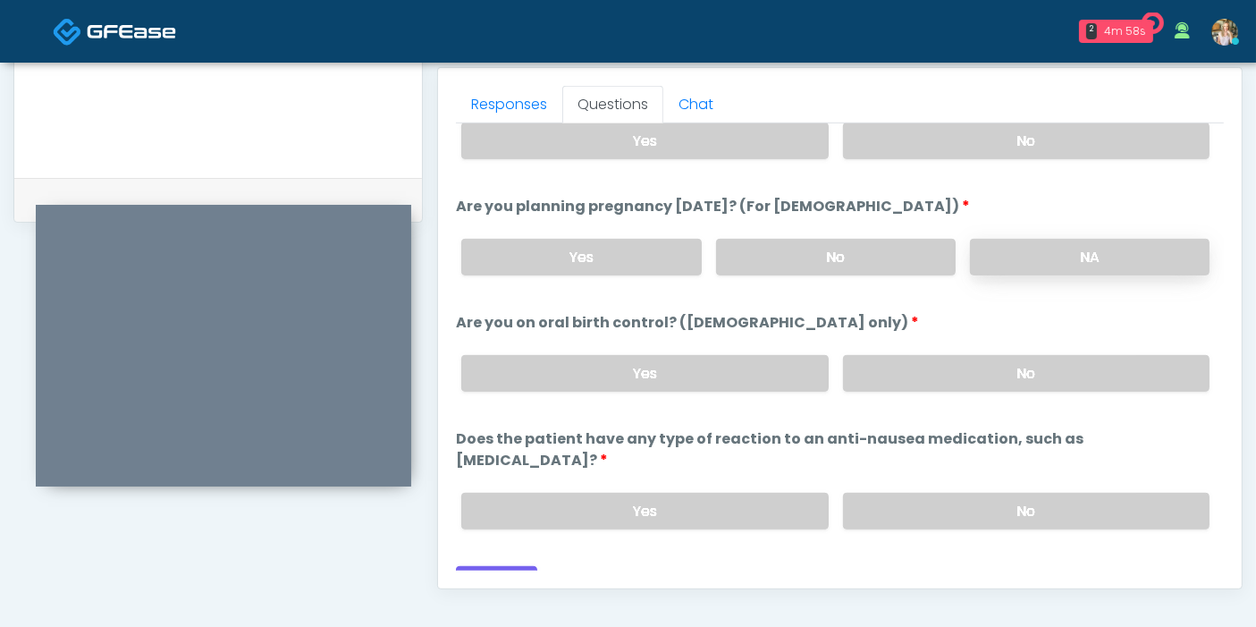
click at [1030, 258] on label "NA" at bounding box center [1090, 257] width 240 height 37
click at [922, 362] on label "No" at bounding box center [1026, 373] width 366 height 37
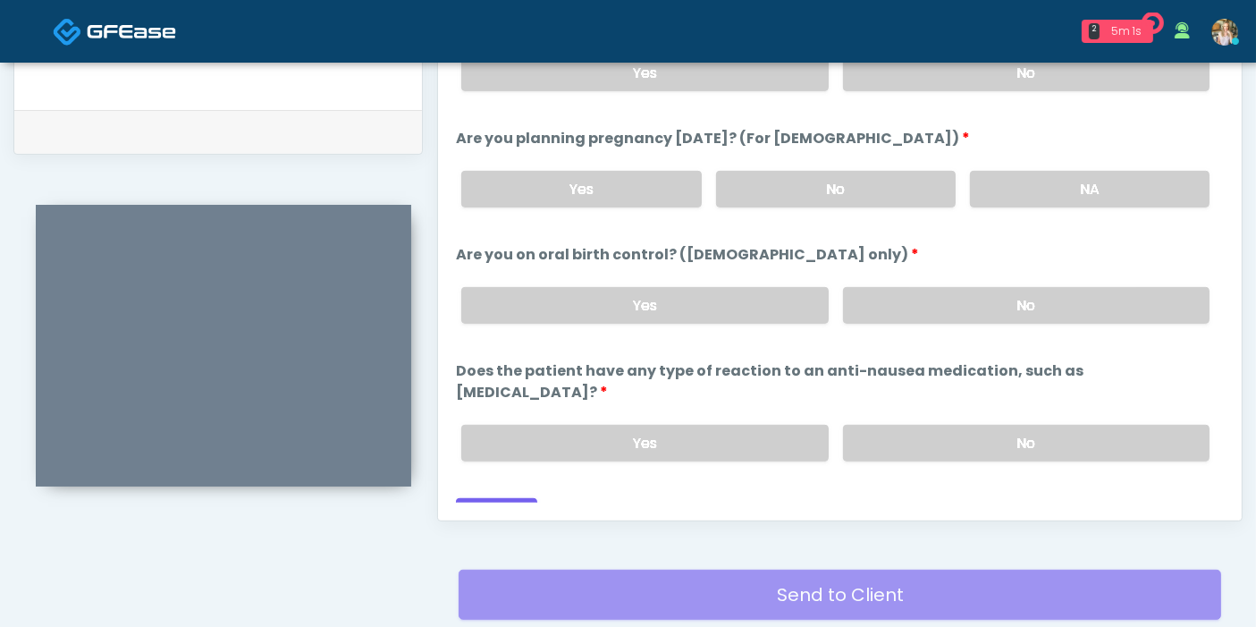
scroll to position [875, 0]
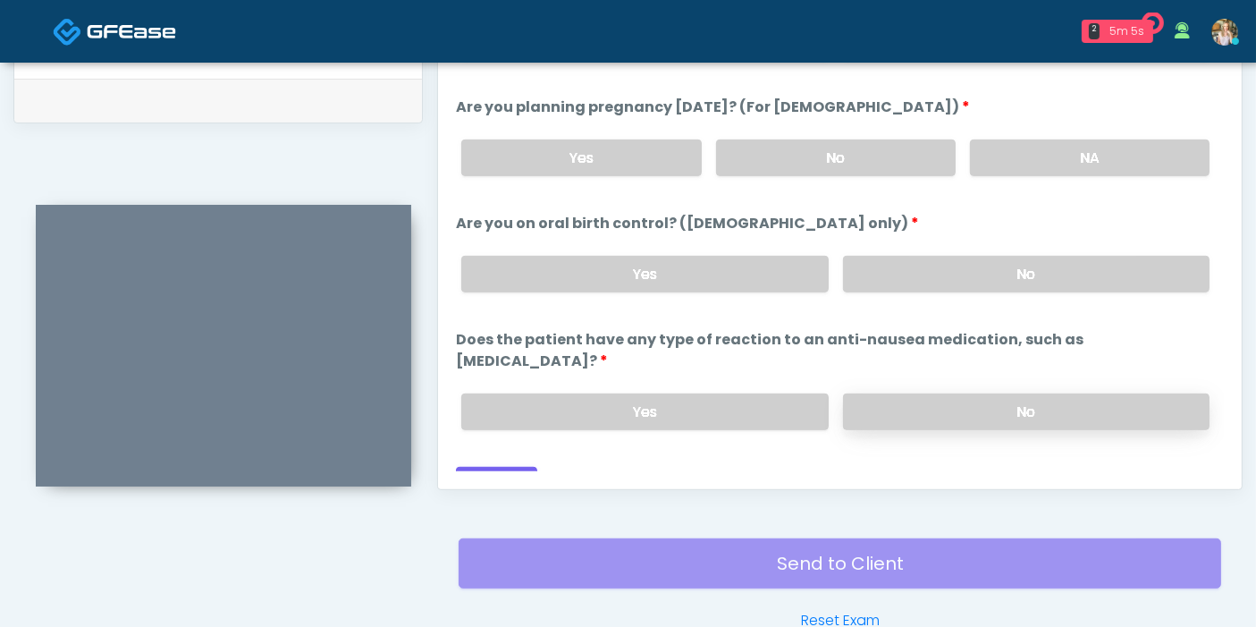
click at [934, 393] on label "No" at bounding box center [1026, 411] width 366 height 37
click at [495, 467] on button "Continue" at bounding box center [496, 483] width 81 height 33
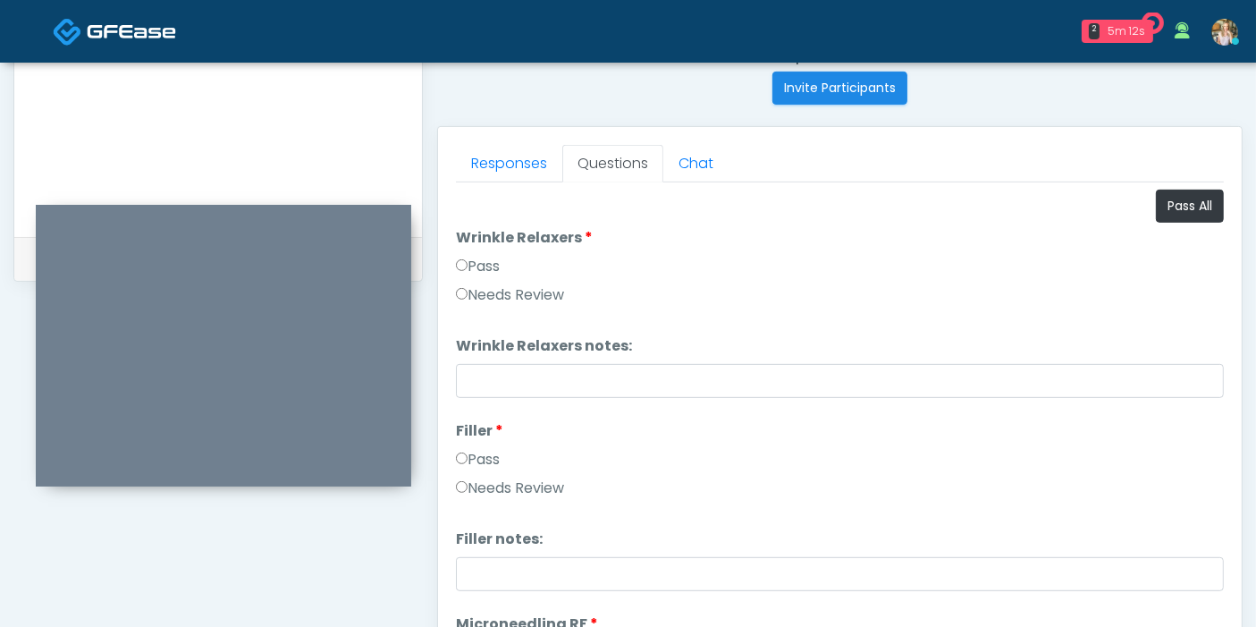
scroll to position [677, 0]
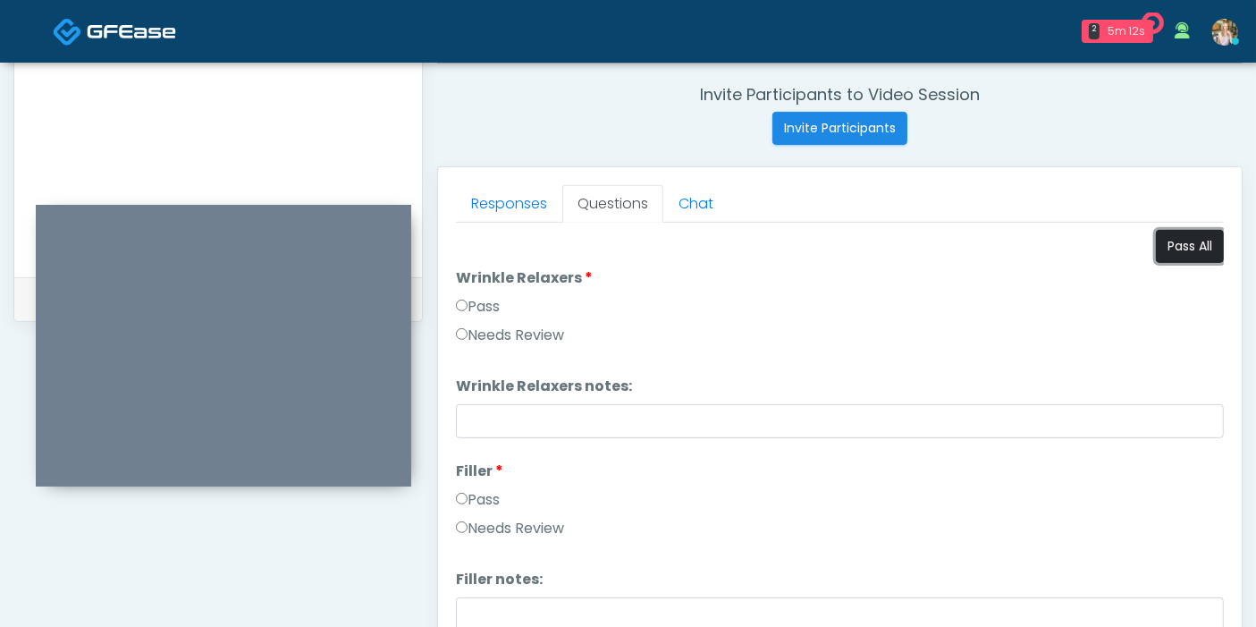
click at [1173, 249] on button "Pass All" at bounding box center [1190, 246] width 68 height 33
click at [493, 210] on link "Responses" at bounding box center [509, 204] width 106 height 38
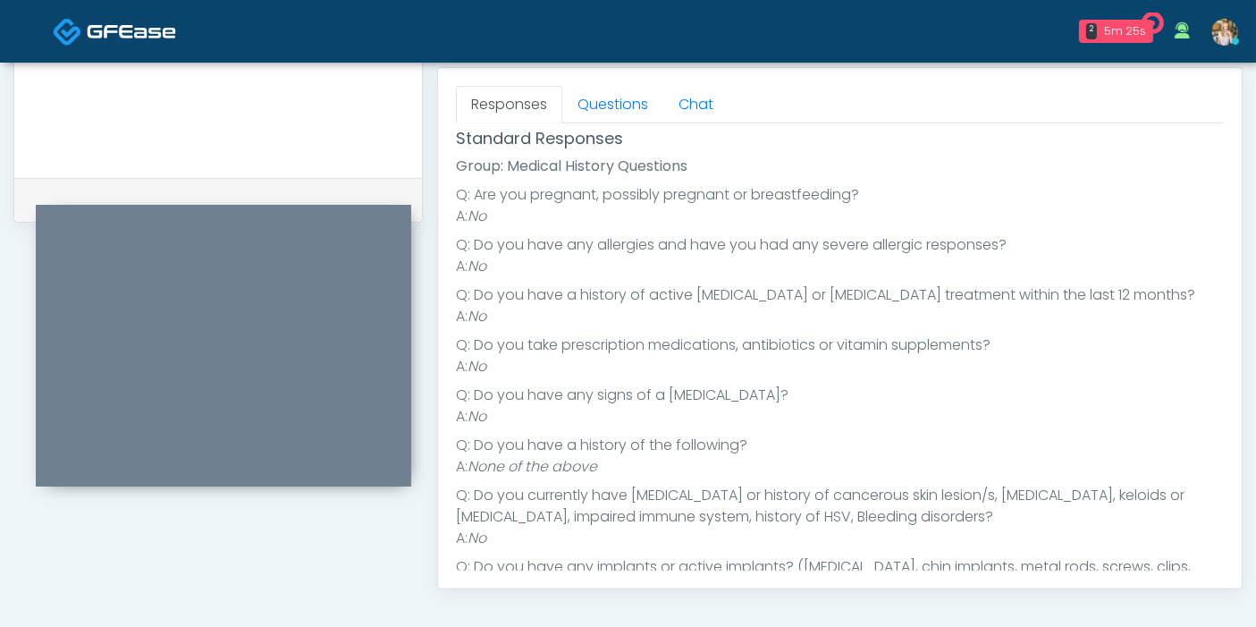
scroll to position [0, 0]
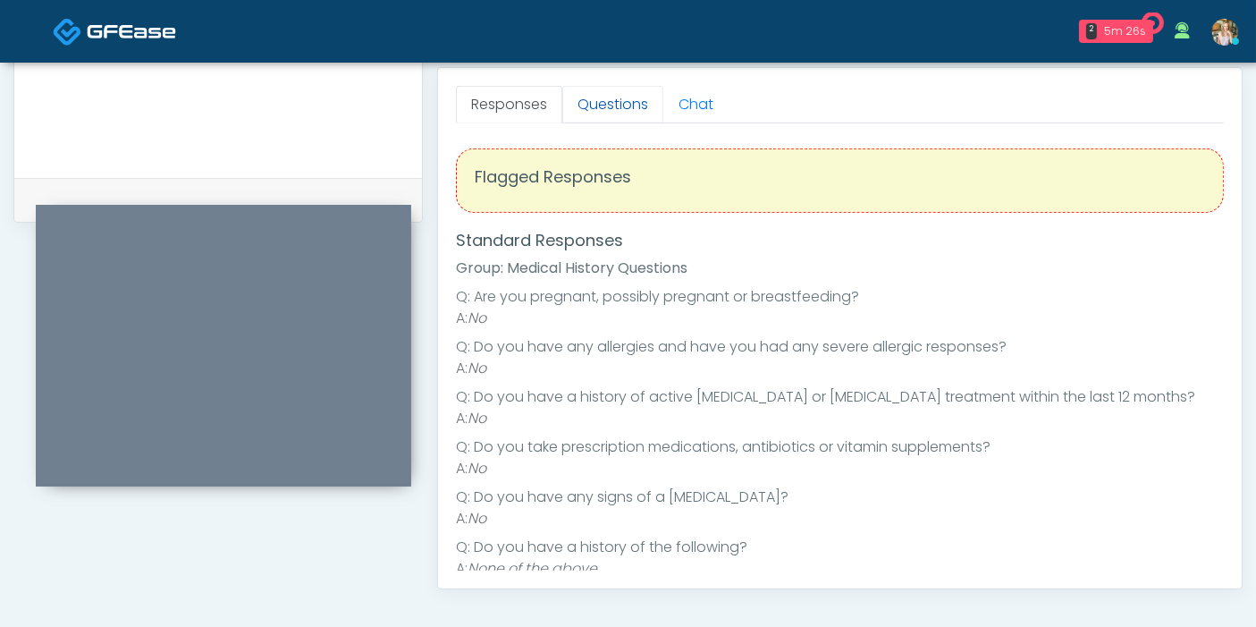
click at [617, 105] on link "Questions" at bounding box center [612, 105] width 101 height 38
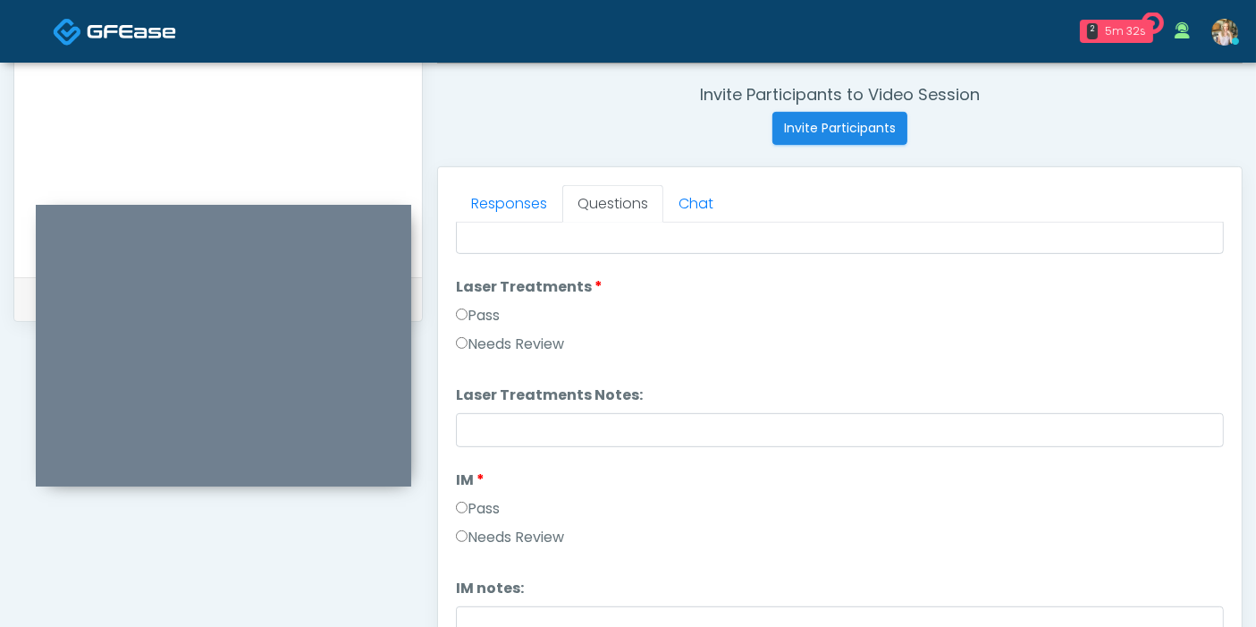
scroll to position [794, 0]
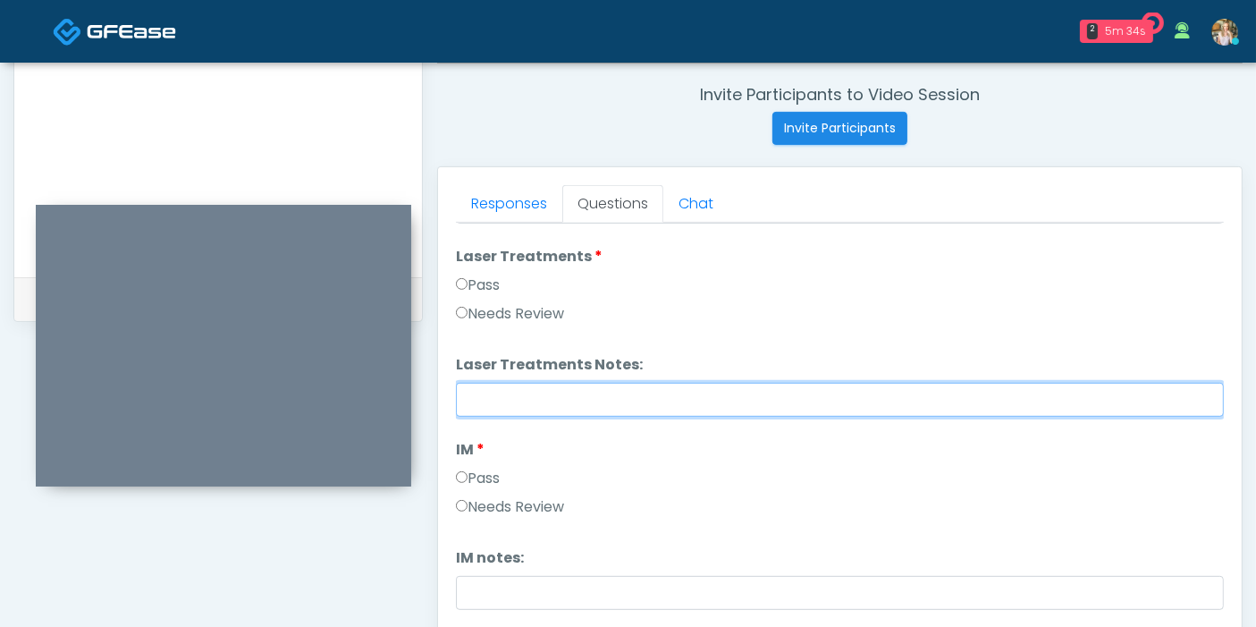
click at [777, 389] on input "Laser Treatments Notes:" at bounding box center [840, 400] width 768 height 34
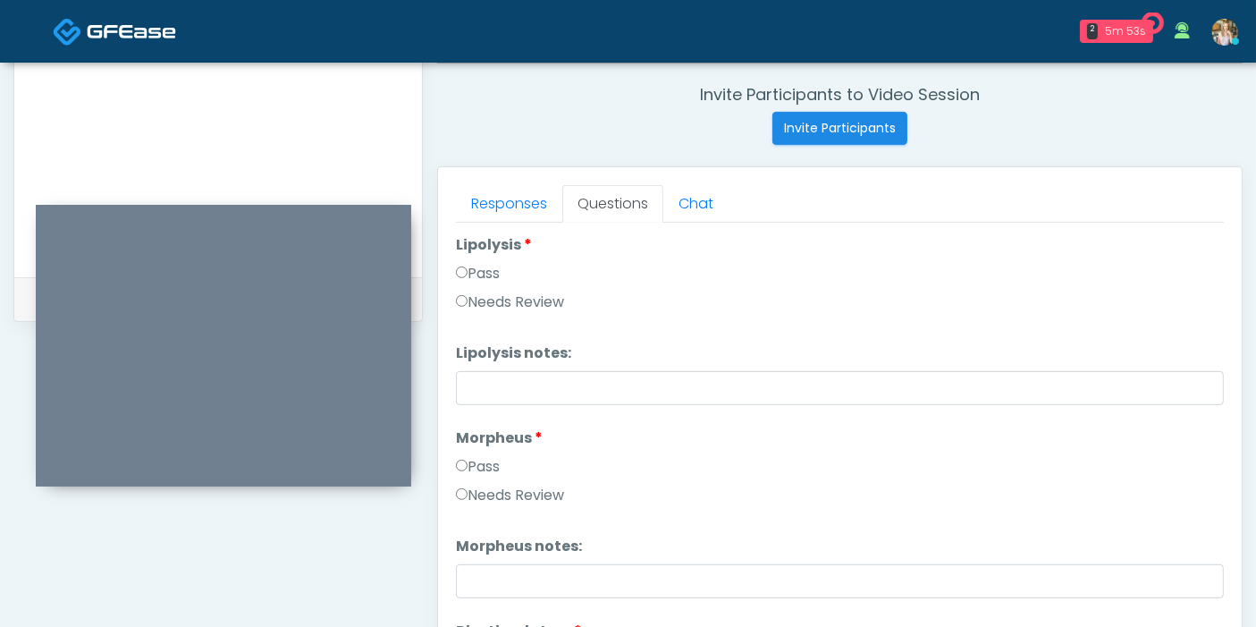
scroll to position [1291, 0]
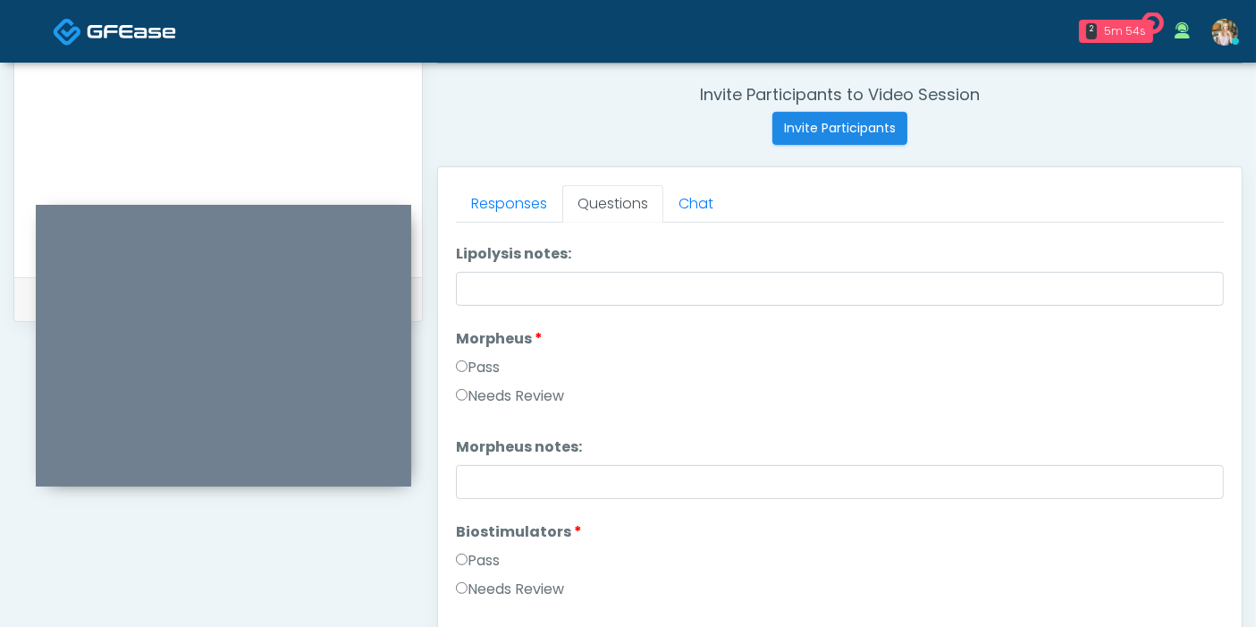
type input "**********"
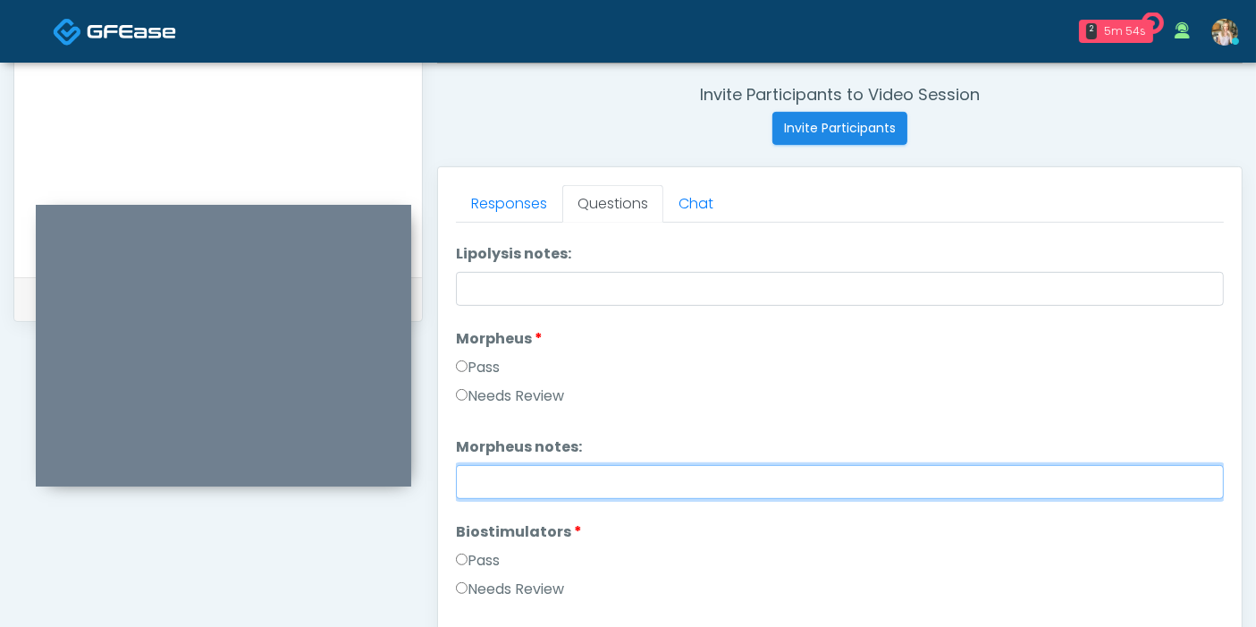
click at [762, 484] on input "Morpheus notes:" at bounding box center [840, 482] width 768 height 34
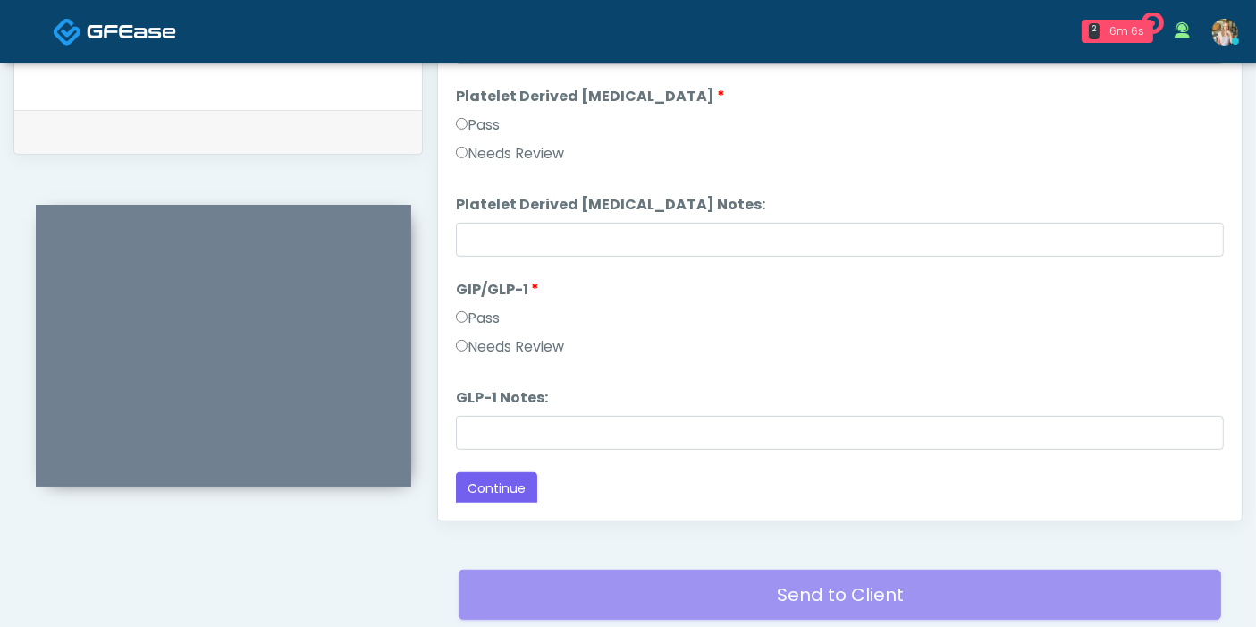
scroll to position [875, 0]
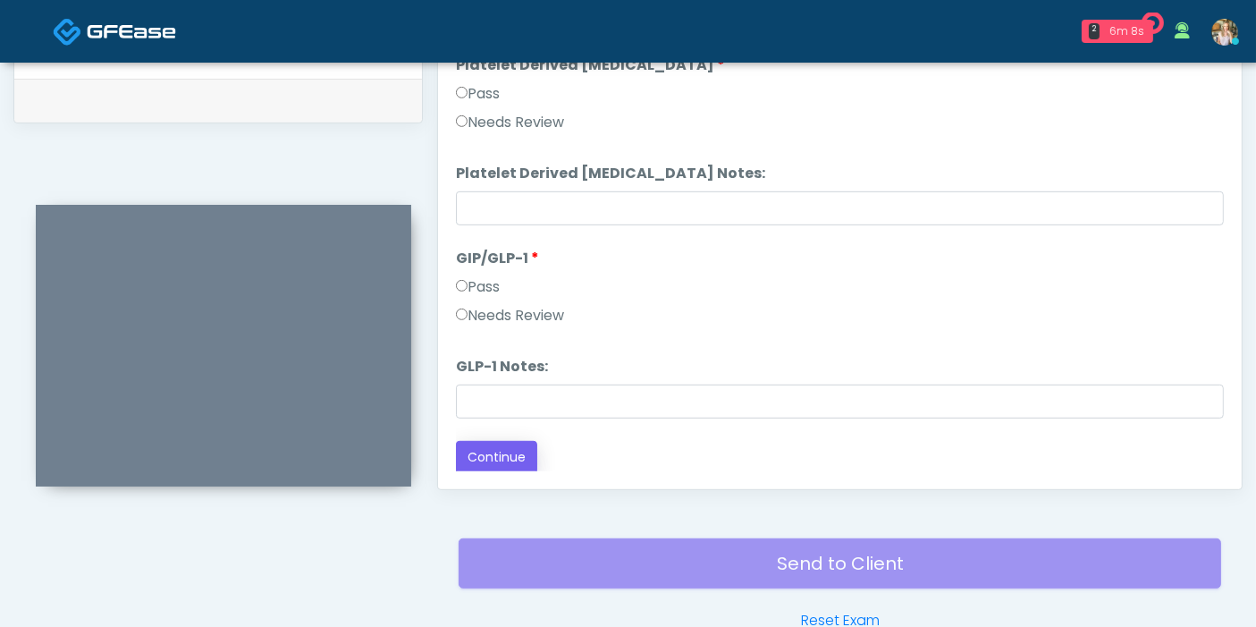
type input "**********"
click at [491, 445] on button "Continue" at bounding box center [496, 457] width 81 height 33
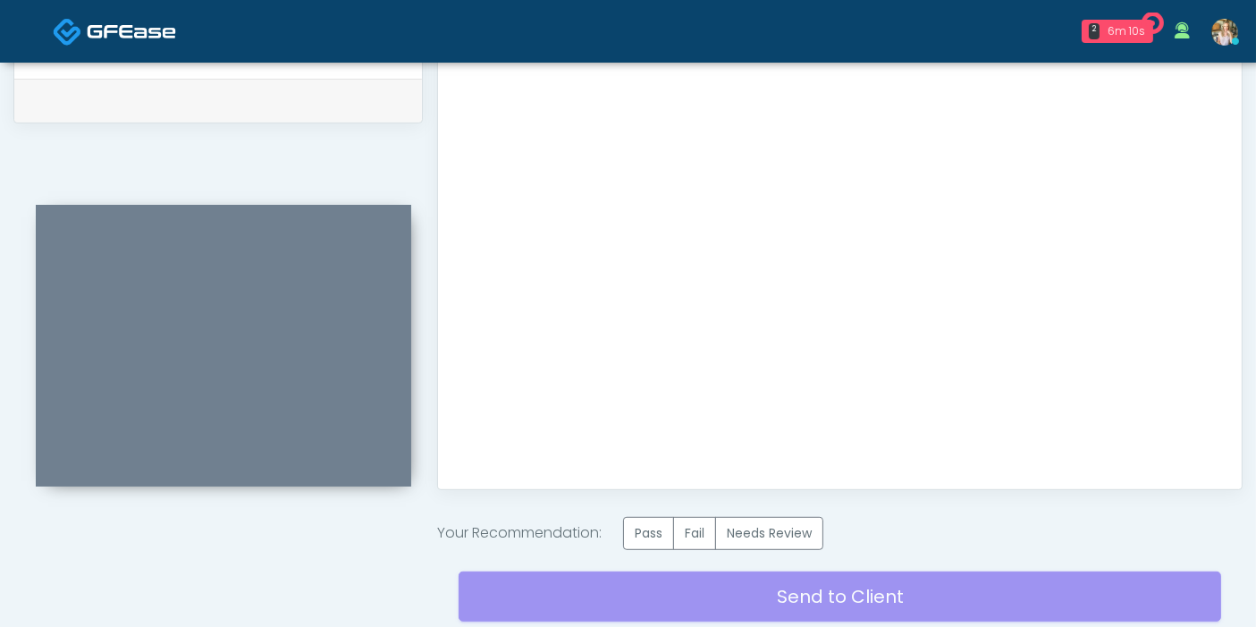
scroll to position [0, 0]
click at [646, 537] on label "Pass" at bounding box center [648, 533] width 51 height 33
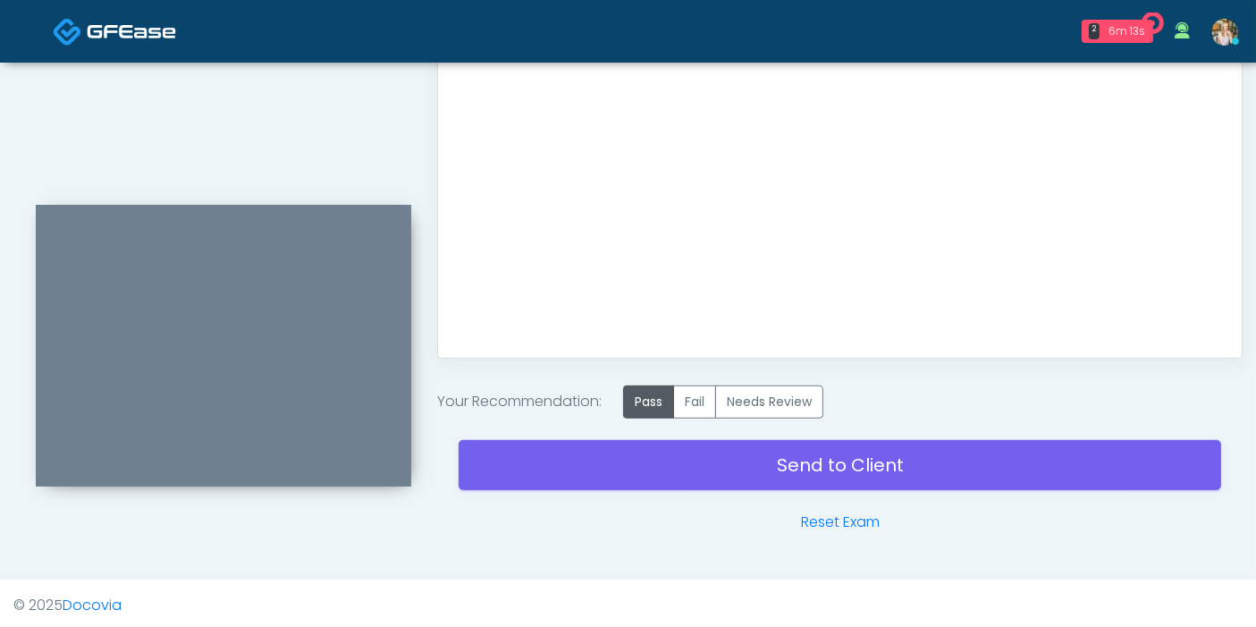
scroll to position [1007, 0]
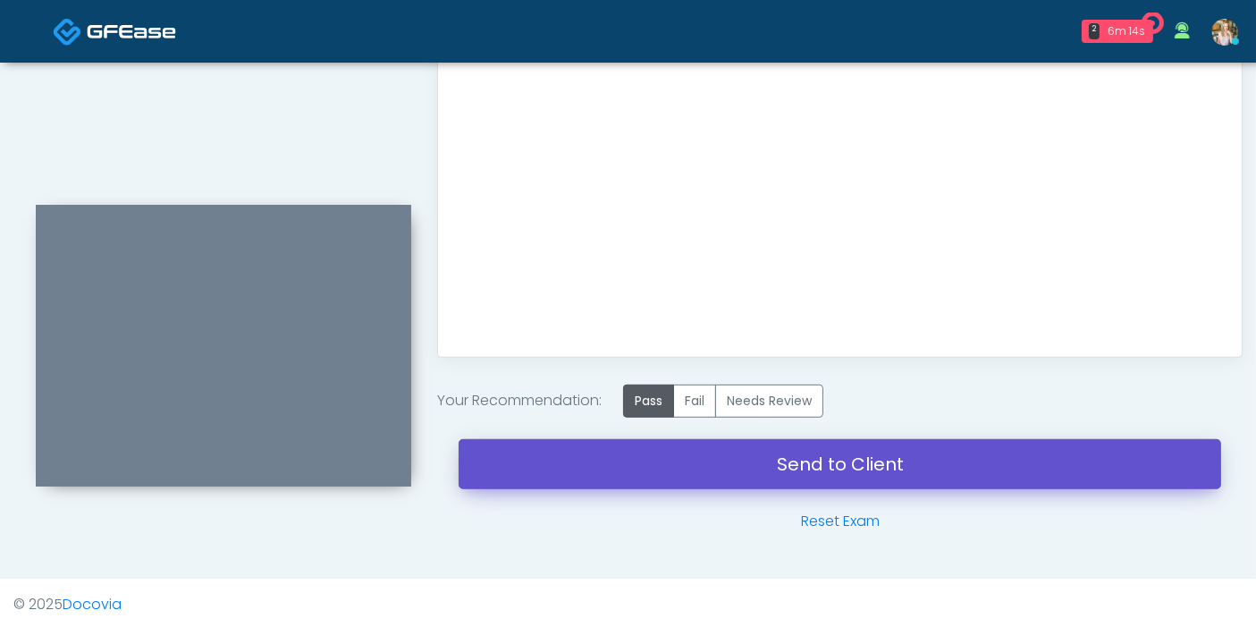
click at [824, 473] on link "Send to Client" at bounding box center [840, 464] width 762 height 50
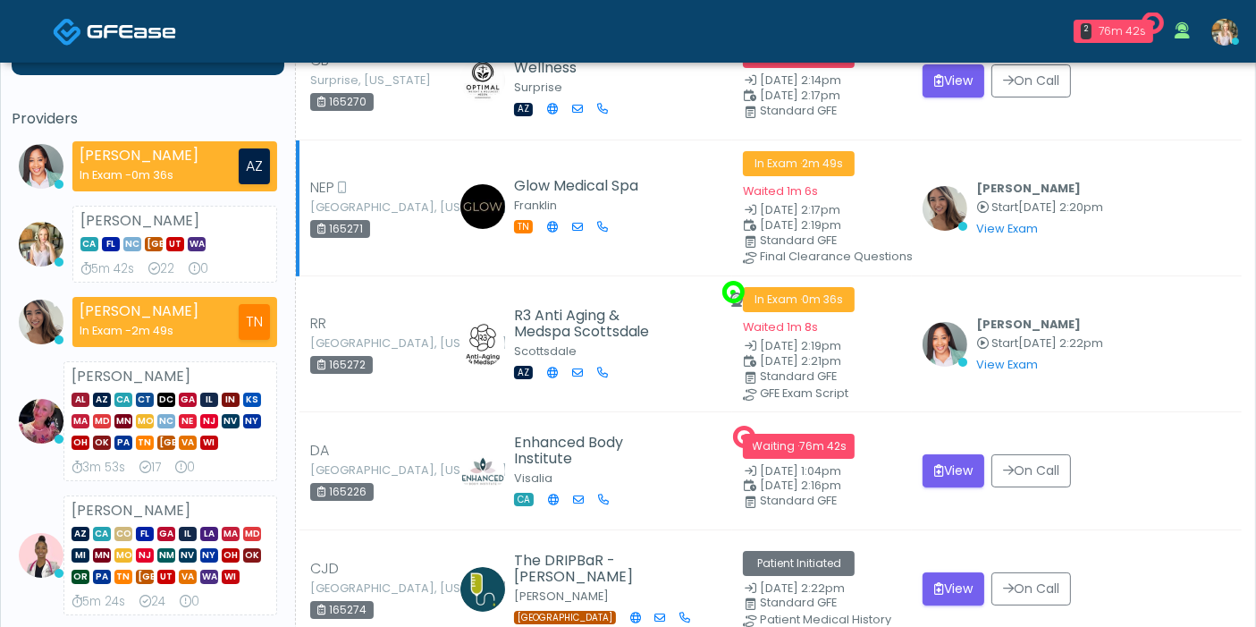
scroll to position [198, 0]
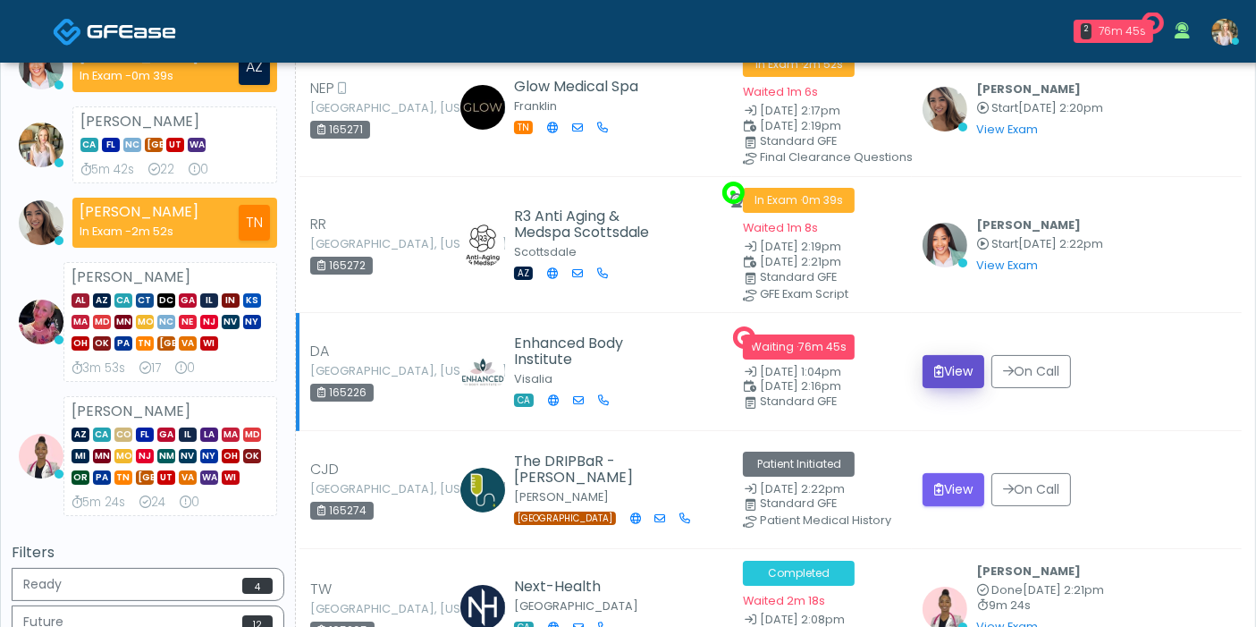
click at [948, 366] on button "View" at bounding box center [953, 371] width 62 height 33
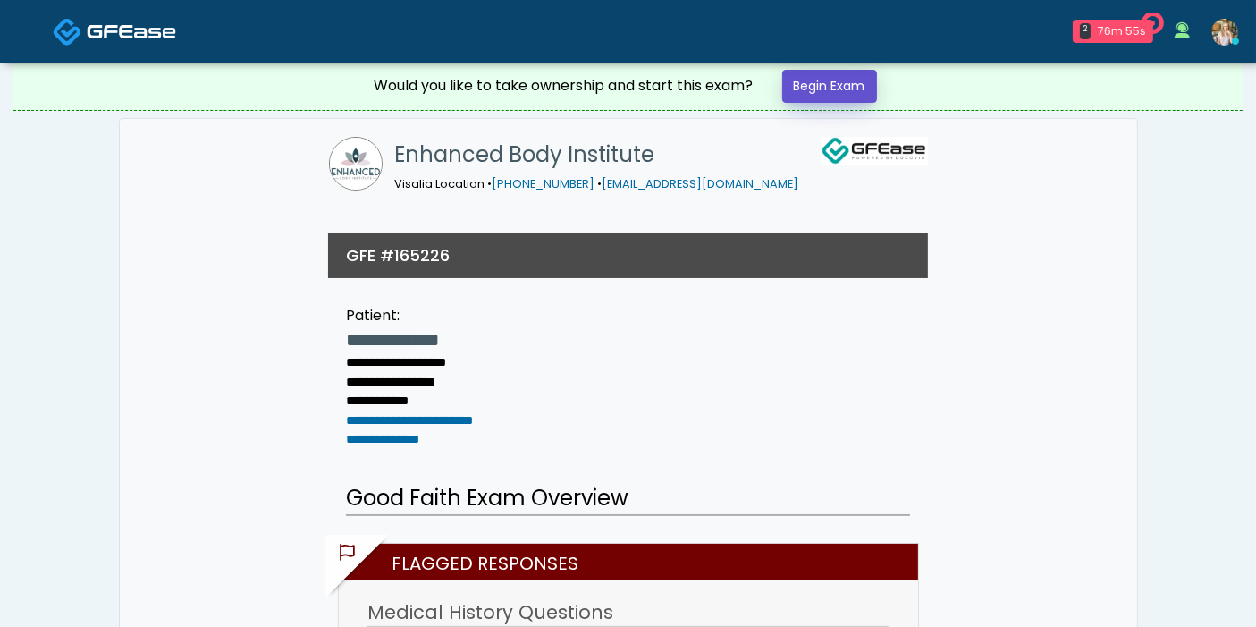
click at [872, 72] on link "Begin Exam" at bounding box center [829, 86] width 95 height 33
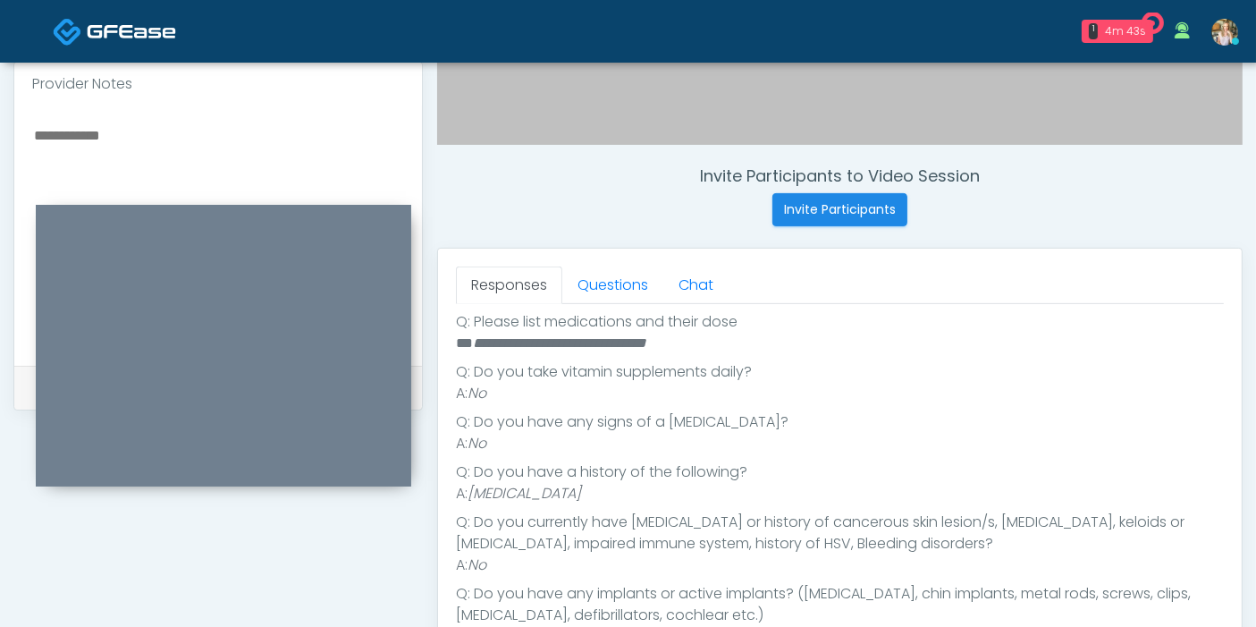
scroll to position [523, 0]
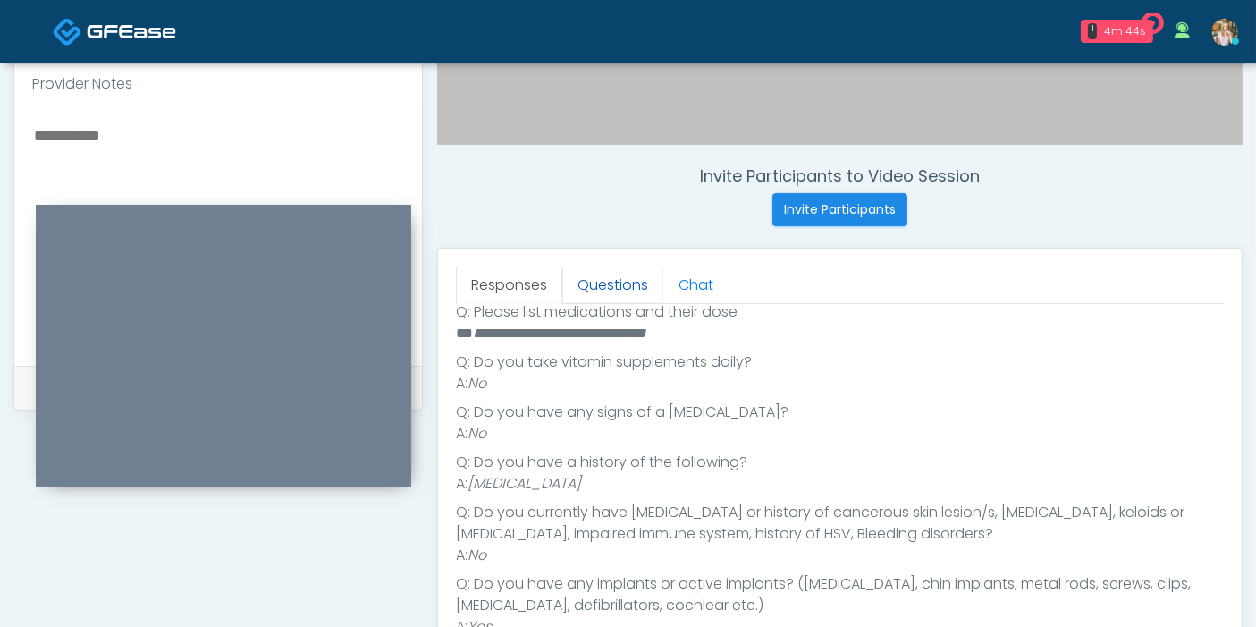
click at [602, 279] on link "Questions" at bounding box center [612, 285] width 101 height 38
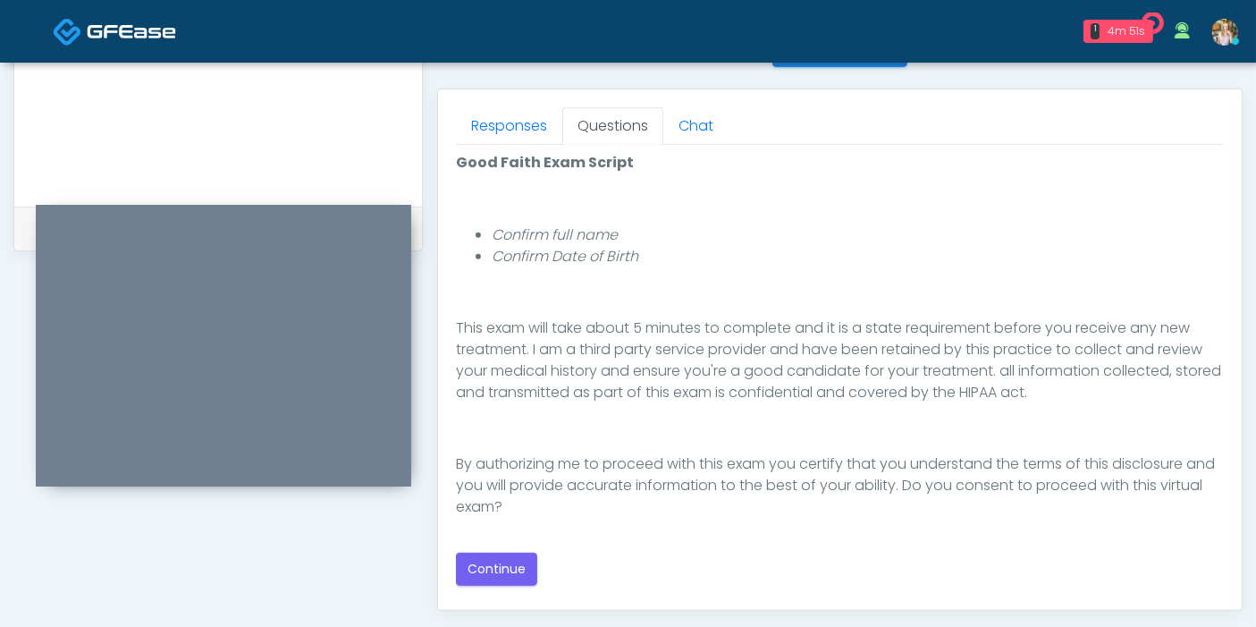
scroll to position [794, 0]
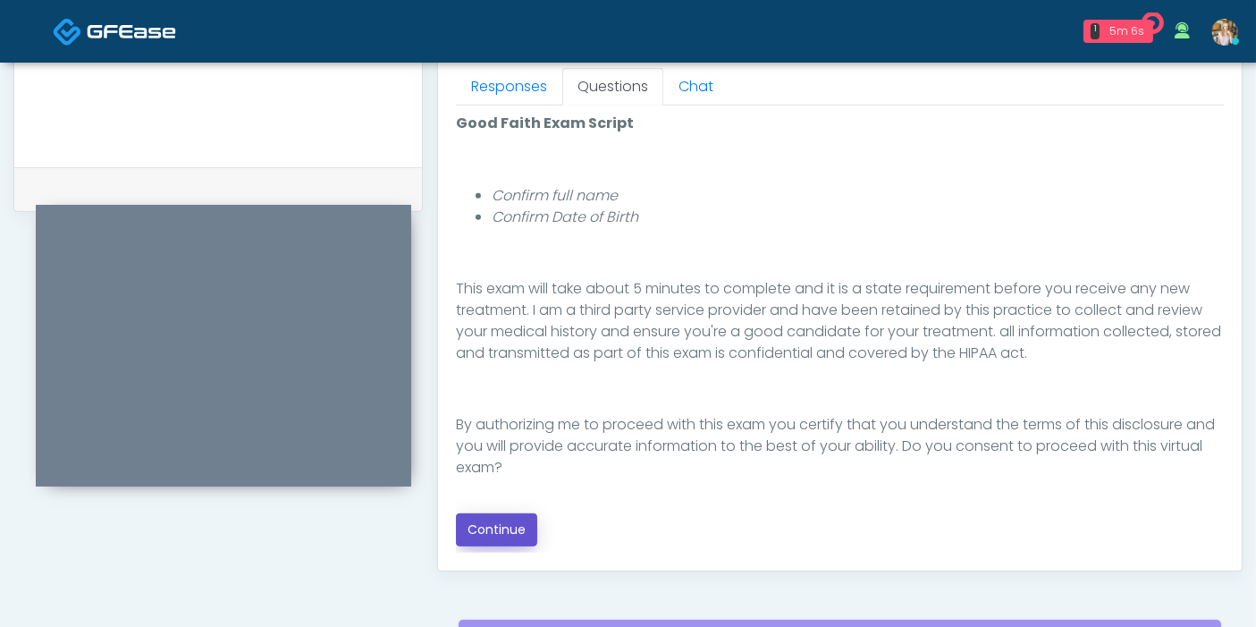
click at [495, 516] on button "Continue" at bounding box center [496, 529] width 81 height 33
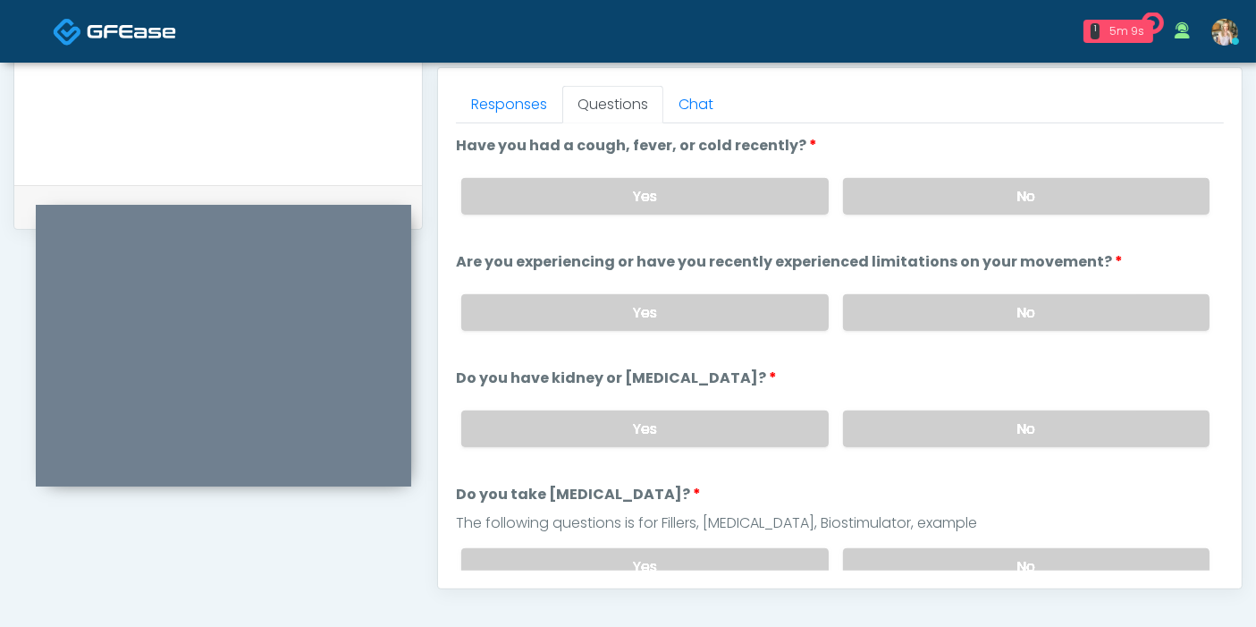
scroll to position [677, 0]
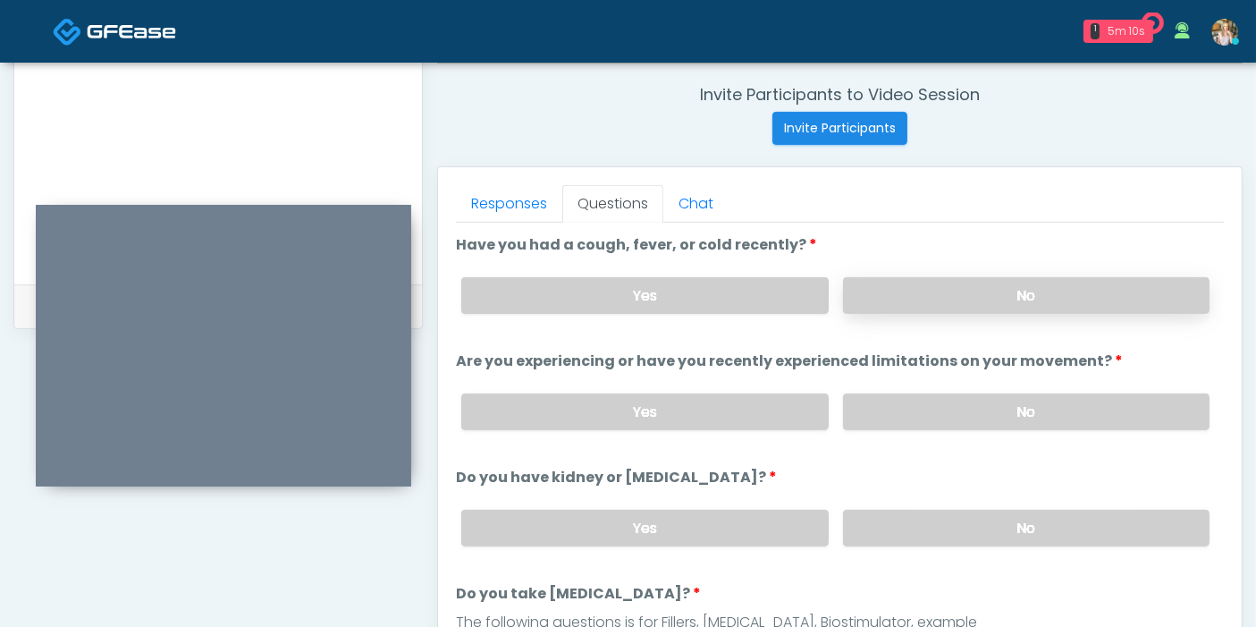
click at [997, 295] on label "No" at bounding box center [1026, 295] width 366 height 37
click at [997, 403] on label "No" at bounding box center [1026, 411] width 366 height 37
click at [1029, 518] on label "No" at bounding box center [1026, 528] width 366 height 37
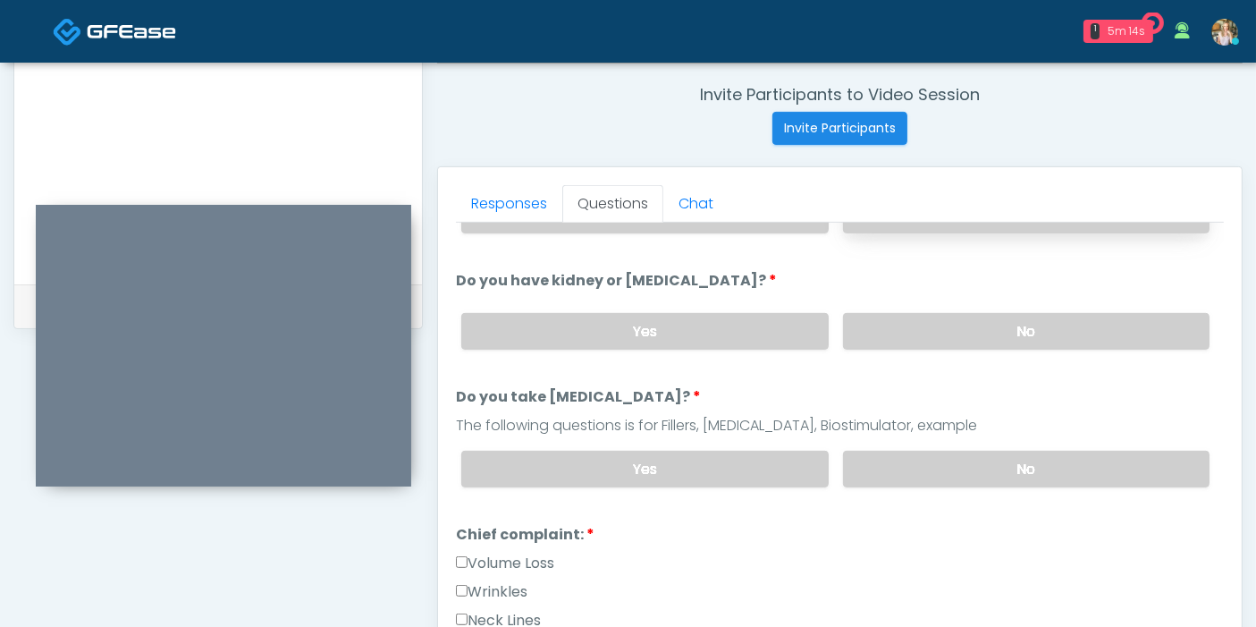
scroll to position [198, 0]
click at [948, 458] on label "No" at bounding box center [1026, 467] width 366 height 37
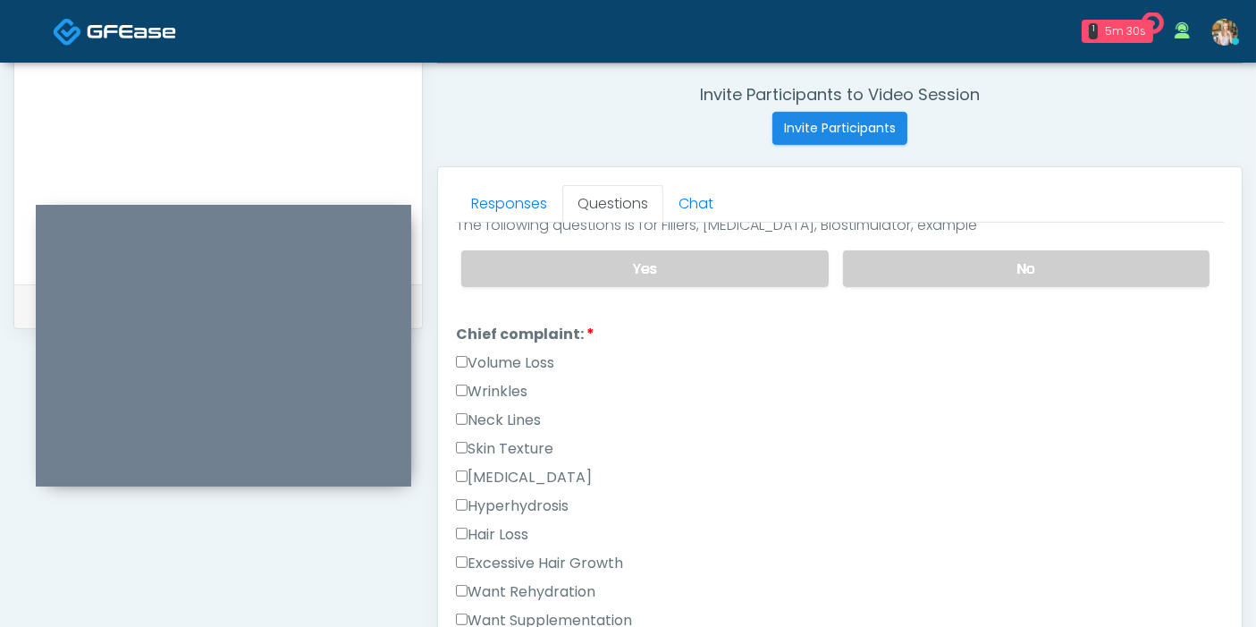
scroll to position [496, 0]
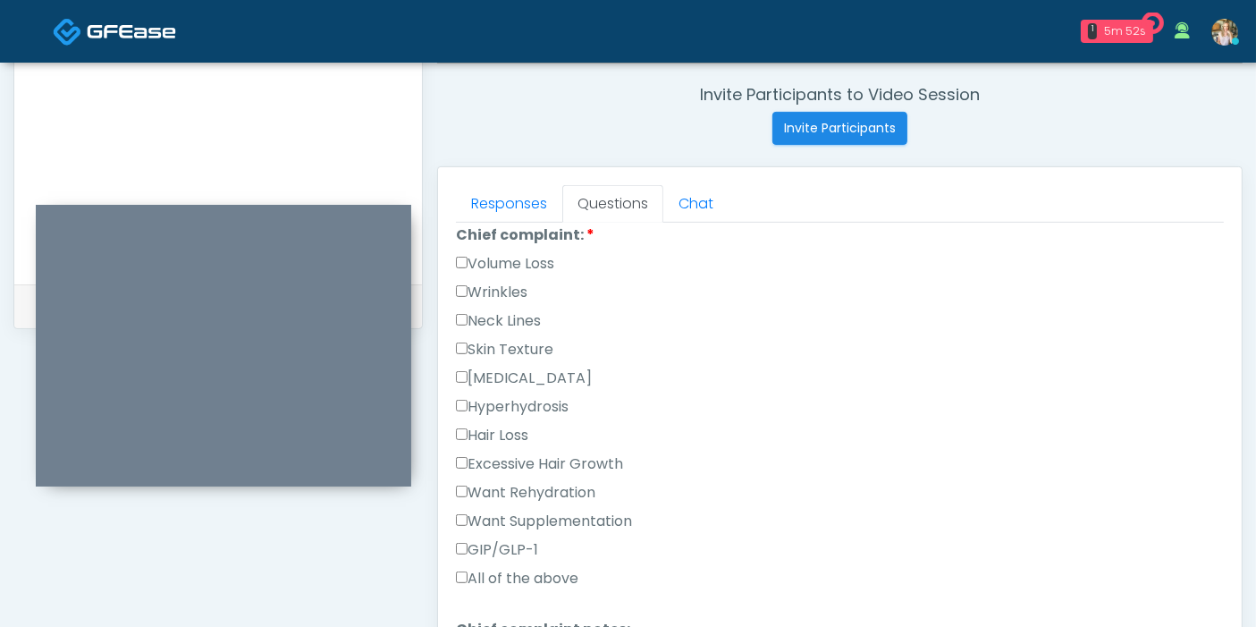
click at [496, 547] on label "GIP/GLP-1" at bounding box center [497, 549] width 82 height 21
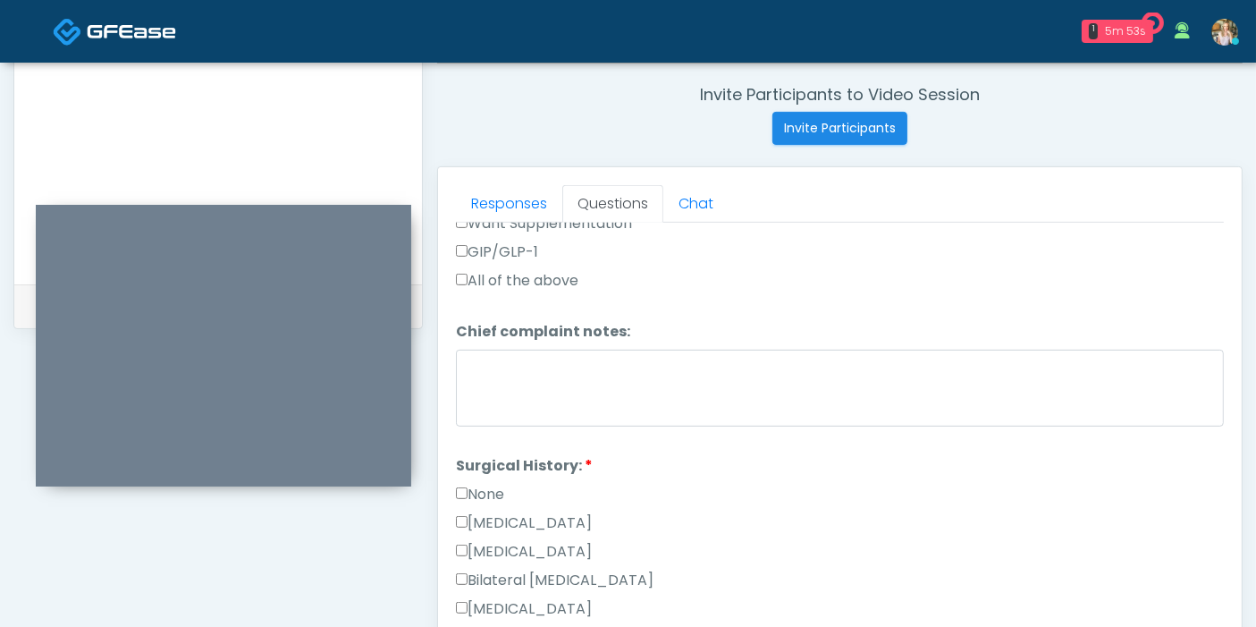
scroll to position [794, 0]
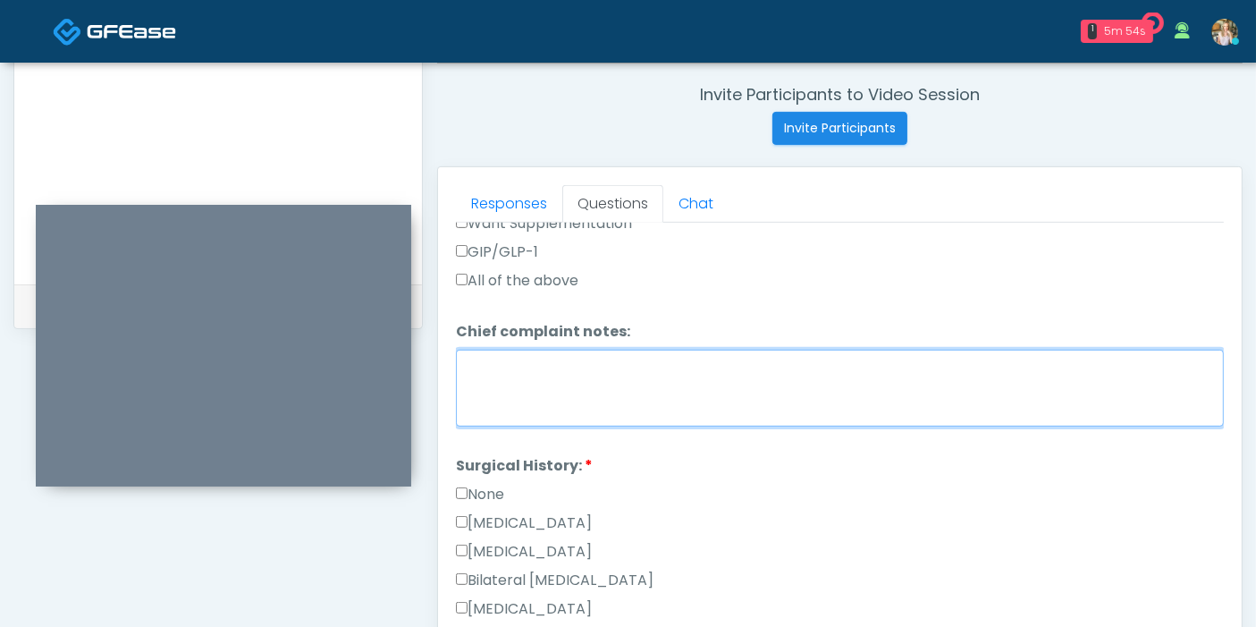
click at [711, 403] on textarea "Chief complaint notes:" at bounding box center [840, 388] width 768 height 77
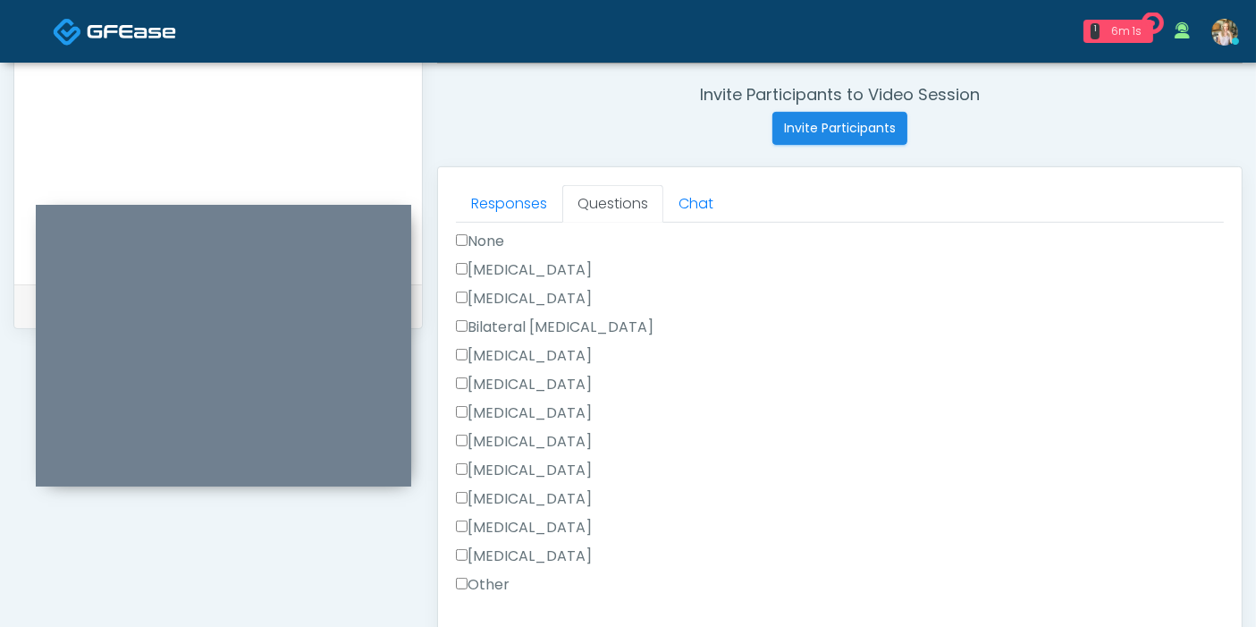
scroll to position [1092, 0]
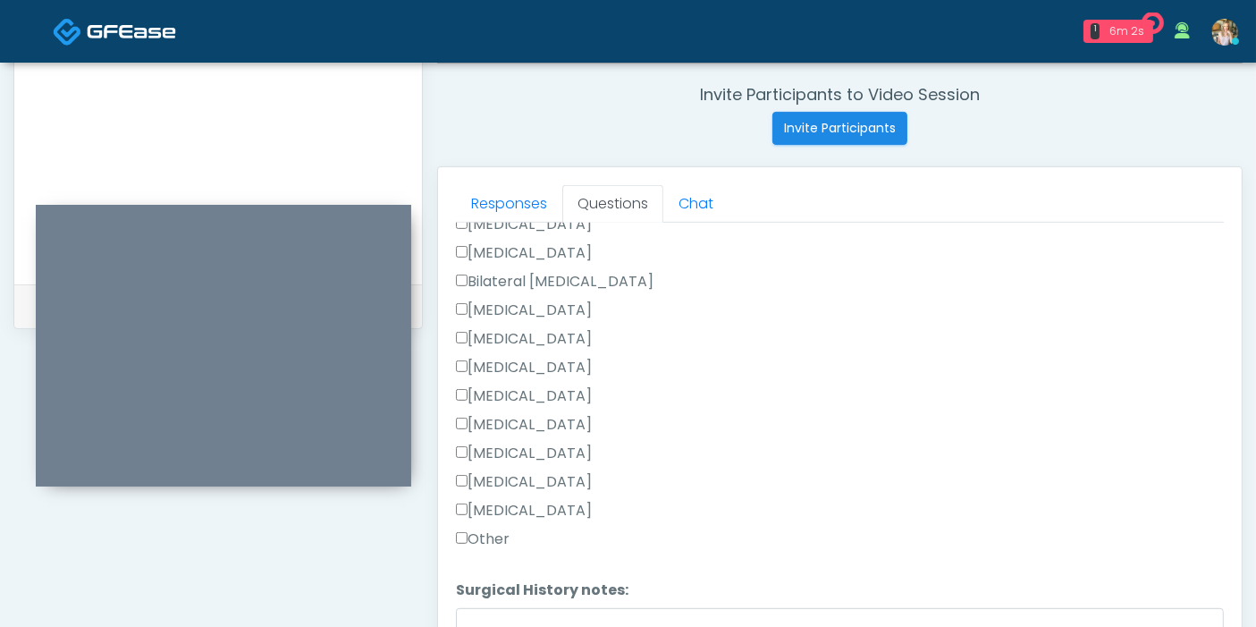
type textarea "**********"
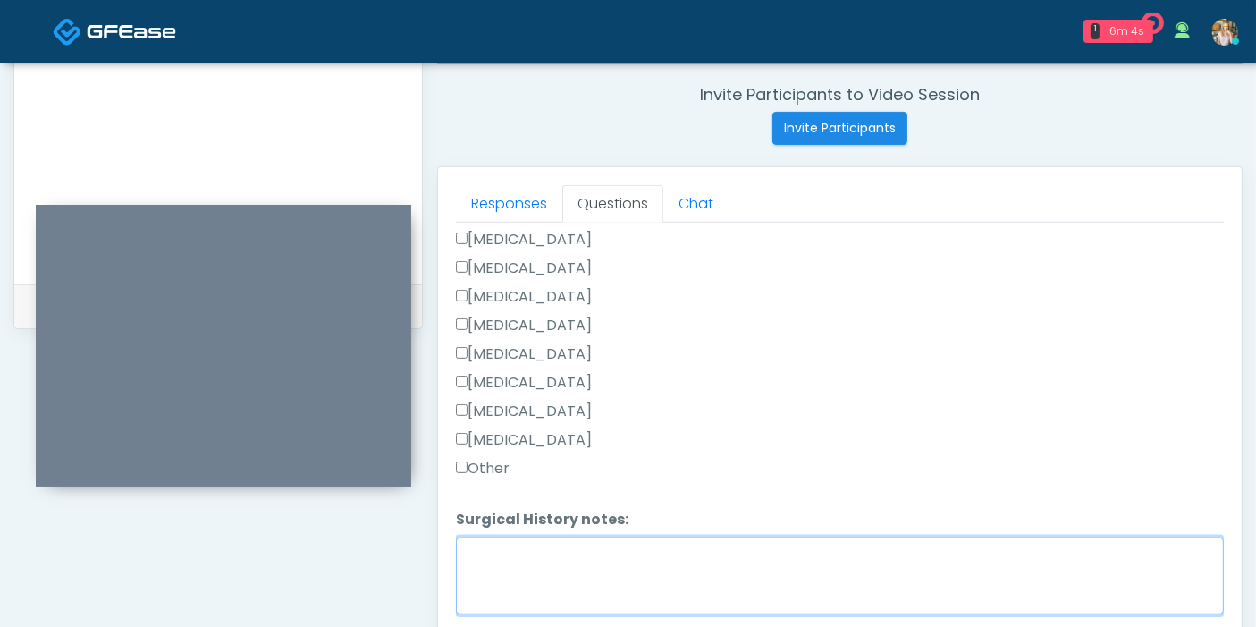
click at [661, 548] on textarea "Surgical History notes:" at bounding box center [840, 575] width 768 height 77
click at [695, 573] on textarea "Surgical History notes:" at bounding box center [840, 575] width 768 height 77
type textarea "*"
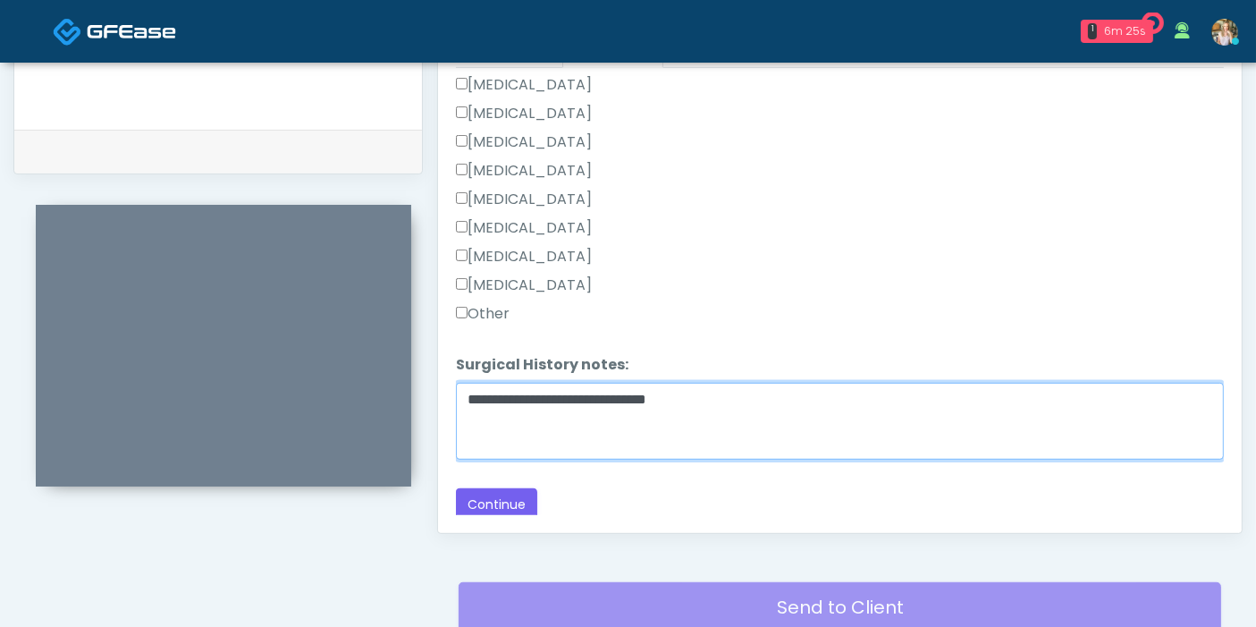
scroll to position [875, 0]
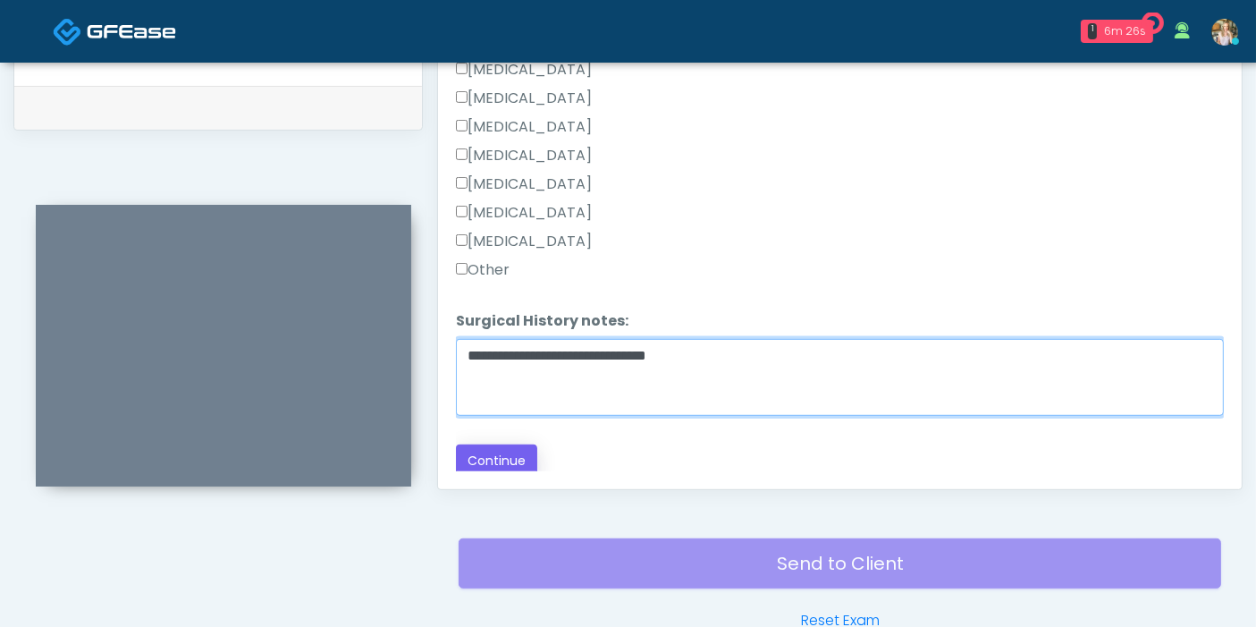
type textarea "**********"
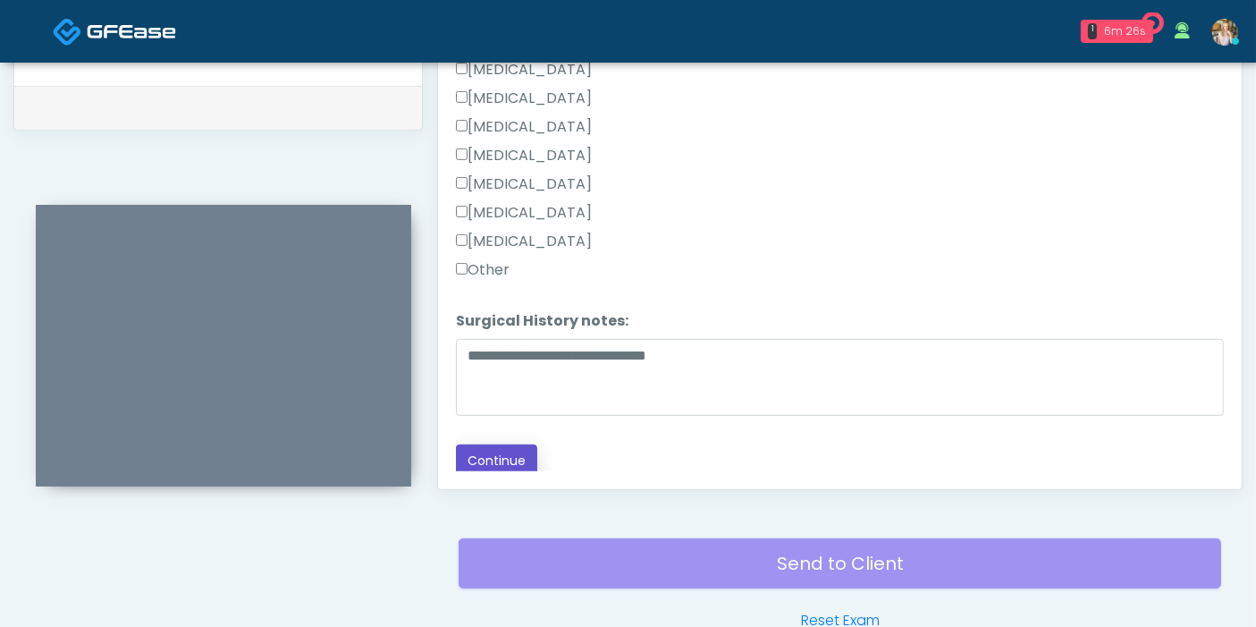
click at [497, 451] on button "Continue" at bounding box center [496, 460] width 81 height 33
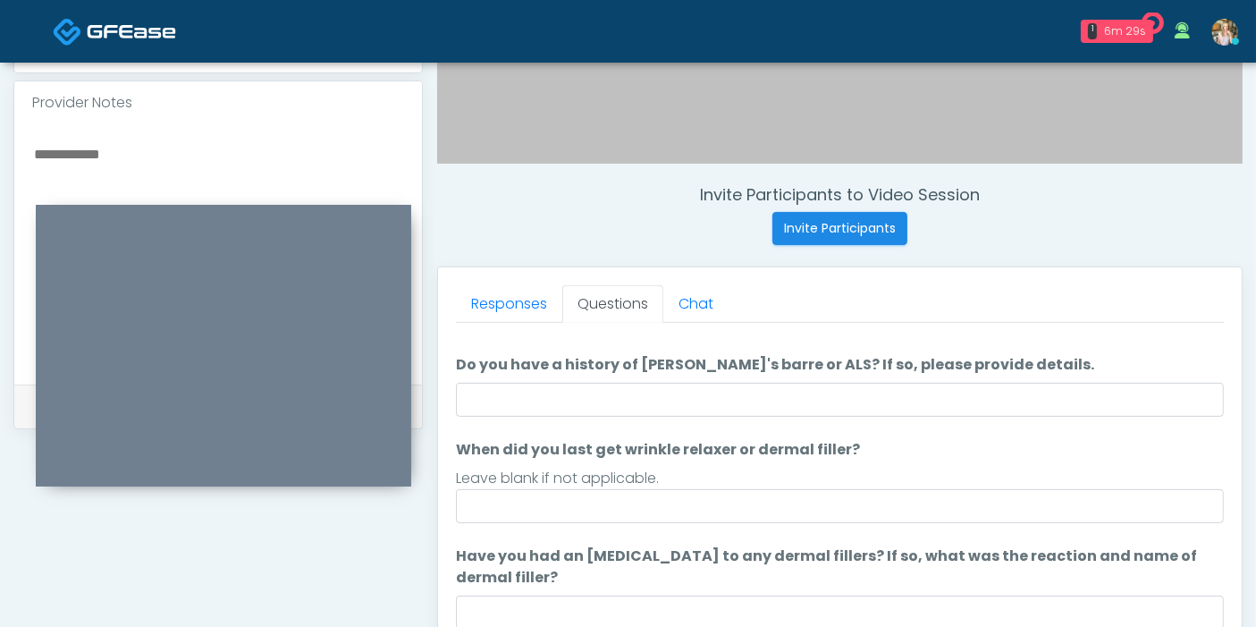
scroll to position [0, 0]
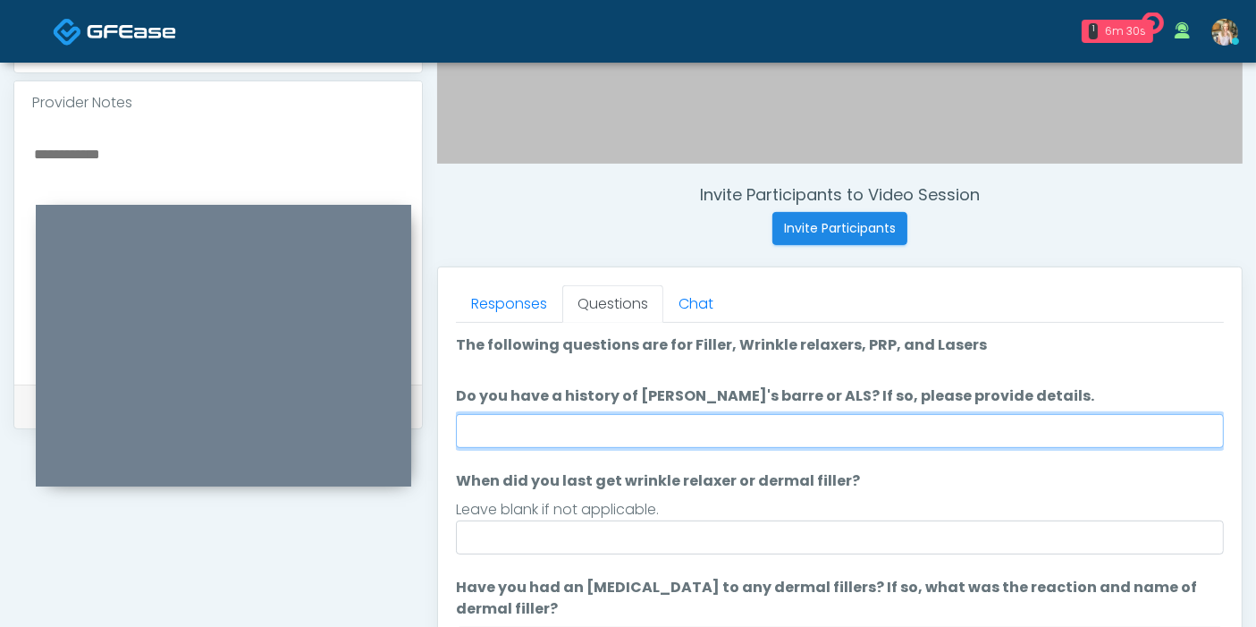
click at [807, 432] on input "Do you have a history of Guillain's barre or ALS? If so, please provide details." at bounding box center [840, 431] width 768 height 34
type input "******"
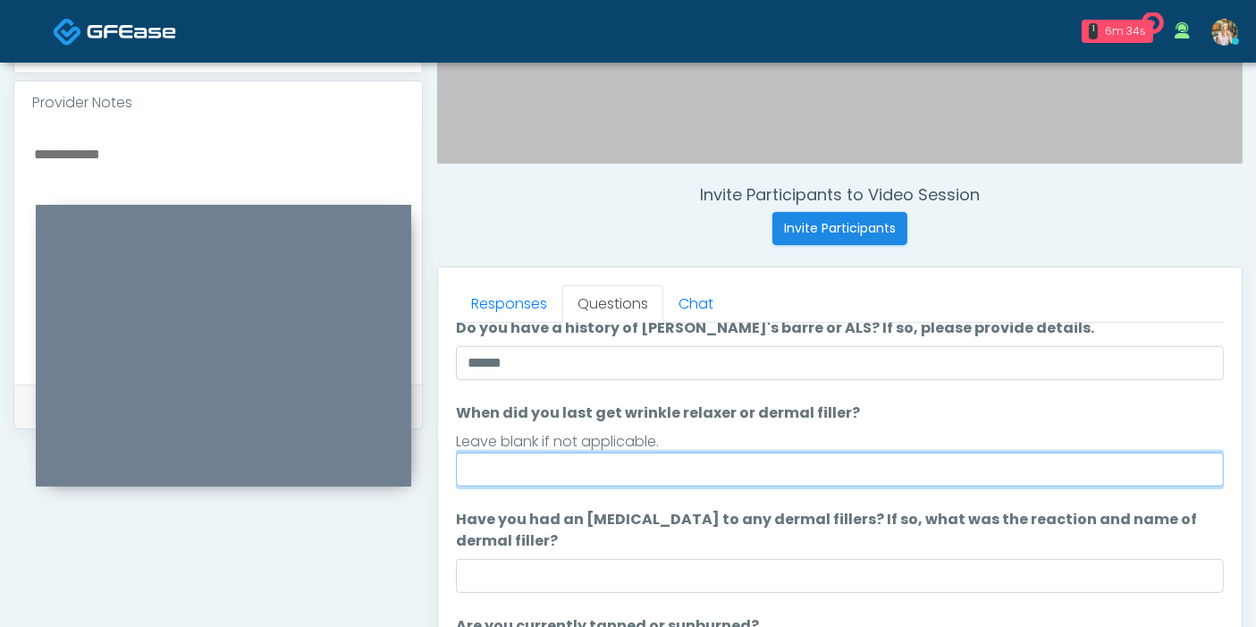
scroll to position [99, 0]
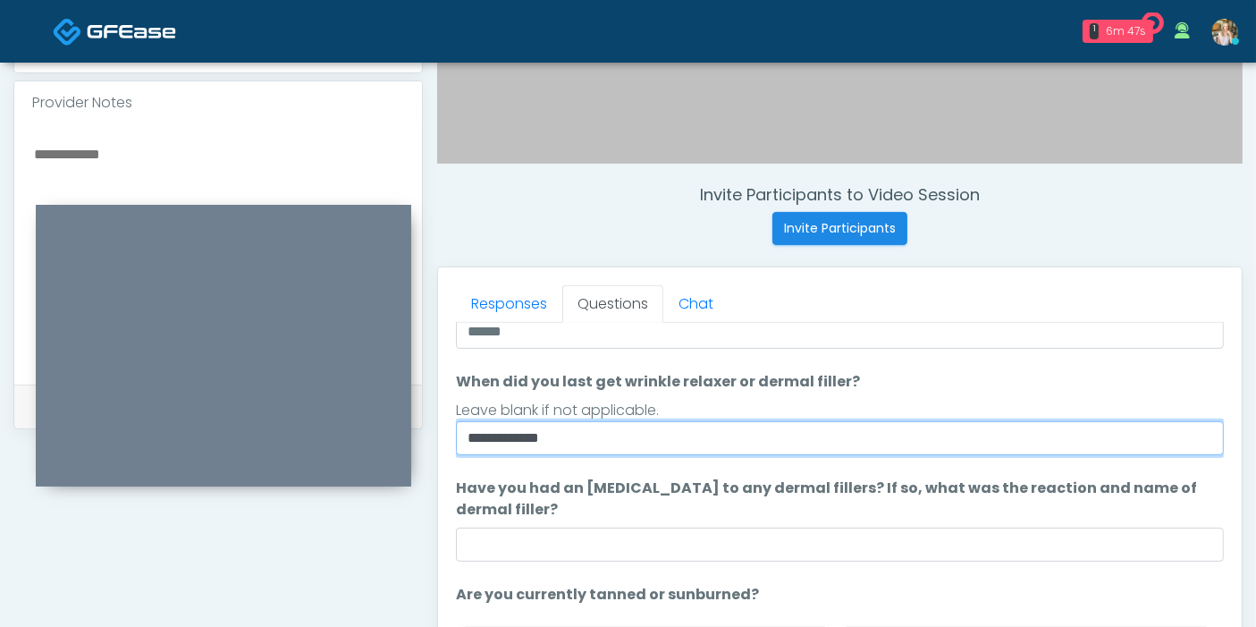
type input "**********"
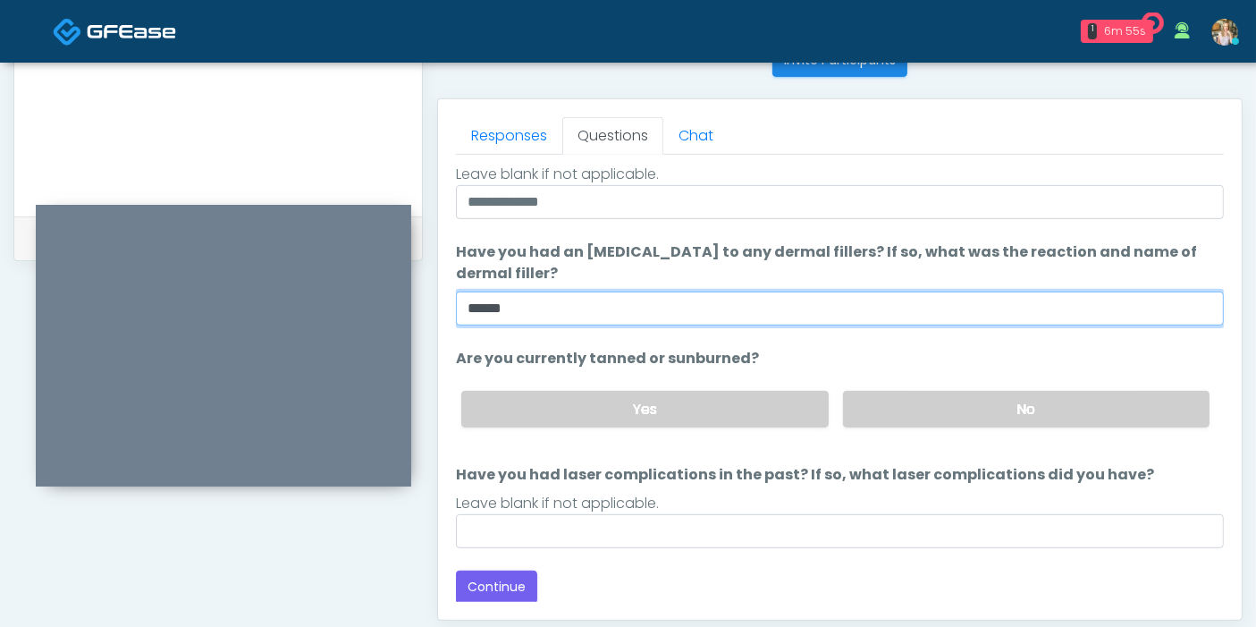
scroll to position [776, 0]
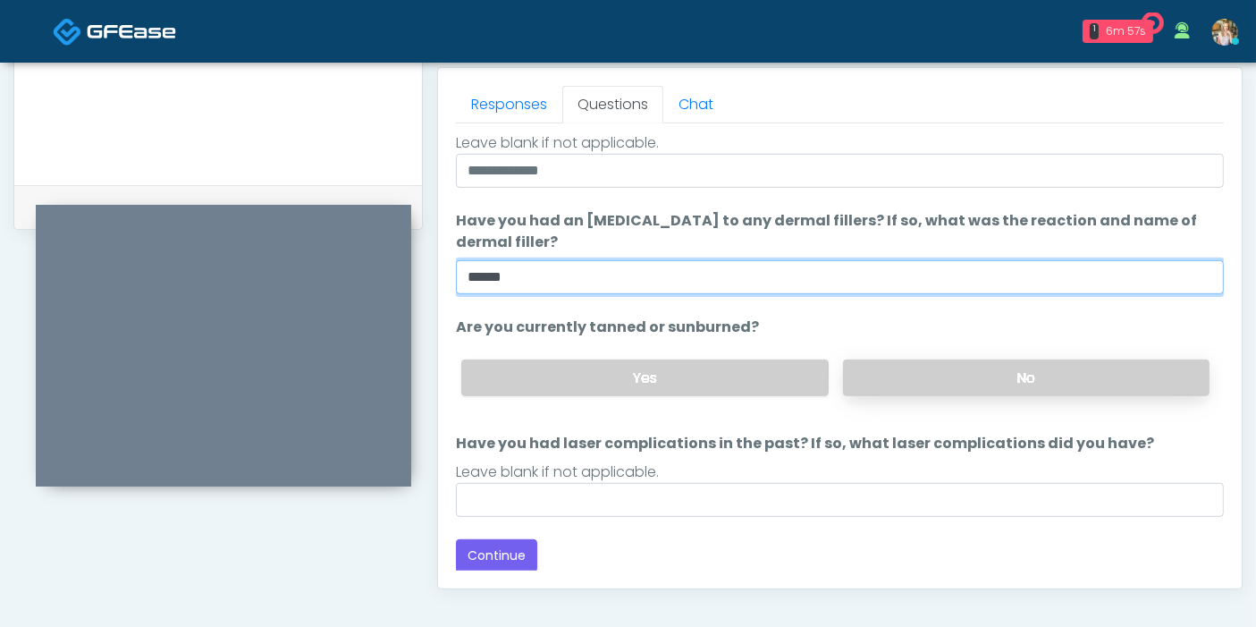
type input "******"
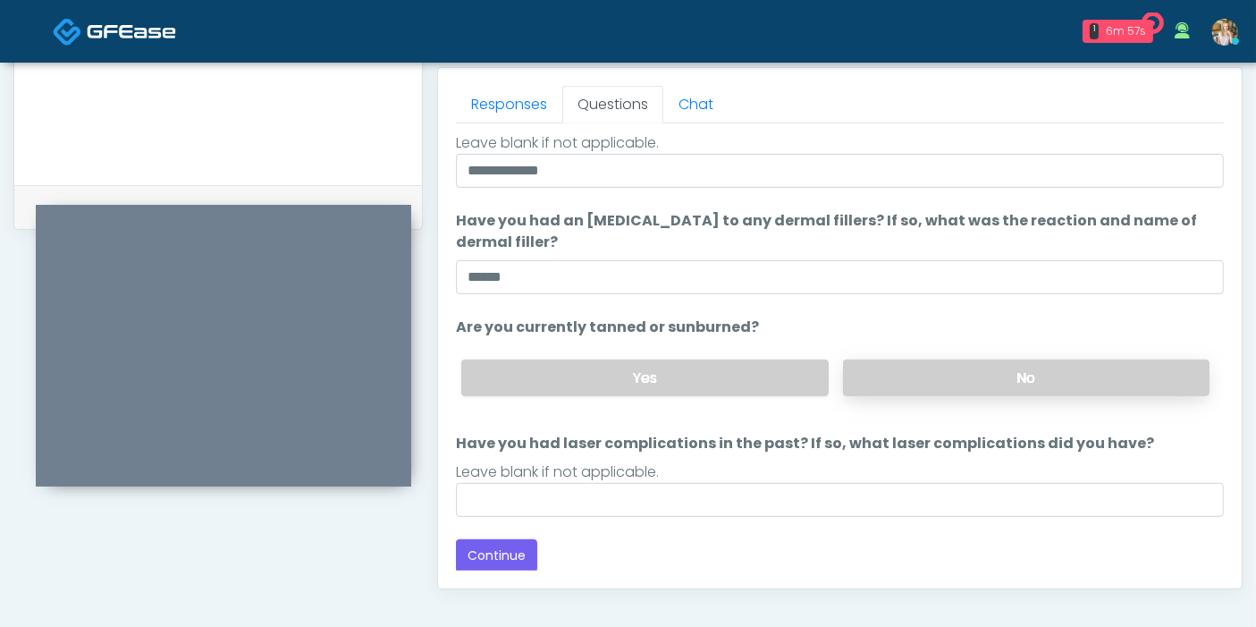
click at [909, 377] on label "No" at bounding box center [1026, 377] width 366 height 37
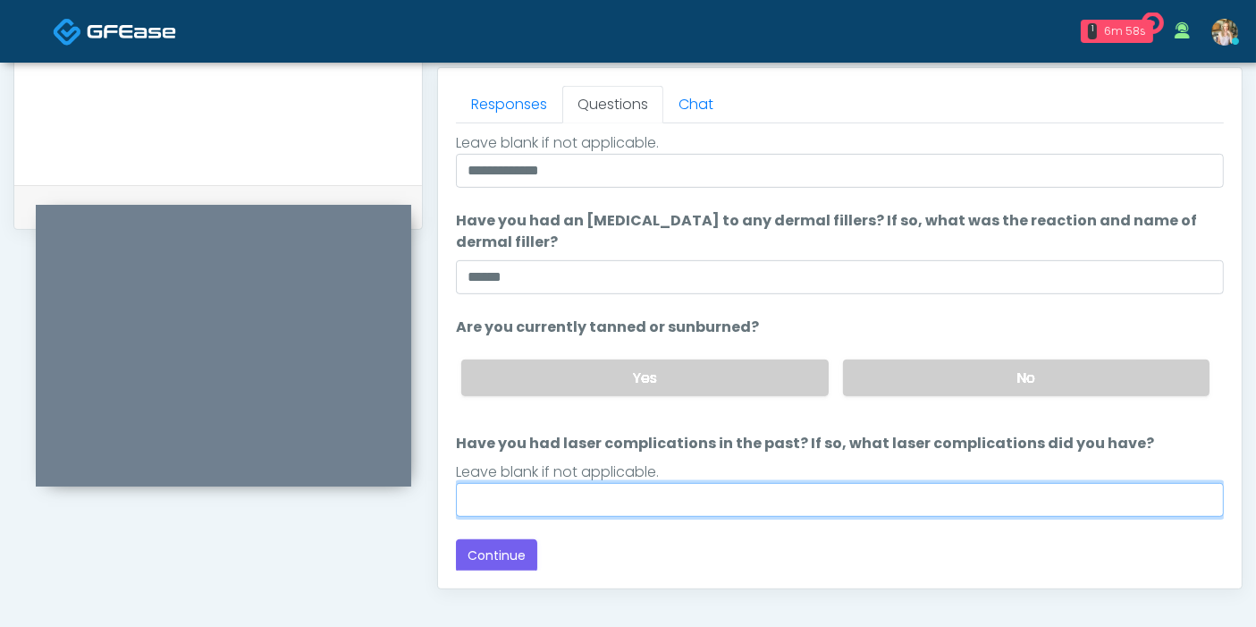
click at [868, 499] on input "Have you had laser complications in the past? If so, what laser complications d…" at bounding box center [840, 500] width 768 height 34
type input "******"
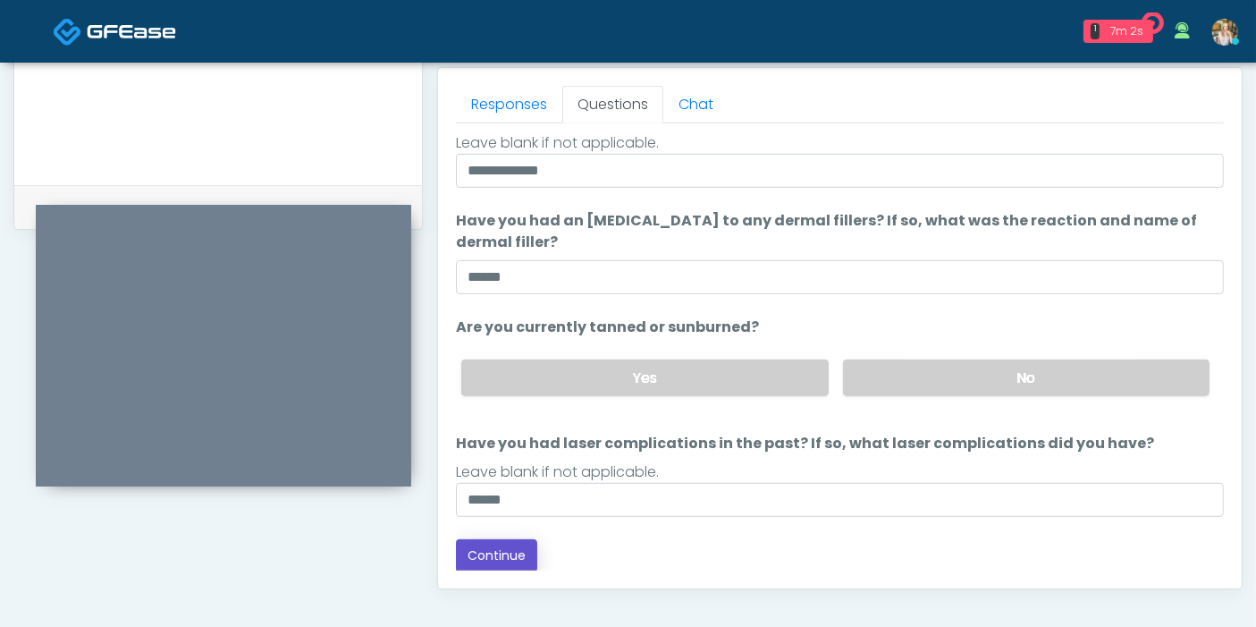
click at [483, 560] on button "Continue" at bounding box center [496, 555] width 81 height 33
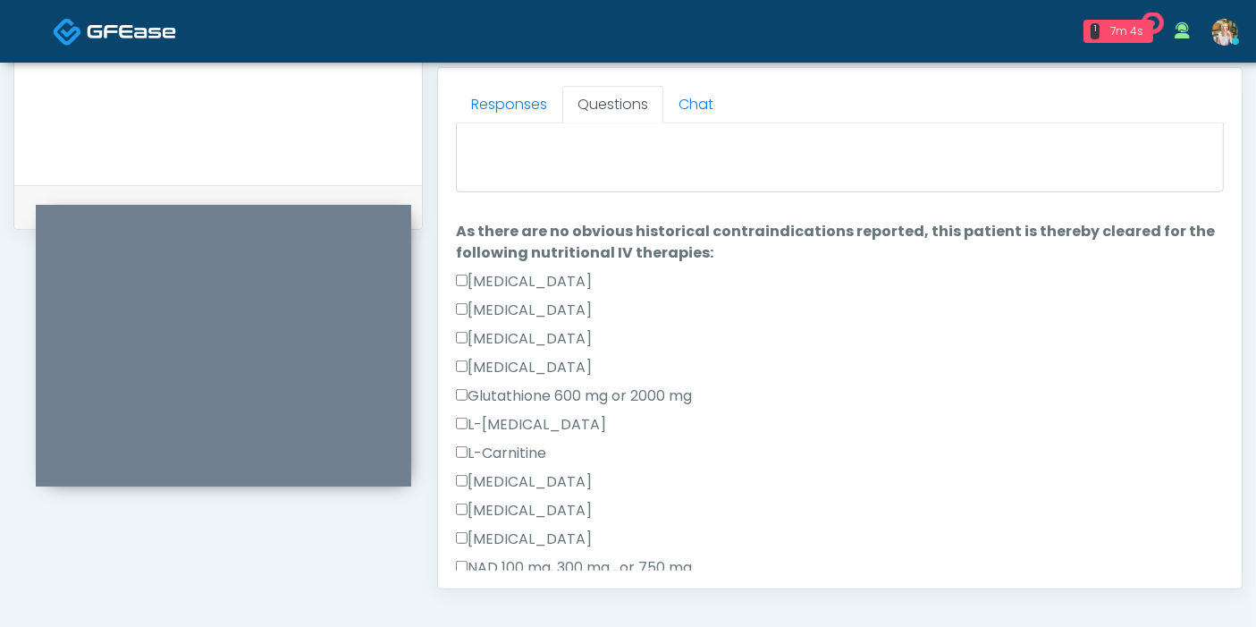
scroll to position [68, 0]
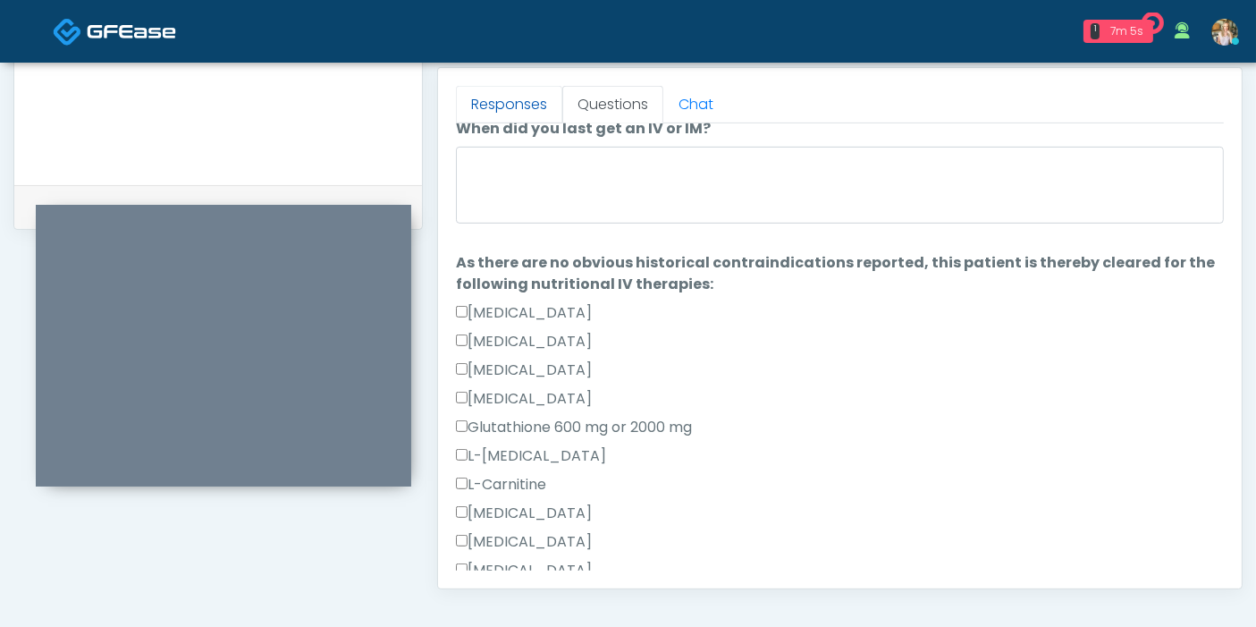
click at [523, 94] on link "Responses" at bounding box center [509, 105] width 106 height 38
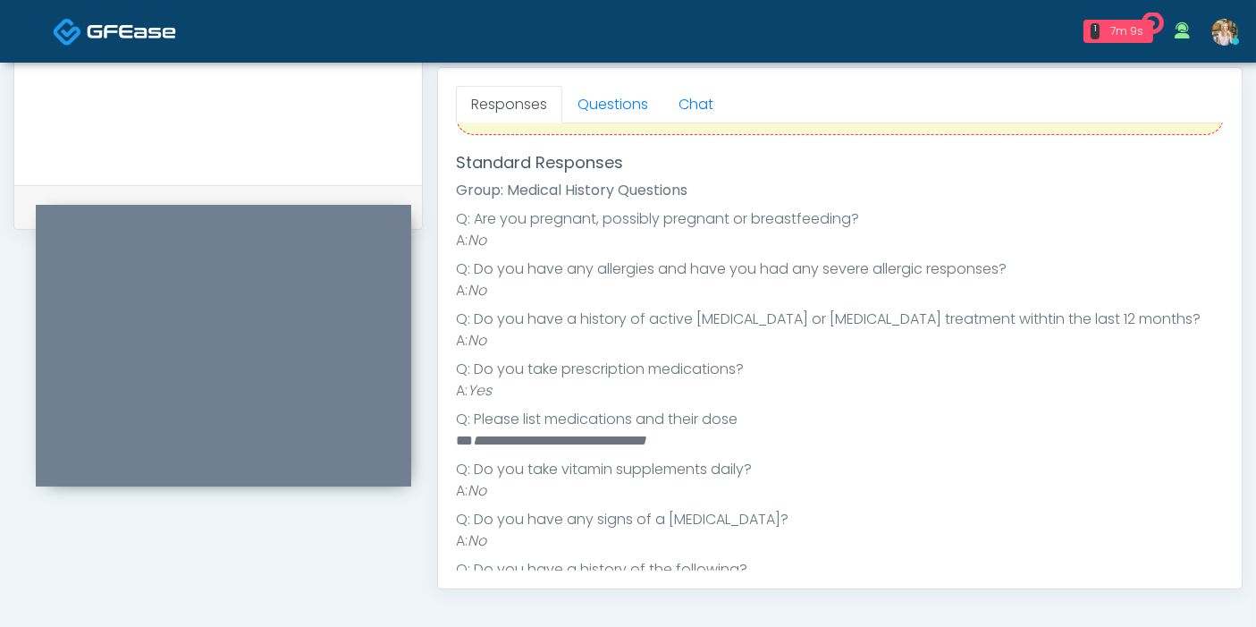
scroll to position [266, 0]
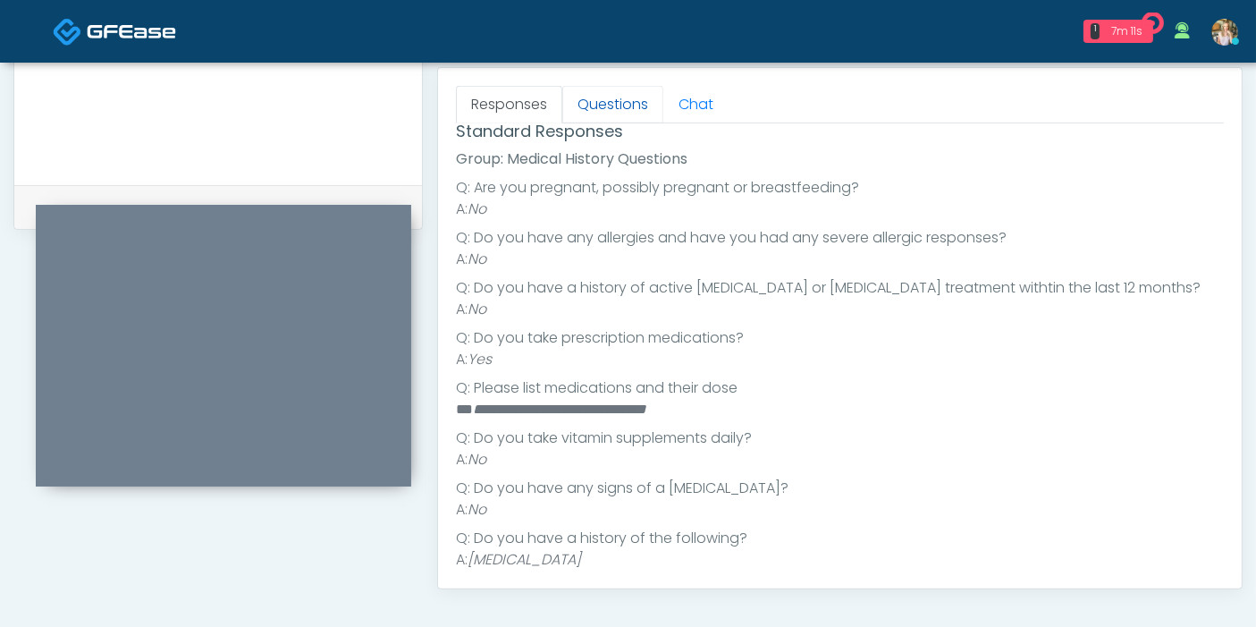
click at [602, 107] on link "Questions" at bounding box center [612, 105] width 101 height 38
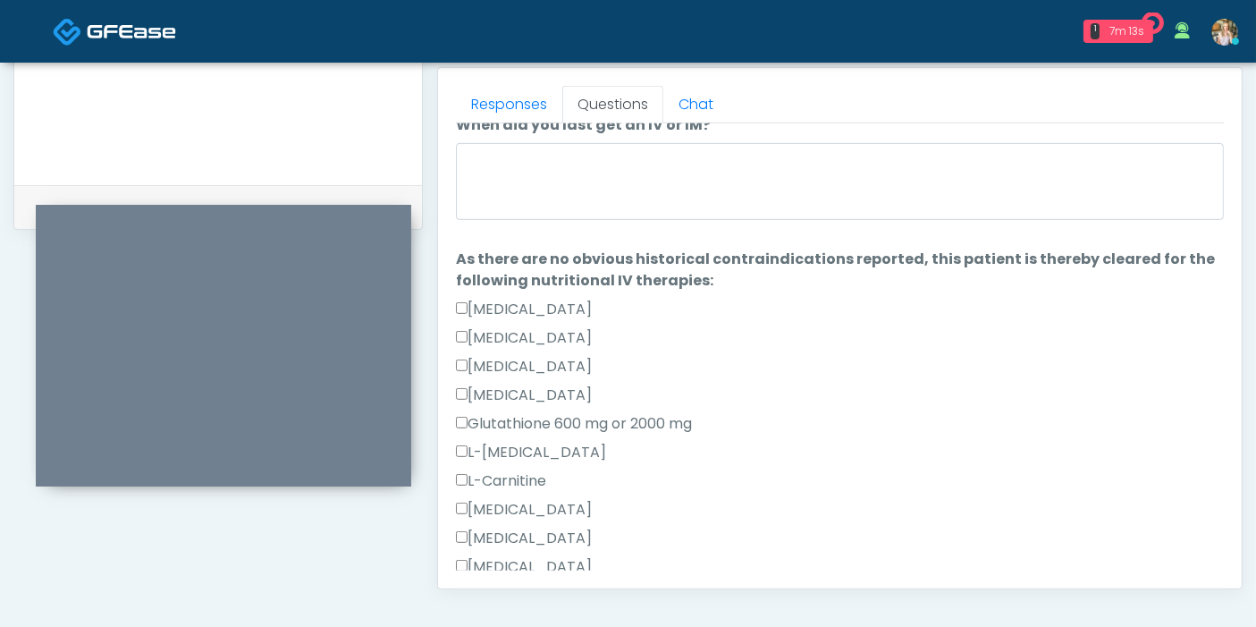
scroll to position [68, 0]
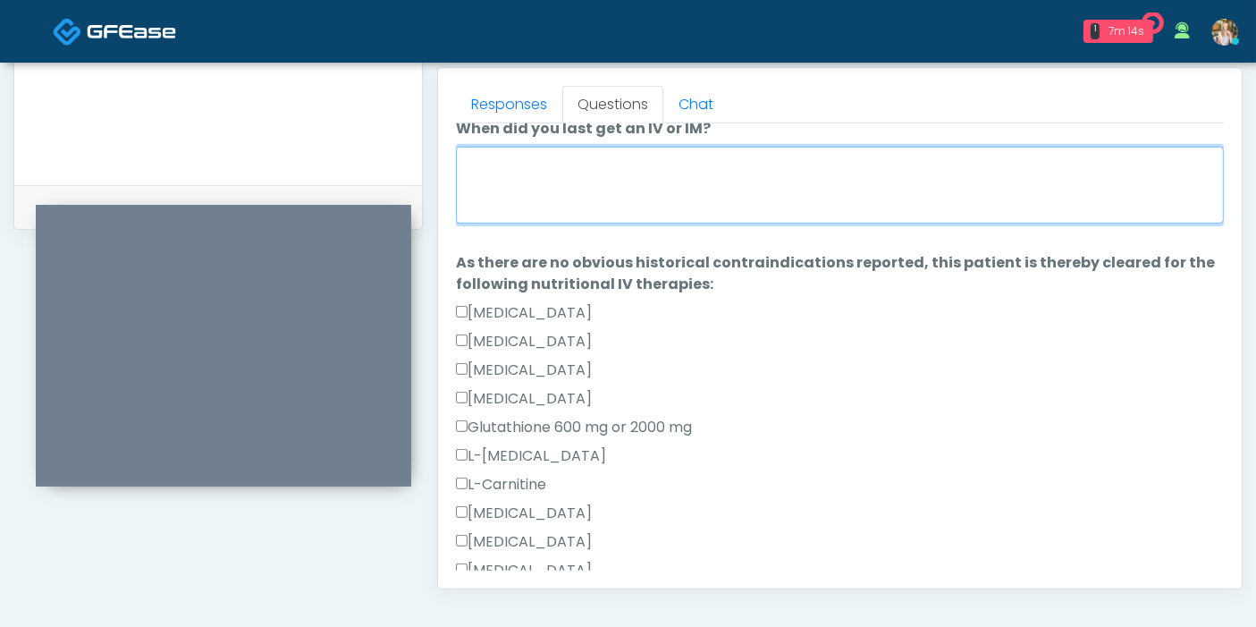
click at [592, 199] on textarea "When did you last get an IV or IM?" at bounding box center [840, 185] width 768 height 77
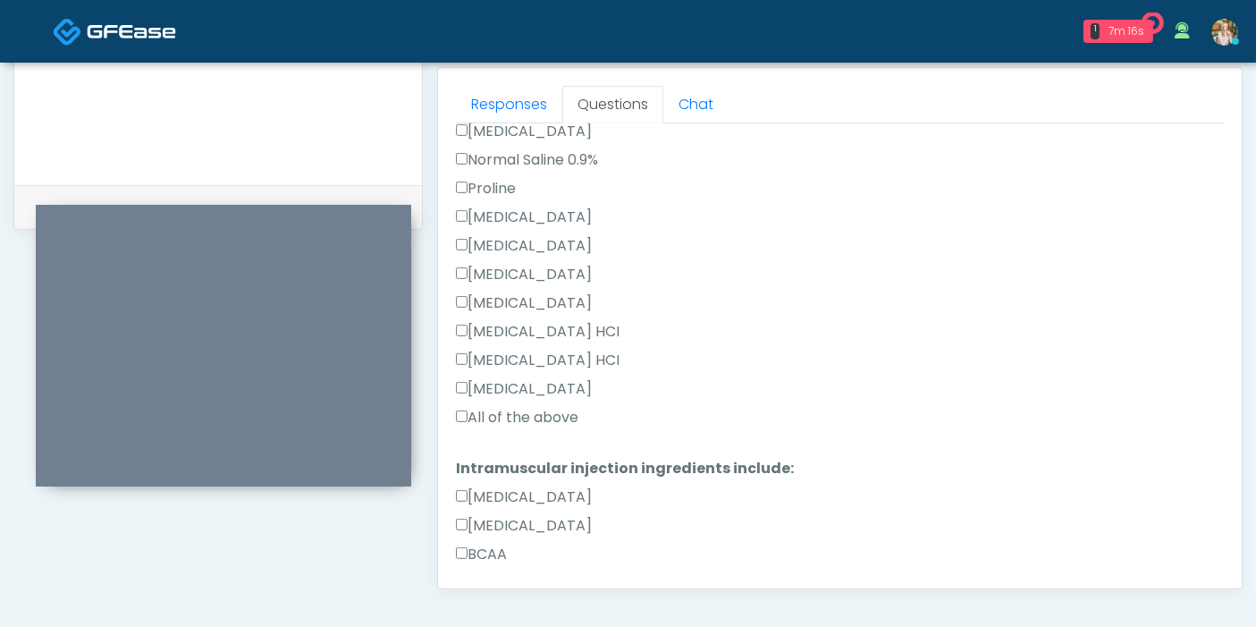
click at [556, 412] on label "All of the above" at bounding box center [517, 417] width 122 height 21
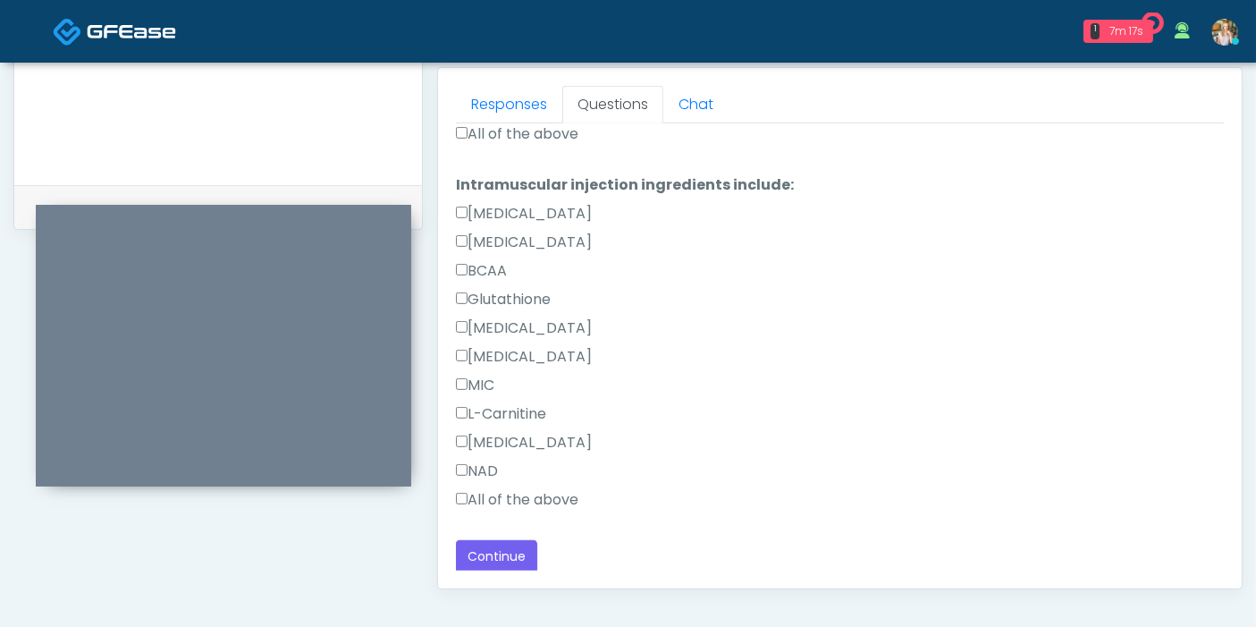
scroll to position [848, 0]
click at [513, 496] on label "All of the above" at bounding box center [517, 498] width 122 height 21
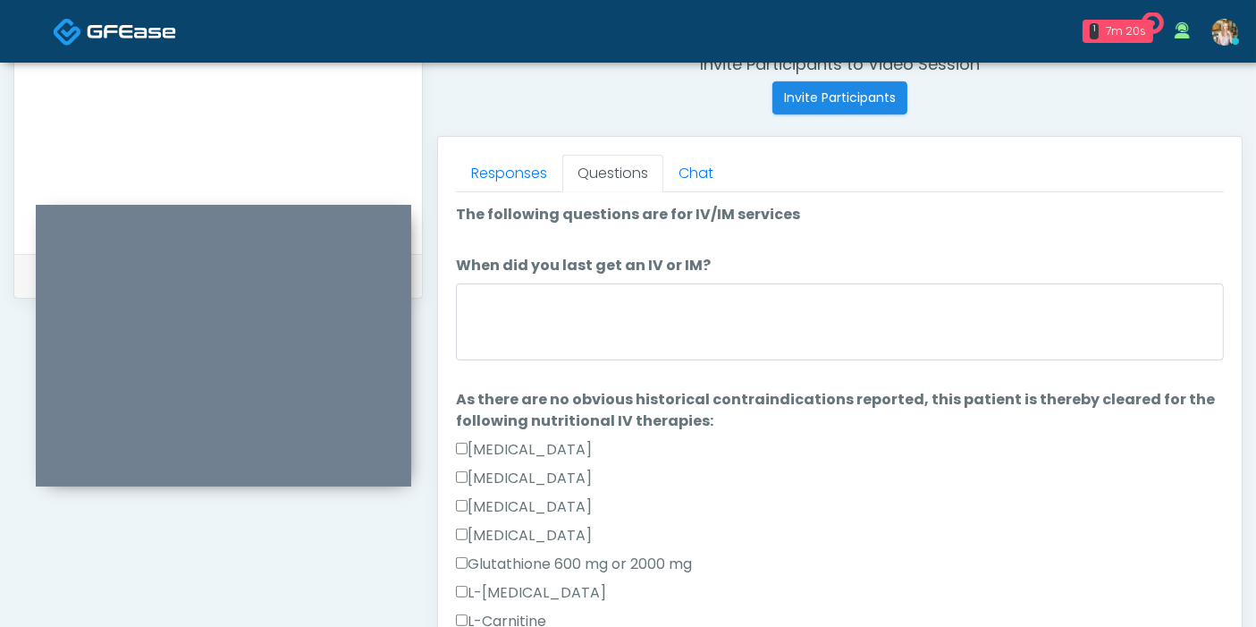
scroll to position [677, 0]
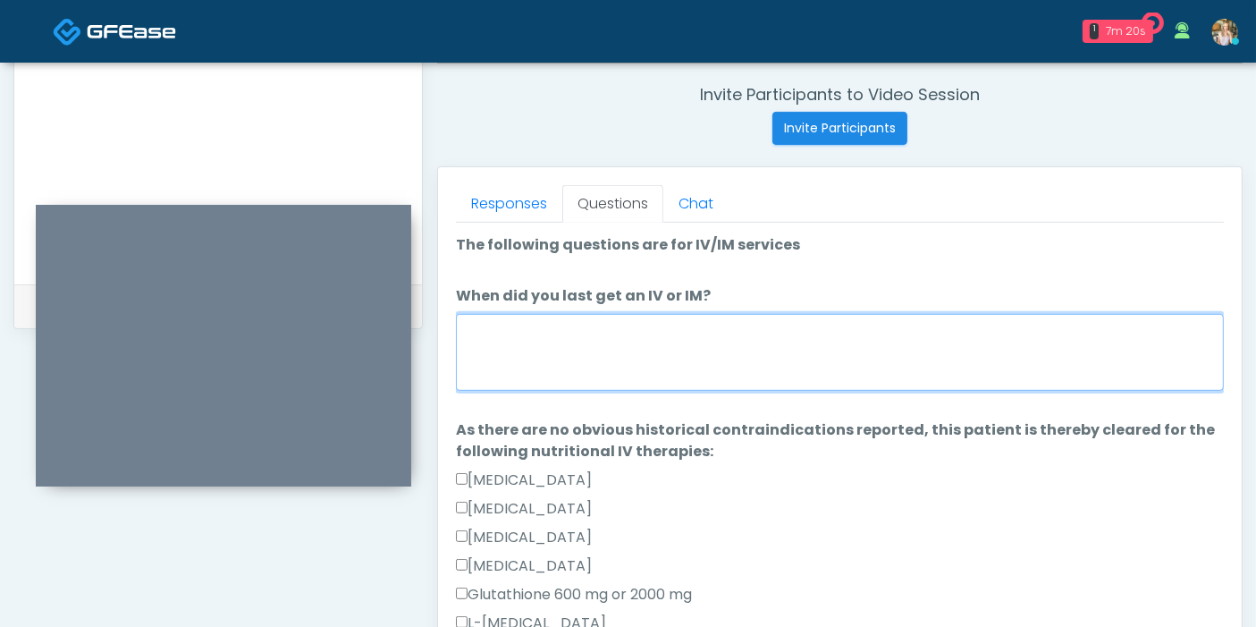
click at [742, 323] on textarea "When did you last get an IV or IM?" at bounding box center [840, 352] width 768 height 77
type textarea "*"
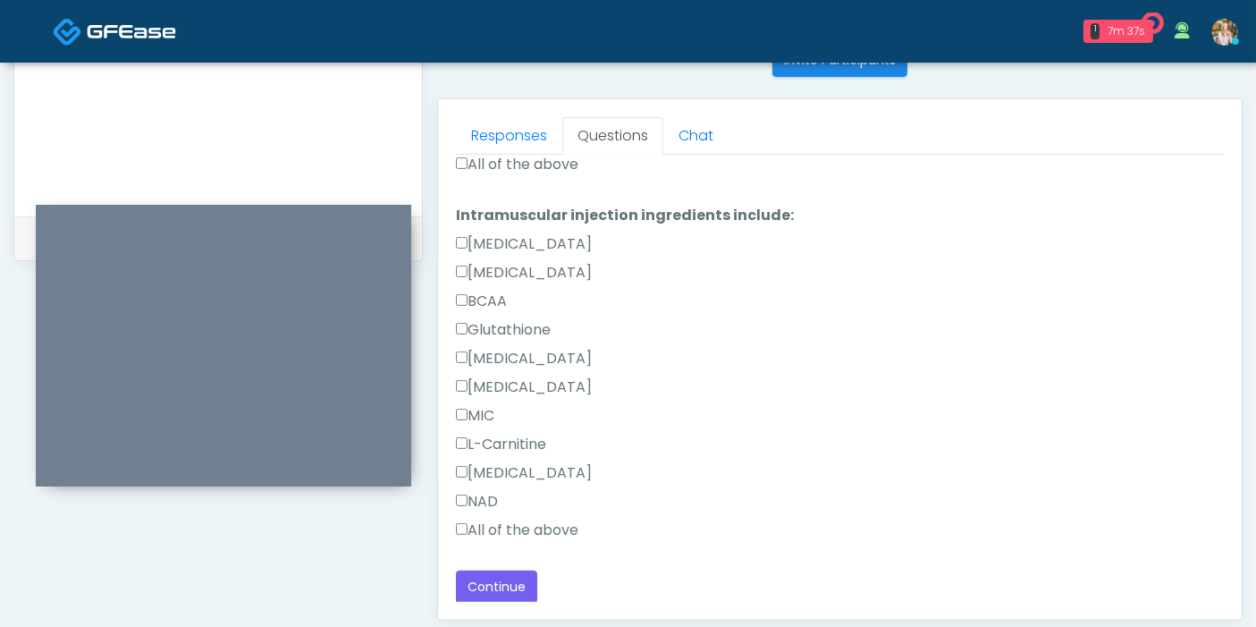
scroll to position [776, 0]
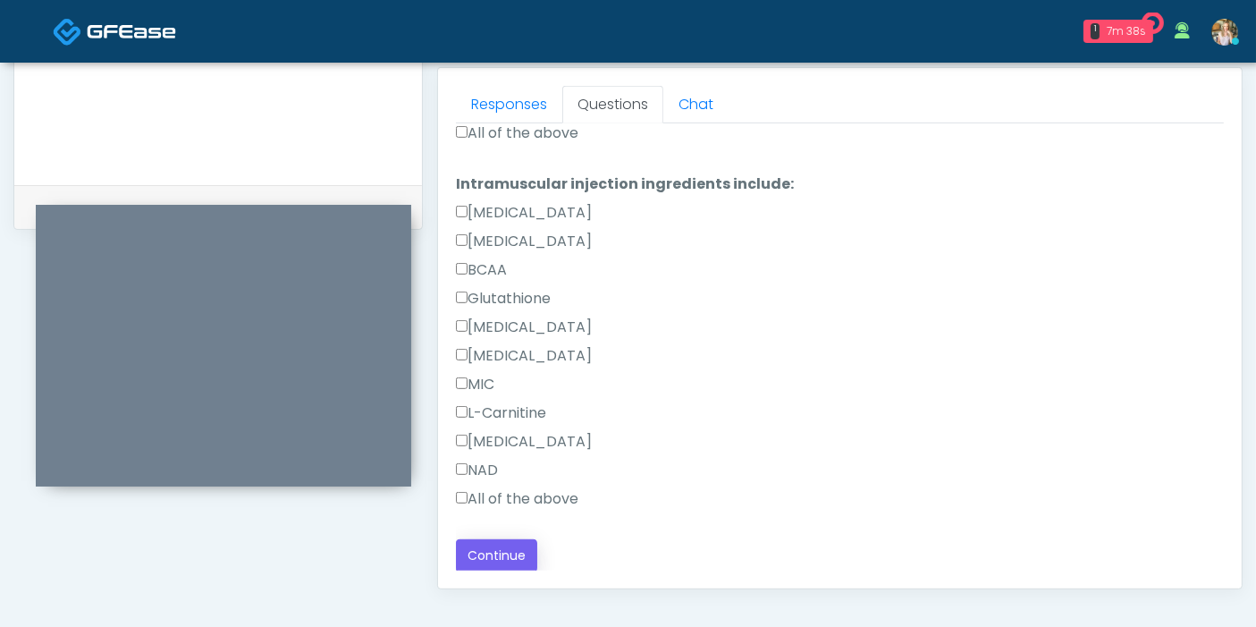
type textarea "**********"
click at [510, 546] on button "Continue" at bounding box center [496, 555] width 81 height 33
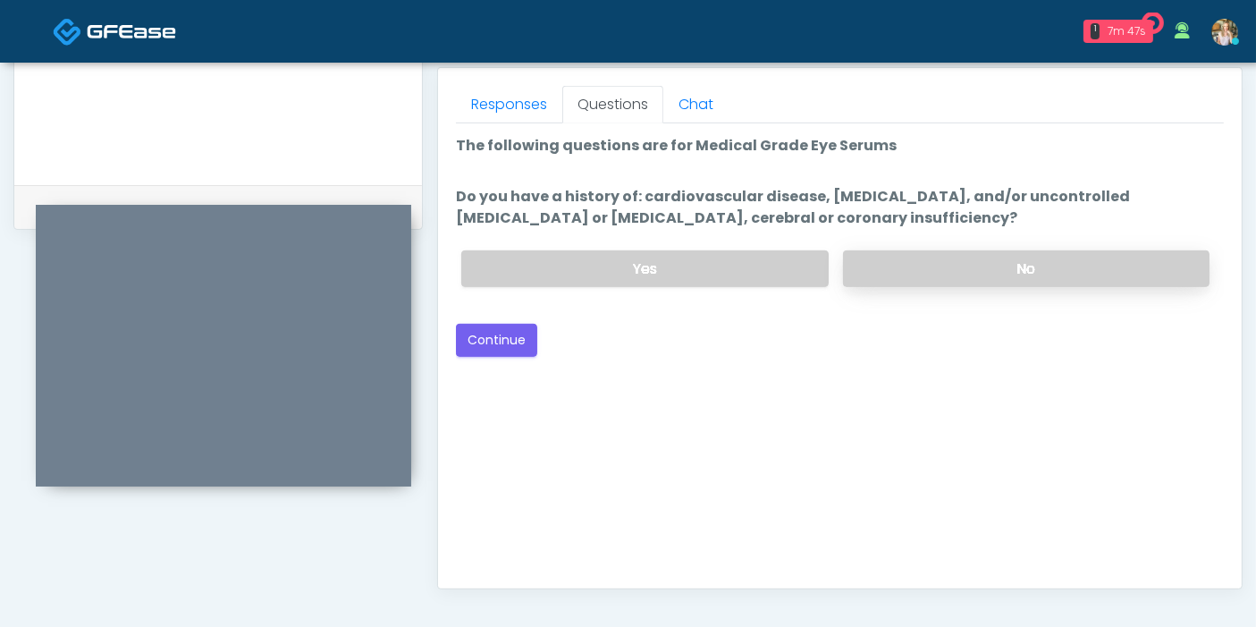
click at [939, 266] on label "No" at bounding box center [1026, 268] width 366 height 37
click at [512, 337] on button "Continue" at bounding box center [496, 340] width 81 height 33
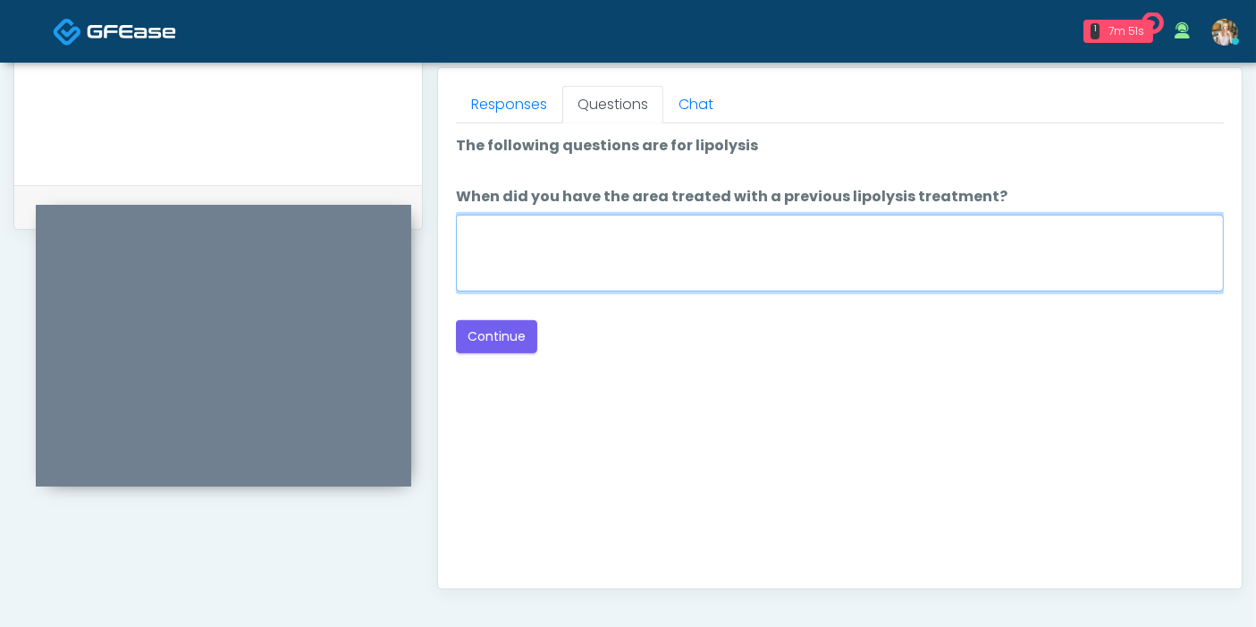
click at [720, 248] on textarea "When did you have the area treated with a previous lipolysis treatment?" at bounding box center [840, 253] width 768 height 77
type textarea "**********"
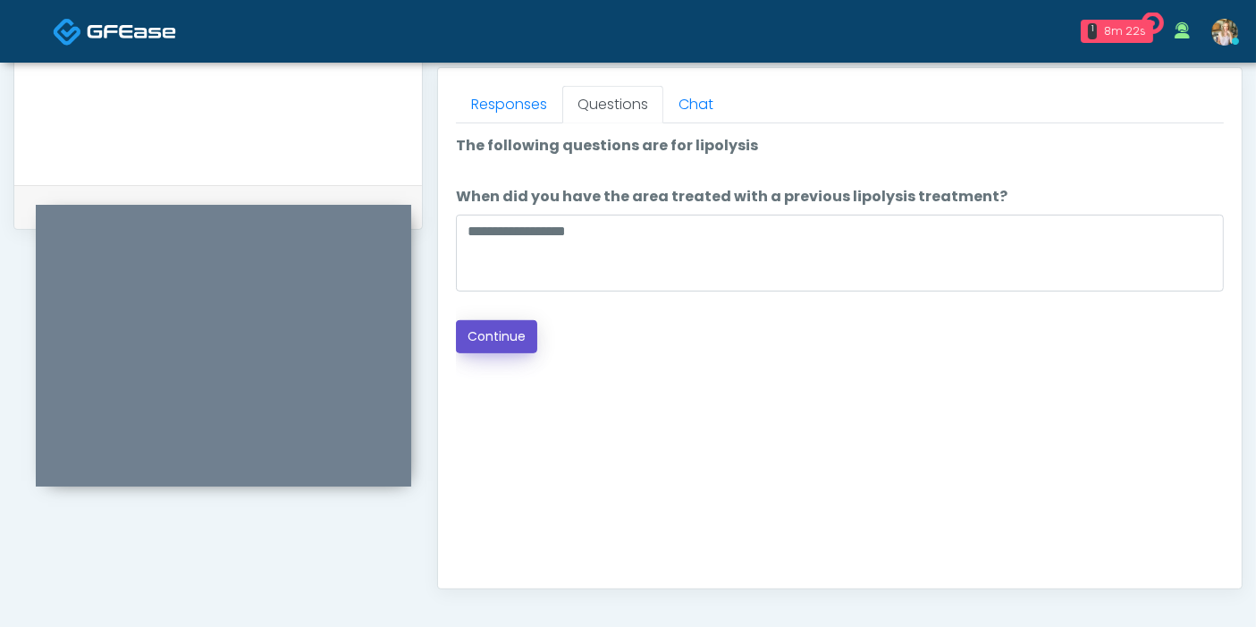
click at [475, 341] on button "Continue" at bounding box center [496, 336] width 81 height 33
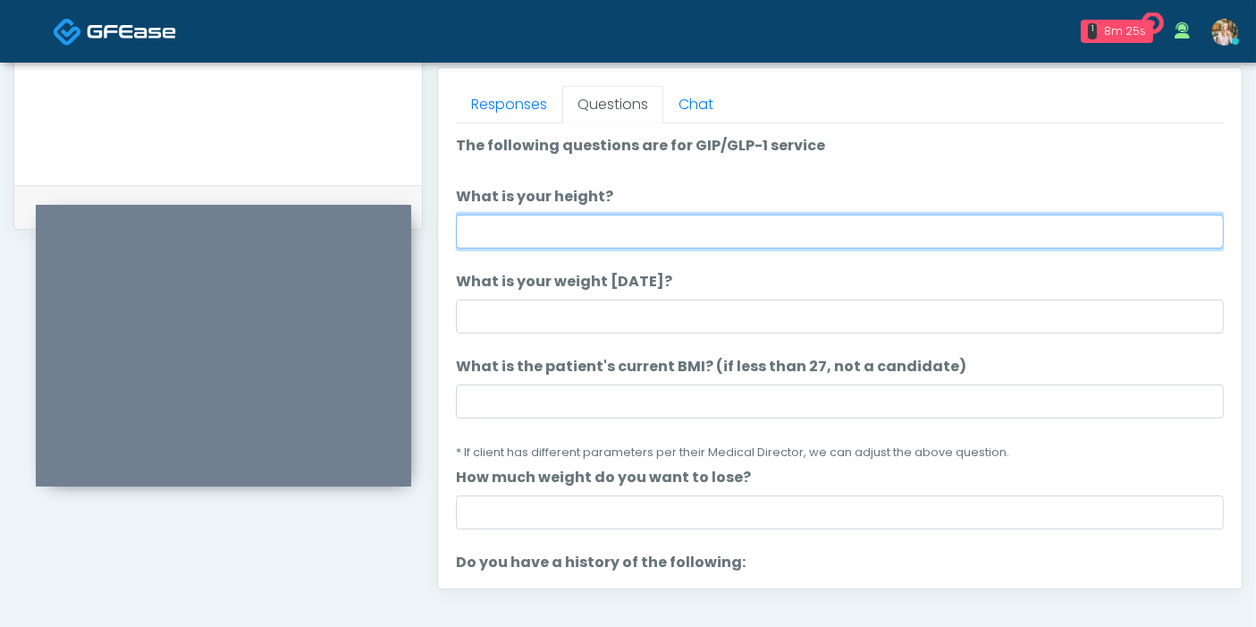
click at [764, 236] on input "What is your height?" at bounding box center [840, 232] width 768 height 34
click at [872, 232] on input "What is your height?" at bounding box center [840, 232] width 768 height 34
type input "***"
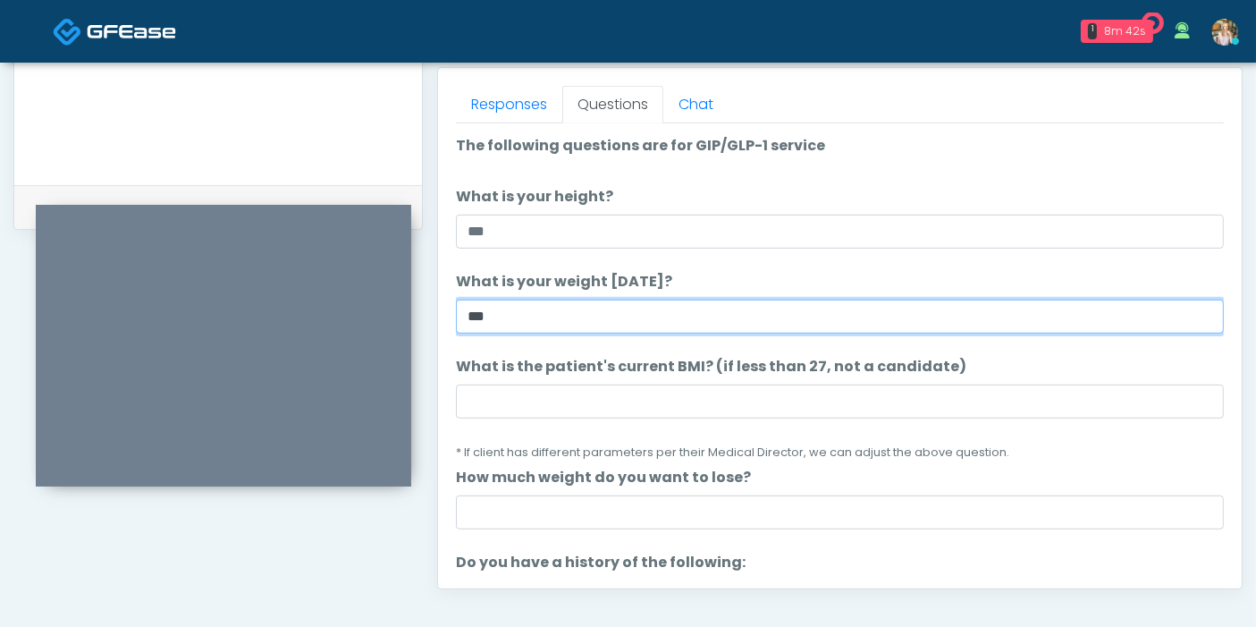
type input "***"
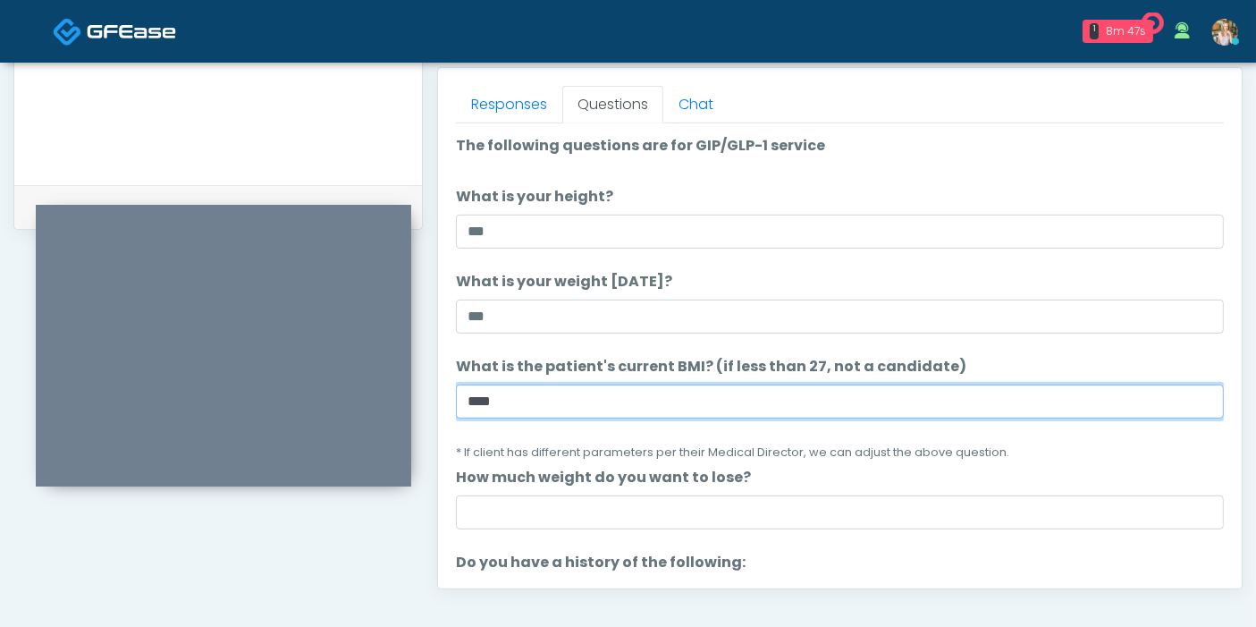
type input "****"
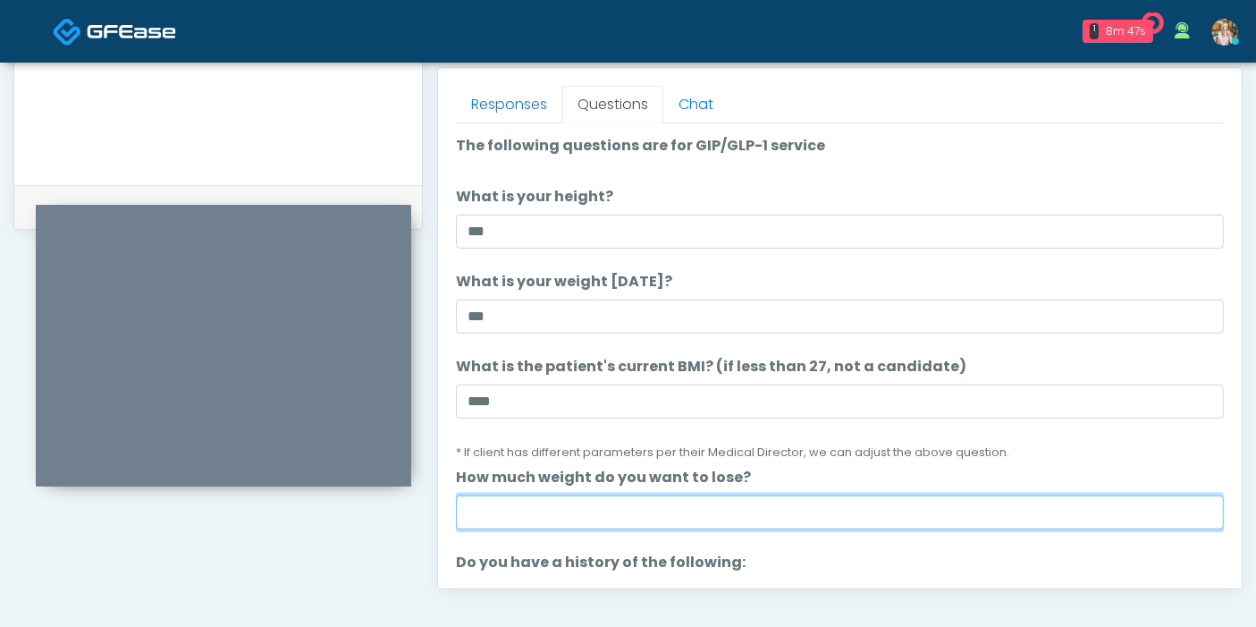
click at [844, 511] on input "How much weight do you want to lose?" at bounding box center [840, 512] width 768 height 34
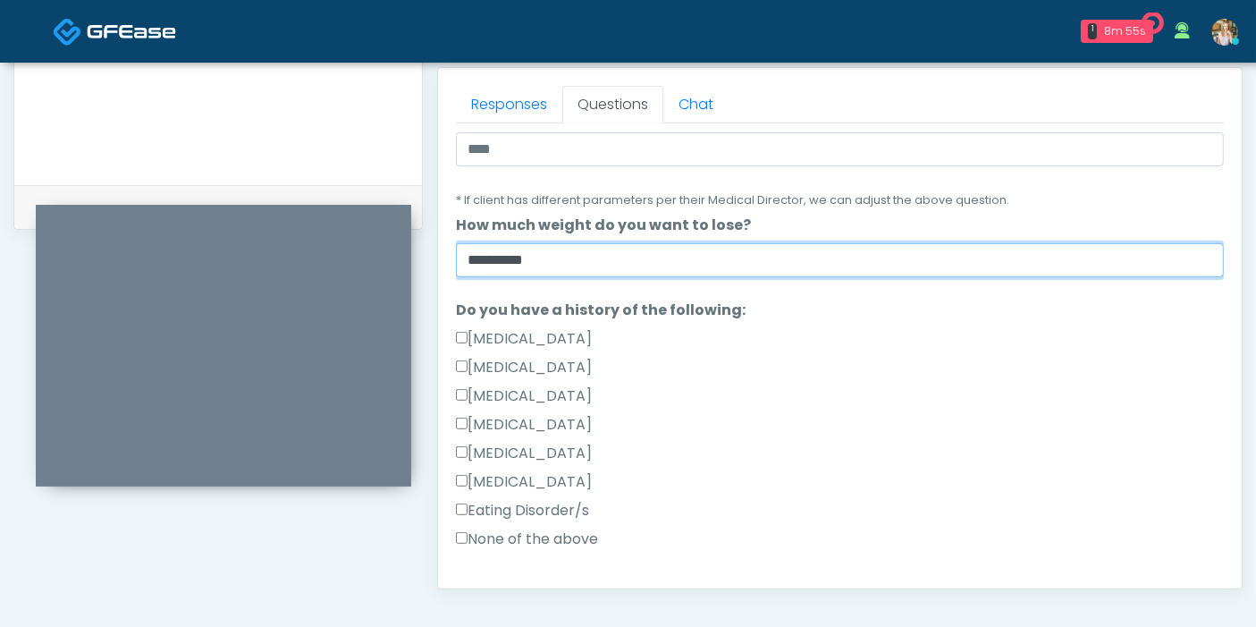
scroll to position [298, 0]
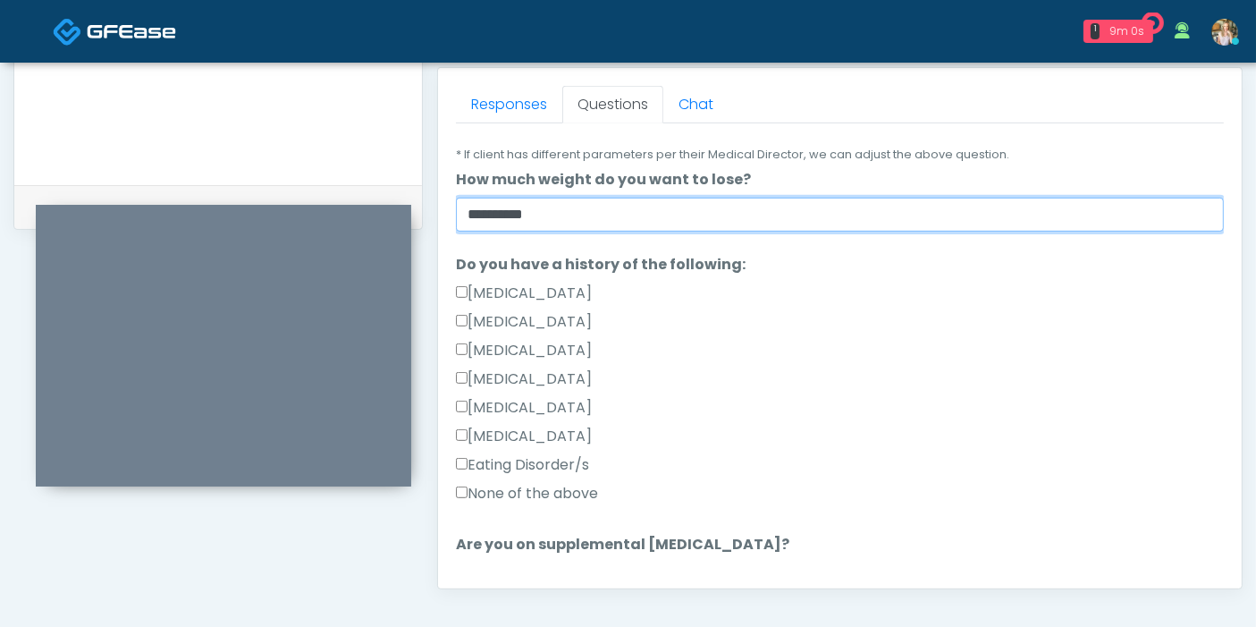
type input "*********"
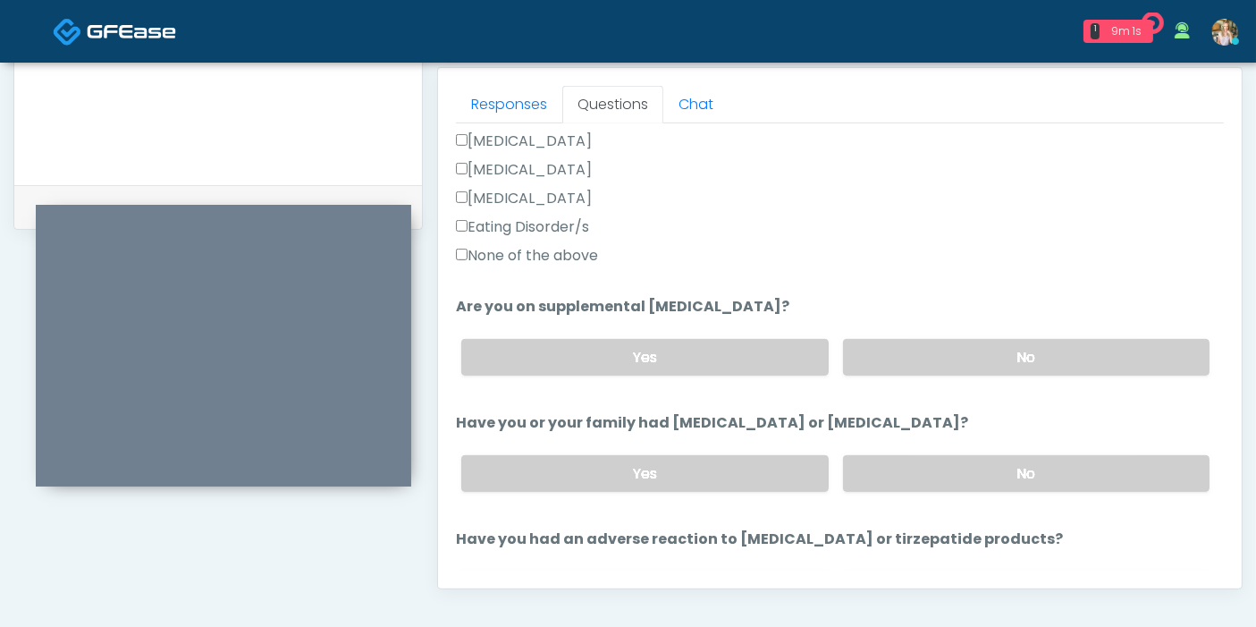
scroll to position [595, 0]
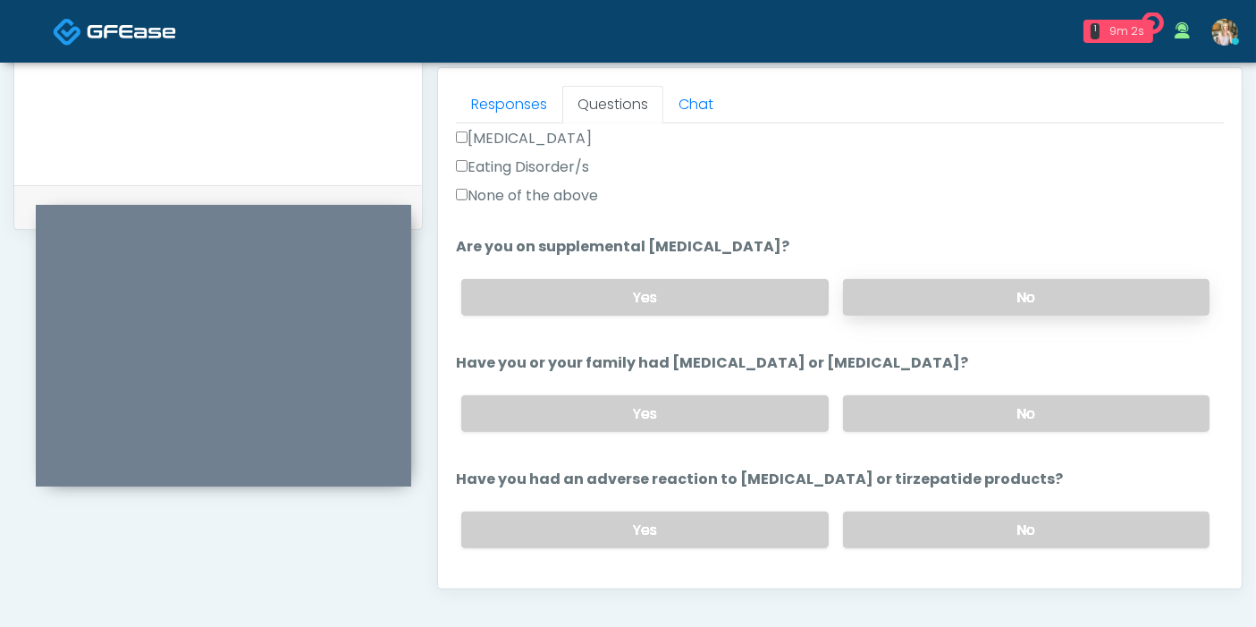
click at [1006, 291] on label "No" at bounding box center [1026, 297] width 366 height 37
click at [1000, 404] on label "No" at bounding box center [1026, 413] width 366 height 37
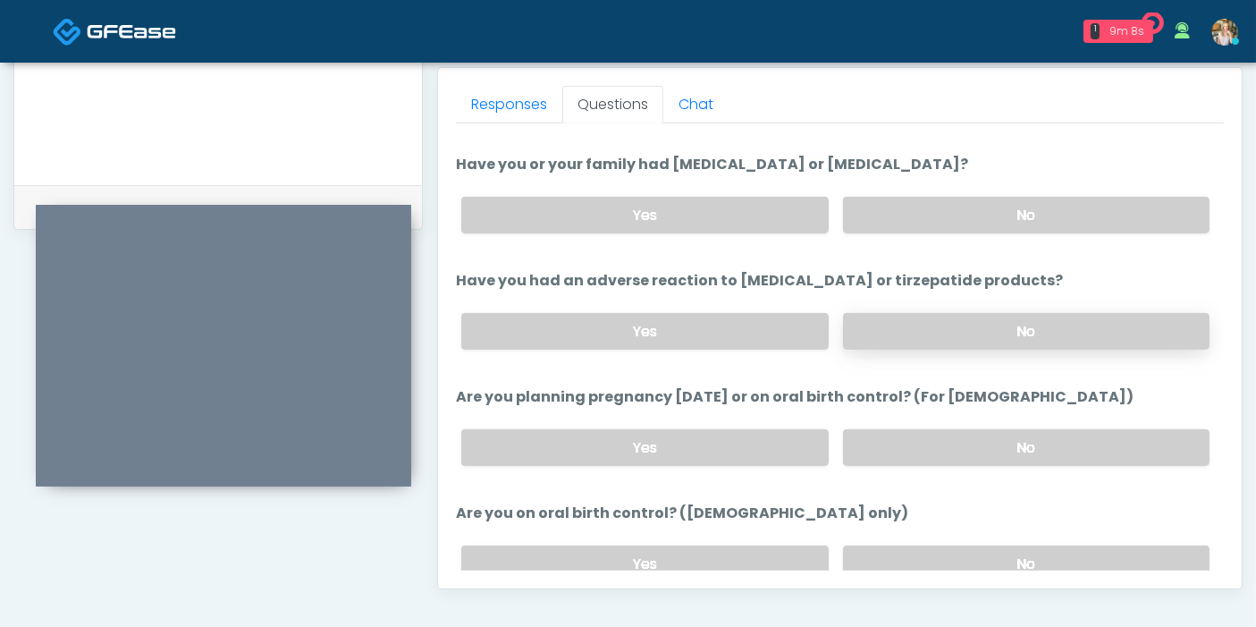
scroll to position [695, 0]
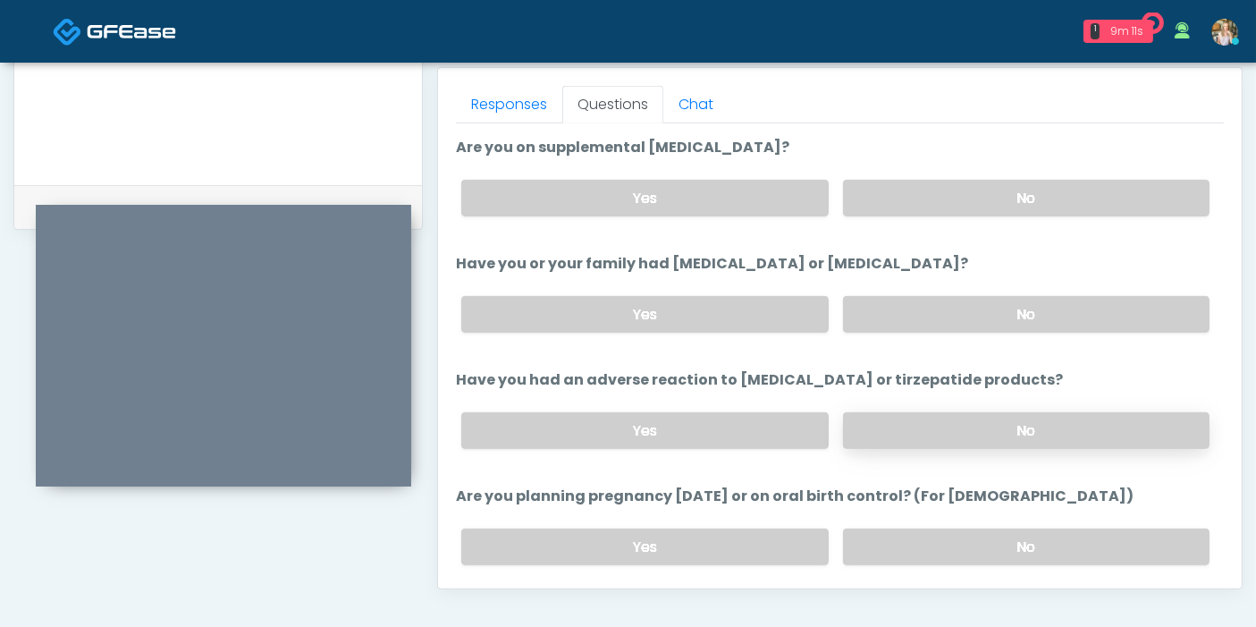
click at [964, 427] on label "No" at bounding box center [1026, 430] width 366 height 37
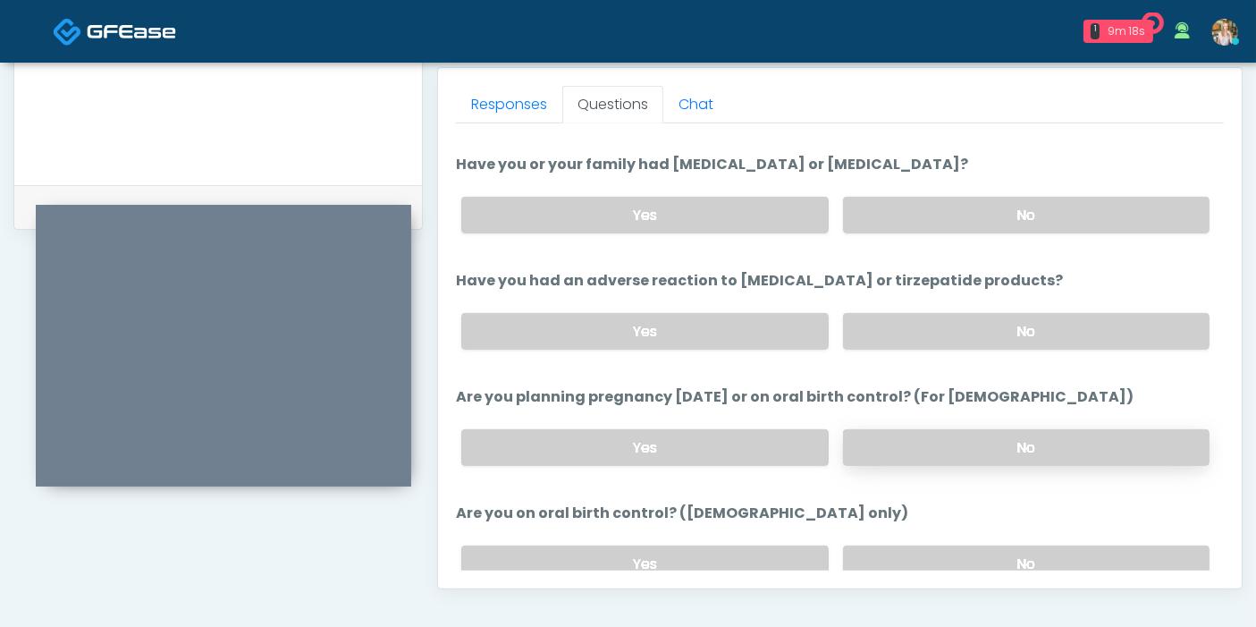
click at [941, 451] on label "No" at bounding box center [1026, 447] width 366 height 37
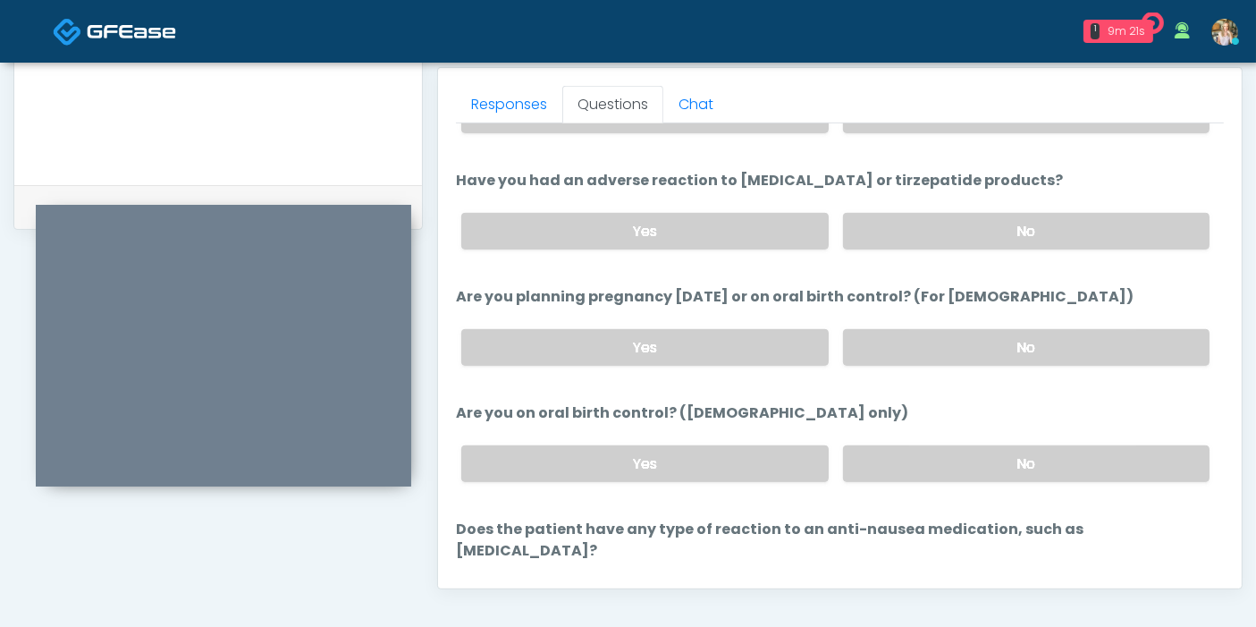
scroll to position [984, 0]
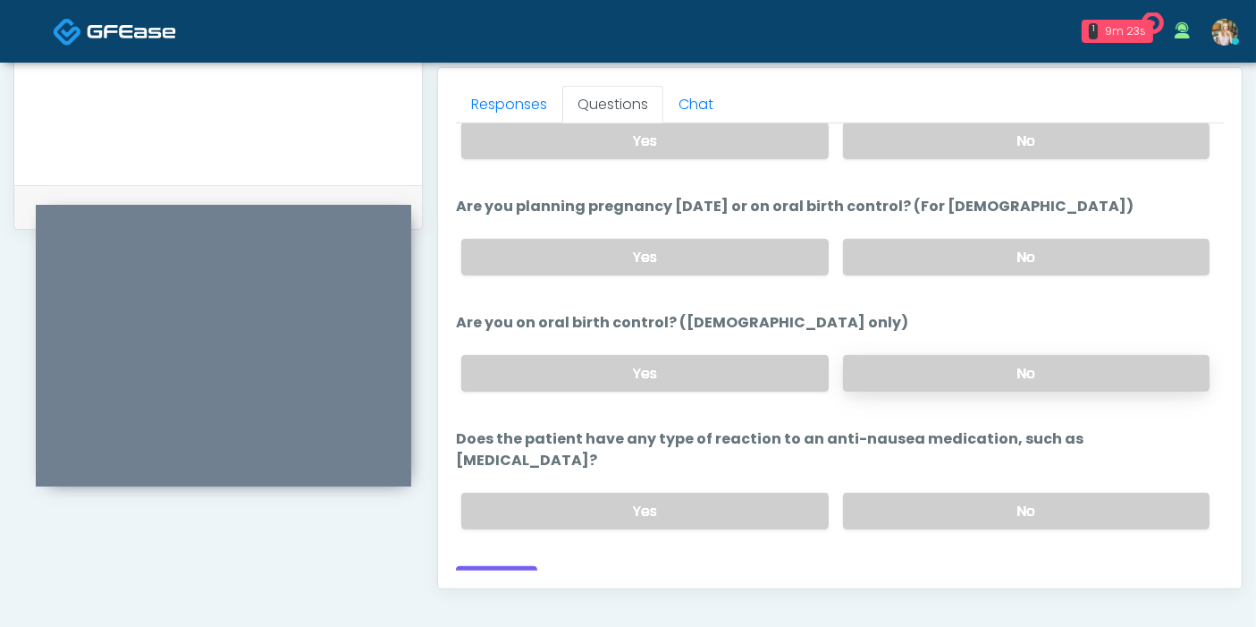
click at [975, 368] on label "No" at bounding box center [1026, 373] width 366 height 37
click at [953, 493] on label "No" at bounding box center [1026, 511] width 366 height 37
click at [498, 566] on button "Continue" at bounding box center [496, 582] width 81 height 33
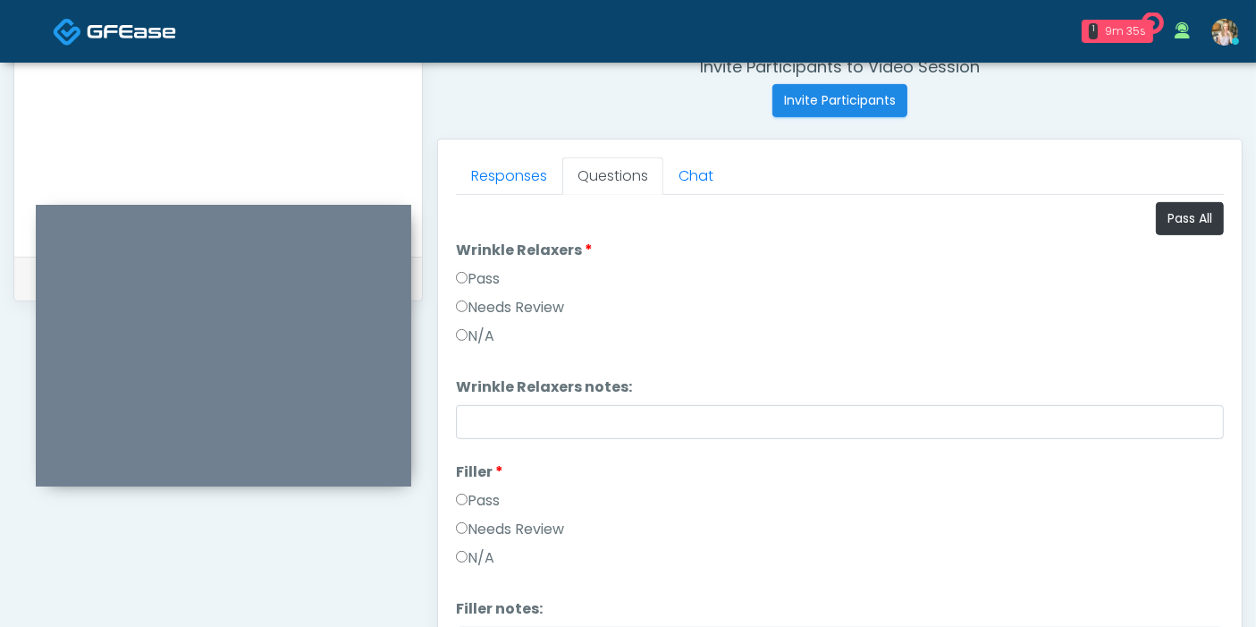
scroll to position [577, 0]
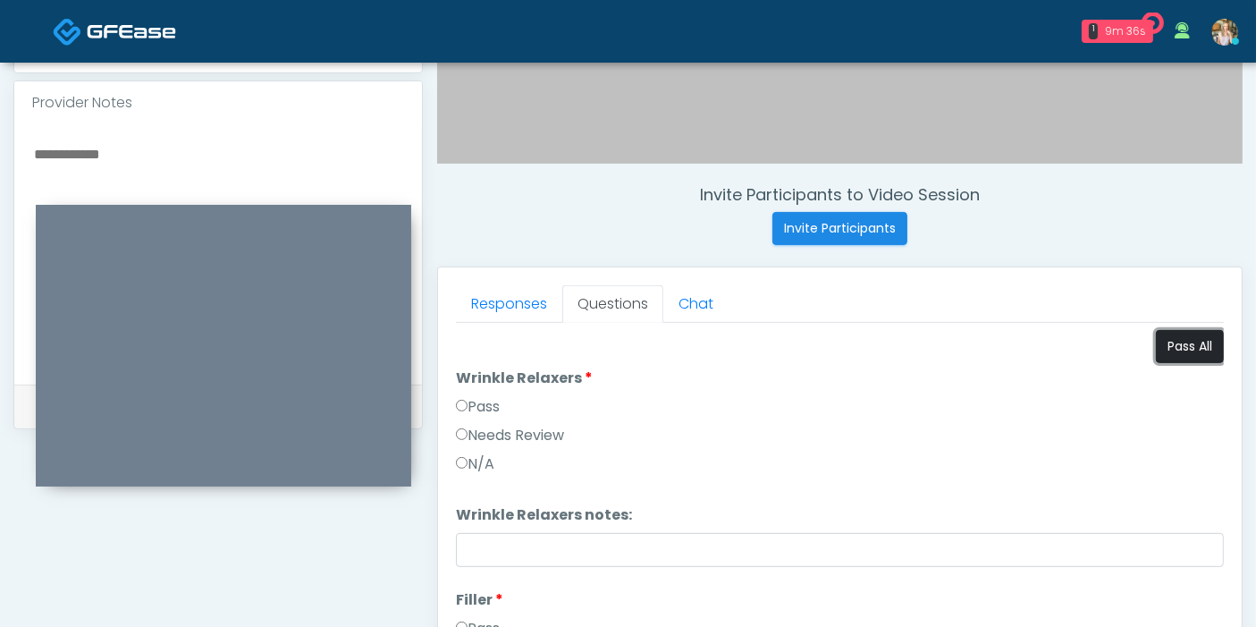
click at [1170, 342] on button "Pass All" at bounding box center [1190, 346] width 68 height 33
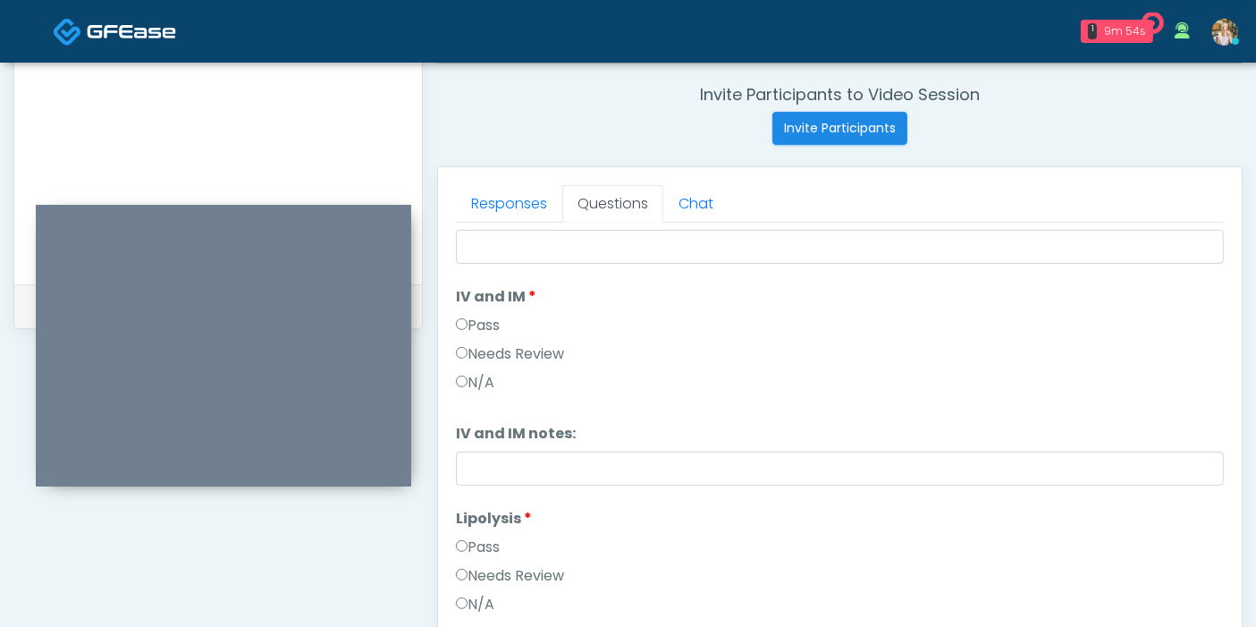
scroll to position [822, 0]
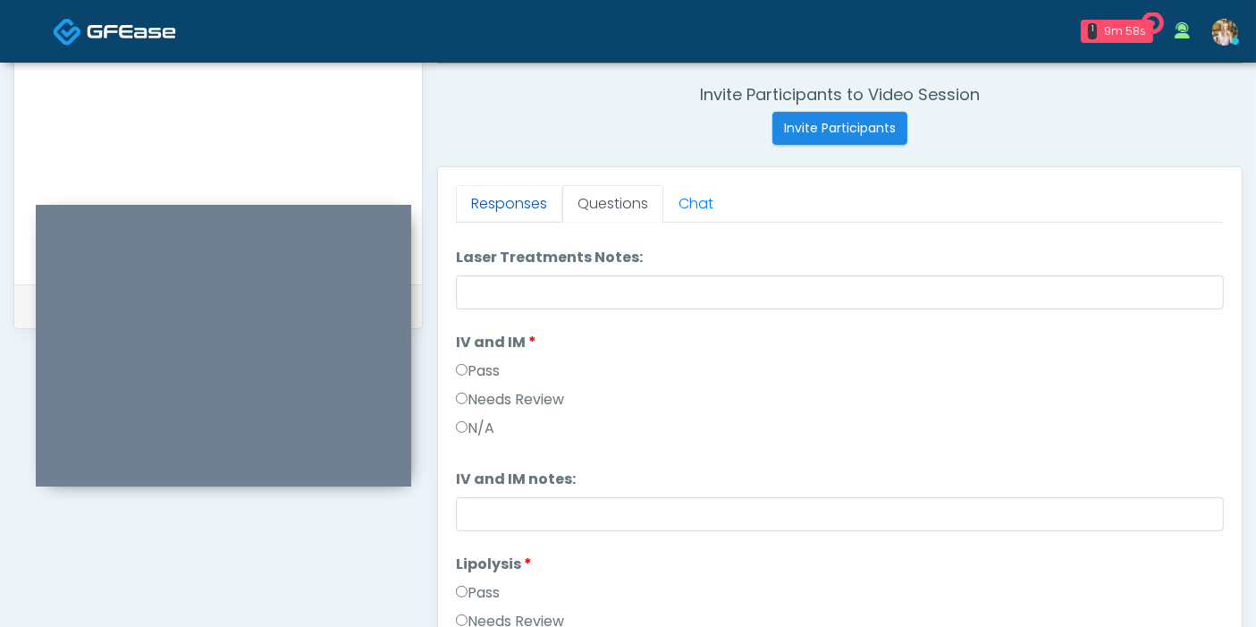
click at [524, 197] on link "Responses" at bounding box center [509, 204] width 106 height 38
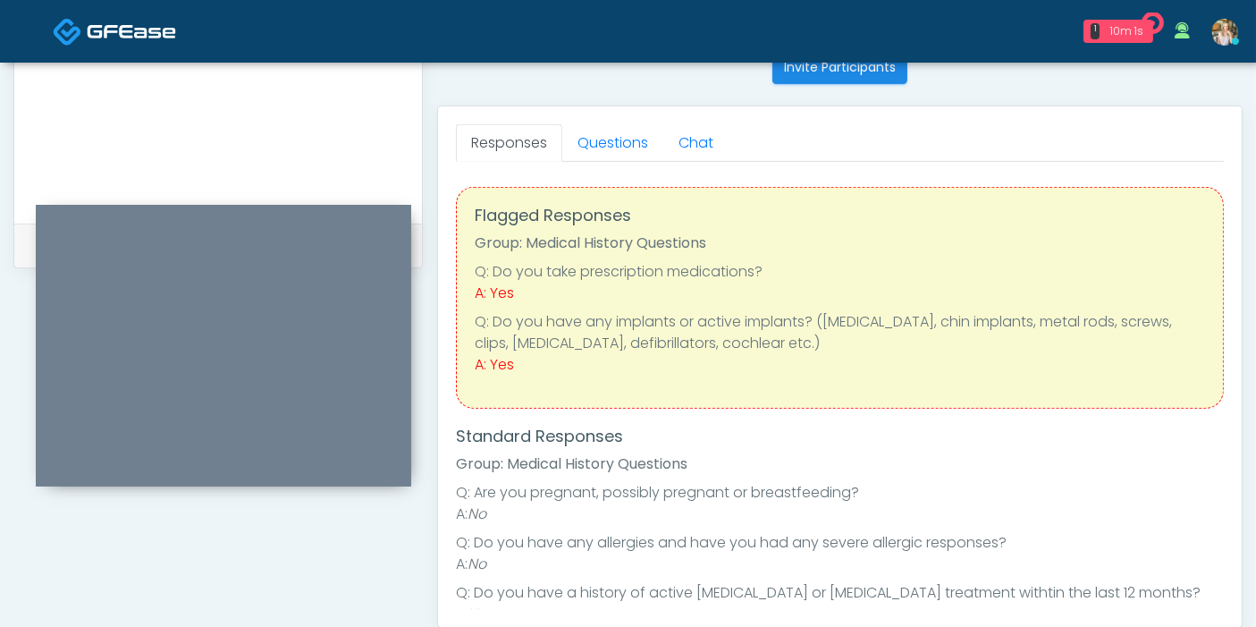
scroll to position [677, 0]
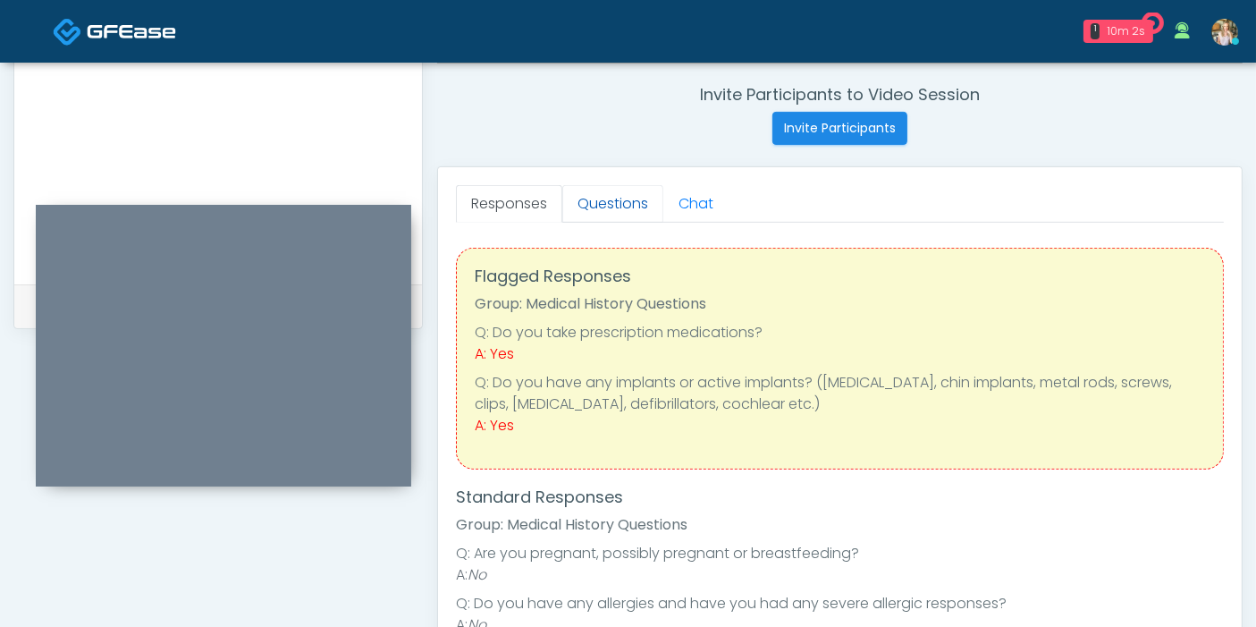
click at [612, 209] on link "Questions" at bounding box center [612, 204] width 101 height 38
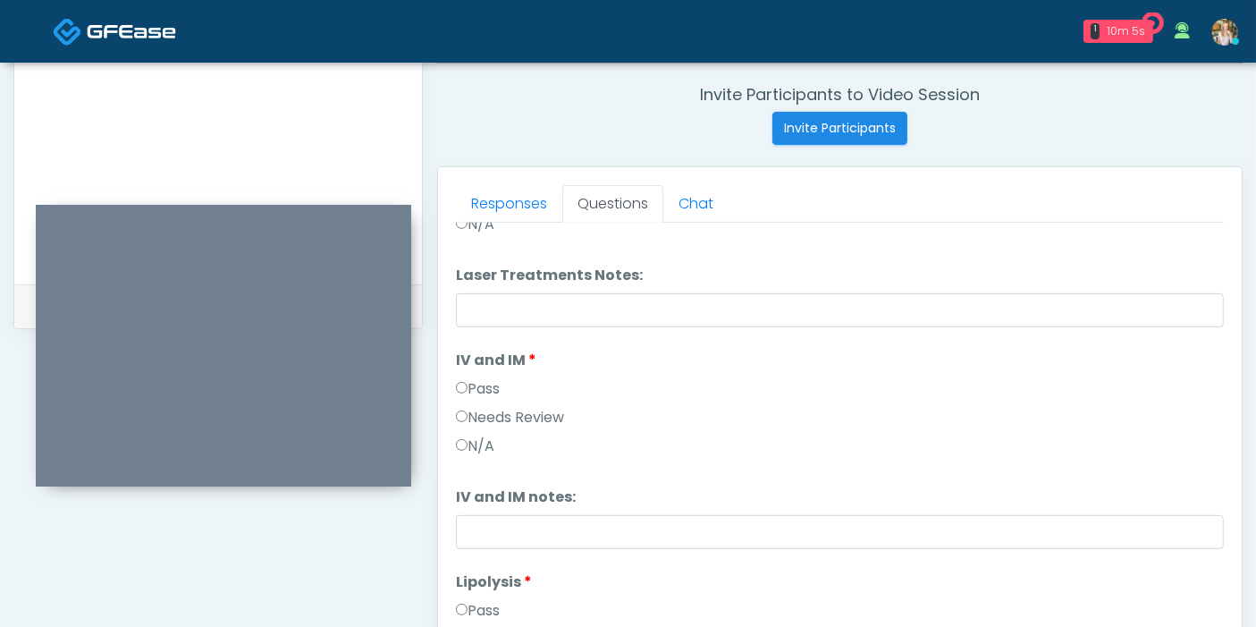
scroll to position [894, 0]
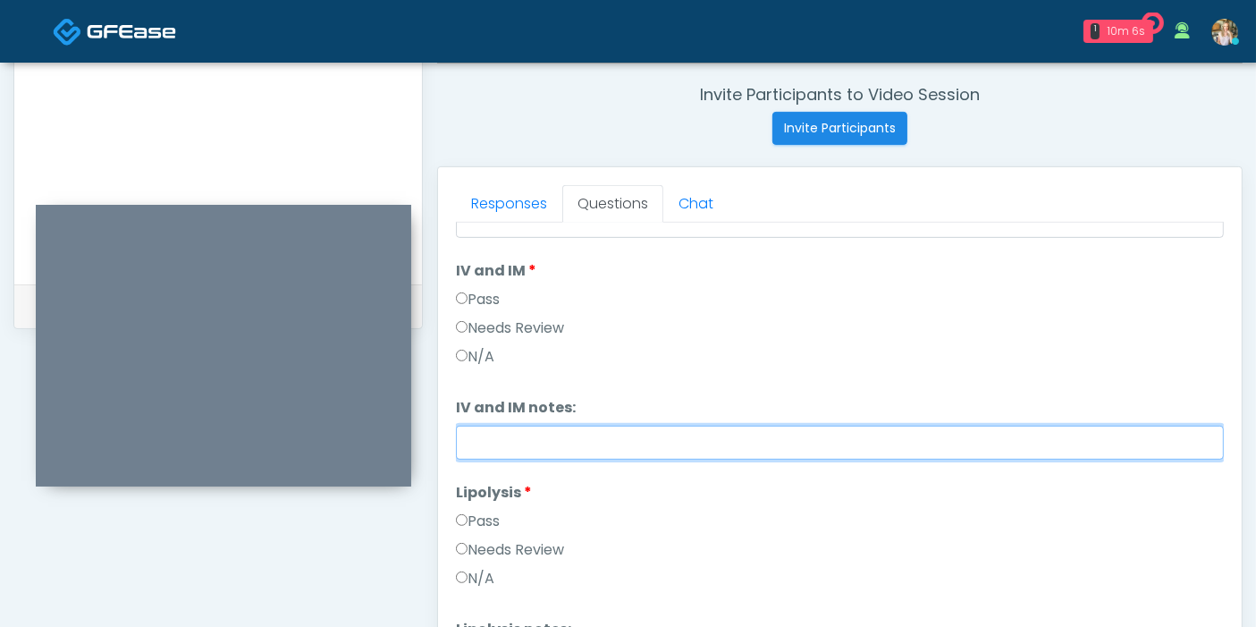
click at [691, 453] on input "IV and IM notes:" at bounding box center [840, 442] width 768 height 34
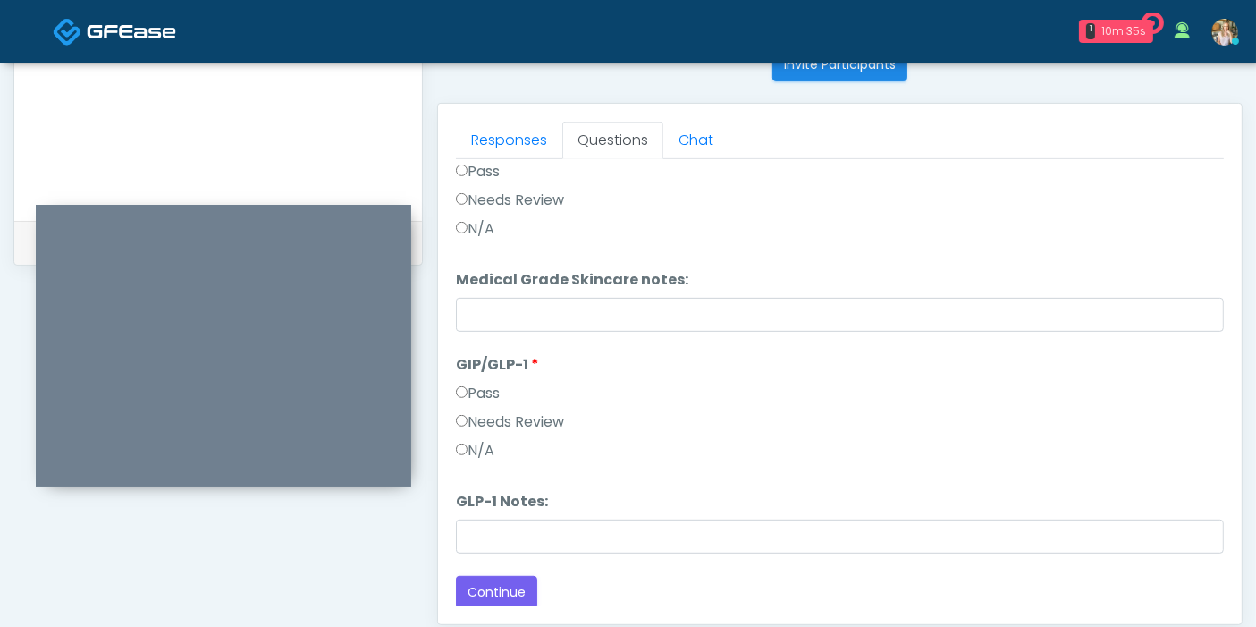
scroll to position [974, 0]
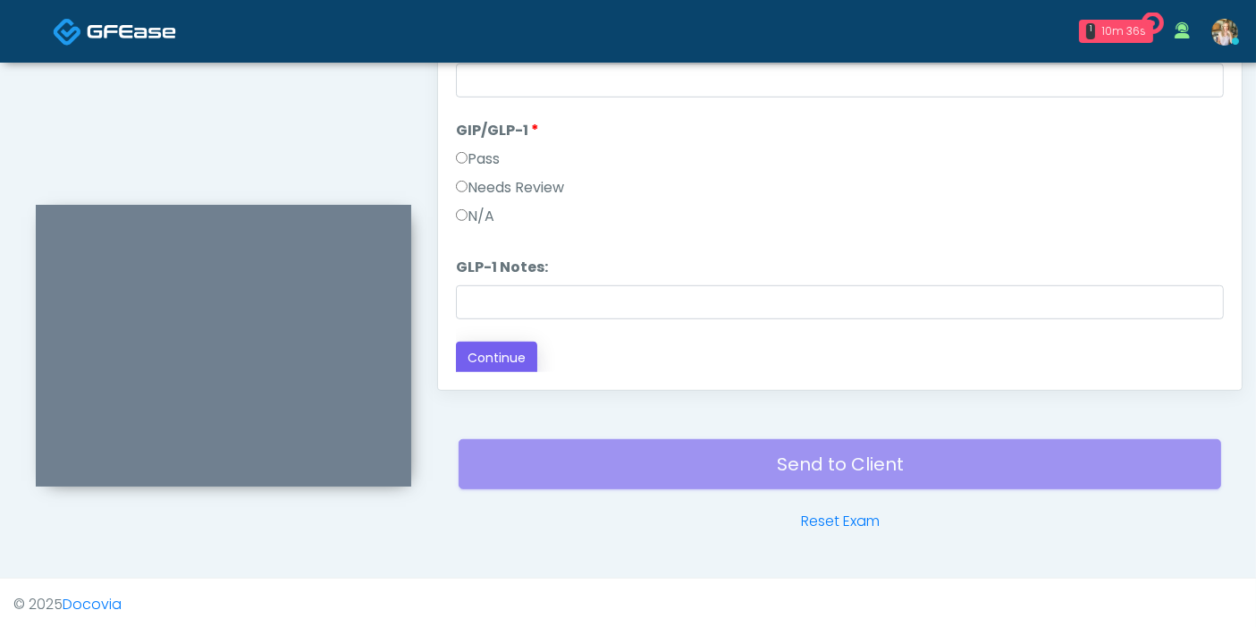
type input "**********"
click at [486, 353] on button "Continue" at bounding box center [496, 357] width 81 height 33
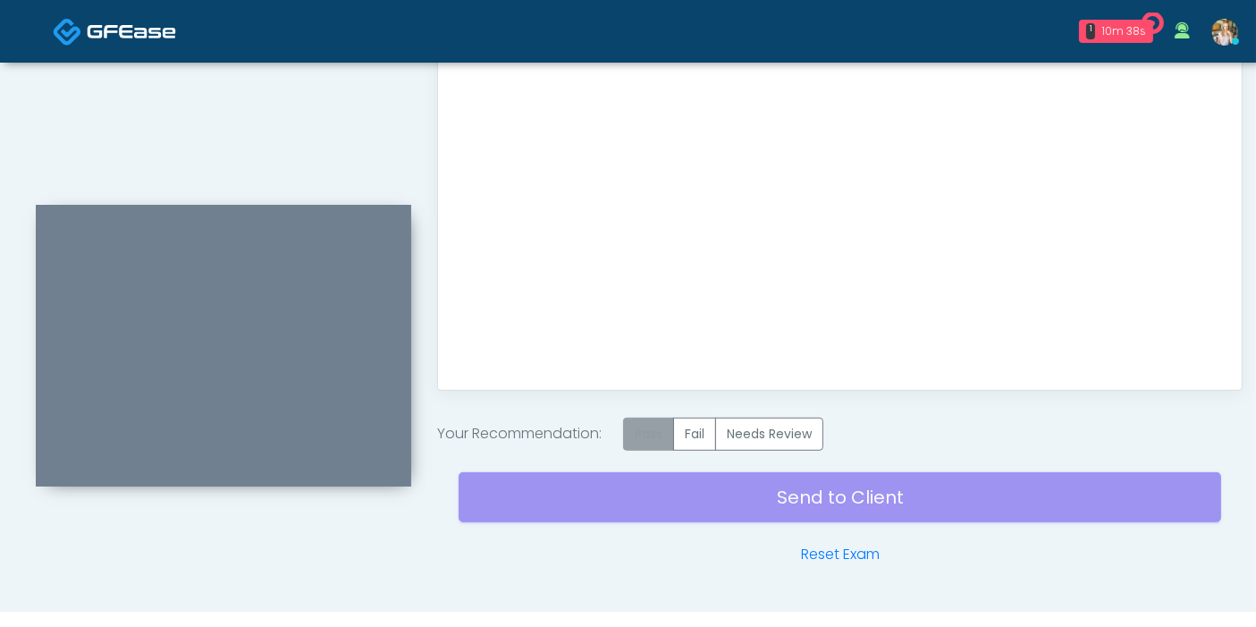
click at [669, 434] on label "Pass" at bounding box center [648, 433] width 51 height 33
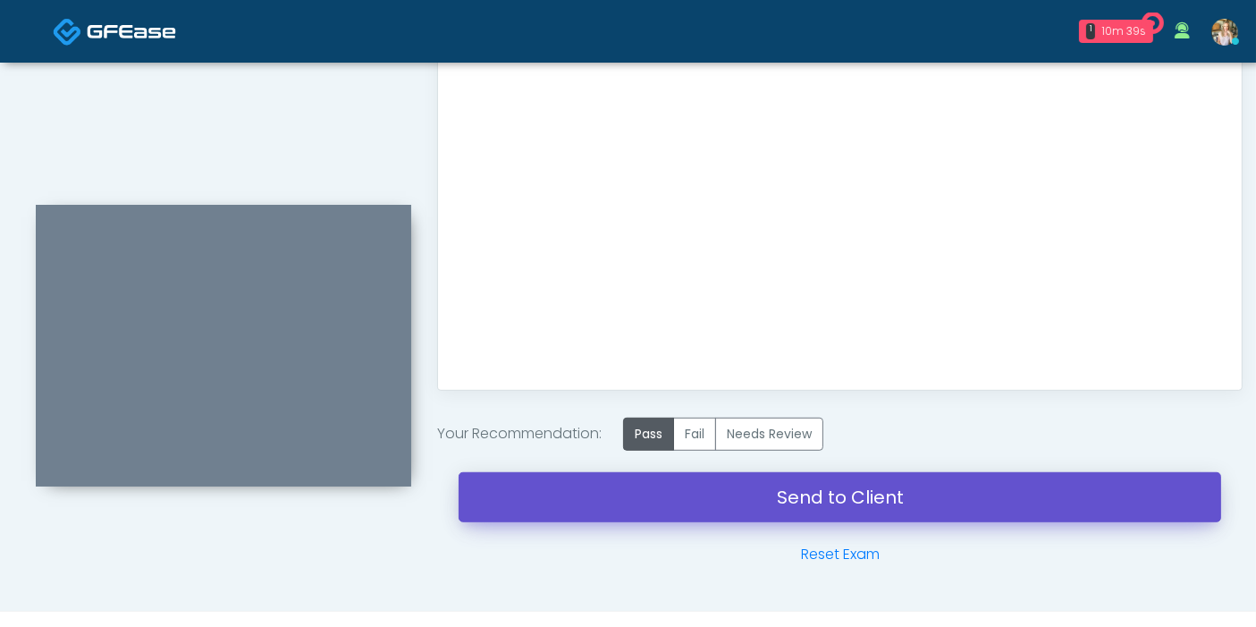
drag, startPoint x: 853, startPoint y: 501, endPoint x: 717, endPoint y: 85, distance: 437.3
click at [853, 501] on link "Send to Client" at bounding box center [840, 497] width 762 height 50
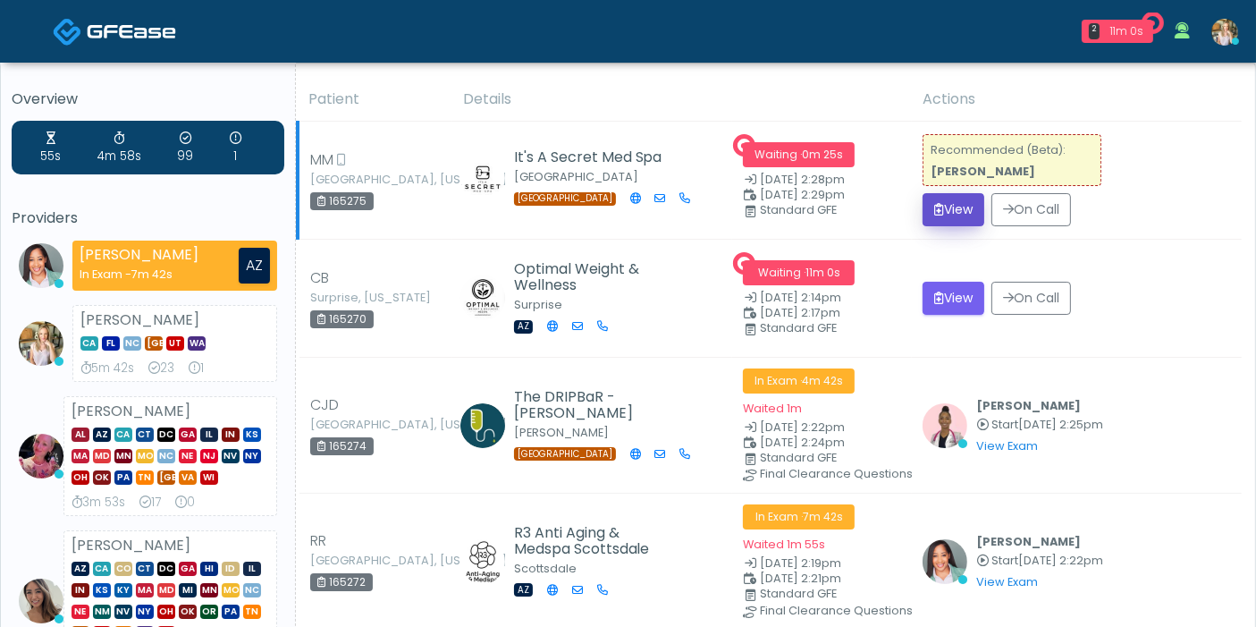
click at [963, 210] on button "View" at bounding box center [953, 209] width 62 height 33
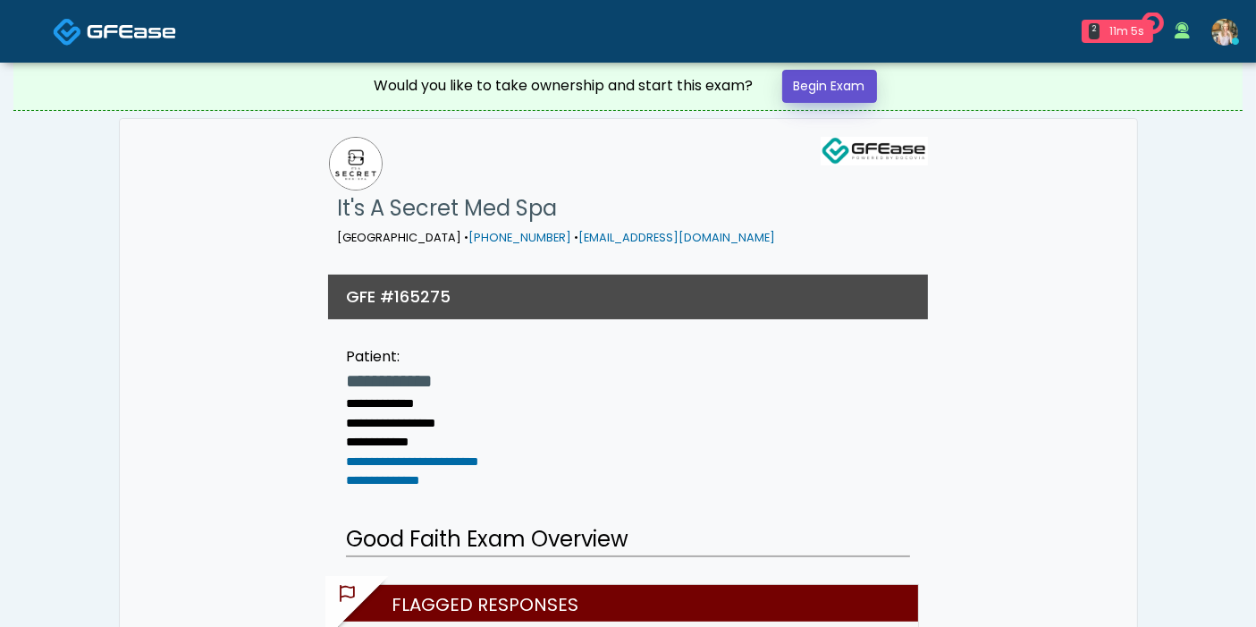
click at [832, 93] on link "Begin Exam" at bounding box center [829, 86] width 95 height 33
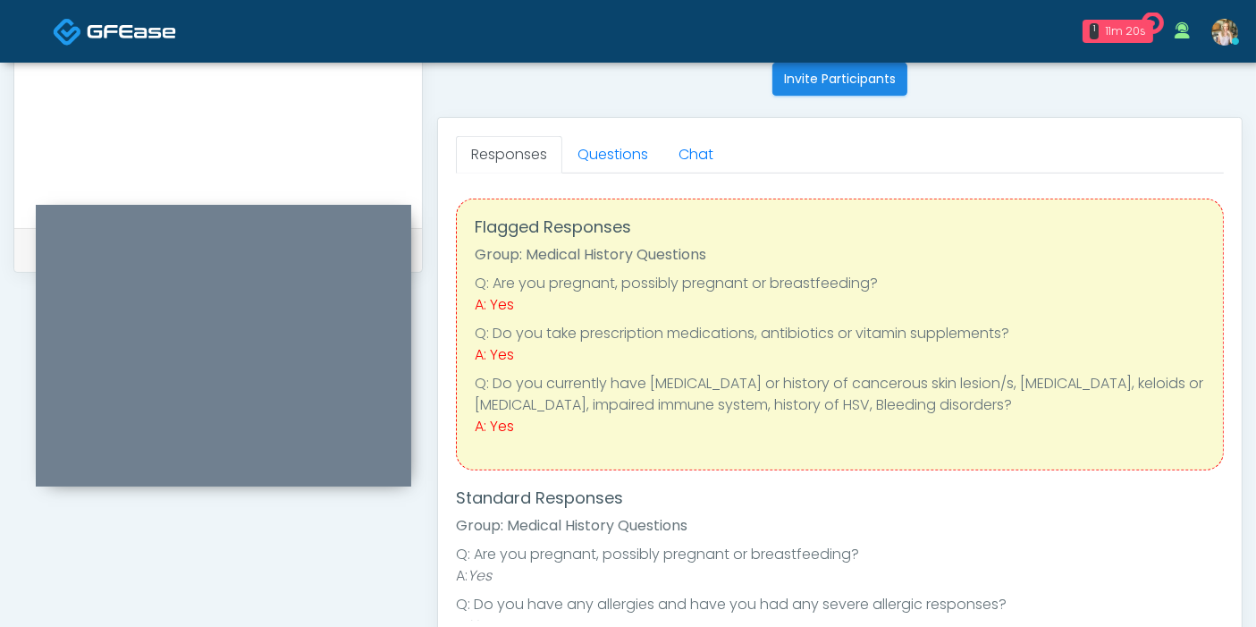
scroll to position [695, 0]
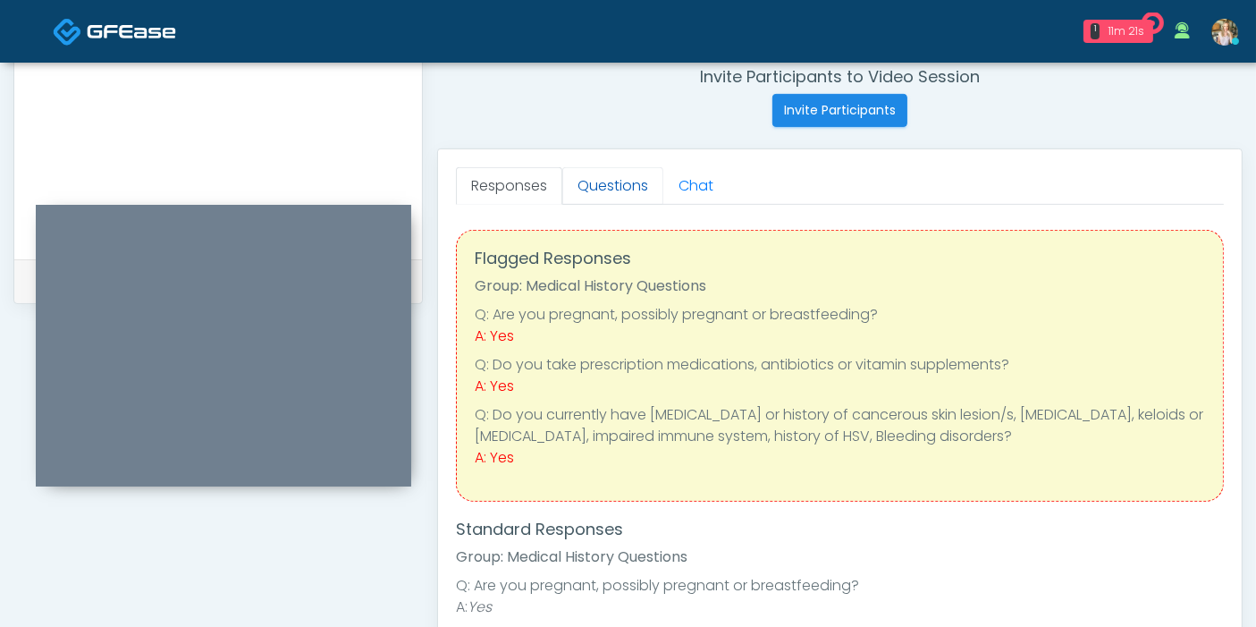
click at [612, 182] on link "Questions" at bounding box center [612, 186] width 101 height 38
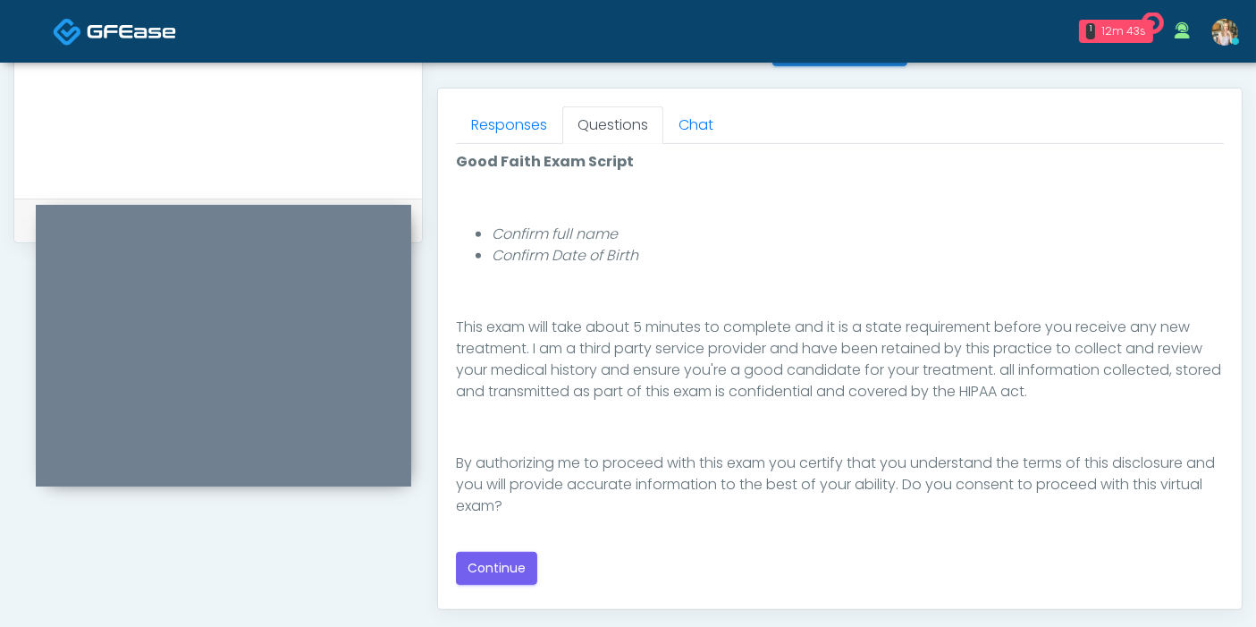
scroll to position [855, 0]
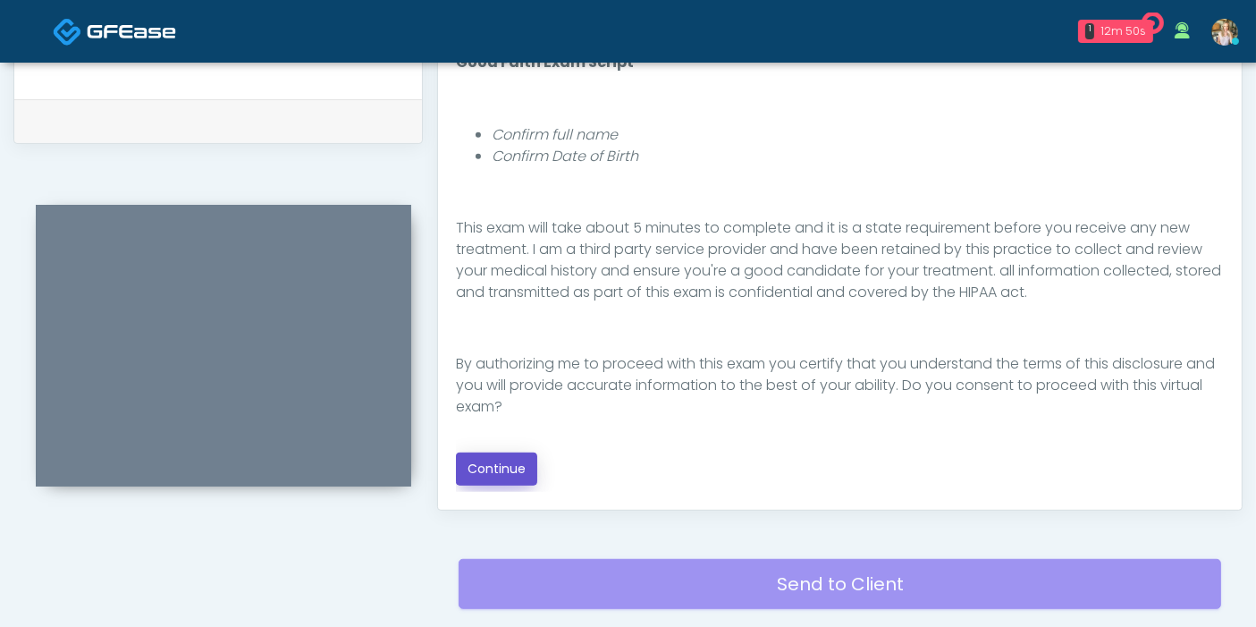
click at [476, 463] on button "Continue" at bounding box center [496, 468] width 81 height 33
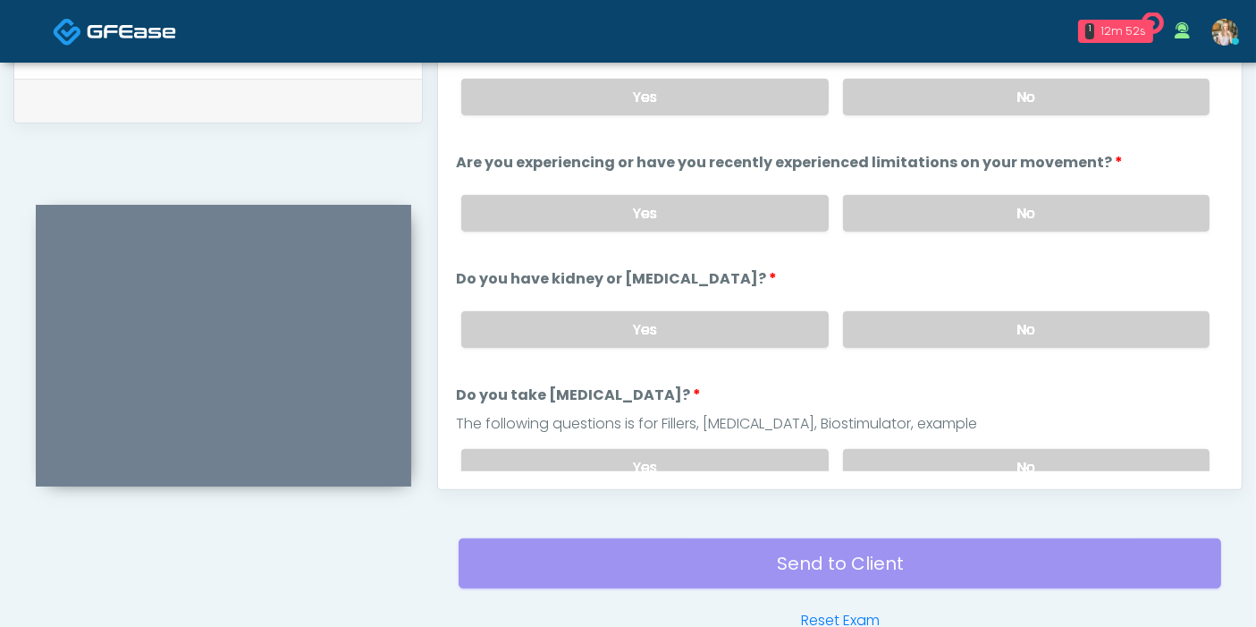
scroll to position [776, 0]
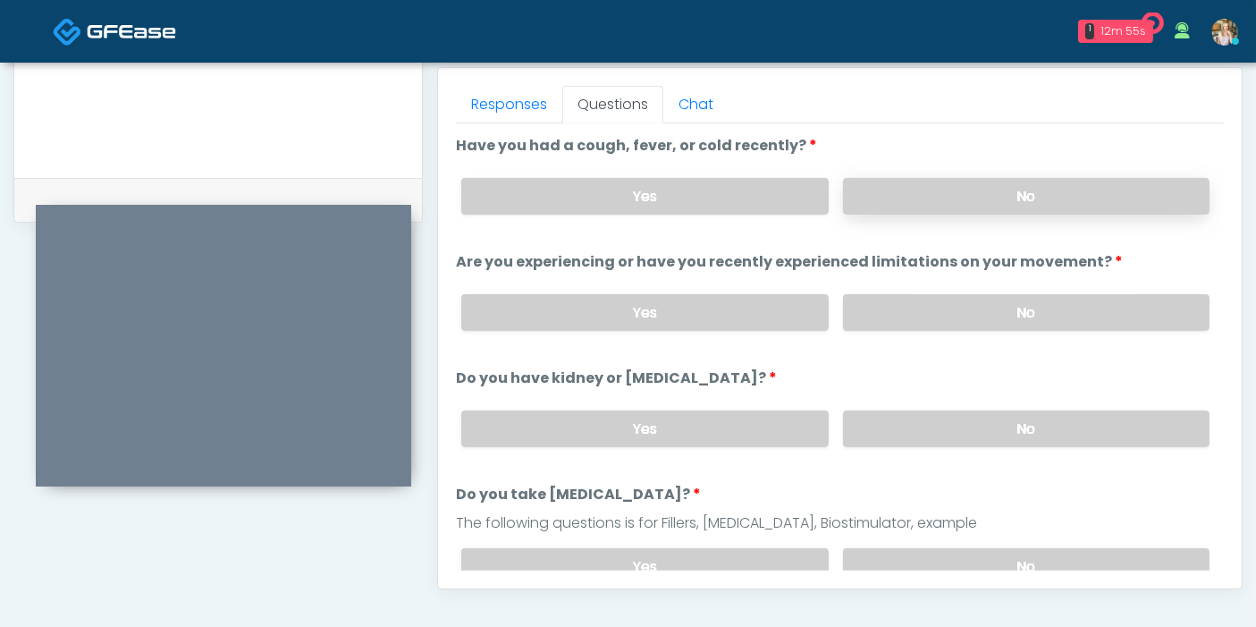
click at [975, 190] on label "No" at bounding box center [1026, 196] width 366 height 37
click at [1001, 308] on label "No" at bounding box center [1026, 312] width 366 height 37
click at [978, 434] on label "No" at bounding box center [1026, 428] width 366 height 37
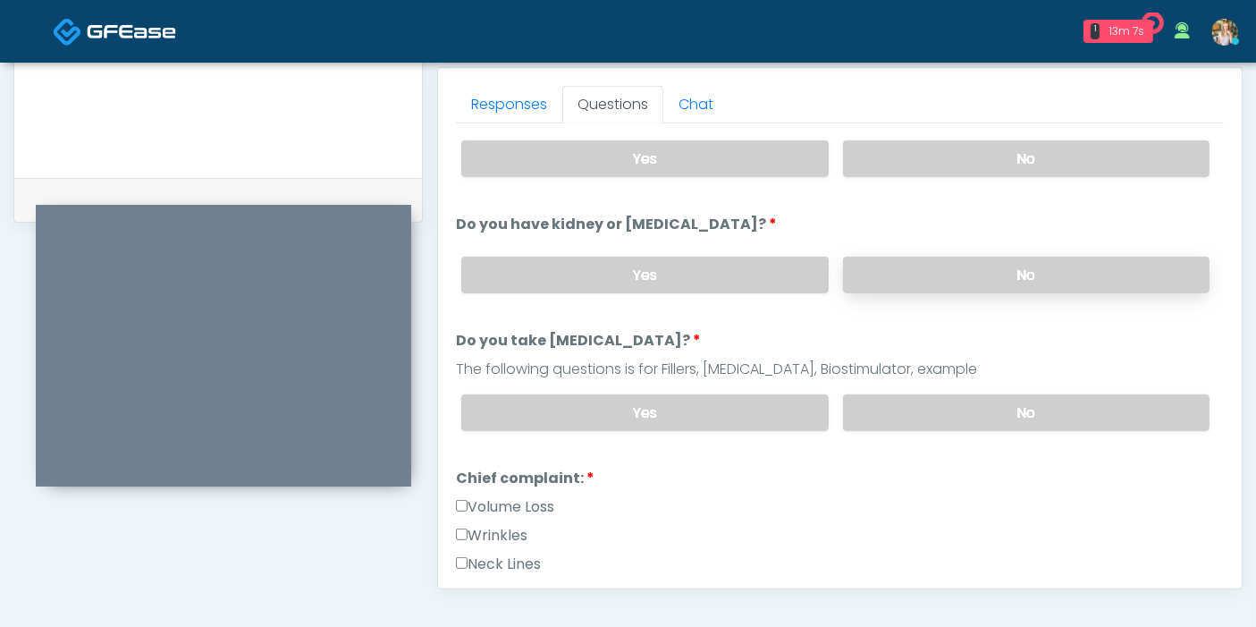
scroll to position [198, 0]
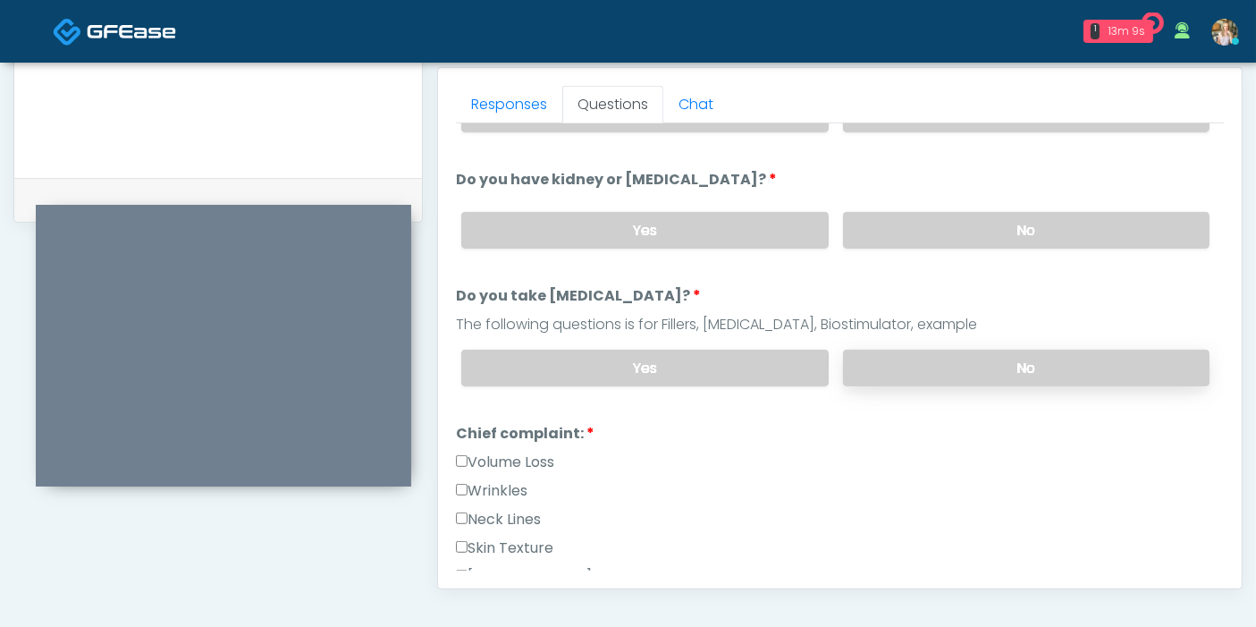
click at [923, 361] on label "No" at bounding box center [1026, 368] width 366 height 37
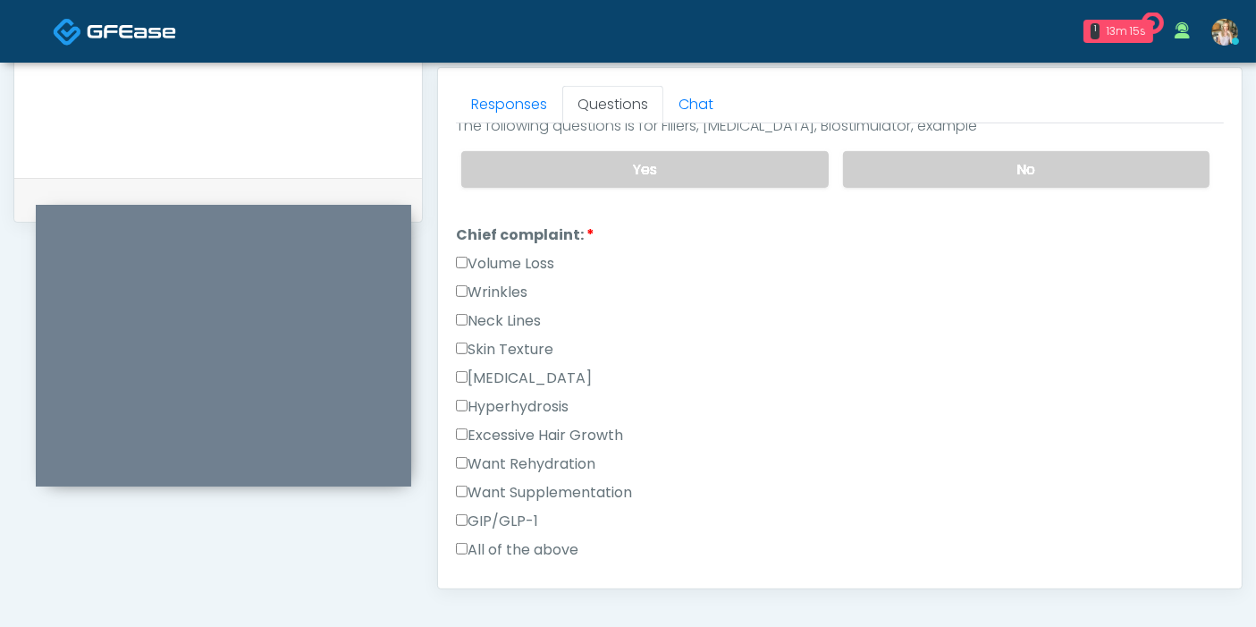
scroll to position [496, 0]
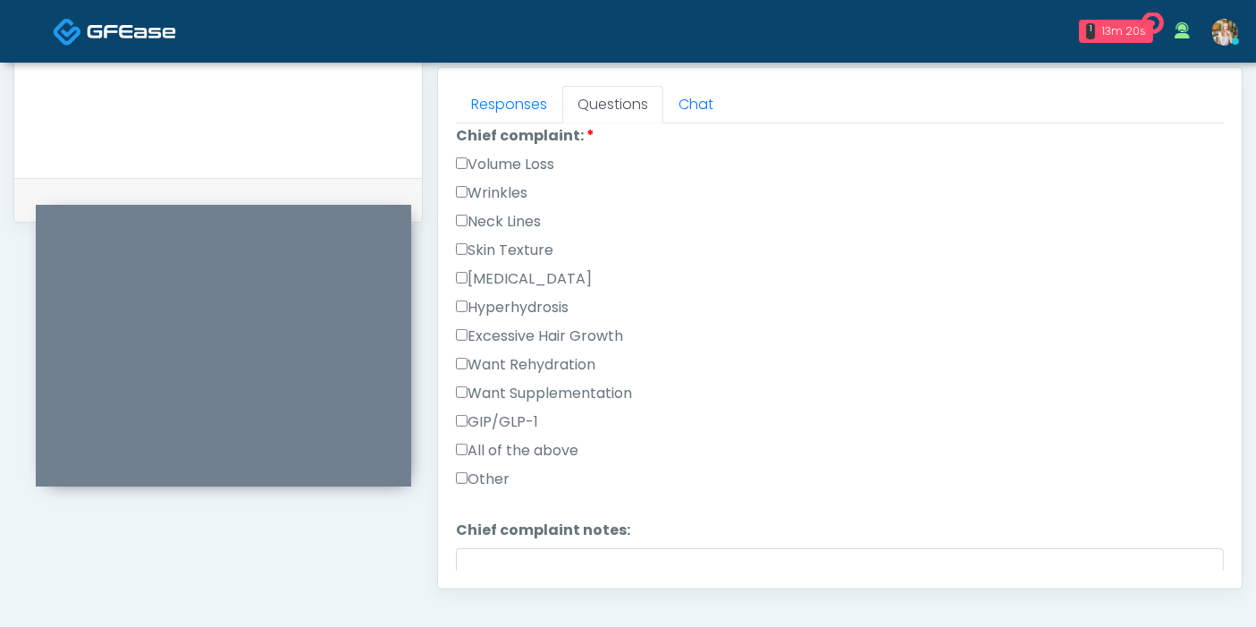
click at [498, 243] on label "Skin Texture" at bounding box center [504, 250] width 97 height 21
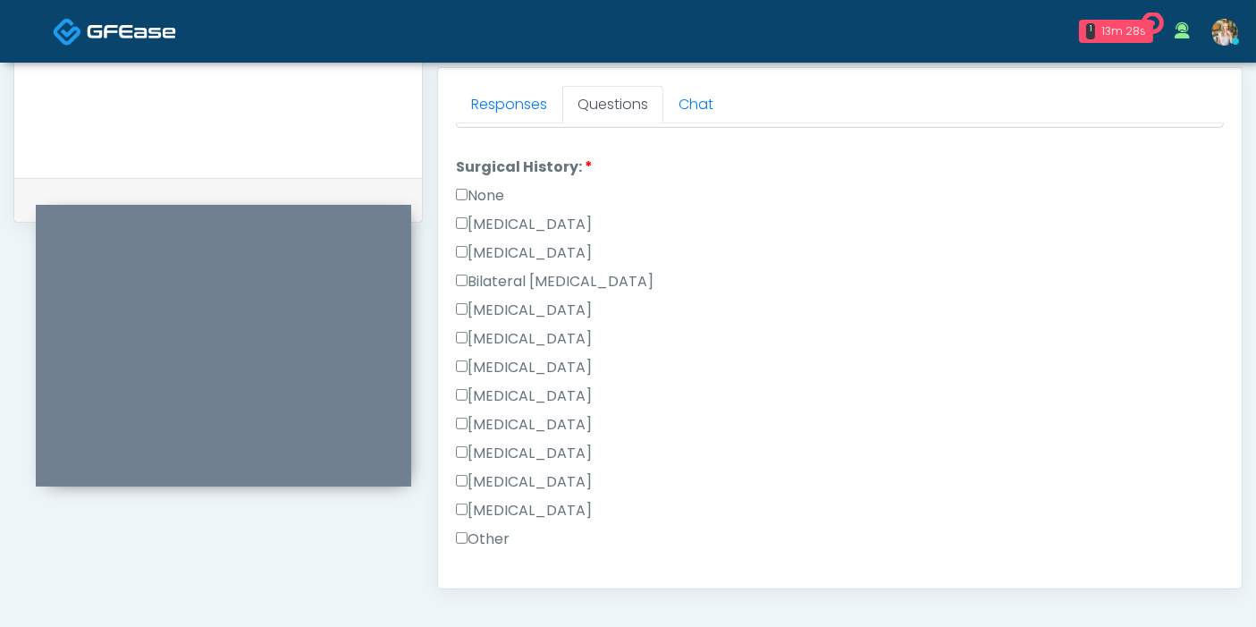
scroll to position [1092, 0]
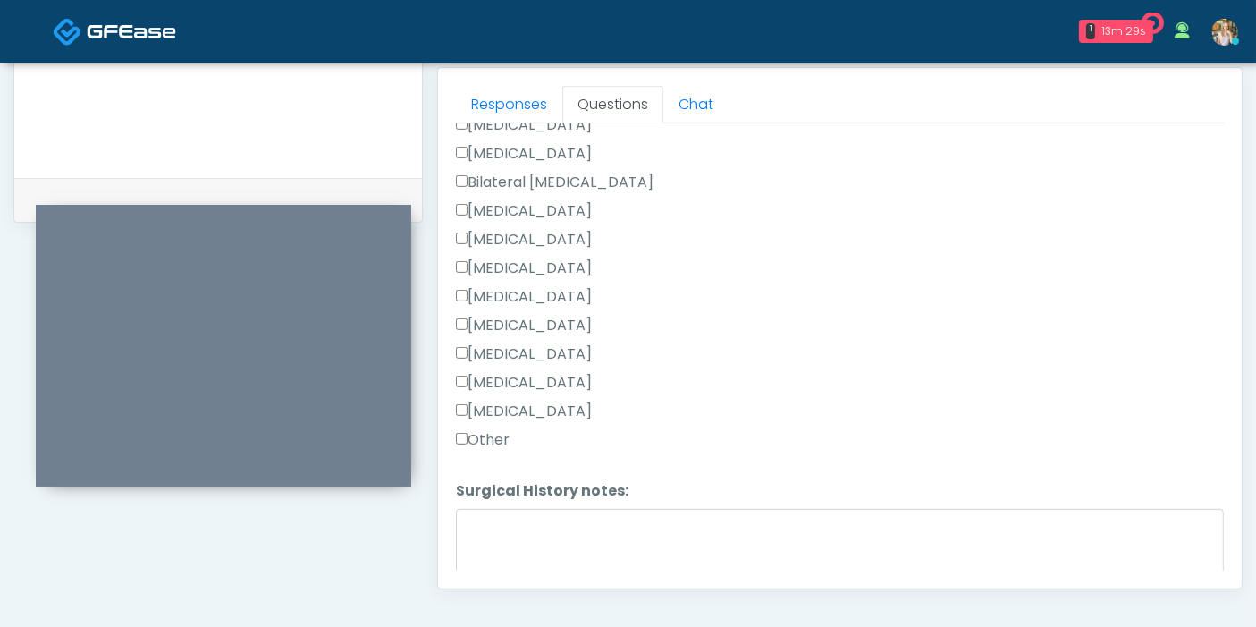
click at [477, 429] on label "Other" at bounding box center [483, 439] width 54 height 21
click at [534, 519] on textarea "Surgical History notes:" at bounding box center [840, 547] width 768 height 77
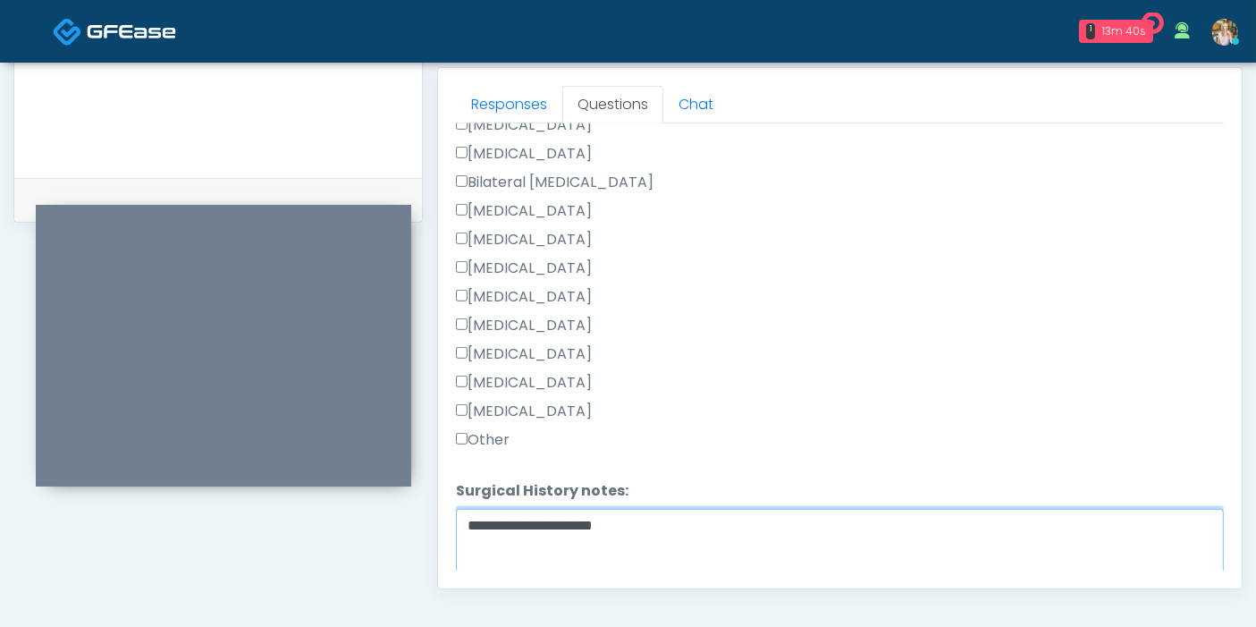
click at [677, 523] on textarea "**********" at bounding box center [840, 547] width 768 height 77
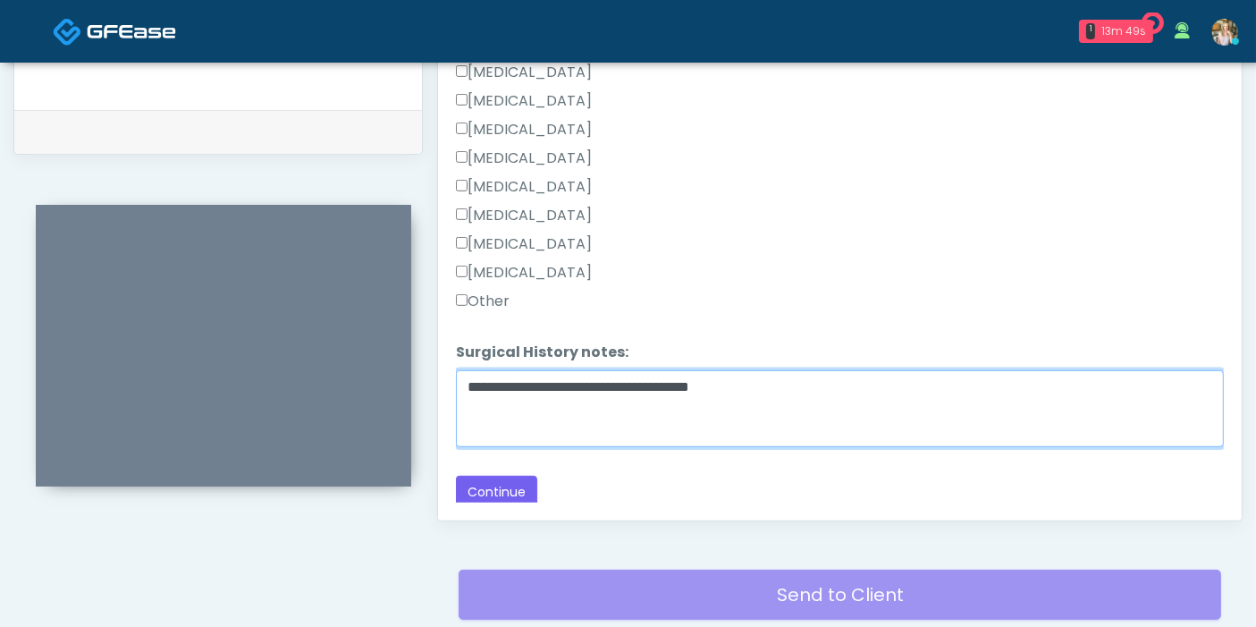
scroll to position [875, 0]
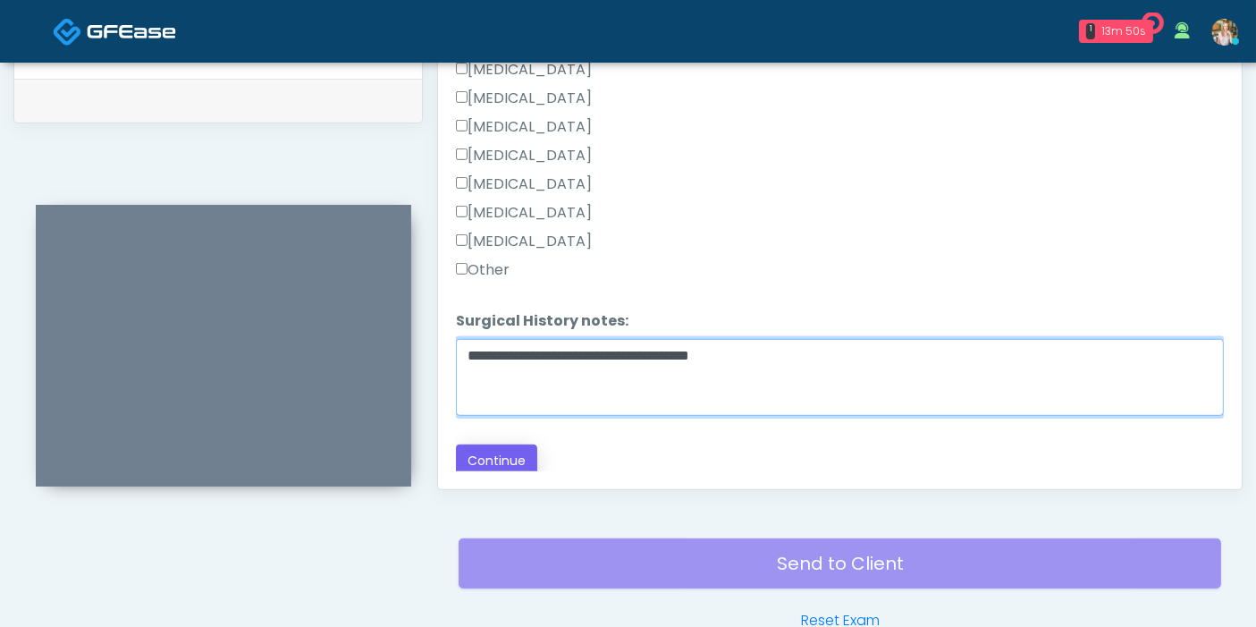
type textarea "**********"
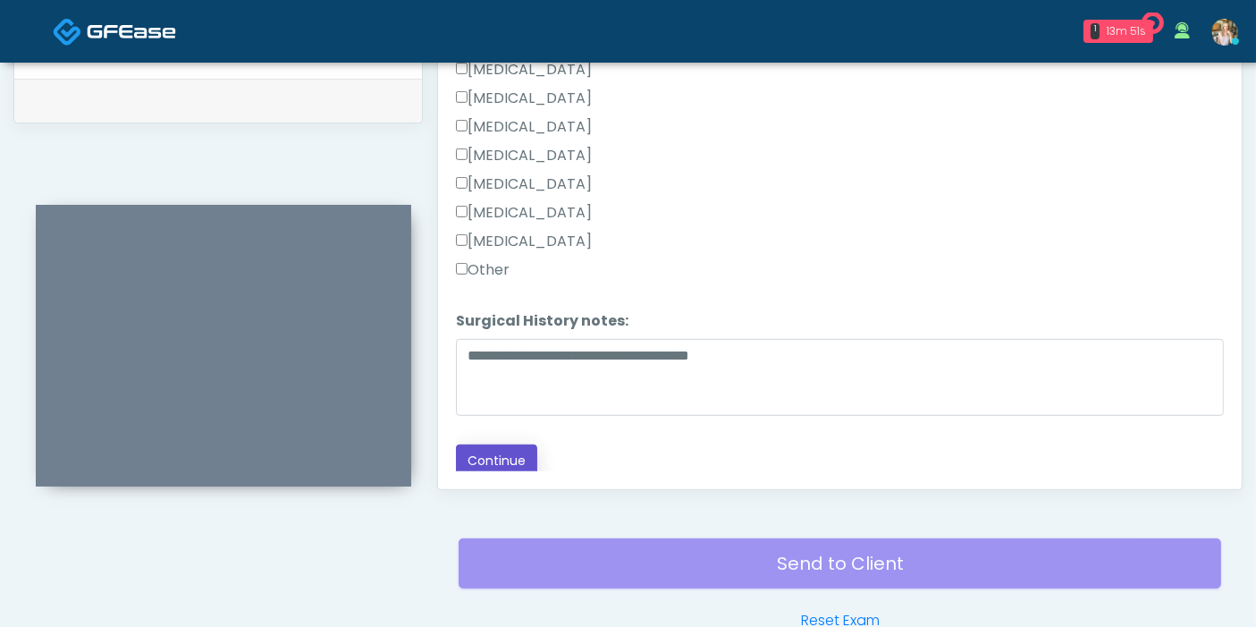
click at [487, 448] on button "Continue" at bounding box center [496, 460] width 81 height 33
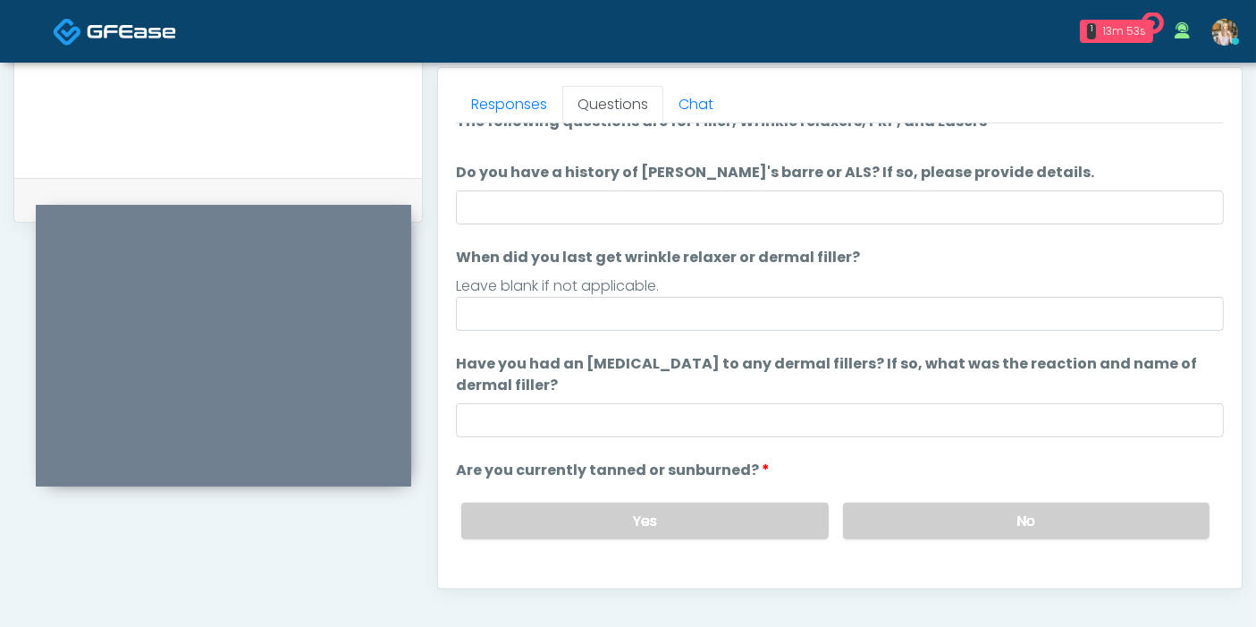
scroll to position [0, 0]
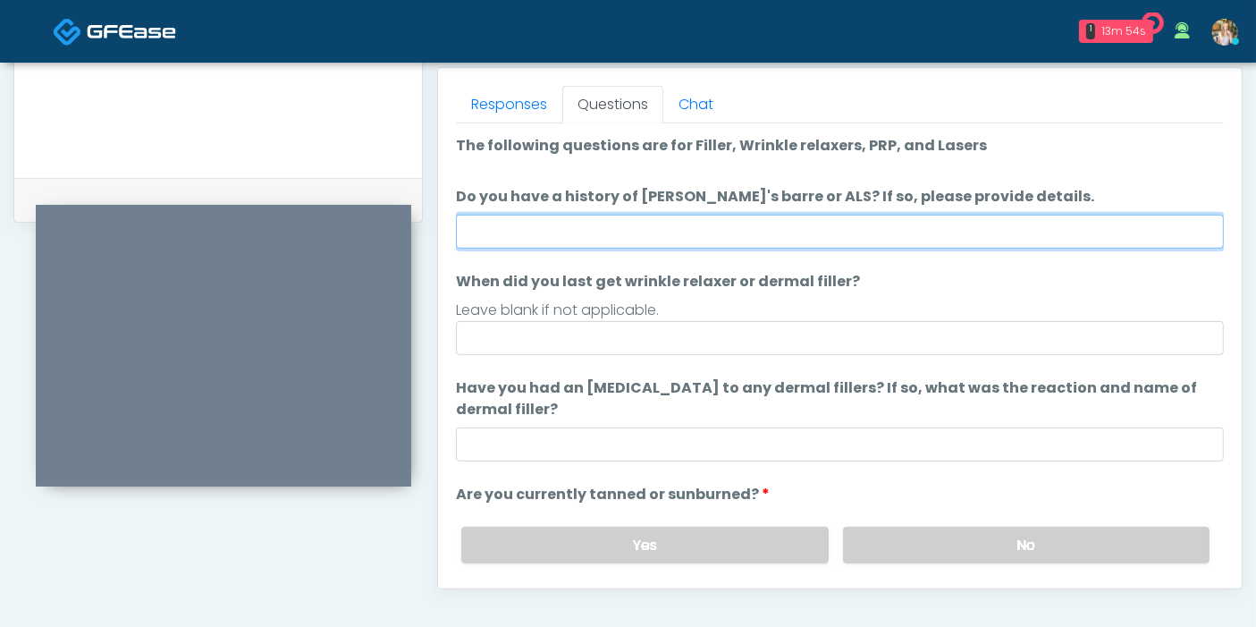
click at [733, 223] on input "Do you have a history of Guillain's barre or ALS? If so, please provide details." at bounding box center [840, 232] width 768 height 34
type input "******"
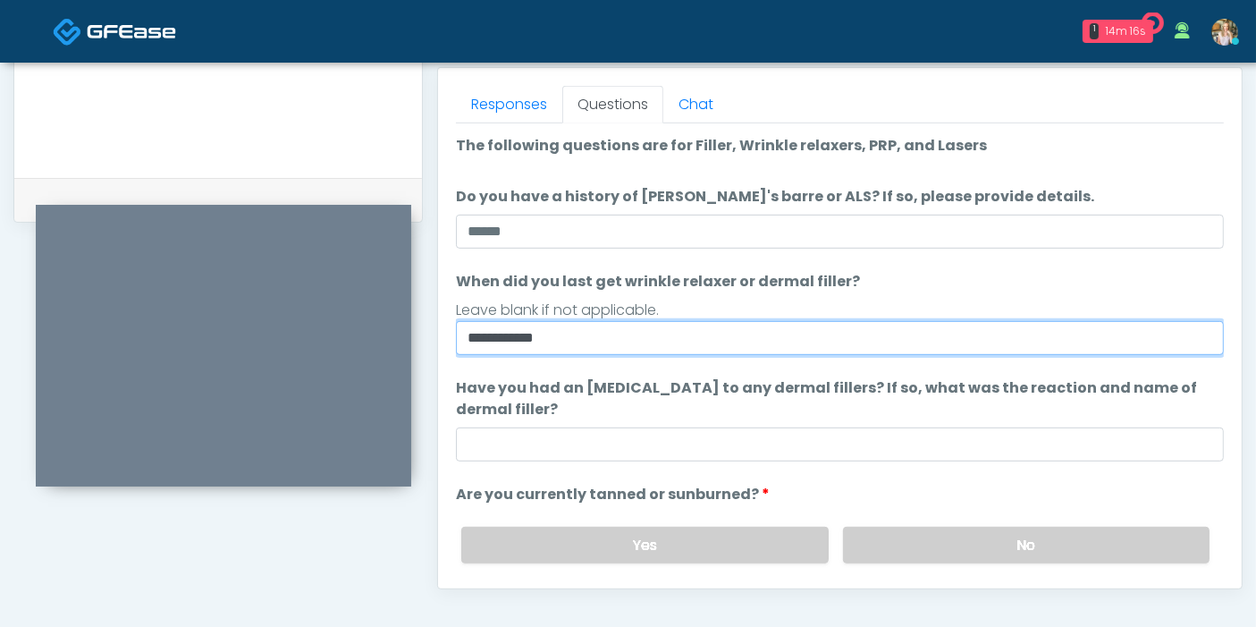
type input "**********"
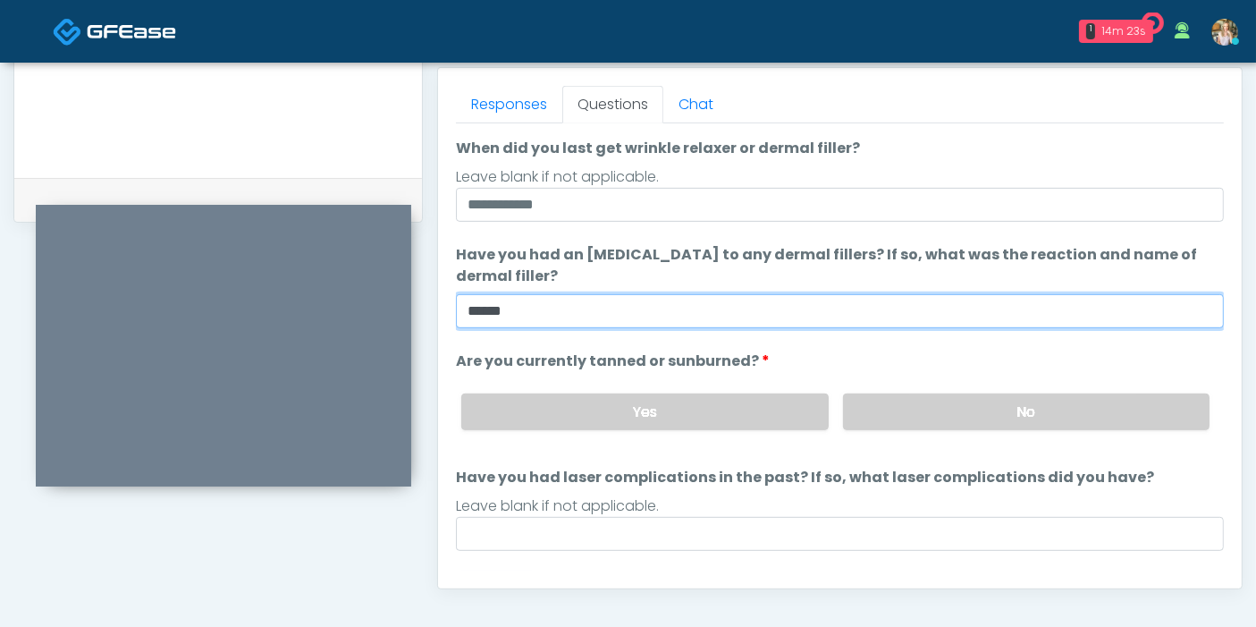
scroll to position [167, 0]
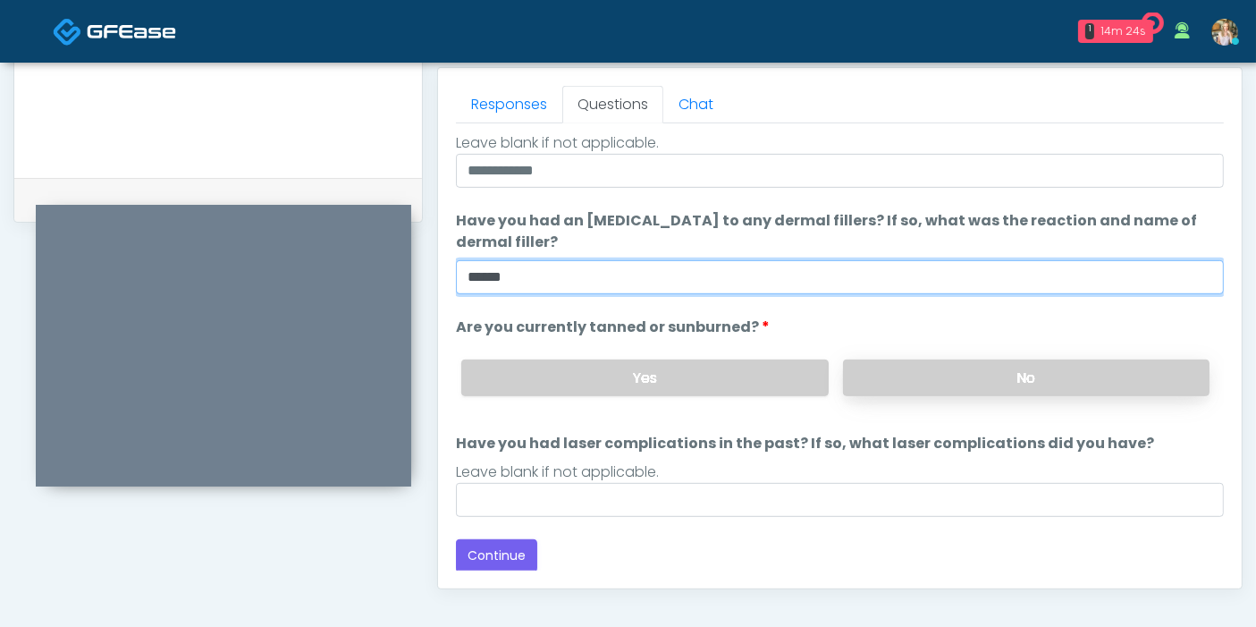
type input "******"
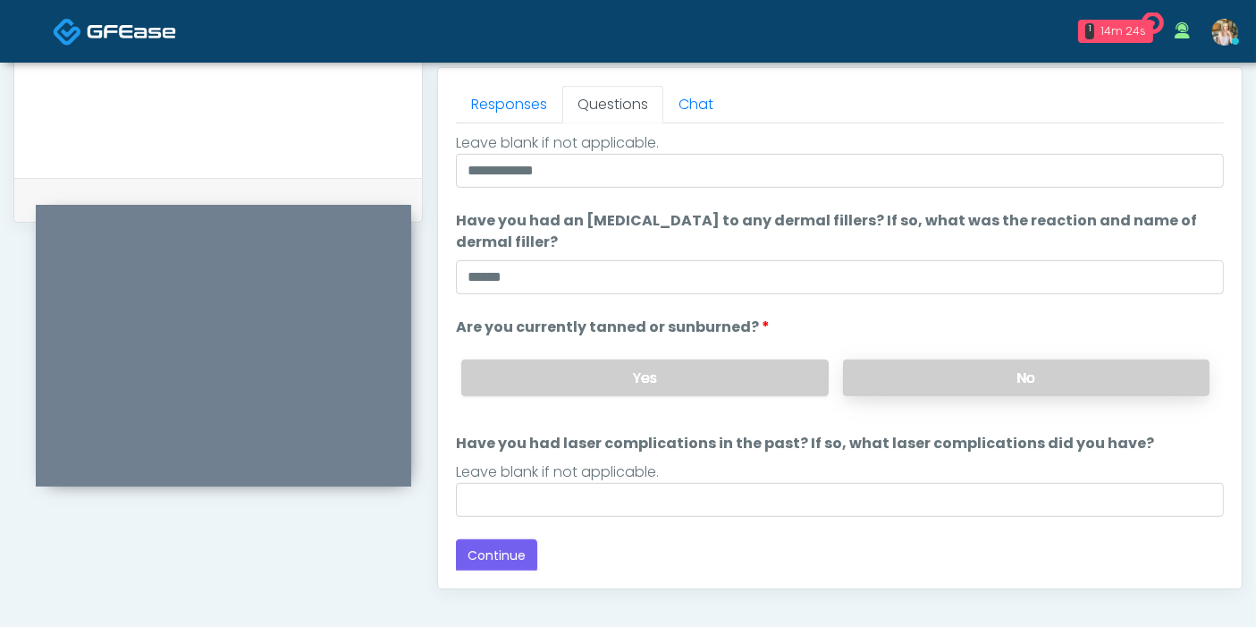
click at [970, 376] on label "No" at bounding box center [1026, 377] width 366 height 37
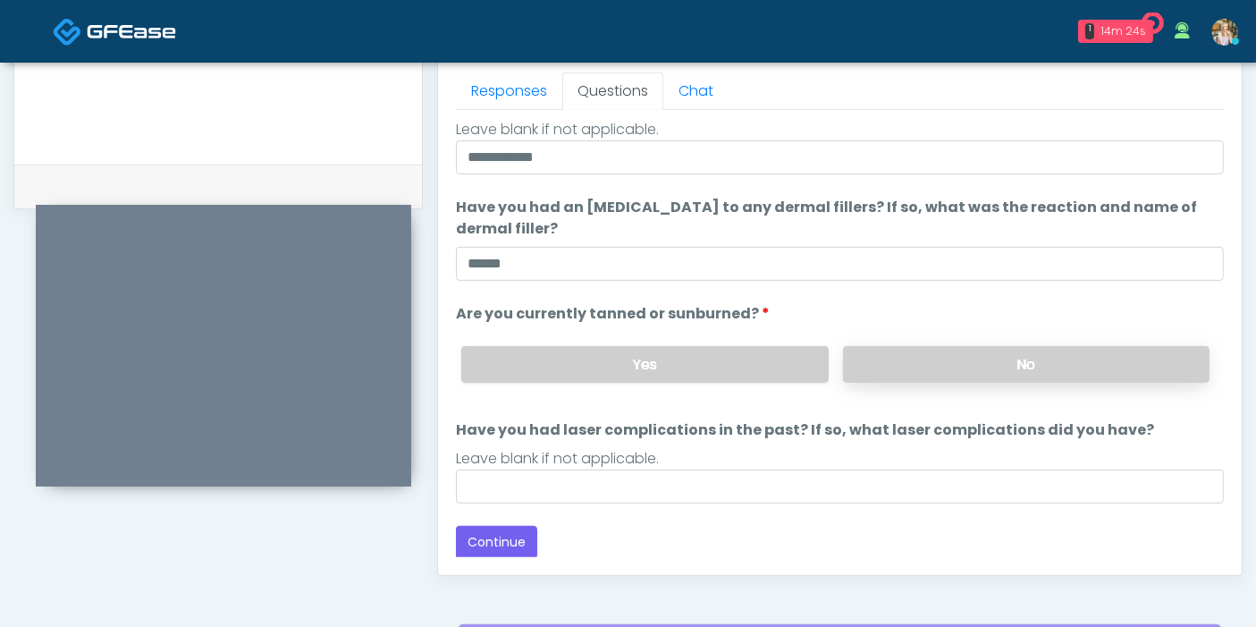
scroll to position [875, 0]
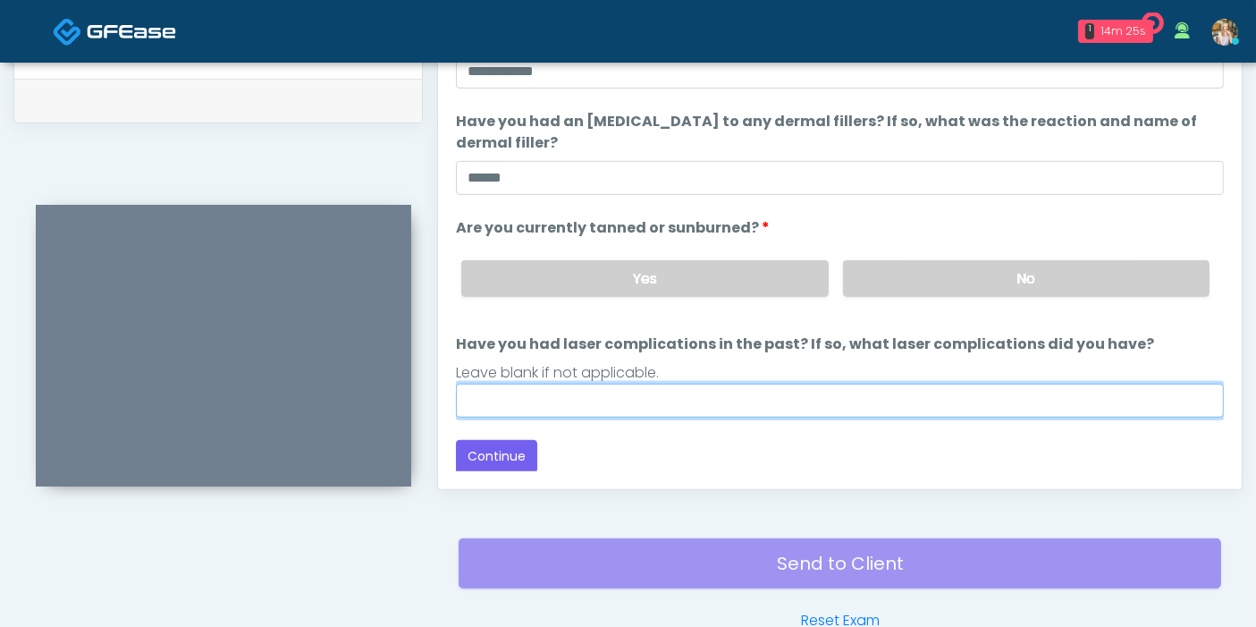
click at [729, 400] on input "Have you had laser complications in the past? If so, what laser complications d…" at bounding box center [840, 400] width 768 height 34
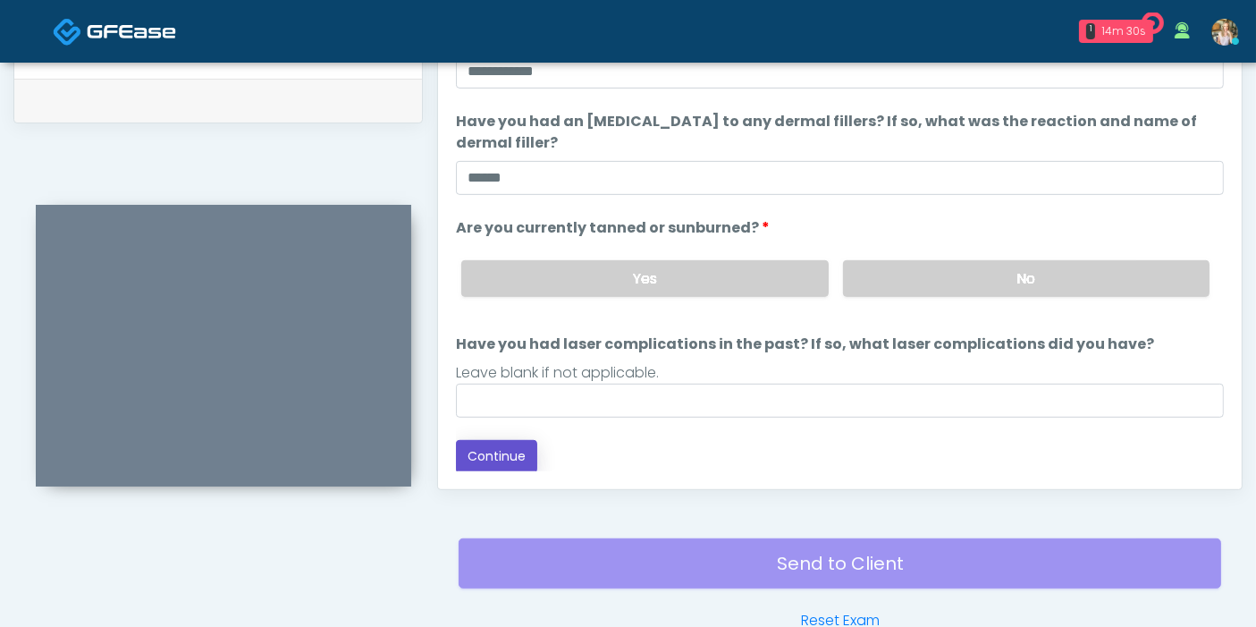
click at [510, 451] on button "Continue" at bounding box center [496, 456] width 81 height 33
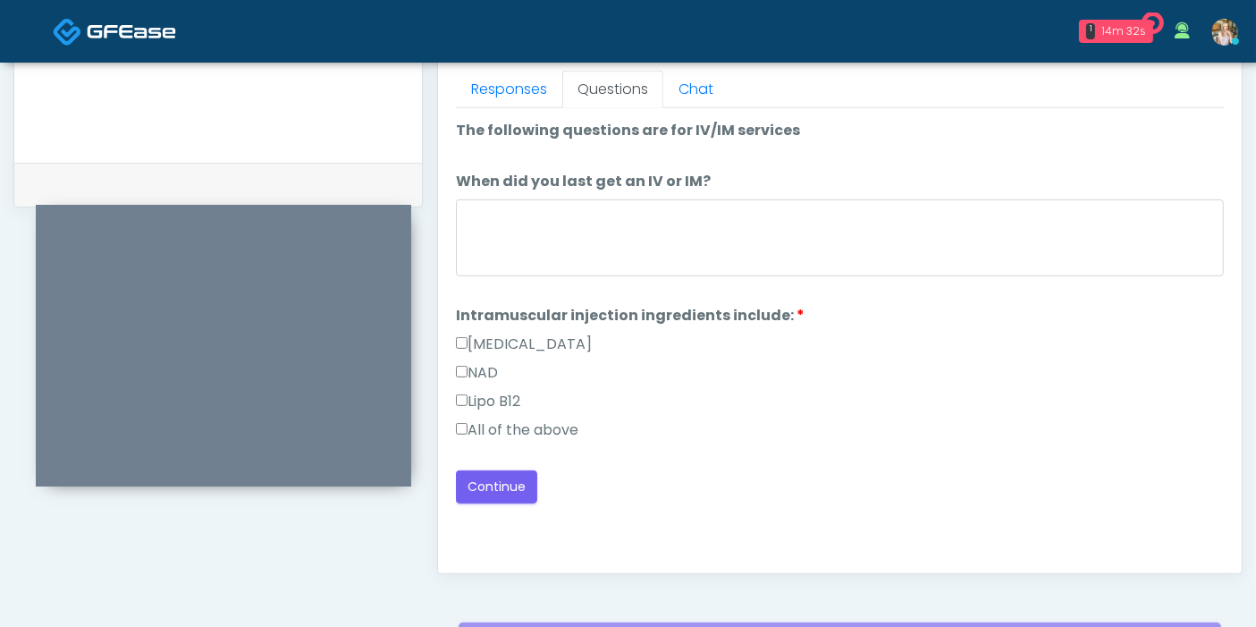
scroll to position [776, 0]
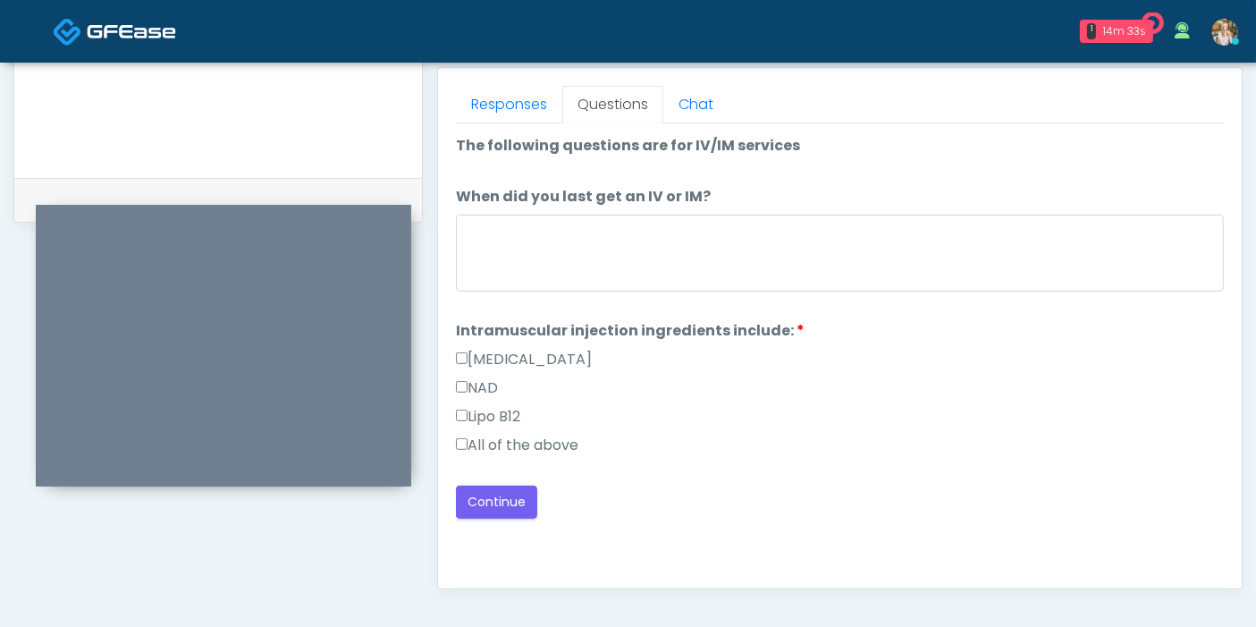
click at [555, 447] on label "All of the above" at bounding box center [517, 444] width 122 height 21
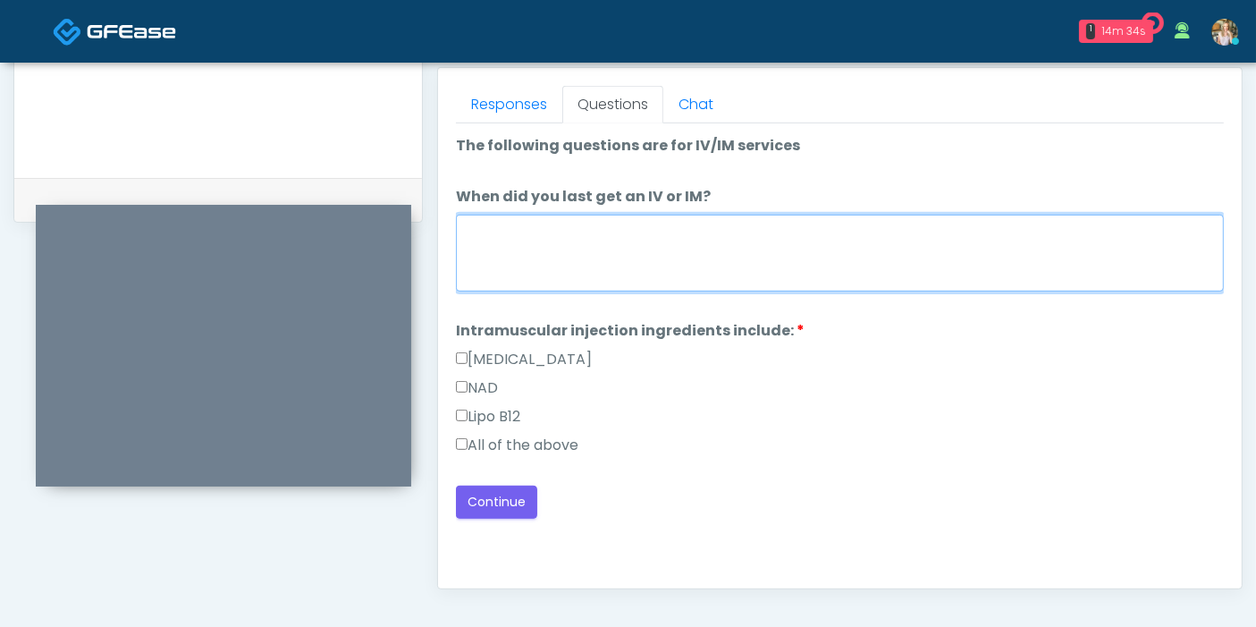
click at [575, 275] on textarea "When did you last get an IV or IM?" at bounding box center [840, 253] width 768 height 77
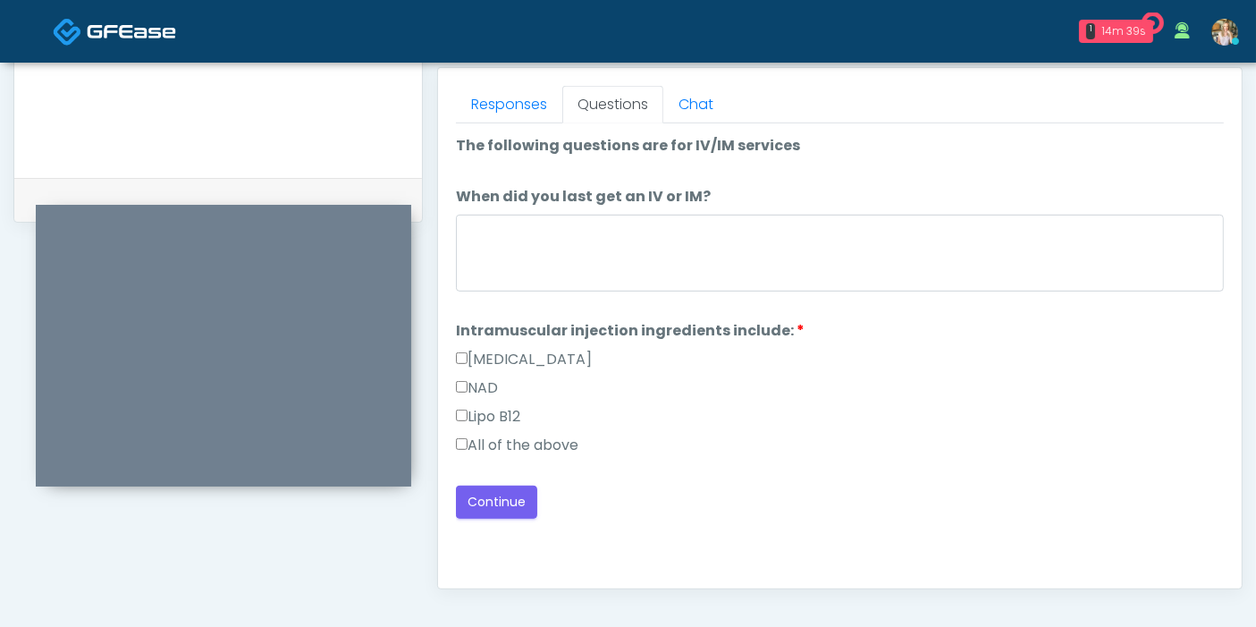
click at [485, 380] on label "NAD" at bounding box center [477, 387] width 42 height 21
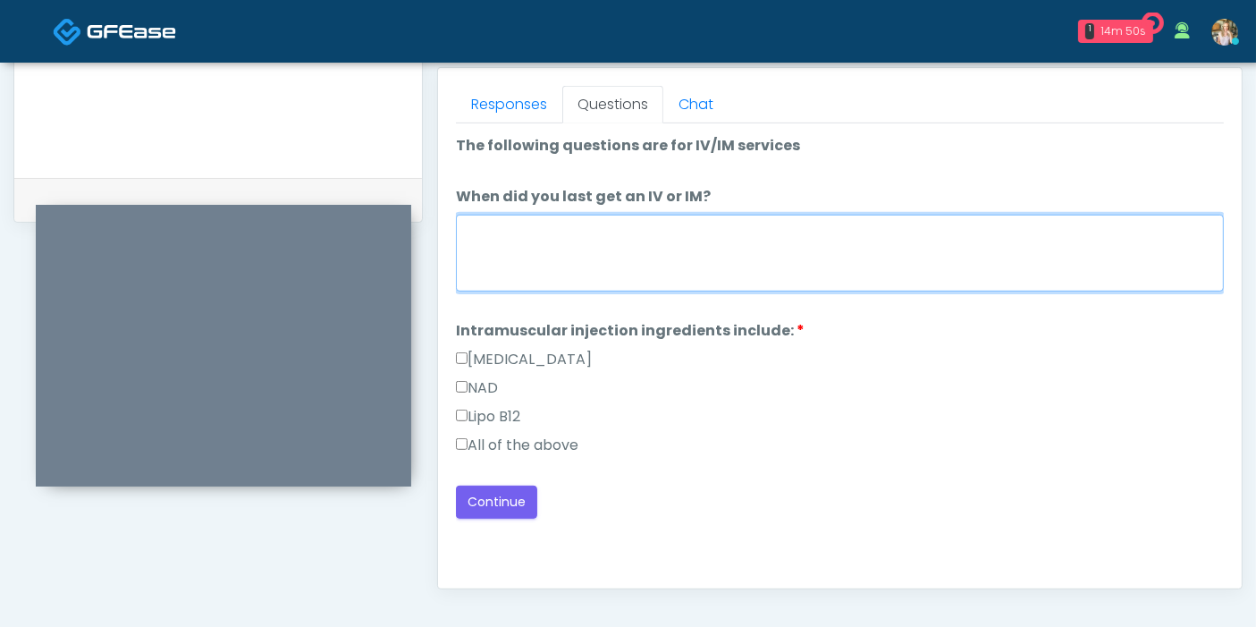
click at [684, 248] on textarea "When did you last get an IV or IM?" at bounding box center [840, 253] width 768 height 77
type textarea "**********"
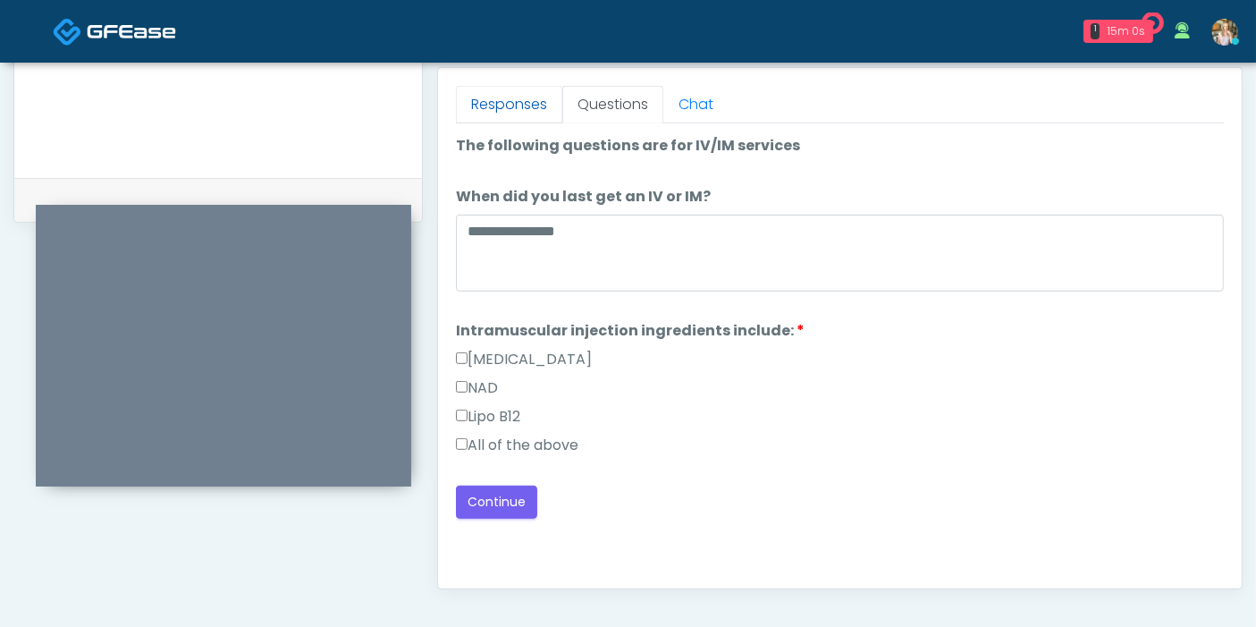
click at [518, 105] on link "Responses" at bounding box center [509, 105] width 106 height 38
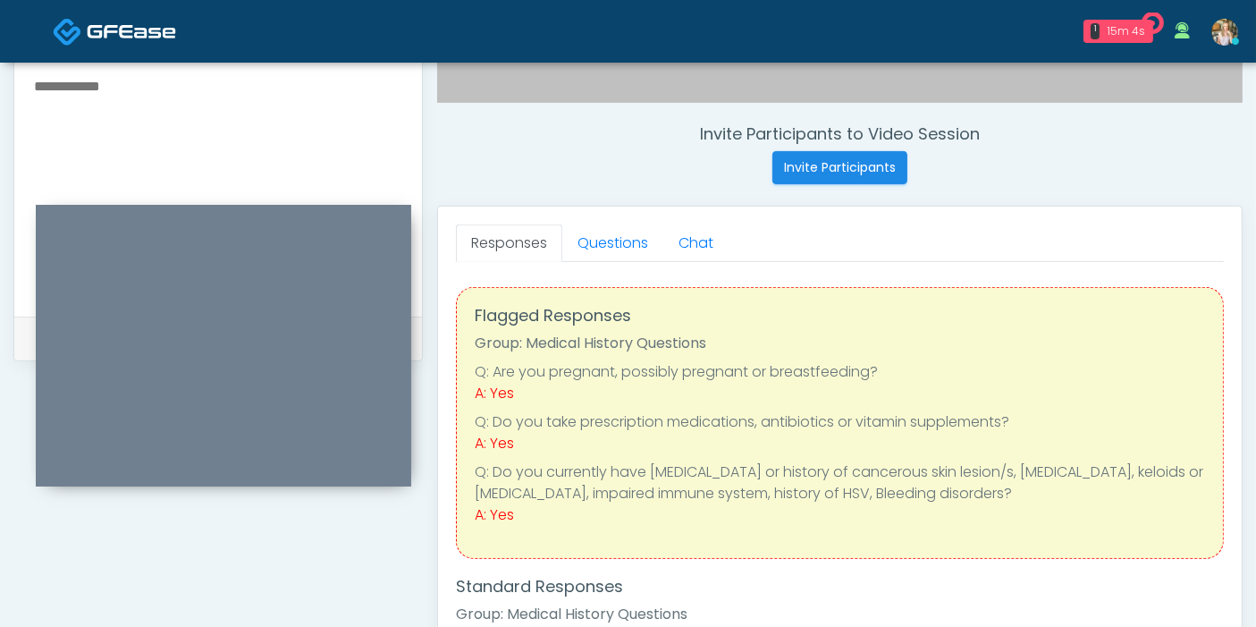
scroll to position [577, 0]
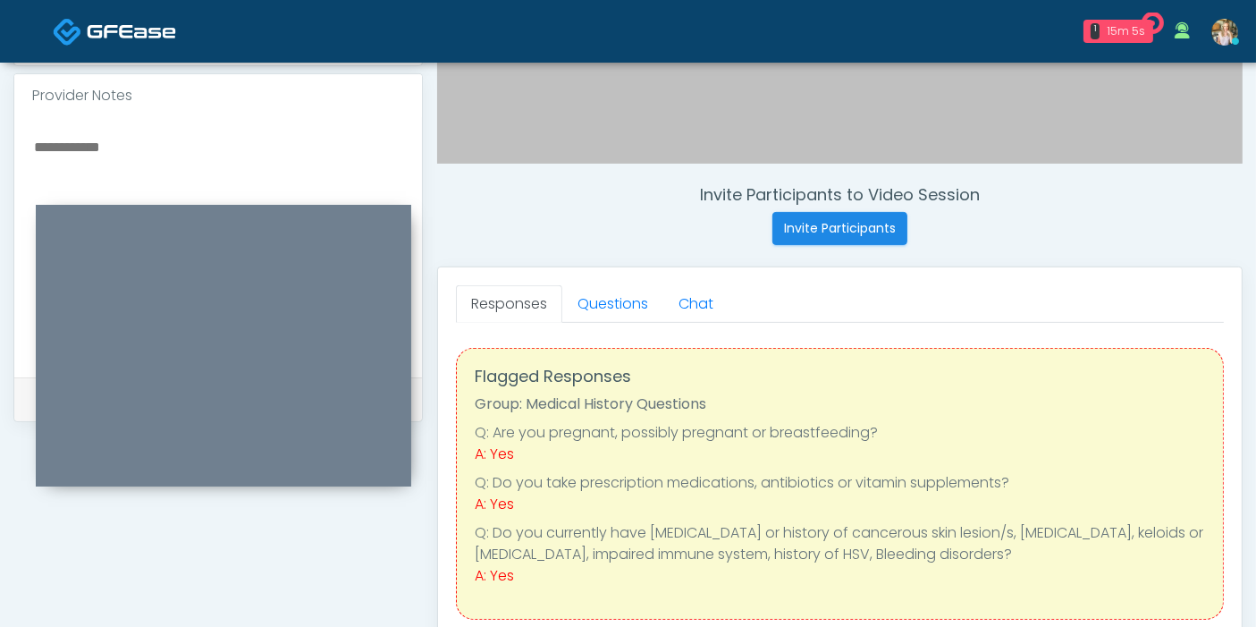
click at [141, 139] on textarea at bounding box center [218, 244] width 372 height 218
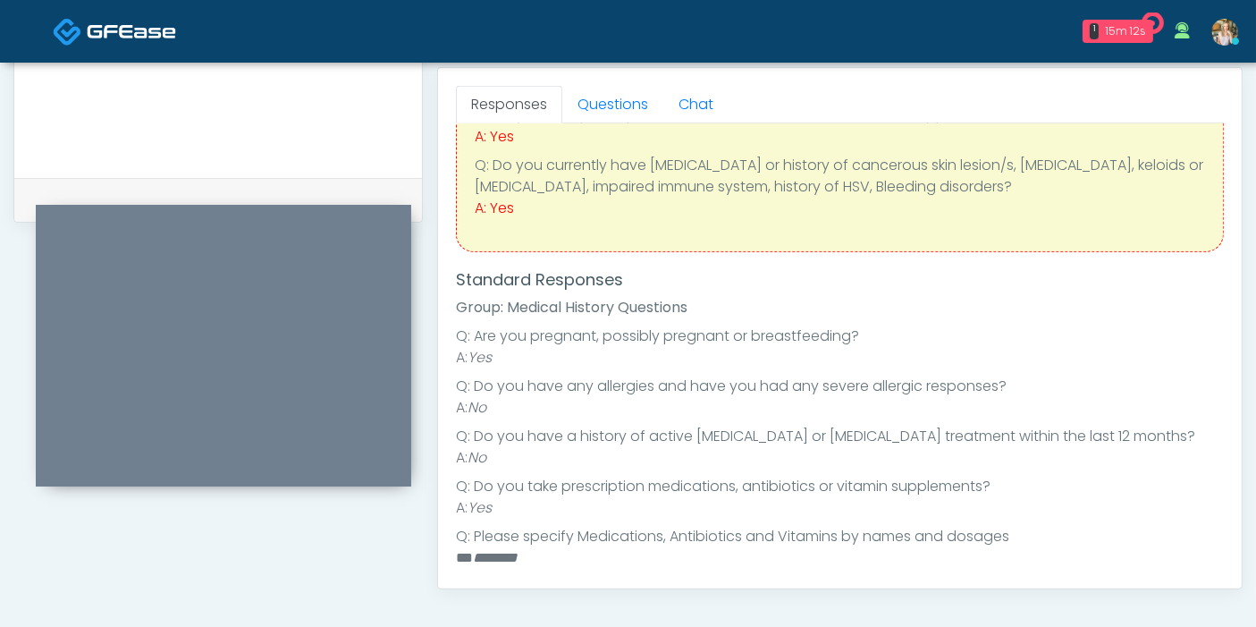
scroll to position [198, 0]
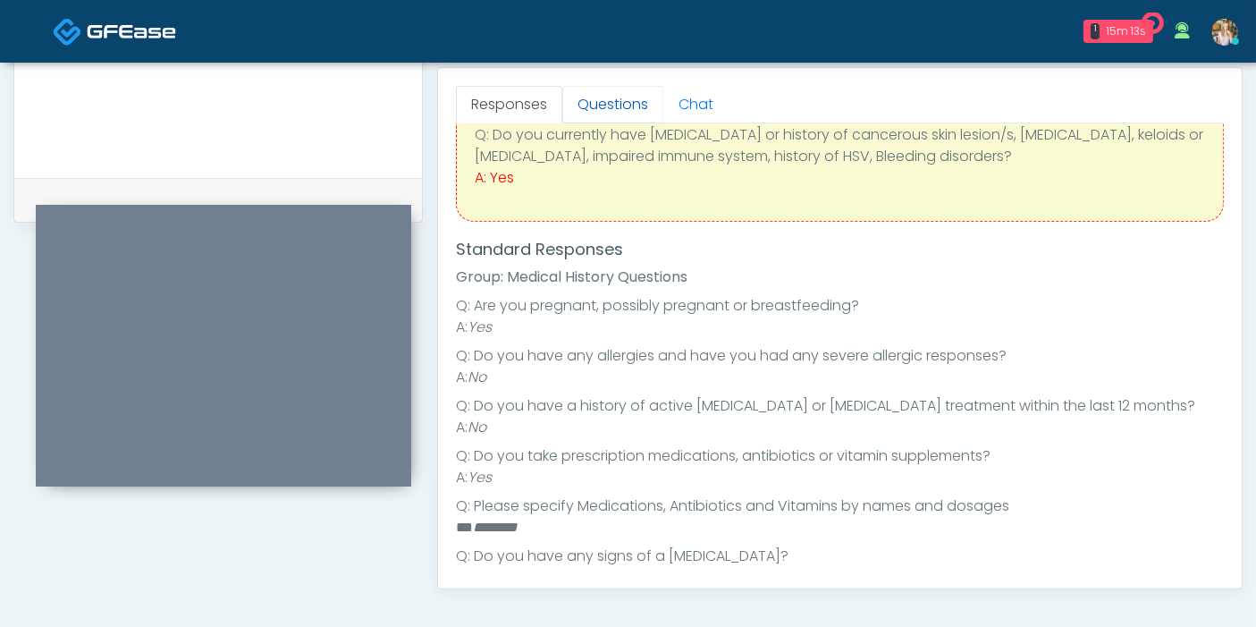
type textarea "**********"
click at [603, 114] on link "Questions" at bounding box center [612, 105] width 101 height 38
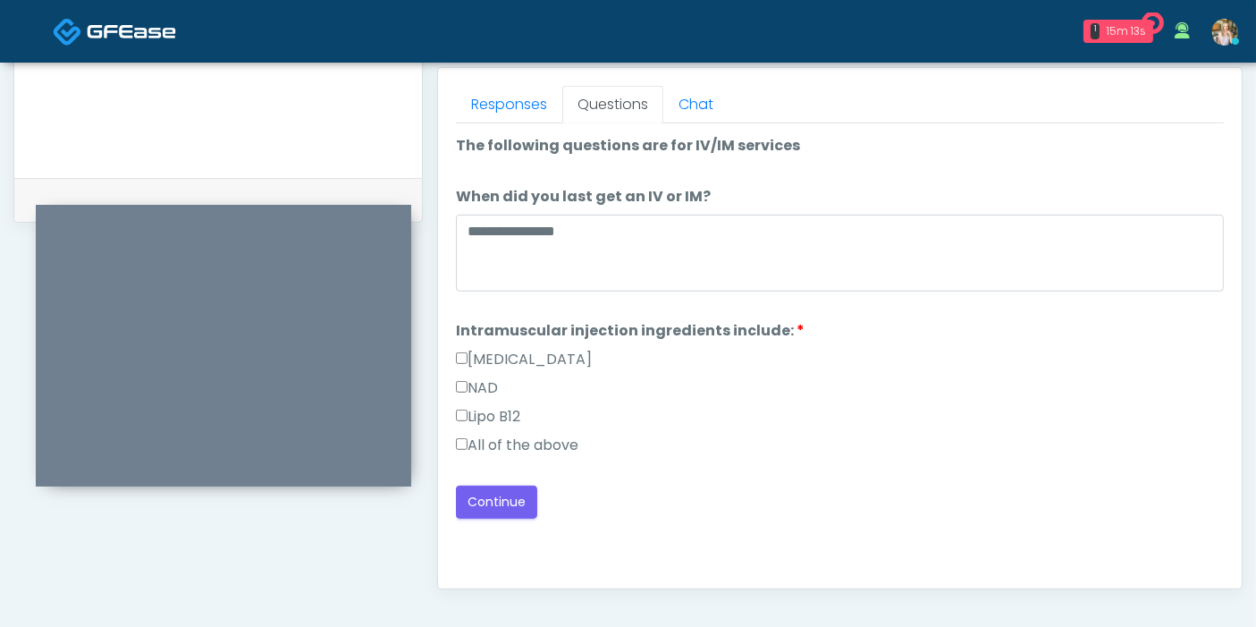
scroll to position [0, 0]
click at [502, 501] on button "Continue" at bounding box center [496, 501] width 81 height 33
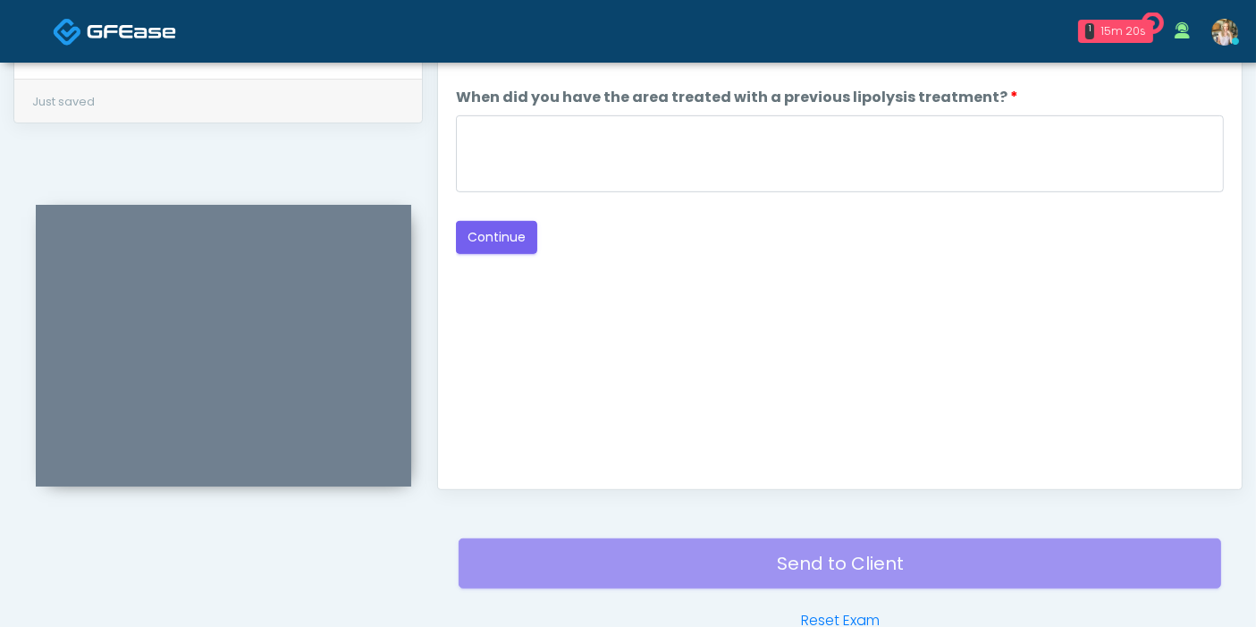
scroll to position [776, 0]
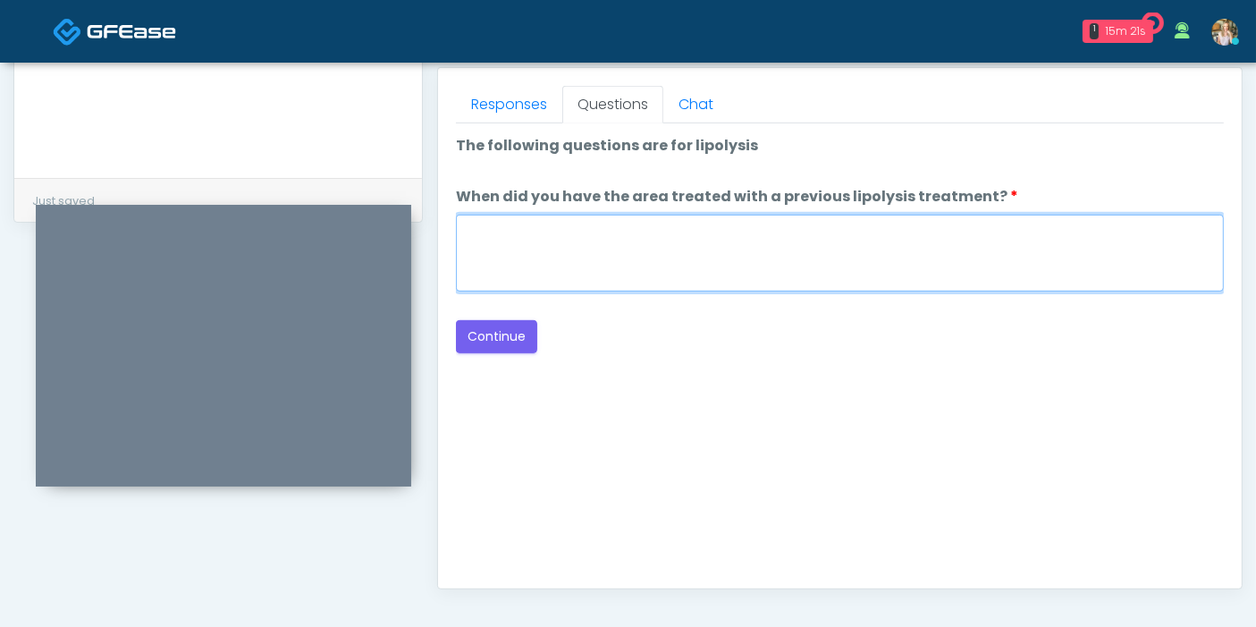
click at [819, 245] on textarea "When did you have the area treated with a previous lipolysis treatment?" at bounding box center [840, 253] width 768 height 77
type textarea "***"
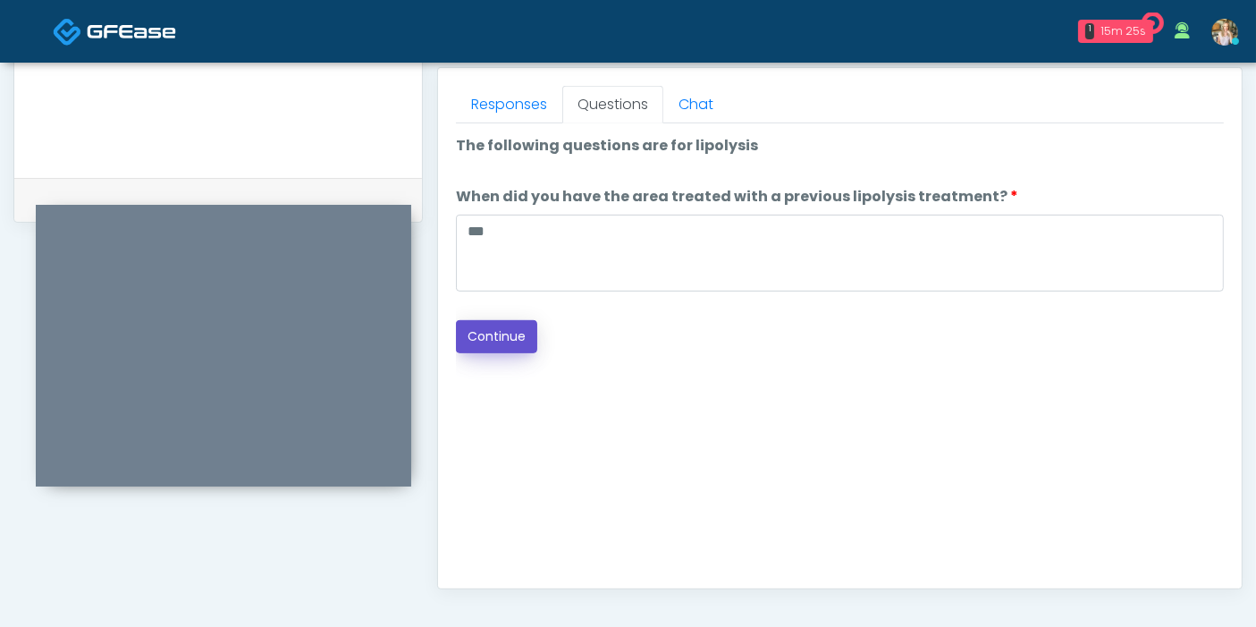
click at [487, 331] on button "Continue" at bounding box center [496, 336] width 81 height 33
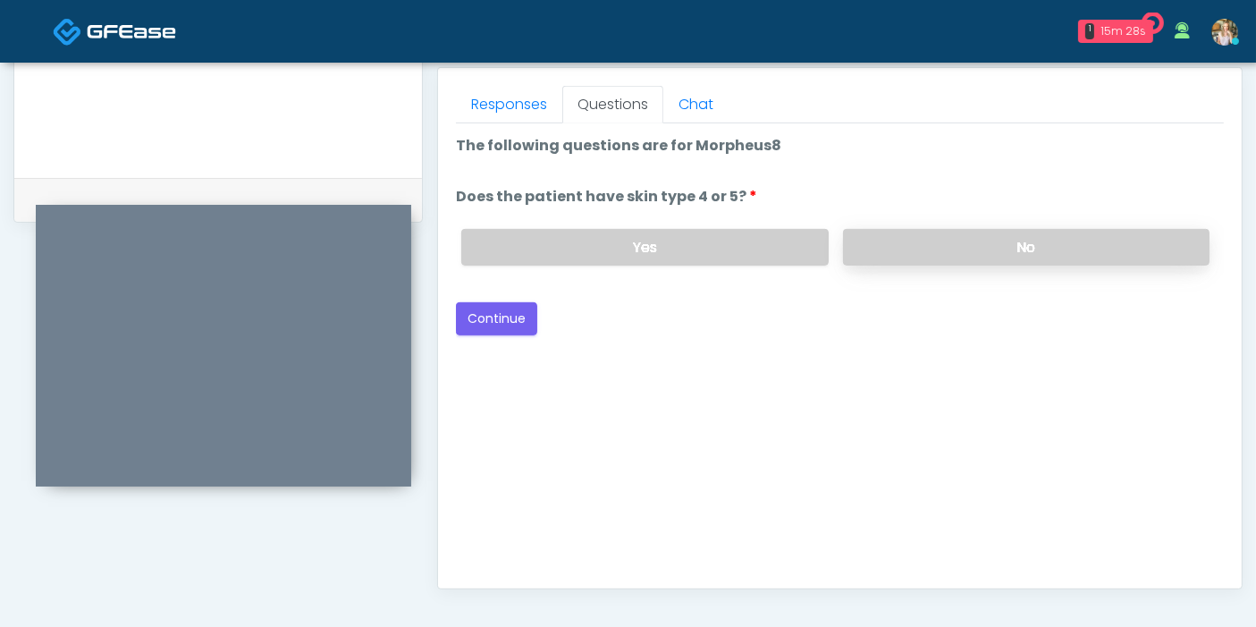
click at [901, 254] on label "No" at bounding box center [1026, 247] width 366 height 37
click at [516, 305] on button "Continue" at bounding box center [496, 318] width 81 height 33
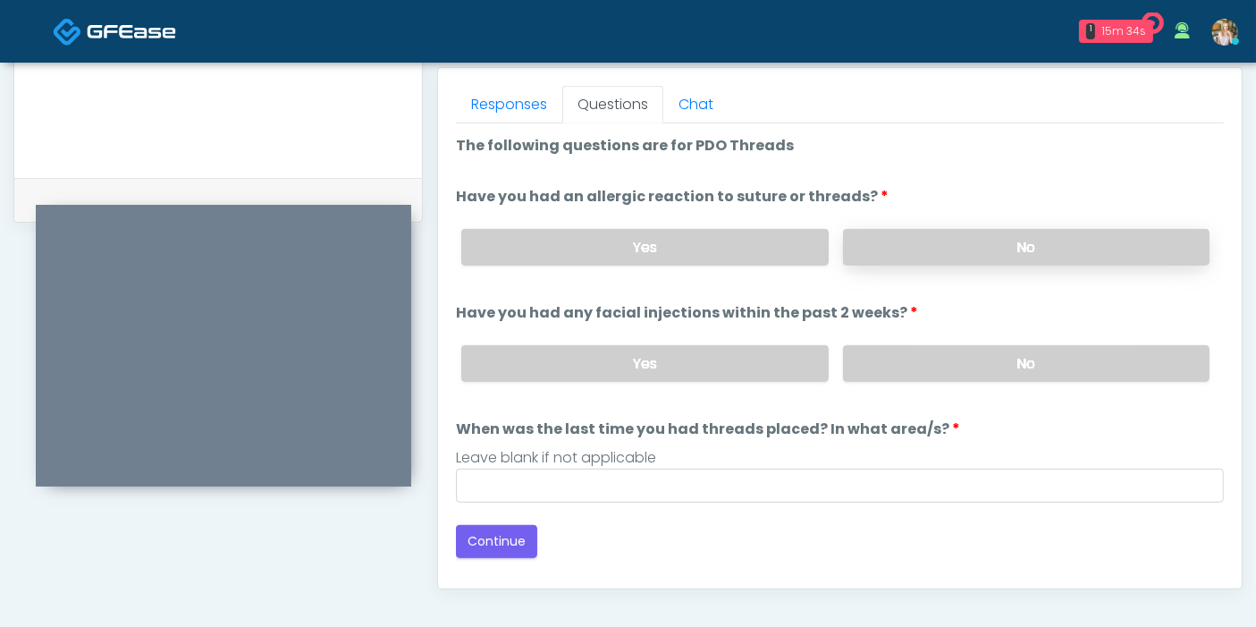
click at [1006, 251] on label "No" at bounding box center [1026, 247] width 366 height 37
click at [705, 242] on label "Yes" at bounding box center [644, 247] width 366 height 37
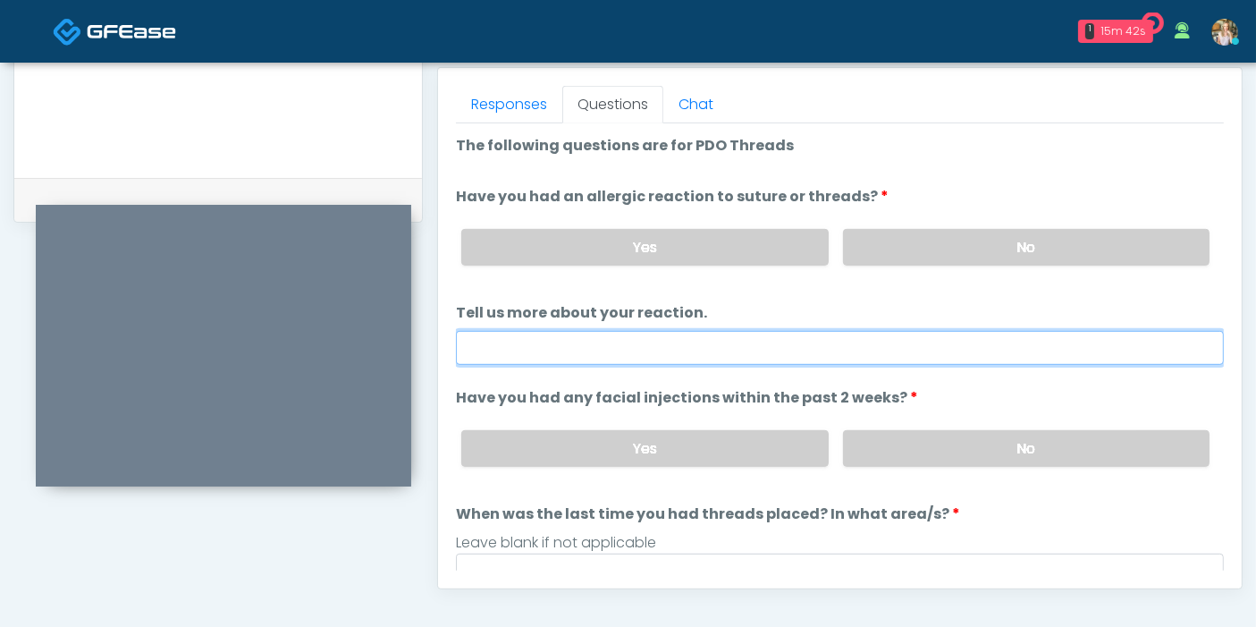
click at [737, 343] on input "Tell us more about your reaction." at bounding box center [840, 348] width 768 height 34
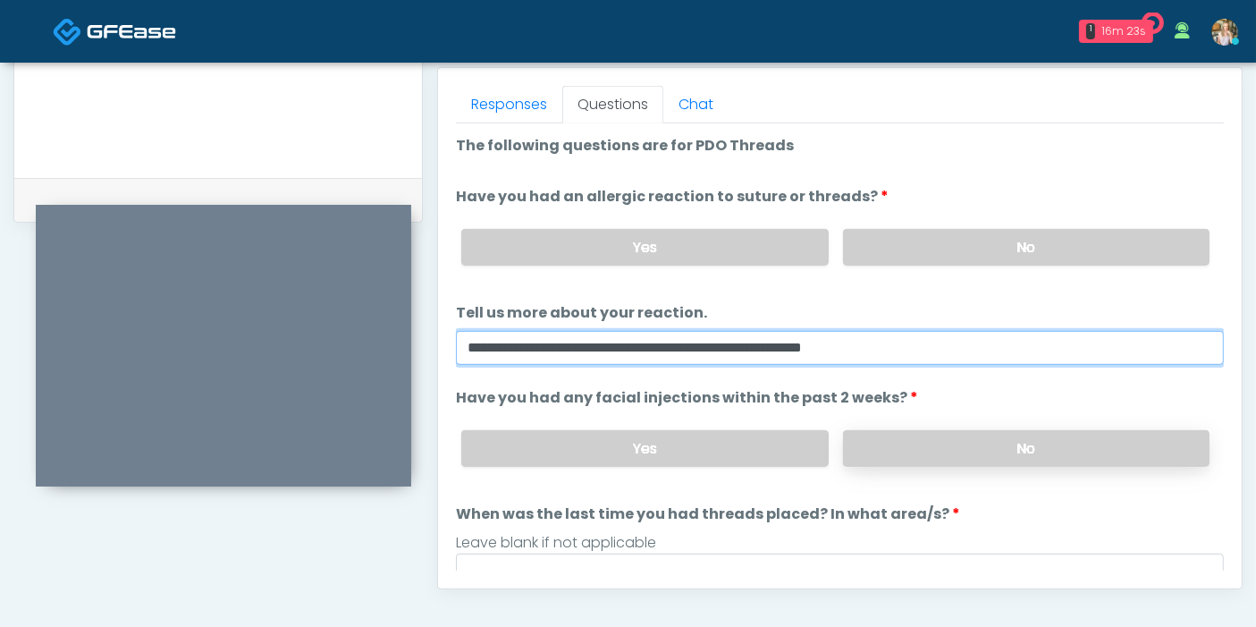
type input "**********"
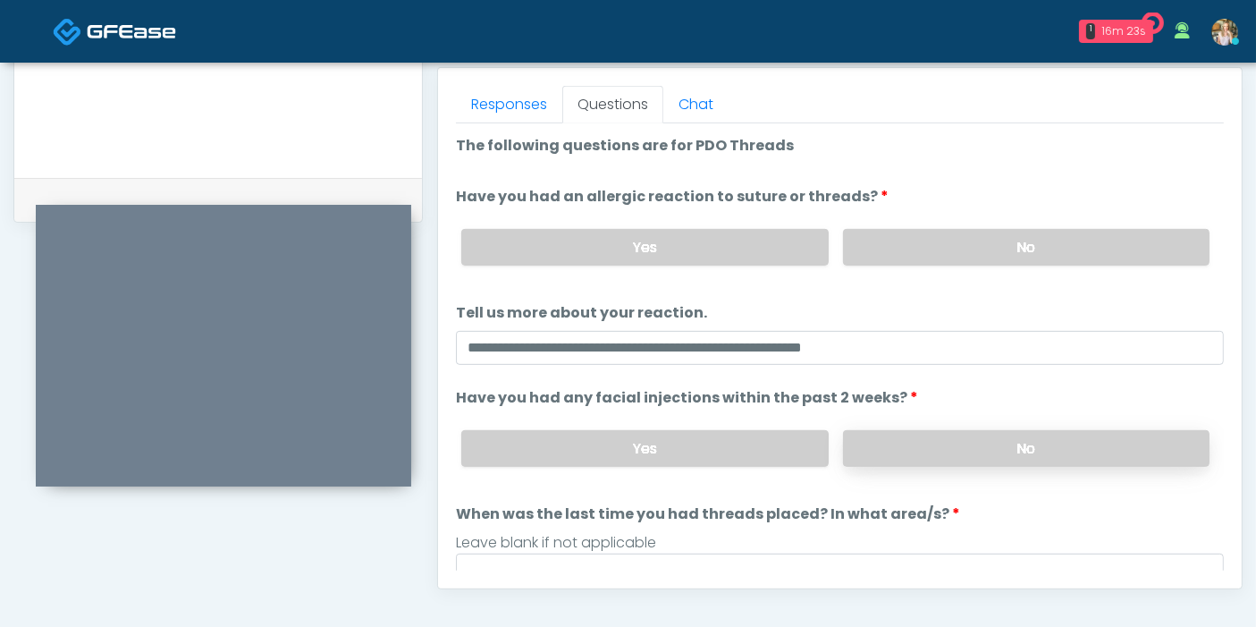
click at [912, 442] on label "No" at bounding box center [1026, 448] width 366 height 37
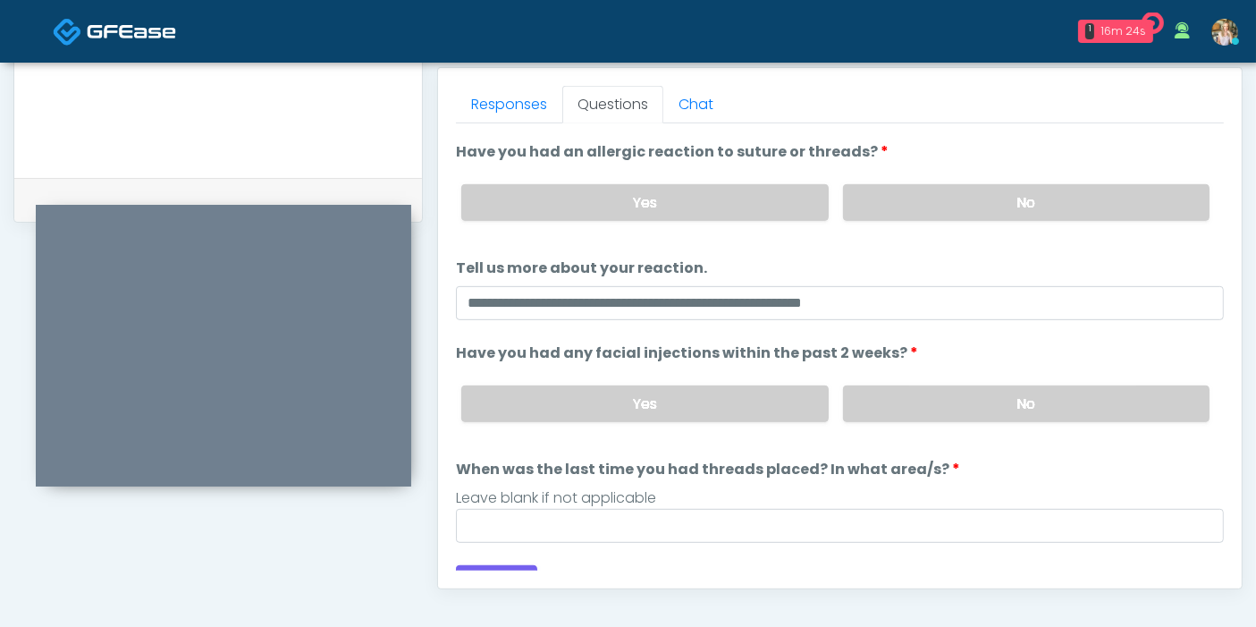
scroll to position [69, 0]
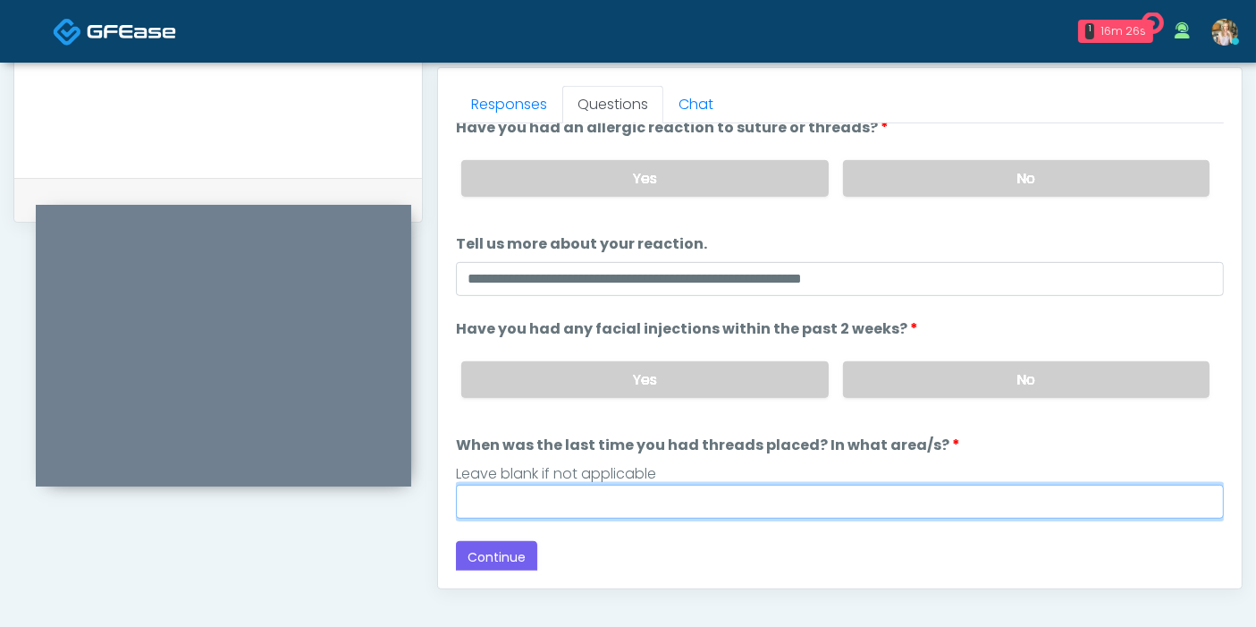
click at [771, 493] on input "When was the last time you had threads placed? In what area/s?" at bounding box center [840, 501] width 768 height 34
type input "***"
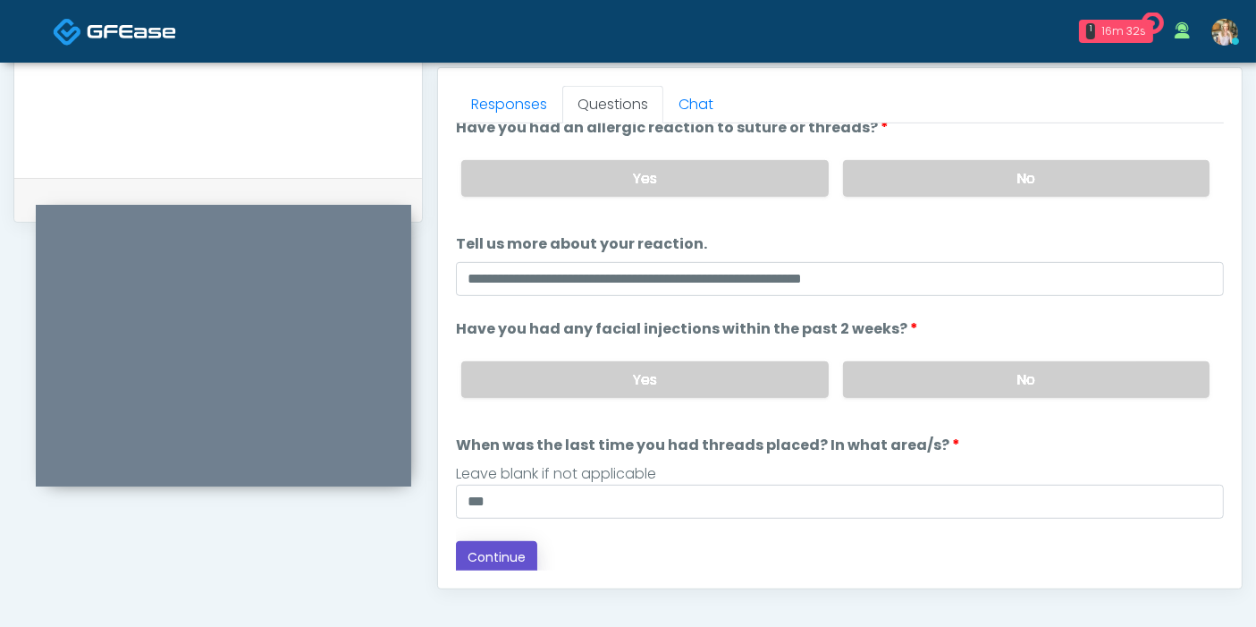
click at [499, 548] on button "Continue" at bounding box center [496, 557] width 81 height 33
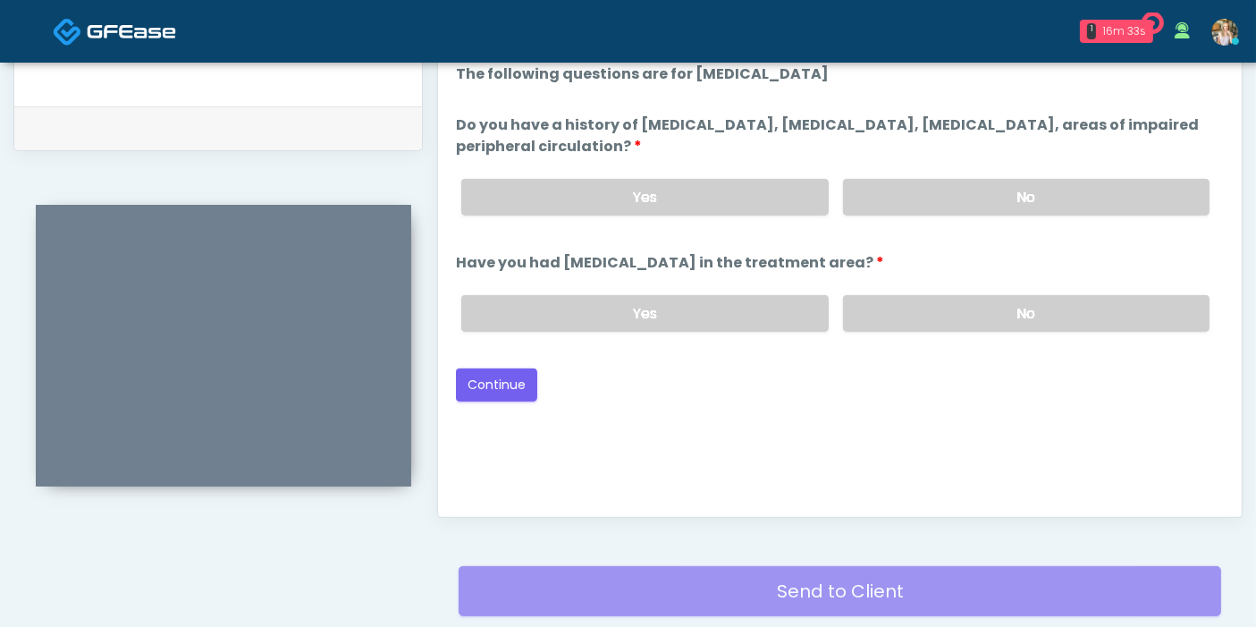
scroll to position [776, 0]
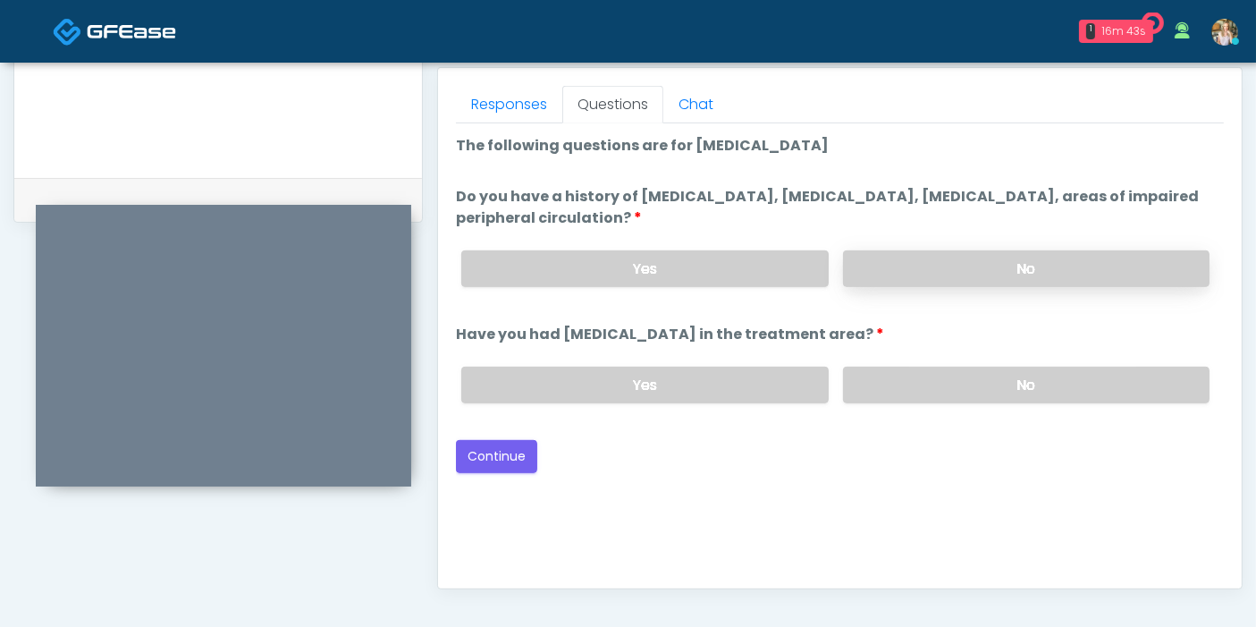
click at [984, 268] on label "No" at bounding box center [1026, 268] width 366 height 37
click at [1014, 400] on div "Yes No" at bounding box center [835, 384] width 777 height 65
click at [1008, 388] on label "No" at bounding box center [1026, 384] width 366 height 37
click at [495, 451] on button "Continue" at bounding box center [496, 456] width 81 height 33
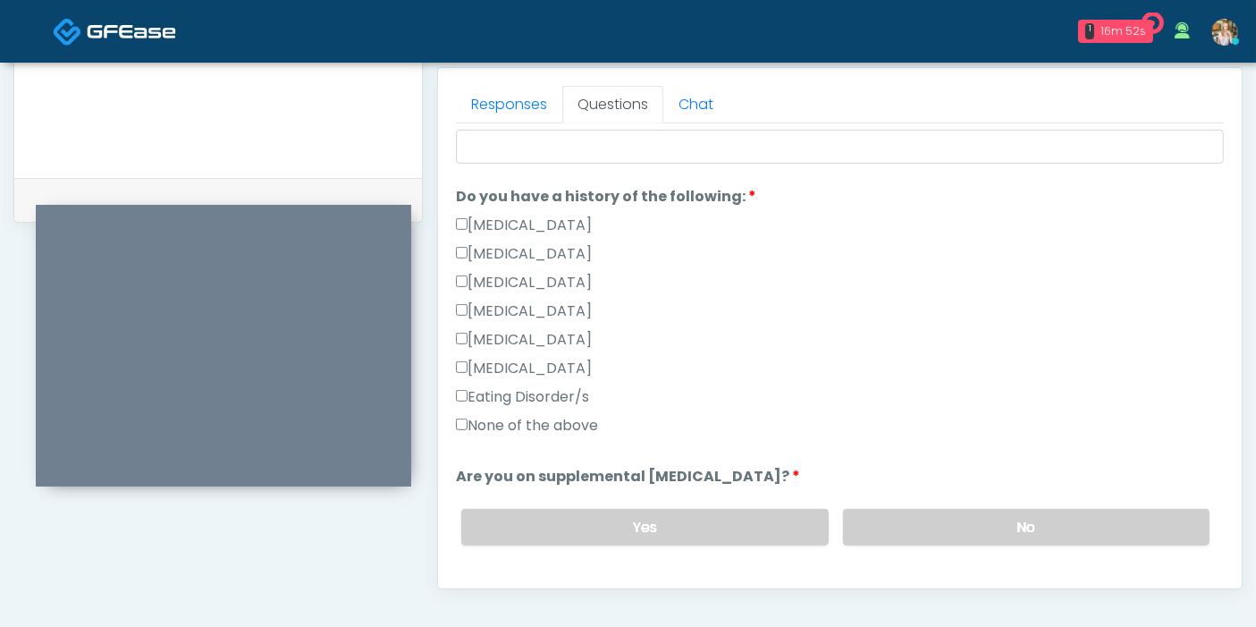
scroll to position [397, 0]
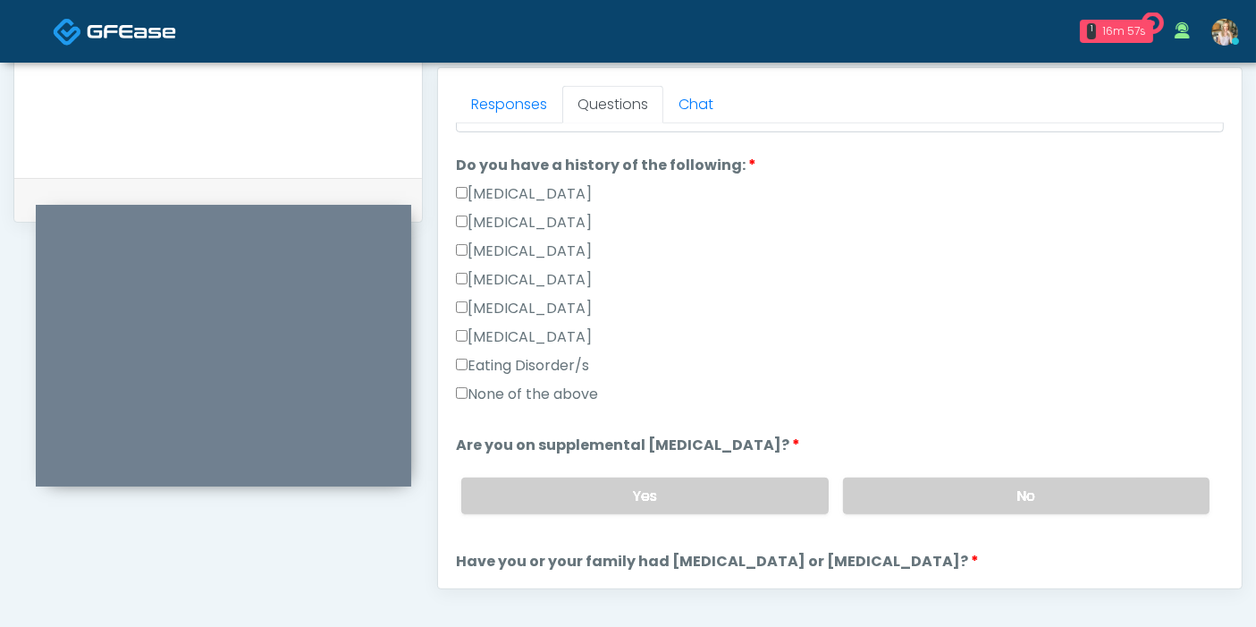
click at [520, 394] on label "None of the above" at bounding box center [527, 393] width 142 height 21
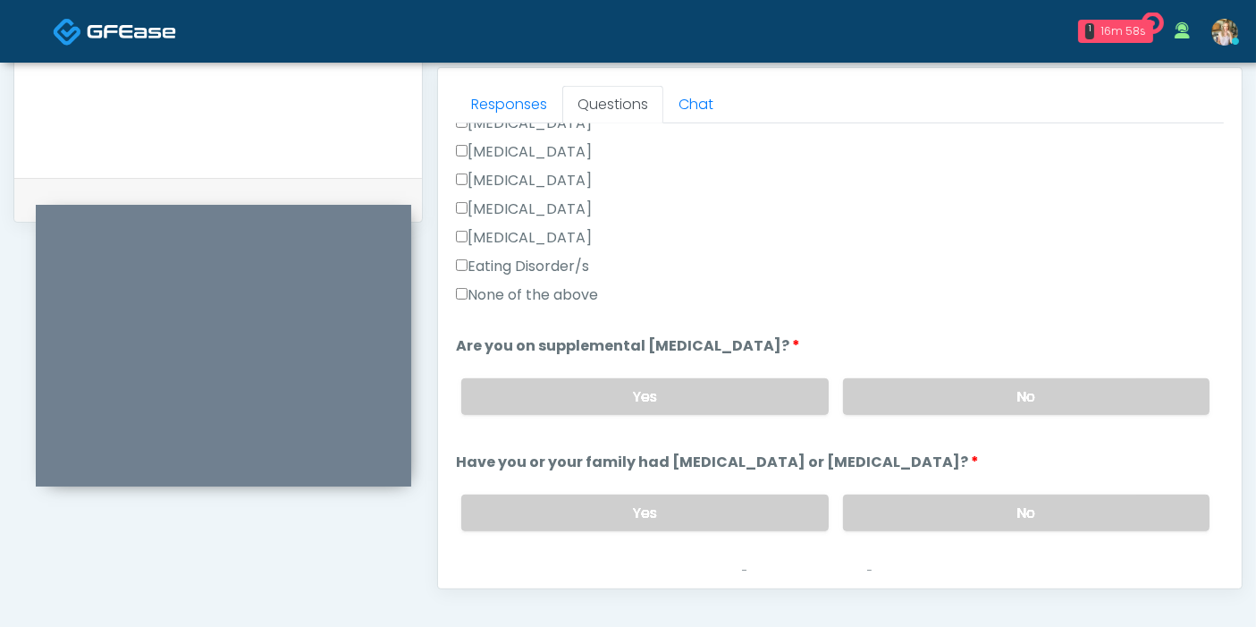
scroll to position [595, 0]
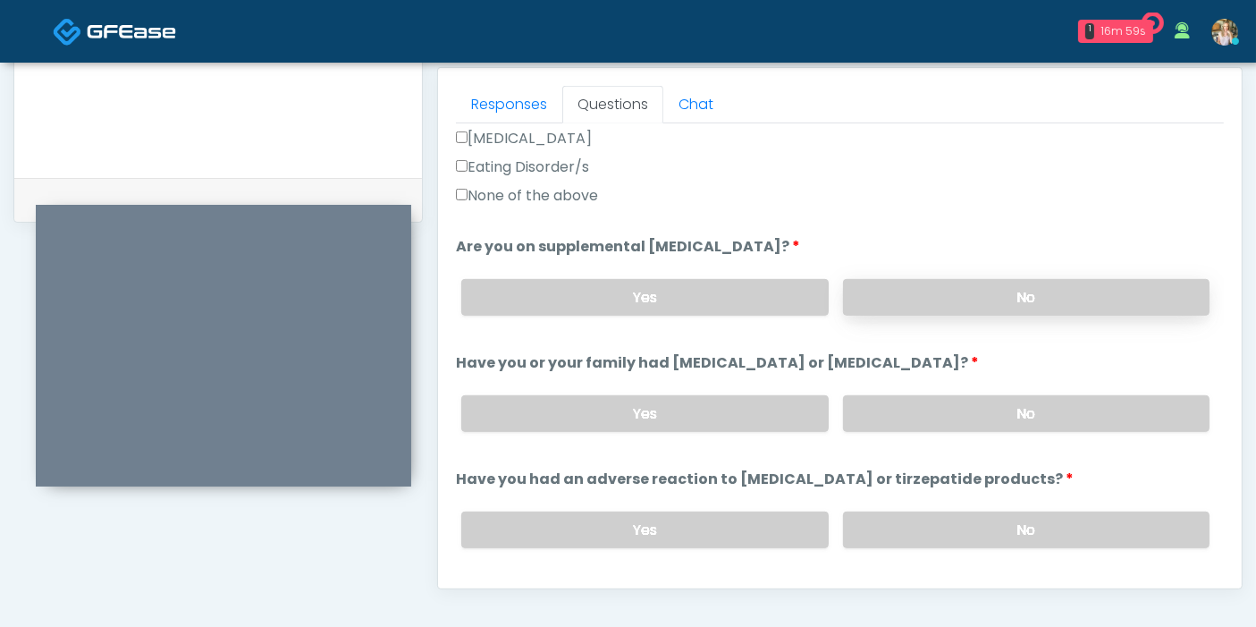
click at [934, 287] on label "No" at bounding box center [1026, 297] width 366 height 37
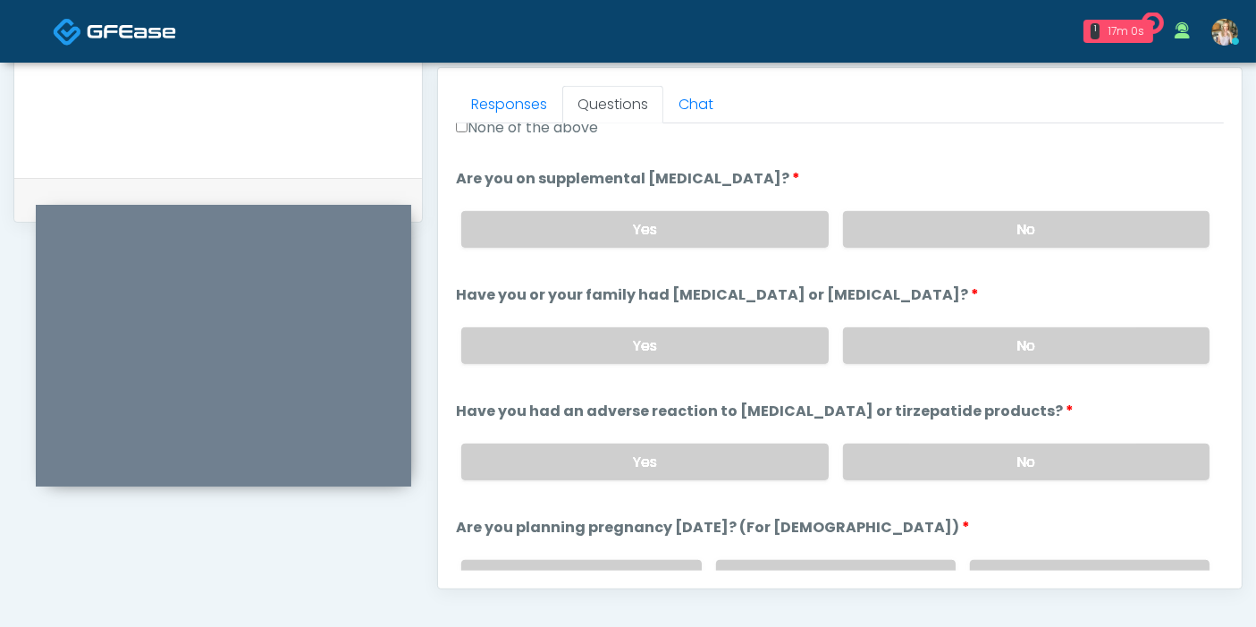
scroll to position [695, 0]
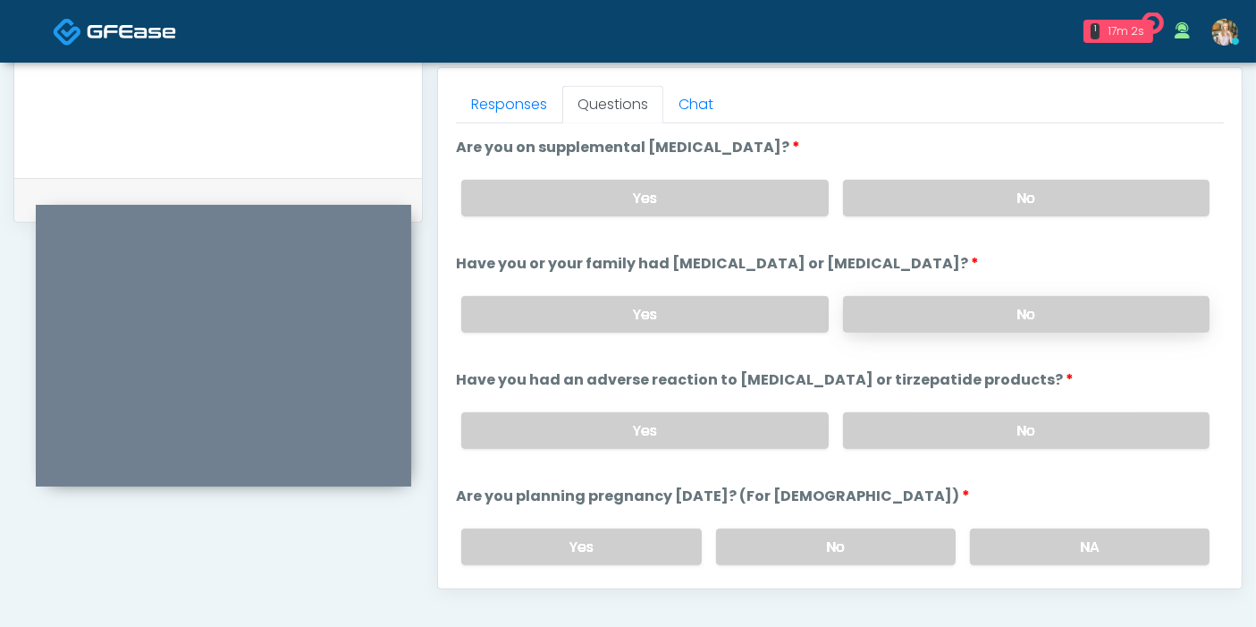
click at [913, 312] on label "No" at bounding box center [1026, 314] width 366 height 37
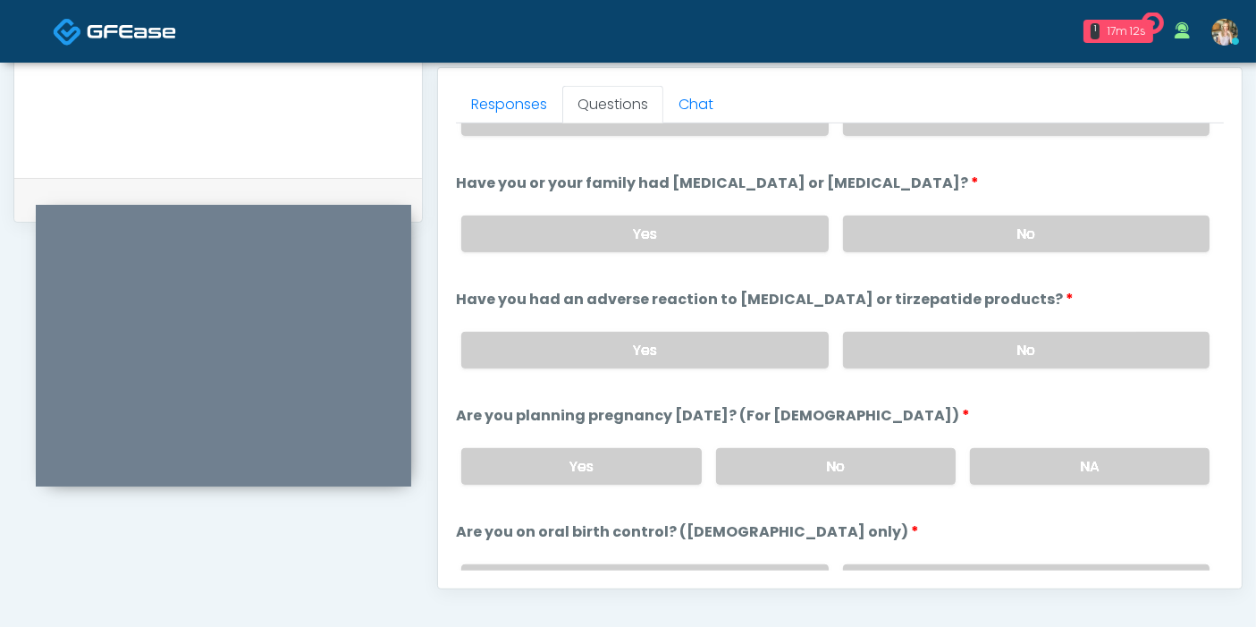
scroll to position [794, 0]
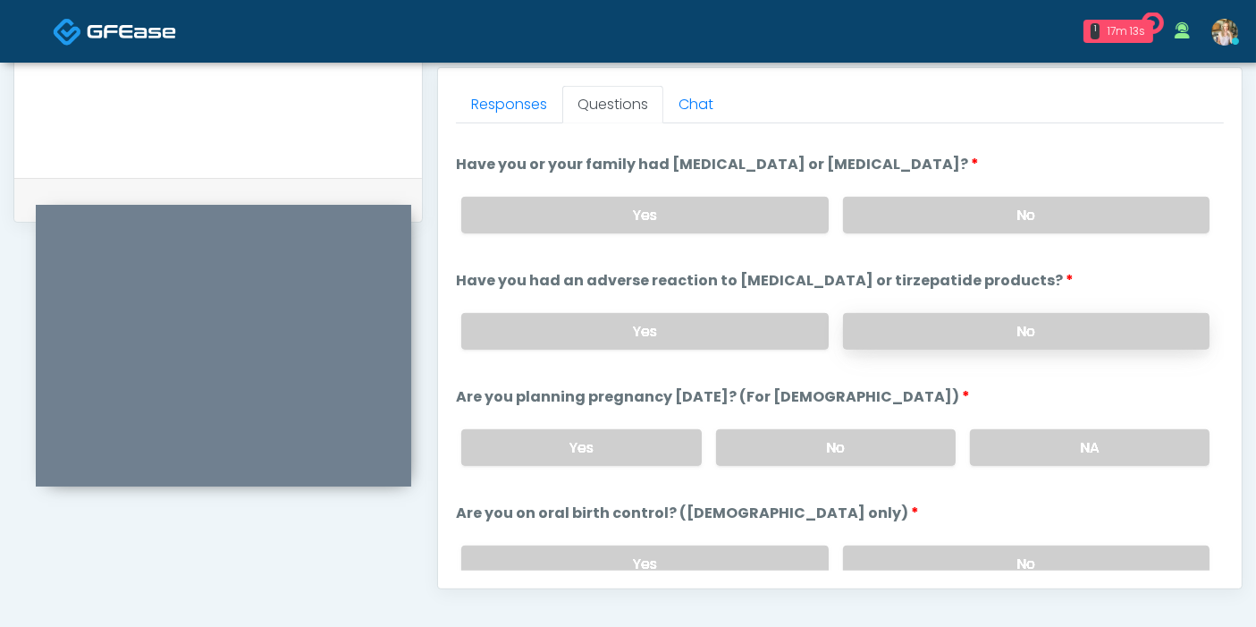
click at [904, 319] on label "No" at bounding box center [1026, 331] width 366 height 37
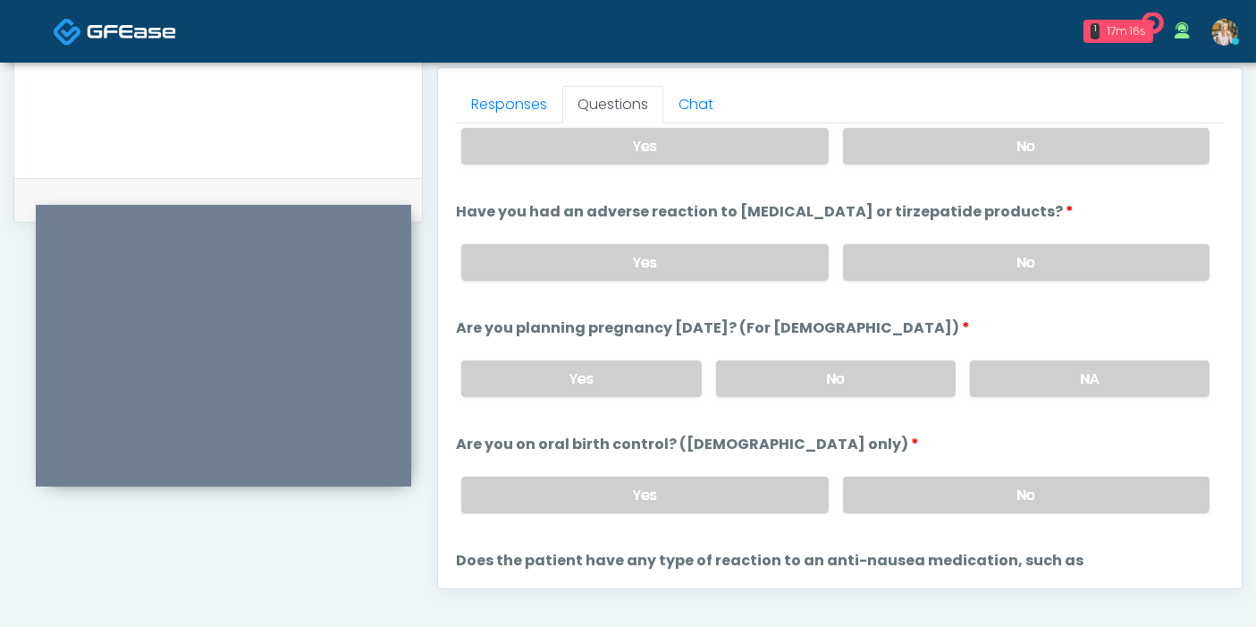
scroll to position [894, 0]
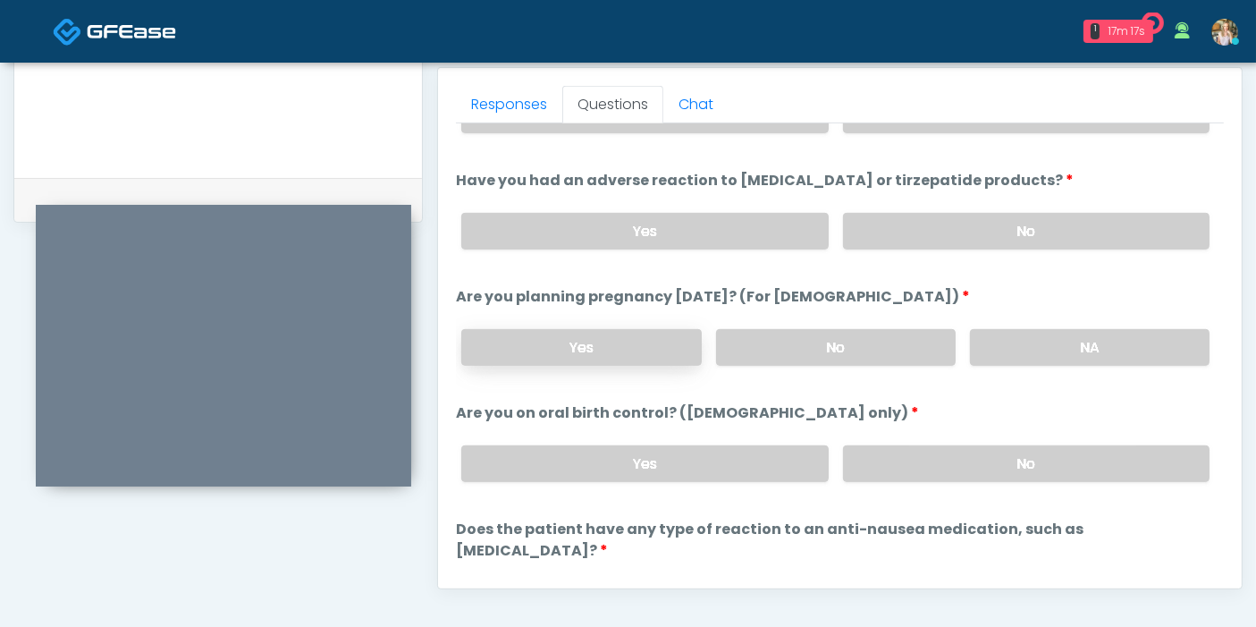
click at [597, 343] on label "Yes" at bounding box center [581, 347] width 240 height 37
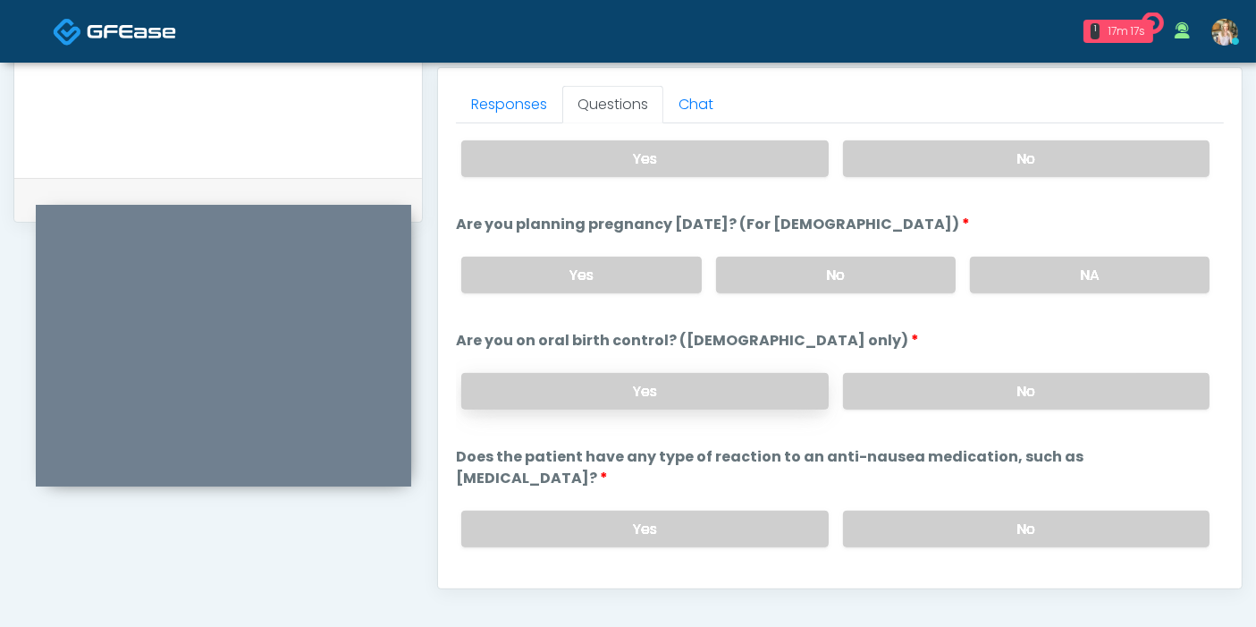
scroll to position [984, 0]
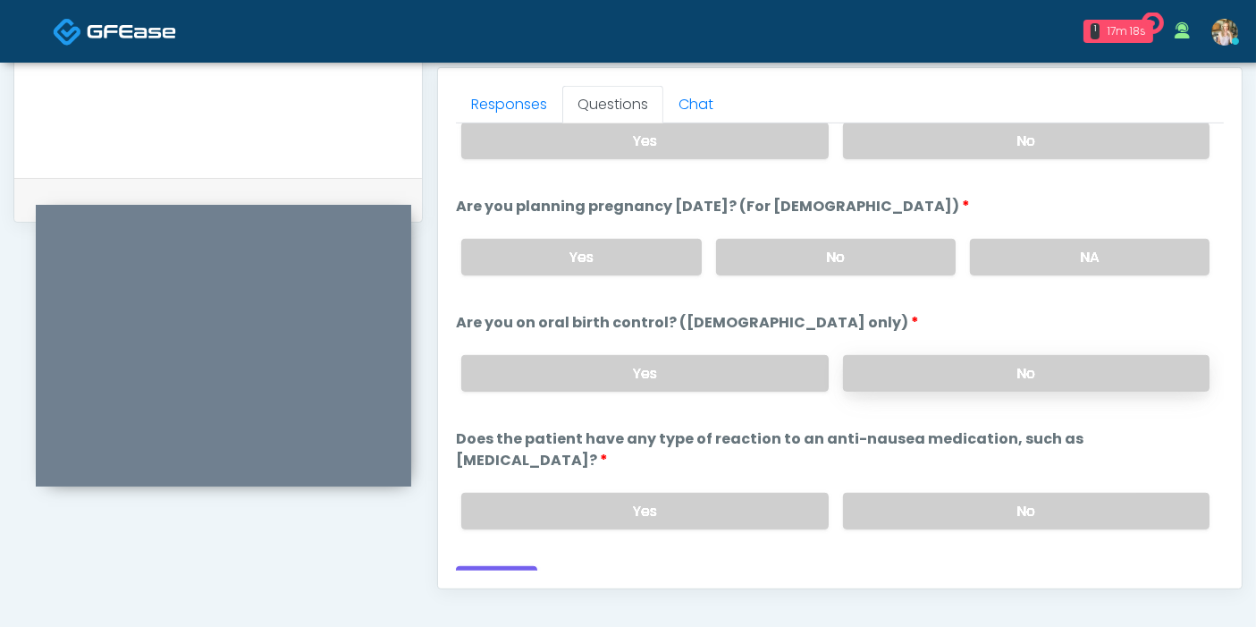
click at [903, 356] on label "No" at bounding box center [1026, 373] width 366 height 37
click at [904, 493] on label "No" at bounding box center [1026, 511] width 366 height 37
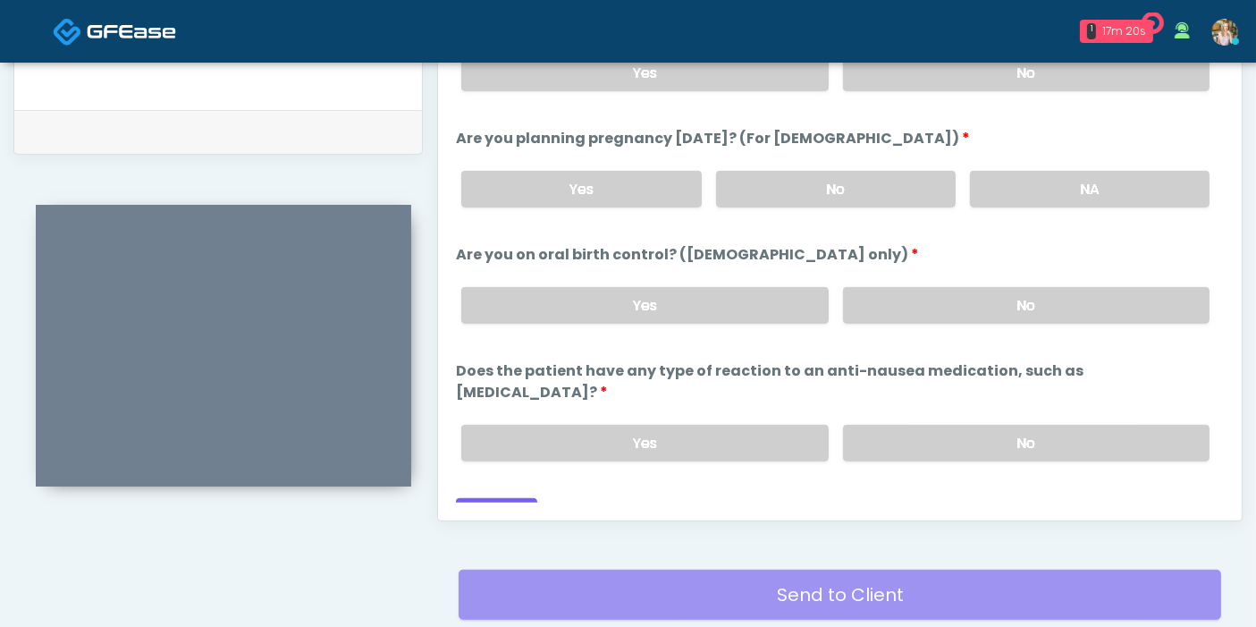
scroll to position [875, 0]
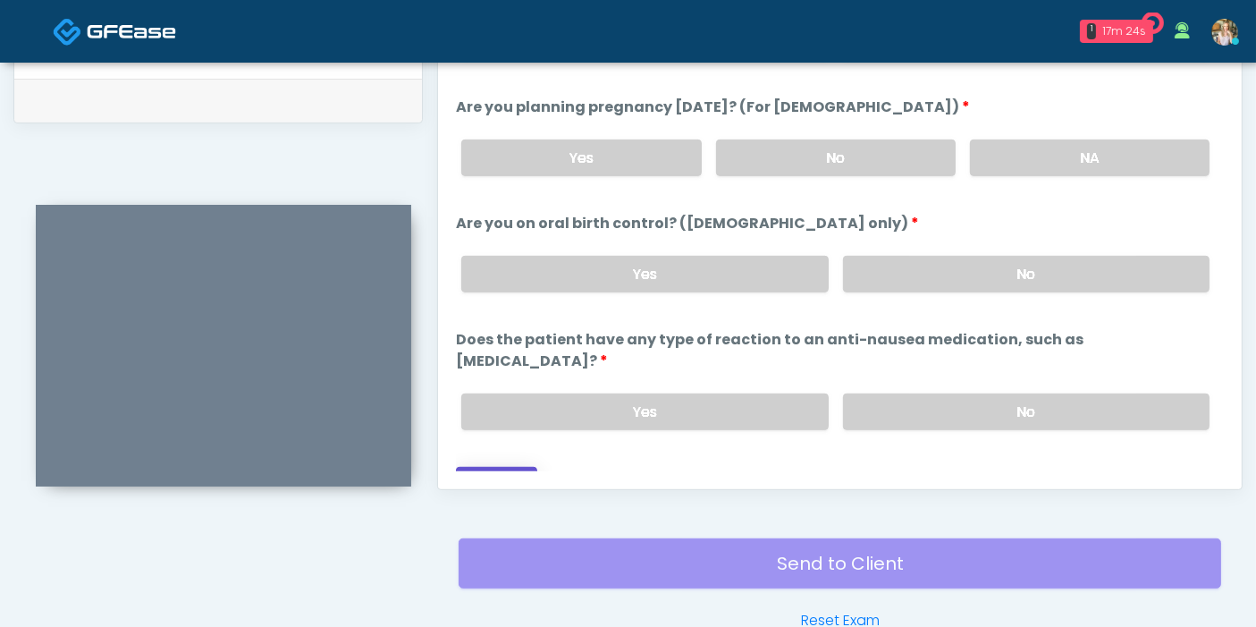
click at [496, 467] on button "Continue" at bounding box center [496, 483] width 81 height 33
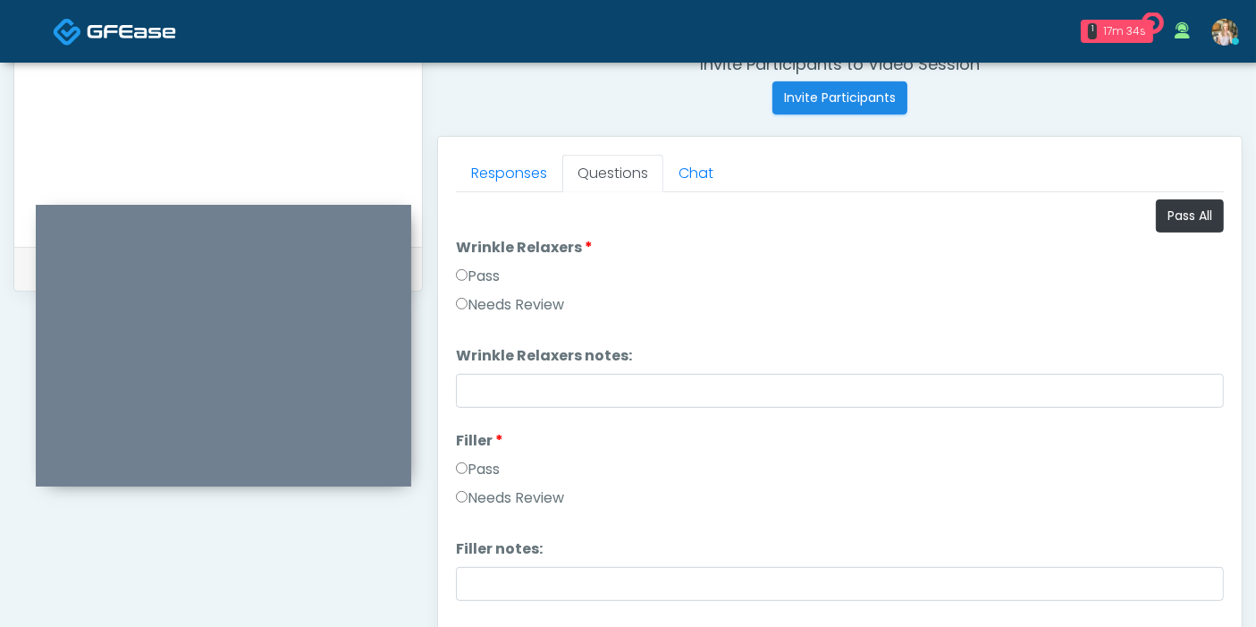
scroll to position [677, 0]
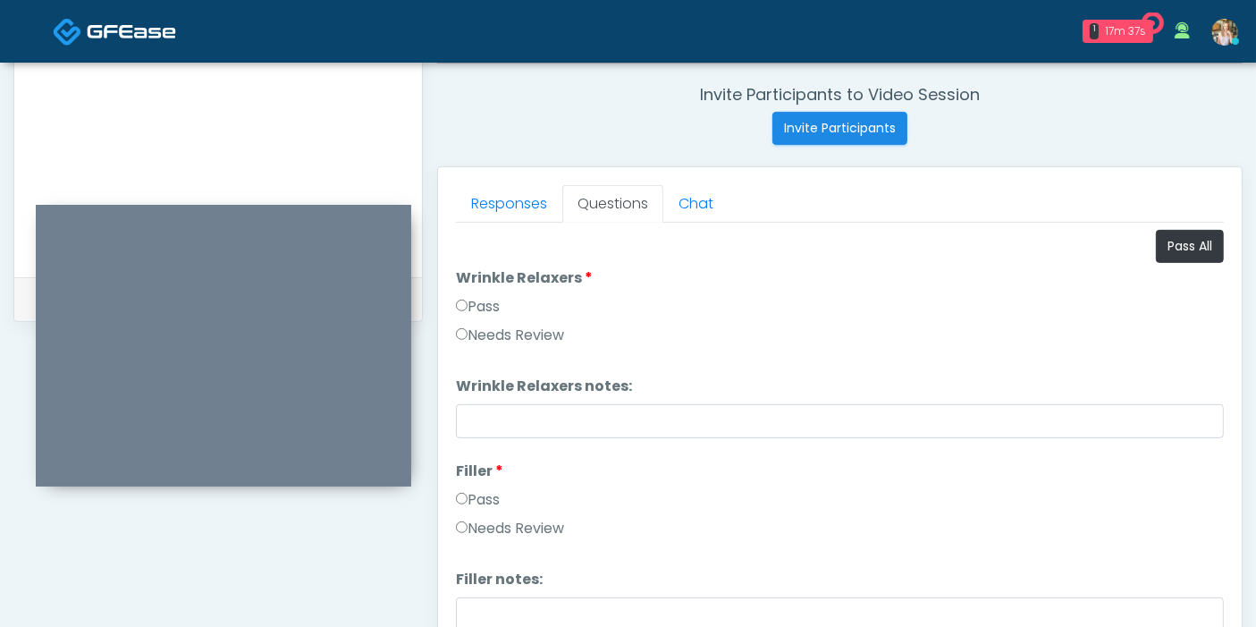
click at [526, 332] on label "Needs Review" at bounding box center [510, 334] width 108 height 21
click at [526, 524] on label "Needs Review" at bounding box center [510, 528] width 108 height 21
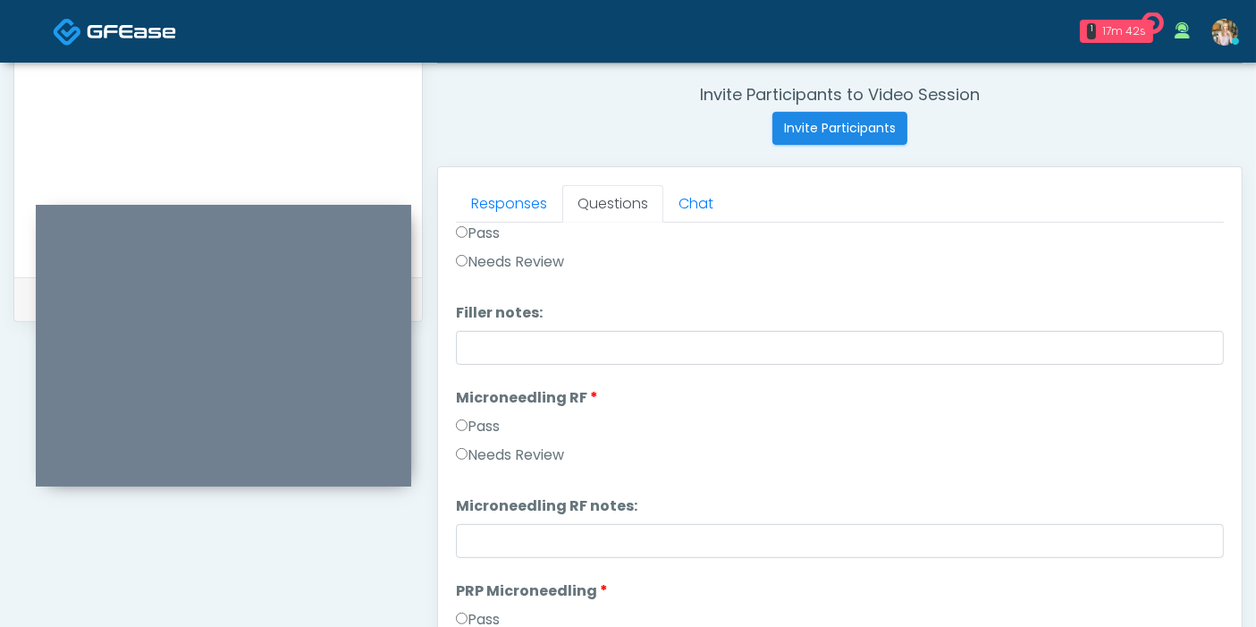
scroll to position [298, 0]
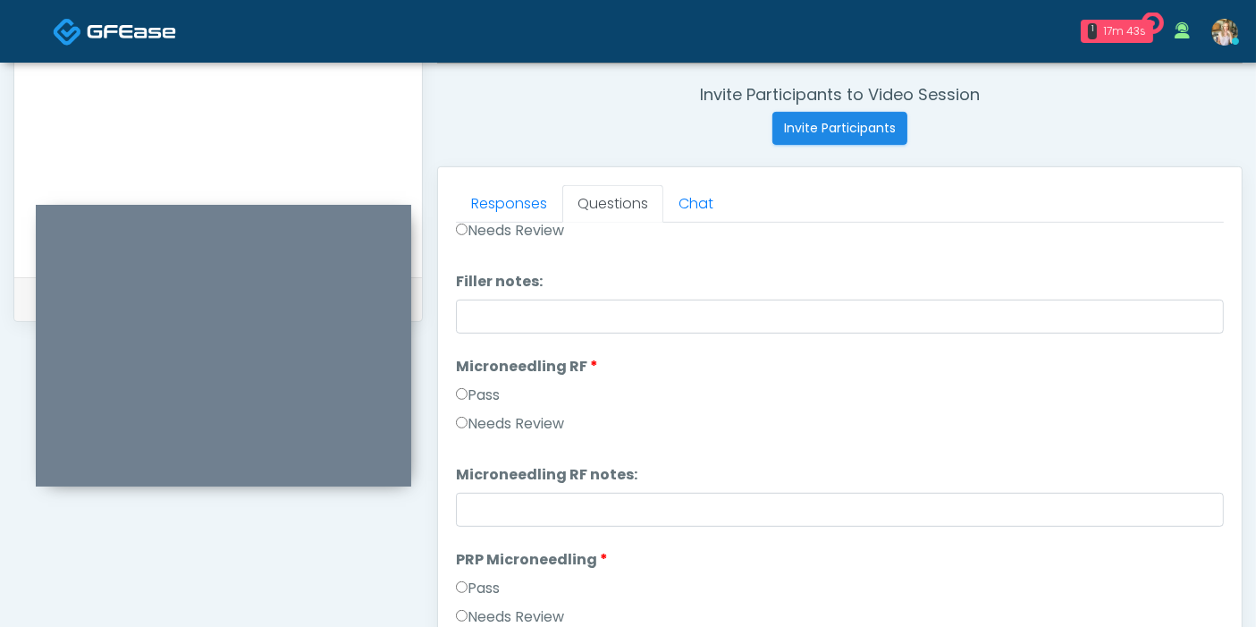
click at [552, 423] on label "Needs Review" at bounding box center [510, 423] width 108 height 21
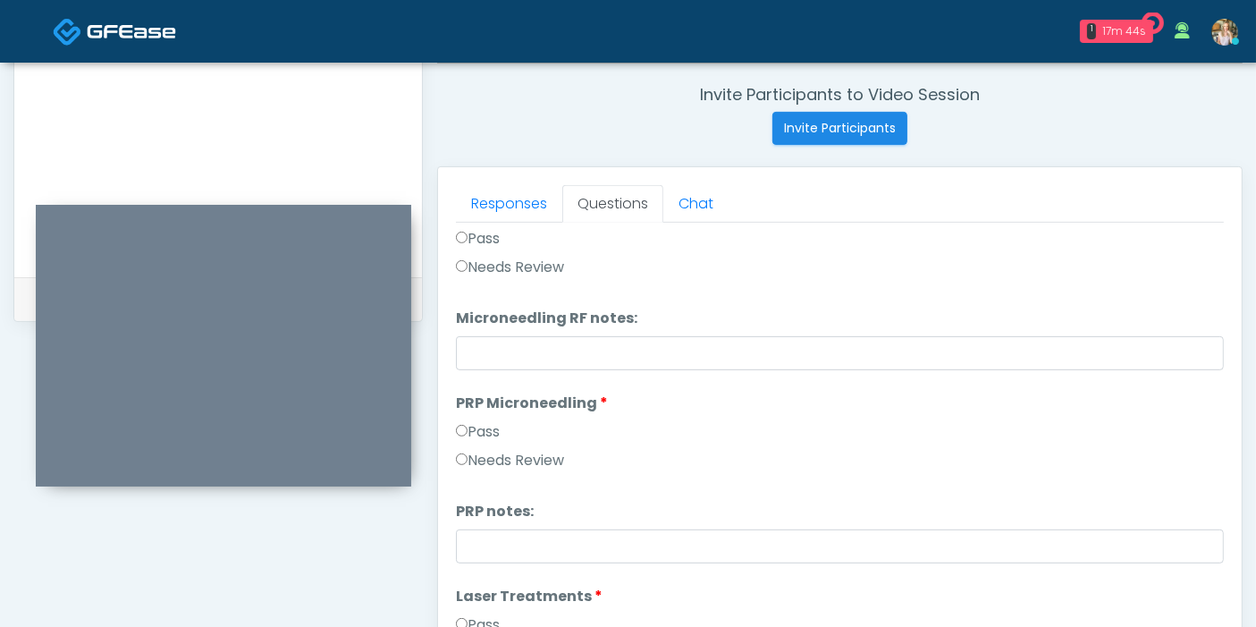
scroll to position [496, 0]
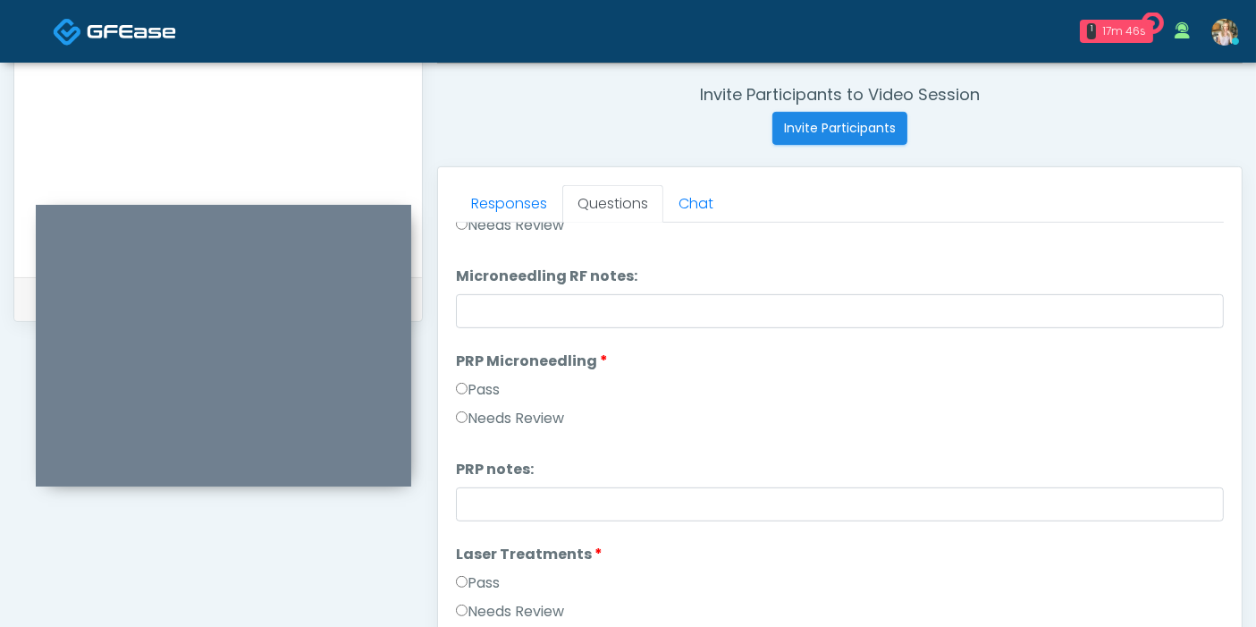
click at [556, 414] on label "Needs Review" at bounding box center [510, 418] width 108 height 21
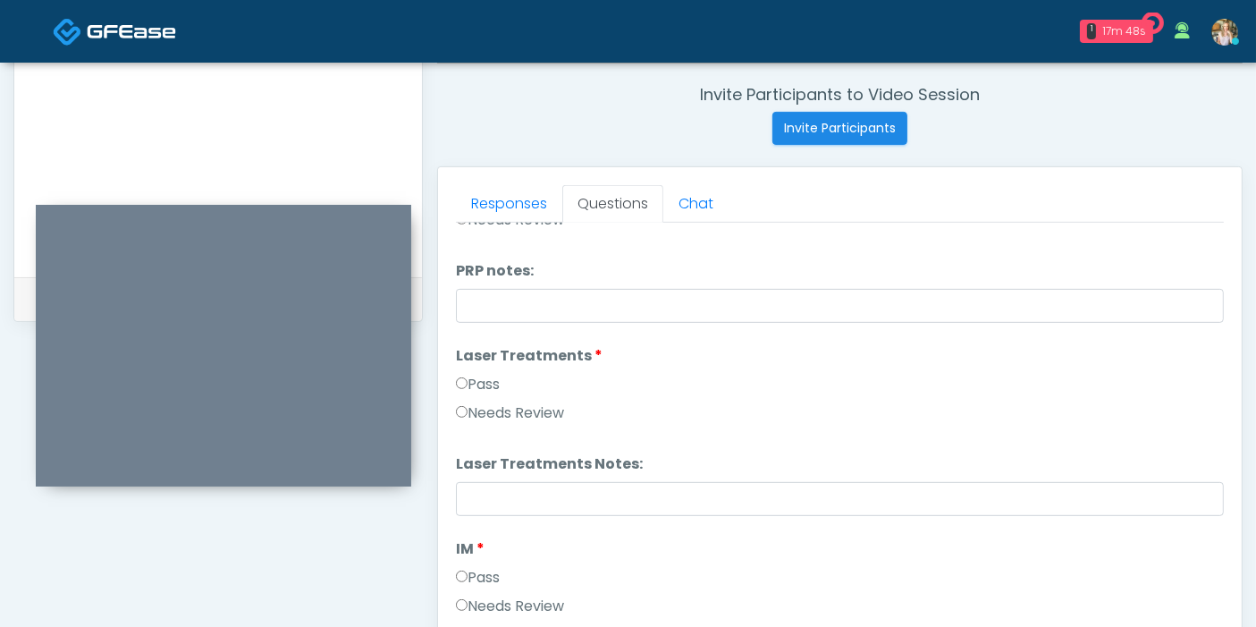
click at [520, 413] on label "Needs Review" at bounding box center [510, 412] width 108 height 21
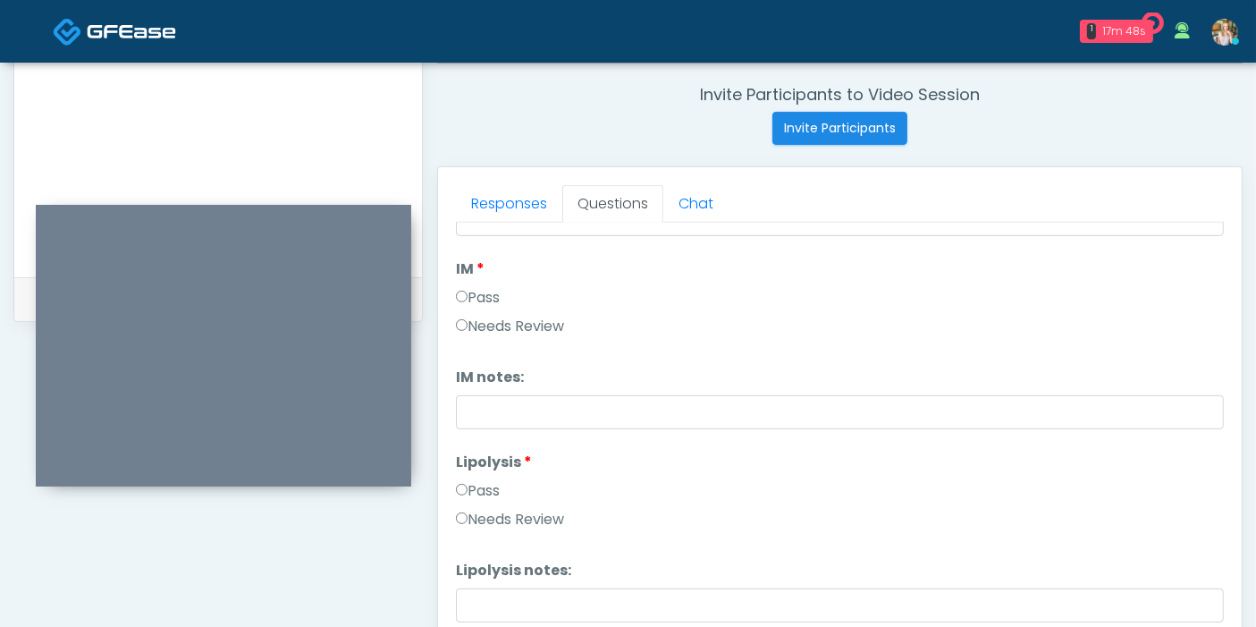
scroll to position [993, 0]
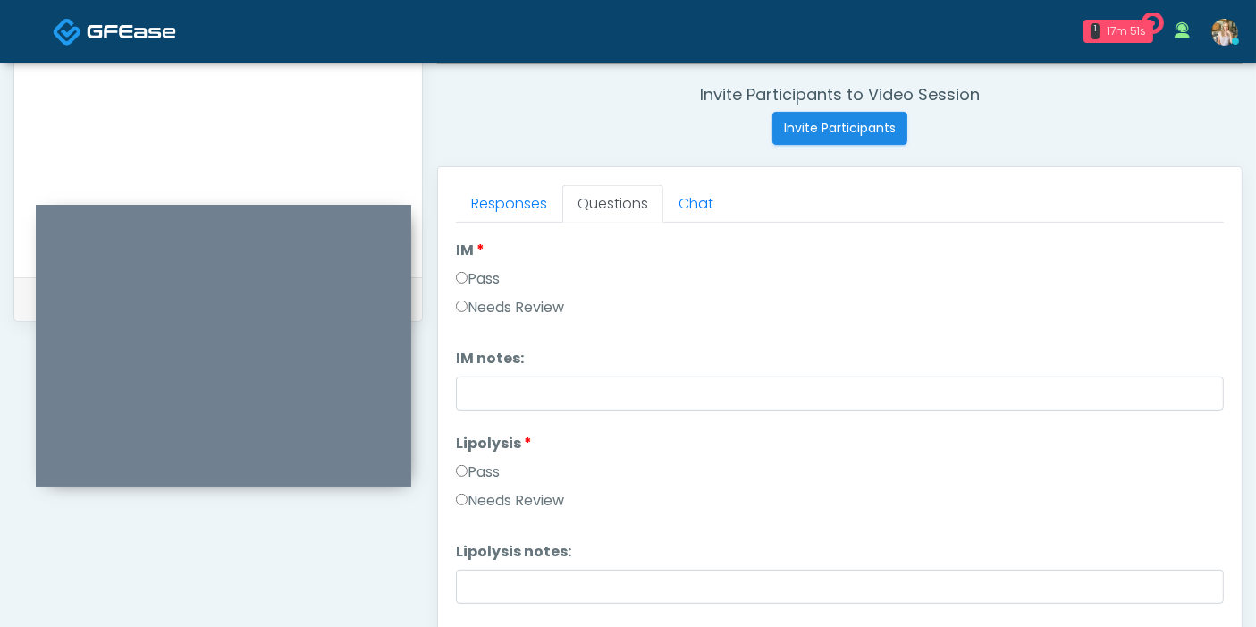
click at [472, 278] on label "Pass" at bounding box center [478, 278] width 44 height 21
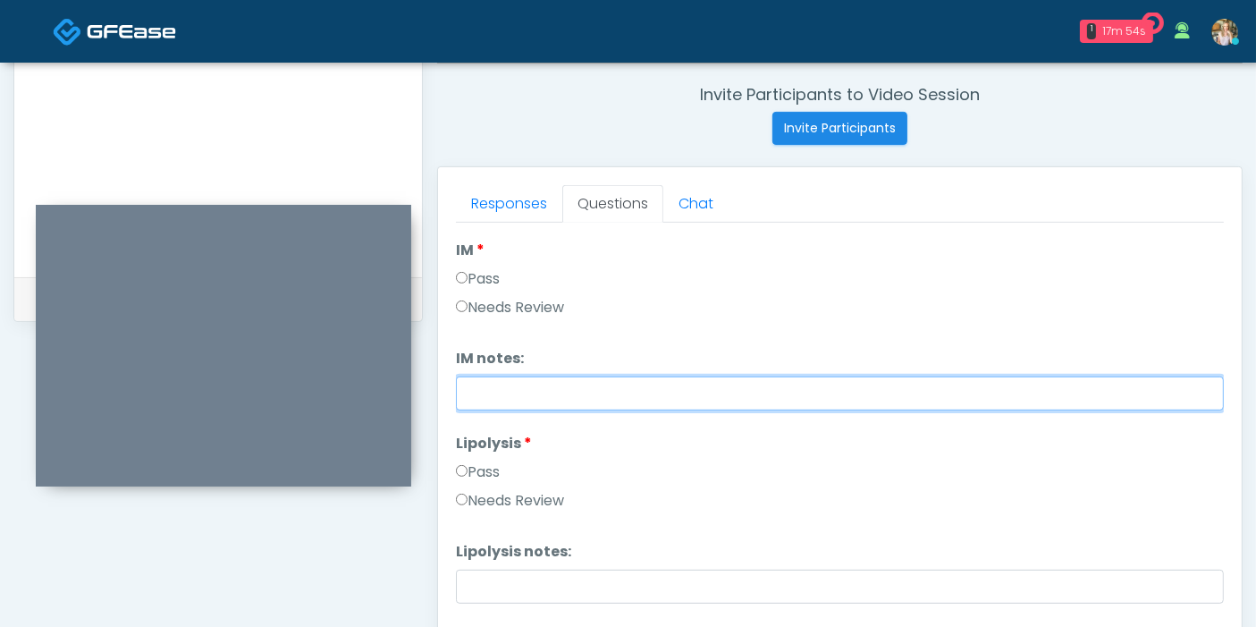
click at [614, 388] on input "IM notes:" at bounding box center [840, 393] width 768 height 34
type input "**********"
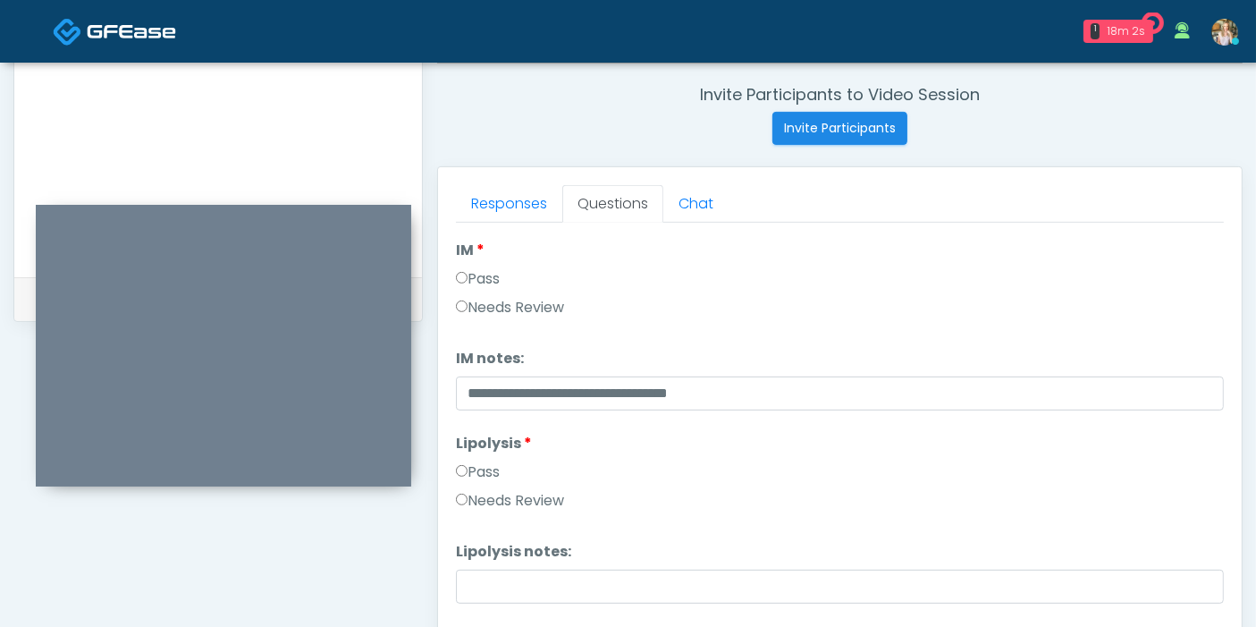
click at [484, 492] on label "Needs Review" at bounding box center [510, 500] width 108 height 21
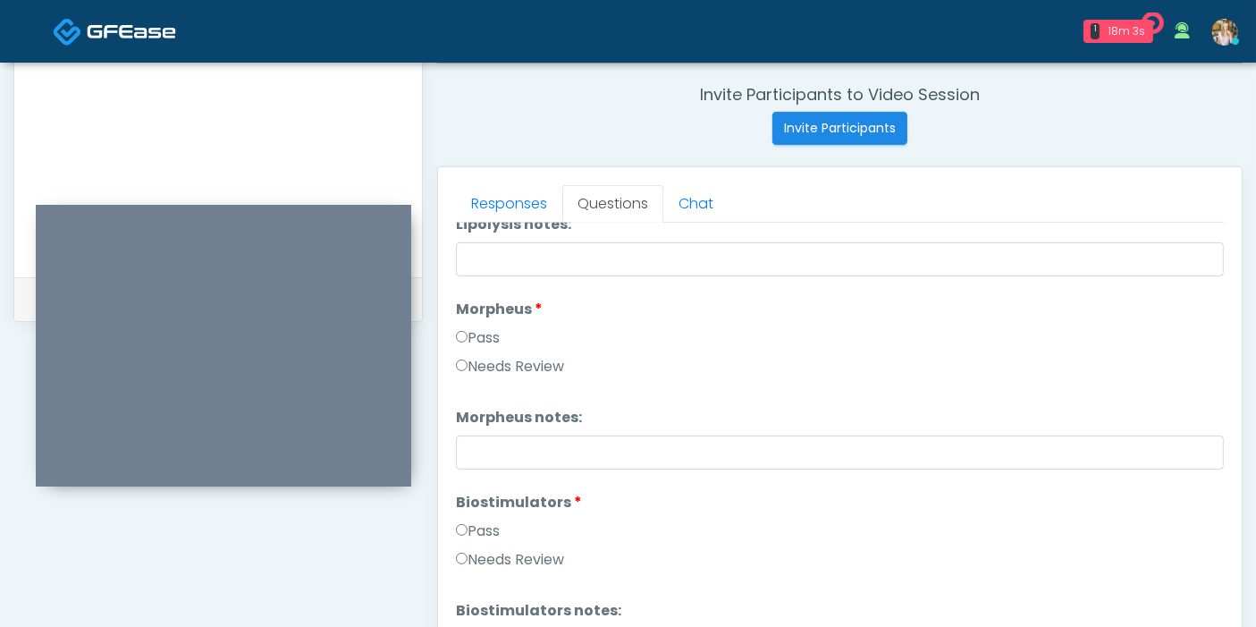
scroll to position [1390, 0]
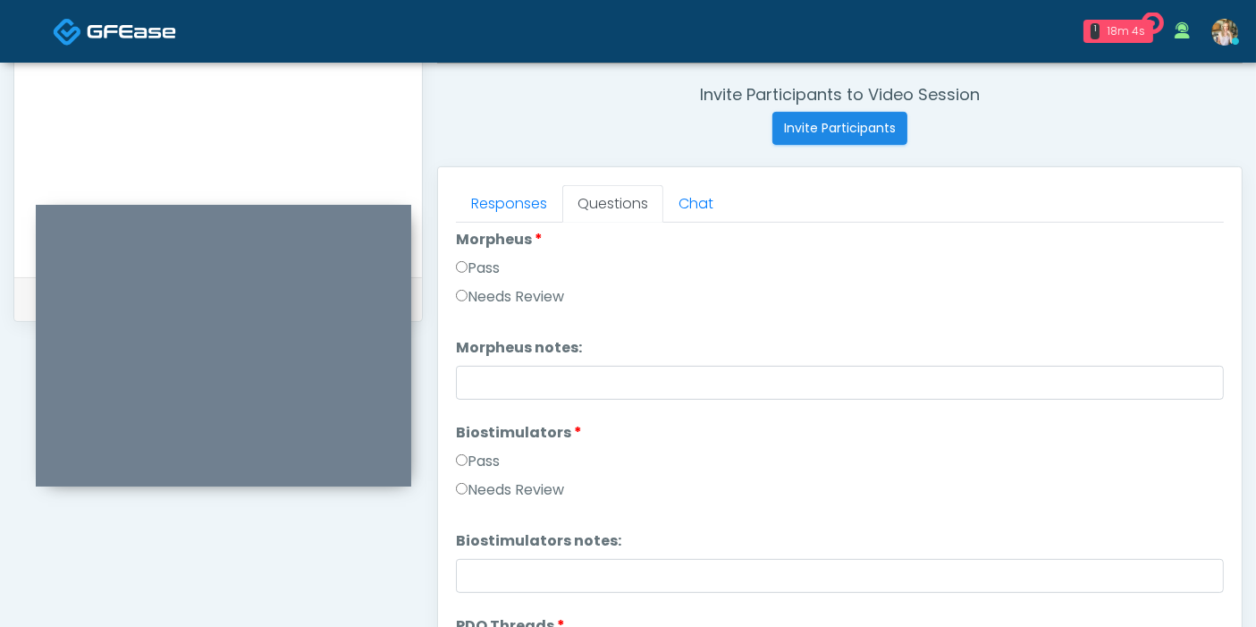
click at [501, 290] on label "Needs Review" at bounding box center [510, 296] width 108 height 21
click at [518, 489] on label "Needs Review" at bounding box center [510, 489] width 108 height 21
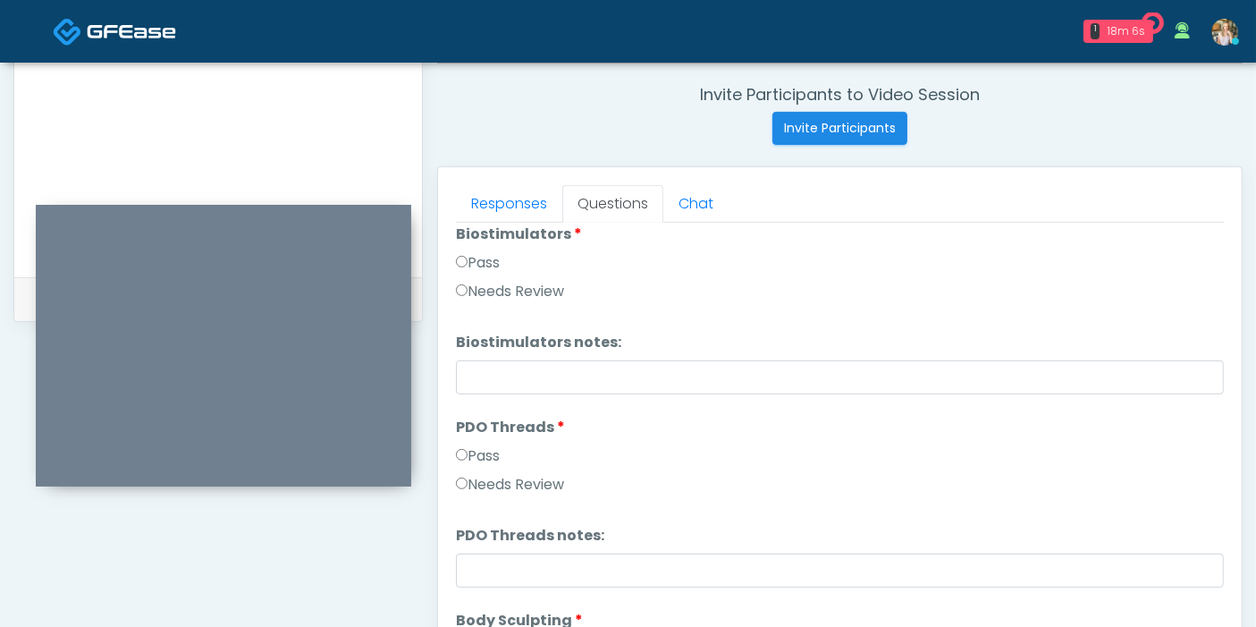
click at [521, 483] on label "Needs Review" at bounding box center [510, 484] width 108 height 21
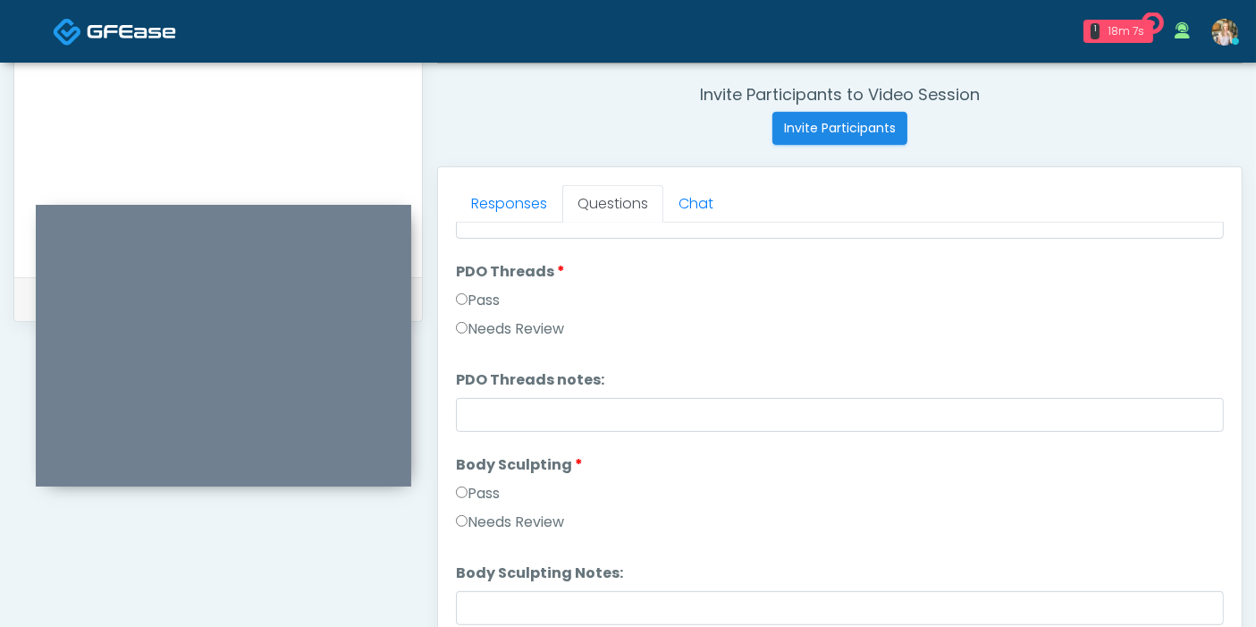
scroll to position [1788, 0]
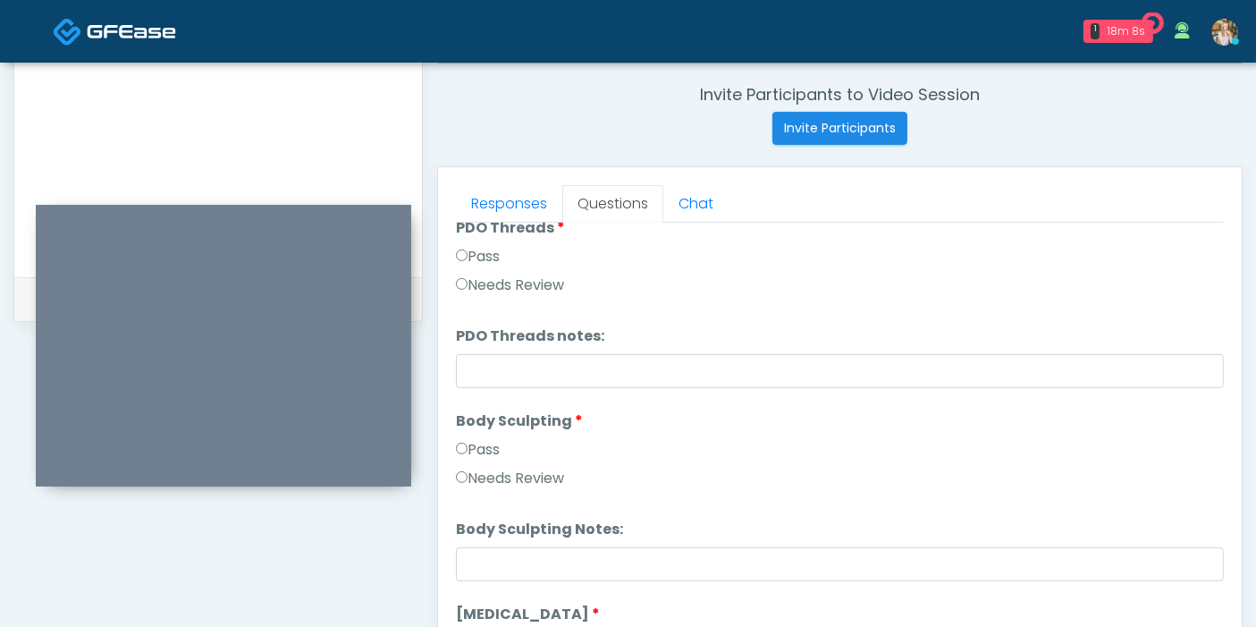
click at [515, 469] on label "Needs Review" at bounding box center [510, 477] width 108 height 21
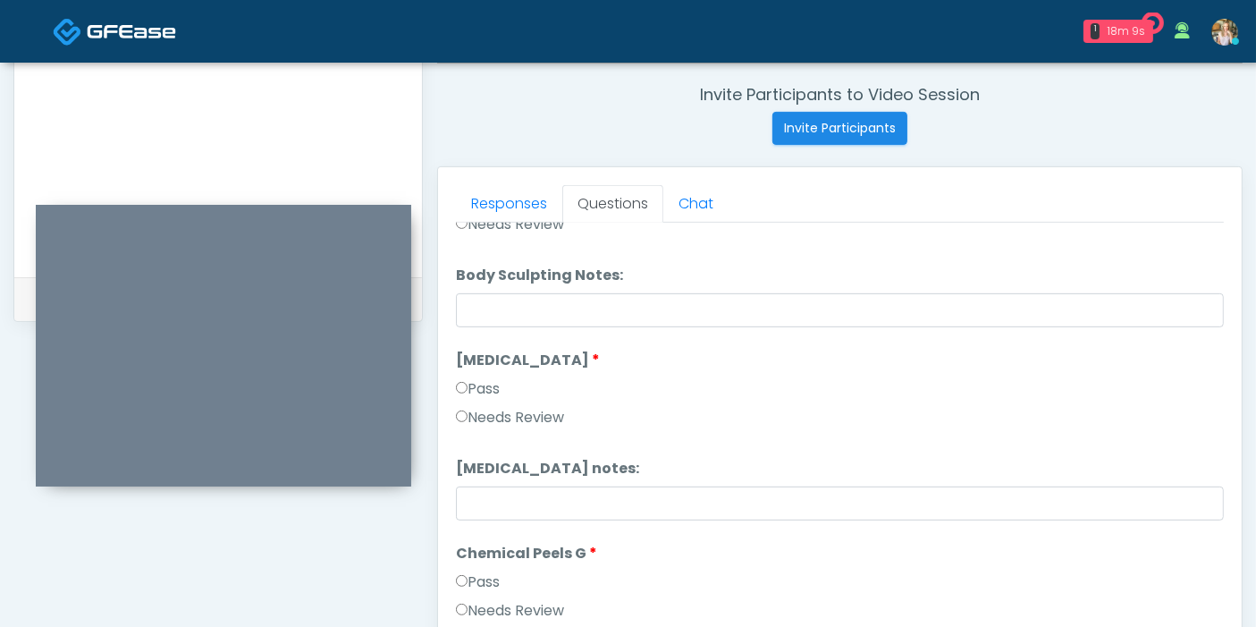
scroll to position [2085, 0]
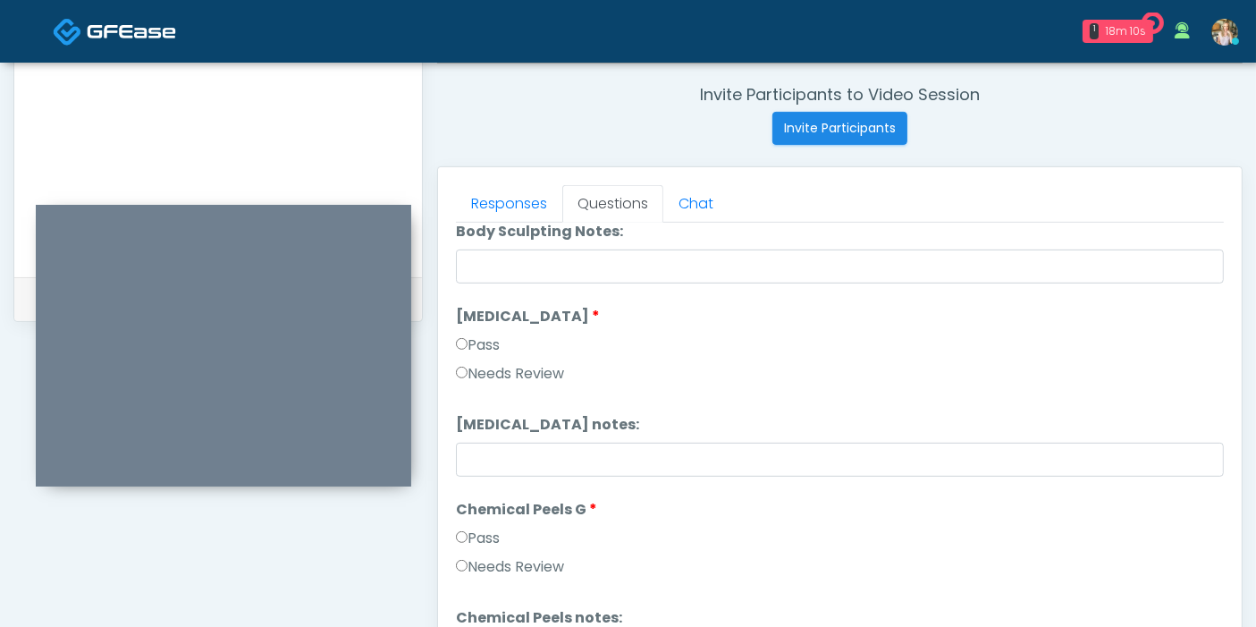
click at [513, 363] on label "Needs Review" at bounding box center [510, 373] width 108 height 21
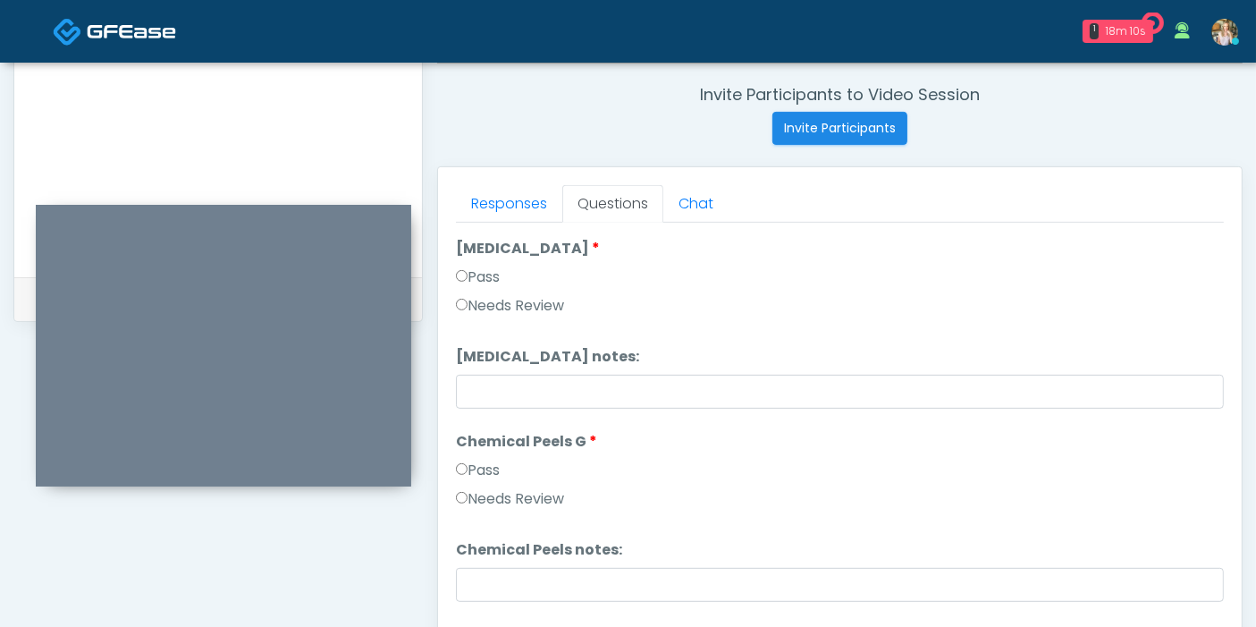
scroll to position [2185, 0]
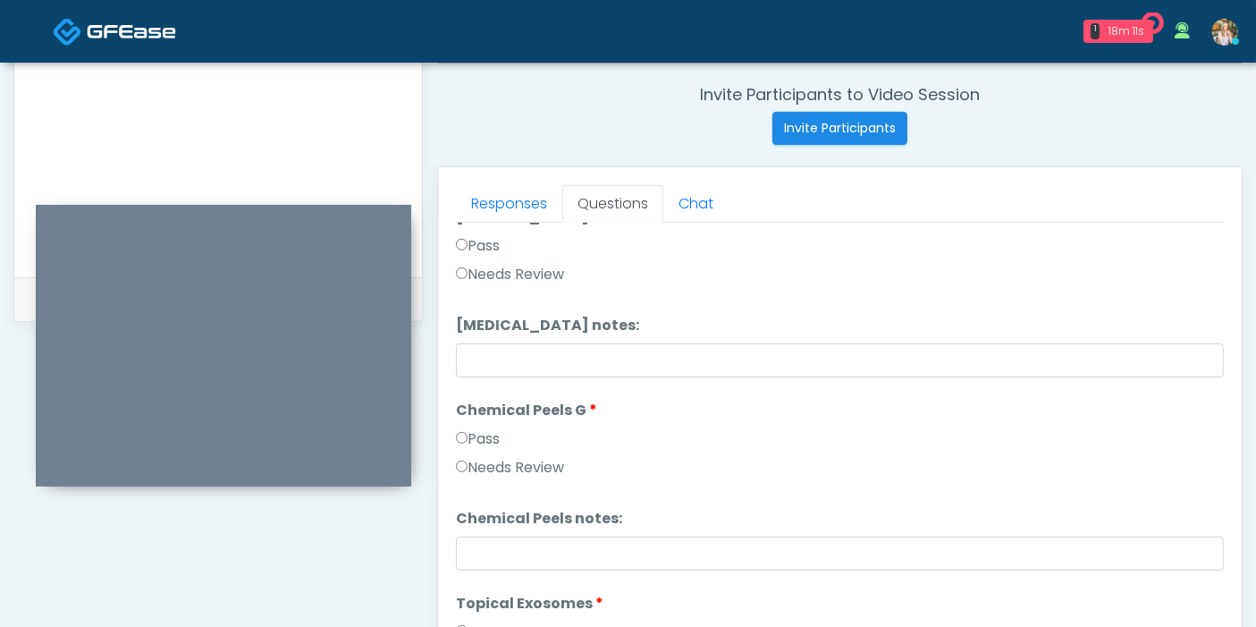
click at [522, 467] on label "Needs Review" at bounding box center [510, 467] width 108 height 21
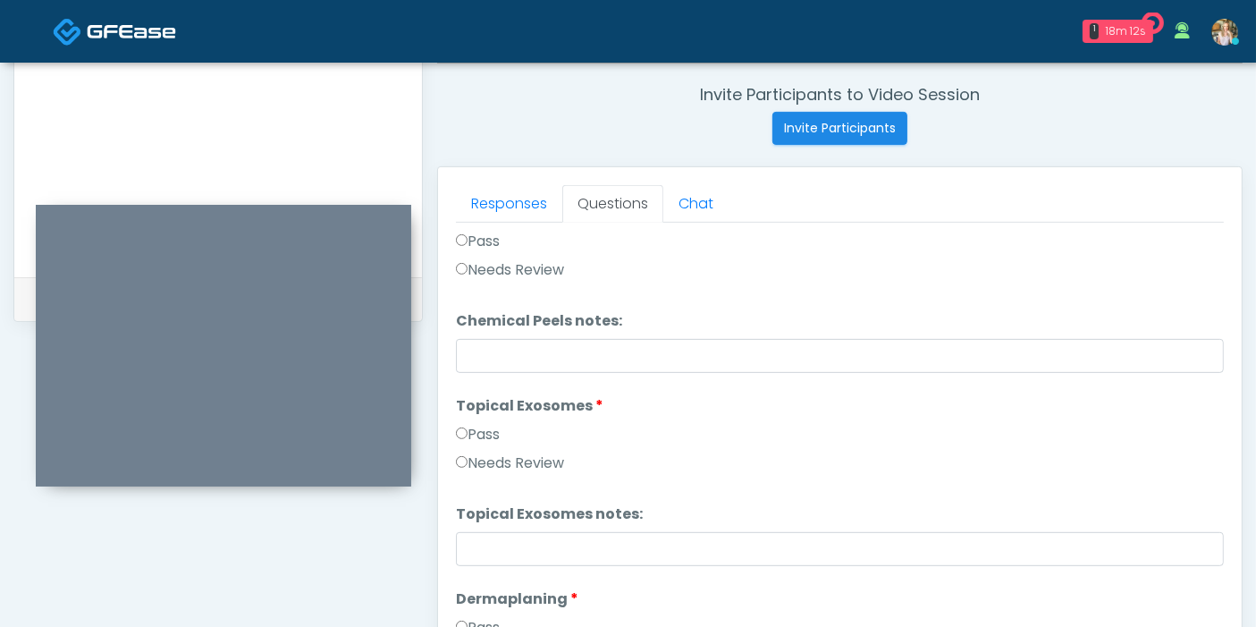
scroll to position [2383, 0]
click at [529, 459] on label "Needs Review" at bounding box center [510, 461] width 108 height 21
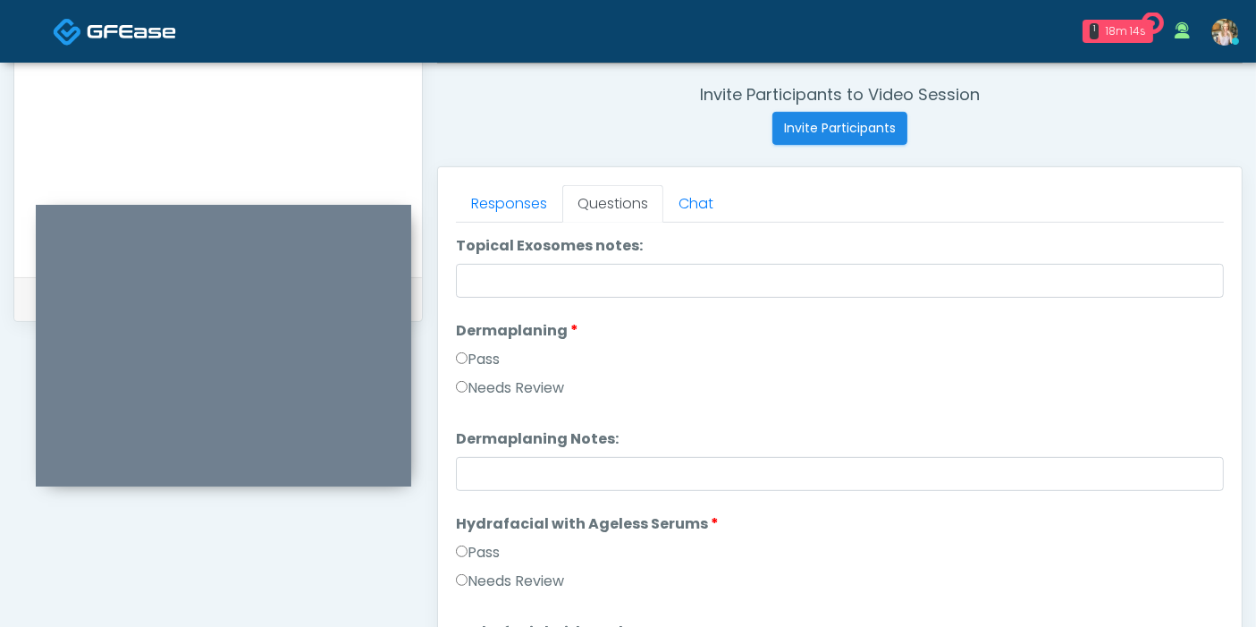
scroll to position [2682, 0]
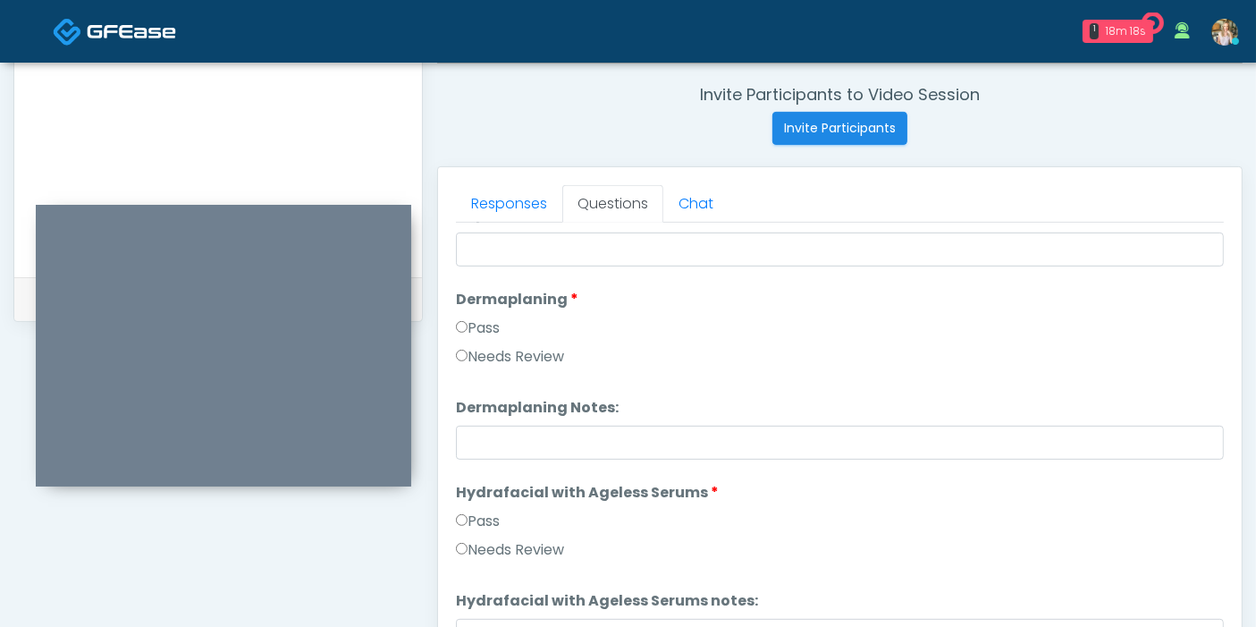
click at [484, 321] on label "Pass" at bounding box center [478, 327] width 44 height 21
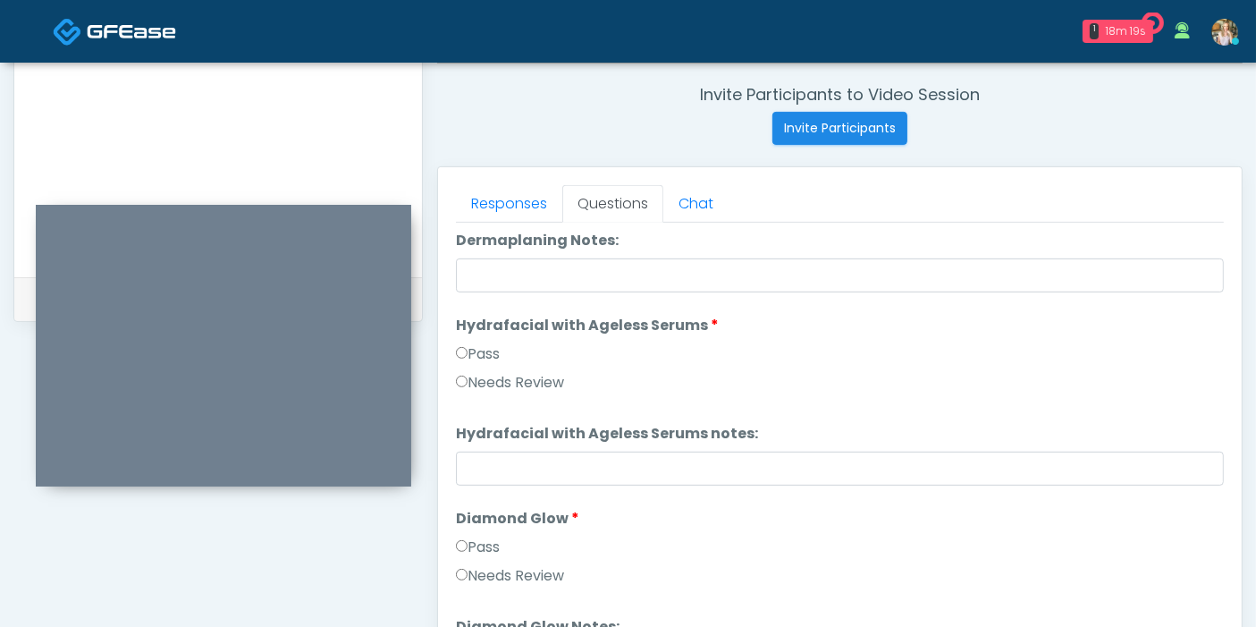
scroll to position [2880, 0]
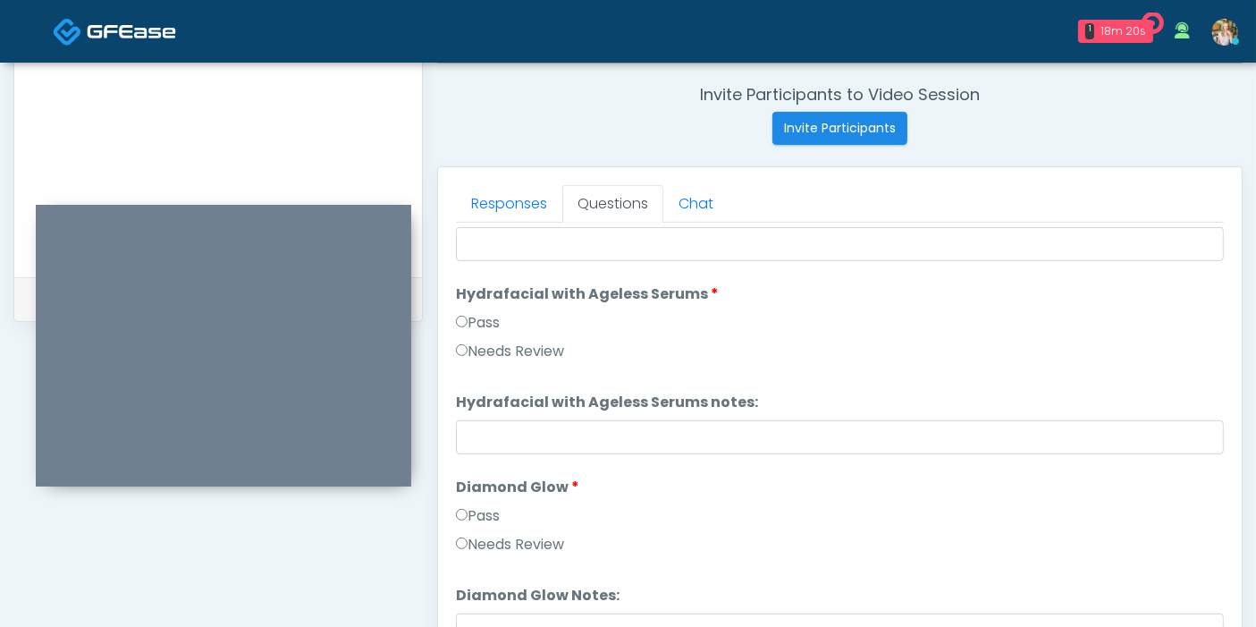
click at [476, 319] on label "Pass" at bounding box center [478, 322] width 44 height 21
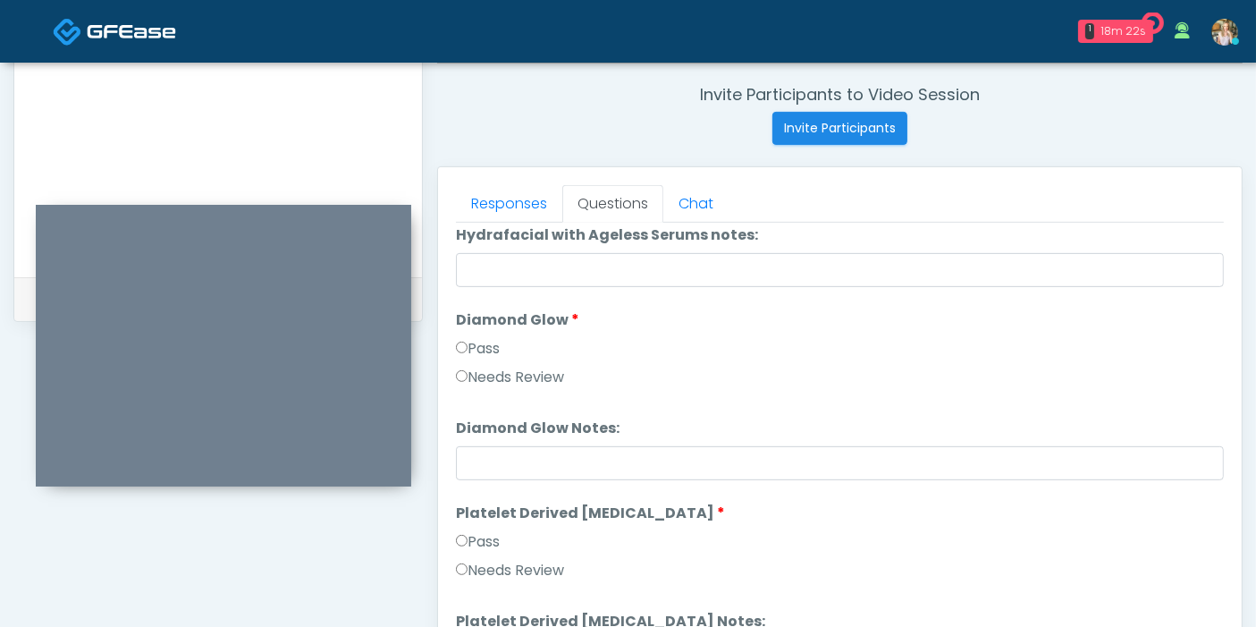
scroll to position [3078, 0]
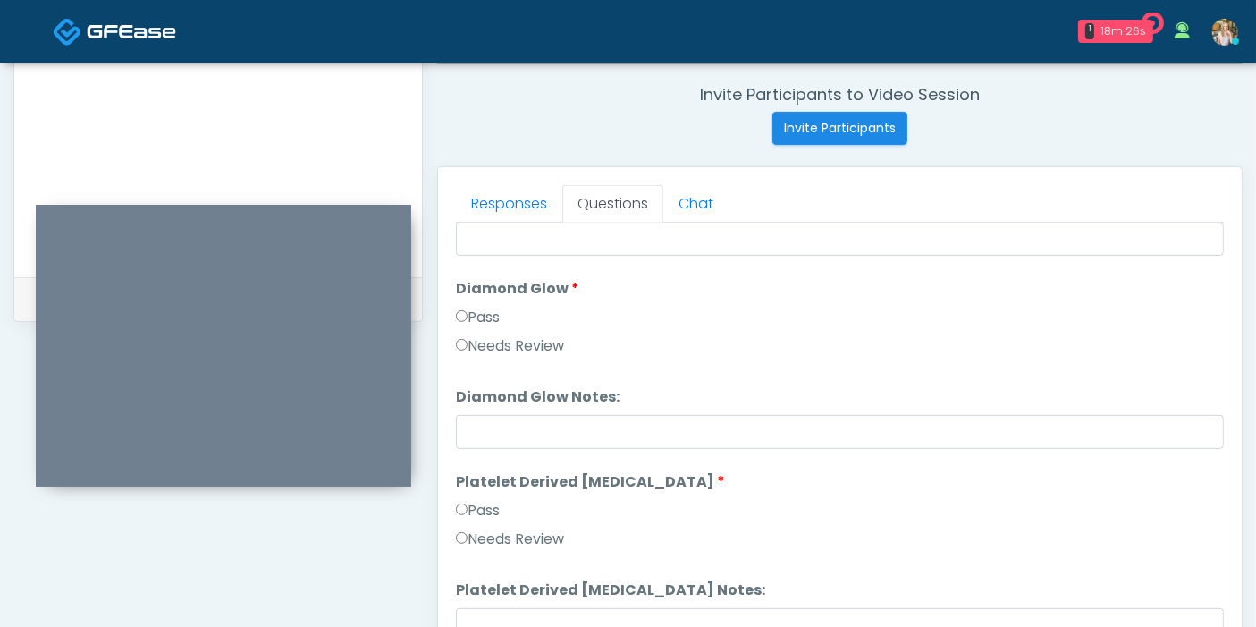
click at [493, 534] on label "Needs Review" at bounding box center [510, 538] width 108 height 21
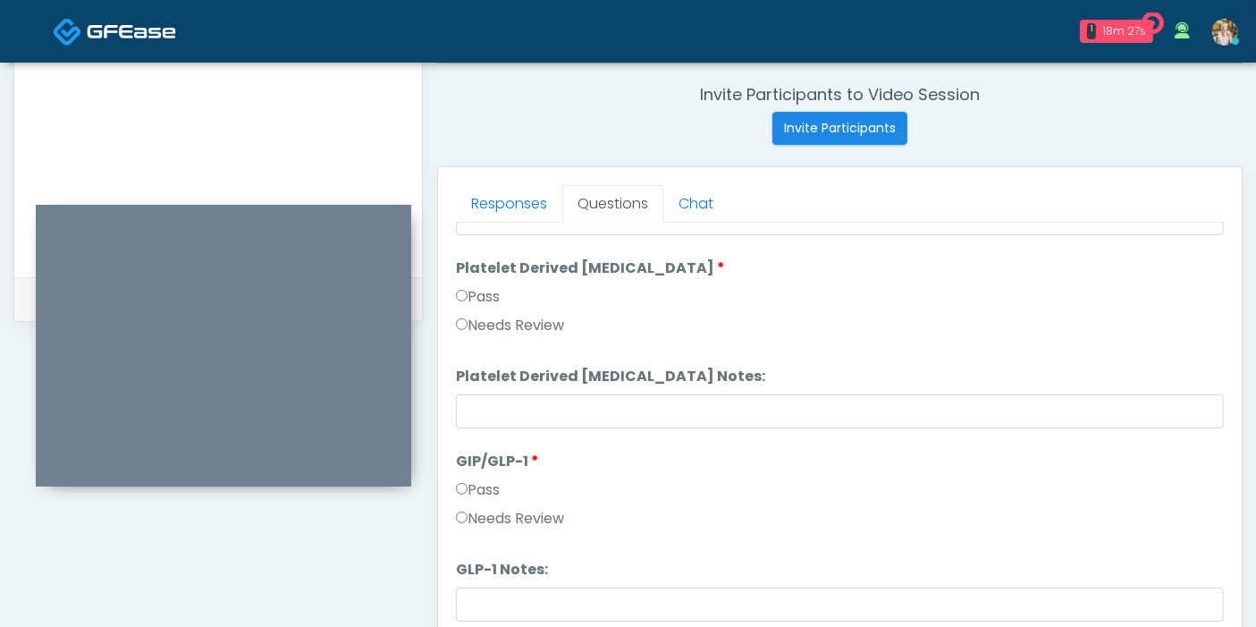
scroll to position [3297, 0]
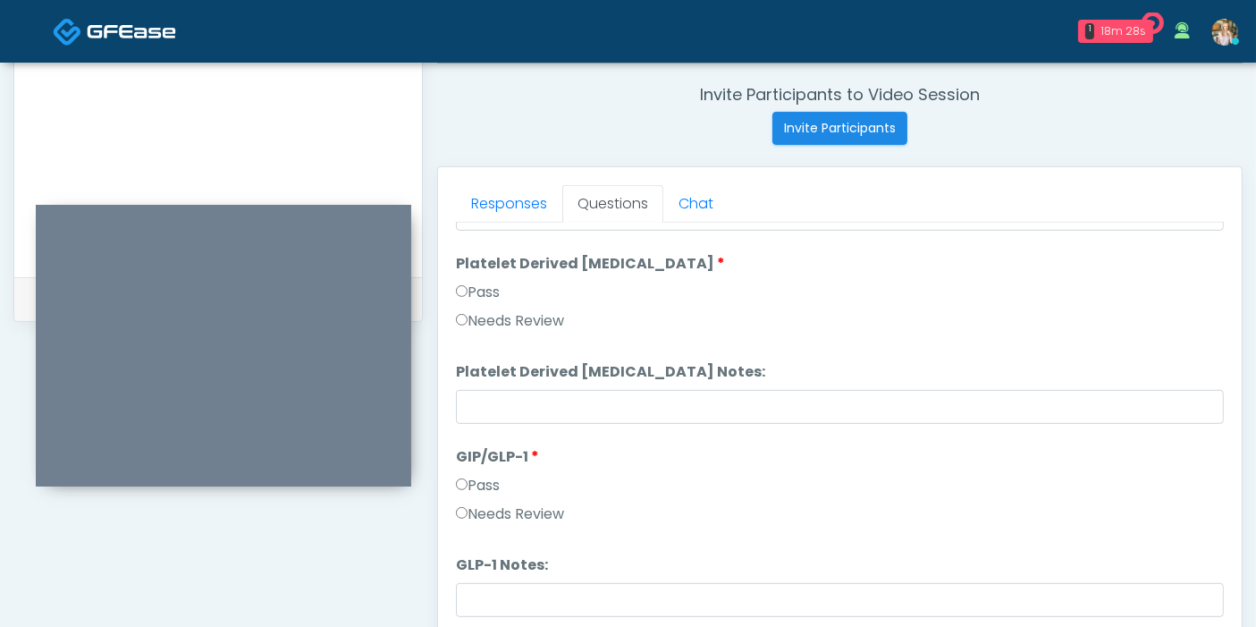
click at [476, 507] on label "Needs Review" at bounding box center [510, 513] width 108 height 21
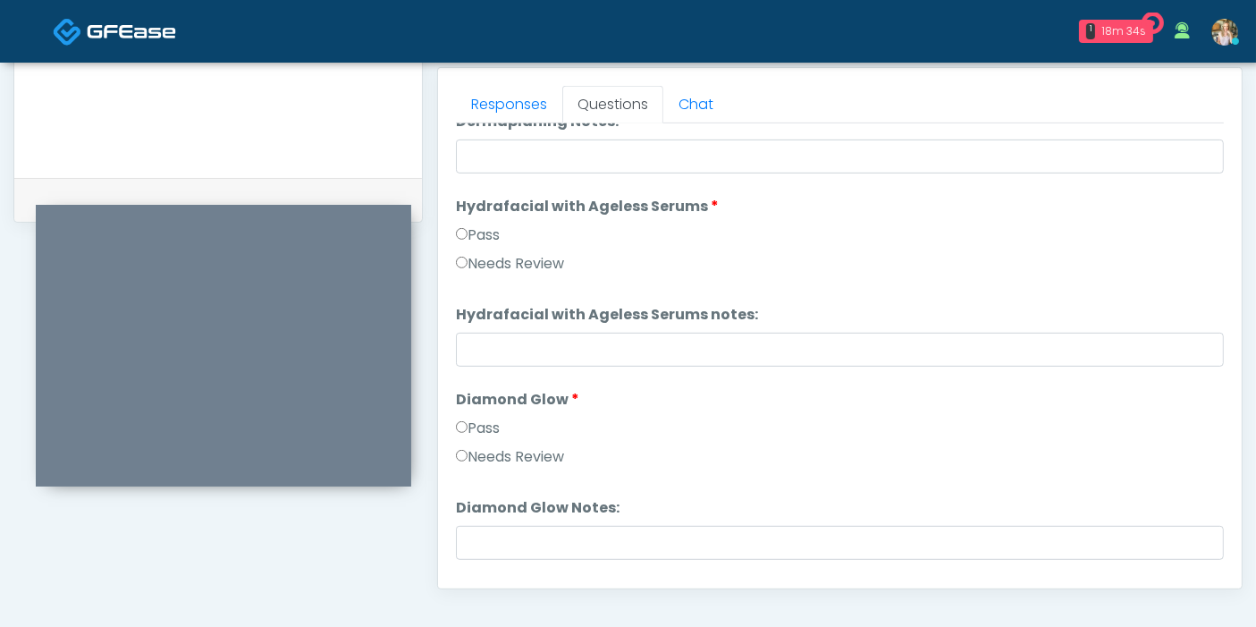
scroll to position [2900, 0]
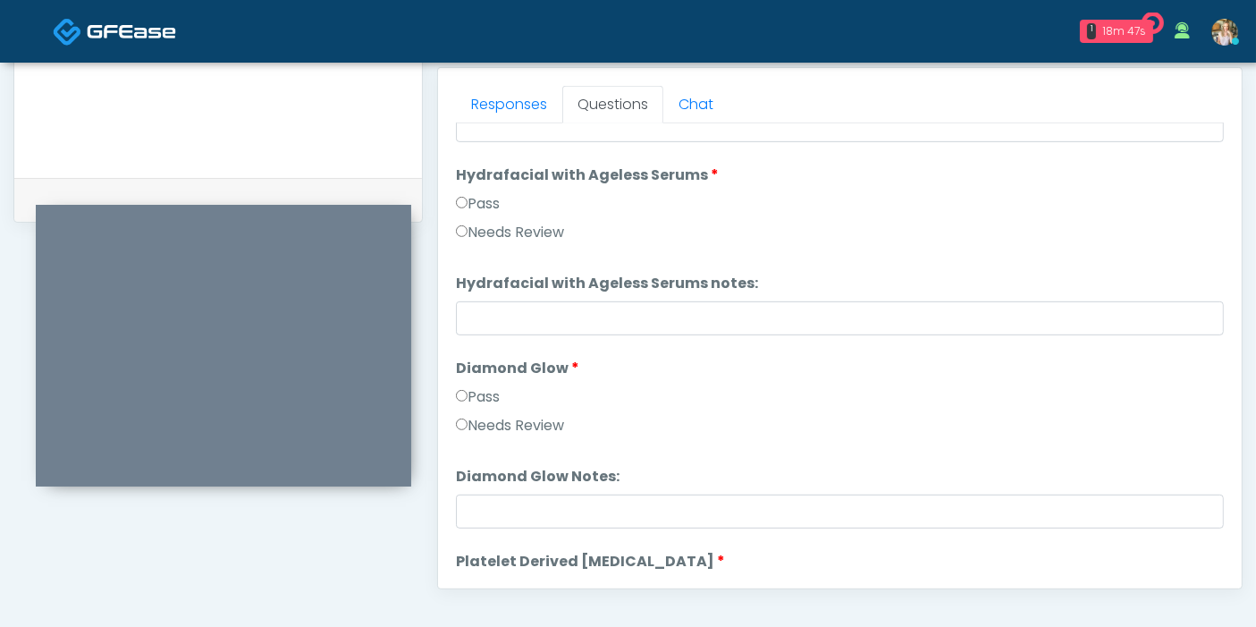
click at [468, 391] on label "Pass" at bounding box center [478, 396] width 44 height 21
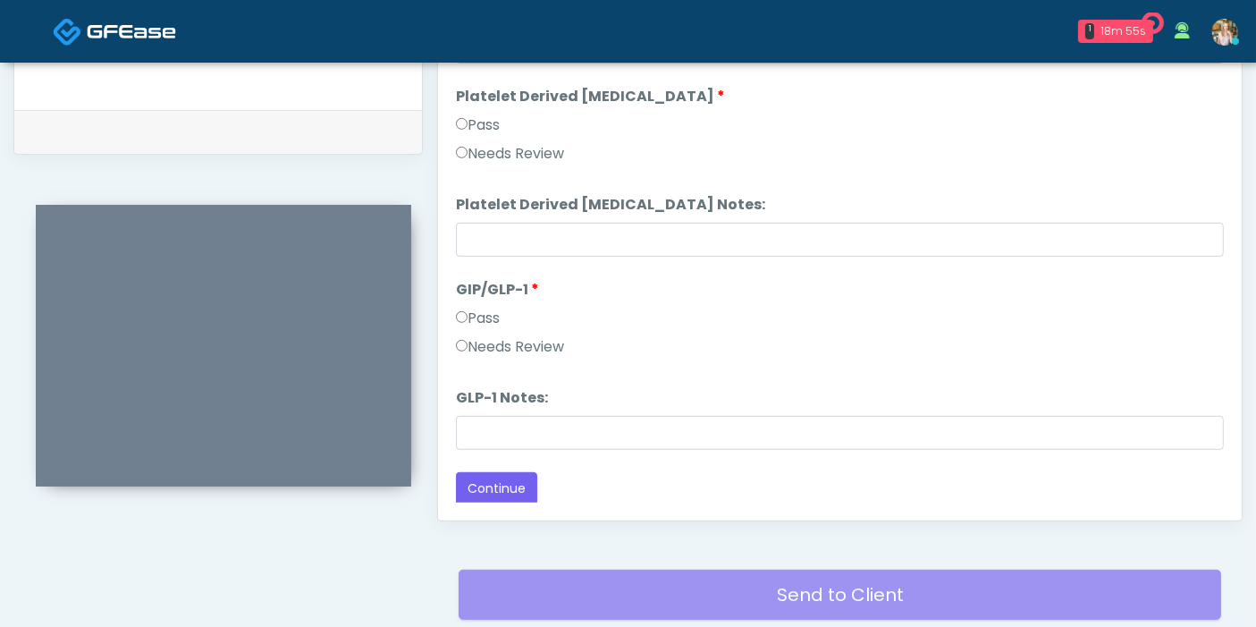
scroll to position [875, 0]
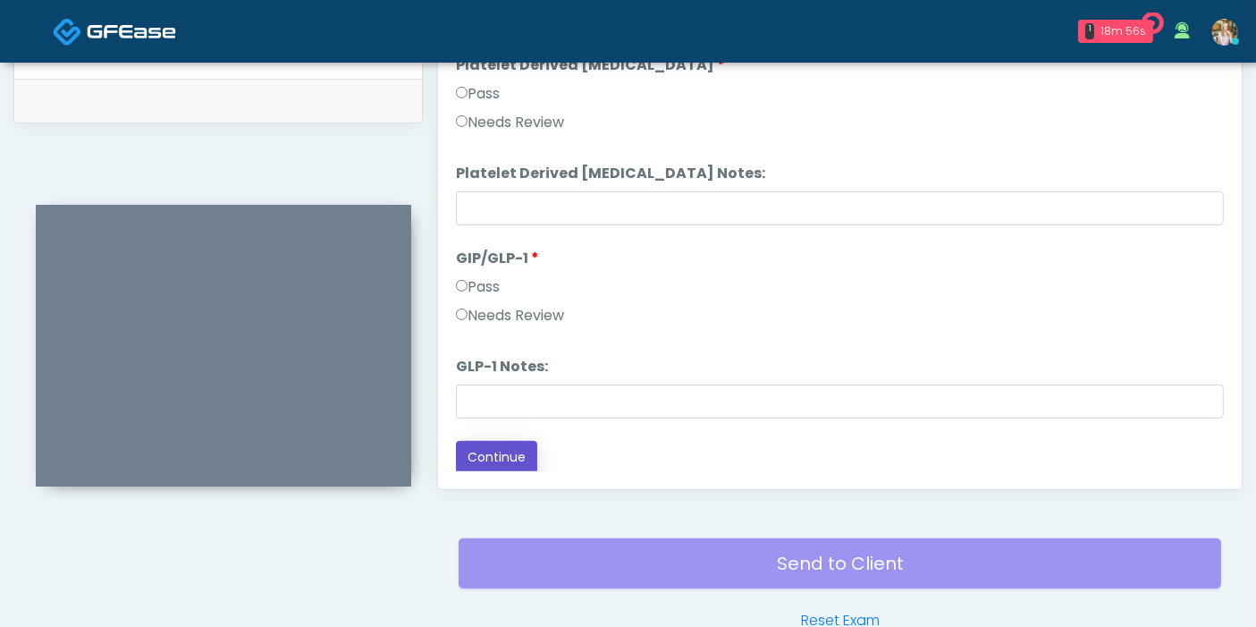
click at [510, 445] on button "Continue" at bounding box center [496, 457] width 81 height 33
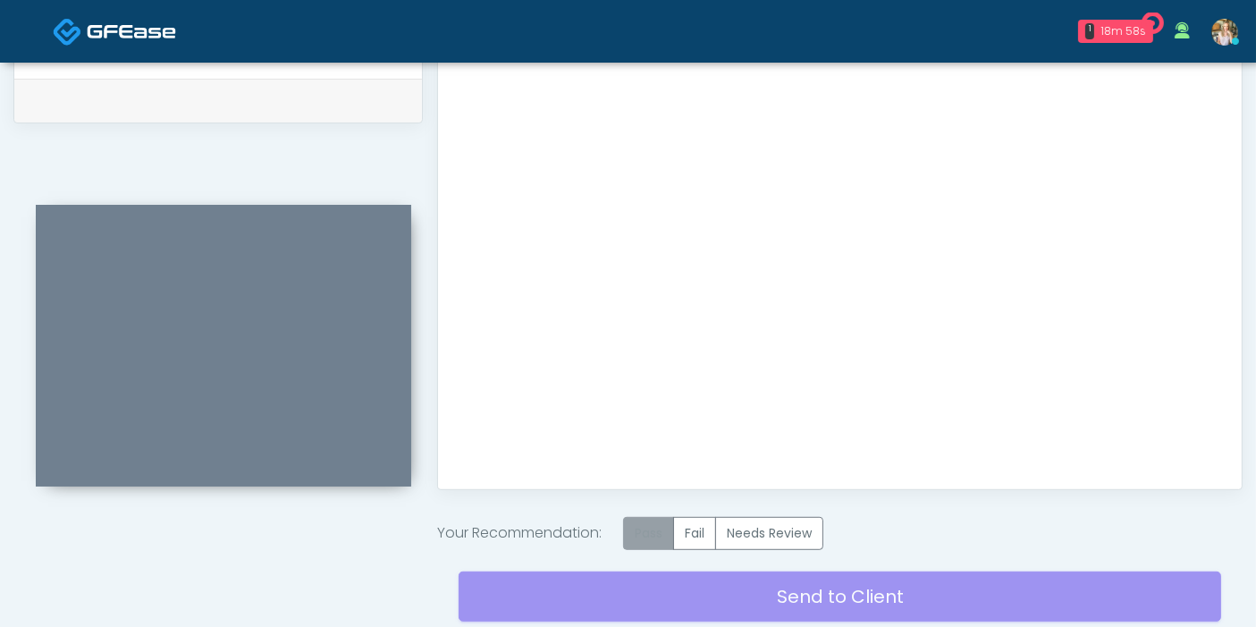
click at [661, 527] on label "Pass" at bounding box center [648, 533] width 51 height 33
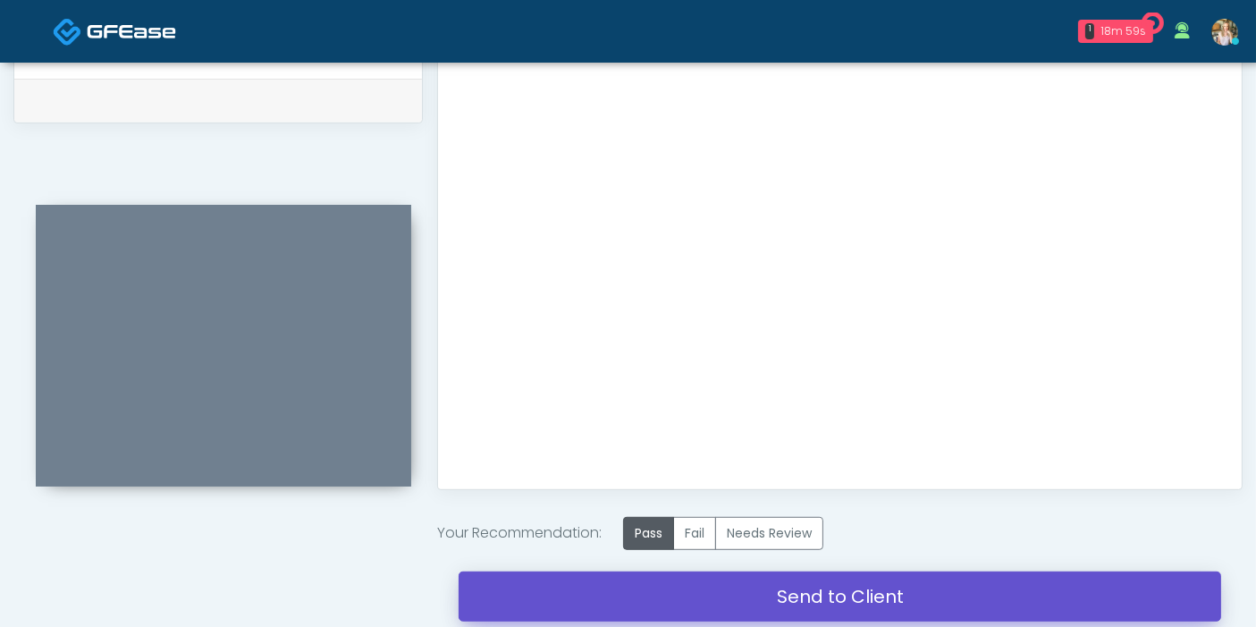
drag, startPoint x: 813, startPoint y: 591, endPoint x: 733, endPoint y: 90, distance: 507.0
click at [813, 591] on link "Send to Client" at bounding box center [840, 596] width 762 height 50
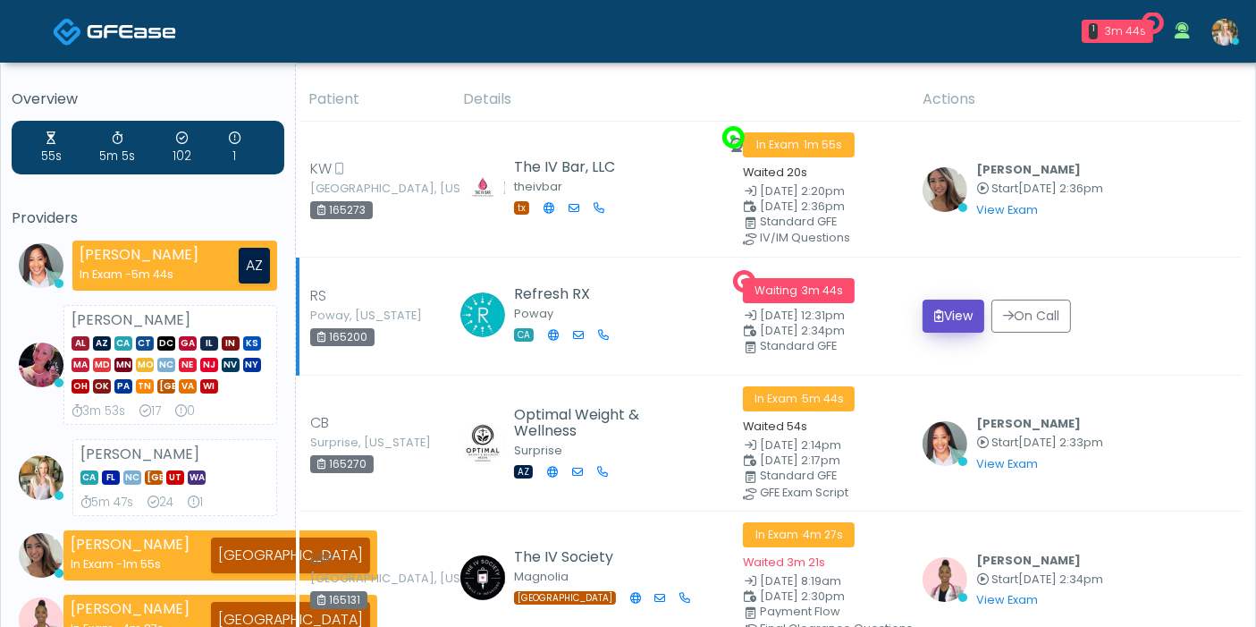
click at [959, 316] on button "View" at bounding box center [953, 315] width 62 height 33
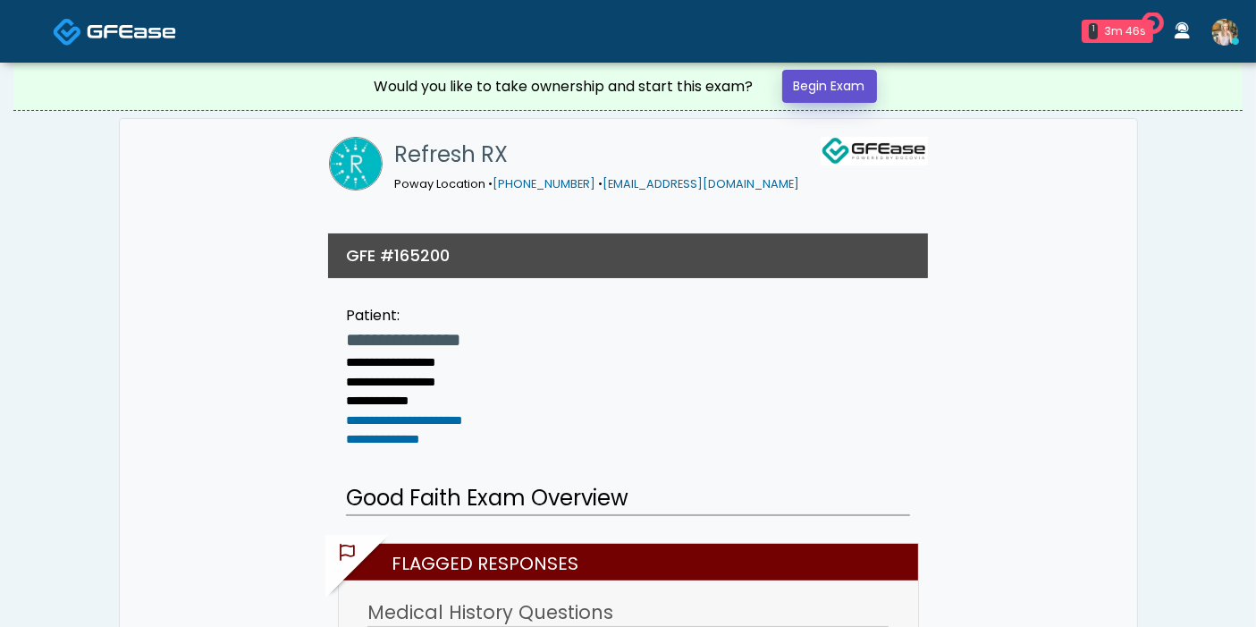
click at [810, 92] on link "Begin Exam" at bounding box center [829, 86] width 95 height 33
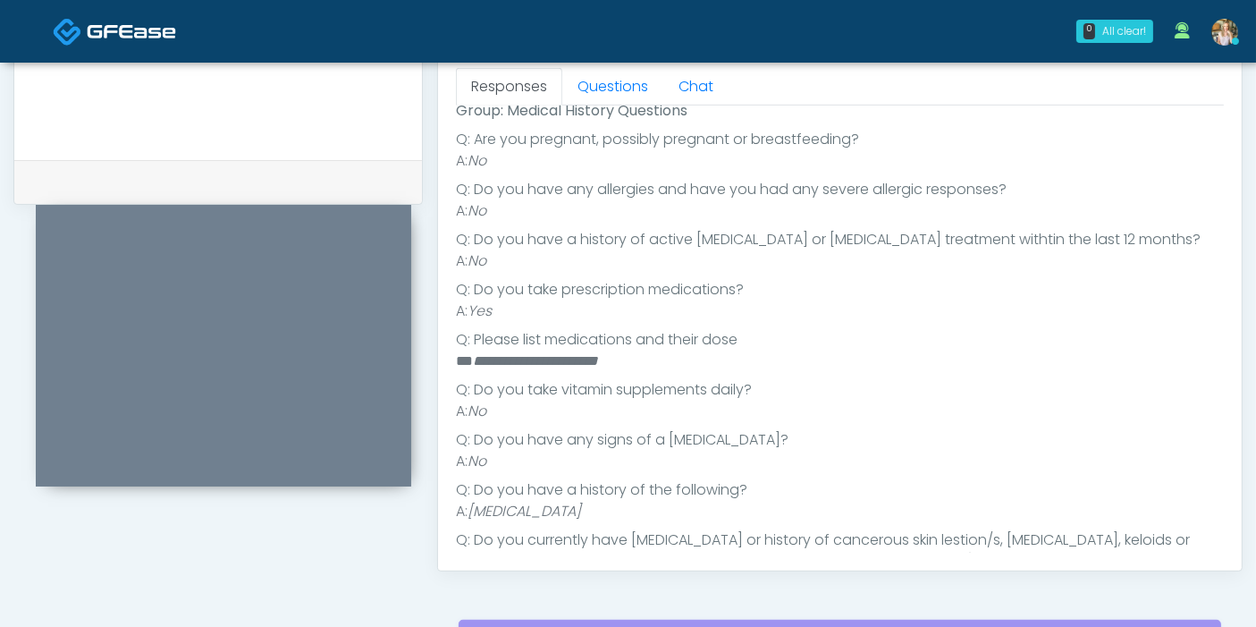
scroll to position [224, 0]
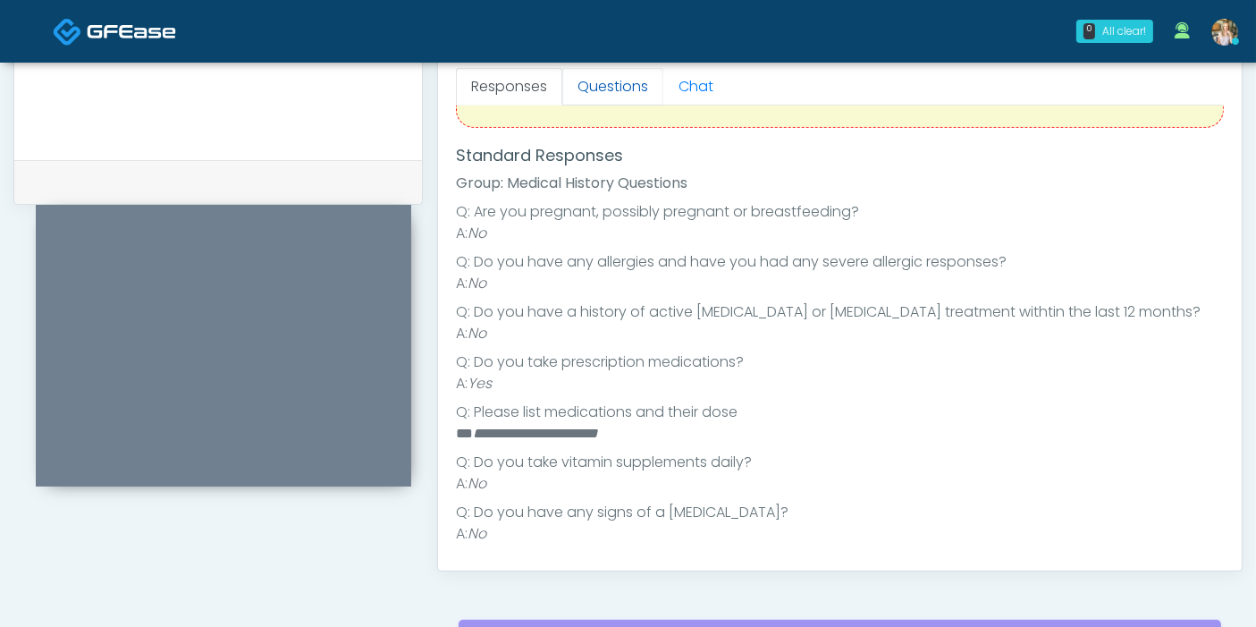
click at [603, 85] on link "Questions" at bounding box center [612, 87] width 101 height 38
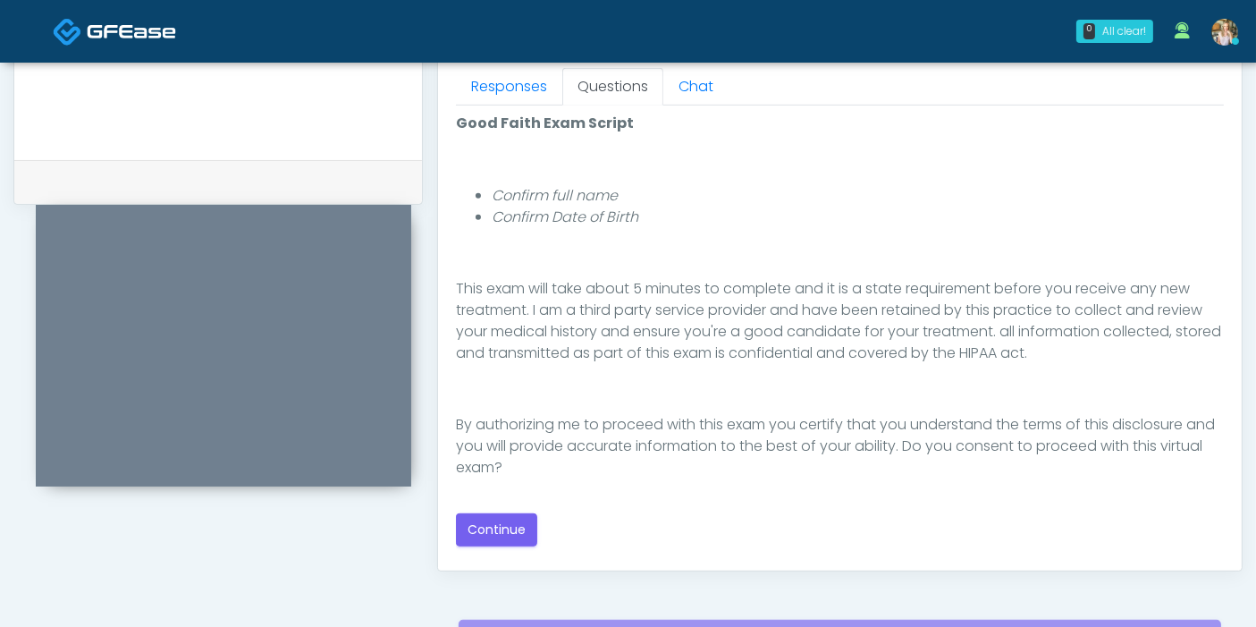
scroll to position [894, 0]
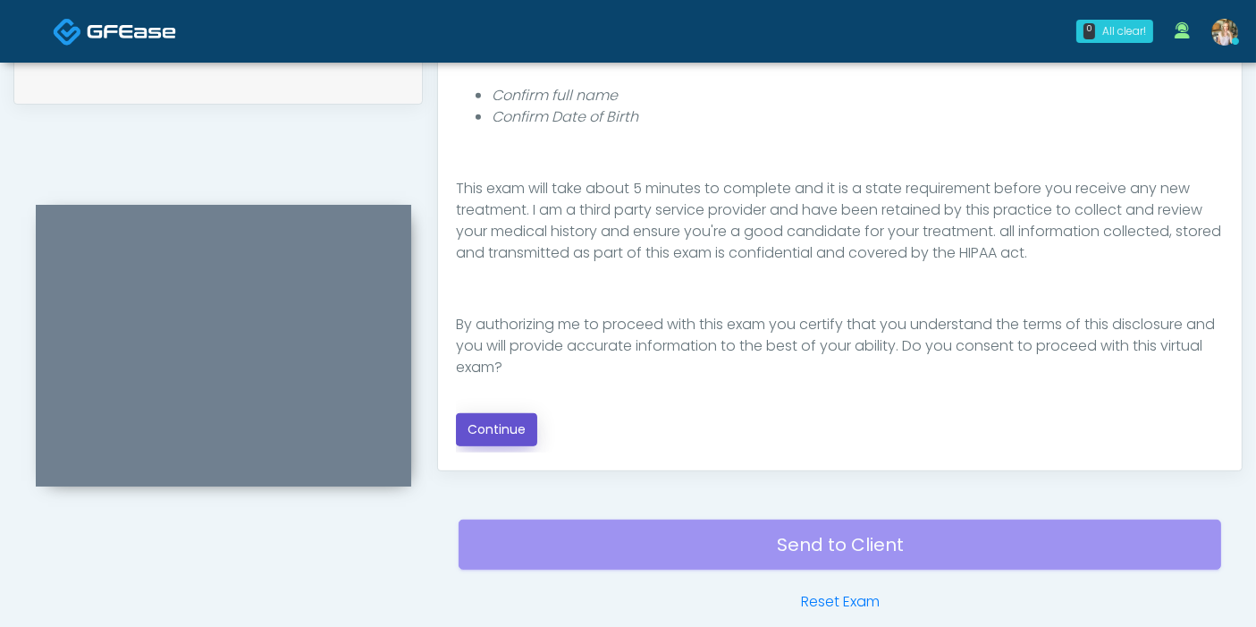
click at [508, 421] on button "Continue" at bounding box center [496, 429] width 81 height 33
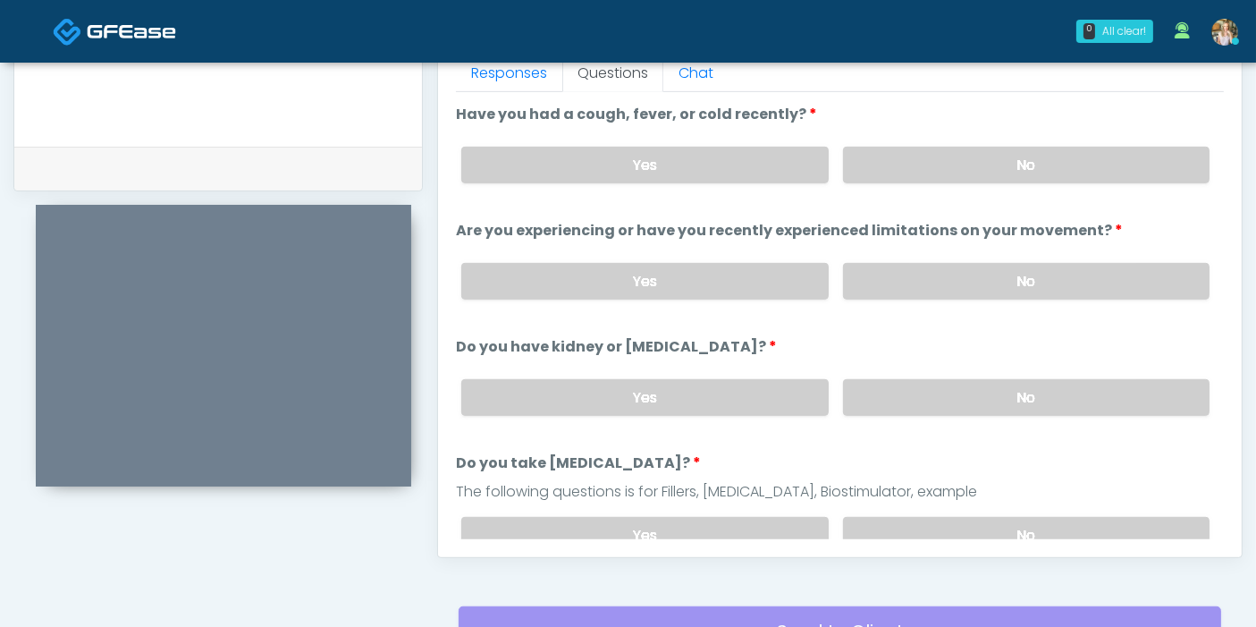
scroll to position [776, 0]
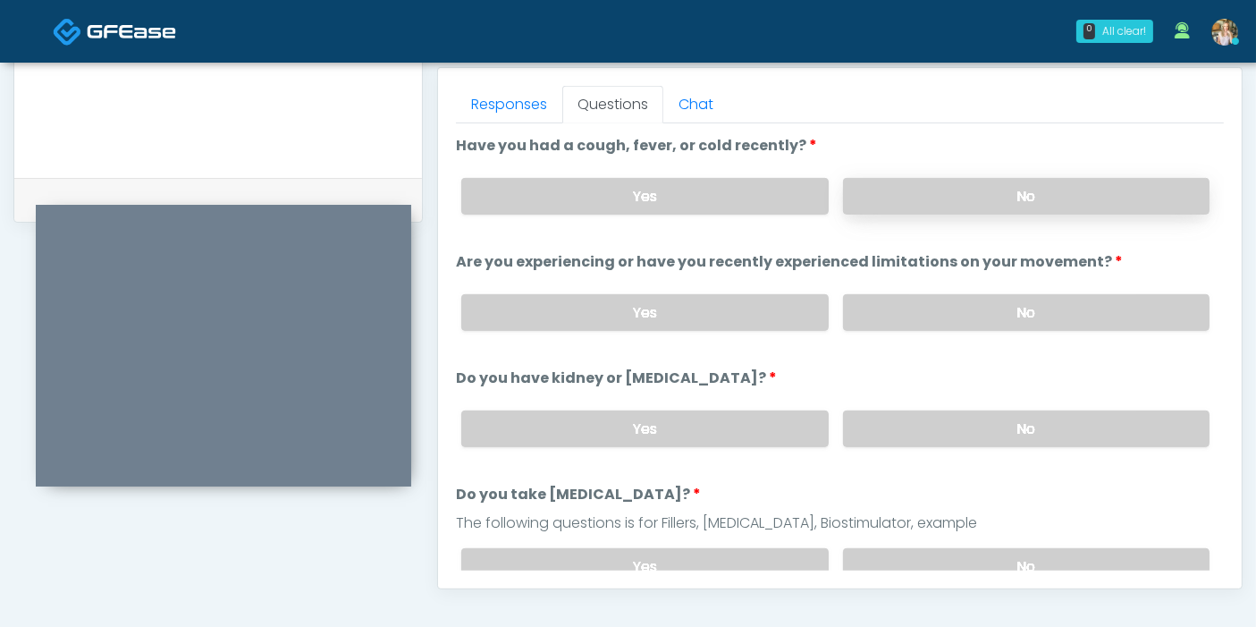
click at [980, 198] on label "No" at bounding box center [1026, 196] width 366 height 37
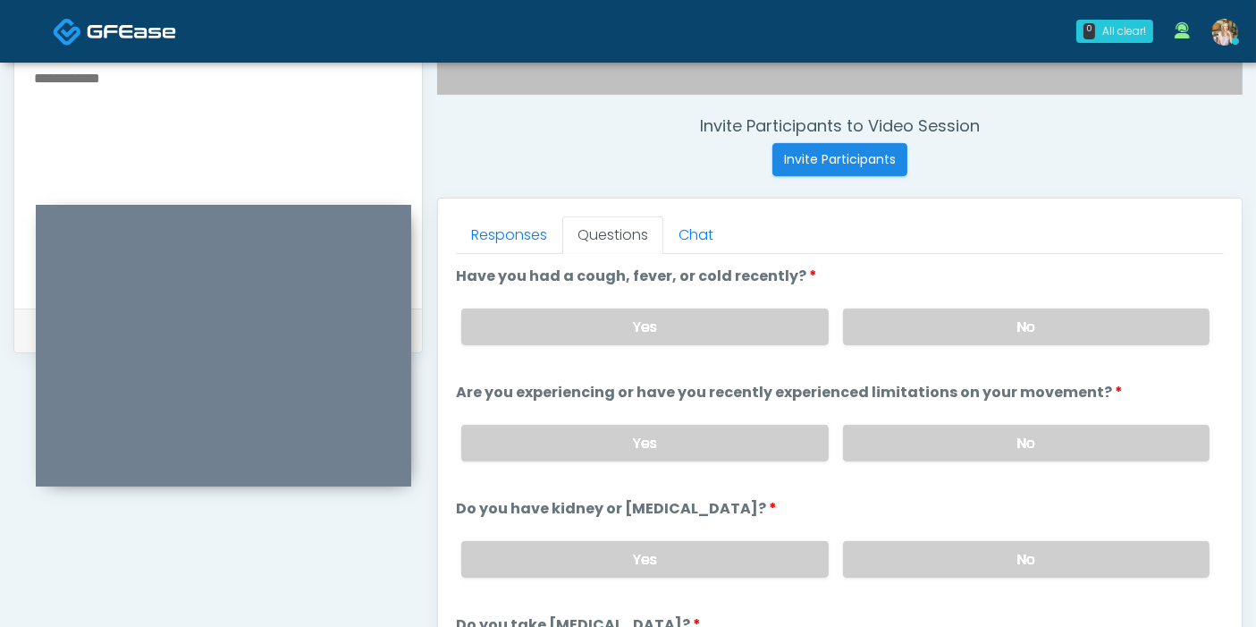
scroll to position [677, 0]
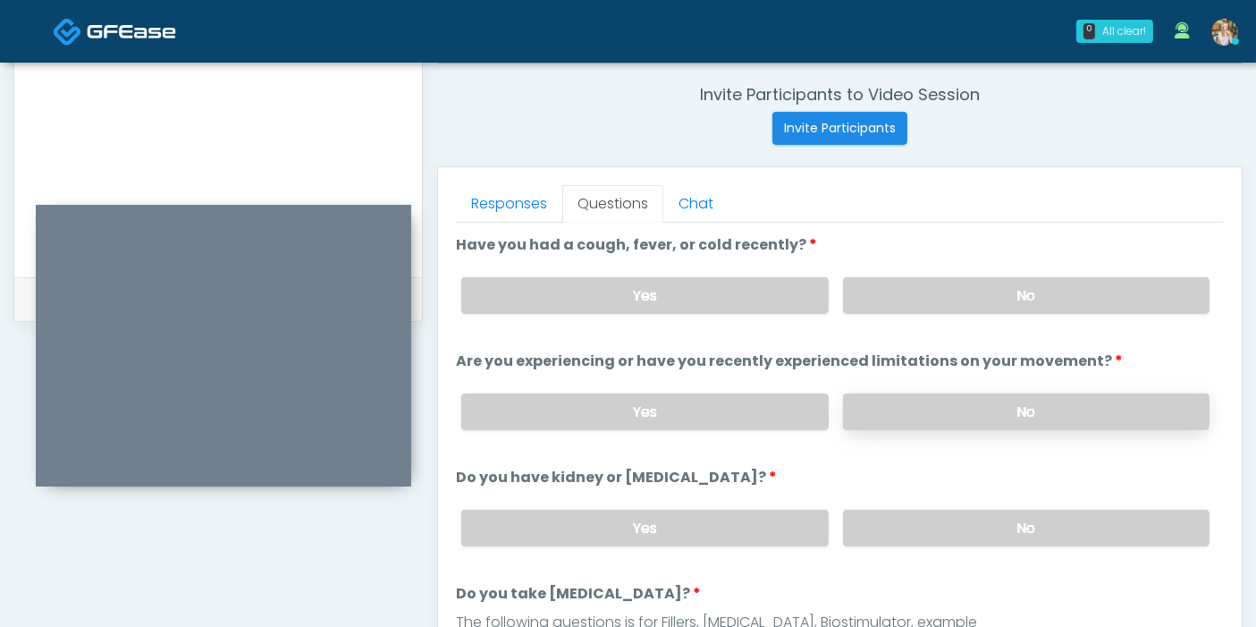
click at [975, 402] on label "No" at bounding box center [1026, 411] width 366 height 37
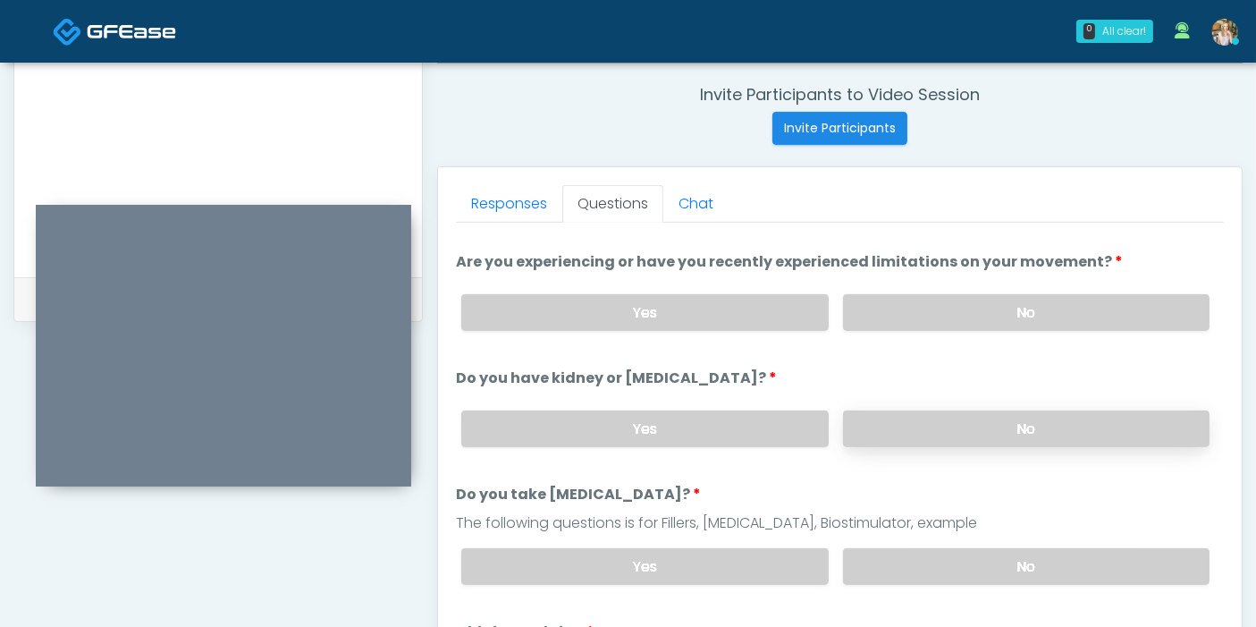
click at [927, 427] on label "No" at bounding box center [1026, 428] width 366 height 37
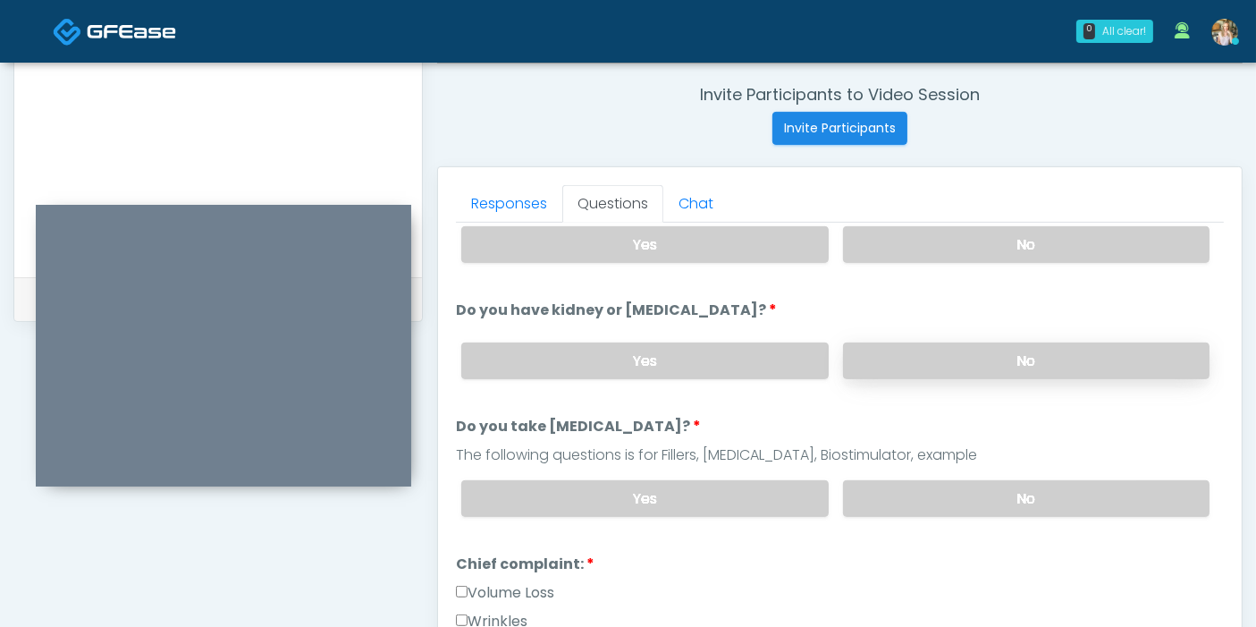
scroll to position [198, 0]
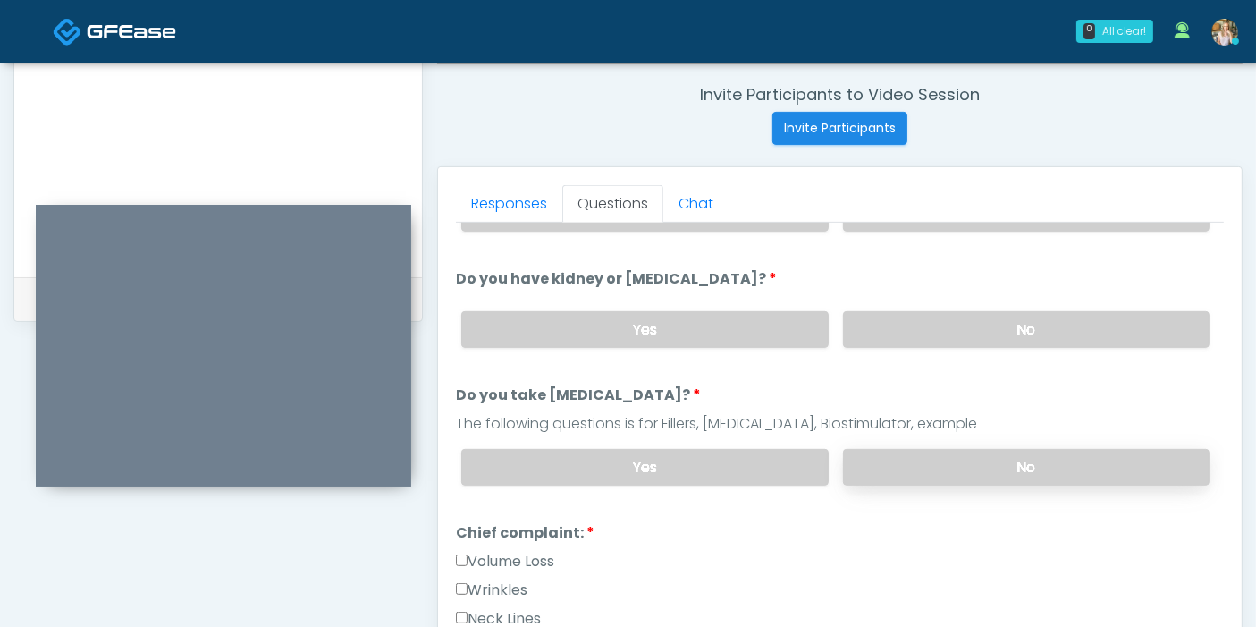
click at [976, 468] on label "No" at bounding box center [1026, 467] width 366 height 37
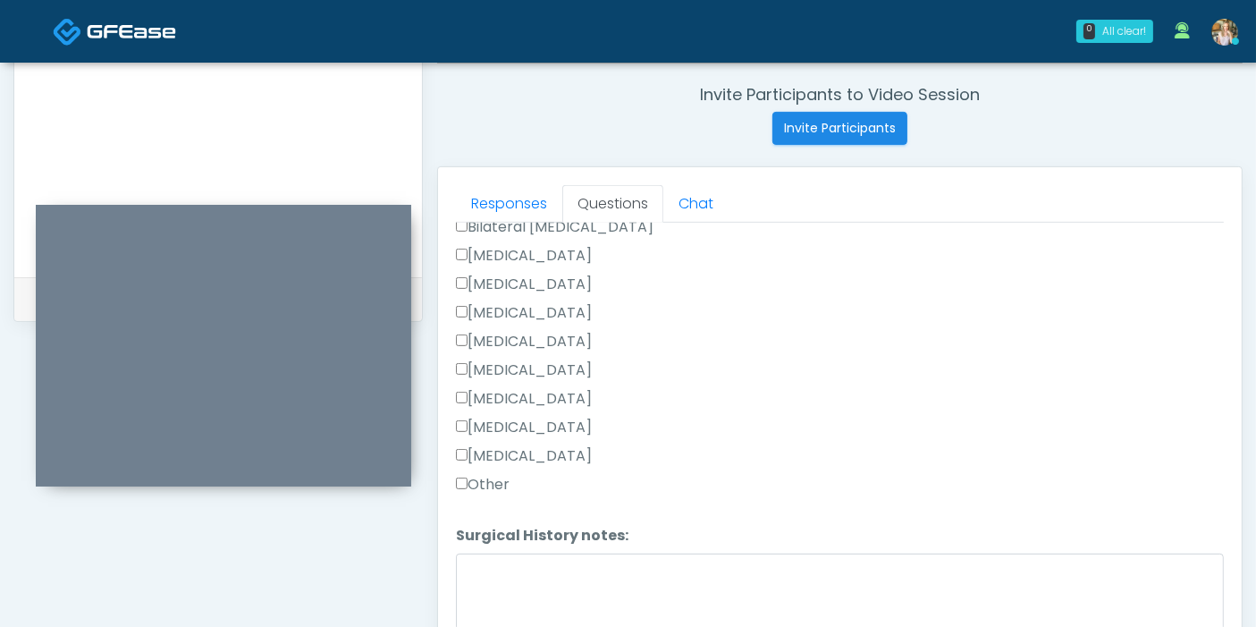
scroll to position [1163, 0]
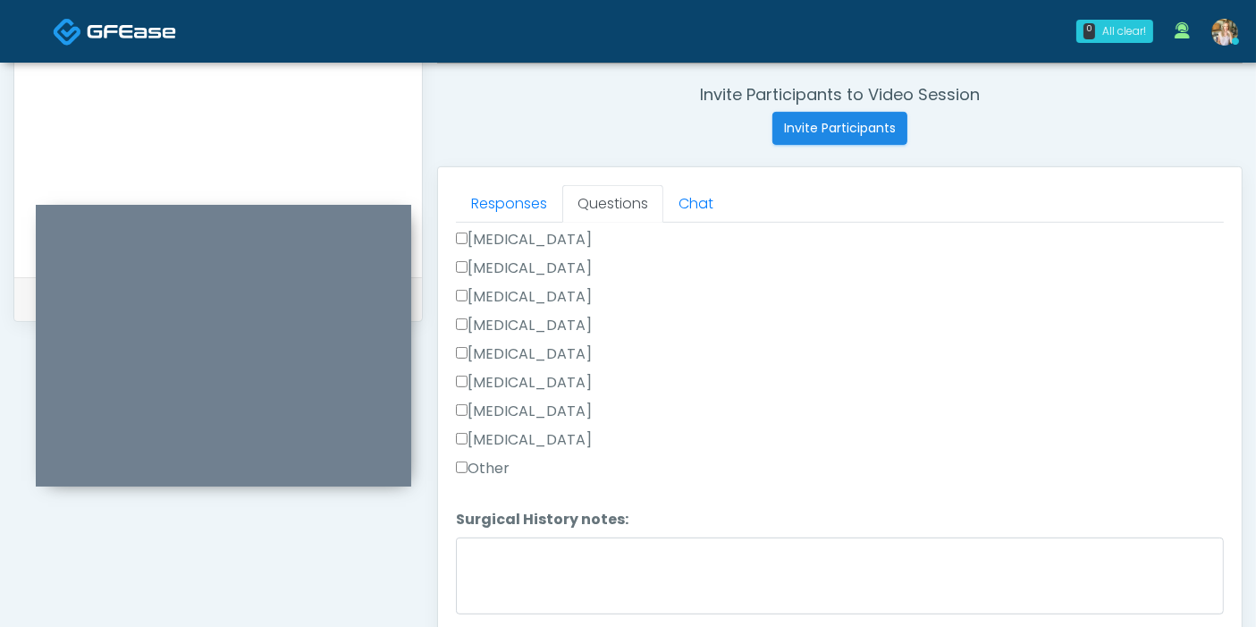
click at [484, 459] on label "Other" at bounding box center [483, 468] width 54 height 21
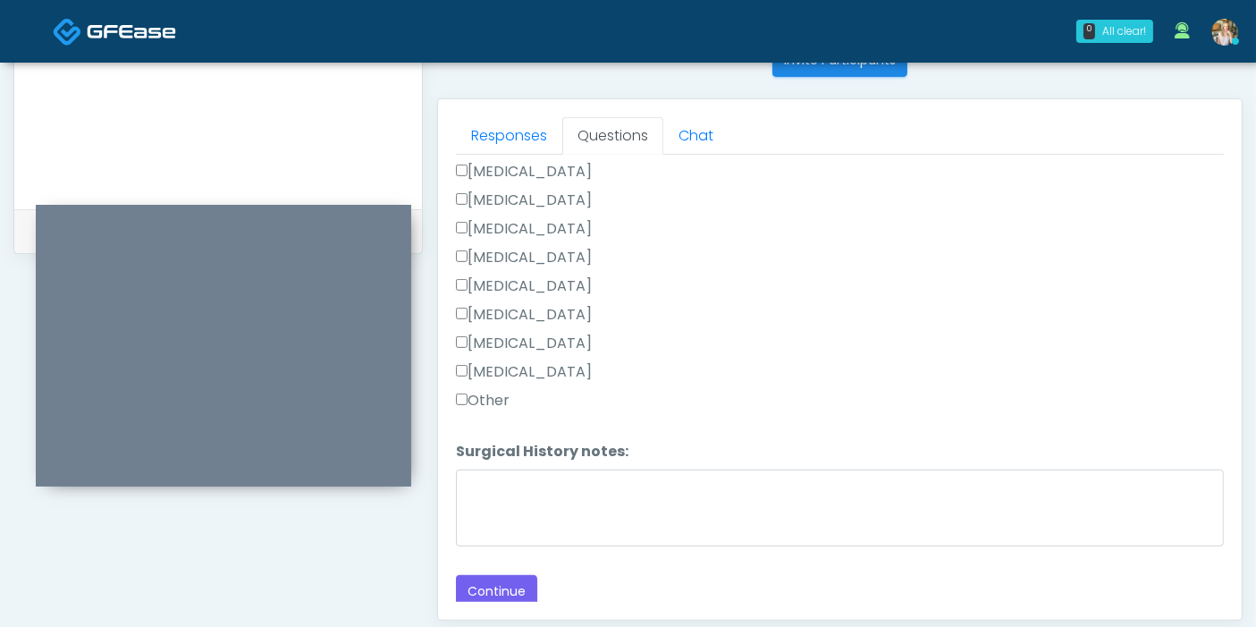
scroll to position [776, 0]
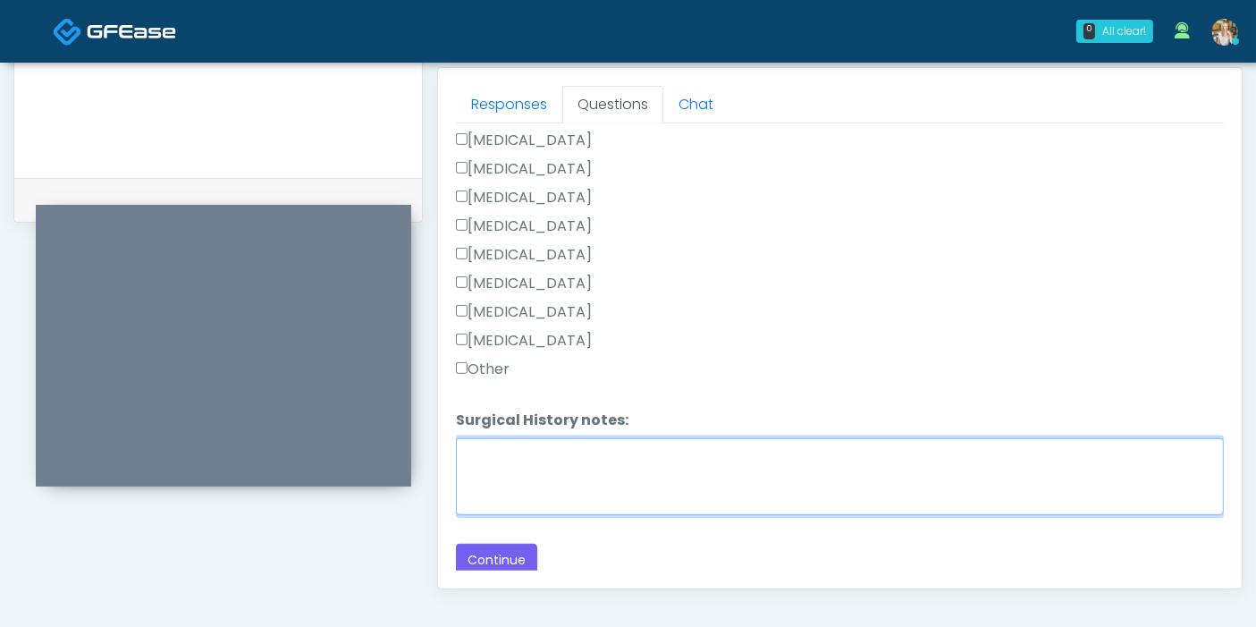
click at [702, 468] on textarea "Surgical History notes:" at bounding box center [840, 476] width 768 height 77
click at [562, 451] on textarea "Surgical History notes:" at bounding box center [840, 476] width 768 height 77
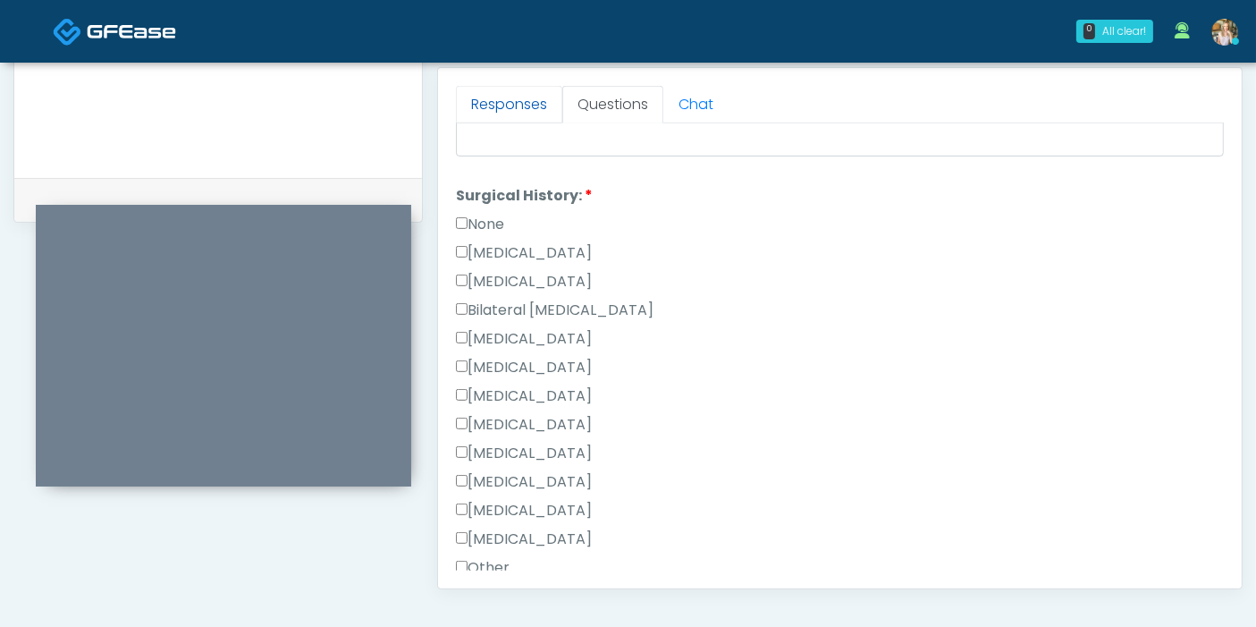
click at [483, 111] on link "Responses" at bounding box center [509, 105] width 106 height 38
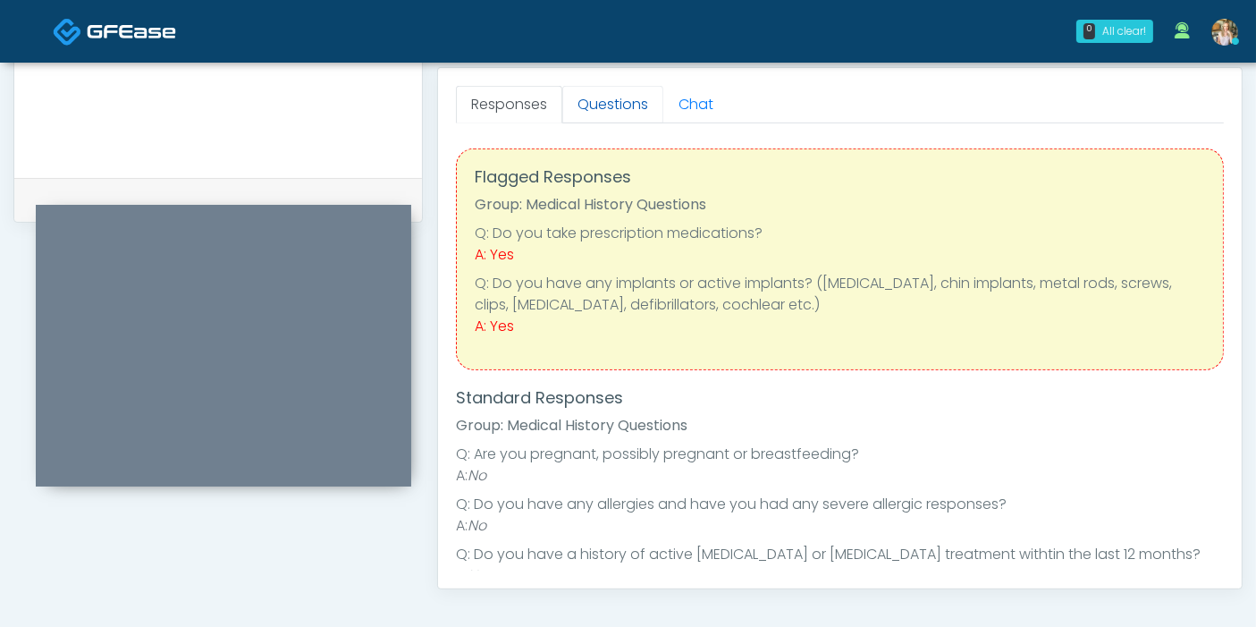
click at [604, 98] on link "Questions" at bounding box center [612, 105] width 101 height 38
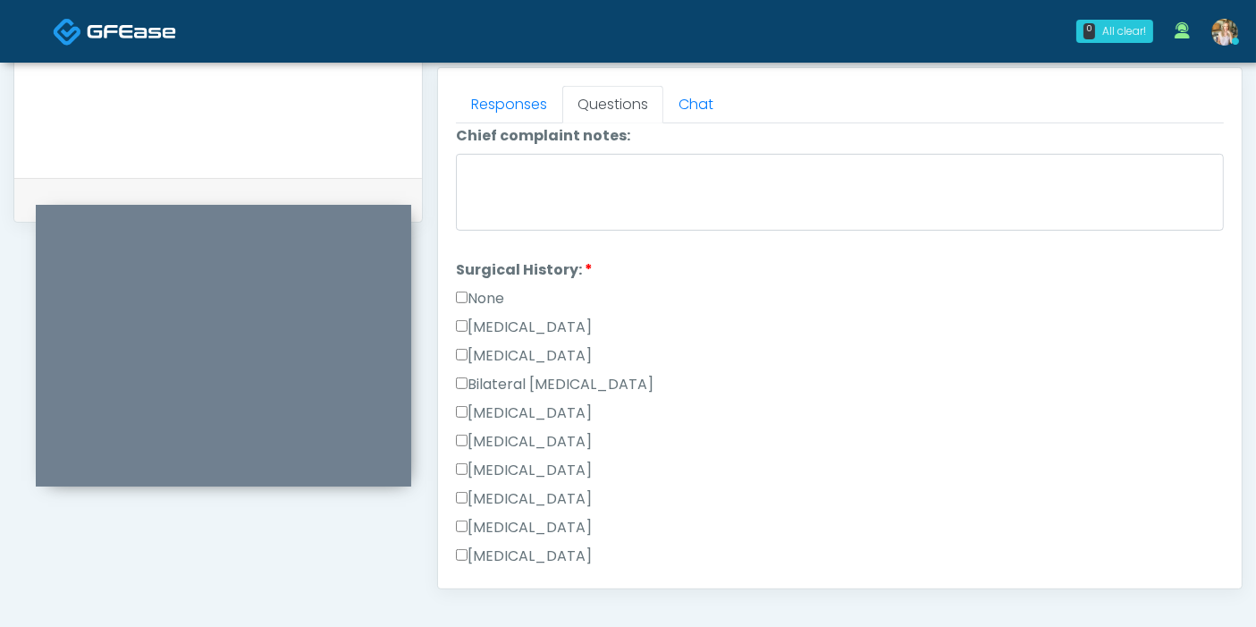
scroll to position [993, 0]
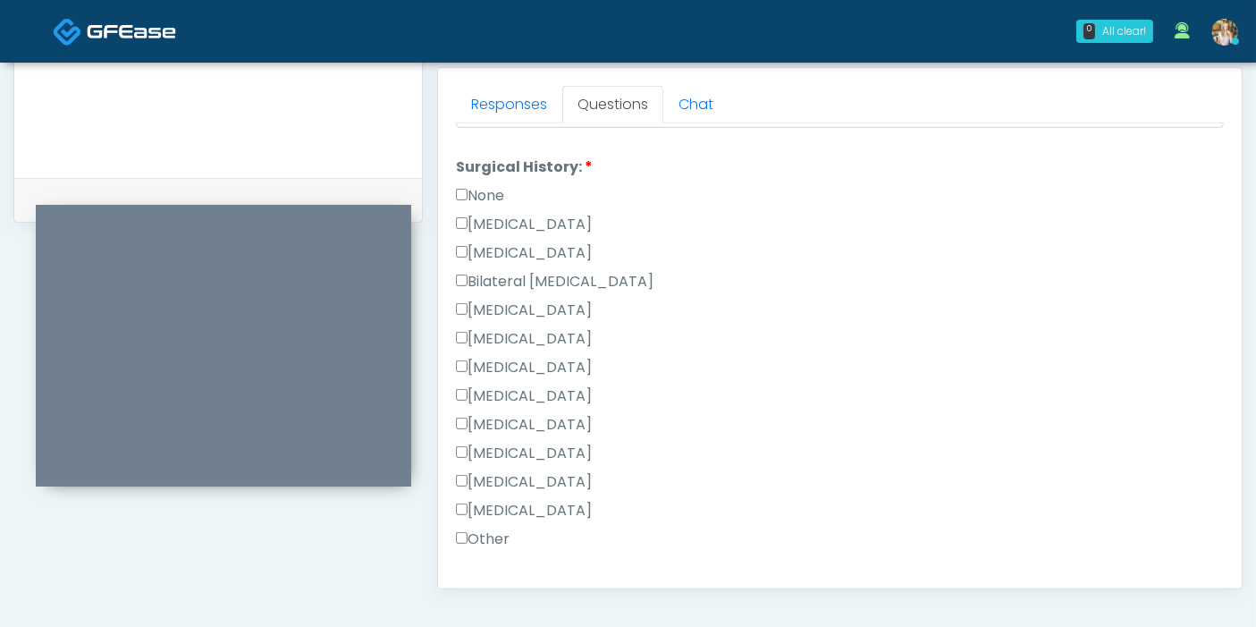
click at [516, 305] on label "Breast Augmentation" at bounding box center [524, 309] width 136 height 21
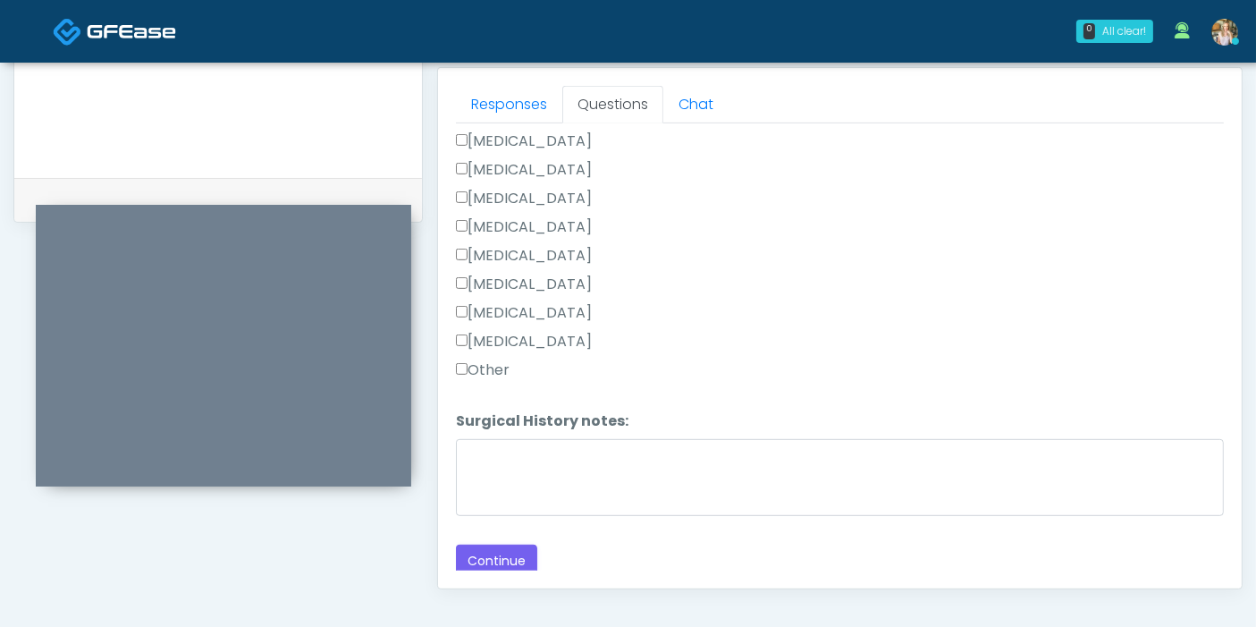
scroll to position [1163, 0]
click at [484, 358] on label "Other" at bounding box center [483, 368] width 54 height 21
click at [496, 547] on button "Continue" at bounding box center [496, 559] width 81 height 33
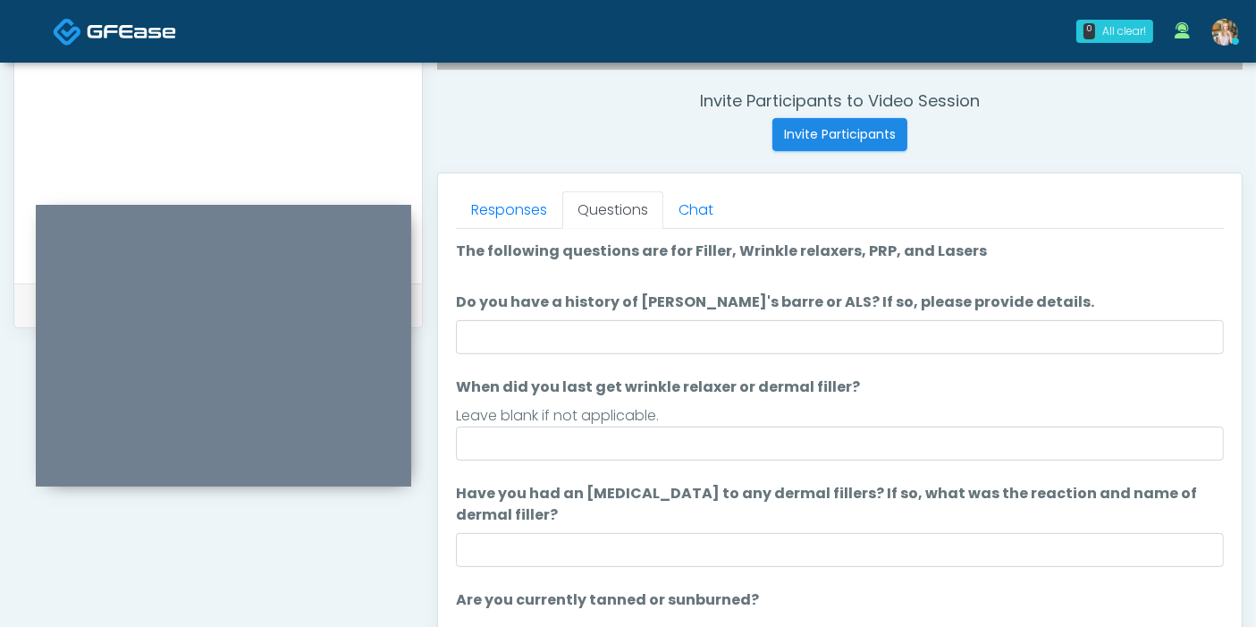
scroll to position [577, 0]
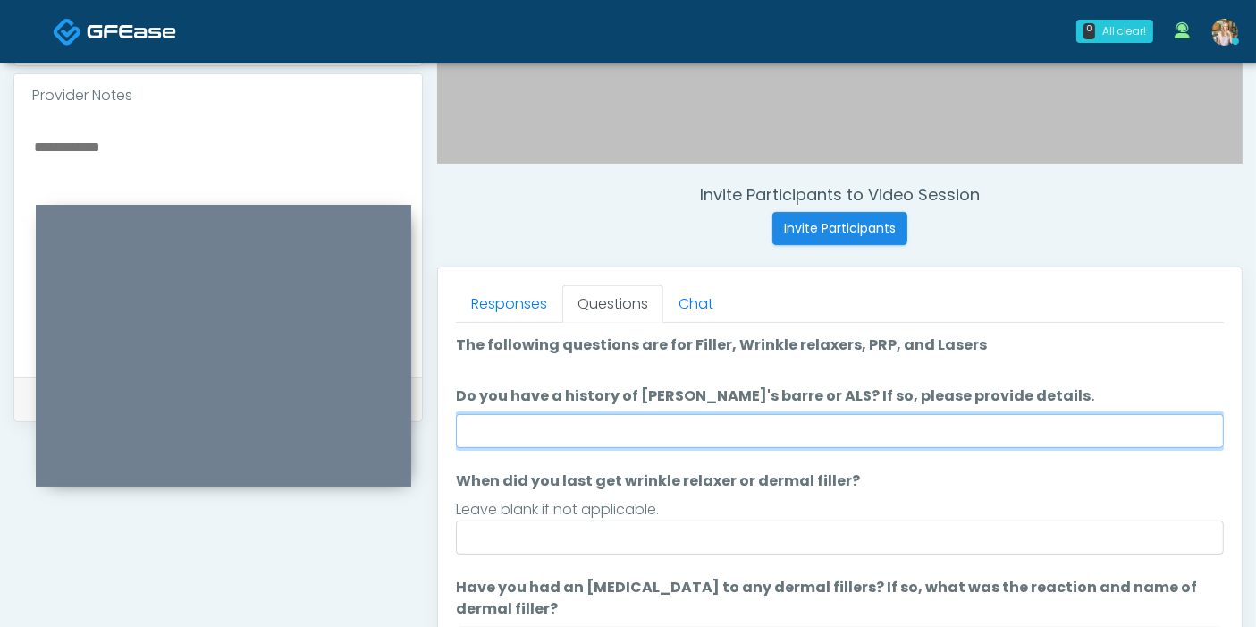
click at [797, 440] on input "Do you have a history of Guillain's barre or ALS? If so, please provide details." at bounding box center [840, 431] width 768 height 34
type input "******"
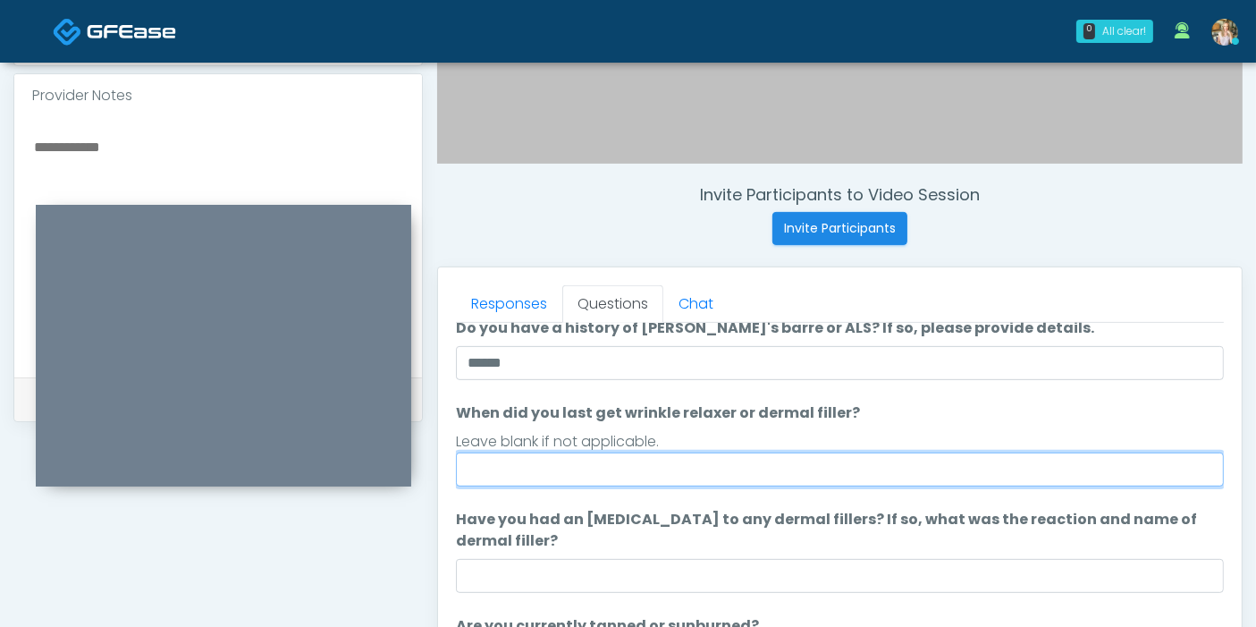
scroll to position [99, 0]
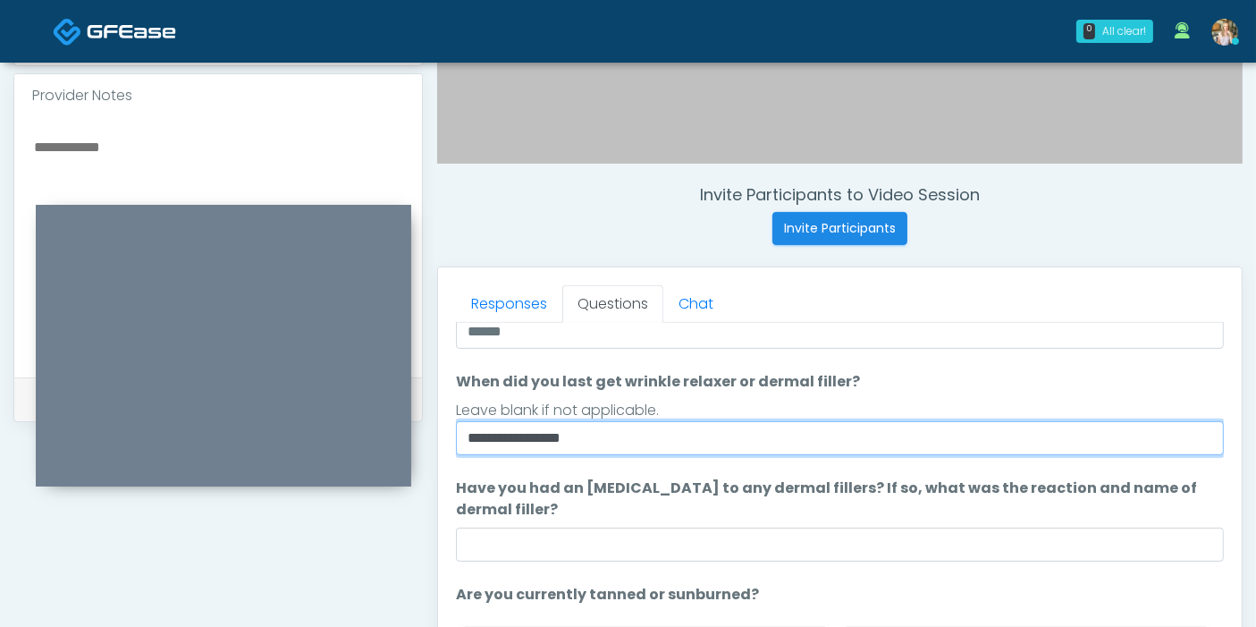
type input "**********"
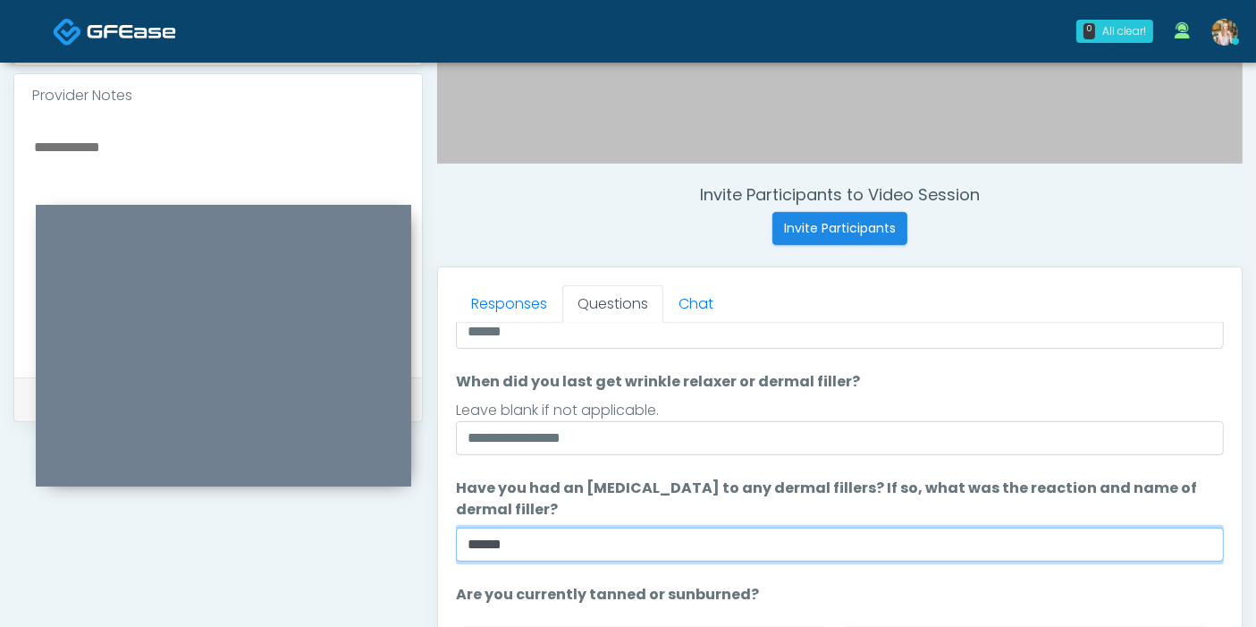
type input "******"
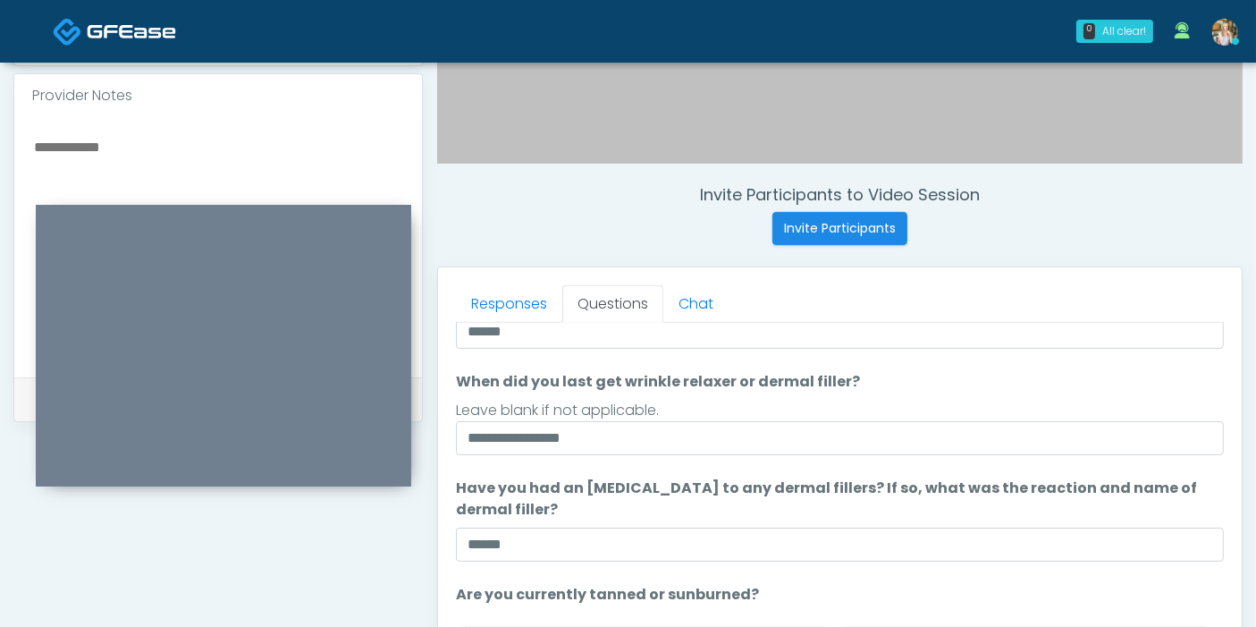
scroll to position [167, 0]
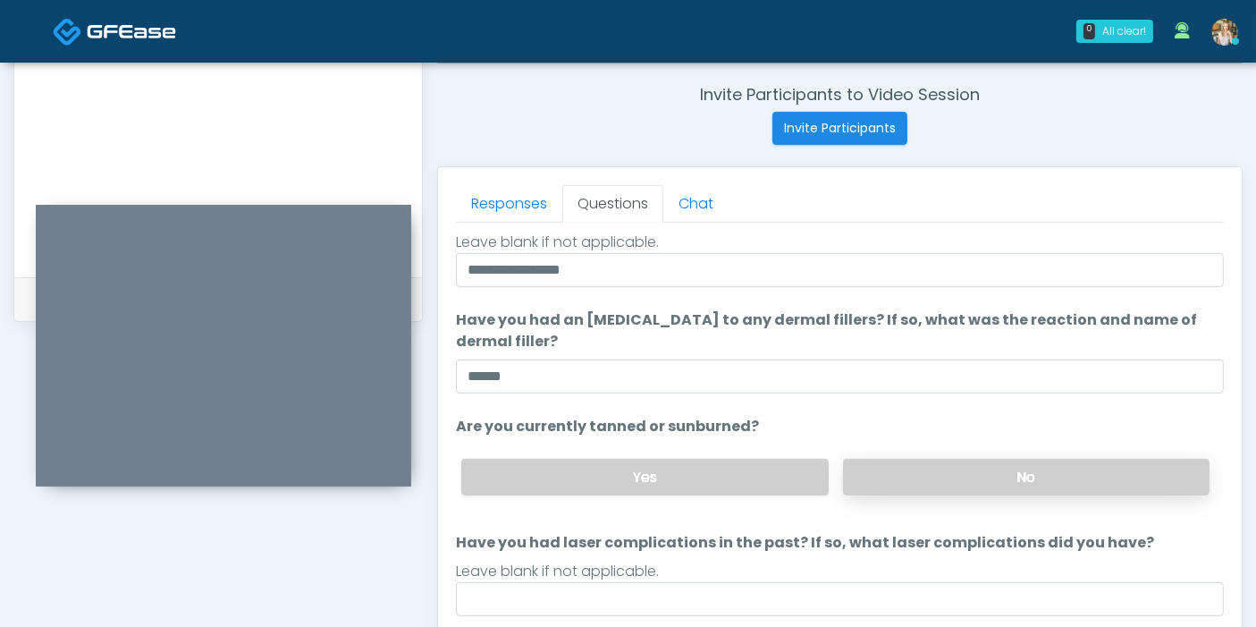
click at [990, 472] on label "No" at bounding box center [1026, 477] width 366 height 37
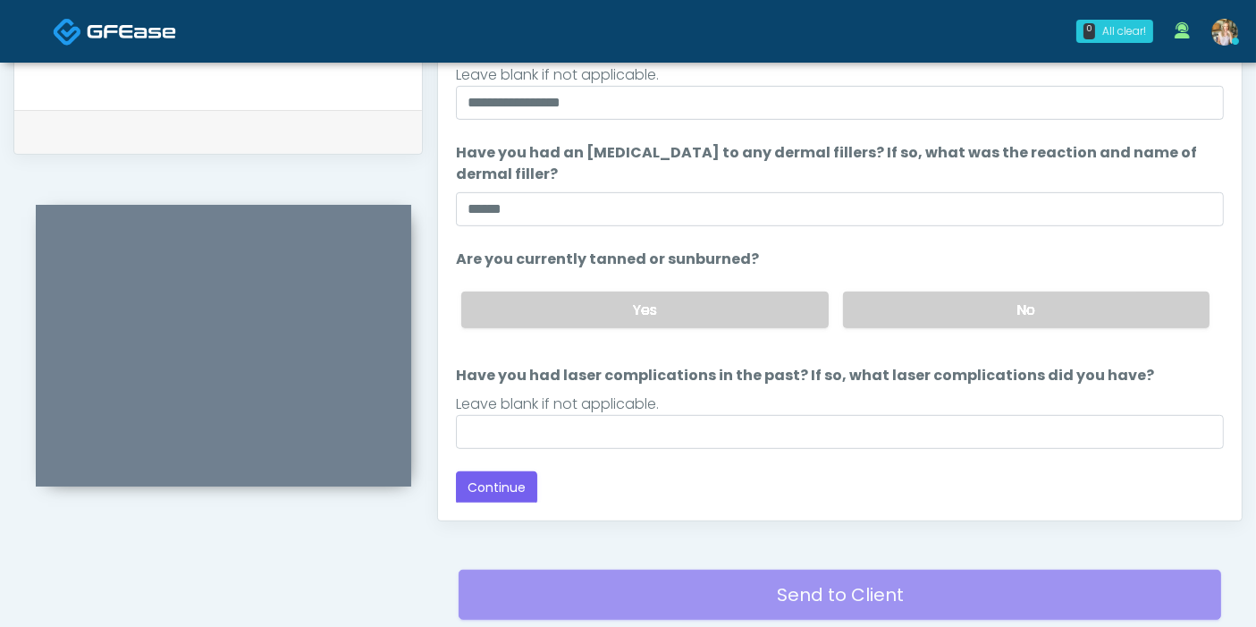
scroll to position [875, 0]
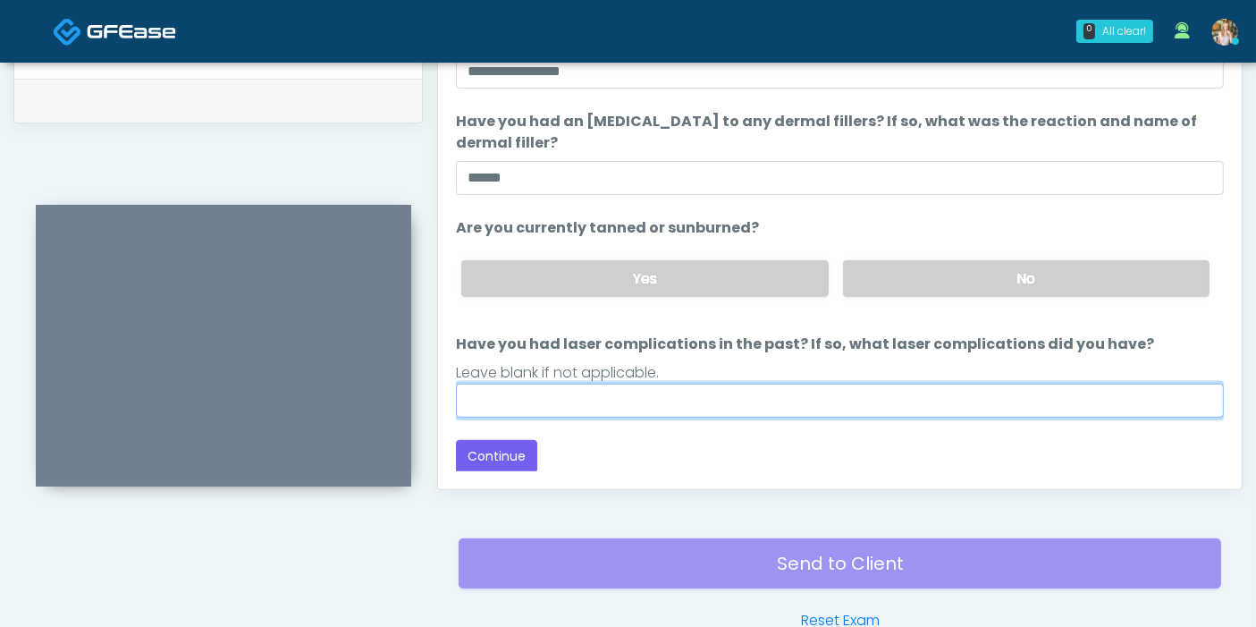
click at [897, 392] on input "Have you had laser complications in the past? If so, what laser complications d…" at bounding box center [840, 400] width 768 height 34
type input "******"
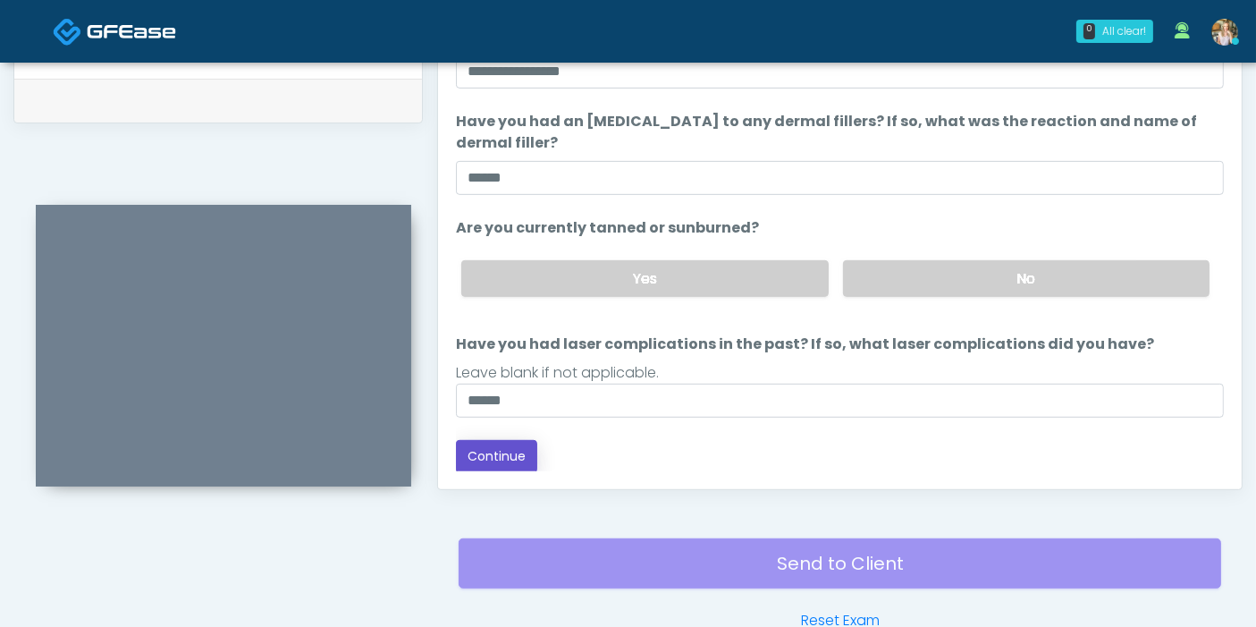
click at [483, 453] on button "Continue" at bounding box center [496, 456] width 81 height 33
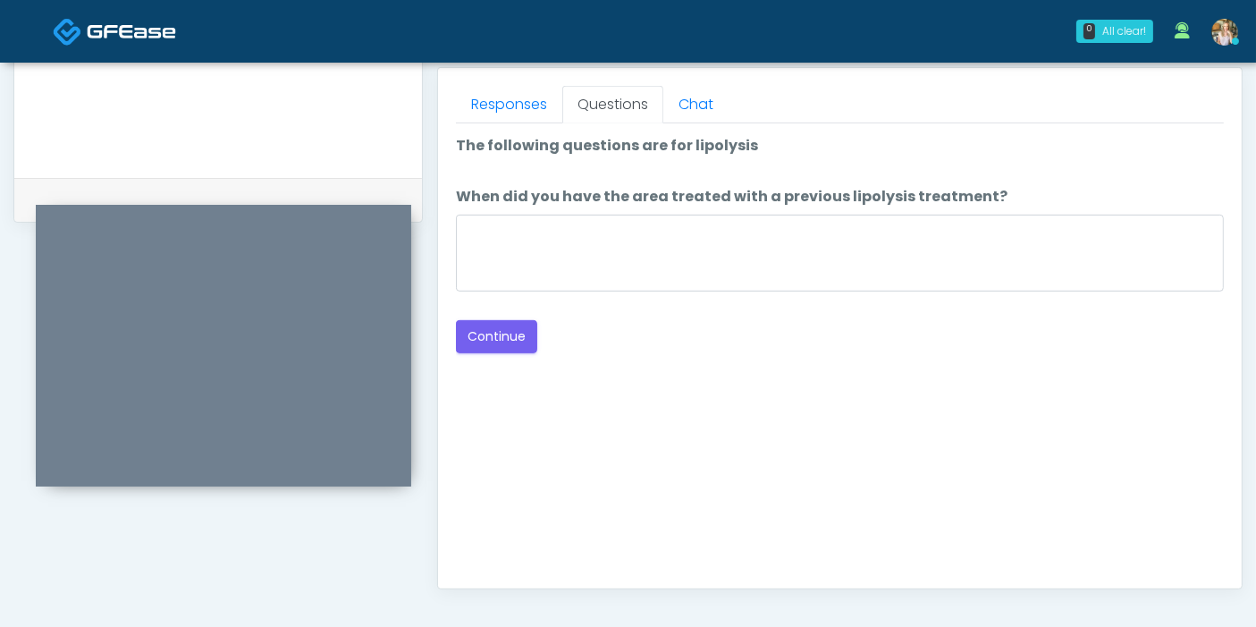
scroll to position [776, 0]
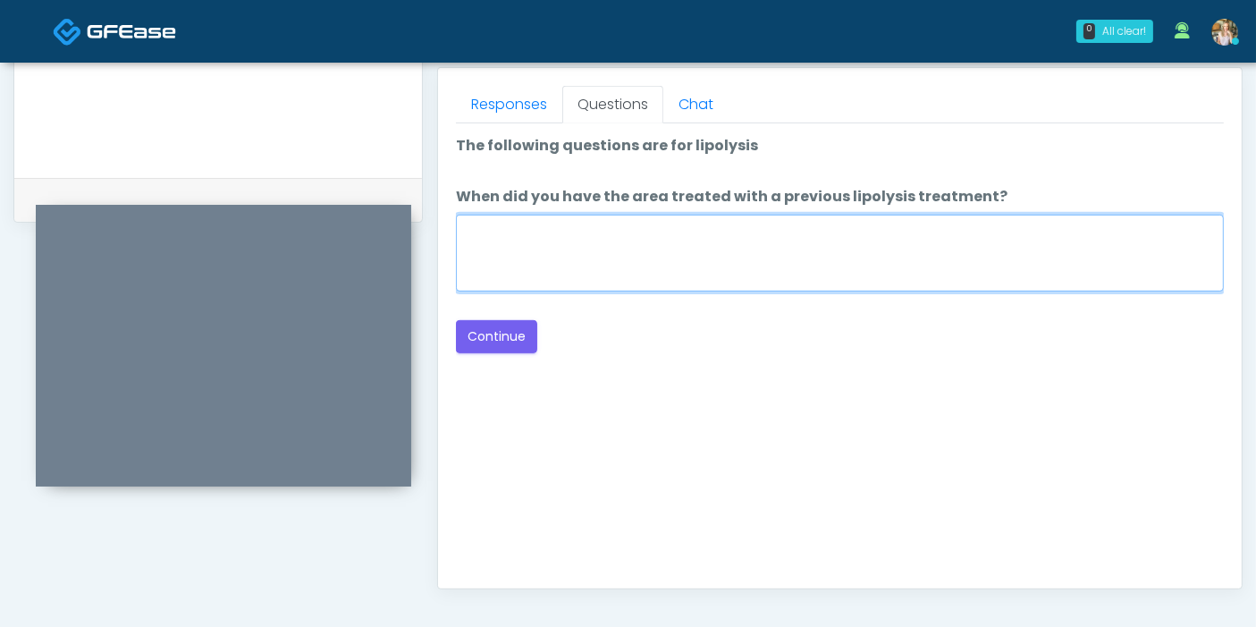
click at [836, 247] on textarea "When did you have the area treated with a previous lipolysis treatment?" at bounding box center [840, 253] width 768 height 77
type textarea "***"
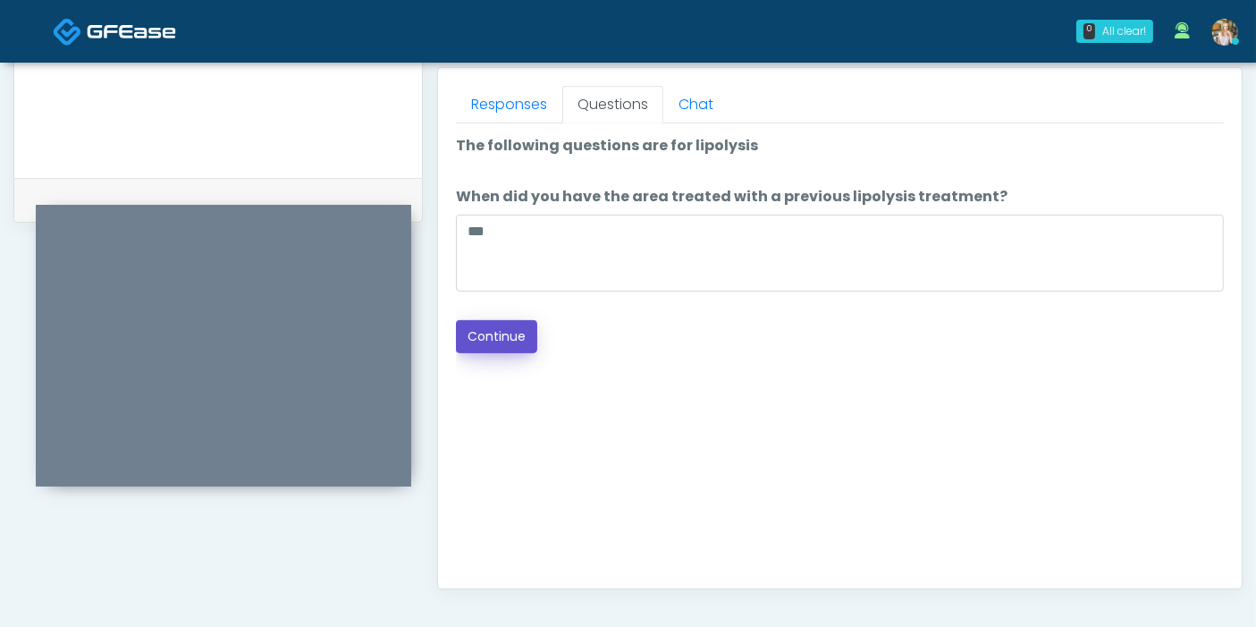
click at [521, 336] on button "Continue" at bounding box center [496, 336] width 81 height 33
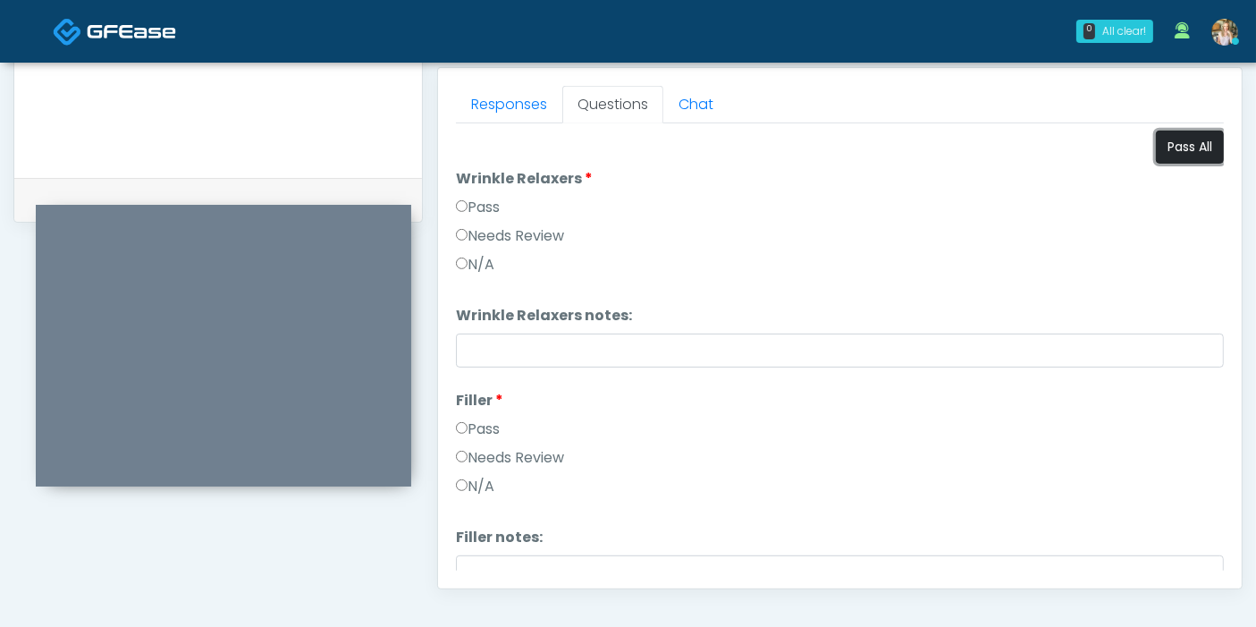
click at [1162, 147] on button "Pass All" at bounding box center [1190, 147] width 68 height 33
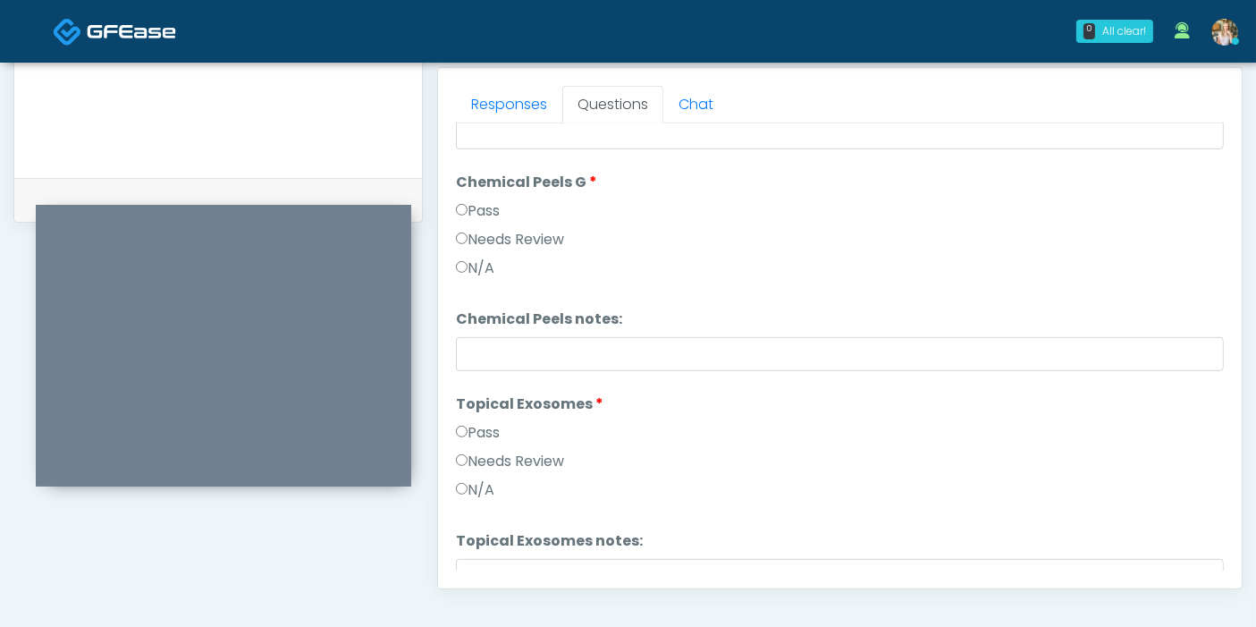
scroll to position [1624, 0]
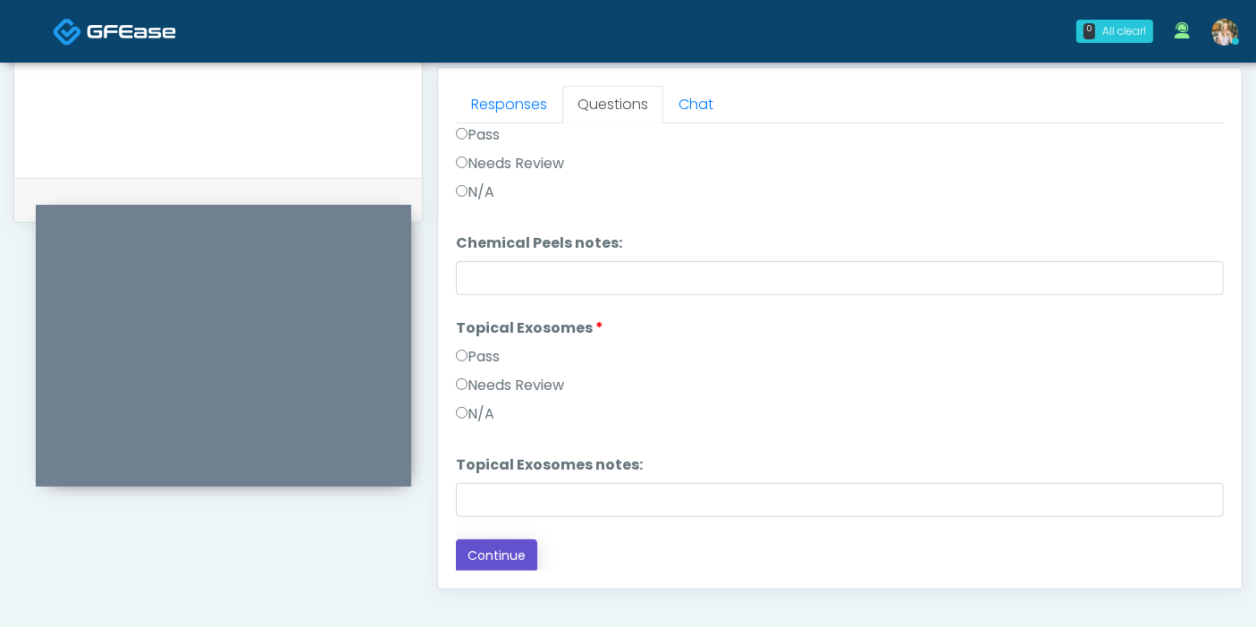
click at [488, 557] on button "Continue" at bounding box center [496, 555] width 81 height 33
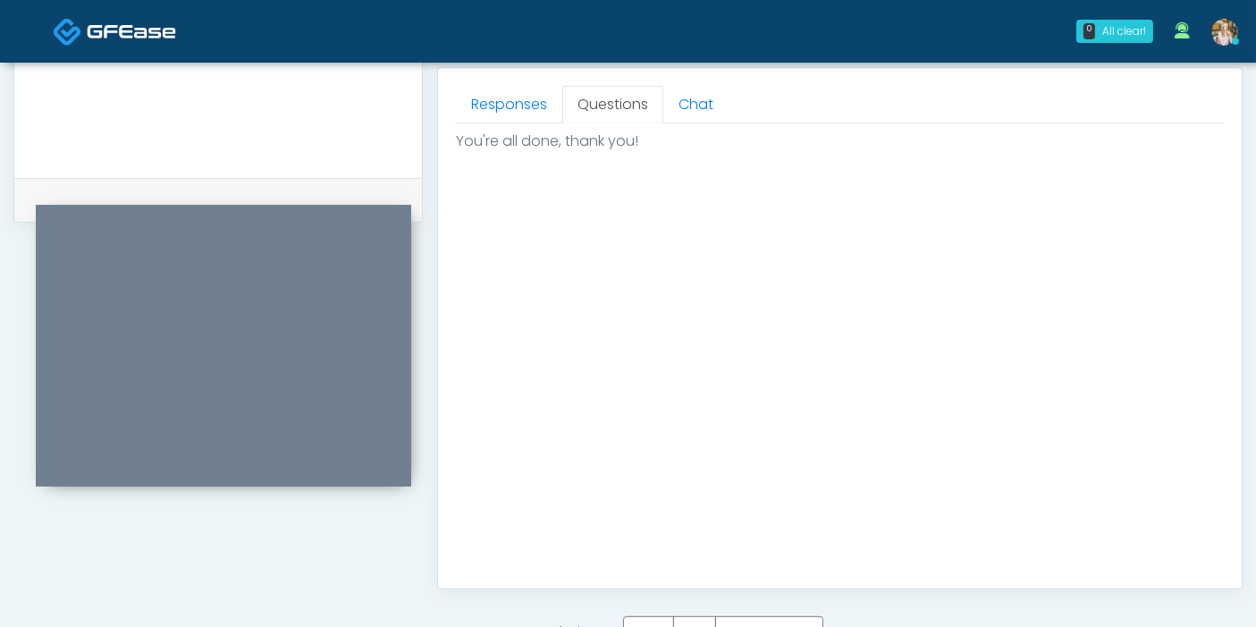
scroll to position [0, 0]
click at [511, 106] on link "Responses" at bounding box center [509, 105] width 106 height 38
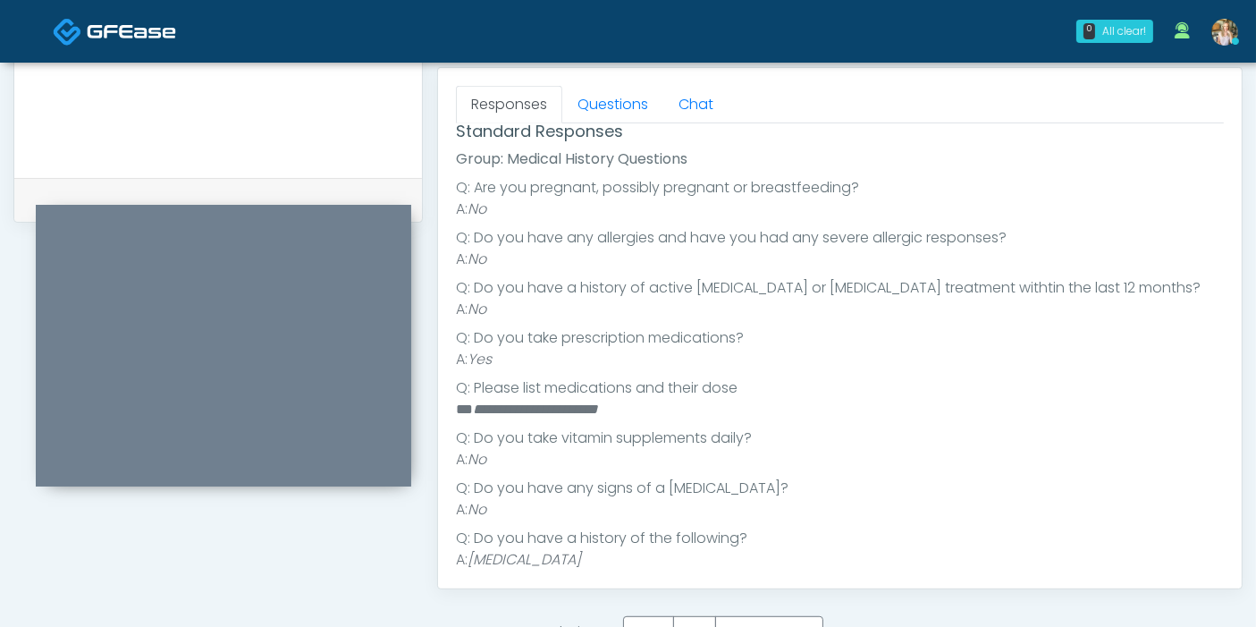
scroll to position [298, 0]
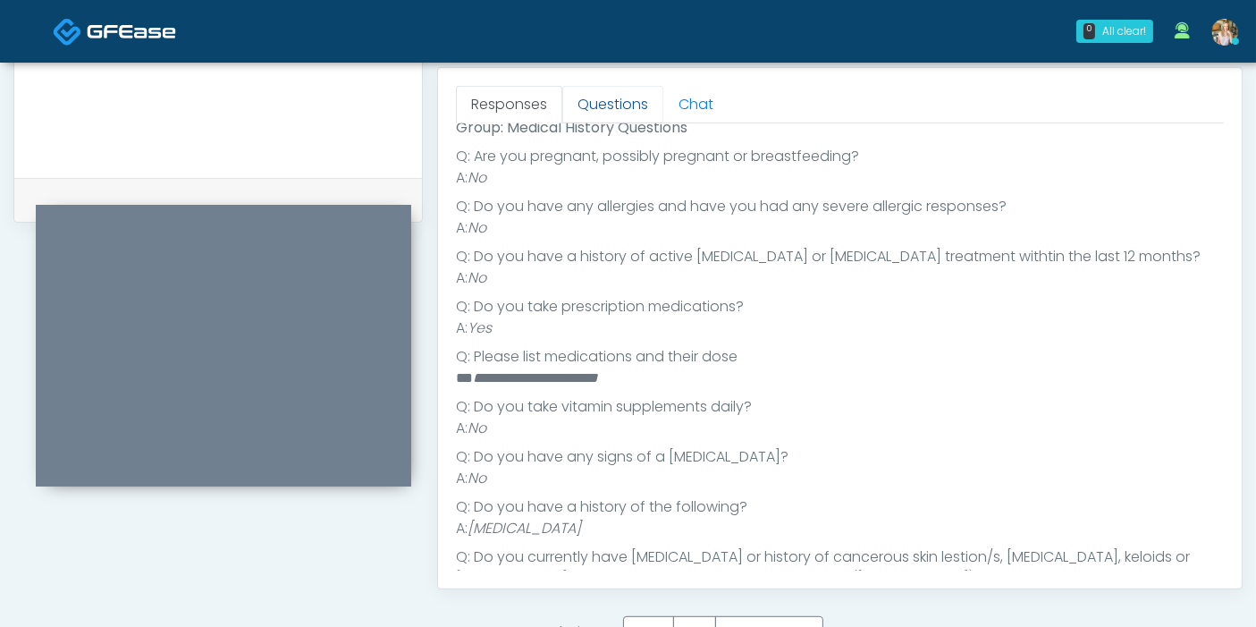
click at [609, 100] on link "Questions" at bounding box center [612, 105] width 101 height 38
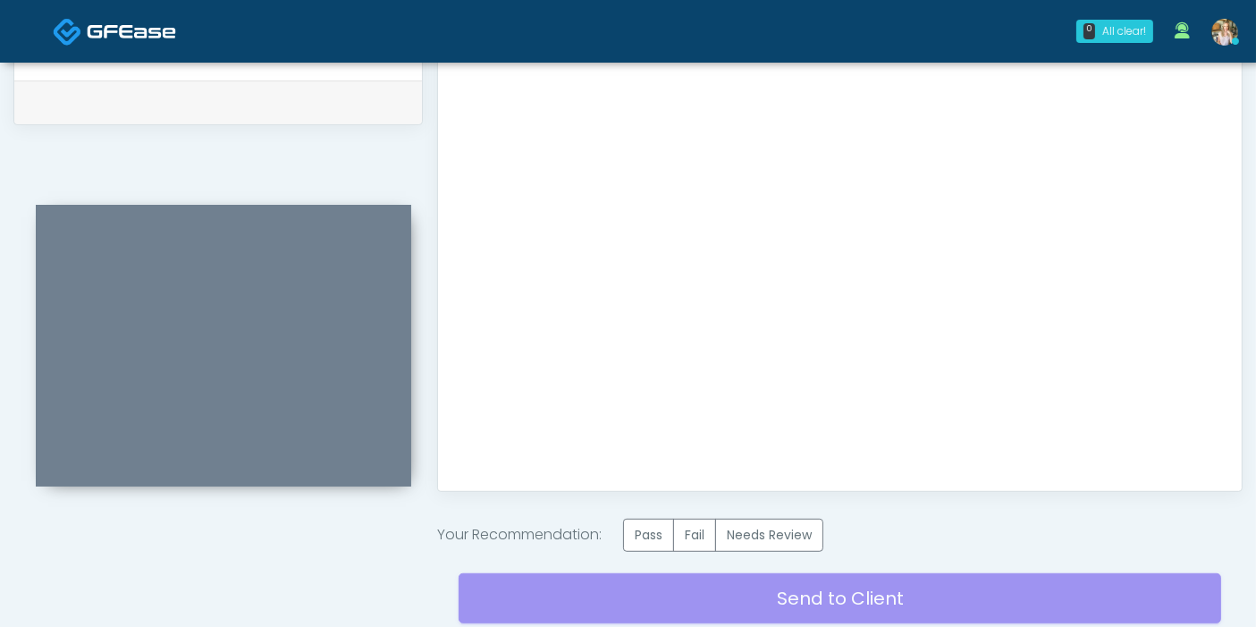
scroll to position [1007, 0]
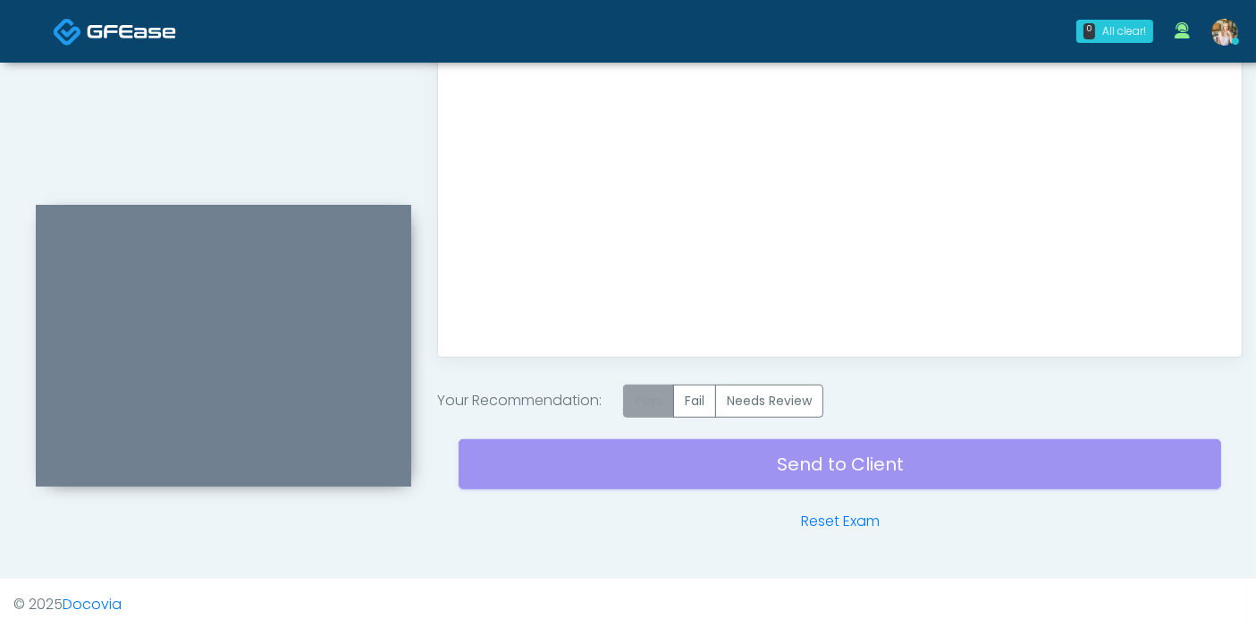
click at [653, 402] on label "Pass" at bounding box center [648, 400] width 51 height 33
click at [867, 456] on div "Send to Client Reset Exam" at bounding box center [840, 474] width 762 height 114
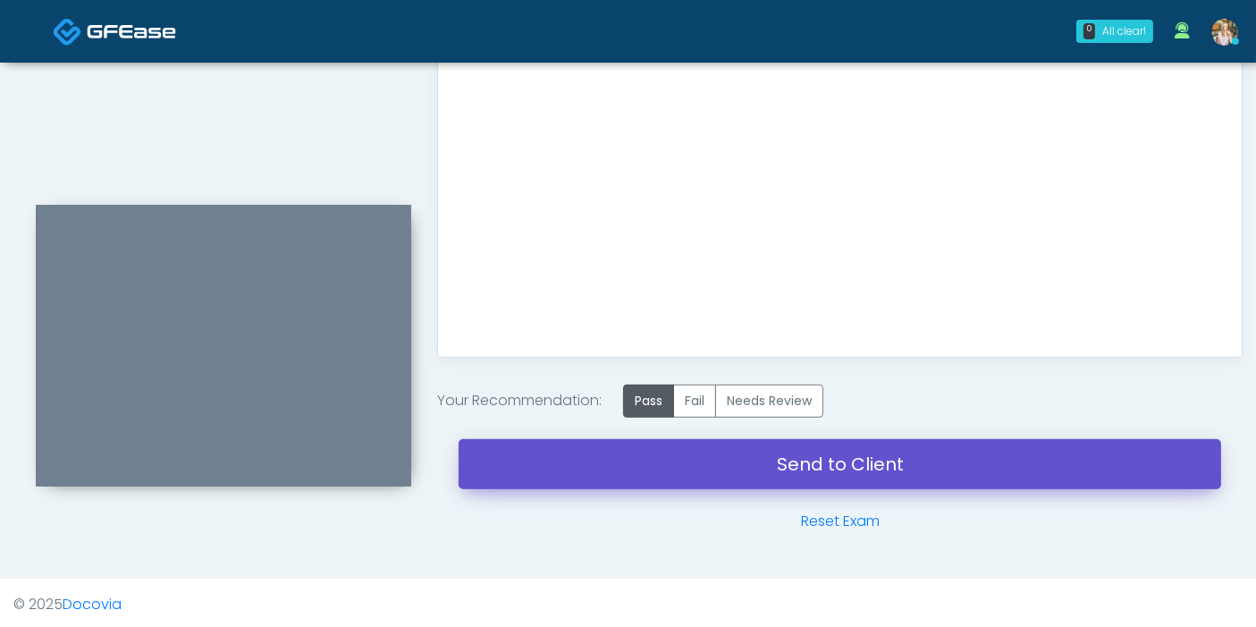
click at [781, 463] on link "Send to Client" at bounding box center [840, 464] width 762 height 50
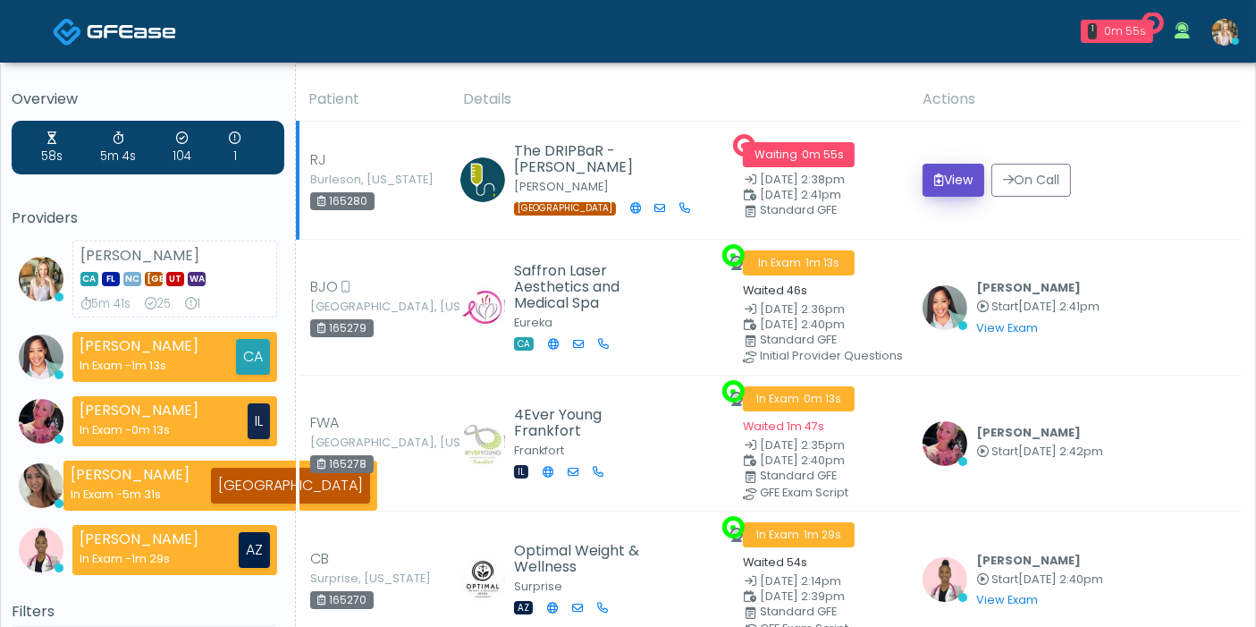
click at [955, 175] on button "View" at bounding box center [953, 180] width 62 height 33
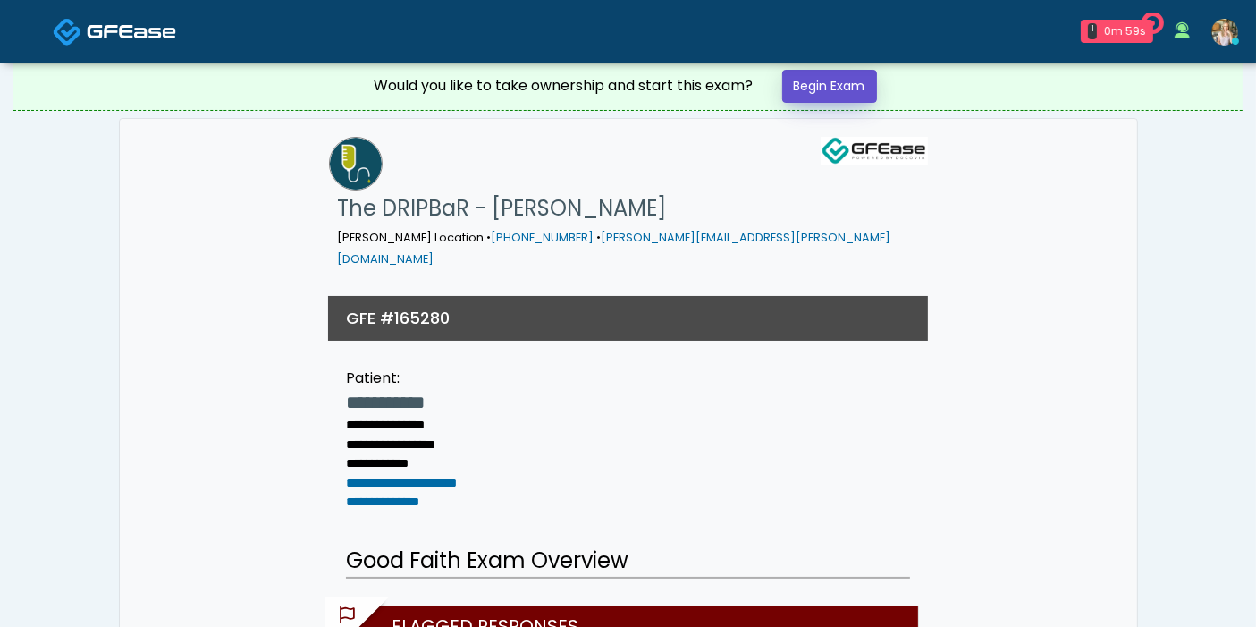
click at [818, 93] on link "Begin Exam" at bounding box center [829, 86] width 95 height 33
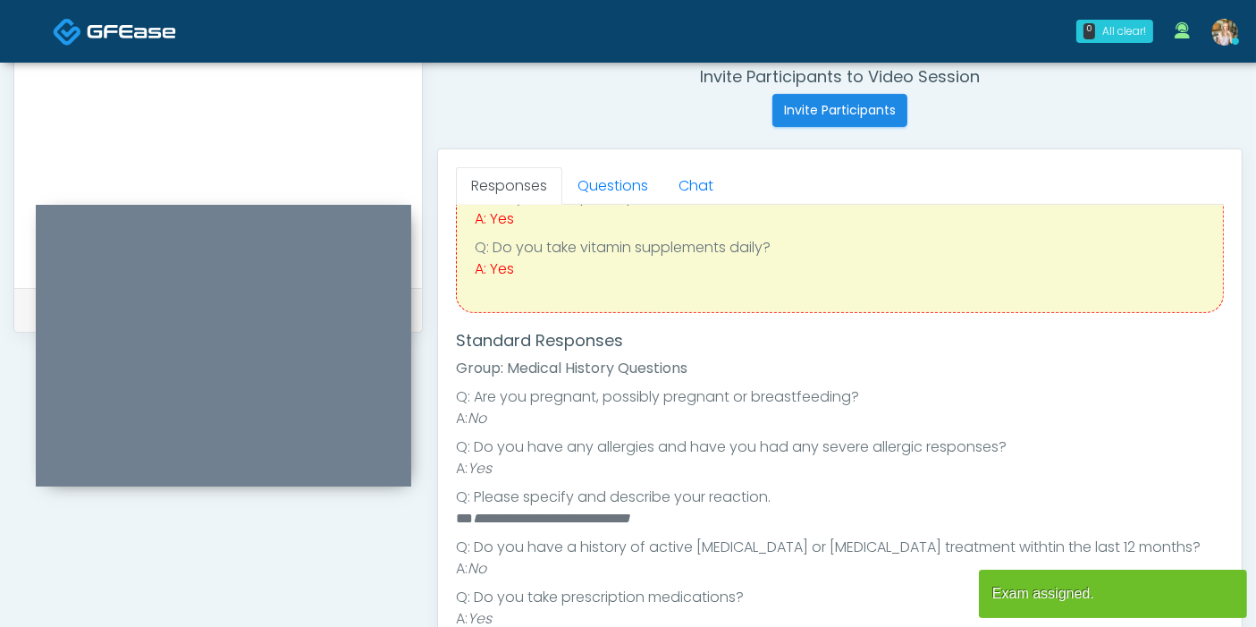
scroll to position [198, 0]
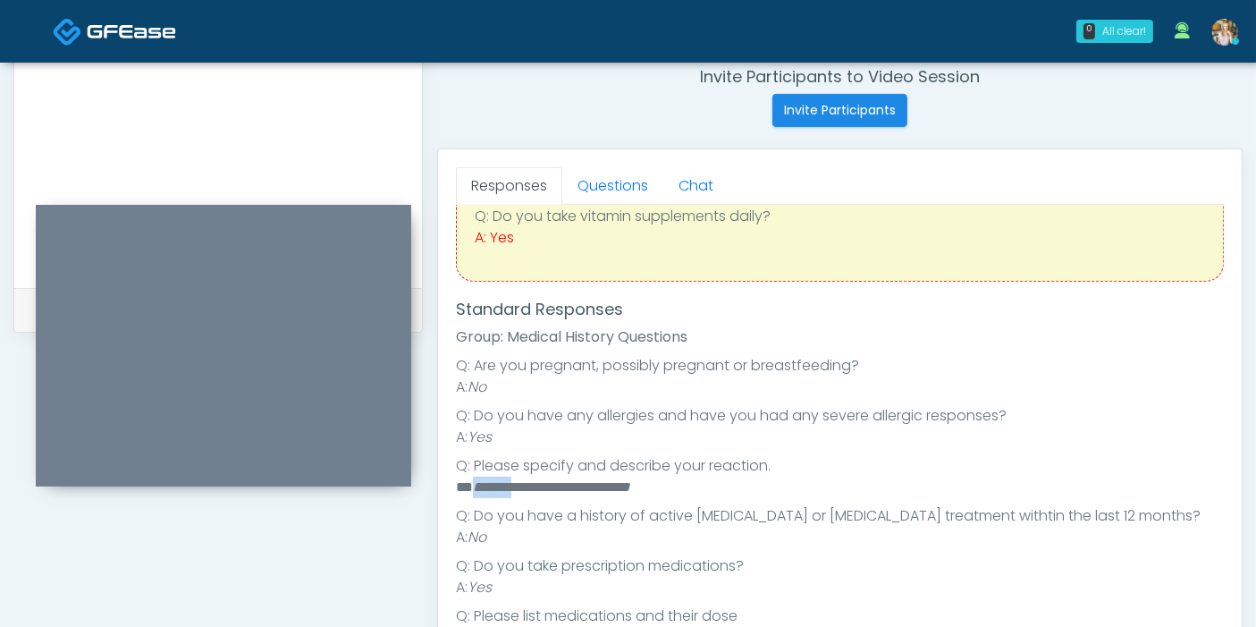
drag, startPoint x: 523, startPoint y: 486, endPoint x: 473, endPoint y: 484, distance: 50.1
click at [473, 484] on em "**********" at bounding box center [551, 486] width 157 height 13
copy em "*******"
click at [1108, 355] on li "Q: Are you pregnant, possibly pregnant or breastfeeding?" at bounding box center [840, 365] width 768 height 21
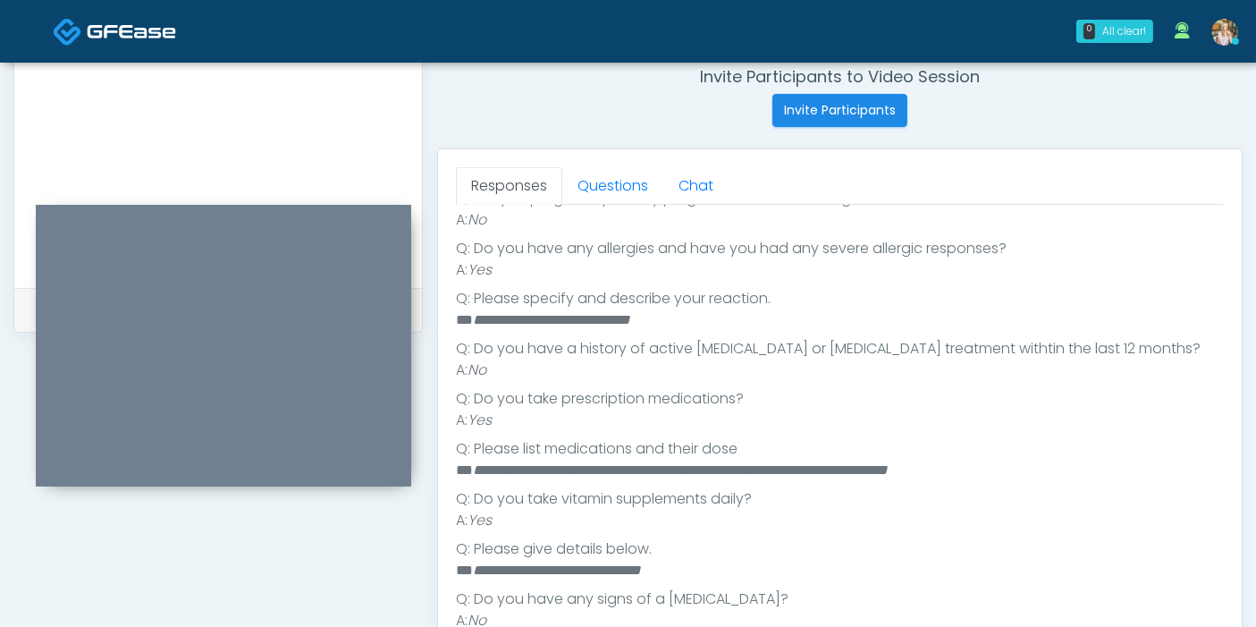
scroll to position [397, 0]
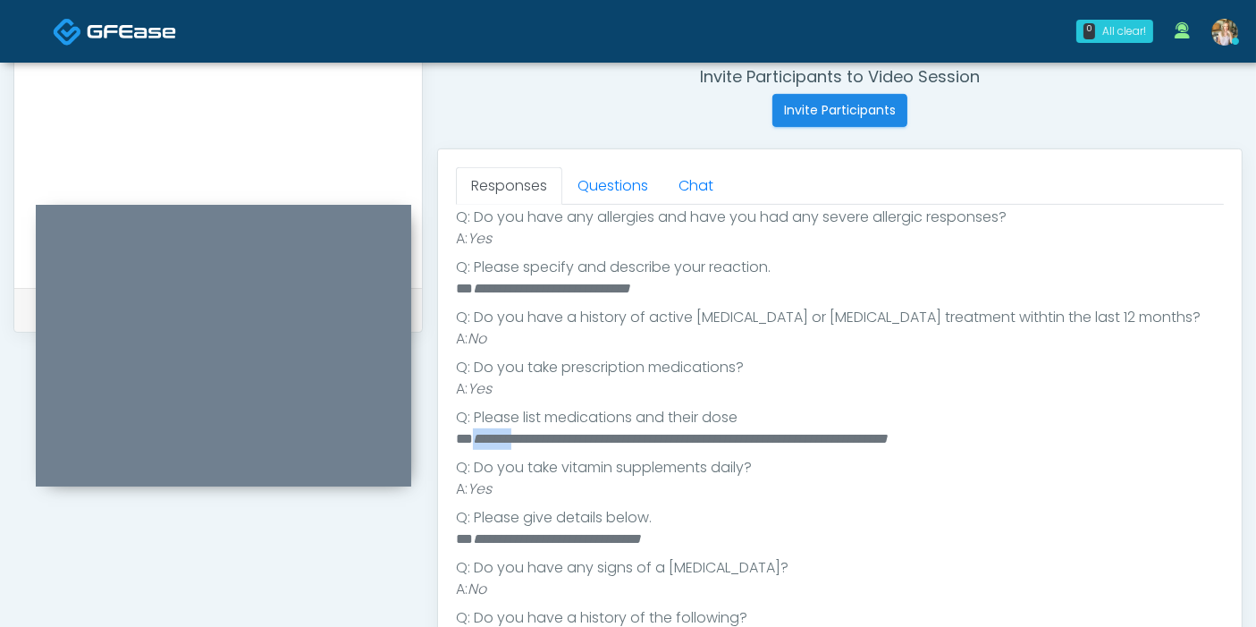
drag, startPoint x: 528, startPoint y: 430, endPoint x: 474, endPoint y: 435, distance: 54.8
click at [474, 435] on em "**********" at bounding box center [680, 438] width 415 height 13
copy em "*******"
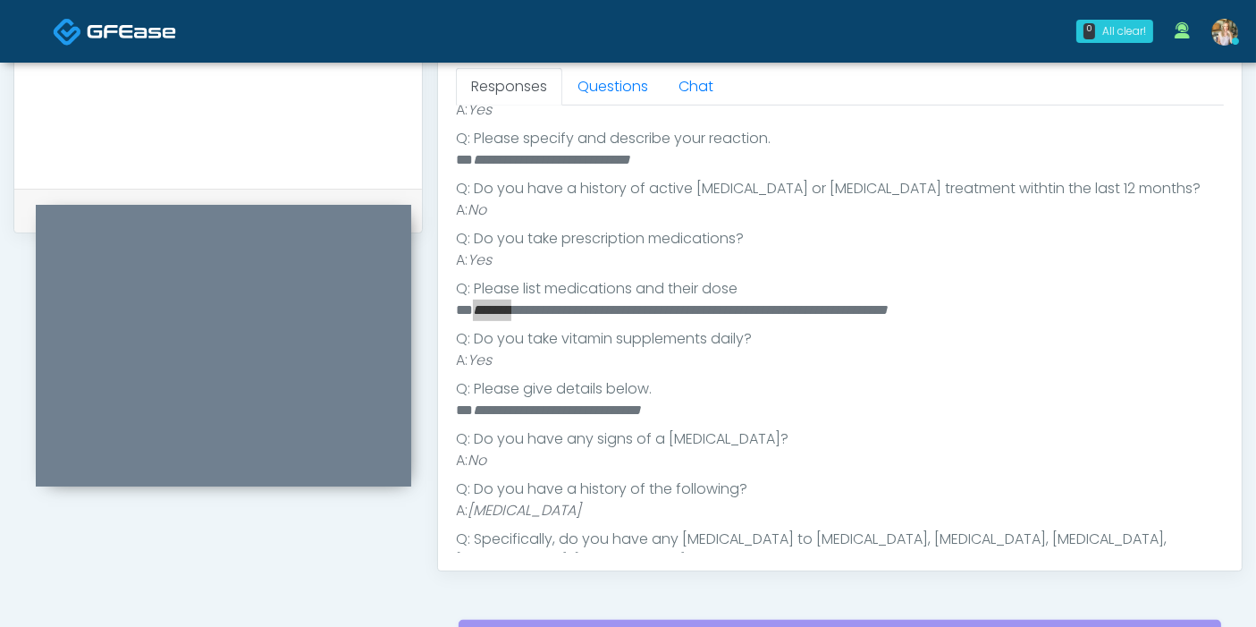
scroll to position [380, 0]
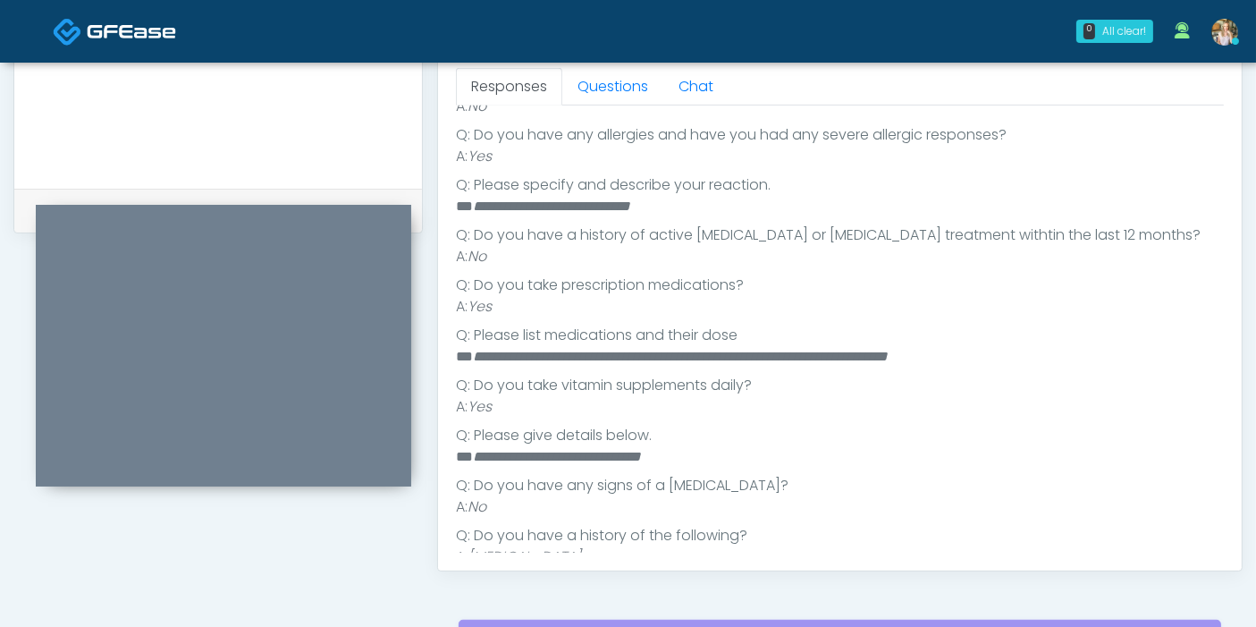
click at [836, 358] on em "**********" at bounding box center [680, 356] width 415 height 13
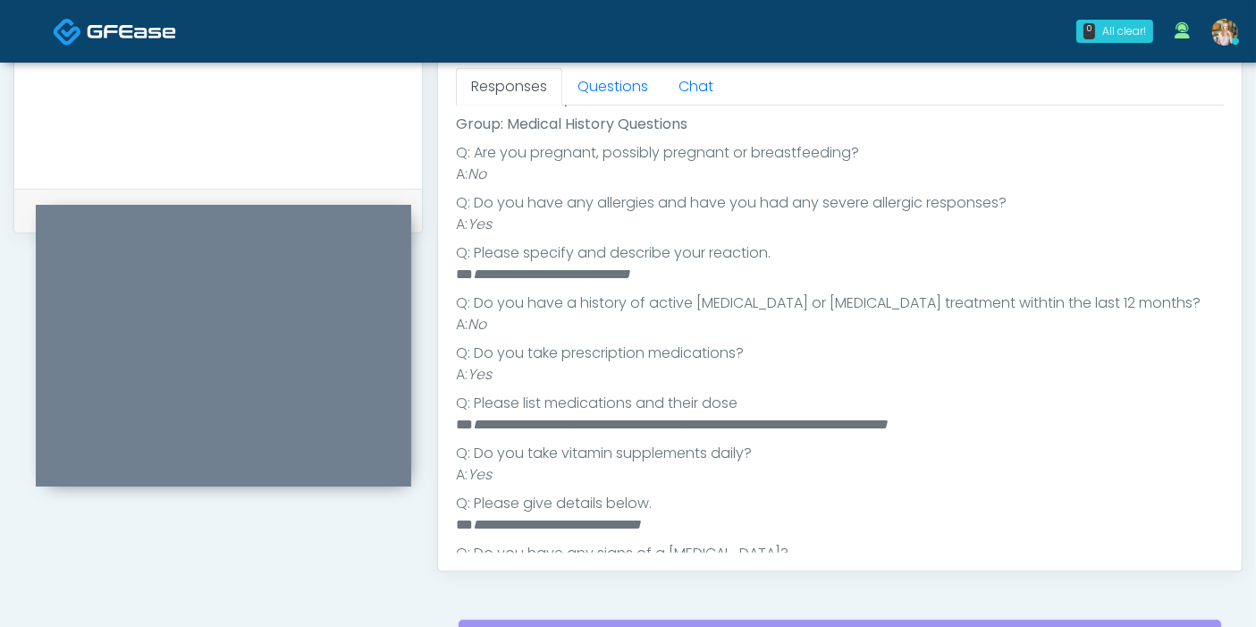
scroll to position [281, 0]
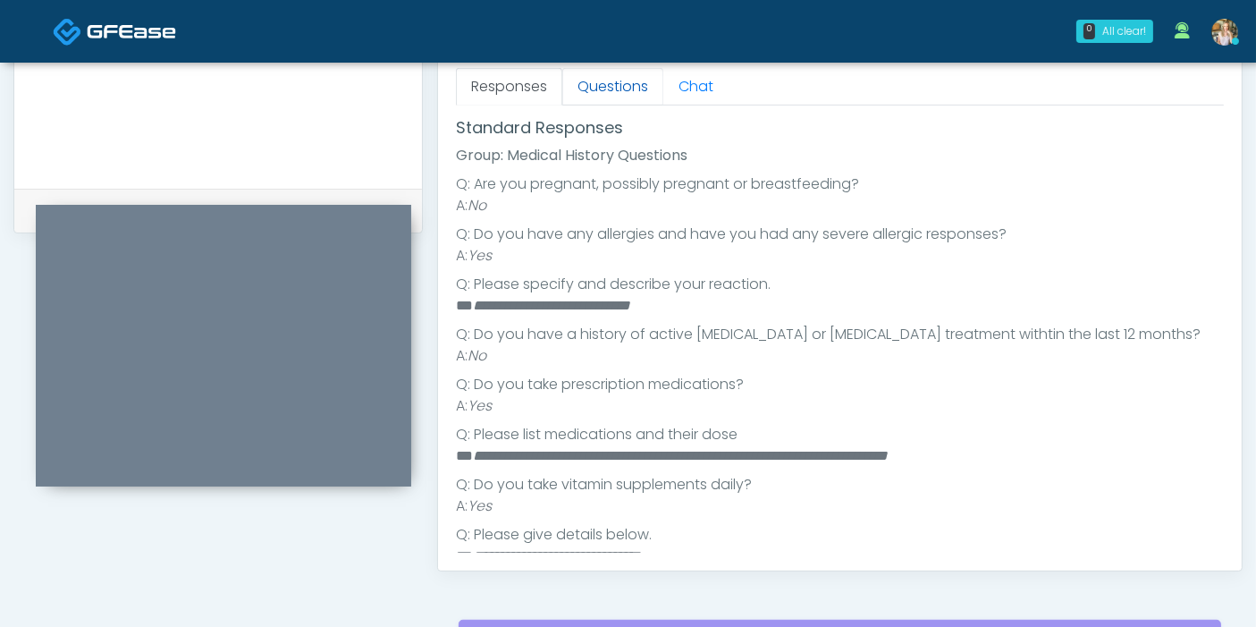
click at [596, 91] on link "Questions" at bounding box center [612, 87] width 101 height 38
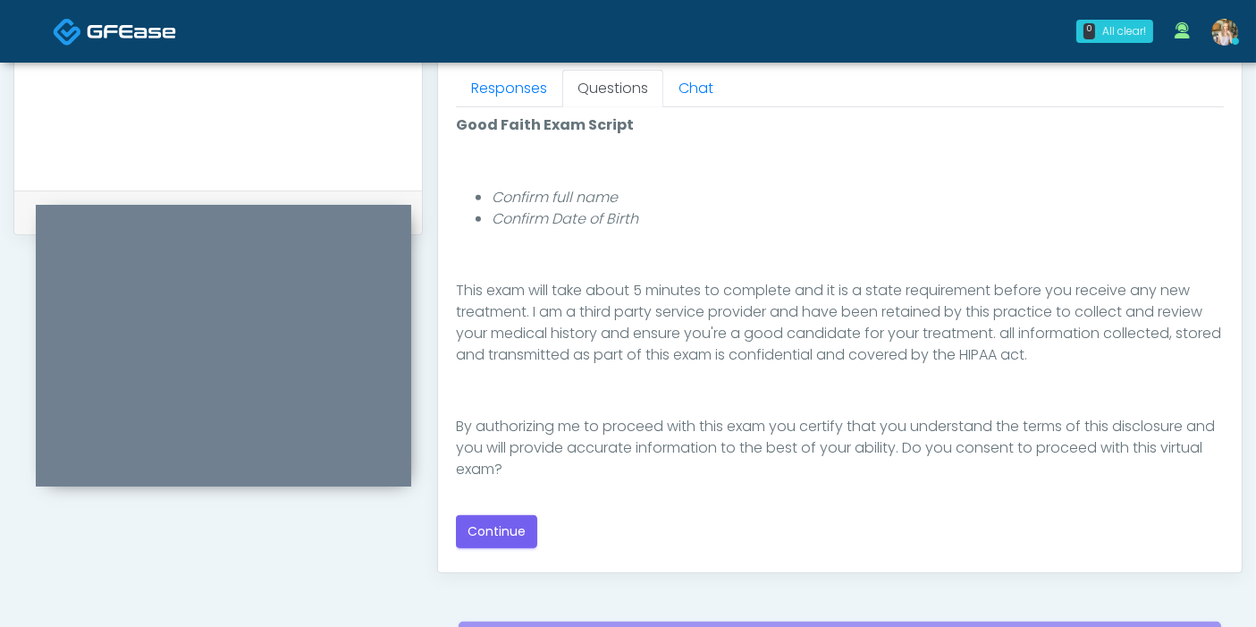
scroll to position [794, 0]
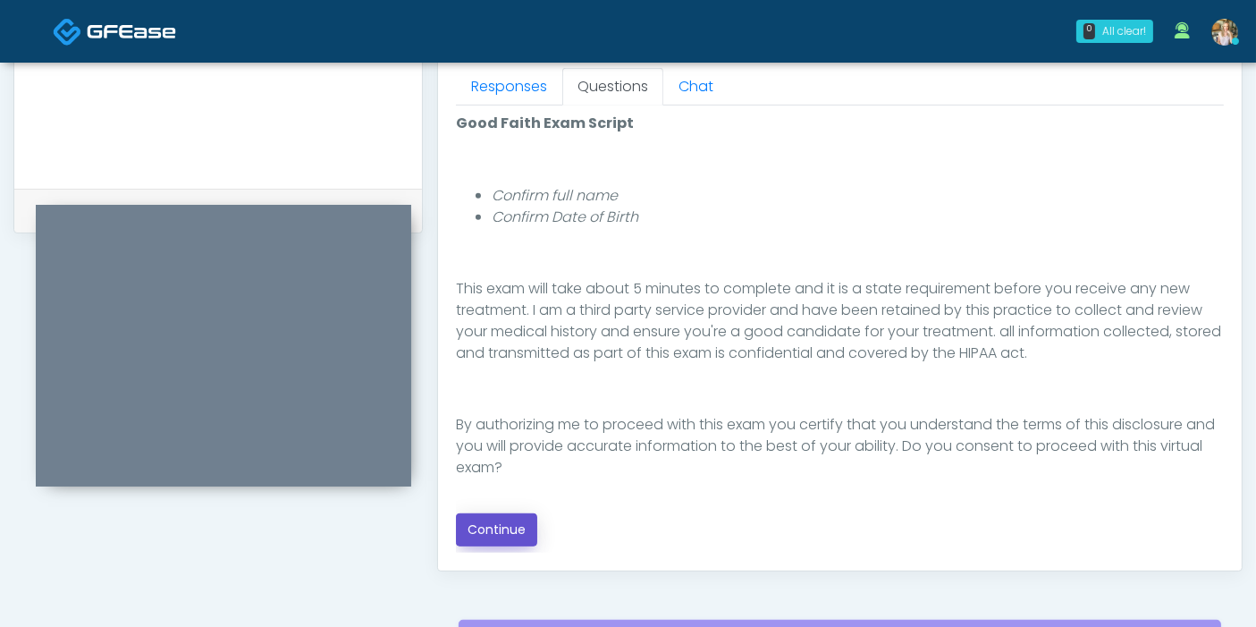
click at [503, 525] on button "Continue" at bounding box center [496, 529] width 81 height 33
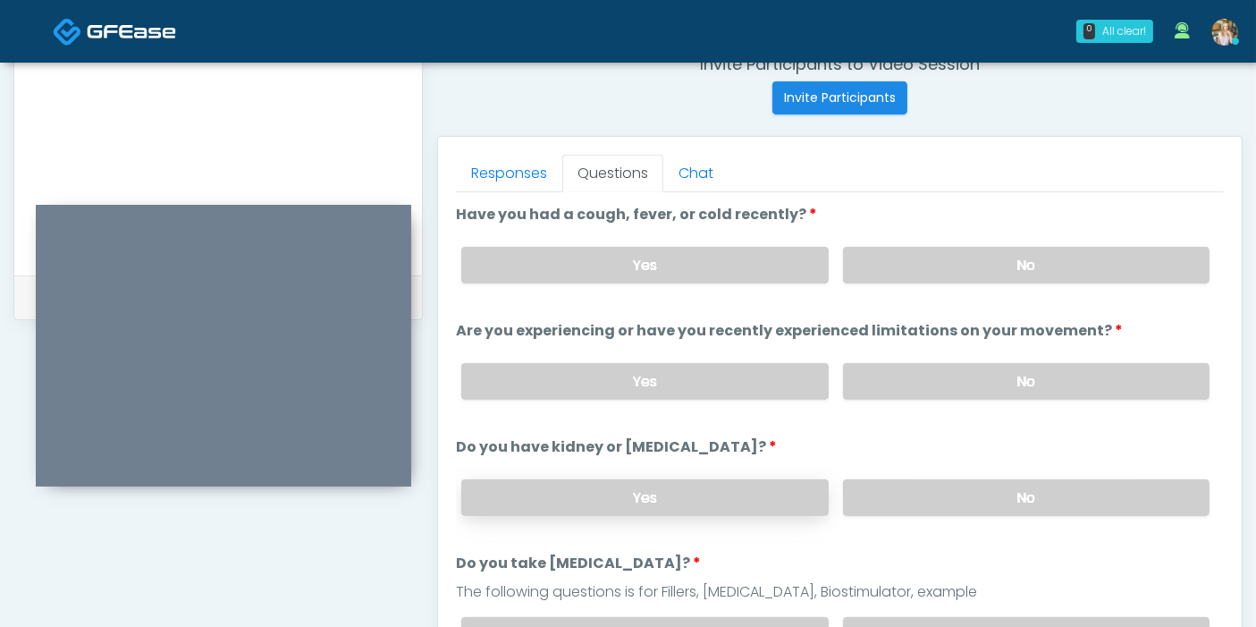
scroll to position [677, 0]
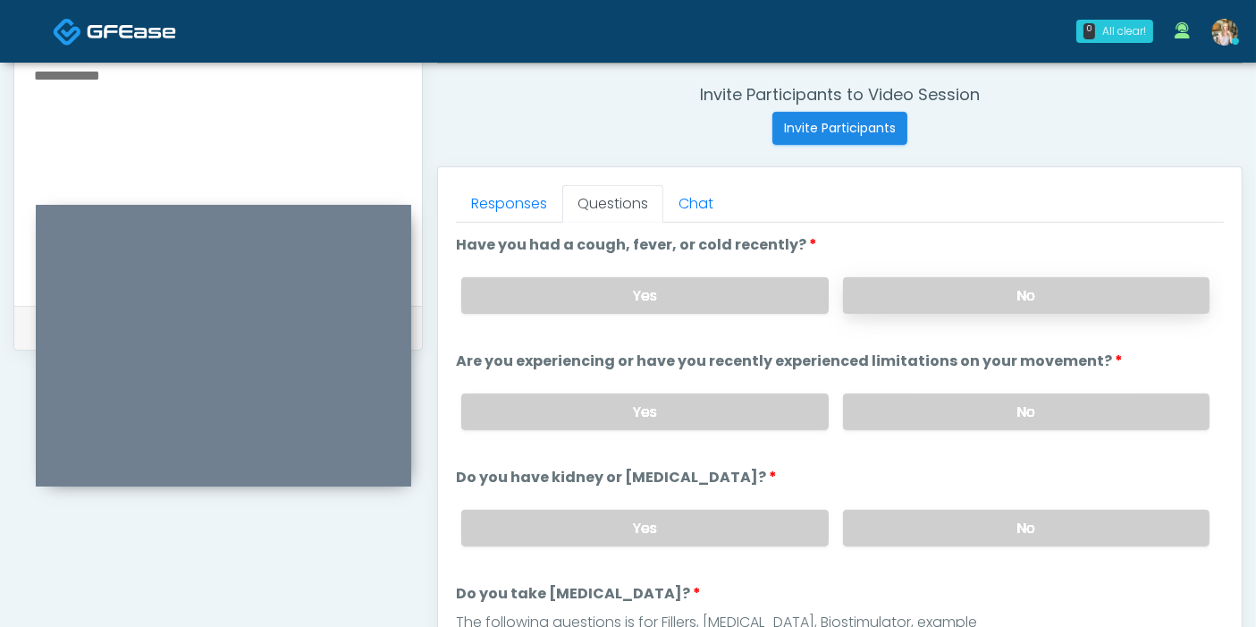
click at [1042, 295] on label "No" at bounding box center [1026, 295] width 366 height 37
click at [990, 405] on label "No" at bounding box center [1026, 411] width 366 height 37
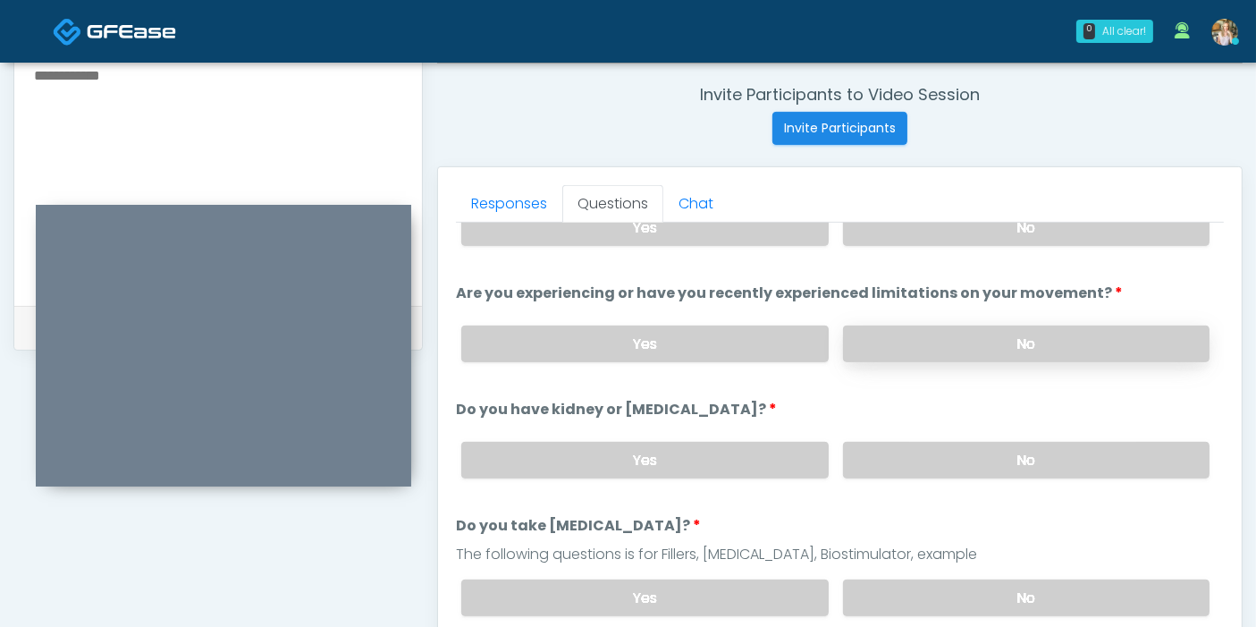
scroll to position [99, 0]
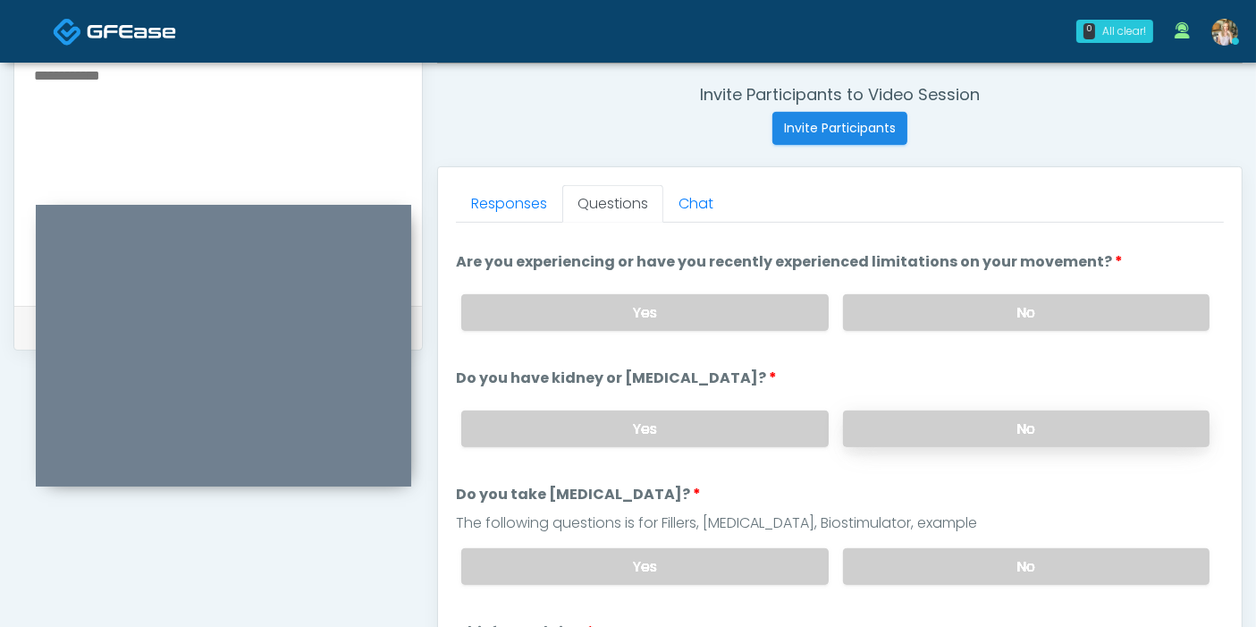
click at [991, 423] on label "No" at bounding box center [1026, 428] width 366 height 37
click at [697, 312] on label "Yes" at bounding box center [644, 312] width 366 height 37
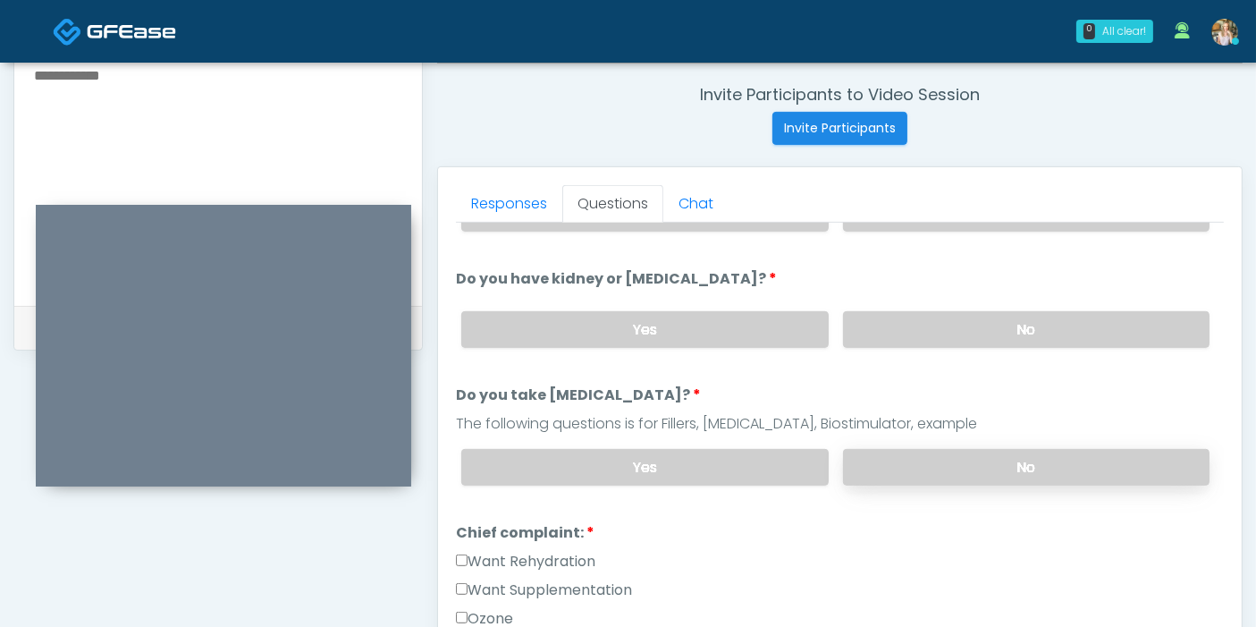
click at [930, 462] on label "No" at bounding box center [1026, 467] width 366 height 37
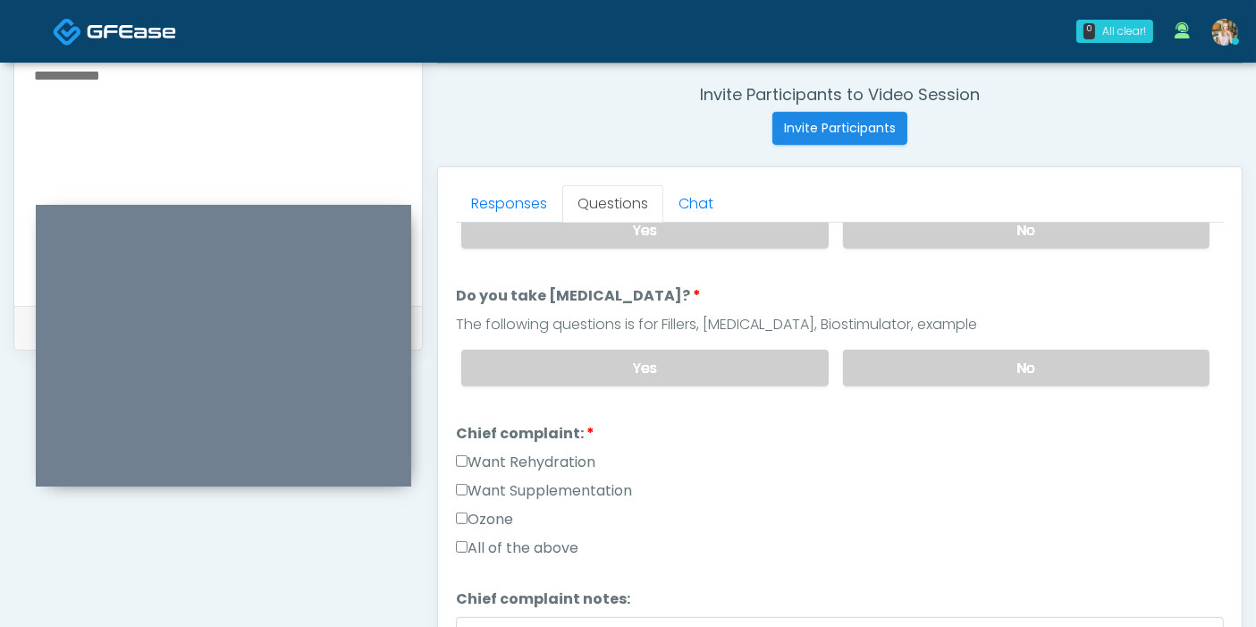
scroll to position [397, 0]
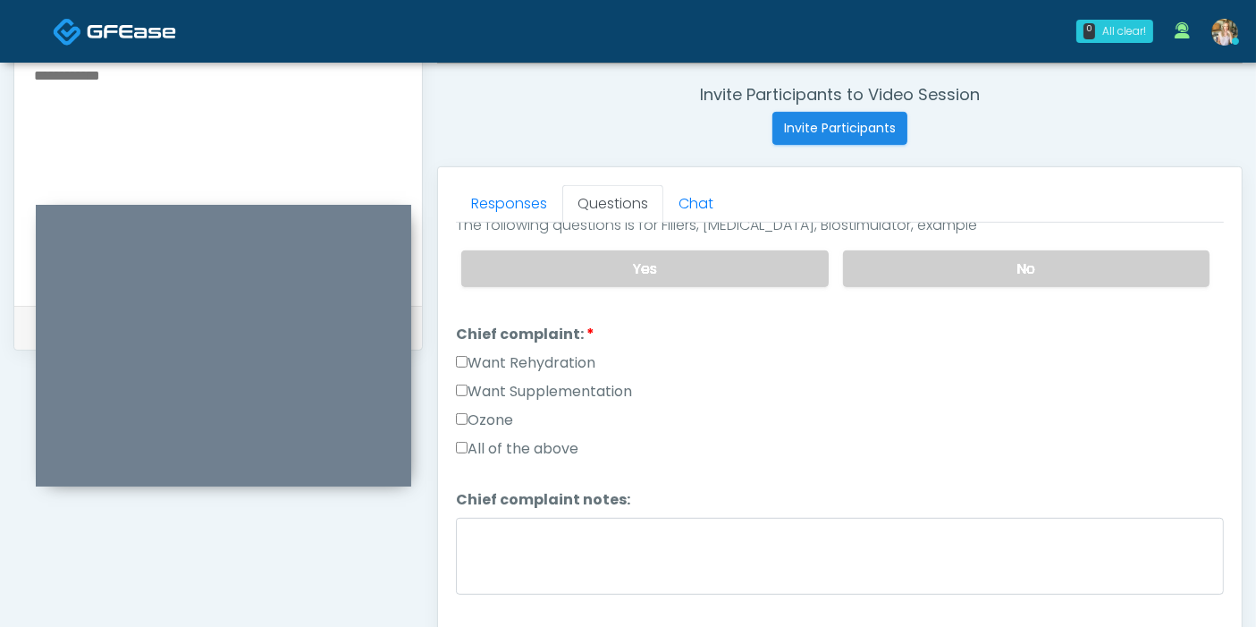
click at [491, 353] on label "Want Rehydration" at bounding box center [525, 362] width 139 height 21
click at [501, 381] on label "Want Supplementation" at bounding box center [544, 391] width 176 height 21
click at [500, 355] on label "Want Rehydration" at bounding box center [525, 362] width 139 height 21
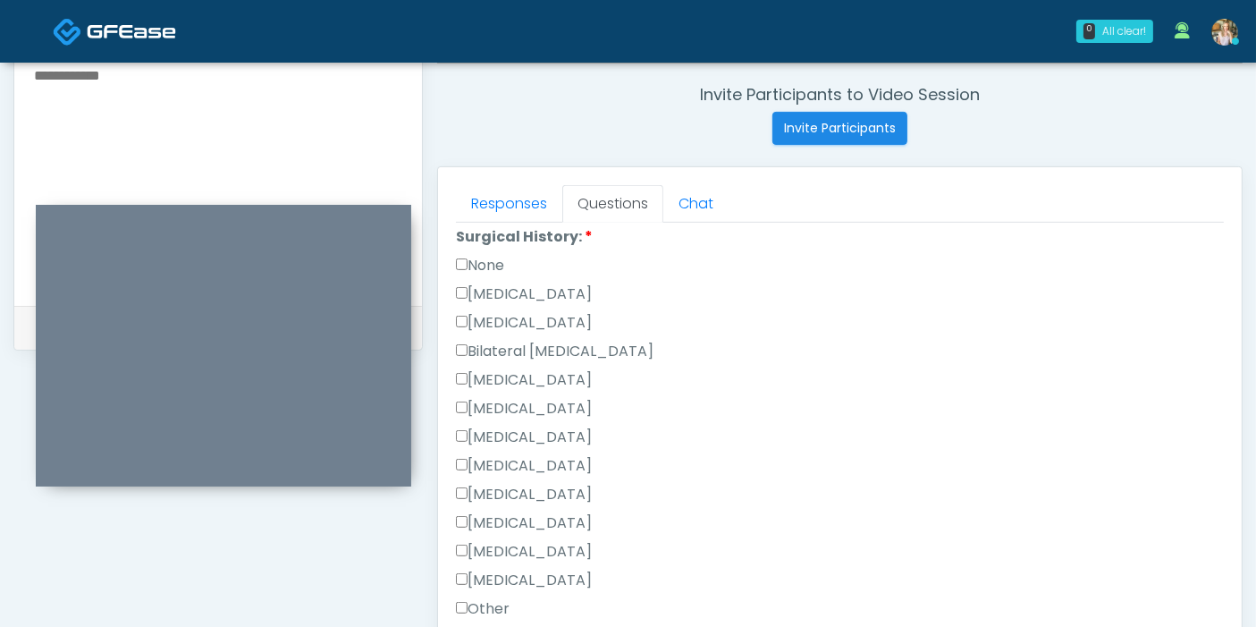
scroll to position [894, 0]
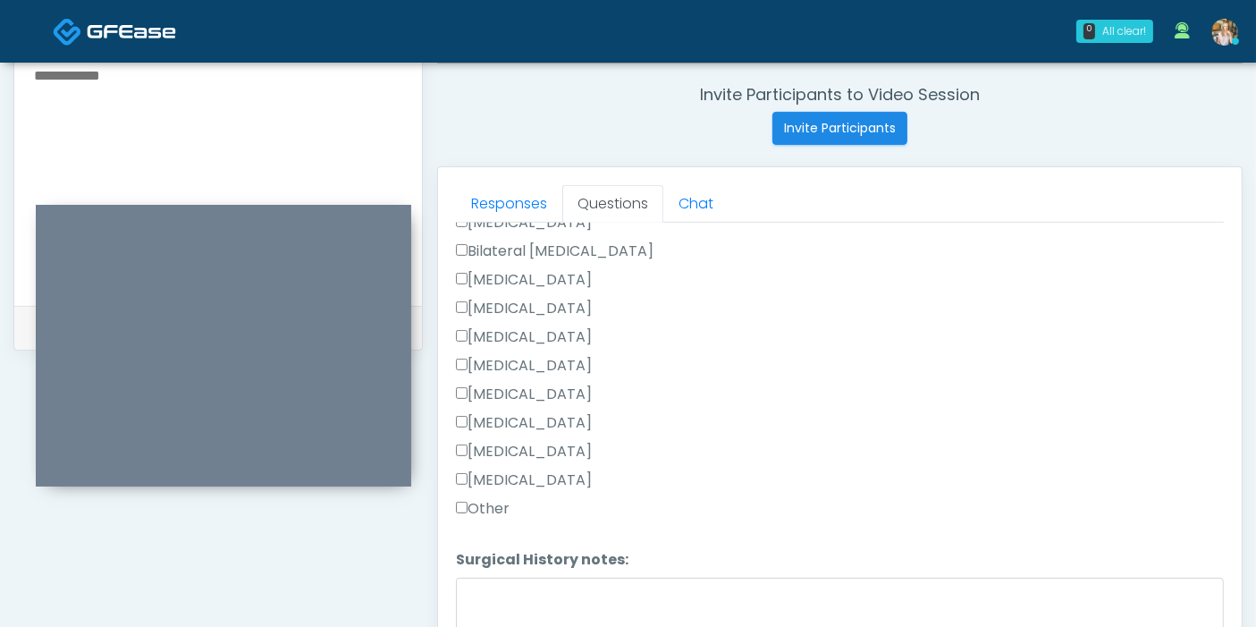
click at [490, 504] on label "Other" at bounding box center [483, 508] width 54 height 21
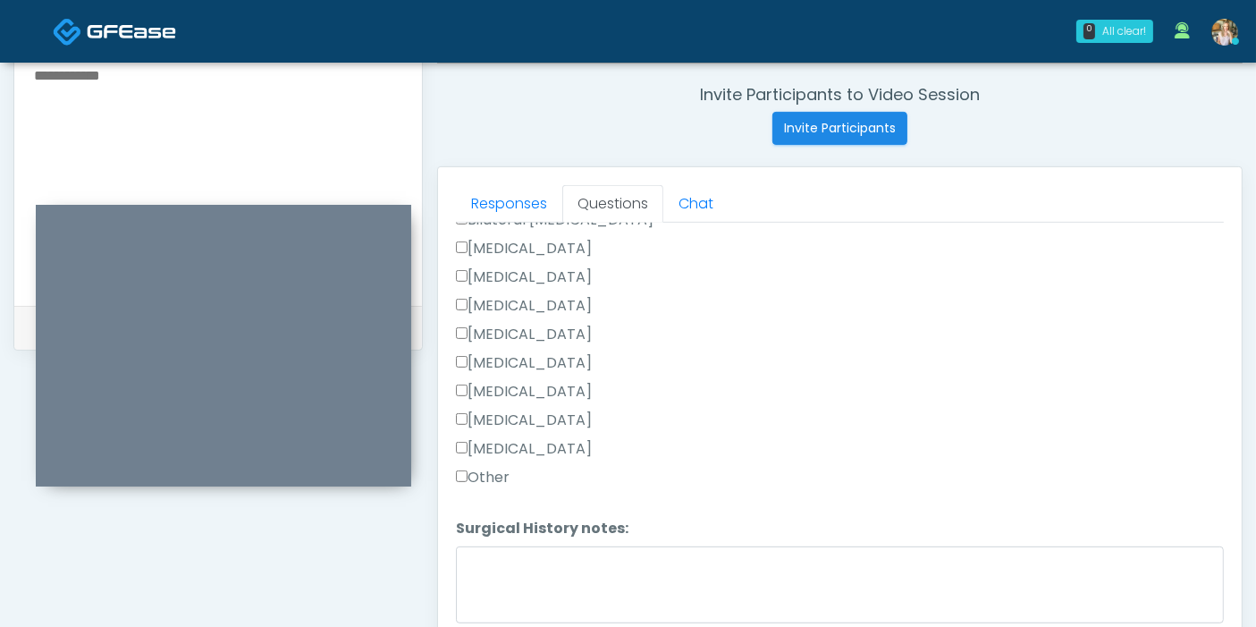
scroll to position [934, 0]
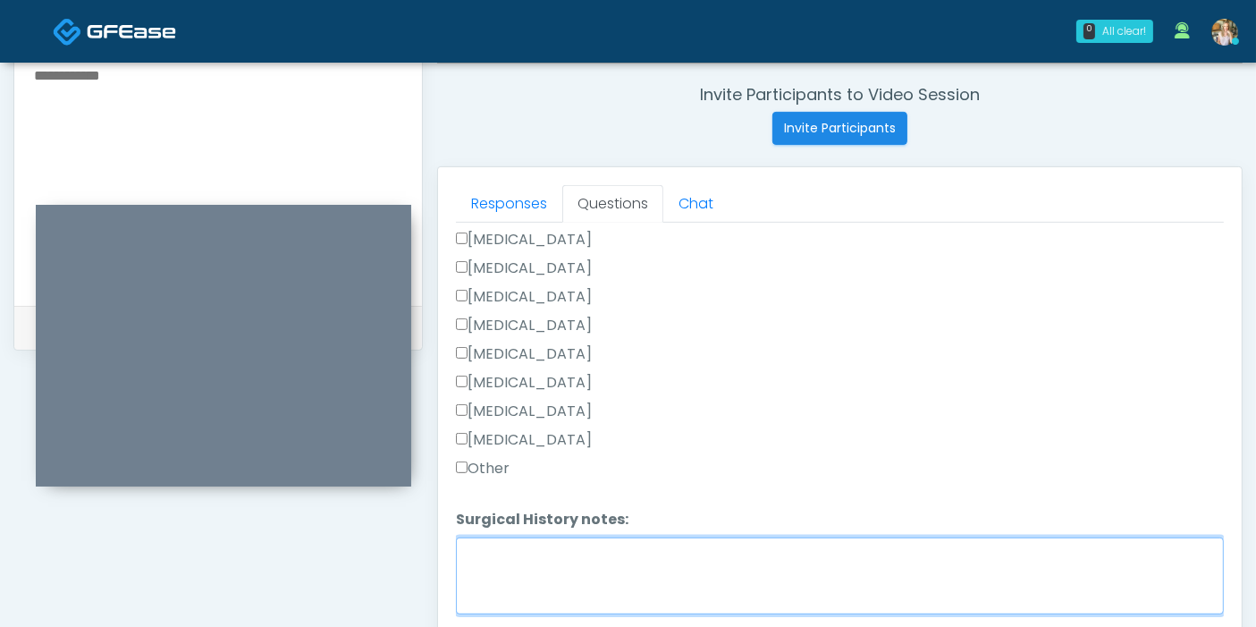
click at [767, 552] on textarea "Surgical History notes:" at bounding box center [840, 575] width 768 height 77
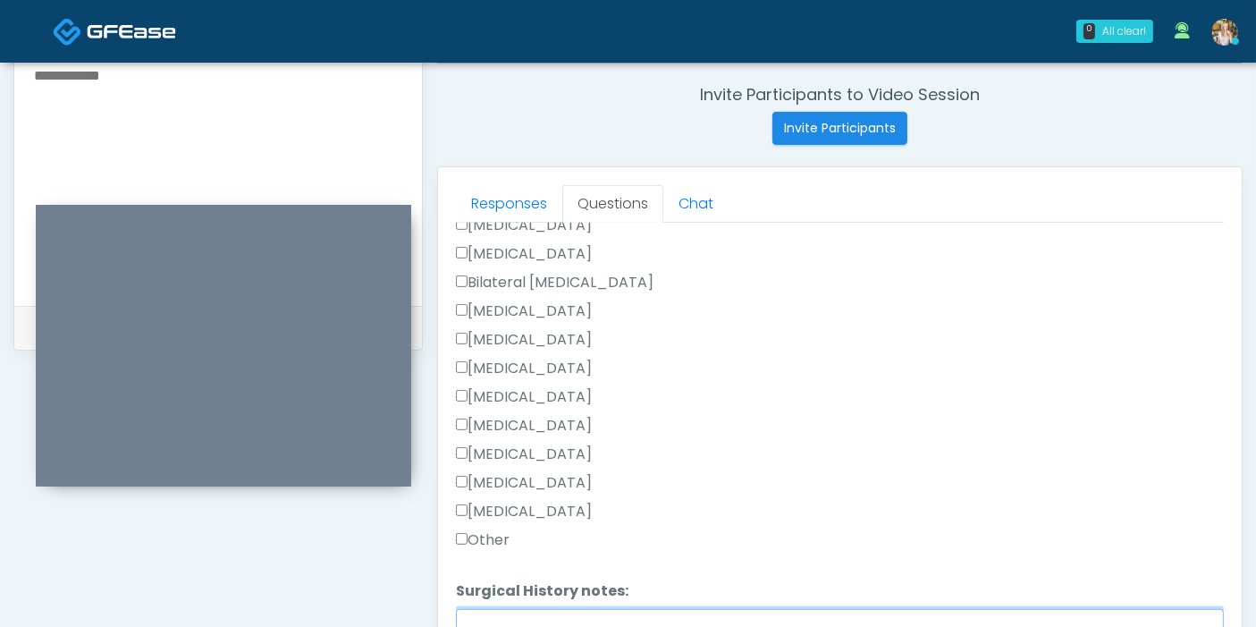
scroll to position [735, 0]
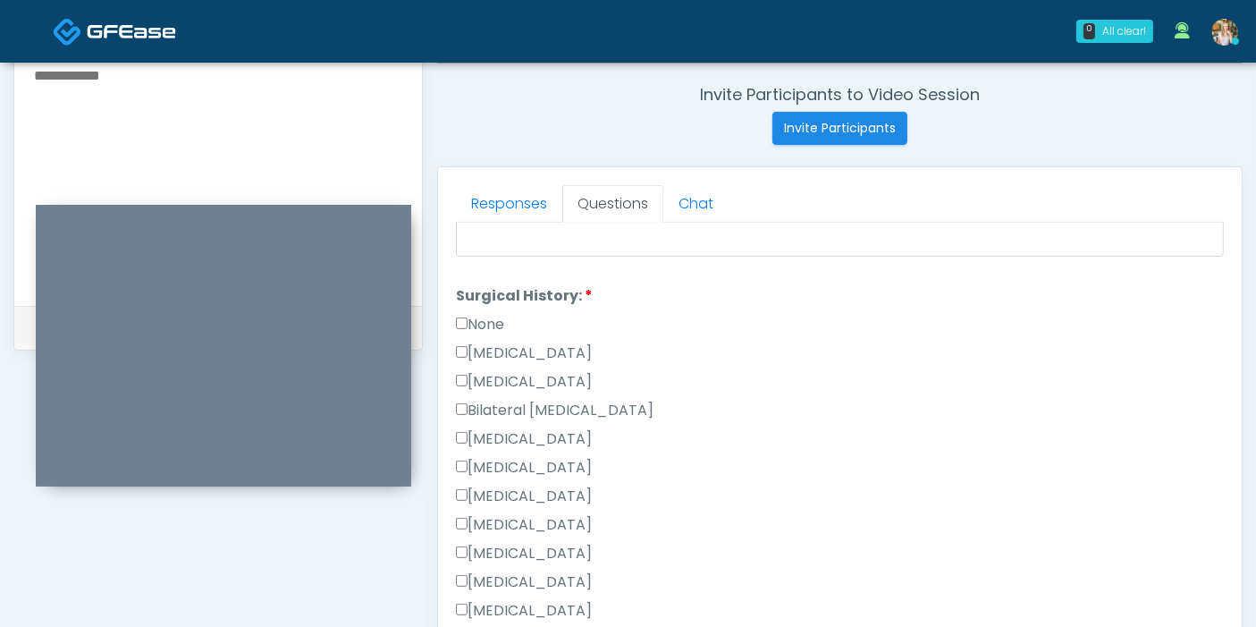
click at [513, 371] on label "Hysterectomy" at bounding box center [524, 381] width 136 height 21
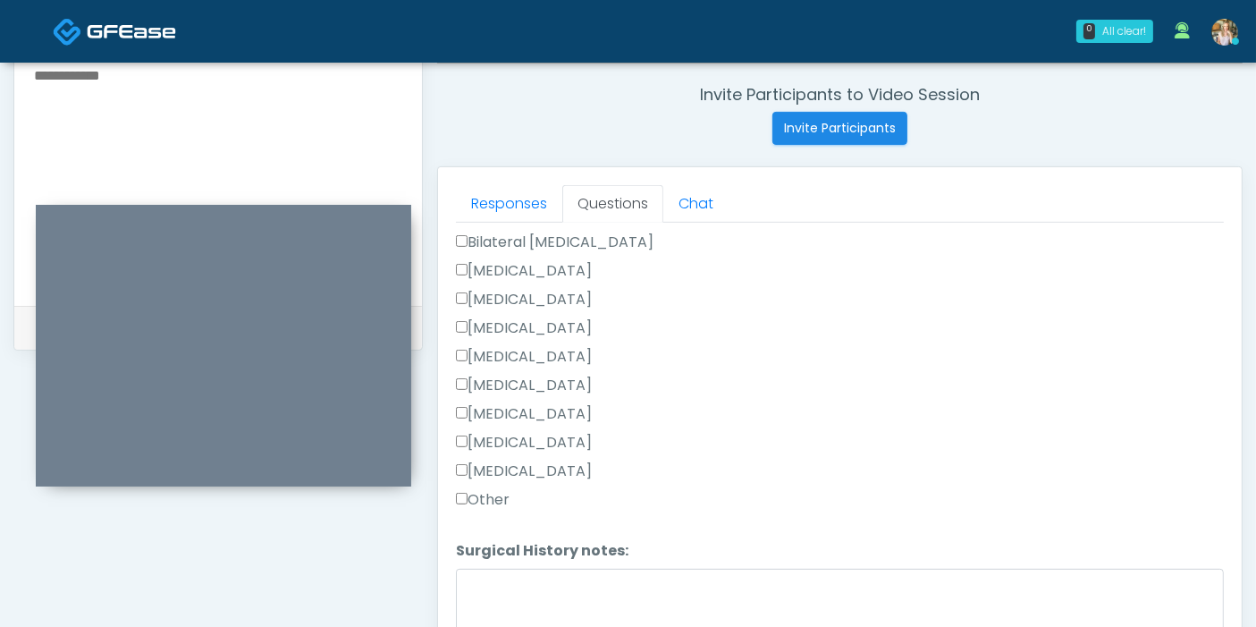
scroll to position [934, 0]
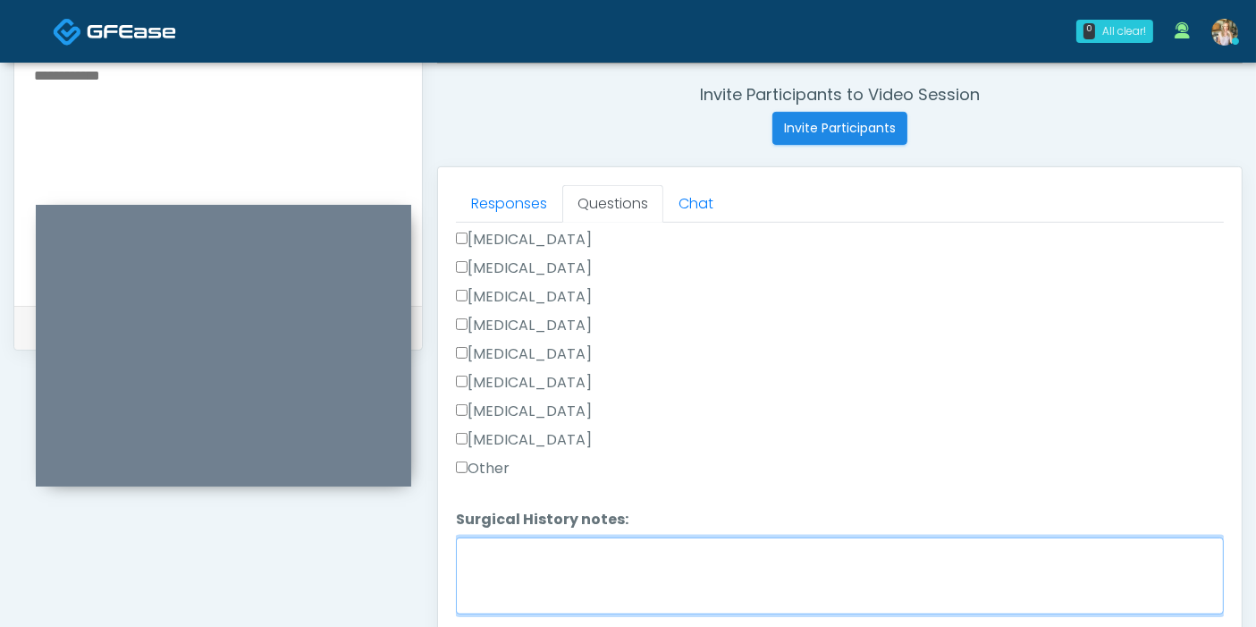
click at [720, 555] on textarea "Surgical History notes:" at bounding box center [840, 575] width 768 height 77
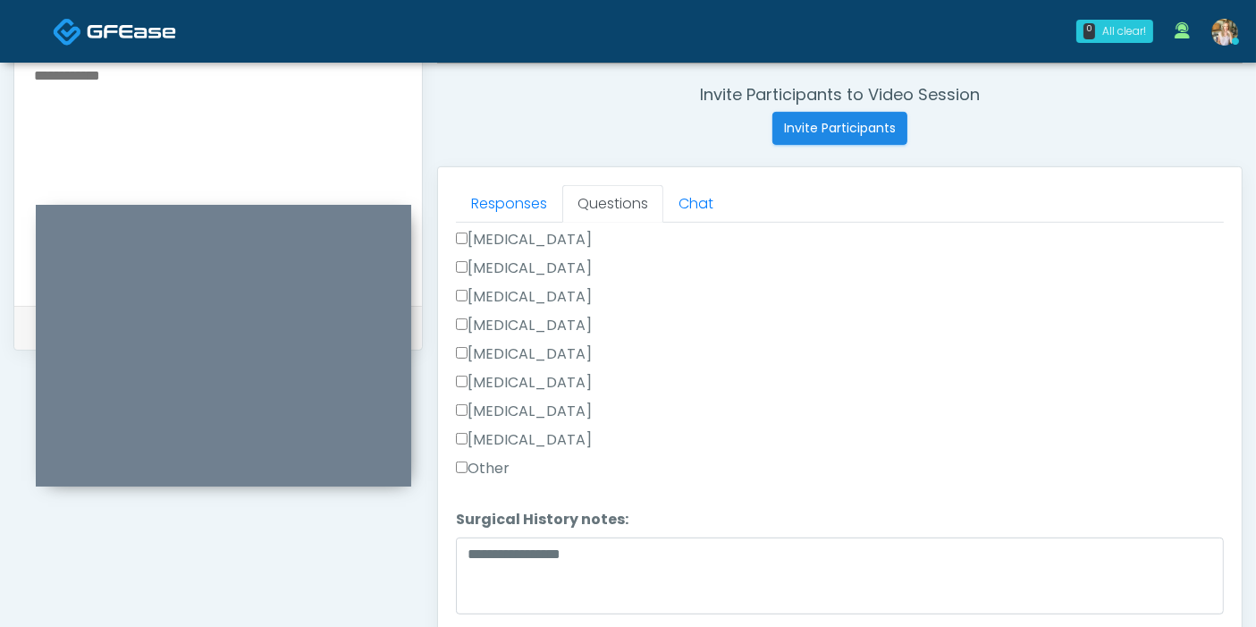
drag, startPoint x: 505, startPoint y: 375, endPoint x: 513, endPoint y: 394, distance: 21.2
click at [505, 375] on label "Cholecystectomy" at bounding box center [524, 382] width 136 height 21
click at [523, 404] on label "[MEDICAL_DATA]" at bounding box center [524, 410] width 136 height 21
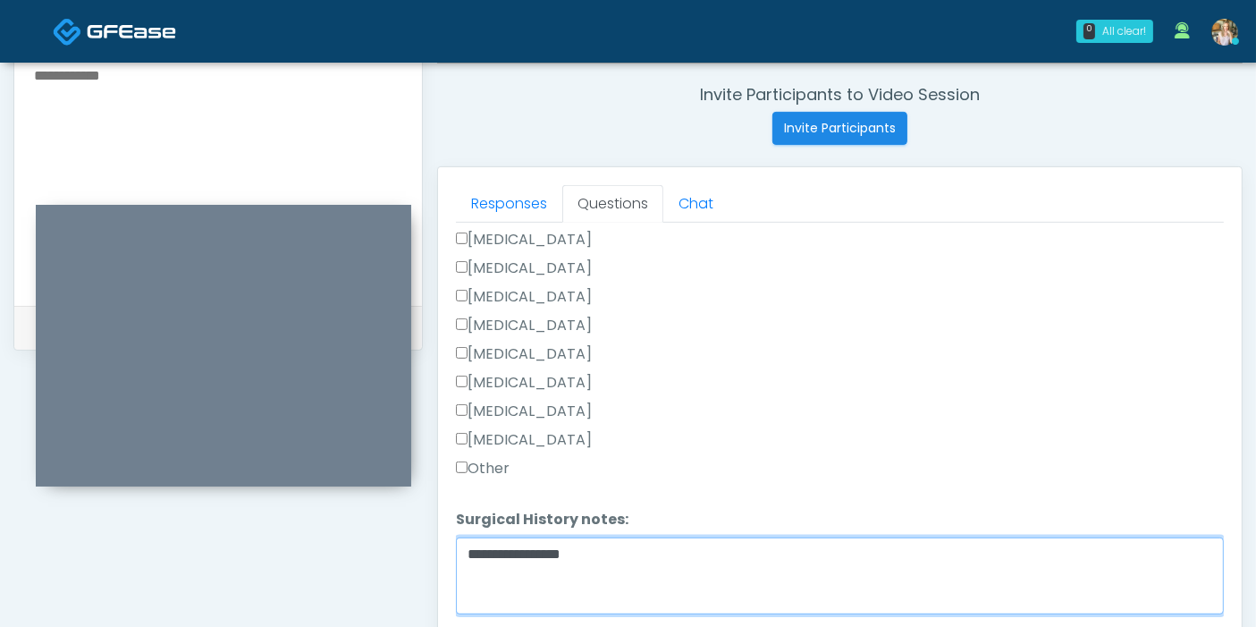
click at [695, 552] on textarea "**********" at bounding box center [840, 575] width 768 height 77
click at [1148, 543] on textarea "**********" at bounding box center [840, 575] width 768 height 77
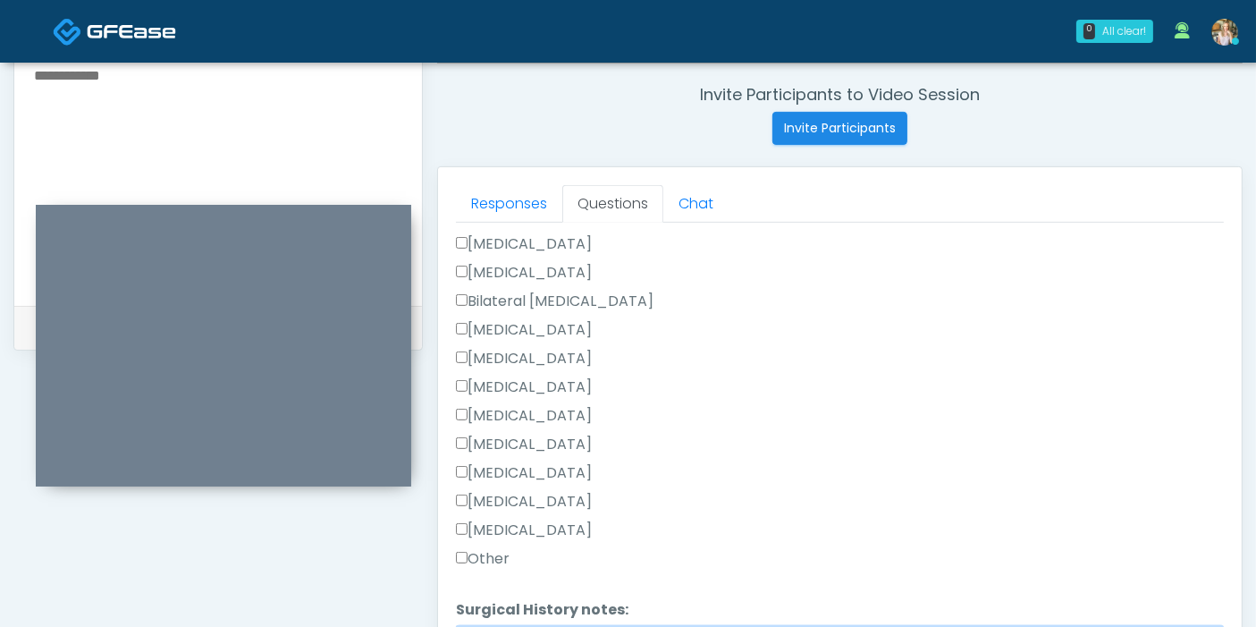
scroll to position [835, 0]
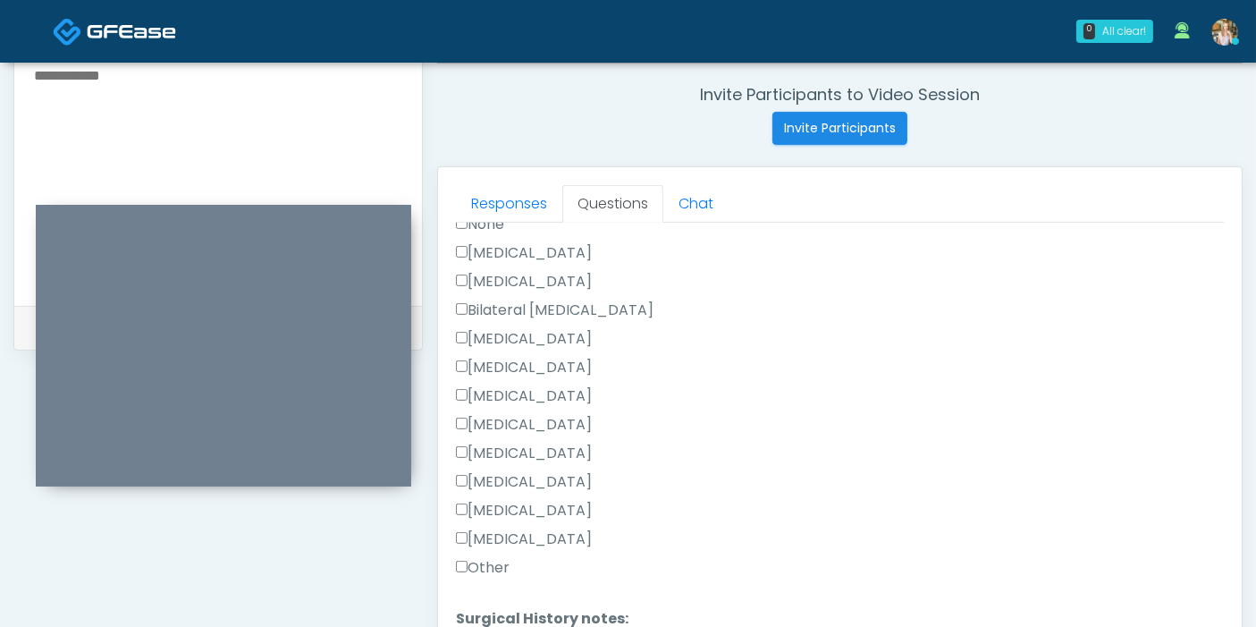
click at [573, 335] on label "Breast Augmentation" at bounding box center [524, 338] width 136 height 21
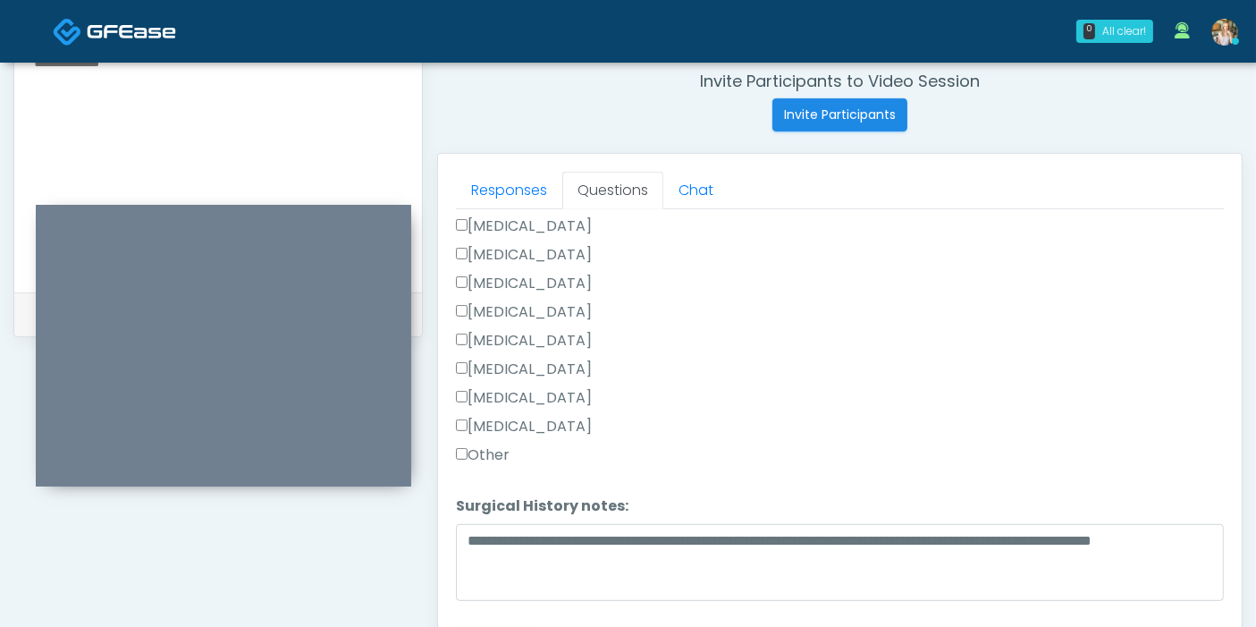
scroll to position [776, 0]
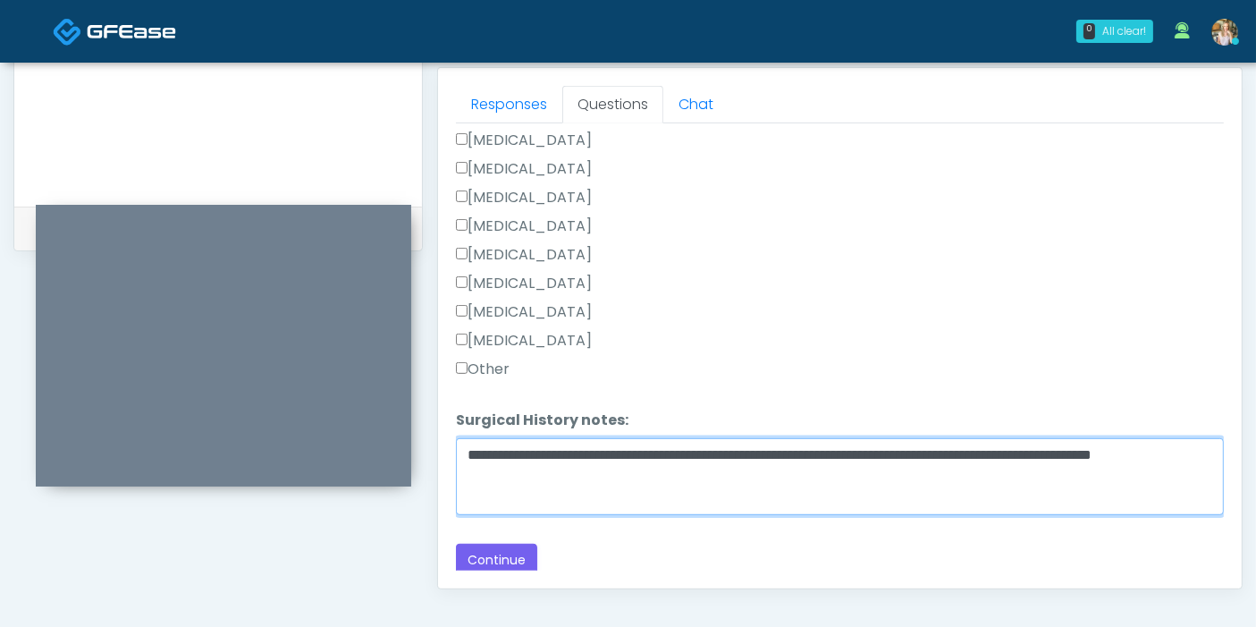
click at [578, 471] on textarea "**********" at bounding box center [840, 476] width 768 height 77
type textarea "**********"
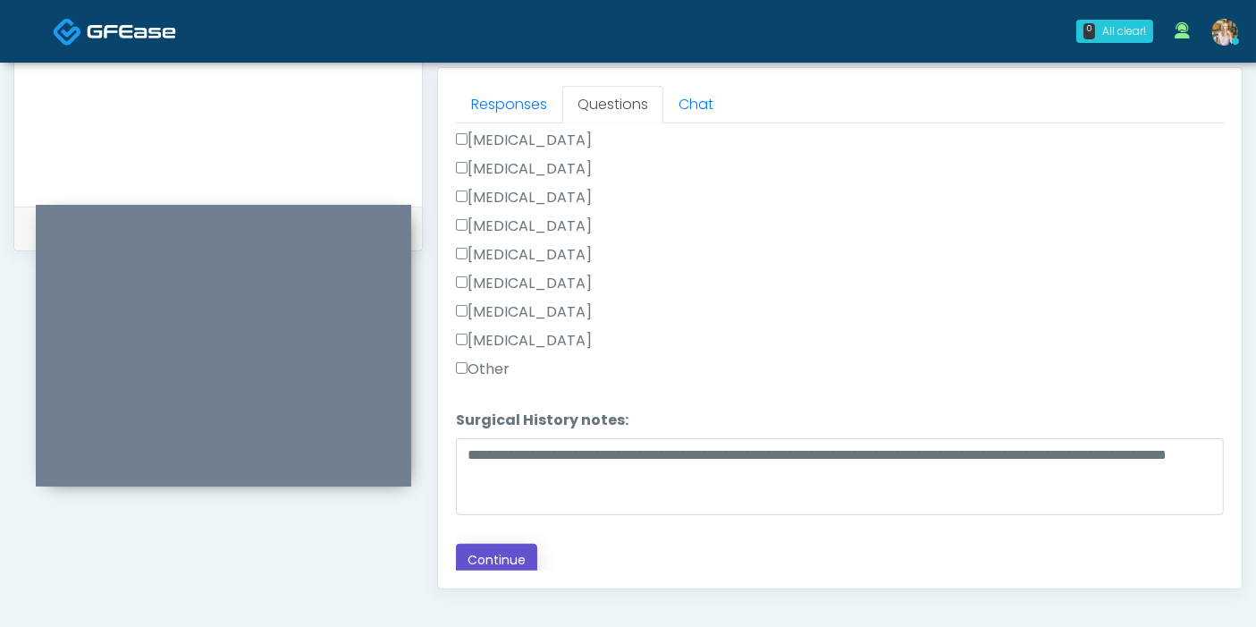
click at [523, 545] on button "Continue" at bounding box center [496, 559] width 81 height 33
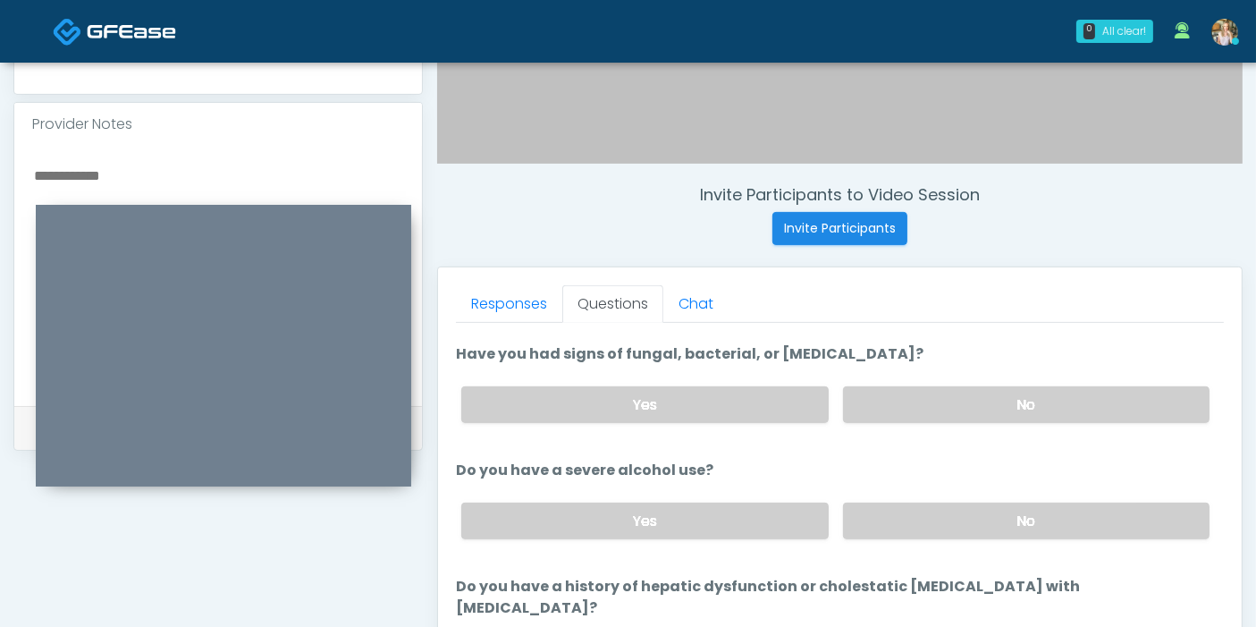
scroll to position [0, 0]
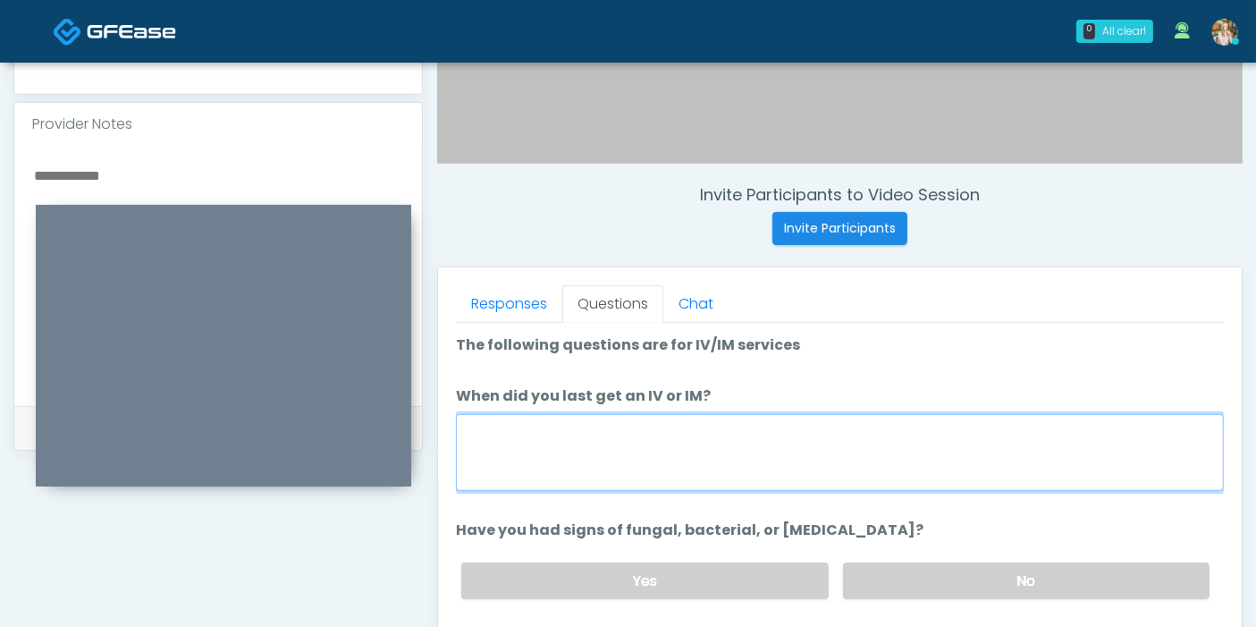
click at [878, 466] on textarea "When did you last get an IV or IM?" at bounding box center [840, 452] width 768 height 77
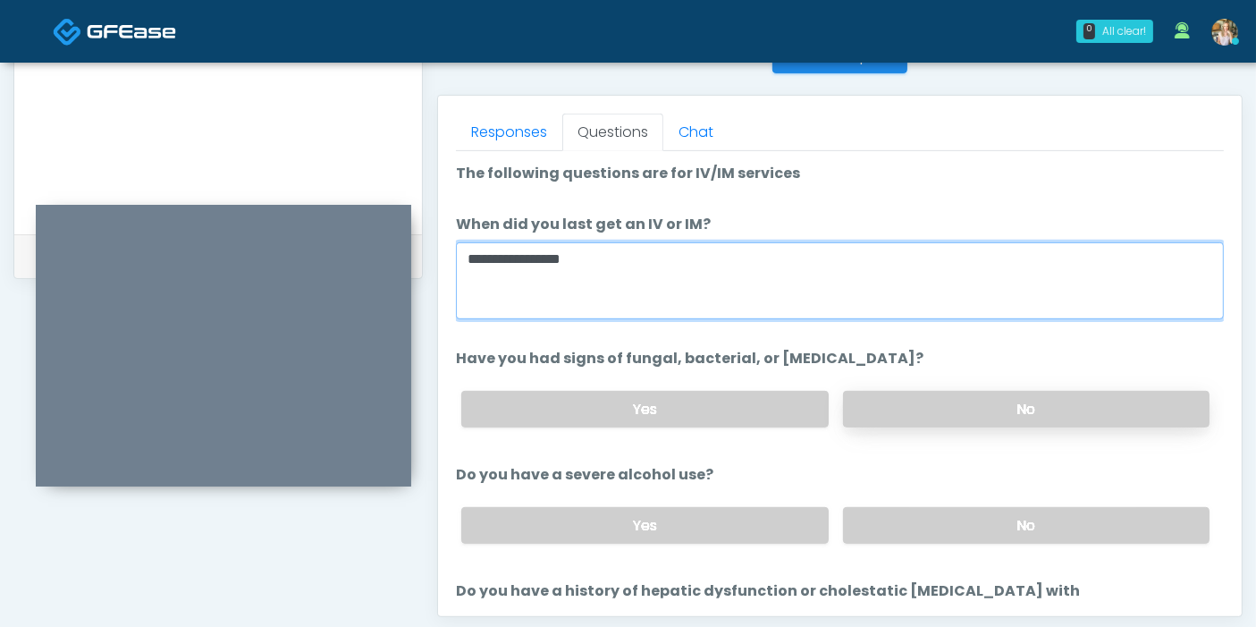
scroll to position [99, 0]
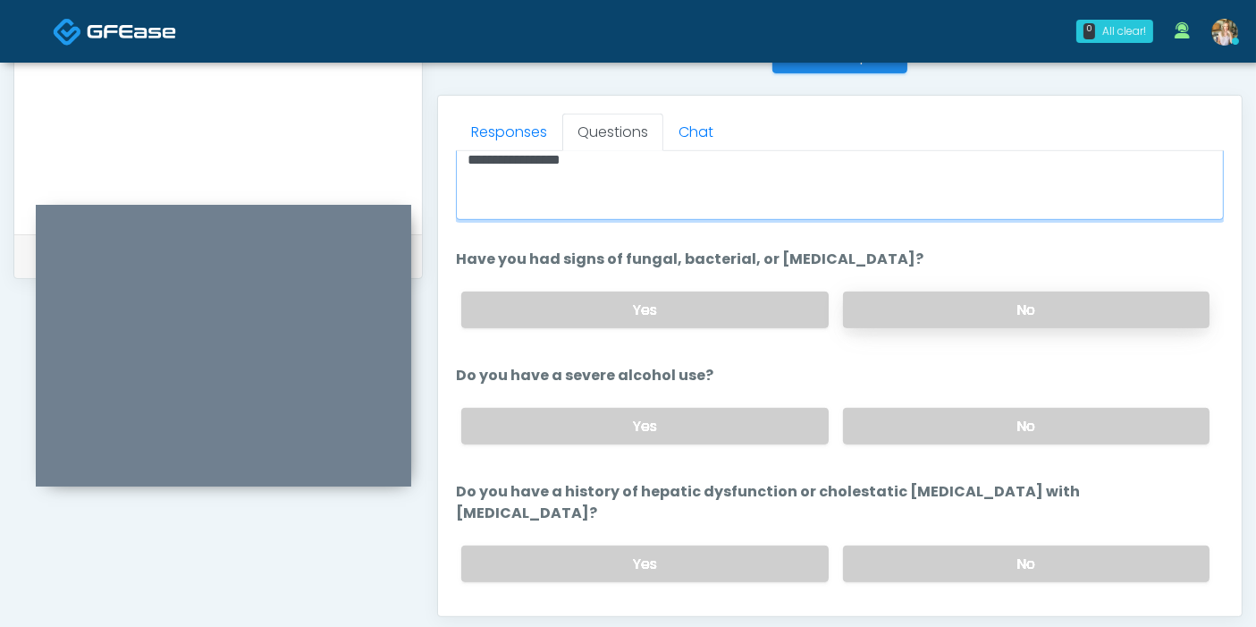
type textarea "**********"
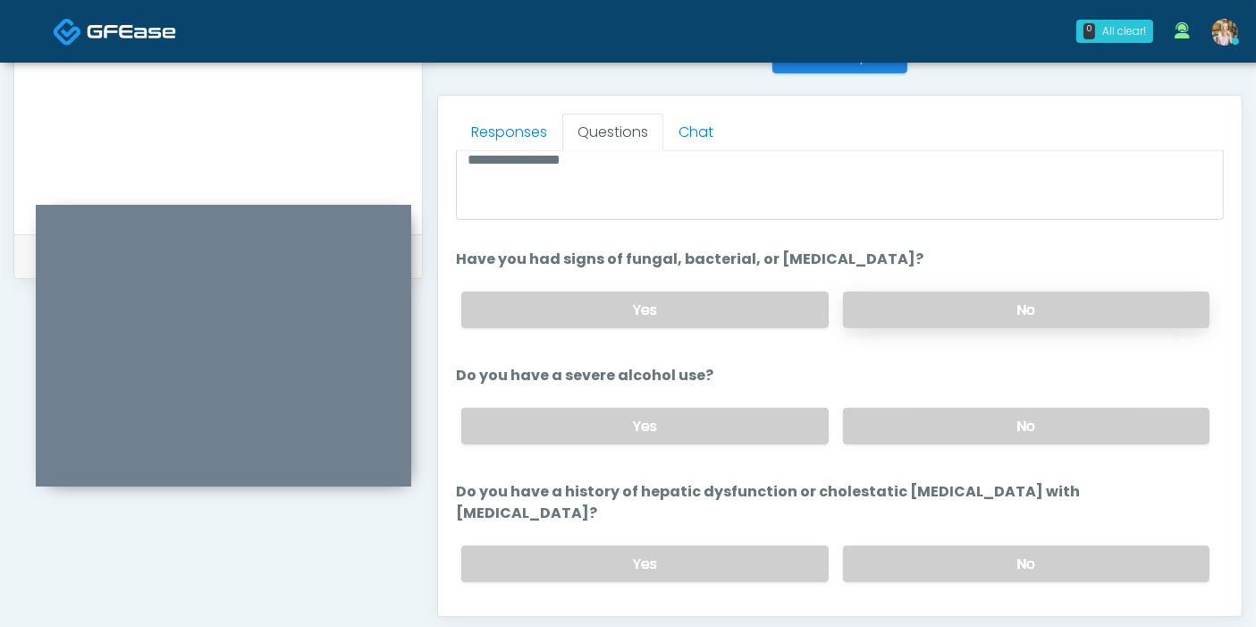
click at [977, 317] on label "No" at bounding box center [1026, 309] width 366 height 37
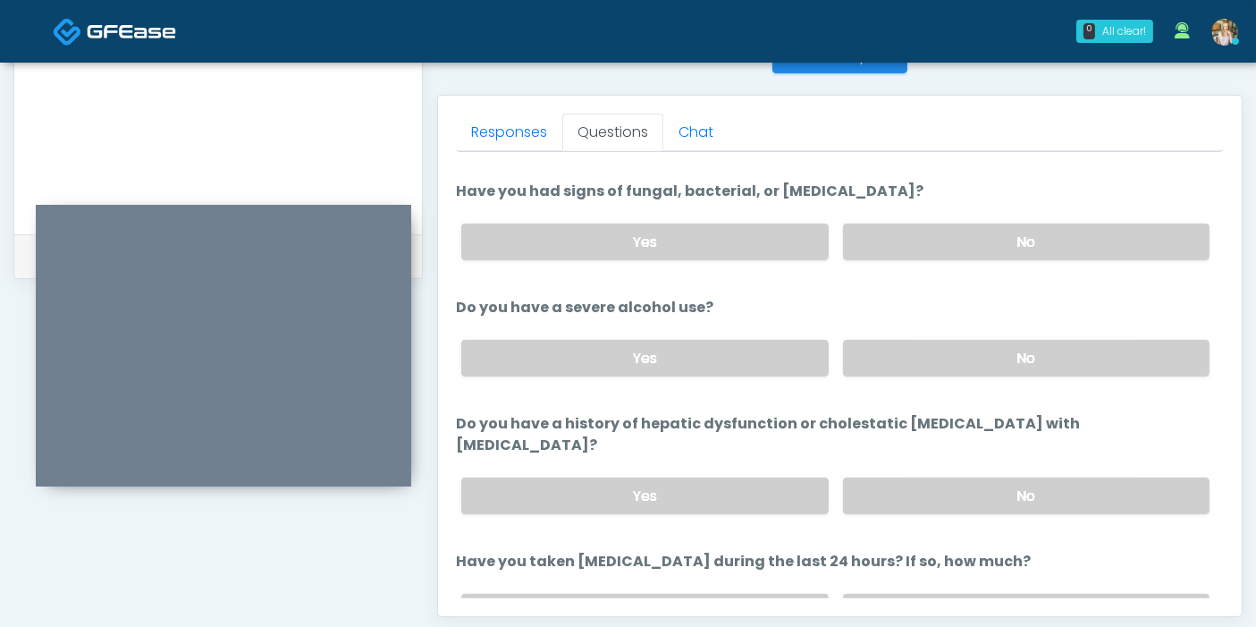
scroll to position [198, 0]
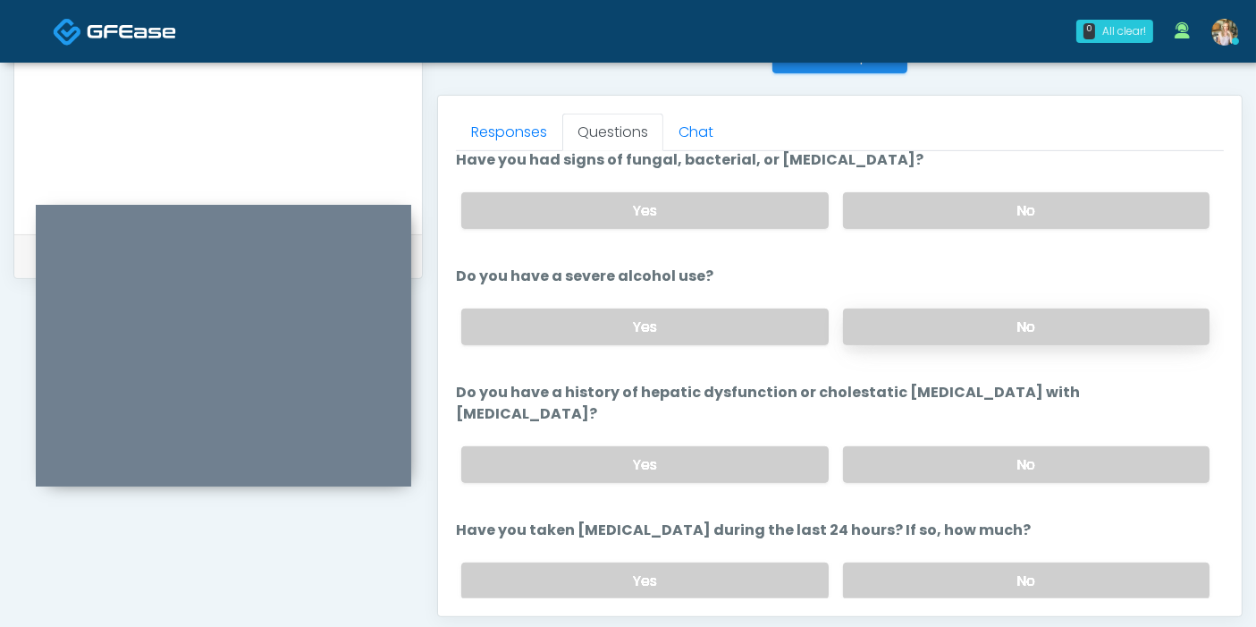
click at [986, 321] on label "No" at bounding box center [1026, 326] width 366 height 37
click at [970, 446] on label "No" at bounding box center [1026, 464] width 366 height 37
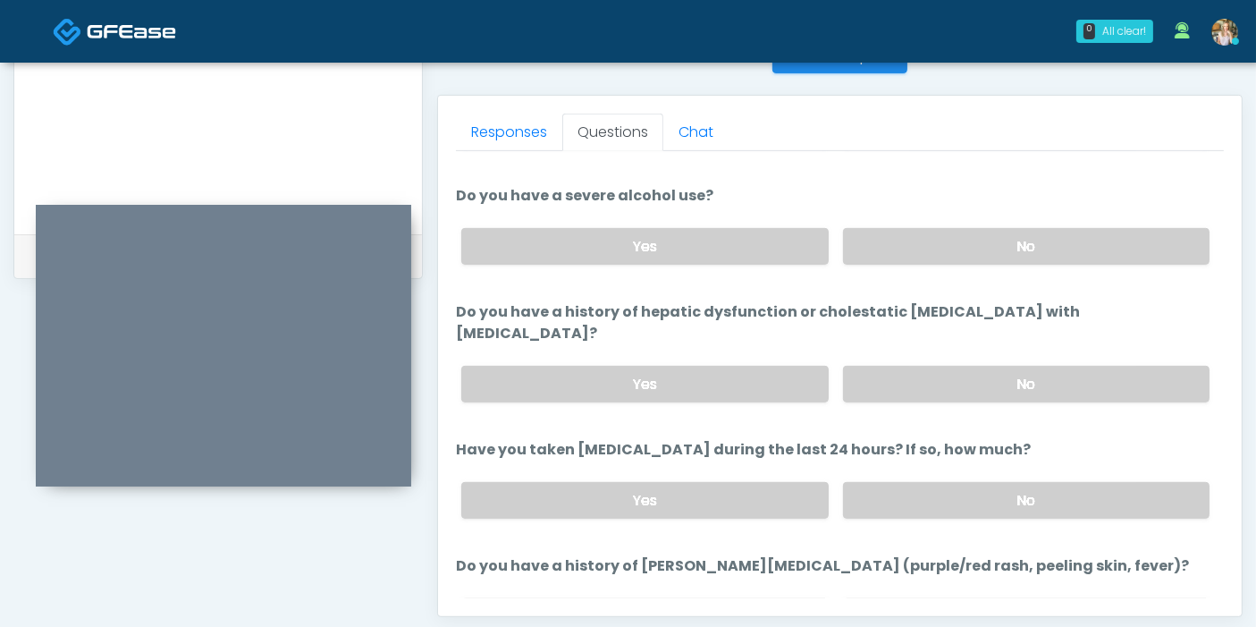
scroll to position [298, 0]
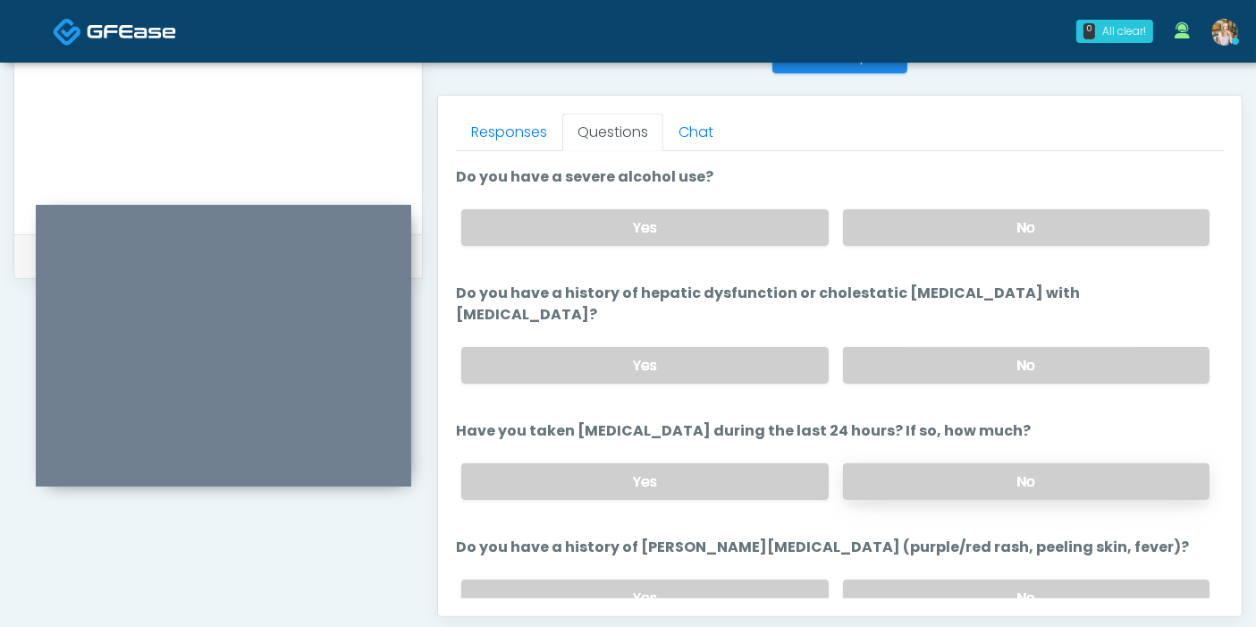
click at [1006, 463] on label "No" at bounding box center [1026, 481] width 366 height 37
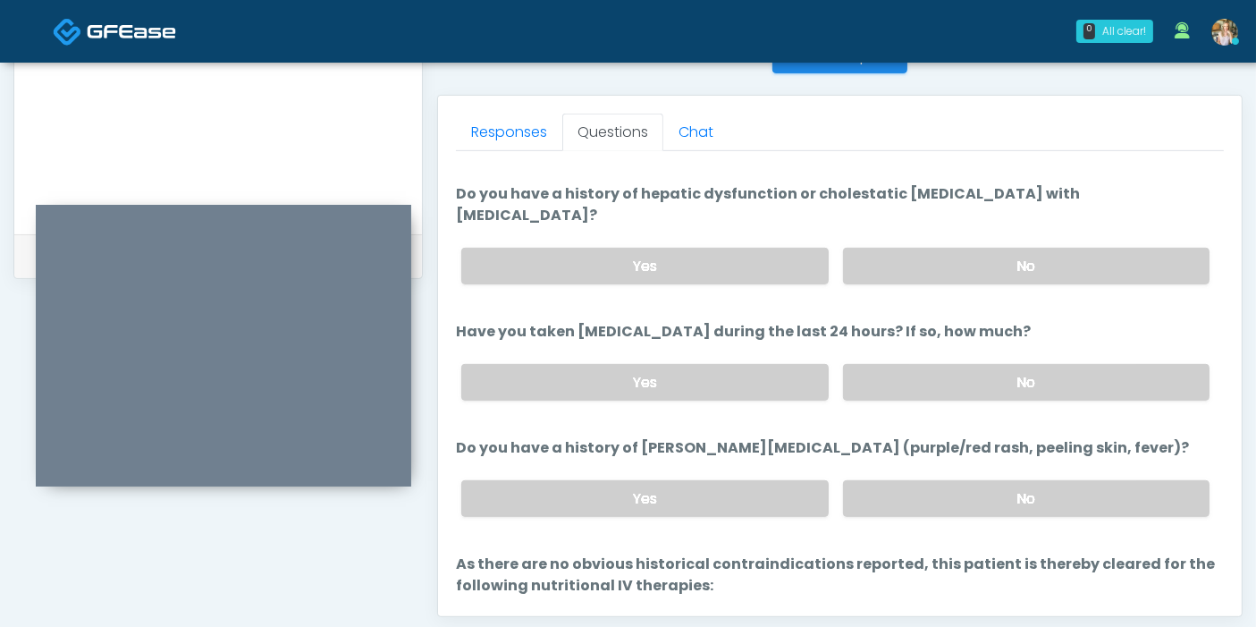
scroll to position [496, 0]
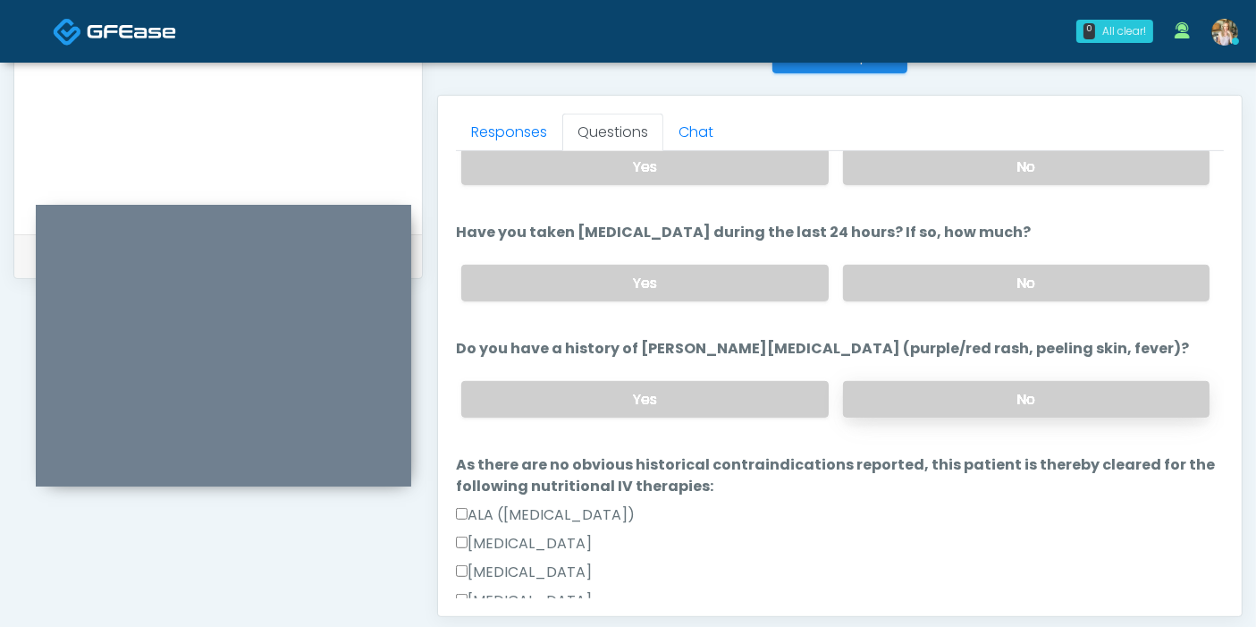
click at [962, 381] on label "No" at bounding box center [1026, 399] width 366 height 37
click at [659, 265] on label "Yes" at bounding box center [644, 283] width 366 height 37
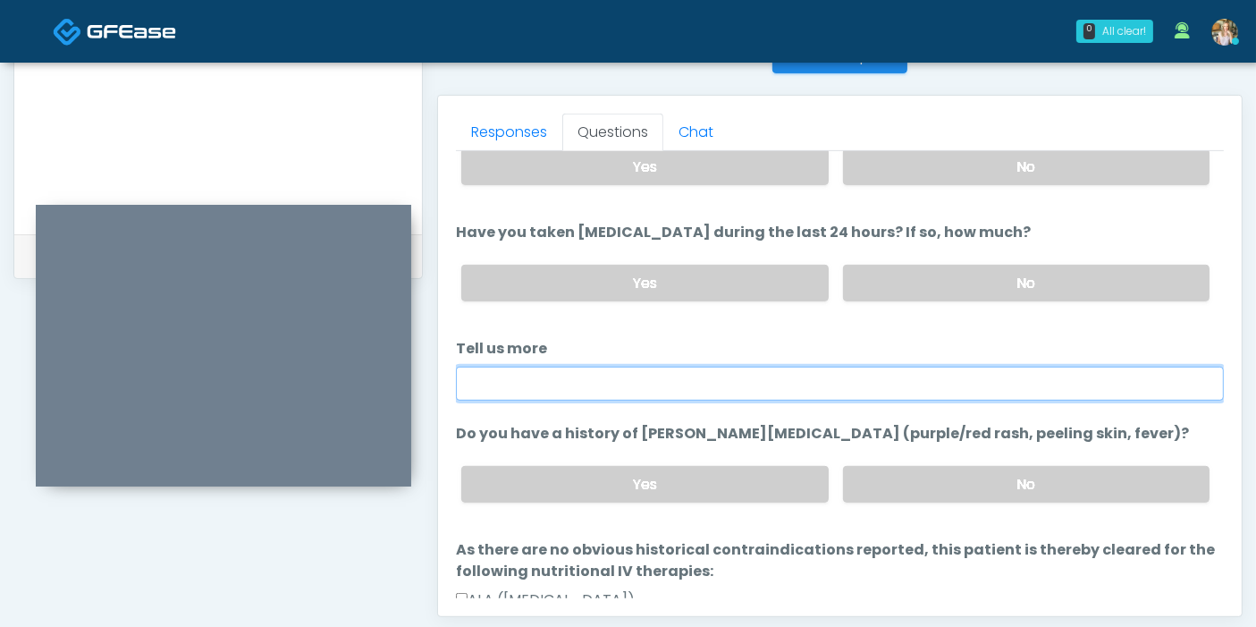
click at [676, 366] on input "Tell us more" at bounding box center [840, 383] width 768 height 34
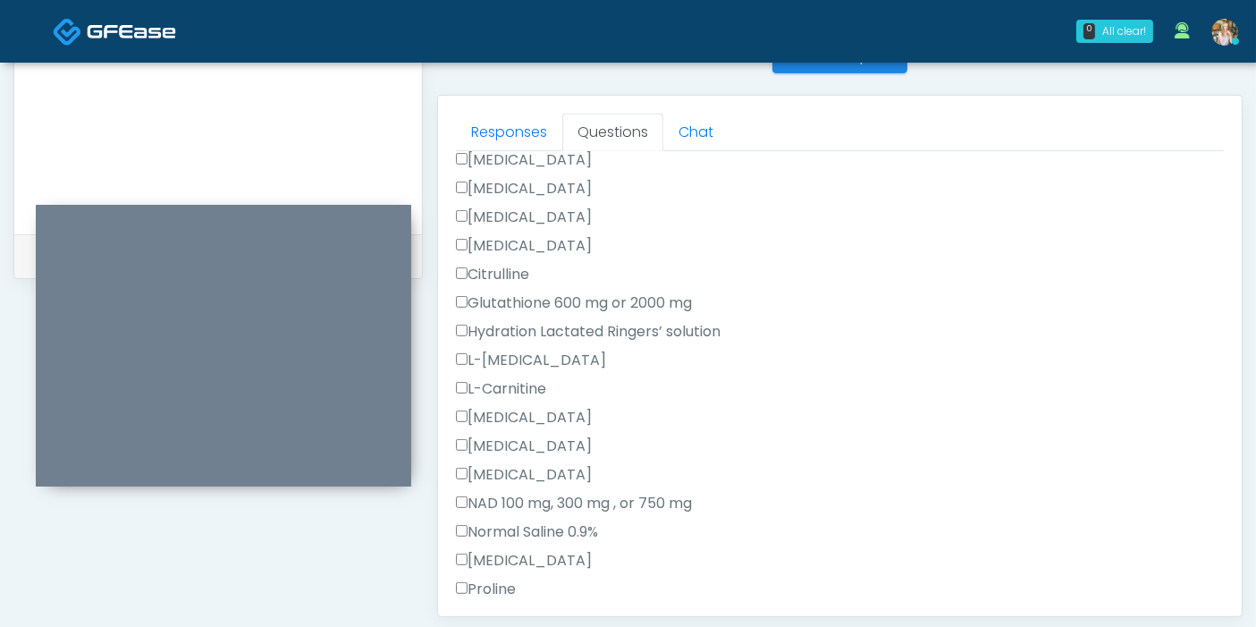
scroll to position [1092, 0]
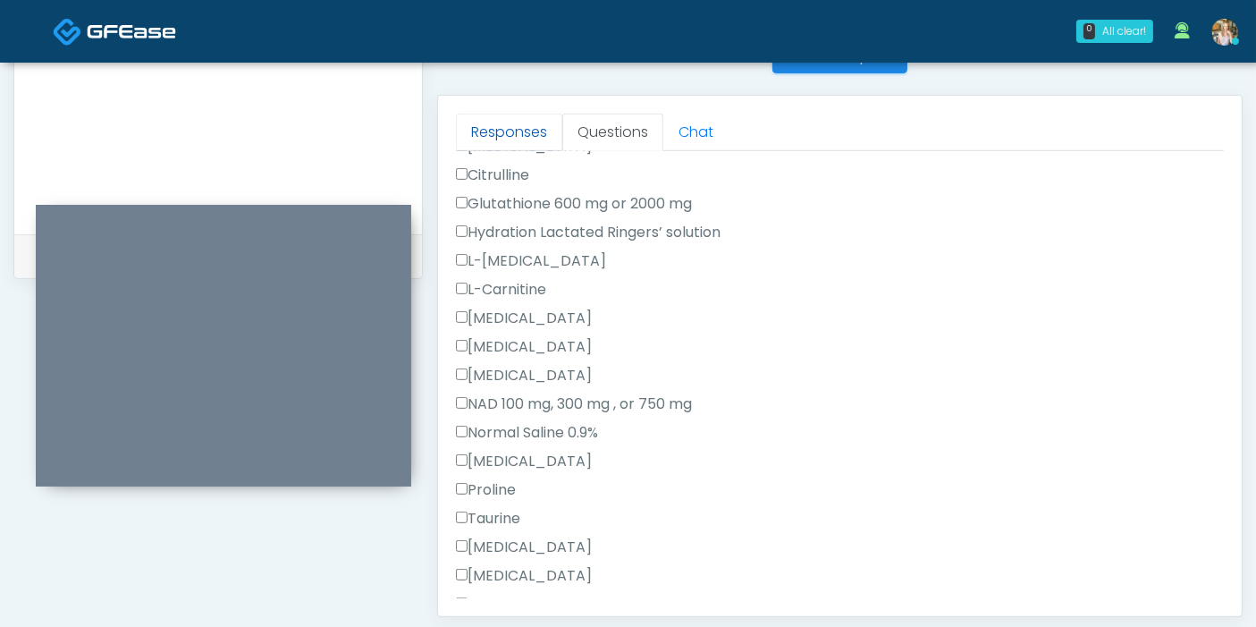
type input "**********"
click at [523, 122] on link "Responses" at bounding box center [509, 133] width 106 height 38
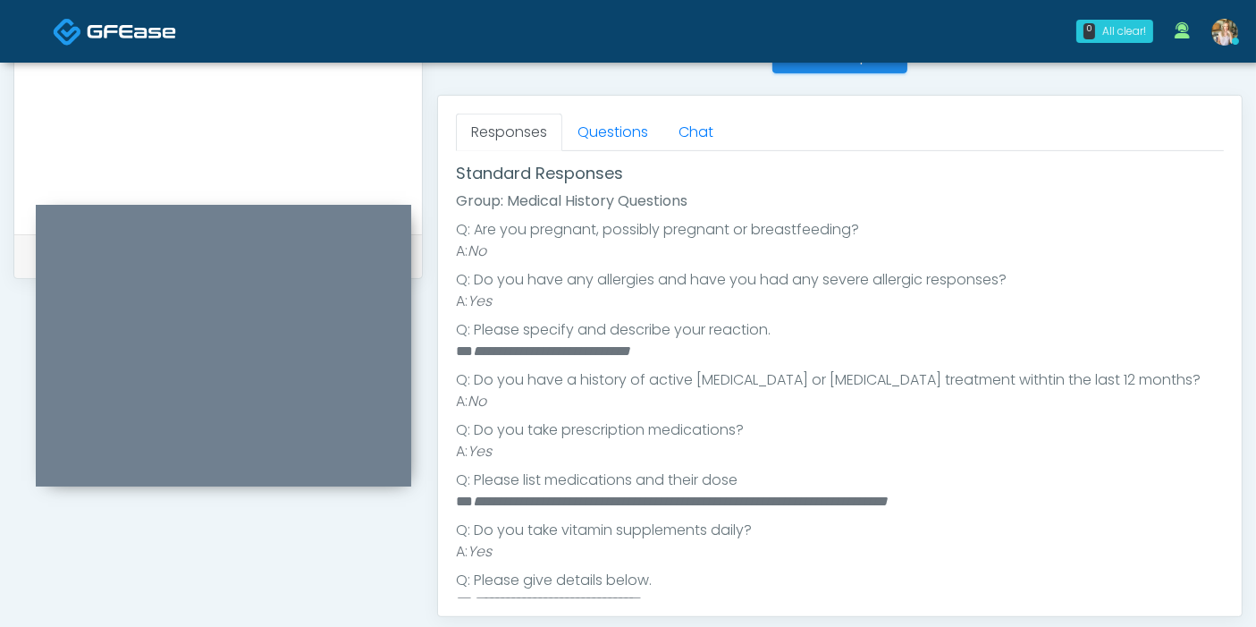
scroll to position [380, 0]
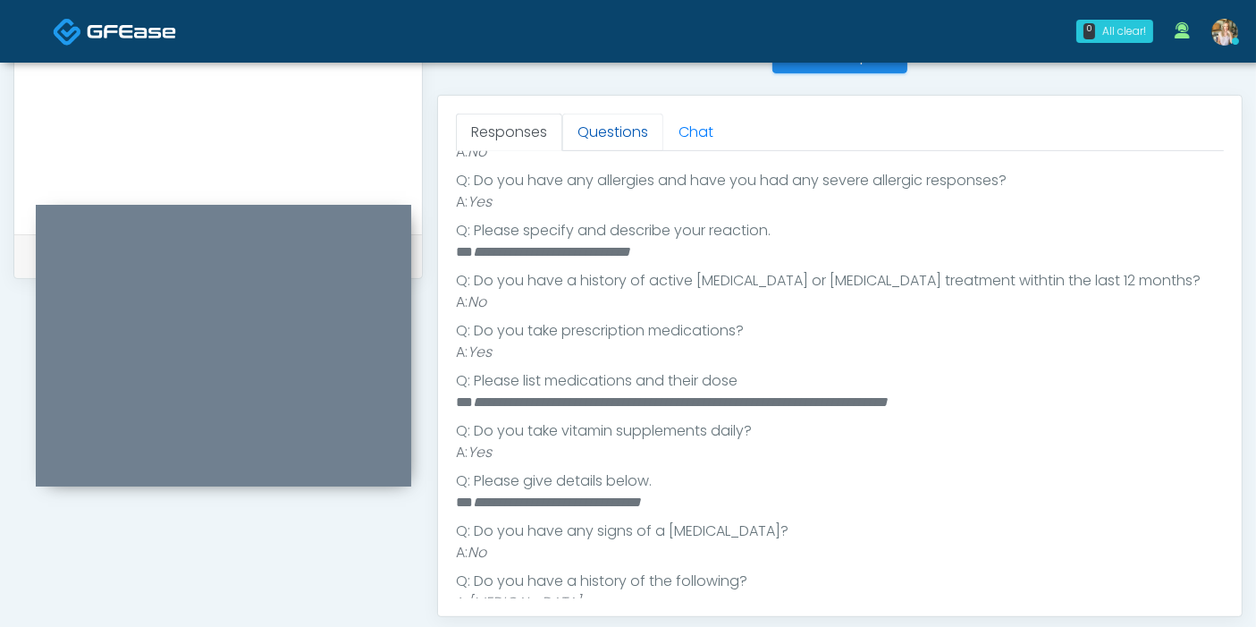
click at [606, 131] on link "Questions" at bounding box center [612, 133] width 101 height 38
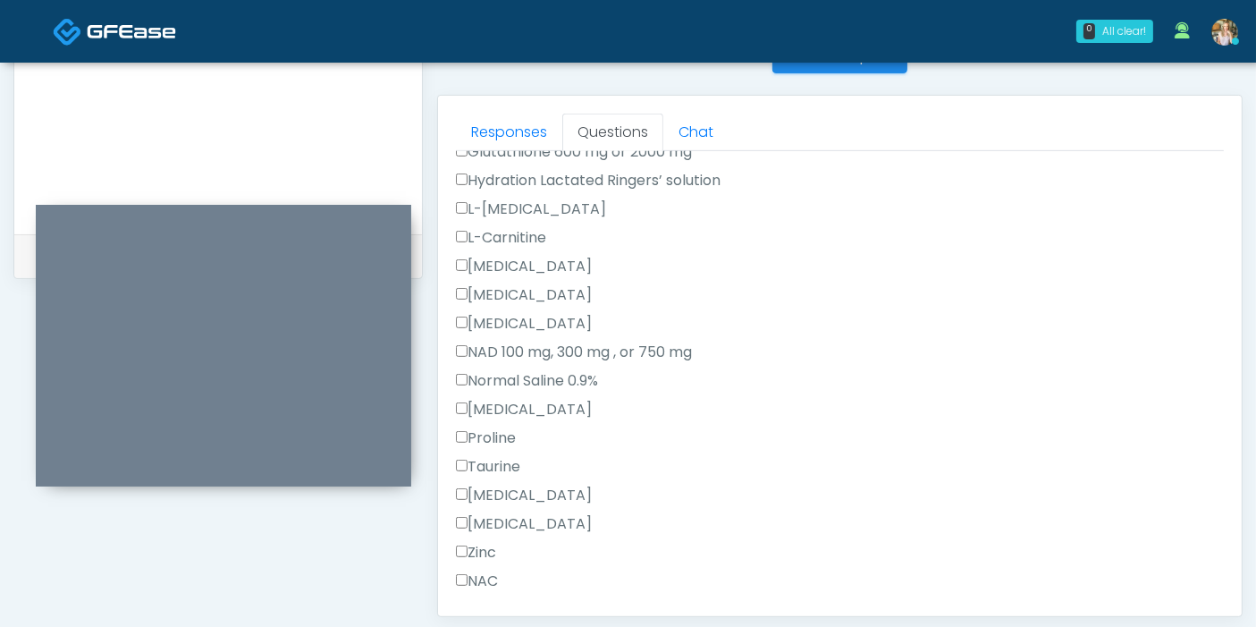
scroll to position [1175, 0]
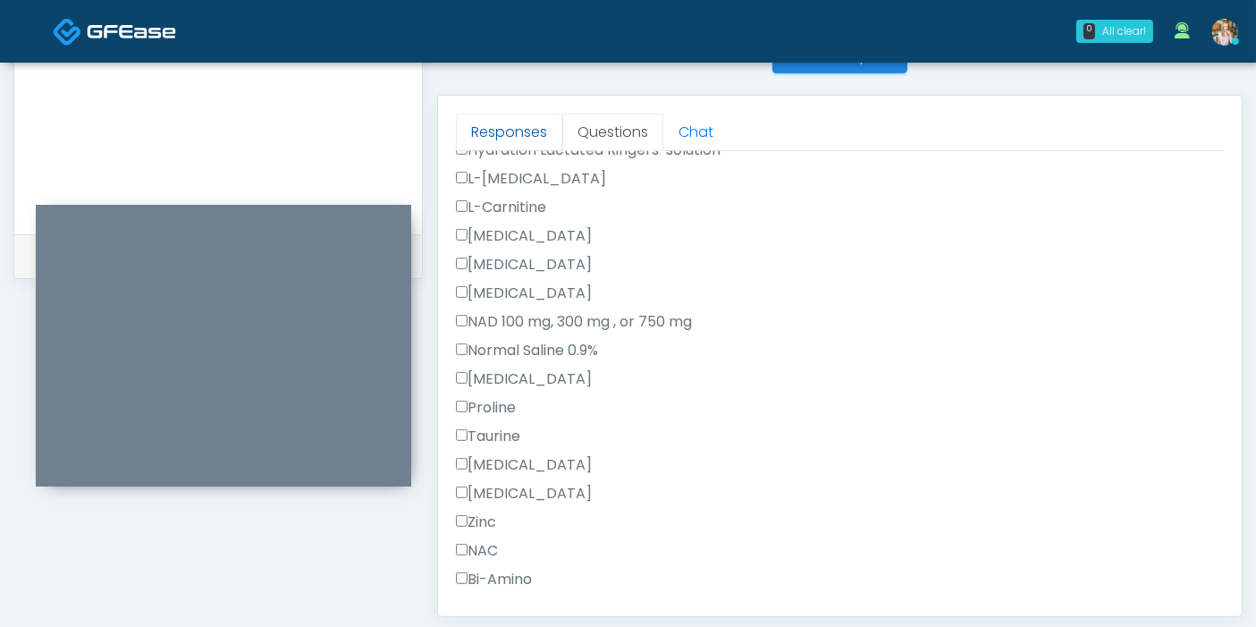
click at [503, 134] on link "Responses" at bounding box center [509, 133] width 106 height 38
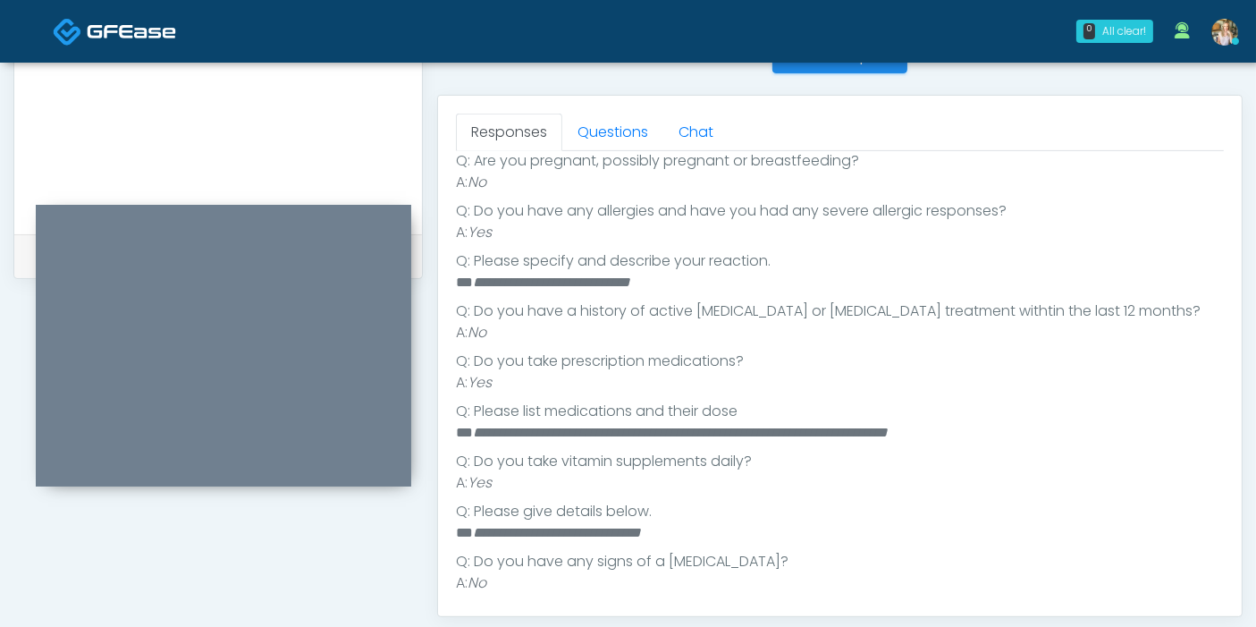
scroll to position [380, 0]
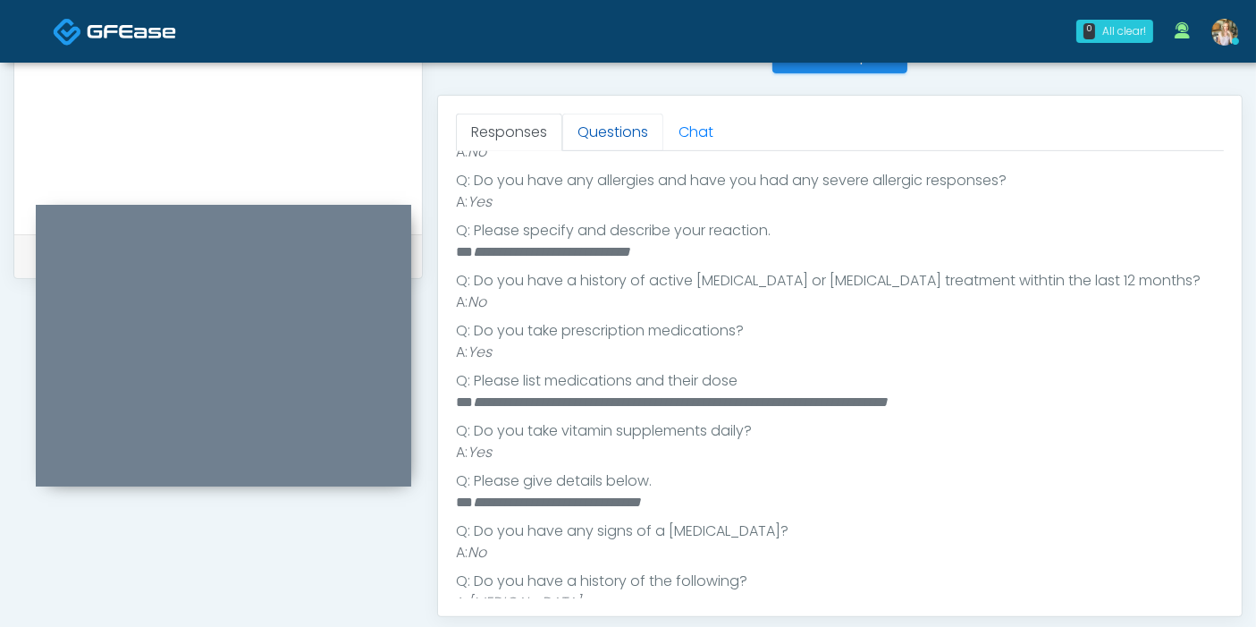
click at [611, 135] on link "Questions" at bounding box center [612, 133] width 101 height 38
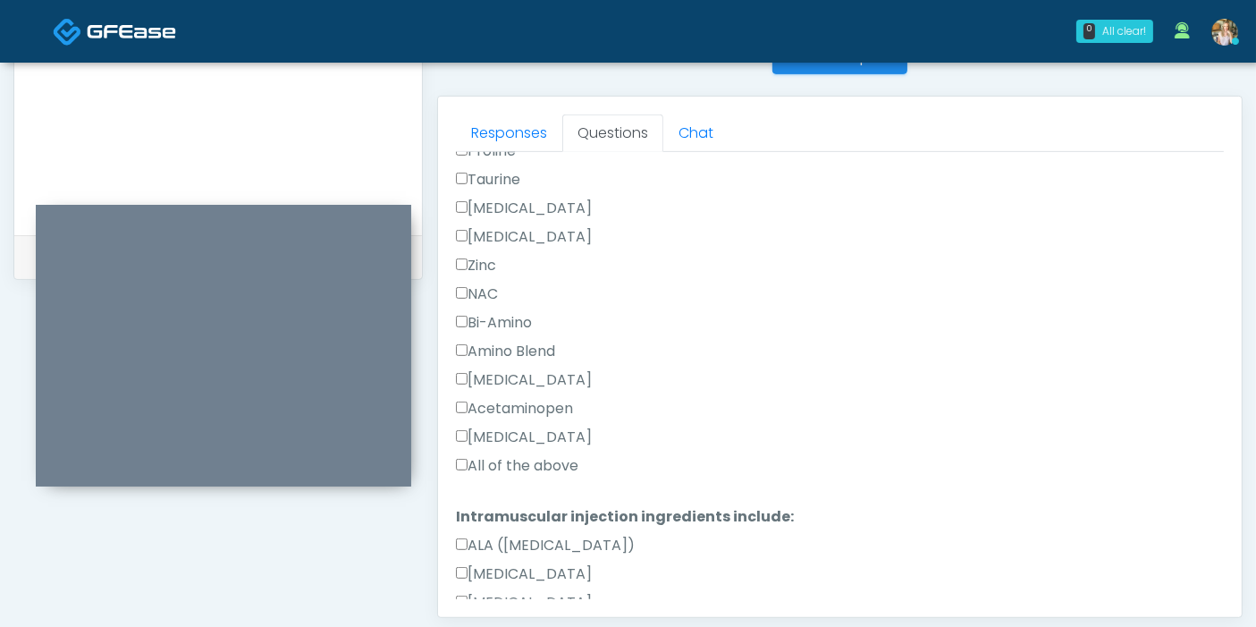
scroll to position [1473, 0]
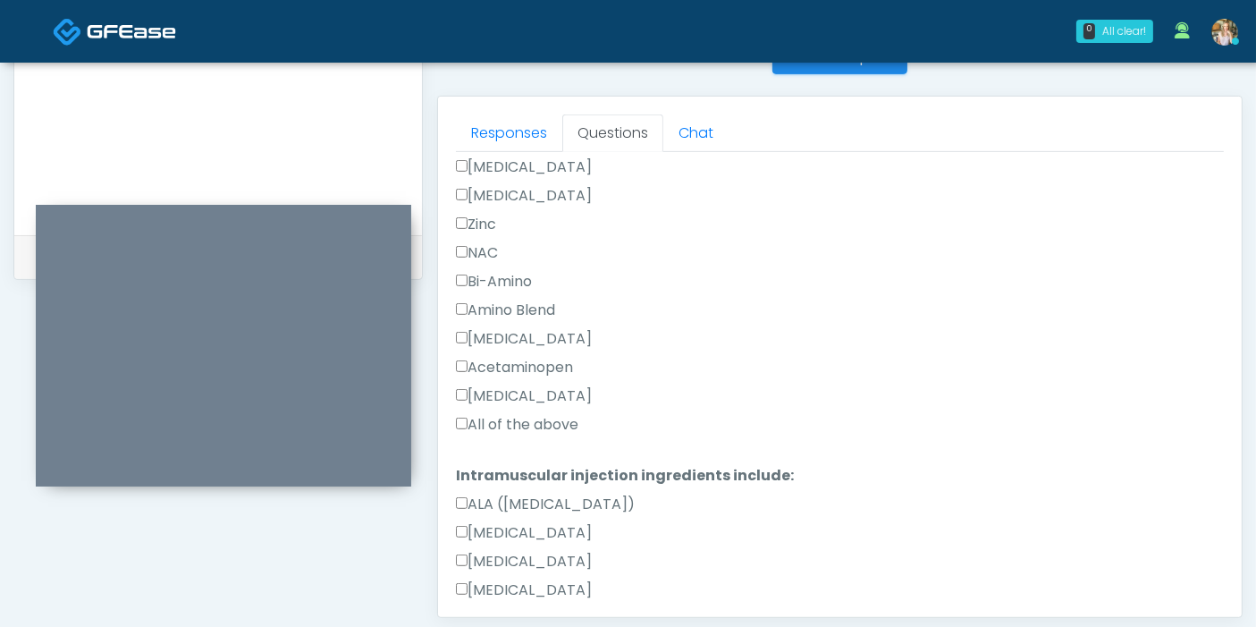
click at [520, 414] on label "All of the above" at bounding box center [517, 424] width 122 height 21
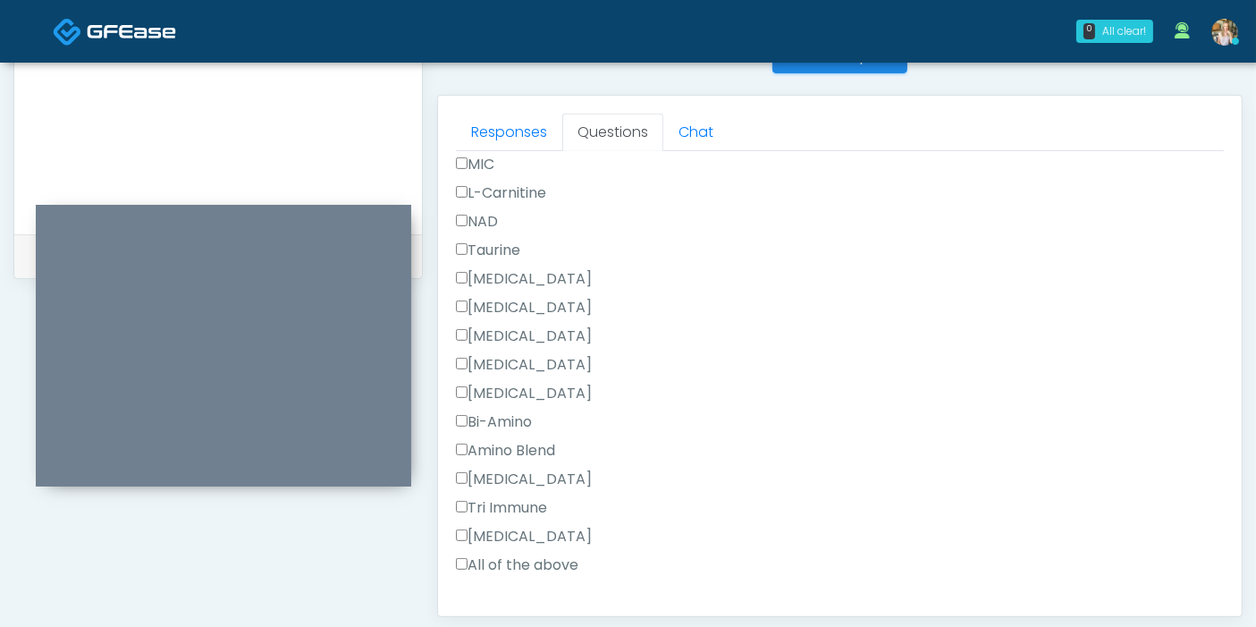
scroll to position [2024, 0]
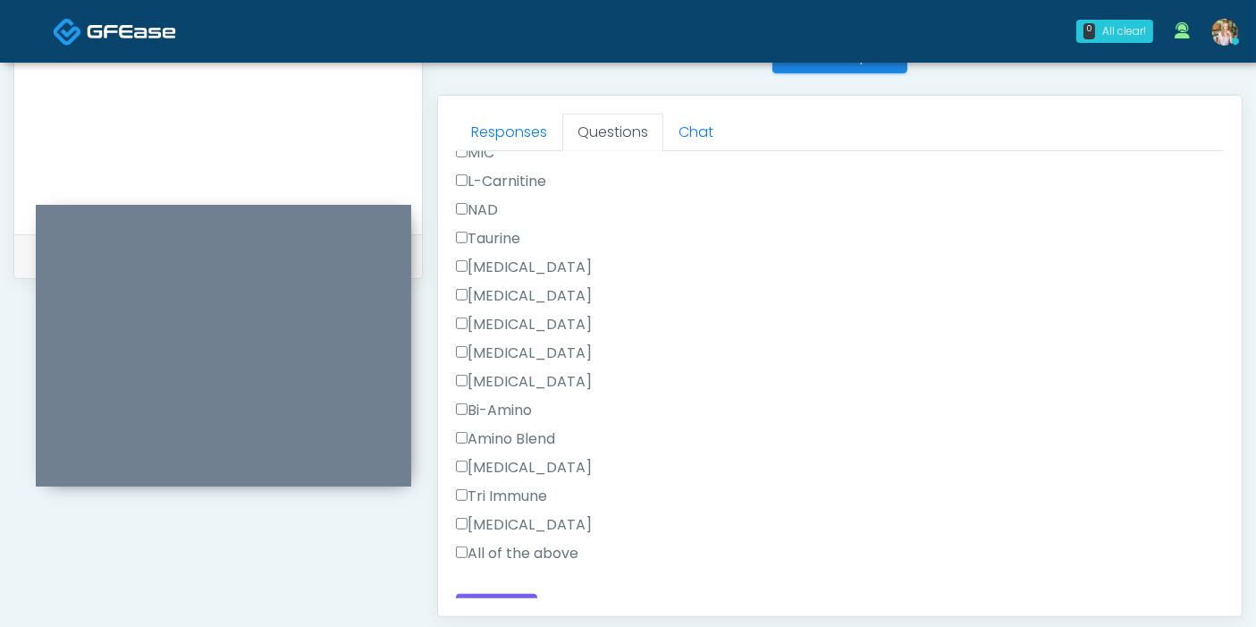
click at [528, 543] on label "All of the above" at bounding box center [517, 553] width 122 height 21
click at [500, 594] on button "Continue" at bounding box center [496, 610] width 81 height 33
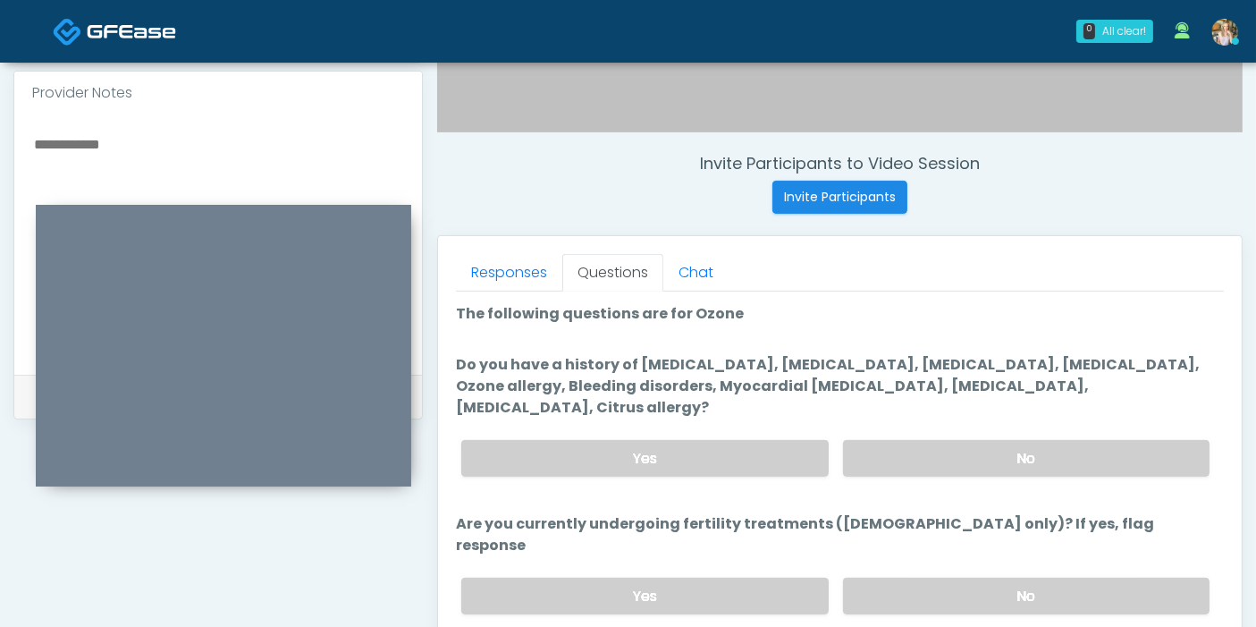
scroll to position [577, 0]
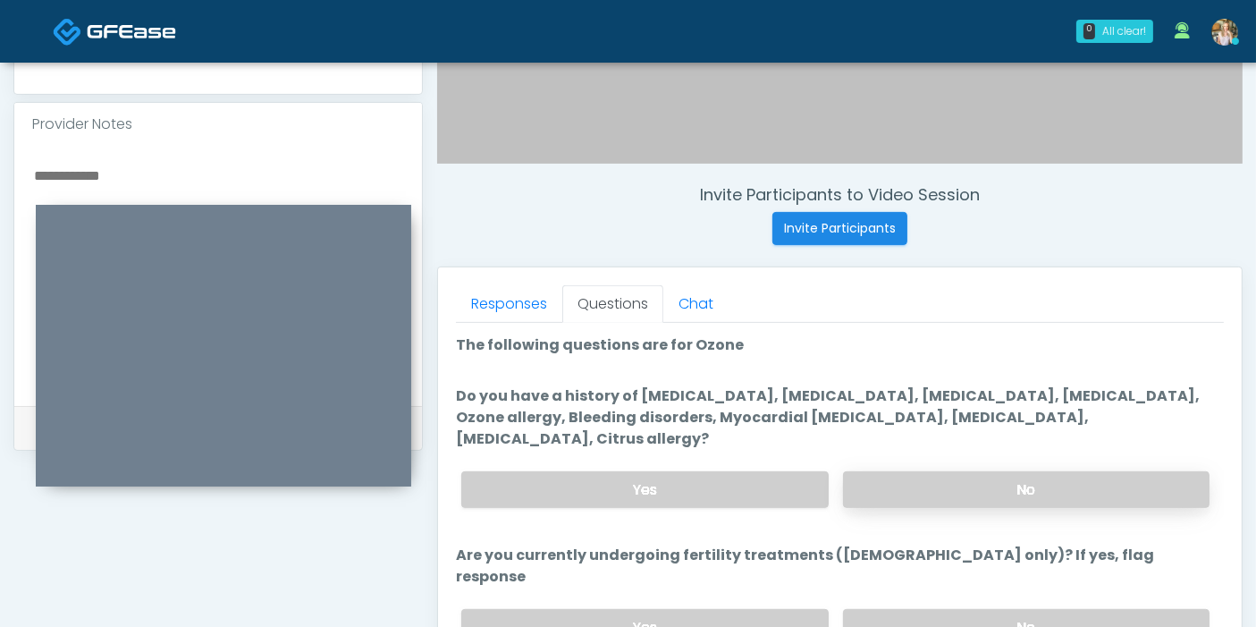
click at [988, 471] on label "No" at bounding box center [1026, 489] width 366 height 37
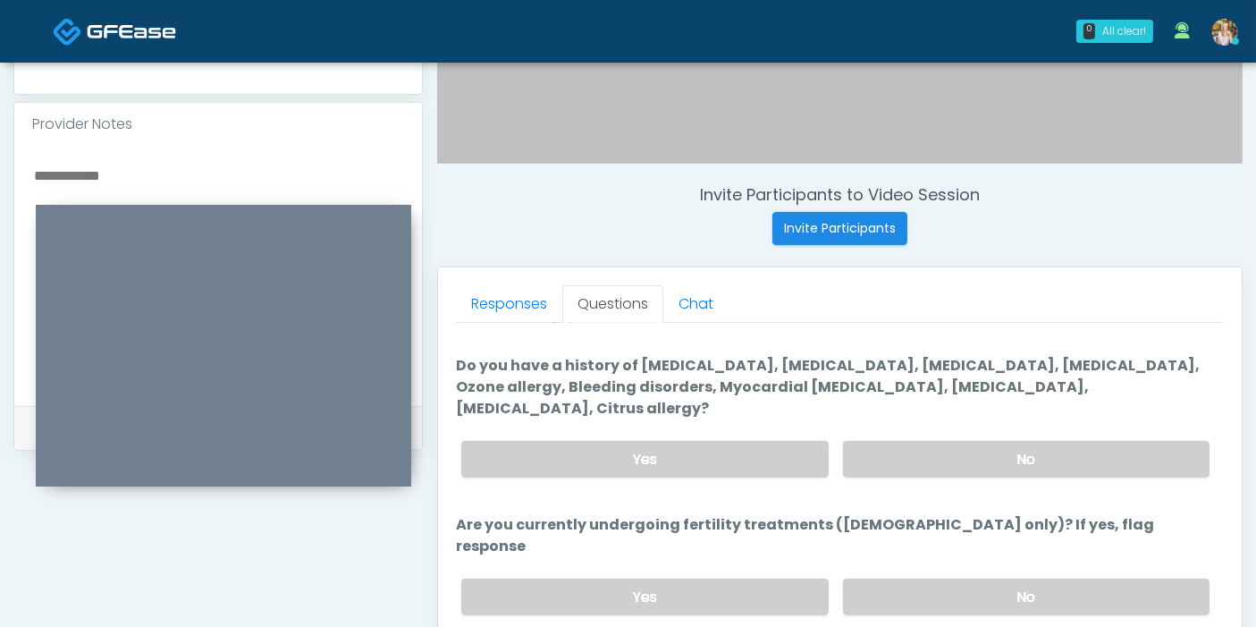
scroll to position [130, 0]
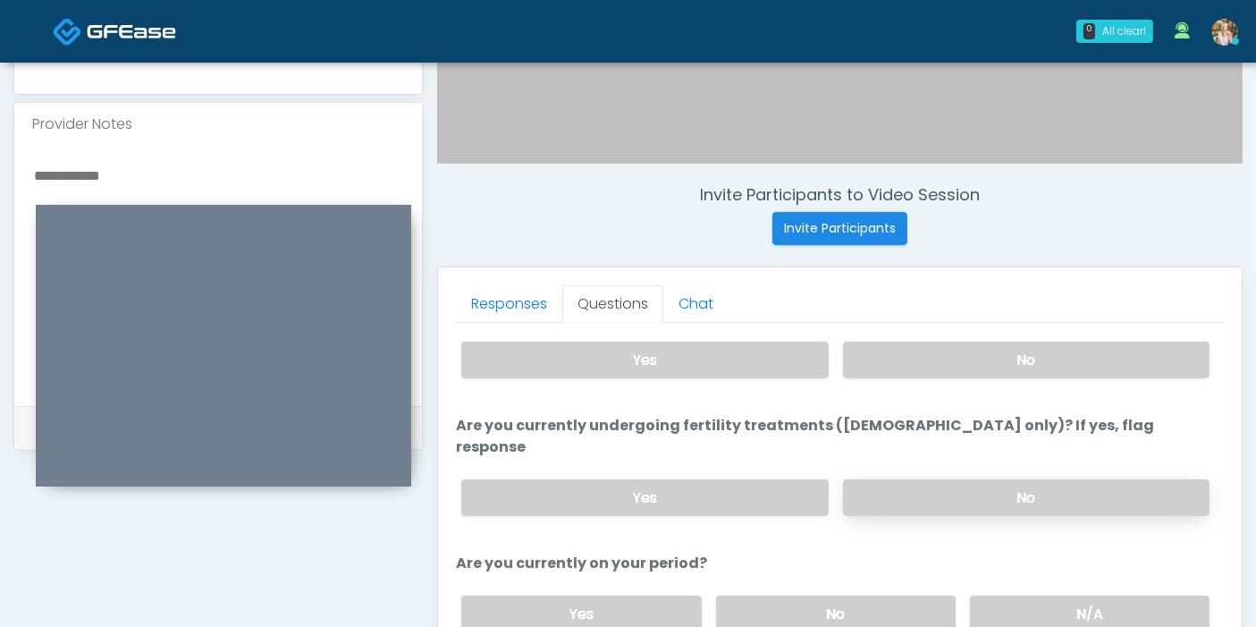
click at [970, 479] on label "No" at bounding box center [1026, 497] width 366 height 37
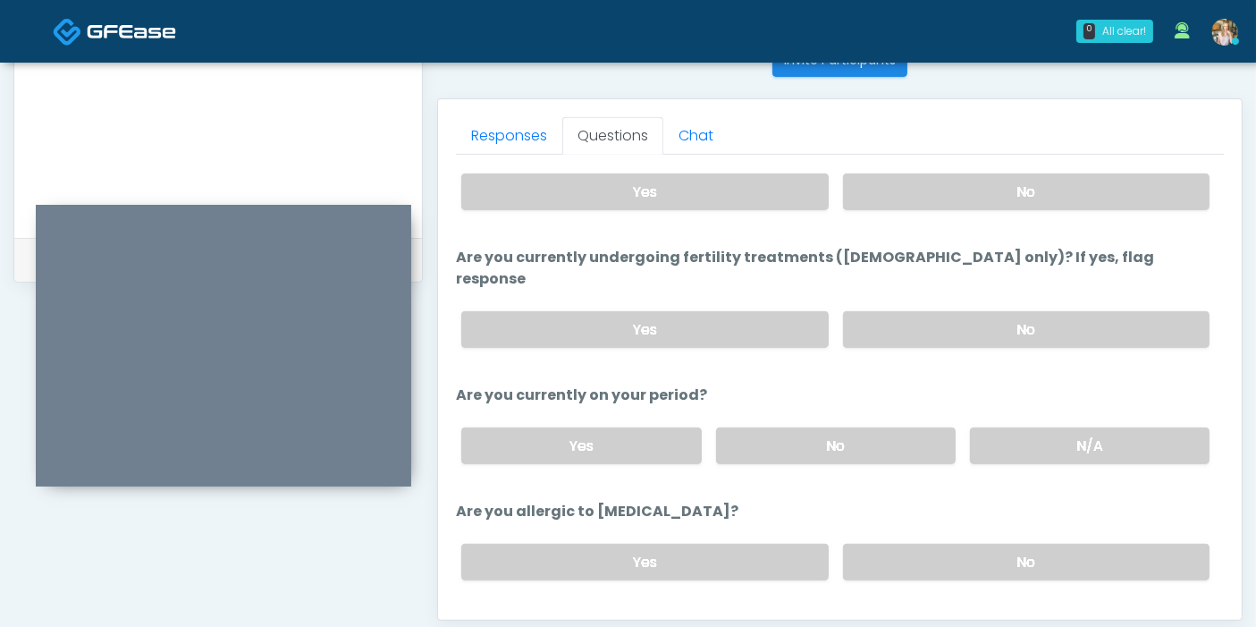
scroll to position [776, 0]
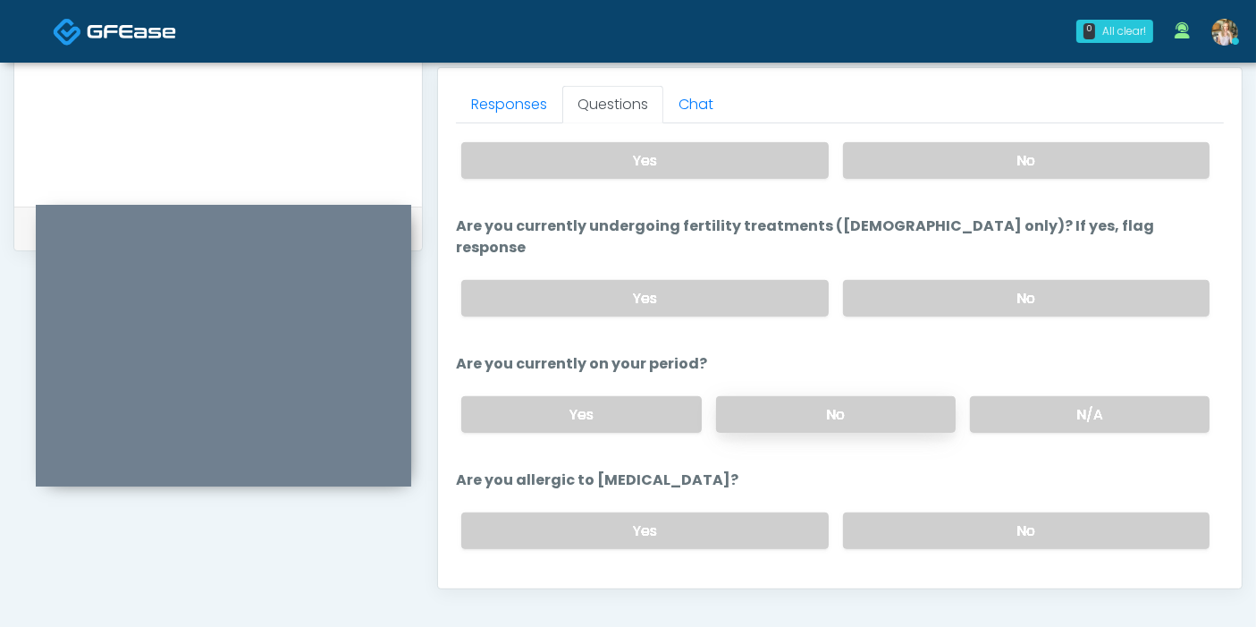
click at [868, 396] on label "No" at bounding box center [836, 414] width 240 height 37
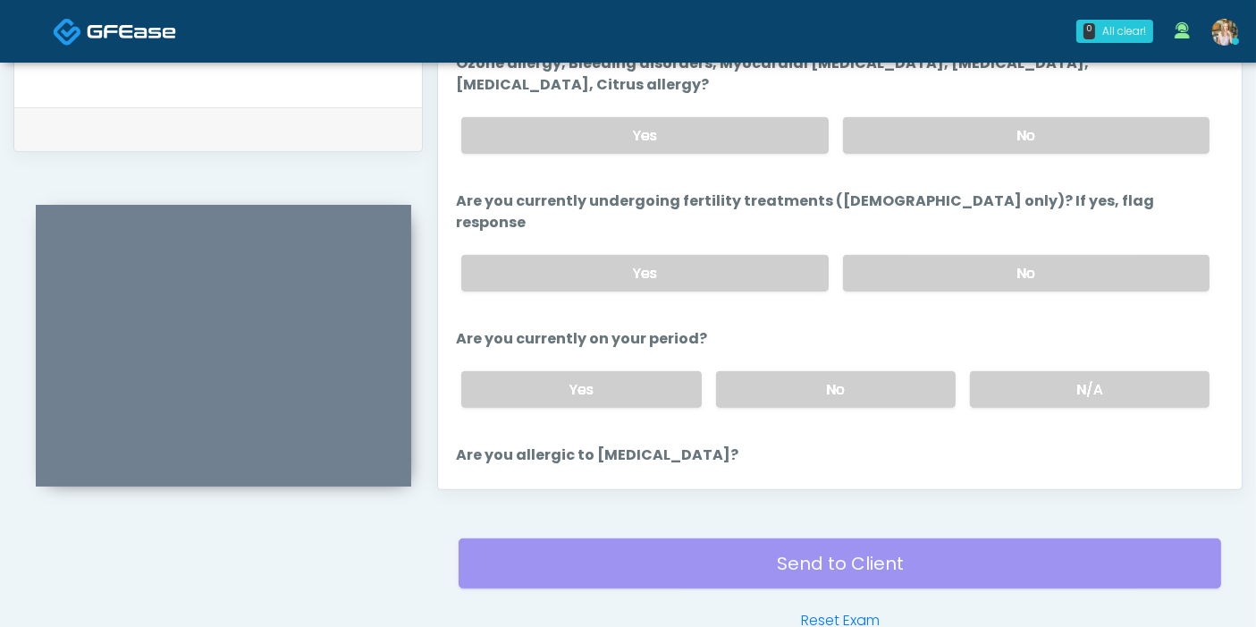
scroll to position [99, 0]
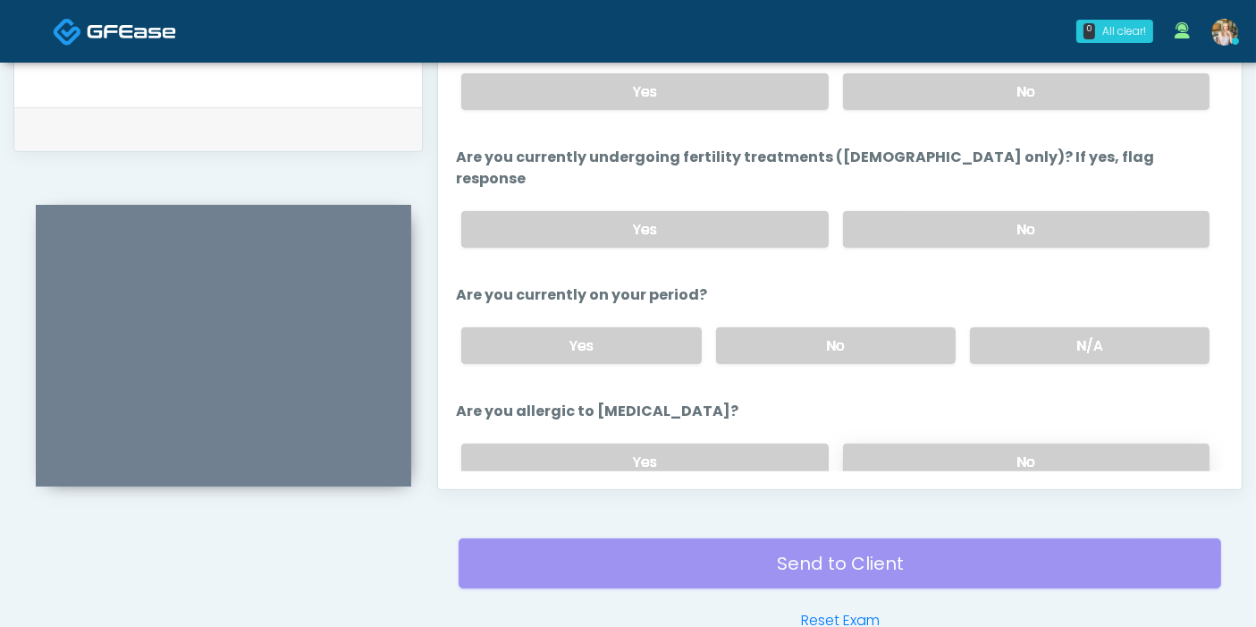
click at [910, 443] on label "No" at bounding box center [1026, 461] width 366 height 37
drag, startPoint x: 1021, startPoint y: 274, endPoint x: 1025, endPoint y: 282, distance: 9.2
click at [1022, 313] on div "Yes No N/A" at bounding box center [835, 345] width 777 height 65
click at [1033, 327] on label "N/A" at bounding box center [1090, 345] width 240 height 37
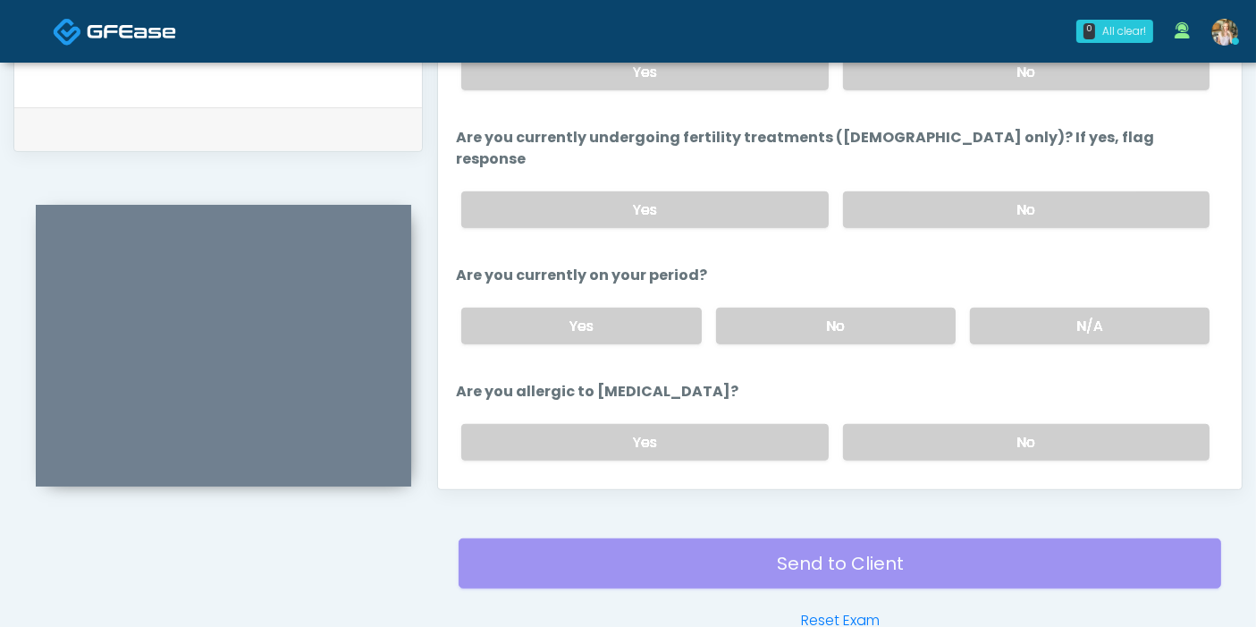
scroll to position [130, 0]
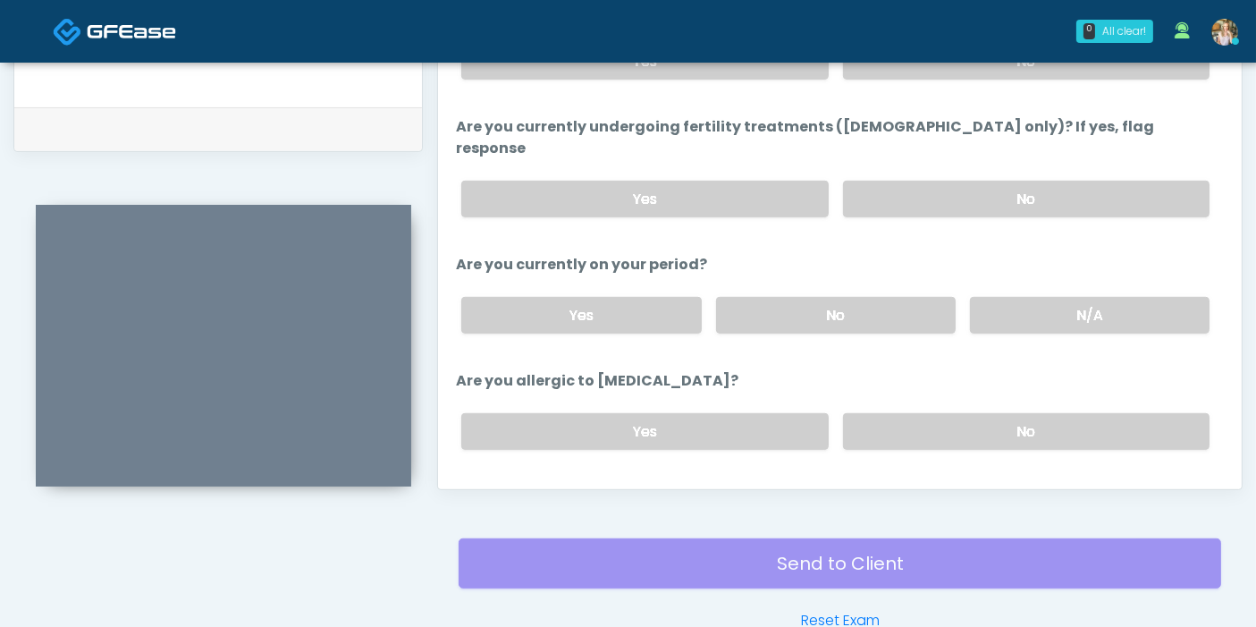
click at [515, 486] on button "Continue" at bounding box center [496, 502] width 81 height 33
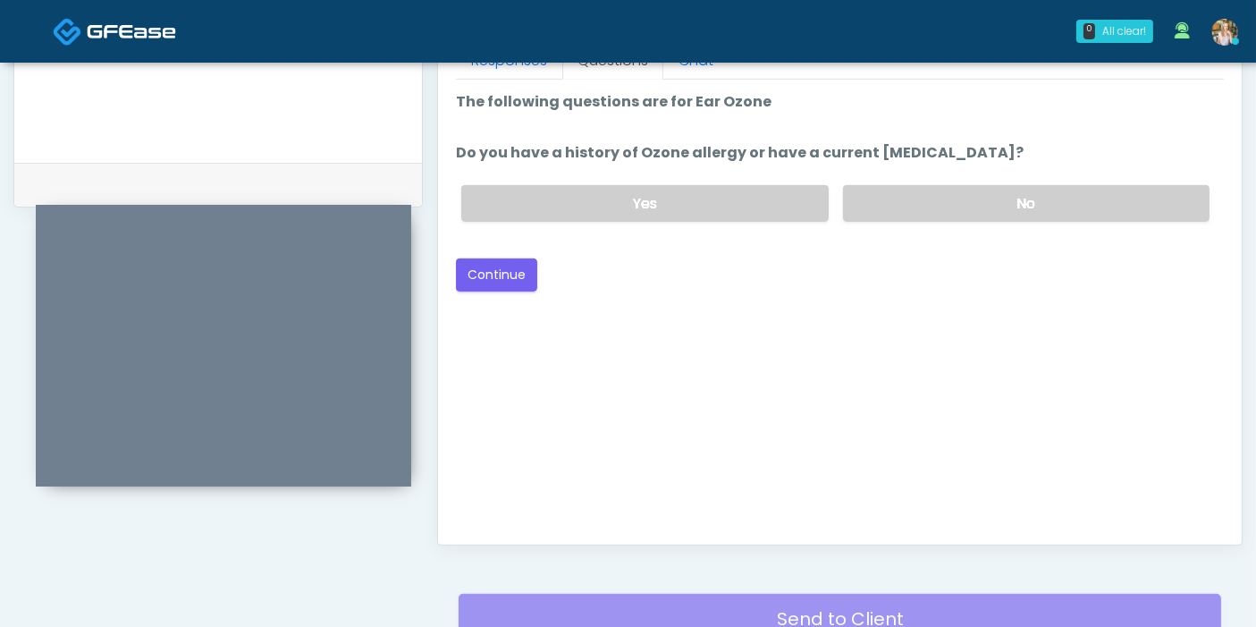
scroll to position [776, 0]
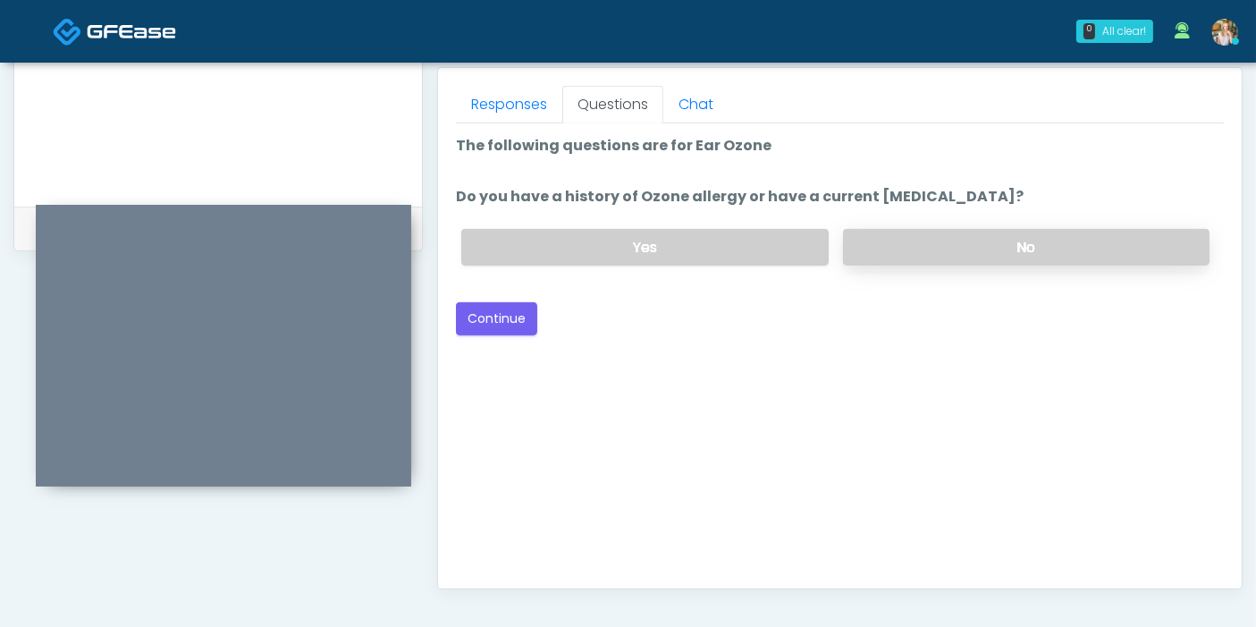
click at [939, 248] on label "No" at bounding box center [1026, 247] width 366 height 37
click at [510, 333] on div "Good Faith Exam Script Good Faith Exam Script INTRODUCTION Hello, my name is un…" at bounding box center [840, 346] width 768 height 447
click at [497, 320] on button "Continue" at bounding box center [496, 318] width 81 height 33
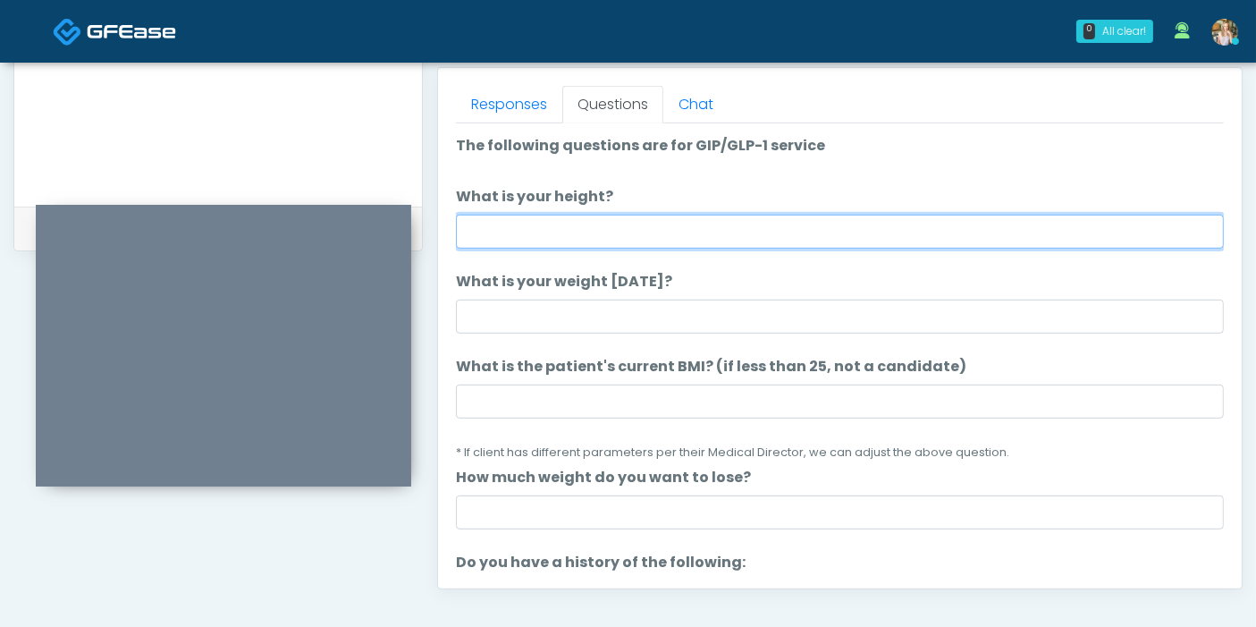
click at [822, 217] on input "What is your height?" at bounding box center [840, 232] width 768 height 34
click at [847, 232] on input "What is your height?" at bounding box center [840, 232] width 768 height 34
type input "***"
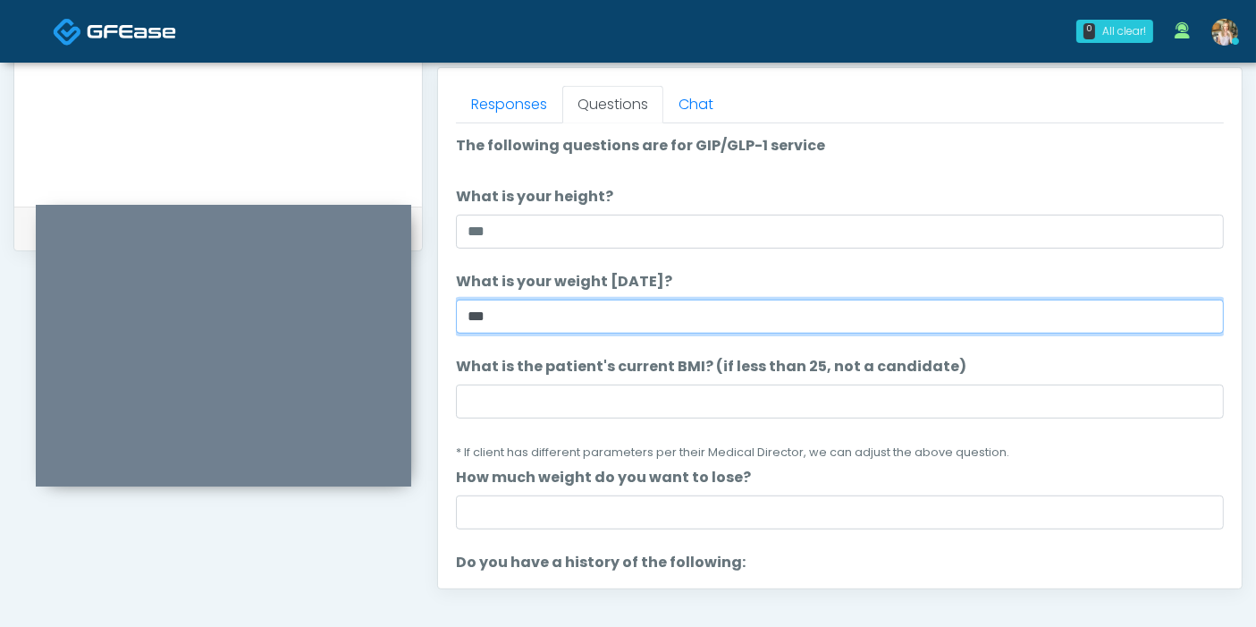
type input "***"
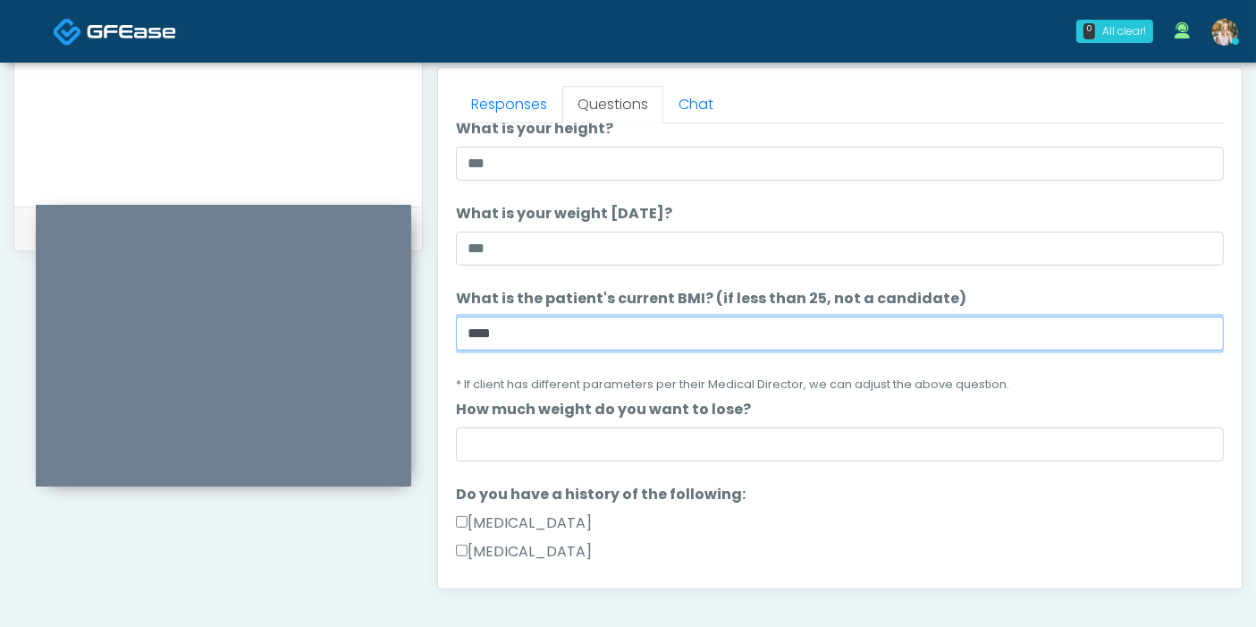
scroll to position [99, 0]
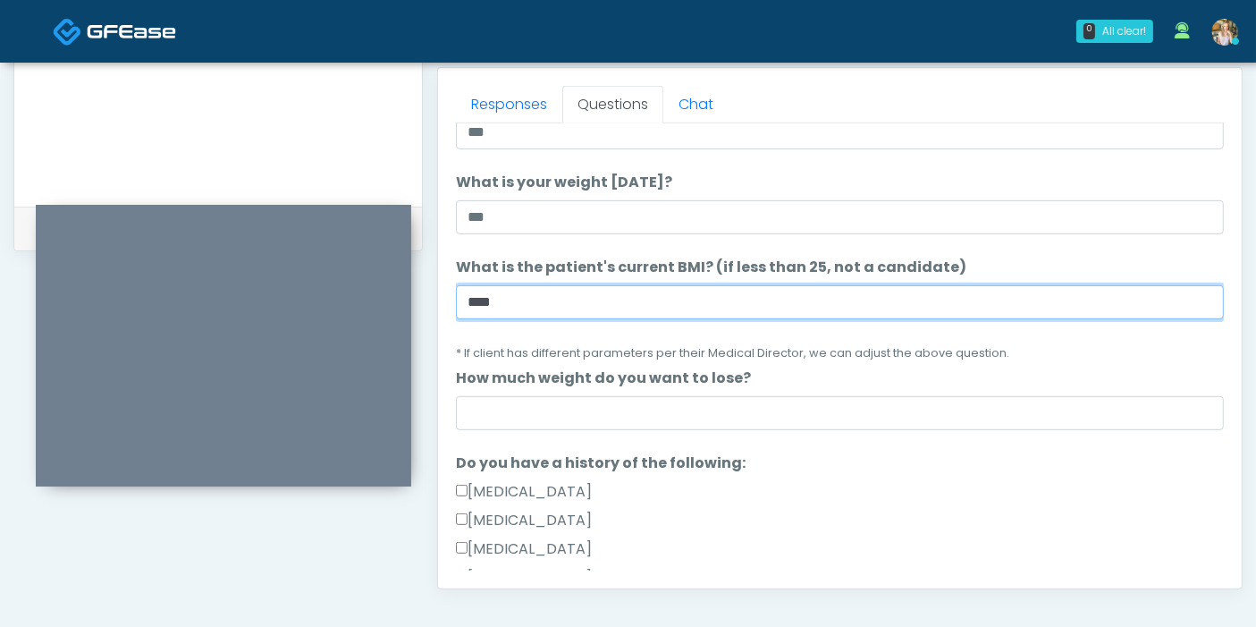
type input "****"
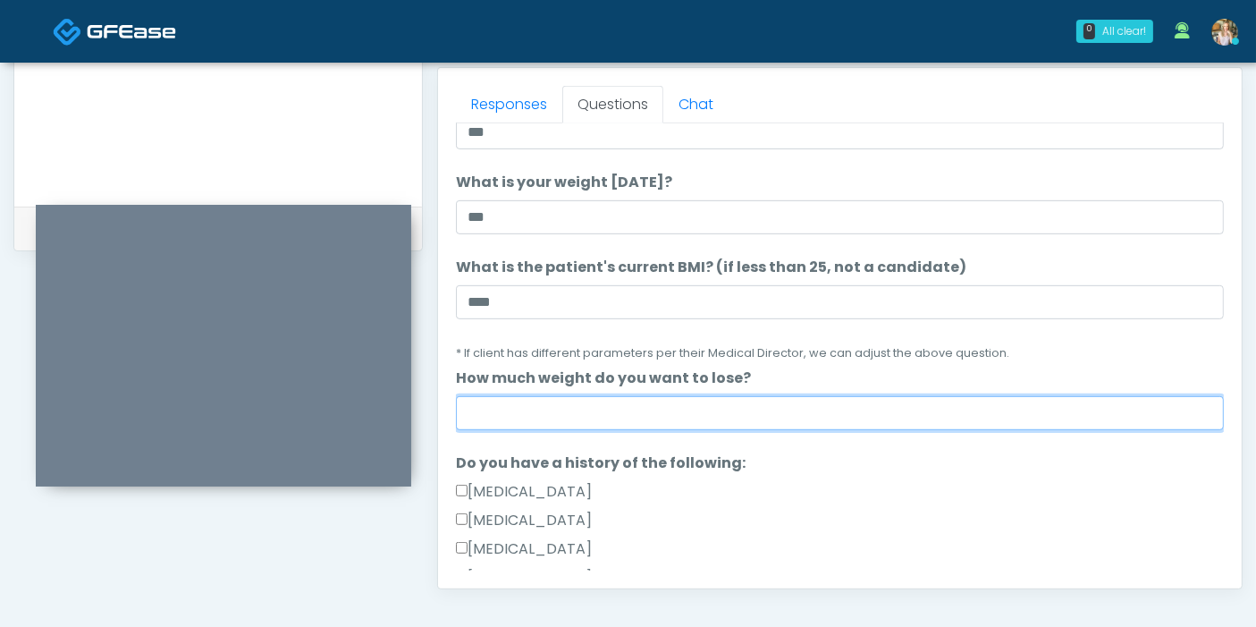
click at [757, 409] on input "How much weight do you want to lose?" at bounding box center [840, 413] width 768 height 34
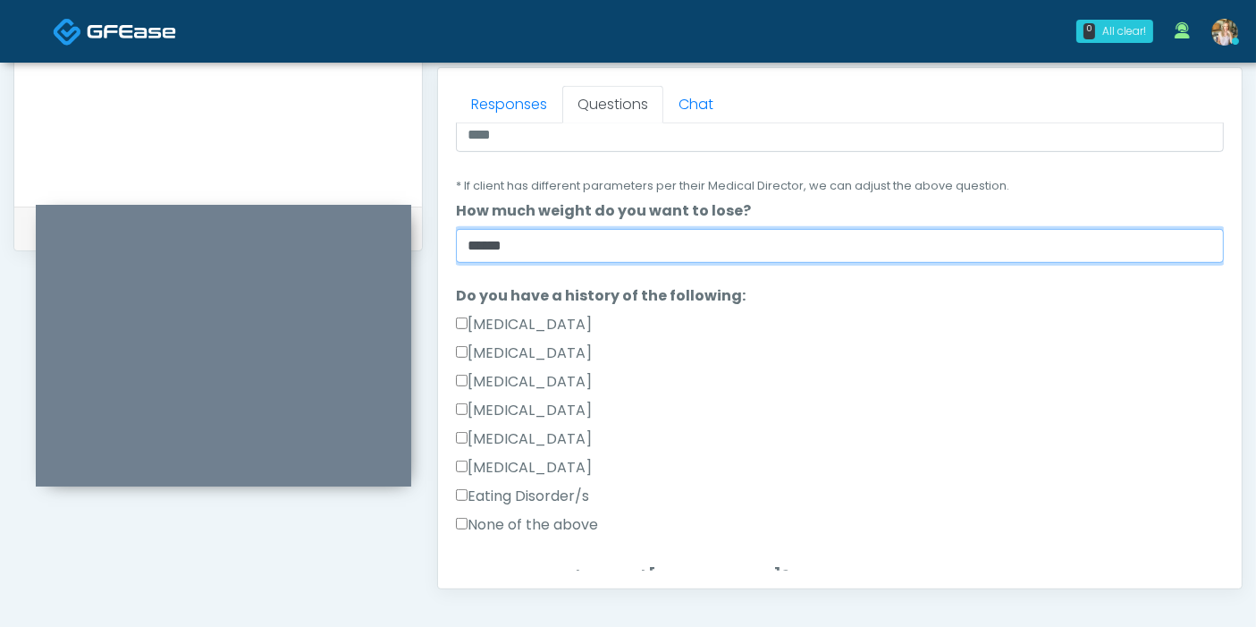
scroll to position [298, 0]
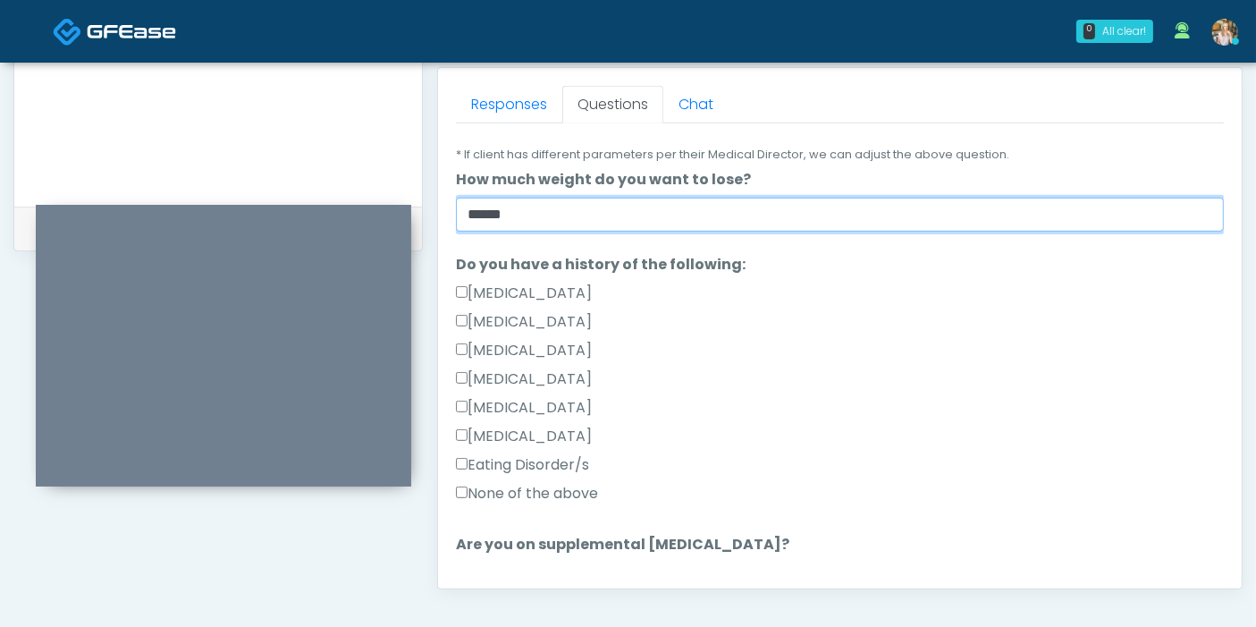
type input "******"
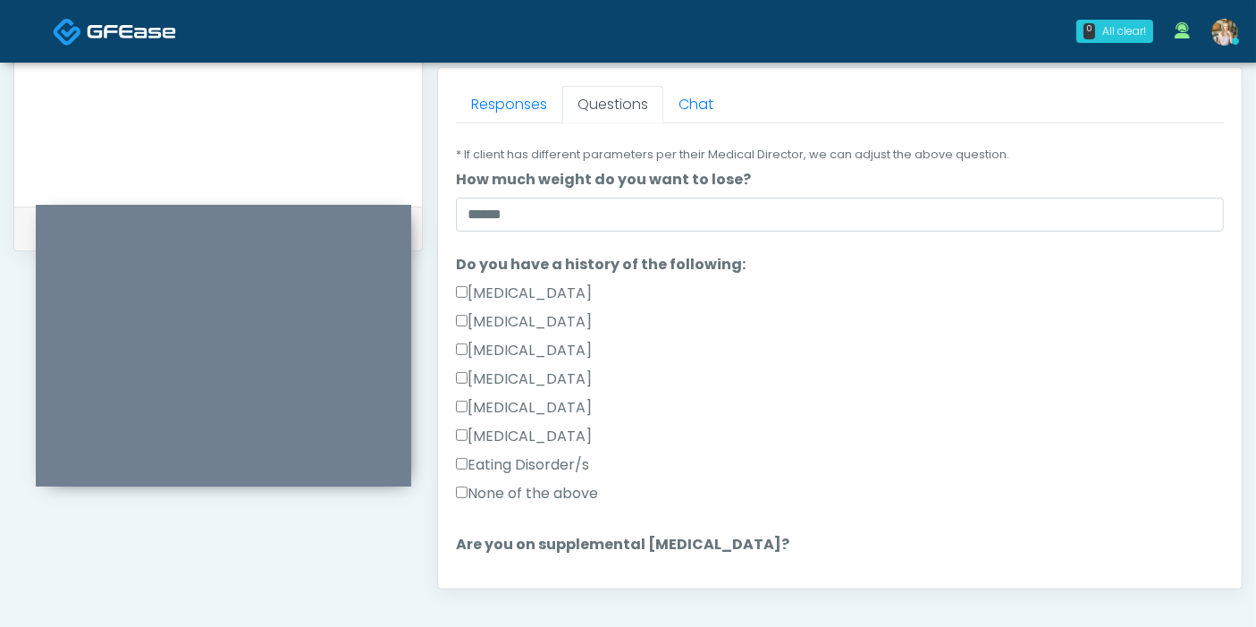
click at [559, 493] on label "None of the above" at bounding box center [527, 493] width 142 height 21
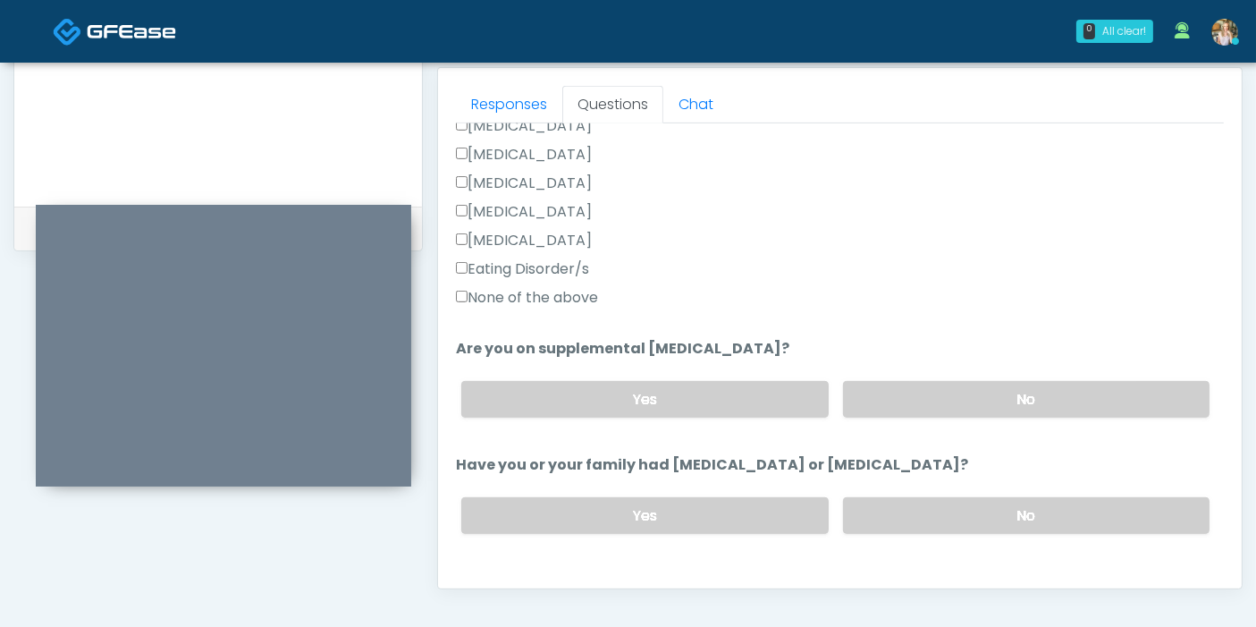
scroll to position [496, 0]
click at [973, 383] on label "No" at bounding box center [1026, 396] width 366 height 37
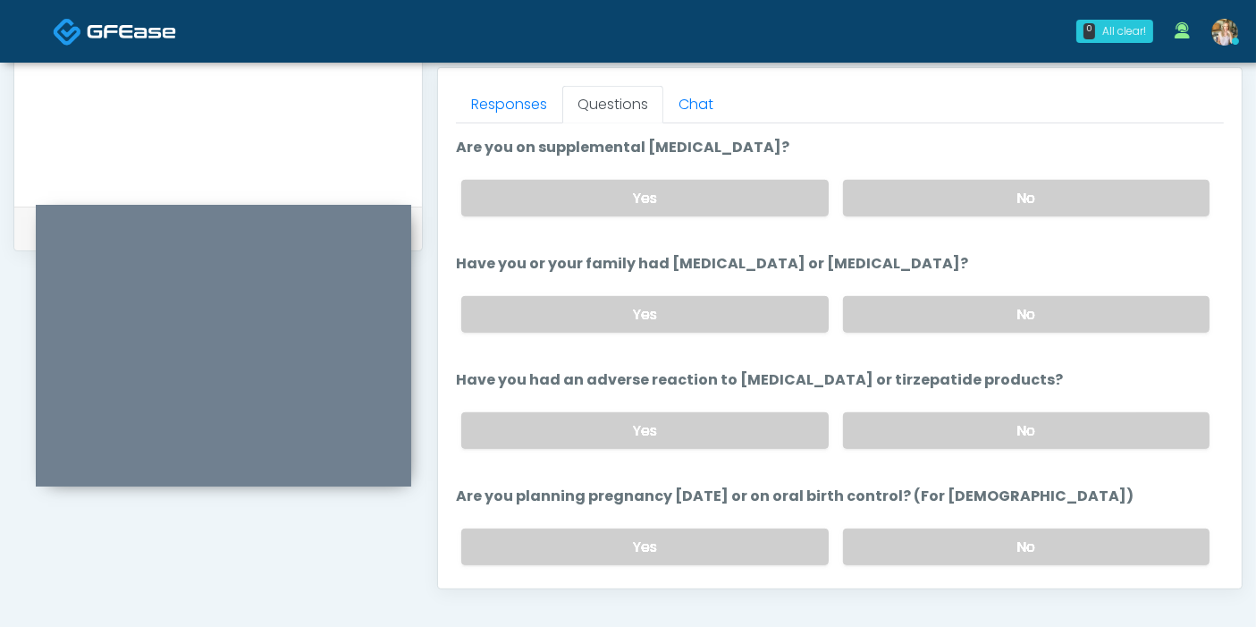
scroll to position [695, 0]
click at [1002, 318] on label "No" at bounding box center [1026, 314] width 366 height 37
click at [983, 432] on label "No" at bounding box center [1026, 430] width 366 height 37
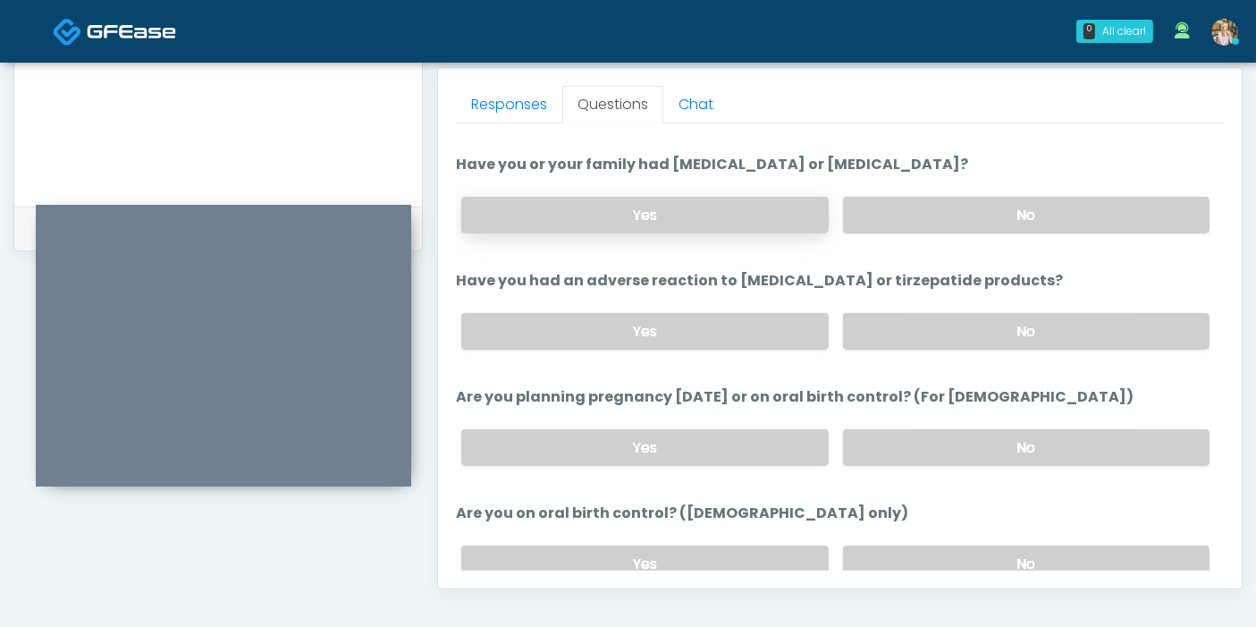
click at [676, 211] on label "Yes" at bounding box center [644, 215] width 366 height 37
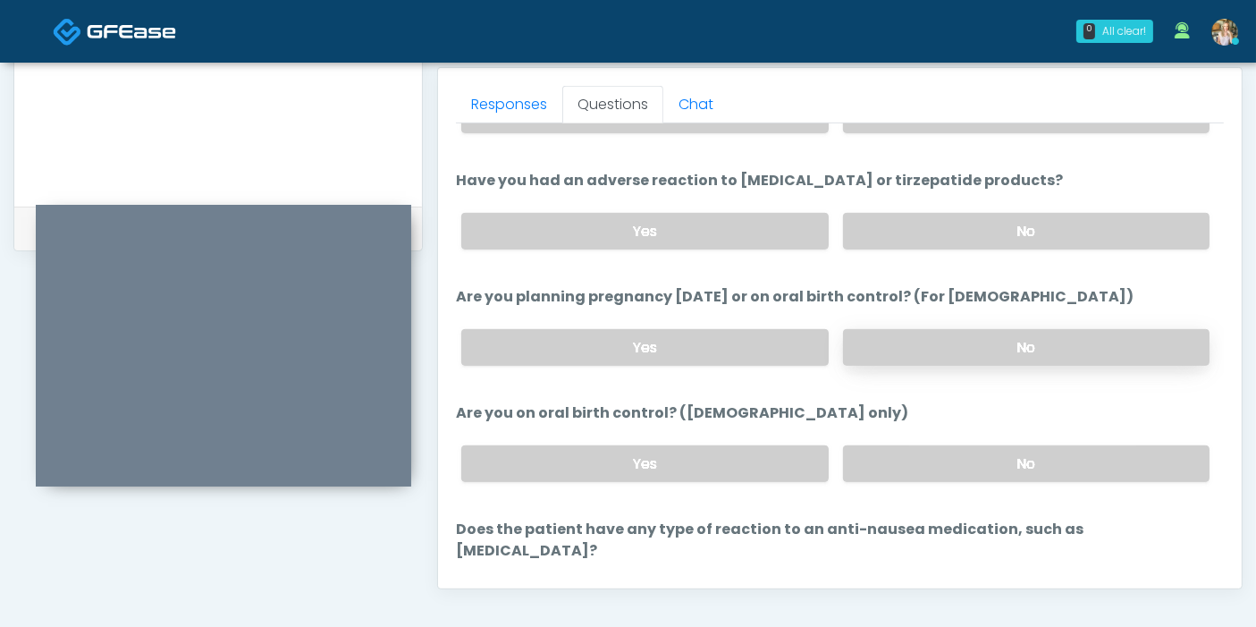
click at [988, 346] on label "No" at bounding box center [1026, 347] width 366 height 37
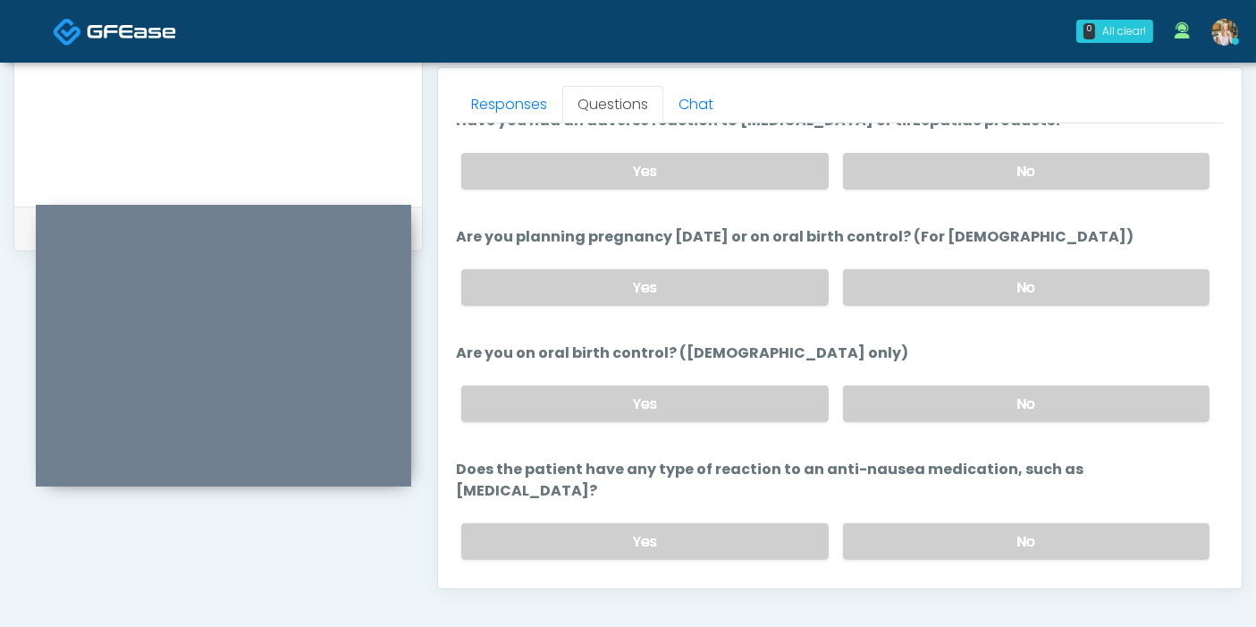
scroll to position [984, 0]
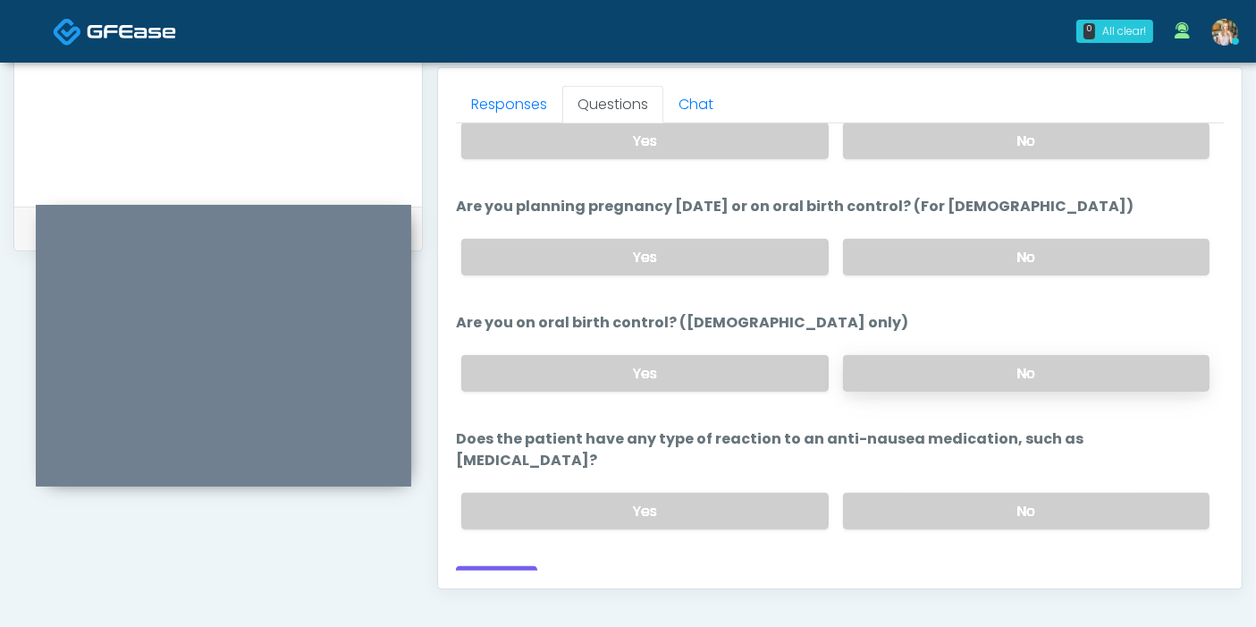
click at [1002, 372] on label "No" at bounding box center [1026, 373] width 366 height 37
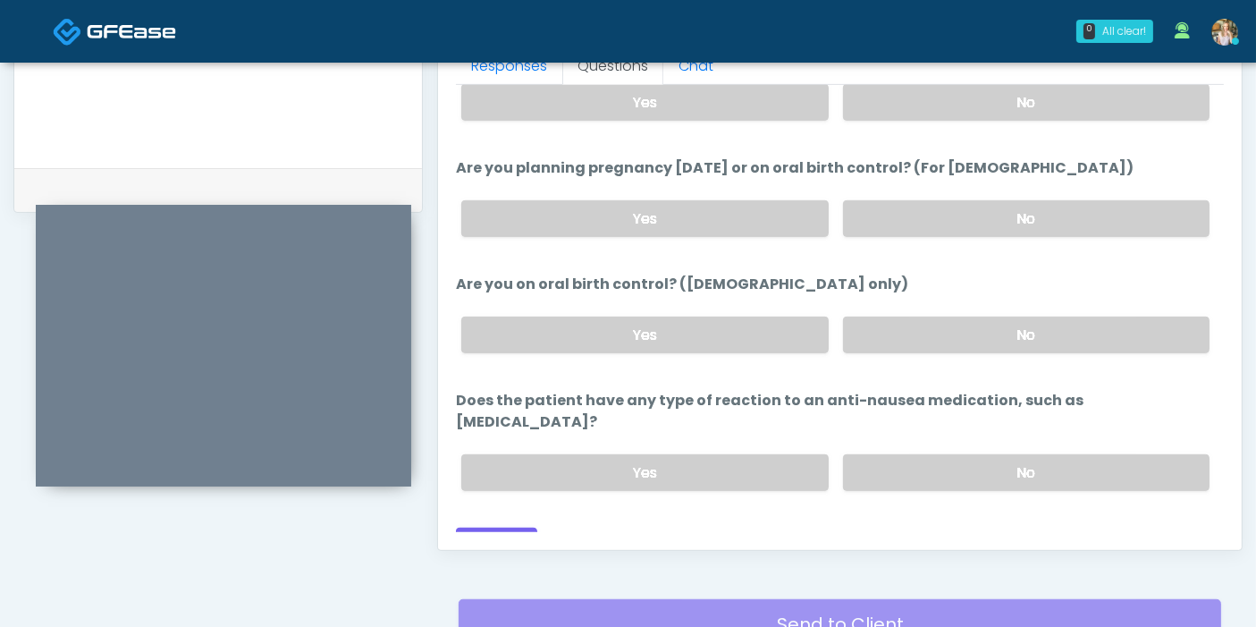
scroll to position [875, 0]
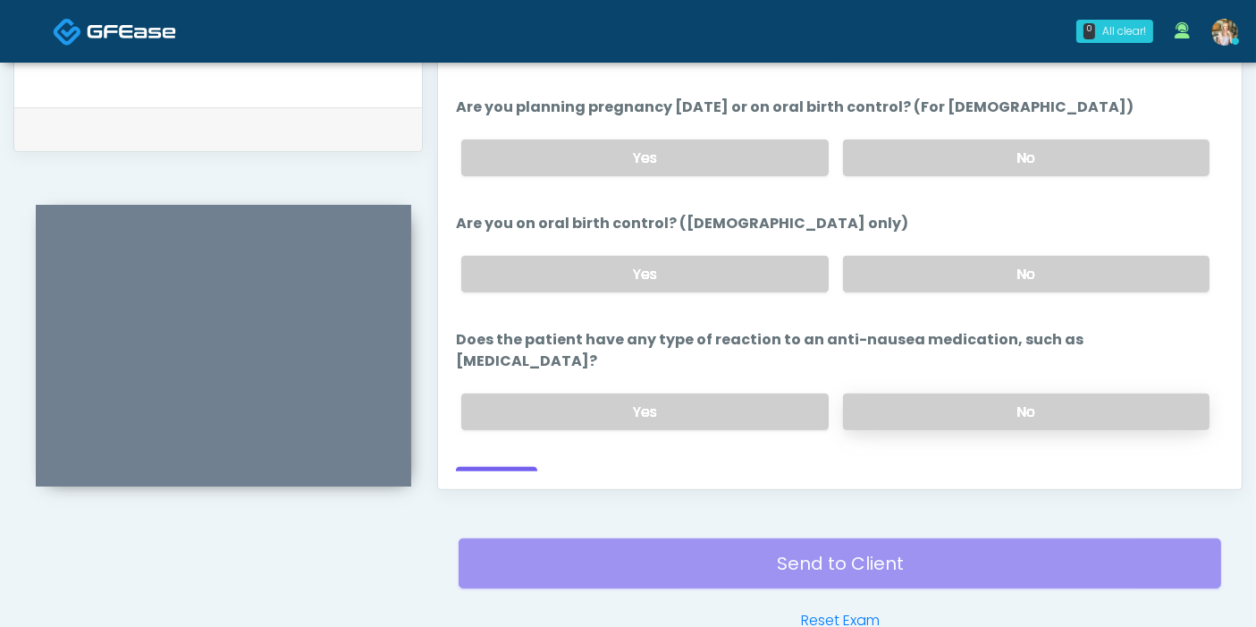
click at [910, 393] on label "No" at bounding box center [1026, 411] width 366 height 37
click at [526, 467] on button "Continue" at bounding box center [496, 483] width 81 height 33
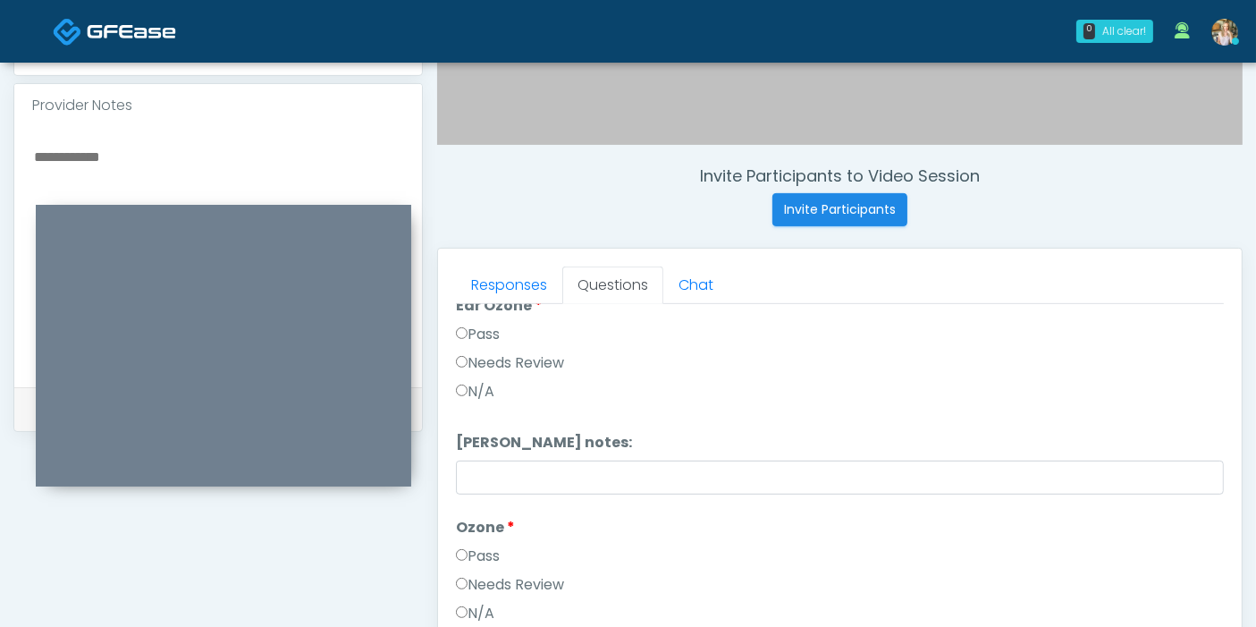
scroll to position [0, 0]
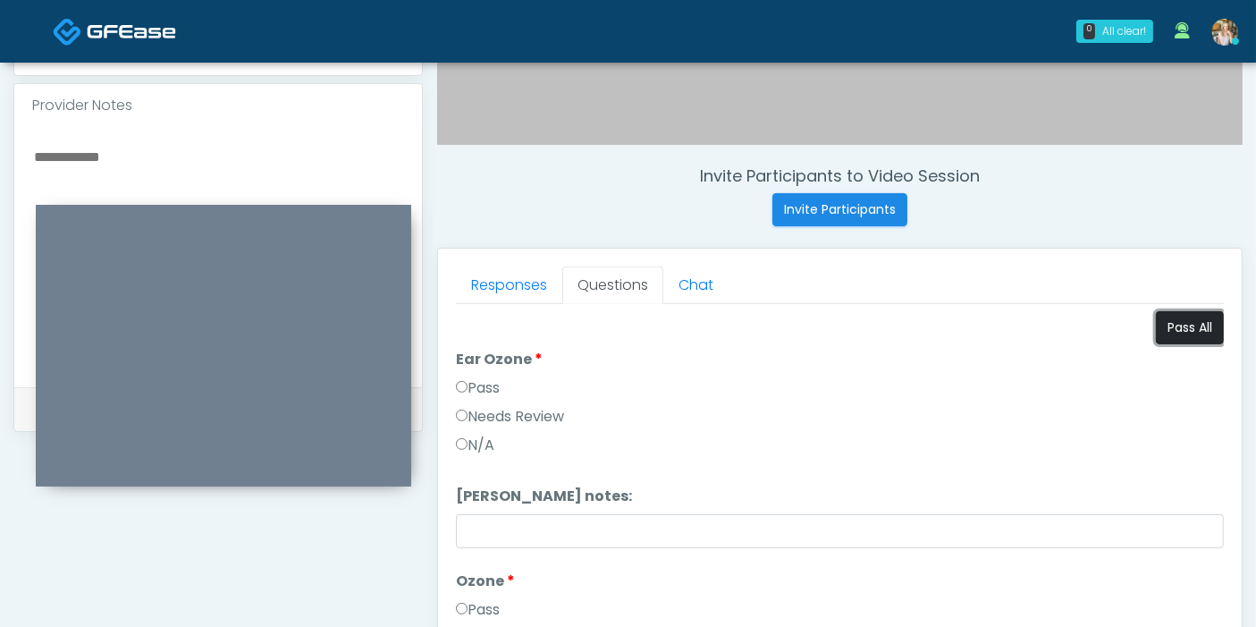
click at [1175, 332] on button "Pass All" at bounding box center [1190, 327] width 68 height 33
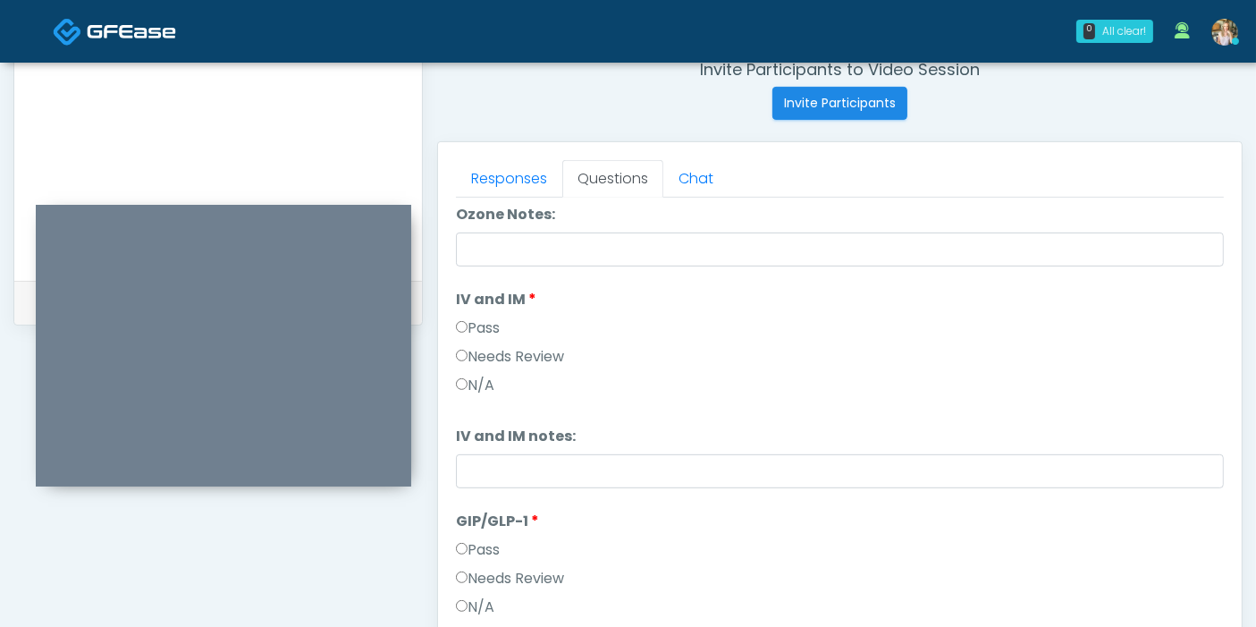
scroll to position [496, 0]
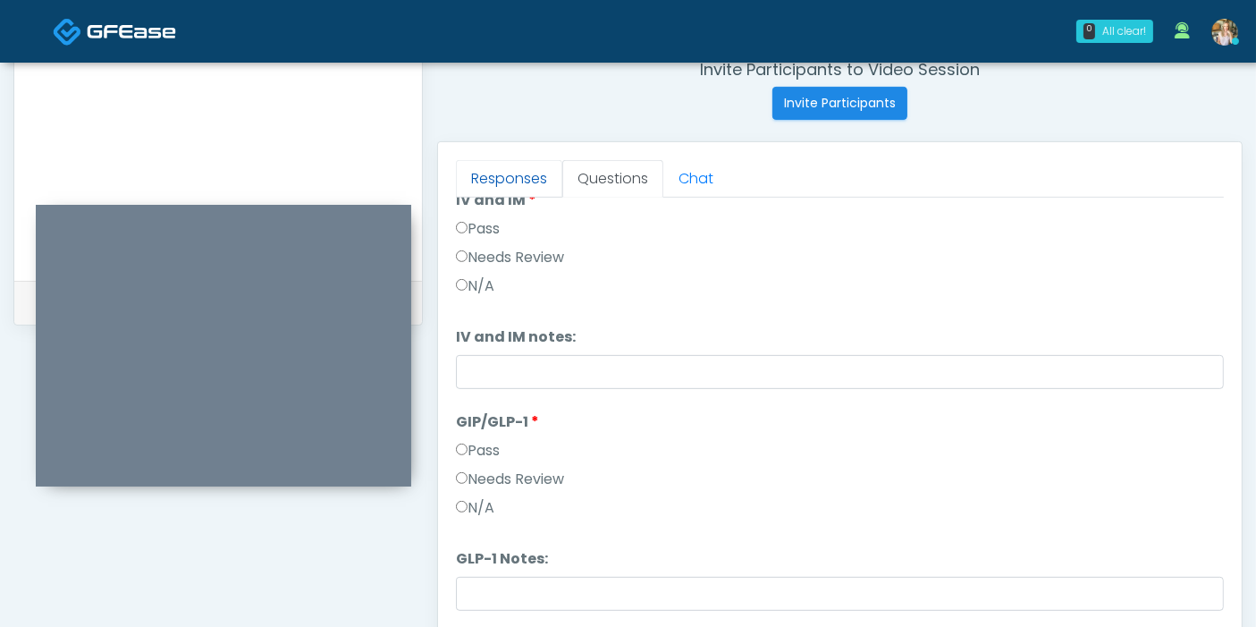
click at [495, 169] on link "Responses" at bounding box center [509, 179] width 106 height 38
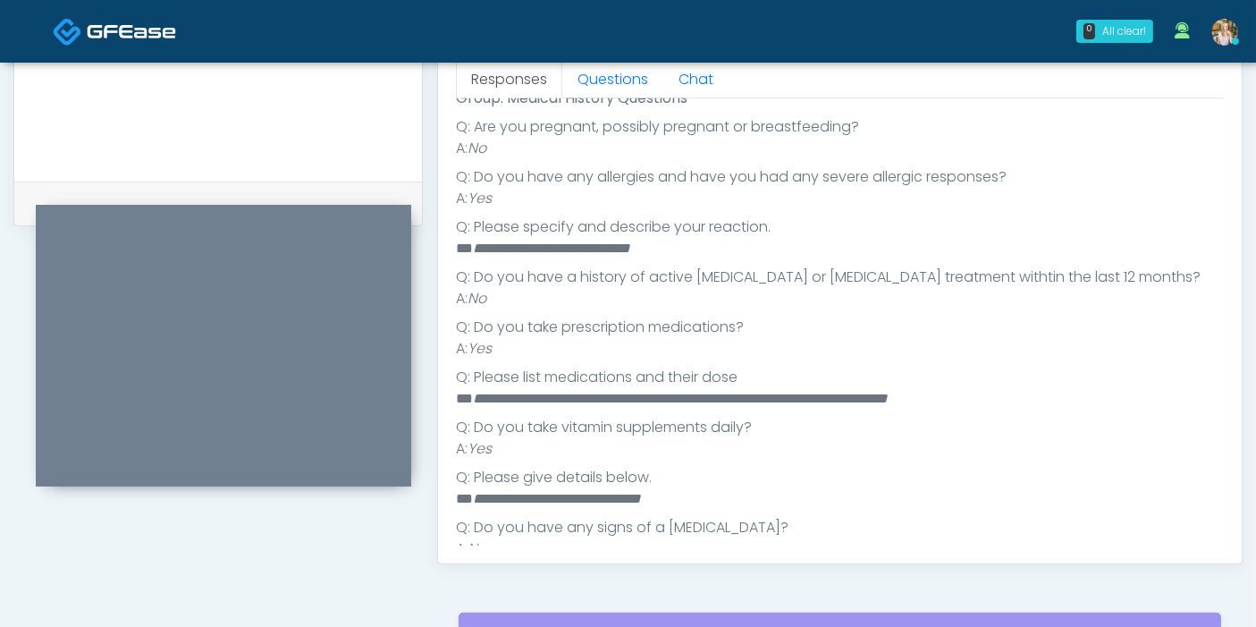
scroll to position [282, 0]
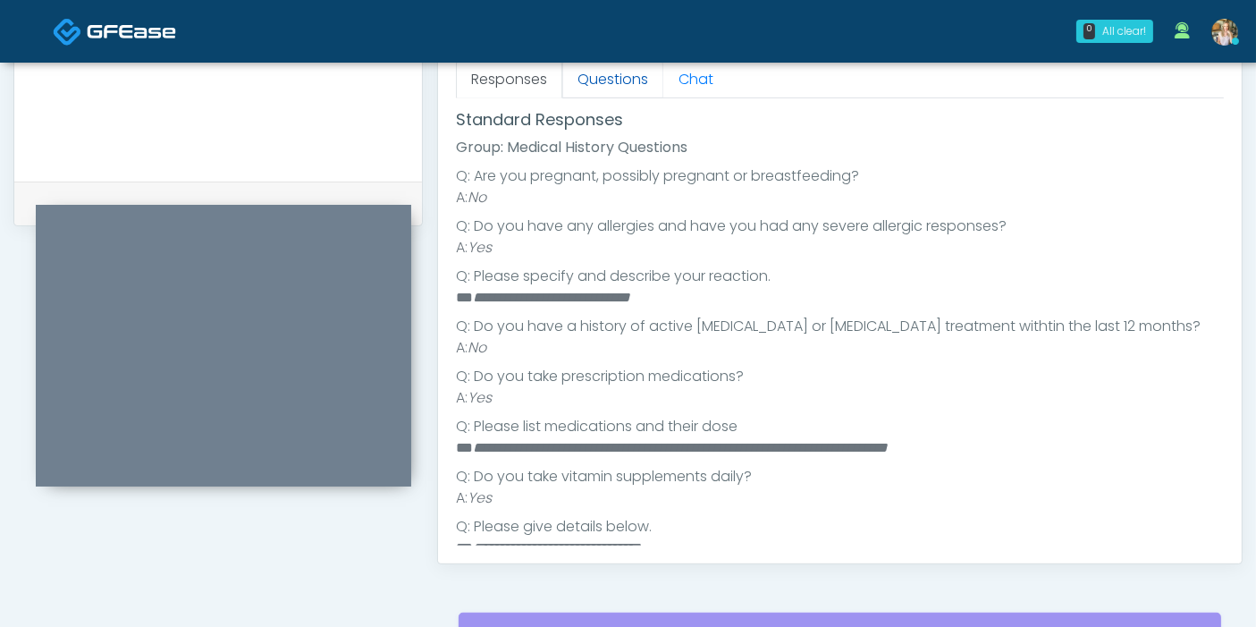
click at [615, 87] on link "Questions" at bounding box center [612, 80] width 101 height 38
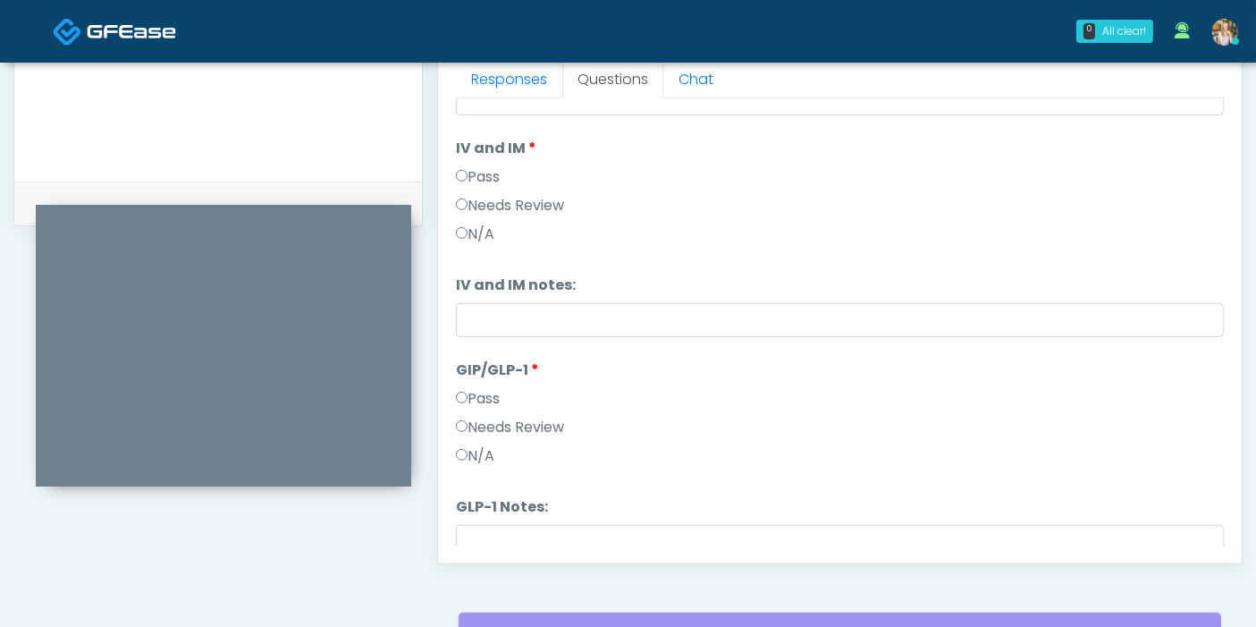
scroll to position [480, 0]
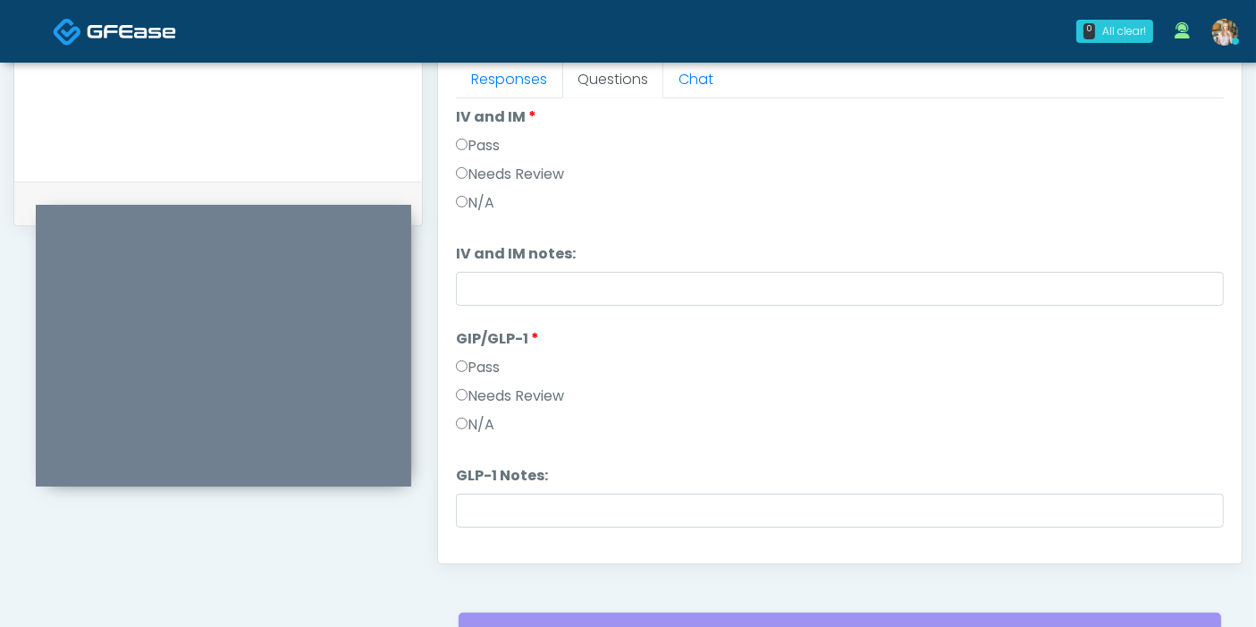
click at [533, 392] on label "Needs Review" at bounding box center [510, 395] width 108 height 21
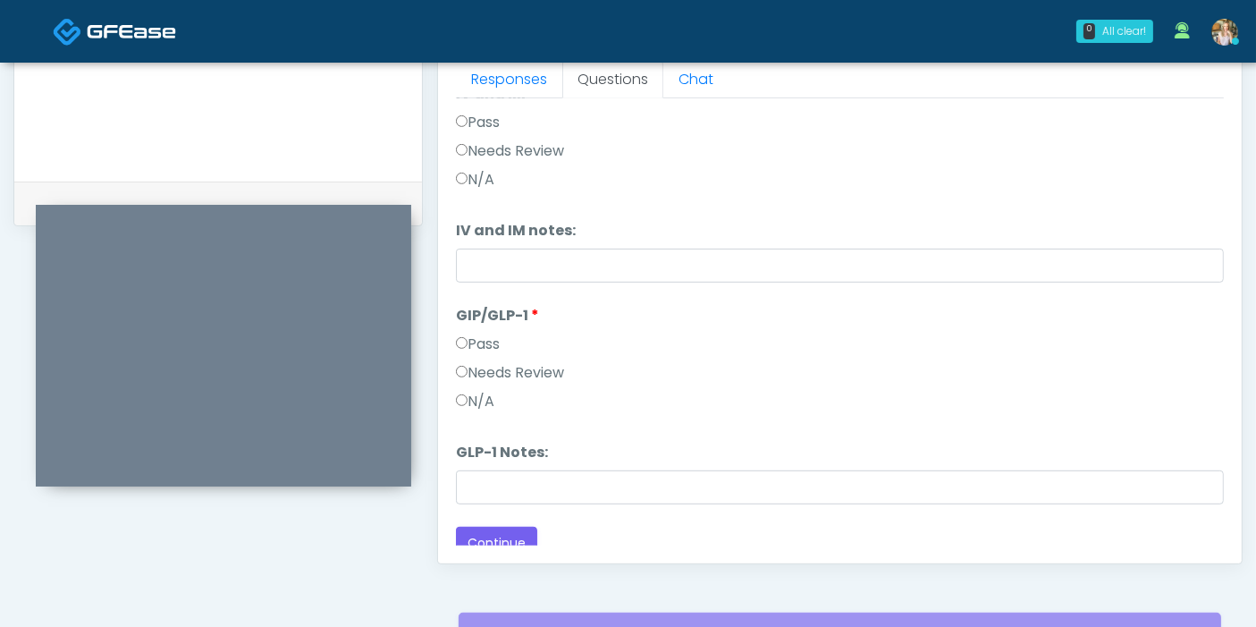
scroll to position [516, 0]
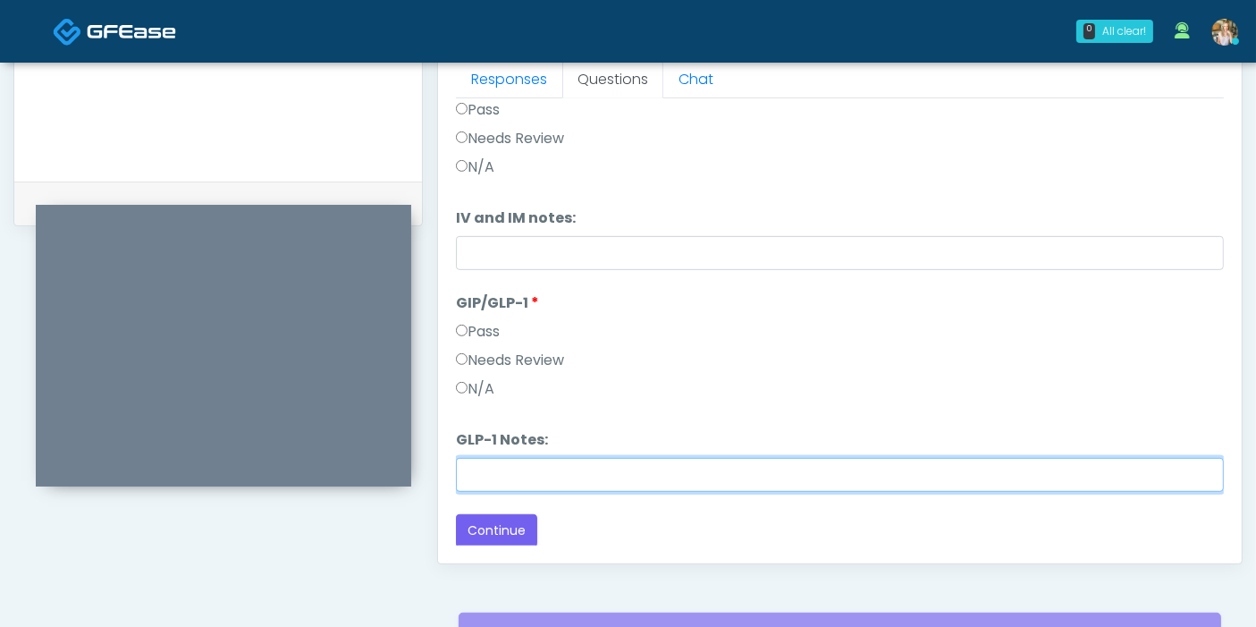
click at [656, 471] on input "GLP-1 Notes:" at bounding box center [840, 475] width 768 height 34
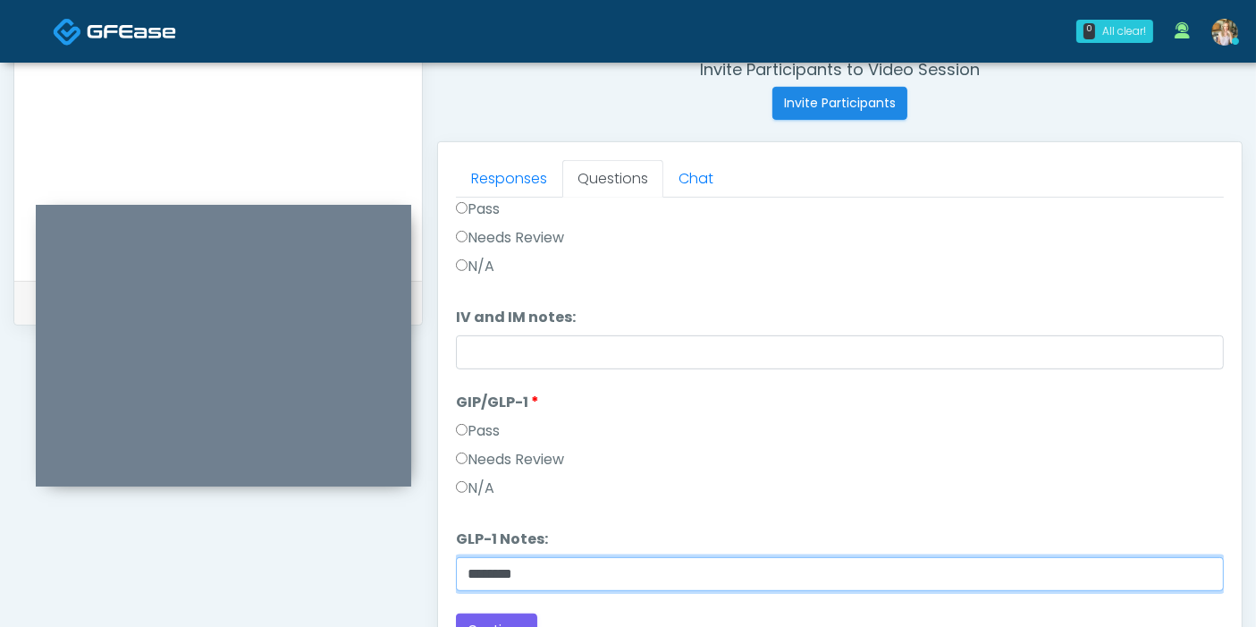
scroll to position [900, 0]
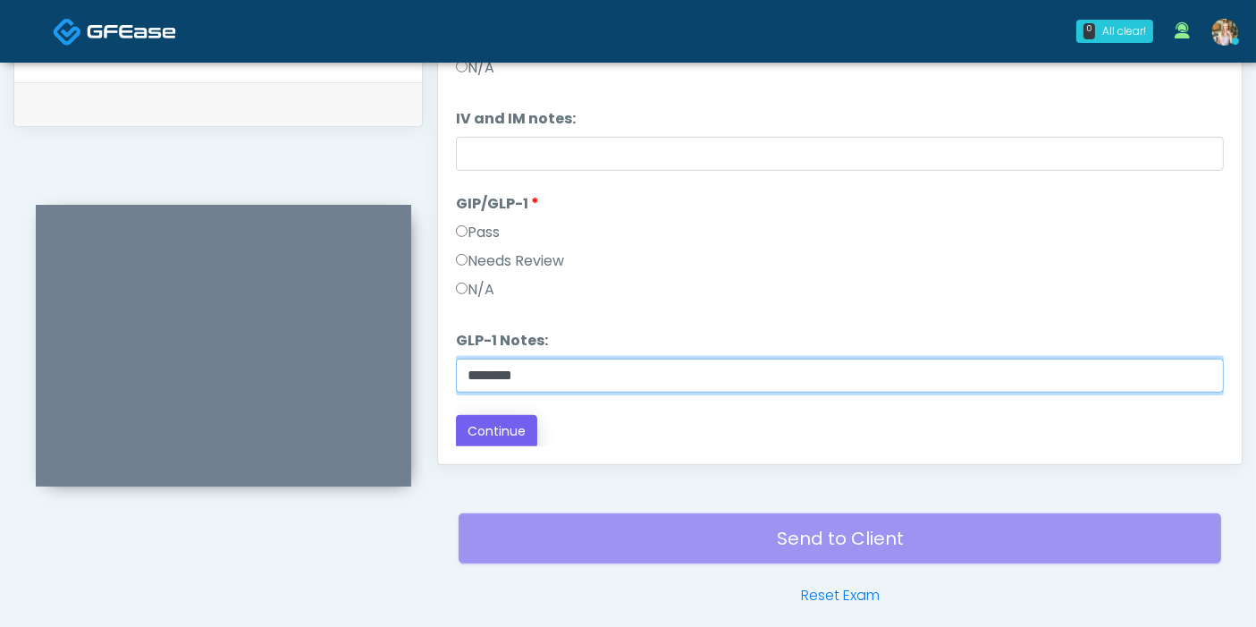
type input "********"
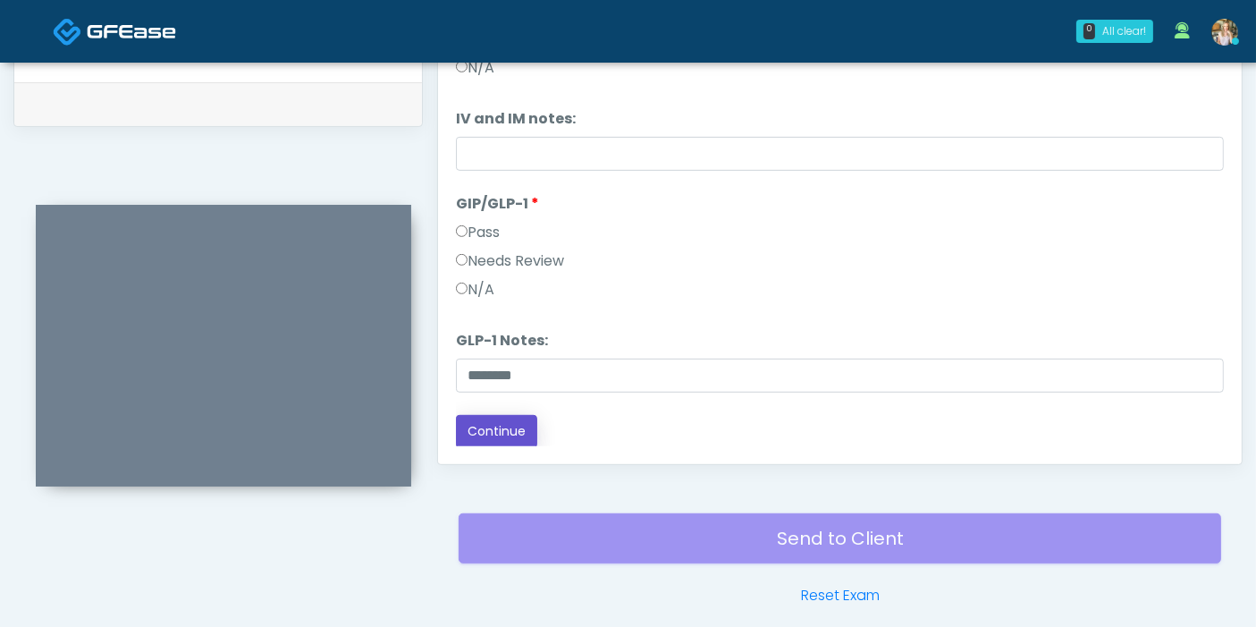
click at [491, 427] on button "Continue" at bounding box center [496, 431] width 81 height 33
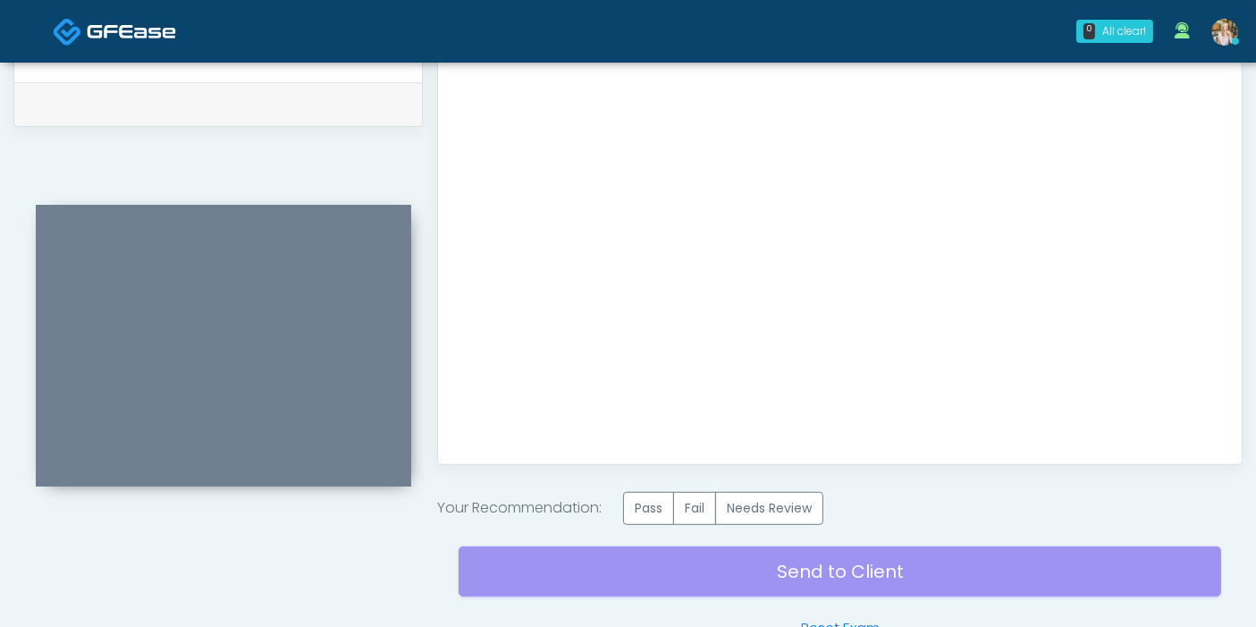
scroll to position [0, 0]
click at [666, 507] on label "Pass" at bounding box center [648, 508] width 51 height 33
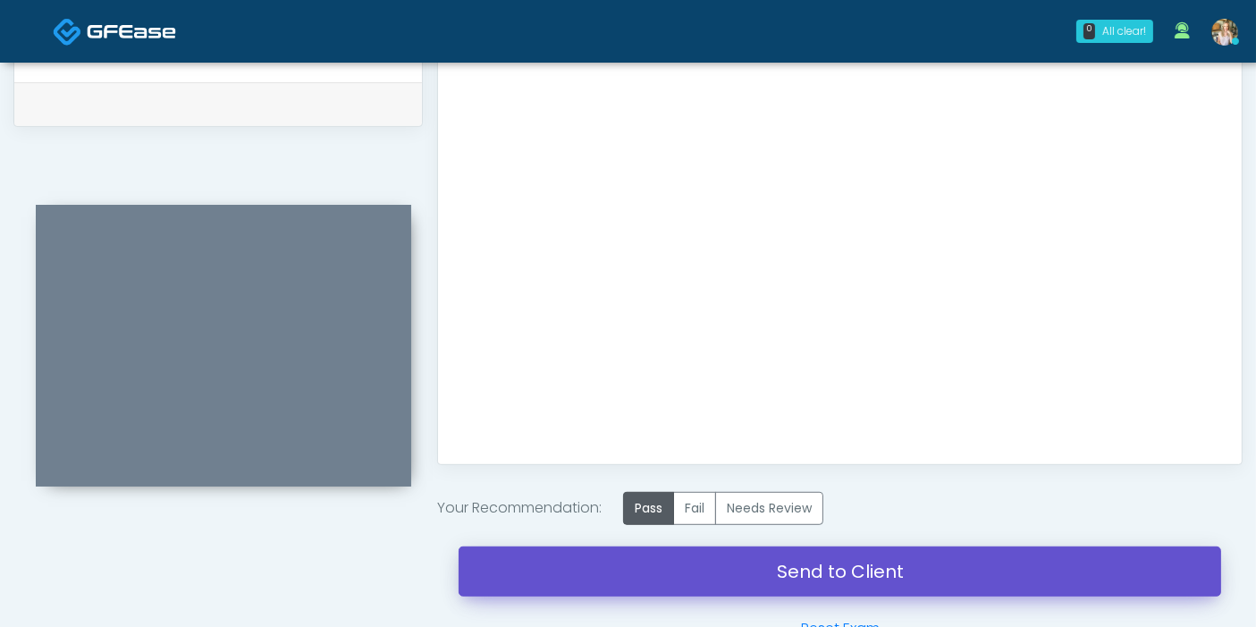
drag, startPoint x: 794, startPoint y: 567, endPoint x: 733, endPoint y: 86, distance: 484.7
click at [794, 568] on link "Send to Client" at bounding box center [840, 571] width 762 height 50
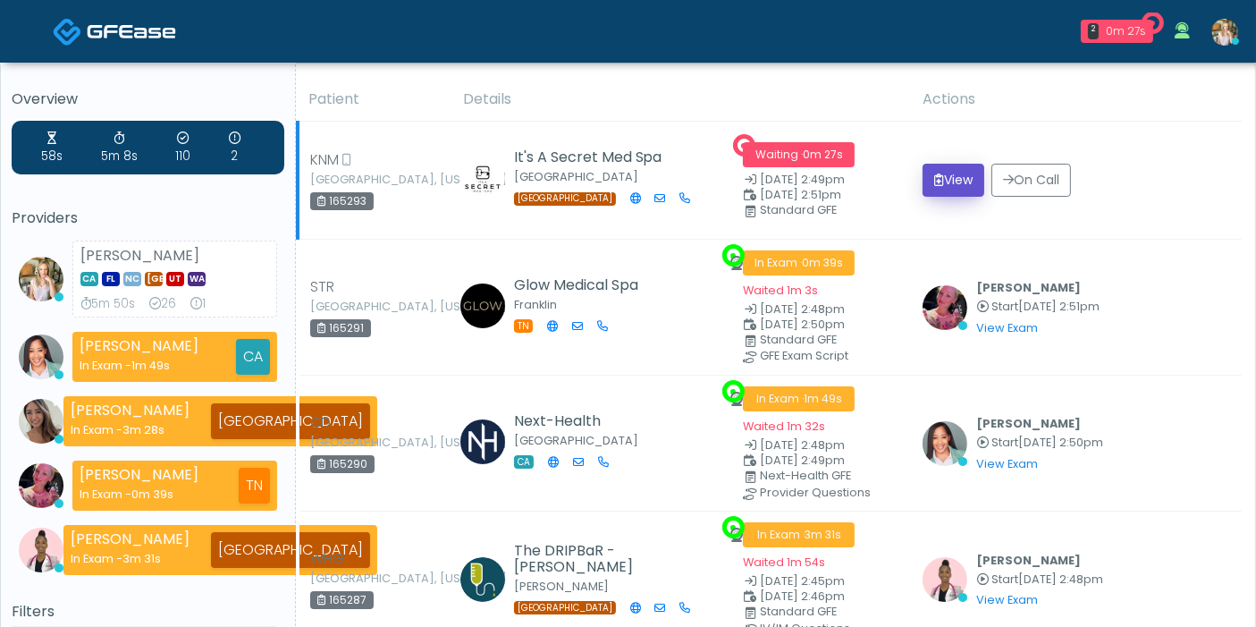
click at [958, 190] on button "View" at bounding box center [953, 180] width 62 height 33
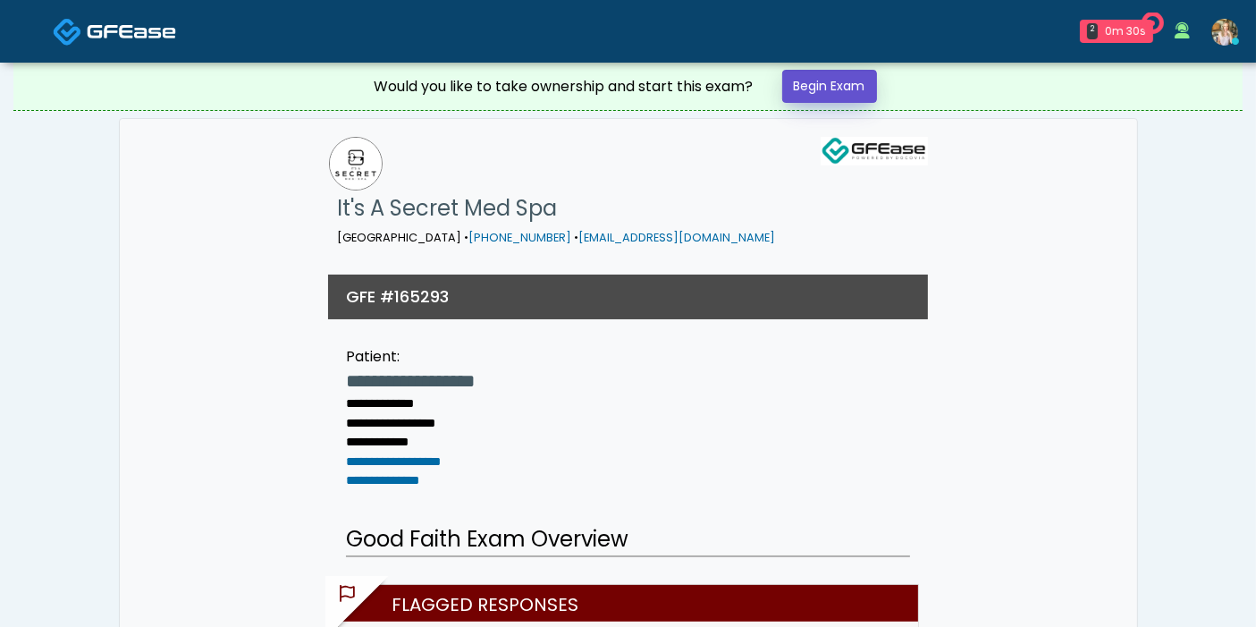
click at [816, 85] on link "Begin Exam" at bounding box center [829, 86] width 95 height 33
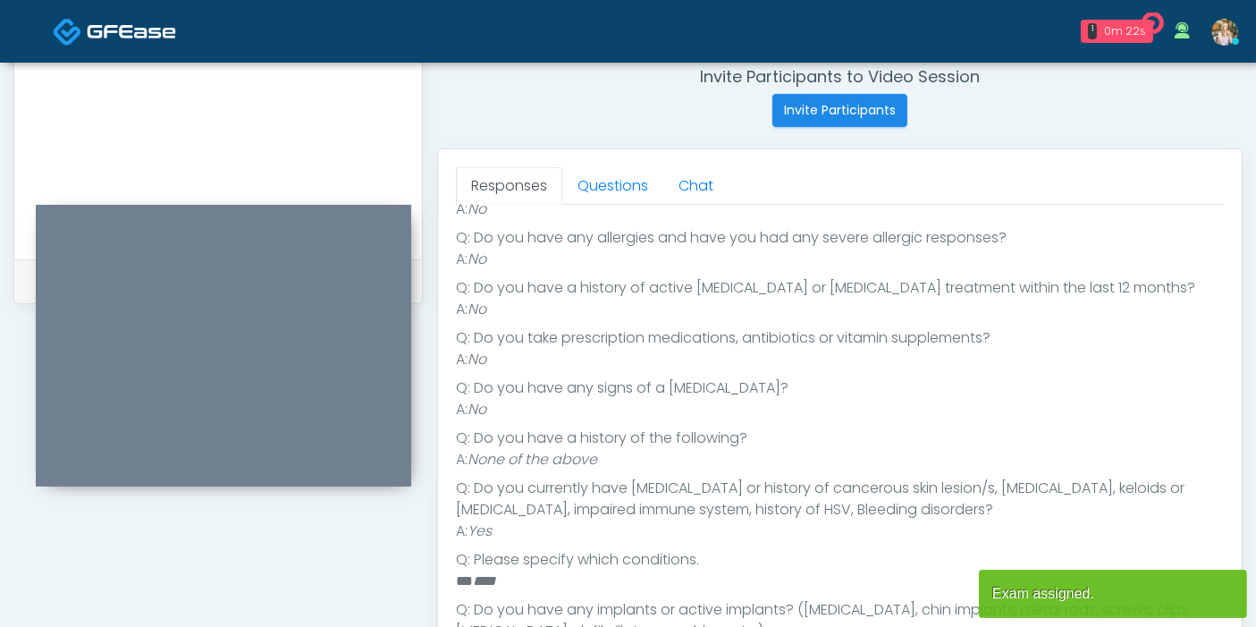
scroll to position [373, 0]
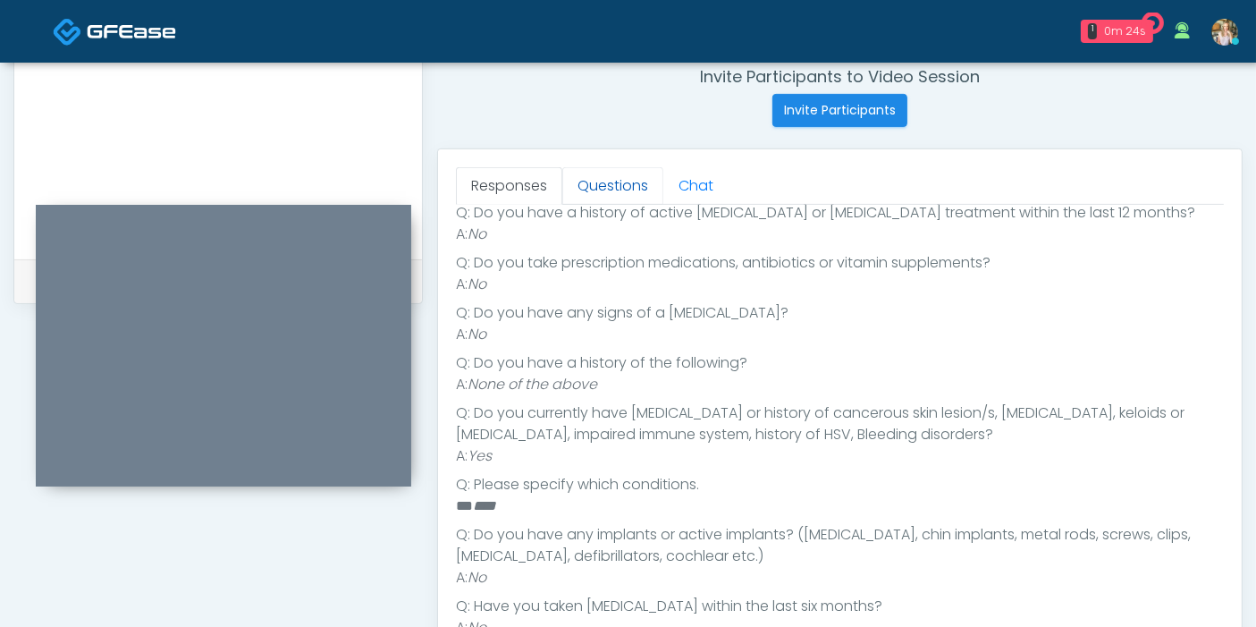
click at [606, 184] on link "Questions" at bounding box center [612, 186] width 101 height 38
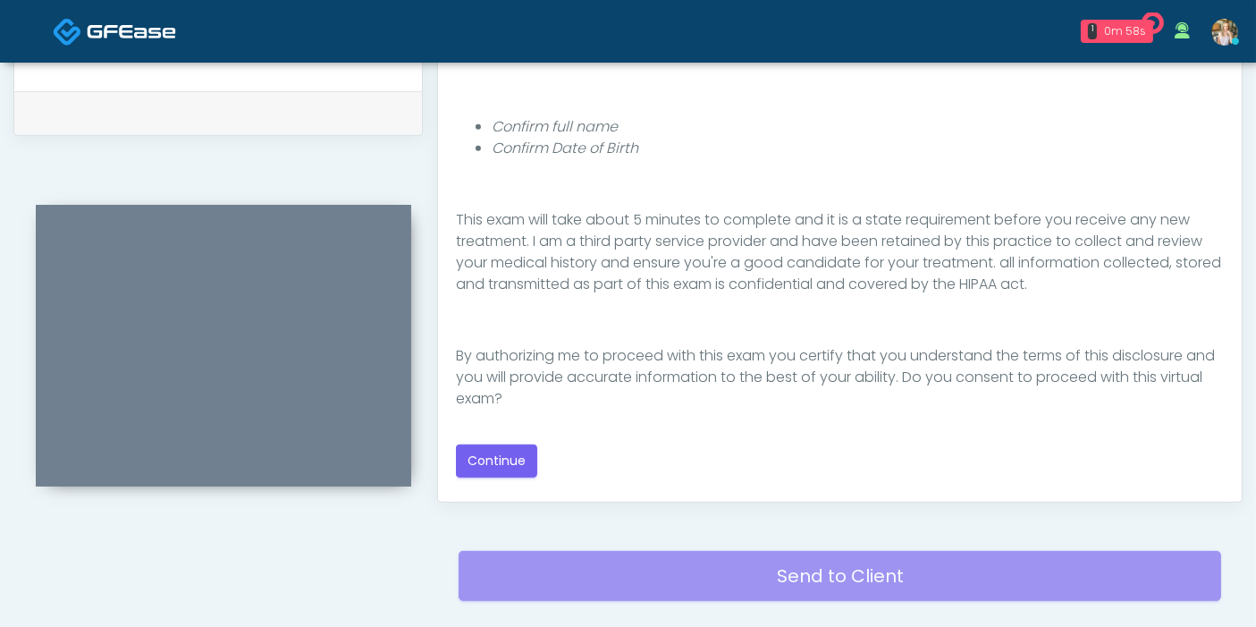
scroll to position [894, 0]
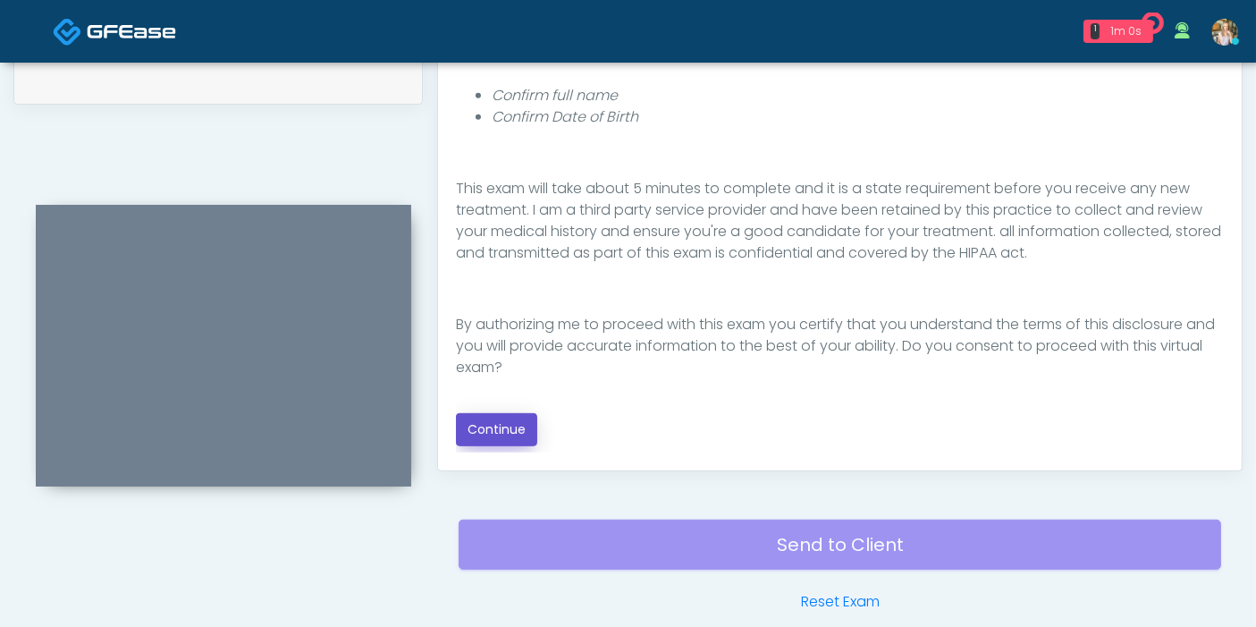
click at [501, 423] on button "Continue" at bounding box center [496, 429] width 81 height 33
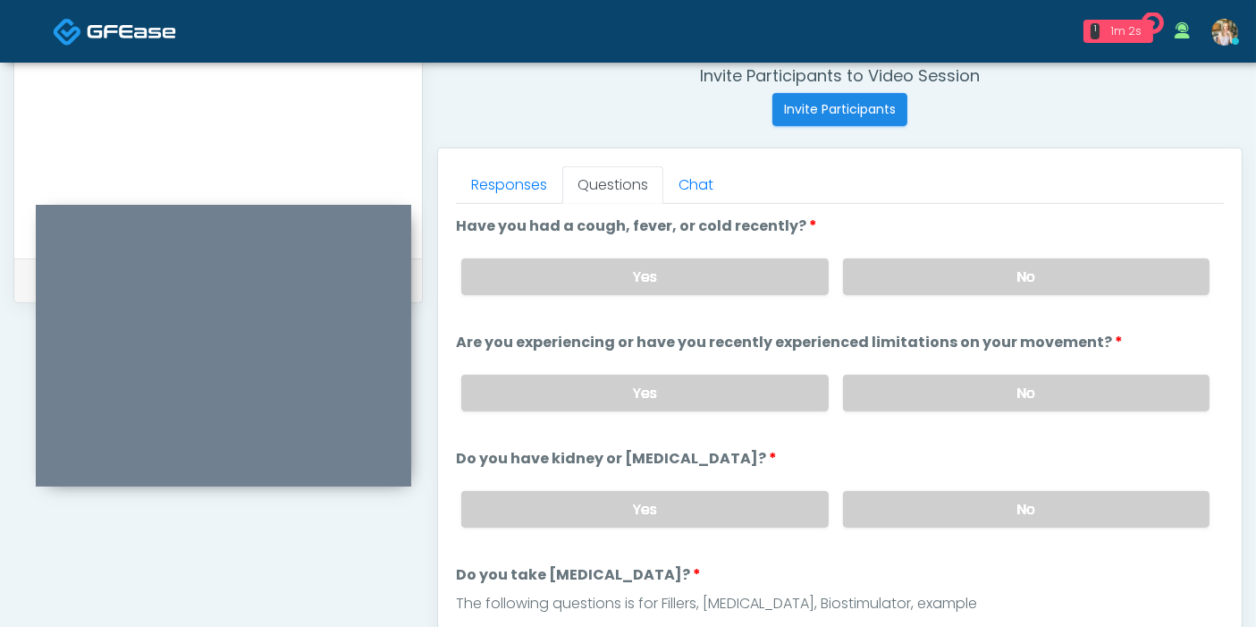
scroll to position [677, 0]
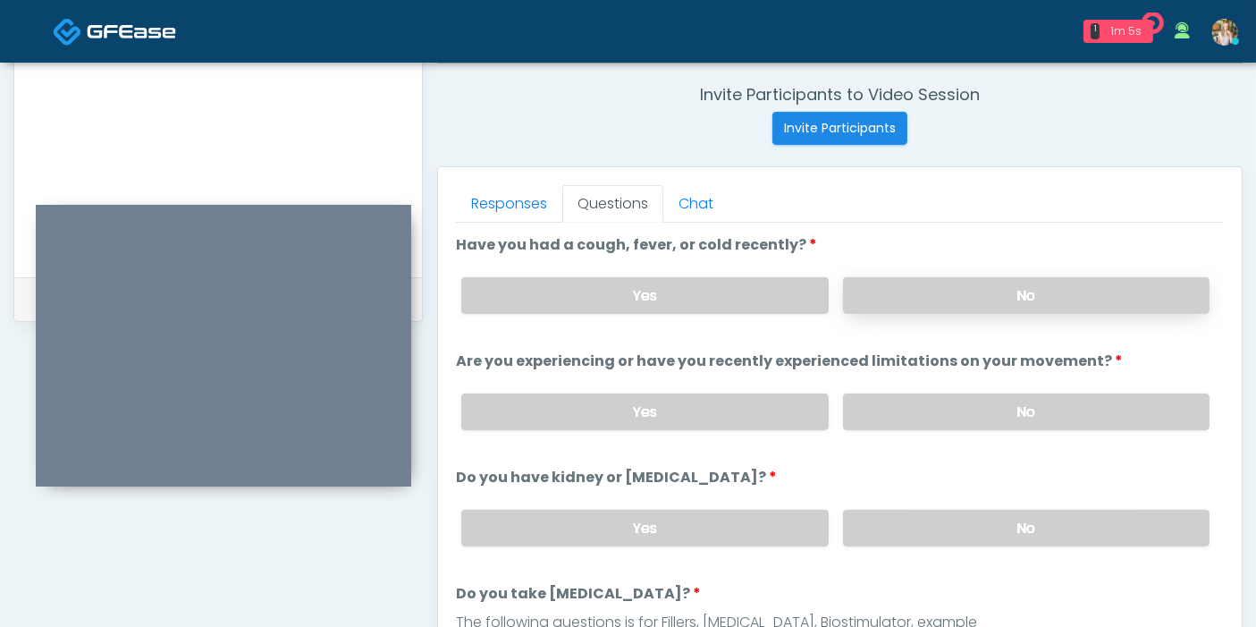
click at [1007, 295] on label "No" at bounding box center [1026, 295] width 366 height 37
click at [1029, 399] on label "No" at bounding box center [1026, 411] width 366 height 37
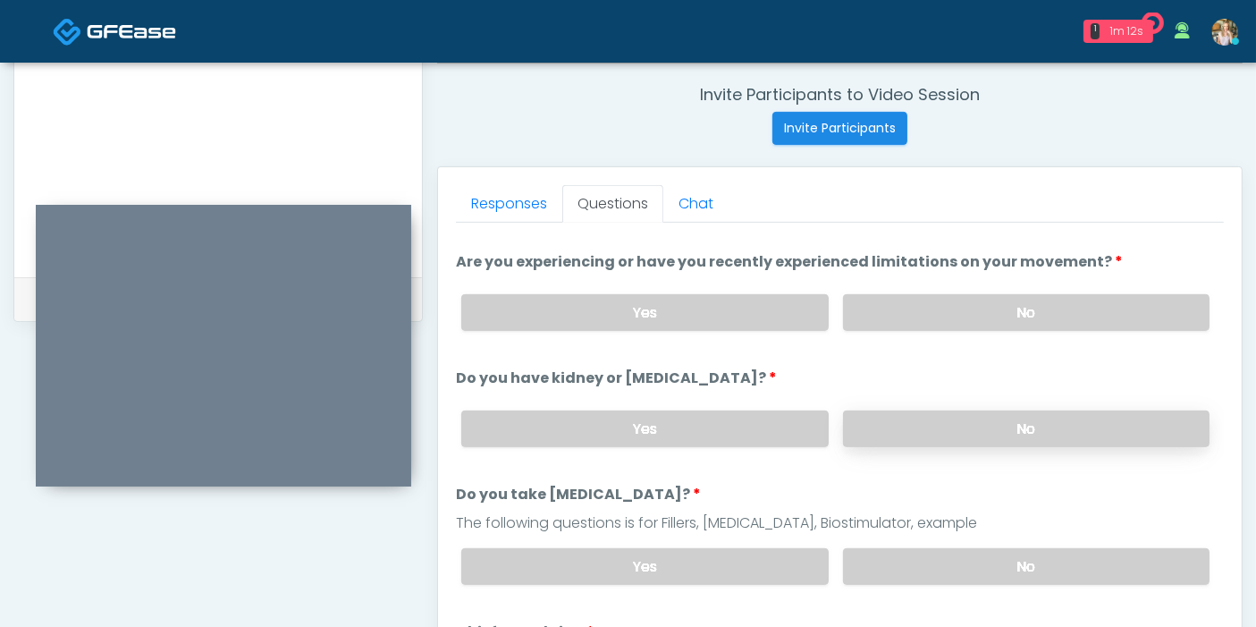
click at [1002, 410] on label "No" at bounding box center [1026, 428] width 366 height 37
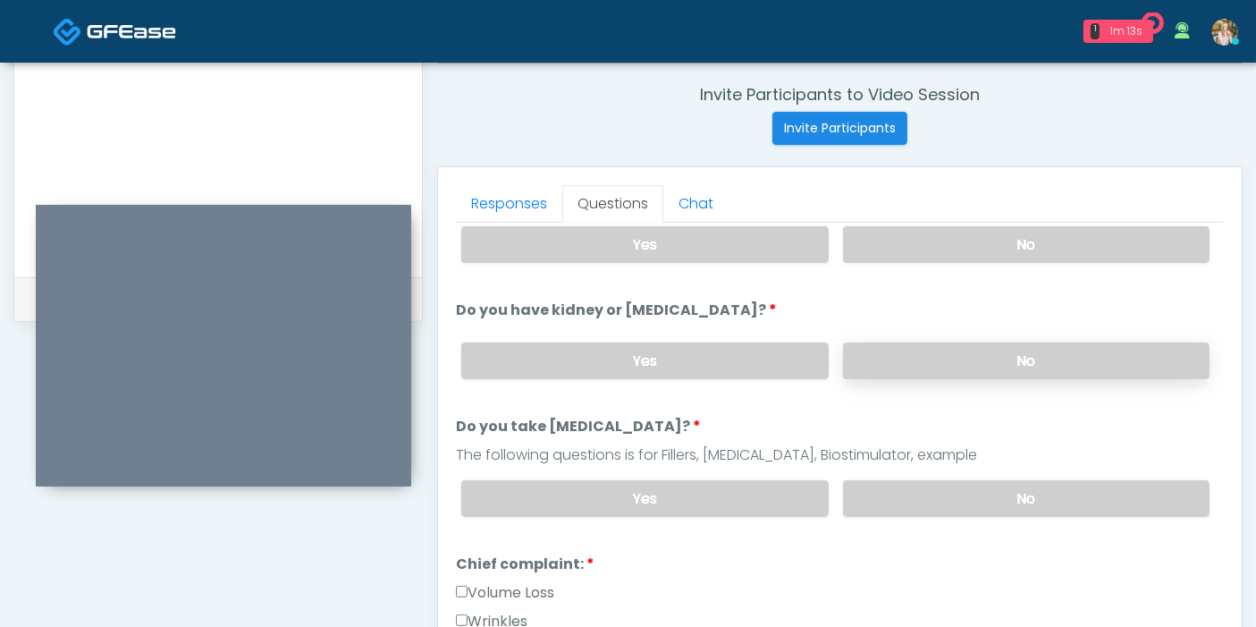
scroll to position [198, 0]
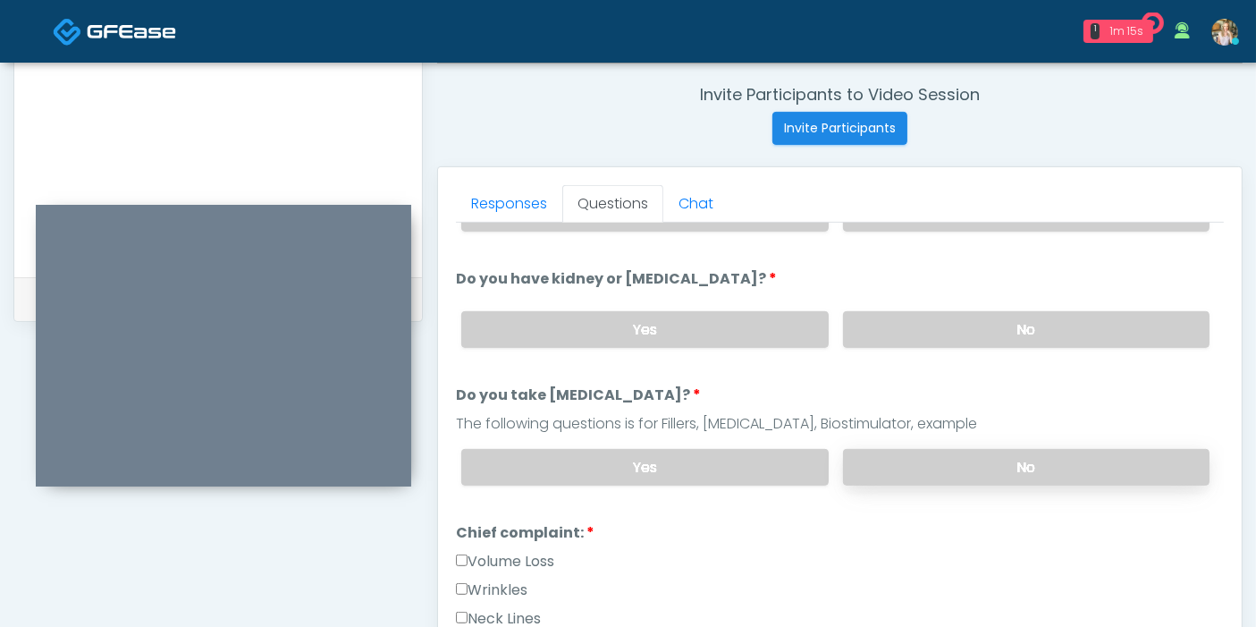
click at [989, 464] on label "No" at bounding box center [1026, 467] width 366 height 37
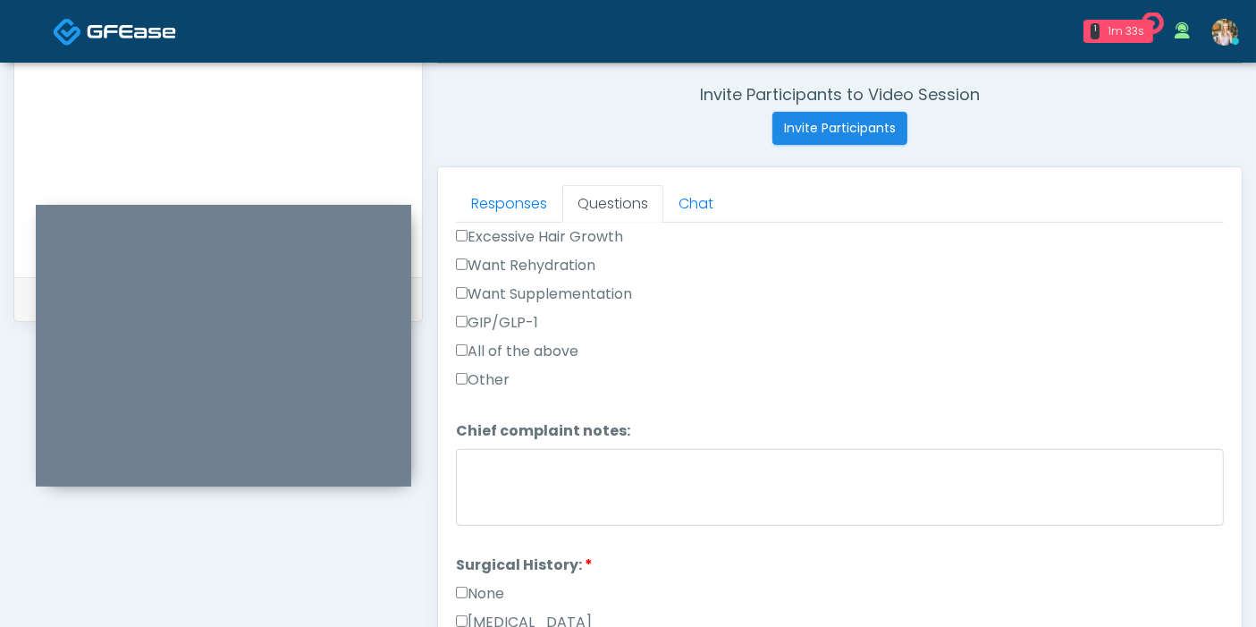
scroll to position [894, 0]
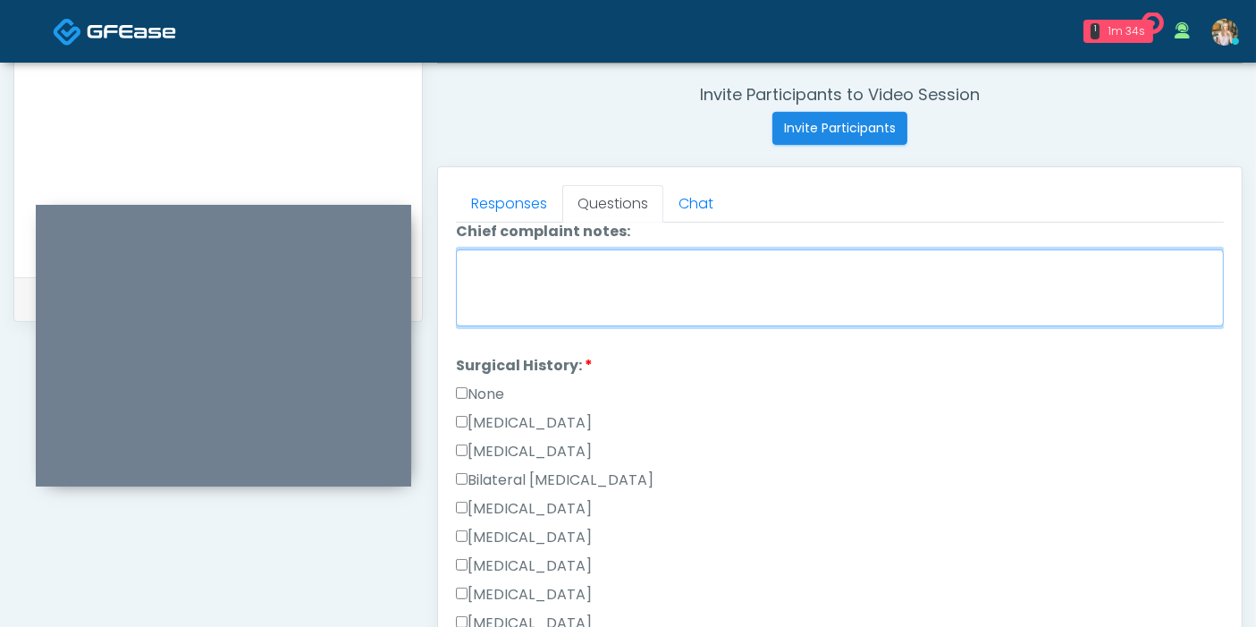
click at [645, 301] on textarea "Chief complaint notes:" at bounding box center [840, 287] width 768 height 77
type textarea "**********"
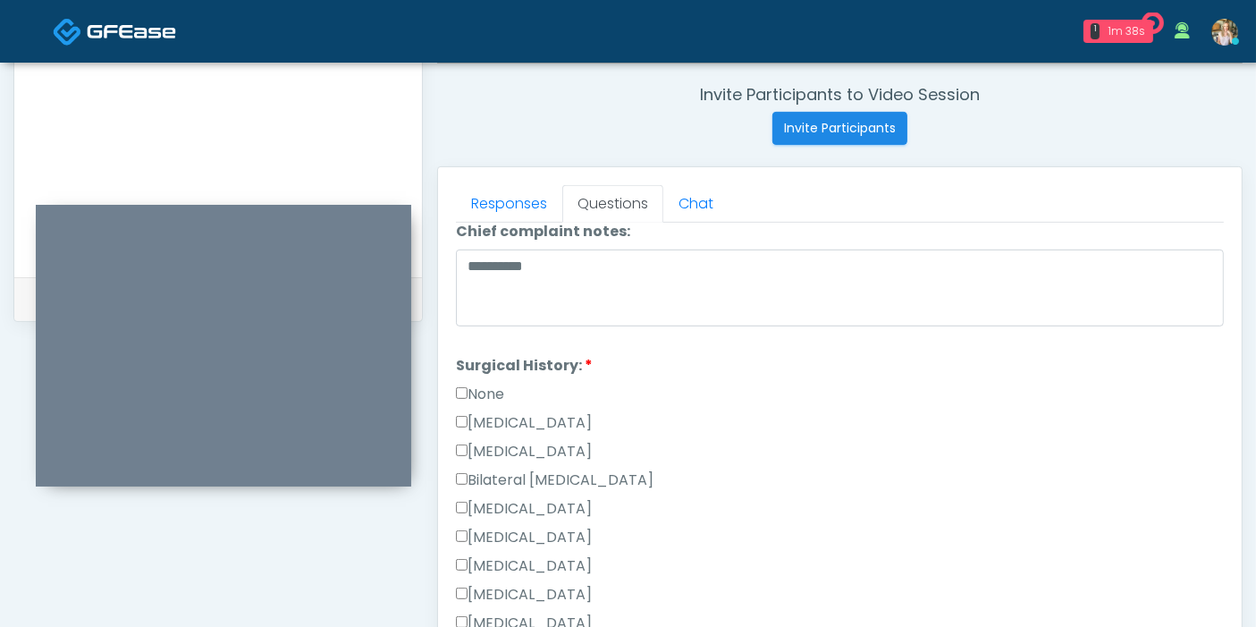
click at [491, 392] on label "None" at bounding box center [480, 393] width 48 height 21
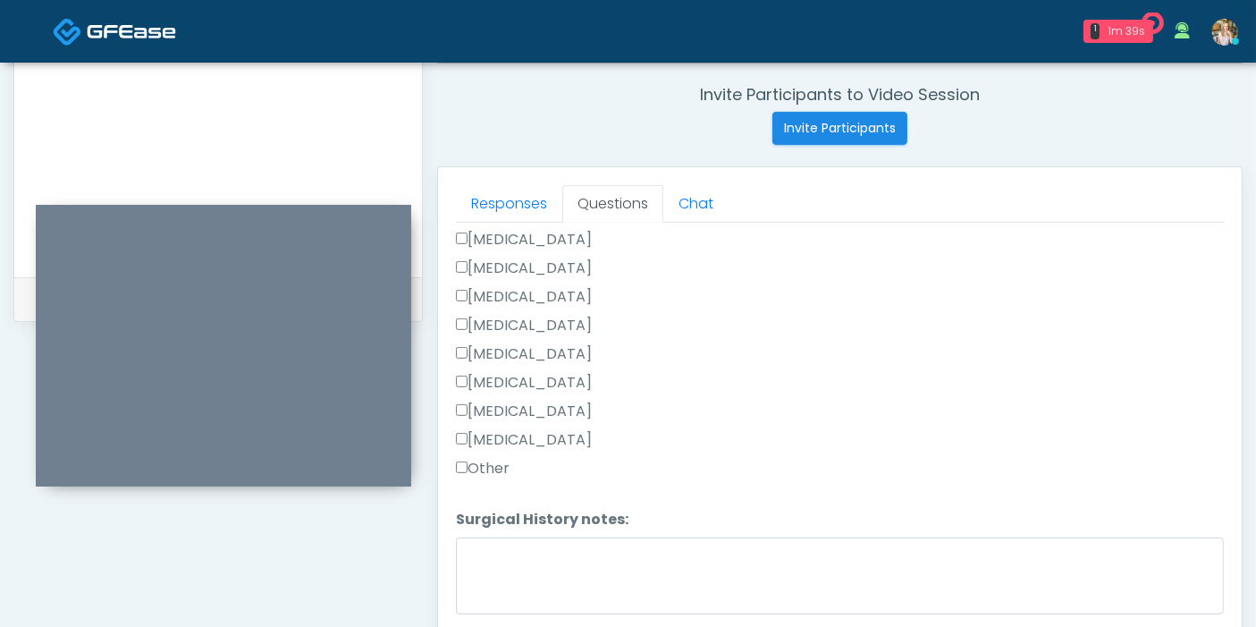
scroll to position [776, 0]
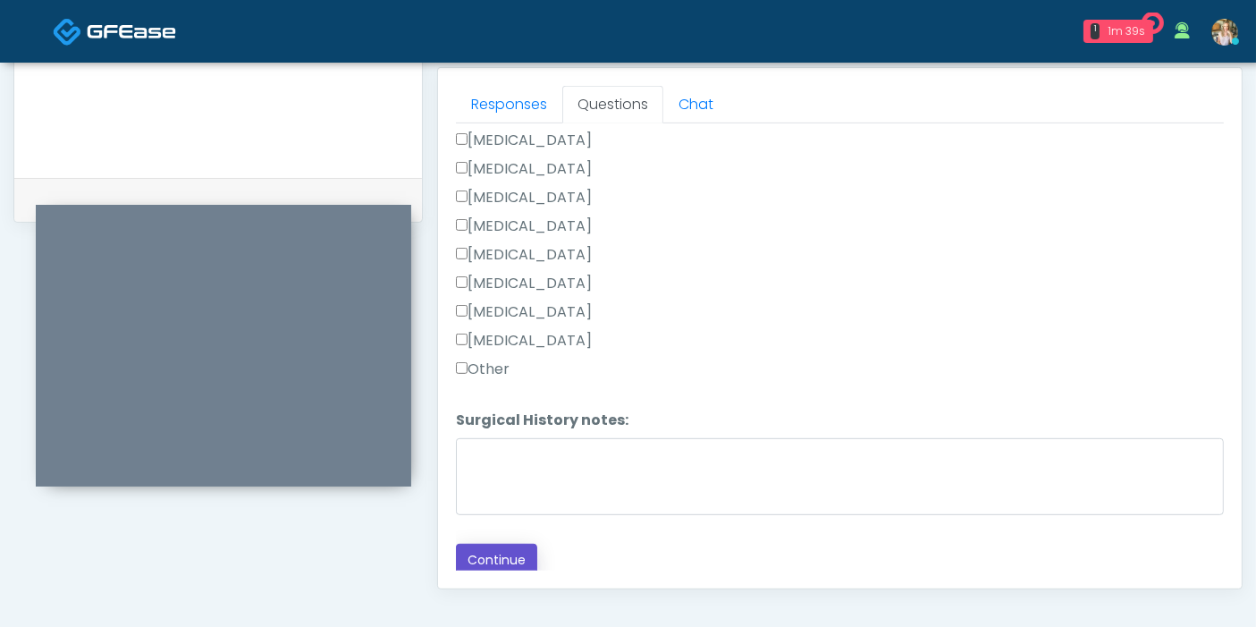
click at [501, 550] on button "Continue" at bounding box center [496, 559] width 81 height 33
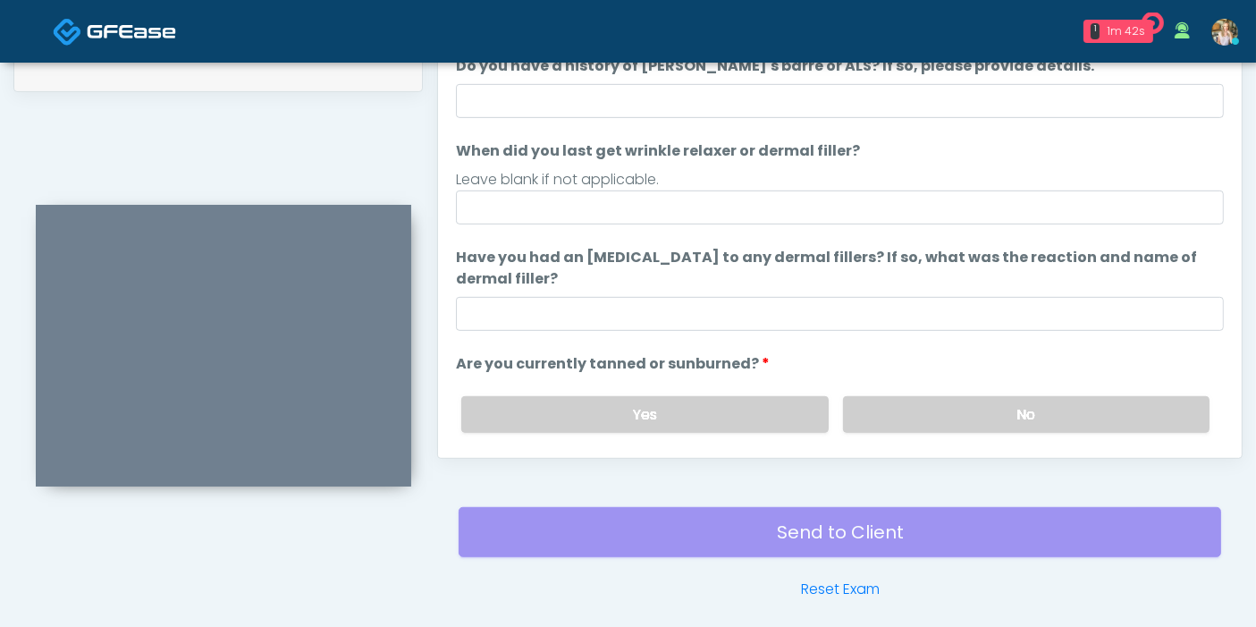
scroll to position [875, 0]
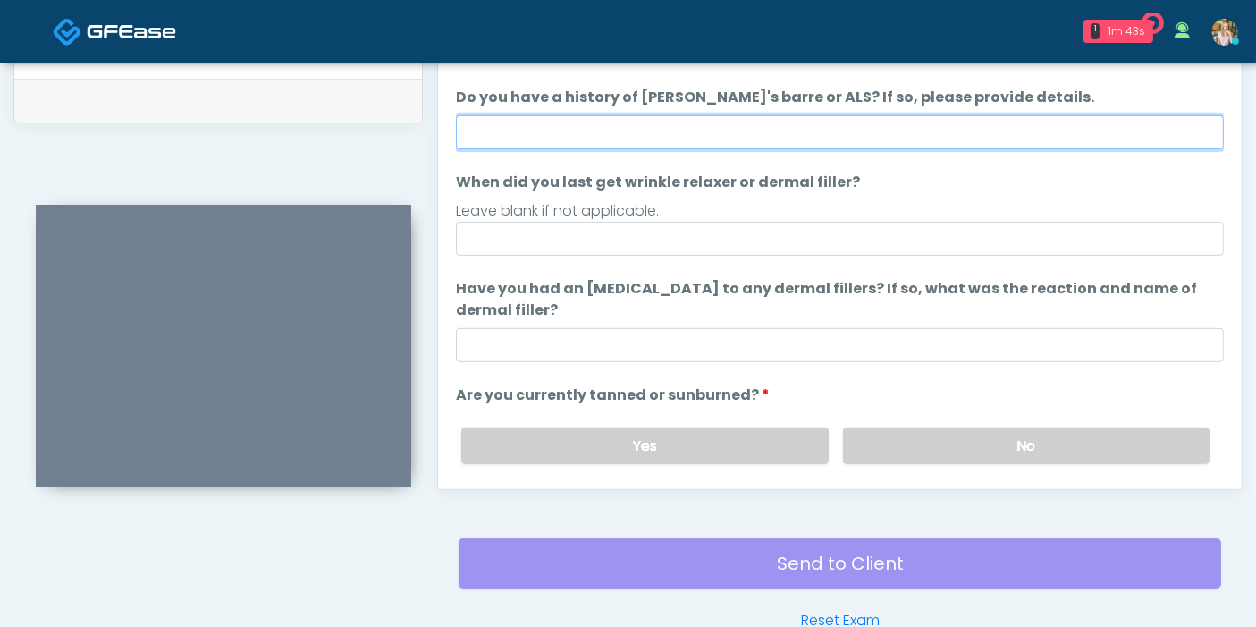
click at [855, 131] on input "Do you have a history of Guillain's barre or ALS? If so, please provide details." at bounding box center [840, 132] width 768 height 34
type input "******"
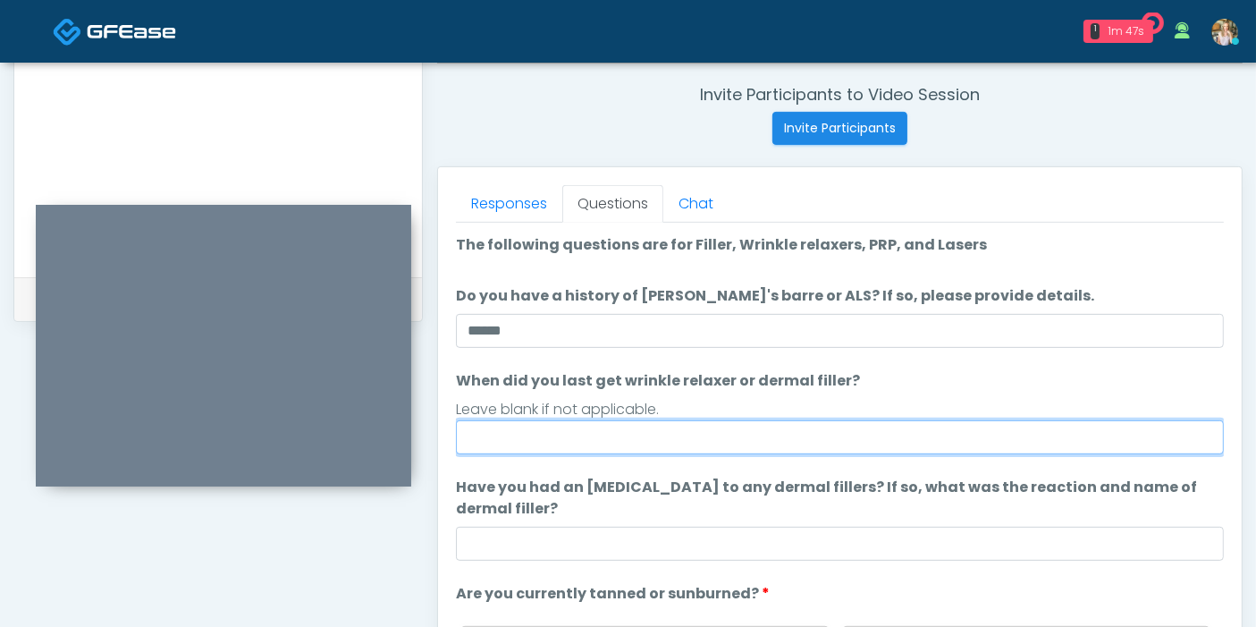
scroll to position [99, 0]
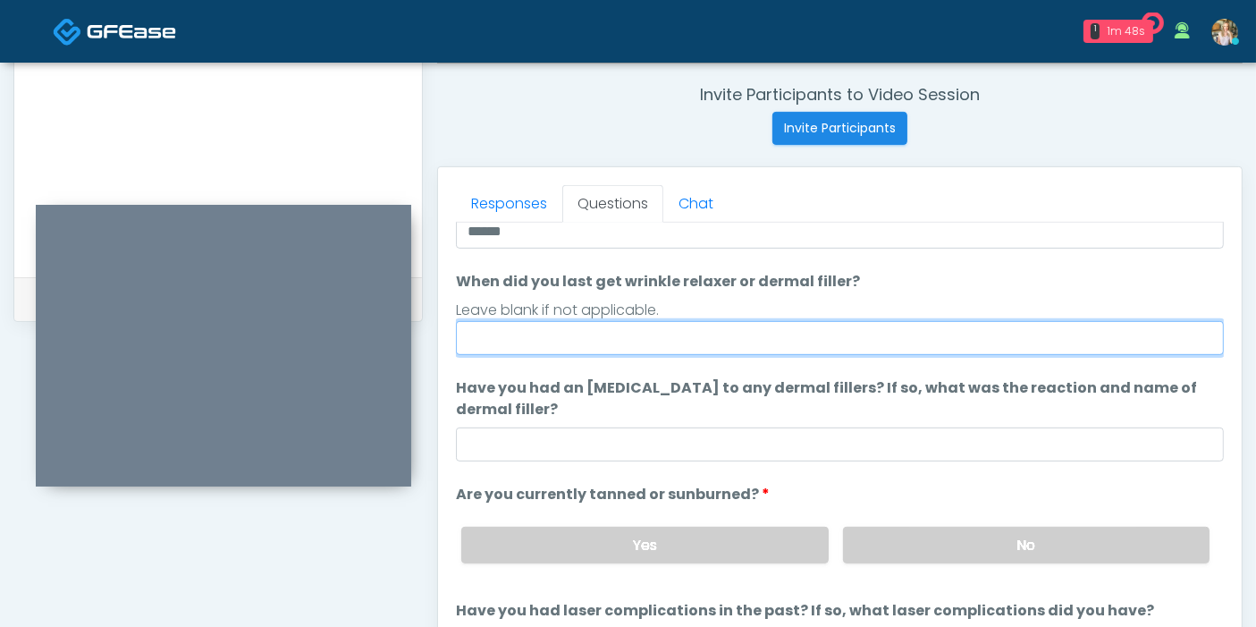
click at [964, 337] on input "When did you last get wrinkle relaxer or dermal filler?" at bounding box center [840, 338] width 768 height 34
type input "*"
type input "**********"
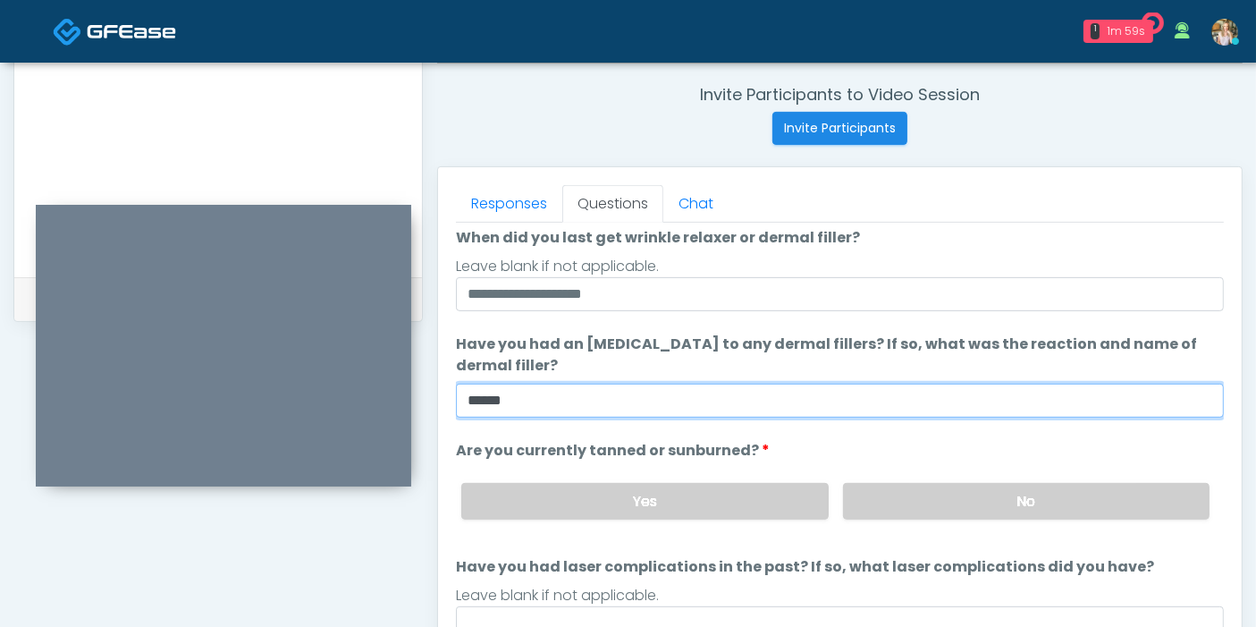
scroll to position [167, 0]
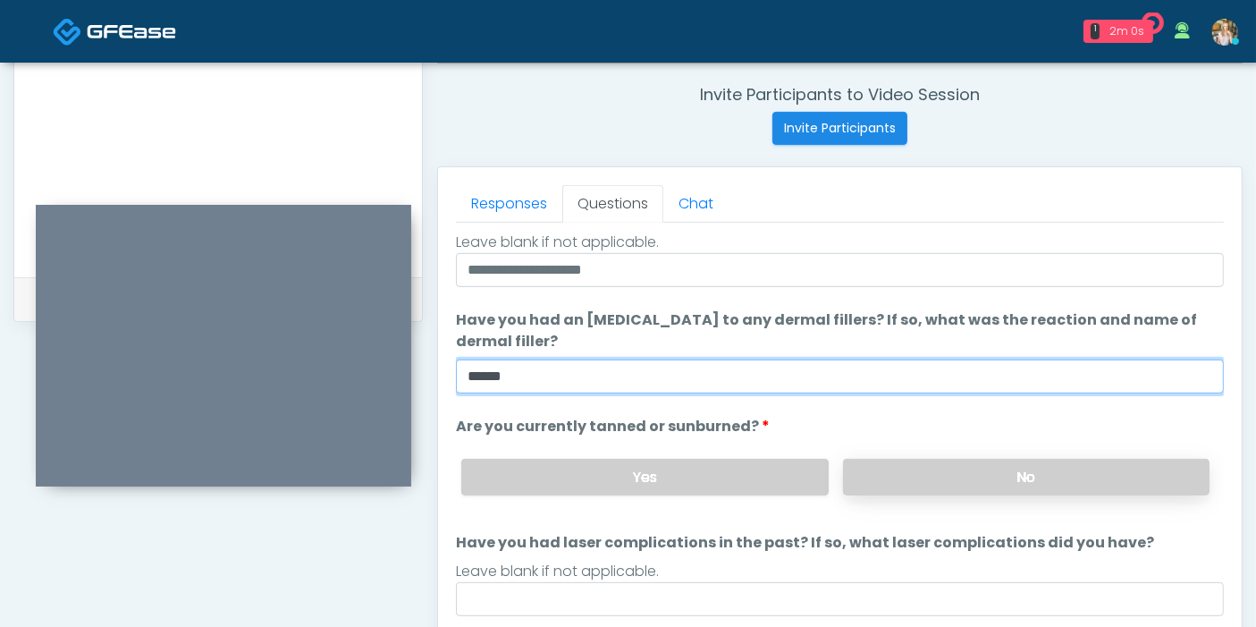
type input "******"
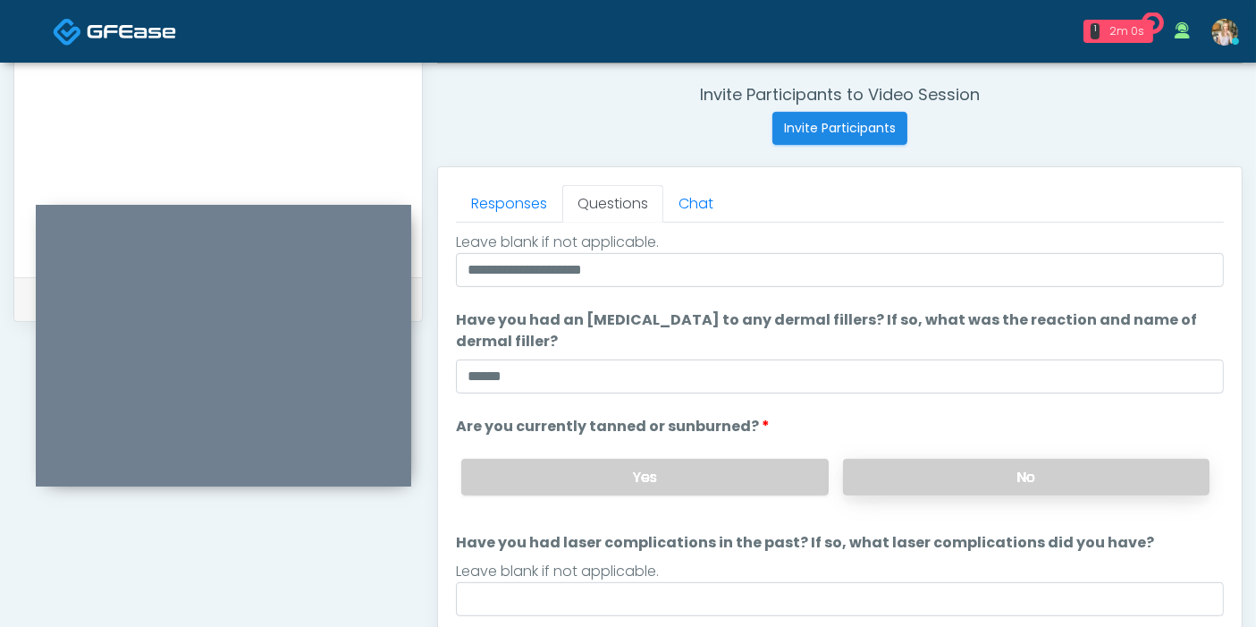
click at [984, 466] on label "No" at bounding box center [1026, 477] width 366 height 37
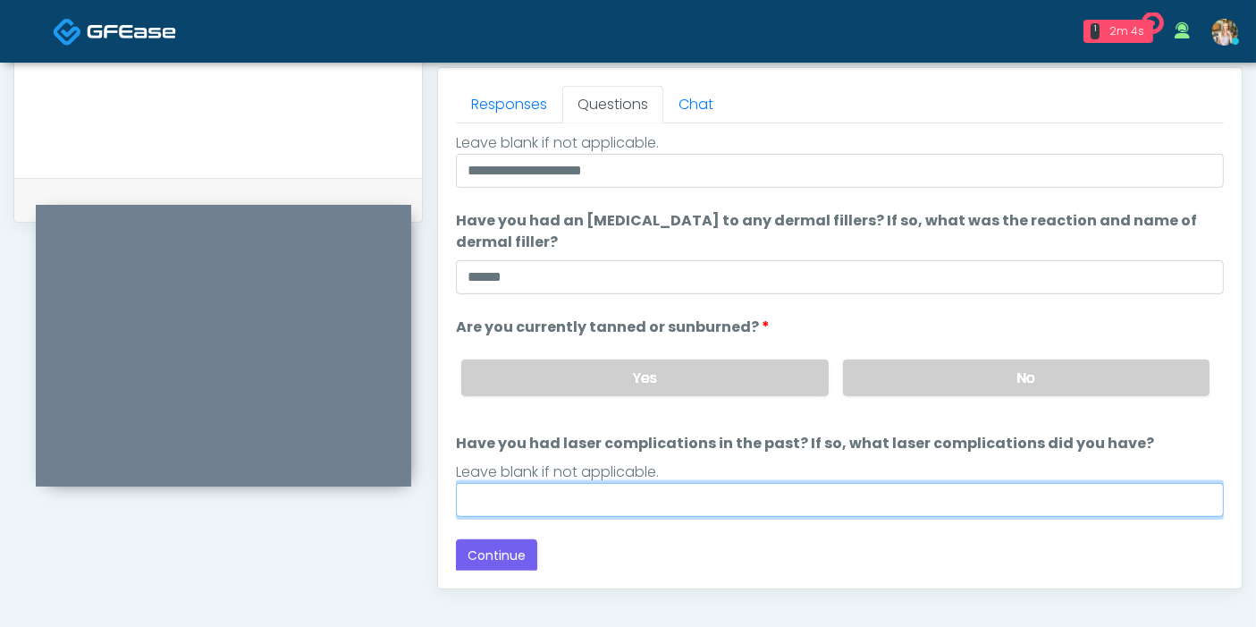
click at [747, 493] on input "Have you had laser complications in the past? If so, what laser complications d…" at bounding box center [840, 500] width 768 height 34
type input "***"
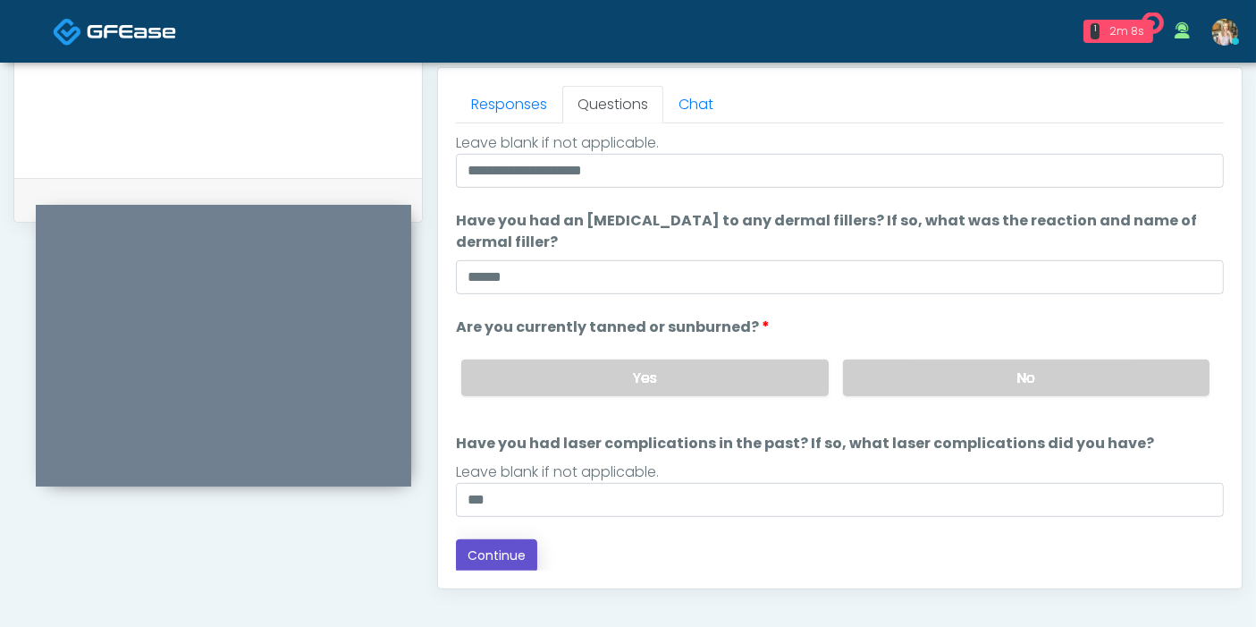
click at [487, 552] on button "Continue" at bounding box center [496, 555] width 81 height 33
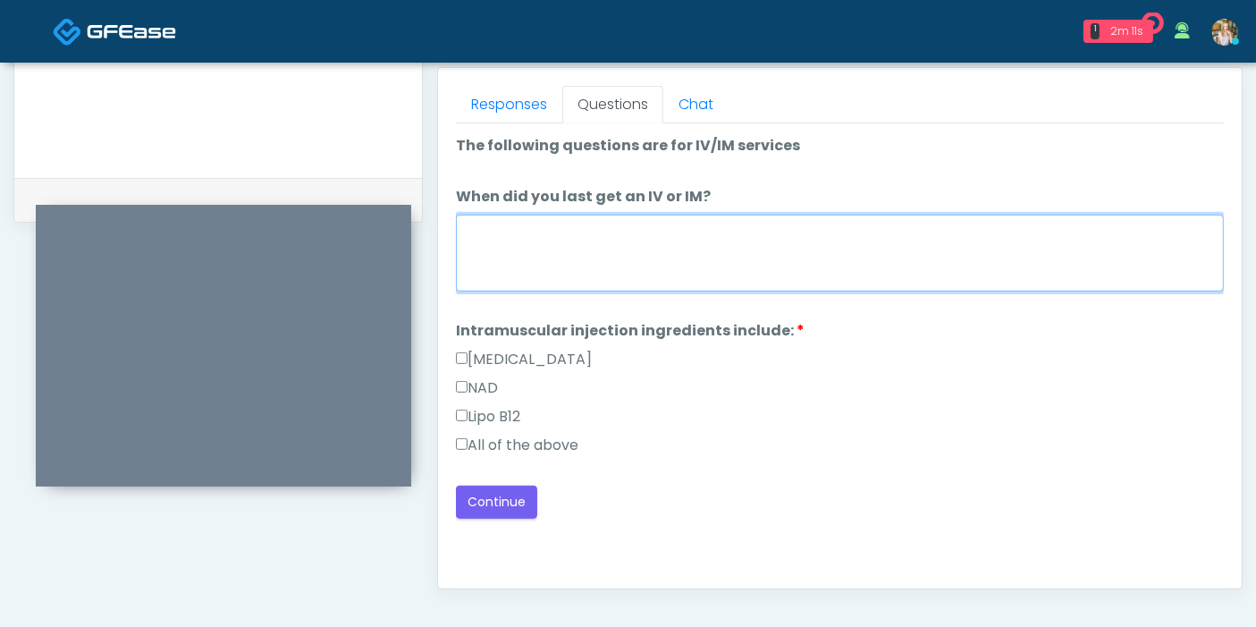
click at [681, 248] on textarea "When did you last get an IV or IM?" at bounding box center [840, 253] width 768 height 77
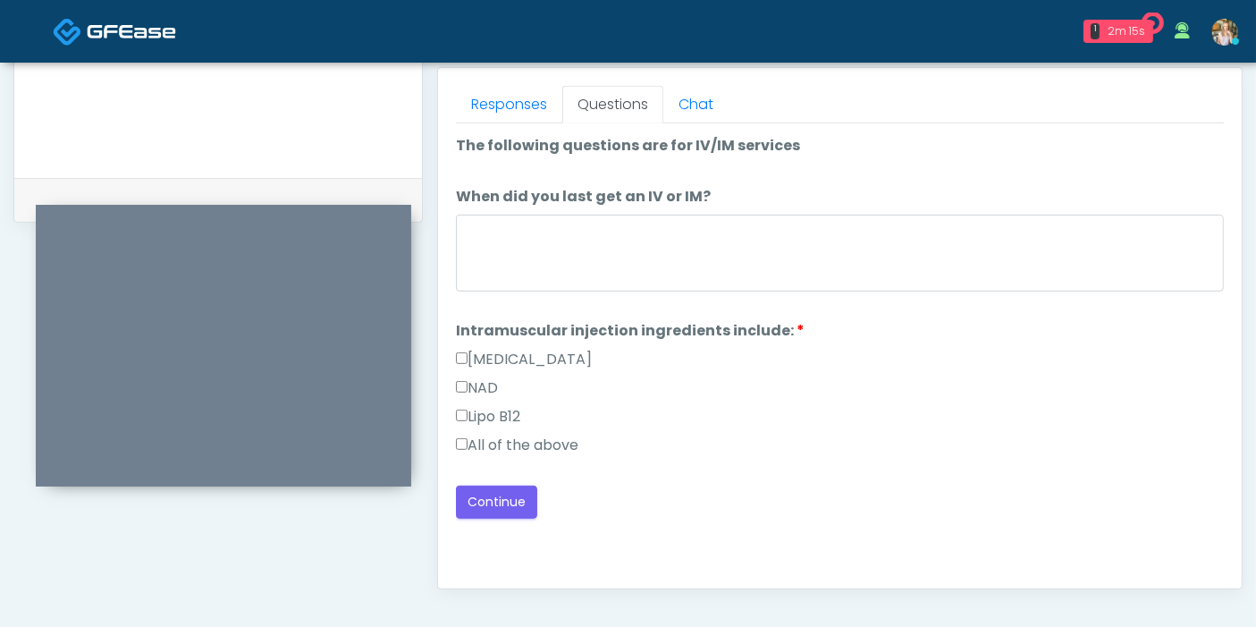
click at [501, 434] on label "All of the above" at bounding box center [517, 444] width 122 height 21
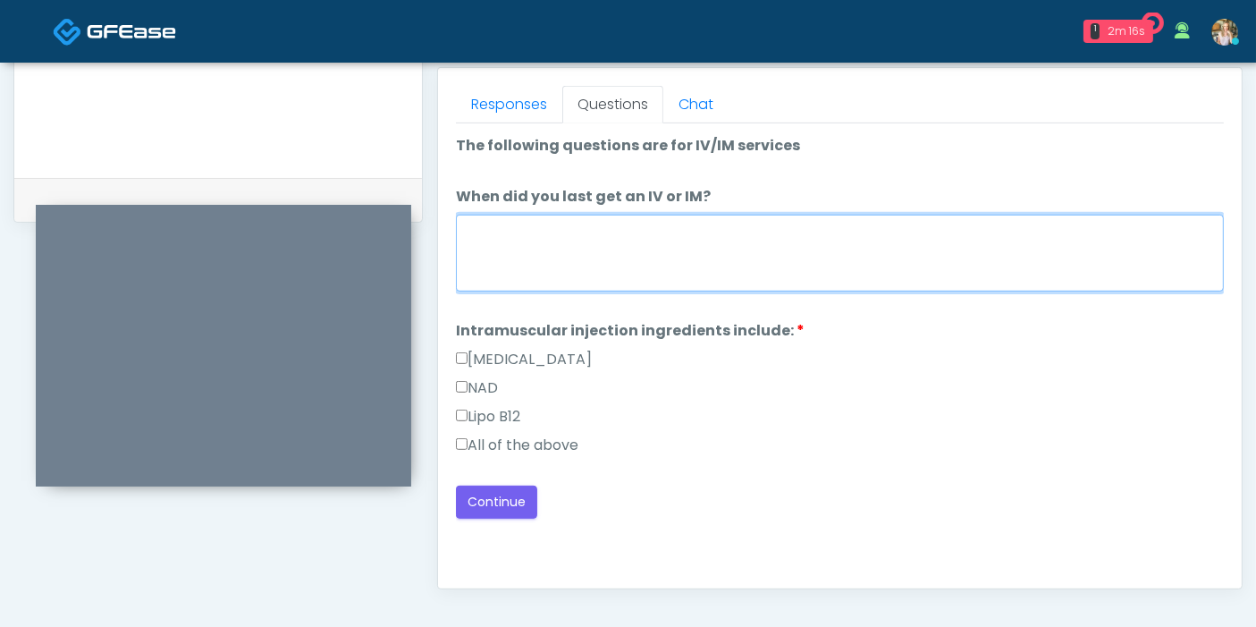
click at [602, 246] on textarea "When did you last get an IV or IM?" at bounding box center [840, 253] width 768 height 77
type textarea "**********"
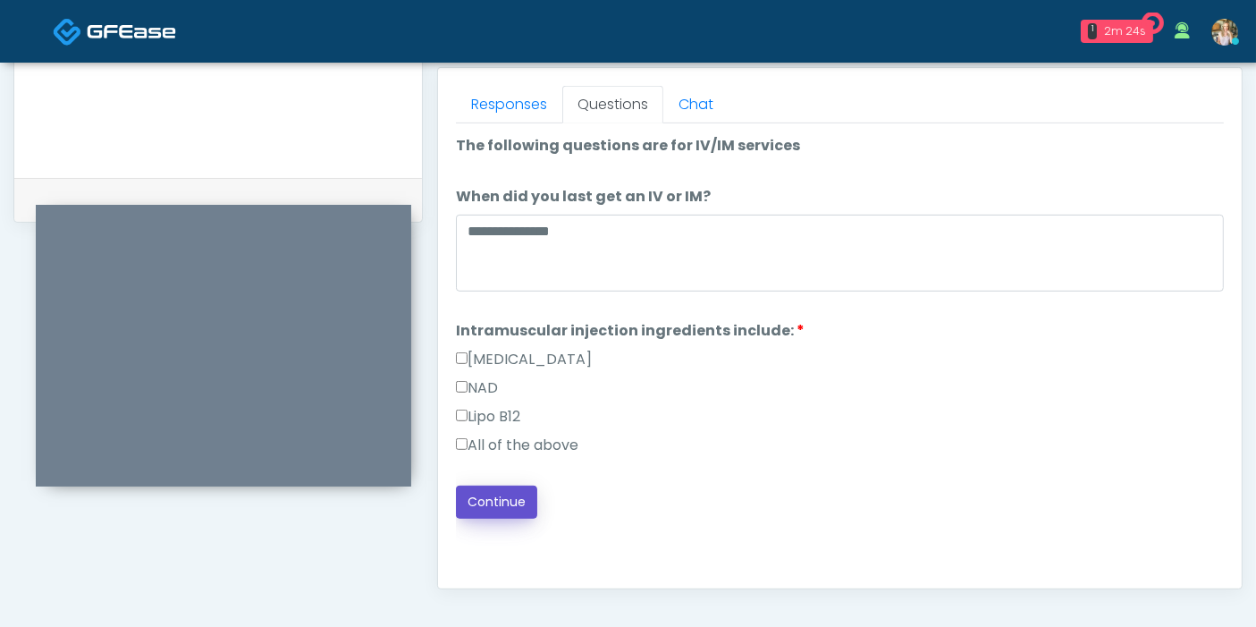
click at [509, 492] on button "Continue" at bounding box center [496, 501] width 81 height 33
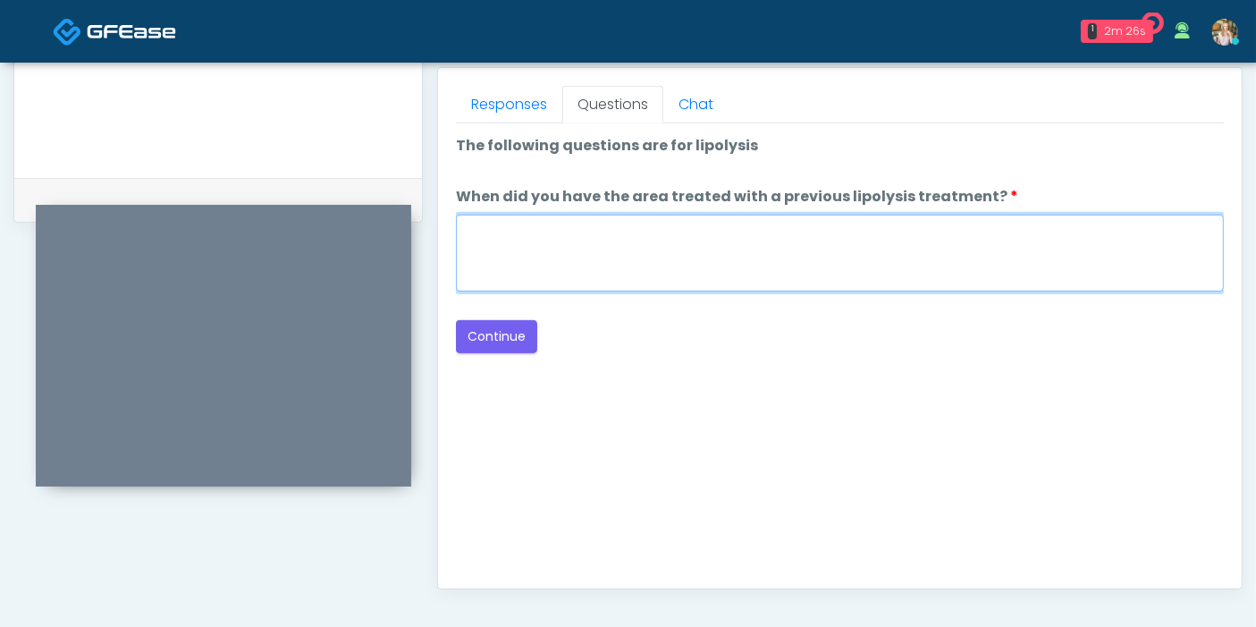
click at [721, 257] on textarea "When did you have the area treated with a previous lipolysis treatment?" at bounding box center [840, 253] width 768 height 77
type textarea "***"
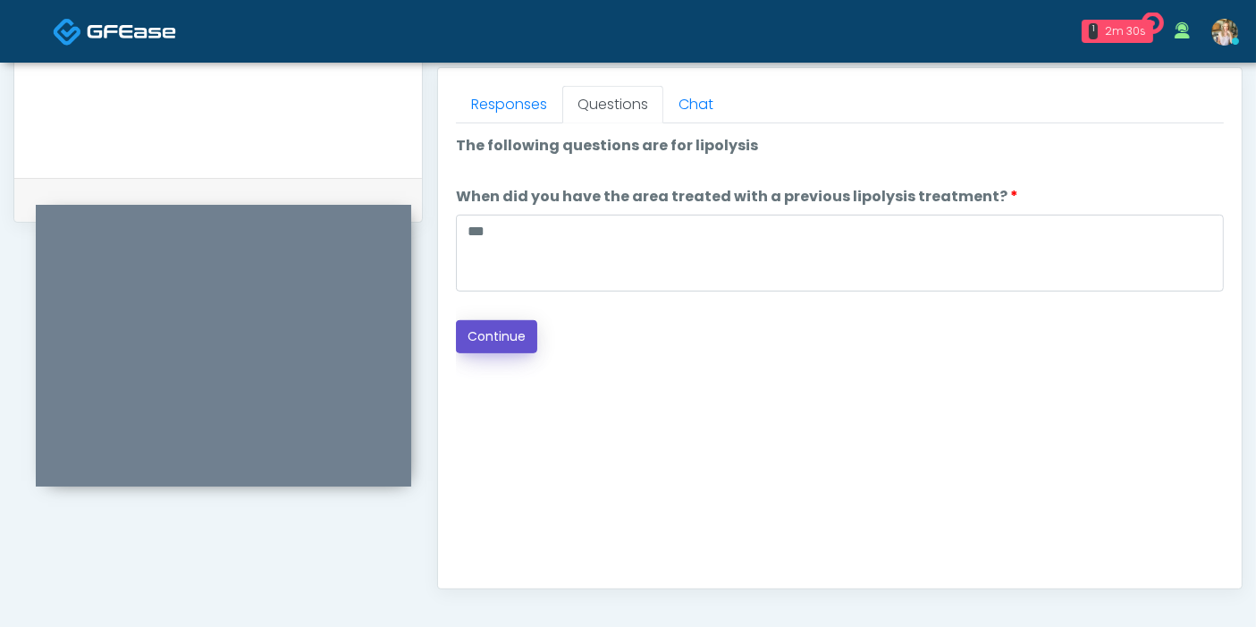
click at [481, 337] on button "Continue" at bounding box center [496, 336] width 81 height 33
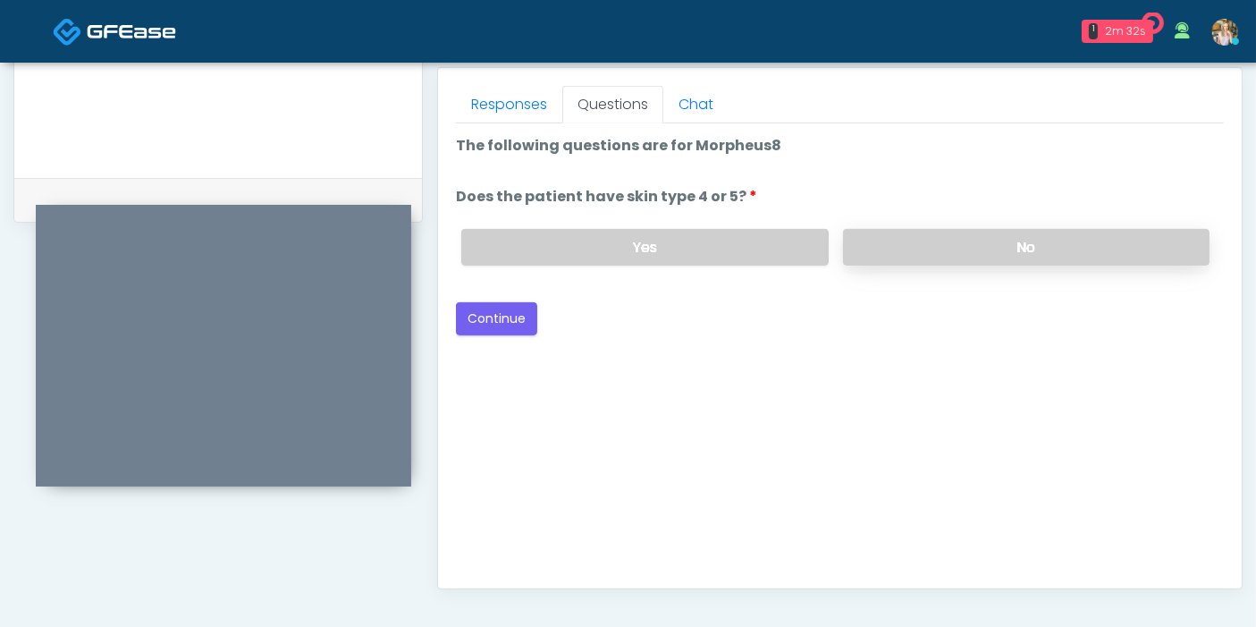
click at [953, 229] on label "No" at bounding box center [1026, 247] width 366 height 37
click at [478, 314] on button "Continue" at bounding box center [496, 318] width 81 height 33
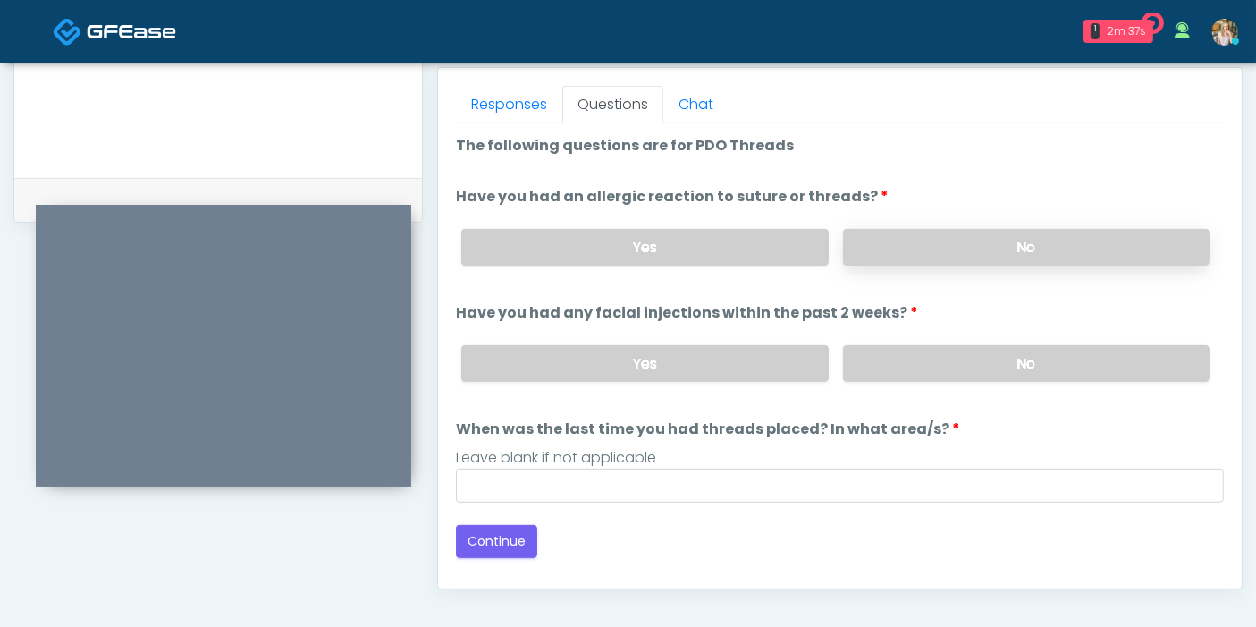
click at [995, 246] on label "No" at bounding box center [1026, 247] width 366 height 37
click at [986, 369] on label "No" at bounding box center [1026, 363] width 366 height 37
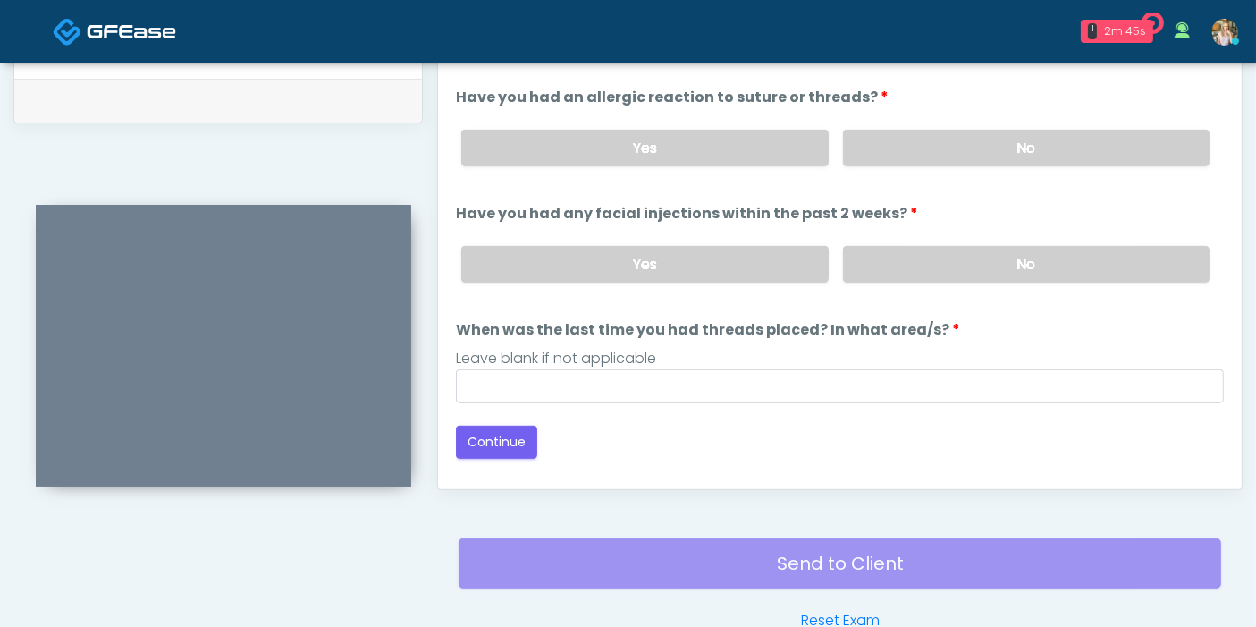
scroll to position [974, 0]
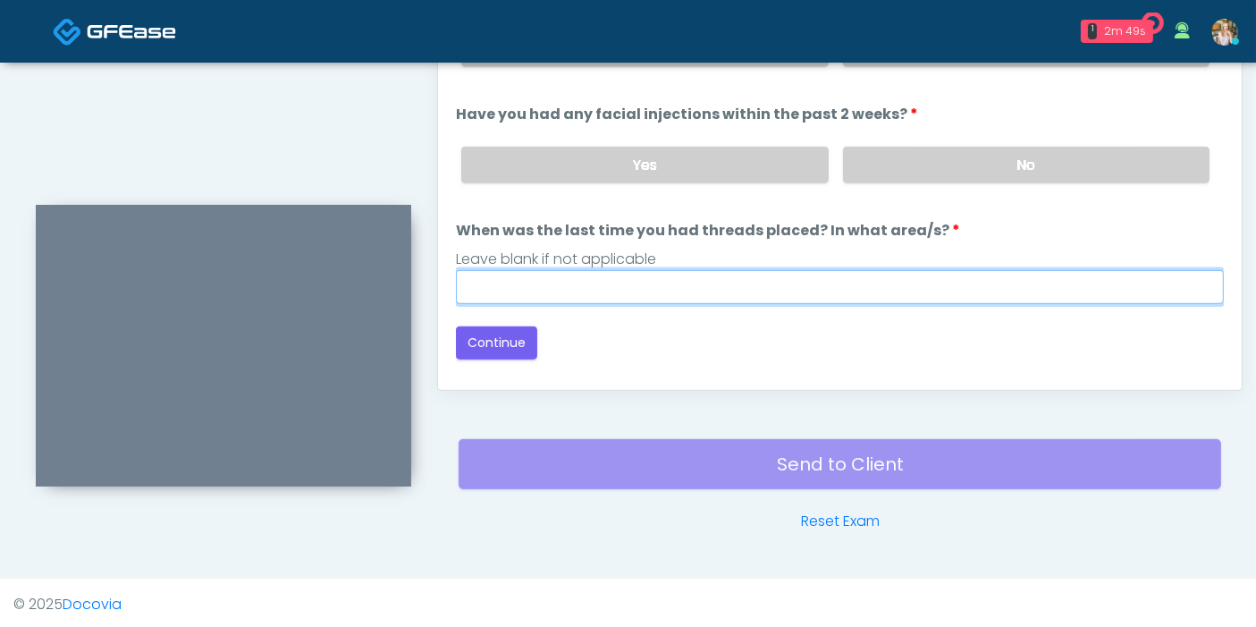
click at [737, 287] on input "When was the last time you had threads placed? In what area/s?" at bounding box center [840, 287] width 768 height 34
type input "***"
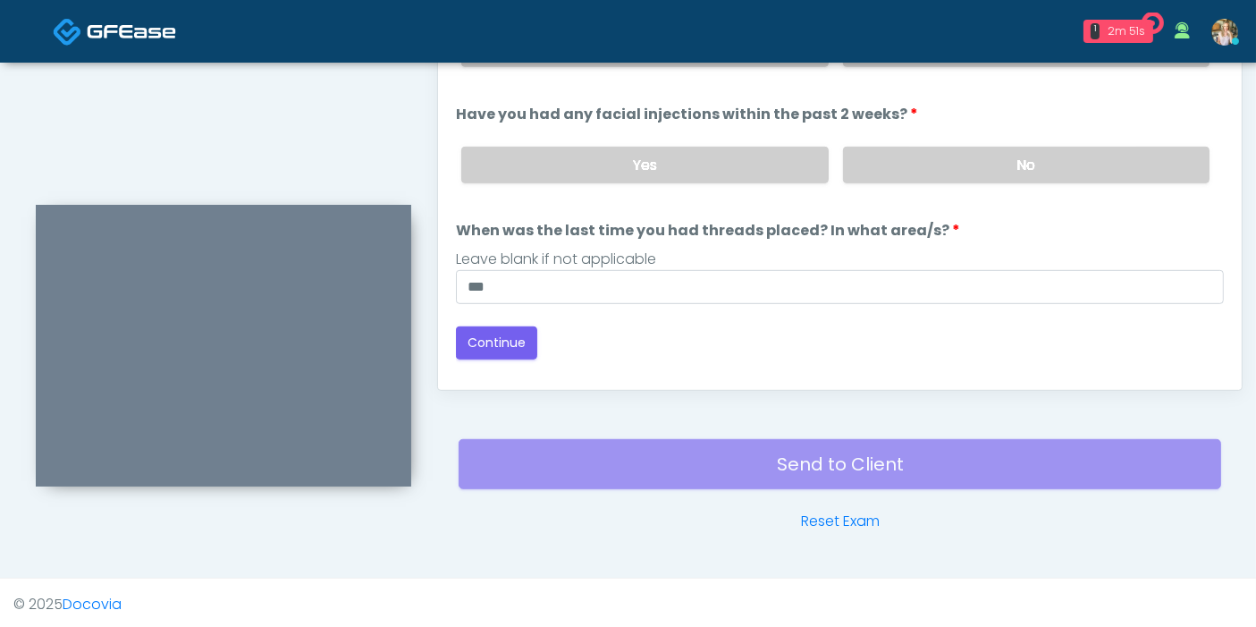
click at [525, 315] on div "Loading... Connecting to your agent... Please wait while we prepare your person…" at bounding box center [840, 148] width 768 height 423
click at [516, 331] on button "Continue" at bounding box center [496, 342] width 81 height 33
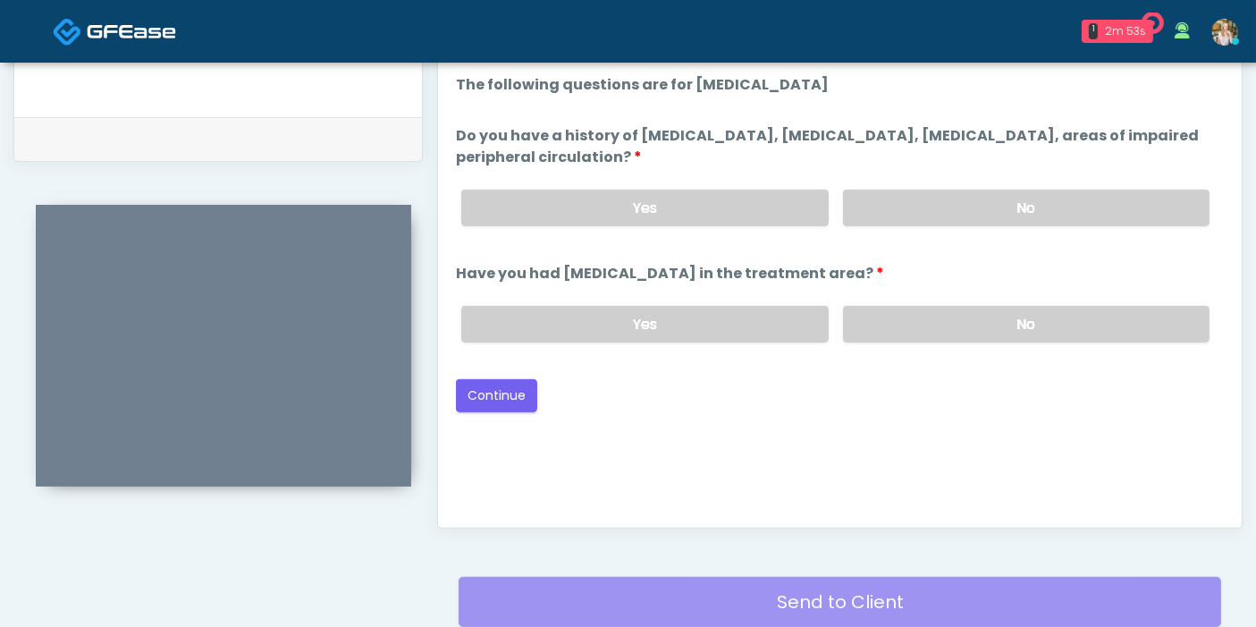
scroll to position [776, 0]
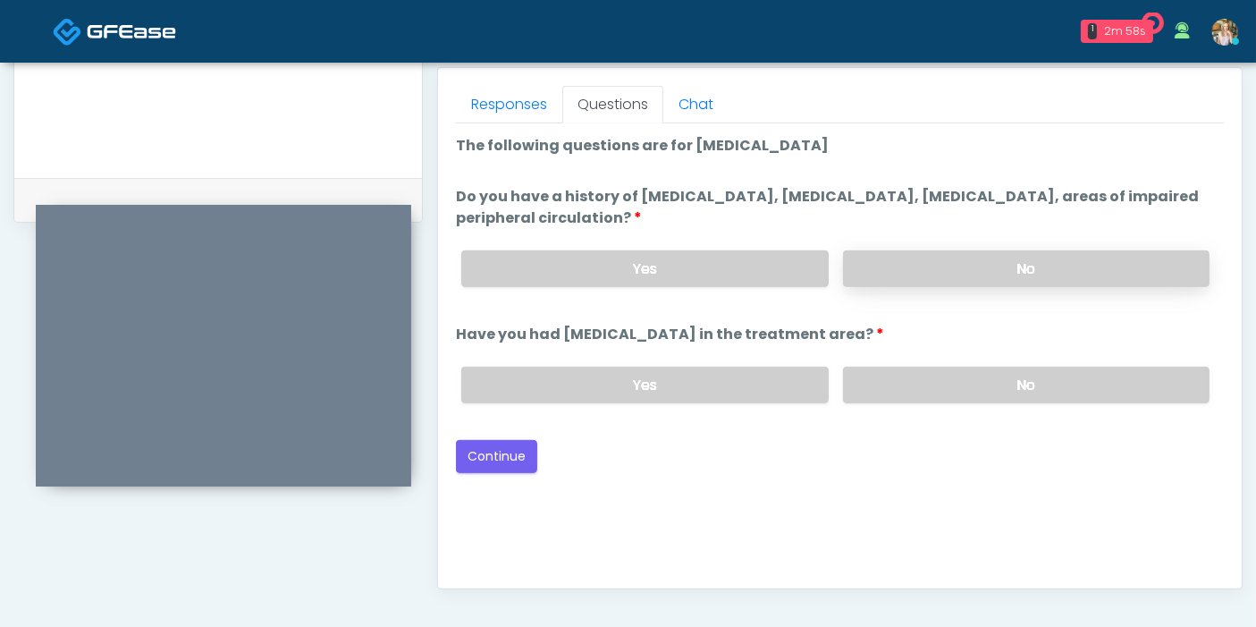
click at [988, 254] on label "No" at bounding box center [1026, 268] width 366 height 37
click at [1021, 379] on label "No" at bounding box center [1026, 384] width 366 height 37
click at [490, 459] on button "Continue" at bounding box center [496, 456] width 81 height 33
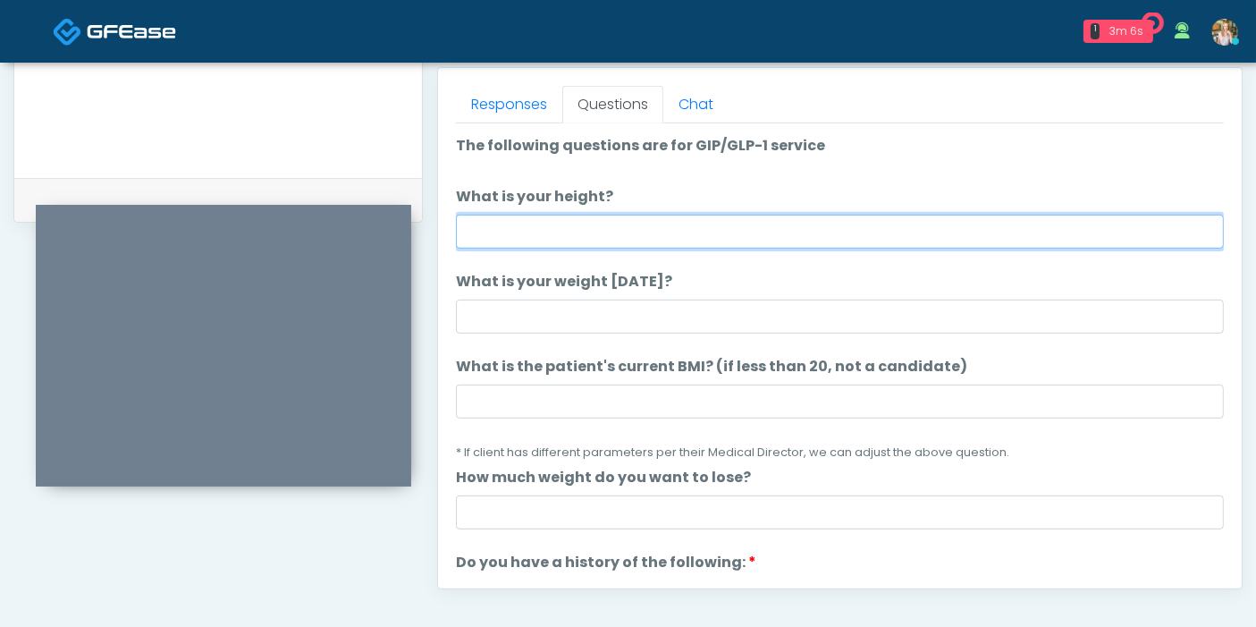
click at [733, 233] on input "What is your height?" at bounding box center [840, 232] width 768 height 34
click at [855, 224] on input "What is your height?" at bounding box center [840, 232] width 768 height 34
type input "***"
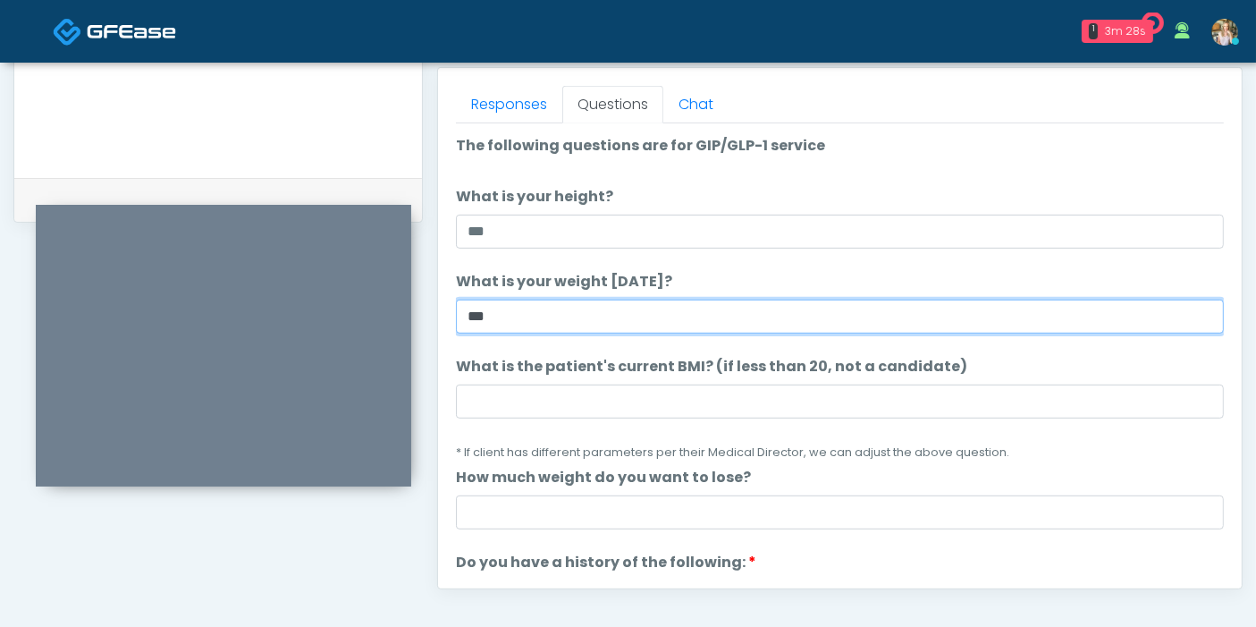
type input "***"
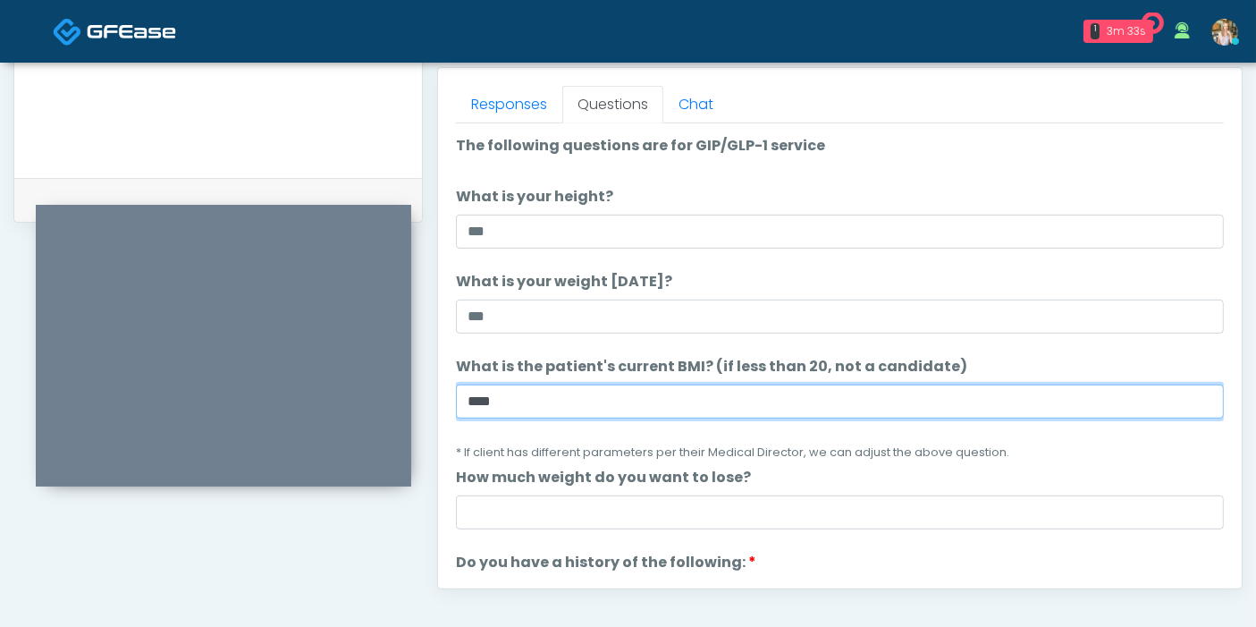
type input "****"
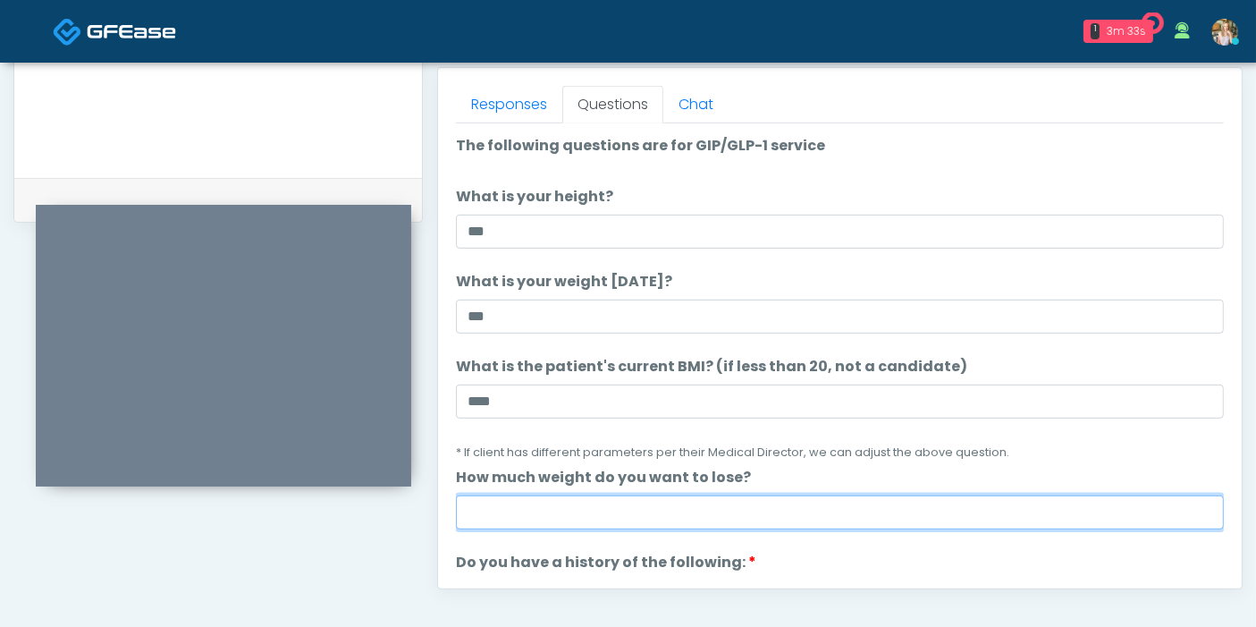
click at [743, 507] on input "How much weight do you want to lose?" at bounding box center [840, 512] width 768 height 34
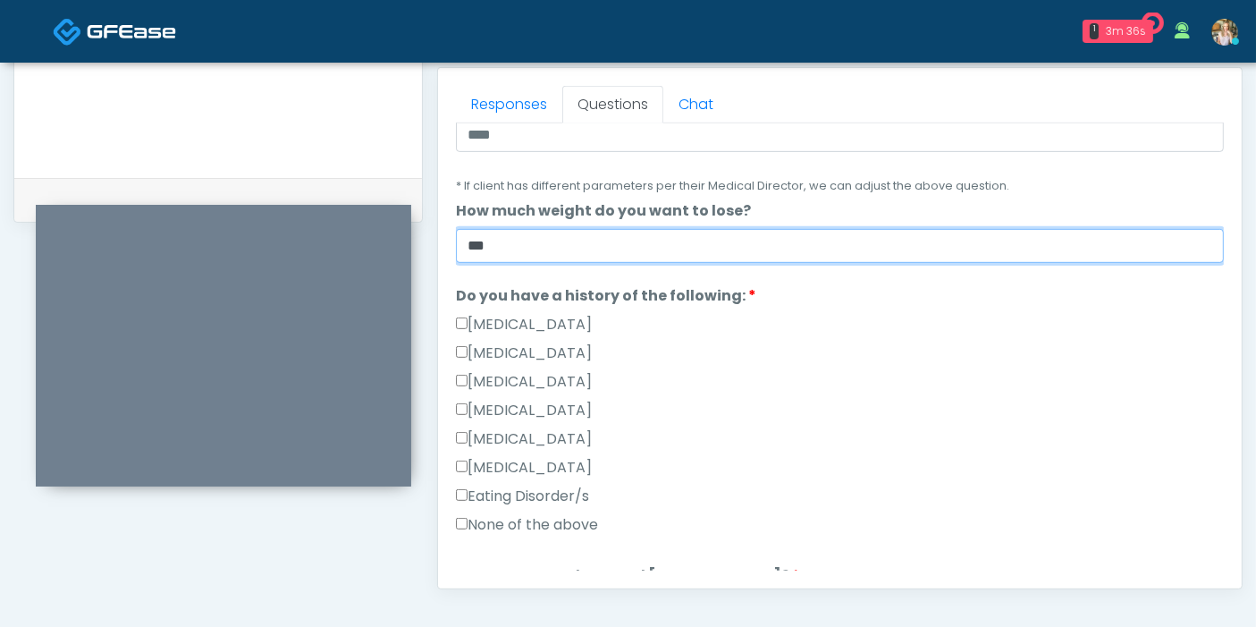
scroll to position [298, 0]
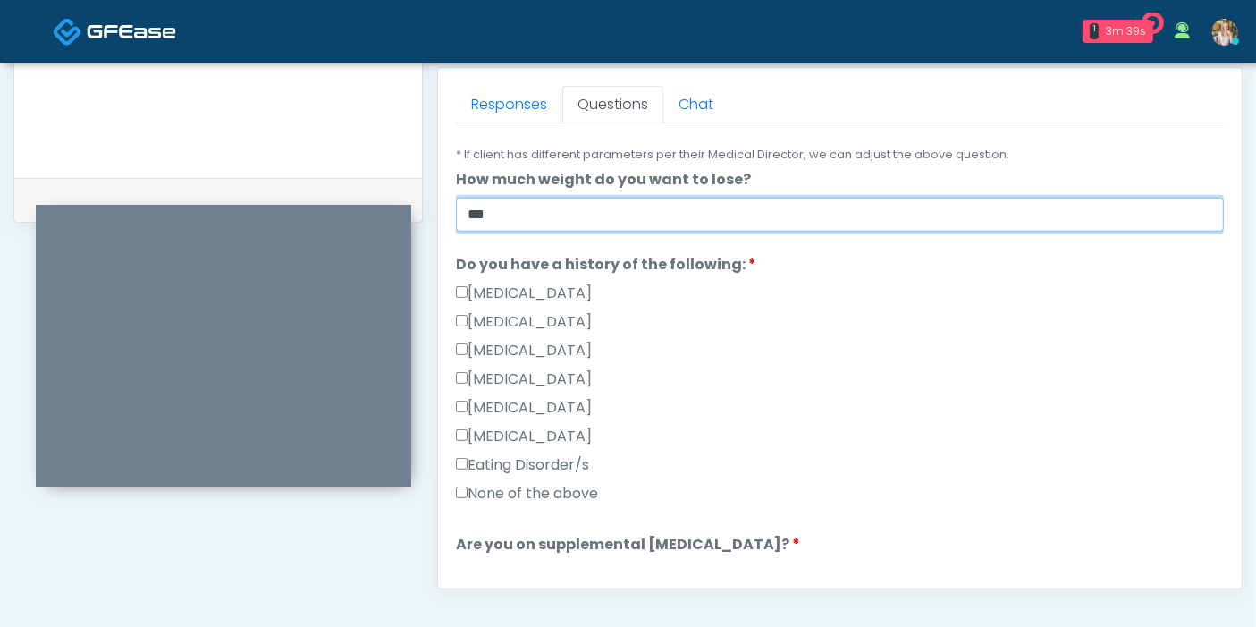
type input "***"
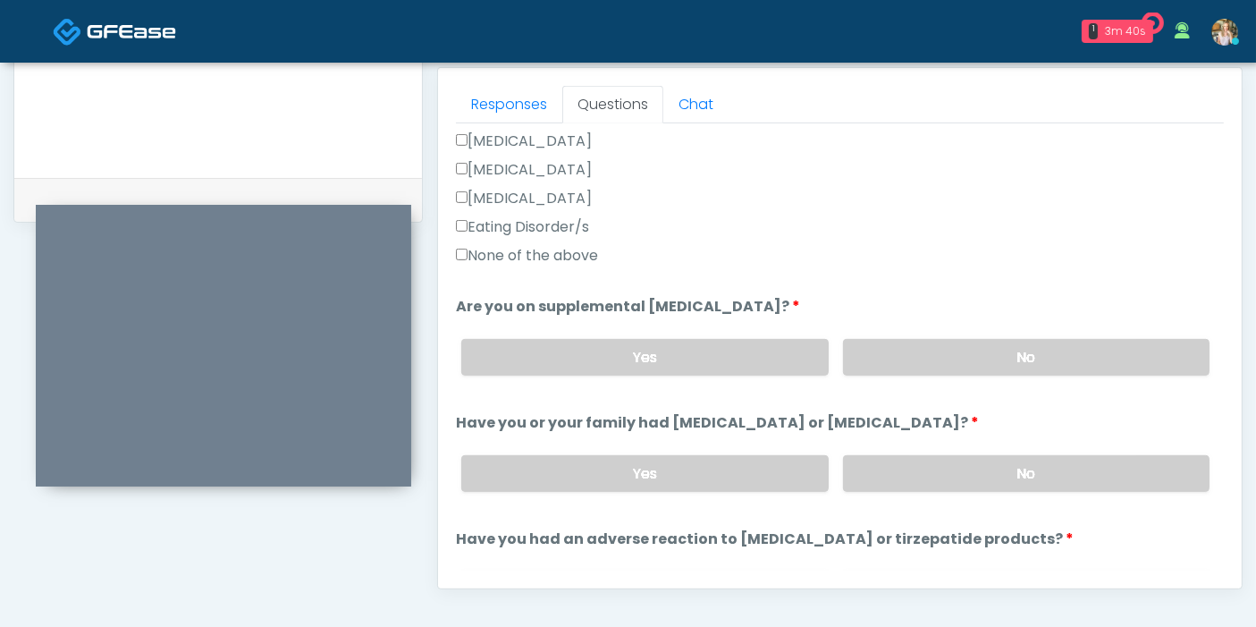
scroll to position [595, 0]
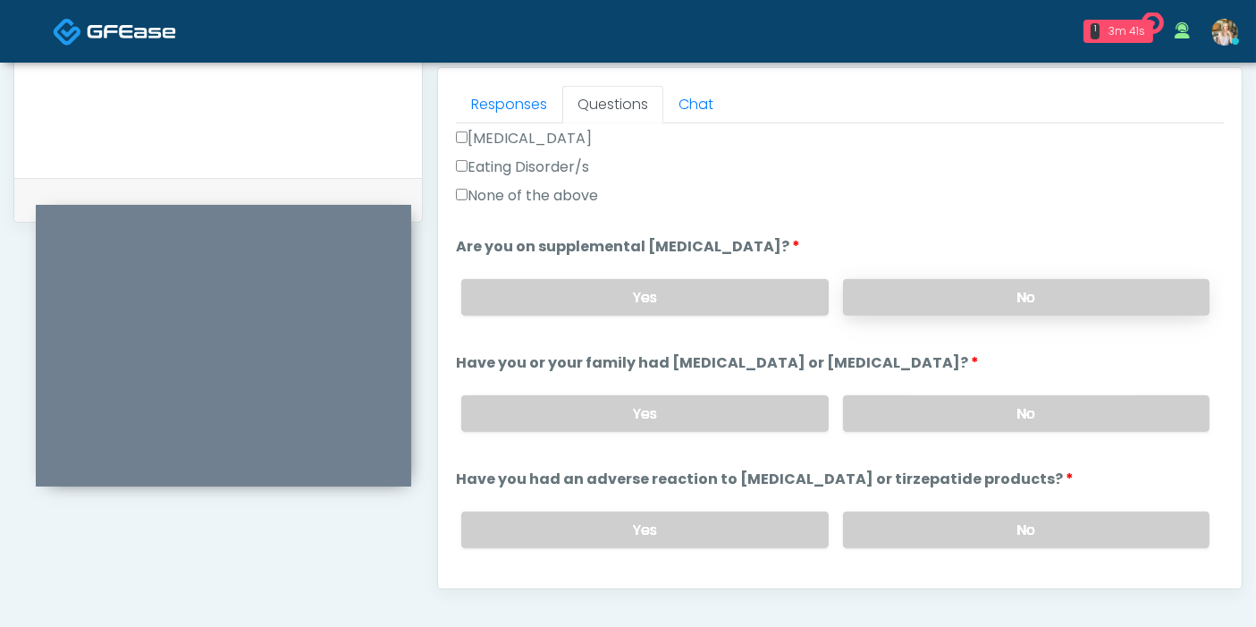
click at [1000, 302] on label "No" at bounding box center [1026, 297] width 366 height 37
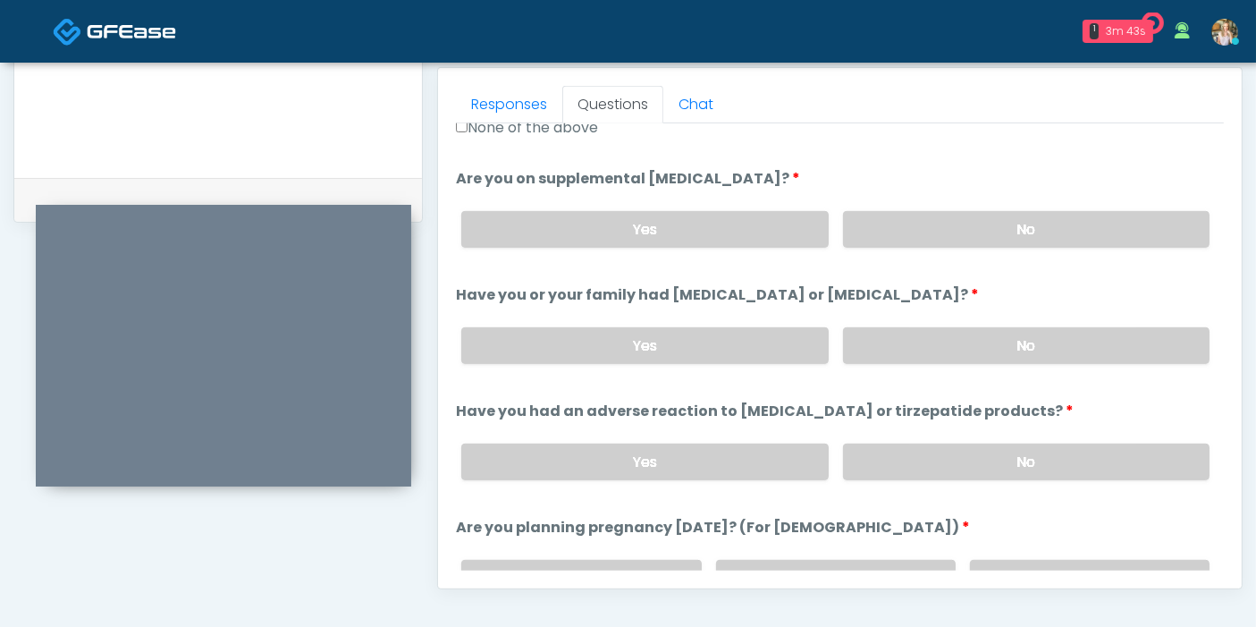
scroll to position [695, 0]
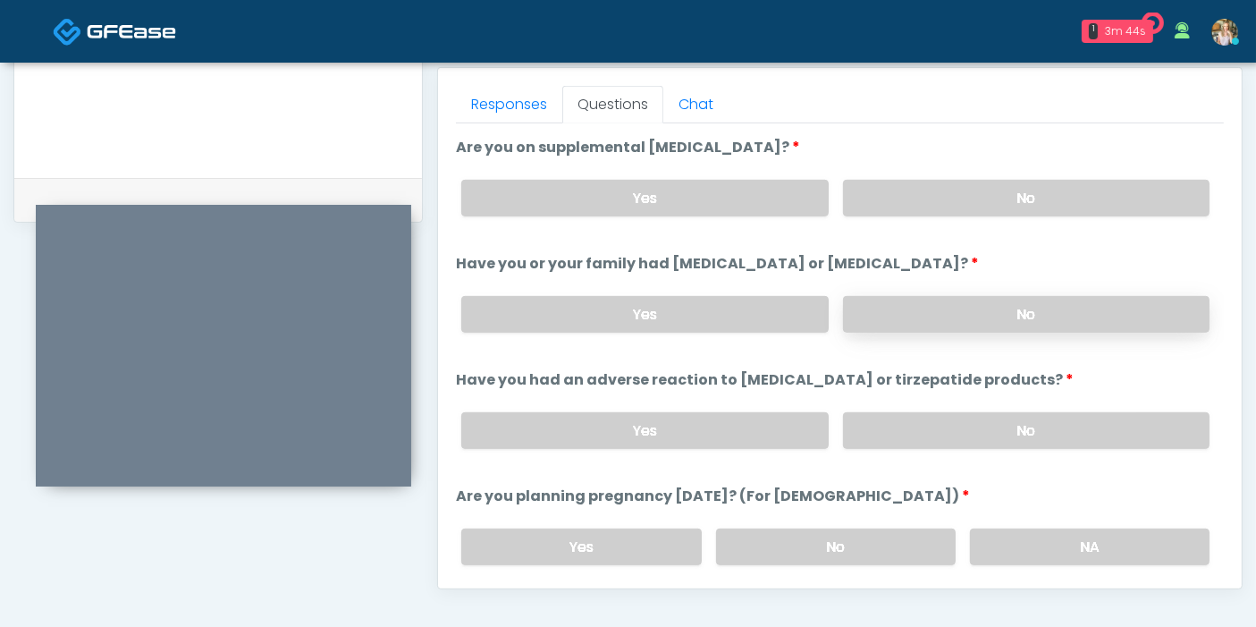
click at [965, 302] on label "No" at bounding box center [1026, 314] width 366 height 37
click at [955, 430] on label "No" at bounding box center [1026, 430] width 366 height 37
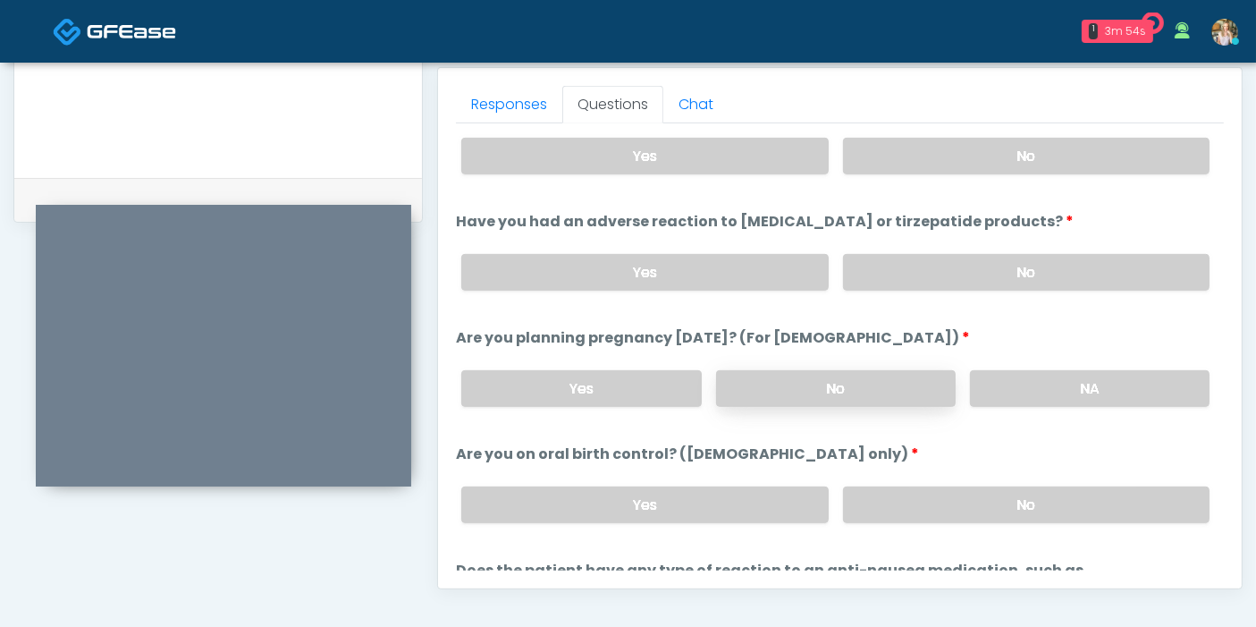
scroll to position [894, 0]
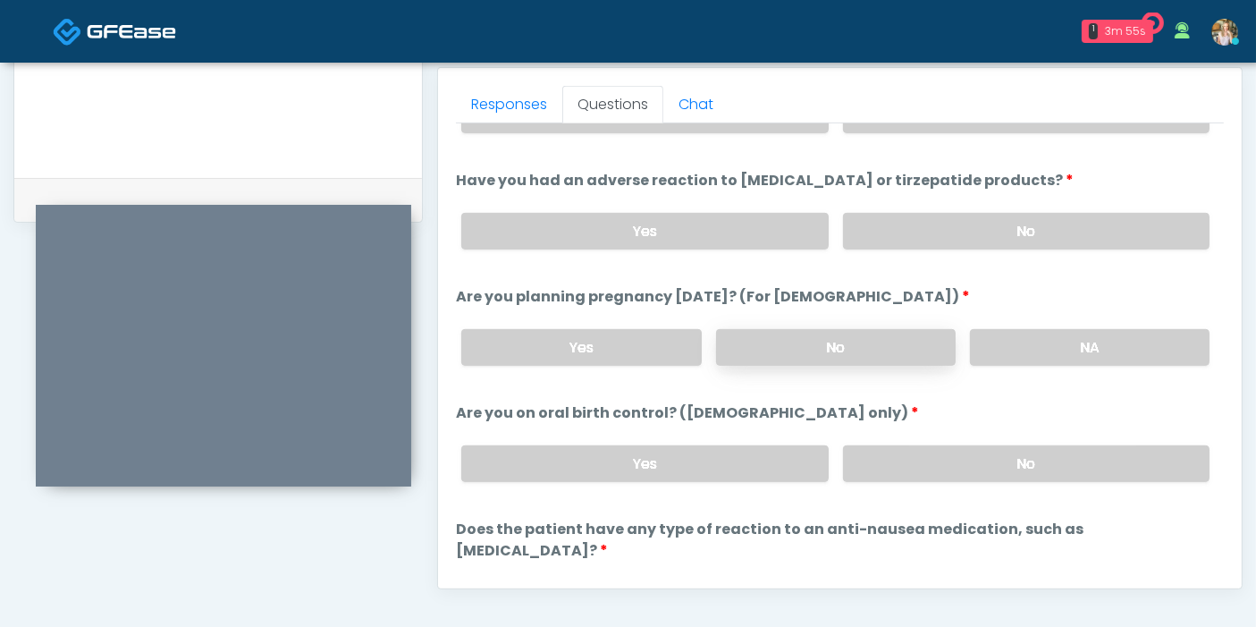
click at [856, 341] on label "No" at bounding box center [836, 347] width 240 height 37
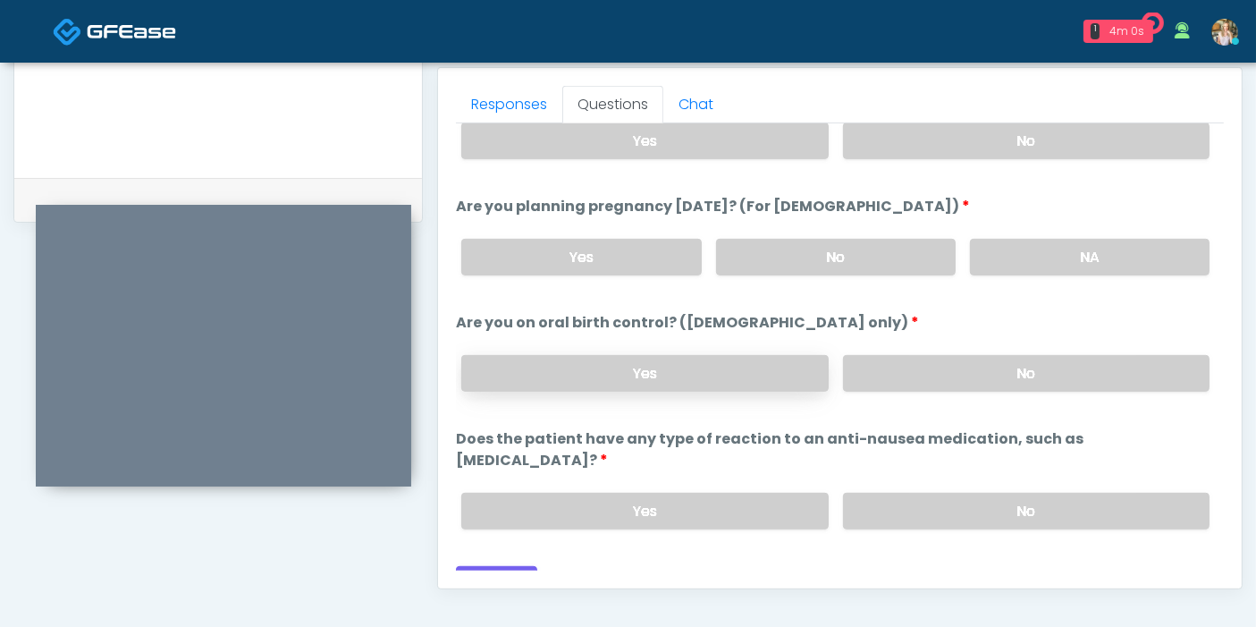
click at [792, 370] on label "Yes" at bounding box center [644, 373] width 366 height 37
click at [909, 493] on label "No" at bounding box center [1026, 511] width 366 height 37
click at [898, 376] on label "No" at bounding box center [1026, 373] width 366 height 37
click at [509, 566] on button "Continue" at bounding box center [496, 582] width 81 height 33
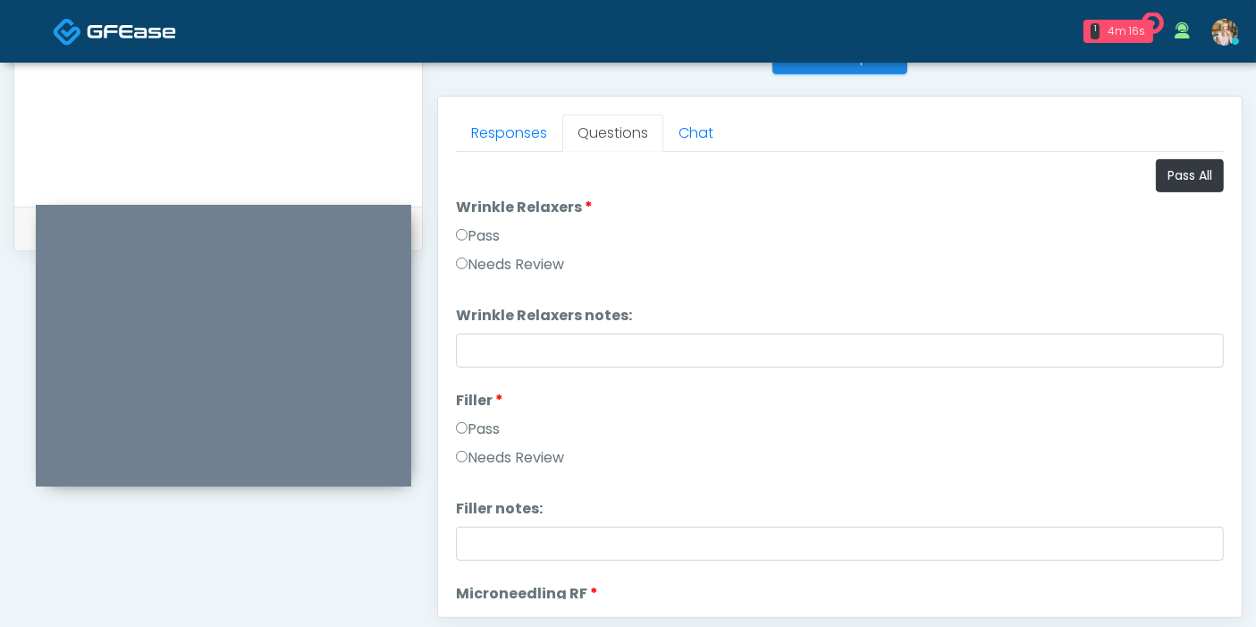
scroll to position [677, 0]
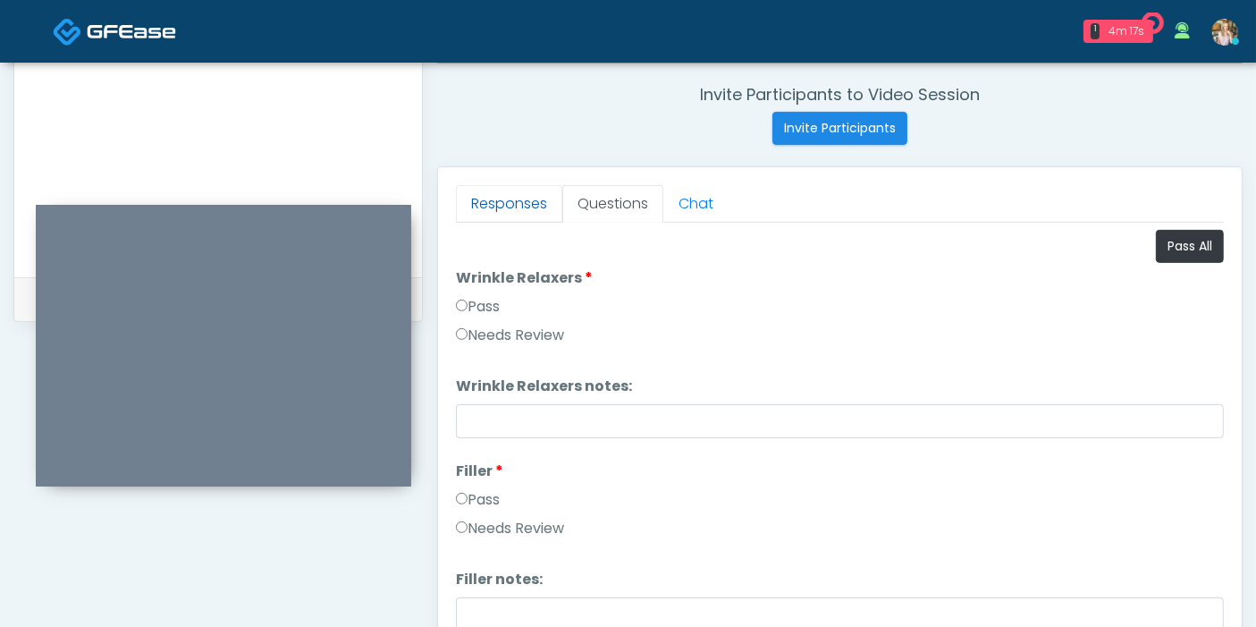
click at [496, 203] on link "Responses" at bounding box center [509, 204] width 106 height 38
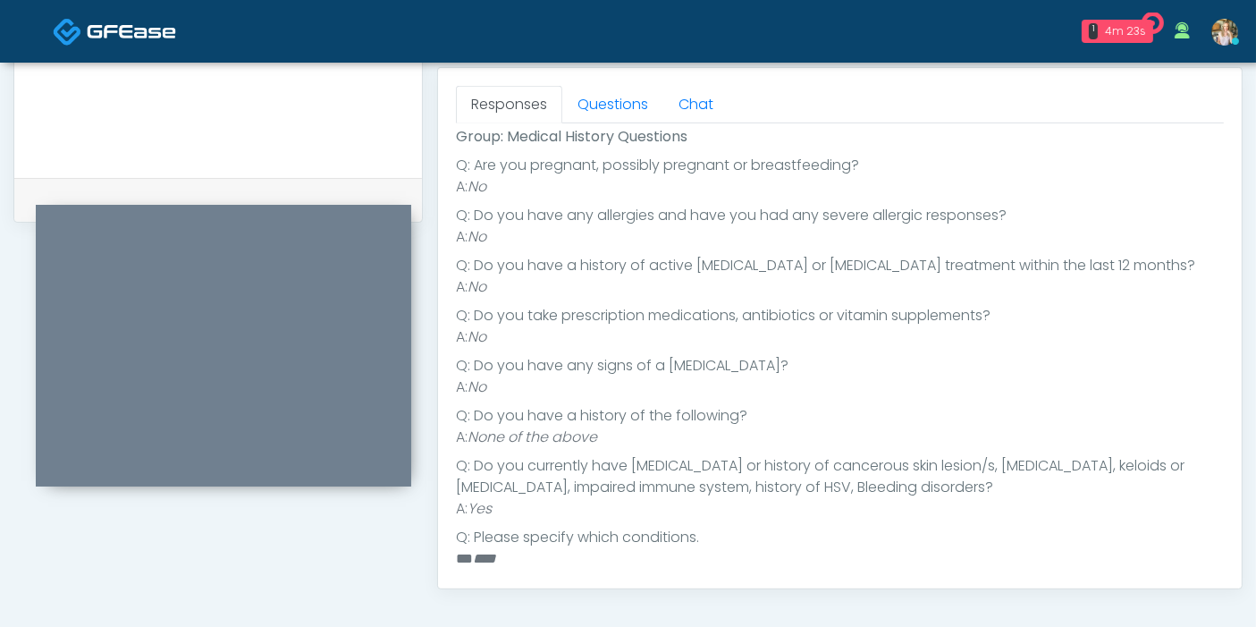
scroll to position [298, 0]
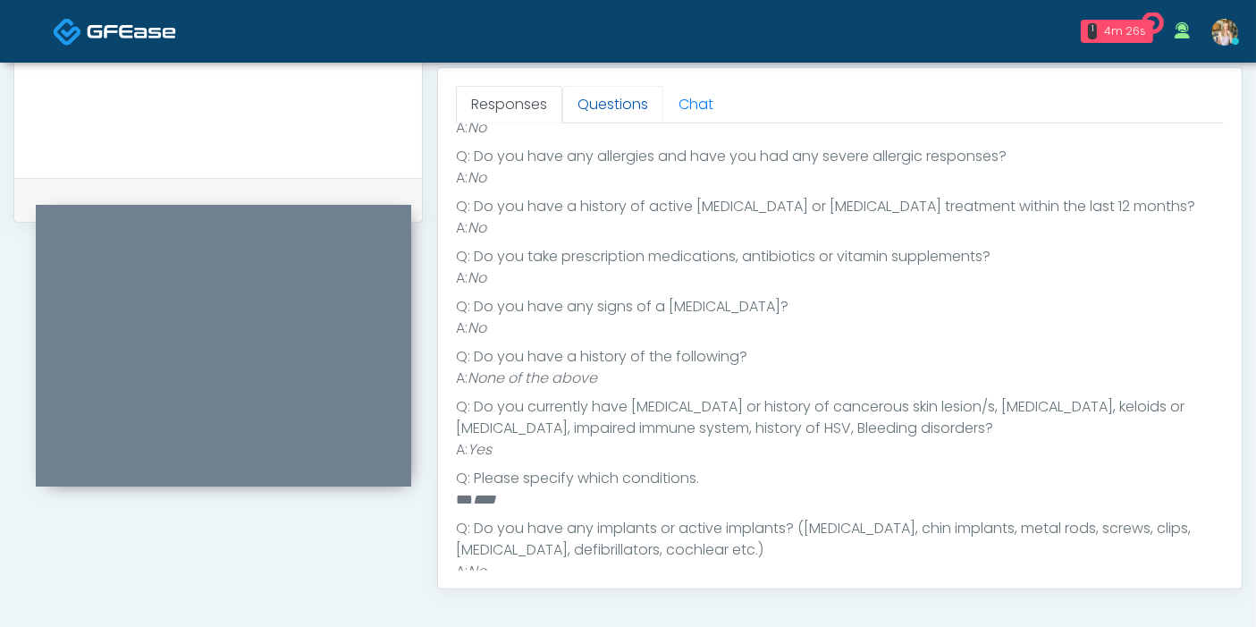
click at [620, 100] on link "Questions" at bounding box center [612, 105] width 101 height 38
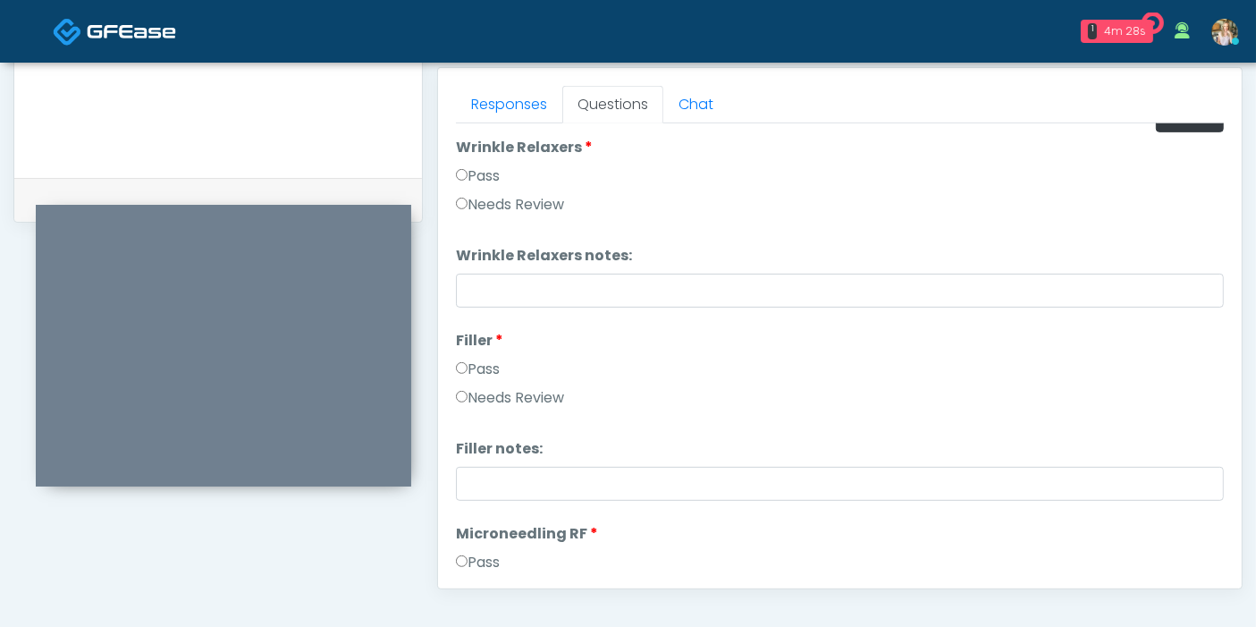
scroll to position [0, 0]
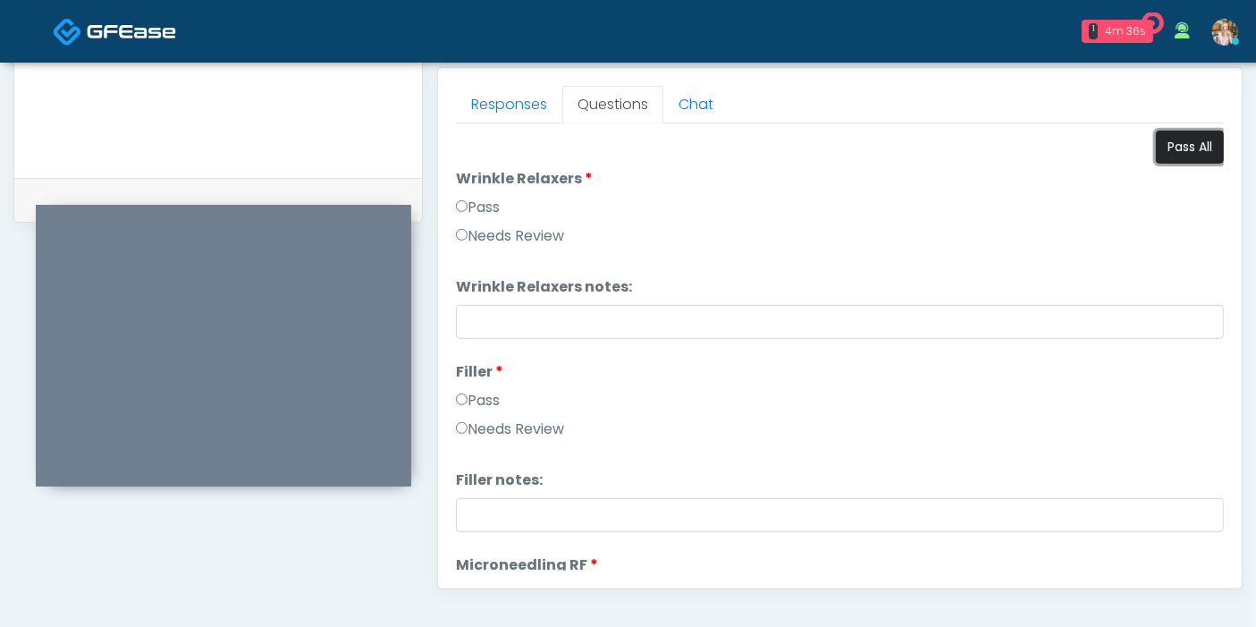
click at [1160, 141] on button "Pass All" at bounding box center [1190, 147] width 68 height 33
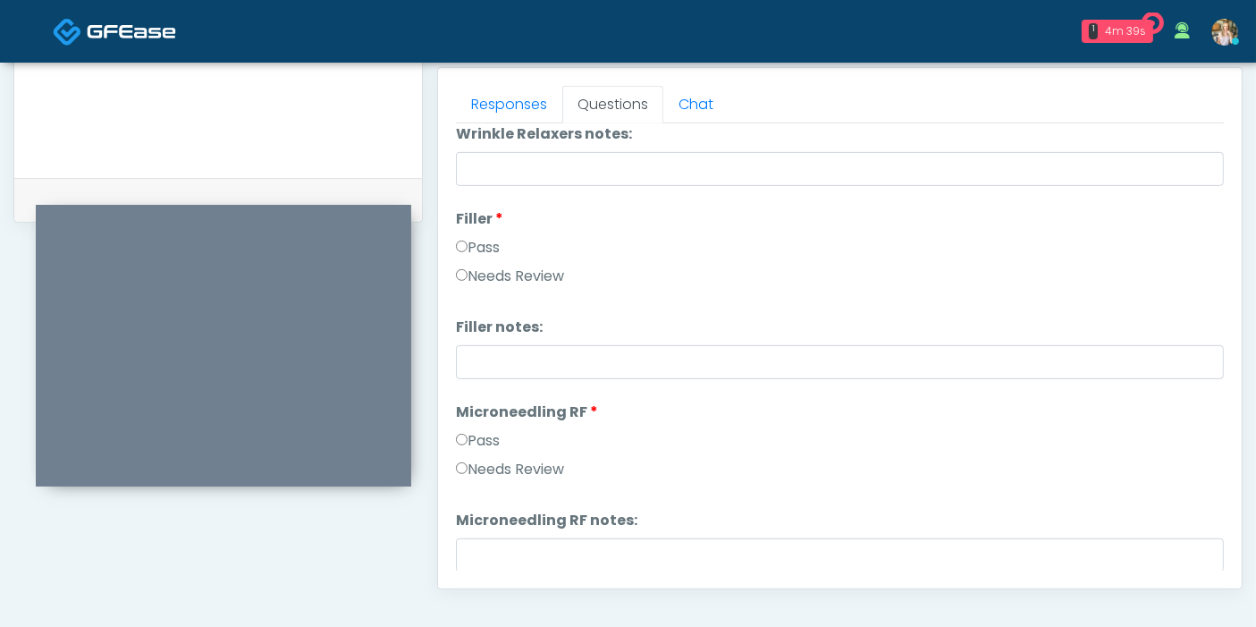
scroll to position [198, 0]
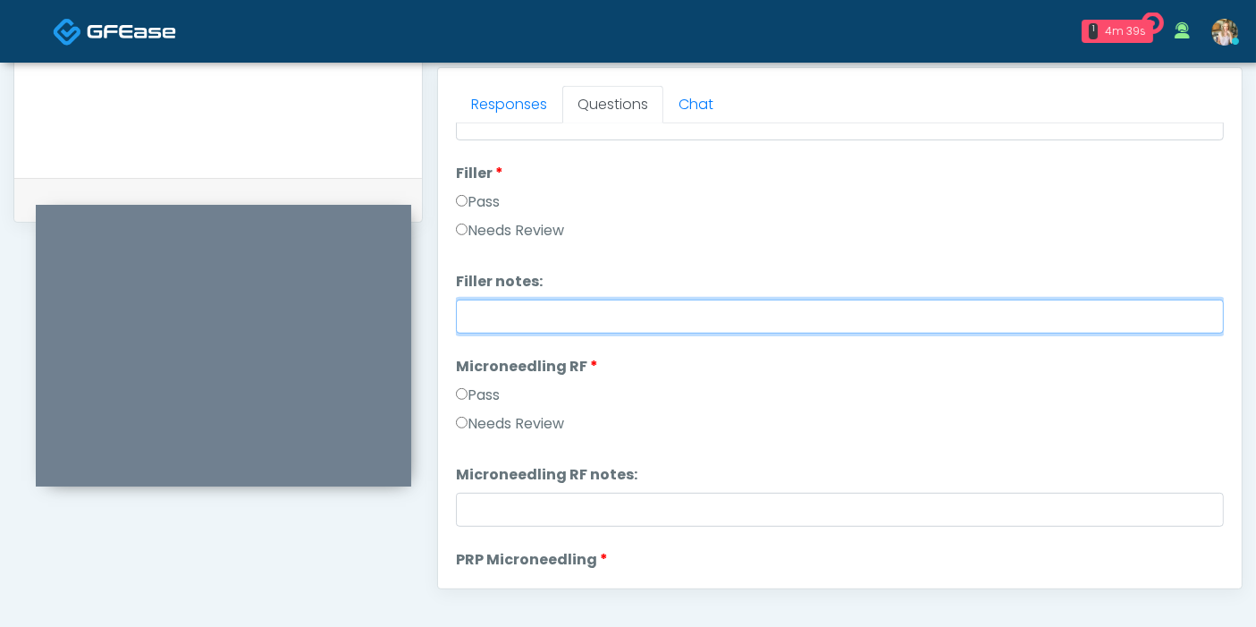
click at [686, 320] on input "Filler notes:" at bounding box center [840, 316] width 768 height 34
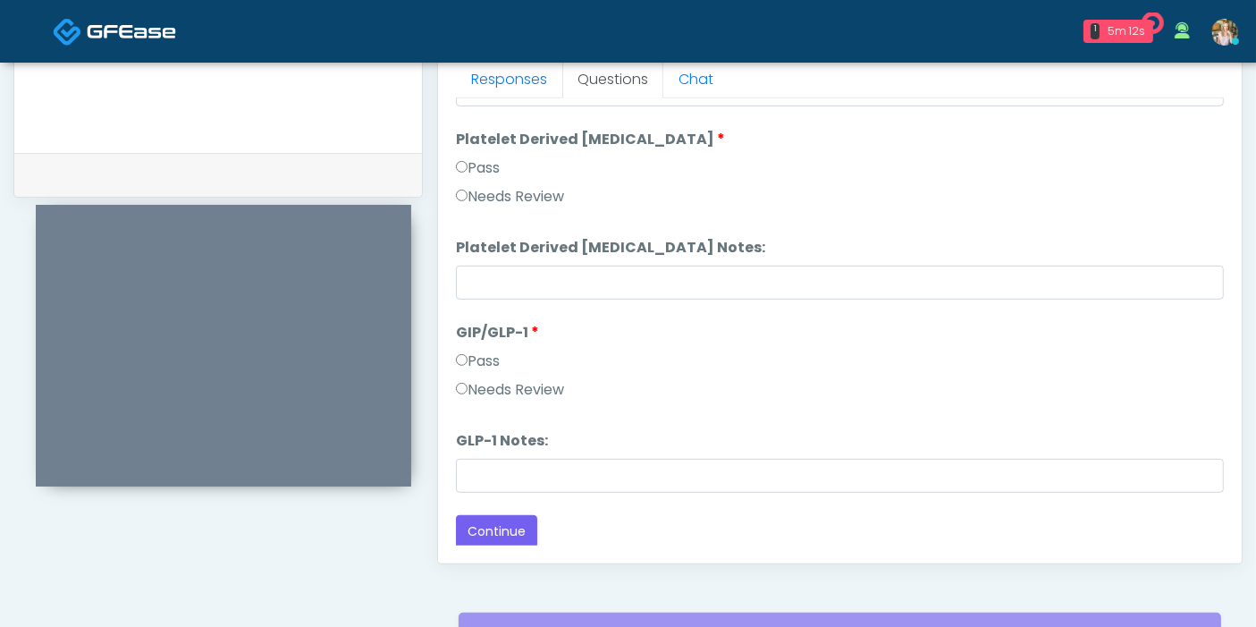
scroll to position [875, 0]
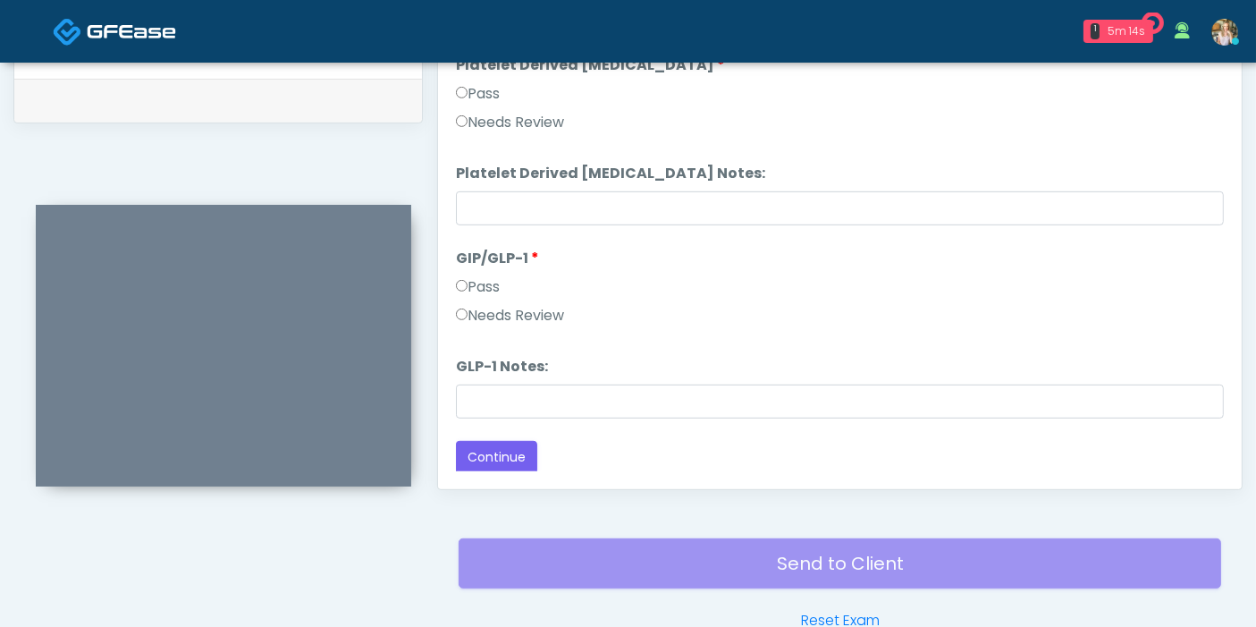
type input "**********"
click at [495, 310] on label "Needs Review" at bounding box center [510, 315] width 108 height 21
click at [509, 453] on button "Continue" at bounding box center [496, 457] width 81 height 33
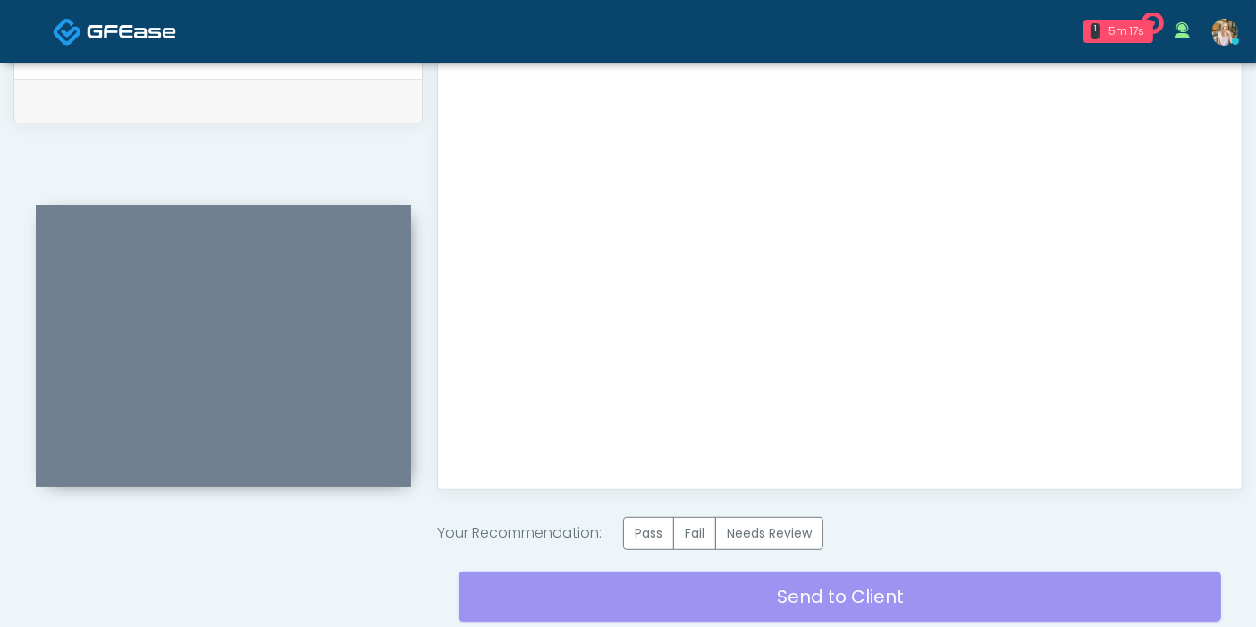
scroll to position [0, 0]
click at [654, 530] on label "Pass" at bounding box center [648, 533] width 51 height 33
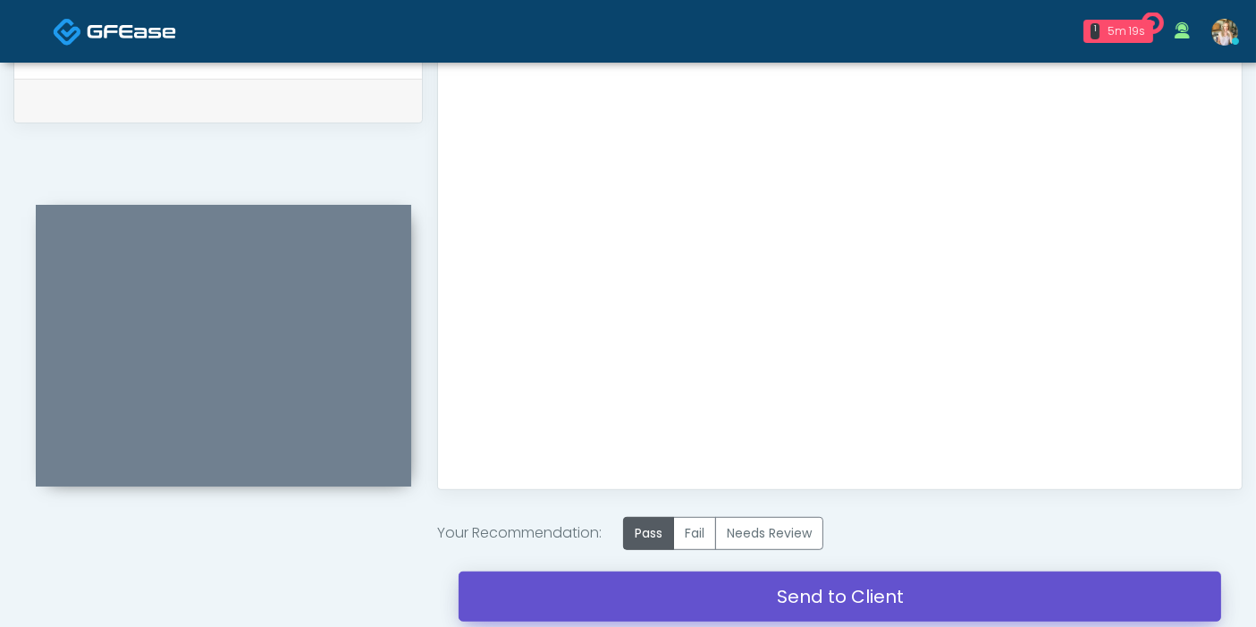
drag, startPoint x: 855, startPoint y: 578, endPoint x: 720, endPoint y: 84, distance: 512.4
click at [855, 578] on link "Send to Client" at bounding box center [840, 596] width 762 height 50
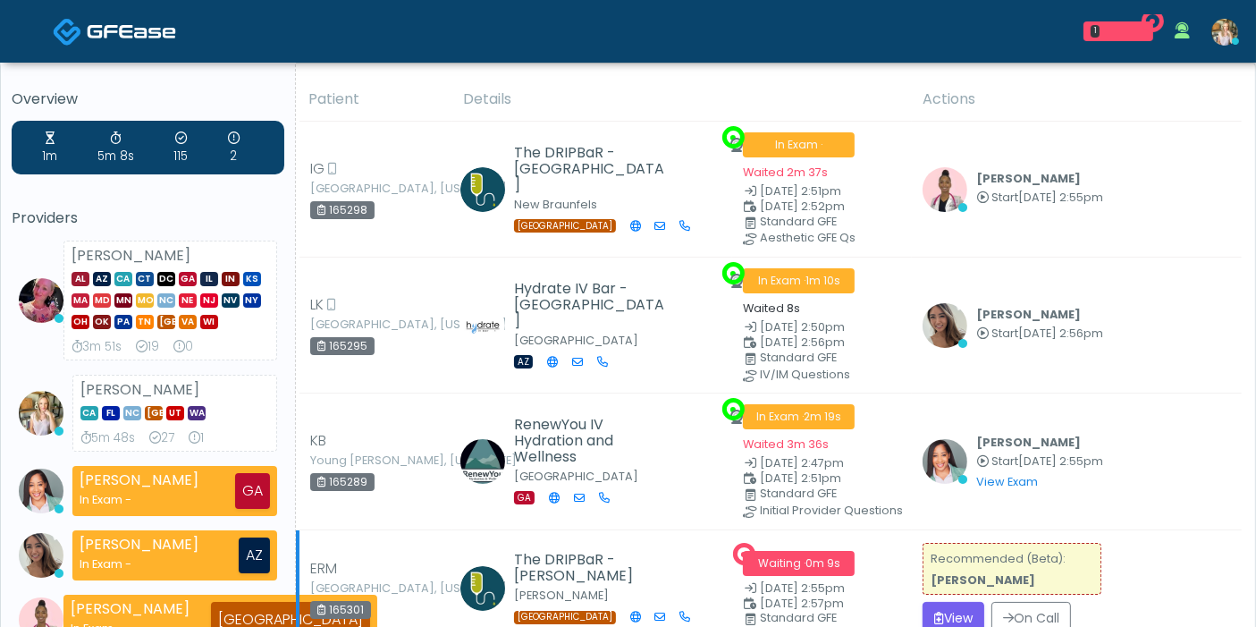
scroll to position [298, 0]
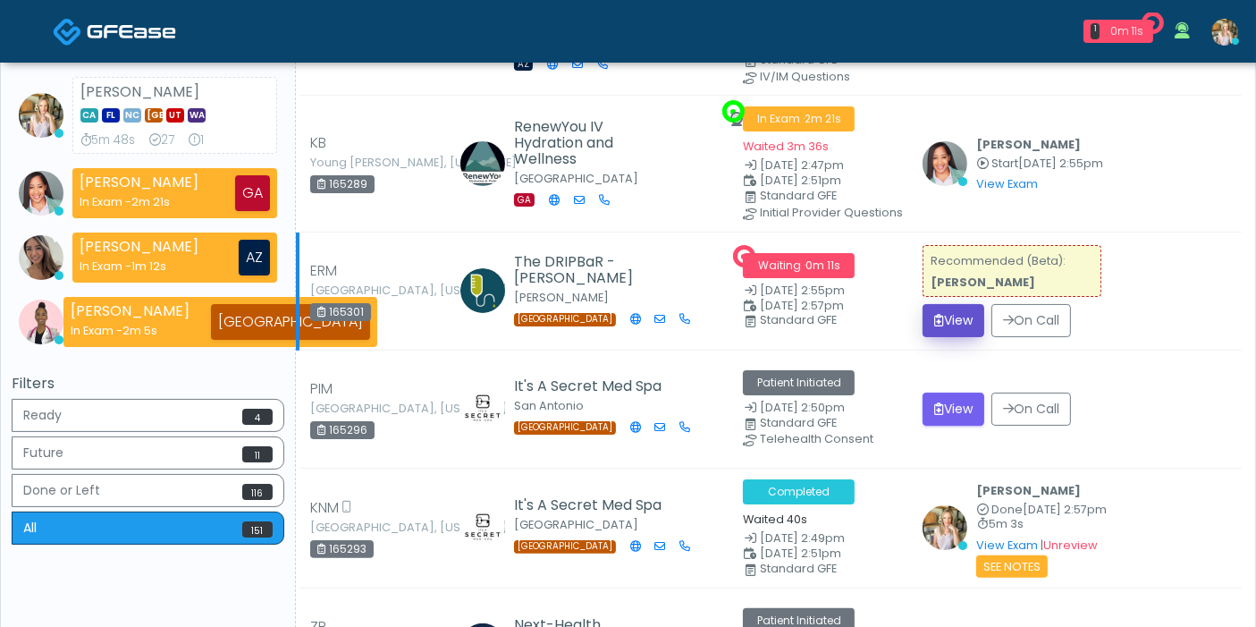
click at [969, 307] on button "View" at bounding box center [953, 320] width 62 height 33
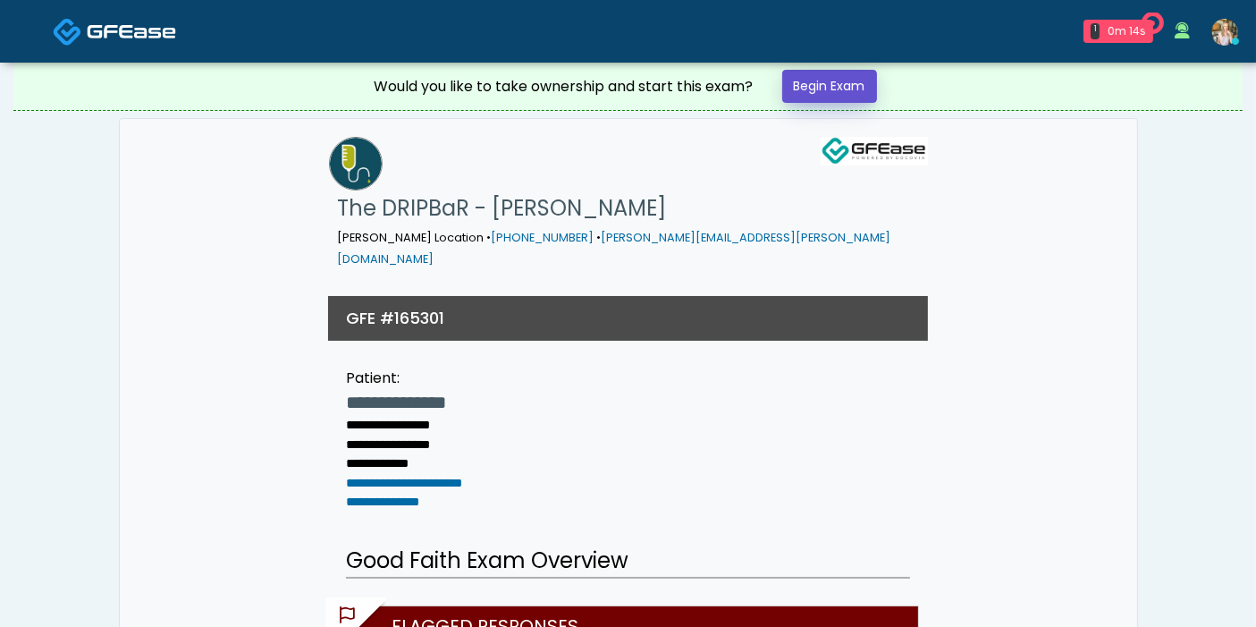
click at [849, 80] on link "Begin Exam" at bounding box center [829, 86] width 95 height 33
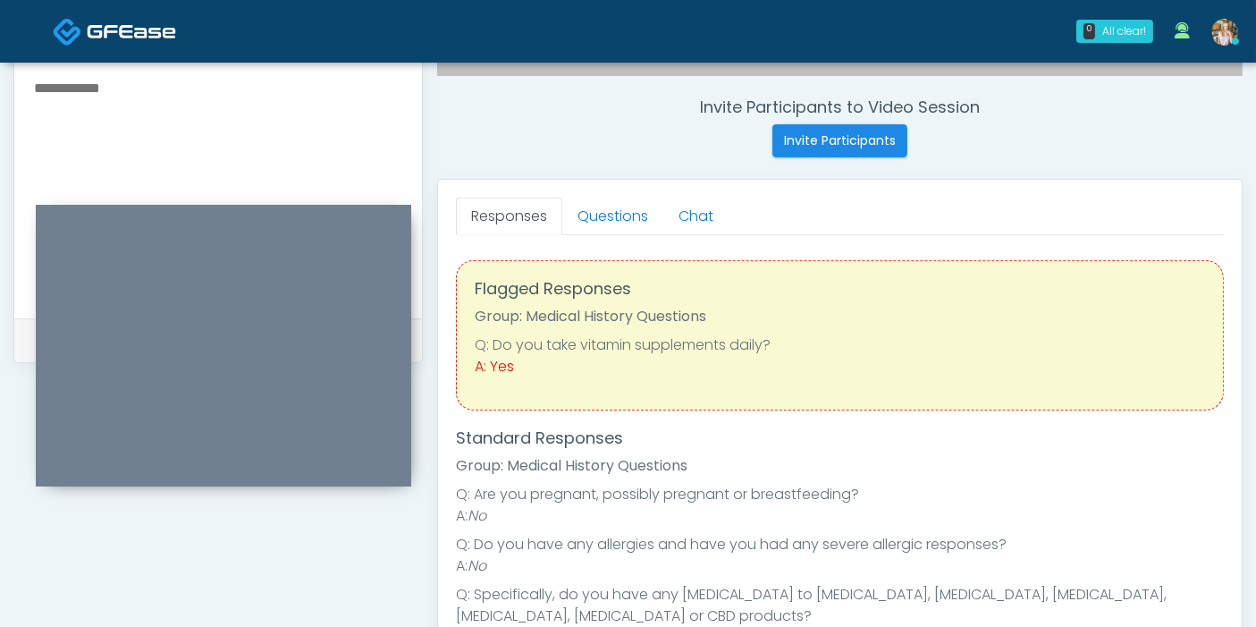
scroll to position [577, 0]
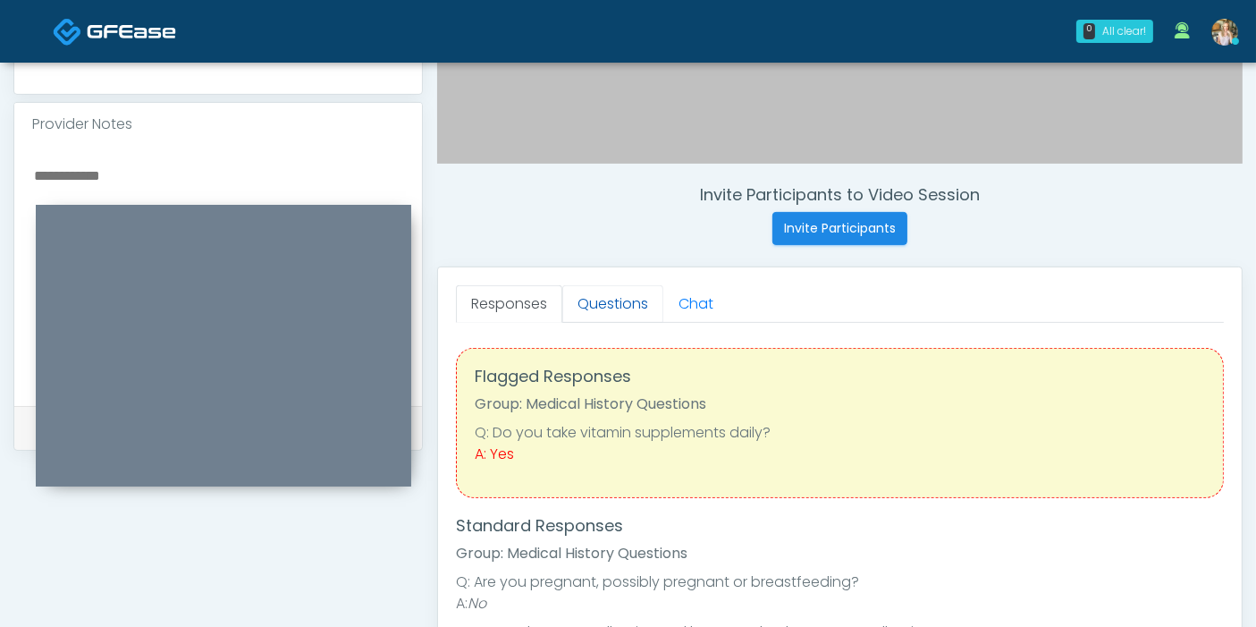
click at [603, 298] on link "Questions" at bounding box center [612, 304] width 101 height 38
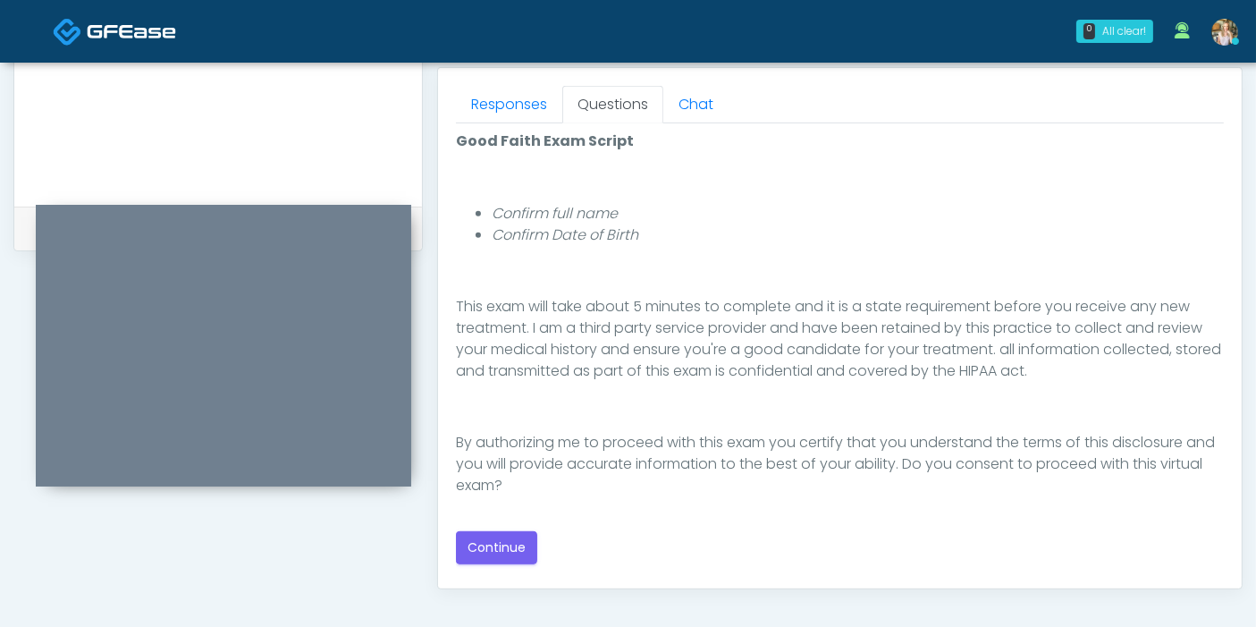
scroll to position [875, 0]
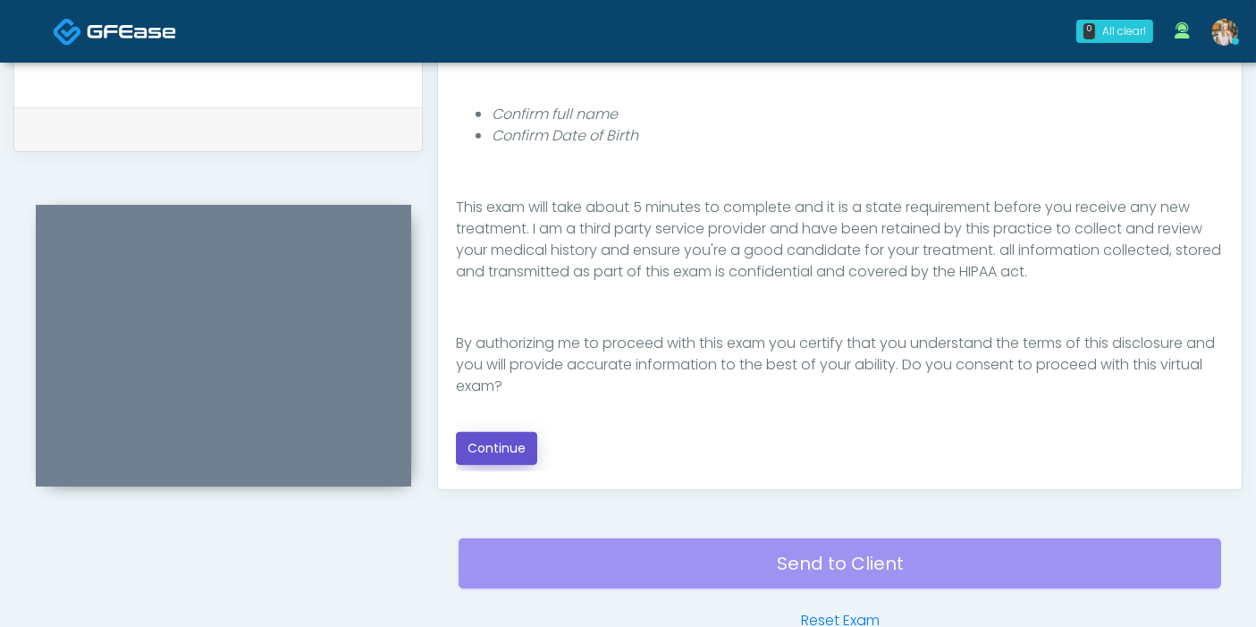
click at [515, 441] on button "Continue" at bounding box center [496, 448] width 81 height 33
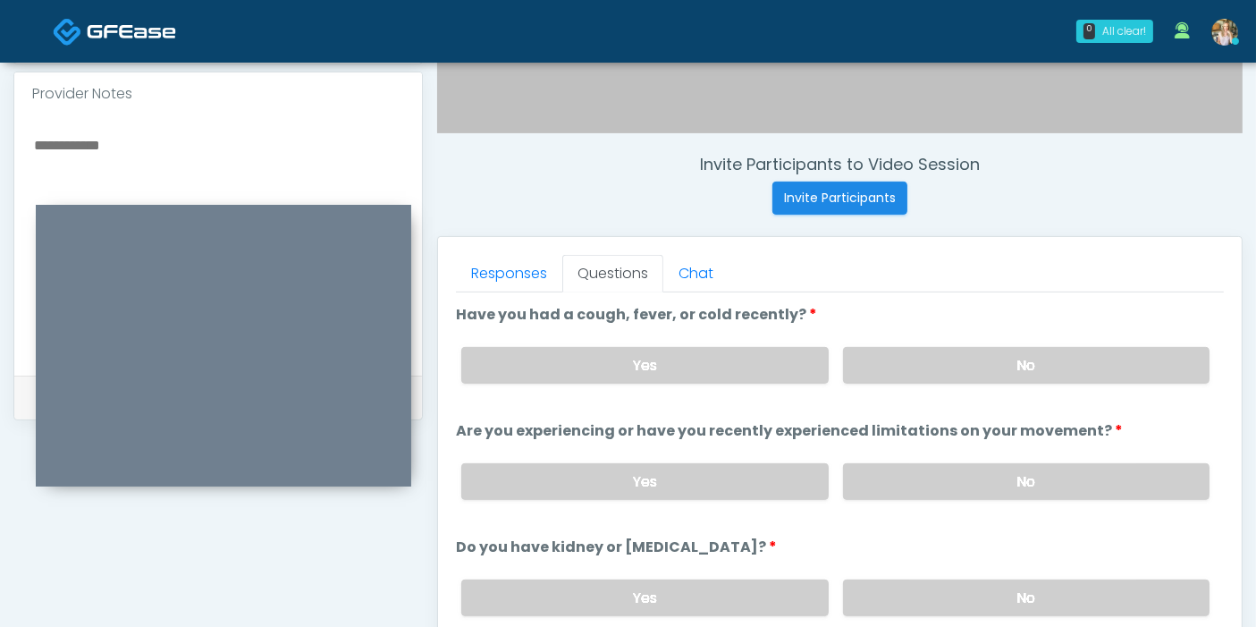
scroll to position [702, 0]
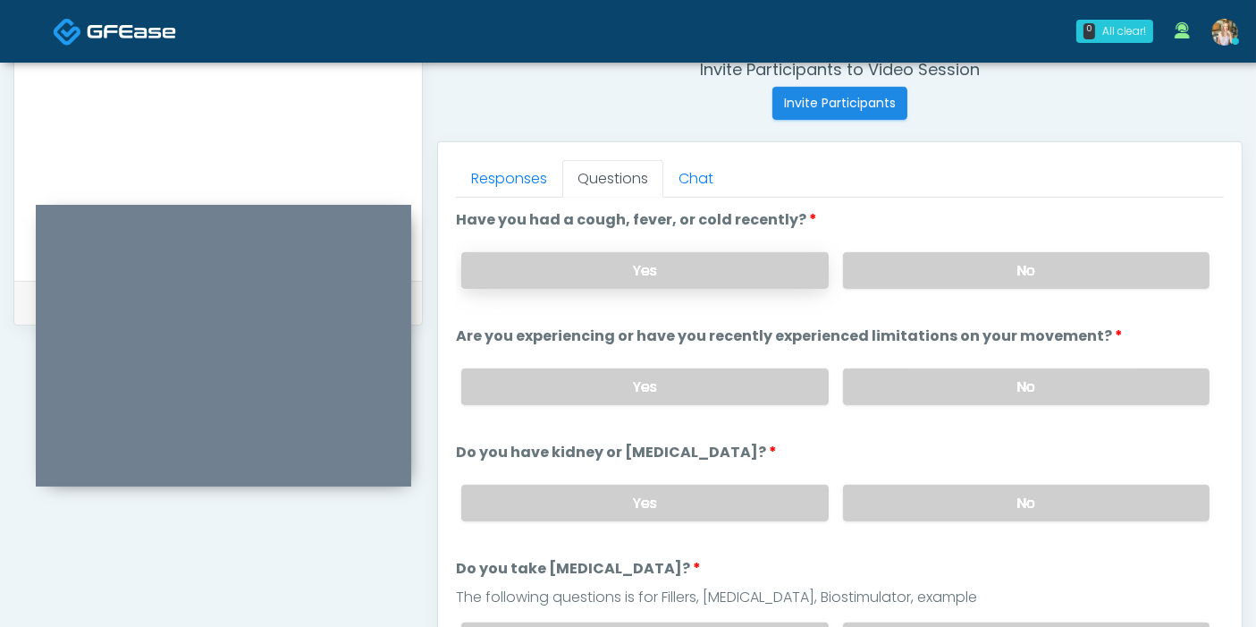
click at [669, 259] on label "Yes" at bounding box center [644, 270] width 366 height 37
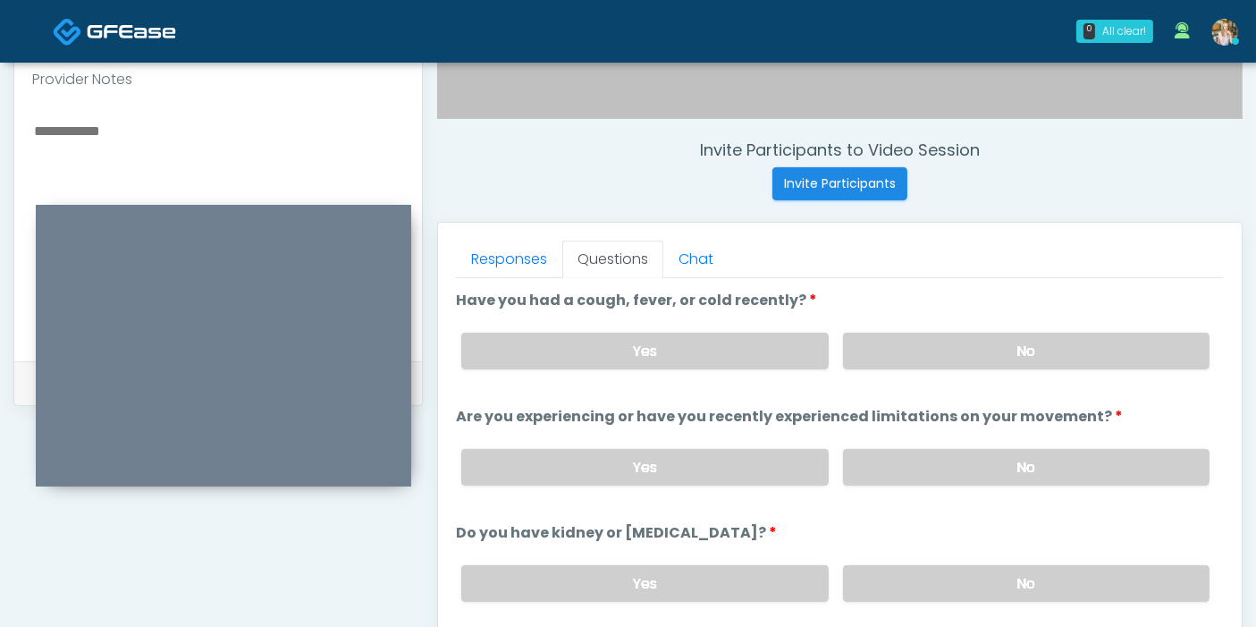
scroll to position [602, 0]
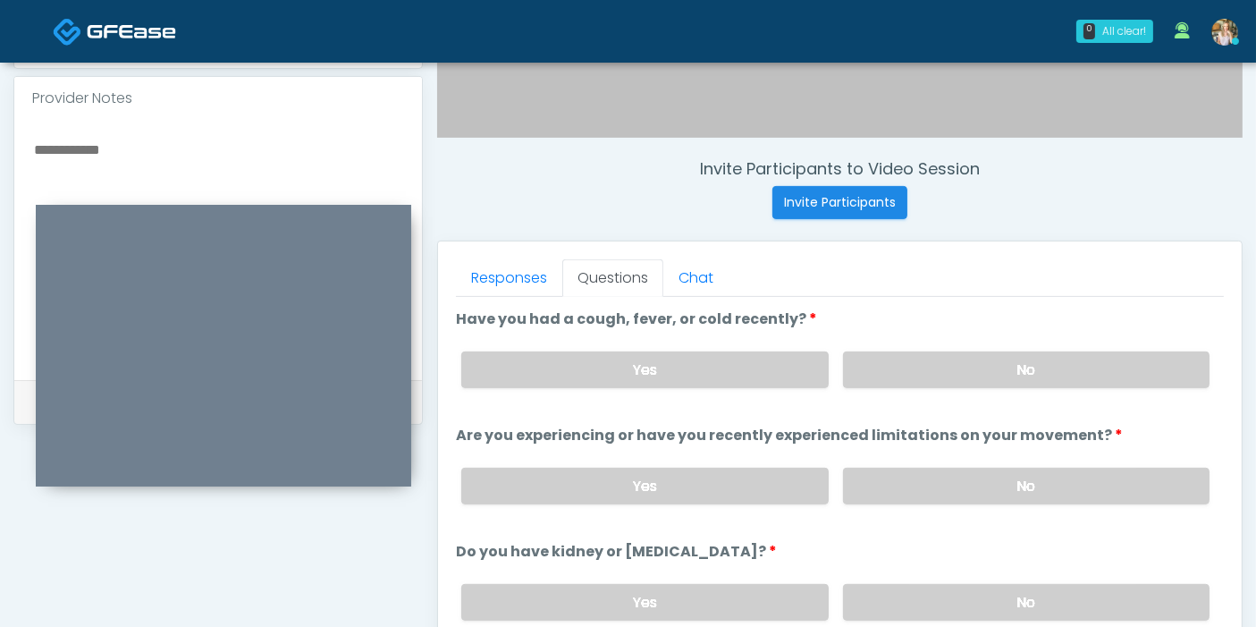
click at [232, 138] on textarea at bounding box center [218, 247] width 372 height 218
type textarea "**********"
click at [1006, 496] on label "No" at bounding box center [1026, 485] width 366 height 37
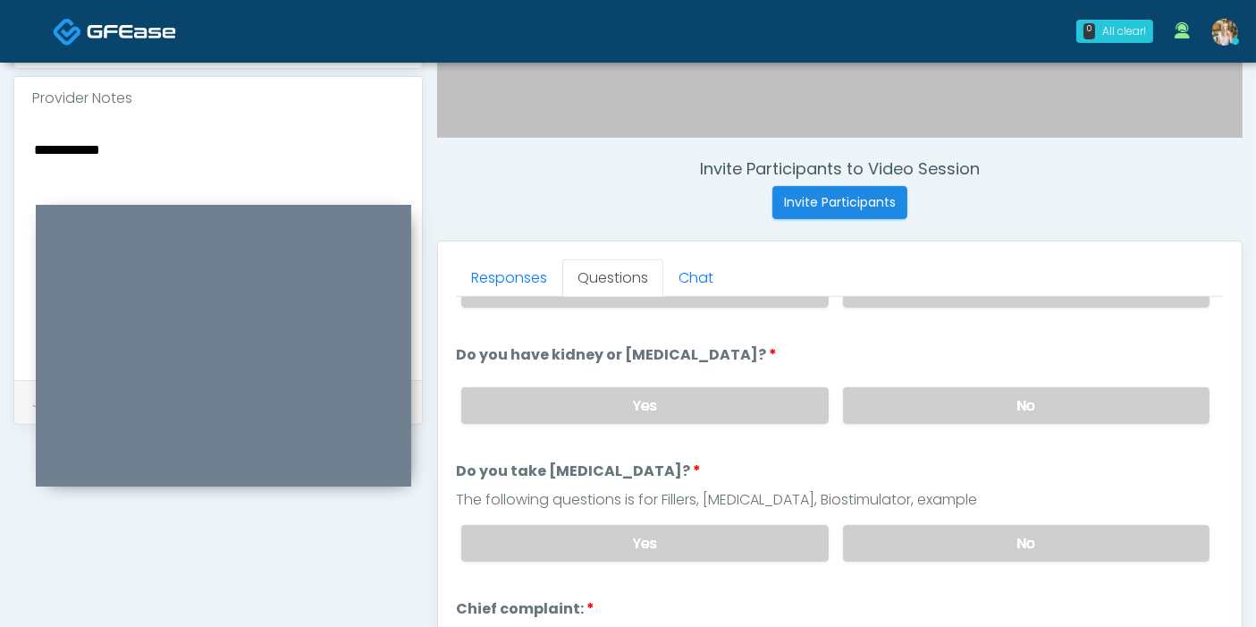
scroll to position [198, 0]
click at [955, 422] on div "Yes No" at bounding box center [835, 403] width 777 height 65
click at [955, 408] on label "No" at bounding box center [1026, 403] width 366 height 37
click at [983, 532] on label "No" at bounding box center [1026, 541] width 366 height 37
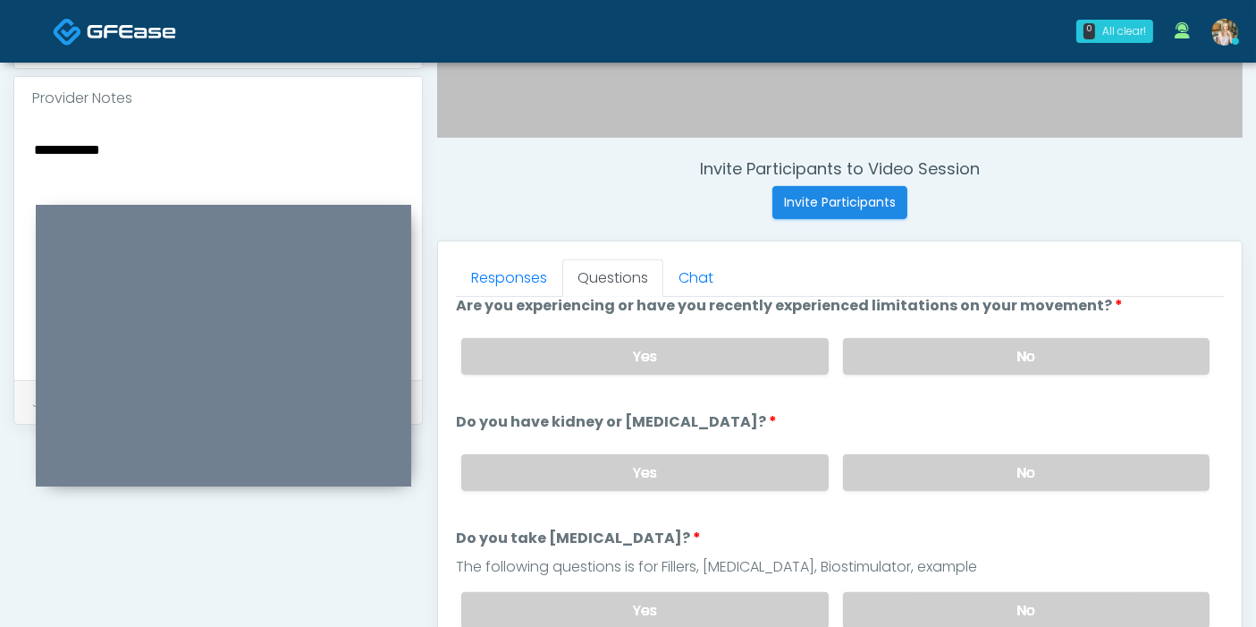
scroll to position [99, 0]
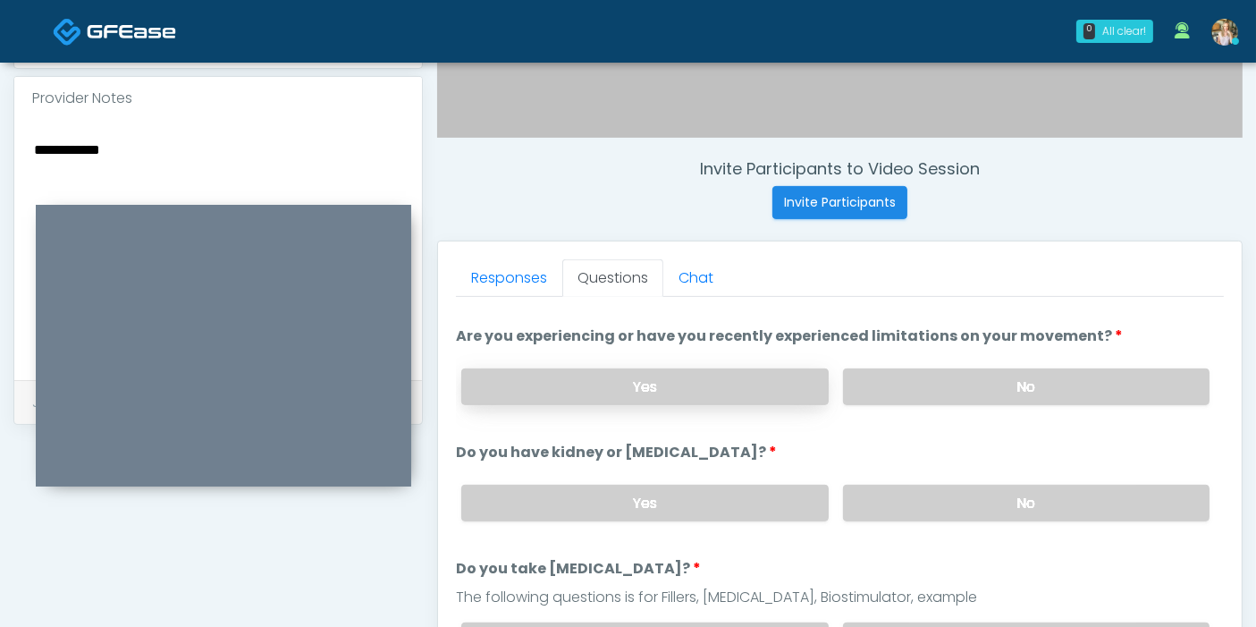
click at [758, 374] on label "Yes" at bounding box center [644, 386] width 366 height 37
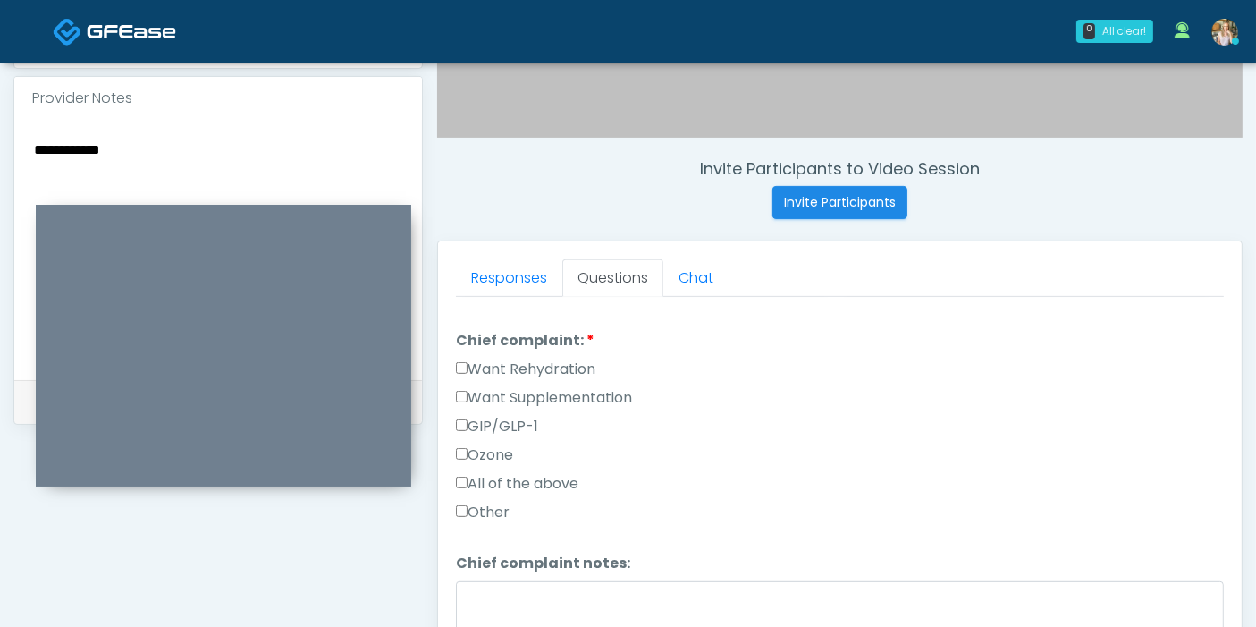
scroll to position [496, 0]
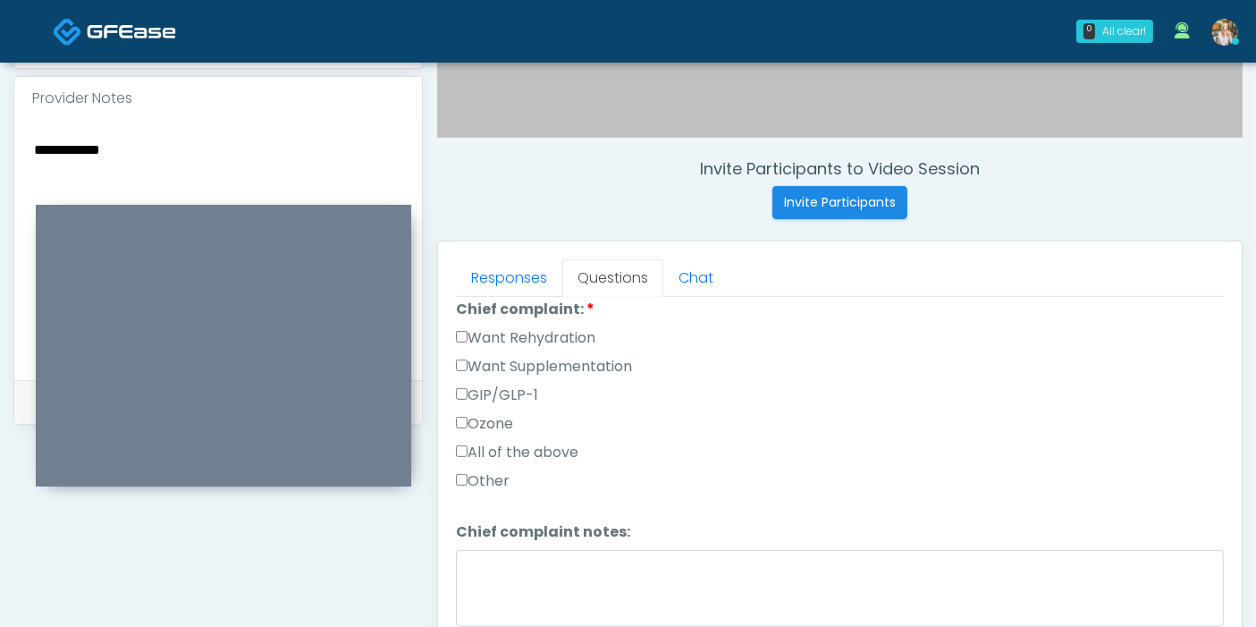
click at [493, 330] on label "Want Rehydration" at bounding box center [525, 337] width 139 height 21
click at [505, 358] on label "Want Supplementation" at bounding box center [544, 366] width 176 height 21
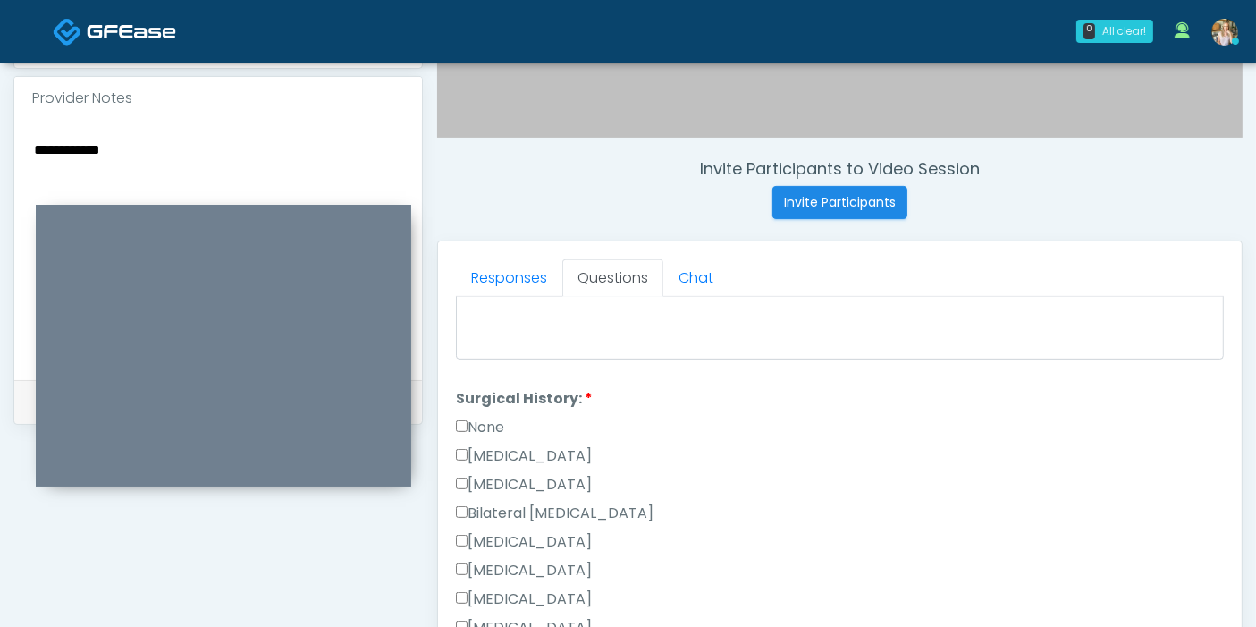
scroll to position [794, 0]
click at [498, 386] on label "None" at bounding box center [480, 396] width 48 height 21
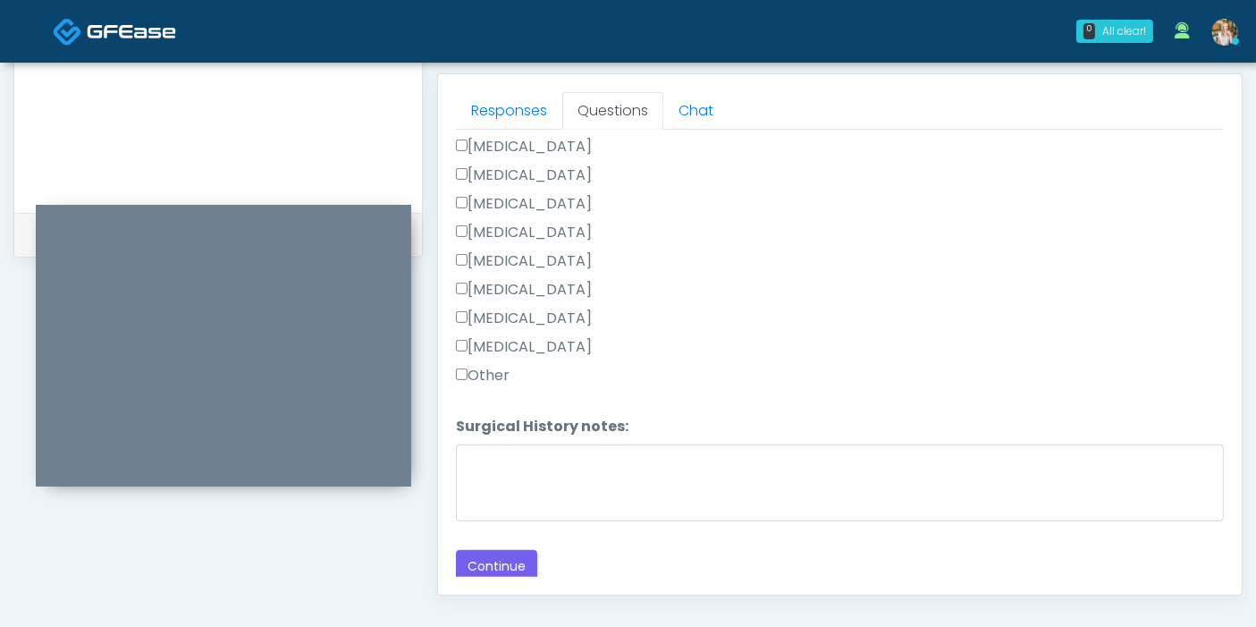
scroll to position [801, 0]
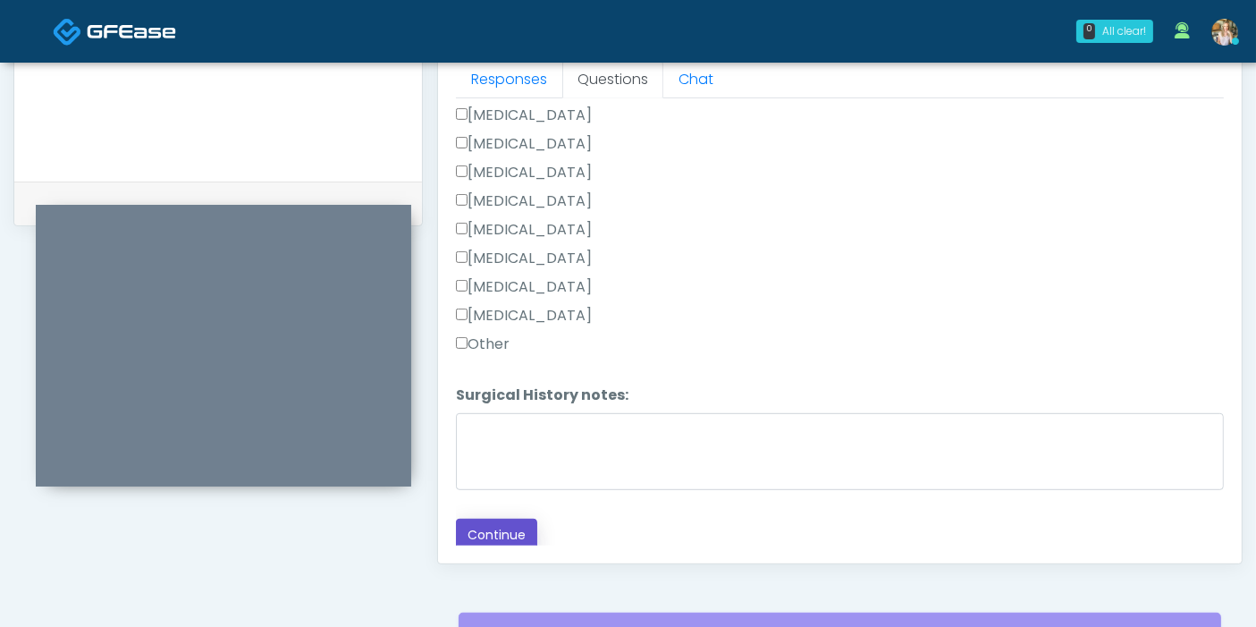
click at [506, 531] on button "Continue" at bounding box center [496, 534] width 81 height 33
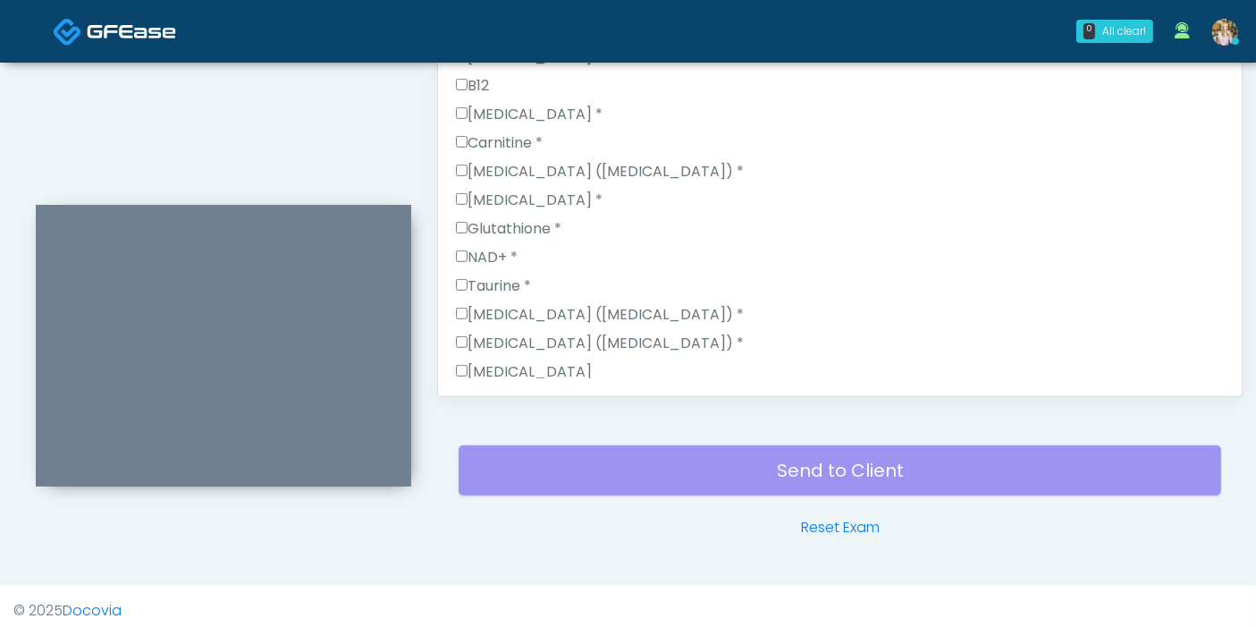
scroll to position [776, 0]
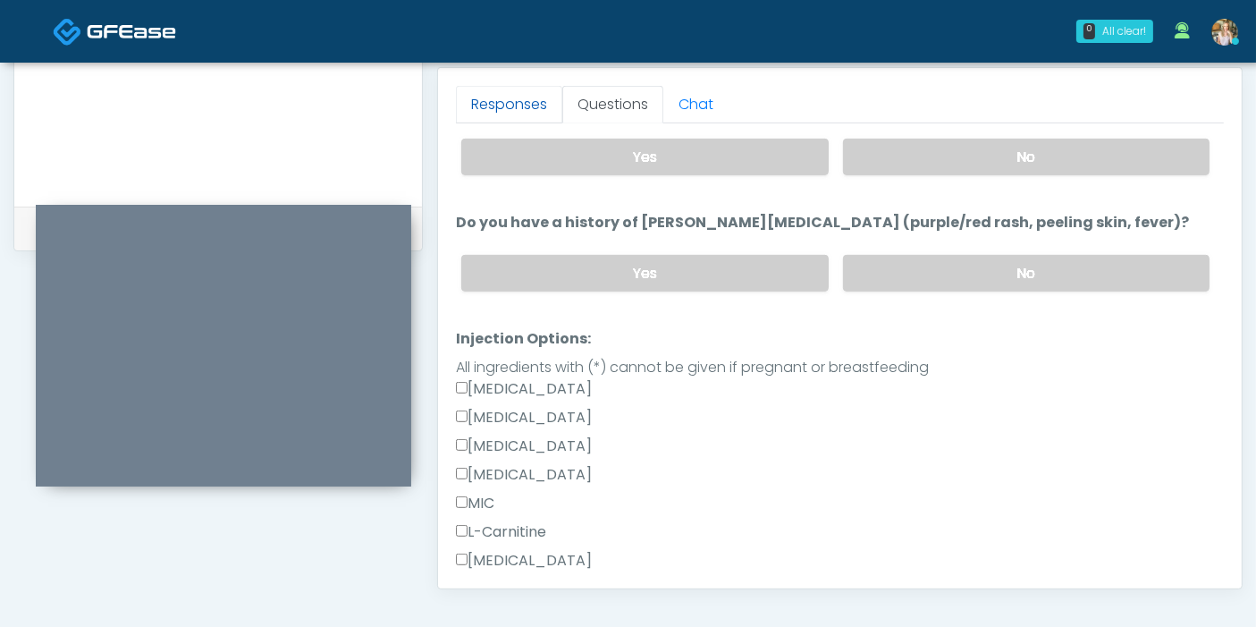
click at [518, 100] on link "Responses" at bounding box center [509, 105] width 106 height 38
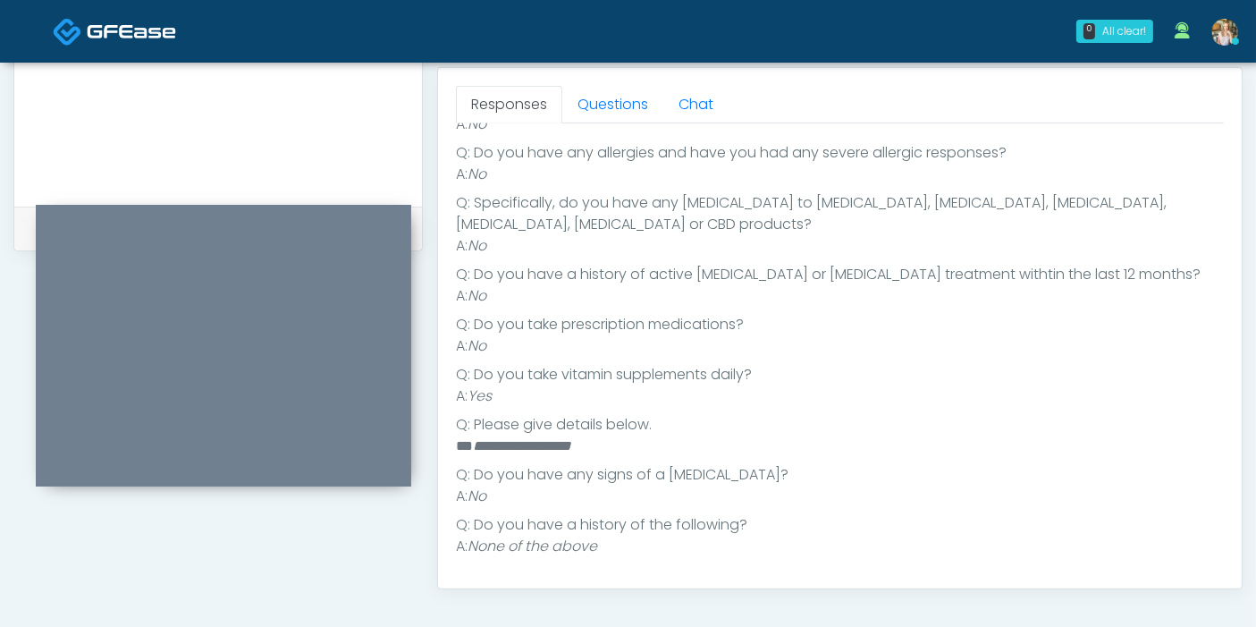
scroll to position [181, 0]
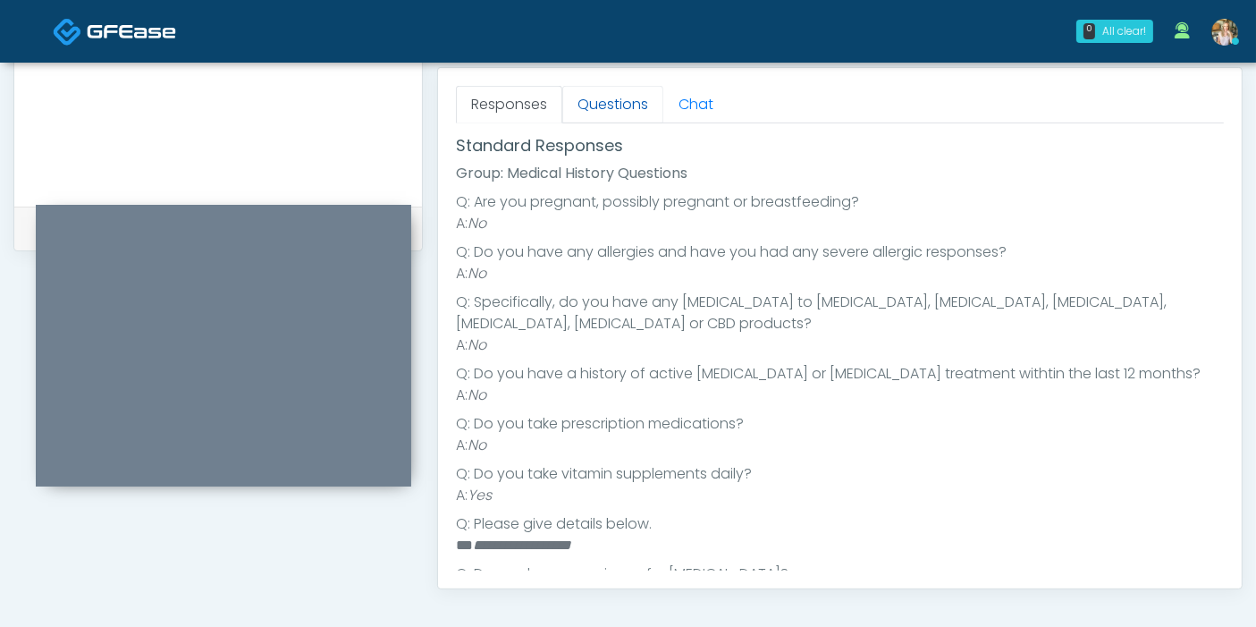
click at [592, 111] on link "Questions" at bounding box center [612, 105] width 101 height 38
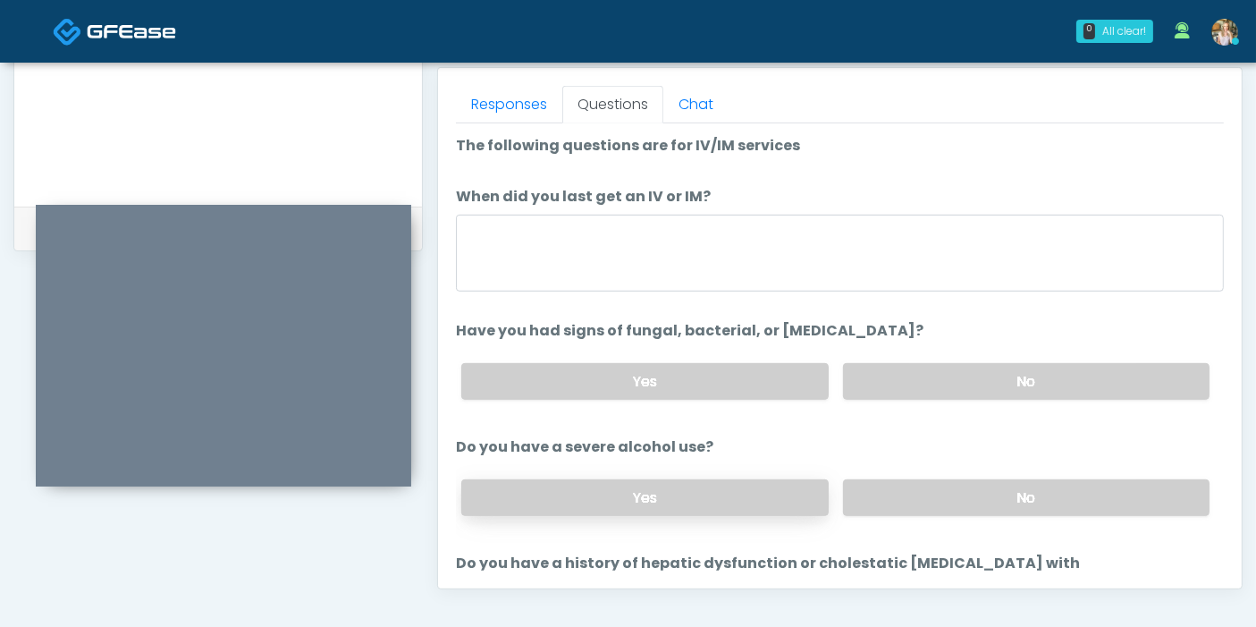
scroll to position [0, 0]
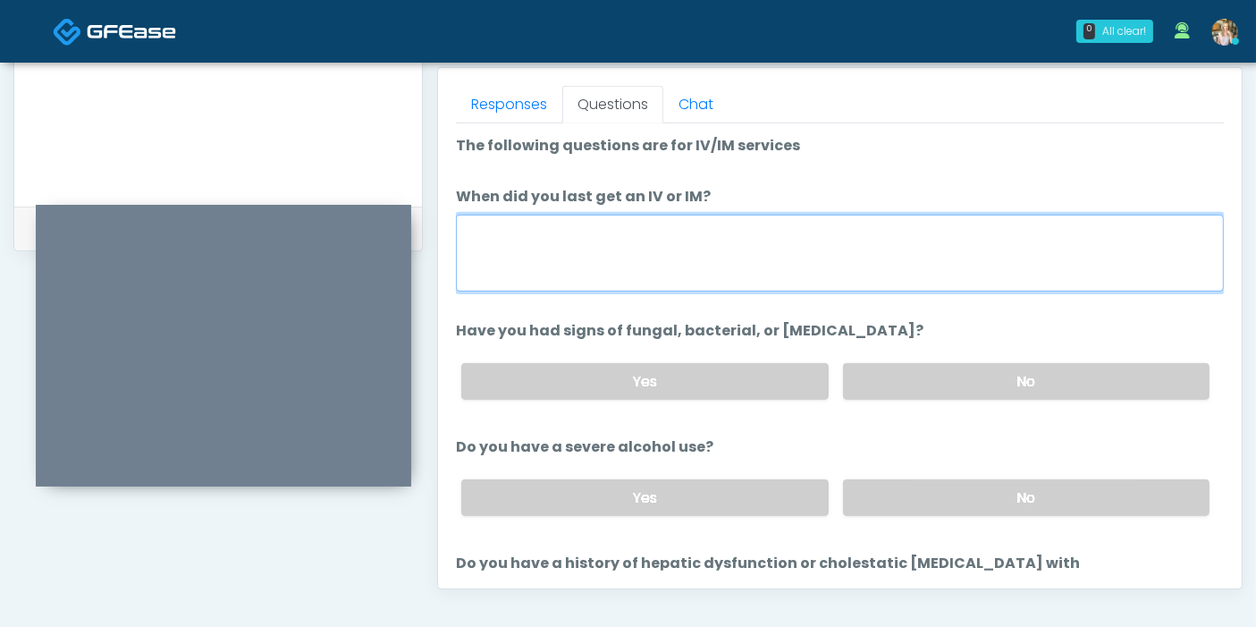
click at [741, 231] on textarea "When did you last get an IV or IM?" at bounding box center [840, 253] width 768 height 77
type textarea "**********"
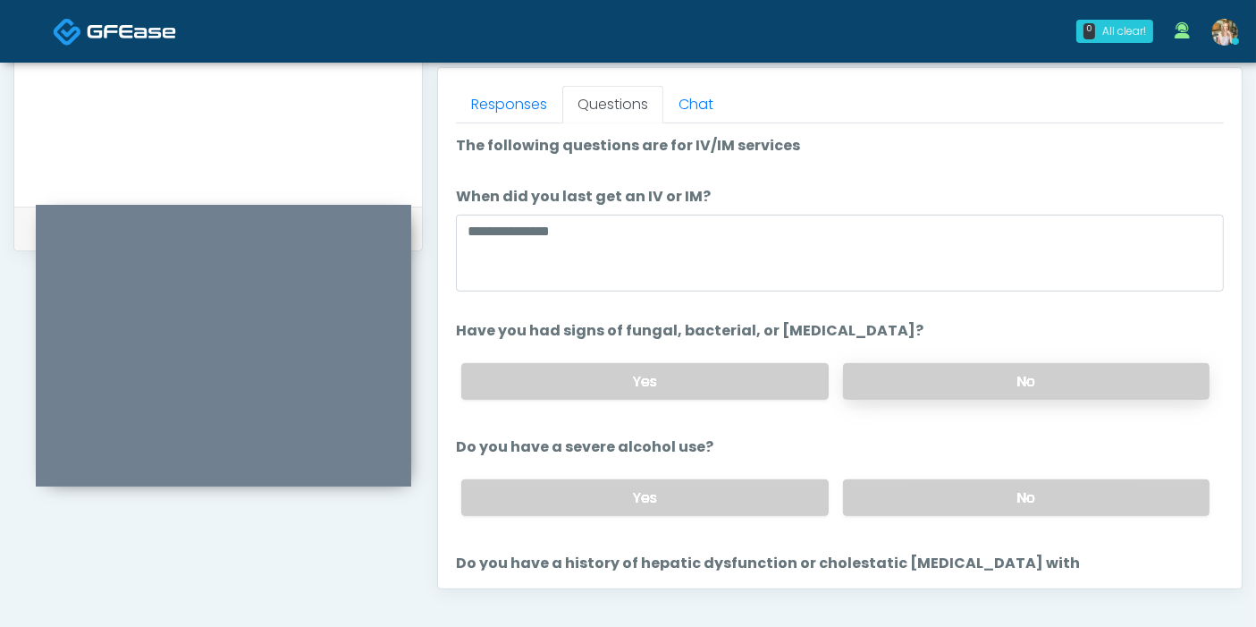
click at [892, 382] on label "No" at bounding box center [1026, 381] width 366 height 37
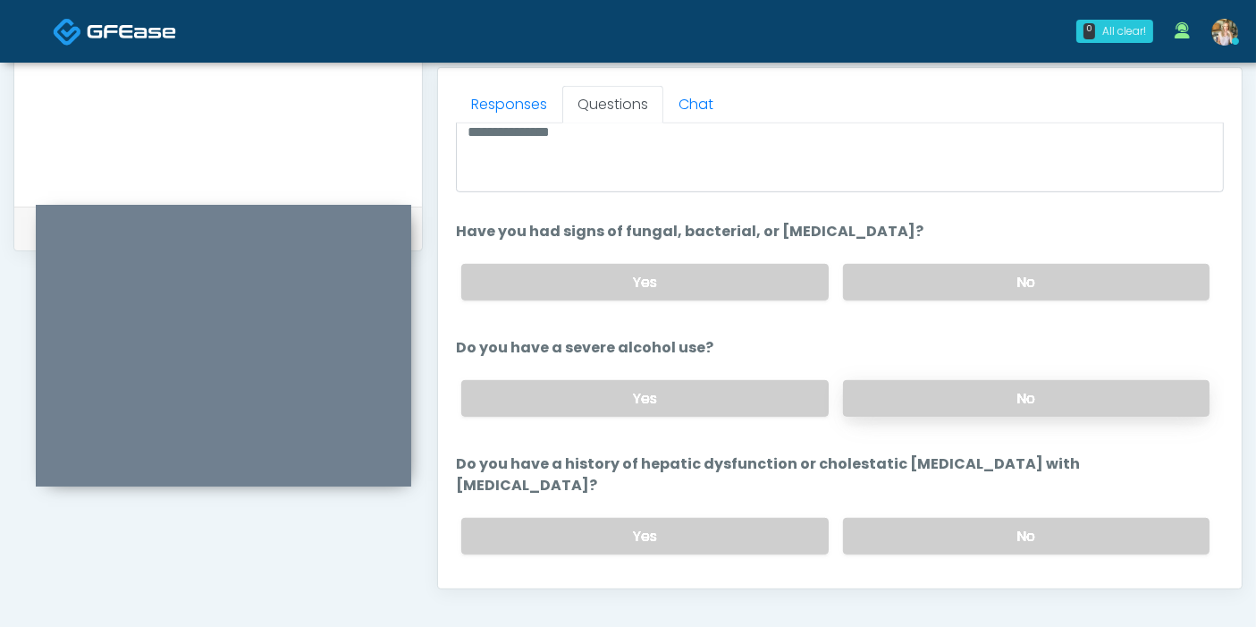
click at [936, 397] on label "No" at bounding box center [1026, 398] width 366 height 37
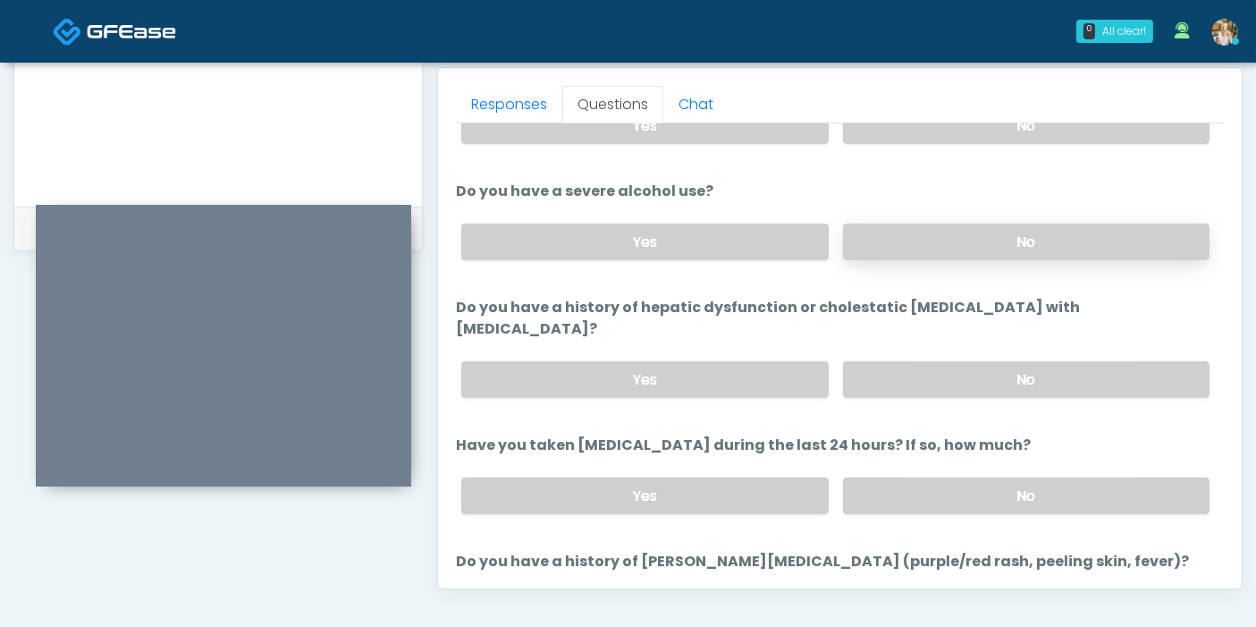
scroll to position [298, 0]
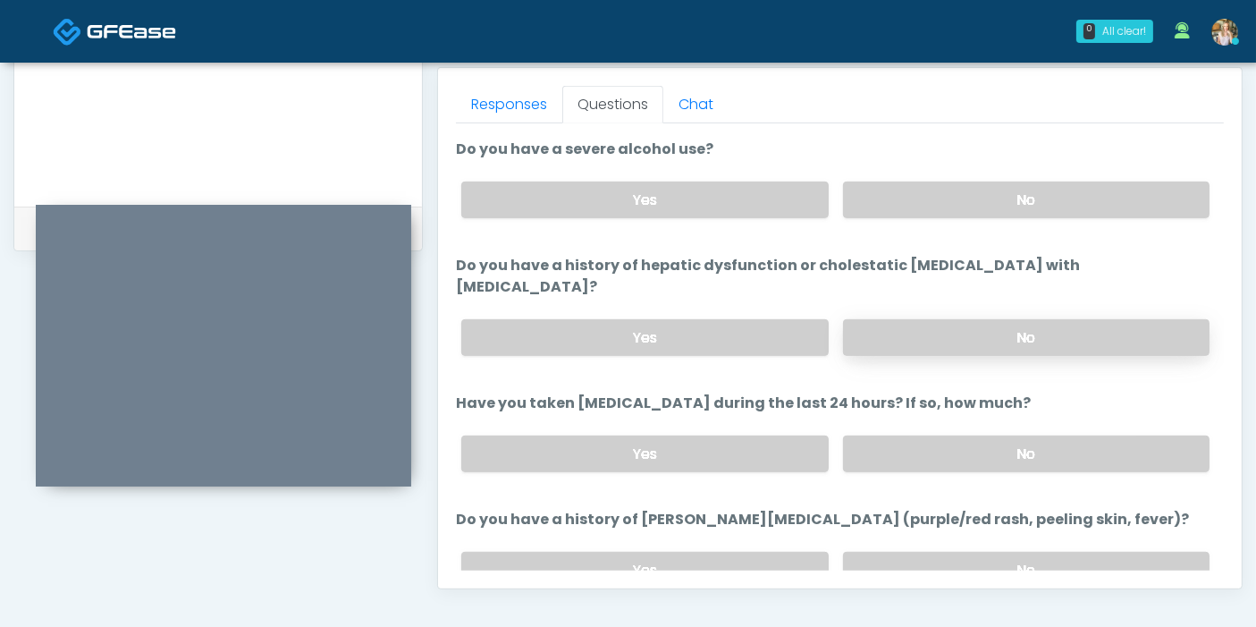
click at [950, 319] on label "No" at bounding box center [1026, 337] width 366 height 37
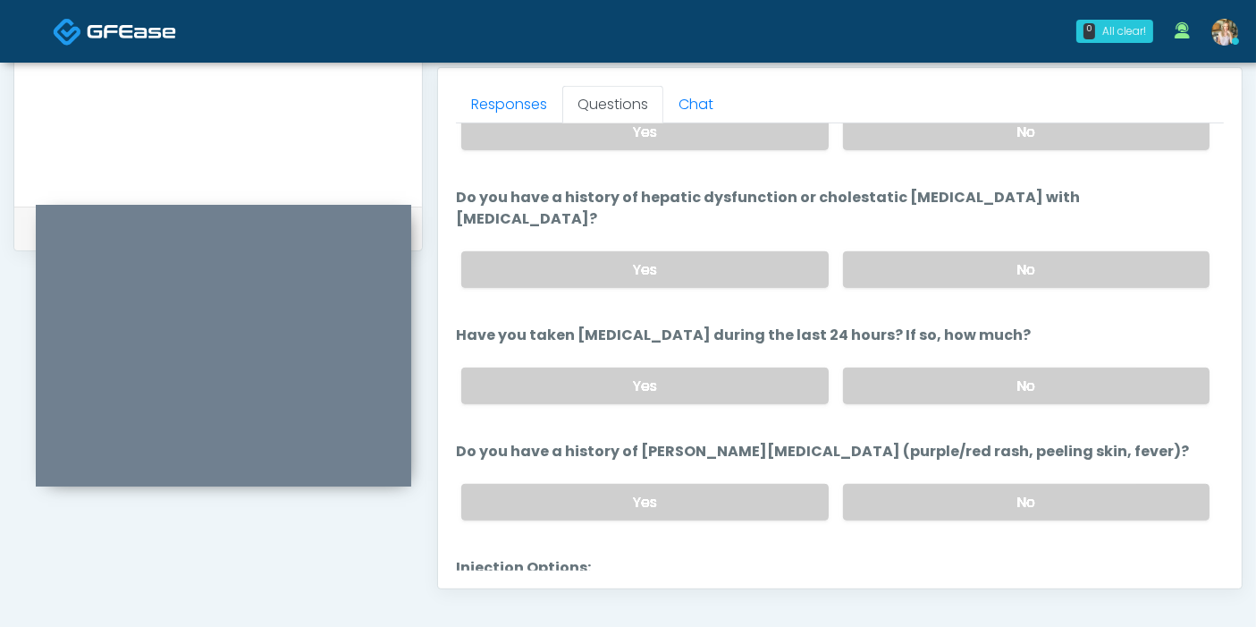
scroll to position [397, 0]
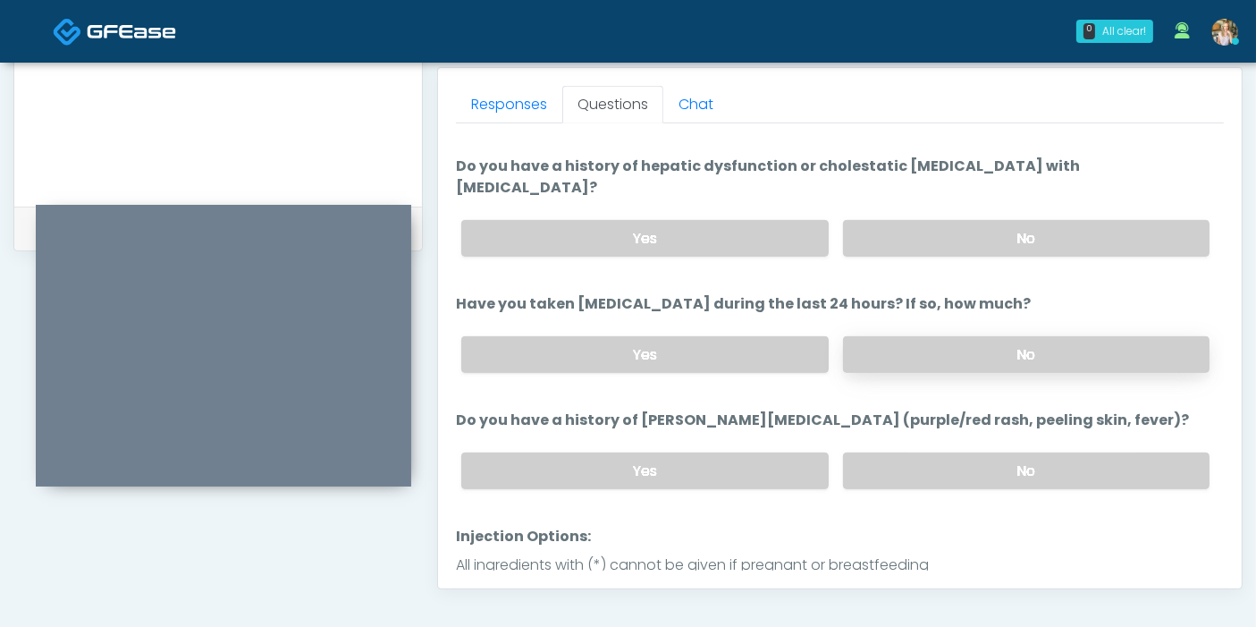
click at [930, 336] on label "No" at bounding box center [1026, 354] width 366 height 37
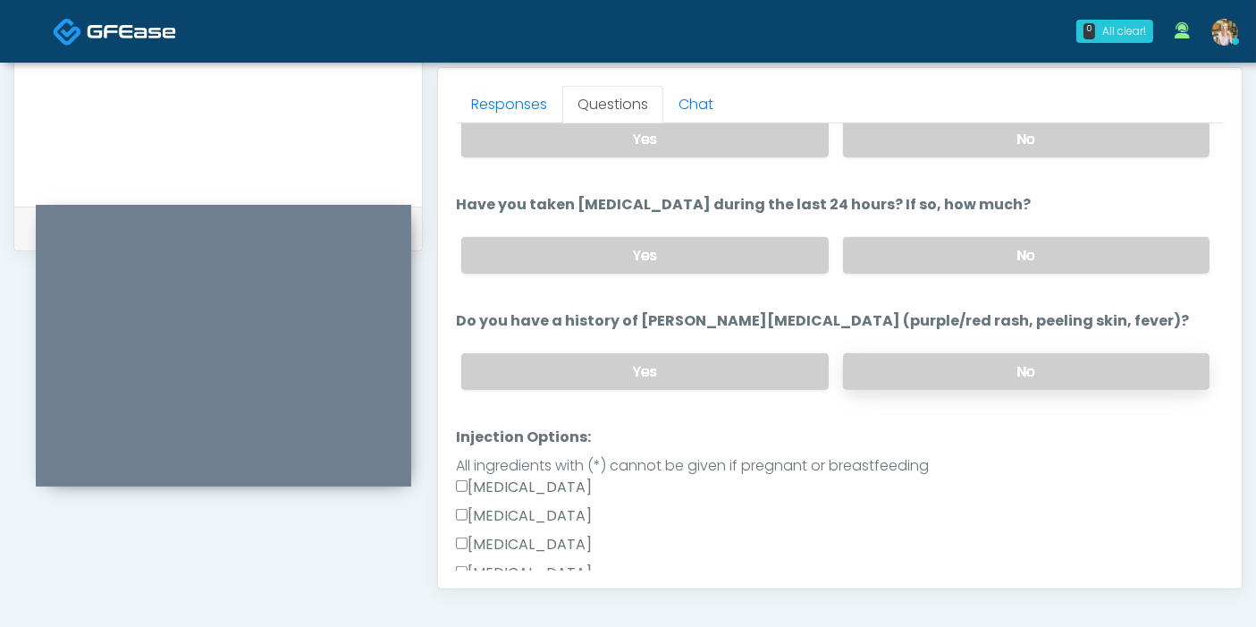
click at [939, 353] on label "No" at bounding box center [1026, 371] width 366 height 37
click at [651, 237] on label "Yes" at bounding box center [644, 255] width 366 height 37
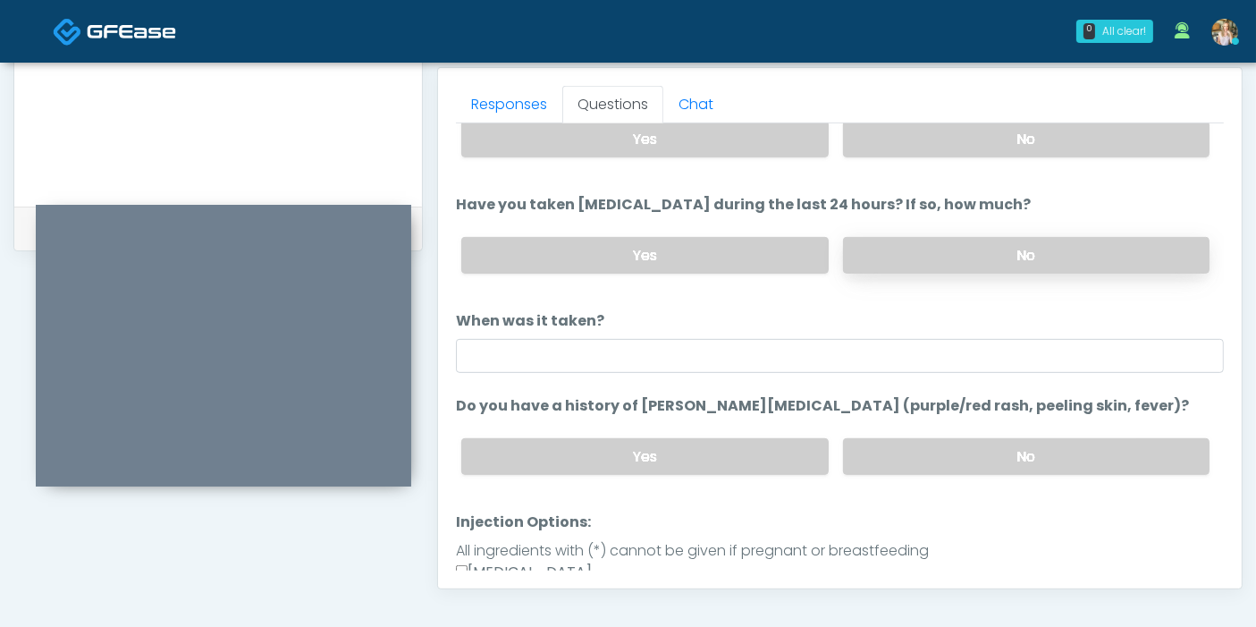
click at [942, 237] on label "No" at bounding box center [1026, 255] width 366 height 37
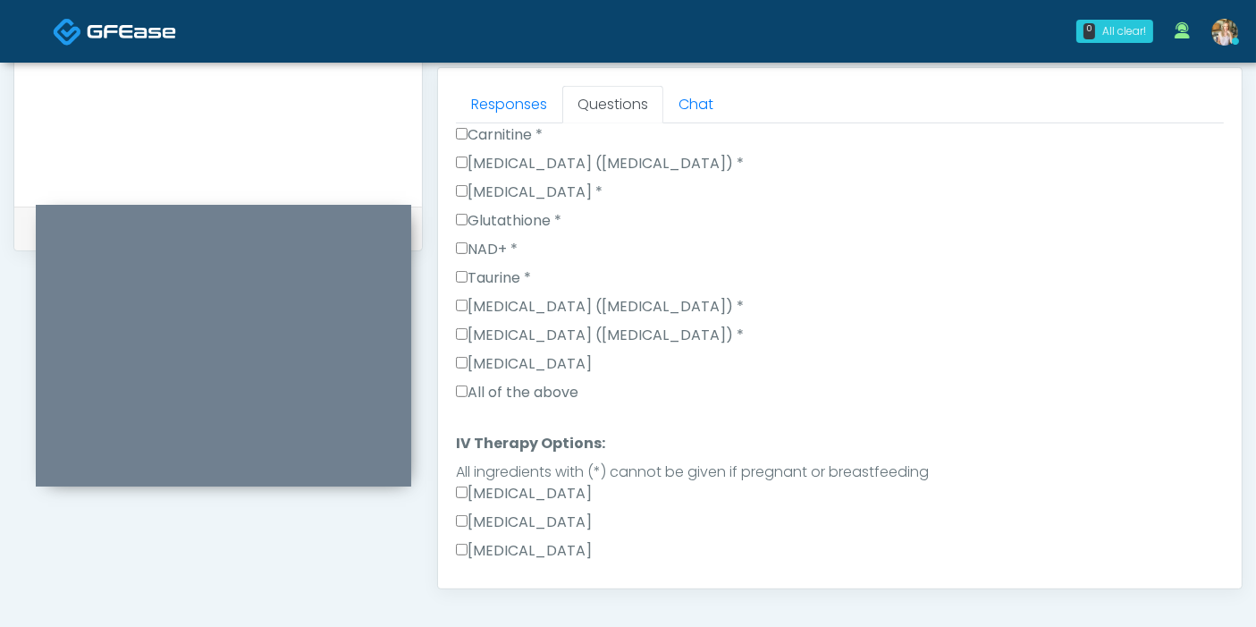
click at [509, 382] on label "All of the above" at bounding box center [517, 392] width 122 height 21
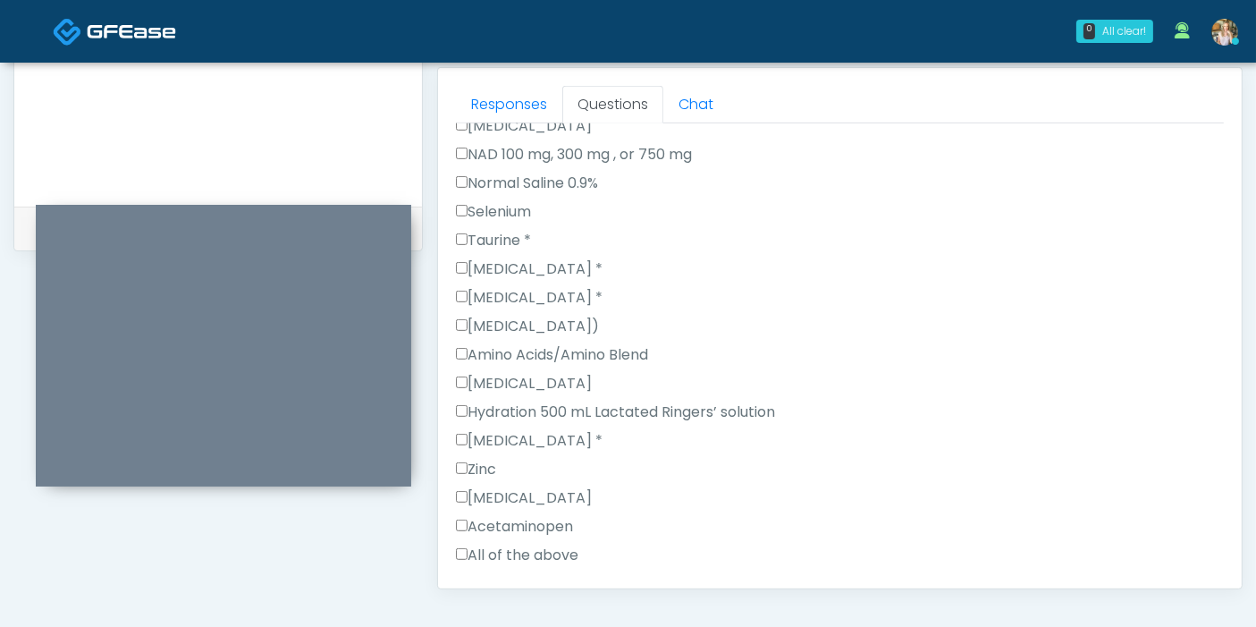
scroll to position [1874, 0]
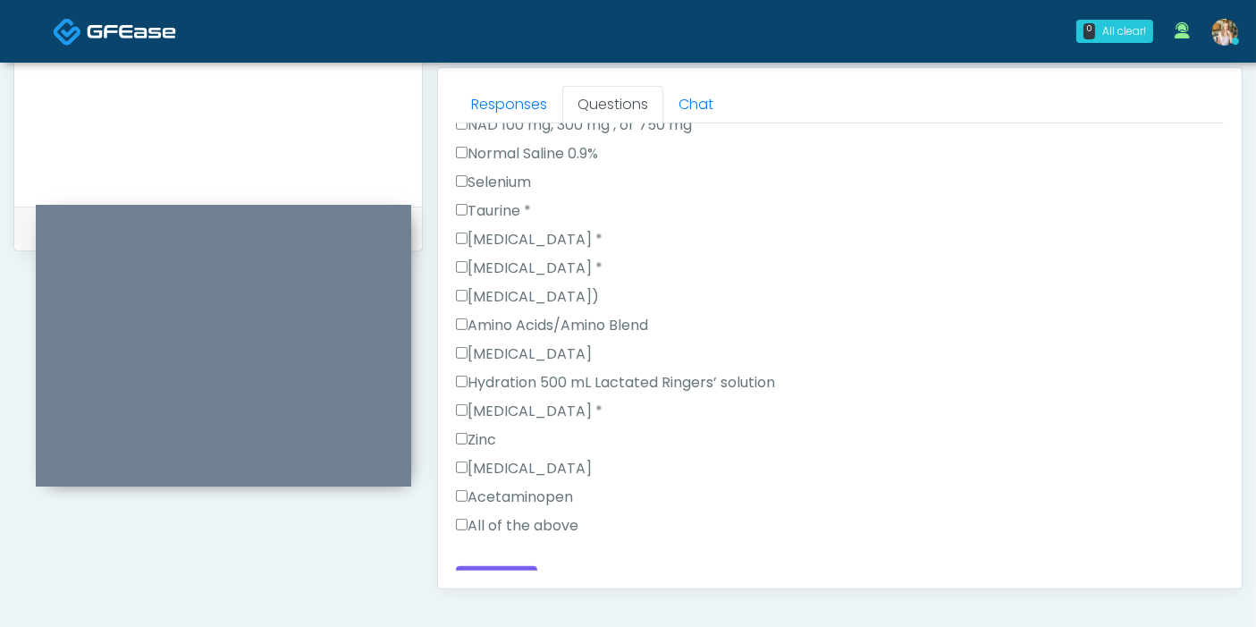
click at [541, 515] on label "All of the above" at bounding box center [517, 525] width 122 height 21
click at [516, 566] on button "Continue" at bounding box center [496, 582] width 81 height 33
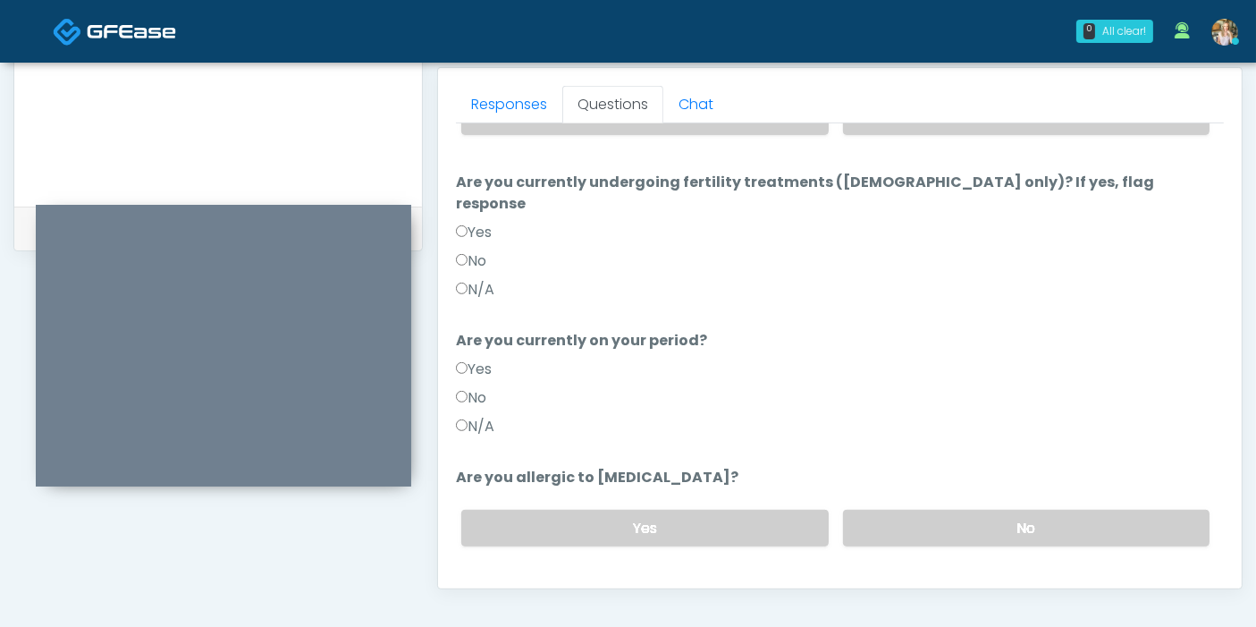
scroll to position [677, 0]
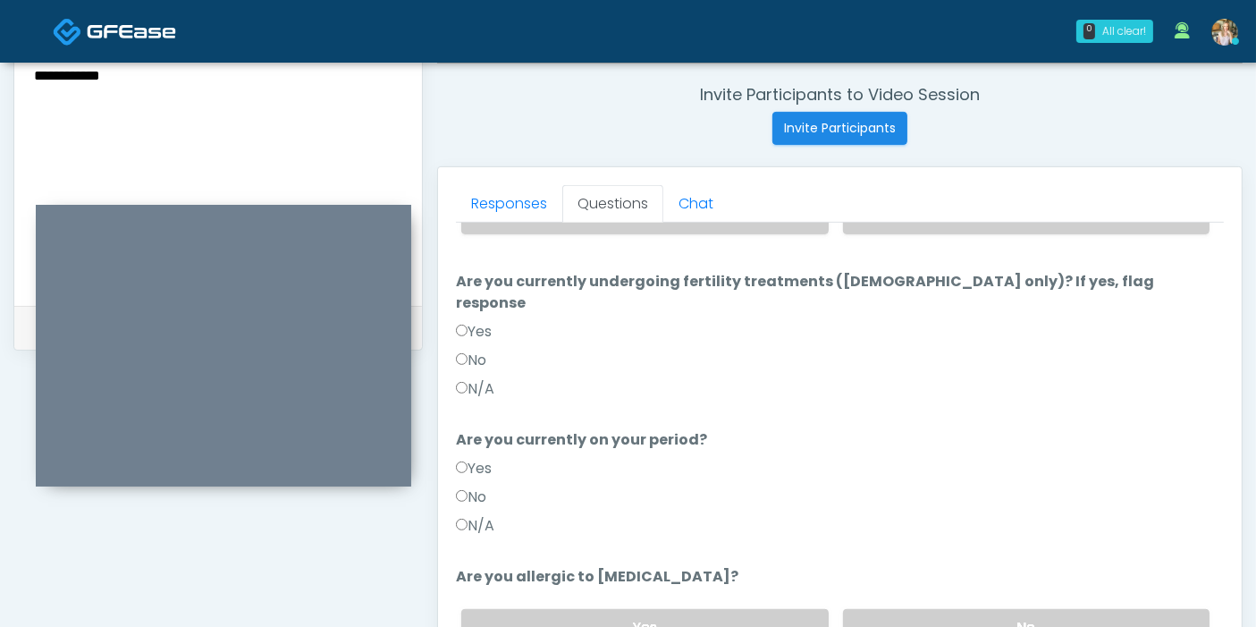
click at [477, 378] on label "N/A" at bounding box center [475, 388] width 38 height 21
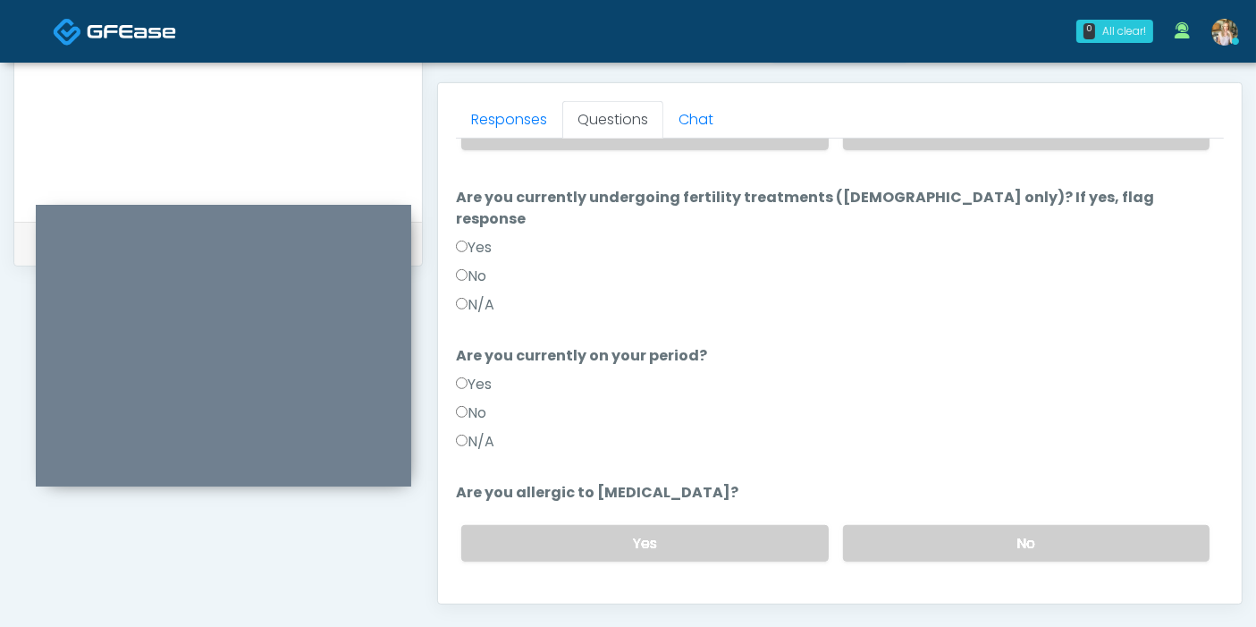
scroll to position [875, 0]
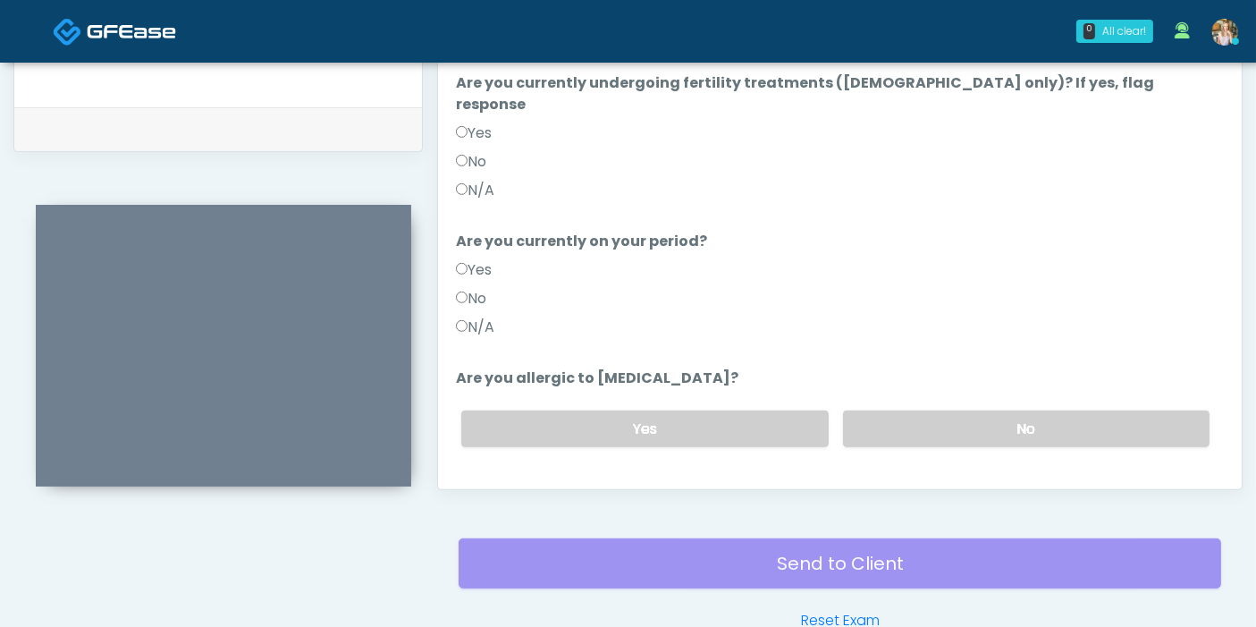
click at [475, 316] on label "N/A" at bounding box center [475, 326] width 38 height 21
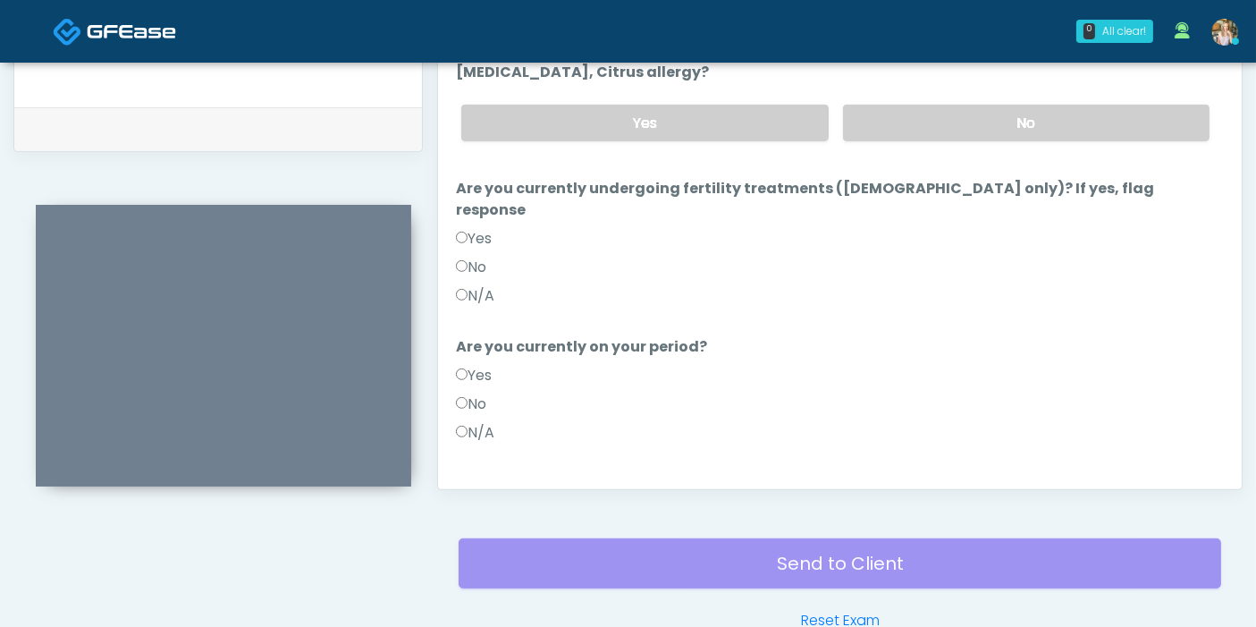
scroll to position [99, 0]
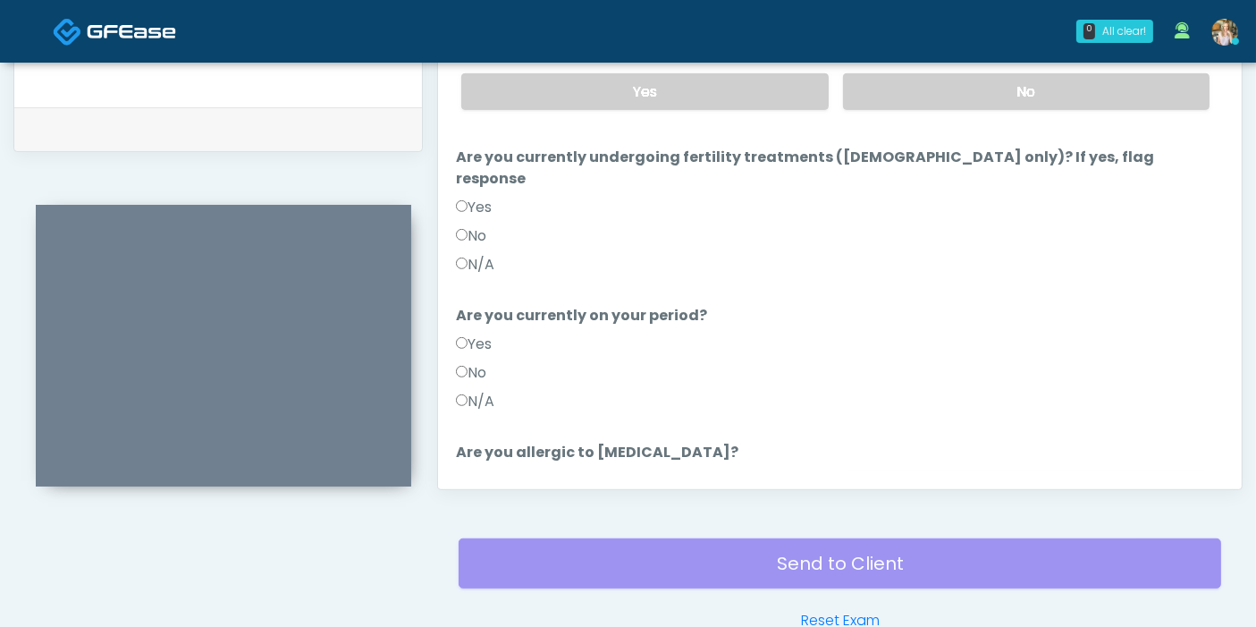
click at [981, 484] on label "No" at bounding box center [1026, 502] width 366 height 37
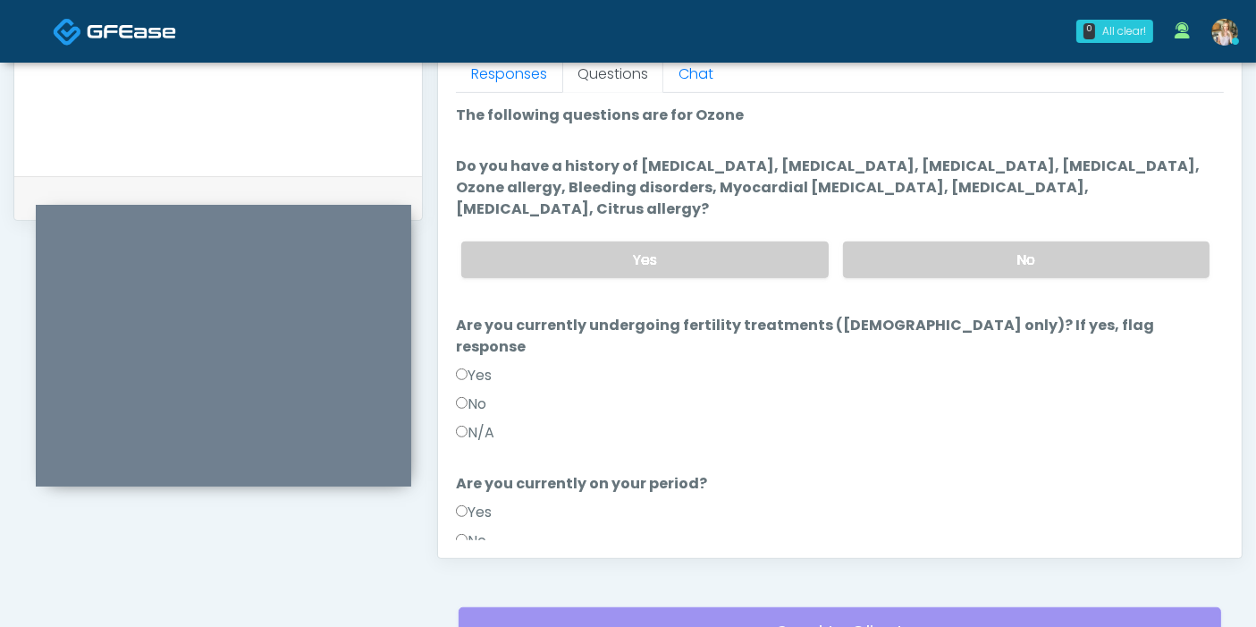
scroll to position [776, 0]
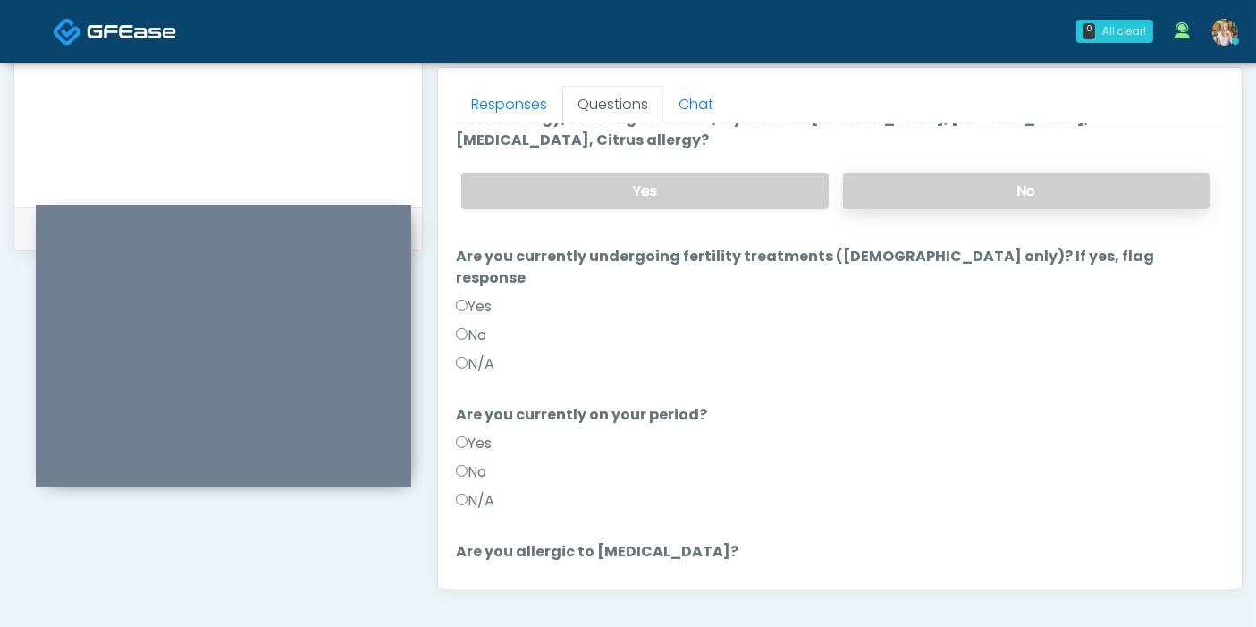
click at [948, 176] on label "No" at bounding box center [1026, 191] width 366 height 37
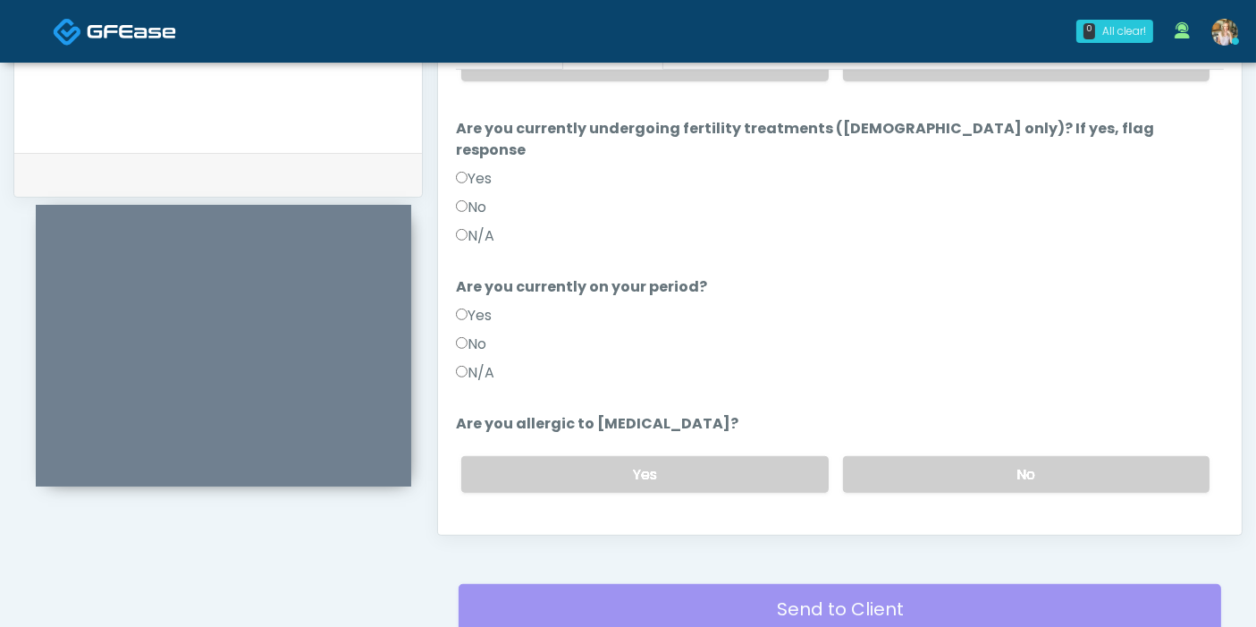
scroll to position [875, 0]
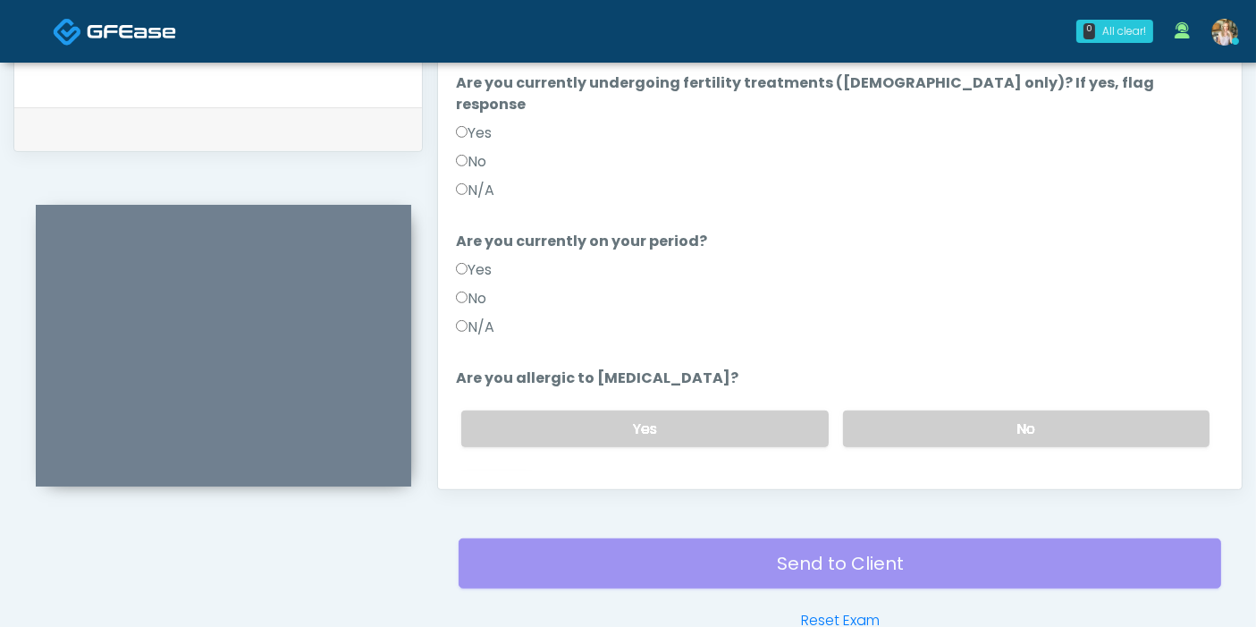
click at [493, 484] on button "Continue" at bounding box center [496, 500] width 81 height 33
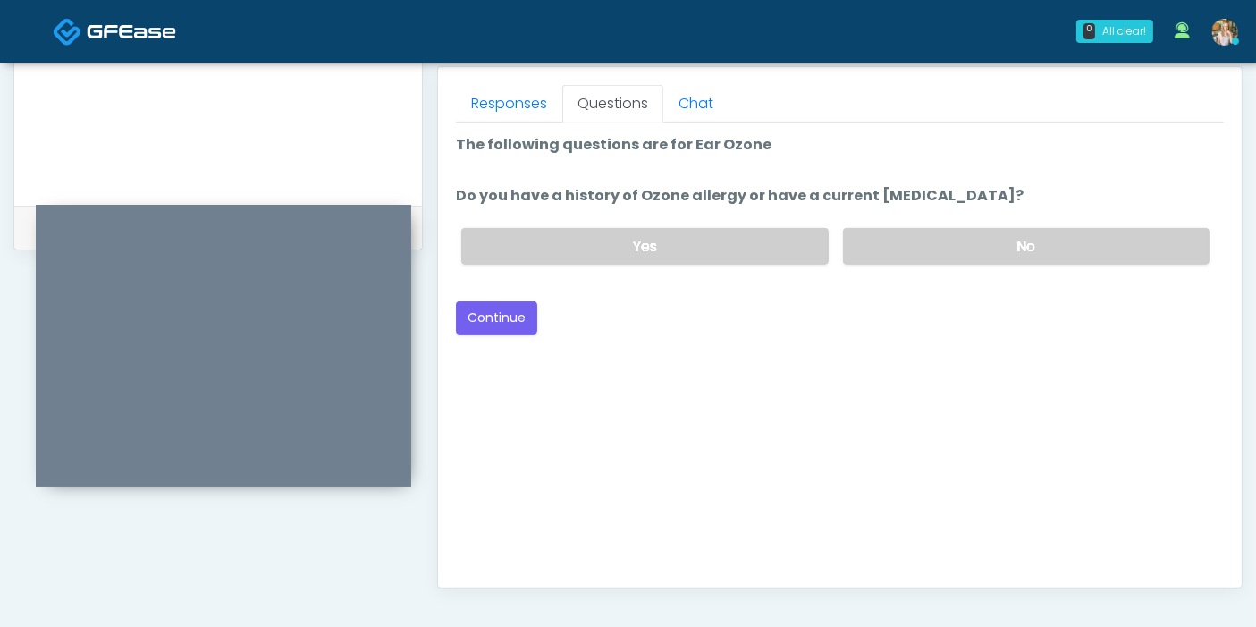
scroll to position [776, 0]
click at [957, 246] on label "No" at bounding box center [1026, 247] width 366 height 37
click at [490, 319] on button "Continue" at bounding box center [496, 318] width 81 height 33
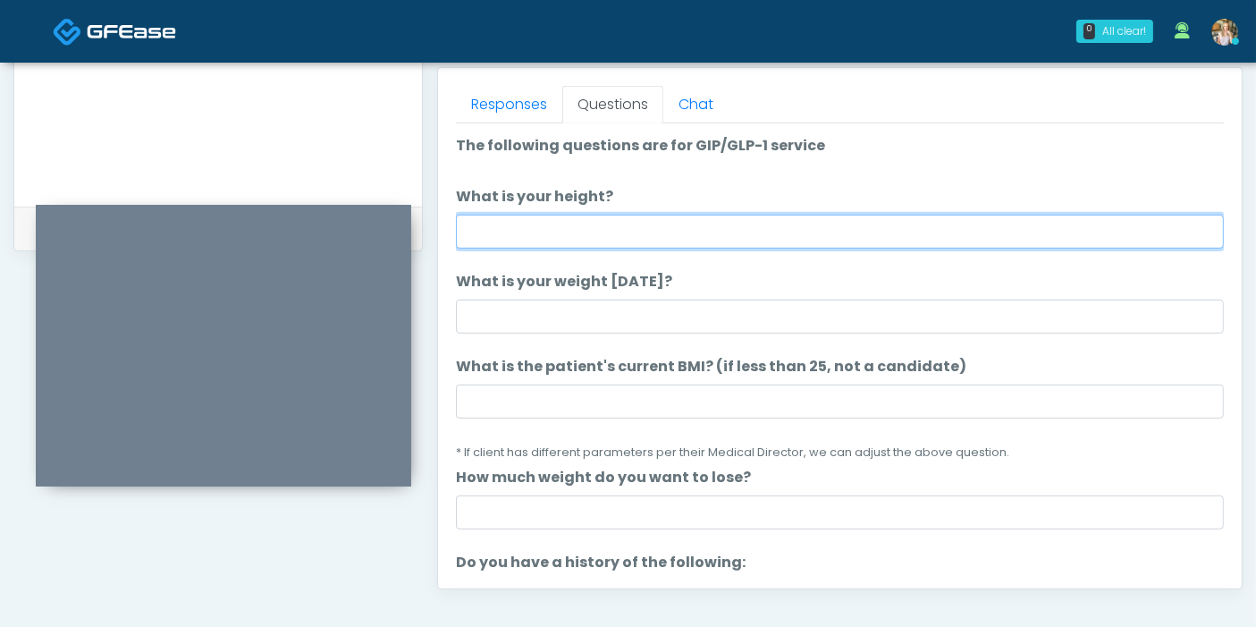
click at [832, 224] on input "What is your height?" at bounding box center [840, 232] width 768 height 34
click at [579, 233] on input "What is your height?" at bounding box center [840, 232] width 768 height 34
type input "***"
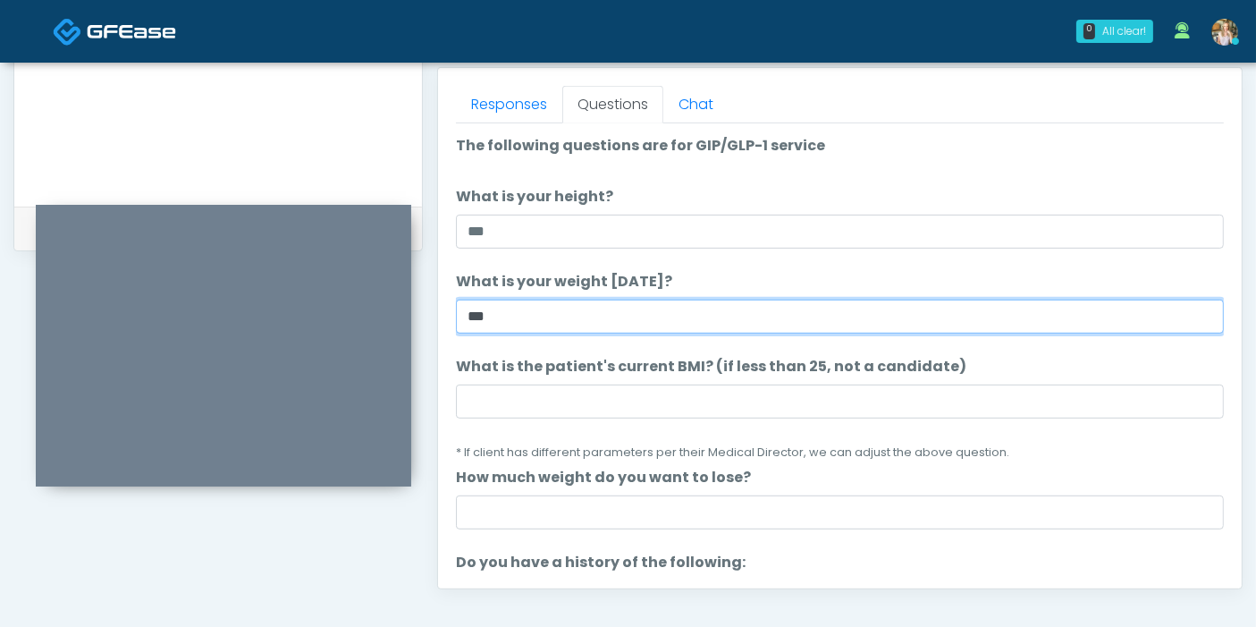
type input "***"
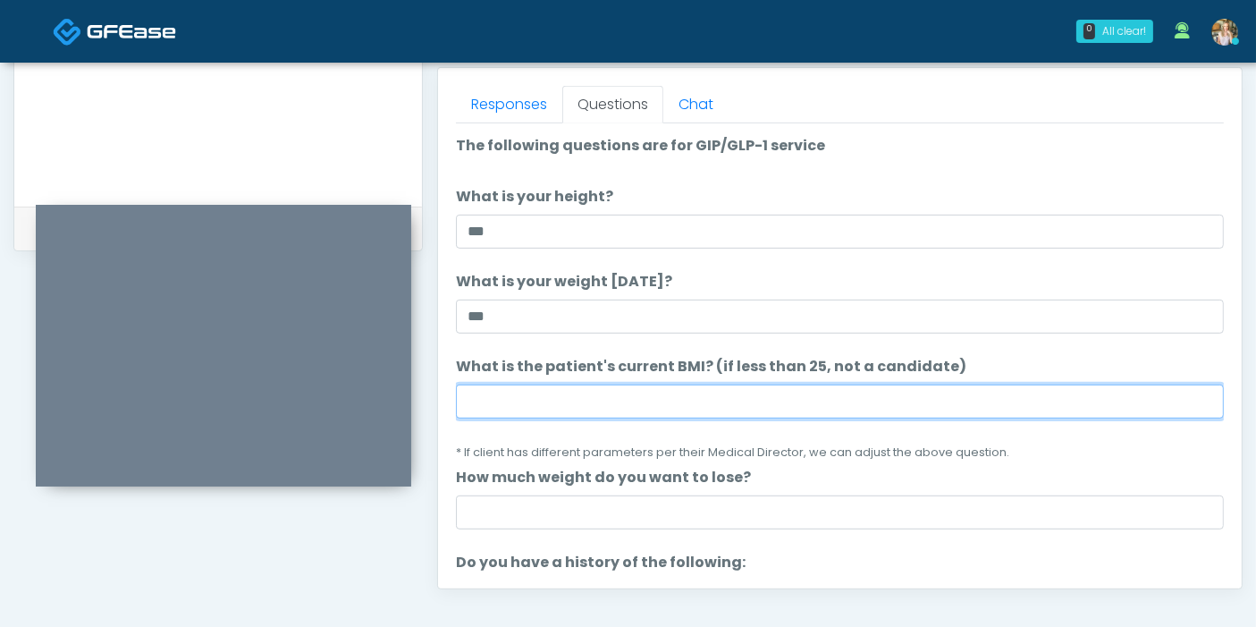
click at [703, 402] on input "What is the patient's current BMI? (if less than 25, not a candidate)" at bounding box center [840, 401] width 768 height 34
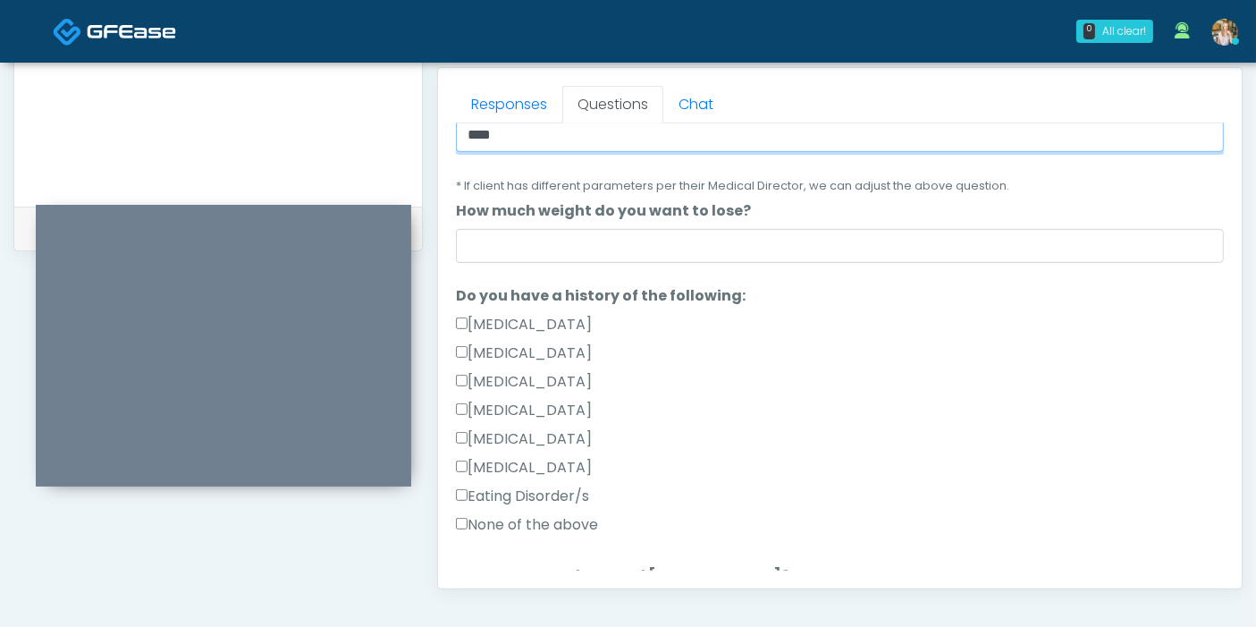
scroll to position [298, 0]
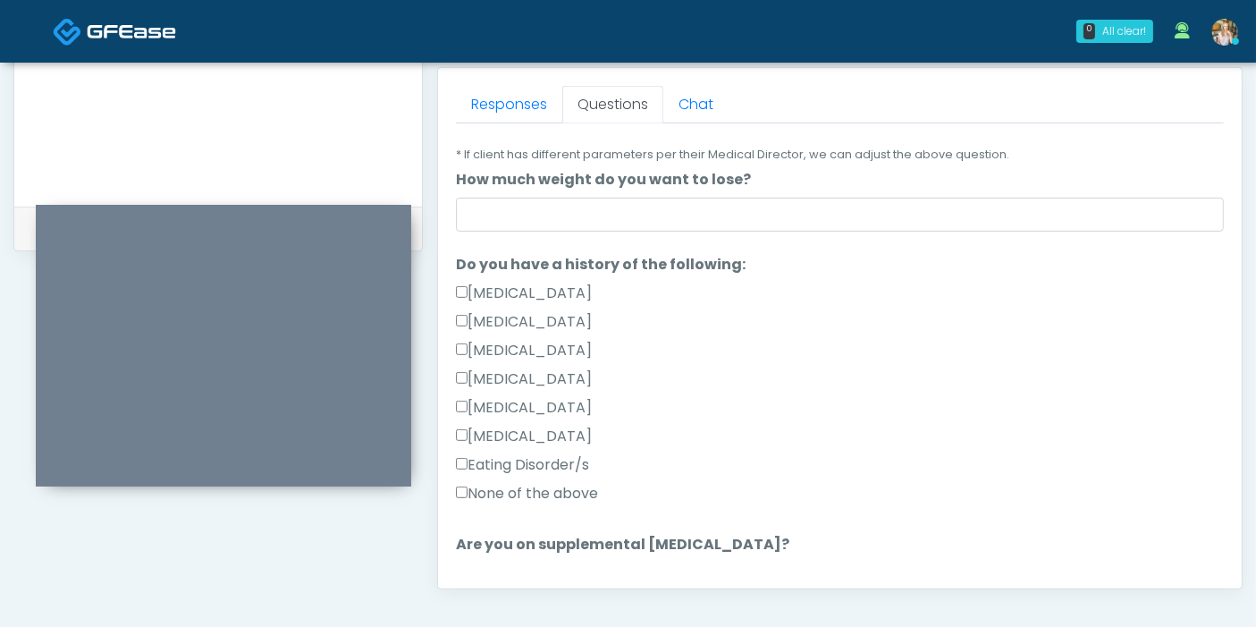
type input "****"
click at [536, 486] on label "None of the above" at bounding box center [527, 493] width 142 height 21
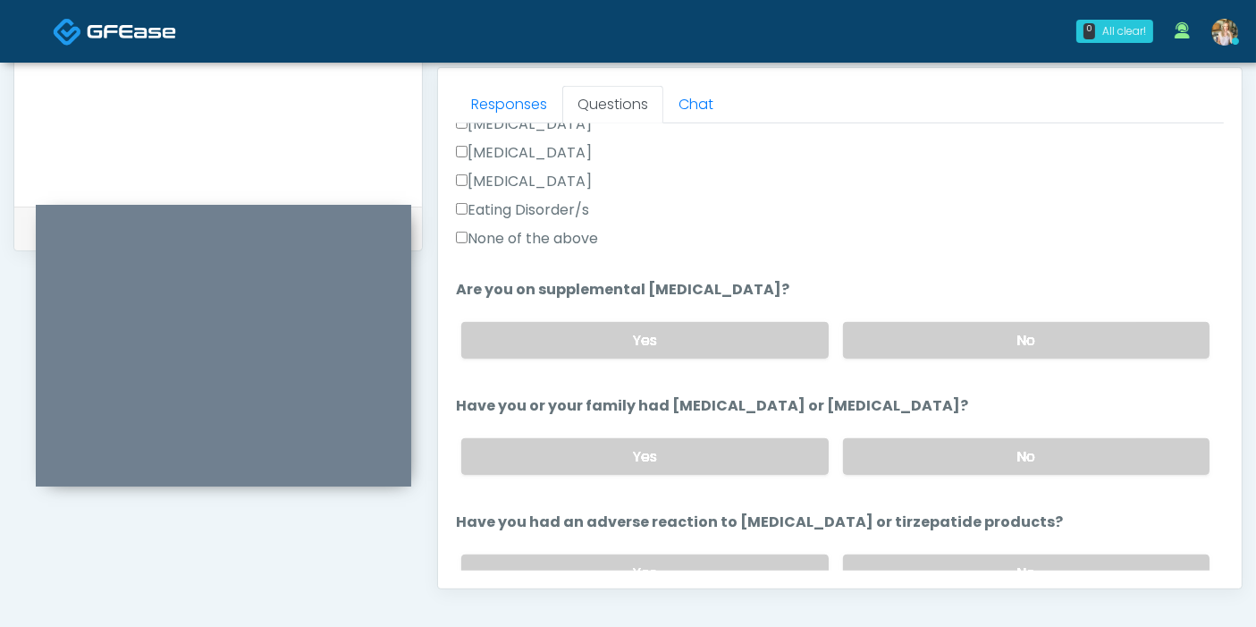
scroll to position [595, 0]
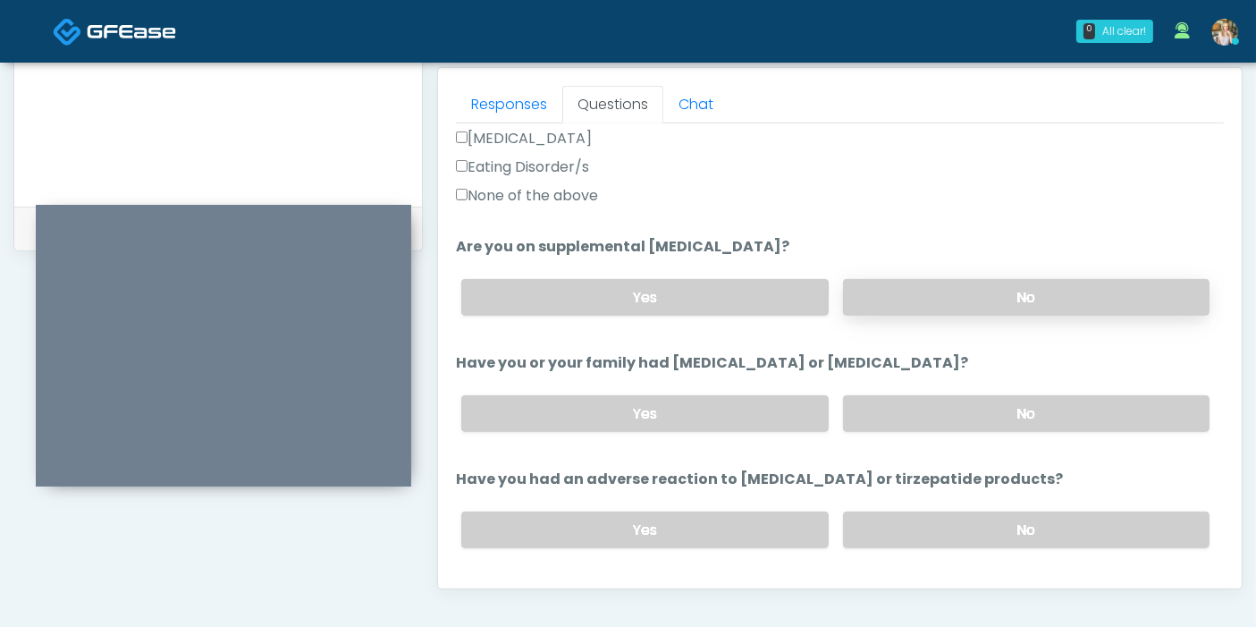
click at [970, 299] on label "No" at bounding box center [1026, 297] width 366 height 37
click at [988, 406] on label "No" at bounding box center [1026, 413] width 366 height 37
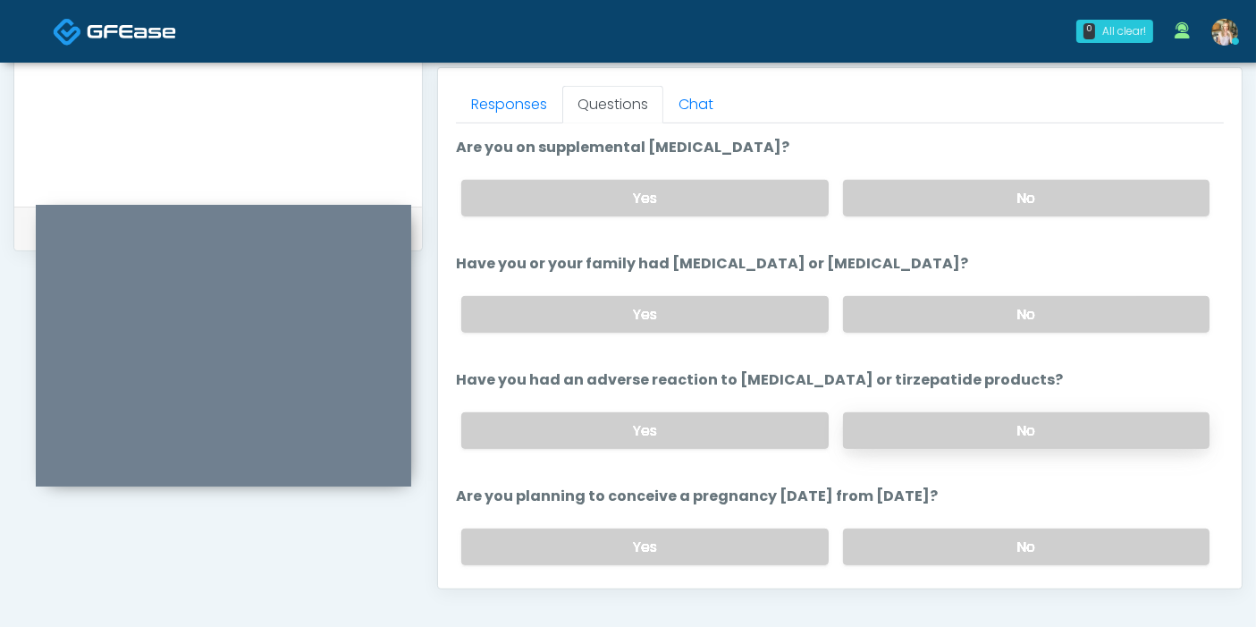
click at [924, 430] on label "No" at bounding box center [1026, 430] width 366 height 37
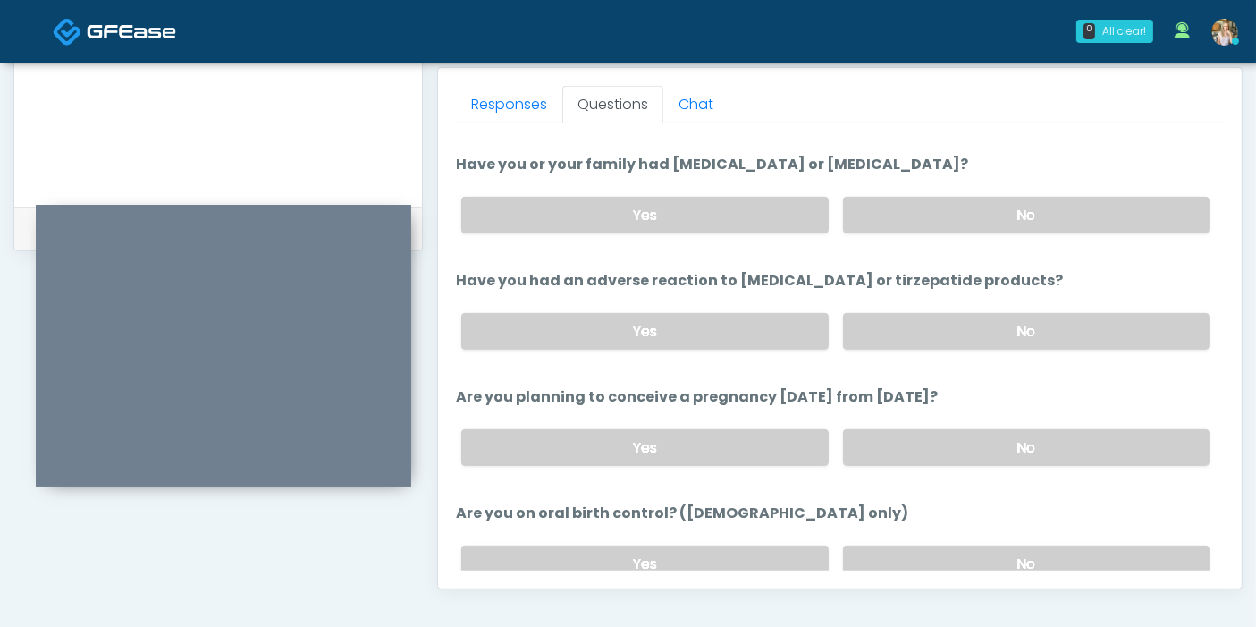
scroll to position [894, 0]
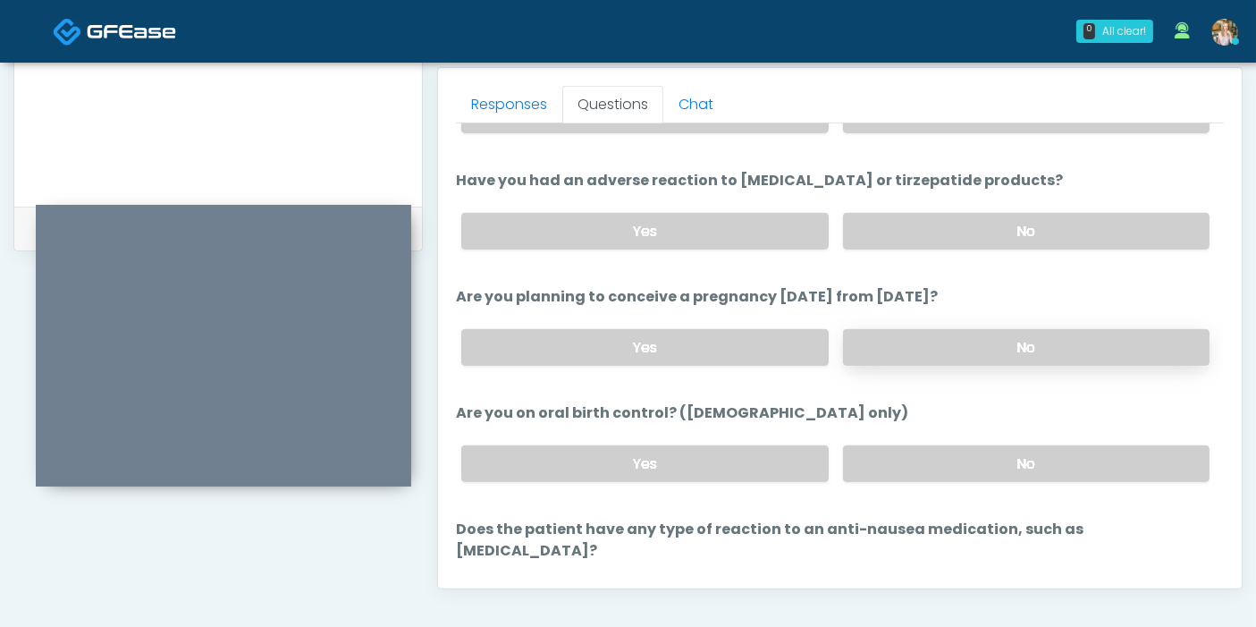
click at [953, 342] on label "No" at bounding box center [1026, 347] width 366 height 37
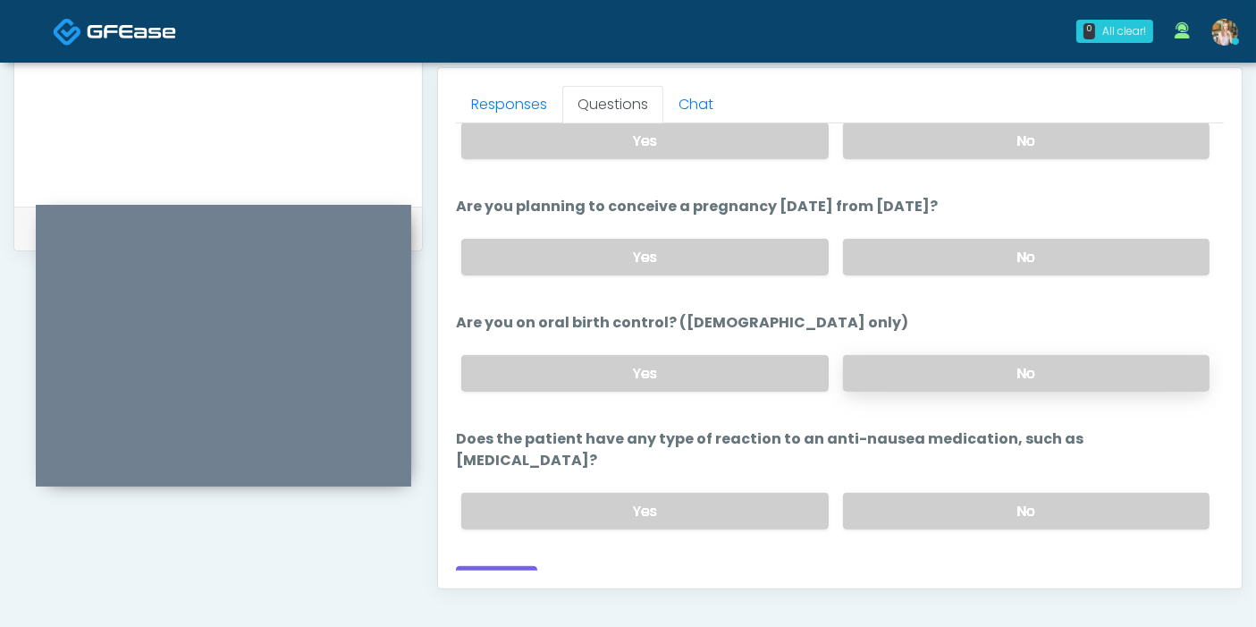
click at [880, 372] on label "No" at bounding box center [1026, 373] width 366 height 37
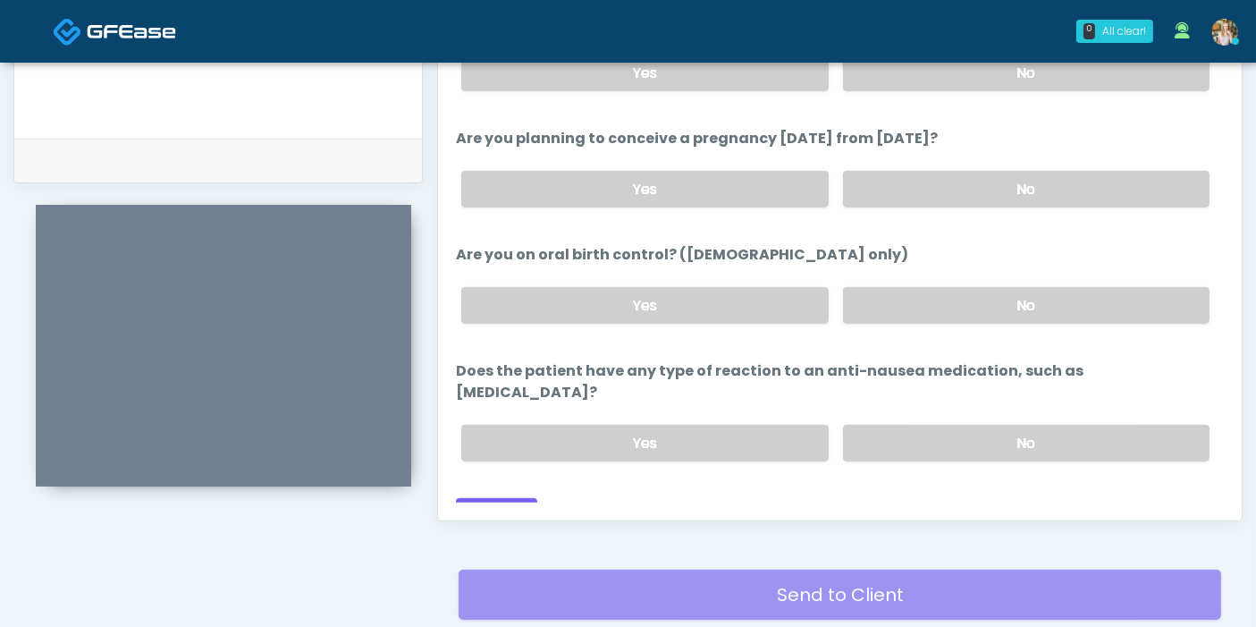
scroll to position [875, 0]
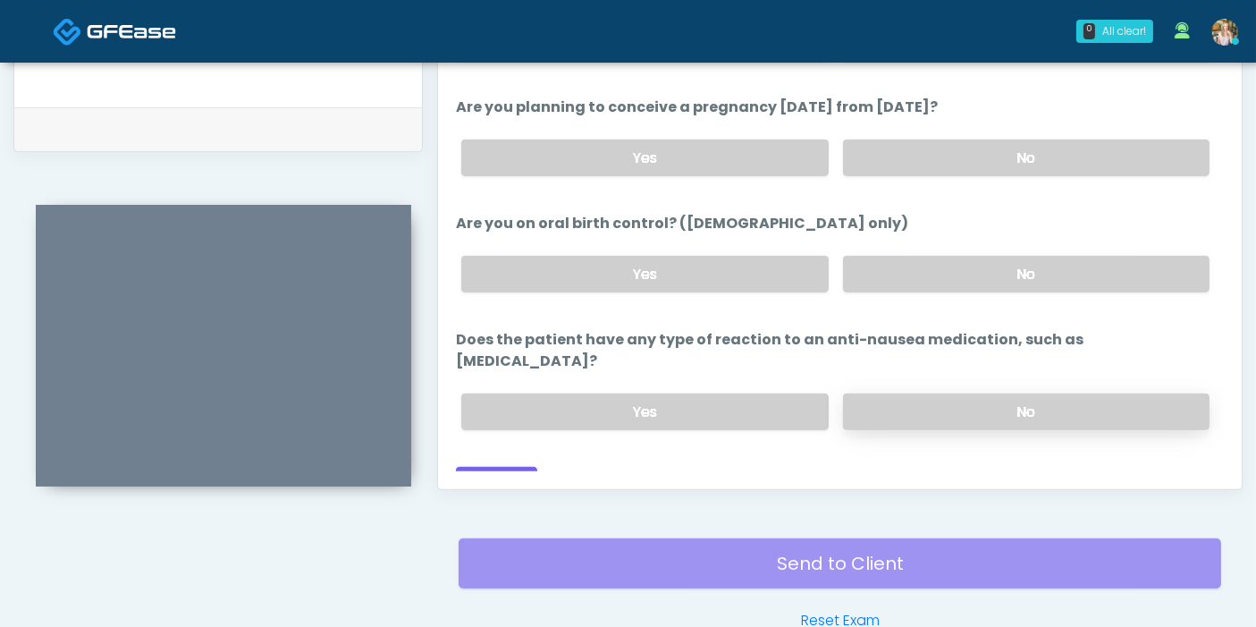
click at [955, 393] on label "No" at bounding box center [1026, 411] width 366 height 37
click at [497, 467] on button "Continue" at bounding box center [496, 483] width 81 height 33
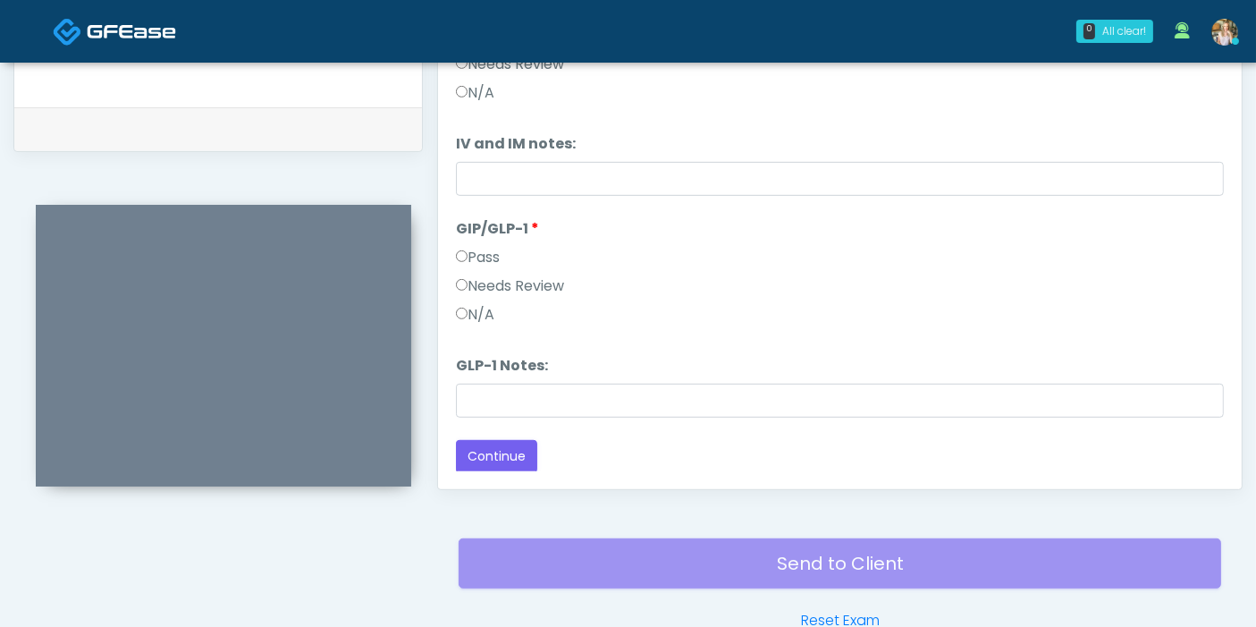
scroll to position [776, 0]
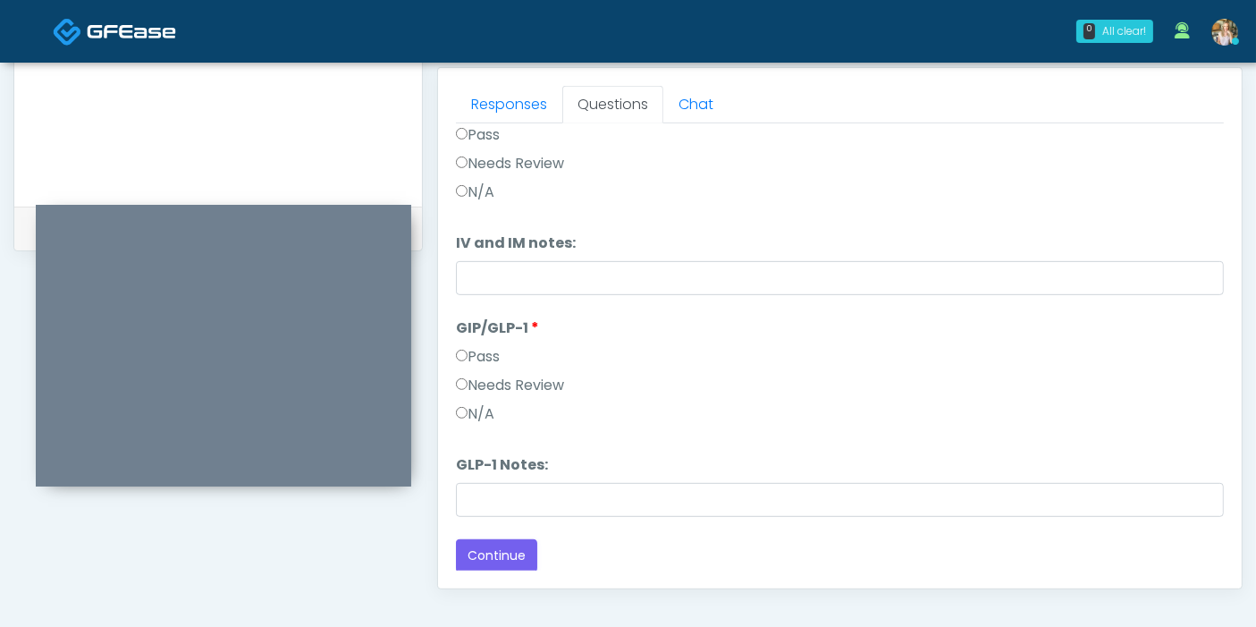
click at [520, 382] on label "Needs Review" at bounding box center [510, 385] width 108 height 21
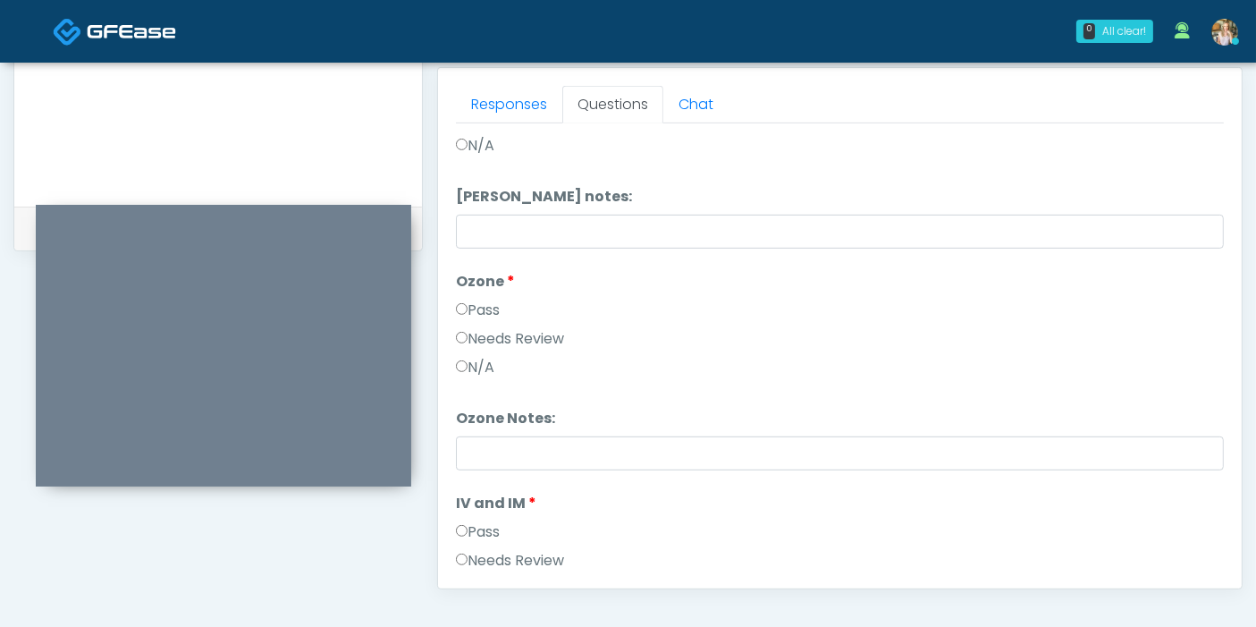
scroll to position [0, 0]
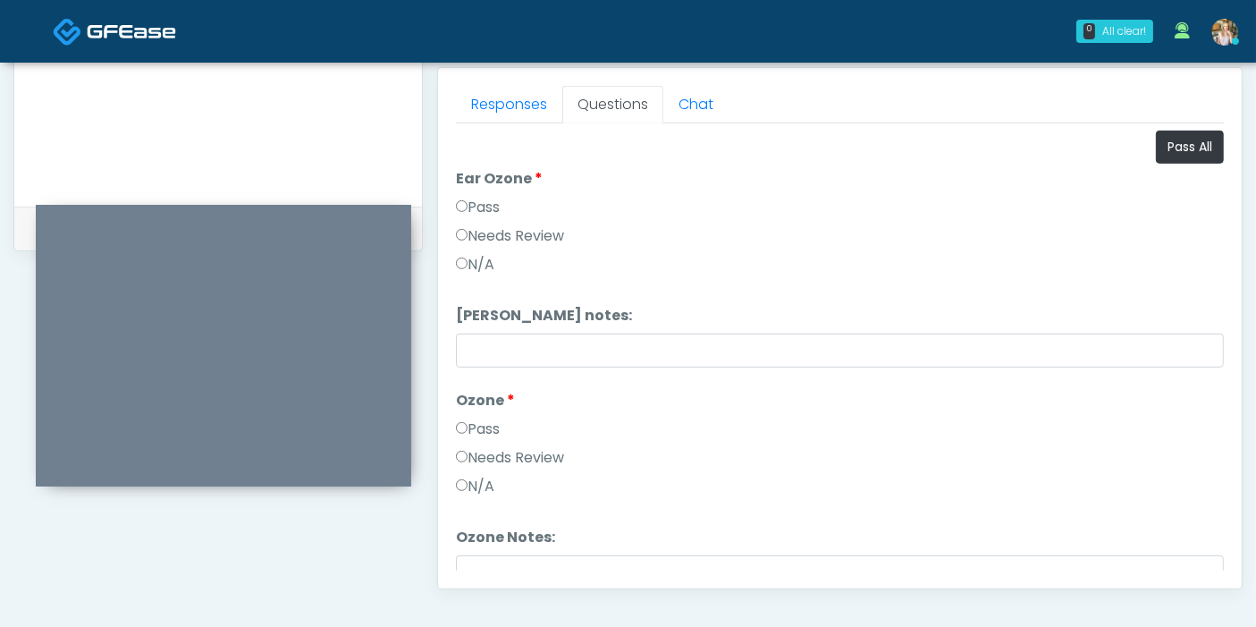
click at [476, 199] on label "Pass" at bounding box center [478, 207] width 44 height 21
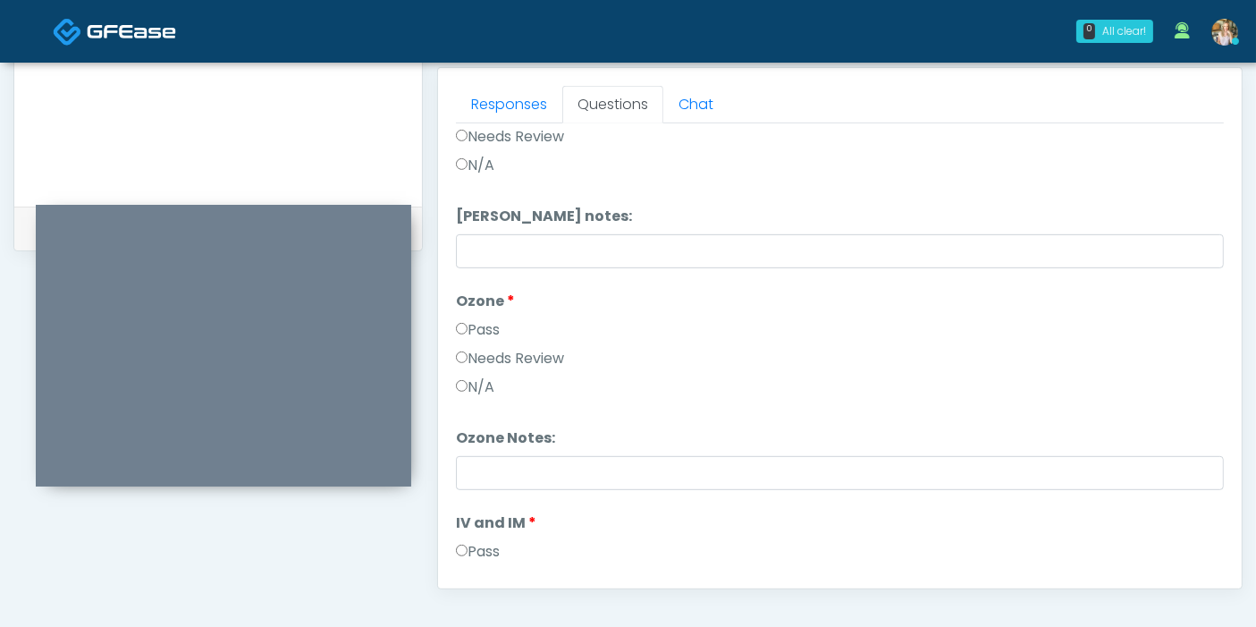
scroll to position [198, 0]
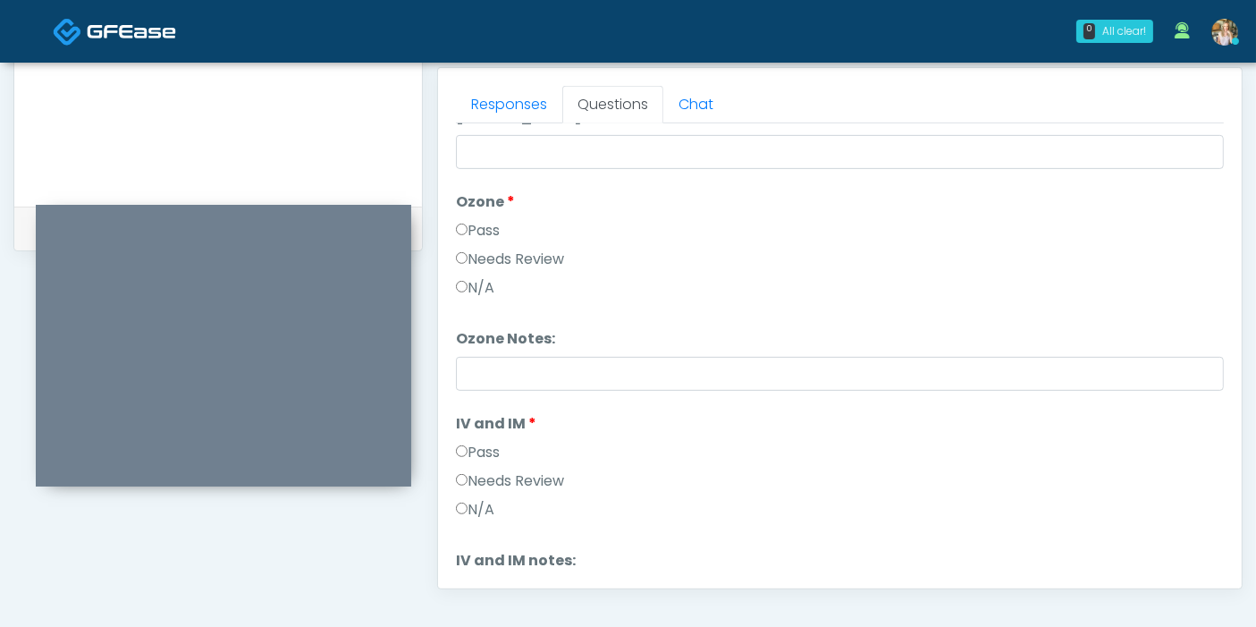
click at [485, 443] on label "Pass" at bounding box center [478, 452] width 44 height 21
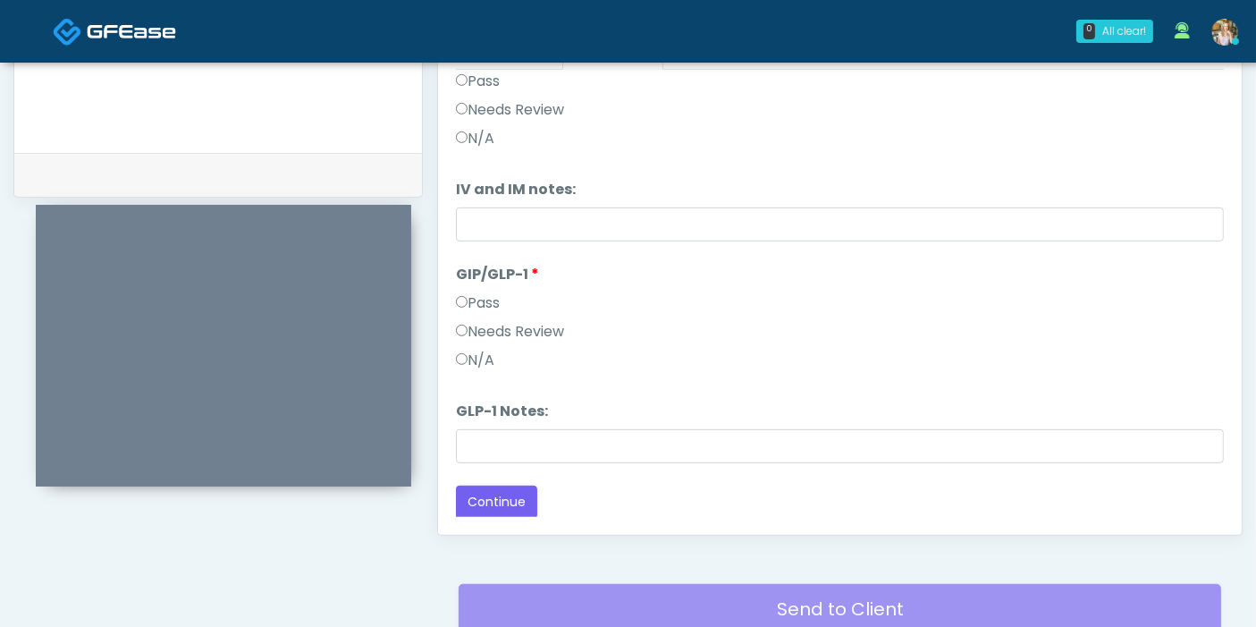
scroll to position [875, 0]
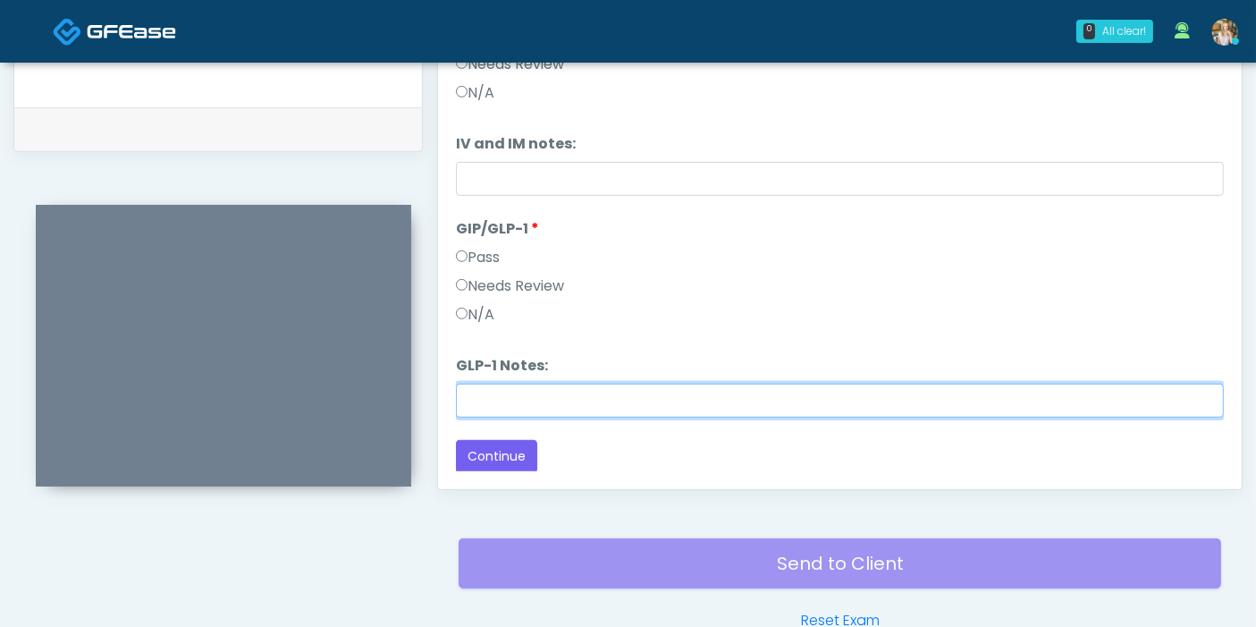
click at [613, 393] on input "GLP-1 Notes:" at bounding box center [840, 400] width 768 height 34
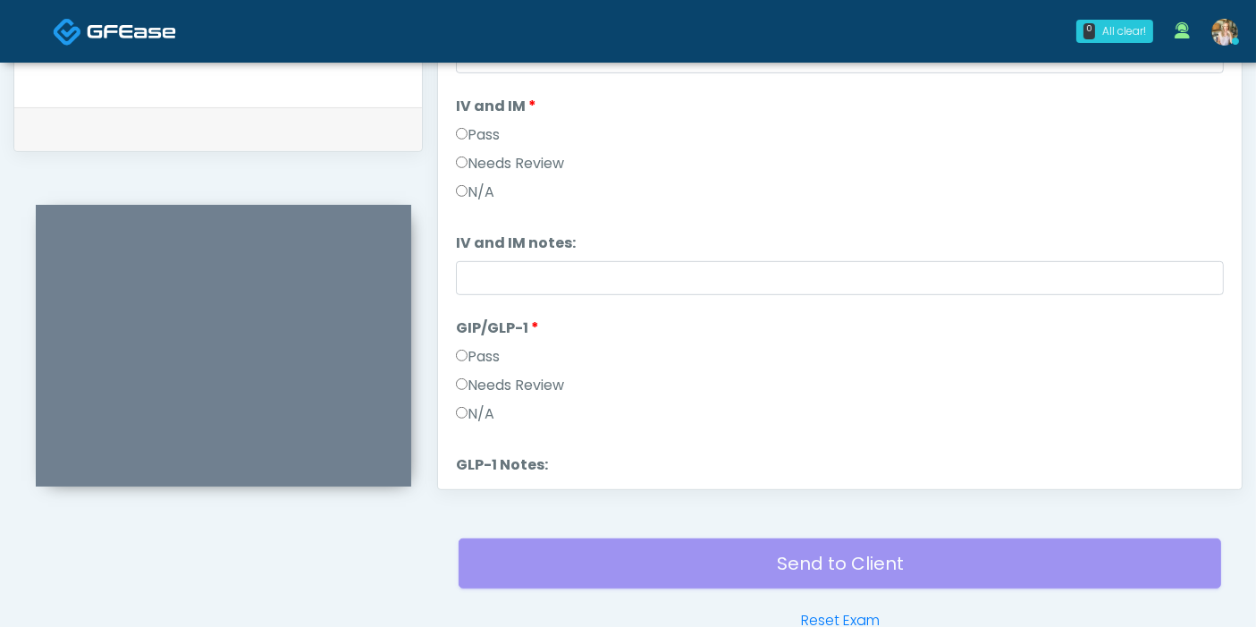
scroll to position [516, 0]
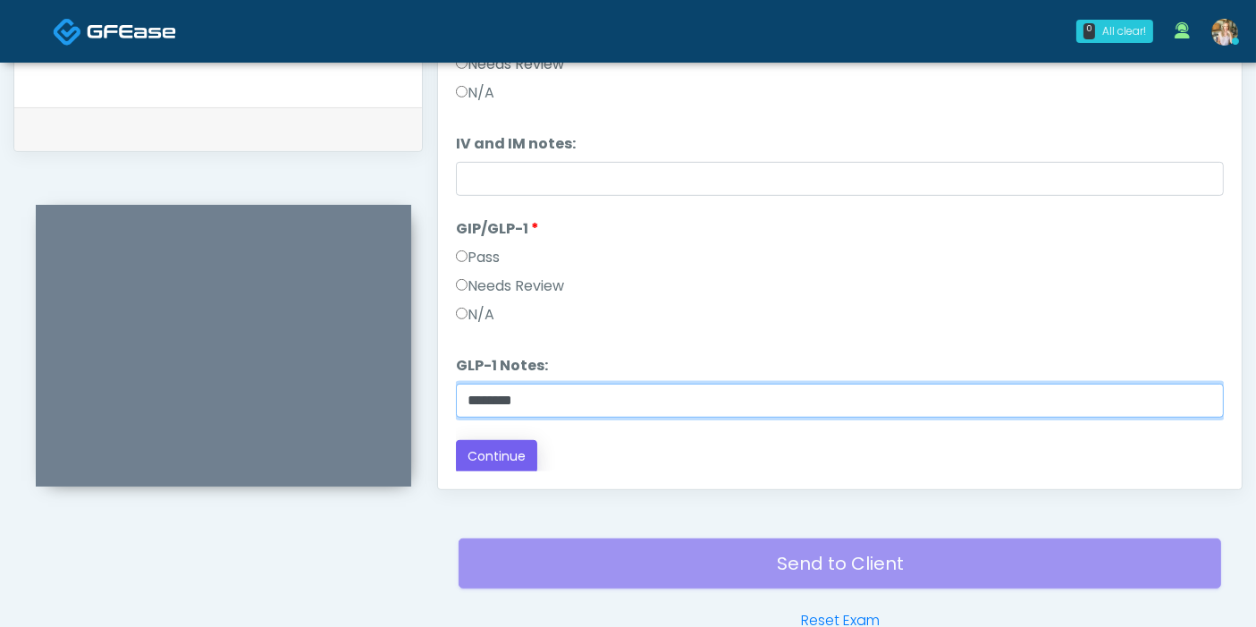
type input "********"
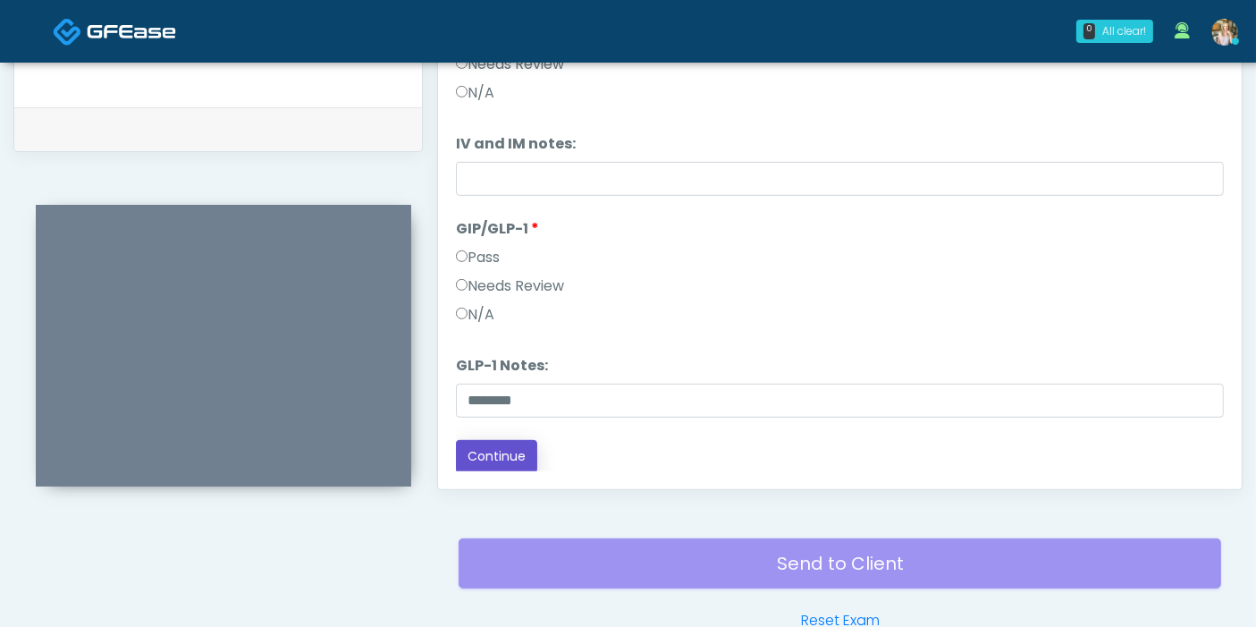
click at [520, 445] on button "Continue" at bounding box center [496, 456] width 81 height 33
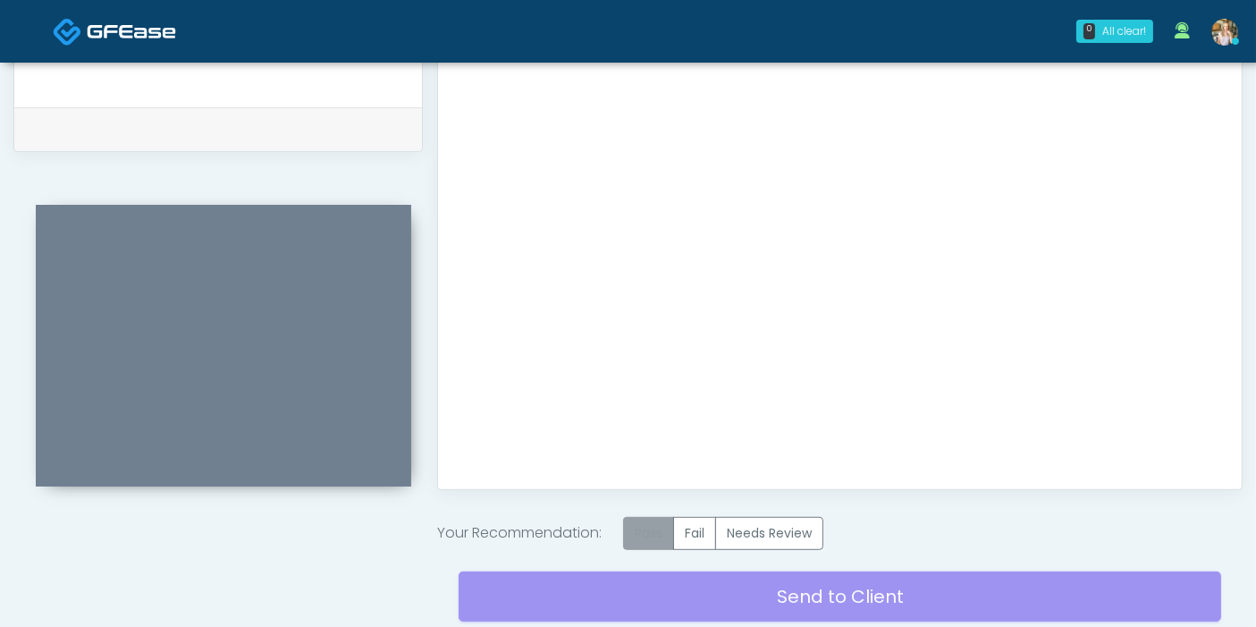
click at [663, 528] on label "Pass" at bounding box center [648, 533] width 51 height 33
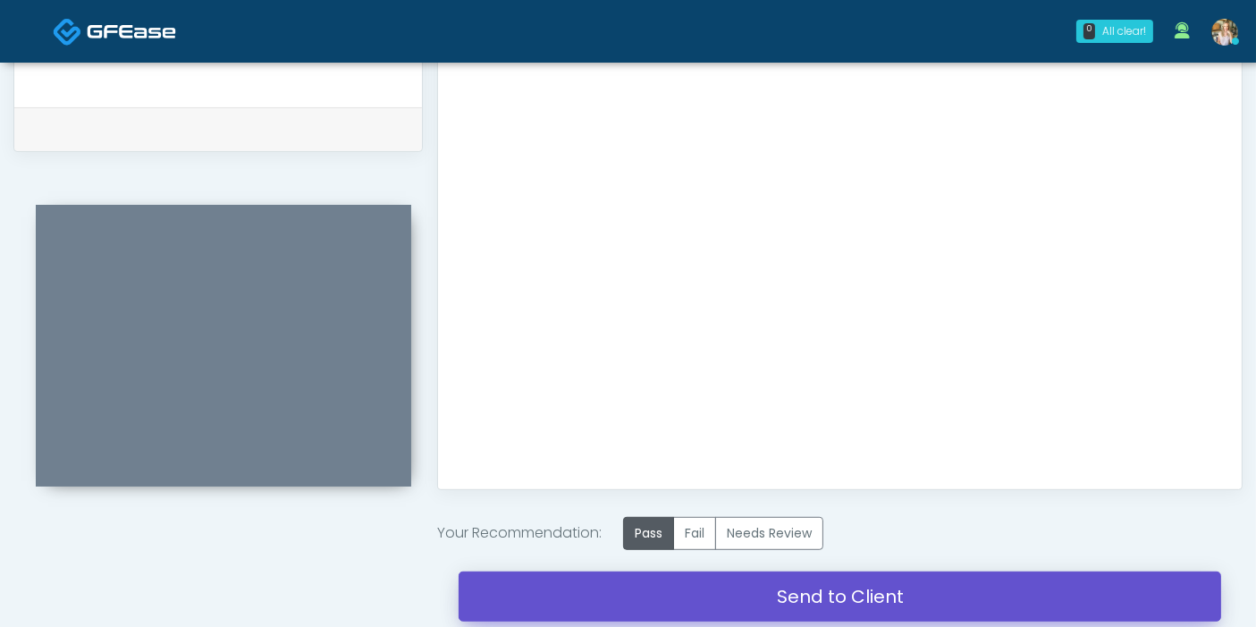
drag, startPoint x: 839, startPoint y: 601, endPoint x: 729, endPoint y: 90, distance: 522.3
click at [839, 601] on link "Send to Client" at bounding box center [840, 596] width 762 height 50
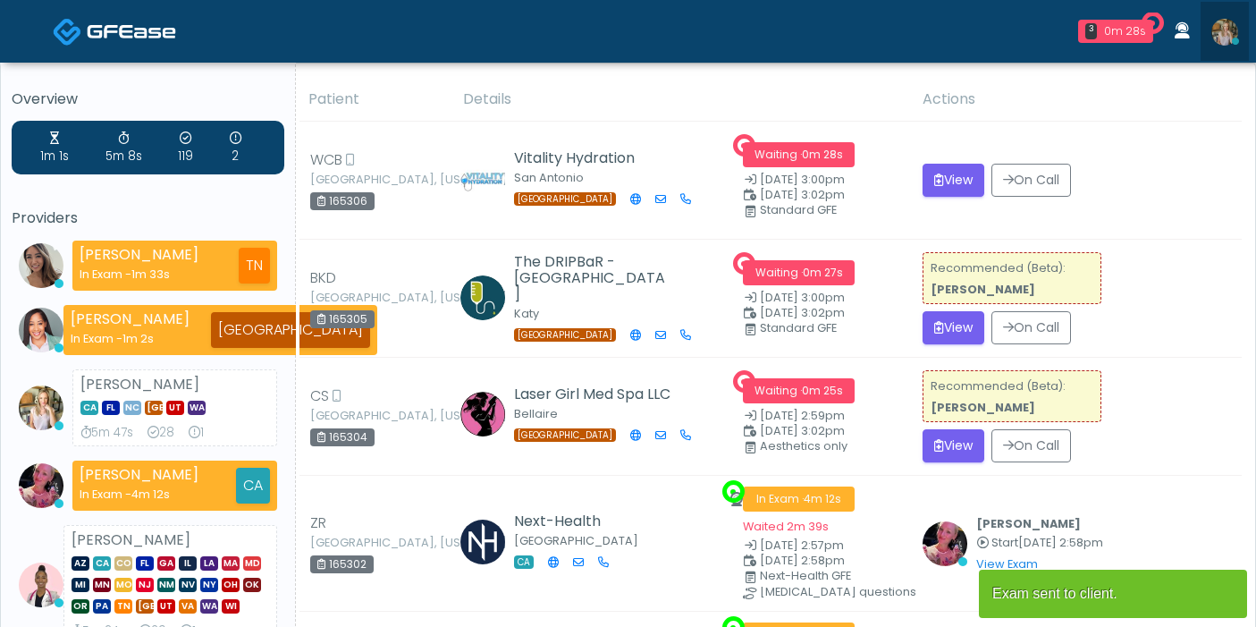
click at [1225, 34] on img at bounding box center [1224, 32] width 27 height 27
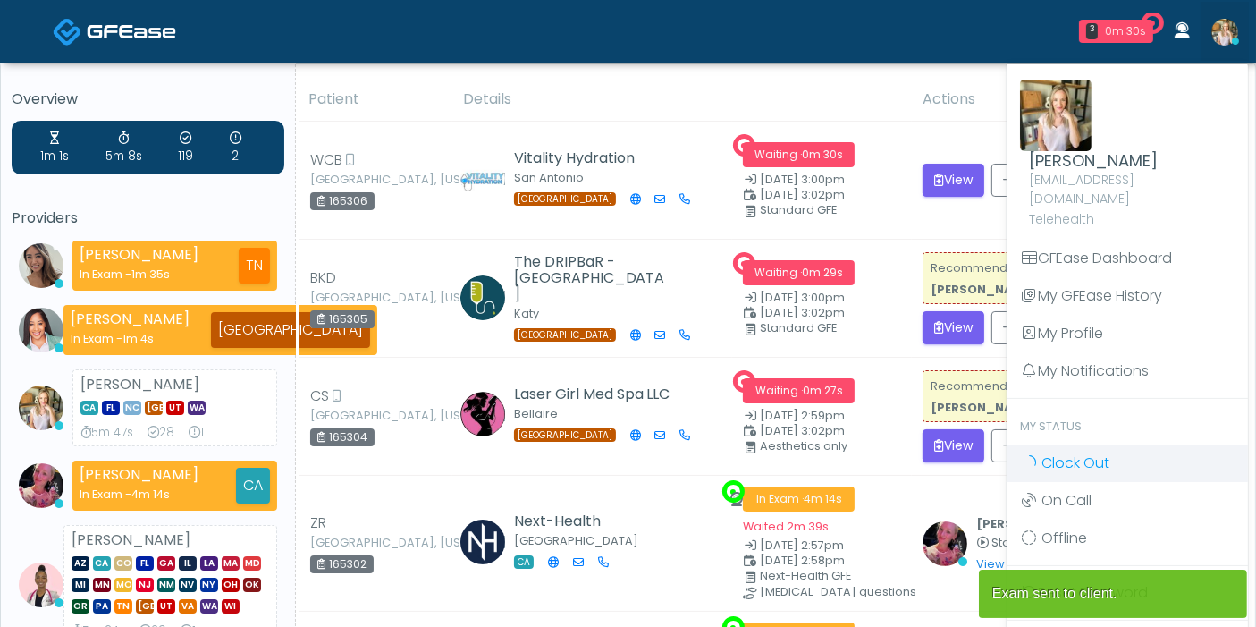
click at [1080, 452] on span "Clock Out" at bounding box center [1075, 462] width 68 height 21
